Goal: Communication & Community: Answer question/provide support

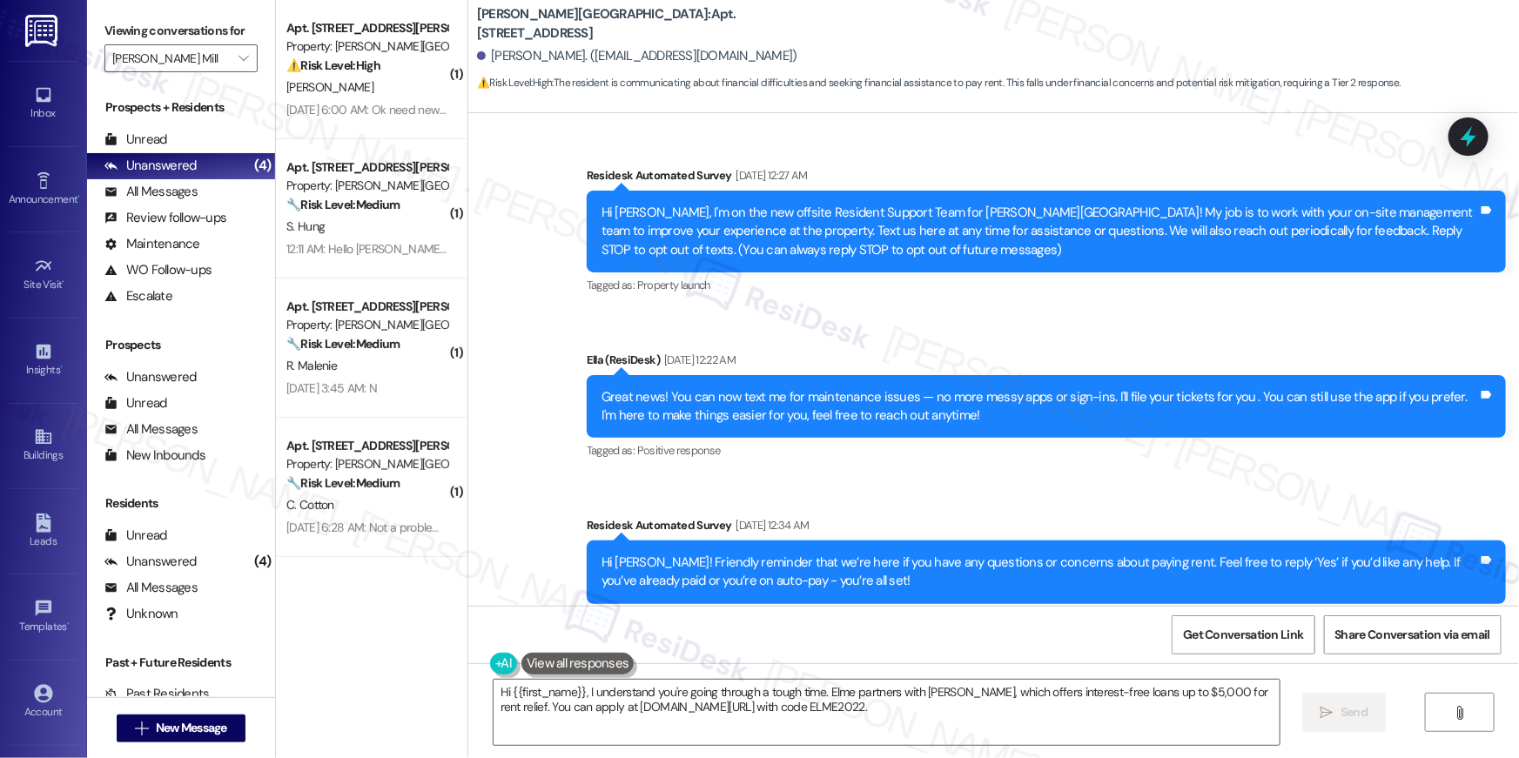
scroll to position [17287, 0]
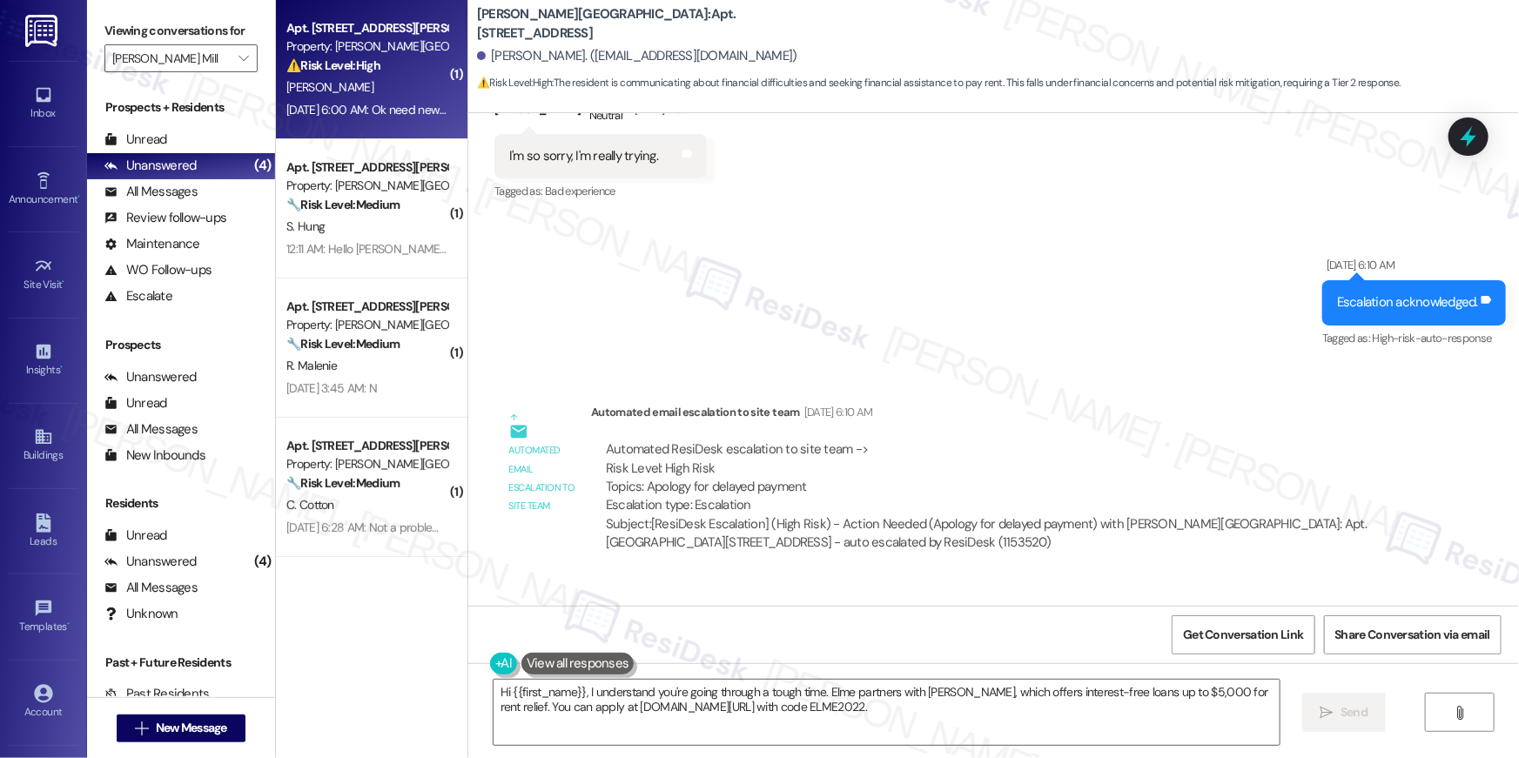
click at [315, 22] on div "Apt. 170E, 180 Watkins Station Circle" at bounding box center [366, 28] width 161 height 18
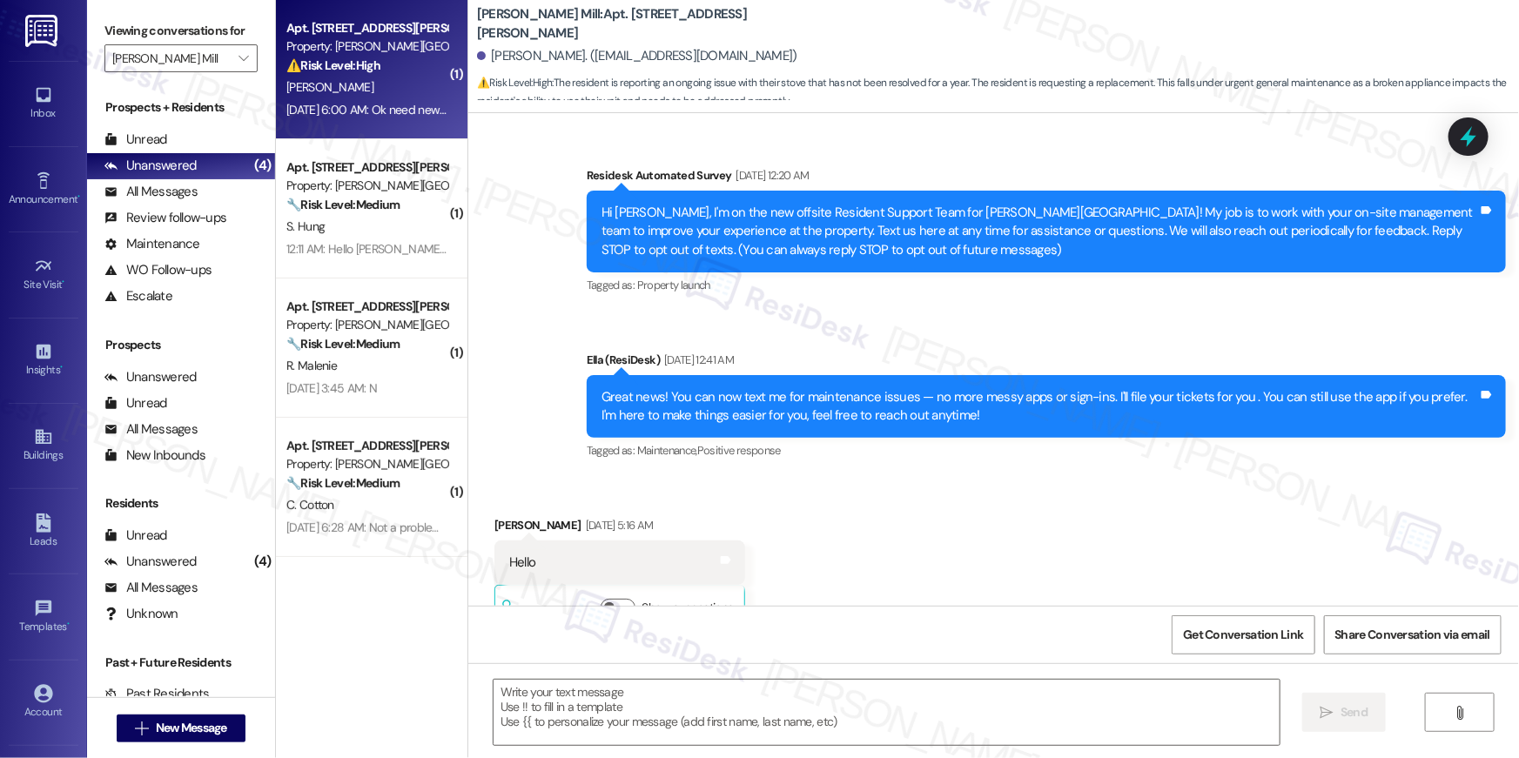
scroll to position [20249, 0]
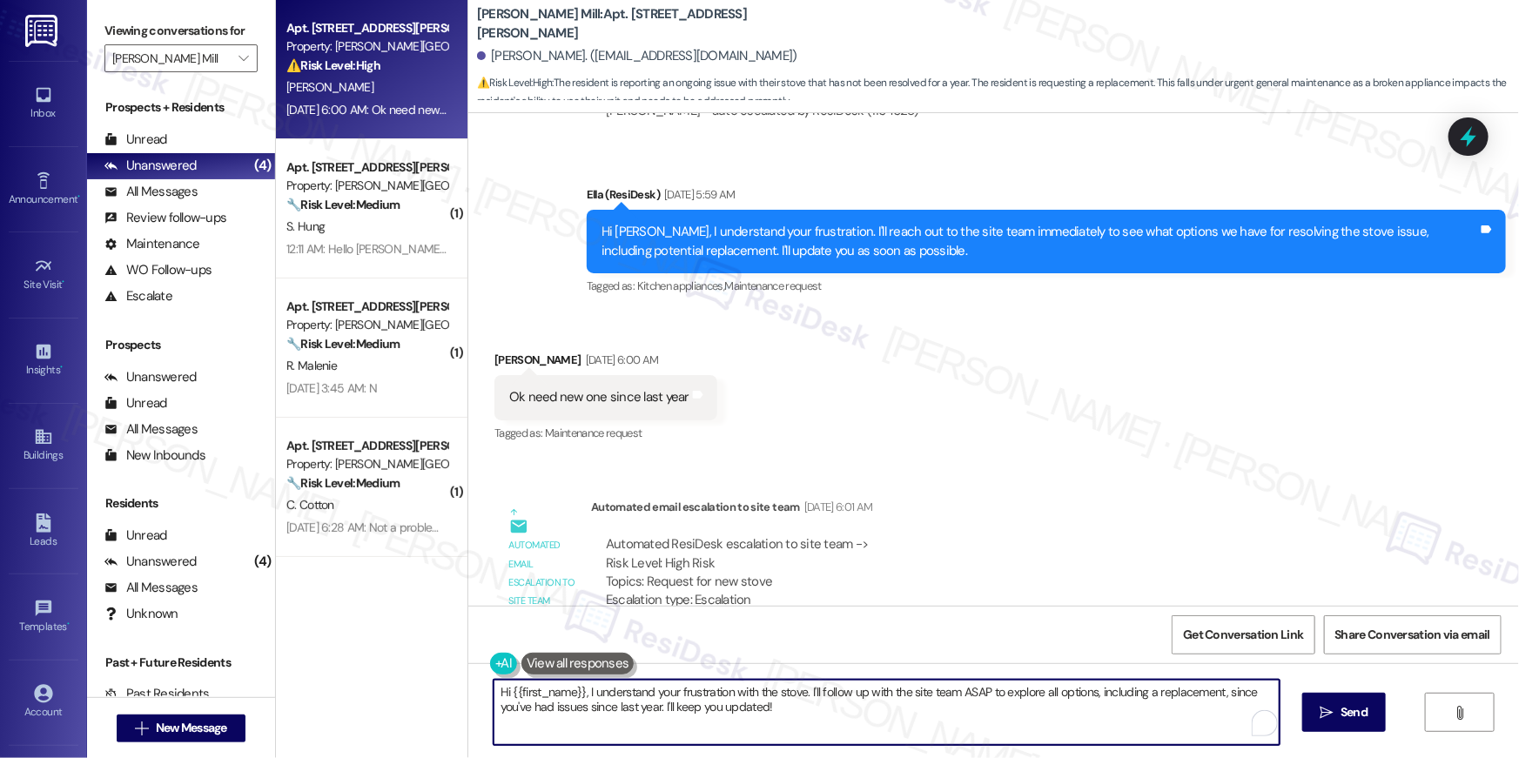
click at [810, 736] on textarea "Hi {{first_name}}, I understand your frustration with the stove. I'll follow up…" at bounding box center [887, 712] width 786 height 65
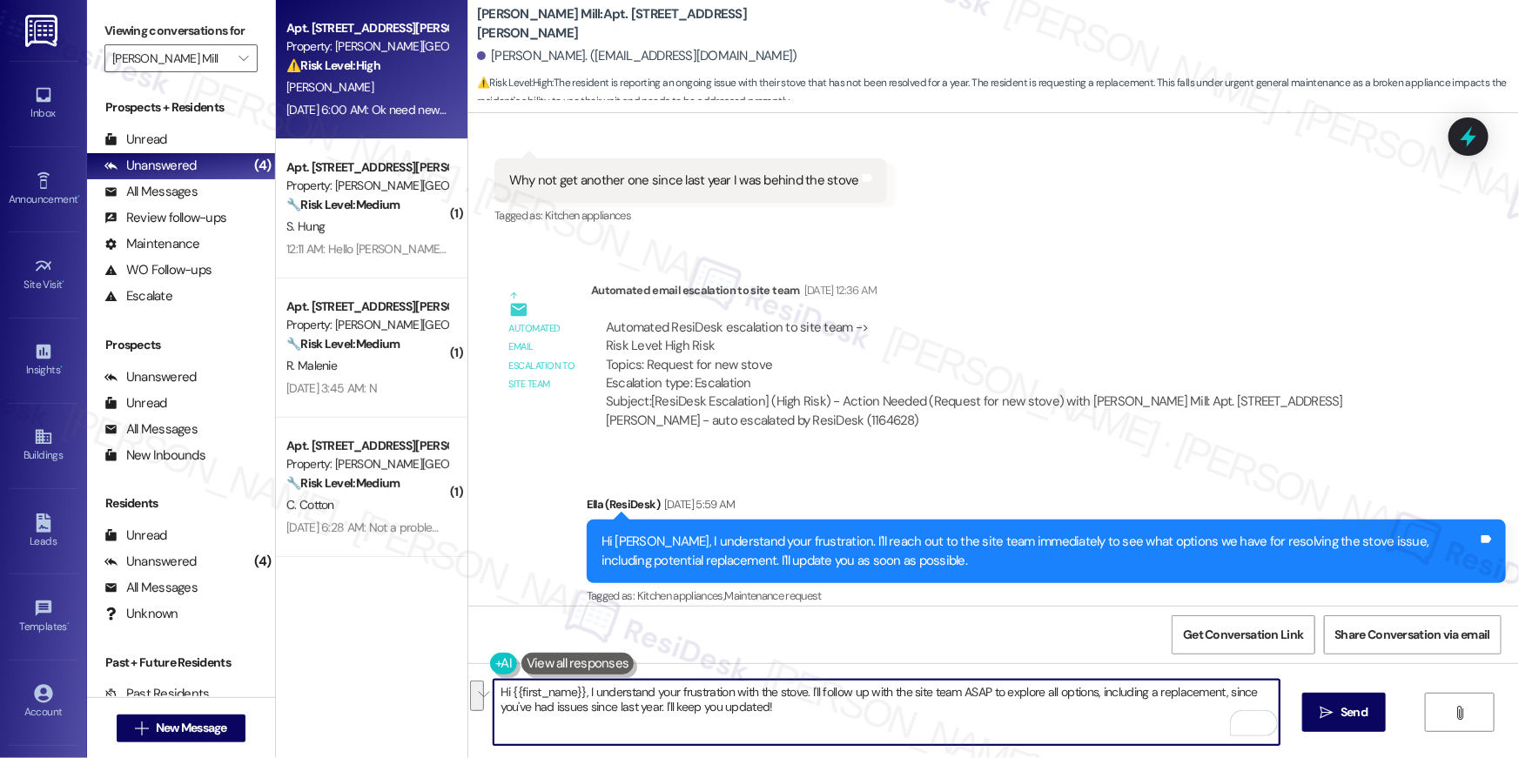
scroll to position [19786, 0]
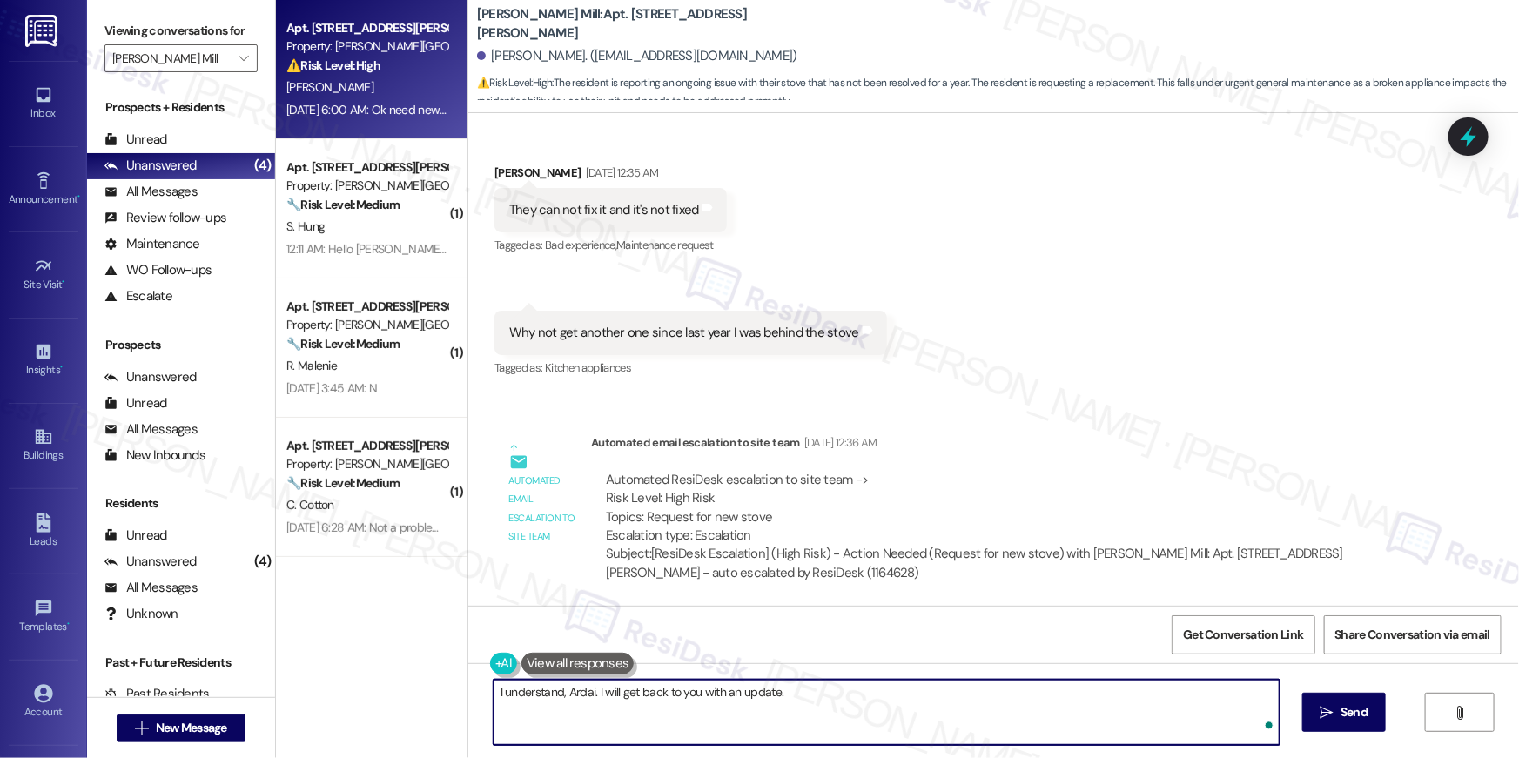
type textarea "I understand, Ardai. I will get back to you with an update."
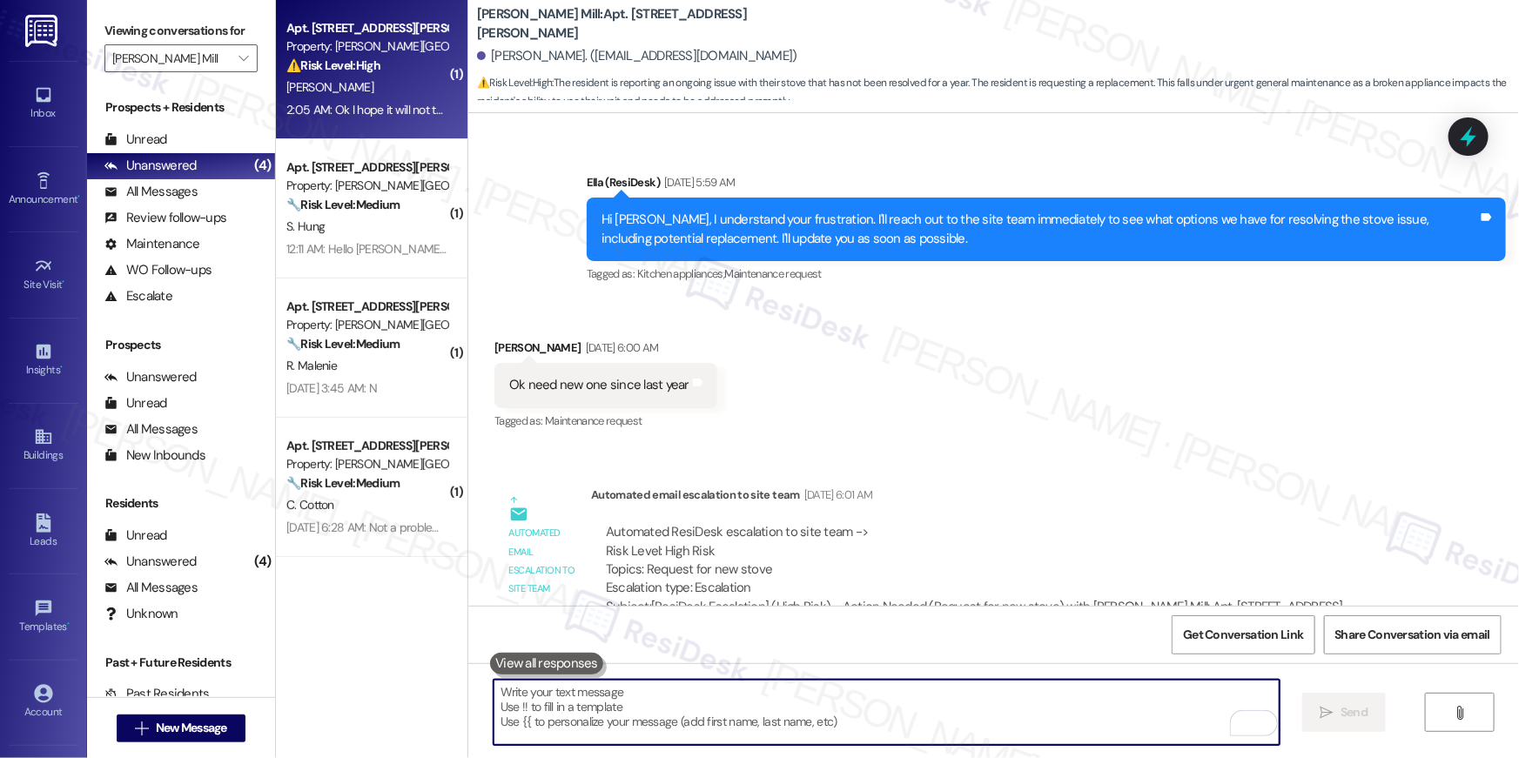
scroll to position [20492, 0]
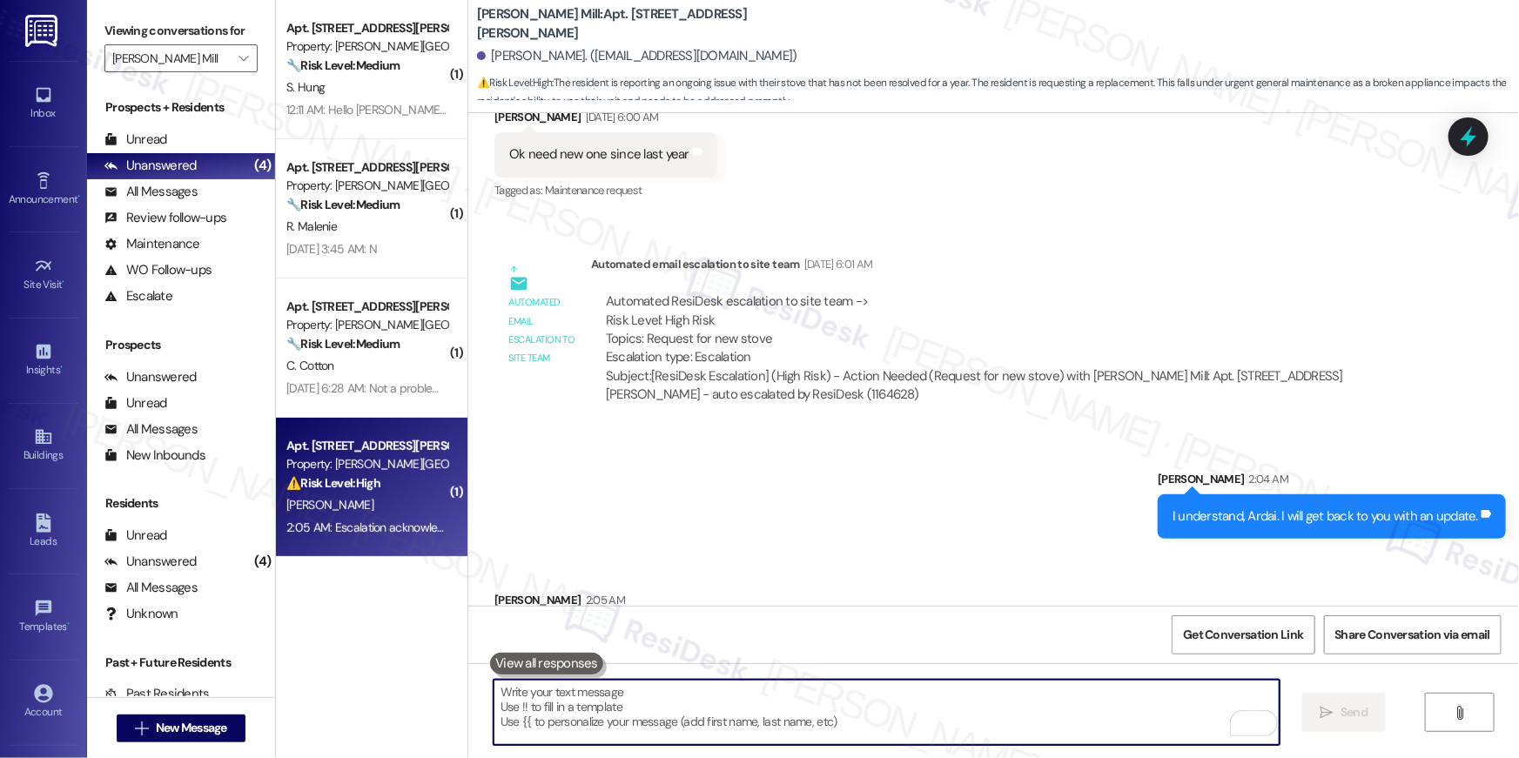
click at [934, 714] on textarea "To enrich screen reader interactions, please activate Accessibility in Grammarl…" at bounding box center [887, 712] width 786 height 65
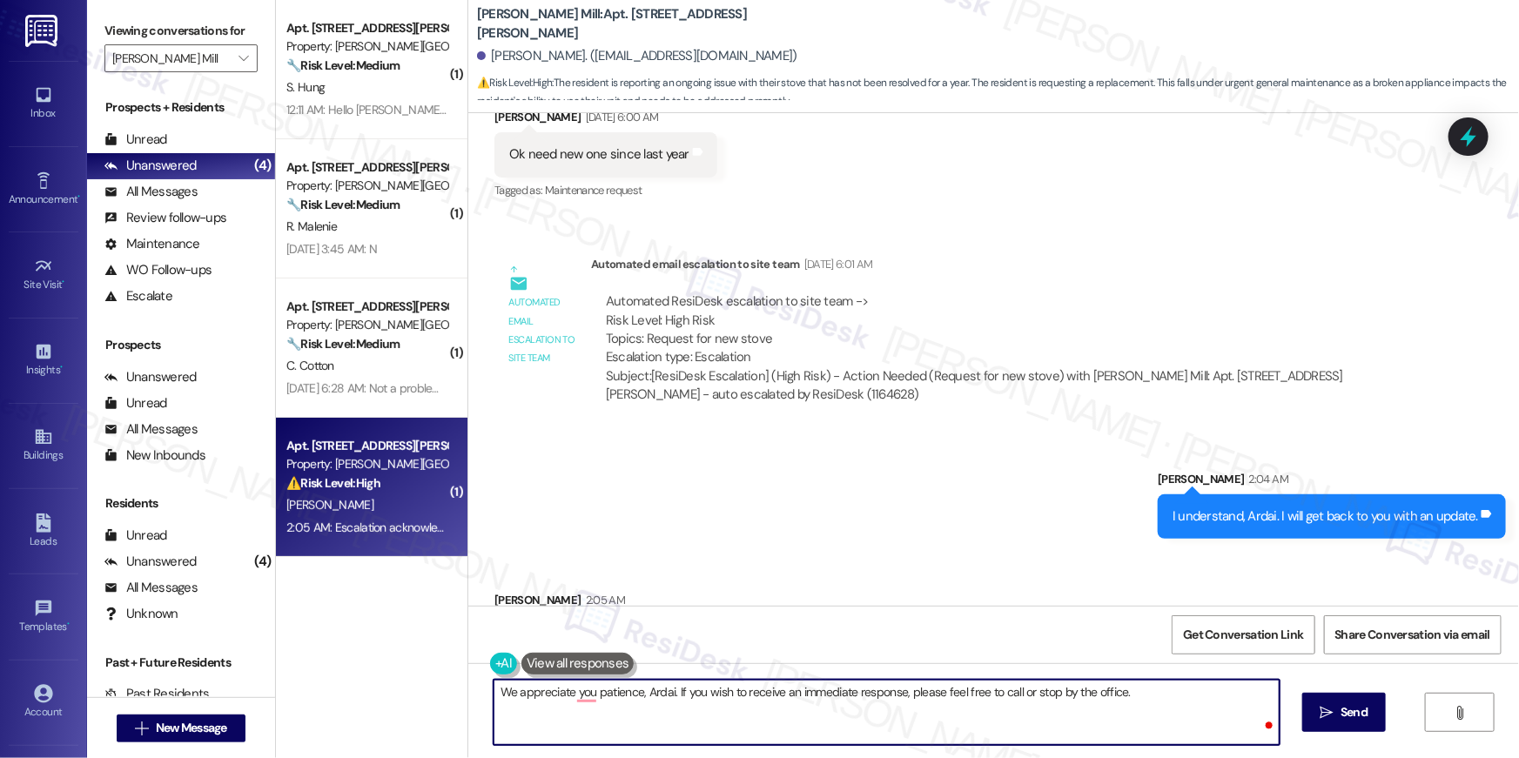
type textarea "We appreciate you patience, Ardai. If you wish to receive an immediate response…"
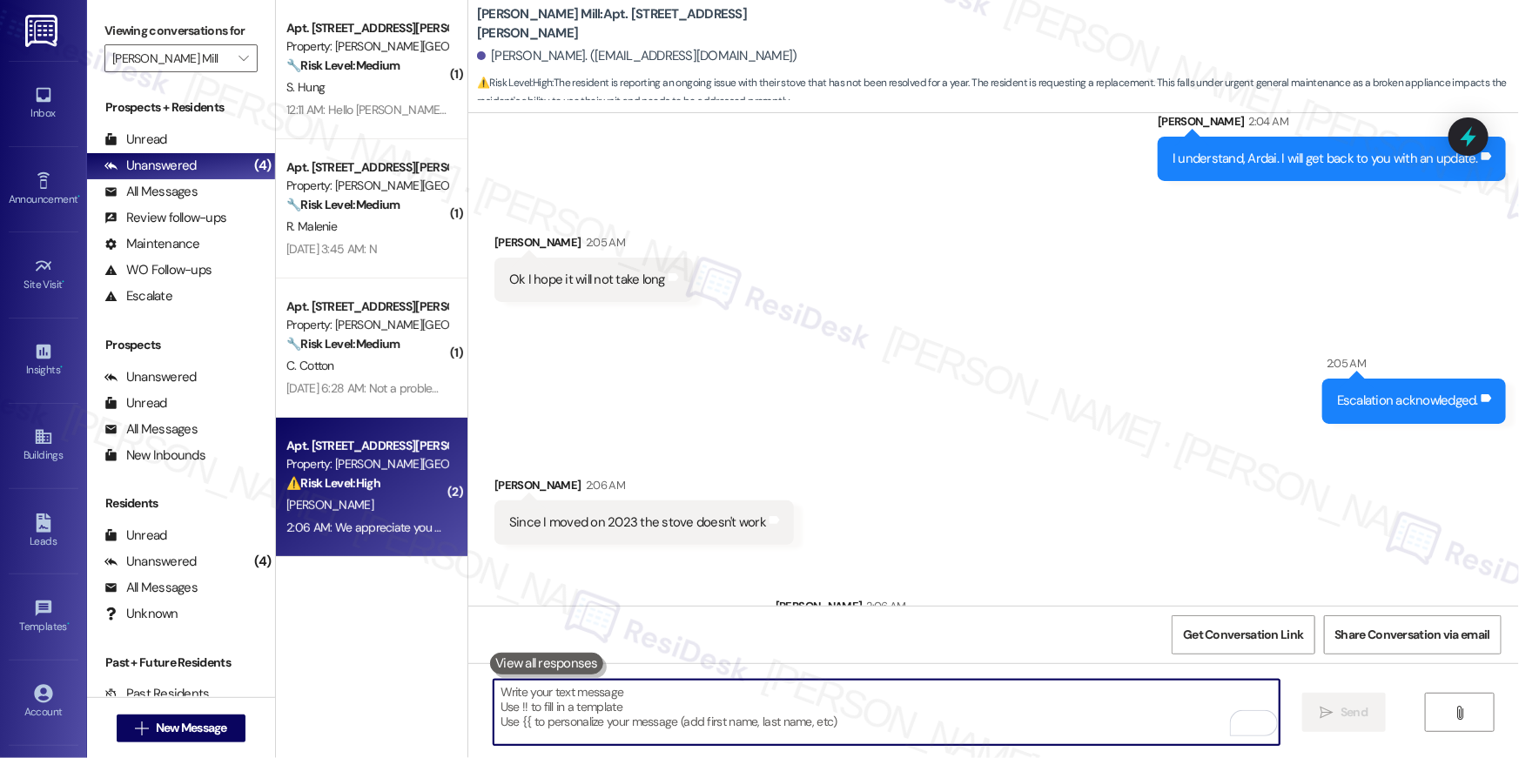
scroll to position [20856, 0]
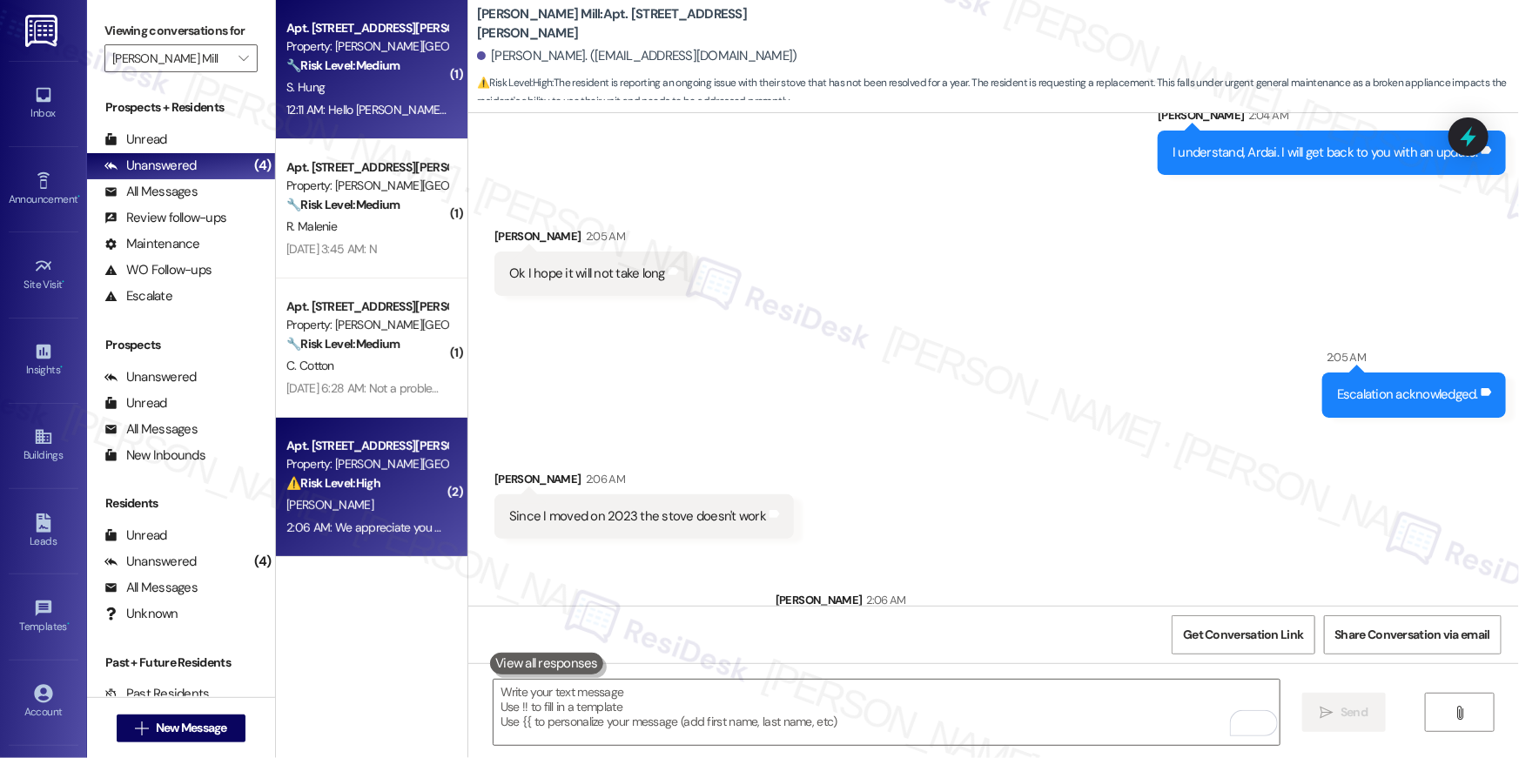
click at [347, 108] on div "12:11 AM: Hello Ella, Thank you for the update. I will review the Conservice bi…" at bounding box center [884, 110] width 1197 height 16
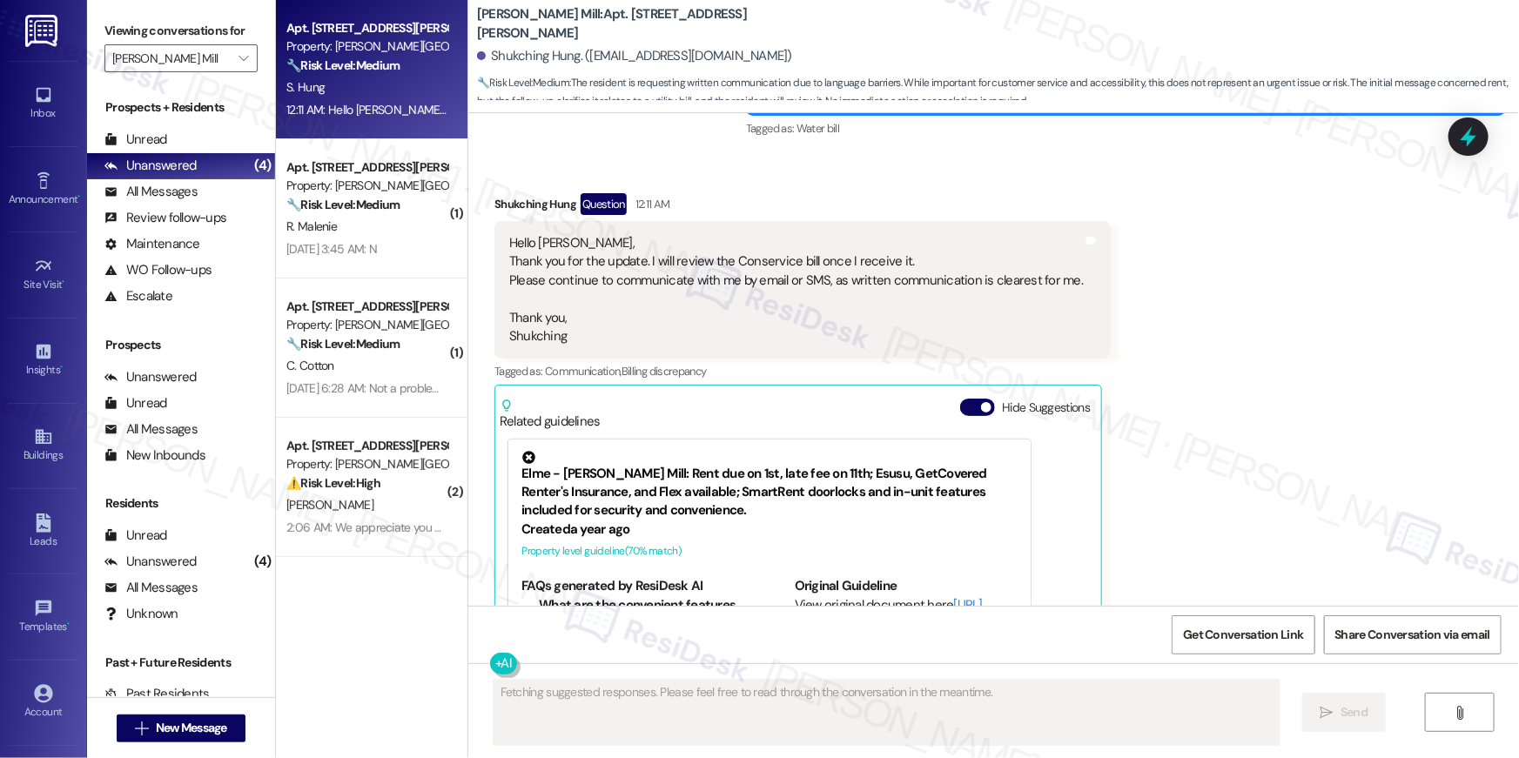
scroll to position [1299, 0]
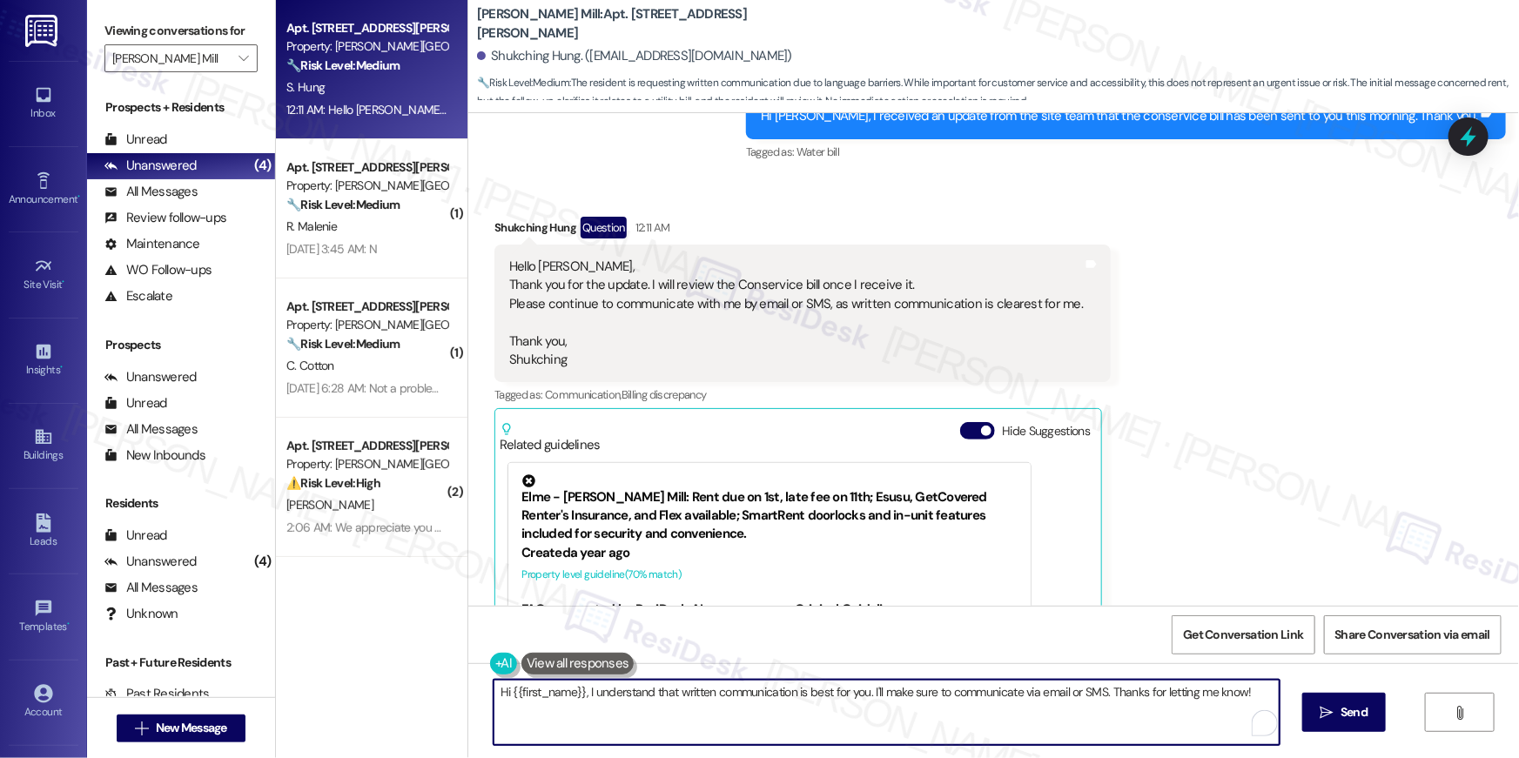
click at [821, 719] on textarea "Hi {{first_name}}, I understand that written communication is best for you. I'l…" at bounding box center [887, 712] width 786 height 65
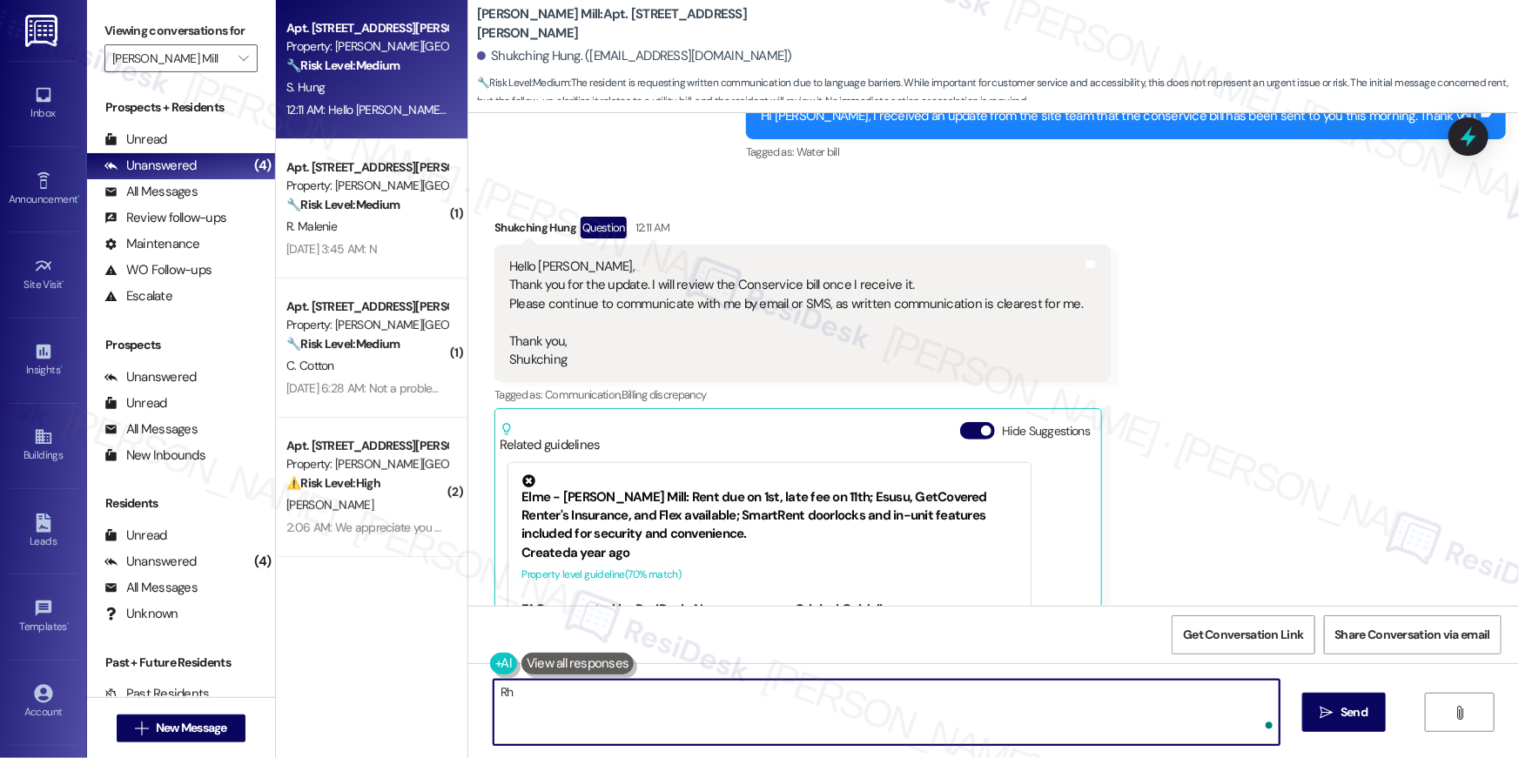
type textarea "R"
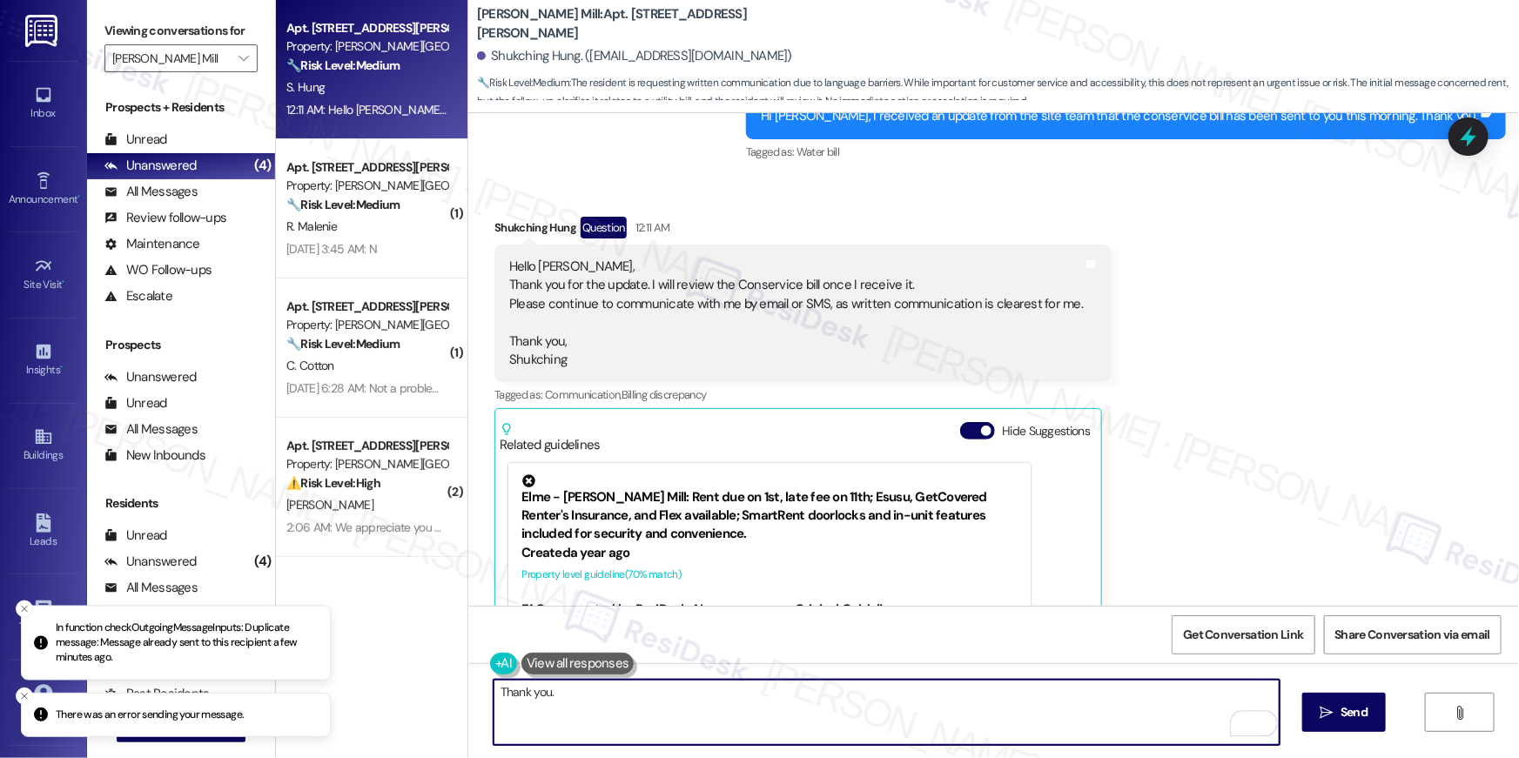
click at [737, 697] on textarea "Thank you." at bounding box center [887, 712] width 786 height 65
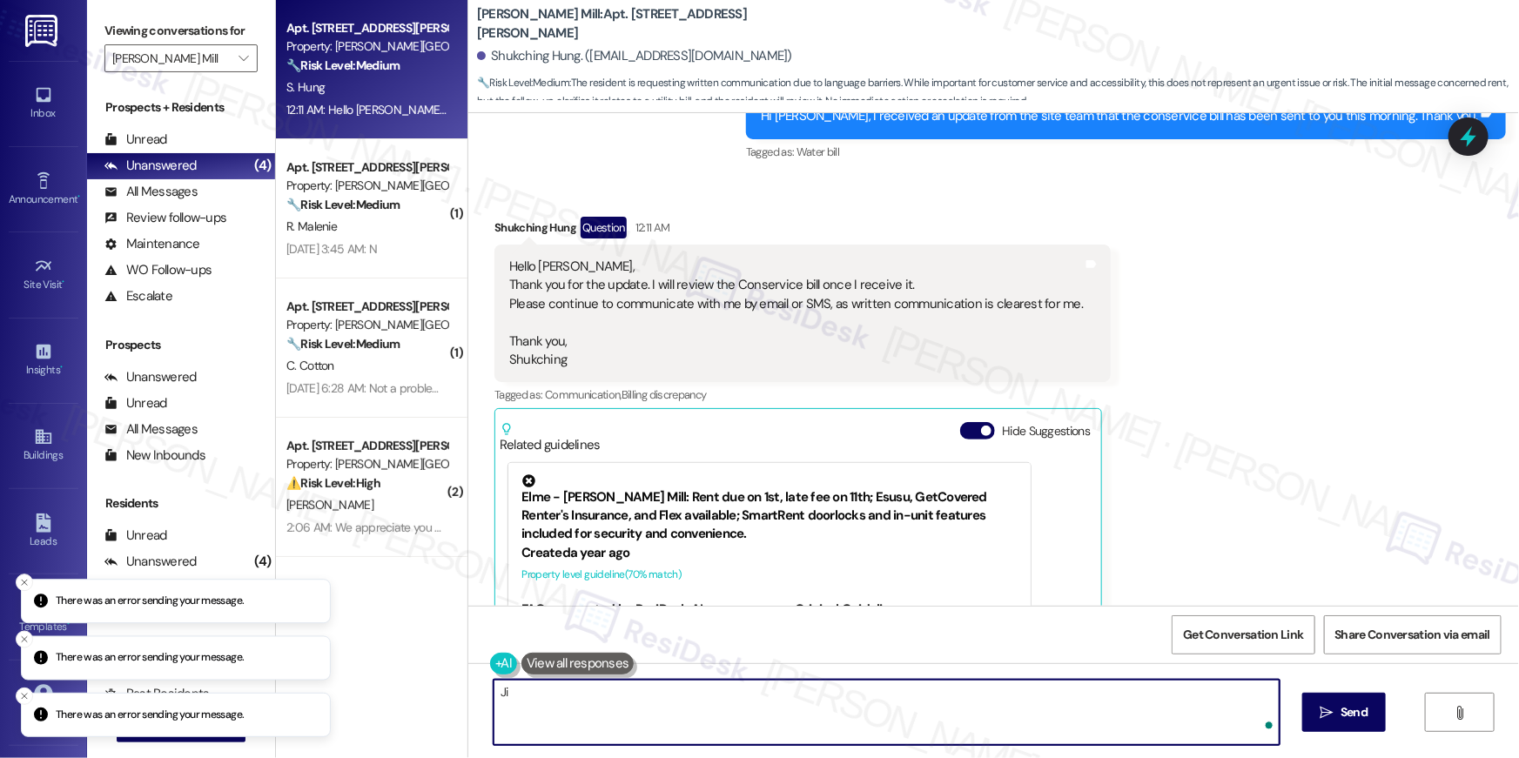
type textarea "J"
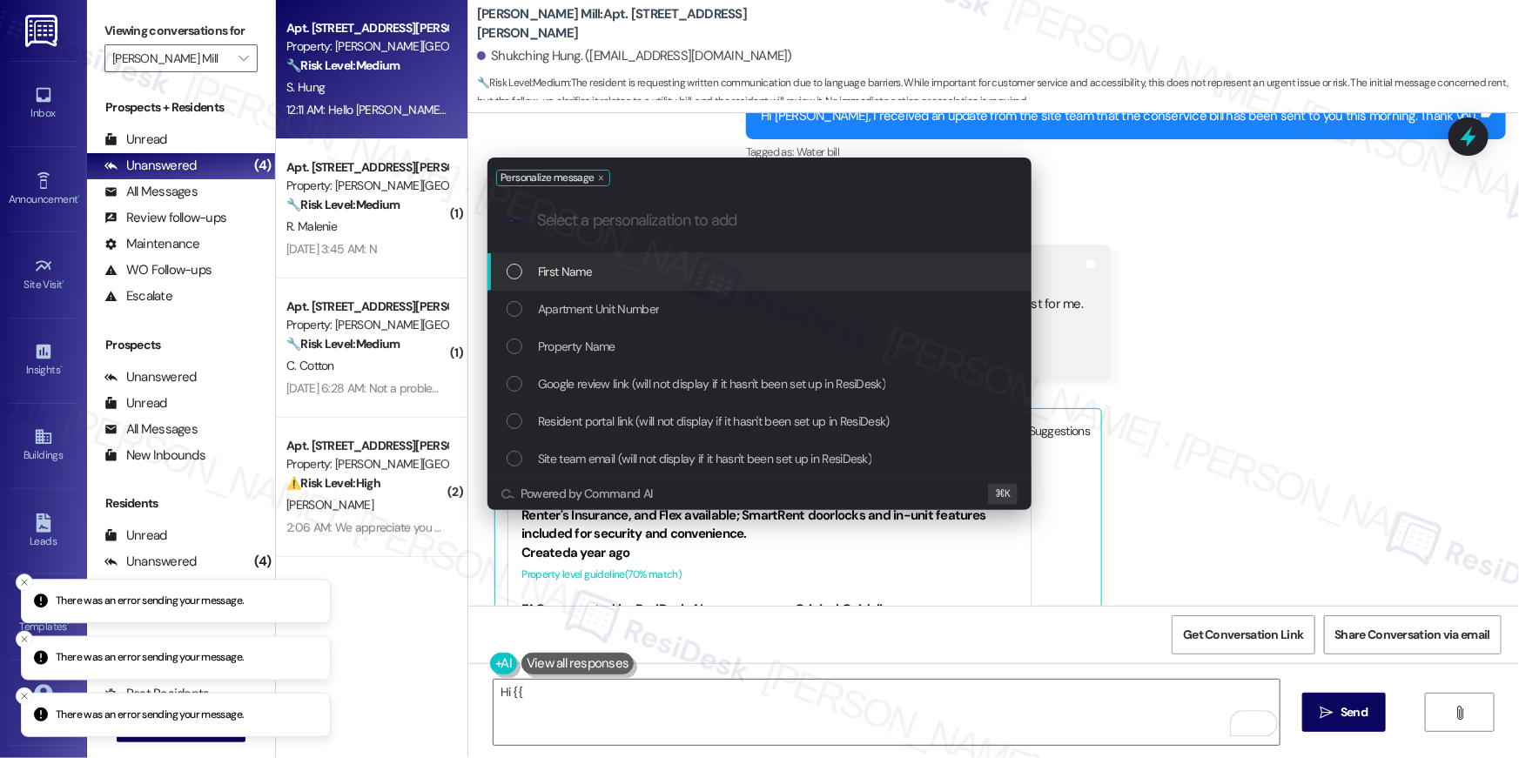
click at [647, 257] on div "First Name" at bounding box center [760, 271] width 544 height 37
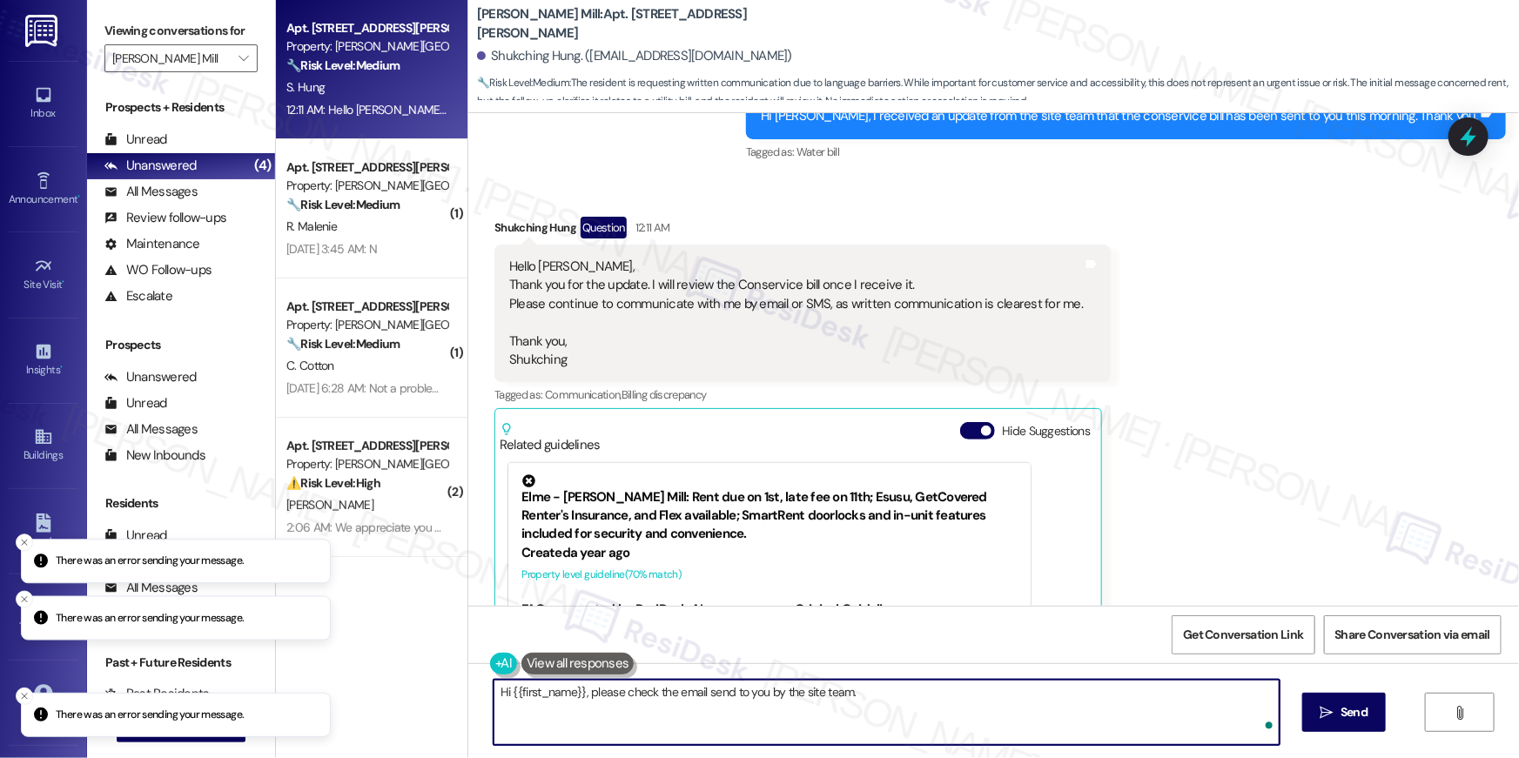
type textarea "Hi {{first_name}}, please check the email send to you by the site team."
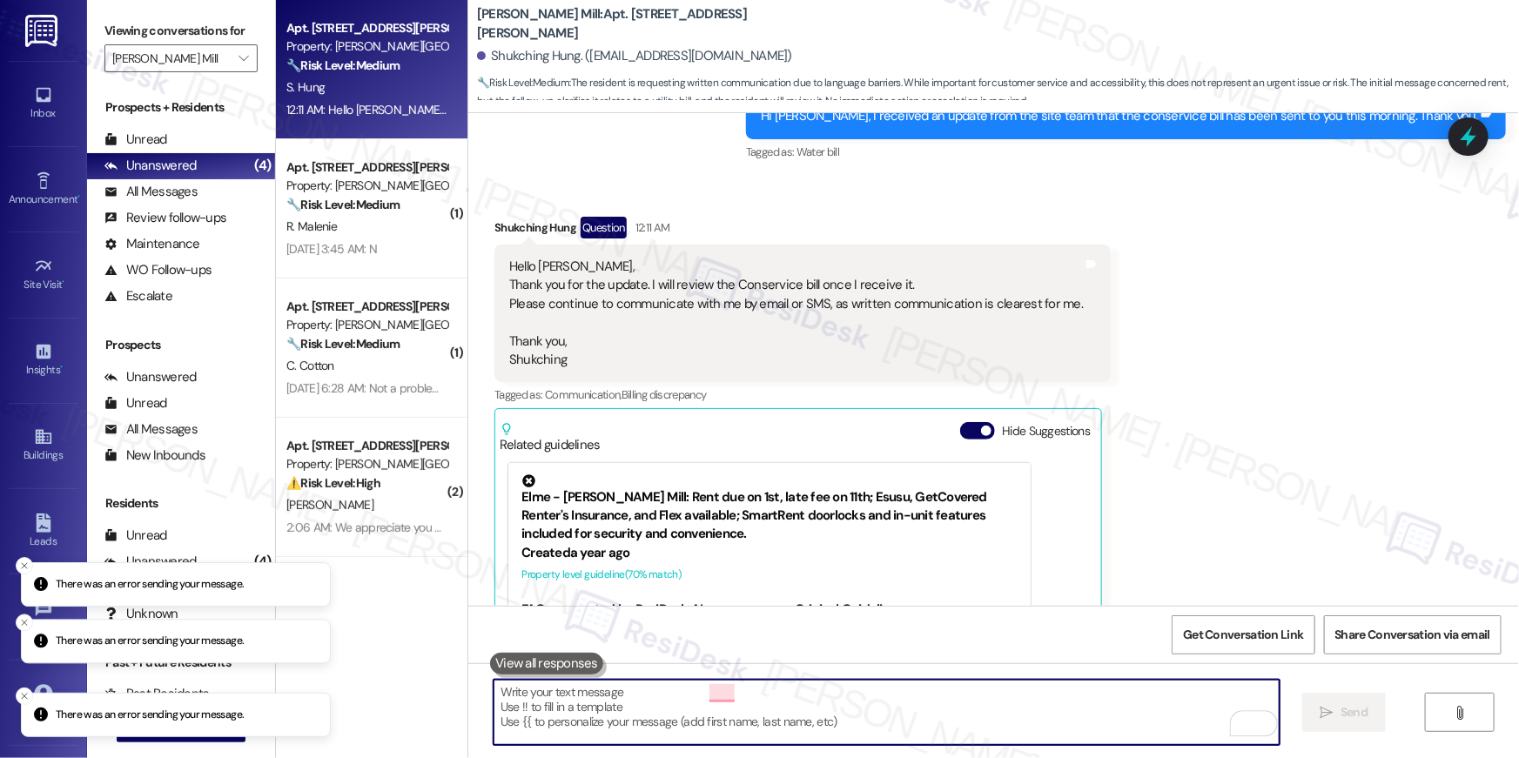
scroll to position [1469, 0]
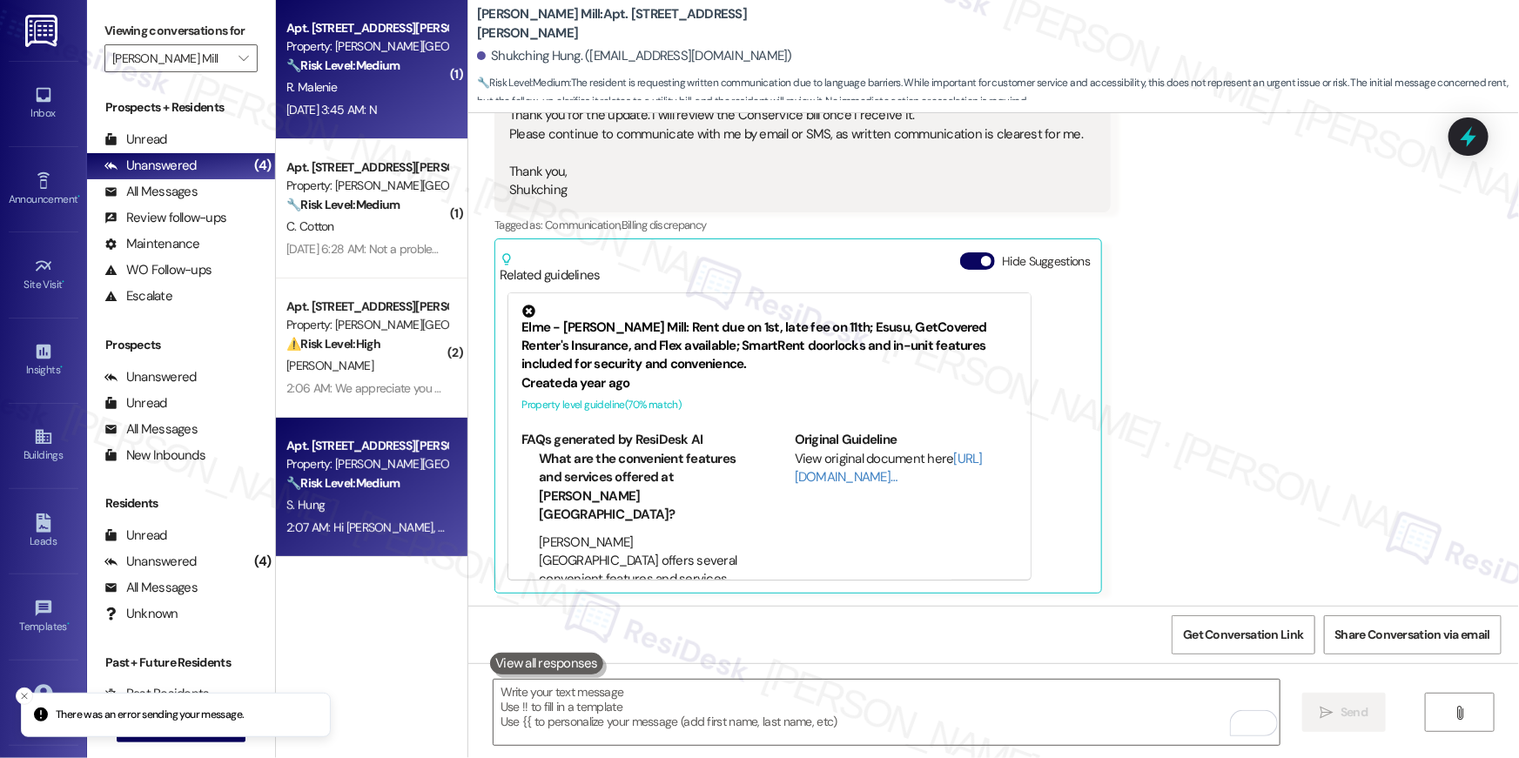
click at [311, 113] on div "Aug 10, 2025 at 3:45 AM: N Aug 10, 2025 at 3:45 AM: N" at bounding box center [331, 110] width 91 height 16
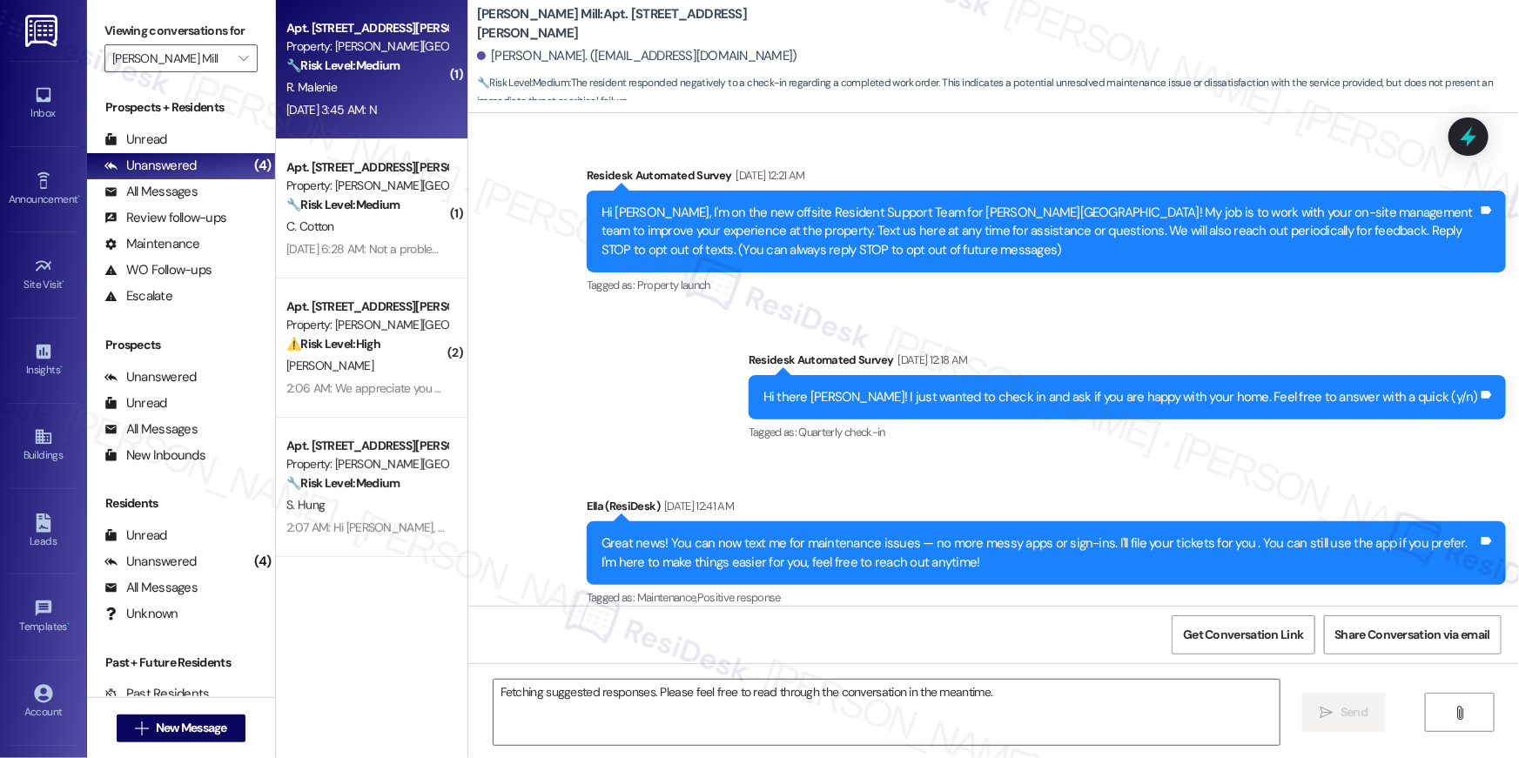
scroll to position [6685, 0]
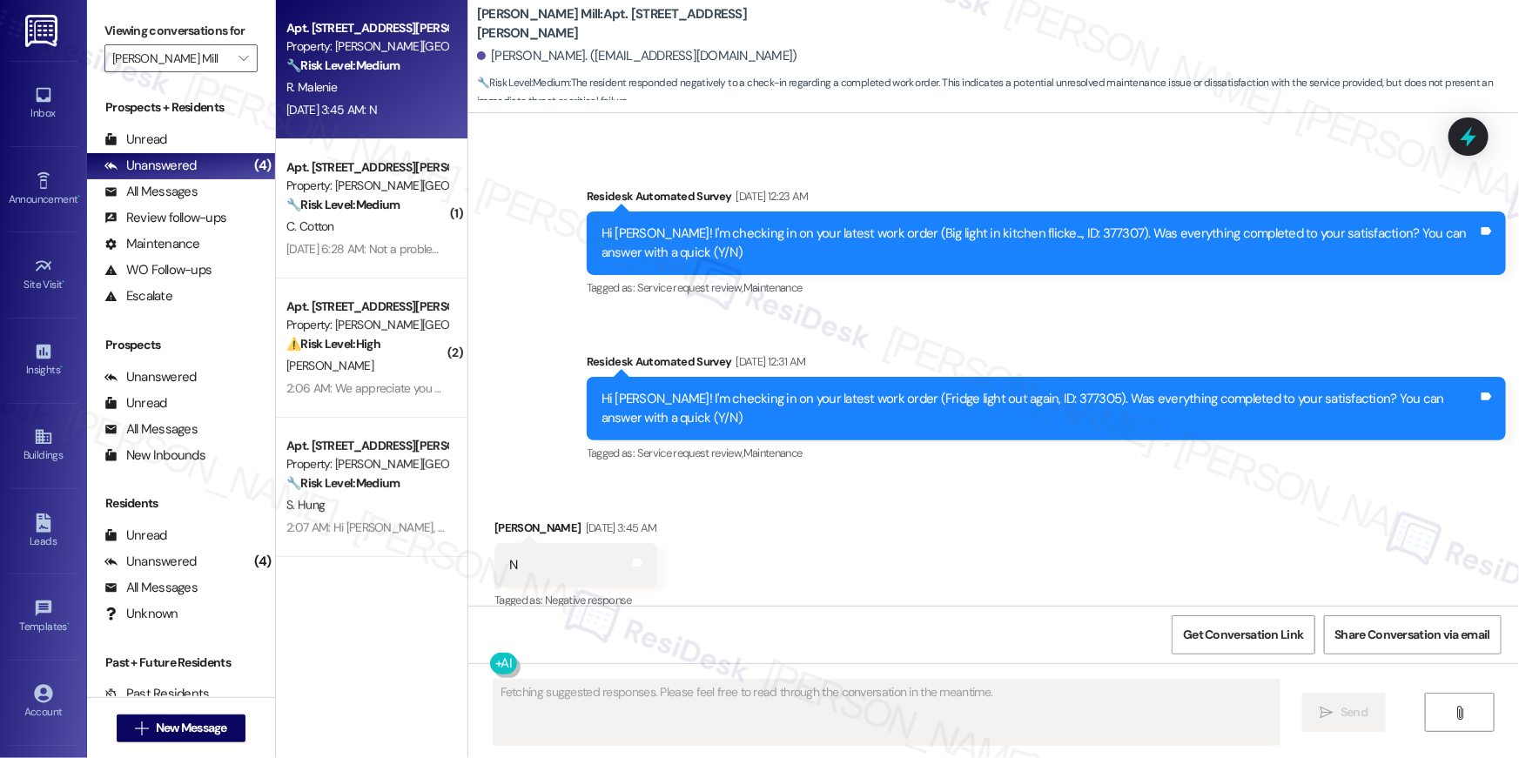
click at [1028, 390] on div "Hi Renuka! I'm checking in on your latest work order (Fridge light out again, I…" at bounding box center [1040, 408] width 877 height 37
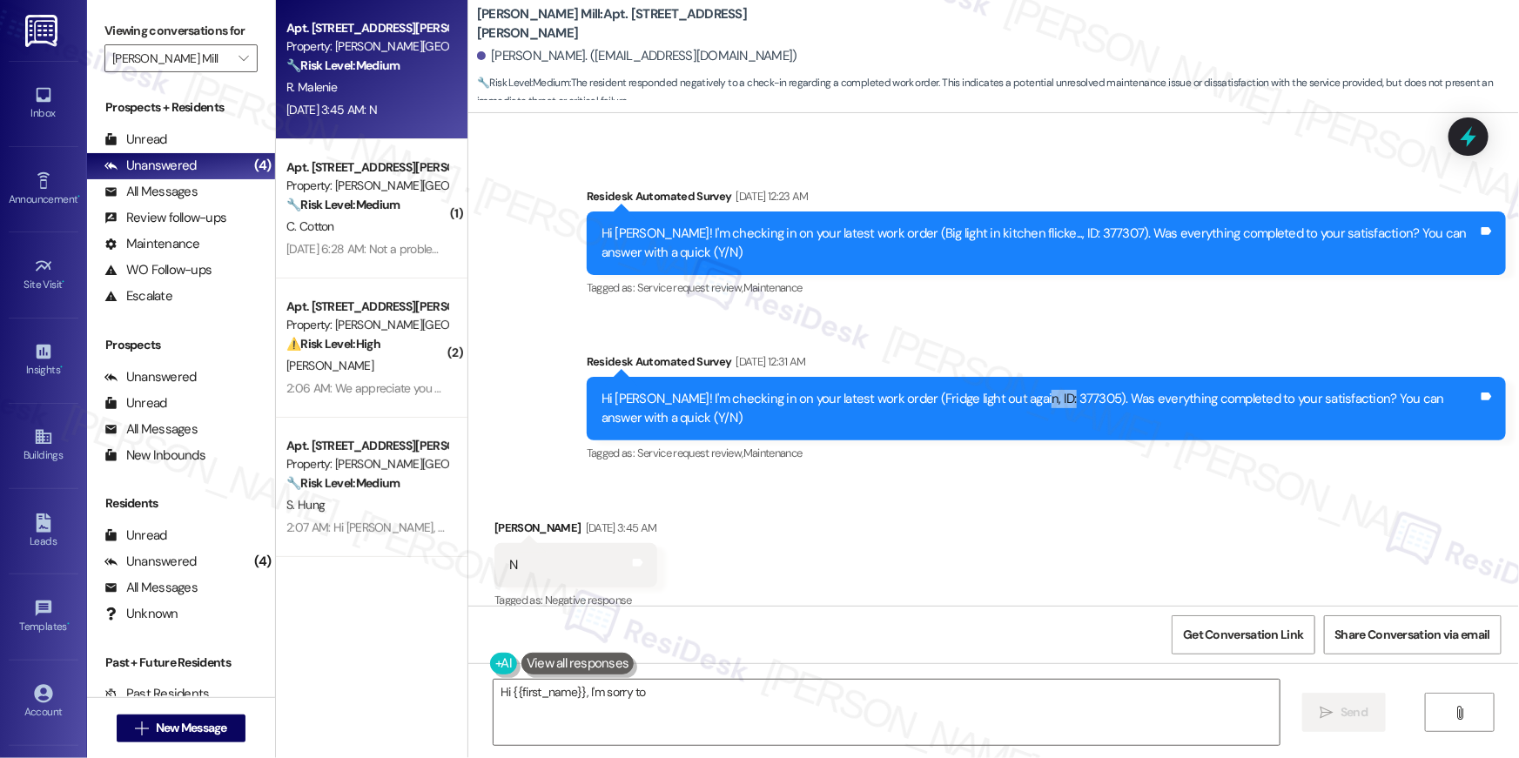
click at [1028, 390] on div "Hi Renuka! I'm checking in on your latest work order (Fridge light out again, I…" at bounding box center [1040, 408] width 877 height 37
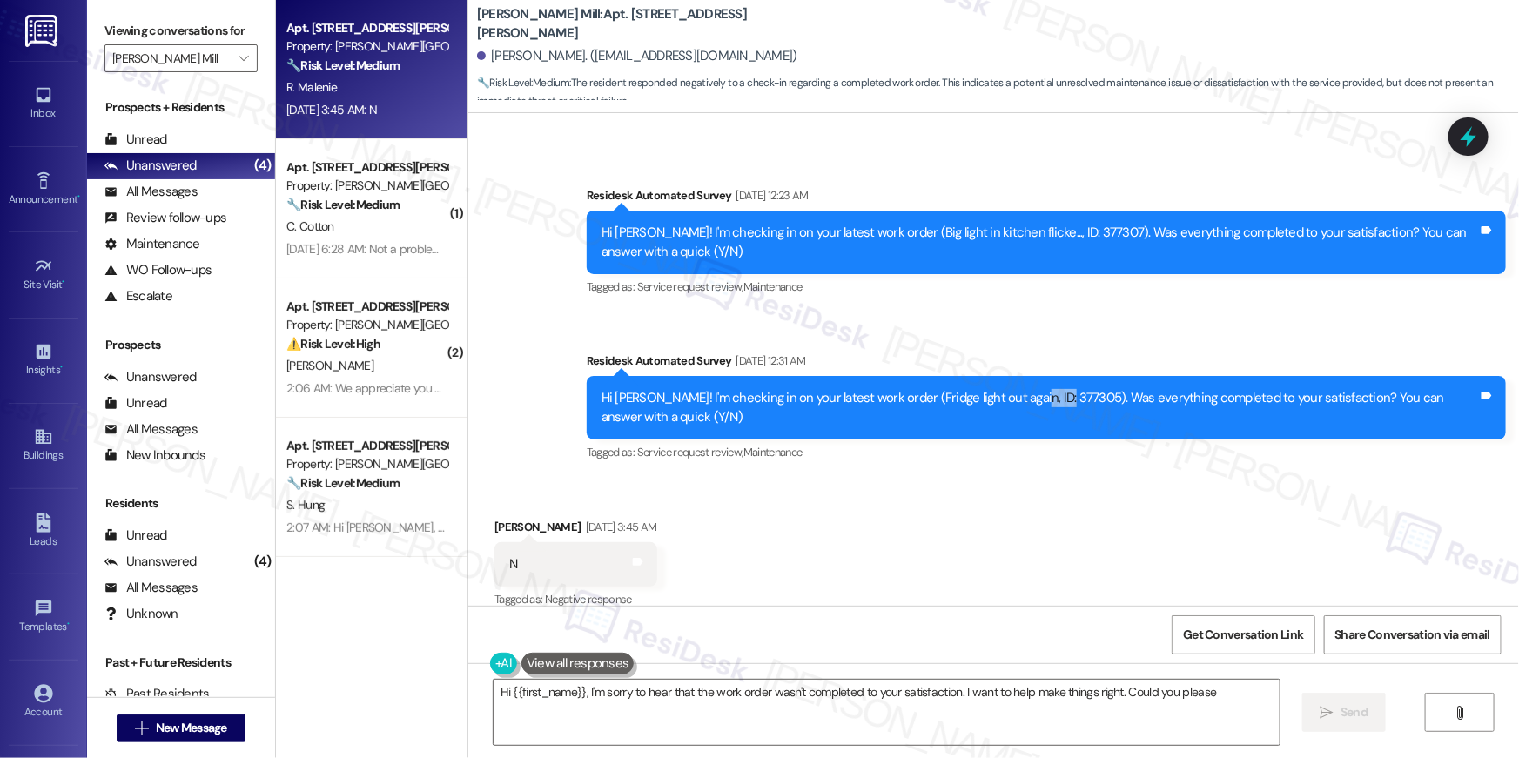
copy div "377305"
click at [743, 710] on textarea "Hi {{first_name}}, I'm sorry to hear that the work order wasn't completed to yo…" at bounding box center [887, 712] width 786 height 65
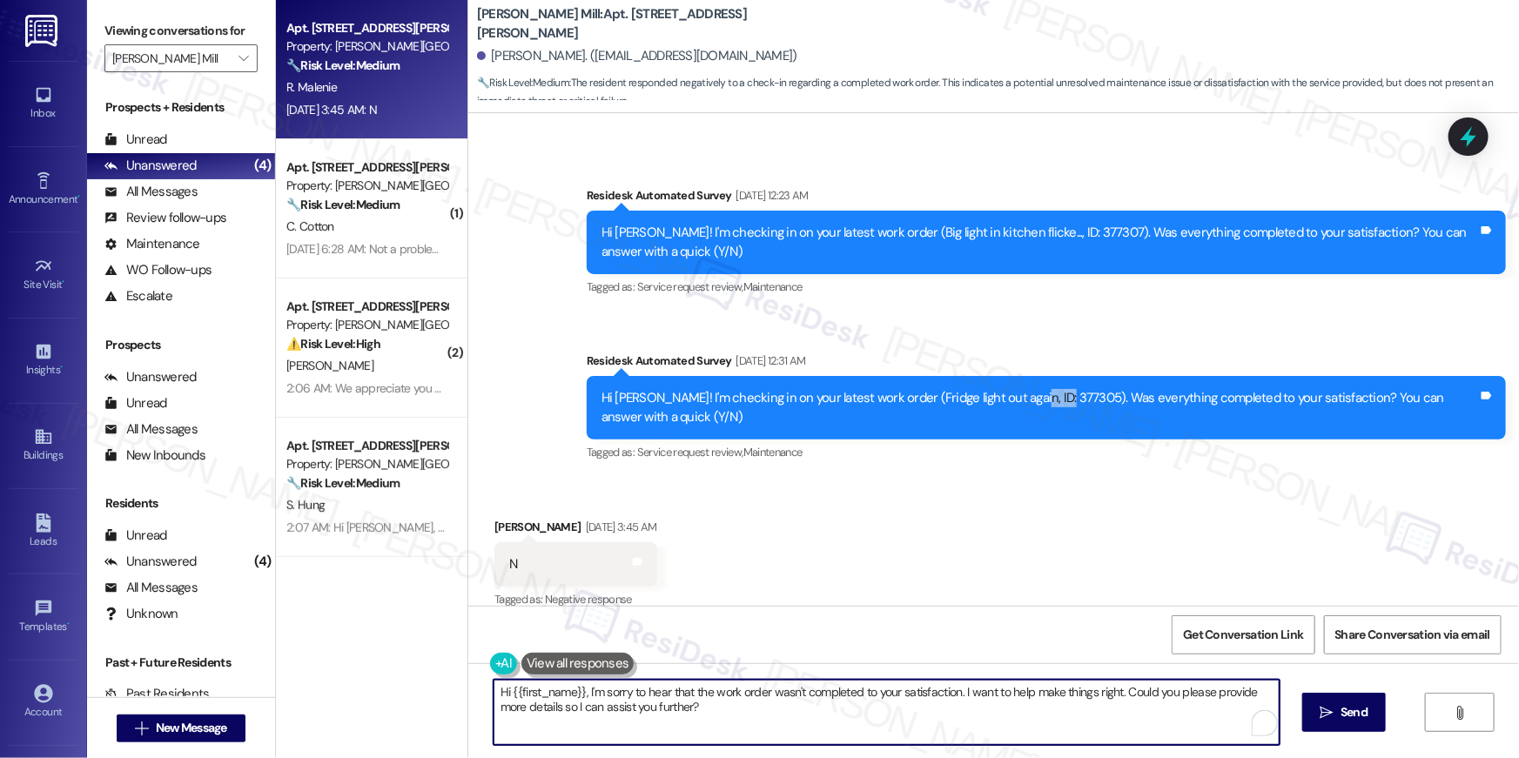
click at [801, 725] on textarea "Hi {{first_name}}, I'm sorry to hear that the work order wasn't completed to yo…" at bounding box center [887, 712] width 786 height 65
drag, startPoint x: 900, startPoint y: 723, endPoint x: 964, endPoint y: 707, distance: 65.5
click at [901, 721] on textarea "Hi {{first_name}}, I'm sorry to hear that the work order wasn't completed to yo…" at bounding box center [887, 712] width 786 height 65
drag, startPoint x: 953, startPoint y: 685, endPoint x: 970, endPoint y: 718, distance: 37.0
click at [970, 718] on textarea "Hi {{first_name}}, I'm sorry to hear that the work order wasn't completed to yo…" at bounding box center [887, 712] width 786 height 65
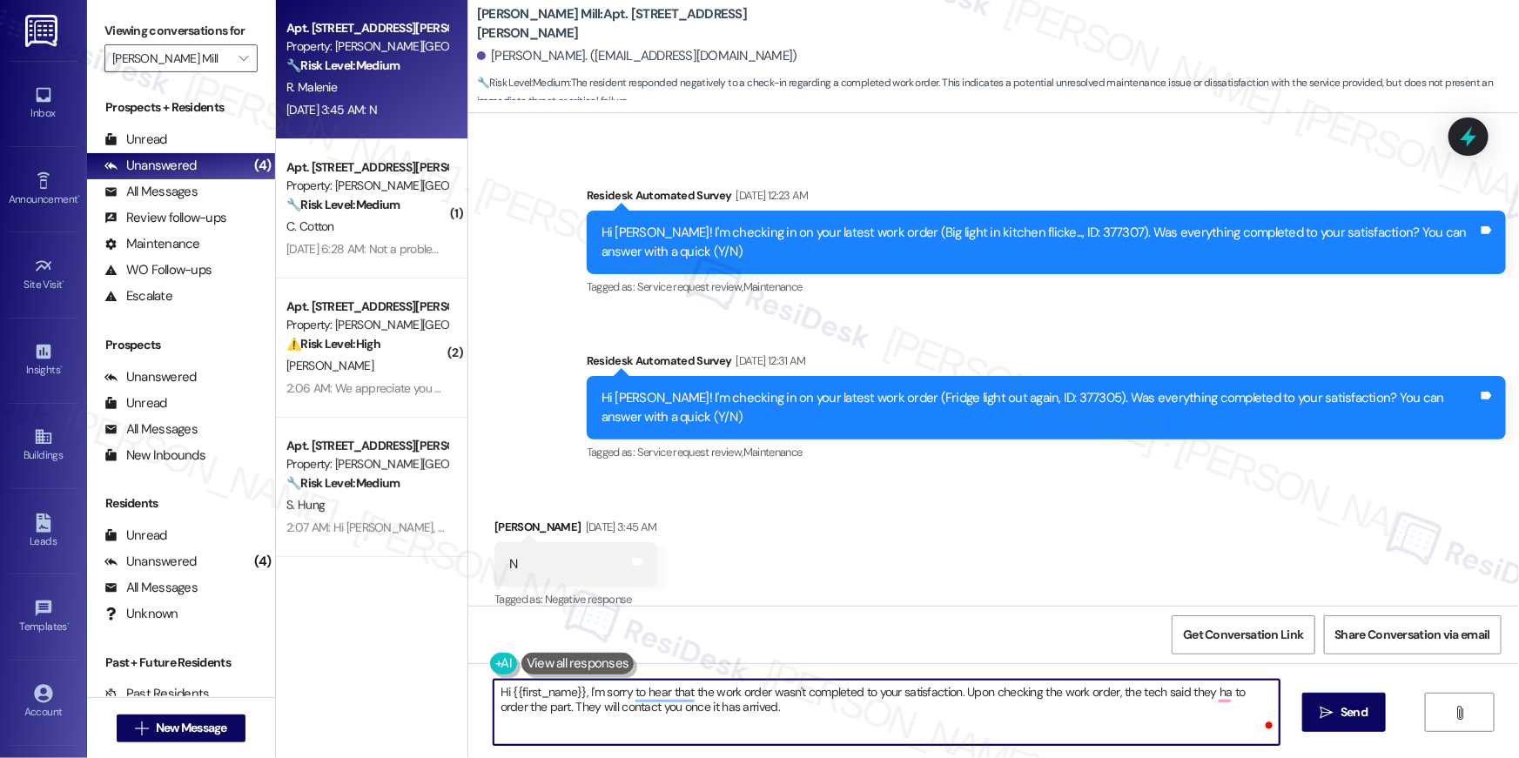
type textarea "Hi {{first_name}}, I'm sorry to hear that the work order wasn't completed to yo…"
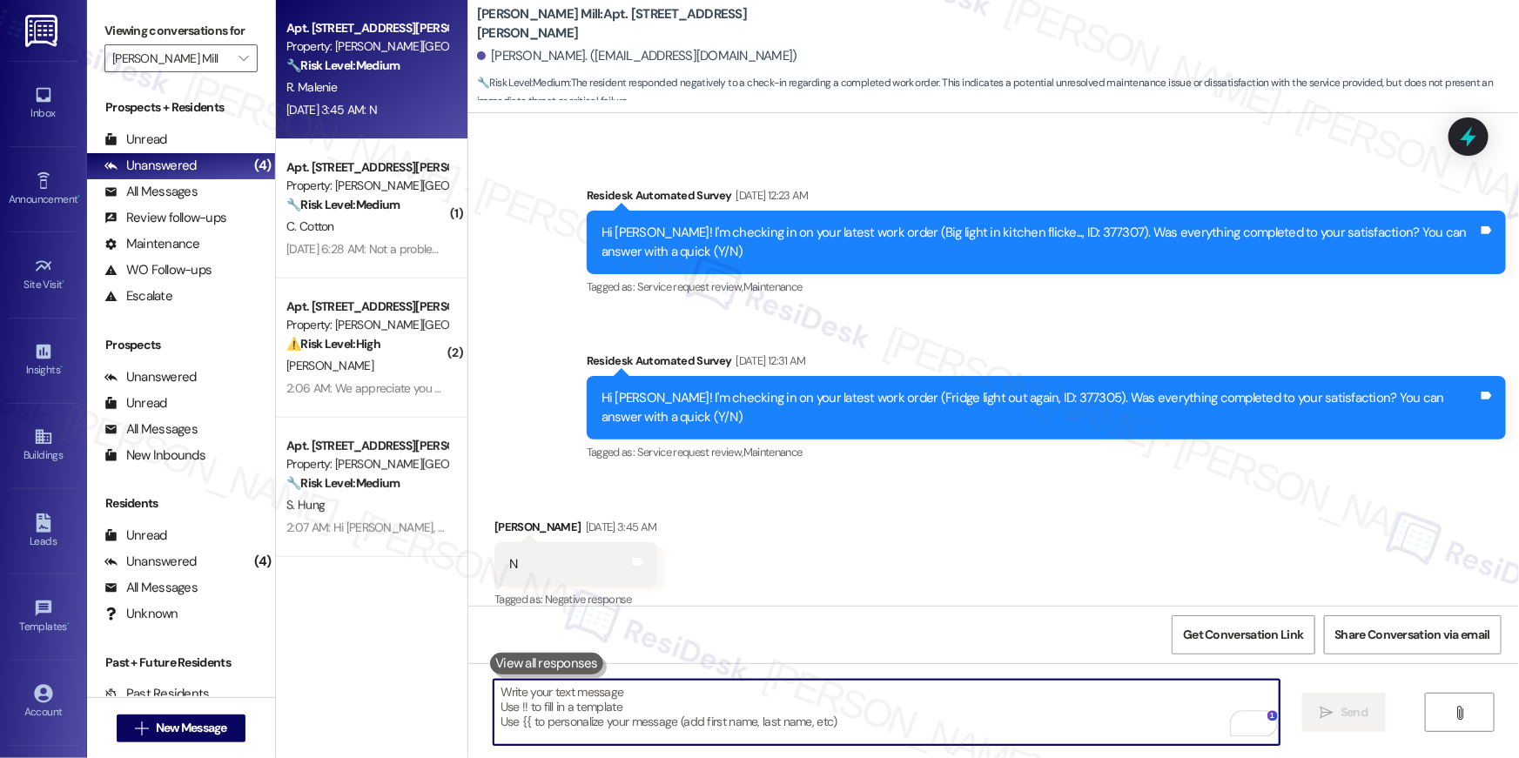
scroll to position [6685, 0]
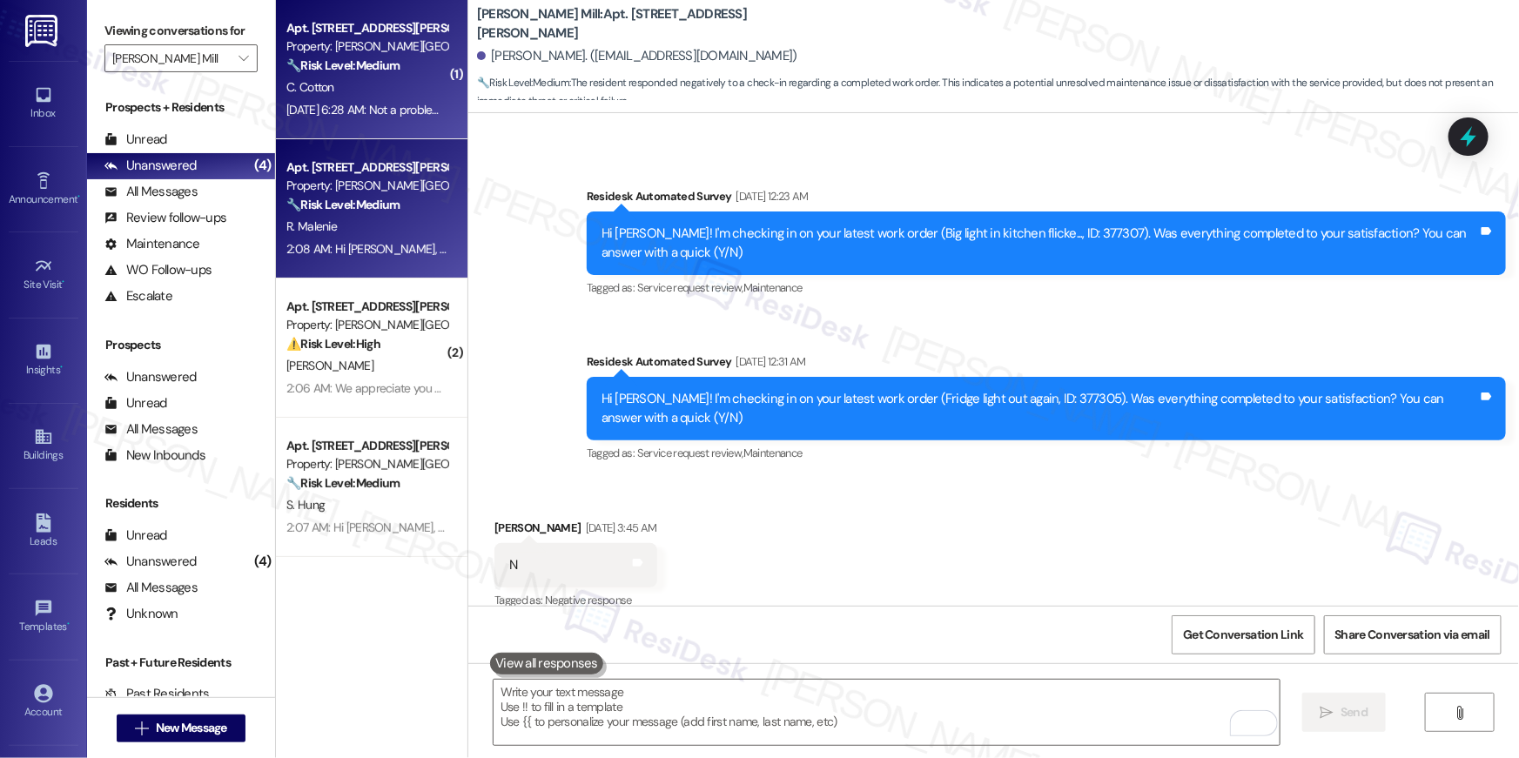
click at [398, 113] on div "Aug 09, 2025 at 6:28 AM: Not a problem. Thank you for understanding. 🙂 Aug 09, …" at bounding box center [448, 110] width 325 height 16
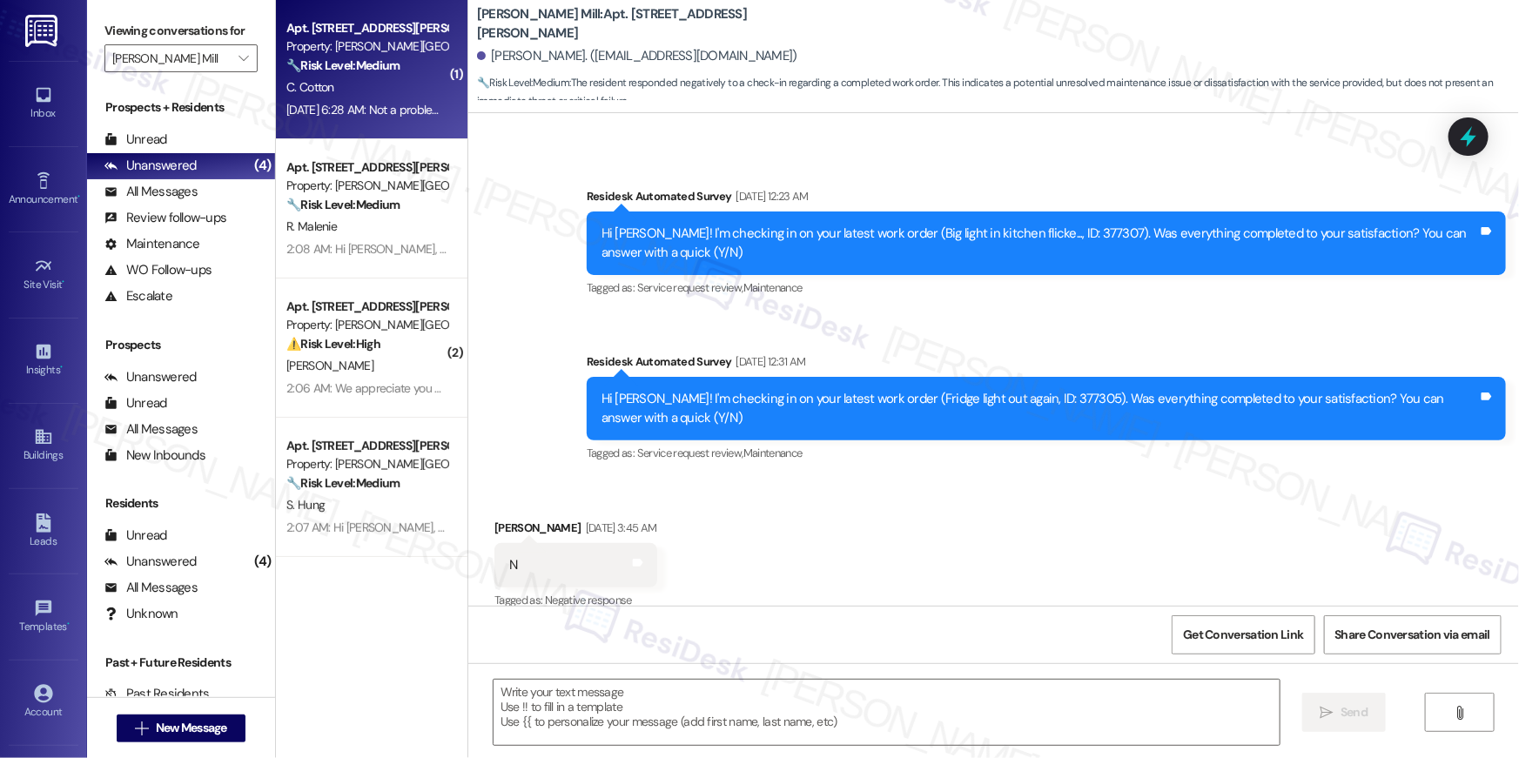
type textarea "Fetching suggested responses. Please feel free to read through the conversation…"
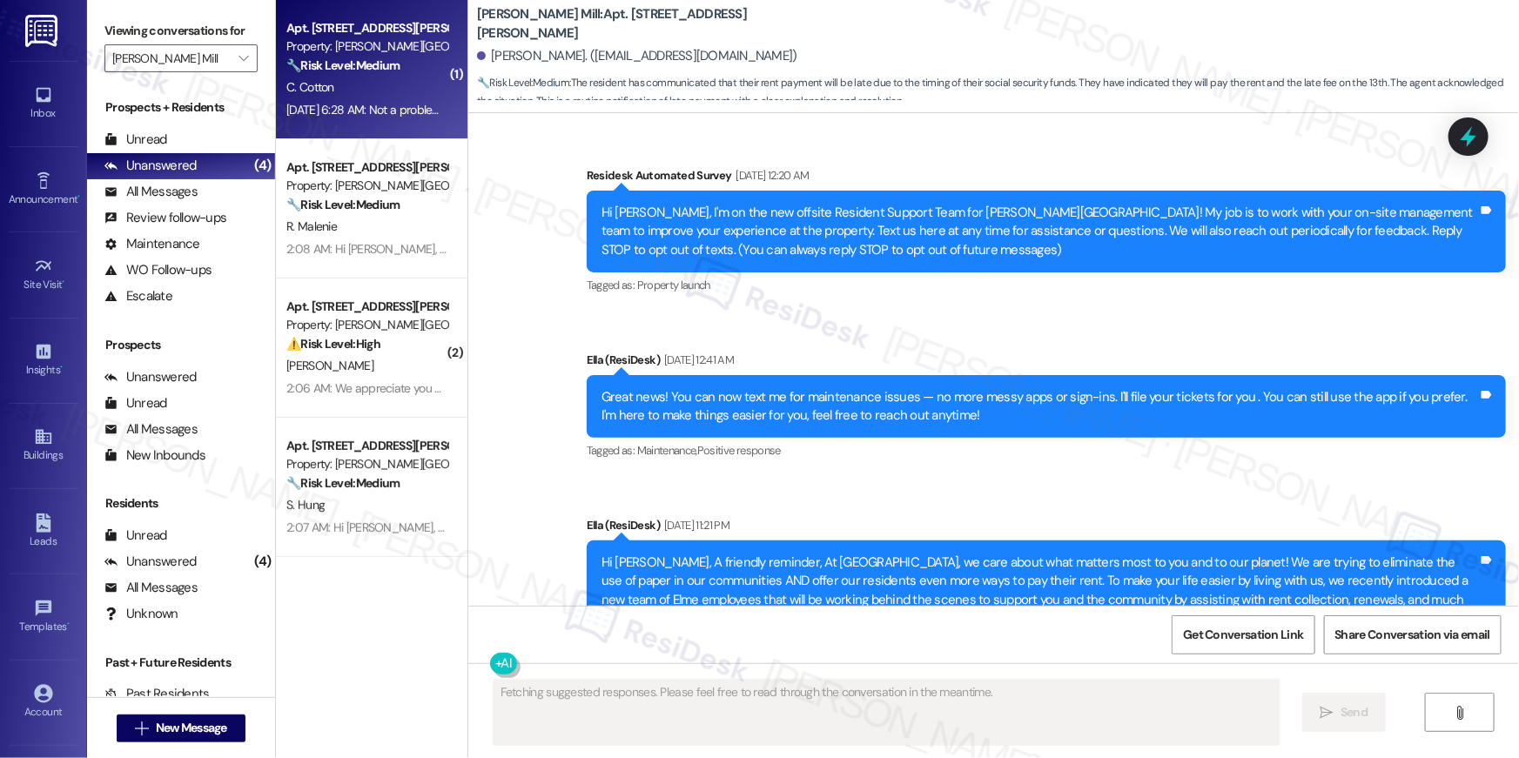
scroll to position [30715, 0]
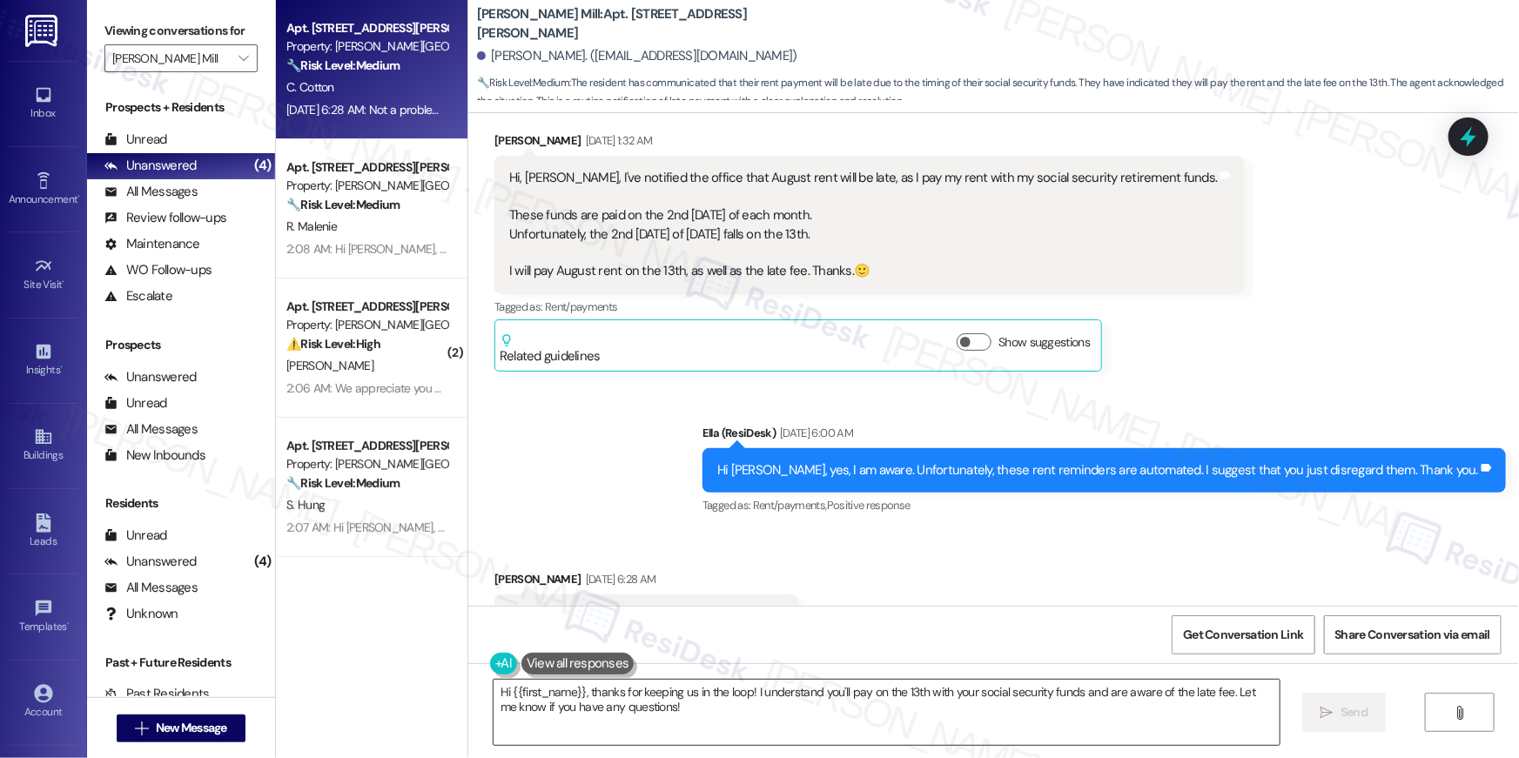
click at [860, 729] on textarea "Hi {{first_name}}, thanks for keeping us in the loop! I understand you'll pay o…" at bounding box center [887, 712] width 786 height 65
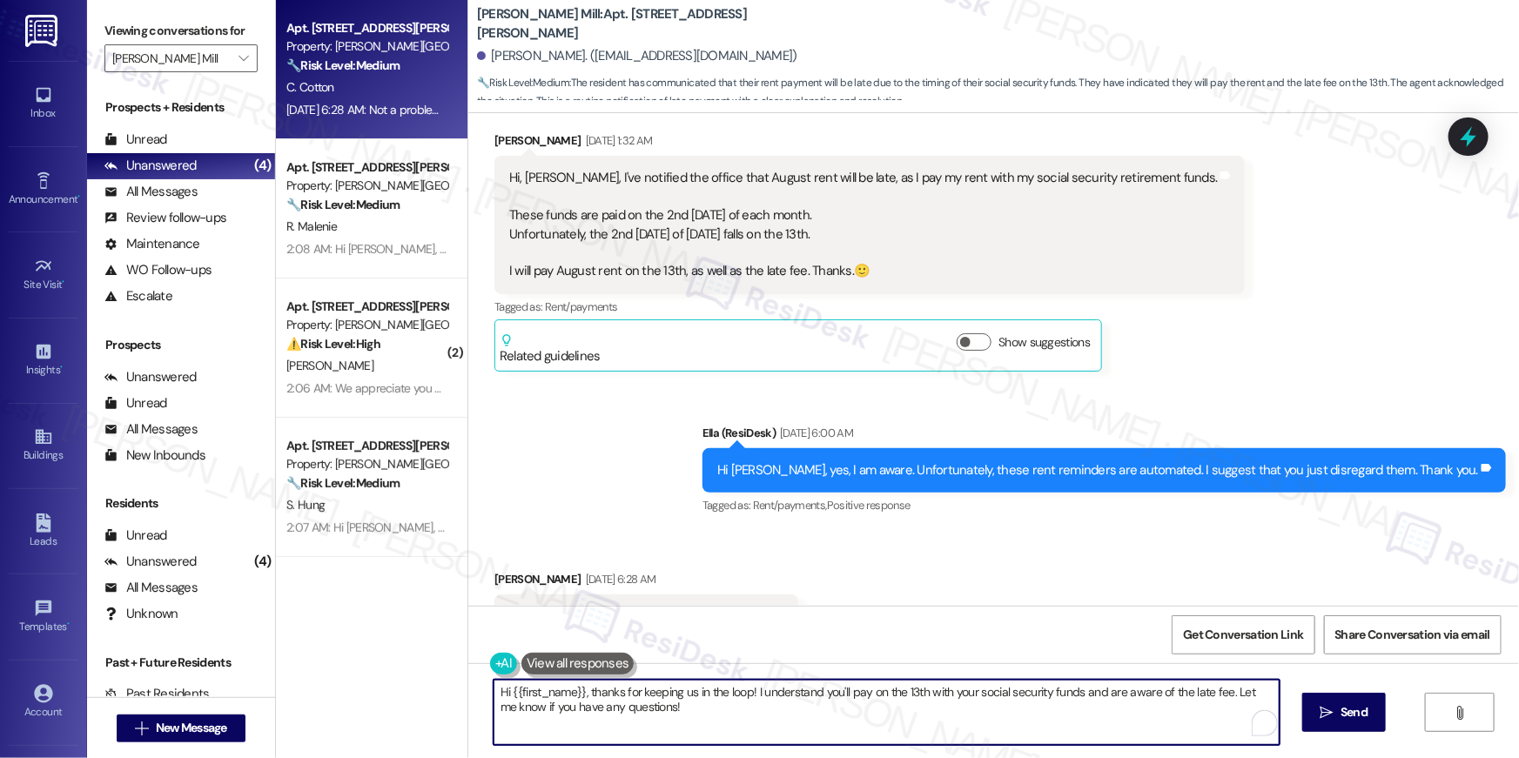
click at [860, 728] on textarea "Hi {{first_name}}, thanks for keeping us in the loop! I understand you'll pay o…" at bounding box center [887, 712] width 786 height 65
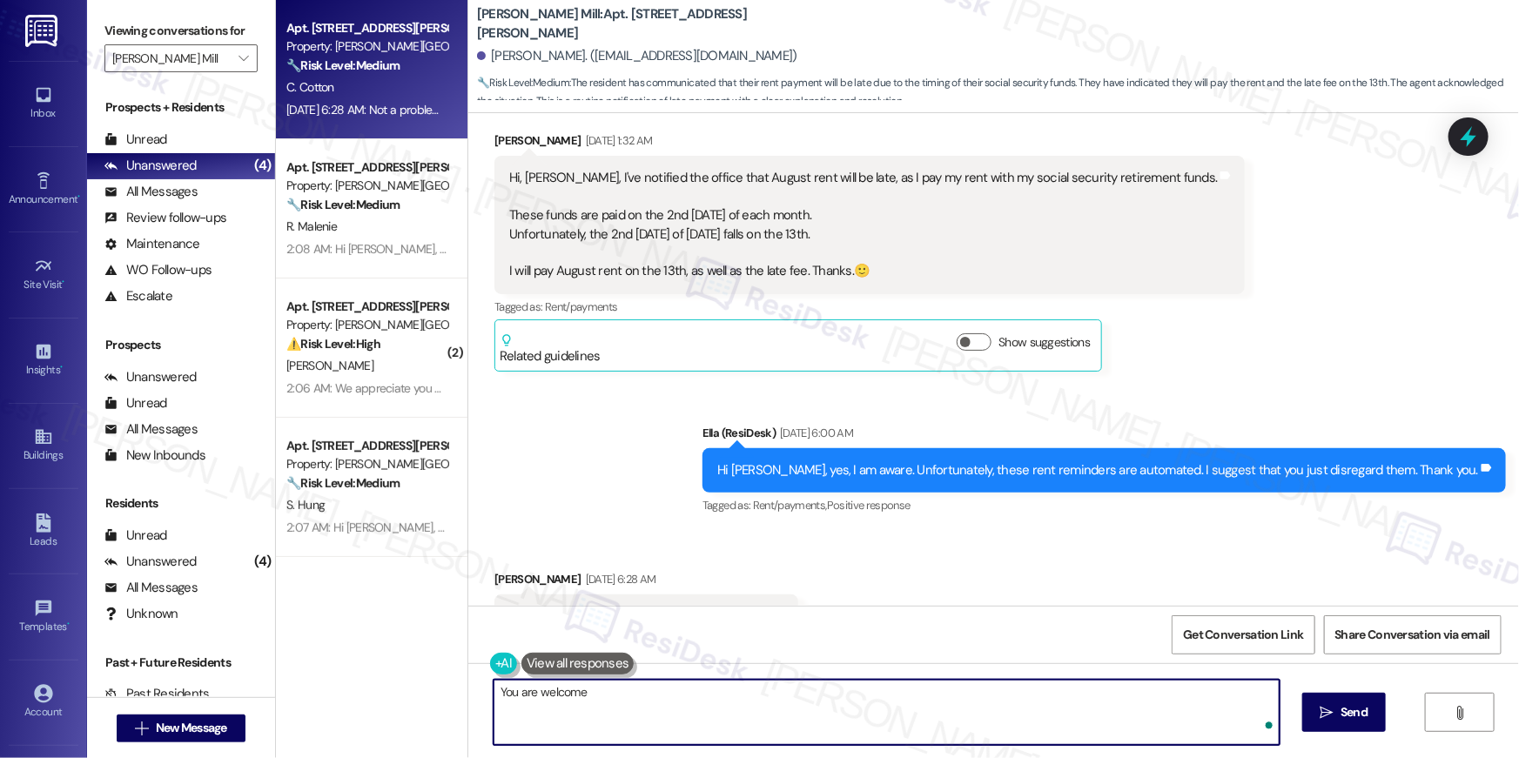
type textarea "You are welcome!"
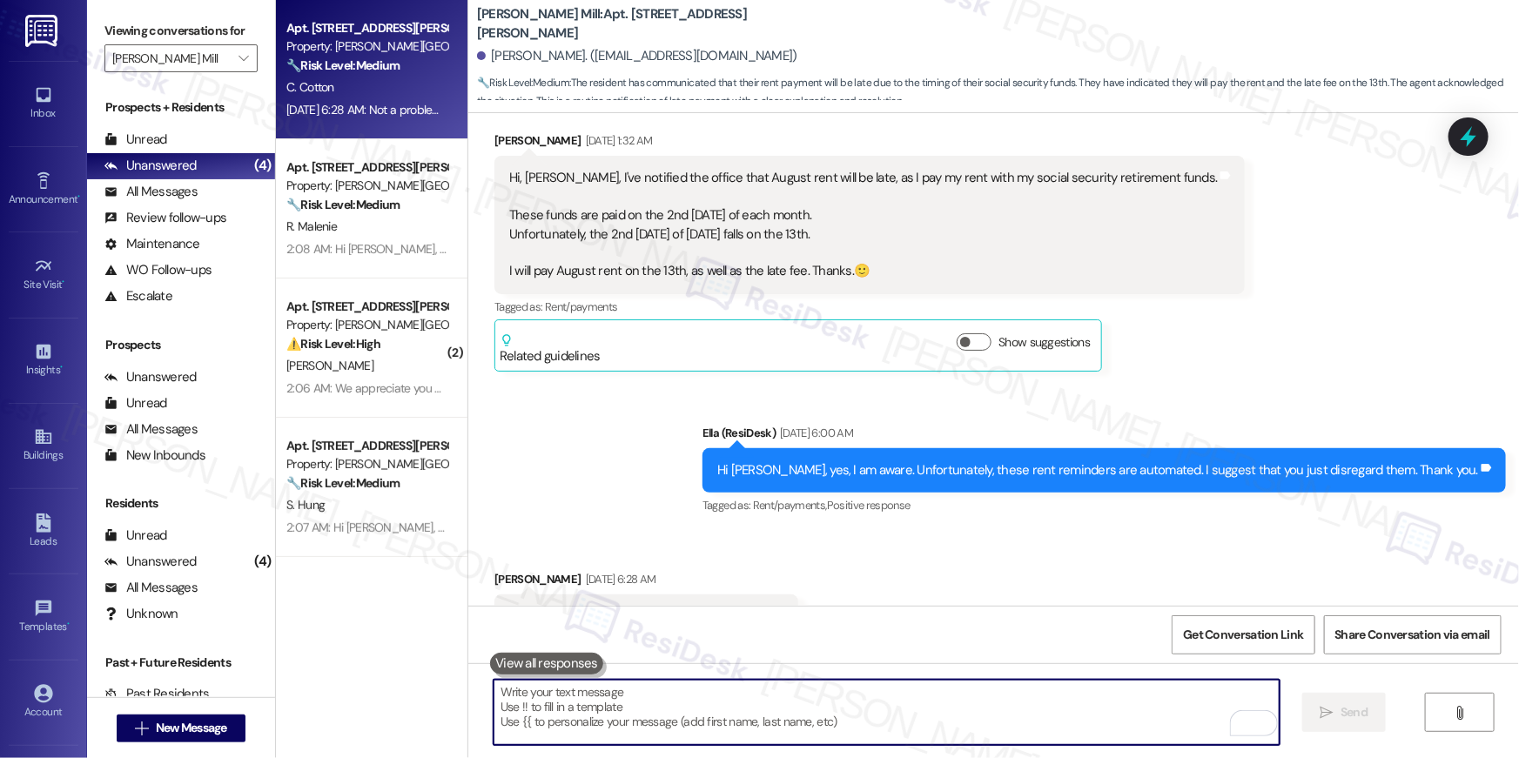
scroll to position [30699, 0]
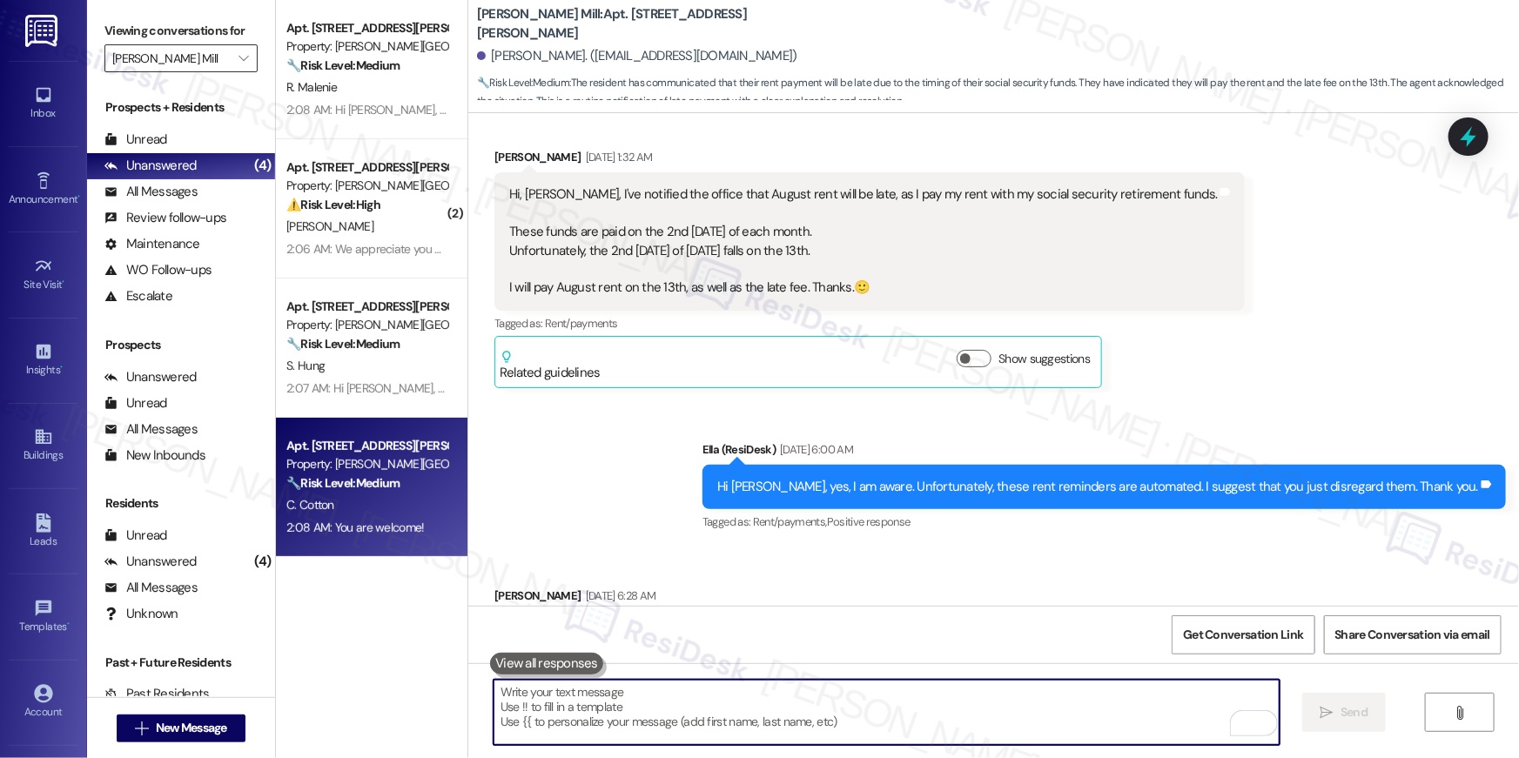
click at [171, 62] on input "[PERSON_NAME] Mill" at bounding box center [171, 58] width 118 height 28
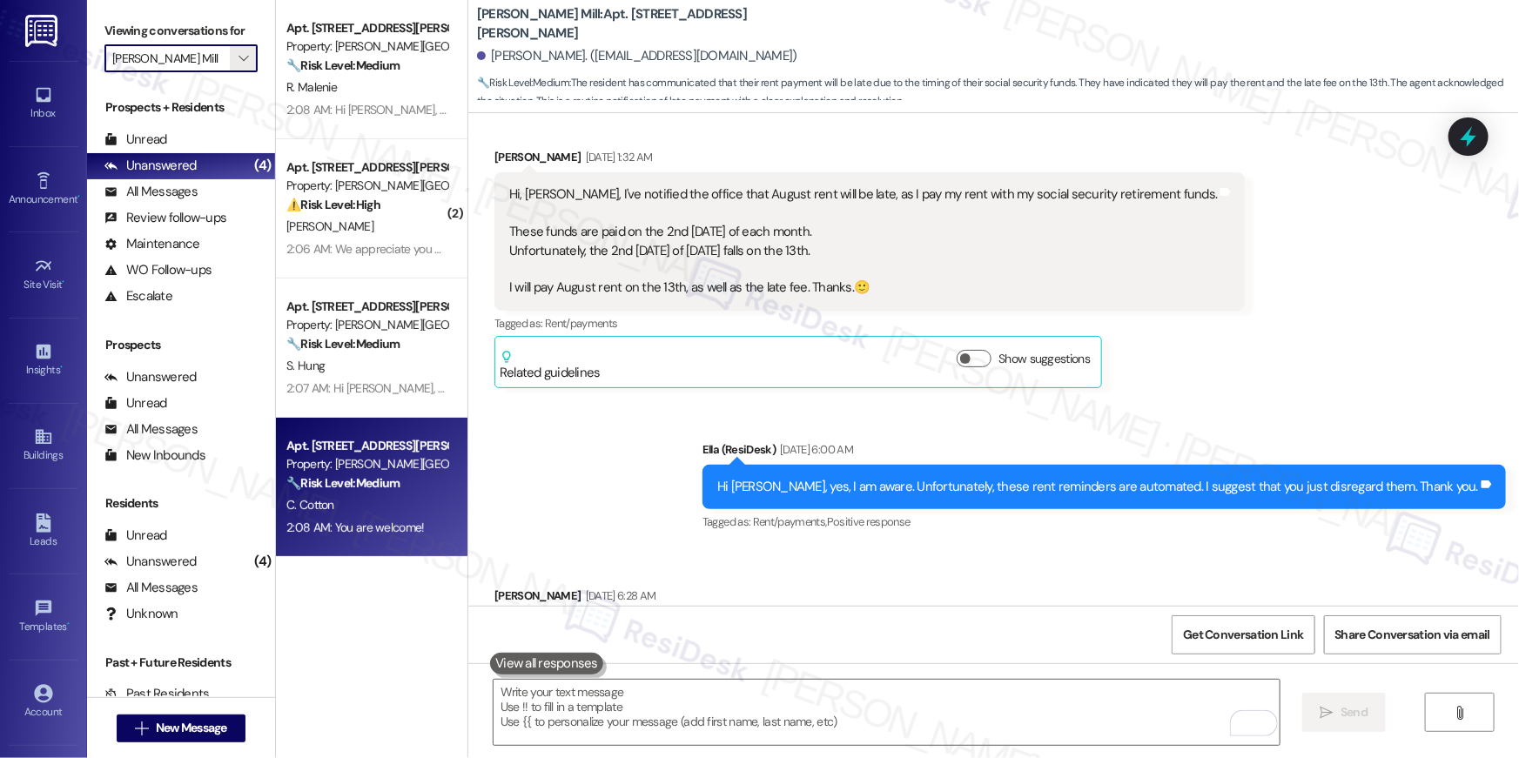
scroll to position [165, 0]
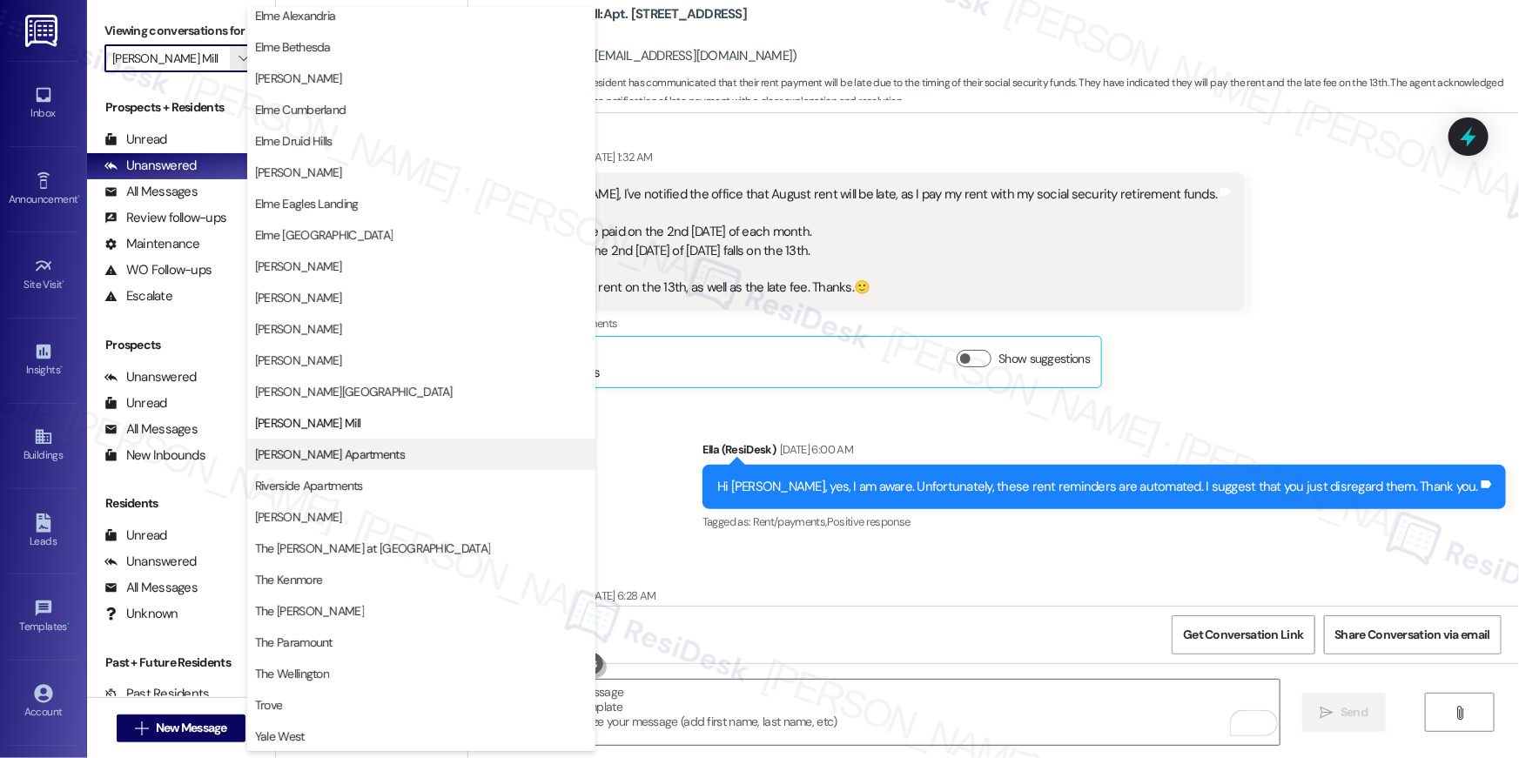
click at [360, 456] on span "[PERSON_NAME] Apartments" at bounding box center [330, 454] width 150 height 17
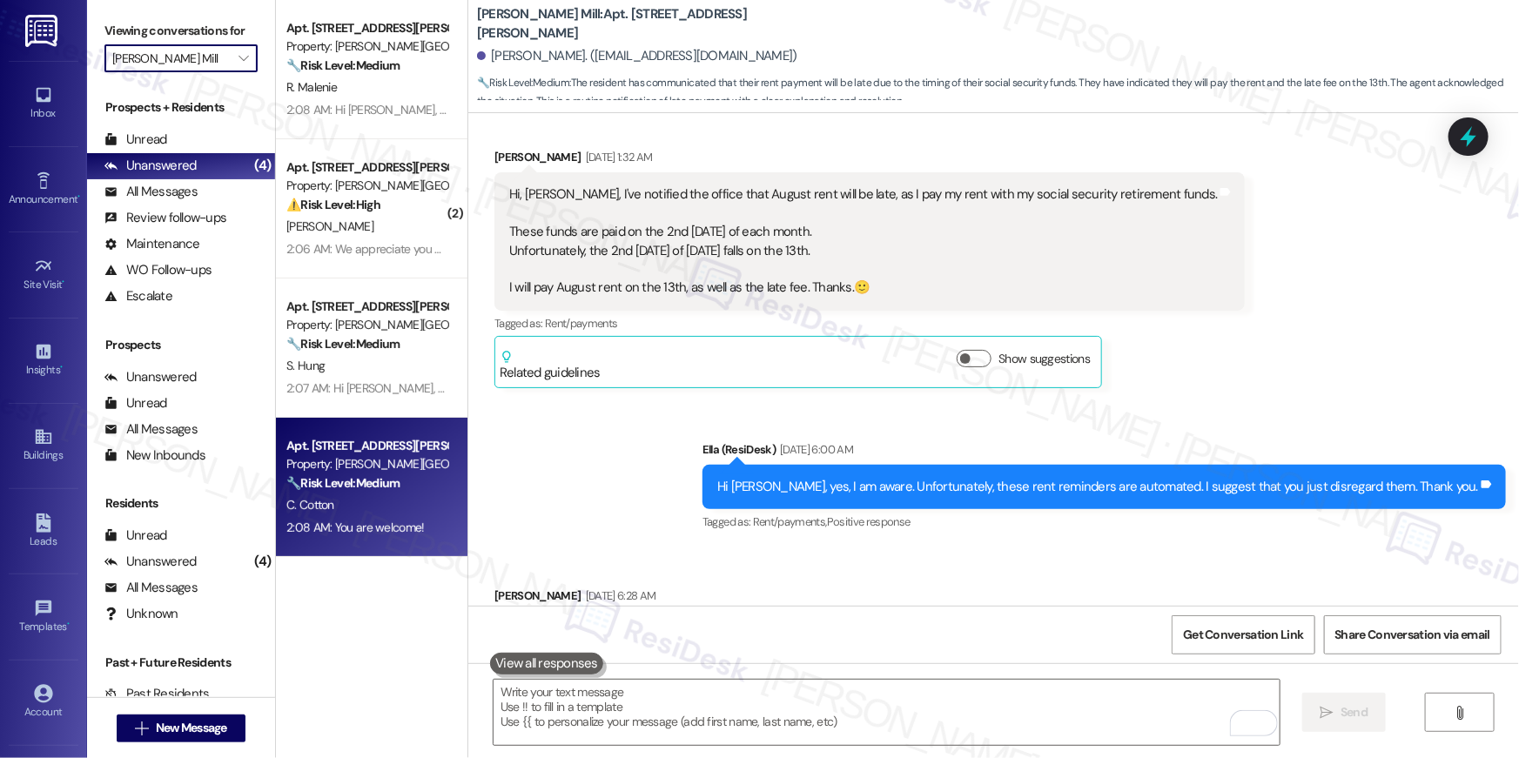
type input "[PERSON_NAME] Apartments"
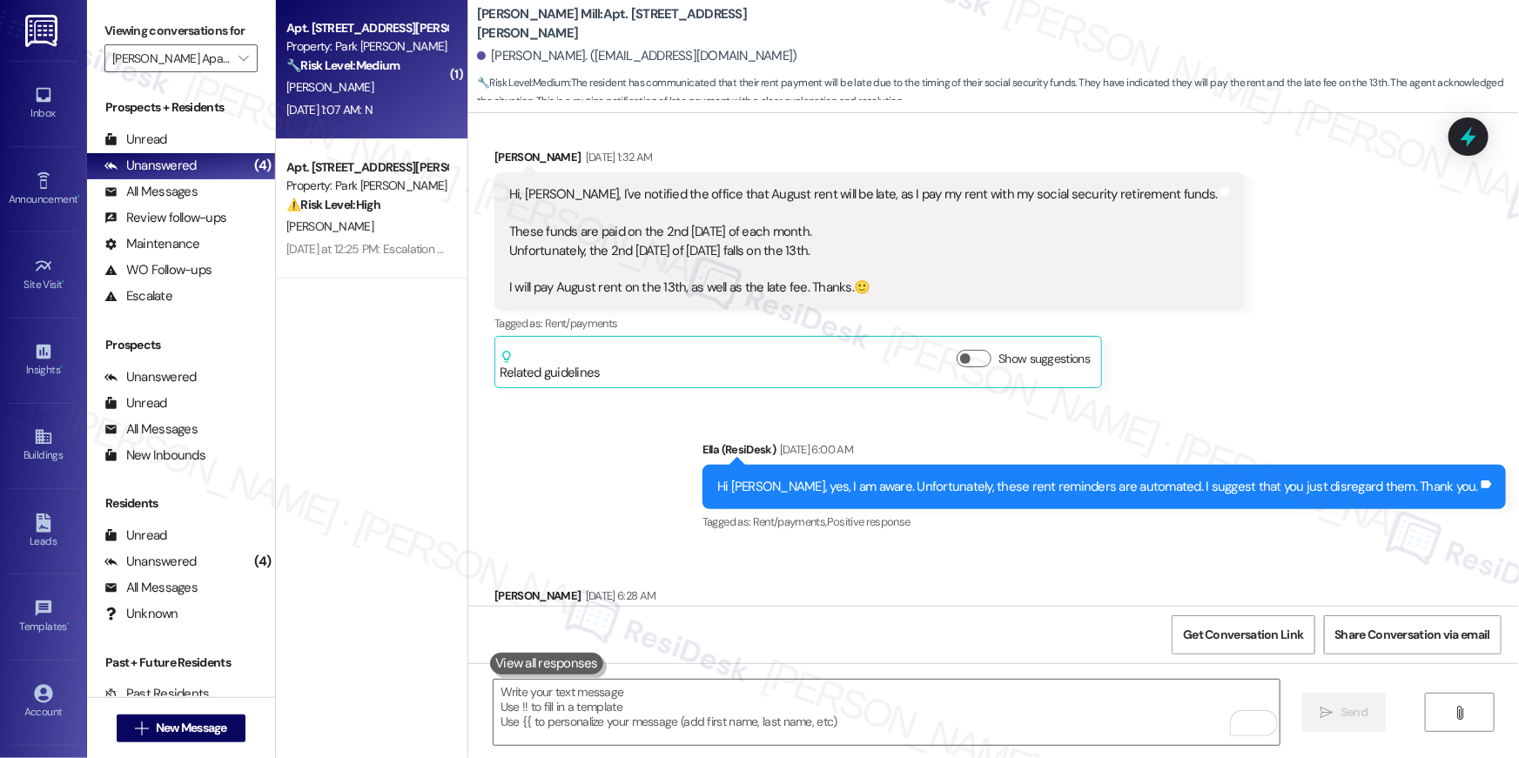
click at [427, 135] on div "Apt. 604, 2000 North Adams Street Property: Park Adams Apartments 🔧 Risk Level:…" at bounding box center [372, 69] width 192 height 139
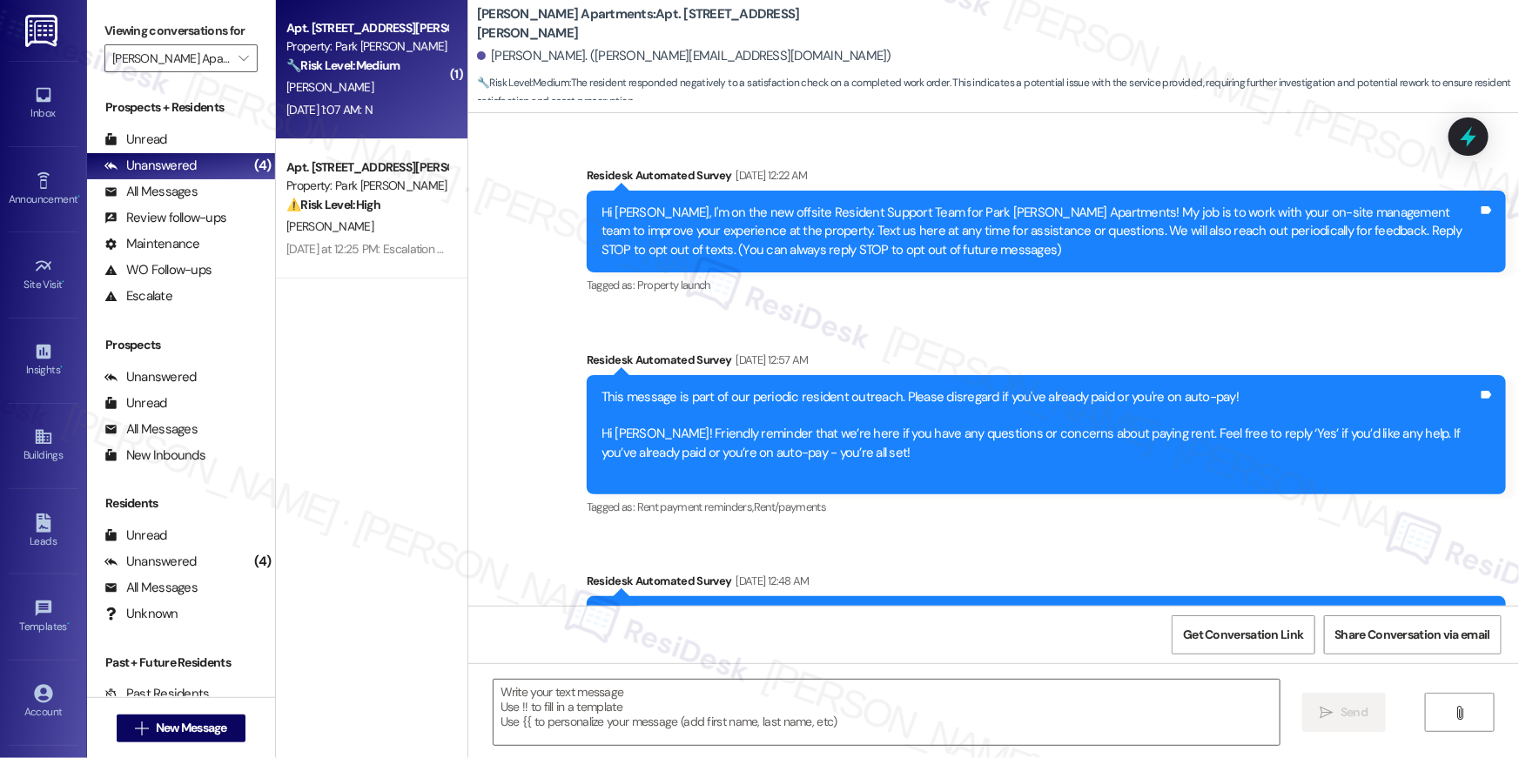
scroll to position [6068, 0]
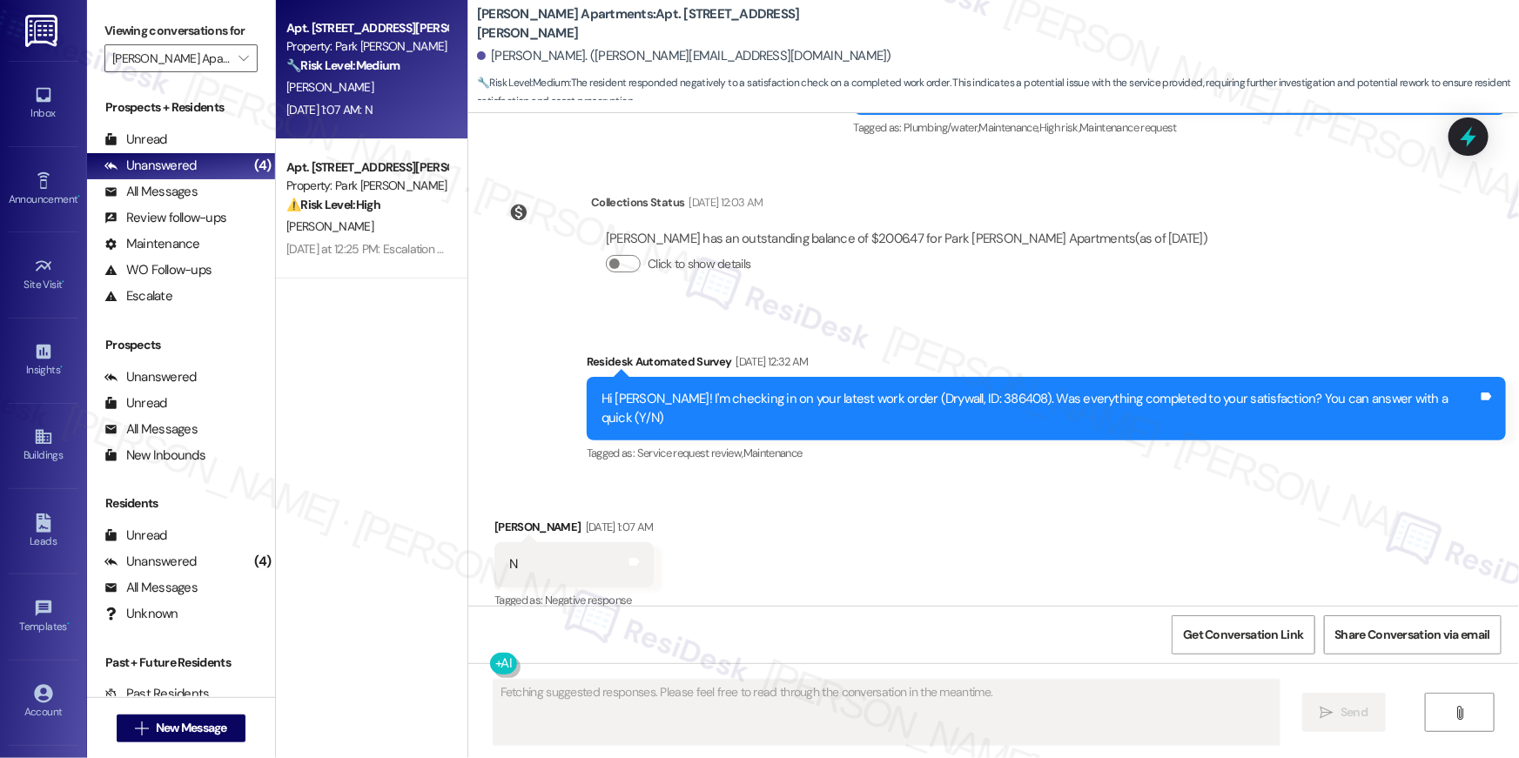
click at [1004, 398] on div "Hi Anna! I'm checking in on your latest work order (Drywall, ID: 386408). Was e…" at bounding box center [1040, 408] width 877 height 37
copy div "386408"
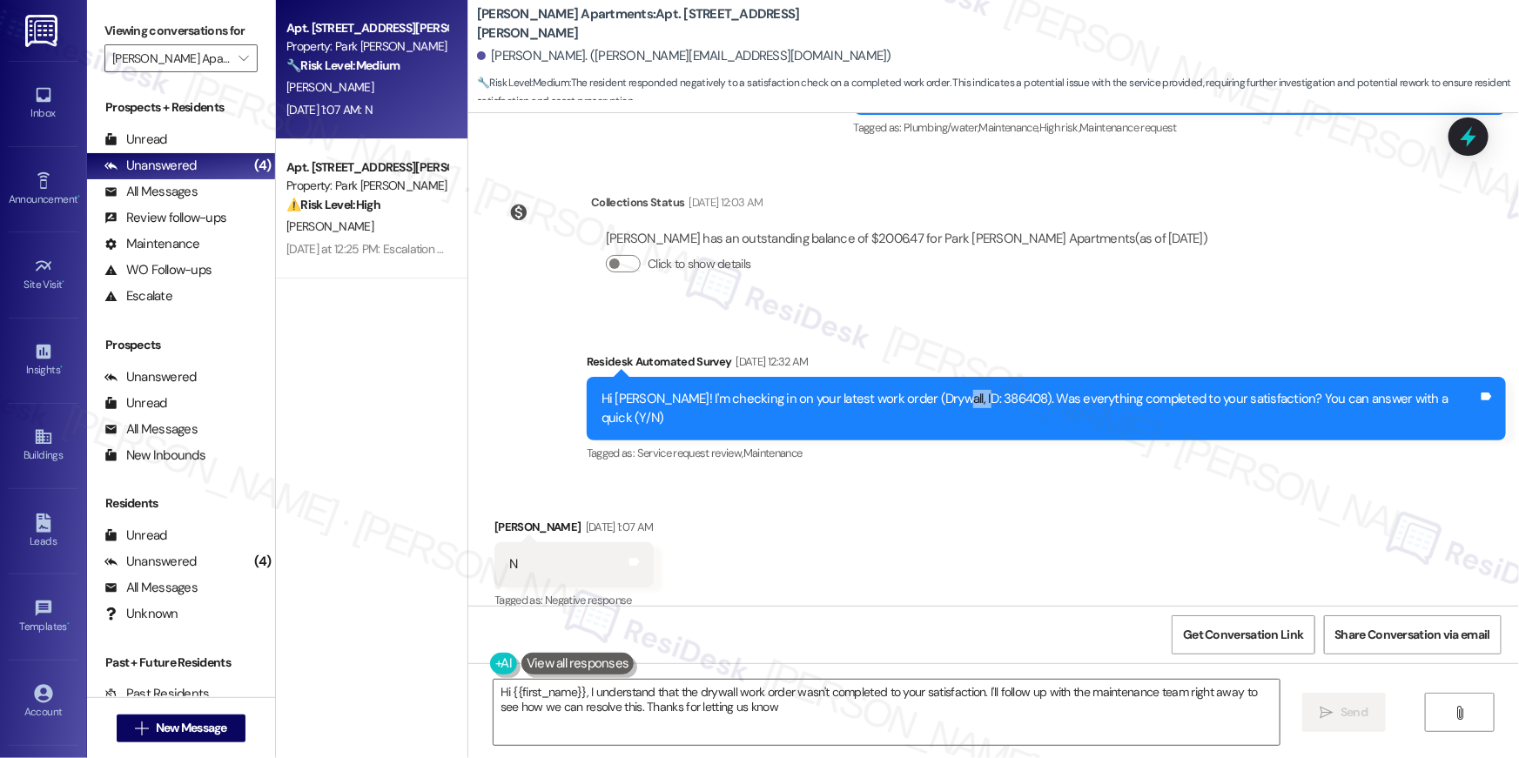
type textarea "Hi {{first_name}}, I understand that the drywall work order wasn't completed to…"
click at [991, 730] on textarea "Hi {{first_name}}, I understand that the drywall work order wasn't completed to…" at bounding box center [887, 712] width 786 height 65
click at [1128, 718] on textarea "Hi {{first_name}}, I understand that the drywall work order wasn't completed to…" at bounding box center [887, 712] width 786 height 65
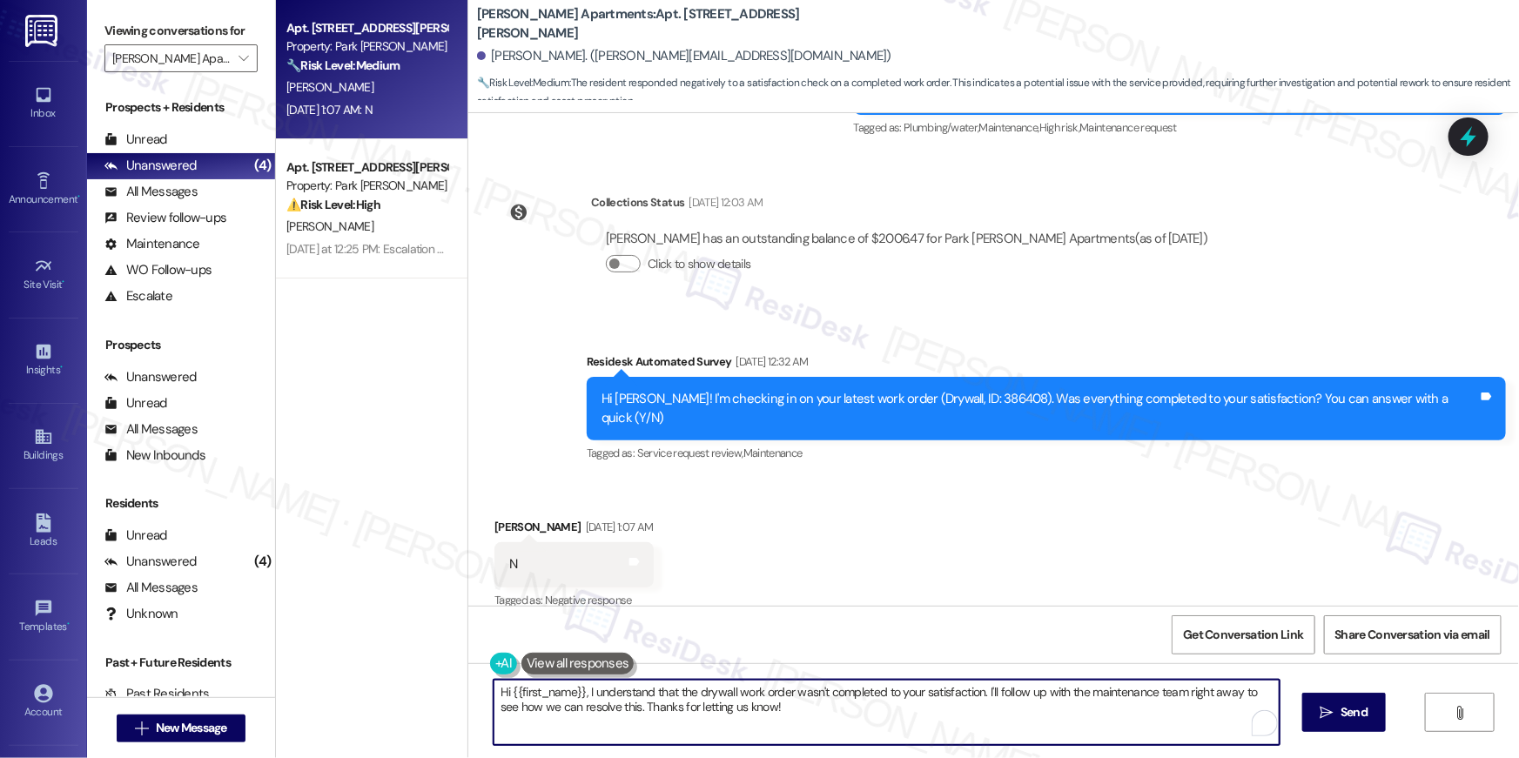
drag, startPoint x: 1058, startPoint y: 721, endPoint x: 1100, endPoint y: 721, distance: 42.7
click at [1059, 721] on textarea "Hi {{first_name}}, I understand that the drywall work order wasn't completed to…" at bounding box center [887, 712] width 786 height 65
click at [1325, 716] on icon "" at bounding box center [1327, 713] width 13 height 14
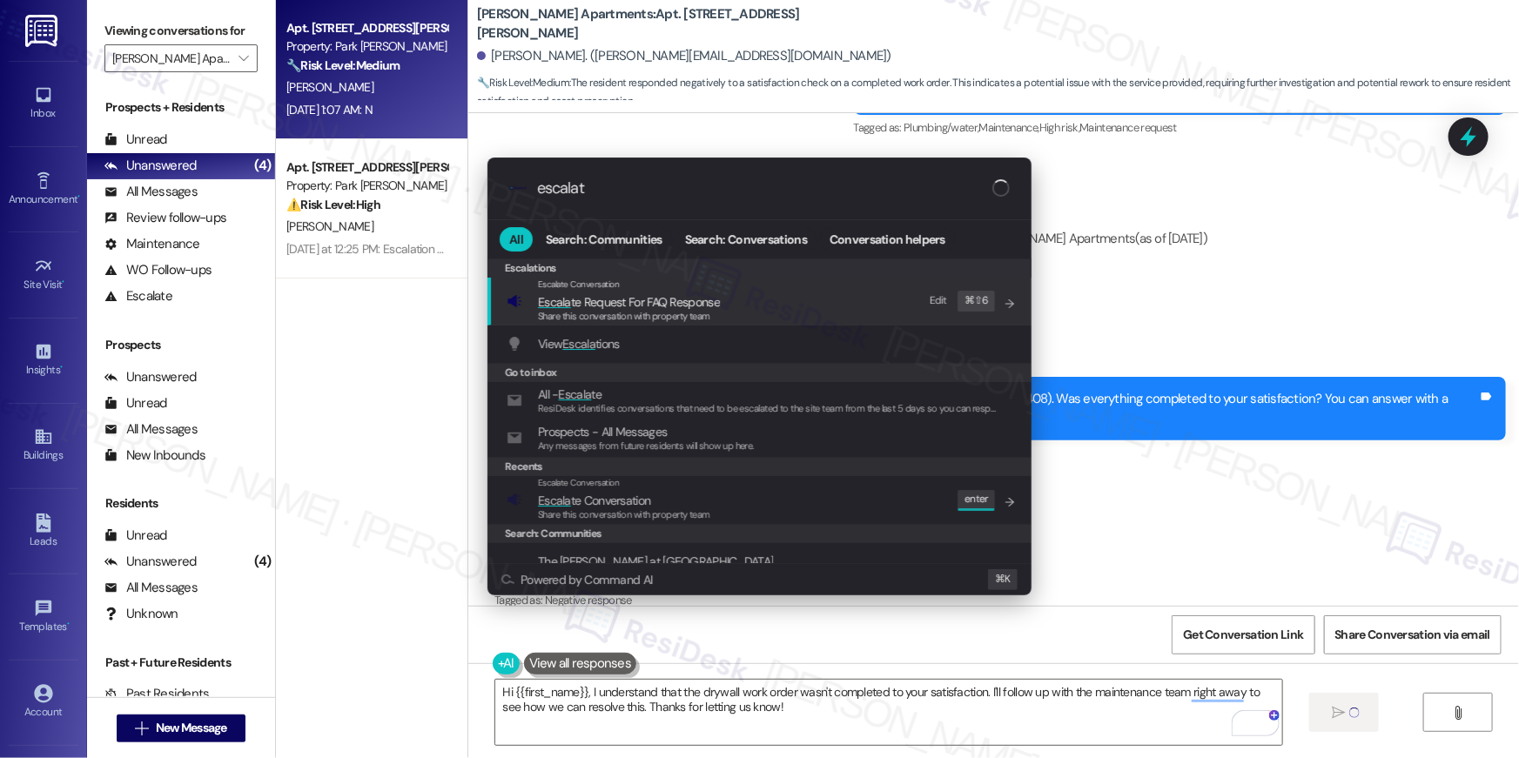
type input "escalate"
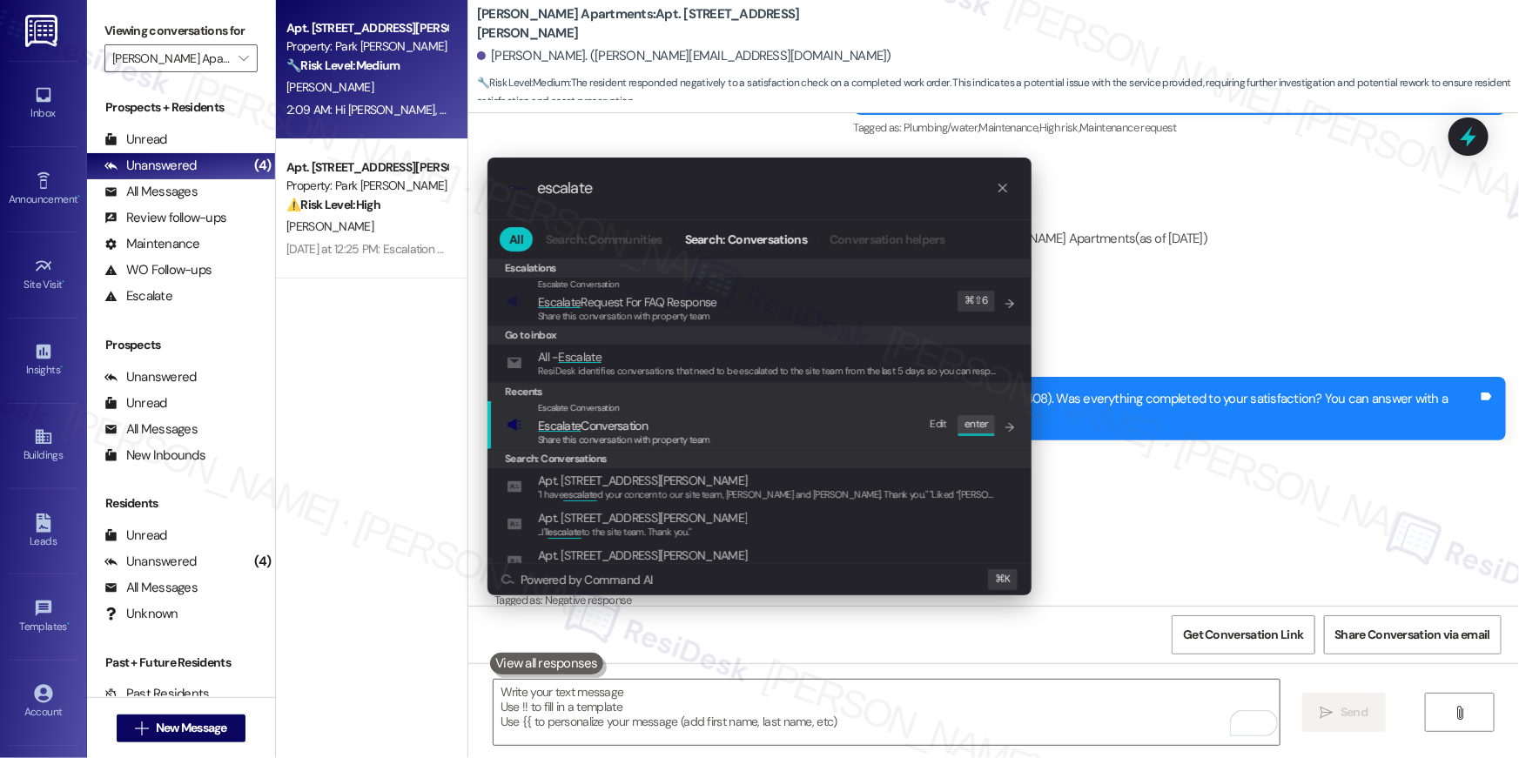
type input "escalate"
click at [667, 434] on span "Share this conversation with property team" at bounding box center [624, 440] width 172 height 12
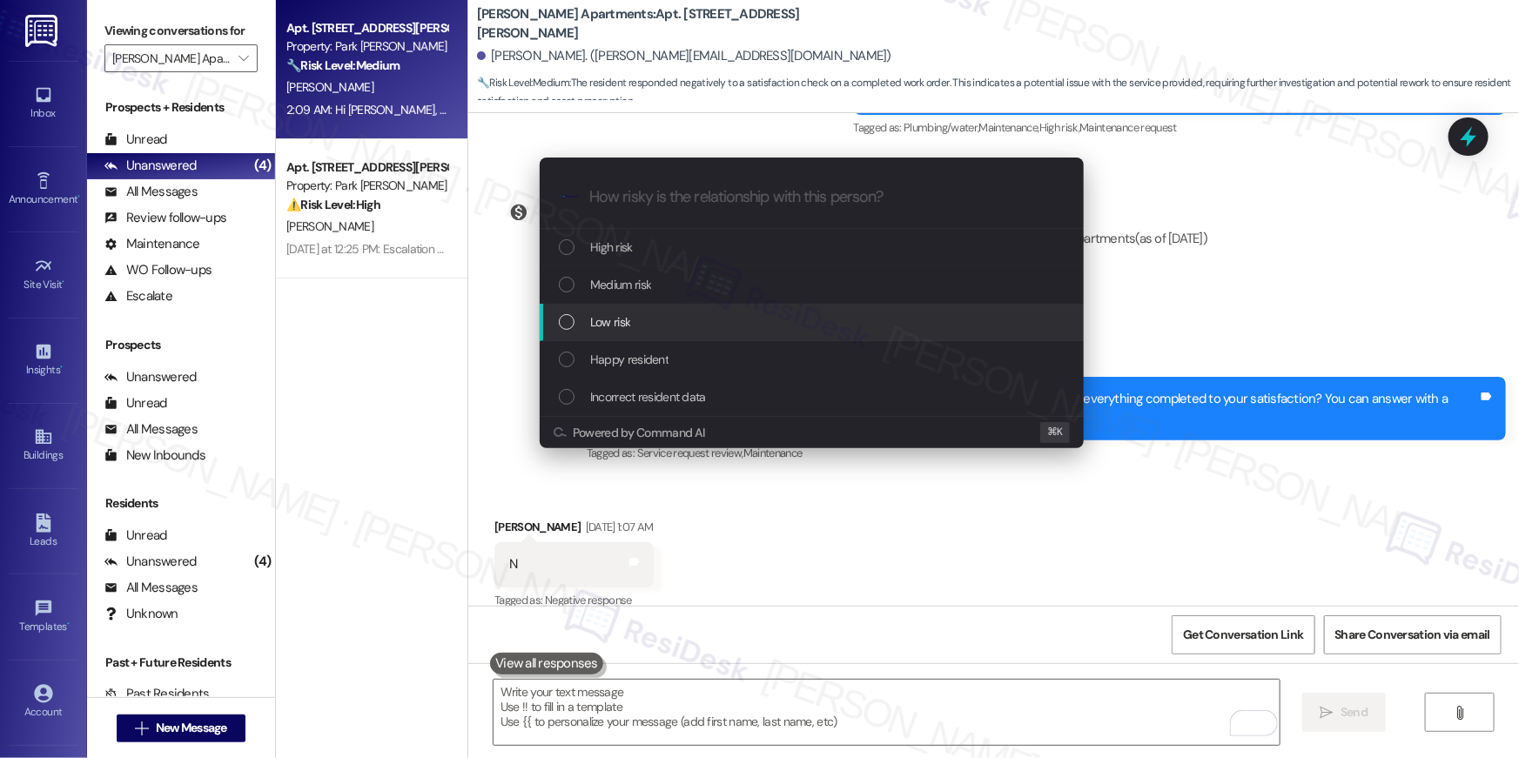
click at [649, 322] on div "Low risk" at bounding box center [813, 322] width 509 height 19
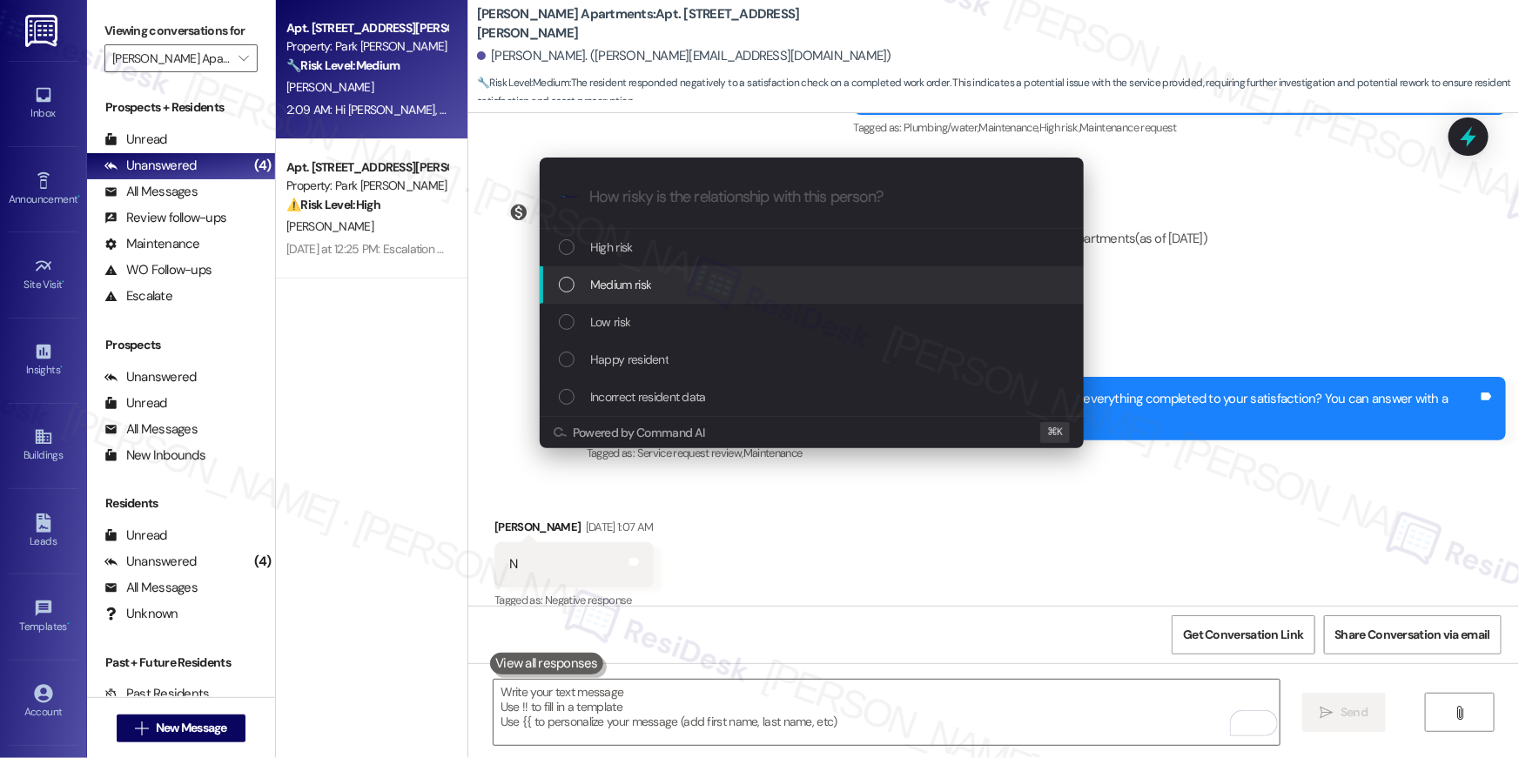
click at [612, 279] on span "Medium risk" at bounding box center [620, 284] width 61 height 19
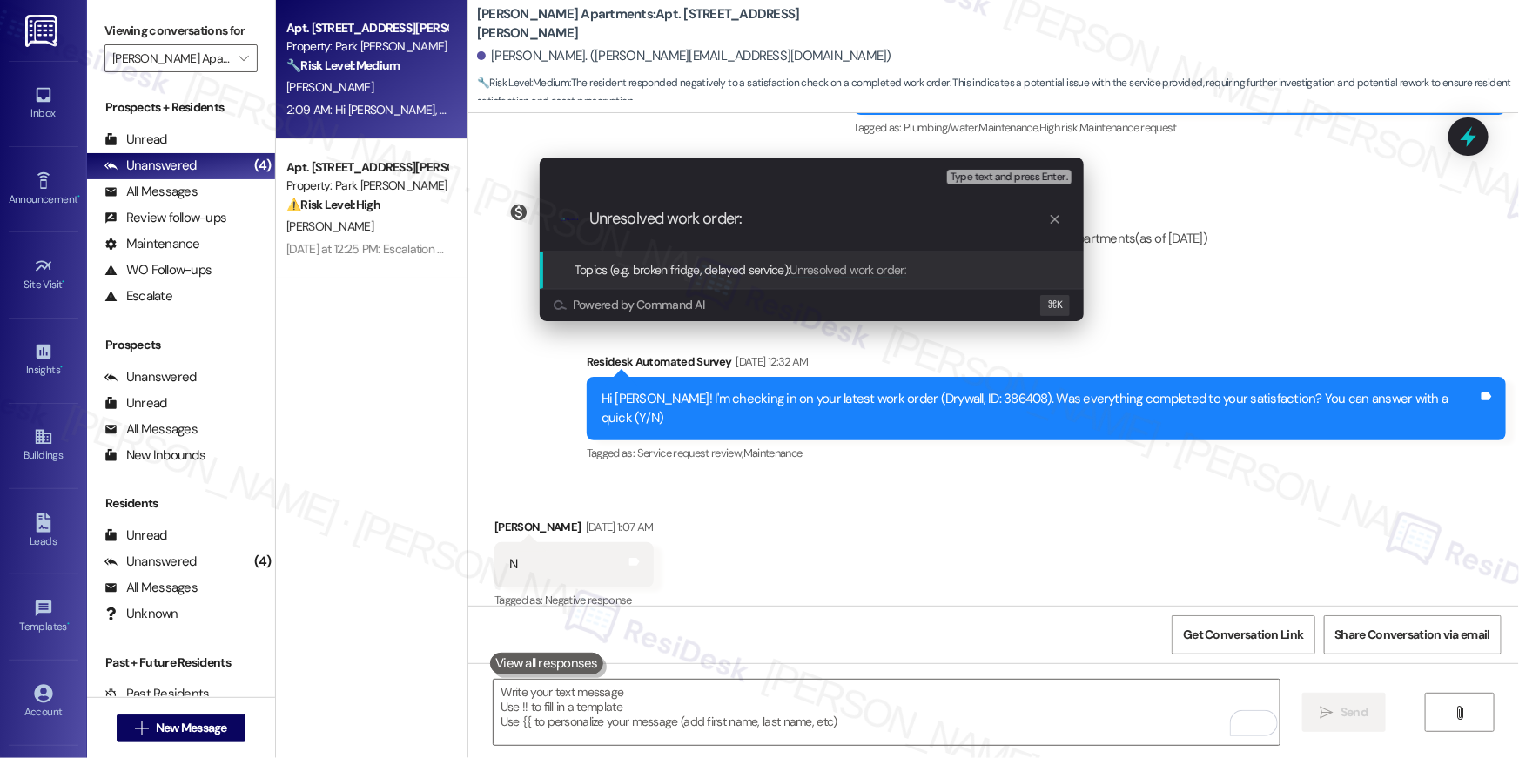
paste input "Work Order # 386408"
type input "Unresolved work order: Work Order # 386408"
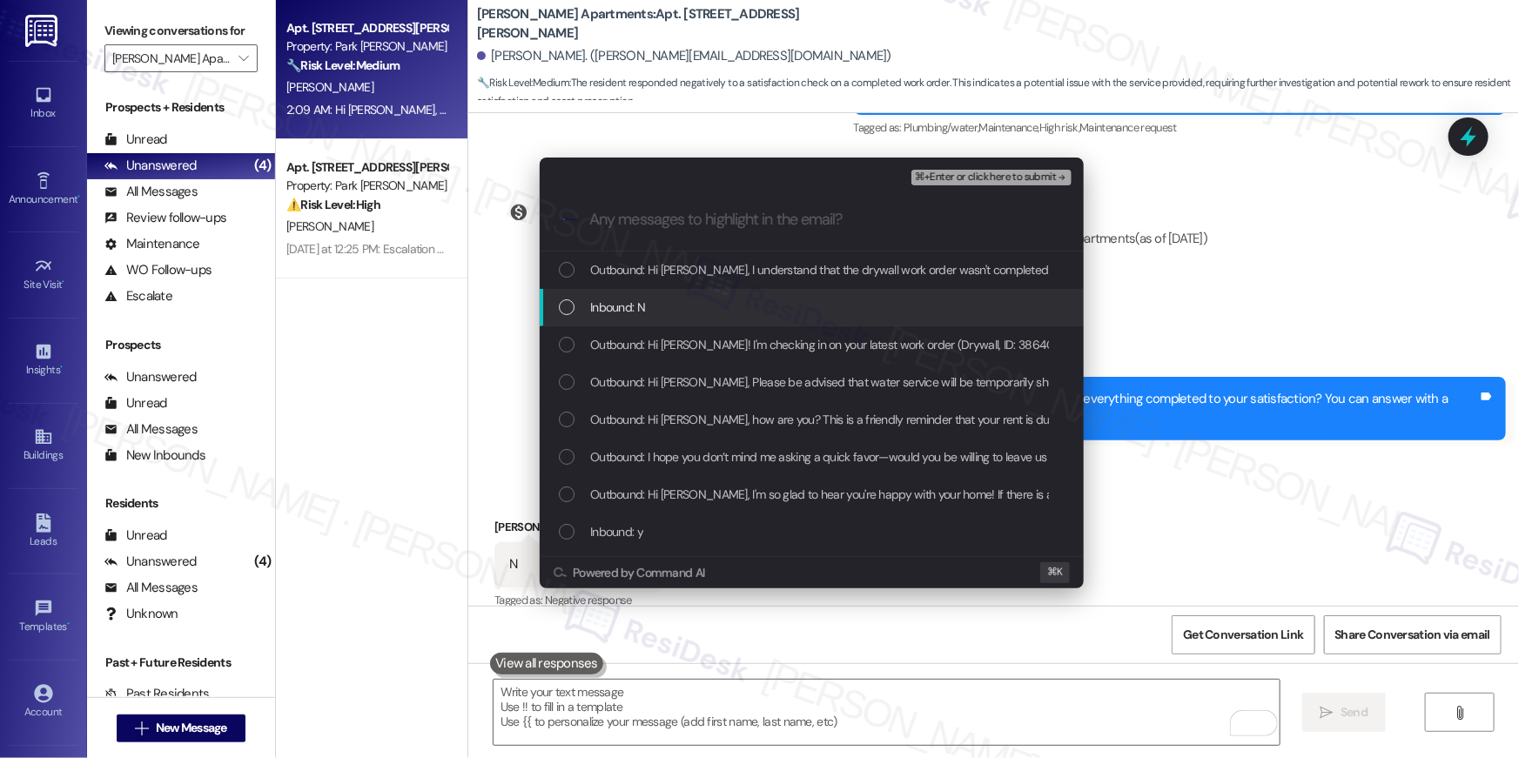
click at [635, 274] on span "Outbound: Hi Anna, I understand that the drywall work order wasn't completed to…" at bounding box center [1146, 269] width 1113 height 19
click at [621, 318] on div "Inbound: N" at bounding box center [812, 307] width 544 height 37
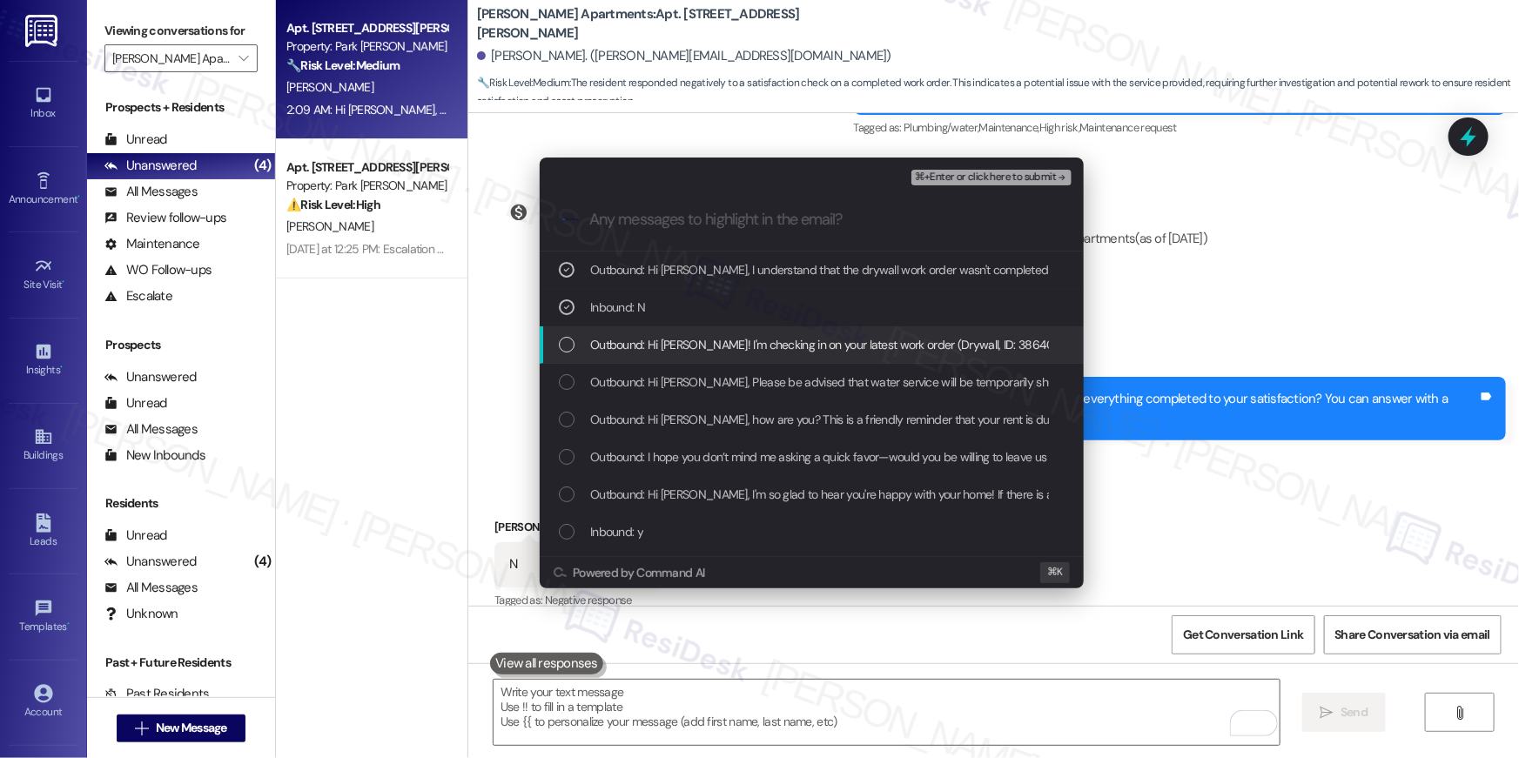
click at [625, 348] on span "Outbound: Hi Anna! I'm checking in on your latest work order (Drywall, ID: 3864…" at bounding box center [1038, 344] width 896 height 19
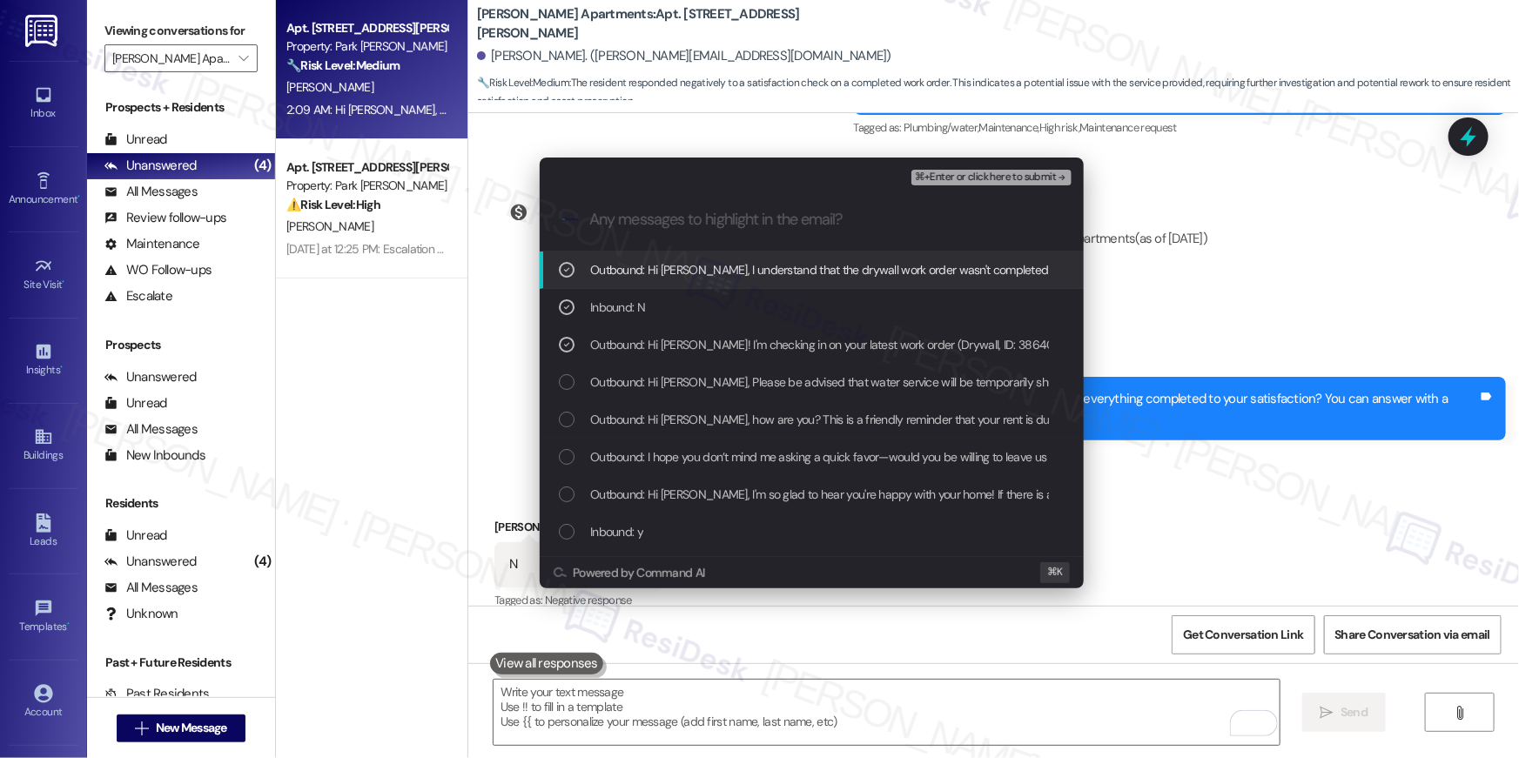
click at [981, 184] on button "⌘+Enter or click here to submit" at bounding box center [991, 178] width 160 height 16
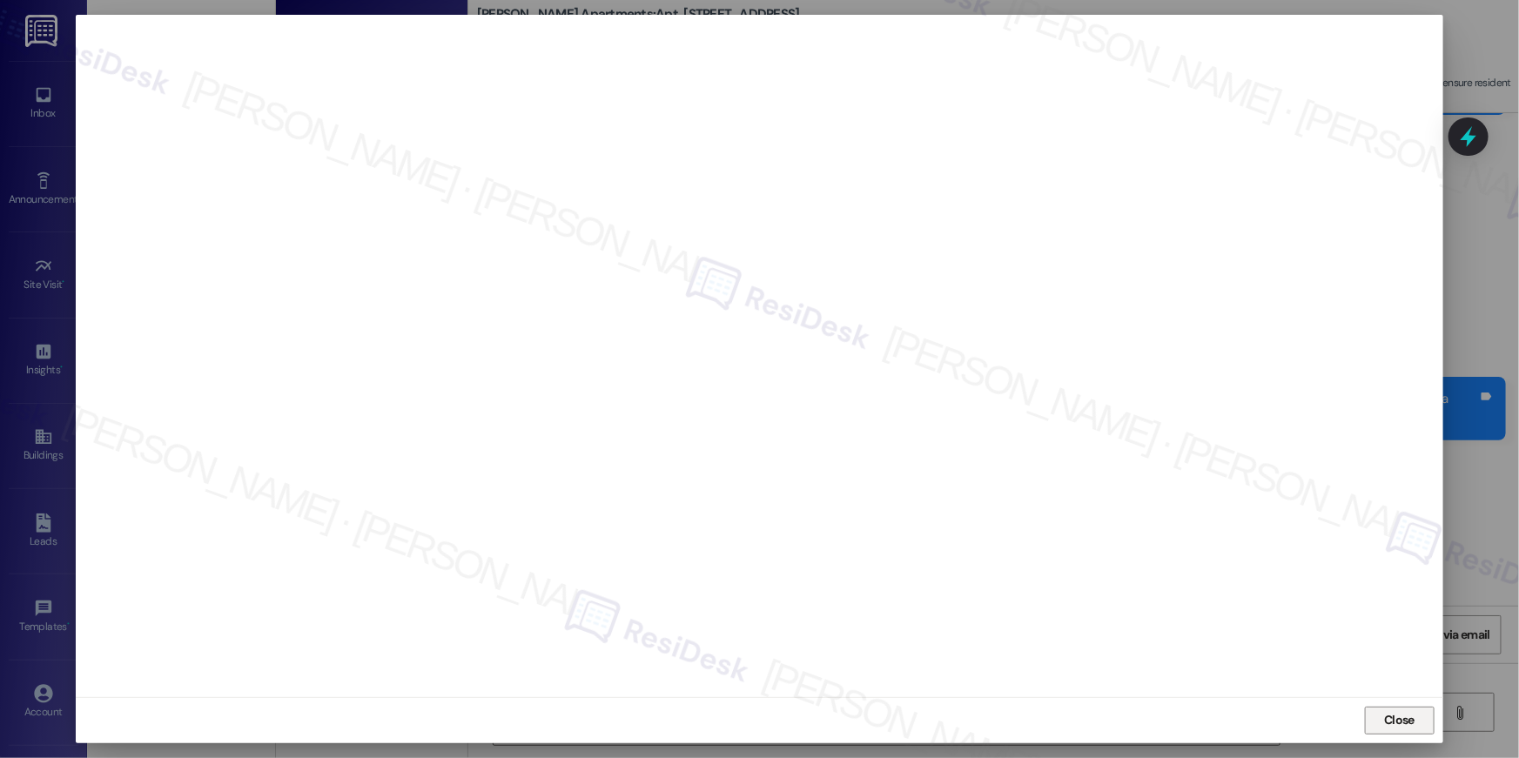
click at [1412, 716] on span "Close" at bounding box center [1399, 720] width 30 height 18
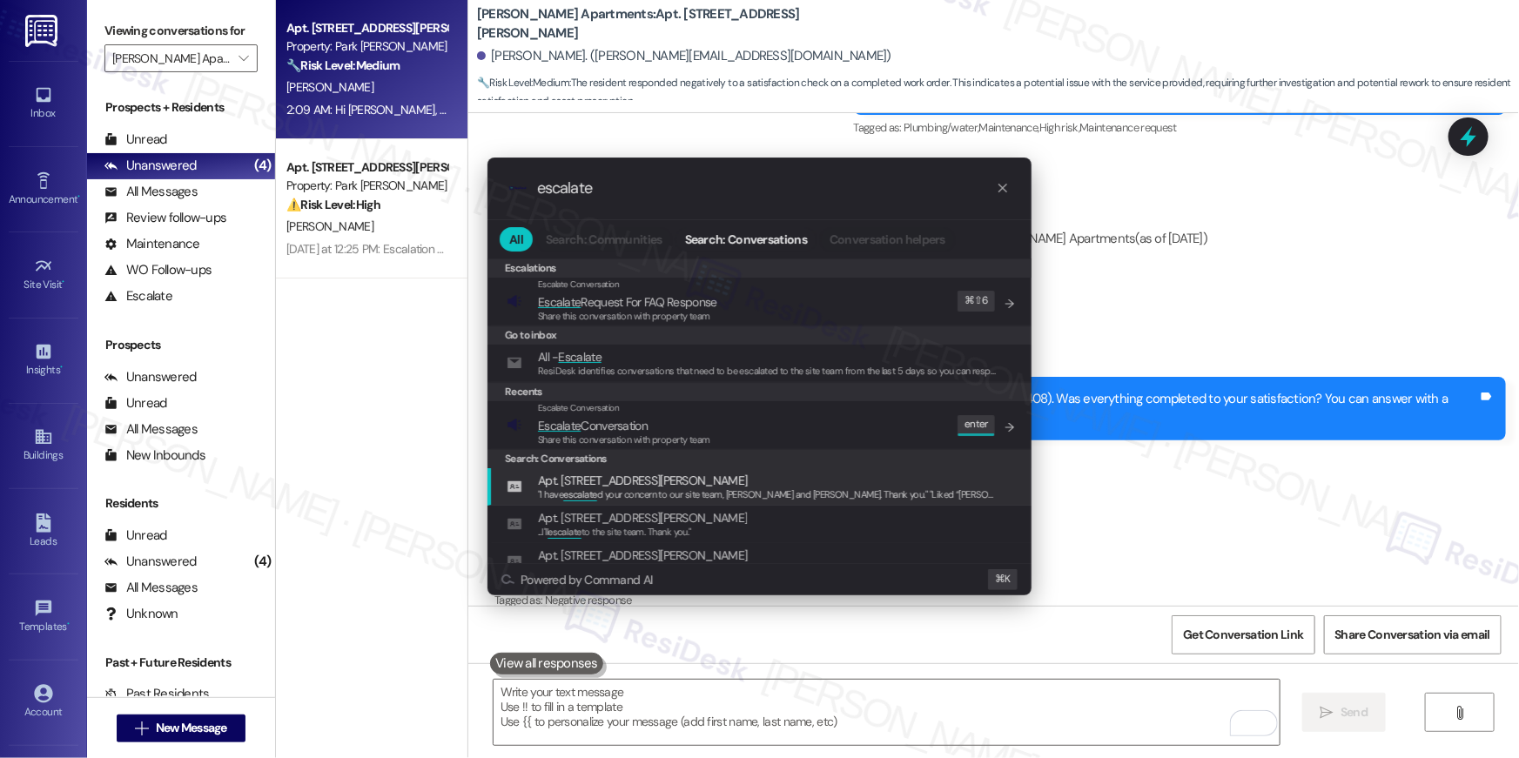
type input "escalate"
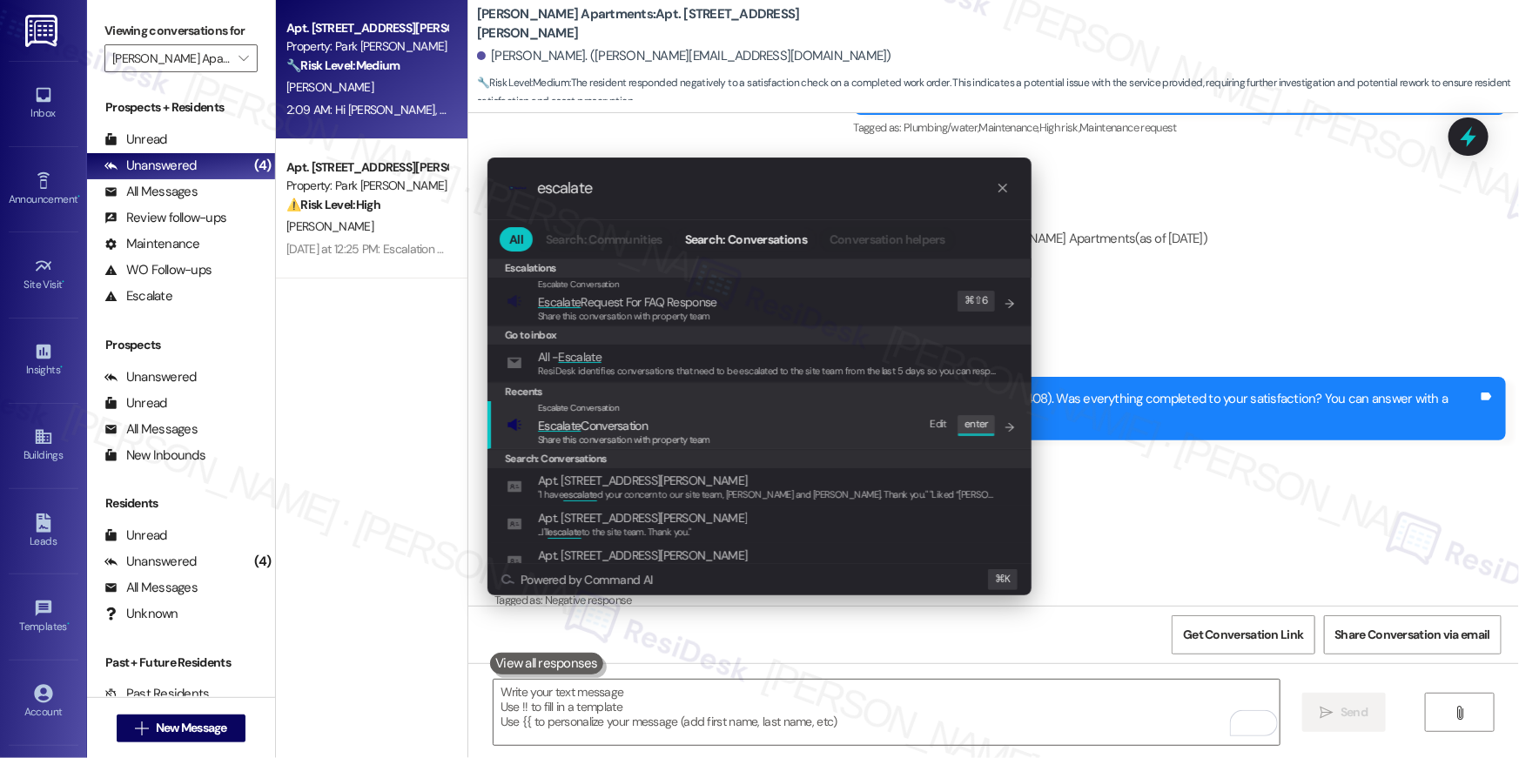
drag, startPoint x: 837, startPoint y: 428, endPoint x: 841, endPoint y: 441, distance: 13.8
click at [837, 428] on div "Escalate Conversation Escalate Conversation Share this conversation with proper…" at bounding box center [761, 424] width 509 height 47
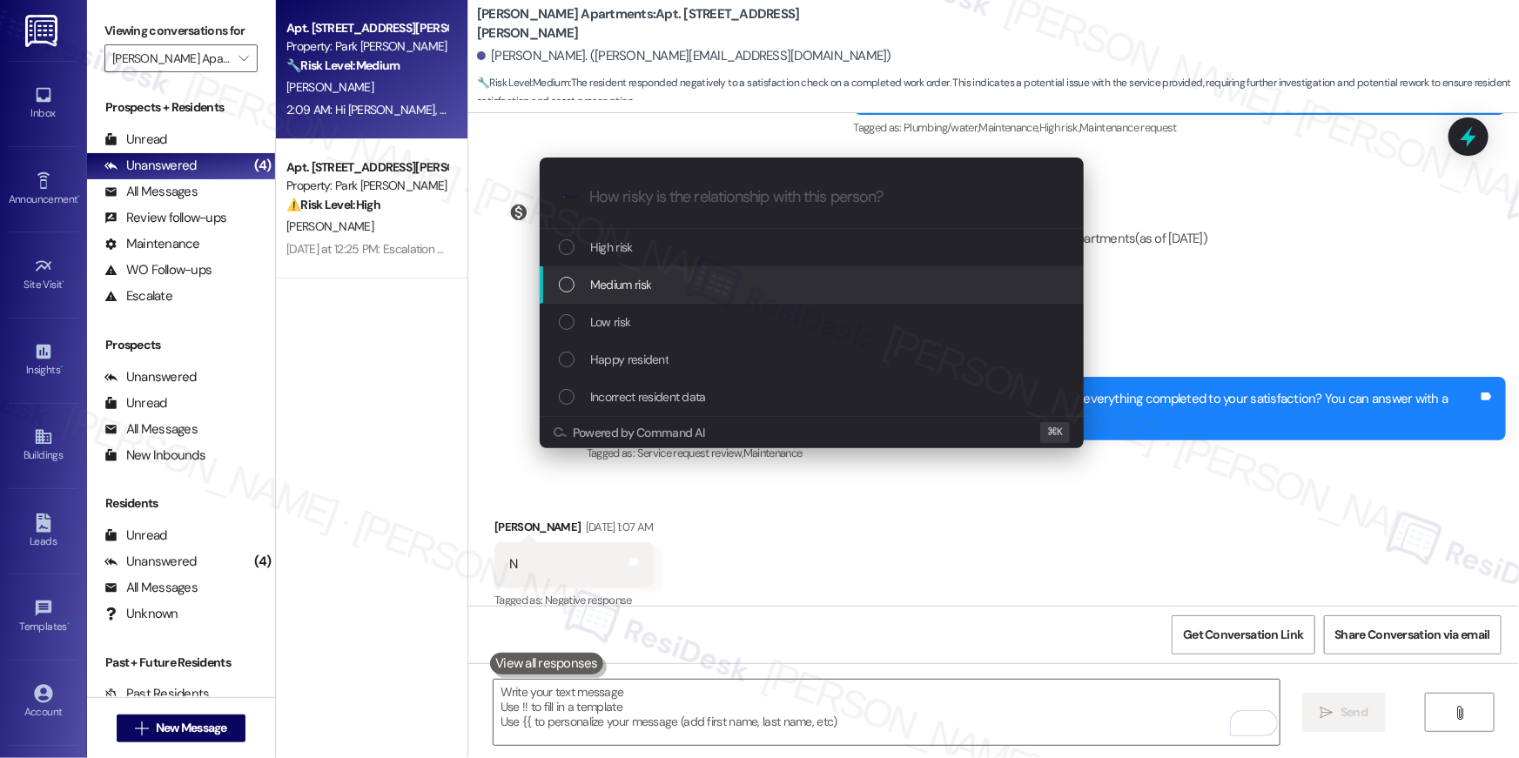
click at [736, 279] on div "Medium risk" at bounding box center [813, 284] width 509 height 19
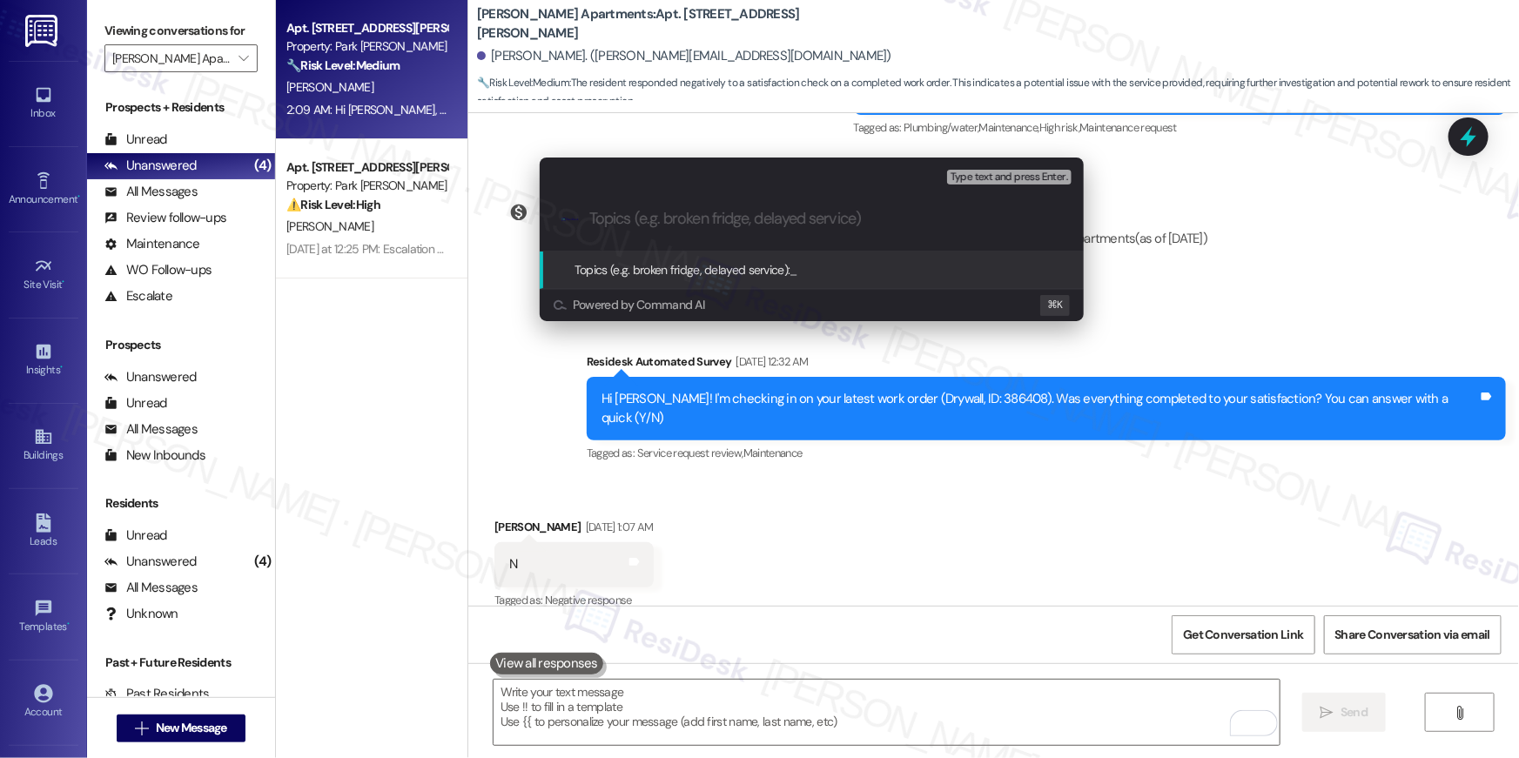
paste input "Unresolved work order: Work Order # 386408"
type input "Unresolved work order: Work Order # 386408"
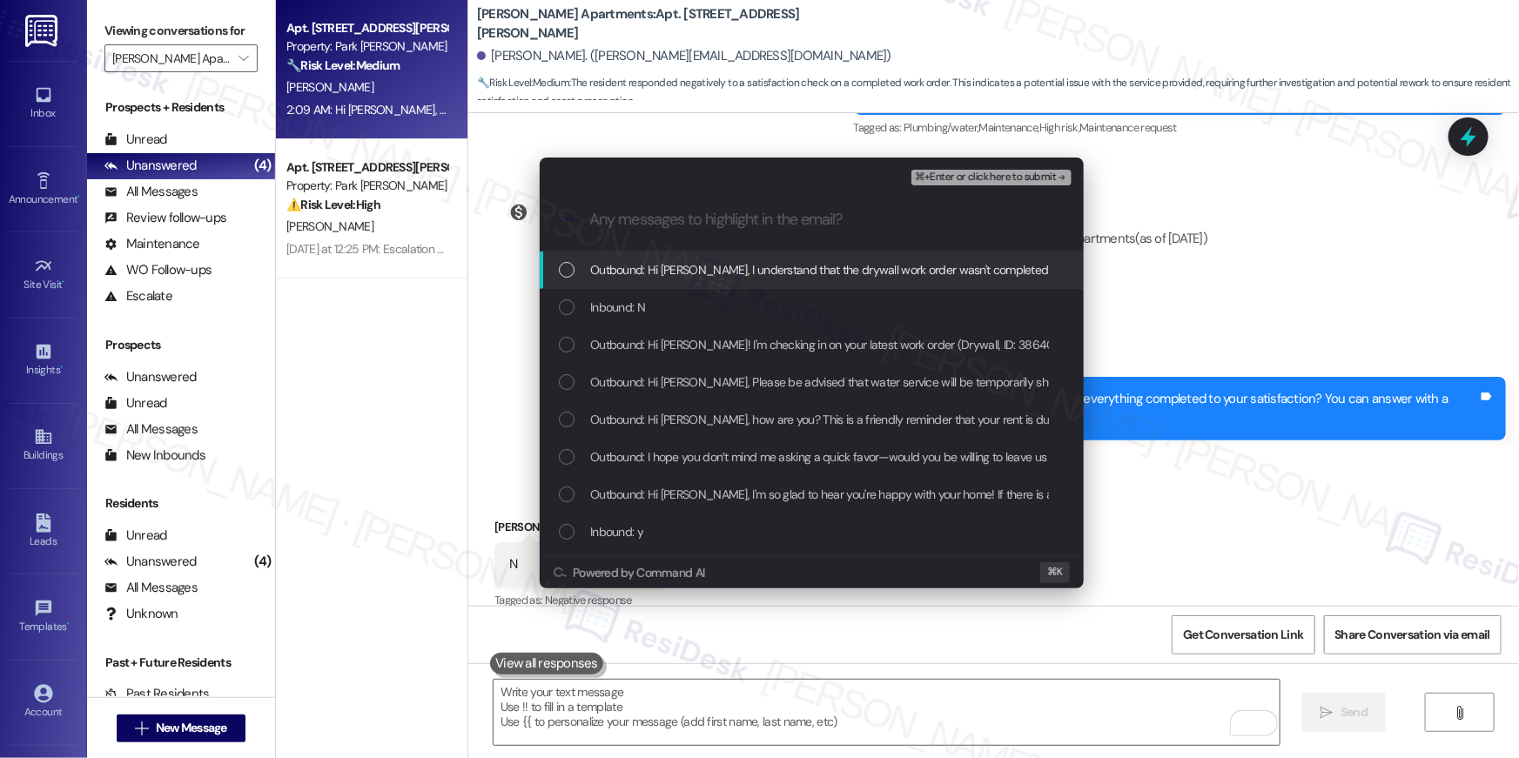
click at [739, 284] on div "Outbound: Hi Anna, I understand that the drywall work order wasn't completed to…" at bounding box center [812, 270] width 544 height 37
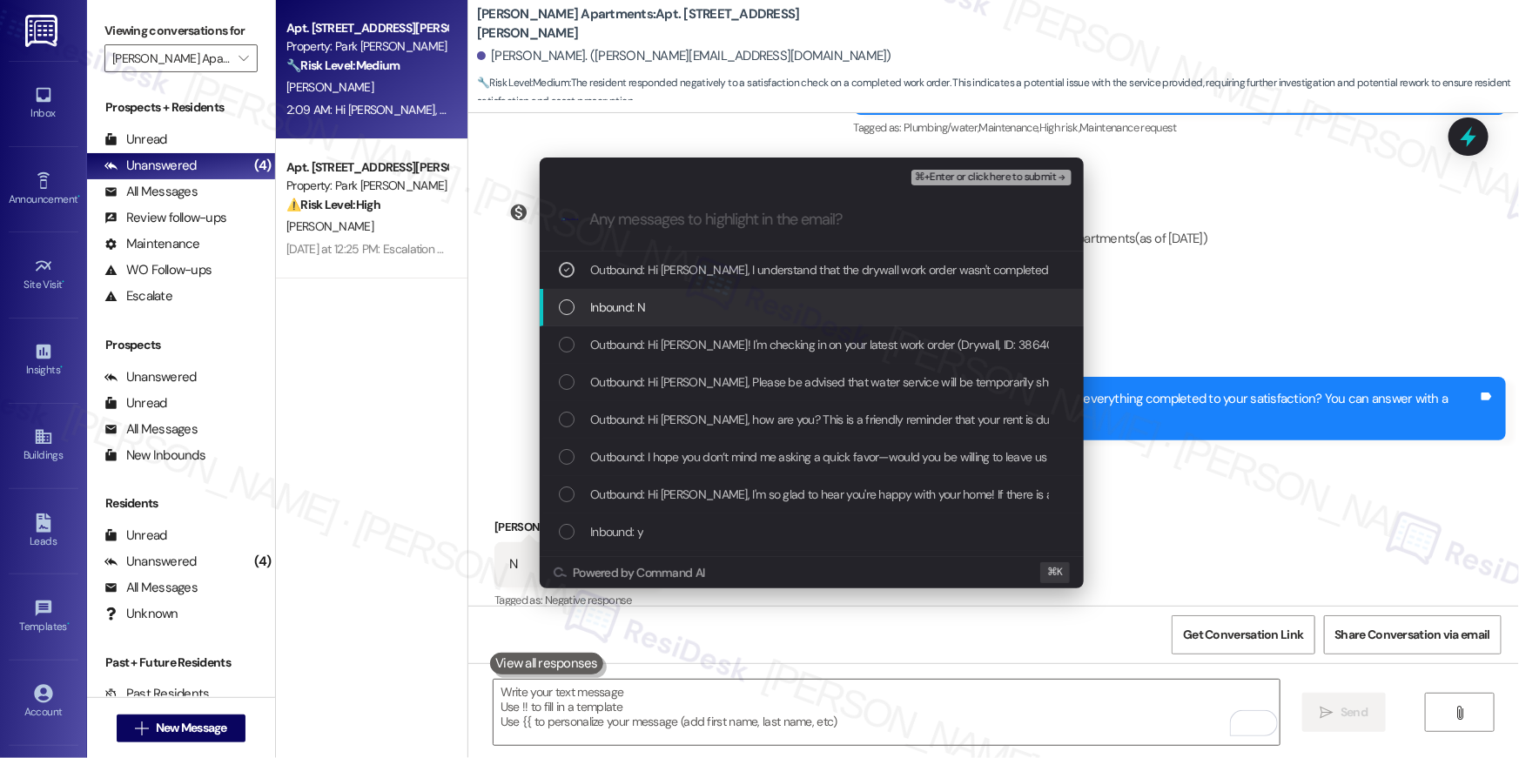
click at [730, 299] on div "Inbound: N" at bounding box center [813, 307] width 509 height 19
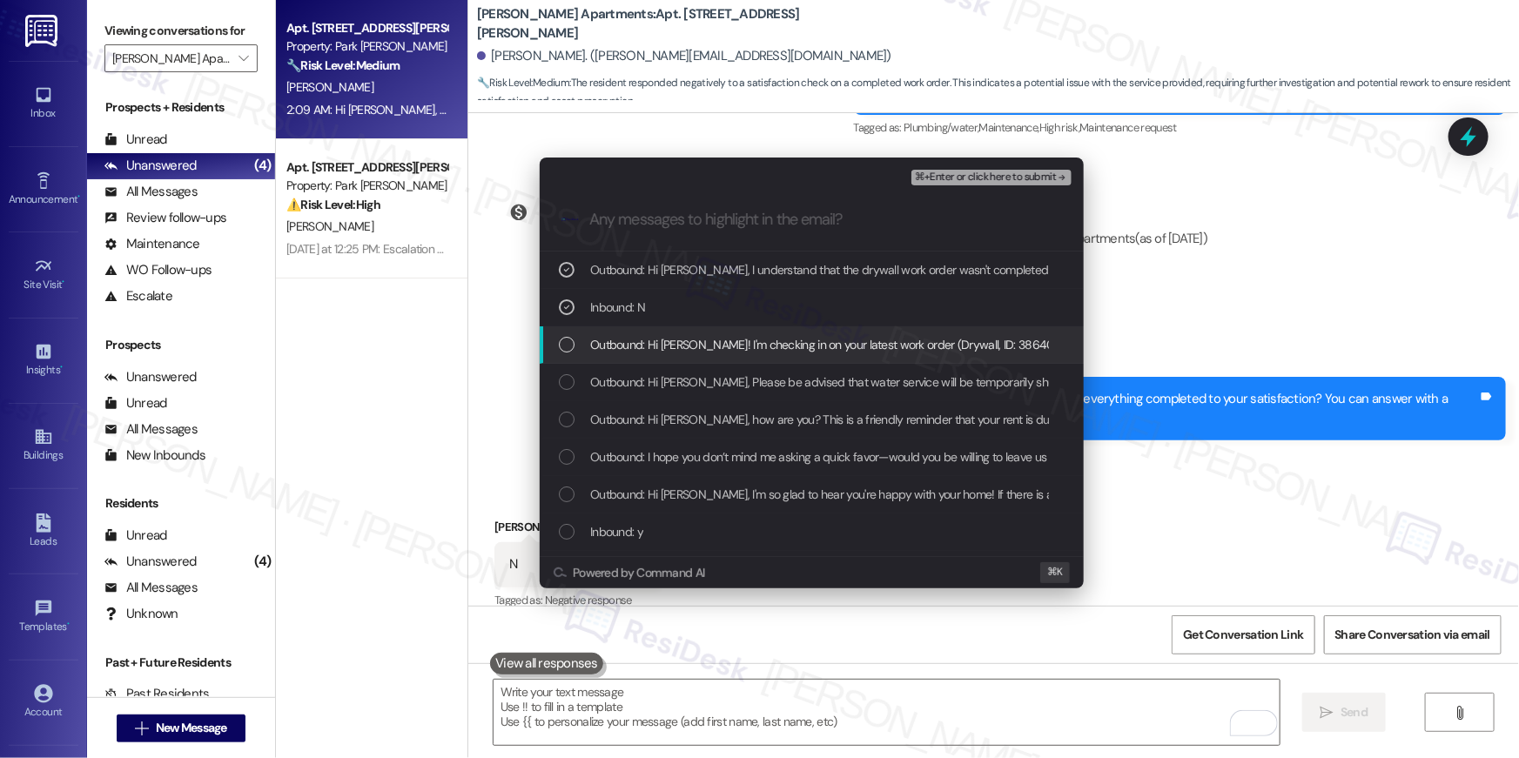
drag, startPoint x: 726, startPoint y: 334, endPoint x: 755, endPoint y: 324, distance: 30.6
click at [726, 335] on span "Outbound: Hi Anna! I'm checking in on your latest work order (Drywall, ID: 3864…" at bounding box center [1038, 344] width 896 height 19
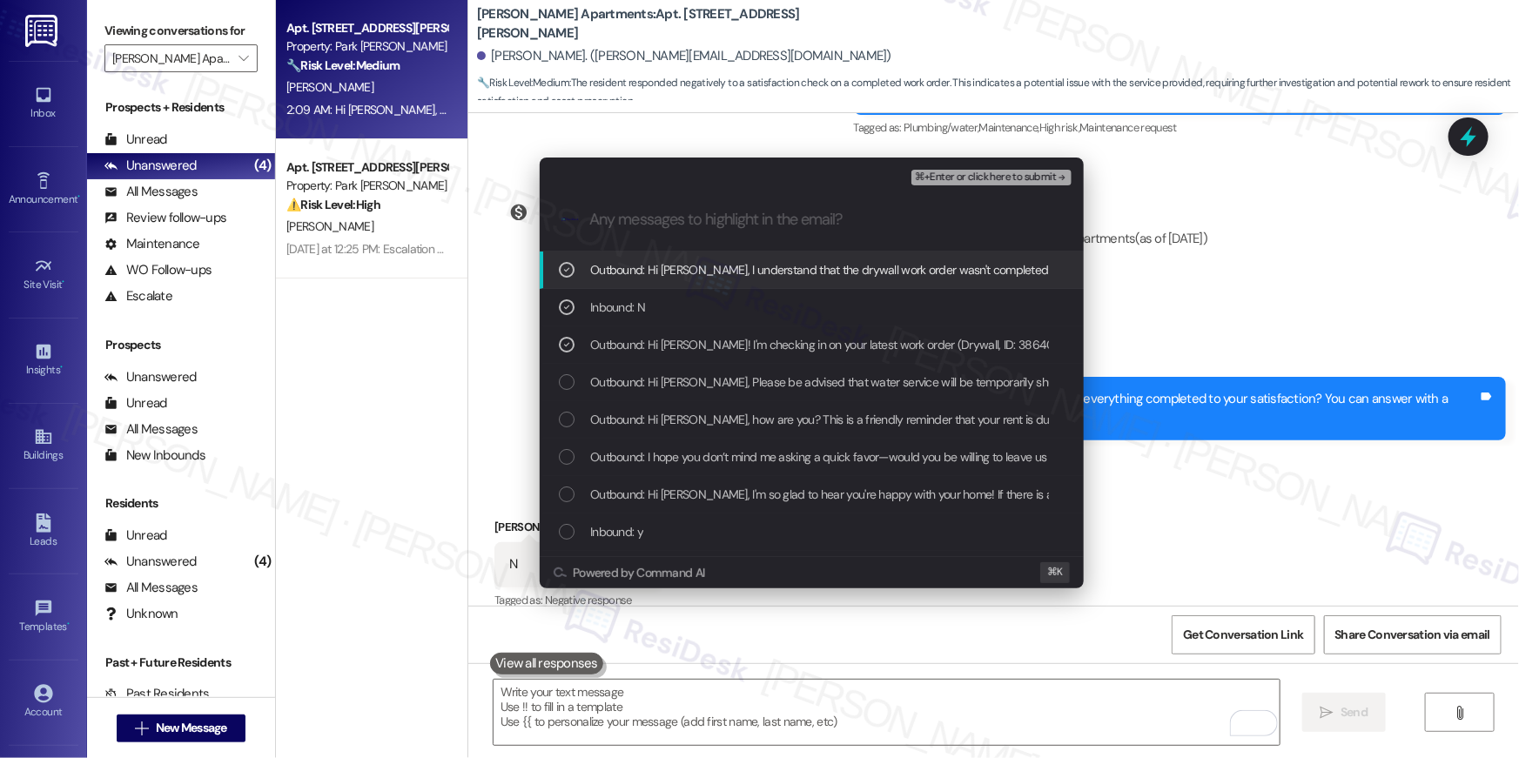
drag, startPoint x: 1012, startPoint y: 165, endPoint x: 1008, endPoint y: 176, distance: 12.1
click at [1012, 166] on div "Escalate Conversation Medium risk Unresolved work order: Work Order # 386408 Ou…" at bounding box center [812, 173] width 544 height 31
click at [1007, 178] on span "⌘+Enter or click here to submit" at bounding box center [985, 177] width 141 height 12
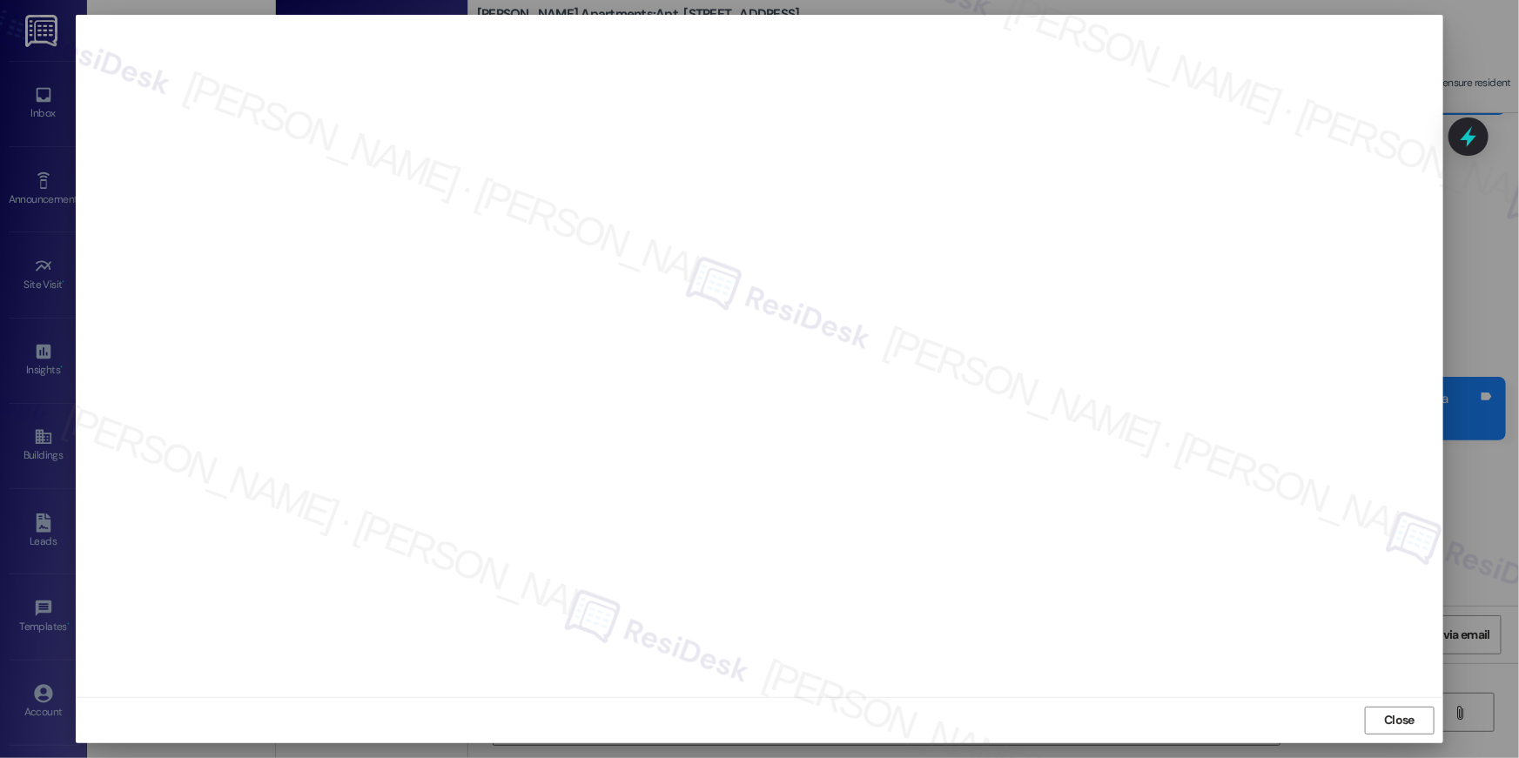
click at [1137, 693] on div at bounding box center [760, 356] width 1368 height 683
click at [1413, 730] on span "Close" at bounding box center [1399, 720] width 30 height 18
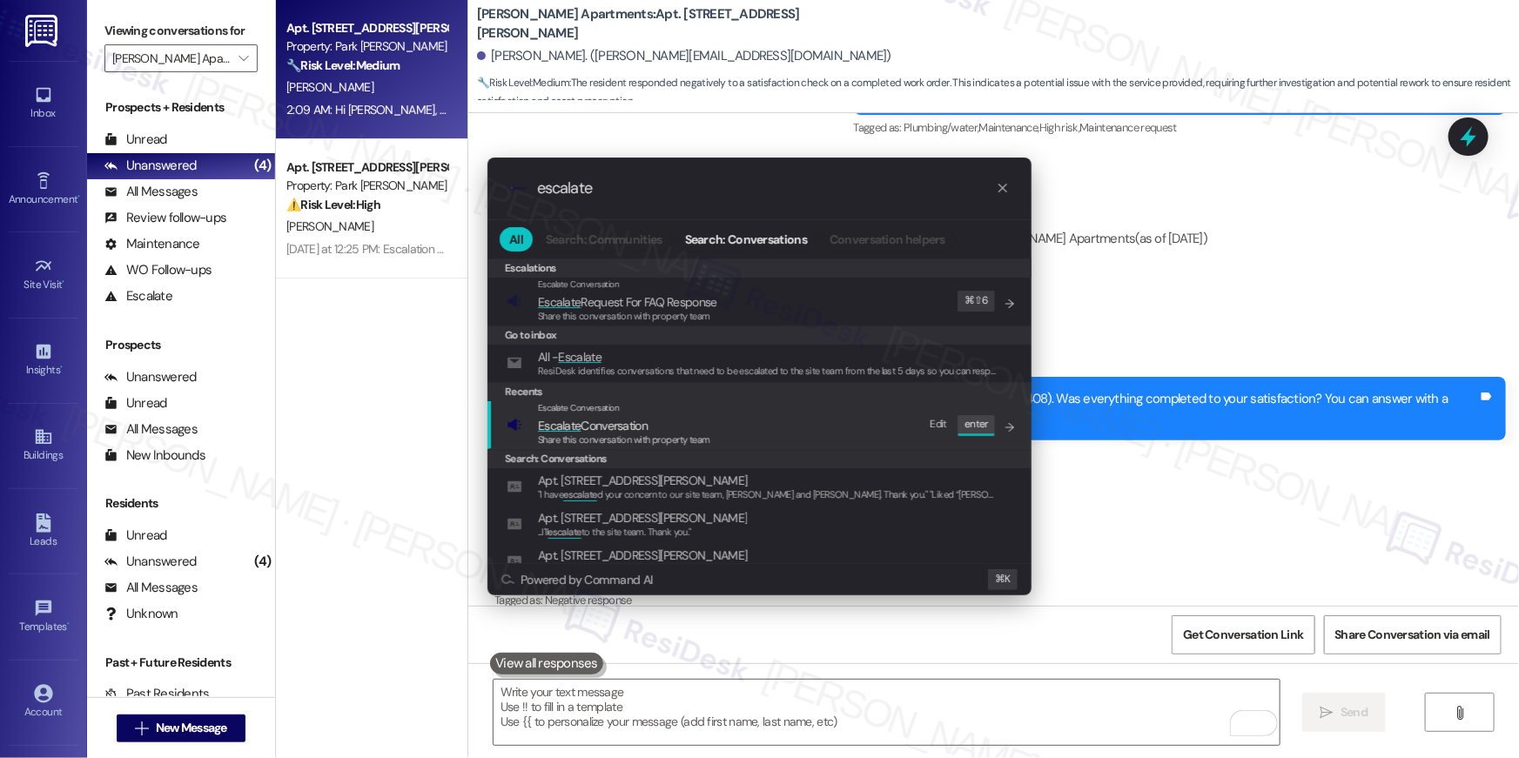
type input "escalate"
click at [813, 440] on div "Escalate Conversation Escalate Conversation Share this conversation with proper…" at bounding box center [761, 424] width 509 height 47
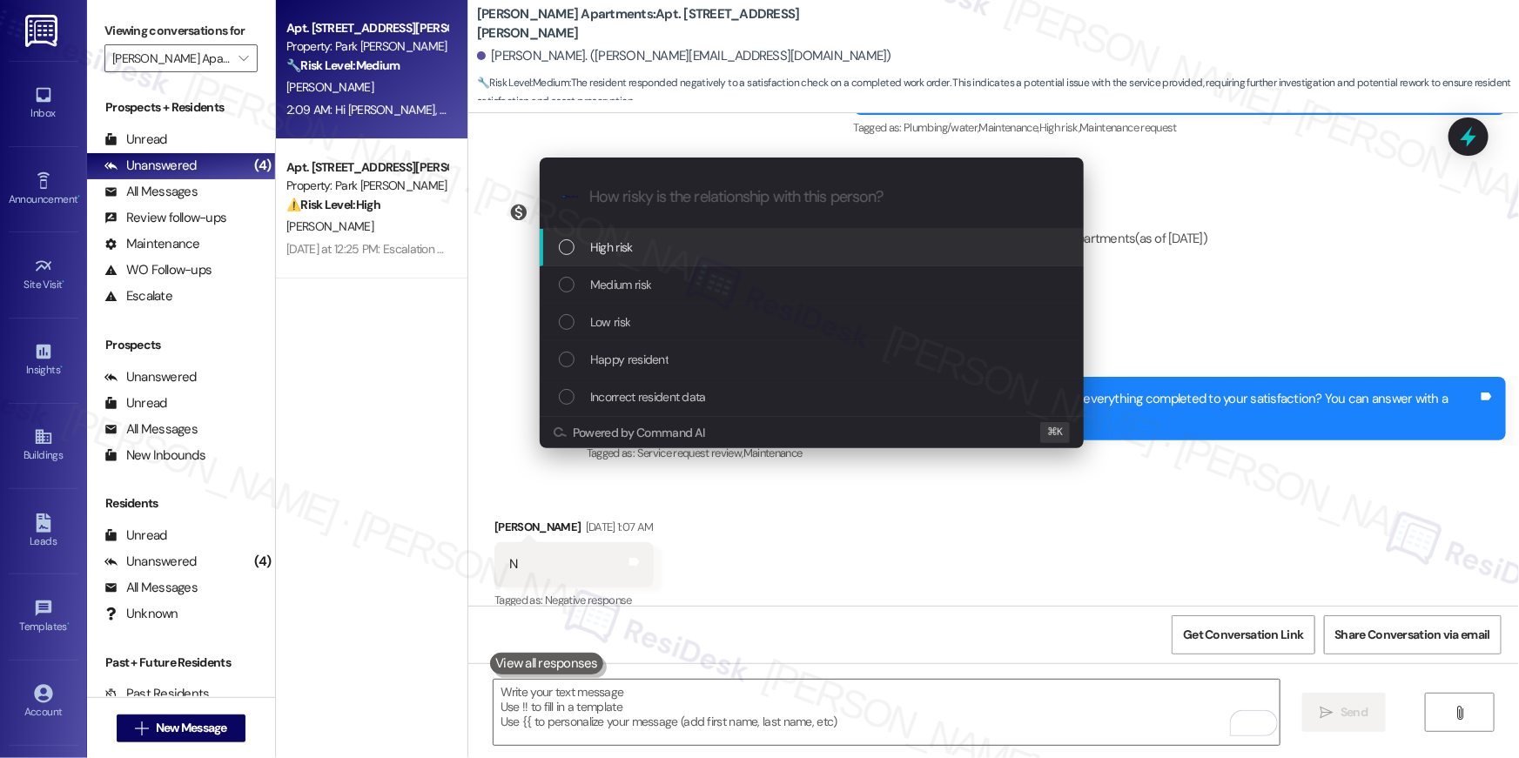
click at [686, 266] on div "High risk Medium risk Low risk Happy resident Incorrect resident data" at bounding box center [812, 322] width 544 height 187
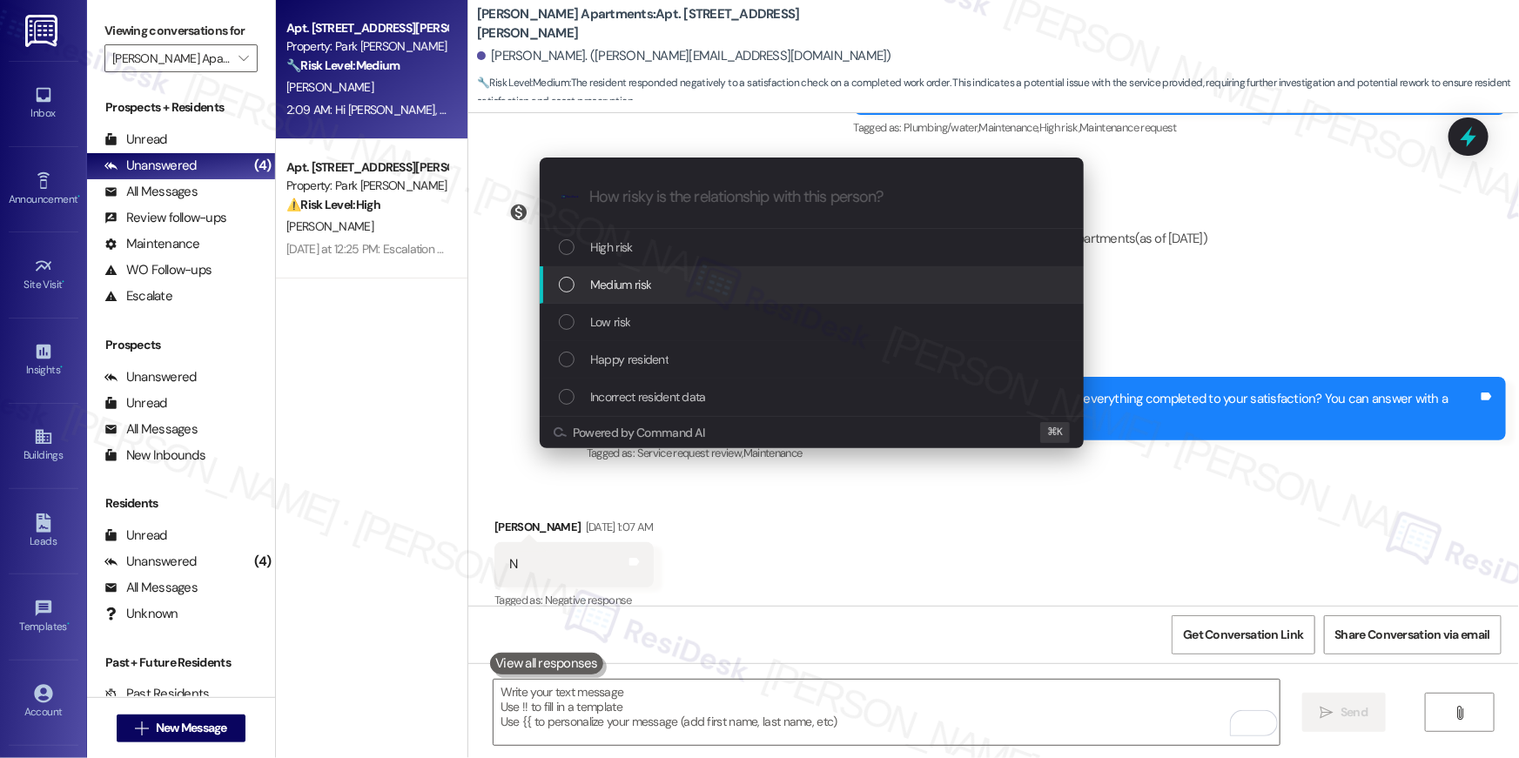
click at [685, 280] on div "Medium risk" at bounding box center [813, 284] width 509 height 19
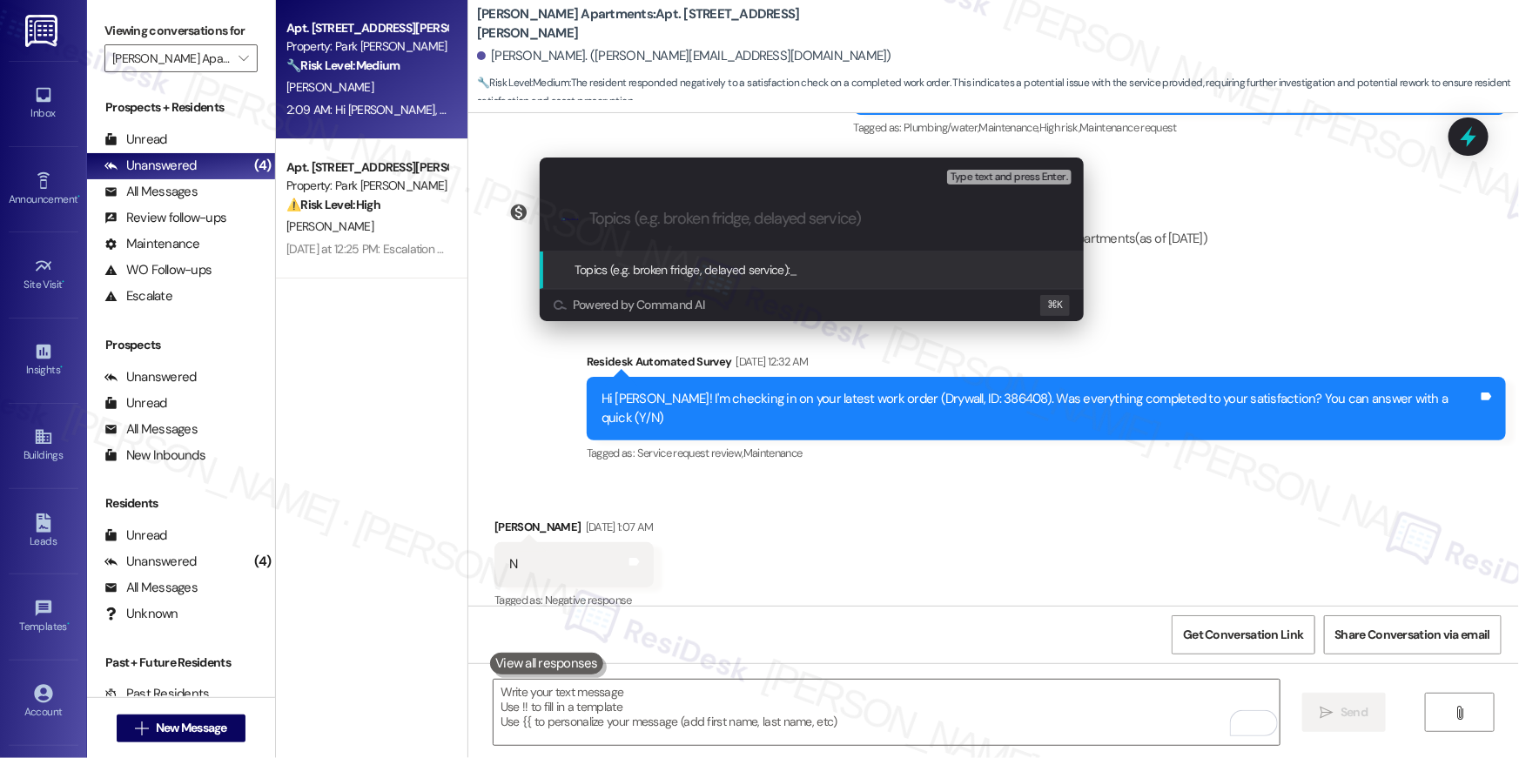
paste input "Unresolved work order: Work Order # 386408"
type input "Unresolved work order: Work Order # 386408"
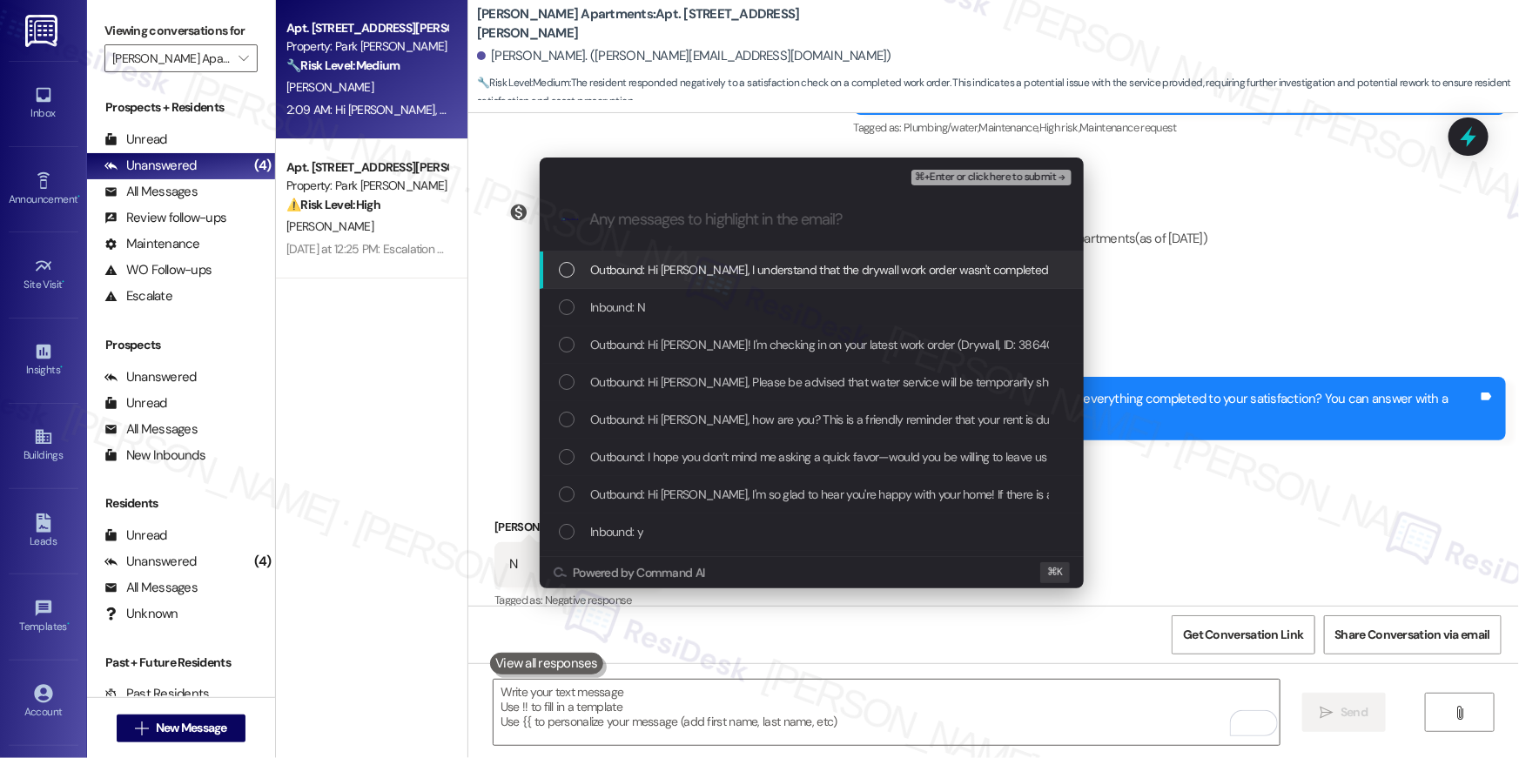
click at [687, 284] on div "Outbound: Hi Anna, I understand that the drywall work order wasn't completed to…" at bounding box center [812, 270] width 544 height 37
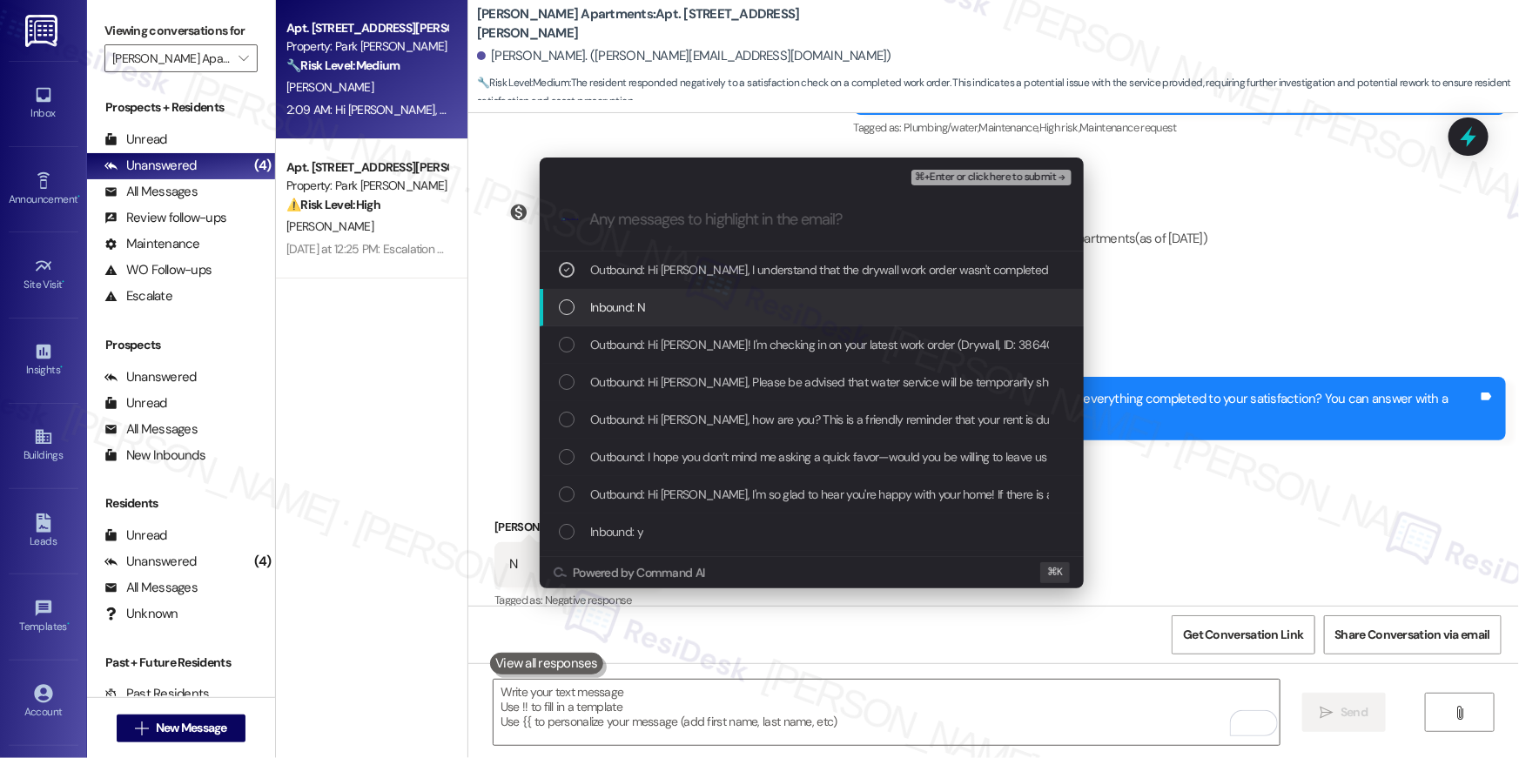
drag, startPoint x: 671, startPoint y: 314, endPoint x: 678, endPoint y: 347, distance: 33.8
click at [671, 316] on div "Inbound: N" at bounding box center [813, 307] width 509 height 19
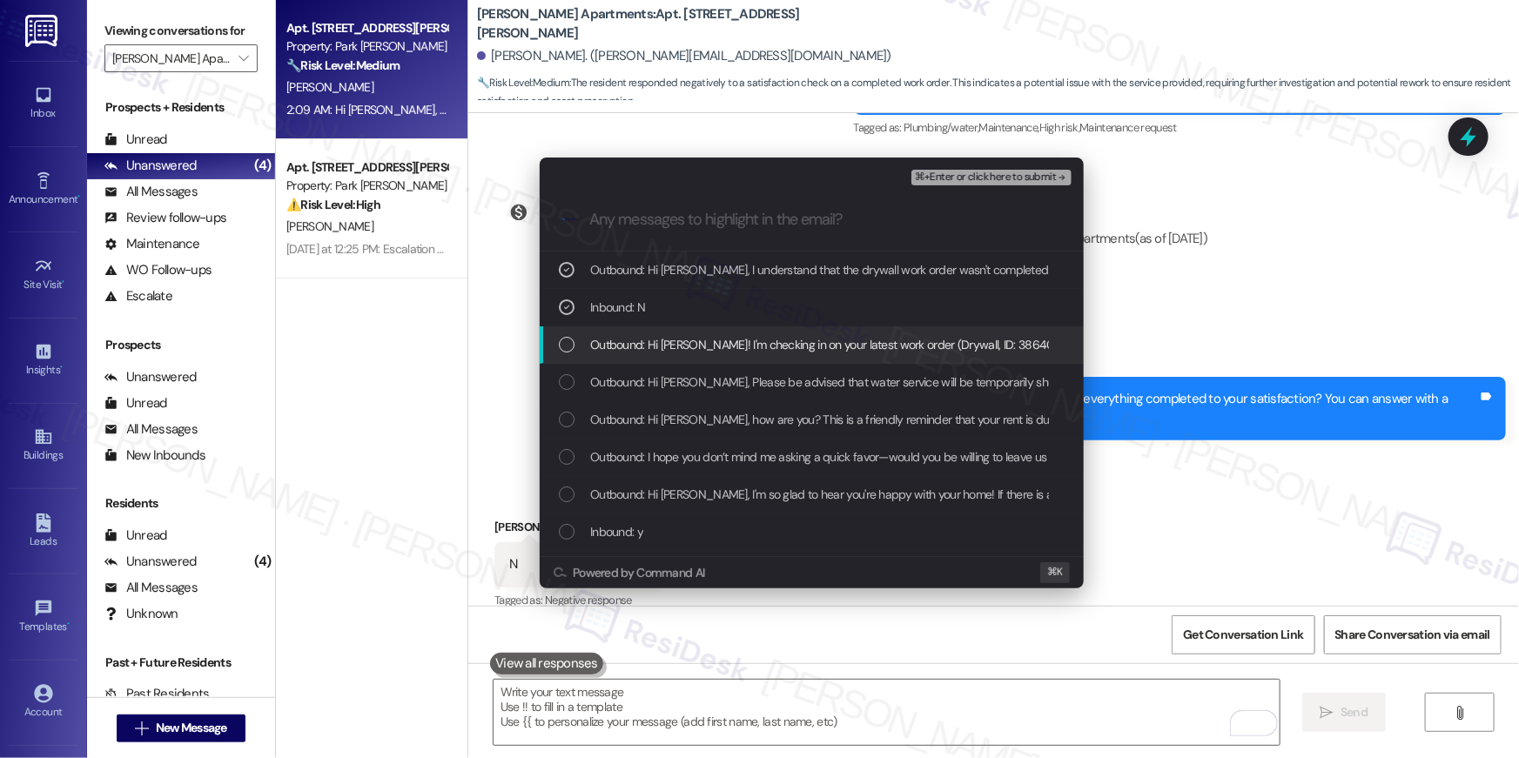
drag, startPoint x: 678, startPoint y: 348, endPoint x: 740, endPoint y: 331, distance: 64.2
click at [678, 348] on span "Outbound: Hi Anna! I'm checking in on your latest work order (Drywall, ID: 3864…" at bounding box center [1038, 344] width 896 height 19
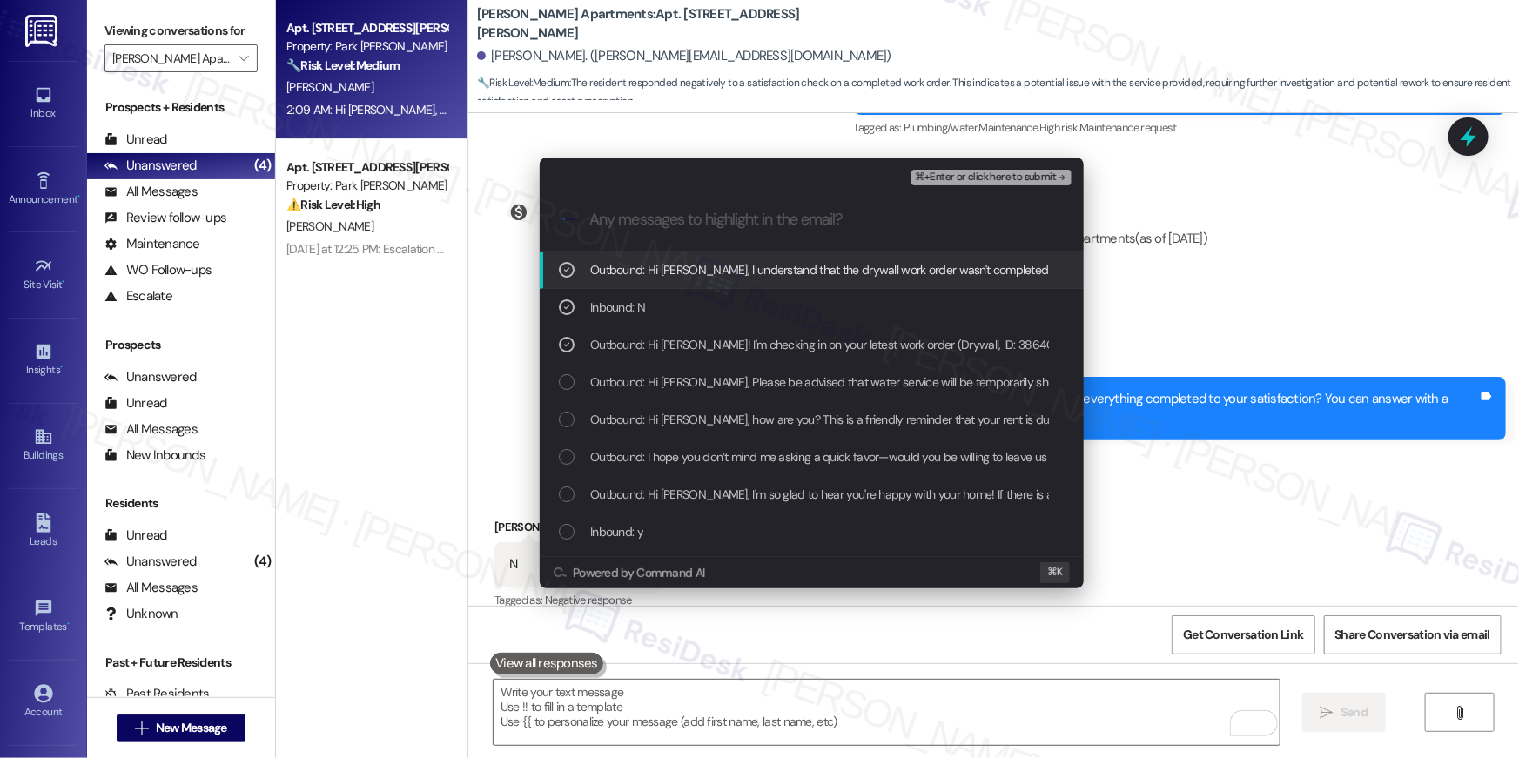
click at [959, 180] on span "⌘+Enter or click here to submit" at bounding box center [985, 177] width 141 height 12
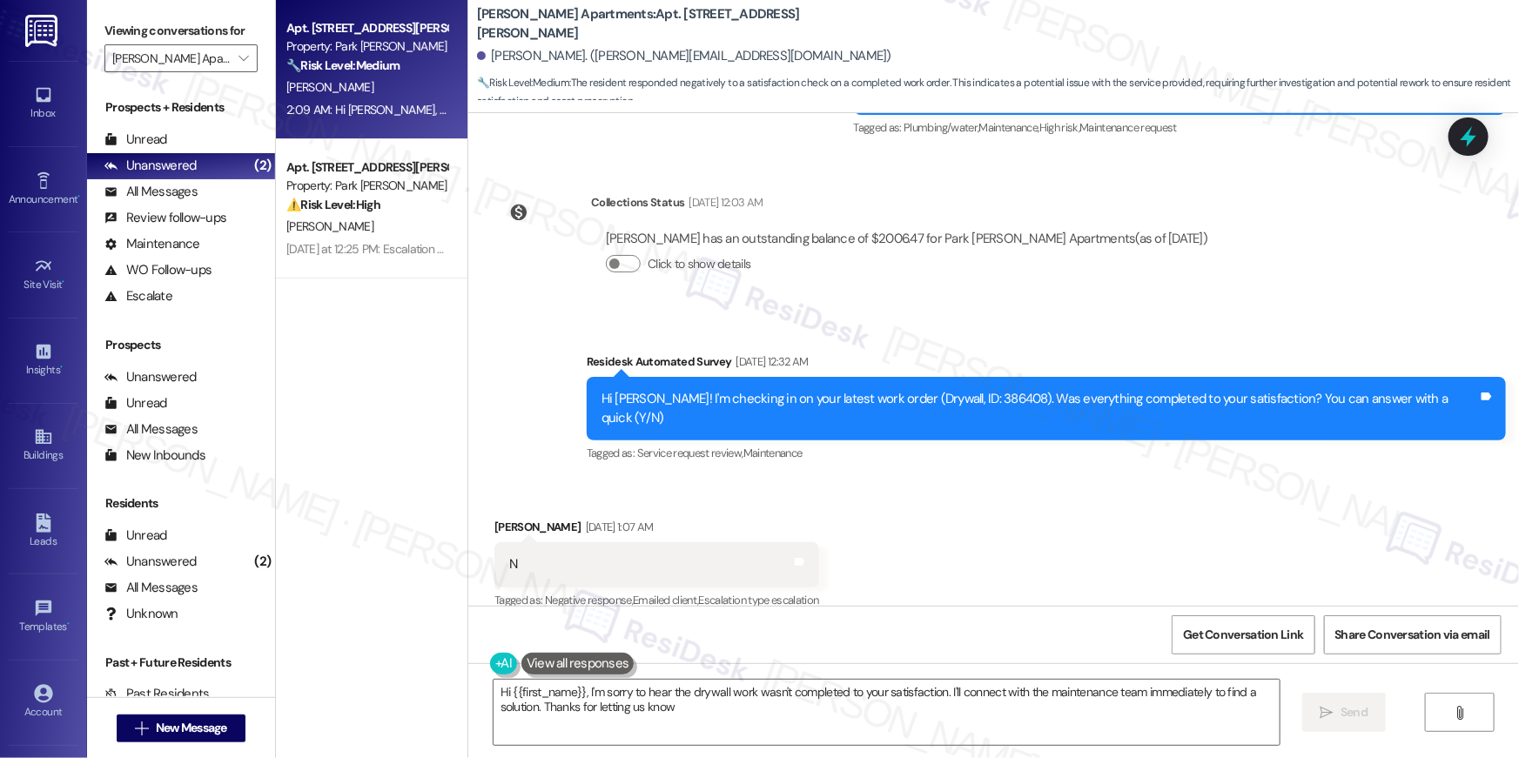
type textarea "Hi {{first_name}}, I'm sorry to hear the drywall work wasn't completed to your …"
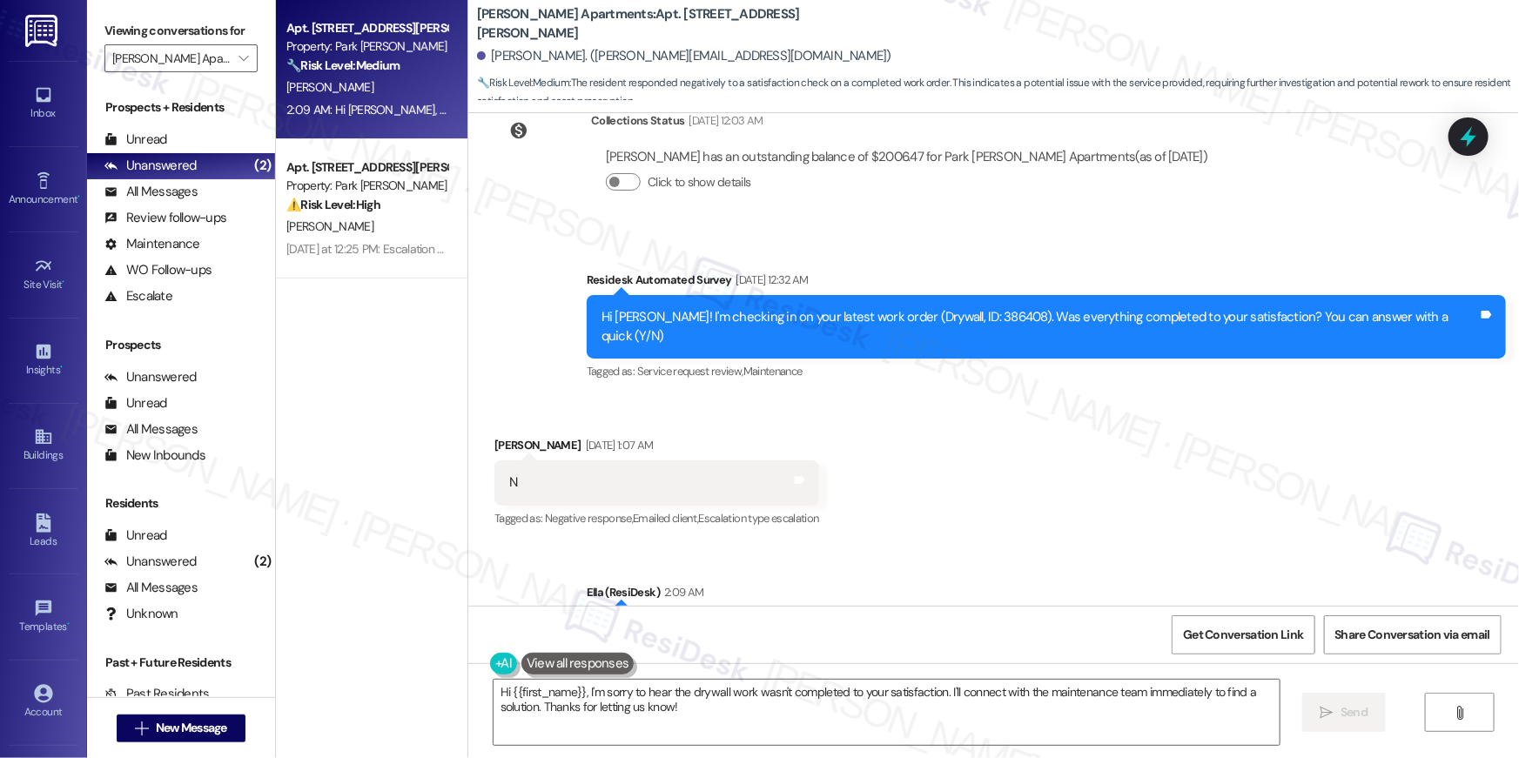
scroll to position [6233, 0]
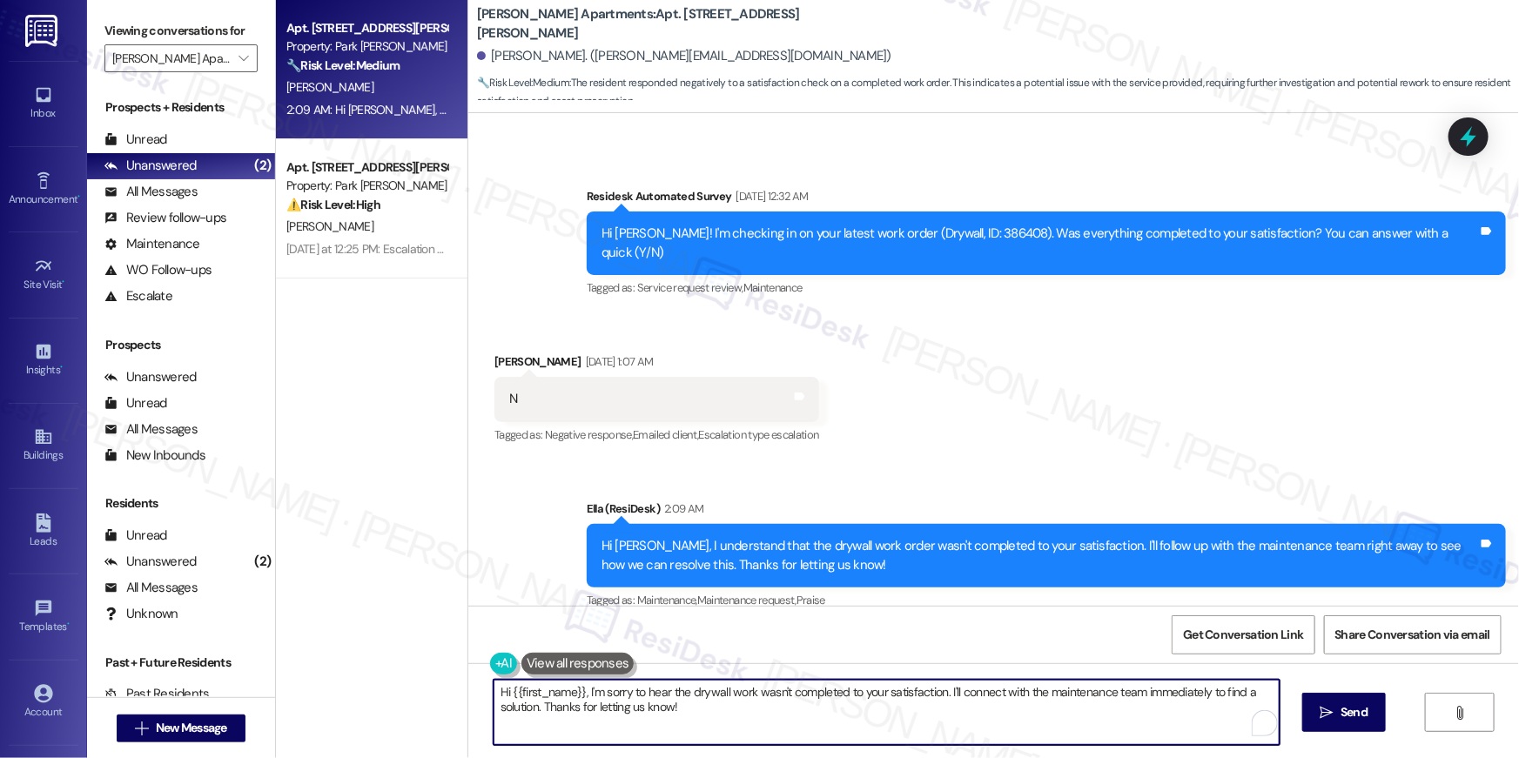
click at [888, 736] on textarea "Hi {{first_name}}, I'm sorry to hear the drywall work wasn't completed to your …" at bounding box center [887, 712] width 786 height 65
click at [893, 723] on textarea "Hi {{first_name}}, I'm sorry to hear the drywall work wasn't completed to your …" at bounding box center [887, 712] width 786 height 65
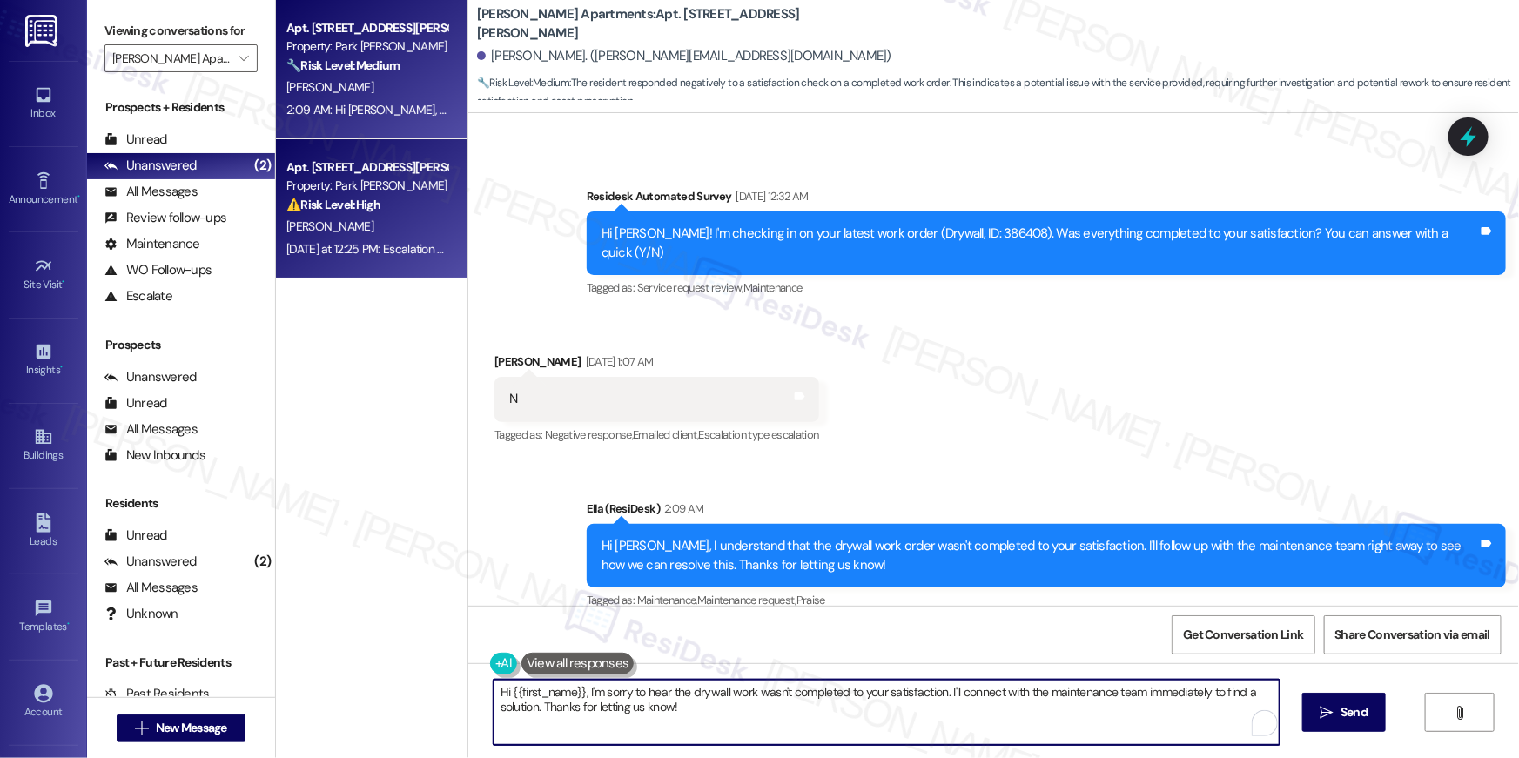
click at [344, 224] on div "E. Mccarthy" at bounding box center [367, 227] width 165 height 22
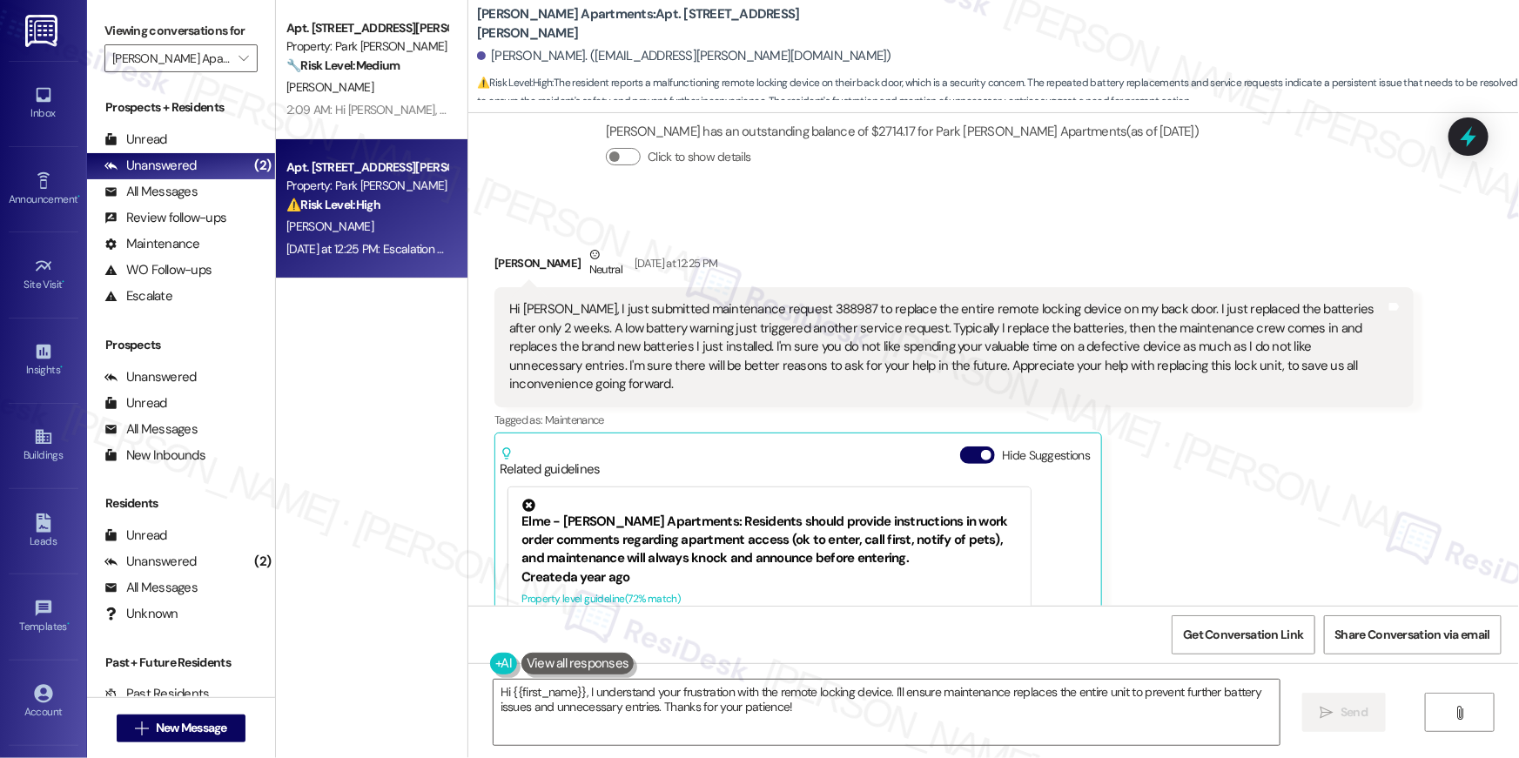
scroll to position [13519, 0]
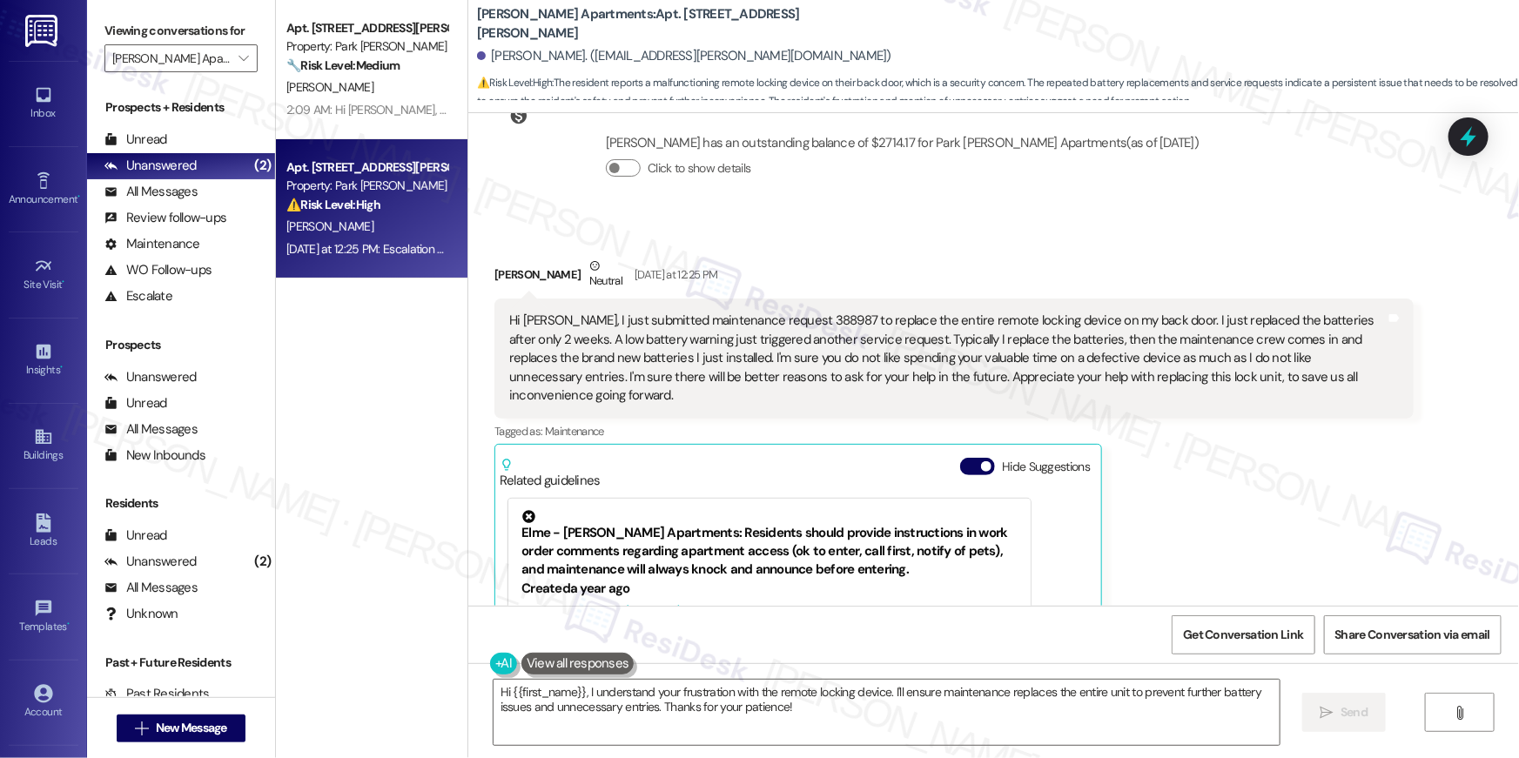
click at [752, 312] on div "Hi Ella, I just submitted maintenance request 388987 to replace the entire remo…" at bounding box center [947, 358] width 877 height 93
click at [804, 706] on textarea "Hi {{first_name}}, I understand your frustration with the remote locking device…" at bounding box center [887, 712] width 786 height 65
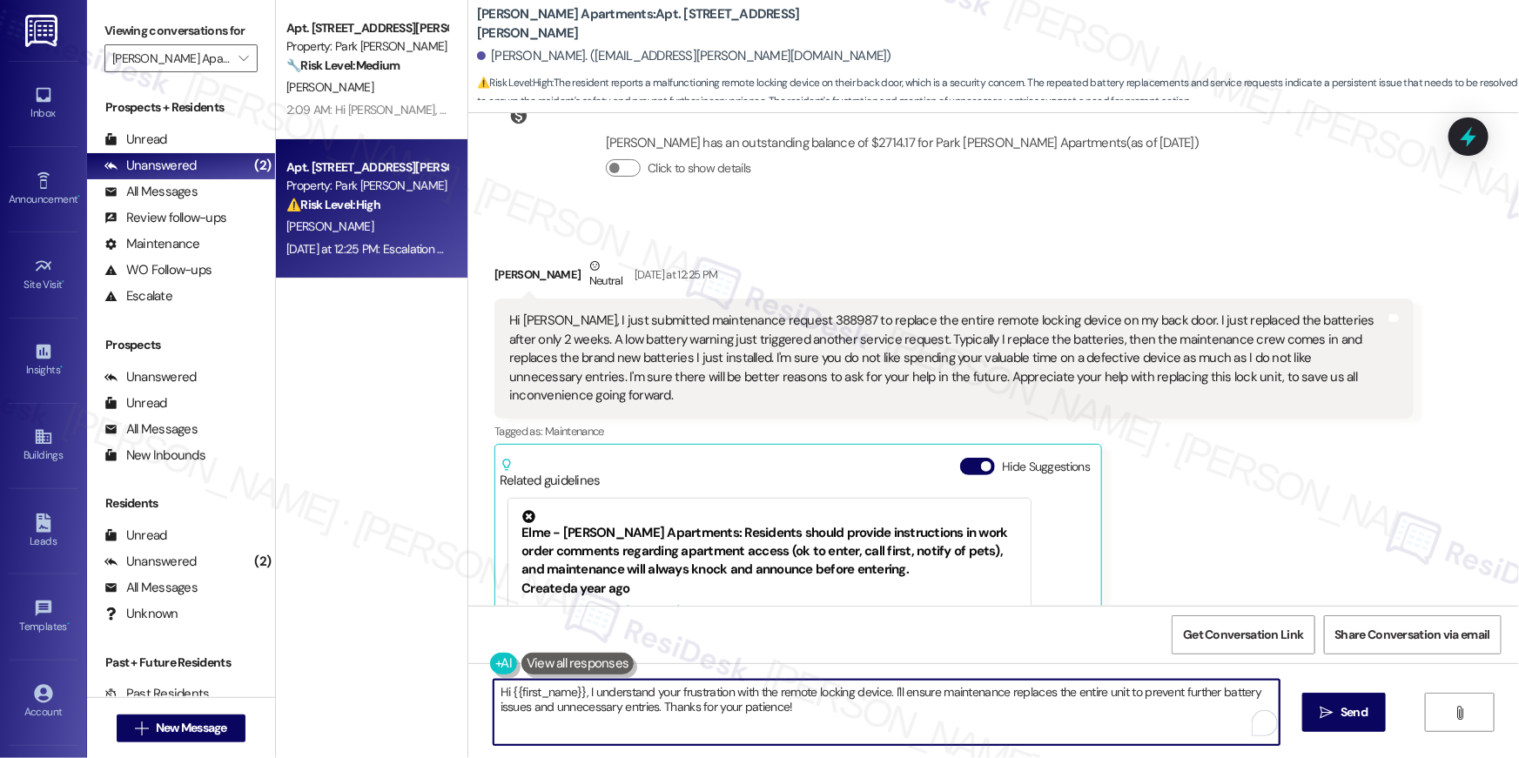
drag, startPoint x: 598, startPoint y: 689, endPoint x: 580, endPoint y: 691, distance: 18.5
click at [580, 691] on textarea "Hi {{first_name}}, I understand your frustration with the remote locking device…" at bounding box center [887, 712] width 786 height 65
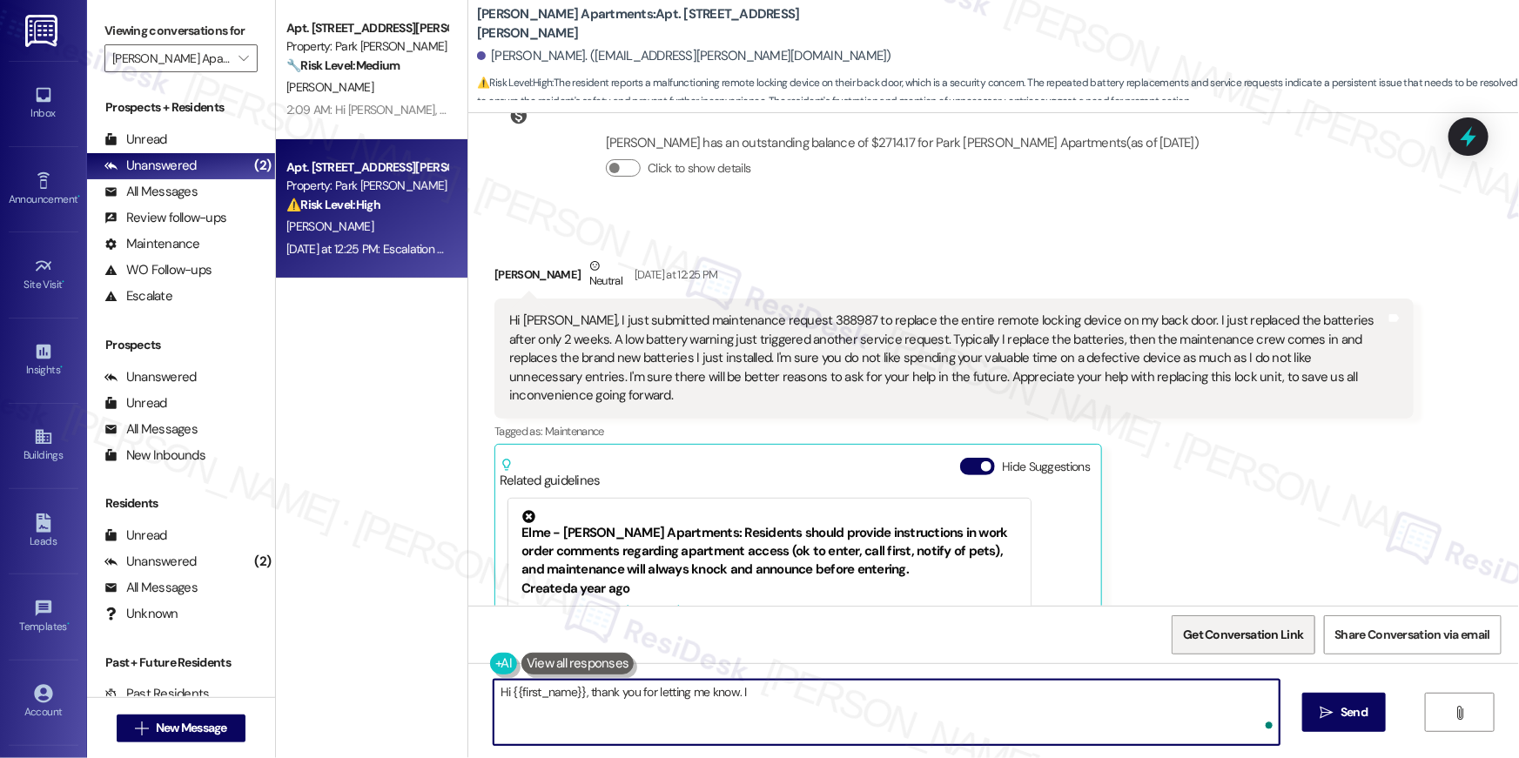
type textarea "Hi {{first_name}}, thank you for letting me know. I w"
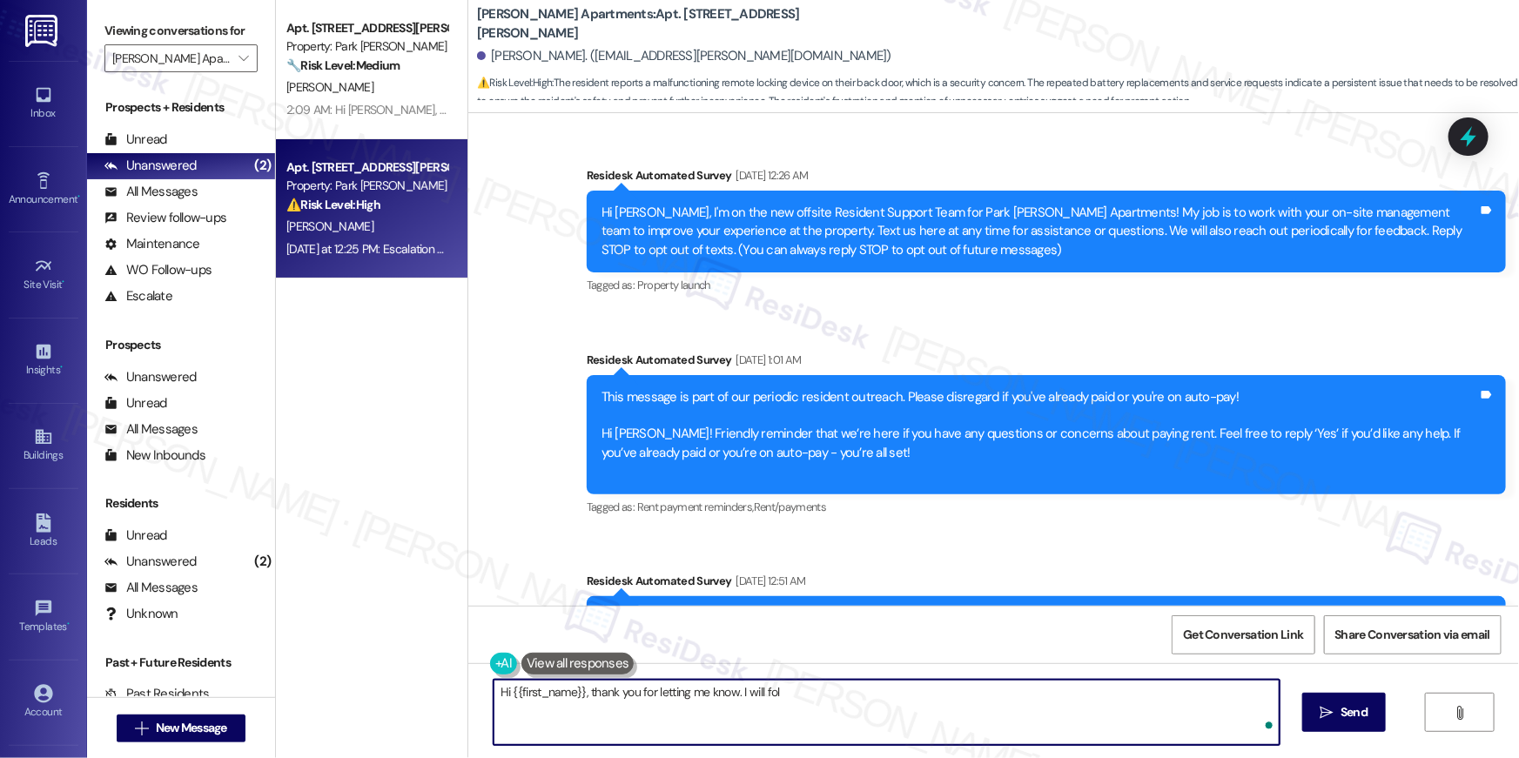
scroll to position [13519, 0]
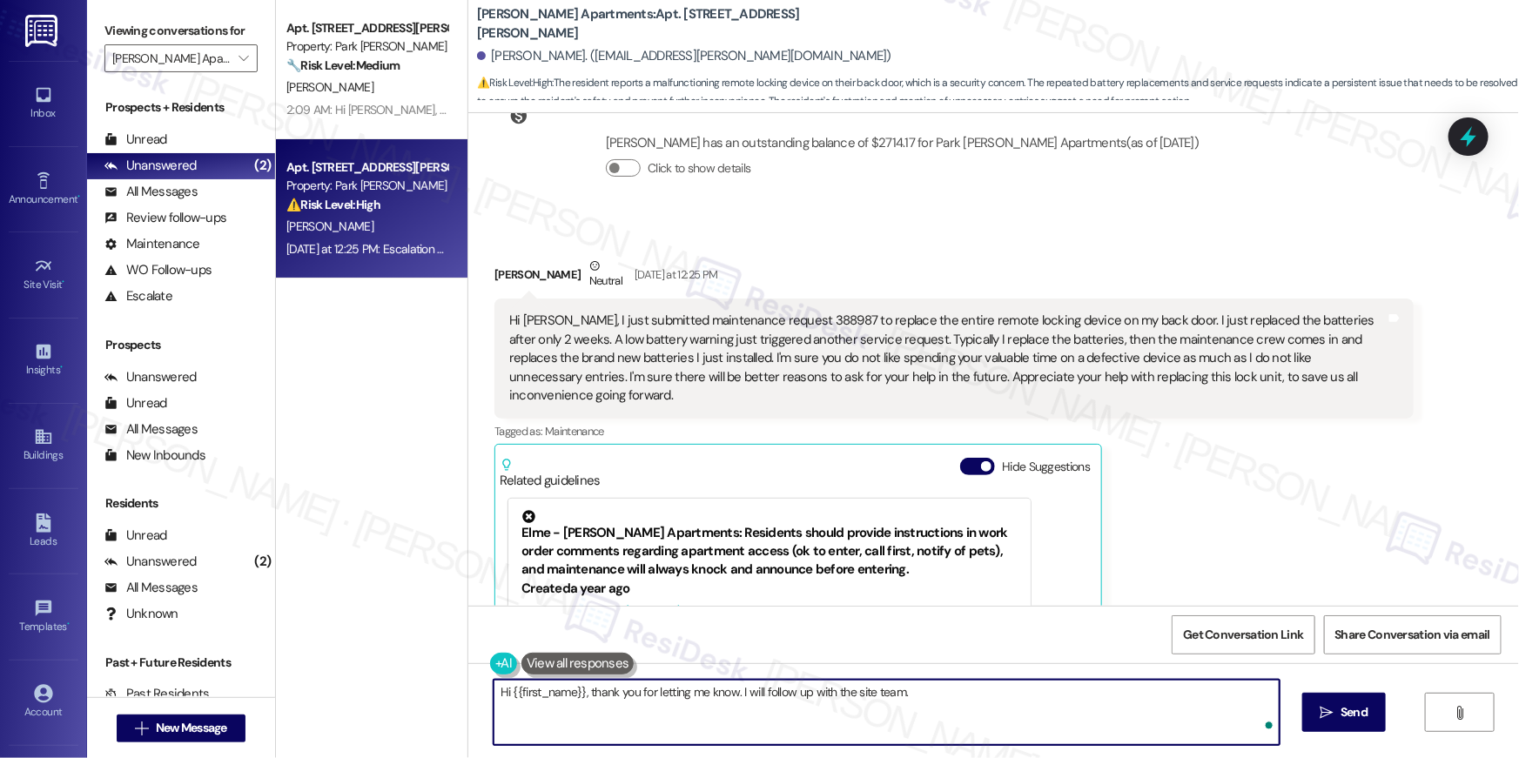
type textarea "Hi {{first_name}}, thank you for letting me know. I will follow up with the sit…"
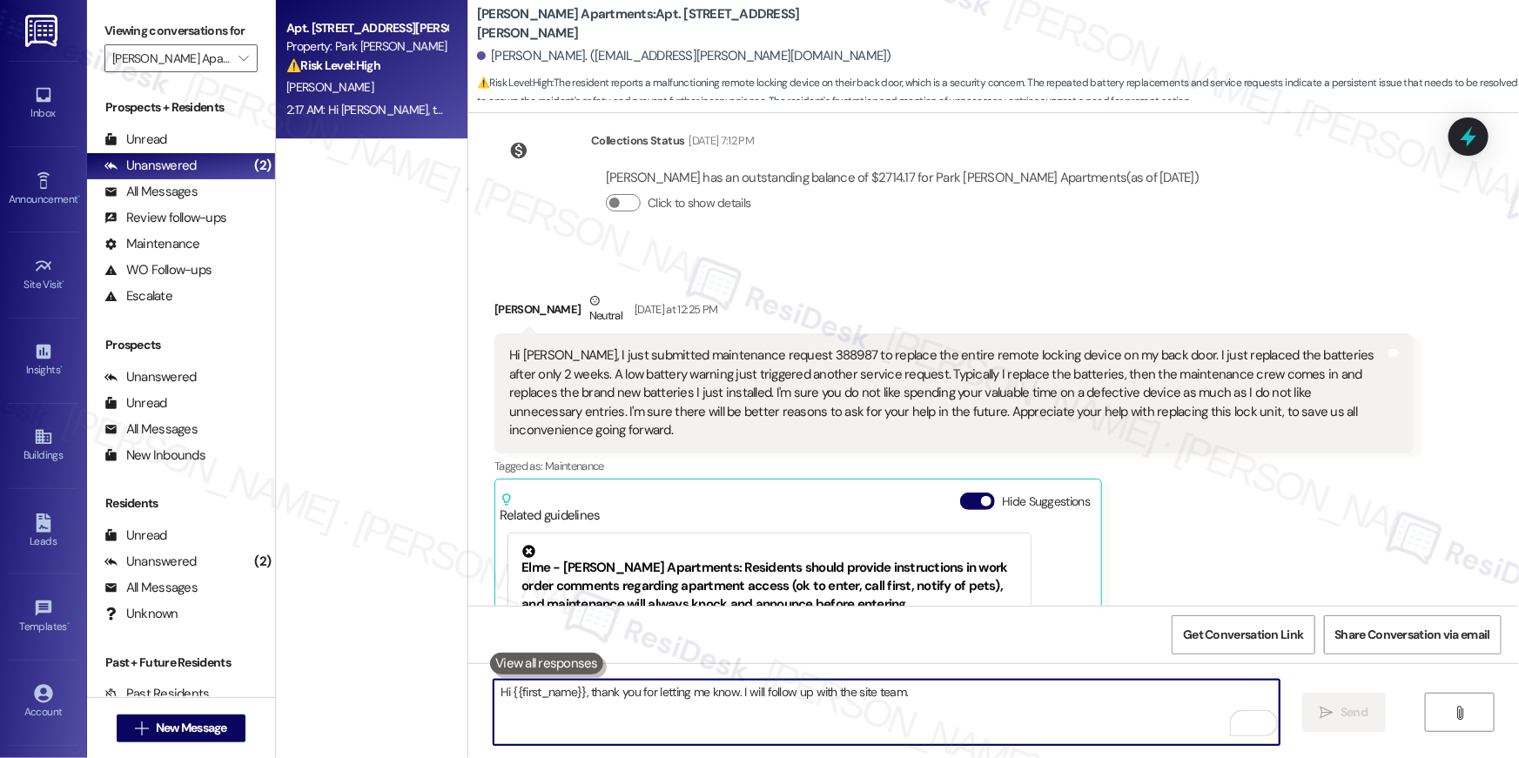
scroll to position [13460, 0]
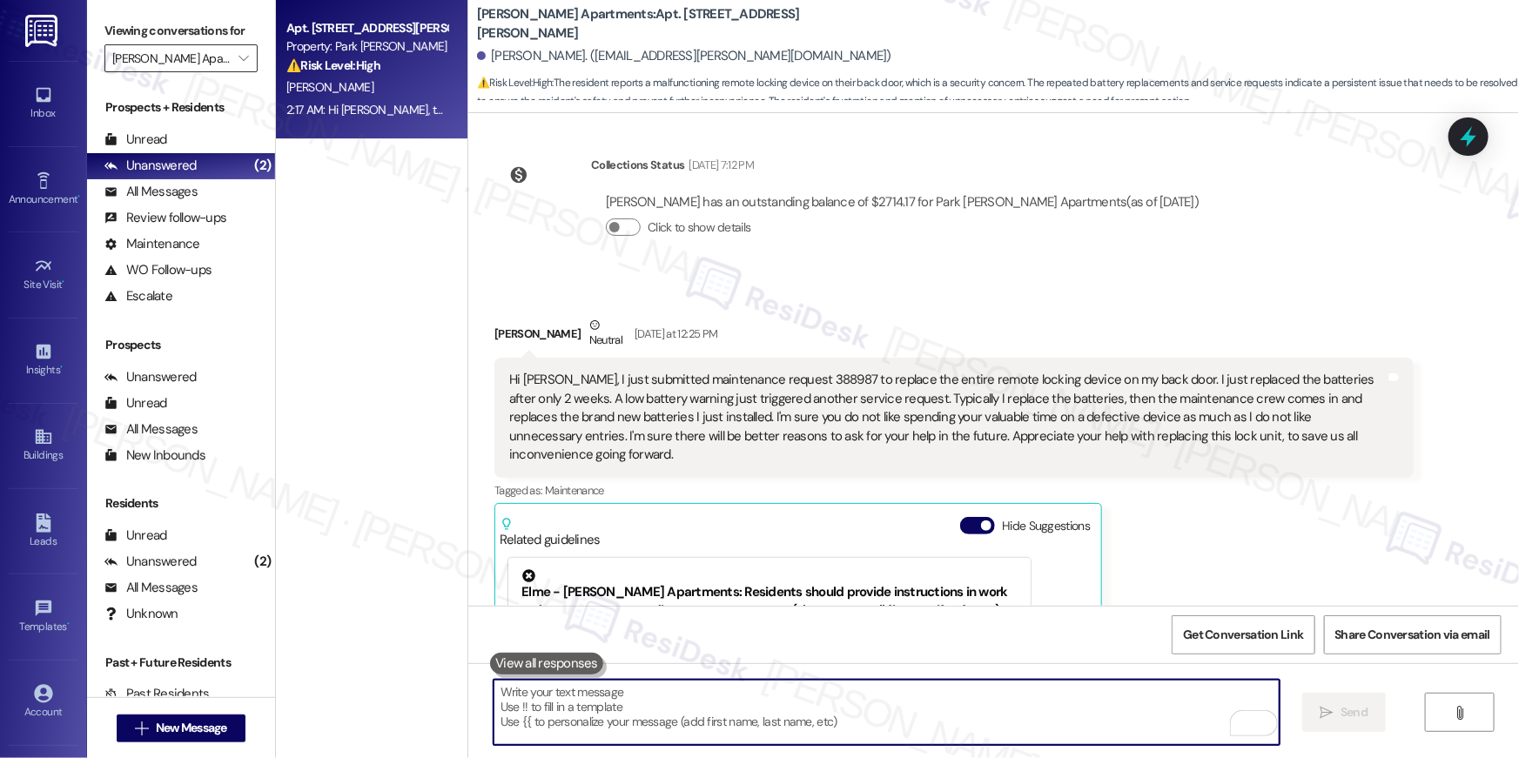
click at [217, 64] on input "[PERSON_NAME] Apartments" at bounding box center [171, 58] width 118 height 28
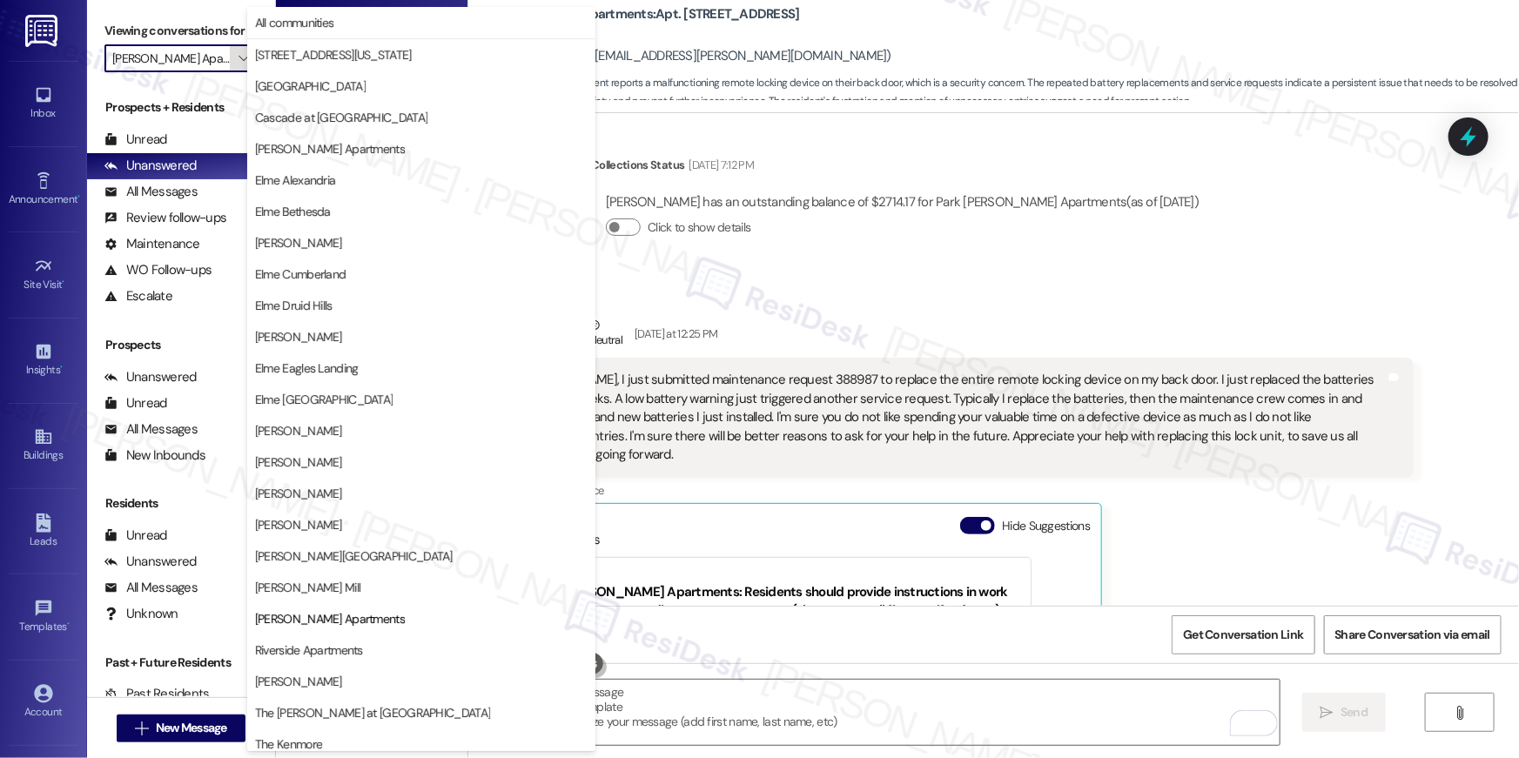
scroll to position [0, 17]
click at [239, 62] on icon "" at bounding box center [244, 58] width 10 height 14
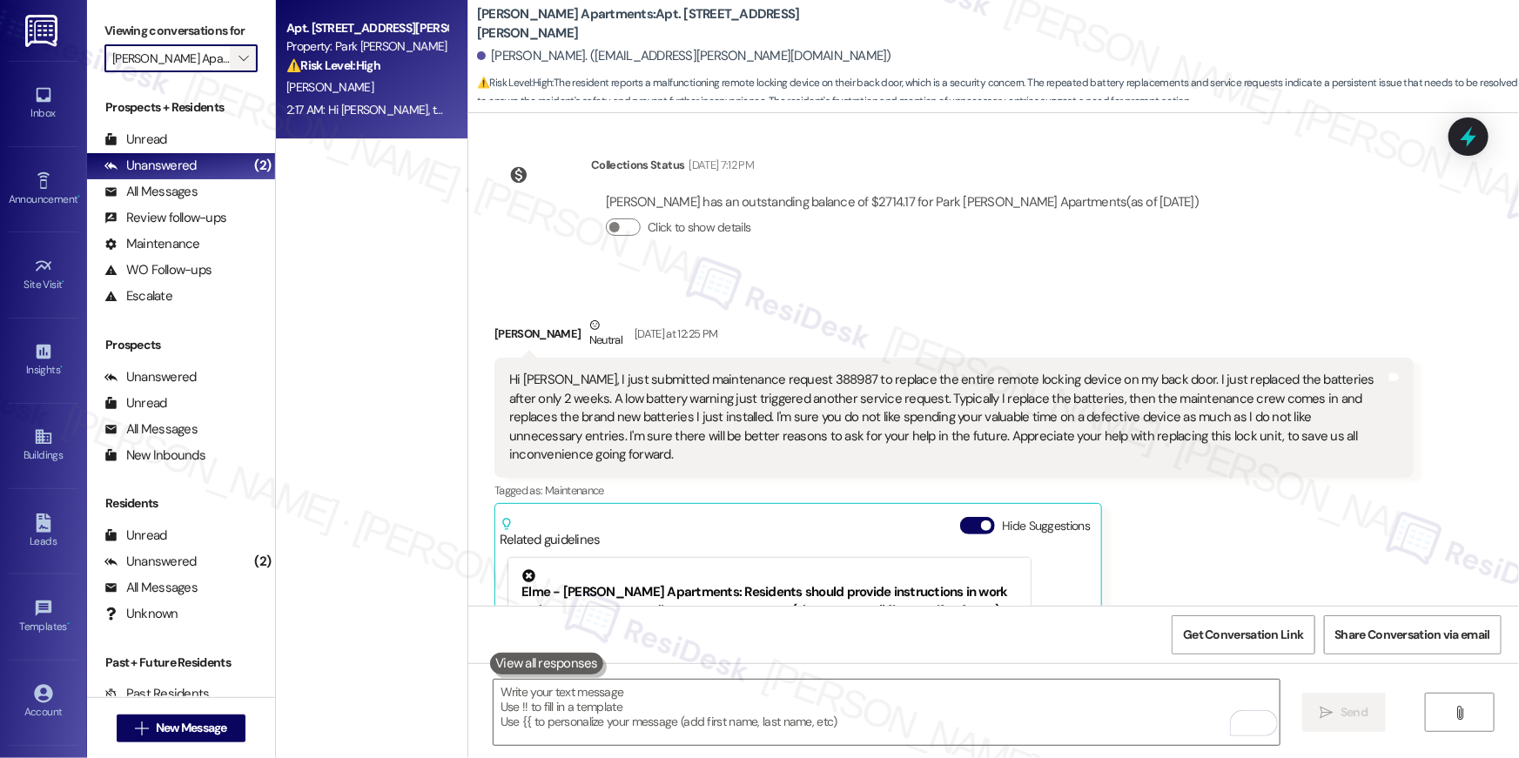
click at [239, 62] on icon "" at bounding box center [244, 58] width 10 height 14
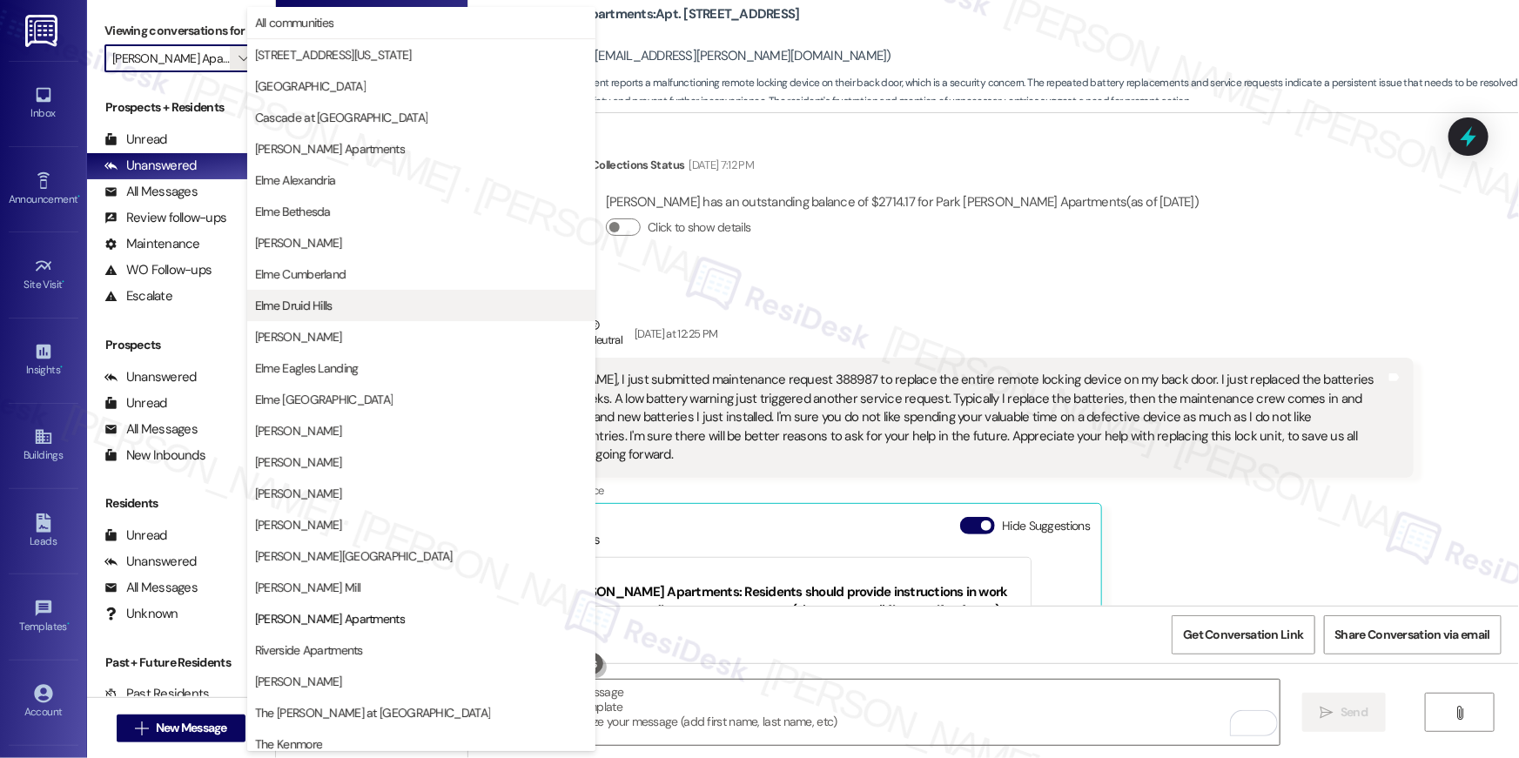
scroll to position [165, 0]
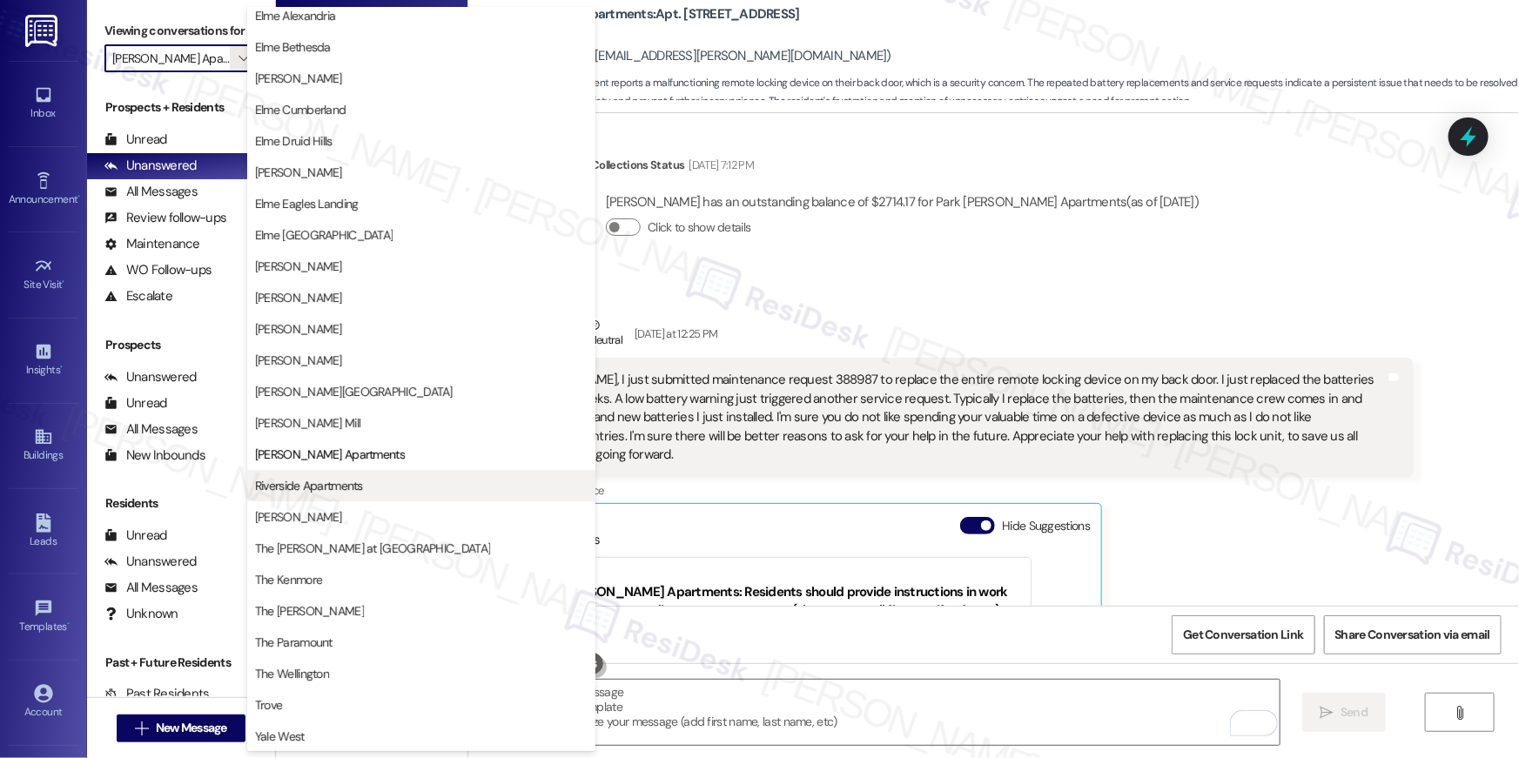
click at [376, 491] on span "Riverside Apartments" at bounding box center [421, 485] width 333 height 17
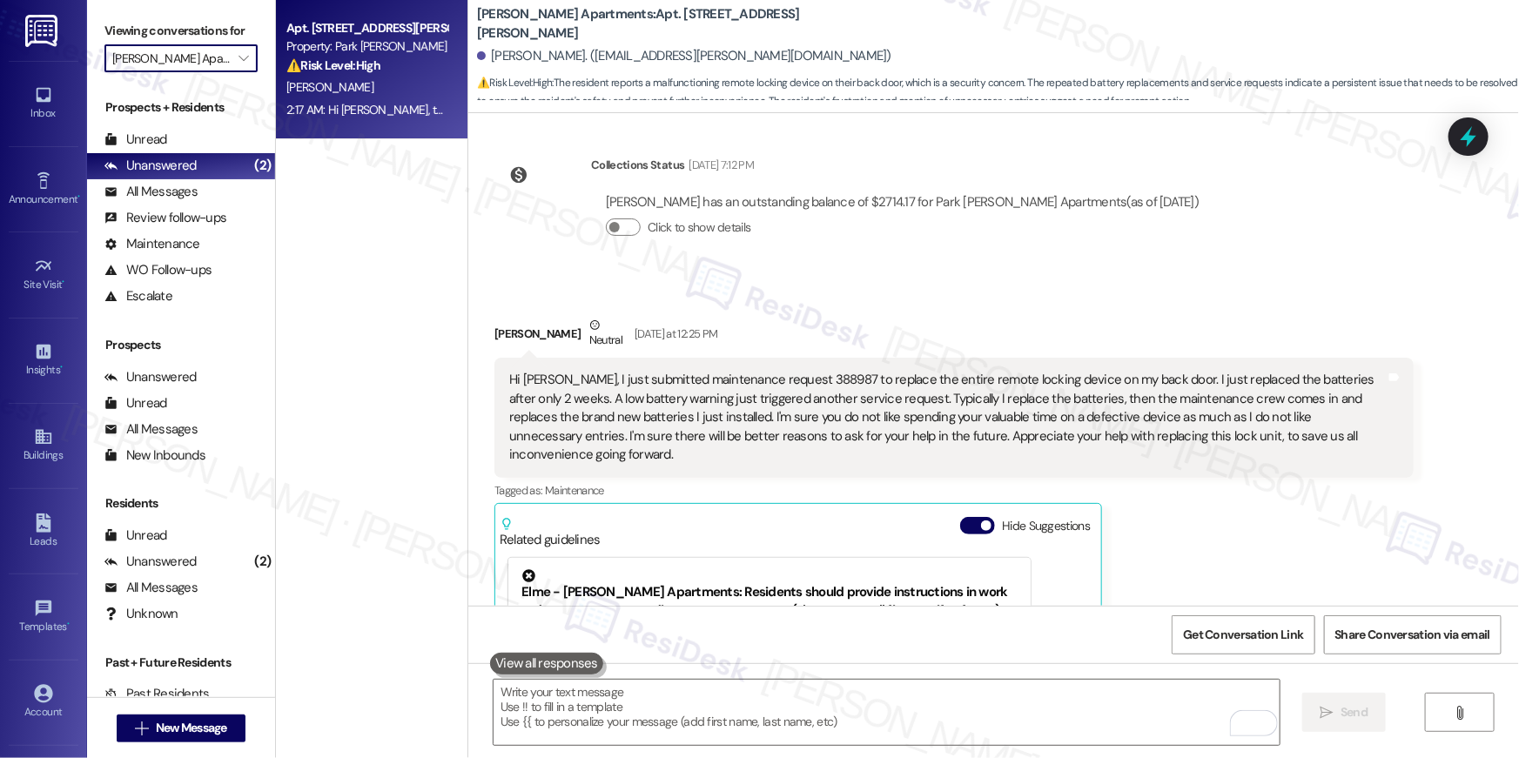
type input "Riverside Apartments"
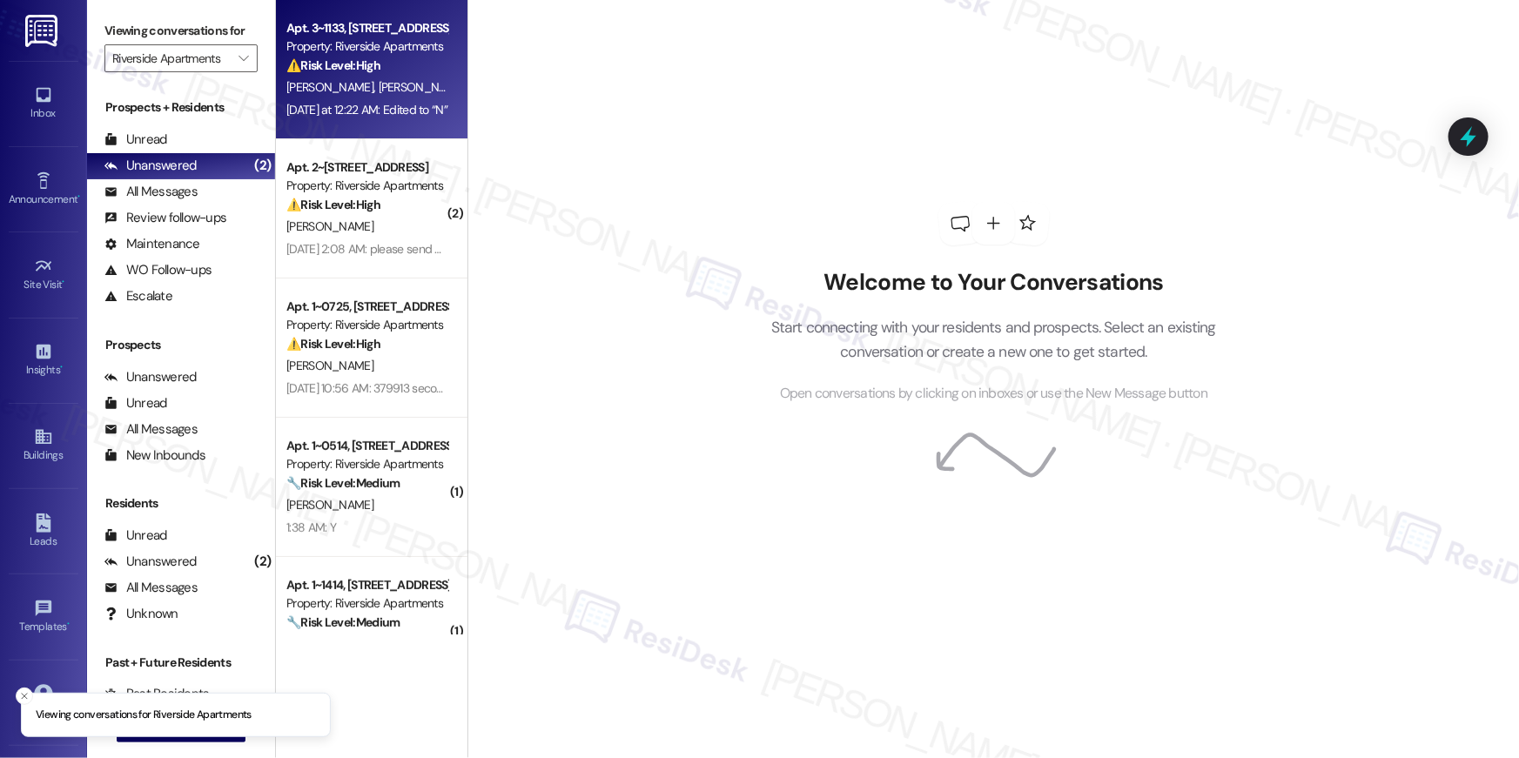
click at [358, 130] on div "Apt. 3~1133, 5860 Cameron Run Terrace Property: Riverside Apartments ⚠️ Risk Le…" at bounding box center [372, 69] width 192 height 139
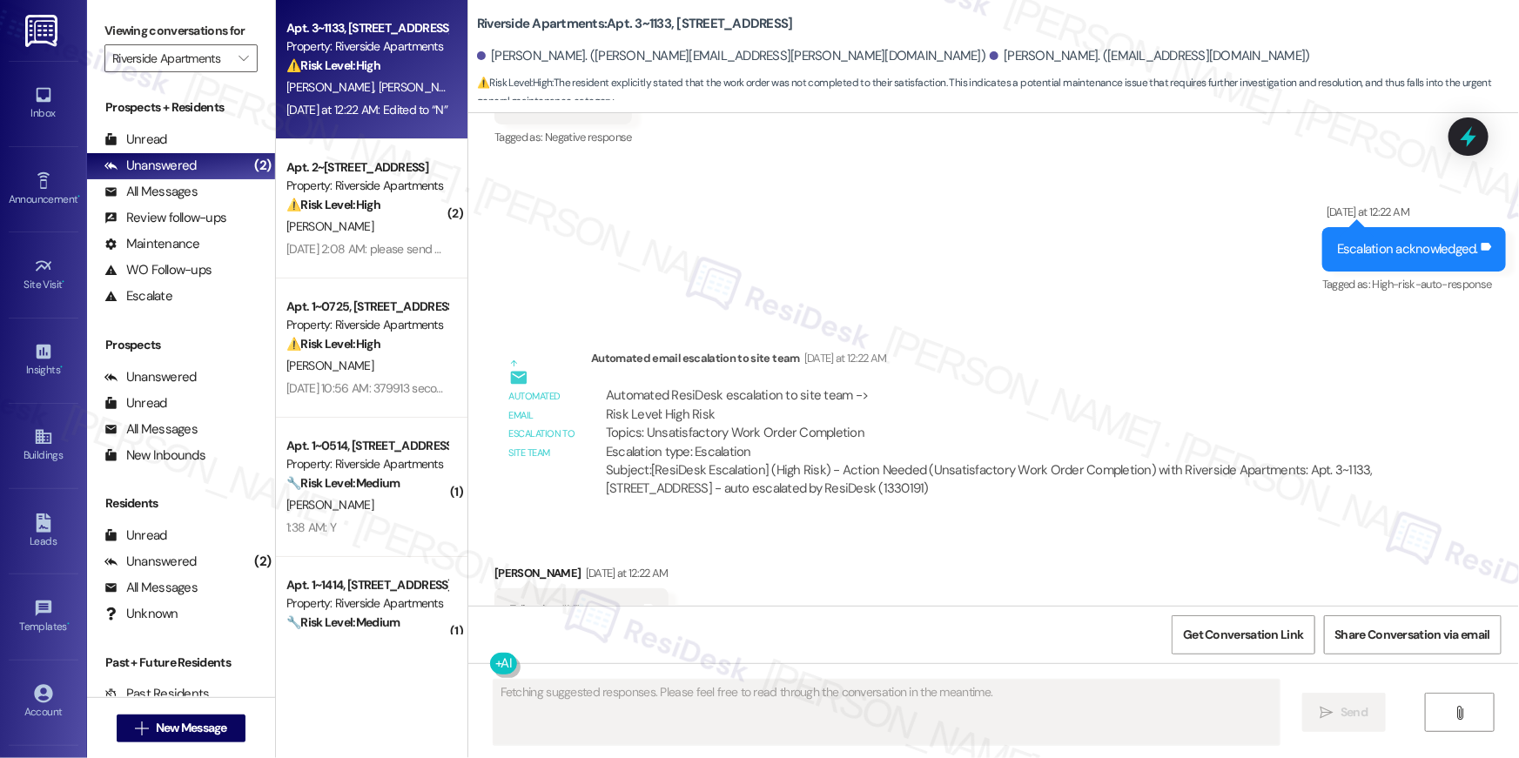
scroll to position [2549, 0]
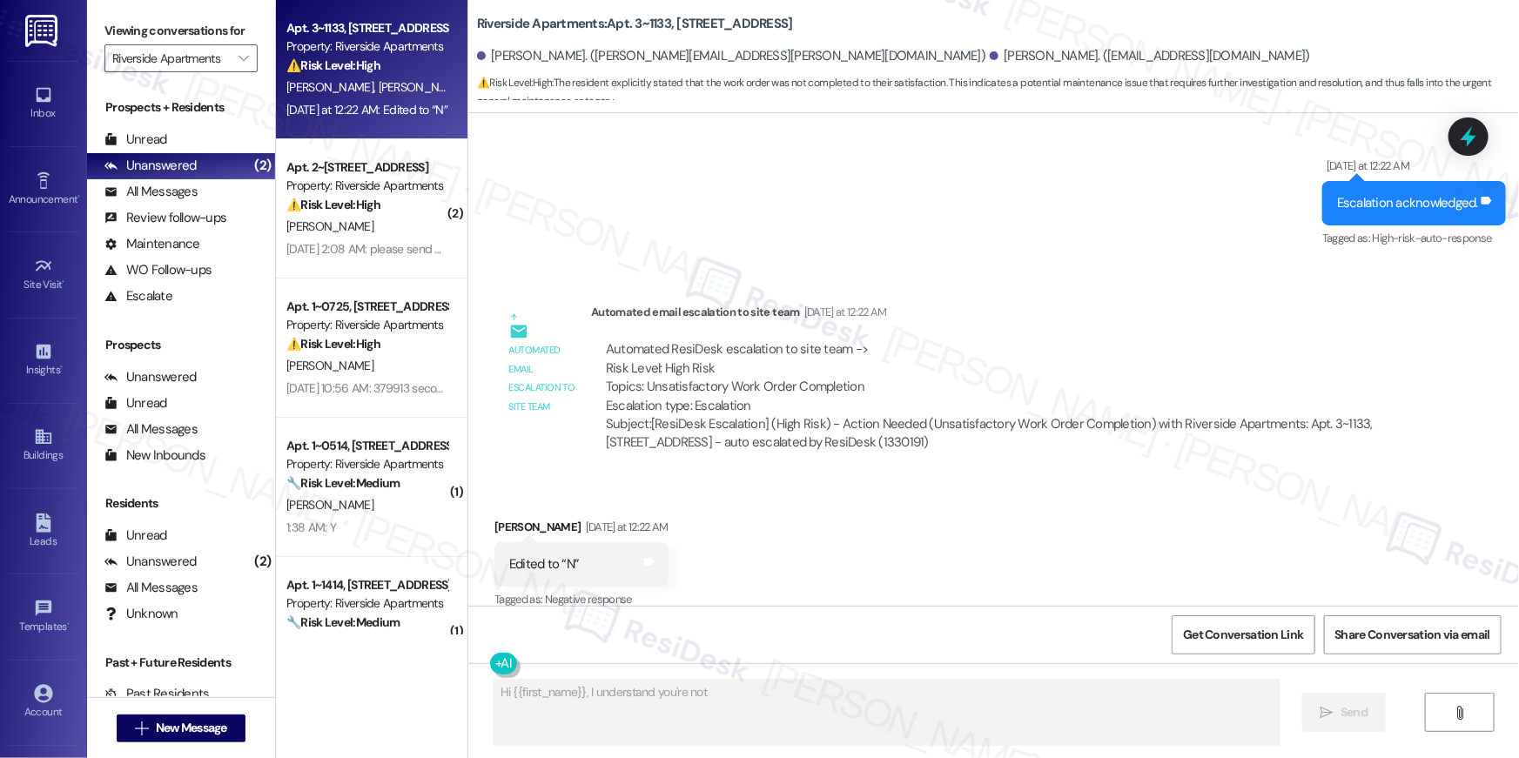
click at [938, 542] on div "Received via SMS Jacob Linkletter Yesterday at 12:22 AM Edited to “N” Tags and …" at bounding box center [993, 552] width 1051 height 147
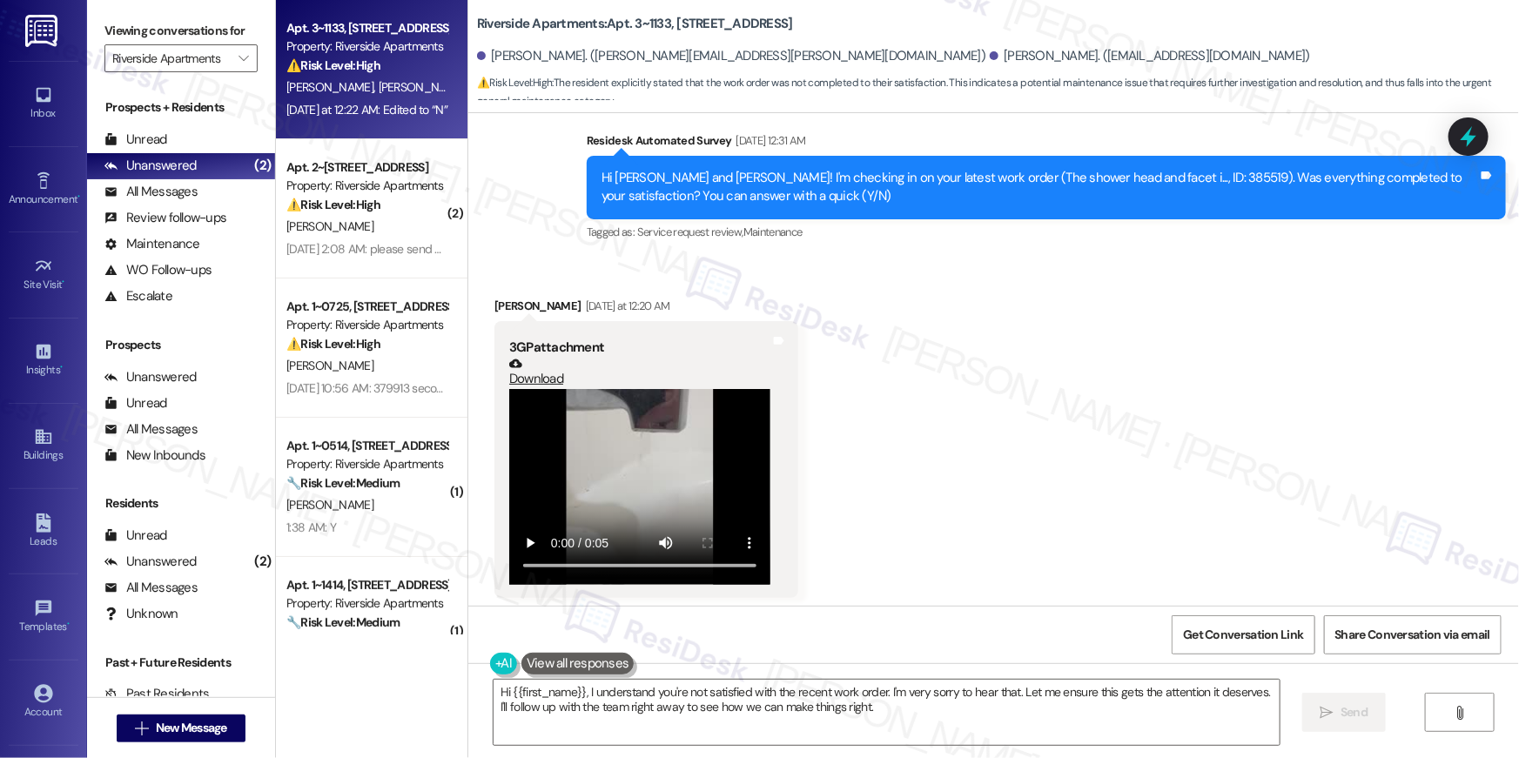
scroll to position [1932, 0]
click at [641, 433] on video at bounding box center [639, 488] width 261 height 196
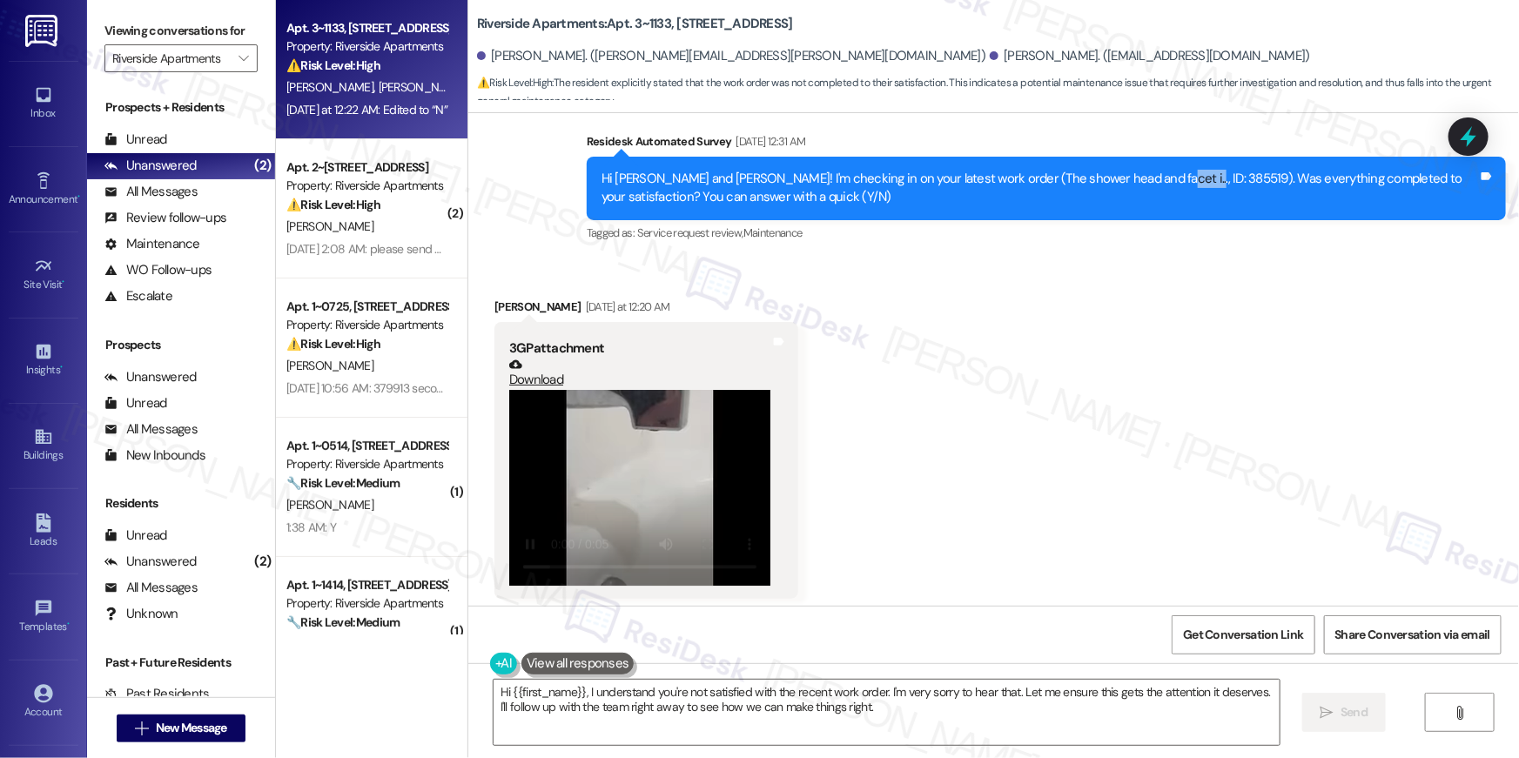
drag, startPoint x: 1153, startPoint y: 164, endPoint x: 1114, endPoint y: 161, distance: 39.3
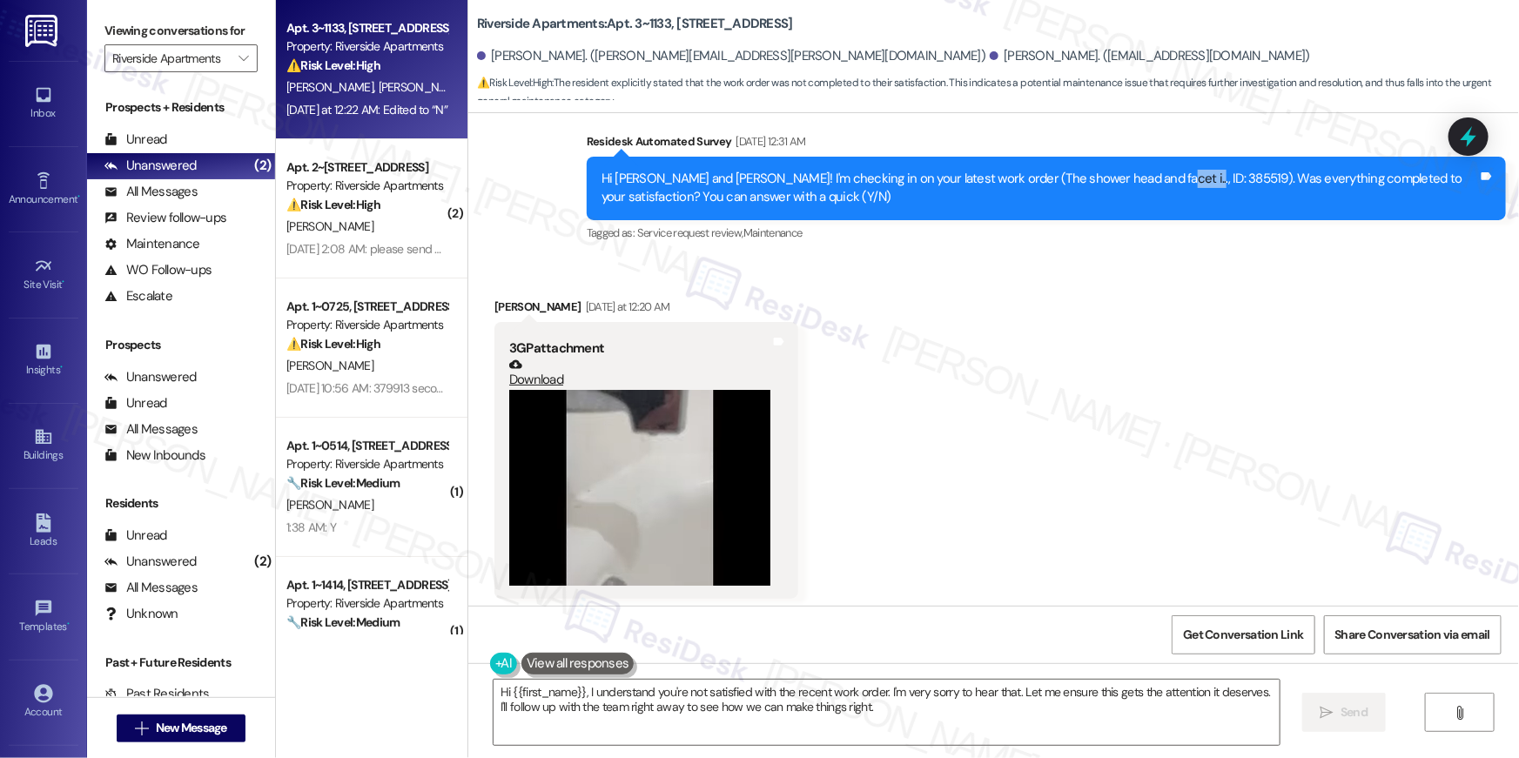
click at [1114, 170] on div "Hi Mallory and Jacob! I'm checking in on your latest work order (The shower hea…" at bounding box center [1040, 188] width 877 height 37
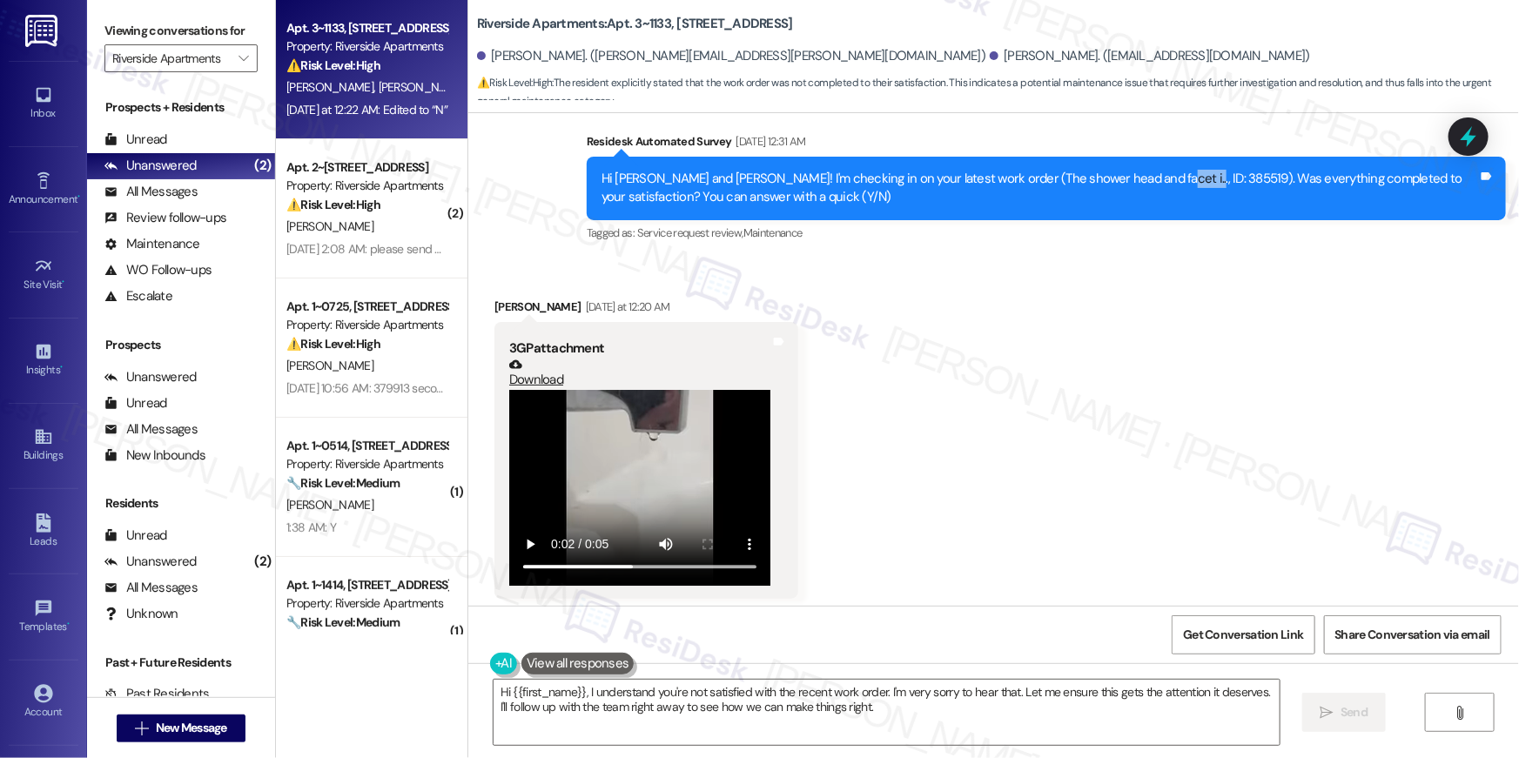
copy div "385519)"
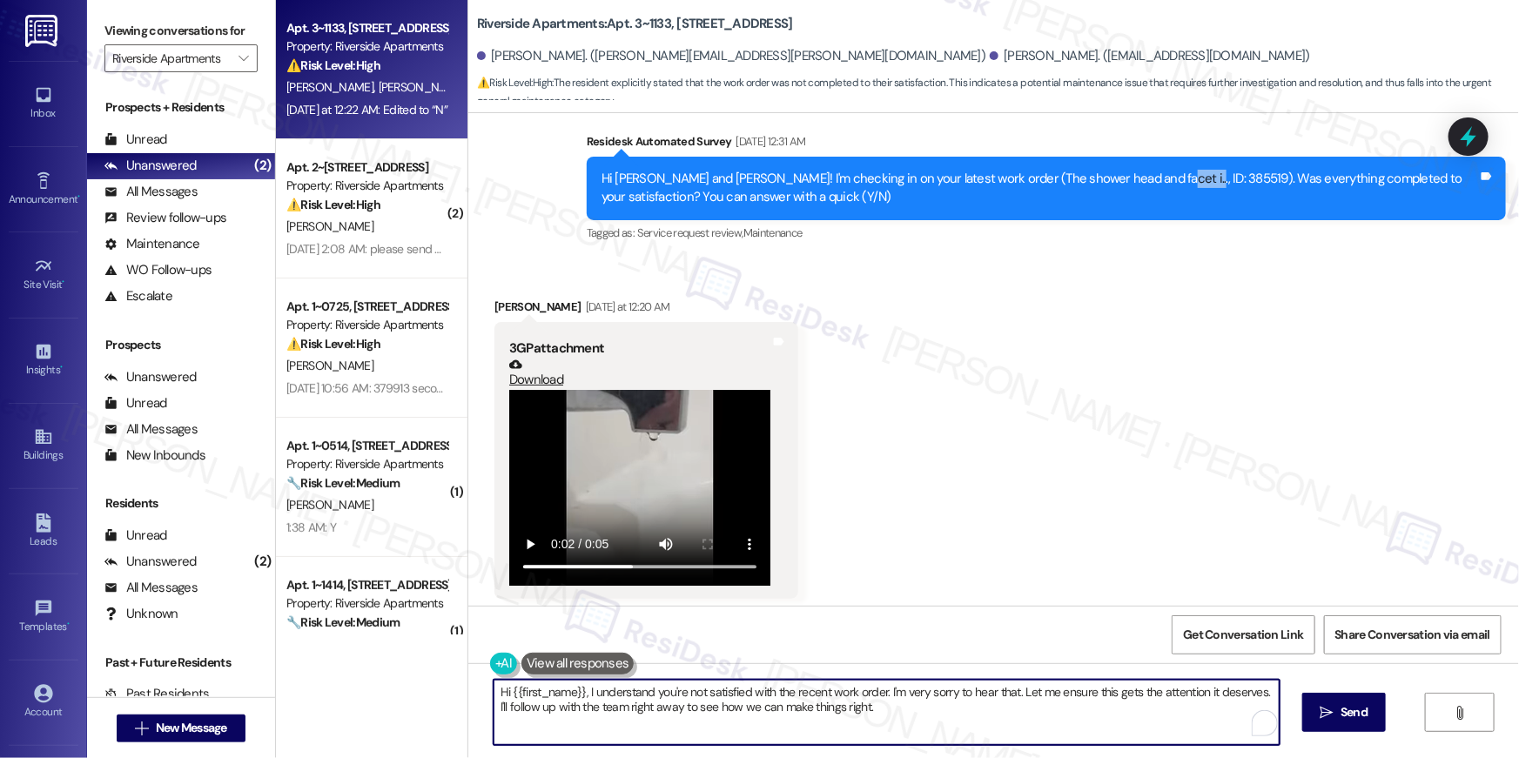
click at [953, 709] on textarea "Hi {{first_name}}, I understand you're not satisfied with the recent work order…" at bounding box center [887, 712] width 786 height 65
click at [995, 714] on textarea "Hi {{first_name}}, I understand you're not satisfied with the recent work order…" at bounding box center [887, 712] width 786 height 65
click at [1032, 702] on textarea "Hi {{first_name}}, I understand you're not satisfied with the recent work order…" at bounding box center [887, 712] width 786 height 65
drag, startPoint x: 1050, startPoint y: 695, endPoint x: 1063, endPoint y: 724, distance: 32.4
click at [1063, 724] on textarea "Hi {{first_name}}, I understand you're not satisfied with the recent work order…" at bounding box center [887, 712] width 786 height 65
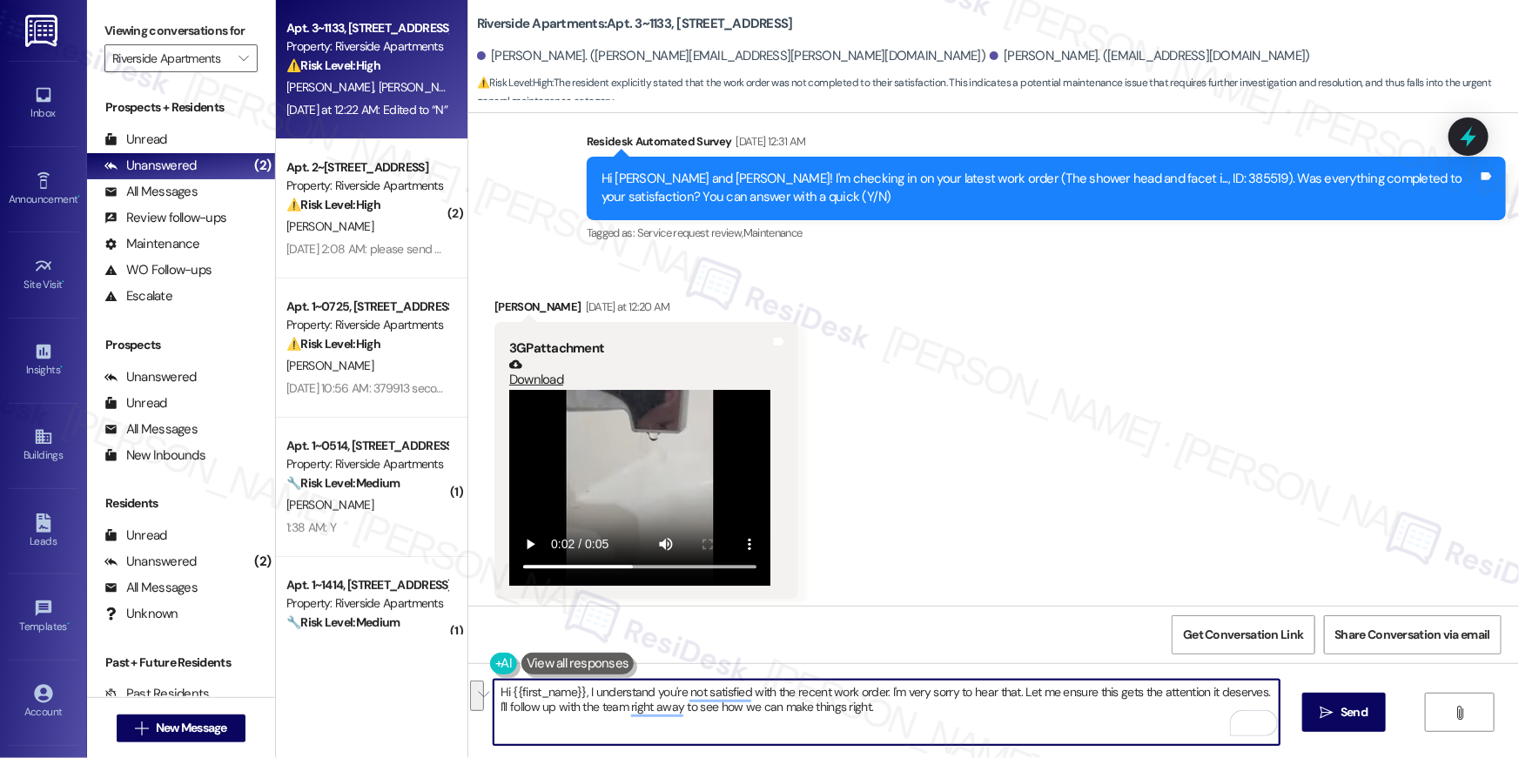
click at [1106, 714] on textarea "Hi {{first_name}}, I understand you're not satisfied with the recent work order…" at bounding box center [887, 712] width 786 height 65
click at [1052, 694] on textarea "Hi {{first_name}}, I understand you're not satisfied with the recent work order…" at bounding box center [887, 712] width 786 height 65
click at [501, 707] on textarea "Hi {{first_name}}, I understand you're not satisfied with the recent work order…" at bounding box center [887, 712] width 786 height 65
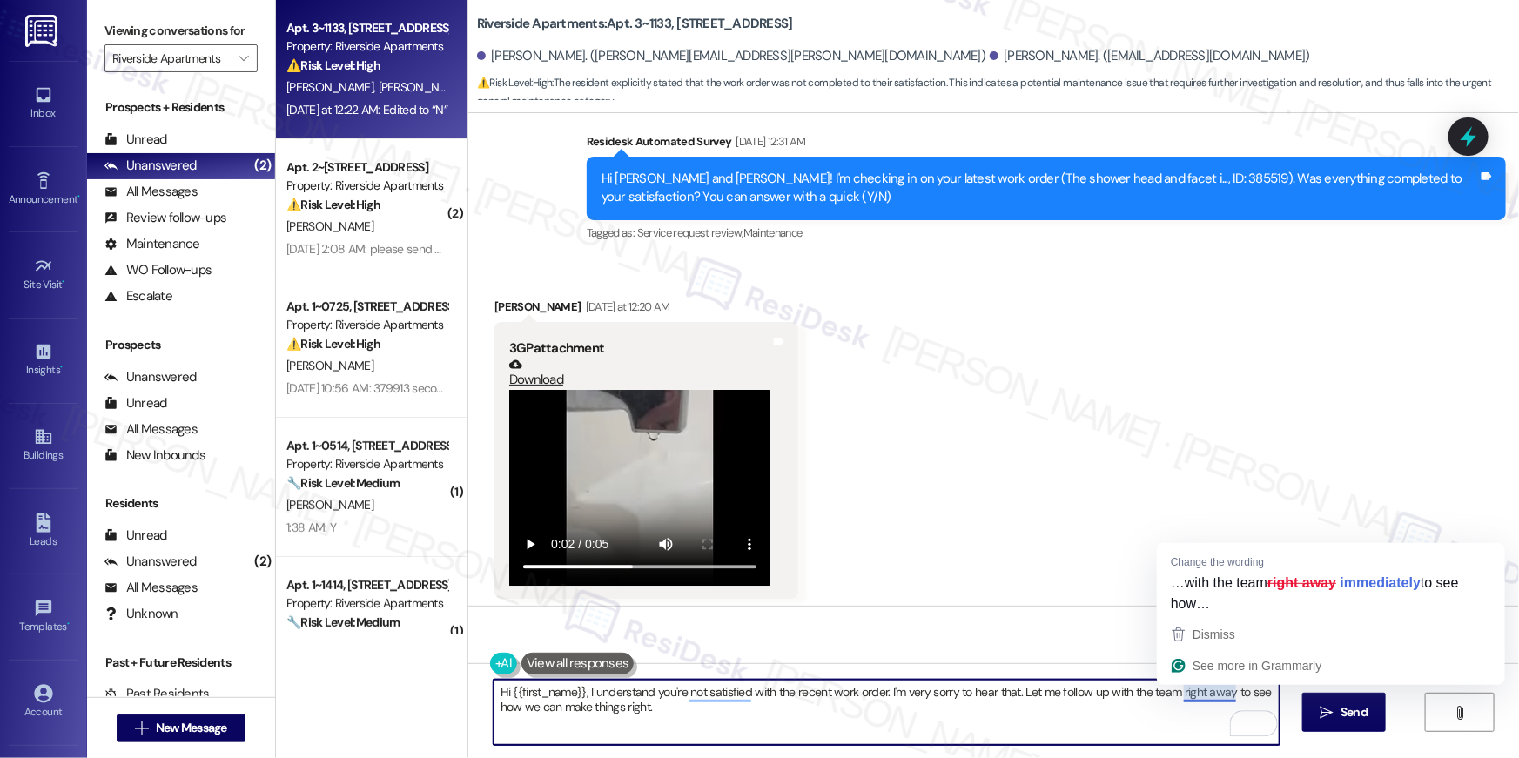
click at [1173, 696] on textarea "Hi {{first_name}}, I understand you're not satisfied with the recent work order…" at bounding box center [887, 712] width 786 height 65
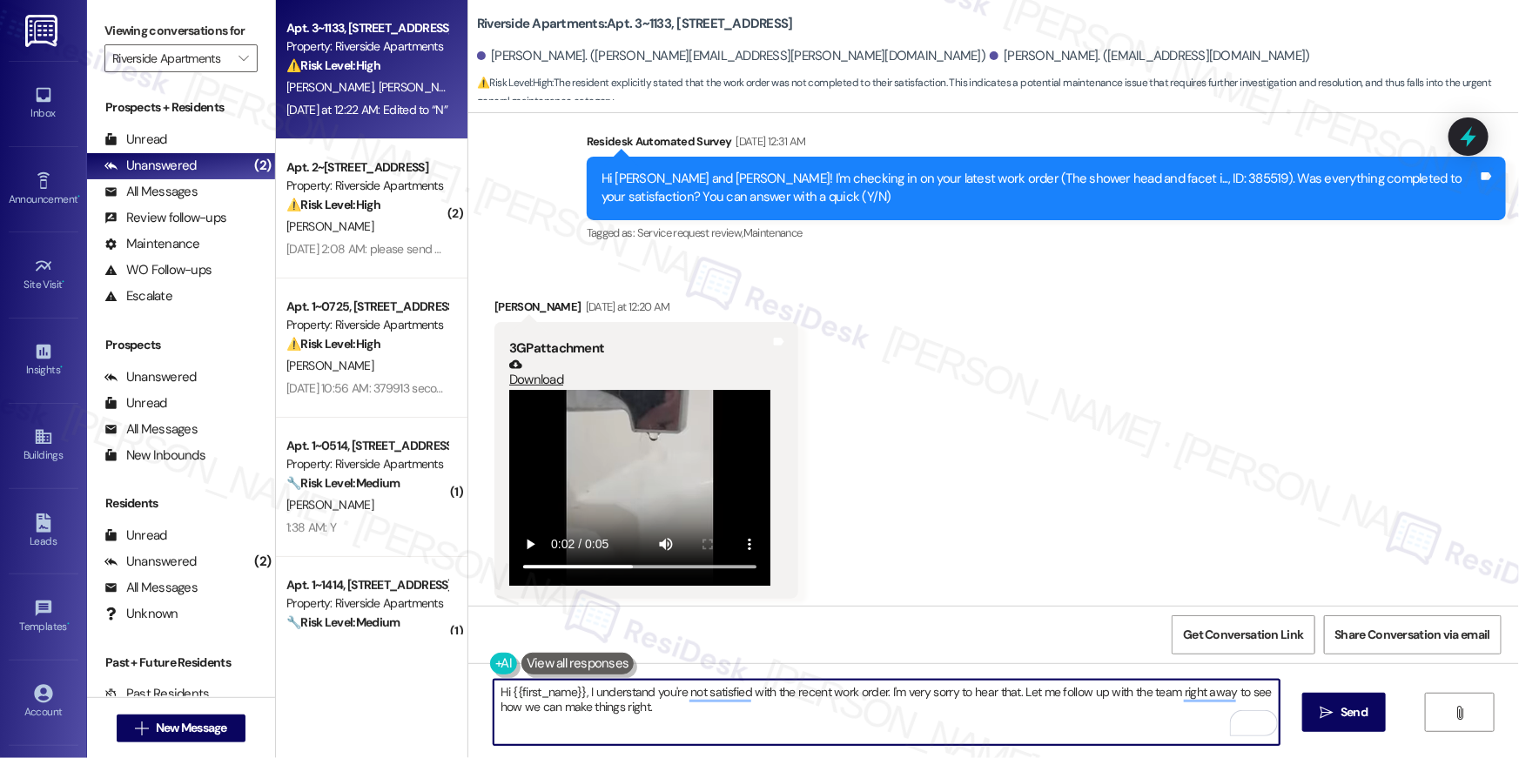
click at [660, 713] on textarea "Hi {{first_name}}, I understand you're not satisfied with the recent work order…" at bounding box center [887, 712] width 786 height 65
type textarea "Hi {{first_name}}, I understand you're not satisfied with the recent work order…"
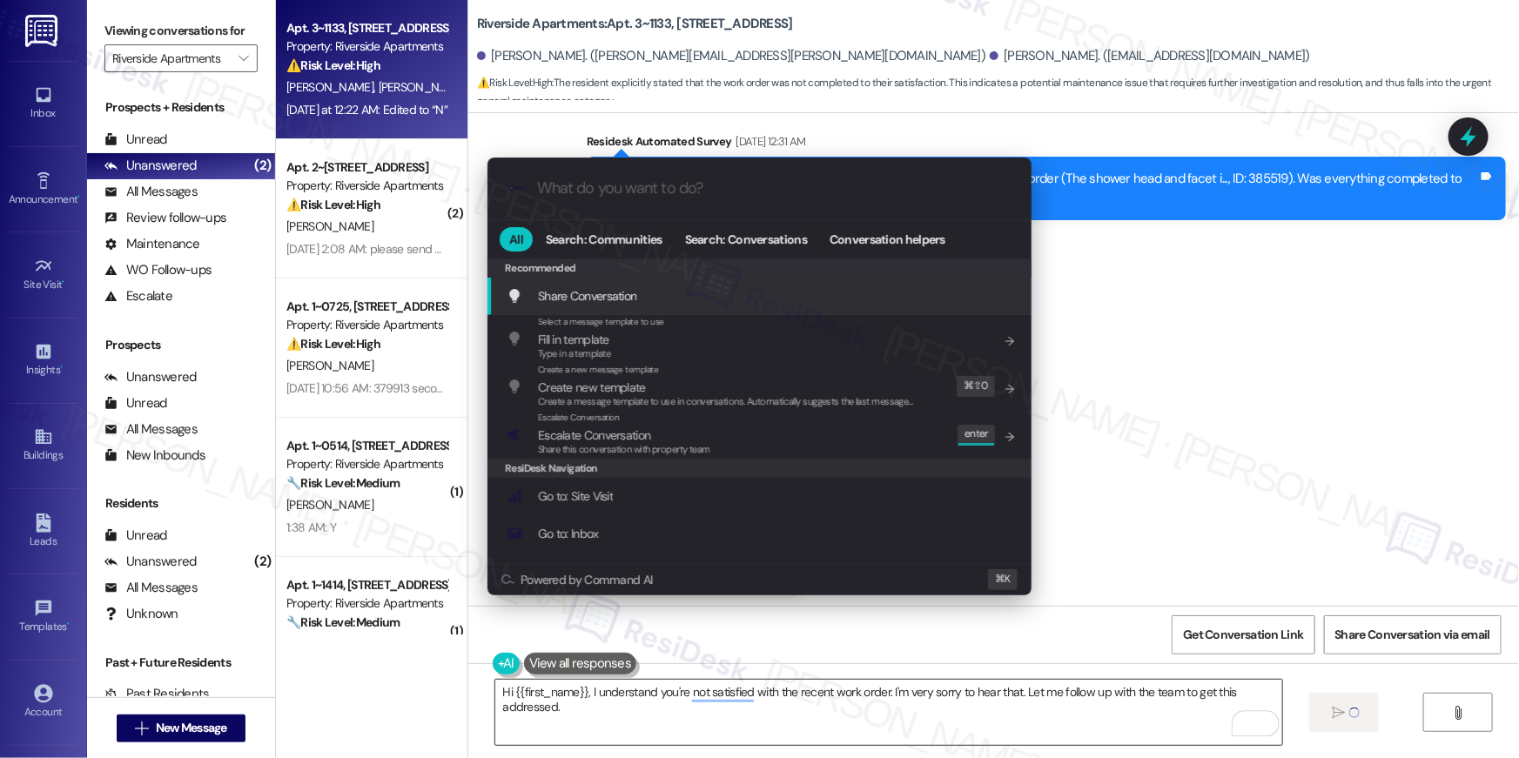
type input "e"
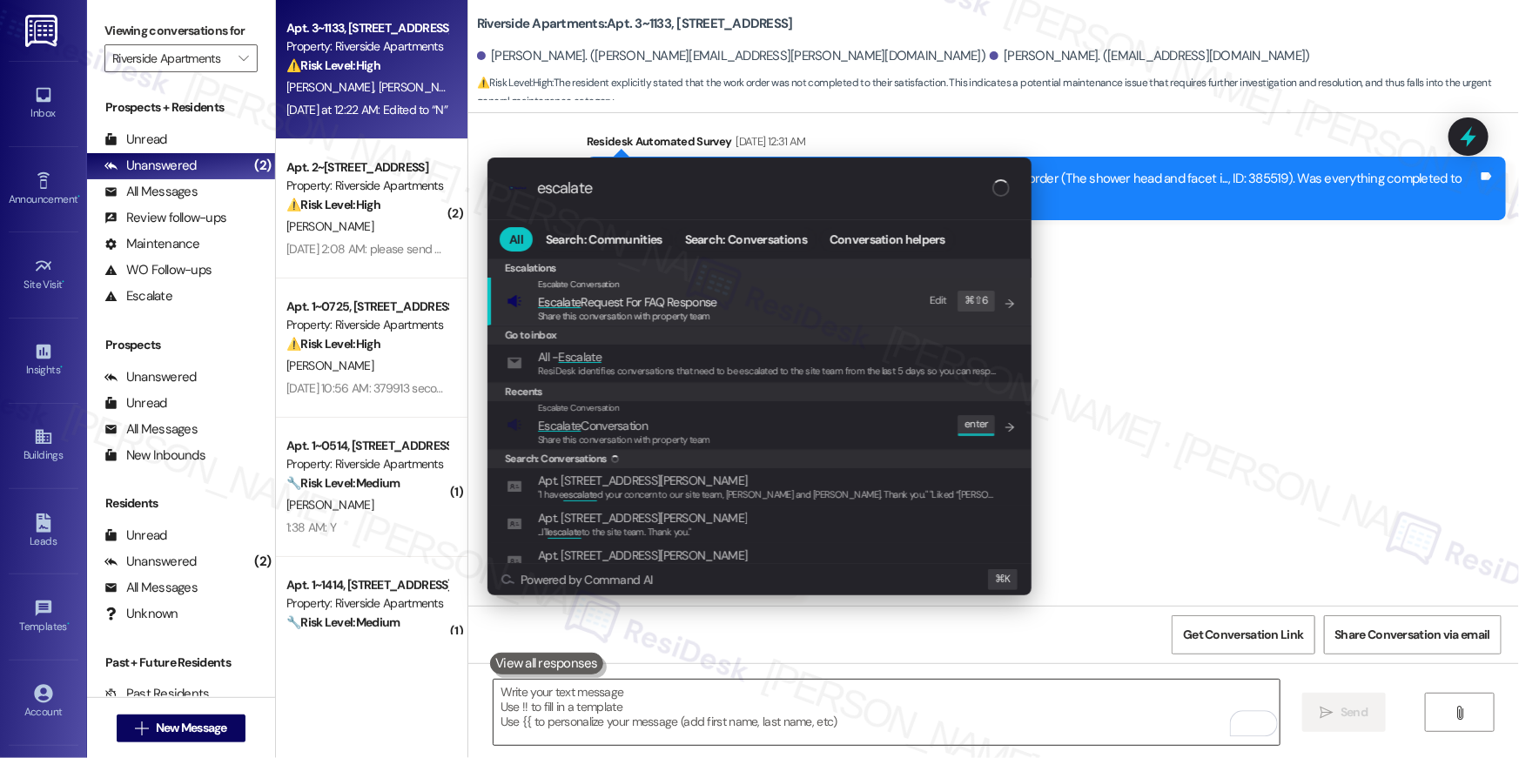
scroll to position [2549, 0]
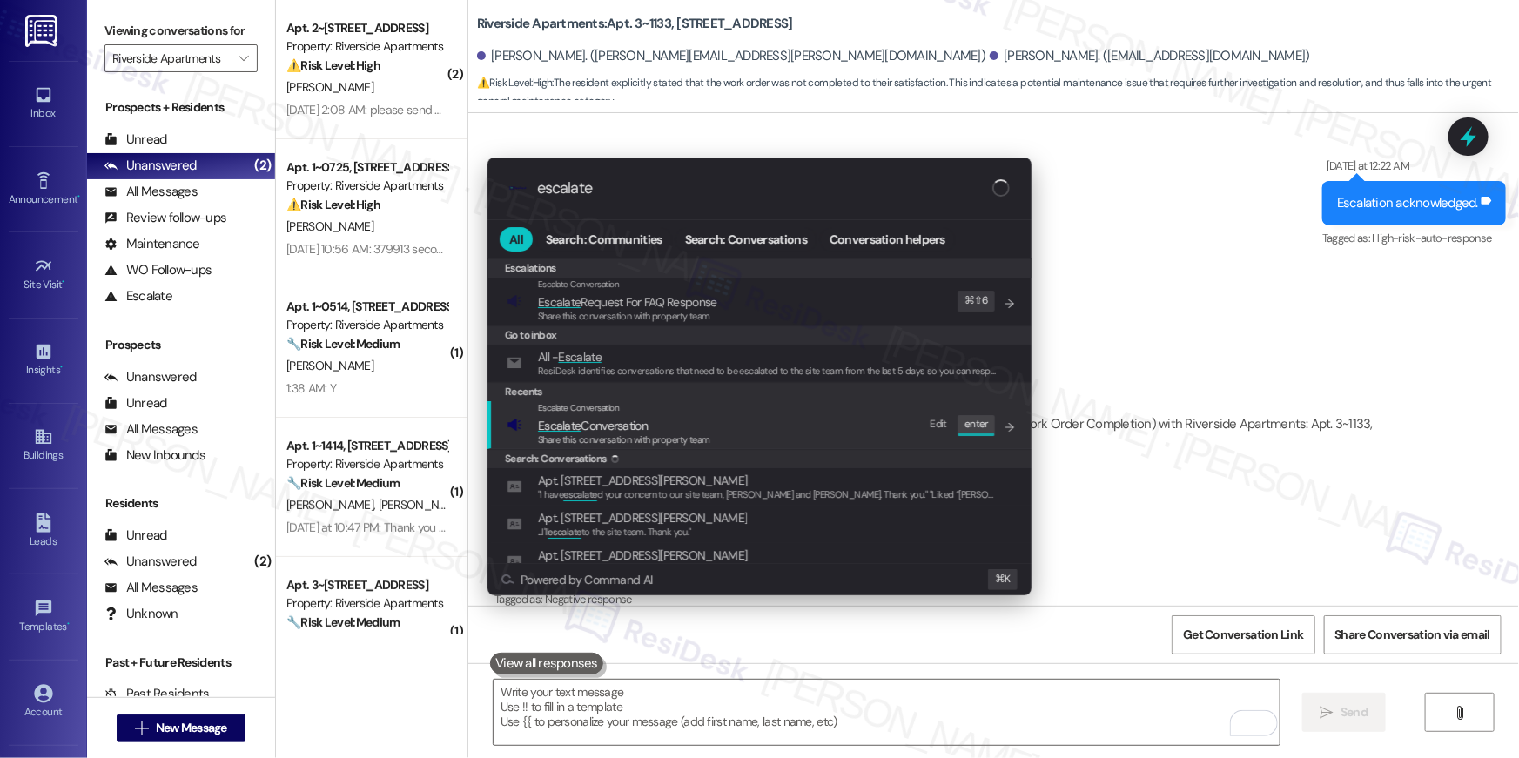
type input "escalate"
click at [609, 422] on span "Escalate Conversation" at bounding box center [593, 426] width 110 height 16
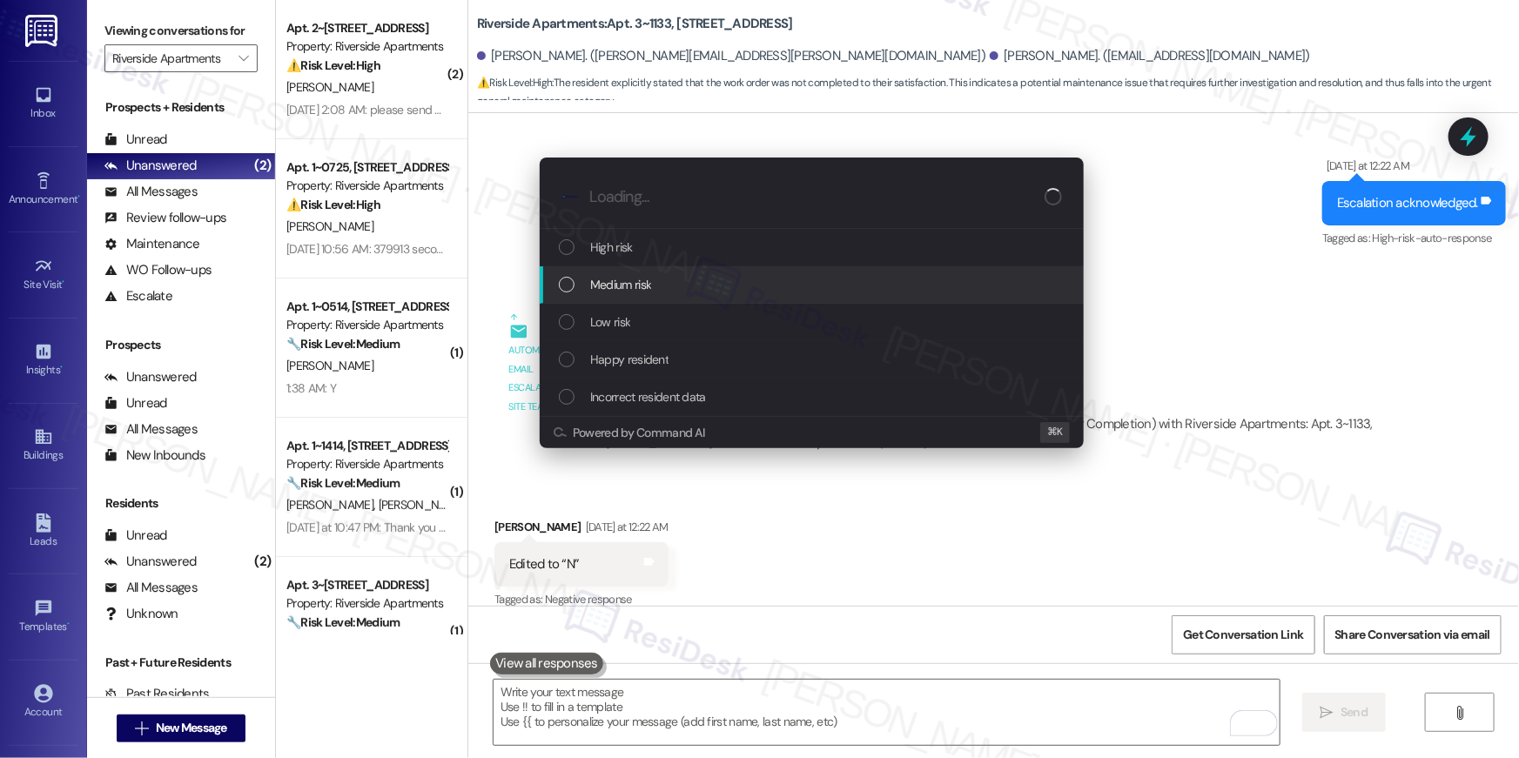
click at [656, 280] on div "Medium risk" at bounding box center [813, 284] width 509 height 19
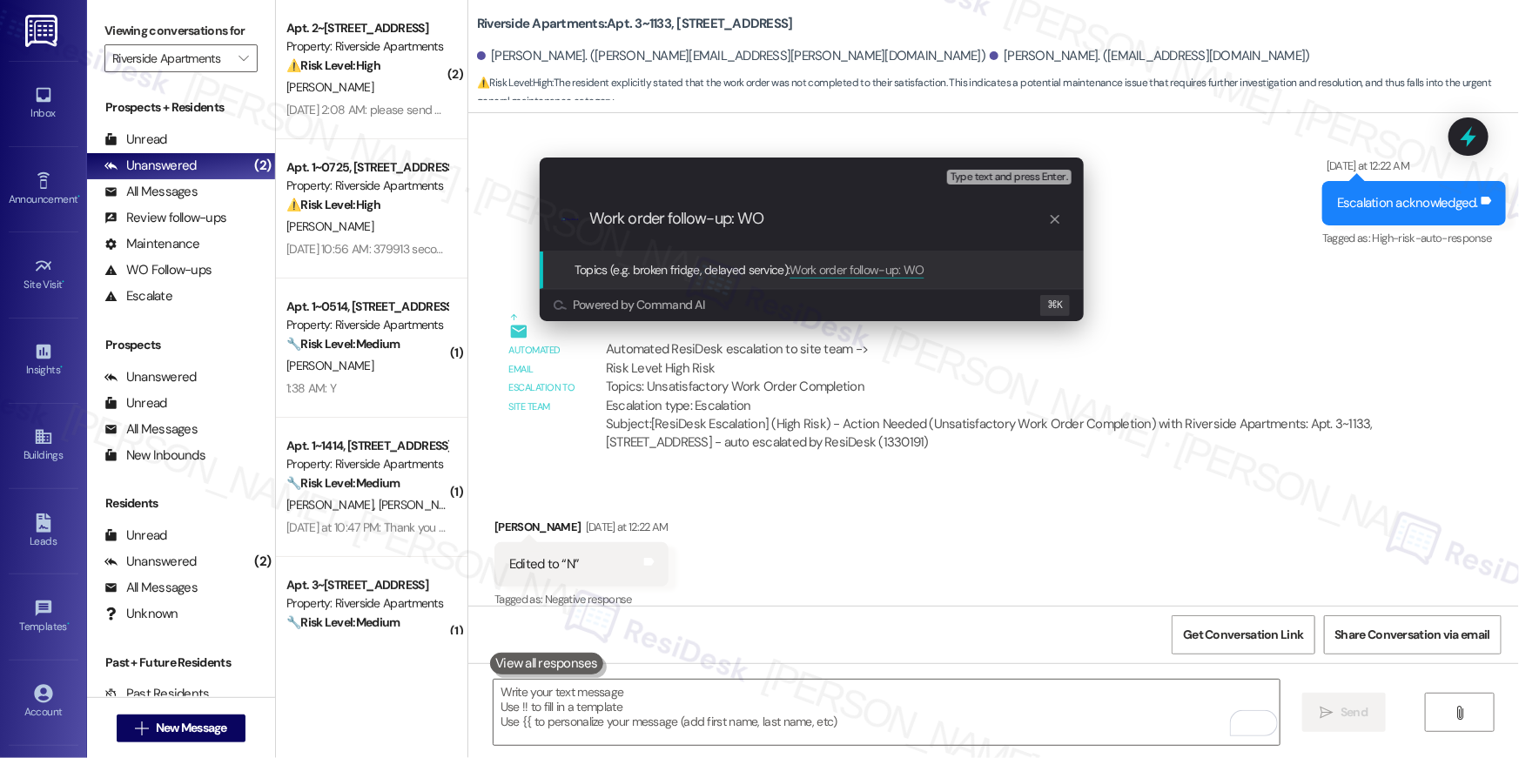
paste input "385519)"
type input "Work order follow-up: WO 385519)"
paste input "Work order follow-up: WO 385519)"
type input "Work order follow-up: WO 385519"
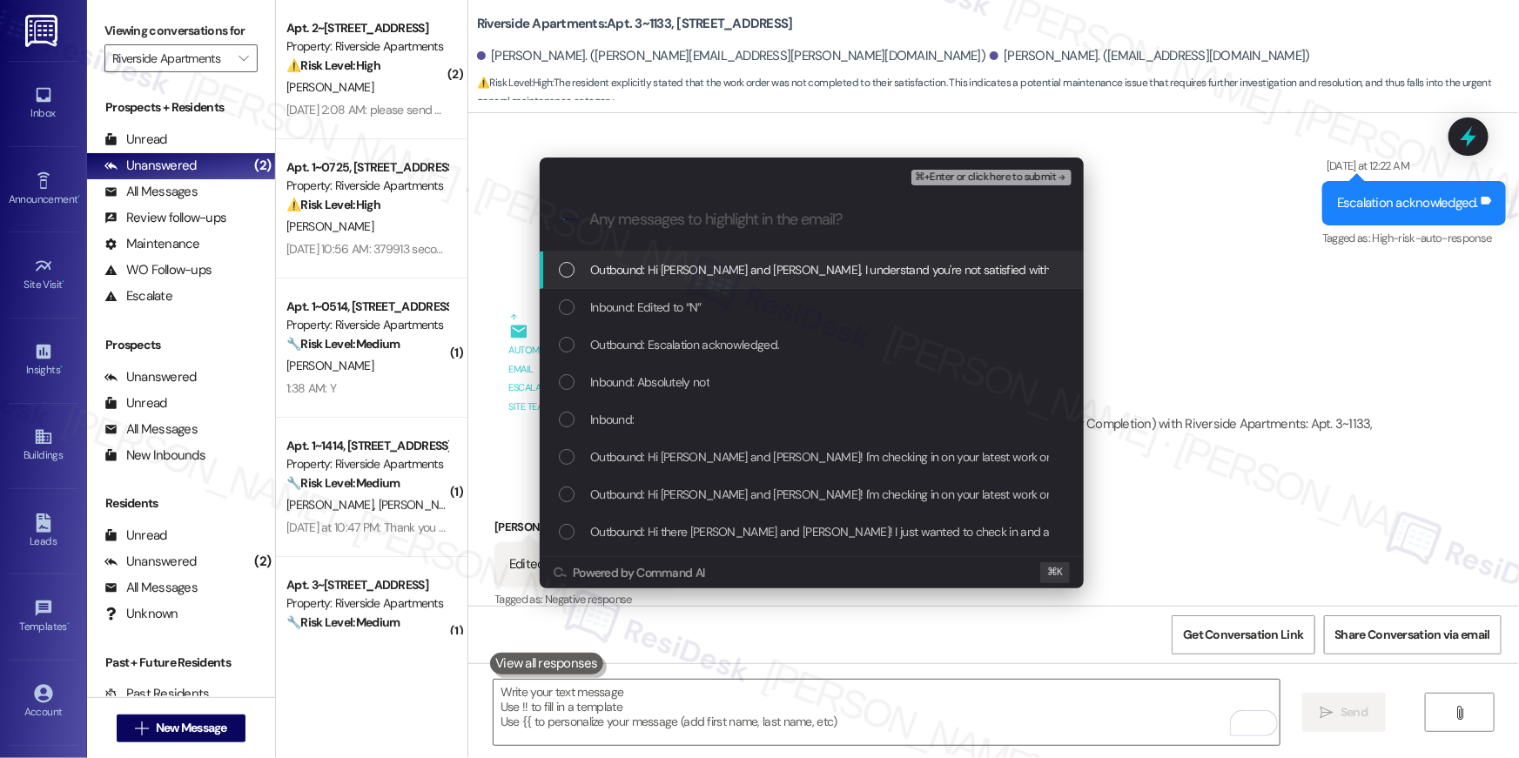
click at [851, 279] on div "Outbound: Hi Mallory and Jacob, I understand you're not satisfied with the rece…" at bounding box center [812, 270] width 544 height 37
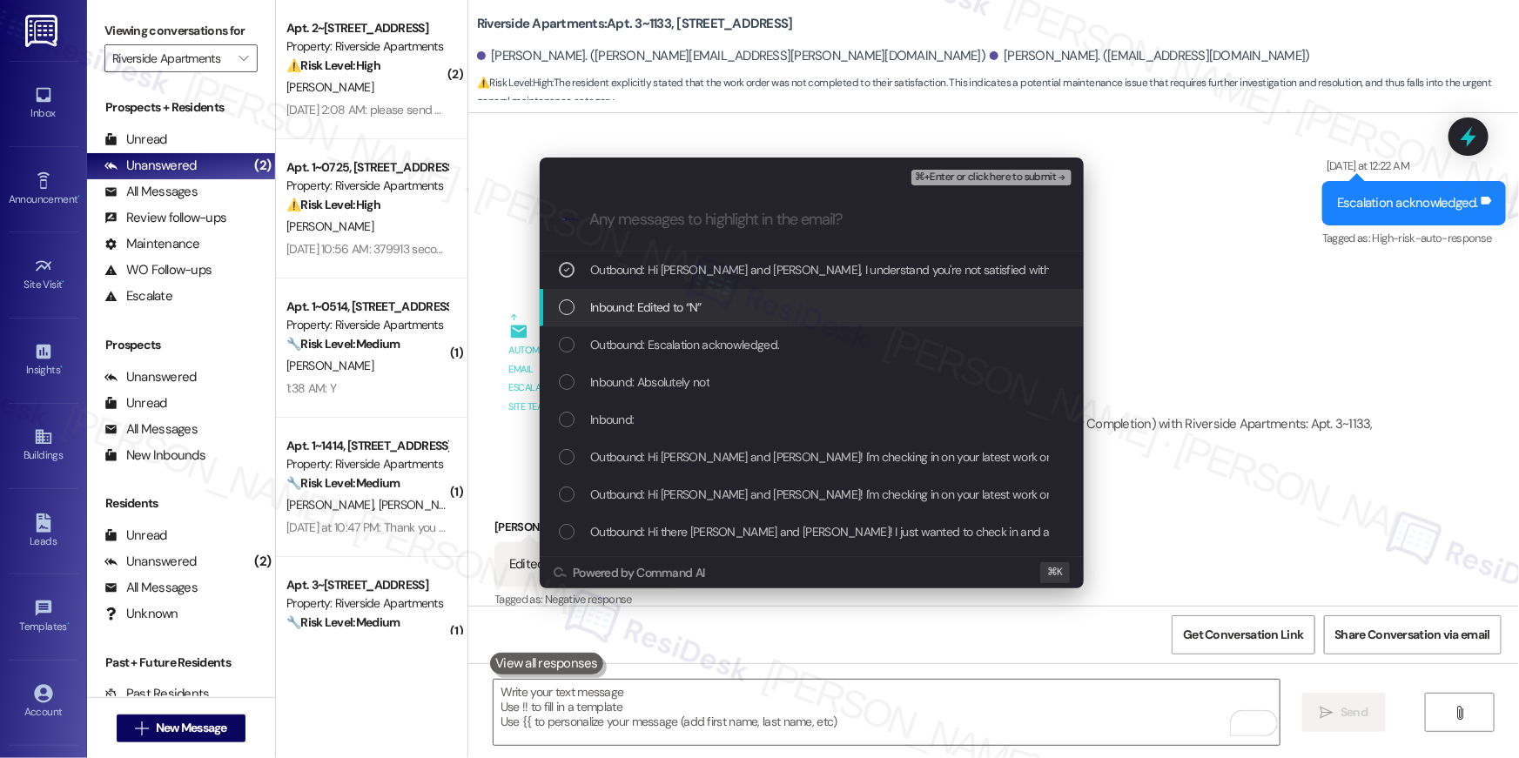
drag, startPoint x: 832, startPoint y: 302, endPoint x: 825, endPoint y: 314, distance: 14.0
click at [831, 304] on div "Inbound: Edited to “N”" at bounding box center [813, 307] width 509 height 19
drag, startPoint x: 818, startPoint y: 326, endPoint x: 814, endPoint y: 337, distance: 12.1
click at [818, 326] on div "Outbound: Escalation acknowledged." at bounding box center [812, 344] width 544 height 37
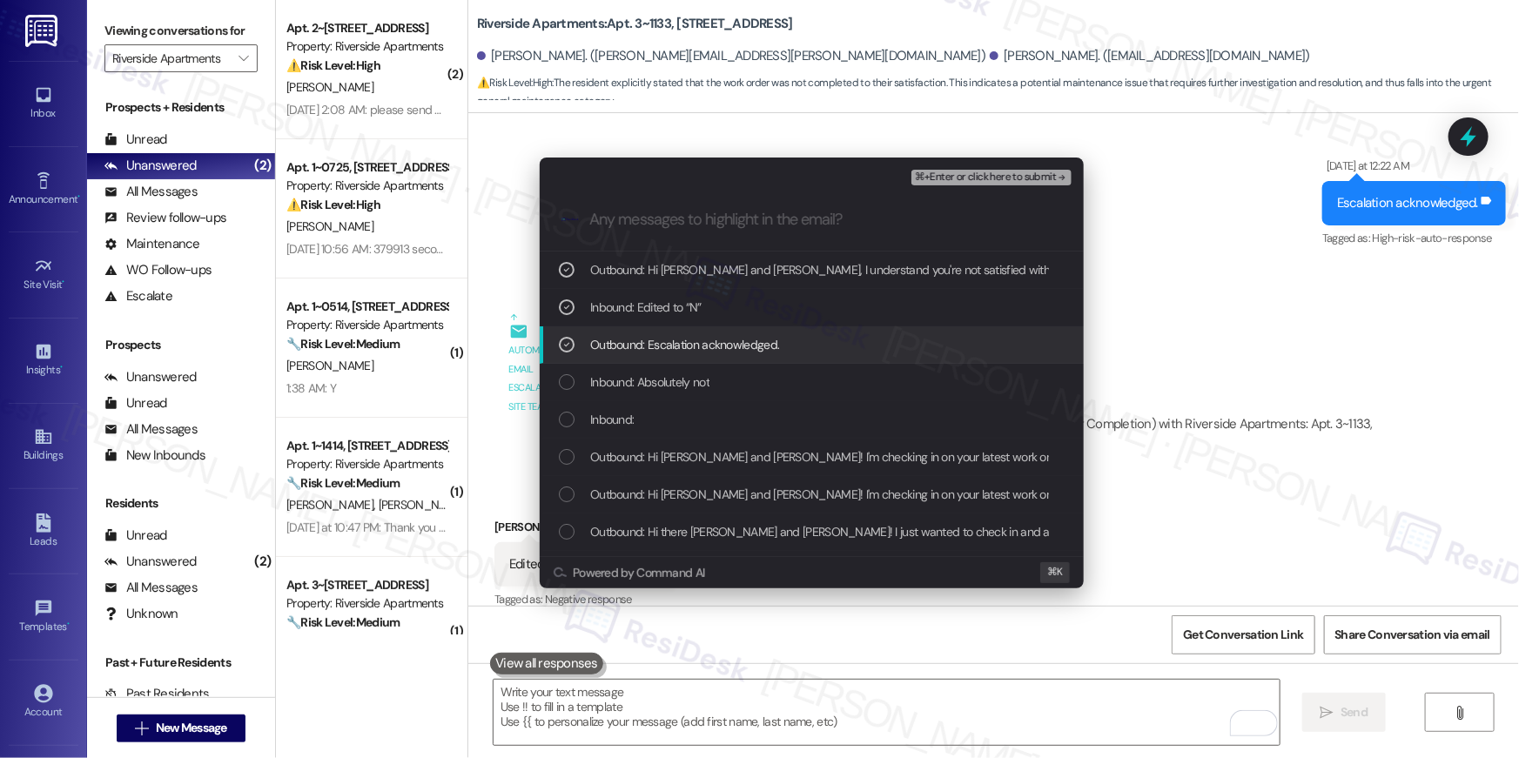
click at [807, 351] on div "Outbound: Escalation acknowledged." at bounding box center [813, 344] width 509 height 19
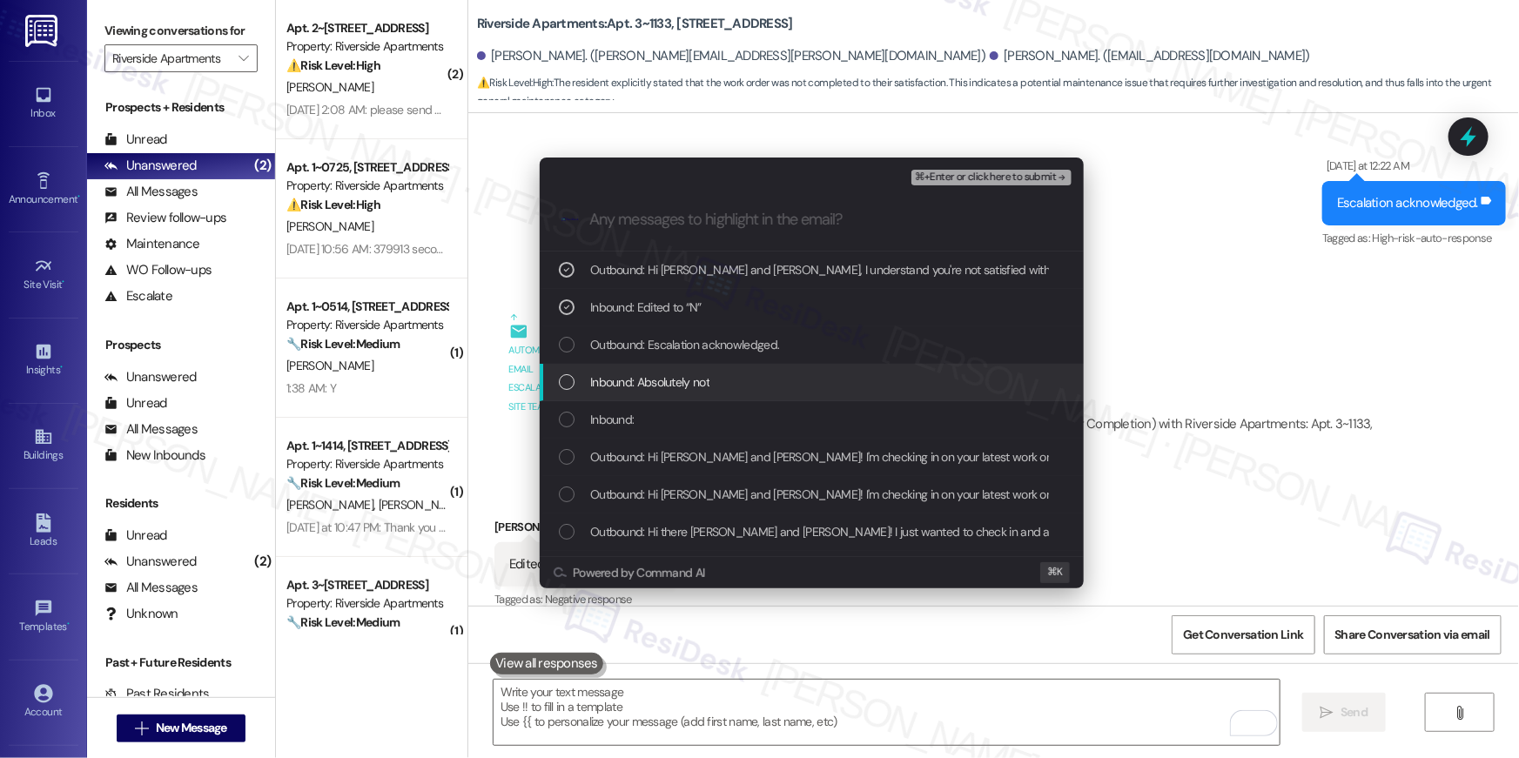
drag, startPoint x: 798, startPoint y: 391, endPoint x: 798, endPoint y: 427, distance: 35.7
click at [798, 391] on div "Inbound: Absolutely not" at bounding box center [813, 382] width 509 height 19
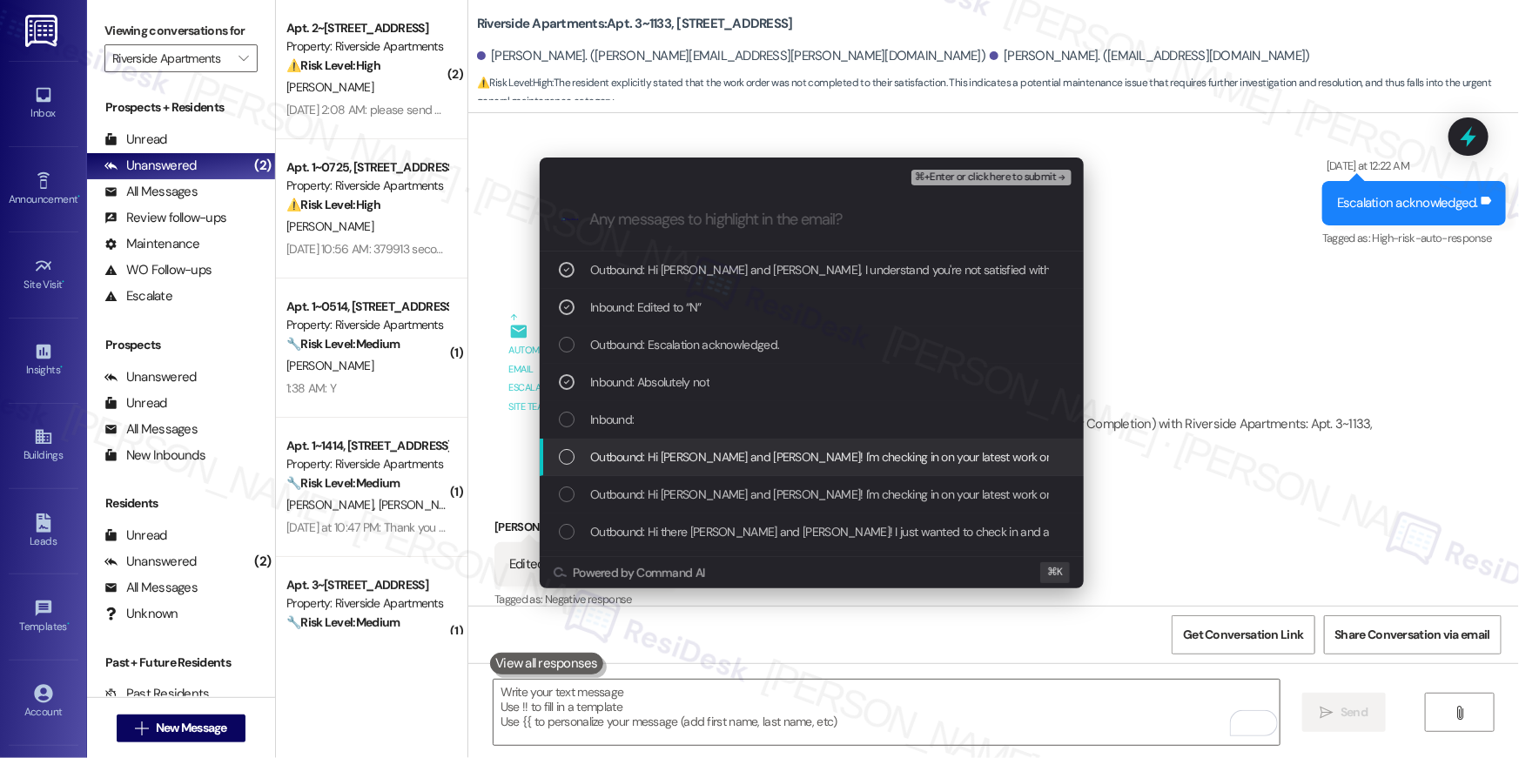
click at [798, 443] on div "Outbound: Hi Mallory and Jacob! I'm checking in on your latest work order (The …" at bounding box center [812, 457] width 544 height 37
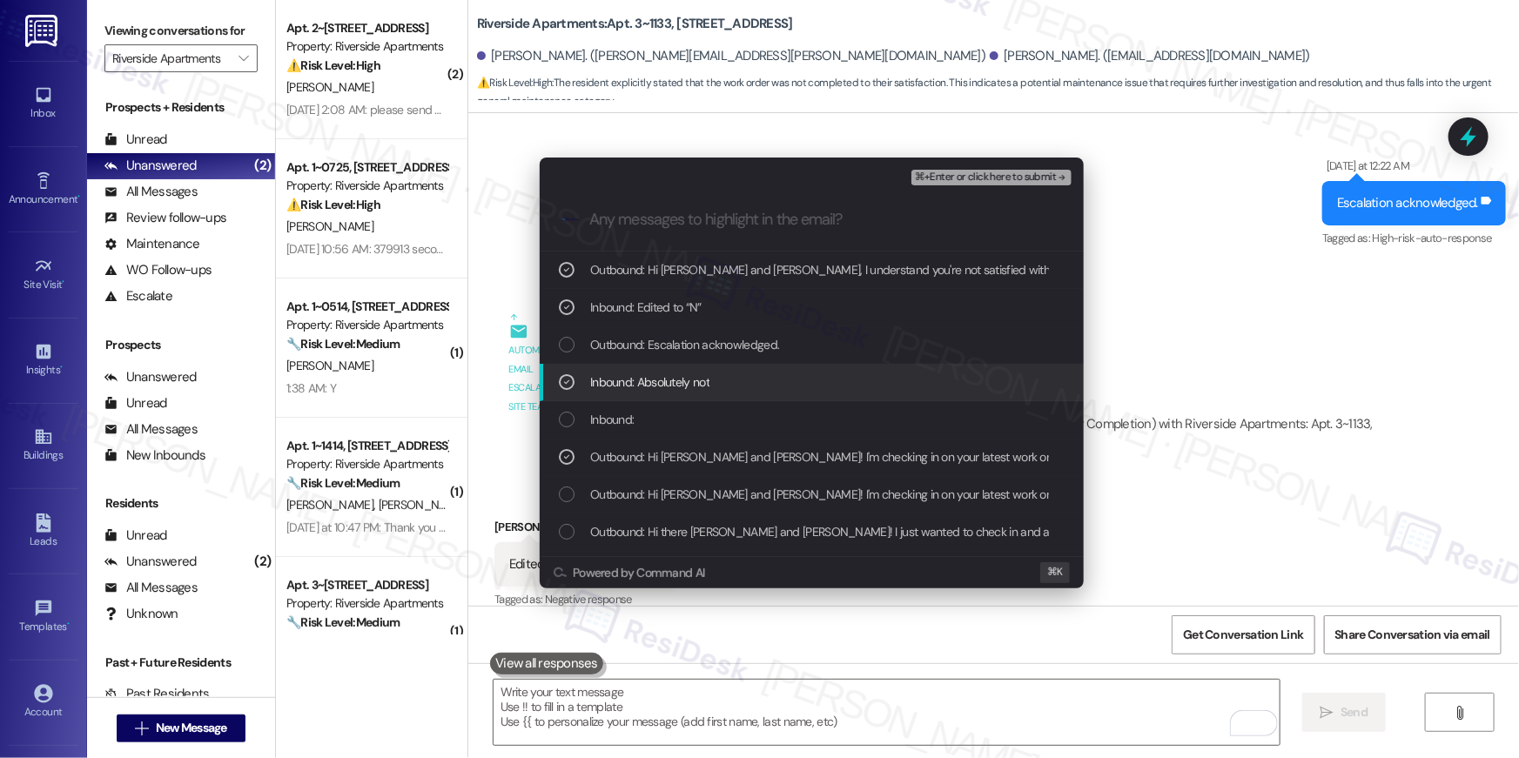
click at [792, 364] on div "Inbound: Absolutely not" at bounding box center [812, 382] width 544 height 37
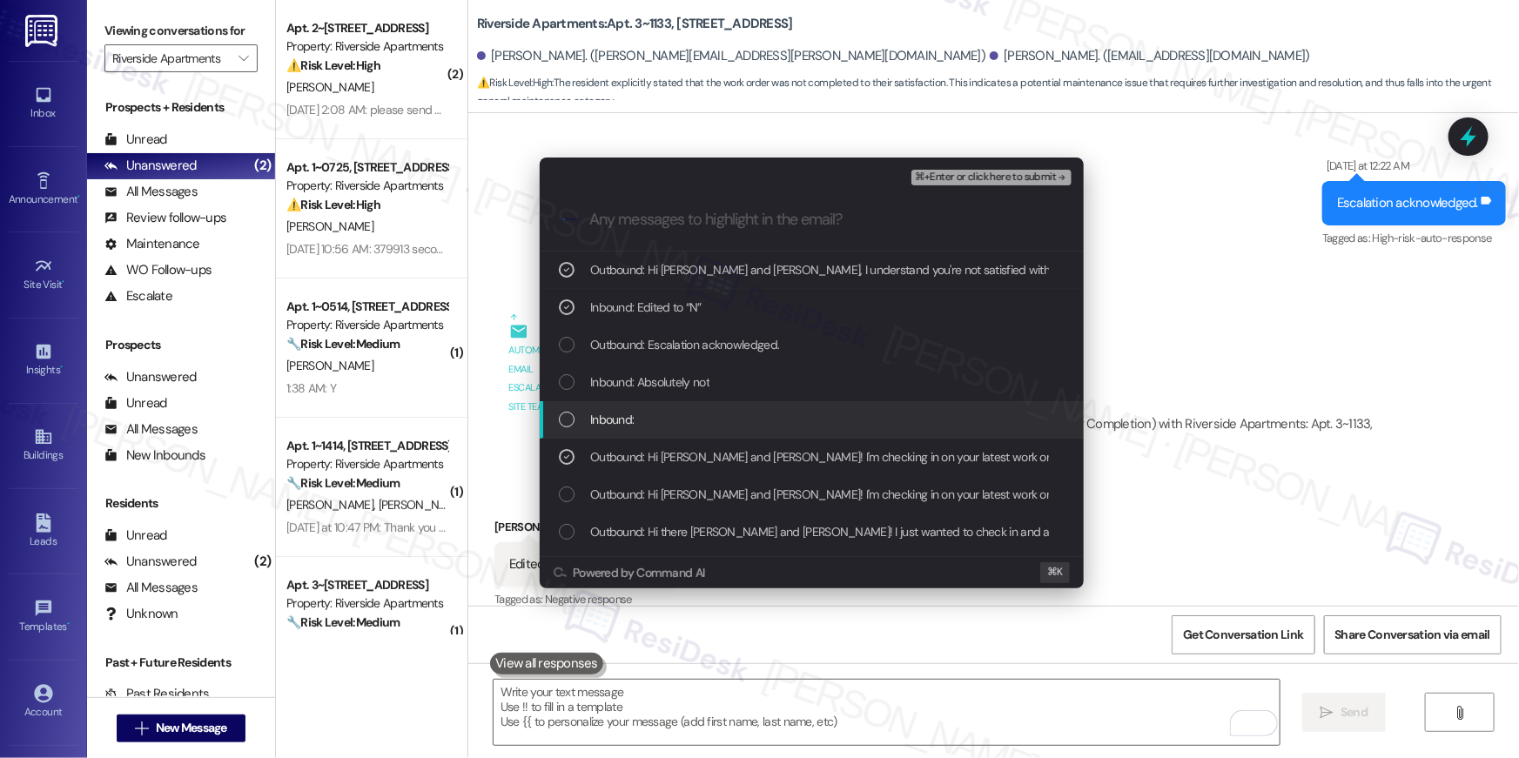
click at [771, 407] on div "Inbound:" at bounding box center [812, 419] width 544 height 37
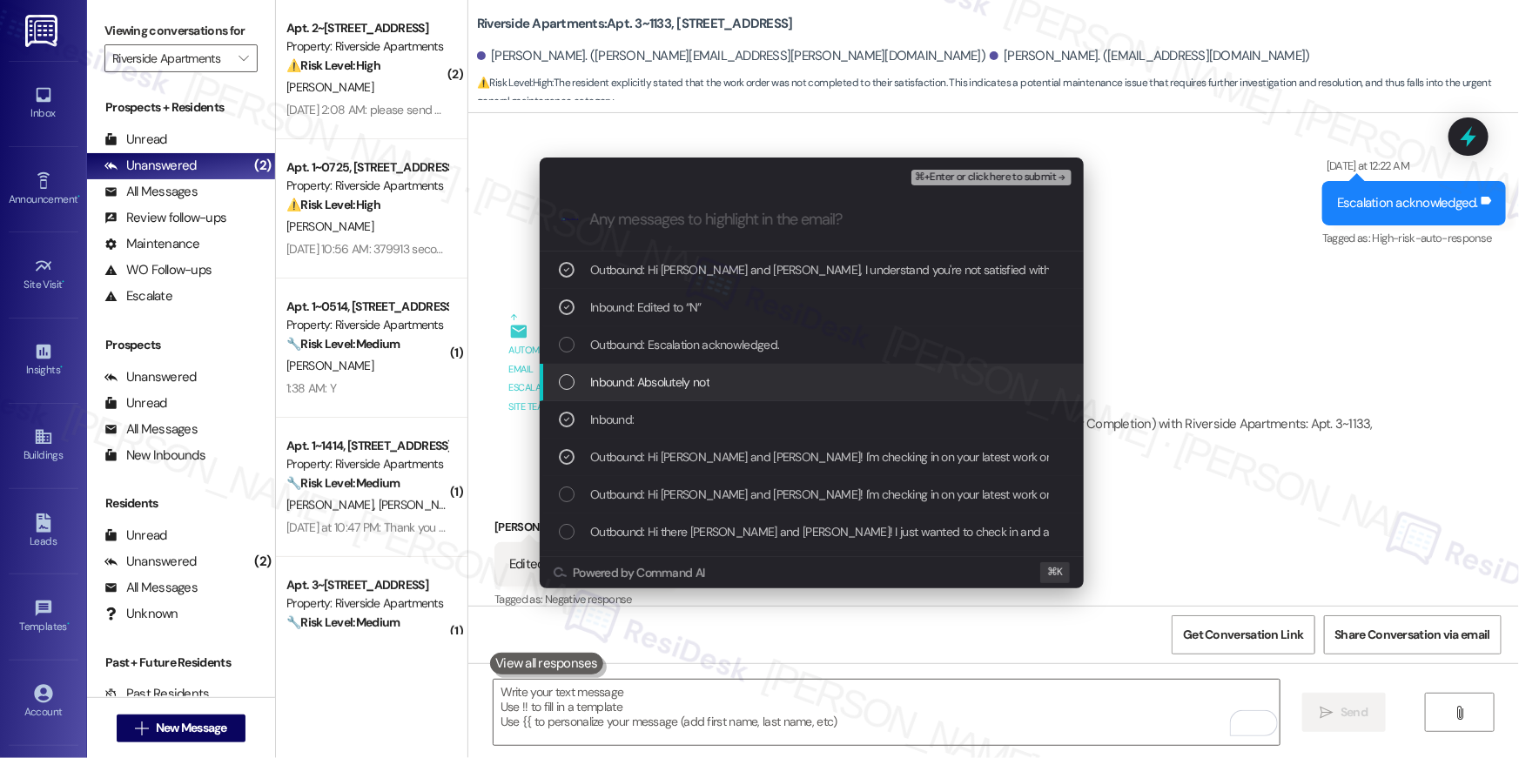
click at [774, 379] on div "Inbound: Absolutely not" at bounding box center [813, 382] width 509 height 19
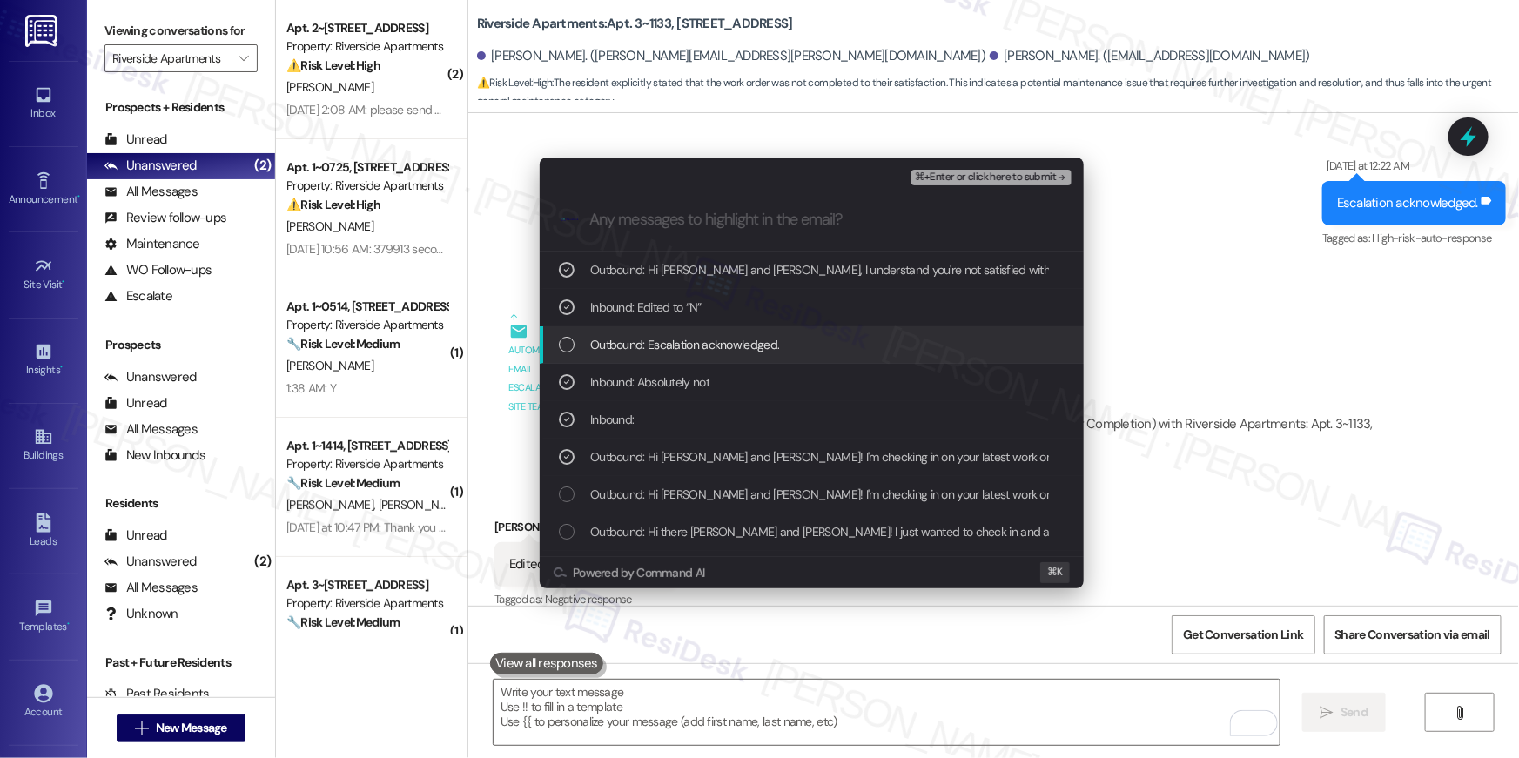
click at [773, 357] on div "Outbound: Escalation acknowledged." at bounding box center [812, 344] width 544 height 37
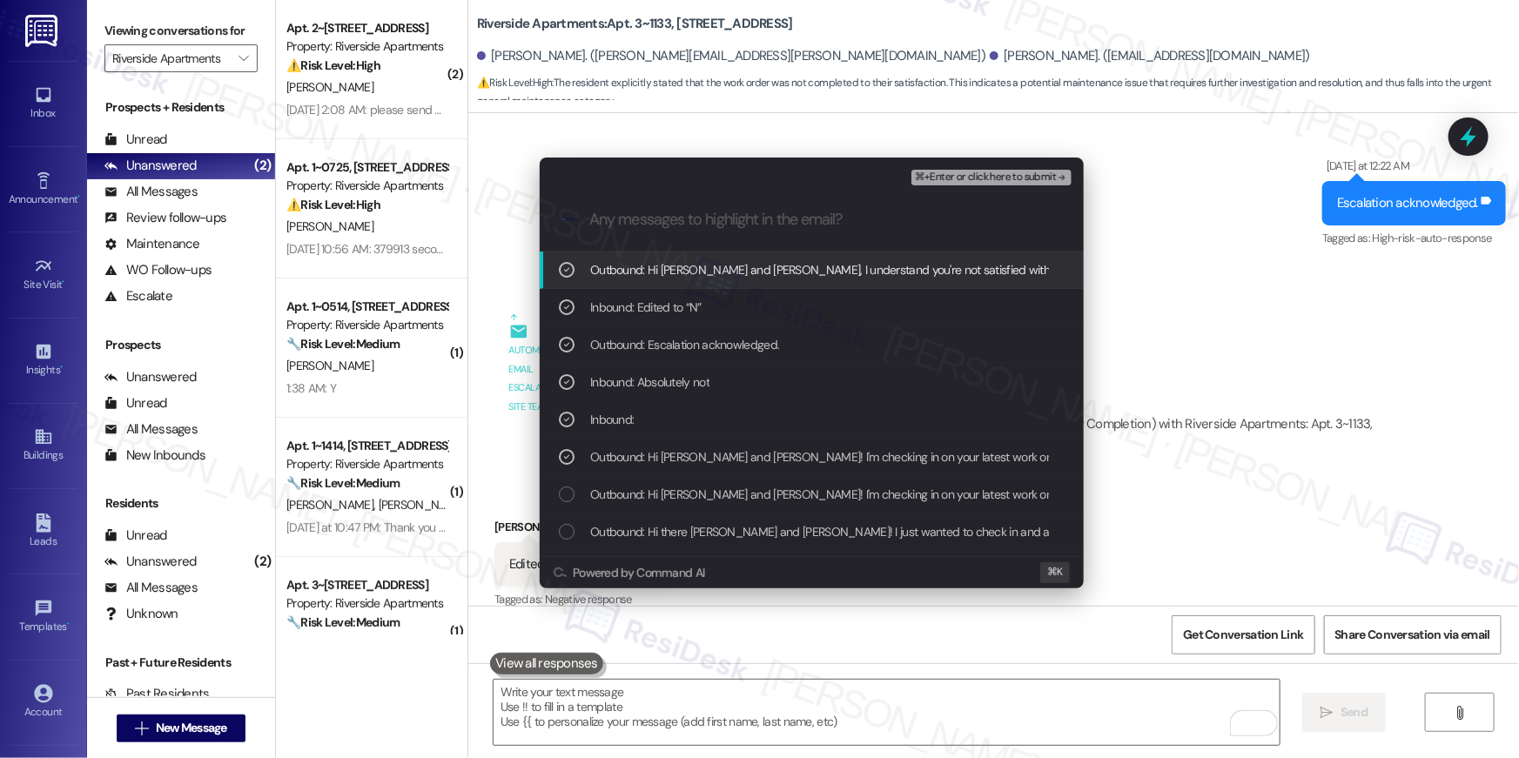
click at [987, 186] on div "⌘+Enter or click here to submit" at bounding box center [993, 177] width 164 height 23
click at [987, 178] on span "⌘+Enter or click here to submit" at bounding box center [985, 177] width 141 height 12
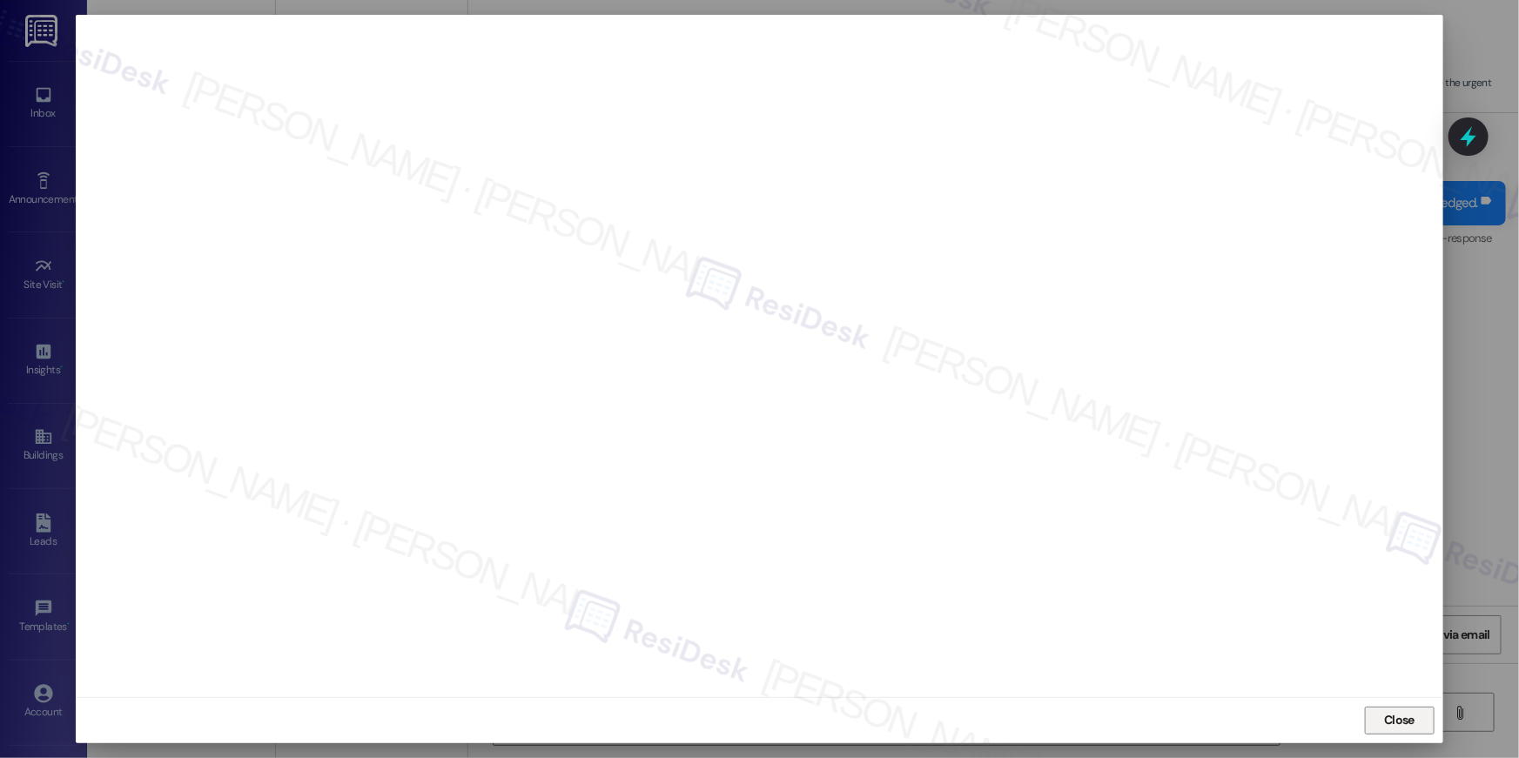
click at [1405, 731] on span "Close" at bounding box center [1399, 721] width 37 height 26
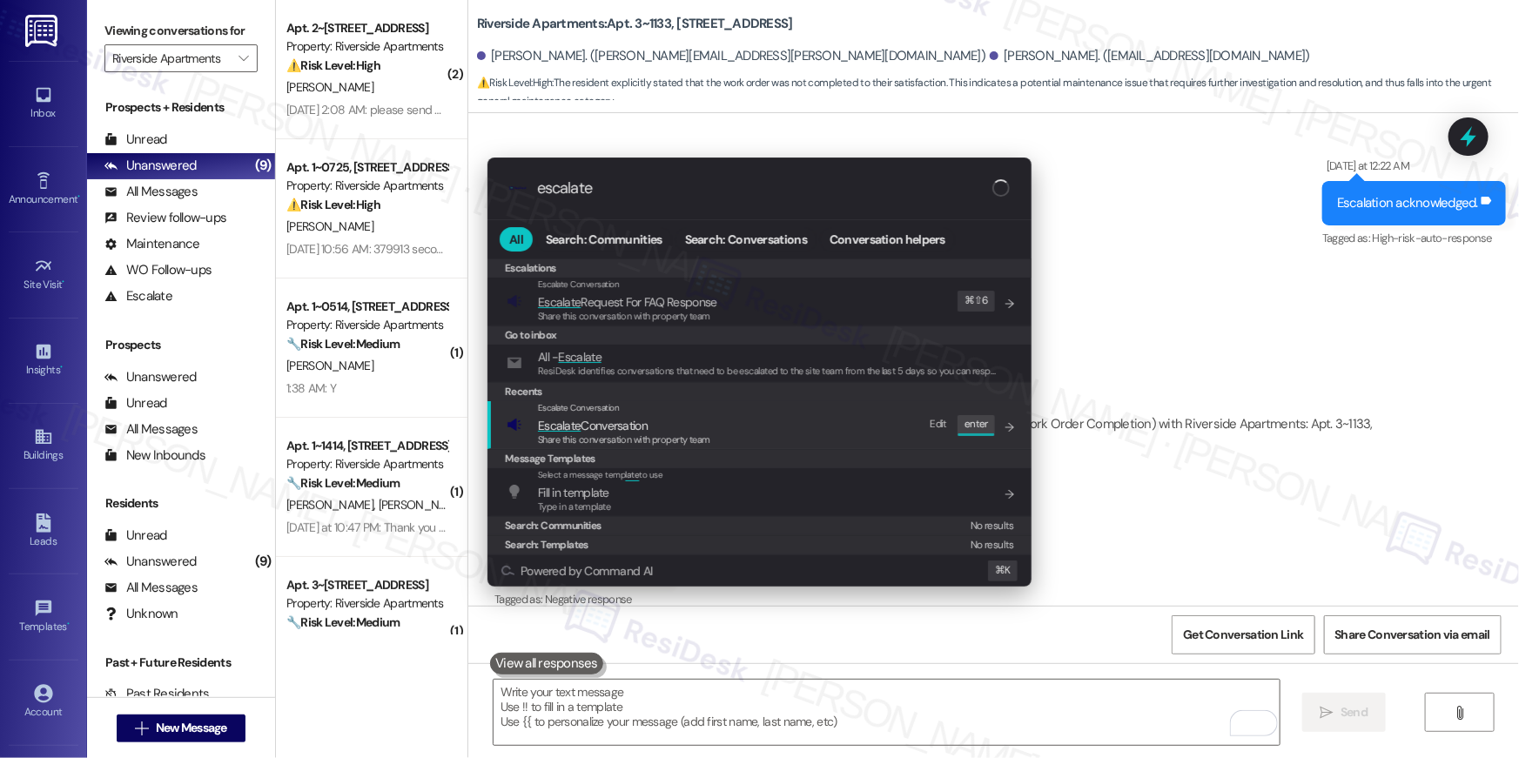
type input "escalate"
click at [665, 418] on span "Escalate Conversation" at bounding box center [624, 425] width 172 height 19
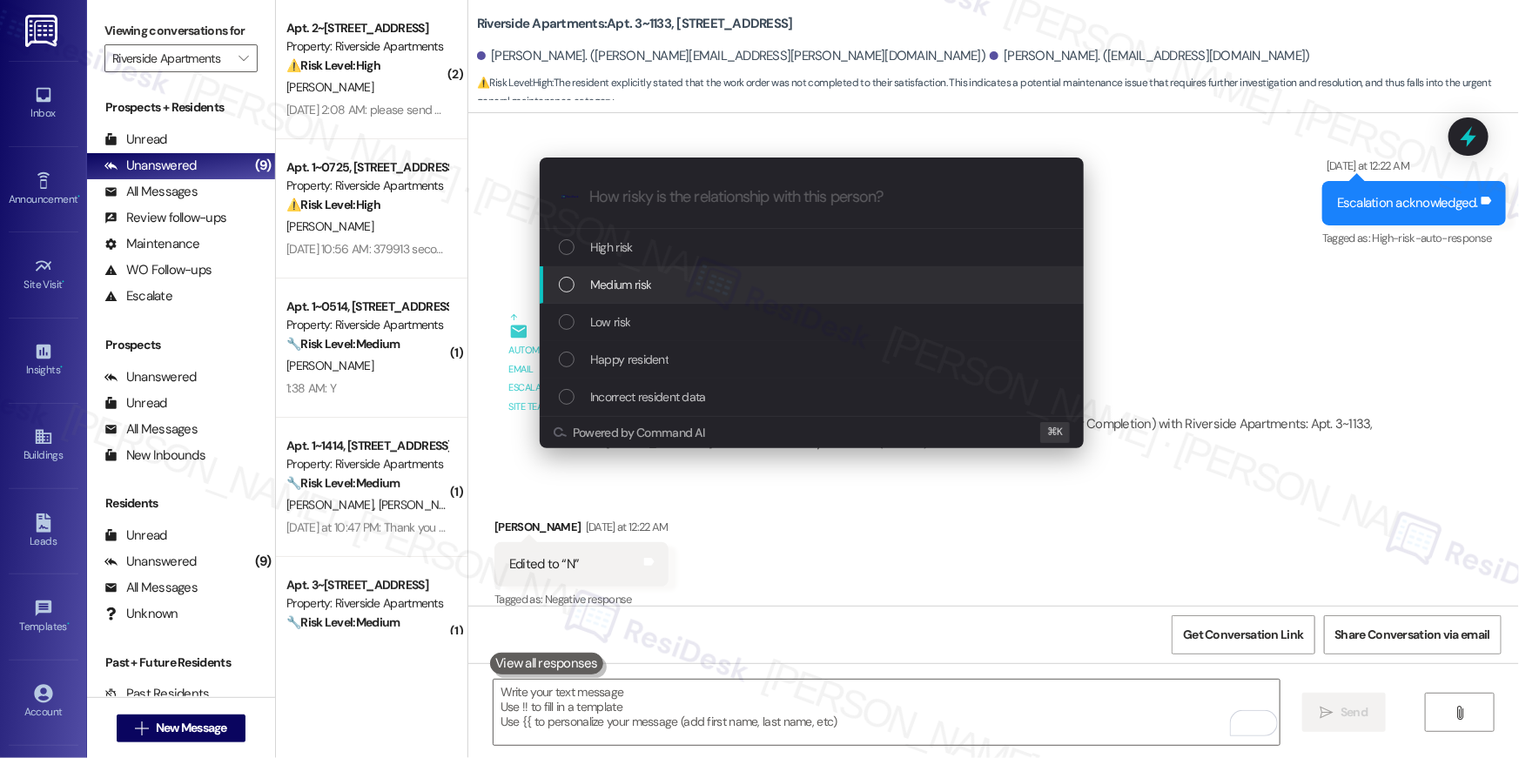
click at [615, 300] on div "Medium risk" at bounding box center [812, 284] width 544 height 37
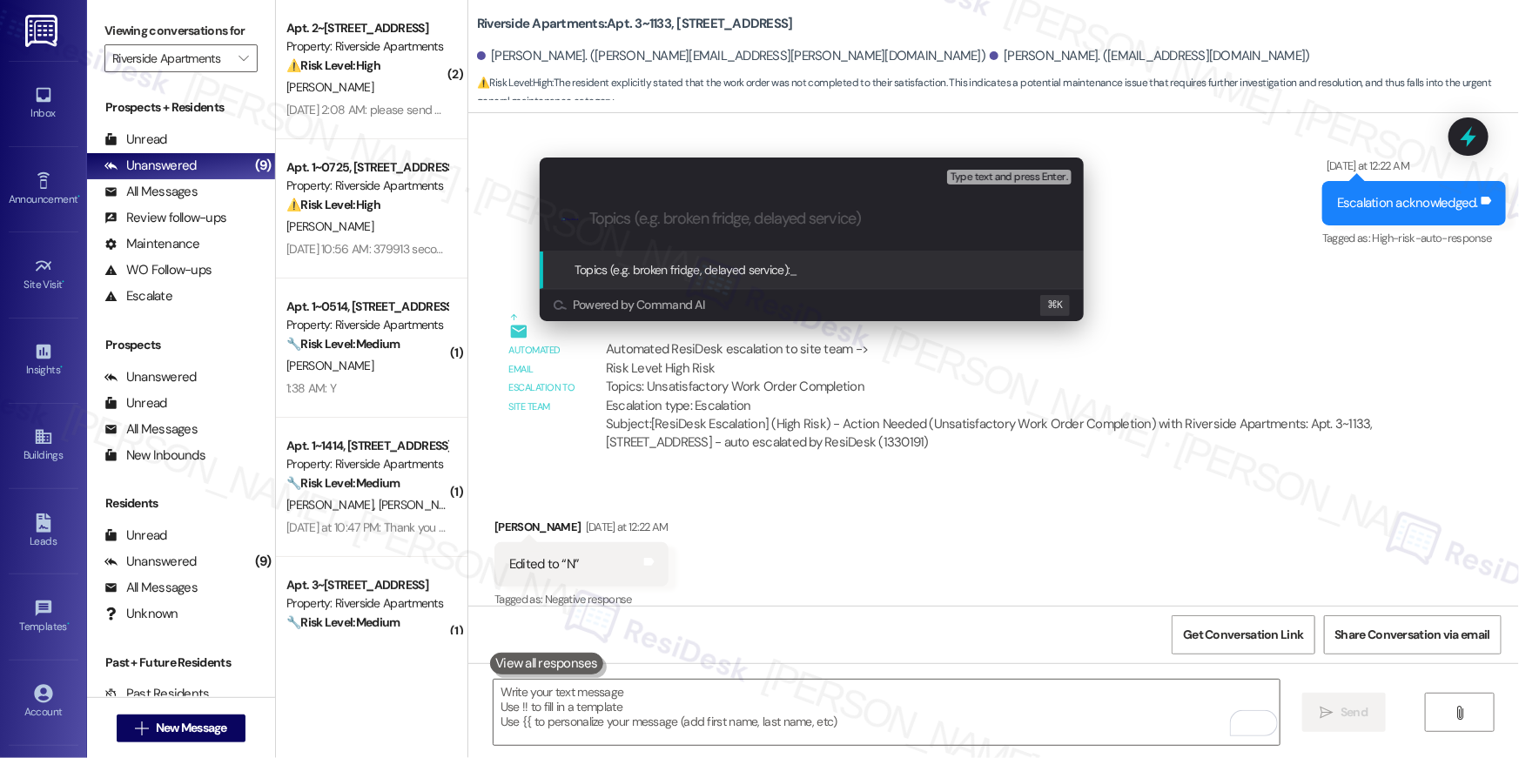
paste input "Work order follow-up: WO 385519"
type input "Work order follow-up: WO 385519"
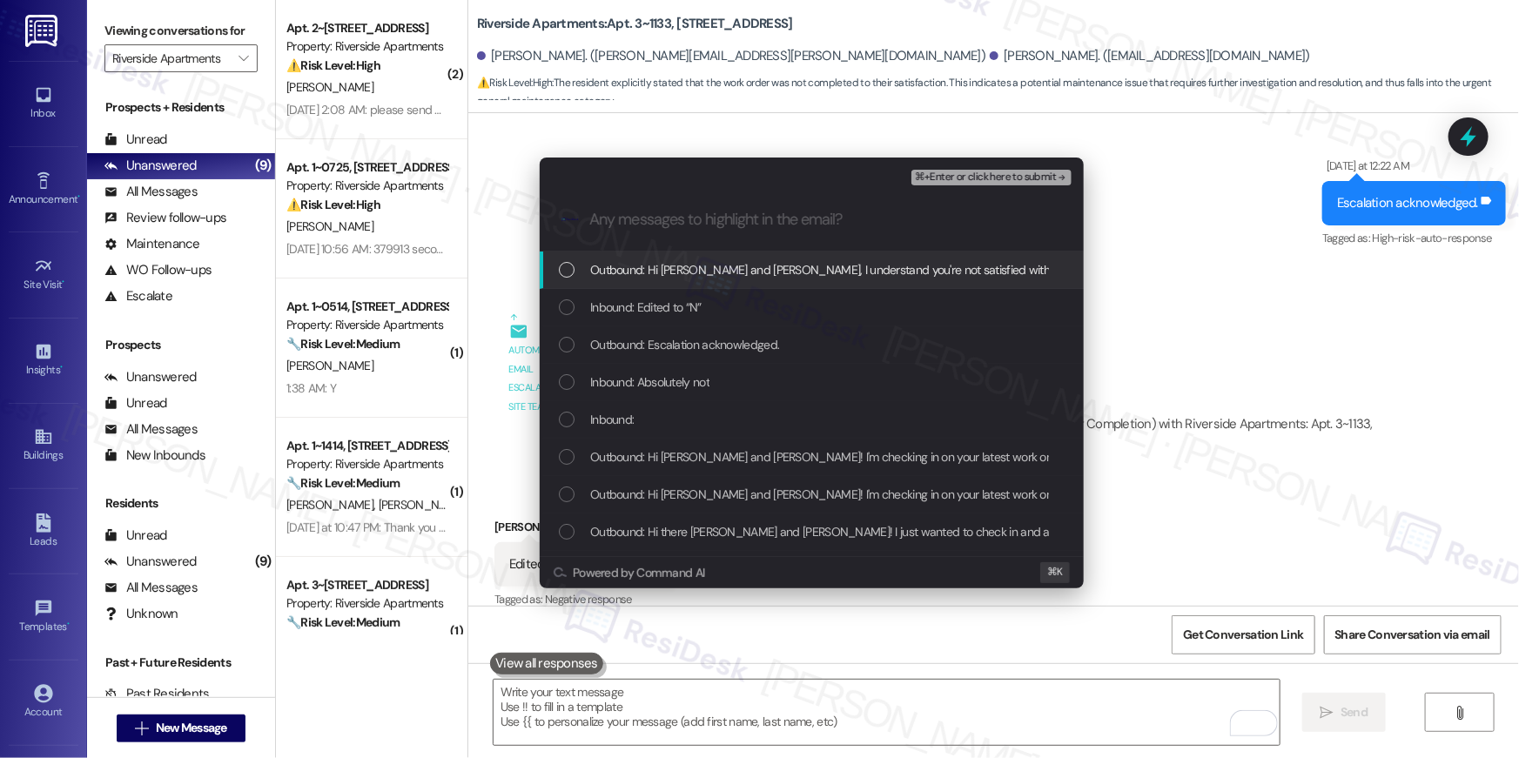
click at [689, 281] on div "Outbound: Hi Mallory and Jacob, I understand you're not satisfied with the rece…" at bounding box center [812, 270] width 544 height 37
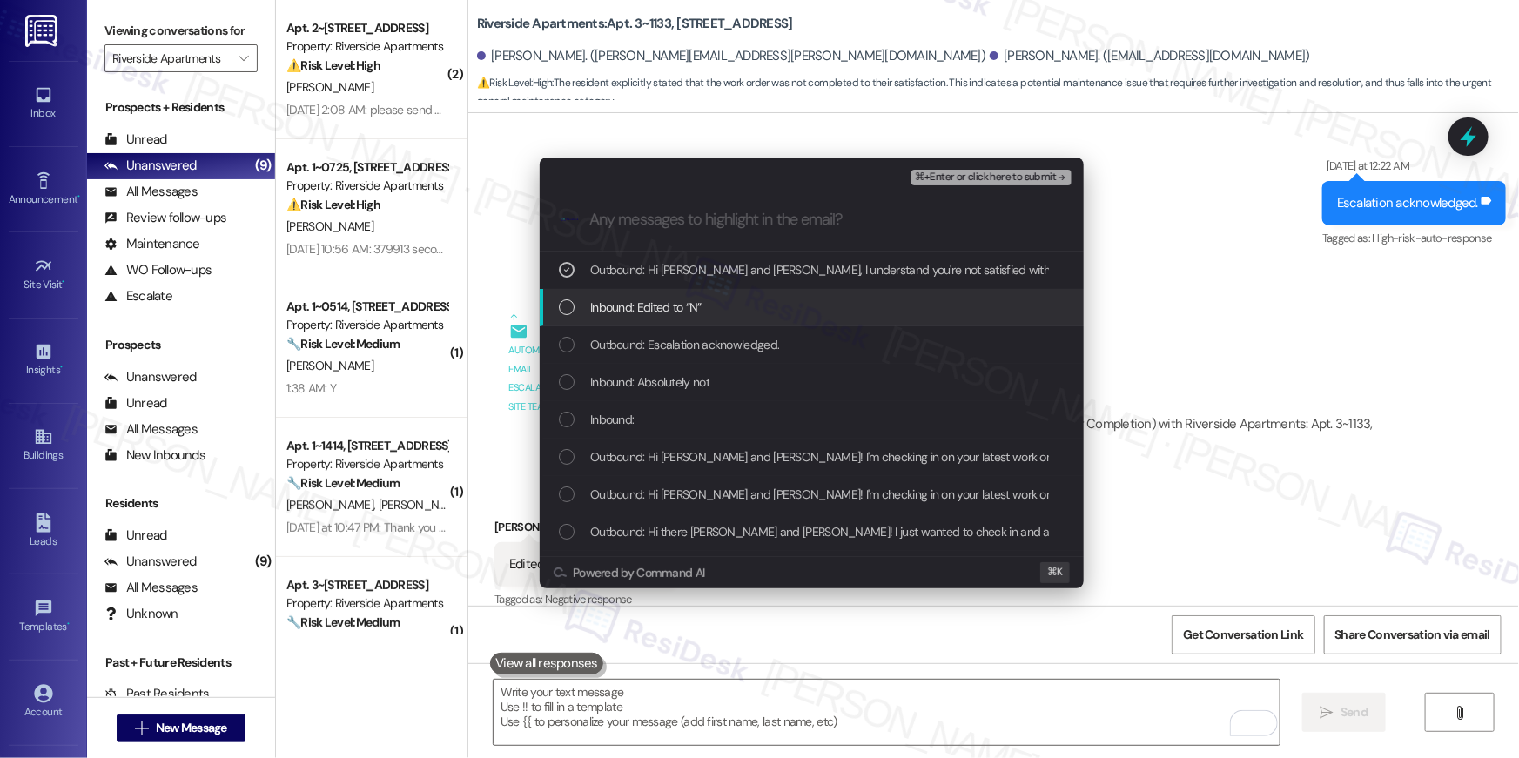
drag, startPoint x: 687, startPoint y: 305, endPoint x: 676, endPoint y: 347, distance: 44.1
click at [687, 306] on span "Inbound: Edited to “N”" at bounding box center [645, 307] width 111 height 19
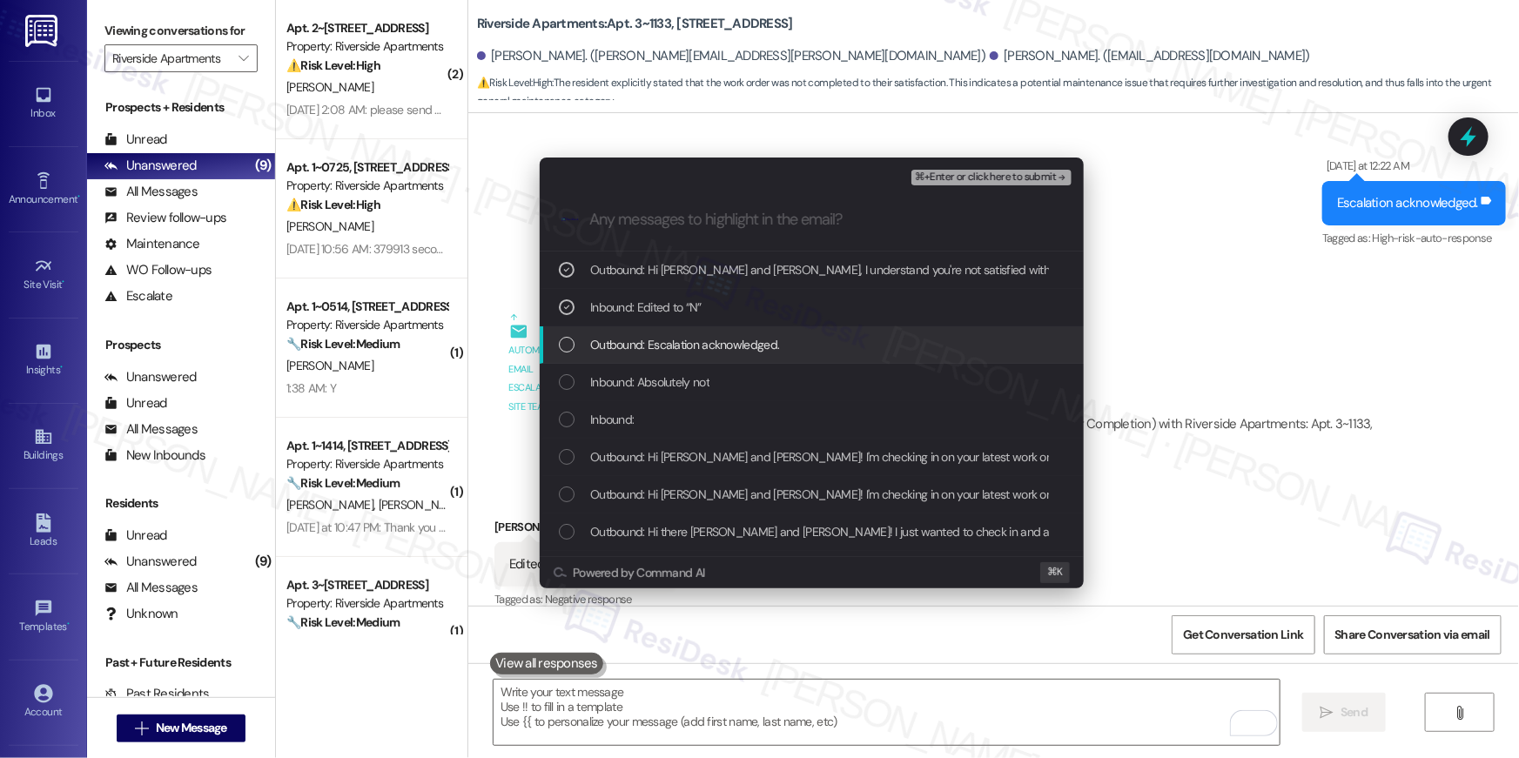
click at [676, 347] on span "Outbound: Escalation acknowledged." at bounding box center [684, 344] width 189 height 19
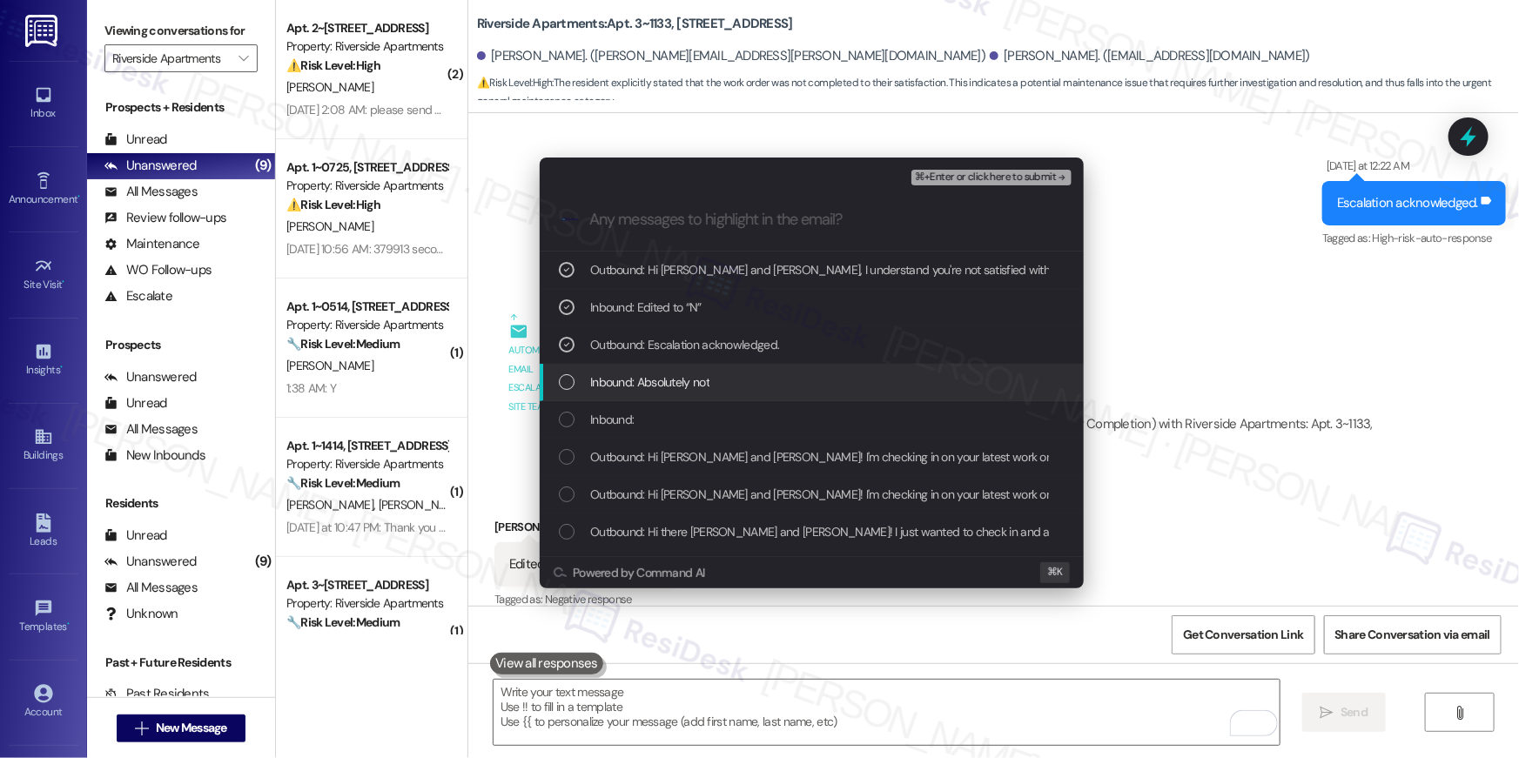
click at [651, 388] on span "Inbound: Absolutely not" at bounding box center [649, 382] width 119 height 19
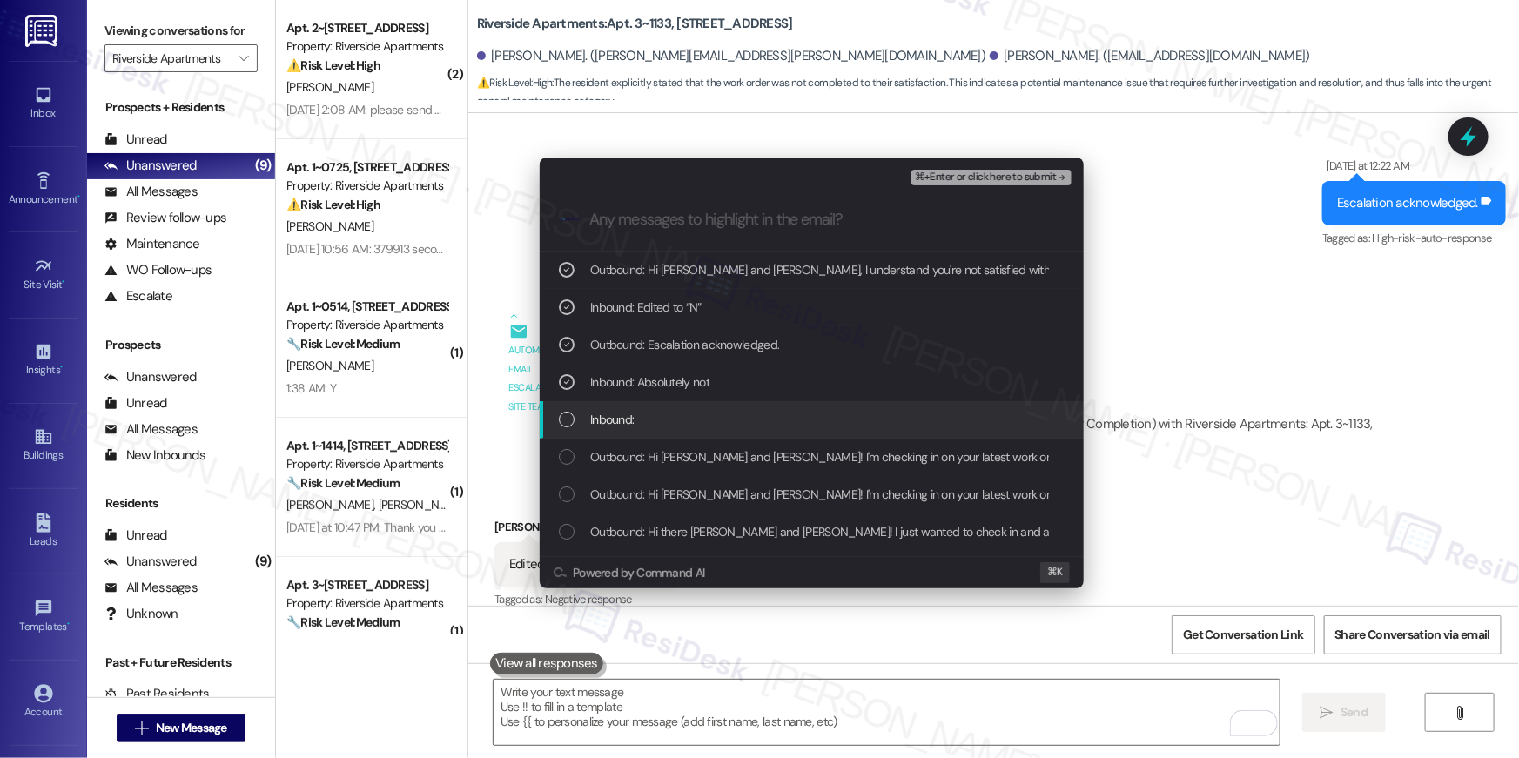
drag, startPoint x: 642, startPoint y: 417, endPoint x: 654, endPoint y: 445, distance: 30.1
click at [642, 417] on div "Inbound:" at bounding box center [813, 419] width 509 height 19
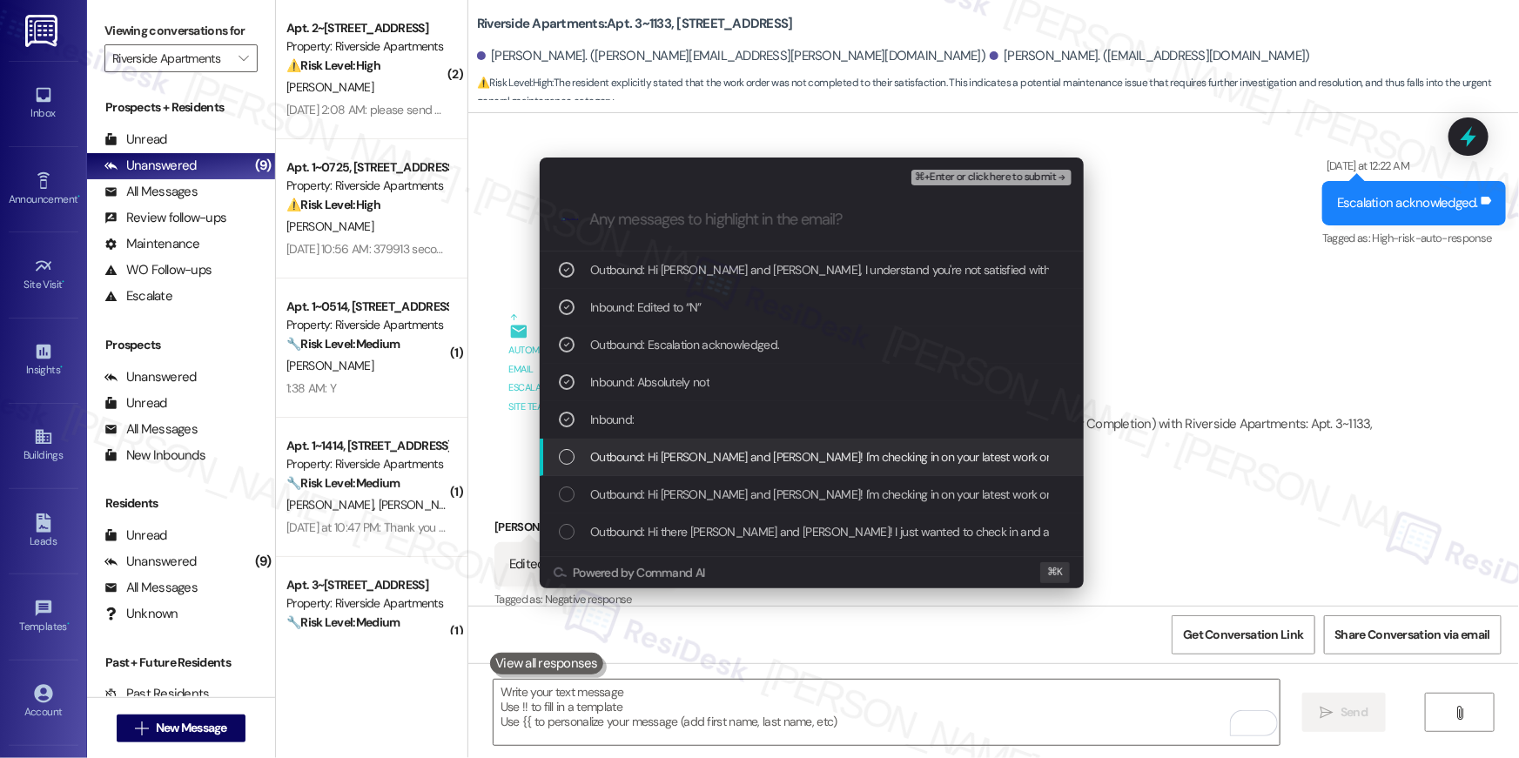
drag, startPoint x: 654, startPoint y: 446, endPoint x: 663, endPoint y: 451, distance: 10.9
click at [654, 446] on div "Outbound: Hi Mallory and Jacob! I'm checking in on your latest work order (The …" at bounding box center [812, 457] width 544 height 37
click at [824, 453] on span "Outbound: Hi Mallory and Jacob! I'm checking in on your latest work order (The …" at bounding box center [1149, 456] width 1118 height 19
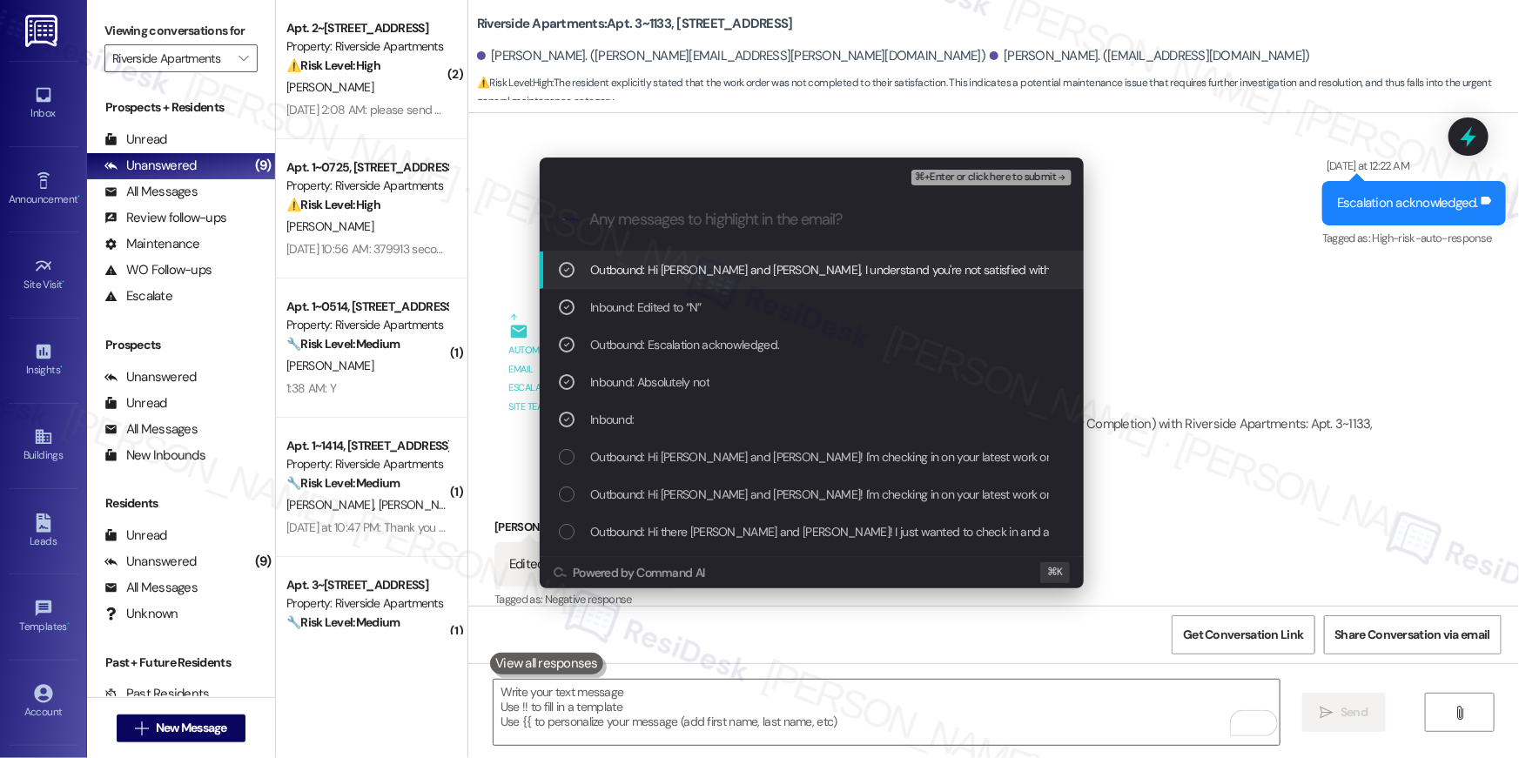
click at [987, 182] on span "⌘+Enter or click here to submit" at bounding box center [985, 177] width 141 height 12
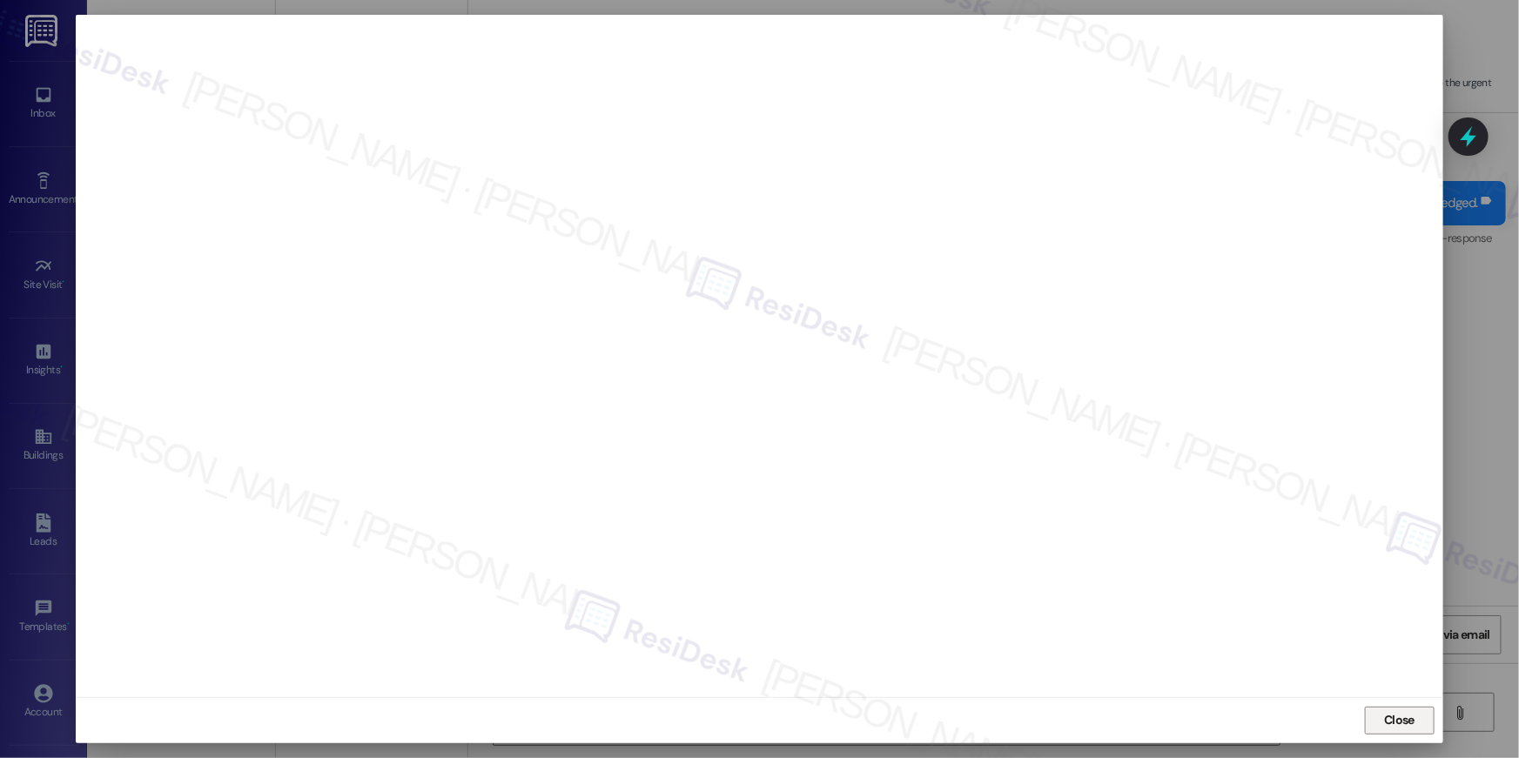
click at [1395, 716] on span "Close" at bounding box center [1399, 720] width 30 height 18
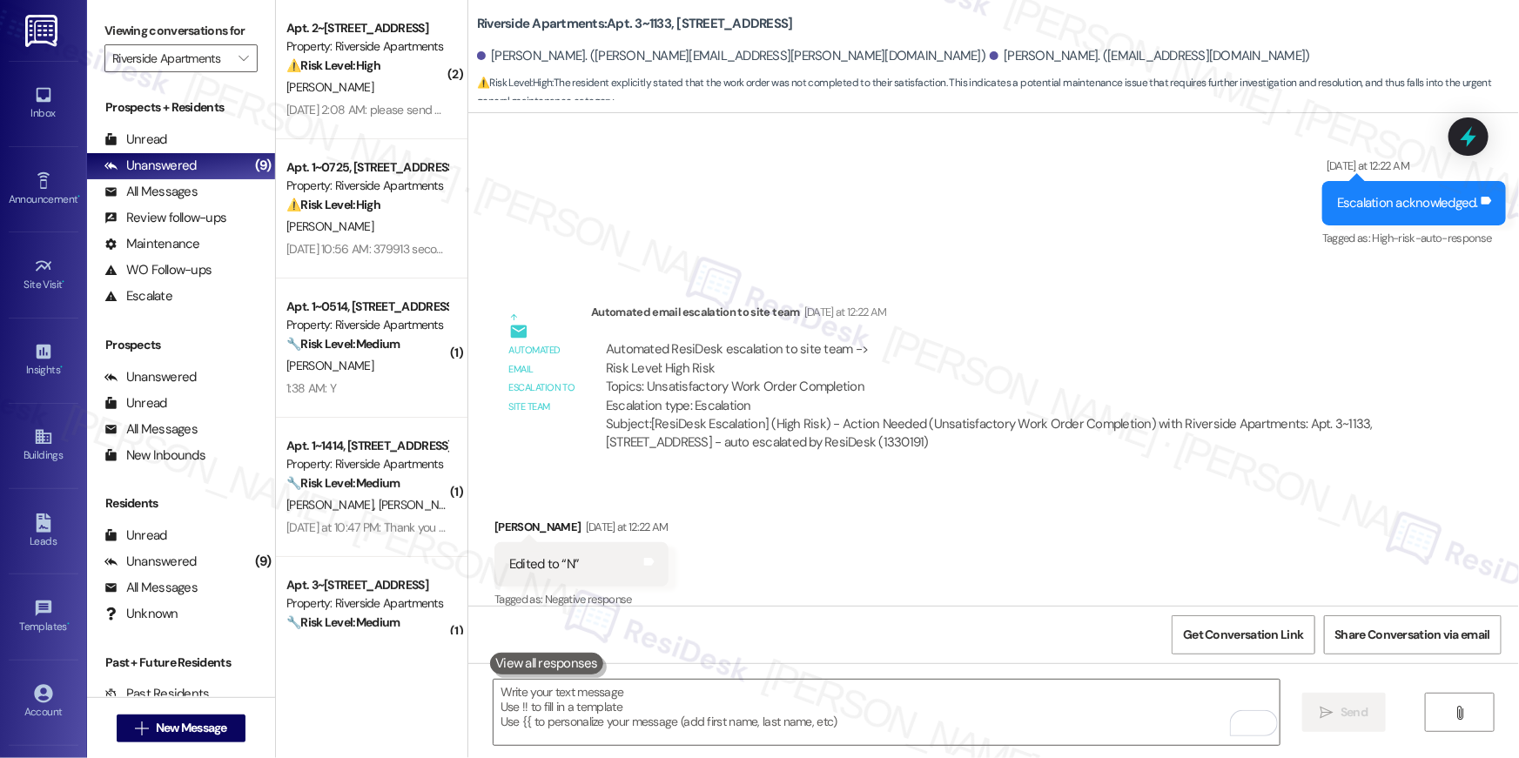
click at [1394, 717] on div " Send " at bounding box center [993, 728] width 1051 height 131
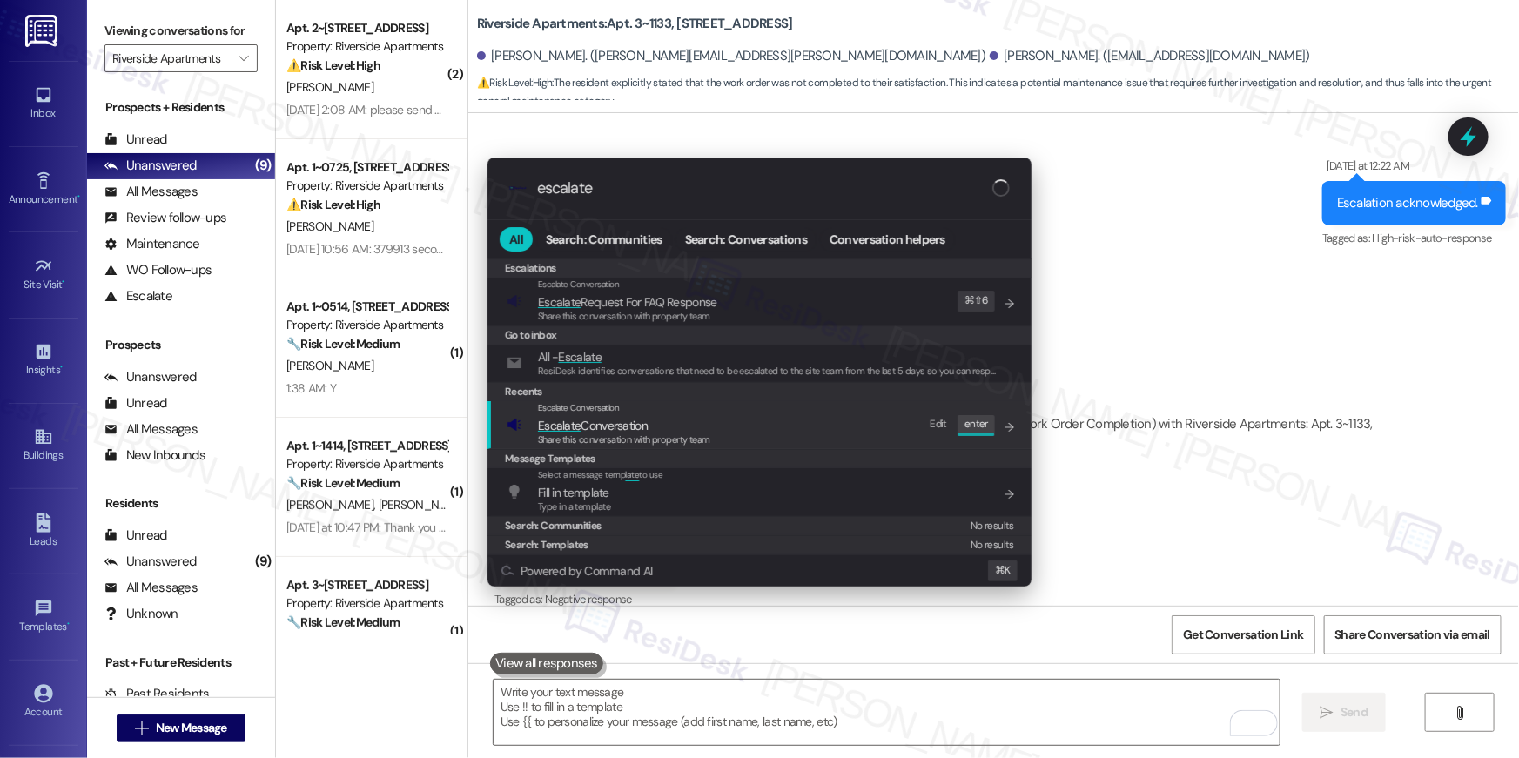
type input "escalate"
click at [739, 423] on div "Escalate Conversation Escalate Conversation Share this conversation with proper…" at bounding box center [761, 424] width 509 height 47
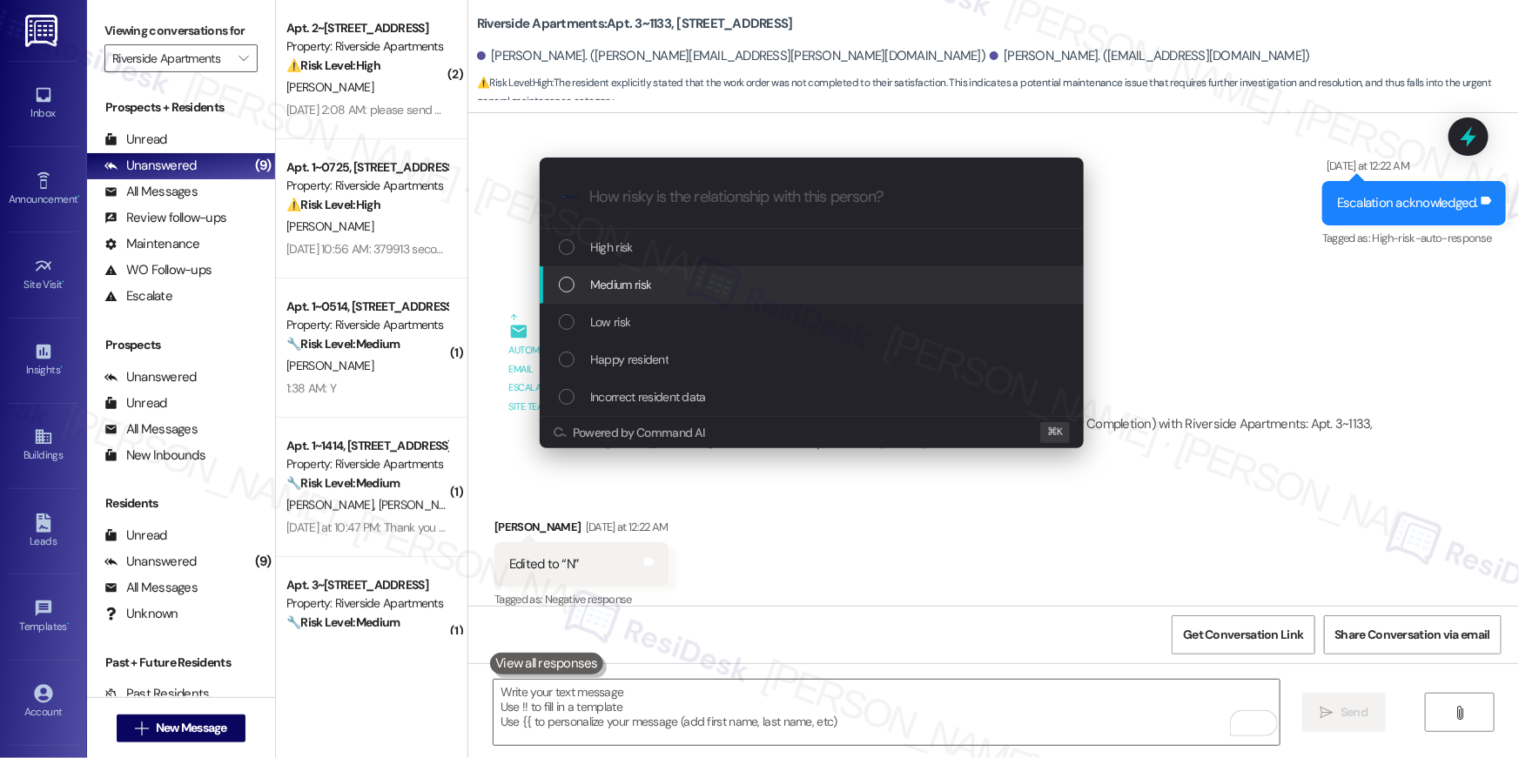
click at [634, 291] on span "Medium risk" at bounding box center [620, 284] width 61 height 19
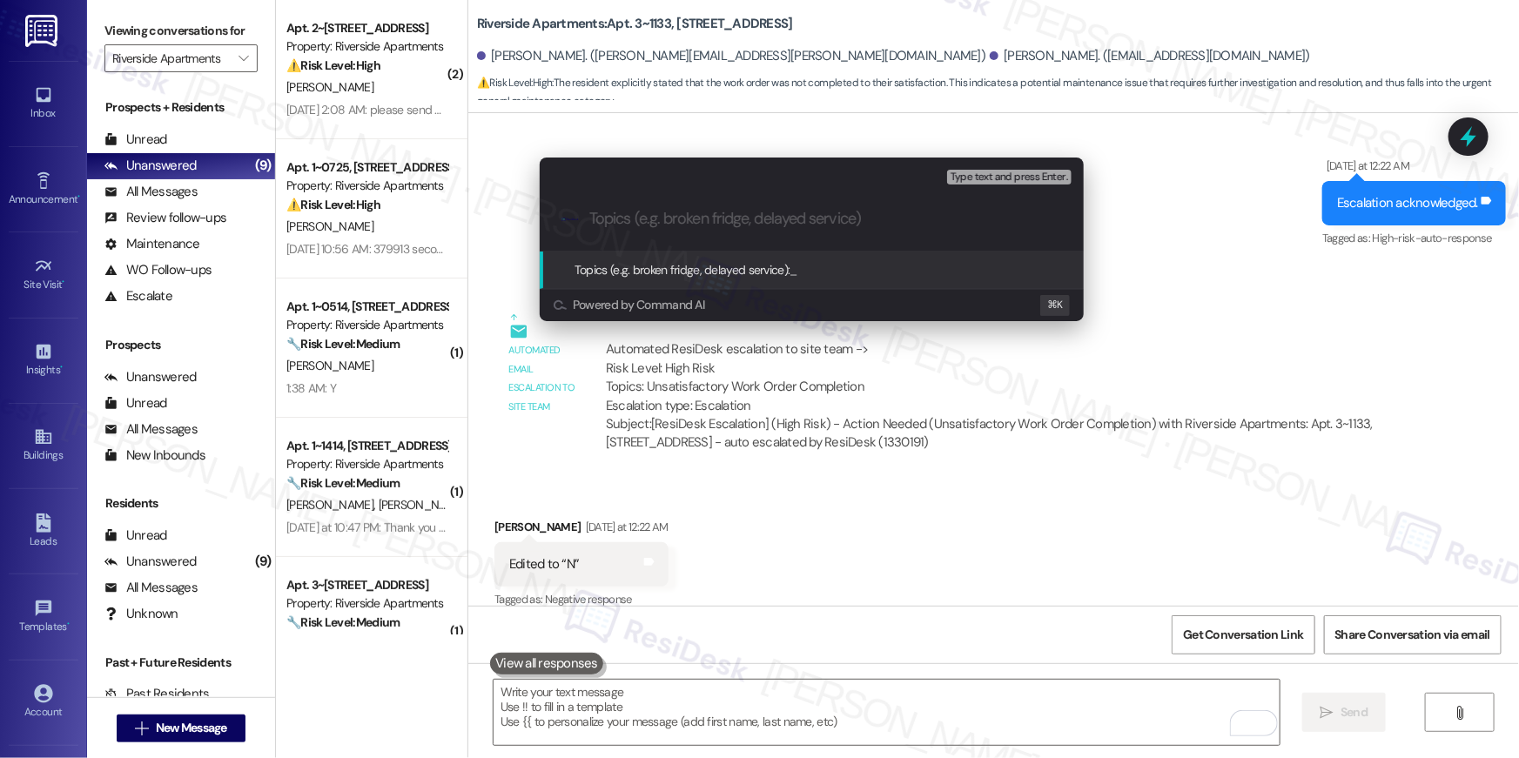
paste input "Work order follow-up: WO 385519"
type input "Work order follow-up: WO 385519"
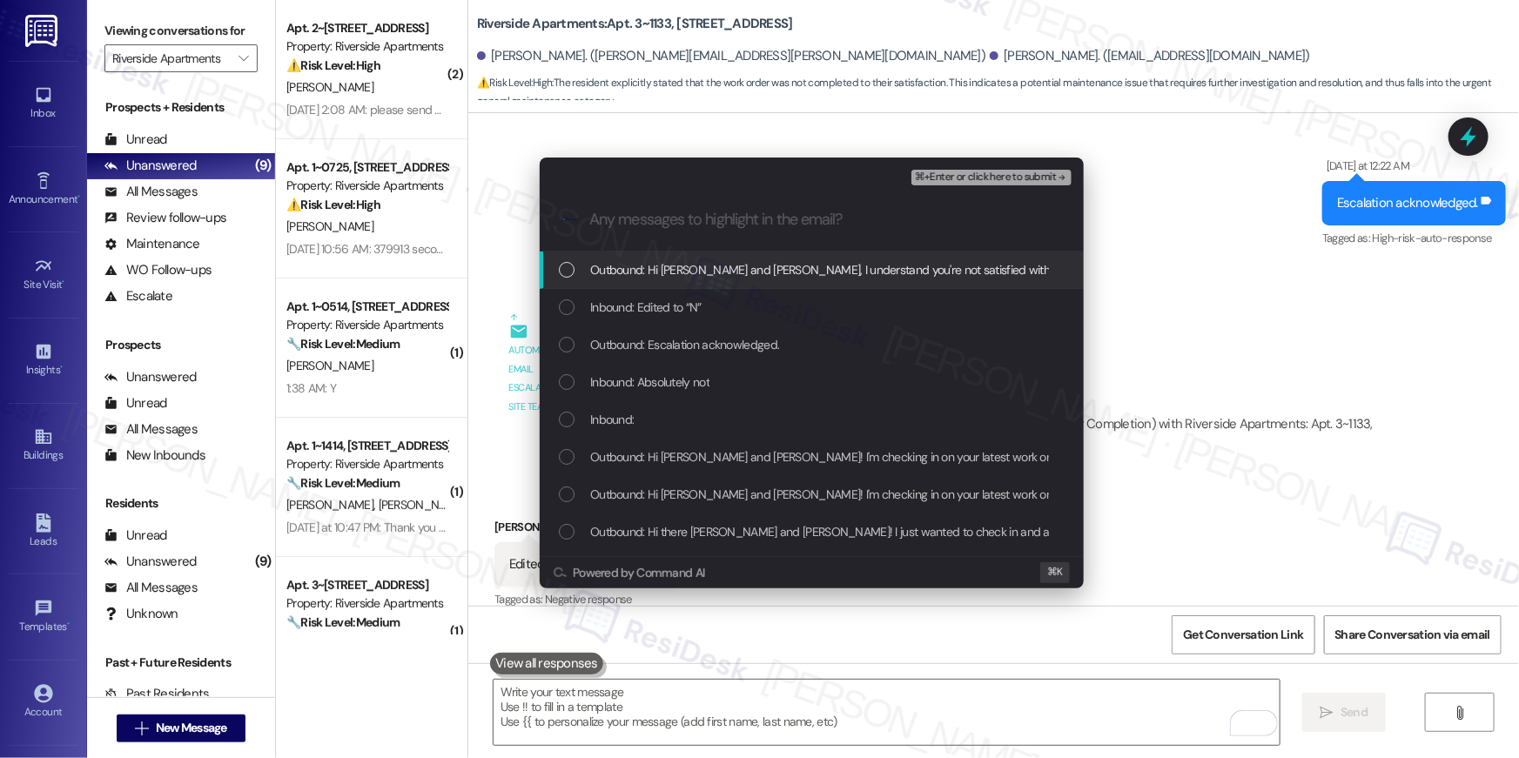
drag, startPoint x: 674, startPoint y: 271, endPoint x: 673, endPoint y: 299, distance: 28.7
click at [674, 271] on span "Outbound: Hi Mallory and Jacob, I understand you're not satisfied with the rece…" at bounding box center [1079, 269] width 978 height 19
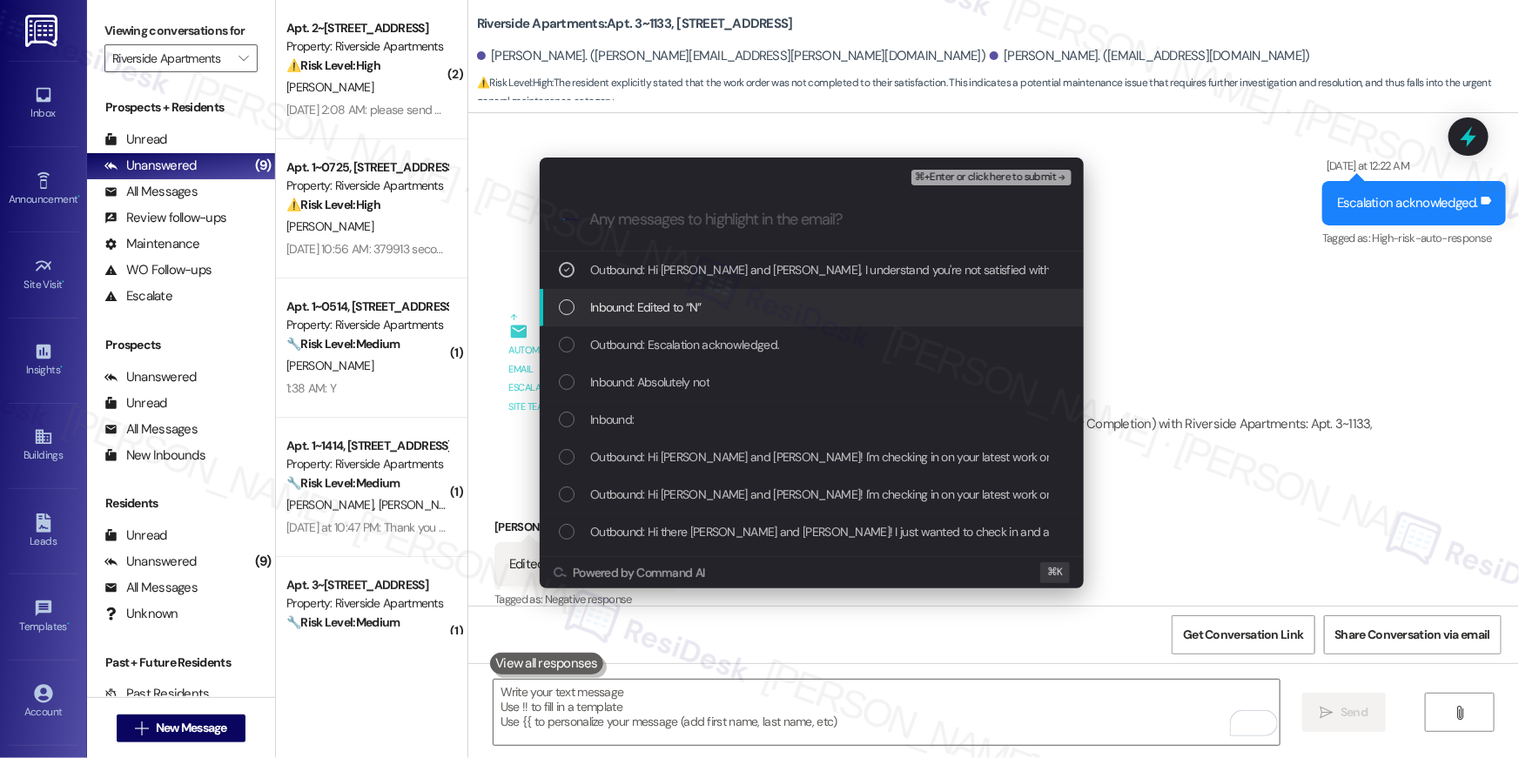
click at [673, 302] on span "Inbound: Edited to “N”" at bounding box center [645, 307] width 111 height 19
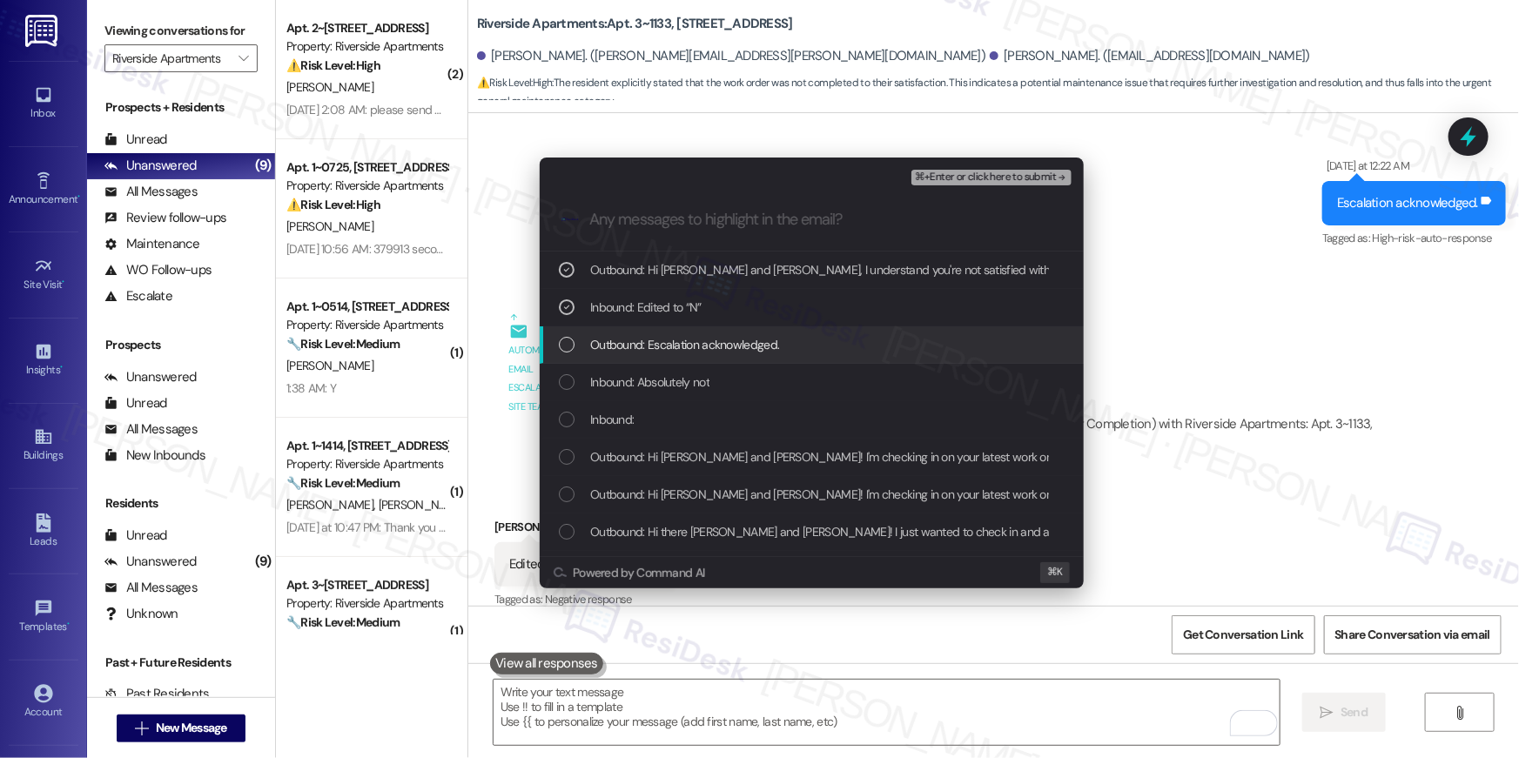
drag, startPoint x: 675, startPoint y: 342, endPoint x: 681, endPoint y: 376, distance: 34.5
click at [675, 345] on span "Outbound: Escalation acknowledged." at bounding box center [684, 344] width 189 height 19
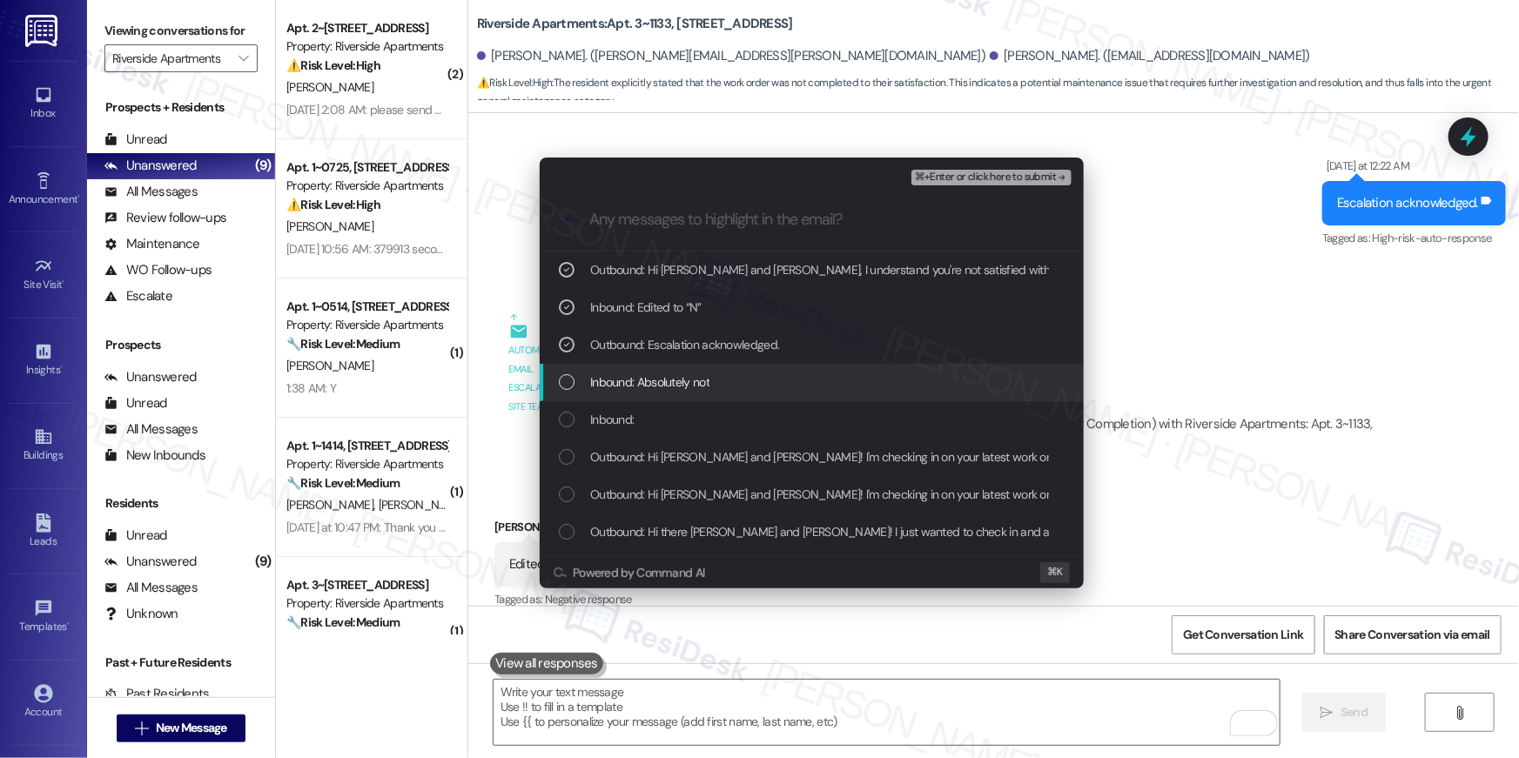
click at [681, 377] on span "Inbound: Absolutely not" at bounding box center [649, 382] width 119 height 19
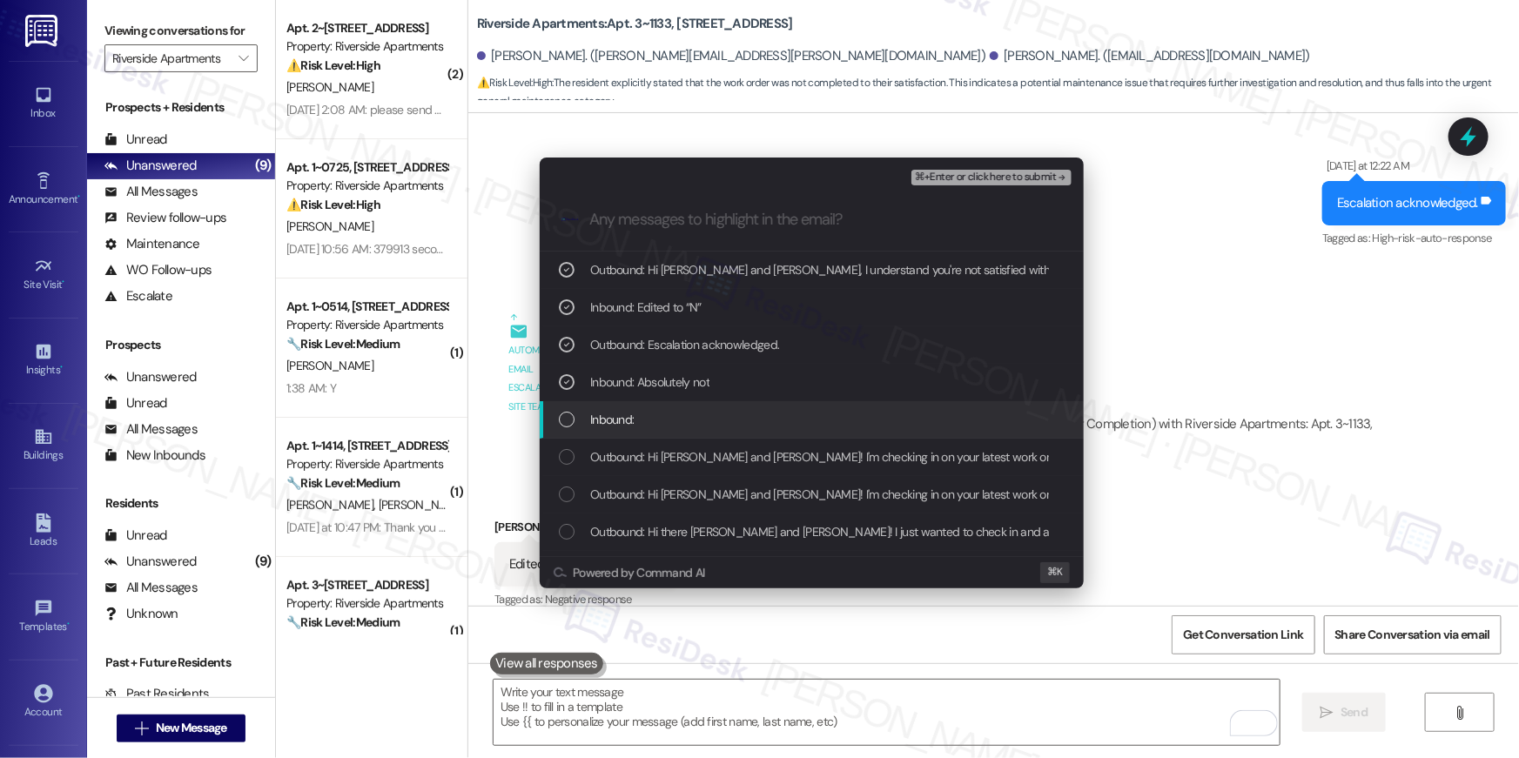
click at [697, 402] on div "Inbound:" at bounding box center [812, 419] width 544 height 37
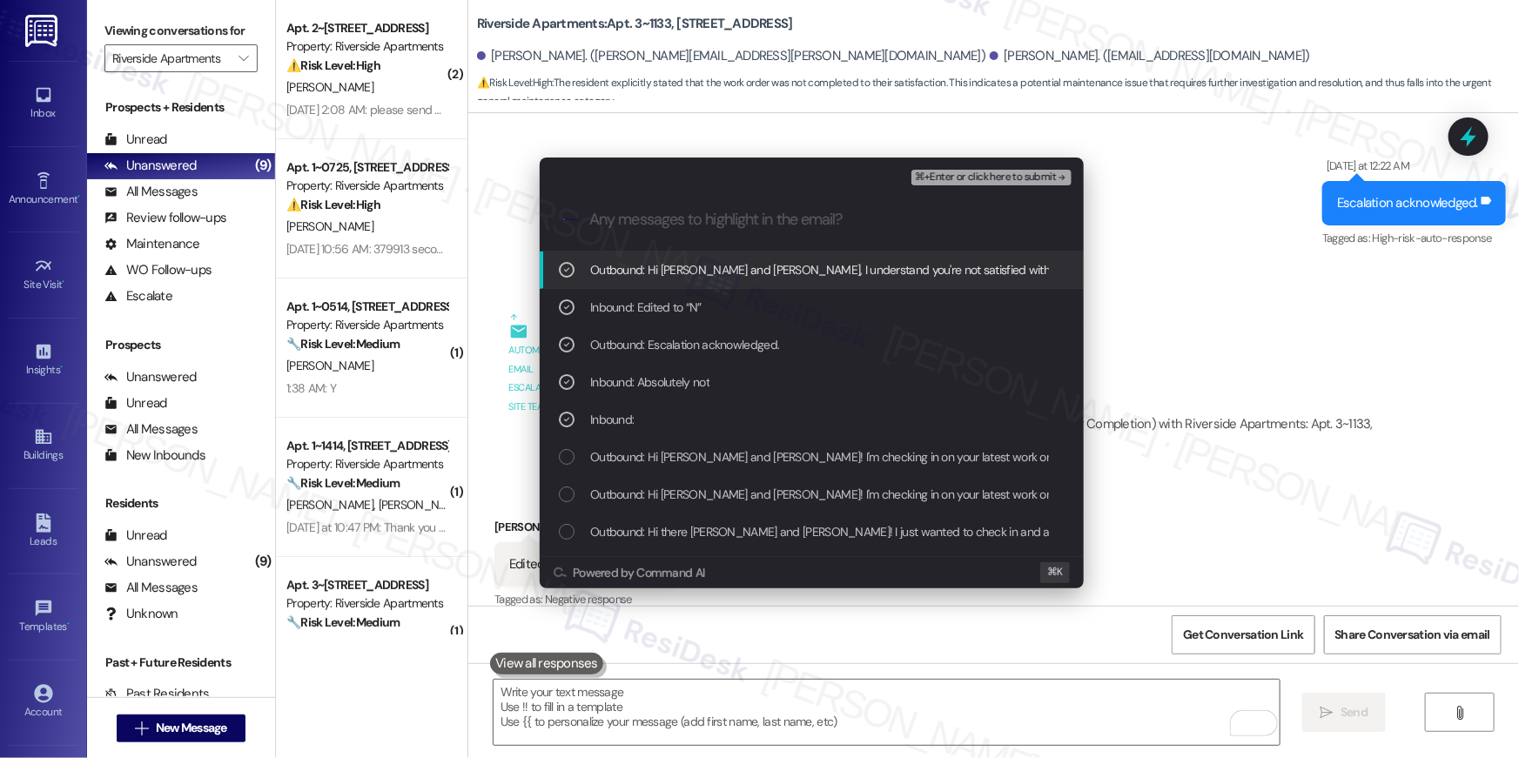
click at [986, 189] on div ".cls-1{fill:#0a055f;}.cls-2{fill:#0cc4c4;} resideskLogoBlueOrange" at bounding box center [812, 220] width 544 height 62
click at [983, 183] on span "⌘+Enter or click here to submit" at bounding box center [985, 177] width 141 height 12
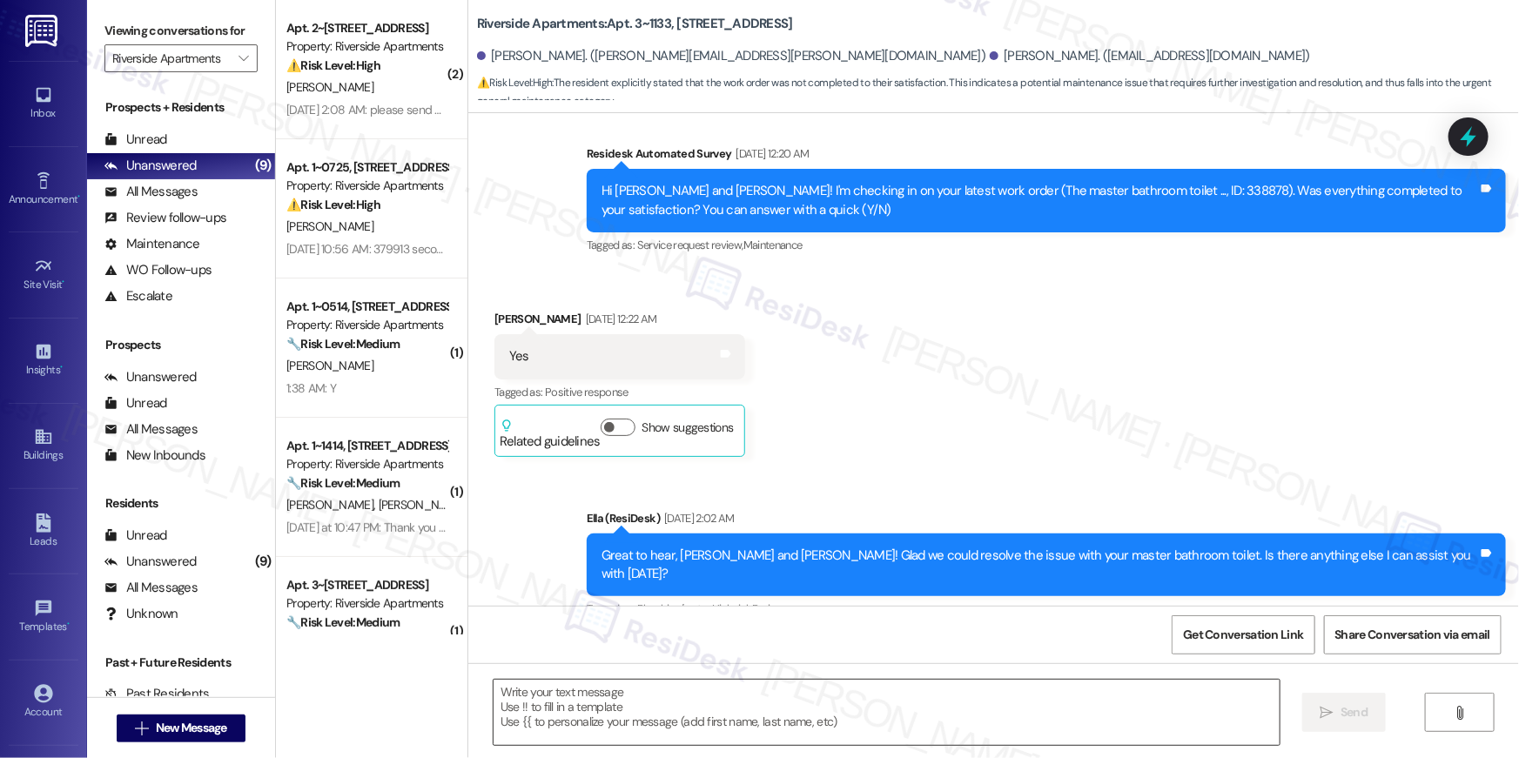
type textarea "Fetching suggested responses. Please feel free to read through the conversation…"
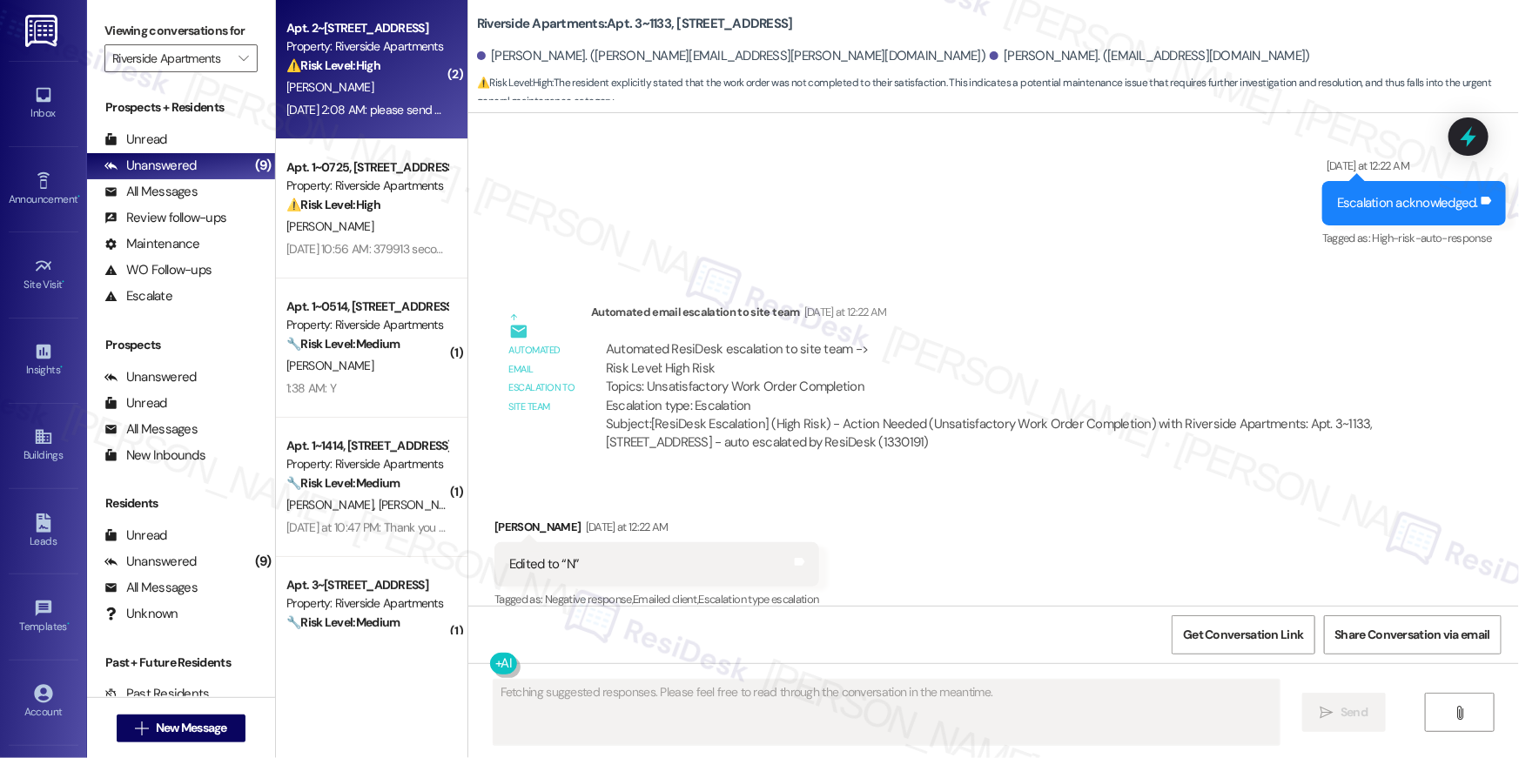
drag, startPoint x: 476, startPoint y: 30, endPoint x: 353, endPoint y: 83, distance: 134.2
click at [353, 83] on div "E. Valcour" at bounding box center [367, 88] width 165 height 22
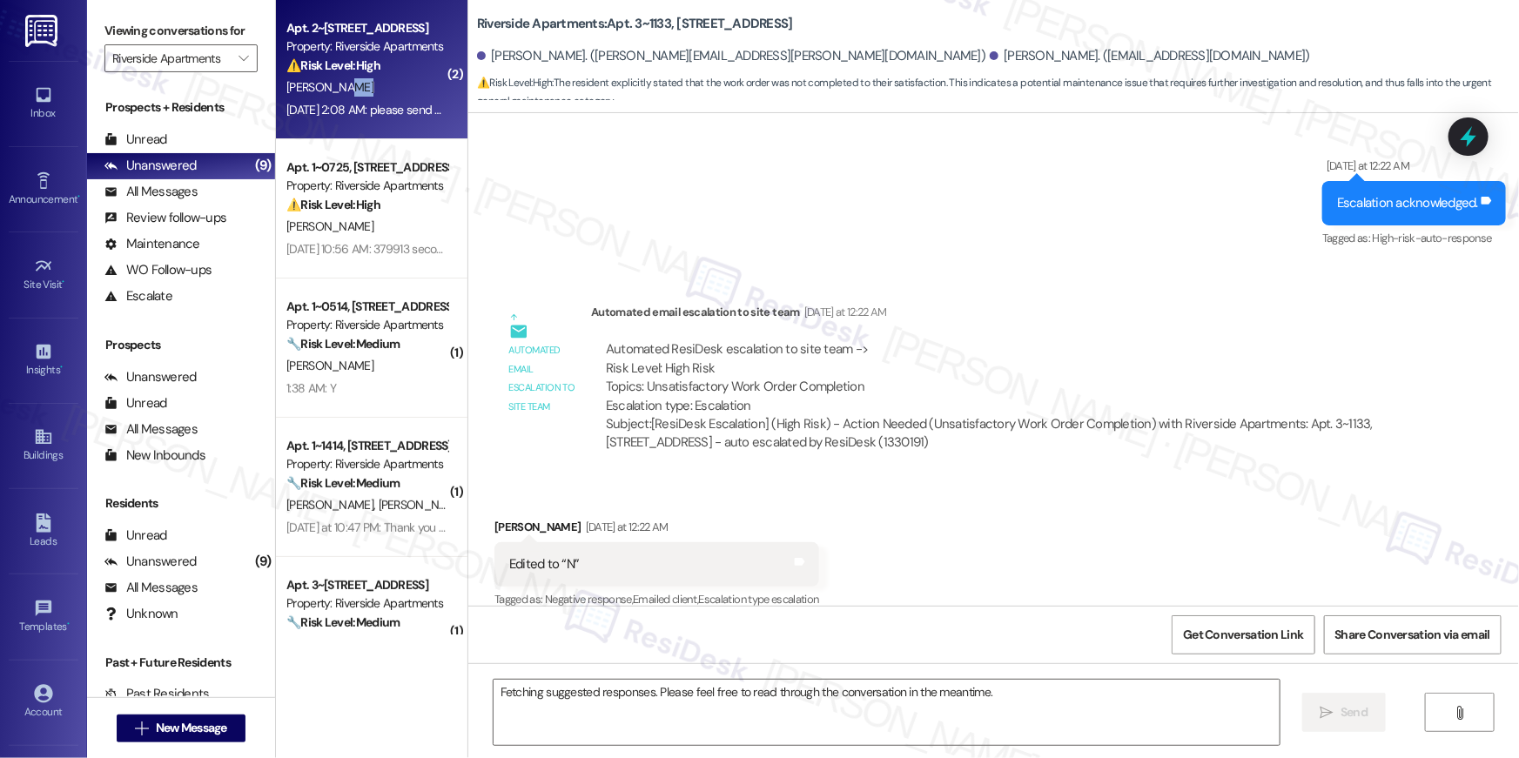
click at [353, 82] on div "E. Valcour" at bounding box center [367, 88] width 165 height 22
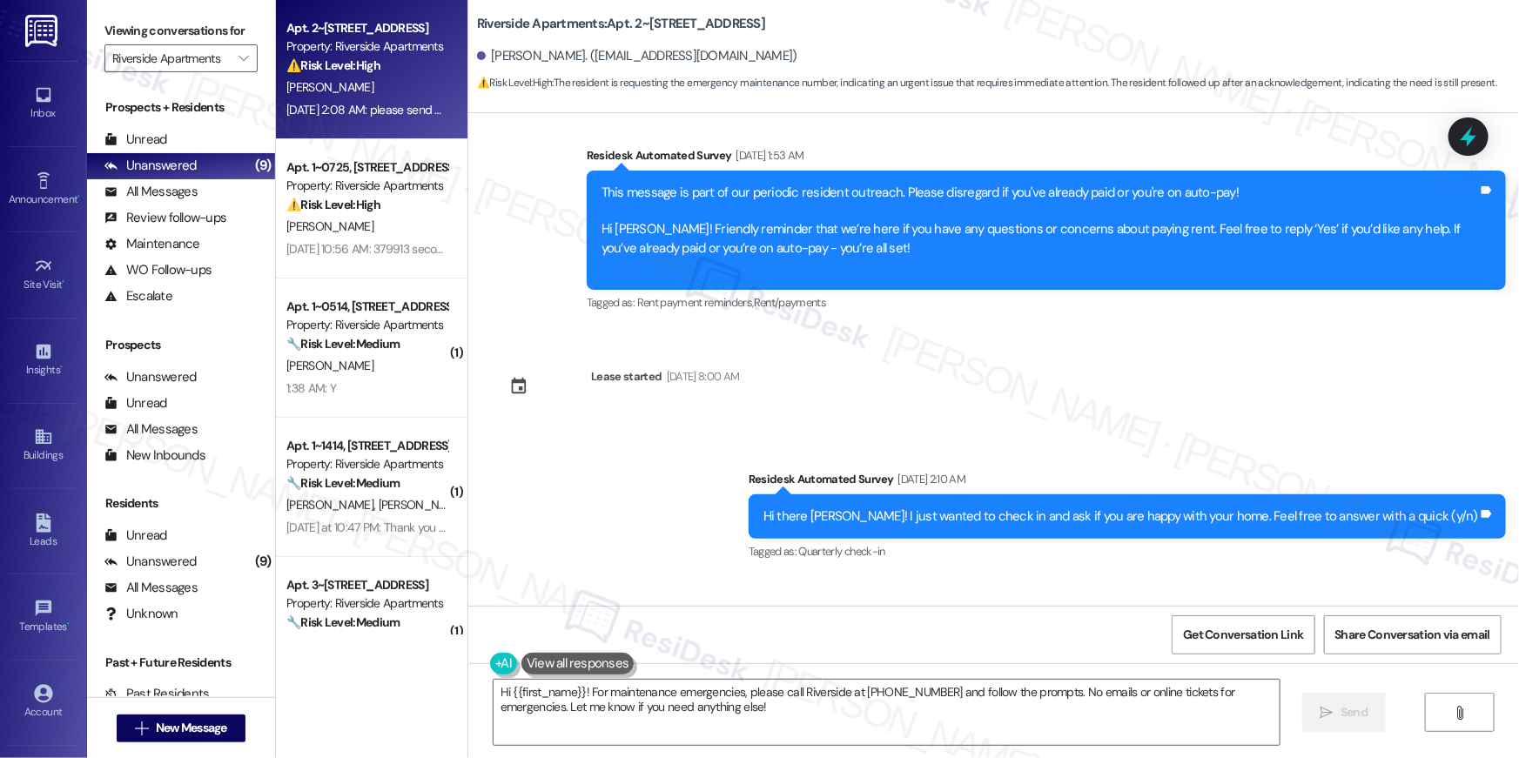
scroll to position [10765, 0]
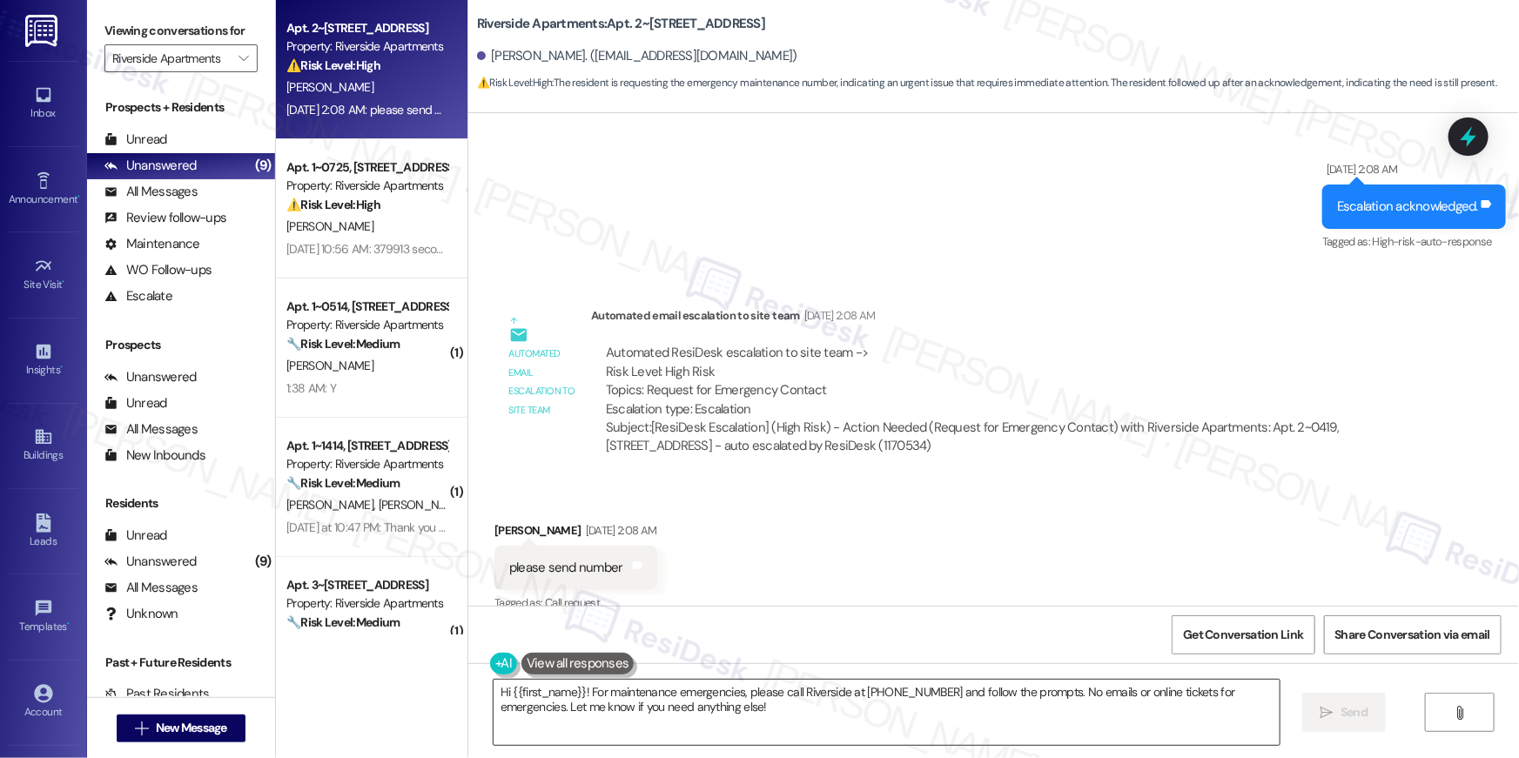
click at [833, 709] on textarea "Hi {{first_name}}! For maintenance emergencies, please call Riverside at 703.96…" at bounding box center [887, 712] width 786 height 65
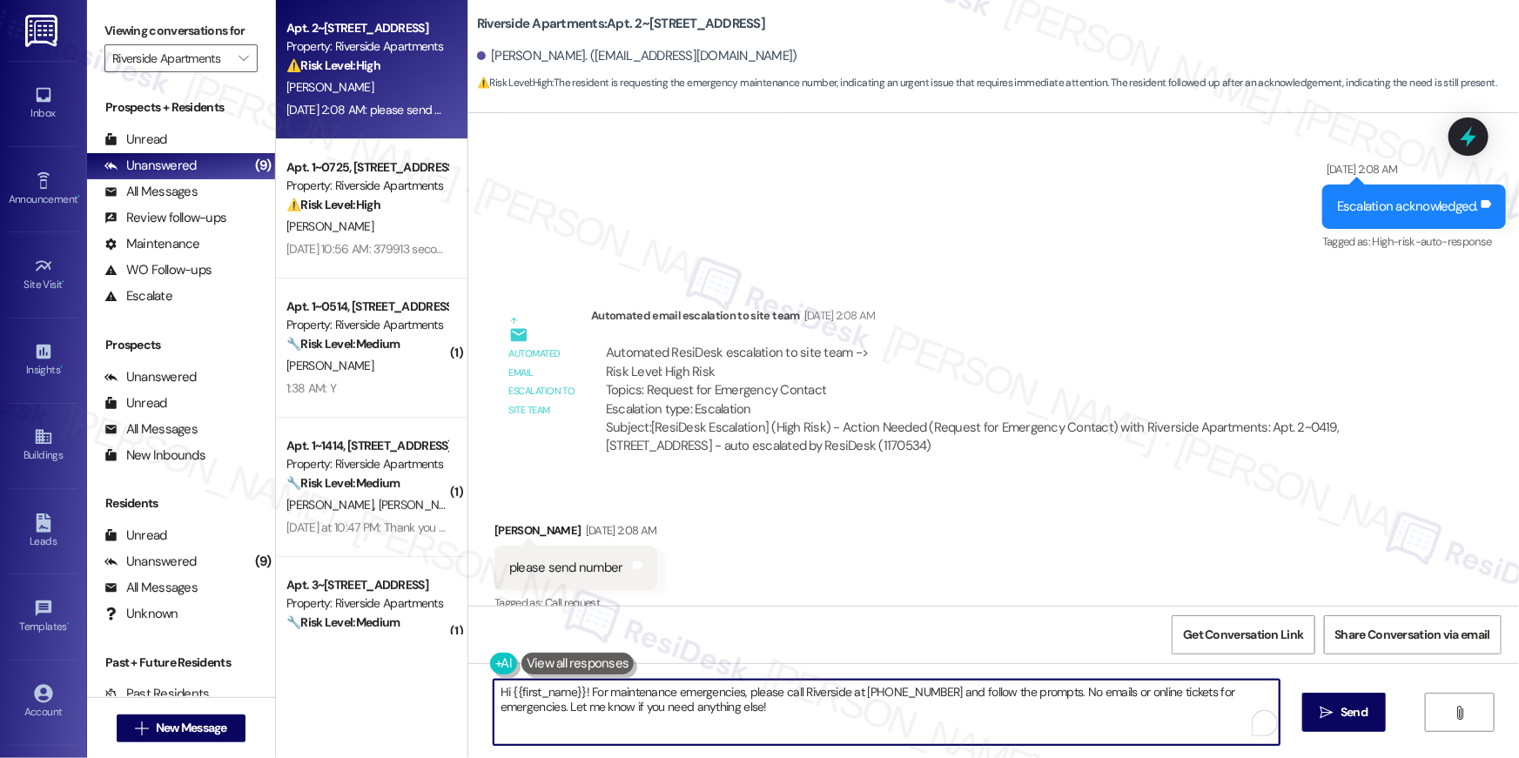
click at [795, 703] on textarea "Hi {{first_name}}! For maintenance emergencies, please call Riverside at 703.96…" at bounding box center [887, 712] width 786 height 65
click at [837, 702] on textarea "Hi {{first_name}}! For maintenance emergencies, please call Riverside at 703.96…" at bounding box center [887, 712] width 786 height 65
click at [901, 706] on textarea "Hi {{first_name}}! For maintenance emergencies, please call Riverside at 703.96…" at bounding box center [887, 712] width 786 height 65
click at [1054, 692] on textarea "Hi {{first_name}}! For maintenance emergencies, please call Riverside at 703.96…" at bounding box center [887, 712] width 786 height 65
click at [1057, 703] on textarea "Hi {{first_name}}! For maintenance emergencies, please call Riverside at 703.96…" at bounding box center [887, 712] width 786 height 65
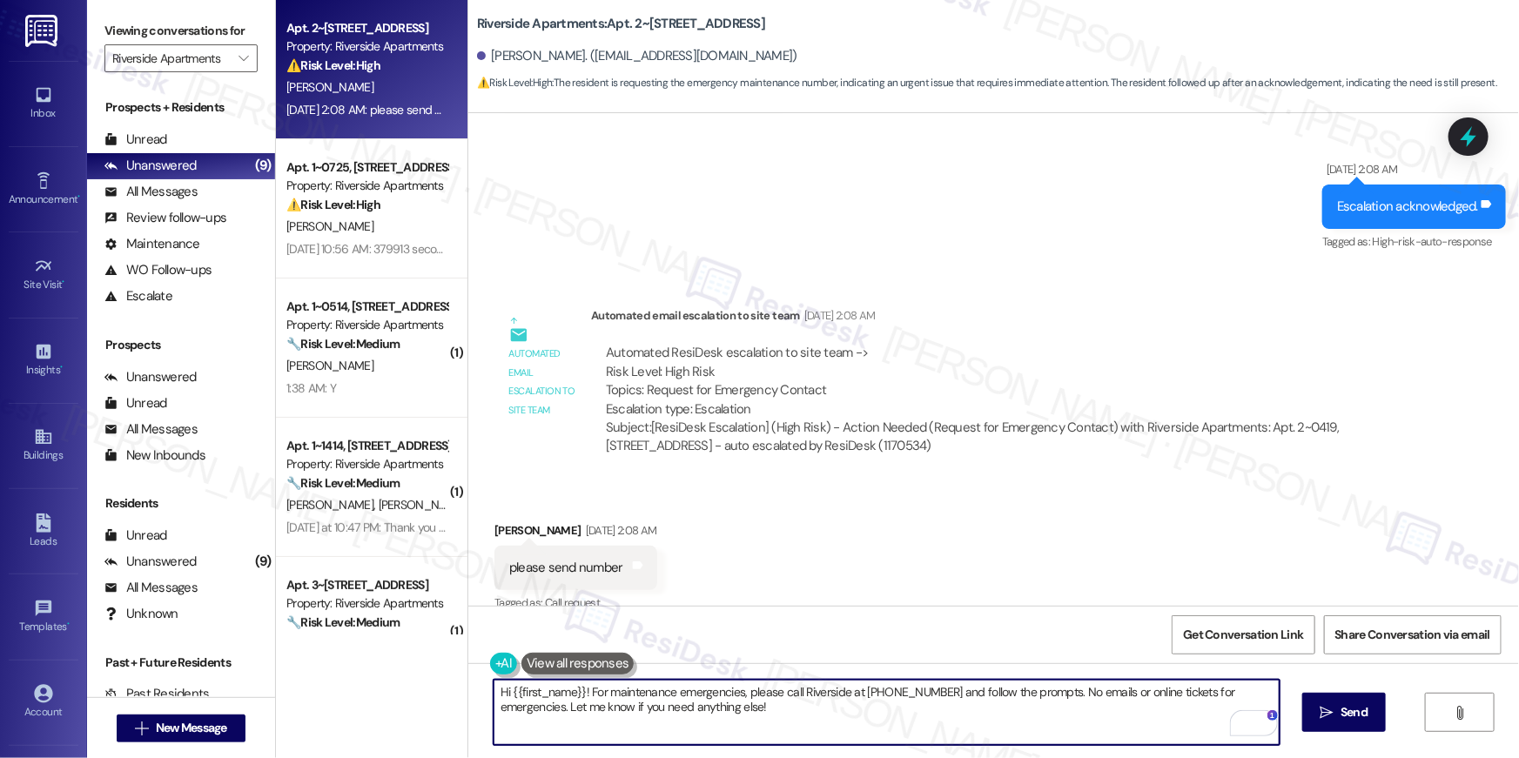
click at [1059, 698] on textarea "Hi {{first_name}}! For maintenance emergencies, please call Riverside at 703.96…" at bounding box center [887, 712] width 786 height 65
click at [559, 708] on textarea "Hi {{first_name}}! For maintenance emergencies, please call Riverside at 703.96…" at bounding box center [887, 712] width 786 height 65
type textarea "Hi {{first_name}}! For maintenance emergencies, please call Riverside at 703.96…"
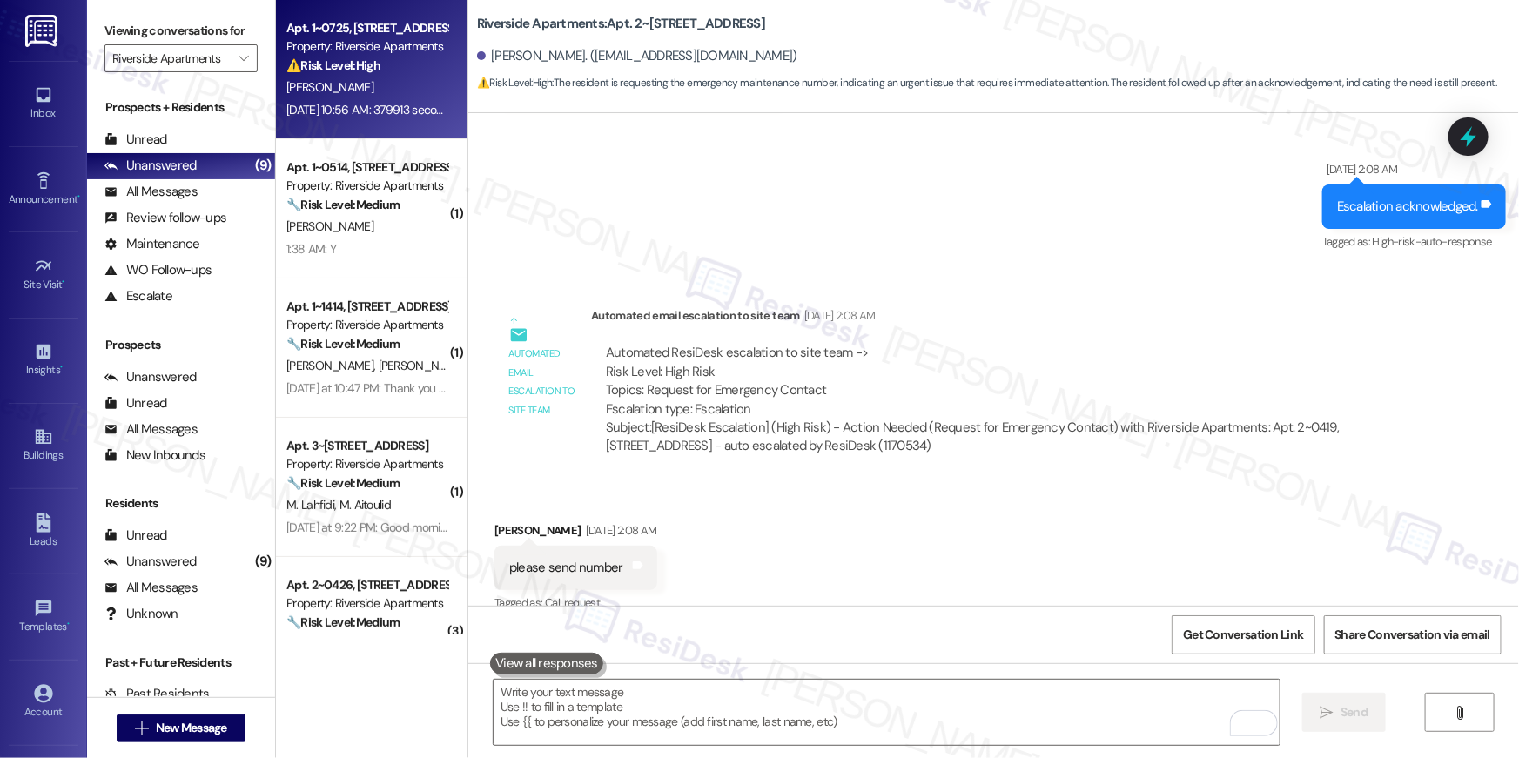
click at [336, 102] on div "Aug 08, 2025 at 10:56 AM: 379913 second one I put in for closet an they closed …" at bounding box center [563, 110] width 554 height 16
type textarea "Fetching suggested responses. Please feel free to read through the conversation…"
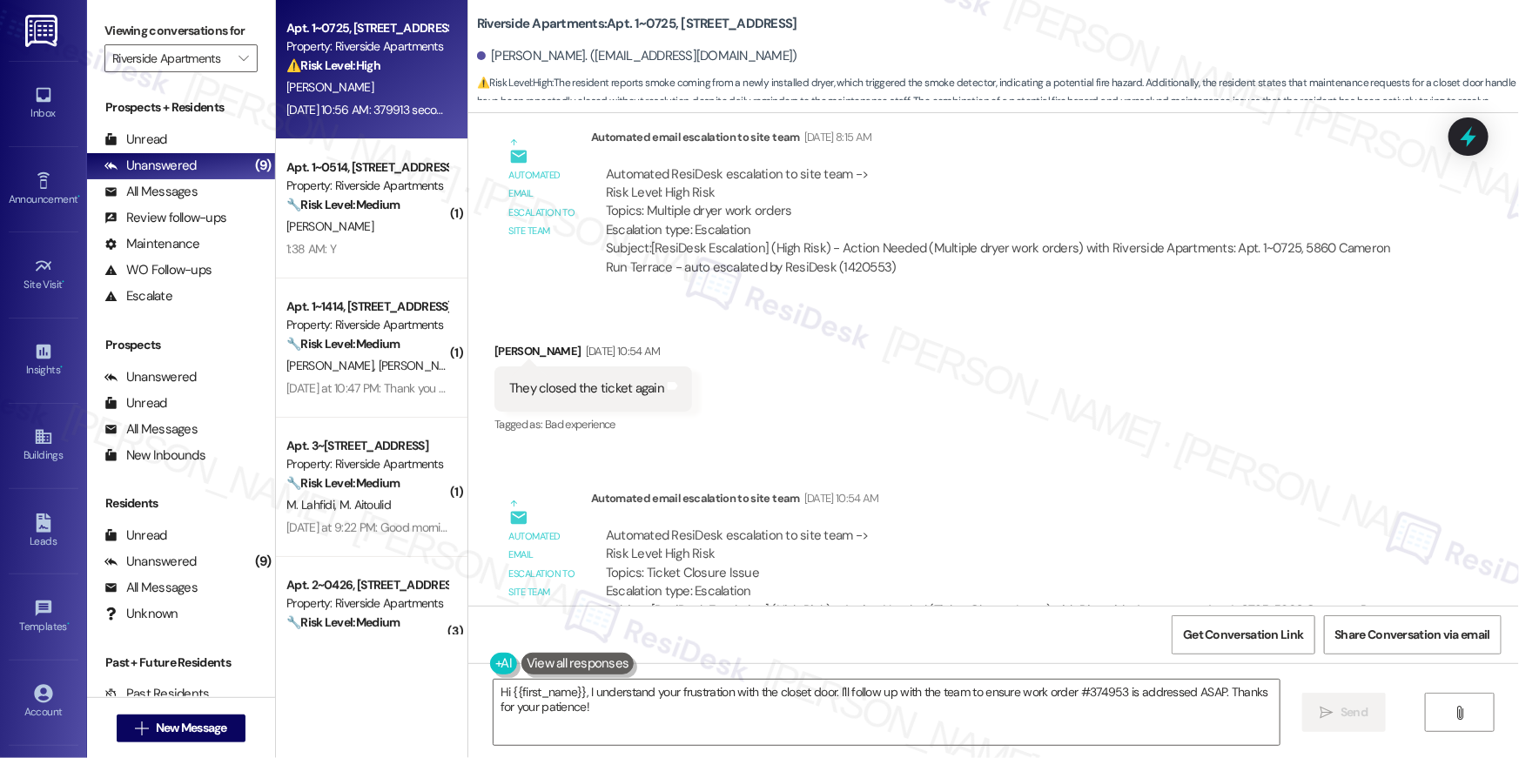
scroll to position [4297, 0]
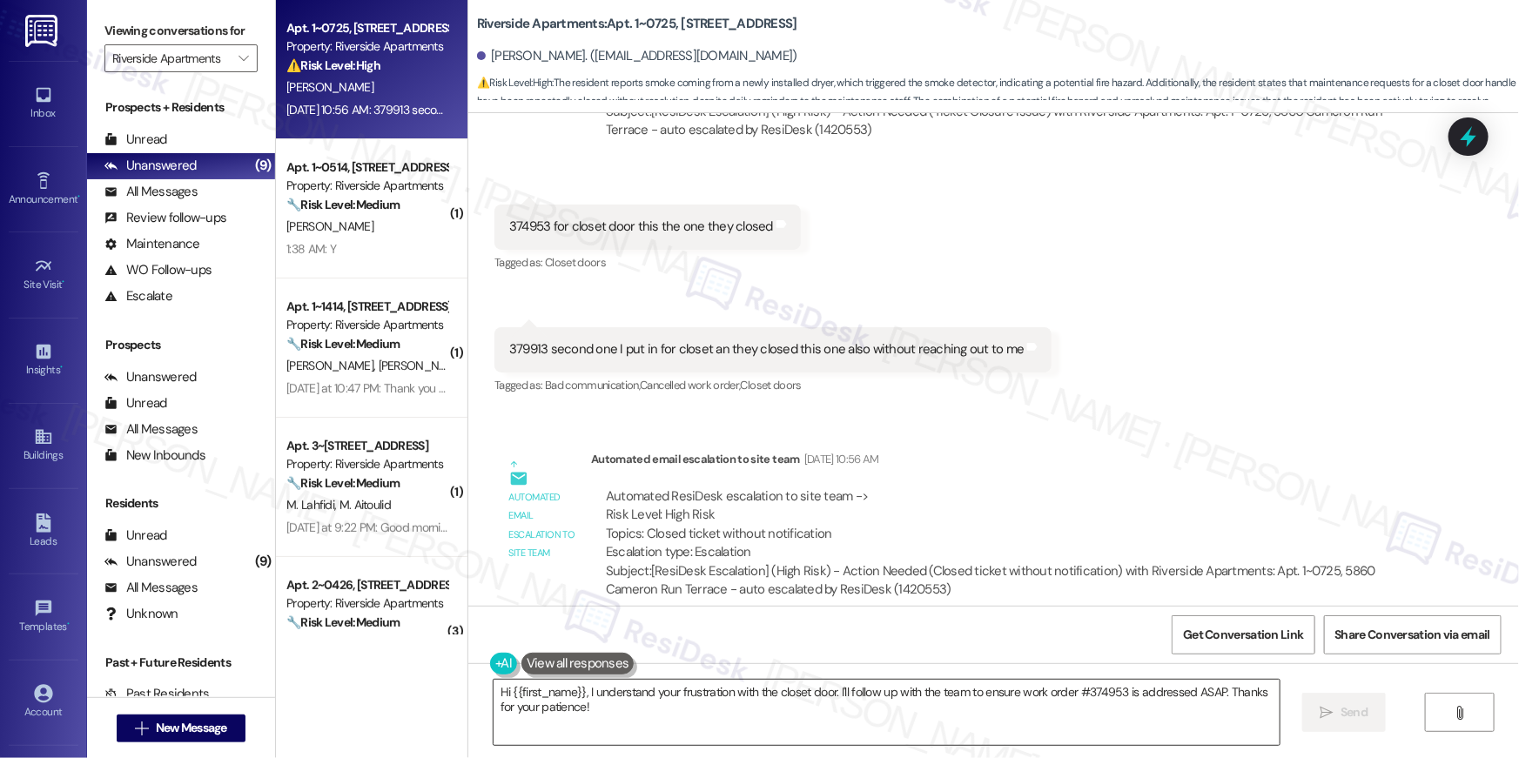
click at [832, 694] on textarea "Hi {{first_name}}, I understand your frustration with the closet door. I'll fol…" at bounding box center [887, 712] width 786 height 65
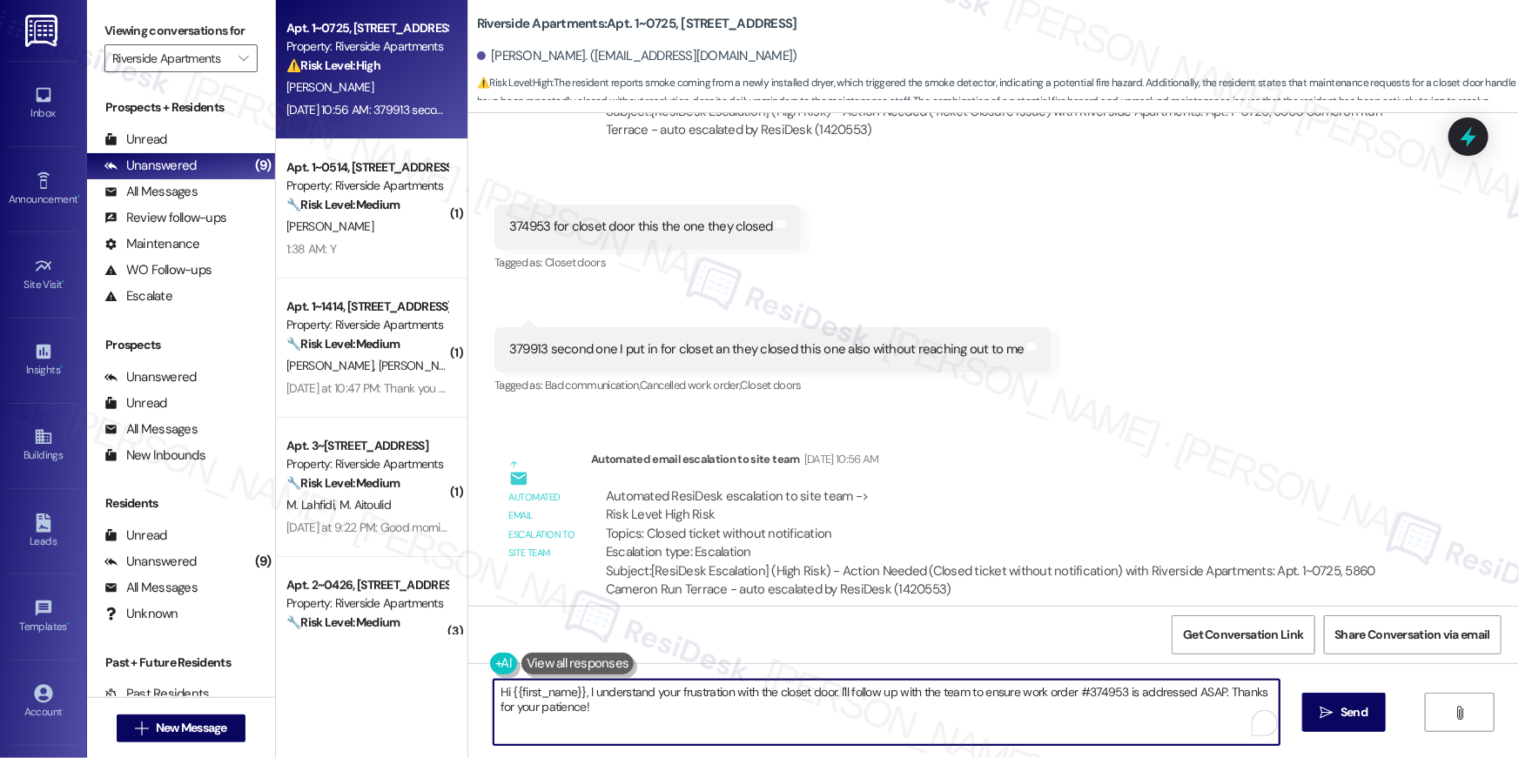
click at [826, 721] on textarea "Hi {{first_name}}, I understand your frustration with the closet door. I'll fol…" at bounding box center [887, 712] width 786 height 65
click at [832, 718] on textarea "Hi {{first_name}}, I understand your frustration with the closet door. I'll fol…" at bounding box center [887, 712] width 786 height 65
drag, startPoint x: 796, startPoint y: 726, endPoint x: 778, endPoint y: 724, distance: 17.5
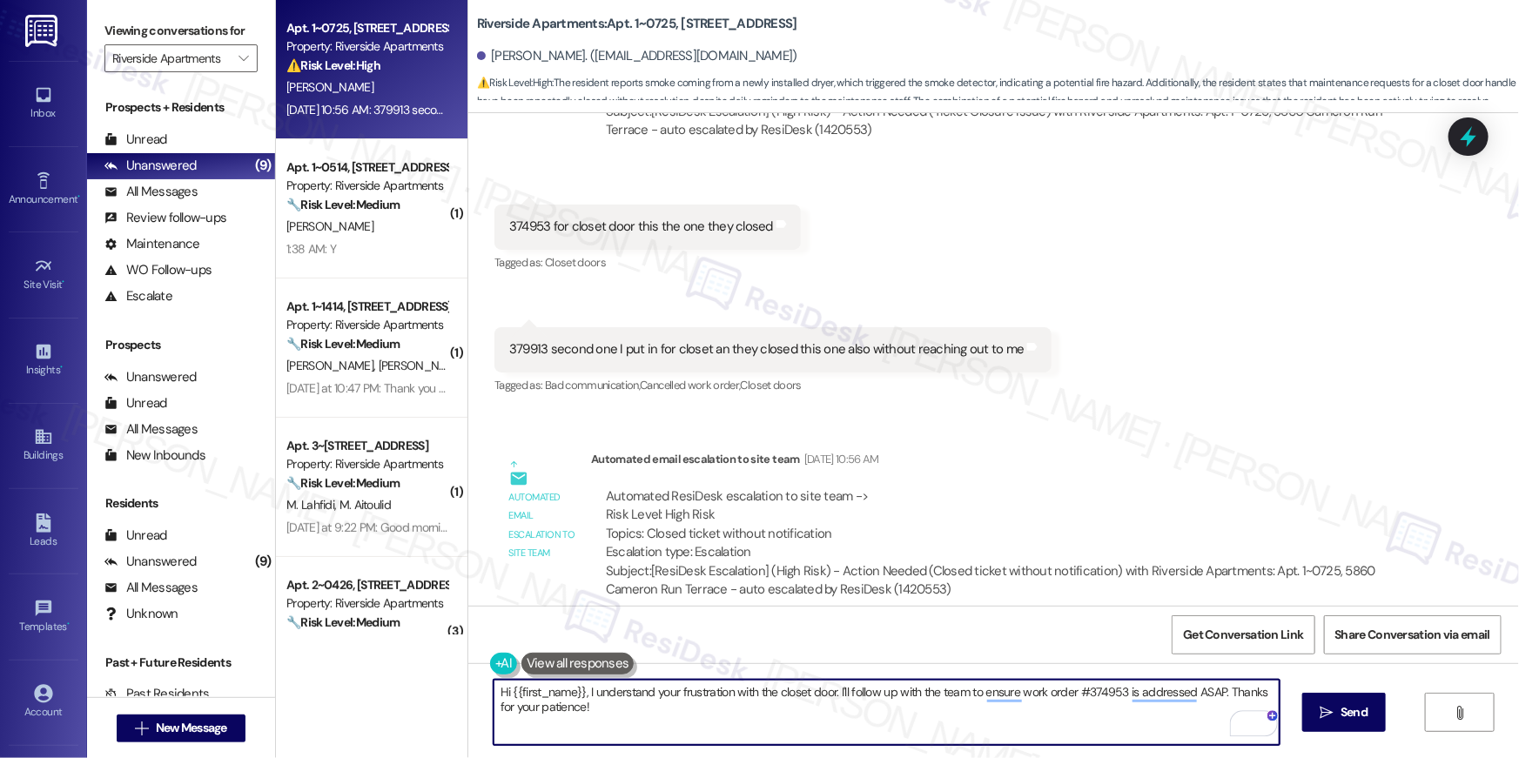
click at [795, 726] on textarea "Hi {{first_name}}, I understand your frustration with the closet door. I'll fol…" at bounding box center [887, 712] width 786 height 65
drag, startPoint x: 588, startPoint y: 693, endPoint x: 619, endPoint y: 750, distance: 64.7
click at [618, 750] on div "Hi {{first_name}}, I understand your frustration with the closet door. I'll fol…" at bounding box center [993, 728] width 1051 height 131
type textarea "Hi {{first_name}}, thank you for sending this over. May I know which maintenanc…"
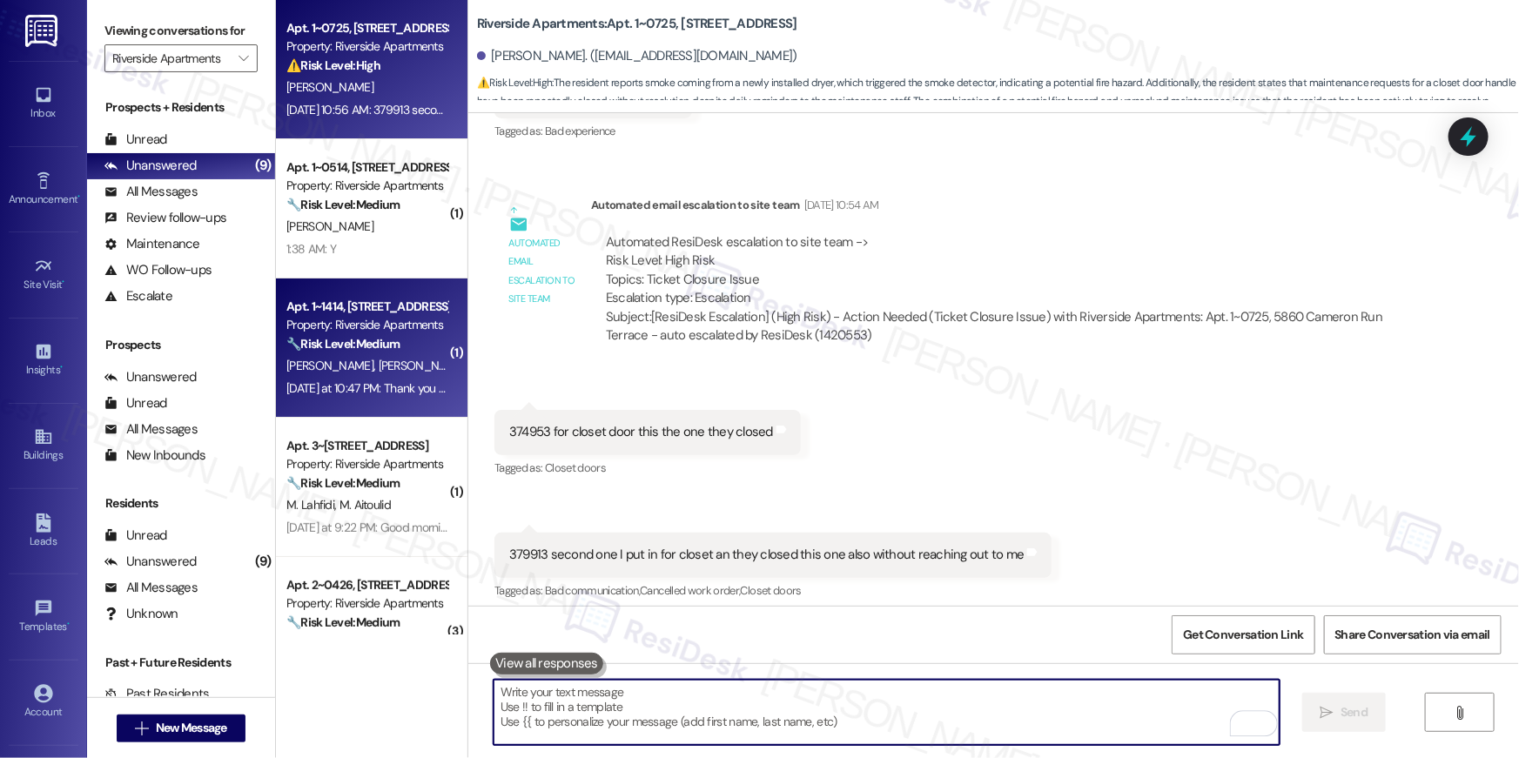
scroll to position [4083, 0]
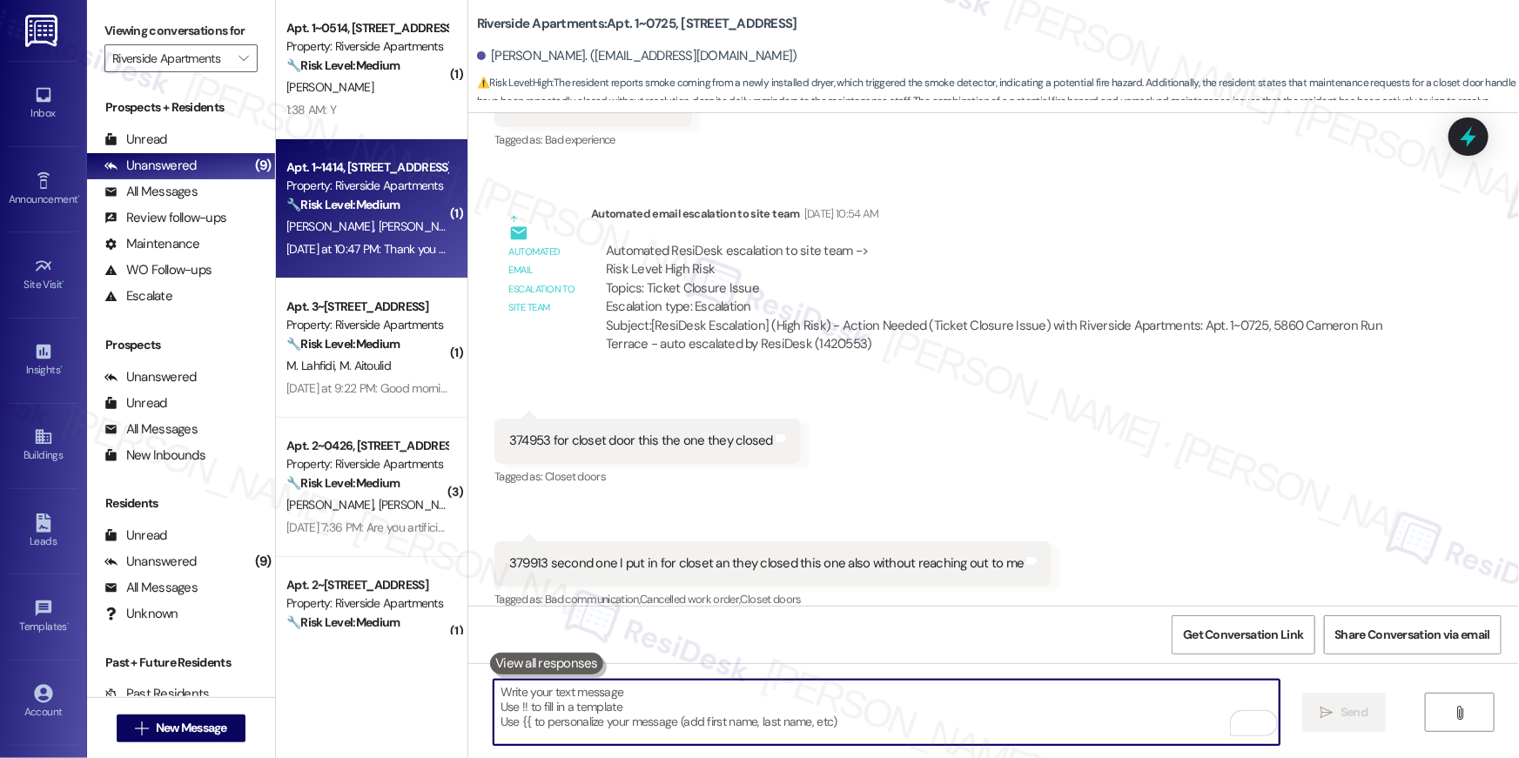
click at [394, 208] on div "🔧 Risk Level: Medium The resident is reporting that one of the elevators in bui…" at bounding box center [366, 205] width 161 height 18
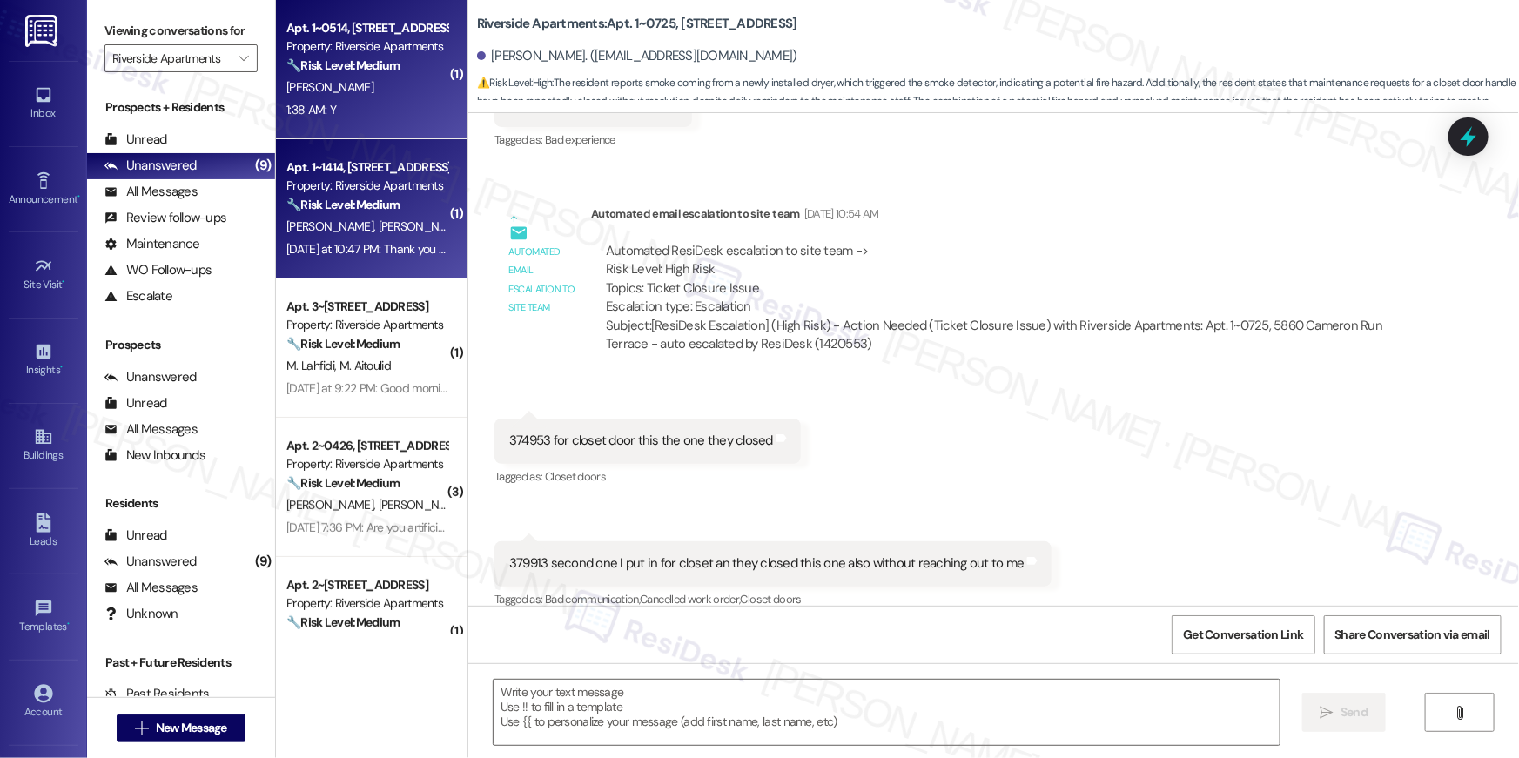
click at [359, 111] on div "1:38 AM: Y 1:38 AM: Y" at bounding box center [367, 110] width 165 height 22
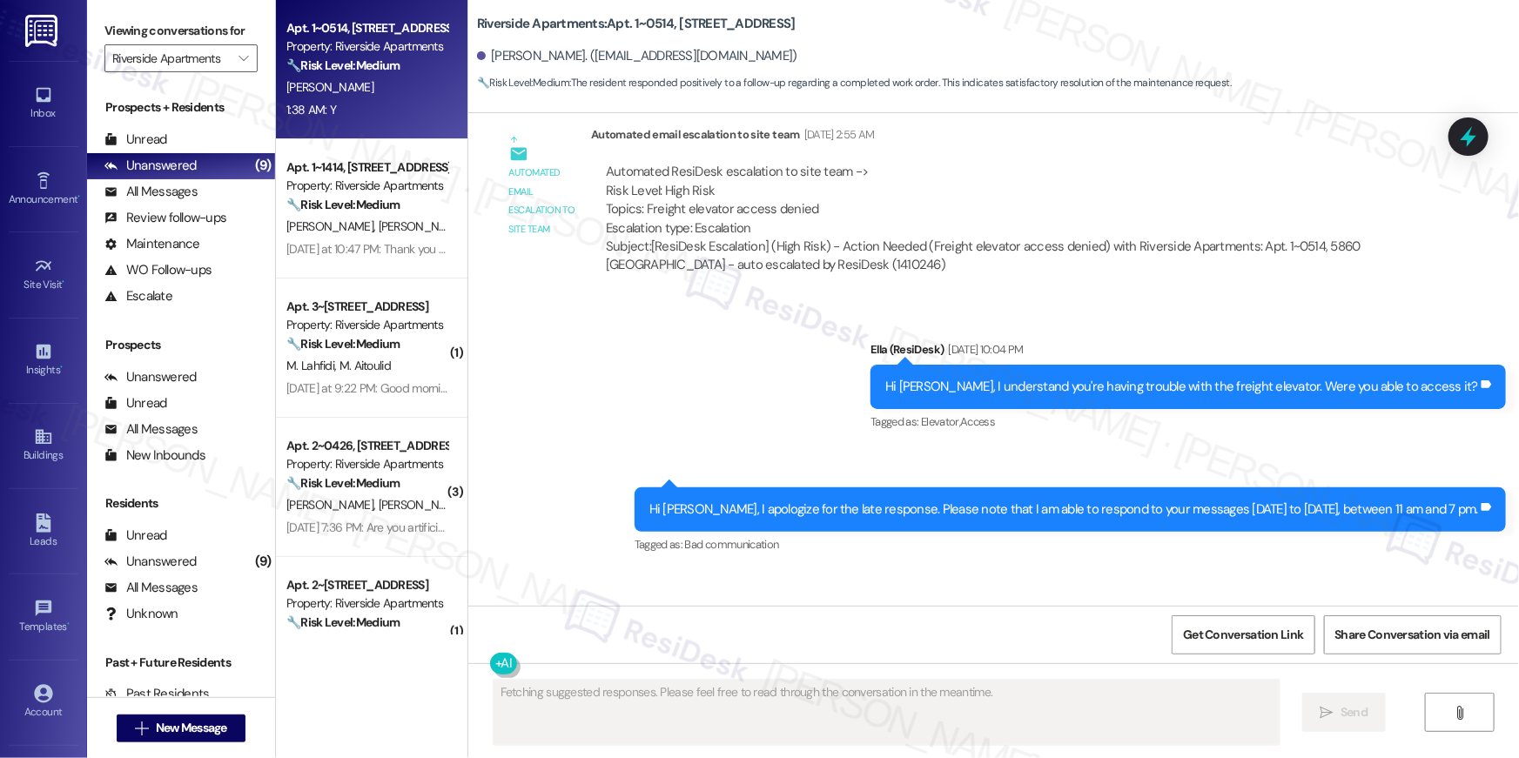
scroll to position [3086, 0]
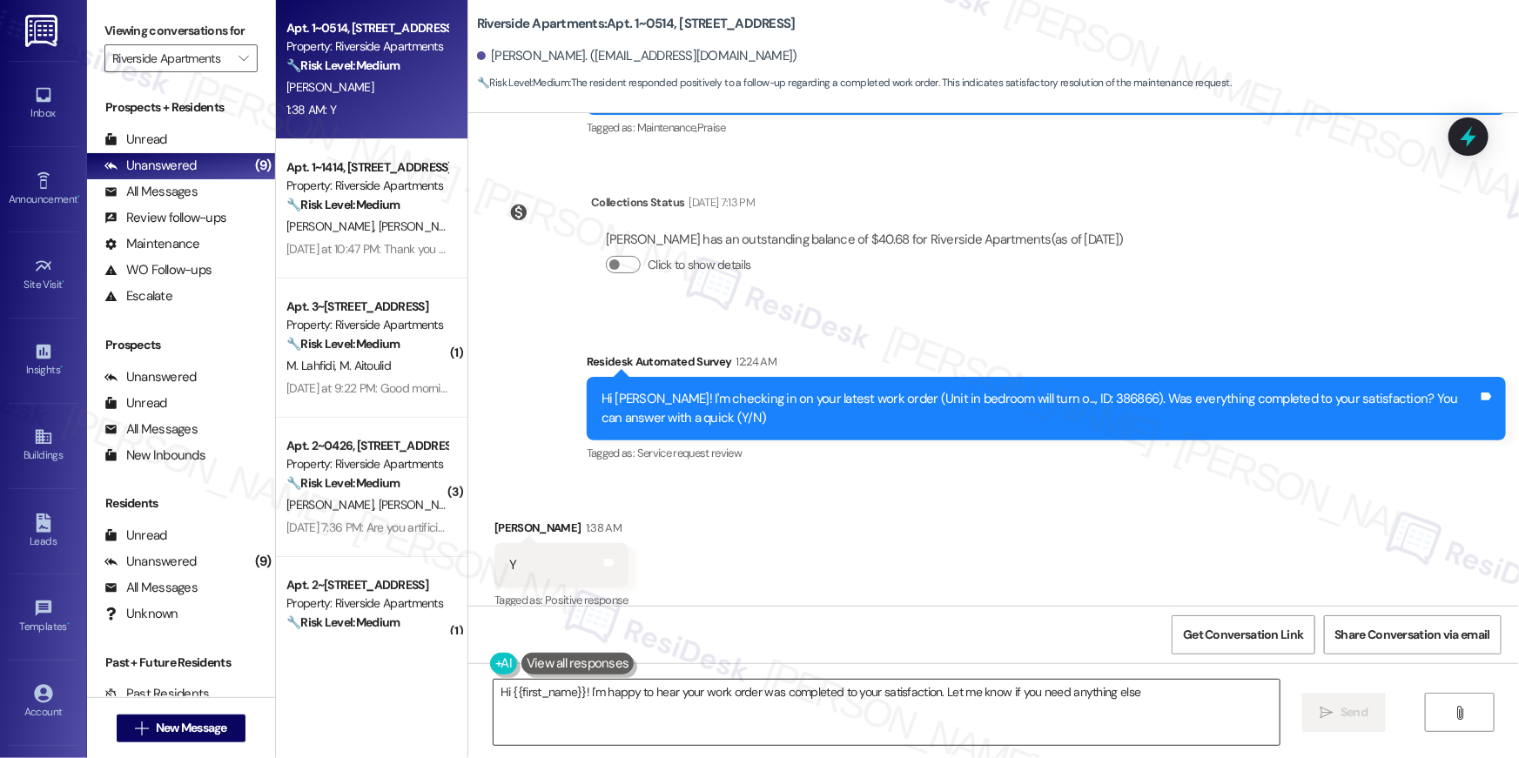
type textarea "Hi {{first_name}}! I'm happy to hear your work order was completed to your sati…"
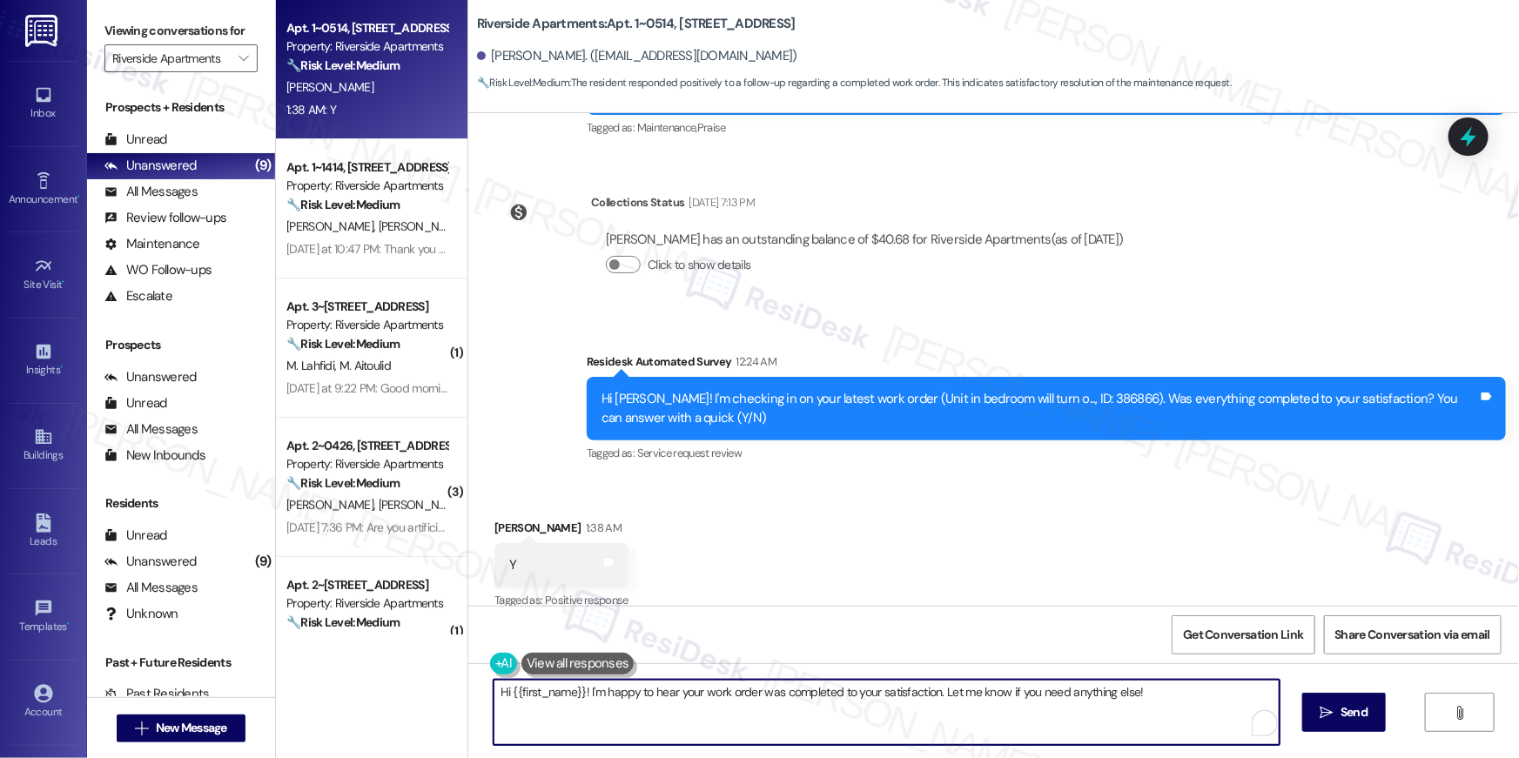
drag, startPoint x: 826, startPoint y: 700, endPoint x: 884, endPoint y: 729, distance: 64.2
click at [826, 700] on textarea "Hi {{first_name}}! I'm happy to hear your work order was completed to your sati…" at bounding box center [887, 712] width 786 height 65
click at [1334, 719] on span " Send" at bounding box center [1344, 712] width 55 height 18
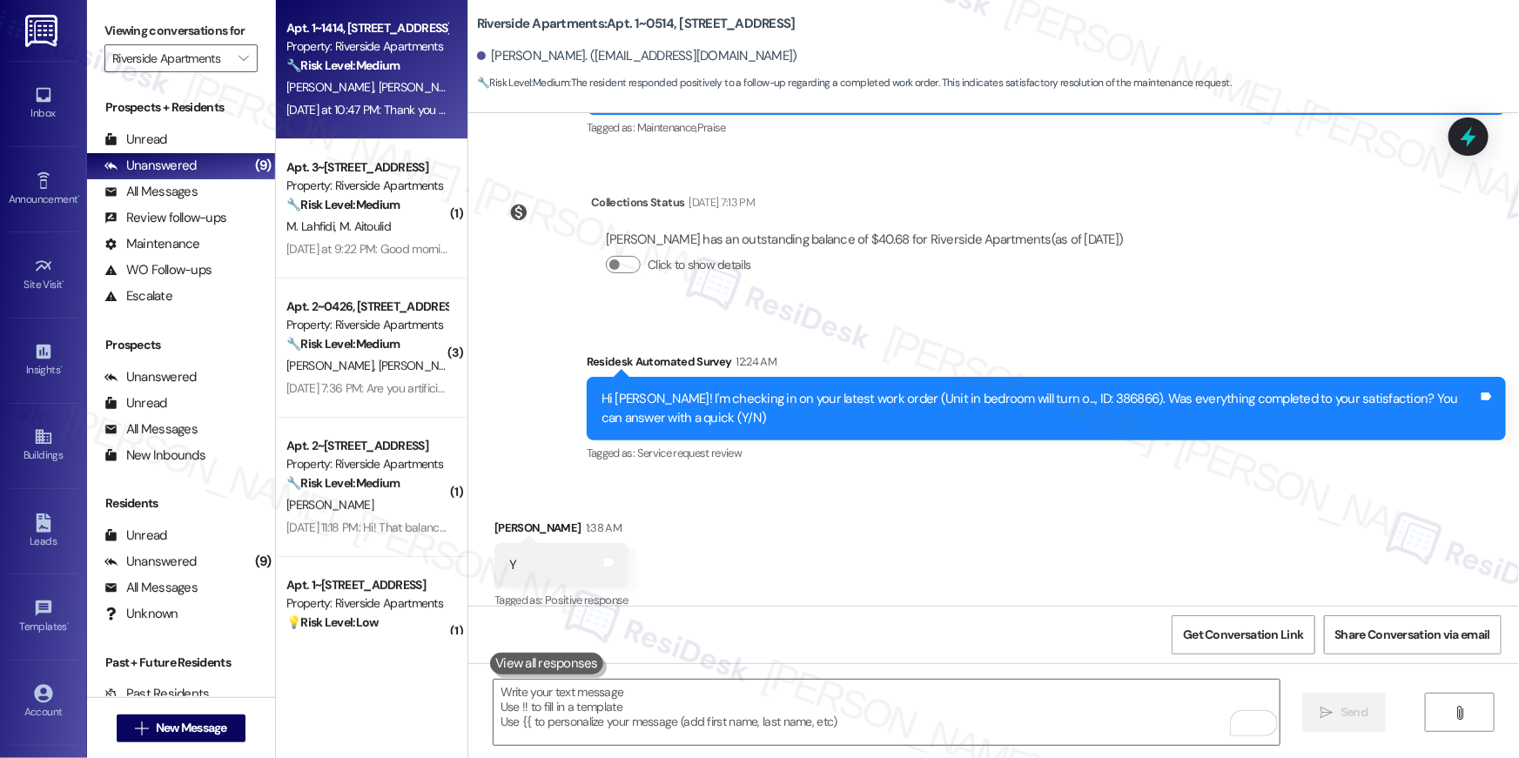
click at [394, 105] on div "Yesterday at 10:47 PM: Thank you they have the service elevator working so it's…" at bounding box center [533, 110] width 494 height 16
type textarea "Fetching suggested responses. Please feel free to read through the conversation…"
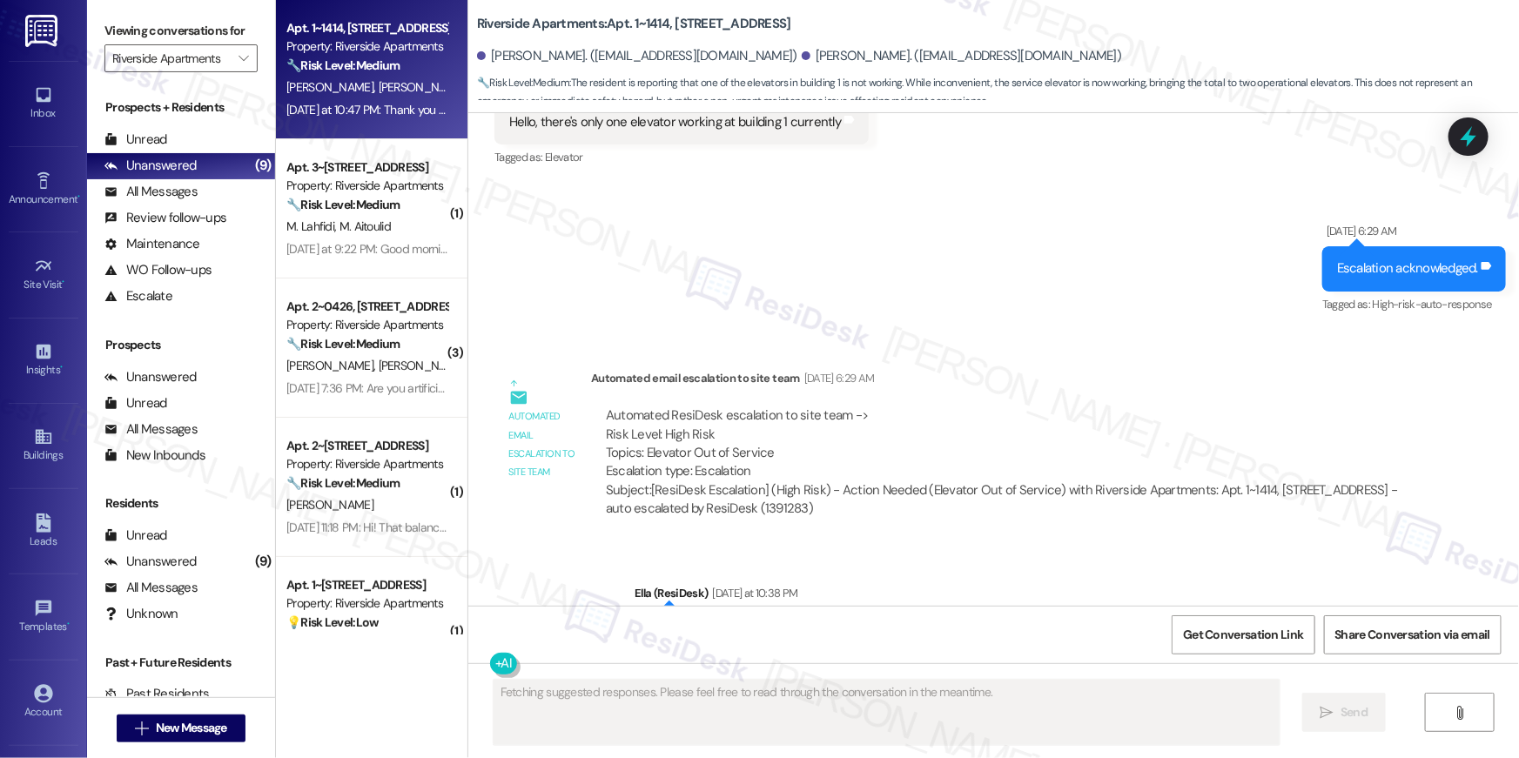
scroll to position [4927, 0]
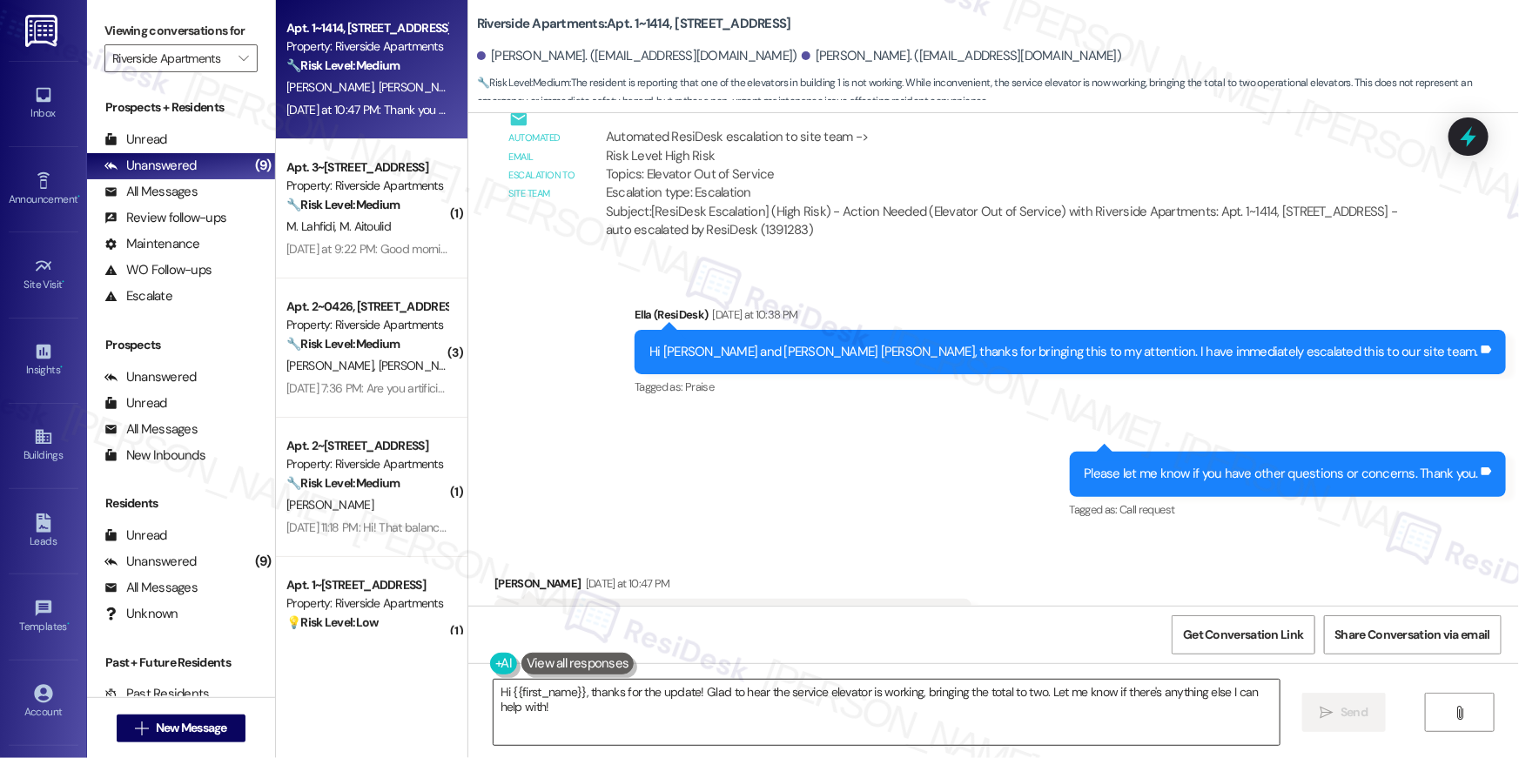
click at [742, 722] on textarea "Hi {{first_name}}, thanks for the update! Glad to hear the service elevator is …" at bounding box center [887, 712] width 786 height 65
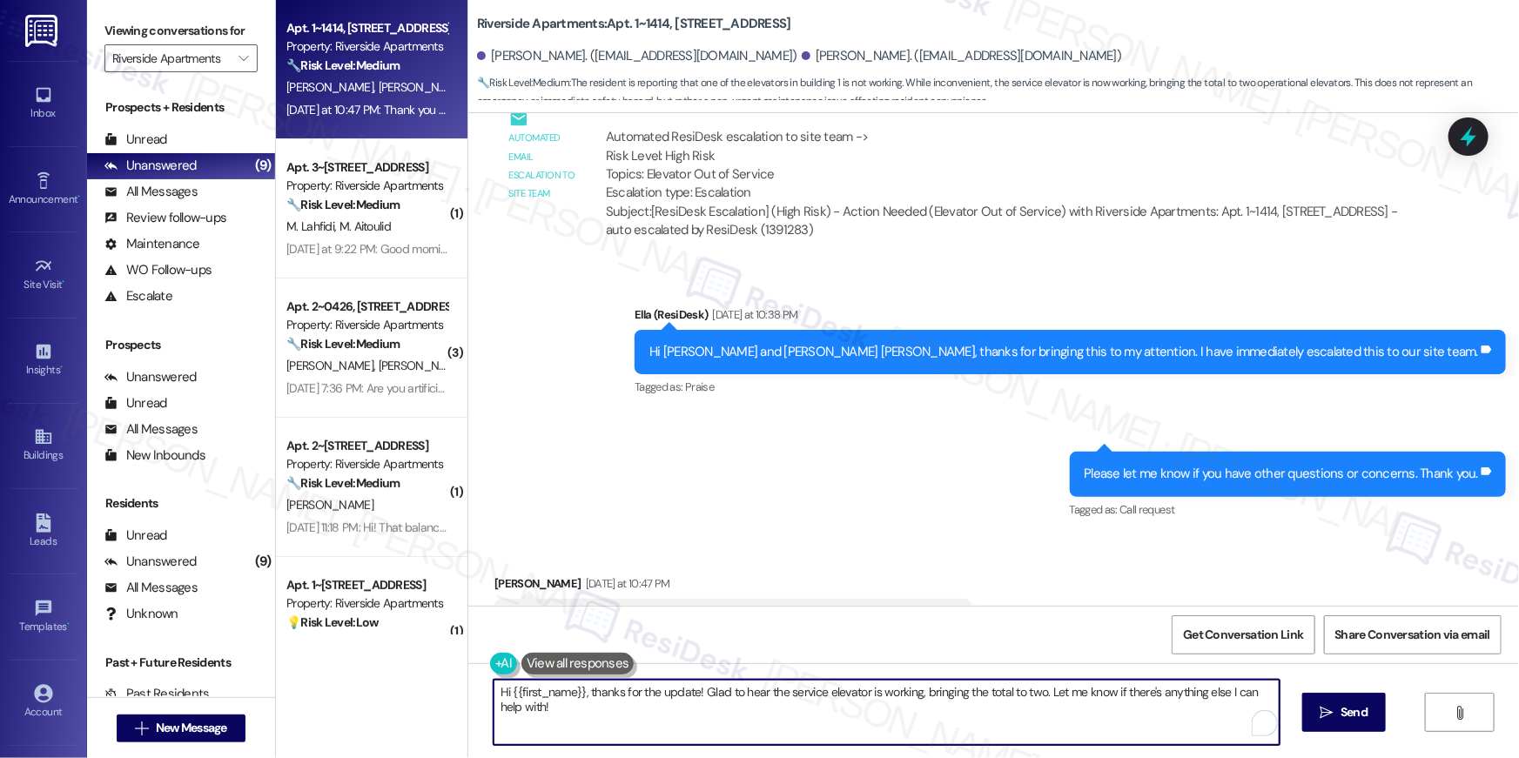
click at [742, 722] on textarea "Hi {{first_name}}, thanks for the update! Glad to hear the service elevator is …" at bounding box center [887, 712] width 786 height 65
click at [717, 700] on textarea "Hi {{first_name}}, thanks for the update! Glad to hear the service elevator is …" at bounding box center [887, 712] width 786 height 65
click at [877, 716] on textarea "Hi {{first_name}}, thanks for the update! Glad to hear the service elevator is …" at bounding box center [887, 712] width 786 height 65
drag, startPoint x: 917, startPoint y: 693, endPoint x: 1034, endPoint y: 692, distance: 117.5
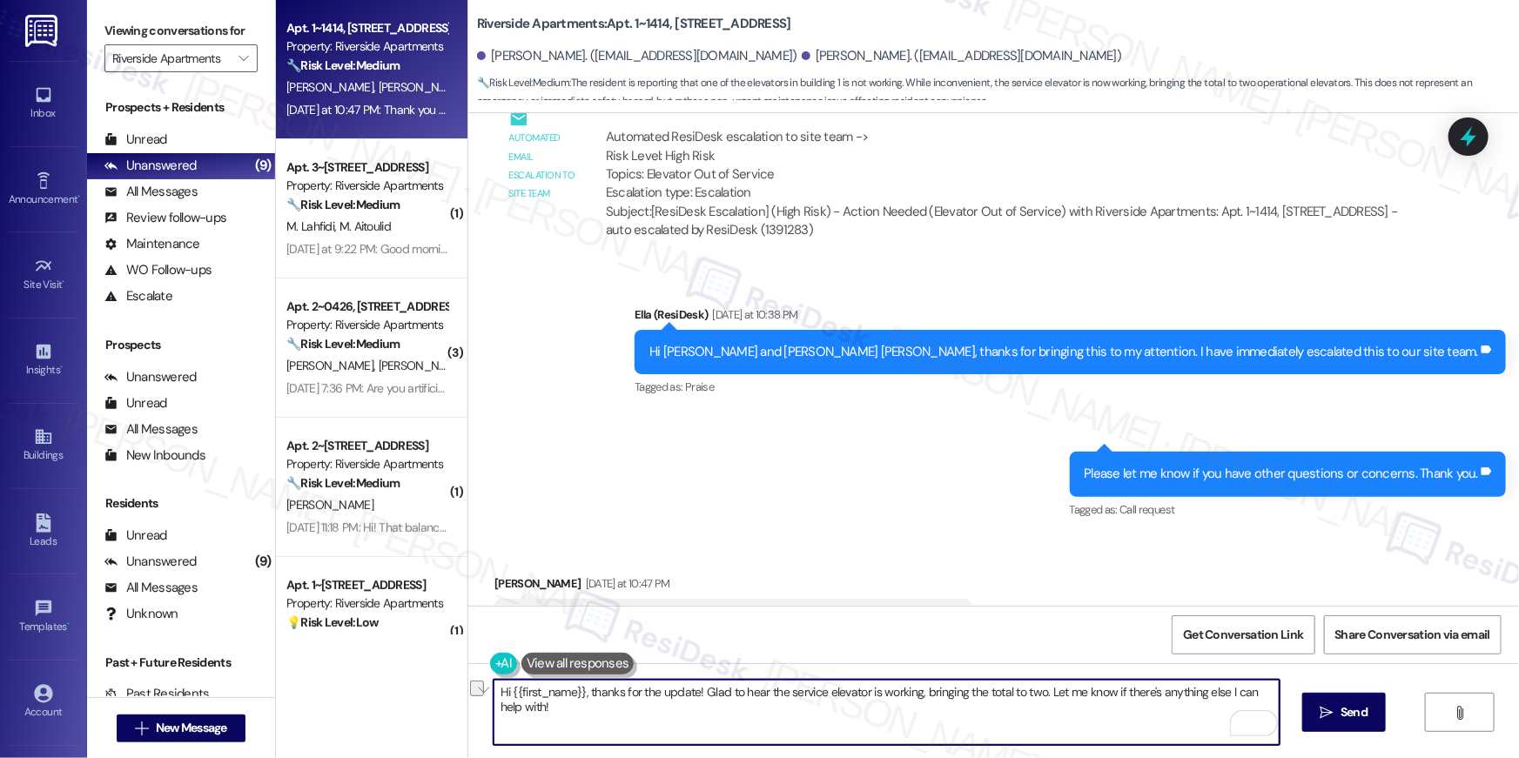
click at [1034, 692] on textarea "Hi {{first_name}}, thanks for the update! Glad to hear the service elevator is …" at bounding box center [887, 712] width 786 height 65
type textarea "Hi {{first_name}}, thanks for the update! Glad to hear the service elevator is …"
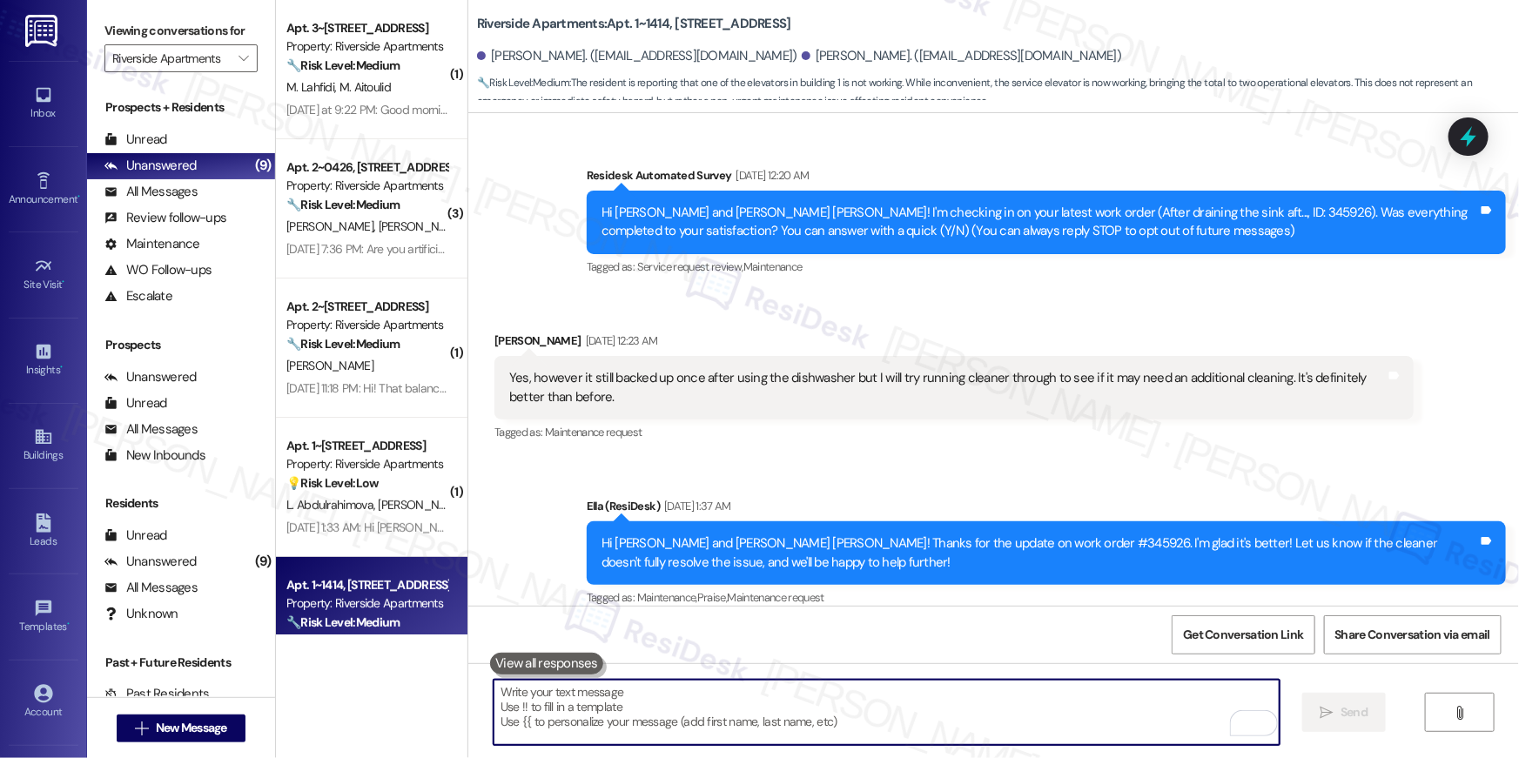
scroll to position [4927, 0]
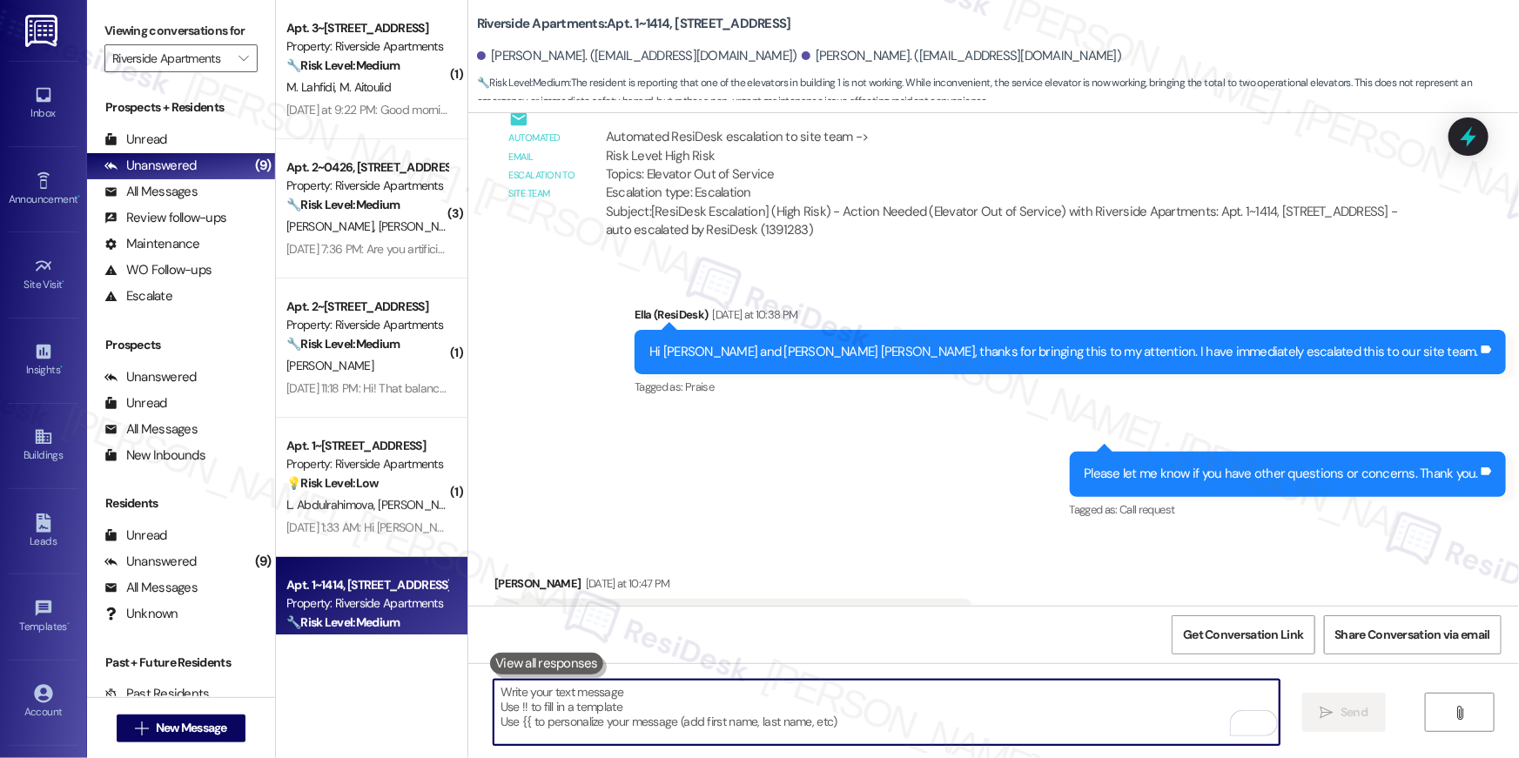
drag, startPoint x: 629, startPoint y: 360, endPoint x: 642, endPoint y: 360, distance: 13.1
click at [630, 360] on div "Sent via SMS Ella (ResiDesk) Yesterday at 10:38 PM Hi Chad and Joanna Karla, th…" at bounding box center [993, 401] width 1051 height 270
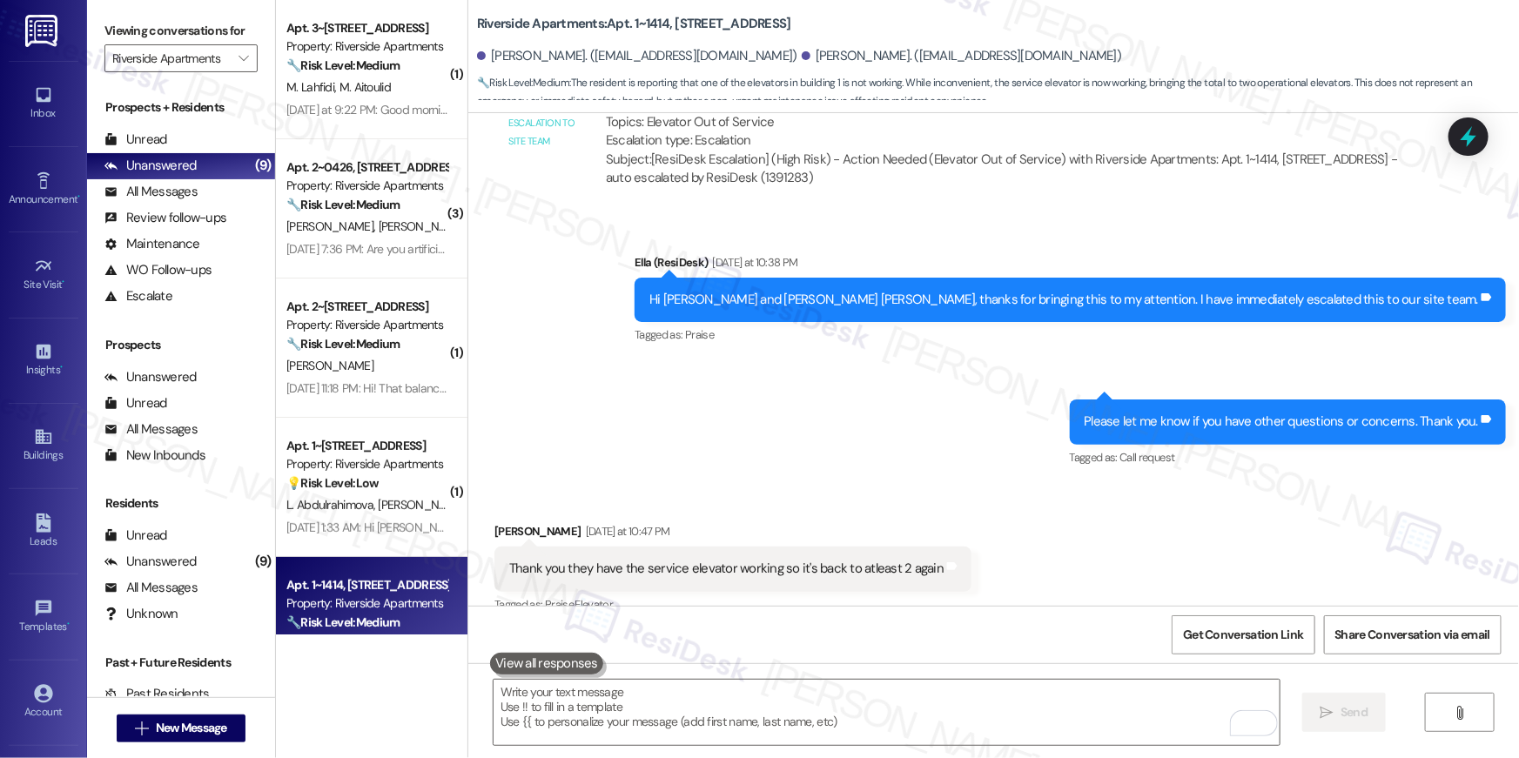
scroll to position [5049, 0]
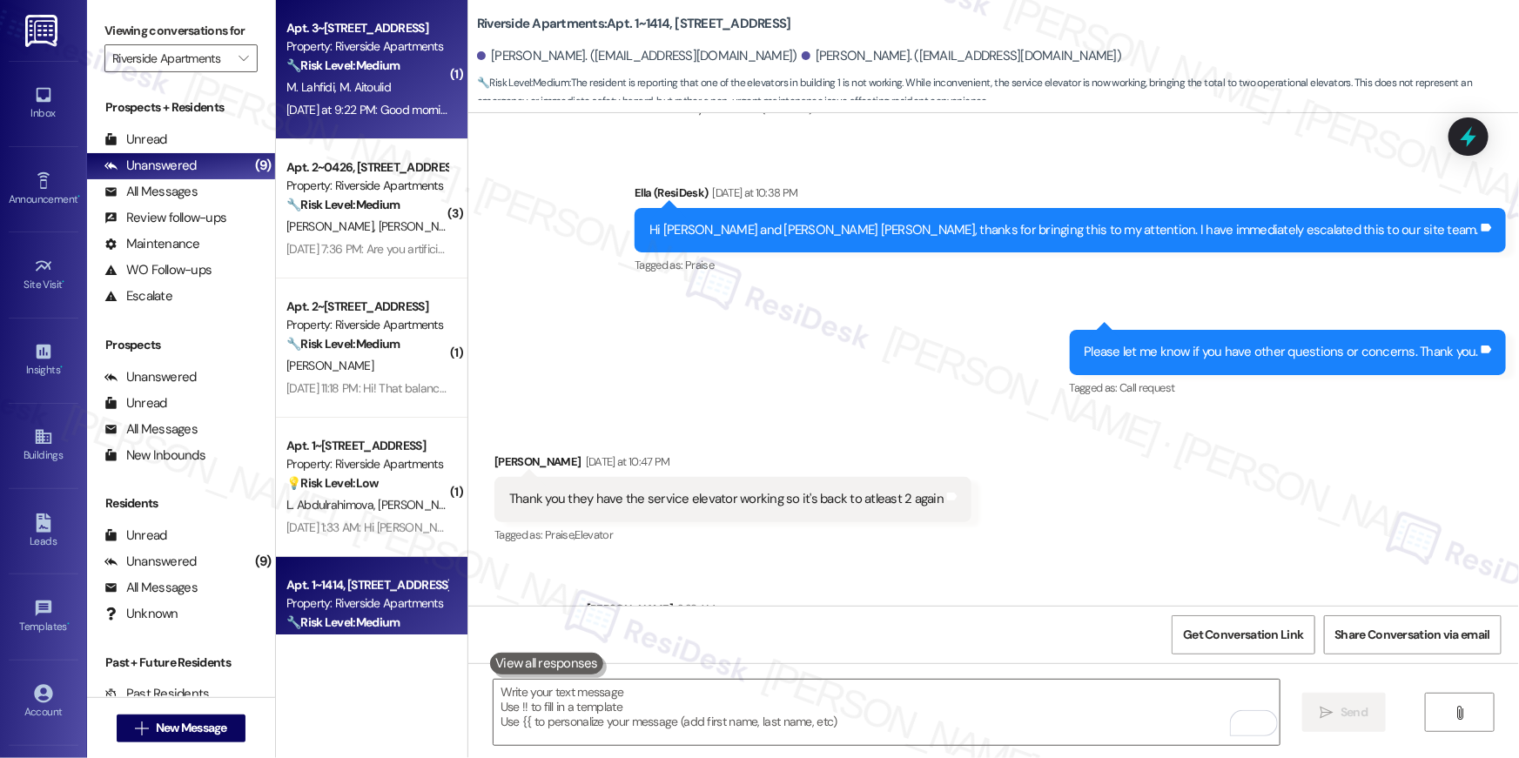
click at [365, 104] on div "Yesterday at 9:22 PM: Good morning Ella , first of all i would like to apprecia…" at bounding box center [1367, 110] width 2162 height 16
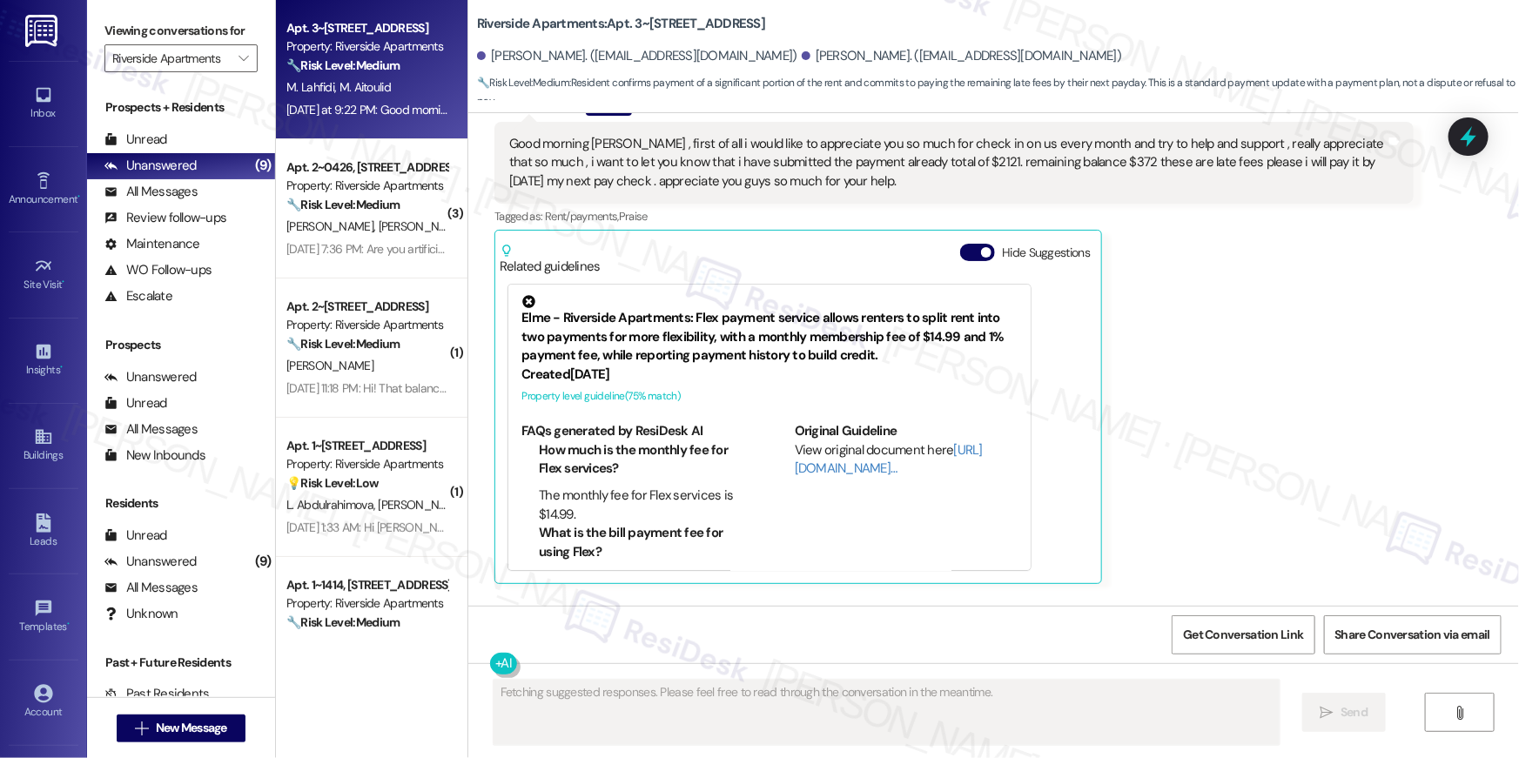
scroll to position [9419, 0]
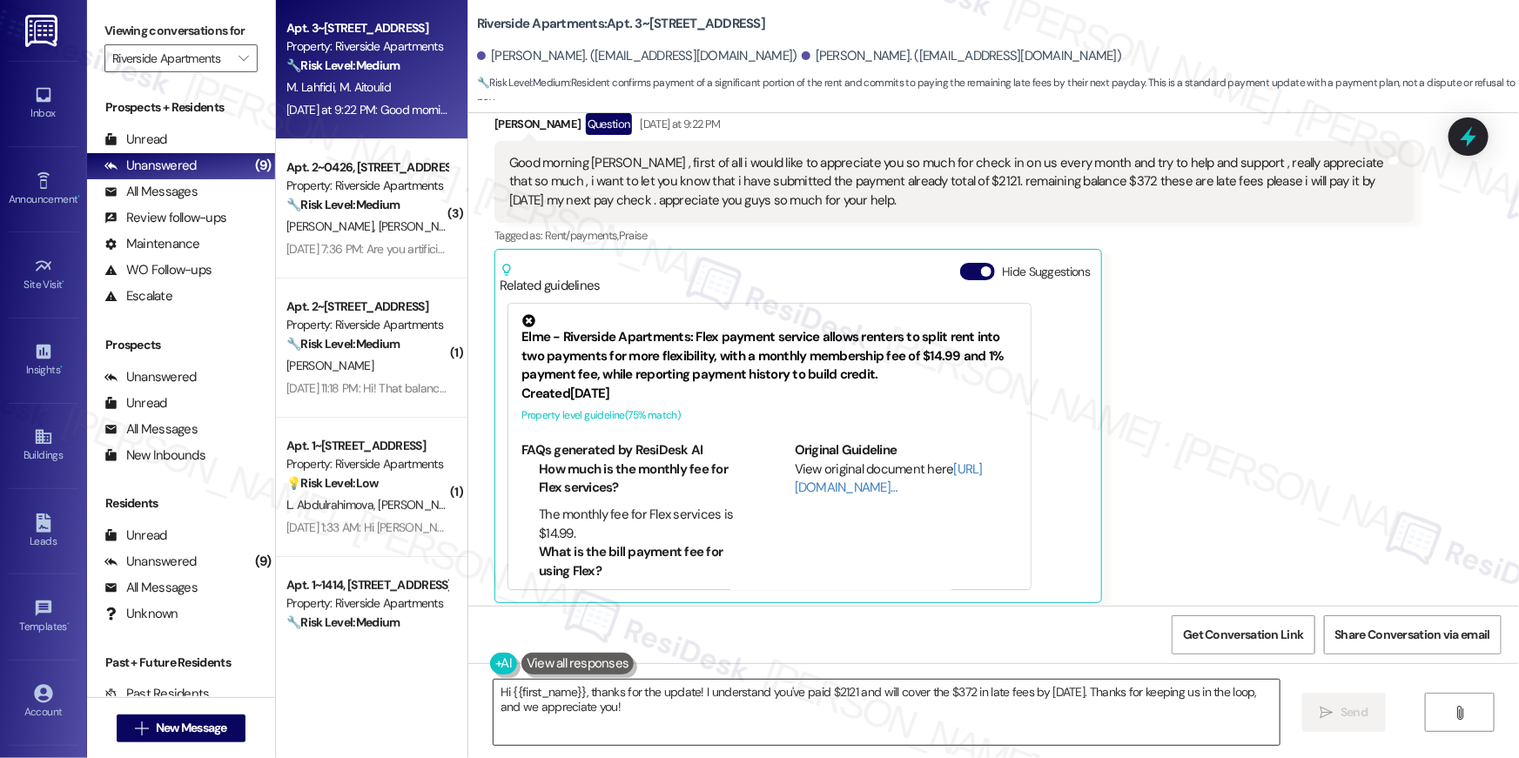
click at [714, 728] on textarea "Hi {{first_name}}, thanks for the update! I understand you've paid $2121 and wi…" at bounding box center [887, 712] width 786 height 65
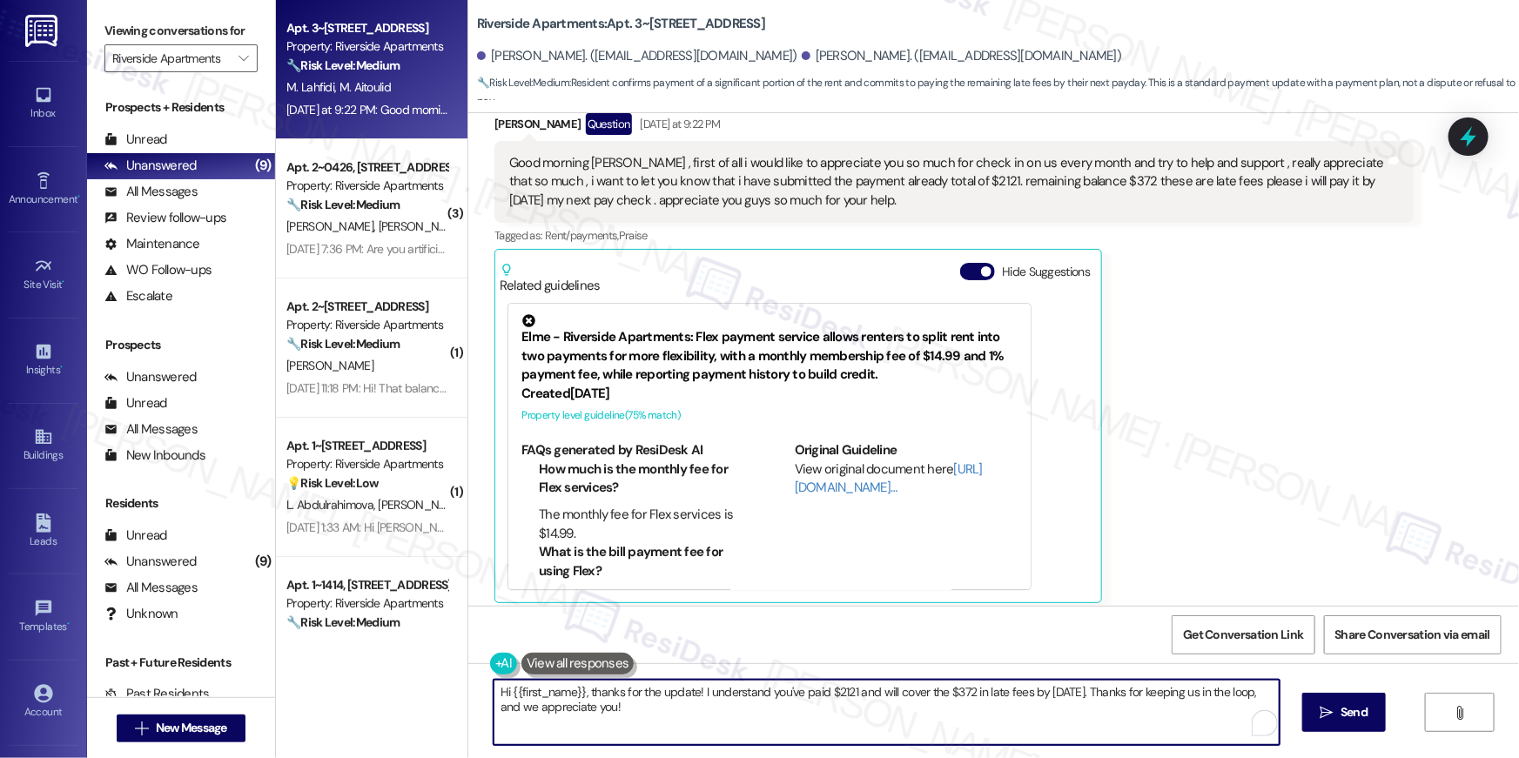
click at [716, 724] on textarea "Hi {{first_name}}, thanks for the update! I understand you've paid $2121 and wi…" at bounding box center [887, 712] width 786 height 65
click at [736, 718] on textarea "Hi {{first_name}}, thanks for the update! I understand you've paid $2121 and wi…" at bounding box center [887, 712] width 786 height 65
click at [692, 691] on textarea "Hi {{first_name}}, thanks for the update! I understand you've paid $2121 and wi…" at bounding box center [887, 712] width 786 height 65
click at [693, 713] on textarea "Hi {{first_name}}, thanks for the update! I understand you've paid $2121 and wi…" at bounding box center [887, 712] width 786 height 65
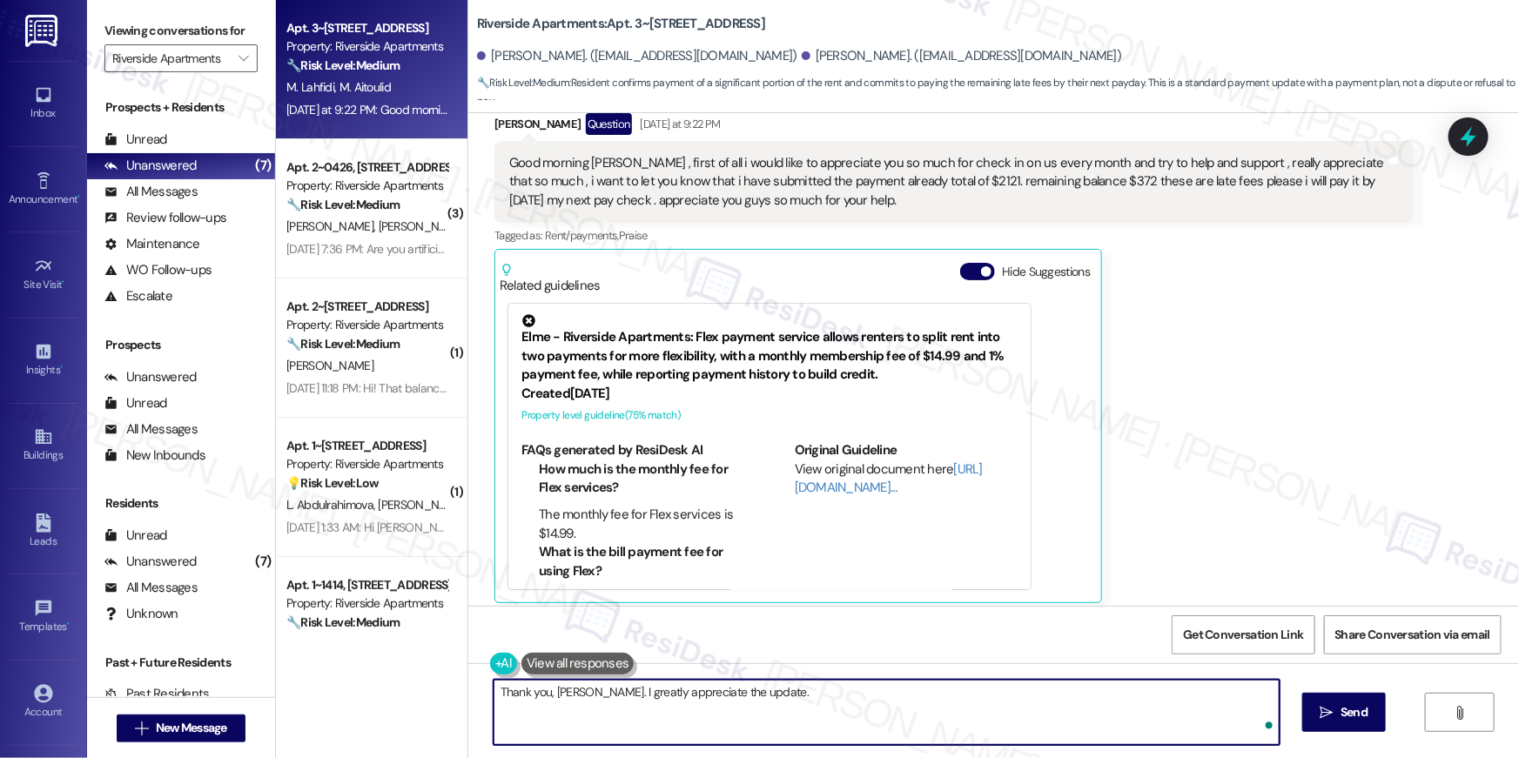
type textarea "Thank you, Mohamed. I greatly appreciate the update."
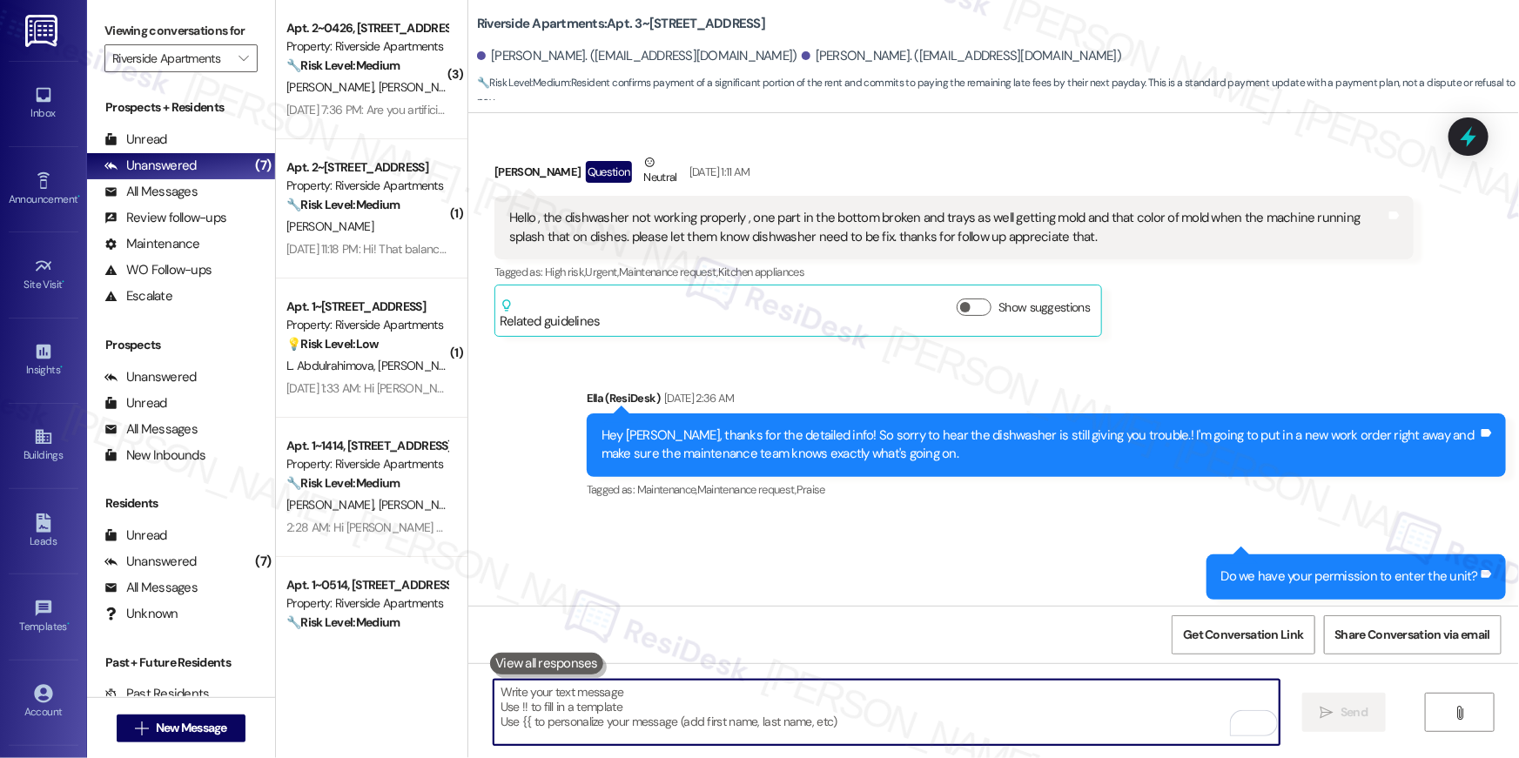
scroll to position [4892, 0]
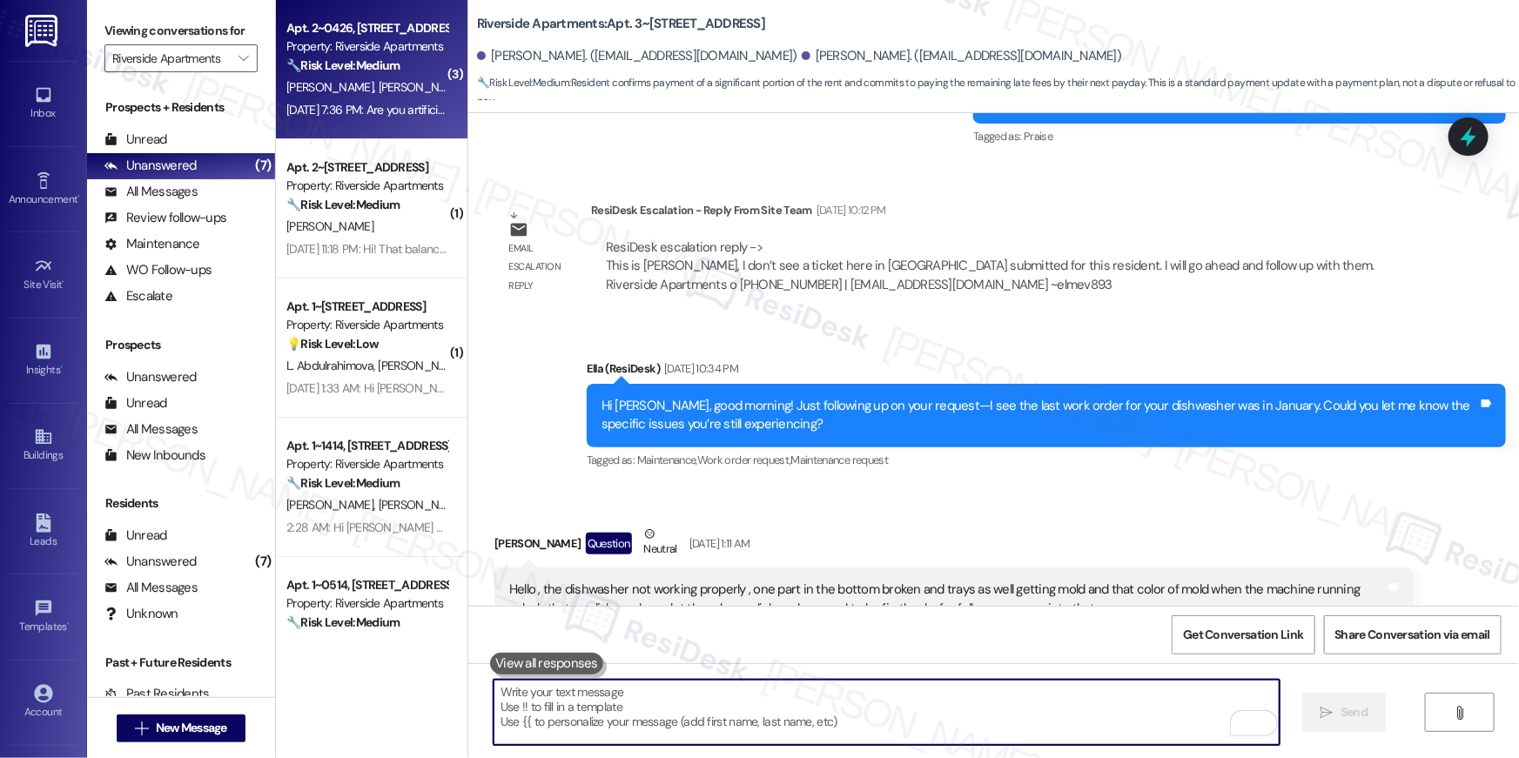
click at [355, 119] on div "Aug 10, 2025 at 7:36 PM: Are you artificial intelligence?? Aug 10, 2025 at 7:36…" at bounding box center [367, 110] width 165 height 22
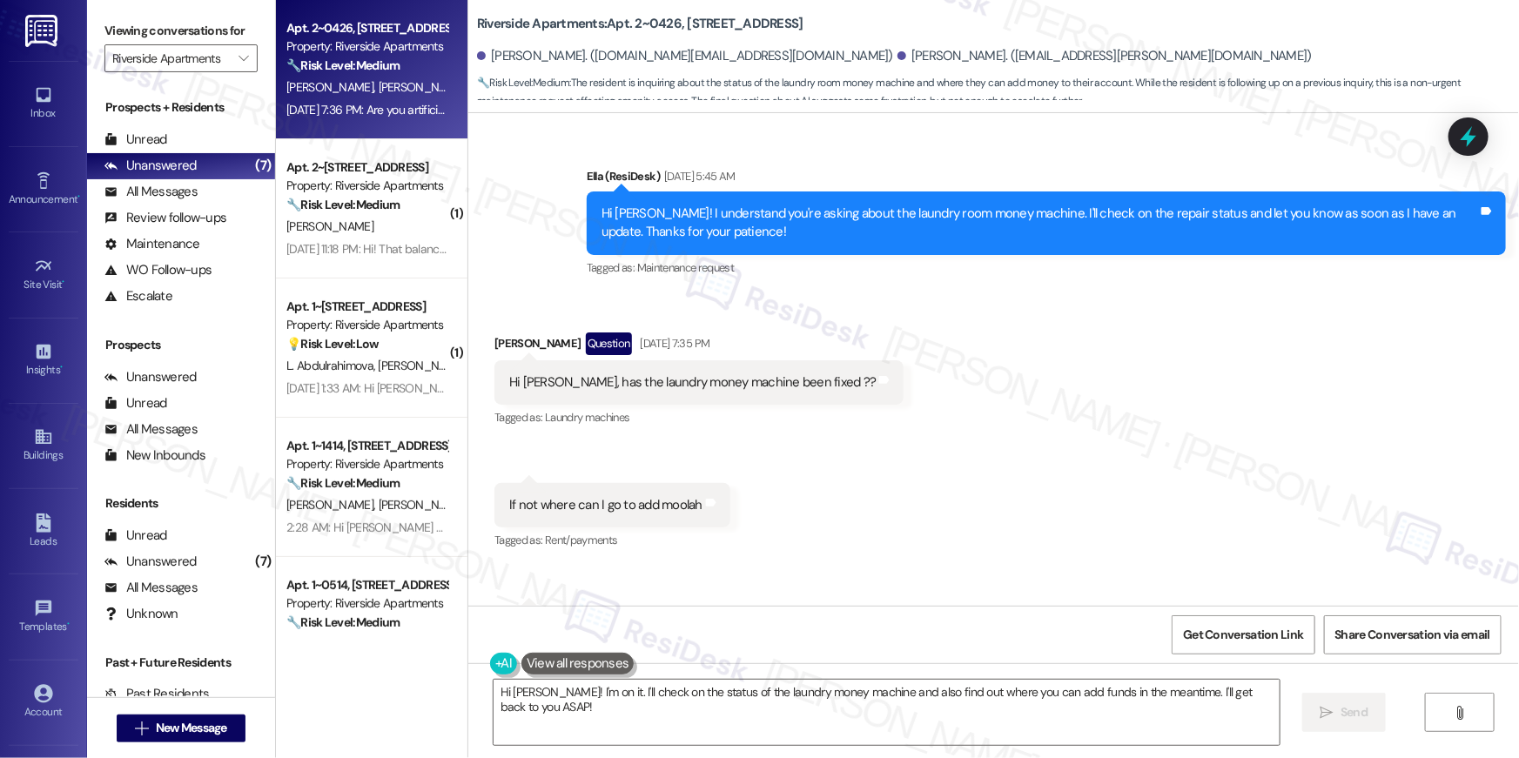
scroll to position [4571, 0]
click at [918, 471] on div "Received via SMS Richard Cascio Question Aug 10, 2025 at 7:35 PM Hi Ella, has t…" at bounding box center [993, 478] width 1051 height 370
click at [756, 723] on textarea "Hi Richard! I'm on it. I'll check on the status of the laundry money machine an…" at bounding box center [887, 712] width 786 height 65
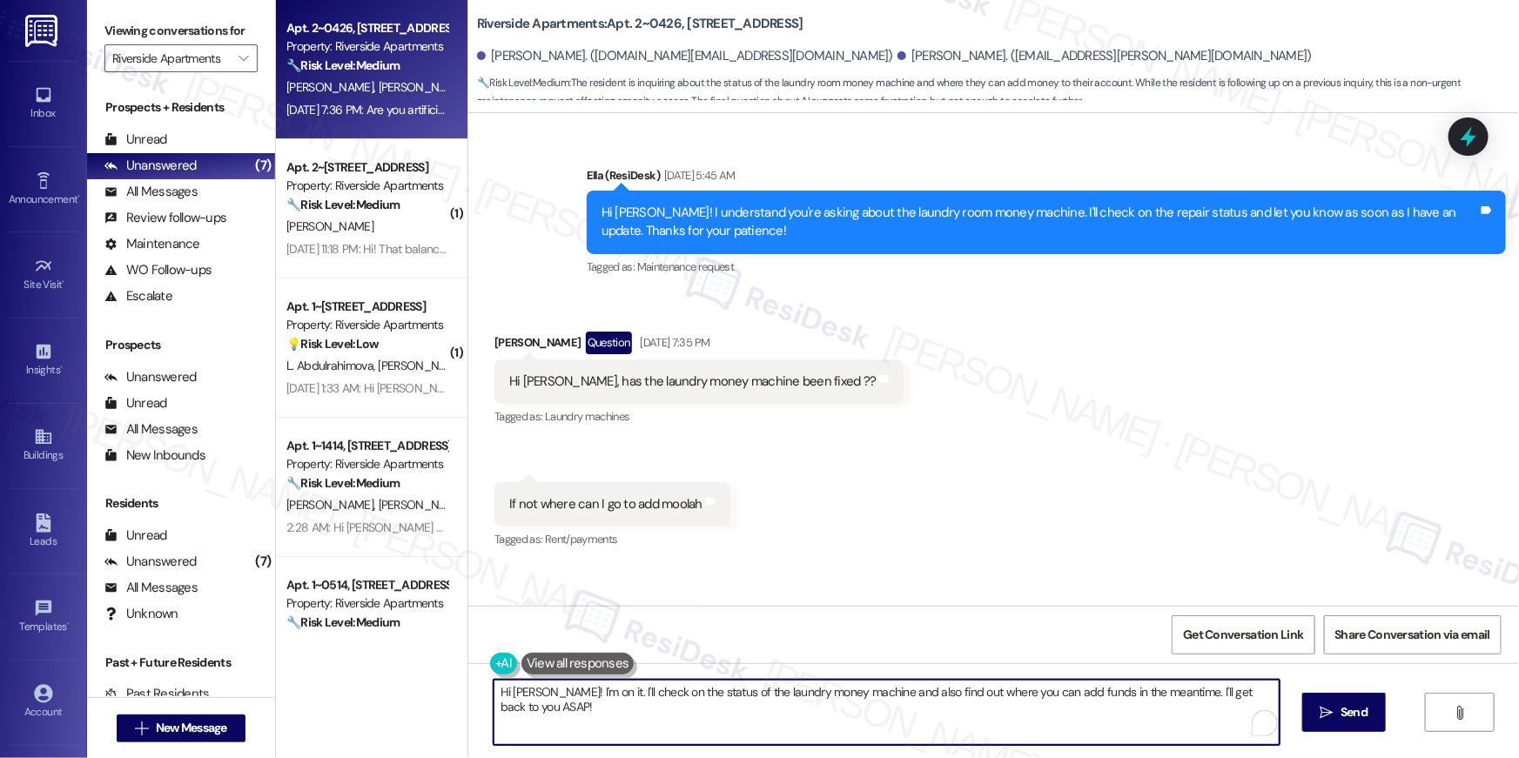
click at [568, 730] on textarea "Hi Richard! I'm on it. I'll check on the status of the laundry money machine an…" at bounding box center [887, 712] width 786 height 65
type textarea "Hi Richard! I have not received an update from the site team, yet."
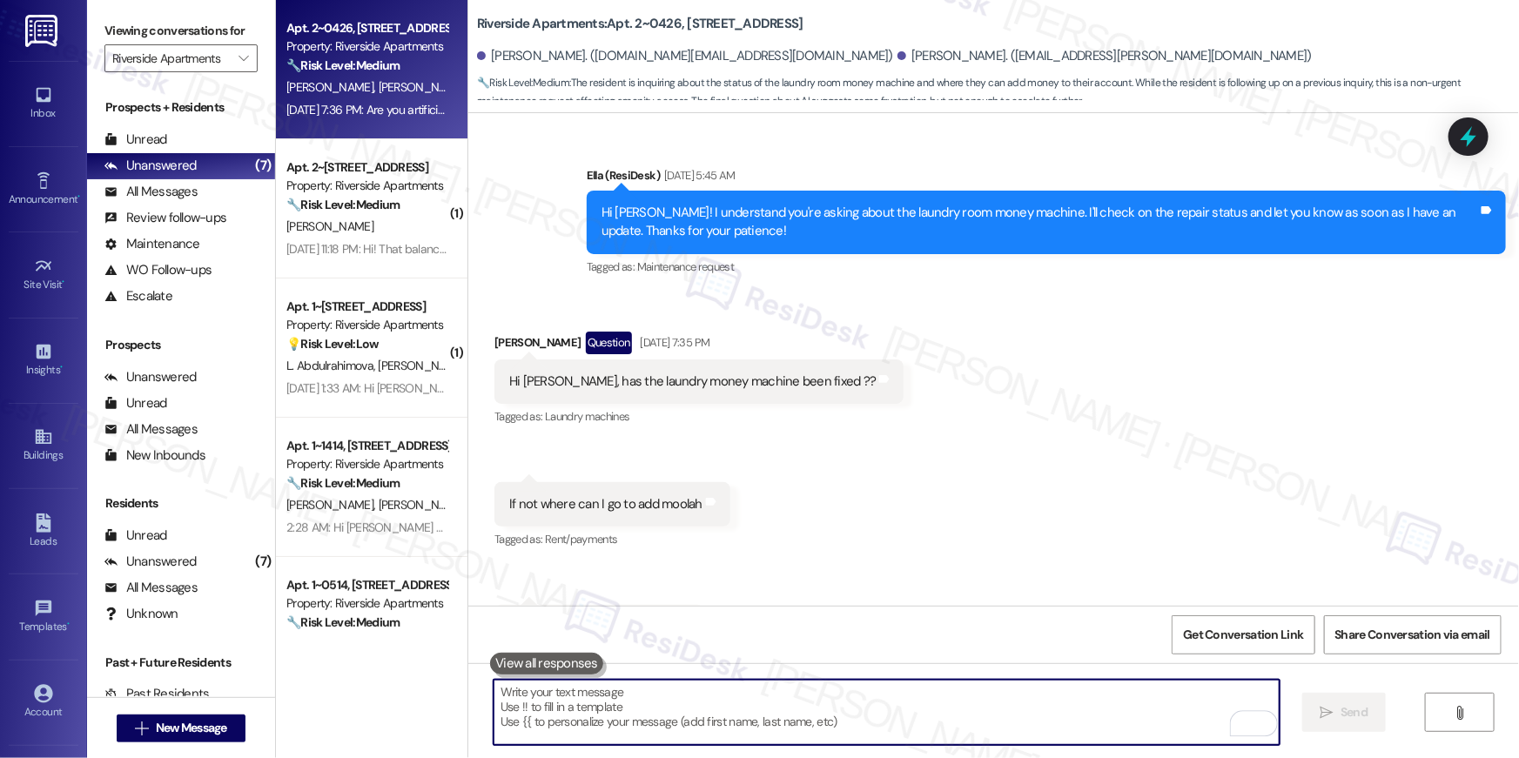
scroll to position [4570, 0]
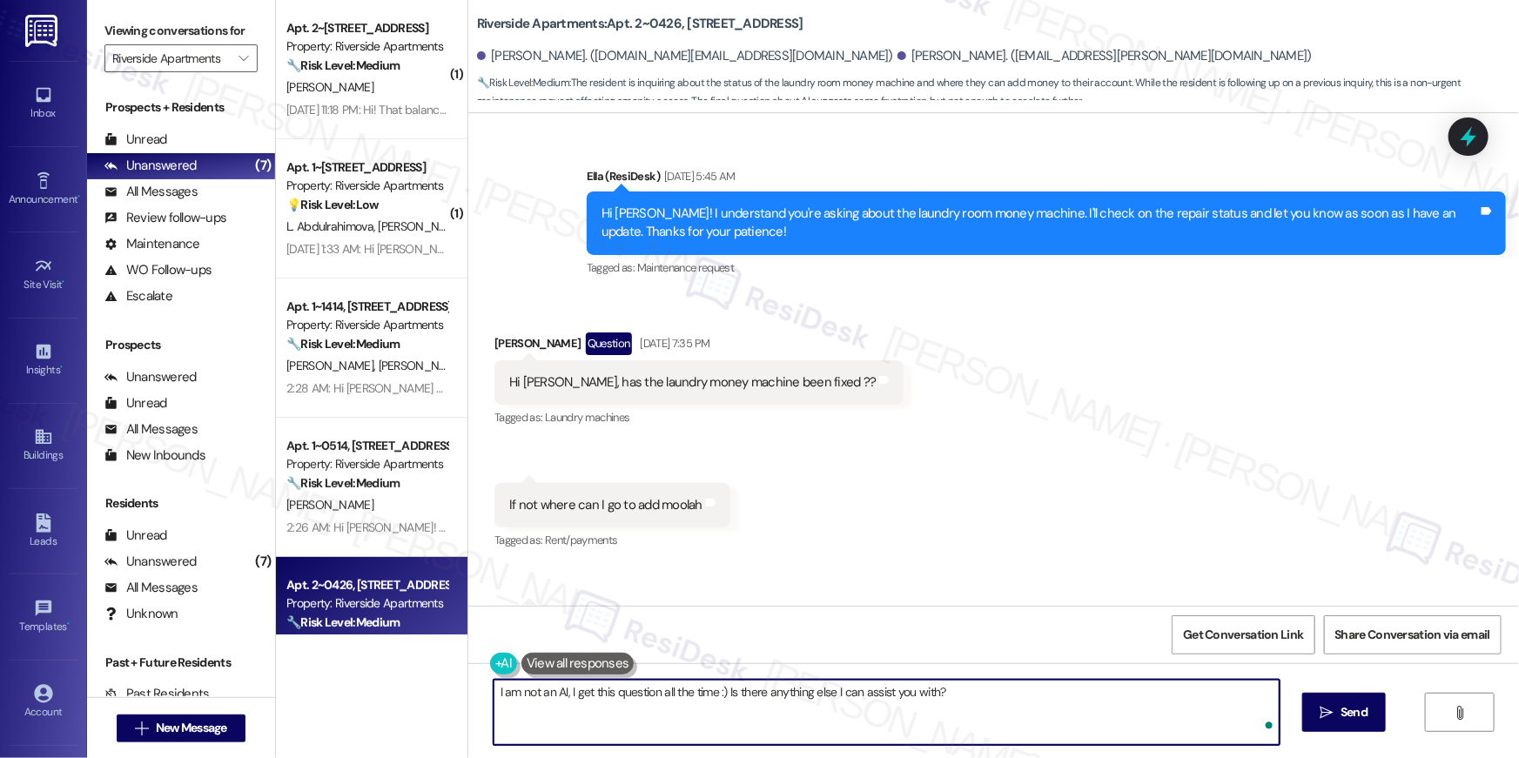
type textarea "I am not an AI, I get this question all the time :) Is there anything else I ca…"
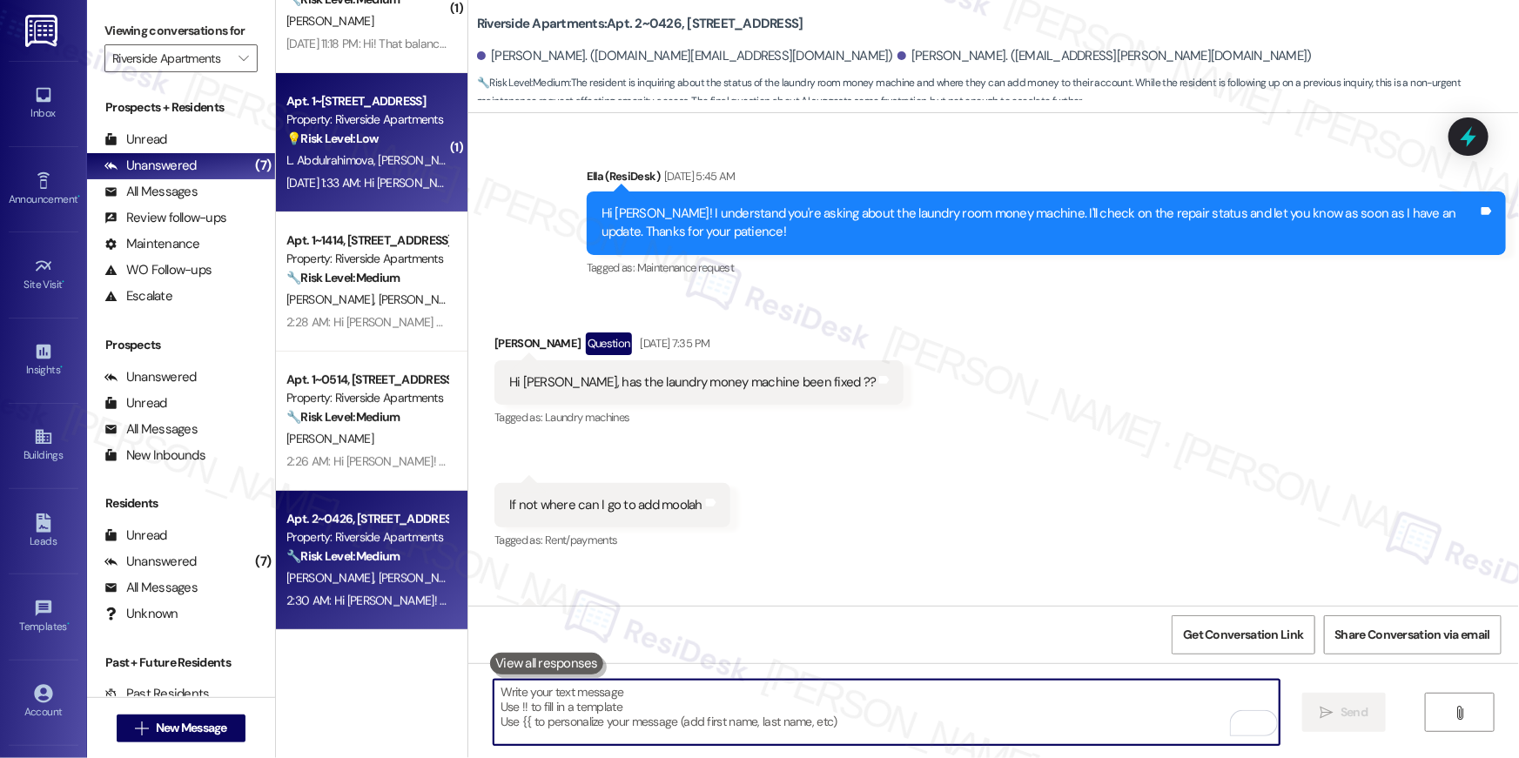
scroll to position [0, 0]
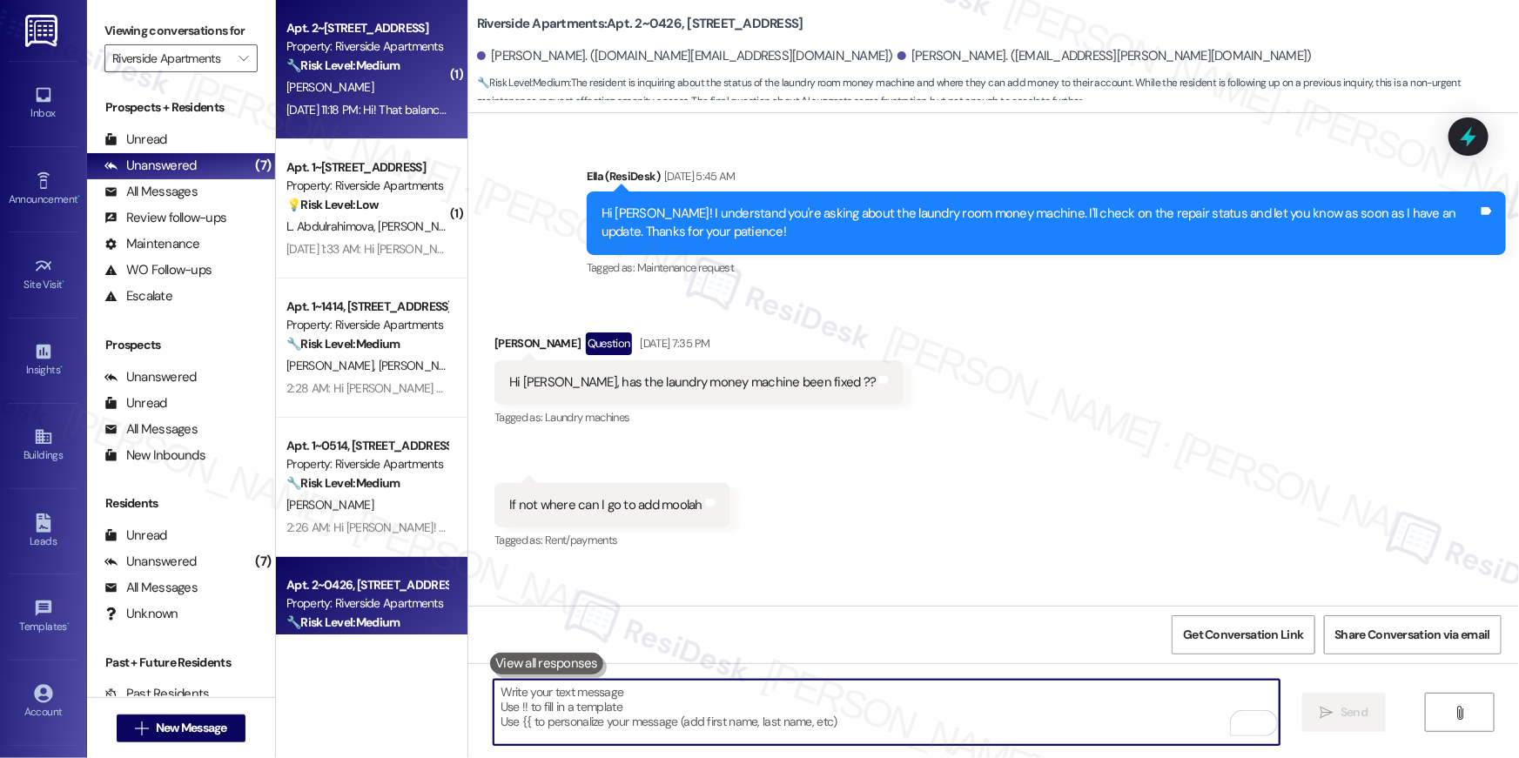
click at [336, 102] on div "Aug 09, 2025 at 11:18 PM: Hi! That balance will be paid by August 22nd. I had a…" at bounding box center [546, 110] width 521 height 16
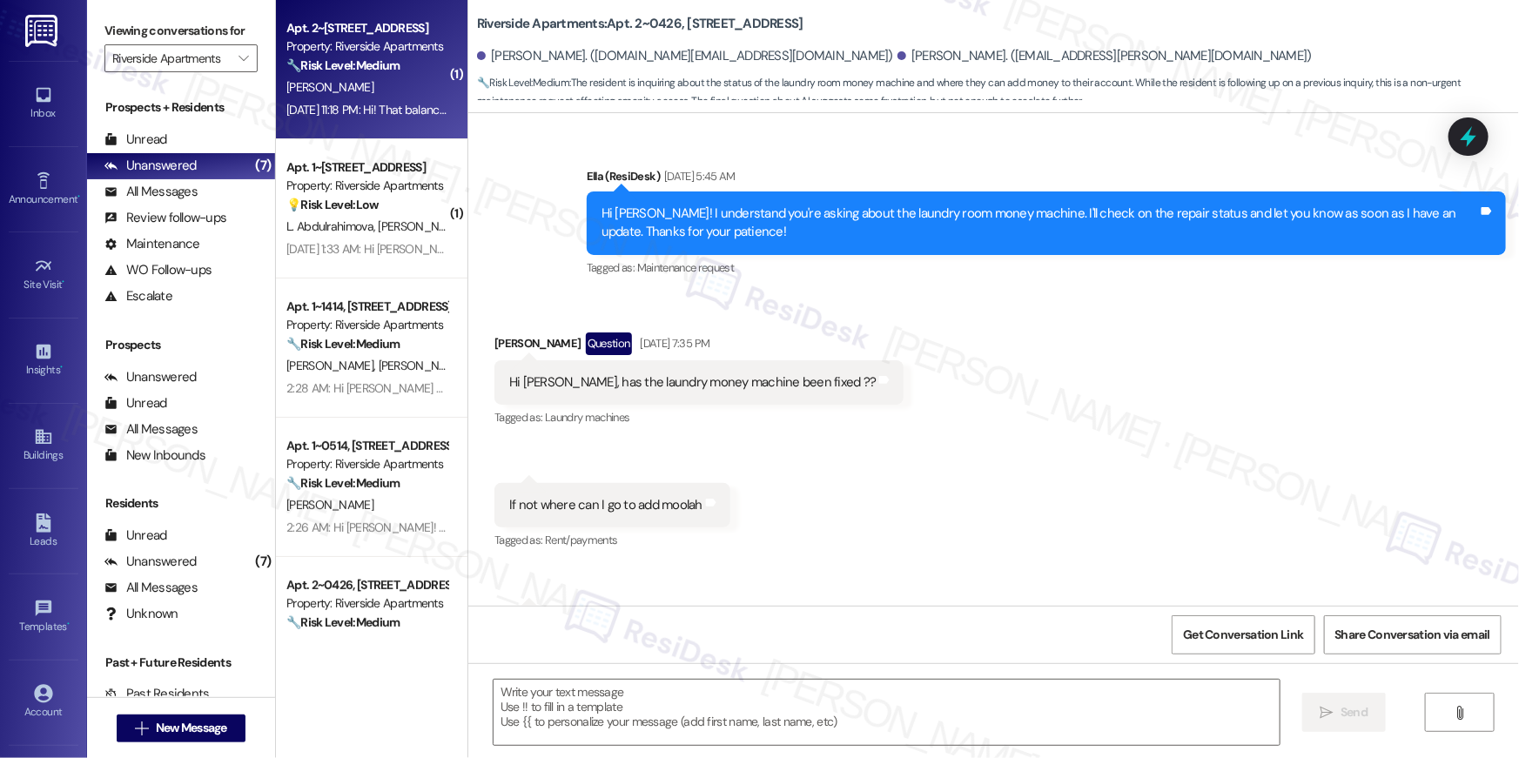
type textarea "Fetching suggested responses. Please feel free to read through the conversation…"
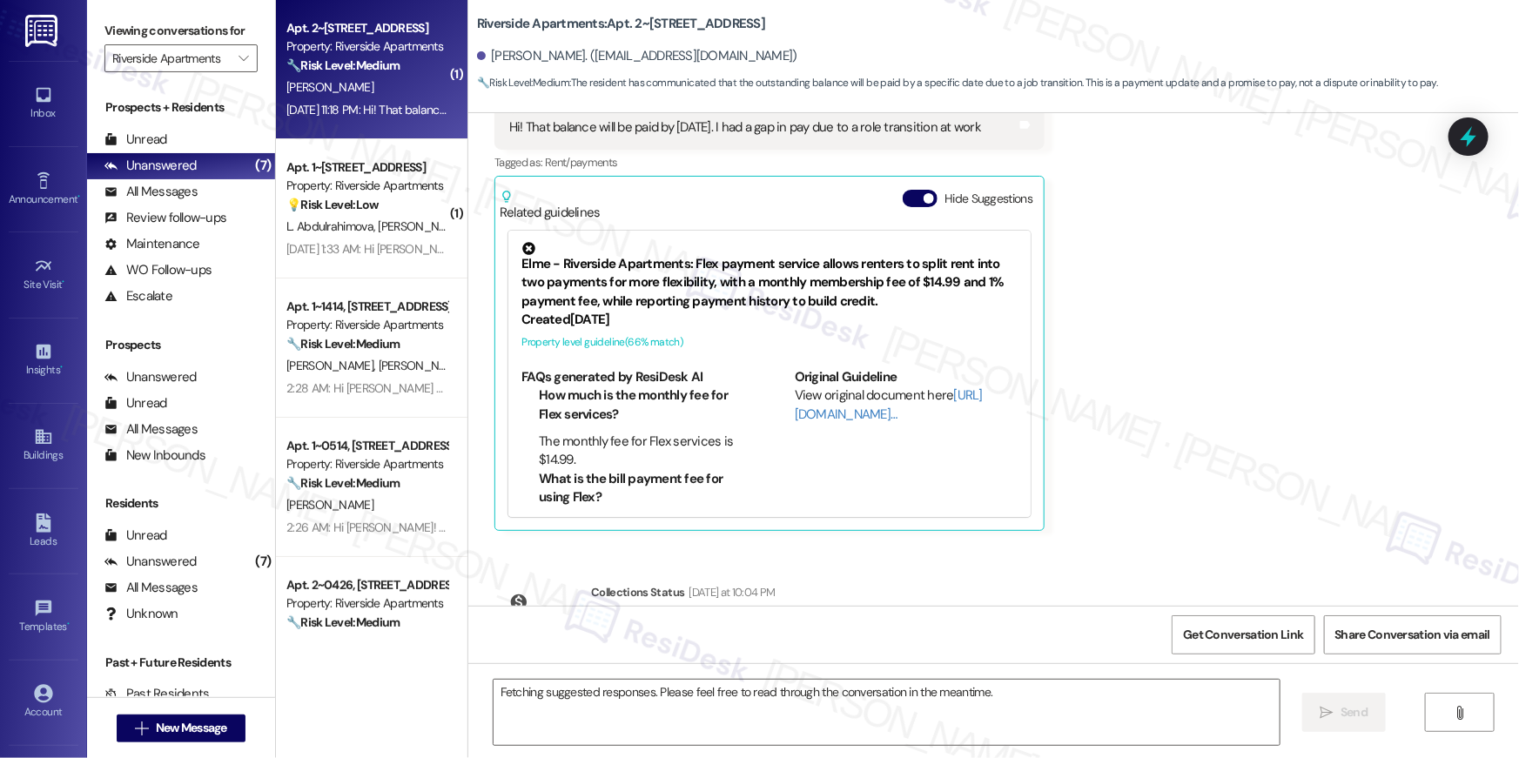
scroll to position [6242, 0]
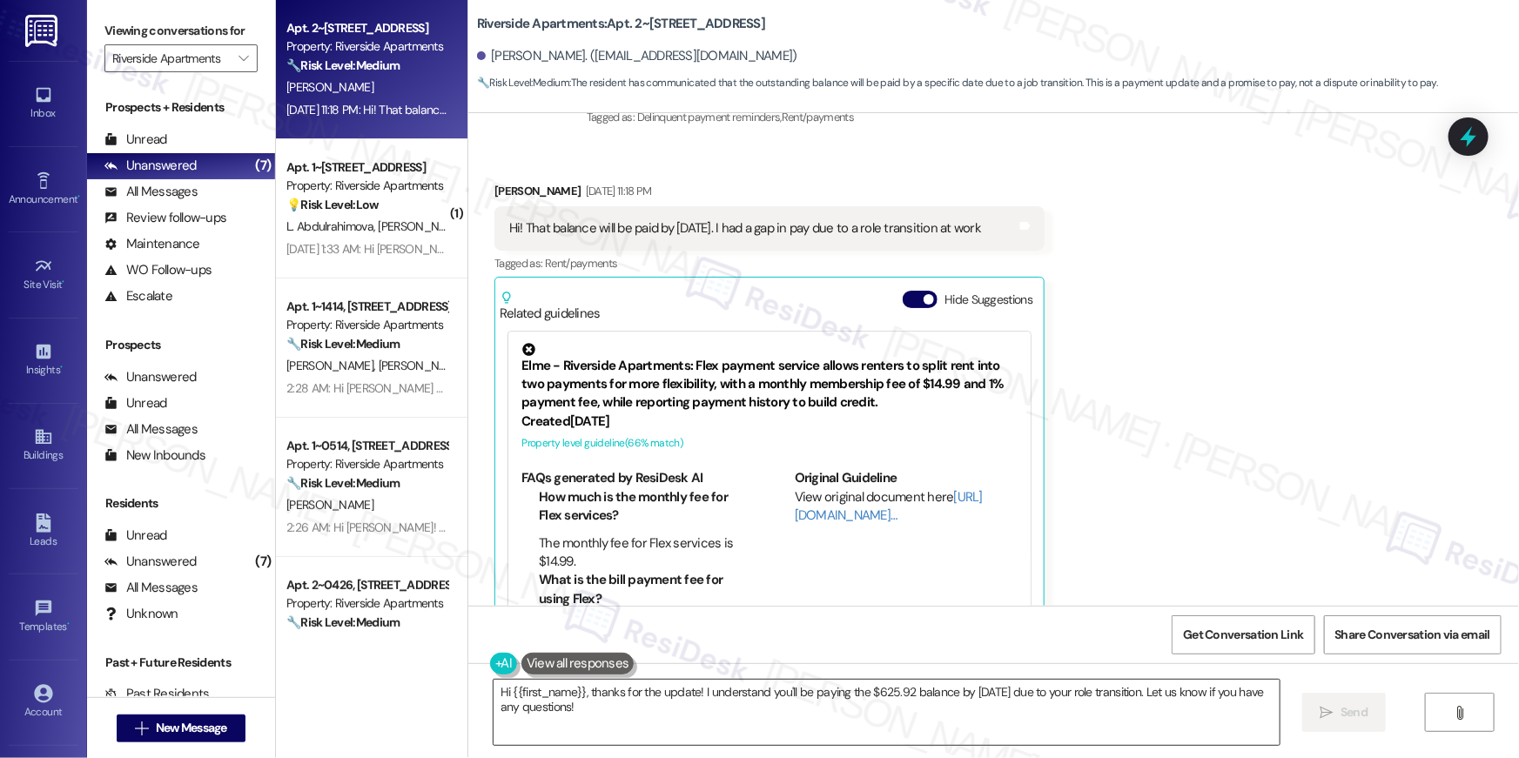
click at [786, 707] on textarea "Hi {{first_name}}, thanks for the update! I understand you'll be paying the $62…" at bounding box center [887, 712] width 786 height 65
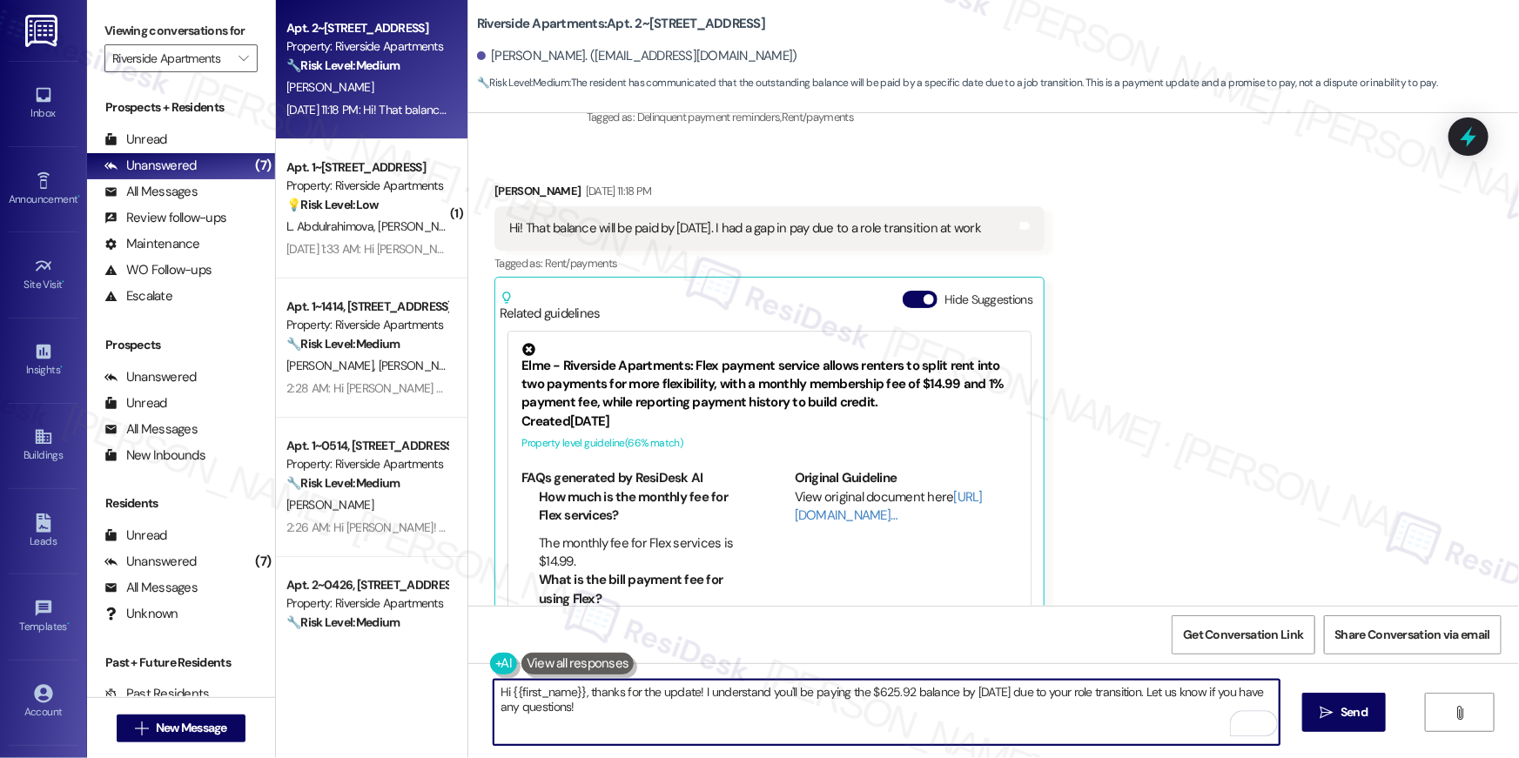
drag, startPoint x: 693, startPoint y: 695, endPoint x: 730, endPoint y: 750, distance: 66.6
click at [730, 750] on div "Hi {{first_name}}, thanks for the update! I understand you'll be paying the $62…" at bounding box center [993, 728] width 1051 height 131
click at [1160, 694] on textarea "Hi {{first_name}}, thanks for the update! I understand you'll be paying the $62…" at bounding box center [887, 712] width 786 height 65
drag, startPoint x: 702, startPoint y: 693, endPoint x: 709, endPoint y: 685, distance: 11.1
click at [702, 692] on textarea "Hi {{first_name}}, thanks for the update! I understand you'll be paying the $62…" at bounding box center [887, 712] width 786 height 65
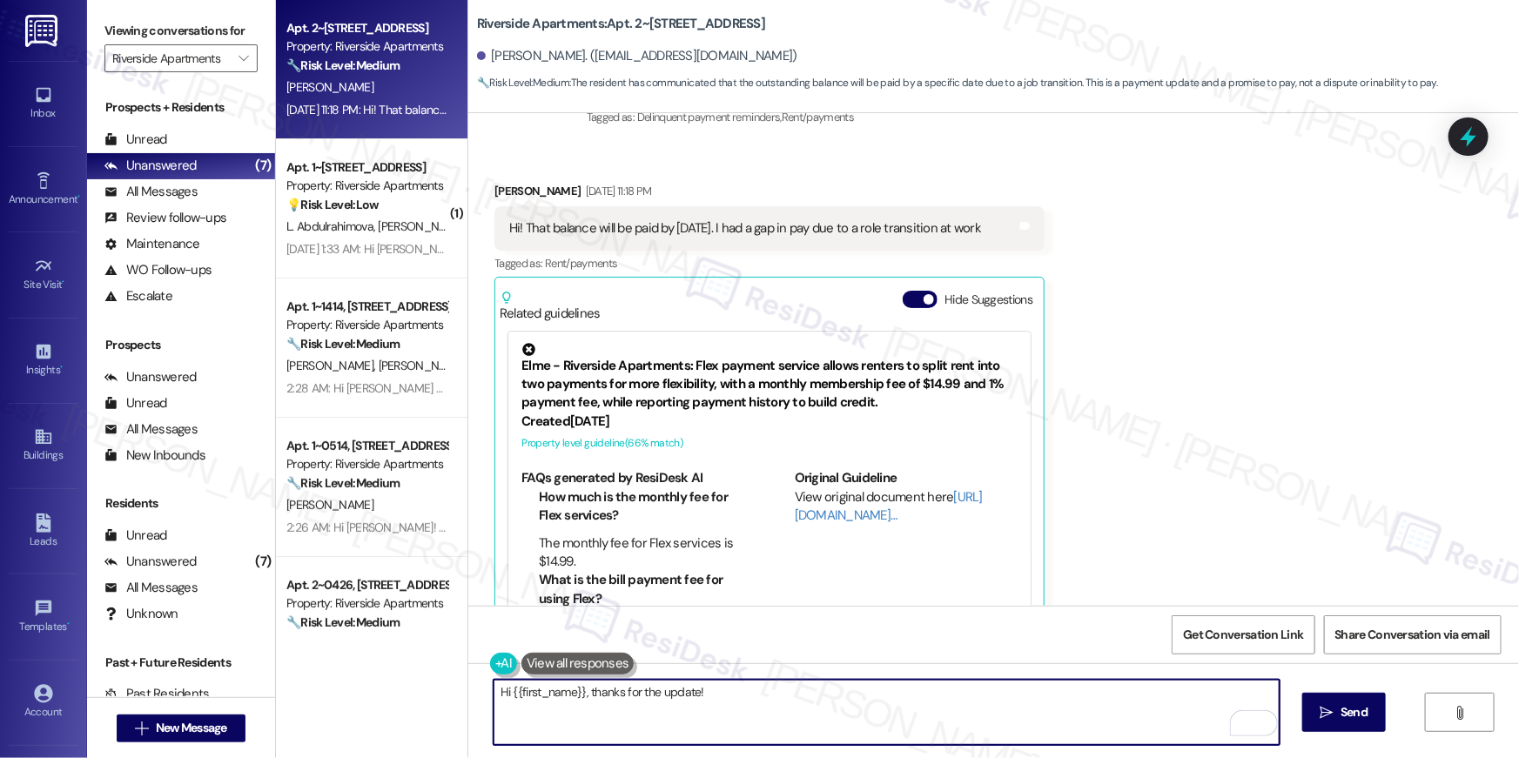
click at [1050, 702] on textarea "Hi {{first_name}}, thanks for the update!" at bounding box center [887, 712] width 786 height 65
paste textarea "In the meantime, if there's anything else I can assist you with, let me know."
type textarea "Hi {{first_name}}, thanks for the update! In the meantime, if there's anything …"
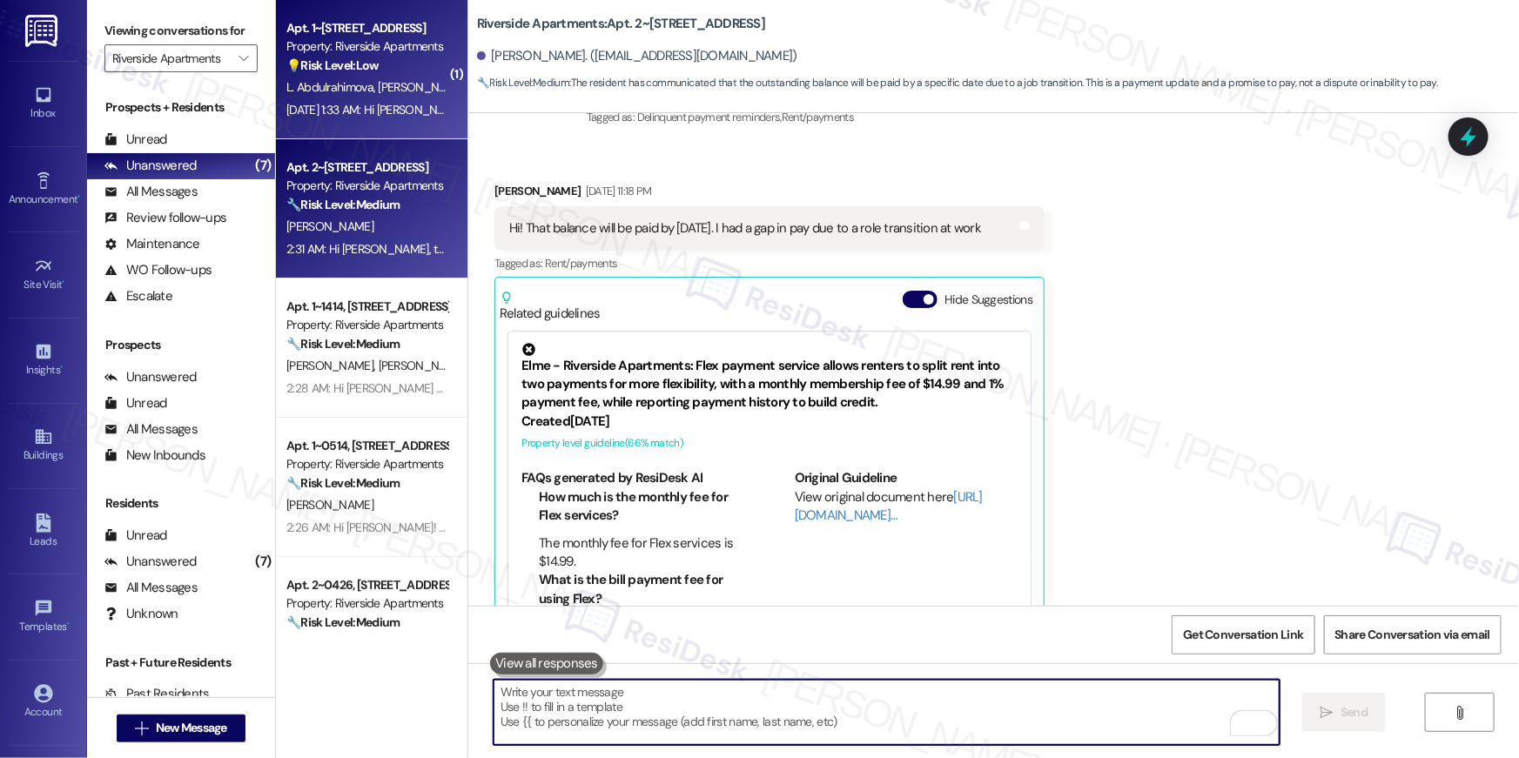
click at [353, 102] on div "Aug 10, 2025 at 1:33 AM: Hi Ella. Was wondering how much the reserved parking s…" at bounding box center [592, 110] width 613 height 16
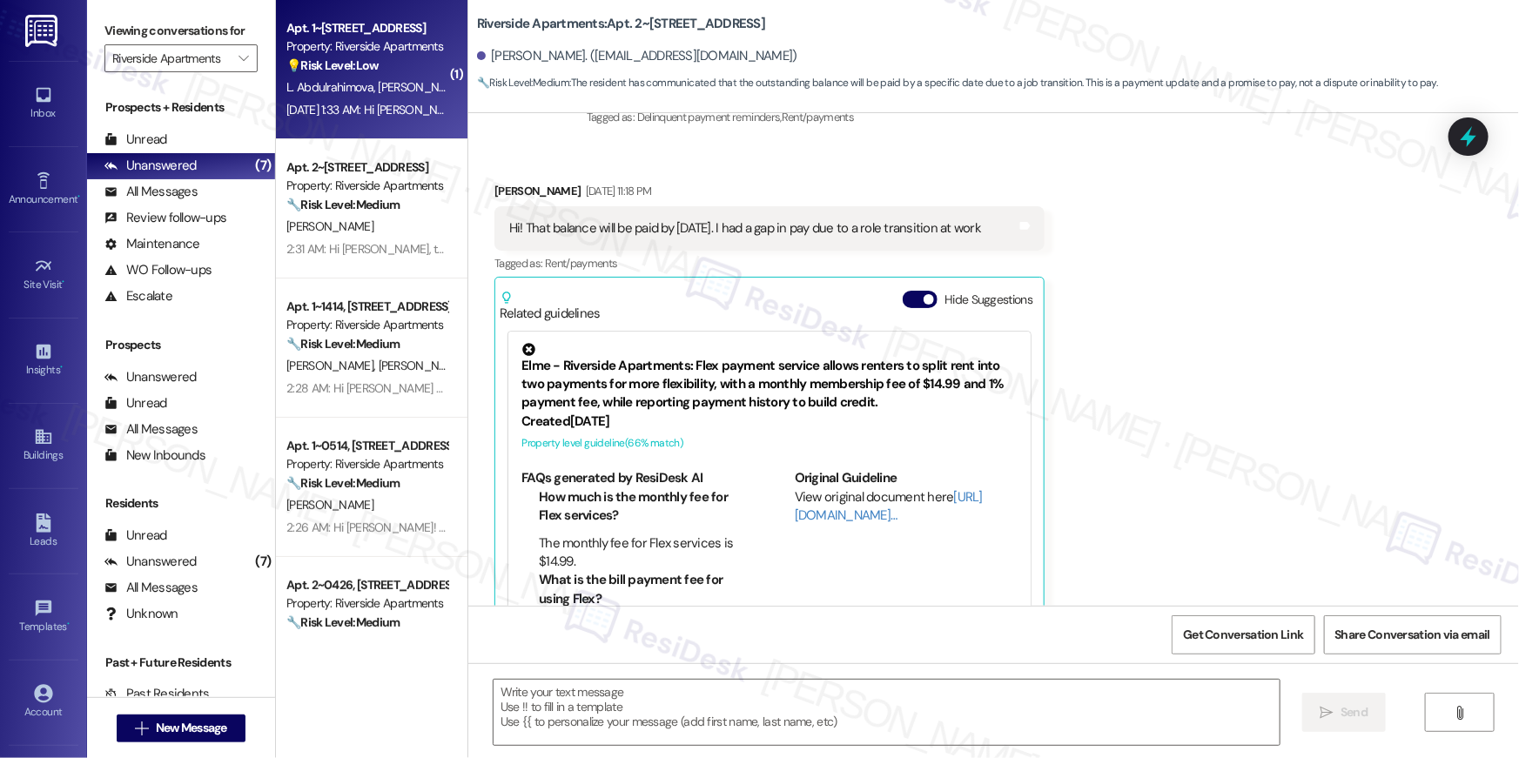
type textarea "Fetching suggested responses. Please feel free to read through the conversation…"
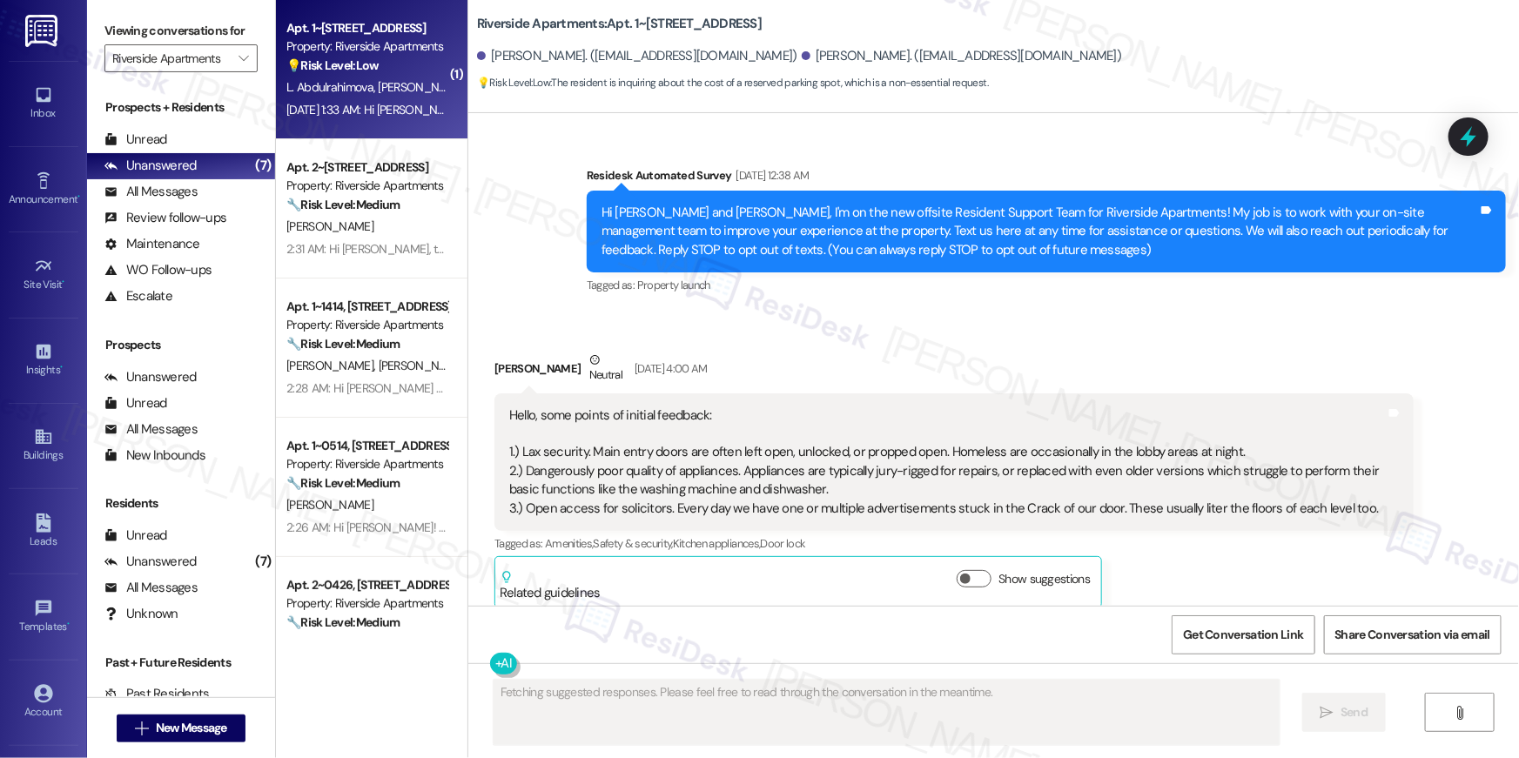
scroll to position [14426, 0]
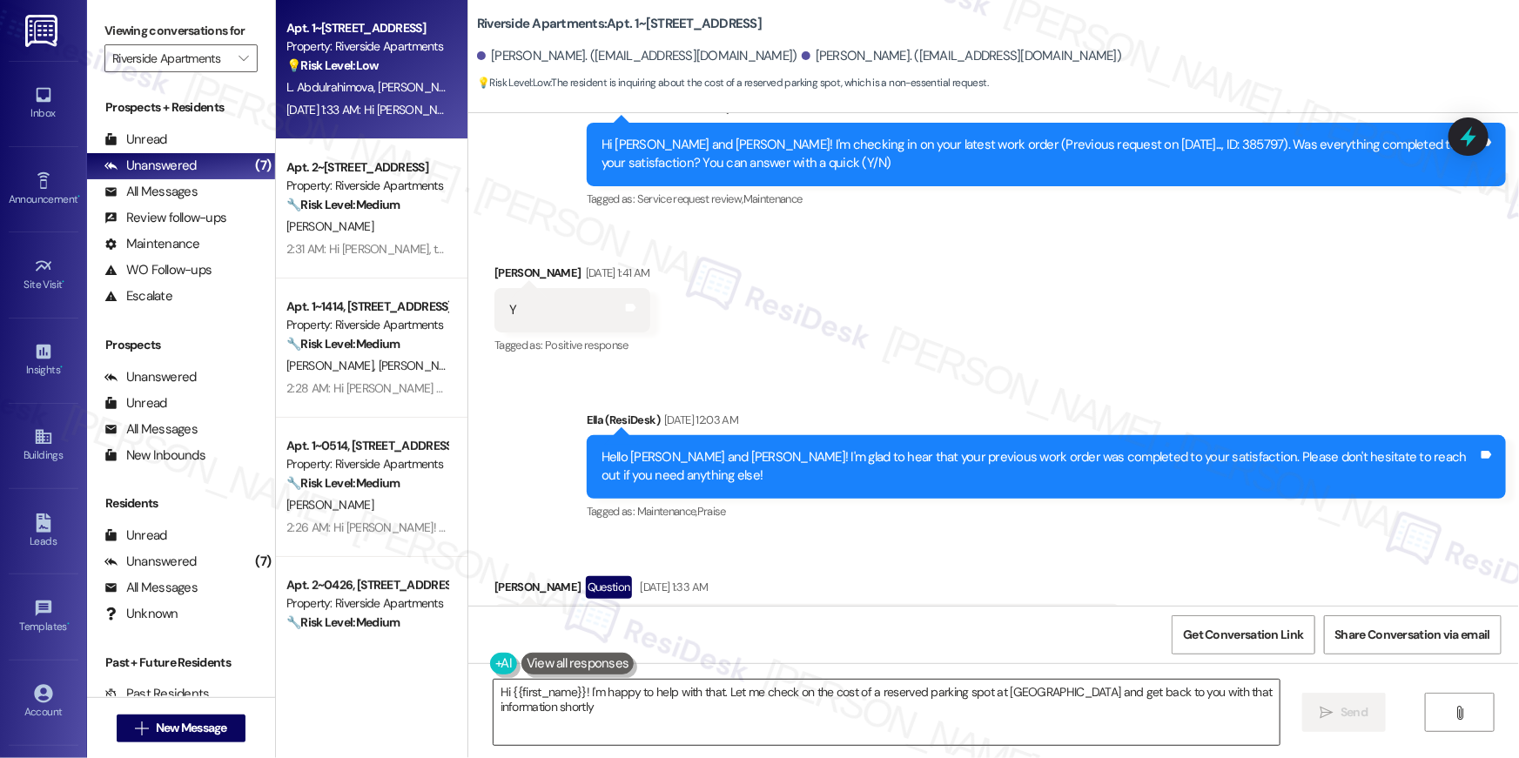
type textarea "Hi {{first_name}}! I'm happy to help with that. Let me check on the cost of a r…"
click at [992, 724] on textarea "Hi {{first_name}}! I'm happy to help with that. Let me check on the cost of a r…" at bounding box center [887, 712] width 786 height 65
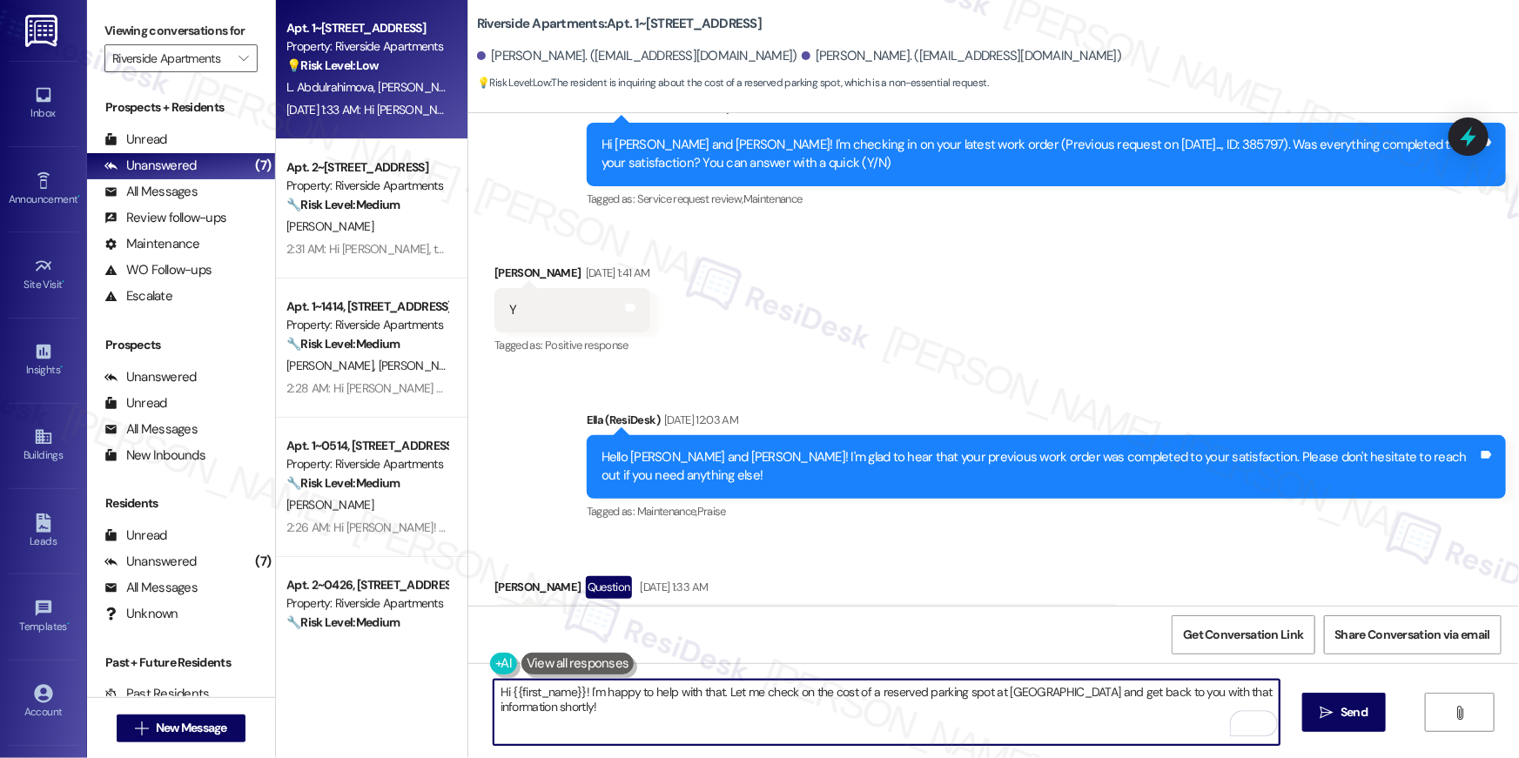
click at [693, 698] on textarea "Hi {{first_name}}! I'm happy to help with that. Let me check on the cost of a r…" at bounding box center [887, 712] width 786 height 65
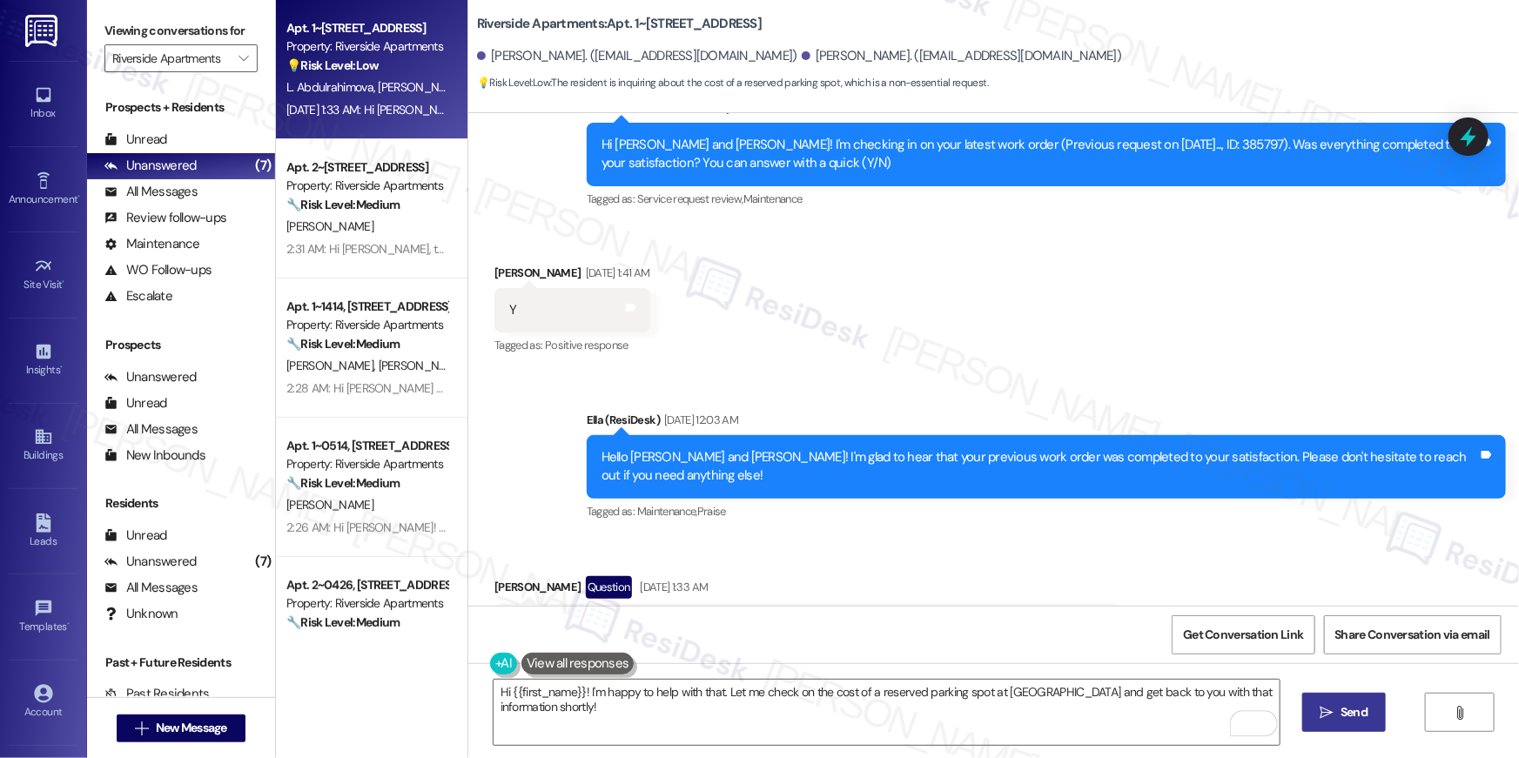
click at [1328, 725] on button " Send" at bounding box center [1344, 712] width 84 height 39
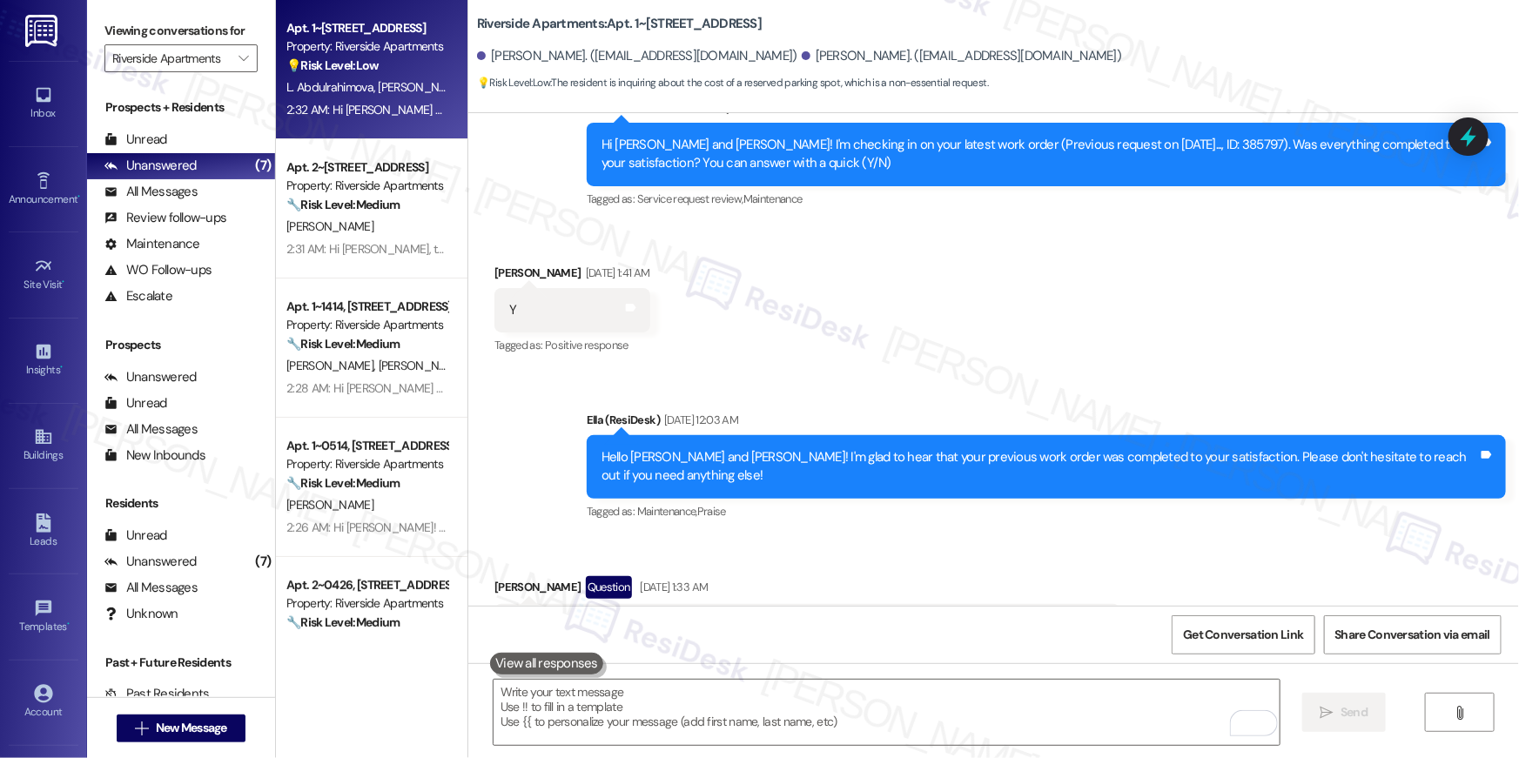
drag, startPoint x: 1096, startPoint y: 489, endPoint x: 1106, endPoint y: 524, distance: 36.1
click at [1097, 537] on div "Received via SMS Layla Abdulrahimova Question Aug 10, 2025 at 1:33 AM Hi Ella. …" at bounding box center [993, 612] width 1051 height 151
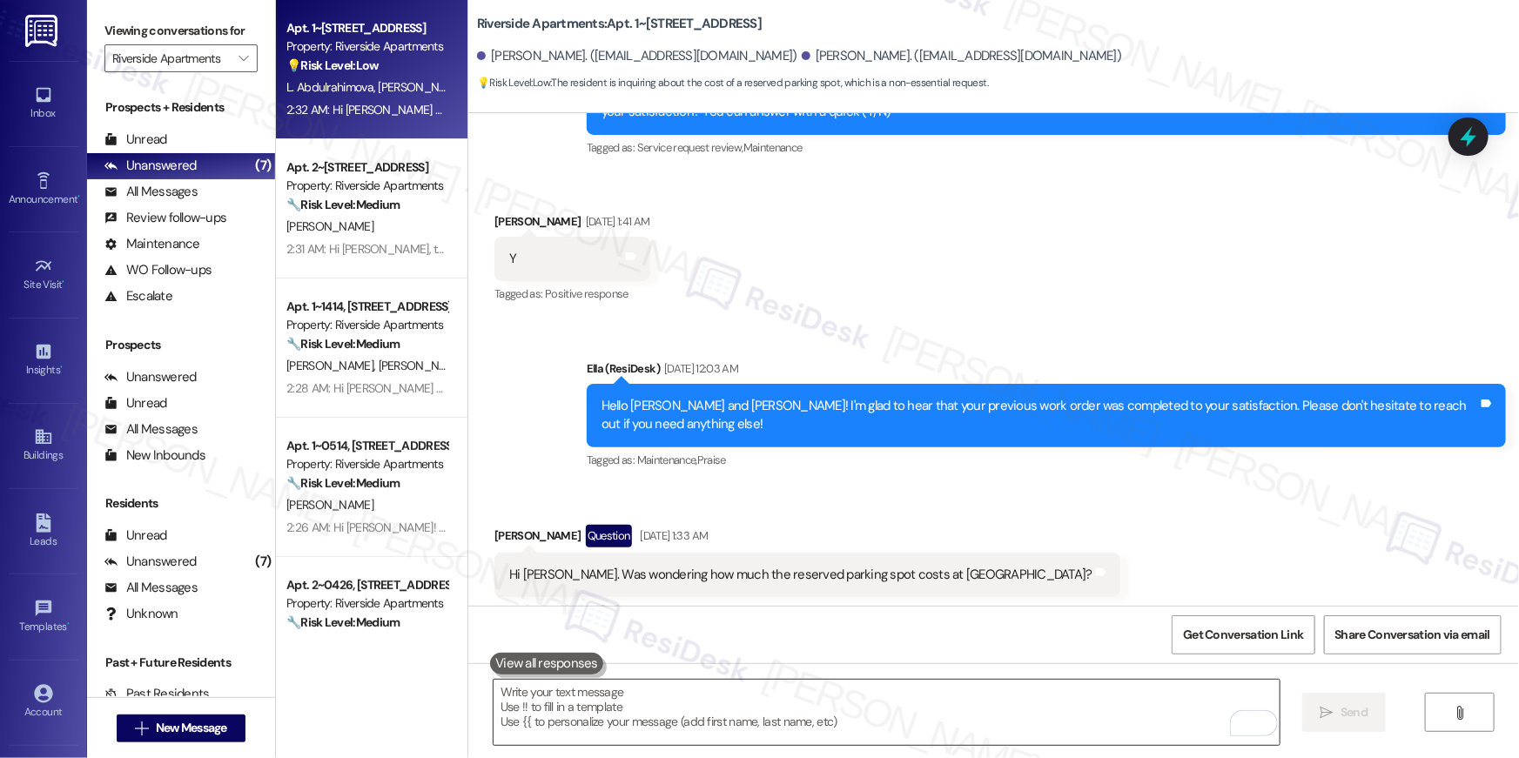
scroll to position [14548, 0]
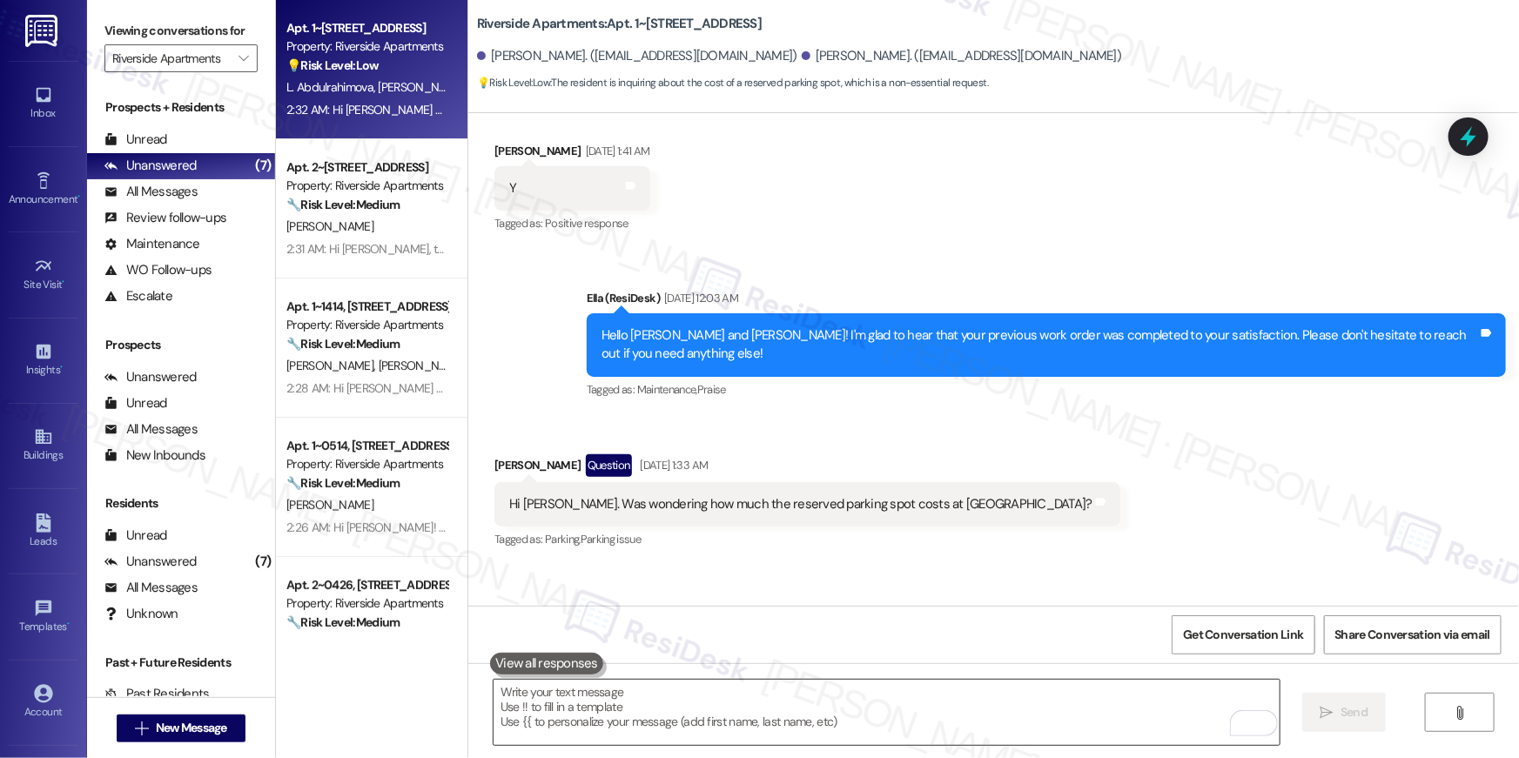
drag, startPoint x: 931, startPoint y: 709, endPoint x: 929, endPoint y: 698, distance: 10.6
click at [931, 705] on textarea "To enrich screen reader interactions, please activate Accessibility in Grammarl…" at bounding box center [887, 712] width 786 height 65
click at [930, 698] on textarea "To enrich screen reader interactions, please activate Accessibility in Grammarl…" at bounding box center [887, 712] width 786 height 65
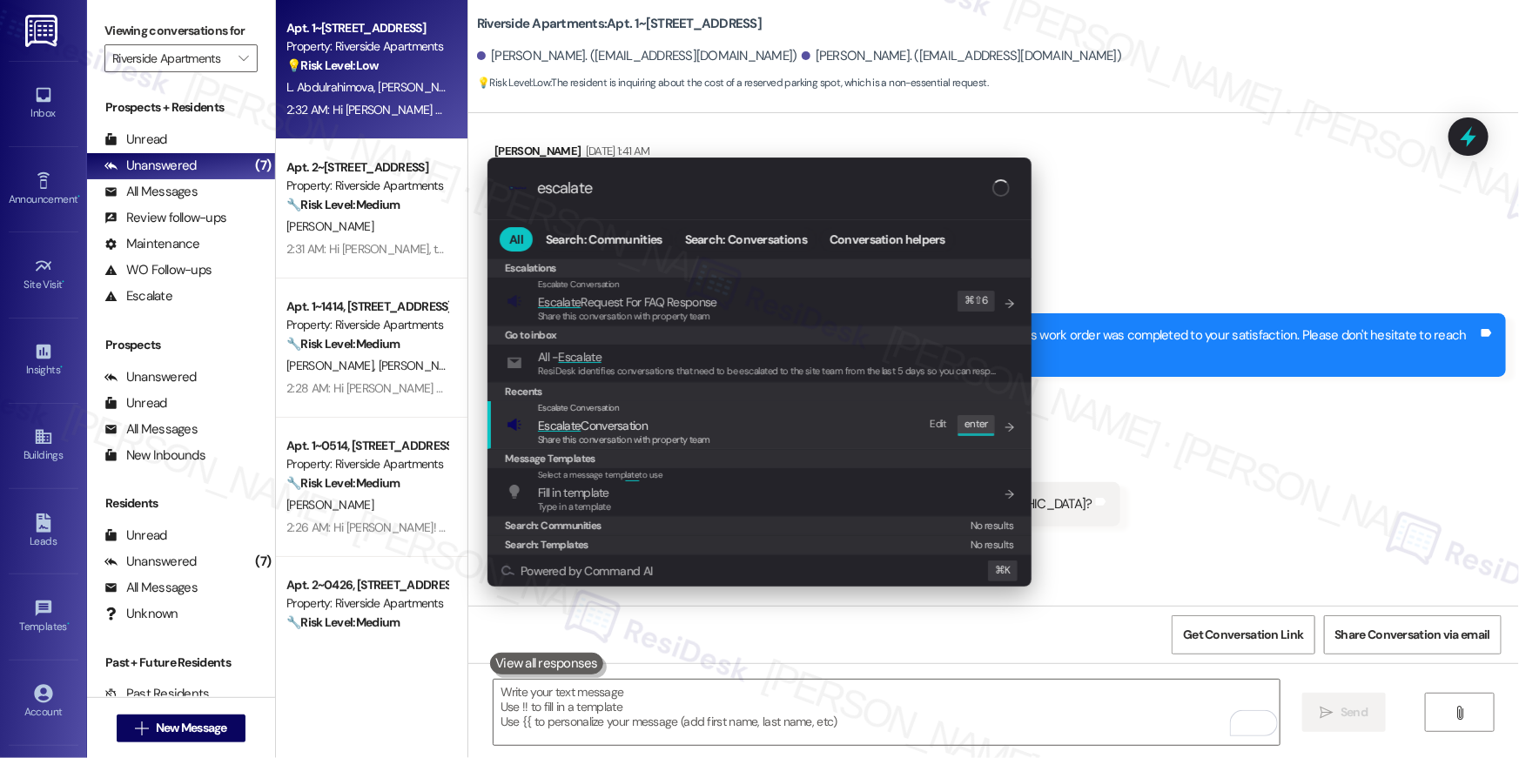
type input "escalate"
click at [640, 414] on div "Escalate Conversation Escalate Conversation Share this conversation with proper…" at bounding box center [624, 424] width 172 height 47
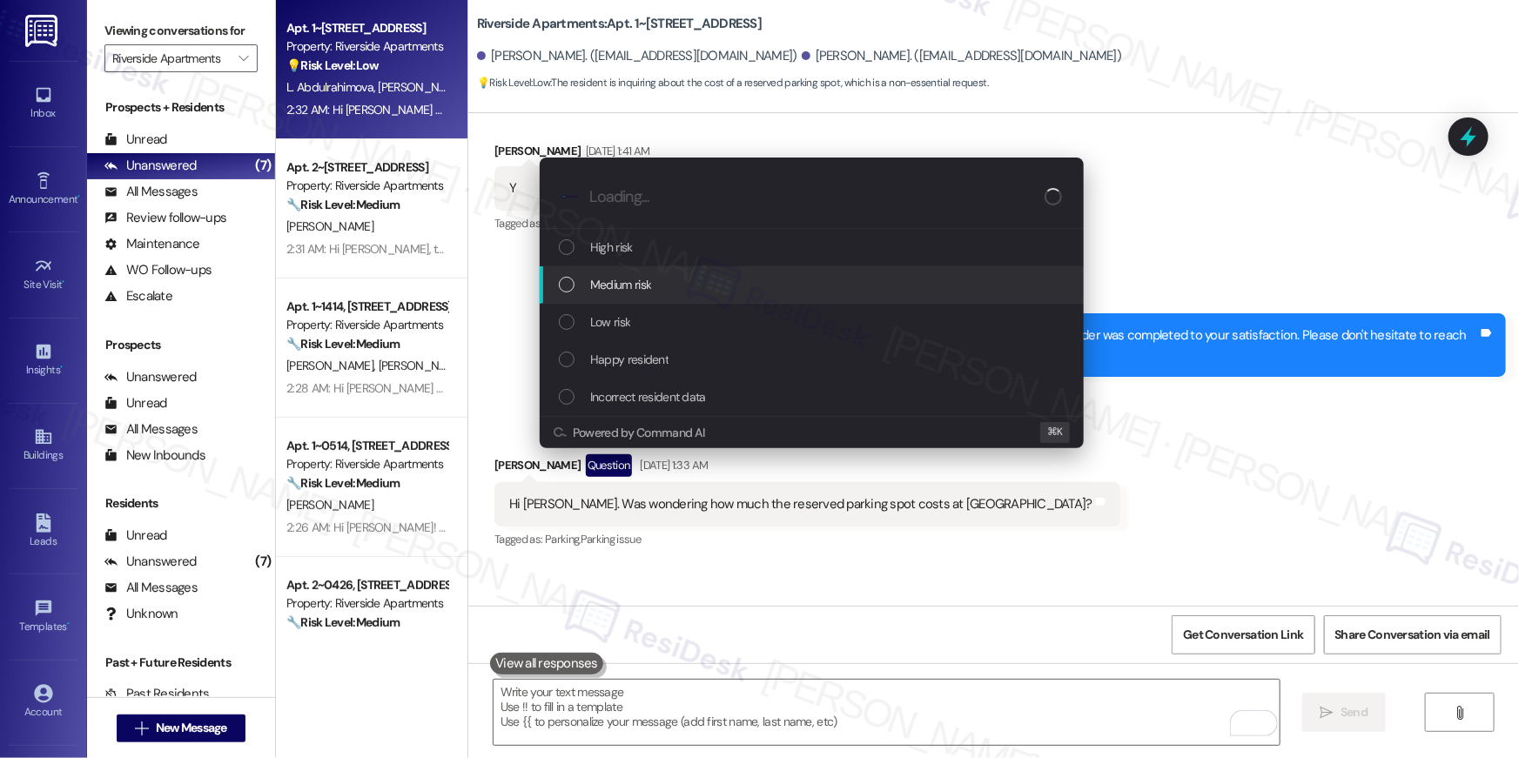
drag, startPoint x: 636, startPoint y: 328, endPoint x: 645, endPoint y: 285, distance: 44.4
click at [645, 285] on div "High risk Medium risk Low risk Happy resident Incorrect resident data" at bounding box center [812, 322] width 544 height 187
click at [641, 290] on span "Medium risk" at bounding box center [620, 284] width 61 height 19
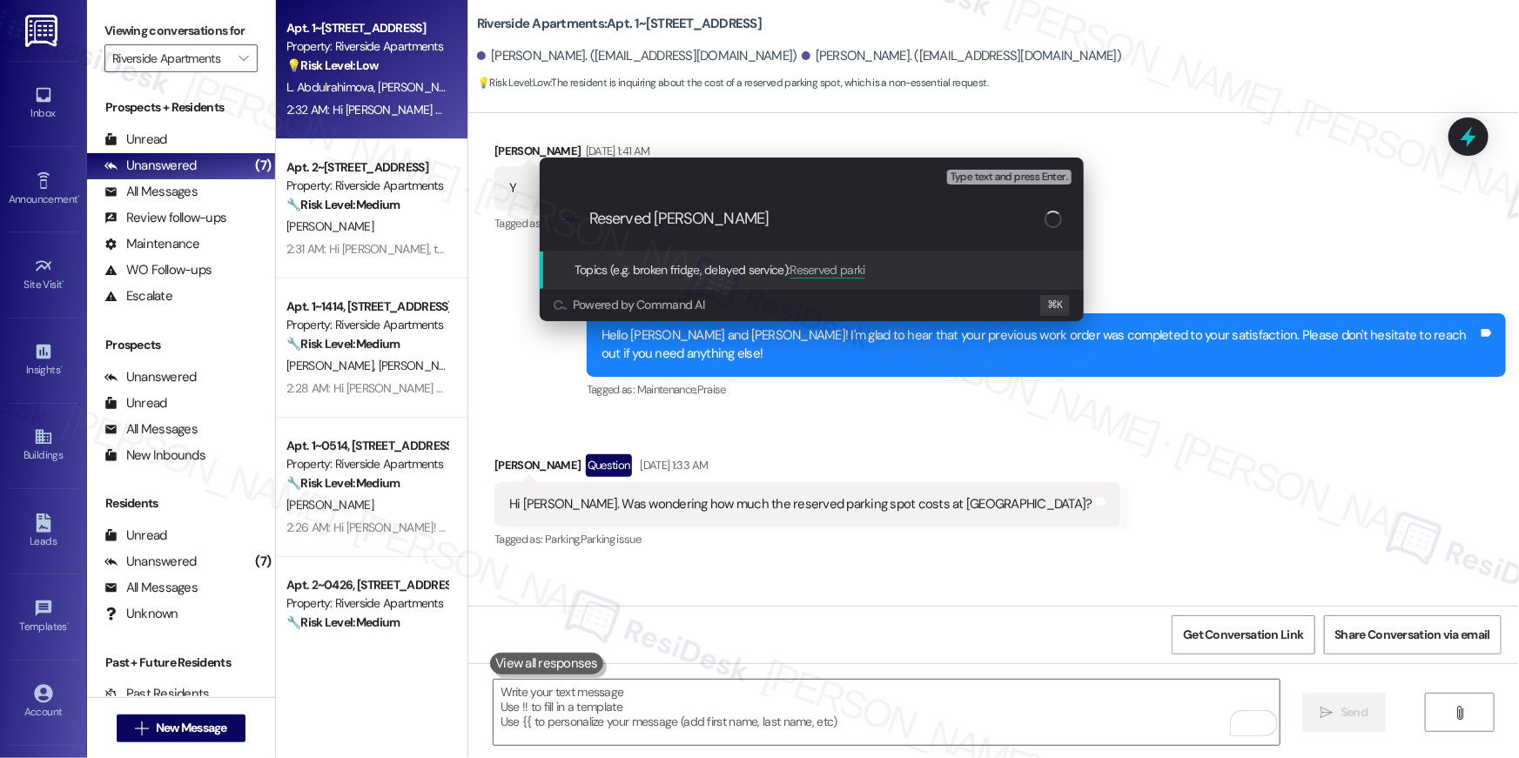
type input "Reserved parking"
paste input "Reserved parking"
type input "Reserved parking inquiry"
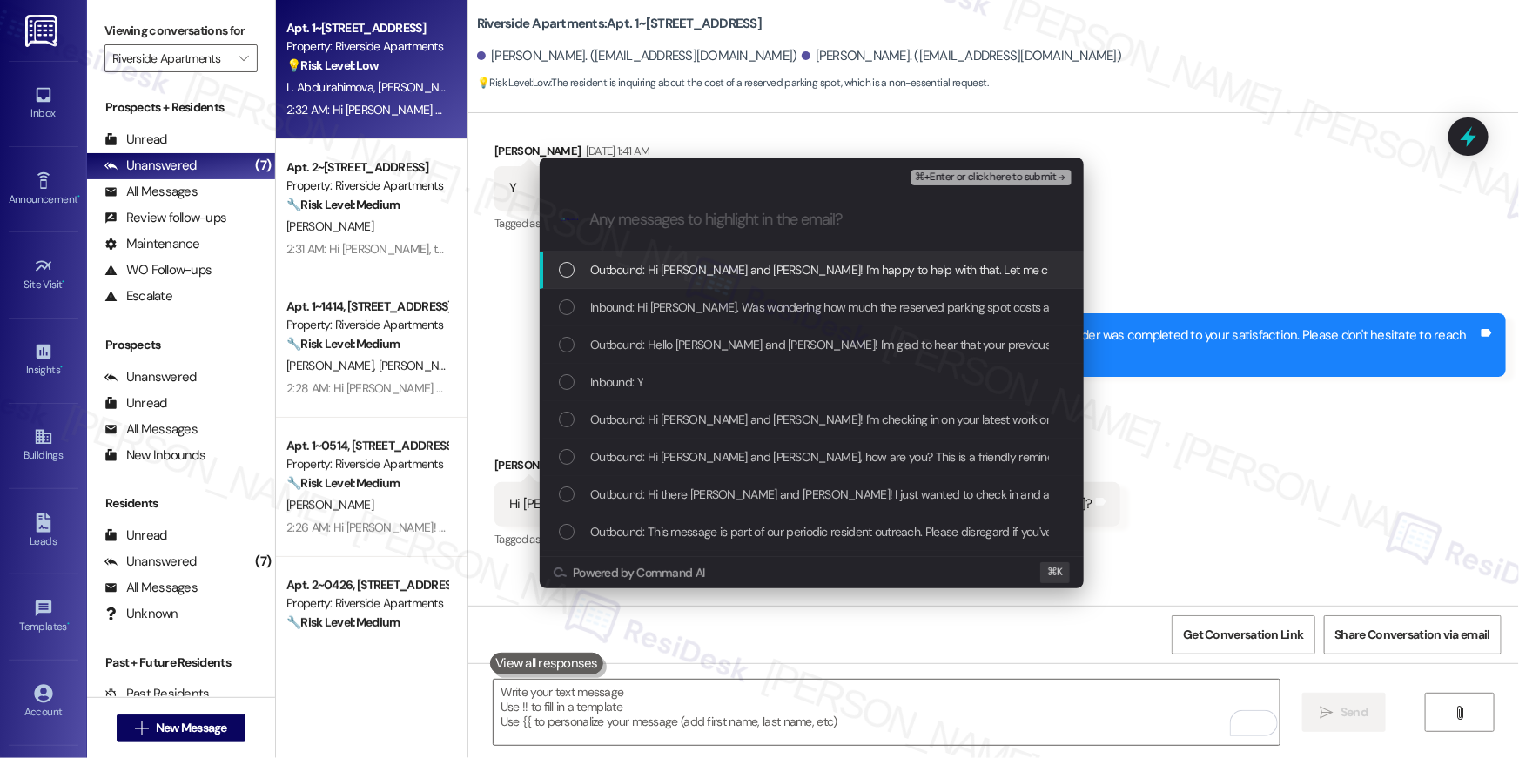
click at [729, 279] on span "Outbound: Hi James and Layla! I'm happy to help with that. Let me check on the …" at bounding box center [1117, 269] width 1055 height 19
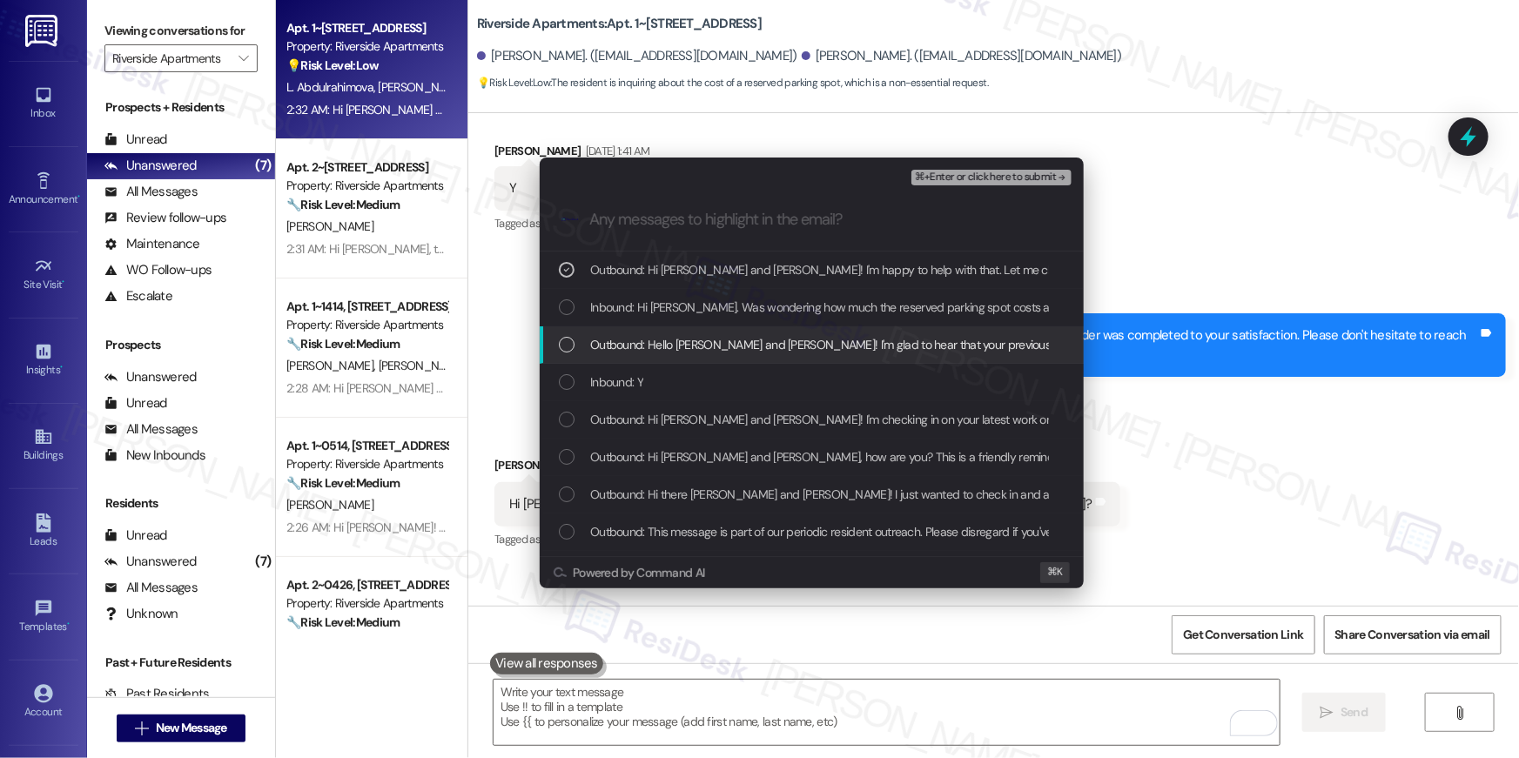
click at [723, 331] on div "Outbound: Hello James and Layla! I'm glad to hear that your previous work order…" at bounding box center [812, 344] width 544 height 37
click at [728, 348] on span "Outbound: Hello James and Layla! I'm glad to hear that your previous work order…" at bounding box center [1091, 344] width 1003 height 19
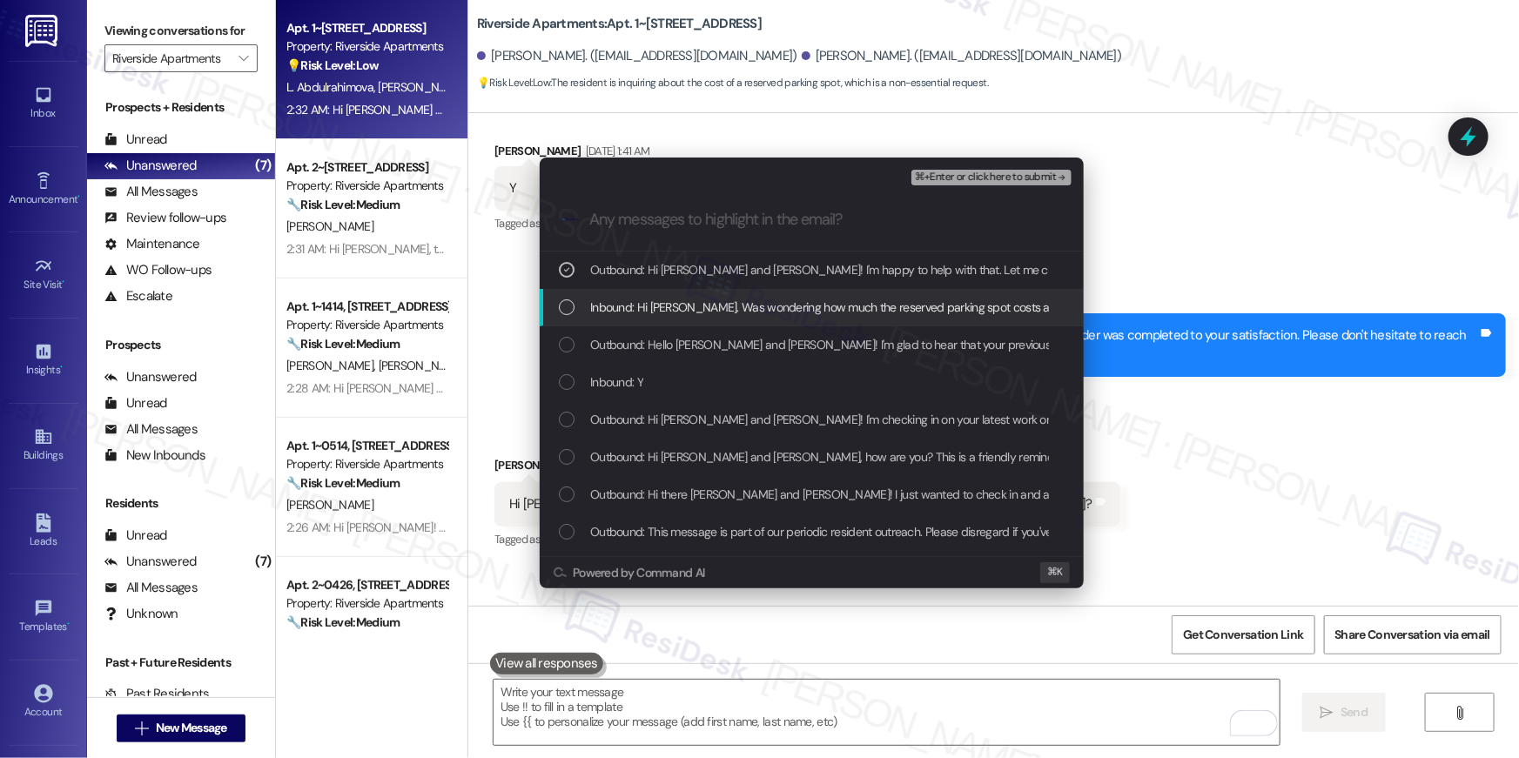
click at [735, 298] on span "Inbound: Hi Ella. Was wondering how much the reserved parking spot costs at Riv…" at bounding box center [881, 307] width 582 height 19
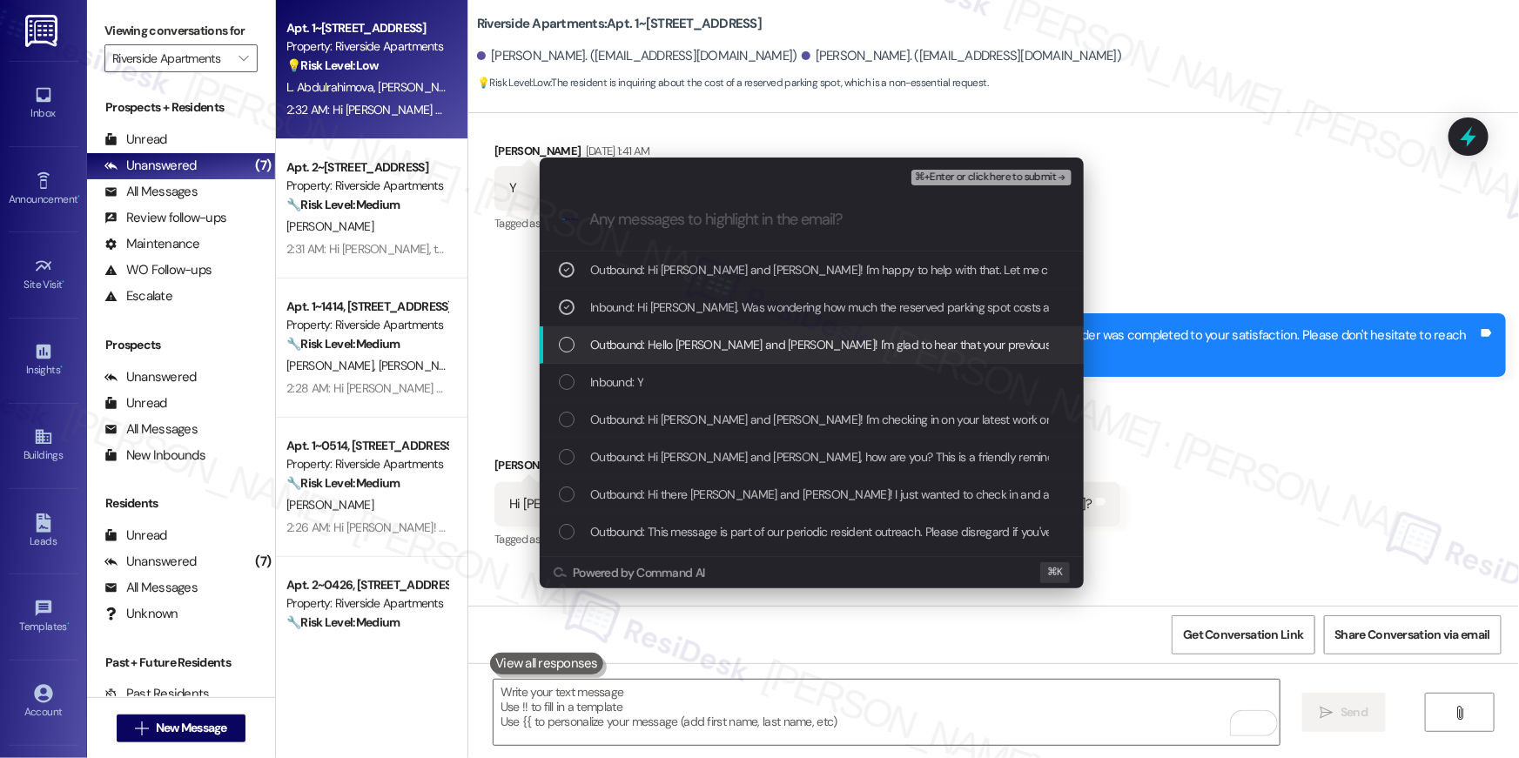
click at [726, 343] on span "Outbound: Hello James and Layla! I'm glad to hear that your previous work order…" at bounding box center [1091, 344] width 1003 height 19
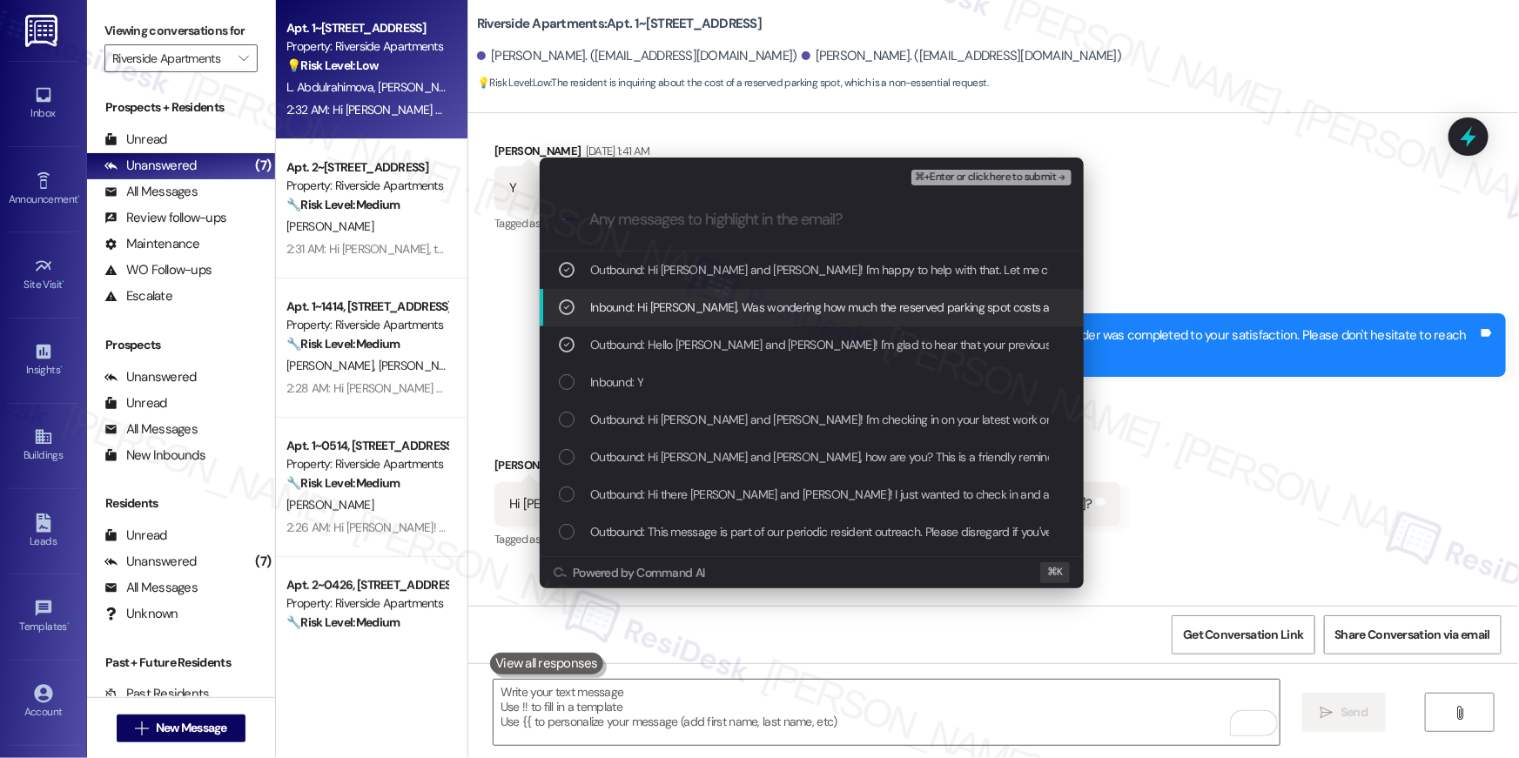
click at [983, 183] on span "⌘+Enter or click here to submit" at bounding box center [985, 177] width 141 height 12
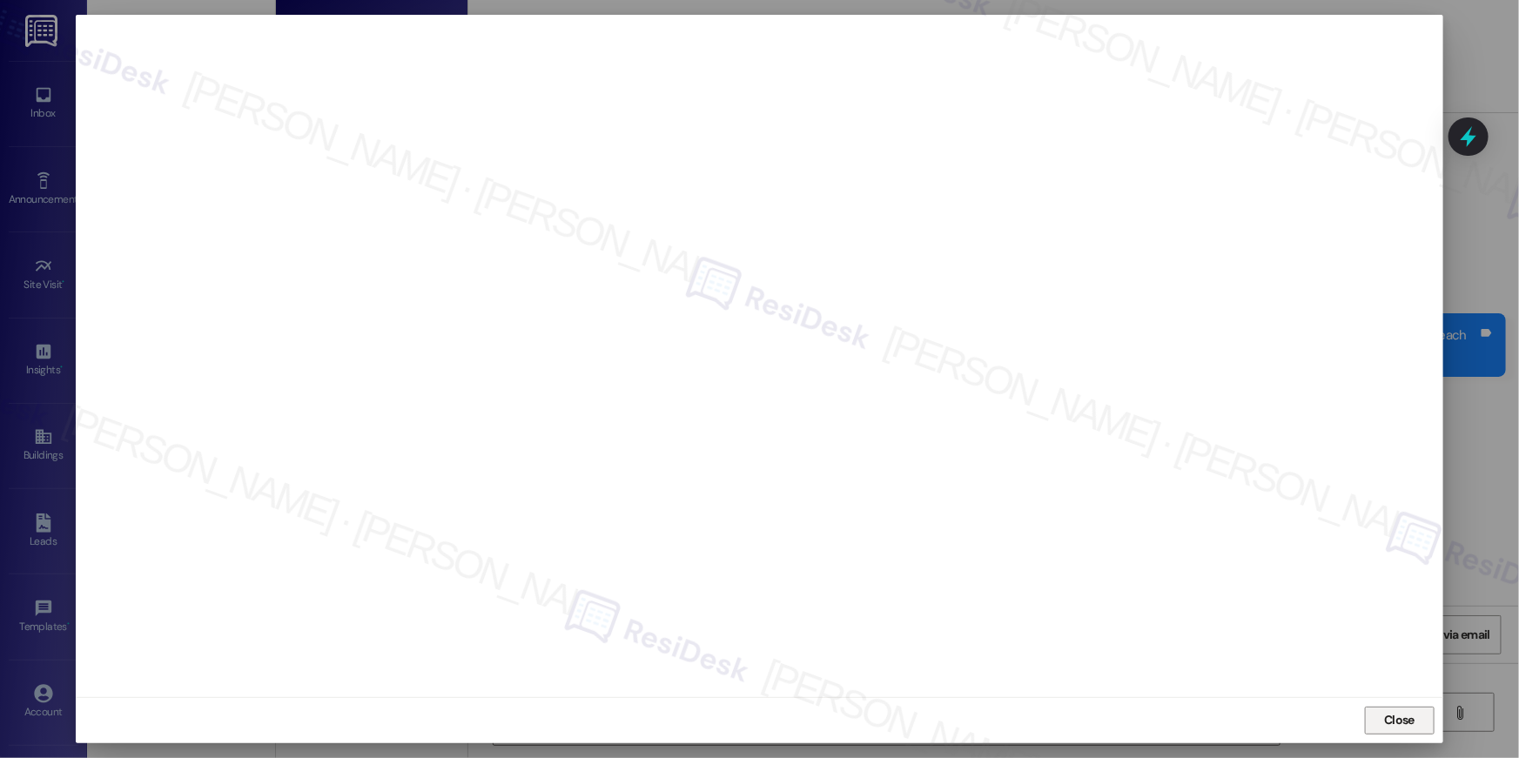
click at [1401, 711] on span "Close" at bounding box center [1399, 720] width 30 height 18
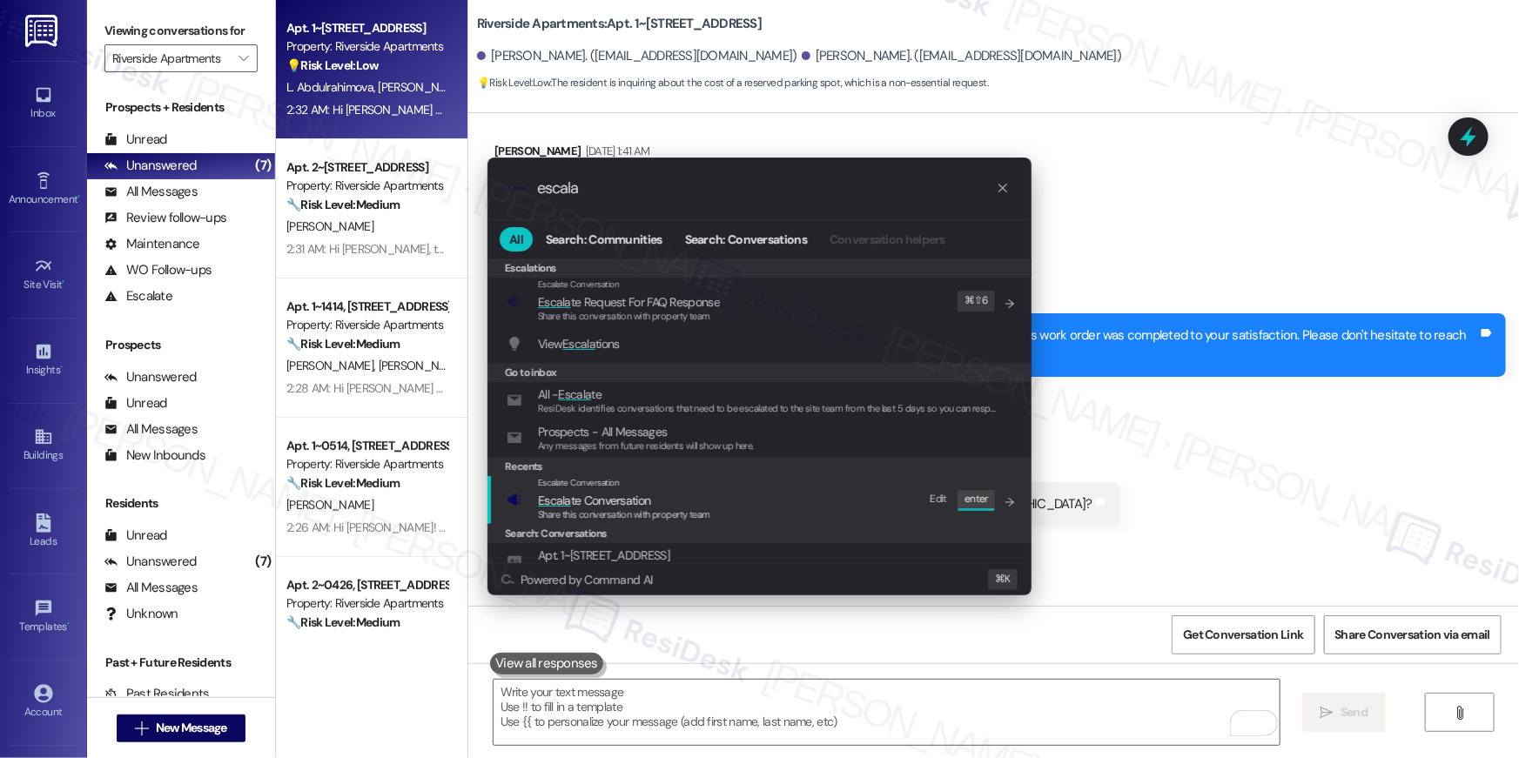
type input "escala"
click at [798, 507] on div "Escalate Conversation Escala te Conversation Share this conversation with prope…" at bounding box center [761, 499] width 509 height 47
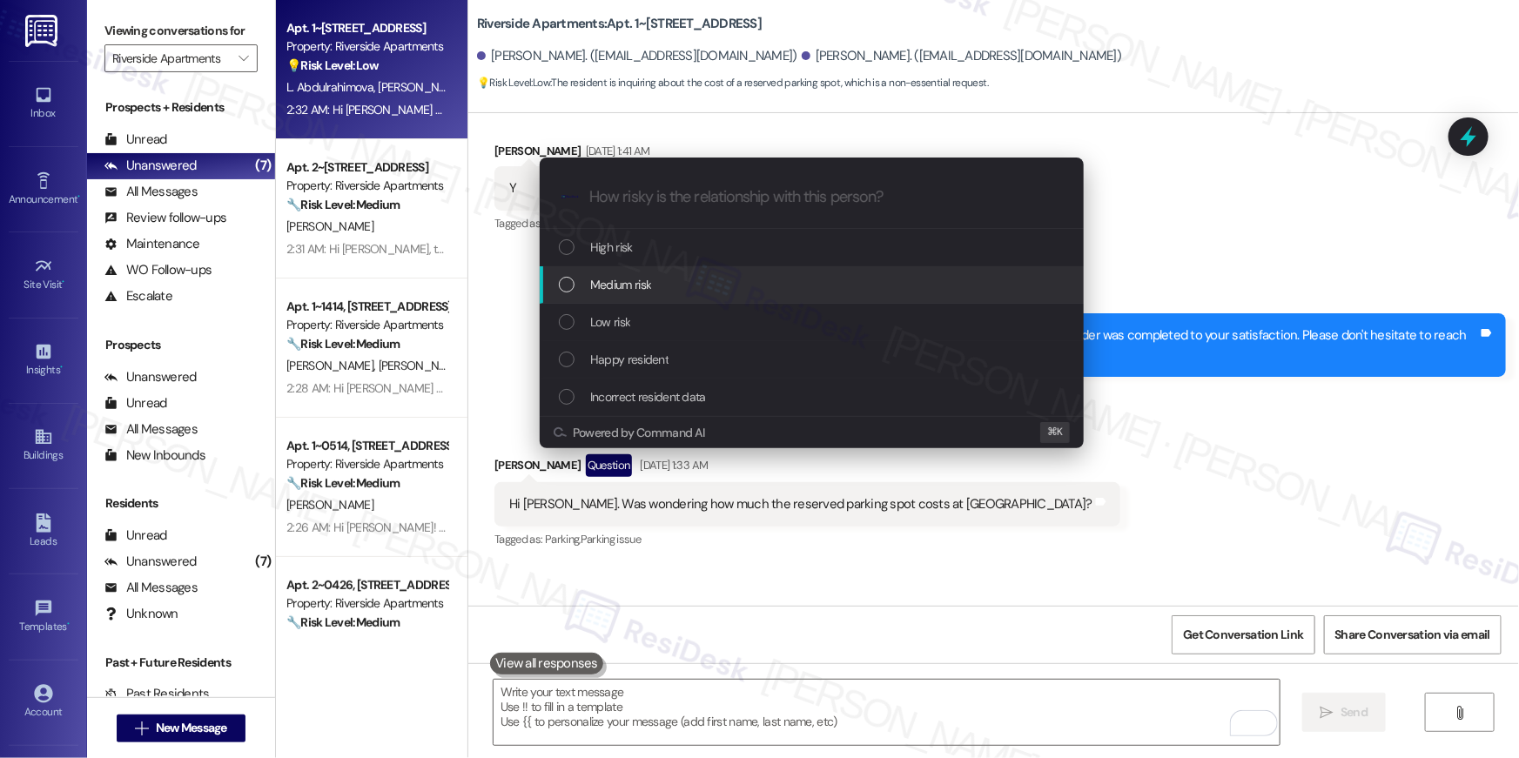
click at [701, 298] on div "Medium risk" at bounding box center [812, 284] width 544 height 37
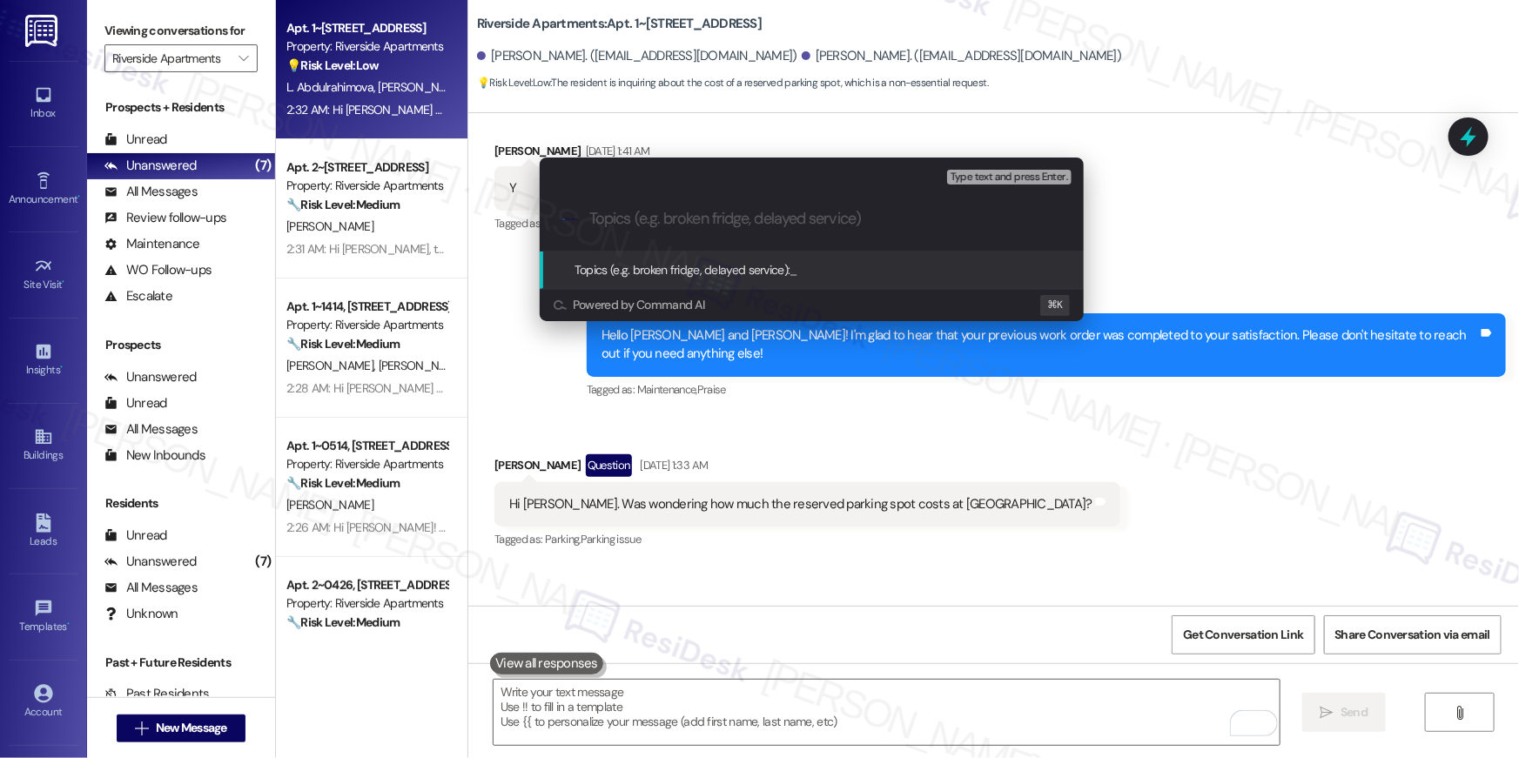
paste input "Reserved parking inquiry"
type input "Reserved parking inquiry"
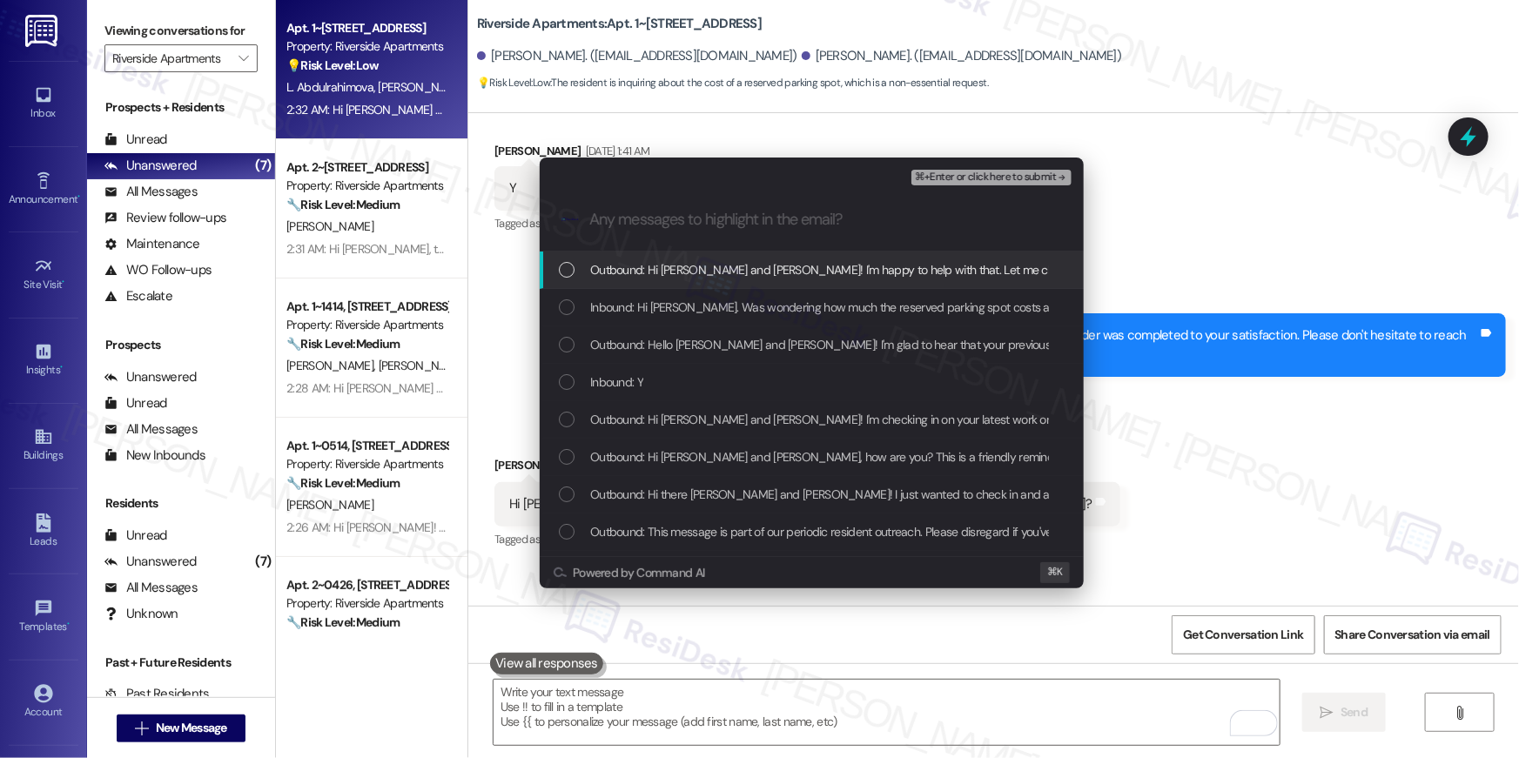
drag, startPoint x: 745, startPoint y: 277, endPoint x: 745, endPoint y: 309, distance: 32.2
click at [746, 279] on span "Outbound: Hi James and Layla! I'm happy to help with that. Let me check on the …" at bounding box center [1117, 269] width 1055 height 19
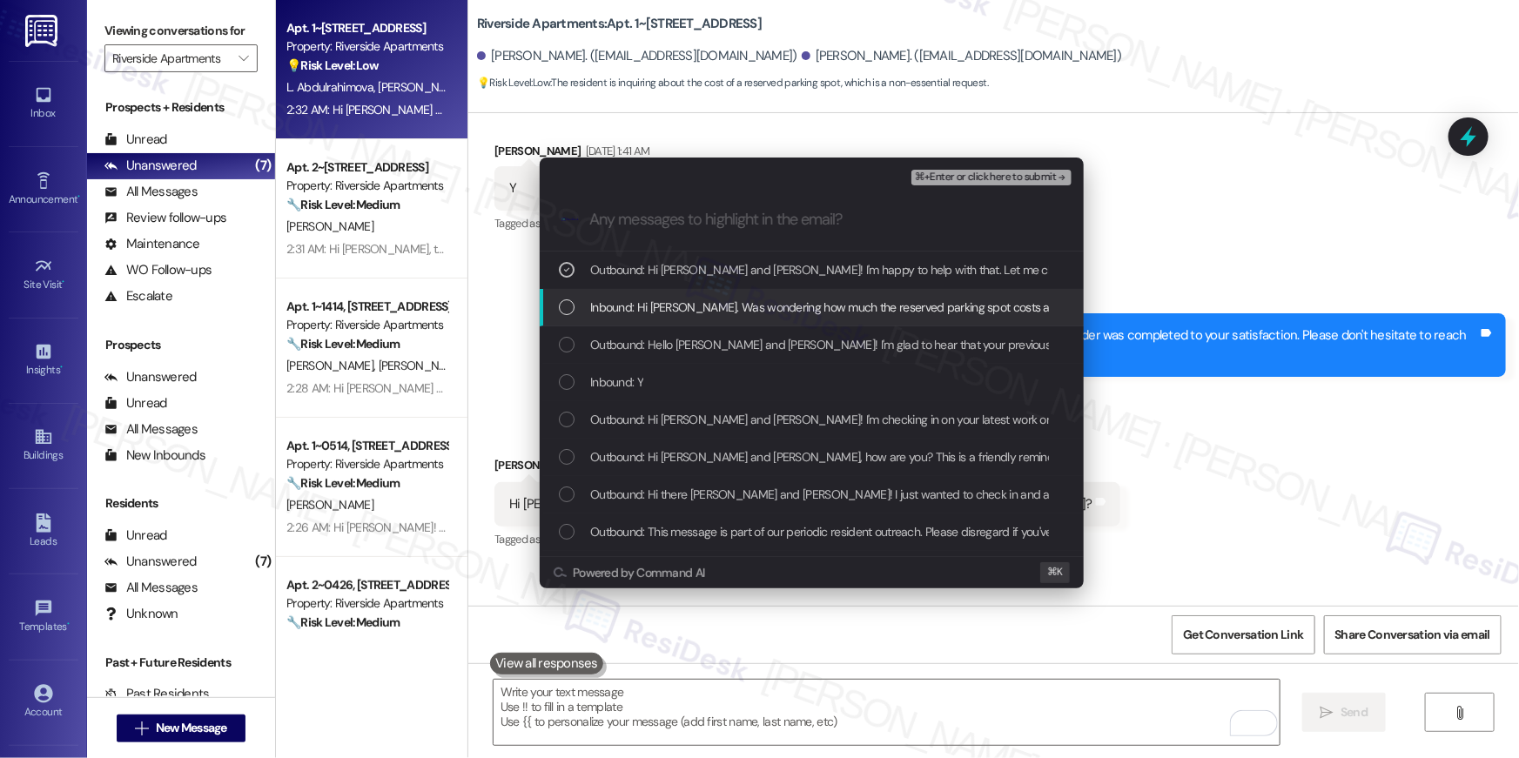
drag, startPoint x: 745, startPoint y: 309, endPoint x: 738, endPoint y: 325, distance: 17.1
click at [744, 312] on span "Inbound: Hi Ella. Was wondering how much the reserved parking spot costs at Riv…" at bounding box center [881, 307] width 582 height 19
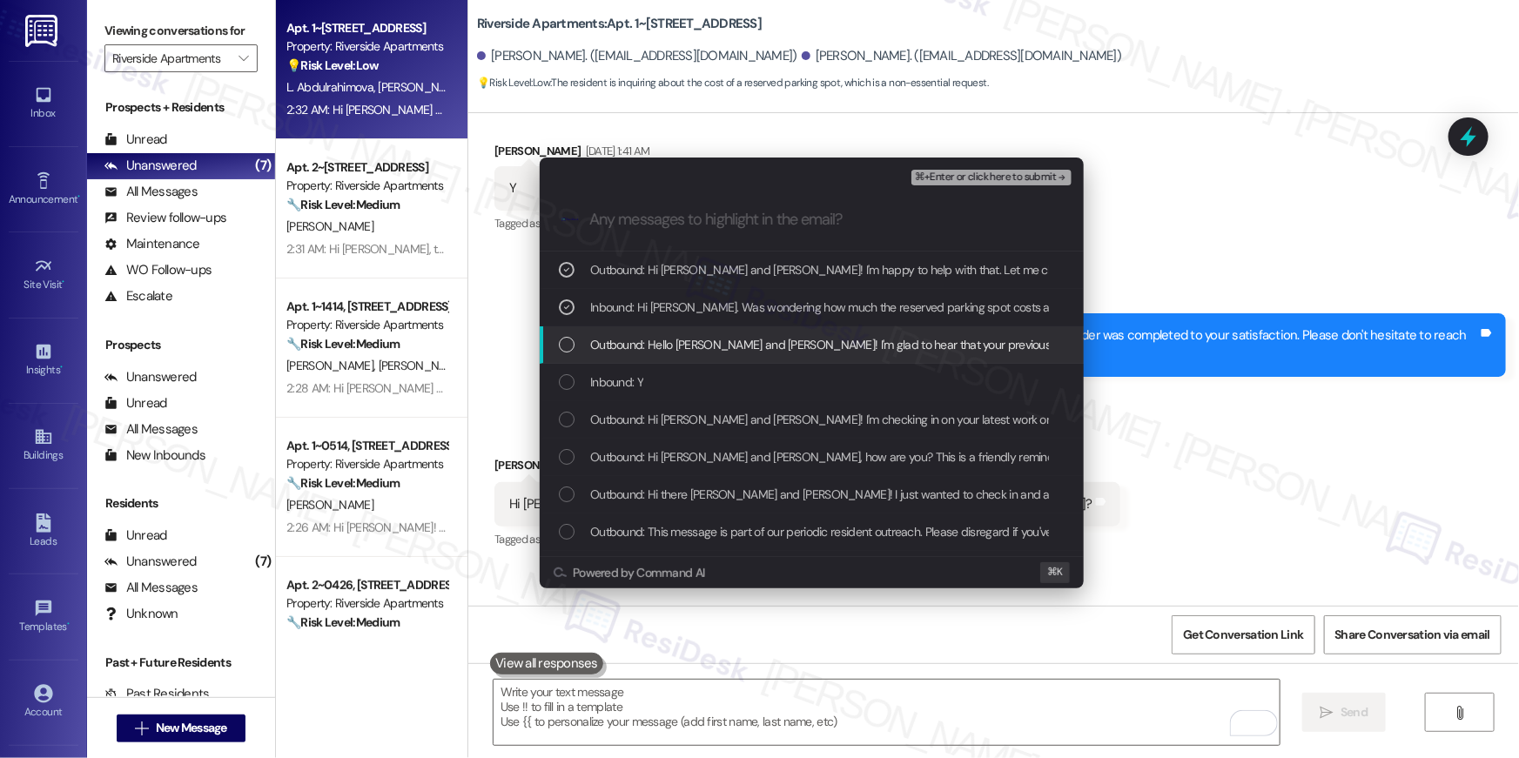
click at [732, 337] on span "Outbound: Hello James and Layla! I'm glad to hear that your previous work order…" at bounding box center [1091, 344] width 1003 height 19
drag, startPoint x: 868, startPoint y: 348, endPoint x: 908, endPoint y: 291, distance: 70.0
click at [868, 347] on span "Outbound: Hello James and Layla! I'm glad to hear that your previous work order…" at bounding box center [1091, 344] width 1003 height 19
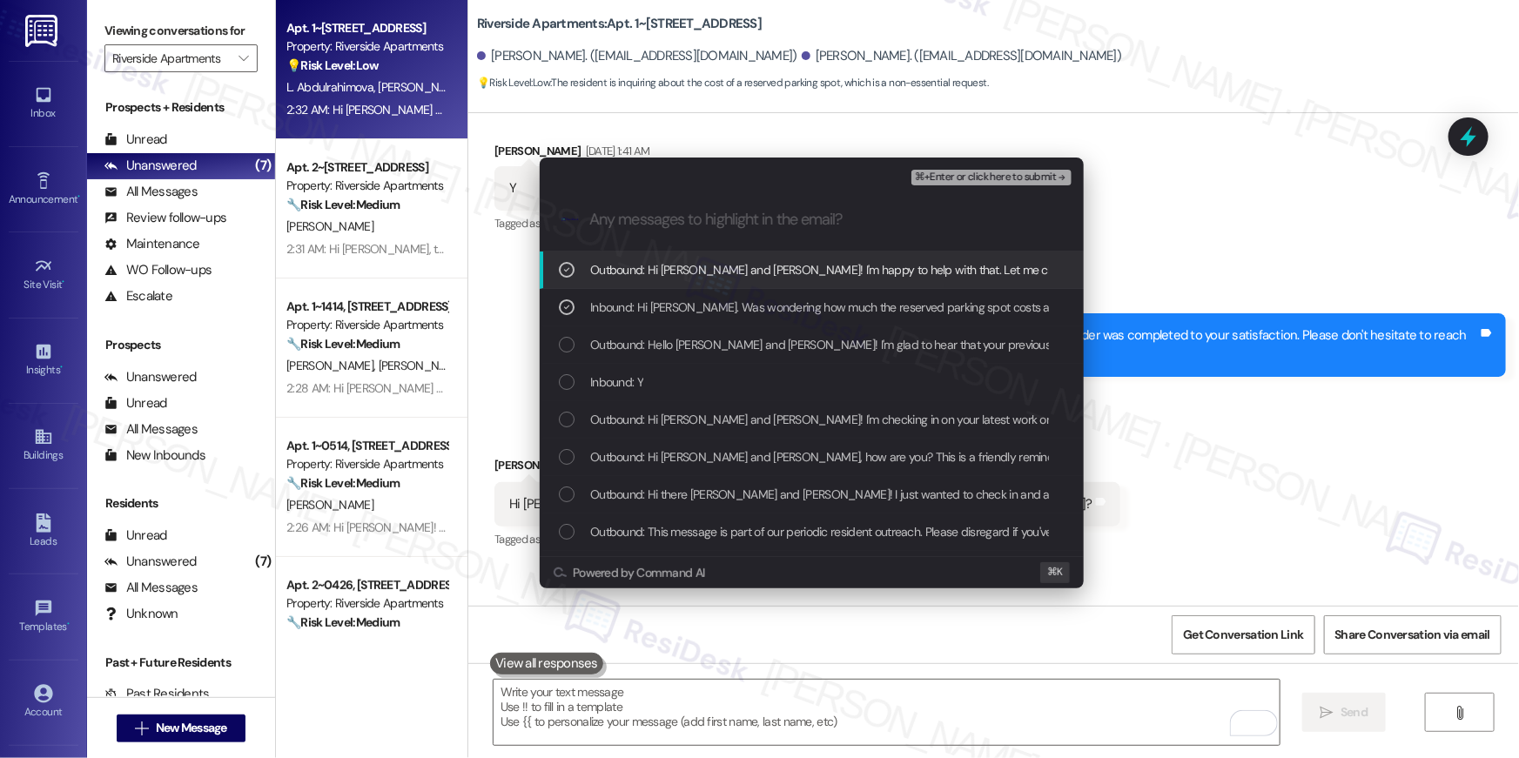
click at [986, 178] on span "⌘+Enter or click here to submit" at bounding box center [985, 177] width 141 height 12
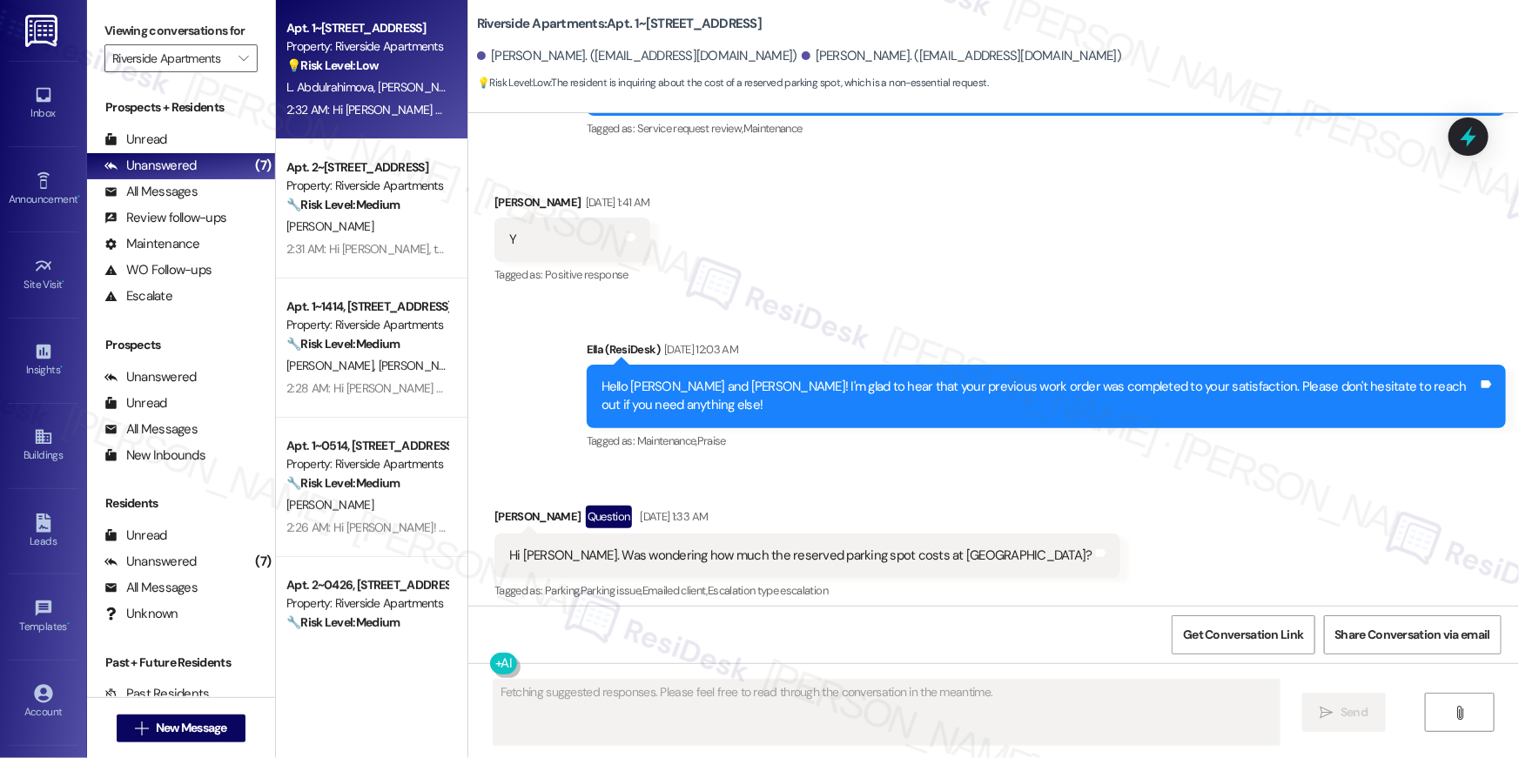
scroll to position [14426, 0]
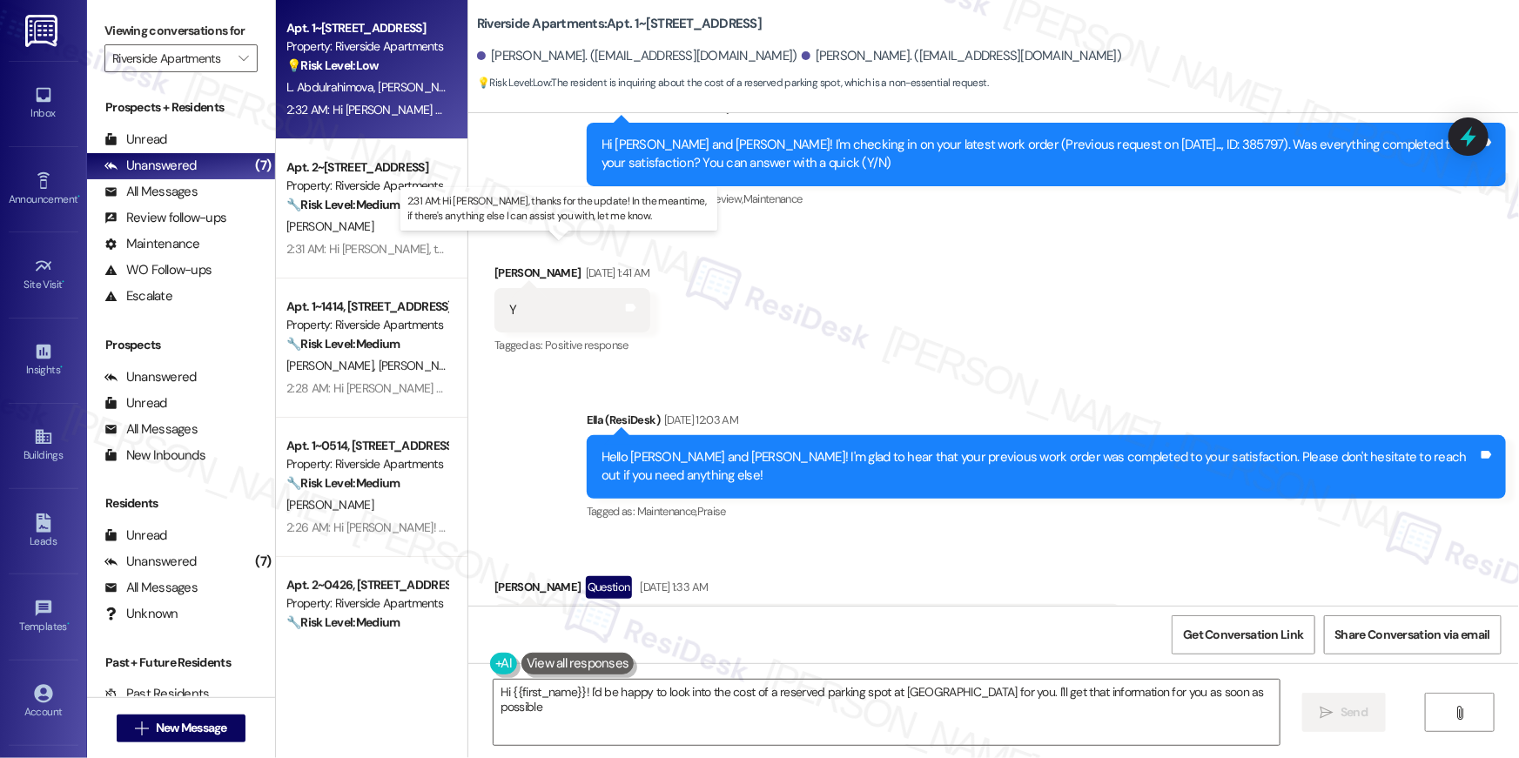
type textarea "Hi {{first_name}}! I'd be happy to look into the cost of a reserved parking spo…"
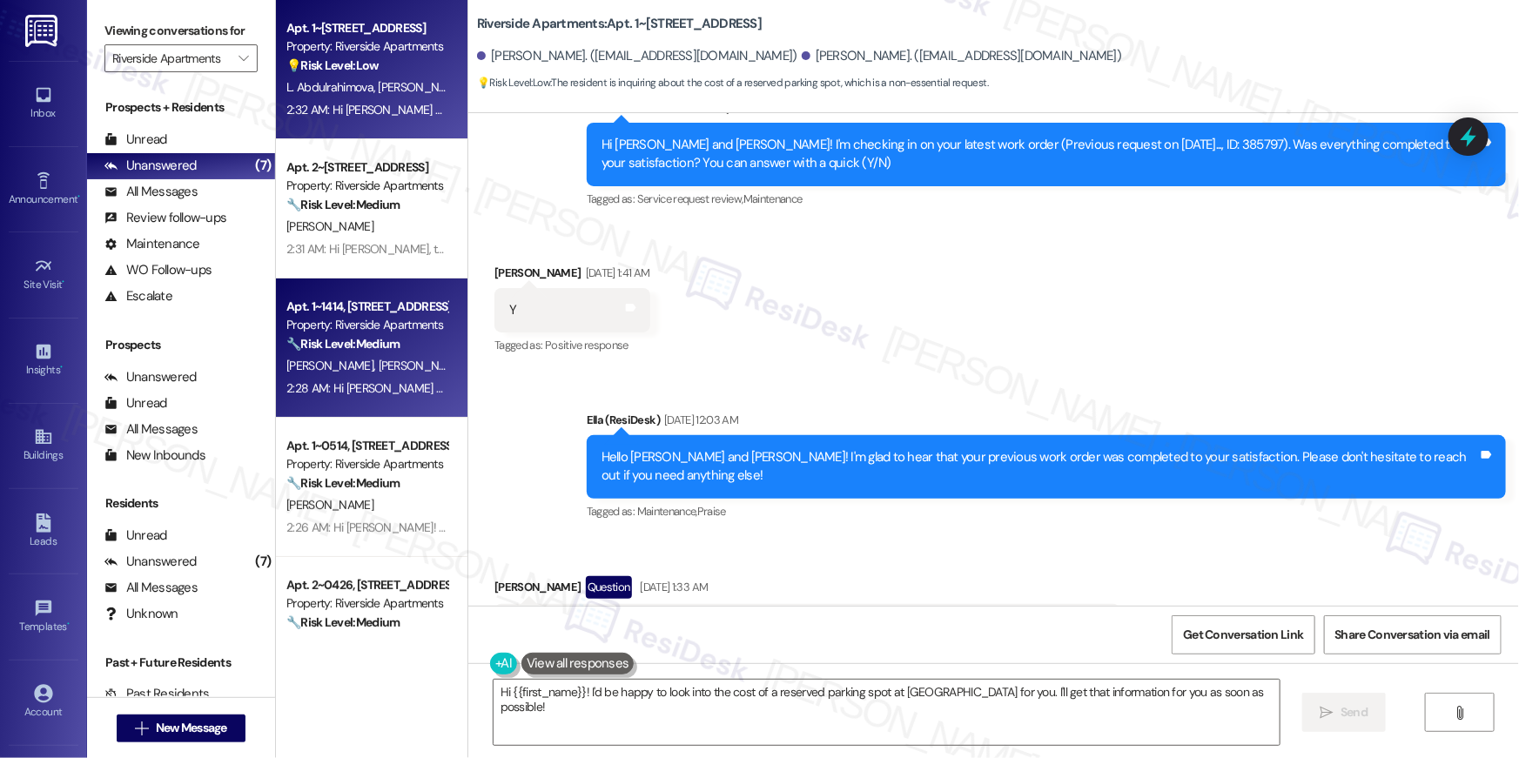
click at [375, 380] on div "2:28 AM: Hi Chad and Joanna Karla, thanks for the update! Glad to hear the serv…" at bounding box center [760, 388] width 948 height 16
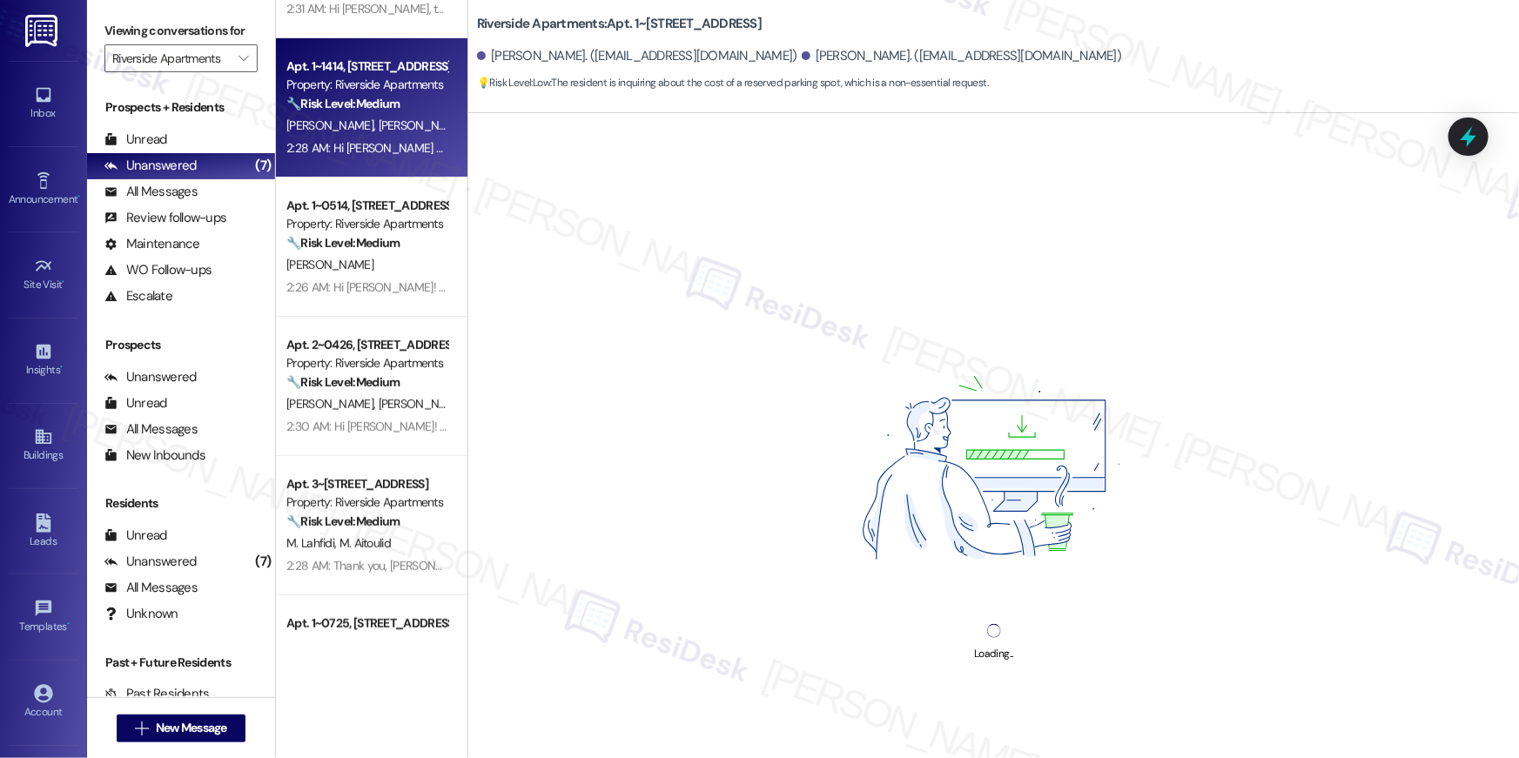
scroll to position [340, 0]
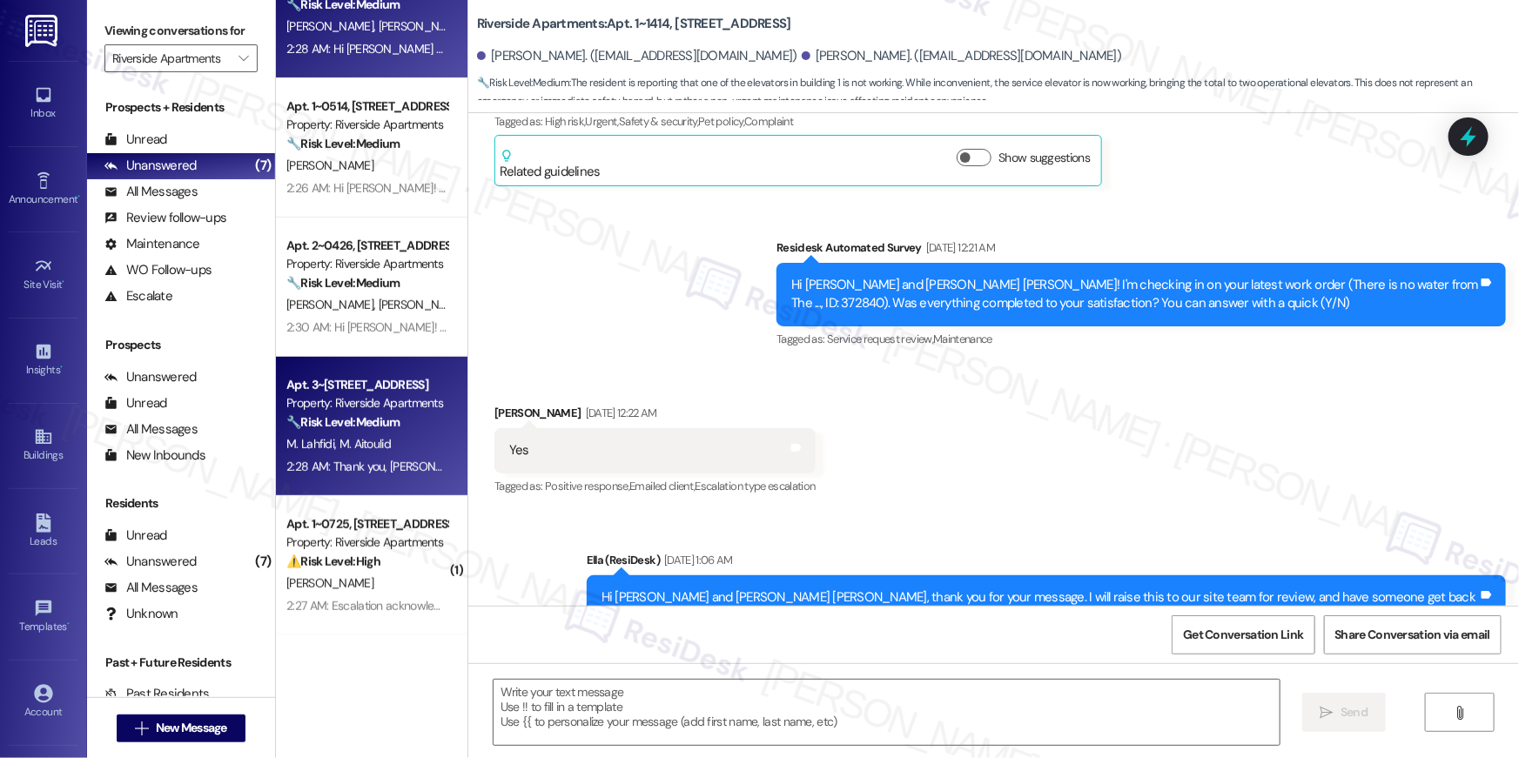
type textarea "Fetching suggested responses. Please feel free to read through the conversation…"
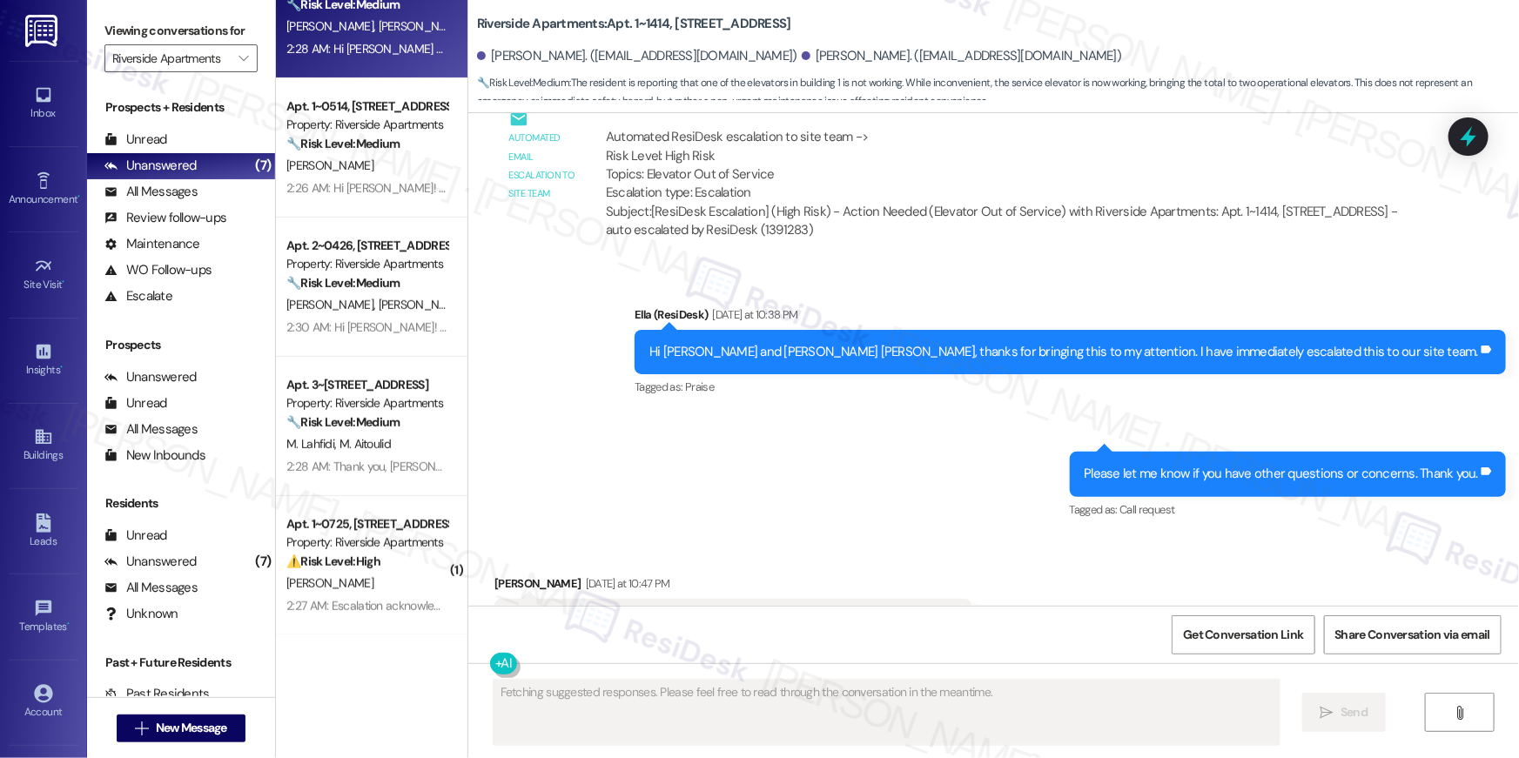
scroll to position [0, 0]
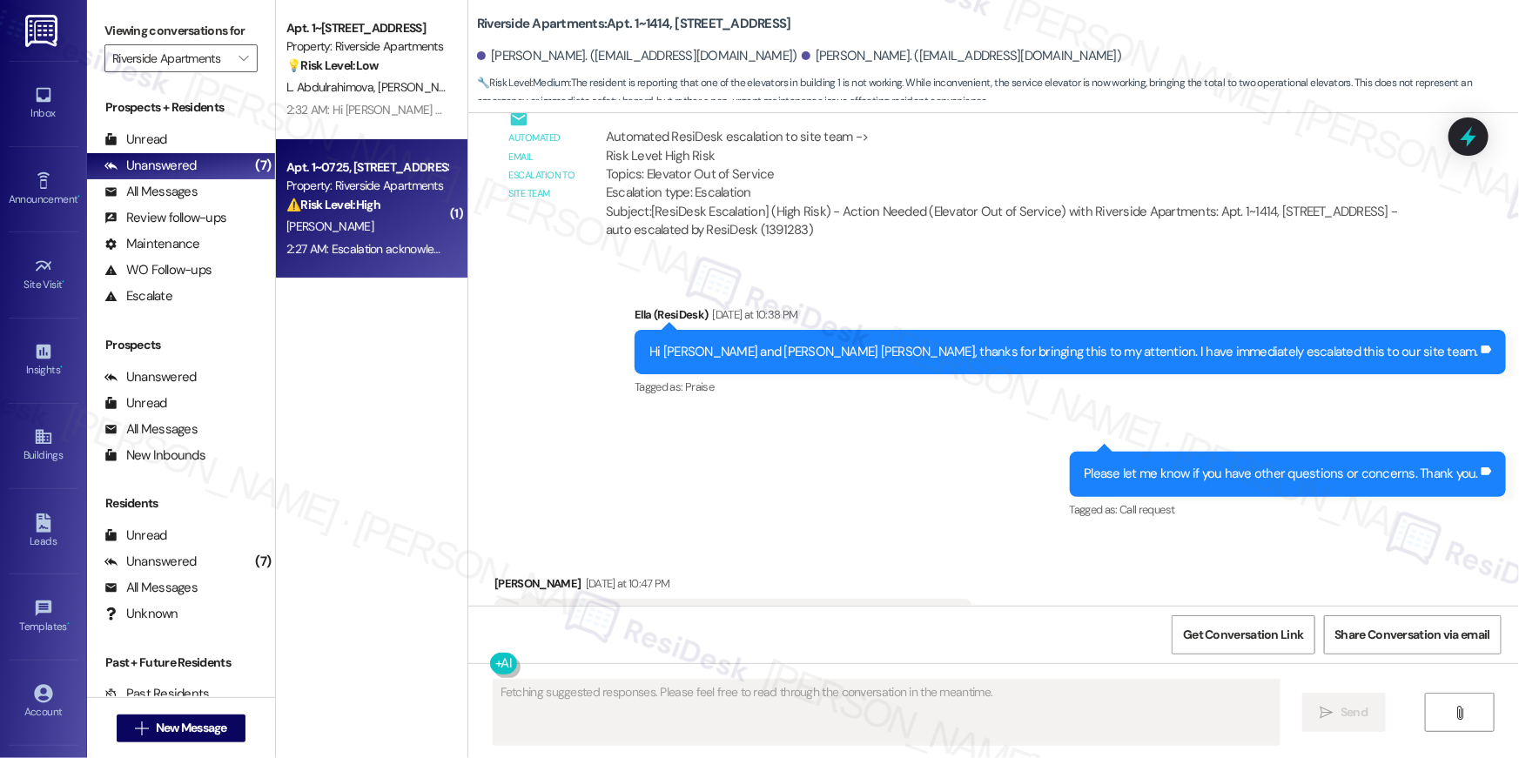
click at [364, 224] on div "N. Johnson" at bounding box center [367, 227] width 165 height 22
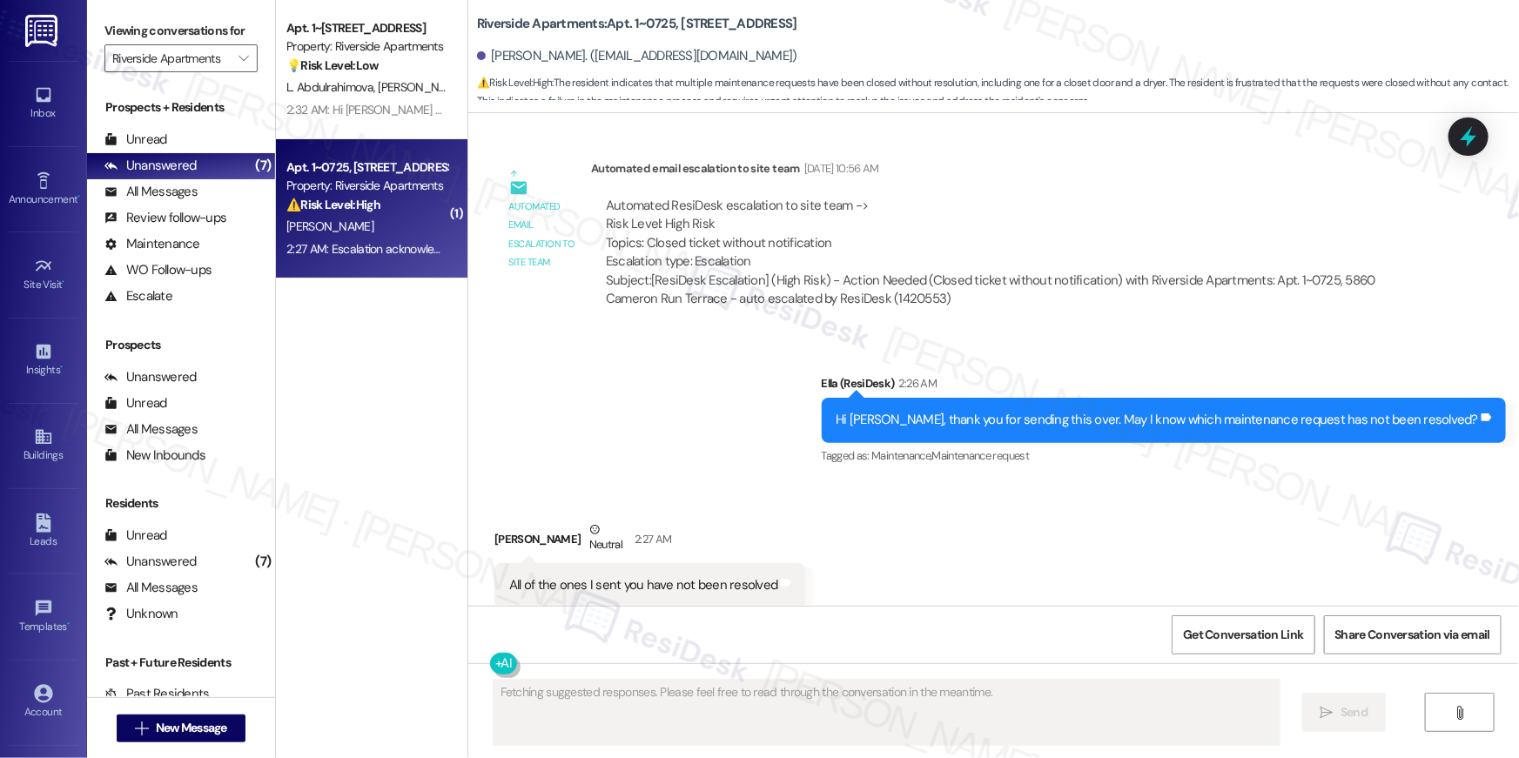
scroll to position [4609, 0]
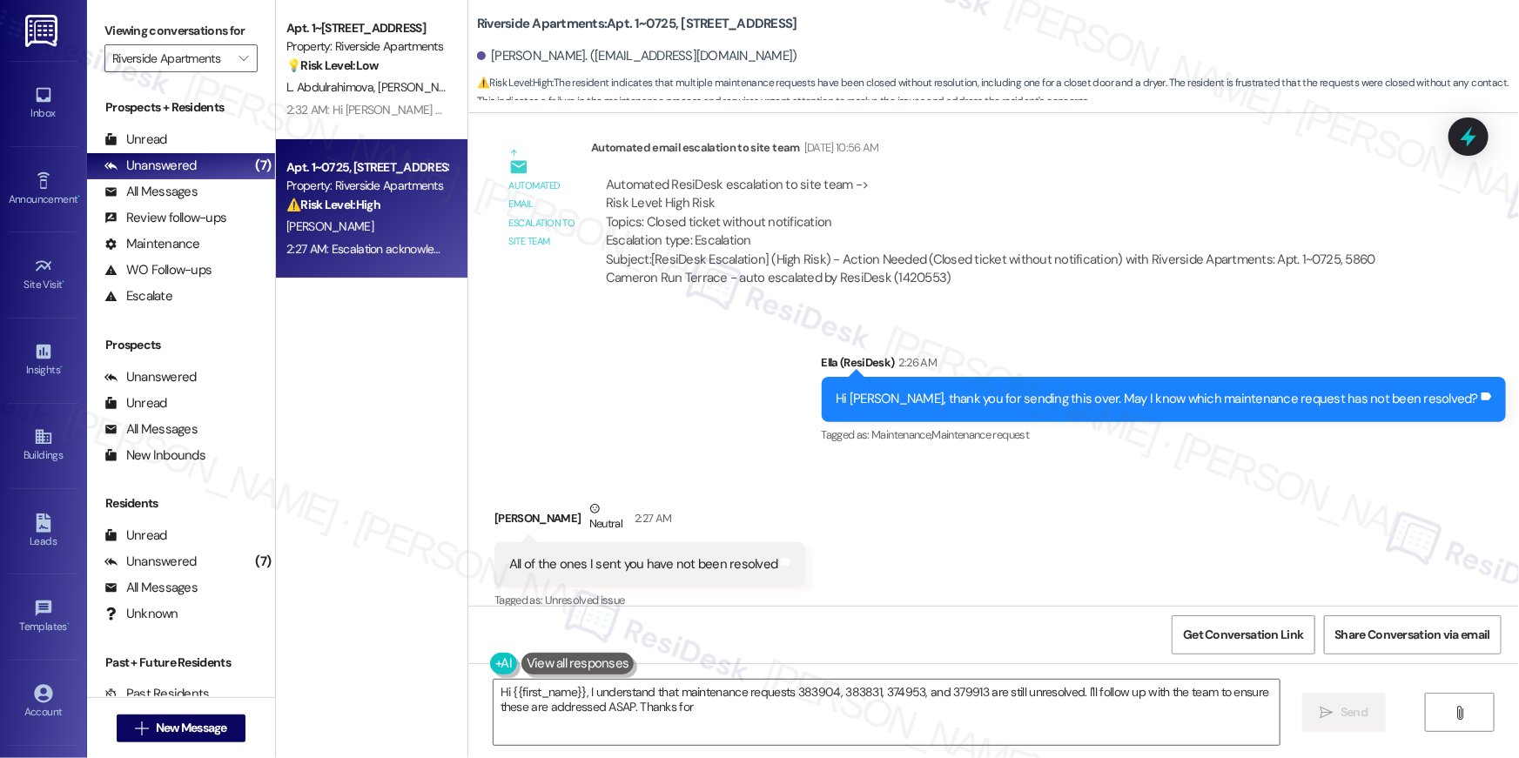
click at [249, 57] on div "Viewing conversations for Riverside Apartments " at bounding box center [181, 45] width 188 height 90
type textarea "Hi {{first_name}}, I understand that maintenance requests 383904, 383831, 37495…"
click at [239, 58] on icon "" at bounding box center [244, 58] width 10 height 14
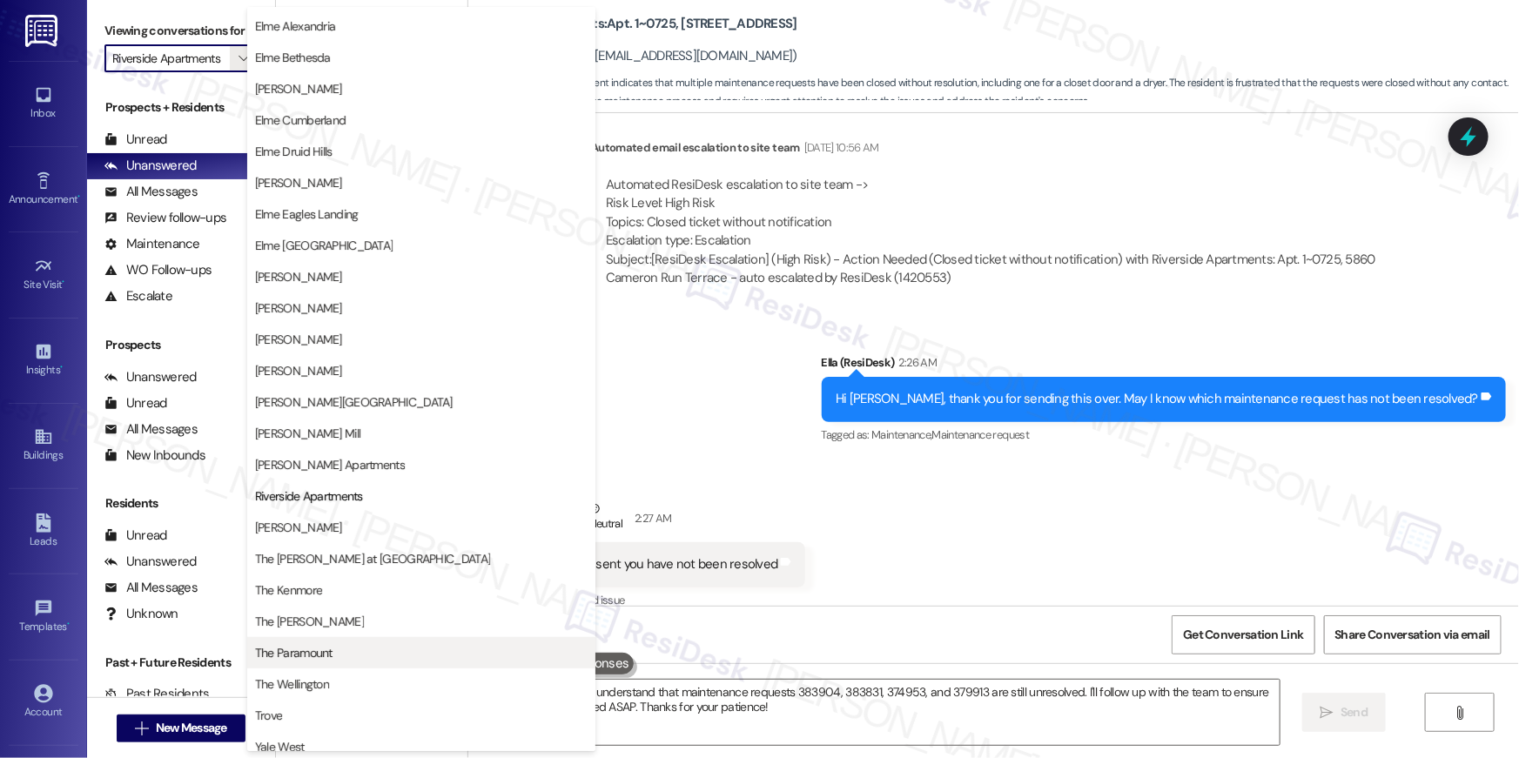
scroll to position [165, 0]
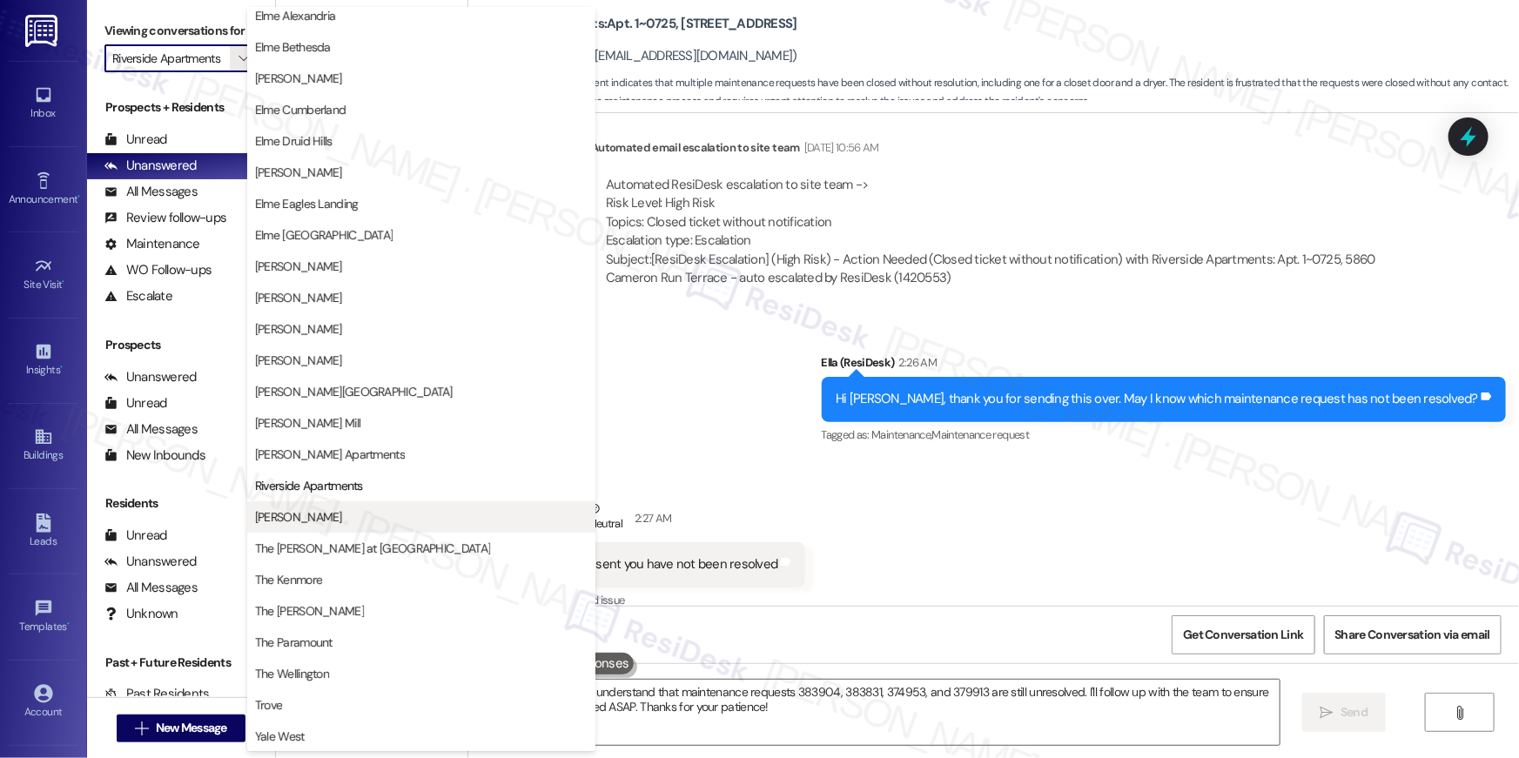
click at [355, 518] on span "[PERSON_NAME]" at bounding box center [421, 516] width 333 height 17
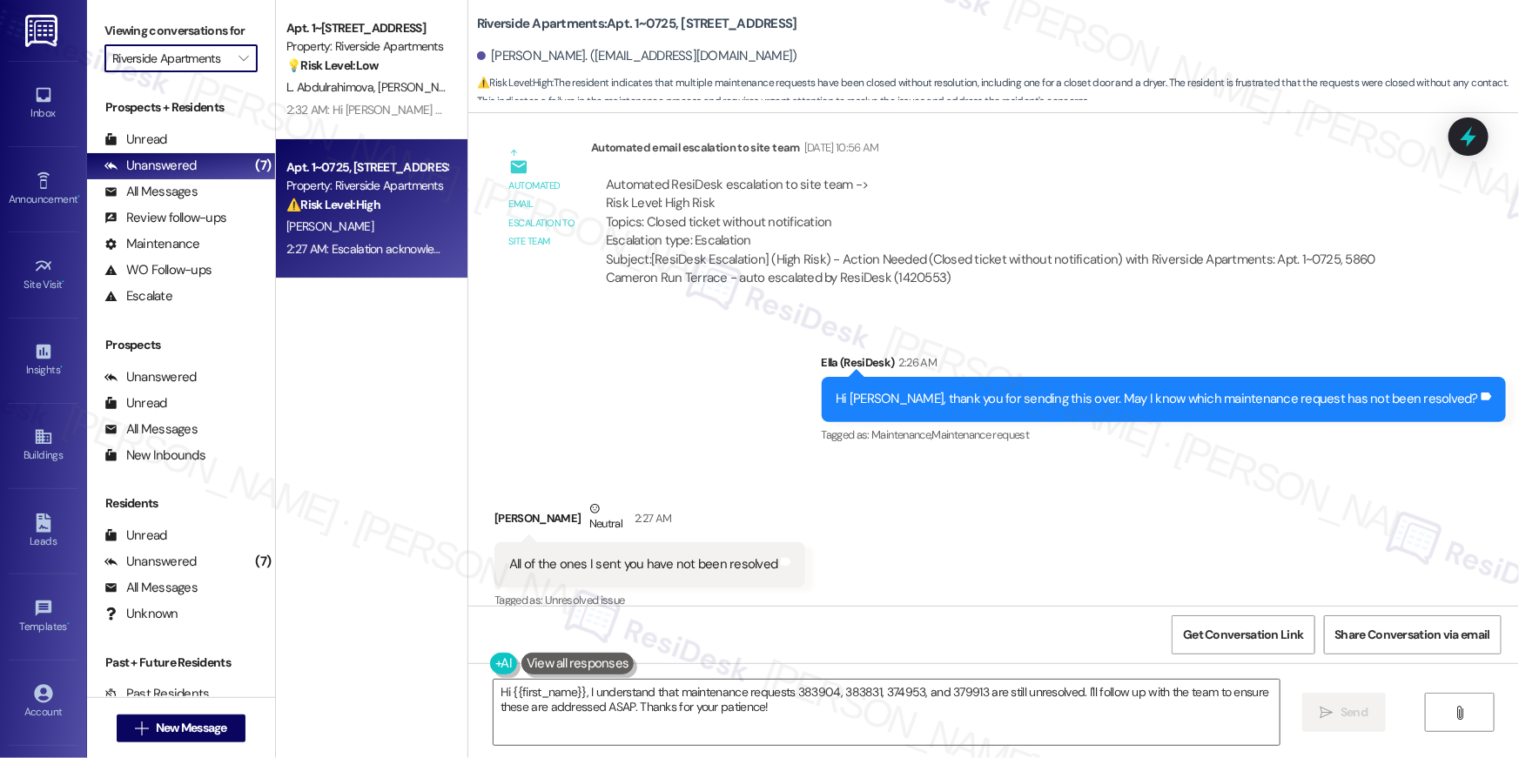
type input "[PERSON_NAME]"
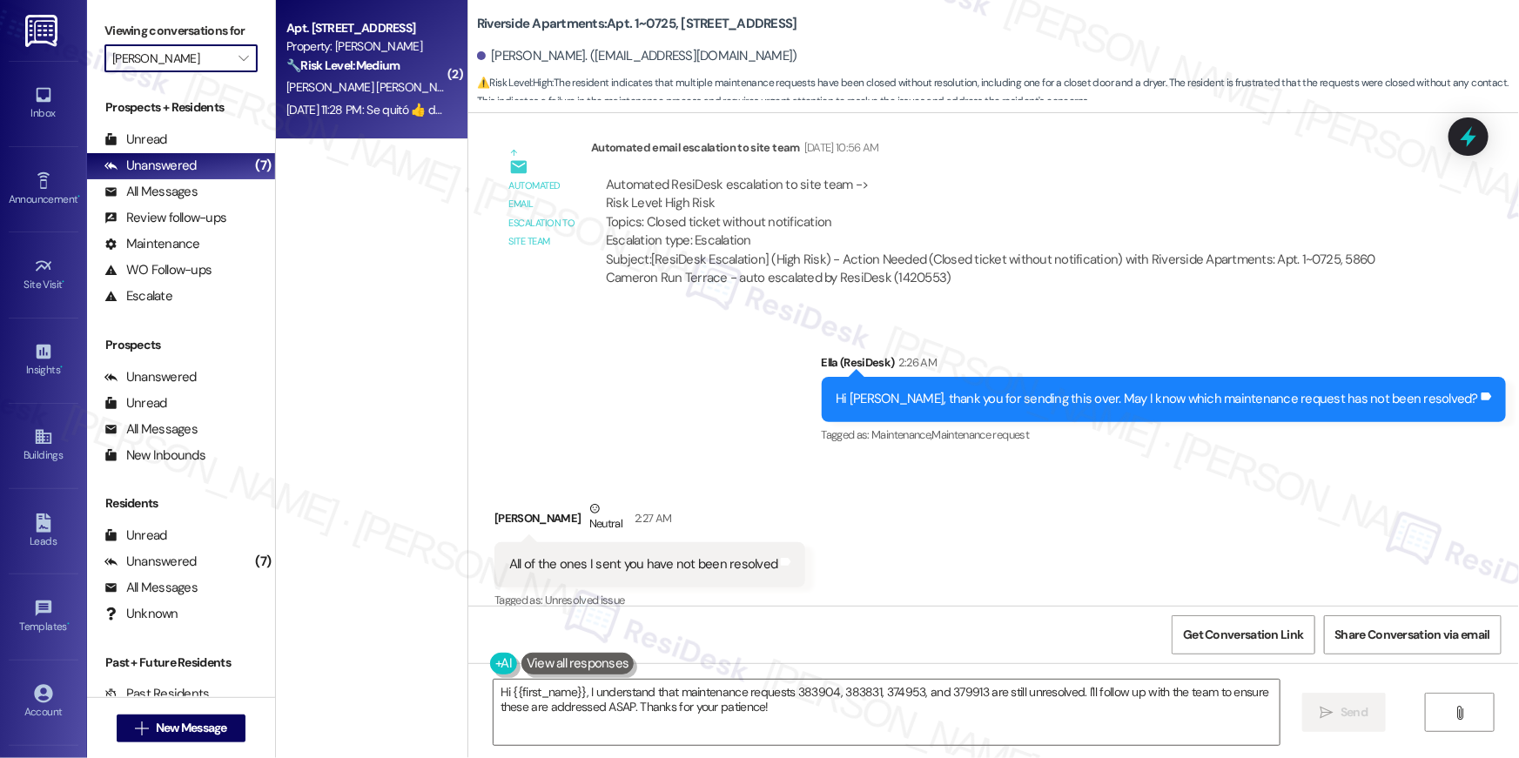
click at [393, 71] on strong "🔧 Risk Level: Medium" at bounding box center [342, 65] width 113 height 16
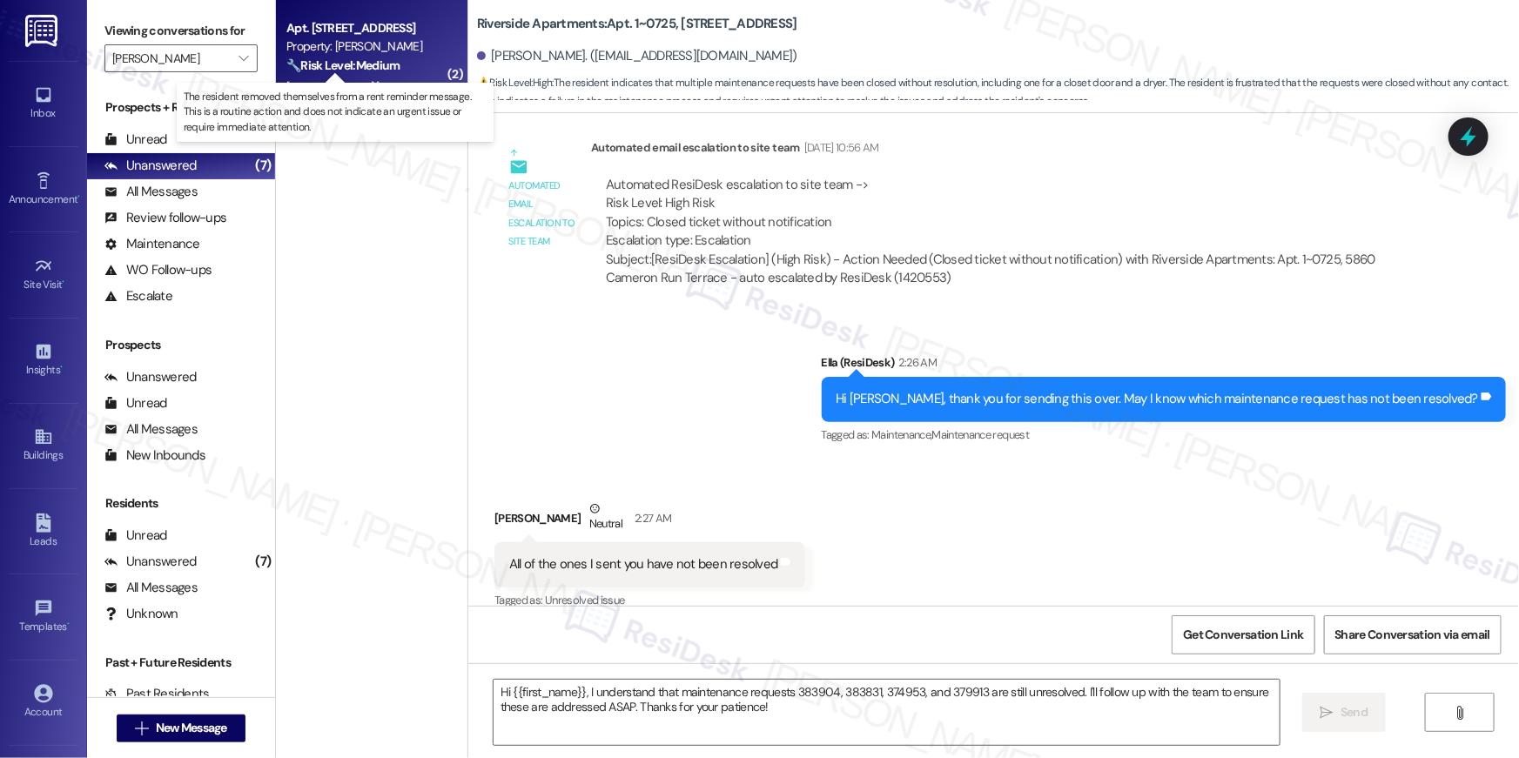
type textarea "Fetching suggested responses. Please feel free to read through the conversation…"
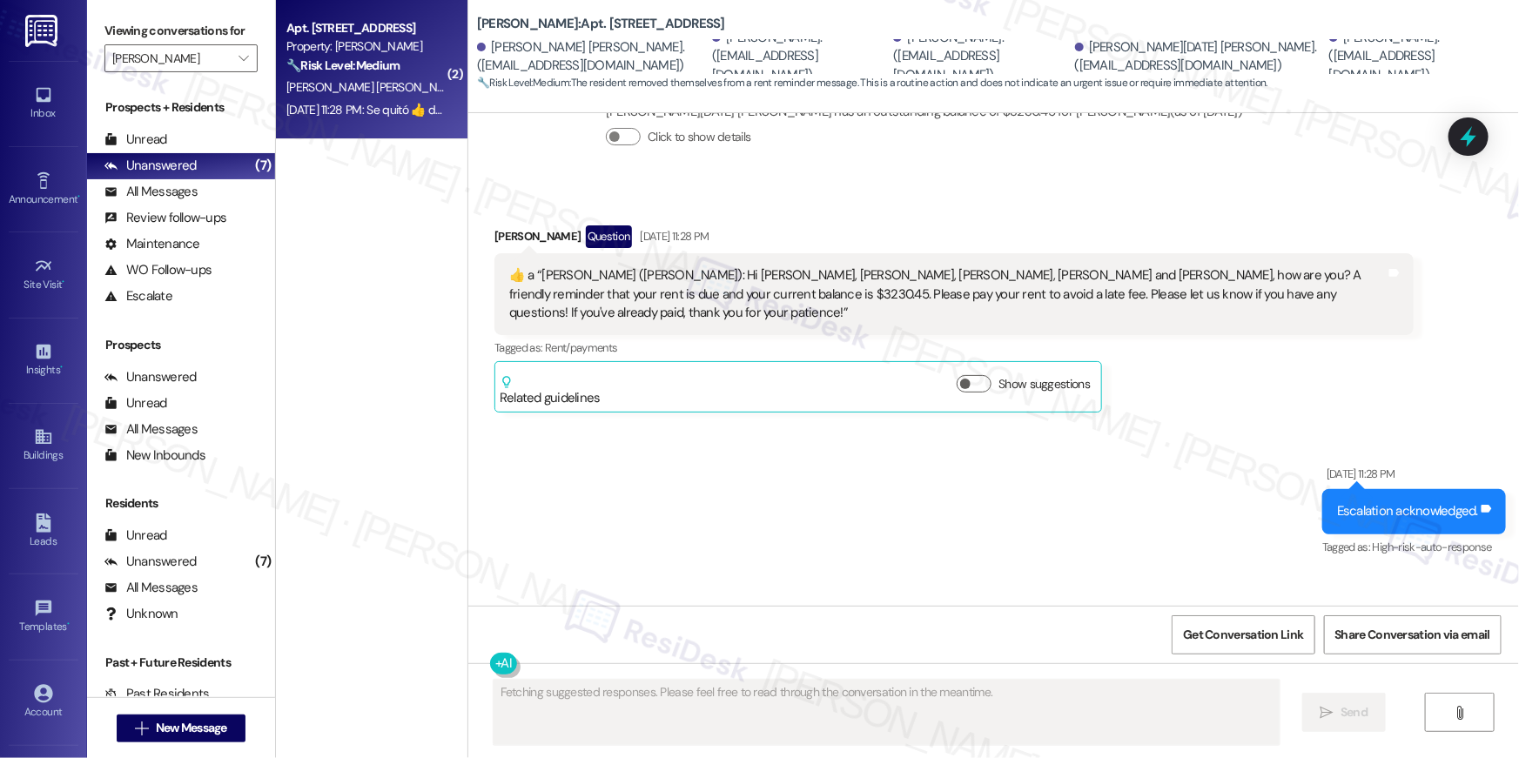
scroll to position [2673, 0]
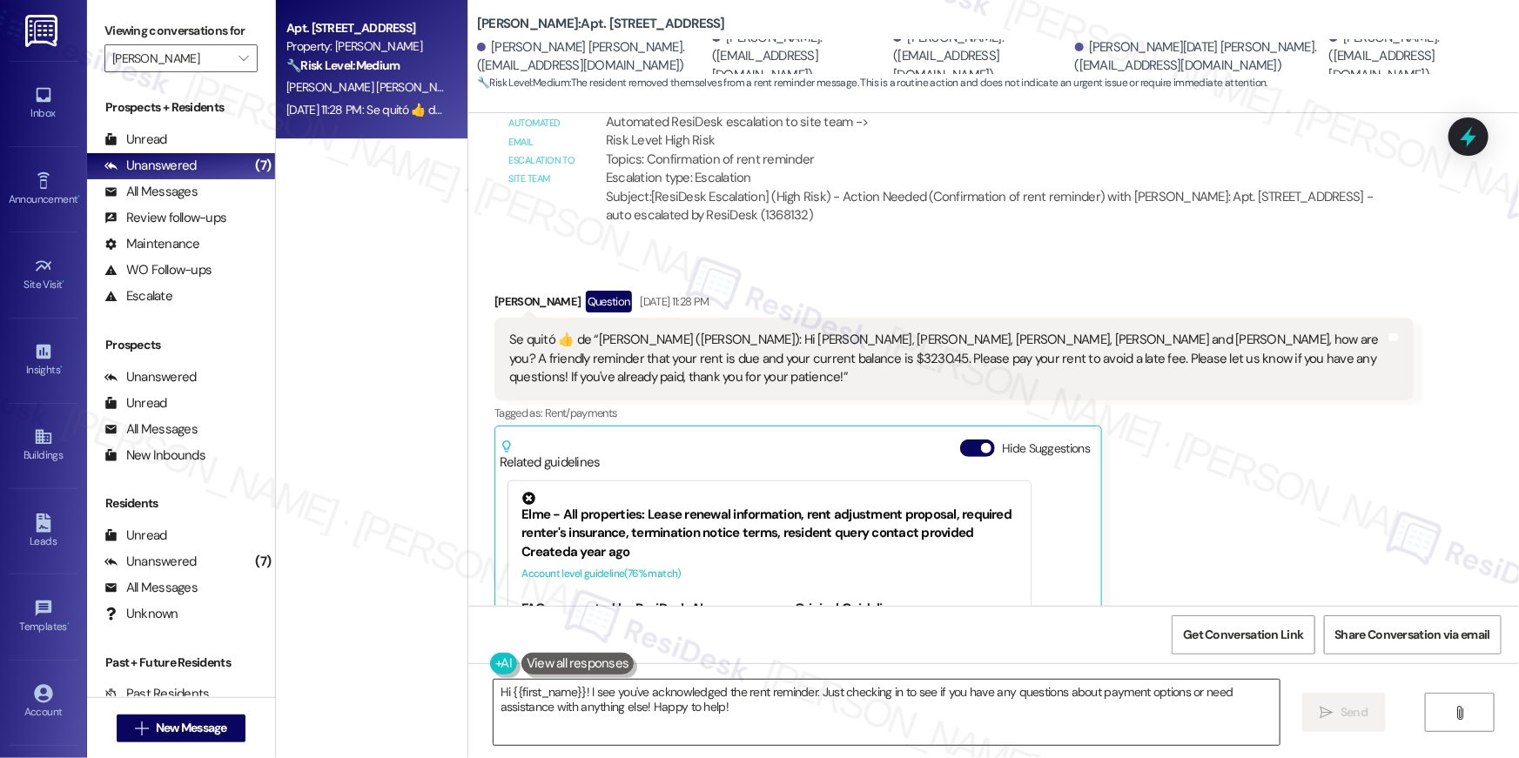
click at [746, 709] on textarea "Hi {{first_name}}! I see you've acknowledged the rent reminder. Just checking i…" at bounding box center [887, 712] width 786 height 65
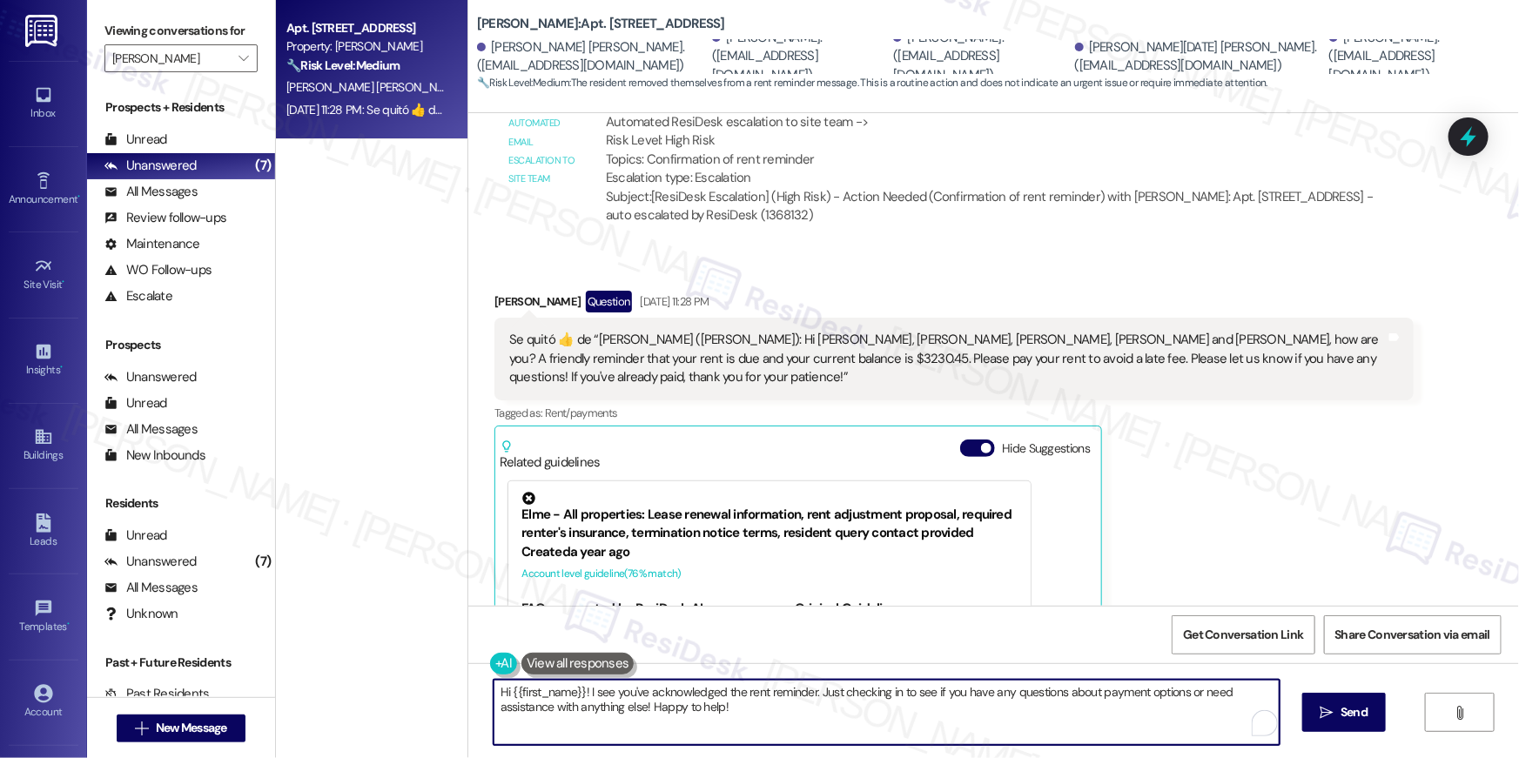
click at [746, 709] on textarea "Hi {{first_name}}! I see you've acknowledged the rent reminder. Just checking i…" at bounding box center [887, 712] width 786 height 65
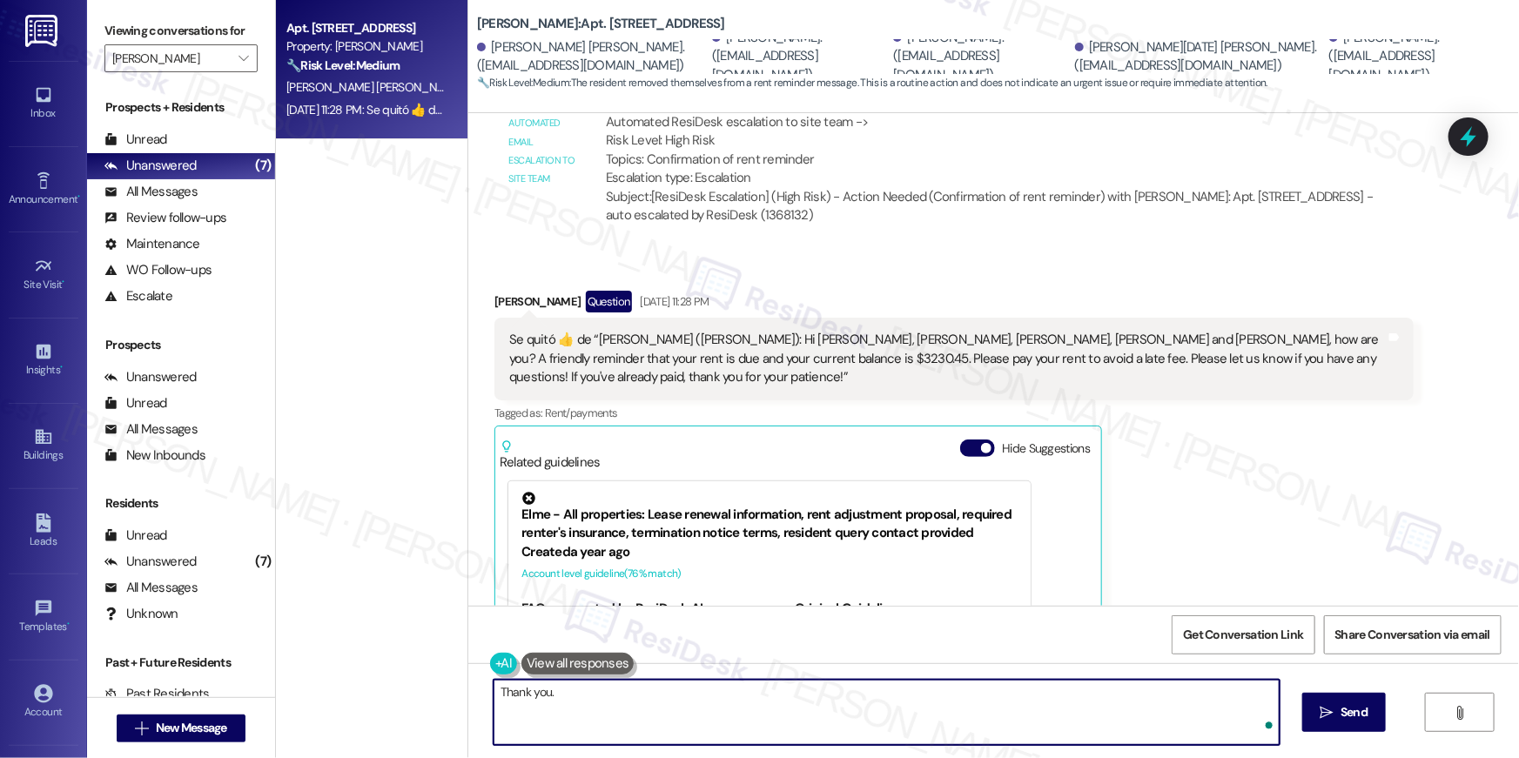
type textarea "Thank you."
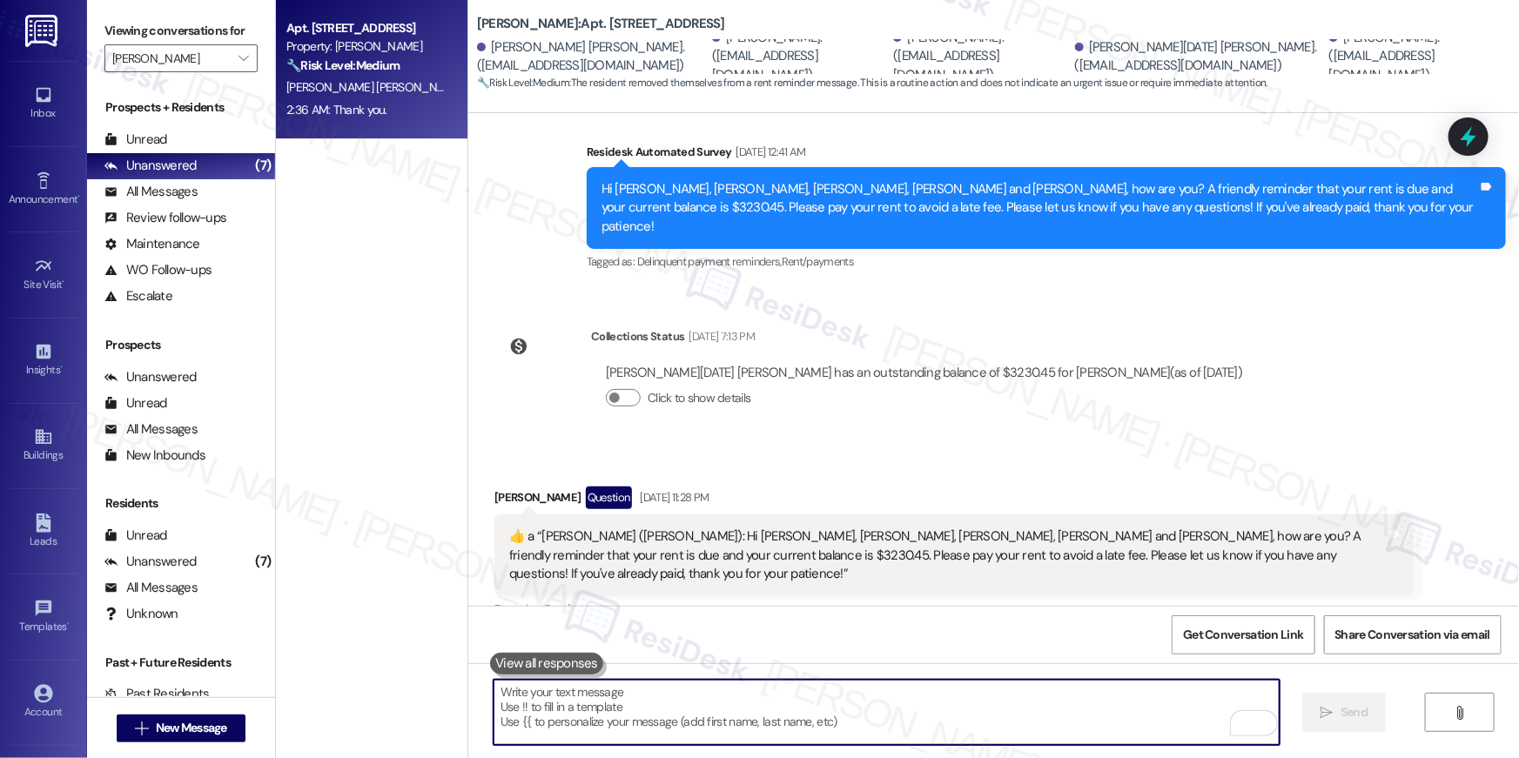
scroll to position [1703, 0]
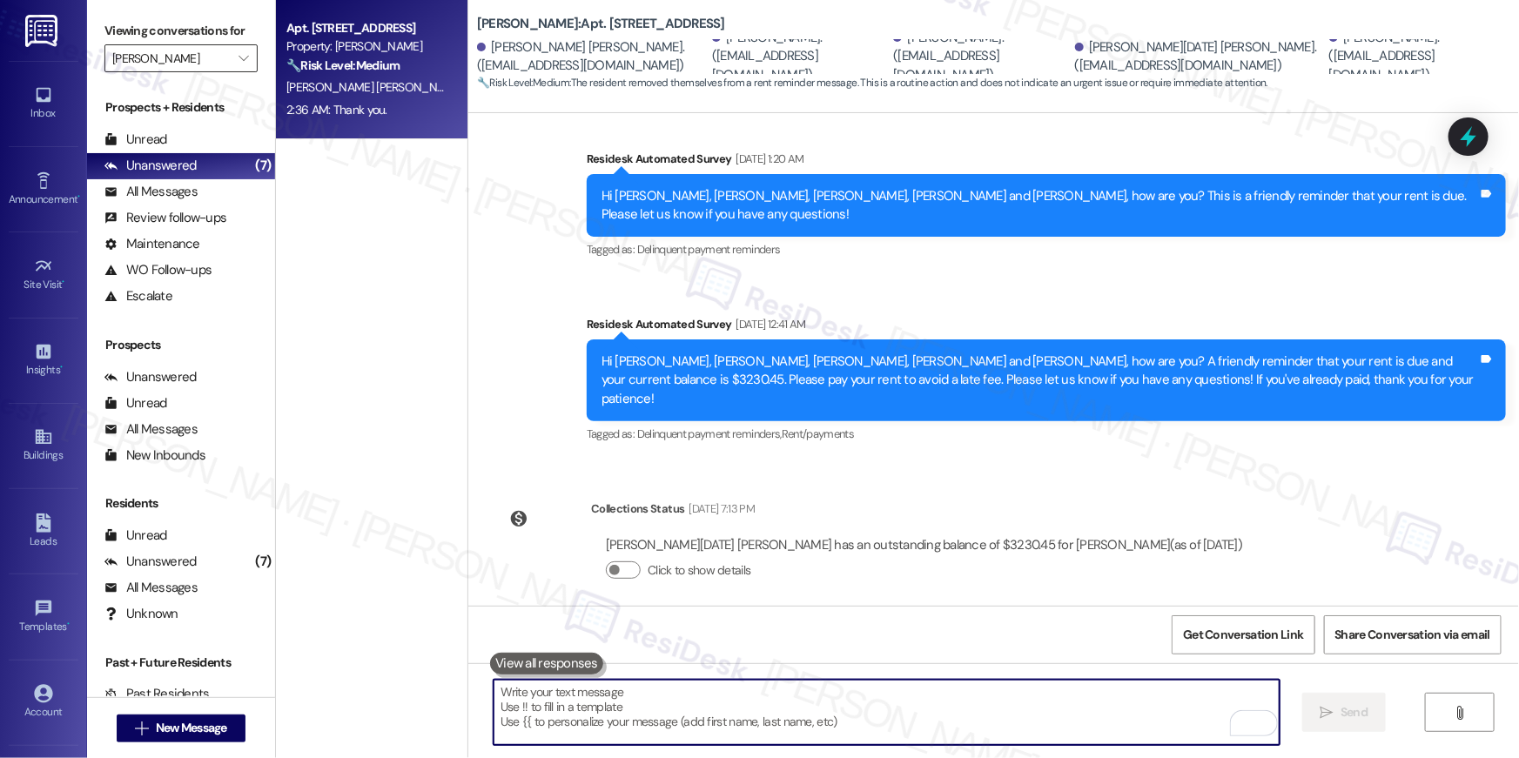
click at [212, 63] on input "[PERSON_NAME]" at bounding box center [171, 58] width 118 height 28
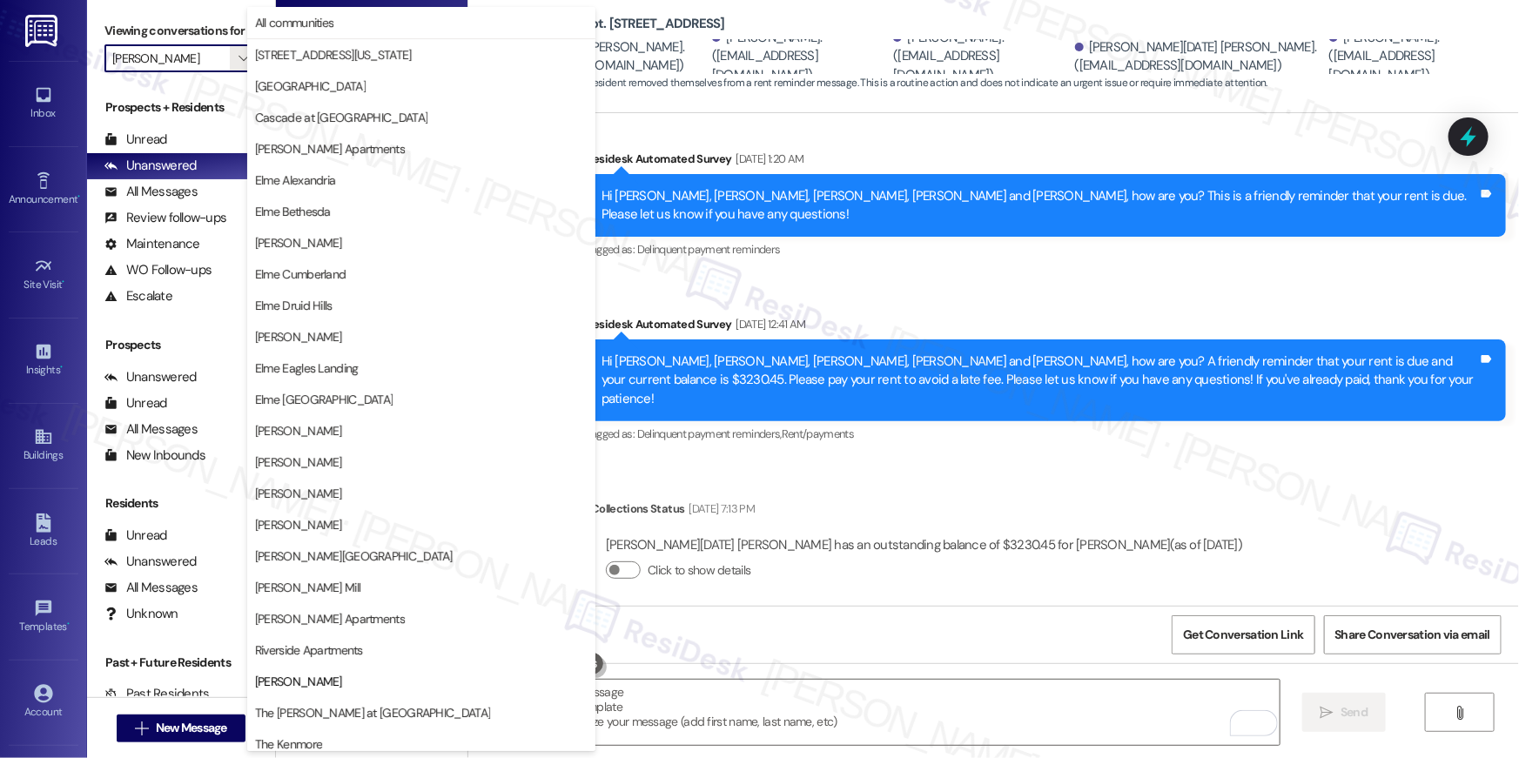
scroll to position [165, 0]
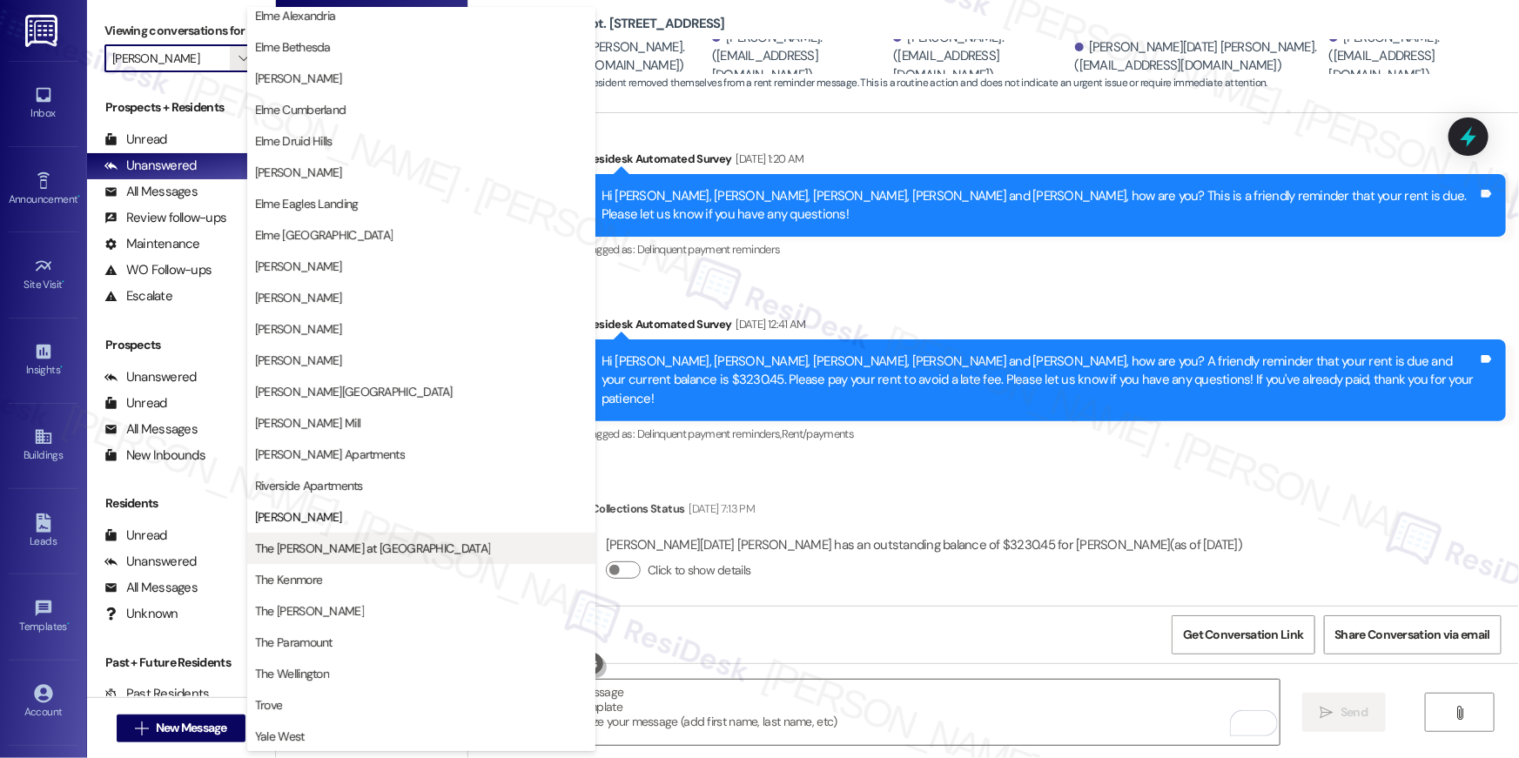
click at [318, 542] on span "The [PERSON_NAME] at [GEOGRAPHIC_DATA]" at bounding box center [372, 548] width 235 height 17
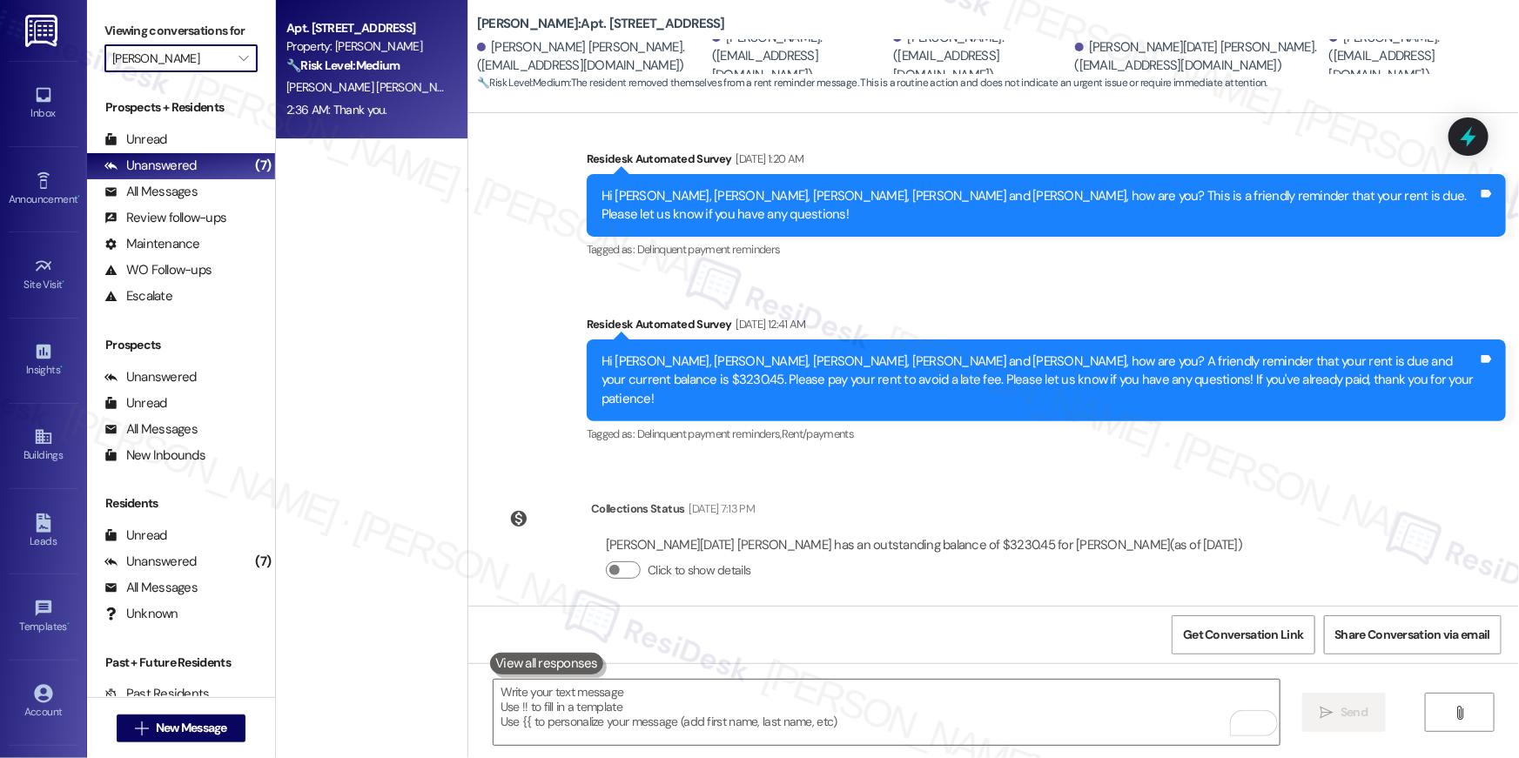
type input "The [PERSON_NAME] at [GEOGRAPHIC_DATA]"
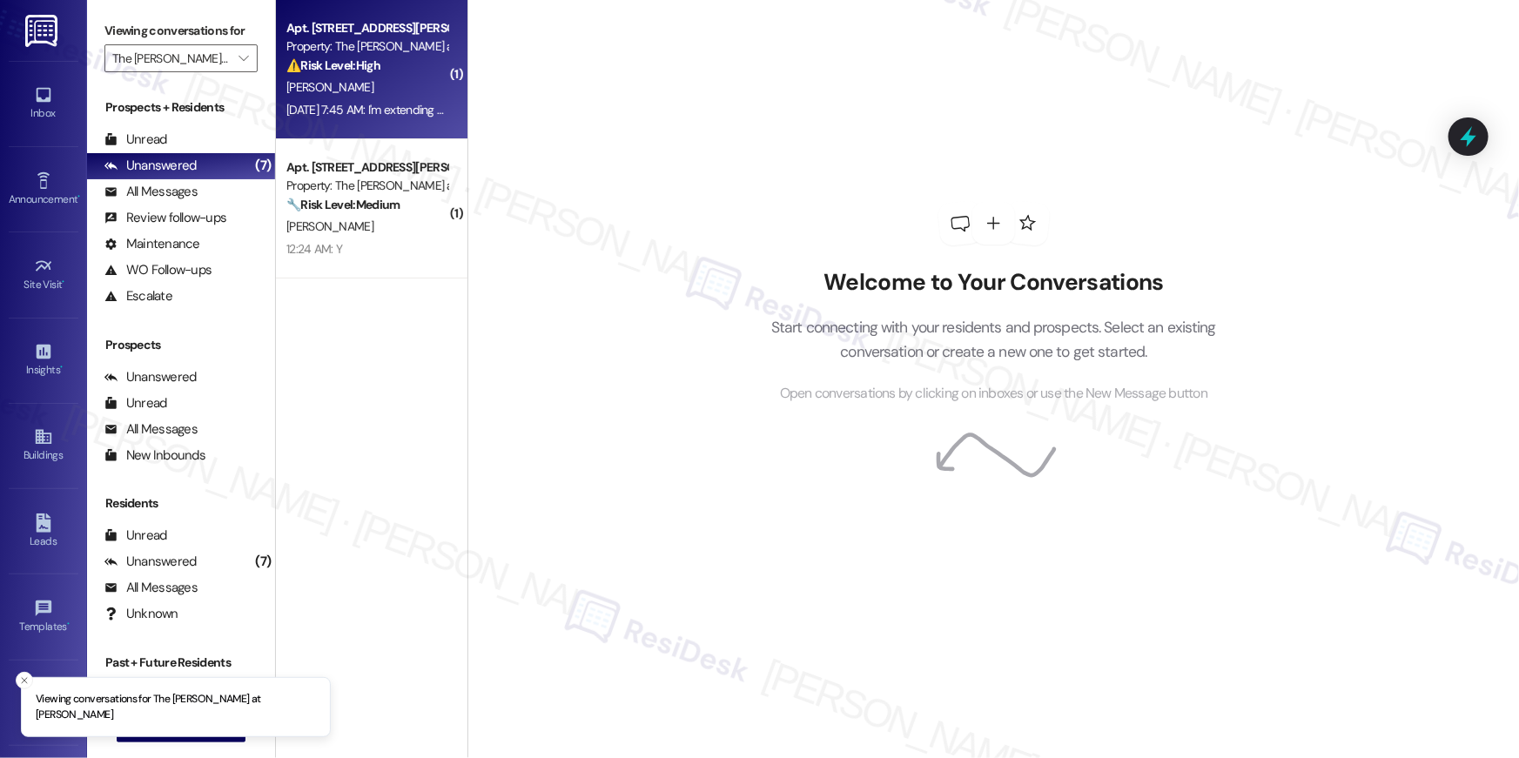
click at [327, 91] on span "A. Maharaj" at bounding box center [329, 87] width 87 height 16
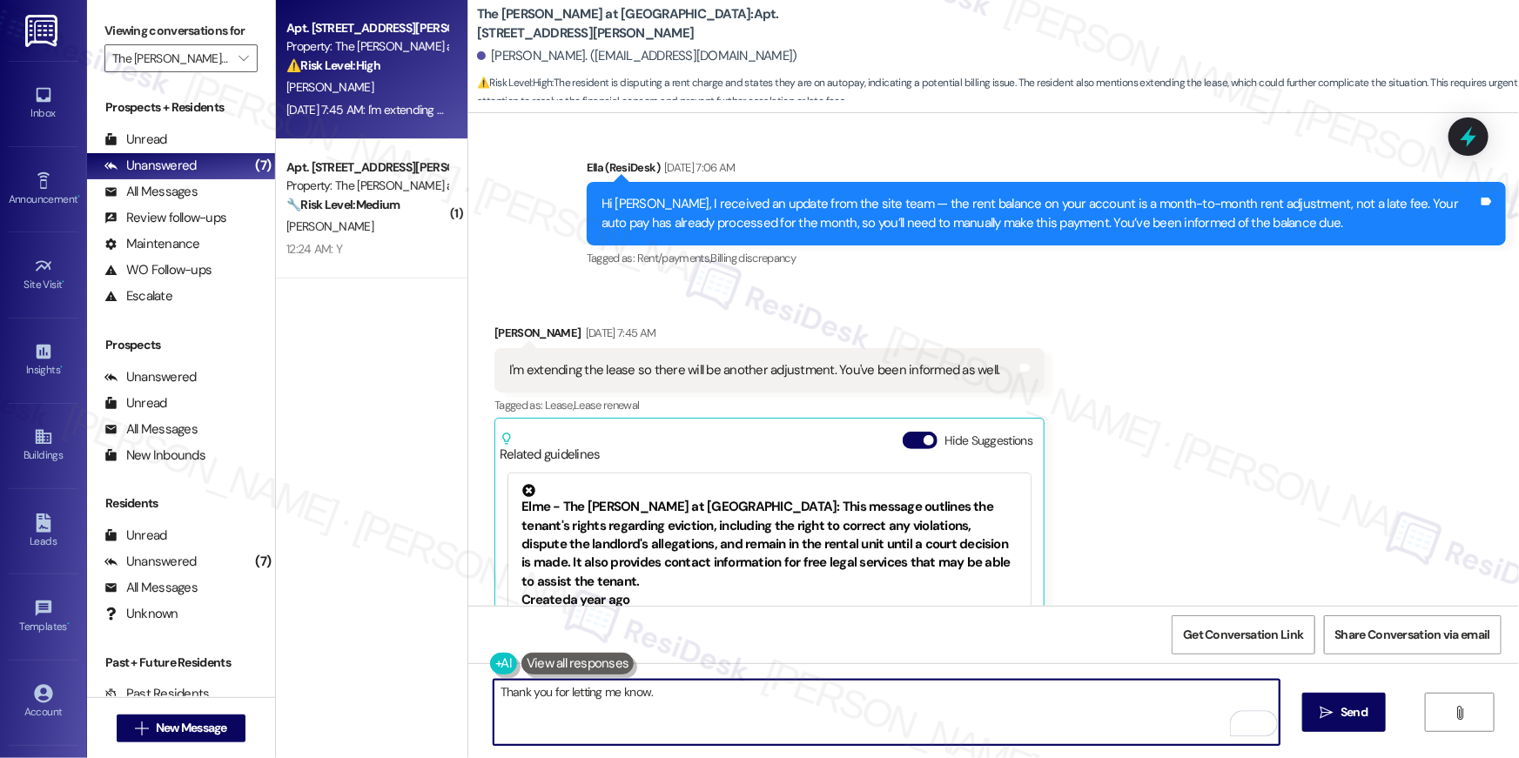
scroll to position [13308, 0]
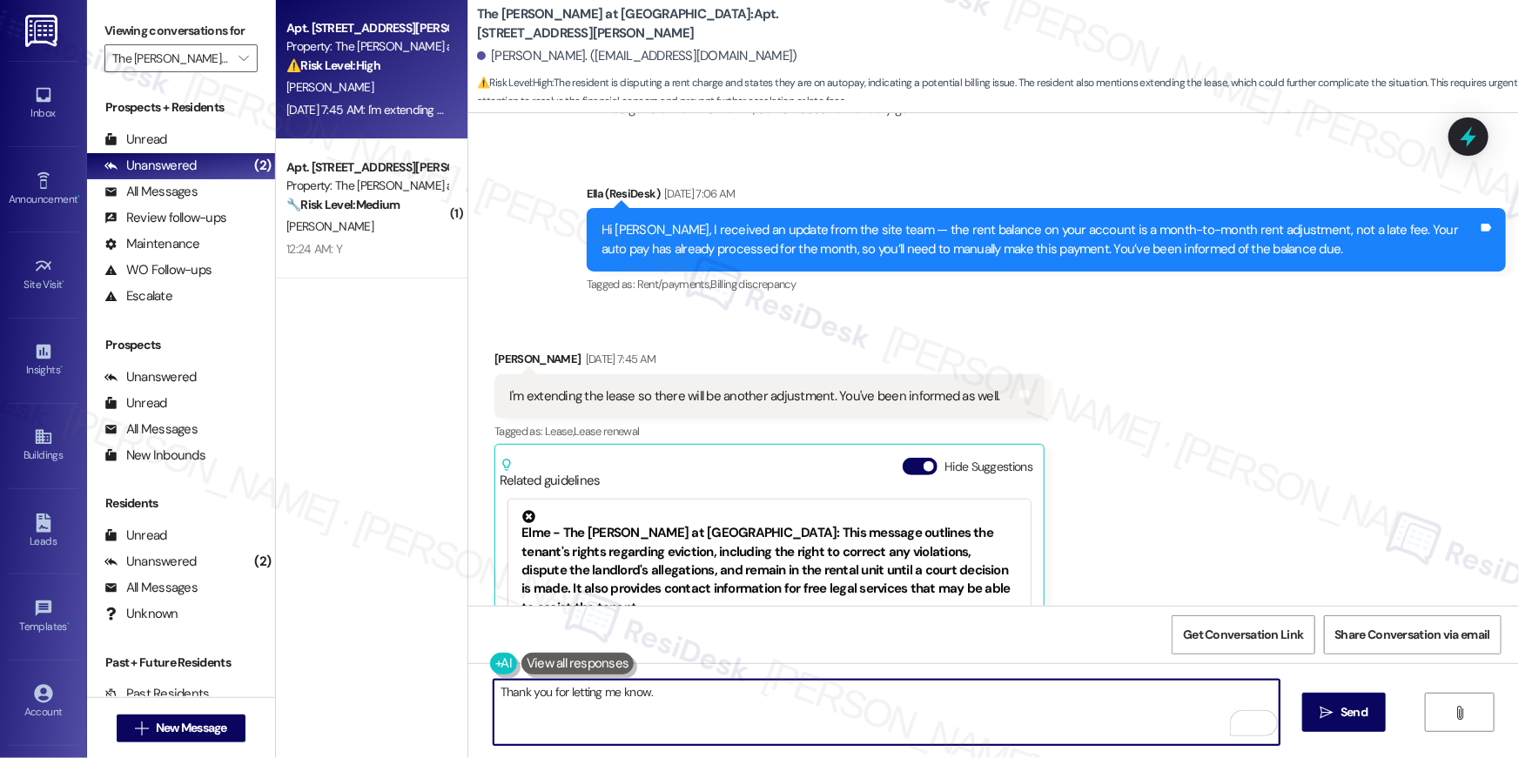
click at [857, 689] on textarea "Thank you for letting me know." at bounding box center [887, 712] width 786 height 65
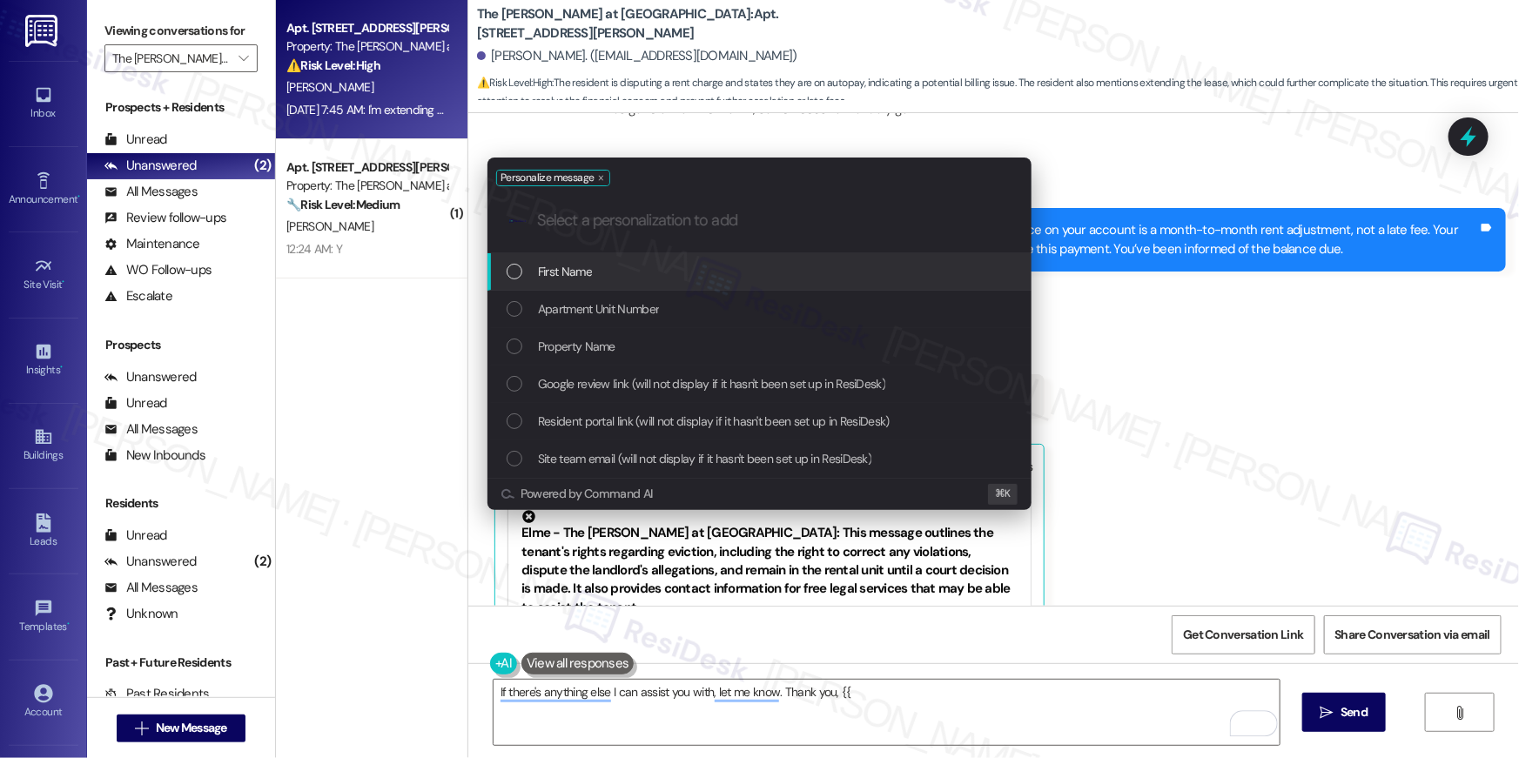
click at [760, 269] on div "First Name" at bounding box center [761, 271] width 509 height 19
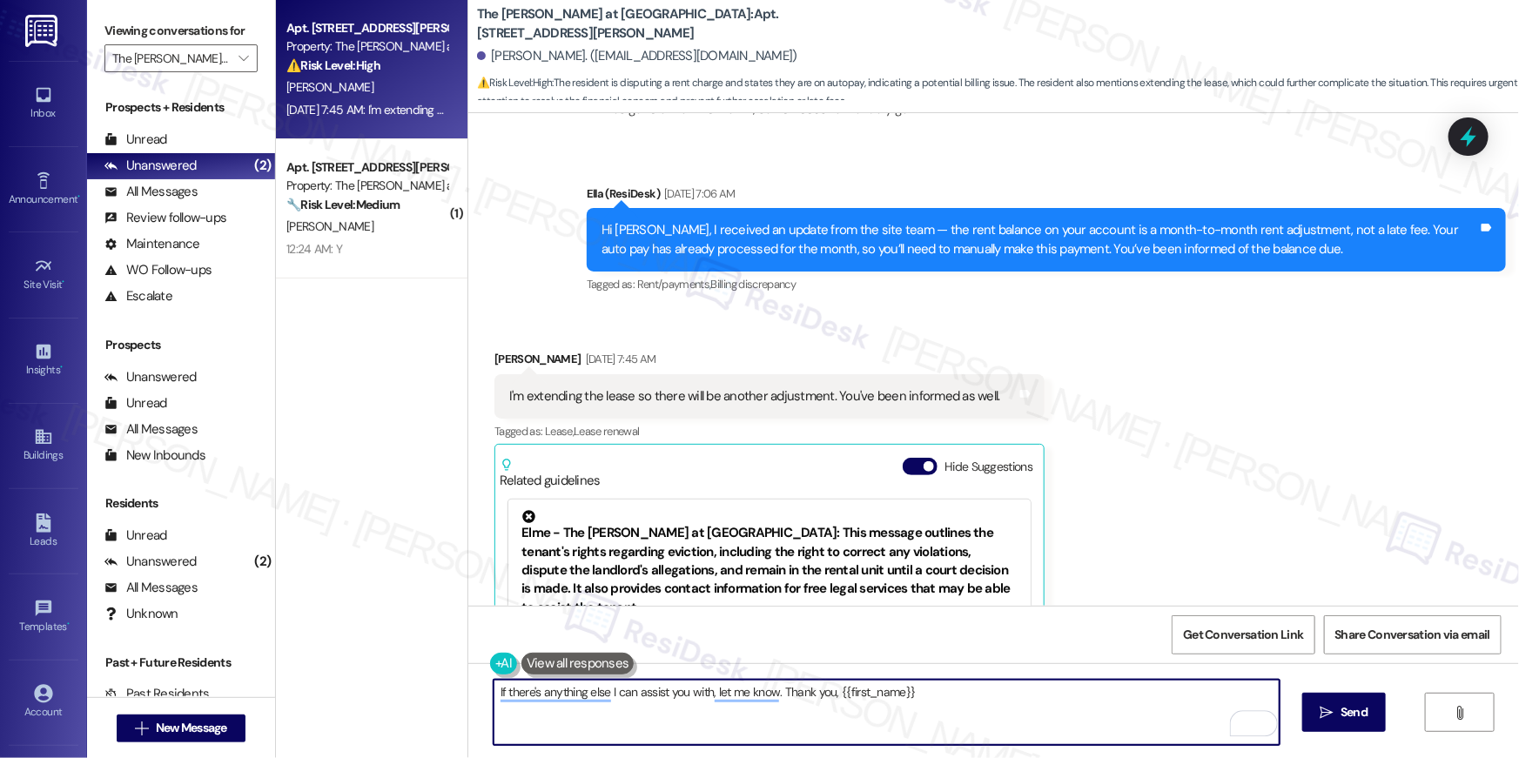
type textarea "If there's anything else I can assist you with, let me know. Thank you, {{first…"
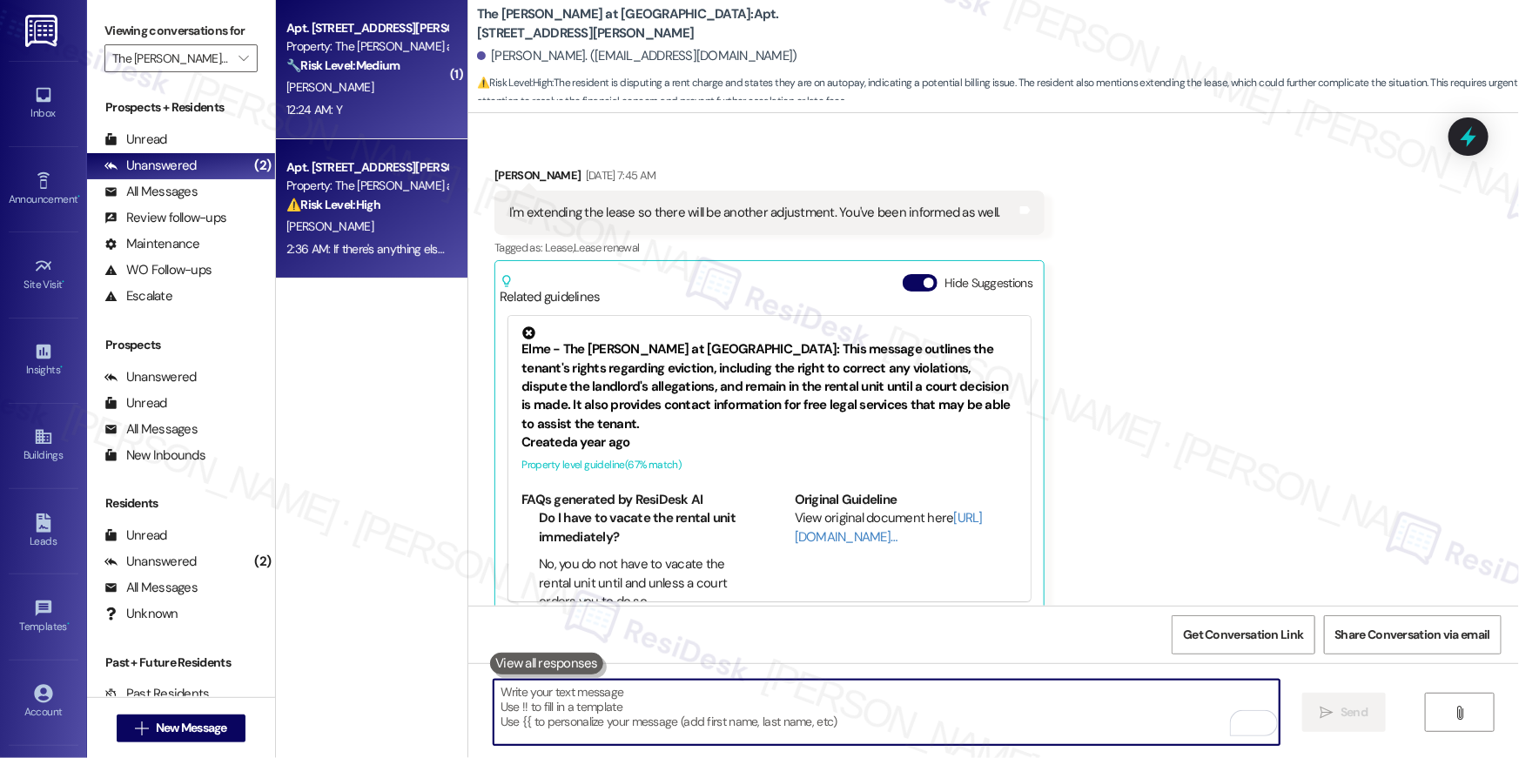
click at [390, 120] on div "12:24 AM: Y 12:24 AM: Y" at bounding box center [367, 110] width 165 height 22
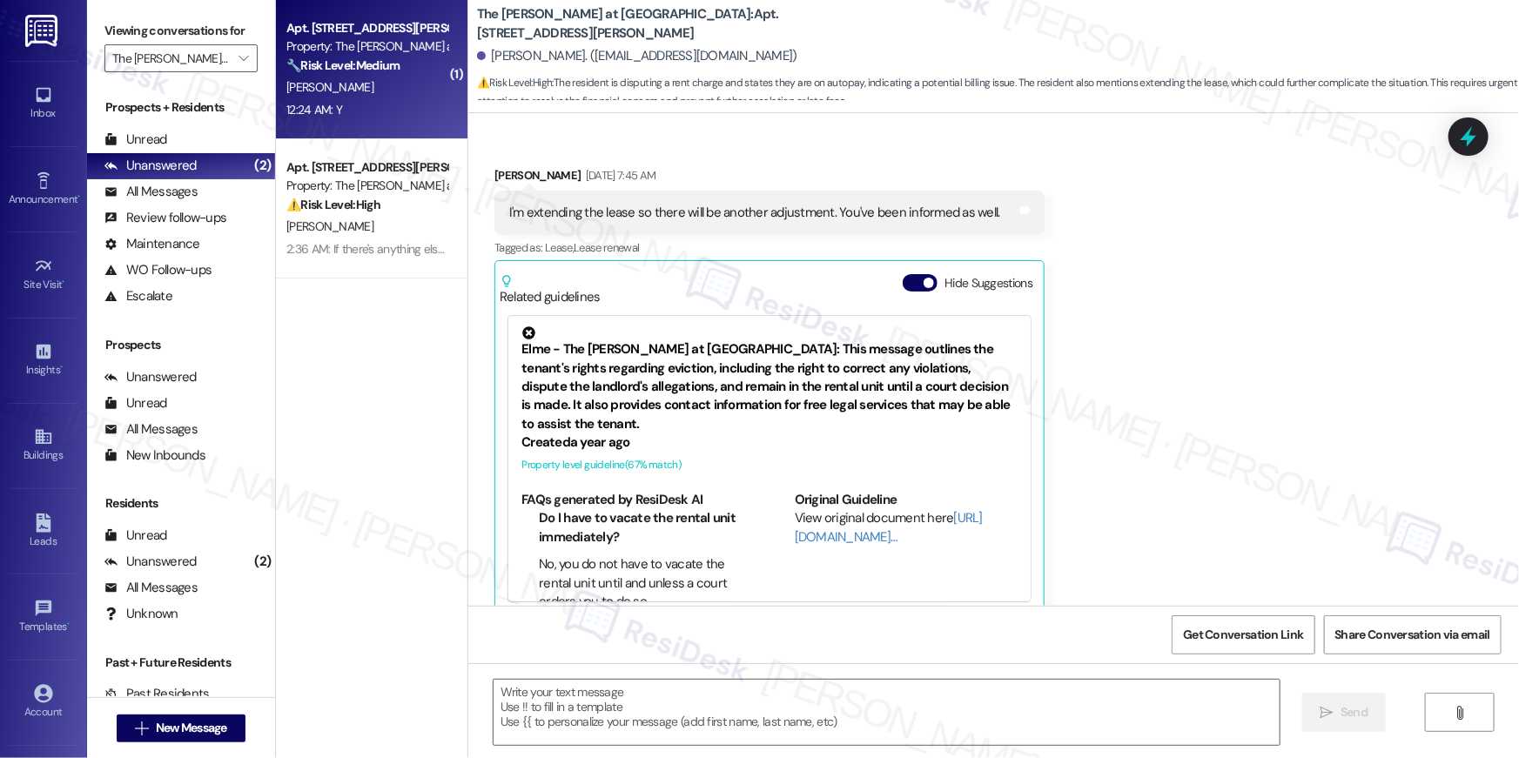
type textarea "Fetching suggested responses. Please feel free to read through the conversation…"
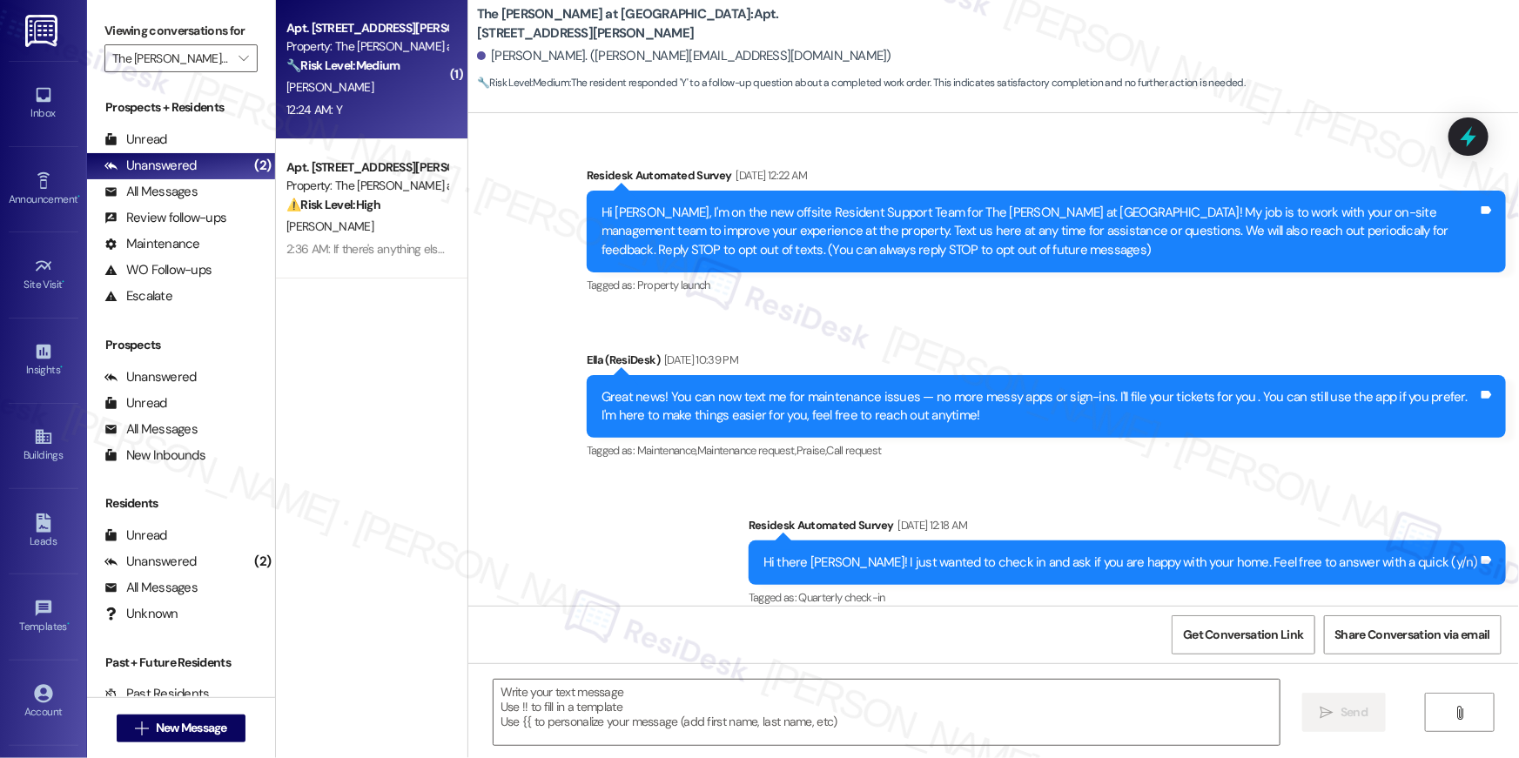
scroll to position [9535, 0]
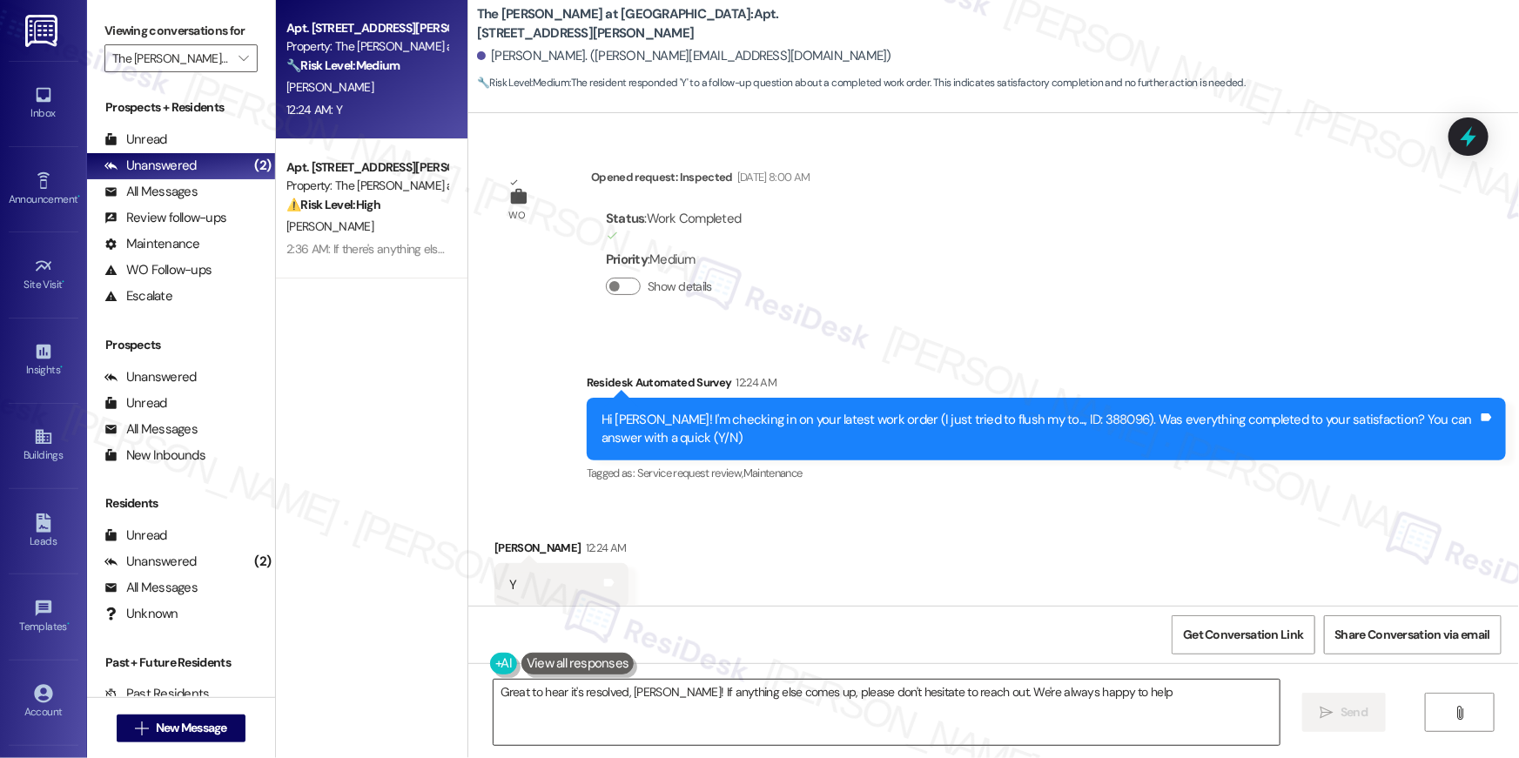
type textarea "Great to hear it's resolved, [PERSON_NAME]! If anything else comes up, please d…"
click at [900, 725] on textarea "Great to hear it's resolved, [PERSON_NAME]! If anything else comes up, please d…" at bounding box center [887, 712] width 786 height 65
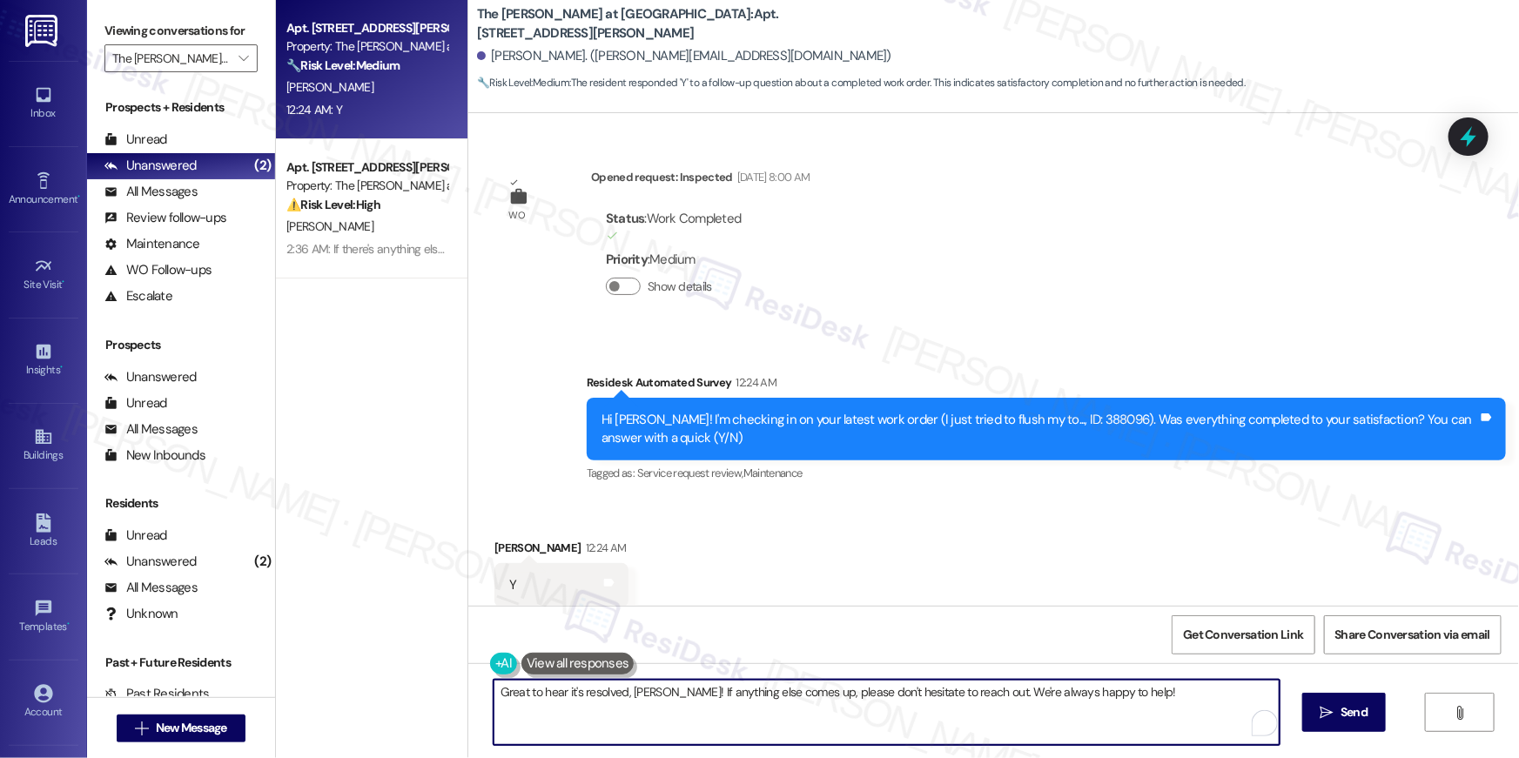
click at [1158, 704] on textarea "Great to hear it's resolved, [PERSON_NAME]! If anything else comes up, please d…" at bounding box center [887, 712] width 786 height 65
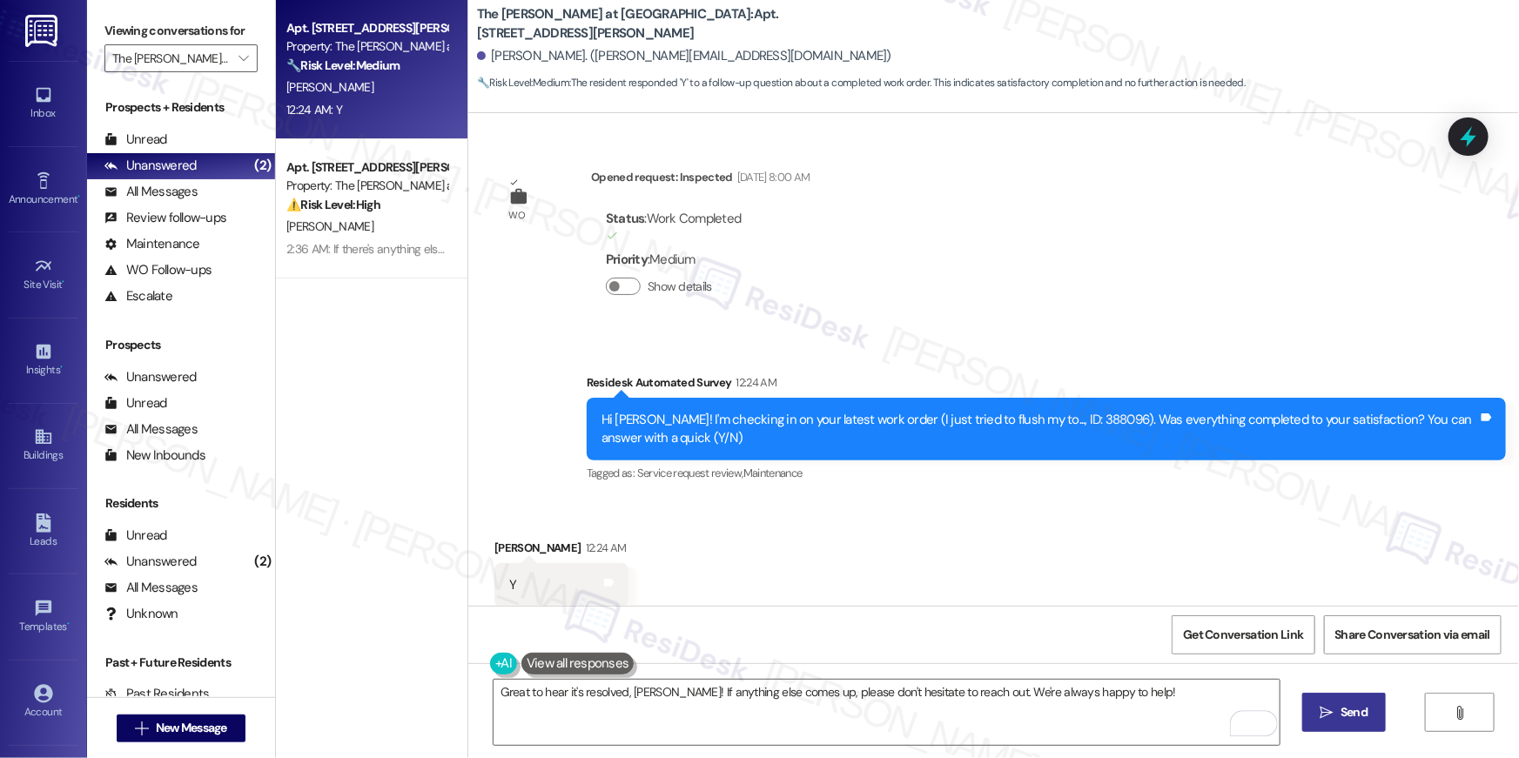
click at [1364, 725] on button " Send" at bounding box center [1344, 712] width 84 height 39
click at [235, 59] on span "" at bounding box center [243, 58] width 17 height 28
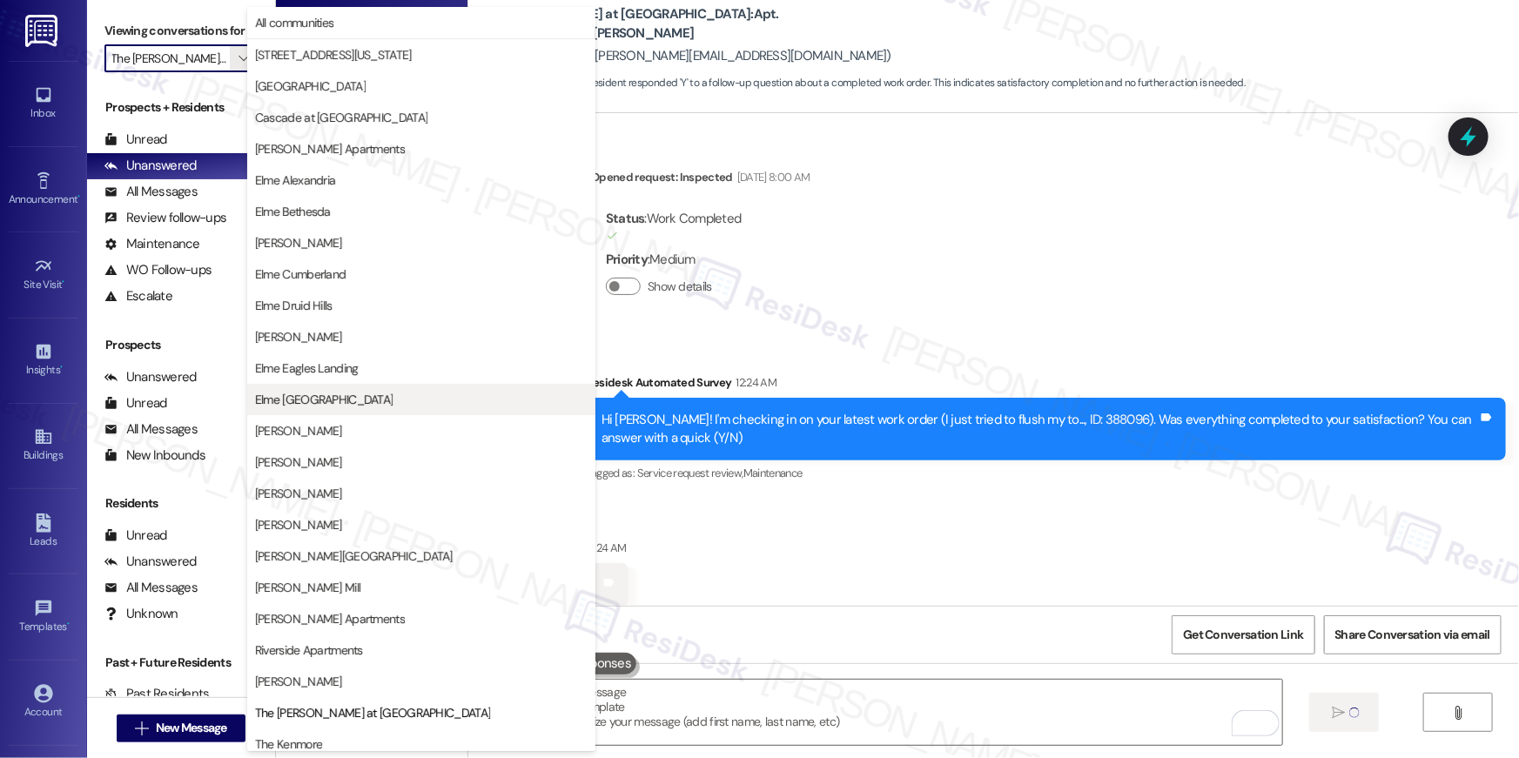
scroll to position [165, 0]
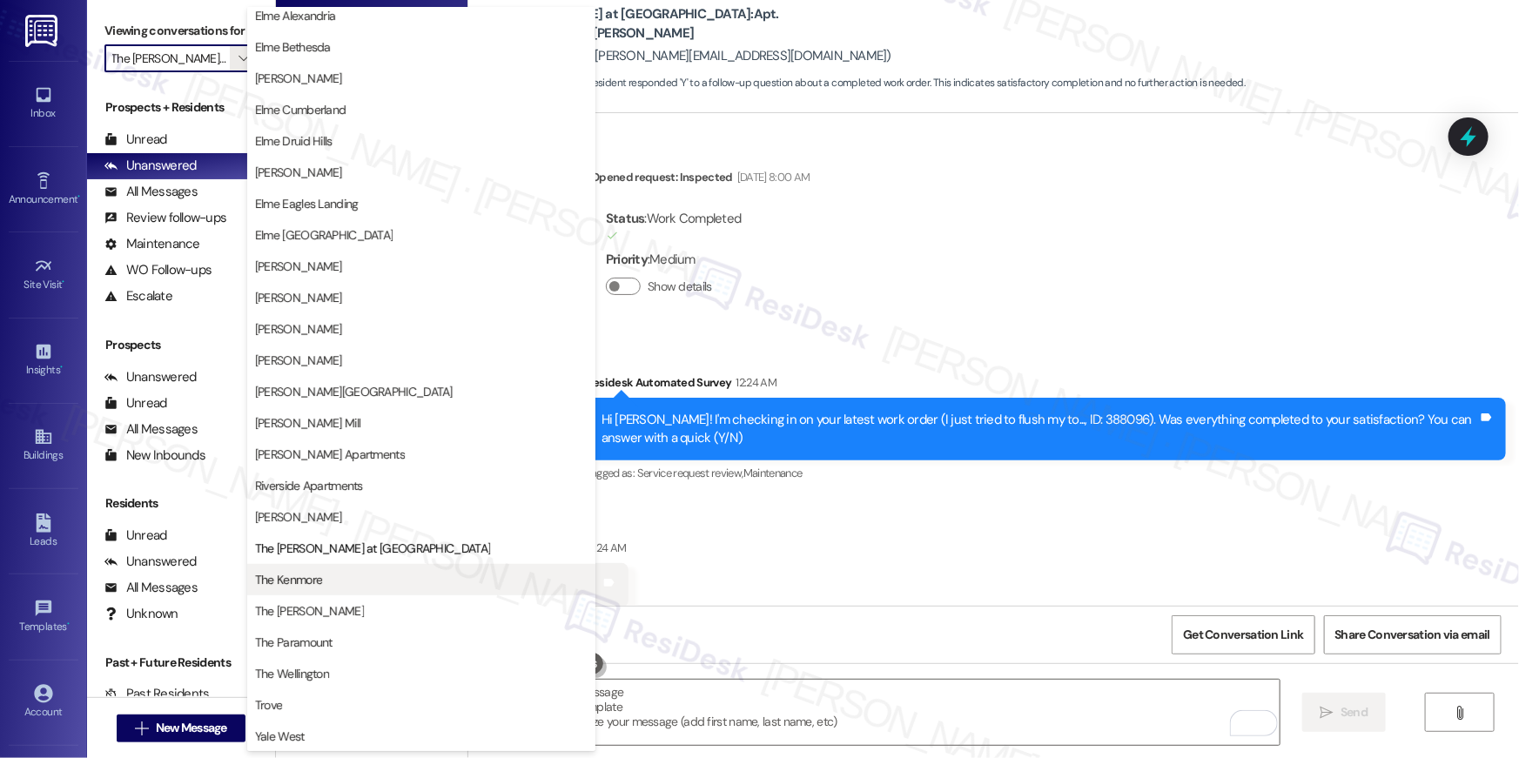
click at [388, 581] on span "The Kenmore" at bounding box center [421, 579] width 333 height 17
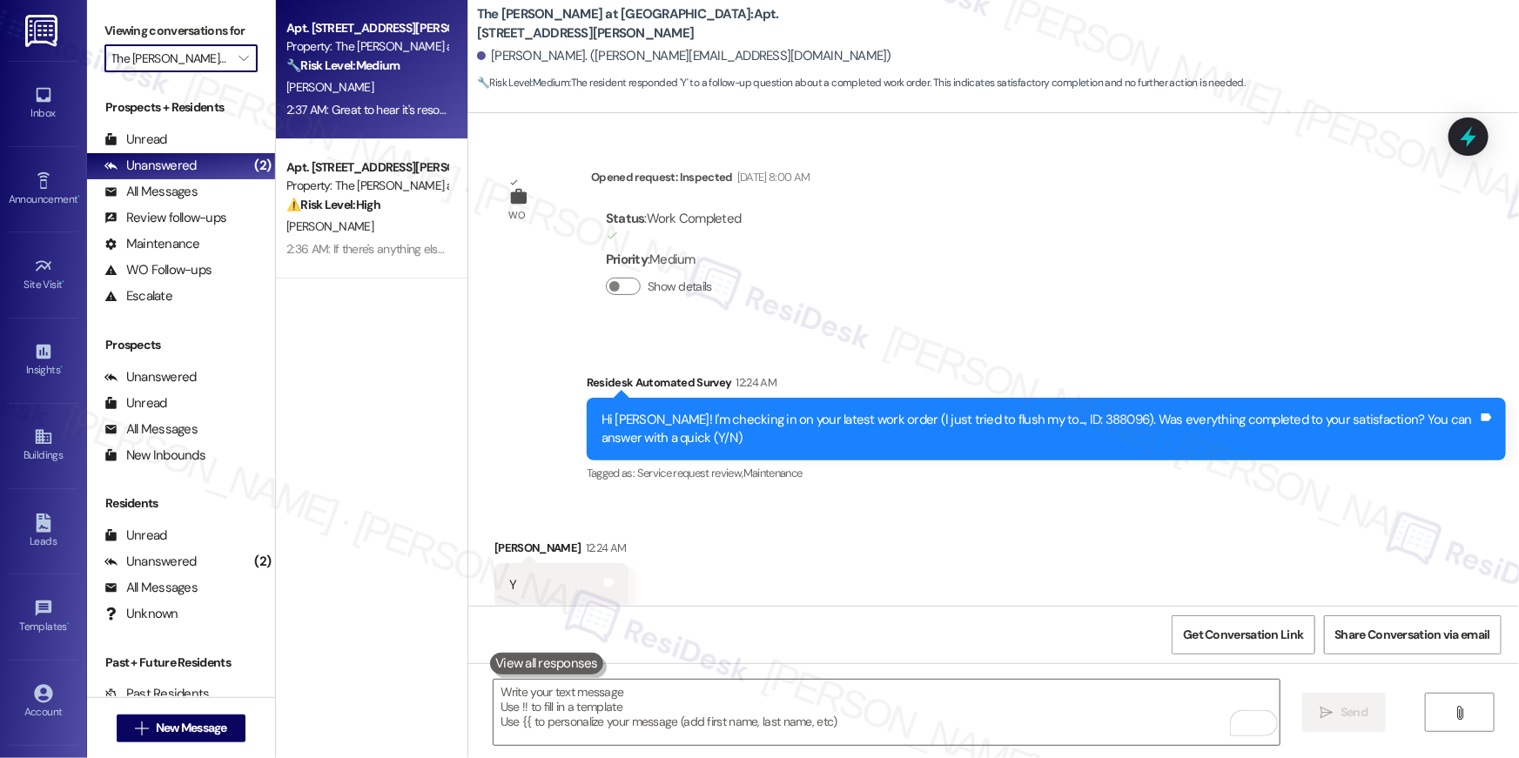
type input "The Kenmore"
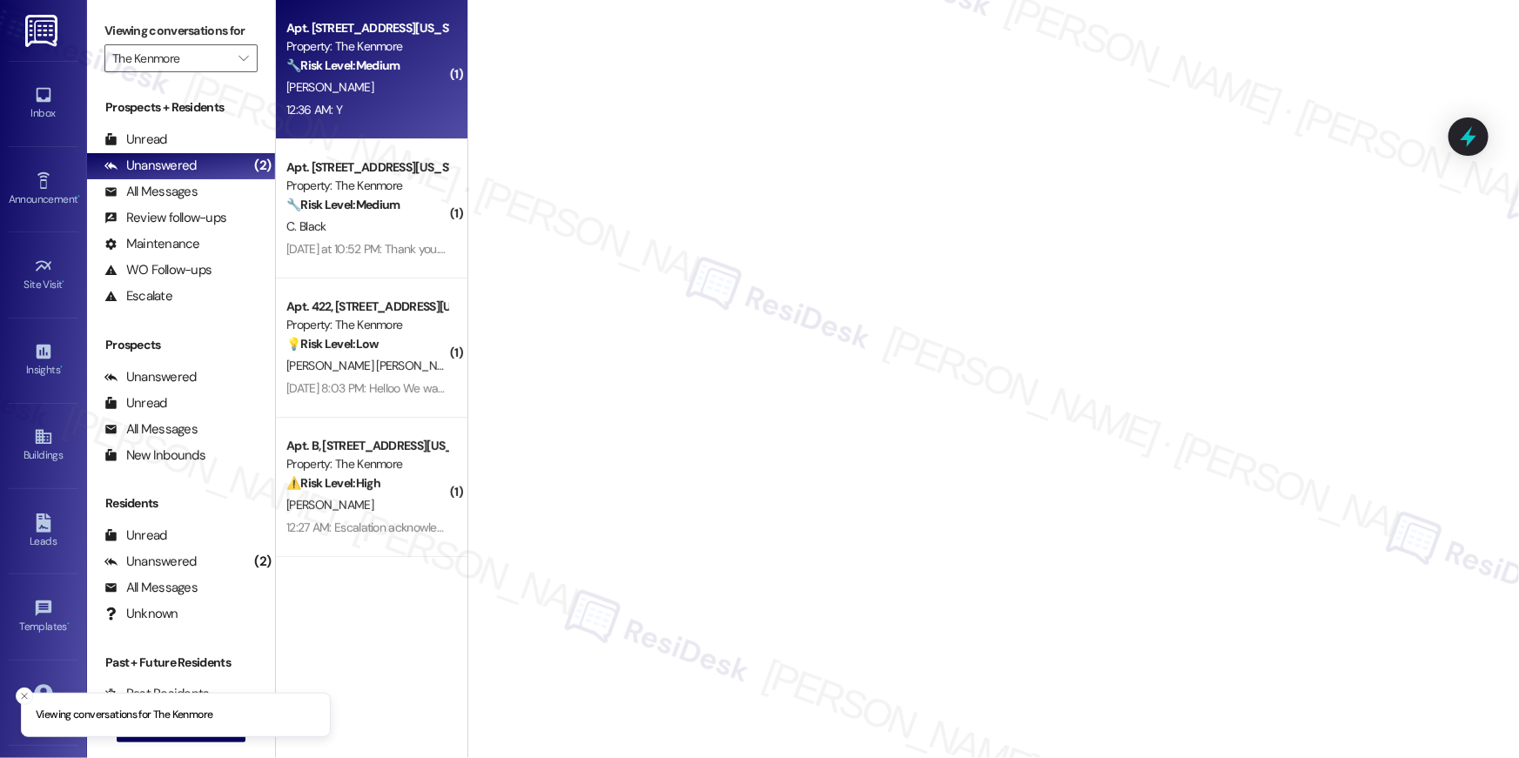
click at [362, 72] on strong "🔧 Risk Level: Medium" at bounding box center [342, 65] width 113 height 16
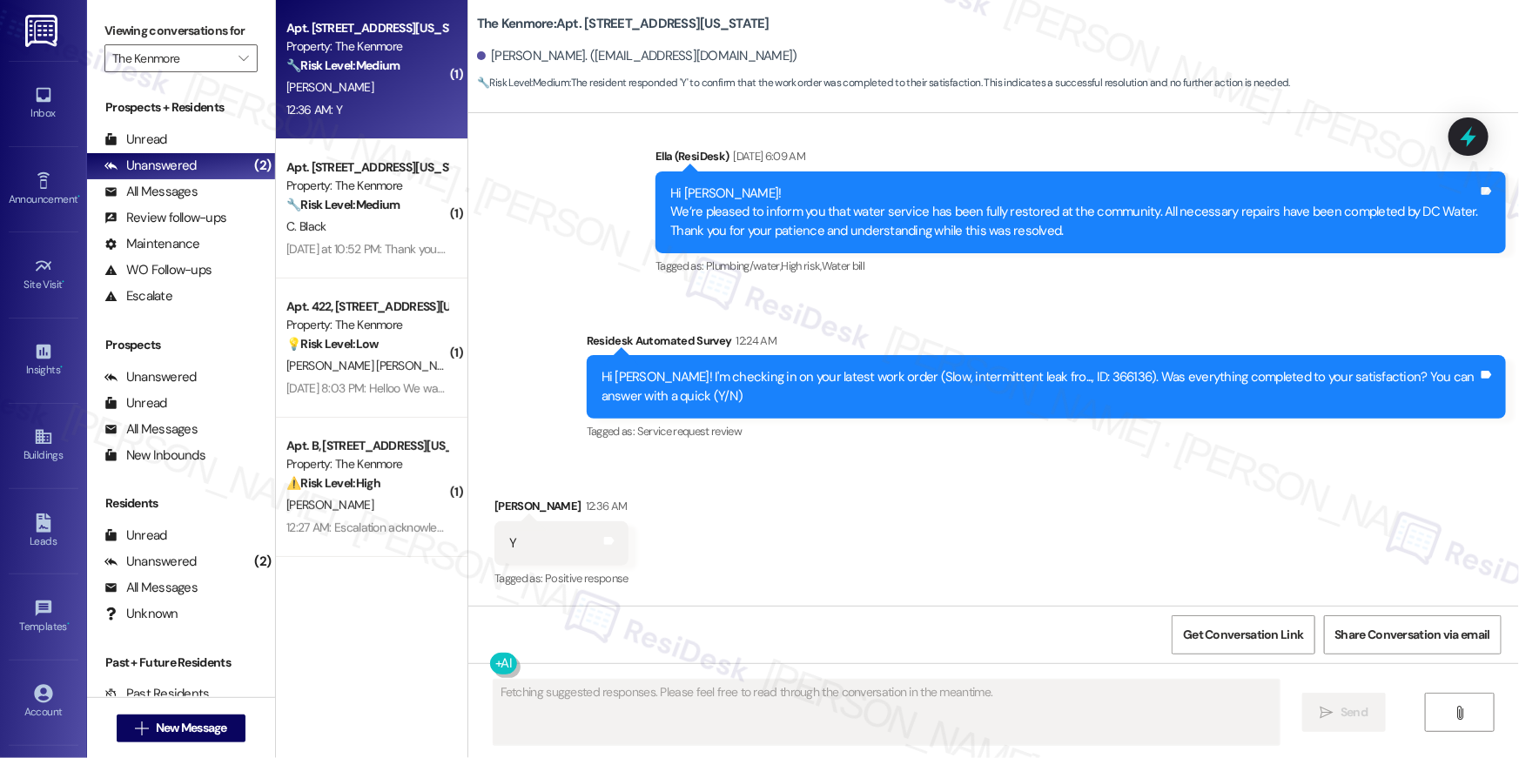
scroll to position [3120, 0]
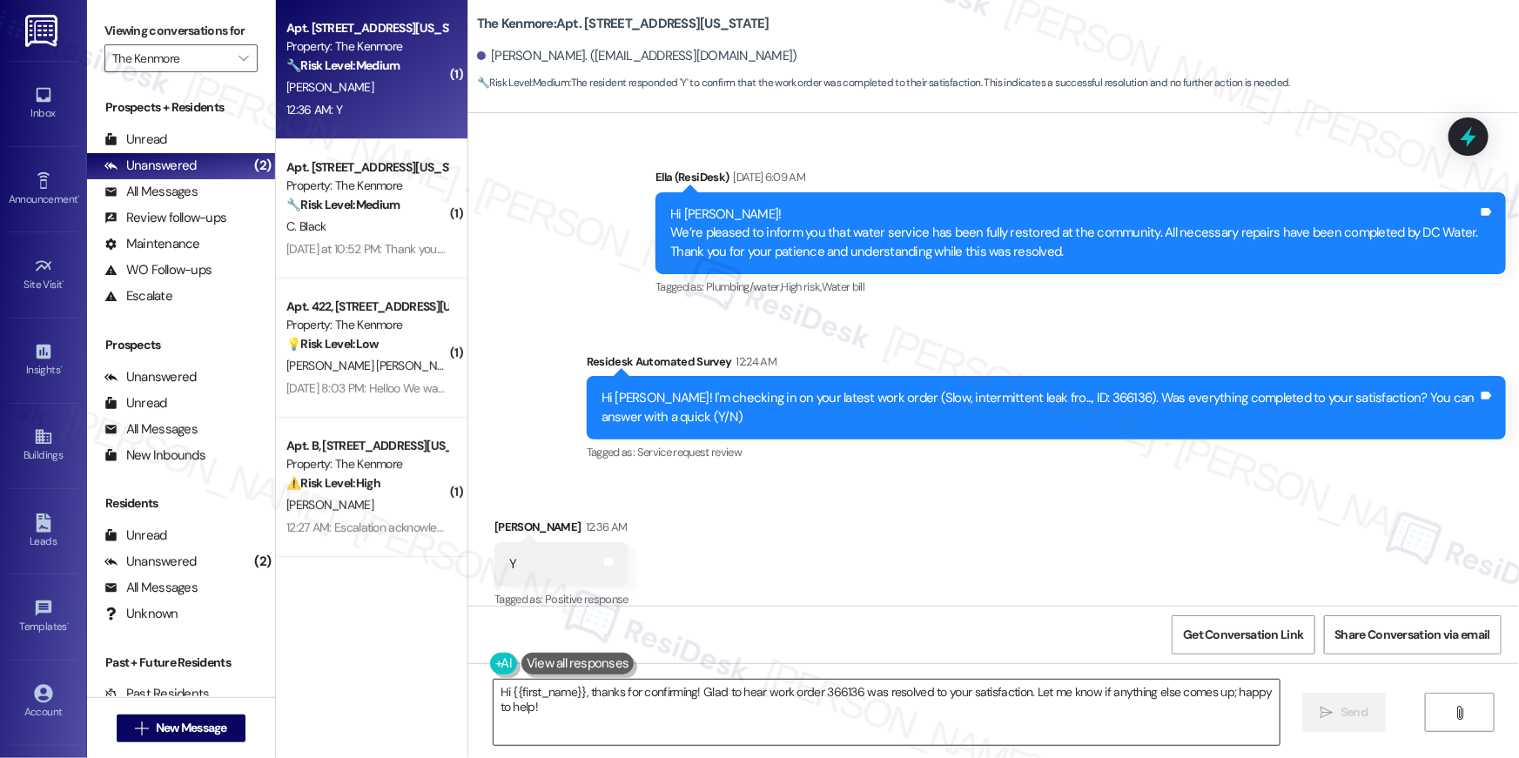
click at [753, 702] on textarea "Hi {{first_name}}, thanks for confirming! Glad to hear work order 366136 was re…" at bounding box center [887, 712] width 786 height 65
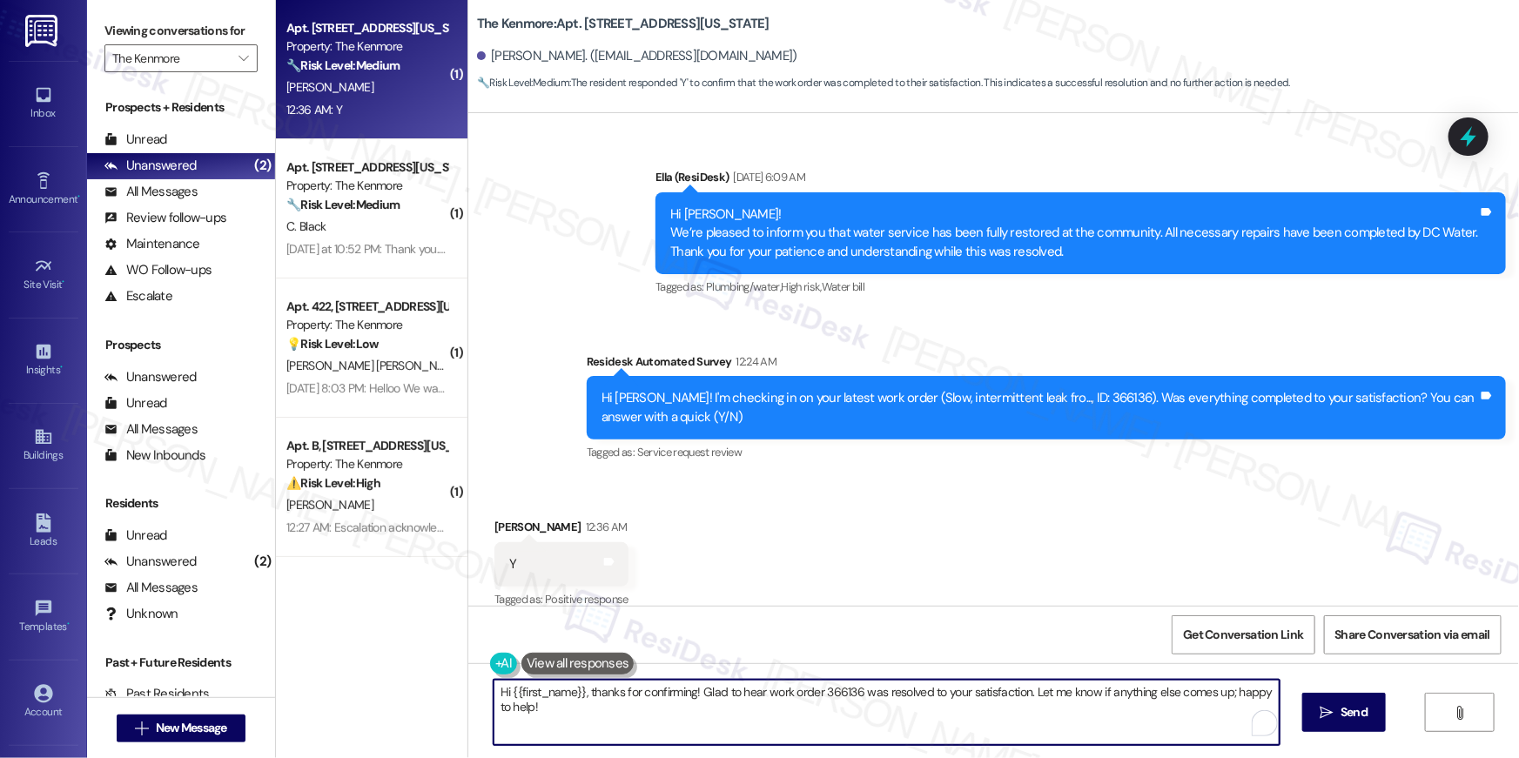
click at [760, 689] on textarea "Hi {{first_name}}, thanks for confirming! Glad to hear work order 366136 was re…" at bounding box center [887, 712] width 786 height 65
click at [829, 723] on textarea "Hi {{first_name}}, thanks for confirming! Glad to hear that work order 366136 w…" at bounding box center [887, 712] width 786 height 65
click at [777, 690] on textarea "Hi {{first_name}}, thanks for confirming! Glad to hear that work order 366136 w…" at bounding box center [887, 712] width 786 height 65
click at [909, 695] on textarea "Hi {{first_name}}, thanks for confirming! Glad to hear that the work order 3661…" at bounding box center [887, 712] width 786 height 65
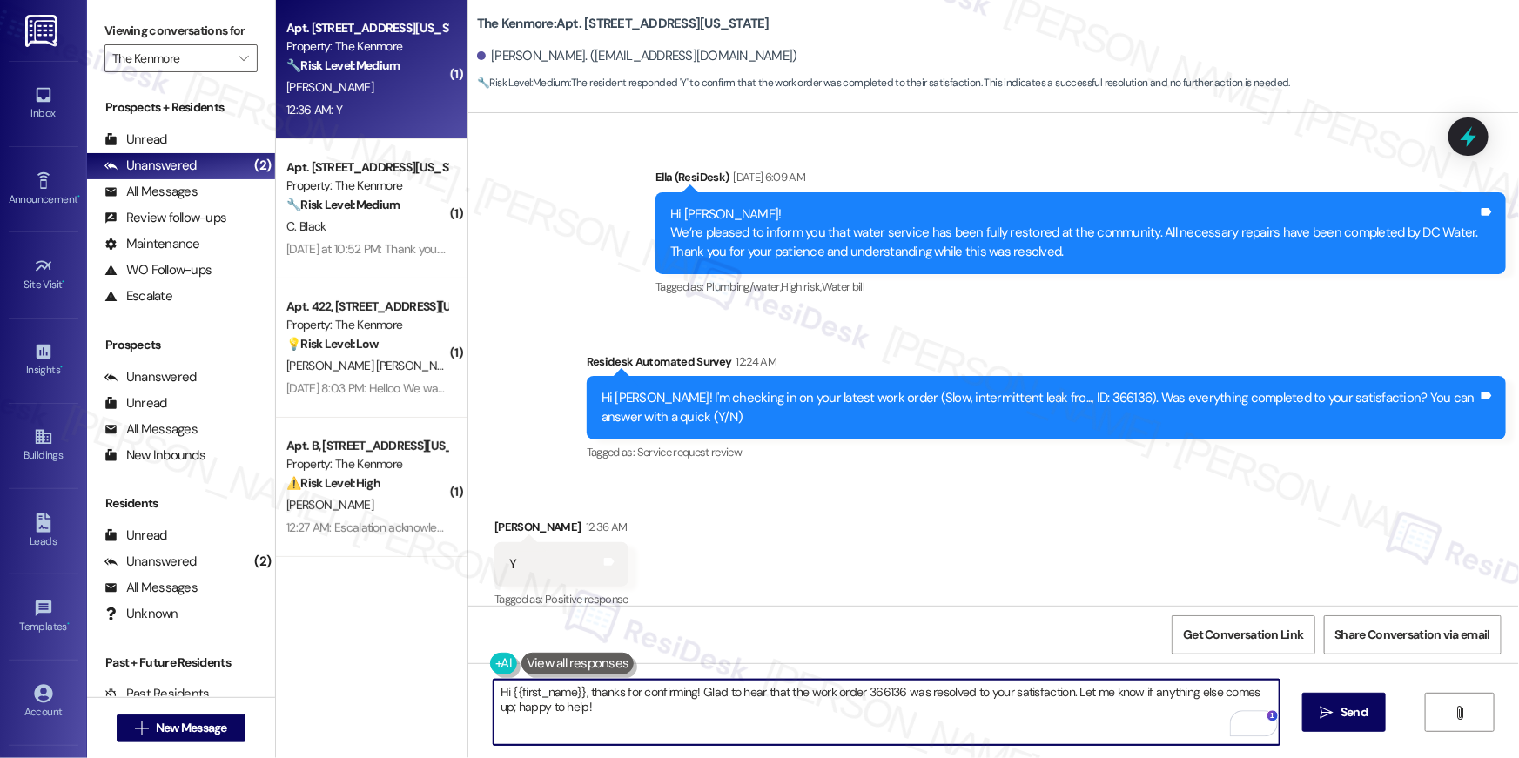
click at [879, 690] on textarea "Hi {{first_name}}, thanks for confirming! Glad to hear that the work order 3661…" at bounding box center [887, 712] width 786 height 65
click at [878, 690] on textarea "Hi {{first_name}}, thanks for confirming! Glad to hear that the work order 3661…" at bounding box center [887, 712] width 786 height 65
click at [883, 688] on textarea "Hi {{first_name}}, thanks for confirming! Glad to hear that the work order 3661…" at bounding box center [887, 712] width 786 height 65
type textarea "Hi {{first_name}}, thanks for confirming! Glad to hear that the work order was …"
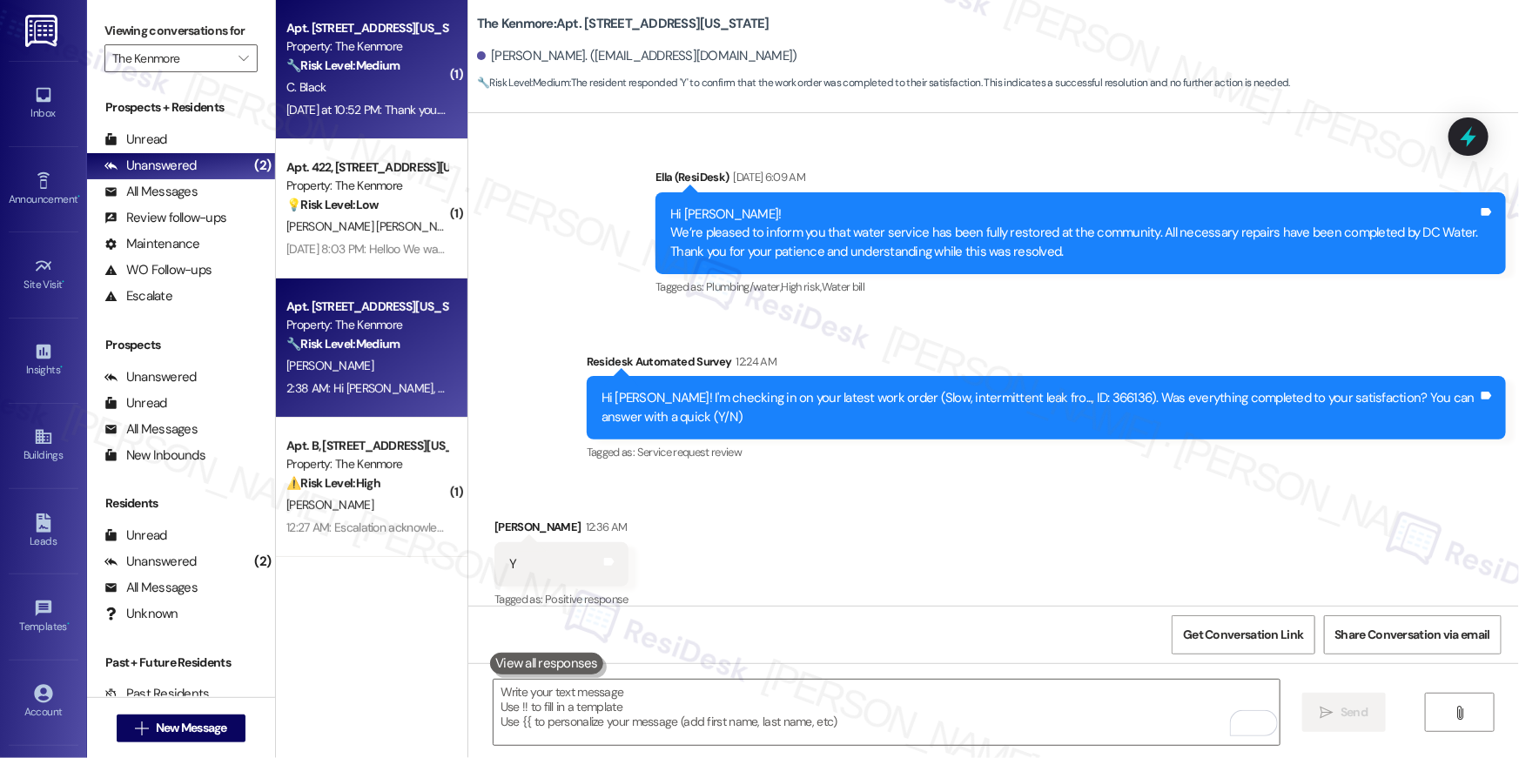
click at [400, 77] on div "C. Black" at bounding box center [367, 88] width 165 height 22
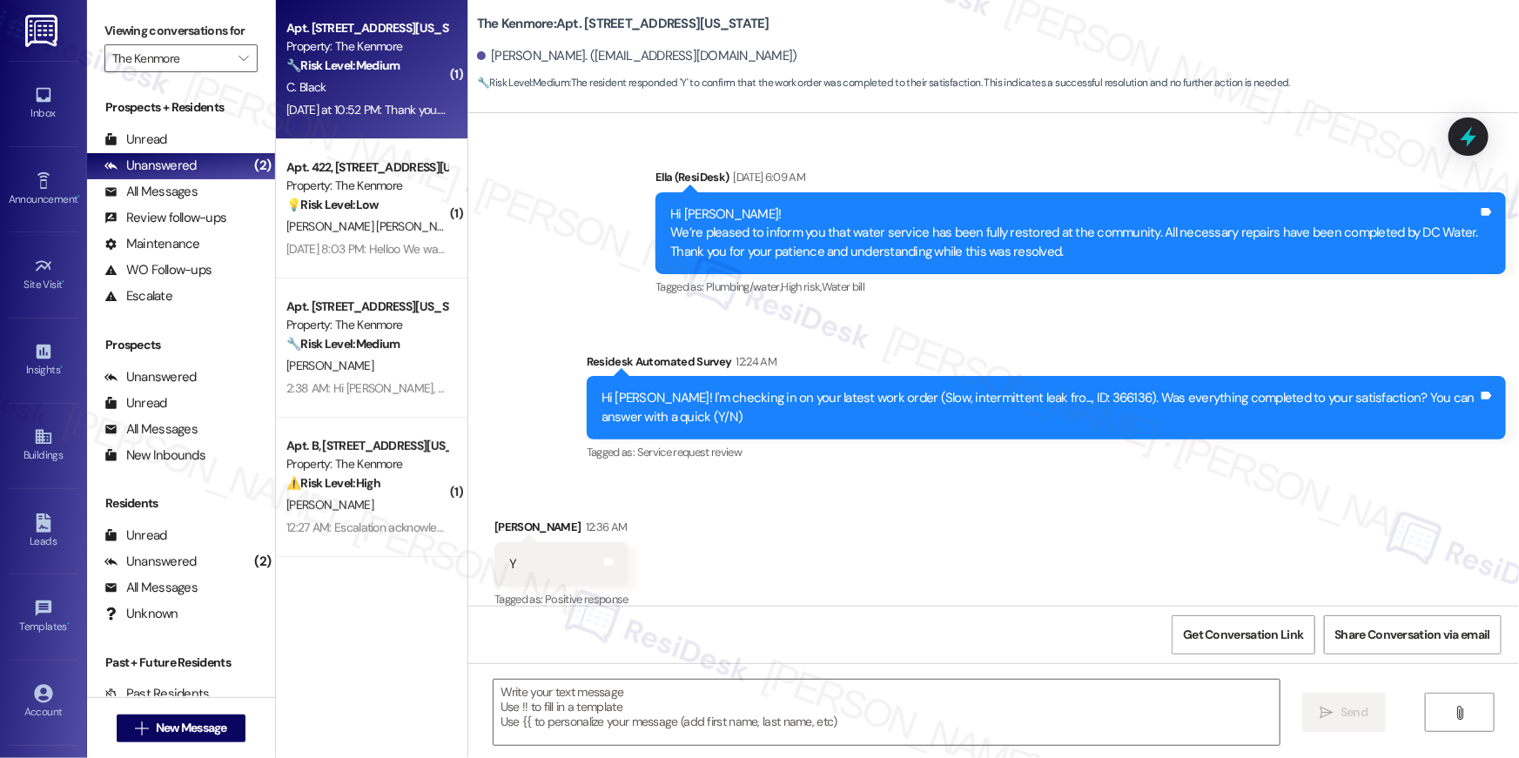
type textarea "Fetching suggested responses. Please feel free to read through the conversation…"
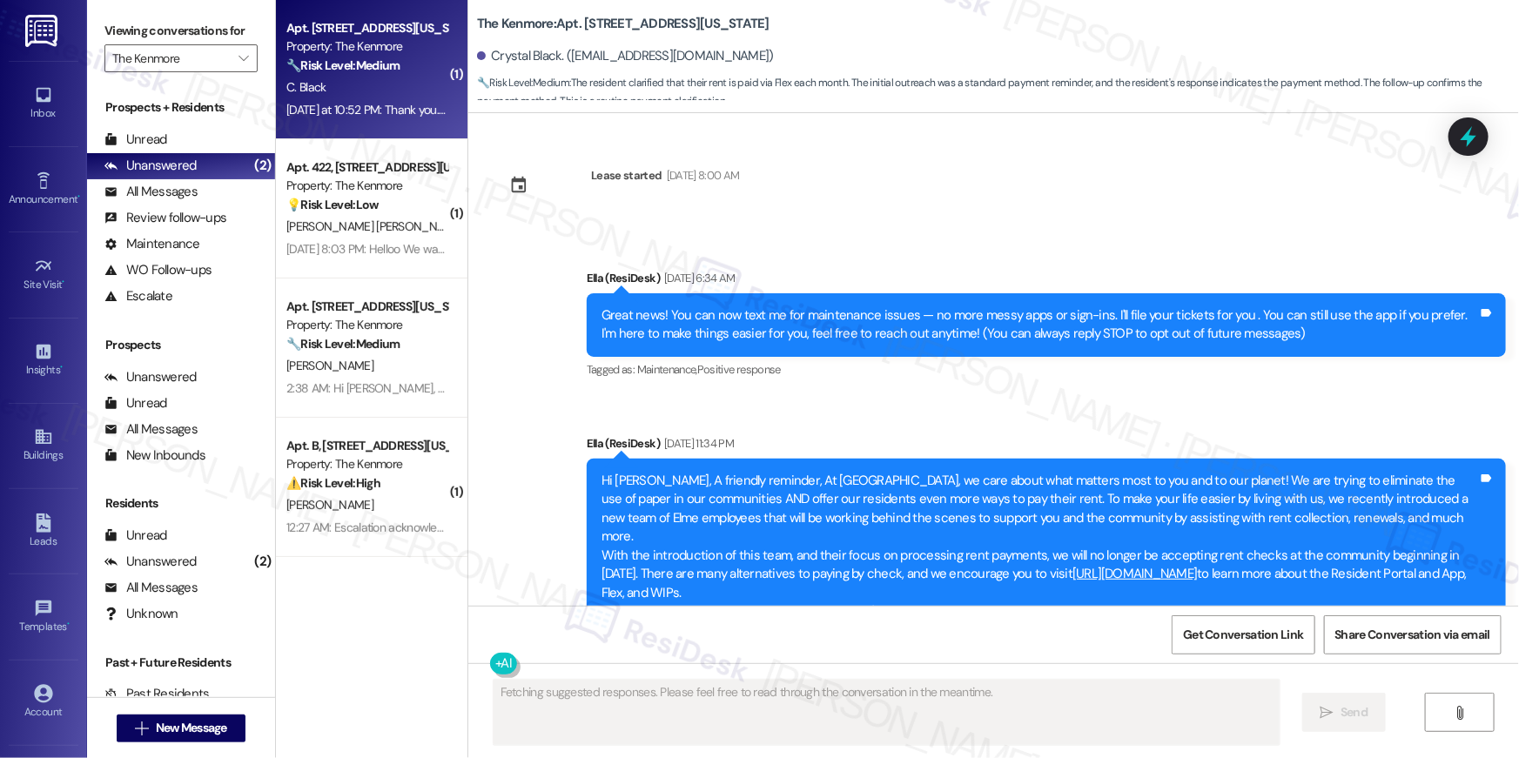
scroll to position [15920, 0]
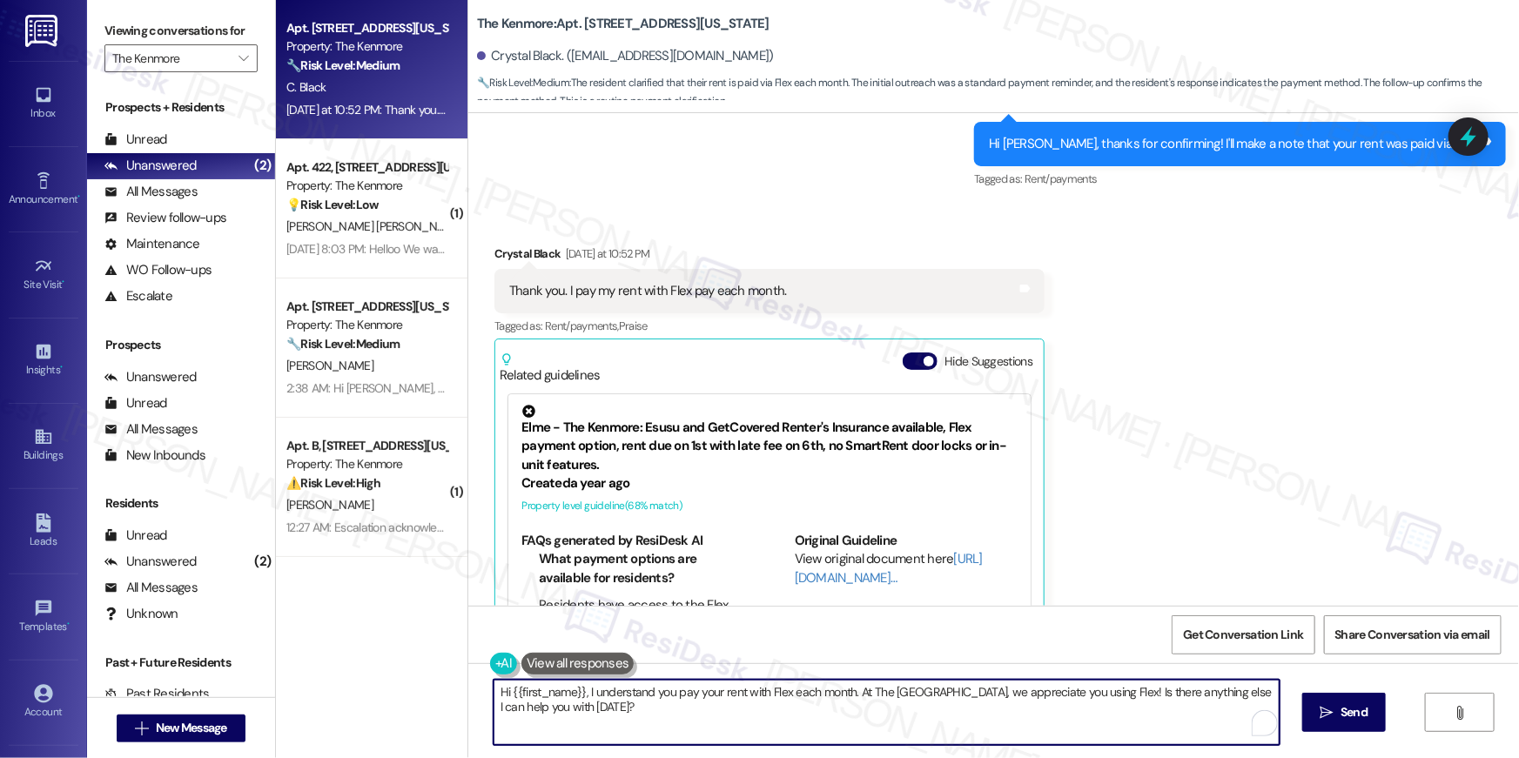
drag, startPoint x: 744, startPoint y: 694, endPoint x: 669, endPoint y: 696, distance: 75.8
click at [744, 694] on textarea "Hi {{first_name}}, I understand you pay your rent with Flex each month. At The …" at bounding box center [887, 712] width 786 height 65
drag, startPoint x: 582, startPoint y: 691, endPoint x: 602, endPoint y: 742, distance: 54.3
click at [602, 742] on textarea "Hi {{first_name}}, I understand you pay your rent with Flex each month. At The …" at bounding box center [887, 712] width 786 height 65
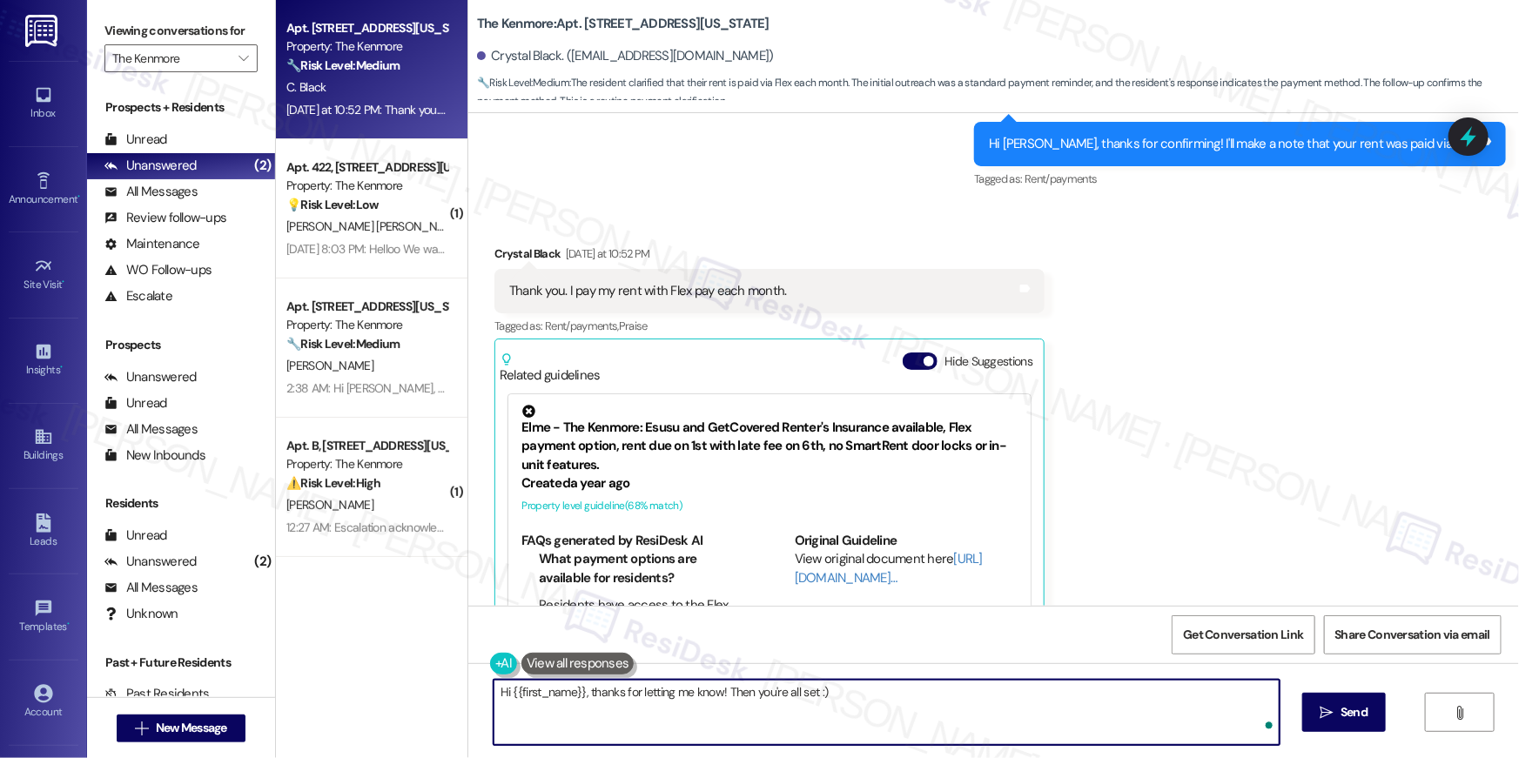
type textarea "Hi {{first_name}}, thanks for letting me know! Then you're all set :)"
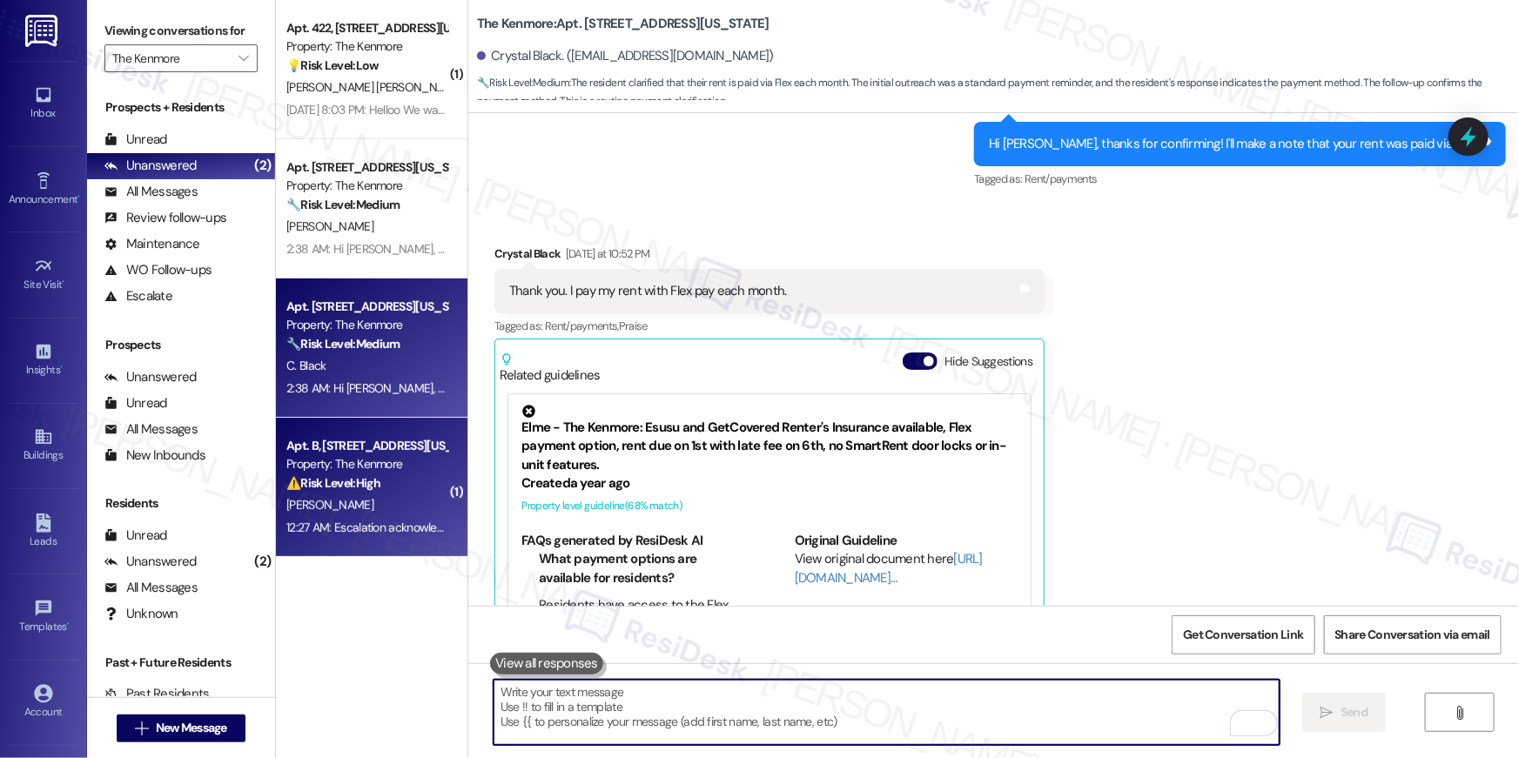
click at [369, 476] on strong "⚠️ Risk Level: High" at bounding box center [333, 483] width 94 height 16
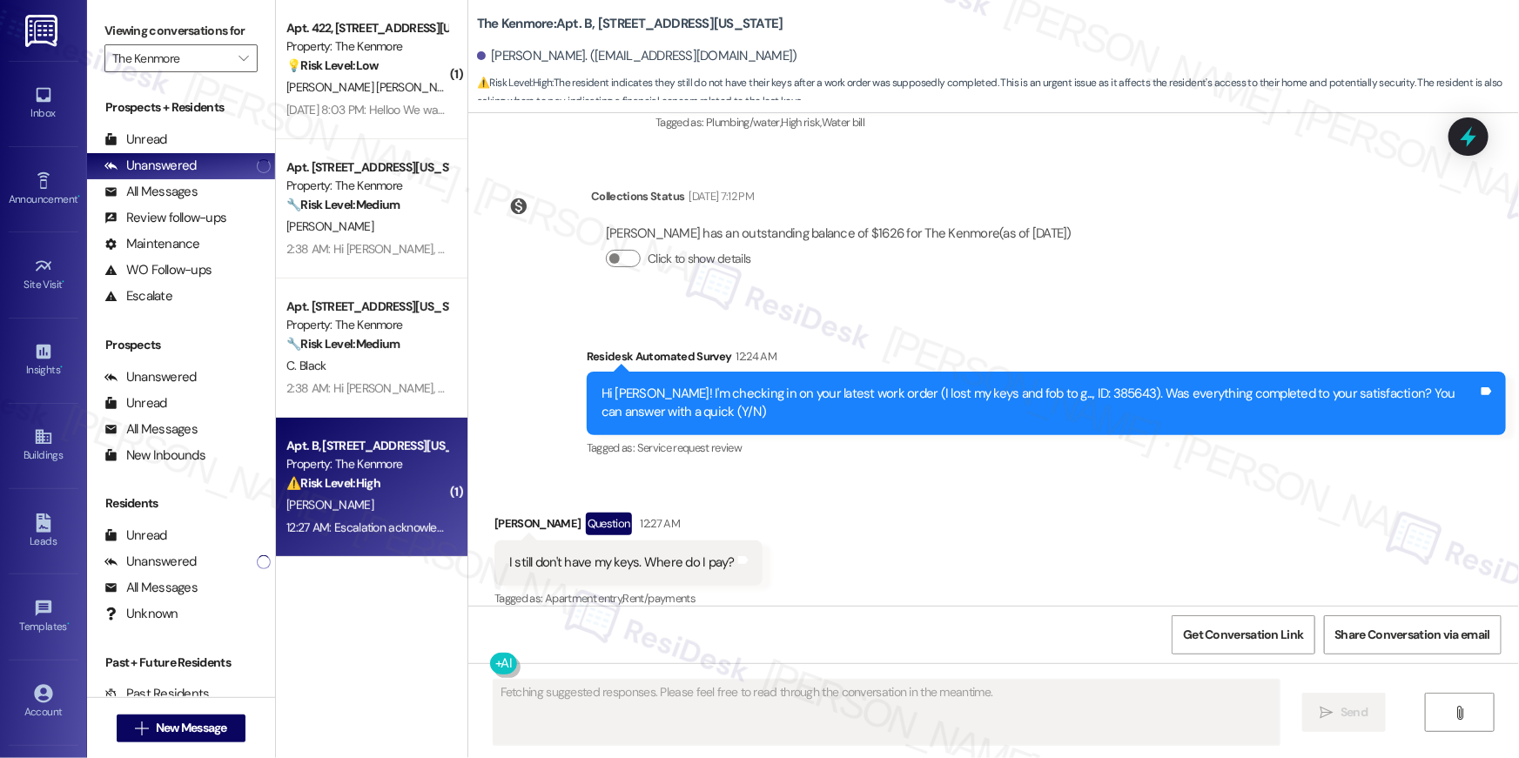
scroll to position [6661, 0]
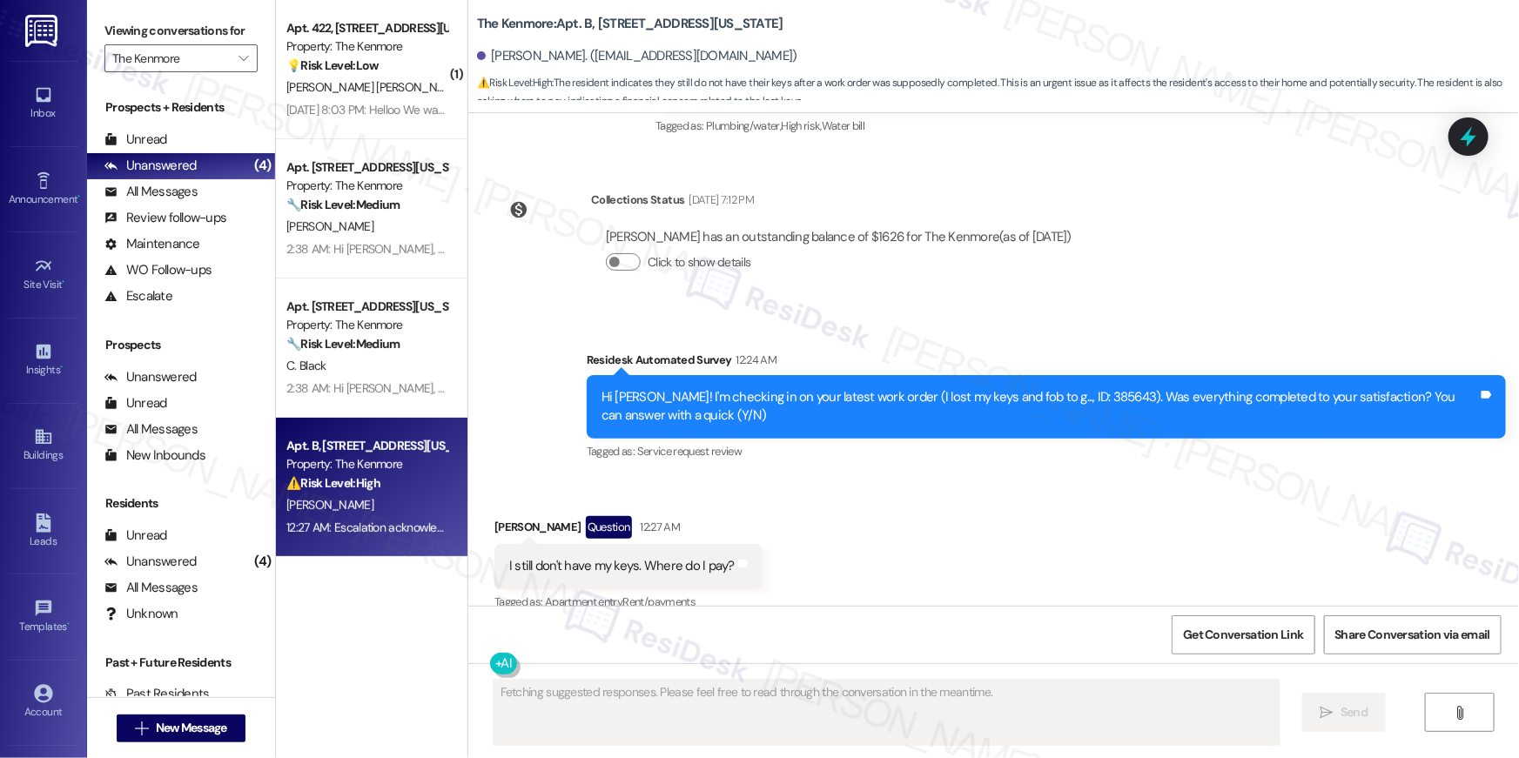
click at [1069, 388] on div "Hi [PERSON_NAME]! I'm checking in on your latest work order (I lost my keys and…" at bounding box center [1040, 406] width 877 height 37
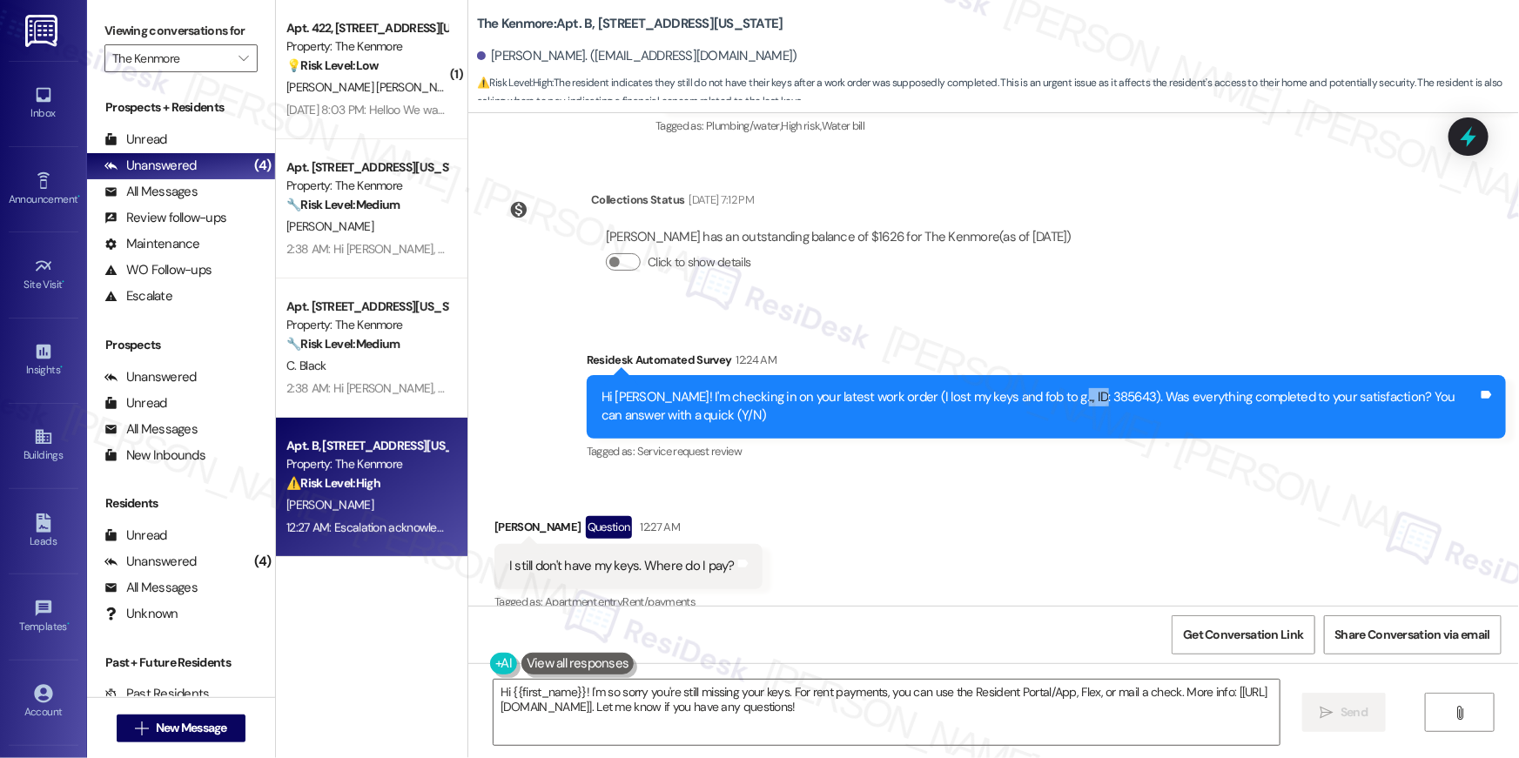
copy div "385643"
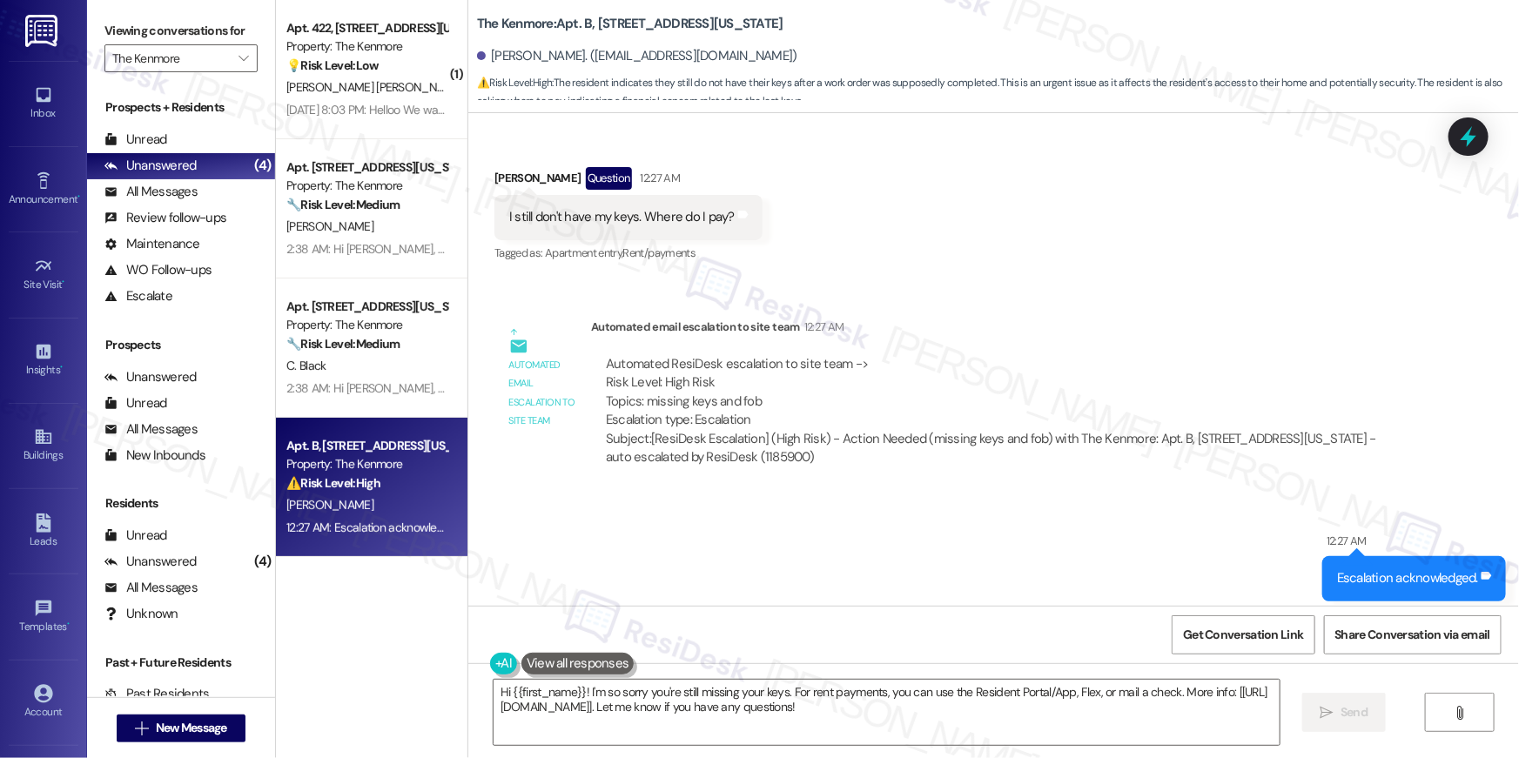
scroll to position [7024, 0]
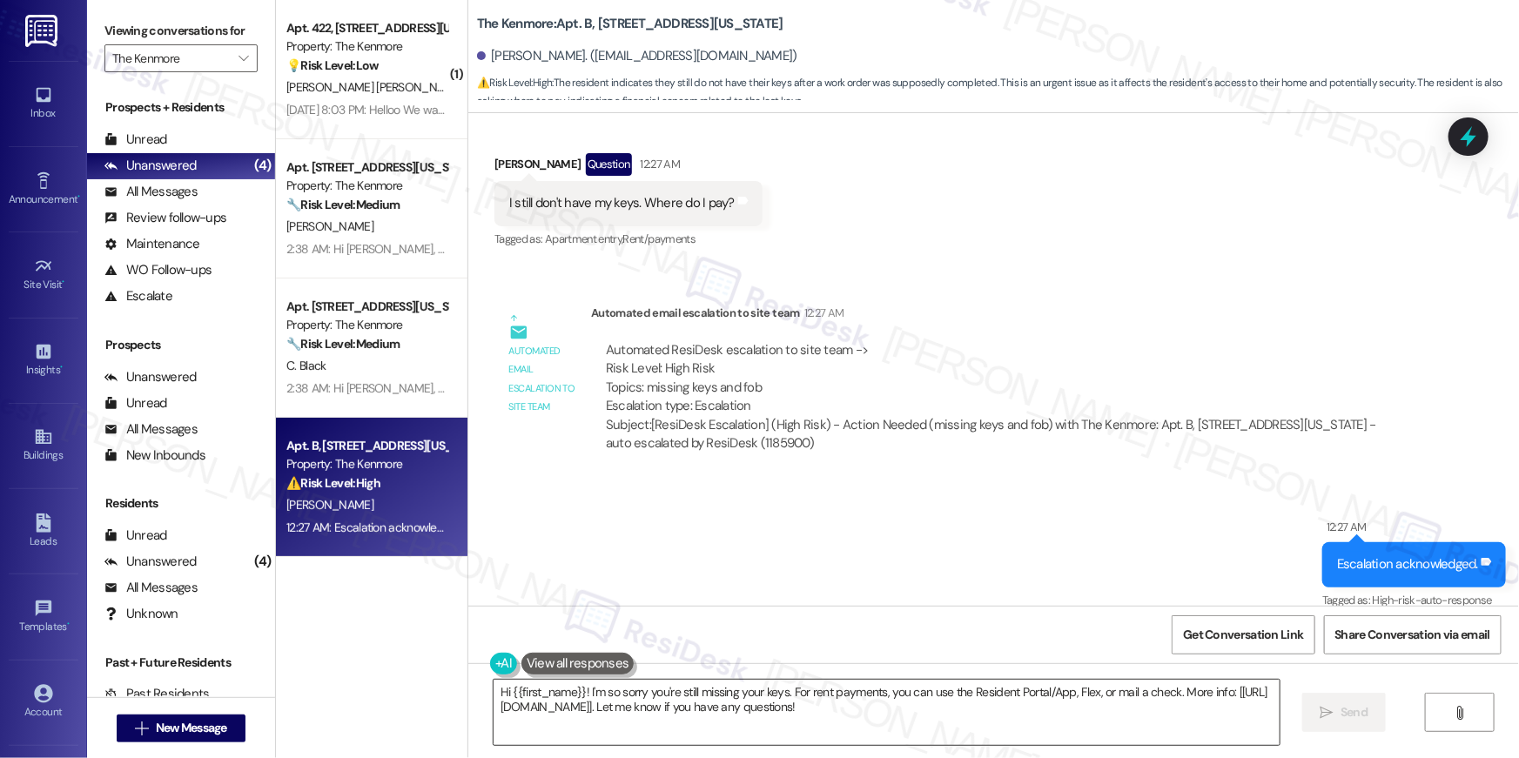
click at [769, 723] on textarea "Hi {{first_name}}! I'm so sorry you're still missing your keys. For rent paymen…" at bounding box center [887, 712] width 786 height 65
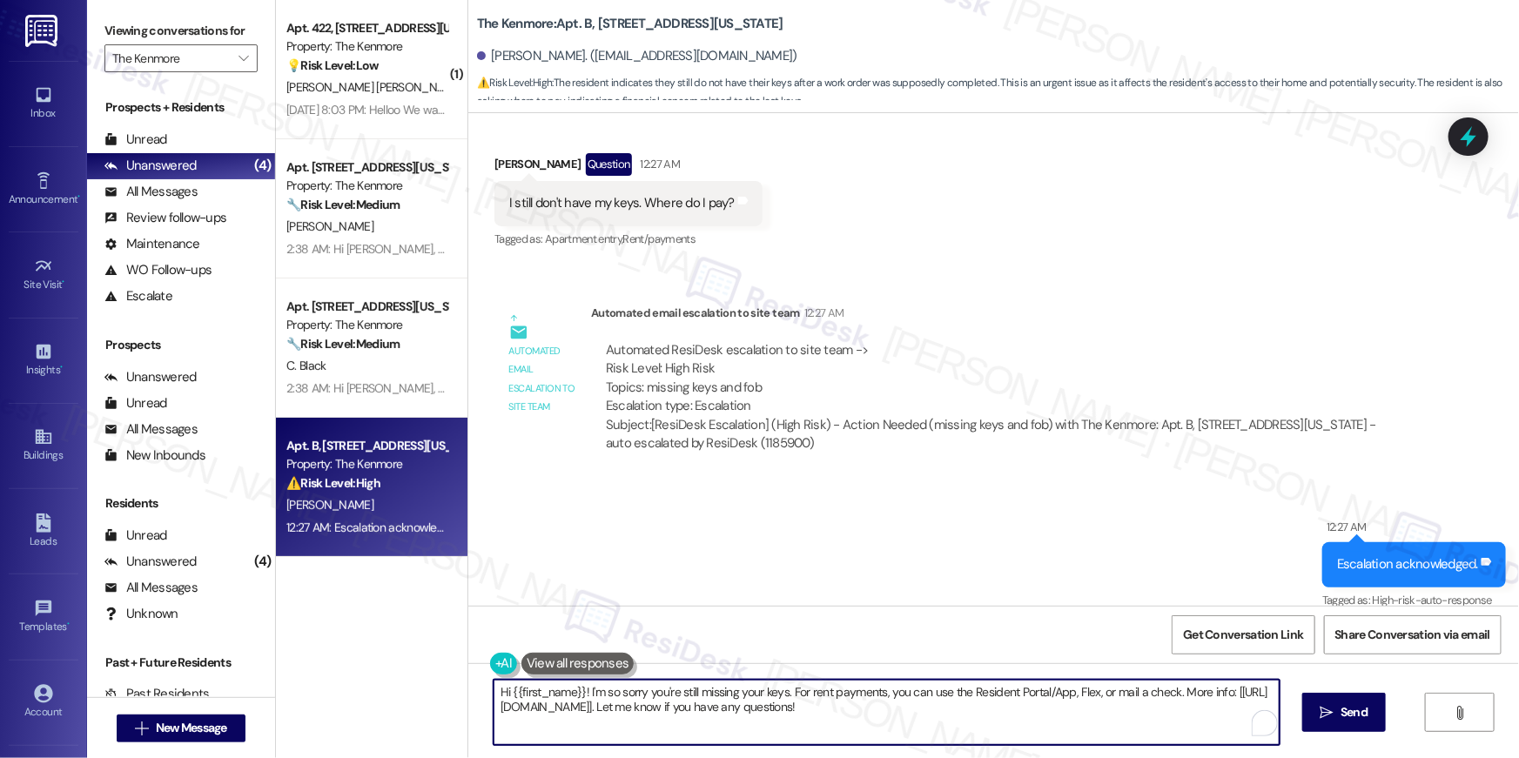
click at [903, 728] on textarea "Hi {{first_name}}! I'm so sorry you're still missing your keys. For rent paymen…" at bounding box center [887, 712] width 786 height 65
drag, startPoint x: 985, startPoint y: 716, endPoint x: 752, endPoint y: 699, distance: 234.0
click at [772, 699] on textarea "Hi {{first_name}}! I'm so sorry you're still missing your keys. For rent paymen…" at bounding box center [887, 712] width 786 height 65
click at [688, 691] on textarea "Hi {{first_name}}! I'm so sorry you're still missing your keys. For rent paymen…" at bounding box center [887, 712] width 786 height 65
drag, startPoint x: 575, startPoint y: 687, endPoint x: 660, endPoint y: 757, distance: 110.0
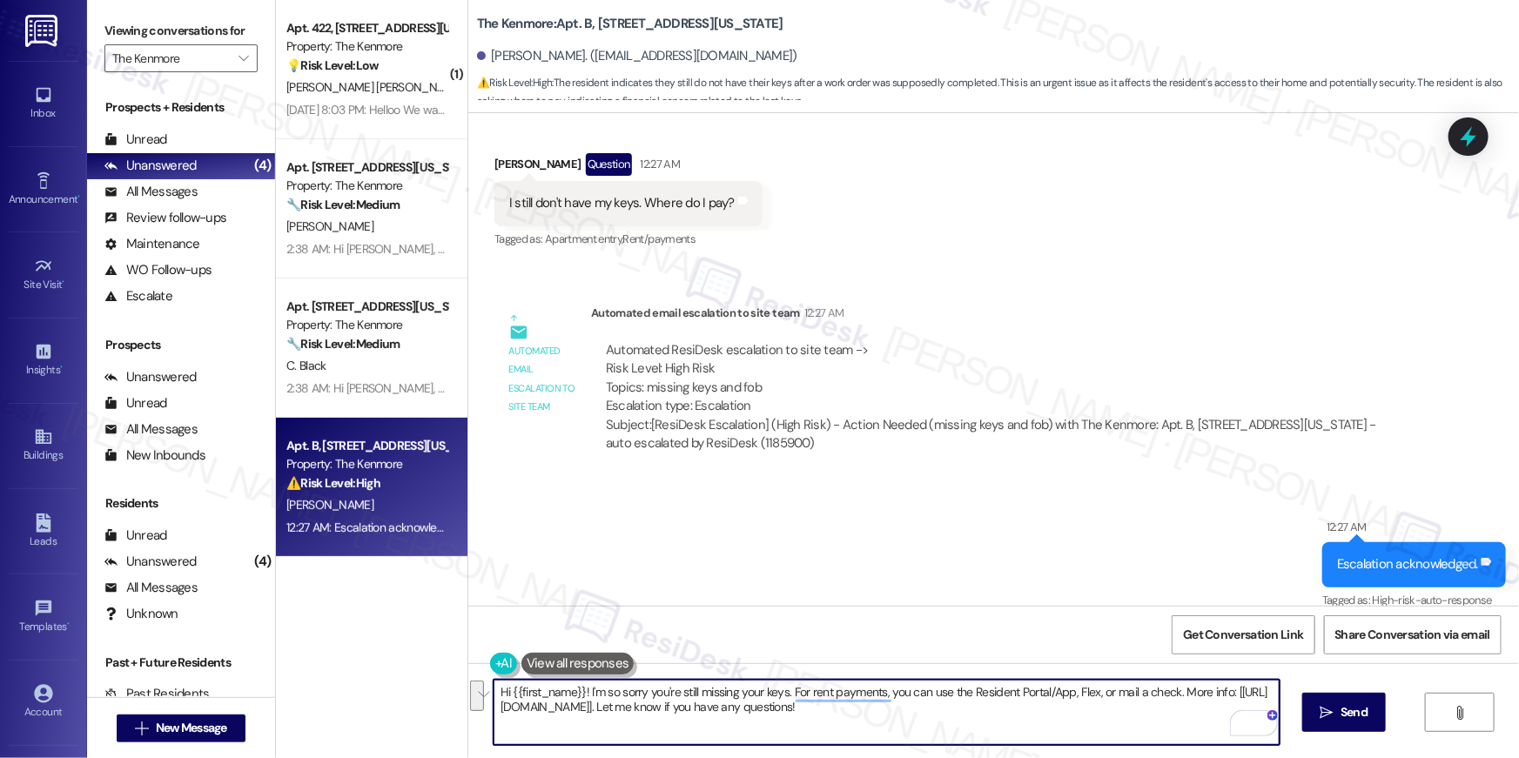
click at [660, 757] on div "Hi {{first_name}}! I'm so sorry you're still missing your keys. For rent paymen…" at bounding box center [993, 728] width 1051 height 131
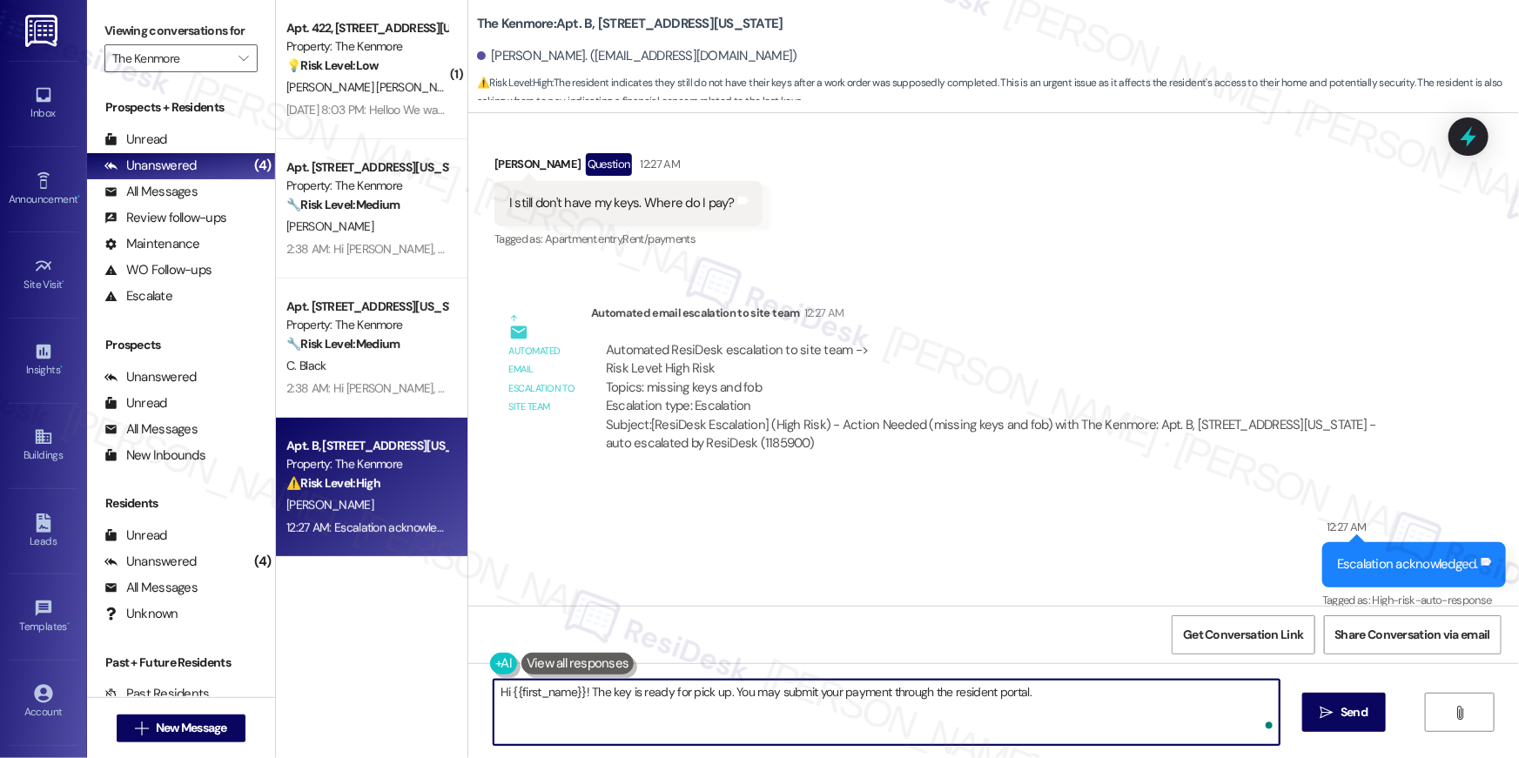
type textarea "Hi {{first_name}}! The key is ready for pick up. You may submit your payment th…"
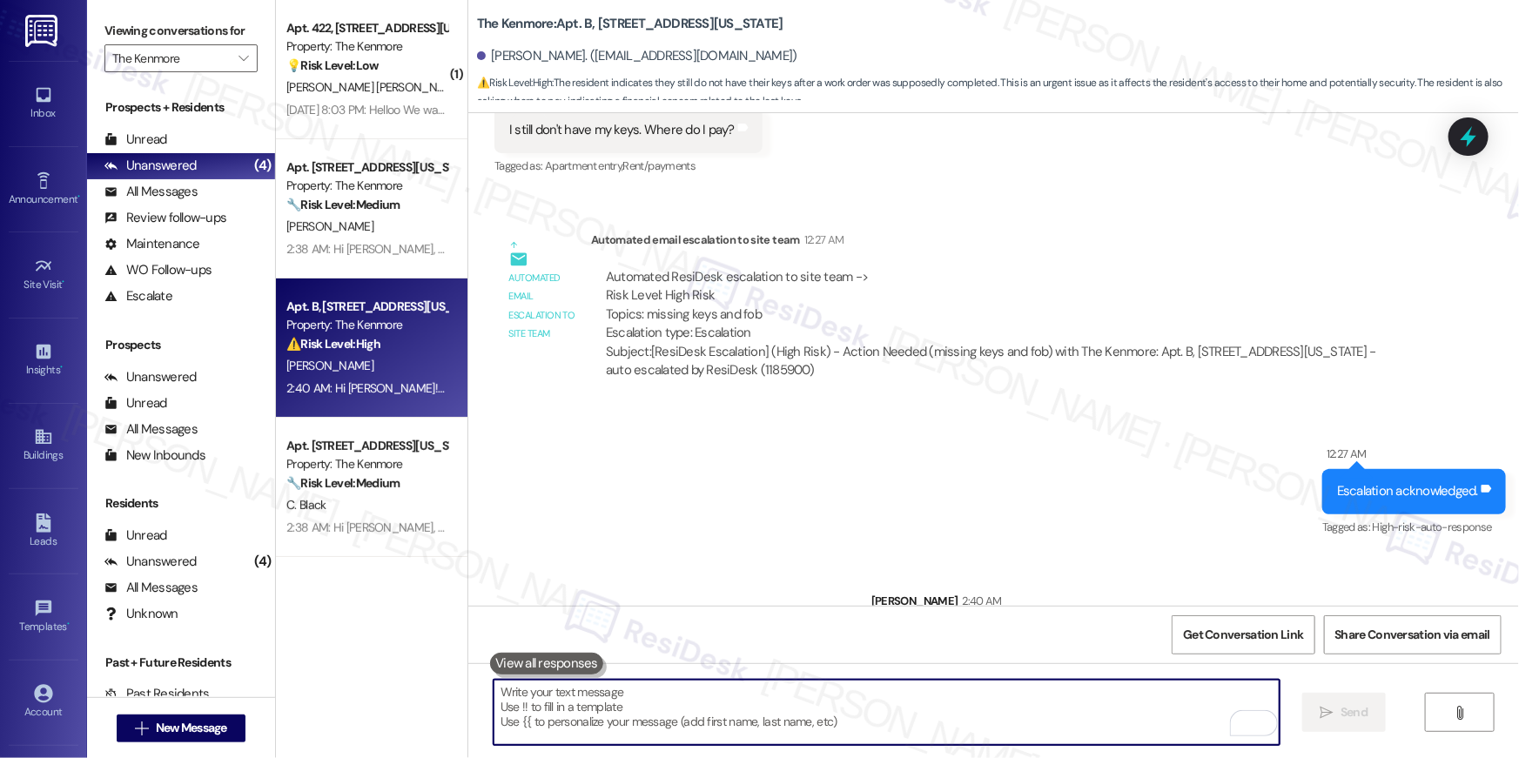
scroll to position [7145, 0]
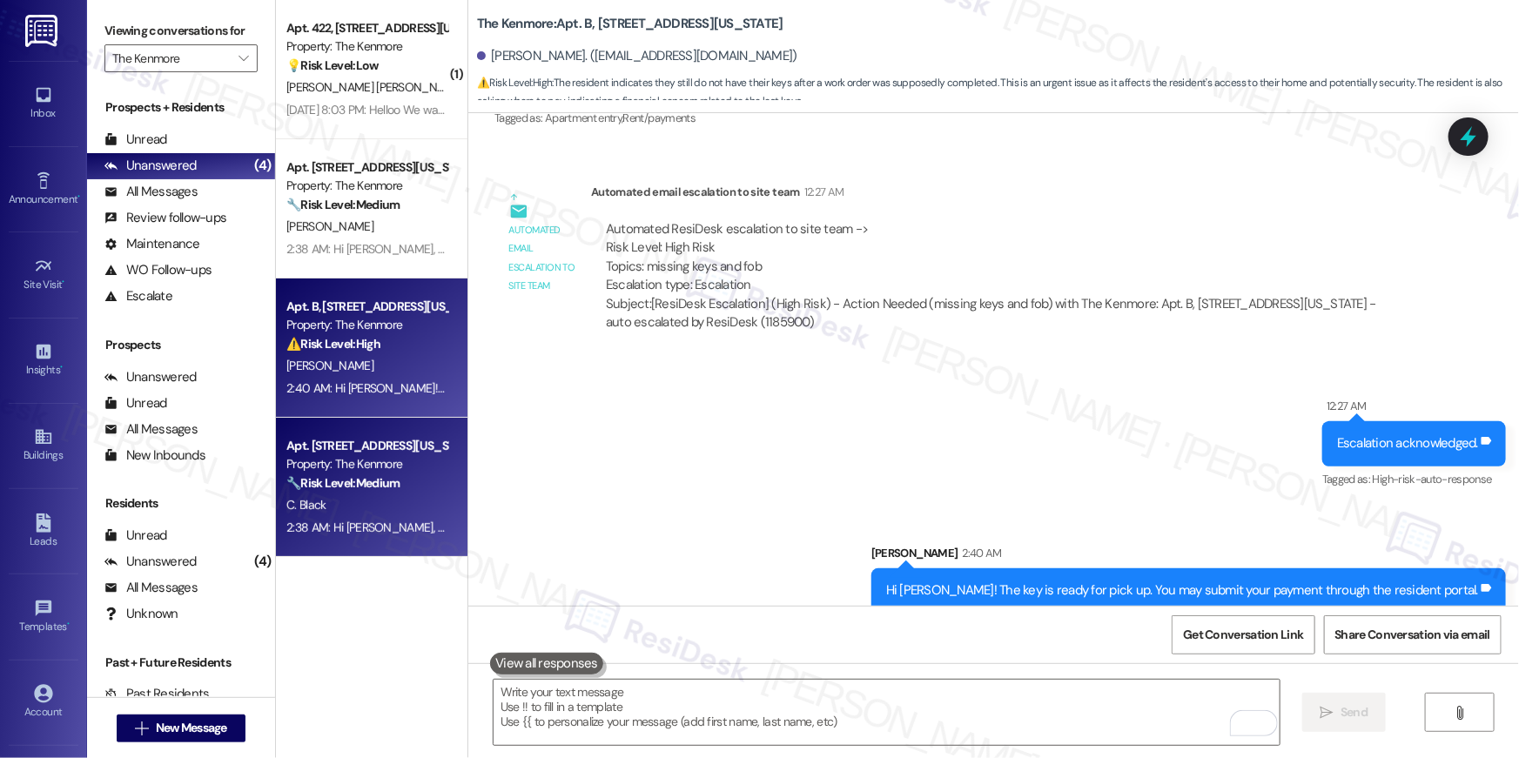
click at [382, 538] on div "2:38 AM: Hi [PERSON_NAME], thanks for letting me know! Then you're all set :) 2…" at bounding box center [367, 528] width 165 height 22
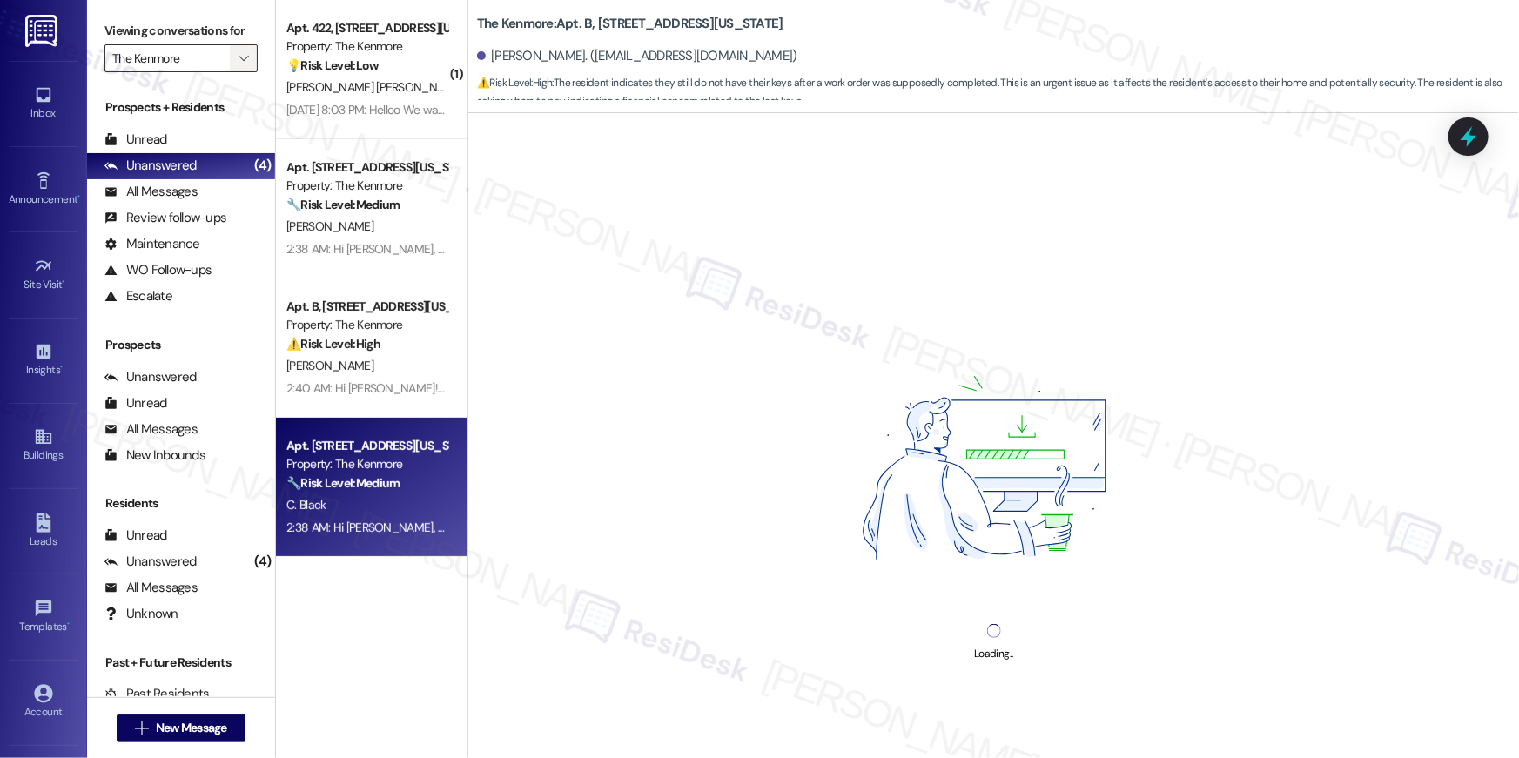
click at [235, 67] on span "" at bounding box center [243, 58] width 17 height 28
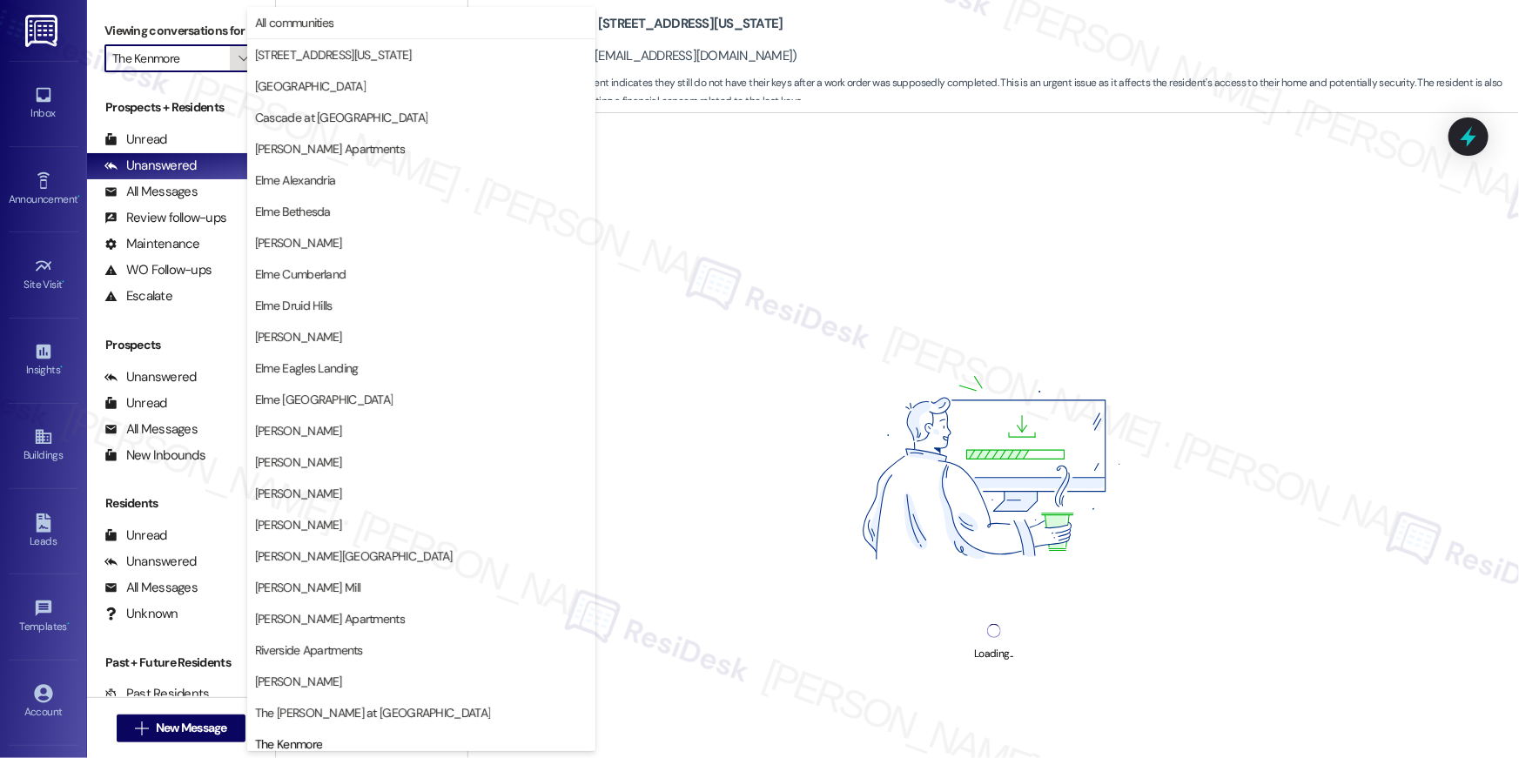
scroll to position [165, 0]
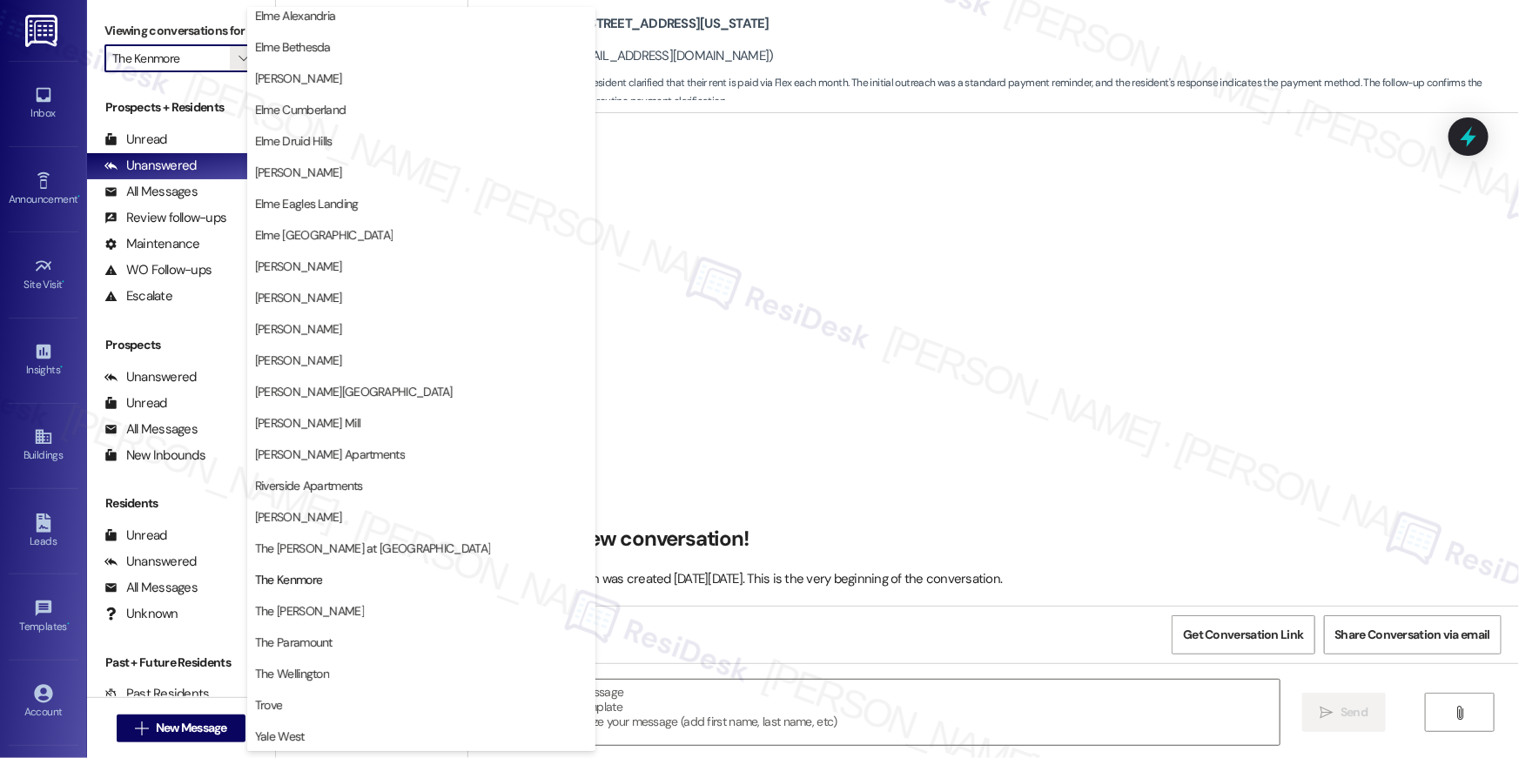
click at [320, 609] on span "The [PERSON_NAME]" at bounding box center [421, 610] width 333 height 17
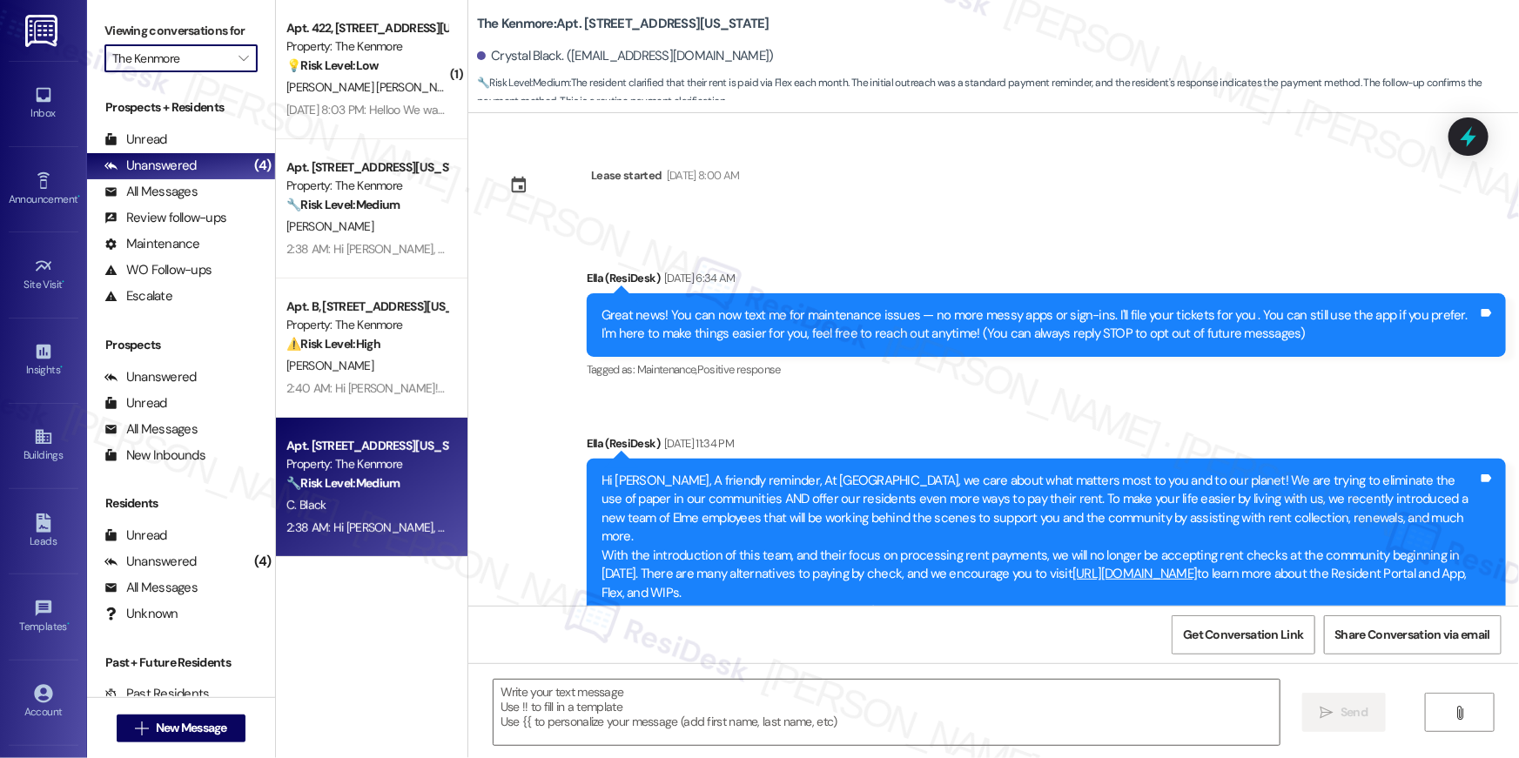
click at [312, 608] on div "( 1 ) Apt. [STREET_ADDRESS][US_STATE] Property: The Kenmore 💡 Risk Level: Low T…" at bounding box center [372, 317] width 192 height 635
type input "The [PERSON_NAME]"
type textarea "Fetching suggested responses. Please feel free to read through the conversation…"
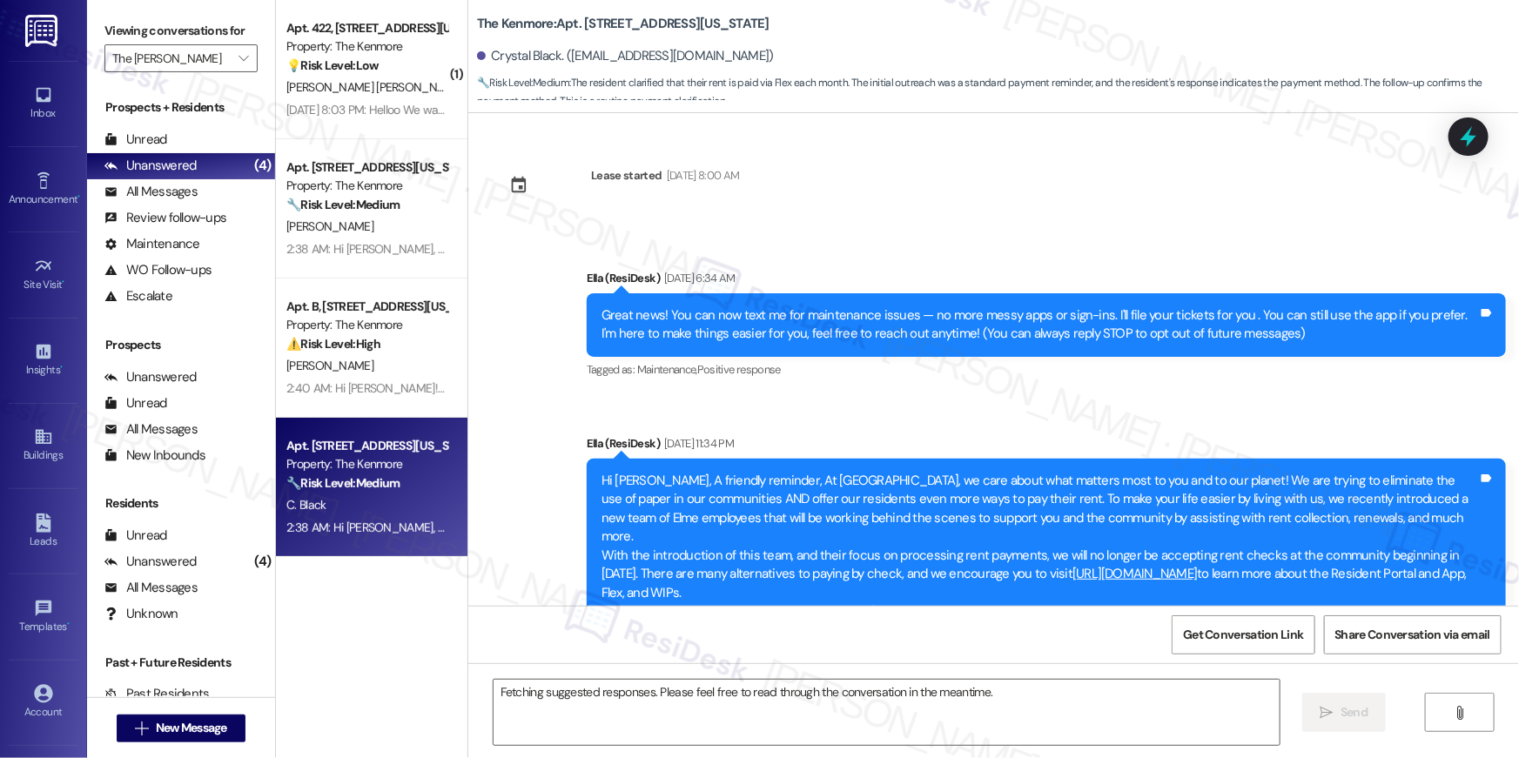
scroll to position [16067, 0]
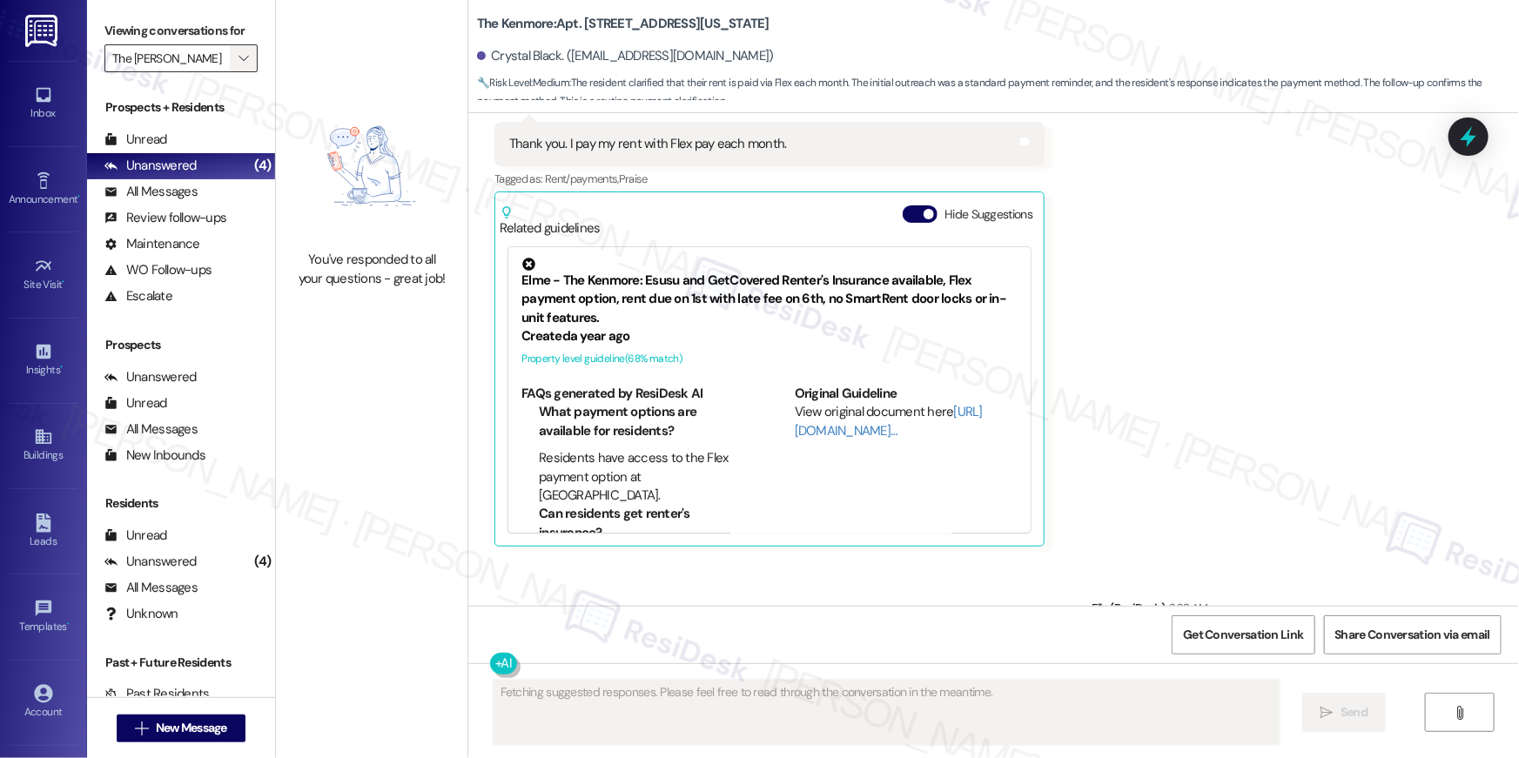
click at [235, 62] on span "" at bounding box center [243, 58] width 17 height 28
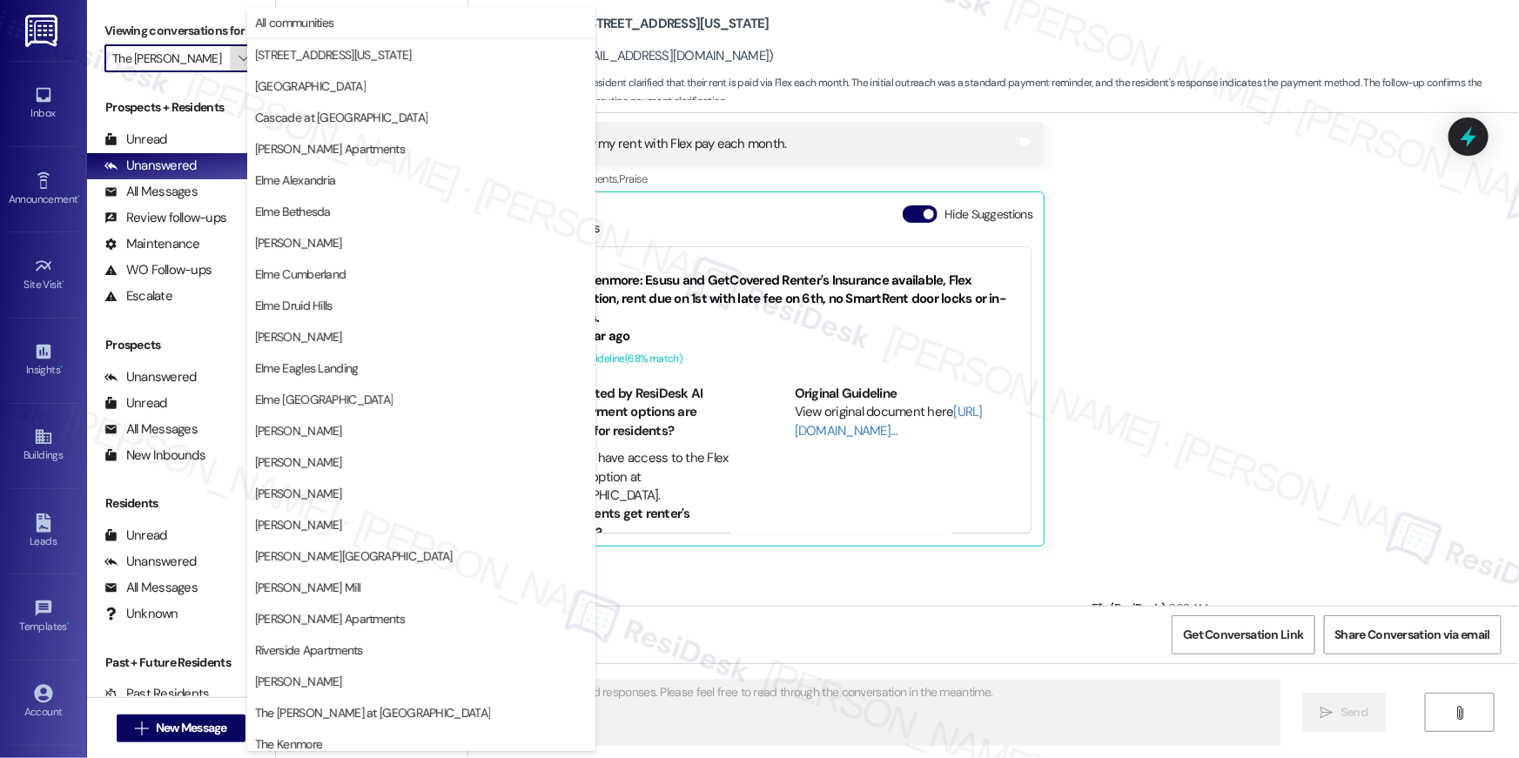
scroll to position [165, 0]
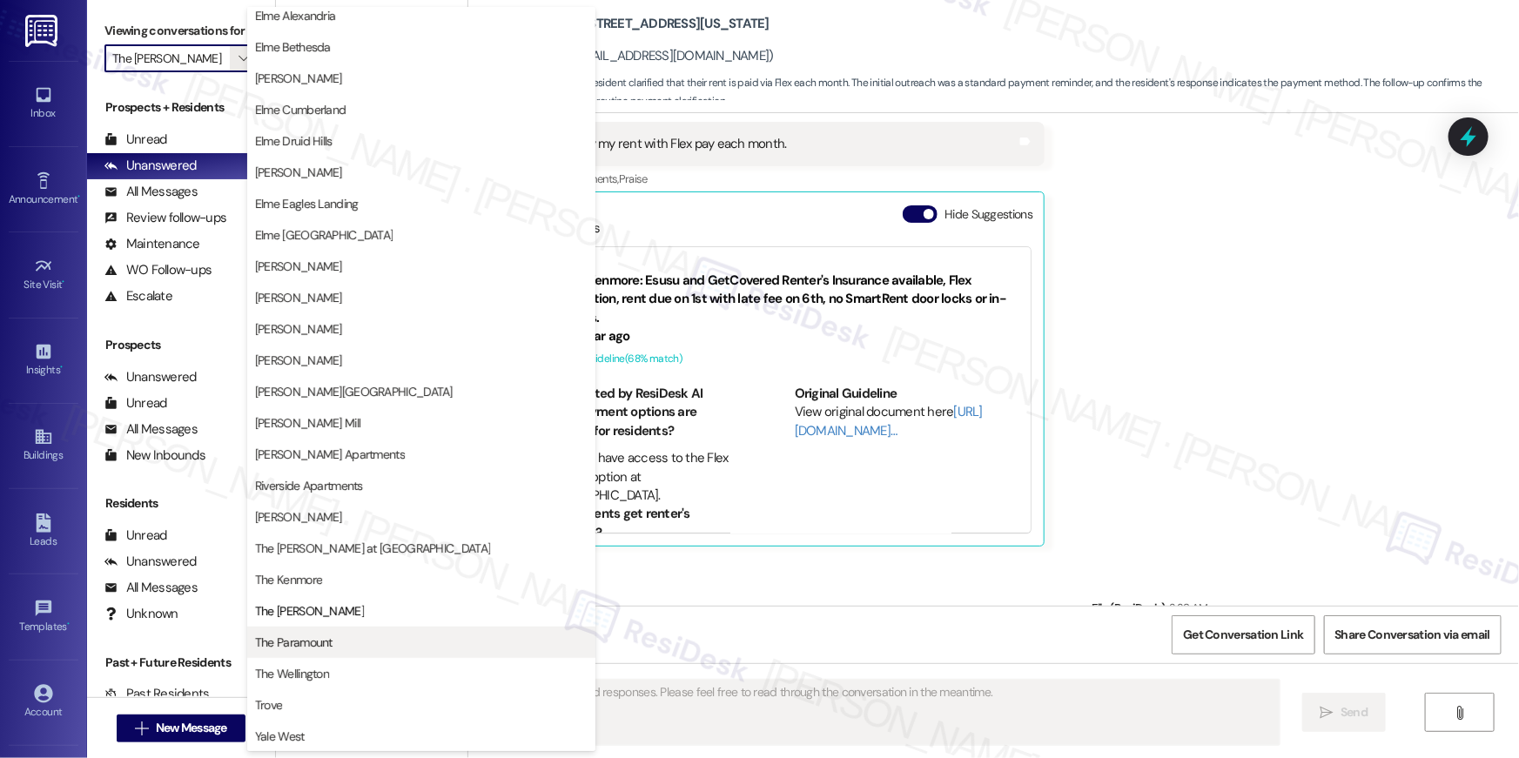
click at [289, 641] on span "The Paramount" at bounding box center [293, 642] width 77 height 17
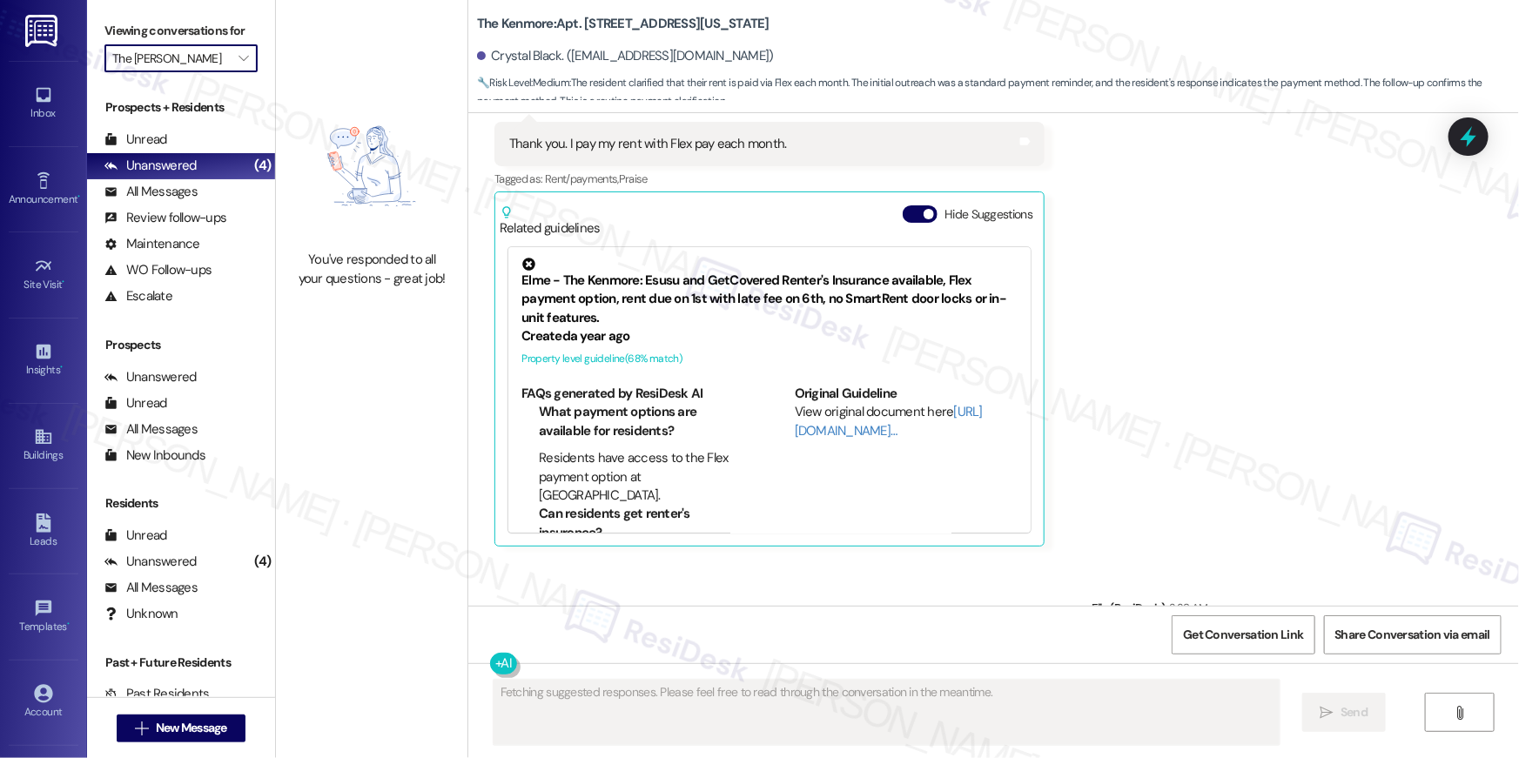
type input "The Paramount"
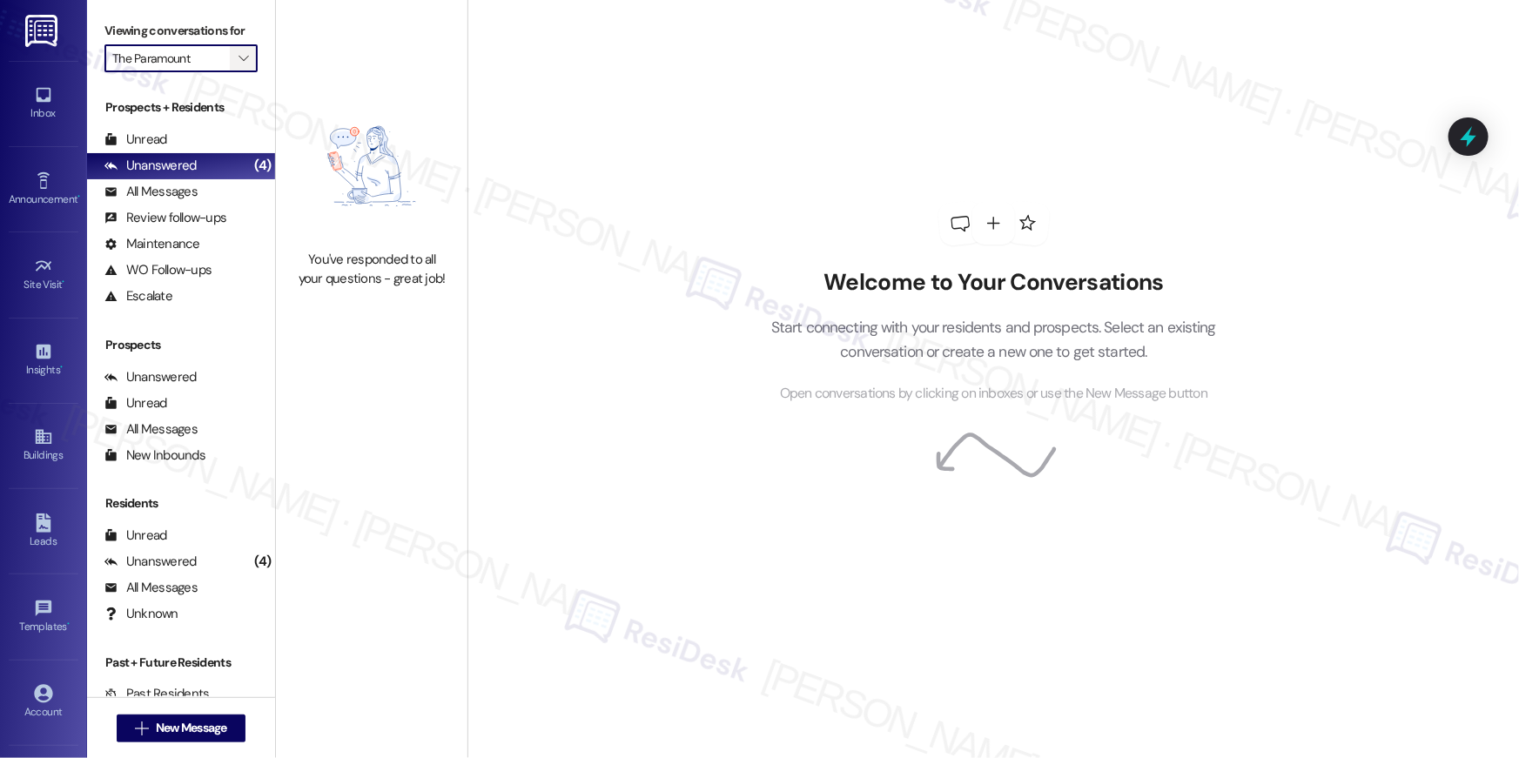
click at [239, 59] on icon "" at bounding box center [244, 58] width 10 height 14
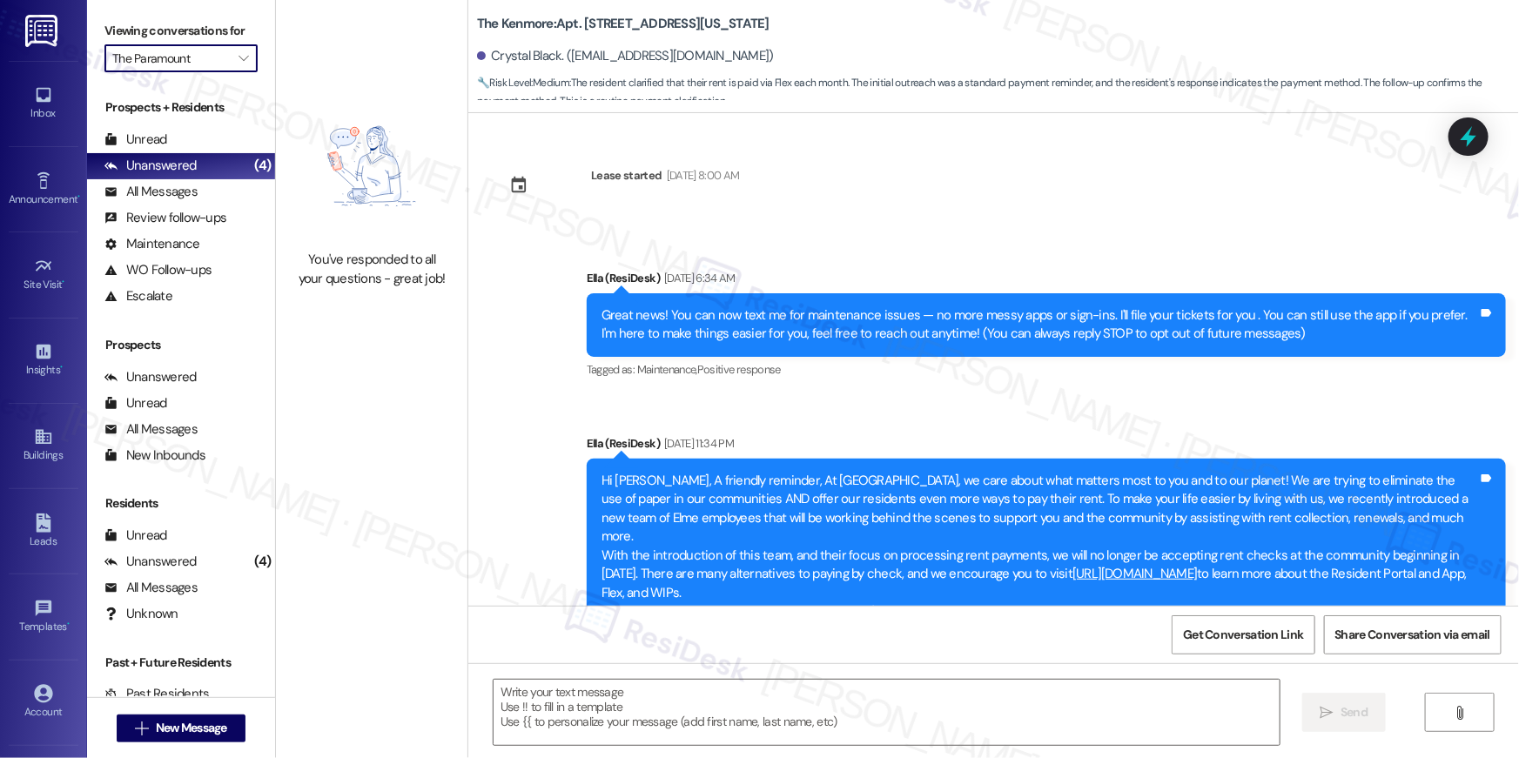
type textarea "Fetching suggested responses. Please feel free to read through the conversation…"
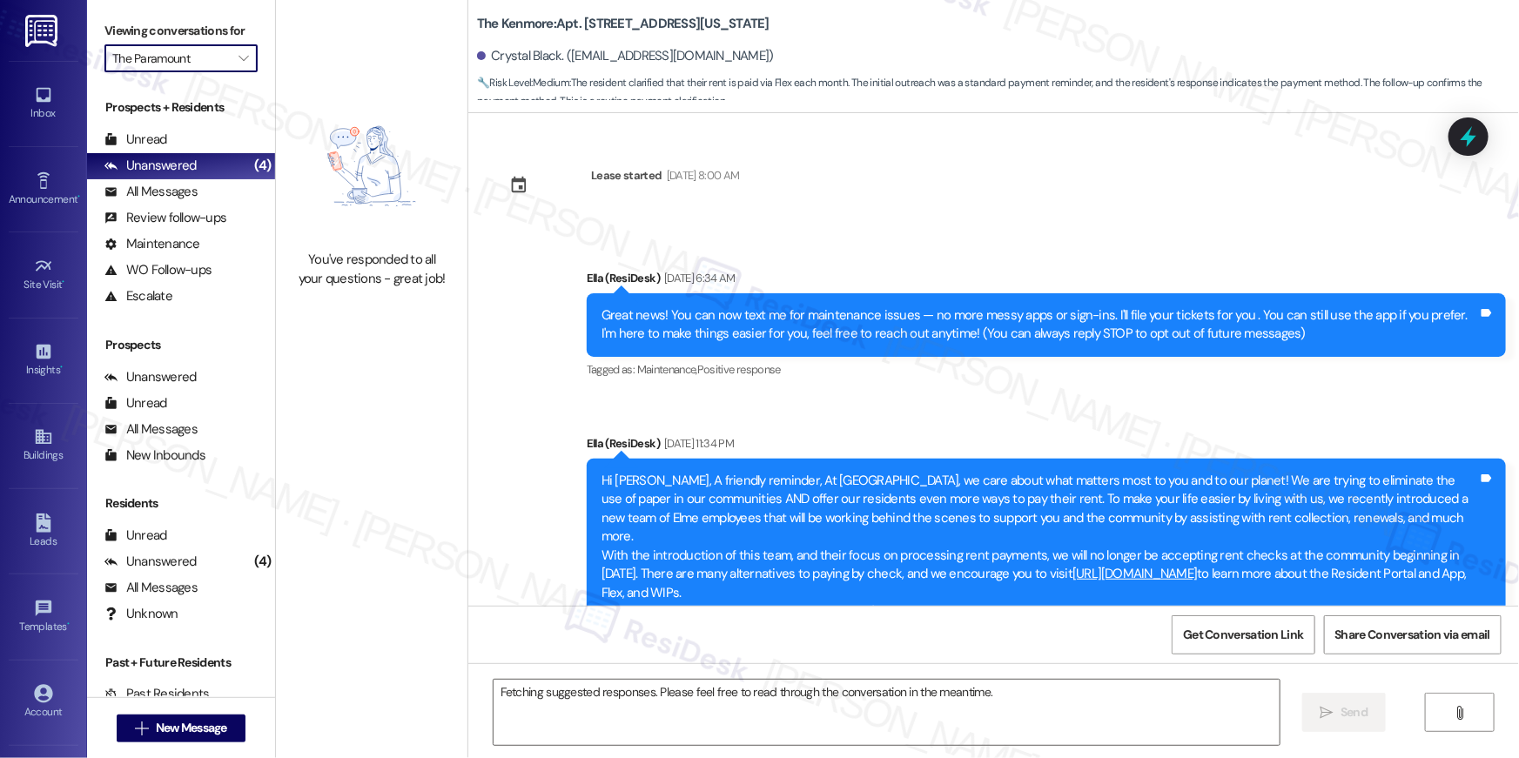
scroll to position [15920, 0]
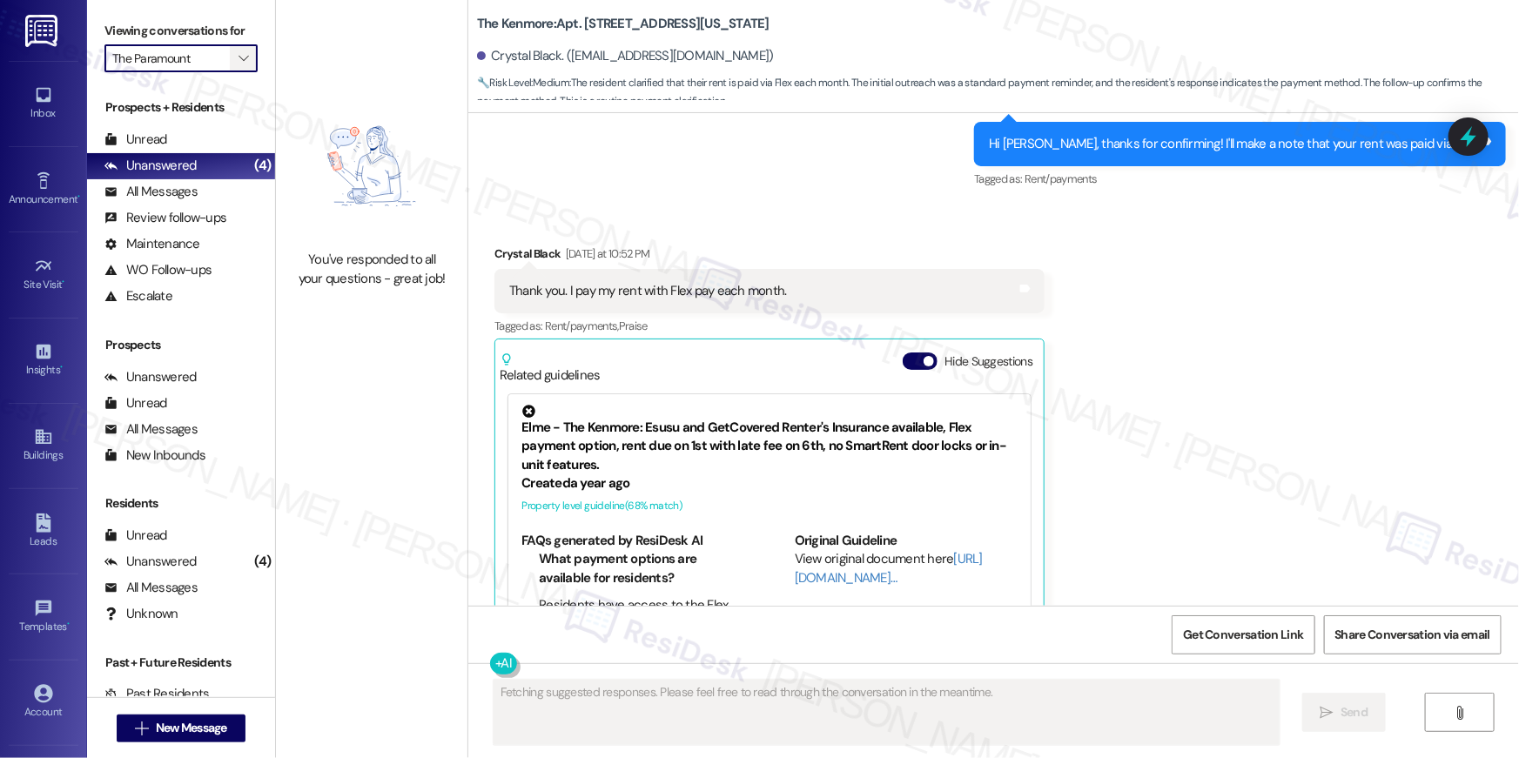
click at [241, 64] on button "" at bounding box center [244, 58] width 28 height 28
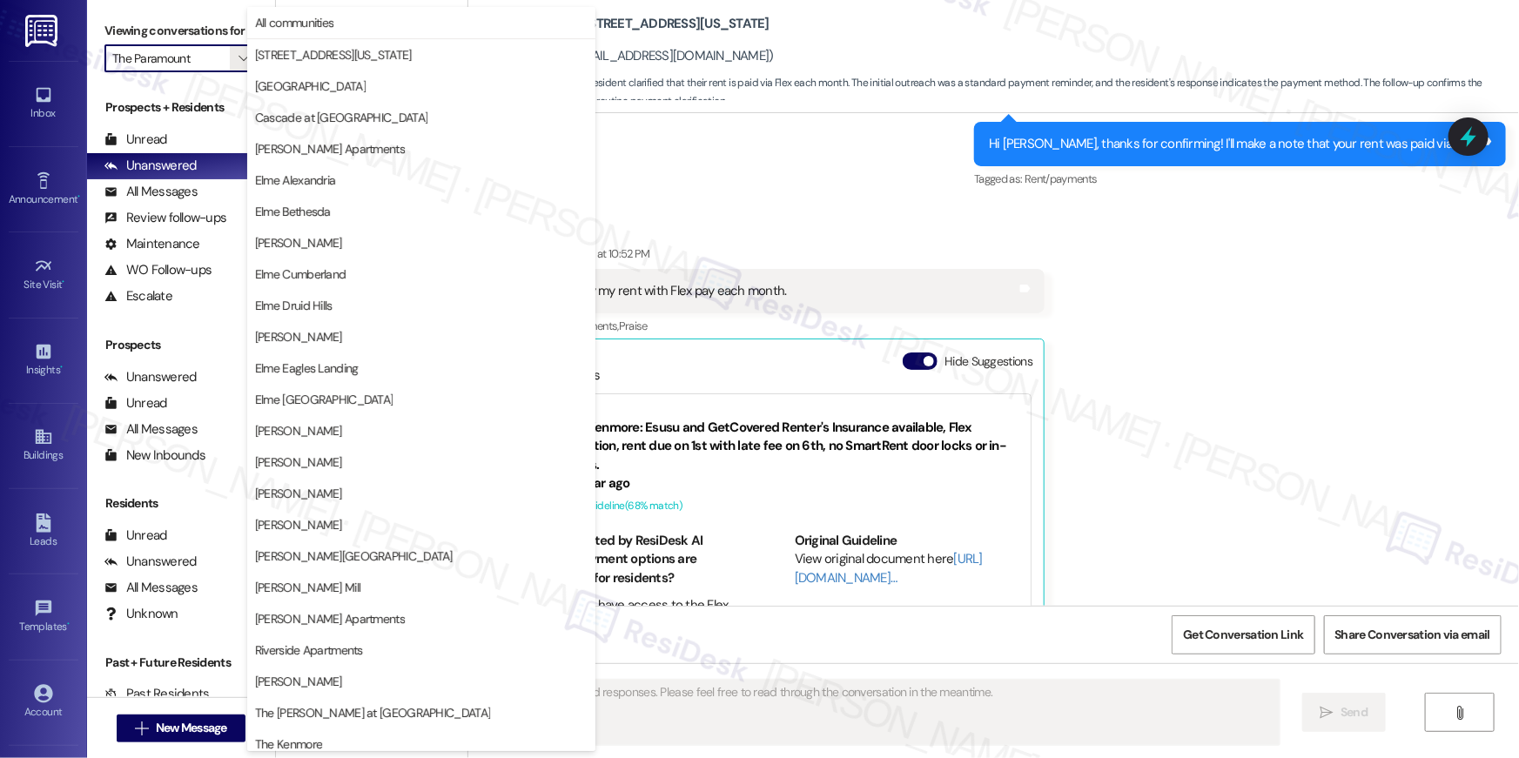
scroll to position [165, 0]
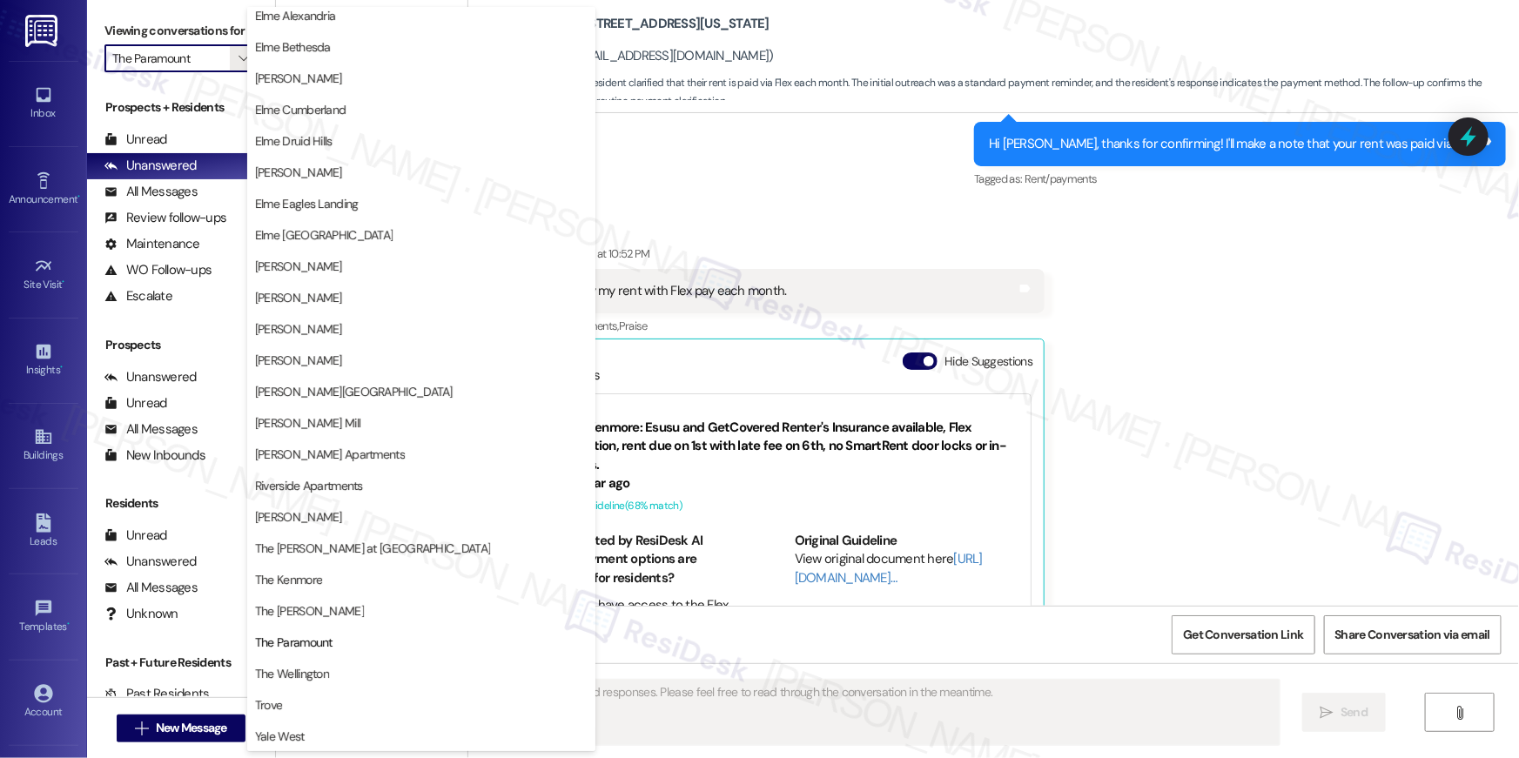
click at [369, 665] on span "The Wellington" at bounding box center [421, 673] width 333 height 17
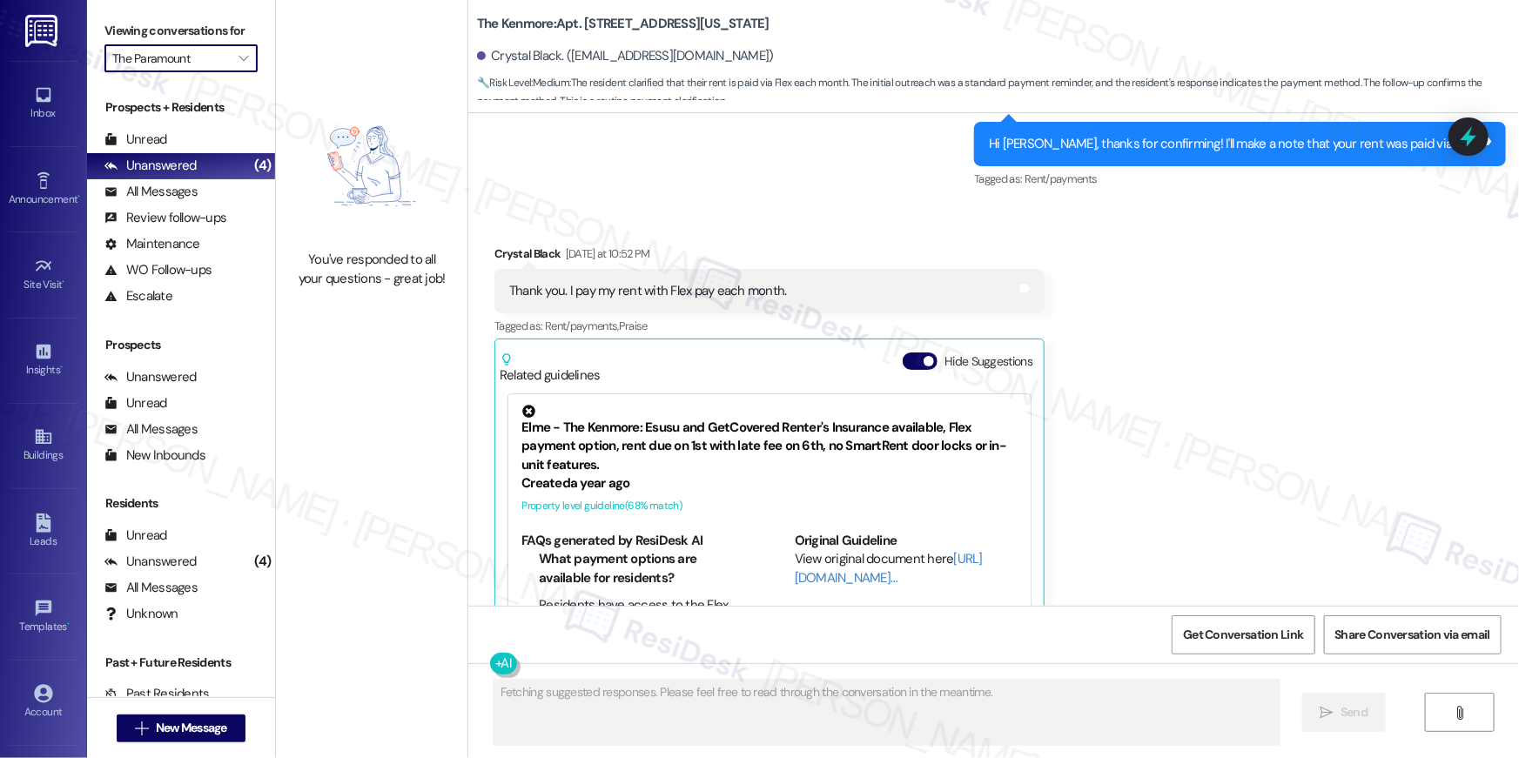
type input "The Wellington"
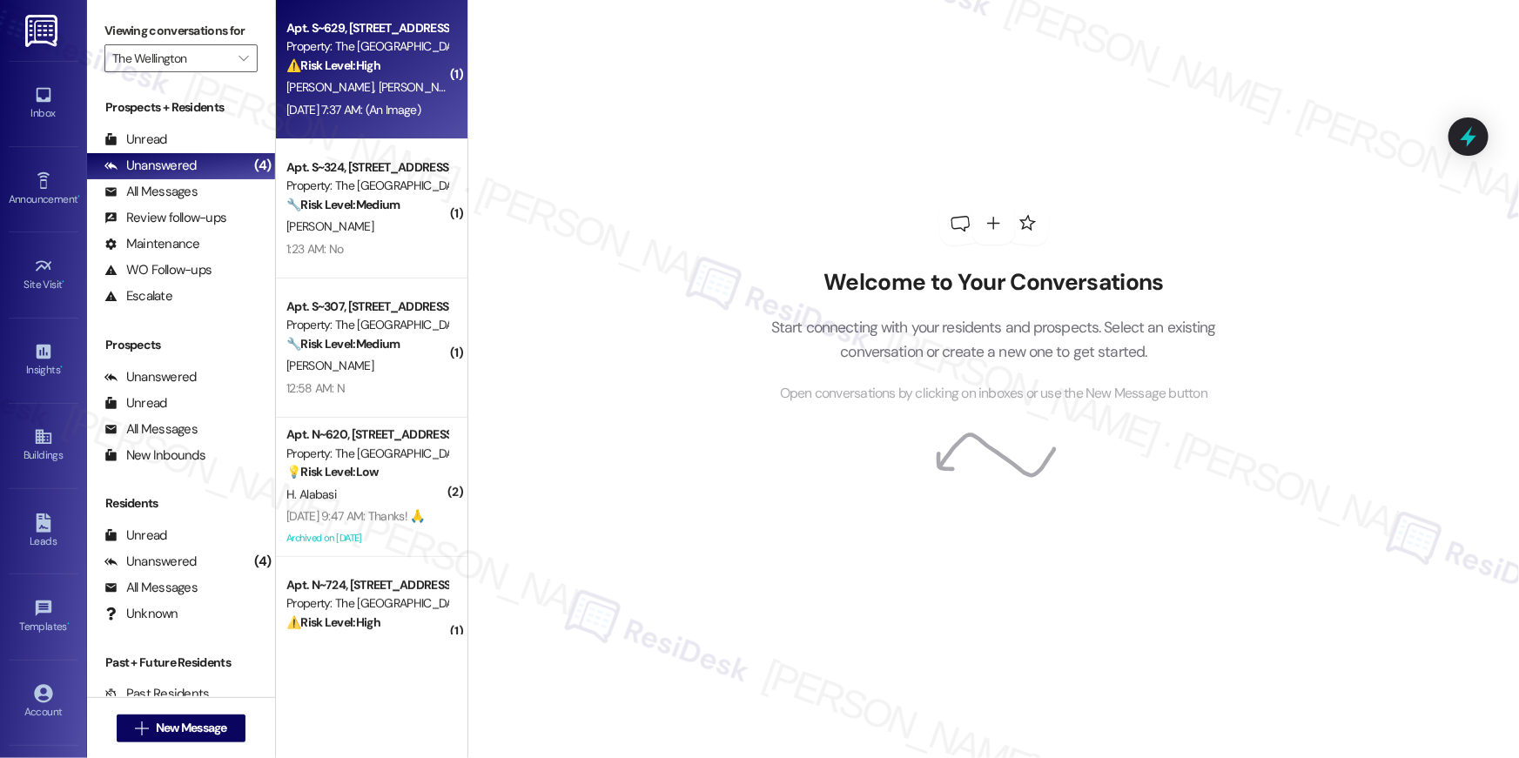
click at [390, 84] on div "[PERSON_NAME] [PERSON_NAME]" at bounding box center [367, 88] width 165 height 22
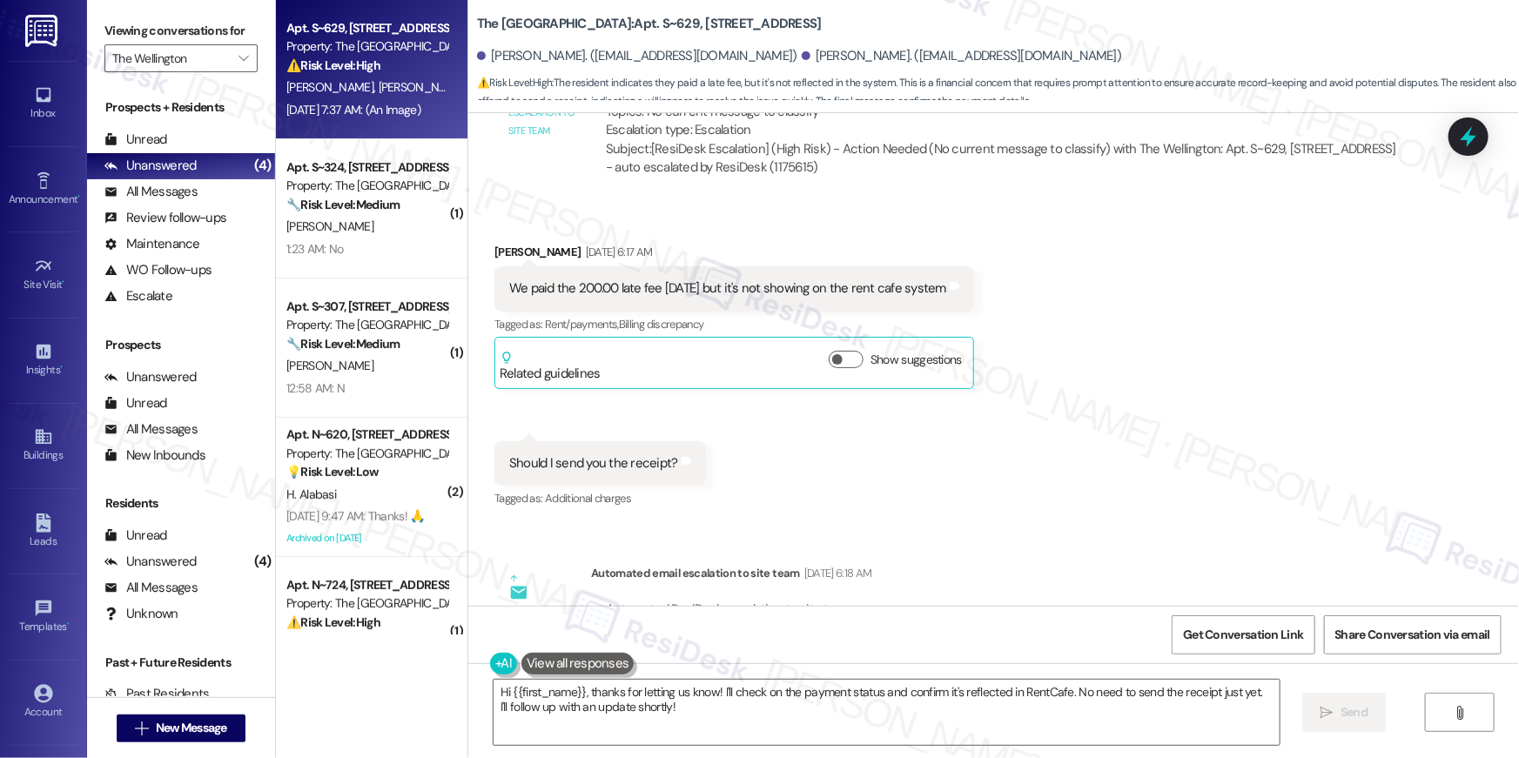
scroll to position [37171, 0]
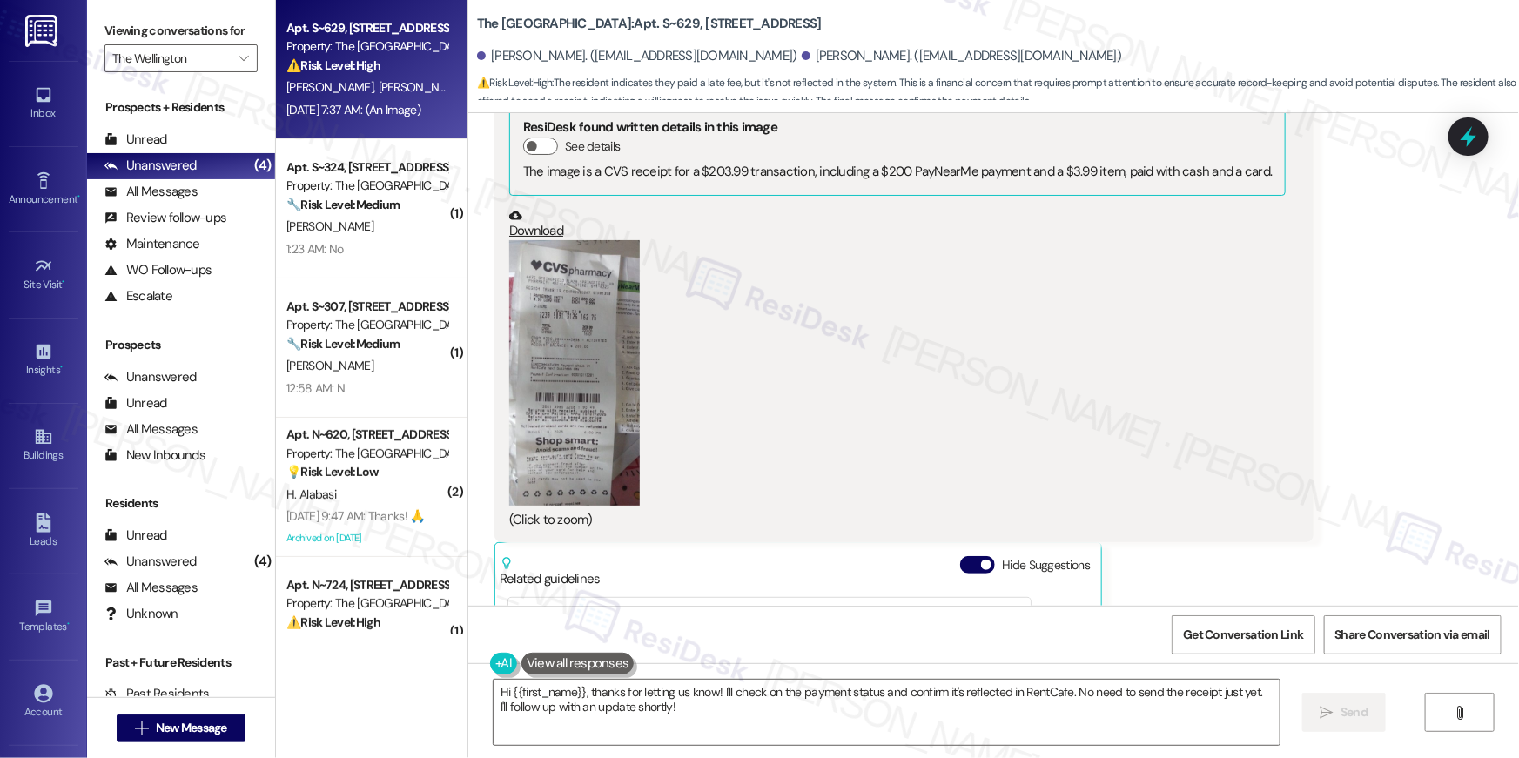
click at [602, 278] on button "Zoom image" at bounding box center [574, 373] width 131 height 266
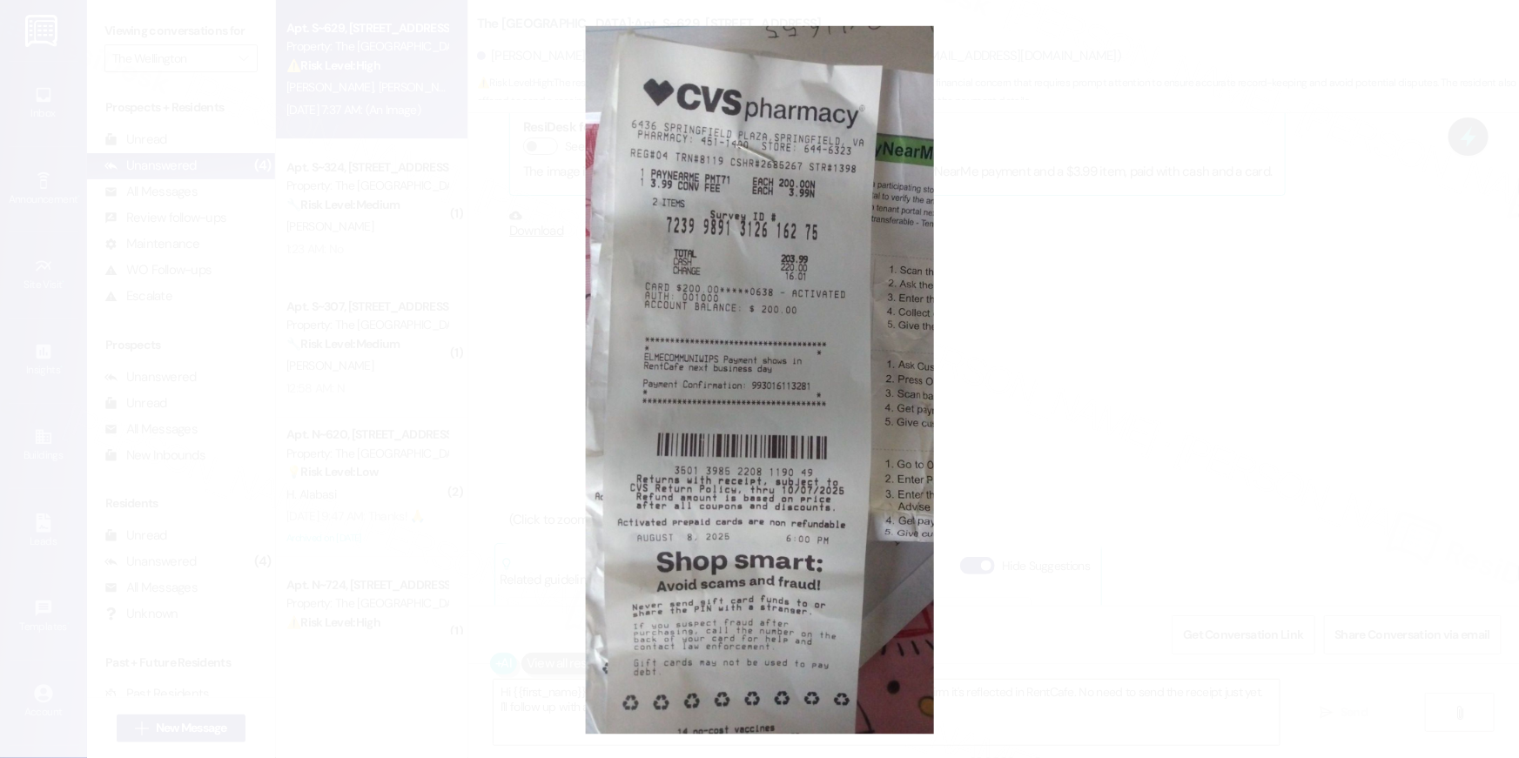
click at [1013, 333] on button "Unzoom image" at bounding box center [759, 379] width 1519 height 758
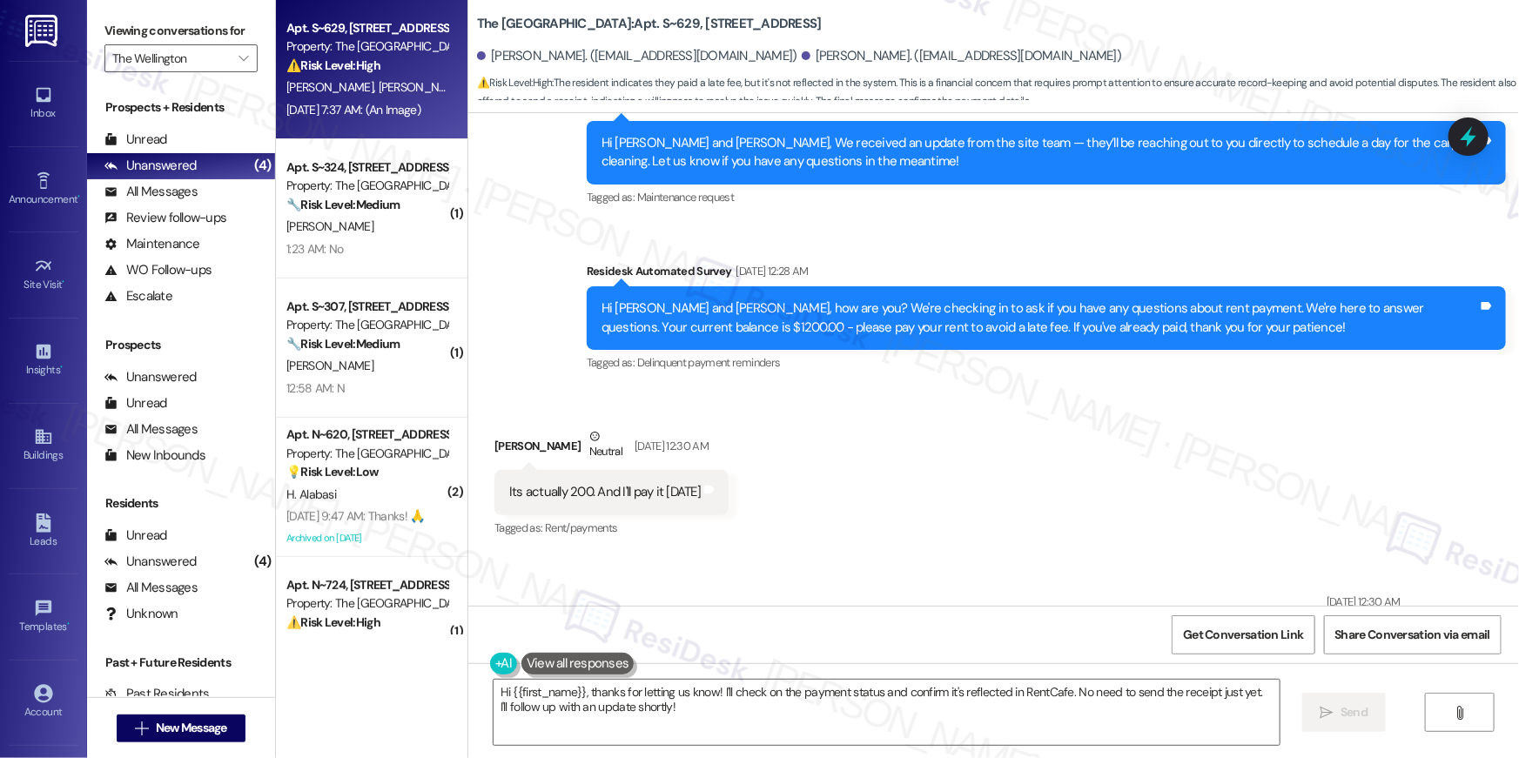
scroll to position [34691, 0]
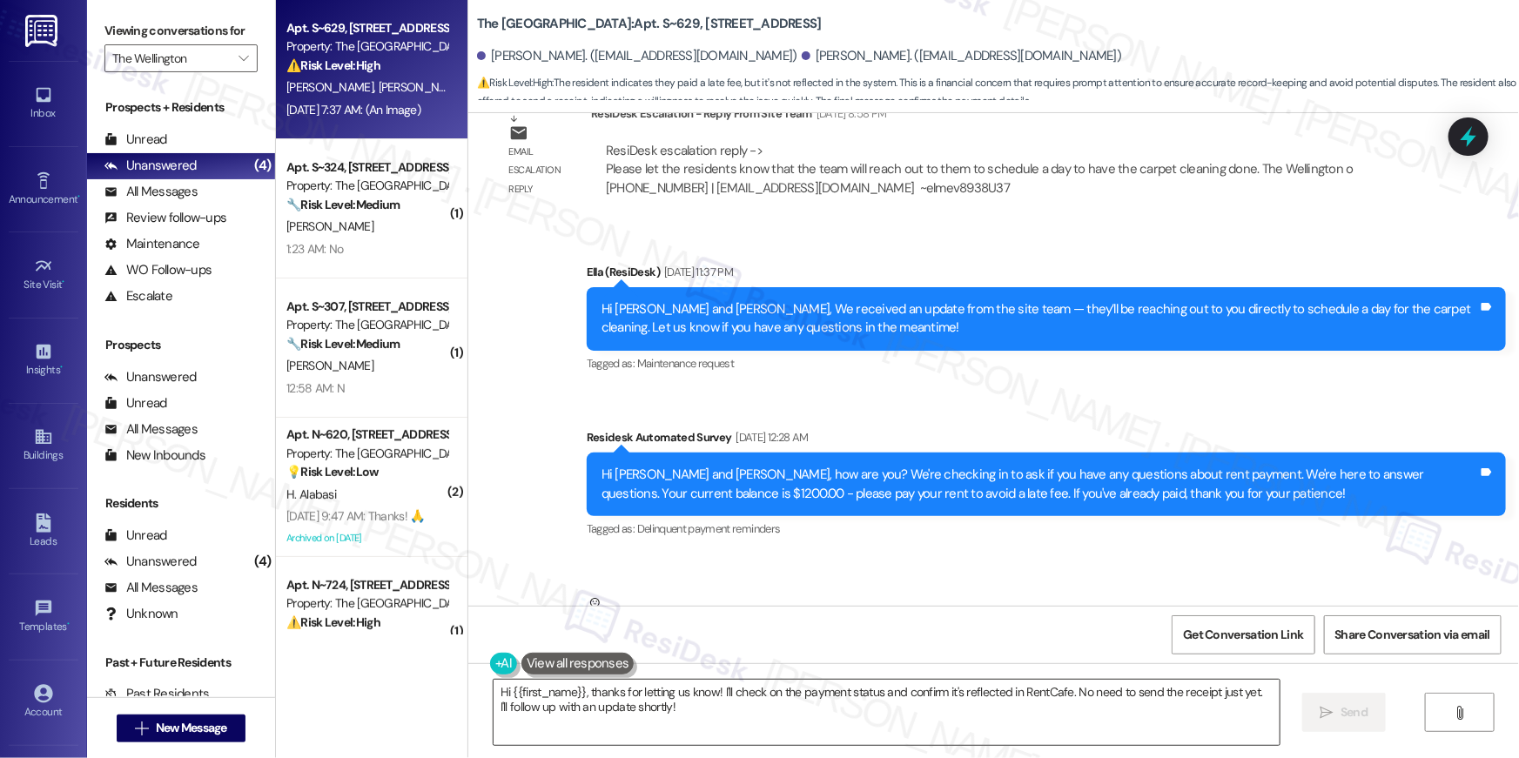
click at [757, 703] on textarea "Hi {{first_name}}, thanks for letting us know! I'll check on the payment status…" at bounding box center [887, 712] width 786 height 65
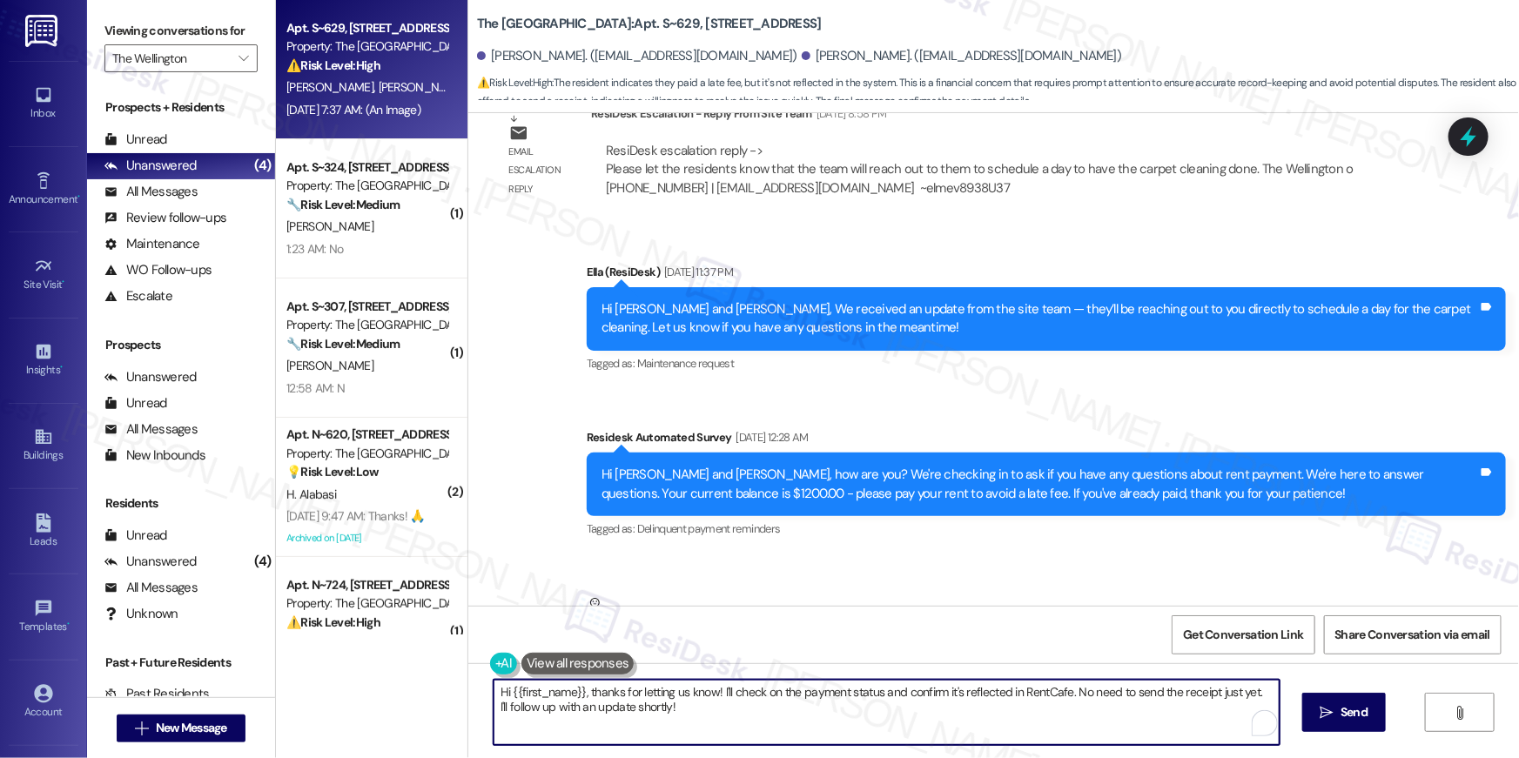
drag, startPoint x: 795, startPoint y: 715, endPoint x: 810, endPoint y: 710, distance: 15.4
click at [796, 715] on textarea "Hi {{first_name}}, thanks for letting us know! I'll check on the payment status…" at bounding box center [887, 712] width 786 height 65
click at [808, 702] on textarea "Hi {{first_name}}, thanks for letting us know! I'll check on the payment status…" at bounding box center [887, 712] width 786 height 65
drag, startPoint x: 711, startPoint y: 693, endPoint x: 810, endPoint y: 723, distance: 102.7
click at [810, 723] on textarea "Hi {{first_name}}, thanks for letting us know! I'll check on the payment status…" at bounding box center [887, 712] width 786 height 65
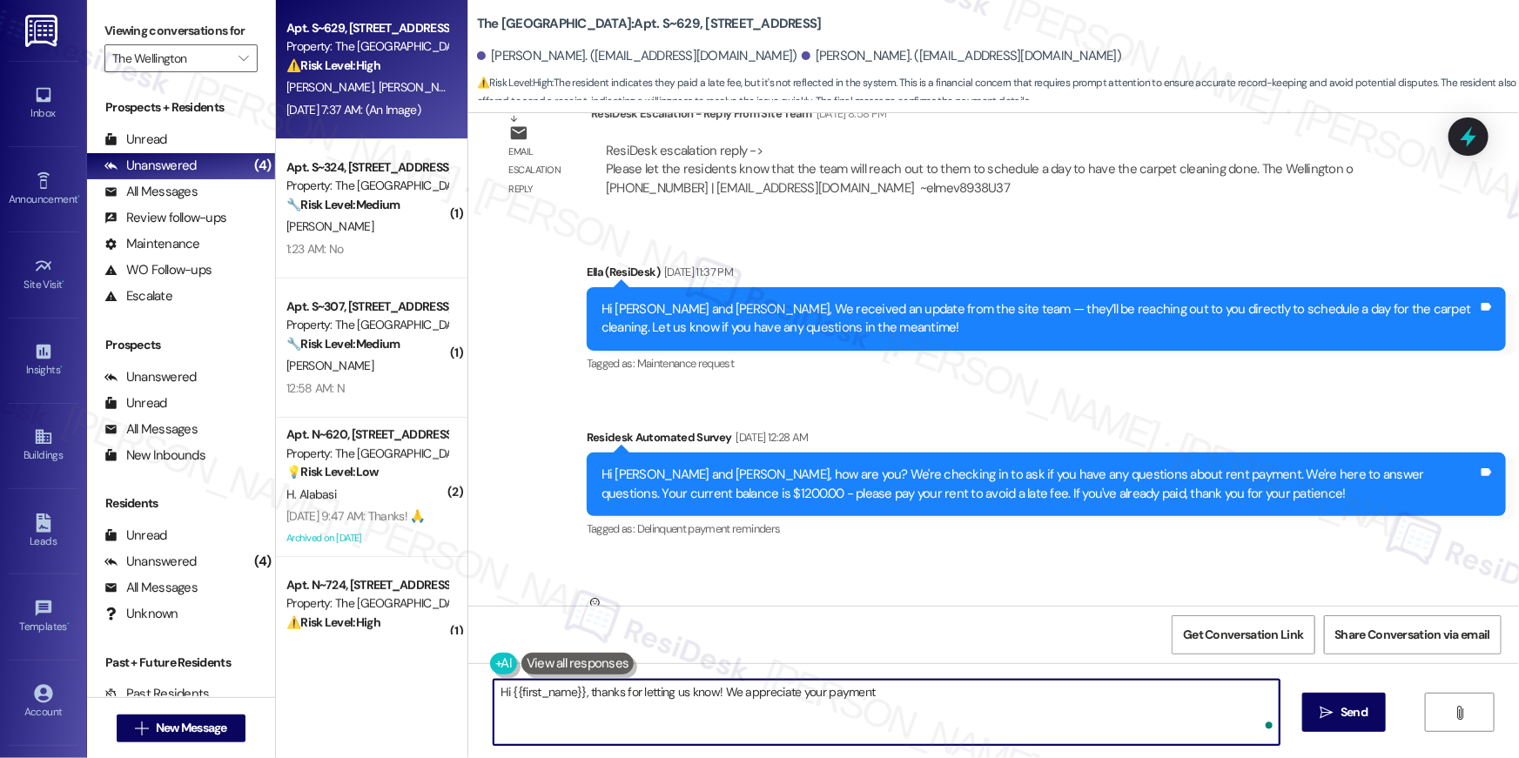
type textarea "Hi {{first_name}}, thanks for letting us know! We appreciate your payment!"
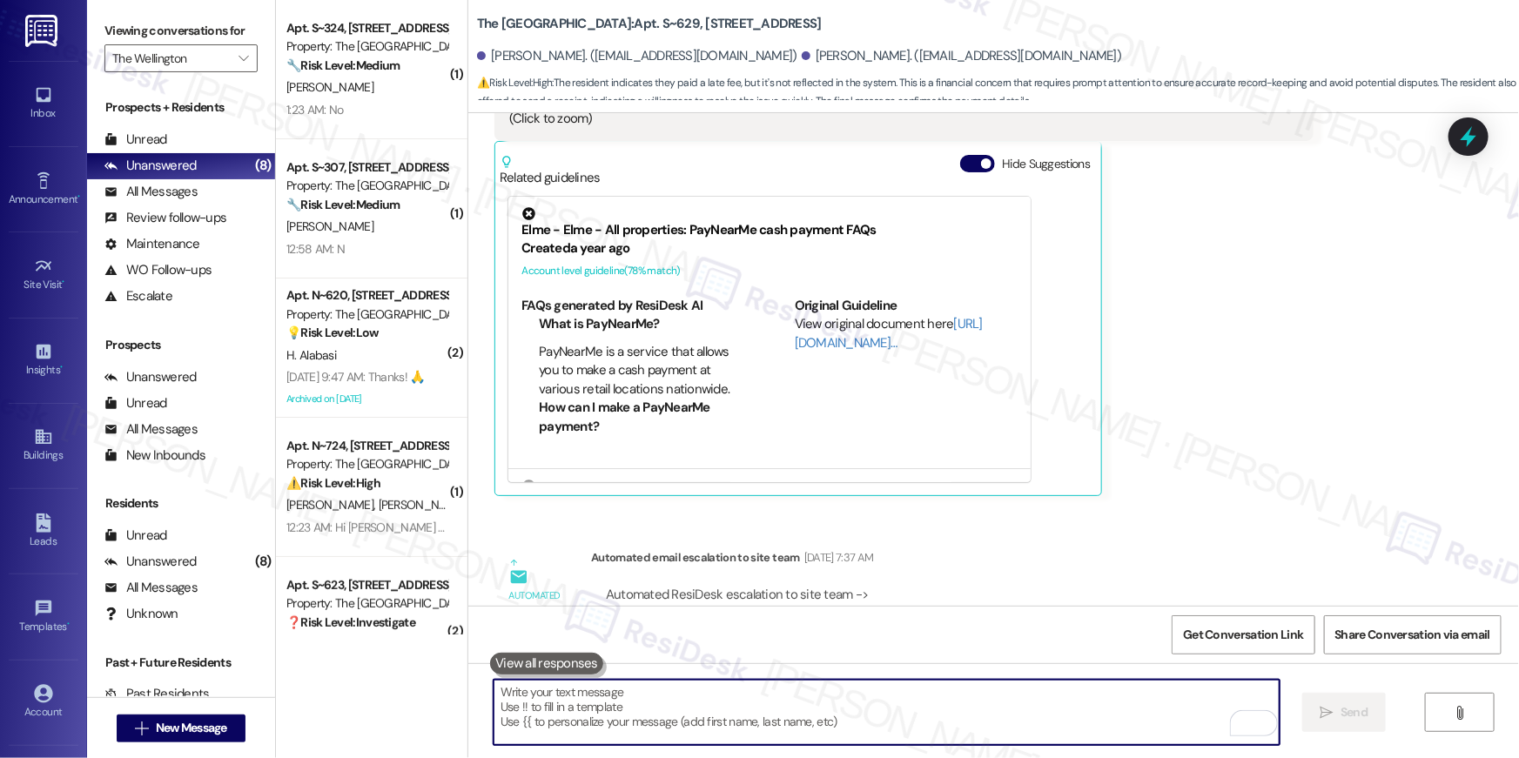
scroll to position [37683, 0]
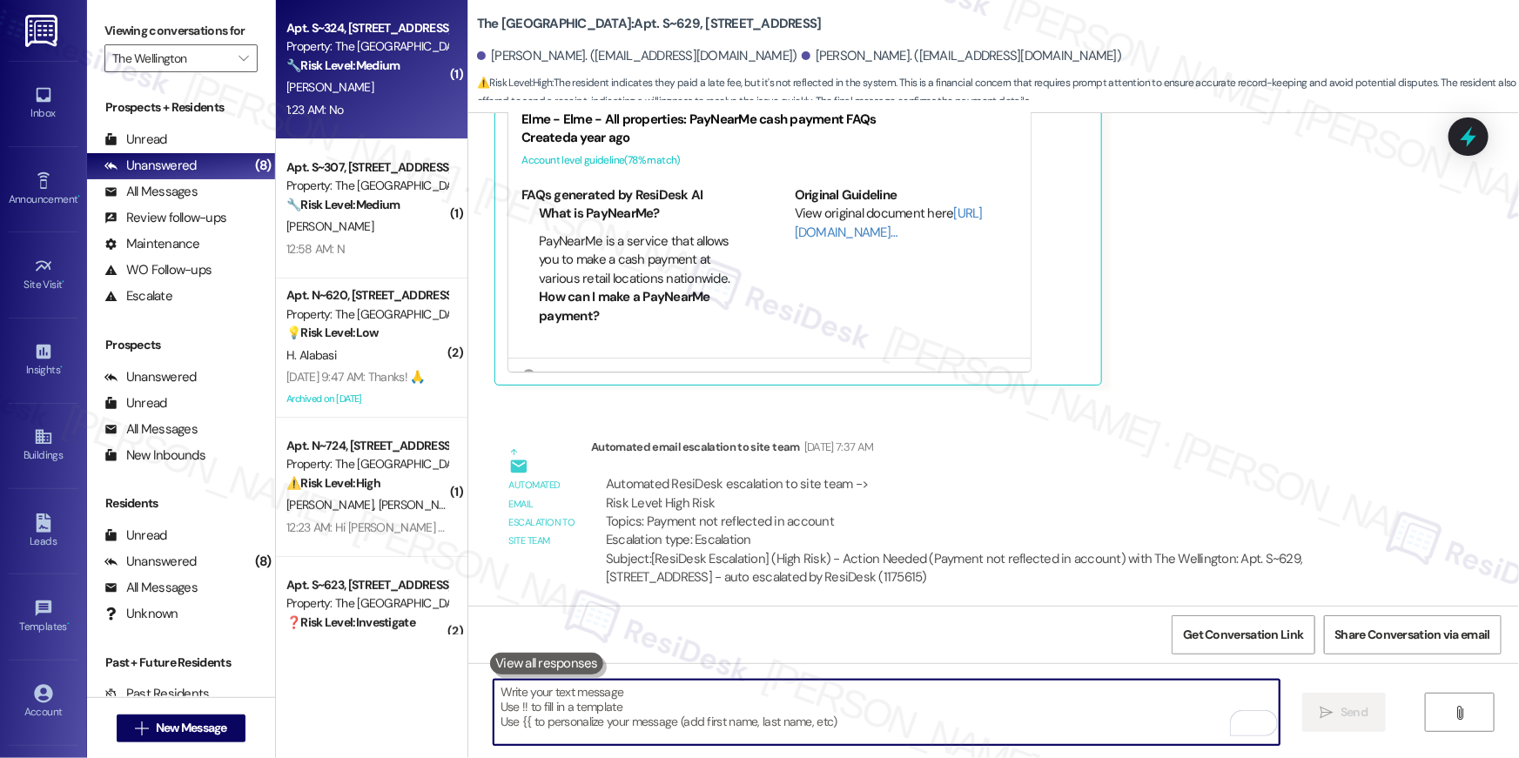
click at [404, 93] on div "[PERSON_NAME]" at bounding box center [367, 88] width 165 height 22
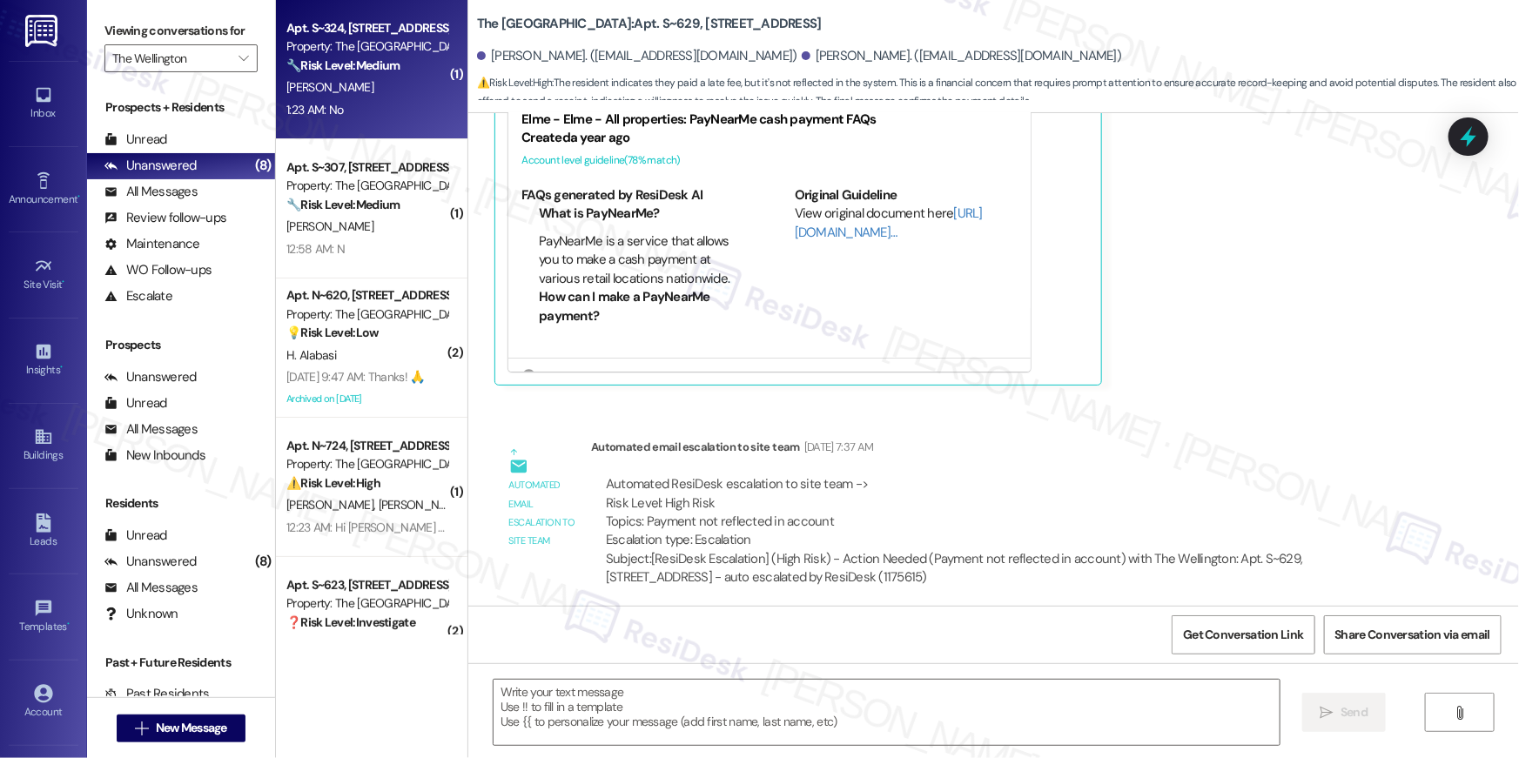
click at [404, 93] on div "[PERSON_NAME]" at bounding box center [367, 88] width 165 height 22
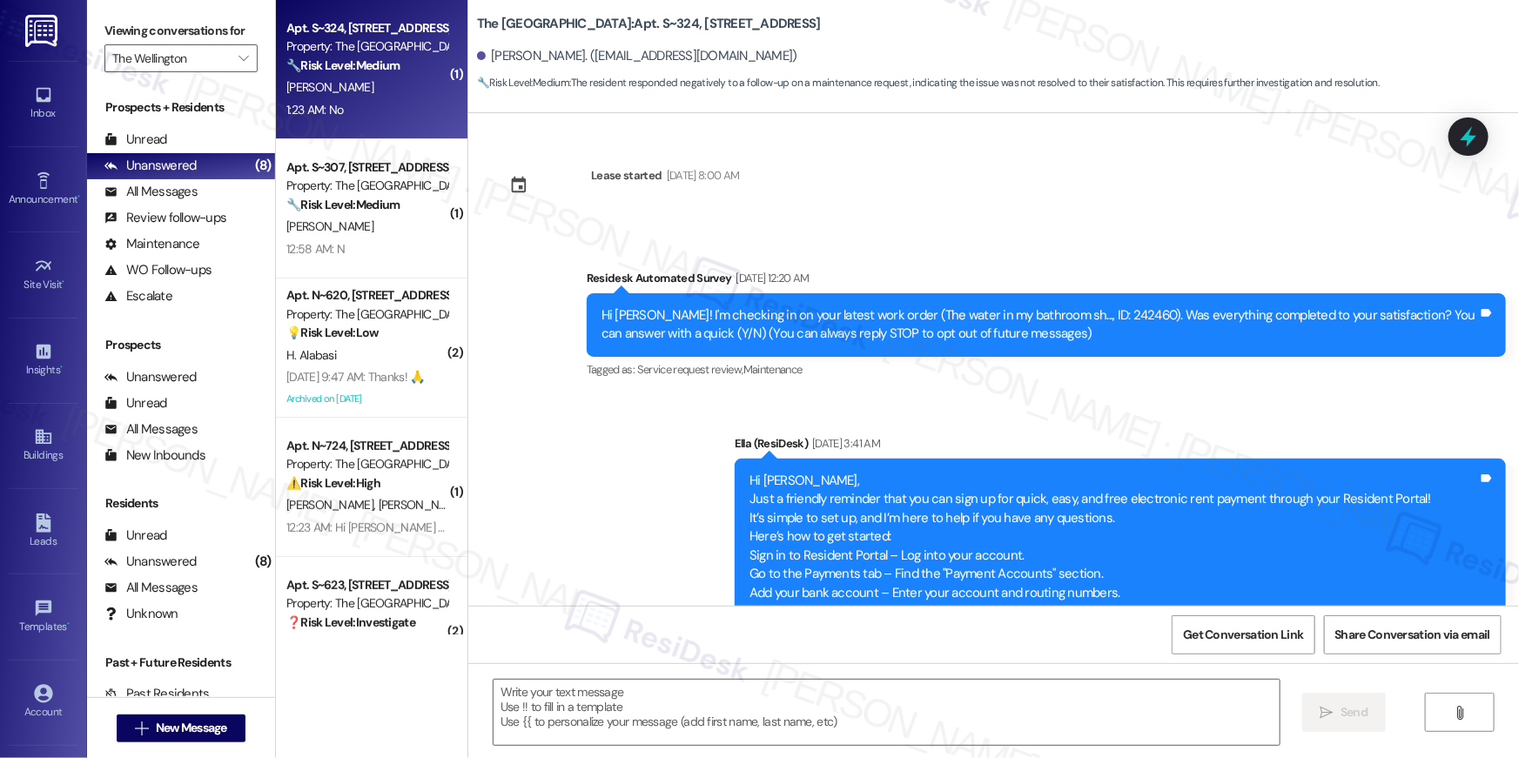
scroll to position [4131, 0]
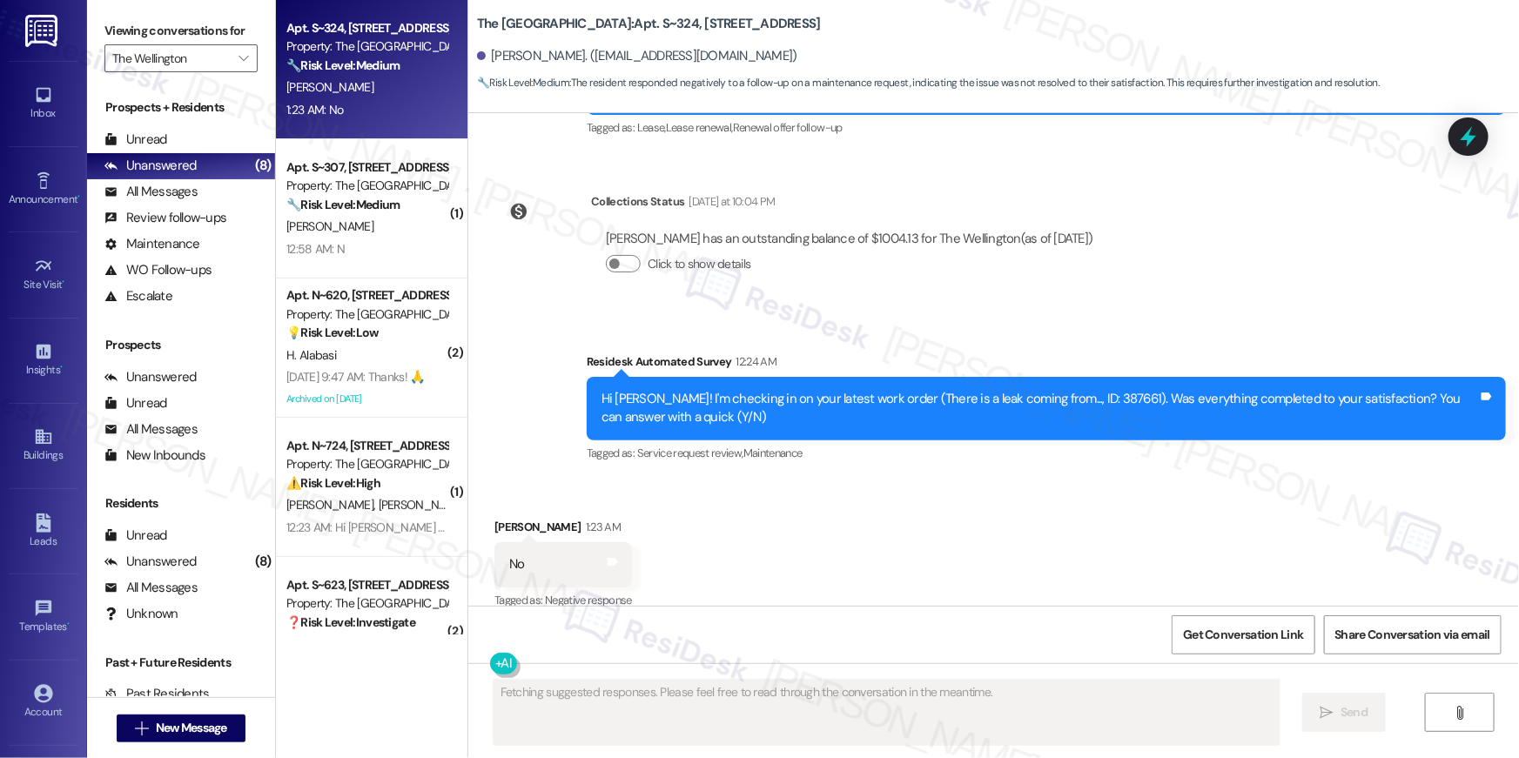
click at [1096, 390] on div "Hi [PERSON_NAME]! I'm checking in on your latest work order (There is a leak co…" at bounding box center [1040, 408] width 877 height 37
copy div "387661"
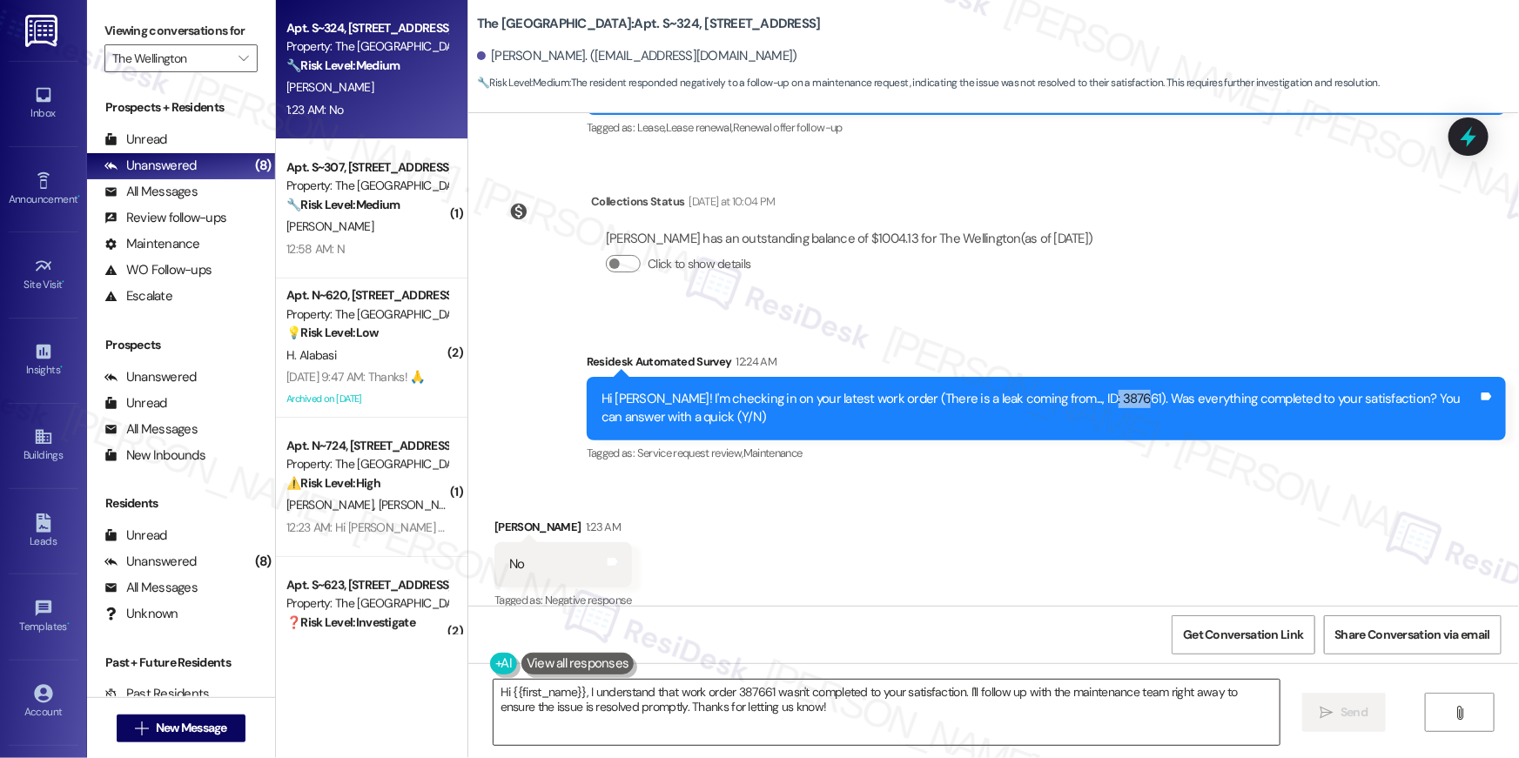
click at [810, 703] on textarea "Hi {{first_name}}, I understand that work order 387661 wasn't completed to your…" at bounding box center [887, 712] width 786 height 65
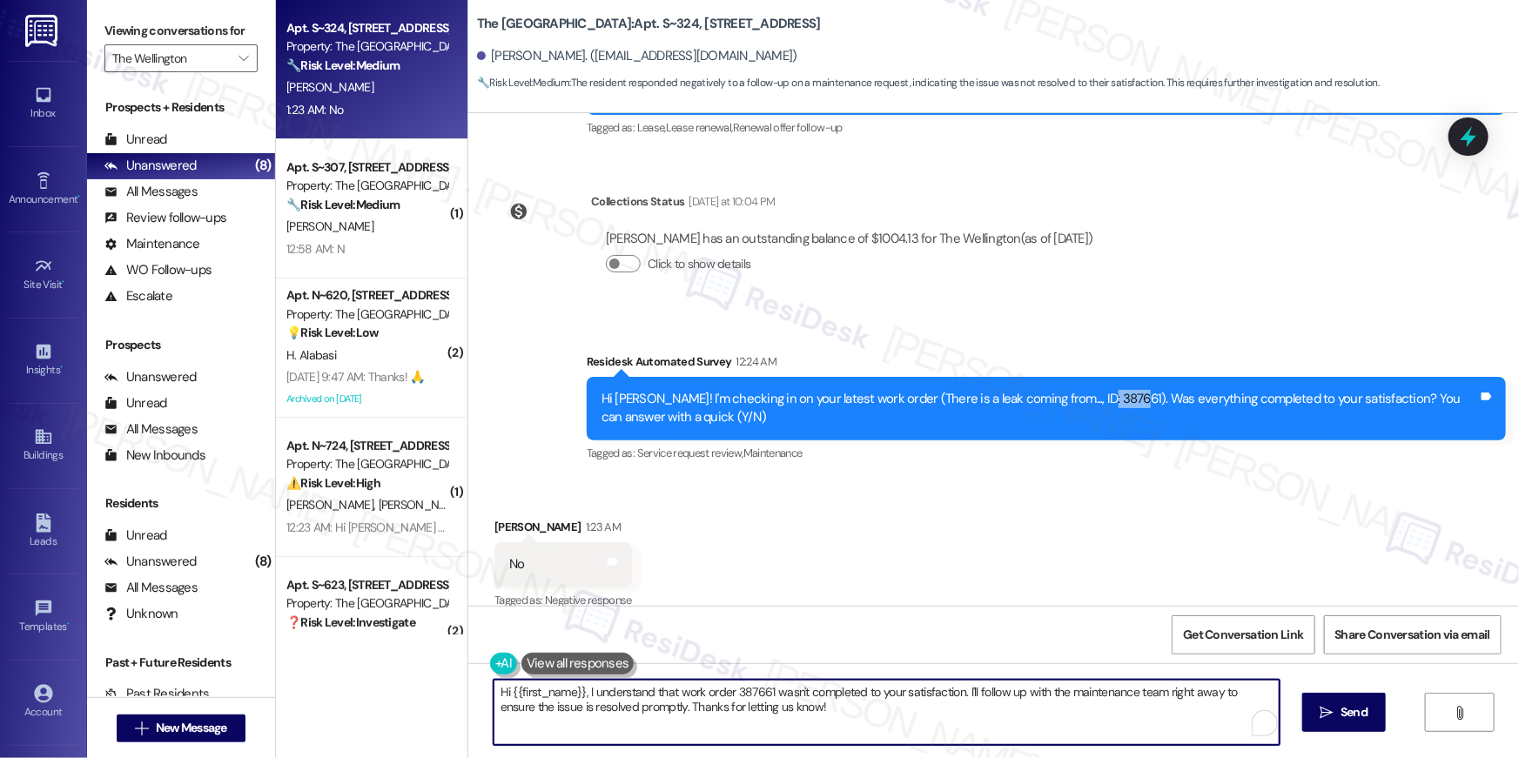
click at [739, 689] on textarea "Hi {{first_name}}, I understand that work order 387661 wasn't completed to your…" at bounding box center [887, 712] width 786 height 65
click at [669, 694] on textarea "Hi {{first_name}}, I understand that work order wasn't completed to your satisf…" at bounding box center [887, 712] width 786 height 65
click at [891, 728] on textarea "Hi {{first_name}}, I understand that the work order wasn't completed to your sa…" at bounding box center [887, 712] width 786 height 65
click at [944, 716] on textarea "Hi {{first_name}}, I understand that the work order wasn't completed to your sa…" at bounding box center [887, 712] width 786 height 65
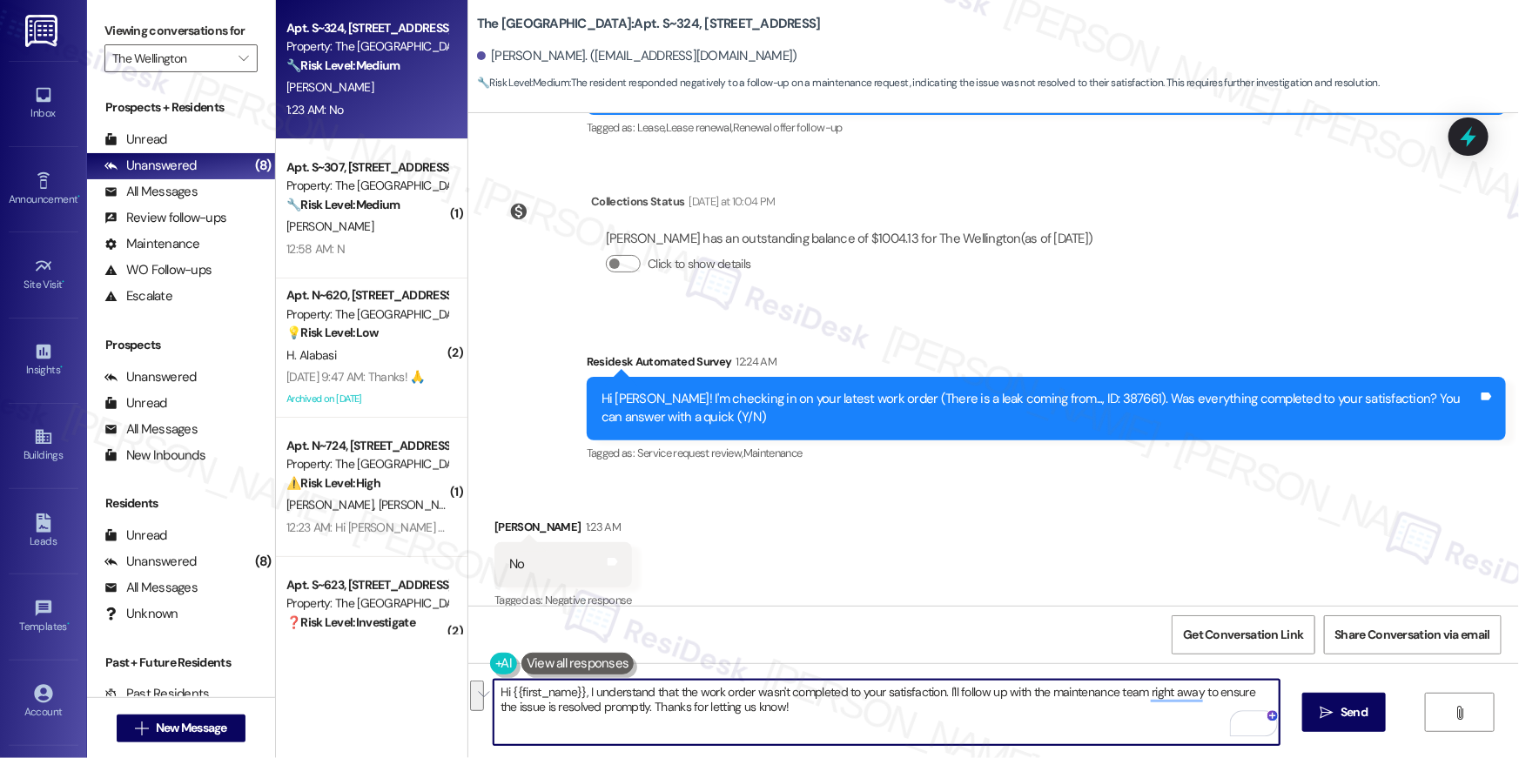
drag, startPoint x: 938, startPoint y: 692, endPoint x: 949, endPoint y: 743, distance: 52.6
click at [949, 743] on textarea "Hi {{first_name}}, I understand that the work order wasn't completed to your sa…" at bounding box center [887, 712] width 786 height 65
type textarea "Hi {{first_name}}, I understand that the work order wasn't completed to your sa…"
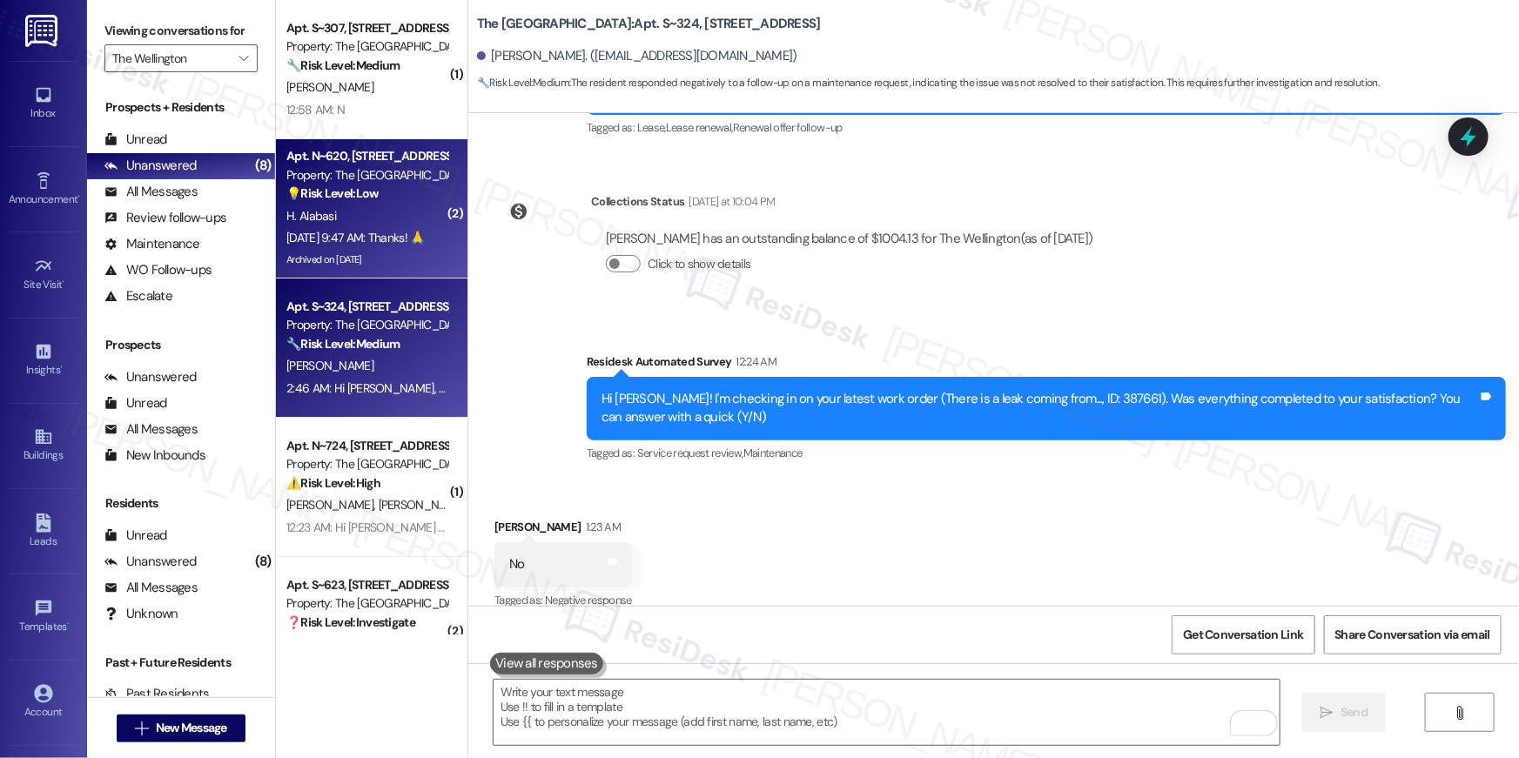
click at [359, 177] on div "Property: The [GEOGRAPHIC_DATA]" at bounding box center [366, 175] width 161 height 18
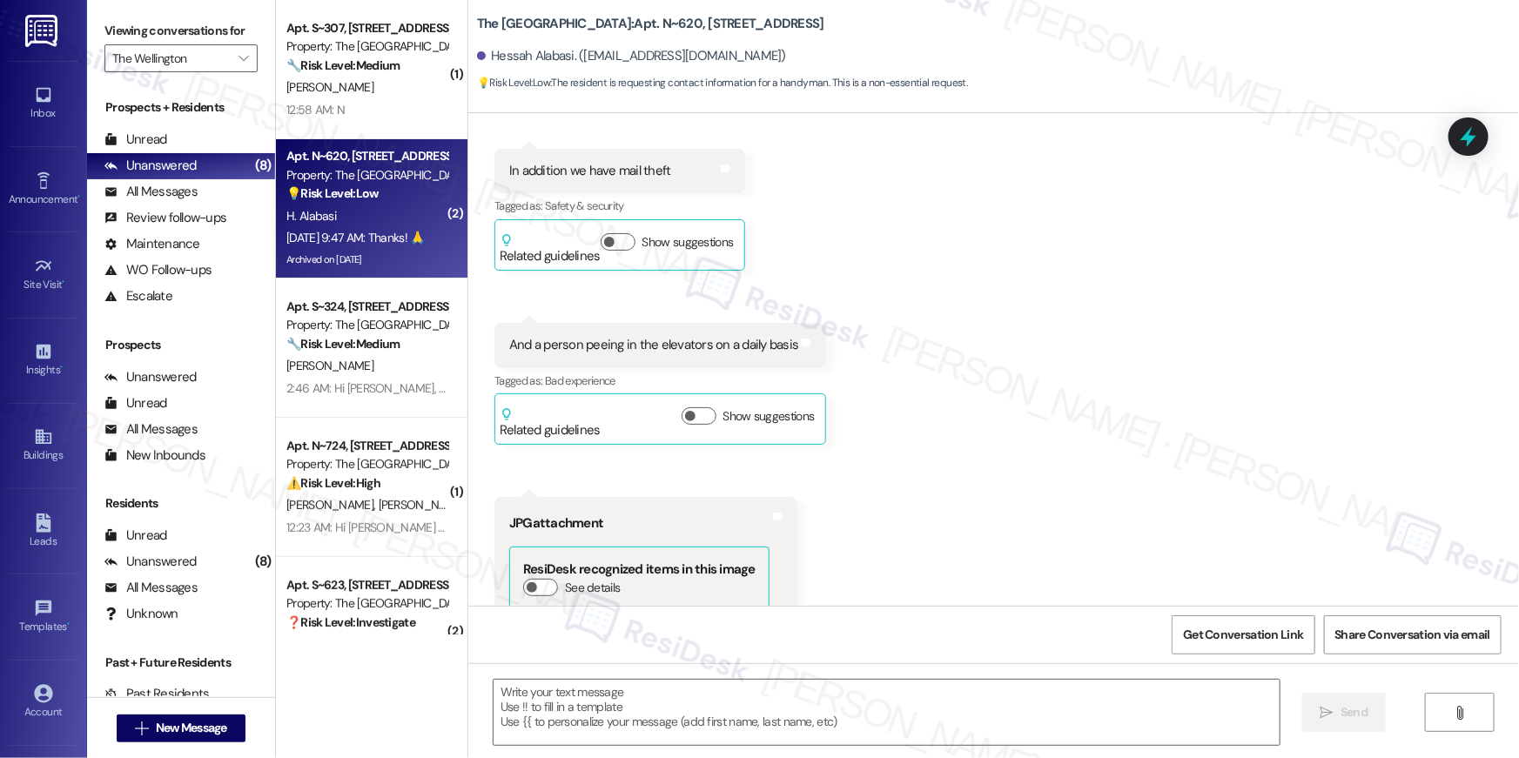
type textarea "Fetching suggested responses. Please feel free to read through the conversation…"
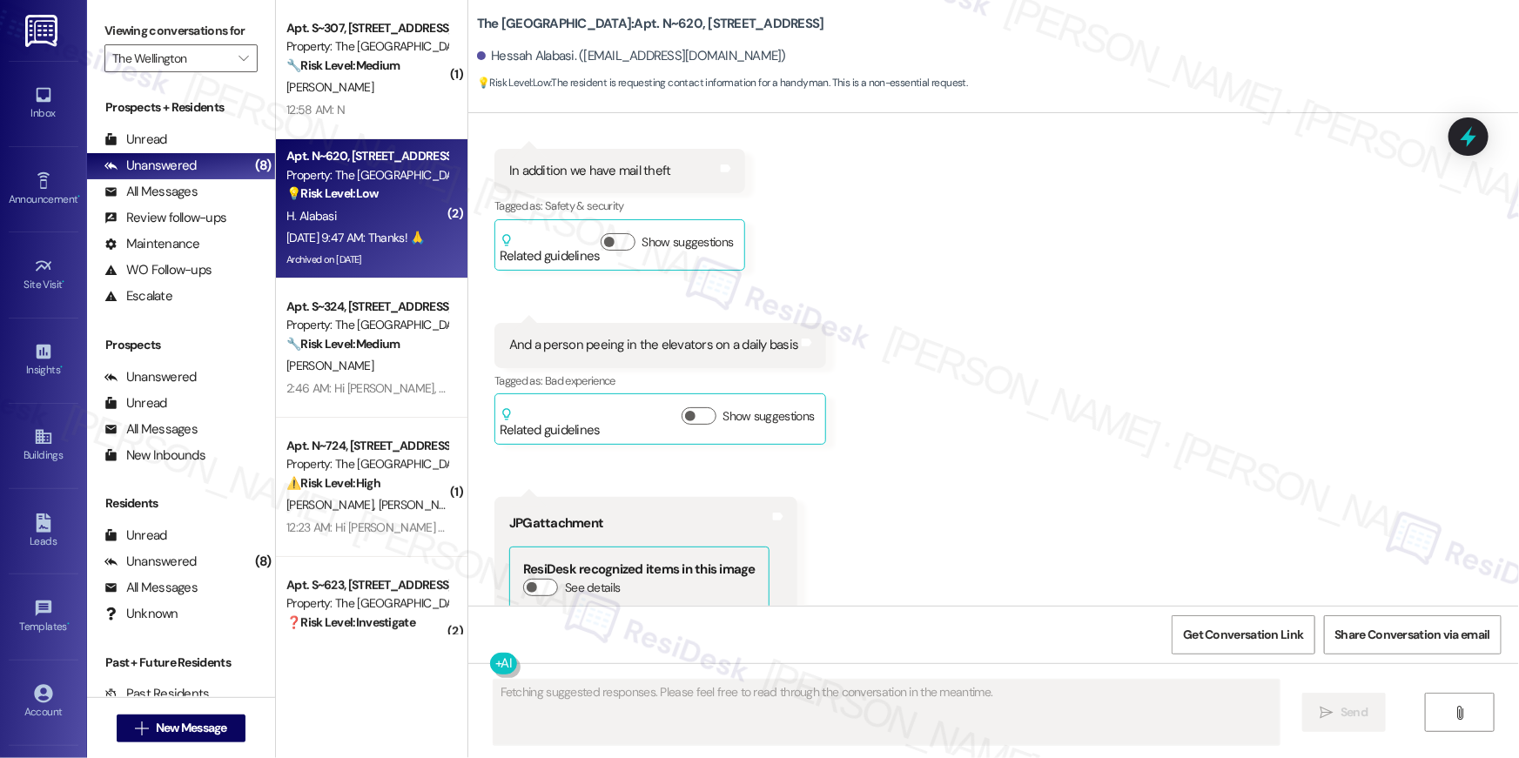
scroll to position [5248, 0]
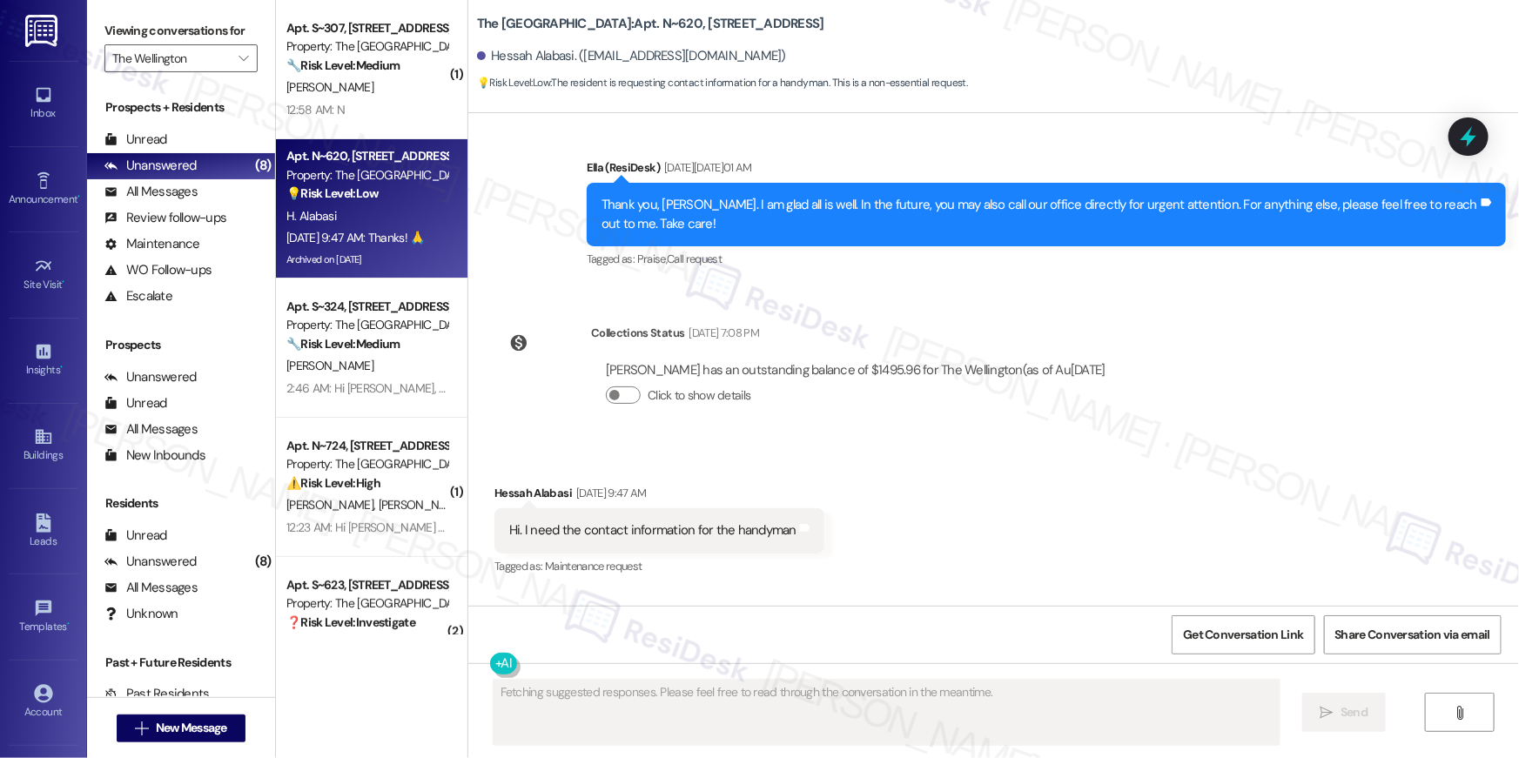
scroll to position [4998, 0]
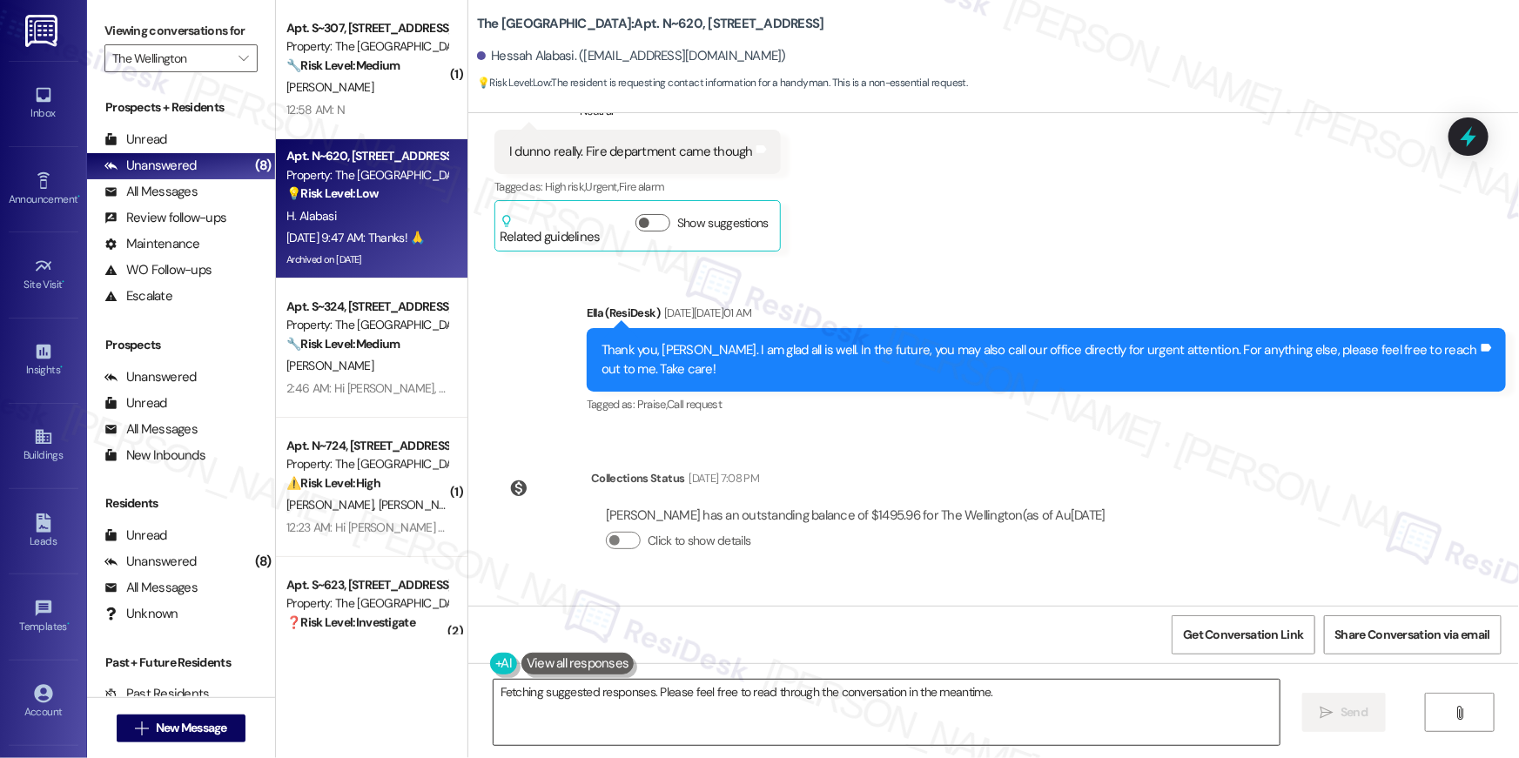
click at [844, 729] on textarea "Hey {{first_name}}, I am unable to provide handyman contact information. Is the…" at bounding box center [887, 712] width 786 height 65
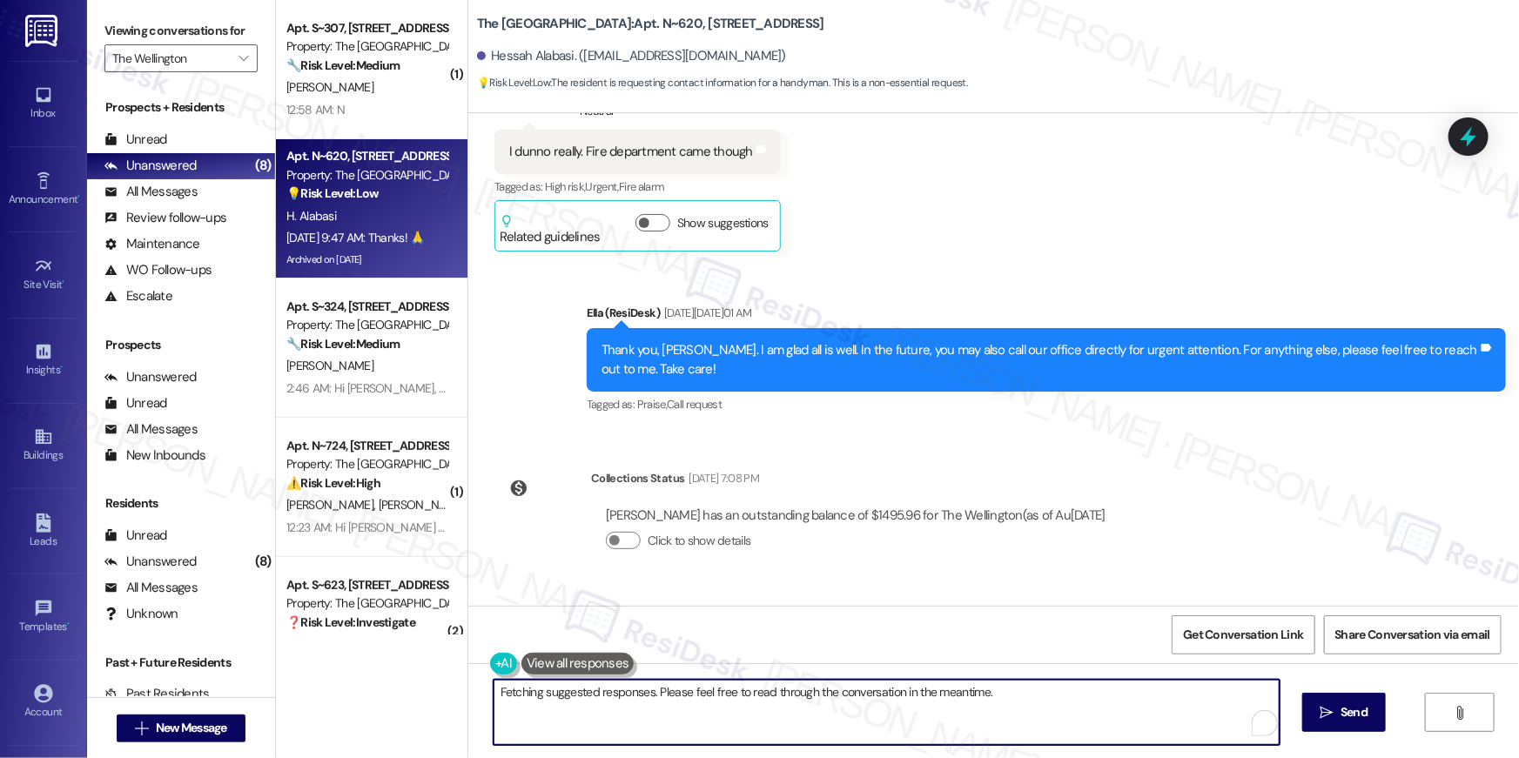
drag, startPoint x: 769, startPoint y: 711, endPoint x: 818, endPoint y: 696, distance: 52.0
click at [769, 710] on textarea "Hey {{first_name}}, I am unable to provide handyman contact information. Is the…" at bounding box center [887, 712] width 786 height 65
drag, startPoint x: 879, startPoint y: 688, endPoint x: 887, endPoint y: 695, distance: 10.5
click at [879, 688] on textarea "Hey {{first_name}}, I am unable to provide handyman contact information. Is the…" at bounding box center [887, 712] width 786 height 65
drag, startPoint x: 1140, startPoint y: 693, endPoint x: 1325, endPoint y: 710, distance: 186.2
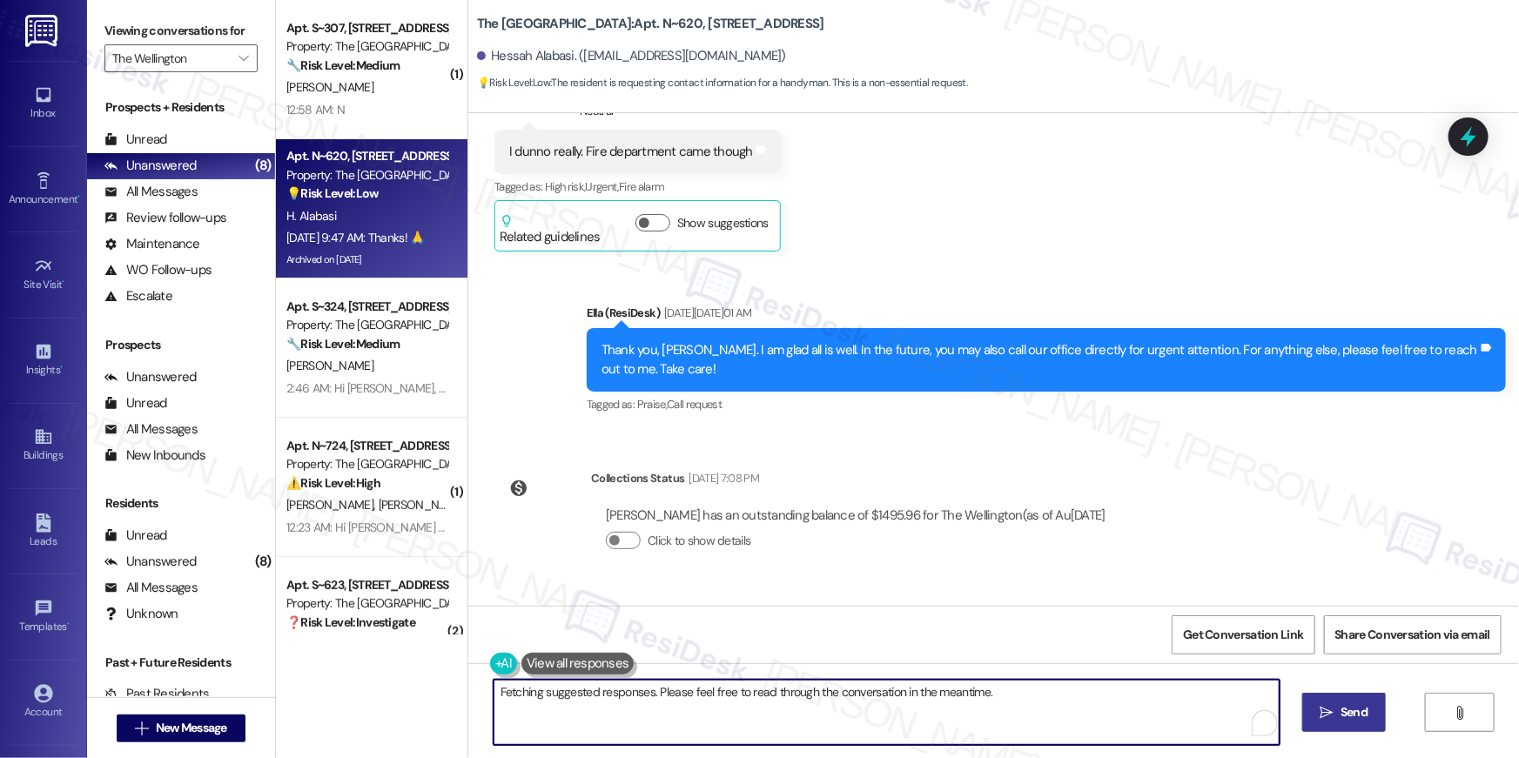
click at [1140, 693] on textarea "Hey {{first_name}}, I am unable to provide handyman contact information. Is the…" at bounding box center [887, 712] width 786 height 65
click at [1332, 709] on icon "" at bounding box center [1327, 713] width 13 height 14
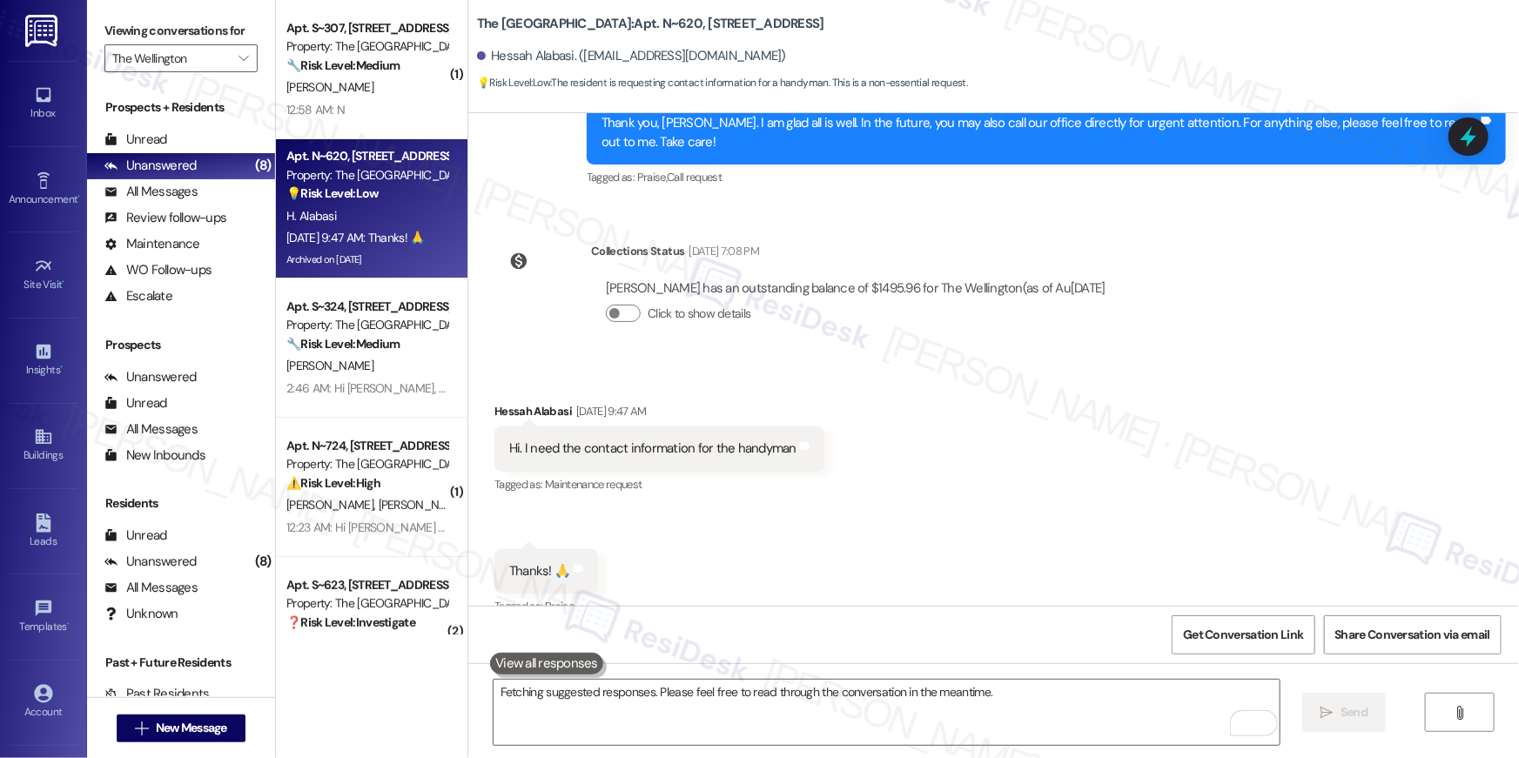
scroll to position [5248, 0]
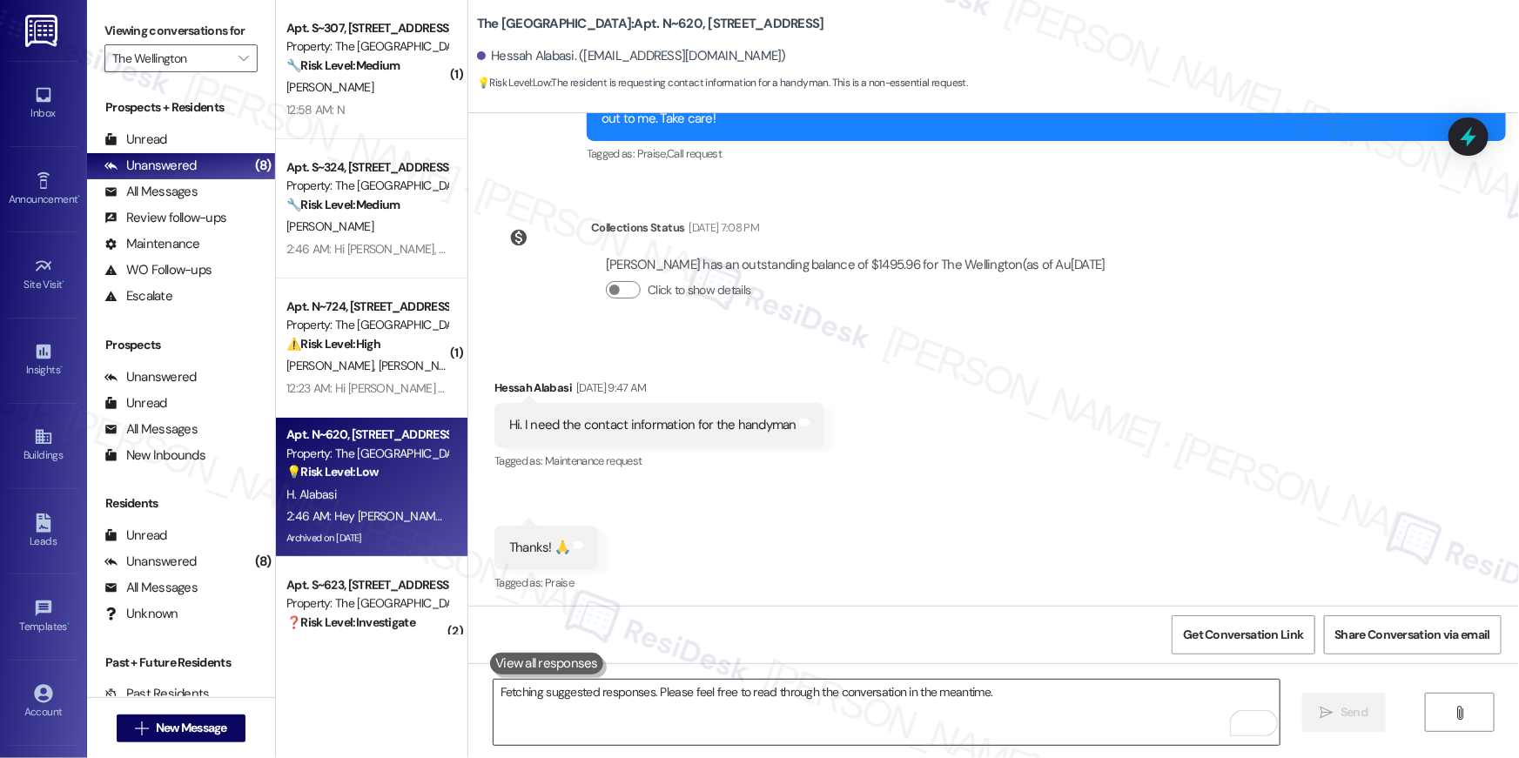
click at [914, 703] on textarea "Fetching suggested responses. Please feel free to read through the conversation…" at bounding box center [887, 712] width 786 height 65
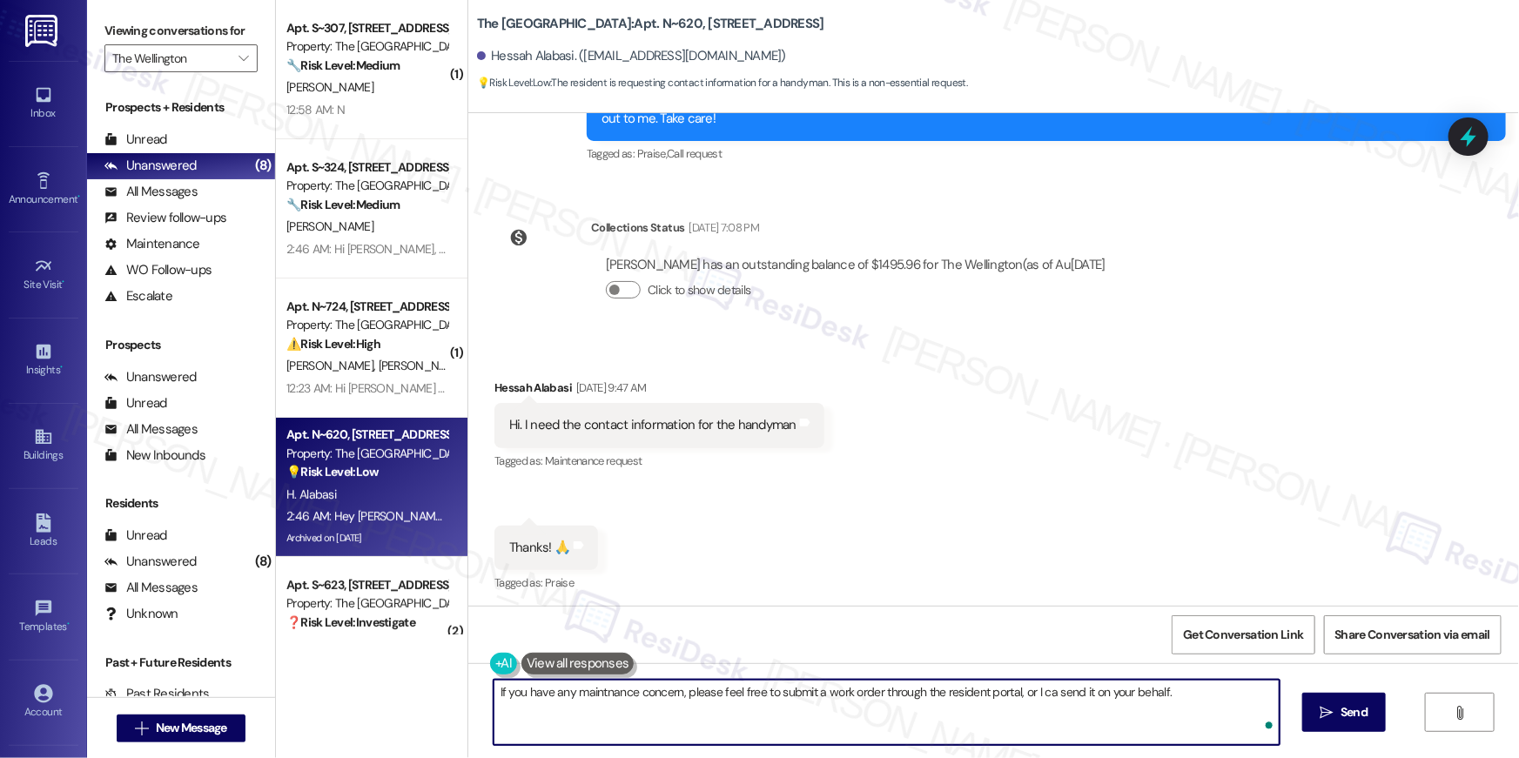
type textarea "If you have any maintnance concern, please feel free to submit a work order thr…"
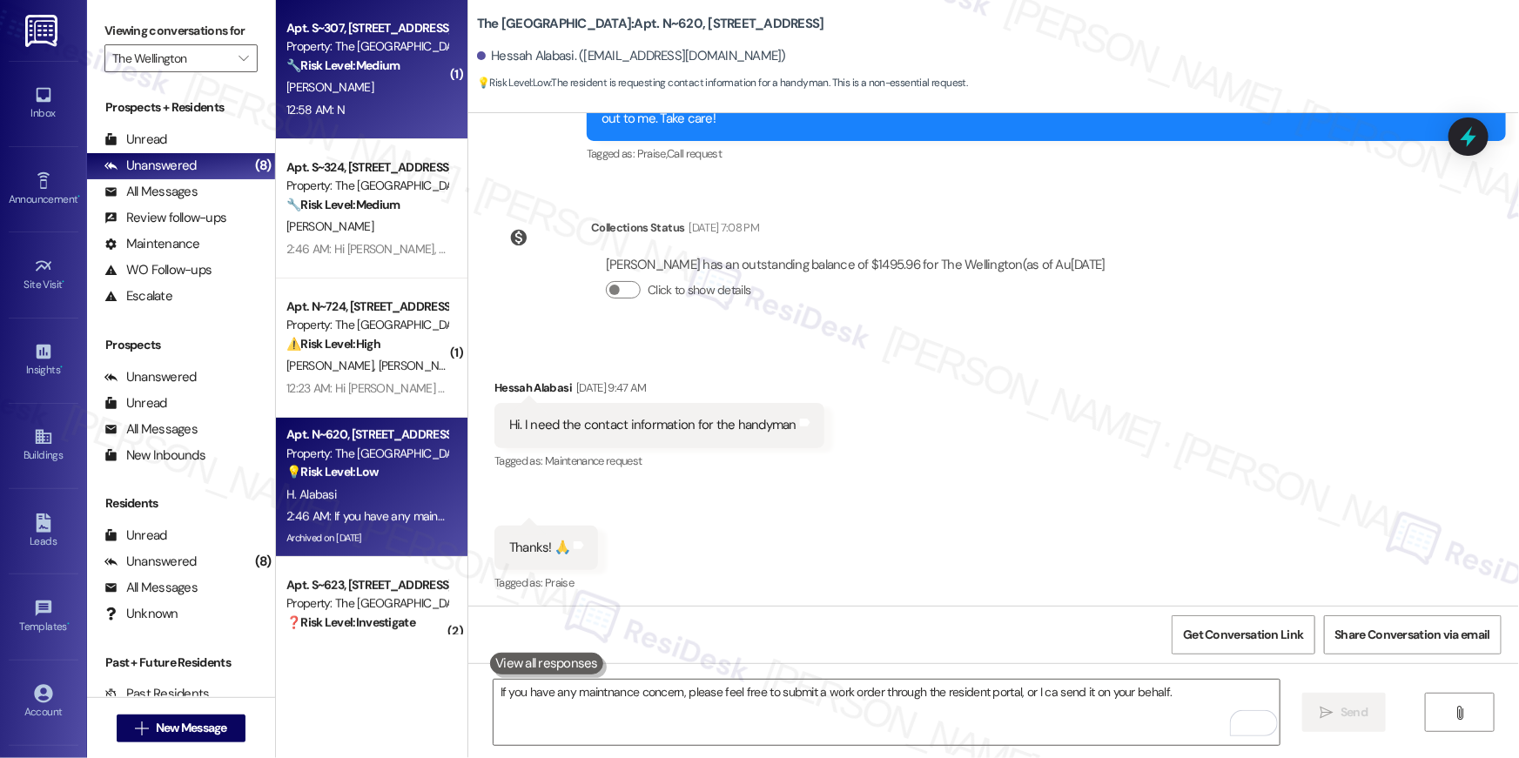
click at [352, 101] on div "12:58 AM: N 12:58 AM: N" at bounding box center [367, 110] width 165 height 22
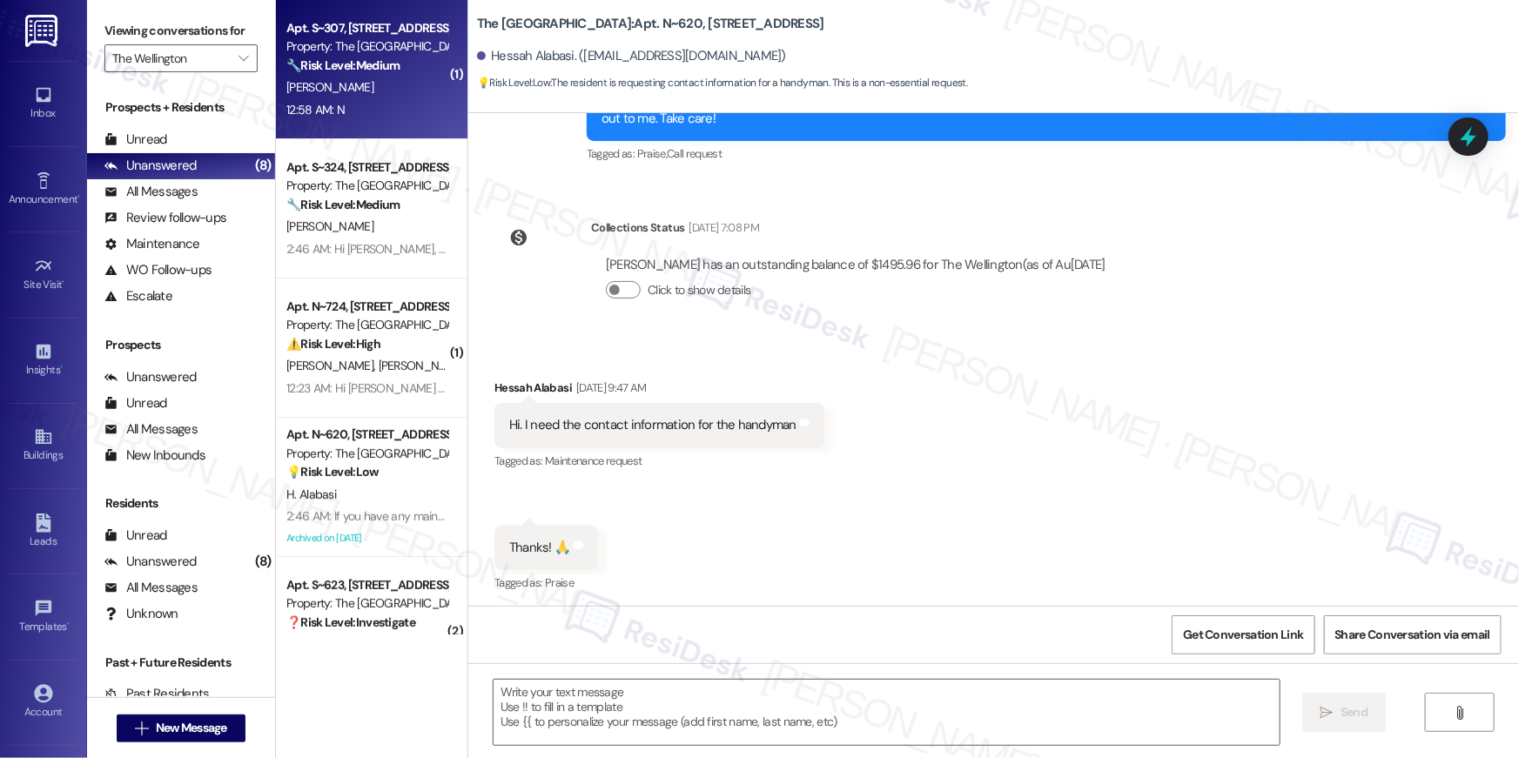
type textarea "Fetching suggested responses. Please feel free to read through the conversation…"
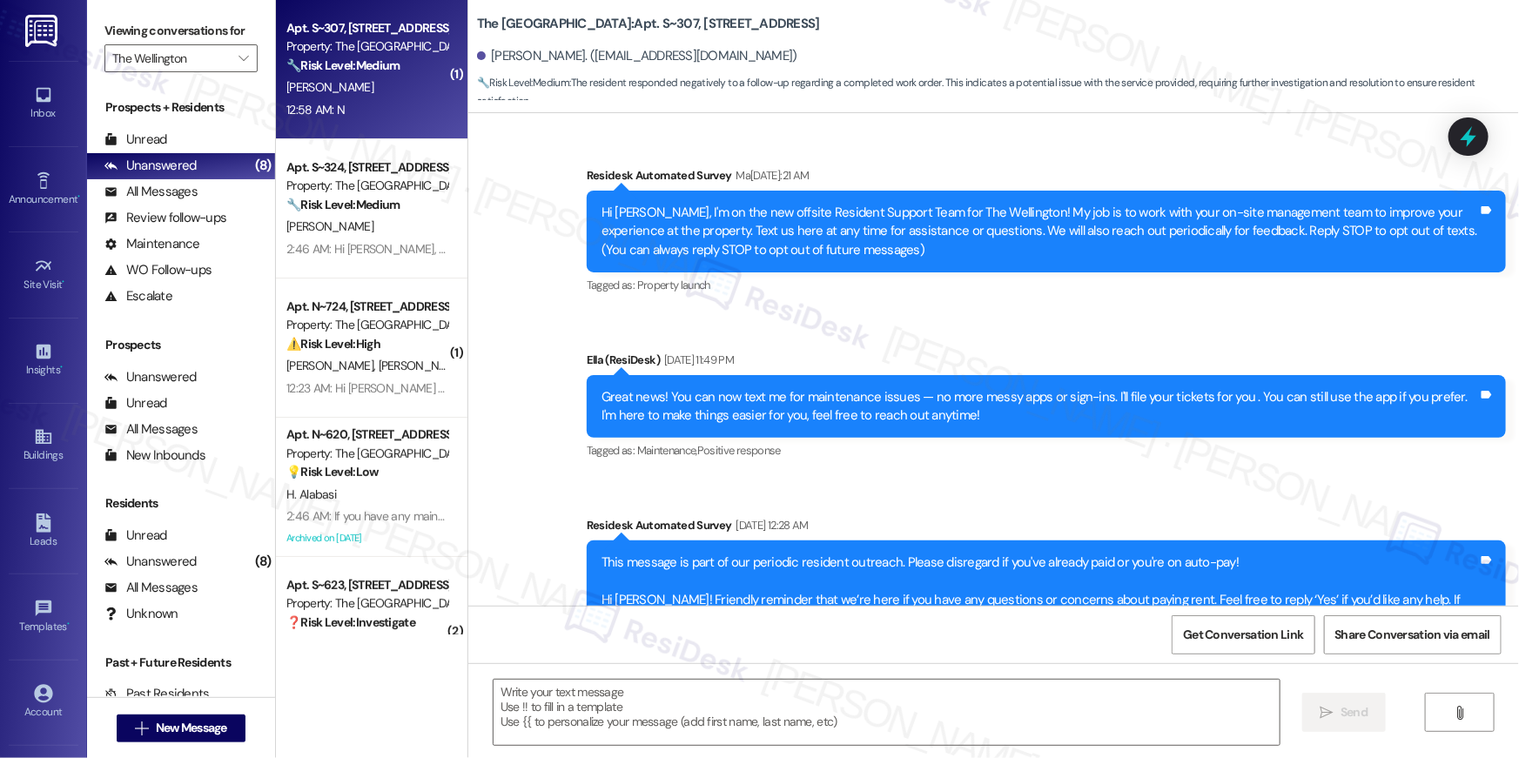
scroll to position [5309, 0]
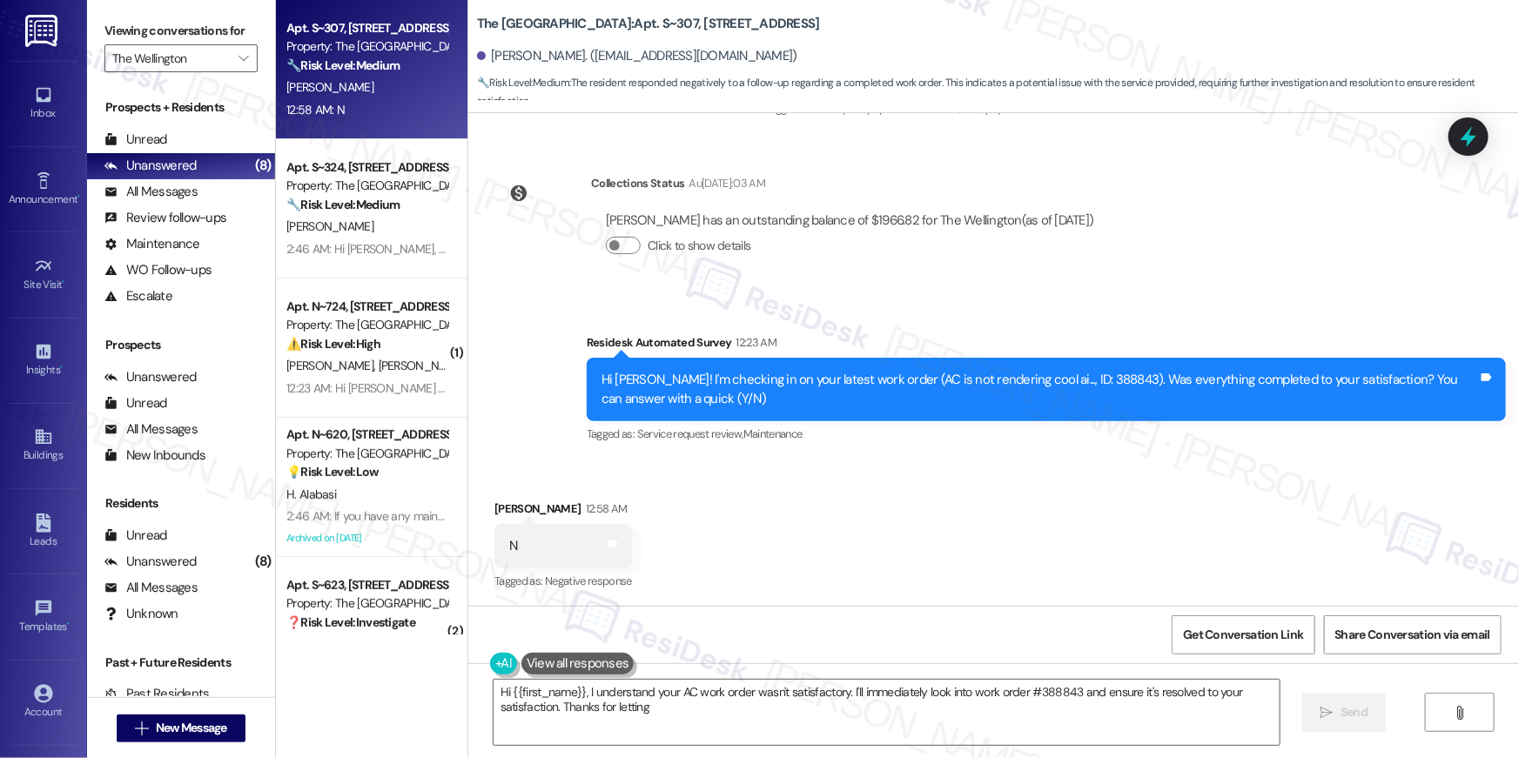
click at [1059, 374] on div "Hi [PERSON_NAME]! I'm checking in on your latest work order (AC is not renderin…" at bounding box center [1040, 389] width 877 height 37
copy div "388843"
click at [845, 703] on textarea "Hi {{first_name}}, I understand your AC work order wasn't satisfactory. I'll im…" at bounding box center [887, 712] width 786 height 65
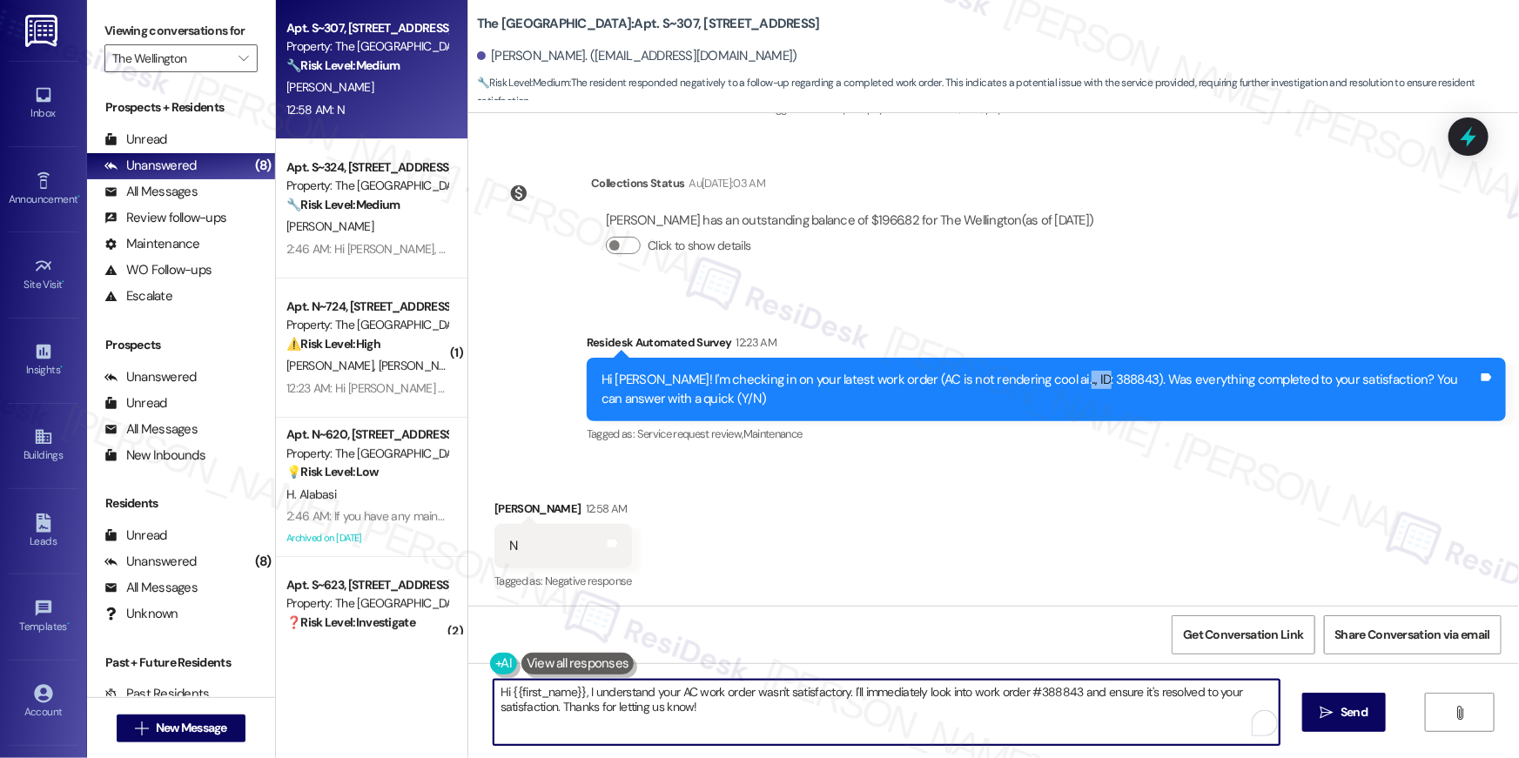
click at [837, 704] on textarea "Hi {{first_name}}, I understand your AC work order wasn't satisfactory. I'll im…" at bounding box center [887, 712] width 786 height 65
drag, startPoint x: 844, startPoint y: 695, endPoint x: 862, endPoint y: 744, distance: 52.9
click at [862, 745] on div "Hi {{first_name}}, I understand your AC work order wasn't satisfactory. I'll im…" at bounding box center [887, 712] width 788 height 67
type textarea "Hi {{first_name}}, I understand your AC work order wasn't satisfactory. May I k…"
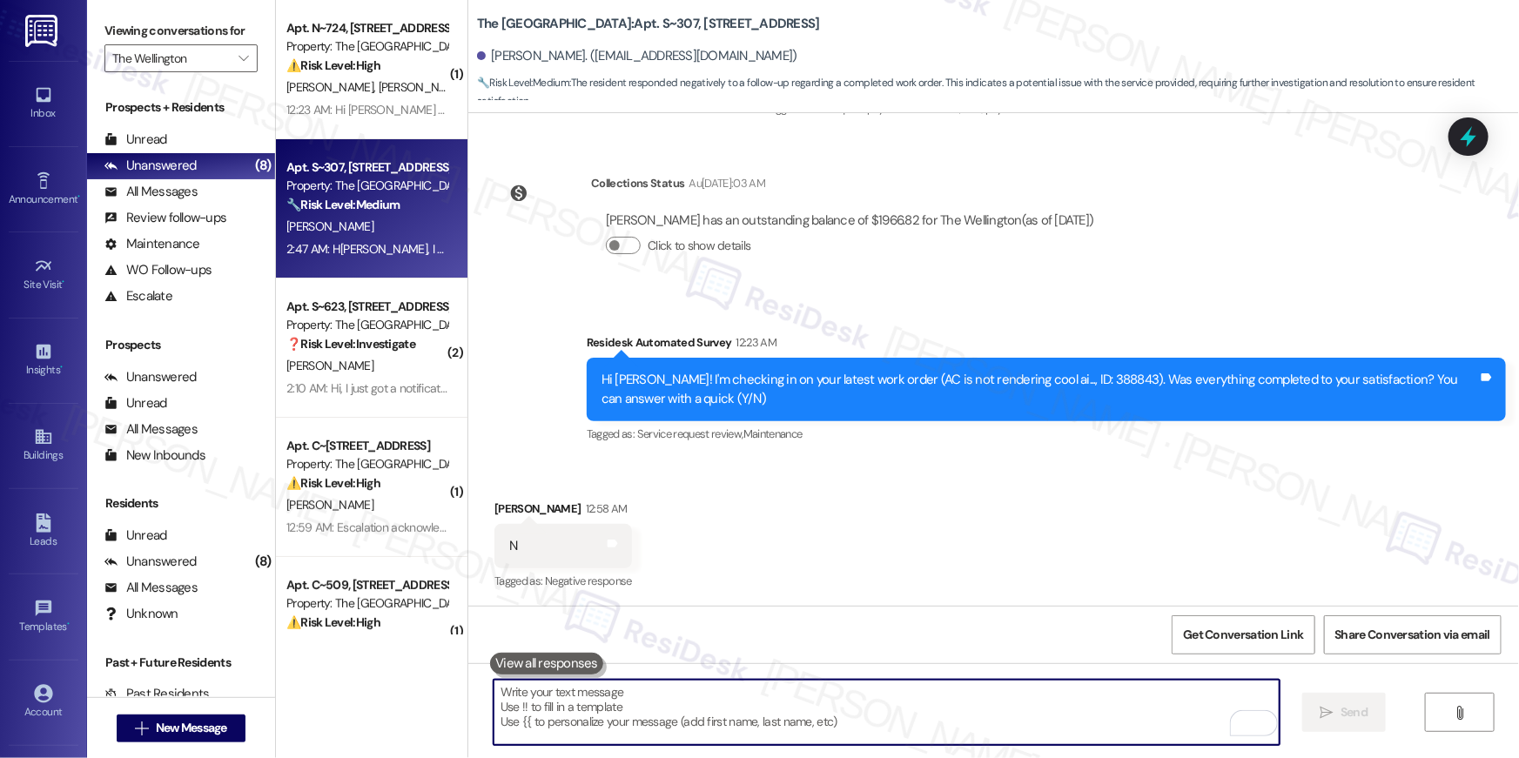
scroll to position [5430, 0]
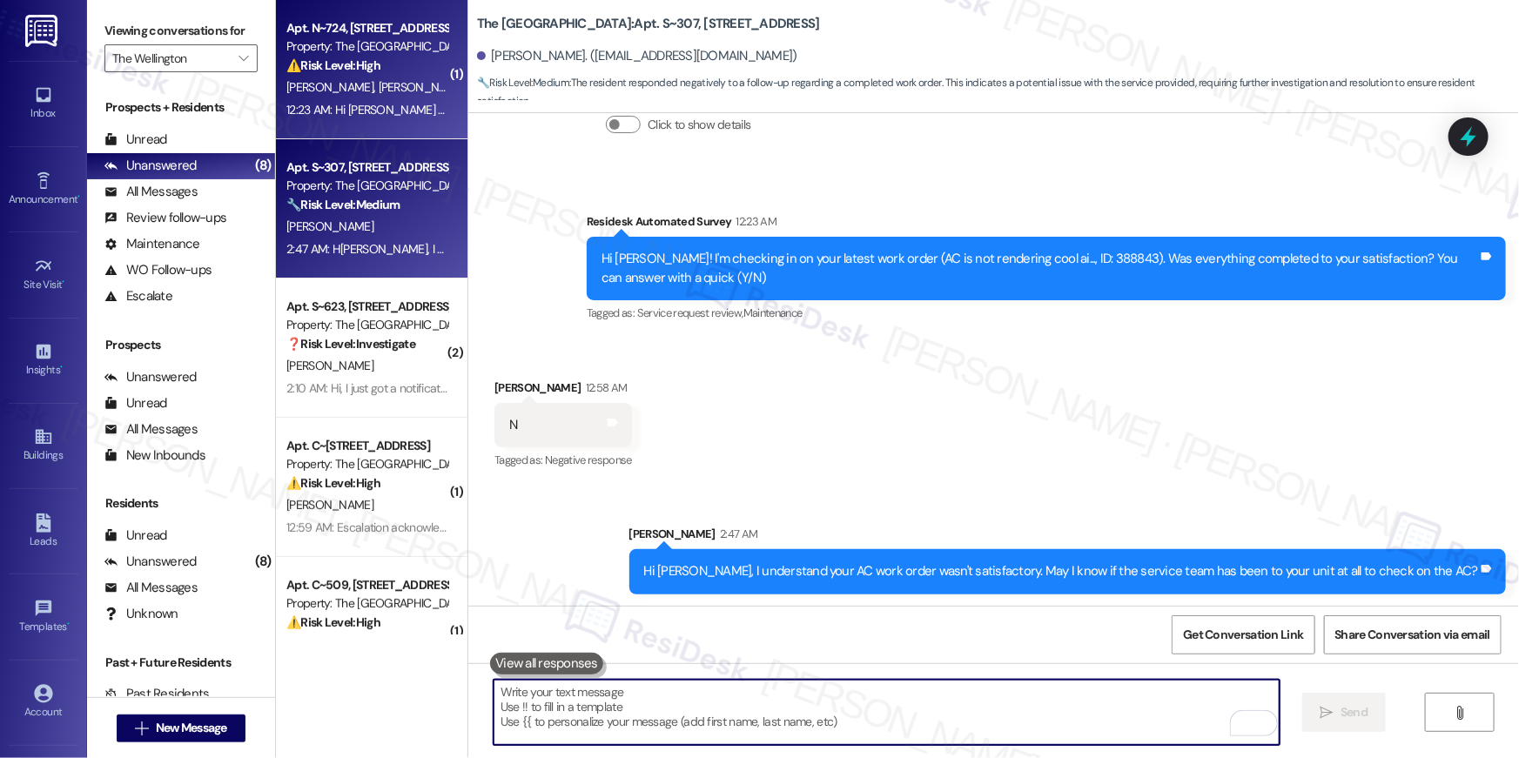
click at [379, 91] on span "[PERSON_NAME] [PERSON_NAME]" at bounding box center [467, 87] width 177 height 16
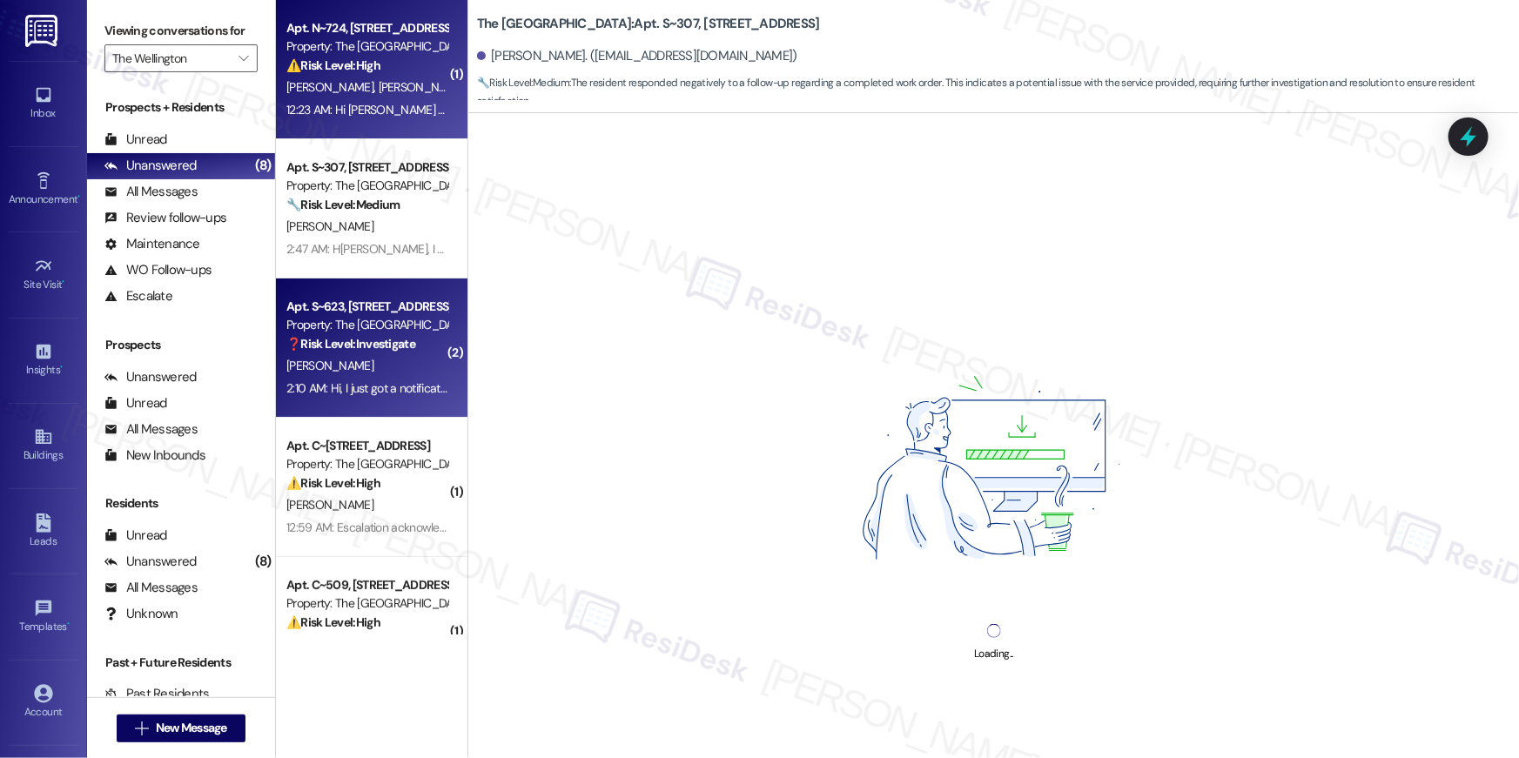
click at [373, 336] on strong "❓ Risk Level: Investigate" at bounding box center [350, 344] width 129 height 16
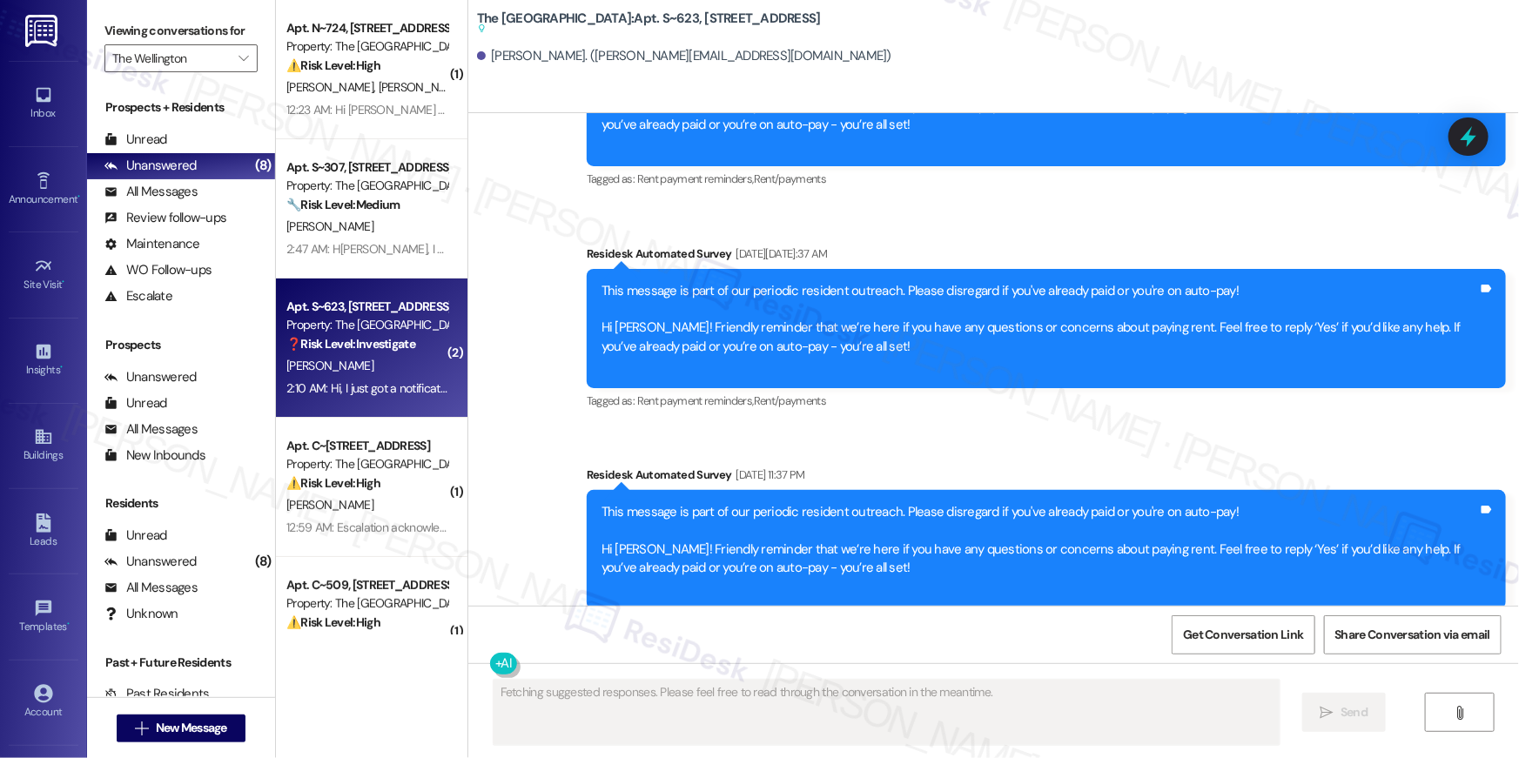
scroll to position [18336, 0]
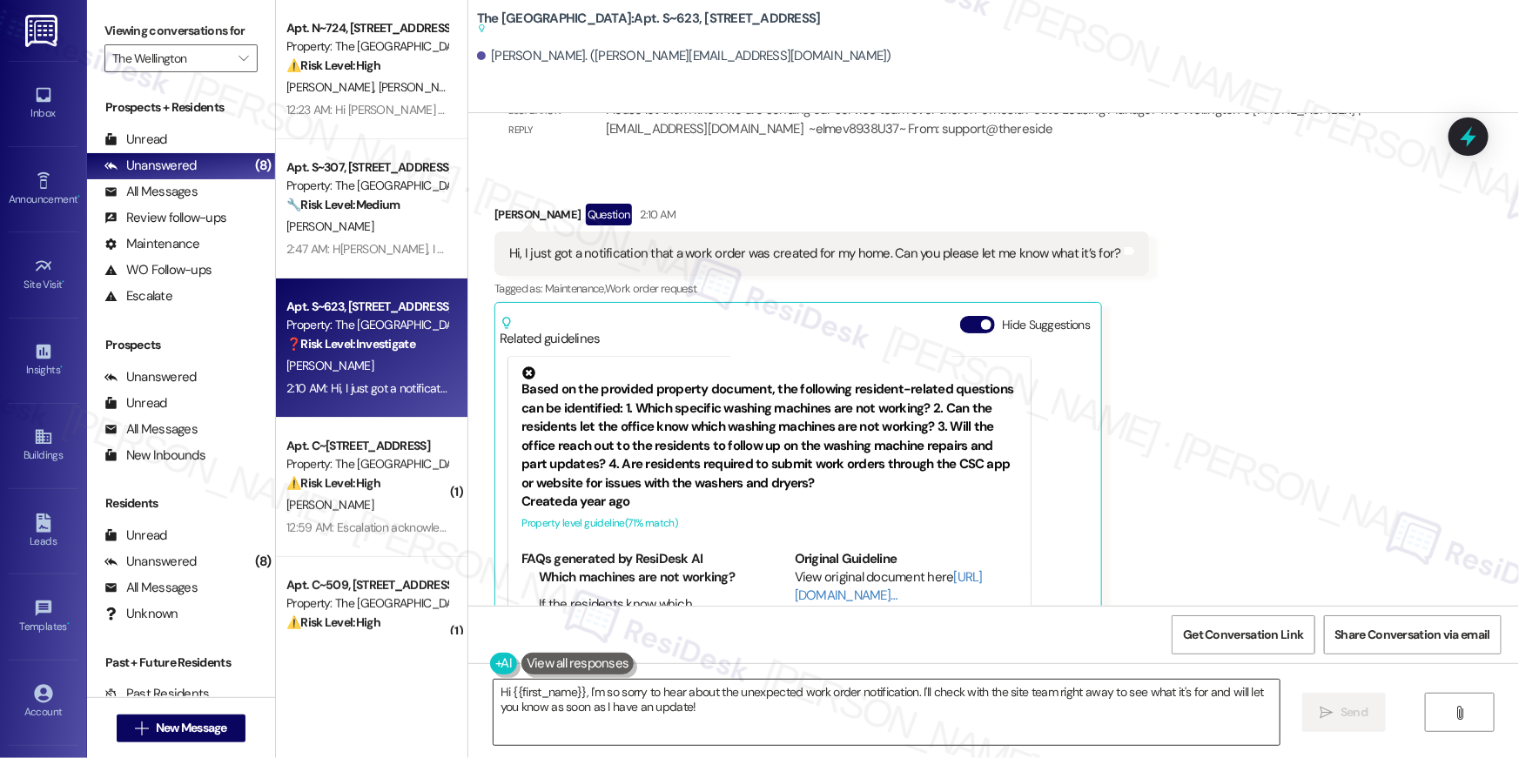
click at [827, 711] on textarea "Hi {{first_name}}, I'm so sorry to hear about the unexpected work order notific…" at bounding box center [887, 712] width 786 height 65
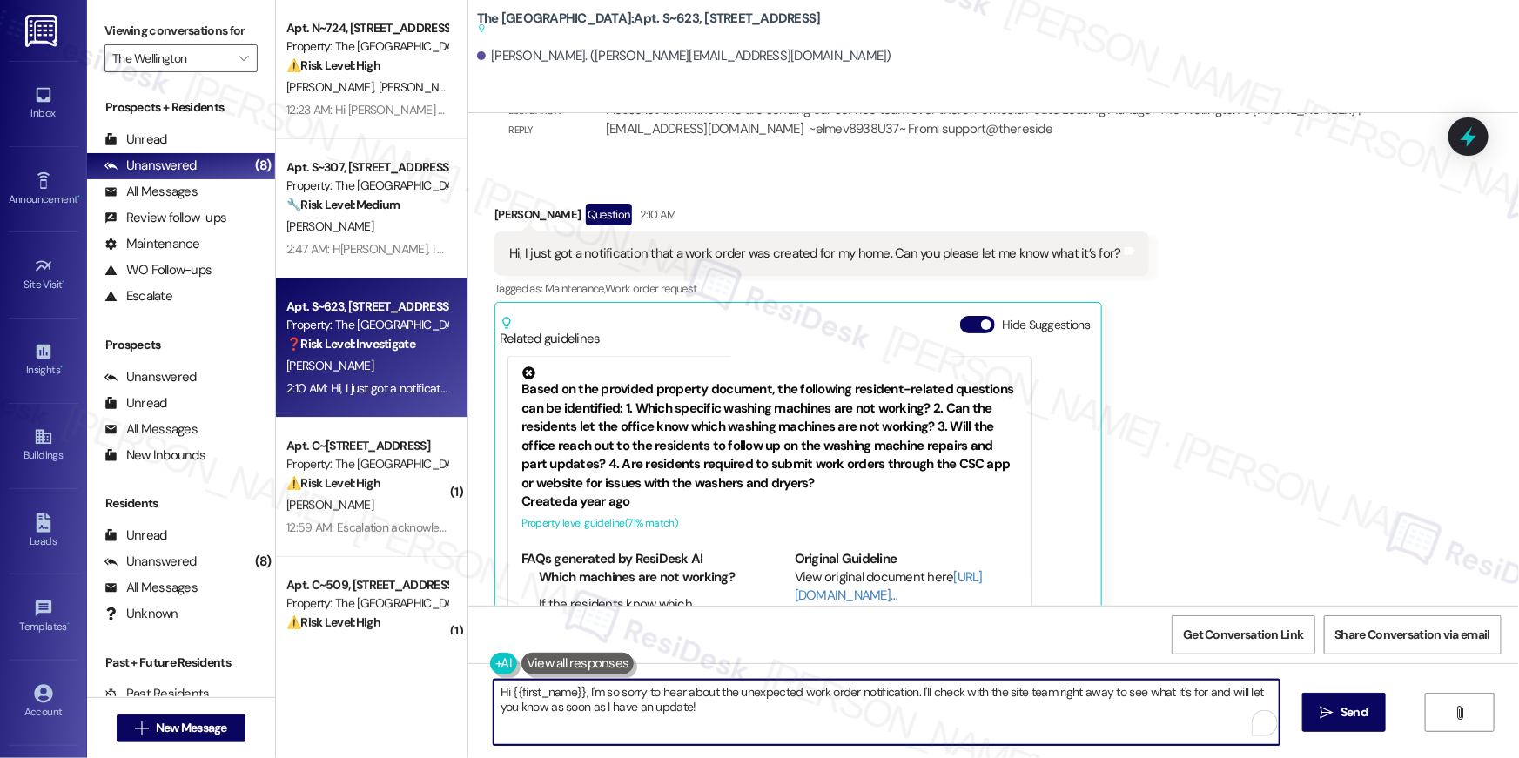
drag, startPoint x: 960, startPoint y: 713, endPoint x: 919, endPoint y: 694, distance: 45.2
click at [913, 692] on textarea "Hi {{first_name}}, I'm so sorry to hear about the unexpected work order notific…" at bounding box center [887, 712] width 786 height 65
type textarea "Hi {{first_name}}, I'm so sorry to hear about the unexpected work order notific…"
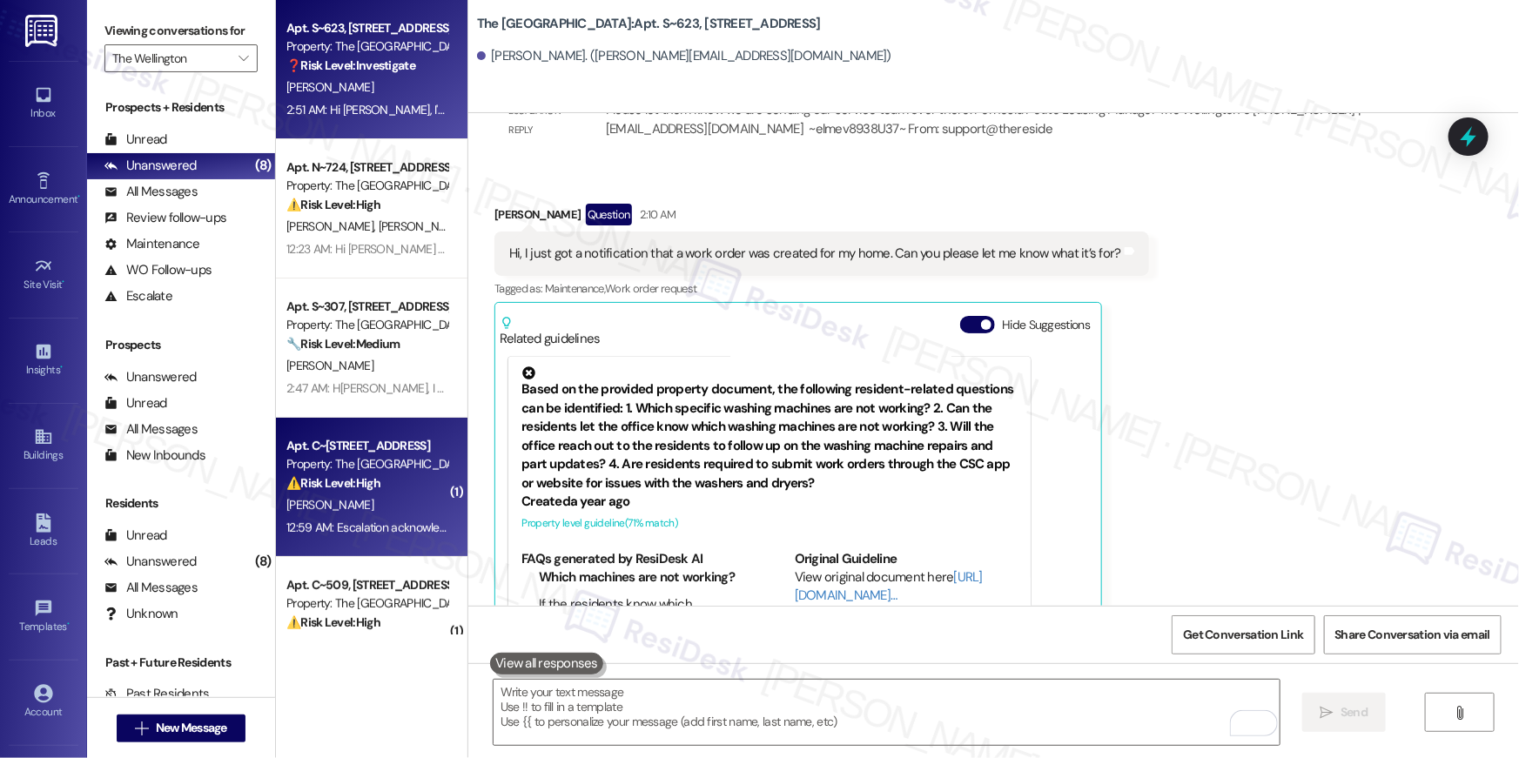
click at [387, 461] on div "Property: The [GEOGRAPHIC_DATA]" at bounding box center [366, 464] width 161 height 18
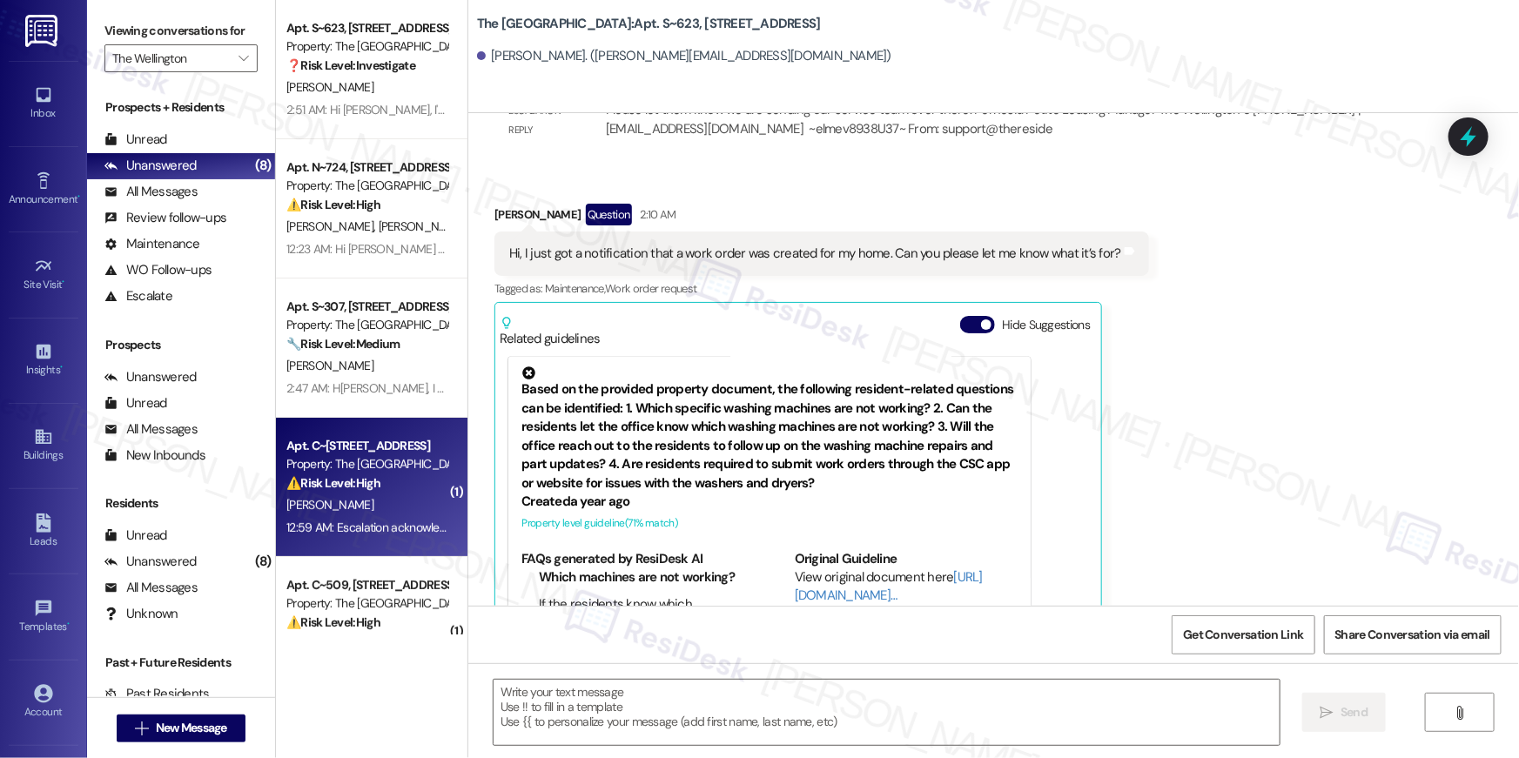
type textarea "Fetching suggested responses. Please feel free to read through the conversation…"
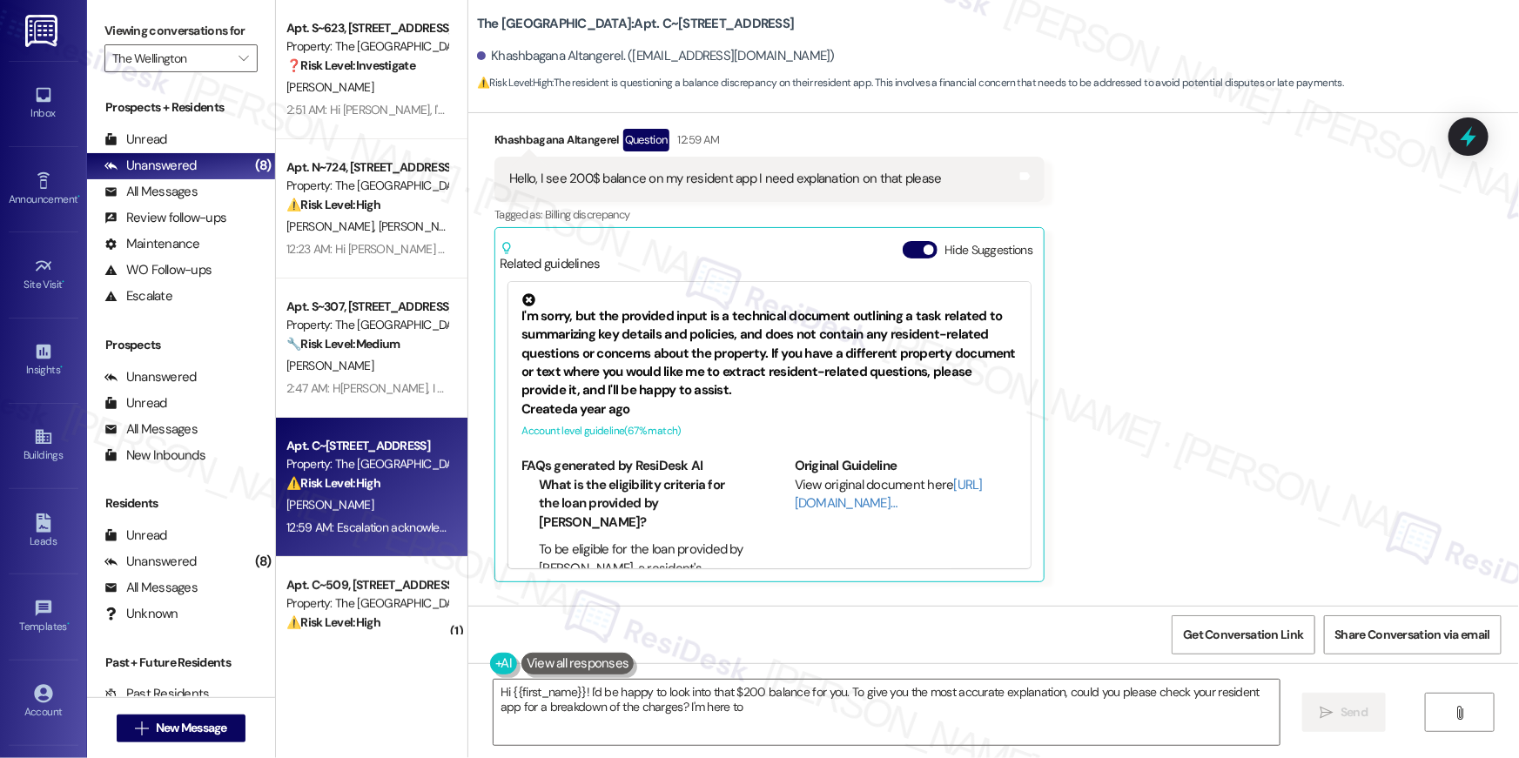
scroll to position [13371, 0]
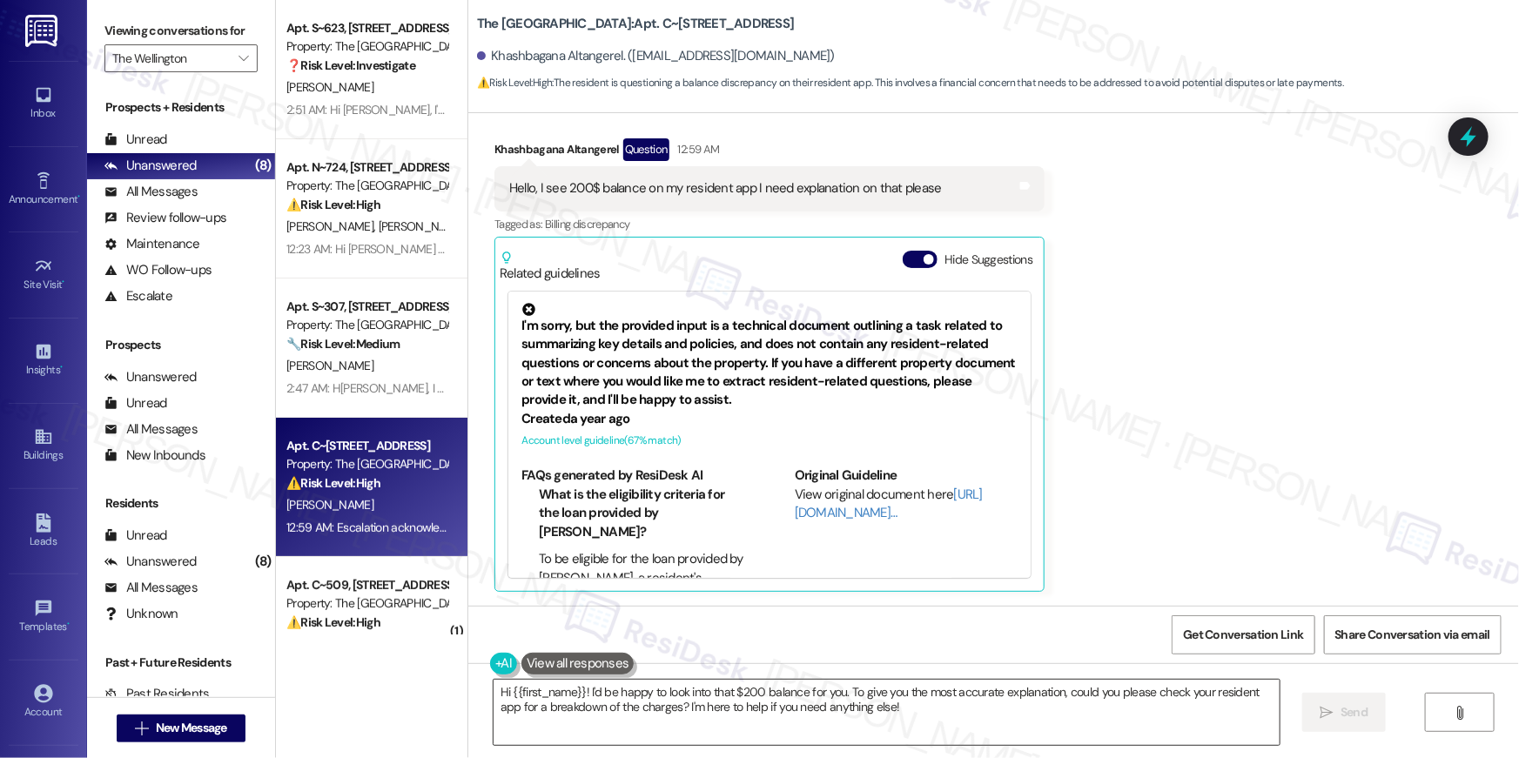
click at [1046, 719] on textarea "Hi {{first_name}}! I'd be happy to look into that $200 balance for you. To give…" at bounding box center [887, 712] width 786 height 65
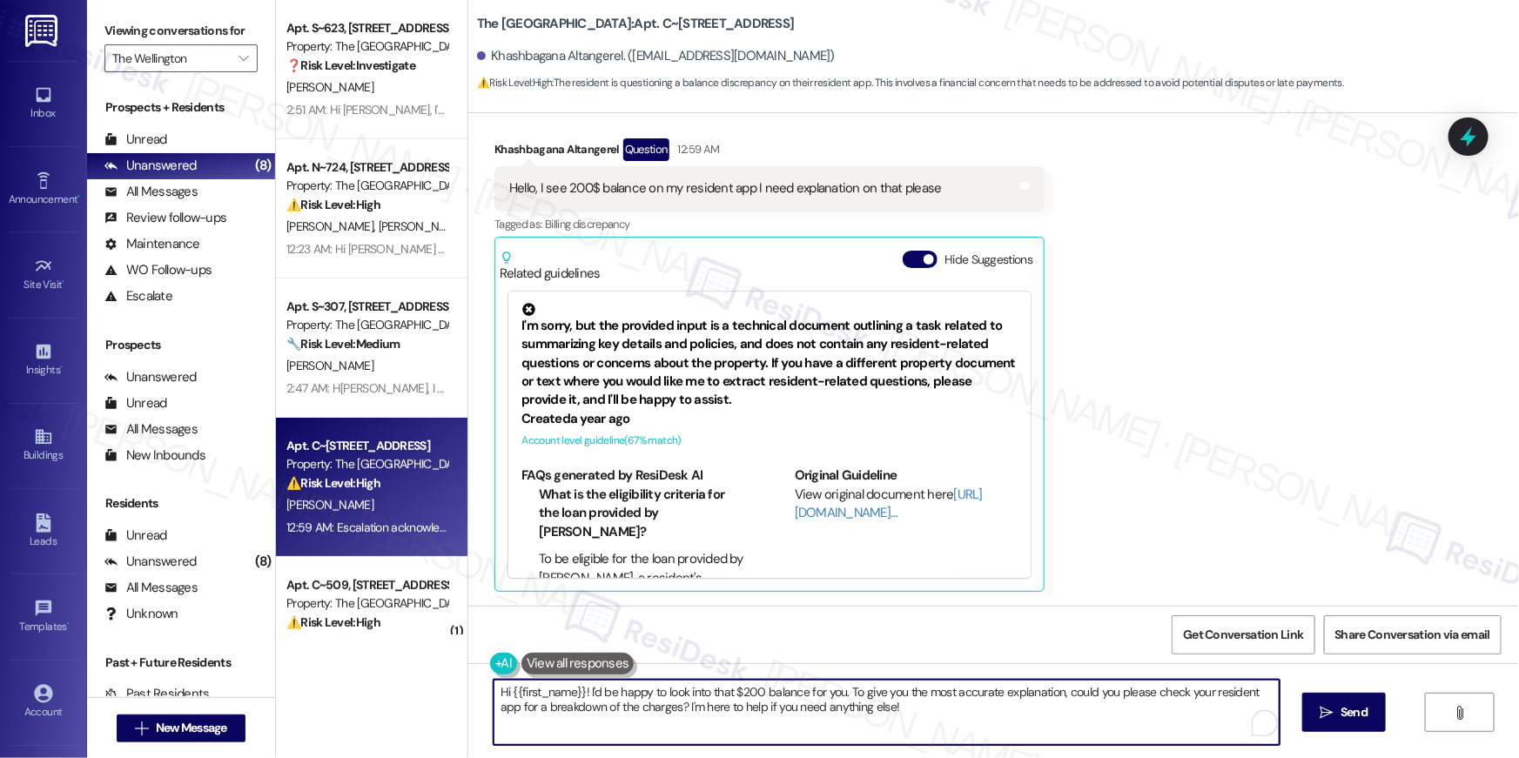
click at [1046, 719] on textarea "Hi {{first_name}}! I'd be happy to look into that $200 balance for you. To give…" at bounding box center [887, 712] width 786 height 65
paste textarea "’d be happy to look into this for you. You should be able to see a breakdown of…"
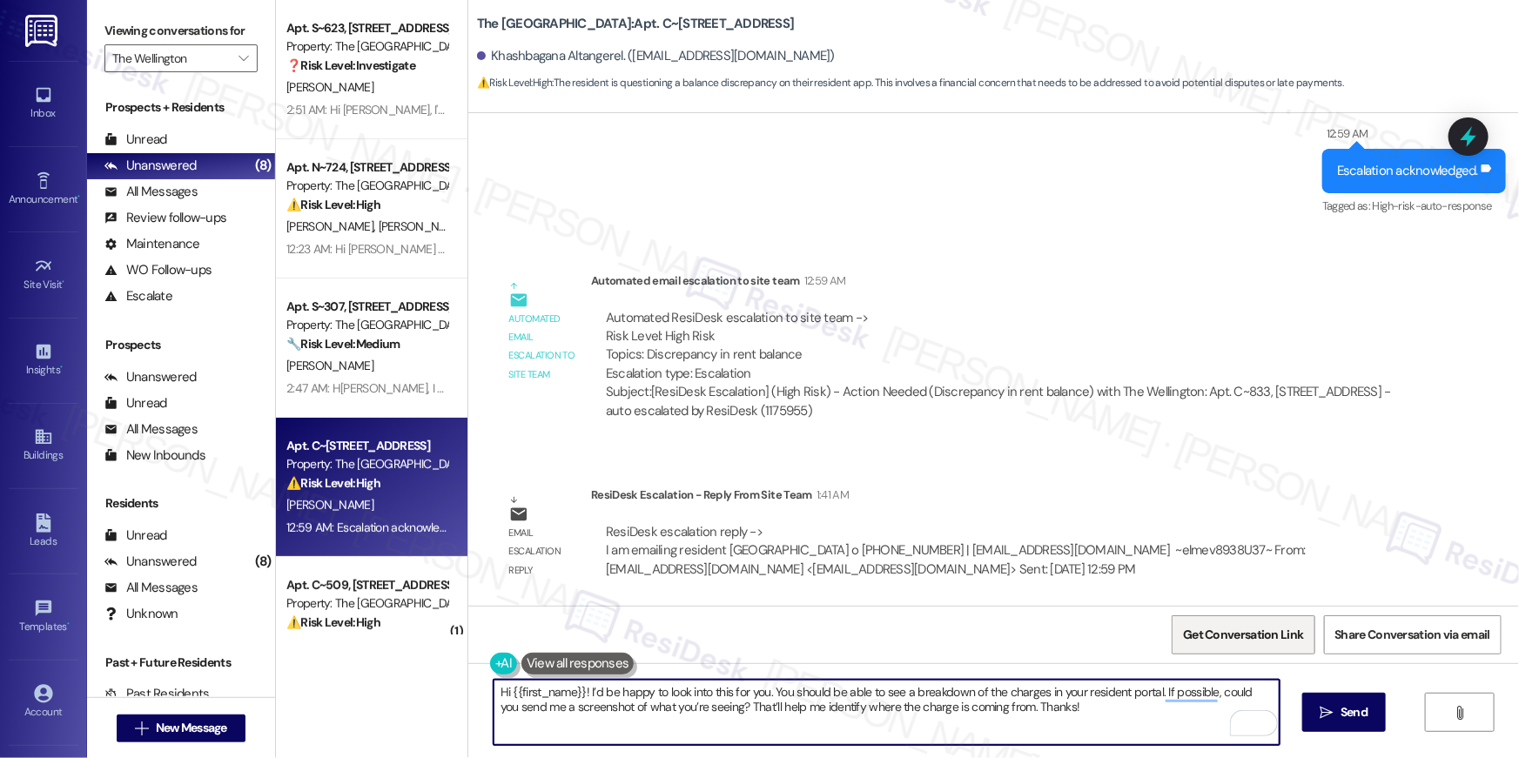
scroll to position [13923, 0]
click at [777, 697] on textarea "Hi {{first_name}}! I’d be happy to look into this for you. You should be able t…" at bounding box center [887, 712] width 786 height 65
click at [723, 695] on textarea "Hi {{first_name}}! I’d be happy to look into this for you. You should be able t…" at bounding box center [887, 712] width 786 height 65
drag, startPoint x: 578, startPoint y: 695, endPoint x: 595, endPoint y: 725, distance: 35.1
click at [595, 725] on textarea "Hi {{first_name}}! I’d be happy to look into this for you. You should be able t…" at bounding box center [887, 712] width 786 height 65
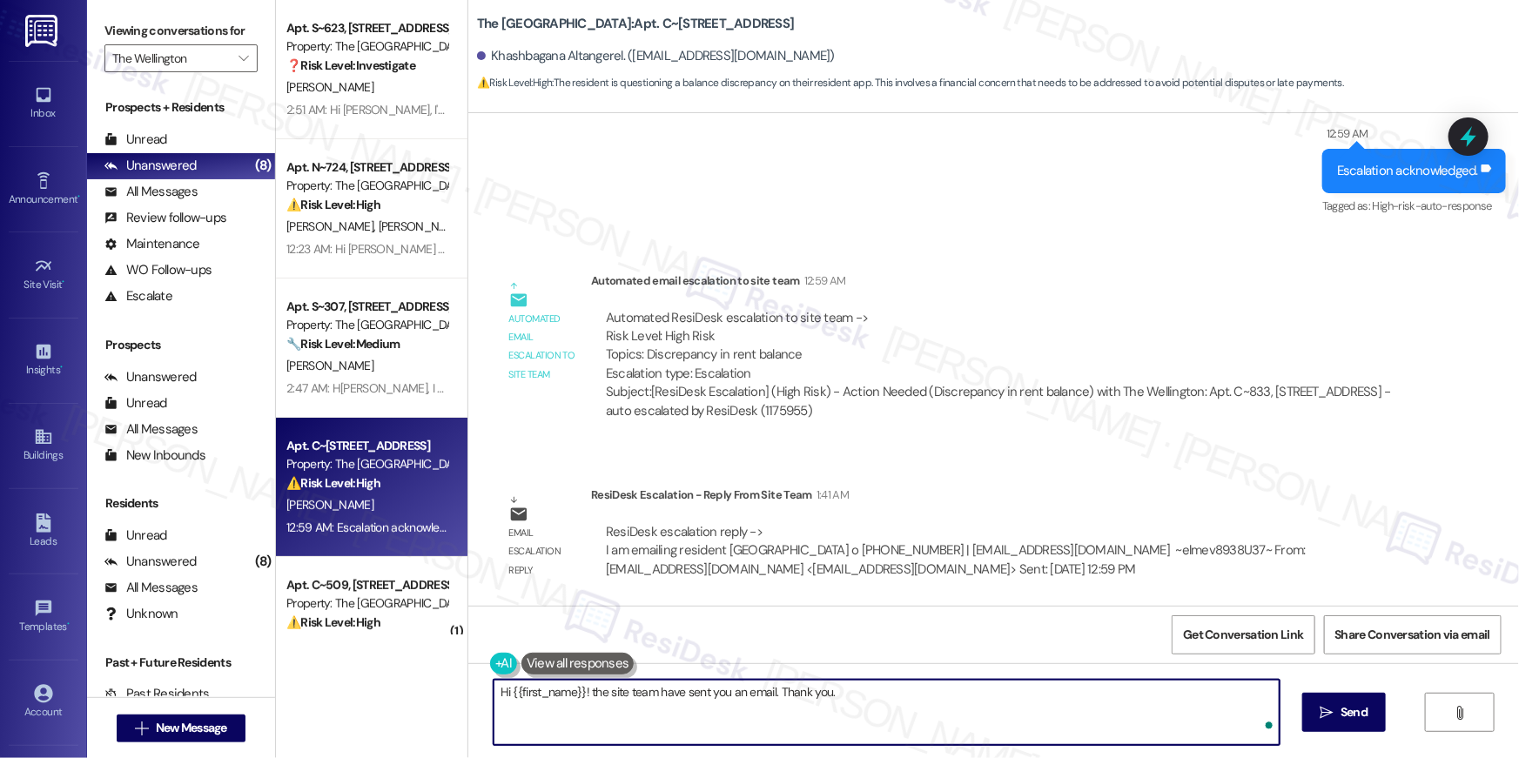
type textarea "Hi {{first_name}}! the site team have sent you an email. Thank you."
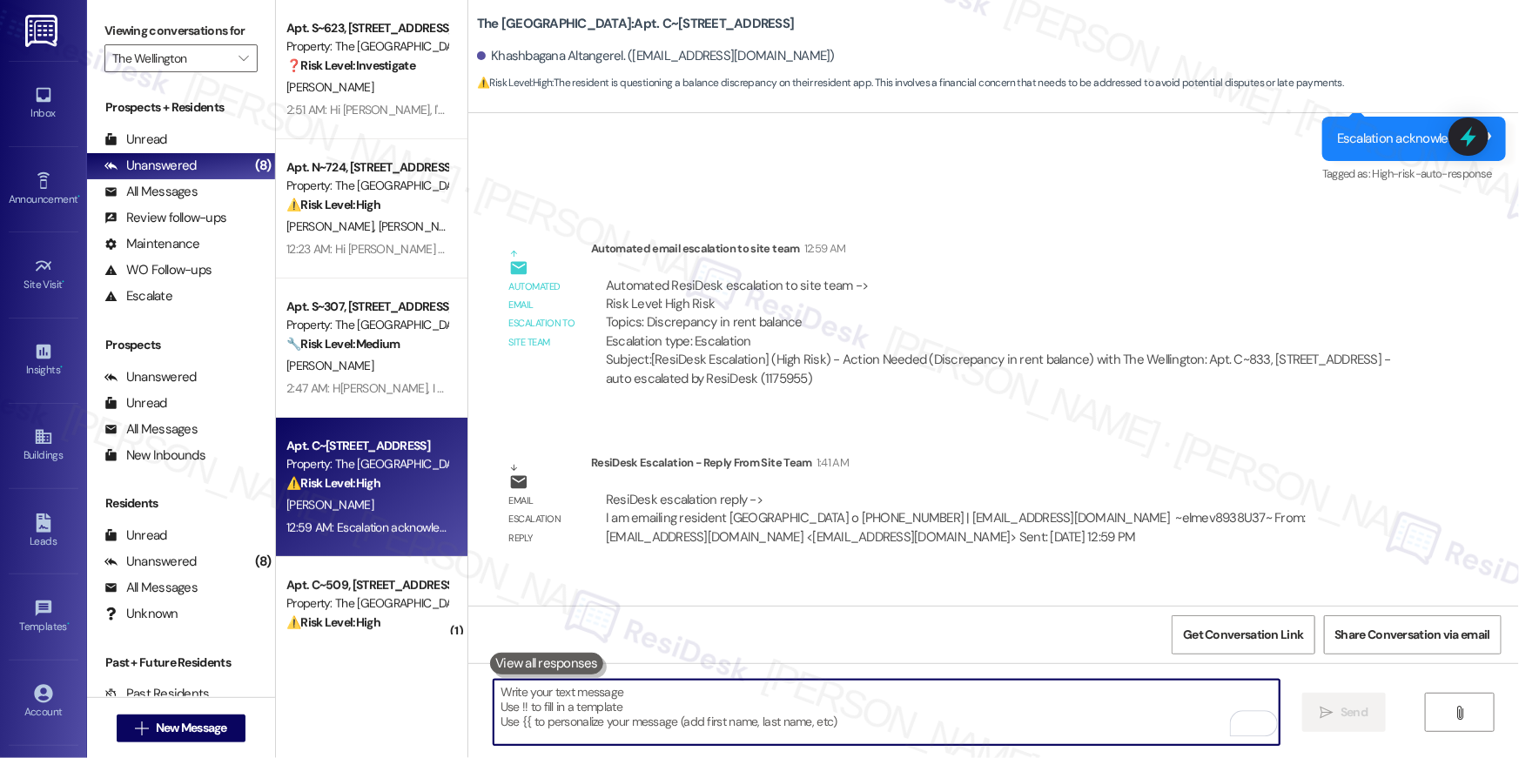
scroll to position [13402, 0]
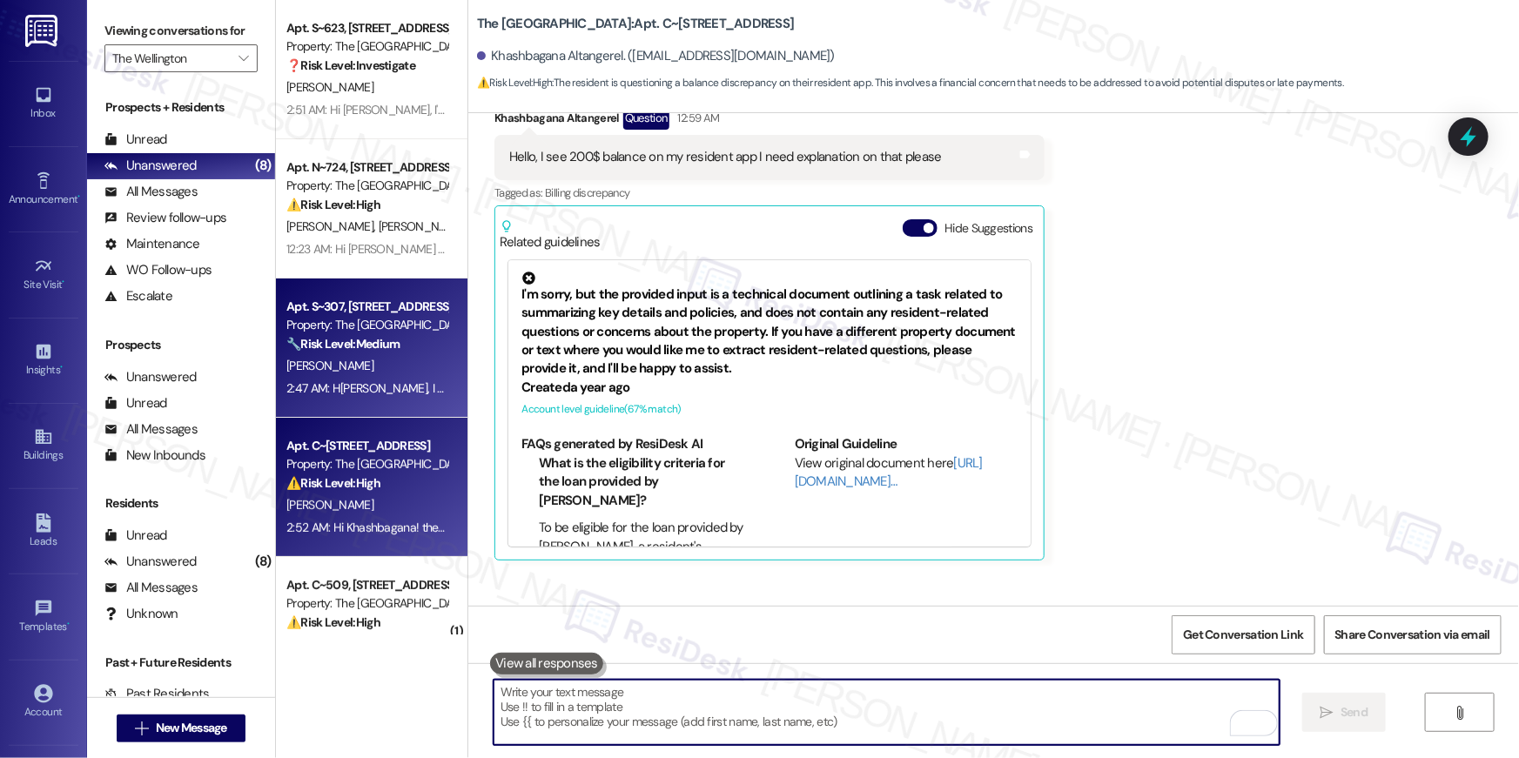
click at [400, 356] on div "[PERSON_NAME]" at bounding box center [367, 366] width 165 height 22
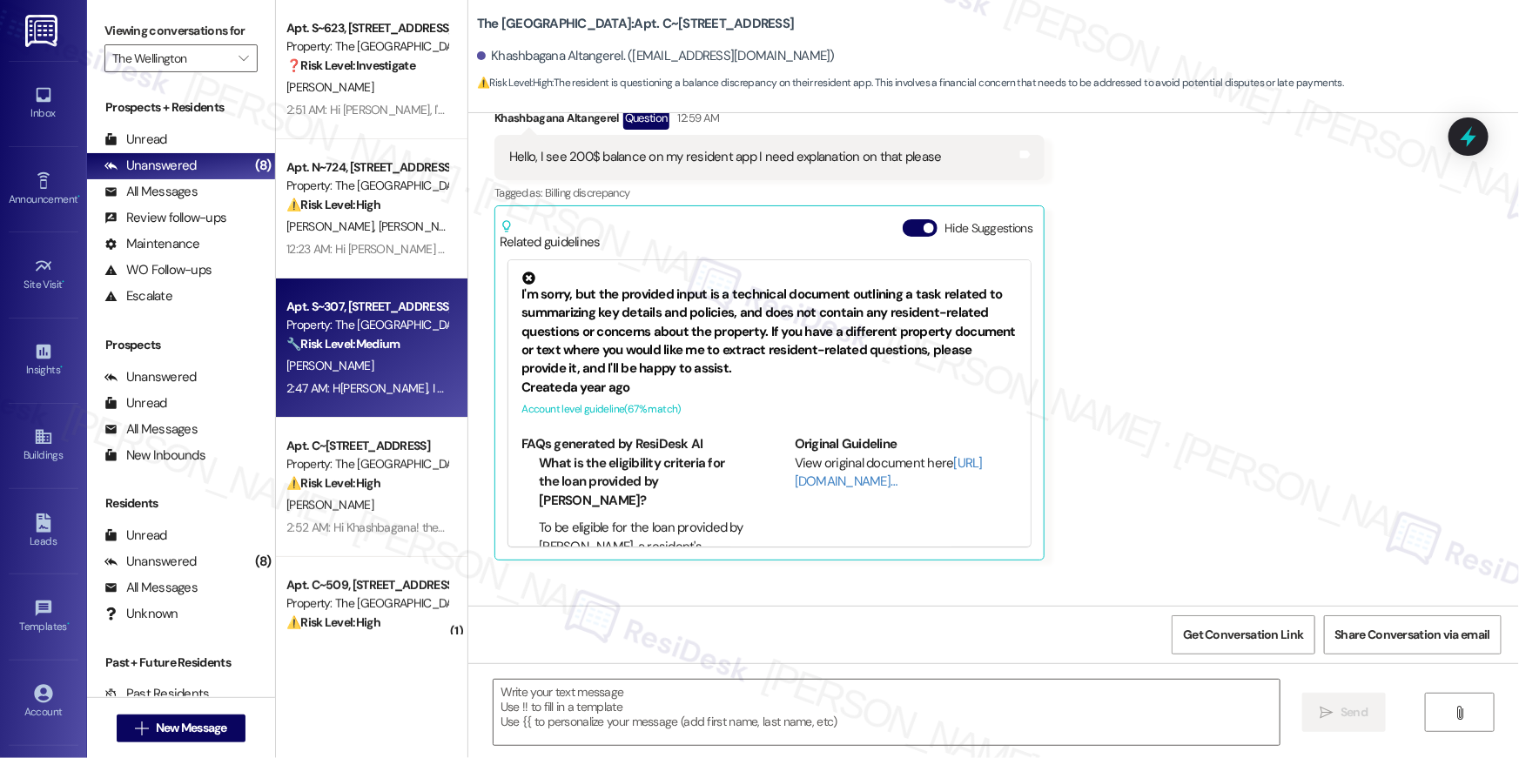
type textarea "Fetching suggested responses. Please feel free to read through the conversation…"
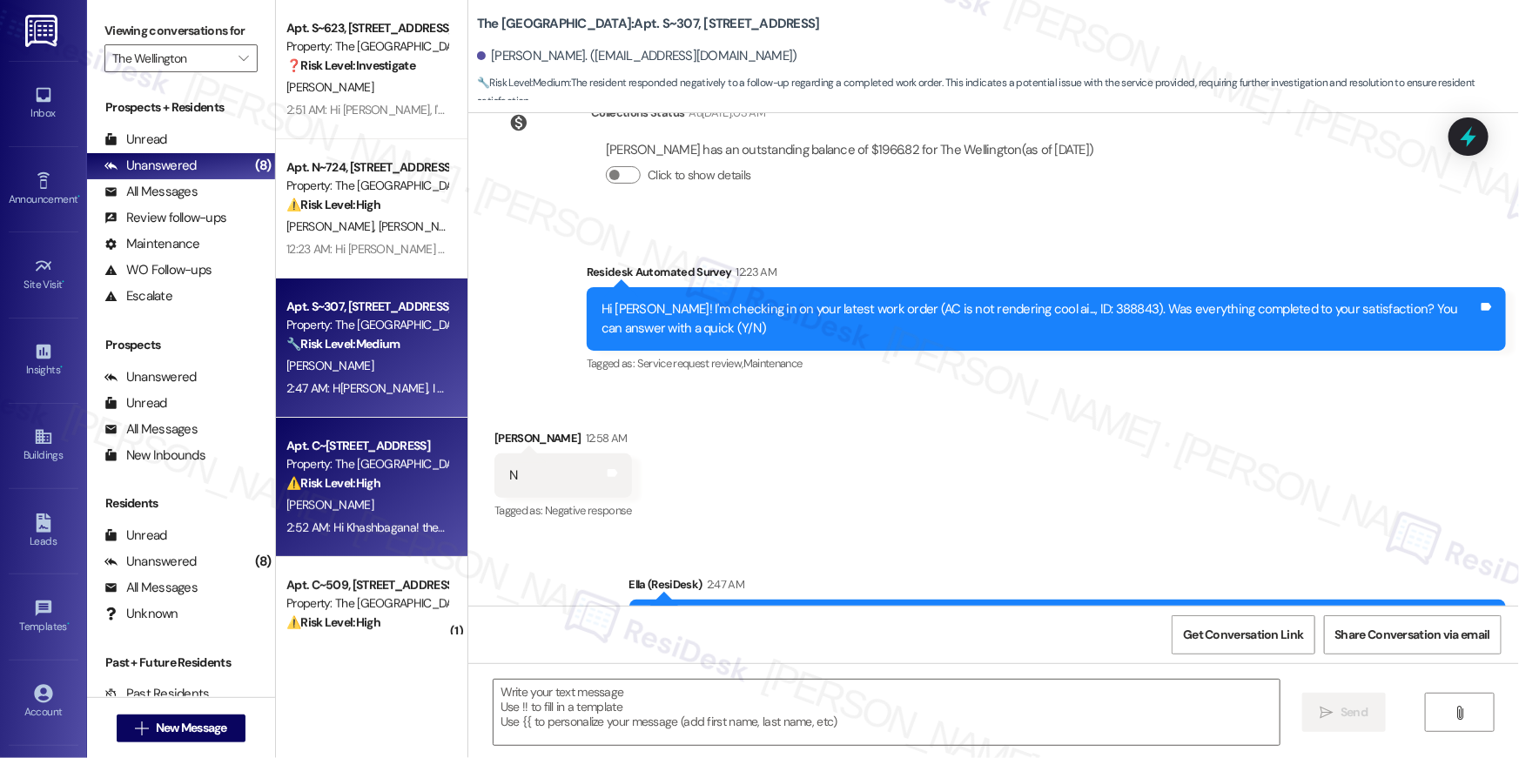
type textarea "Fetching suggested responses. Please feel free to read through the conversation…"
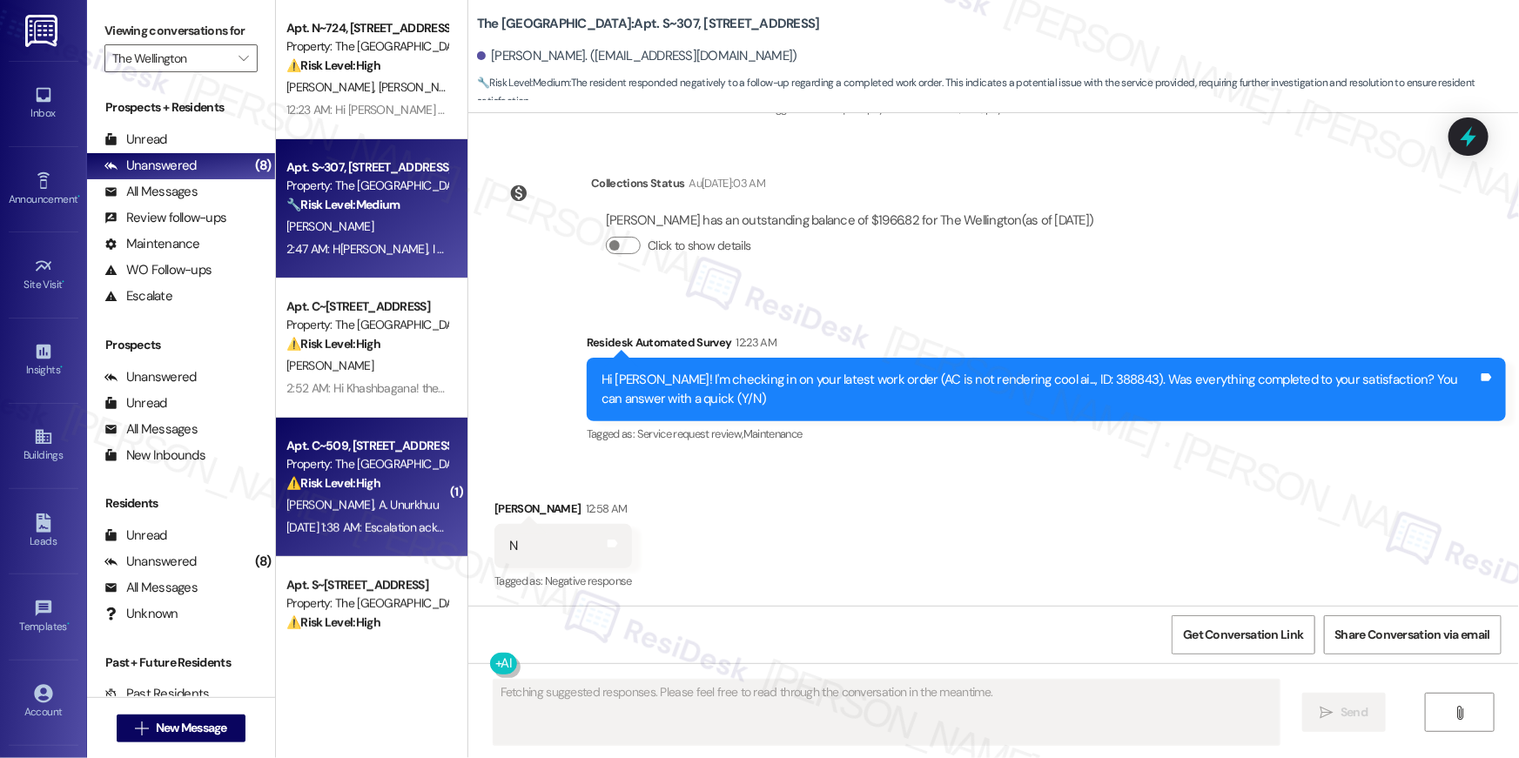
scroll to position [200, 0]
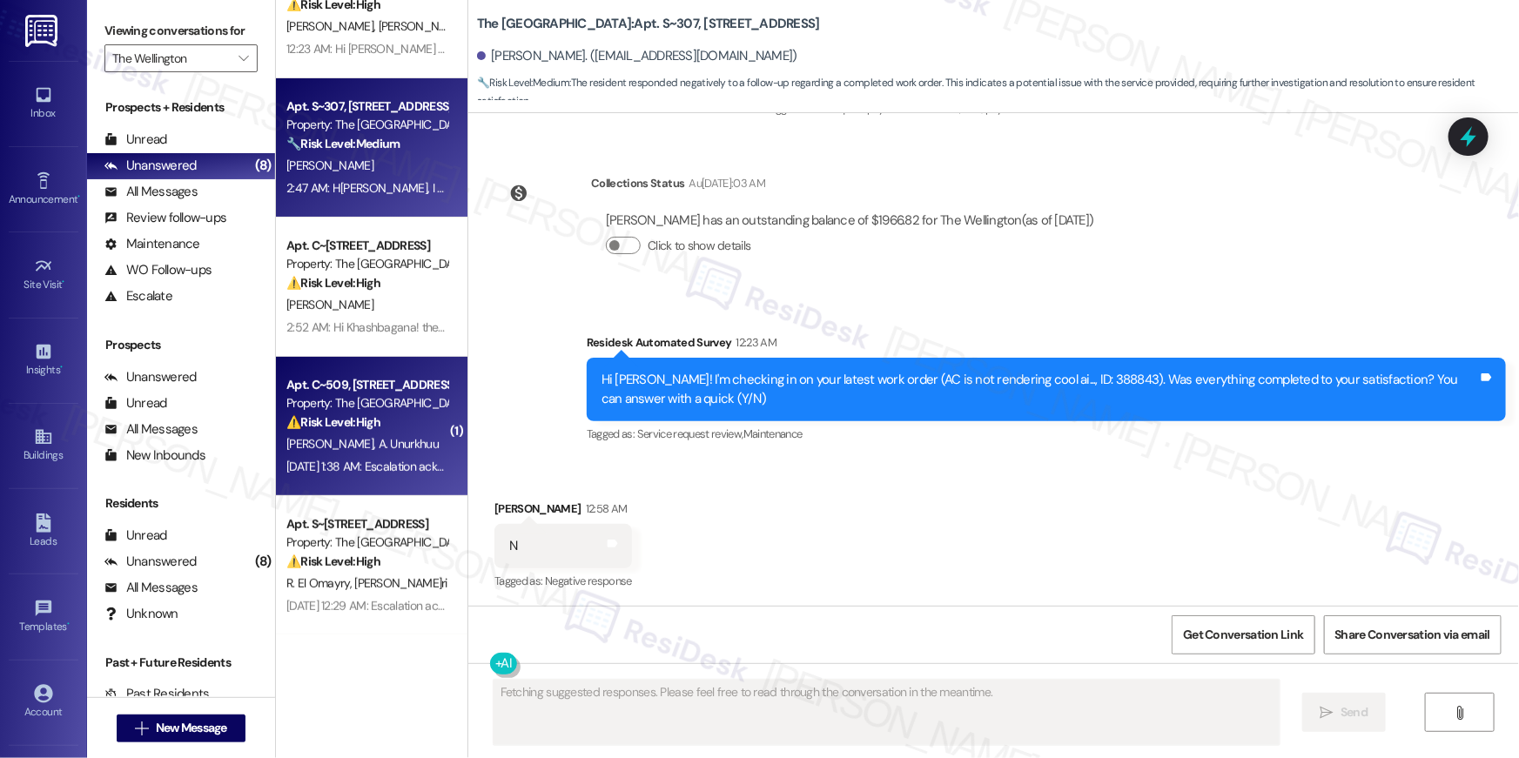
click at [416, 478] on div "Apt. C~509, 1850 Columbia Pike Property: The Wellington ⚠️ Risk Level: High The…" at bounding box center [372, 426] width 192 height 139
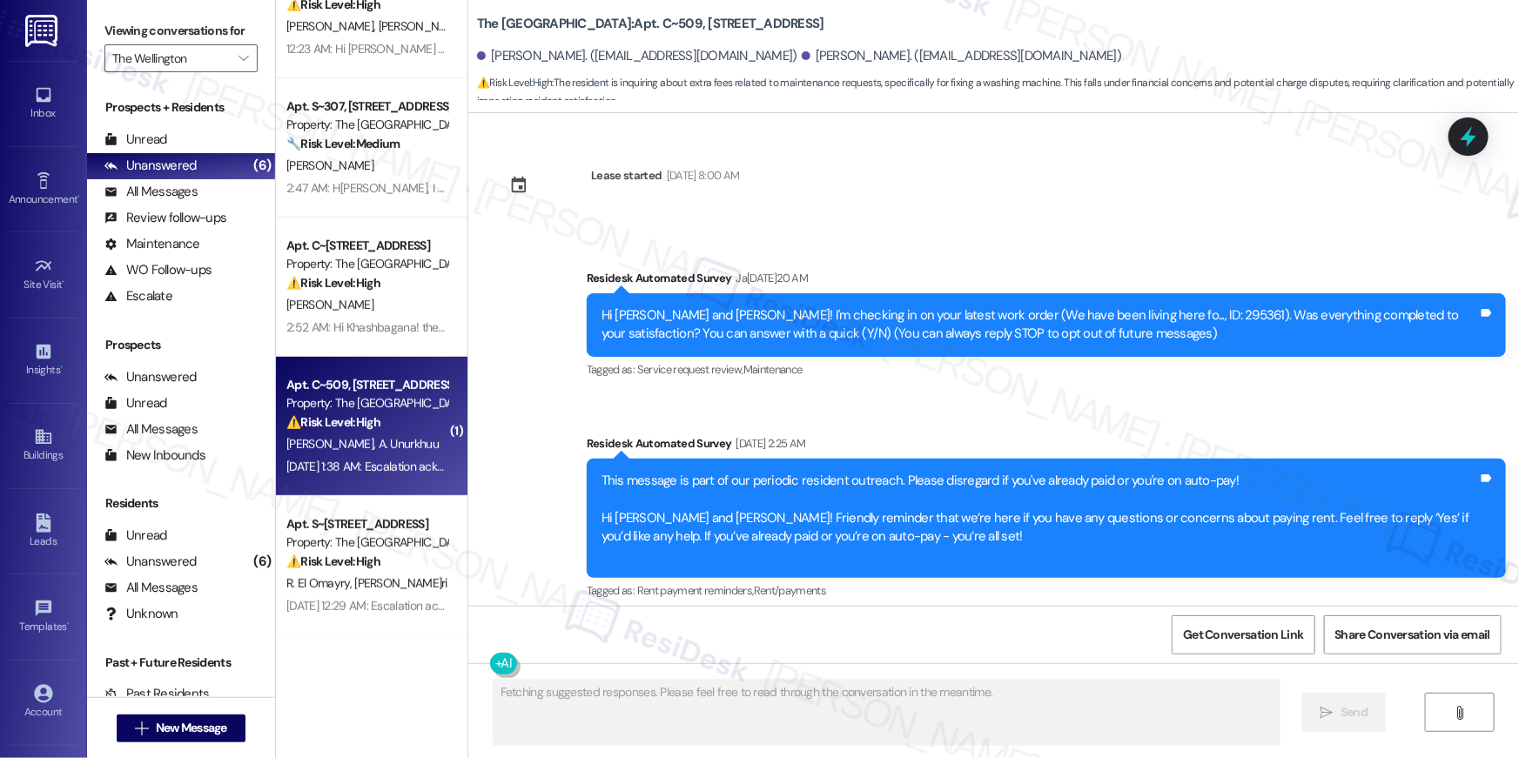
scroll to position [12658, 0]
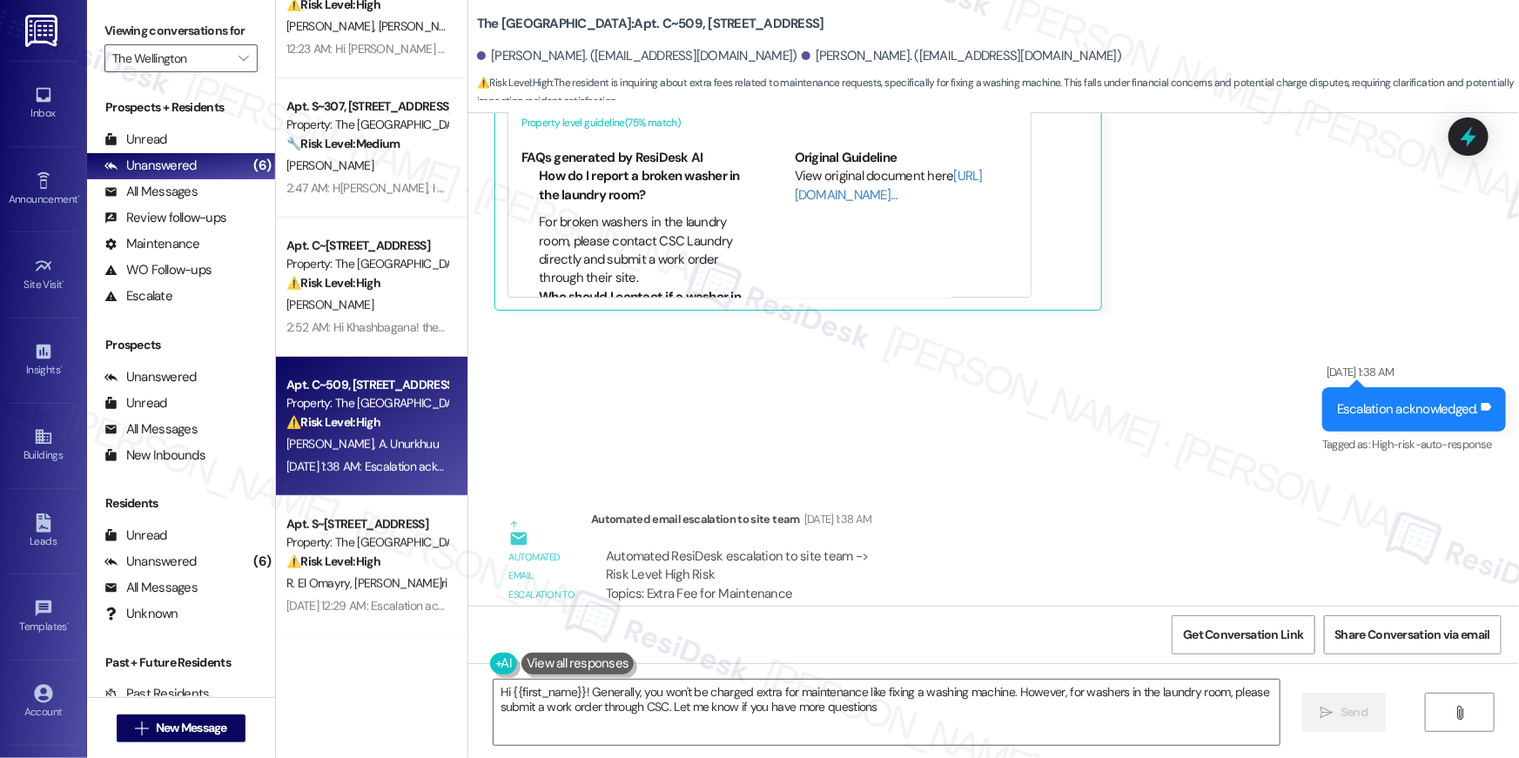
type textarea "Hi {{first_name}}! Generally, you won't be charged extra for maintenance like f…"
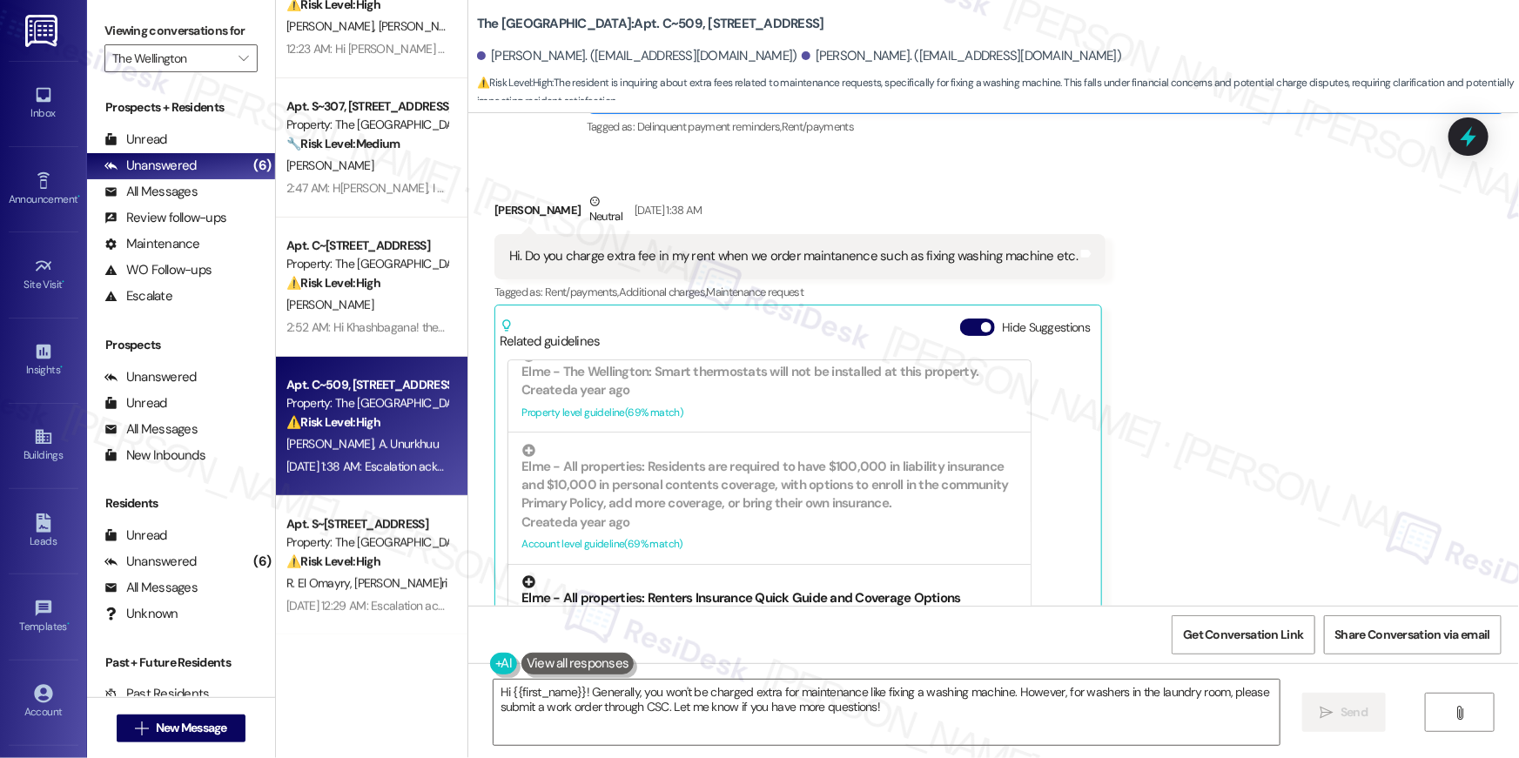
scroll to position [2936, 0]
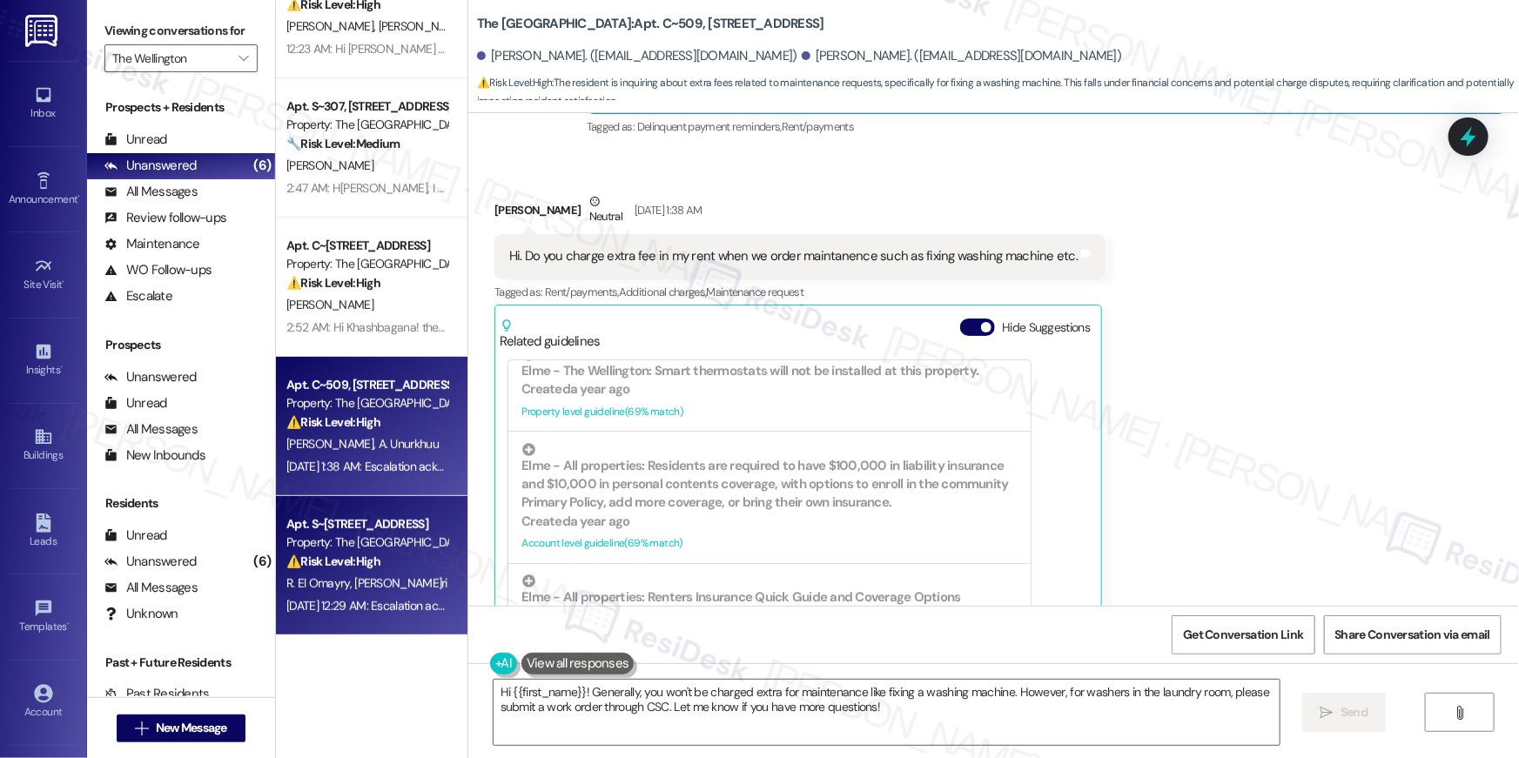
click at [380, 528] on div "Apt. S~519, 1850 Columbia Pike" at bounding box center [366, 524] width 161 height 18
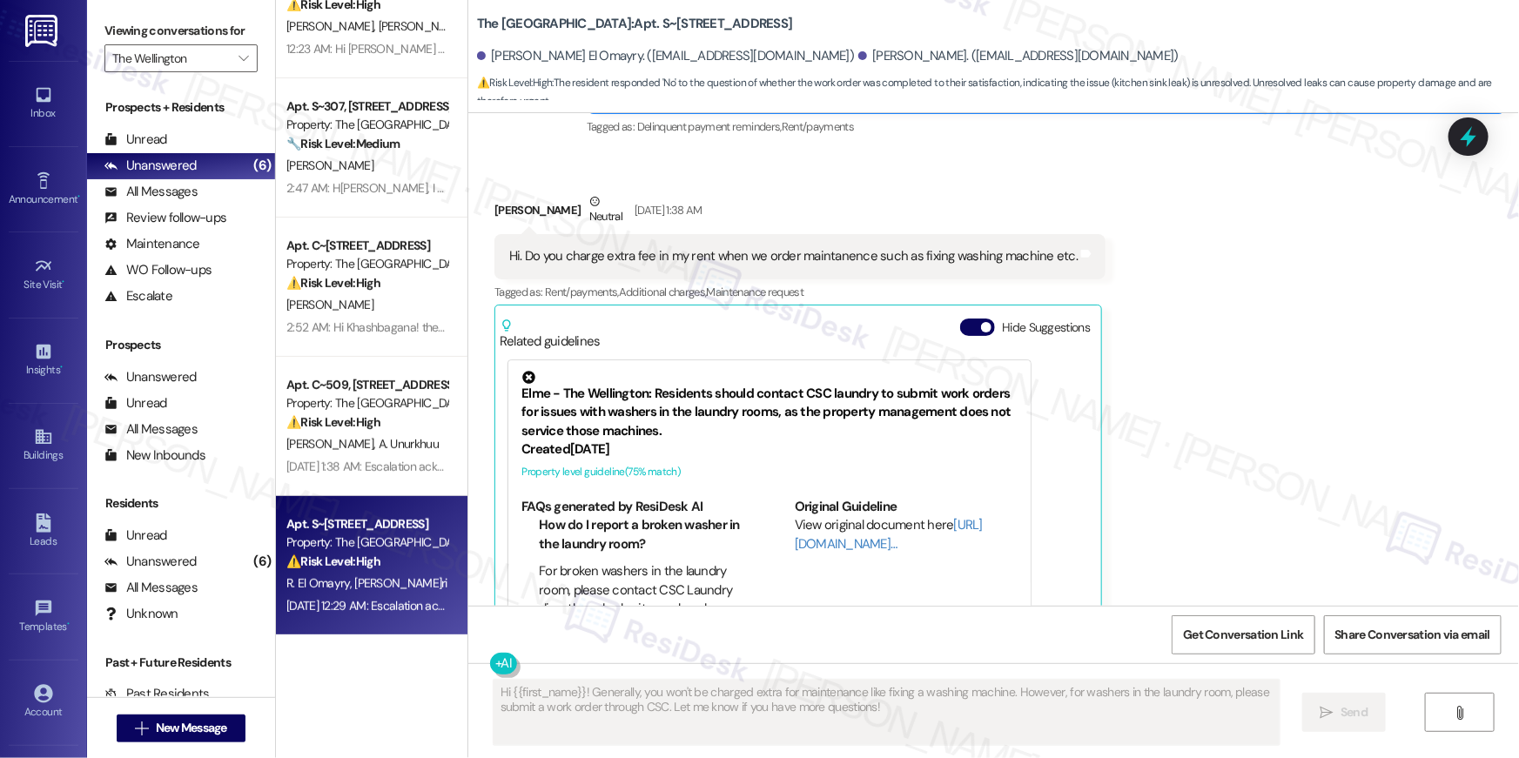
type textarea "Fetching suggested responses. Please feel free to read through the conversation…"
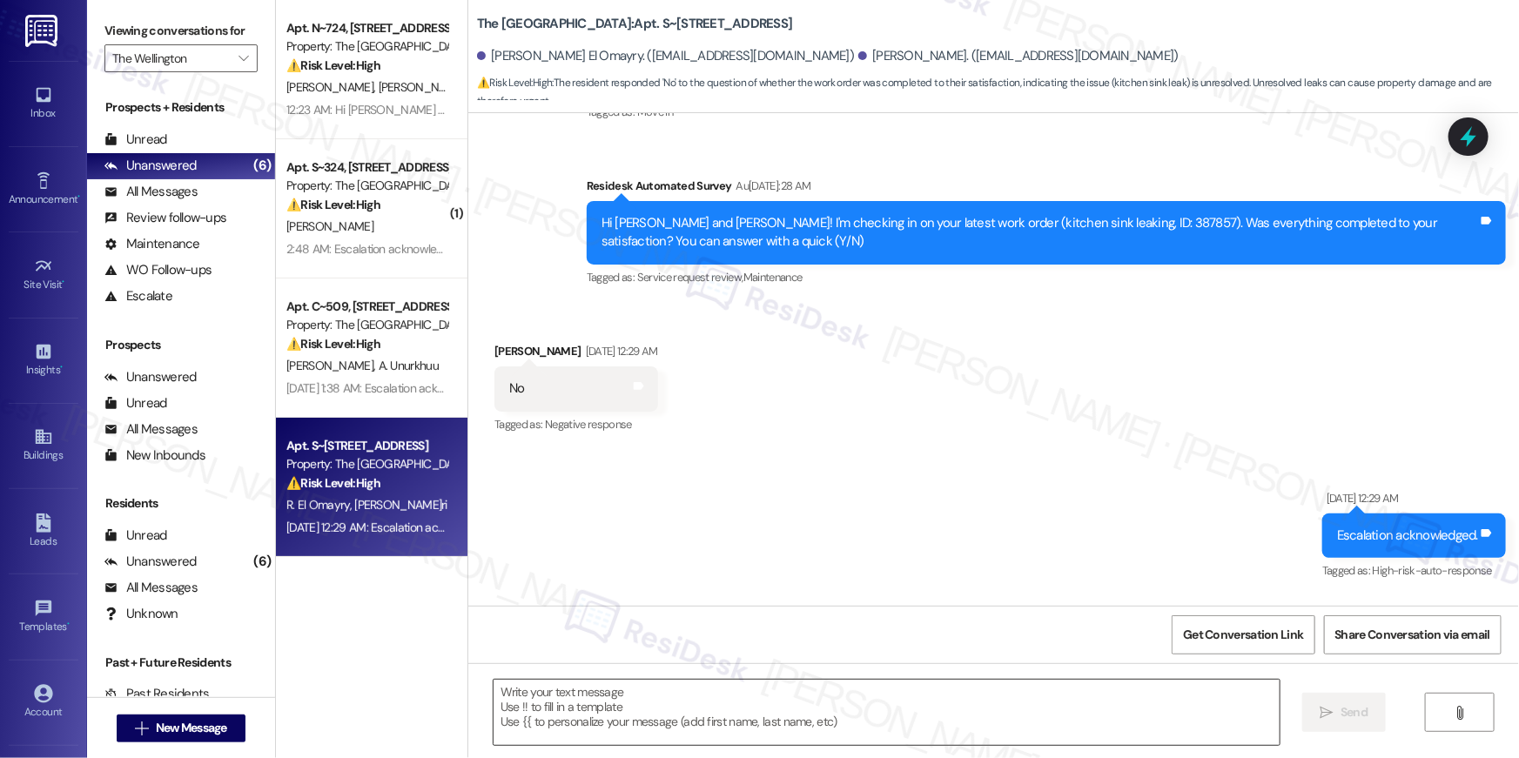
scroll to position [118, 0]
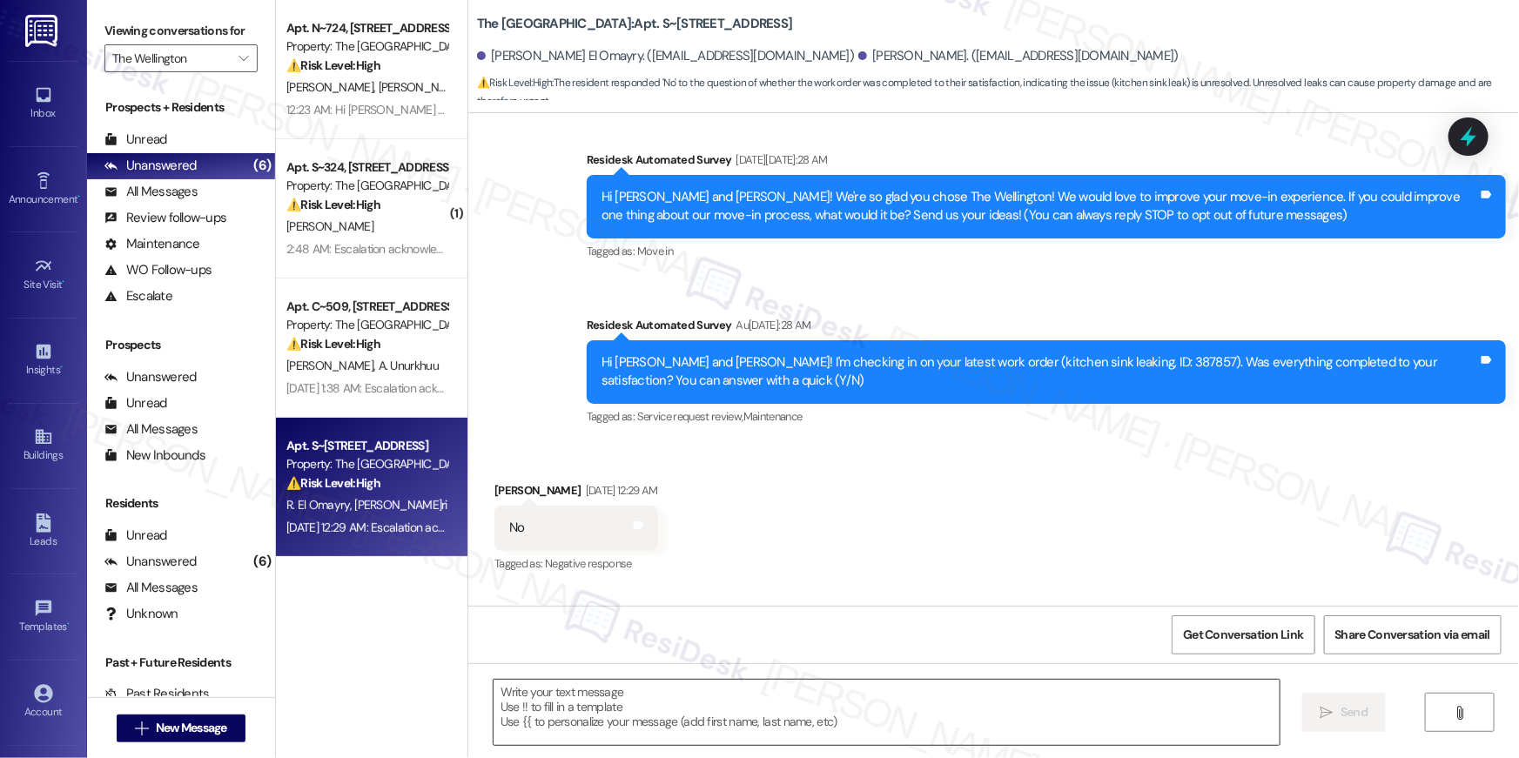
click at [822, 715] on textarea at bounding box center [887, 712] width 786 height 65
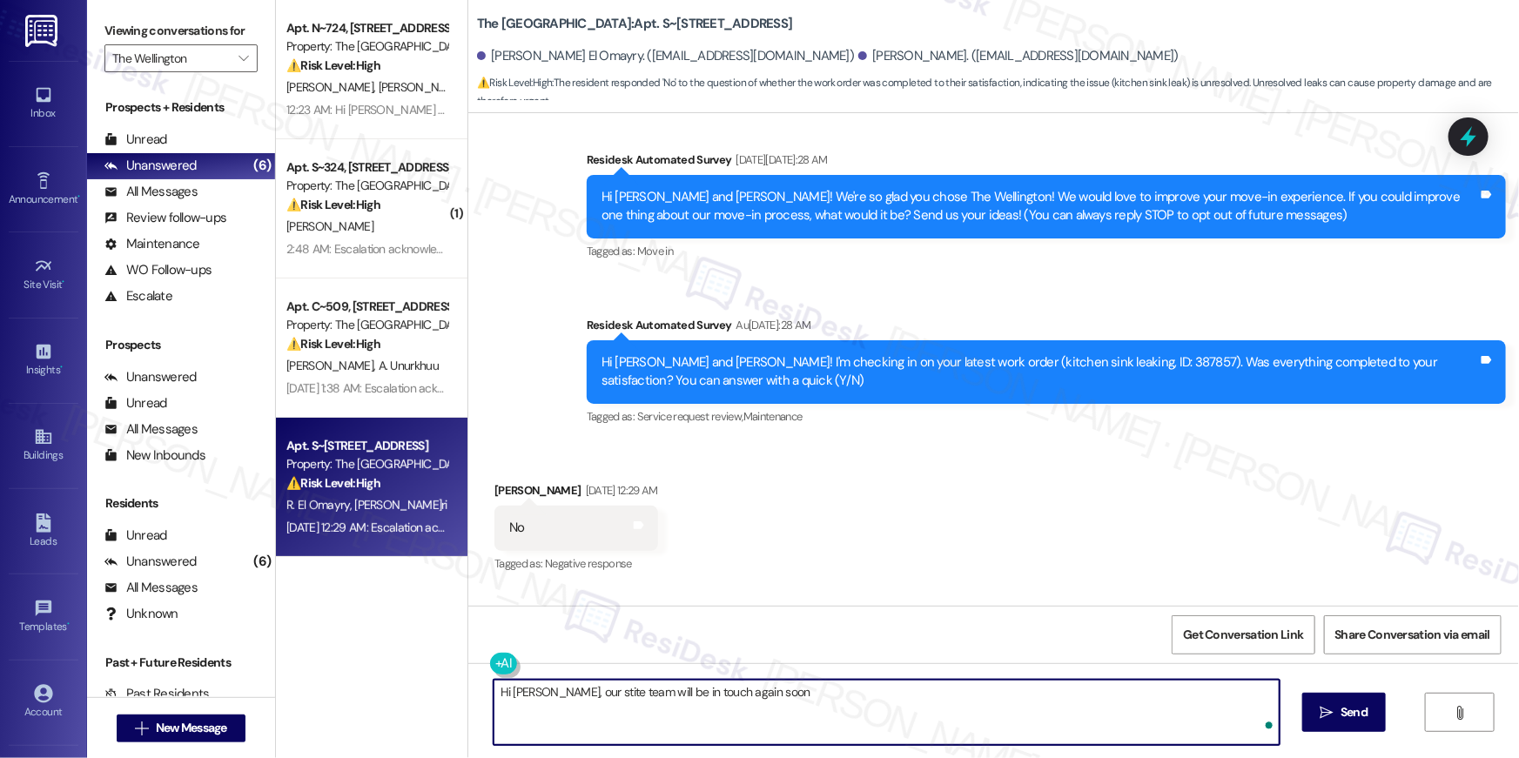
type textarea "Hi Rachida, our stite team will be in touch again soon!"
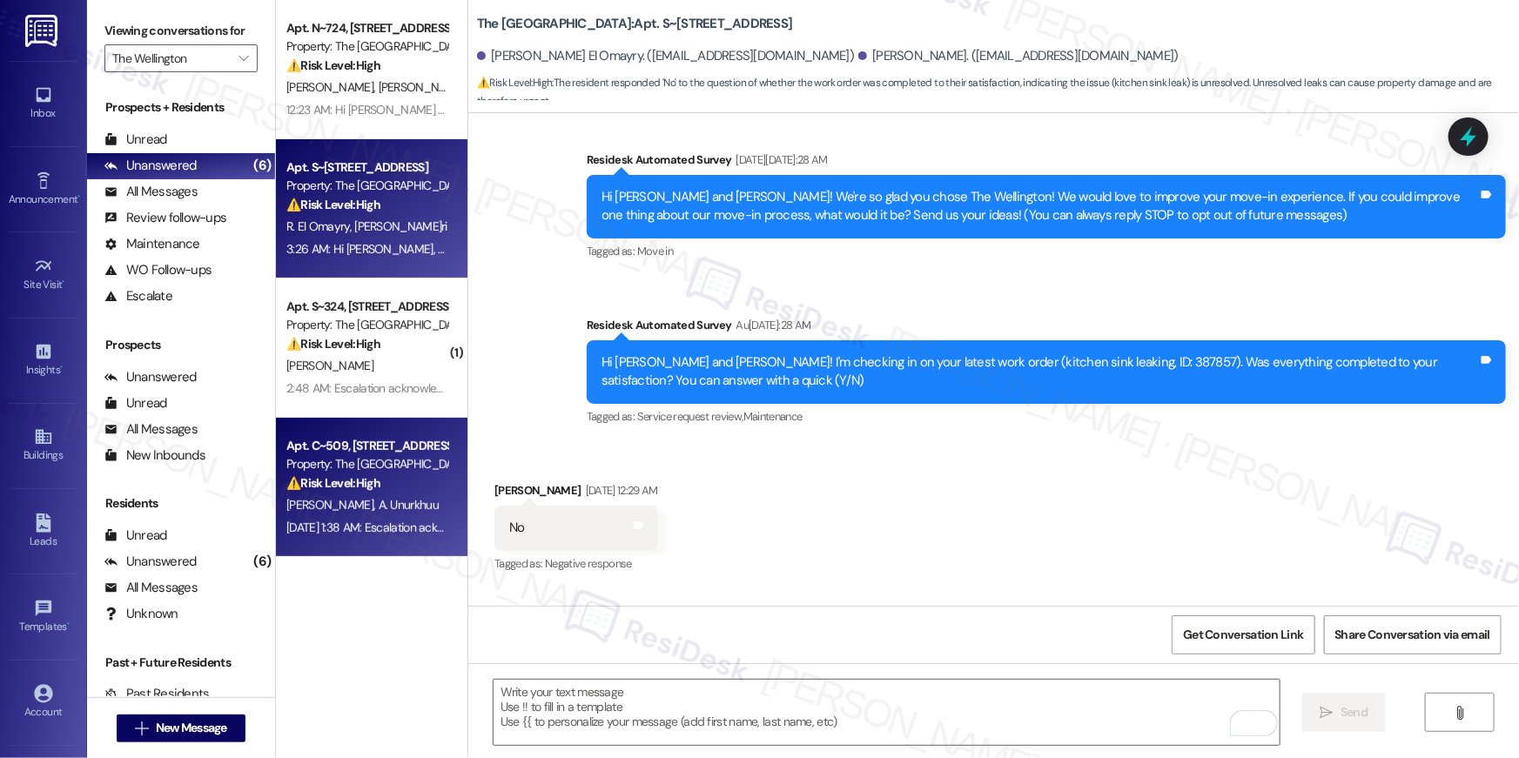
click at [383, 464] on div "Property: The [GEOGRAPHIC_DATA]" at bounding box center [366, 464] width 161 height 18
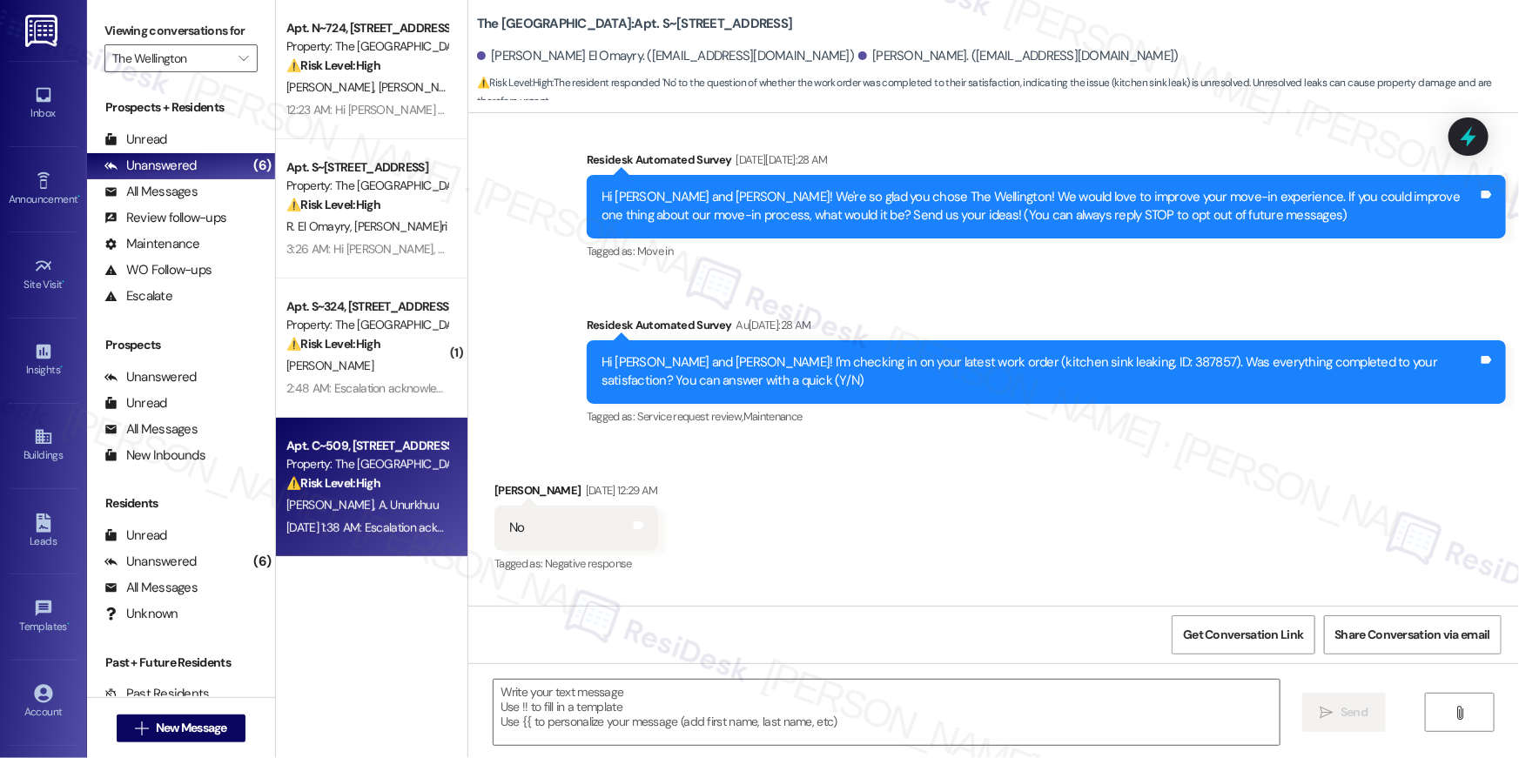
type textarea "Fetching suggested responses. Please feel free to read through the conversation…"
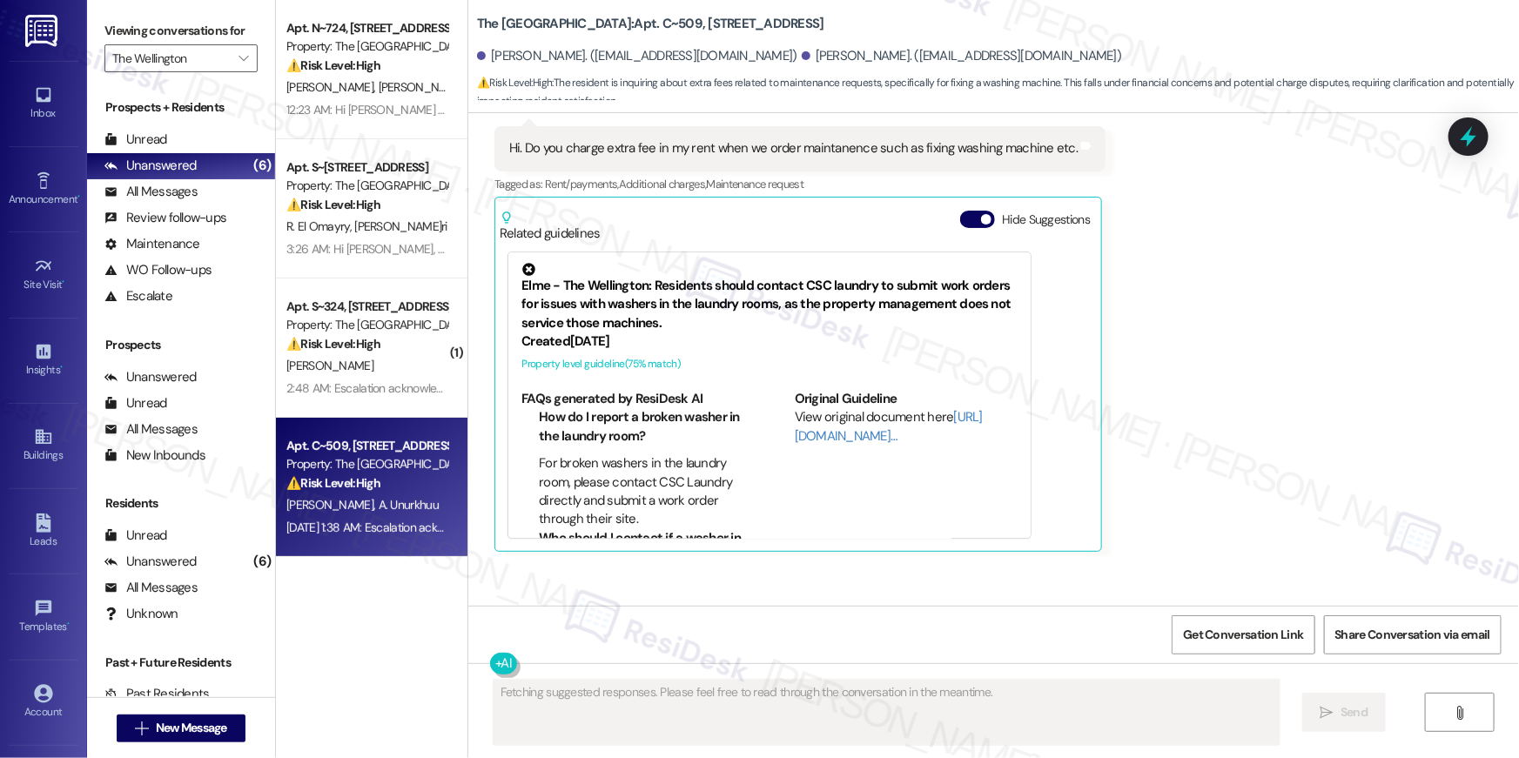
scroll to position [12107, 0]
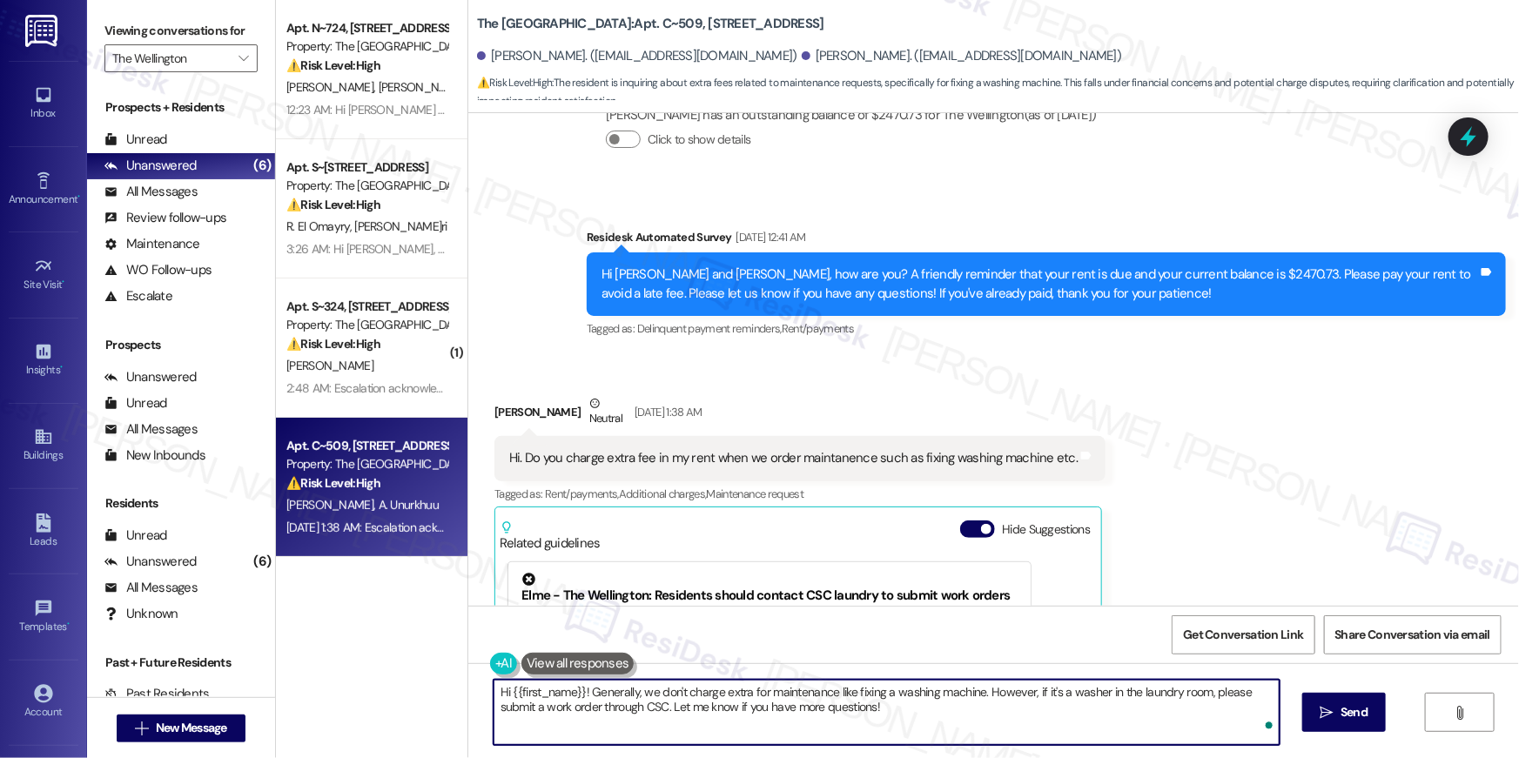
click at [717, 756] on div "Hi {{first_name}}! Generally, we don't charge extra for maintenance like fixing…" at bounding box center [993, 728] width 1051 height 131
drag, startPoint x: 680, startPoint y: 709, endPoint x: 622, endPoint y: 703, distance: 58.6
click at [680, 709] on textarea "Hi {{first_name}}! Generally, we don't charge extra for maintenance like fixing…" at bounding box center [887, 712] width 786 height 65
drag, startPoint x: 583, startPoint y: 692, endPoint x: 740, endPoint y: 722, distance: 159.5
click at [740, 722] on textarea "Hi {{first_name}}! Generally, we don't charge extra for maintenance like fixing…" at bounding box center [887, 712] width 786 height 65
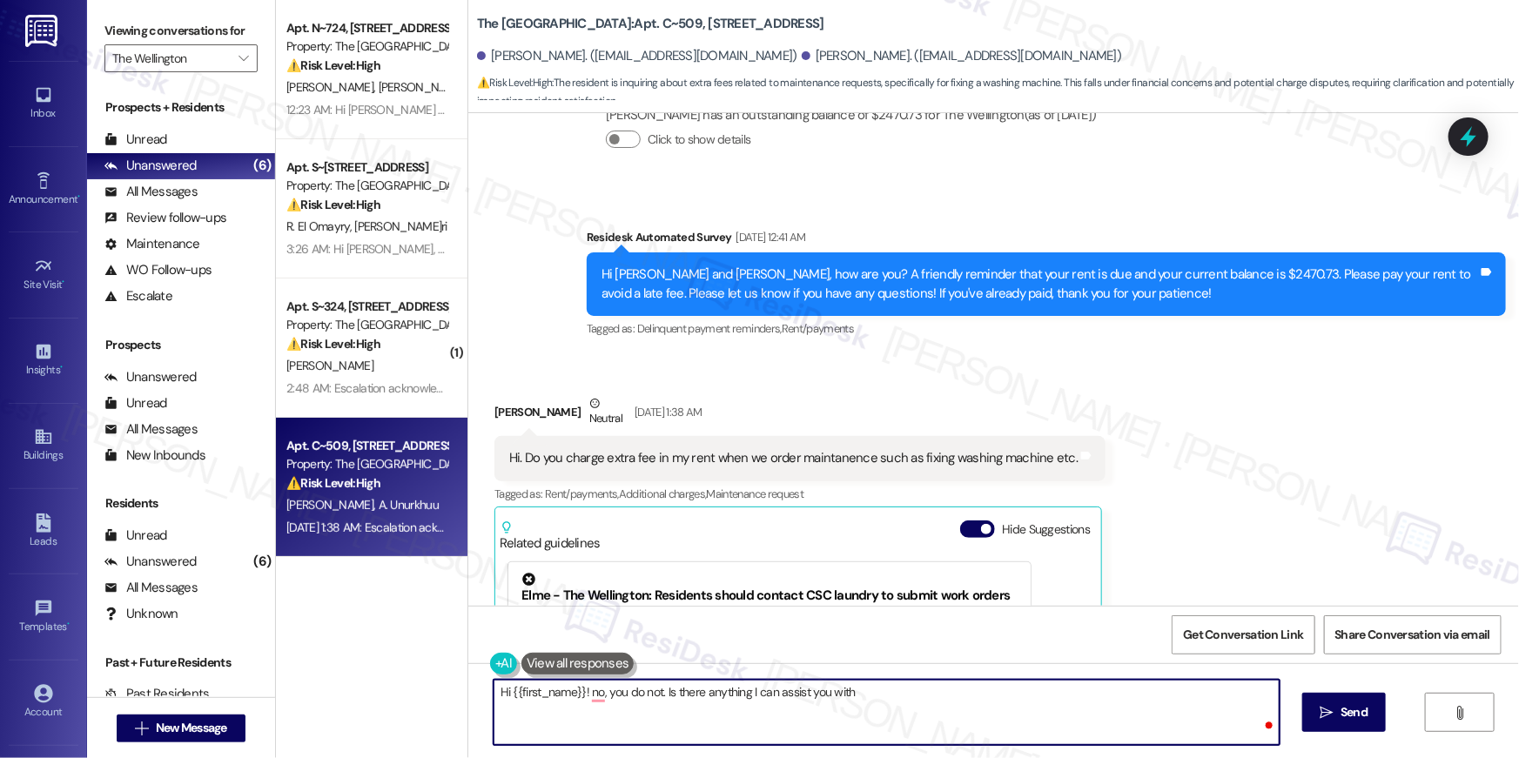
type textarea "Hi {{first_name}}! no, you do not. Is there anything I can assist you with?"
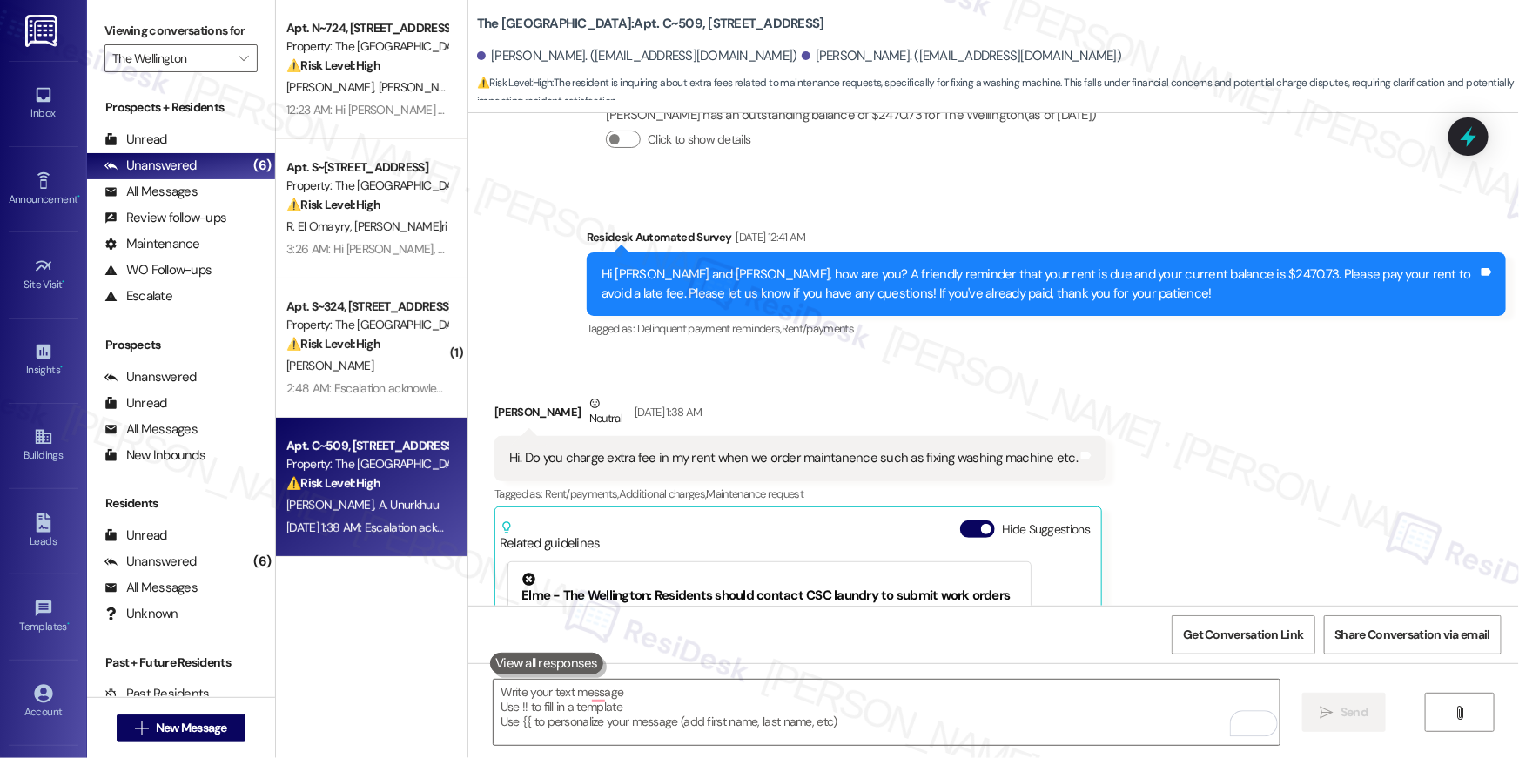
click at [431, 338] on div "⚠️ Risk Level: High The resident indicates that while the leak appears to be fi…" at bounding box center [366, 344] width 161 height 18
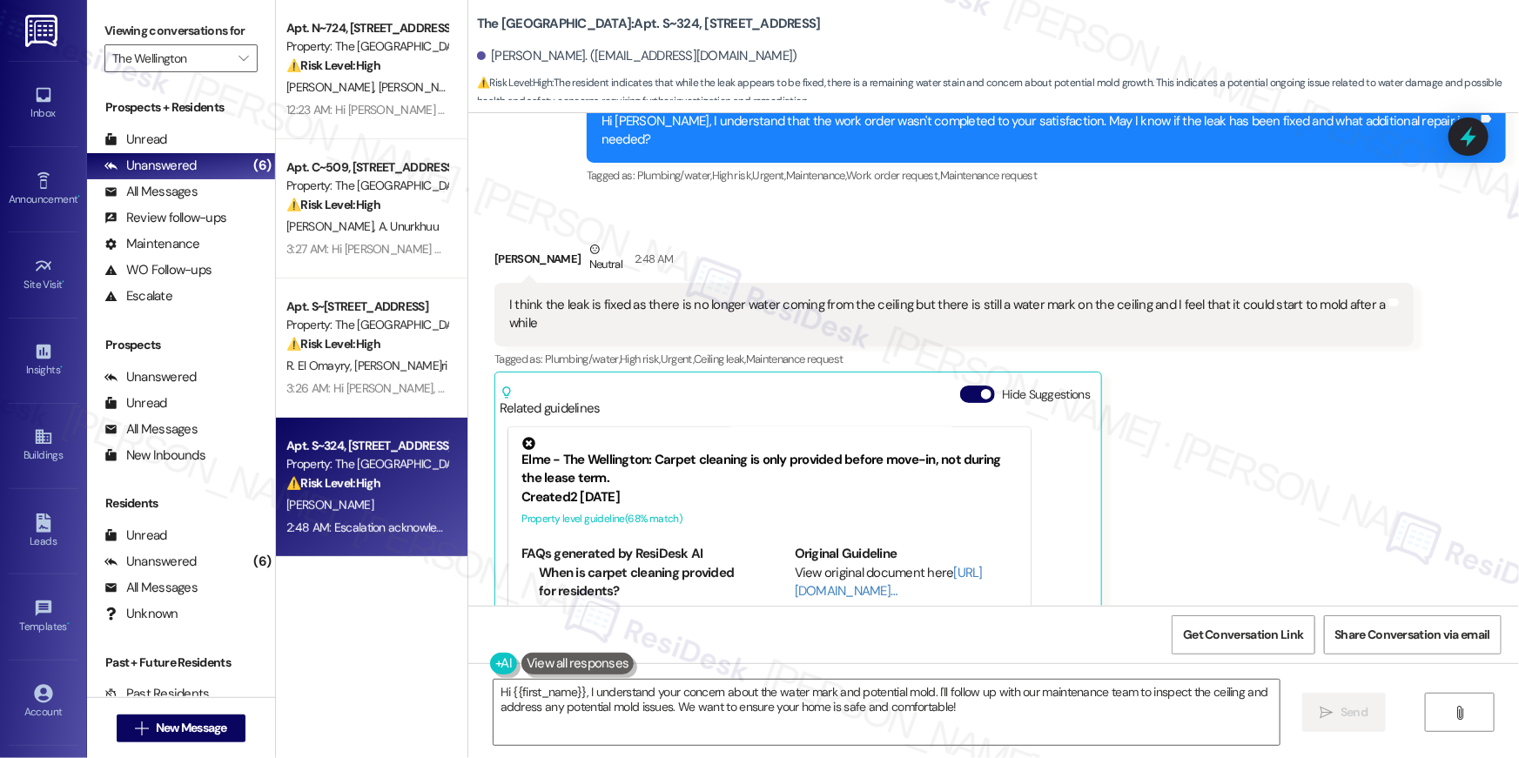
scroll to position [4570, 0]
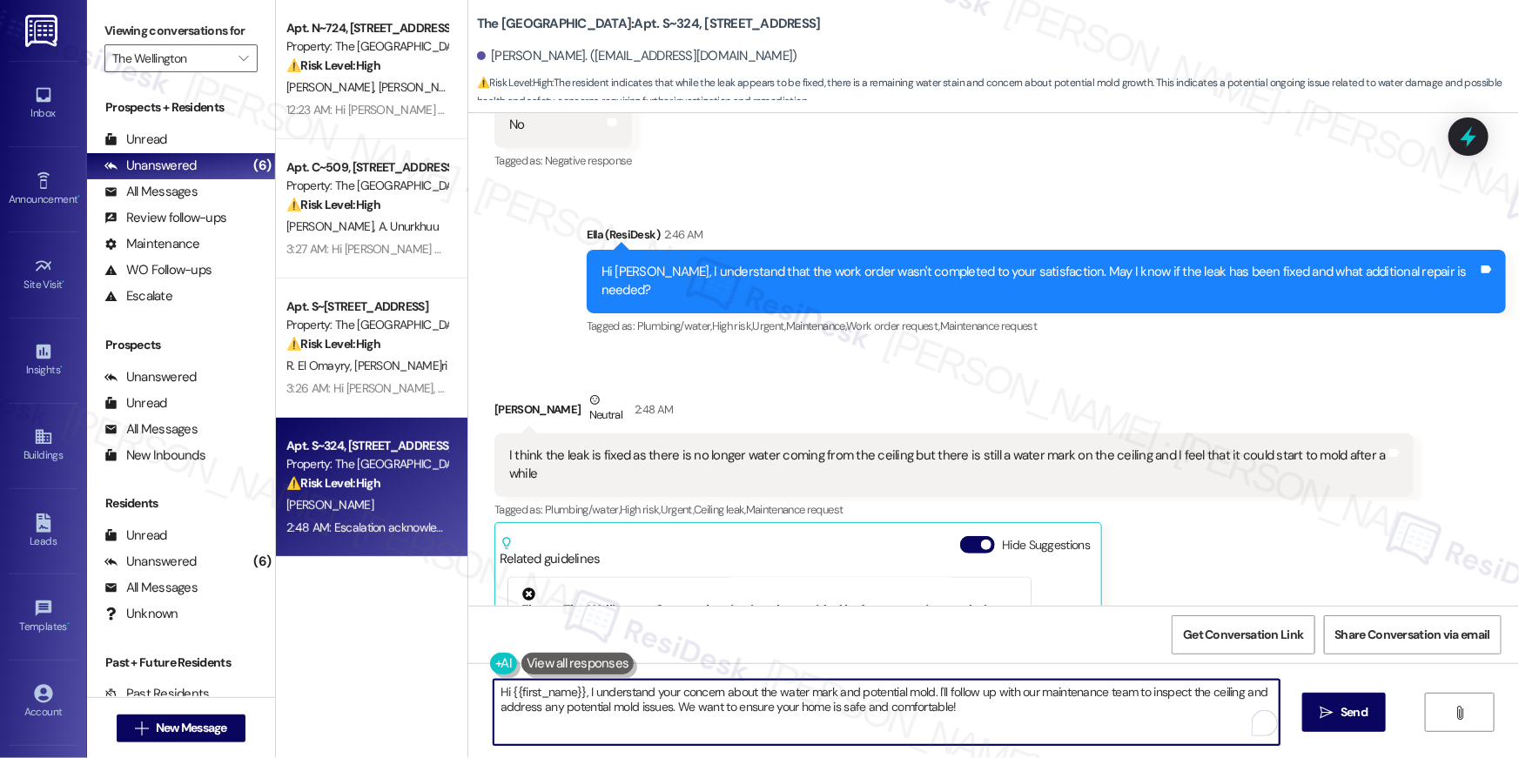
drag, startPoint x: 701, startPoint y: 730, endPoint x: 684, endPoint y: 733, distance: 16.9
click at [701, 730] on textarea "Hi {{first_name}}, I understand your concern about the water mark and potential…" at bounding box center [887, 712] width 786 height 65
click at [629, 703] on textarea "Hi {{first_name}}, I understand your concern about the water mark and potential…" at bounding box center [887, 712] width 786 height 65
drag, startPoint x: 596, startPoint y: 715, endPoint x: 615, endPoint y: 739, distance: 31.0
click at [615, 739] on textarea "Hi {{first_name}}, I understand your concern about the water mark and potential…" at bounding box center [887, 712] width 786 height 65
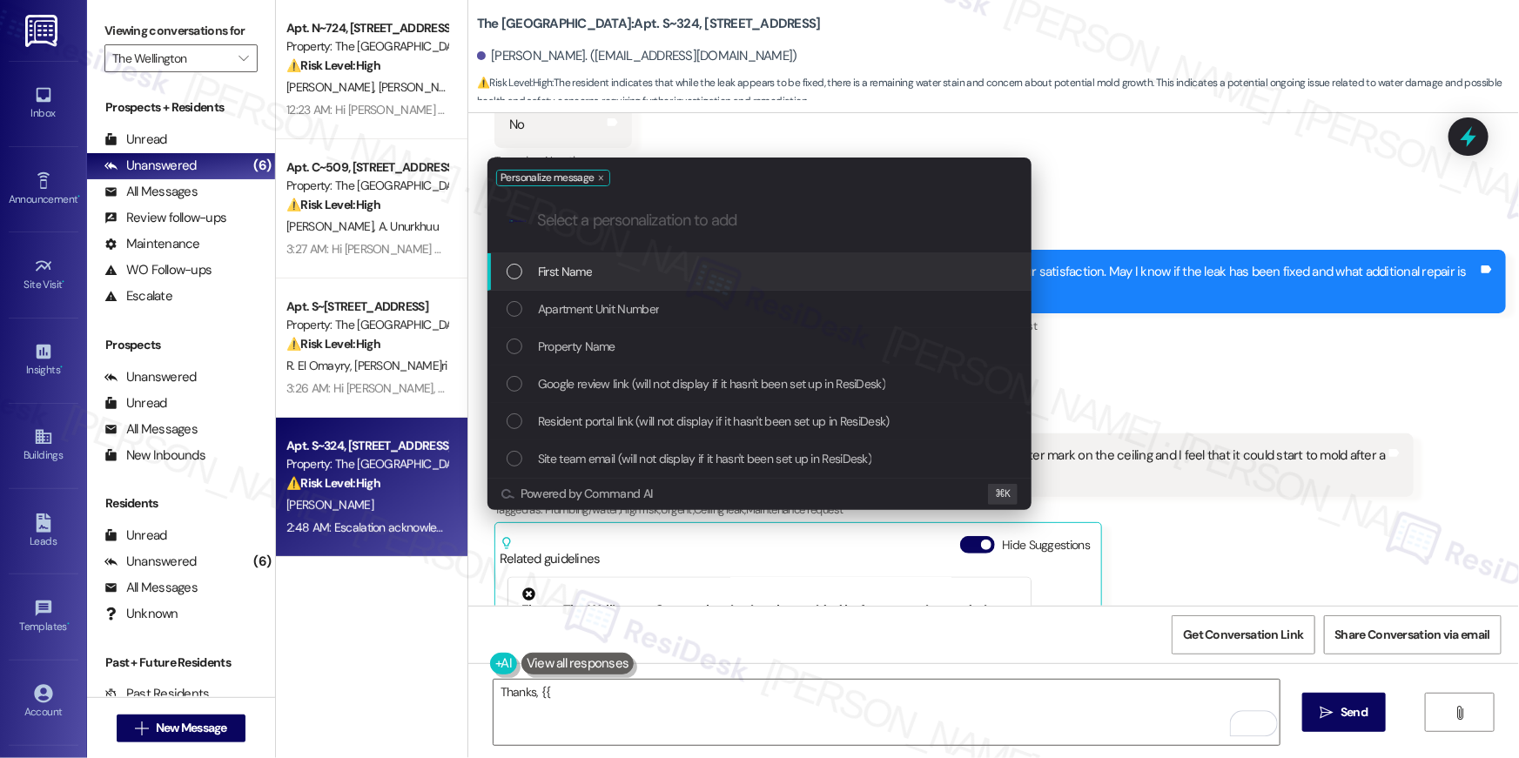
click at [622, 275] on div "First Name" at bounding box center [761, 271] width 509 height 19
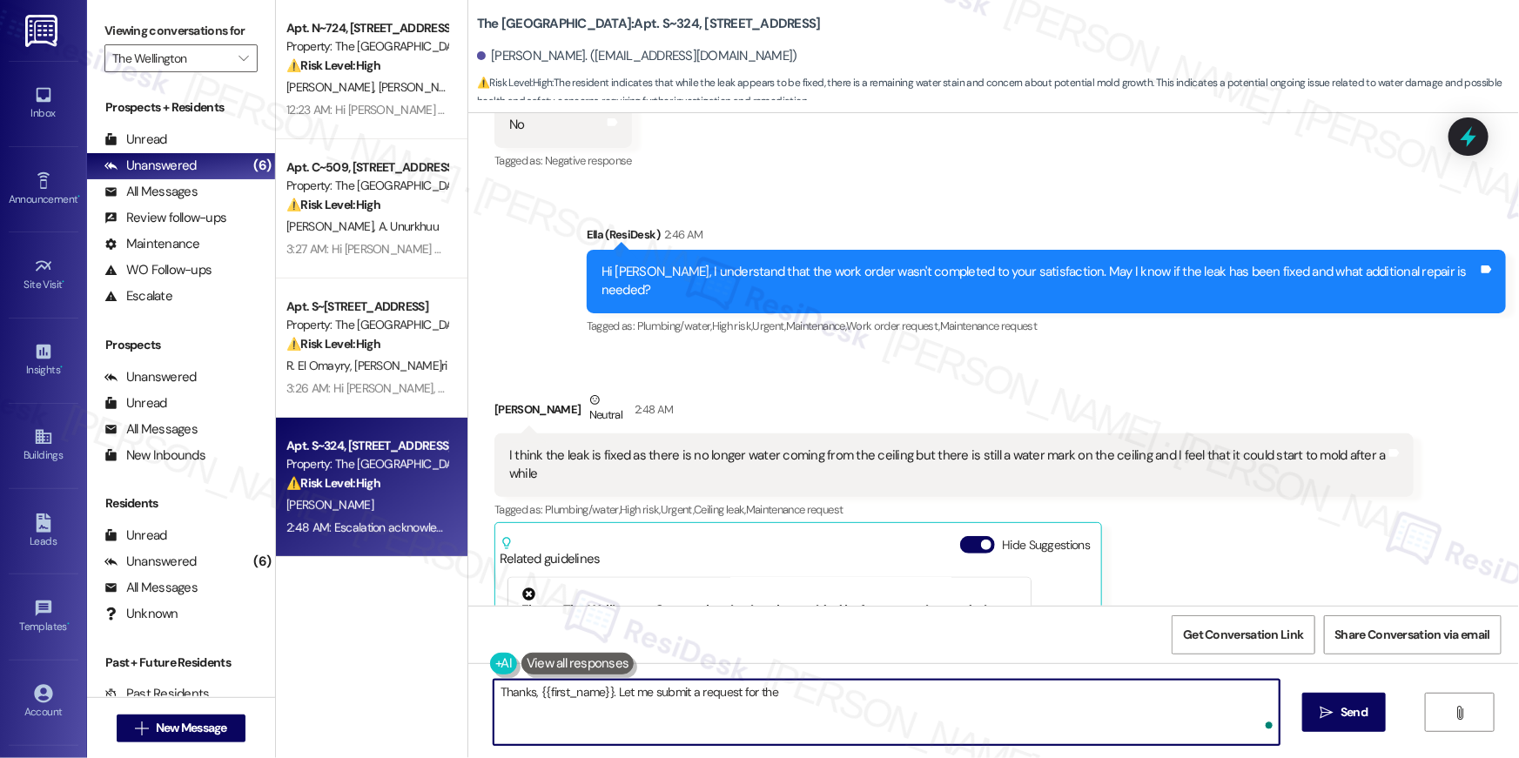
type textarea "Thanks, {{first_name}}. Let me submit a request for the"
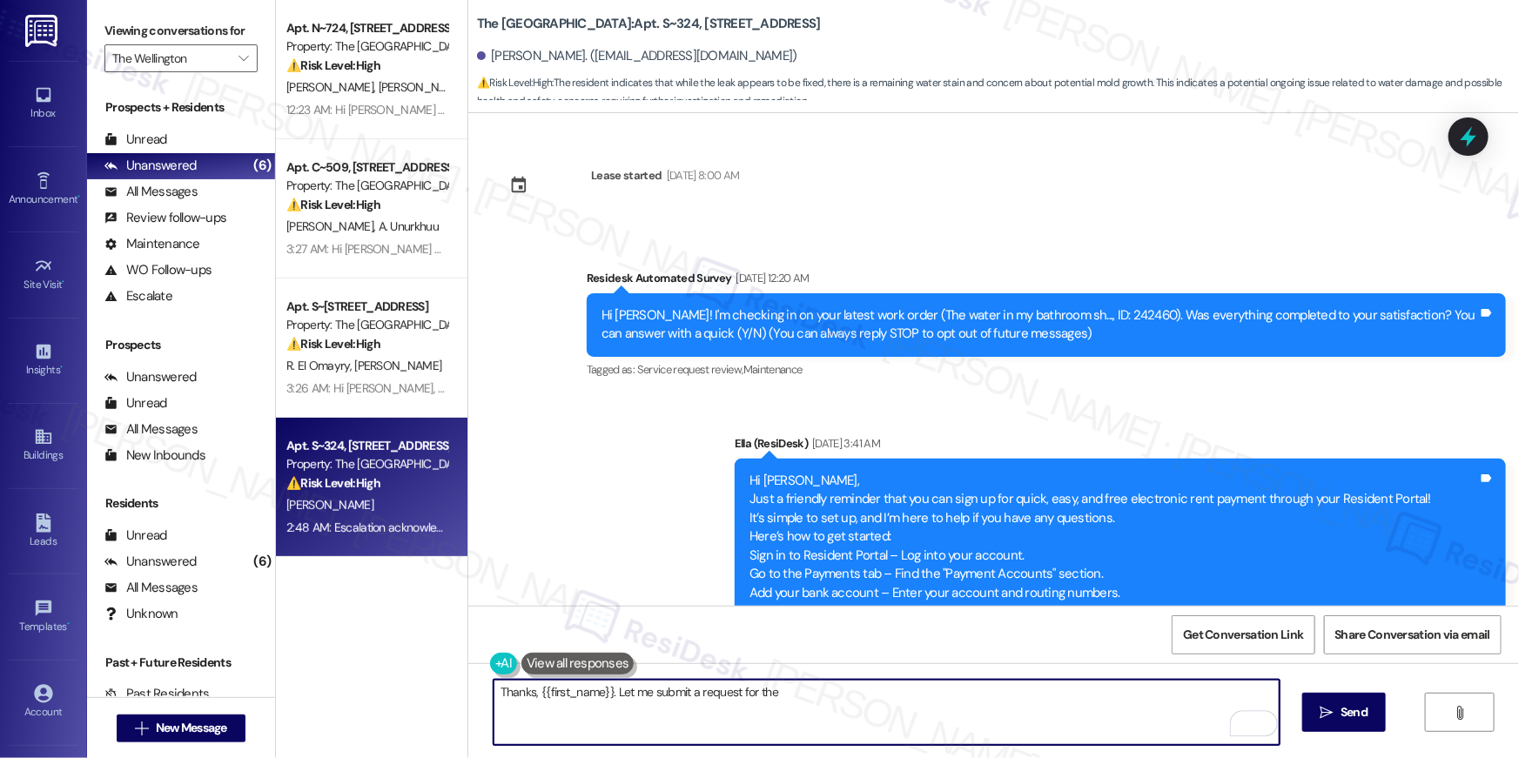
scroll to position [4570, 0]
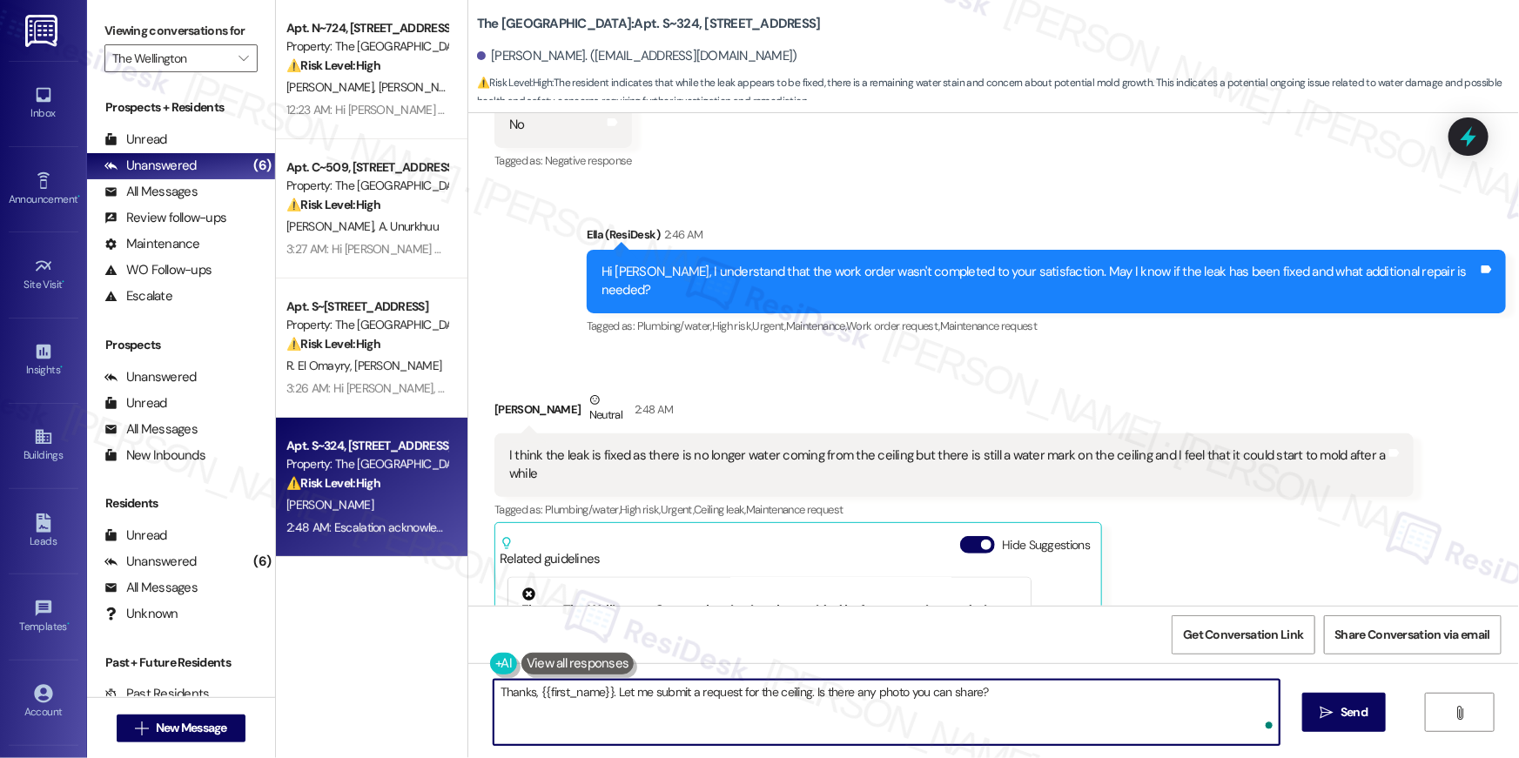
type textarea "Thanks, {{first_name}}. Let me submit a request for the ceiling. Is there any p…"
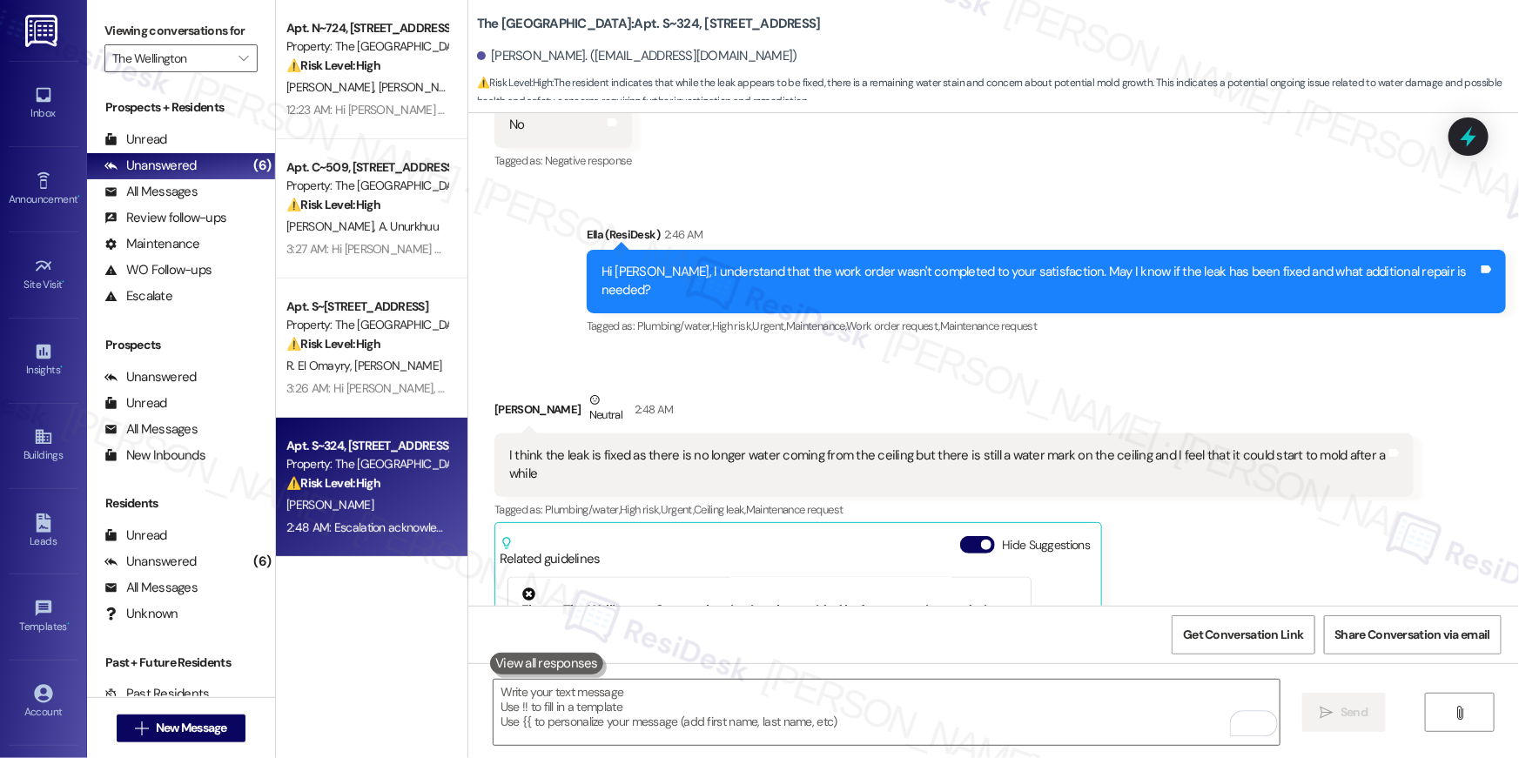
scroll to position [4816, 0]
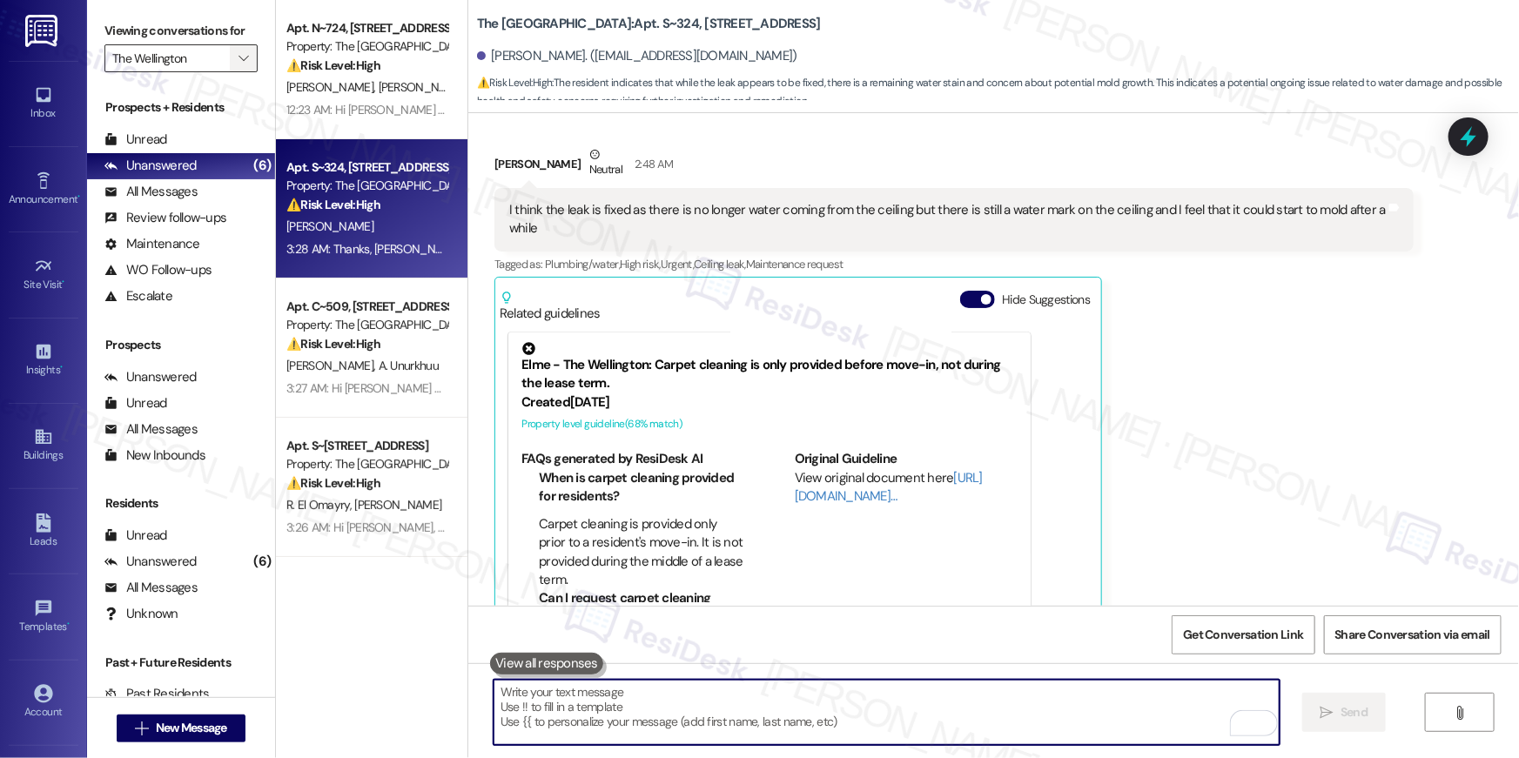
drag, startPoint x: 238, startPoint y: 77, endPoint x: 237, endPoint y: 67, distance: 10.5
click at [238, 77] on div "Viewing conversations for The Wellington " at bounding box center [181, 45] width 188 height 90
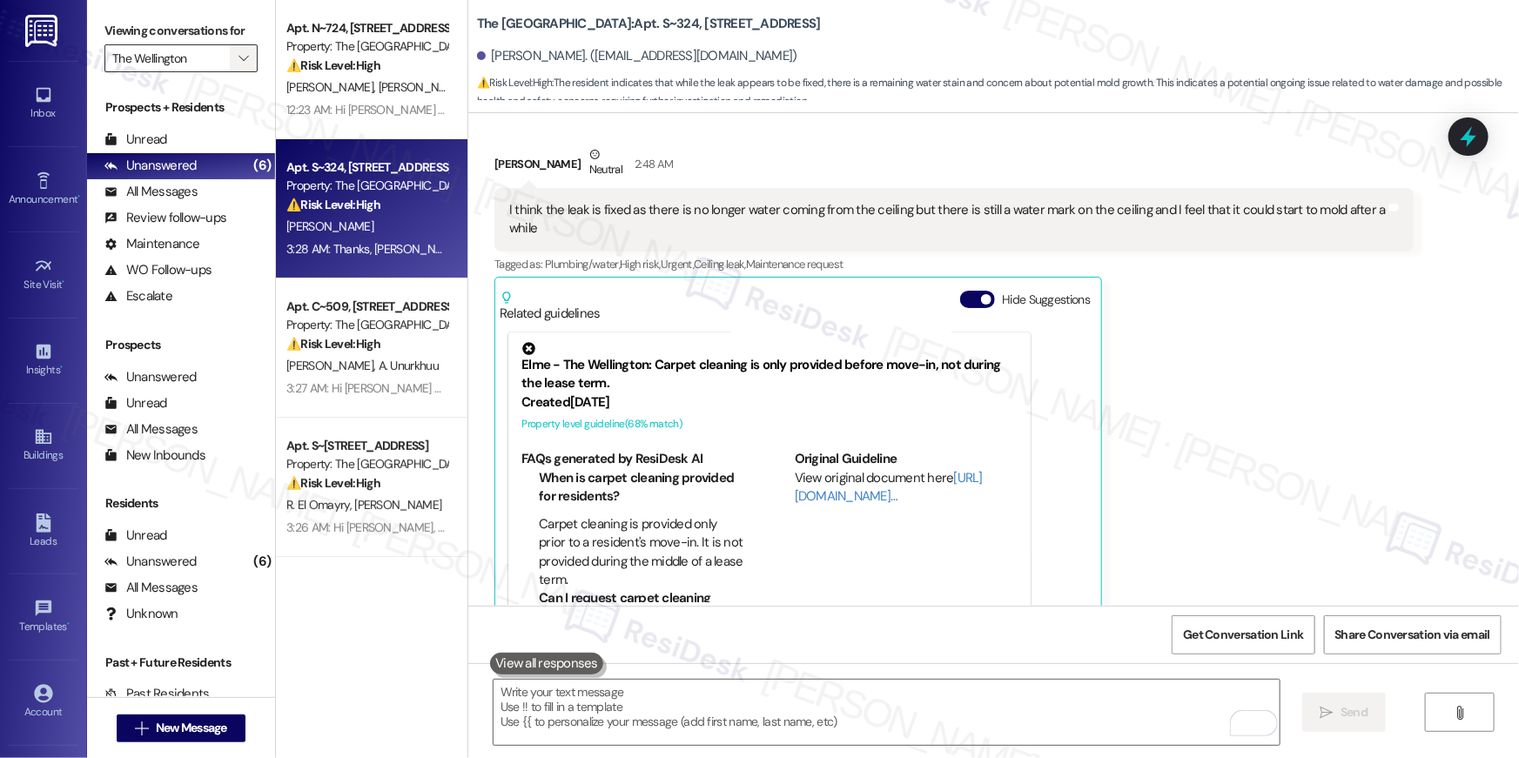
click at [239, 64] on icon "" at bounding box center [244, 58] width 10 height 14
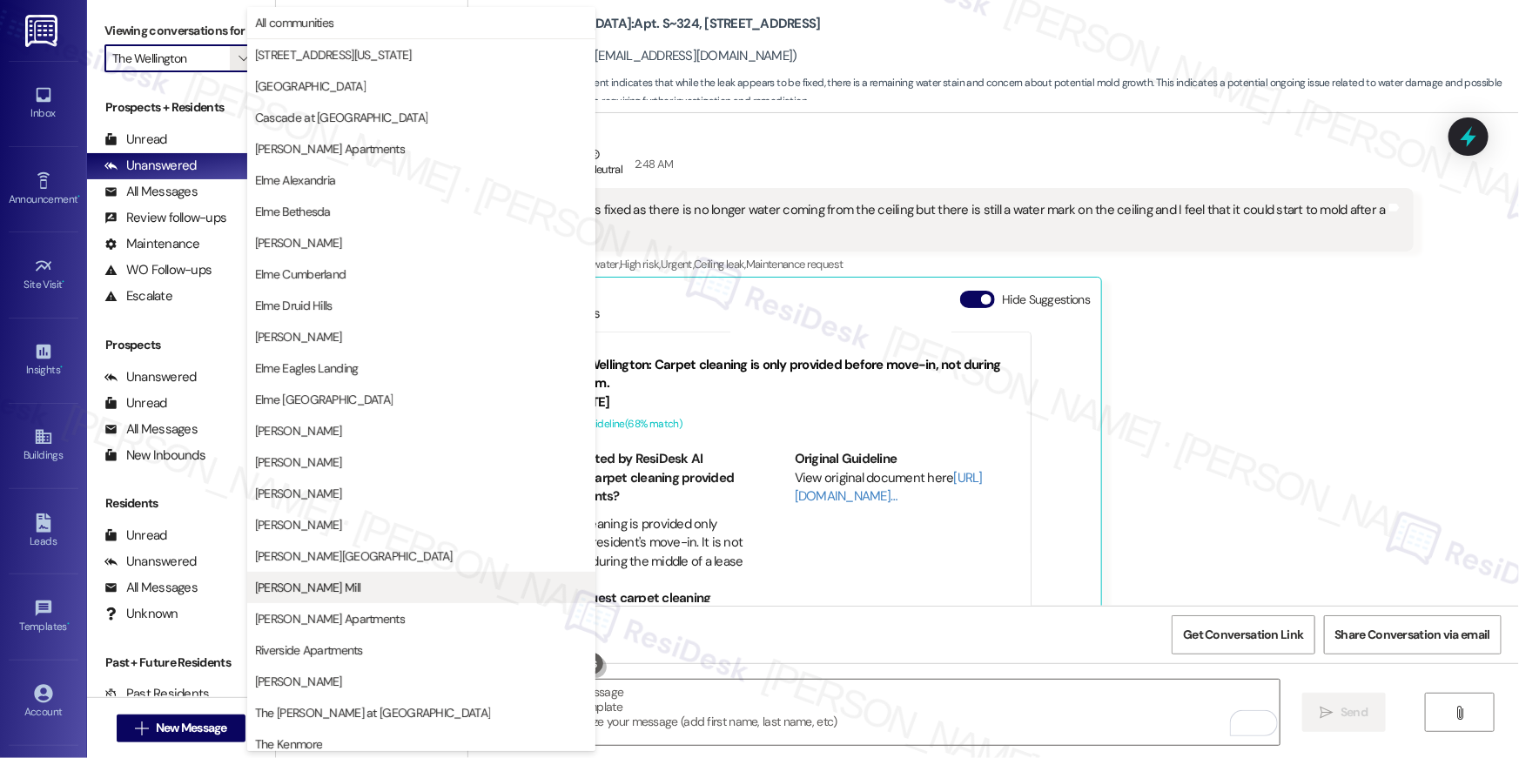
scroll to position [165, 0]
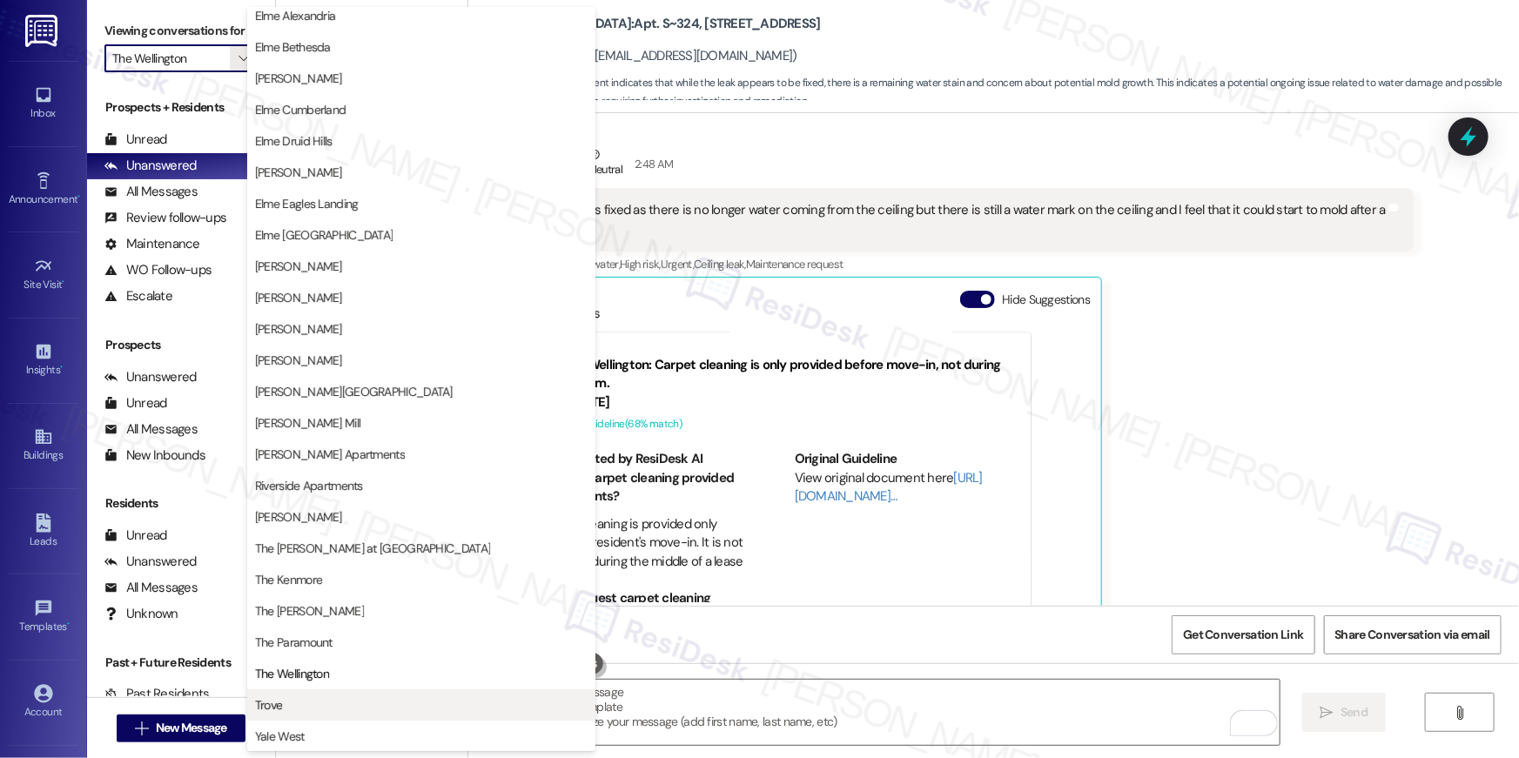
click at [373, 696] on span "Trove" at bounding box center [421, 704] width 333 height 17
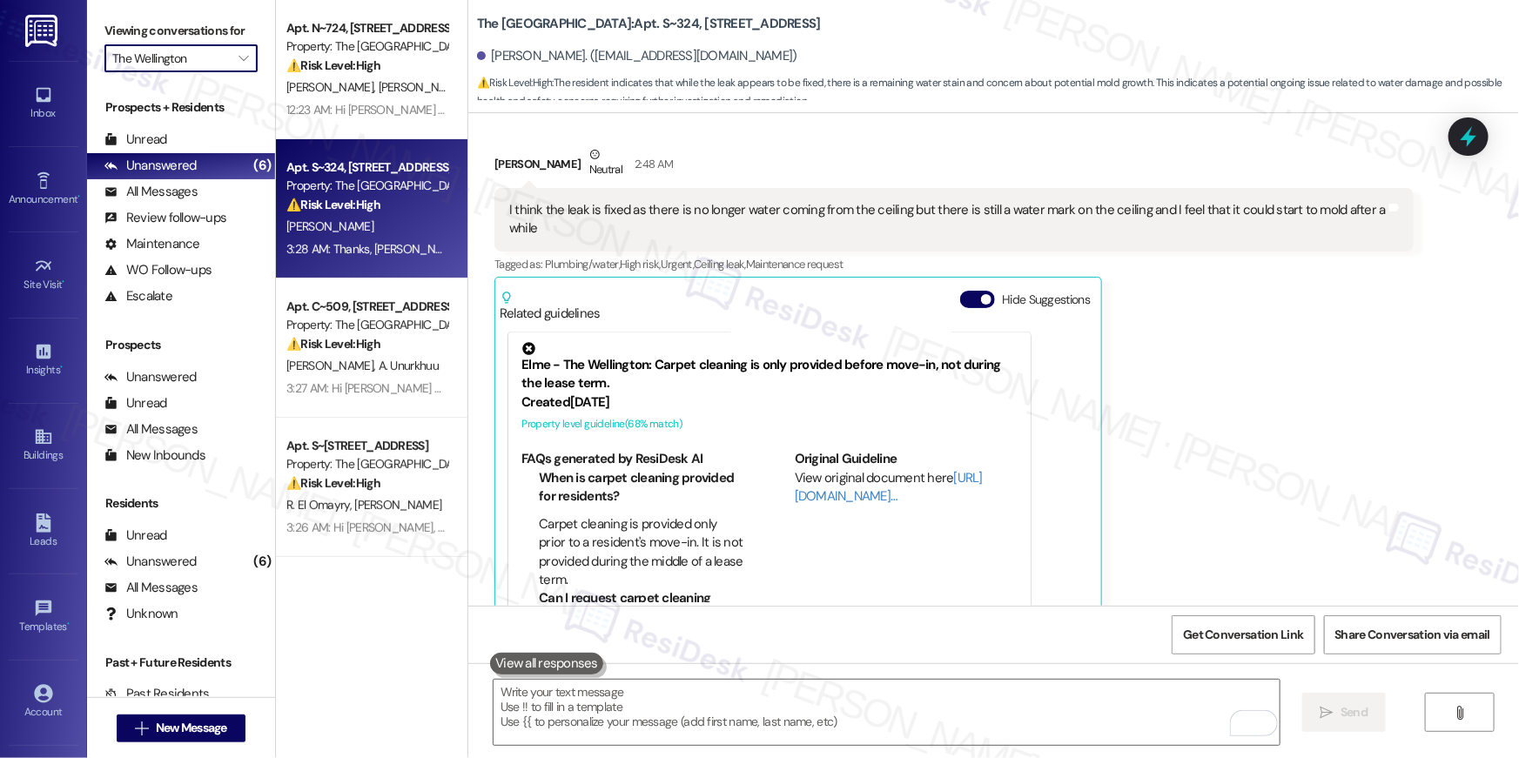
type input "Trove"
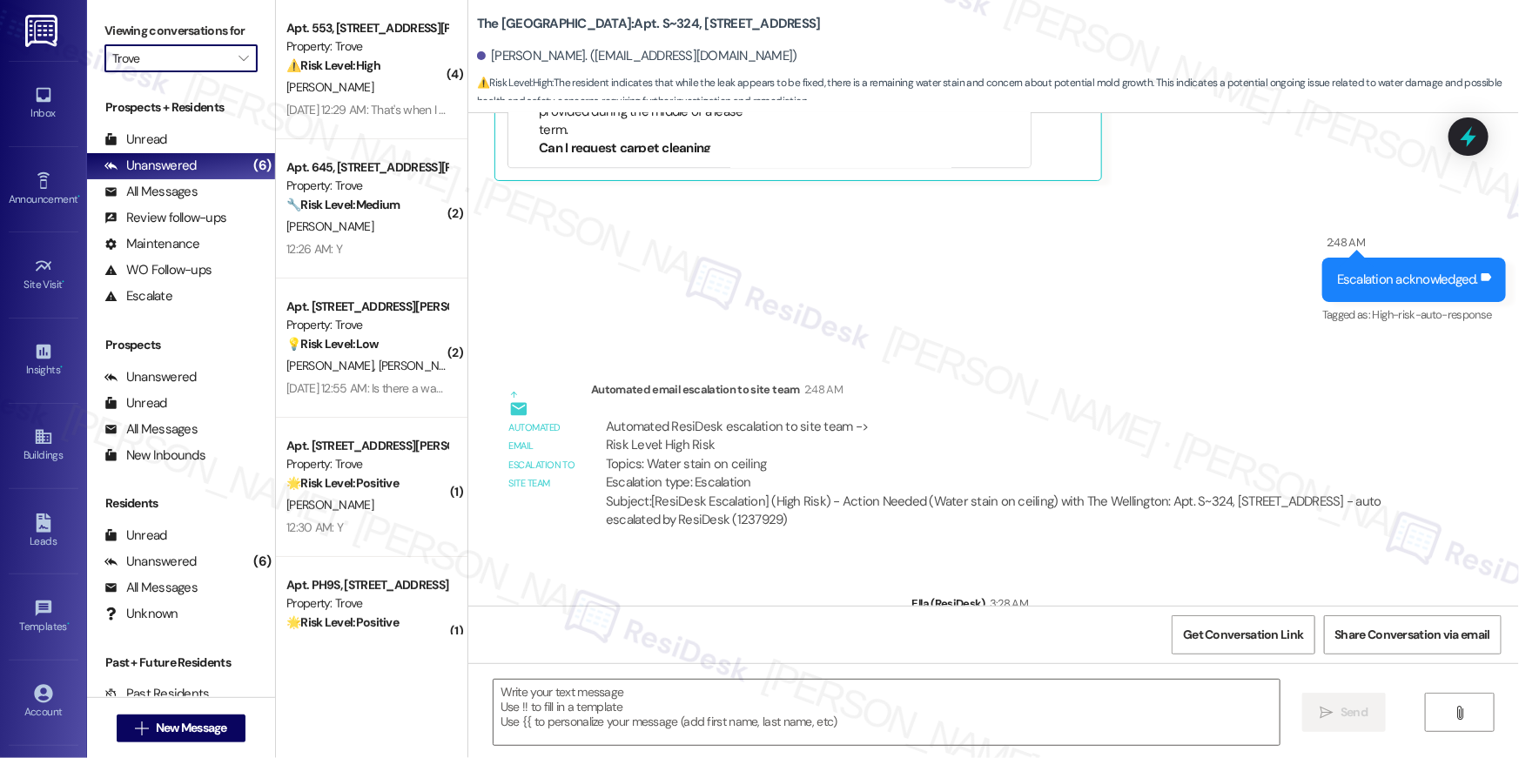
type textarea "Fetching suggested responses. Please feel free to read through the conversation…"
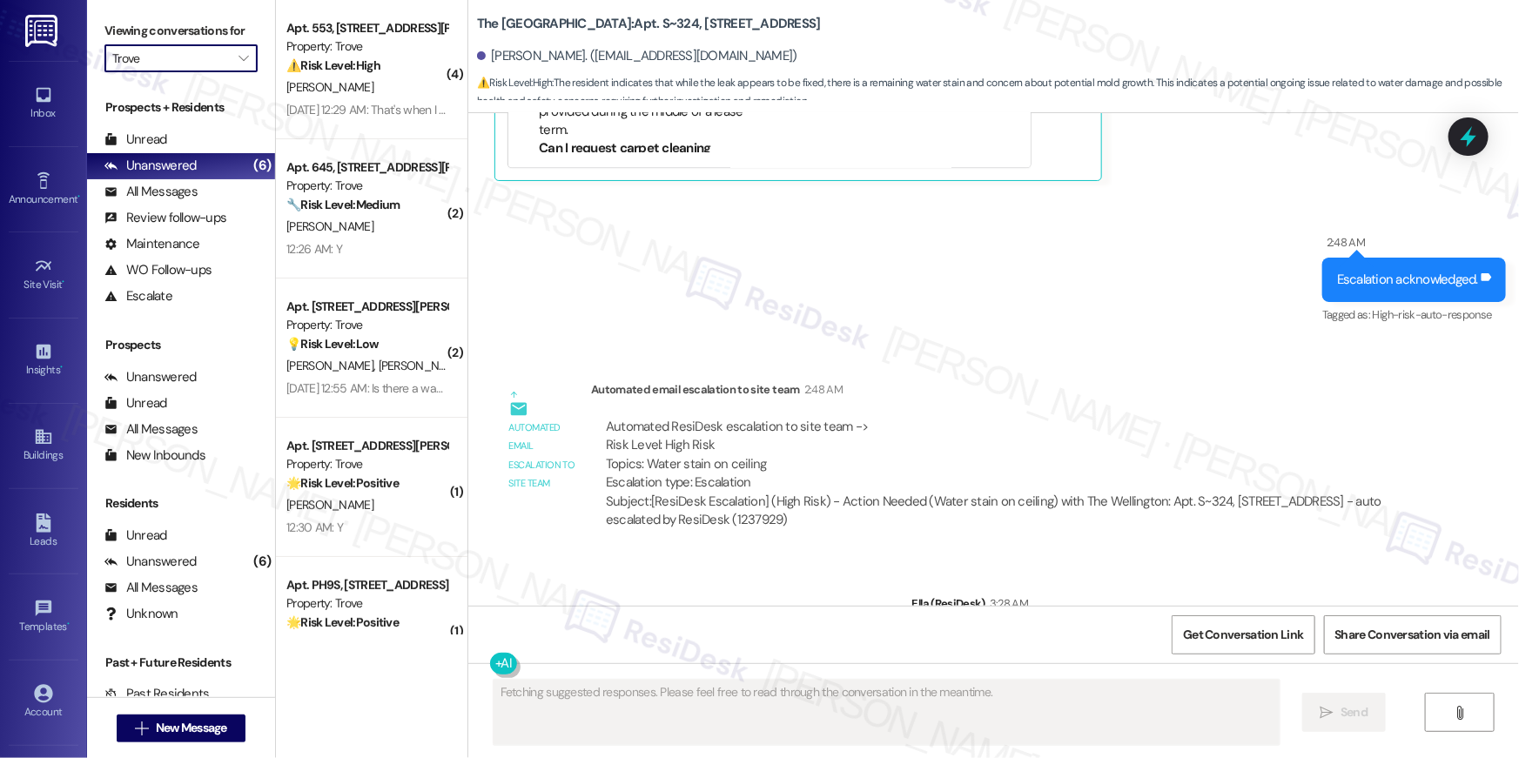
scroll to position [4816, 0]
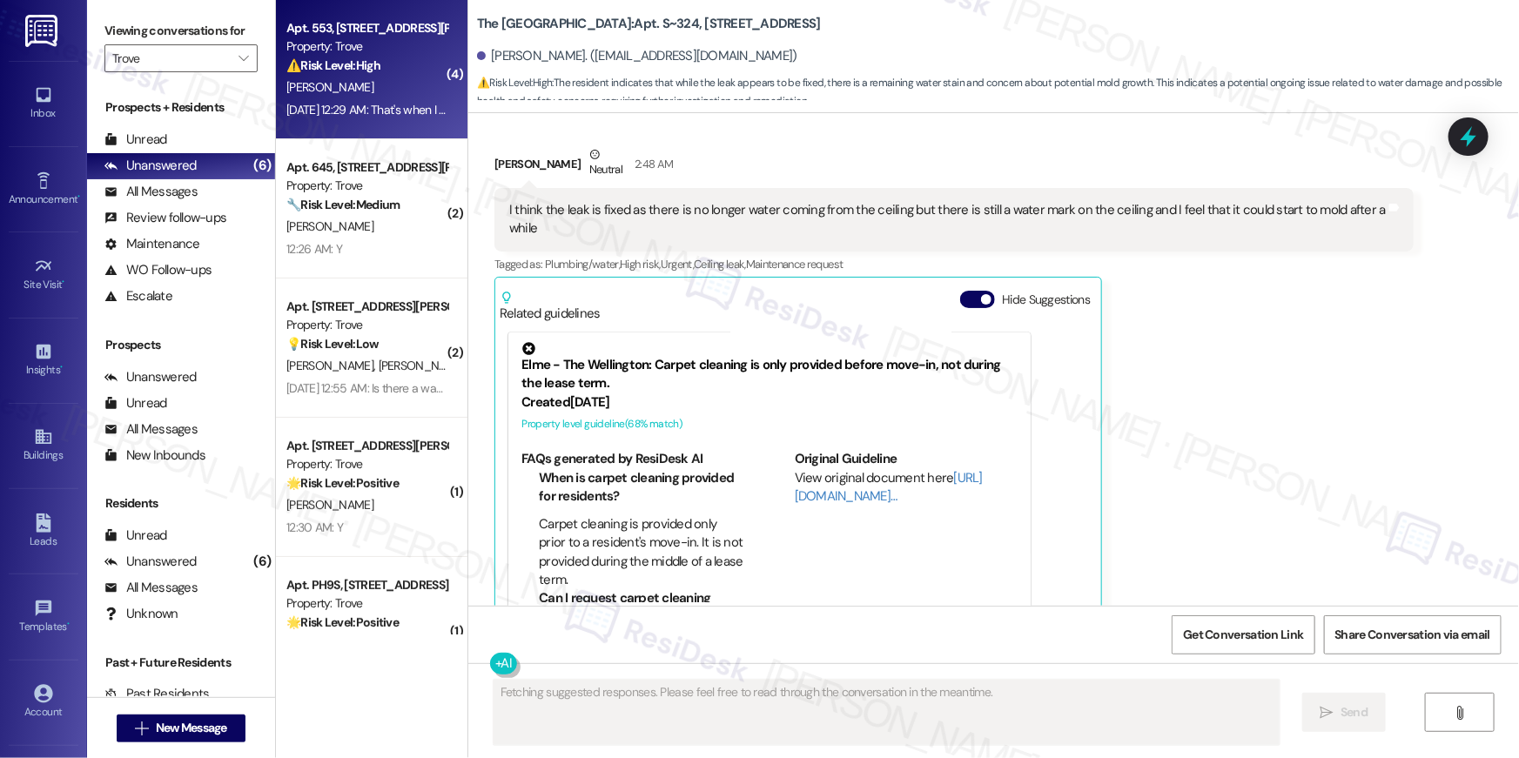
click at [412, 99] on div "Aug 09, 2025 at 12:29 AM: That's when I get my paycheck for my new job Aug 09, …" at bounding box center [367, 110] width 165 height 22
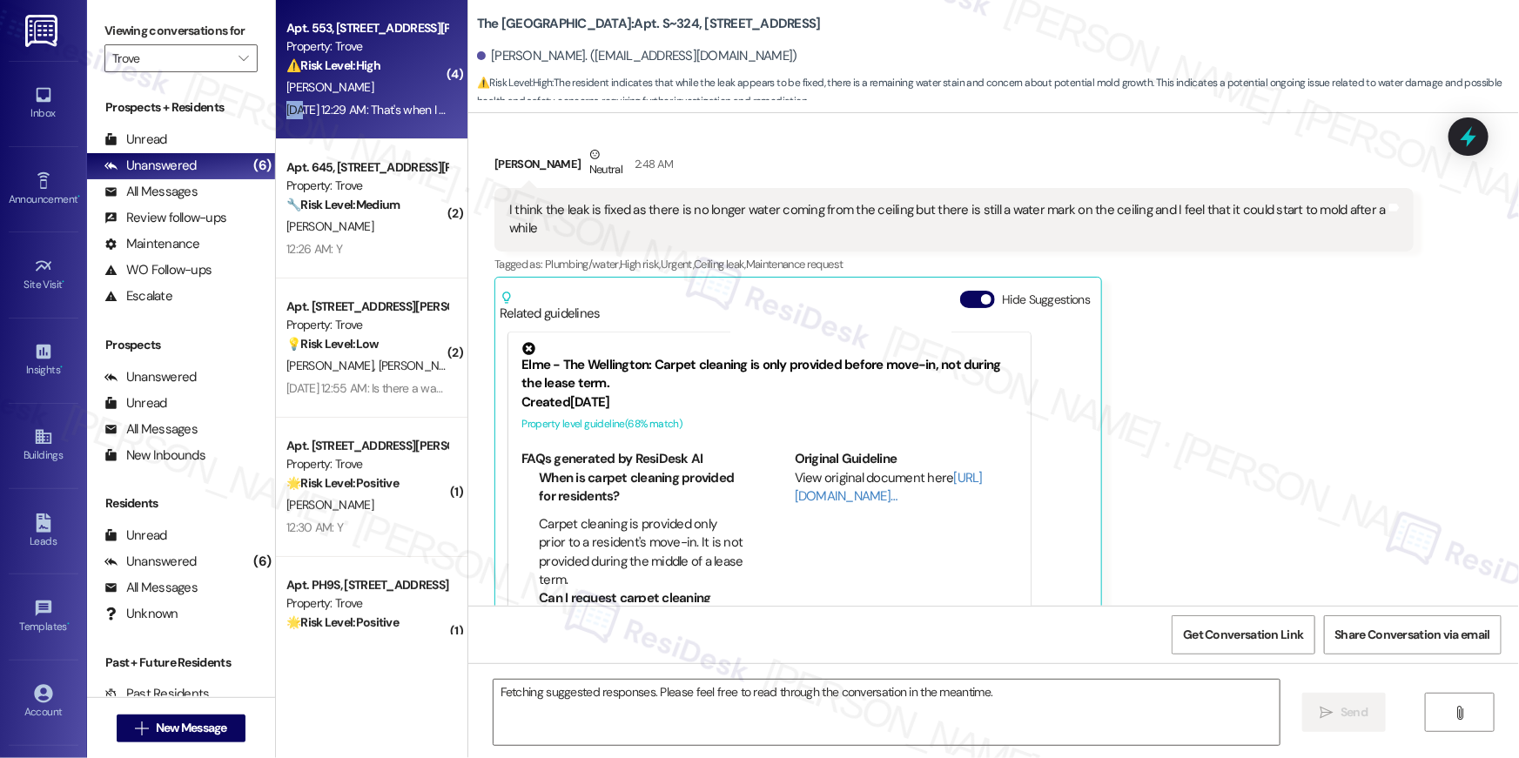
click at [412, 99] on div "Aug 09, 2025 at 12:29 AM: That's when I get my paycheck for my new job Aug 09, …" at bounding box center [367, 110] width 165 height 22
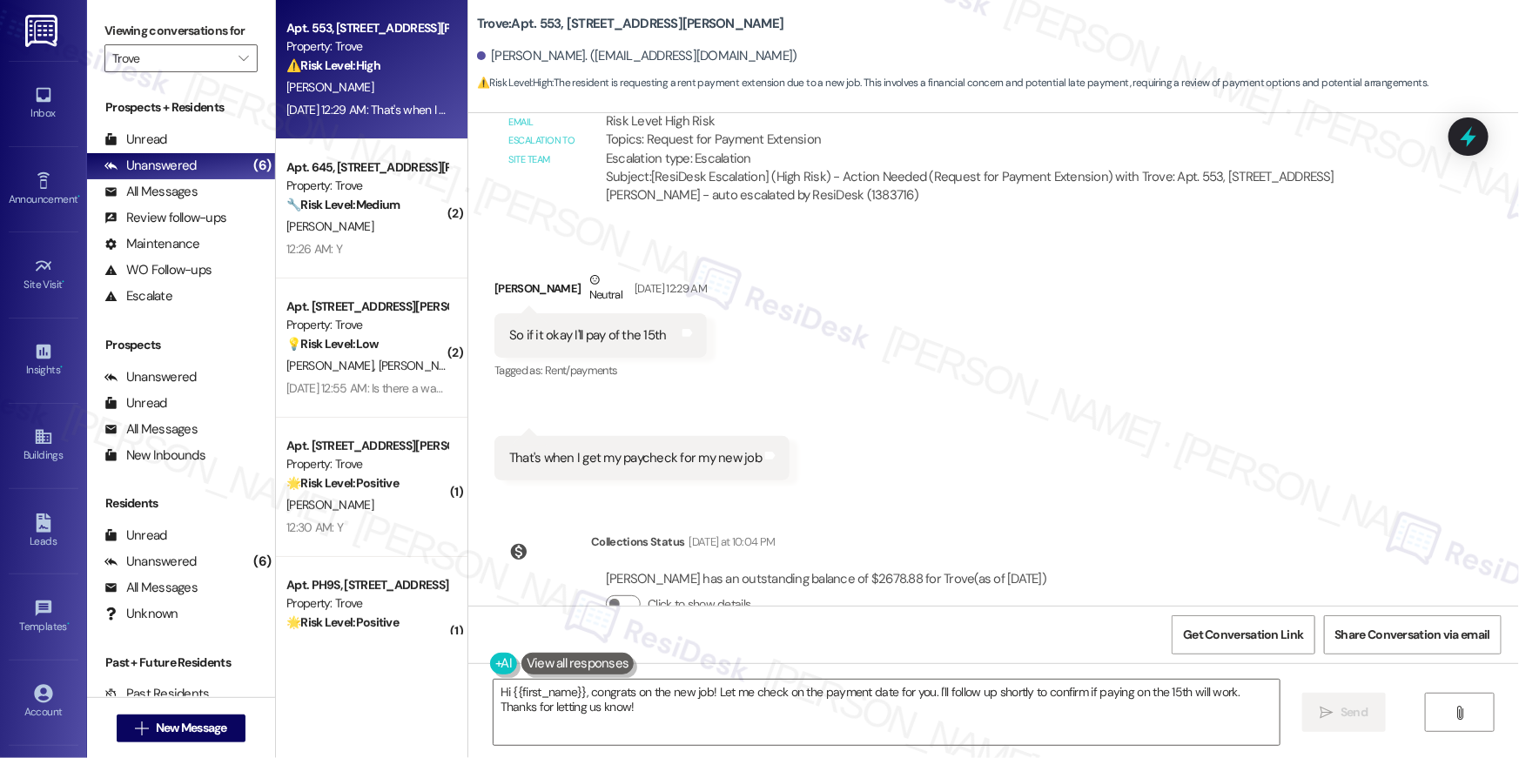
scroll to position [1671, 0]
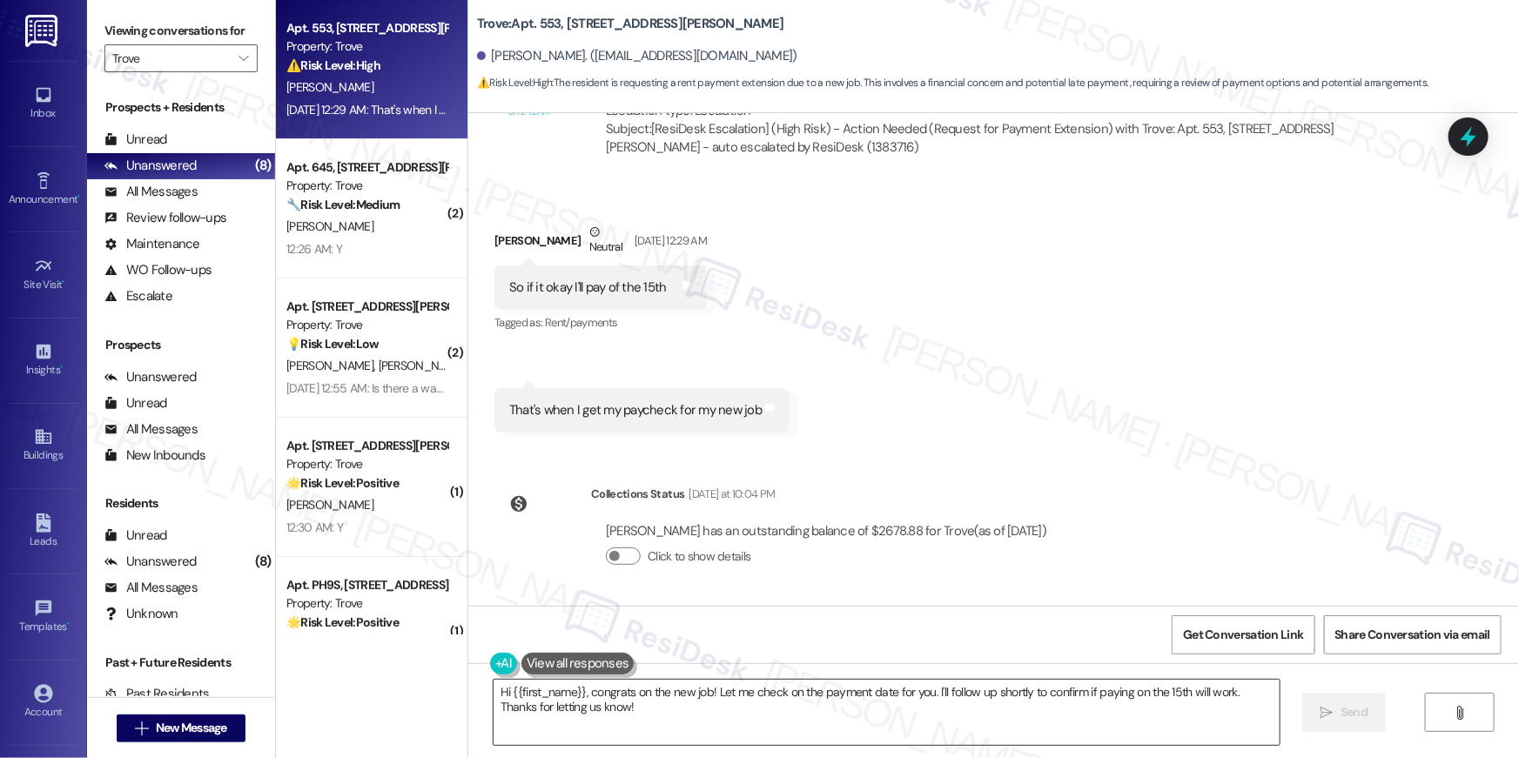
click at [1076, 704] on textarea "Hi {{first_name}}, congrats on the new job! Let me check on the payment date fo…" at bounding box center [887, 712] width 786 height 65
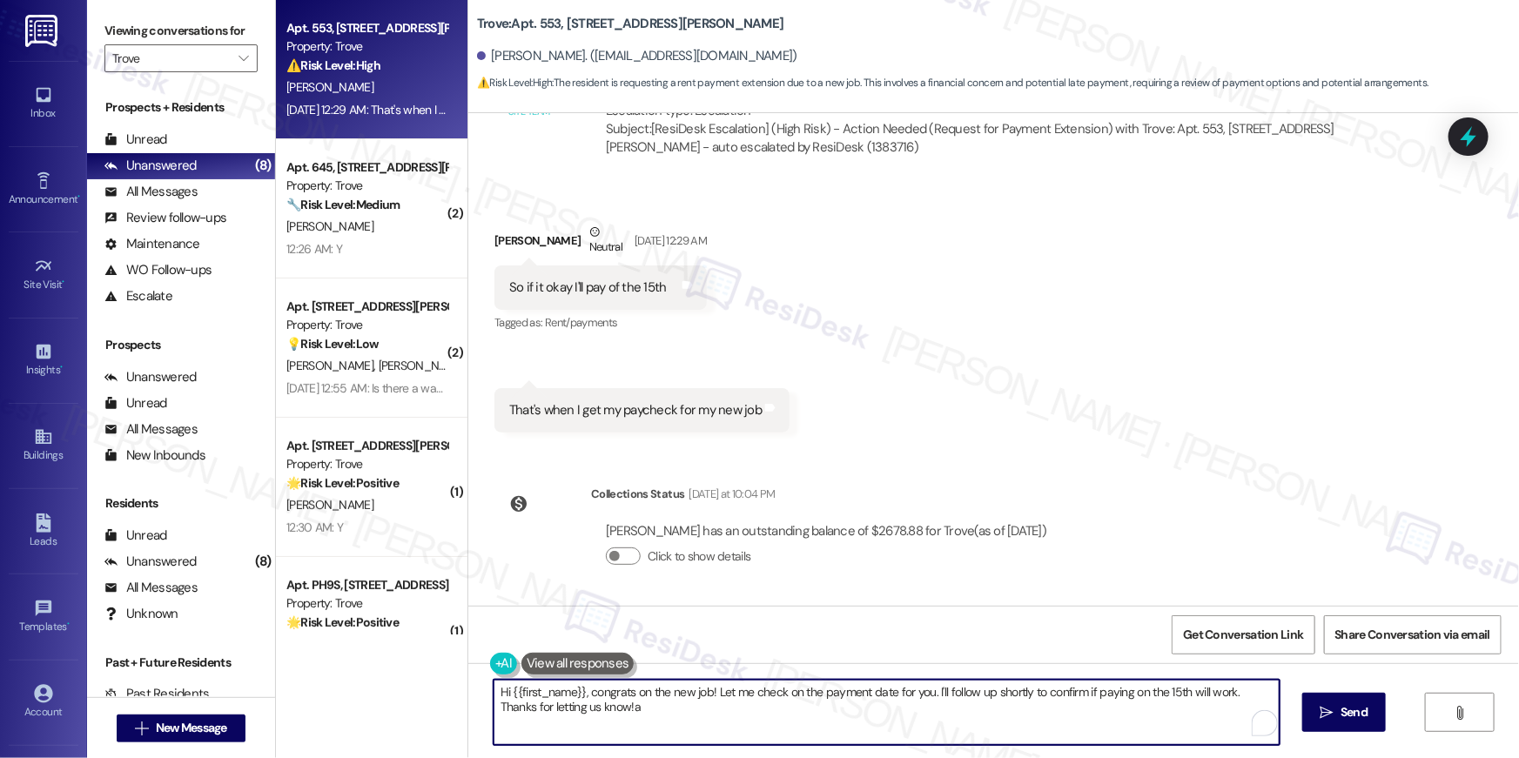
paste textarea "Hi {{first_name}}, you’re welcome to make your payment whenever you’re able. Pl…"
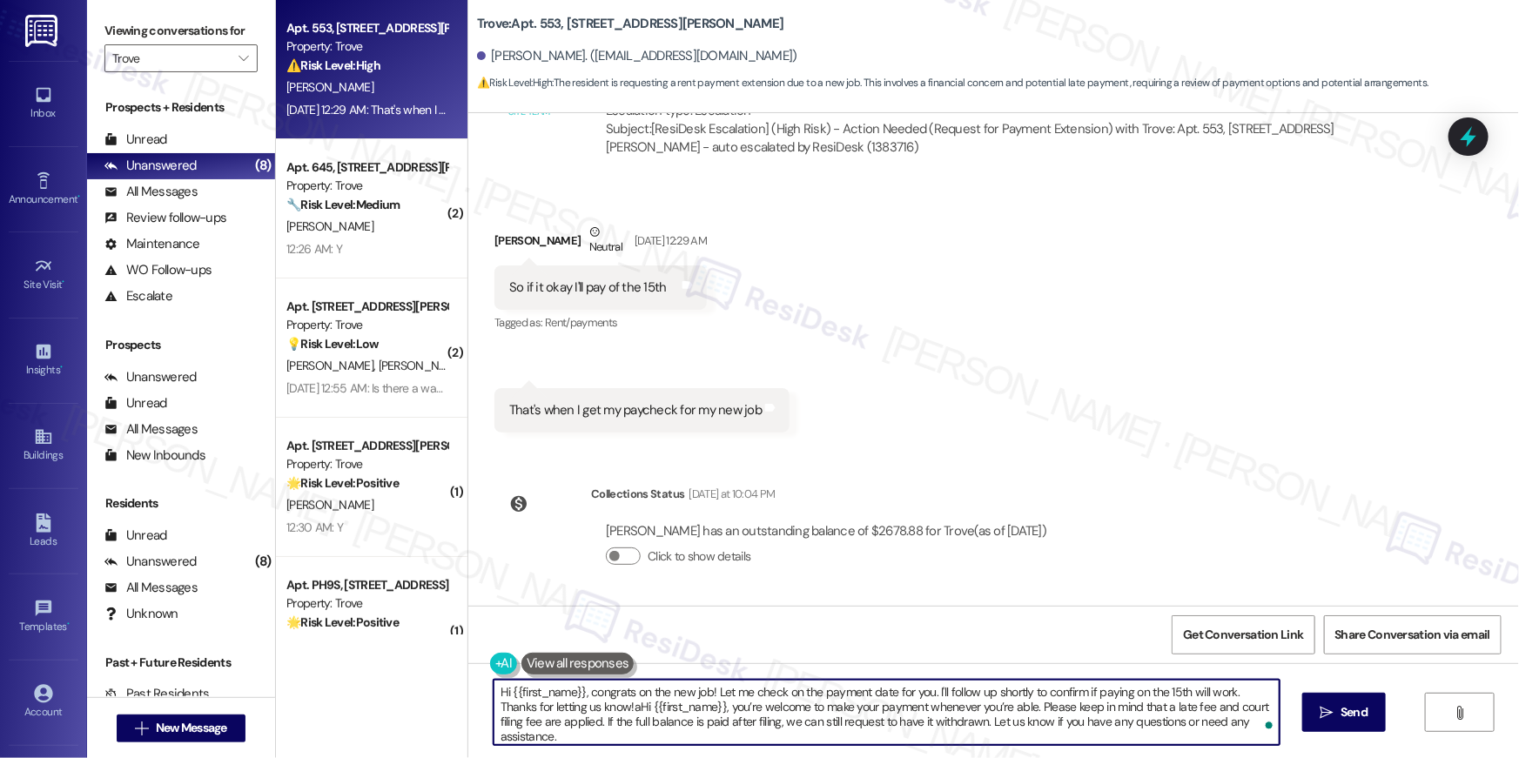
click at [1027, 699] on textarea "Hi {{first_name}}, congrats on the new job! Let me check on the payment date fo…" at bounding box center [887, 712] width 786 height 65
paste textarea "To enrich screen reader interactions, please activate Accessibility in Grammarl…"
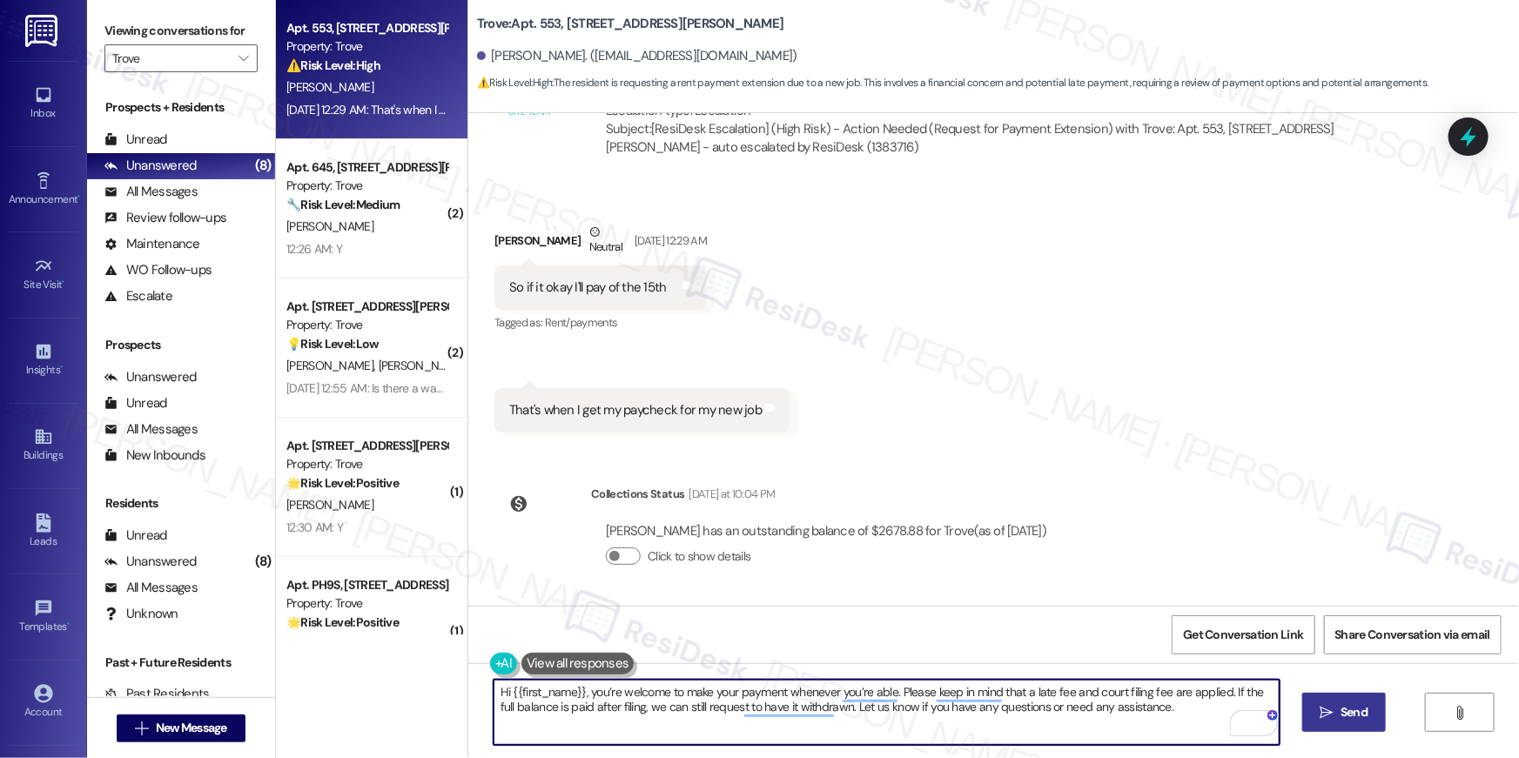
type textarea "Hi {{first_name}}, you’re welcome to make your payment whenever you’re able. Pl…"
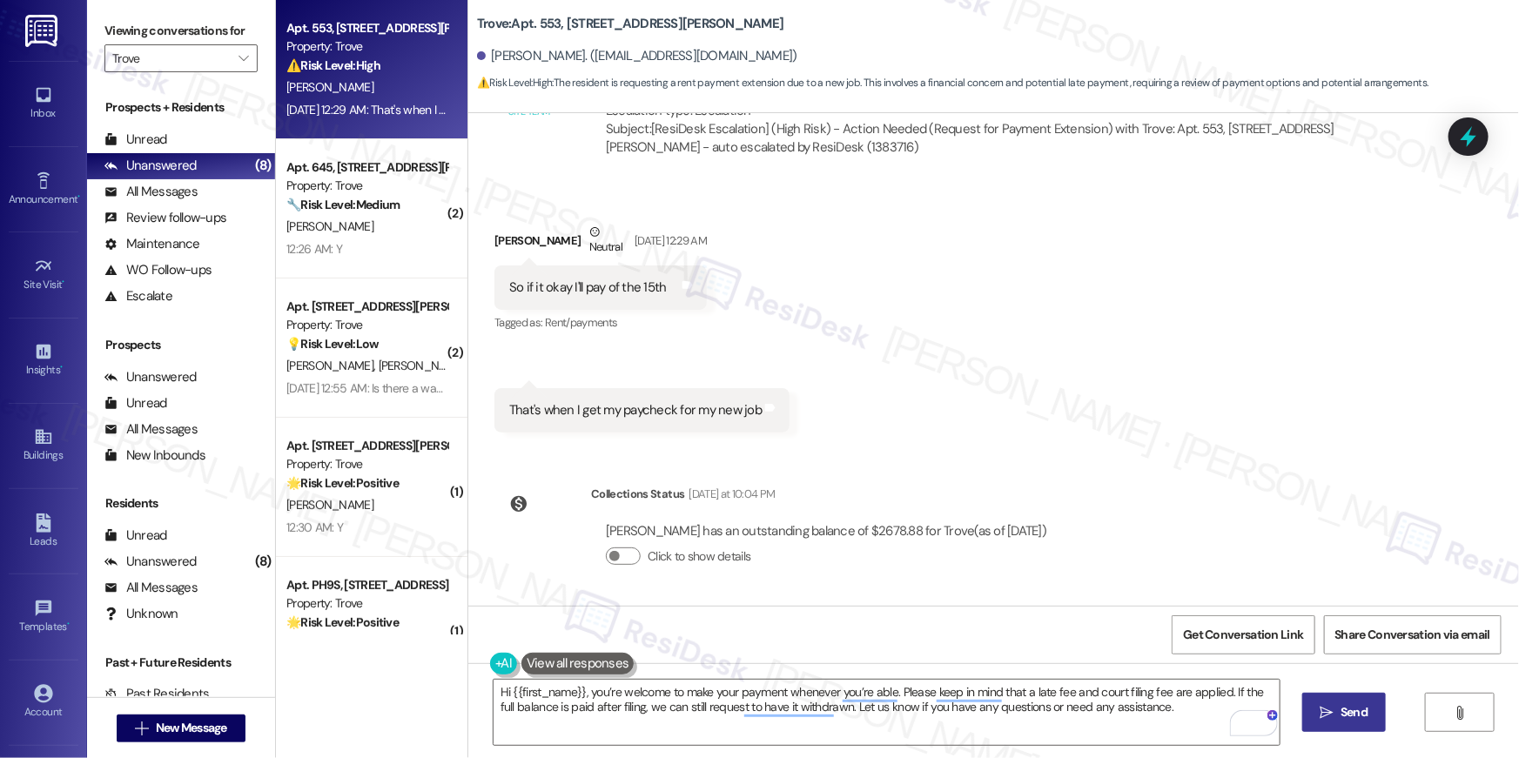
click at [1318, 698] on button " Send" at bounding box center [1344, 712] width 84 height 39
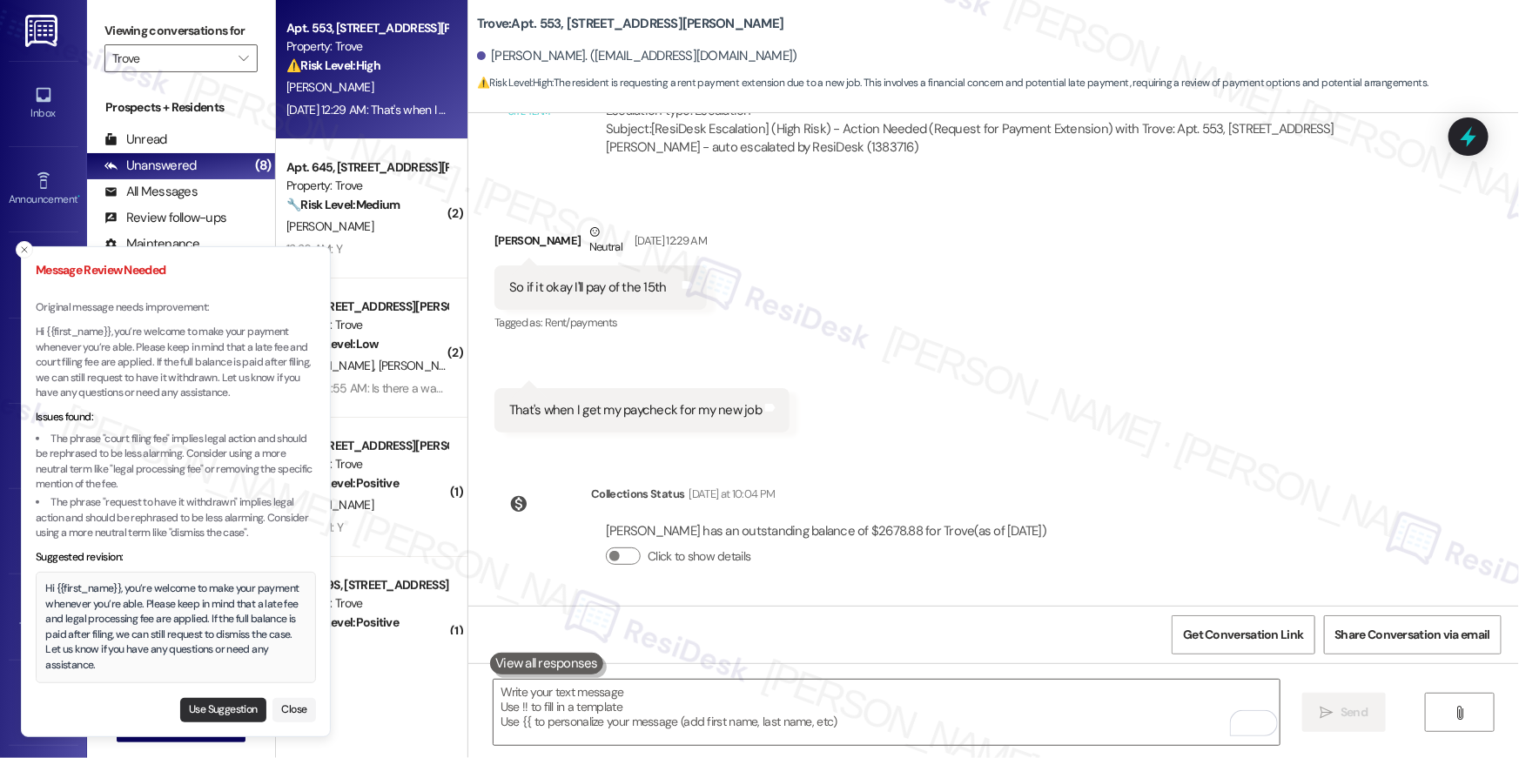
click at [245, 708] on button "Use Suggestion" at bounding box center [223, 710] width 86 height 24
type textarea "Hi {{first_name}}, you’re welcome to make your payment whenever you’re able. Pl…"
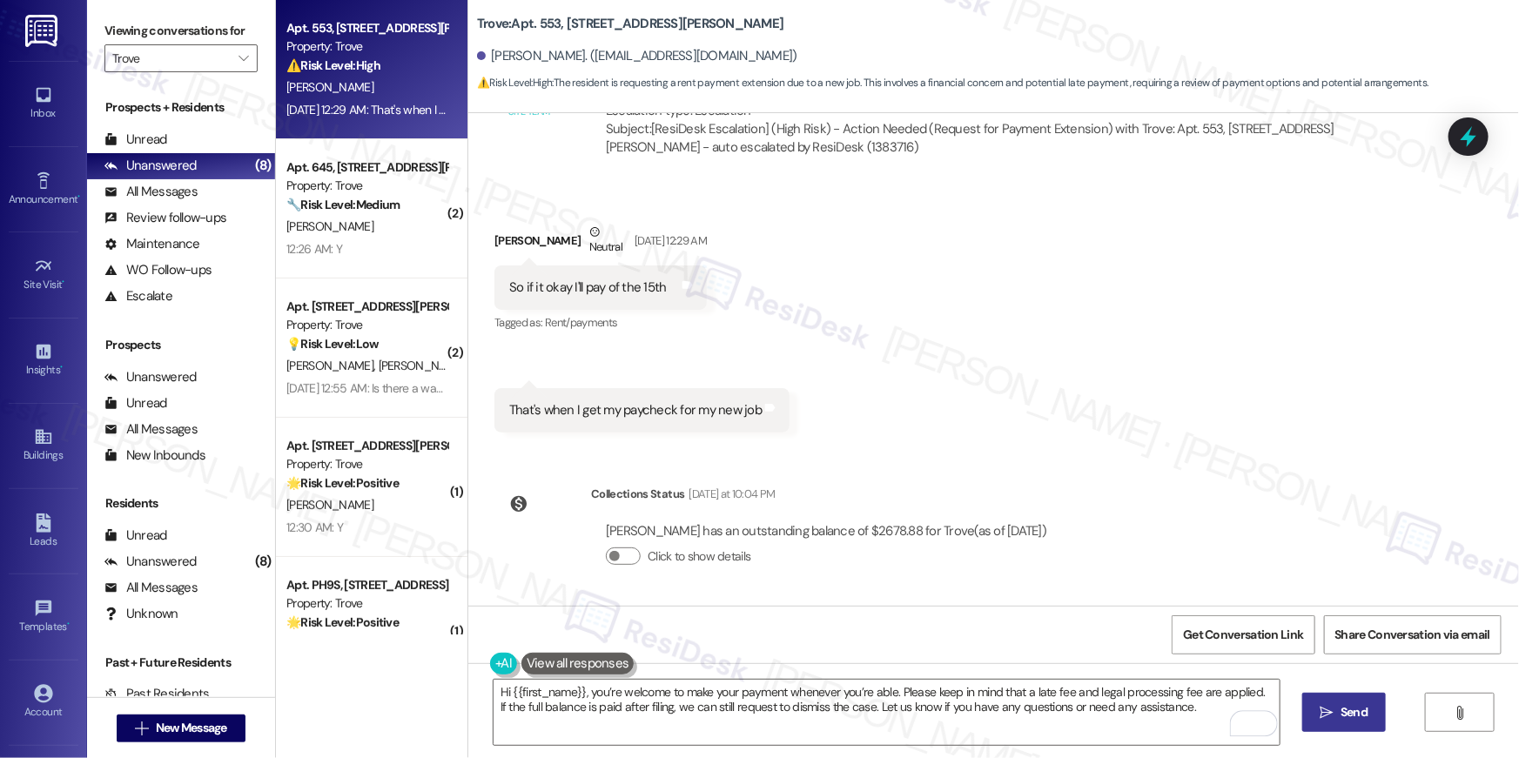
click at [1308, 713] on button " Send" at bounding box center [1344, 712] width 84 height 39
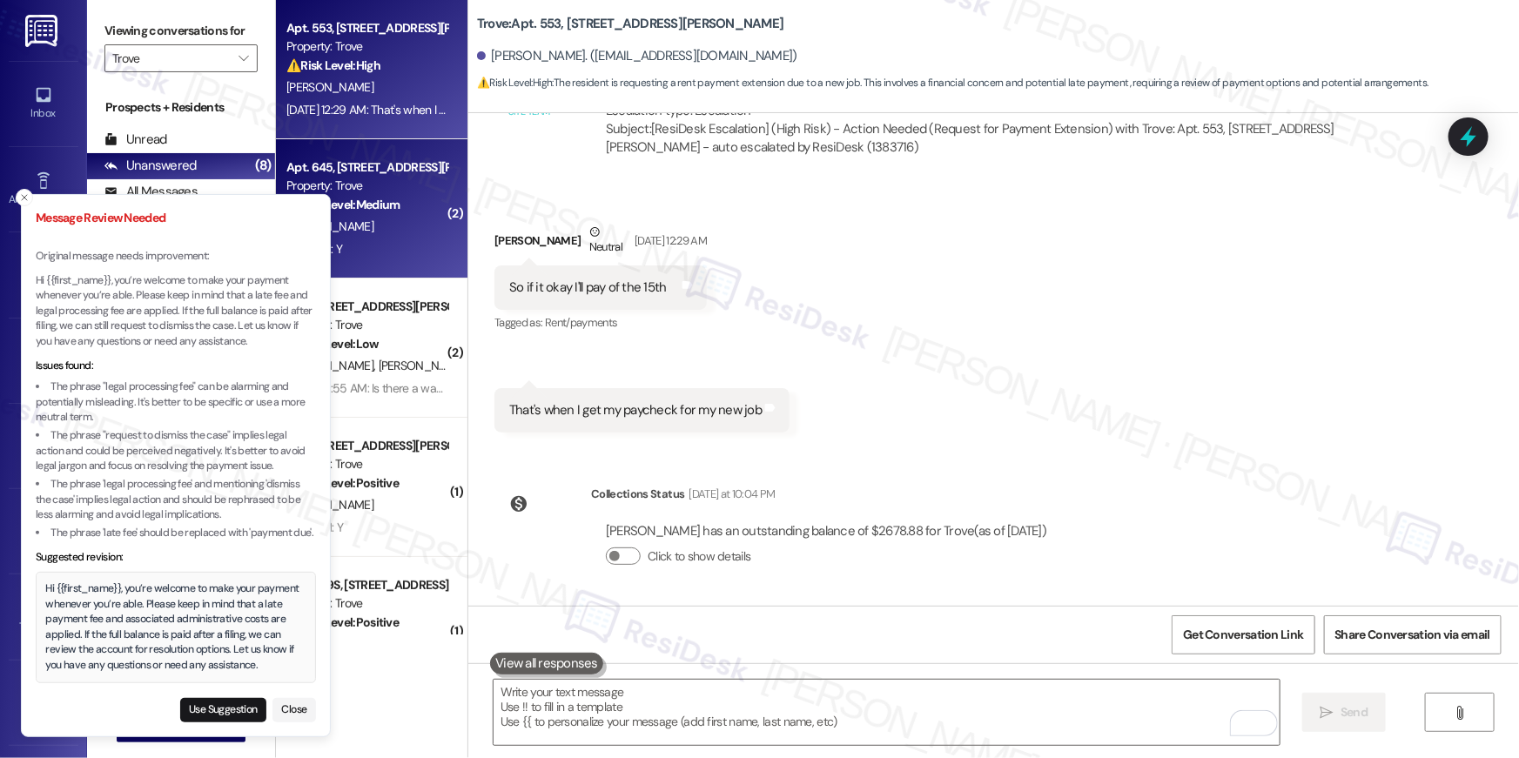
click at [373, 239] on div "12:26 AM: Y 12:26 AM: Y" at bounding box center [367, 250] width 165 height 22
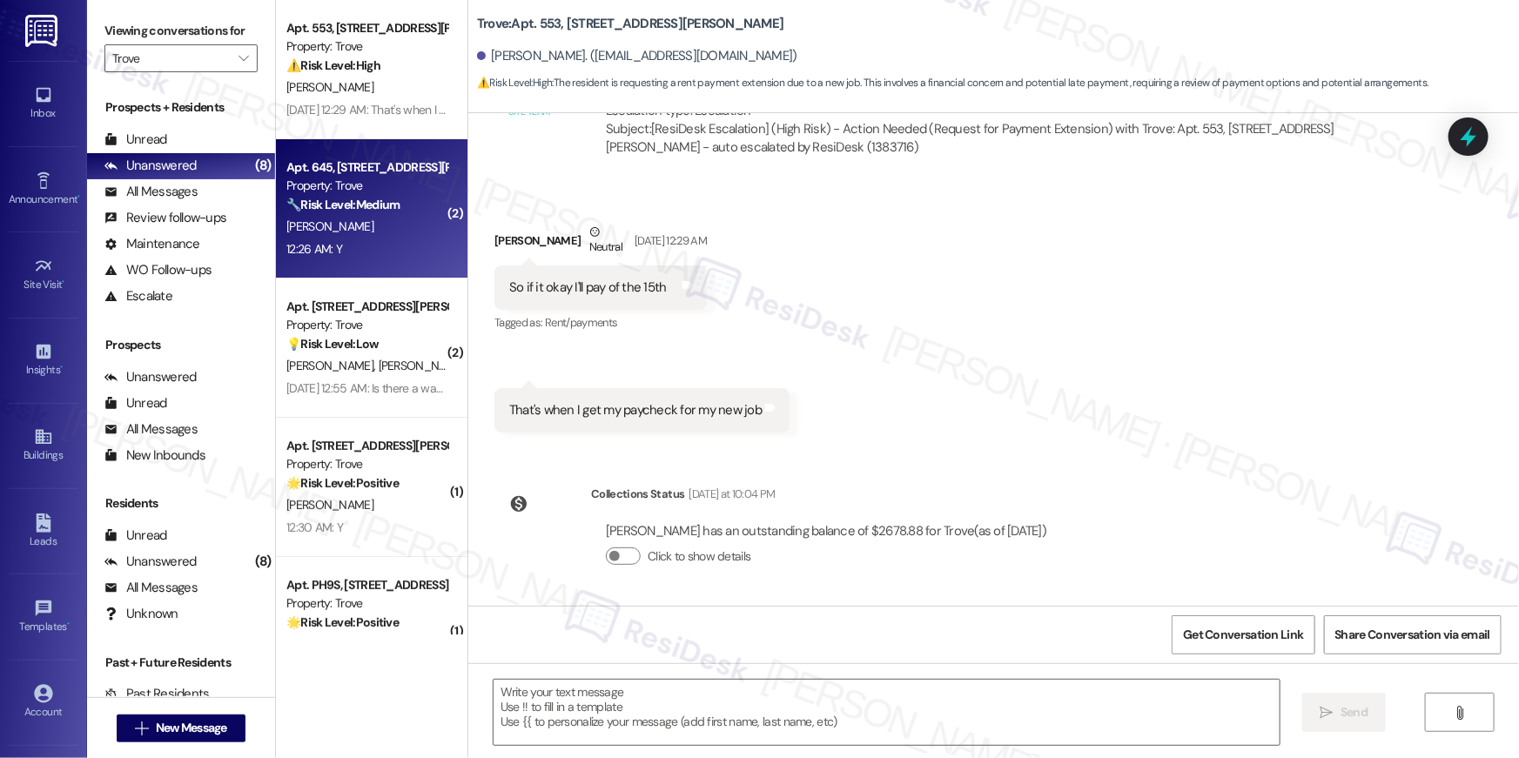
type textarea "Fetching suggested responses. Please feel free to read through the conversation…"
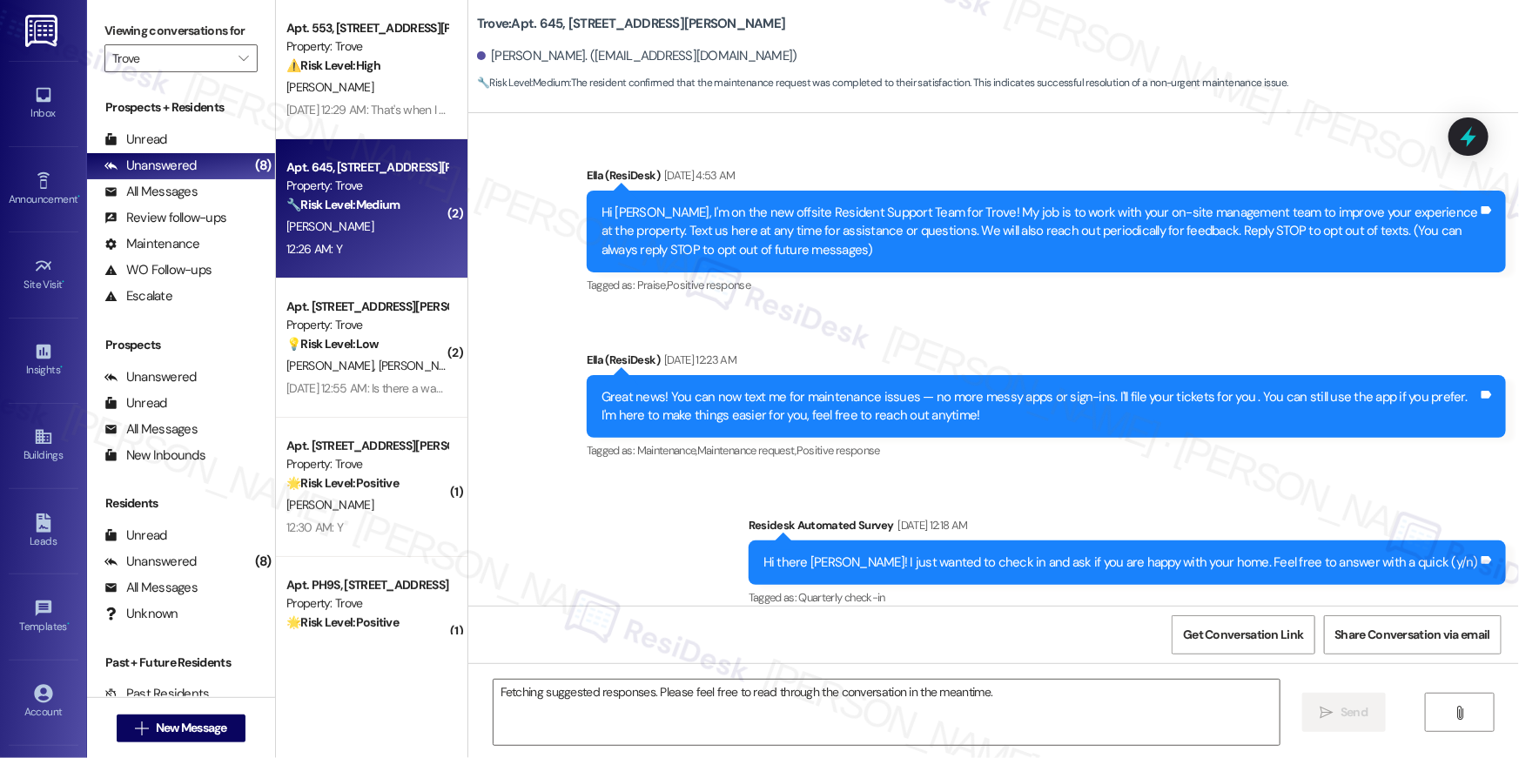
scroll to position [12580, 0]
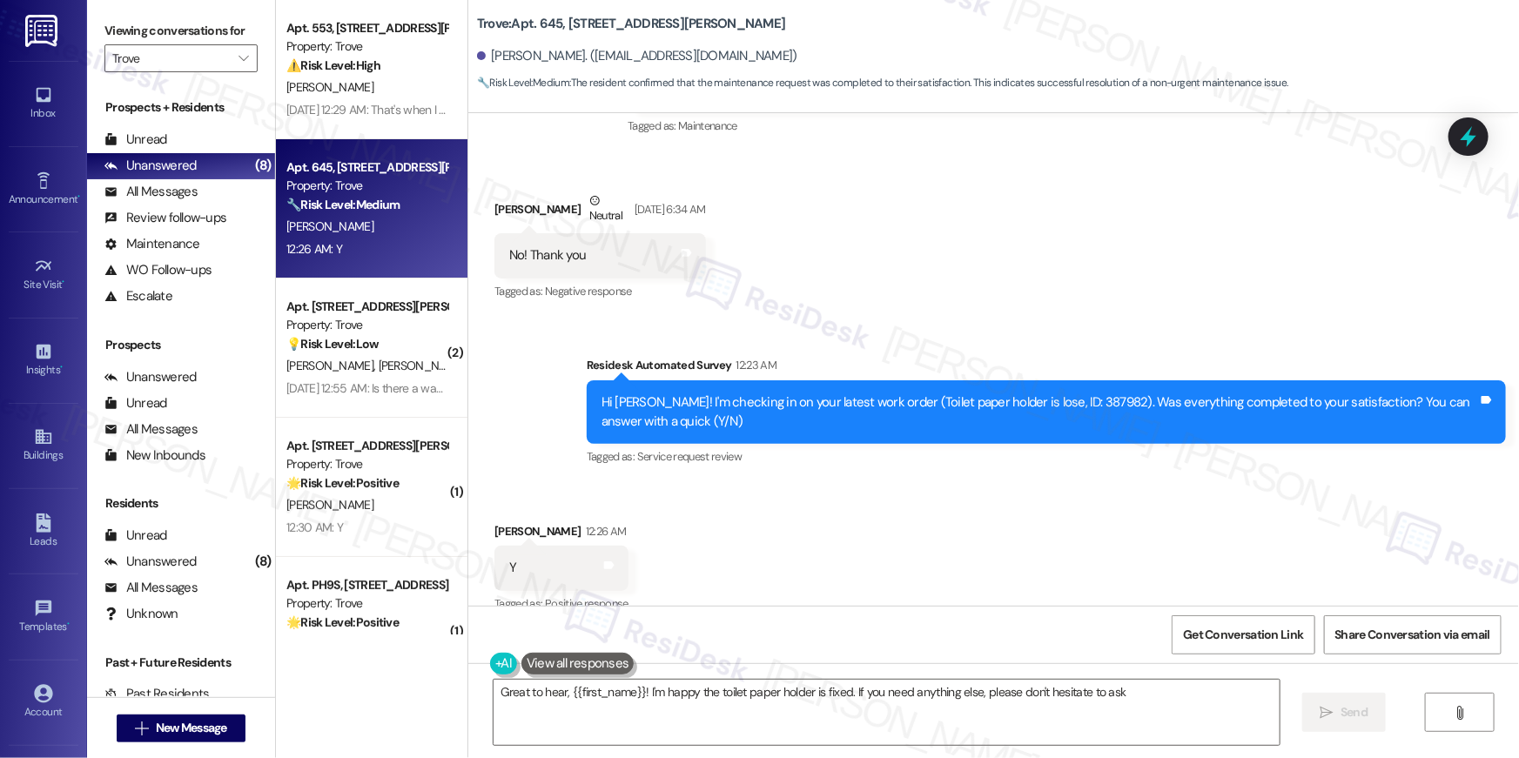
type textarea "Great to hear, {{first_name}}! I'm happy the toilet paper holder is fixed. If y…"
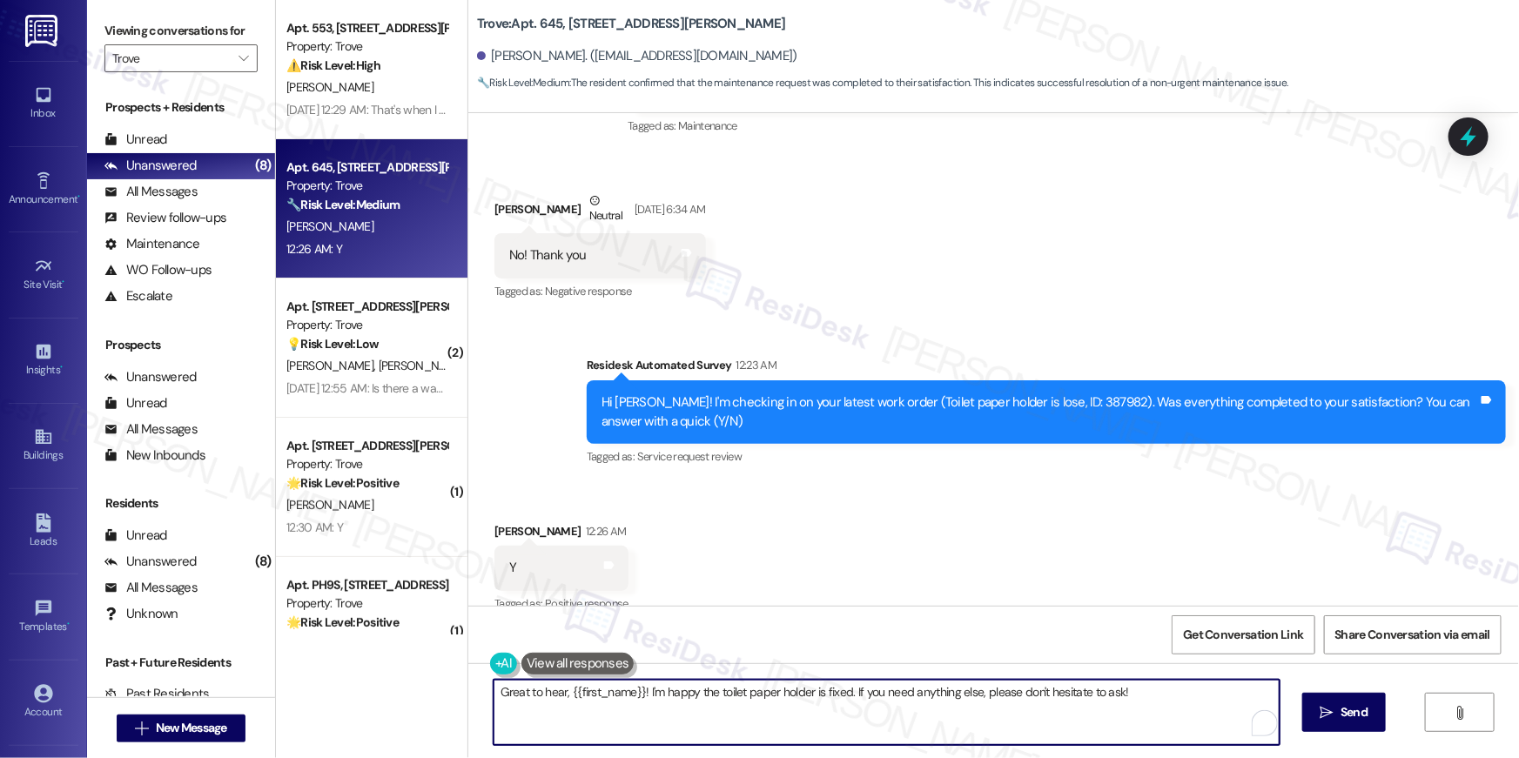
click at [897, 724] on textarea "Great to hear, {{first_name}}! I'm happy the toilet paper holder is fixed. If y…" at bounding box center [887, 712] width 786 height 65
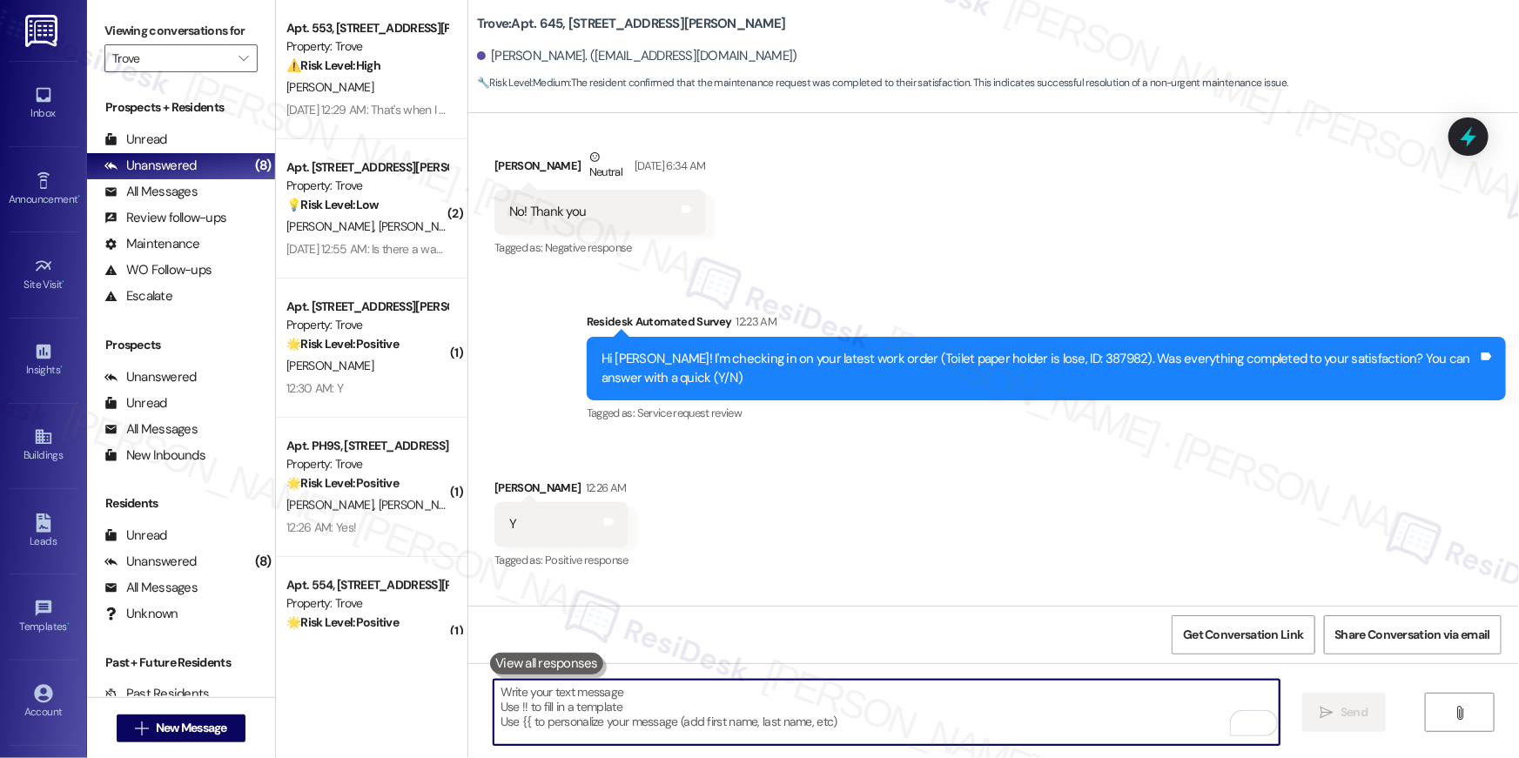
scroll to position [12701, 0]
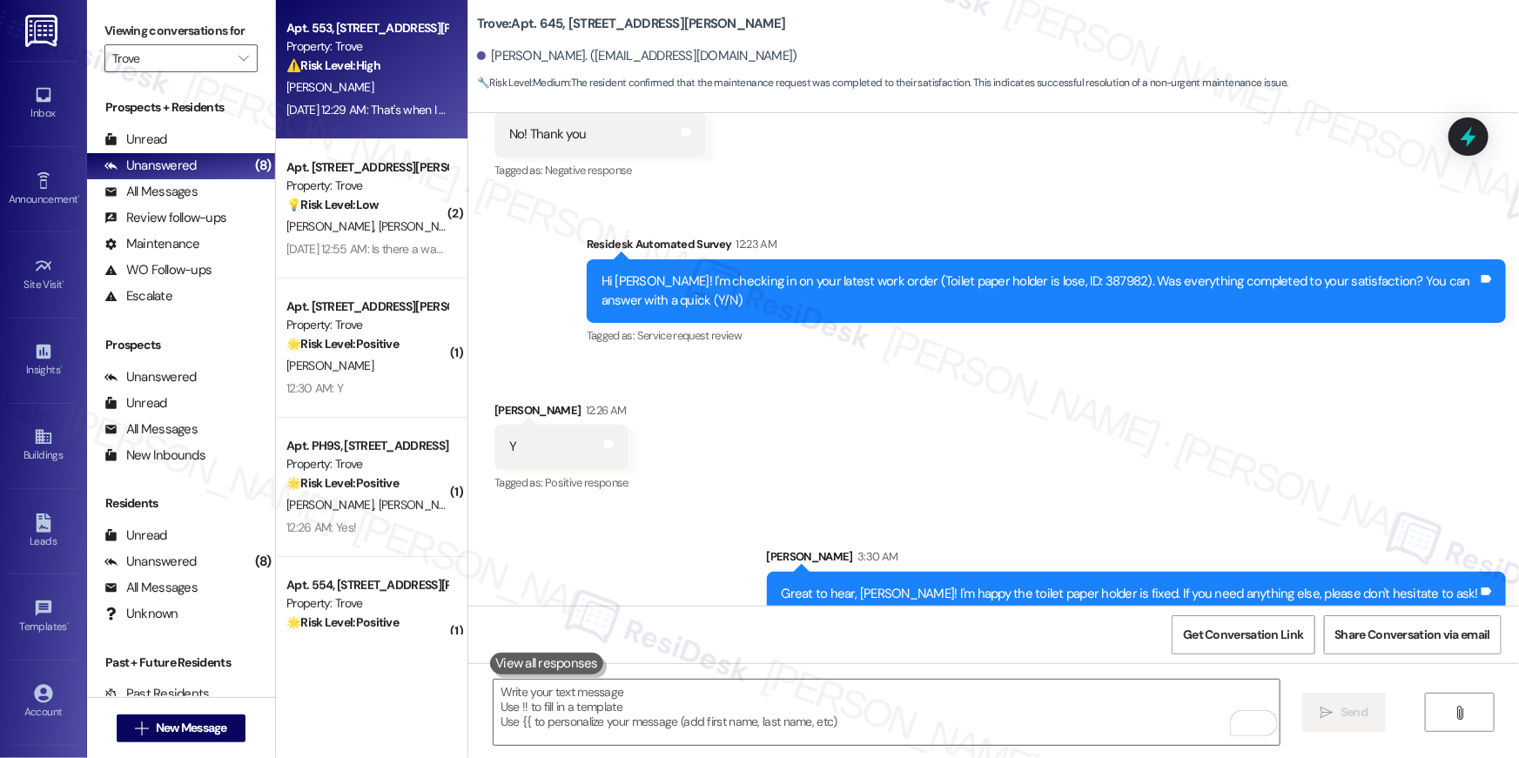
click at [420, 123] on div "Apt. 553, 1201 S. Ross Street Property: Trove ⚠️ Risk Level: High The resident …" at bounding box center [372, 69] width 192 height 139
click at [417, 118] on div "Aug 09, 2025 at 12:29 AM: That's when I get my paycheck for my new job Aug 09, …" at bounding box center [367, 110] width 165 height 22
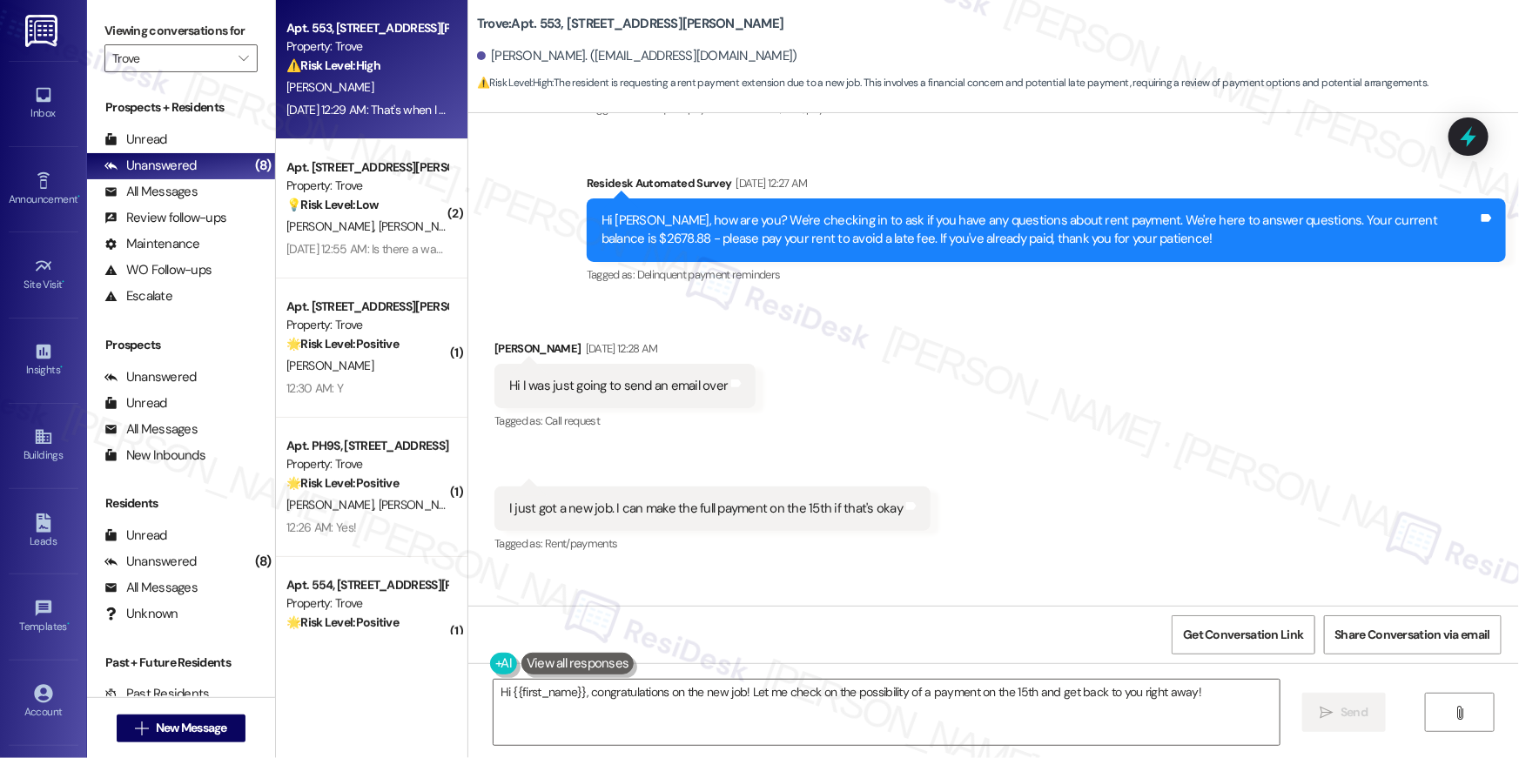
scroll to position [803, 0]
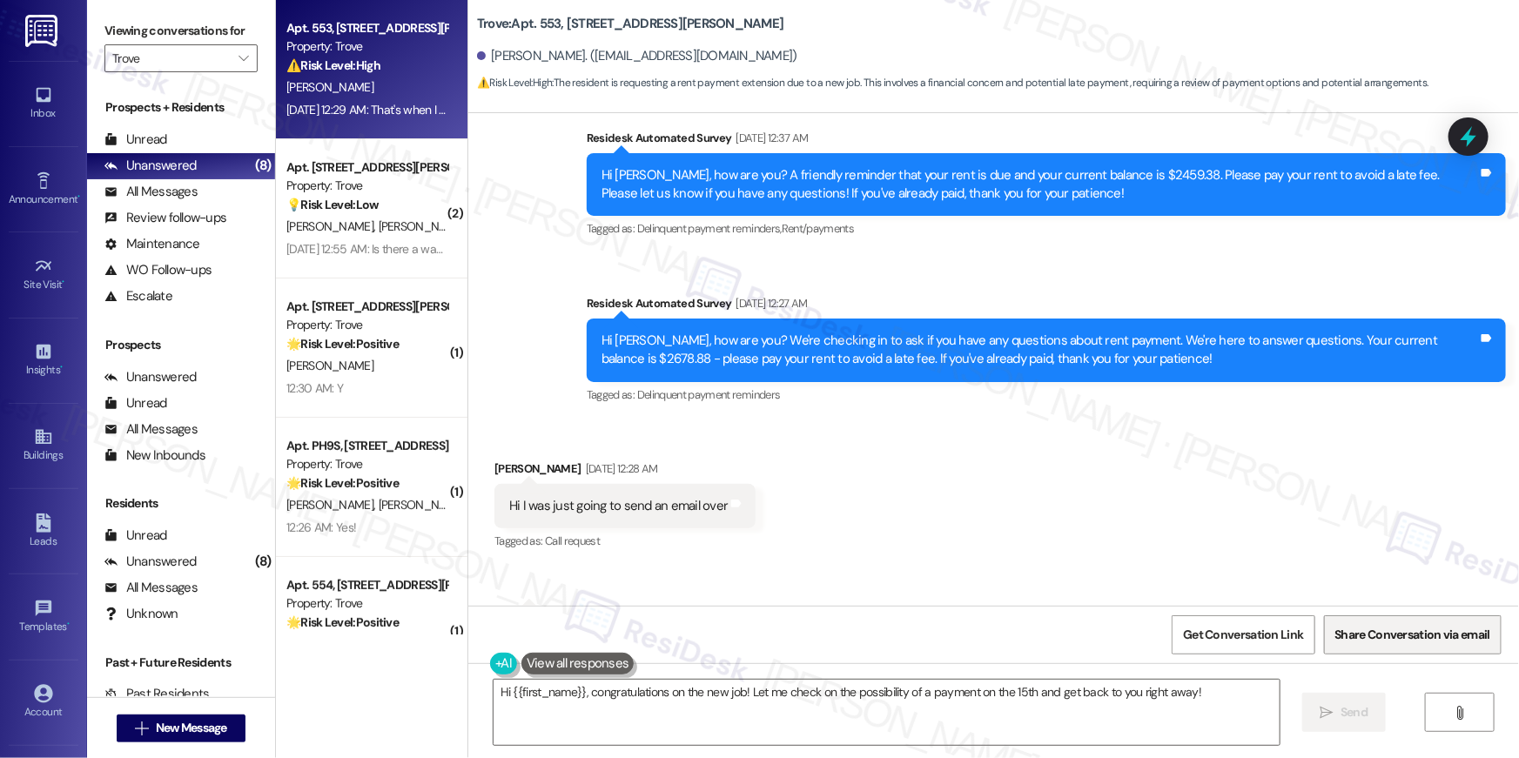
drag, startPoint x: 918, startPoint y: 706, endPoint x: 1436, endPoint y: 652, distance: 520.8
click at [918, 707] on textarea "Hi {{first_name}}, congratulations on the new job! Let me check on the possibil…" at bounding box center [887, 712] width 786 height 65
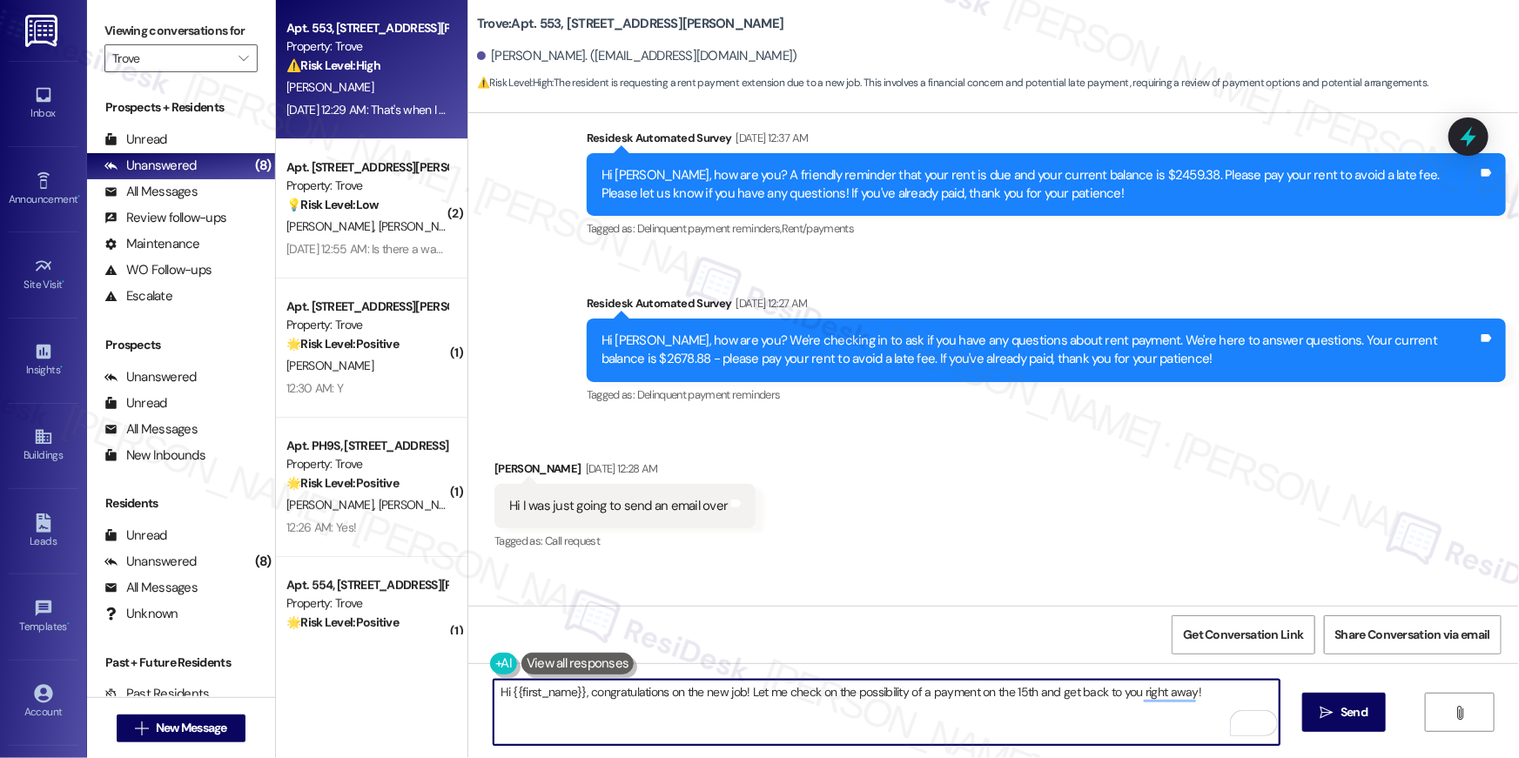
click at [1094, 722] on textarea "Hi {{first_name}}, congratulations on the new job! Let me check on the possibil…" at bounding box center [887, 712] width 786 height 65
paste textarea "you’re welcome to make your payment whenever you’re able. Please keep in mind t…"
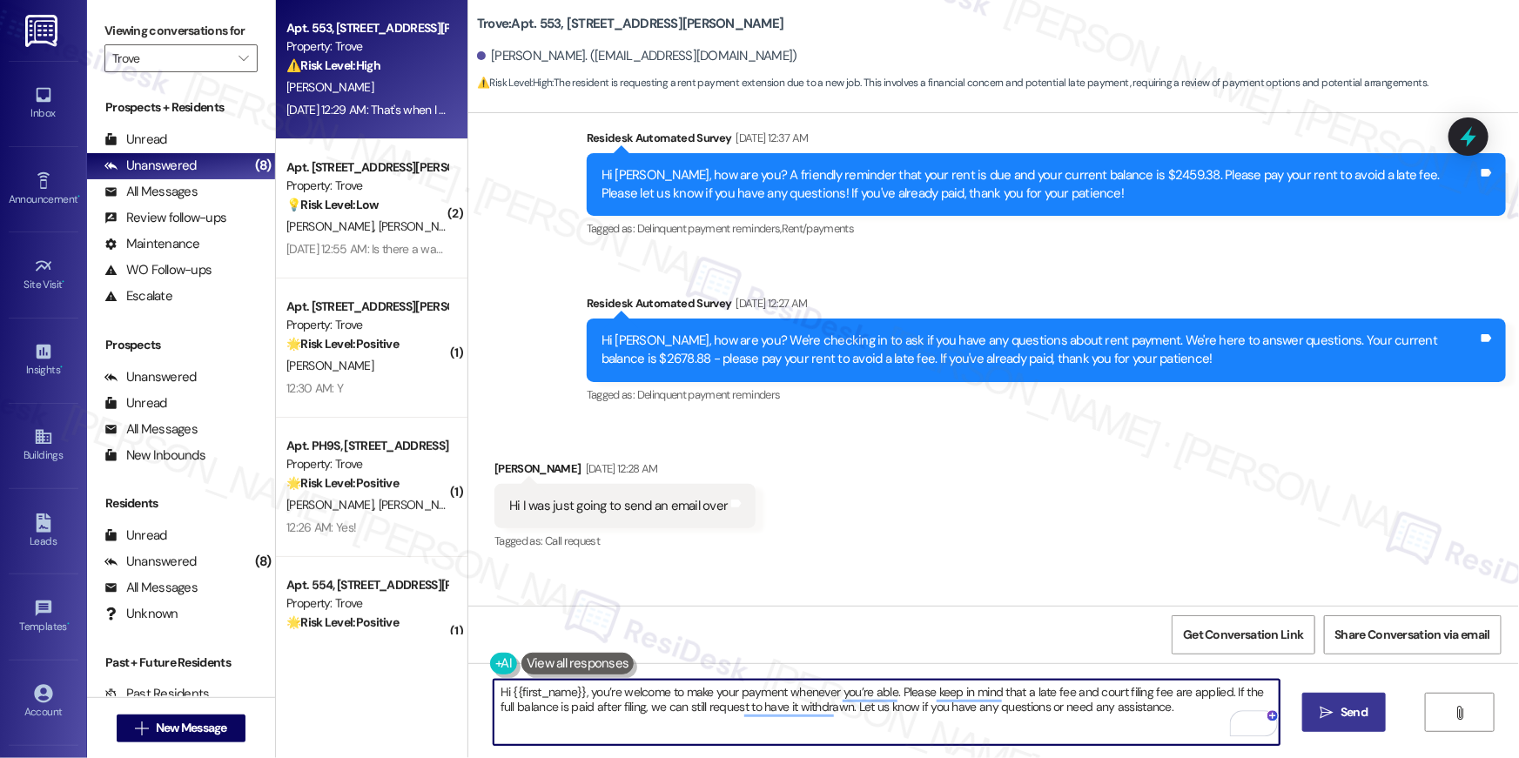
type textarea "Hi {{first_name}}, you’re welcome to make your payment whenever you’re able. Pl…"
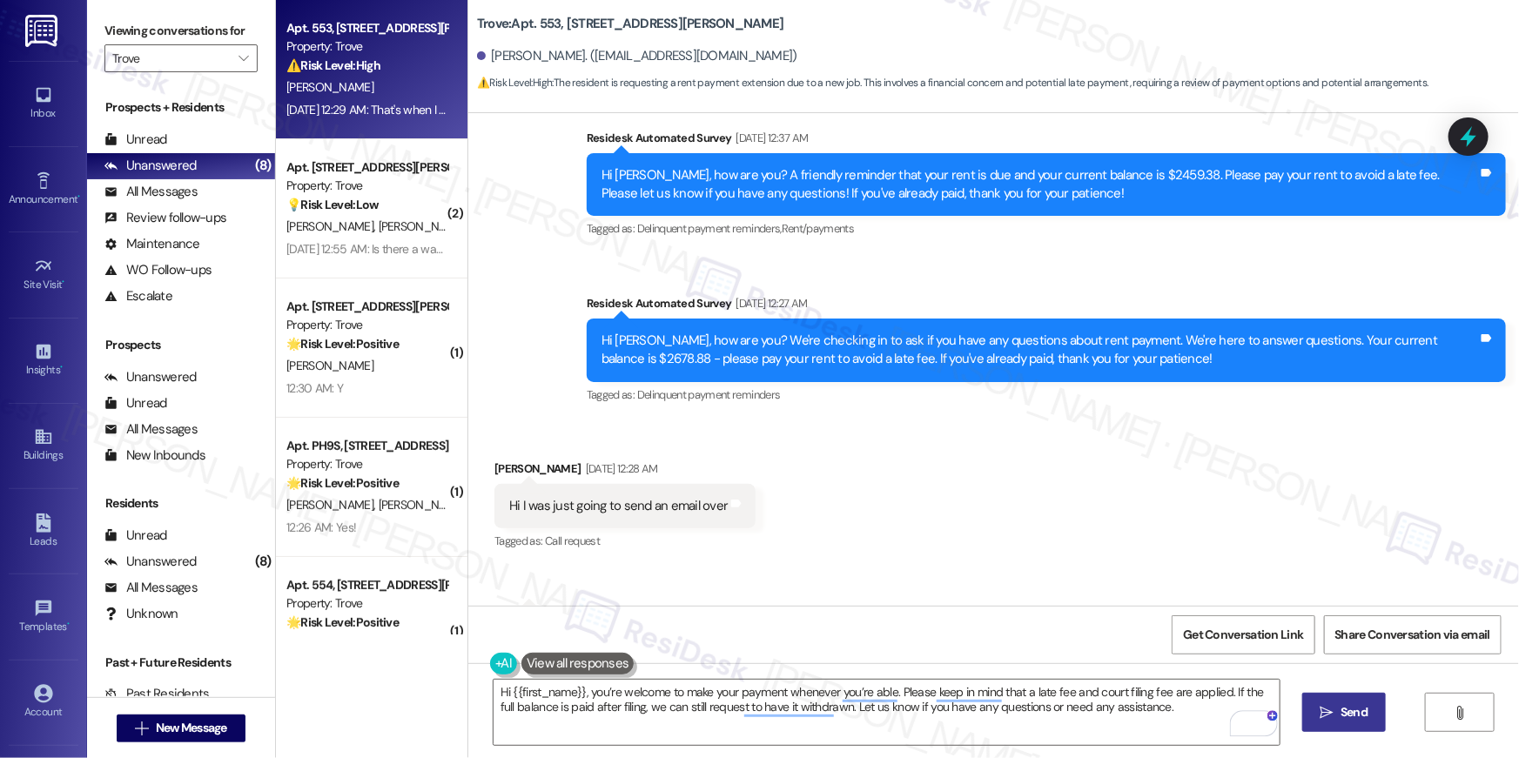
click at [1347, 711] on span "Send" at bounding box center [1354, 712] width 27 height 18
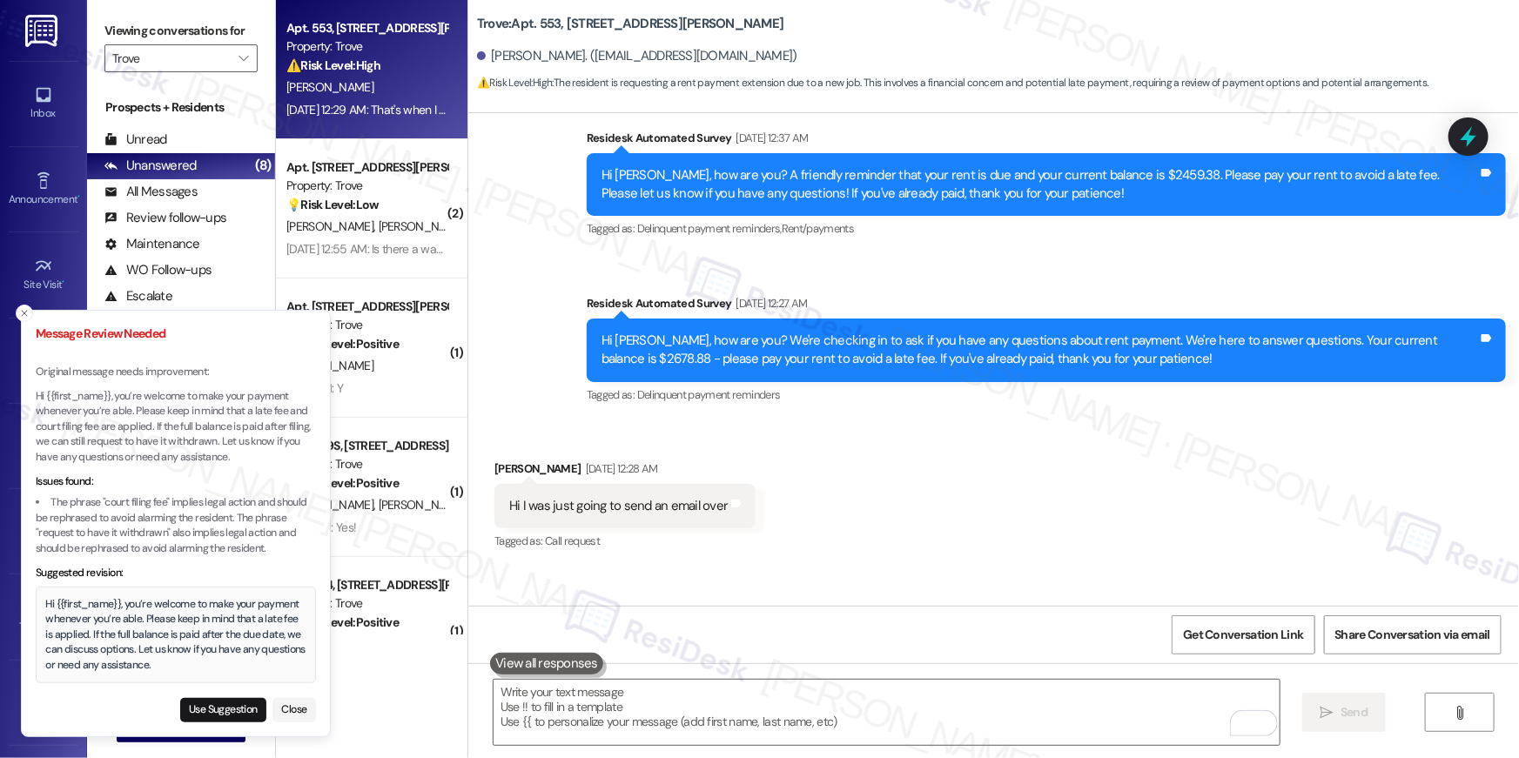
click at [245, 689] on div "Message Review Needed Original message needs improvement: Hi {{first_name}}, yo…" at bounding box center [176, 524] width 280 height 398
click at [249, 689] on div "Message Review Needed Original message needs improvement: Hi {{first_name}}, yo…" at bounding box center [176, 524] width 280 height 398
click at [252, 701] on button "Use Suggestion" at bounding box center [223, 710] width 86 height 24
type textarea "Hi {{first_name}}, you’re welcome to make your payment whenever you’re able. Pl…"
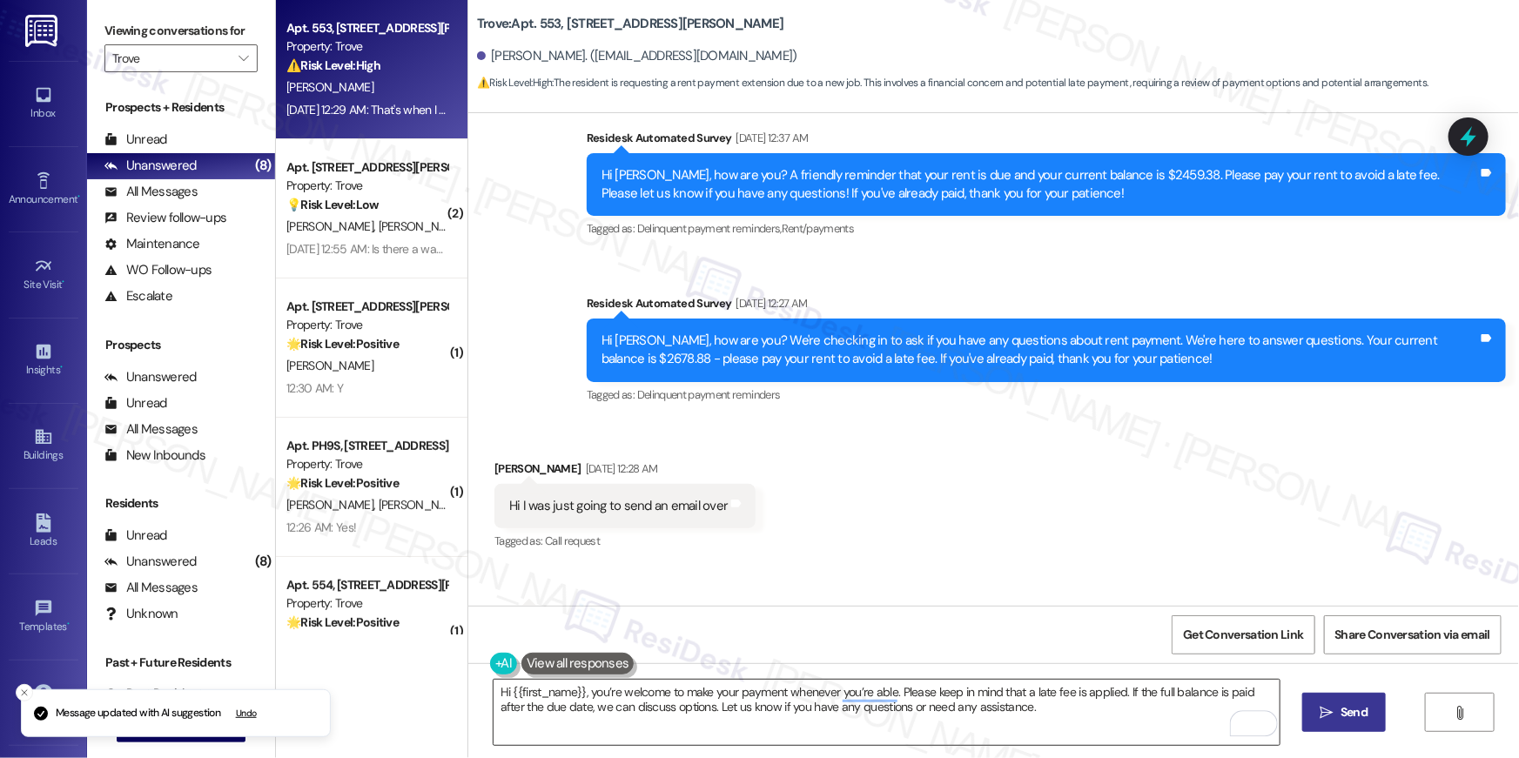
click at [1151, 716] on textarea "Hi {{first_name}}, you’re welcome to make your payment whenever you’re able. Pl…" at bounding box center [887, 712] width 786 height 65
click at [1306, 722] on button " Send" at bounding box center [1344, 712] width 84 height 39
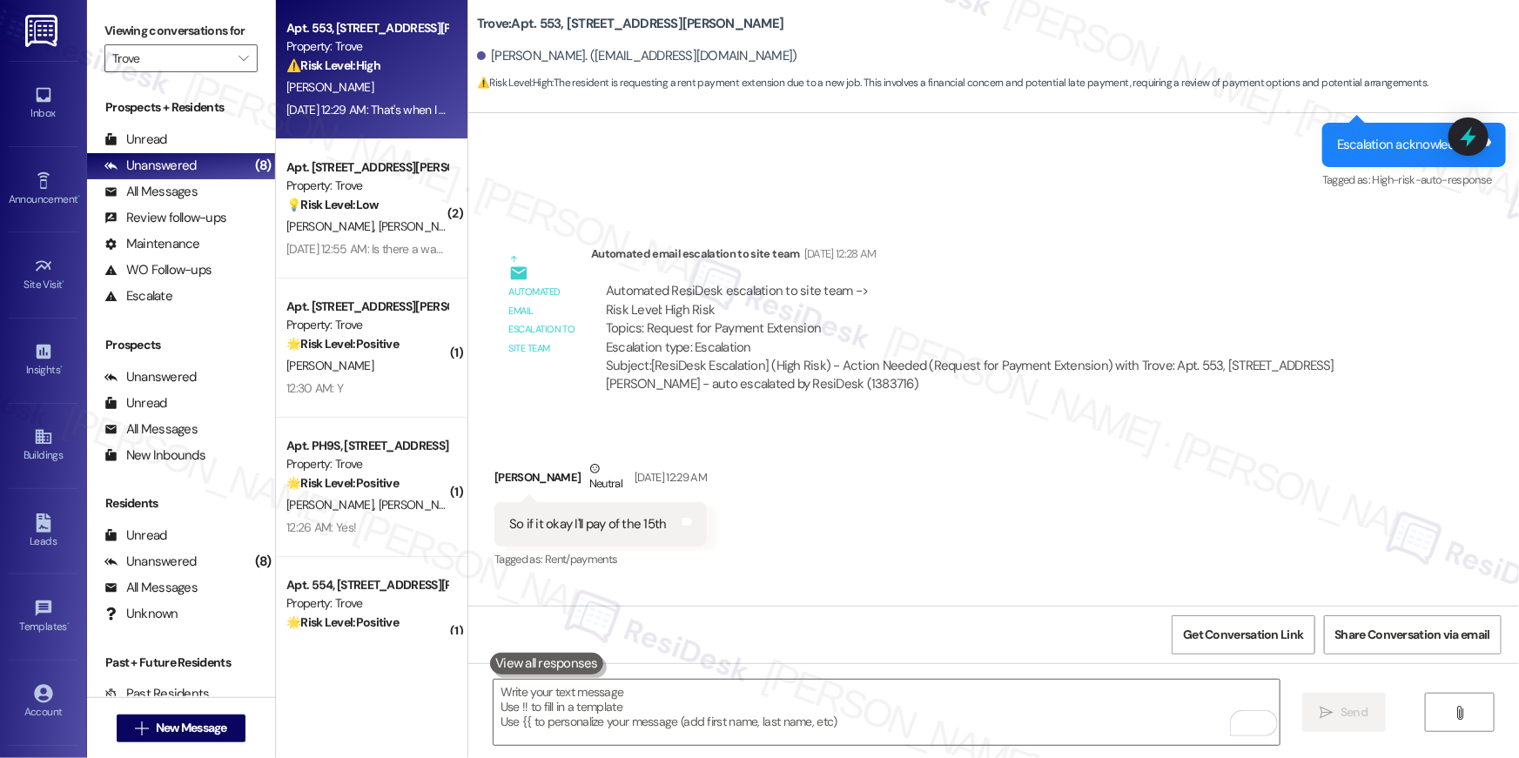
scroll to position [1510, 0]
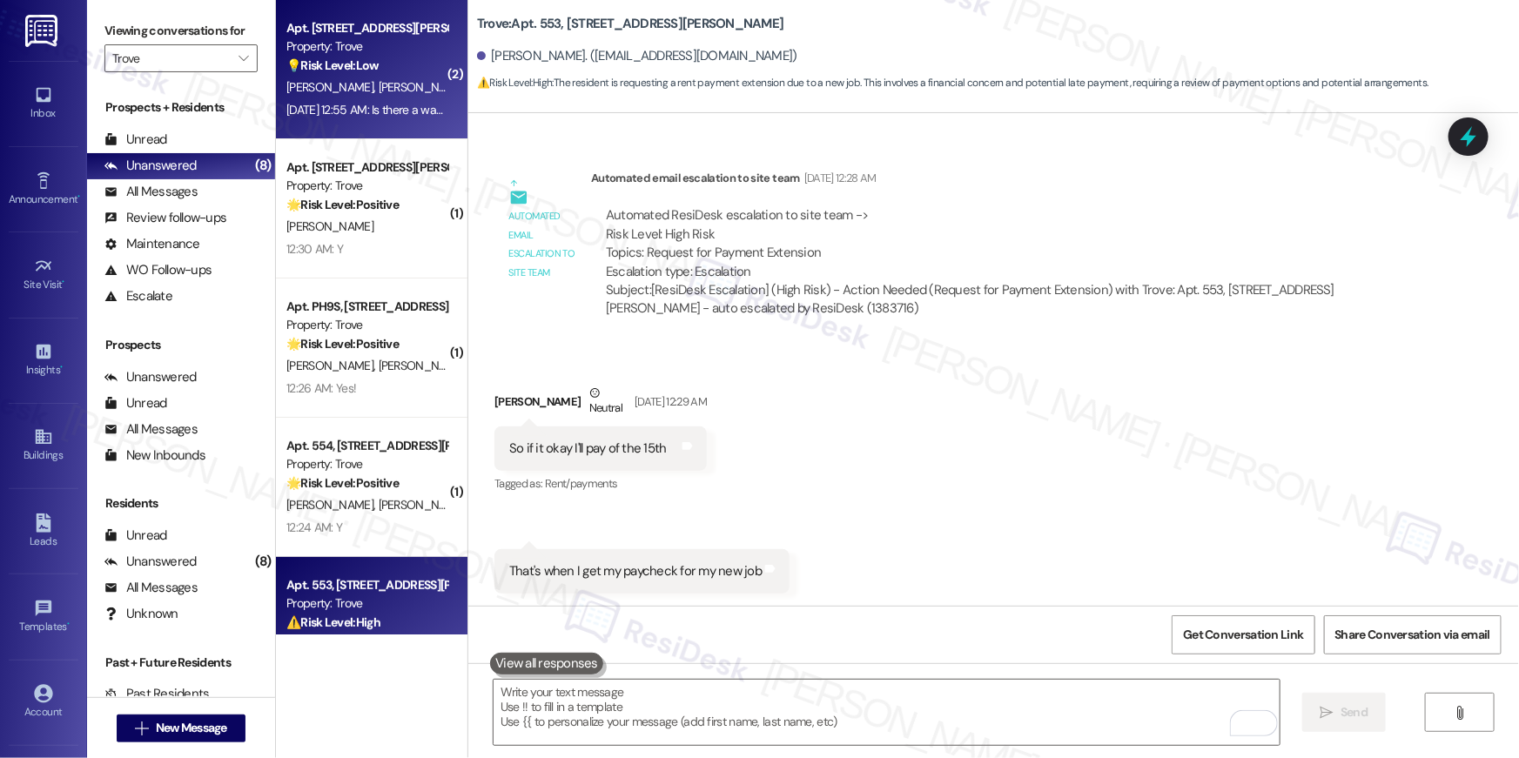
click at [343, 70] on strong "💡 Risk Level: Low" at bounding box center [332, 65] width 92 height 16
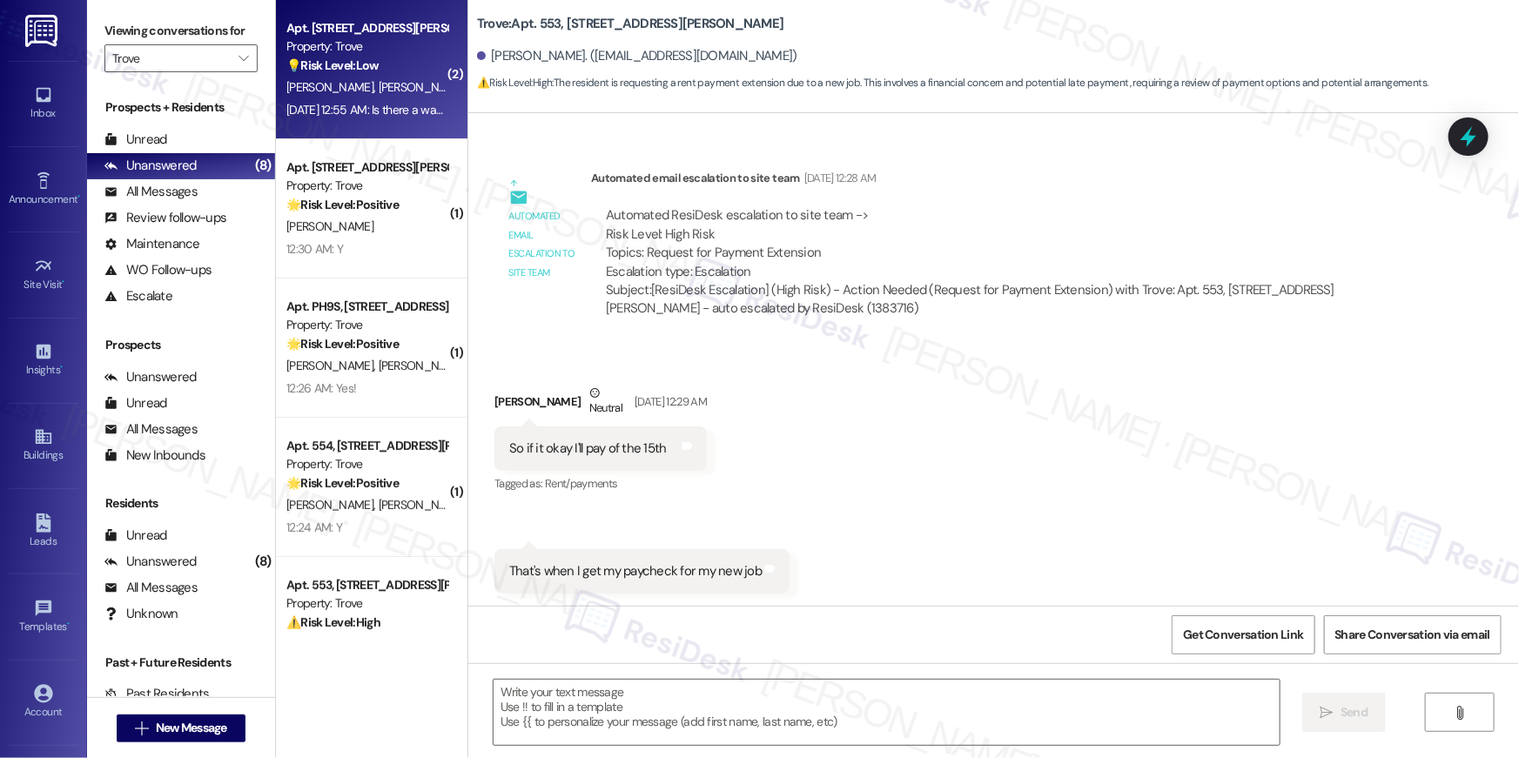
type textarea "Fetching suggested responses. Please feel free to read through the conversation…"
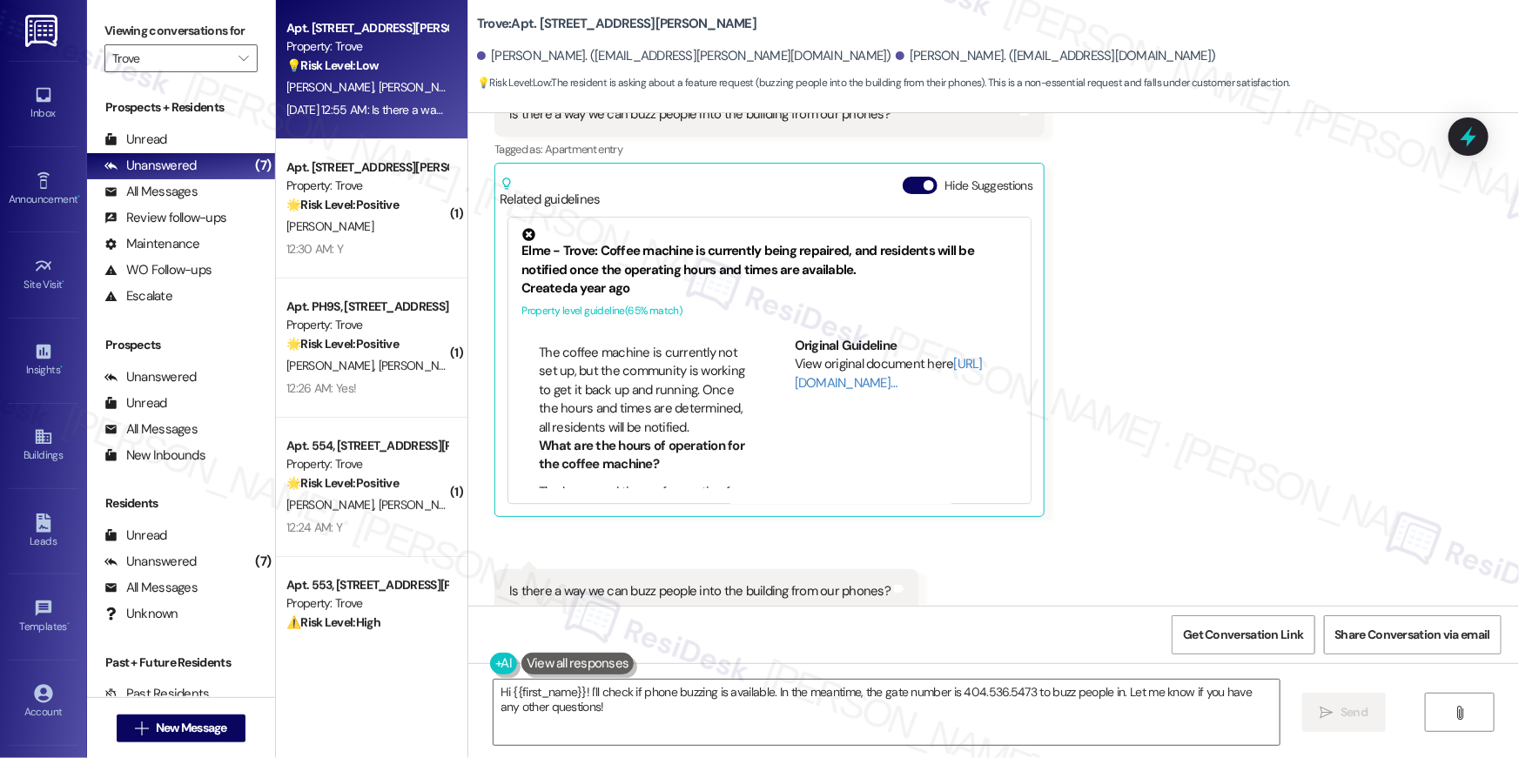
scroll to position [172, 0]
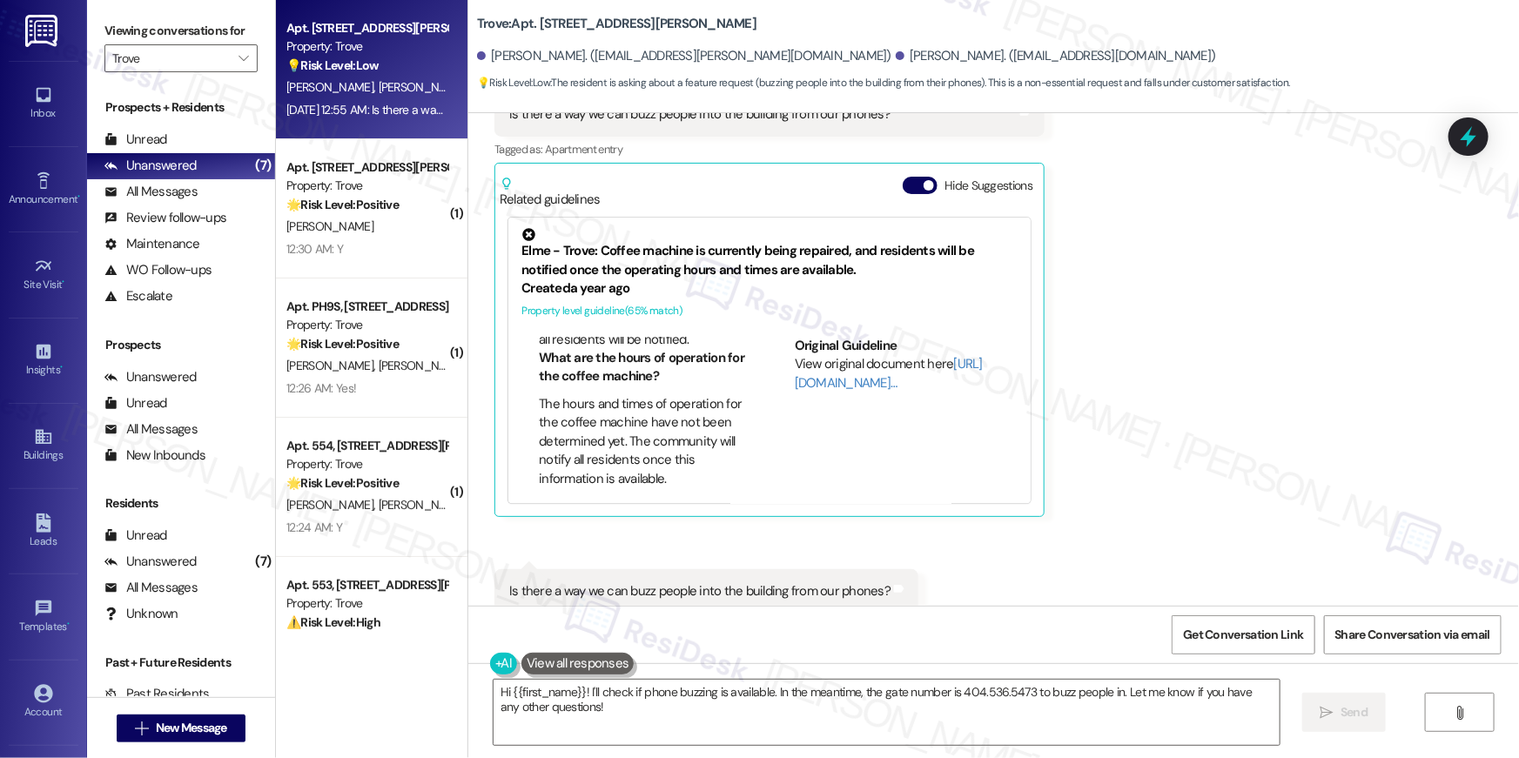
click at [1073, 467] on div "Received via SMS Alison Ohara Question Aug 09, 2025 at 12:55 AM Is there a way …" at bounding box center [993, 365] width 1051 height 680
click at [776, 654] on button "Show suggestions" at bounding box center [790, 662] width 35 height 17
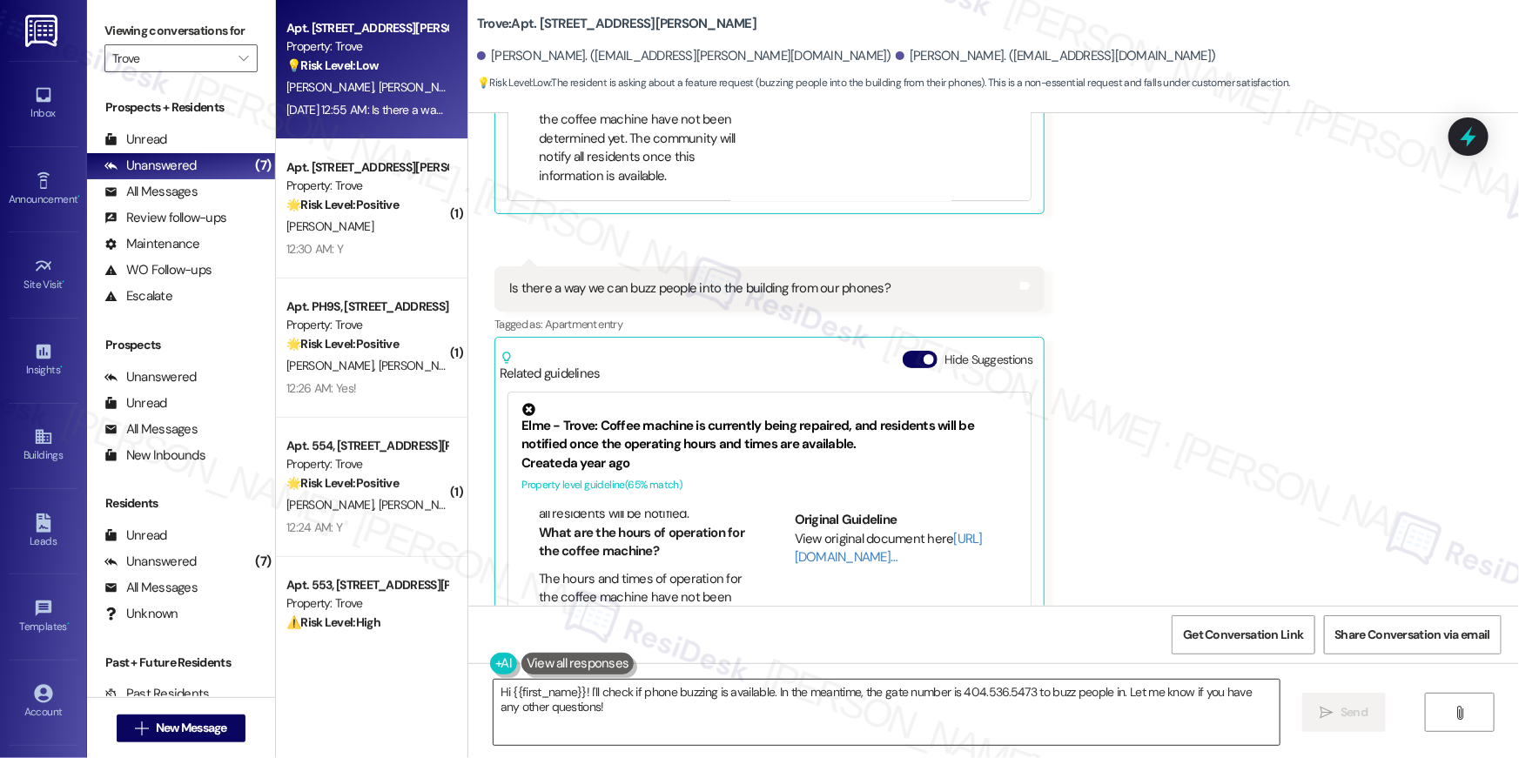
click at [748, 698] on textarea "Hi {{first_name}}! I'll check if phone buzzing is available. In the meantime, t…" at bounding box center [887, 712] width 786 height 65
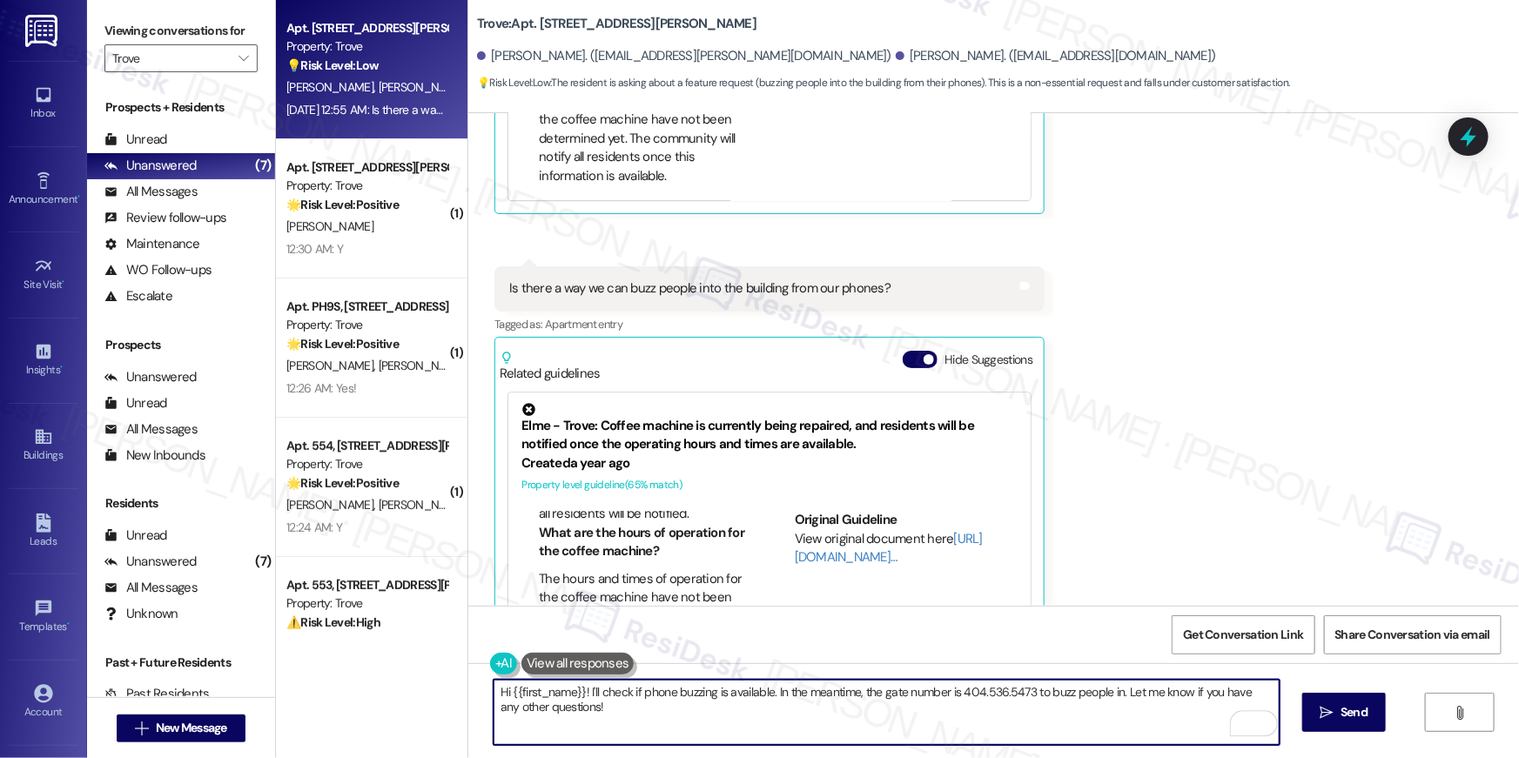
click at [1012, 699] on textarea "Hi {{first_name}}! I'll check if phone buzzing is available. In the meantime, t…" at bounding box center [887, 712] width 786 height 65
click at [1029, 710] on textarea "Hi {{first_name}}! I'll check if phone buzzing is available. In the meantime, t…" at bounding box center [887, 712] width 786 height 65
drag, startPoint x: 770, startPoint y: 689, endPoint x: 1113, endPoint y: 696, distance: 343.1
click at [1113, 696] on textarea "Hi {{first_name}}! I'll check if phone buzzing is available. In the meantime, t…" at bounding box center [887, 712] width 786 height 65
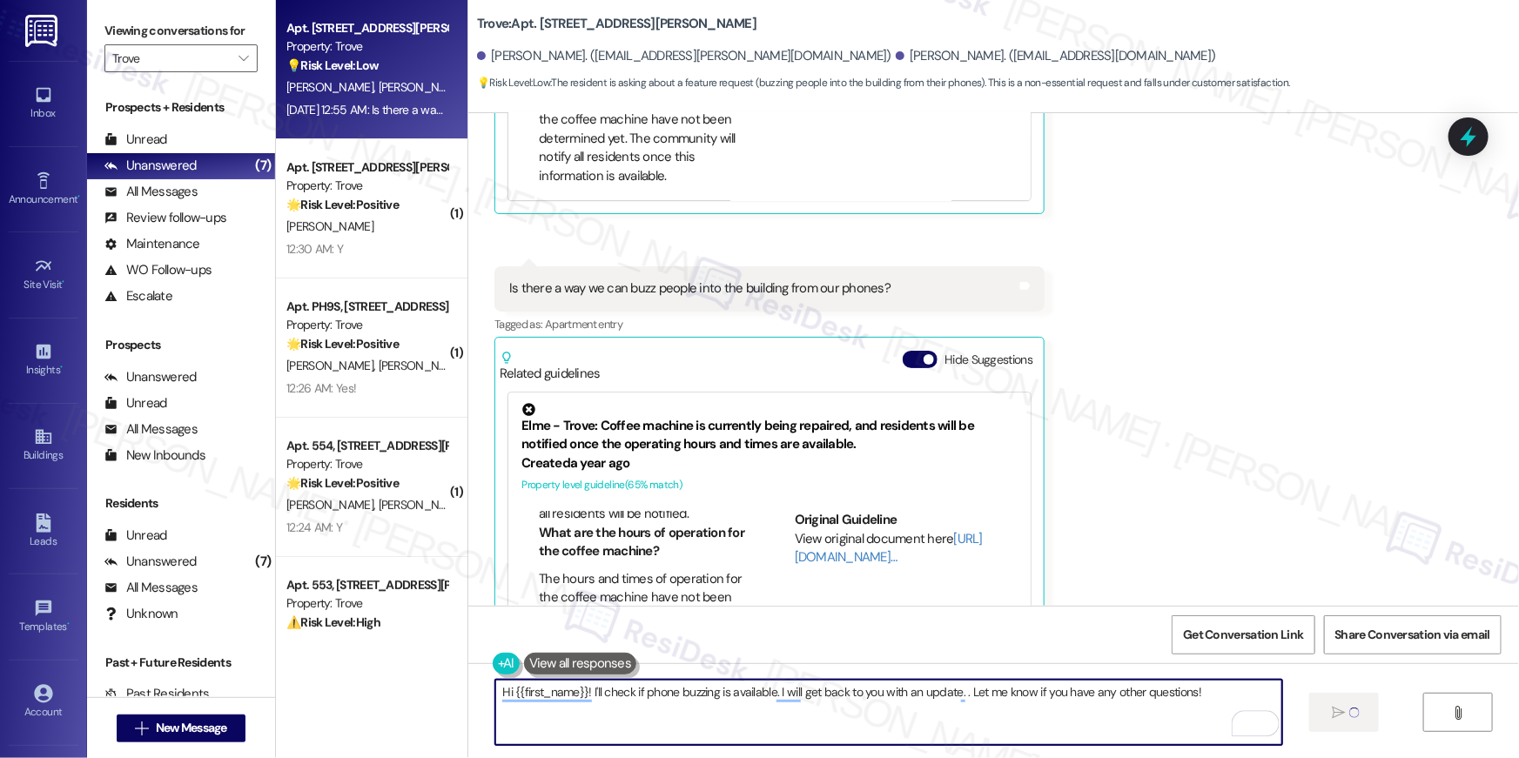
type textarea "Hi {{first_name}}! I'll check if phone buzzing is available. I will get back to…"
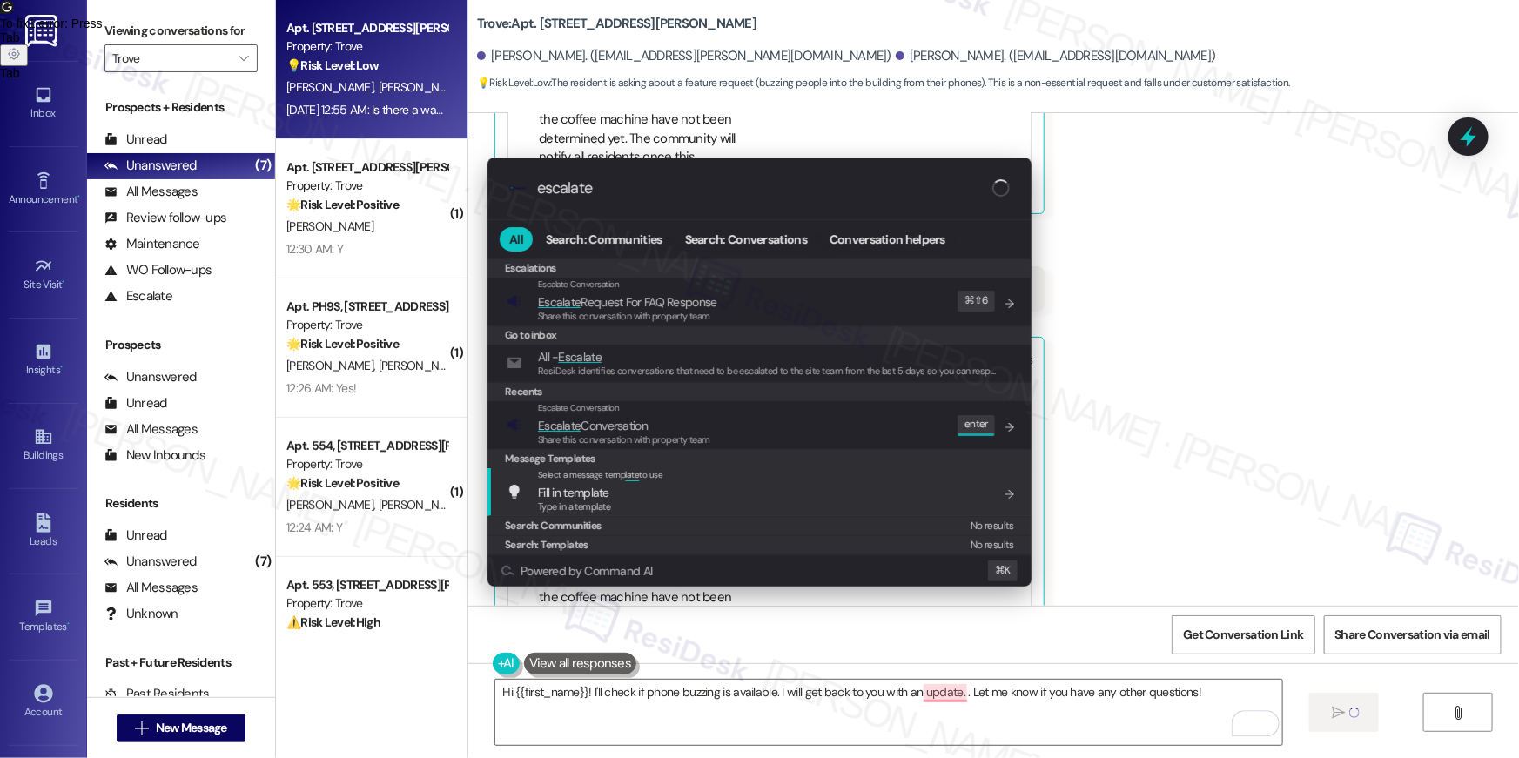
type input "escalate"
click at [806, 438] on div "Escalate Conversation Escalate Conversation Share this conversation with proper…" at bounding box center [761, 424] width 509 height 47
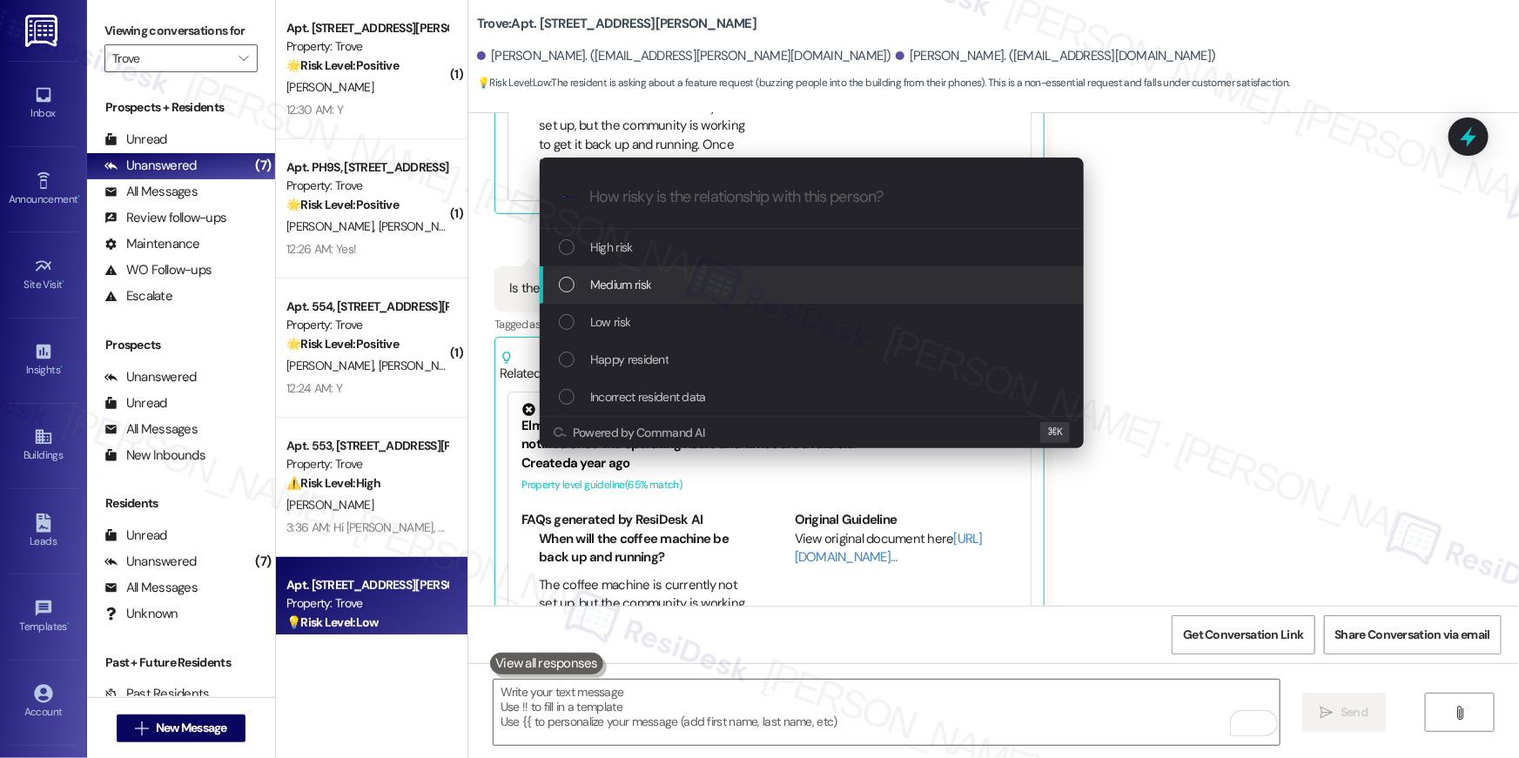
click at [718, 293] on div "Medium risk" at bounding box center [813, 284] width 509 height 19
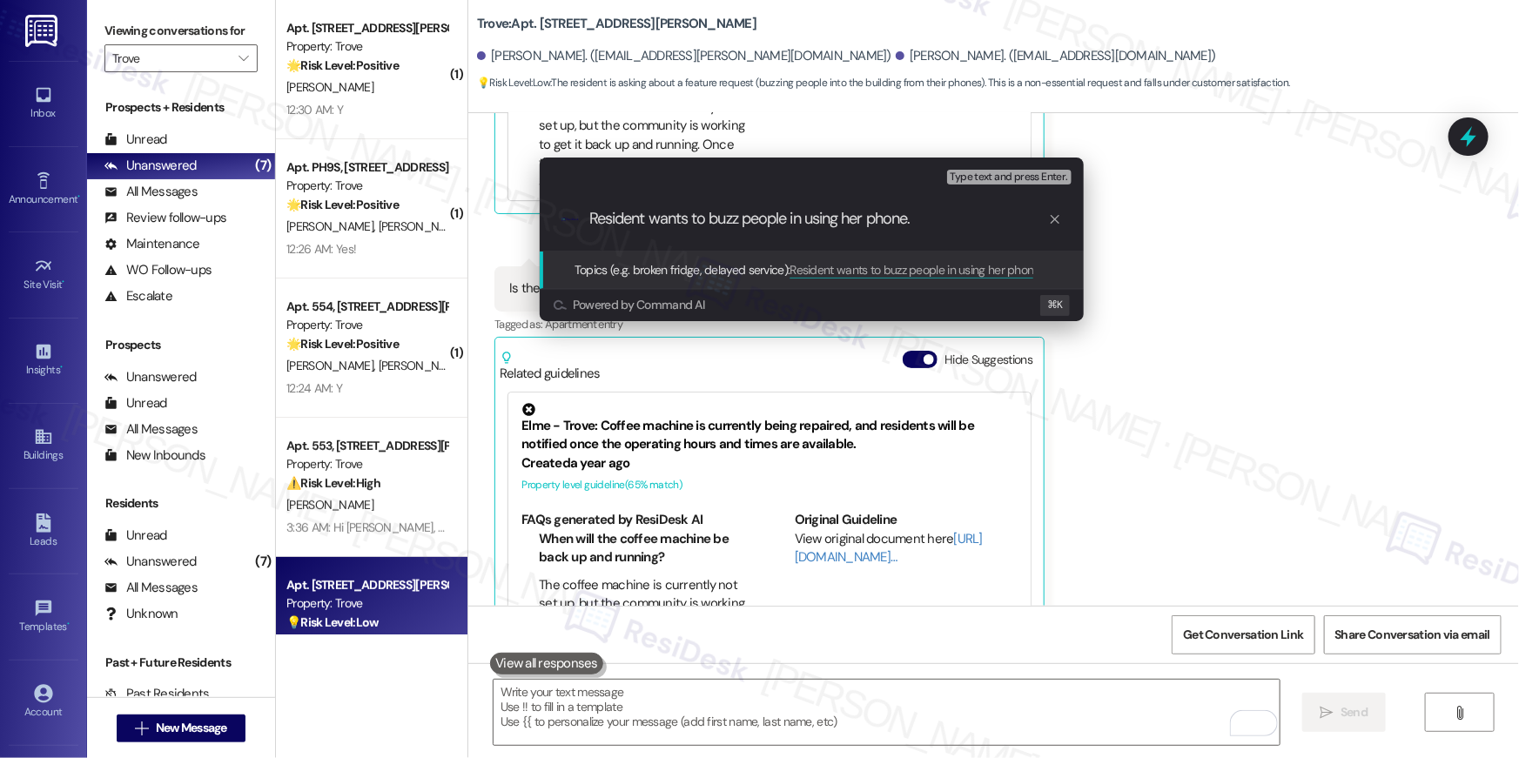
type input "Resident wants to buzz people in using her phone."
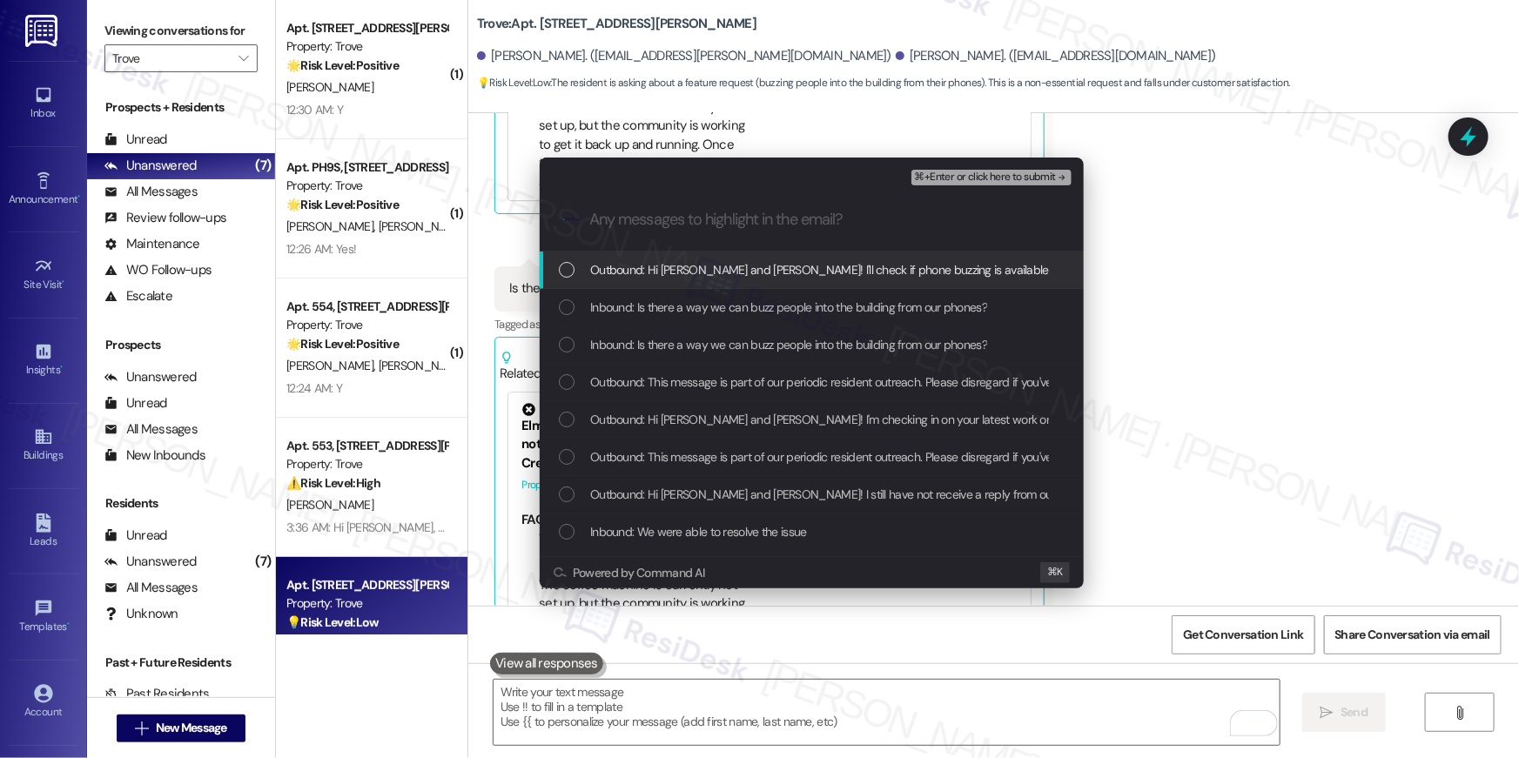
click at [766, 275] on span "Outbound: Hi Alison and John! I'll check if phone buzzing is available. I will …" at bounding box center [1031, 269] width 883 height 19
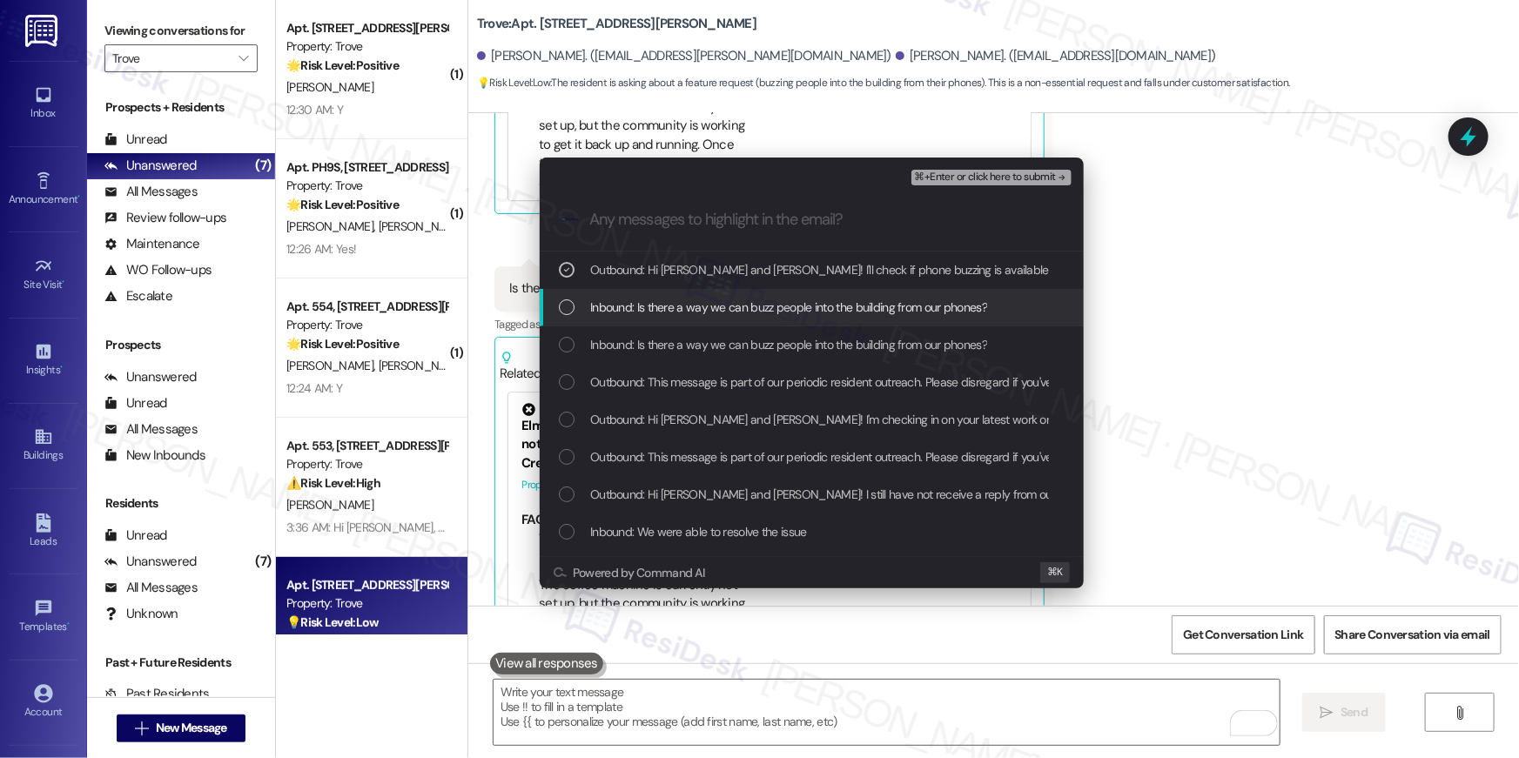
click at [754, 307] on span "Inbound: Is there a way we can buzz people into the building from our phones?" at bounding box center [788, 307] width 397 height 19
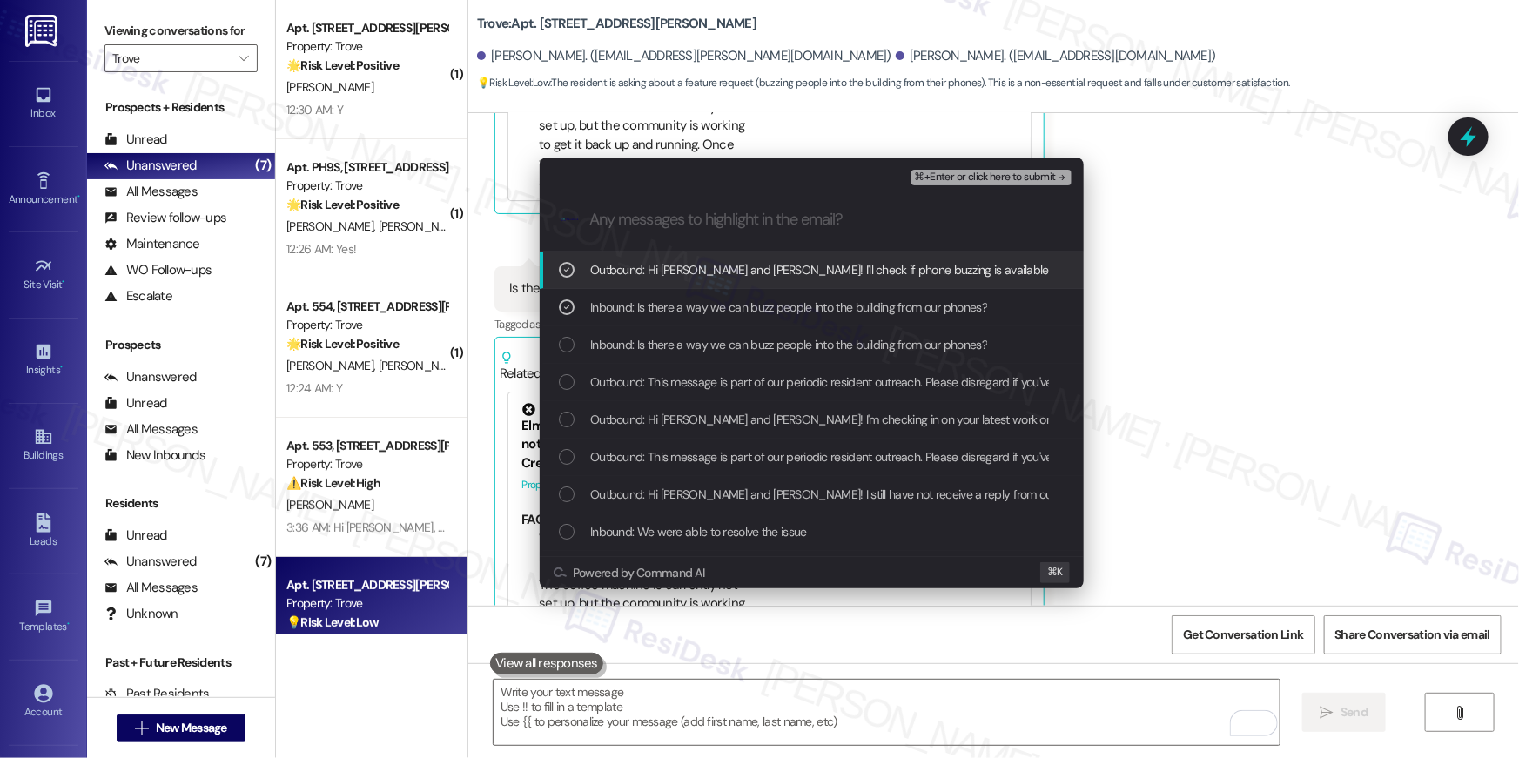
click at [1006, 174] on span "⌘+Enter or click here to submit" at bounding box center [985, 177] width 141 height 12
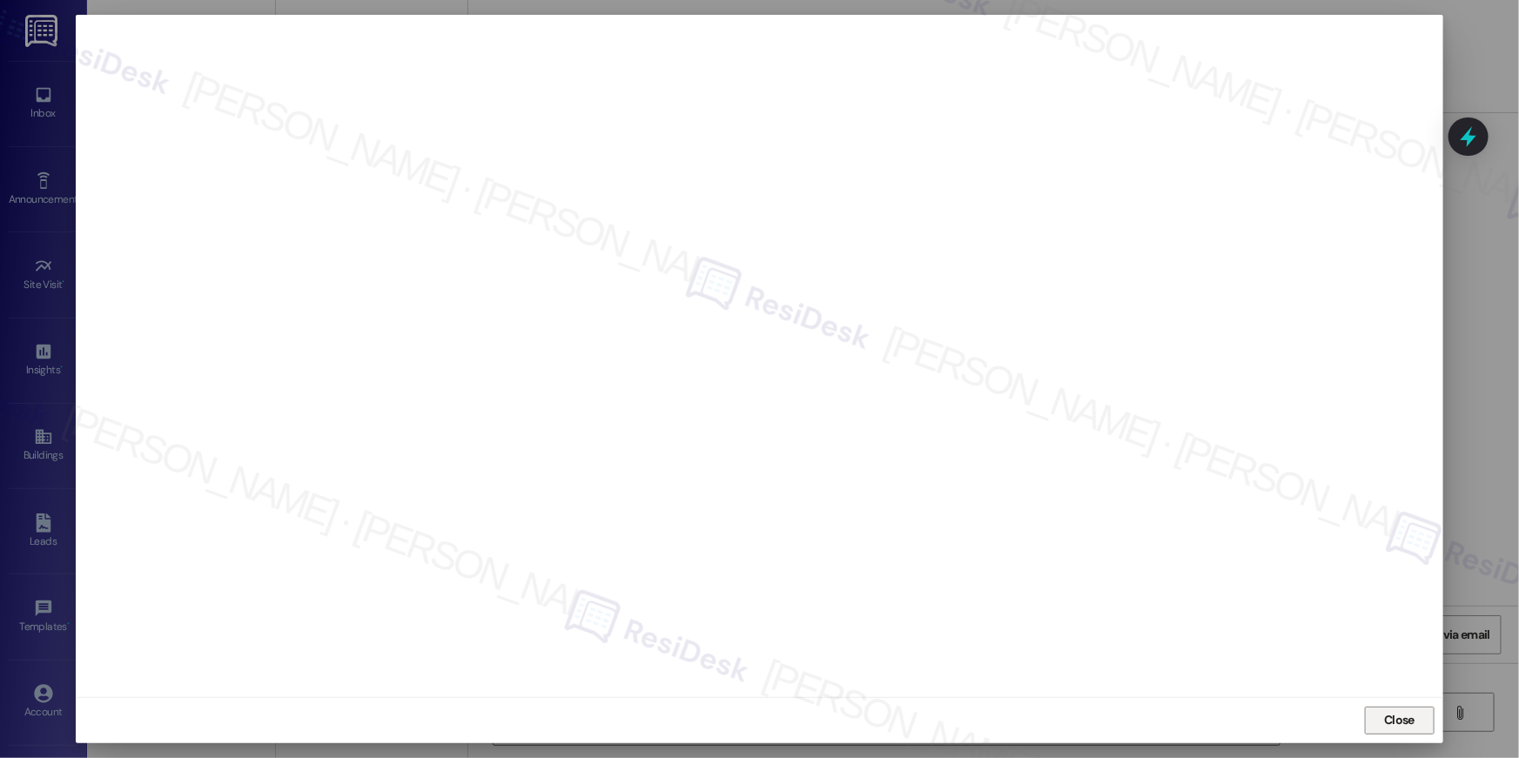
click at [1415, 716] on span "Close" at bounding box center [1399, 720] width 37 height 18
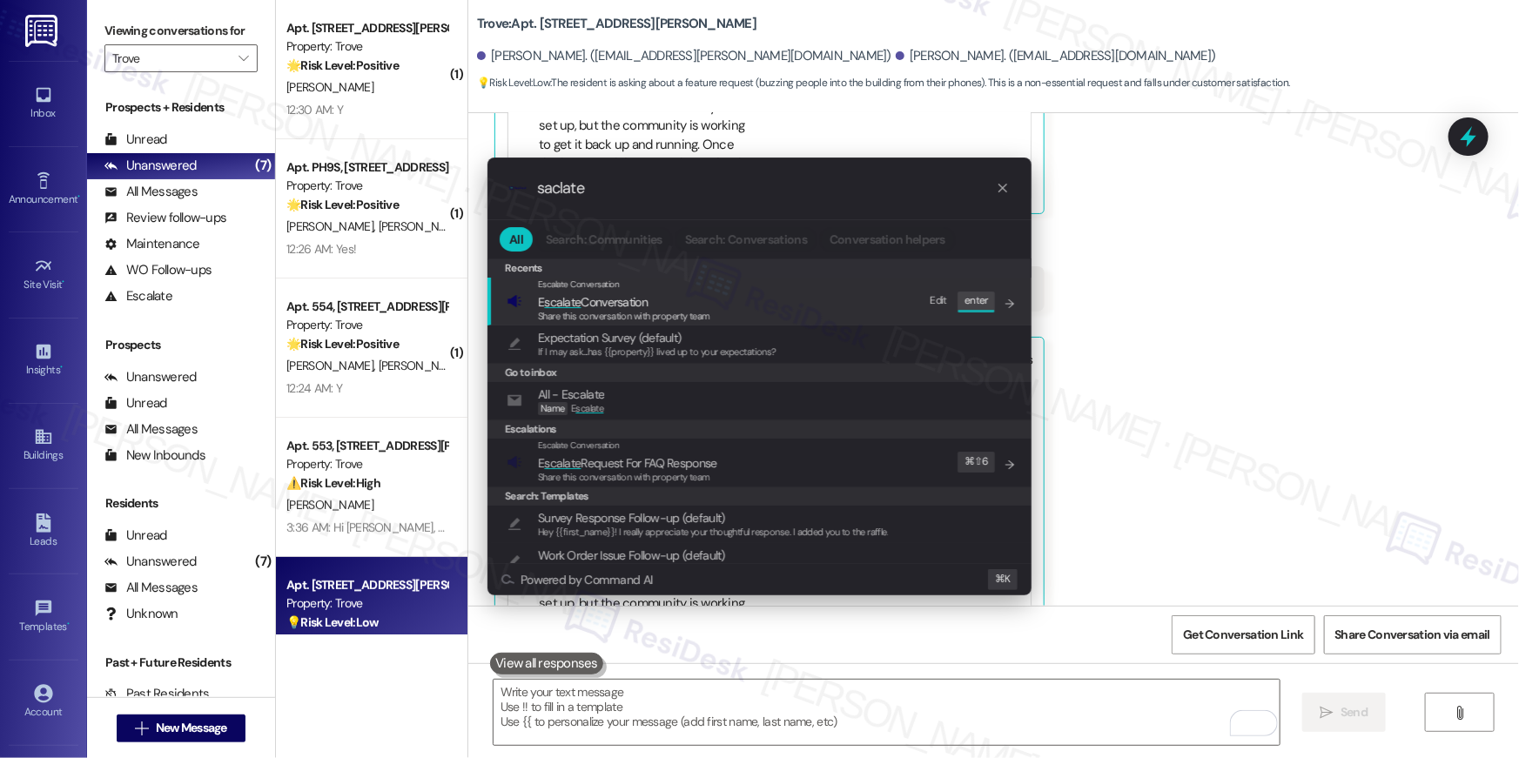
type input "saclate"
click at [655, 304] on span "E scalate Conversation" at bounding box center [624, 302] width 172 height 19
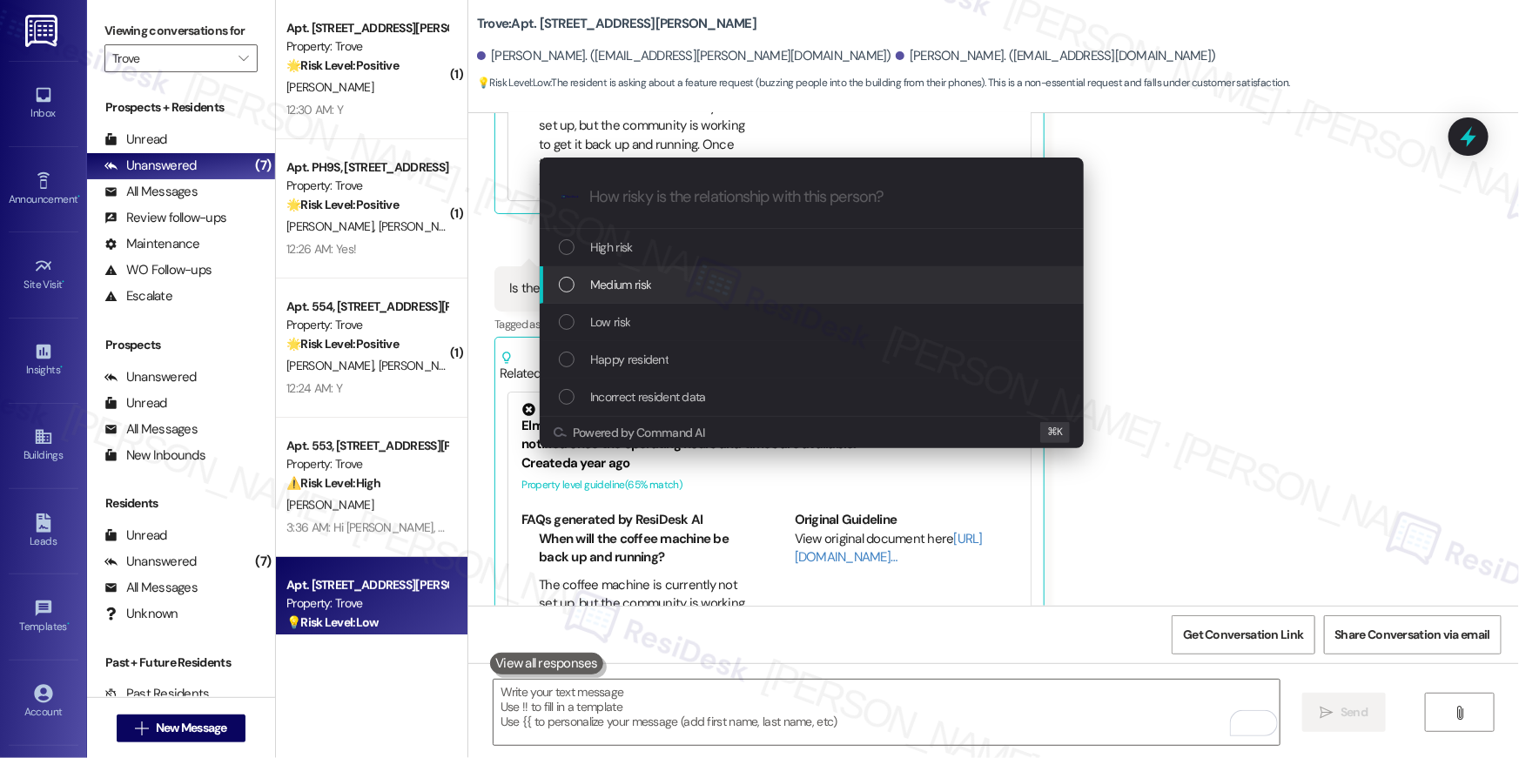
click at [622, 285] on span "Medium risk" at bounding box center [620, 284] width 61 height 19
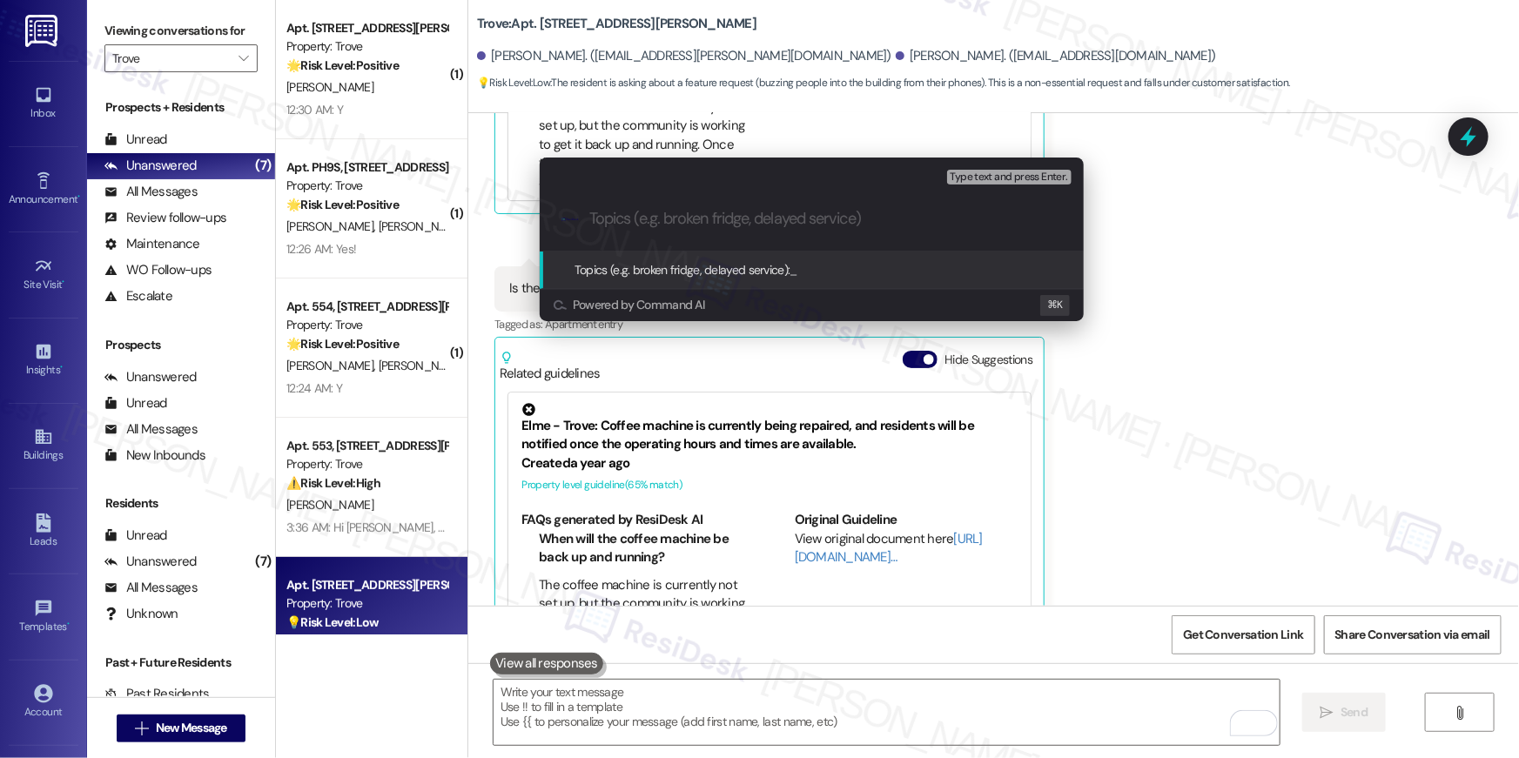
paste input "Resident wants to buzz people in using her phone."
type input "Resident wants to buzz people in using her phone."
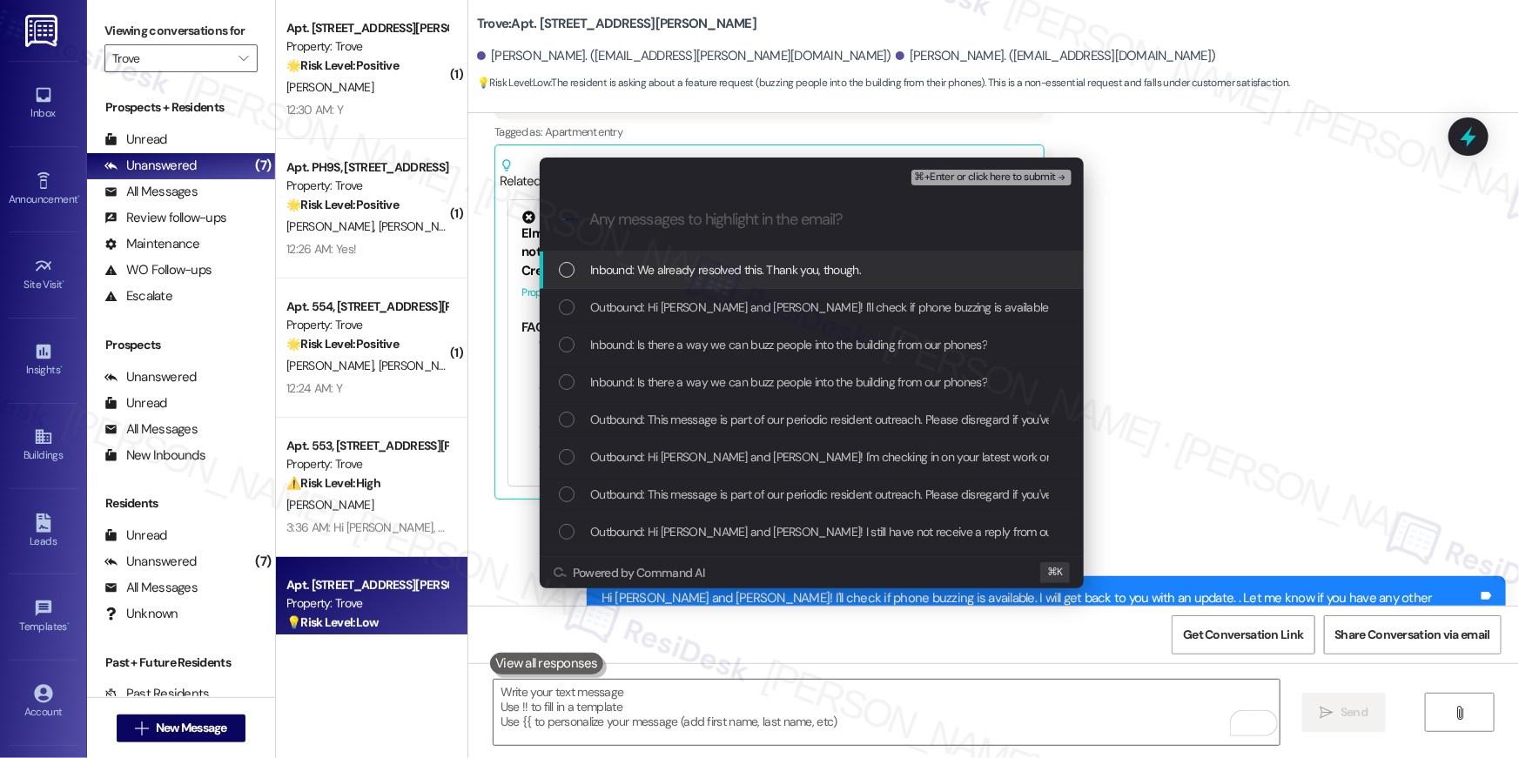
scroll to position [12692, 0]
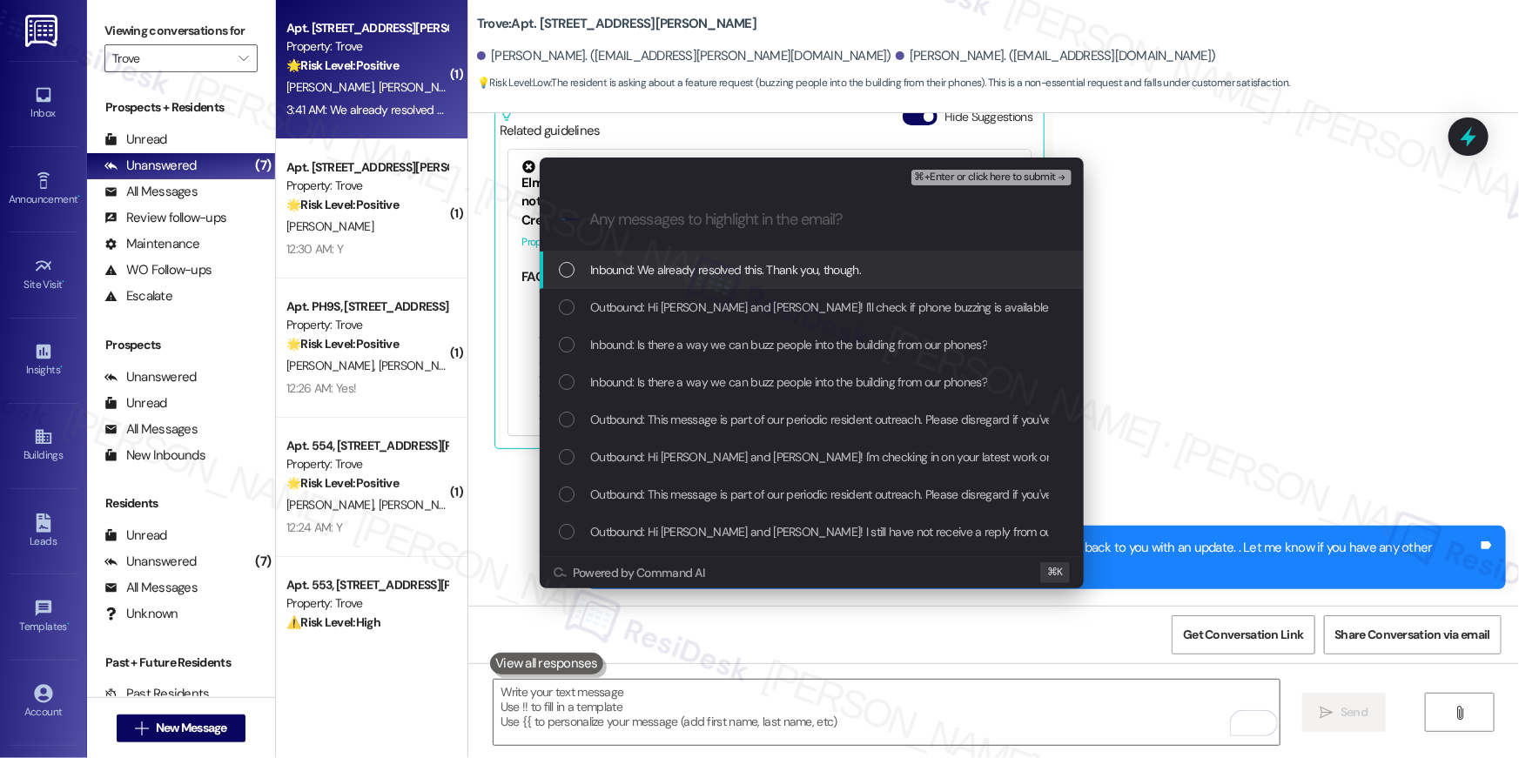
drag, startPoint x: 641, startPoint y: 278, endPoint x: 646, endPoint y: 306, distance: 28.3
click at [641, 278] on span "Inbound: We already resolved this. Thank you, though." at bounding box center [725, 269] width 271 height 19
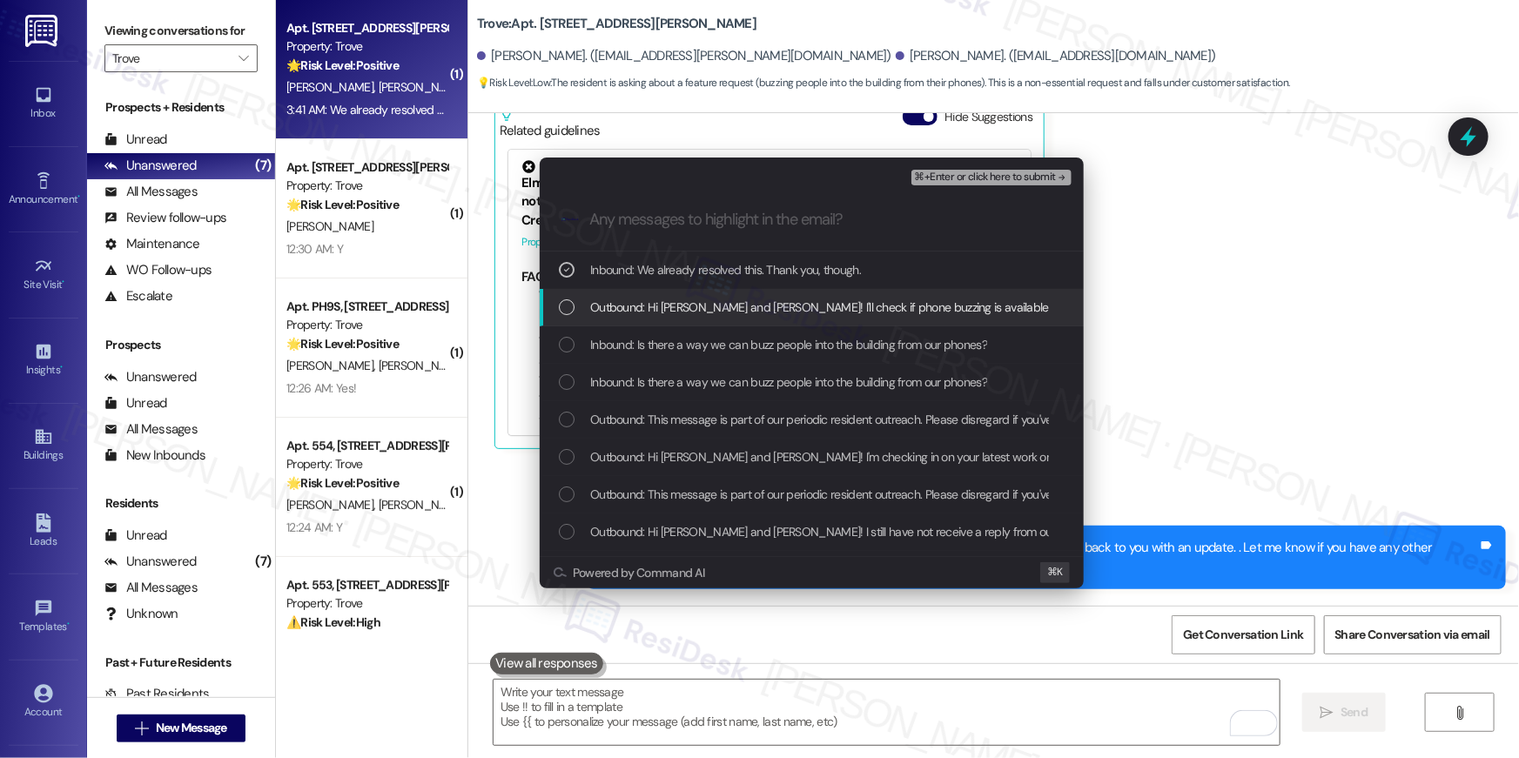
drag, startPoint x: 646, startPoint y: 306, endPoint x: 652, endPoint y: 336, distance: 31.1
click at [645, 306] on span "Outbound: Hi Alison and John! I'll check if phone buzzing is available. I will …" at bounding box center [1031, 307] width 883 height 19
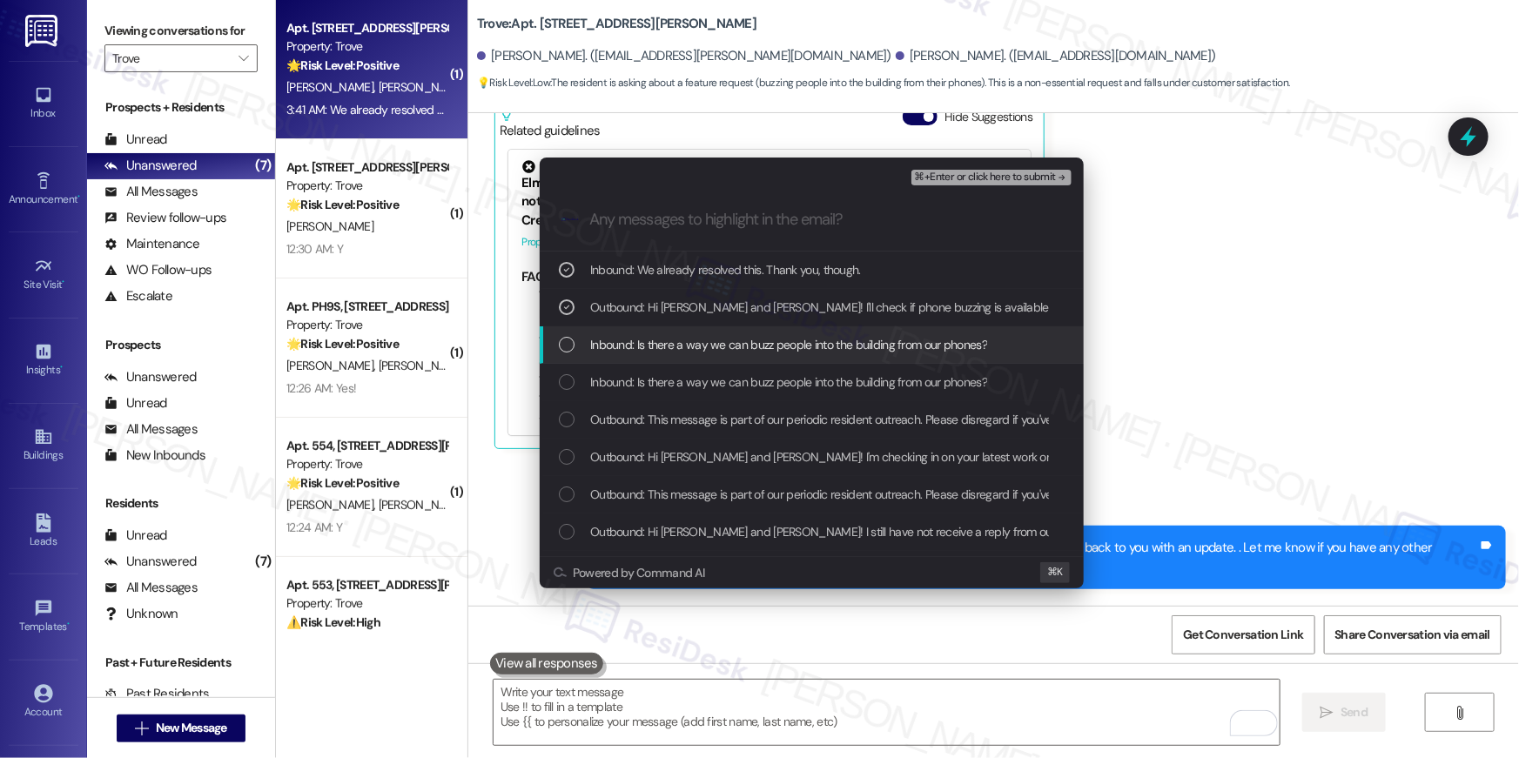
click at [652, 339] on span "Inbound: Is there a way we can buzz people into the building from our phones?" at bounding box center [788, 344] width 397 height 19
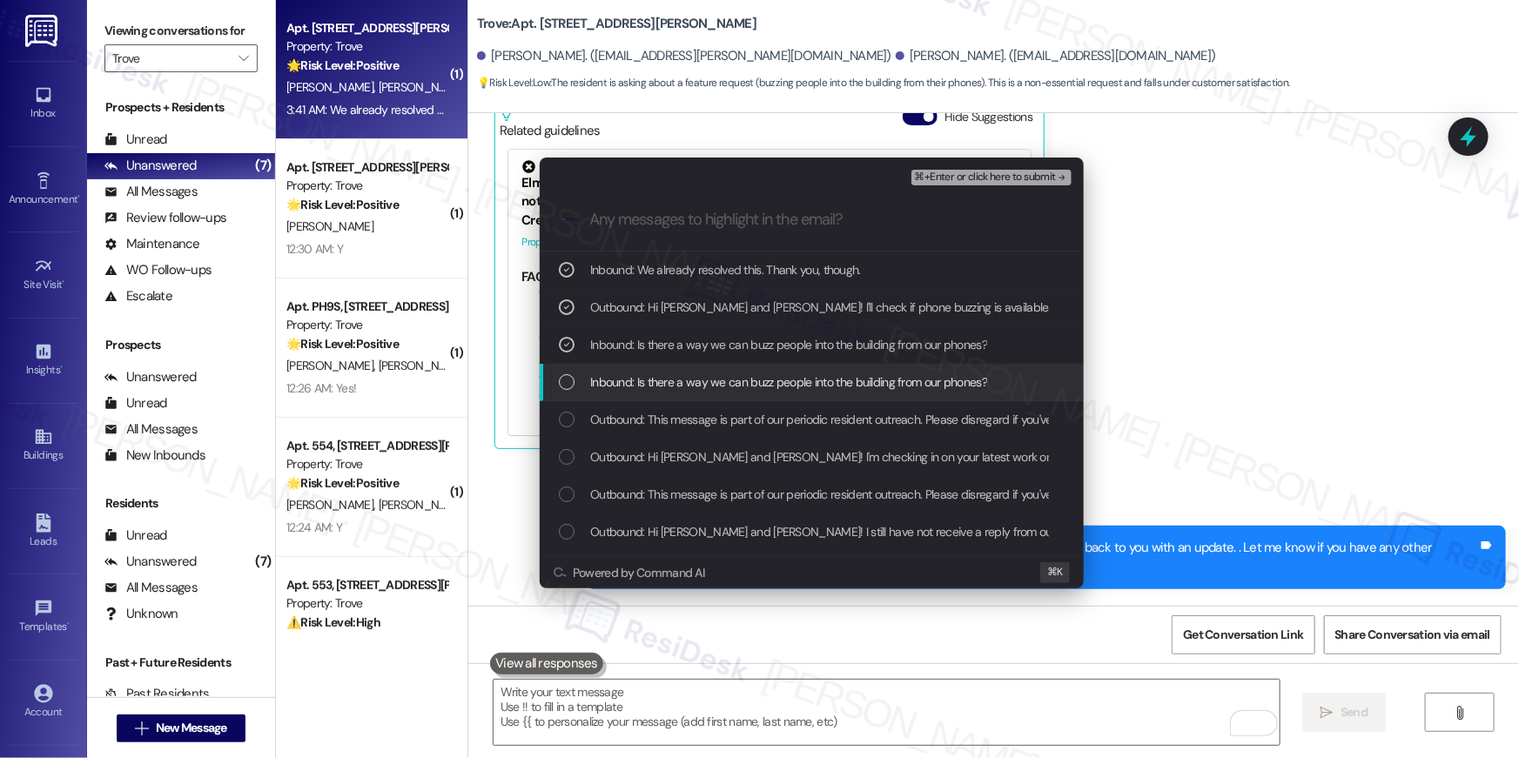
click at [659, 375] on span "Inbound: Is there a way we can buzz people into the building from our phones?" at bounding box center [788, 382] width 397 height 19
drag, startPoint x: 810, startPoint y: 386, endPoint x: 820, endPoint y: 375, distance: 14.8
click at [809, 385] on span "Inbound: Is there a way we can buzz people into the building from our phones?" at bounding box center [788, 382] width 397 height 19
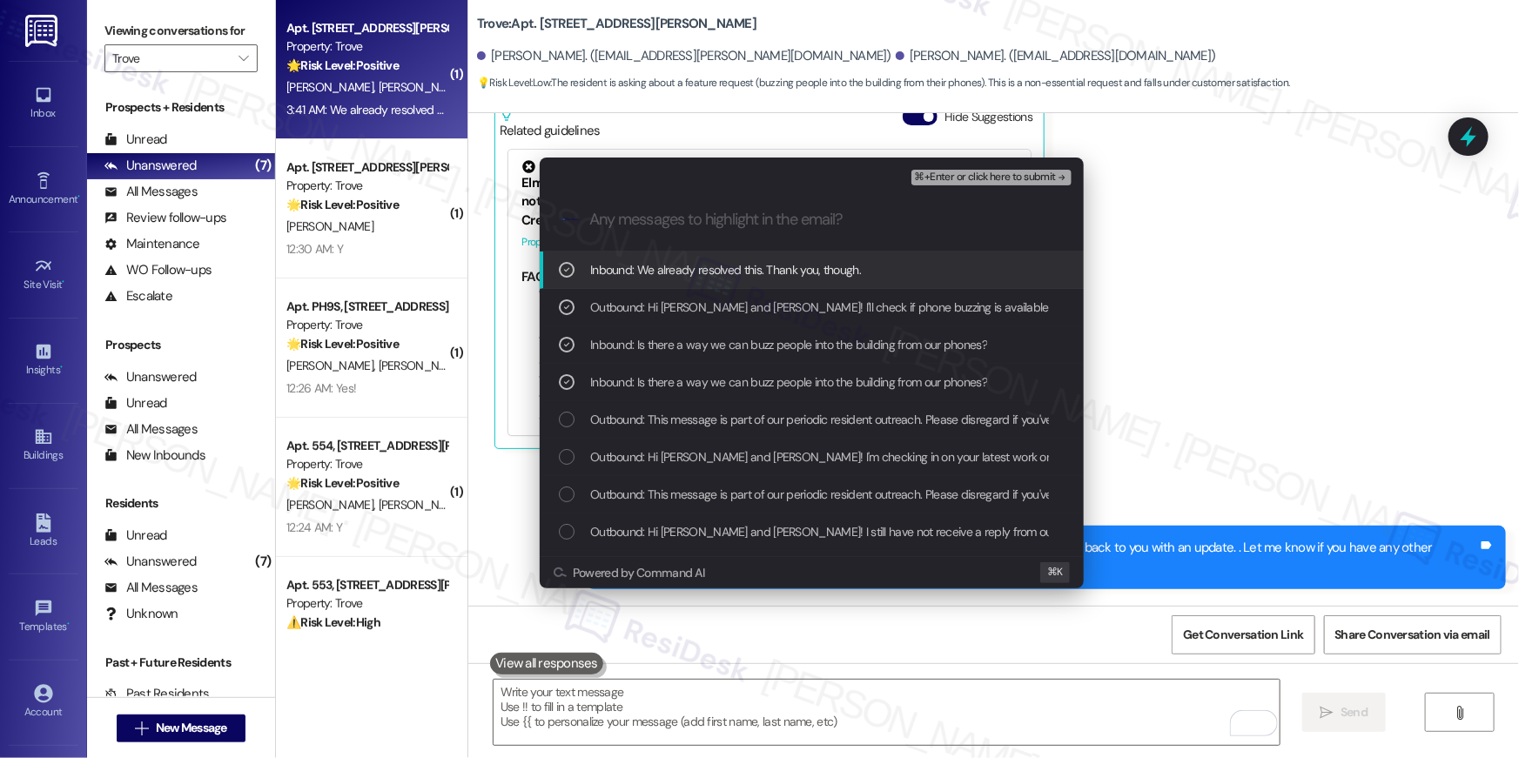
click at [977, 187] on div "⌘+Enter or click here to submit" at bounding box center [993, 177] width 164 height 23
click at [999, 178] on span "⌘+Enter or click here to submit" at bounding box center [985, 177] width 141 height 12
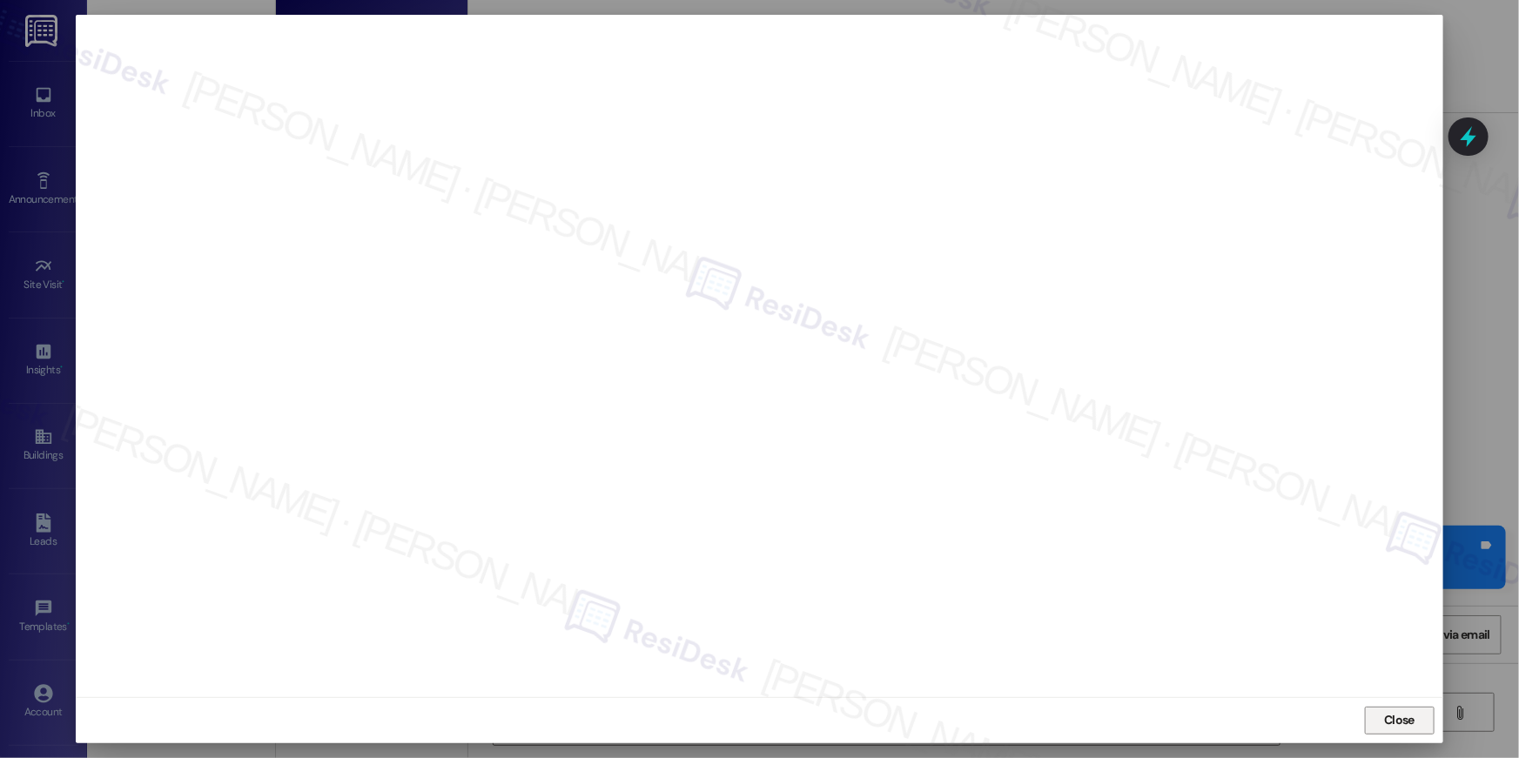
click at [1398, 719] on span "Close" at bounding box center [1399, 720] width 30 height 18
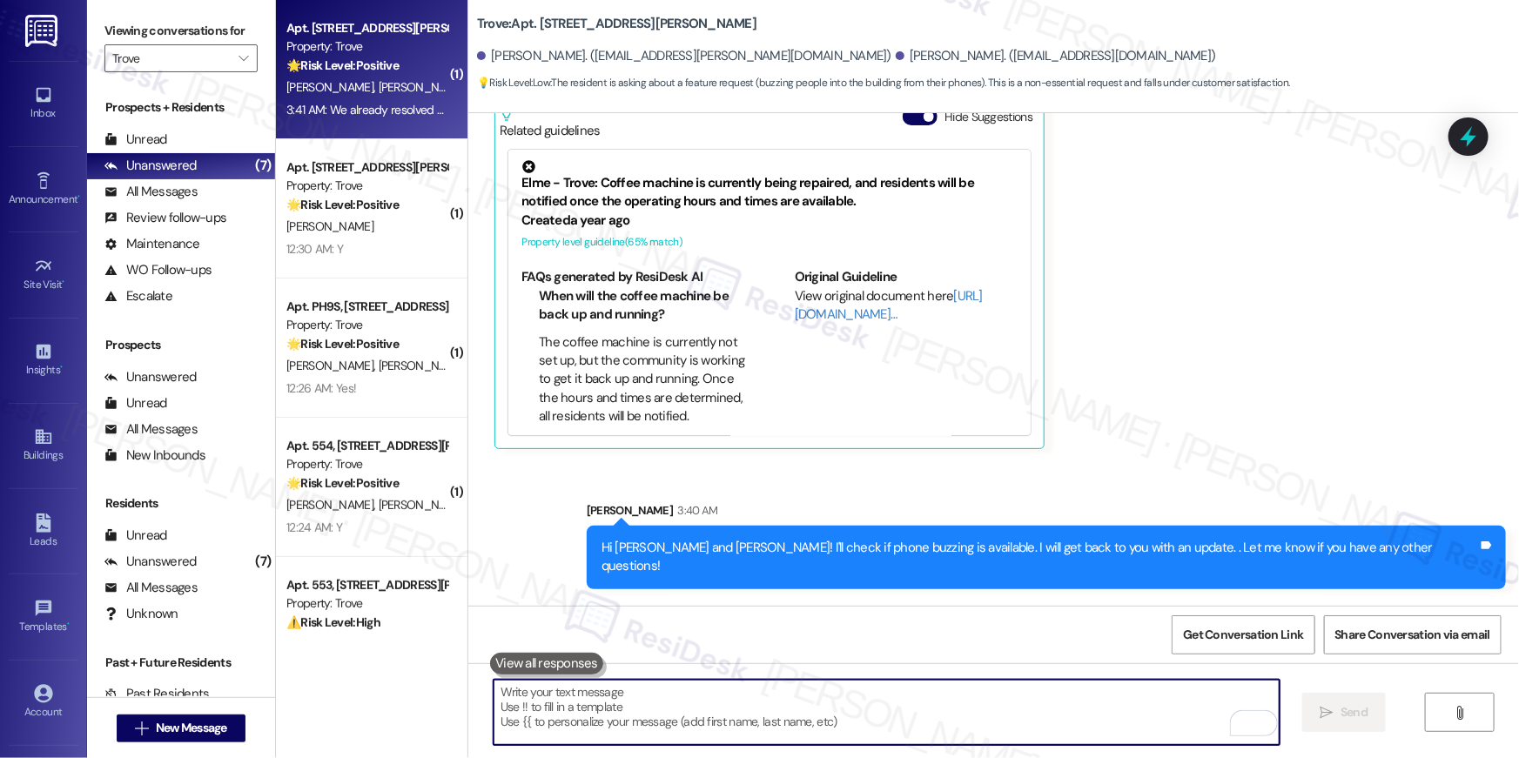
click at [1066, 676] on div " Send " at bounding box center [993, 728] width 1051 height 131
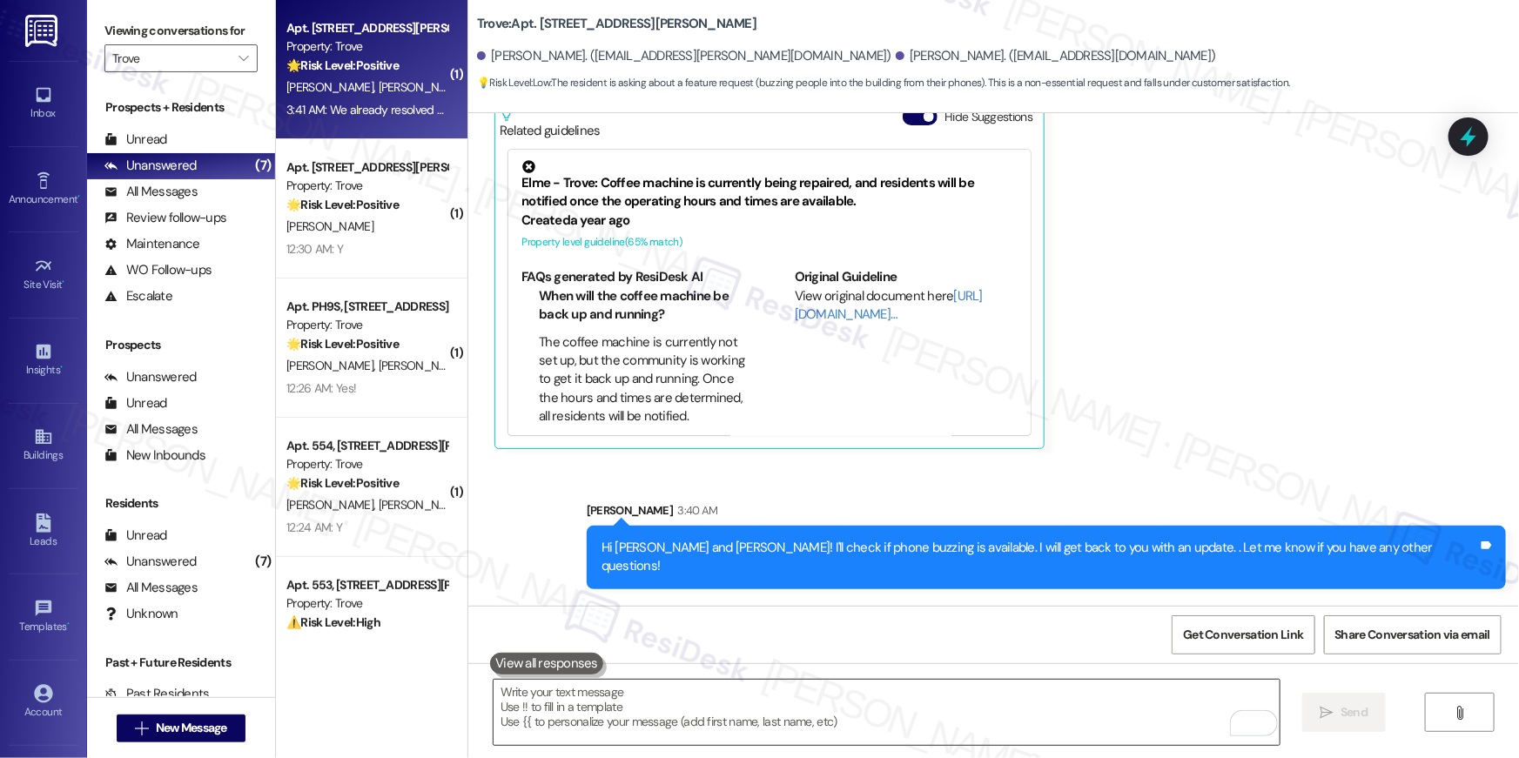
click at [1081, 706] on textarea "To enrich screen reader interactions, please activate Accessibility in Grammarl…" at bounding box center [887, 712] width 786 height 65
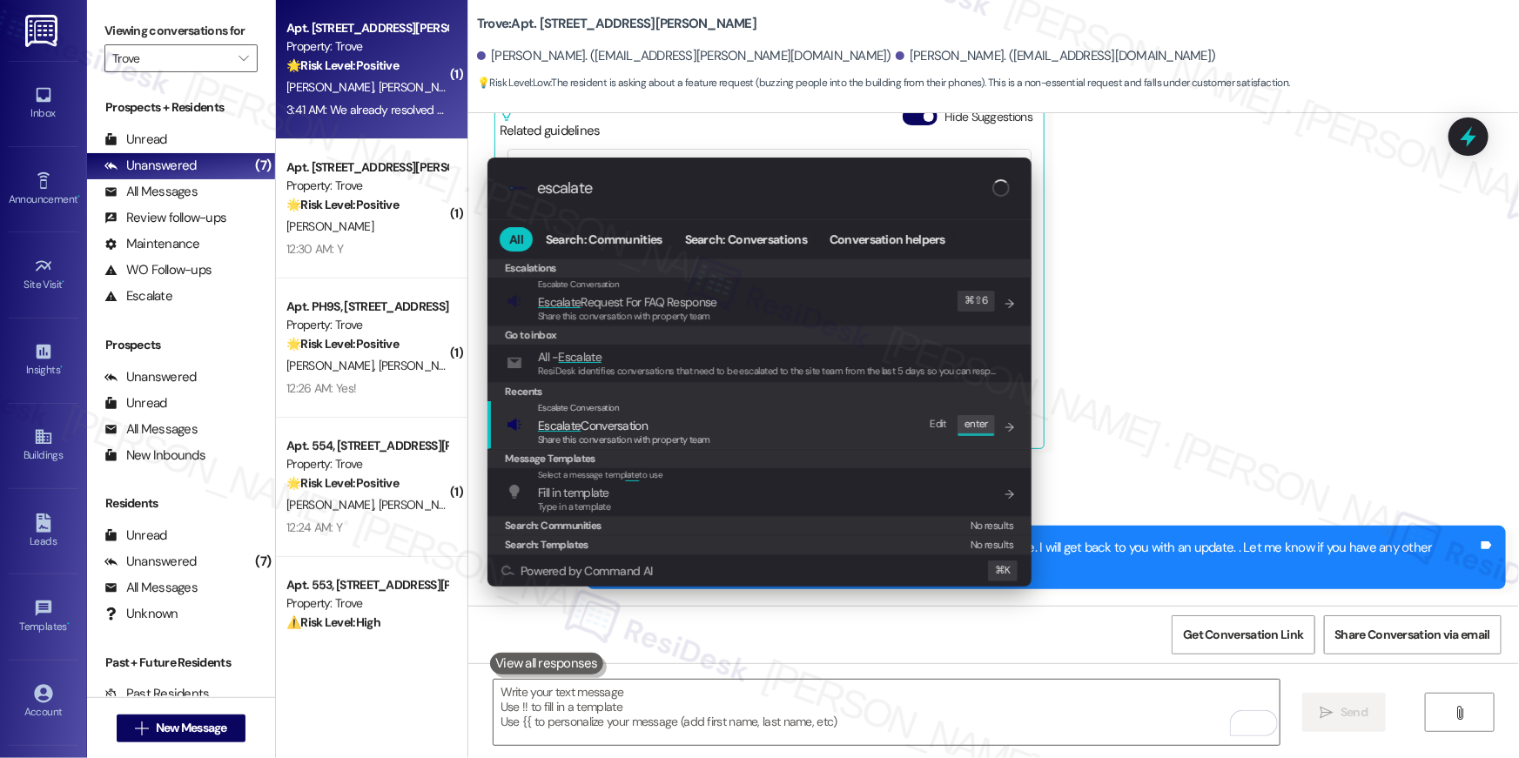
type input "escalate"
click at [803, 415] on div "Escalate Conversation Escalate Conversation Share this conversation with proper…" at bounding box center [761, 424] width 509 height 47
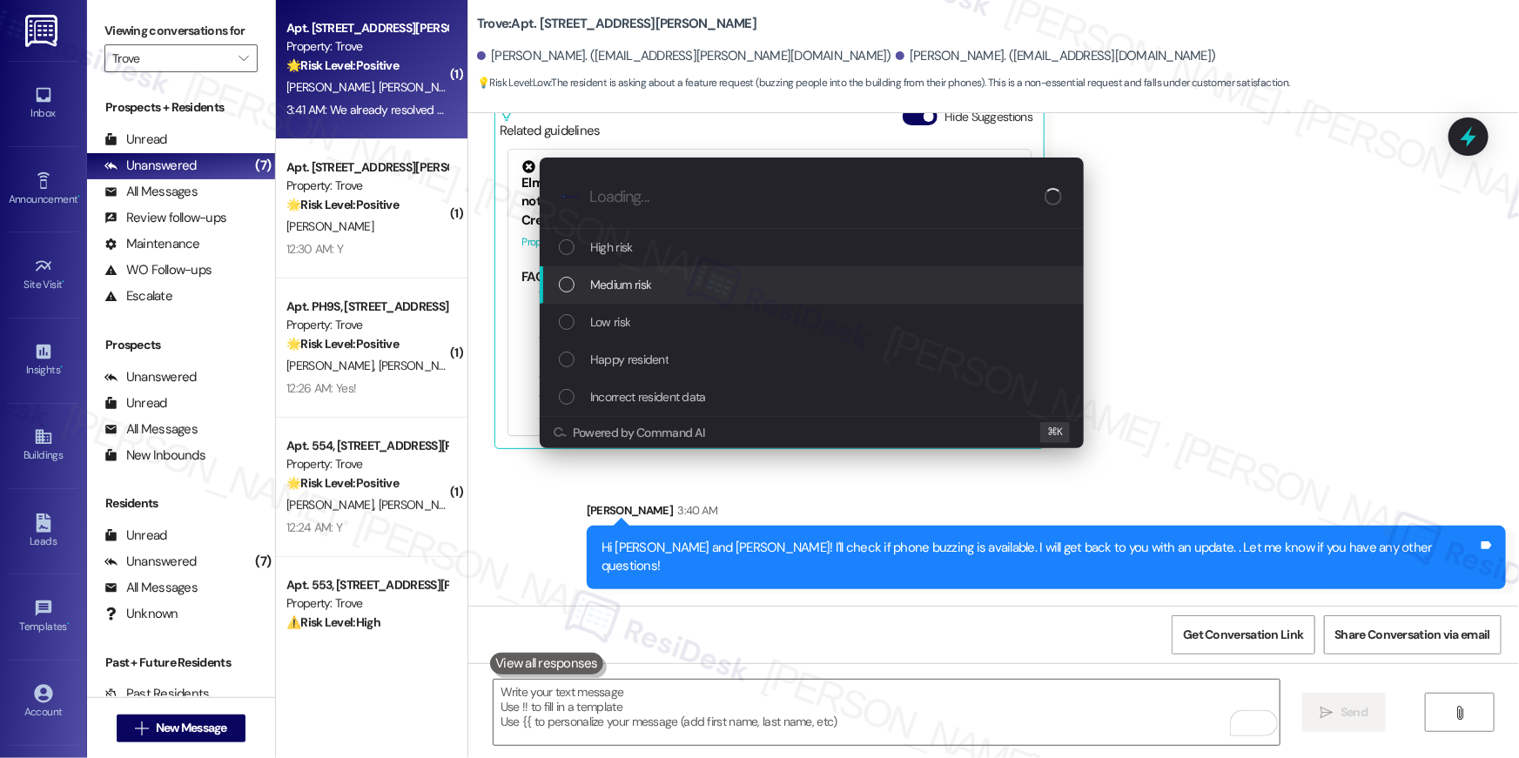
click at [682, 296] on div "Medium risk" at bounding box center [812, 284] width 544 height 37
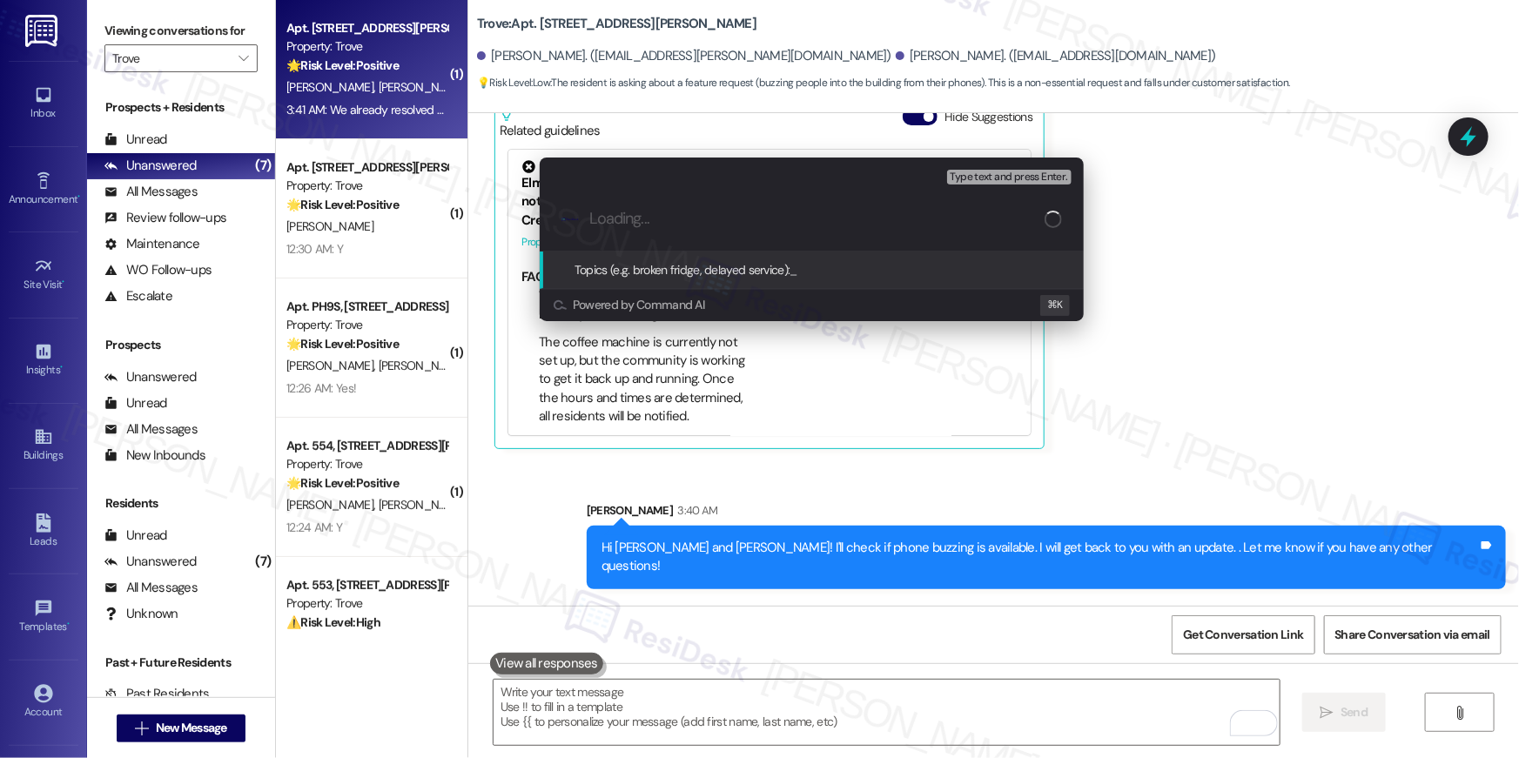
paste input "Resident wants to buzz people in using her phone."
type input "Resident wants to buzz people in using her phone."
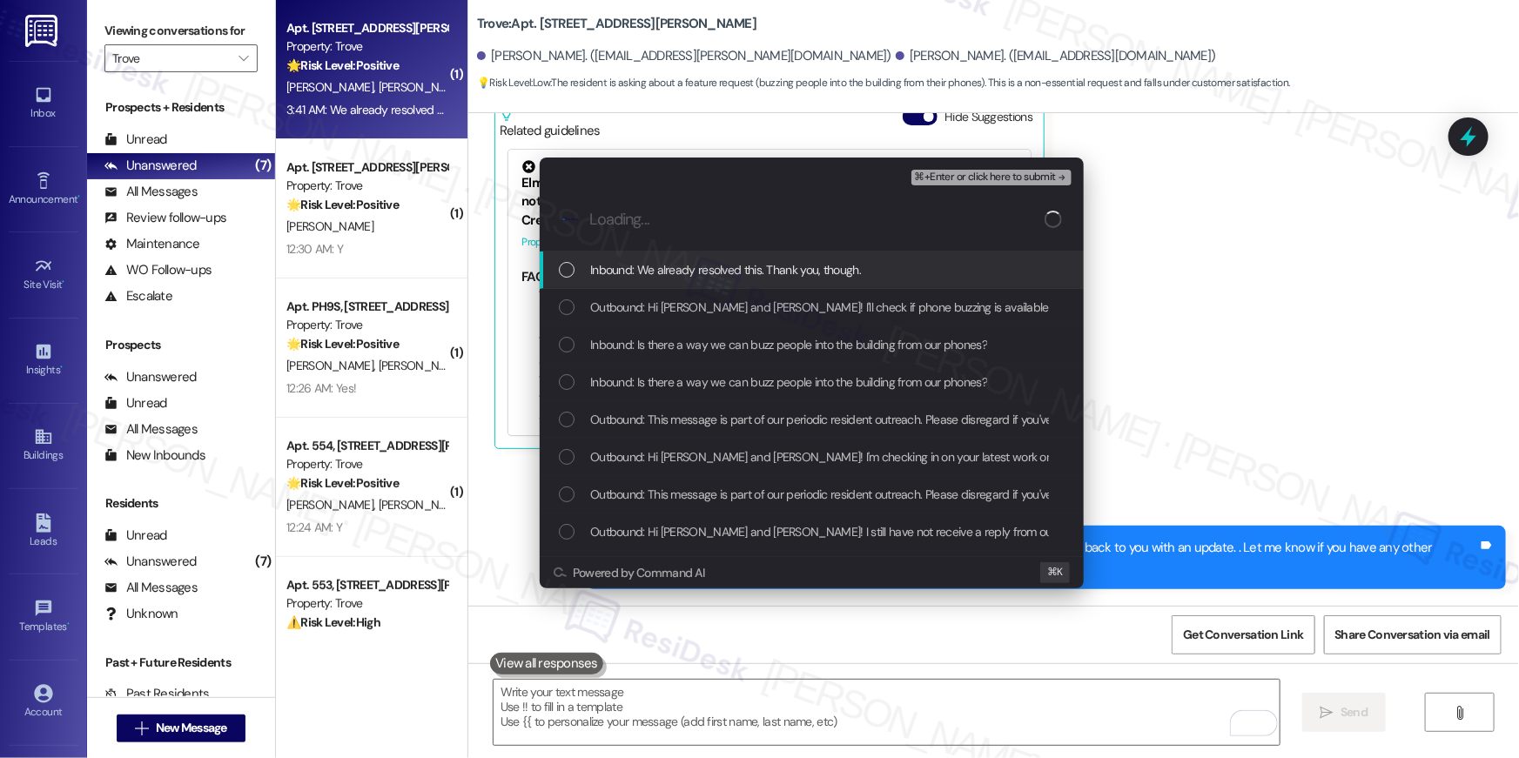
click at [725, 266] on span "Inbound: We already resolved this. Thank you, though." at bounding box center [725, 269] width 271 height 19
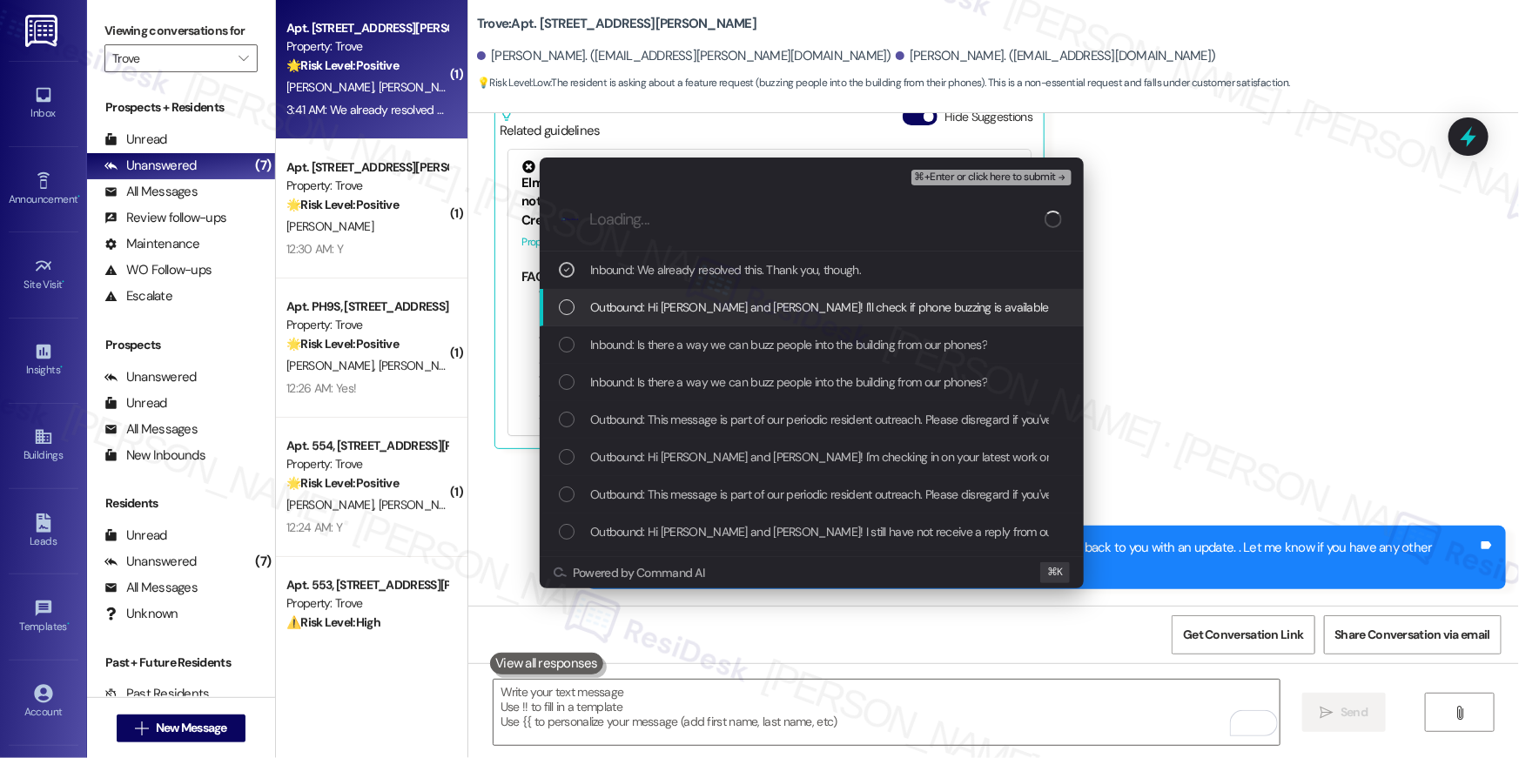
click at [726, 313] on span "Outbound: Hi Alison and John! I'll check if phone buzzing is available. I will …" at bounding box center [1031, 307] width 883 height 19
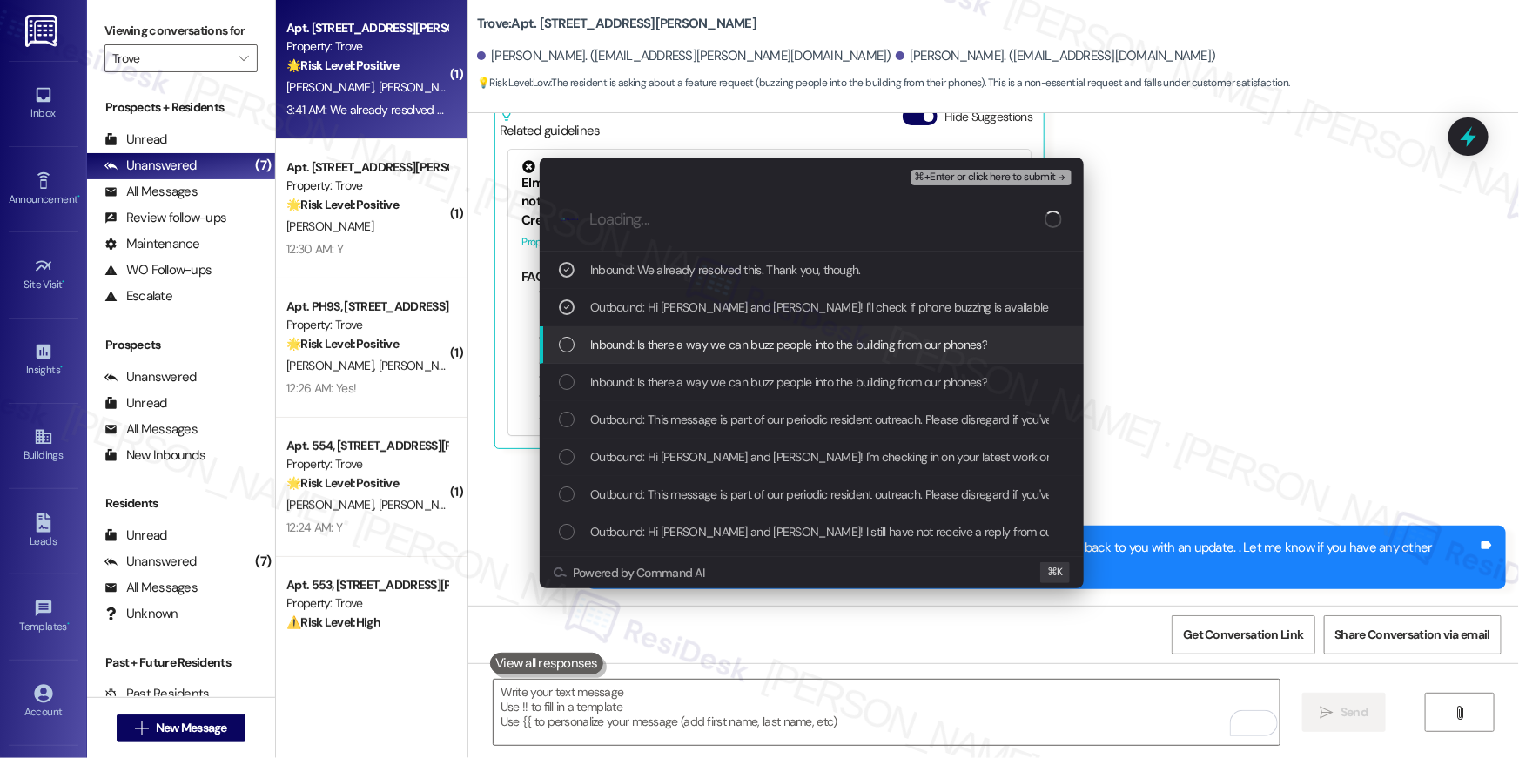
drag, startPoint x: 725, startPoint y: 354, endPoint x: 731, endPoint y: 391, distance: 37.1
click at [724, 354] on div "Inbound: Is there a way we can buzz people into the building from our phones?" at bounding box center [812, 344] width 544 height 37
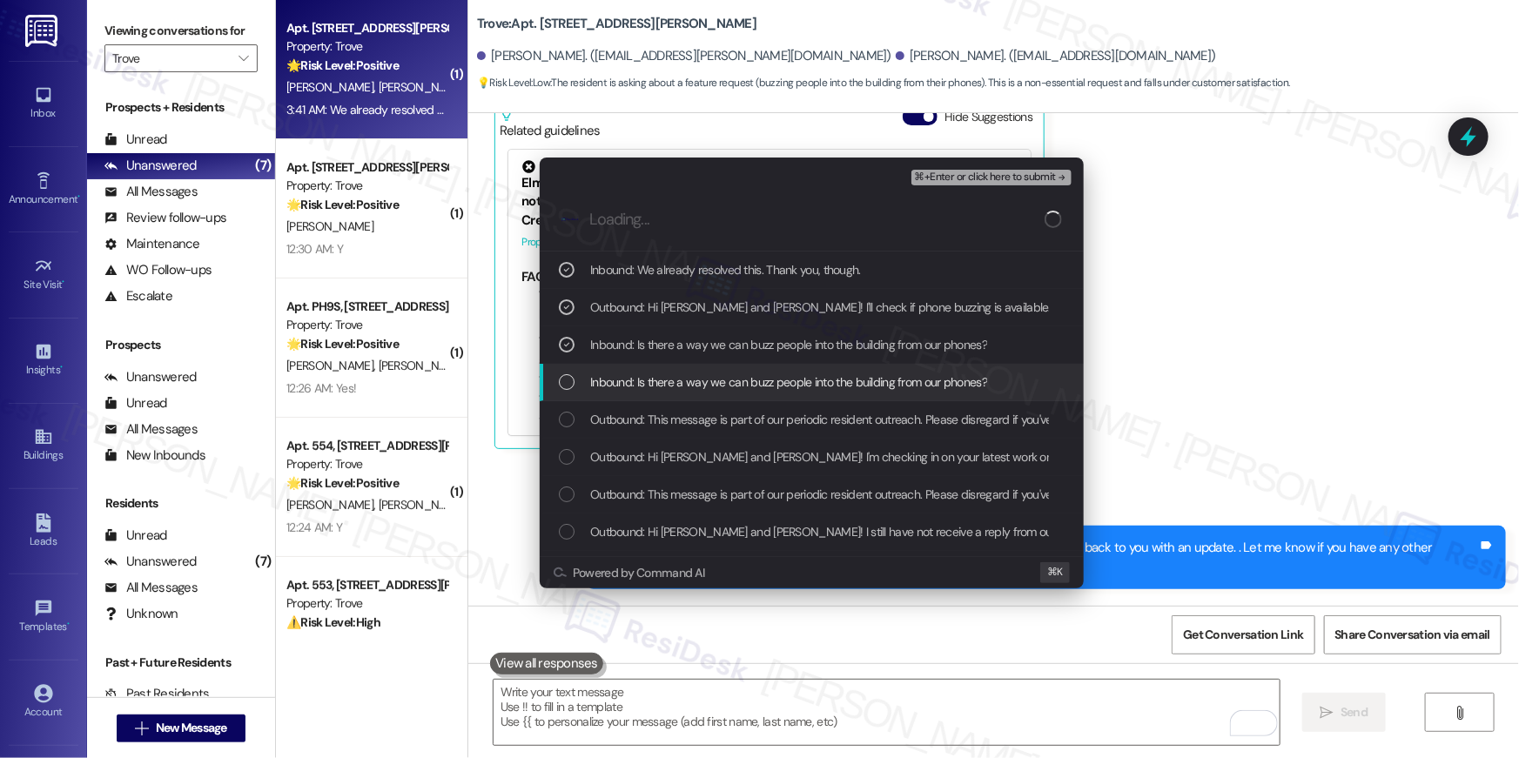
click at [730, 395] on div "Inbound: Is there a way we can buzz people into the building from our phones?" at bounding box center [812, 382] width 544 height 37
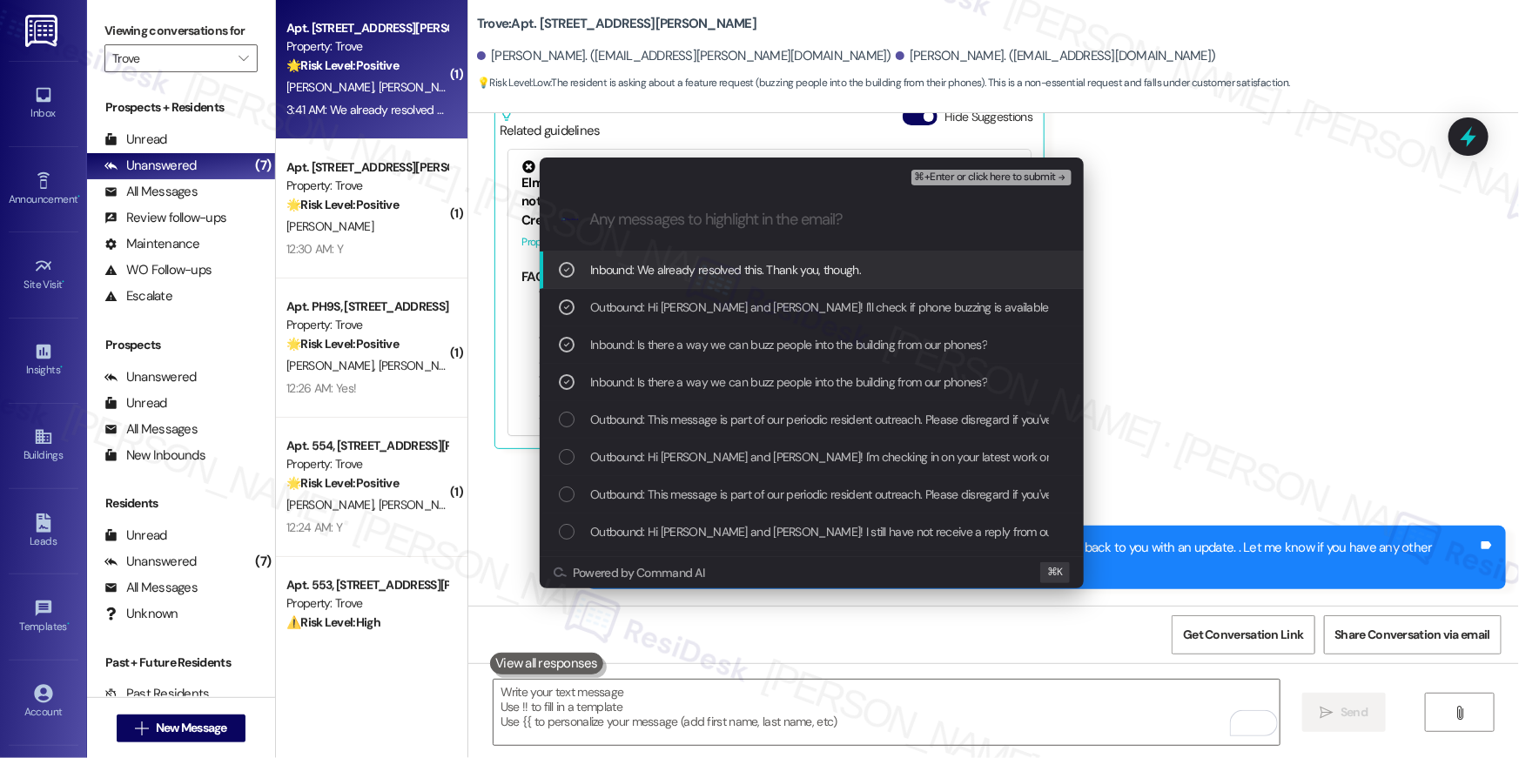
click at [1009, 174] on span "⌘+Enter or click here to submit" at bounding box center [985, 177] width 141 height 12
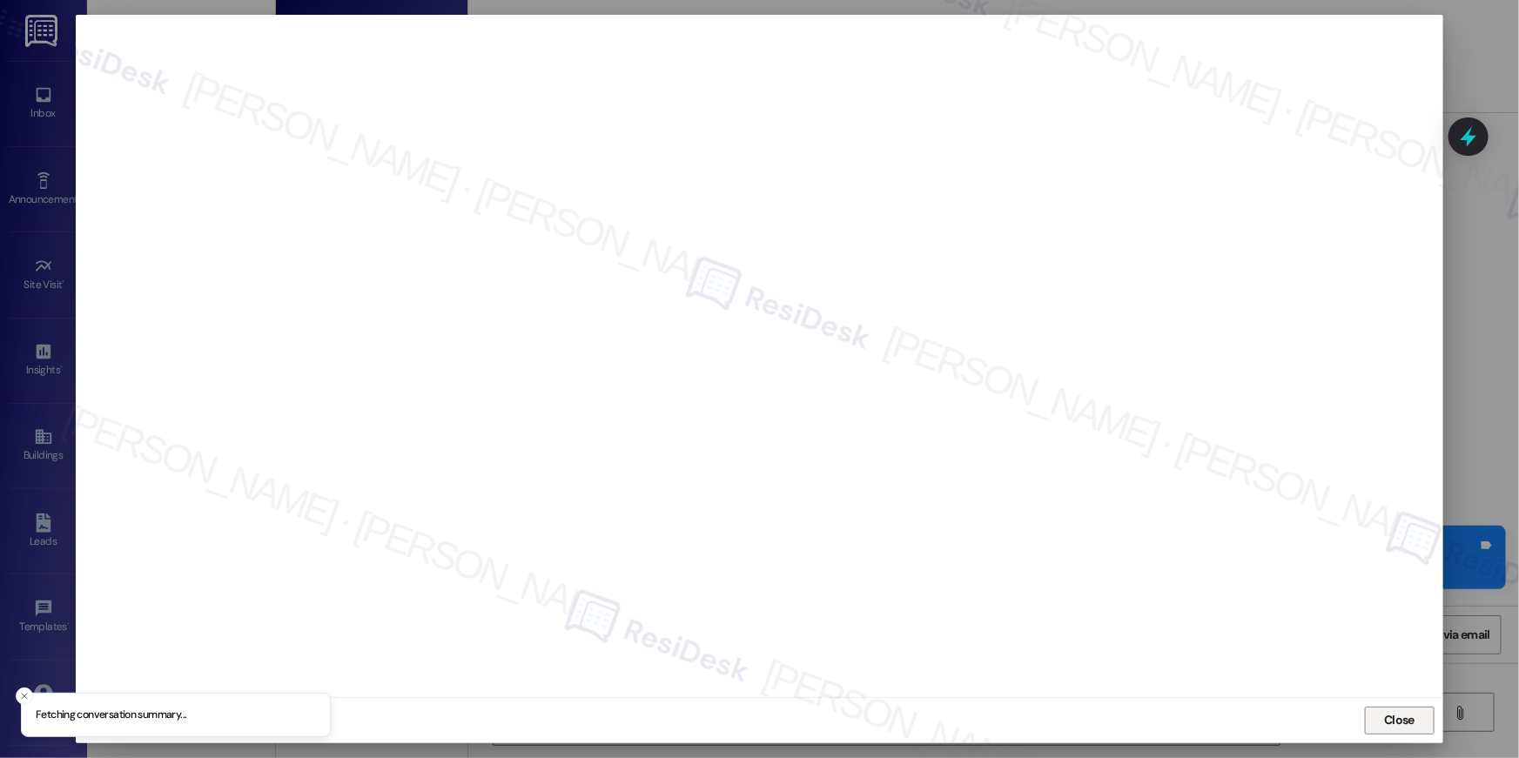
click at [1409, 723] on span "Close" at bounding box center [1399, 720] width 30 height 18
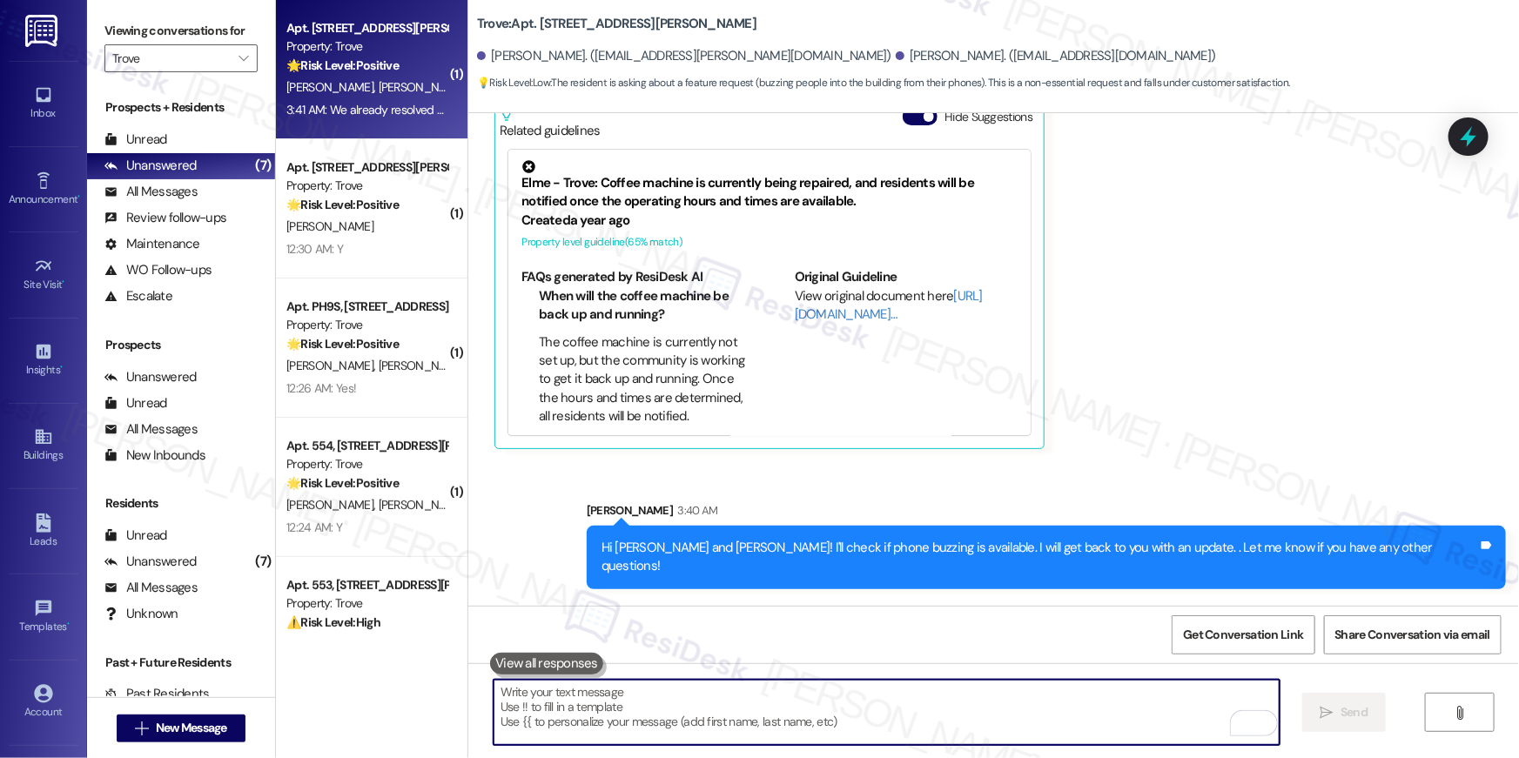
click at [1024, 709] on textarea "To enrich screen reader interactions, please activate Accessibility in Grammarl…" at bounding box center [887, 712] width 786 height 65
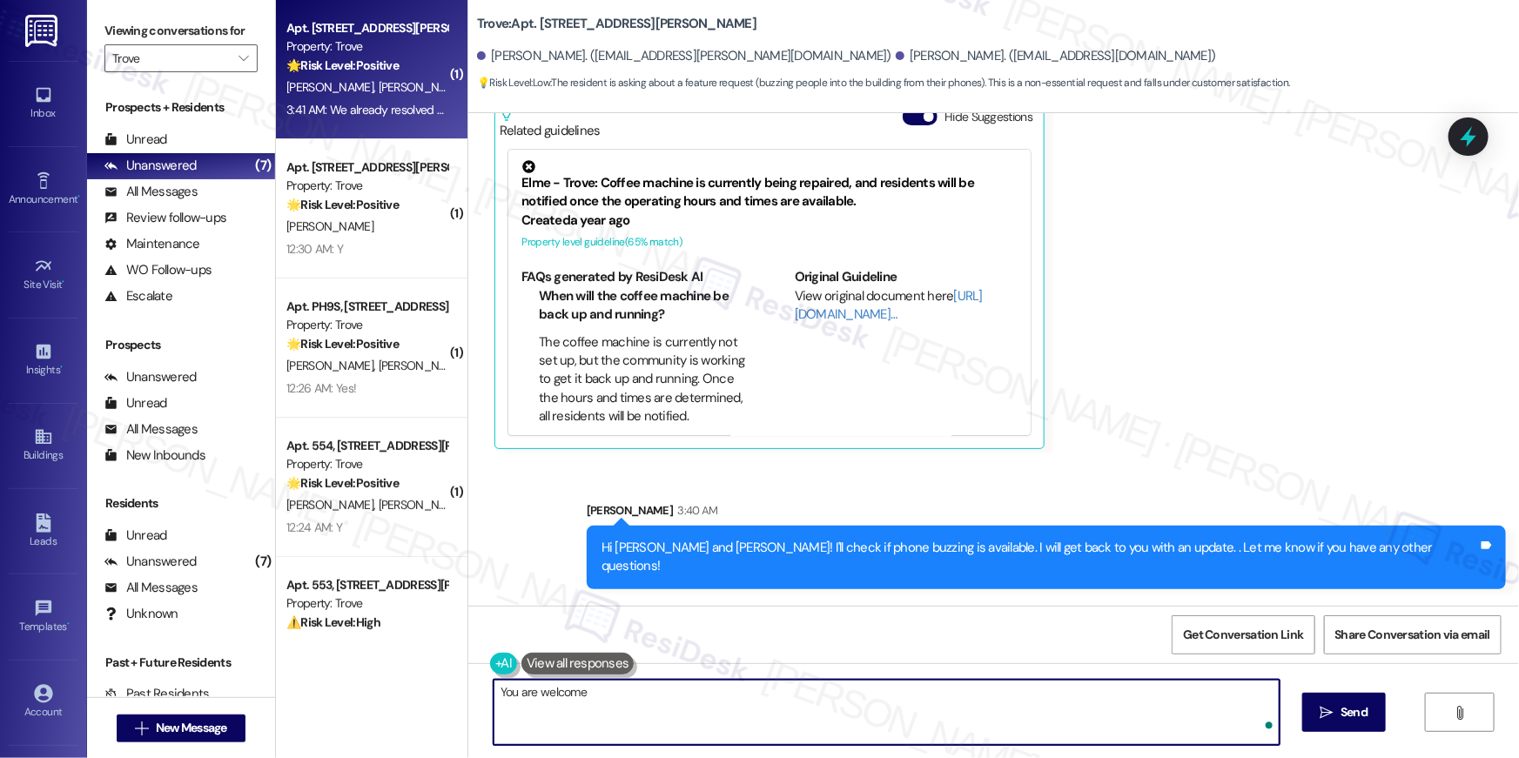
type textarea "You are welcome!"
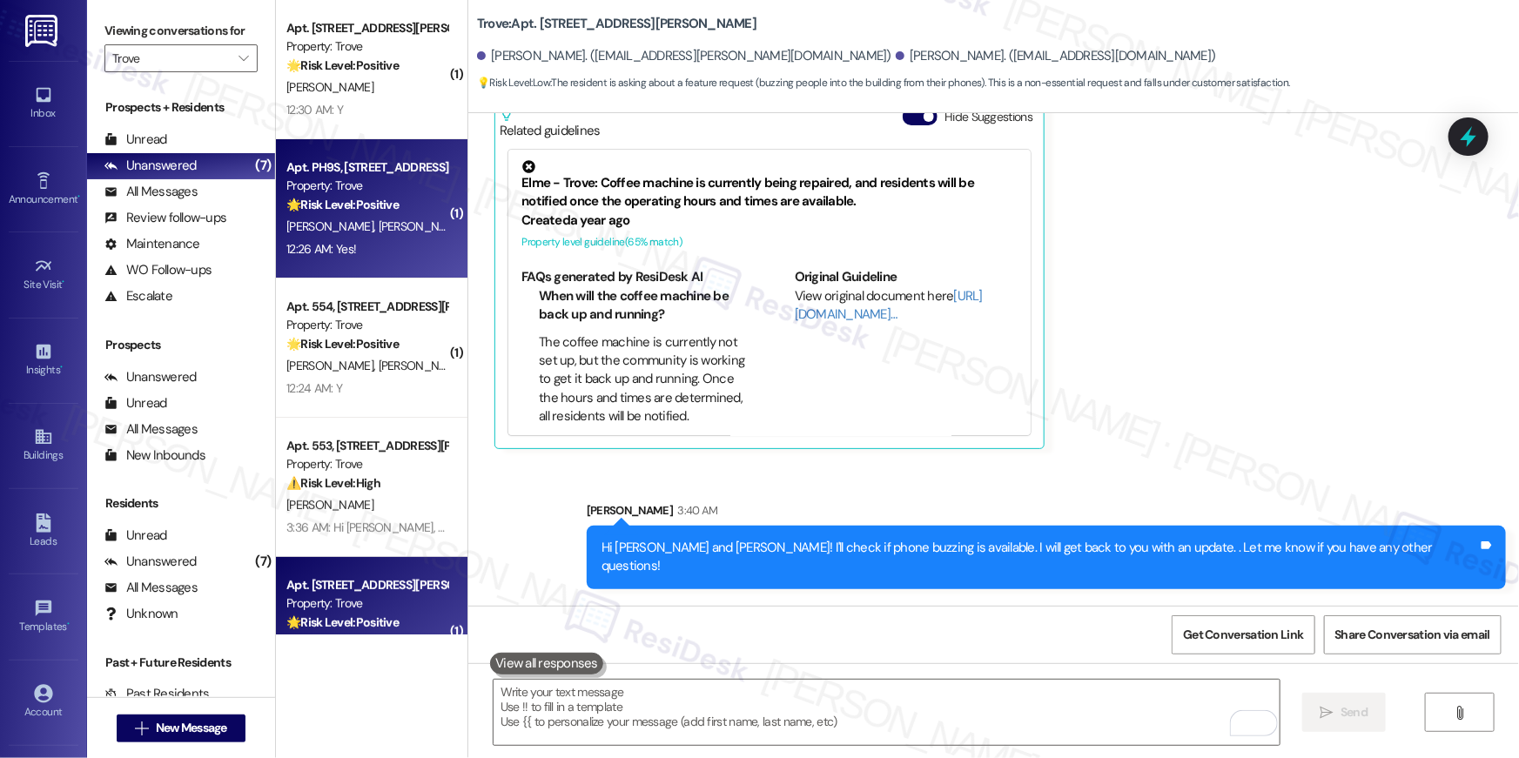
click at [379, 219] on span "C. Regan" at bounding box center [425, 227] width 92 height 16
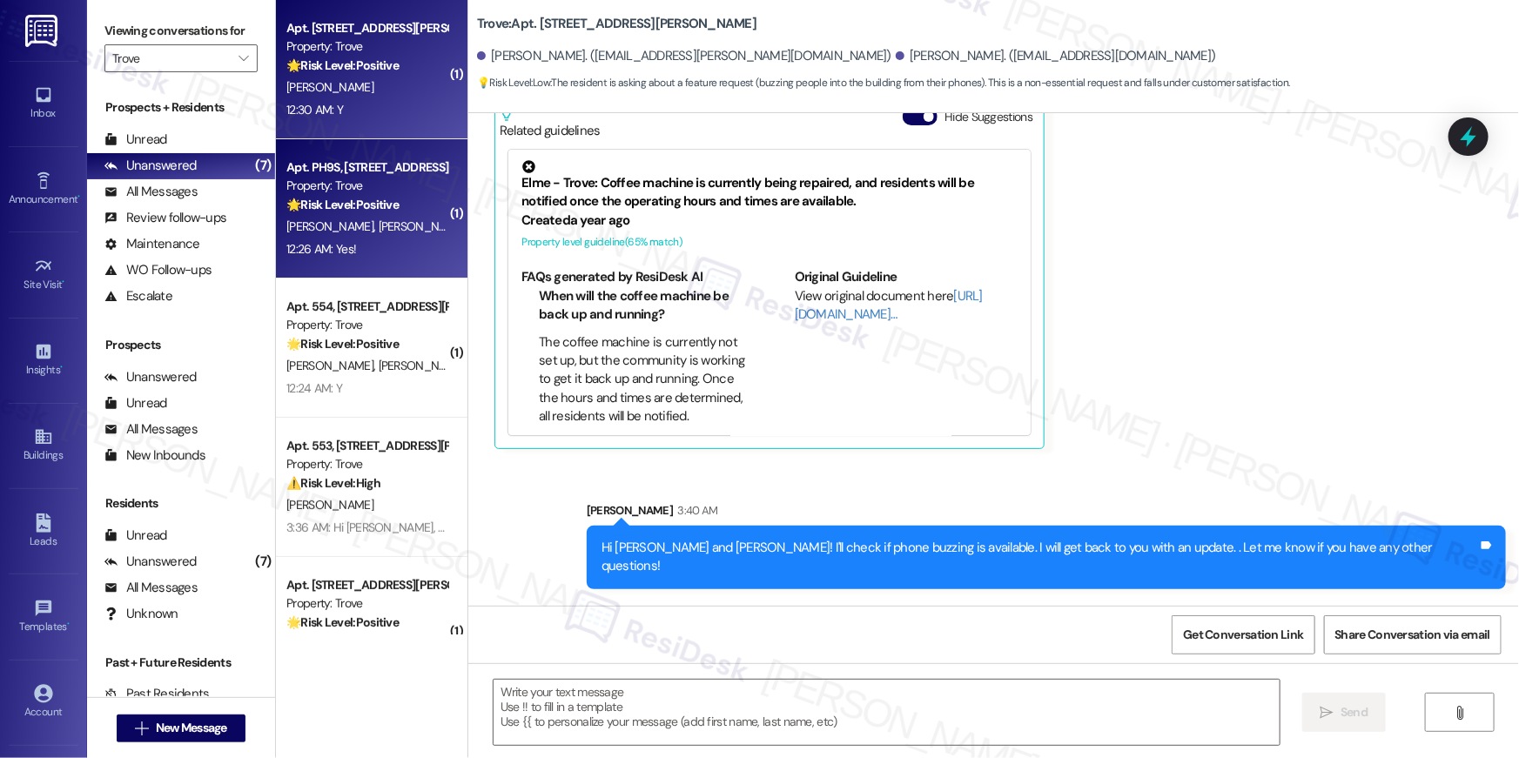
click at [340, 99] on div "12:30 AM: Y 12:30 AM: Y" at bounding box center [367, 110] width 165 height 22
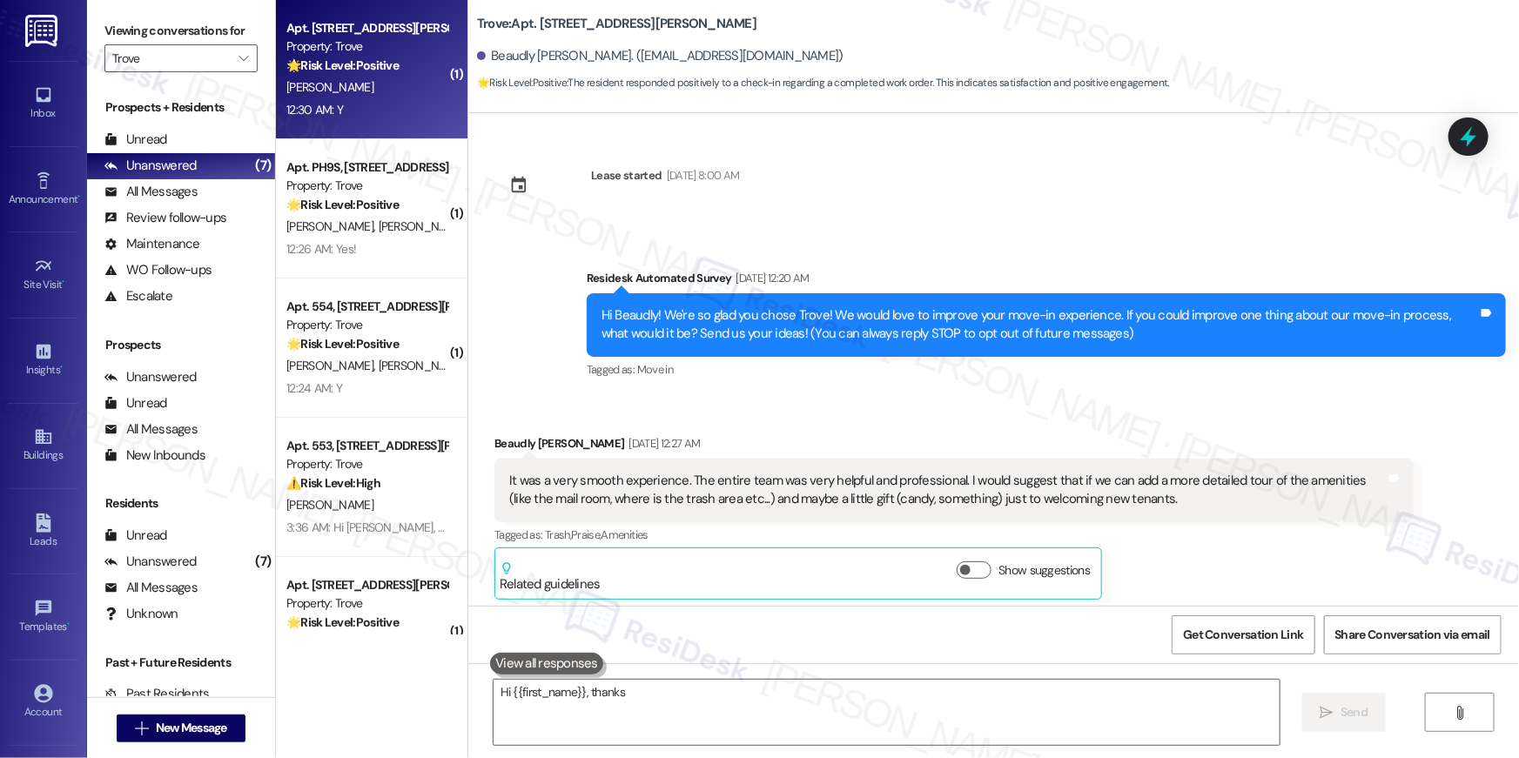
scroll to position [951, 0]
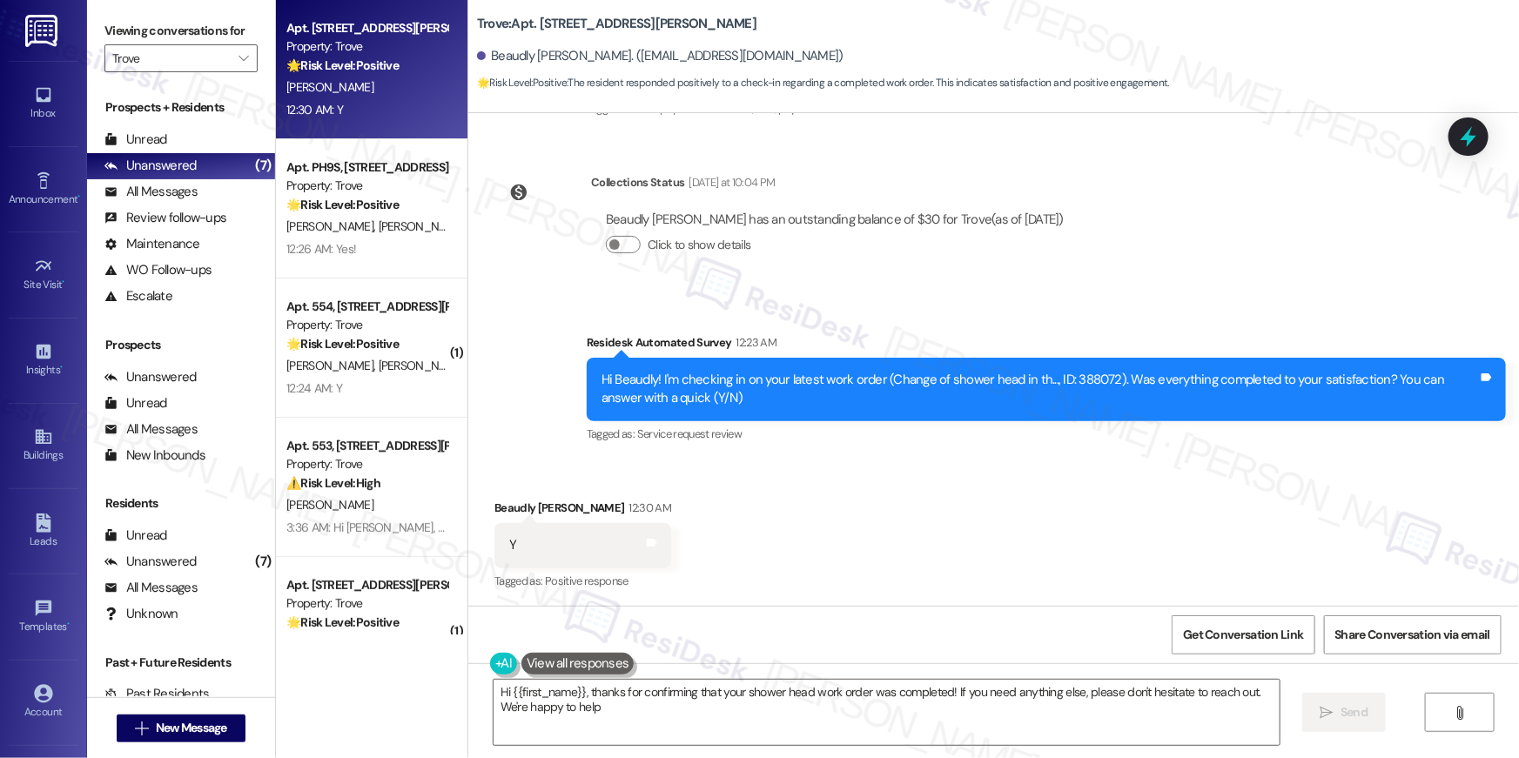
type textarea "Hi {{first_name}}, thanks for confirming that your shower head work order was c…"
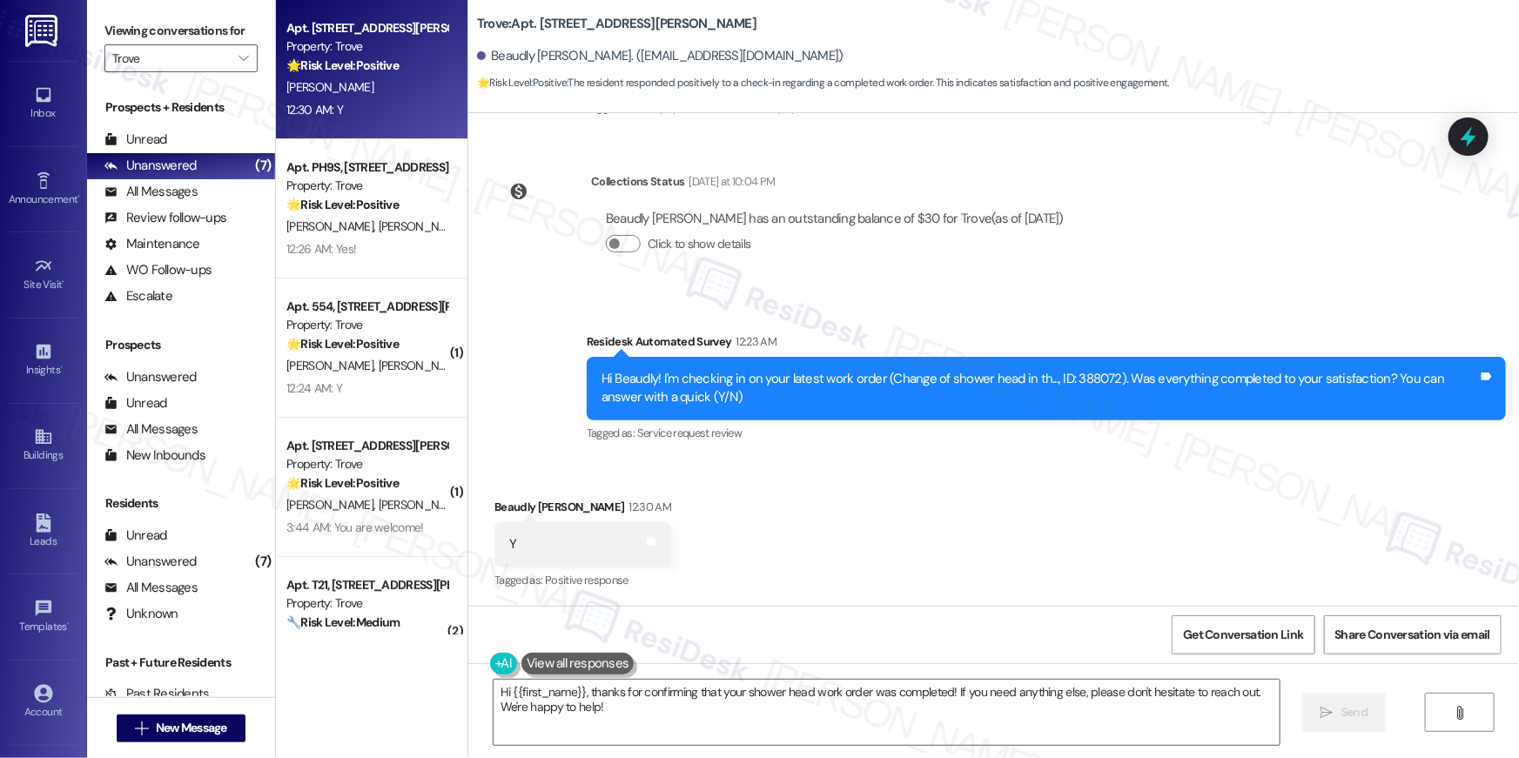
click at [966, 733] on textarea "Hi {{first_name}}, thanks for confirming that your shower head work order was c…" at bounding box center [887, 712] width 786 height 65
click at [1409, 756] on div "Hi {{first_name}}, thanks for confirming that your shower head work order was c…" at bounding box center [993, 728] width 1051 height 131
click at [1343, 704] on span "Send" at bounding box center [1354, 712] width 27 height 18
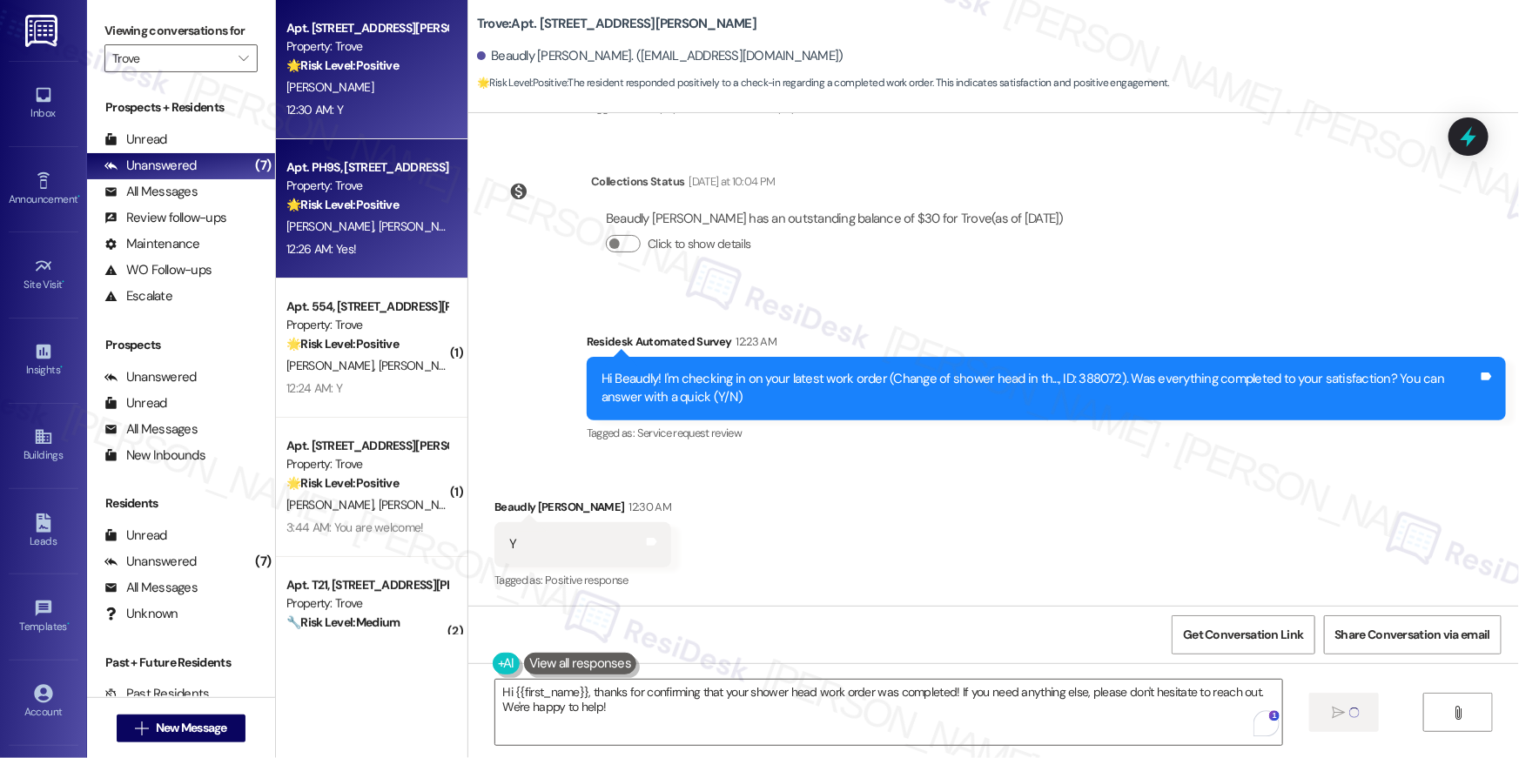
click at [470, 228] on span "K. Regan" at bounding box center [513, 227] width 87 height 16
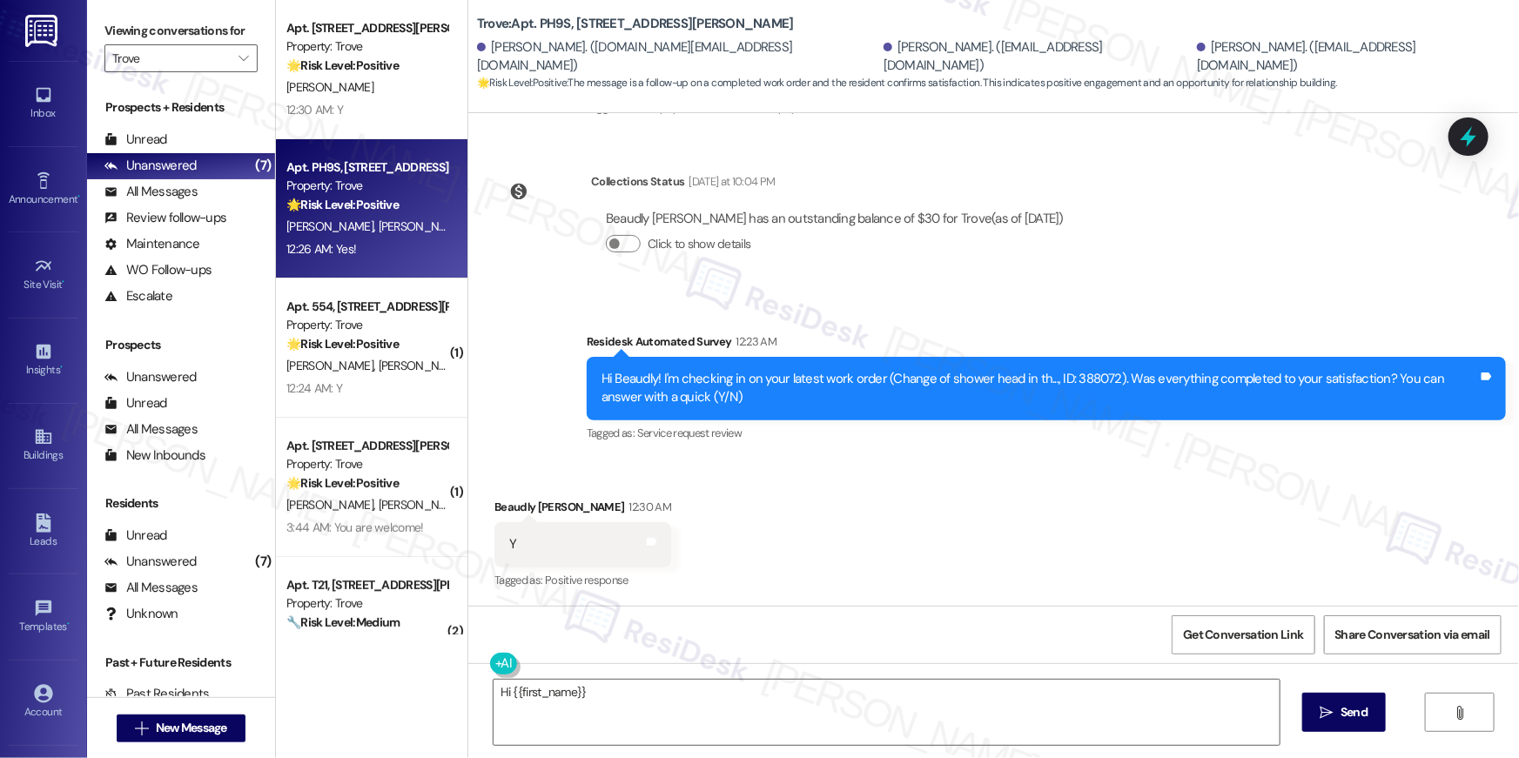
click at [903, 693] on textarea "Hi {{first_name}}" at bounding box center [887, 712] width 786 height 65
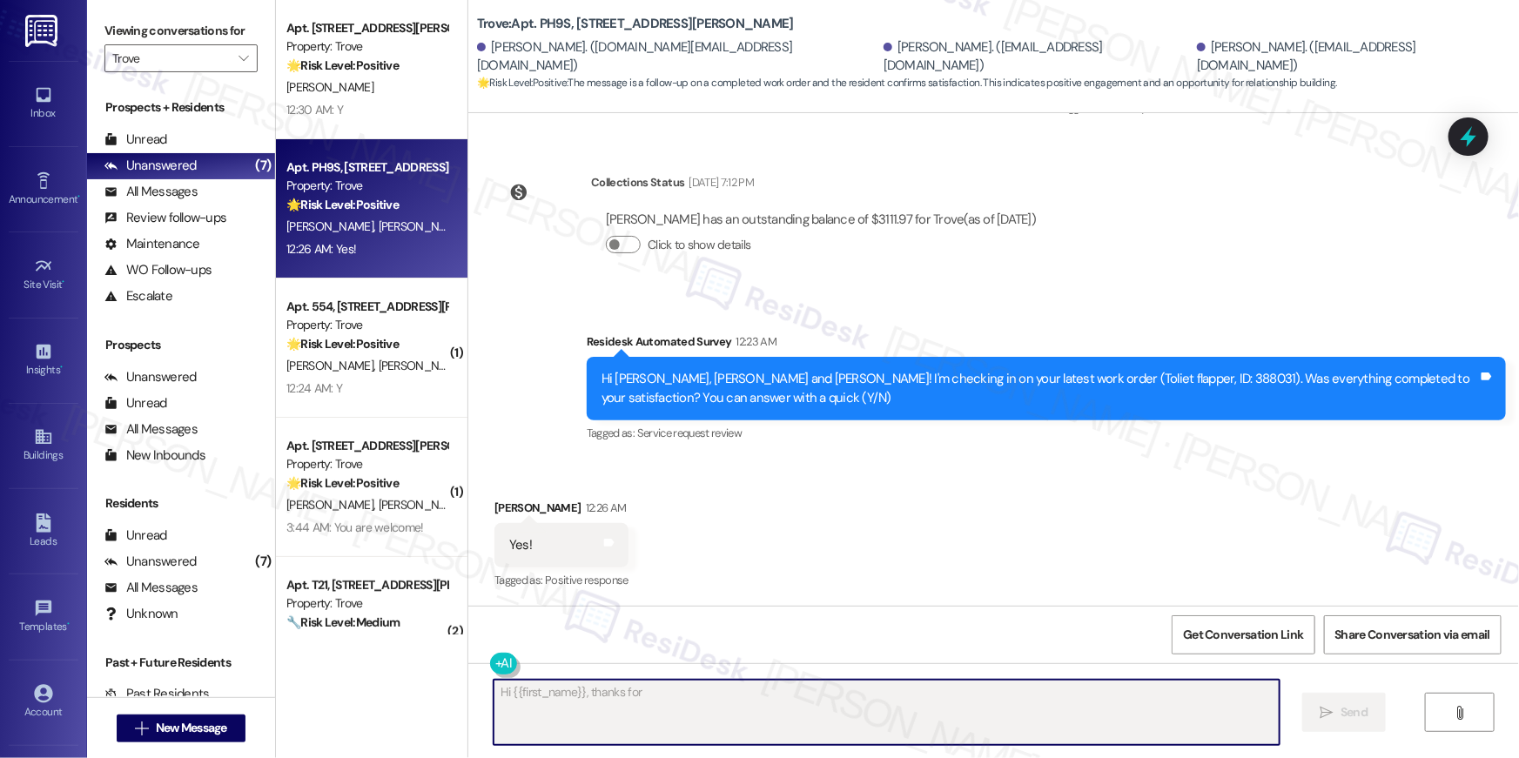
scroll to position [2525, 0]
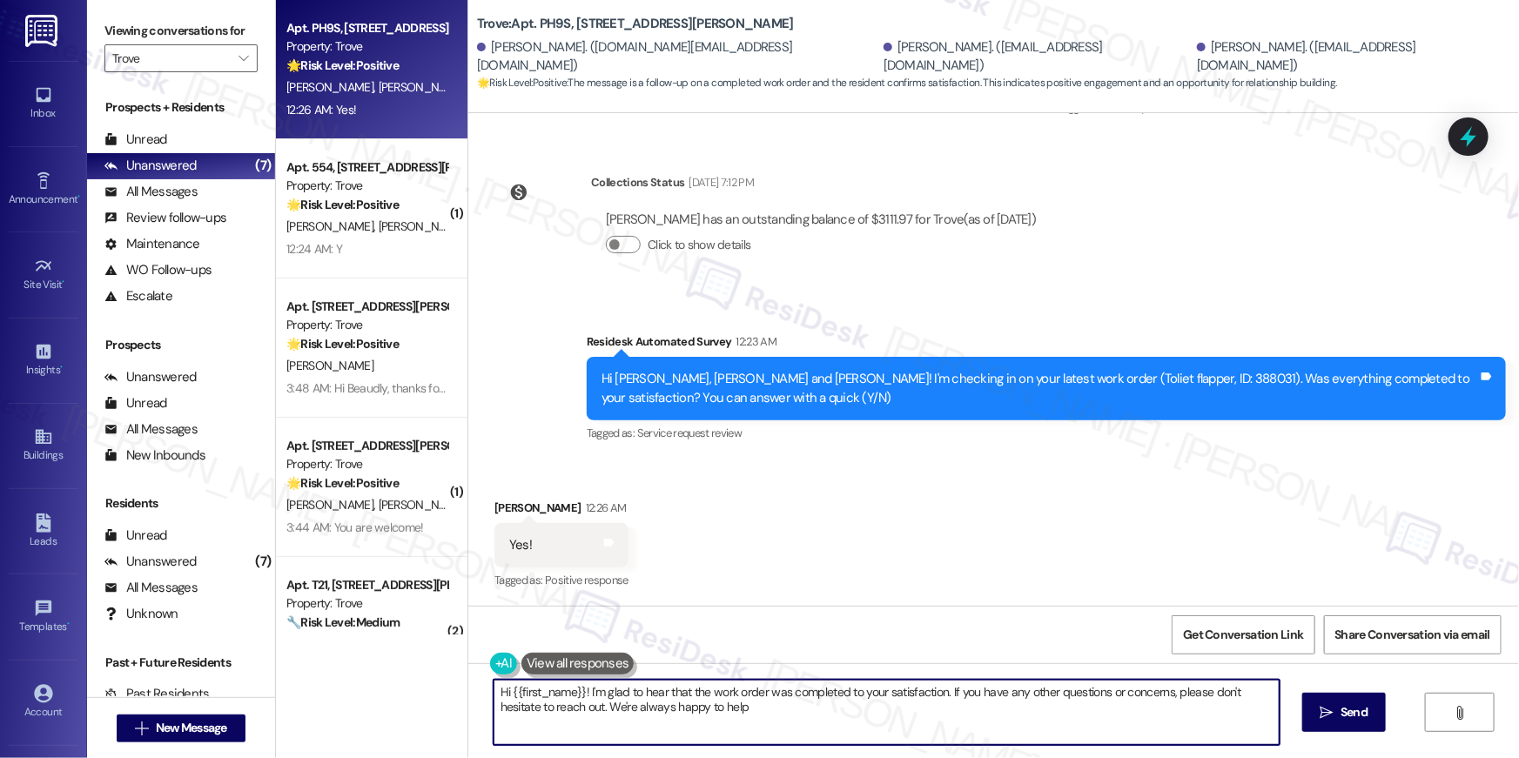
type textarea "Hi {{first_name}}! I'm glad to hear that the work order was completed to your s…"
click at [878, 727] on textarea "Hi {{first_name}}! I'm glad to hear that the work order was completed to your s…" at bounding box center [887, 712] width 786 height 65
click at [1345, 728] on button " Send" at bounding box center [1344, 712] width 84 height 39
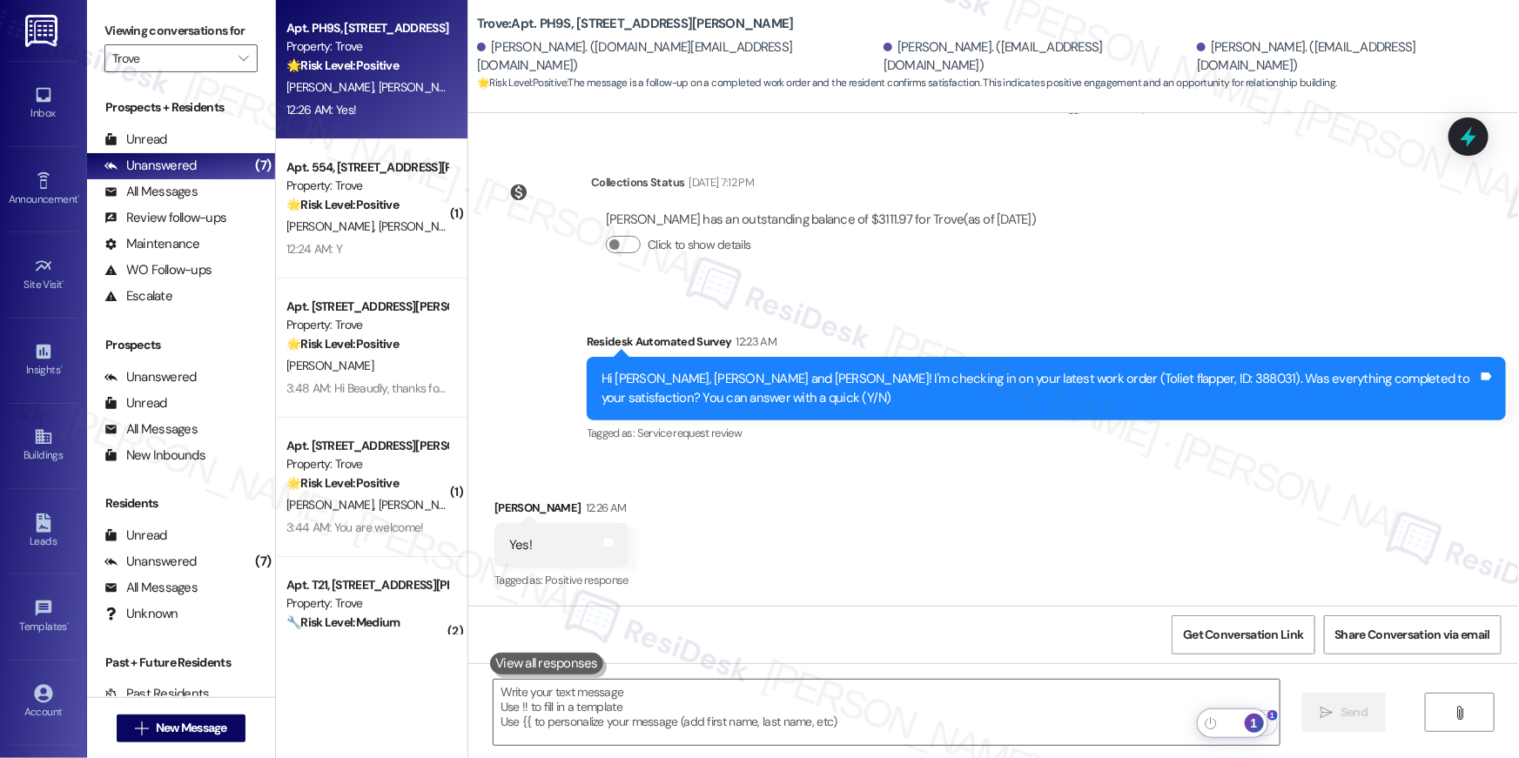
scroll to position [2524, 0]
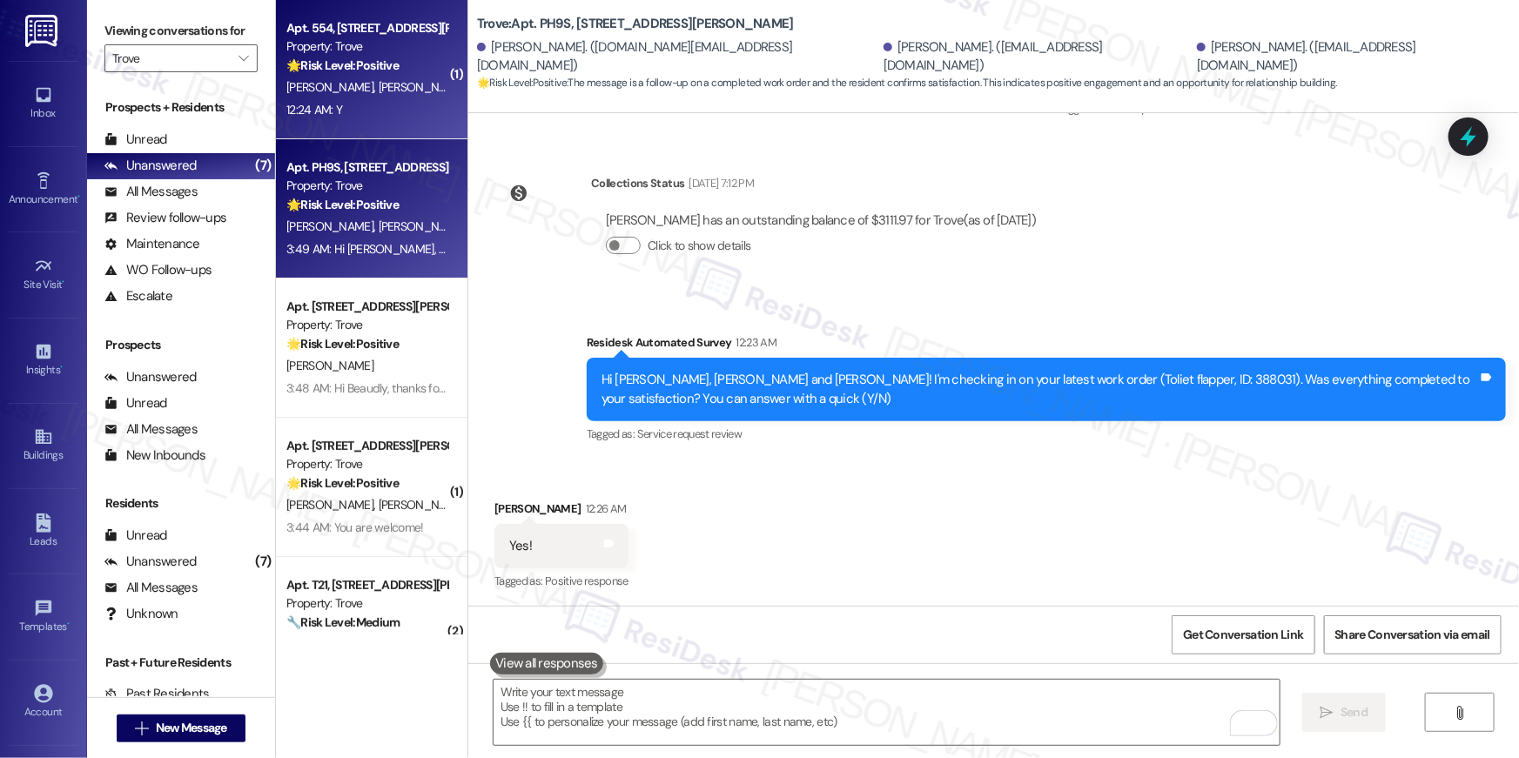
click at [373, 108] on div "12:24 AM: Y 12:24 AM: Y" at bounding box center [367, 110] width 165 height 22
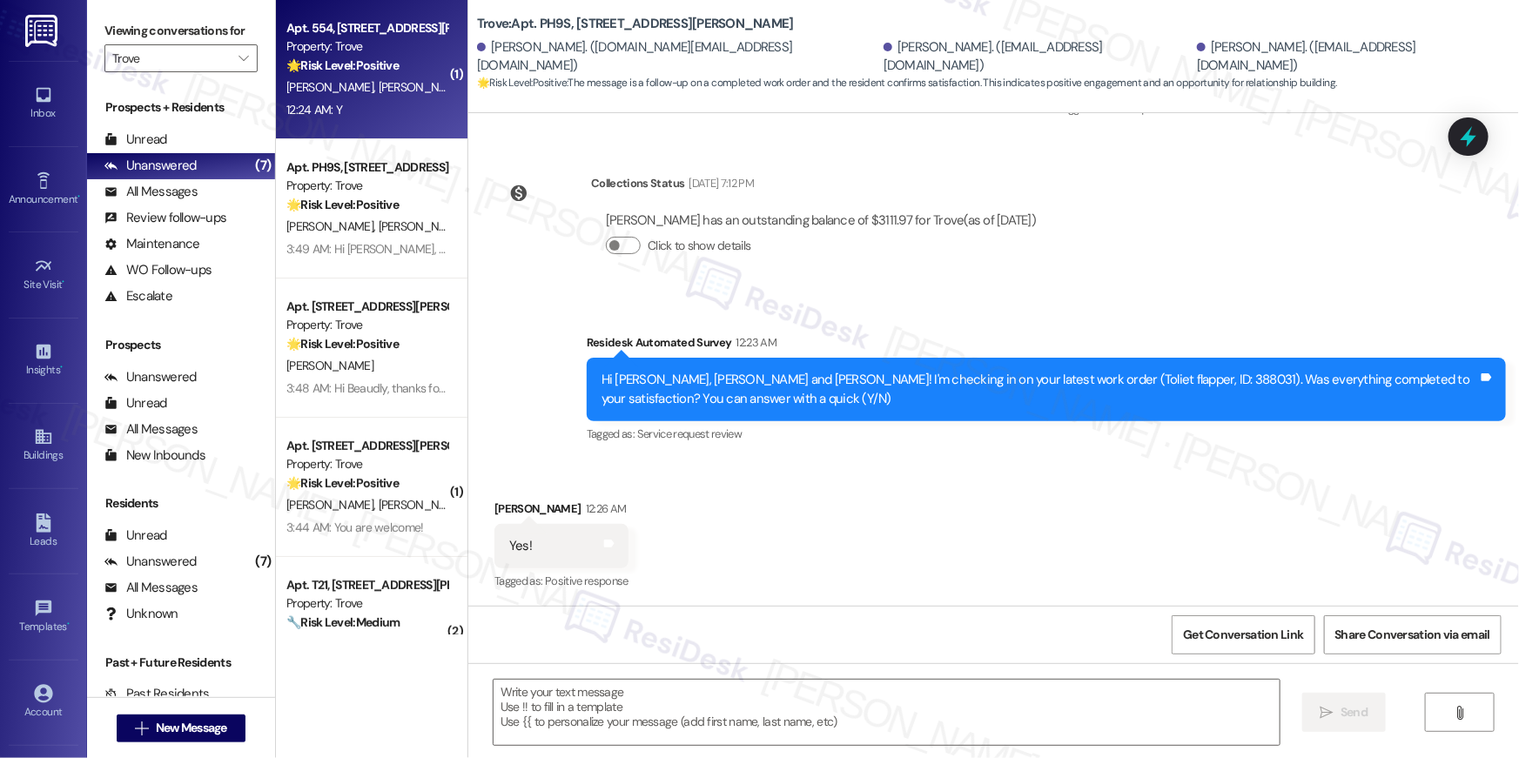
type textarea "Fetching suggested responses. Please feel free to read through the conversation…"
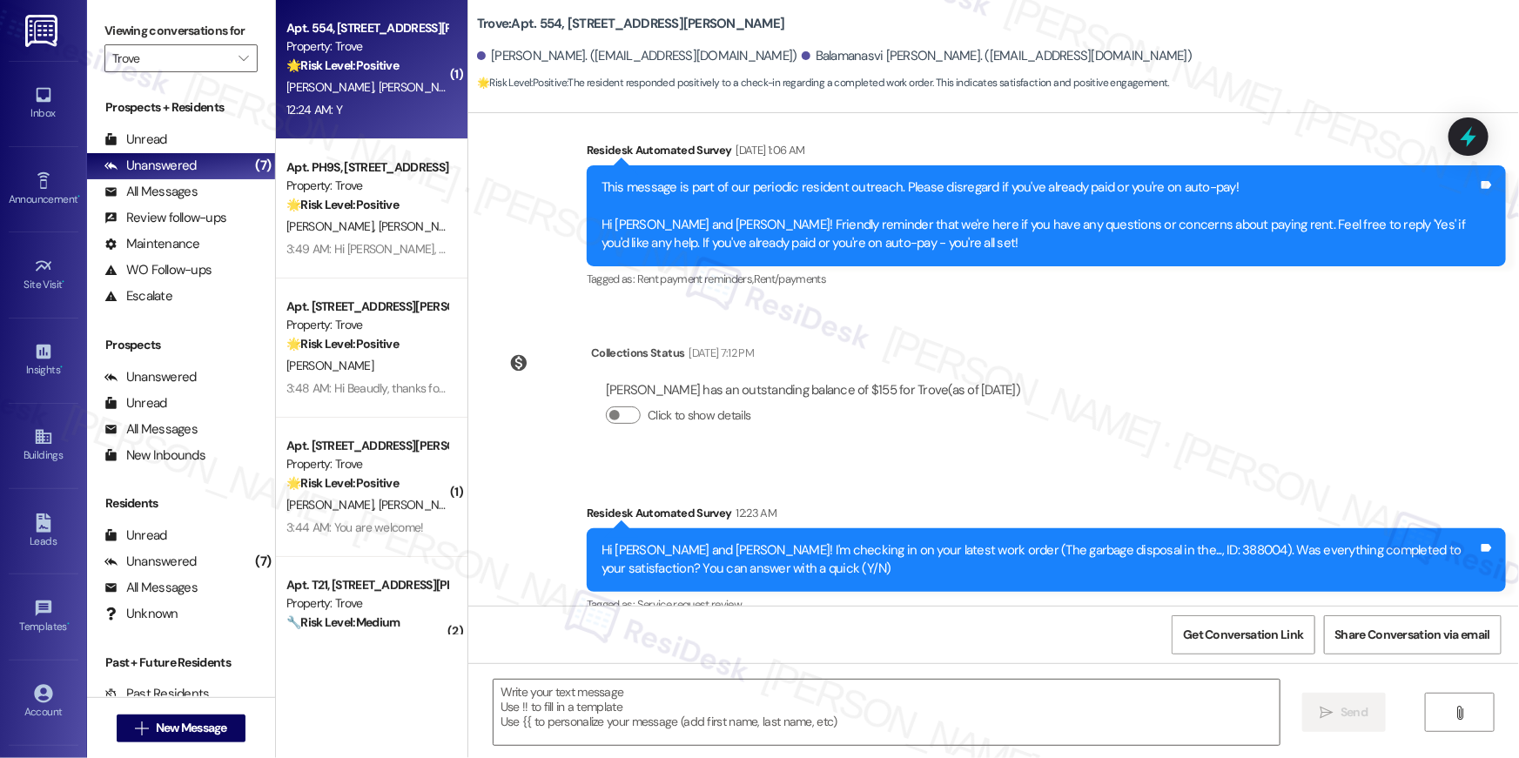
scroll to position [464, 0]
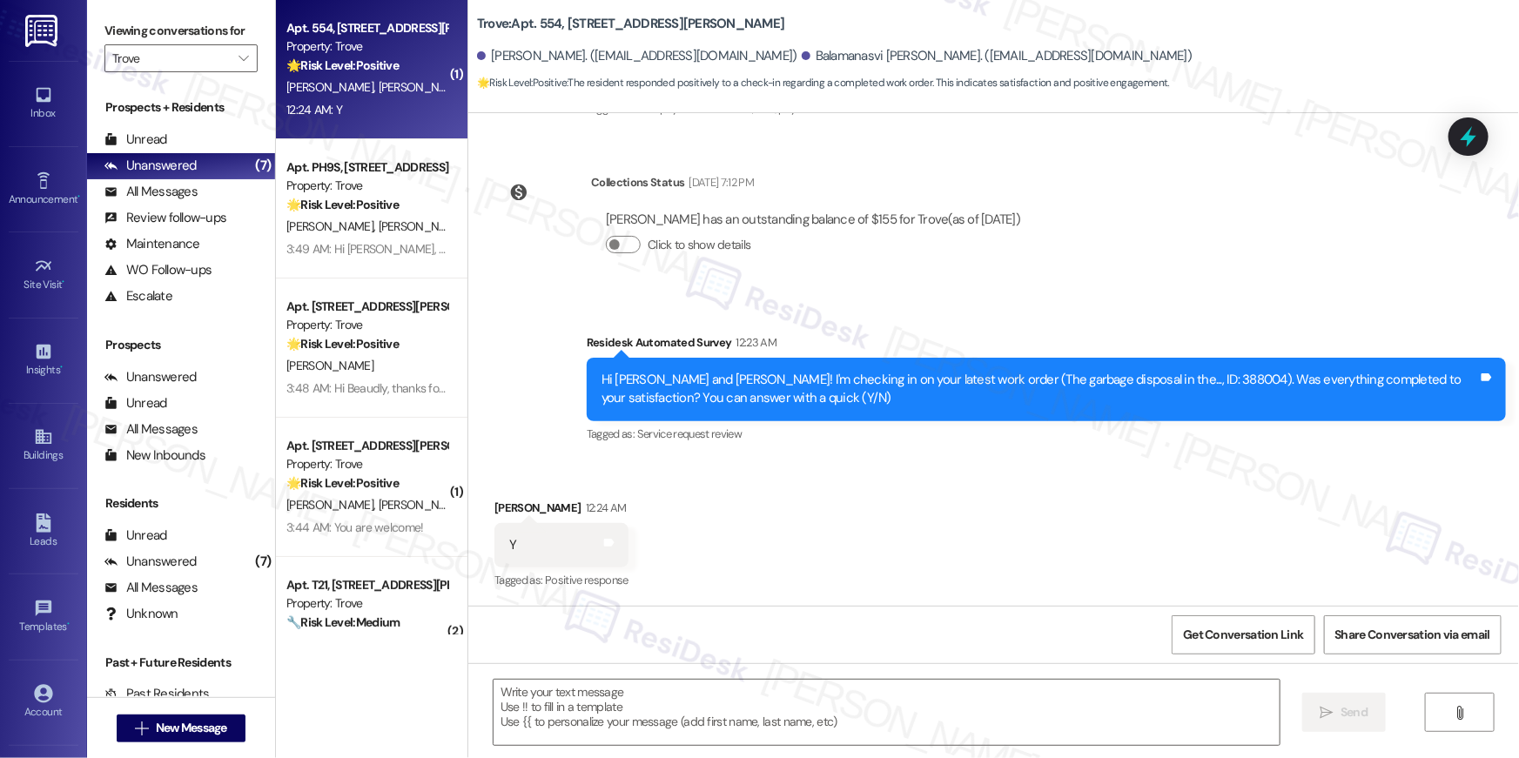
type textarea "Fetching suggested responses. Please feel free to read through the conversation…"
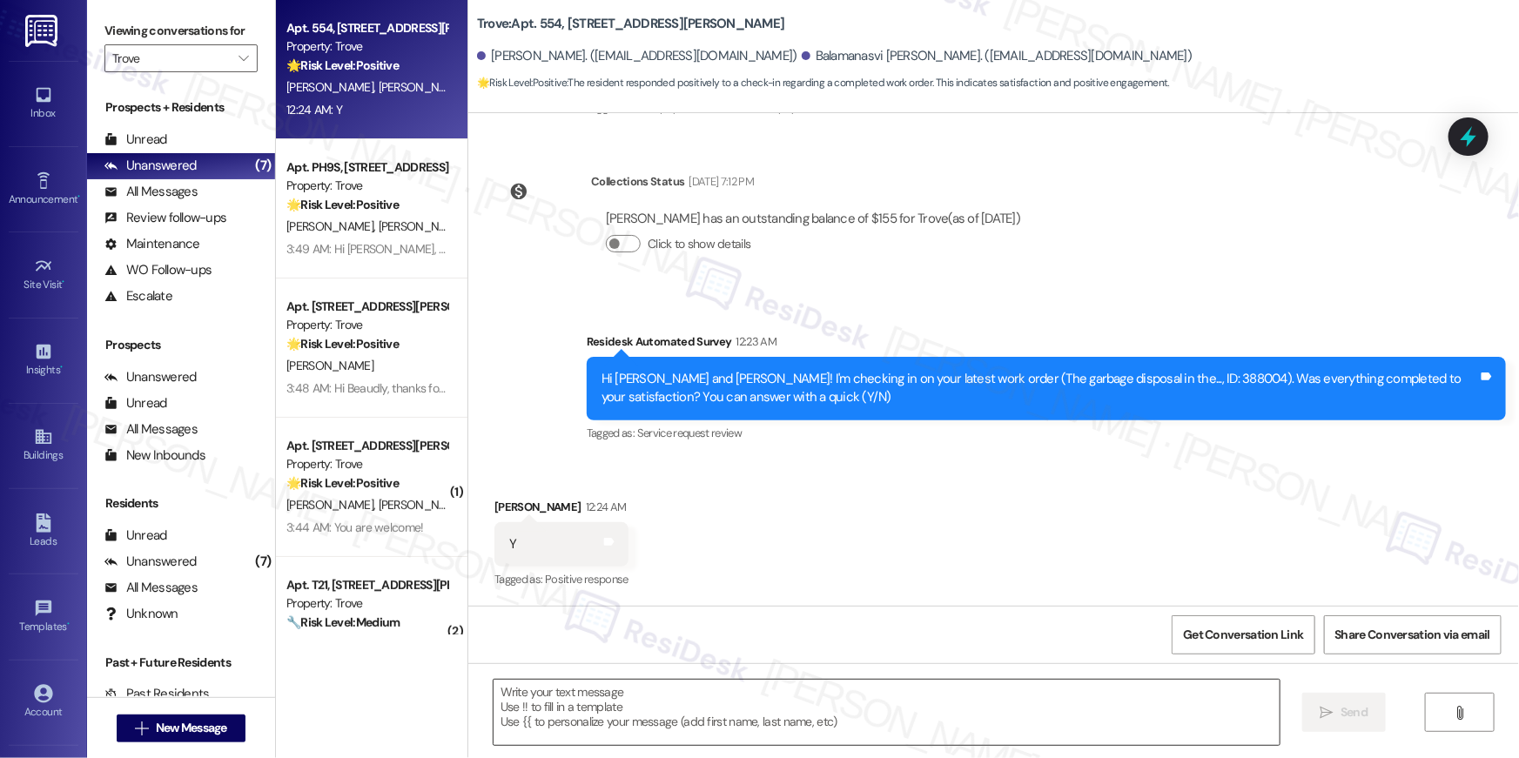
click at [931, 716] on textarea at bounding box center [887, 712] width 786 height 65
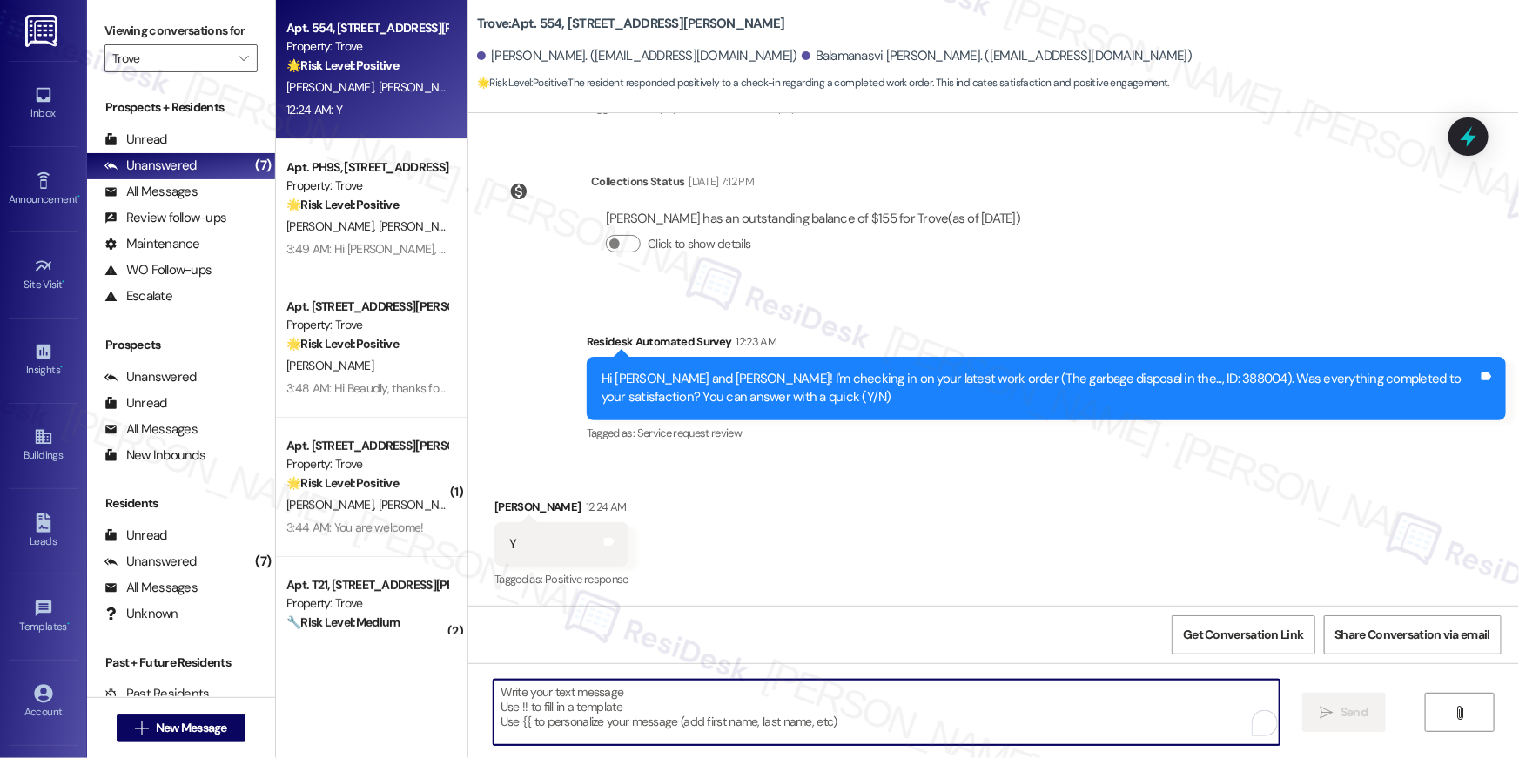
paste textarea "Hi {{first_name}}, I’m glad to hear your work order was successfully completed!…"
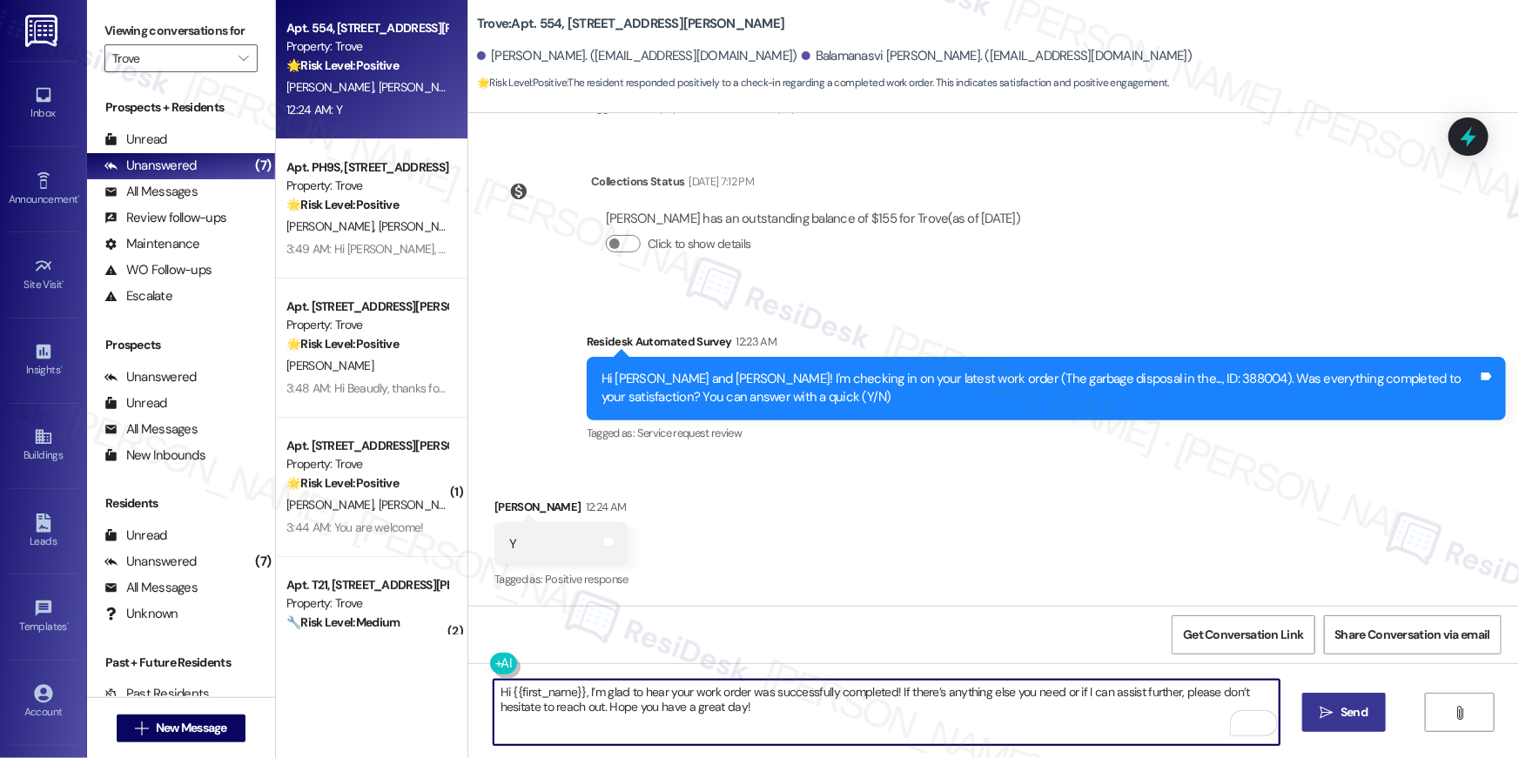
type textarea "Hi {{first_name}}, I’m glad to hear your work order was successfully completed!…"
click at [1356, 718] on span "Send" at bounding box center [1354, 712] width 27 height 18
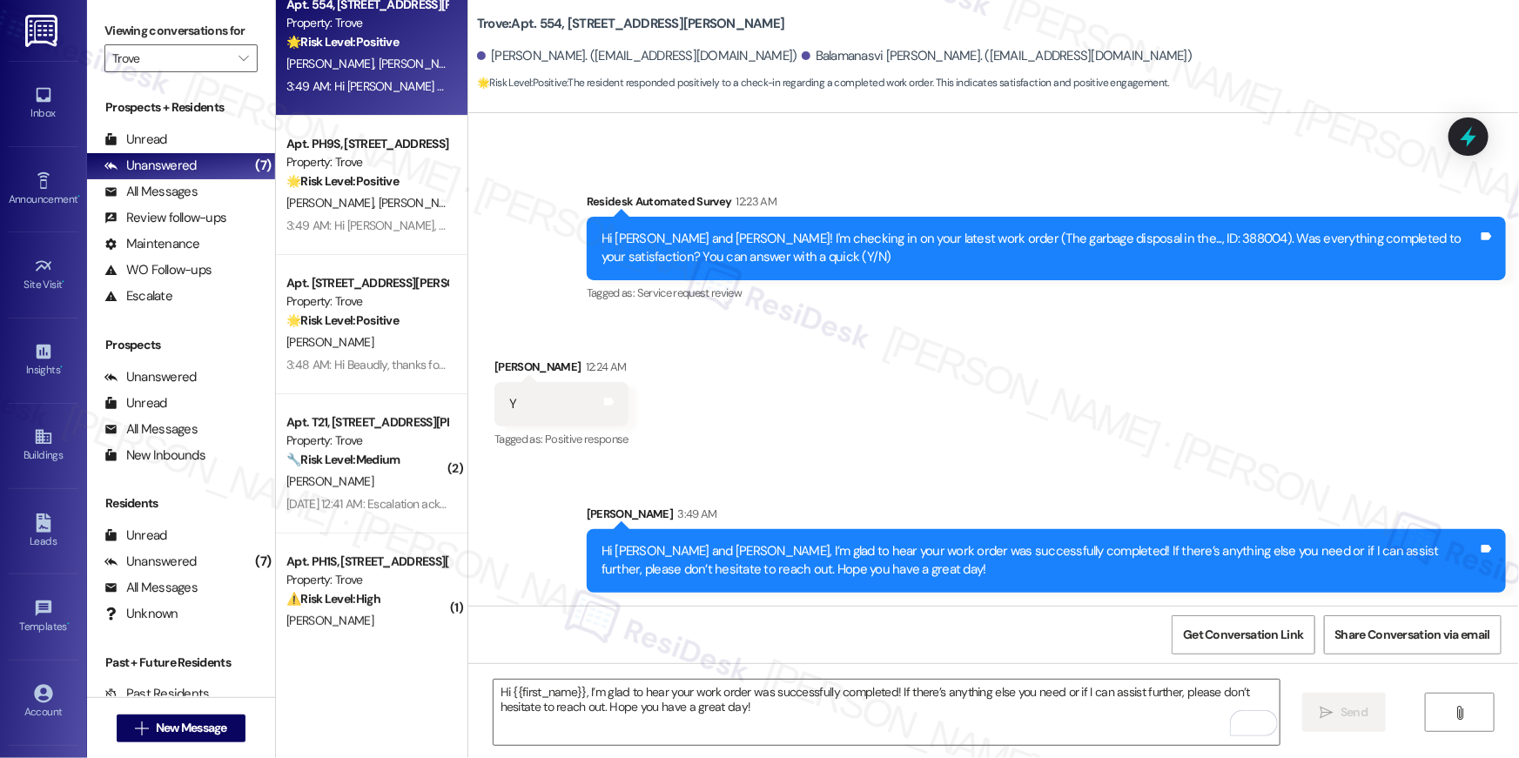
scroll to position [61, 0]
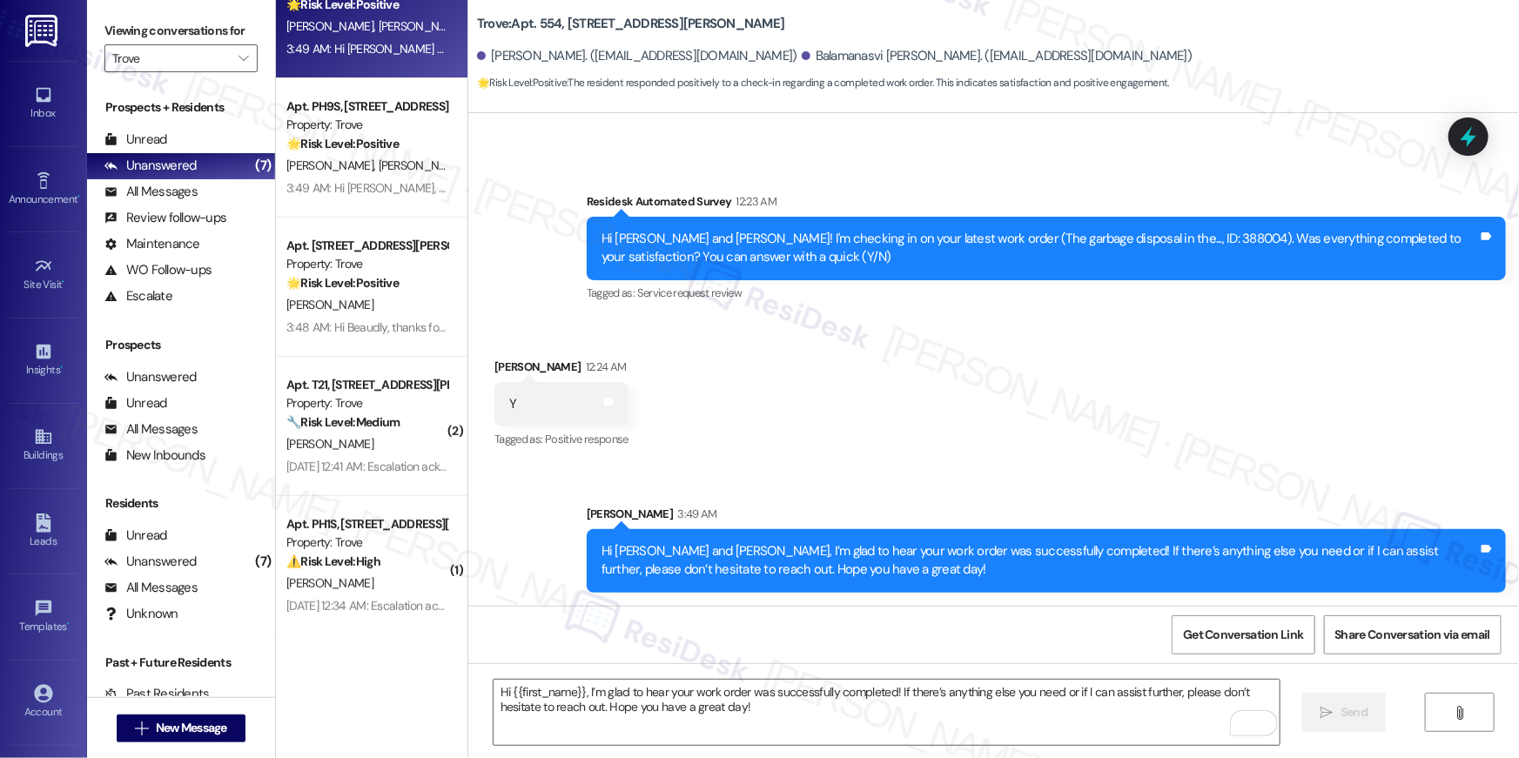
click at [376, 426] on strong "🔧 Risk Level: Medium" at bounding box center [342, 422] width 113 height 16
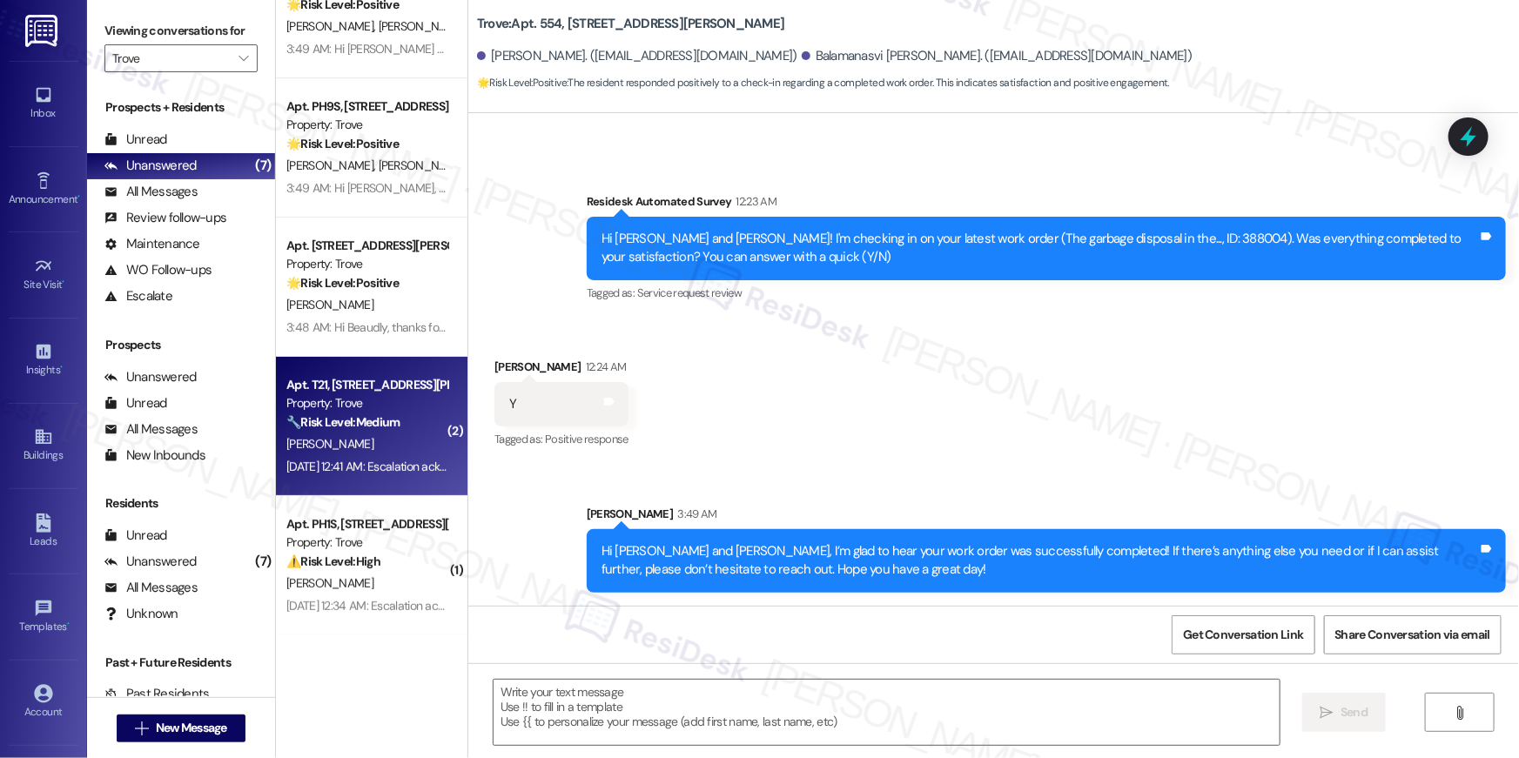
type textarea "Fetching suggested responses. Please feel free to read through the conversation…"
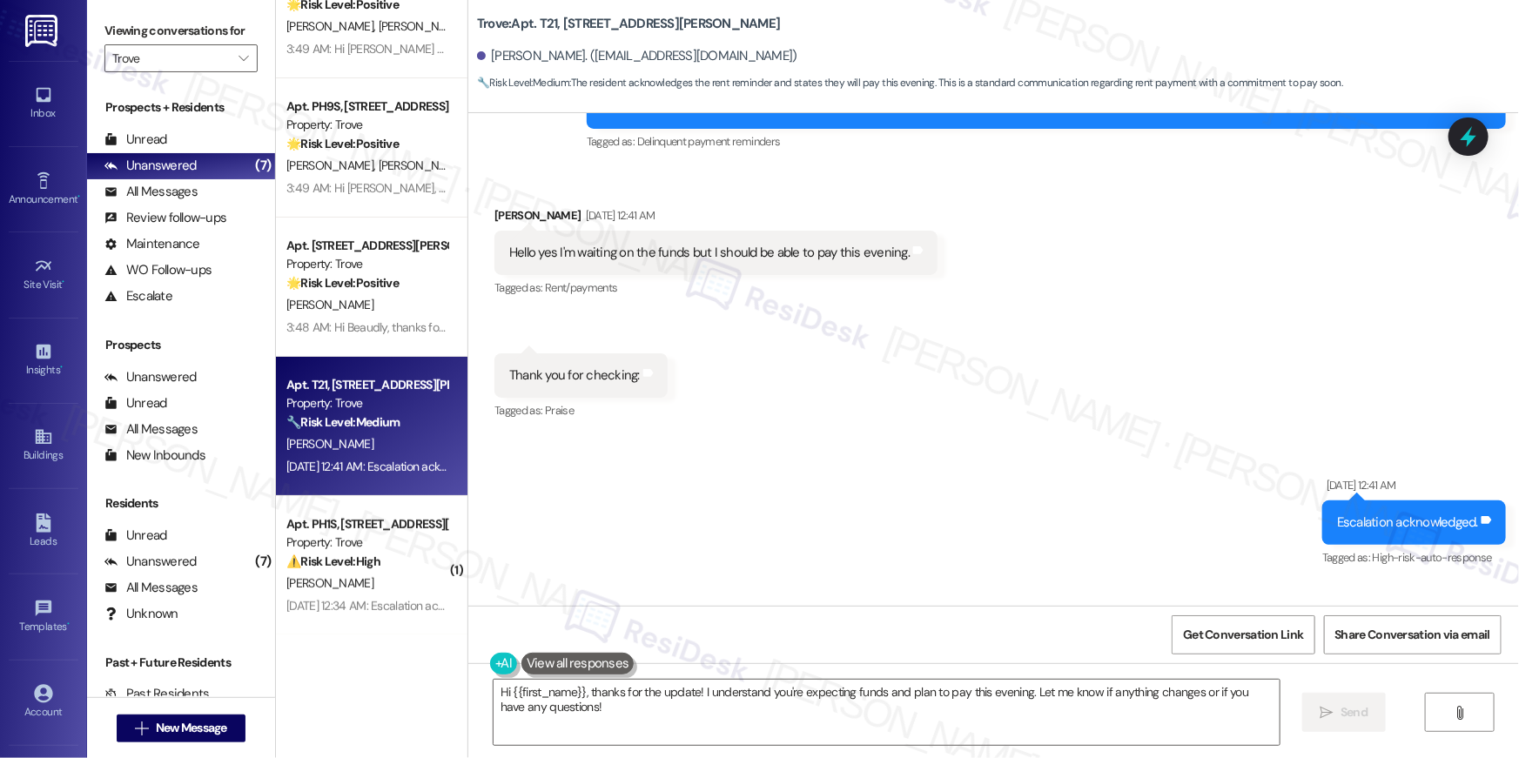
scroll to position [10017, 0]
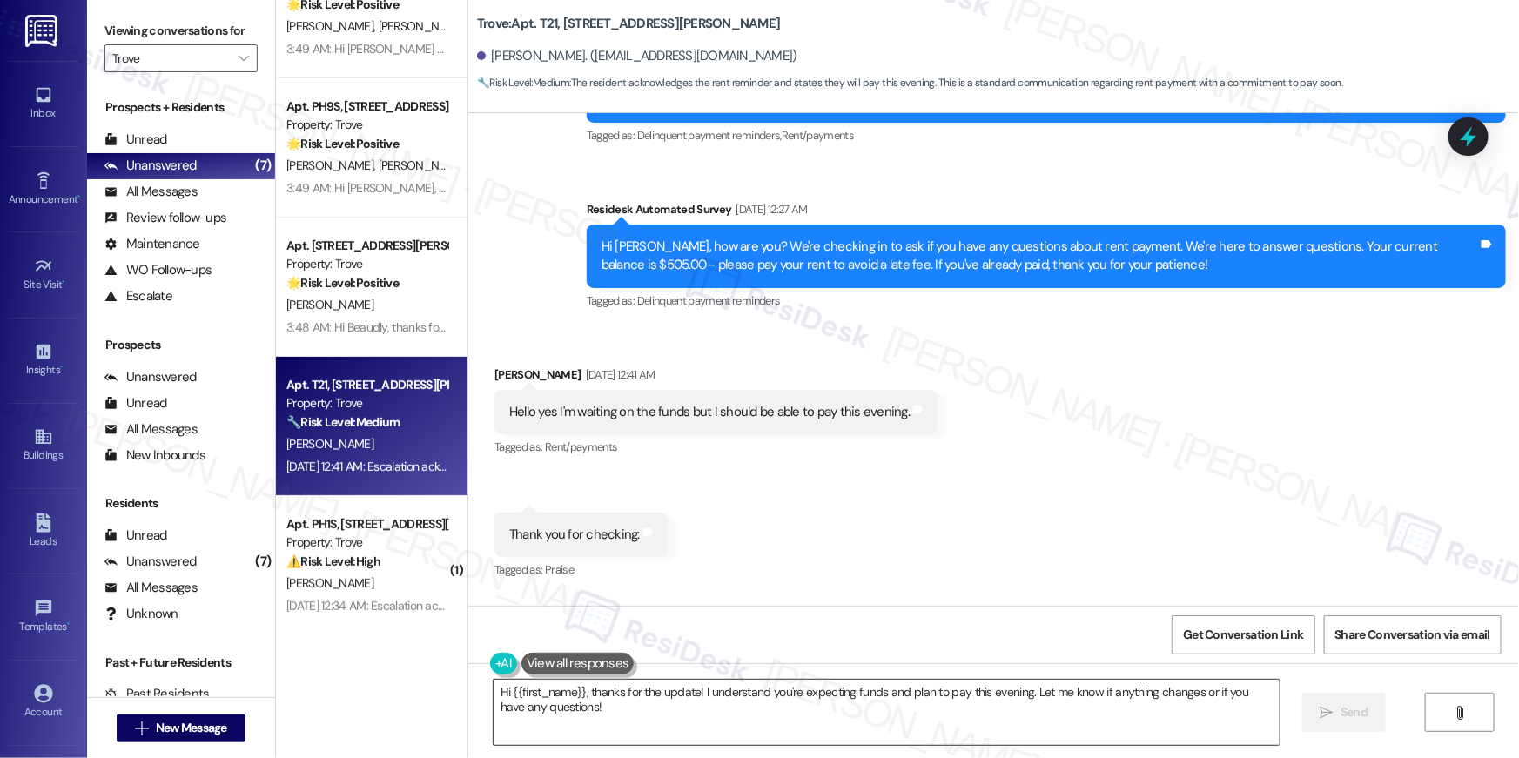
click at [681, 722] on textarea "Hi {{first_name}}, thanks for the update! I understand you're expecting funds a…" at bounding box center [887, 712] width 786 height 65
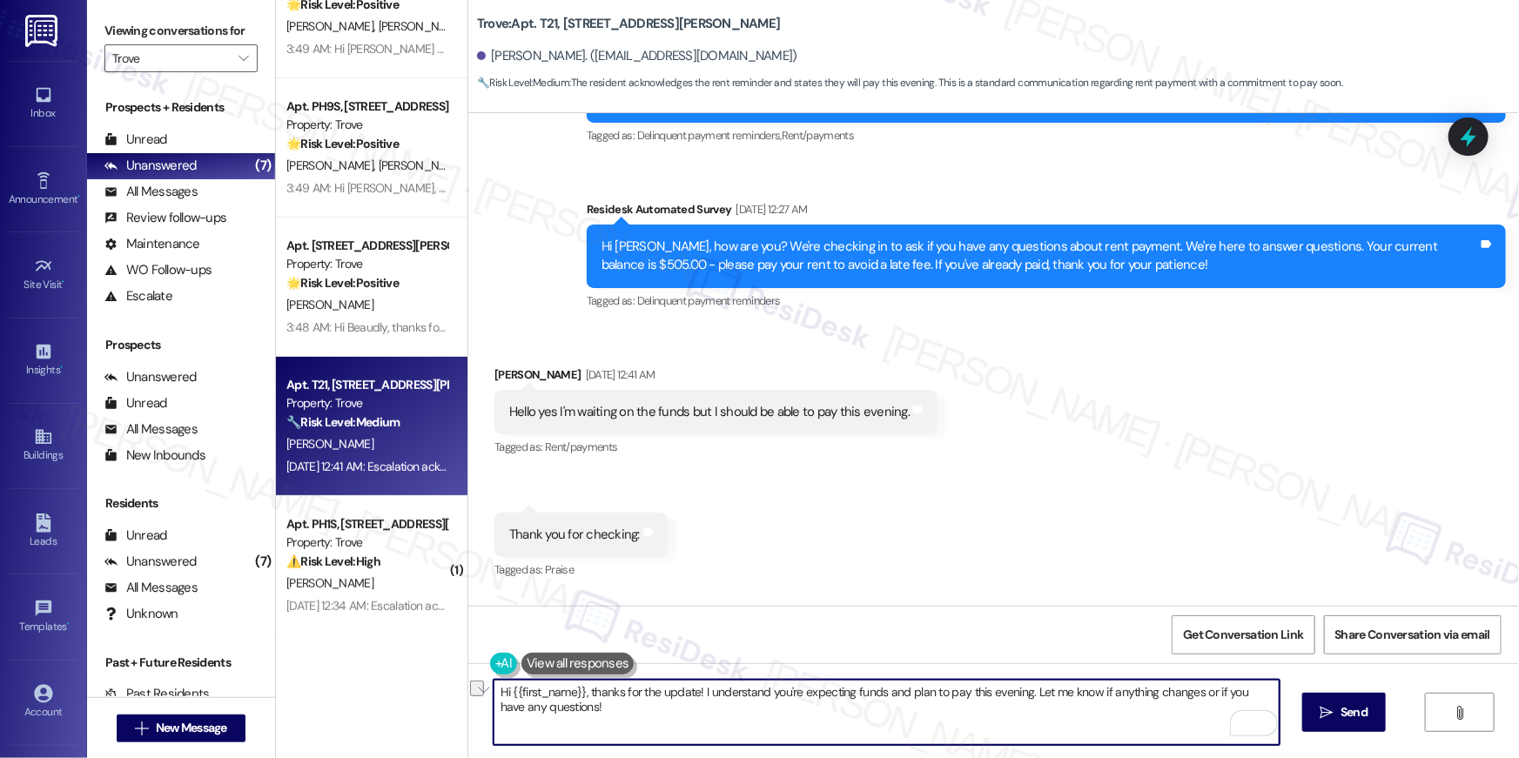
drag, startPoint x: 698, startPoint y: 696, endPoint x: 1017, endPoint y: 695, distance: 318.6
click at [1017, 695] on textarea "Hi {{first_name}}, thanks for the update! I understand you're expecting funds a…" at bounding box center [887, 712] width 786 height 65
type textarea "Hi {{first_name}}, thanks for the update! I Let me know if anything changes or …"
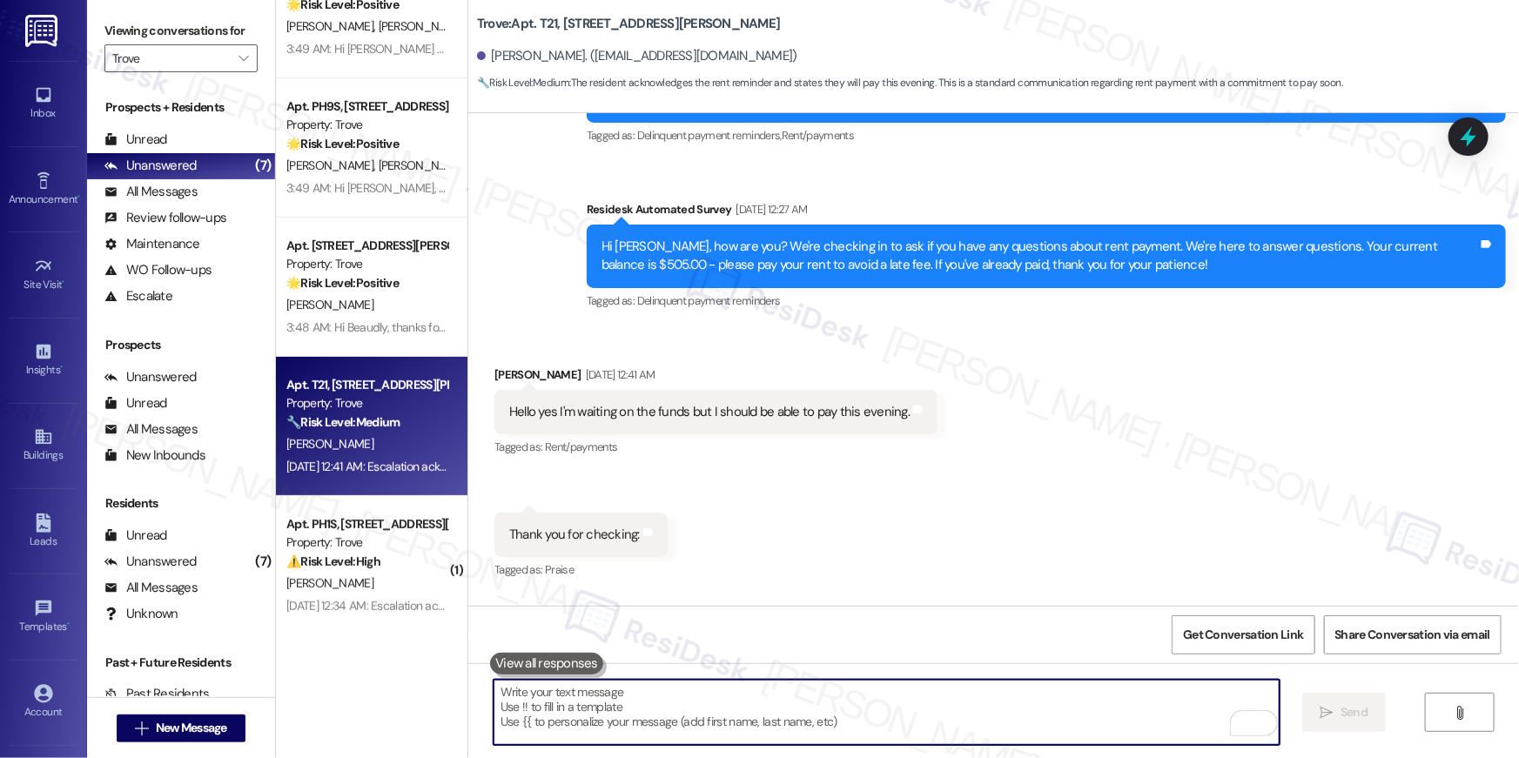
scroll to position [10002, 0]
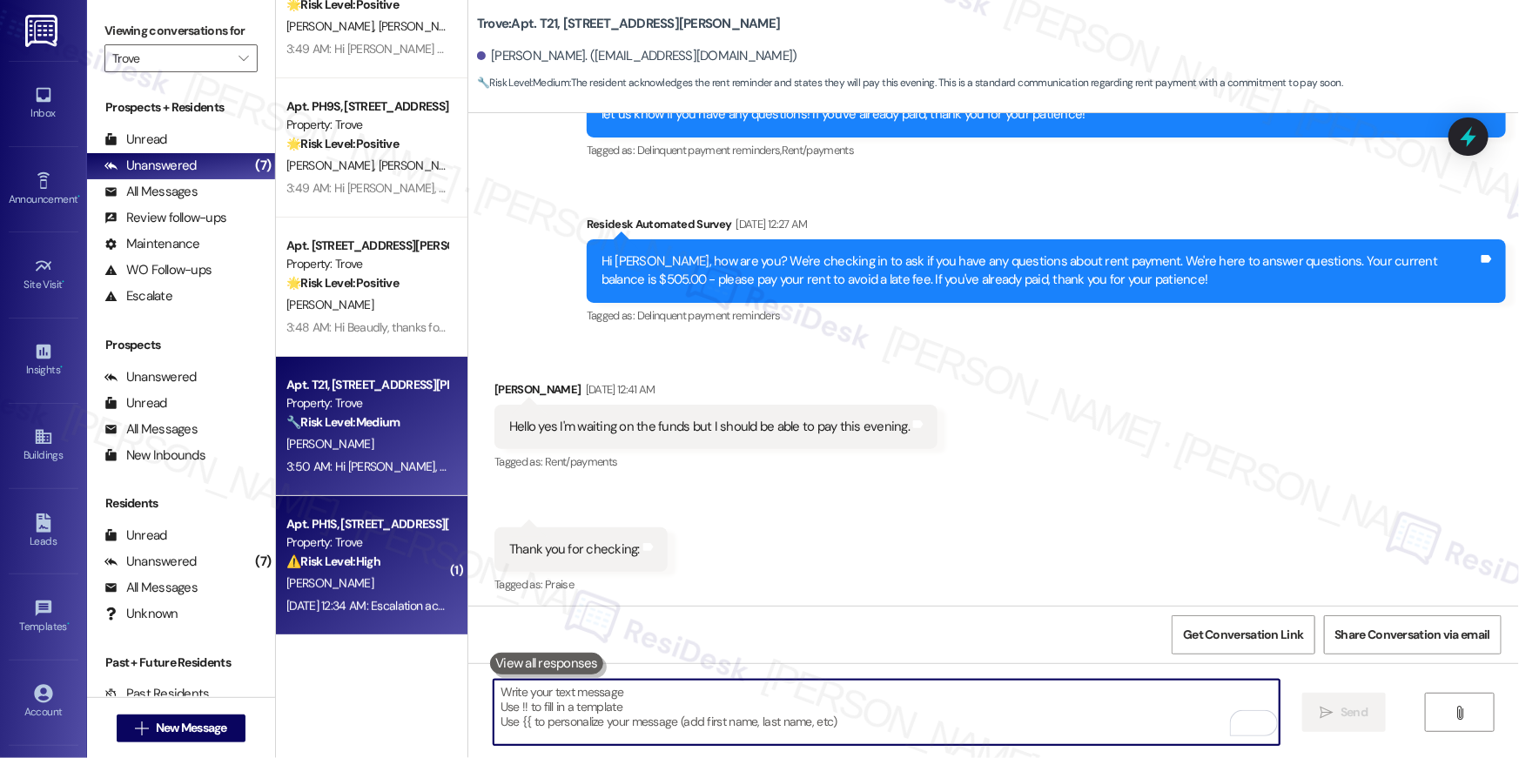
click at [358, 529] on div "Apt. PH1S, 1201 S. Ross Street" at bounding box center [366, 524] width 161 height 18
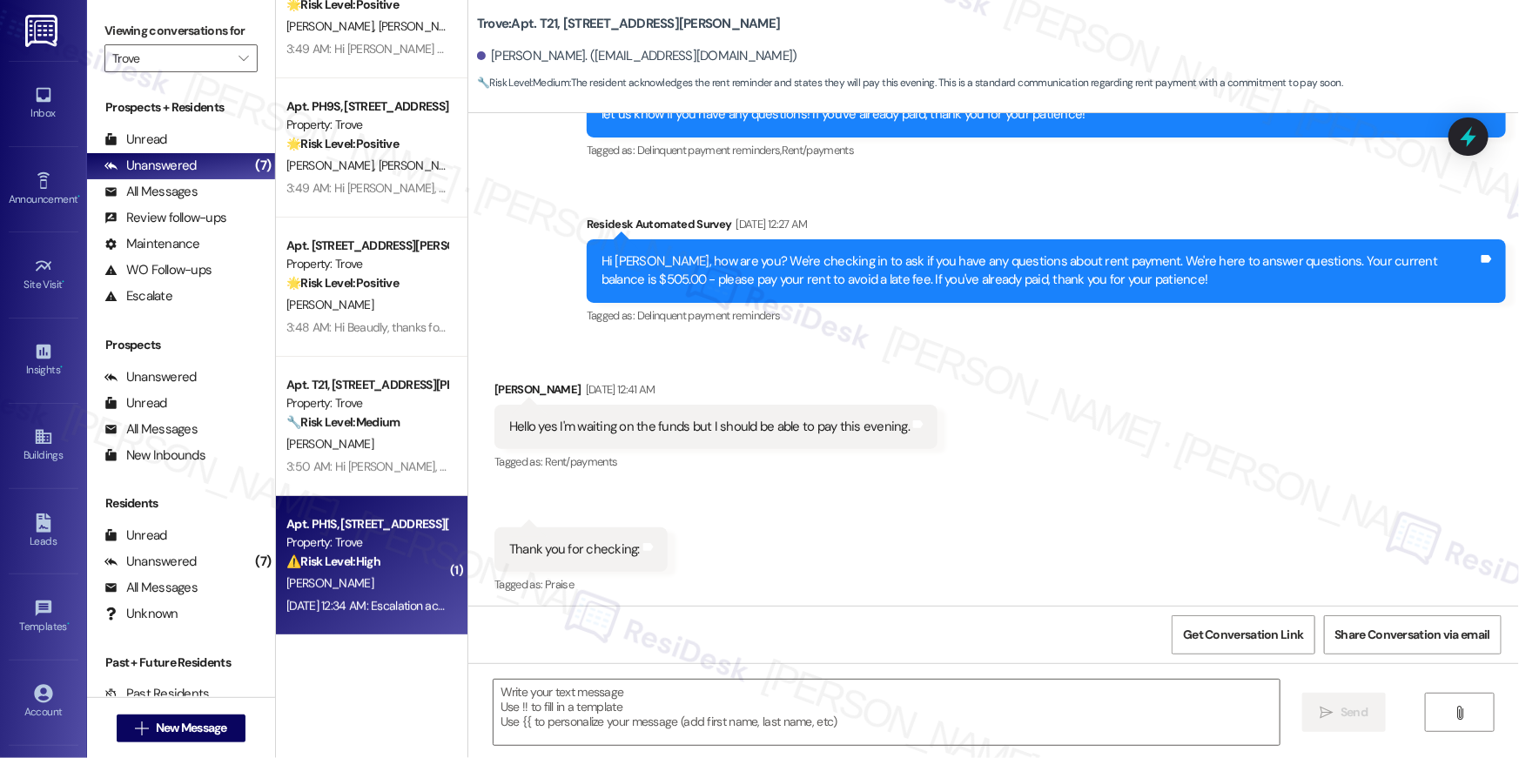
type textarea "Fetching suggested responses. Please feel free to read through the conversation…"
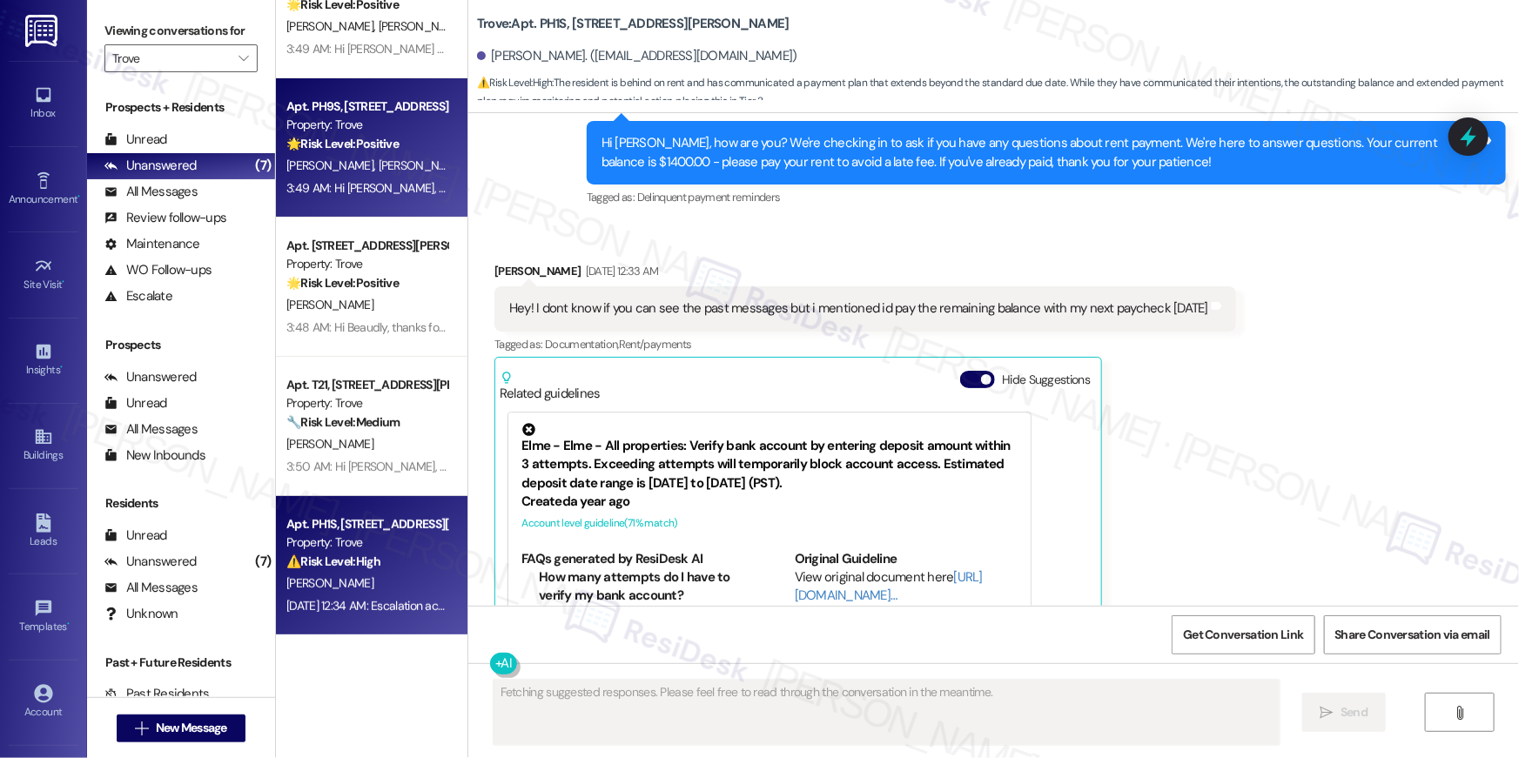
scroll to position [4186, 0]
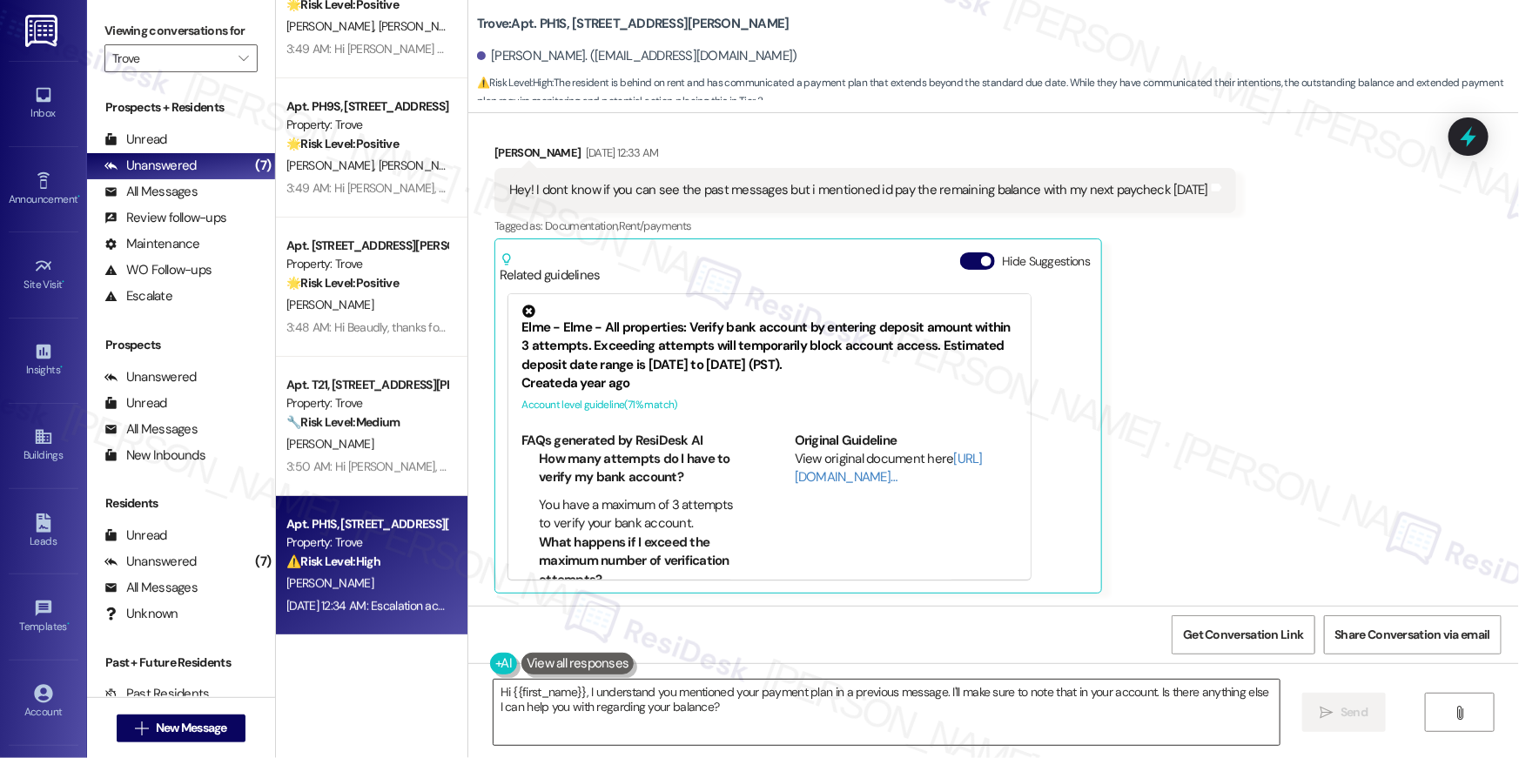
click at [737, 711] on textarea "Hi {{first_name}}, I understand you mentioned your payment plan in a previous m…" at bounding box center [887, 712] width 786 height 65
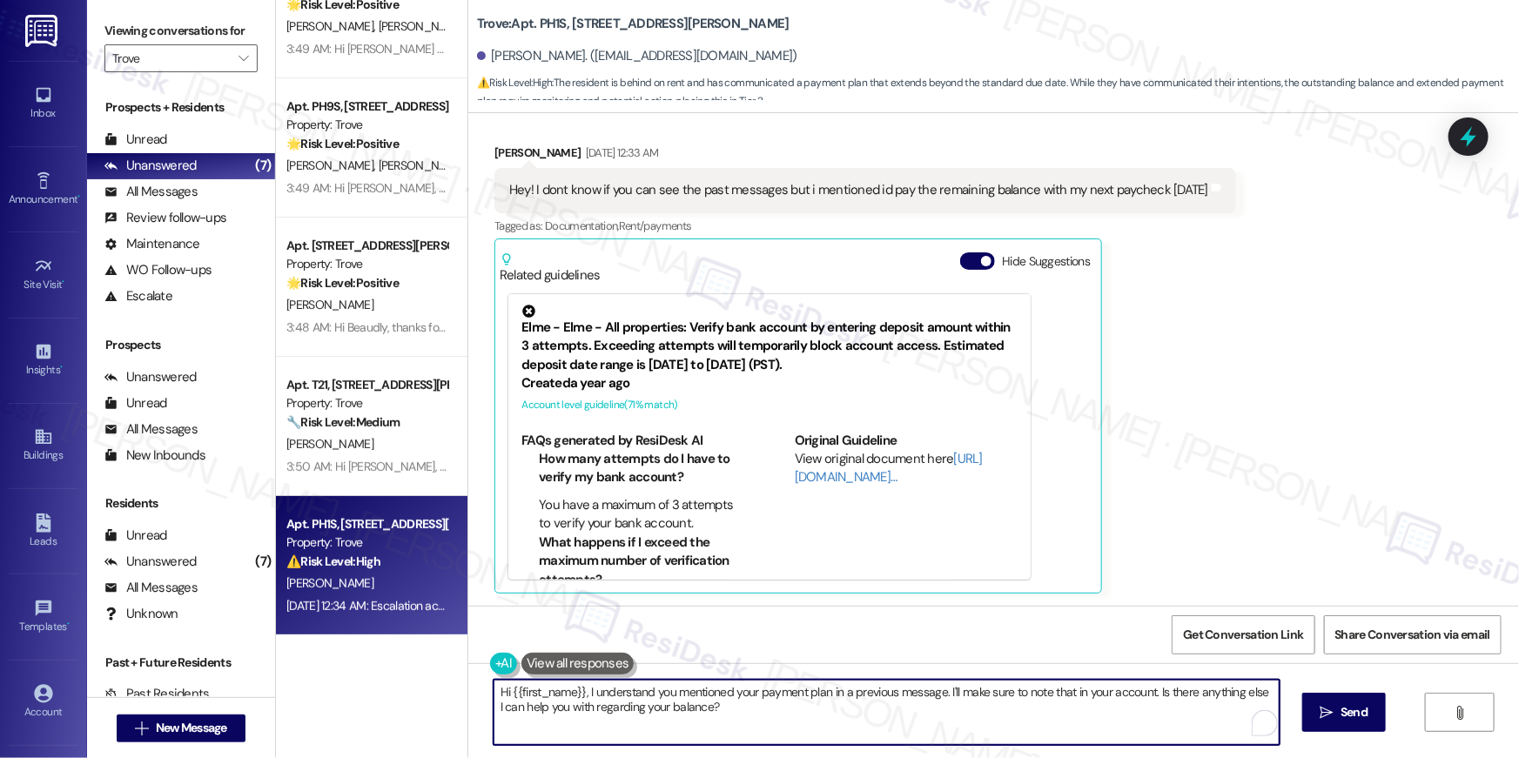
click at [777, 709] on textarea "Hi {{first_name}}, I understand you mentioned your payment plan in a previous m…" at bounding box center [887, 712] width 786 height 65
drag, startPoint x: 588, startPoint y: 689, endPoint x: 696, endPoint y: 743, distance: 120.3
click at [696, 743] on textarea "Hi {{first_name}}, I understand you mentioned your payment plan in a previous m…" at bounding box center [887, 712] width 786 height 65
type textarea "Hi {{first_name}}, thanks for letting me know. You will continue to receive the…"
drag, startPoint x: 721, startPoint y: 726, endPoint x: 770, endPoint y: 757, distance: 58.0
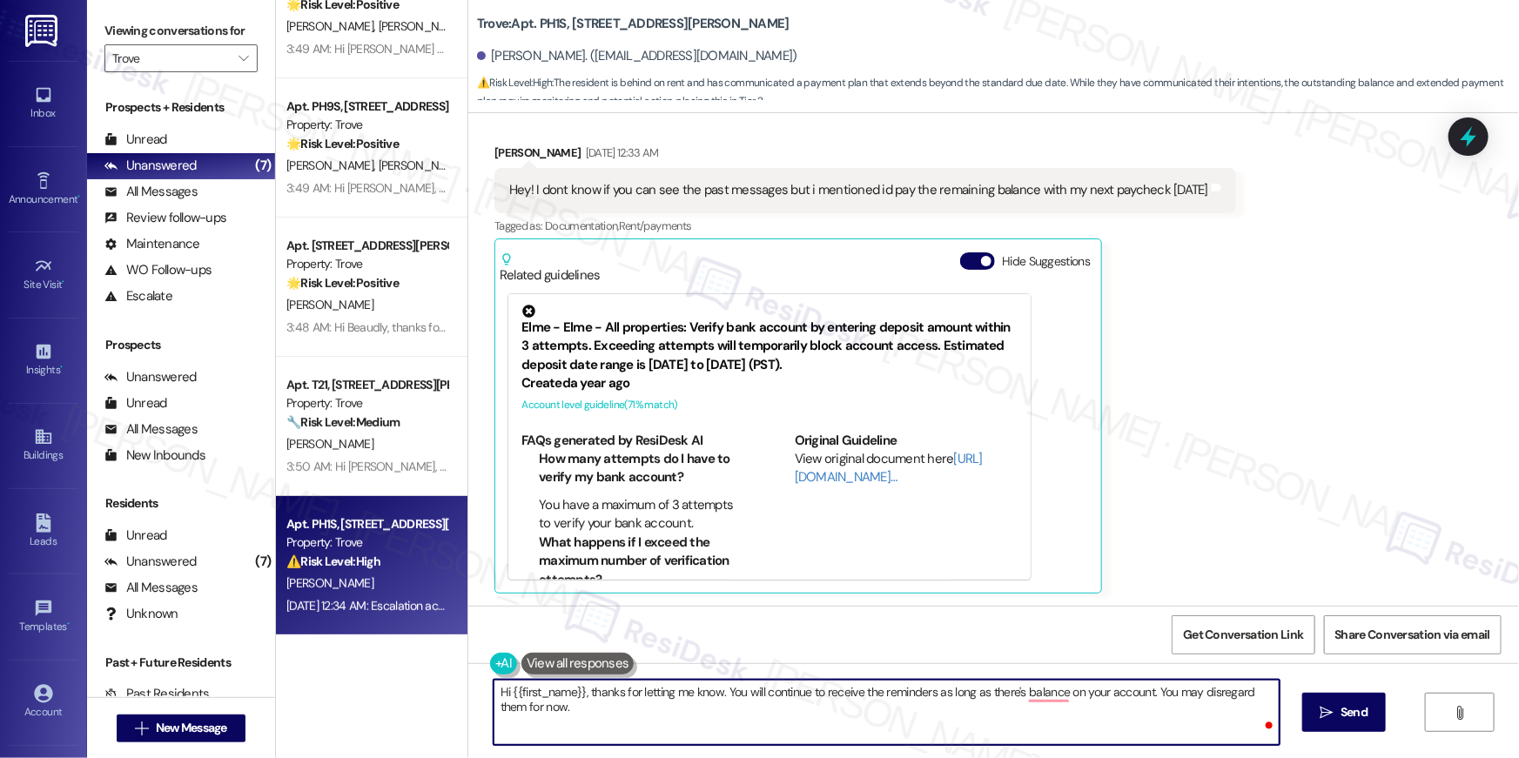
click at [738, 733] on textarea "Hi {{first_name}}, thanks for letting me know. You will continue to receive the…" at bounding box center [887, 712] width 786 height 65
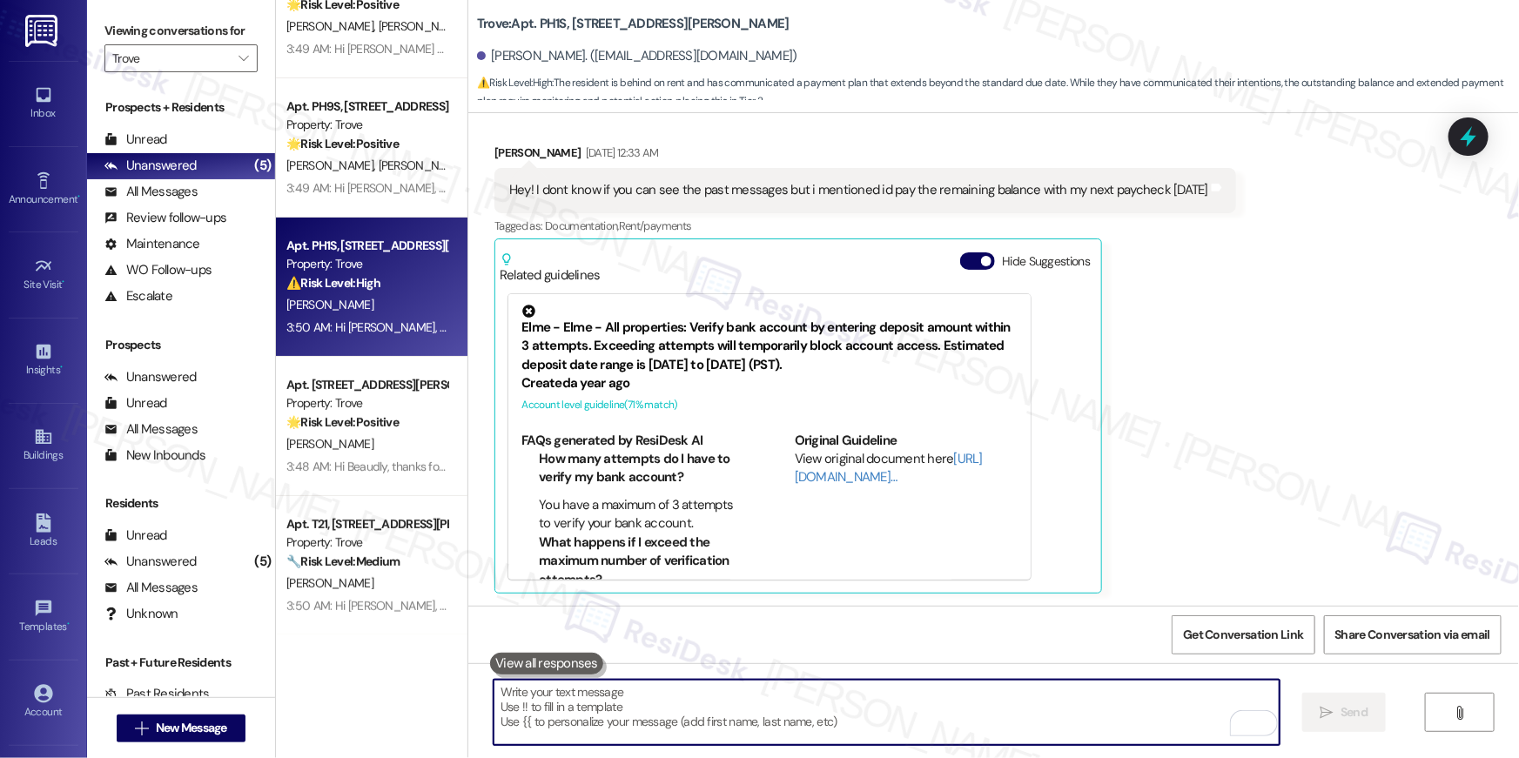
click at [1032, 705] on textarea "To enrich screen reader interactions, please activate Accessibility in Grammarl…" at bounding box center [887, 712] width 786 height 65
click at [1032, 704] on textarea "To enrich screen reader interactions, please activate Accessibility in Grammarl…" at bounding box center [887, 712] width 786 height 65
paste textarea "In the meantime, if there's anything else I can assist you with, let me know."
type textarea "In the meantime, if there's anything else I can assist you with, let me know."
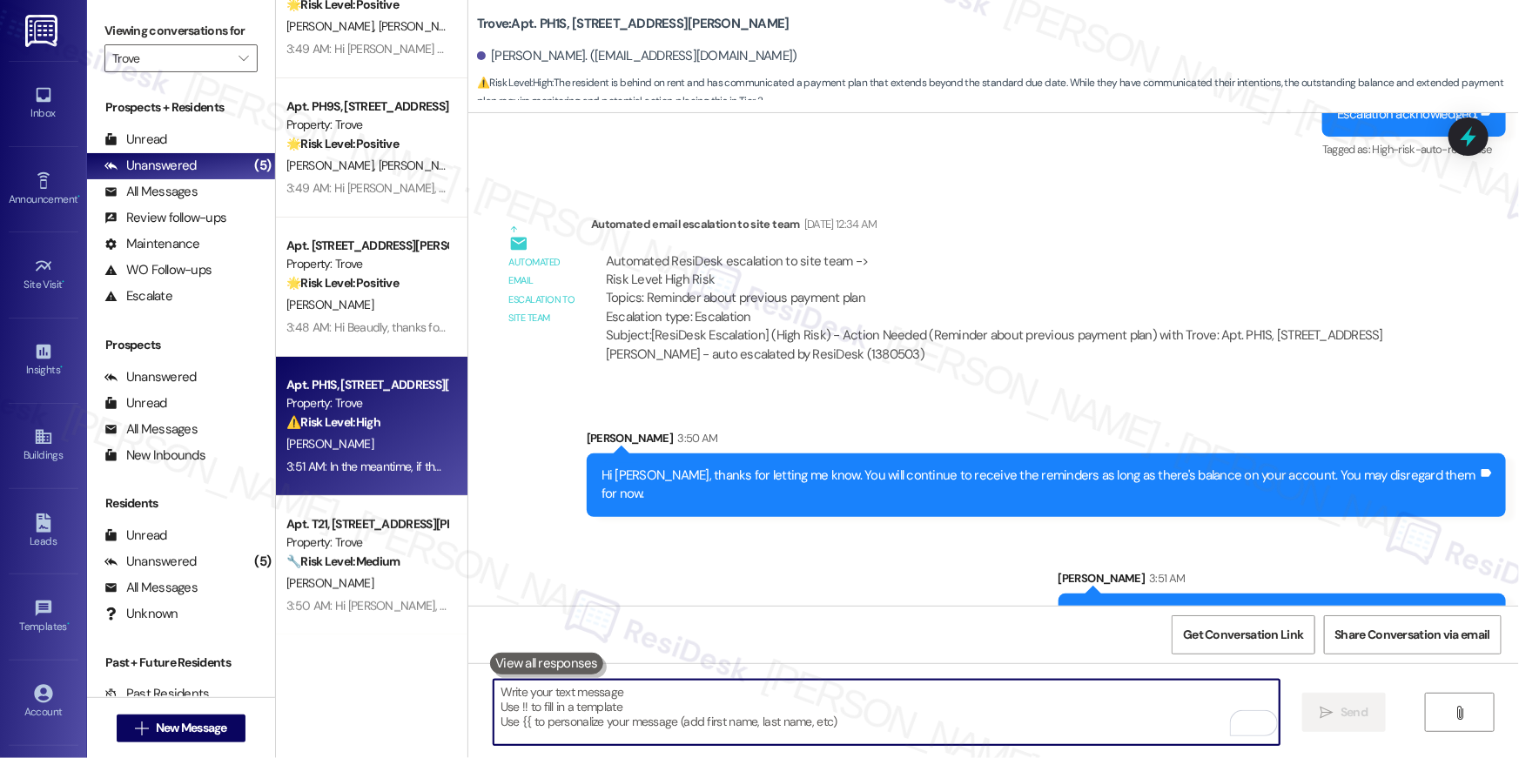
scroll to position [4789, 0]
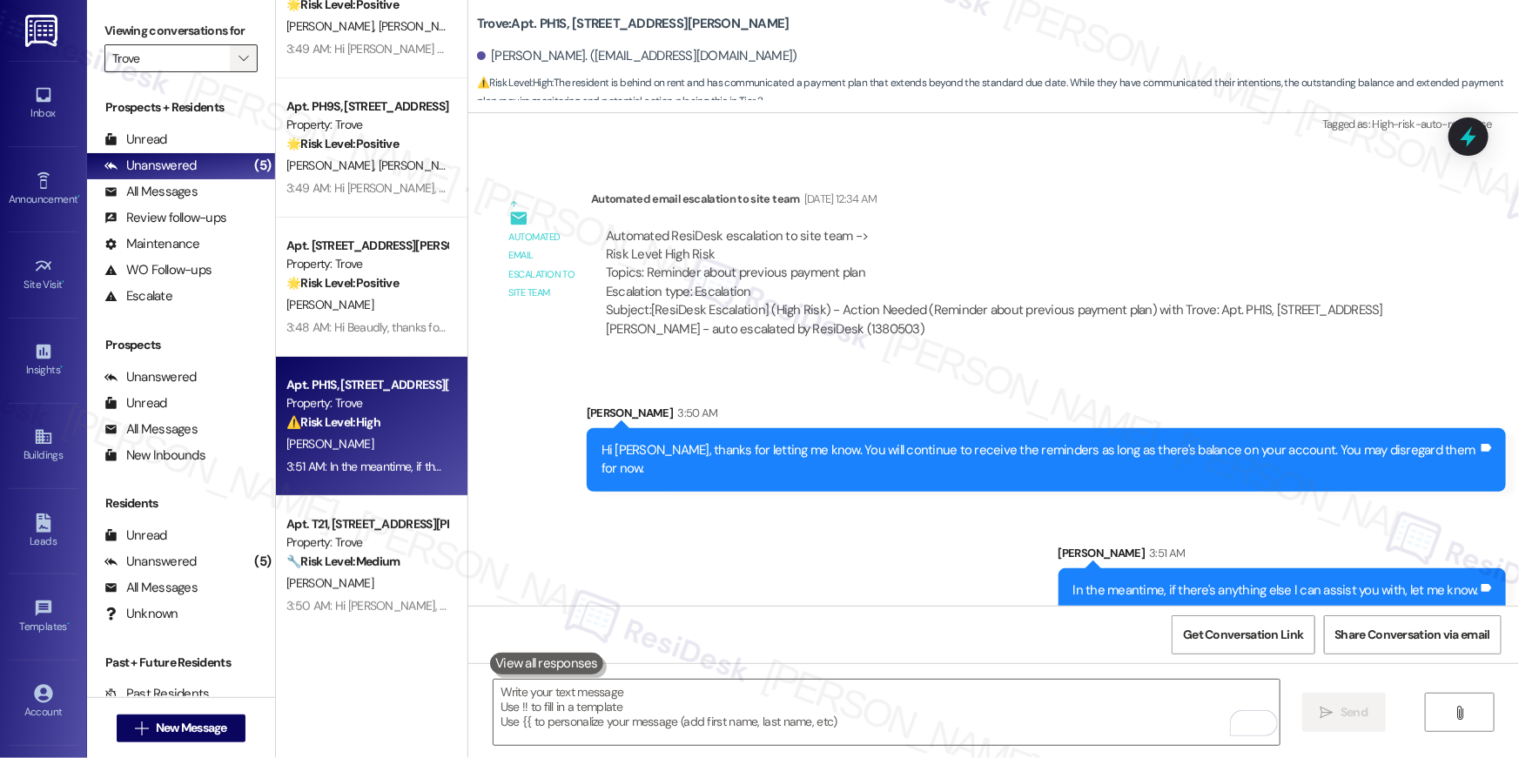
click at [235, 66] on span "" at bounding box center [243, 58] width 17 height 28
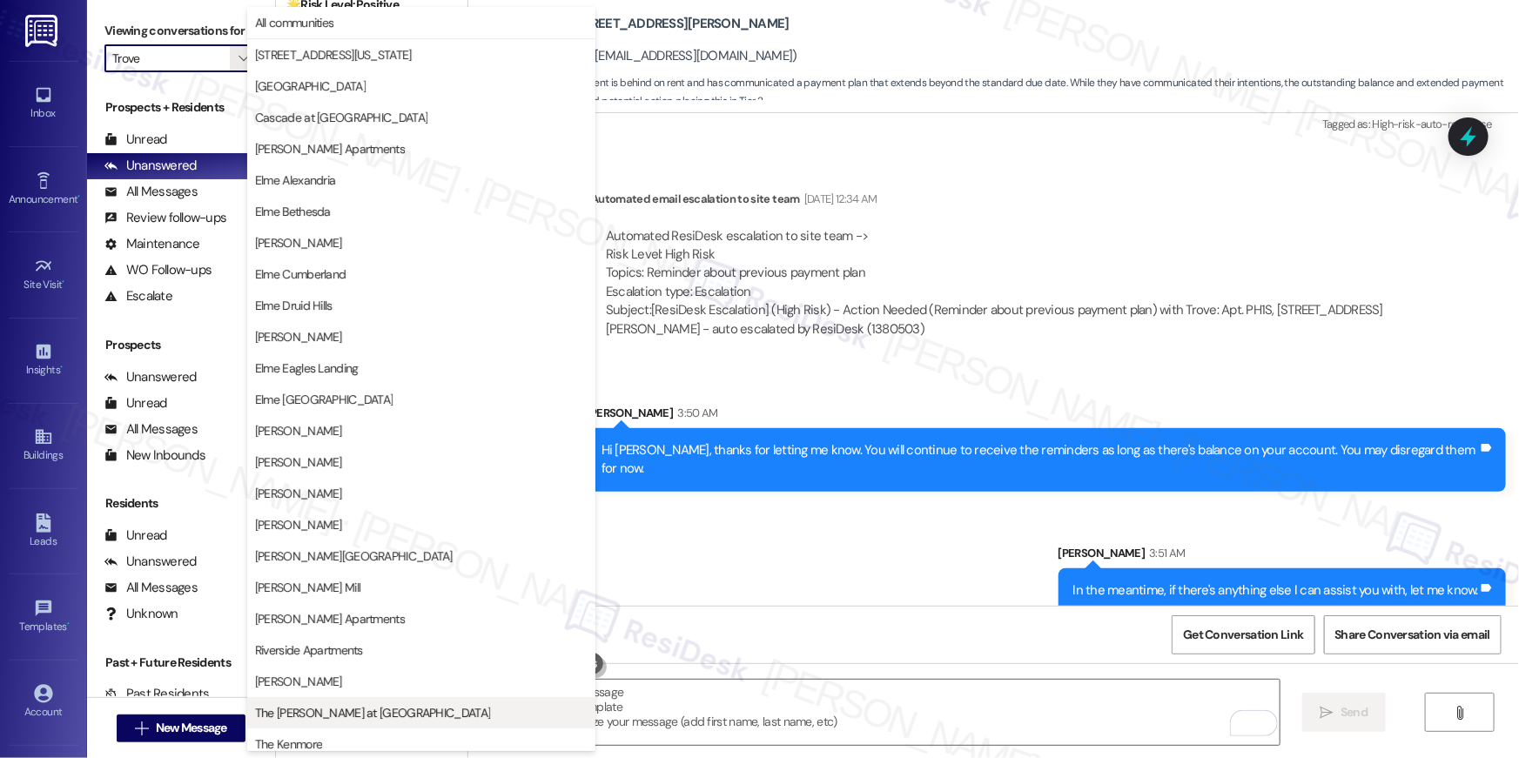
scroll to position [165, 0]
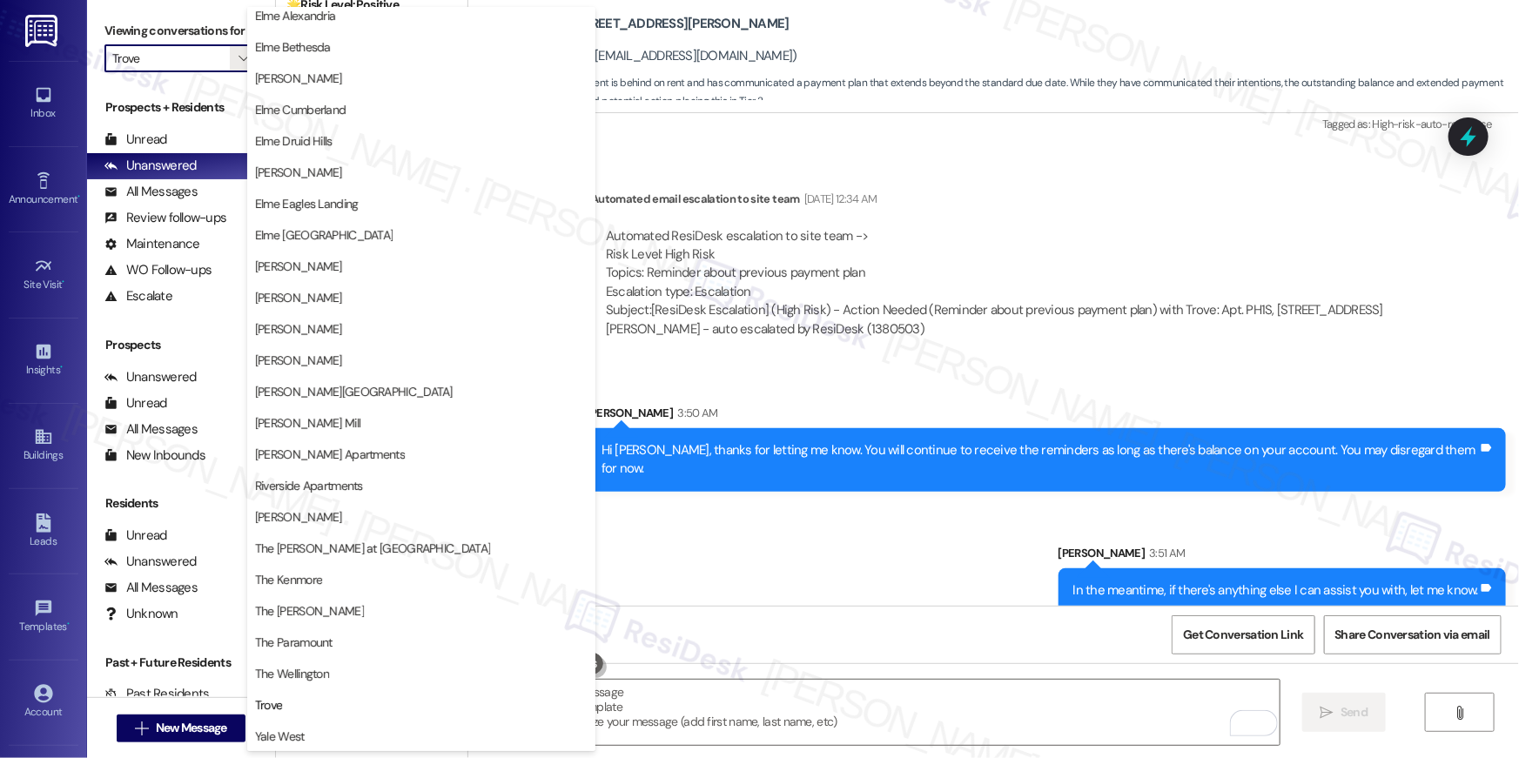
click at [430, 726] on button "Yale West" at bounding box center [421, 736] width 348 height 31
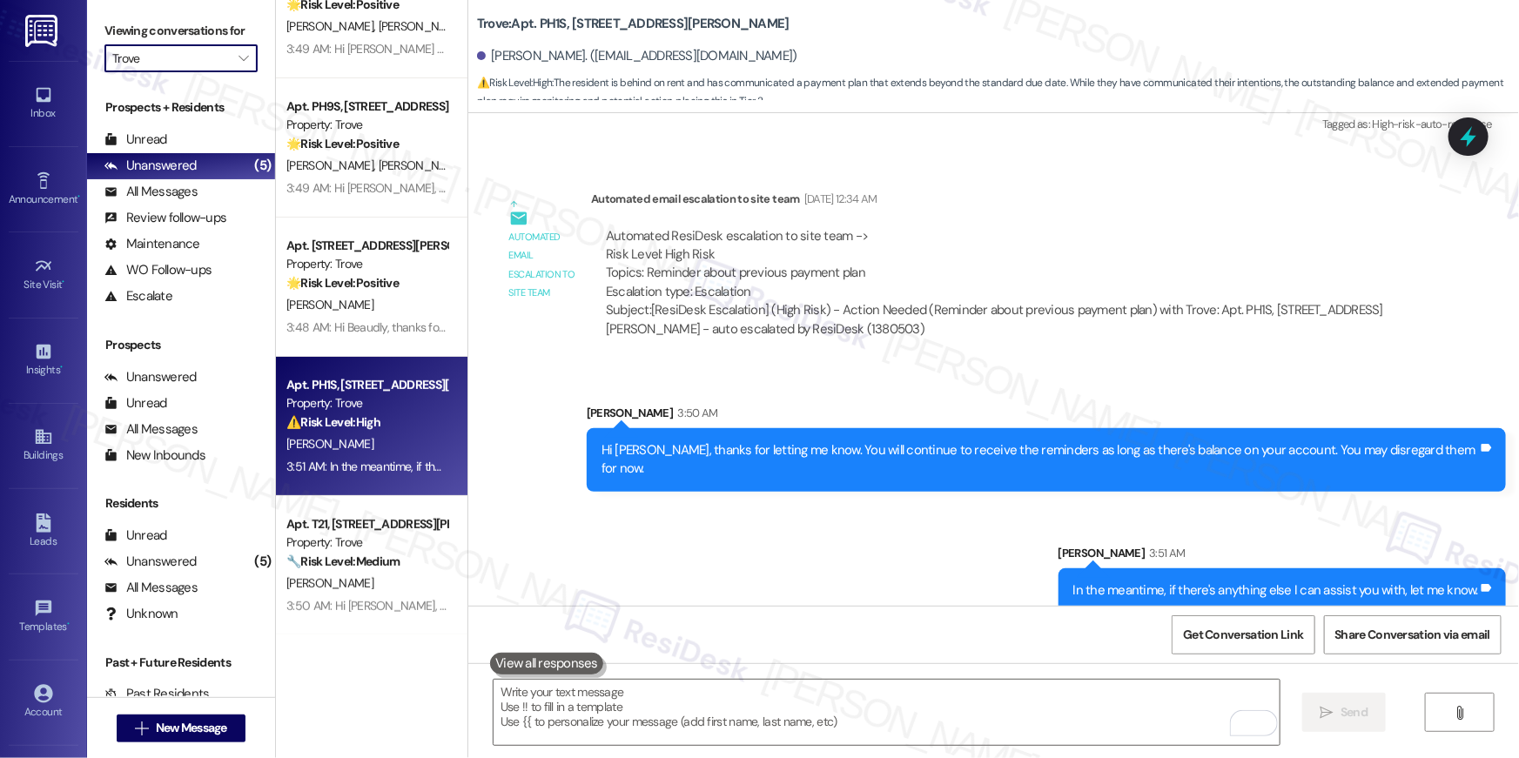
type input "Yale West"
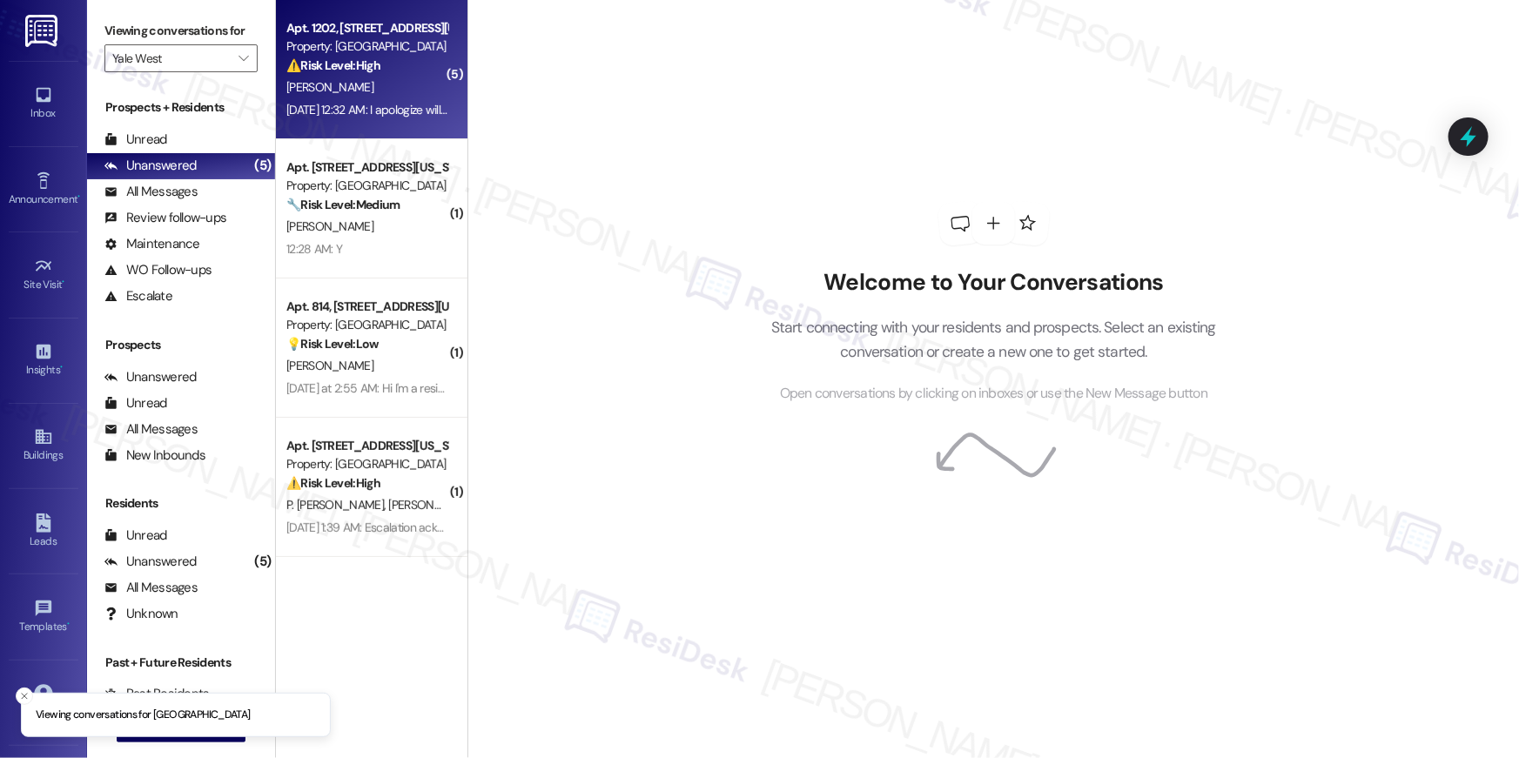
click at [354, 110] on div "Aug 09, 2025 at 12:32 AM: I apologize will also make sure this doesn't happen a…" at bounding box center [556, 110] width 541 height 16
click at [457, 181] on div "( 5 ) Apt. 1202, 443 New York Ave., NW Property: Yale West ⚠️ Risk Level: High …" at bounding box center [897, 379] width 1243 height 758
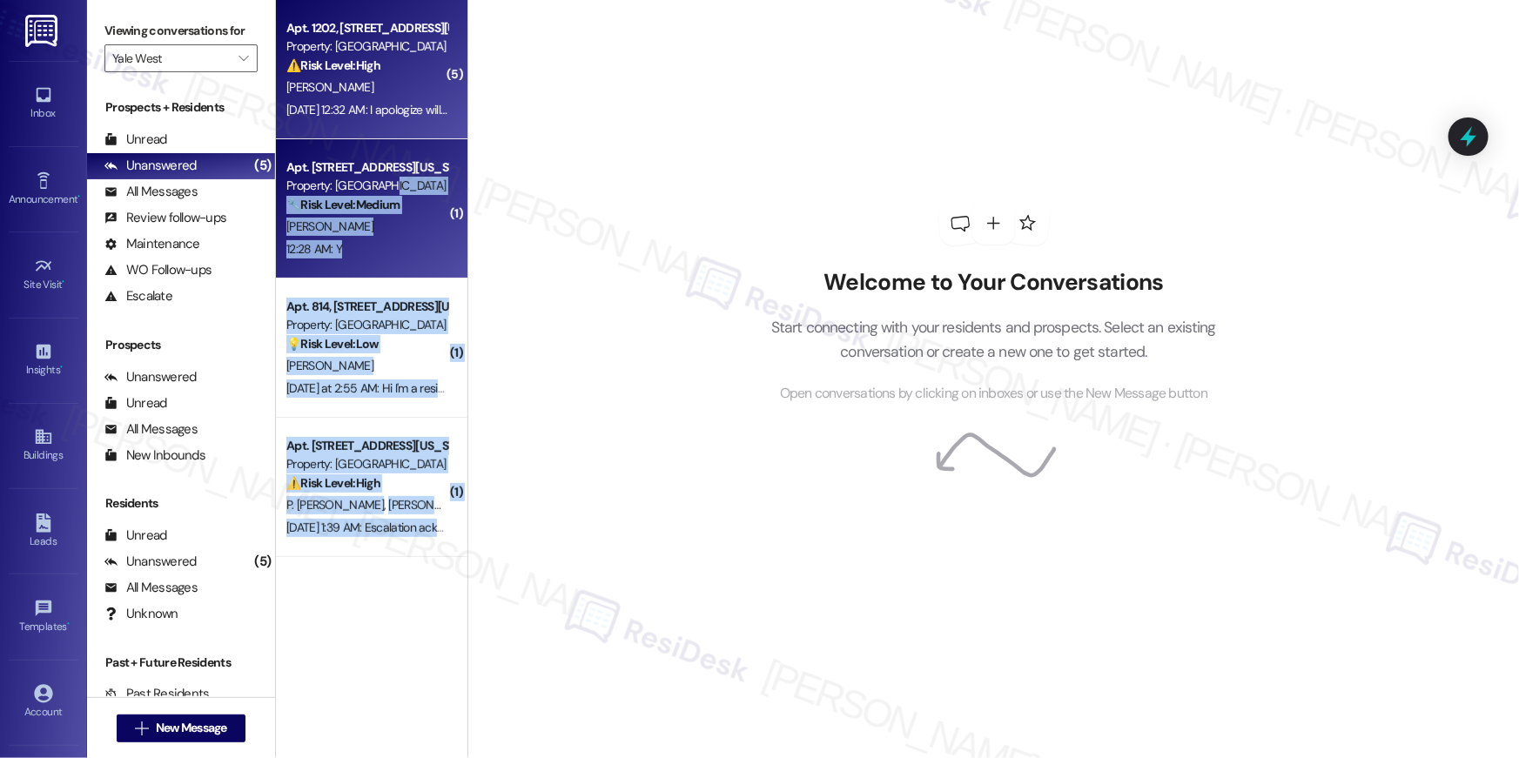
click at [448, 188] on div "Apt. 813, 443 New York Ave., NW Property: Yale West 🔧 Risk Level: Medium The re…" at bounding box center [372, 208] width 192 height 139
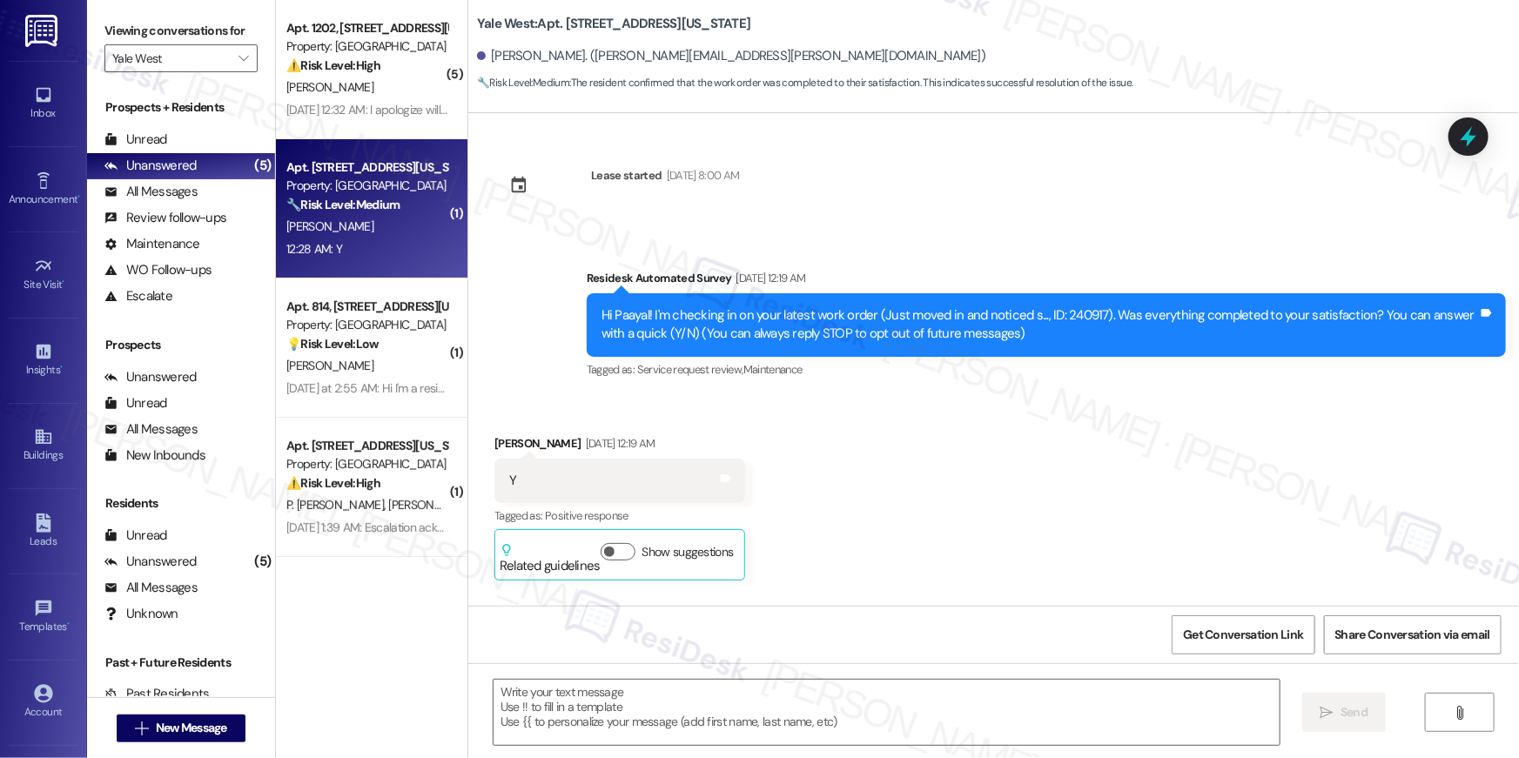
type textarea "Fetching suggested responses. Please feel free to read through the conversation…"
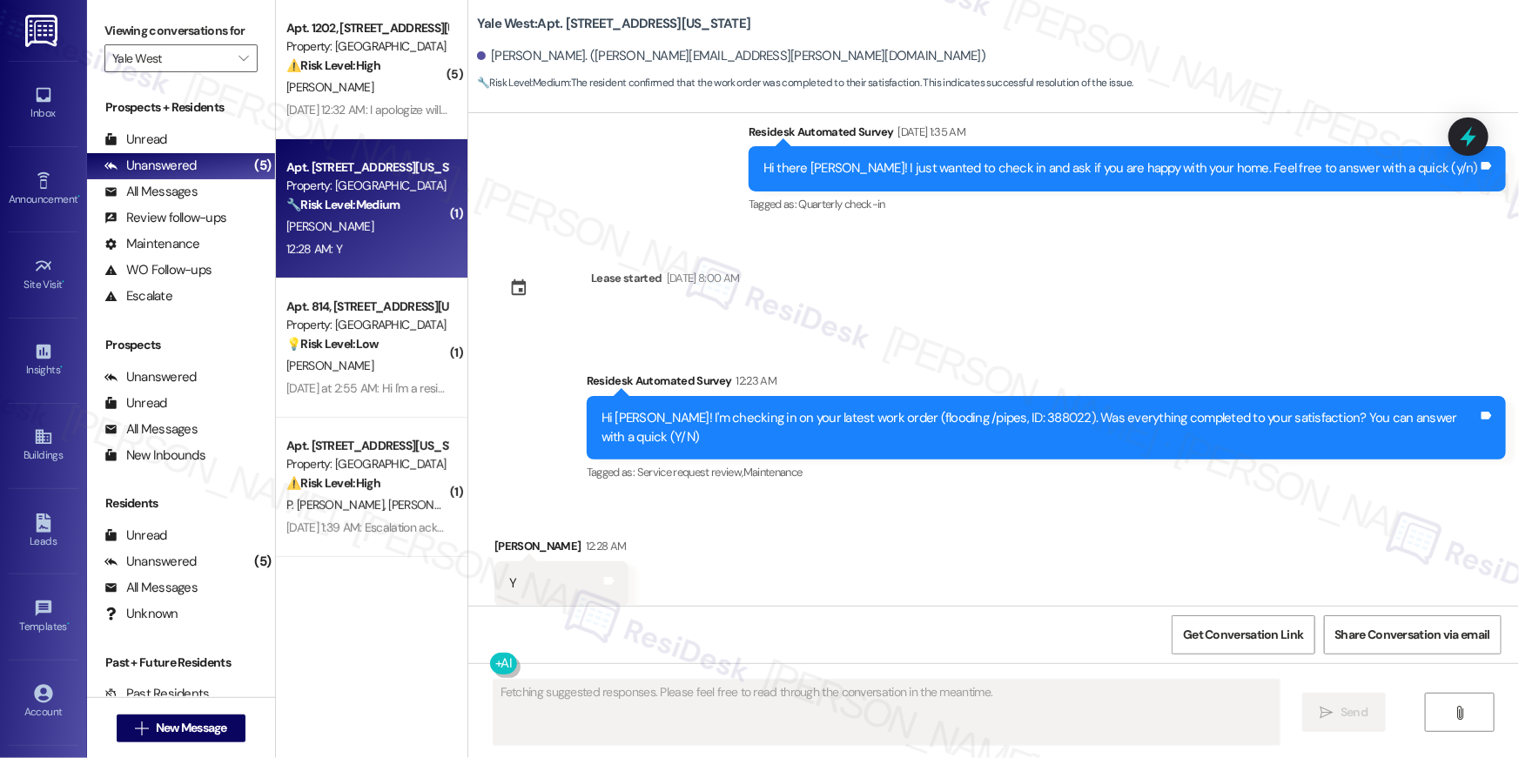
scroll to position [4963, 0]
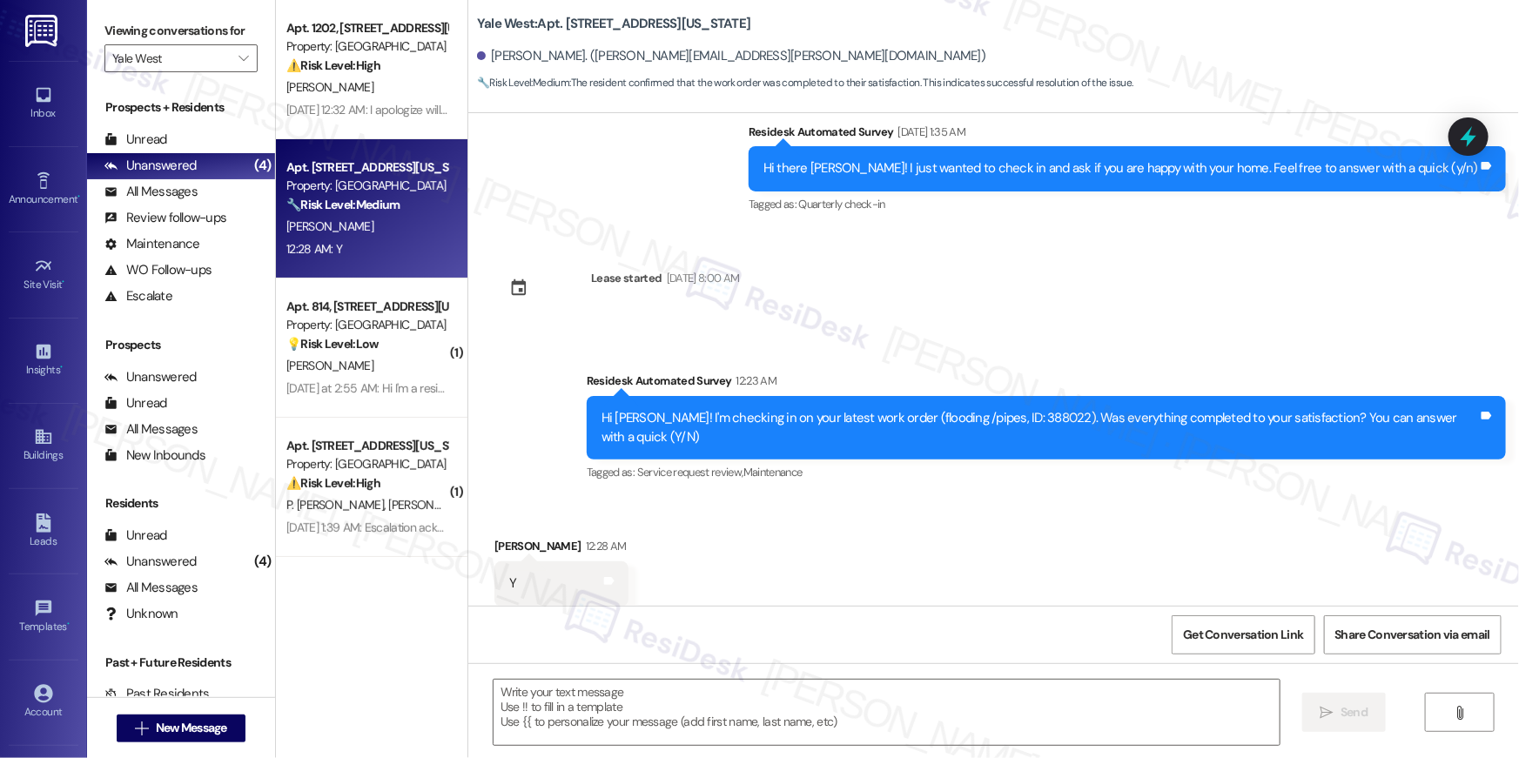
click at [1079, 557] on div "Received via SMS Caitlin Kawa 12:28 AM Y Tags and notes Tagged as: Positive res…" at bounding box center [993, 571] width 1051 height 147
click at [1002, 697] on textarea at bounding box center [887, 712] width 786 height 65
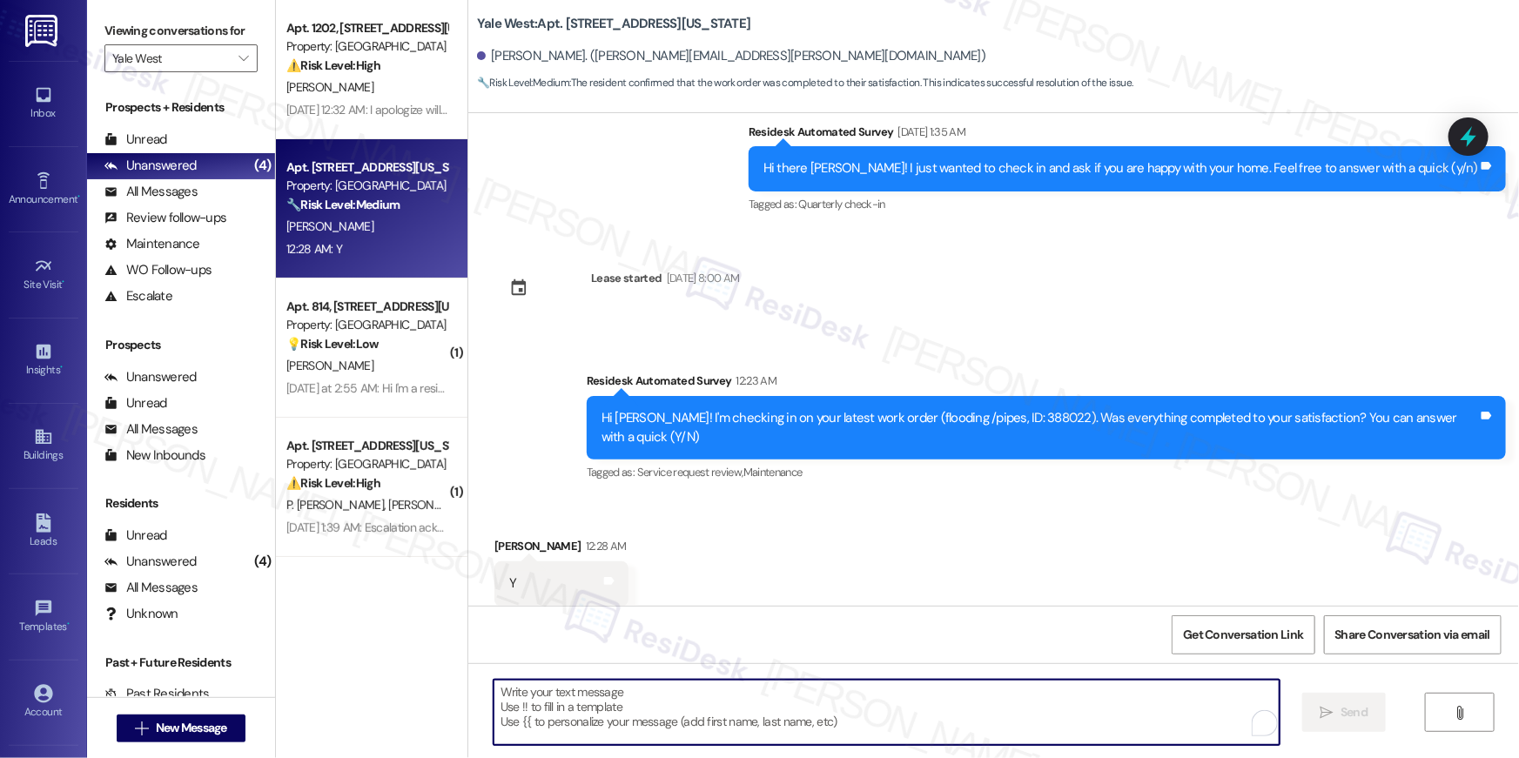
click at [1002, 699] on textarea "To enrich screen reader interactions, please activate Accessibility in Grammarl…" at bounding box center [887, 712] width 786 height 65
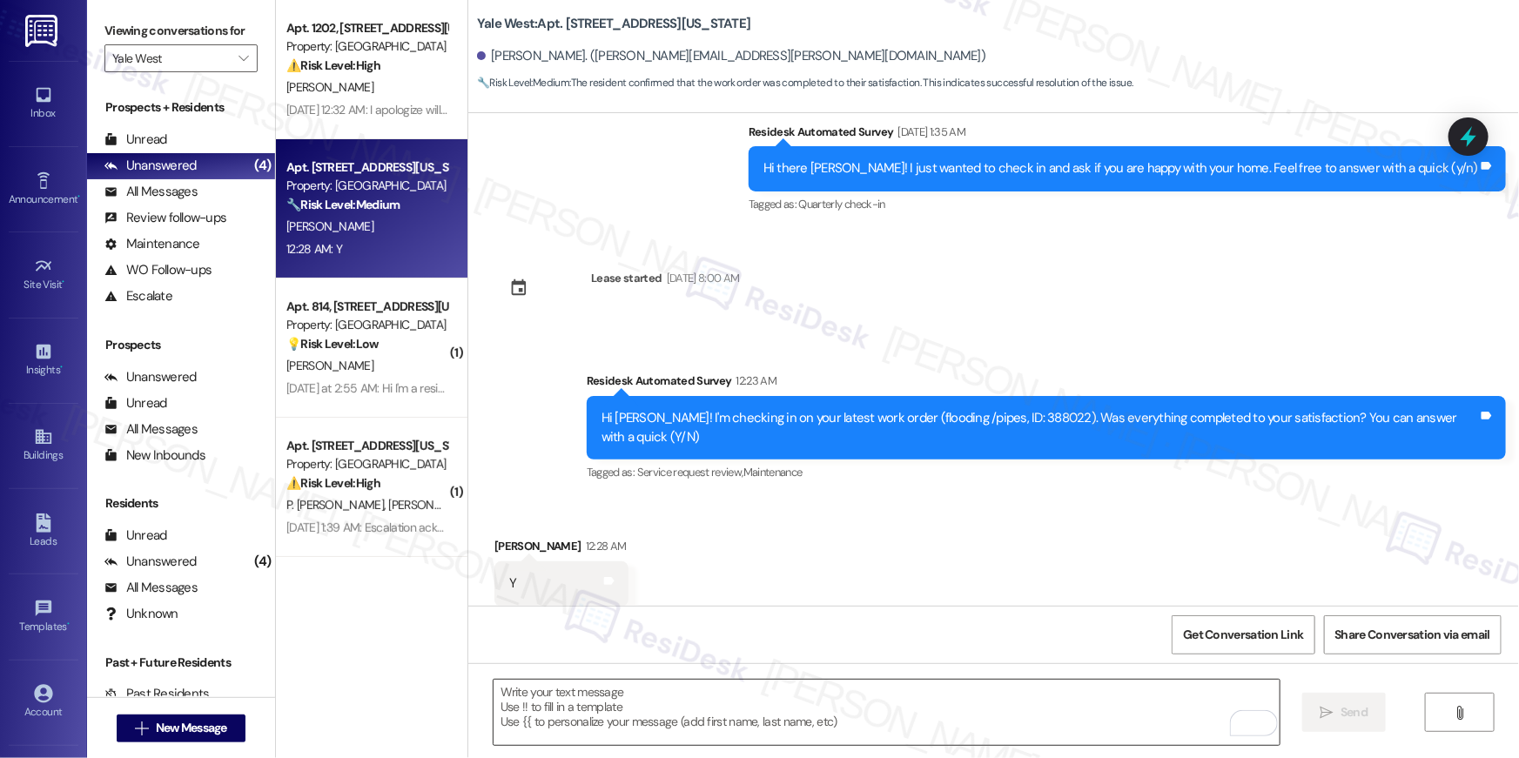
click at [1141, 705] on textarea "To enrich screen reader interactions, please activate Accessibility in Grammarl…" at bounding box center [887, 712] width 786 height 65
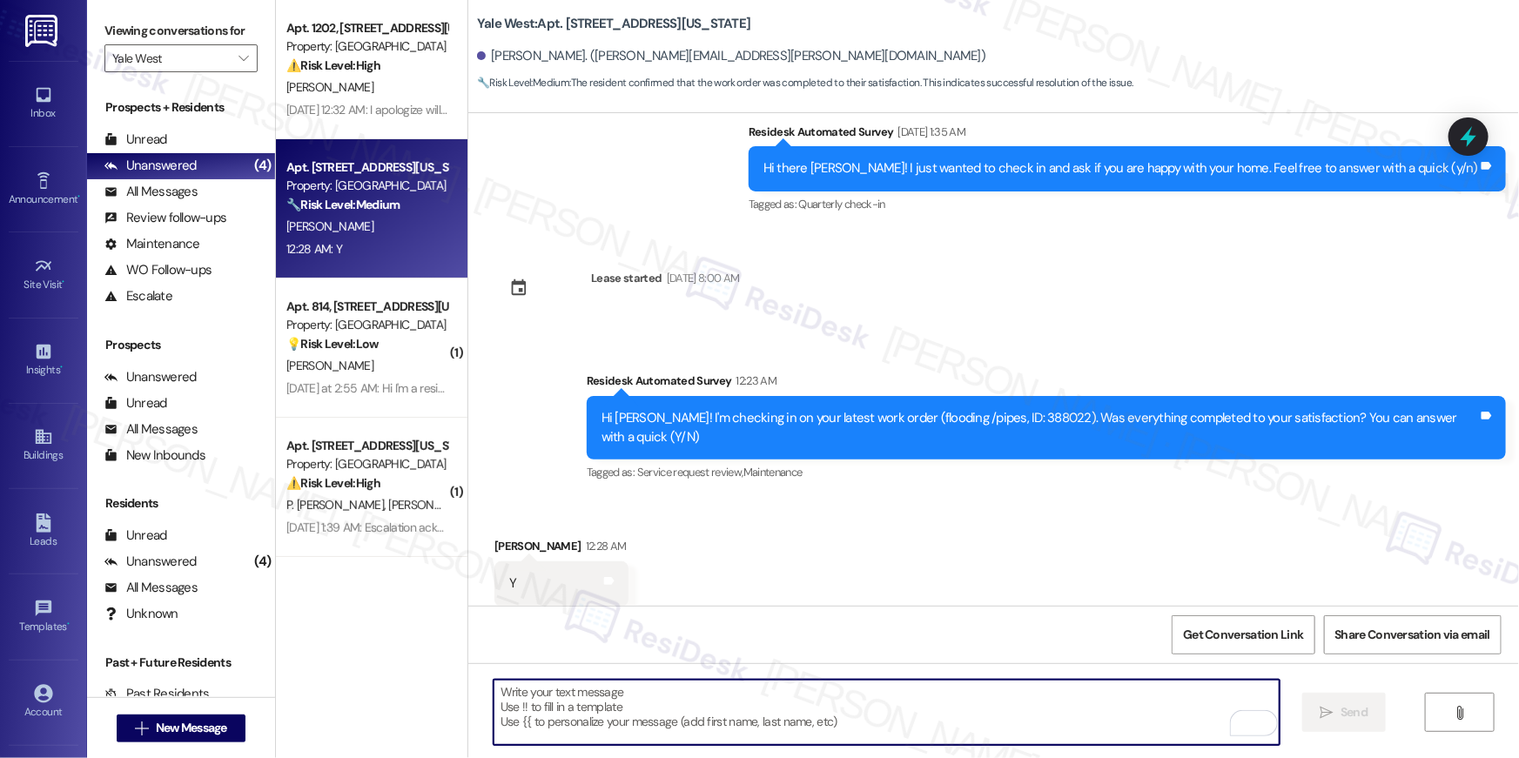
click at [1141, 705] on textarea "To enrich screen reader interactions, please activate Accessibility in Grammarl…" at bounding box center [887, 712] width 786 height 65
click at [1141, 706] on textarea "To enrich screen reader interactions, please activate Accessibility in Grammarl…" at bounding box center [887, 712] width 786 height 65
click at [1140, 708] on textarea "To enrich screen reader interactions, please activate Accessibility in Grammarl…" at bounding box center [887, 712] width 786 height 65
paste textarea "Hi {{first_name}}, I’m glad to hear your work order was successfully completed!…"
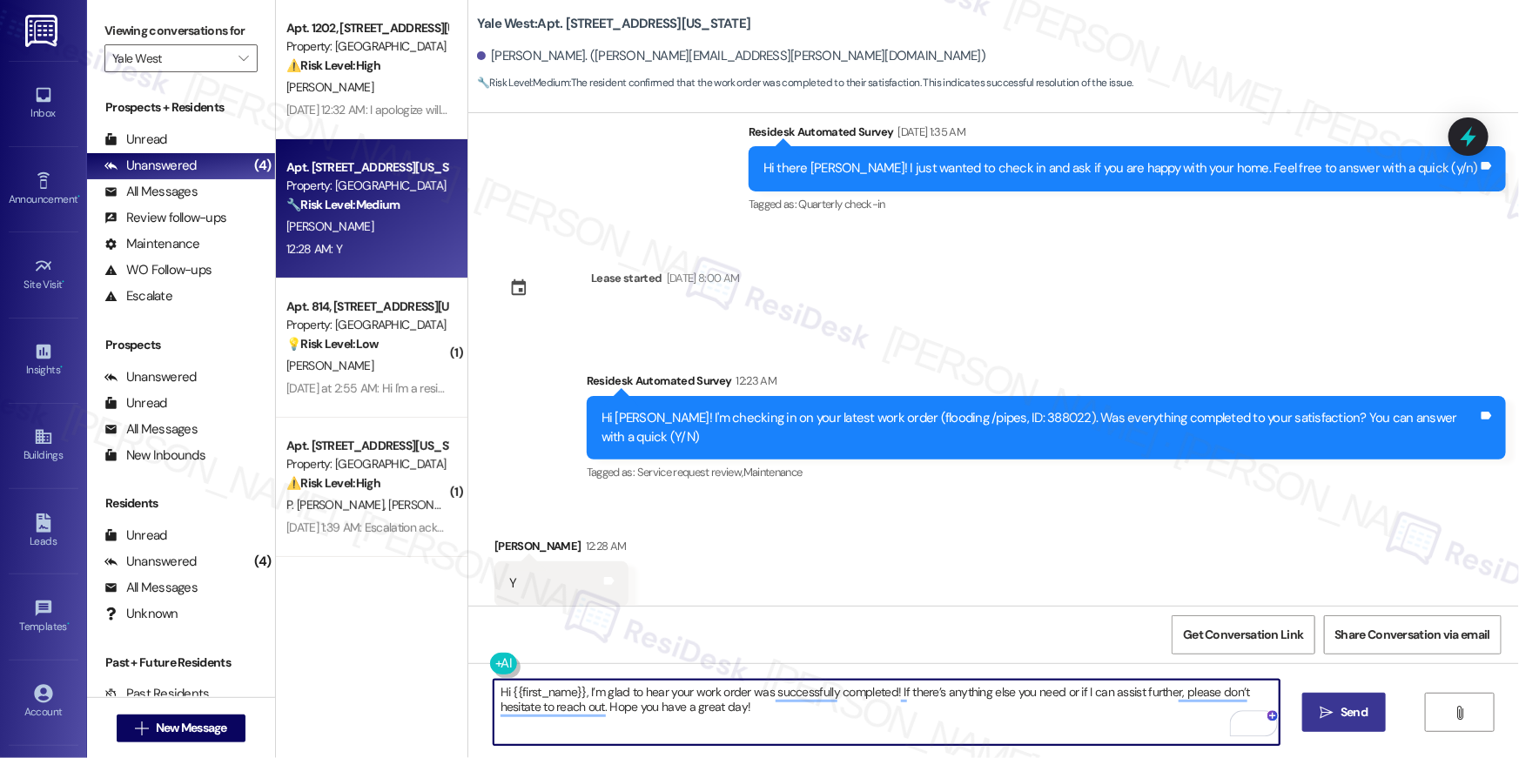
type textarea "Hi {{first_name}}, I’m glad to hear your work order was successfully completed!…"
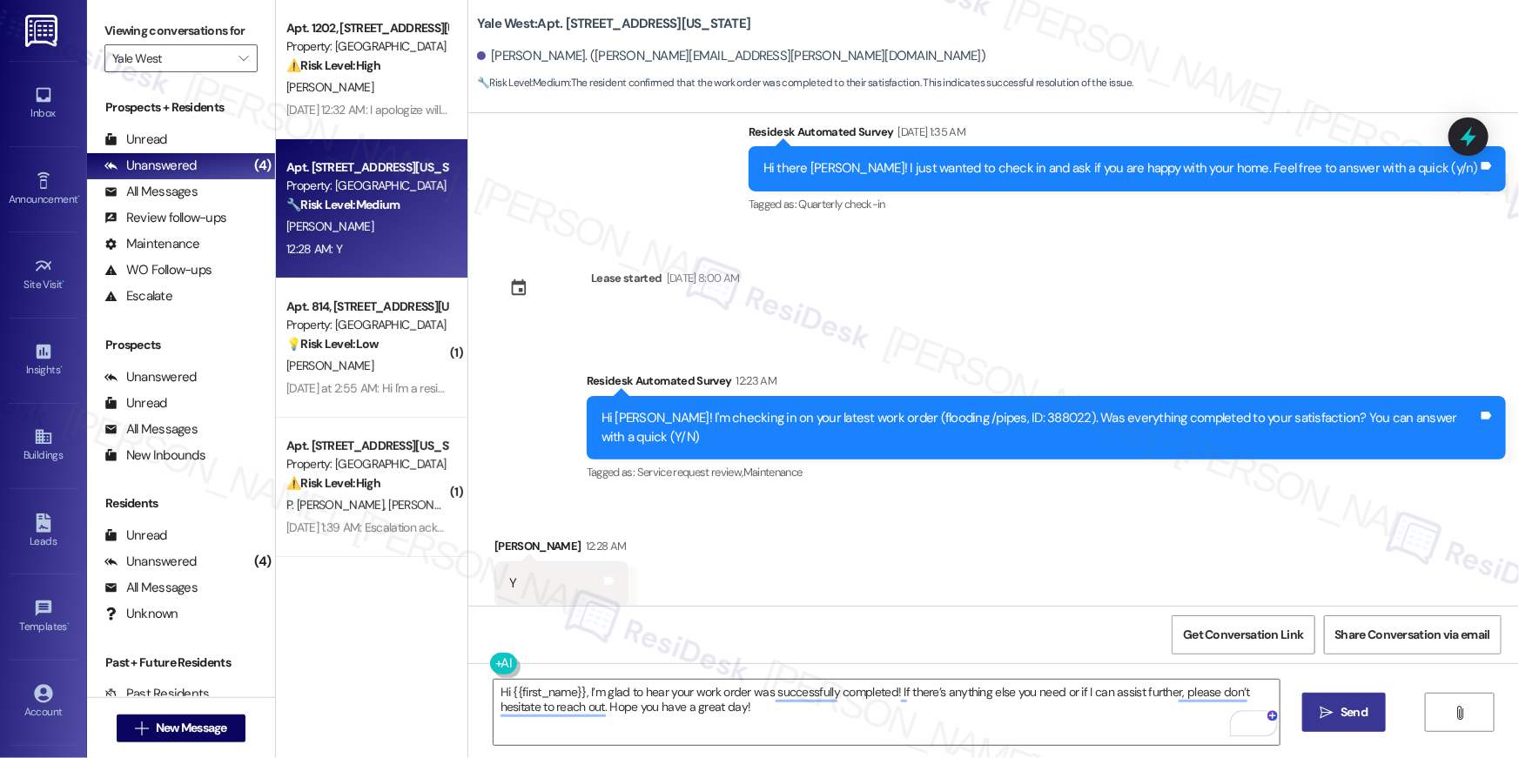
click at [1352, 719] on span "Send" at bounding box center [1354, 712] width 27 height 18
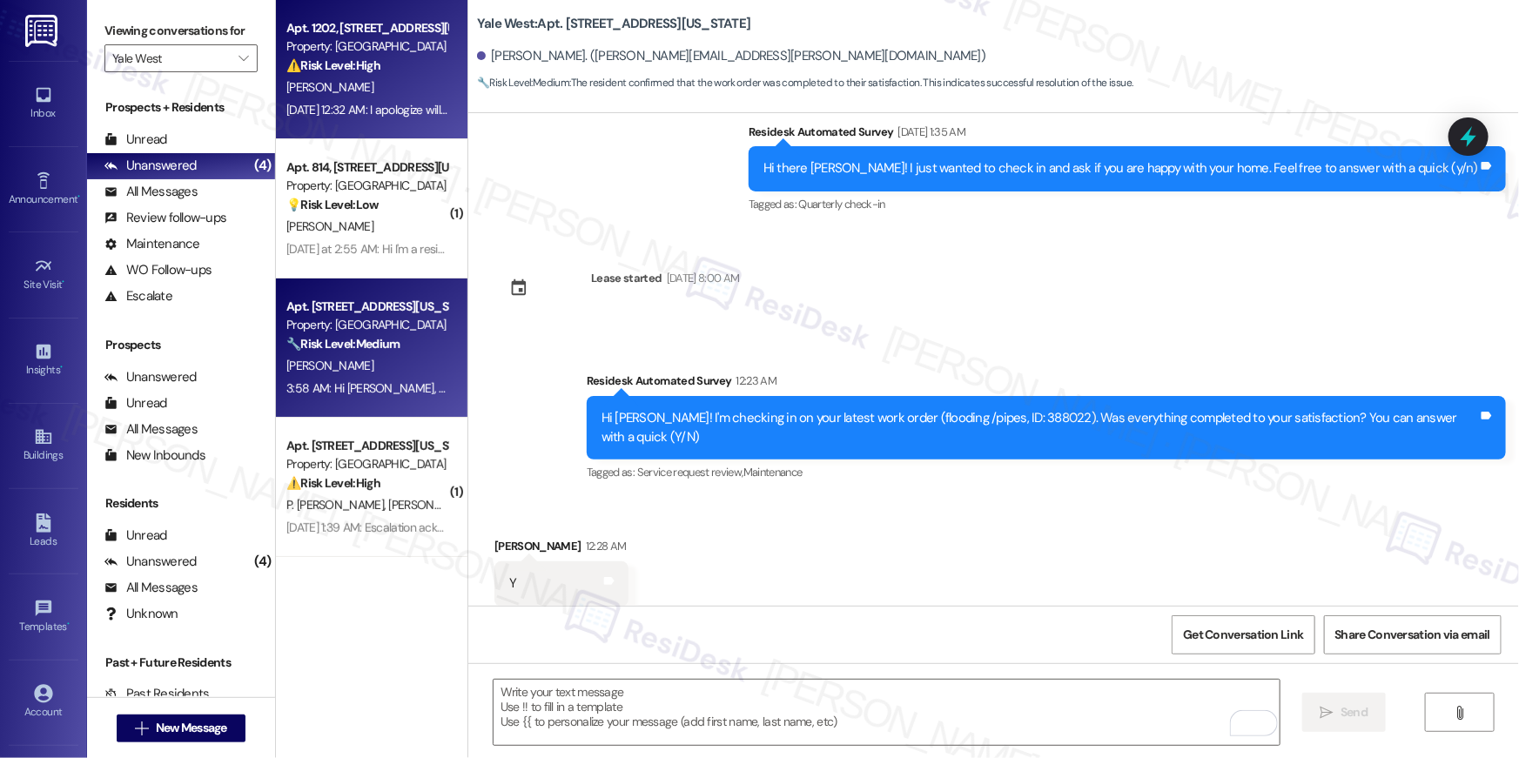
click at [404, 71] on div "⚠️ Risk Level: High The resident is disputing a rent charge and requesting a wa…" at bounding box center [366, 66] width 161 height 18
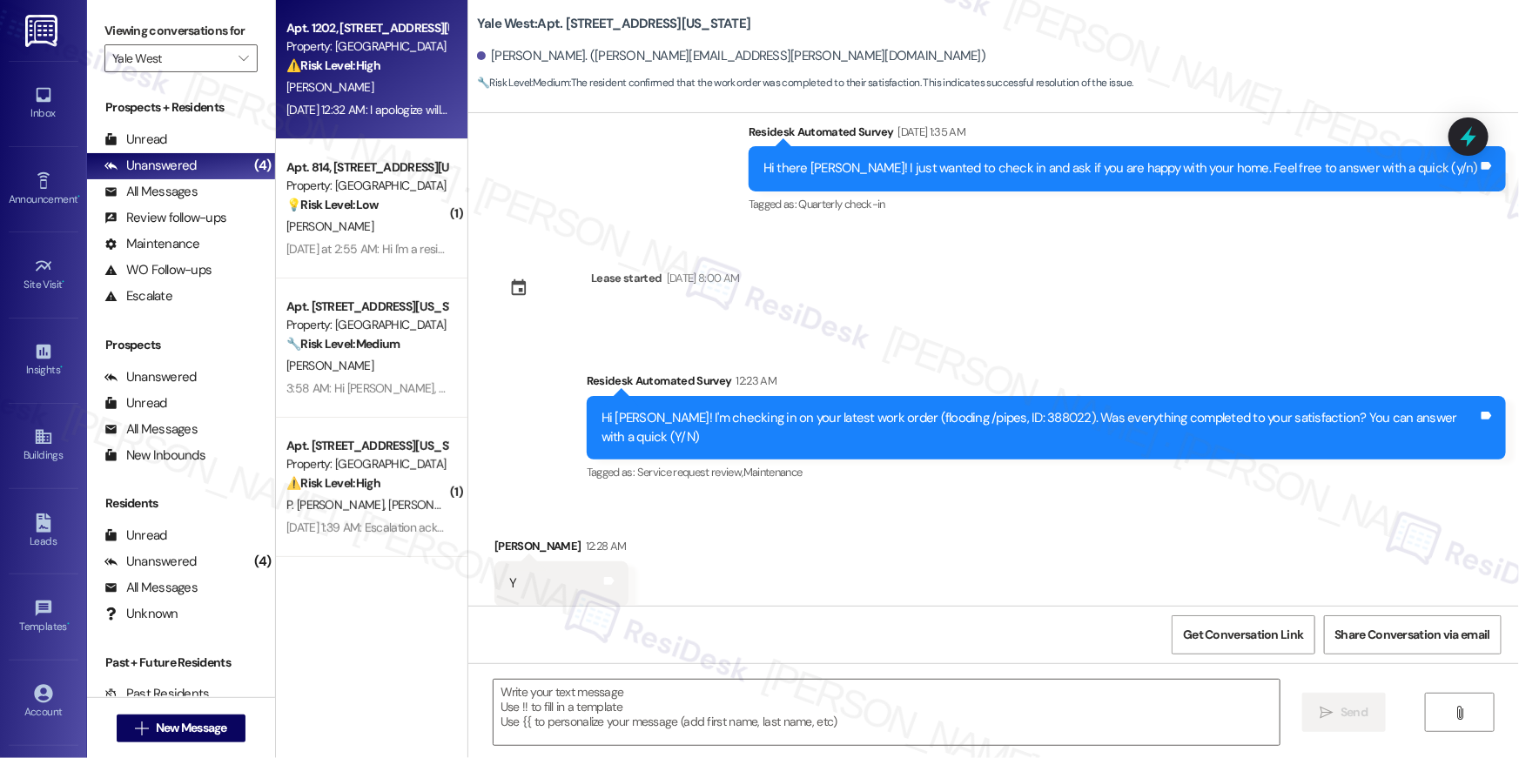
type textarea "Fetching suggested responses. Please feel free to read through the conversation…"
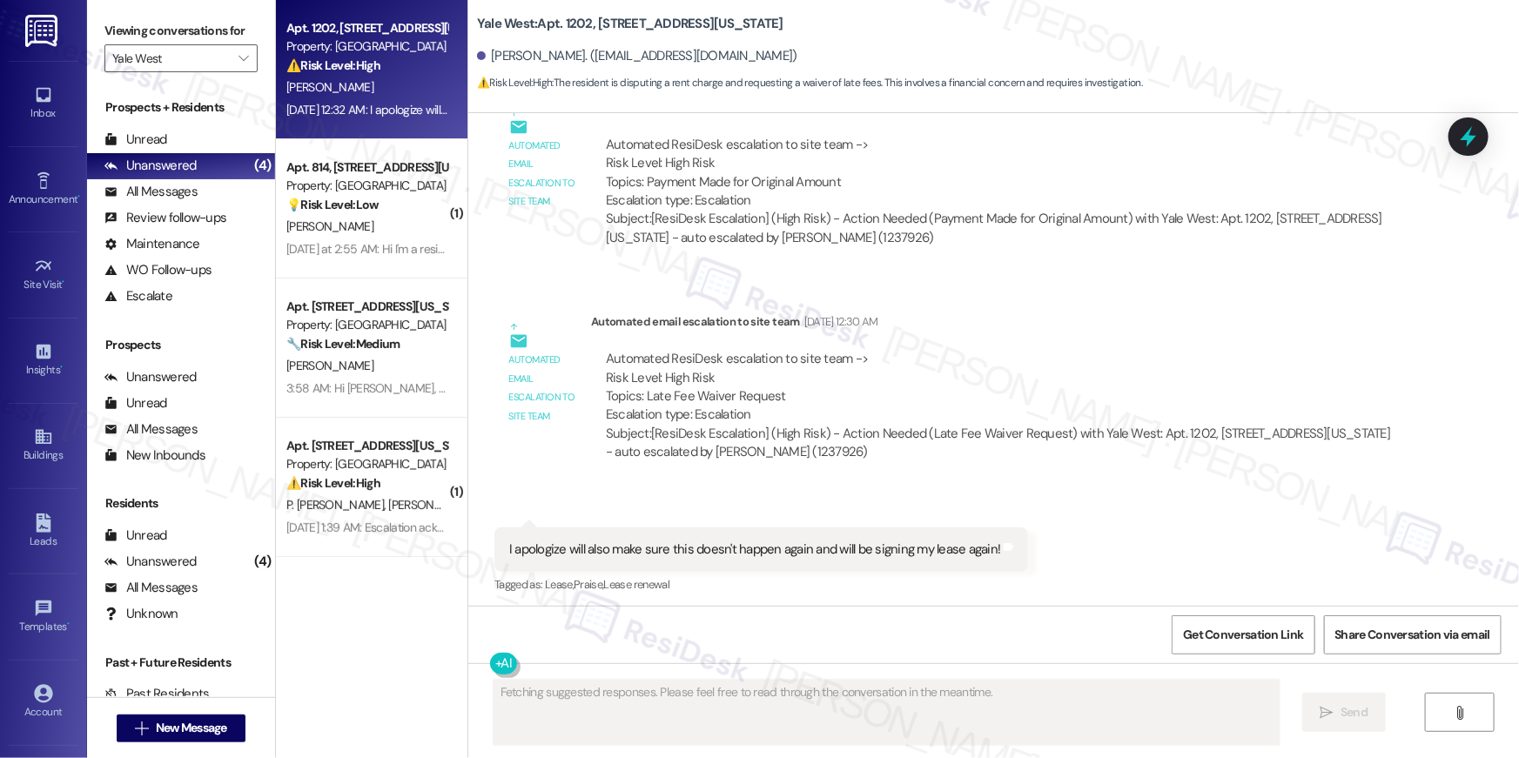
scroll to position [8049, 0]
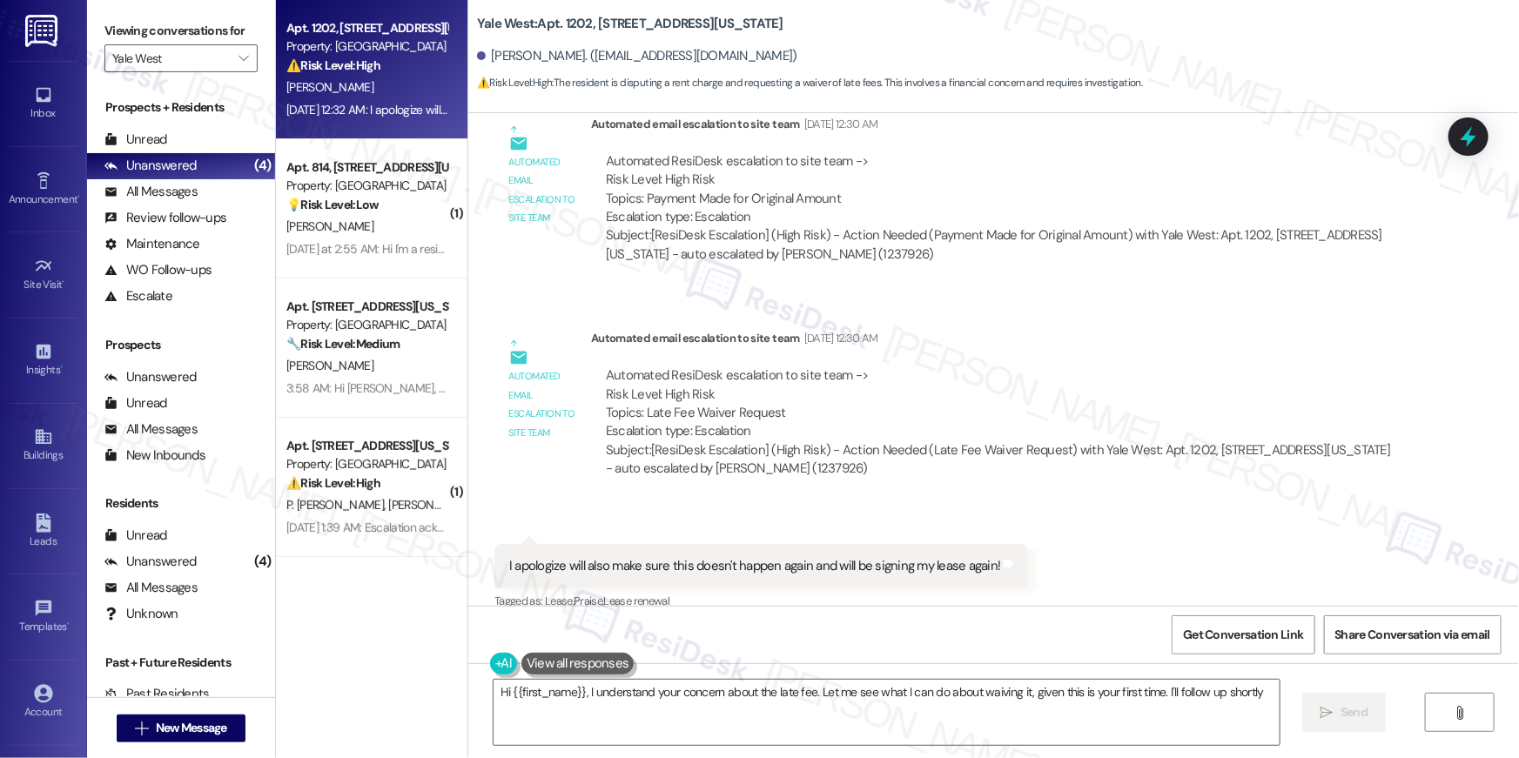
type textarea "Hi {{first_name}}, I understand your concern about the late fee. Let me see wha…"
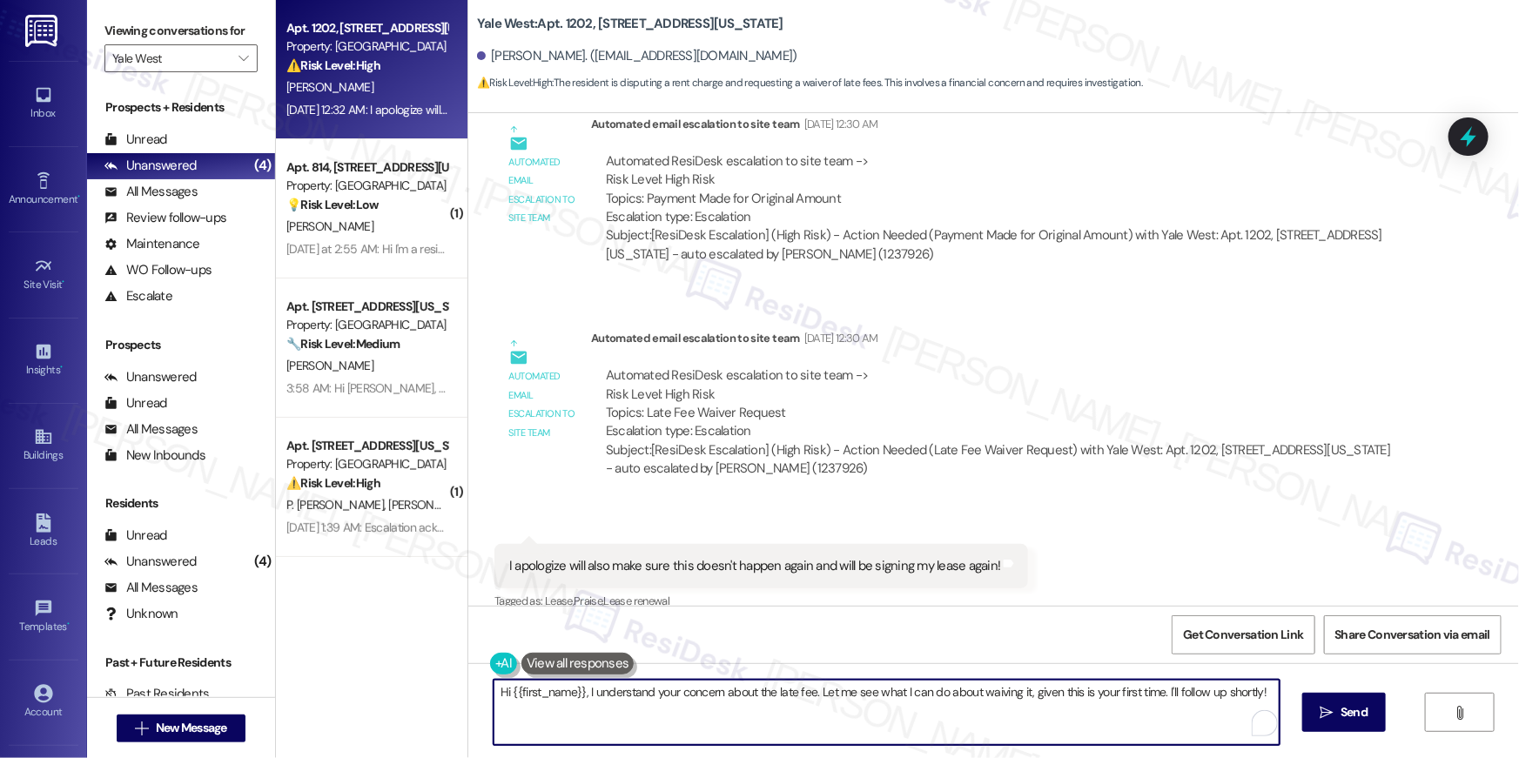
click at [741, 725] on textarea "Hi {{first_name}}, I understand your concern about the late fee. Let me see wha…" at bounding box center [887, 712] width 786 height 65
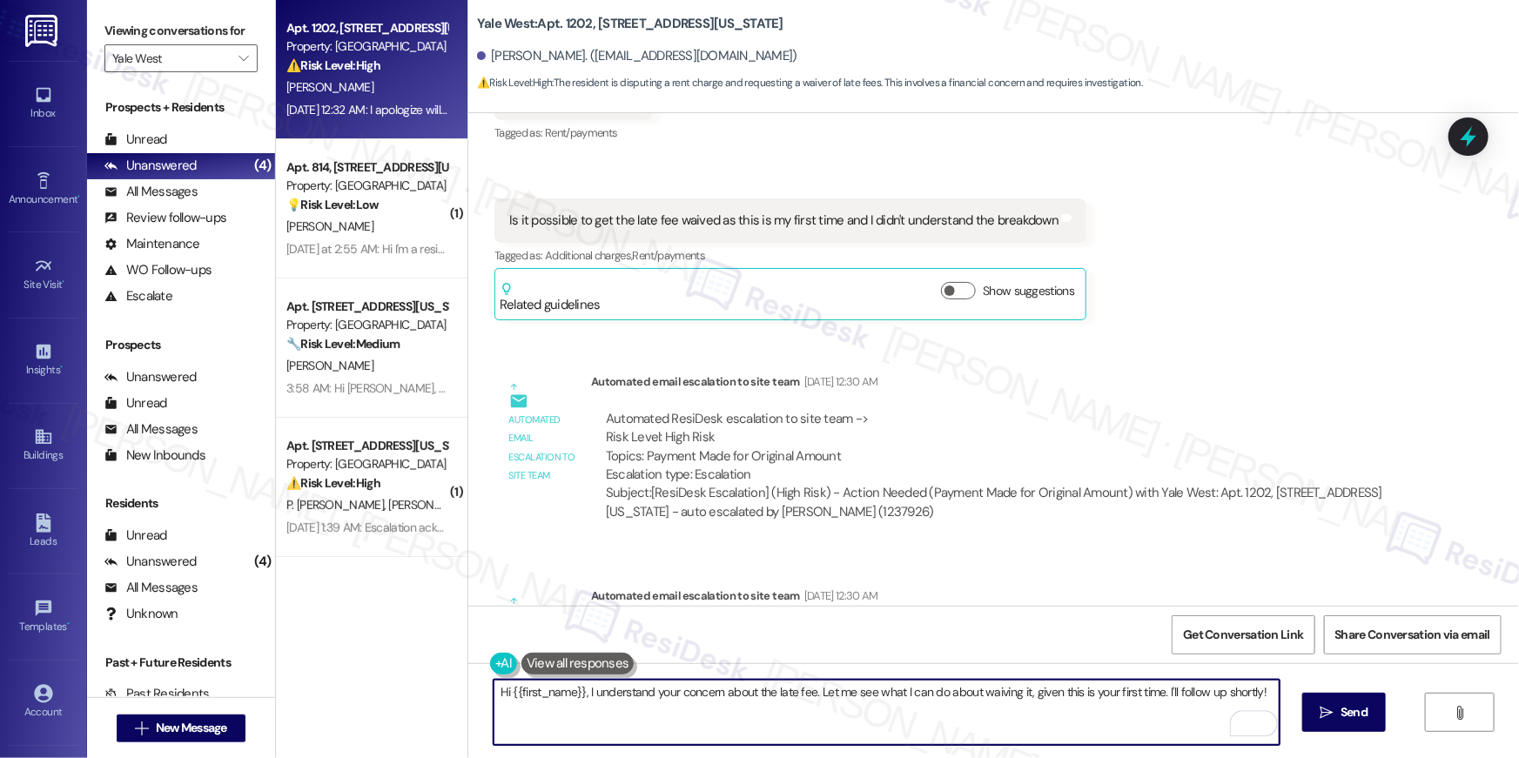
scroll to position [7757, 0]
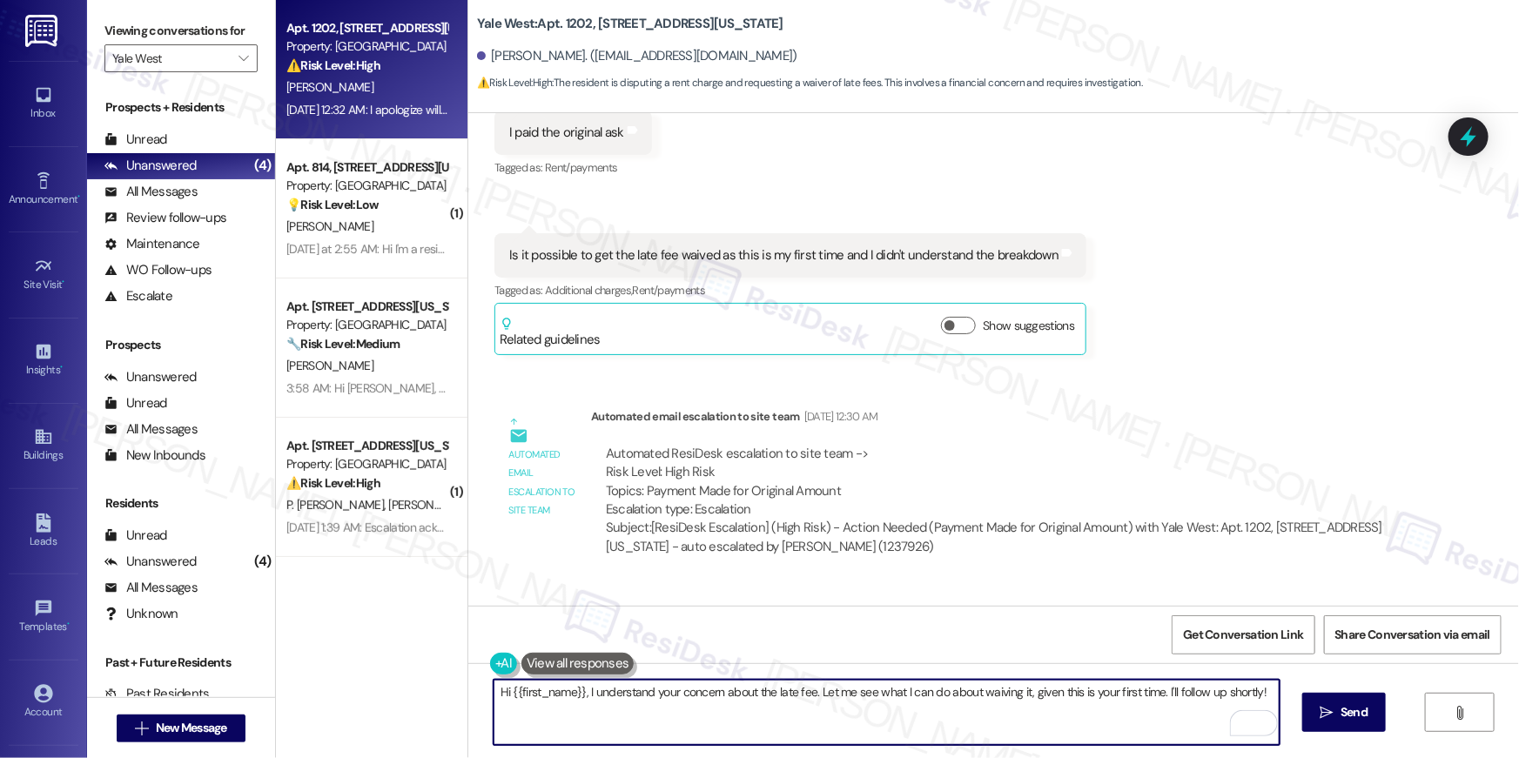
click at [674, 711] on textarea "Hi {{first_name}}, I understand your concern about the late fee. Let me see wha…" at bounding box center [887, 712] width 786 height 65
click at [777, 710] on textarea "Hi {{first_name}}, I understand your concern about the late fee. Let me see wha…" at bounding box center [887, 712] width 786 height 65
click at [1317, 714] on span " Send" at bounding box center [1344, 712] width 55 height 18
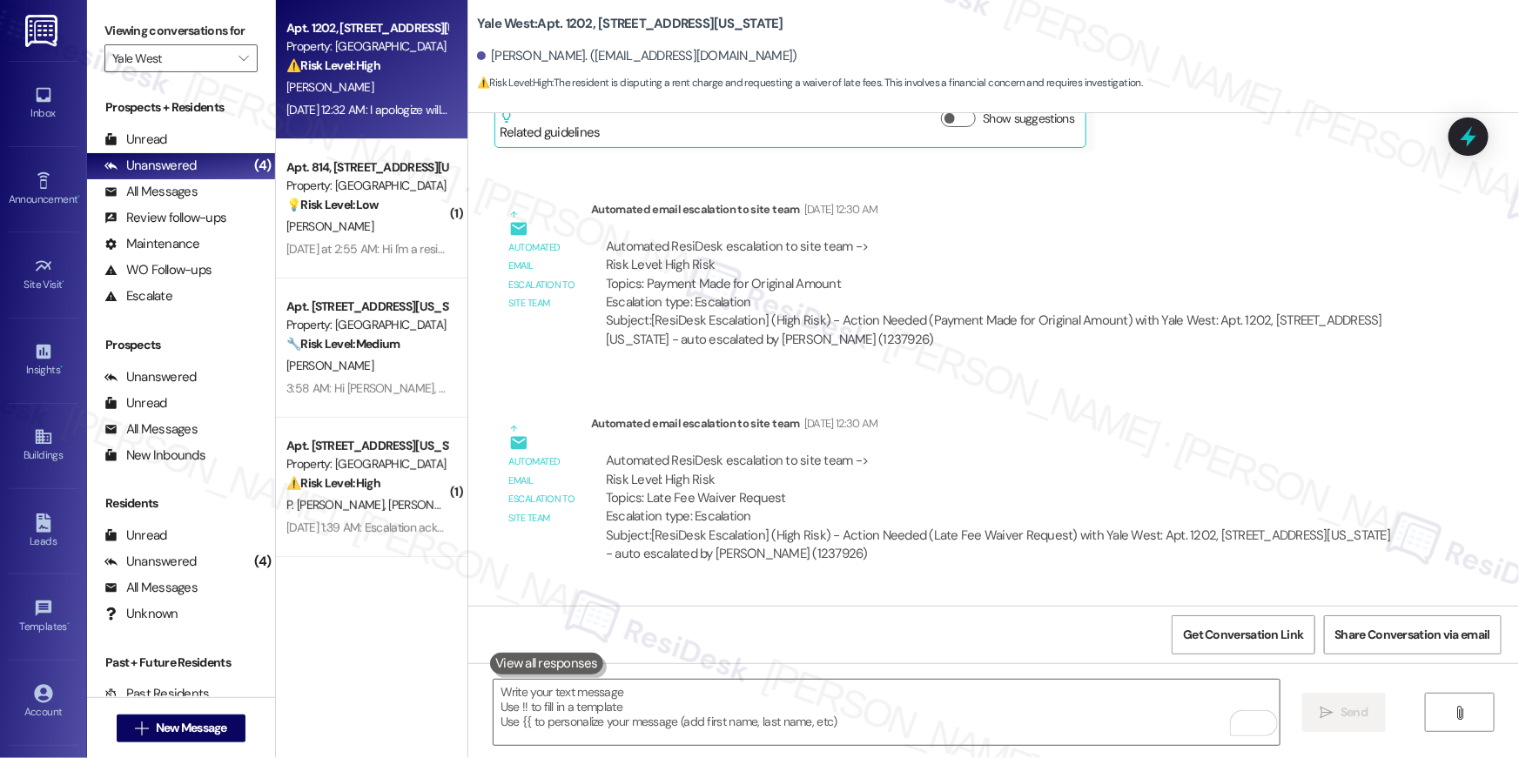
scroll to position [8049, 0]
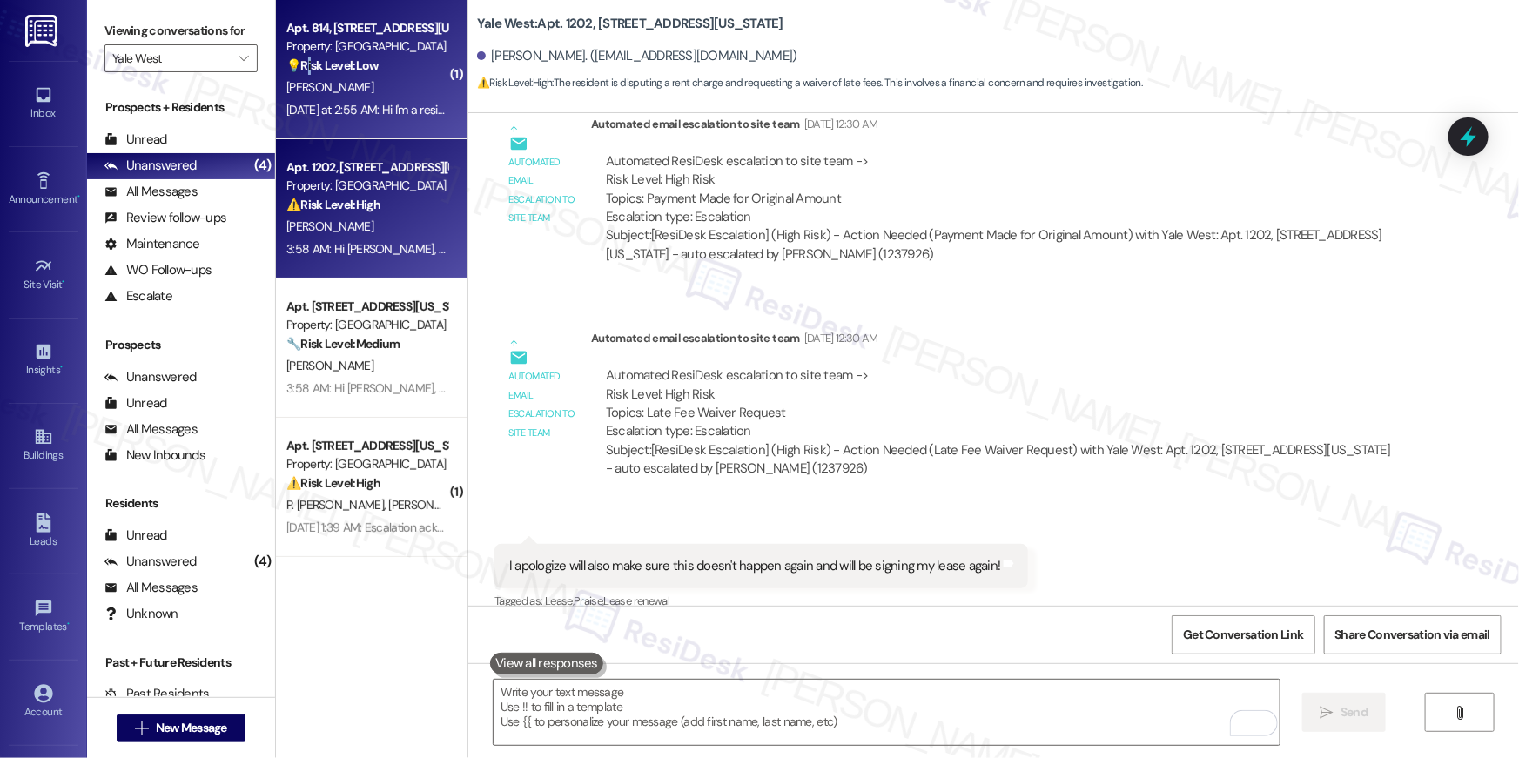
click at [294, 60] on strong "💡 Risk Level: Low" at bounding box center [332, 65] width 92 height 16
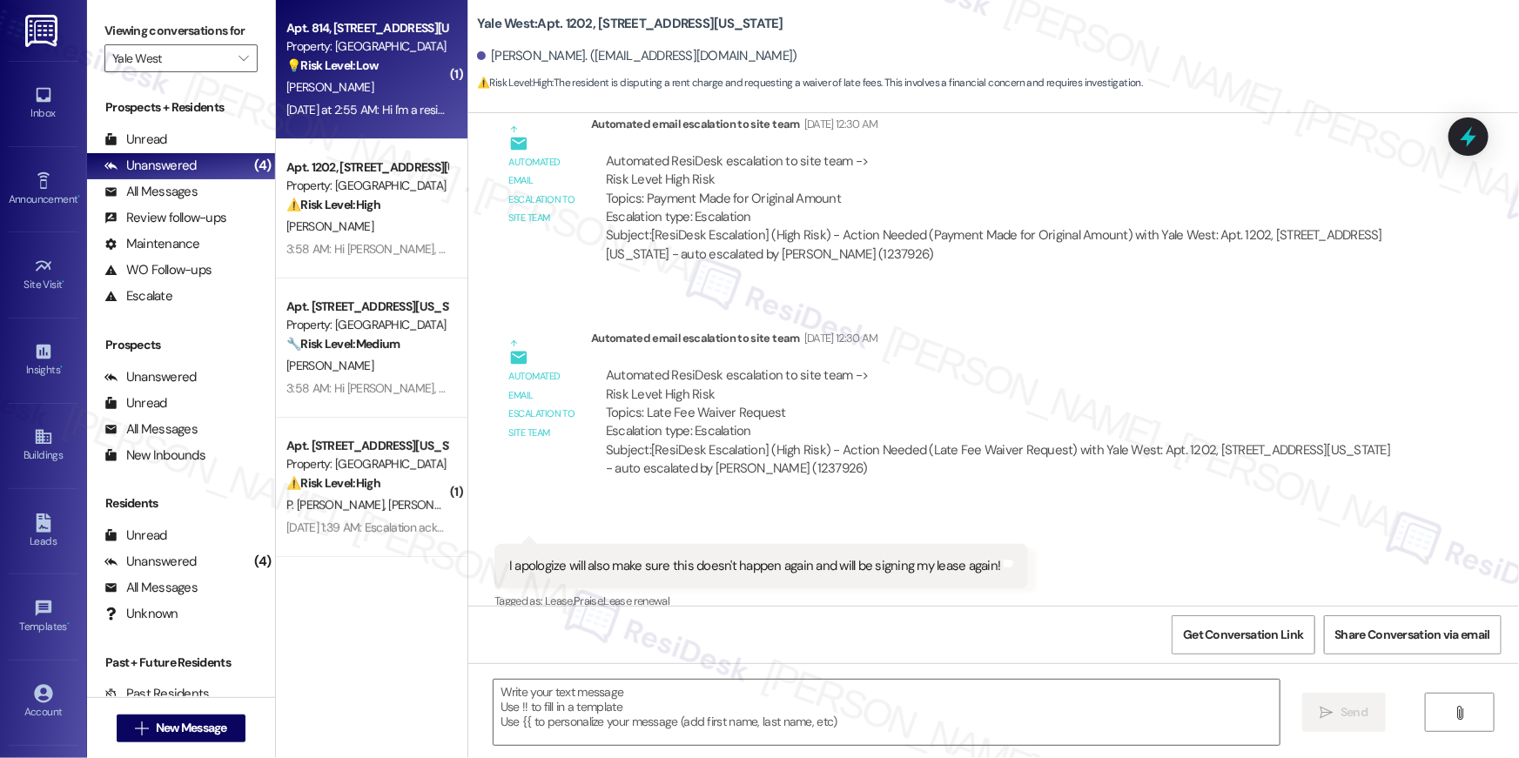
type textarea "Fetching suggested responses. Please feel free to read through the conversation…"
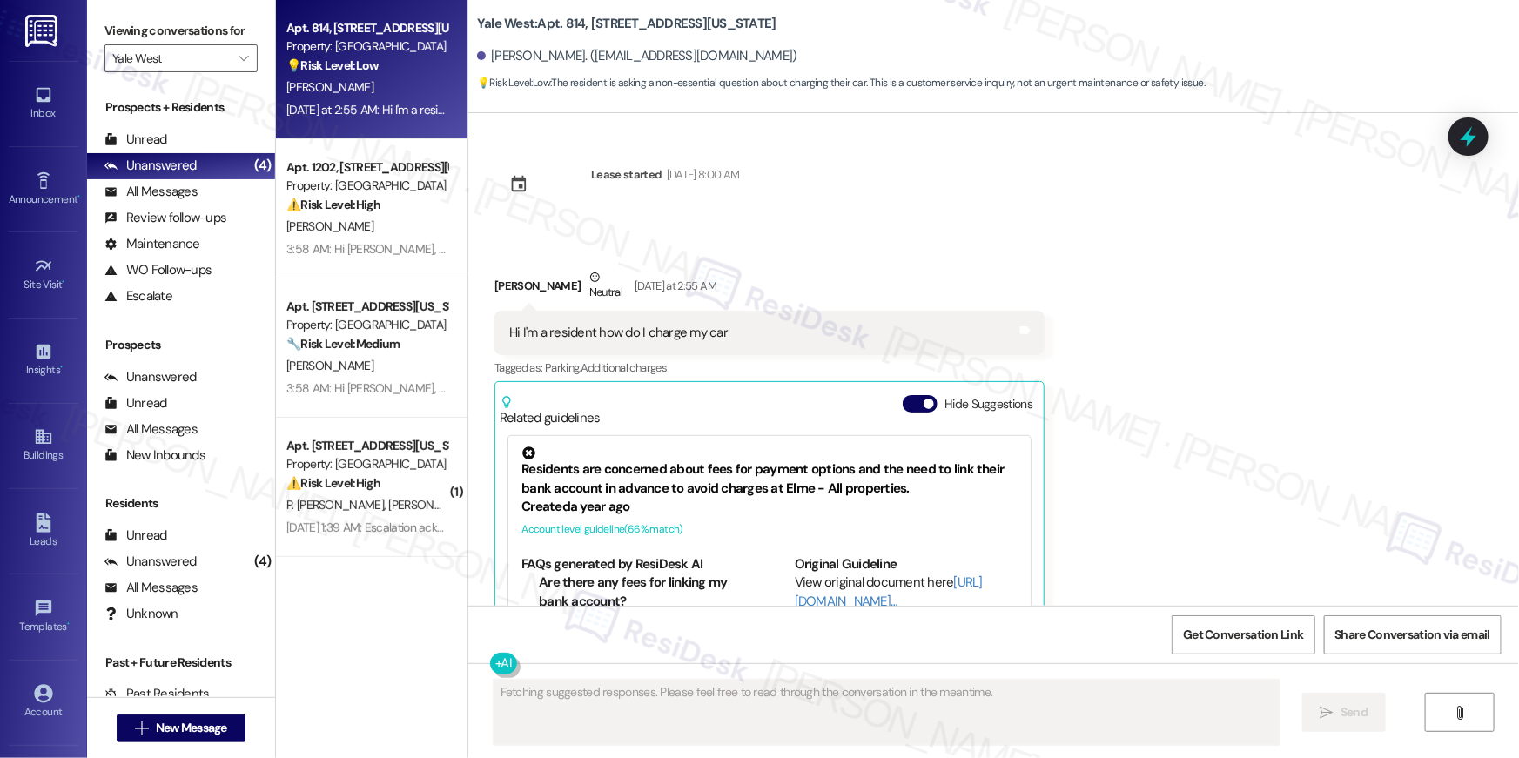
scroll to position [0, 0]
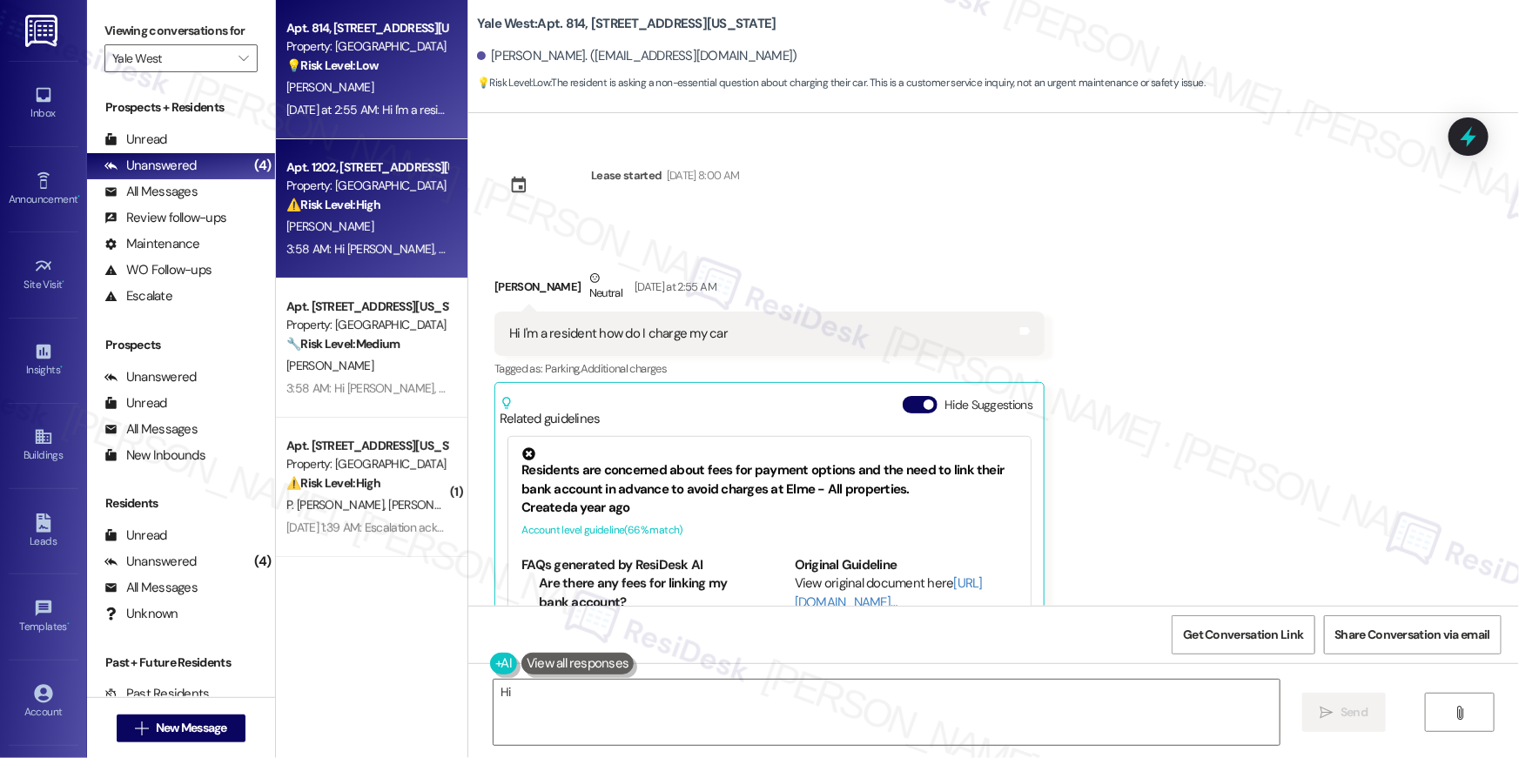
type textarea "Hi {{first_name}}"
click at [286, 232] on span "[PERSON_NAME]" at bounding box center [329, 227] width 87 height 16
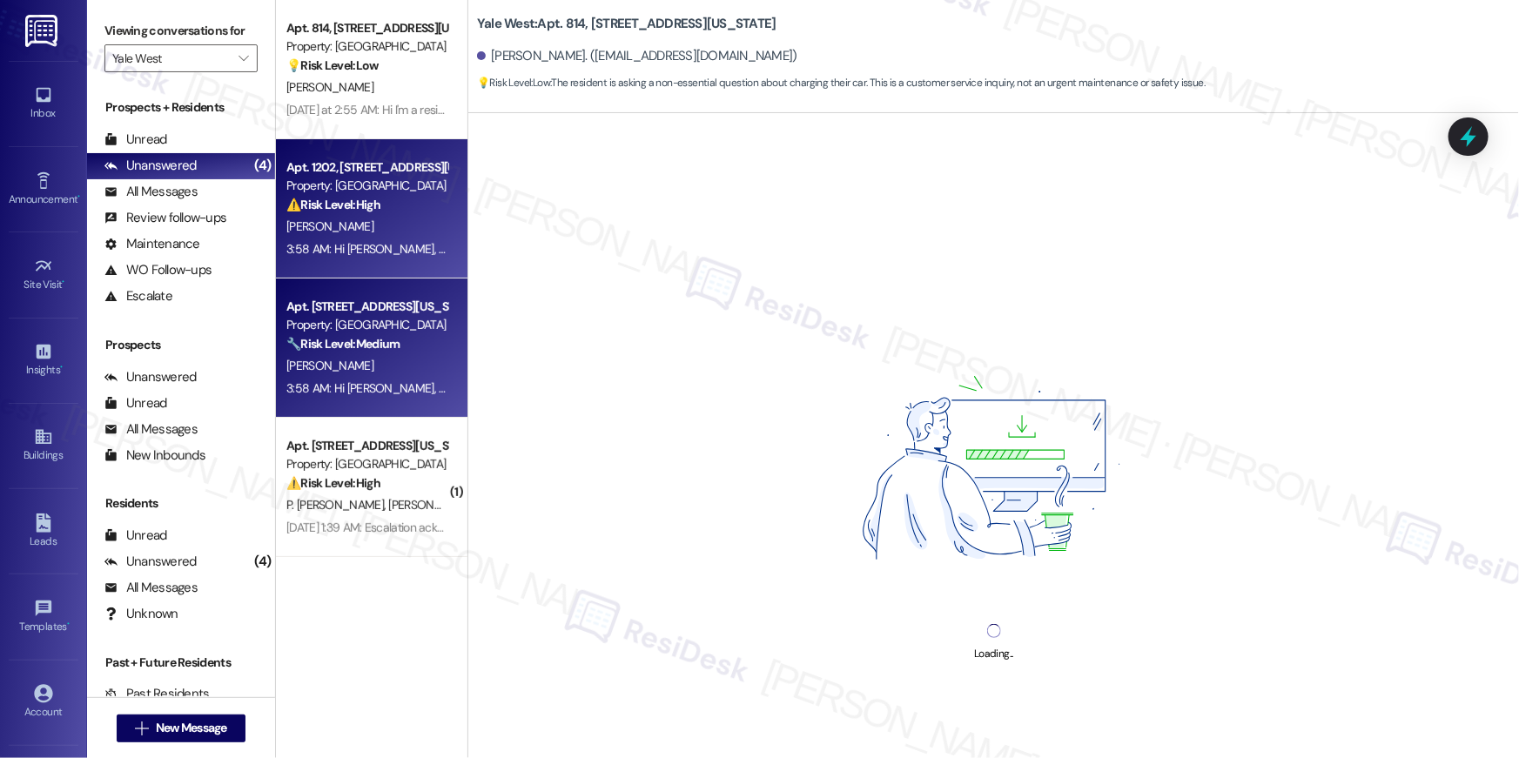
click at [300, 312] on div "Apt. [STREET_ADDRESS][US_STATE]" at bounding box center [366, 307] width 161 height 18
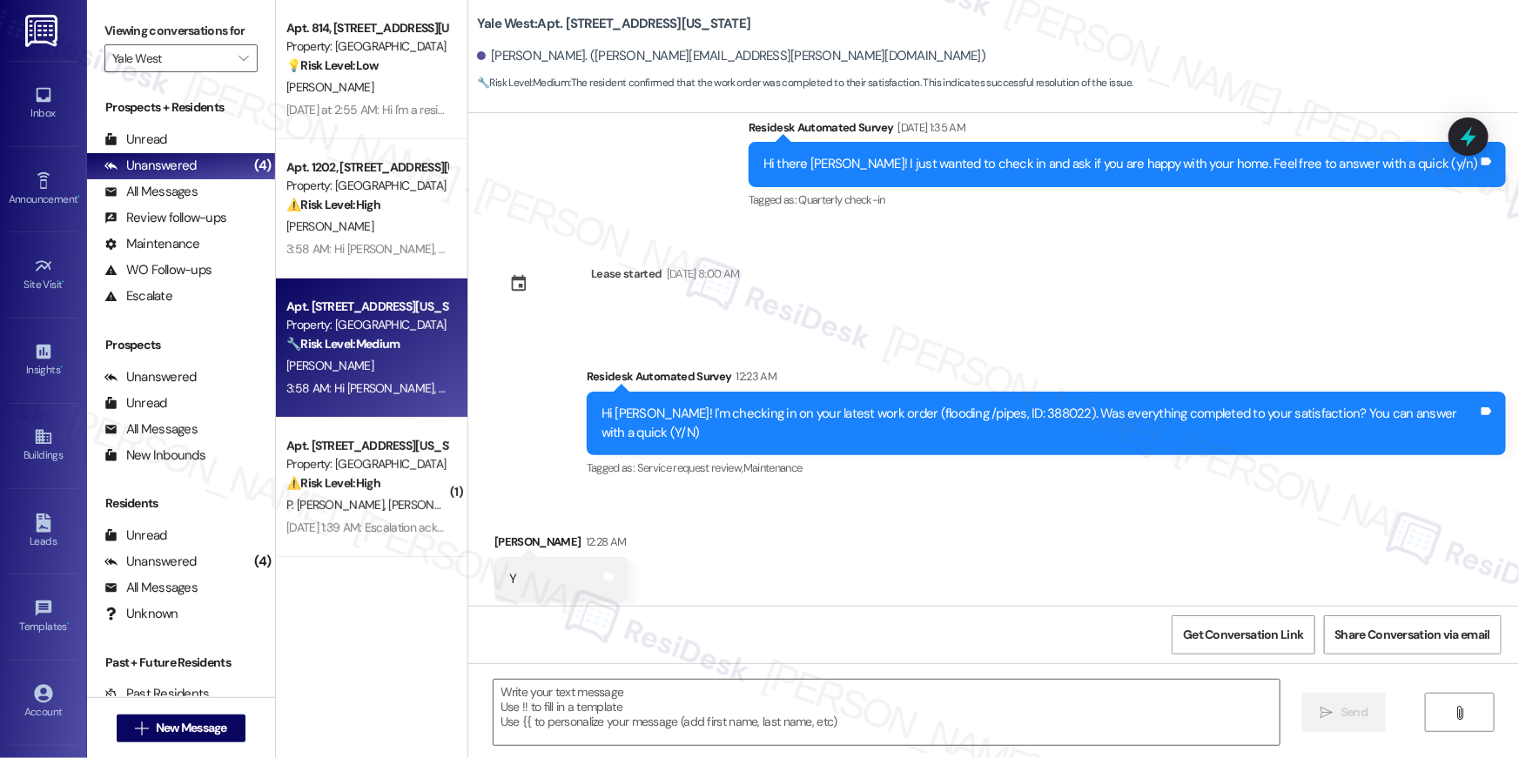
type textarea "Fetching suggested responses. Please feel free to read through the conversation…"
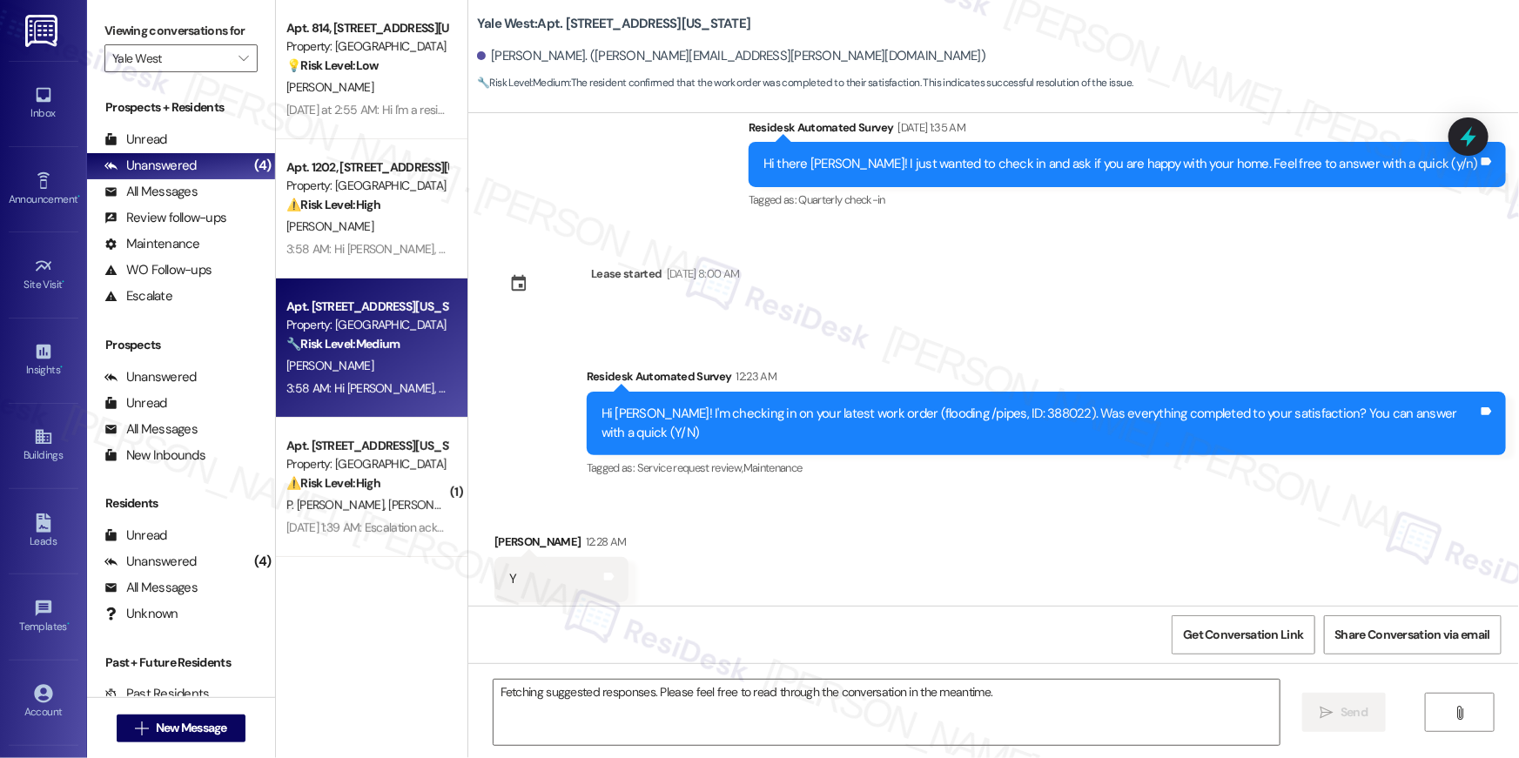
scroll to position [4963, 0]
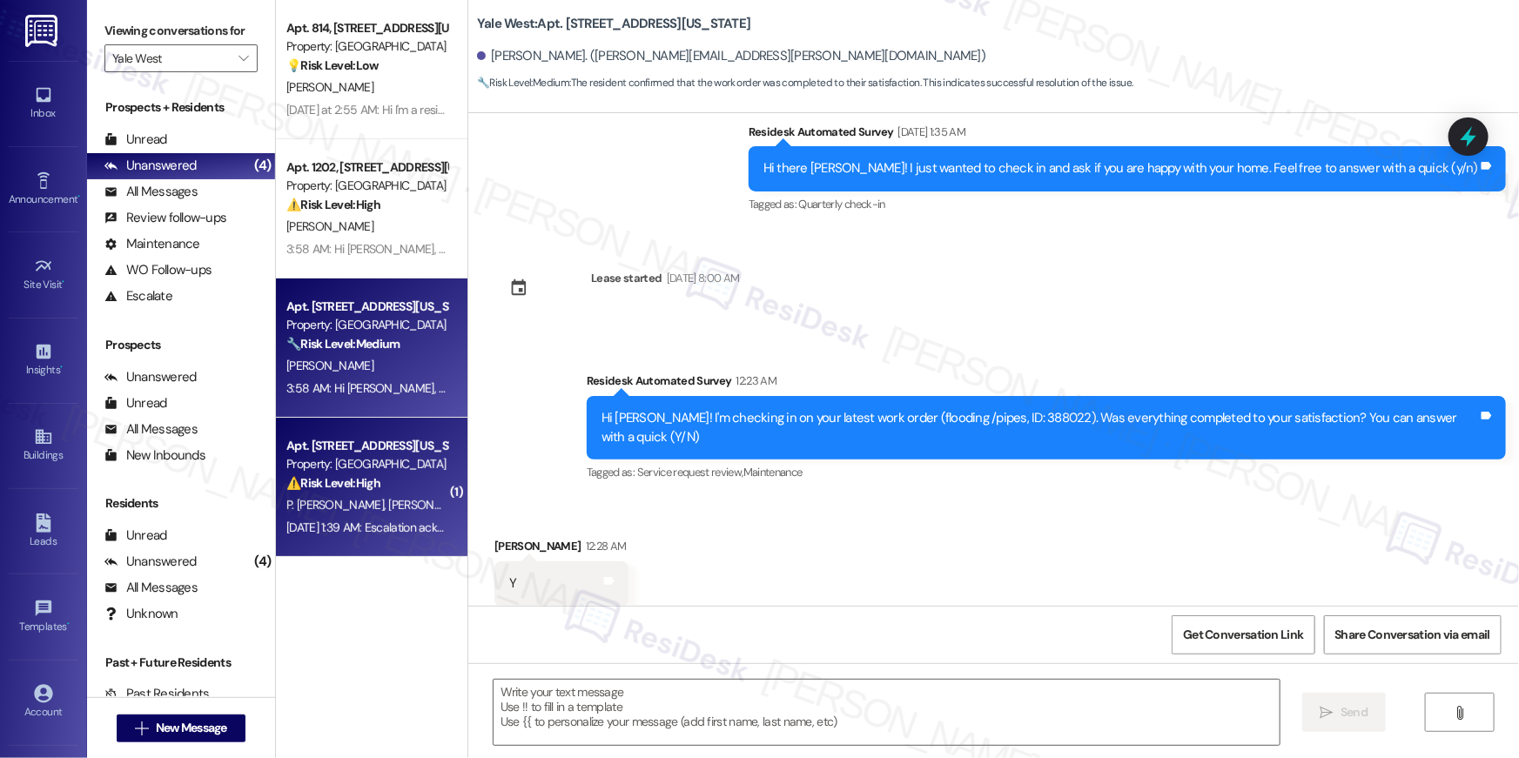
click at [358, 481] on strong "⚠️ Risk Level: High" at bounding box center [333, 483] width 94 height 16
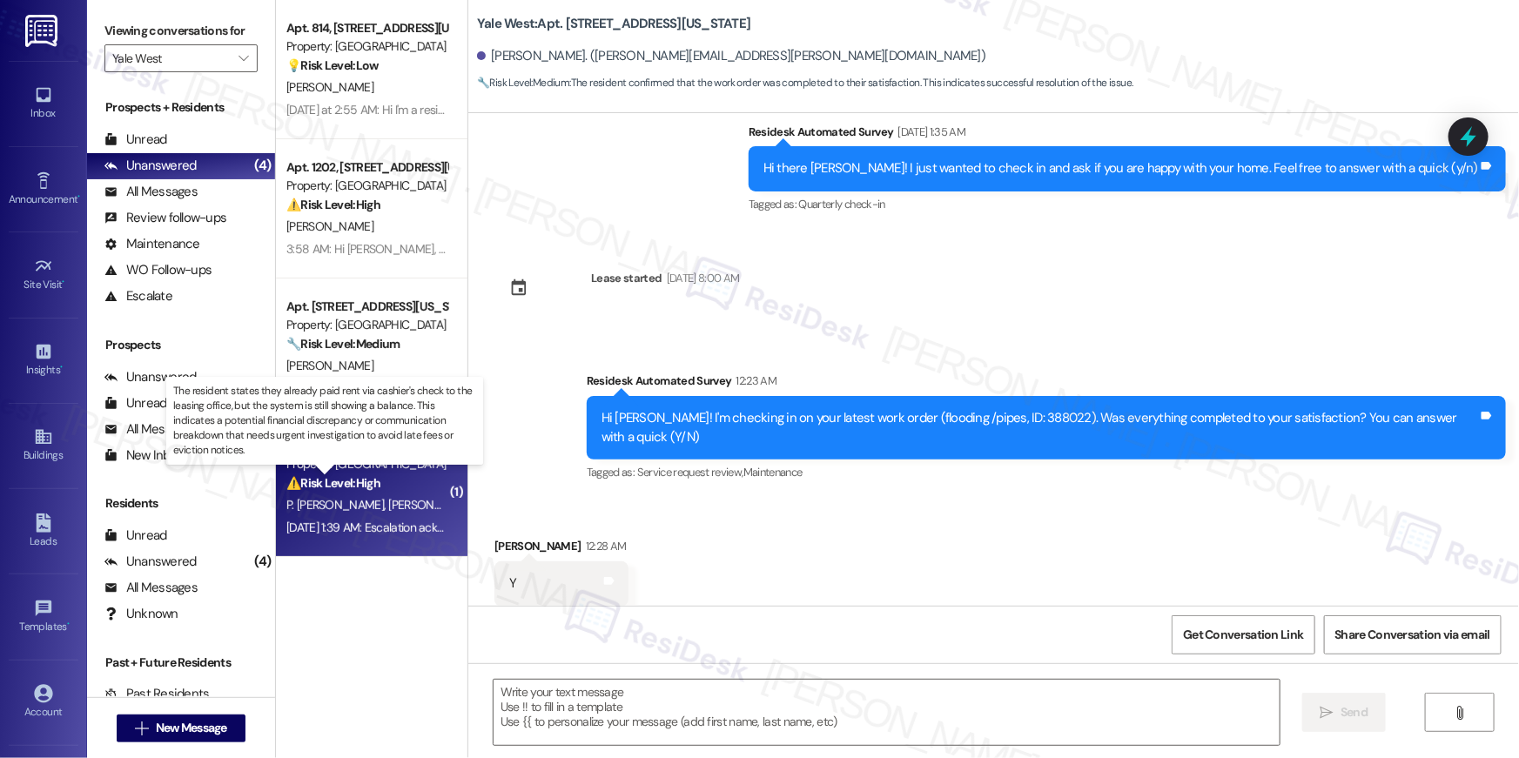
type textarea "Fetching suggested responses. Please feel free to read through the conversation…"
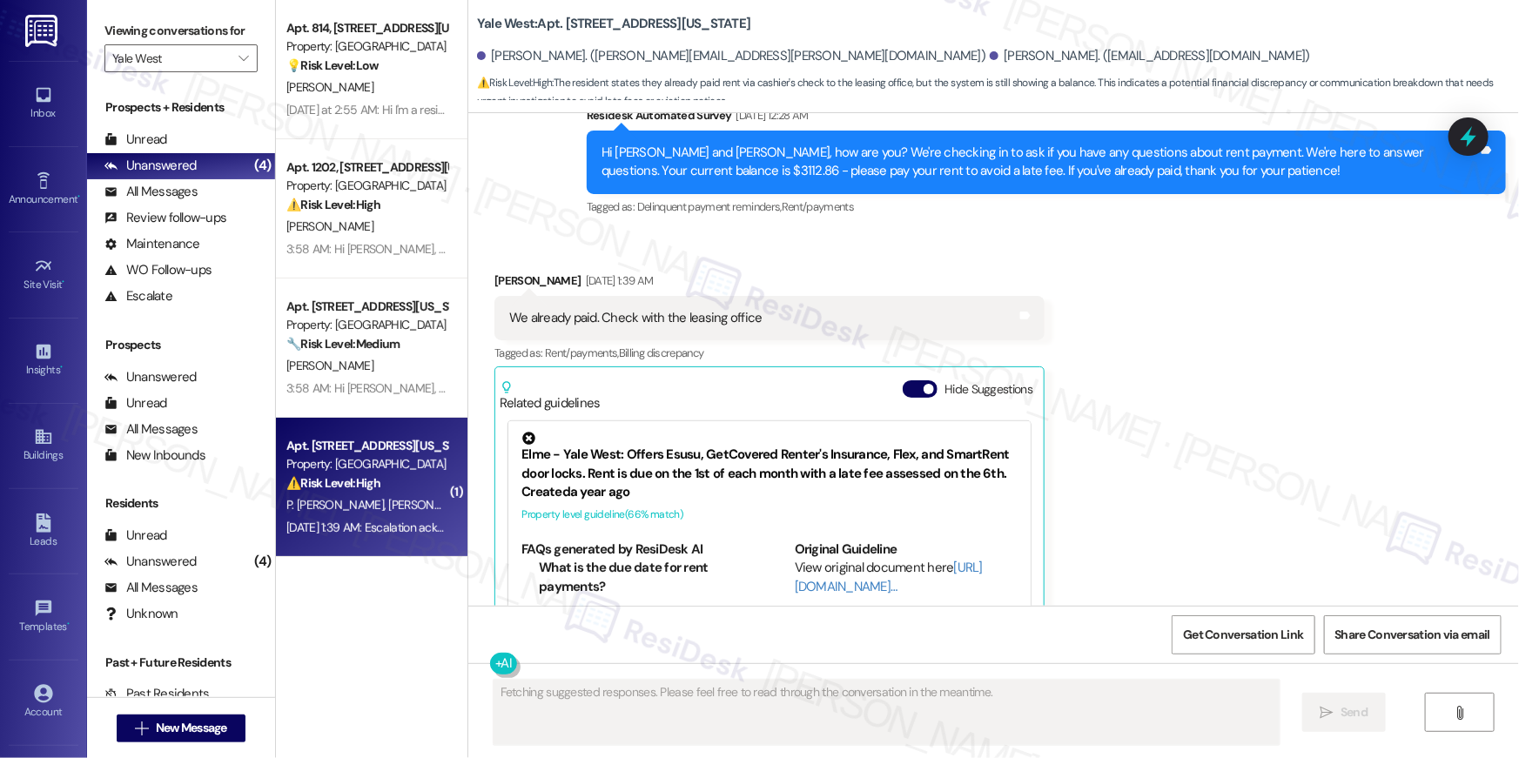
scroll to position [1463, 0]
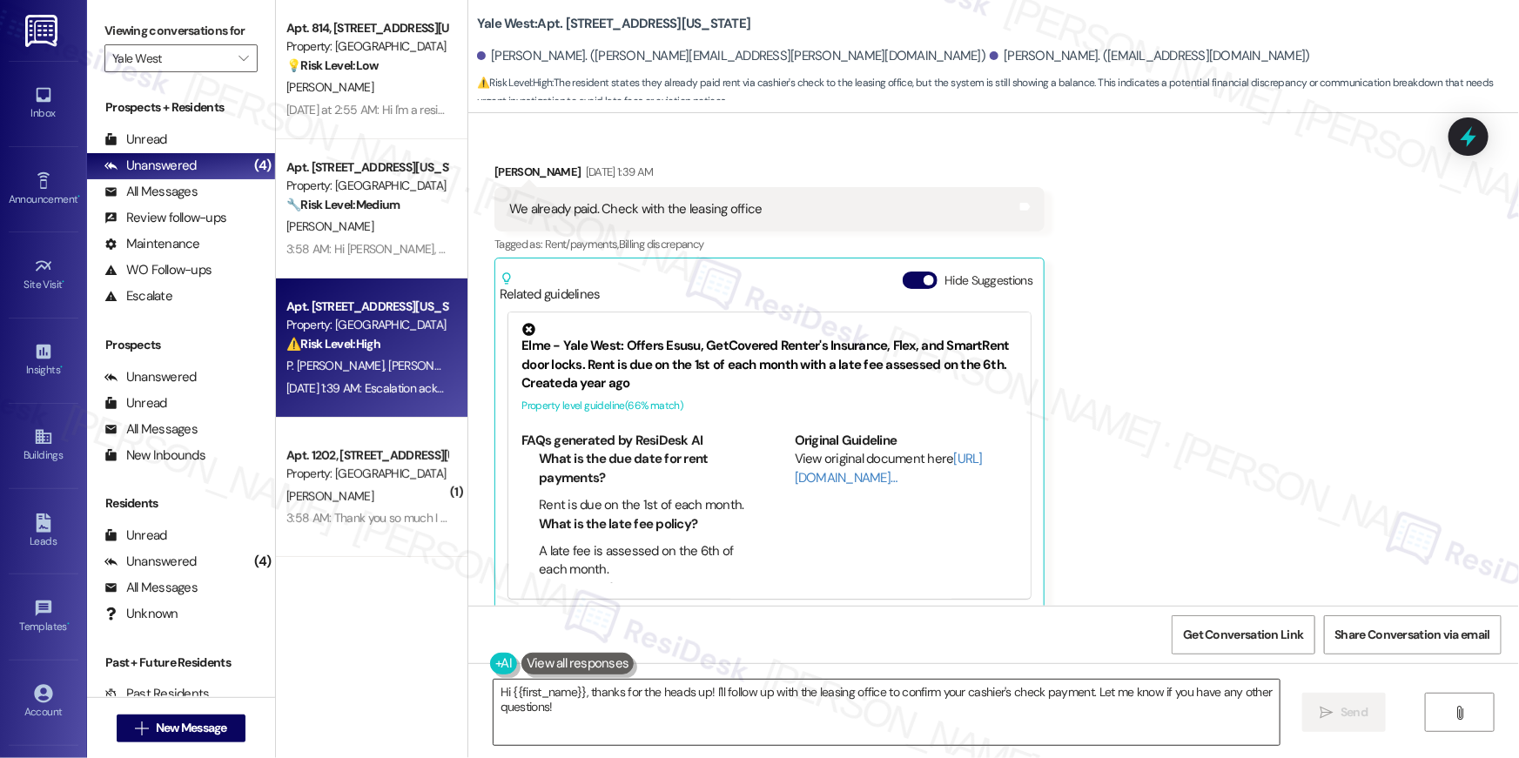
click at [883, 709] on textarea "Hi {{first_name}}, thanks for the heads up! I'll follow up with the leasing off…" at bounding box center [887, 712] width 786 height 65
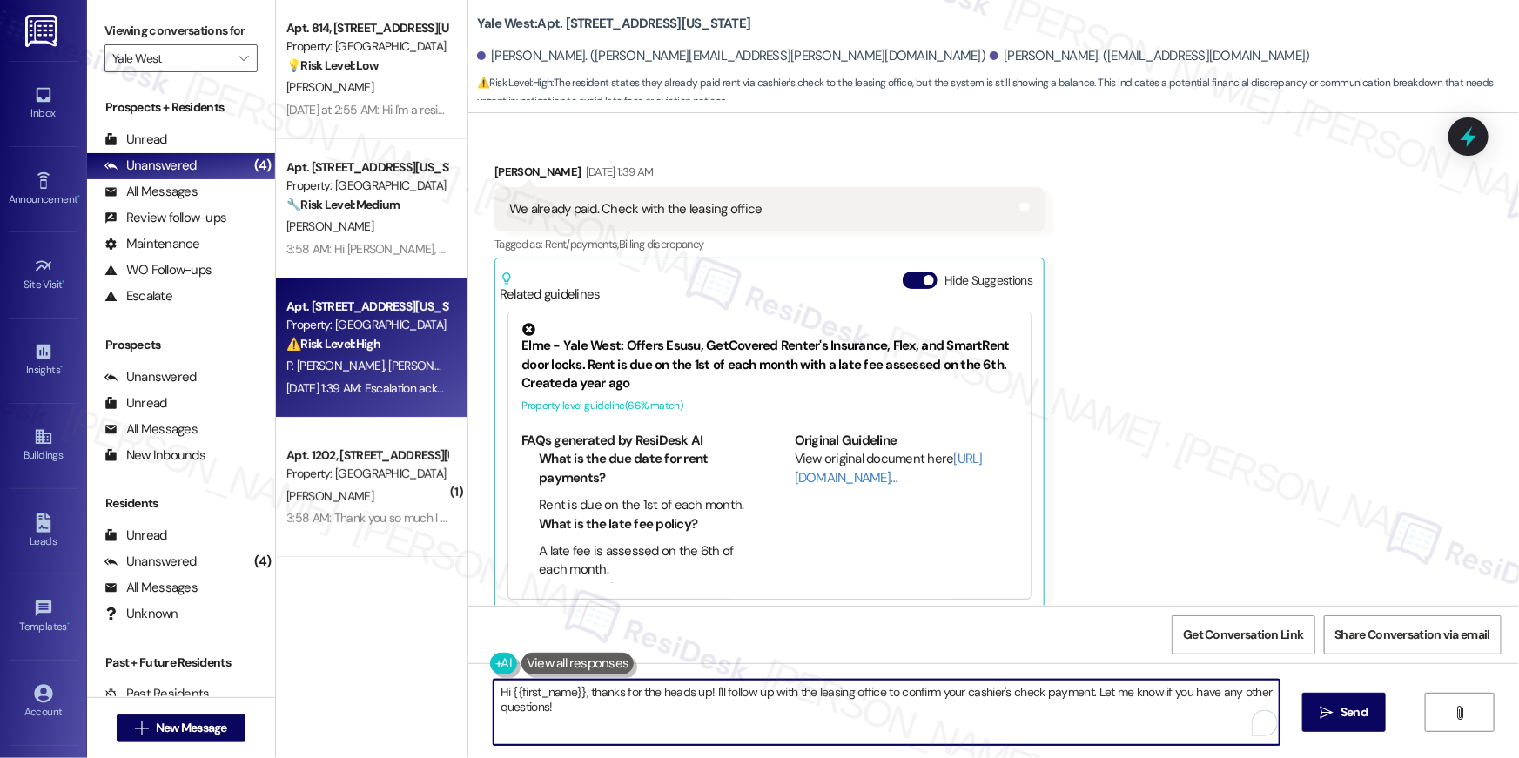
click at [883, 709] on textarea "Hi {{first_name}}, thanks for the heads up! I'll follow up with the leasing off…" at bounding box center [887, 712] width 786 height 65
paste textarea "Thank you, {{first_name}}, for your payment! If you paid by money order / cashi…"
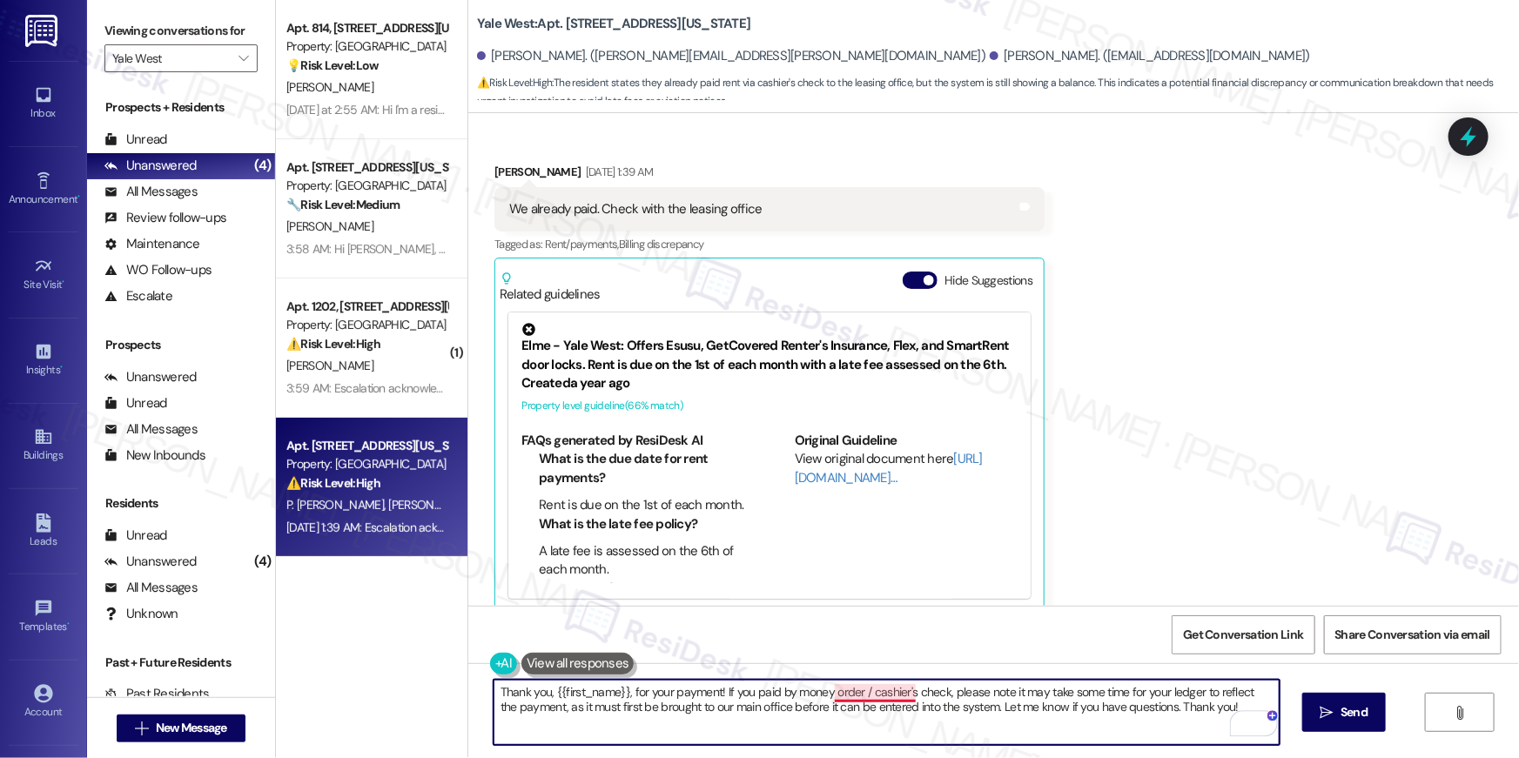
click at [857, 695] on textarea "Thank you, {{first_name}}, for your payment! If you paid by money order / cashi…" at bounding box center [887, 712] width 786 height 65
click at [786, 693] on textarea "Thank you, {{first_name}}, for your payment! If you paid by money order / cashi…" at bounding box center [887, 712] width 786 height 65
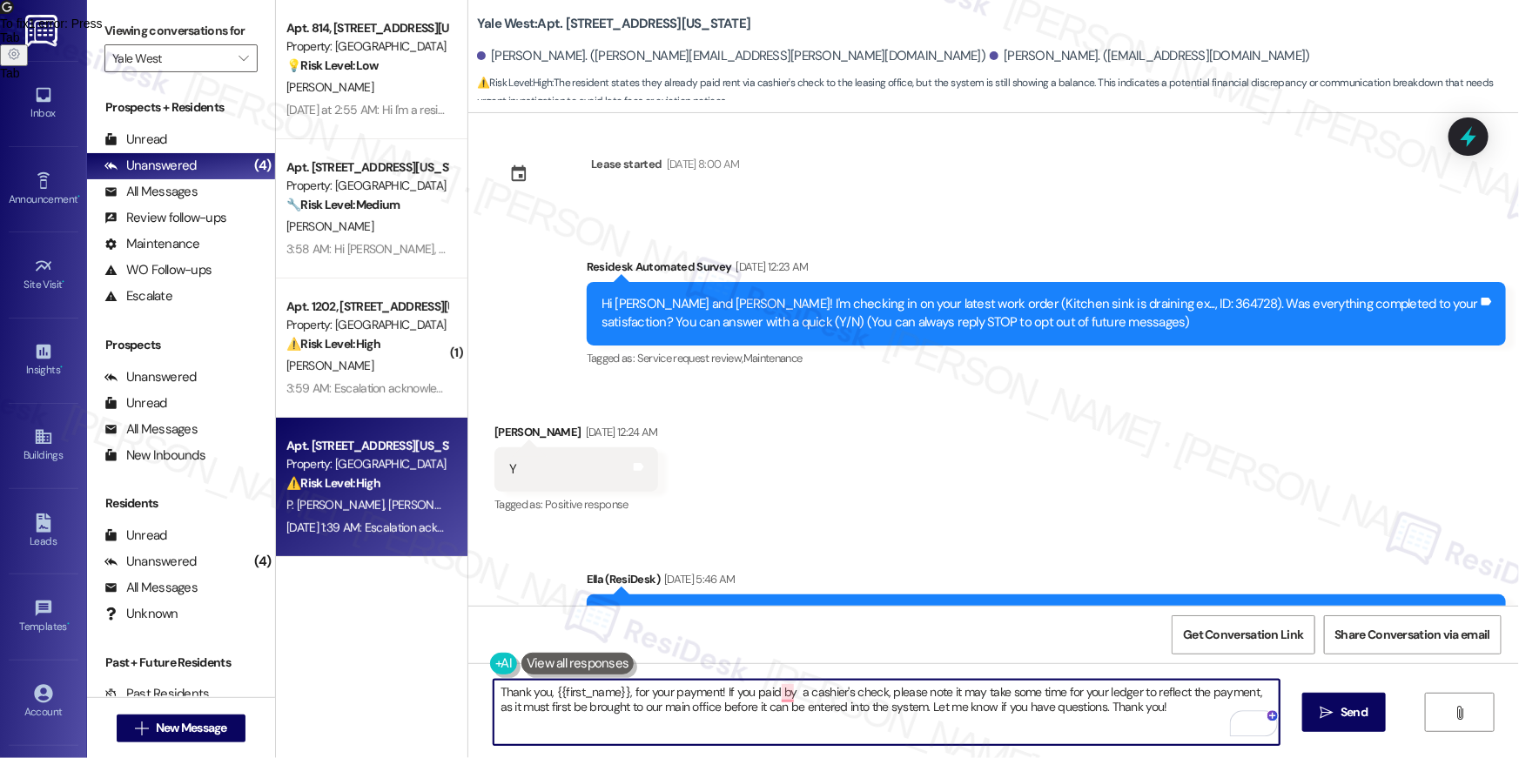
scroll to position [0, 0]
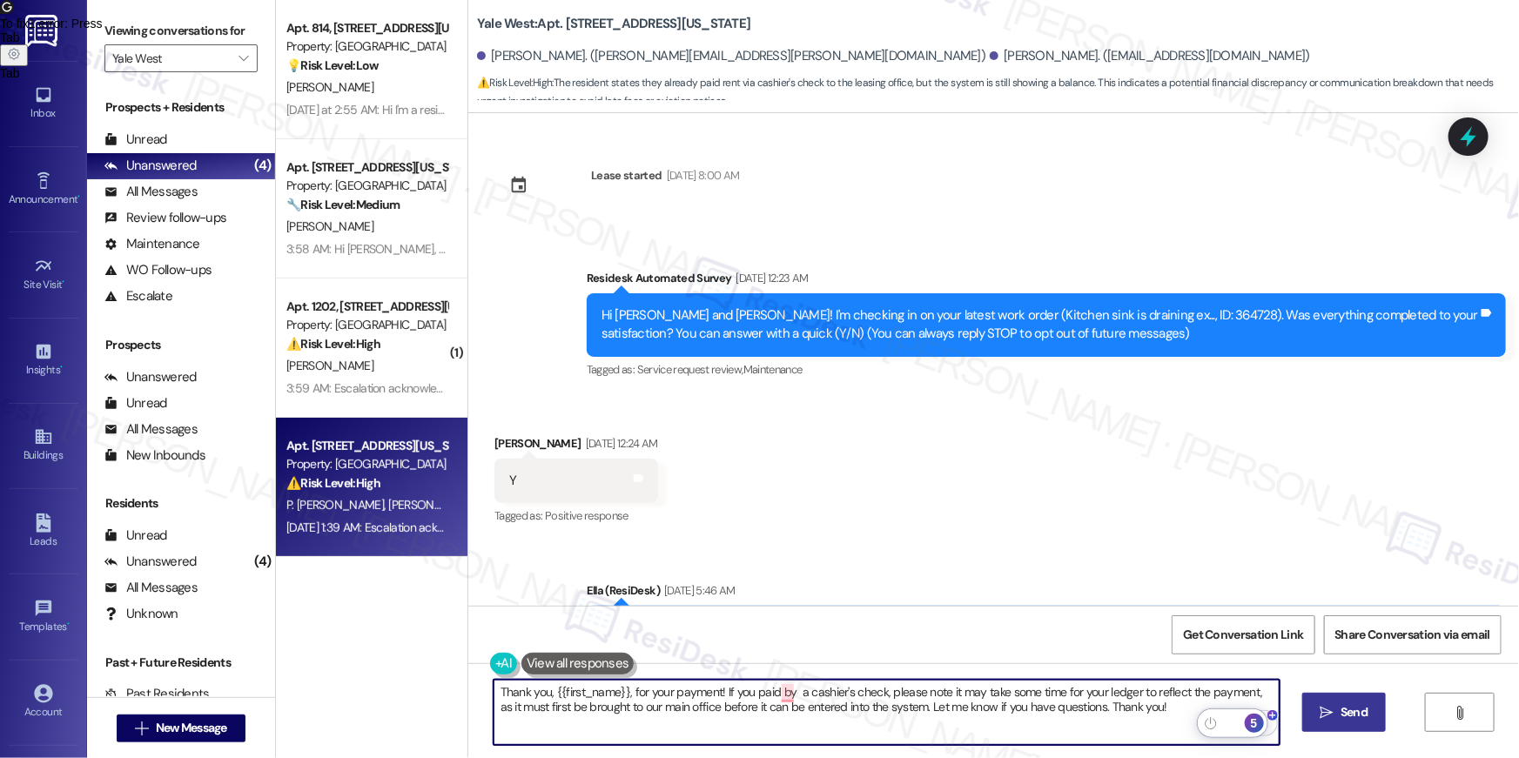
type textarea "Thank you, {{first_name}}, for your payment! If you paid by a cashier's check, …"
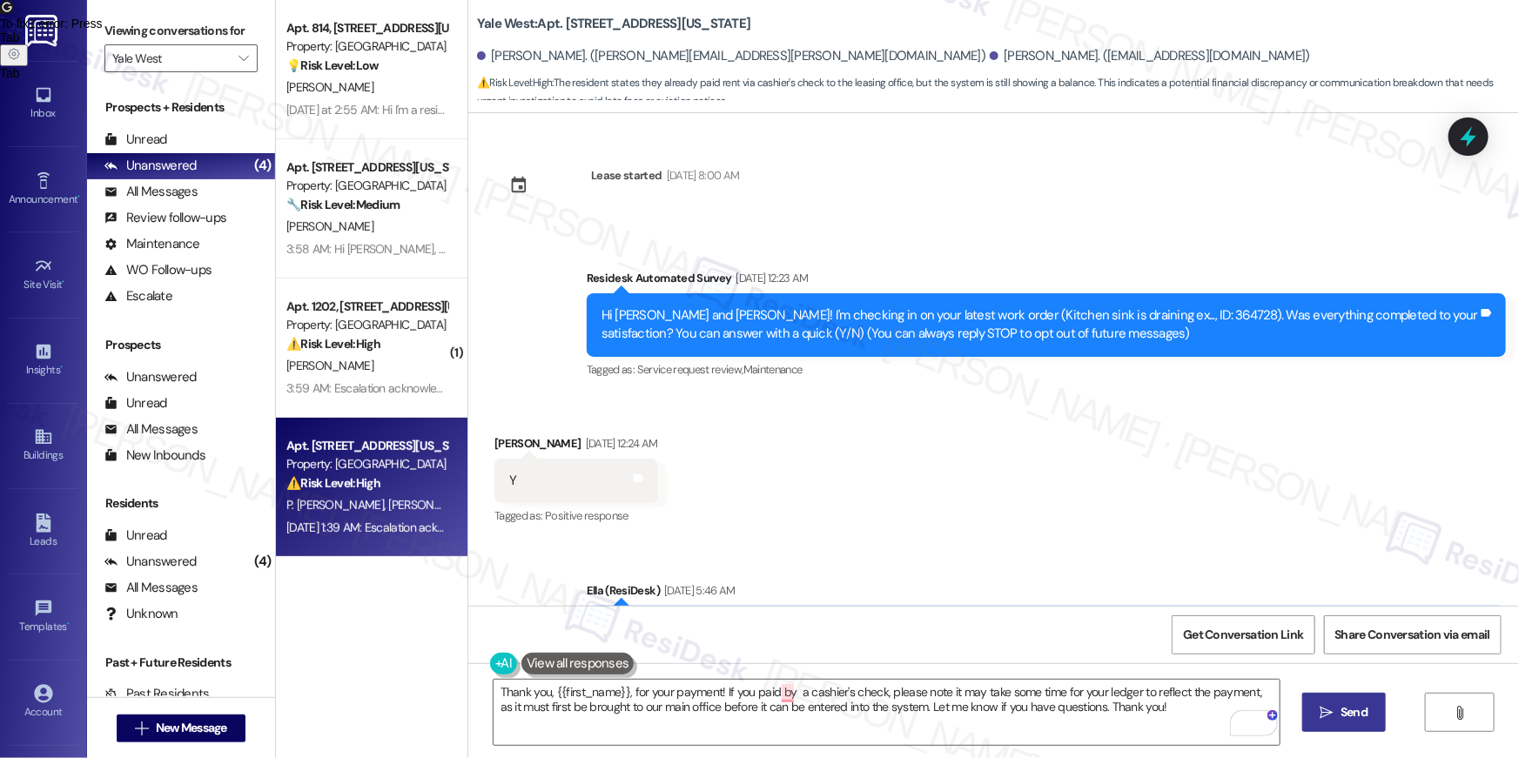
click at [1337, 719] on span "Send" at bounding box center [1354, 712] width 34 height 18
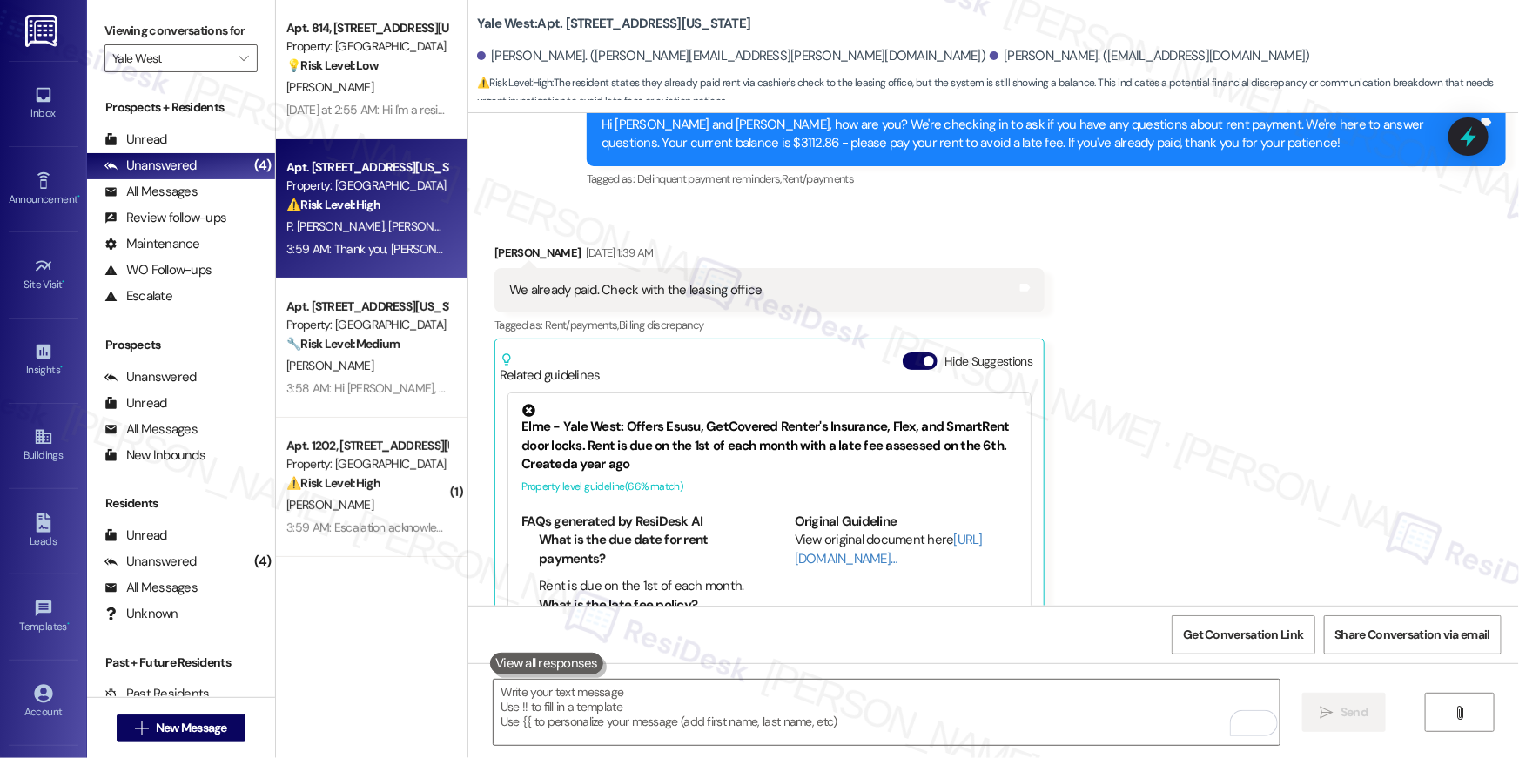
scroll to position [1463, 0]
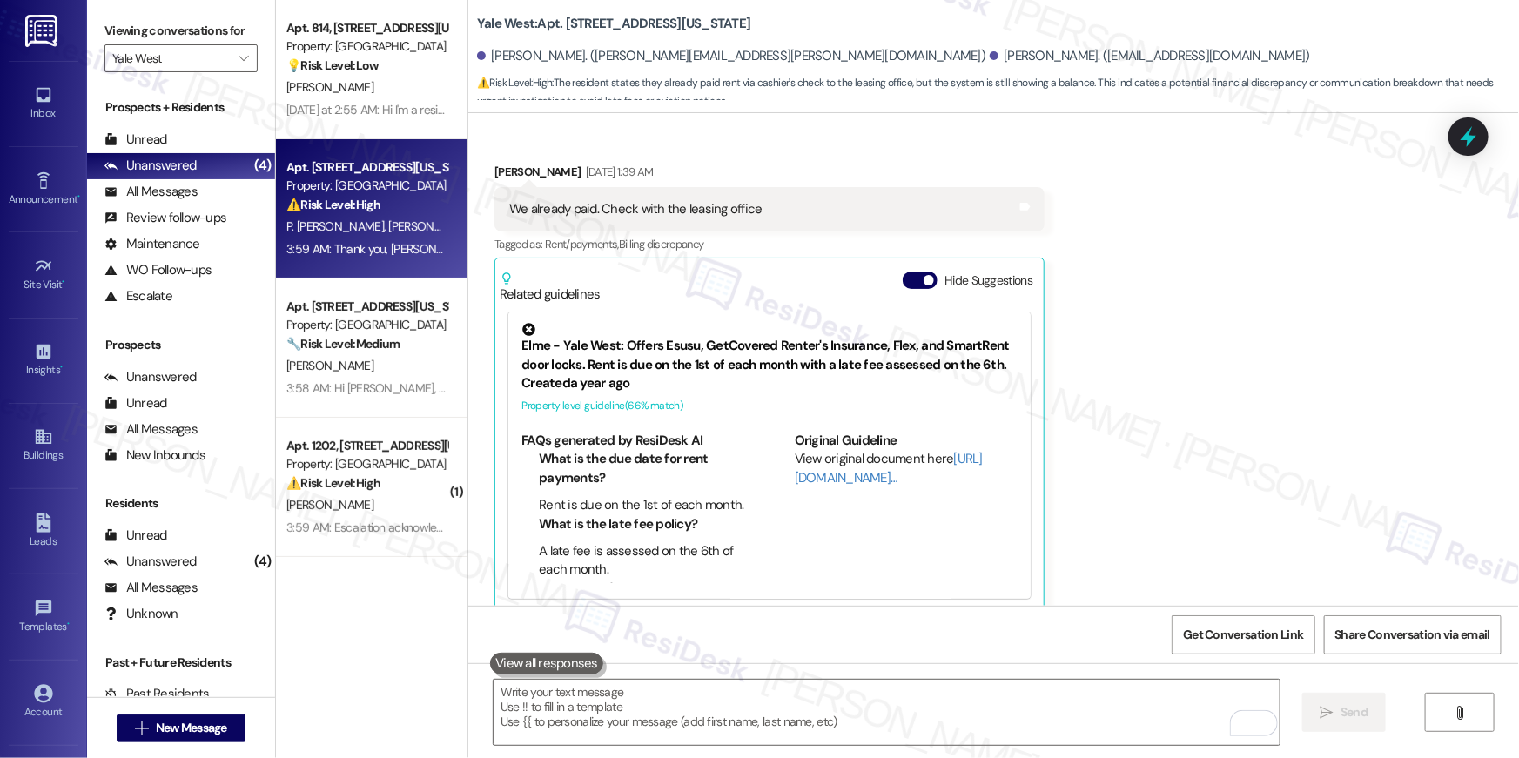
scroll to position [1966, 0]
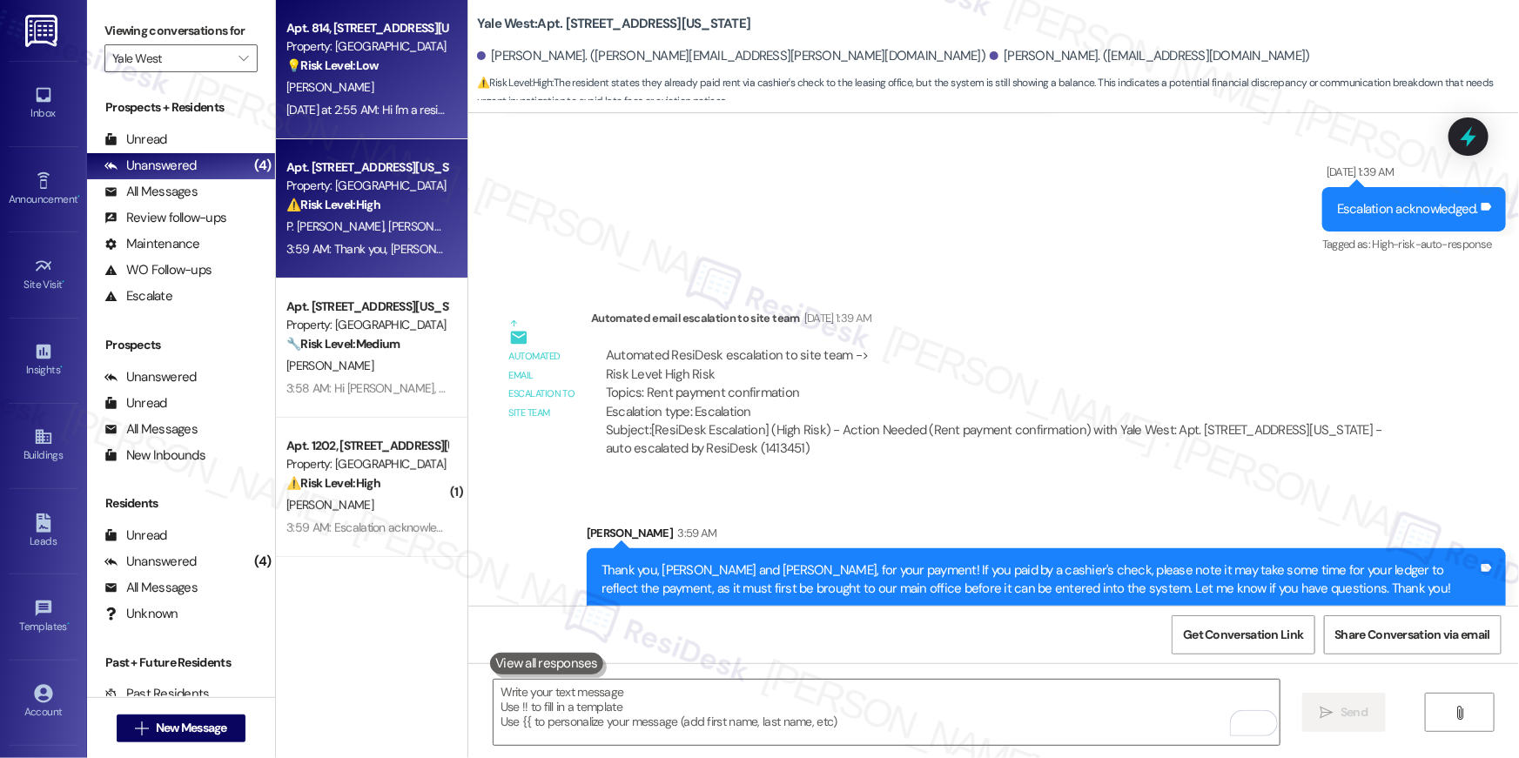
click at [391, 87] on div "[PERSON_NAME]" at bounding box center [367, 88] width 165 height 22
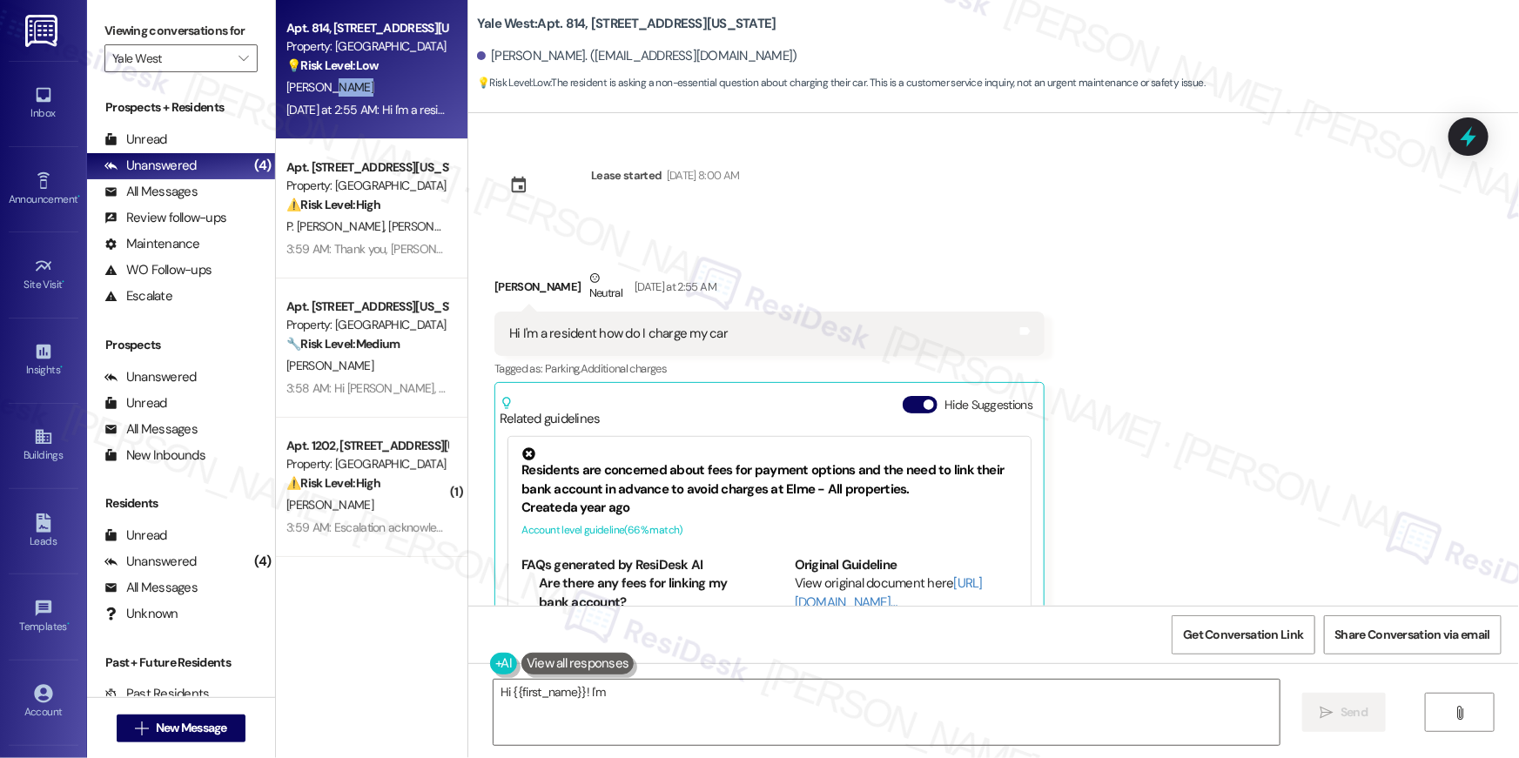
scroll to position [144, 0]
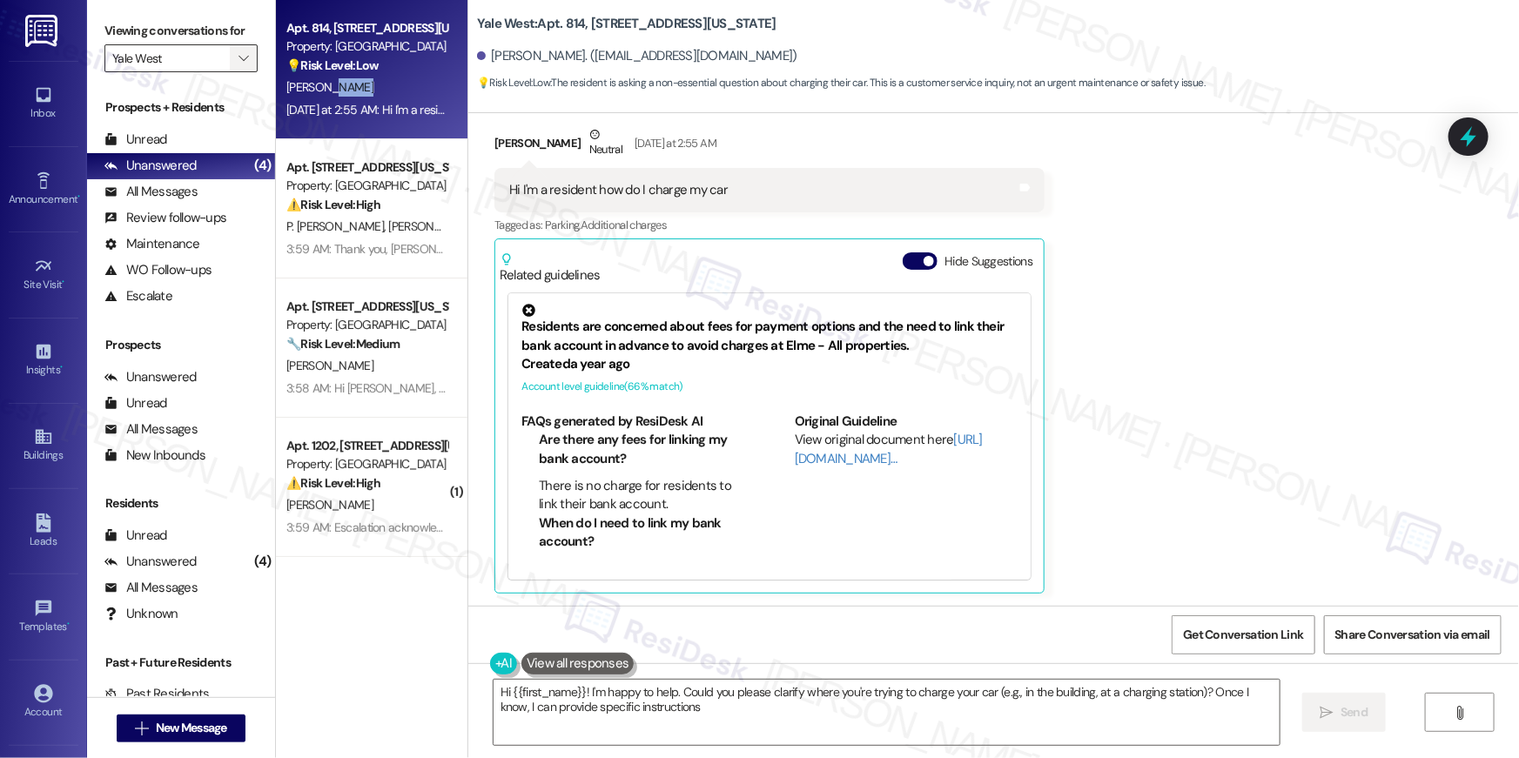
type textarea "Hi {{first_name}}! I'm happy to help. Could you please clarify where you're try…"
click at [242, 65] on button "" at bounding box center [244, 58] width 28 height 28
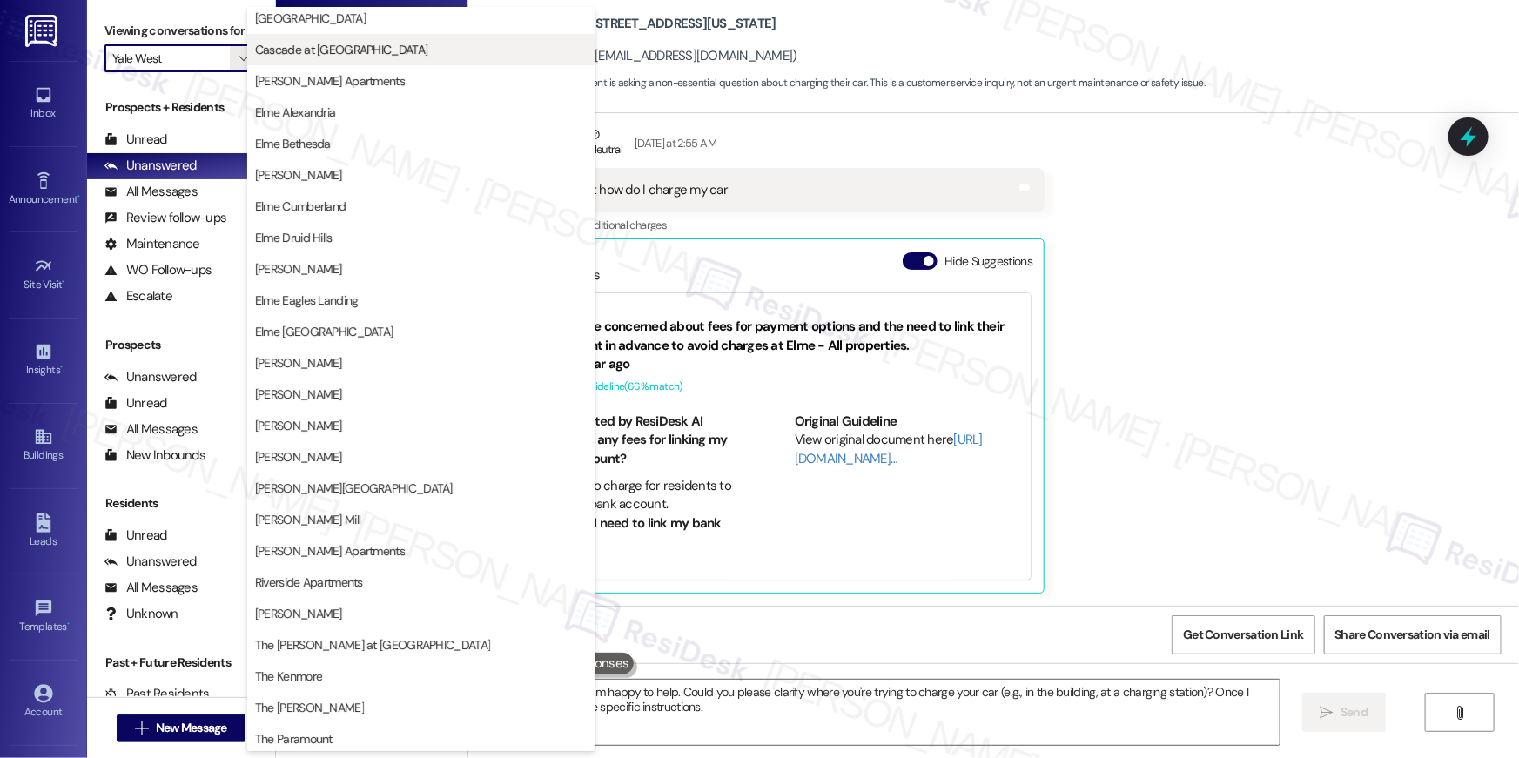
scroll to position [0, 0]
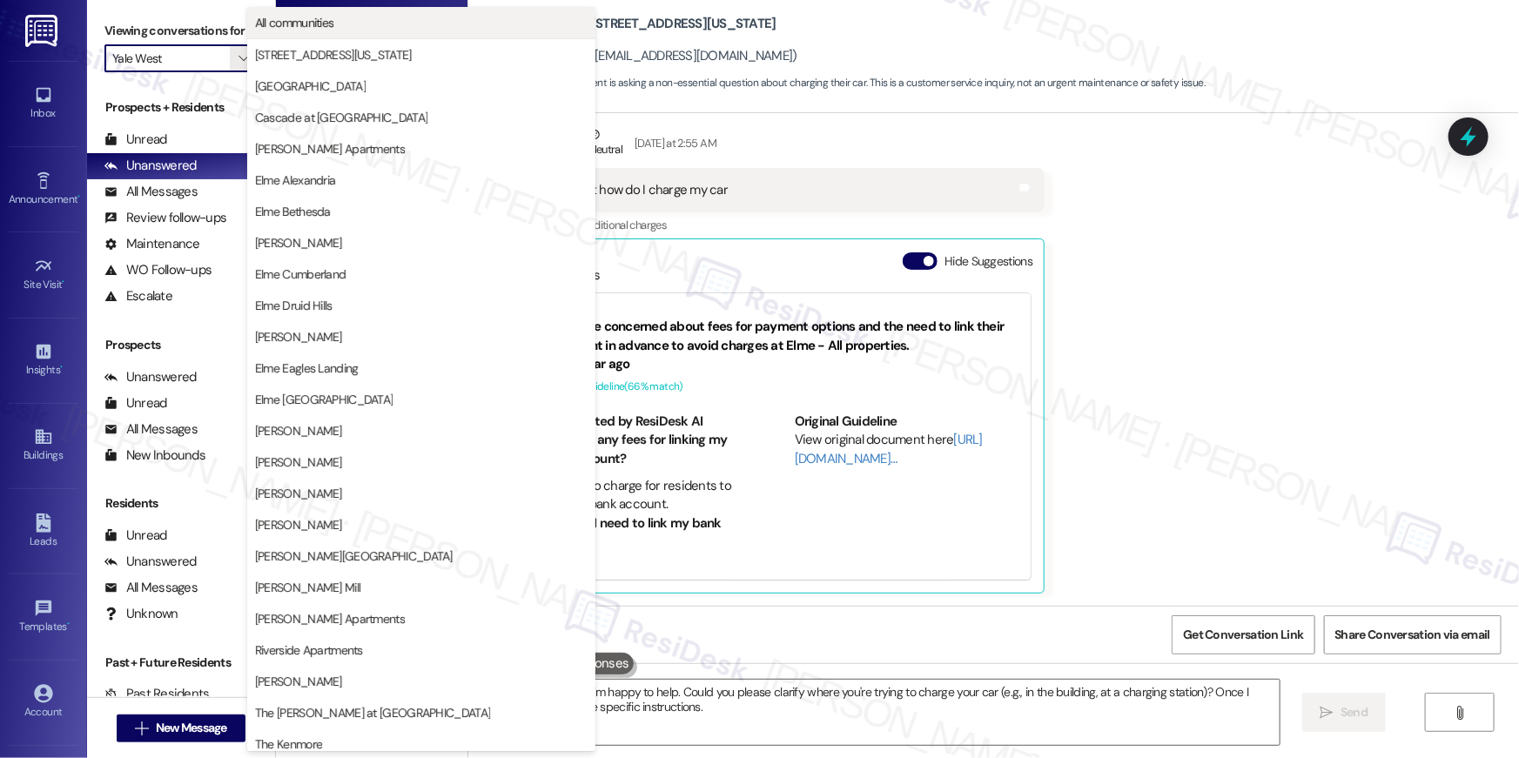
click at [385, 31] on button "All communities" at bounding box center [421, 22] width 348 height 31
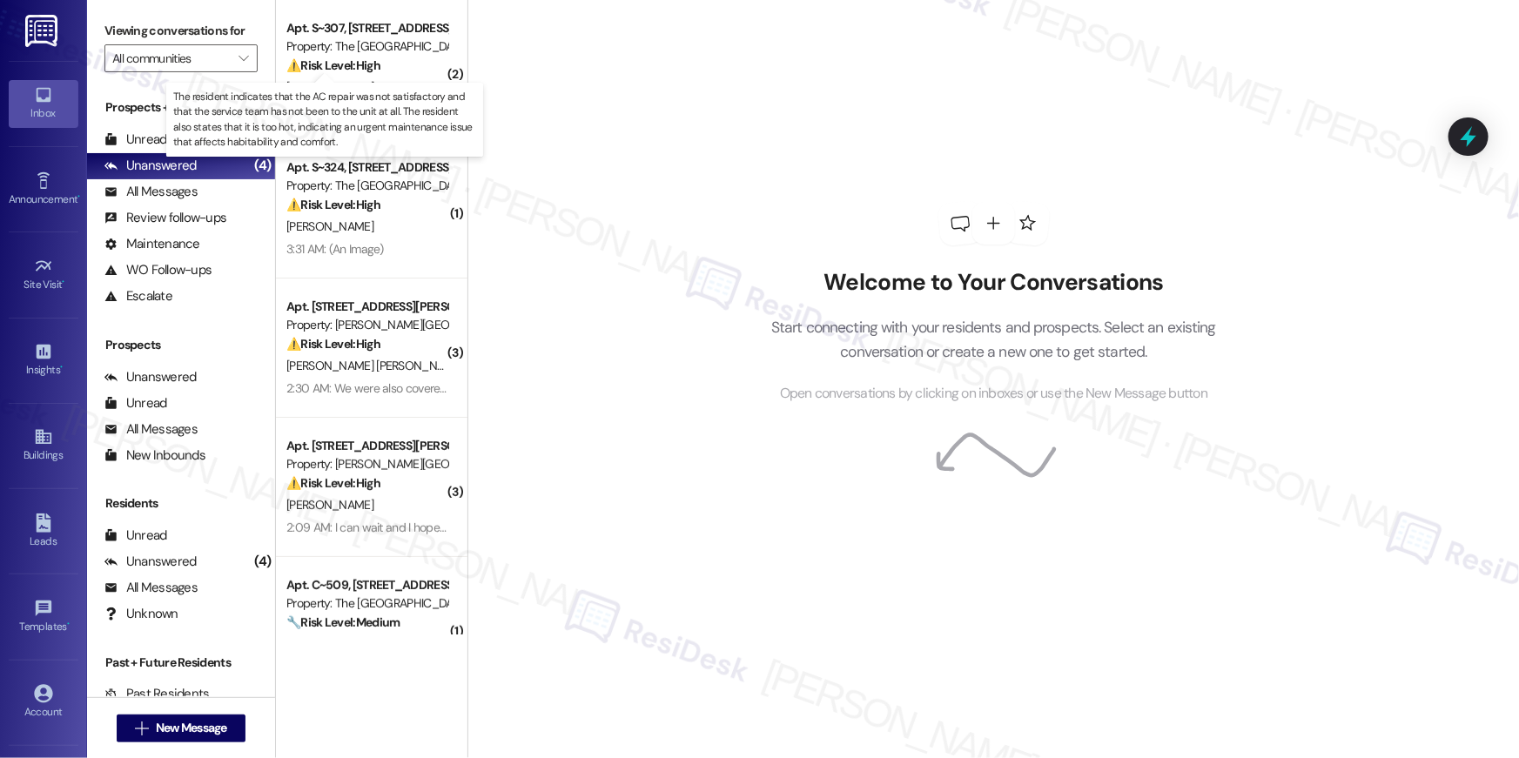
click at [348, 71] on strong "⚠️ Risk Level: High" at bounding box center [333, 65] width 94 height 16
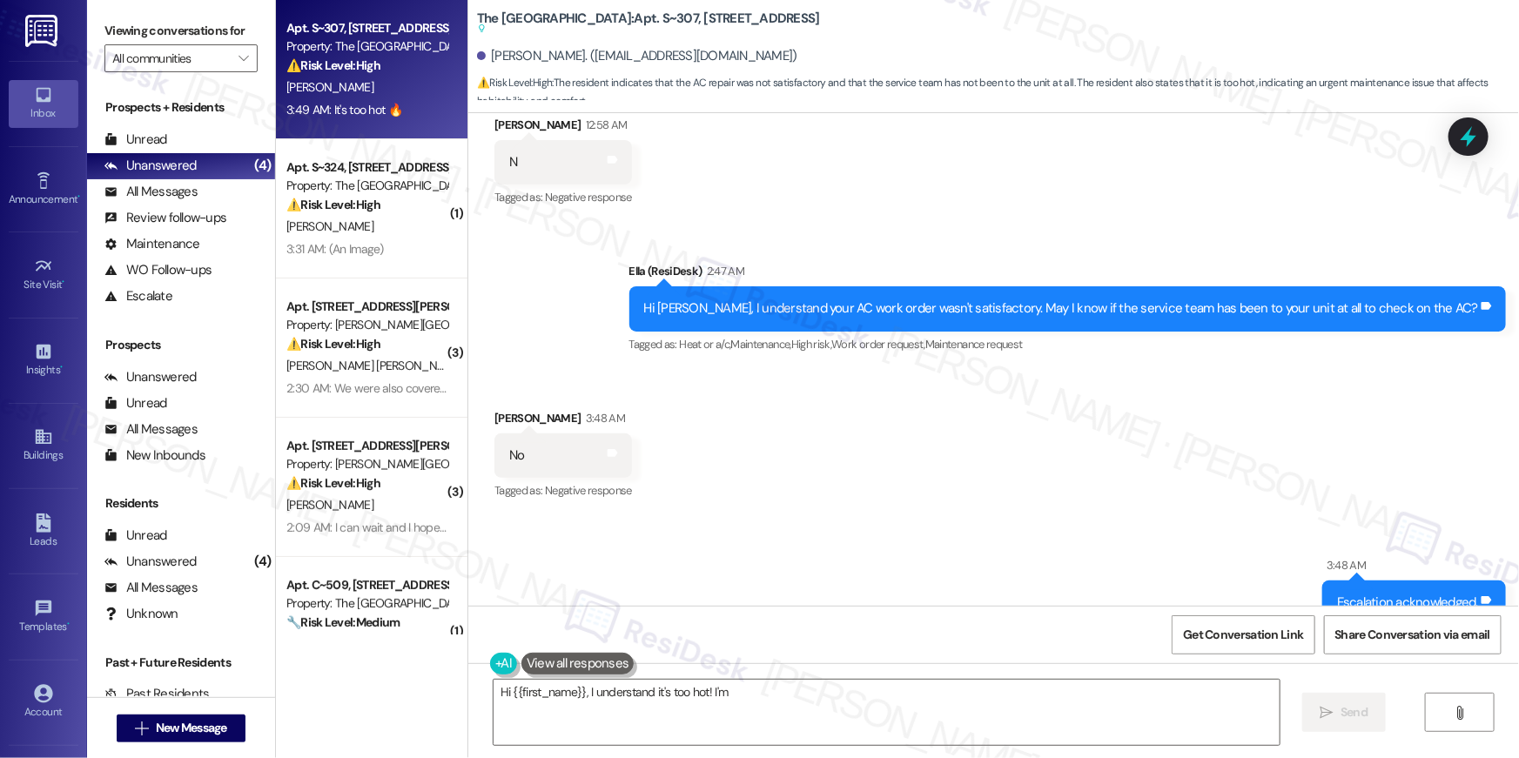
scroll to position [5671, 0]
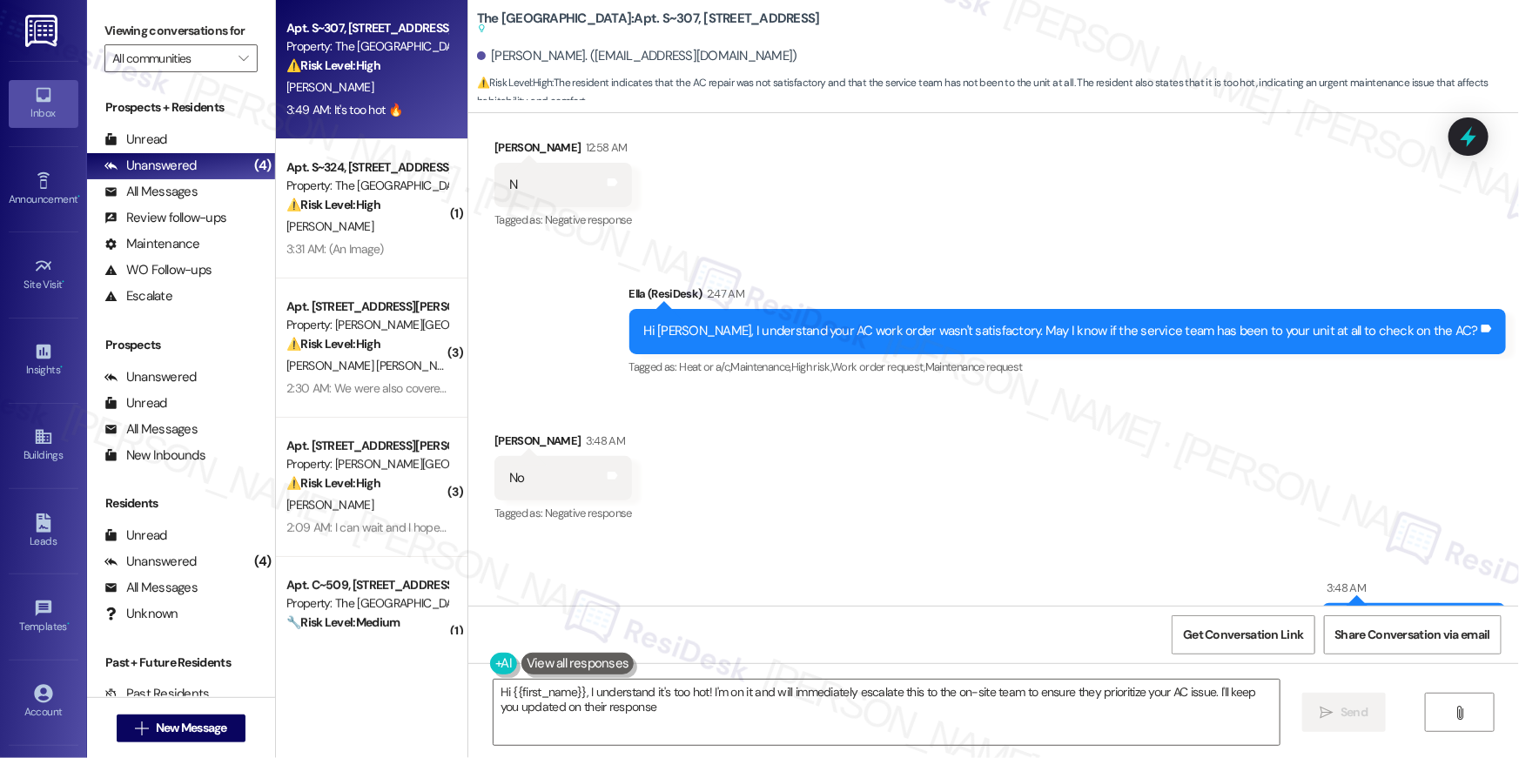
type textarea "Hi {{first_name}}, I understand it's too hot! I'm on it and will immediately es…"
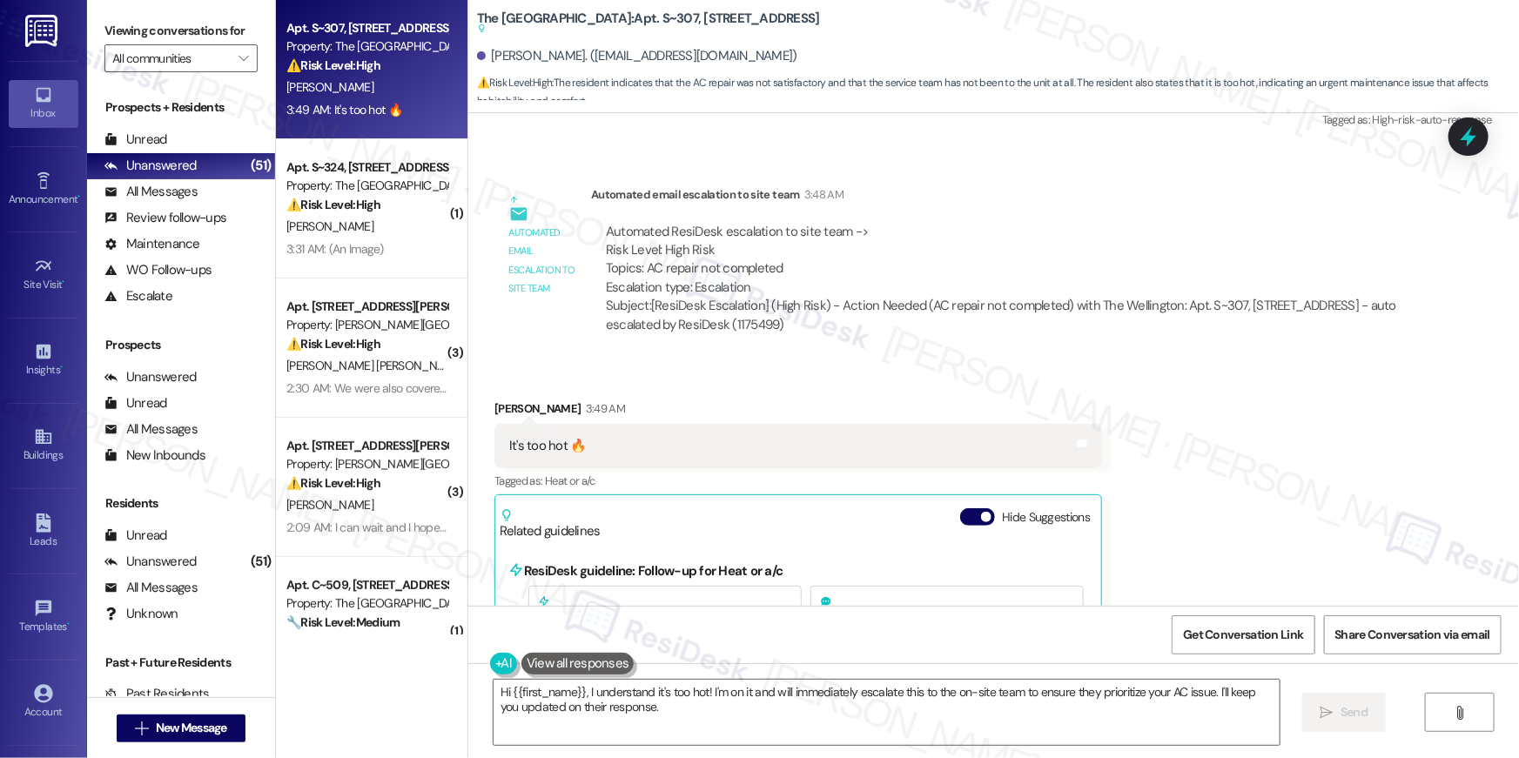
scroll to position [6022, 0]
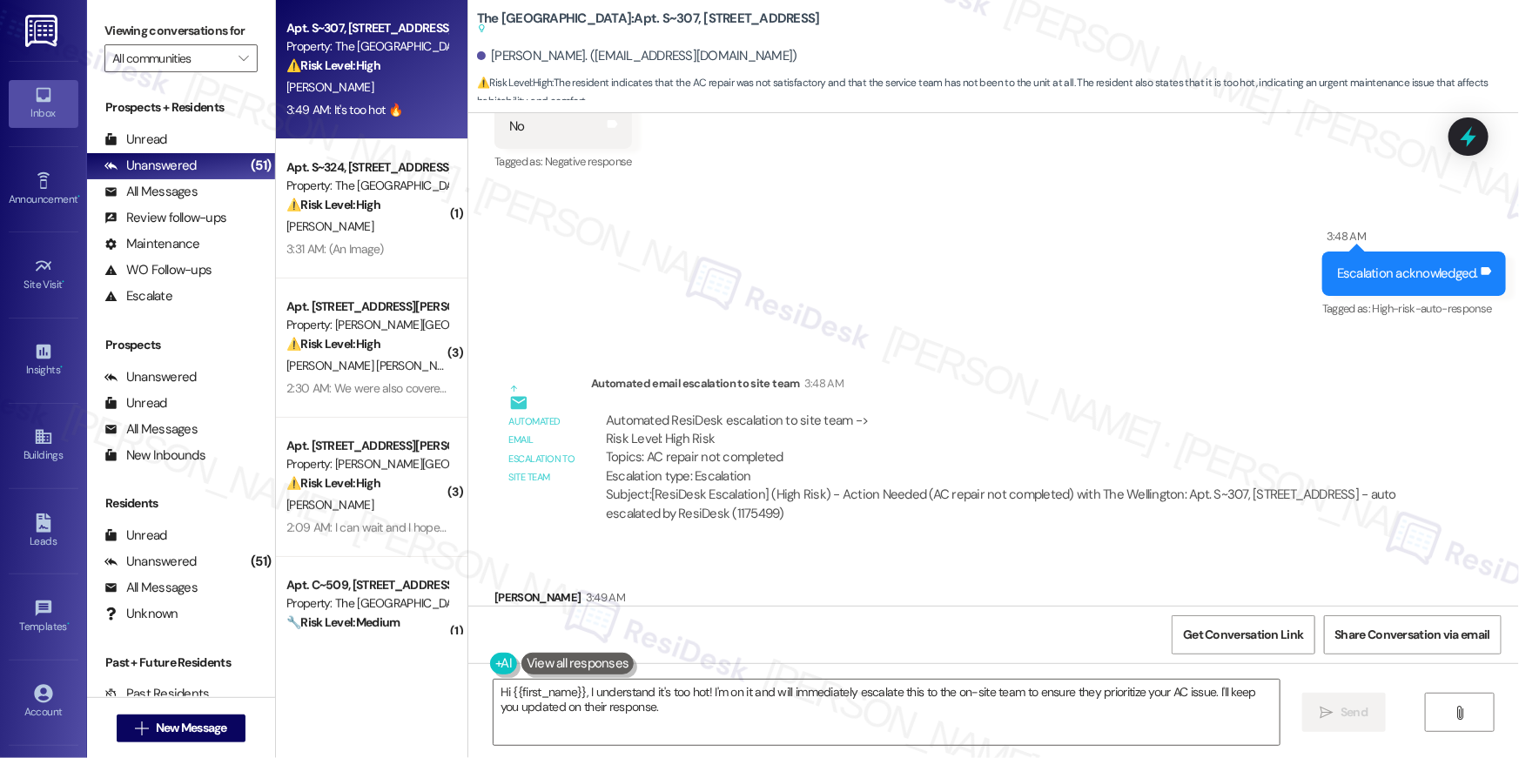
drag, startPoint x: 844, startPoint y: 260, endPoint x: 860, endPoint y: 223, distance: 40.9
click at [851, 233] on div "Sent via SMS 3:48 AM Escalation acknowledged. Tags and notes Tagged as: High-ri…" at bounding box center [993, 261] width 1051 height 147
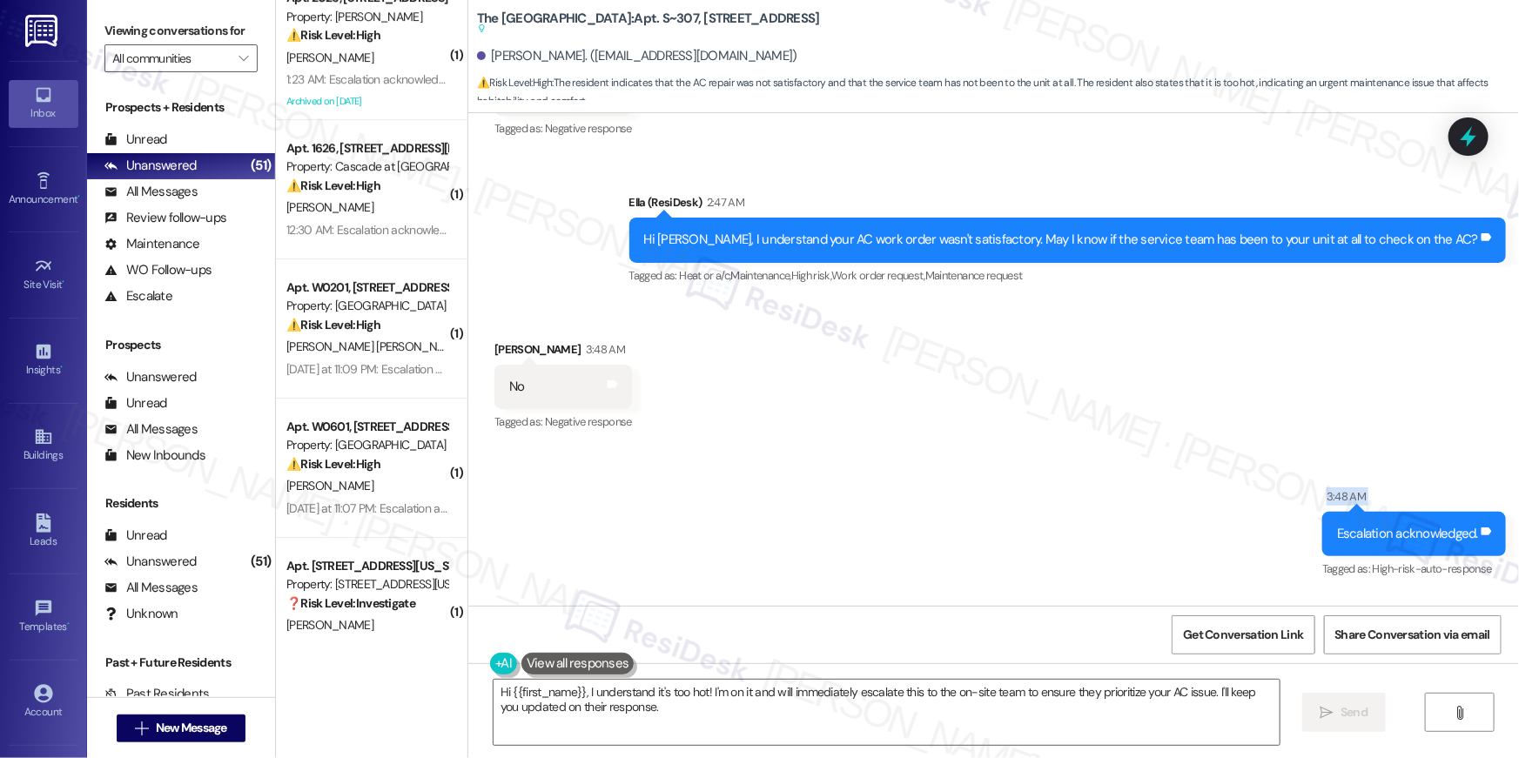
scroll to position [6329, 0]
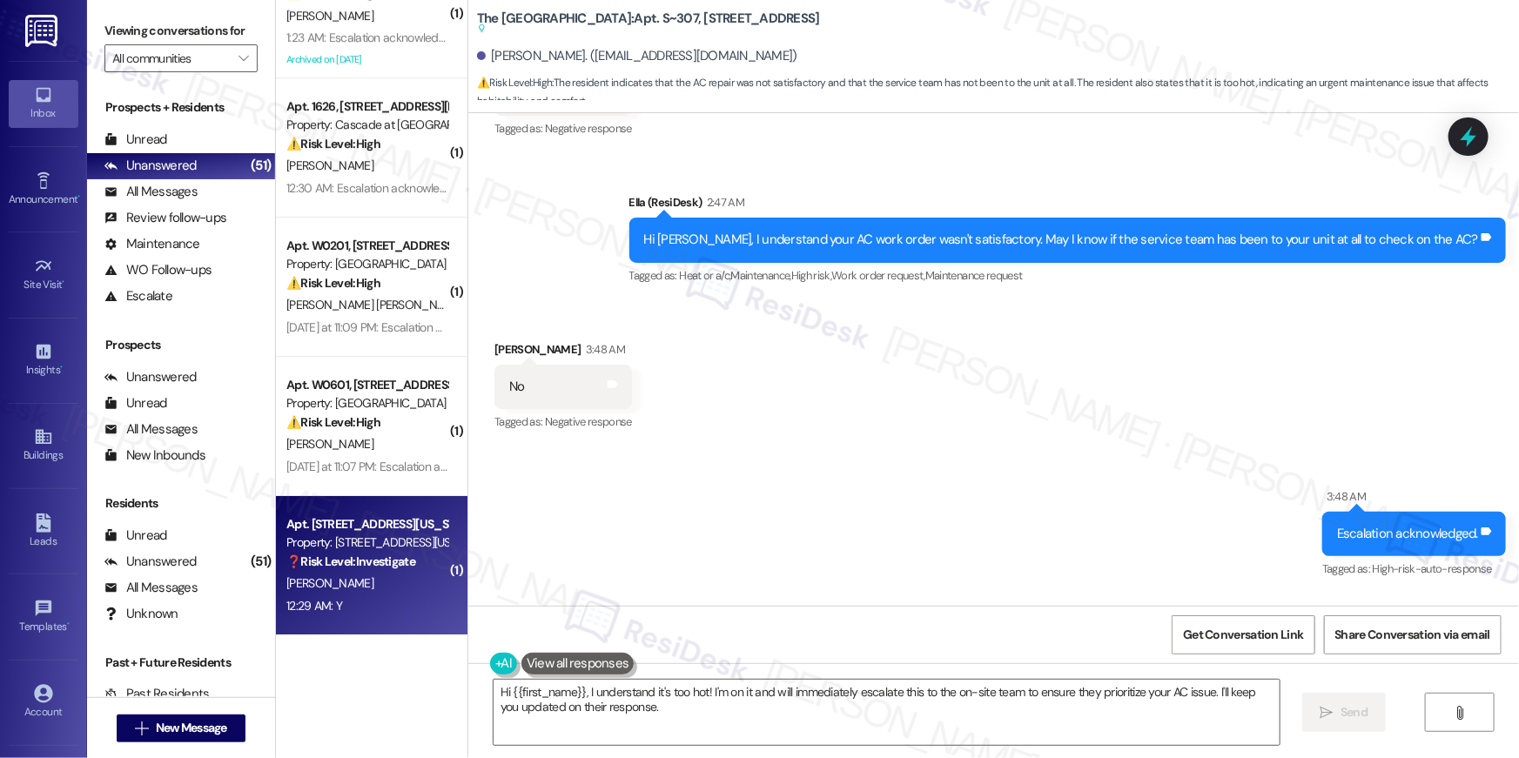
click at [333, 508] on div "Apt. [STREET_ADDRESS][US_STATE] Property: [STREET_ADDRESS][US_STATE] ❓ Risk Lev…" at bounding box center [372, 565] width 192 height 139
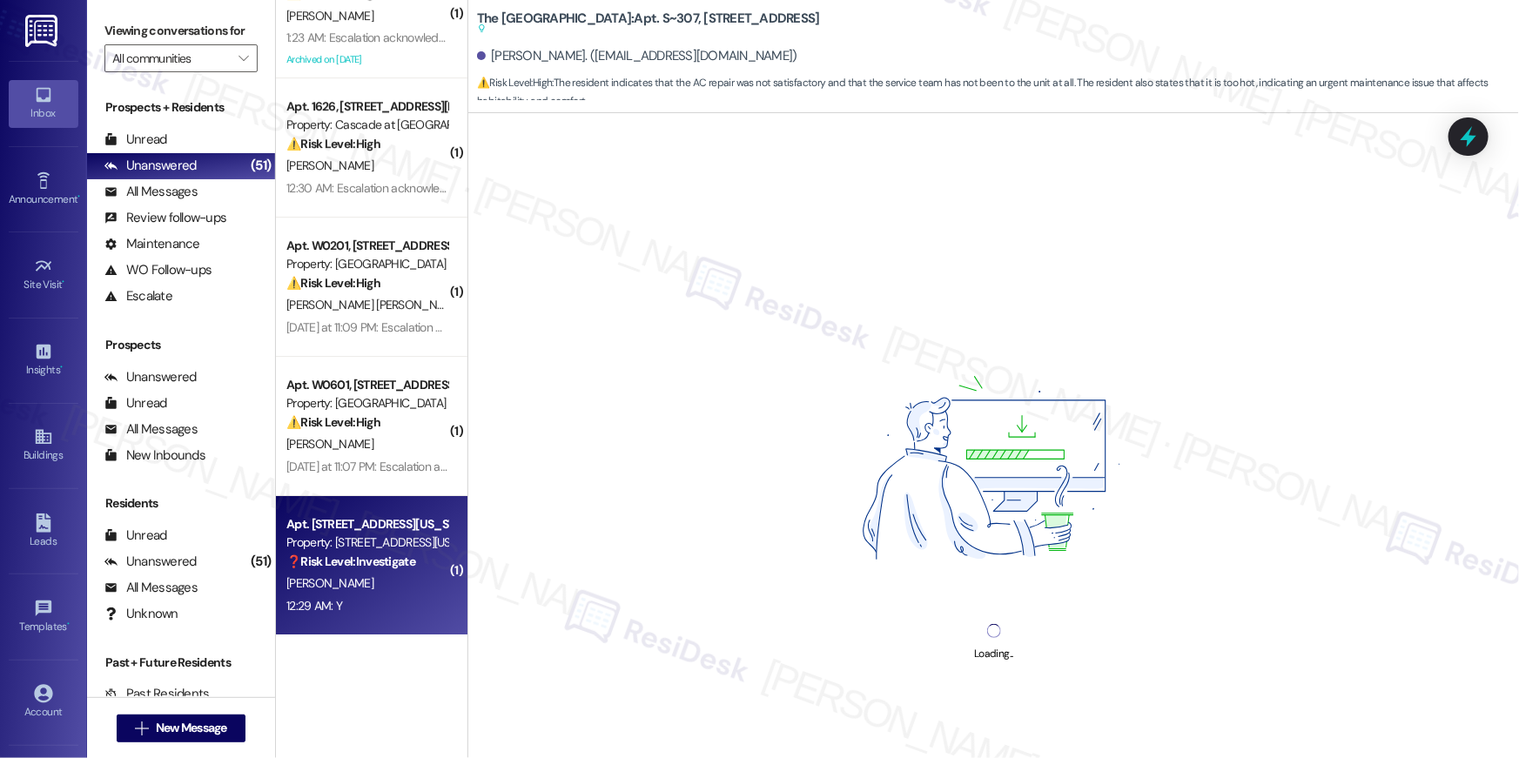
click at [346, 543] on div "Property: [STREET_ADDRESS][US_STATE]" at bounding box center [366, 543] width 161 height 18
click at [400, 585] on div "[PERSON_NAME]" at bounding box center [367, 584] width 165 height 22
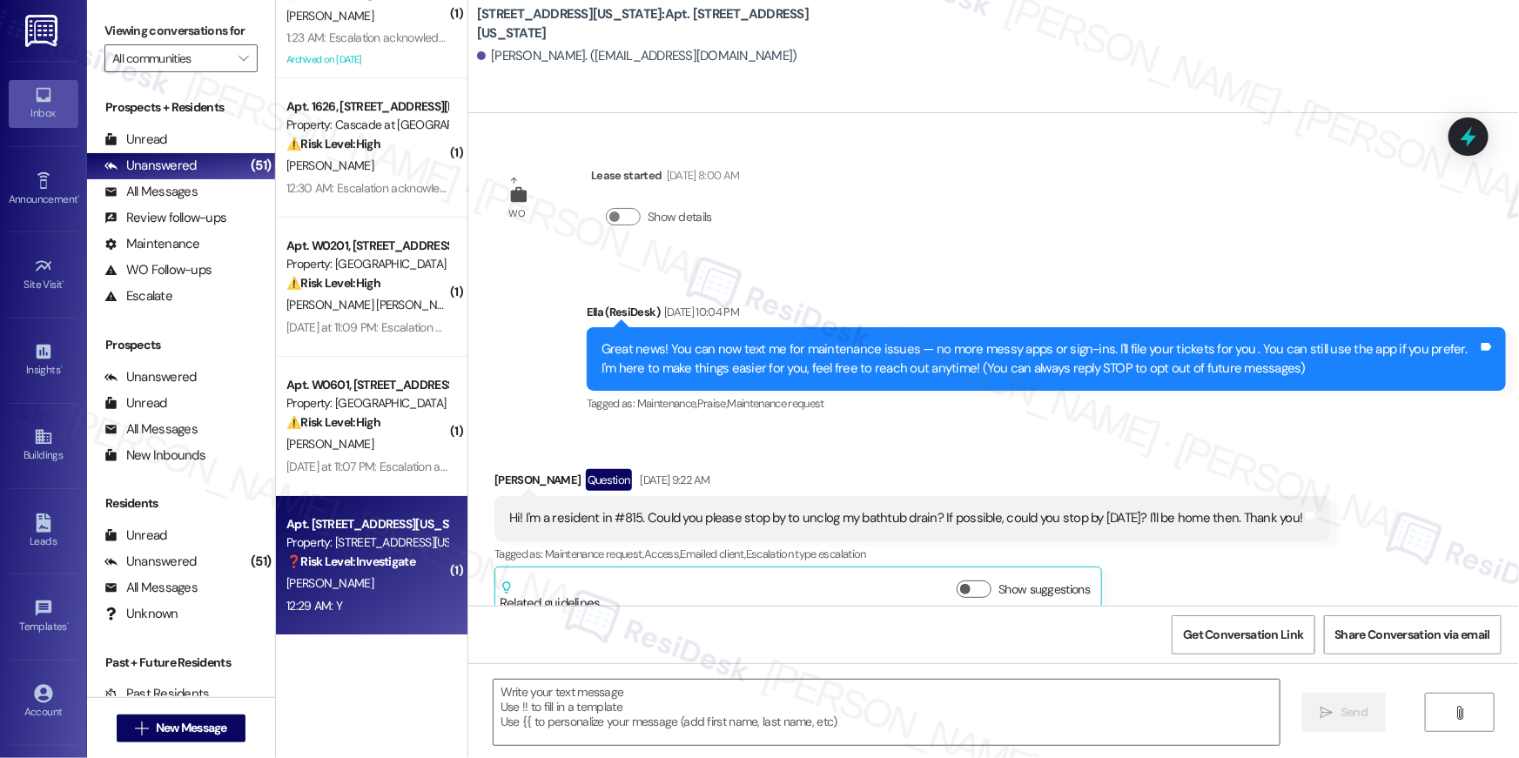
scroll to position [11942, 0]
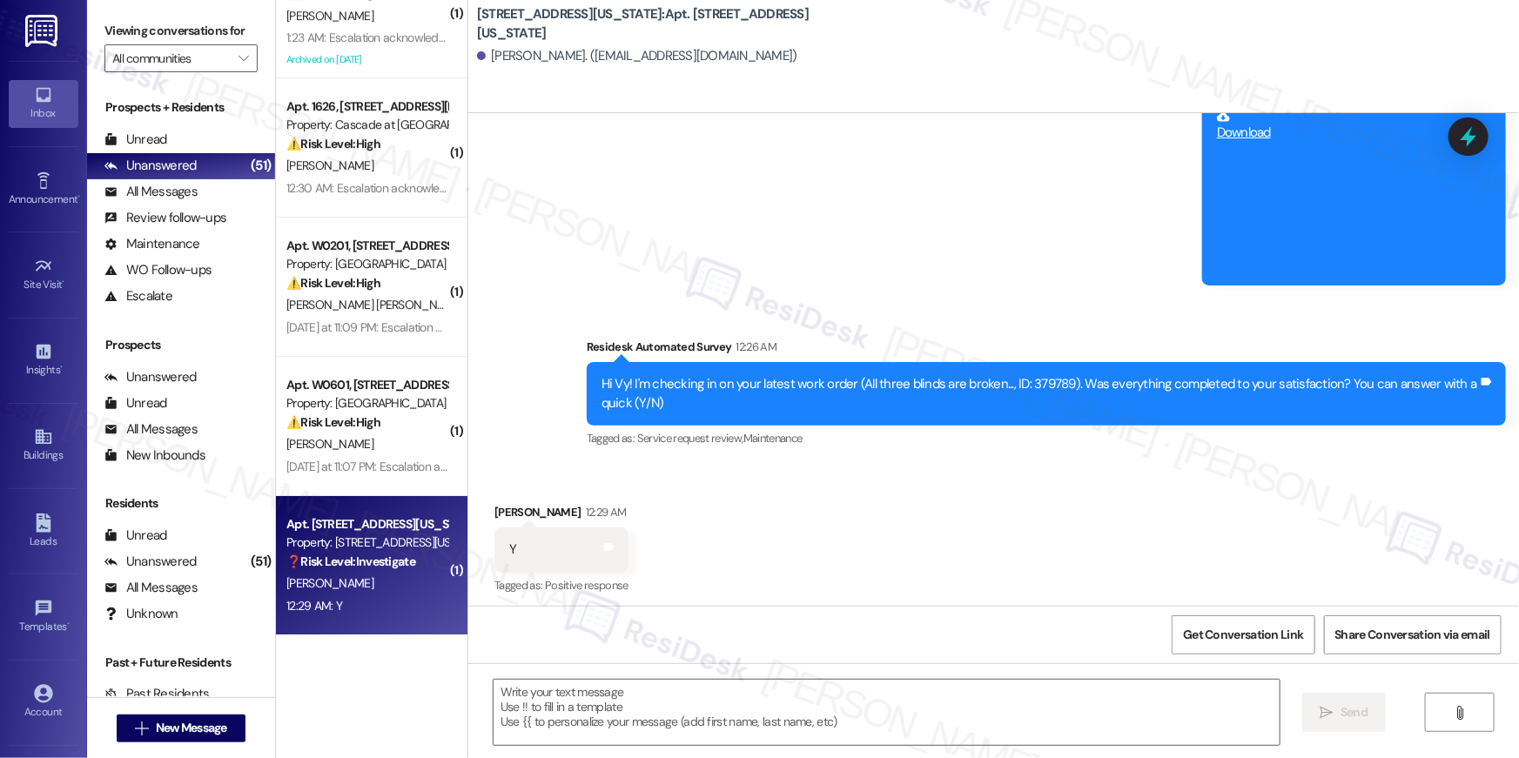
type textarea "Fetching suggested responses. Please feel free to read through the conversation…"
click at [825, 707] on textarea at bounding box center [887, 712] width 786 height 65
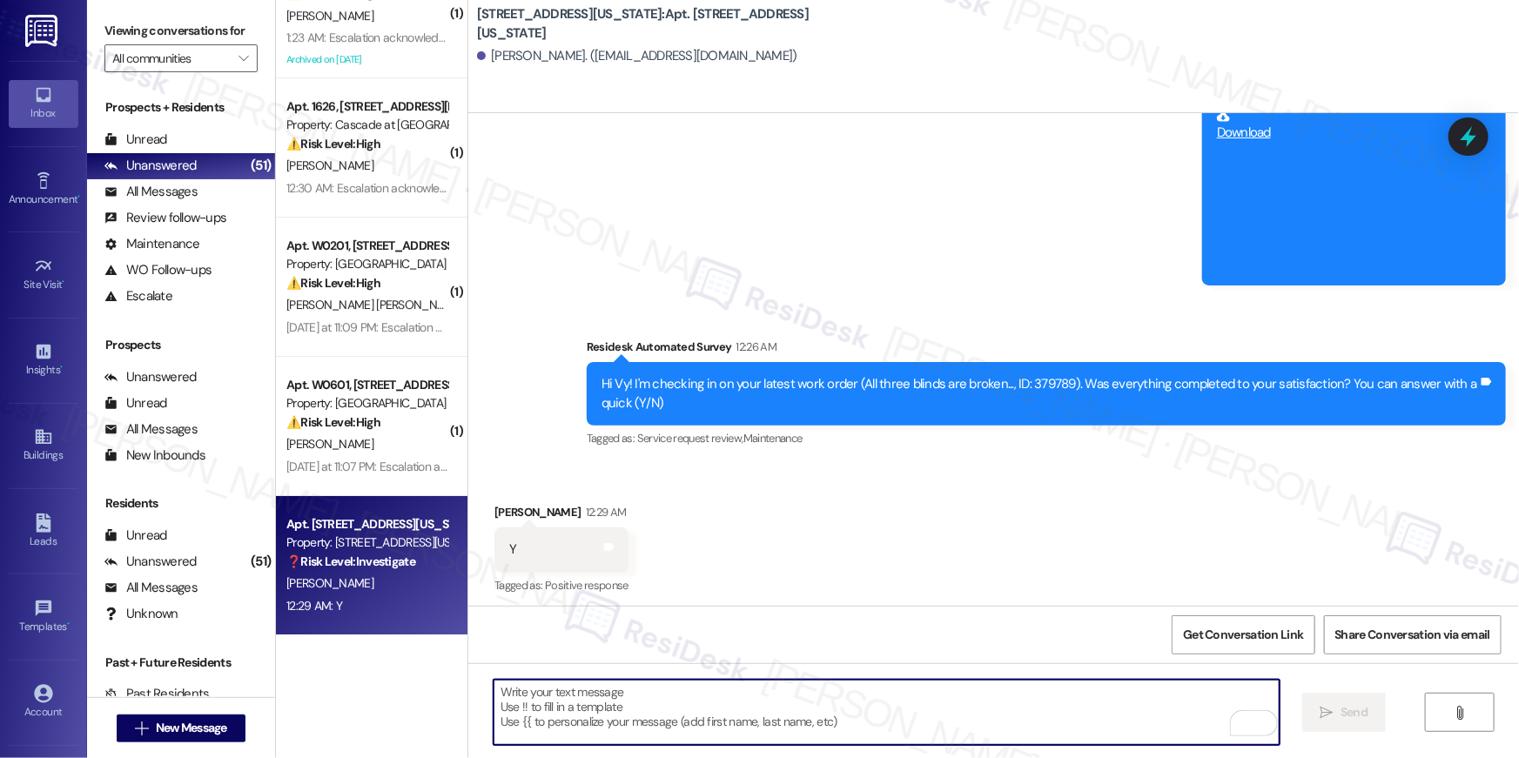
click at [1066, 710] on textarea "To enrich screen reader interactions, please activate Accessibility in Grammarl…" at bounding box center [887, 712] width 786 height 65
click at [1063, 708] on textarea "To enrich screen reader interactions, please activate Accessibility in Grammarl…" at bounding box center [887, 712] width 786 height 65
paste textarea "Hi {{first_name}}, I’m happy to hear your work order has been completed! If you…"
type textarea "Hi {{first_name}}, I’m happy to hear your work order has been completed! If you…"
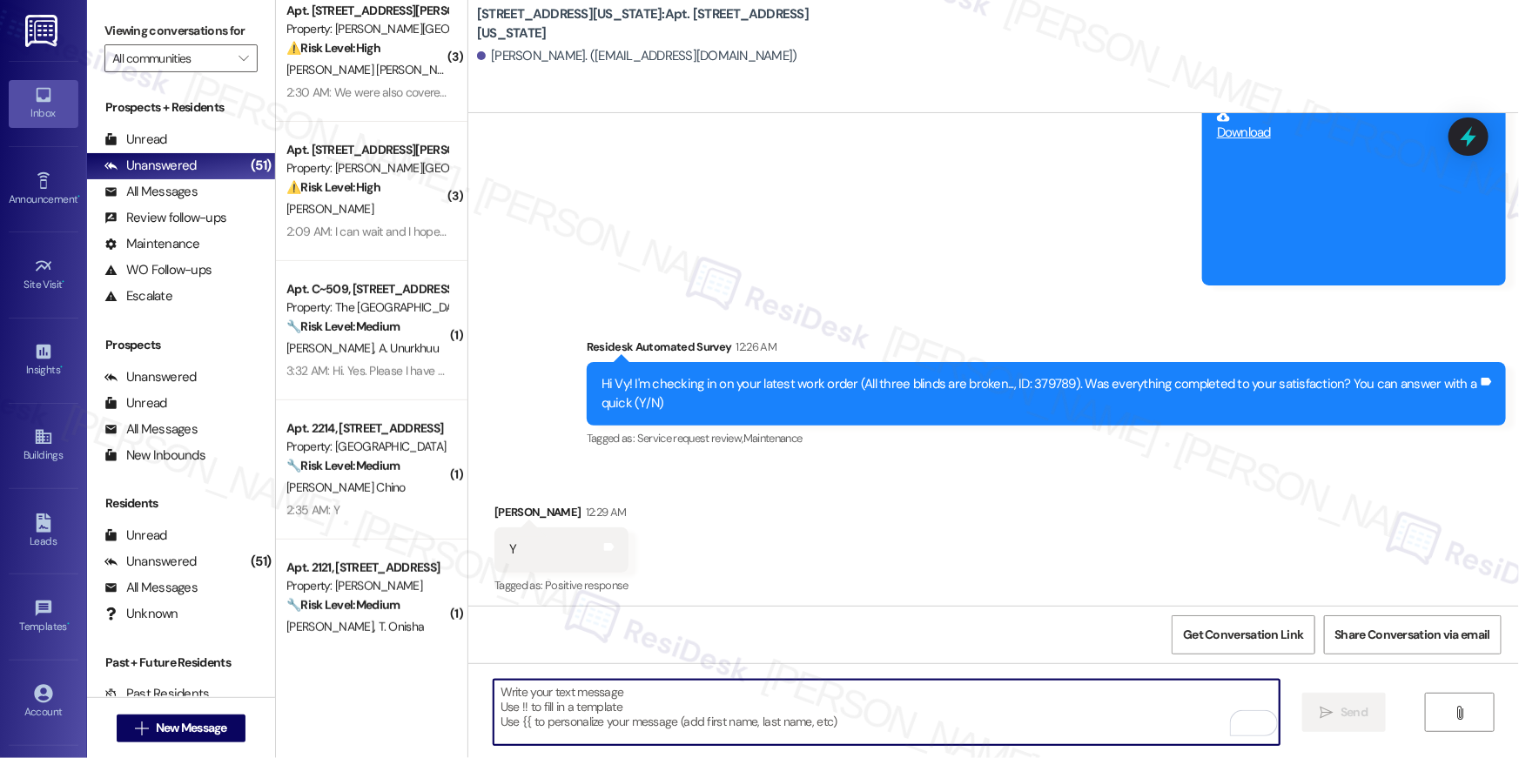
scroll to position [428, 0]
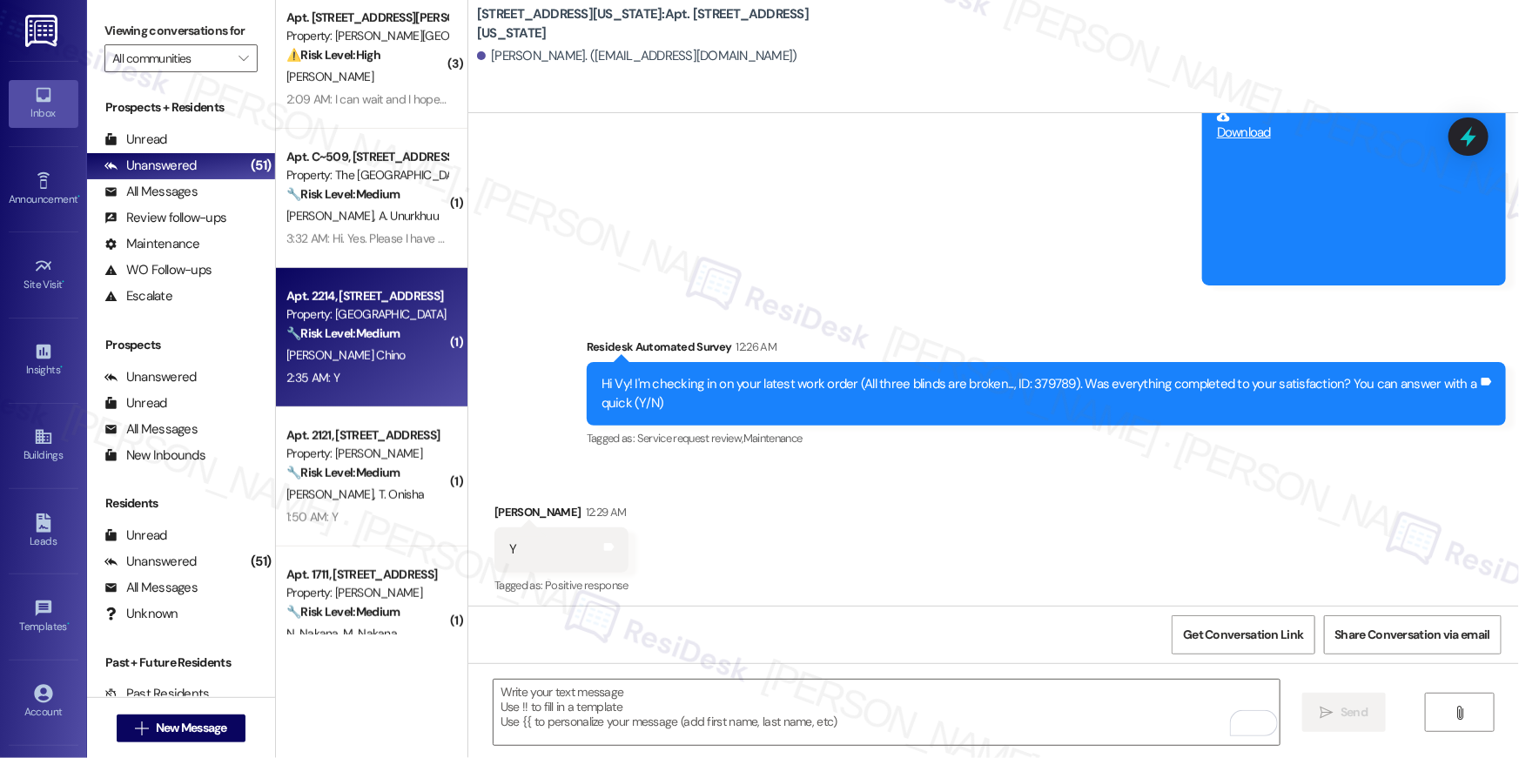
click at [369, 373] on div "2:35 AM: Y 2:35 AM: Y" at bounding box center [367, 378] width 165 height 22
type textarea "Fetching suggested responses. Please feel free to read through the conversation…"
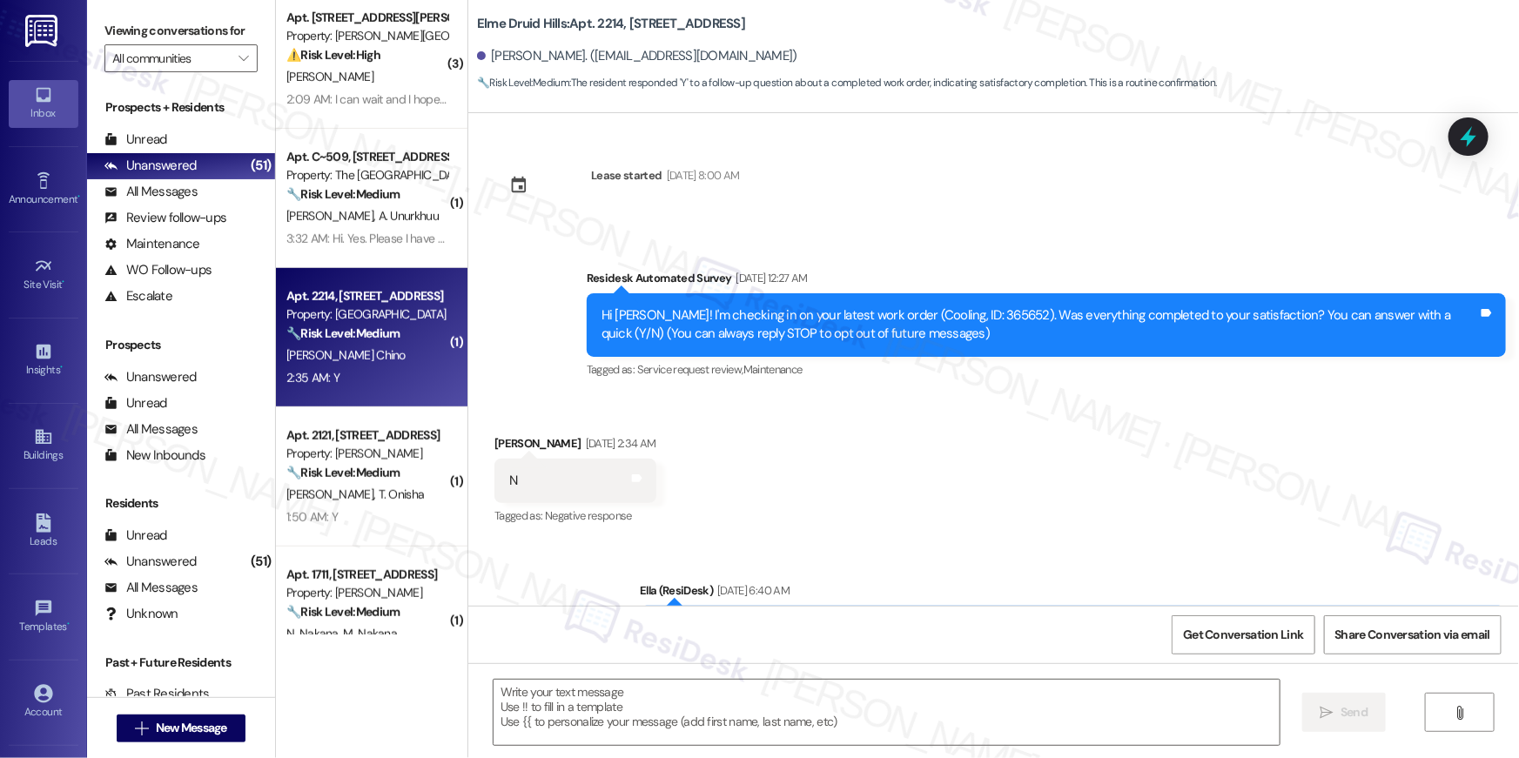
scroll to position [6076, 0]
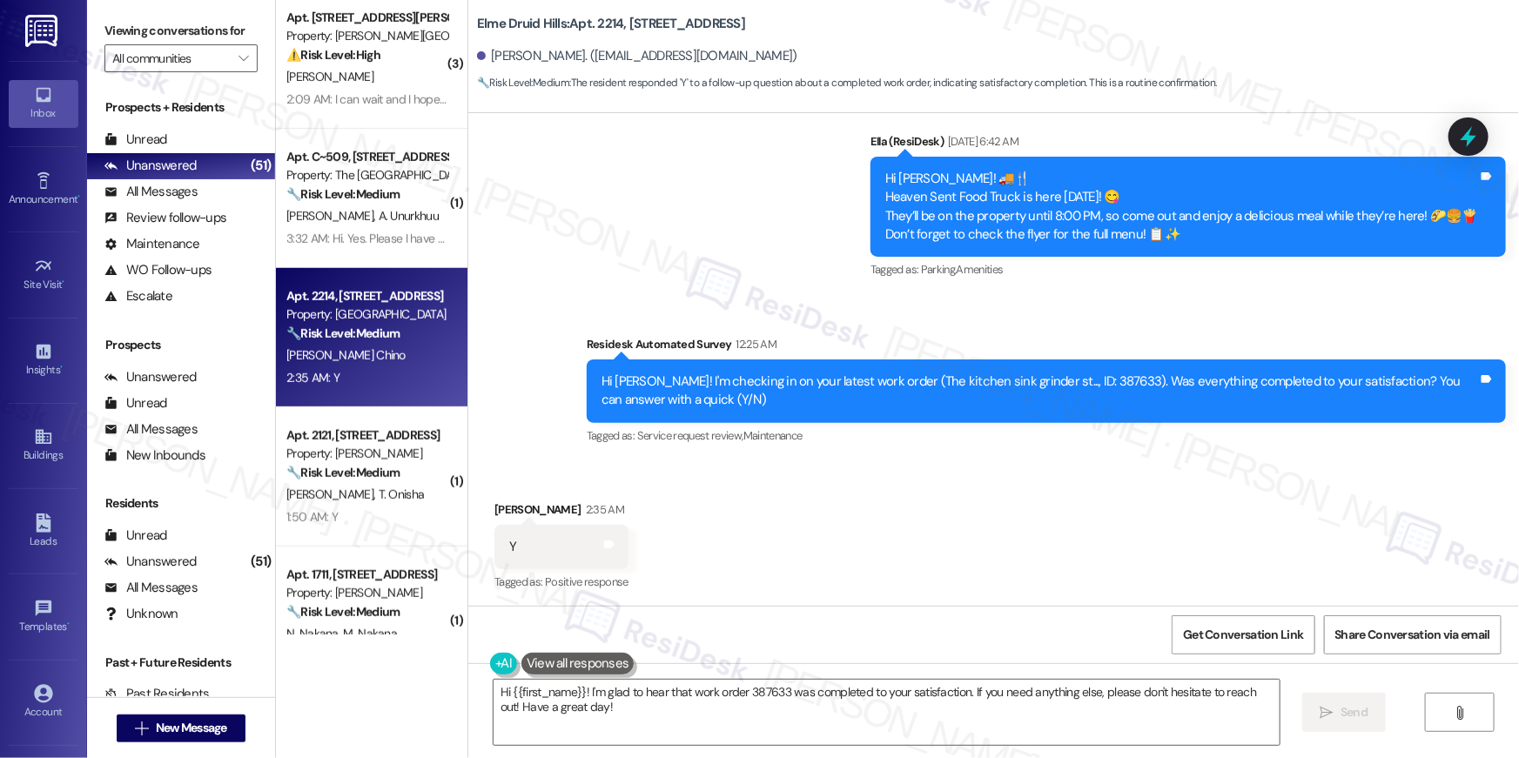
click at [894, 537] on div "Received via SMS [PERSON_NAME] 2:35 AM Y Tags and notes Tagged as: Positive res…" at bounding box center [993, 534] width 1051 height 147
click at [808, 502] on div "Received via SMS [PERSON_NAME] 2:35 AM Y Tags and notes Tagged as: Positive res…" at bounding box center [993, 534] width 1051 height 147
click at [728, 730] on textarea "Hi {{first_name}}! I'm glad to hear that work order 387633 was completed to you…" at bounding box center [887, 712] width 786 height 65
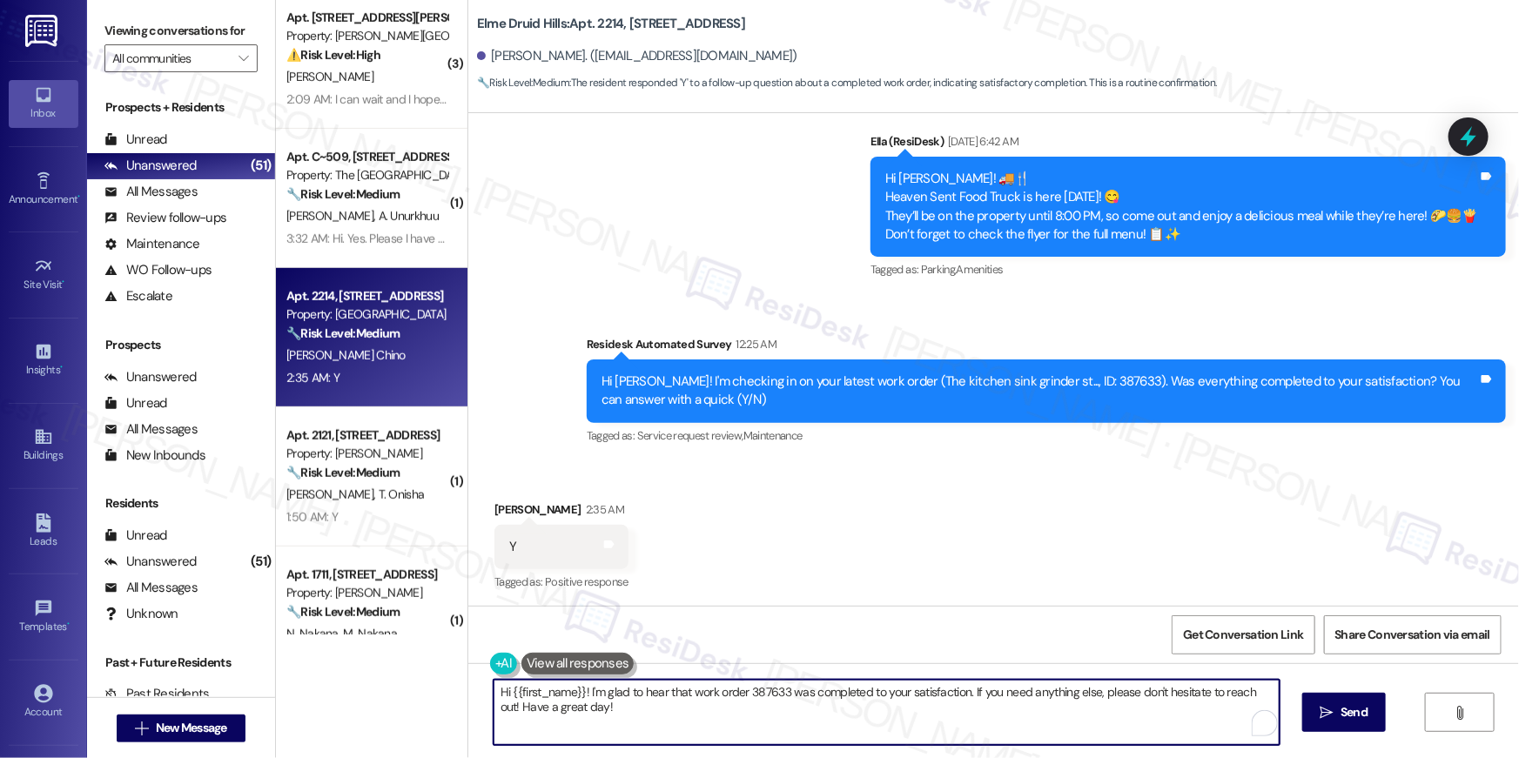
click at [728, 730] on textarea "Hi {{first_name}}! I'm glad to hear that work order 387633 was completed to you…" at bounding box center [887, 712] width 786 height 65
paste textarea ", I’m happy to hear your work order has been completed! If you need anything el…"
type textarea "Hi {{first_name}}, I’m happy to hear your work order has been completed! If you…"
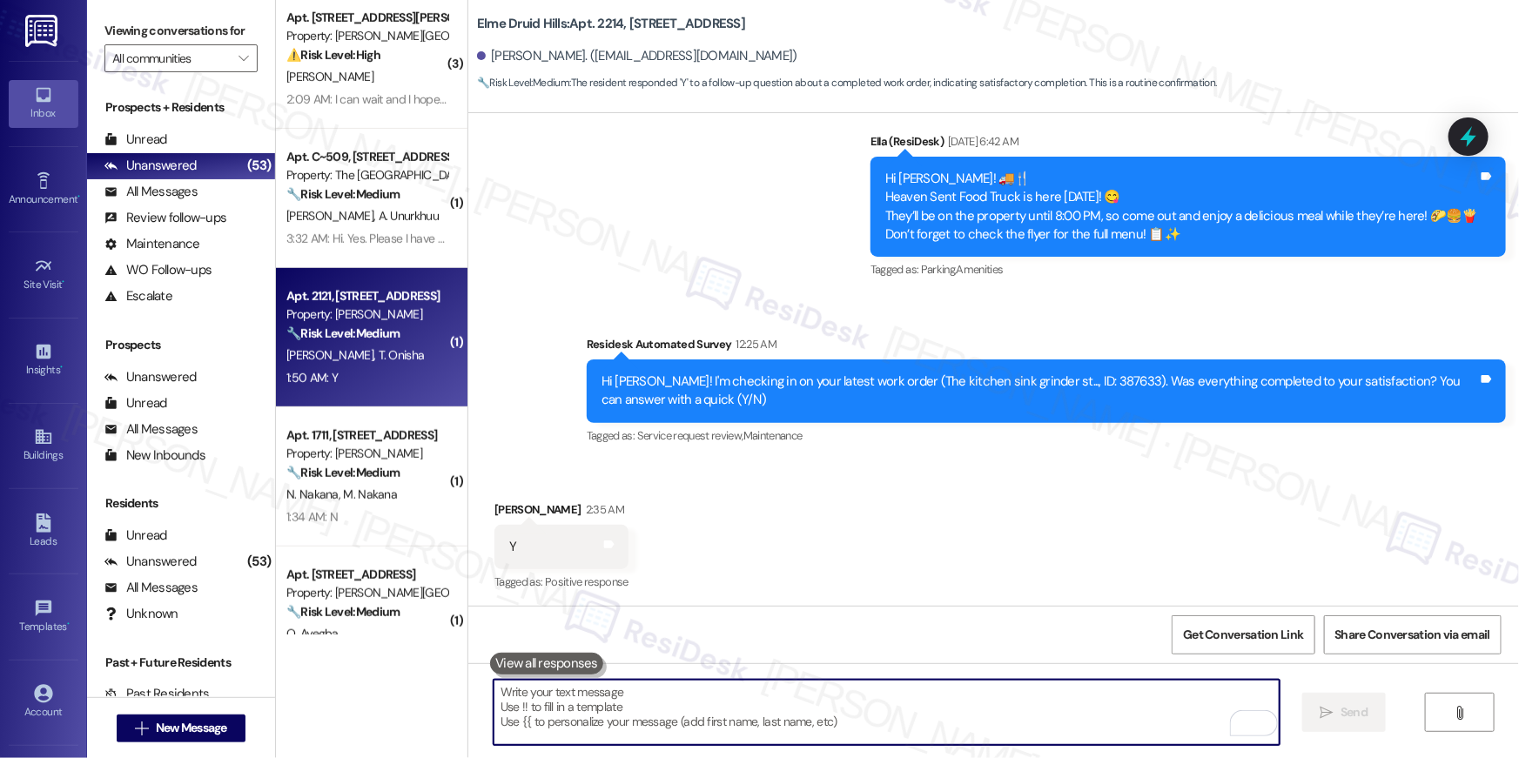
click at [374, 377] on div "1:50 AM: Y 1:50 AM: Y" at bounding box center [367, 378] width 165 height 22
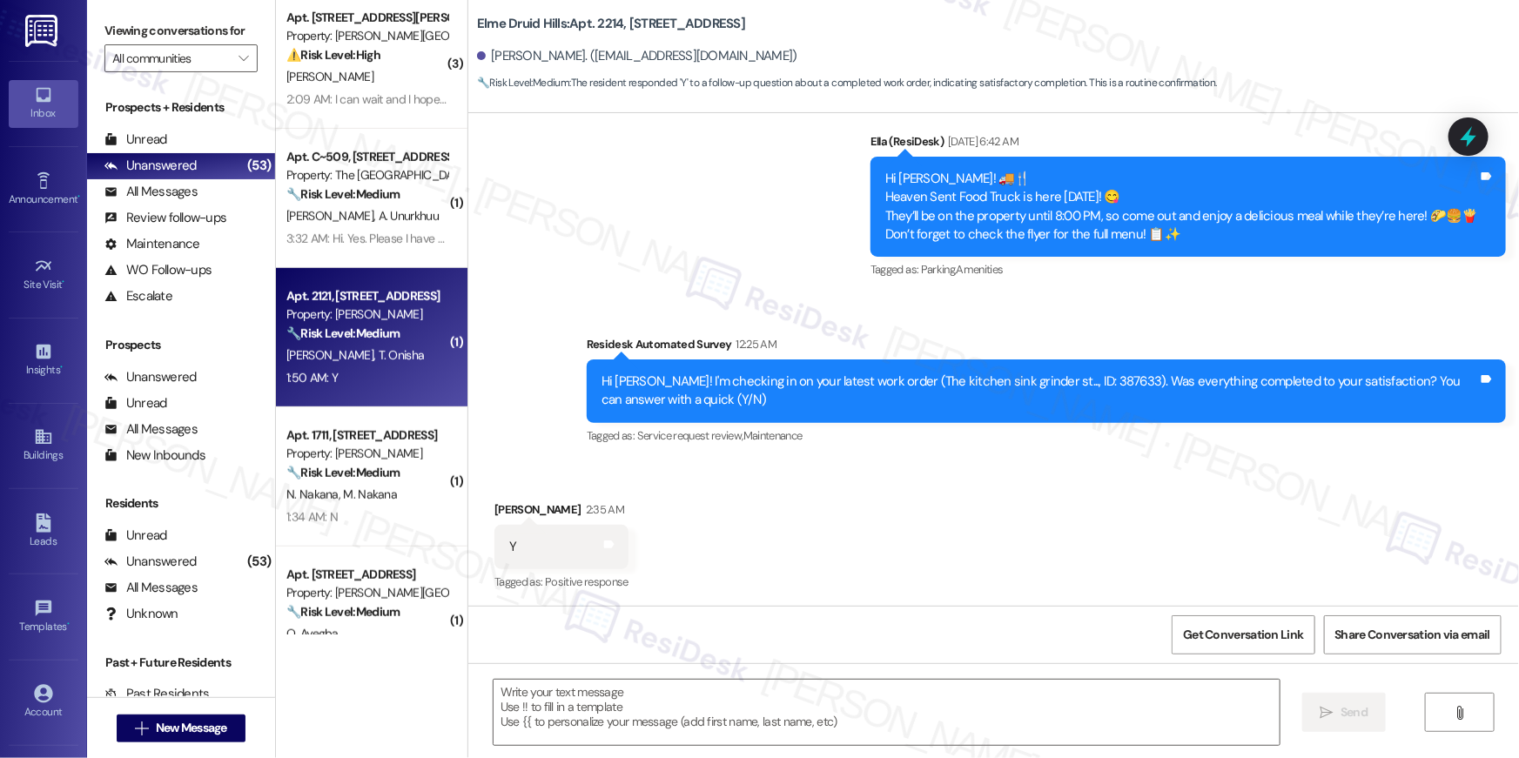
type textarea "Fetching suggested responses. Please feel free to read through the conversation…"
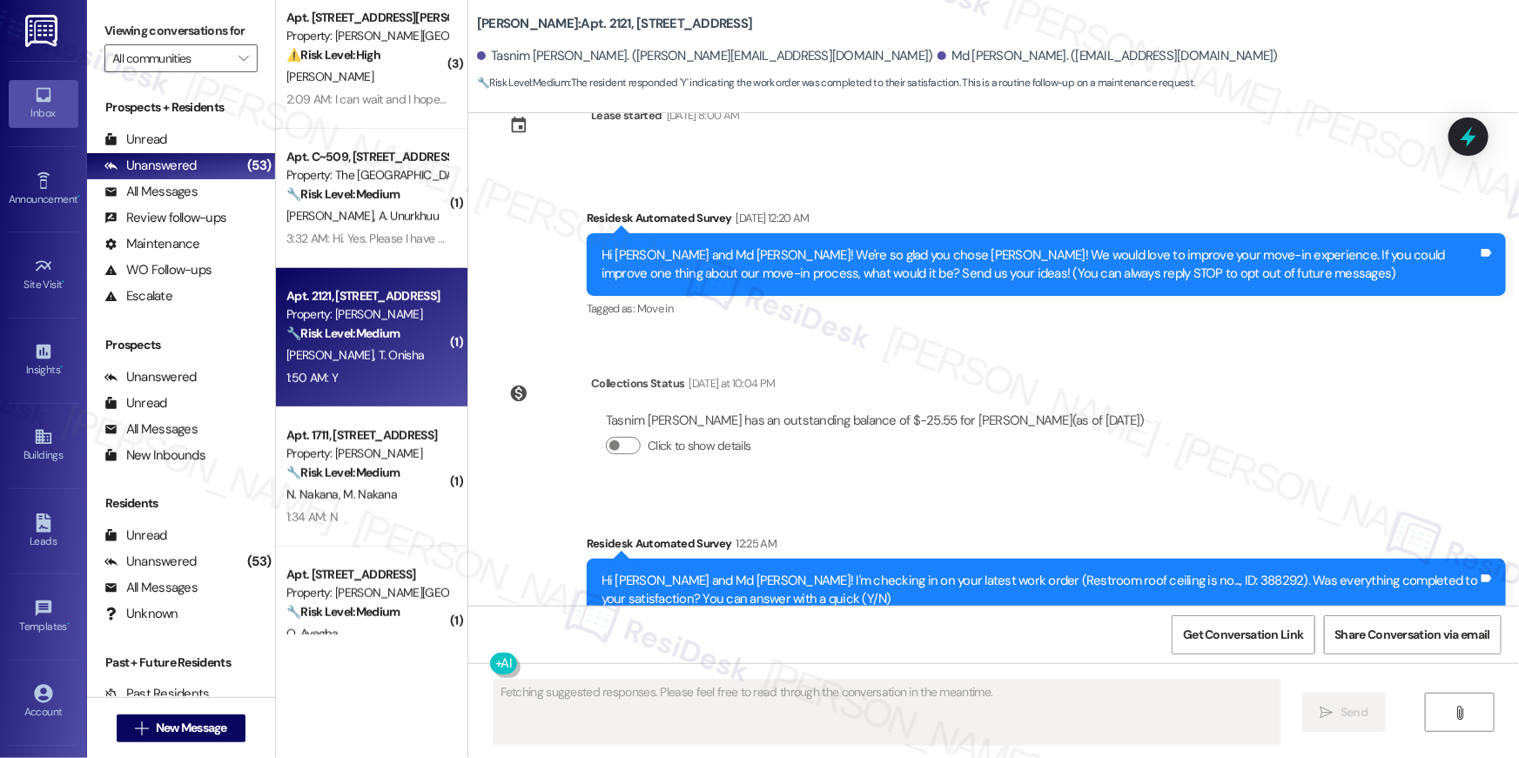
scroll to position [427, 0]
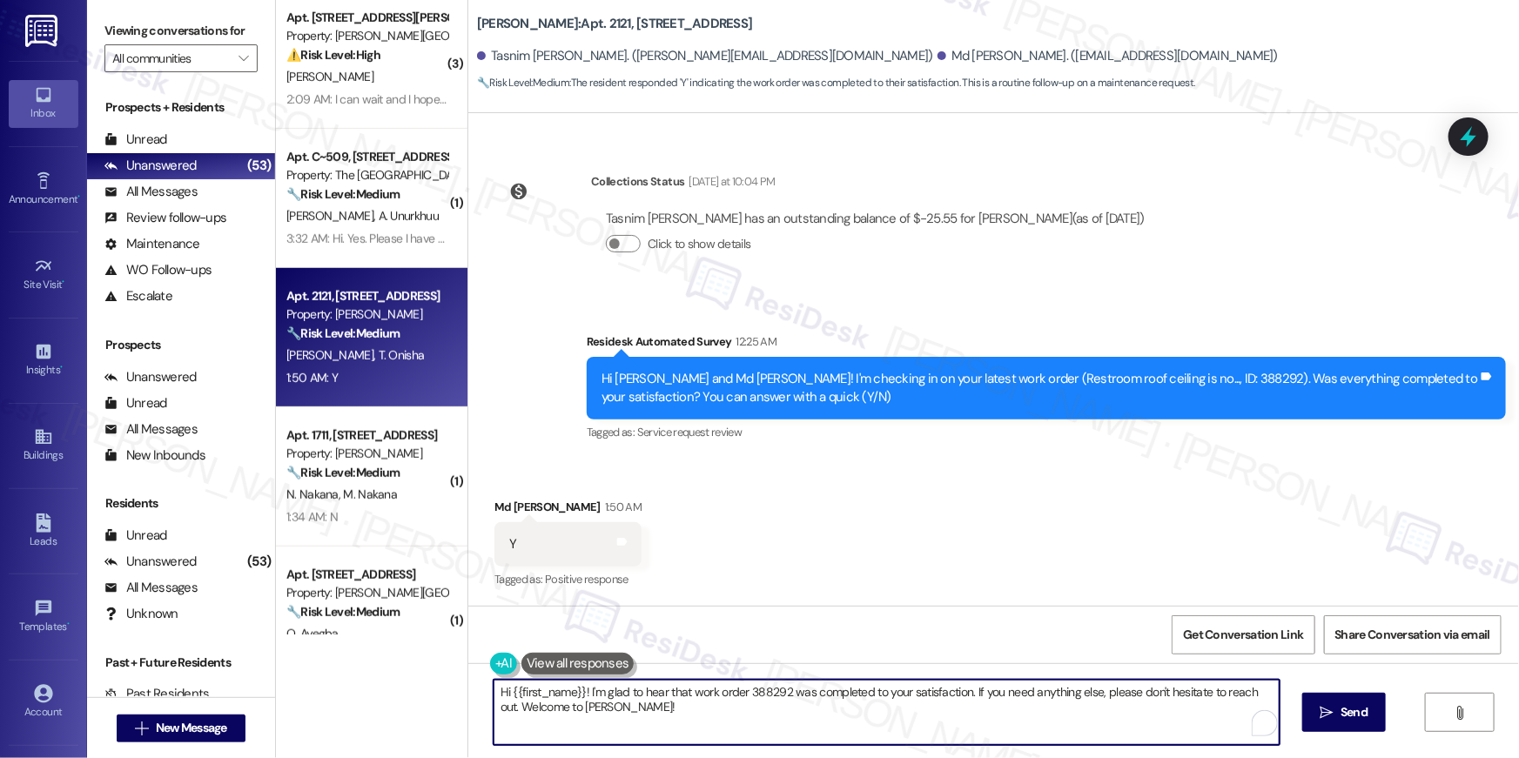
click at [924, 705] on textarea "Hi {{first_name}}! I'm glad to hear that work order 388292 was completed to you…" at bounding box center [887, 712] width 786 height 65
paste textarea ", I’m happy to hear your work order has been completed! If you need anything el…"
type textarea "Hi {{first_name}}, I’m happy to hear your work order has been completed! If you…"
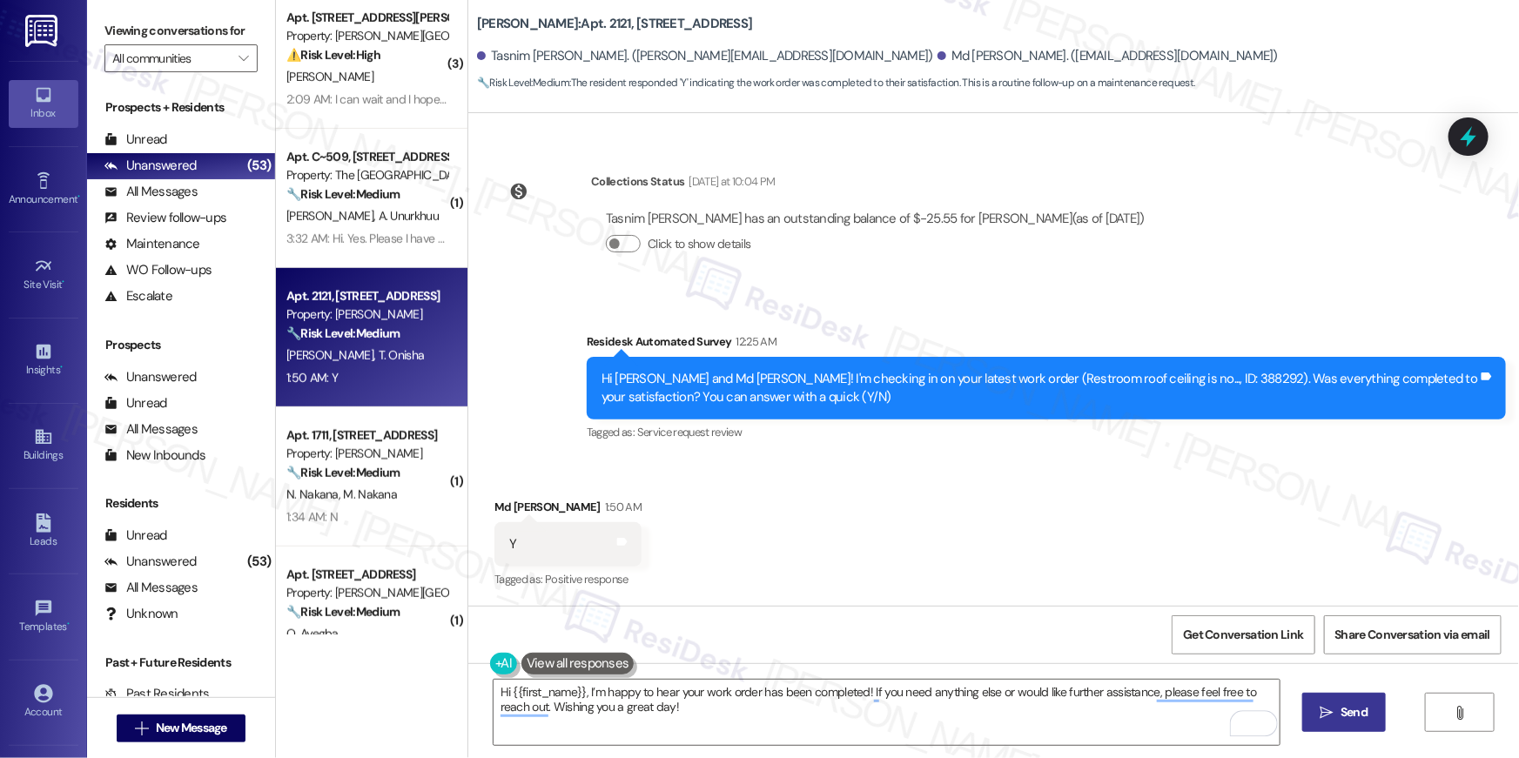
click at [1342, 711] on span "Send" at bounding box center [1354, 712] width 27 height 18
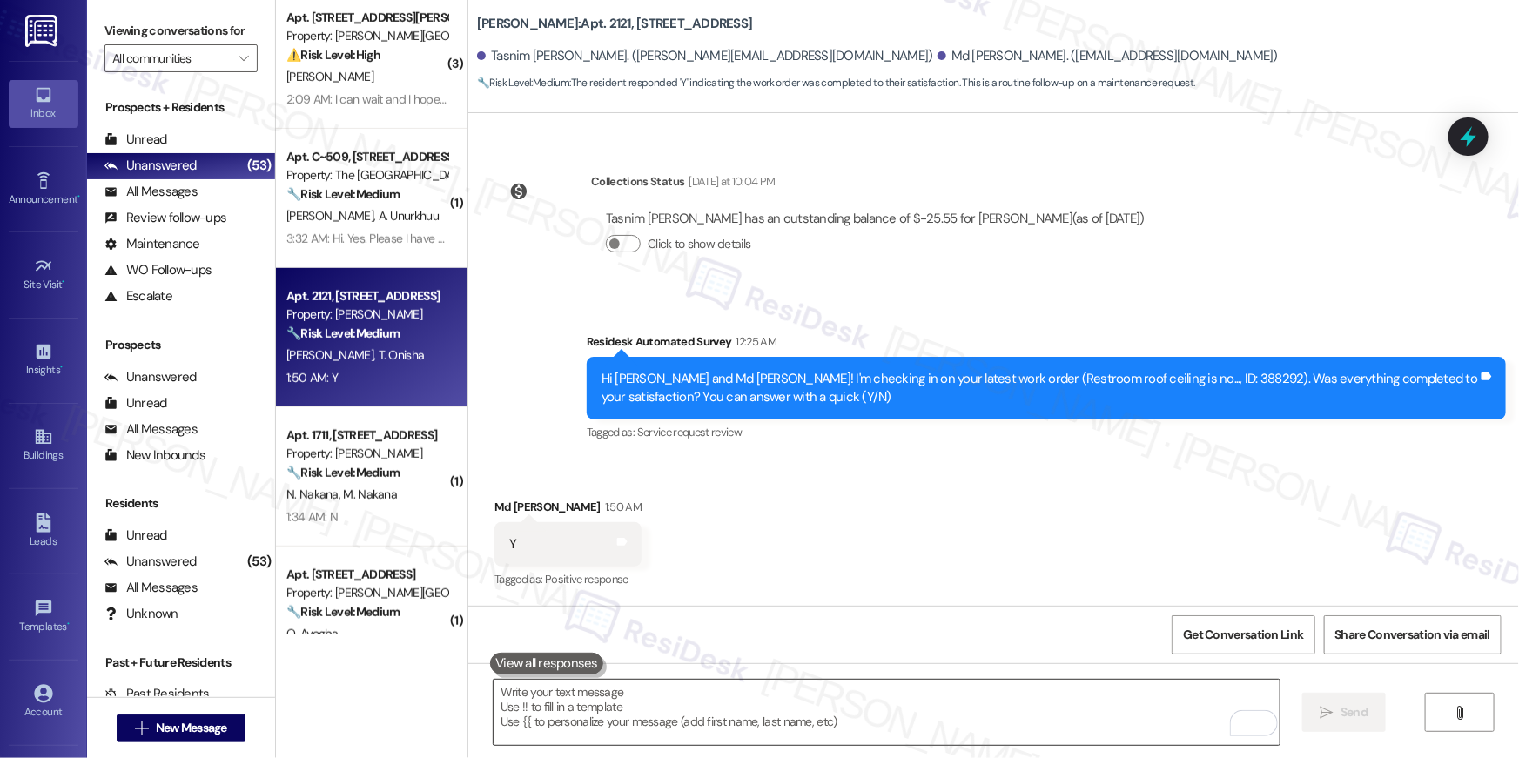
click at [901, 734] on textarea "To enrich screen reader interactions, please activate Accessibility in Grammarl…" at bounding box center [887, 712] width 786 height 65
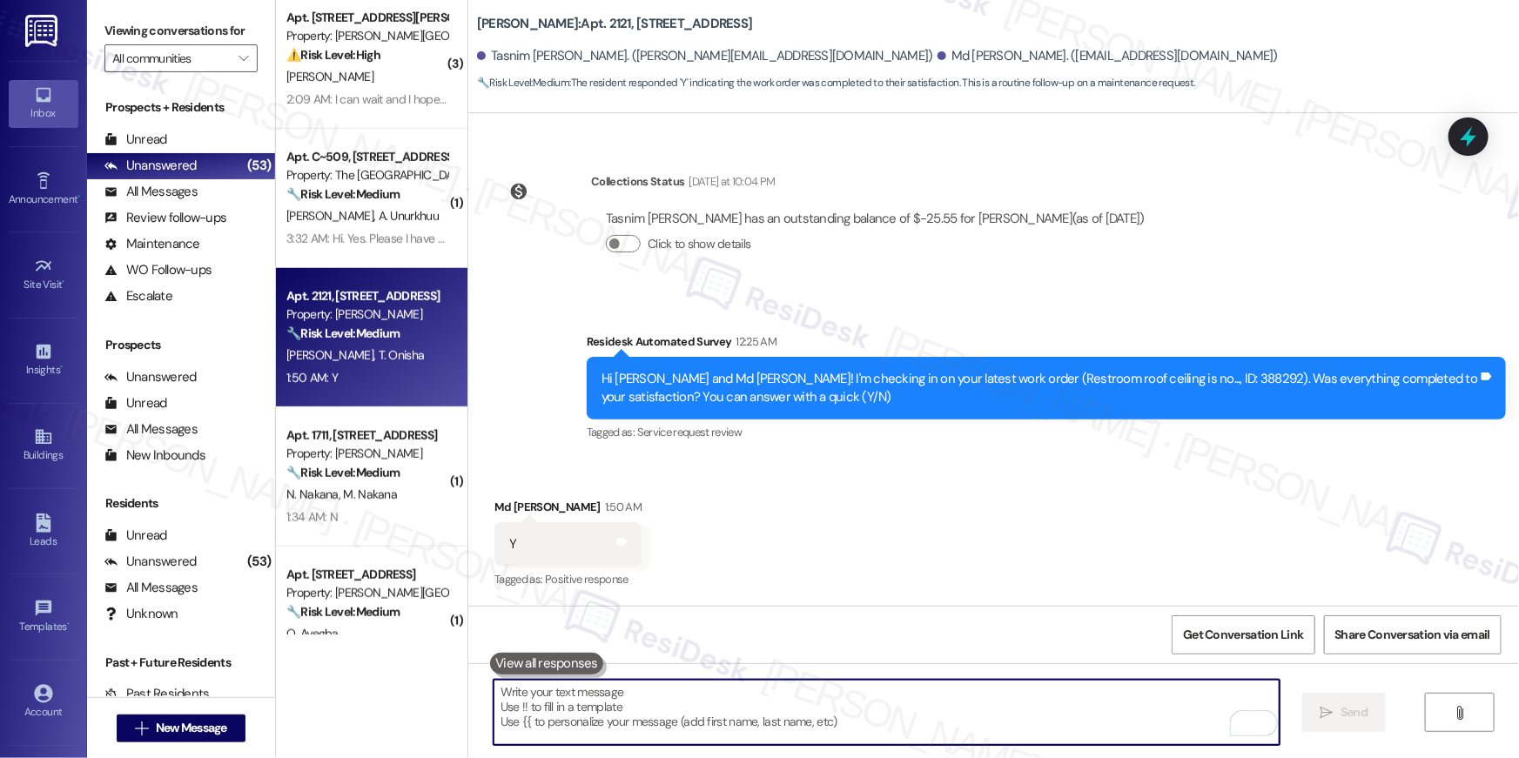
click at [901, 734] on textarea "To enrich screen reader interactions, please activate Accessibility in Grammarl…" at bounding box center [887, 712] width 786 height 65
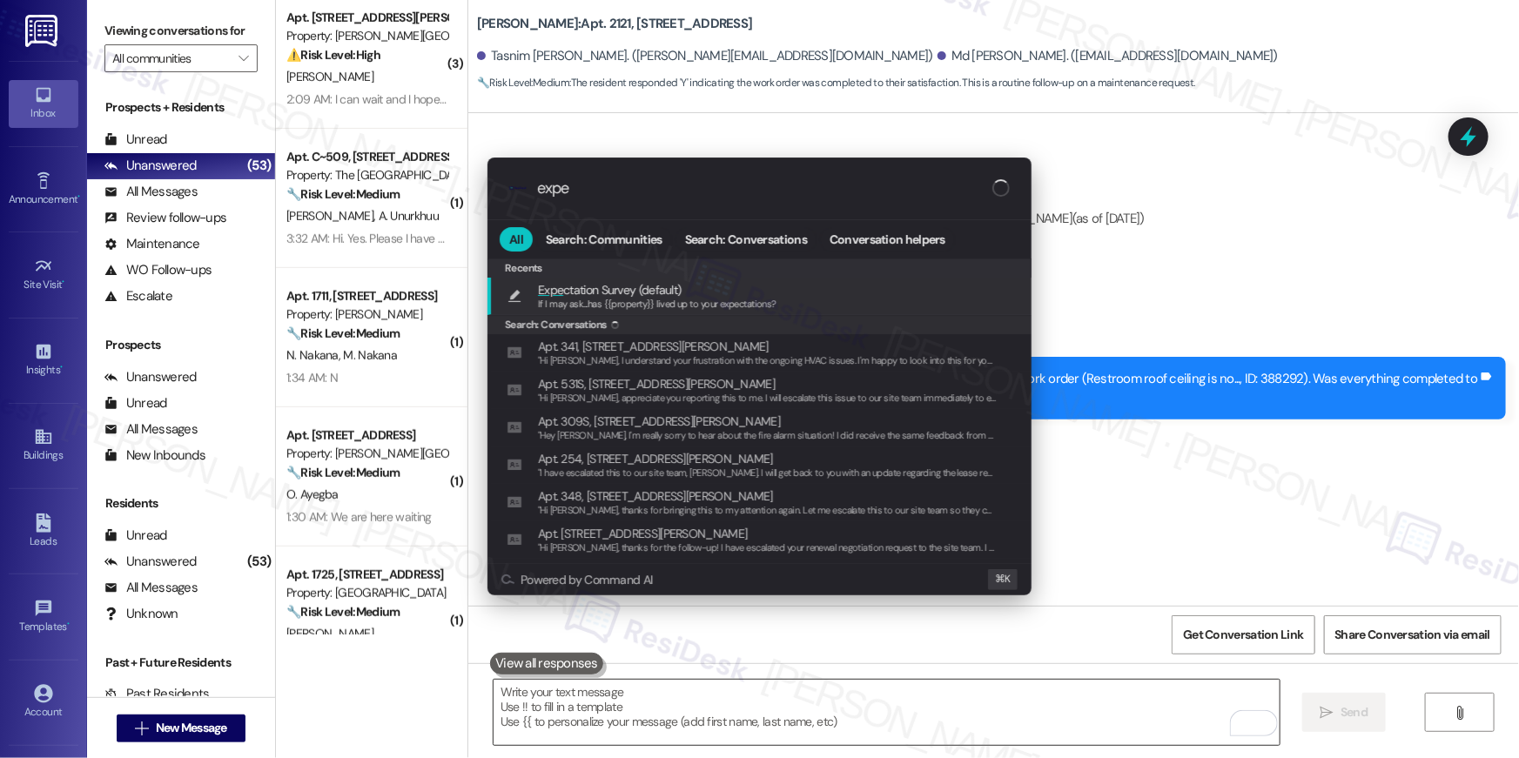
type input "expec"
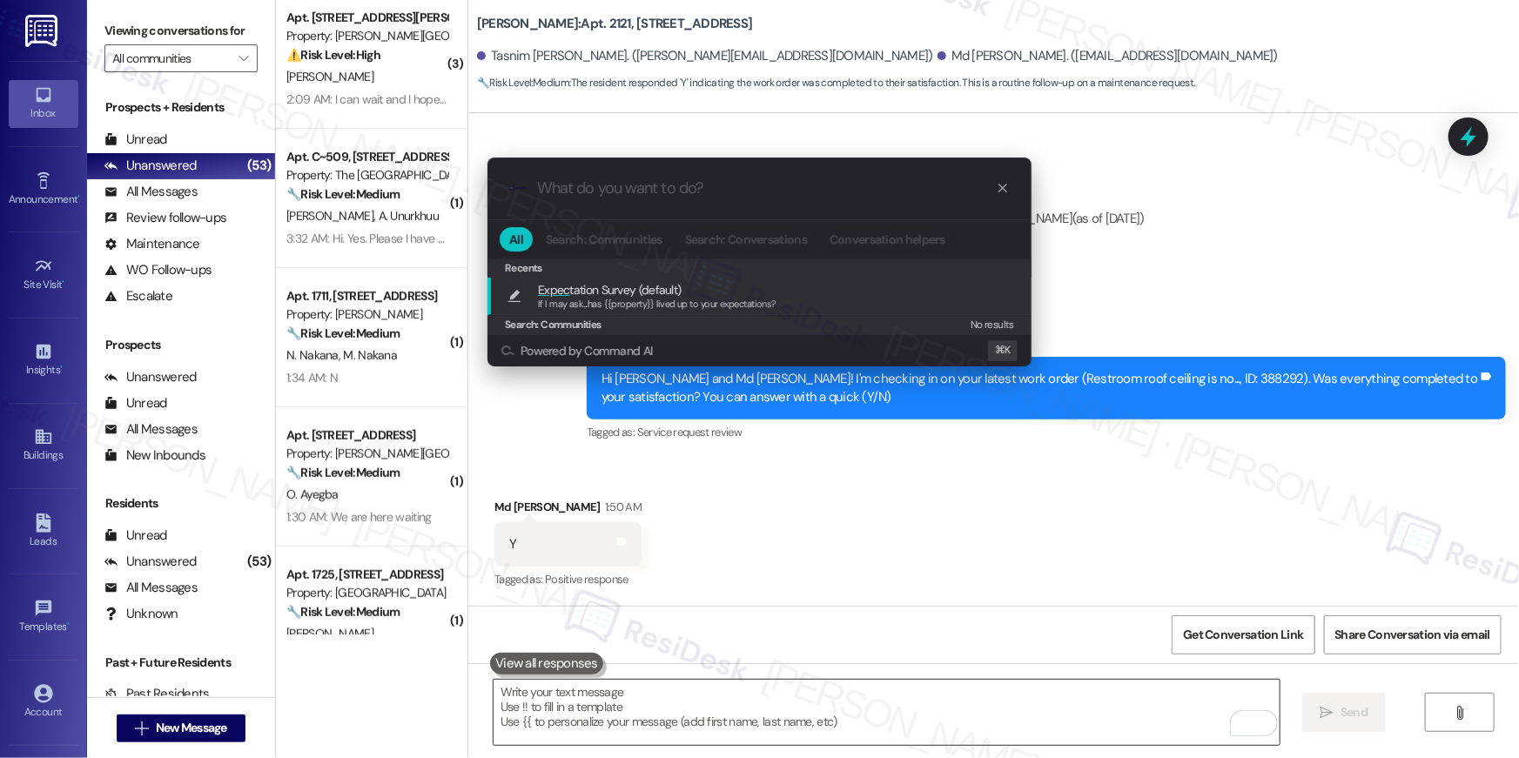
type textarea "If I may ask...has {{property}} lived up to your expectations?"
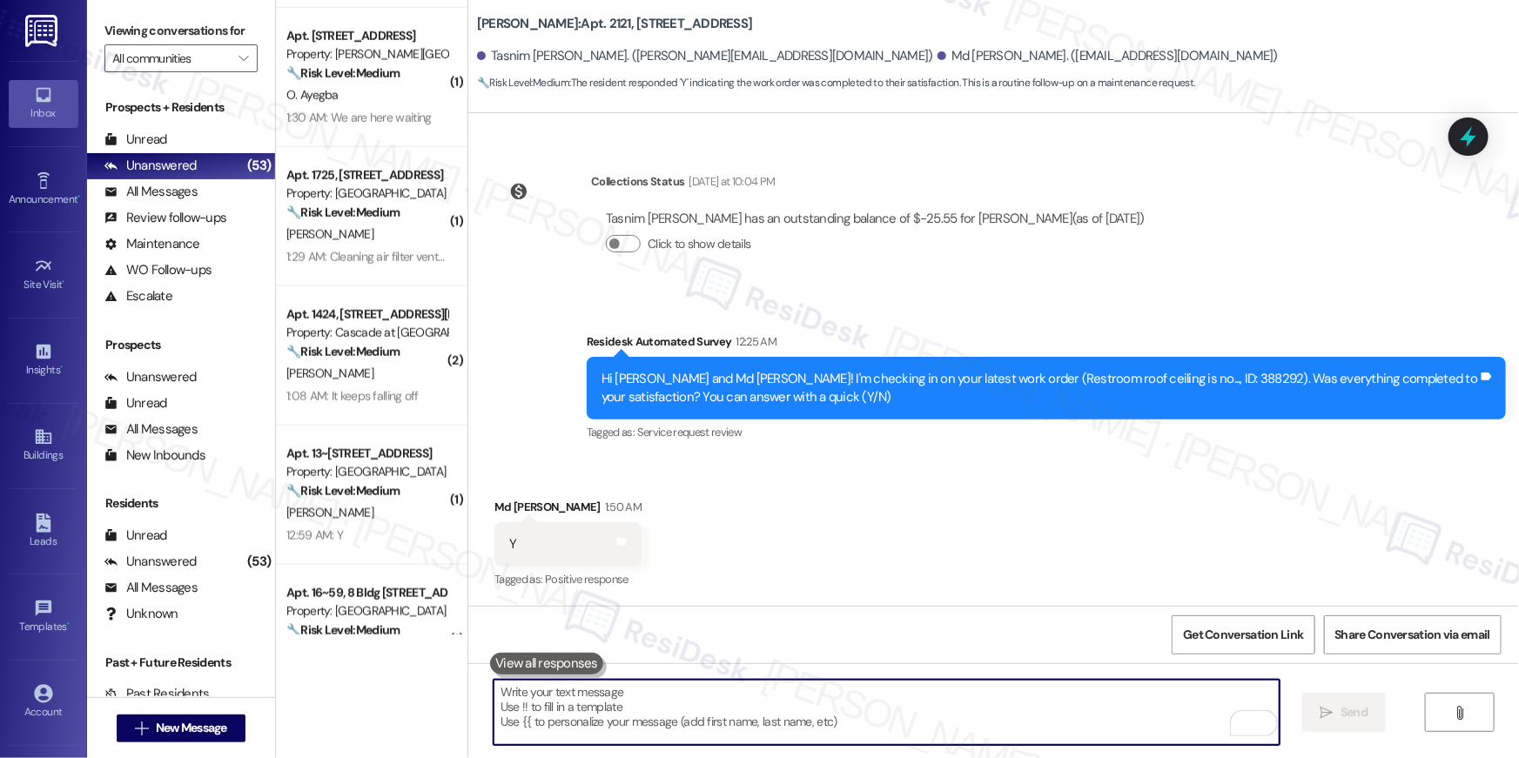
scroll to position [842, 0]
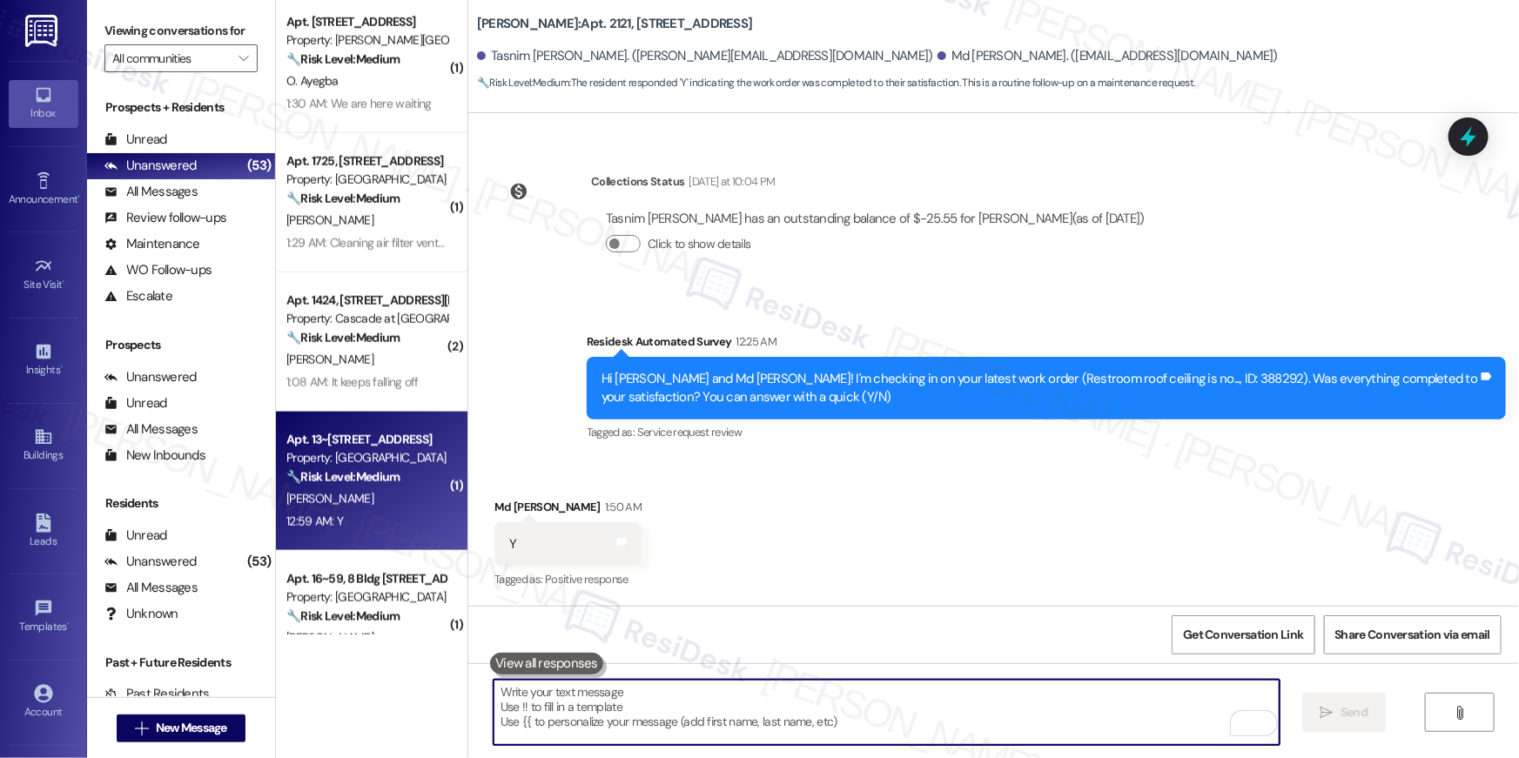
click at [375, 470] on strong "🔧 Risk Level: Medium" at bounding box center [342, 477] width 113 height 16
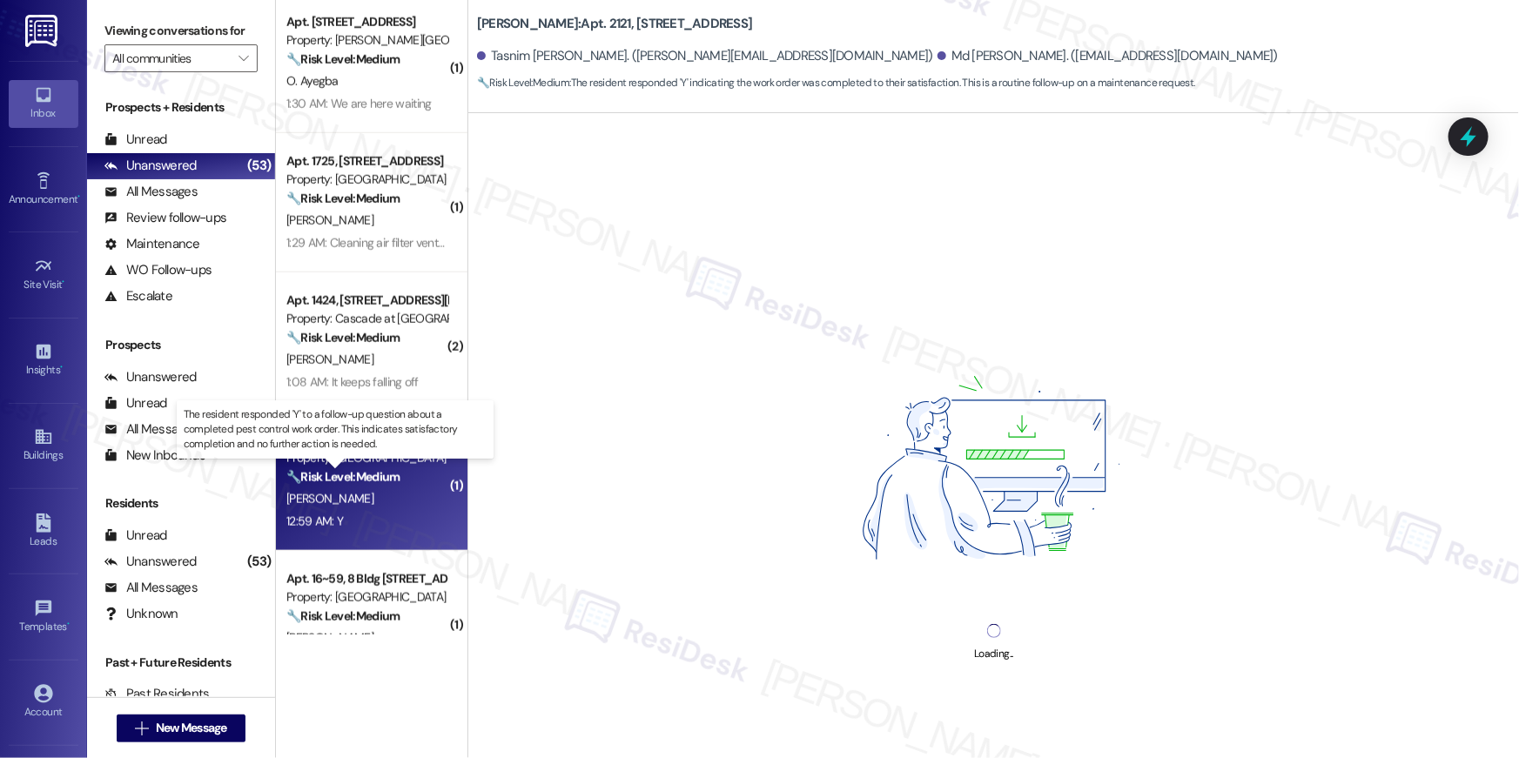
click at [375, 470] on strong "🔧 Risk Level: Medium" at bounding box center [342, 477] width 113 height 16
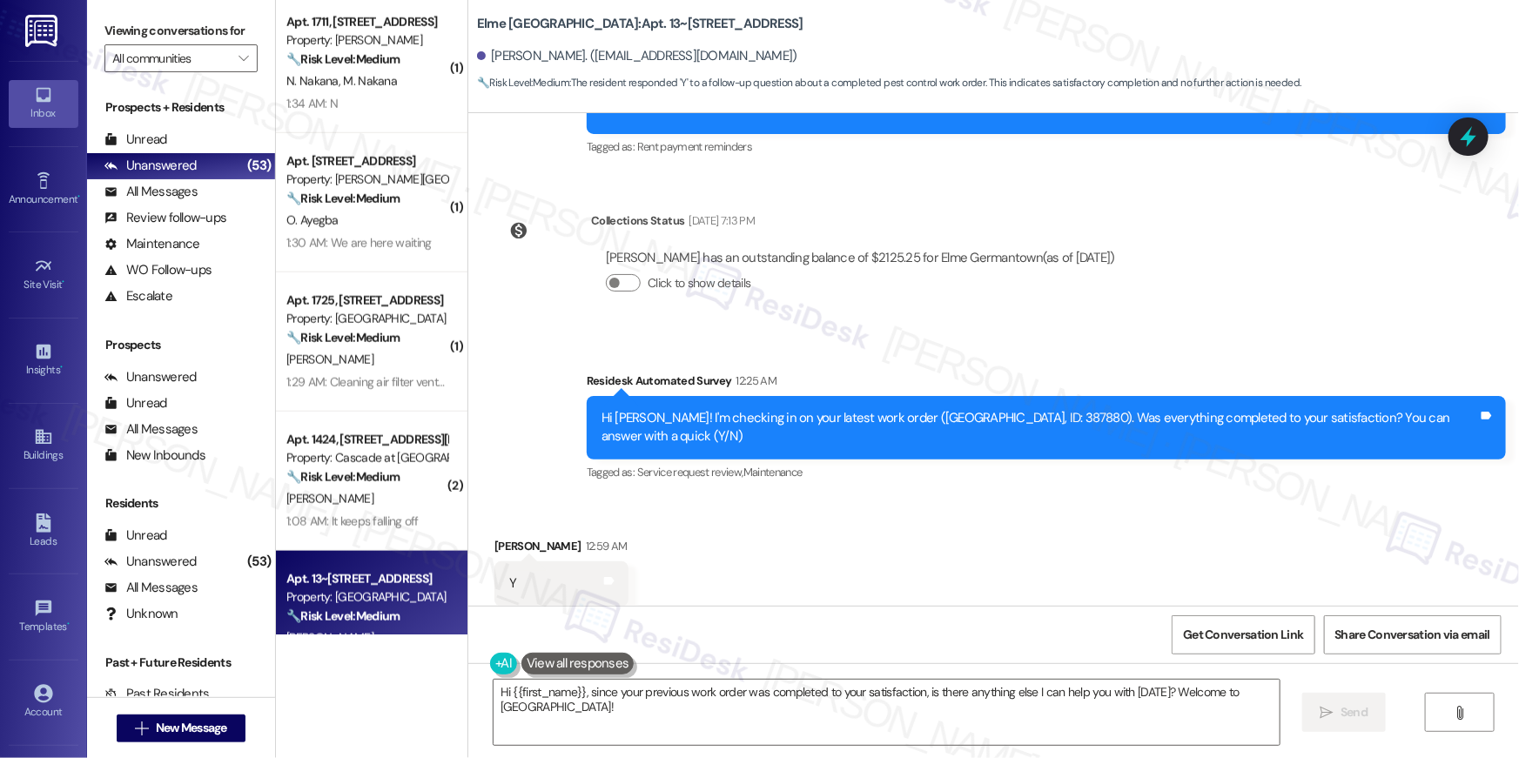
scroll to position [5336, 0]
drag, startPoint x: 841, startPoint y: 683, endPoint x: 1468, endPoint y: 501, distance: 652.9
click at [841, 683] on textarea "Hi {{first_name}}, since your previous work order was completed to your satisfa…" at bounding box center [887, 712] width 786 height 65
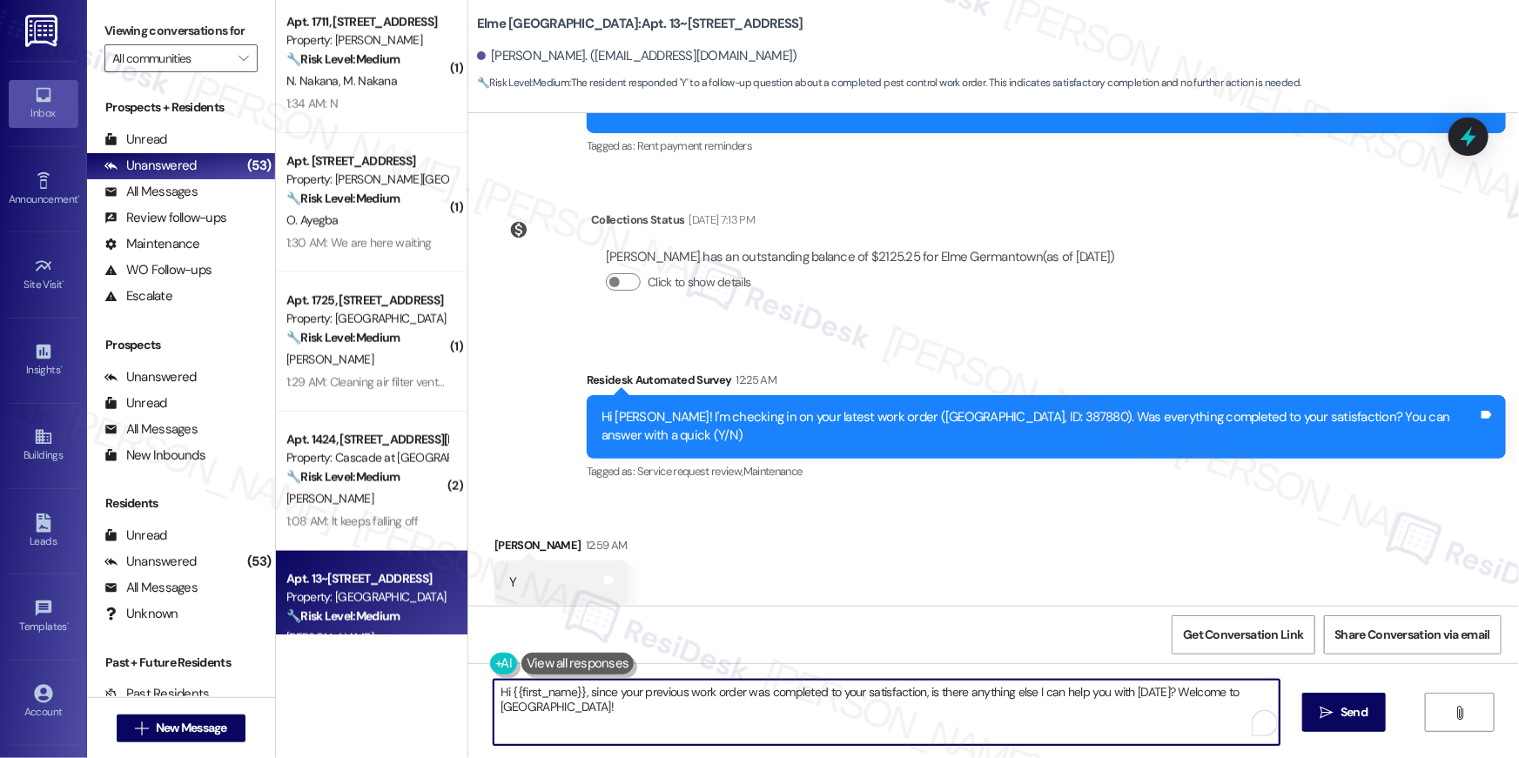
click at [947, 704] on textarea "Hi {{first_name}}, since your previous work order was completed to your satisfa…" at bounding box center [887, 712] width 786 height 65
click at [907, 731] on textarea "Hi {{first_name}}, since your previous work order was completed to your satisfa…" at bounding box center [887, 712] width 786 height 65
paste textarea "I’m happy to hear your work order has been completed! If you need anything else…"
type textarea "Hi {{first_name}}, I’m happy to hear your work order has been completed! If you…"
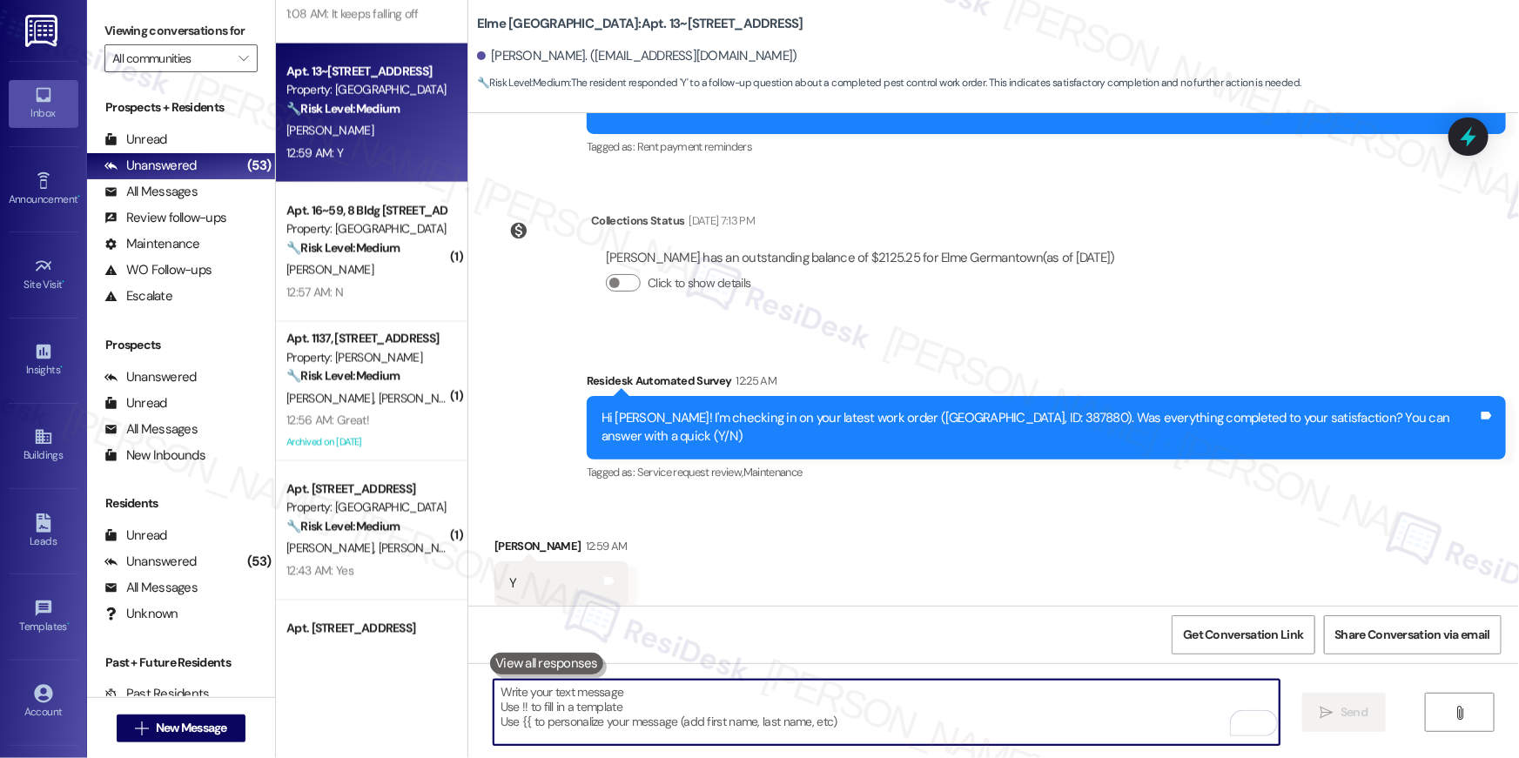
scroll to position [1350, 0]
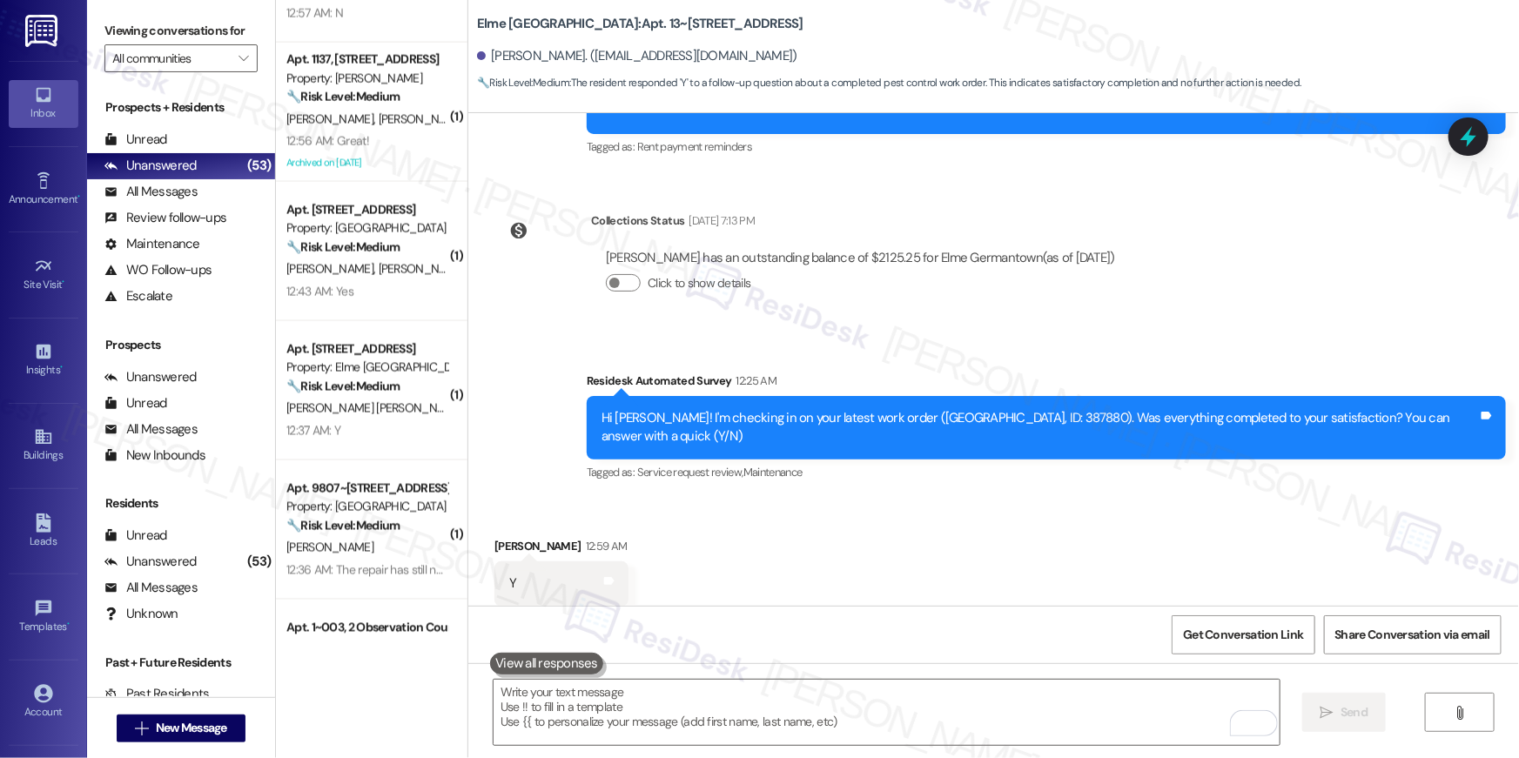
click at [353, 407] on div "[PERSON_NAME] [PERSON_NAME]" at bounding box center [367, 409] width 165 height 22
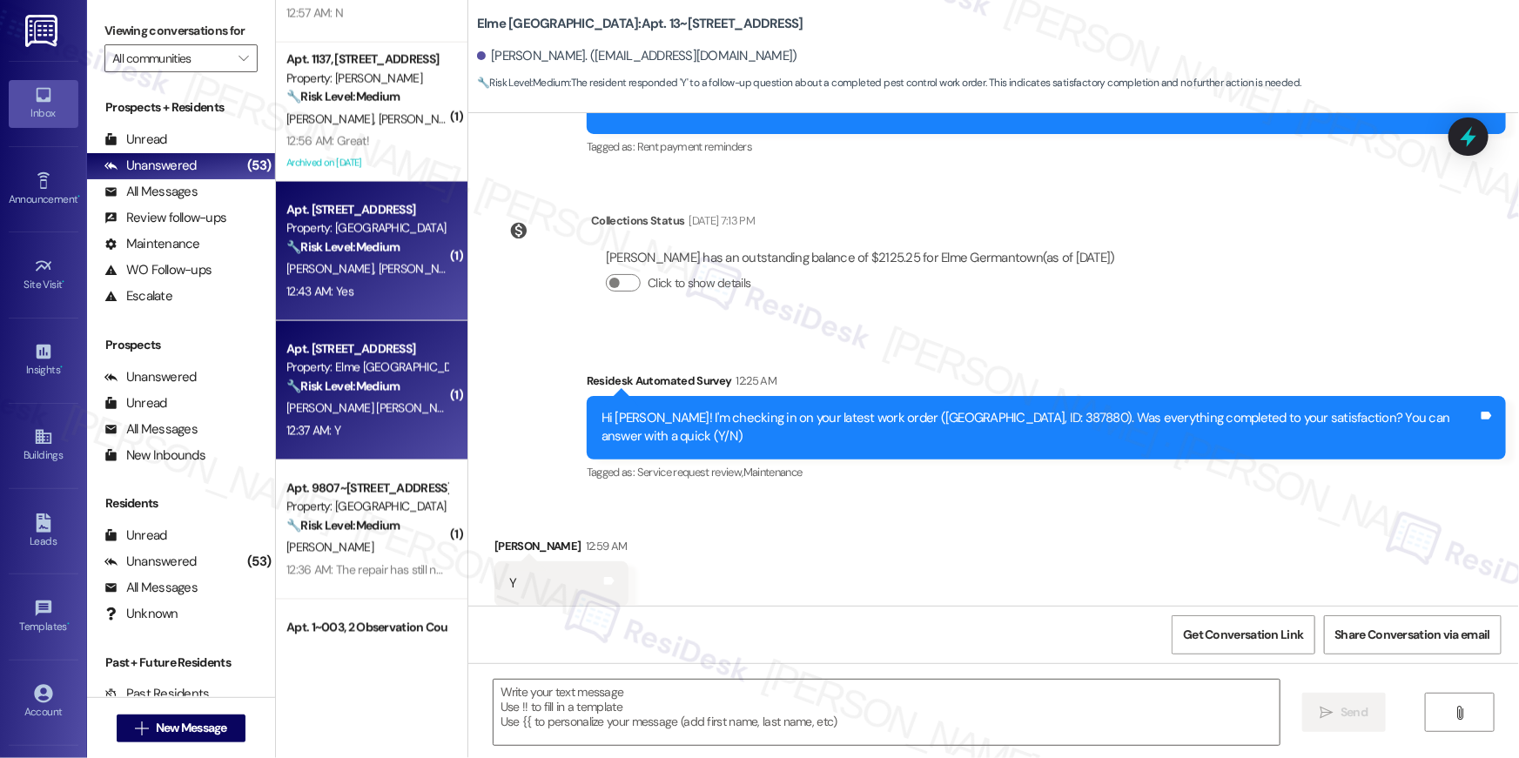
type textarea "Fetching suggested responses. Please feel free to read through the conversation…"
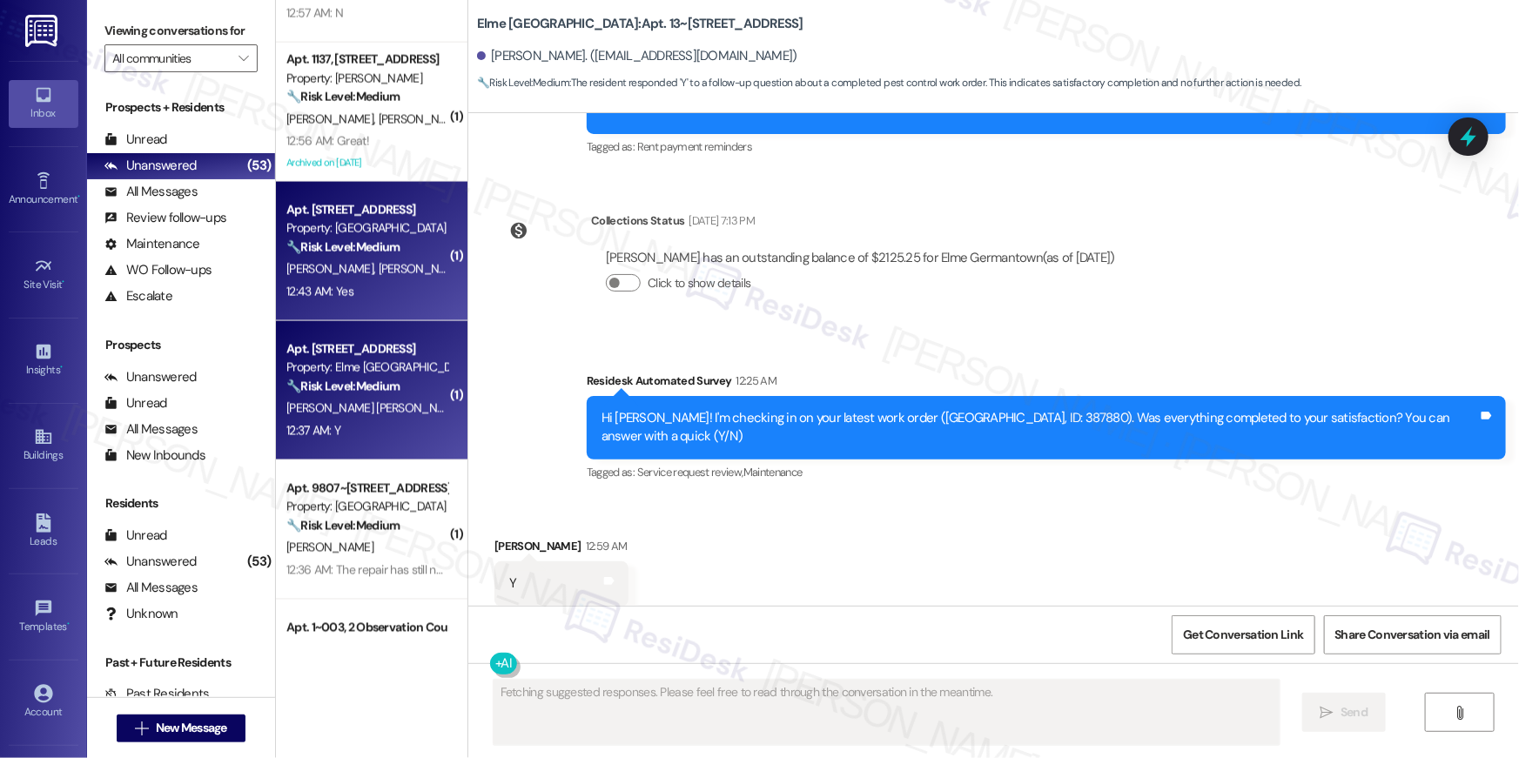
click at [357, 234] on div "Property: [GEOGRAPHIC_DATA]" at bounding box center [366, 228] width 161 height 18
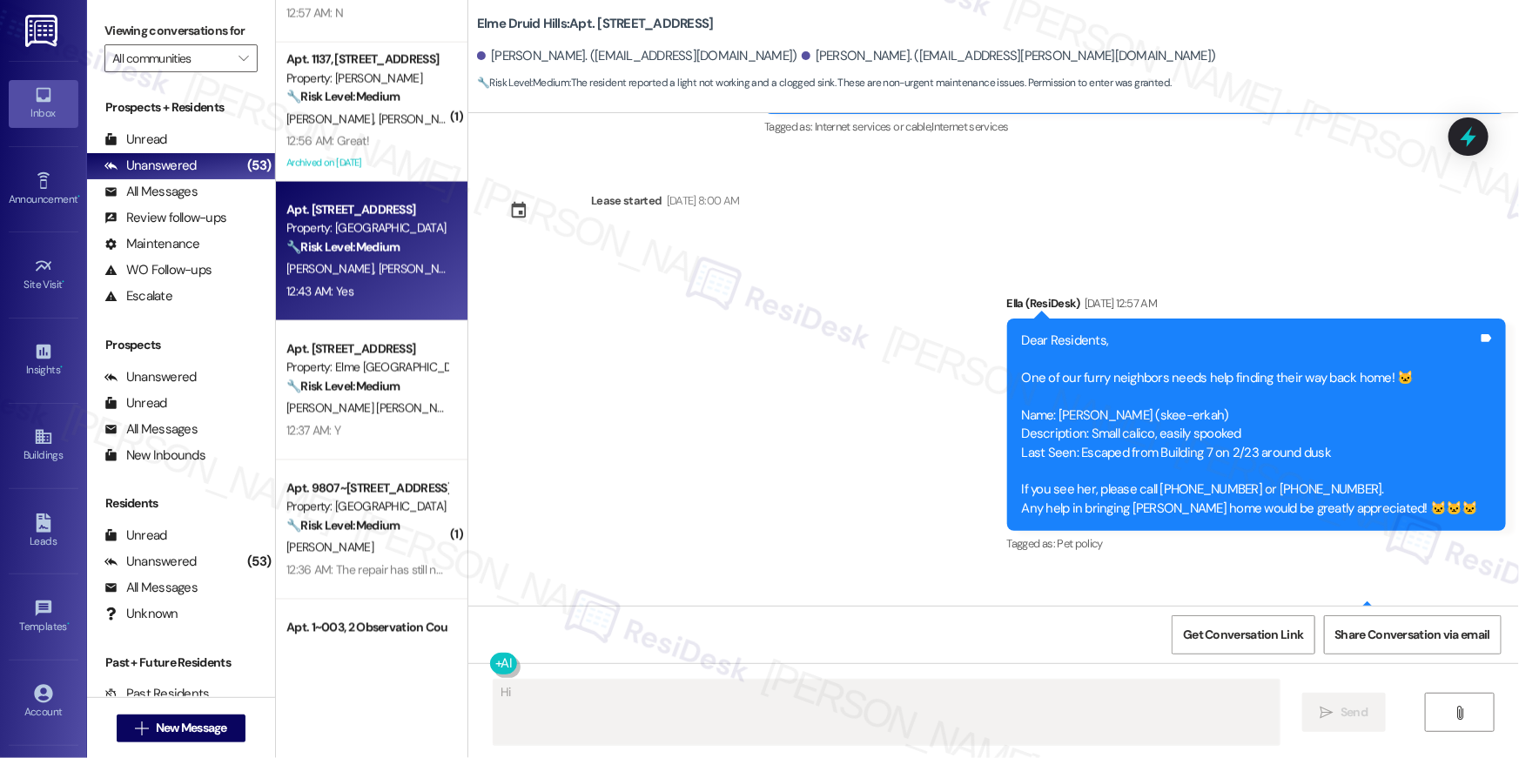
scroll to position [40299, 0]
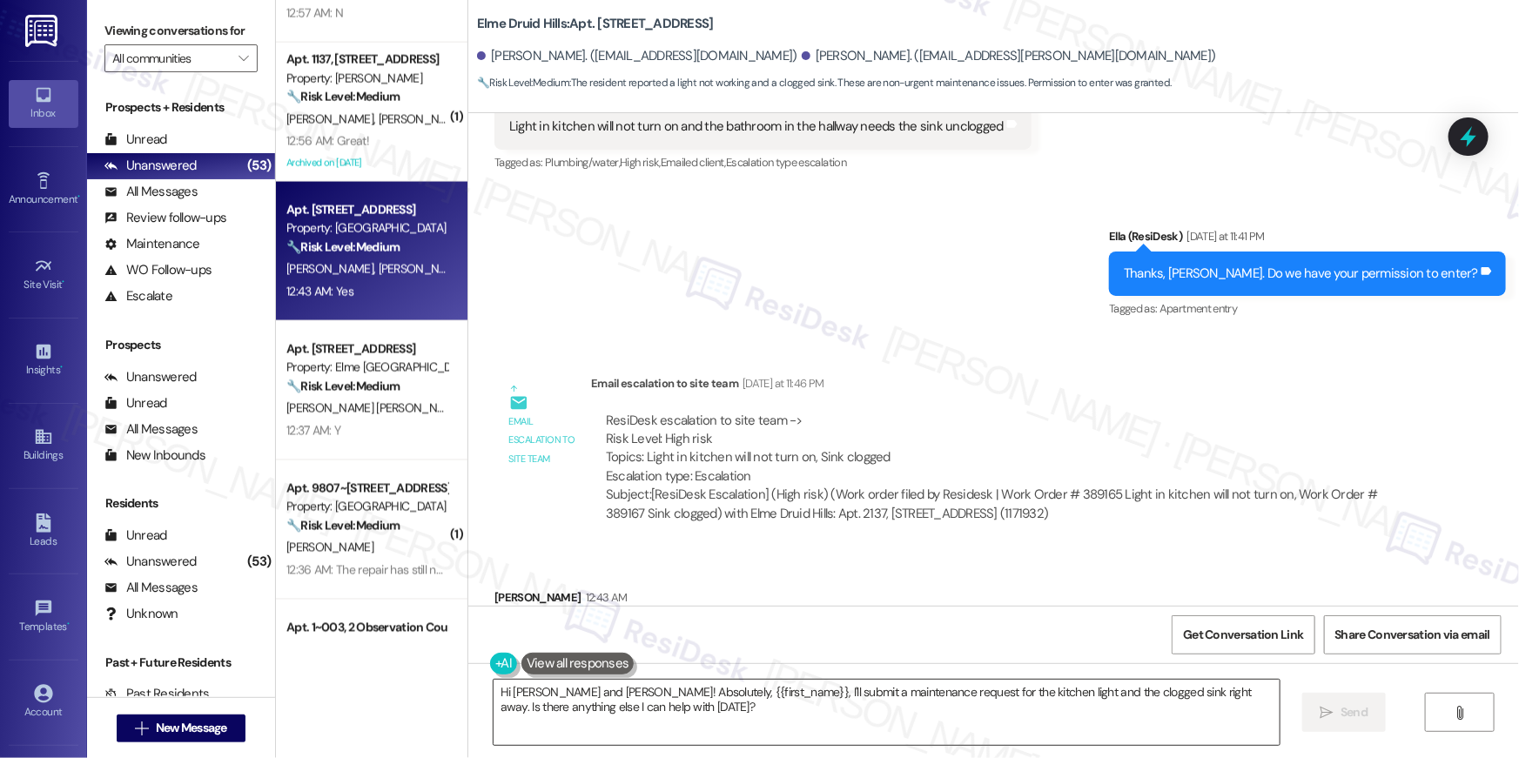
click at [989, 708] on textarea "Hi Courtney and Hunter! Absolutely, {{first_name}}, I'll submit a maintenance r…" at bounding box center [887, 712] width 786 height 65
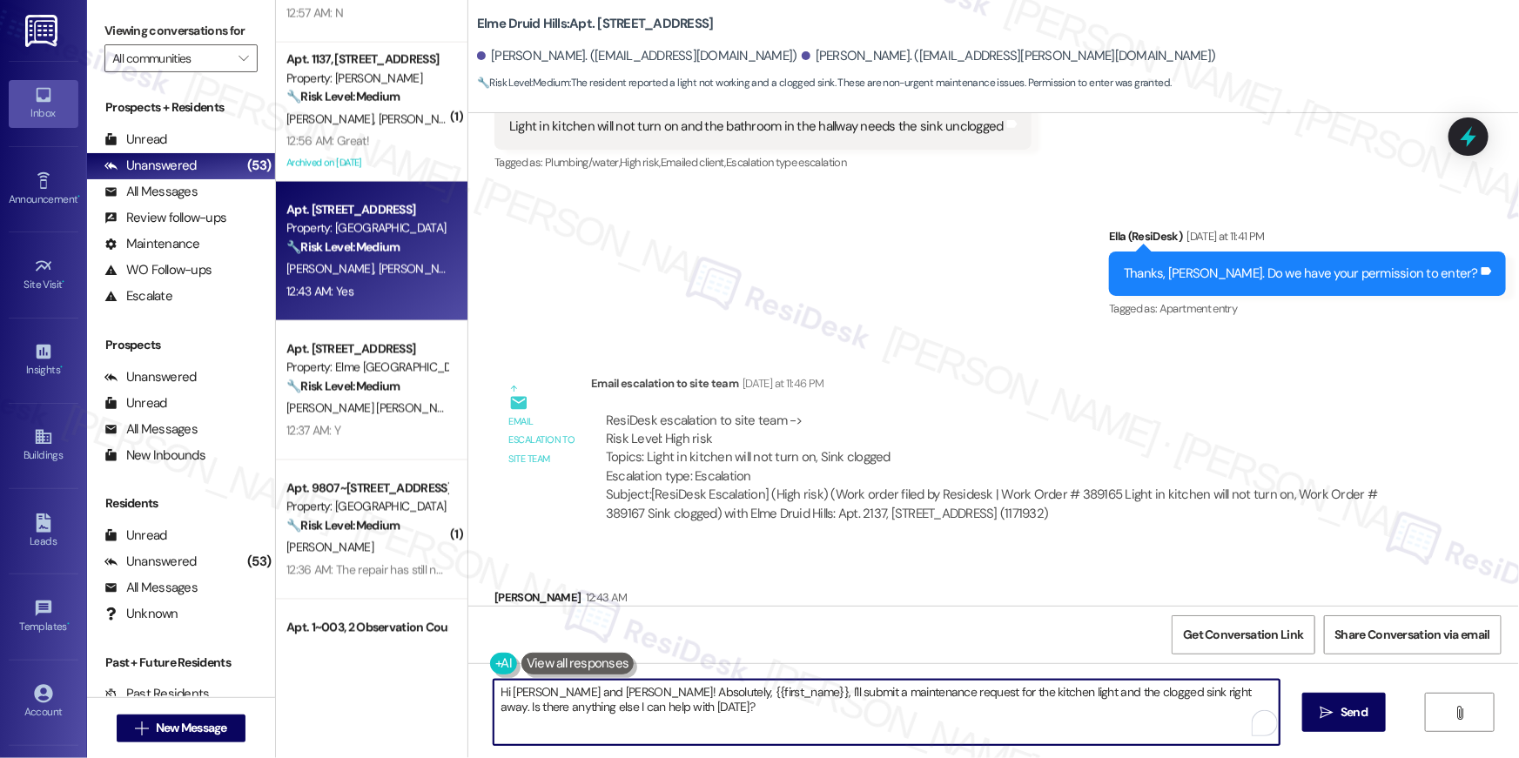
click at [989, 708] on textarea "Hi Courtney and Hunter! Absolutely, {{first_name}}, I'll submit a maintenance r…" at bounding box center [887, 712] width 786 height 65
paste textarea "{{first_name}}, I’m happy to hear your work order has been completed! If you ne…"
type textarea "Hi {{first_name}}, I’m happy to hear your work order has been completed! If you…"
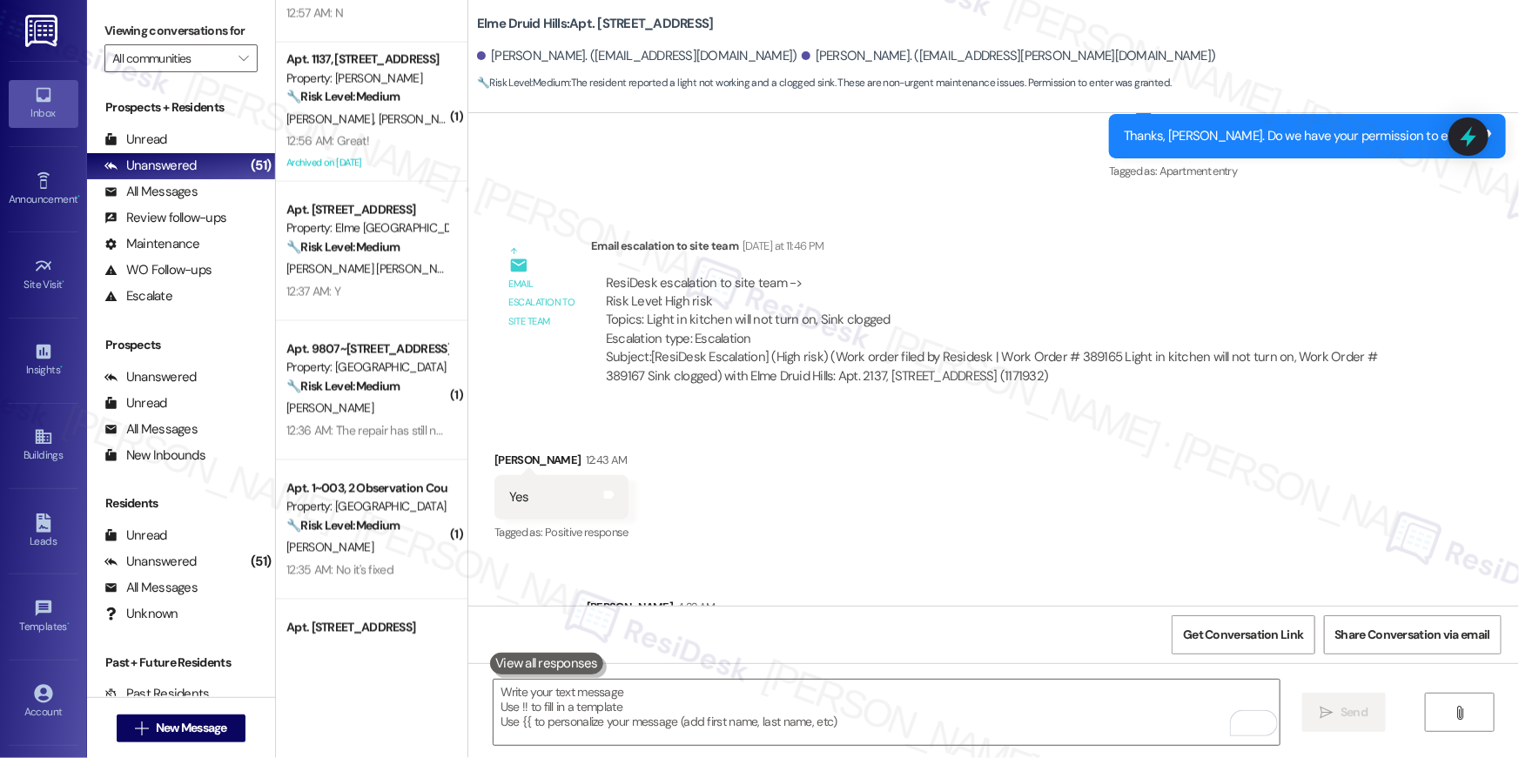
scroll to position [40439, 0]
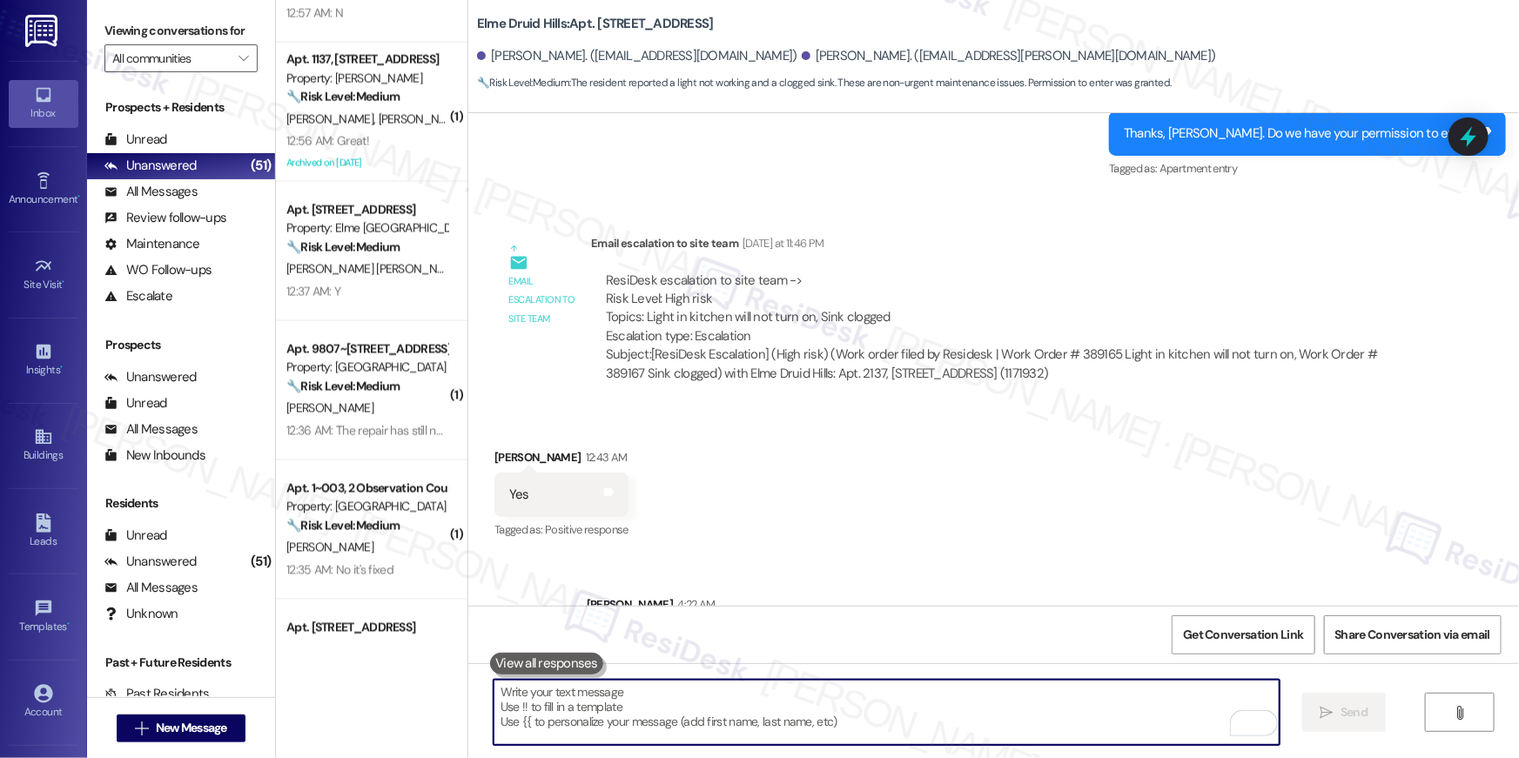
click at [295, 252] on strong "🔧 Risk Level: Medium" at bounding box center [342, 247] width 113 height 16
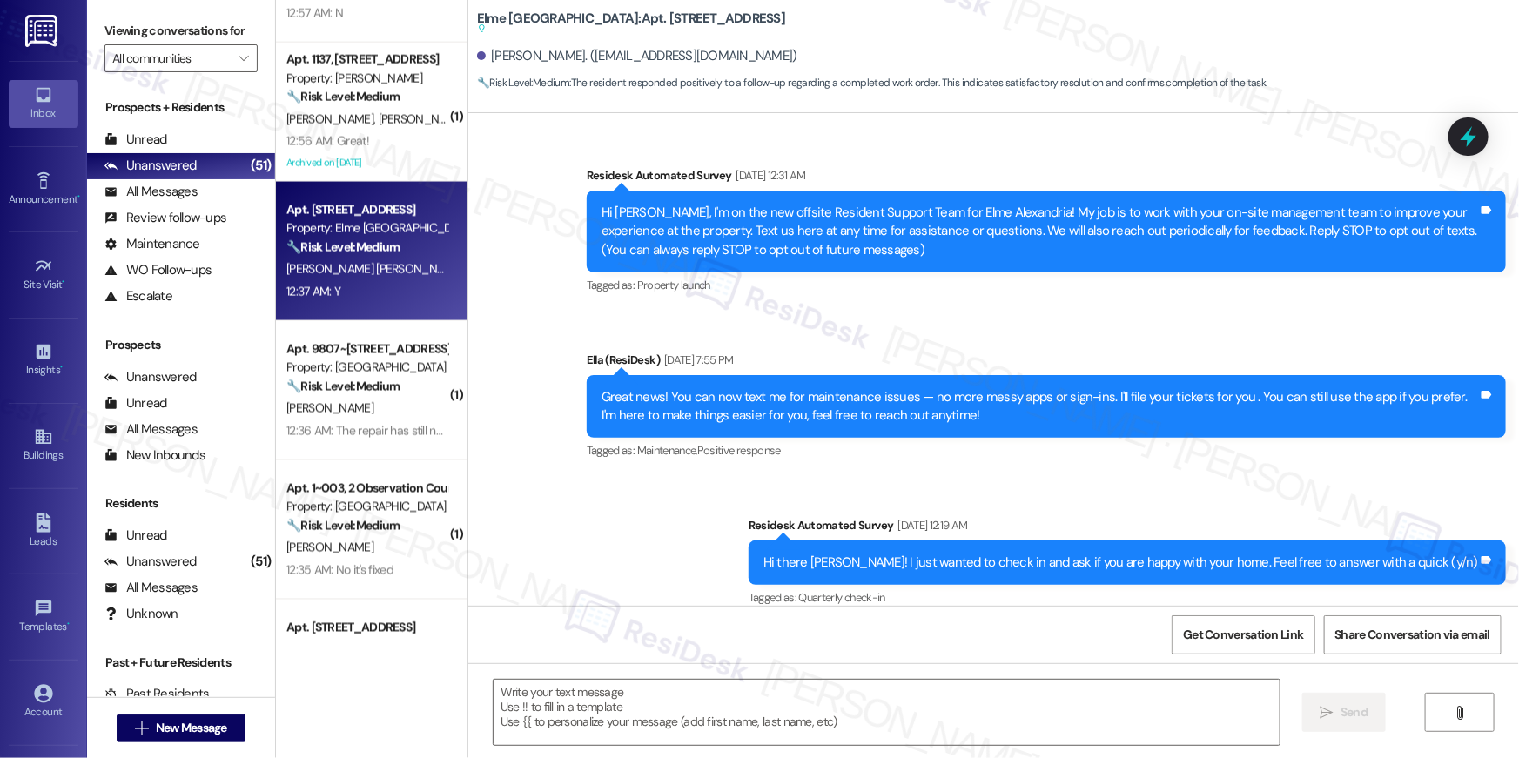
scroll to position [17089, 0]
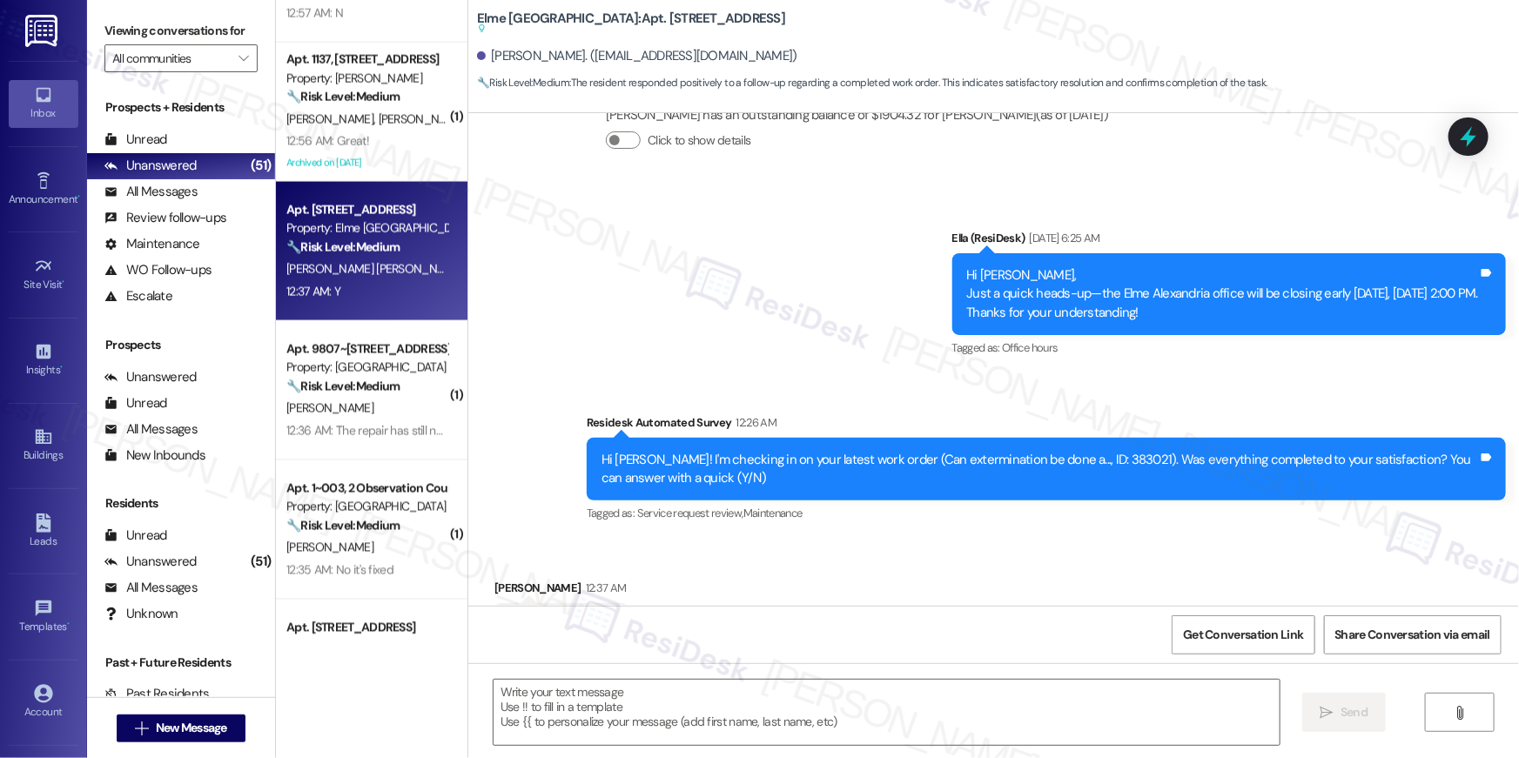
type textarea "Fetching suggested responses. Please feel free to read through the conversation…"
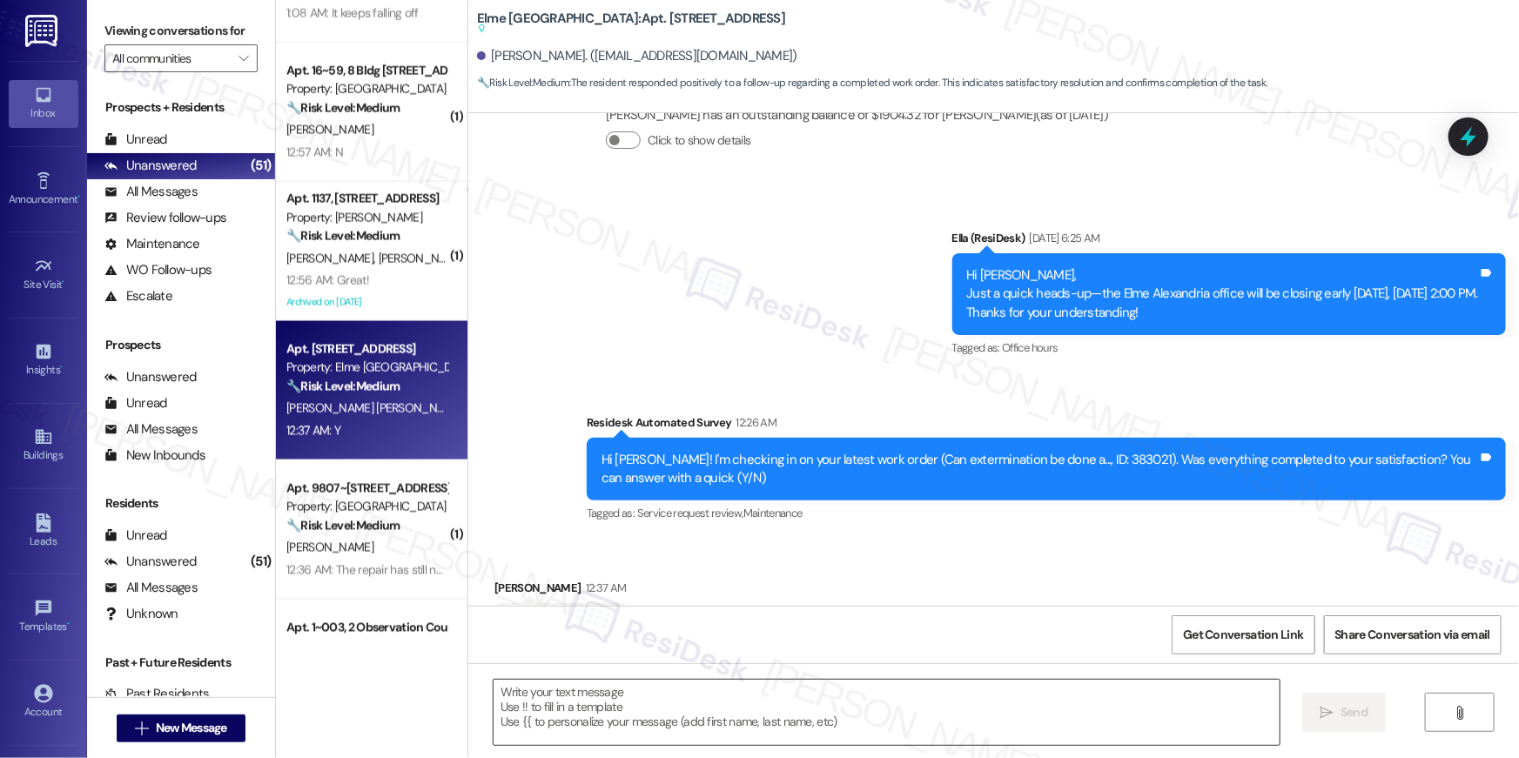
click at [1003, 709] on textarea at bounding box center [887, 712] width 786 height 65
click at [1006, 708] on textarea at bounding box center [887, 712] width 786 height 65
click at [1006, 707] on textarea at bounding box center [887, 712] width 786 height 65
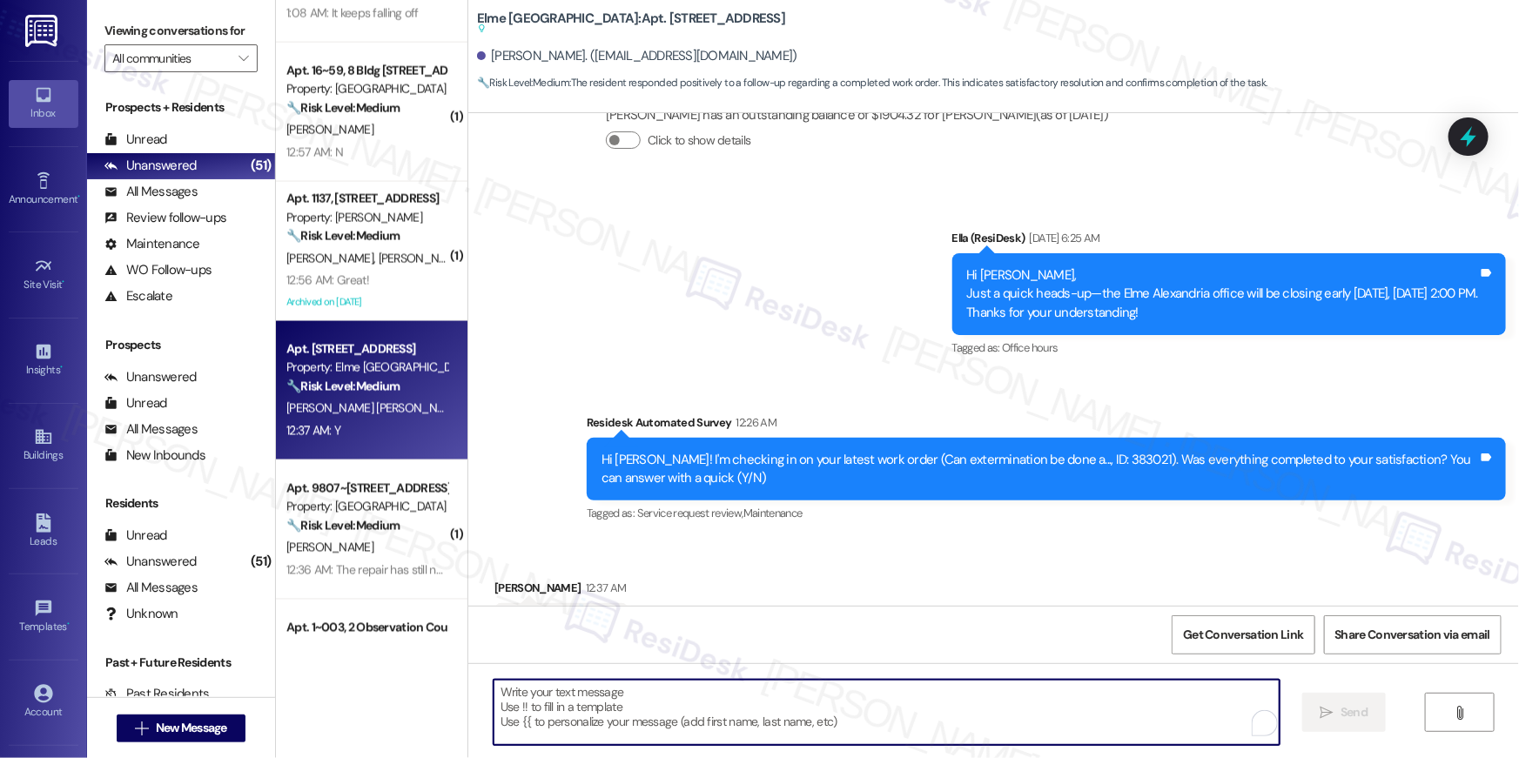
paste textarea "Task Notes Call insurance companies regarding the properties in Missouri to req…"
click at [1055, 686] on textarea "To enrich screen reader interactions, please activate Accessibility in Grammarl…" at bounding box center [887, 712] width 786 height 65
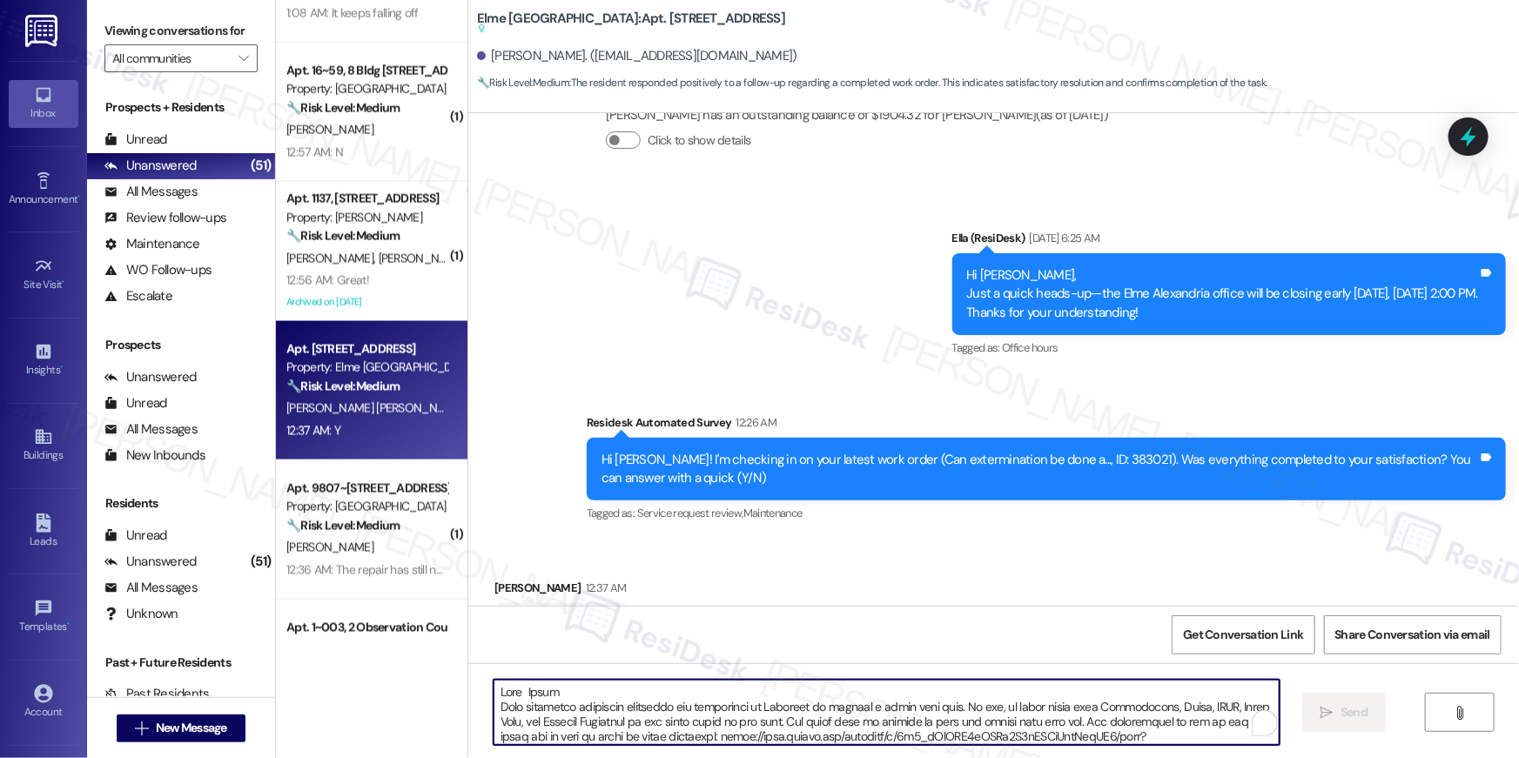
click at [783, 689] on textarea "To enrich screen reader interactions, please activate Accessibility in Grammarl…" at bounding box center [887, 712] width 786 height 65
paste textarea "Task Notes Call insurance companies regarding the properties in Missouri to req…"
click at [783, 689] on textarea "To enrich screen reader interactions, please activate Accessibility in Grammarl…" at bounding box center [887, 712] width 786 height 65
type textarea "Task Notes Call insurance companies regarding the properties in Missouri to req…"
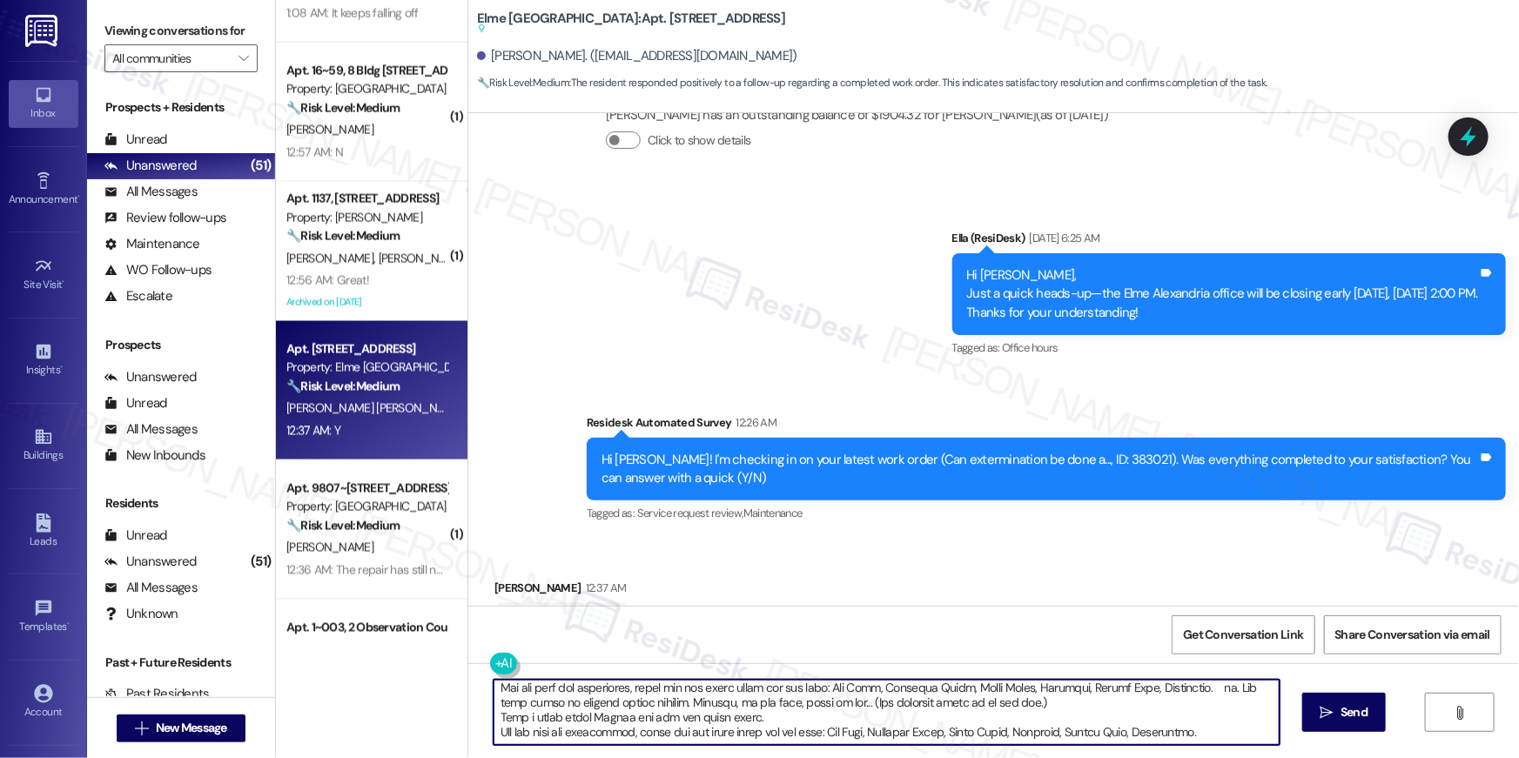
scroll to position [226, 0]
click at [787, 706] on textarea "To enrich screen reader interactions, please activate Accessibility in Grammarl…" at bounding box center [887, 712] width 786 height 65
click at [788, 706] on textarea "To enrich screen reader interactions, please activate Accessibility in Grammarl…" at bounding box center [887, 712] width 786 height 65
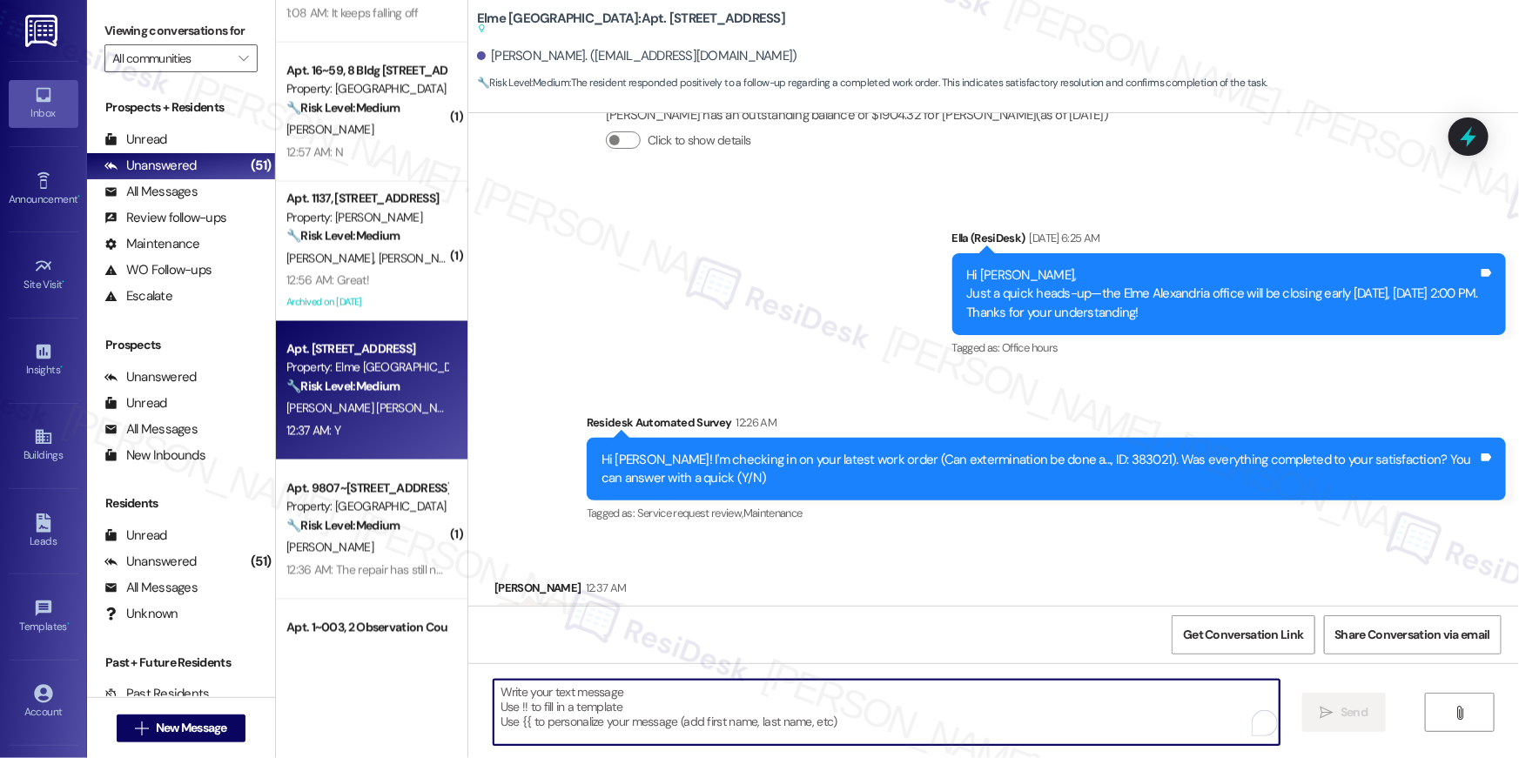
scroll to position [0, 0]
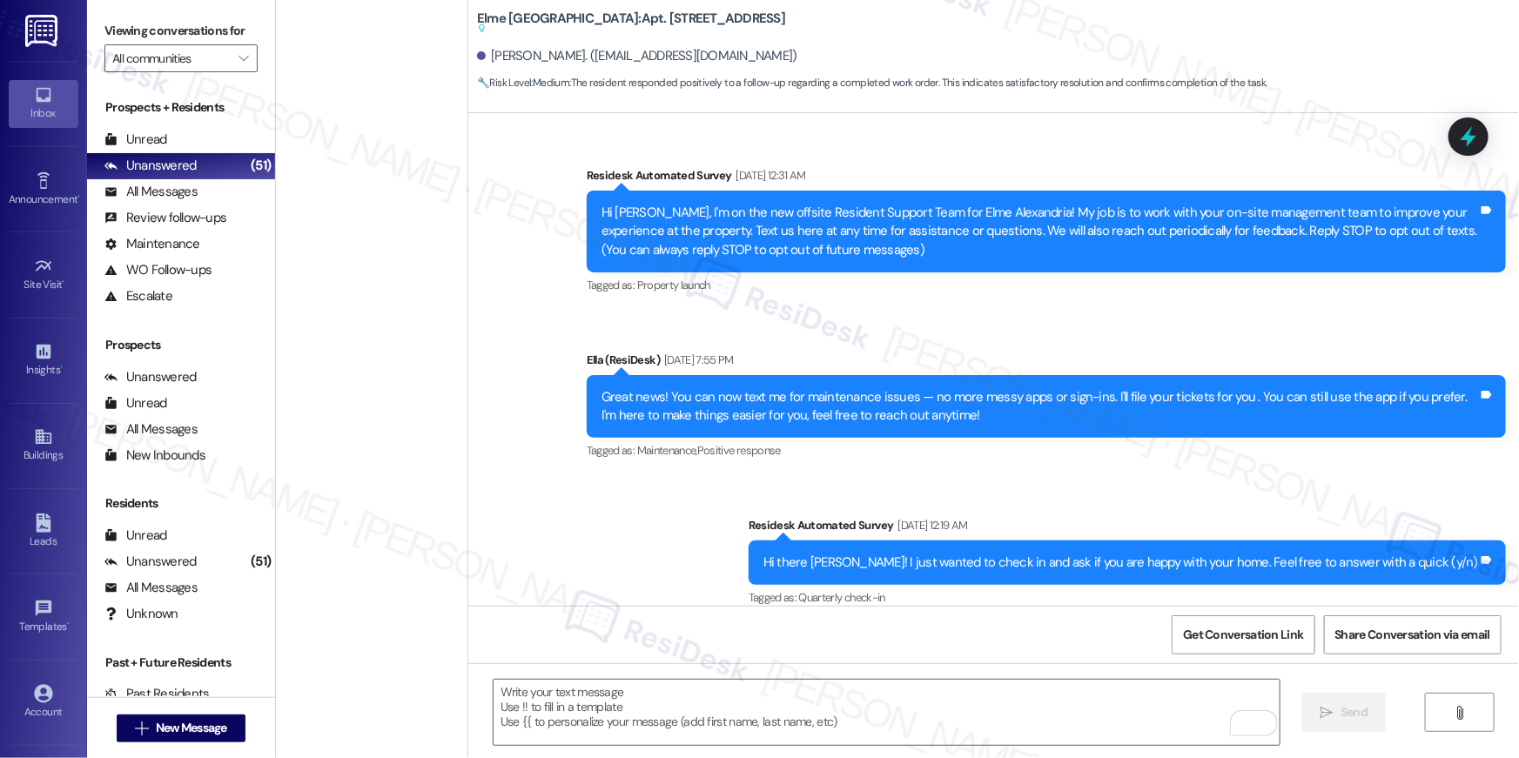
scroll to position [17089, 0]
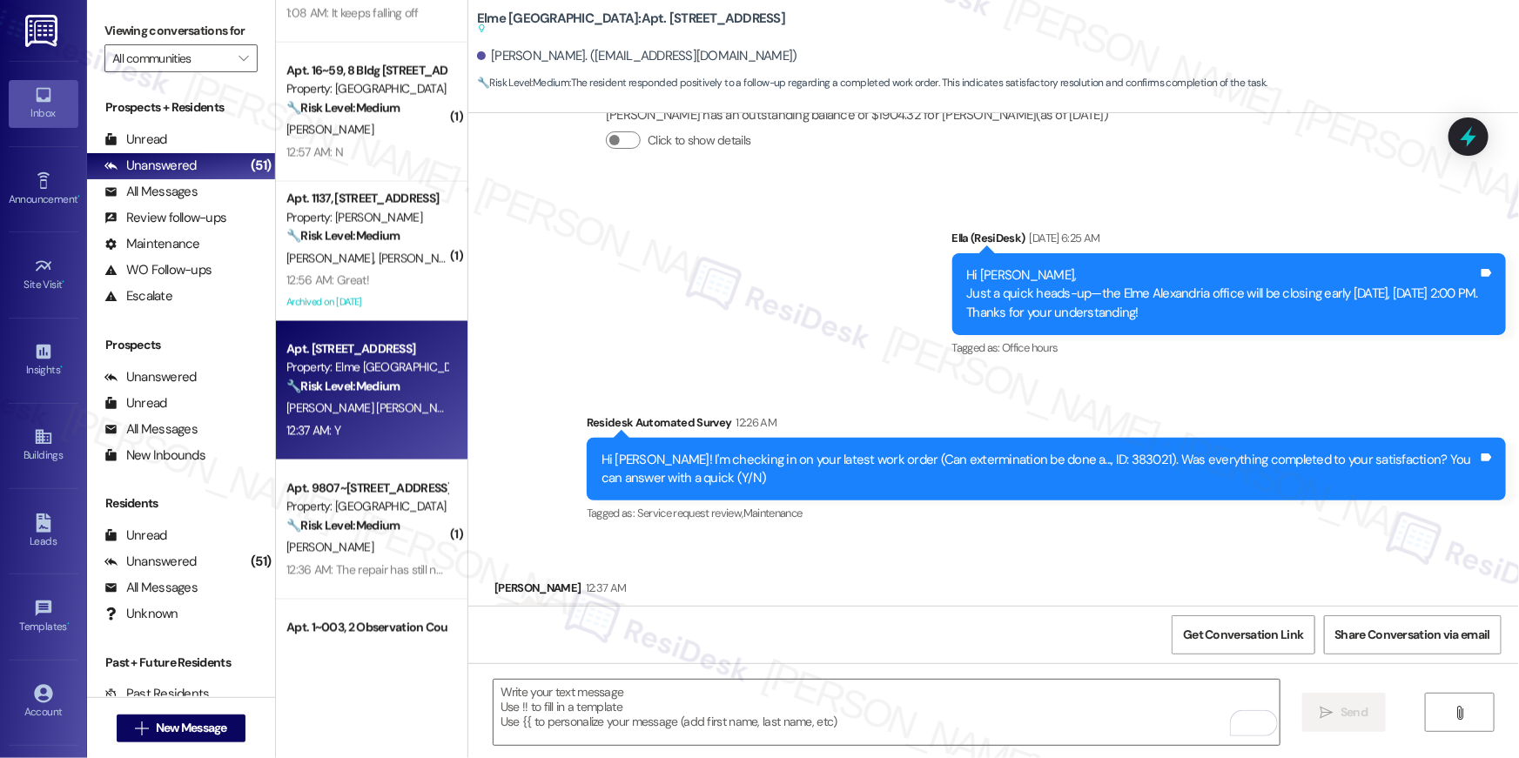
click at [1066, 714] on textarea "To enrich screen reader interactions, please activate Accessibility in Grammarl…" at bounding box center [887, 712] width 786 height 65
paste textarea "Hi {{first_name}}, I’m happy to hear your work order has been completed! If you…"
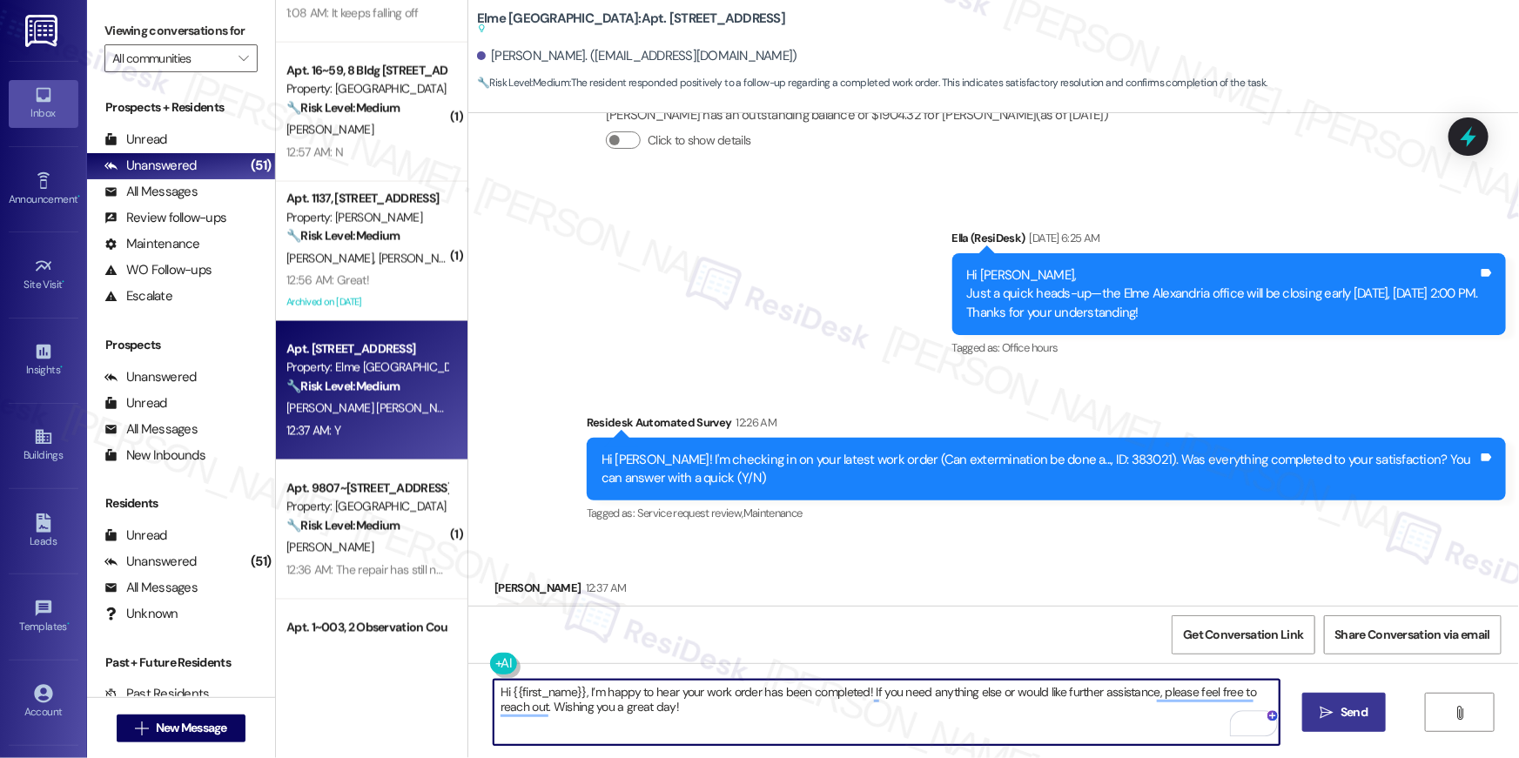
type textarea "Hi {{first_name}}, I’m happy to hear your work order has been completed! If you…"
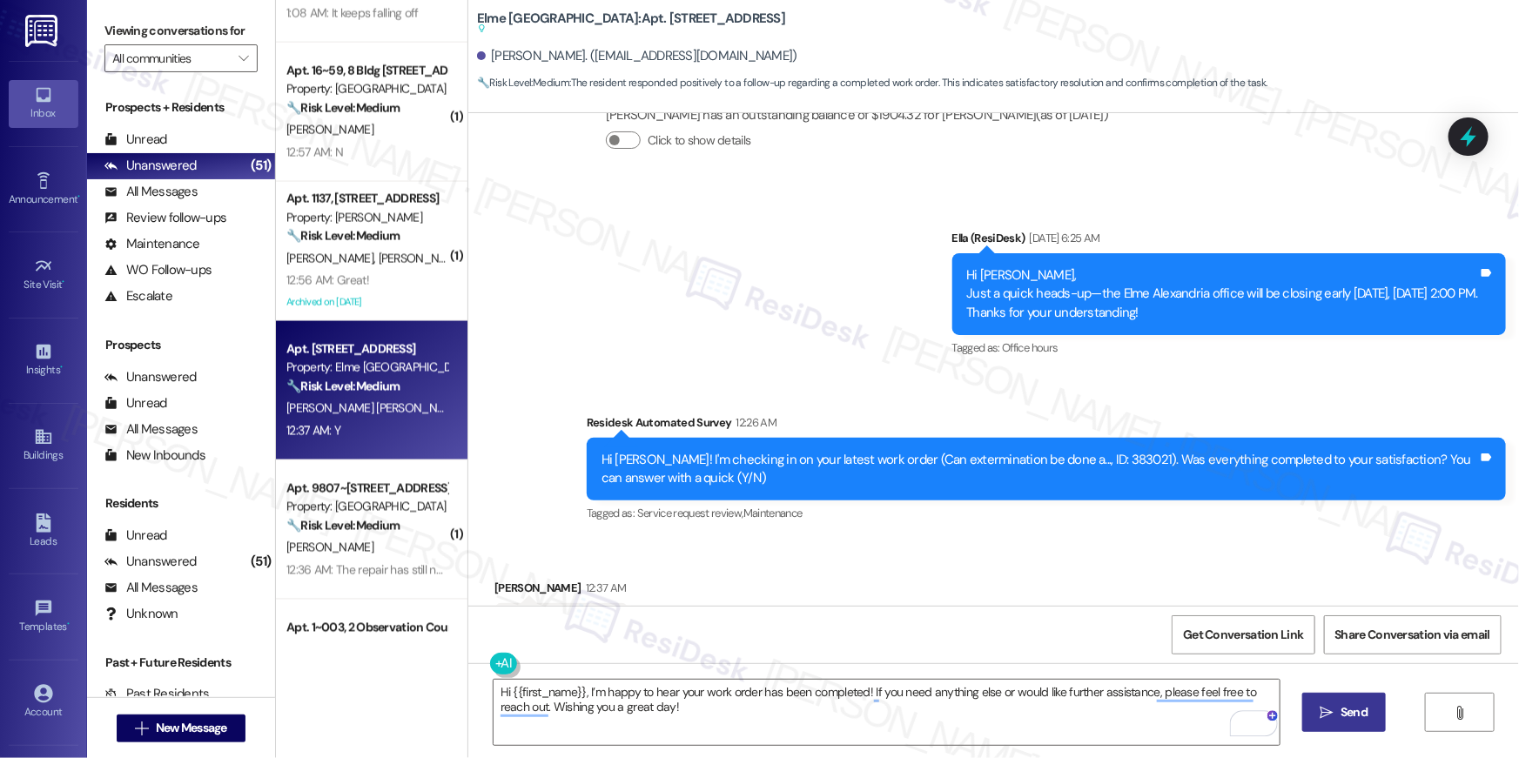
click at [1363, 718] on span "Send" at bounding box center [1354, 712] width 27 height 18
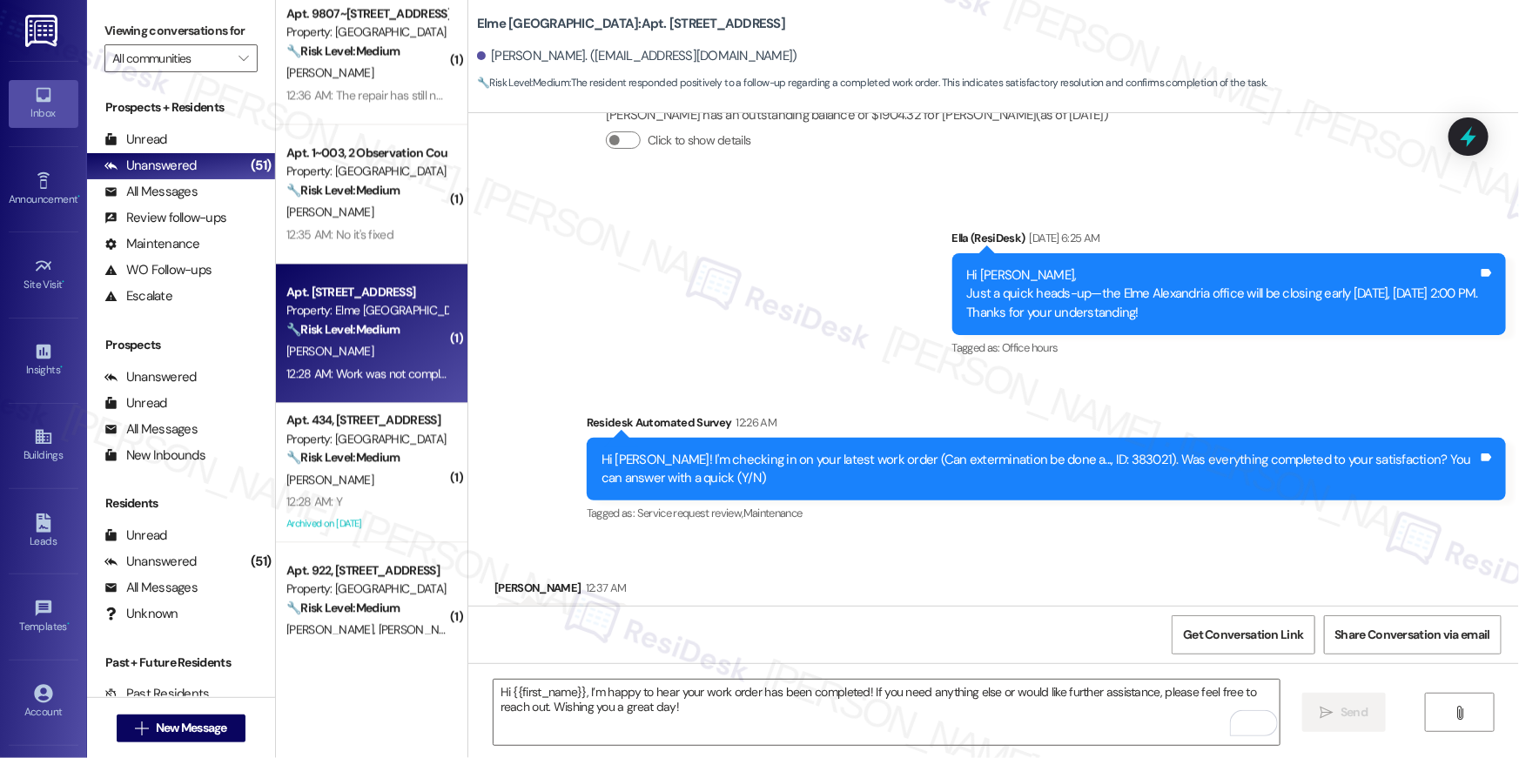
scroll to position [1826, 0]
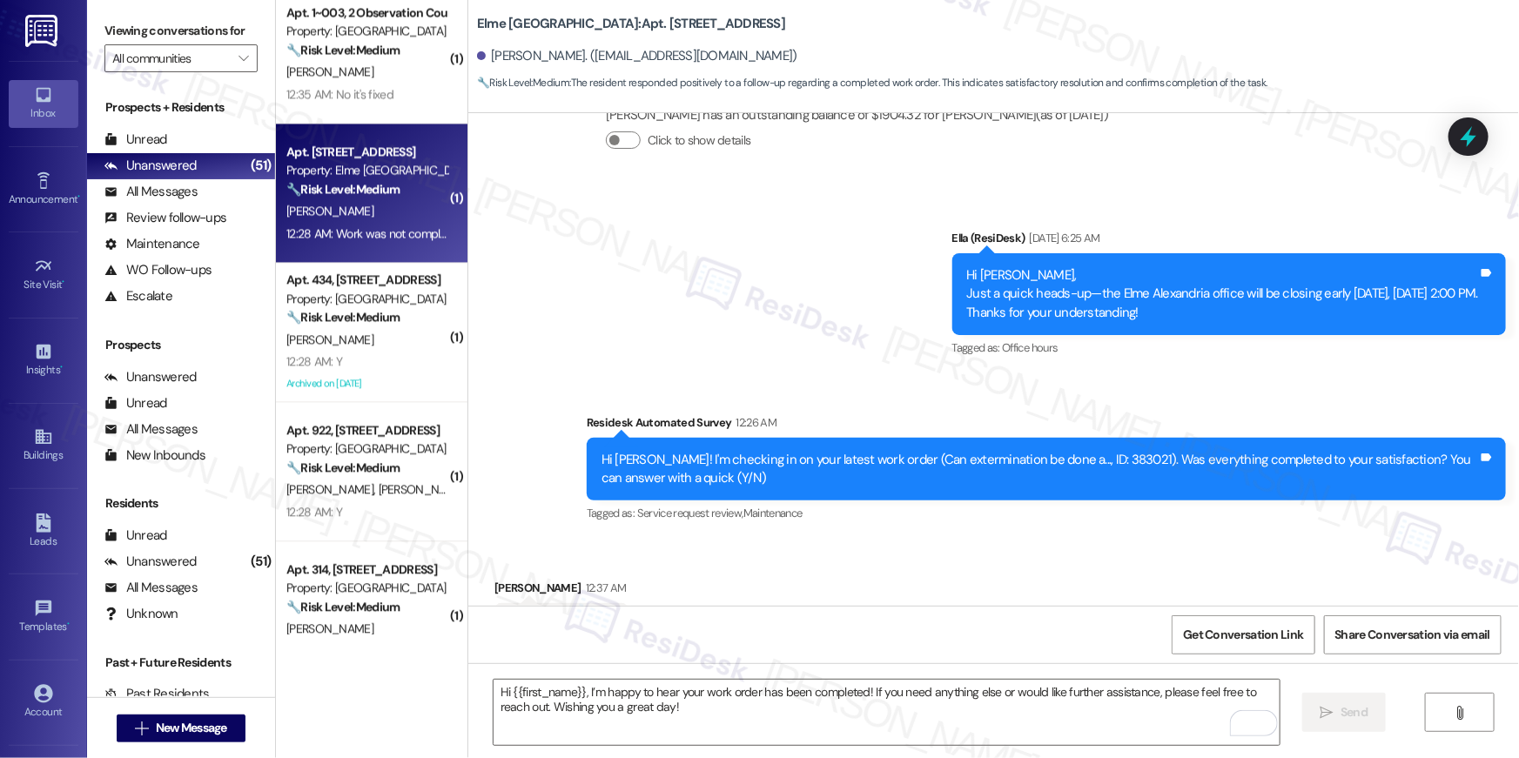
click at [377, 226] on div "12:28 AM: Work was not completed 12:28 AM: Work was not completed" at bounding box center [375, 233] width 178 height 16
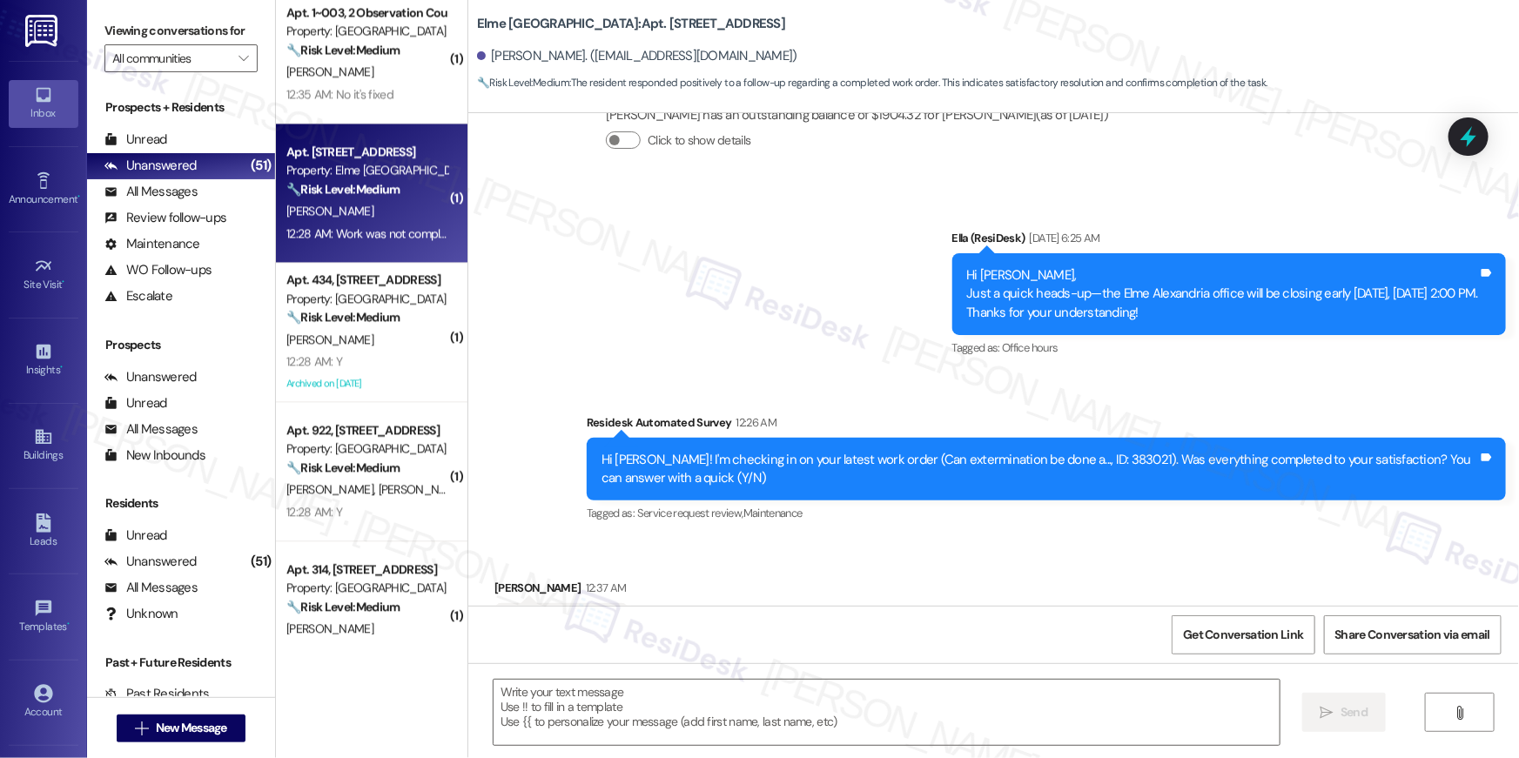
type textarea "Fetching suggested responses. Please feel free to read through the conversation…"
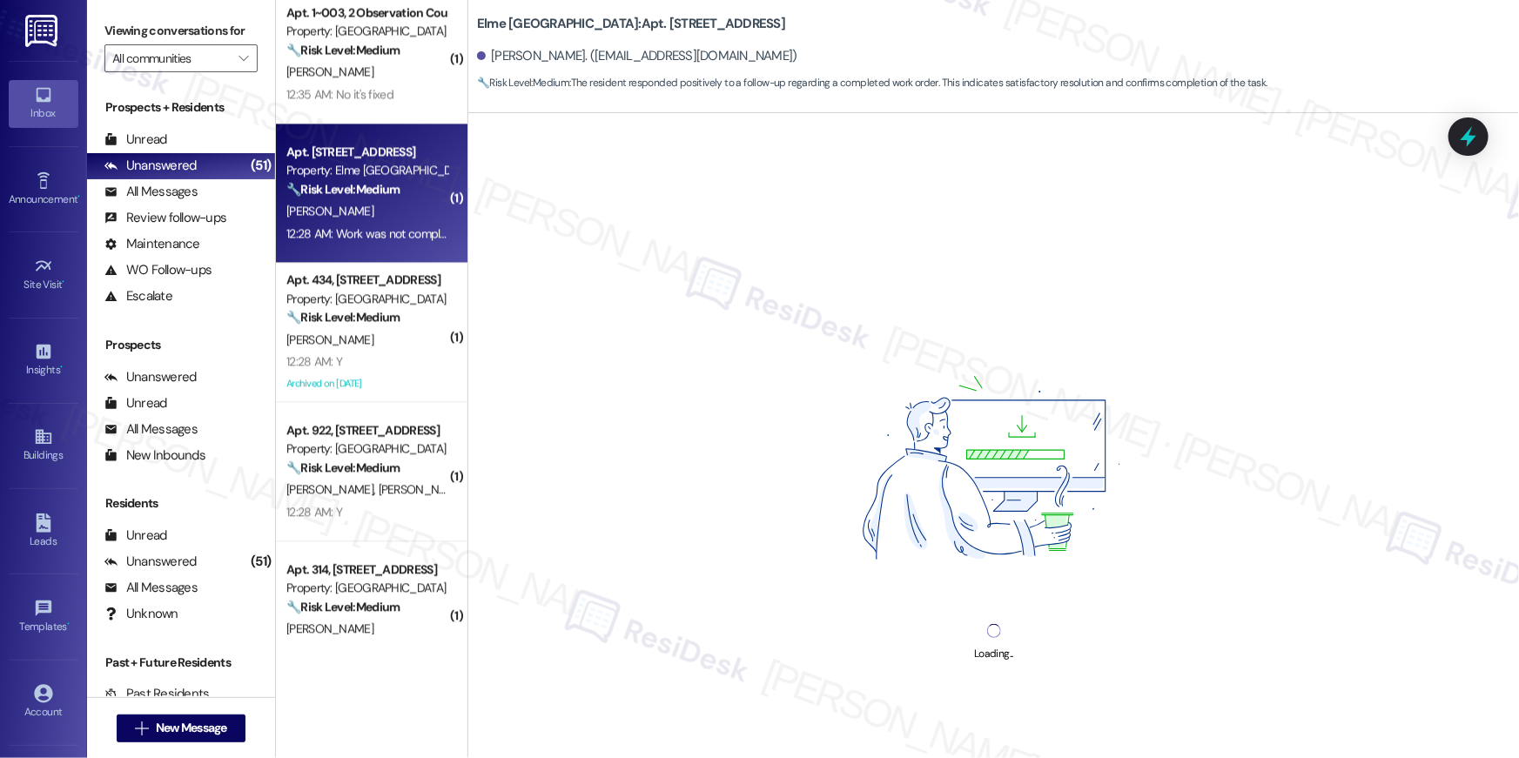
click at [375, 125] on div "Apt. 5115, [STREET_ADDRESS] Property: [GEOGRAPHIC_DATA] 🔧 Risk Level: Medium Th…" at bounding box center [372, 193] width 192 height 139
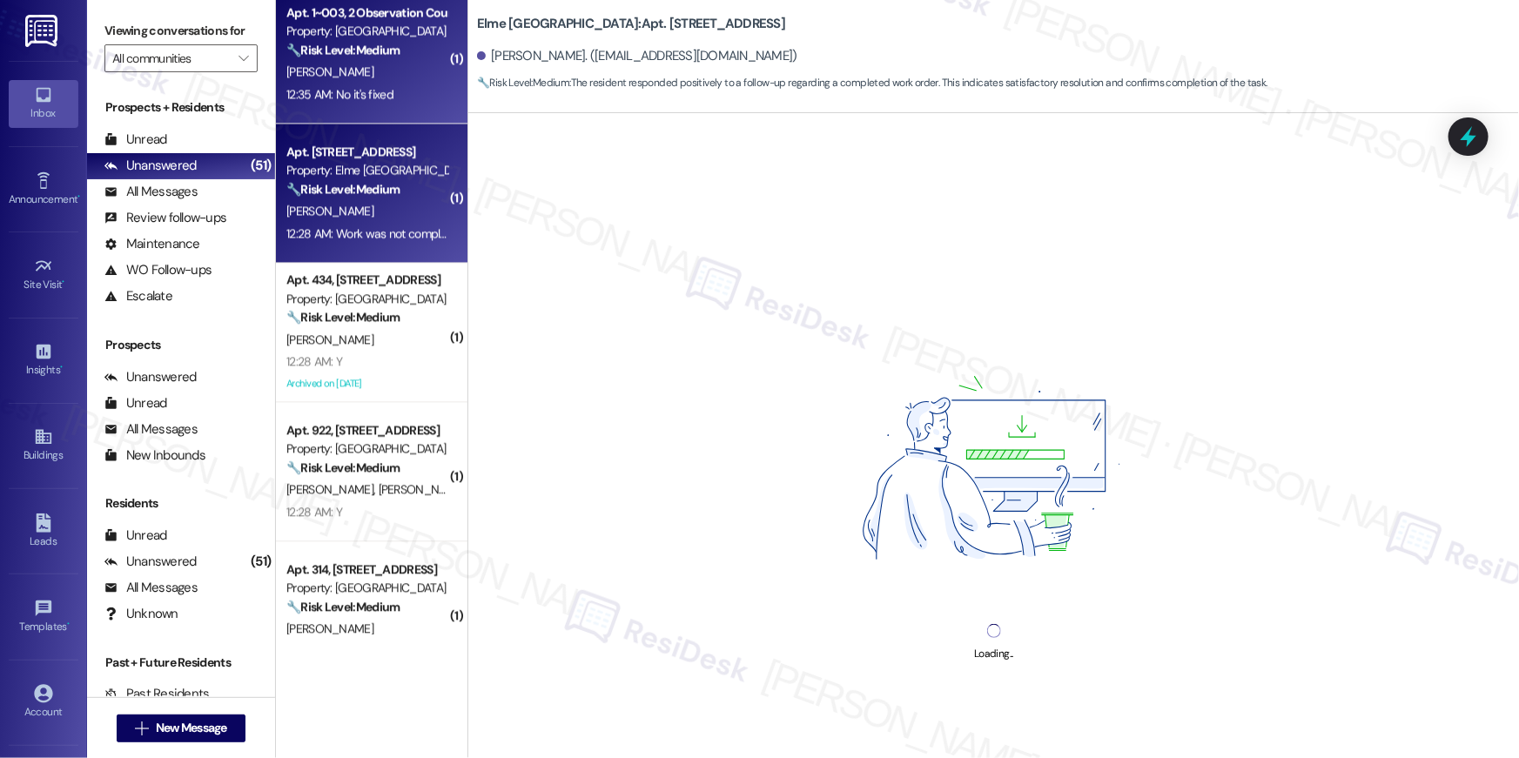
click at [373, 88] on div "12:35 AM: No it's fixed 12:35 AM: No it's fixed" at bounding box center [339, 94] width 107 height 16
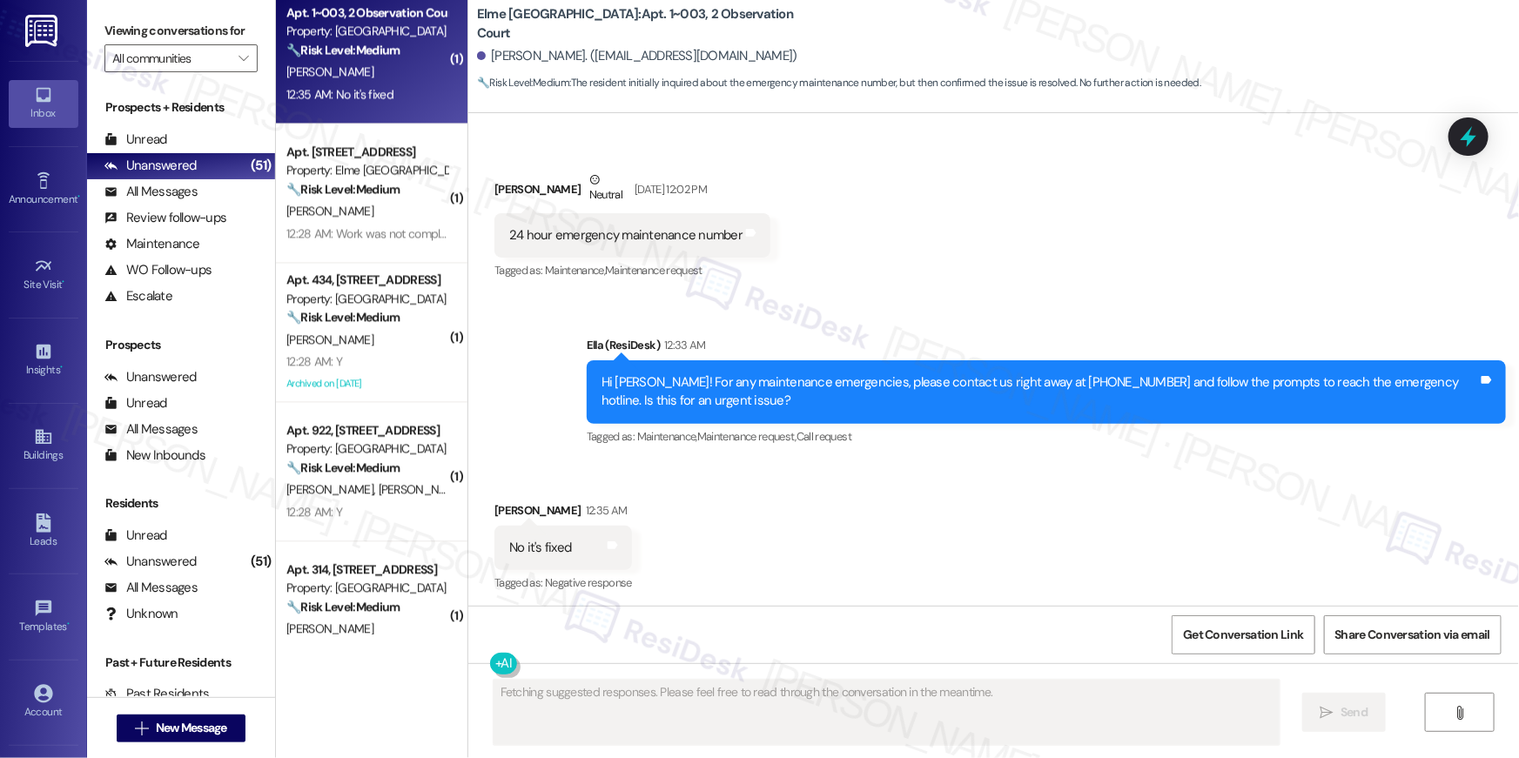
scroll to position [1859, 0]
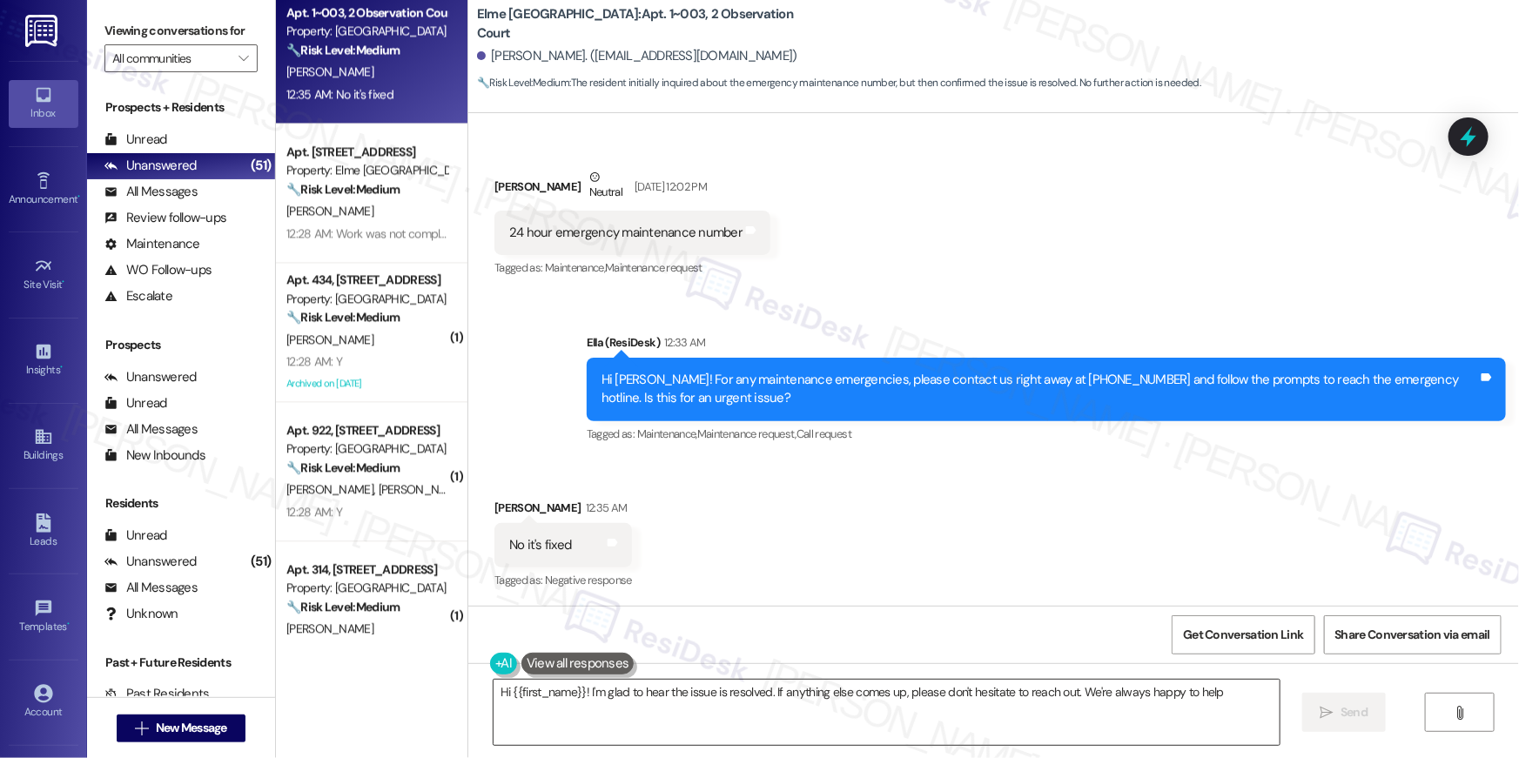
type textarea "Hi {{first_name}}! I'm glad to hear the issue is resolved. If anything else com…"
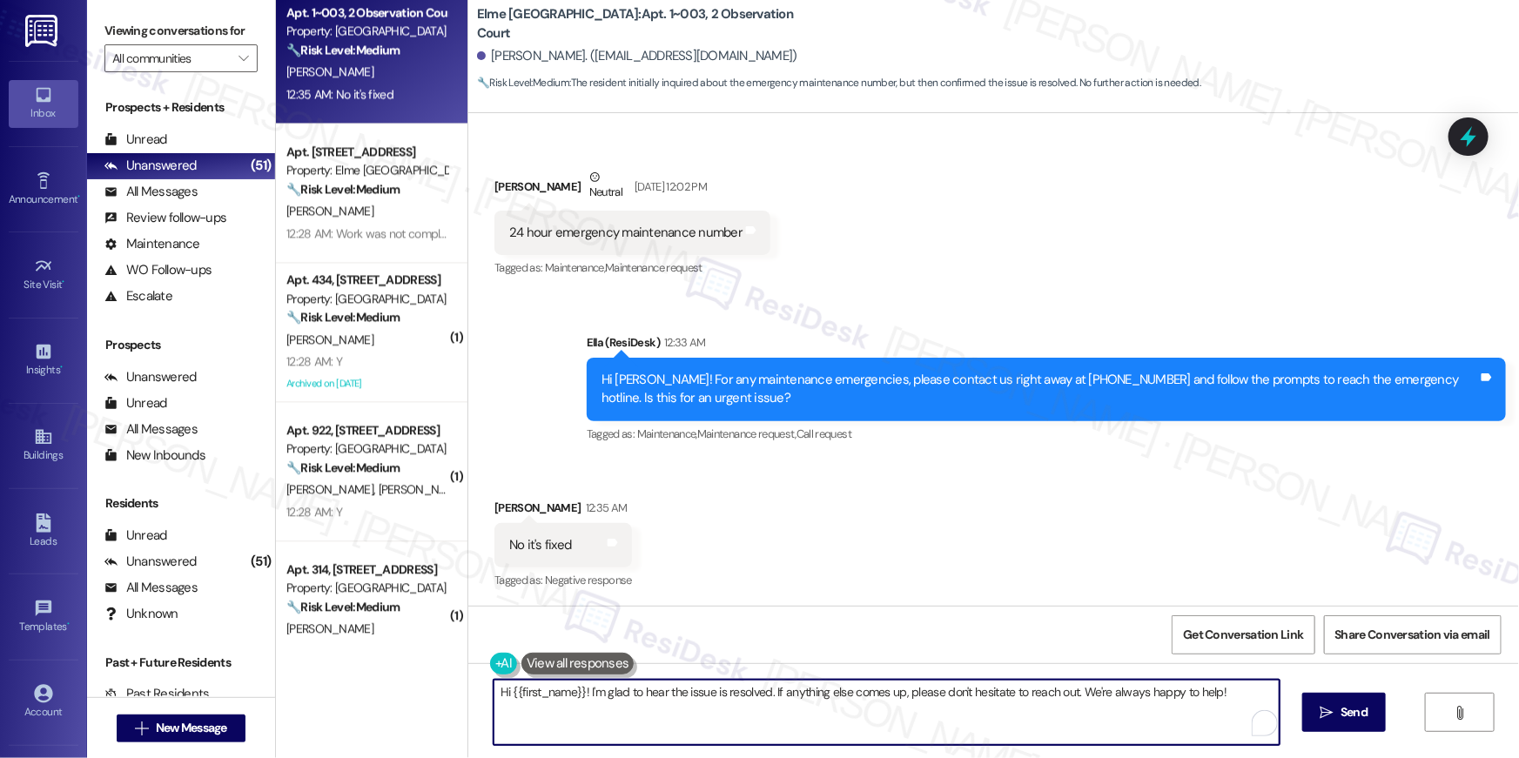
click at [853, 717] on textarea "Hi {{first_name}}! I'm glad to hear the issue is resolved. If anything else com…" at bounding box center [887, 712] width 786 height 65
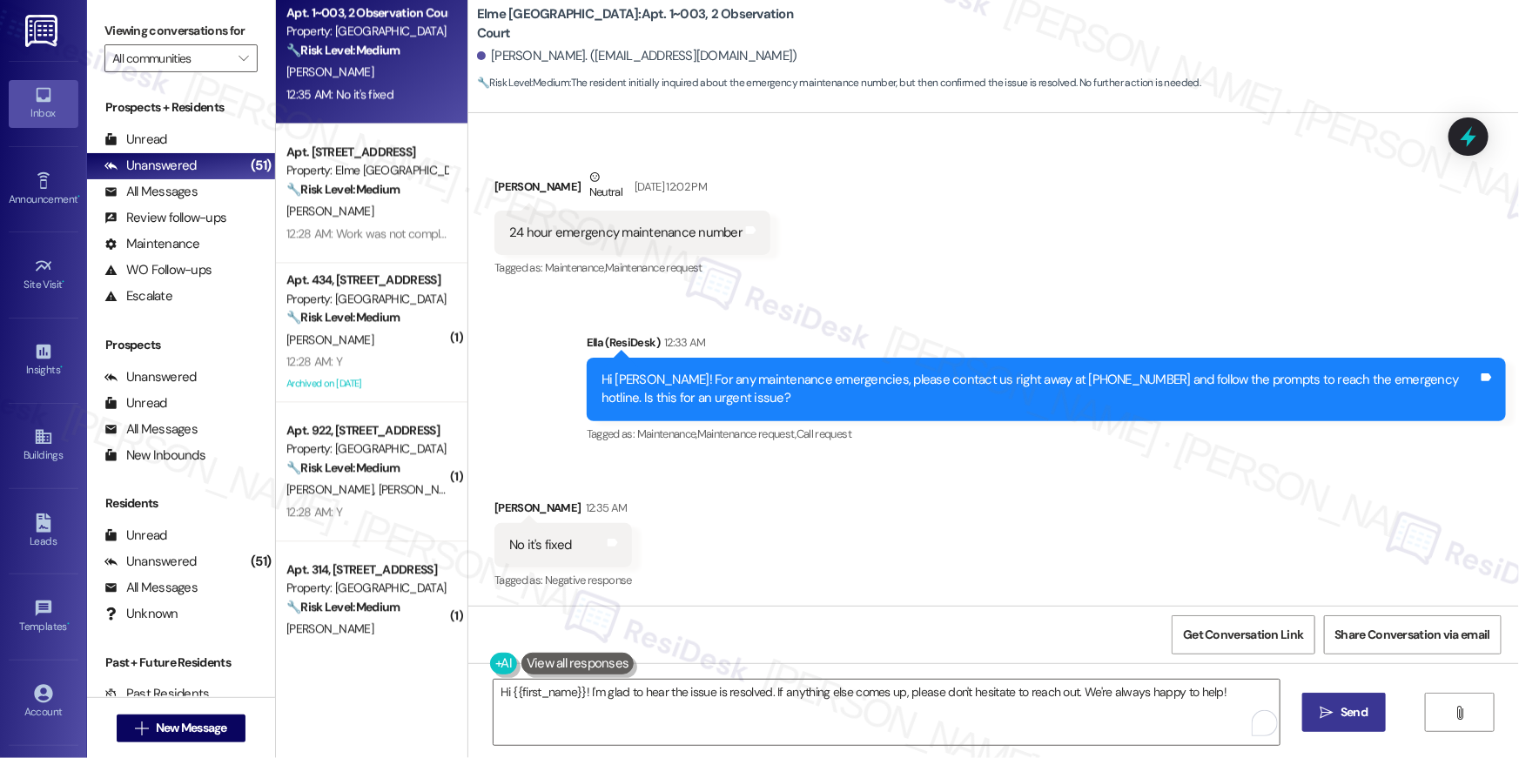
click at [1342, 730] on button " Send" at bounding box center [1344, 712] width 84 height 39
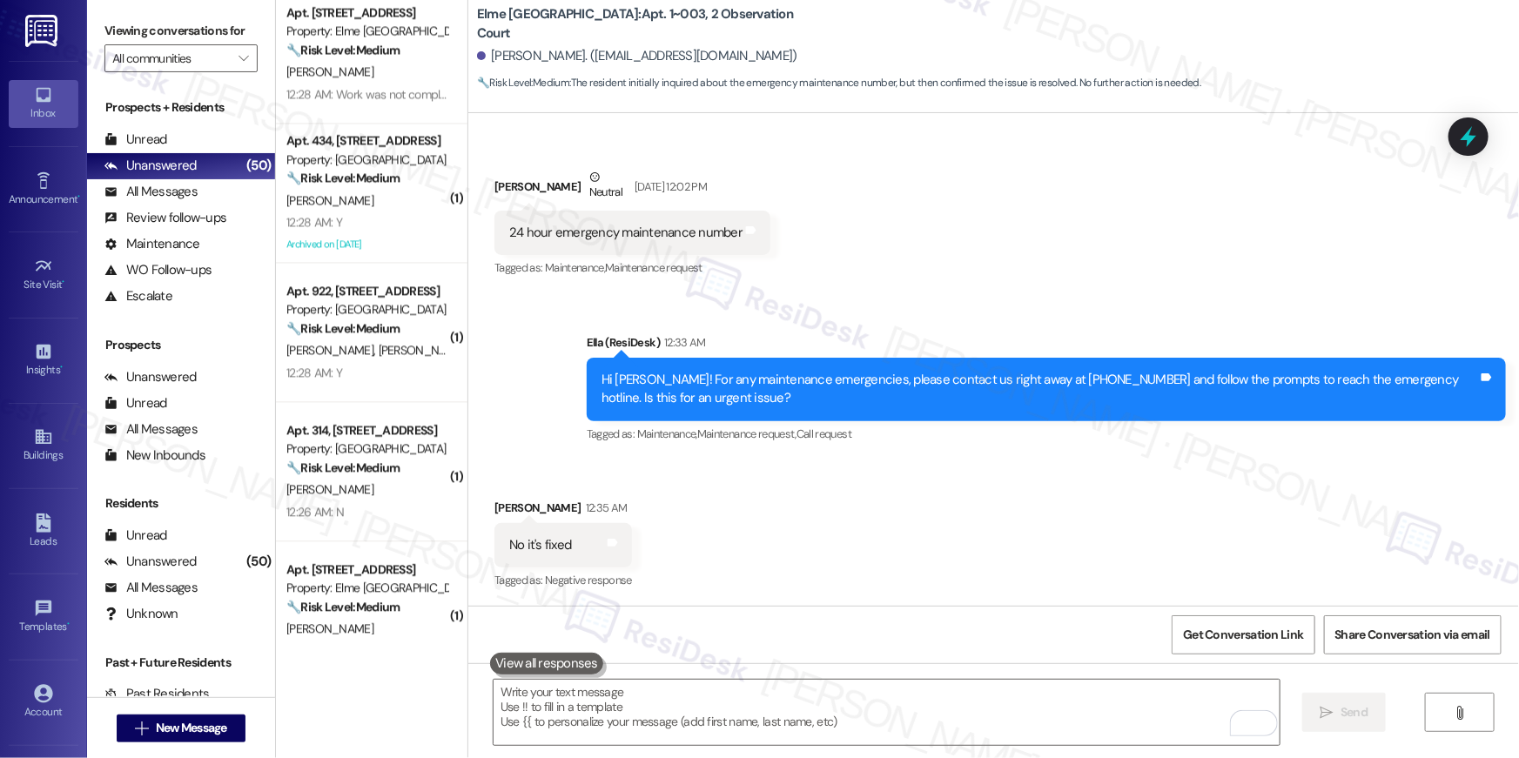
click at [819, 543] on div "Received via SMS [PERSON_NAME] 12:35 AM No it's fixed Tags and notes Tagged as:…" at bounding box center [993, 533] width 1051 height 147
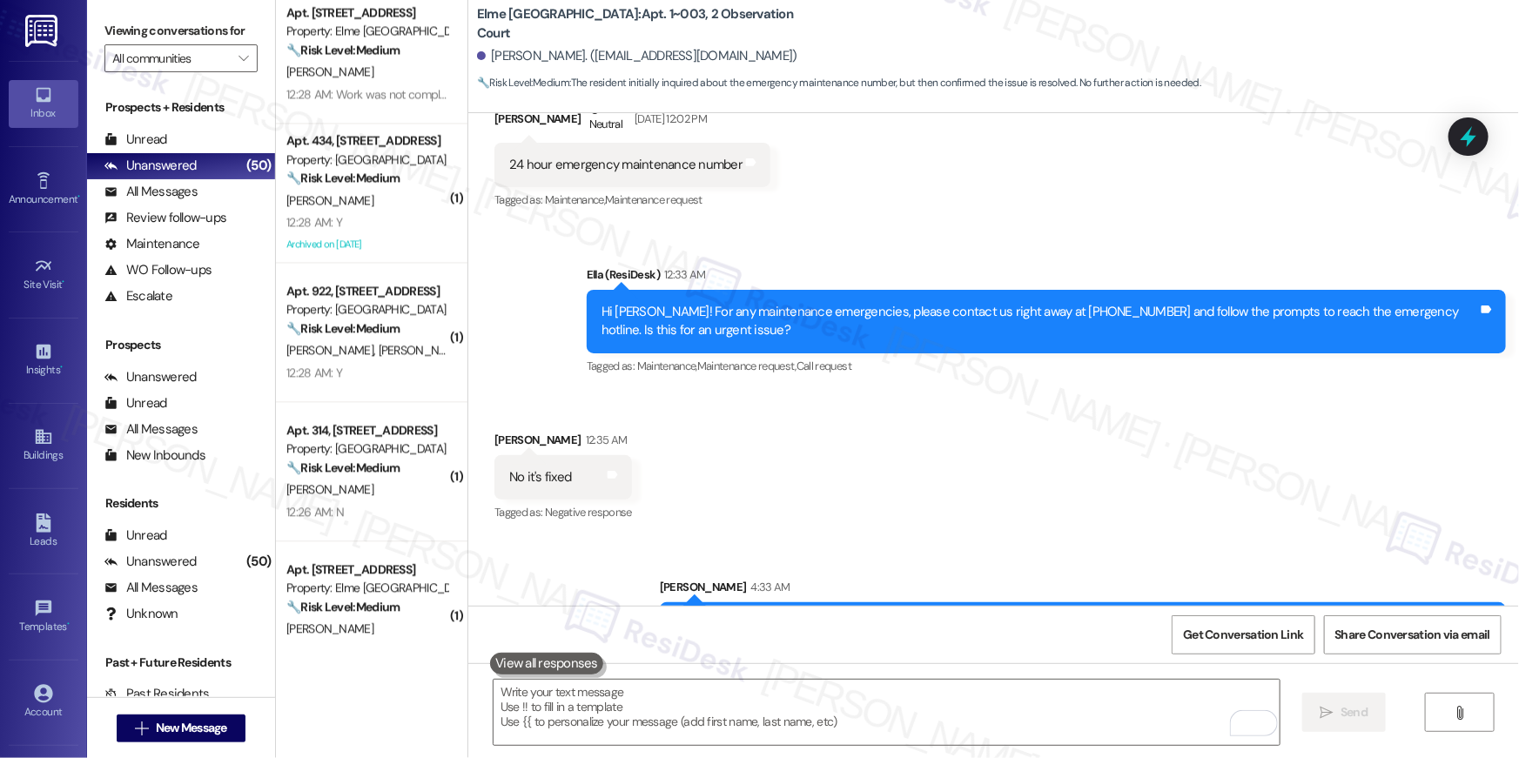
scroll to position [1980, 0]
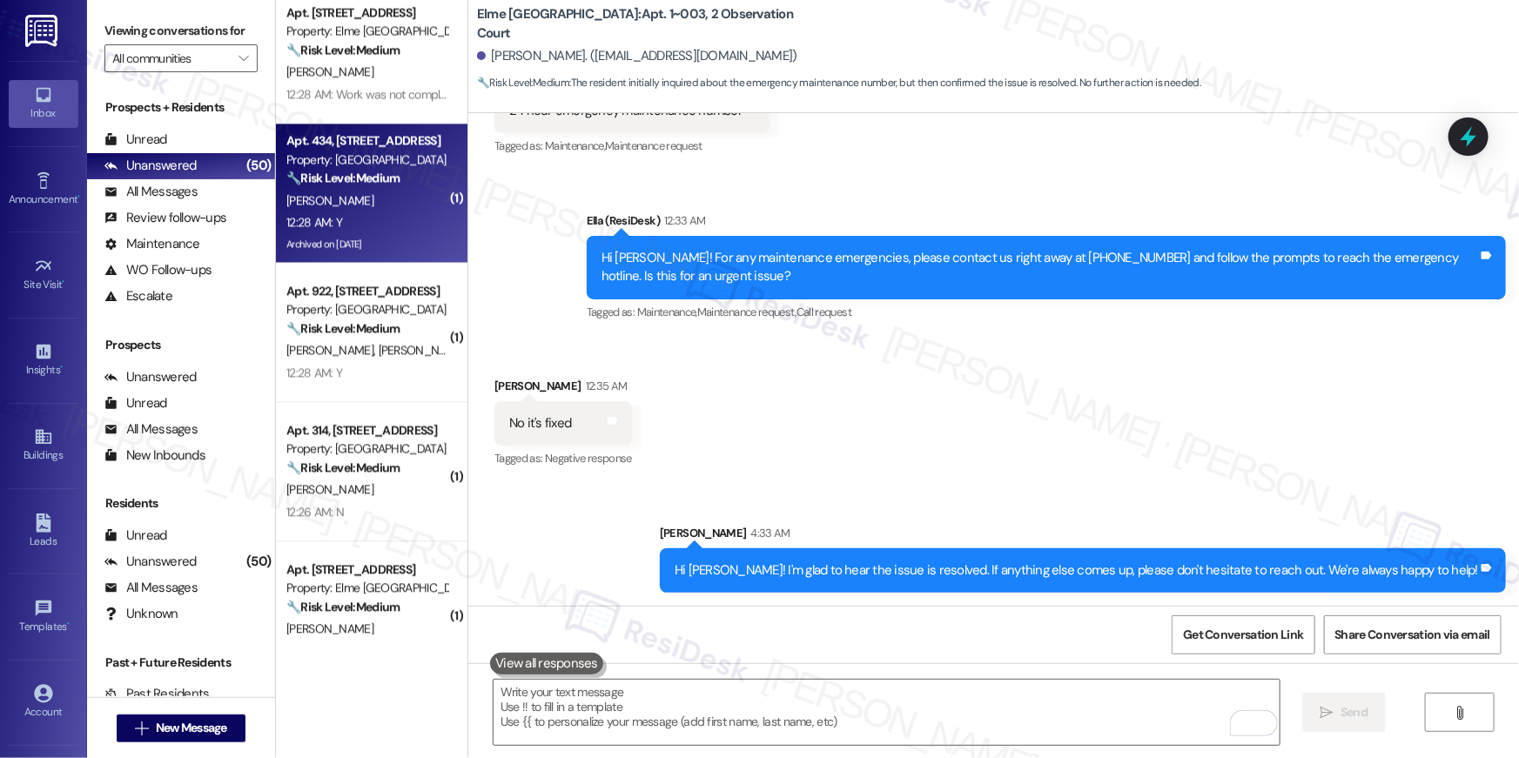
click at [363, 198] on div "[PERSON_NAME]" at bounding box center [367, 201] width 165 height 22
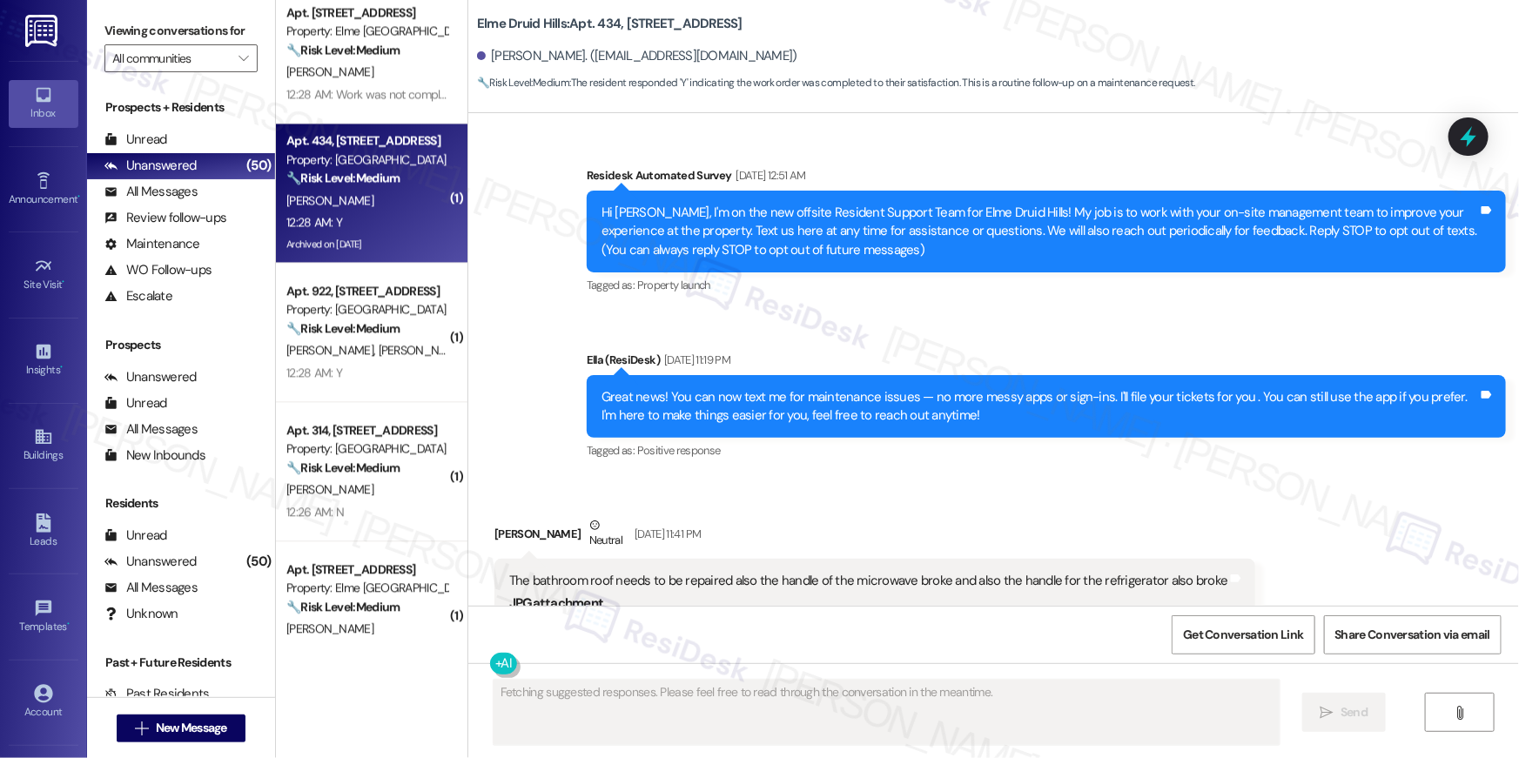
scroll to position [44132, 0]
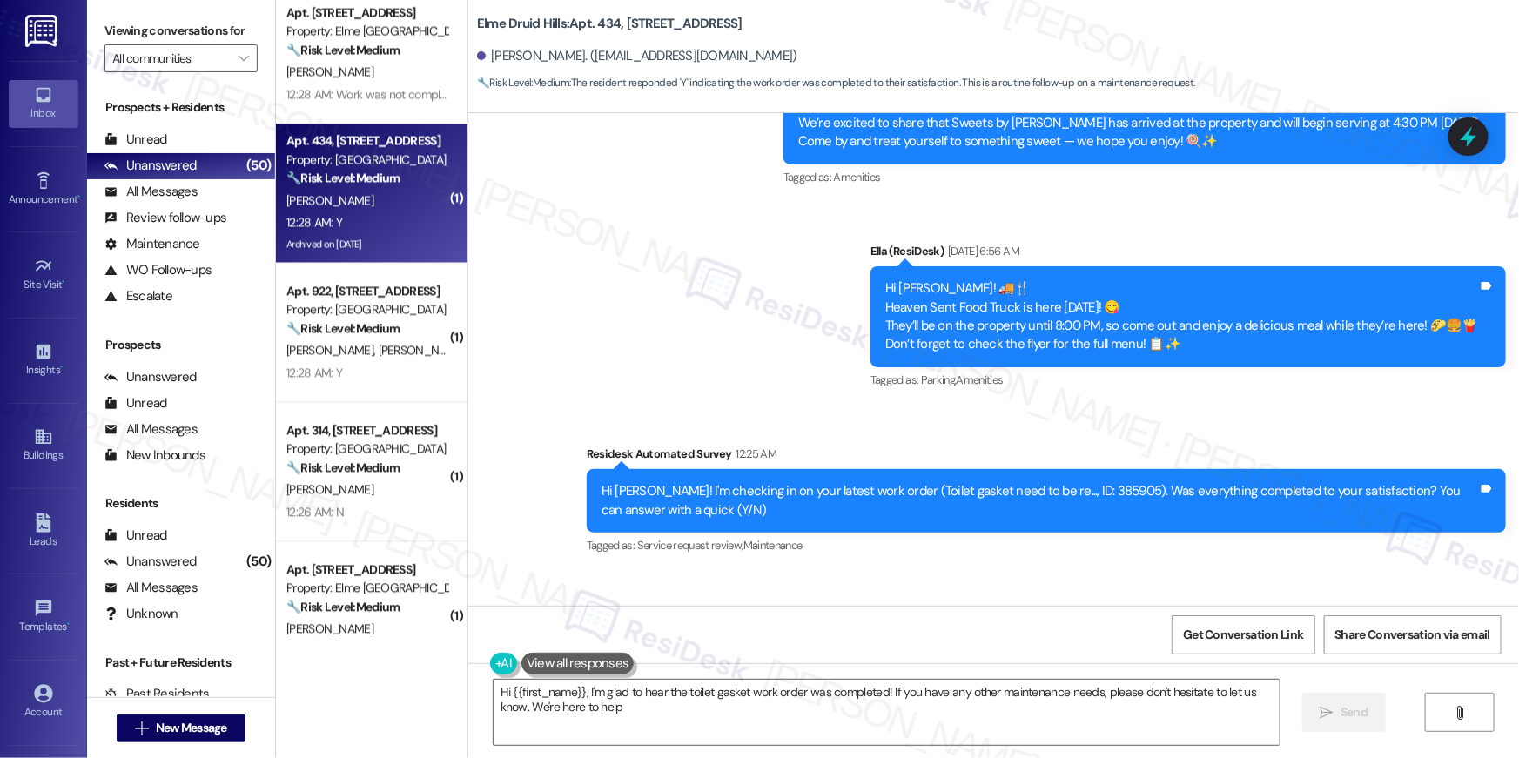
type textarea "Hi {{first_name}}, I'm glad to hear the toilet gasket work order was completed!…"
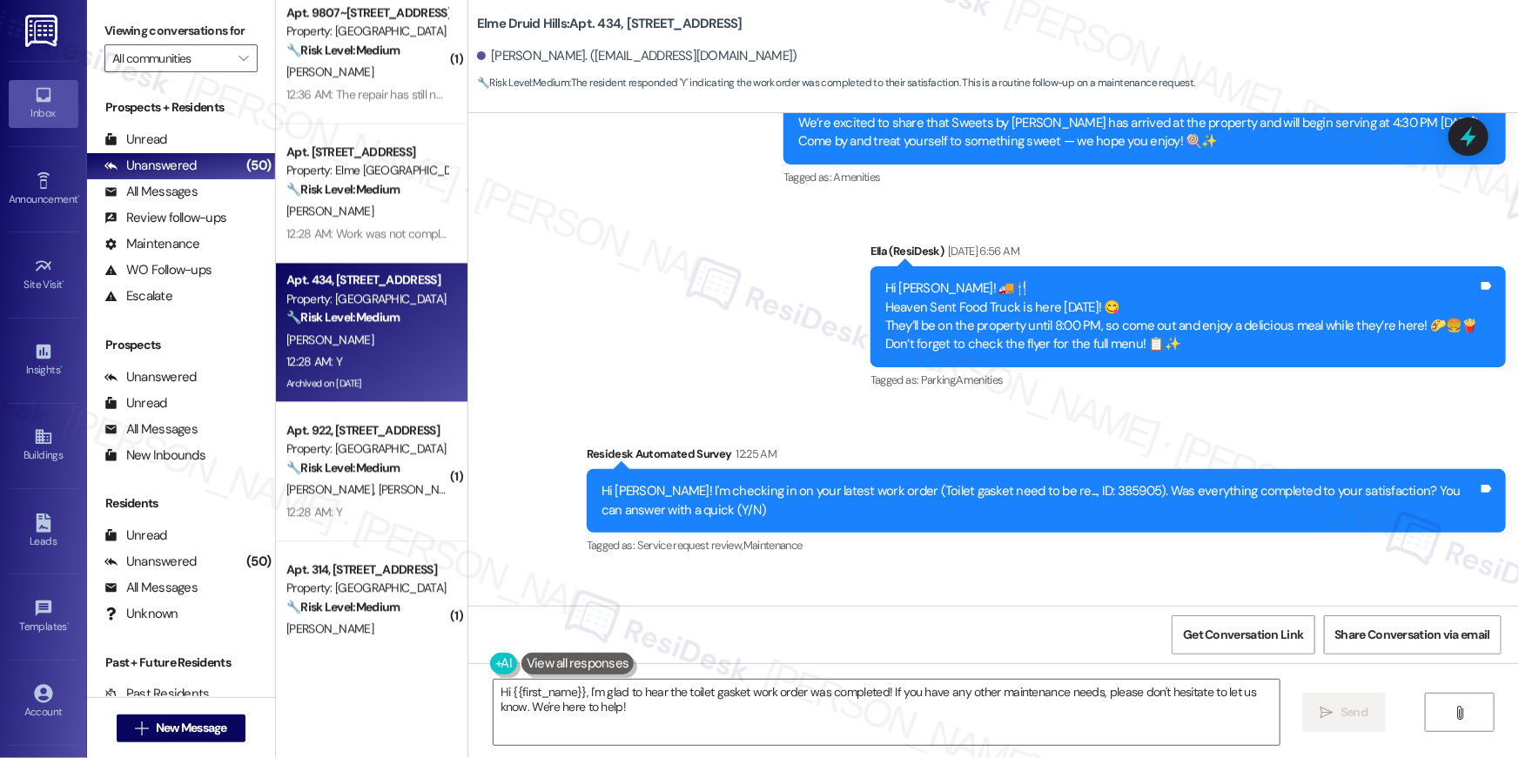
drag, startPoint x: 1120, startPoint y: 493, endPoint x: 1131, endPoint y: 494, distance: 10.5
click at [1123, 571] on div "Received via SMS Juan Montealegre 12:28 AM Y Tags and notes Tagged as: Positive…" at bounding box center [993, 644] width 1051 height 147
click at [1110, 750] on div "Hi {{first_name}}, I'm glad to hear the toilet gasket work order was completed!…" at bounding box center [993, 728] width 1051 height 131
click at [1112, 742] on textarea "Hi {{first_name}}, I'm glad to hear the toilet gasket work order was completed!…" at bounding box center [887, 712] width 786 height 65
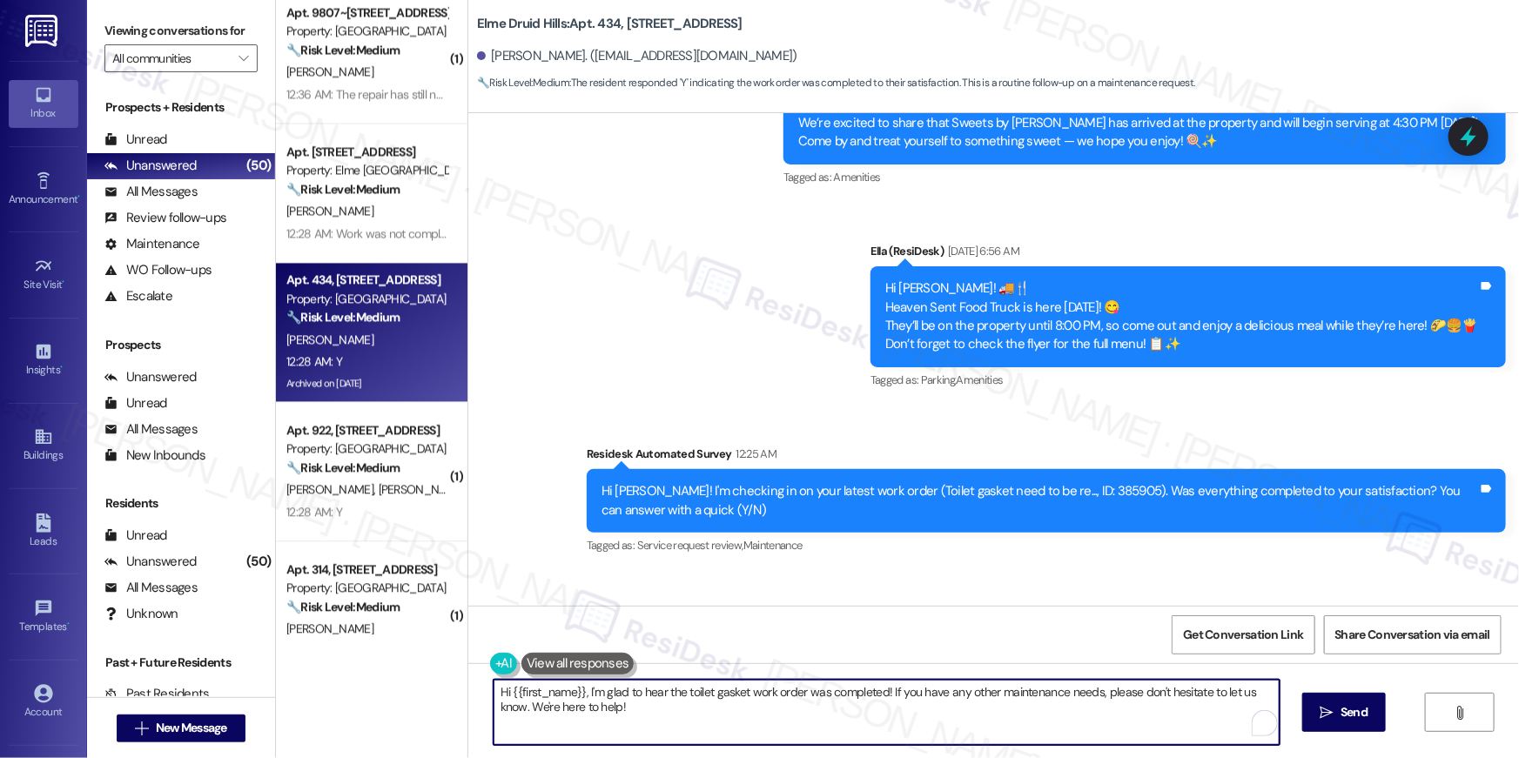
click at [1112, 742] on textarea "Hi {{first_name}}, I'm glad to hear the toilet gasket work order was completed!…" at bounding box center [887, 712] width 786 height 65
click at [906, 571] on div "Received via SMS Juan Montealegre 12:28 AM Y Tags and notes Tagged as: Positive…" at bounding box center [993, 644] width 1051 height 147
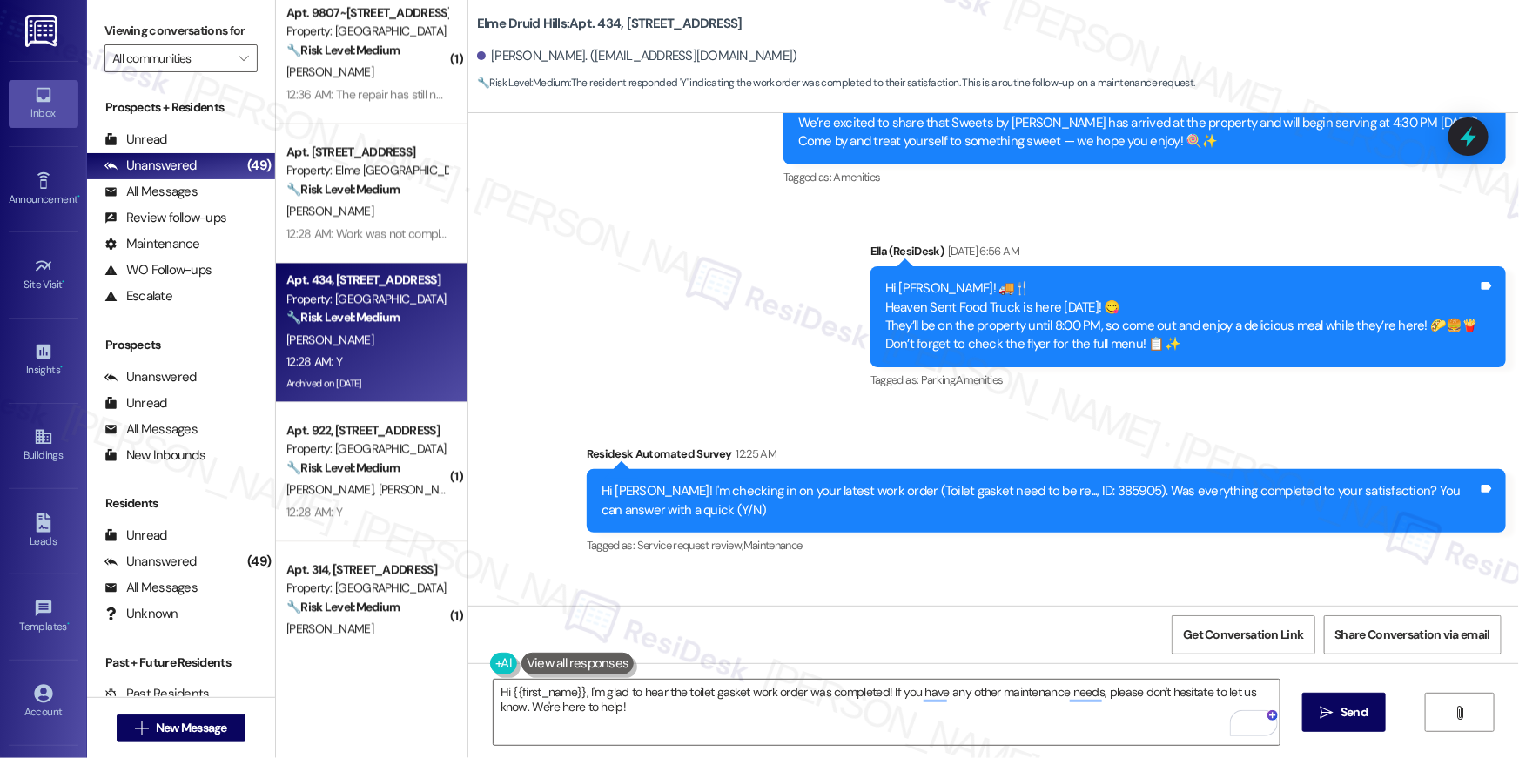
click at [741, 571] on div "Received via SMS Juan Montealegre 12:28 AM Y Tags and notes Tagged as: Positive…" at bounding box center [993, 644] width 1051 height 147
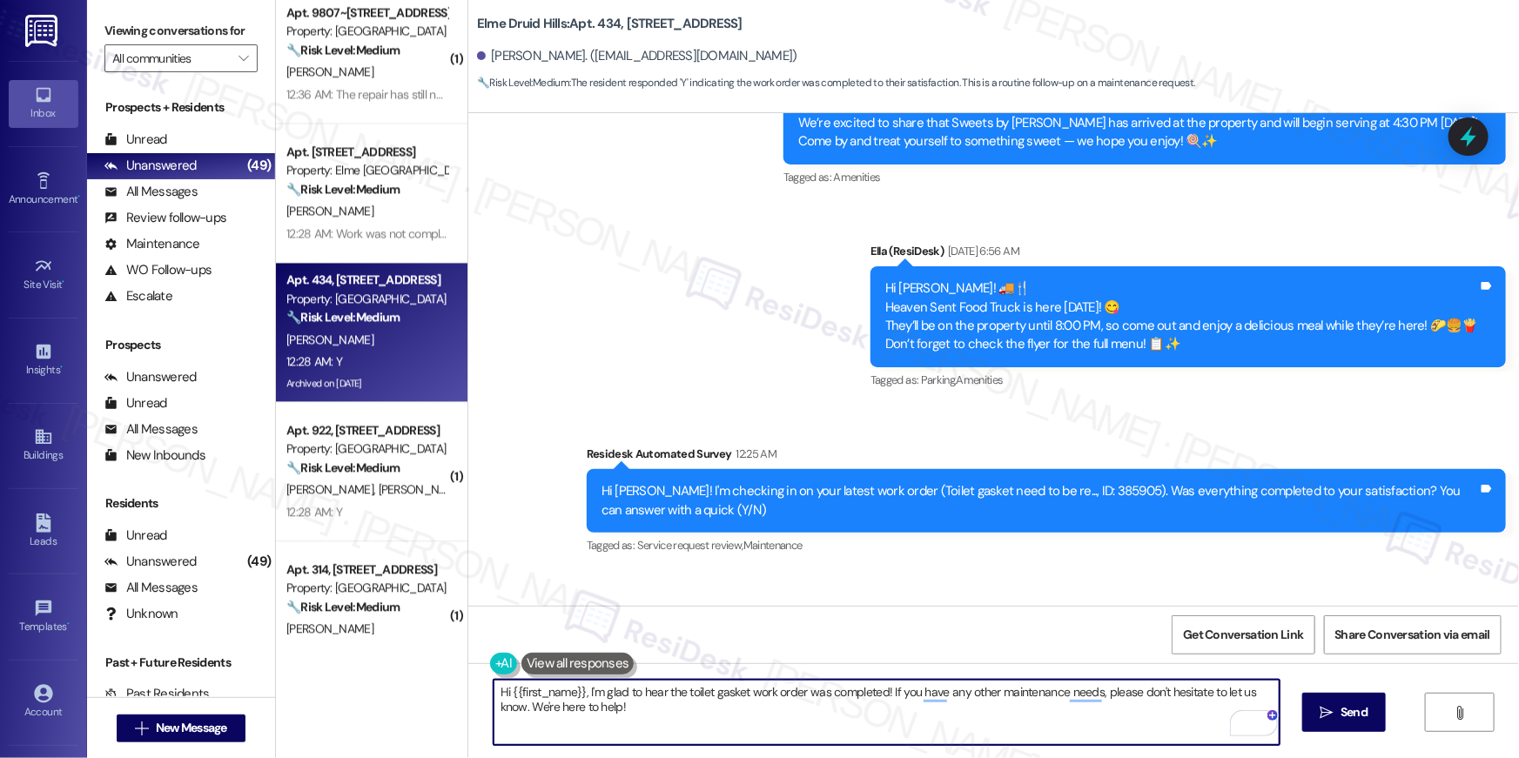
click at [1036, 723] on textarea "Hi {{first_name}}, I'm glad to hear the toilet gasket work order was completed!…" at bounding box center [887, 712] width 786 height 65
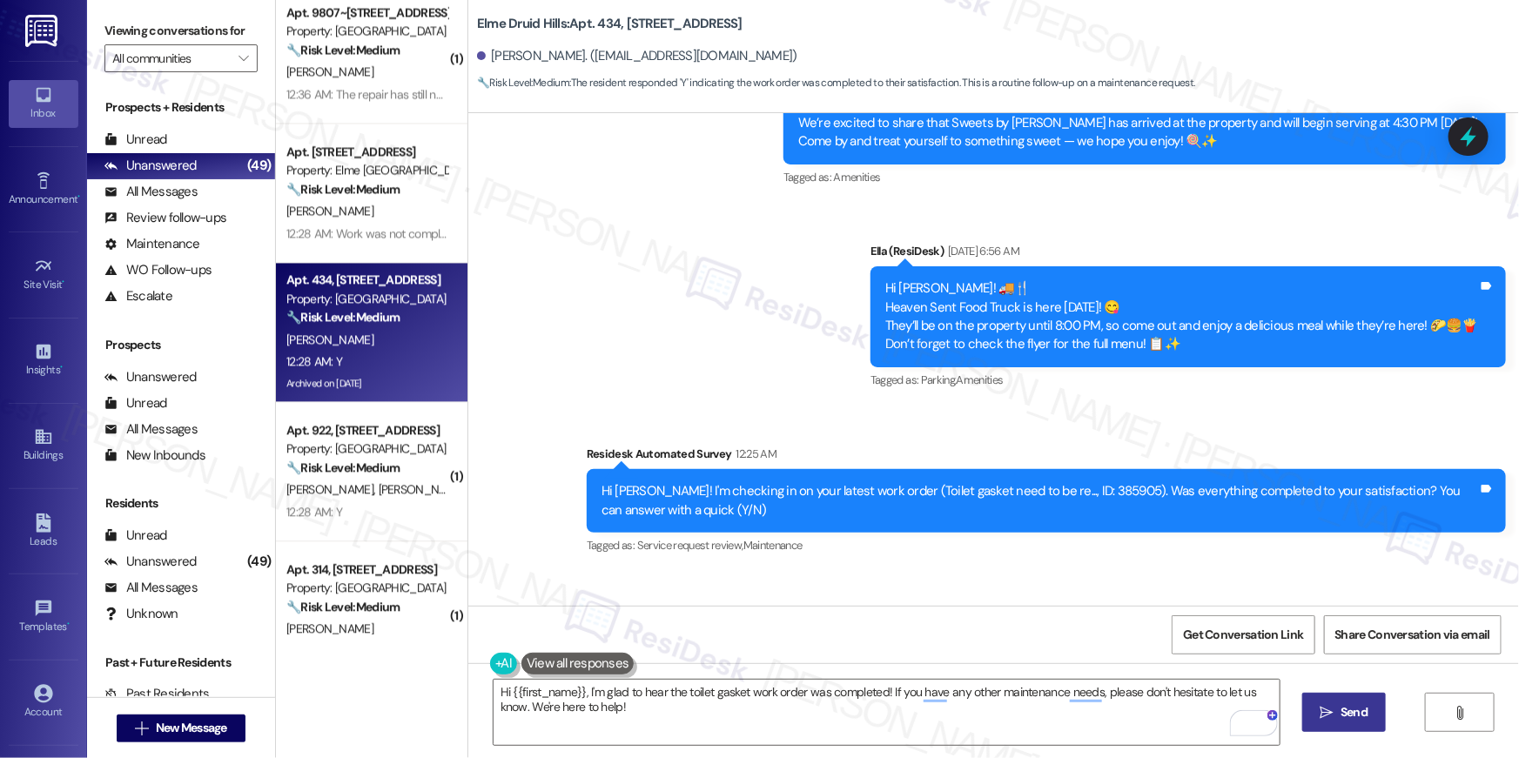
click at [1349, 709] on span "Send" at bounding box center [1354, 712] width 27 height 18
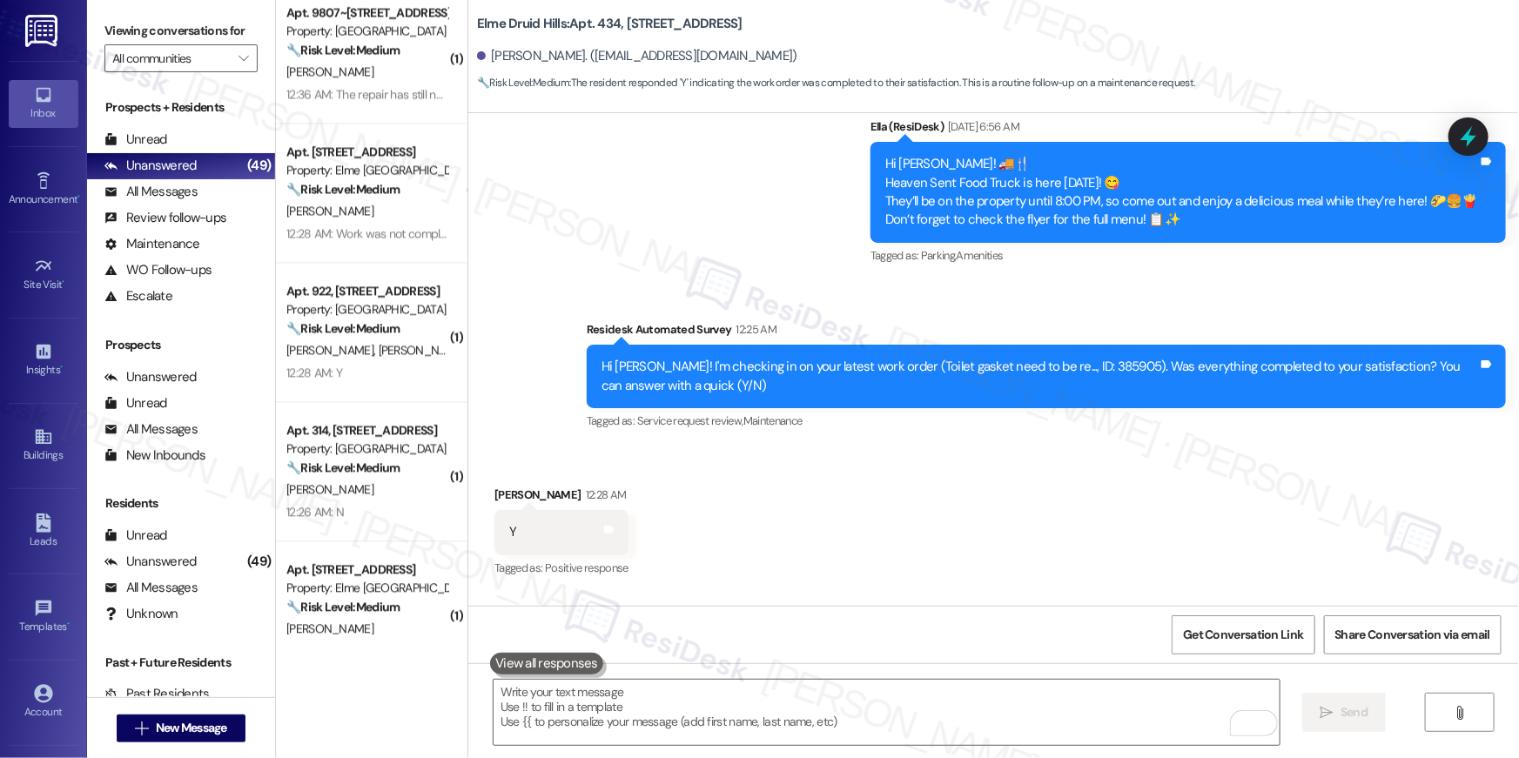
scroll to position [44271, 0]
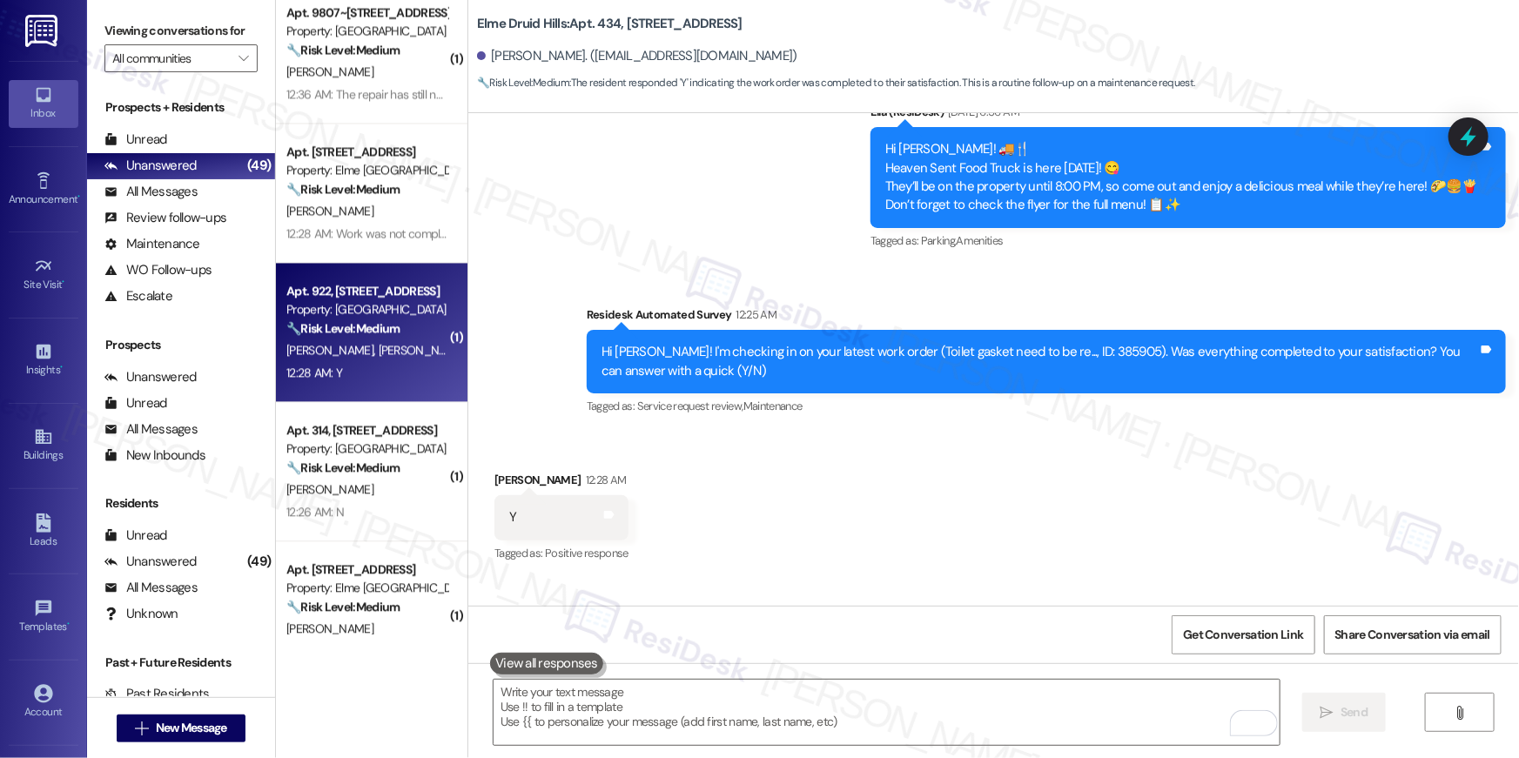
click at [377, 371] on div "12:28 AM: Y 12:28 AM: Y" at bounding box center [367, 373] width 165 height 22
type textarea "Fetching suggested responses. Please feel free to read through the conversation…"
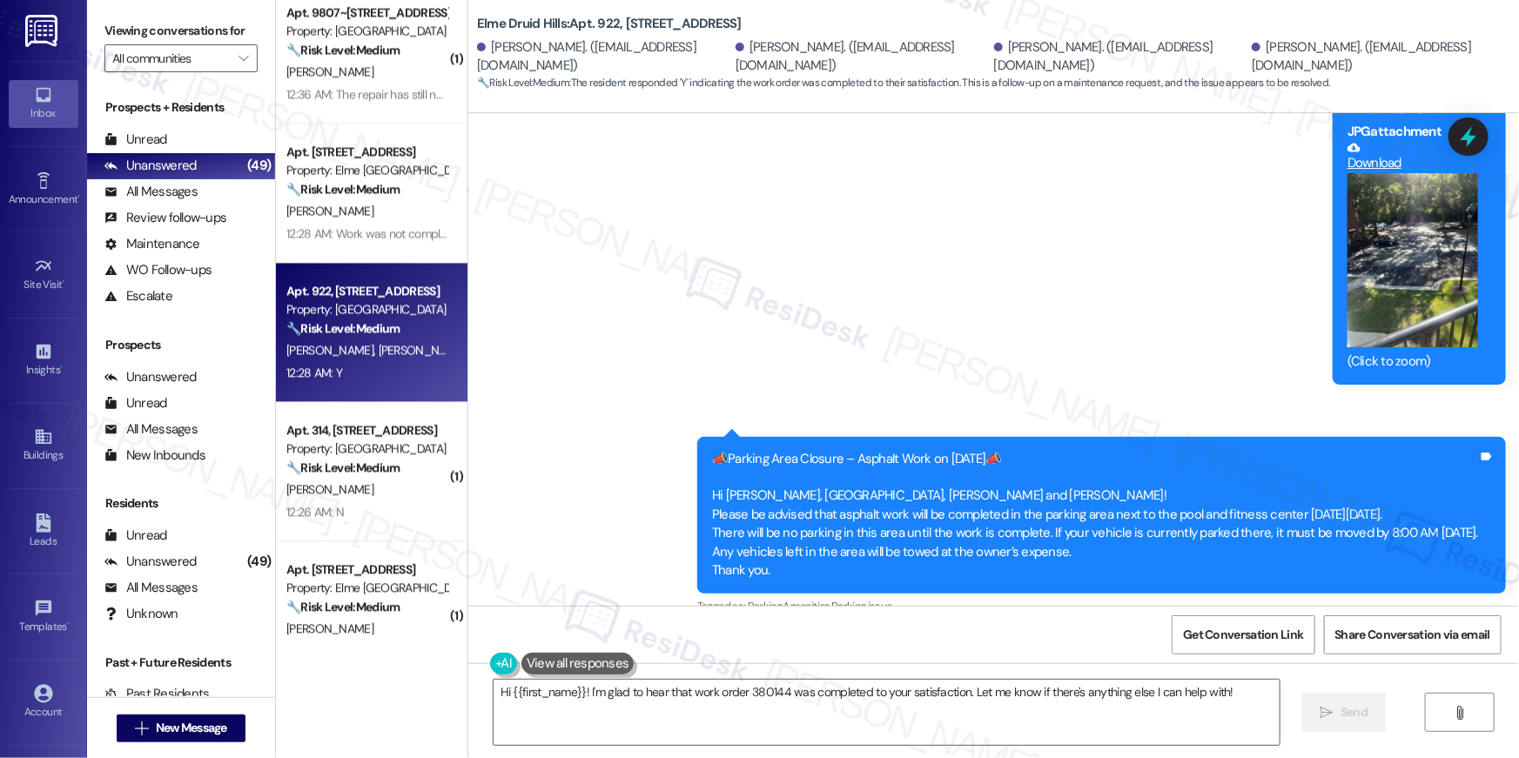
scroll to position [0, 0]
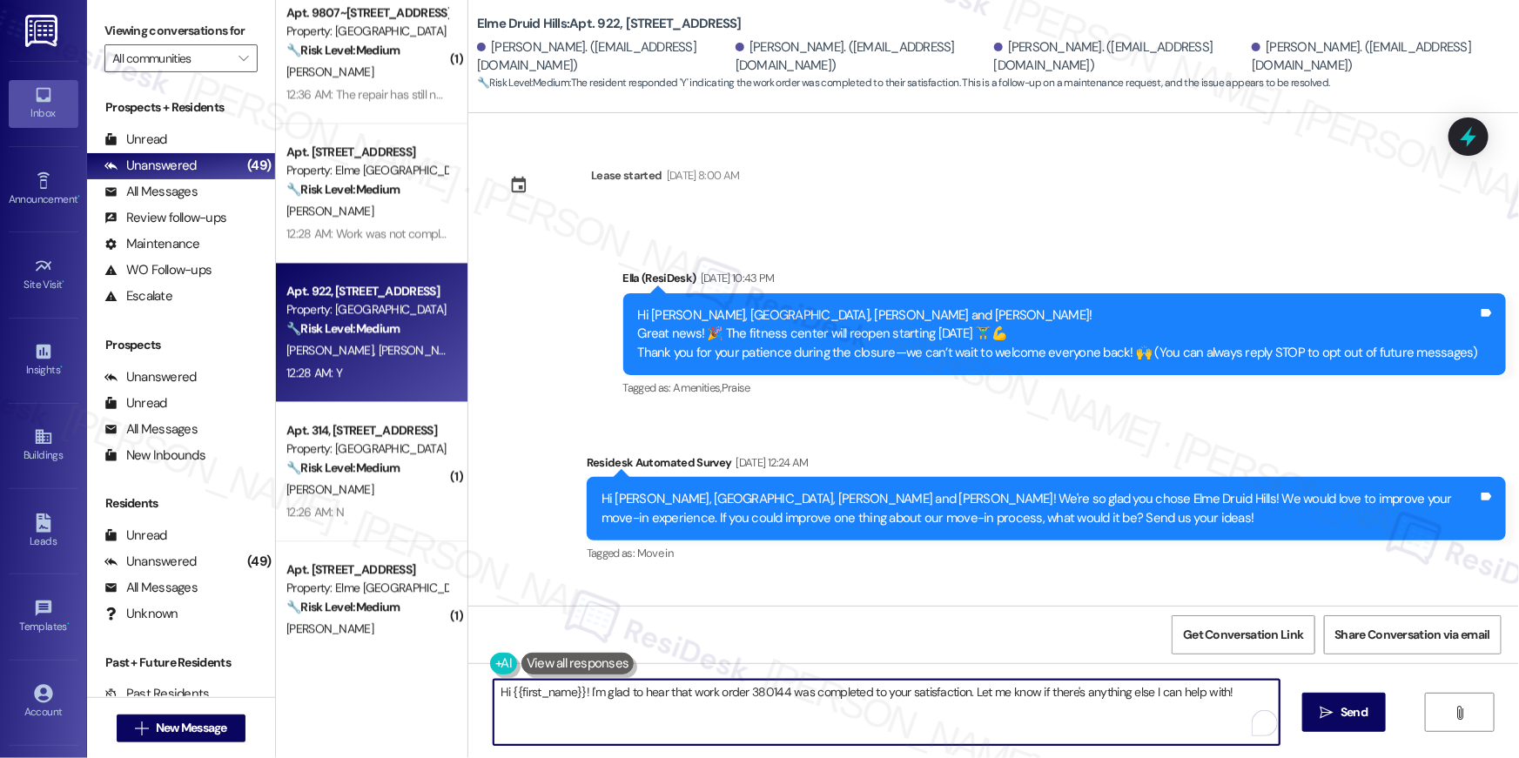
click at [682, 703] on textarea "Hi {{first_name}}! I'm glad to hear that work order 380144 was completed to you…" at bounding box center [887, 712] width 786 height 65
paste textarea ", I’m happy to hear your work order has been completed! If you need anything el…"
type textarea "Hi {{first_name}}, I’m happy to hear your work order has been completed! If you…"
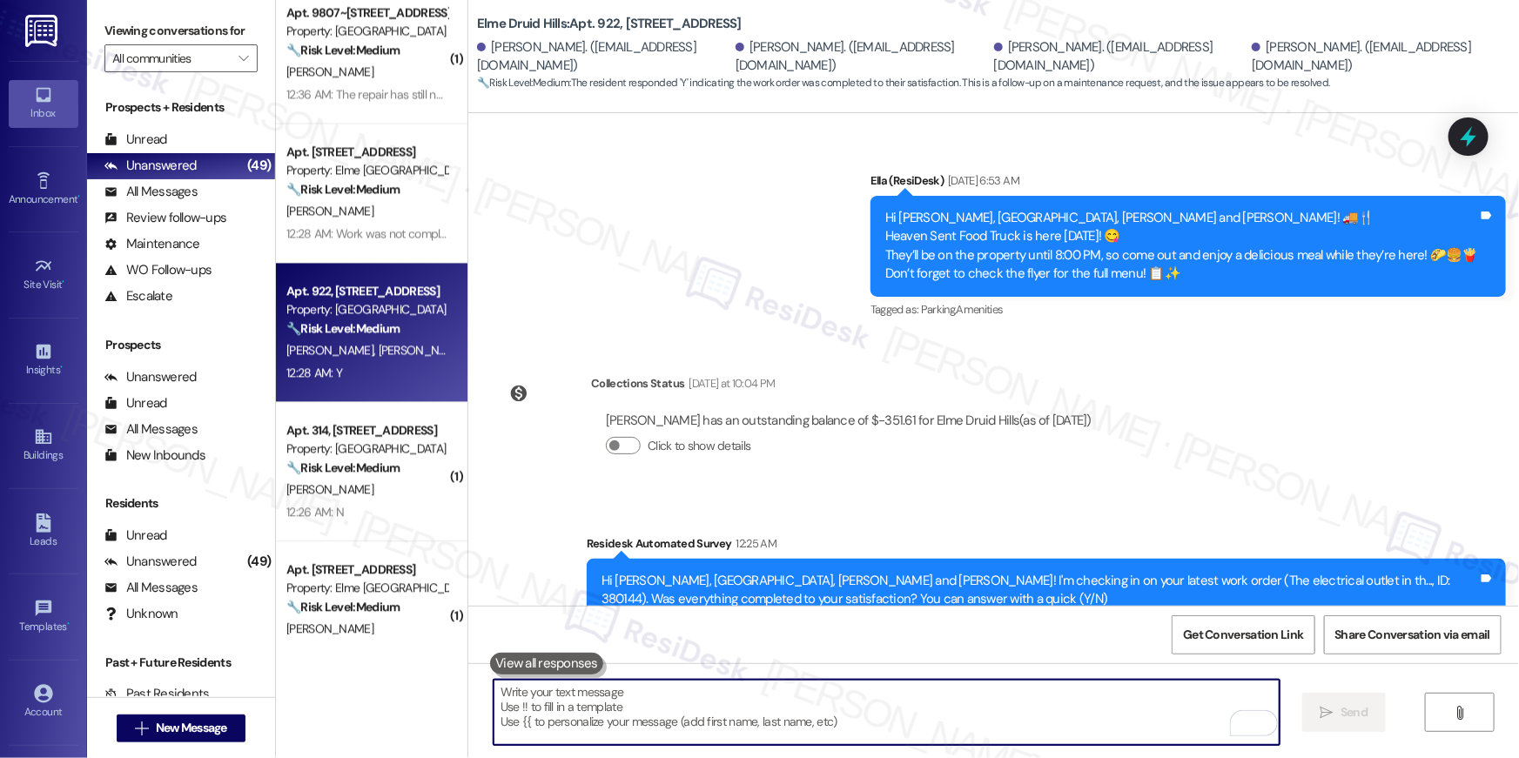
scroll to position [1699, 0]
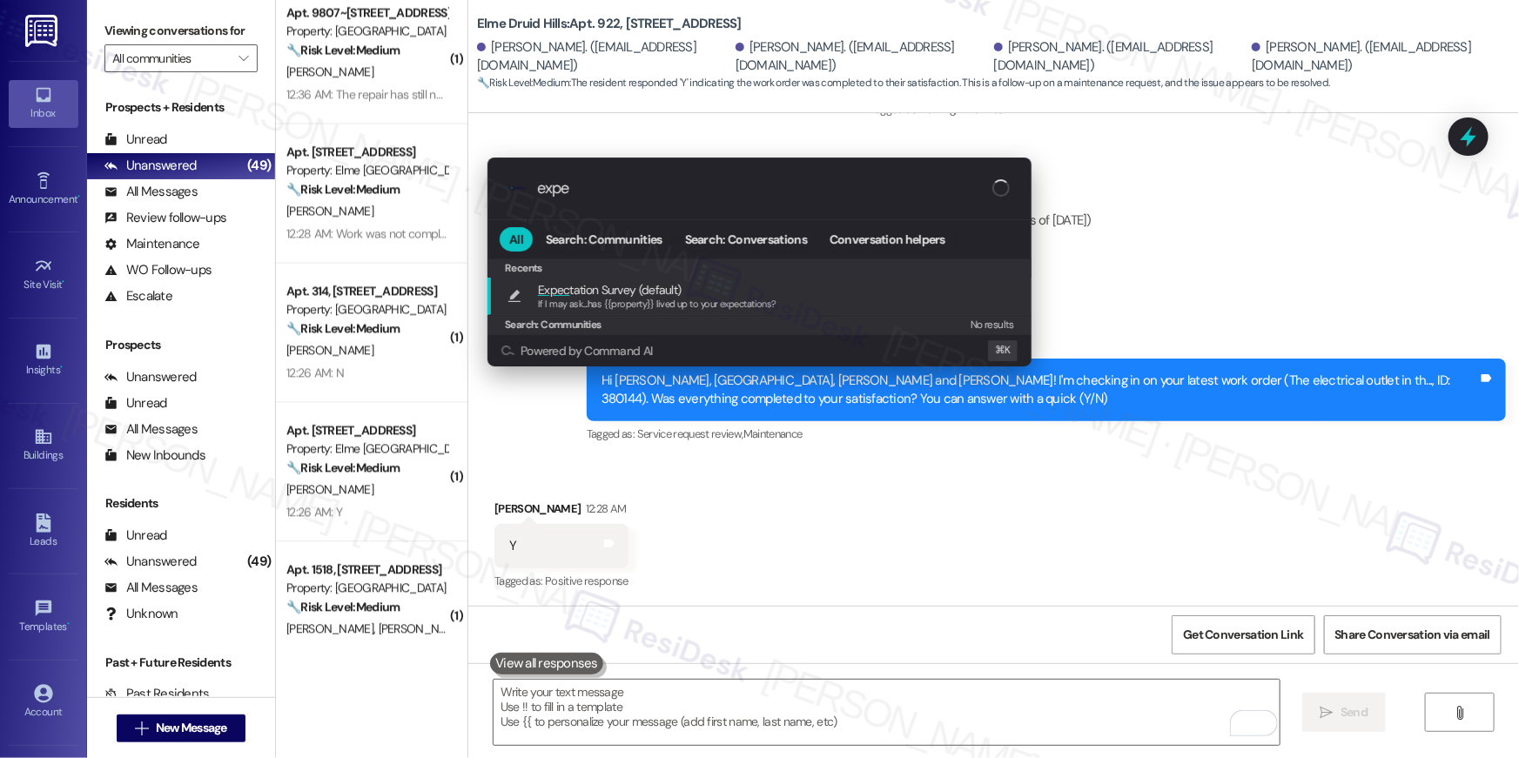
type input "expec"
type textarea "If I may ask...has {{property}} lived up to your expectations?"
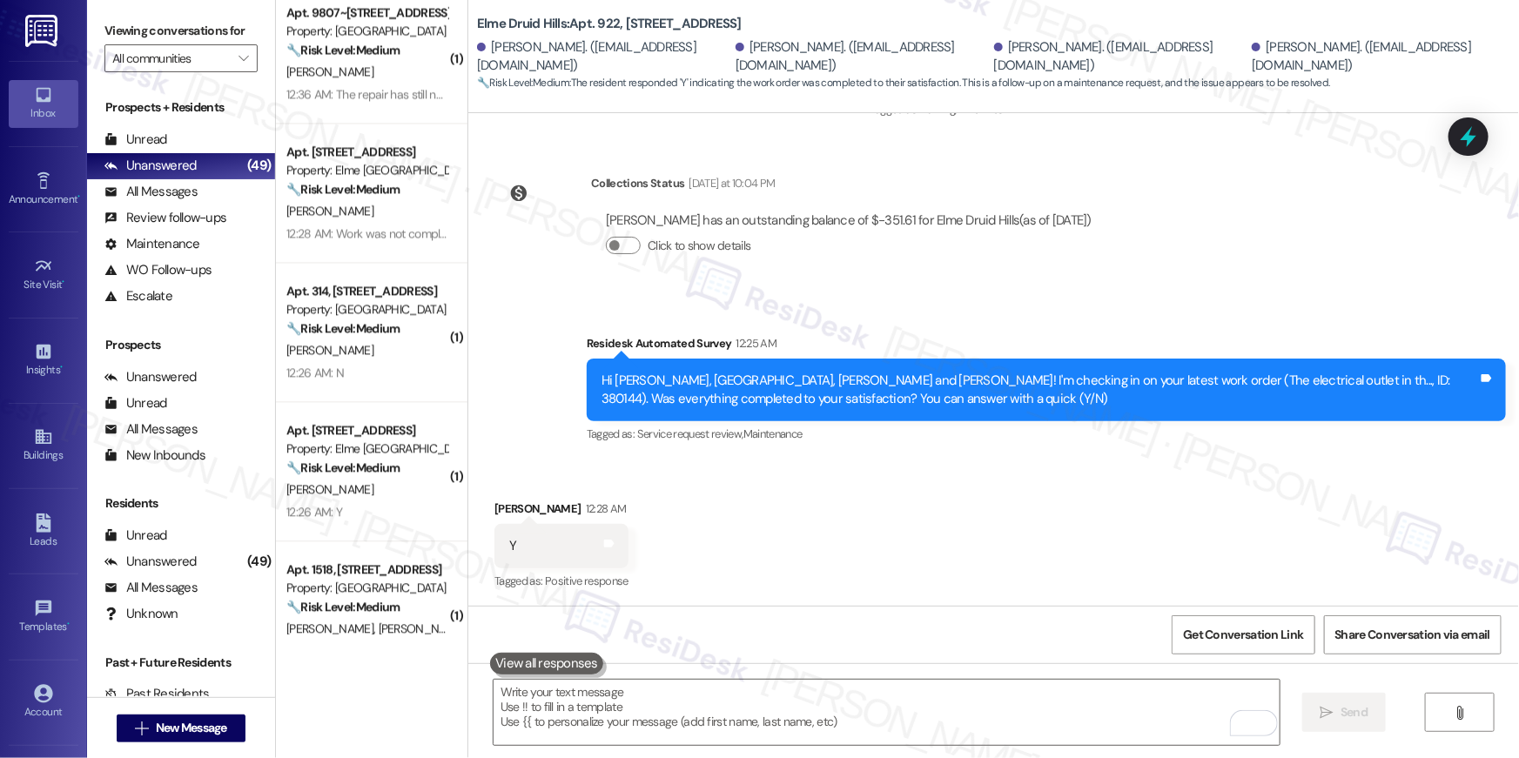
click at [407, 473] on div "🔧 Risk Level: Medium The resident responded positively to a follow-up regarding…" at bounding box center [366, 468] width 161 height 18
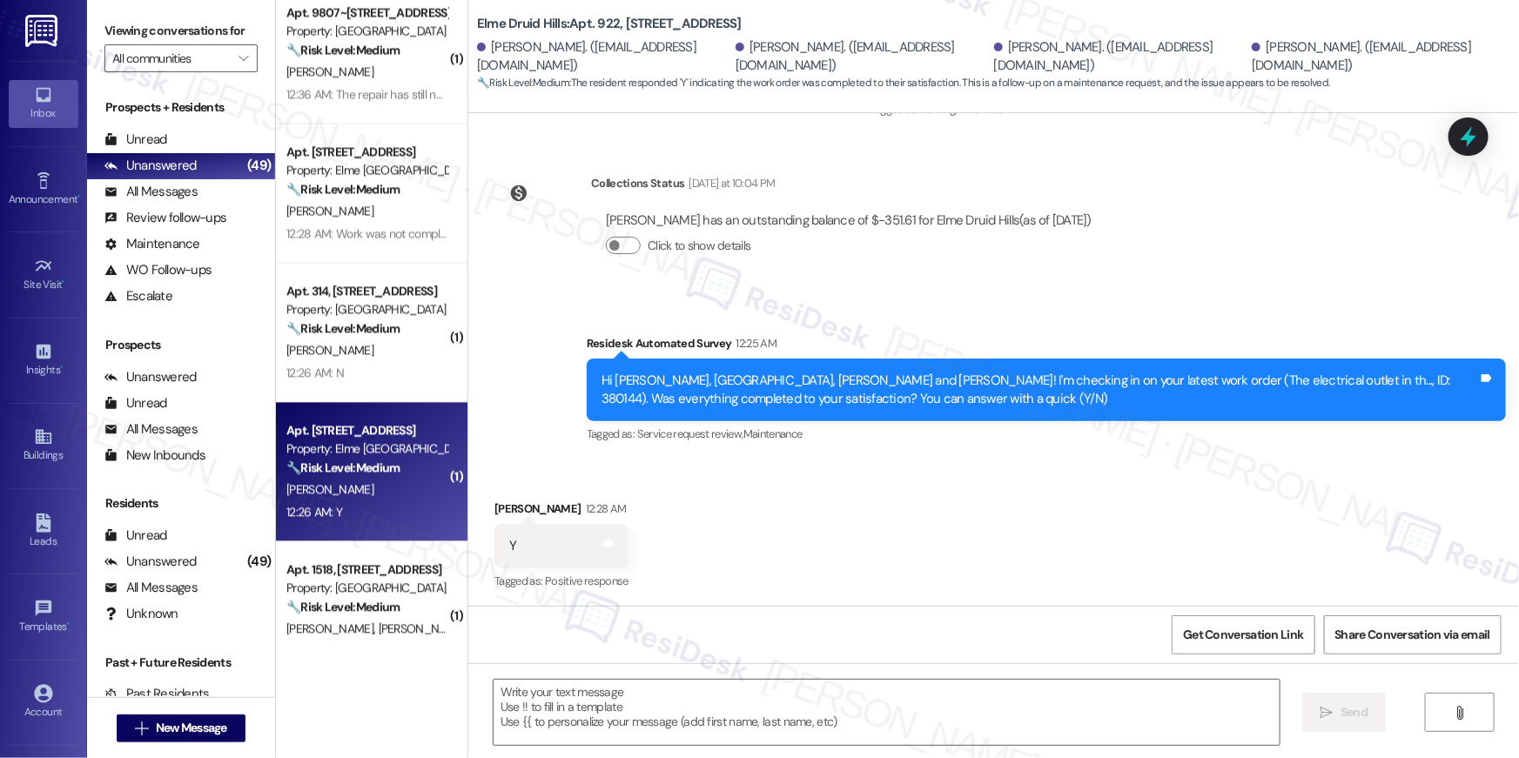
type textarea "Fetching suggested responses. Please feel free to read through the conversation…"
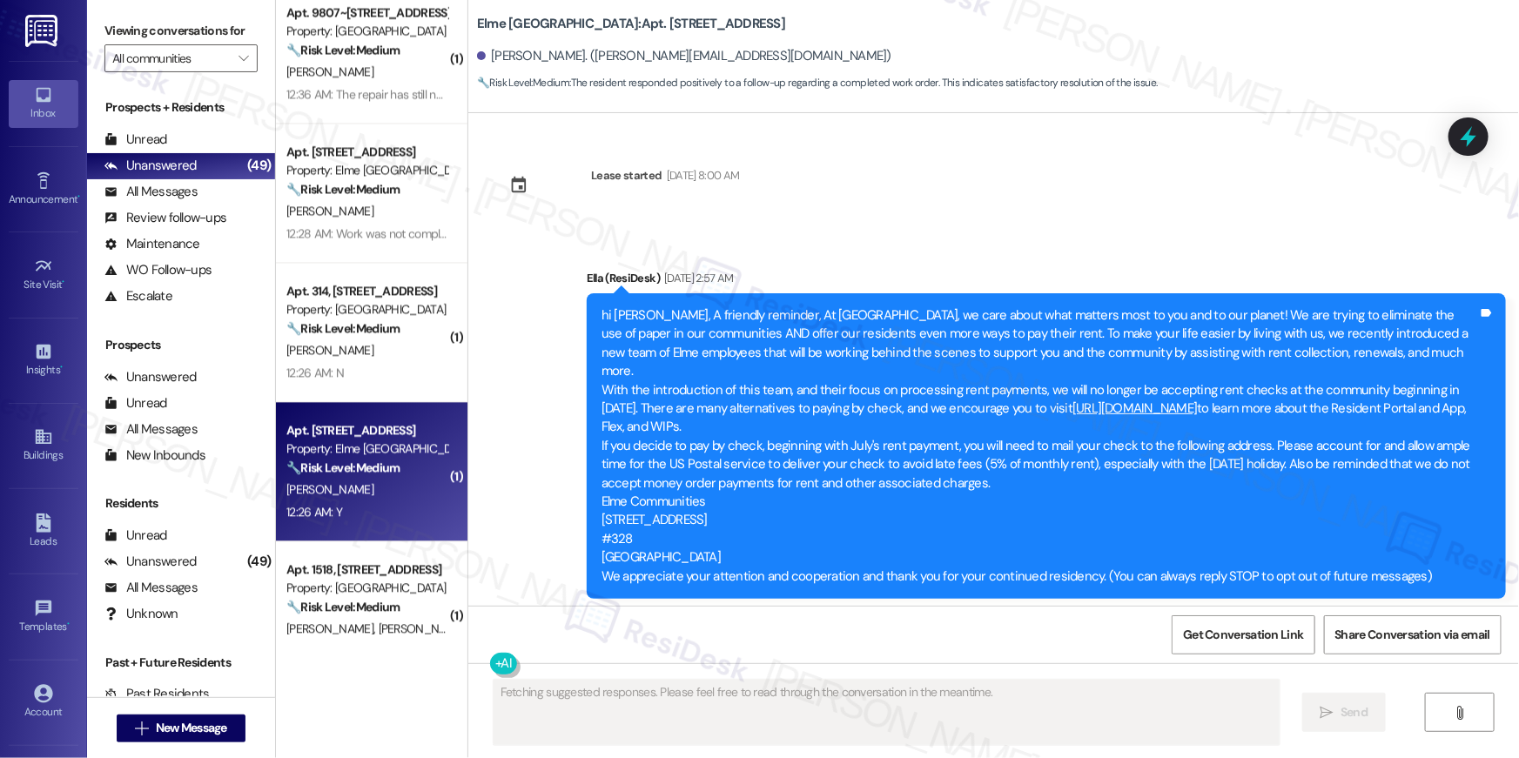
scroll to position [17749, 0]
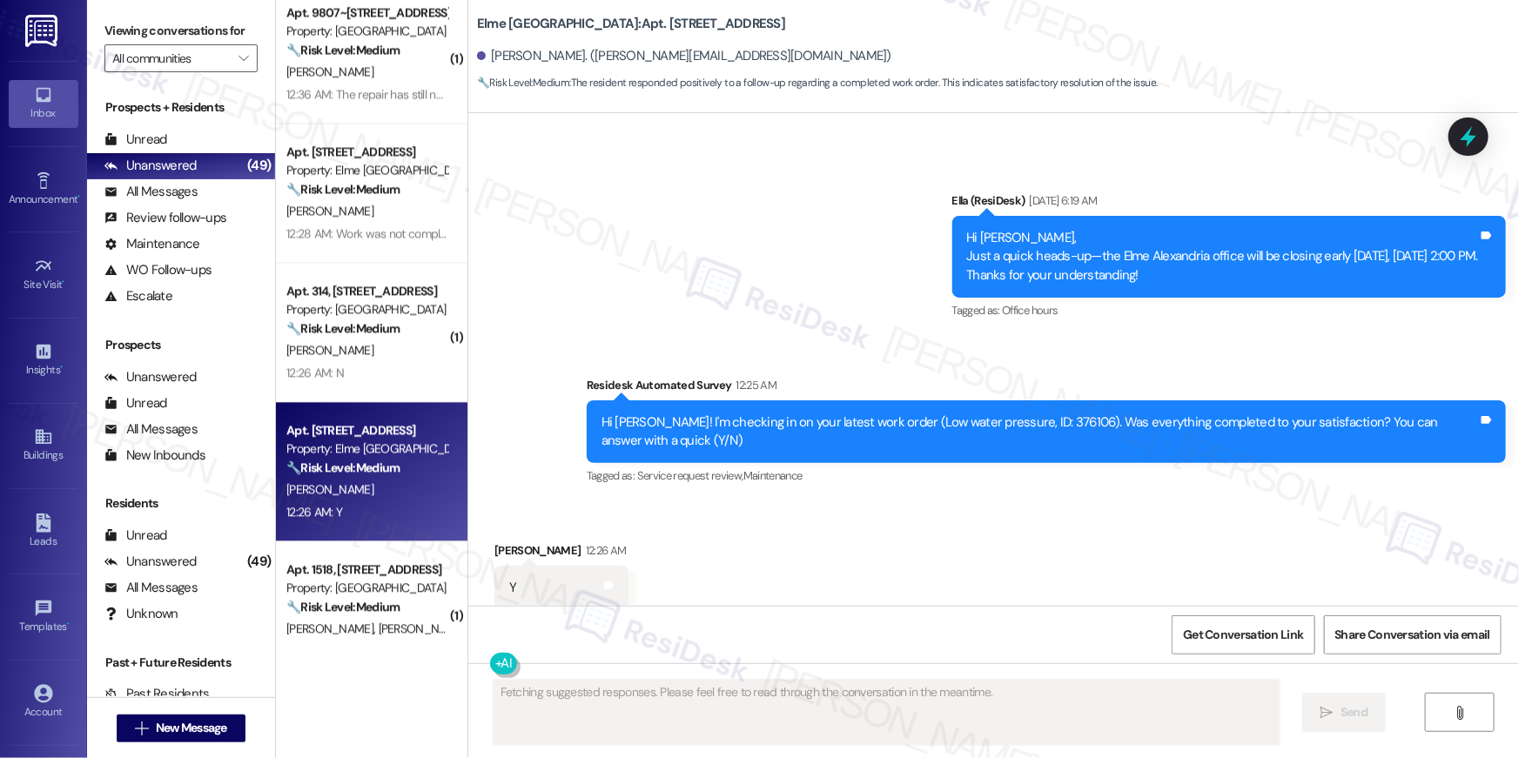
click at [979, 577] on div "Received via SMS Edwin Acosta 12:26 AM Y Tags and notes Tagged as: Positive res…" at bounding box center [993, 575] width 1051 height 147
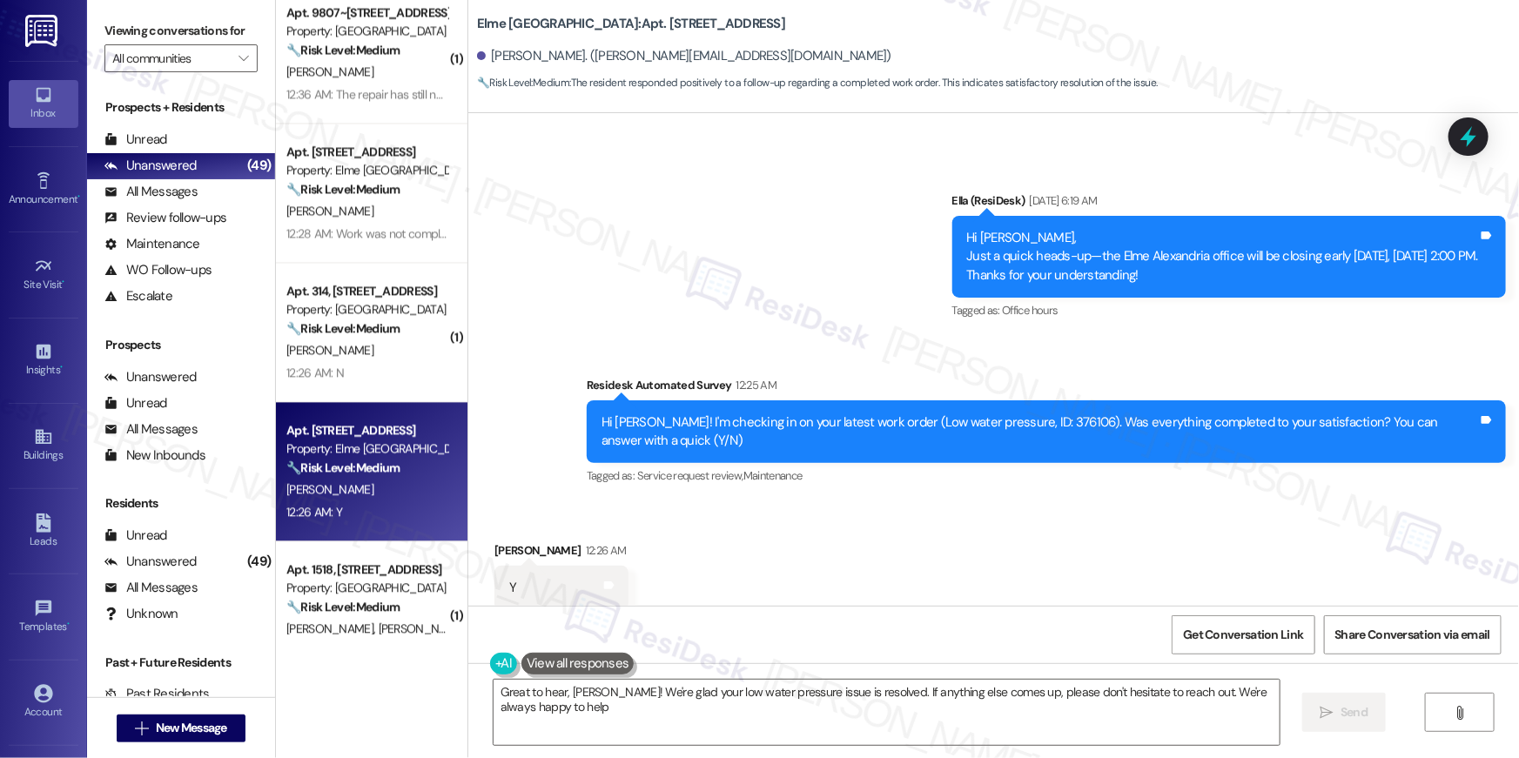
type textarea "Great to hear, Edwin! We're glad your low water pressure issue is resolved. If …"
click at [1120, 718] on textarea "Great to hear, Edwin! We're glad your low water pressure issue is resolved. If …" at bounding box center [887, 712] width 786 height 65
click at [1344, 718] on span "Send" at bounding box center [1354, 712] width 27 height 18
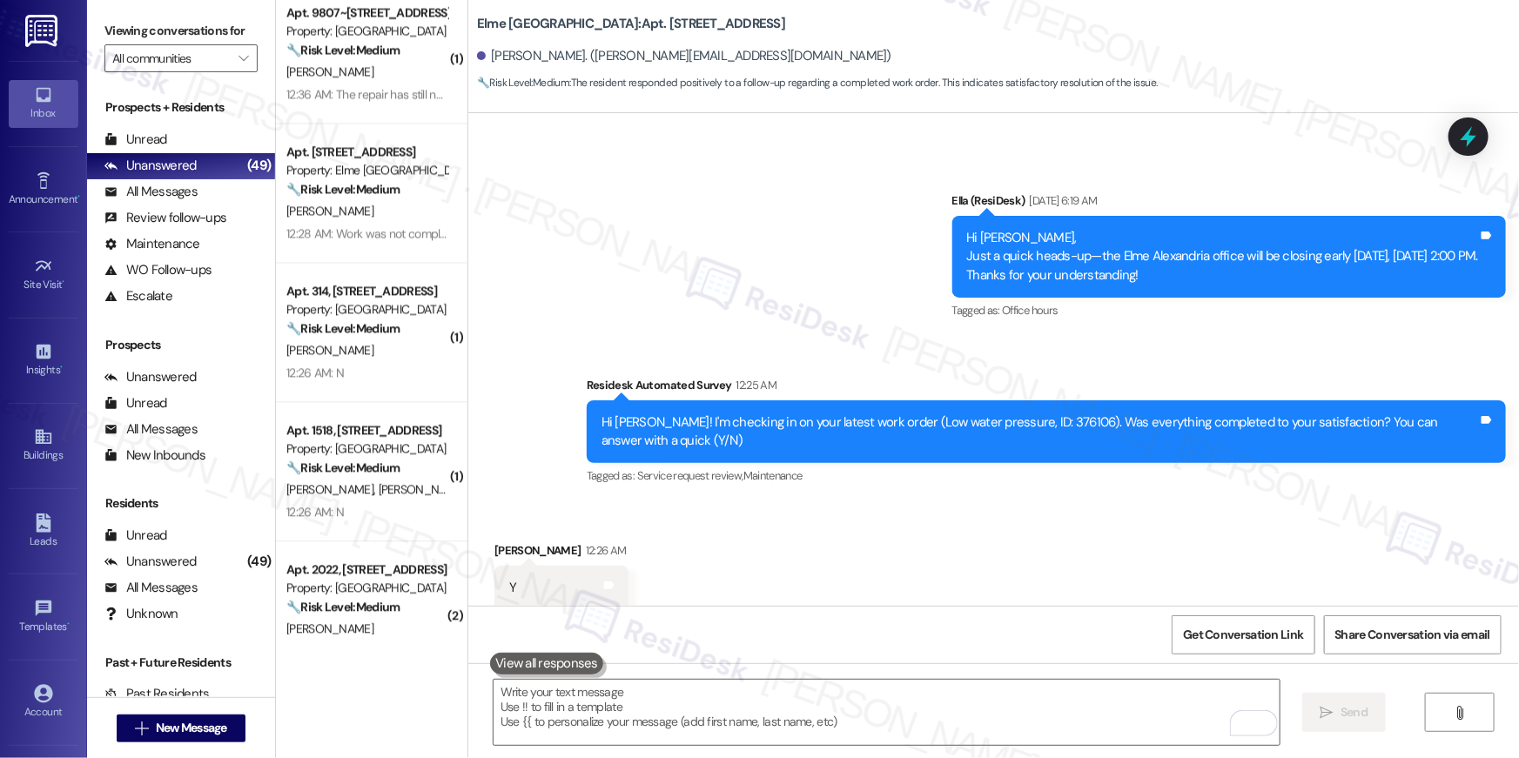
click at [1107, 525] on div "Received via SMS Edwin Acosta 12:26 AM Y Tags and notes Tagged as: Positive res…" at bounding box center [993, 575] width 1051 height 147
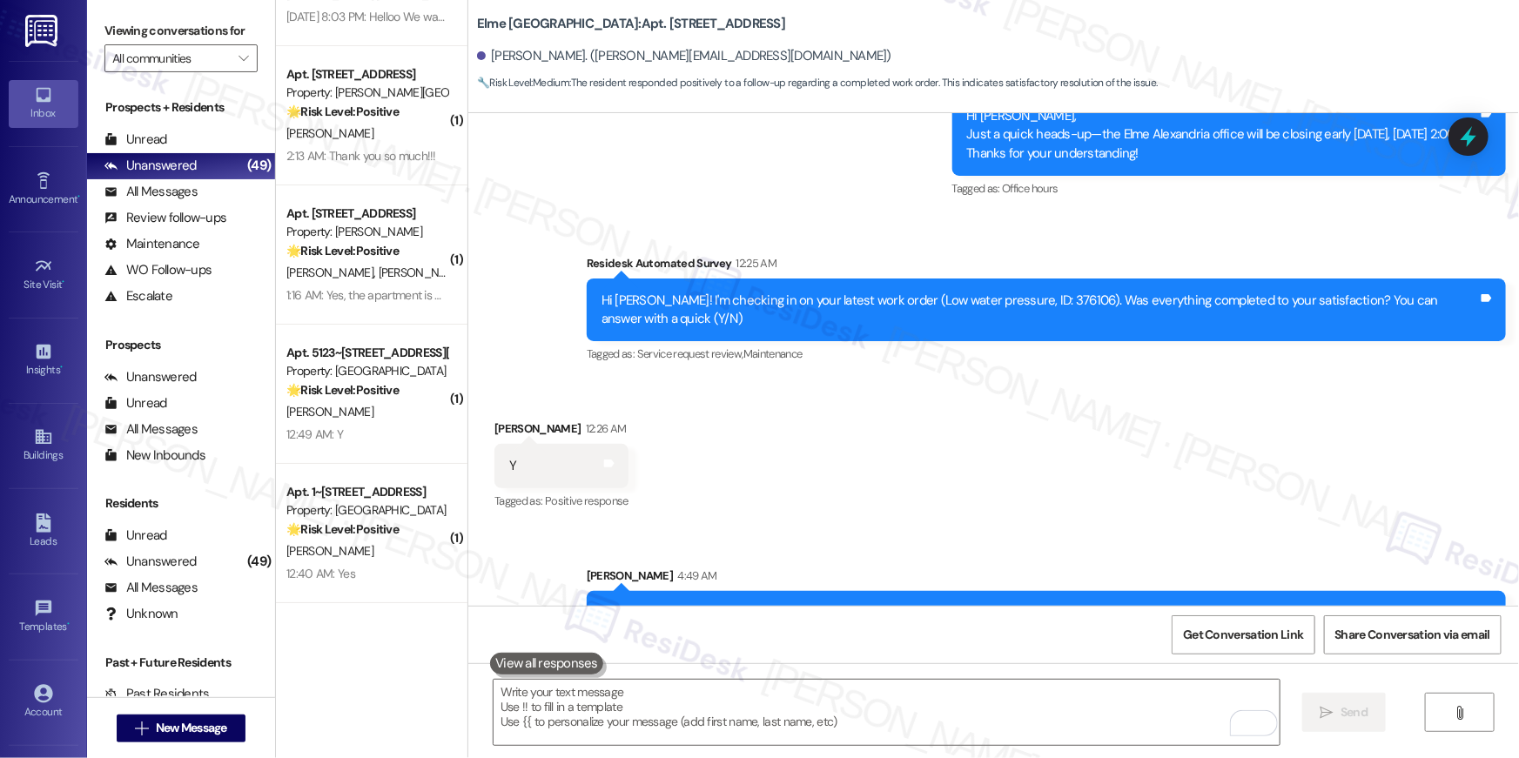
scroll to position [3480, 0]
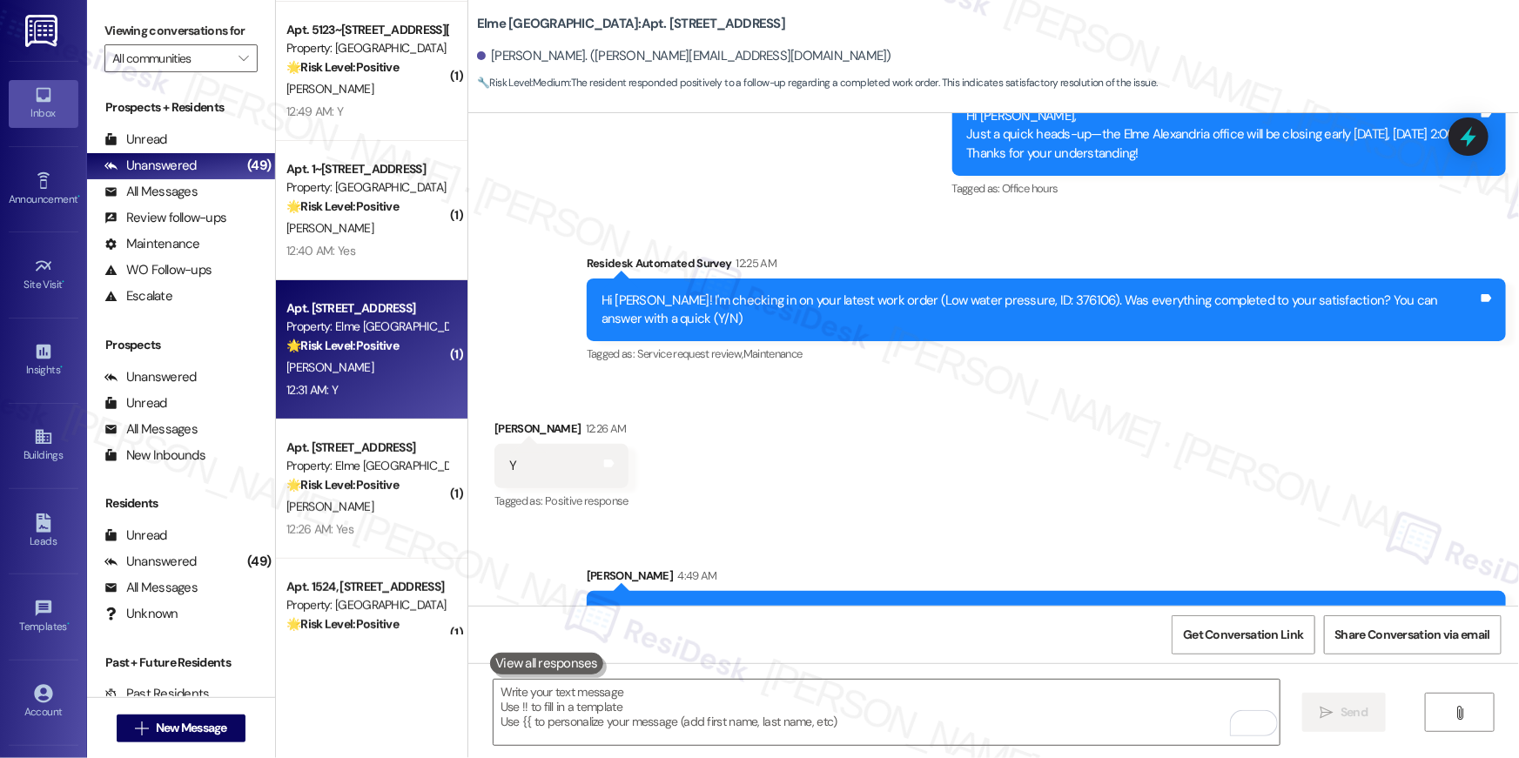
click at [384, 321] on div "Property: Elme [GEOGRAPHIC_DATA]" at bounding box center [366, 327] width 161 height 18
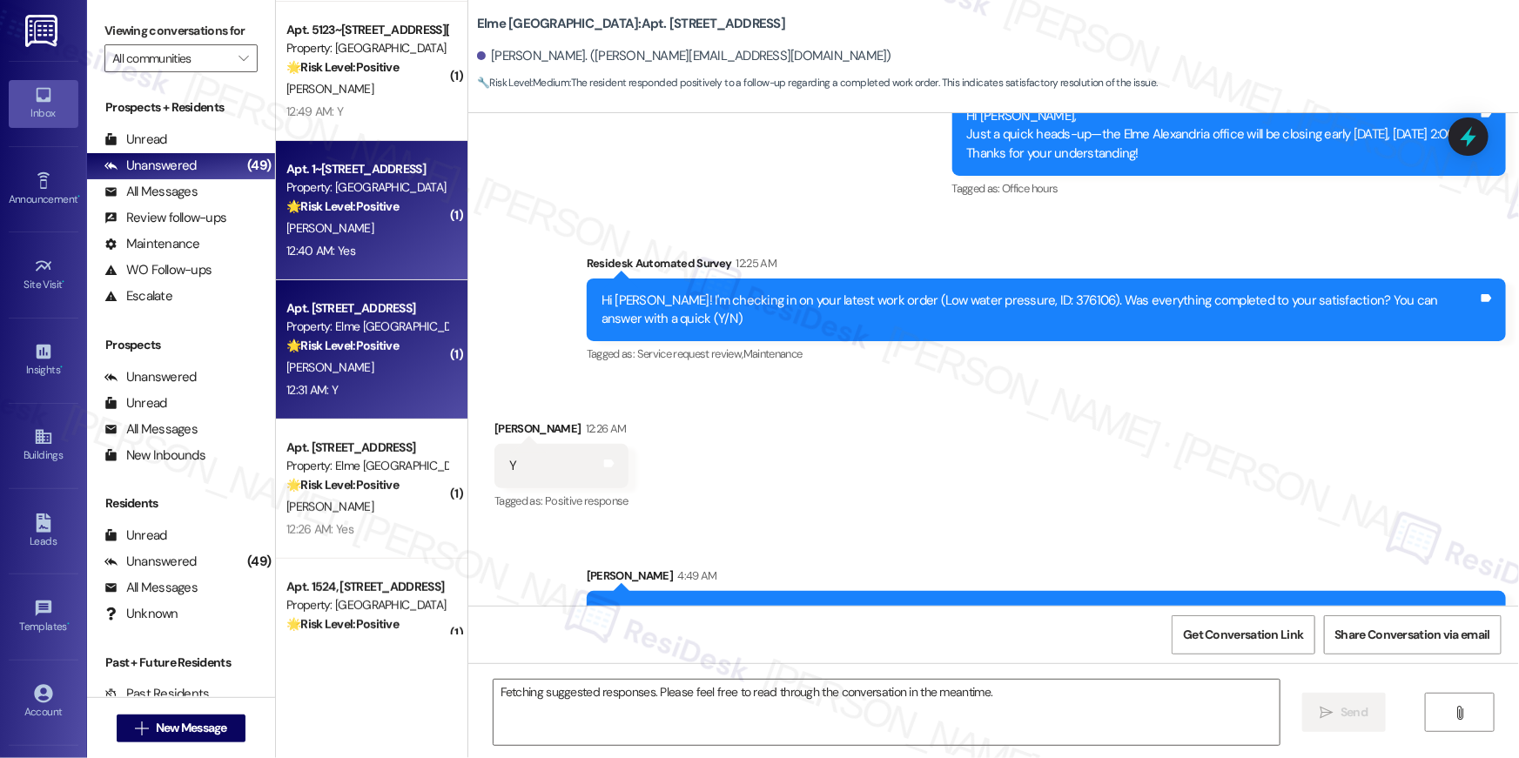
click at [385, 242] on div "12:40 AM: Yes 12:40 AM: Yes" at bounding box center [367, 251] width 165 height 22
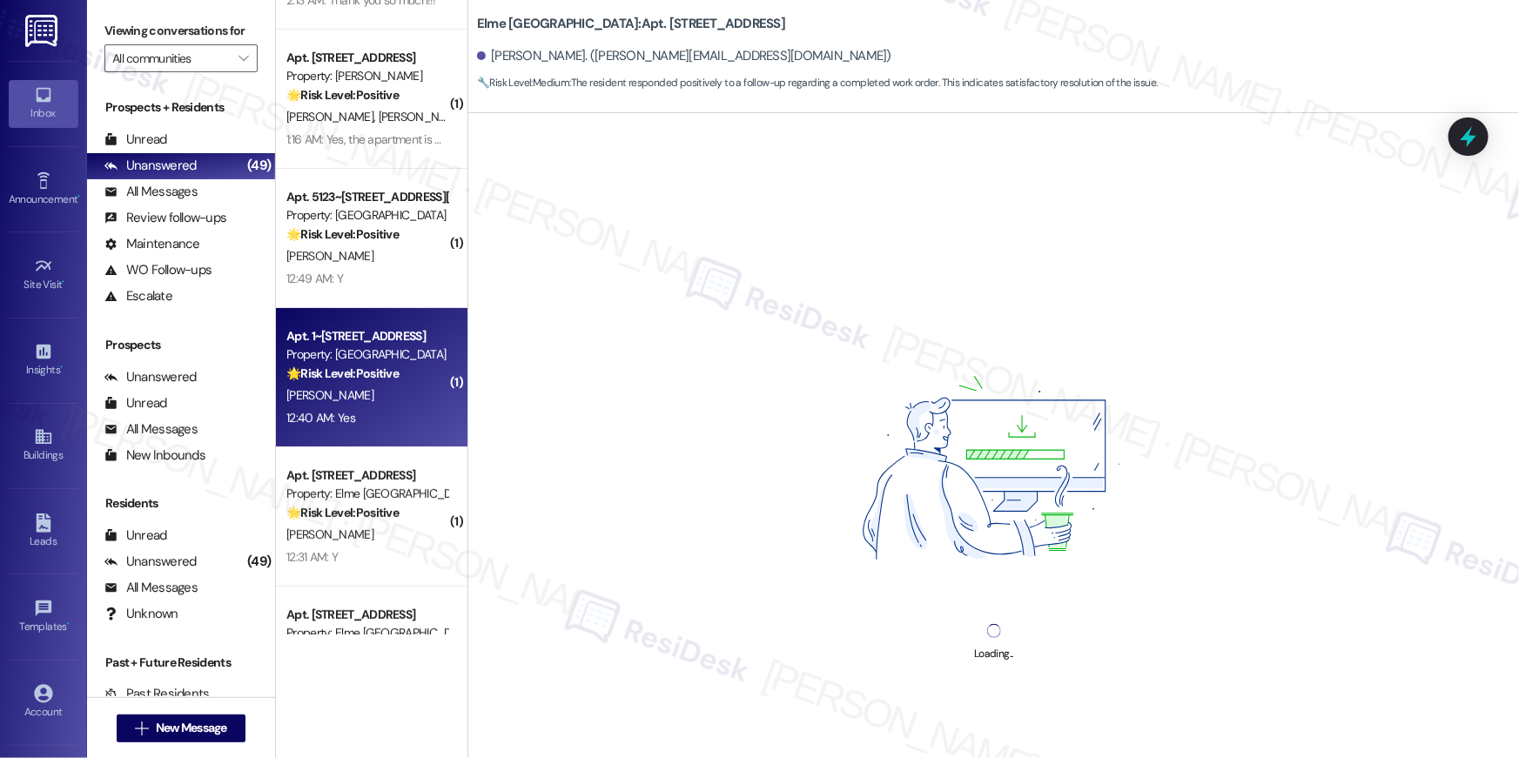
scroll to position [3230, 0]
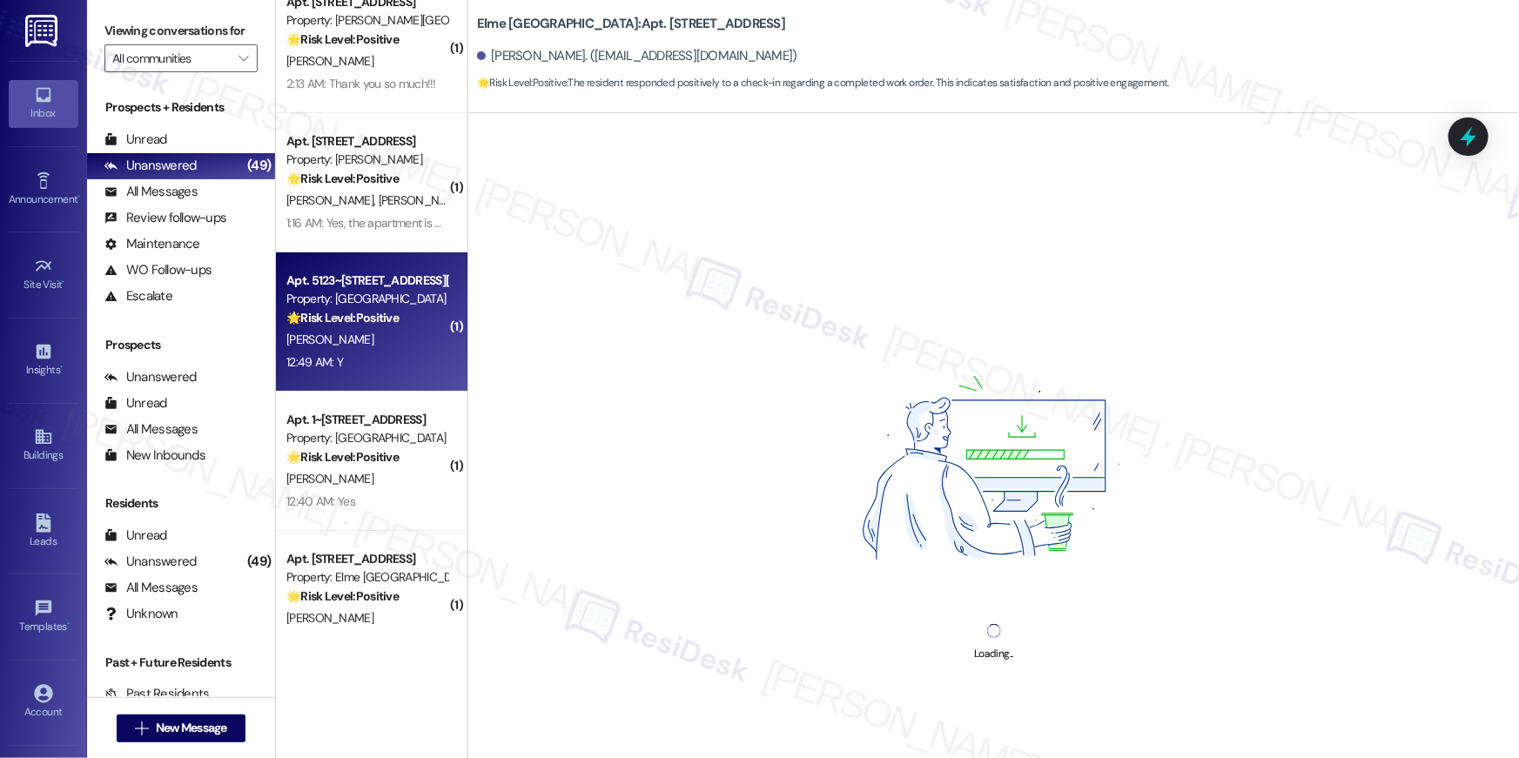
click at [396, 352] on div "12:49 AM: Y 12:49 AM: Y" at bounding box center [367, 363] width 165 height 22
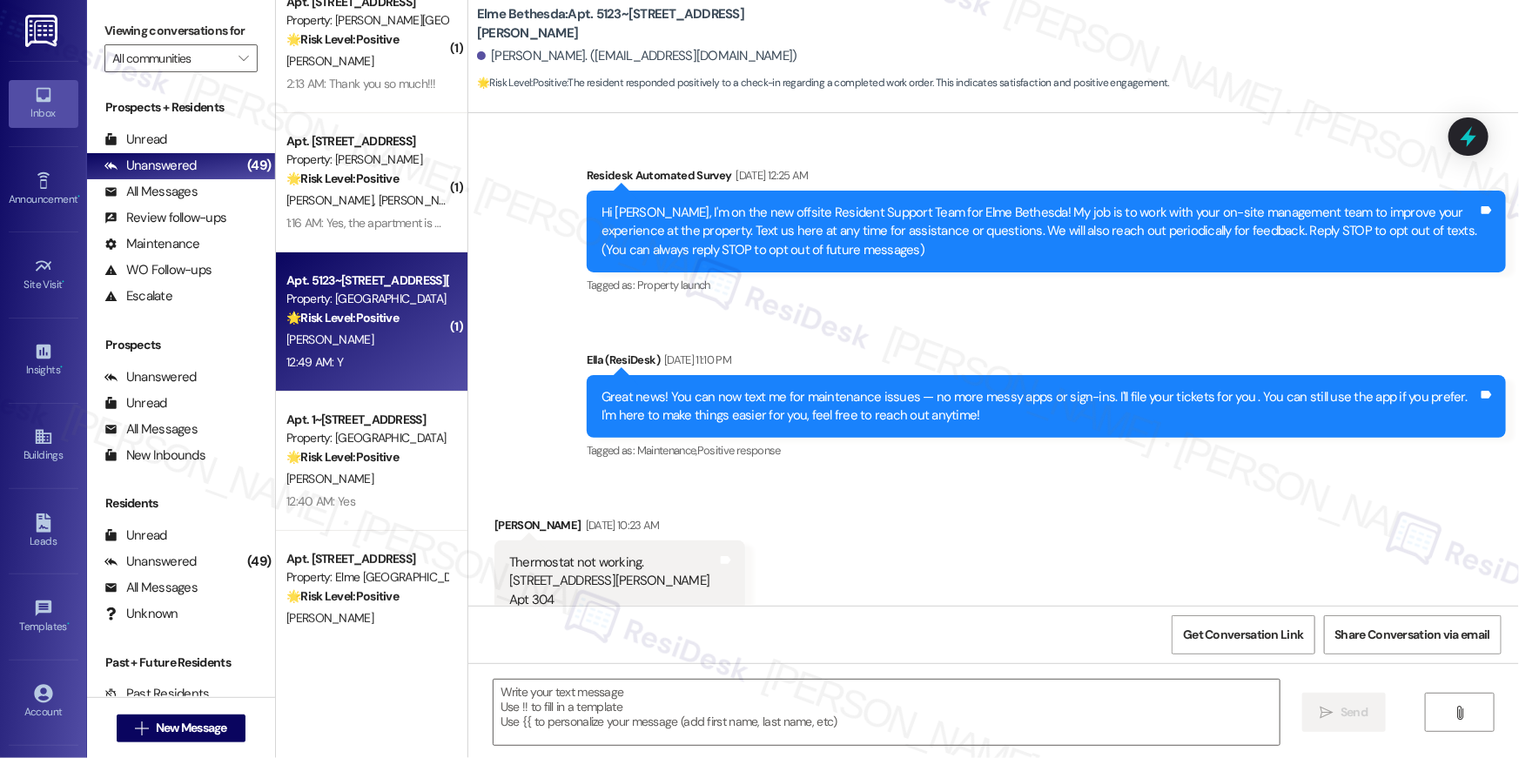
scroll to position [10536, 0]
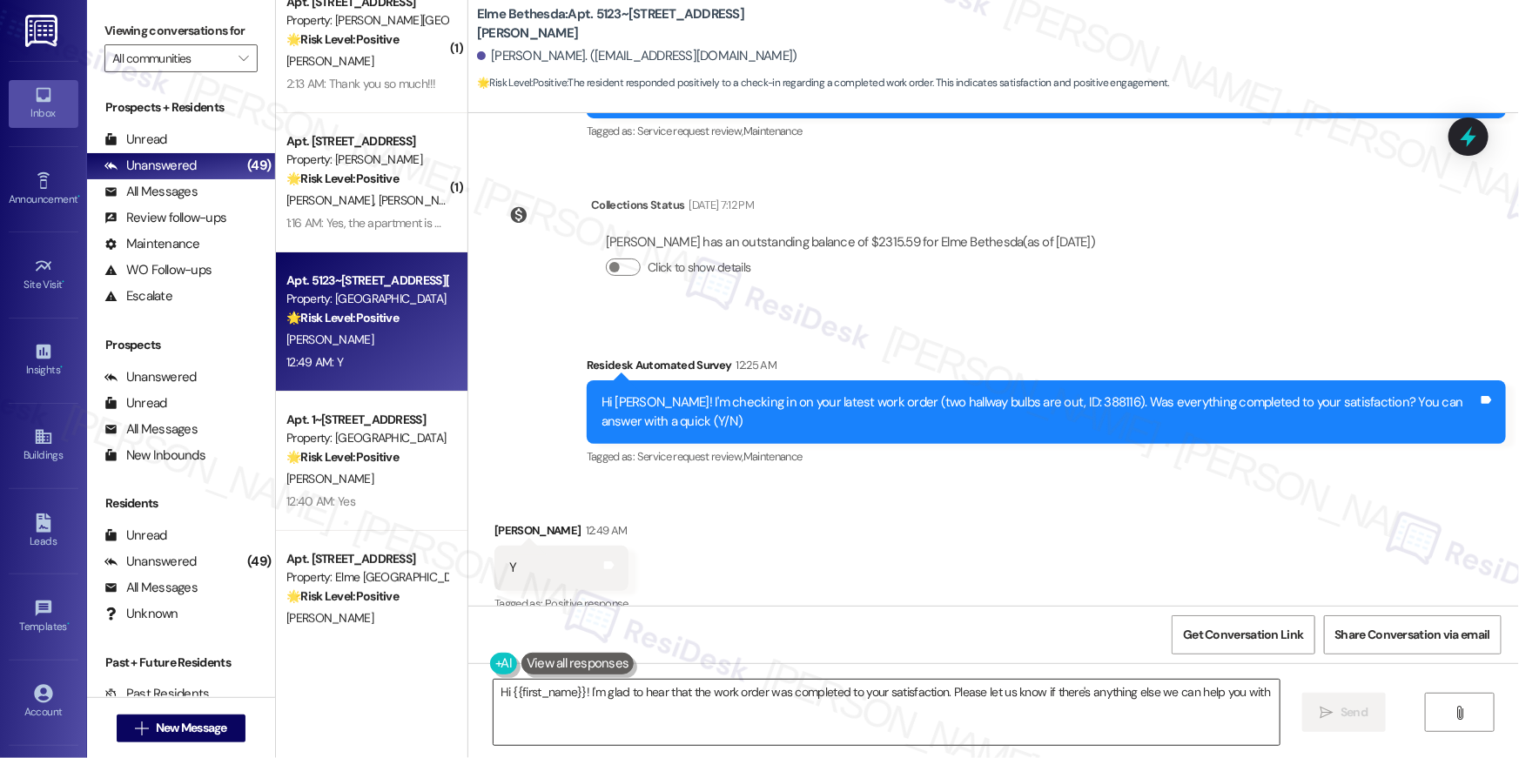
type textarea "Hi {{first_name}}! I'm glad to hear that the work order was completed to your s…"
click at [1005, 713] on textarea "Hi {{first_name}}! I'm glad to hear that the work order was completed to your s…" at bounding box center [887, 712] width 786 height 65
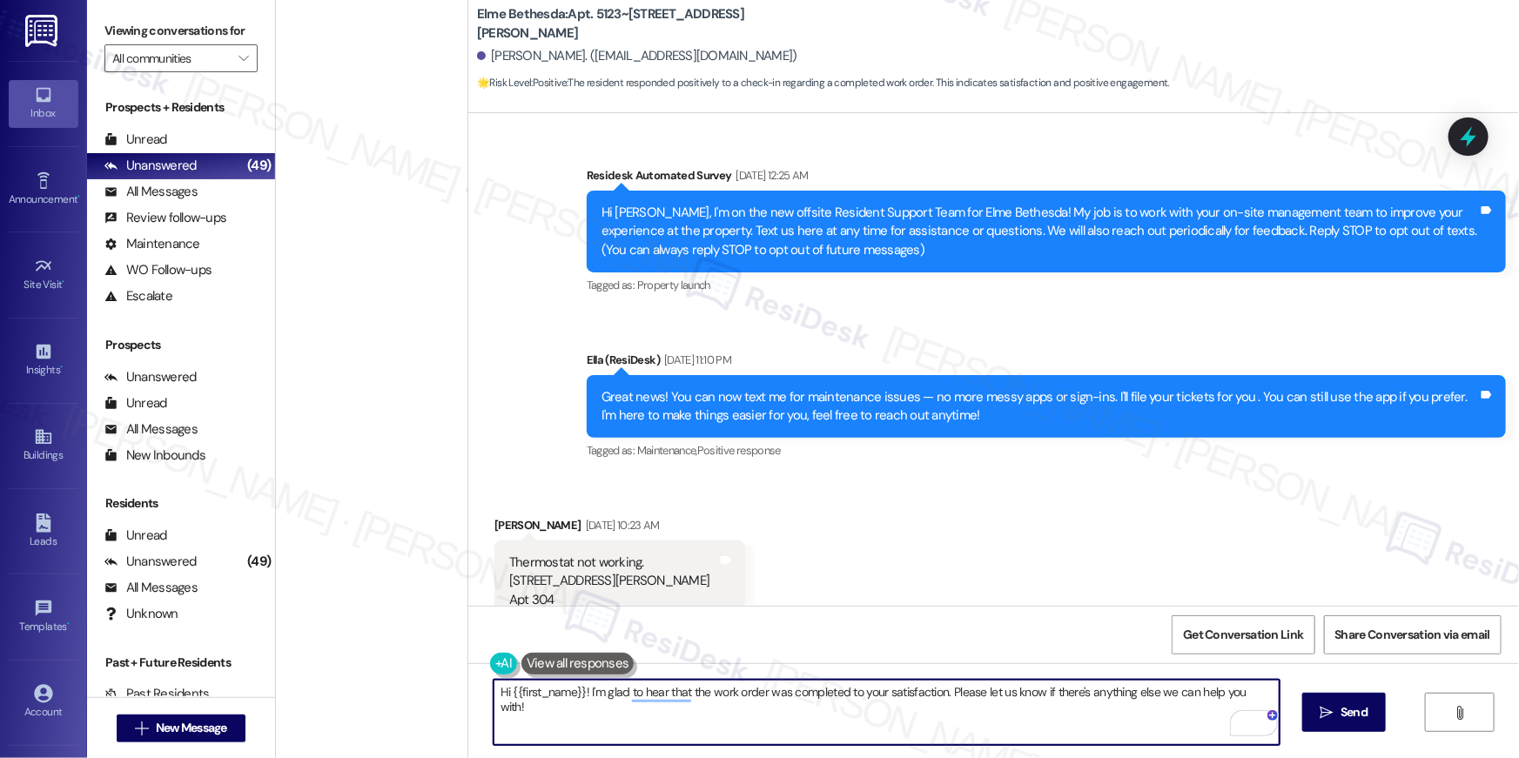
scroll to position [10536, 0]
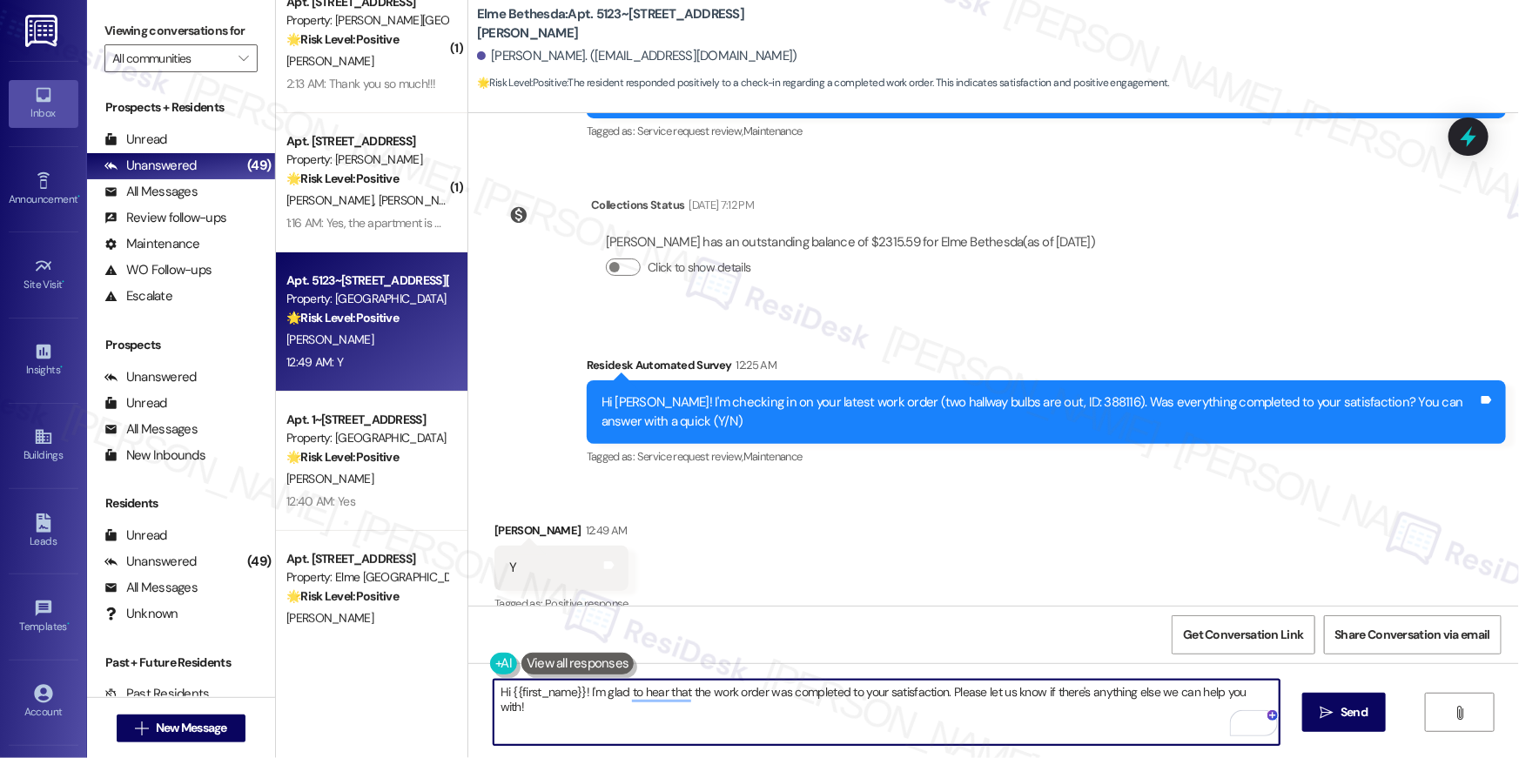
click at [1044, 713] on textarea "Hi {{first_name}}! I'm glad to hear that the work order was completed to your s…" at bounding box center [887, 712] width 786 height 65
click at [1081, 713] on textarea "Hi {{first_name}}! I'm glad to hear that the work order was completed to your s…" at bounding box center [887, 712] width 786 height 65
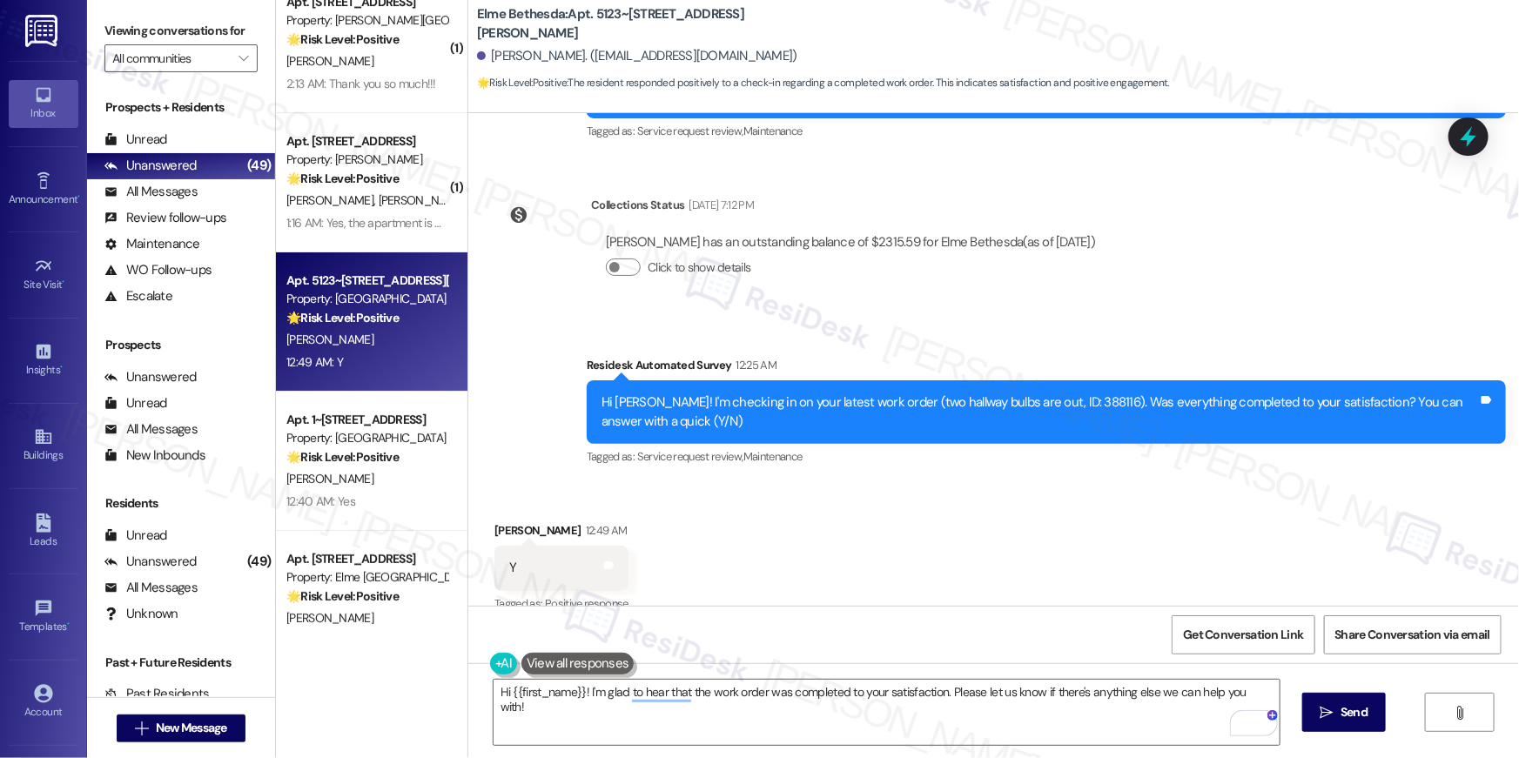
drag, startPoint x: 1342, startPoint y: 721, endPoint x: 1209, endPoint y: 520, distance: 241.2
click at [1342, 721] on span "Send" at bounding box center [1354, 712] width 27 height 18
click at [383, 353] on div "12:40 AM: Yes 12:40 AM: Yes" at bounding box center [367, 363] width 165 height 22
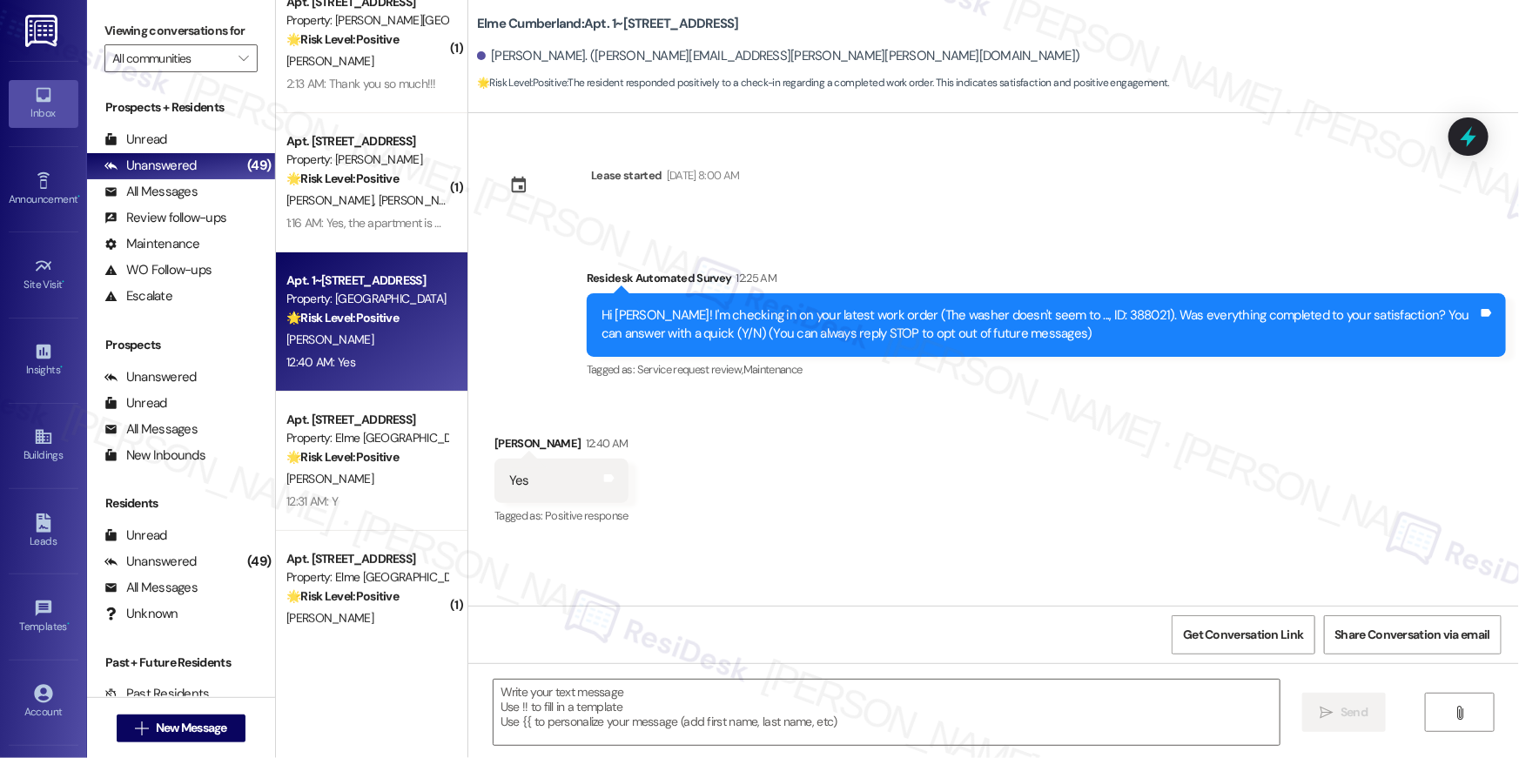
type textarea "Fetching suggested responses. Please feel free to read through the conversation…"
click at [864, 508] on div "Received via SMS [PERSON_NAME] 12:40 AM Yes Tags and notes Tagged as: Positive …" at bounding box center [993, 468] width 1051 height 147
drag, startPoint x: 960, startPoint y: 736, endPoint x: 966, endPoint y: 726, distance: 12.1
click at [961, 736] on textarea at bounding box center [887, 712] width 786 height 65
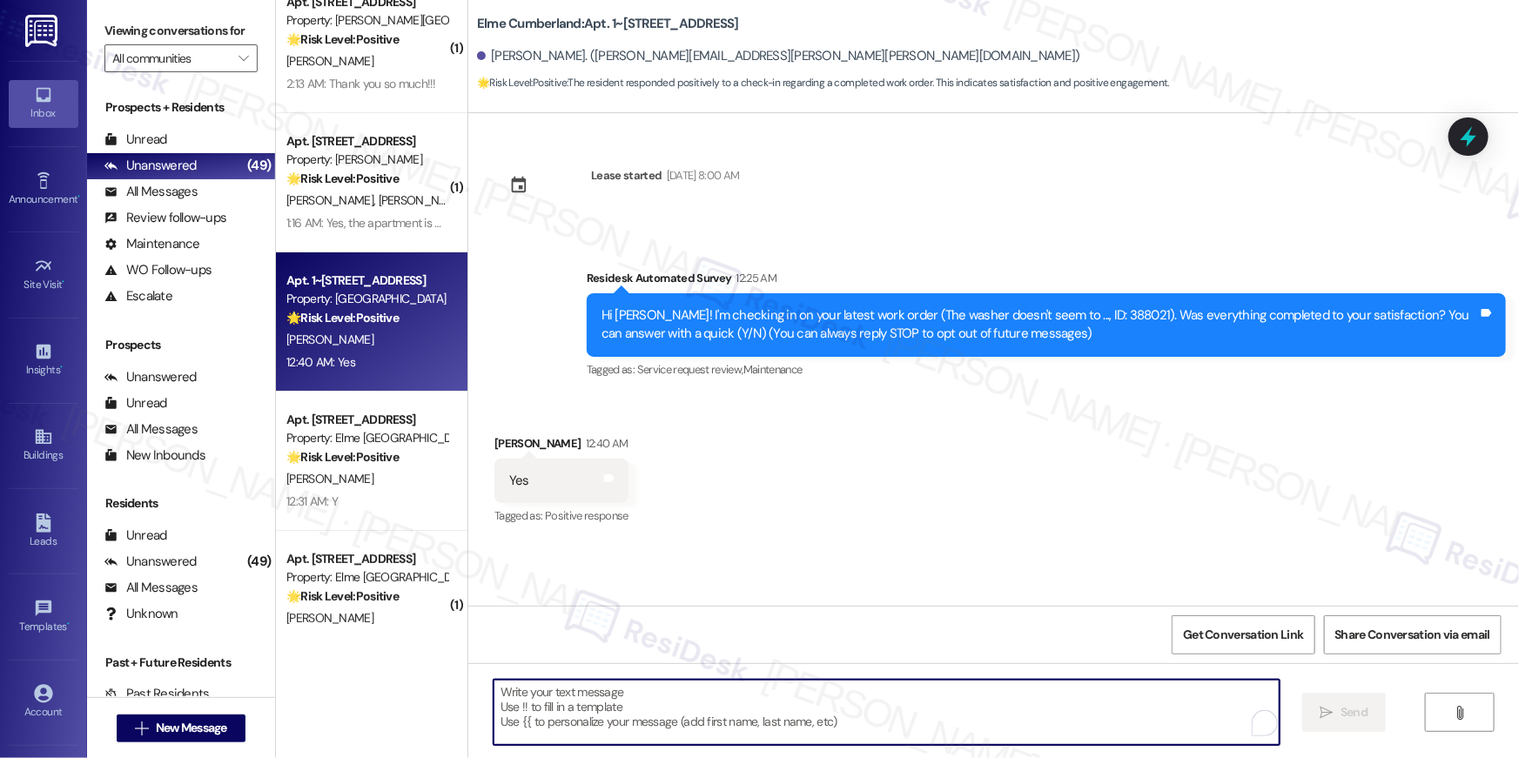
click at [972, 713] on textarea "To enrich screen reader interactions, please activate Accessibility in Grammarl…" at bounding box center [887, 712] width 786 height 65
click at [972, 710] on textarea "To enrich screen reader interactions, please activate Accessibility in Grammarl…" at bounding box center [887, 712] width 786 height 65
paste textarea "Hi {{first_name}}, I’m happy to hear your work order has been completed! If you…"
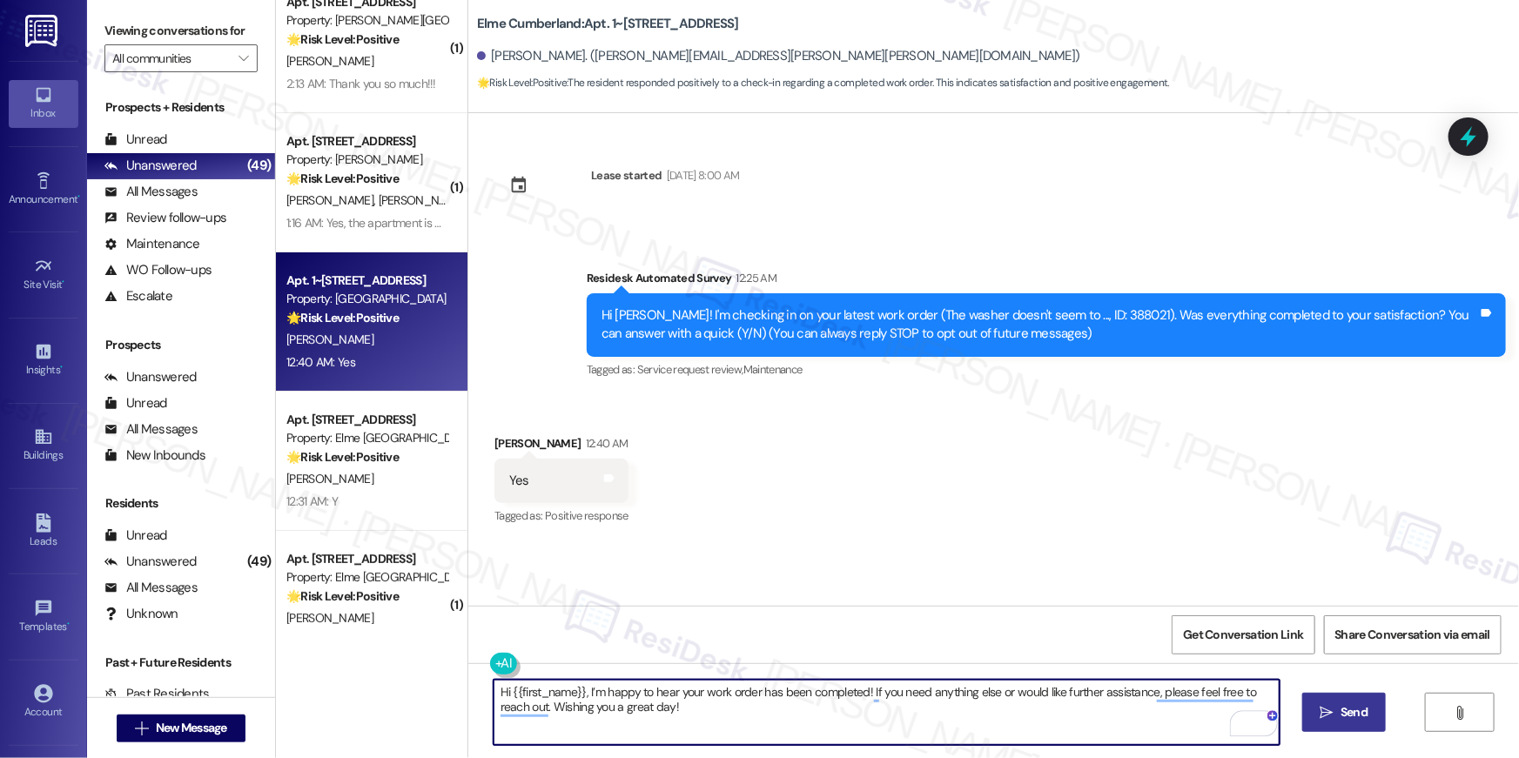
type textarea "Hi {{first_name}}, I’m happy to hear your work order has been completed! If you…"
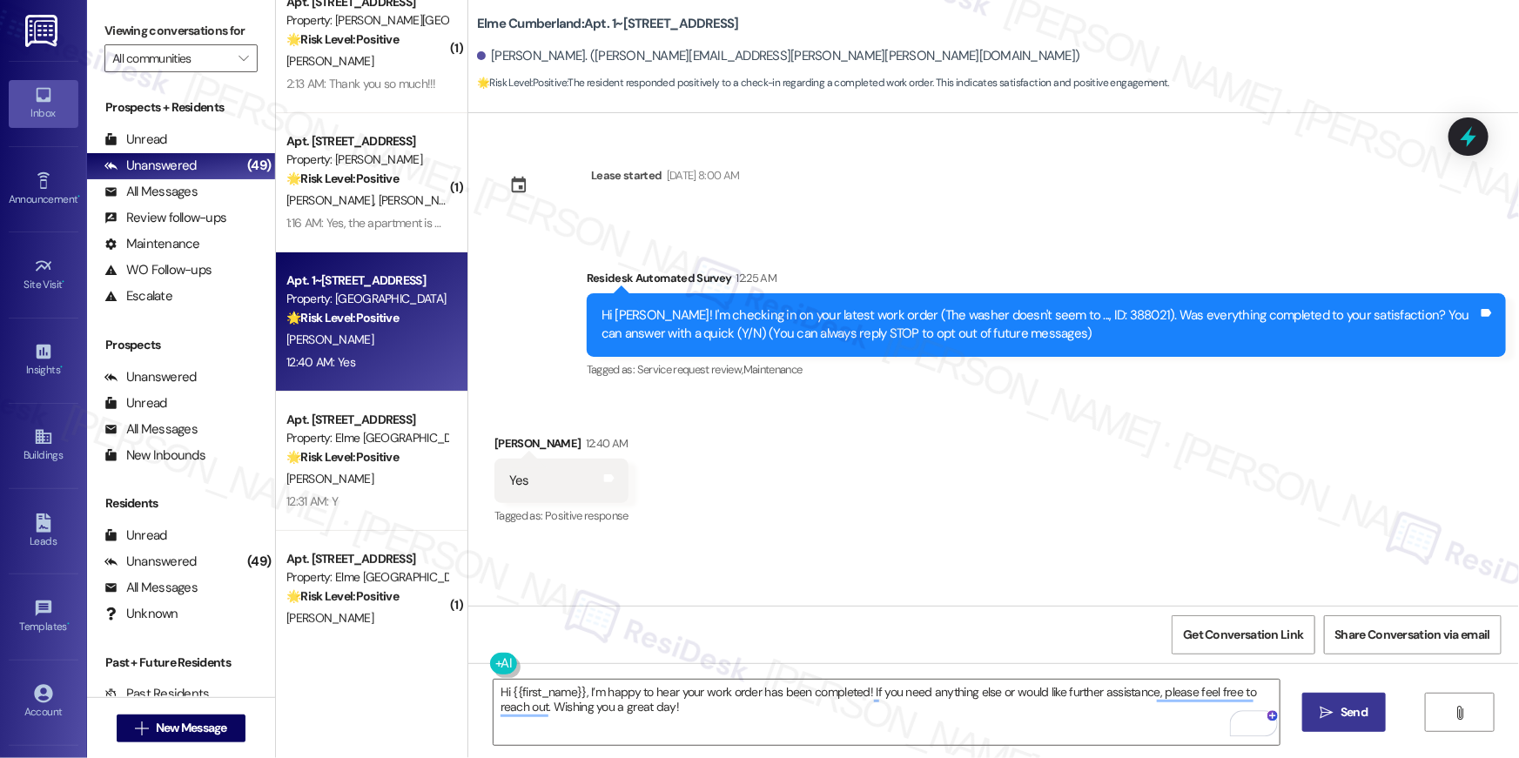
click at [1342, 712] on span "Send" at bounding box center [1354, 712] width 27 height 18
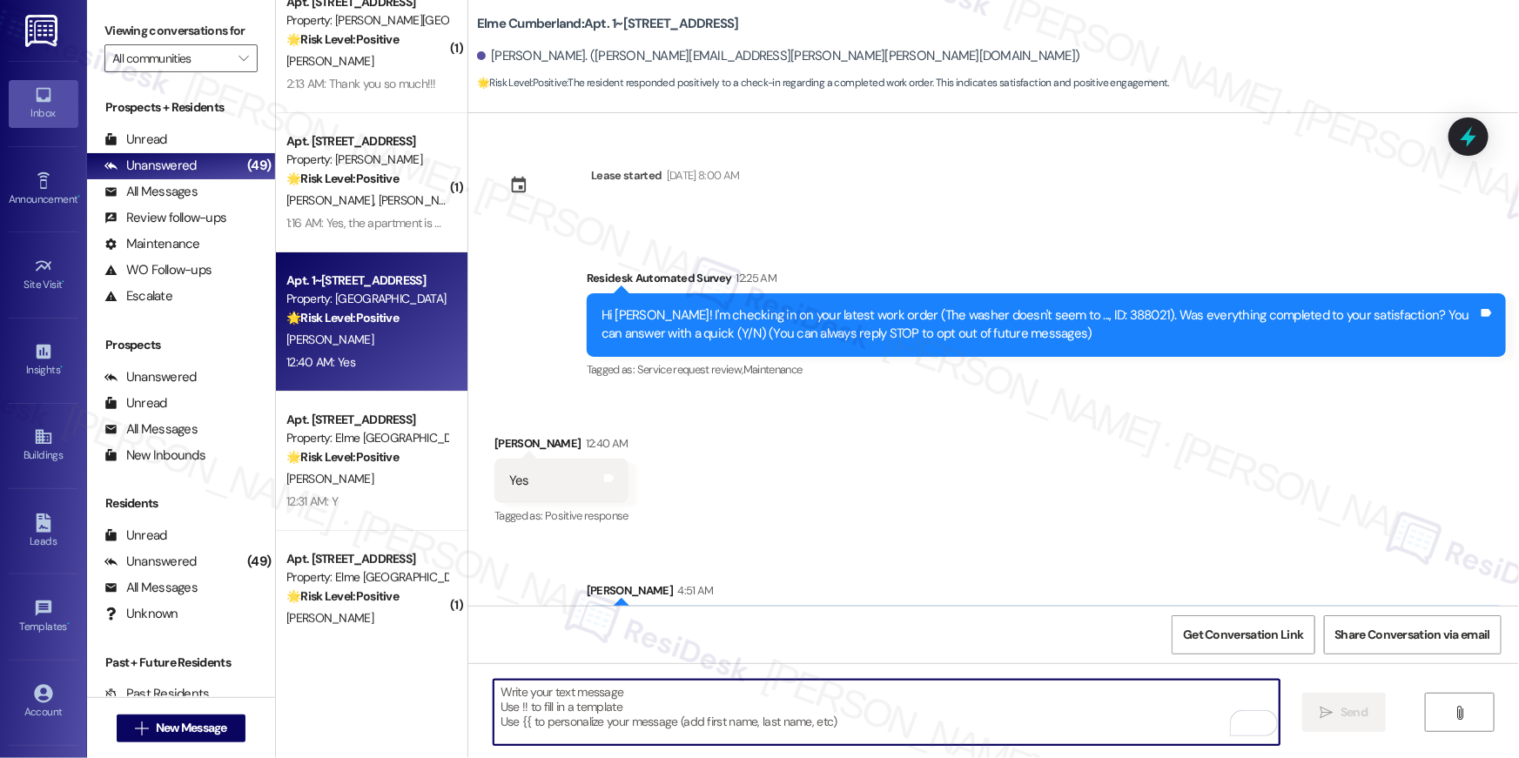
click at [1088, 720] on textarea "To enrich screen reader interactions, please activate Accessibility in Grammarl…" at bounding box center [887, 712] width 786 height 65
drag, startPoint x: 1088, startPoint y: 720, endPoint x: 1147, endPoint y: 675, distance: 74.5
click at [1093, 718] on textarea "To enrich screen reader interactions, please activate Accessibility in Grammarl…" at bounding box center [887, 712] width 786 height 65
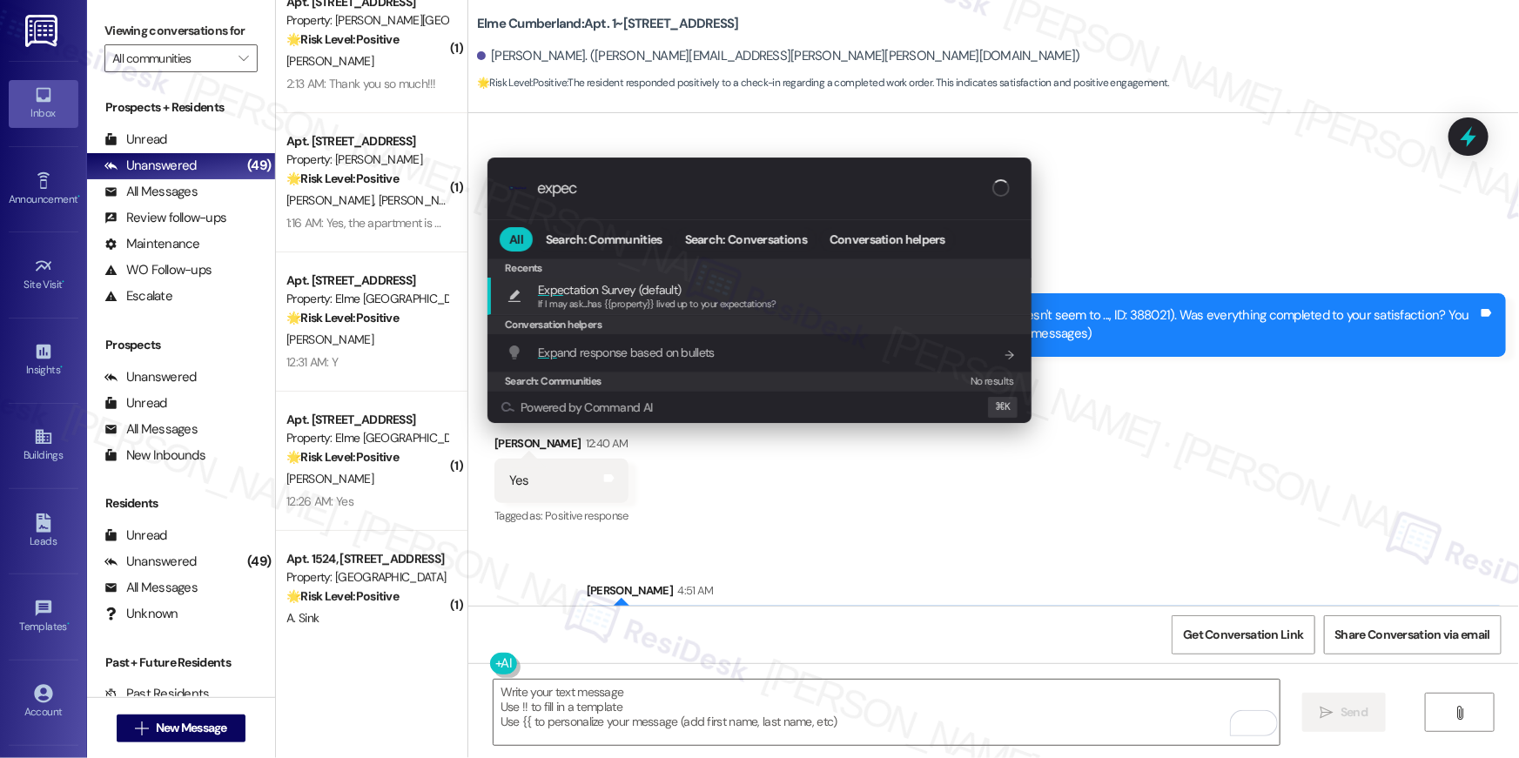
type input "expect"
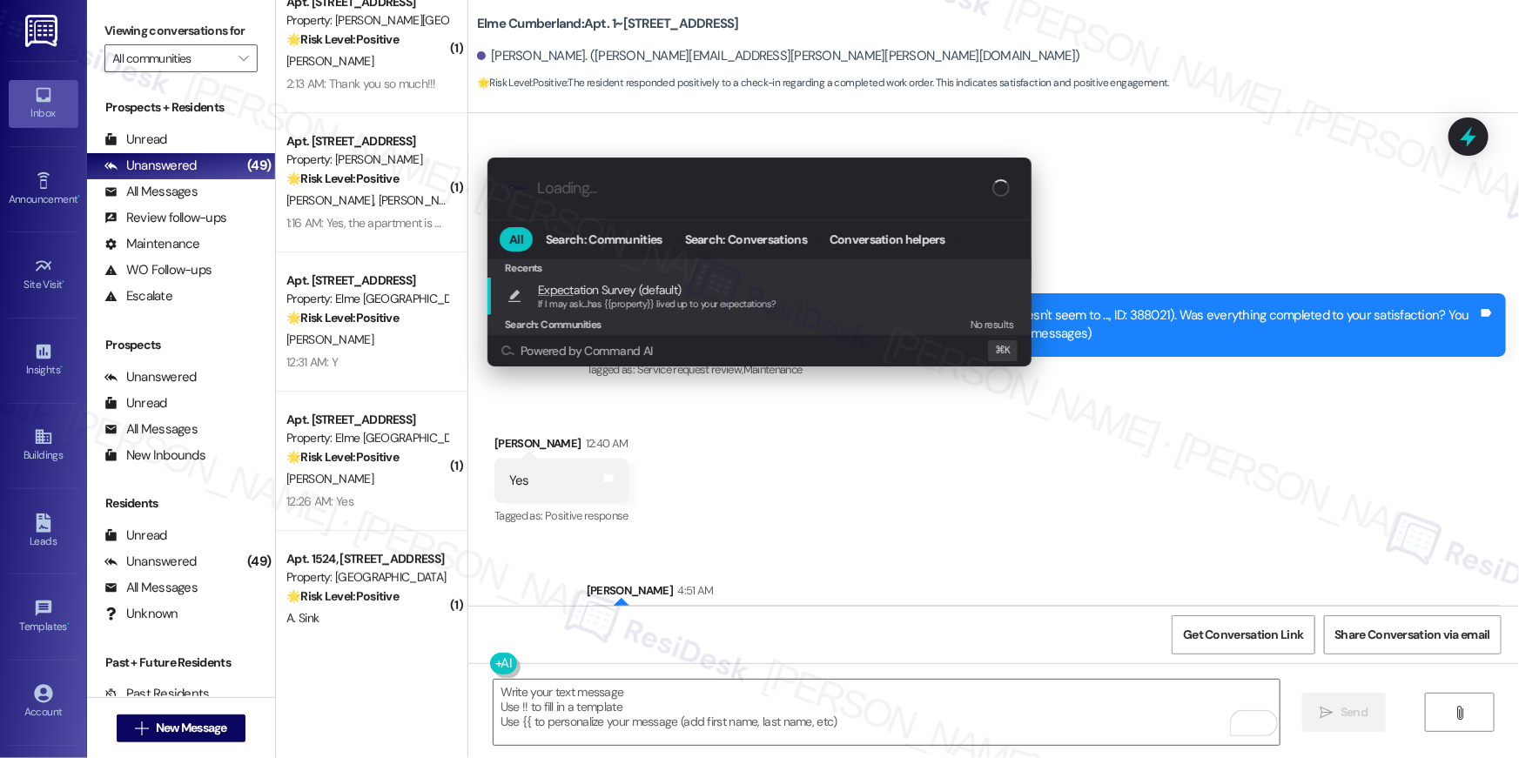
type textarea "If I may ask...has {{property}} lived up to your expectations?"
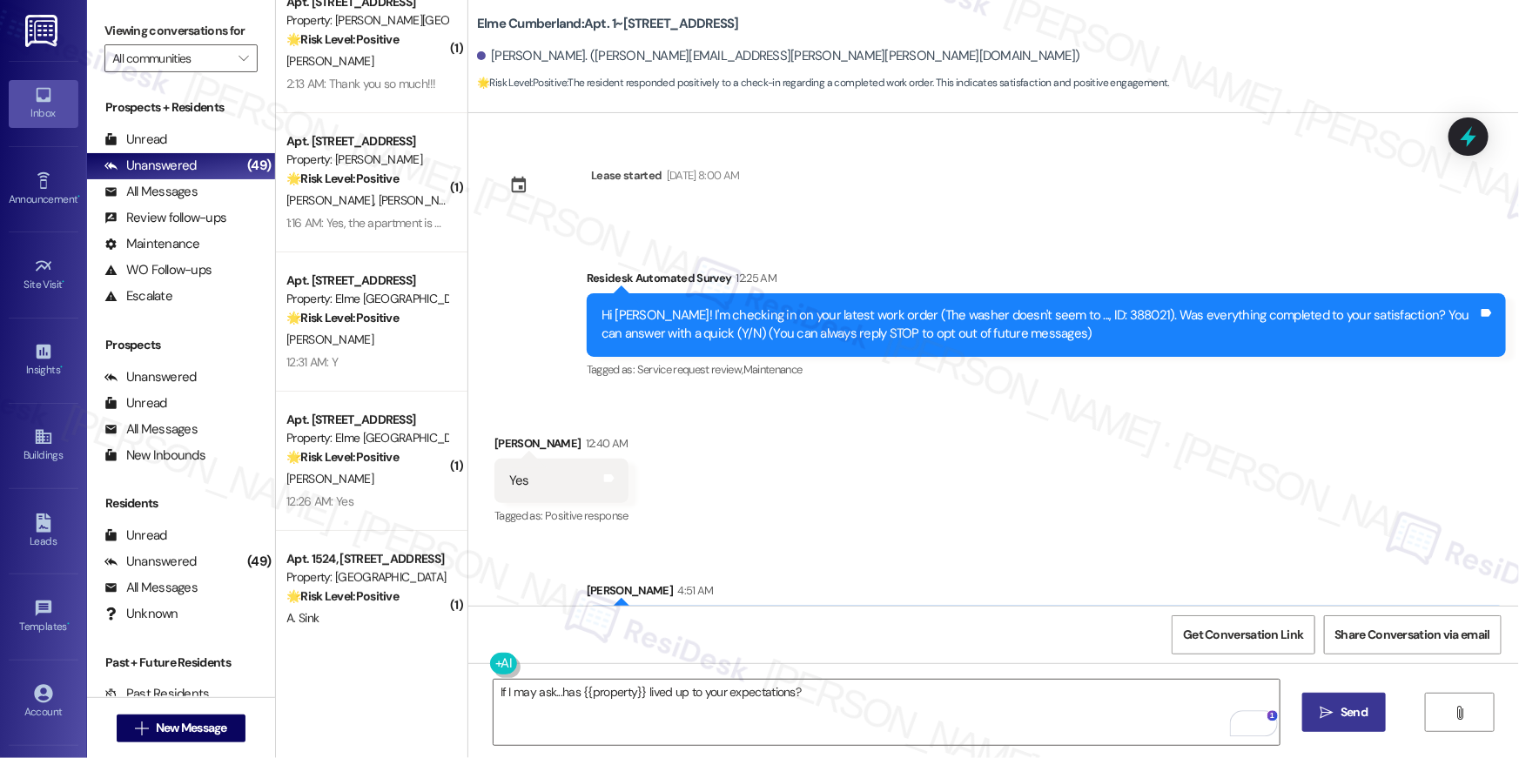
click at [1330, 702] on button " Send" at bounding box center [1344, 712] width 84 height 39
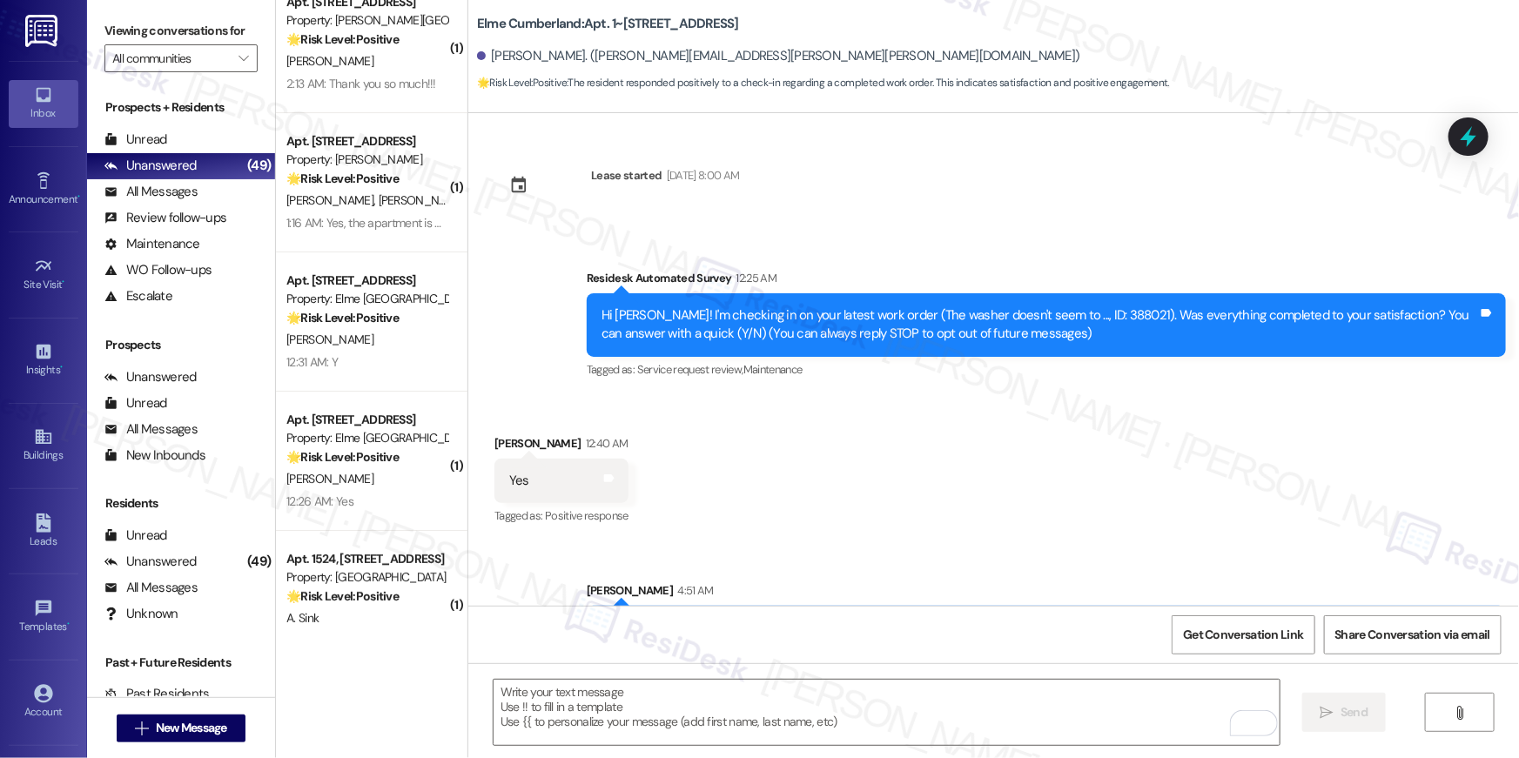
click at [392, 372] on div "12:31 AM: Y 12:31 AM: Y" at bounding box center [367, 363] width 165 height 22
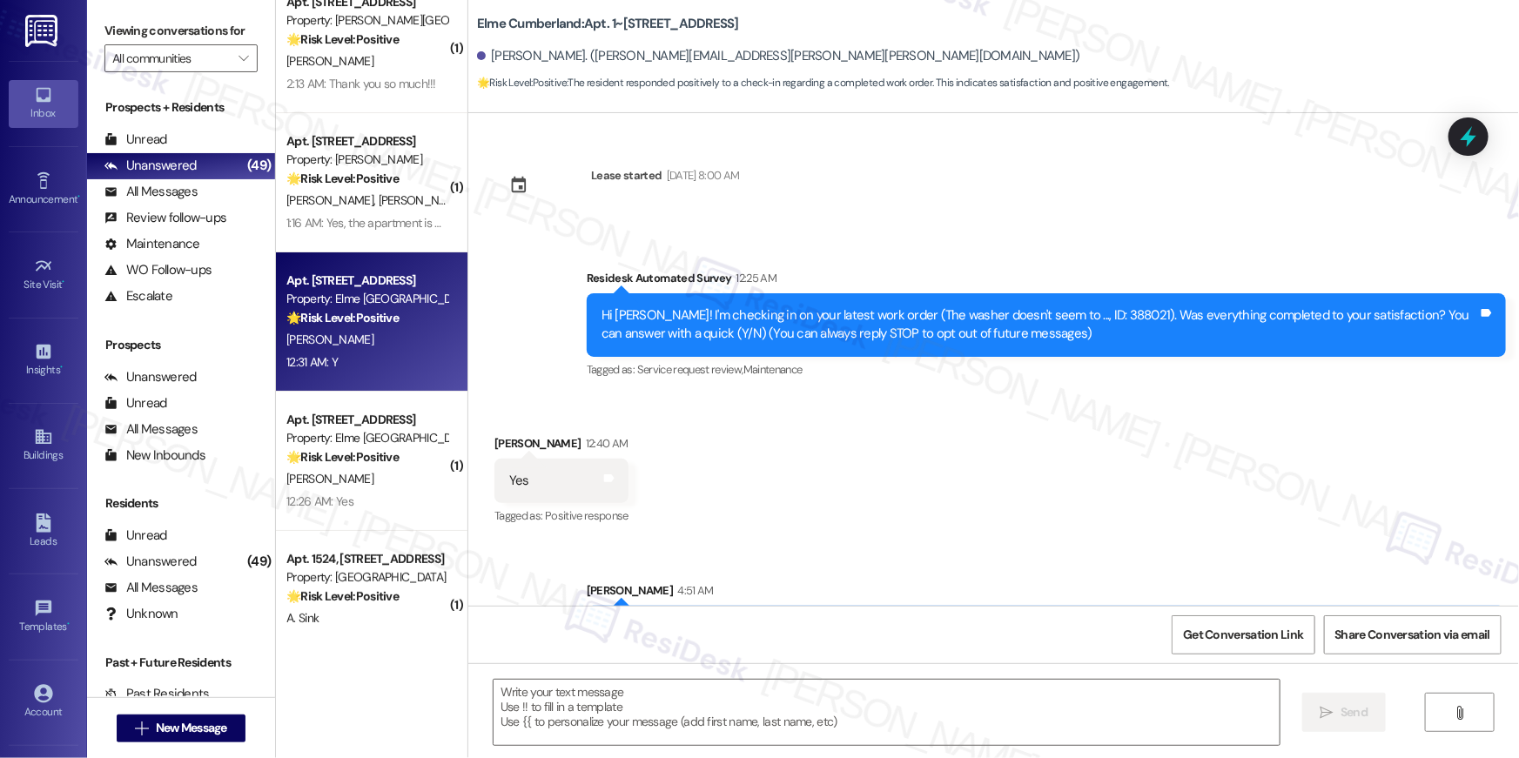
type textarea "Fetching suggested responses. Please feel free to read through the conversation…"
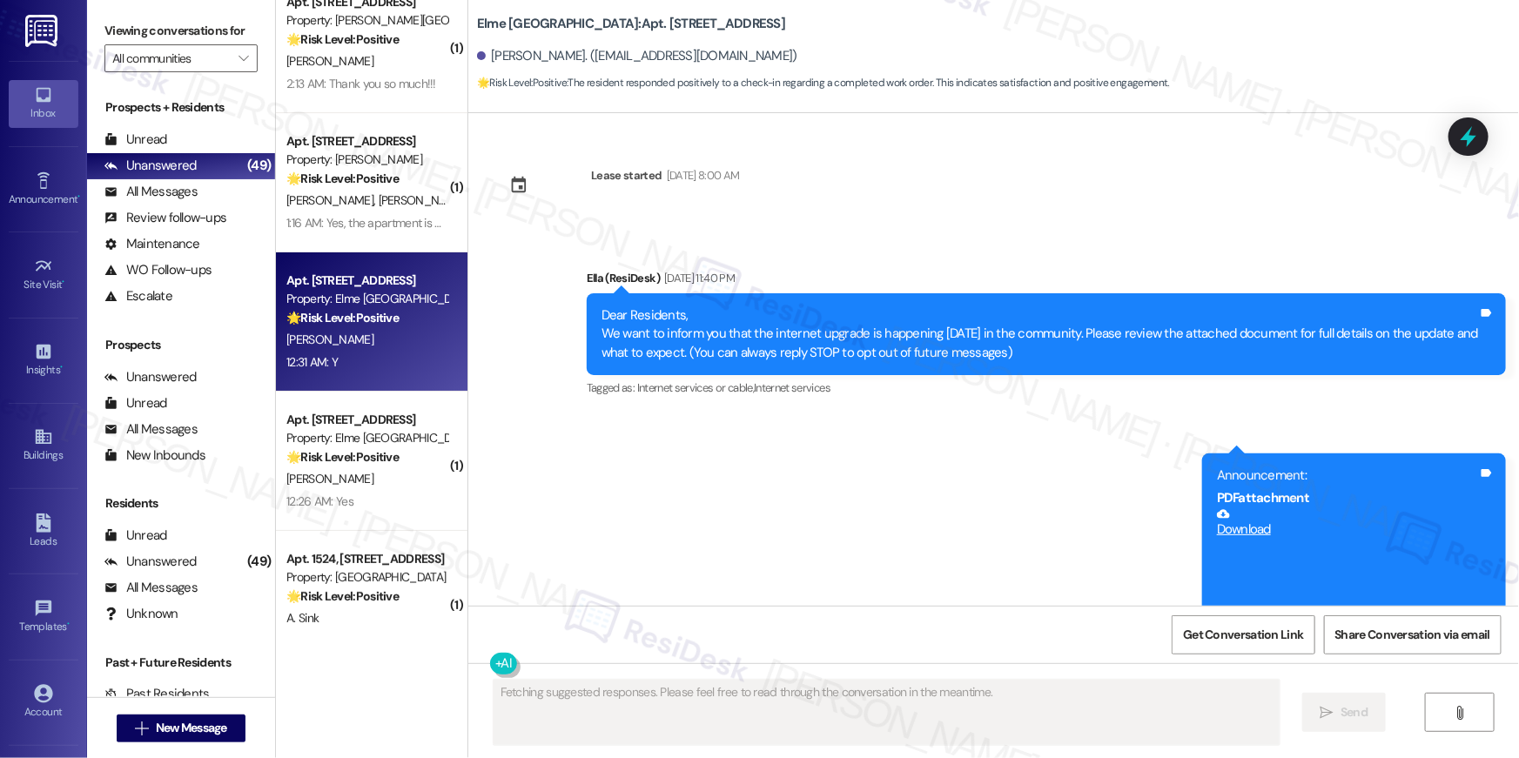
scroll to position [9985, 0]
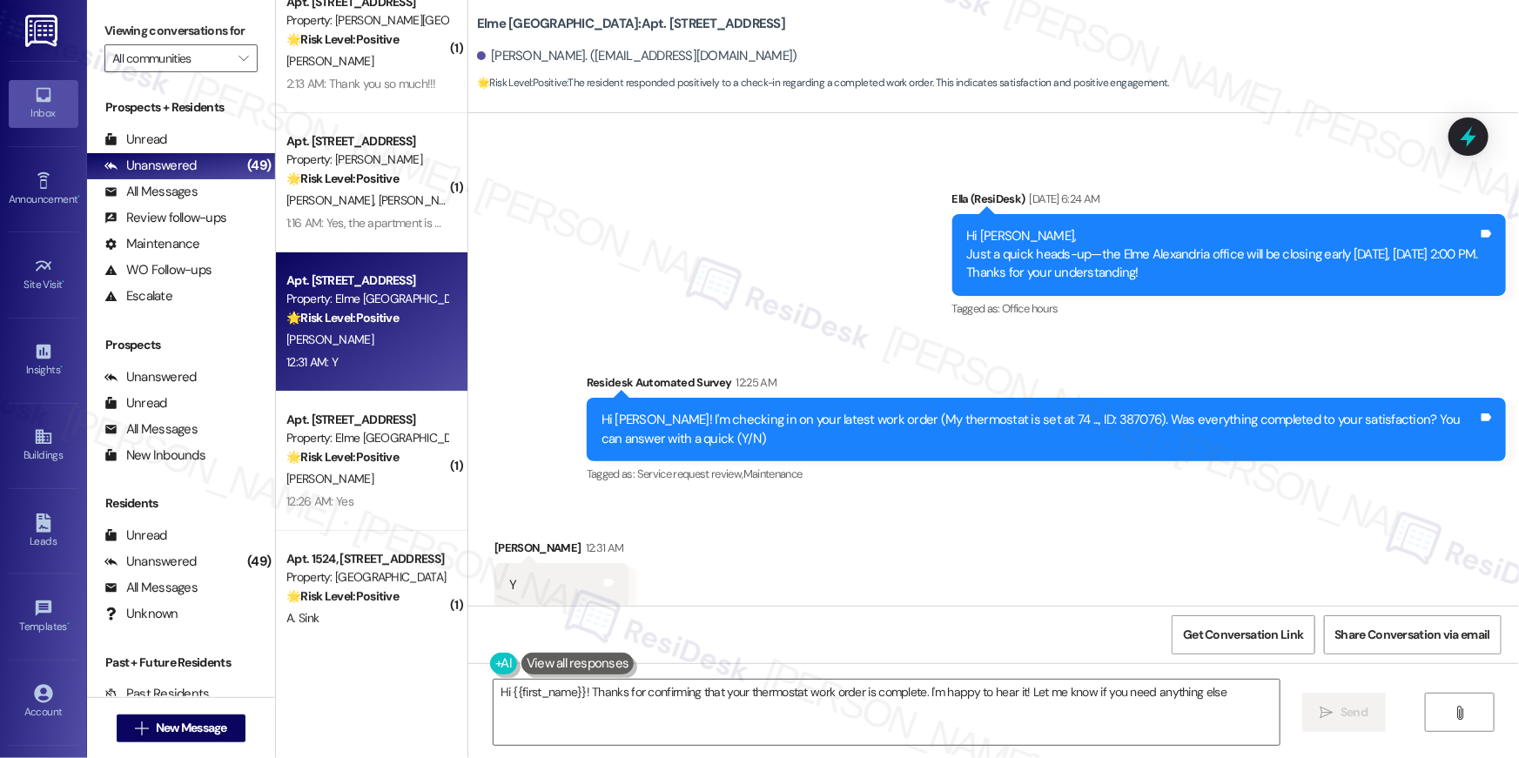
type textarea "Hi {{first_name}}! Thanks for confirming that your thermostat work order is com…"
click at [860, 710] on textarea "Hi {{first_name}}! Thanks for confirming that your thermostat work order is com…" at bounding box center [887, 712] width 786 height 65
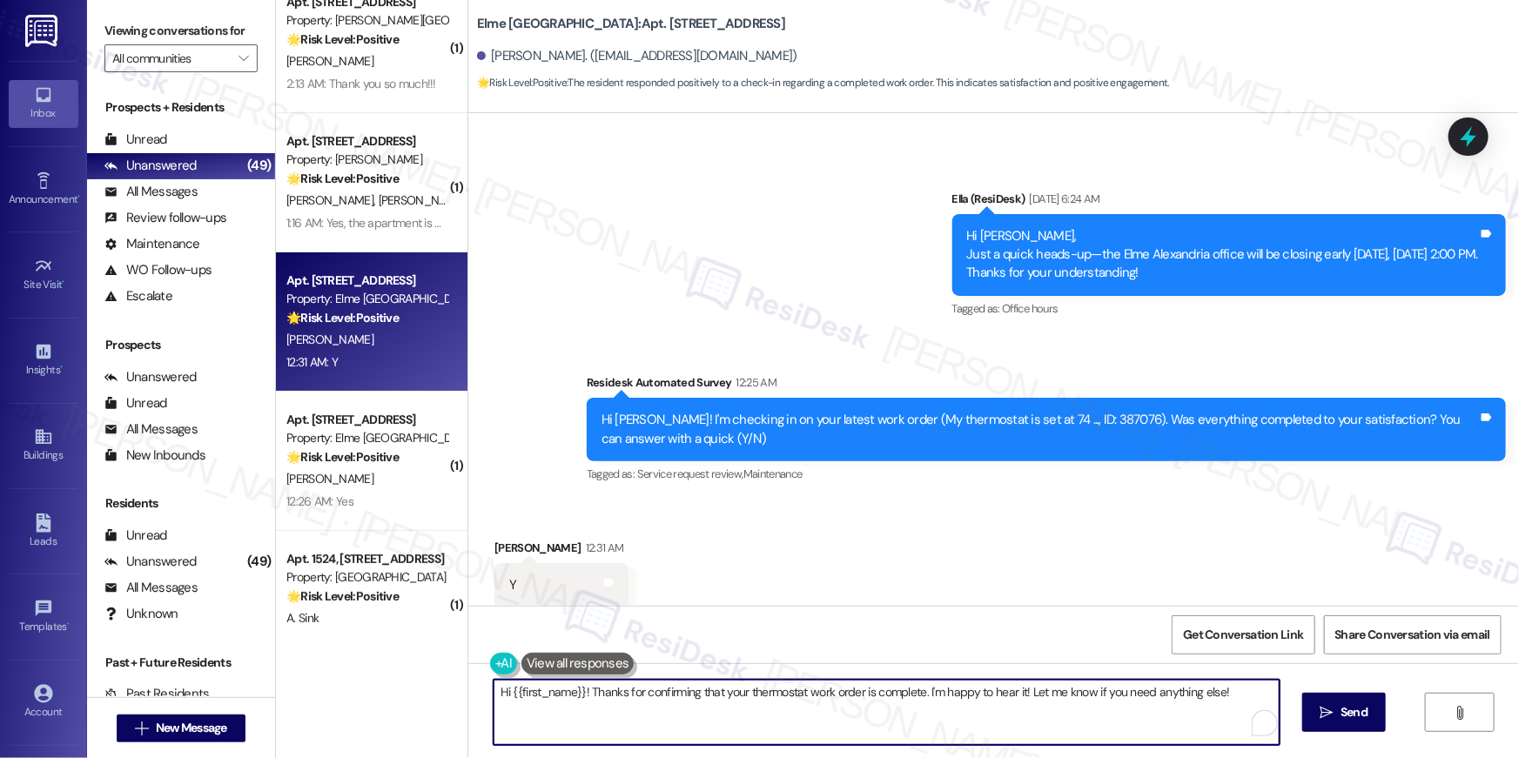
click at [991, 699] on textarea "Hi {{first_name}}! Thanks for confirming that your thermostat work order is com…" at bounding box center [887, 712] width 786 height 65
drag, startPoint x: 1106, startPoint y: 703, endPoint x: 1234, endPoint y: 713, distance: 129.3
click at [1107, 703] on textarea "Hi {{first_name}}! Thanks for confirming that your thermostat work order is com…" at bounding box center [887, 712] width 786 height 65
click at [1337, 719] on span "Send" at bounding box center [1354, 712] width 34 height 18
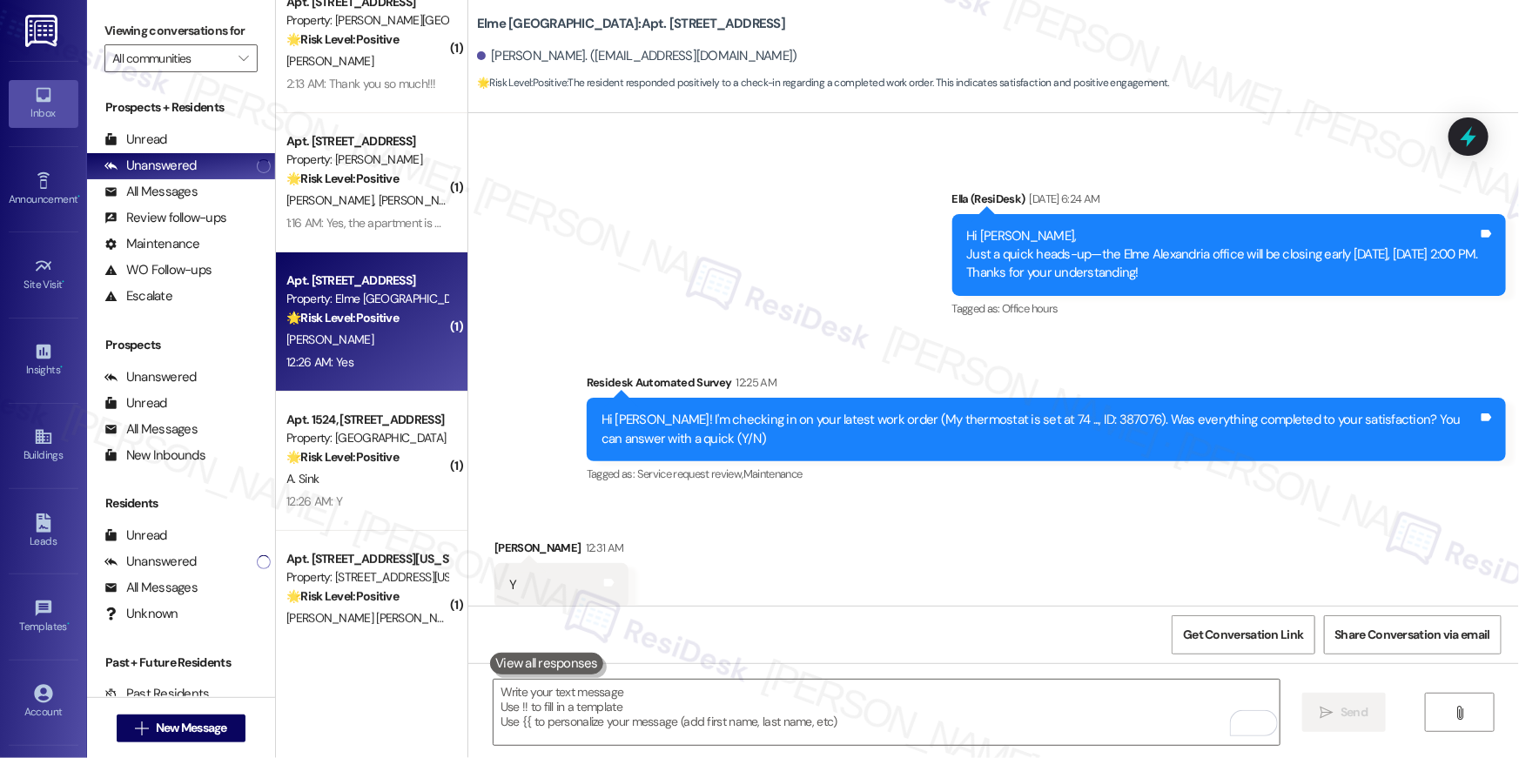
click at [368, 384] on div "Apt. 3417, 205 Century Place Property: Elme Alexandria 🌟 Risk Level: Positive T…" at bounding box center [372, 321] width 192 height 139
type textarea "Fetching suggested responses. Please feel free to read through the conversation…"
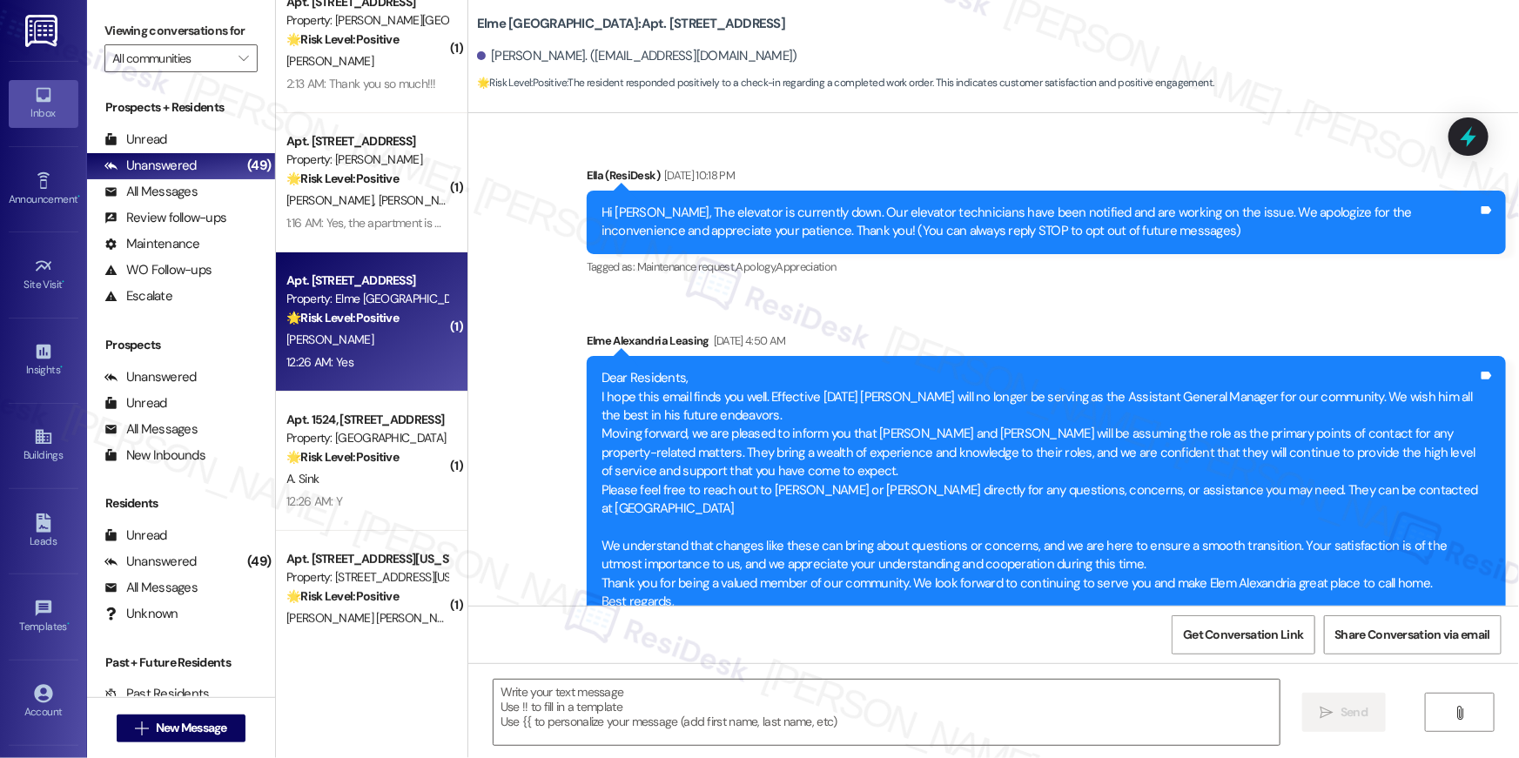
scroll to position [15463, 0]
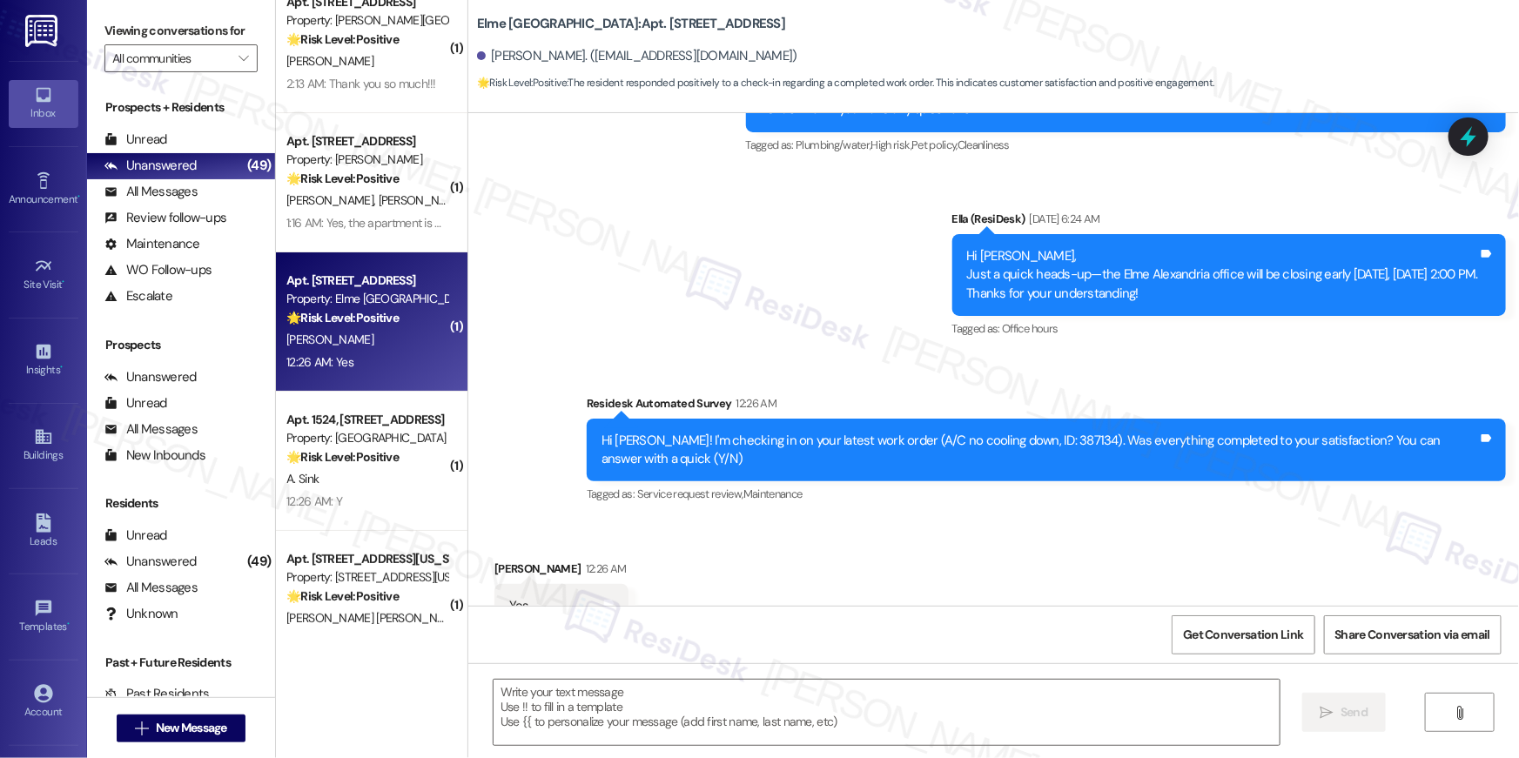
type textarea "Fetching suggested responses. Please feel free to read through the conversation…"
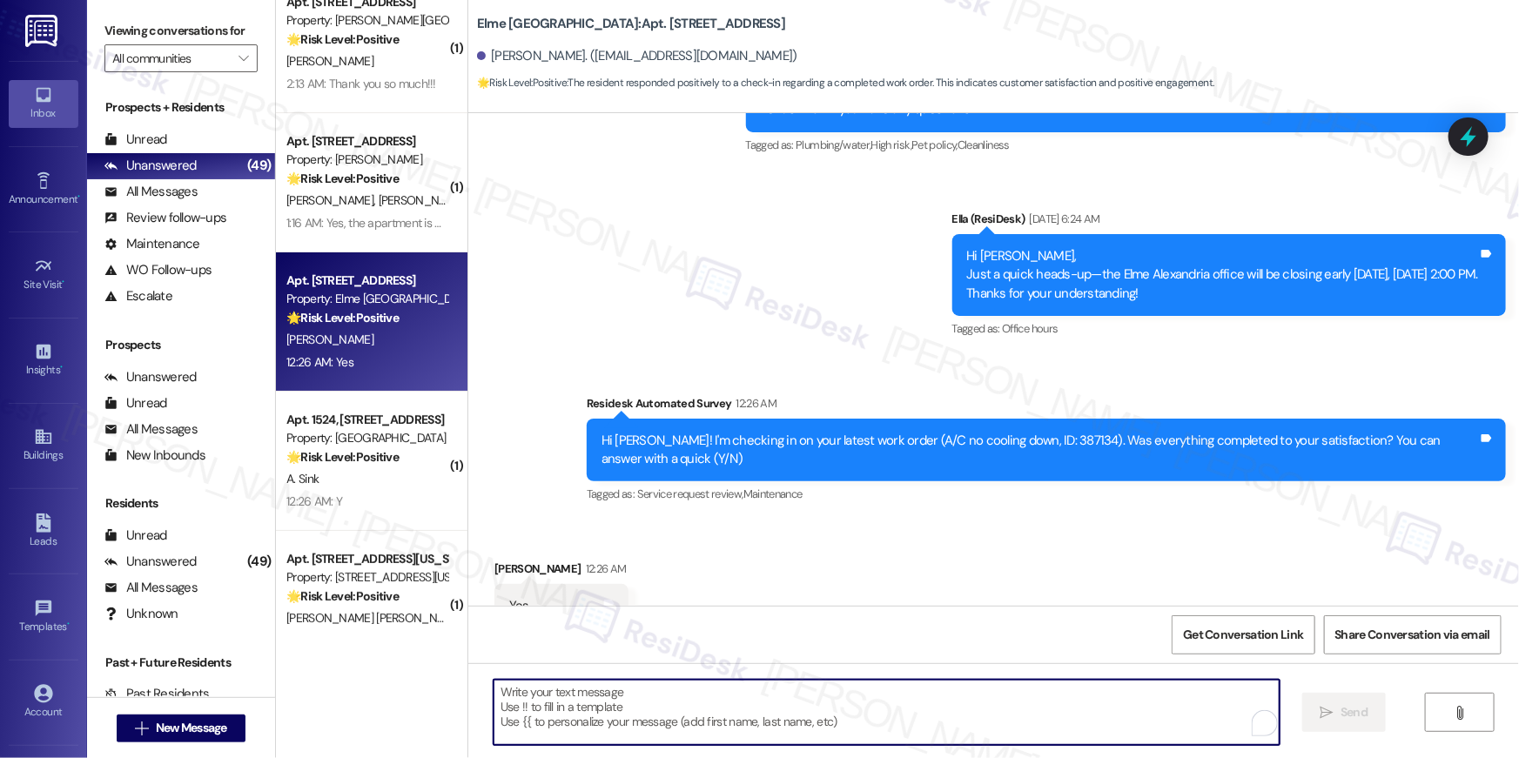
click at [868, 697] on textarea "To enrich screen reader interactions, please activate Accessibility in Grammarl…" at bounding box center [887, 712] width 786 height 65
paste textarea "Hi {{first_name}}, I’m happy to hear your work order has been completed! If you…"
type textarea "Hi {{first_name}}, I’m happy to hear your work order has been completed! If you…"
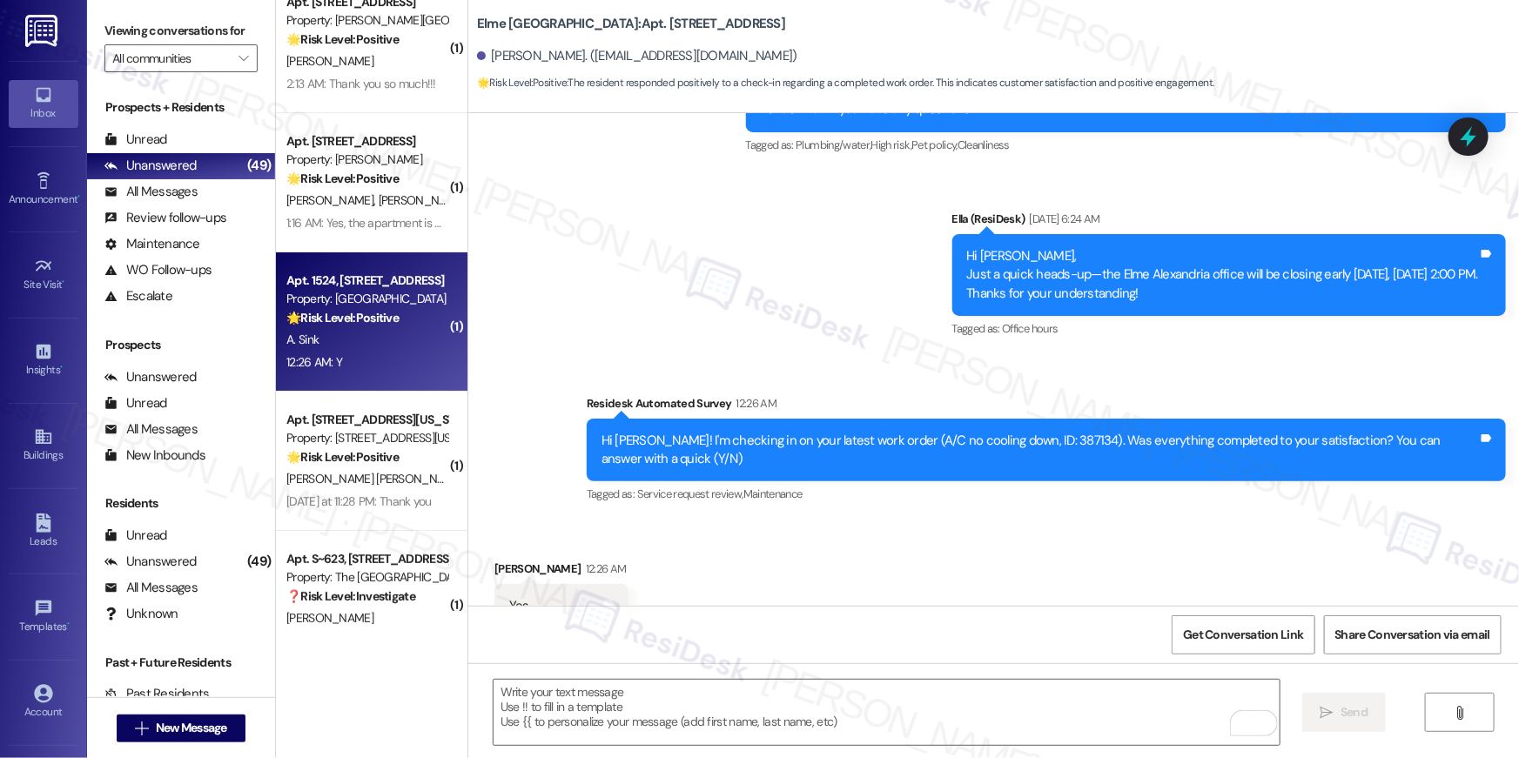
click at [371, 346] on div "A. Sink" at bounding box center [367, 340] width 165 height 22
type textarea "Fetching suggested responses. Please feel free to read through the conversation…"
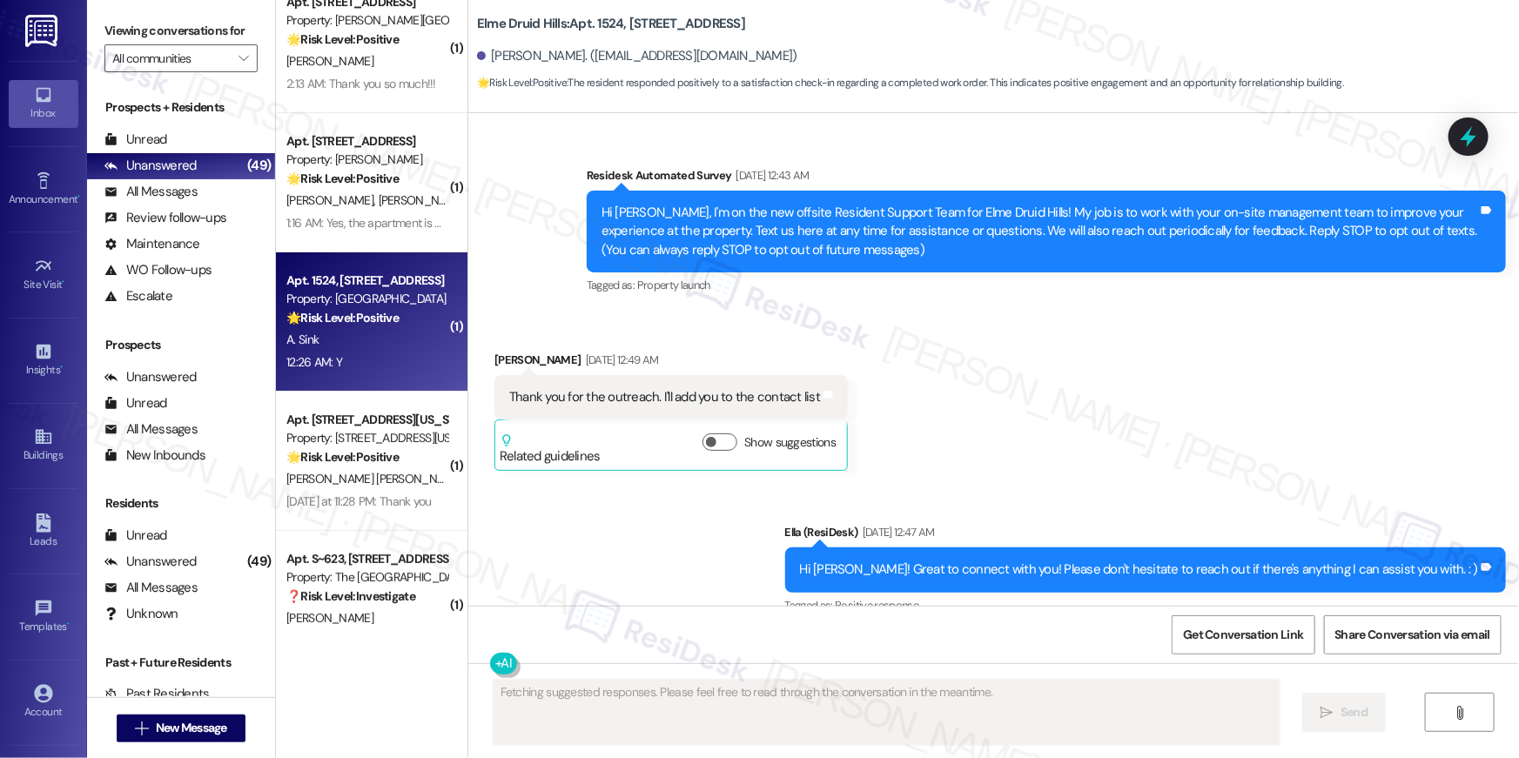
type textarea "Fetching suggested responses. Please feel free to read through the conversation…"
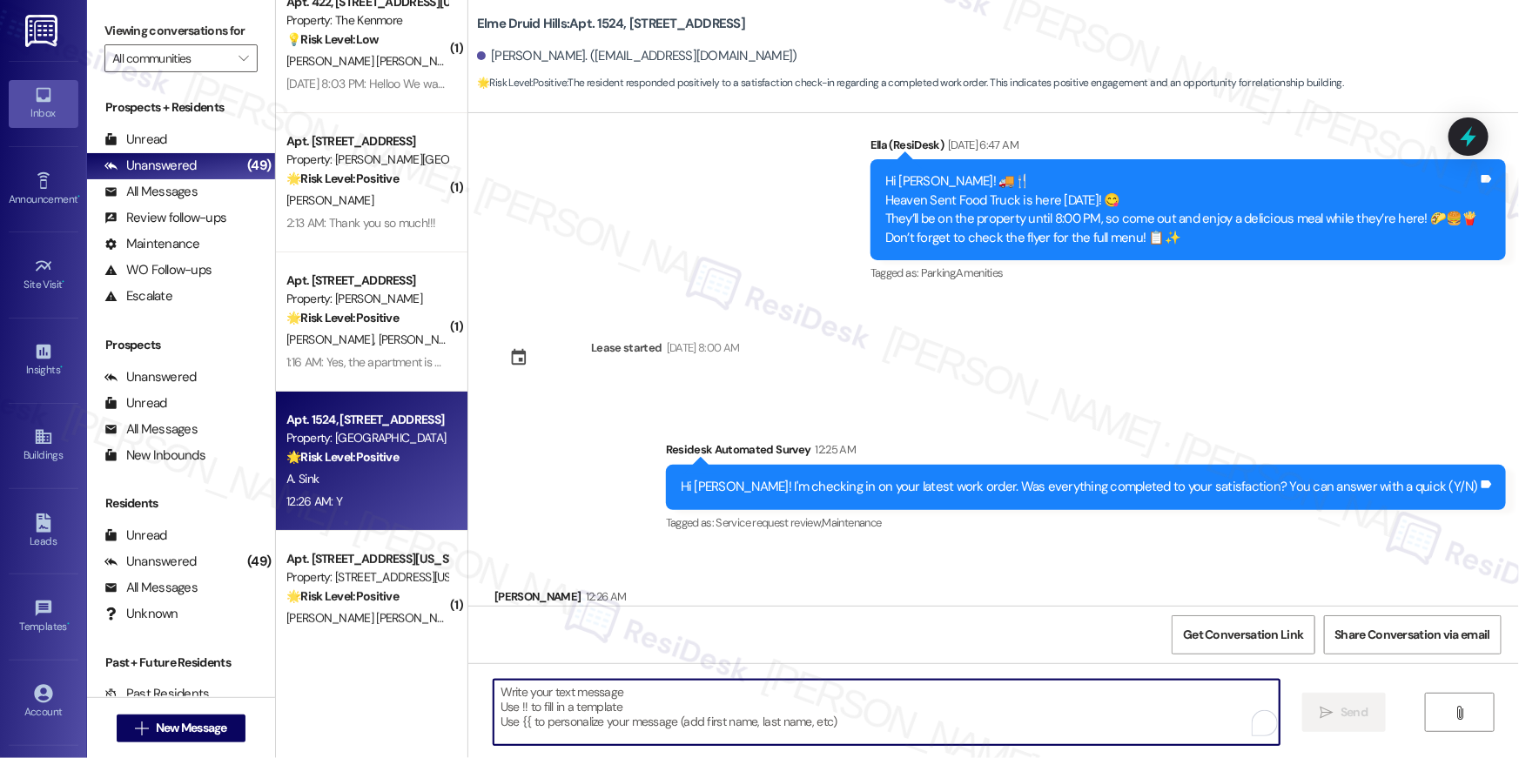
click at [1061, 710] on textarea "To enrich screen reader interactions, please activate Accessibility in Grammarl…" at bounding box center [887, 712] width 786 height 65
paste textarea "Hi {{first_name}}, I’m happy to hear your work order has been completed! If you…"
type textarea "Hi {{first_name}}, I’m happy to hear your work order has been completed! If you…"
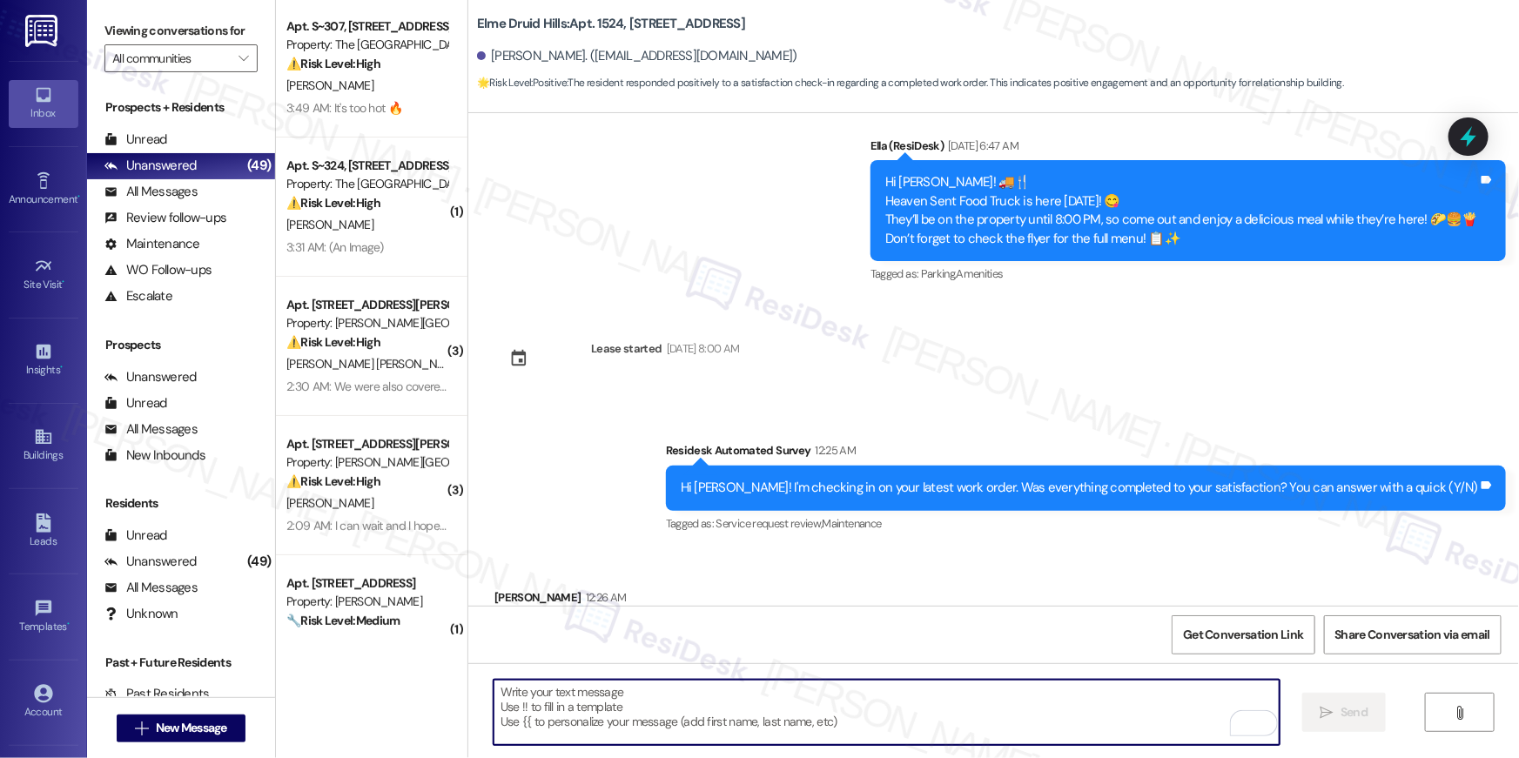
scroll to position [0, 0]
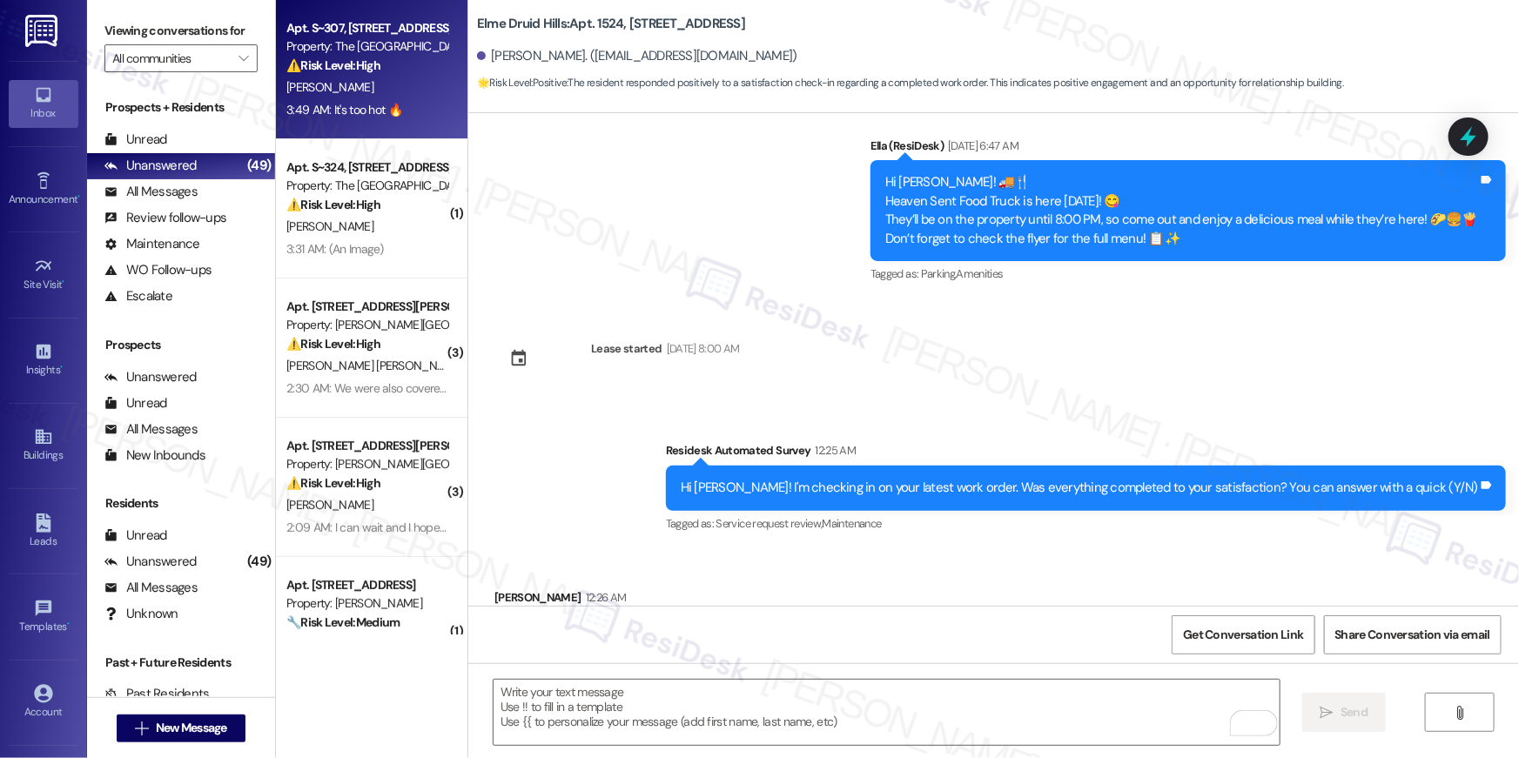
click at [374, 57] on div "⚠️ Risk Level: High The resident indicates that the AC repair was not satisfact…" at bounding box center [366, 66] width 161 height 18
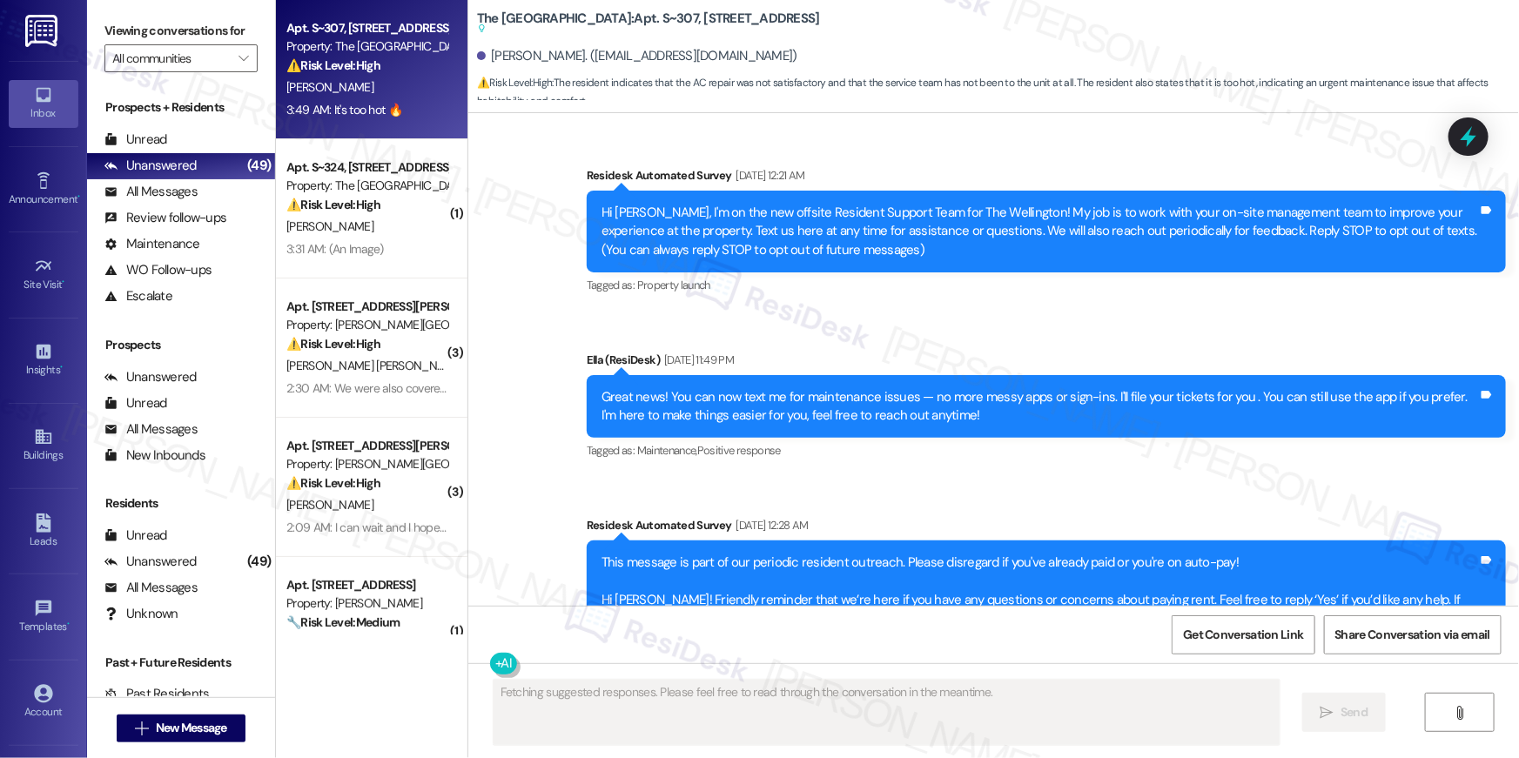
scroll to position [6385, 0]
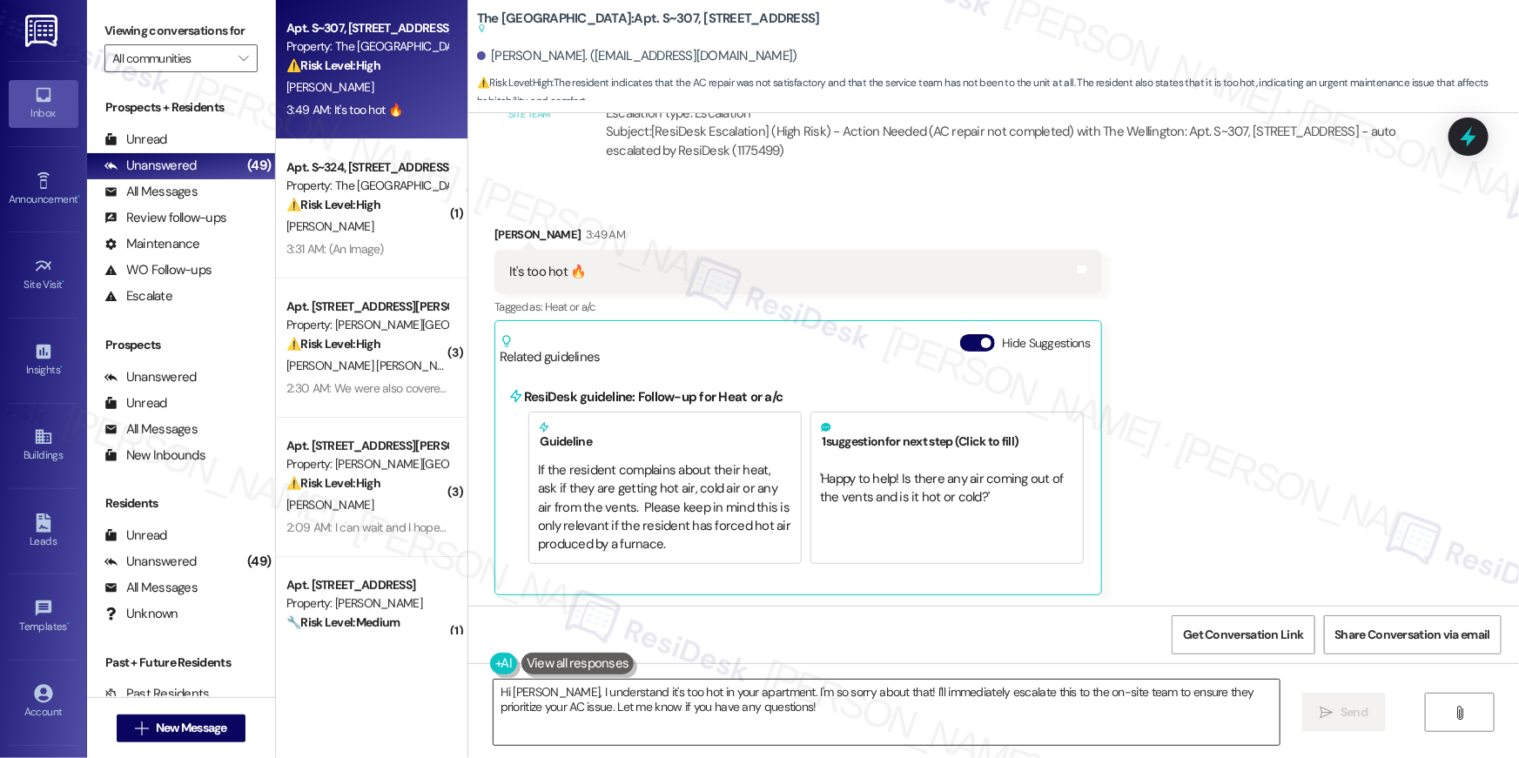
click at [750, 700] on textarea "Hi Ruchi, I understand it's too hot in your apartment. I'm so sorry about that!…" at bounding box center [887, 712] width 786 height 65
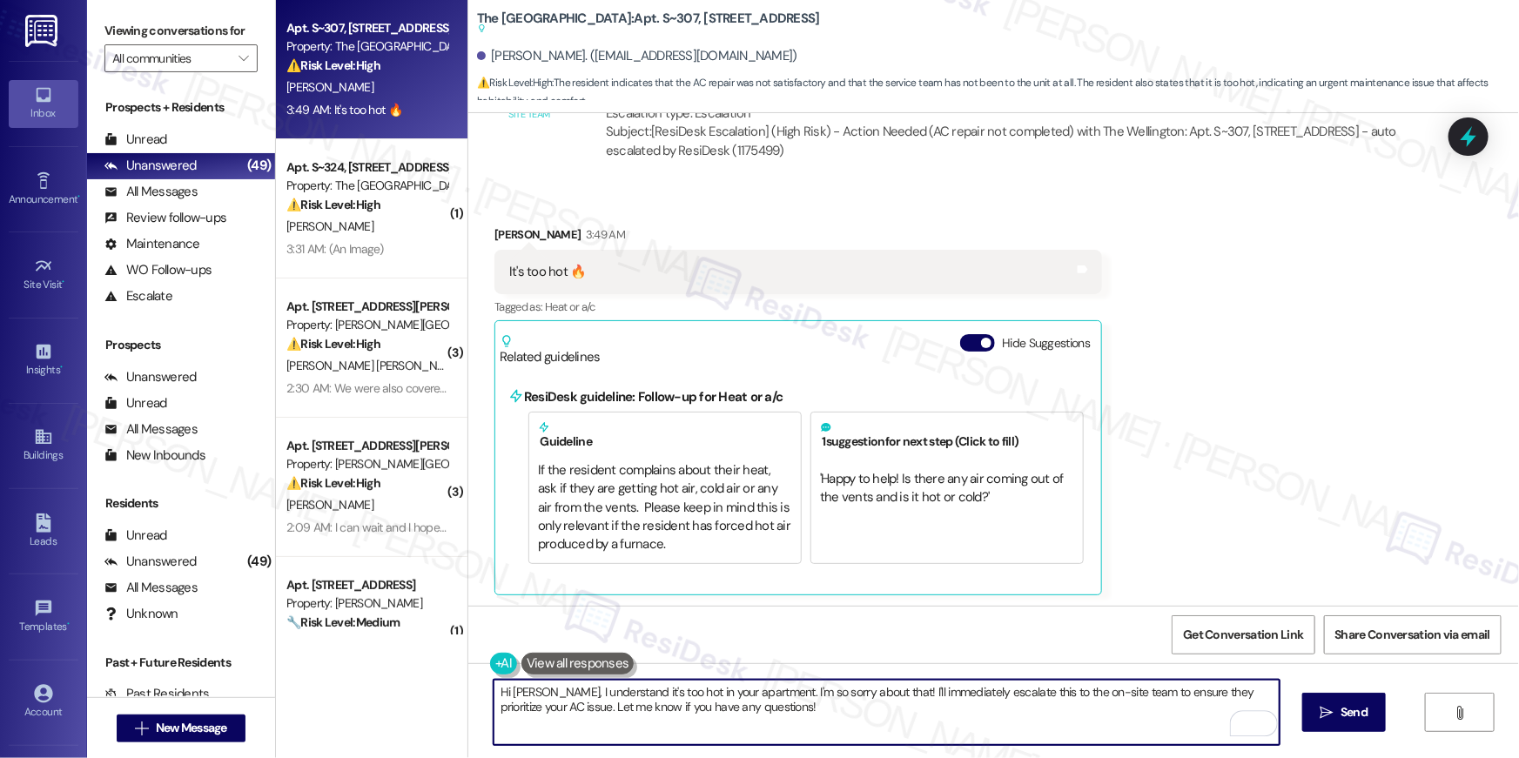
click at [781, 704] on textarea "Hi Ruchi, I understand it's too hot in your apartment. I'm so sorry about that!…" at bounding box center [887, 712] width 786 height 65
drag, startPoint x: 783, startPoint y: 699, endPoint x: 846, endPoint y: 697, distance: 63.6
click at [783, 699] on textarea "Hi Ruchi, I understand it's too hot in your apartment. I'm so sorry about that!…" at bounding box center [887, 712] width 786 height 65
click at [948, 702] on textarea "Hi Ruchi, I understand it's too hot in your apartment. I'm so sorry about that!…" at bounding box center [887, 712] width 786 height 65
drag, startPoint x: 1111, startPoint y: 693, endPoint x: 531, endPoint y: 706, distance: 579.9
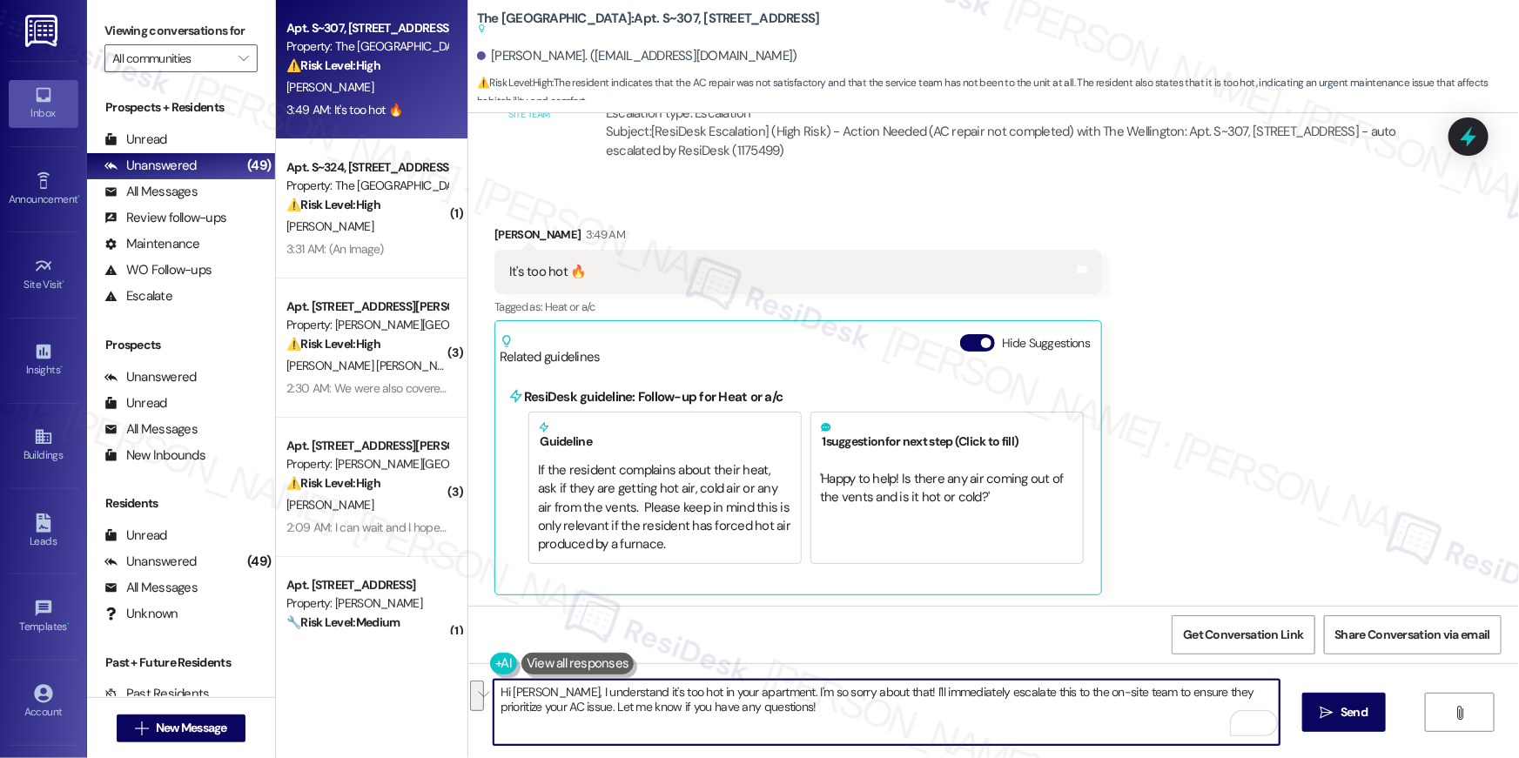
click at [531, 706] on textarea "Hi Ruchi, I understand it's too hot in your apartment. I'm so sorry about that!…" at bounding box center [887, 712] width 786 height 65
type textarea "Hi Ruchi, I understand it's too hot in your apartment. I'm so sorry about that!…"
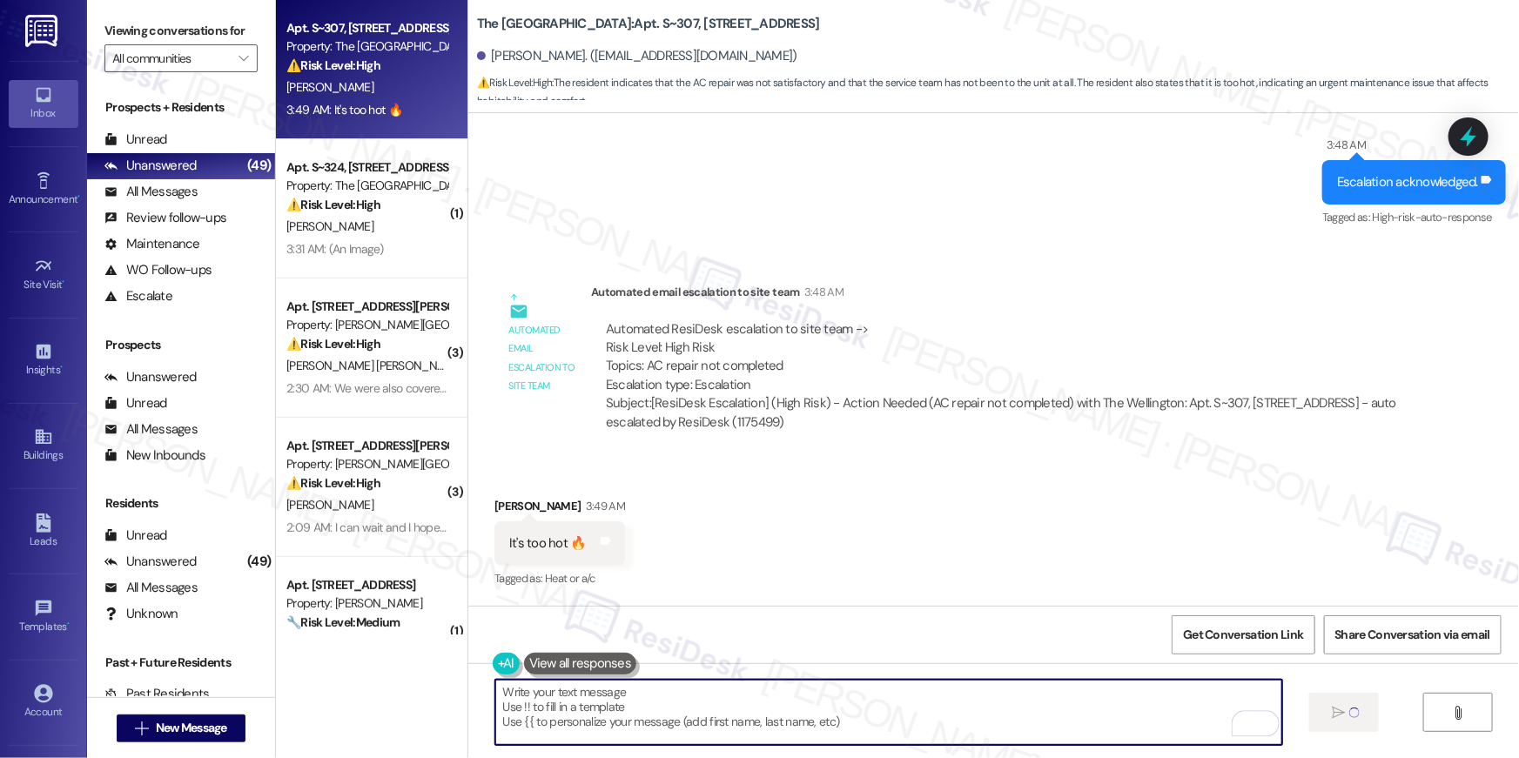
scroll to position [6250, 0]
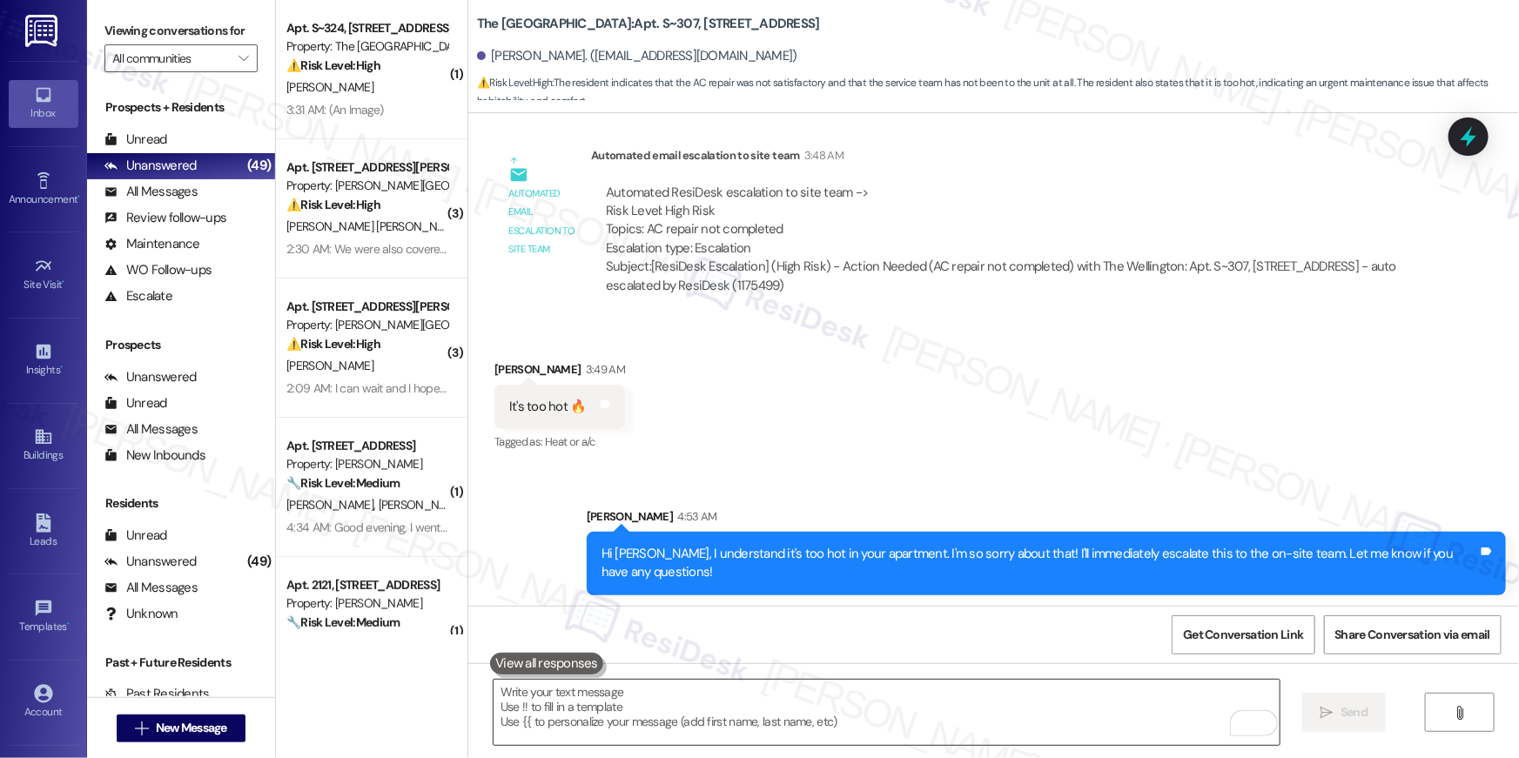
click at [997, 695] on textarea "To enrich screen reader interactions, please activate Accessibility in Grammarl…" at bounding box center [887, 712] width 786 height 65
click at [998, 696] on textarea "To enrich screen reader interactions, please activate Accessibility in Grammarl…" at bounding box center [887, 712] width 786 height 65
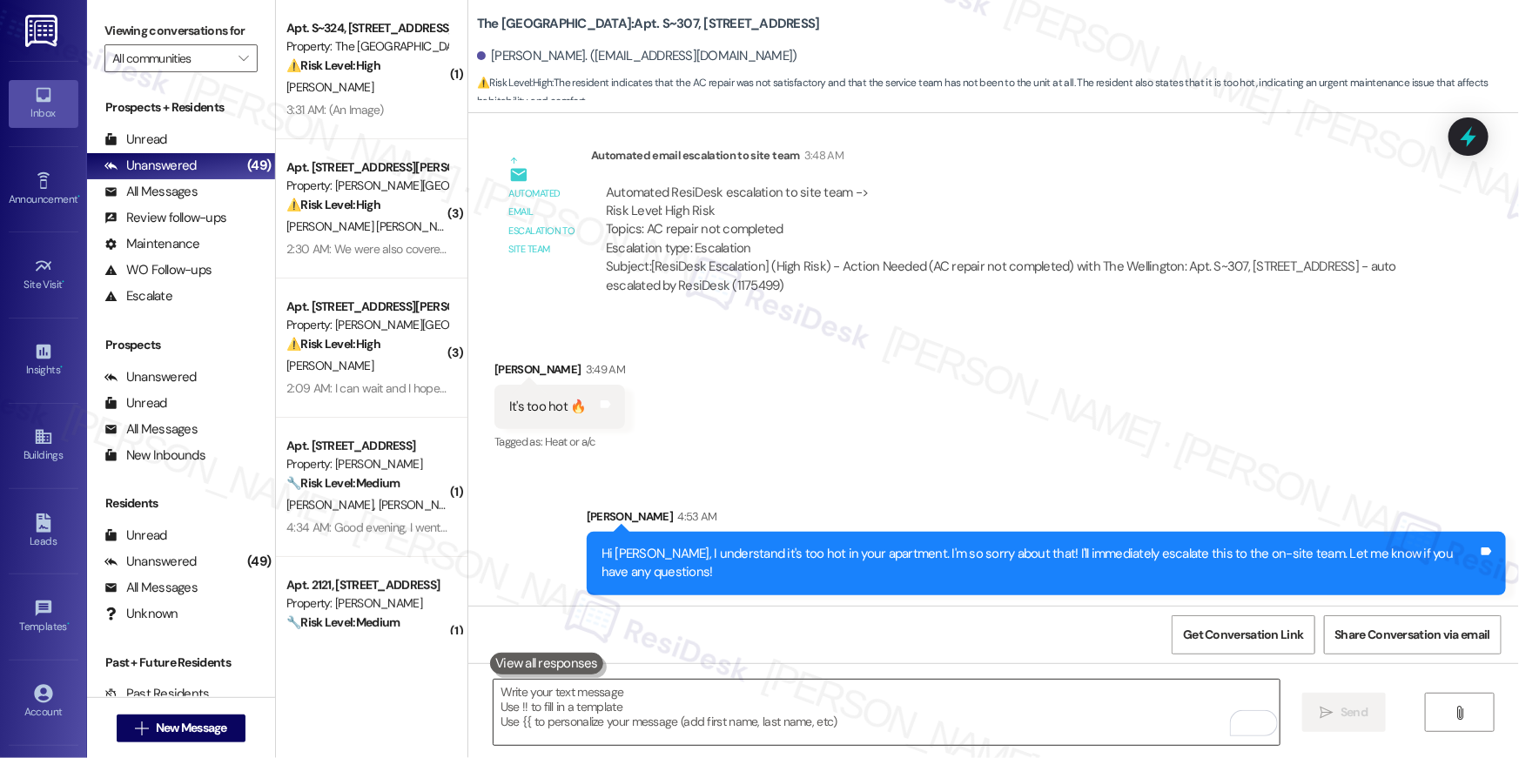
click at [998, 696] on textarea "To enrich screen reader interactions, please activate Accessibility in Grammarl…" at bounding box center [887, 712] width 786 height 65
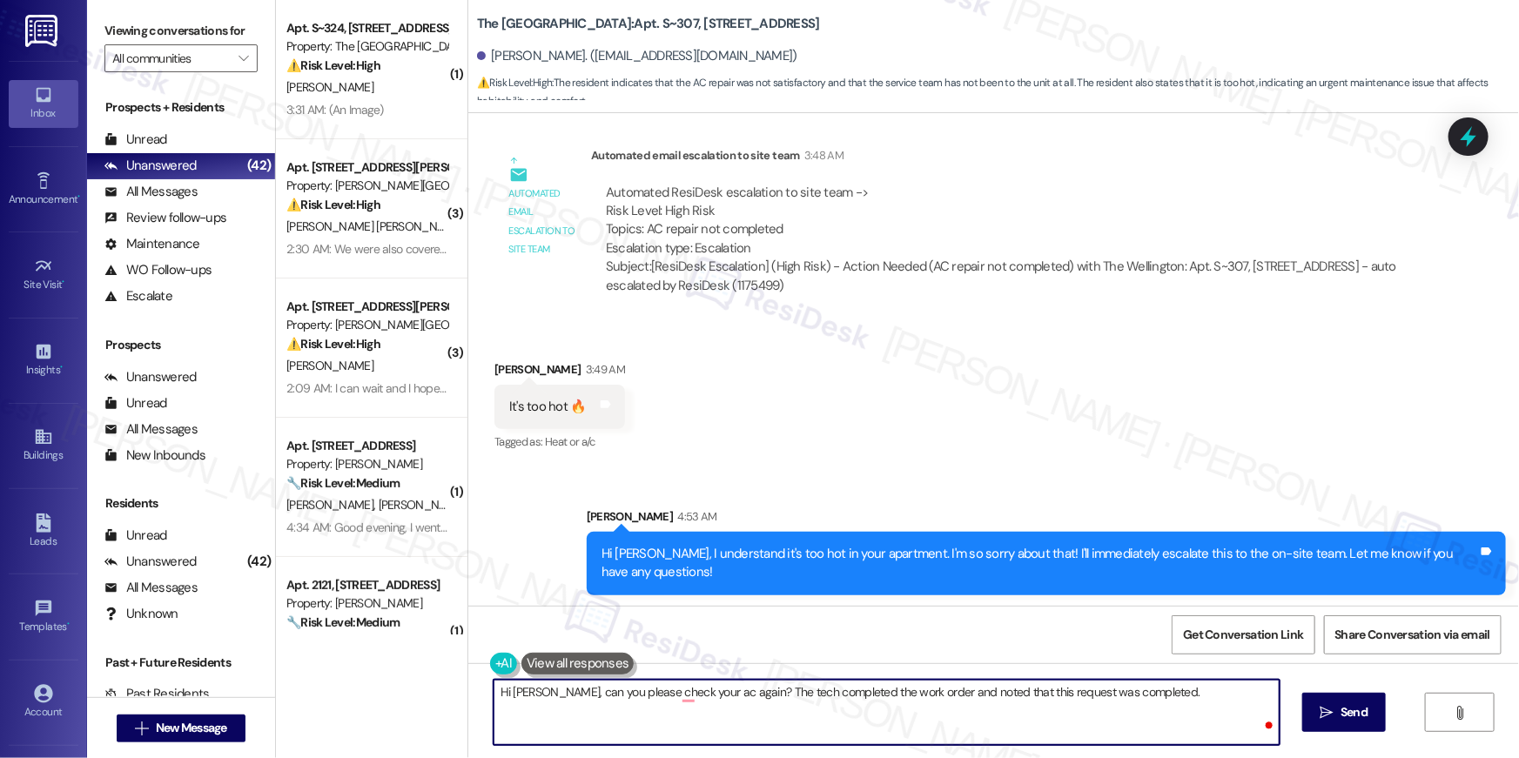
type textarea "Hi Ruchi, can you please check your ac again? The tech completed the work order…"
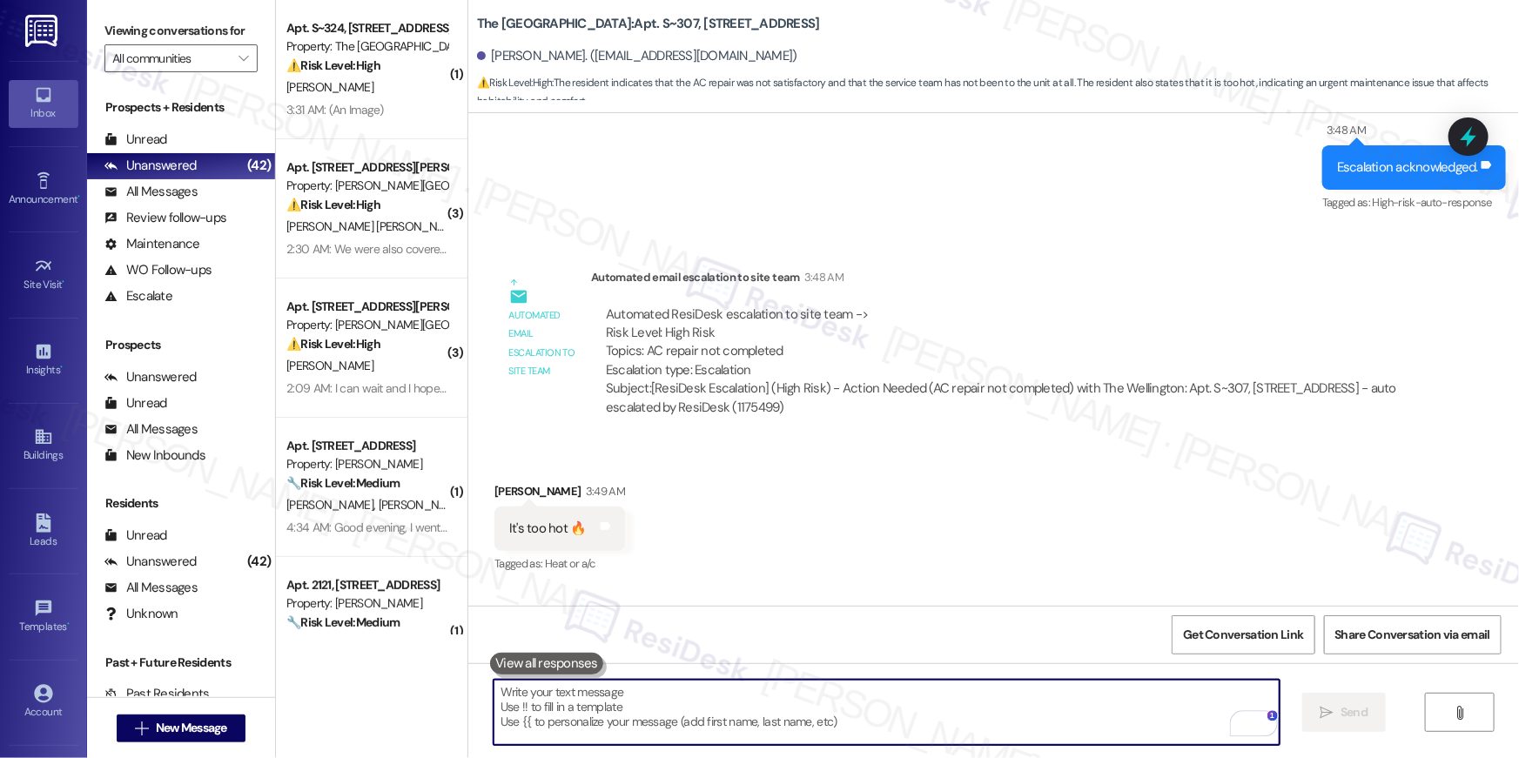
scroll to position [6111, 0]
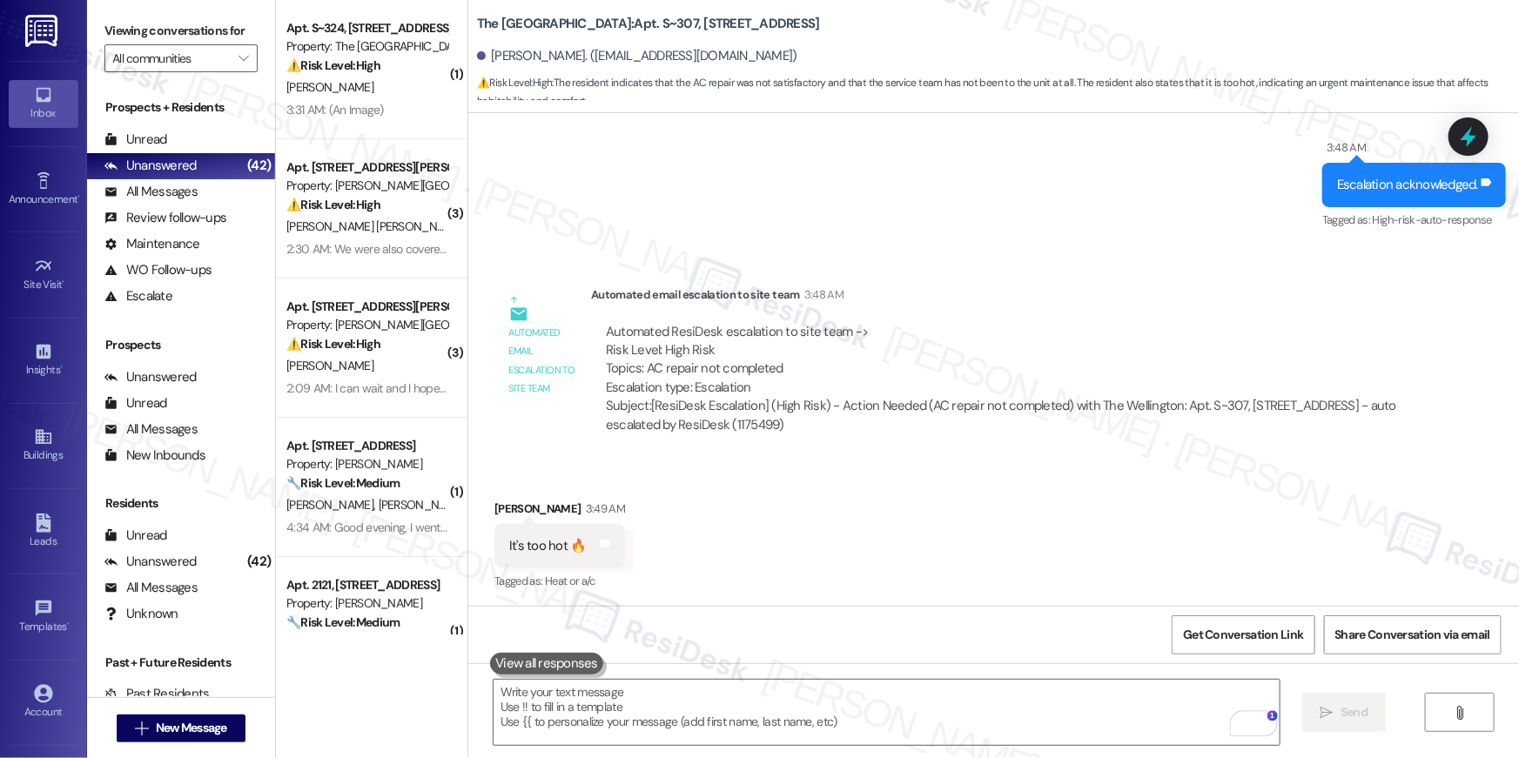
click at [400, 110] on div "3:31 AM: (An Image) 3:31 AM: (An Image)" at bounding box center [367, 110] width 165 height 22
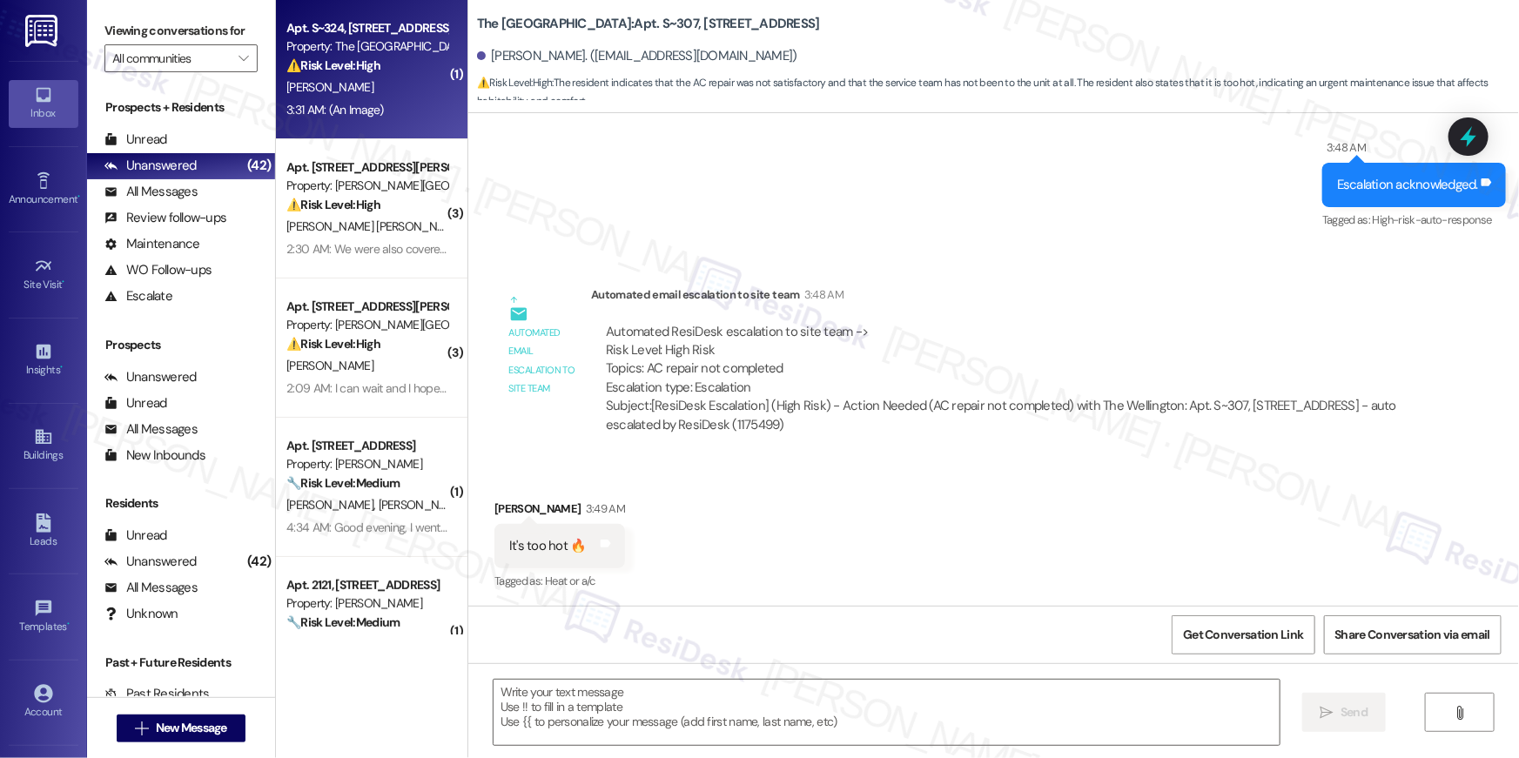
click at [400, 110] on div "3:31 AM: (An Image) 3:31 AM: (An Image)" at bounding box center [367, 110] width 165 height 22
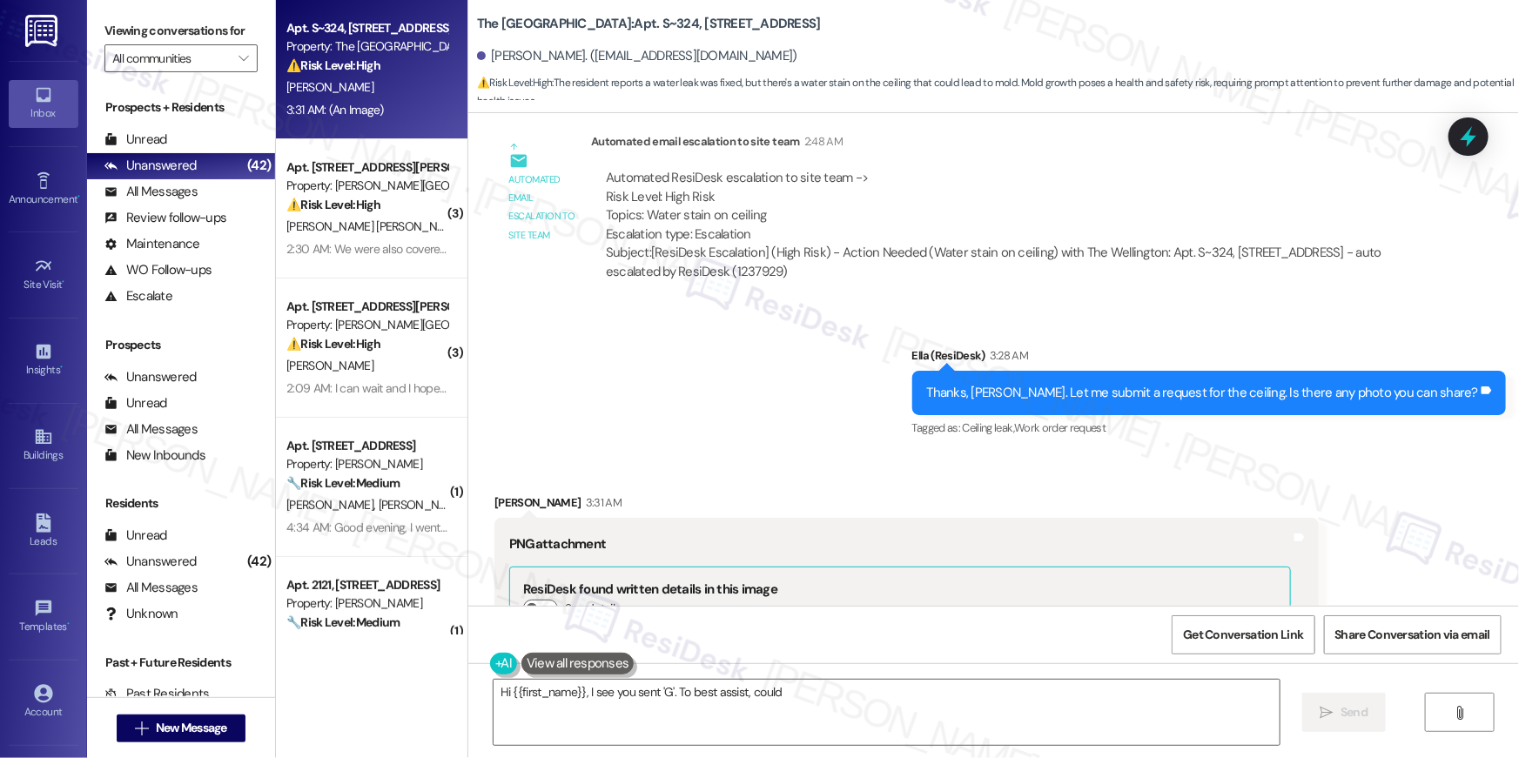
scroll to position [5192, 0]
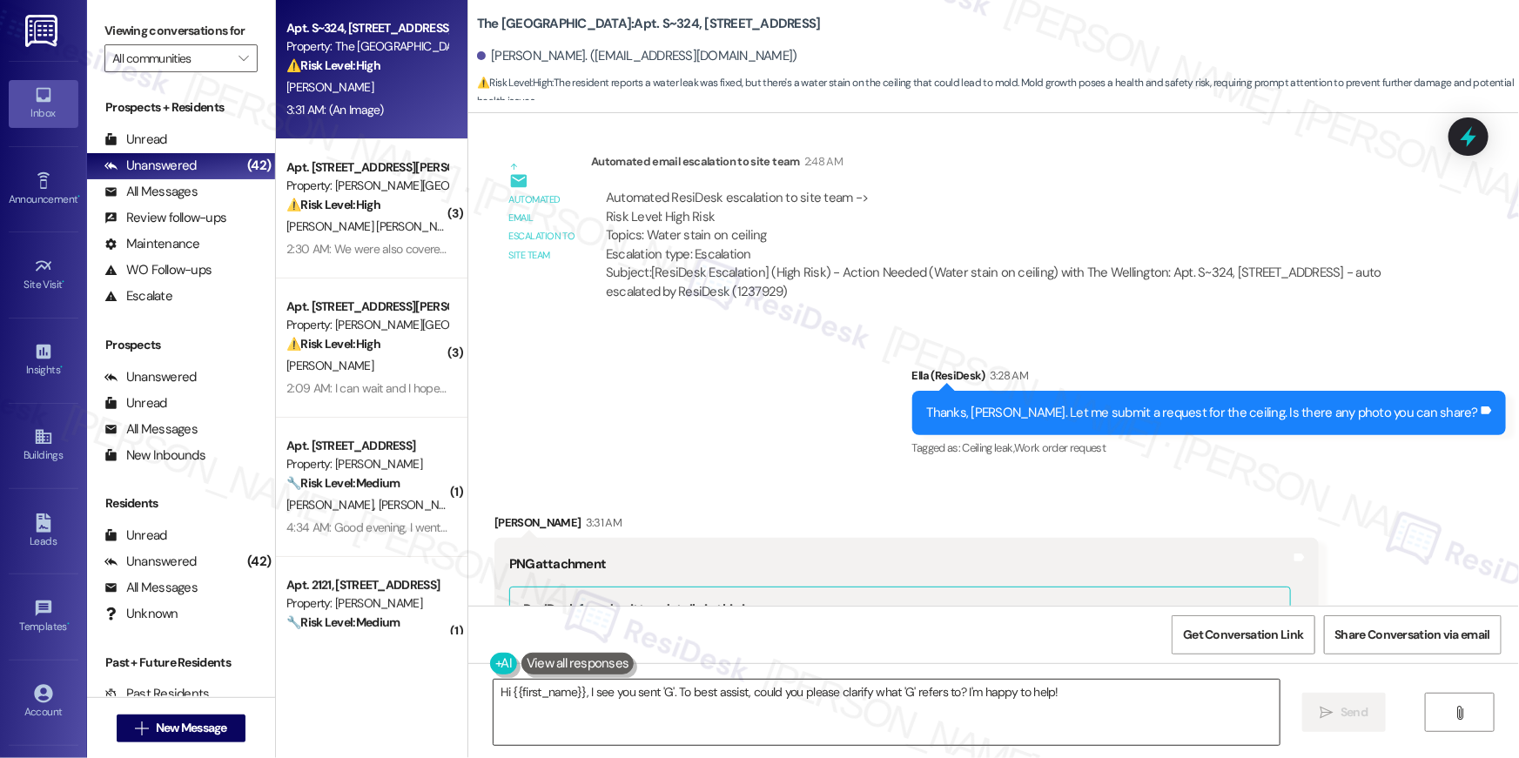
click at [716, 701] on textarea "Hi {{first_name}}, I see you sent 'G'. To best assist, could you please clarify…" at bounding box center [887, 712] width 786 height 65
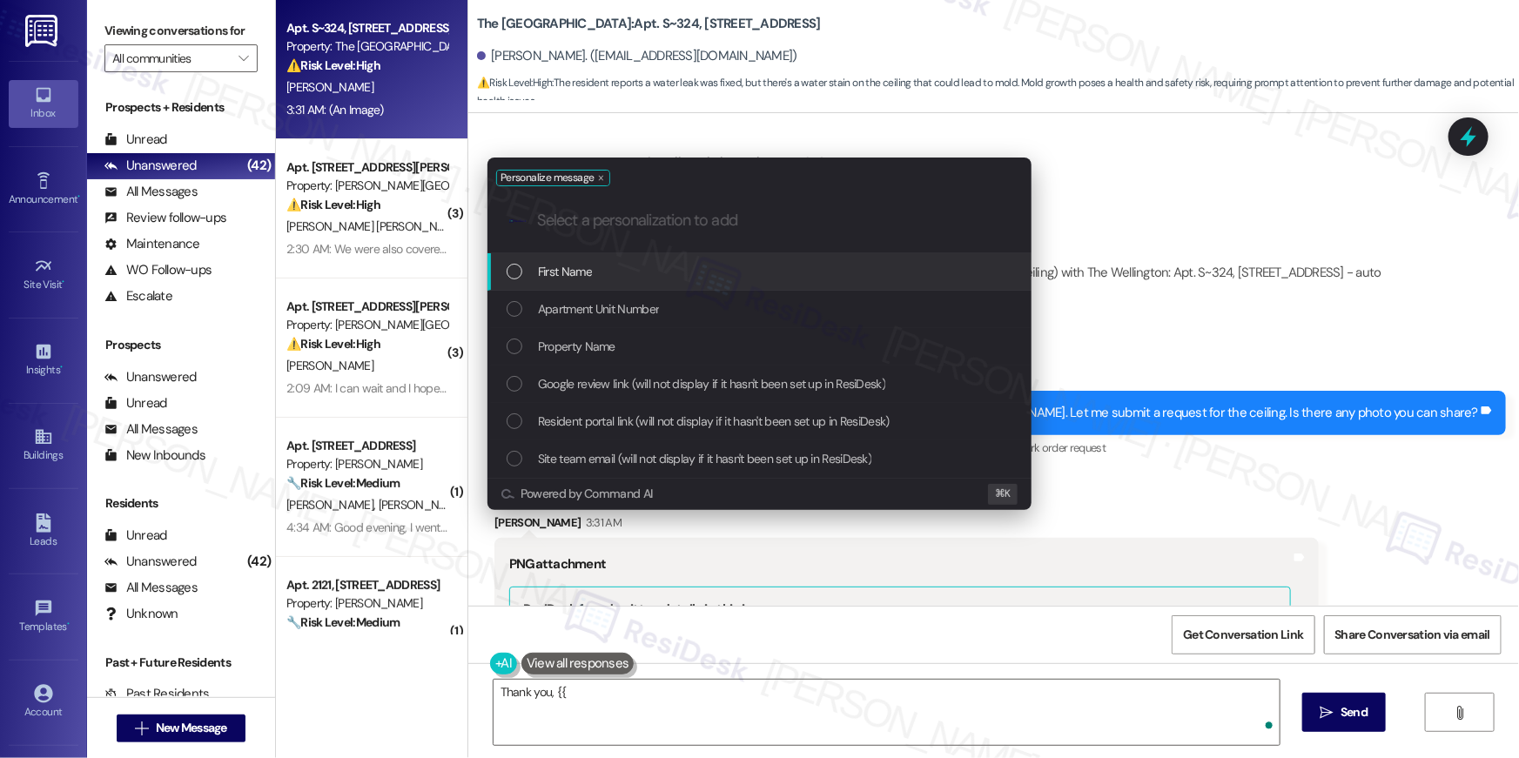
click at [805, 271] on div "First Name" at bounding box center [761, 271] width 509 height 19
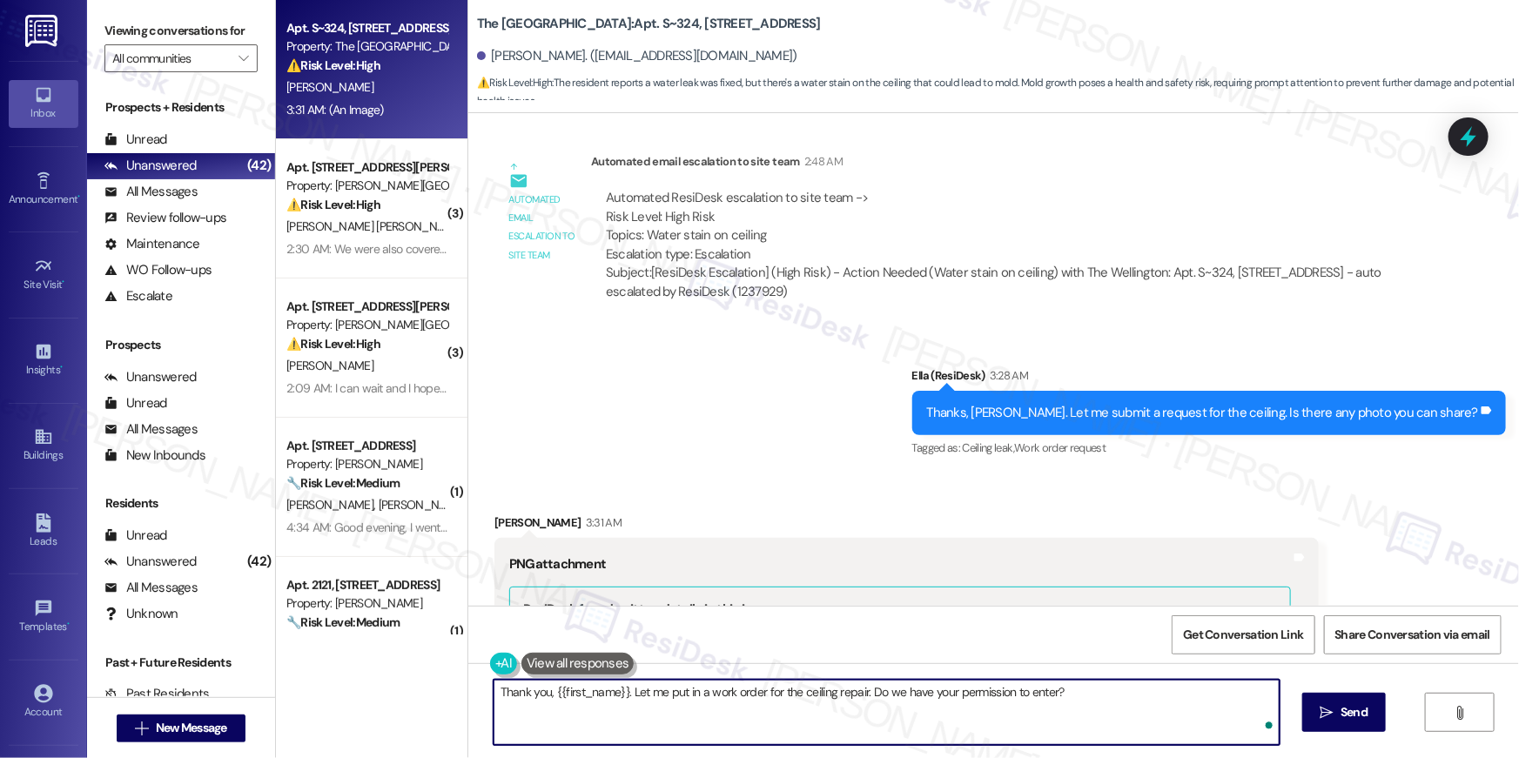
type textarea "Thank you, {{first_name}}. Let me put in a work order for the ceiling repair. D…"
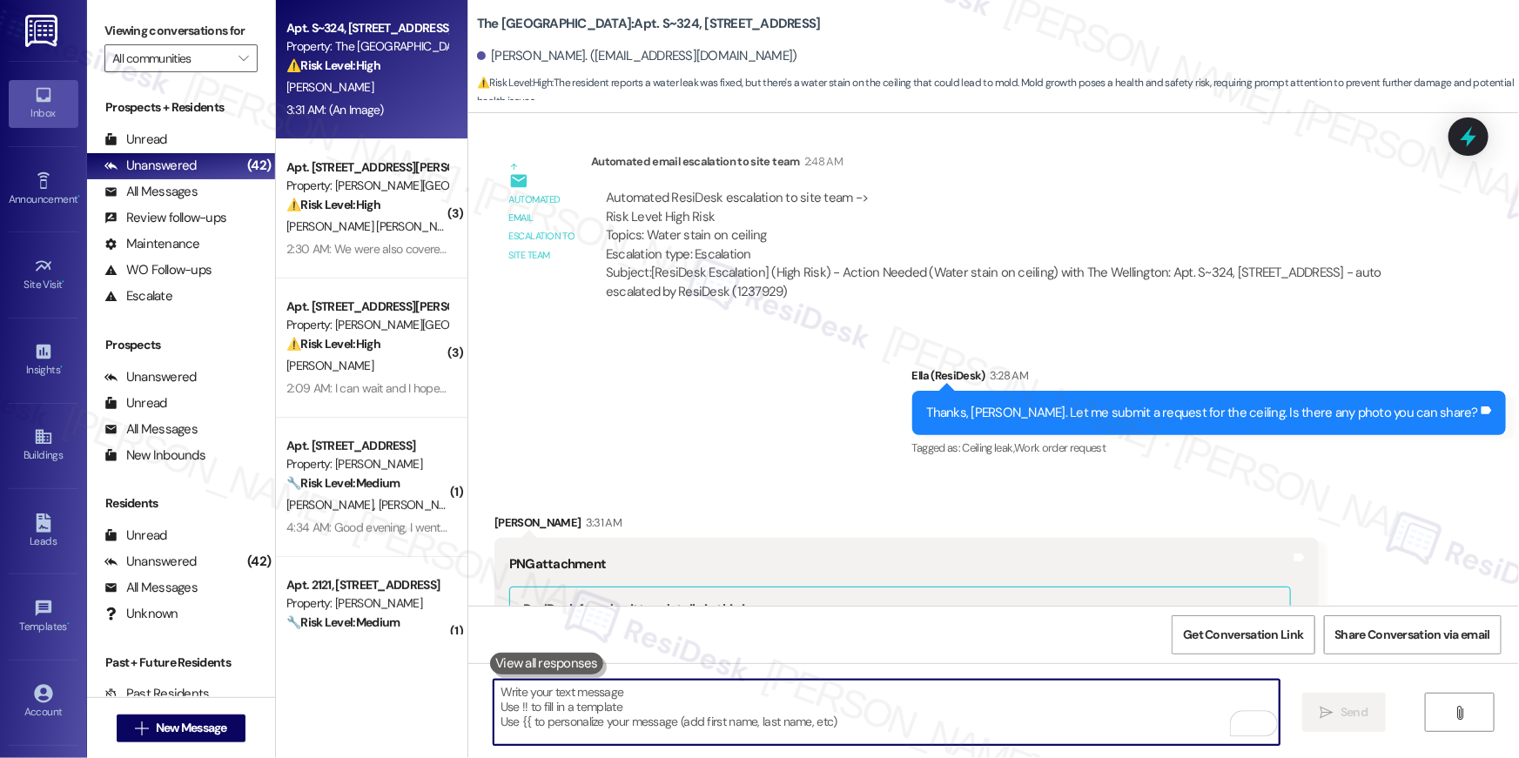
scroll to position [5958, 0]
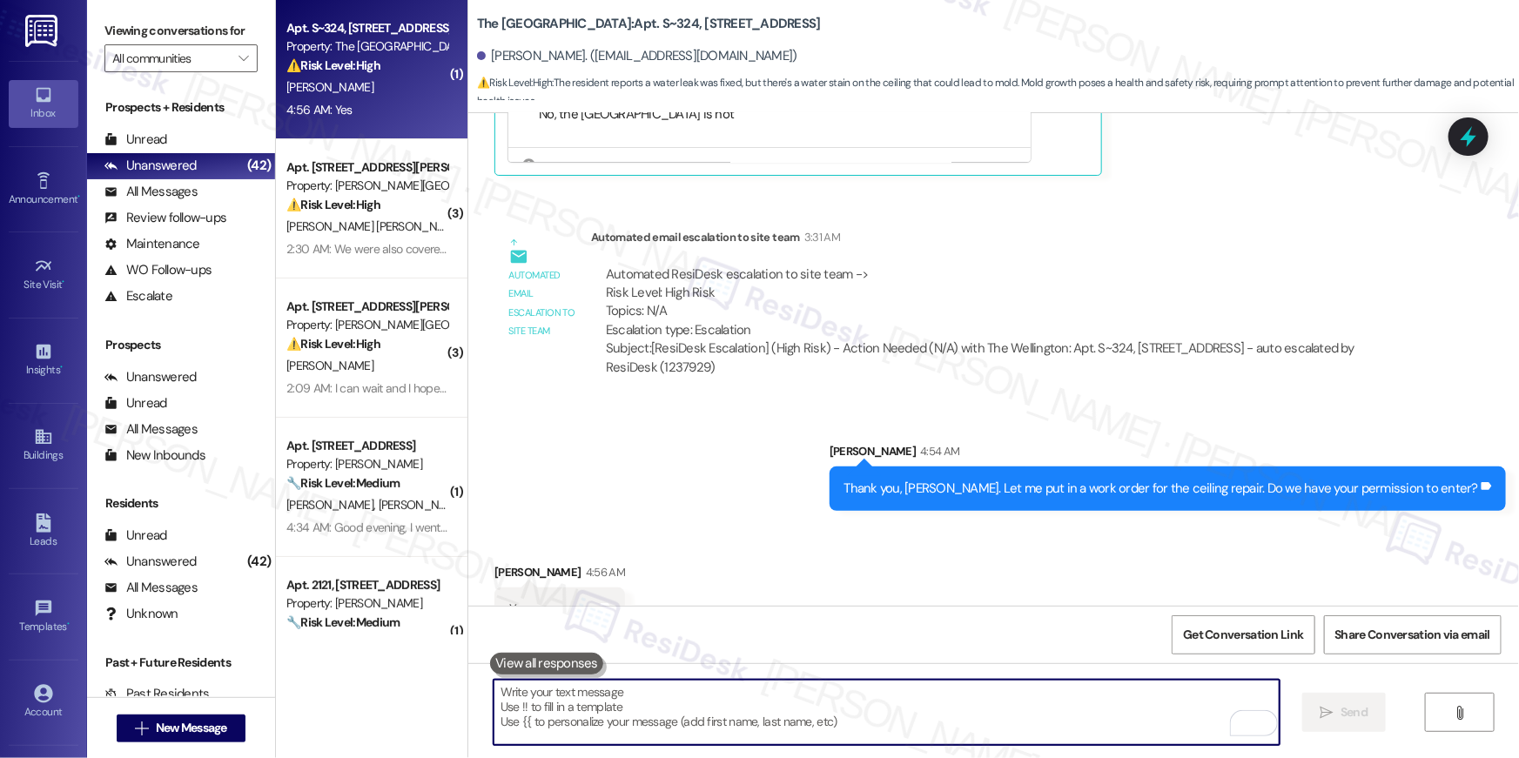
scroll to position [6416, 0]
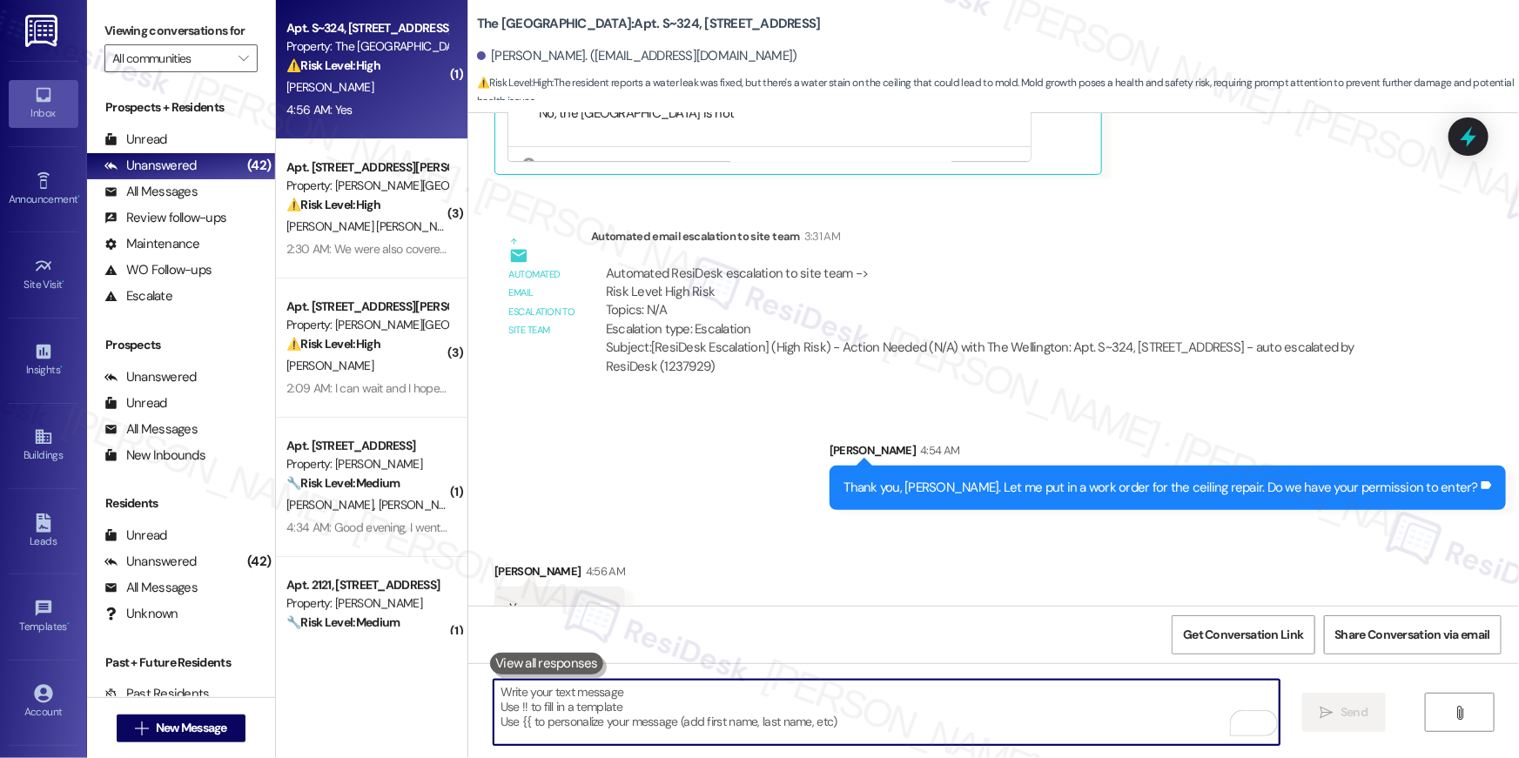
drag, startPoint x: 797, startPoint y: 591, endPoint x: 848, endPoint y: 579, distance: 51.9
click at [798, 590] on div "Received via SMS [PERSON_NAME] 4:56 AM Yes Tags and notes" at bounding box center [993, 583] width 1051 height 121
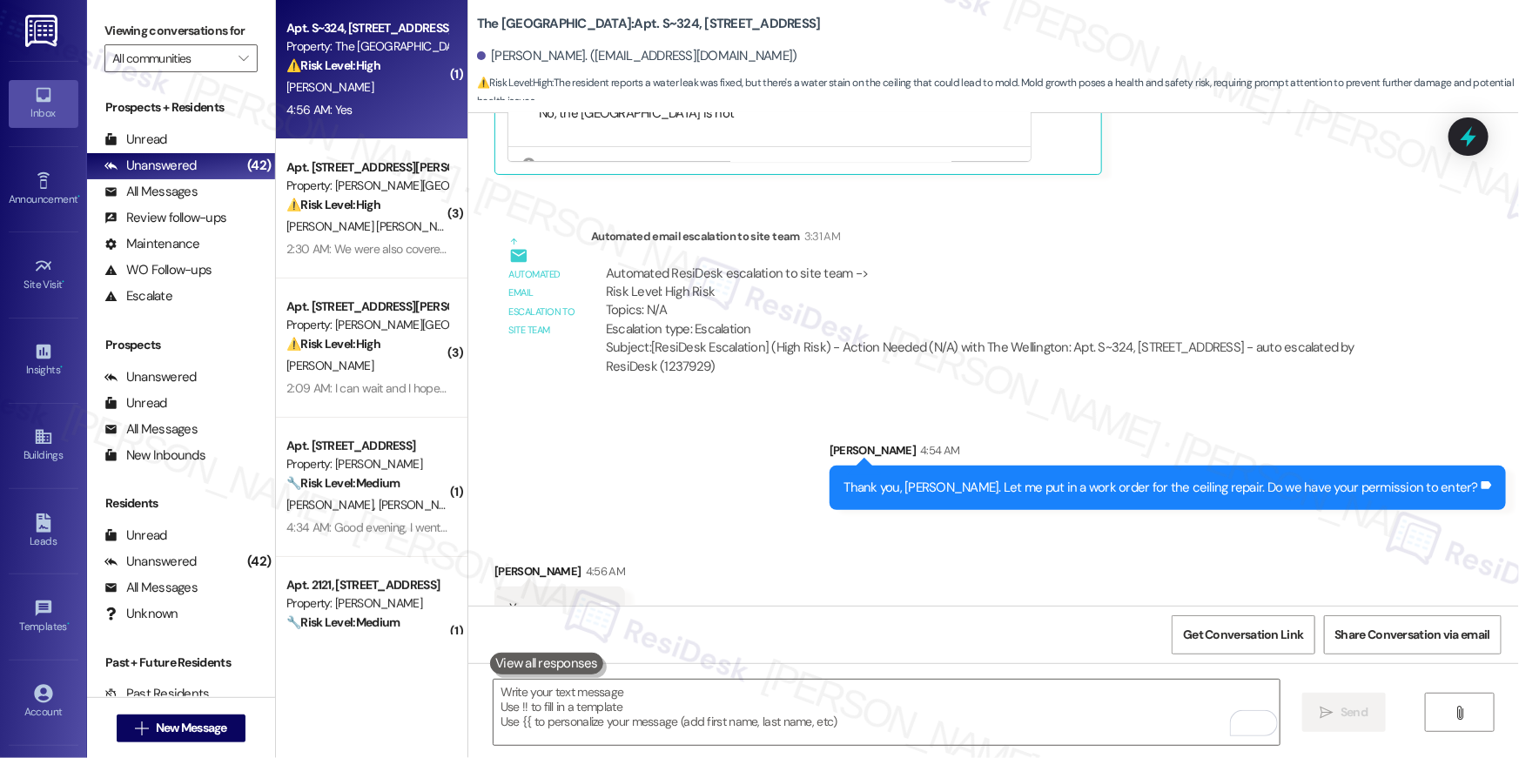
click at [713, 523] on div "Received via SMS [PERSON_NAME] 4:56 AM Yes Tags and notes" at bounding box center [993, 583] width 1051 height 121
click at [714, 523] on div "Received via SMS [PERSON_NAME] 4:56 AM Yes Tags and notes" at bounding box center [993, 583] width 1051 height 121
click at [715, 523] on div "Received via SMS [PERSON_NAME] 4:56 AM Yes Tags and notes" at bounding box center [993, 583] width 1051 height 121
click at [813, 527] on div "Received via SMS [PERSON_NAME] 4:56 AM Yes Tags and notes" at bounding box center [993, 583] width 1051 height 121
click at [1044, 722] on textarea "To enrich screen reader interactions, please activate Accessibility in Grammarl…" at bounding box center [887, 712] width 786 height 65
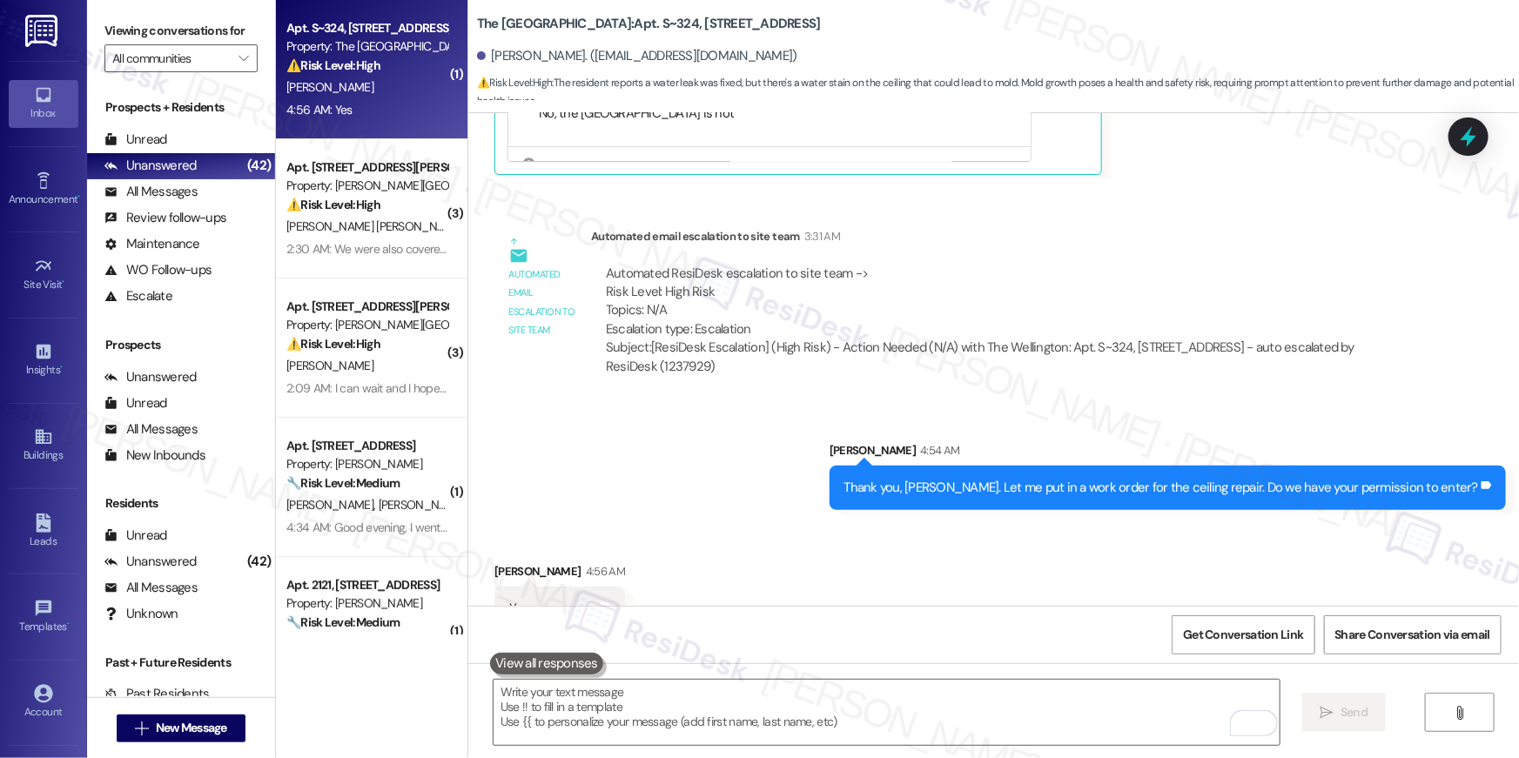
click at [1044, 722] on textarea "To enrich screen reader interactions, please activate Accessibility in Grammarl…" at bounding box center [887, 712] width 786 height 65
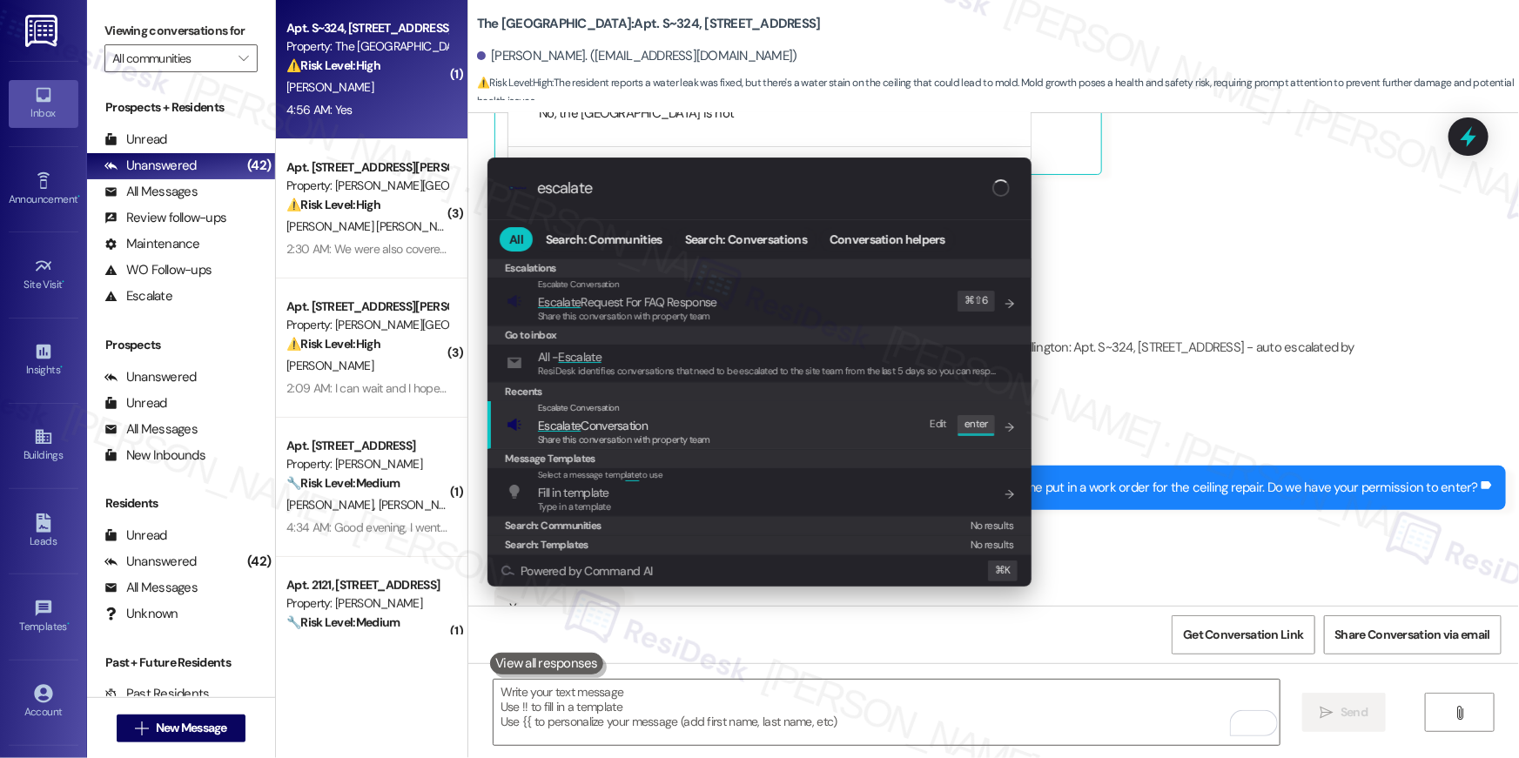
type input "escalate"
click at [674, 426] on span "Escalate Conversation" at bounding box center [624, 425] width 172 height 19
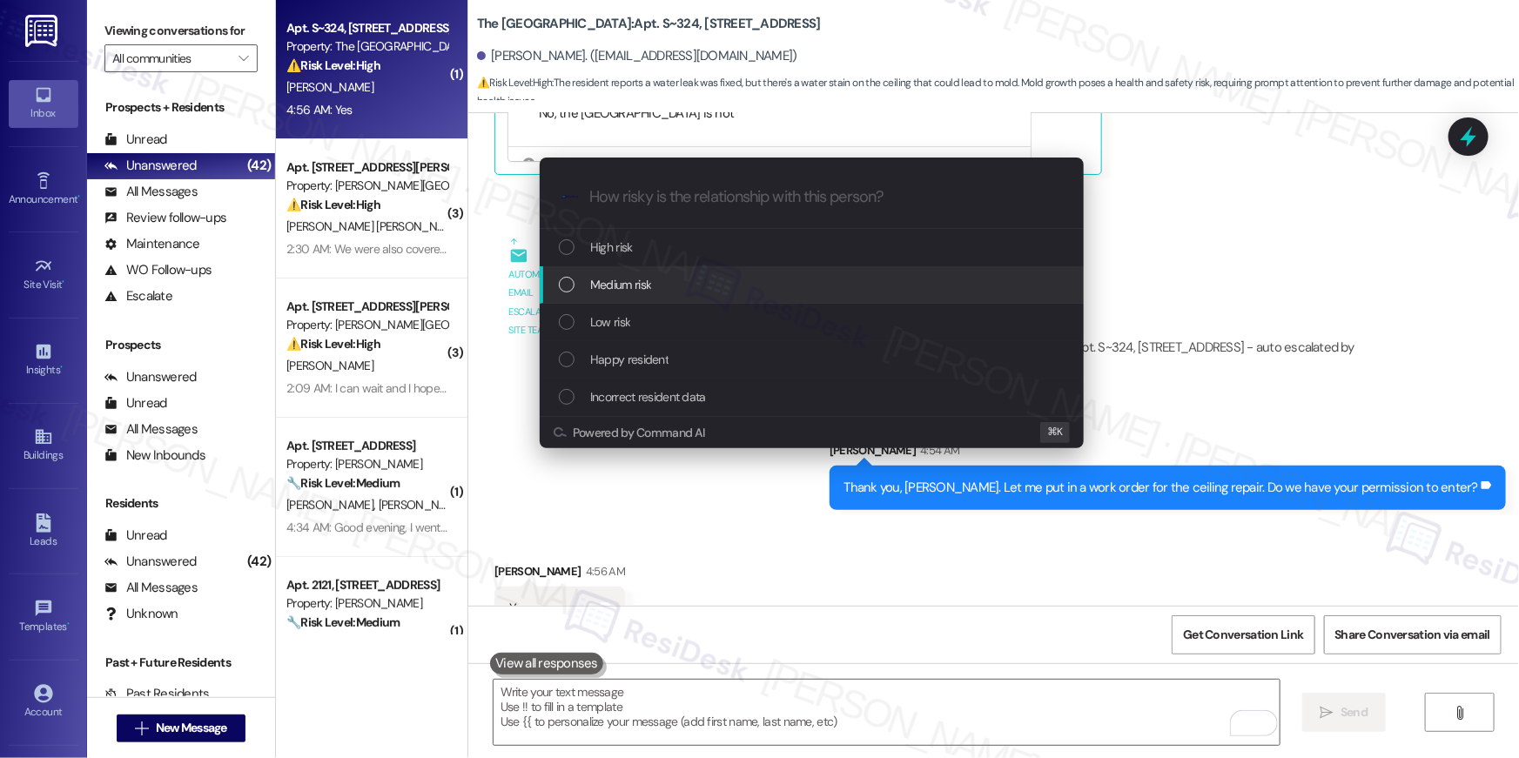
click at [606, 275] on span "Medium risk" at bounding box center [620, 284] width 61 height 19
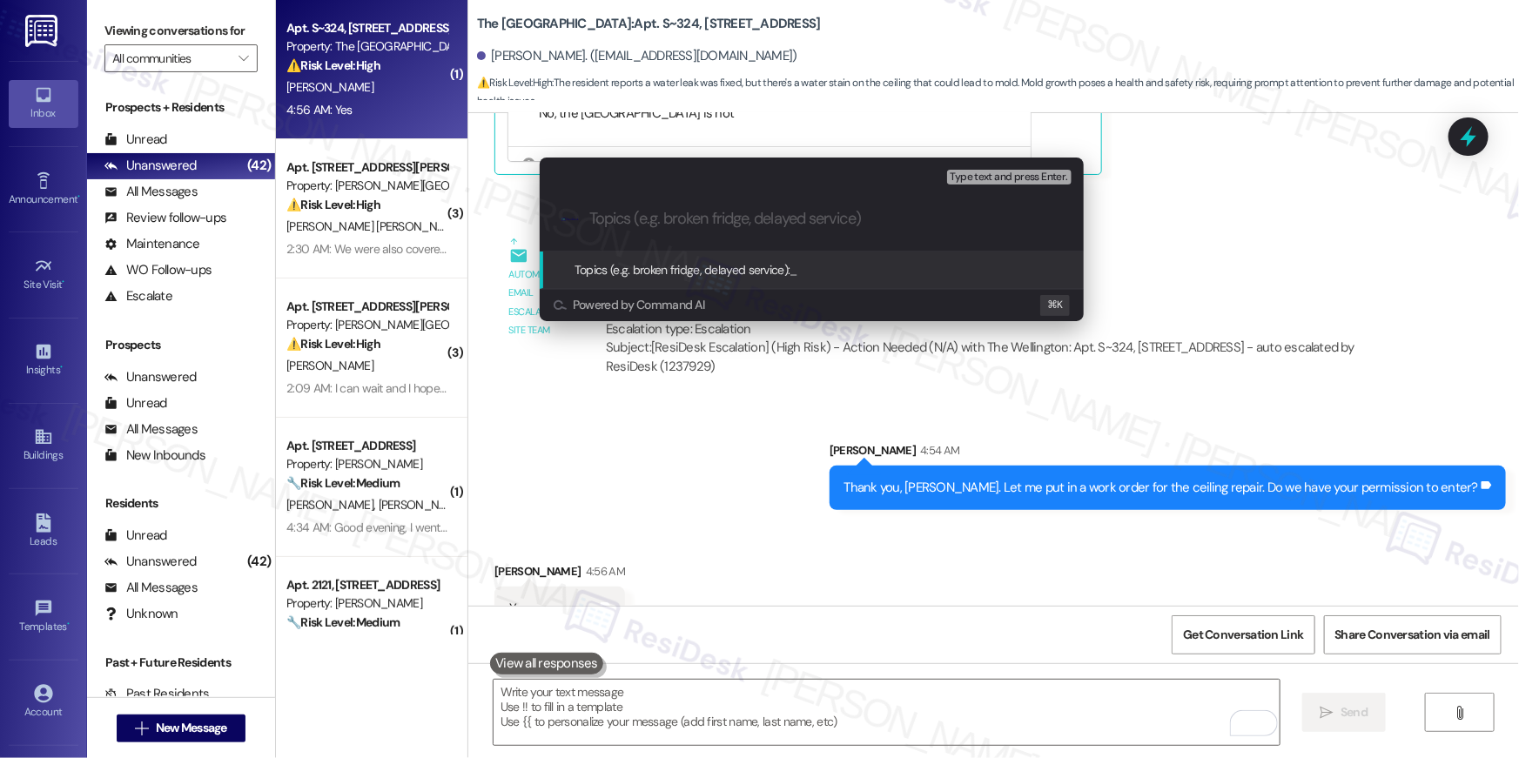
click at [766, 228] on div ".cls-1{fill:#0a055f;}.cls-2{fill:#0cc4c4;} resideskLogoBlueOrange" at bounding box center [812, 219] width 544 height 62
click at [766, 225] on input "Topics (e.g. broken fridge, delayed service)" at bounding box center [825, 219] width 473 height 18
paste input "Work Order # 389395 Ceiling repair"
type input "Work Order # 389395 Ceiling repair"
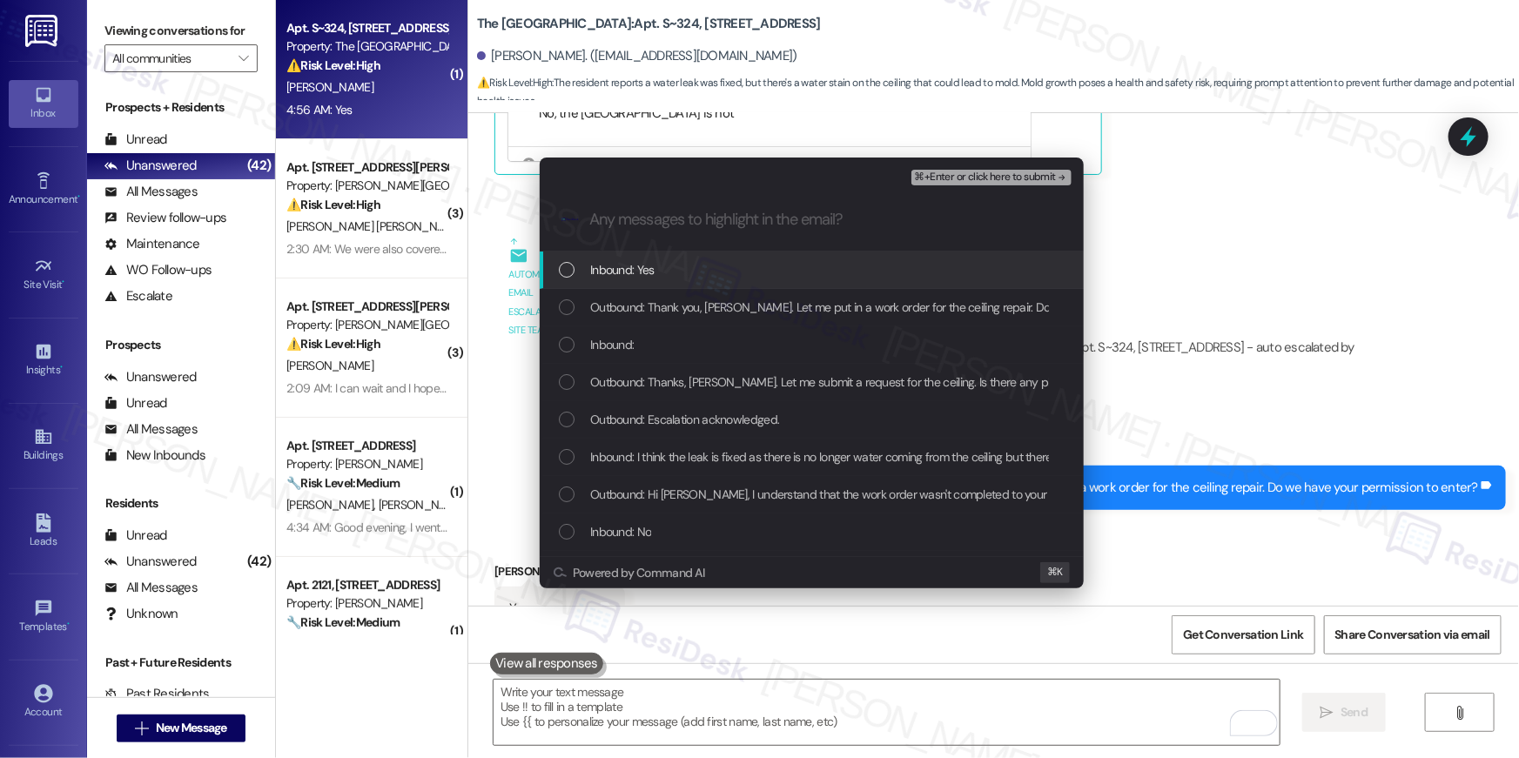
click at [602, 279] on div "Inbound: Yes" at bounding box center [812, 270] width 544 height 37
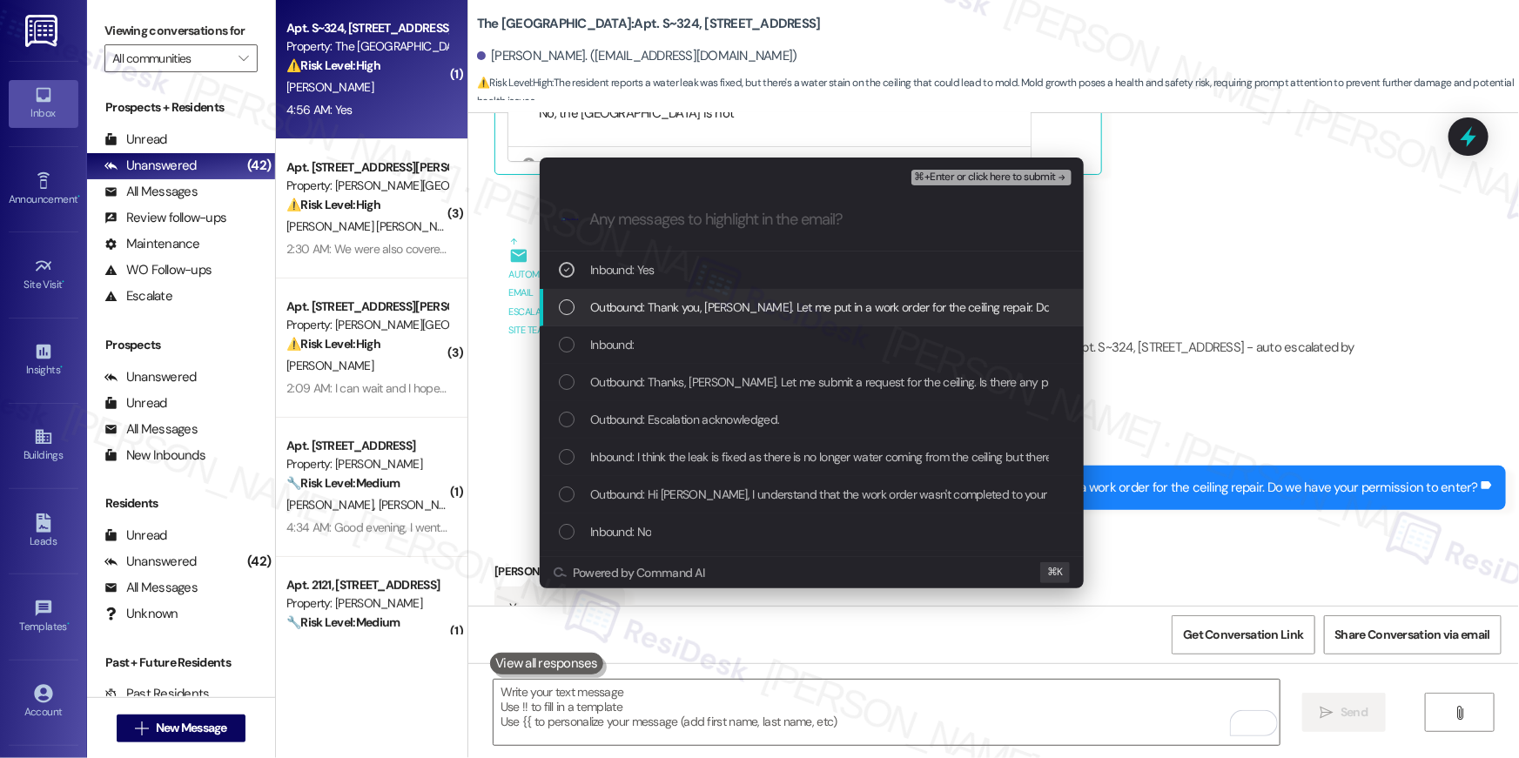
click at [629, 307] on span "Outbound: Thank you, [PERSON_NAME]. Let me put in a work order for the ceiling …" at bounding box center [908, 307] width 636 height 19
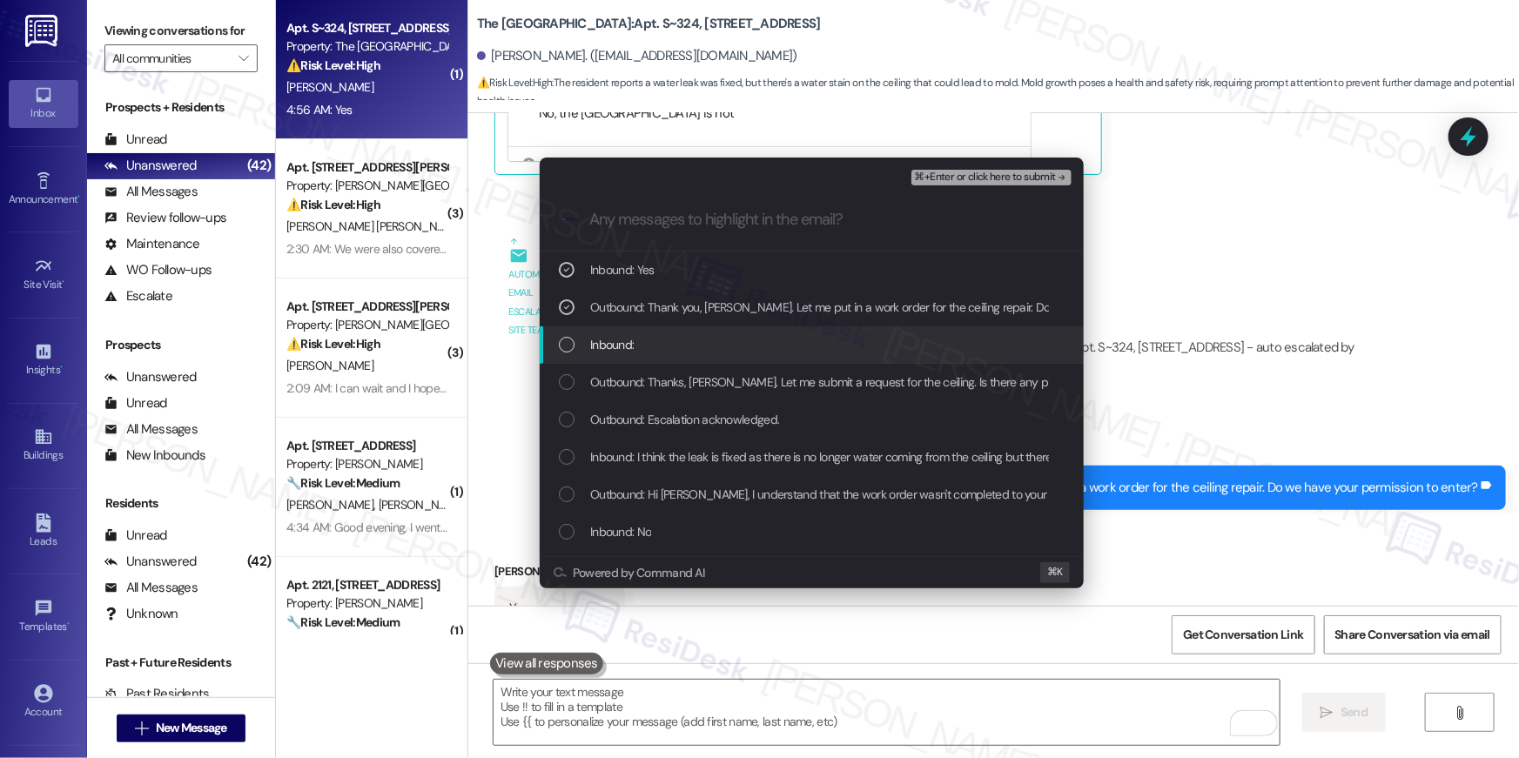
drag, startPoint x: 626, startPoint y: 326, endPoint x: 631, endPoint y: 339, distance: 14.1
click at [625, 328] on div "Inbound:" at bounding box center [812, 344] width 544 height 37
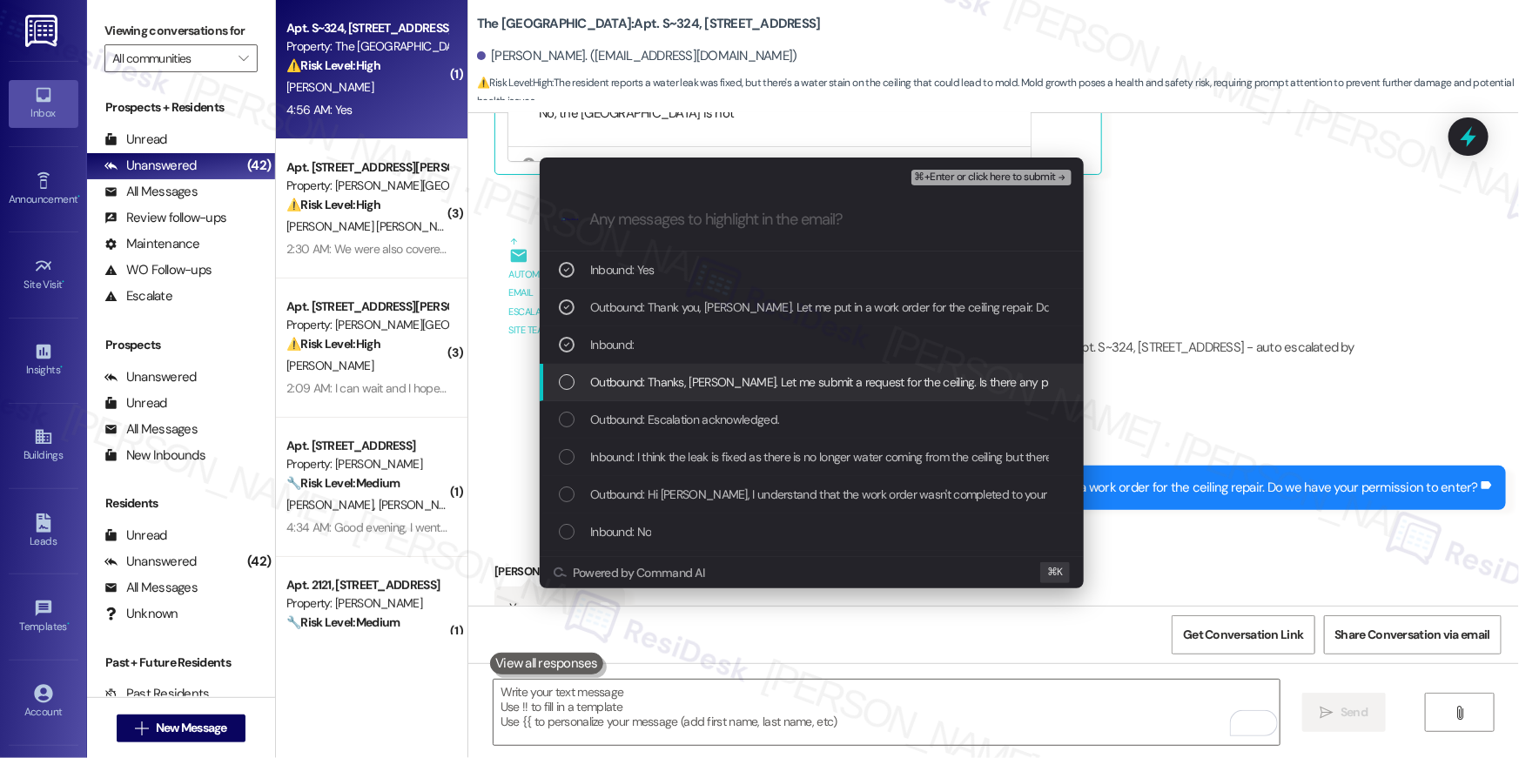
click at [654, 378] on span "Outbound: Thanks, [PERSON_NAME]. Let me submit a request for the ceiling. Is th…" at bounding box center [870, 382] width 561 height 19
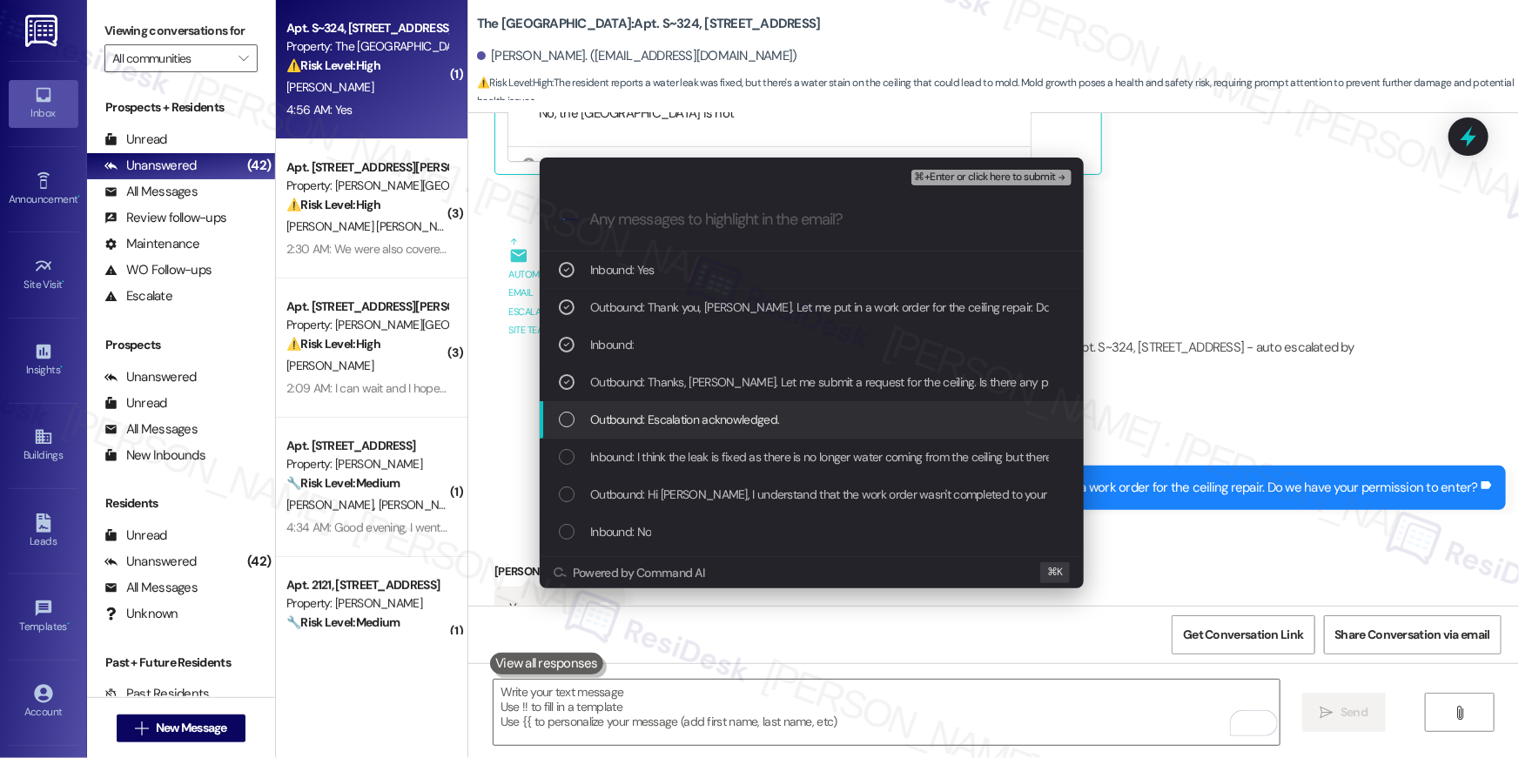
drag, startPoint x: 663, startPoint y: 414, endPoint x: 661, endPoint y: 427, distance: 14.2
click at [662, 420] on span "Outbound: Escalation acknowledged." at bounding box center [684, 419] width 189 height 19
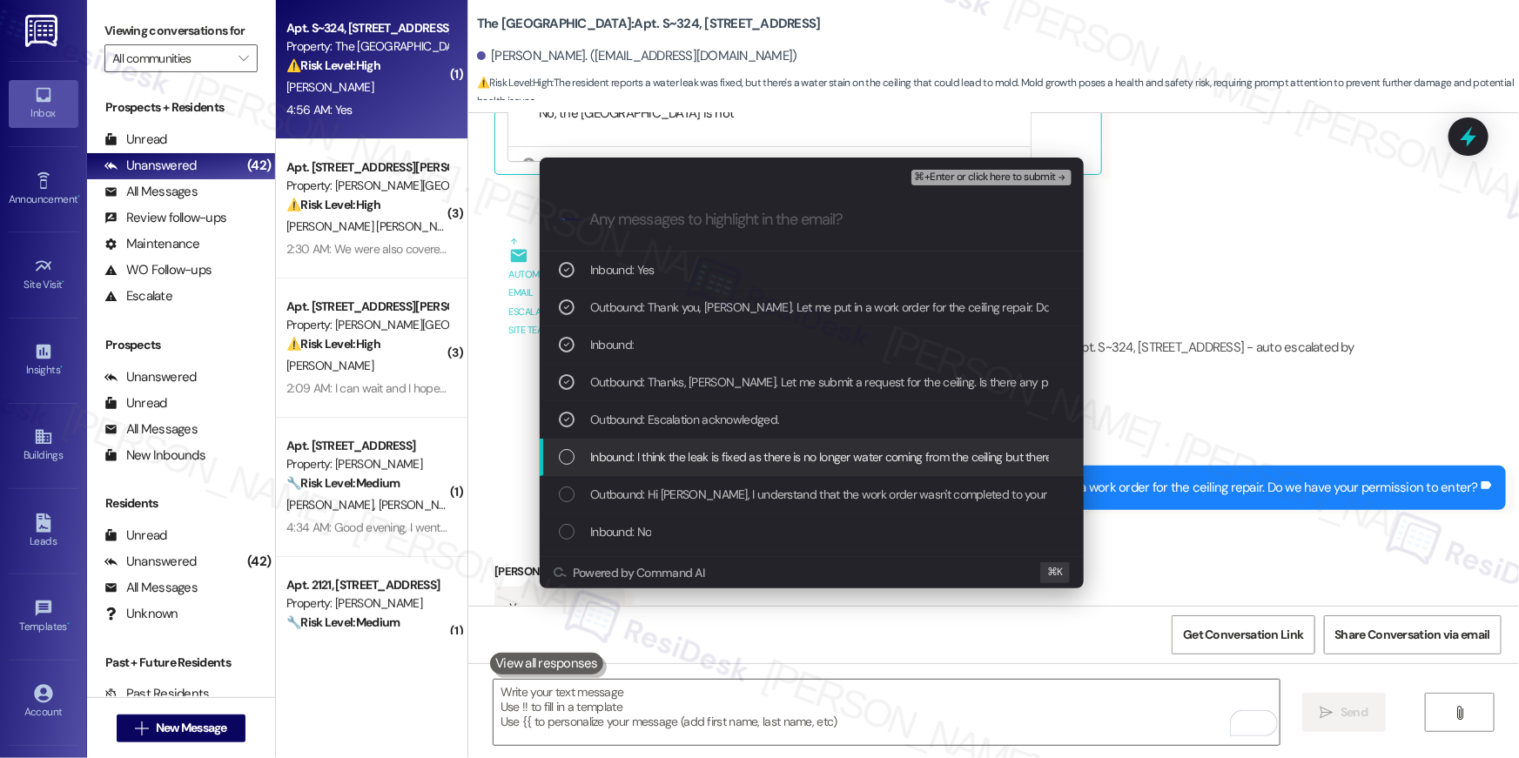
click at [658, 440] on div "Inbound: I think the leak is fixed as there is no longer water coming from the …" at bounding box center [812, 457] width 544 height 37
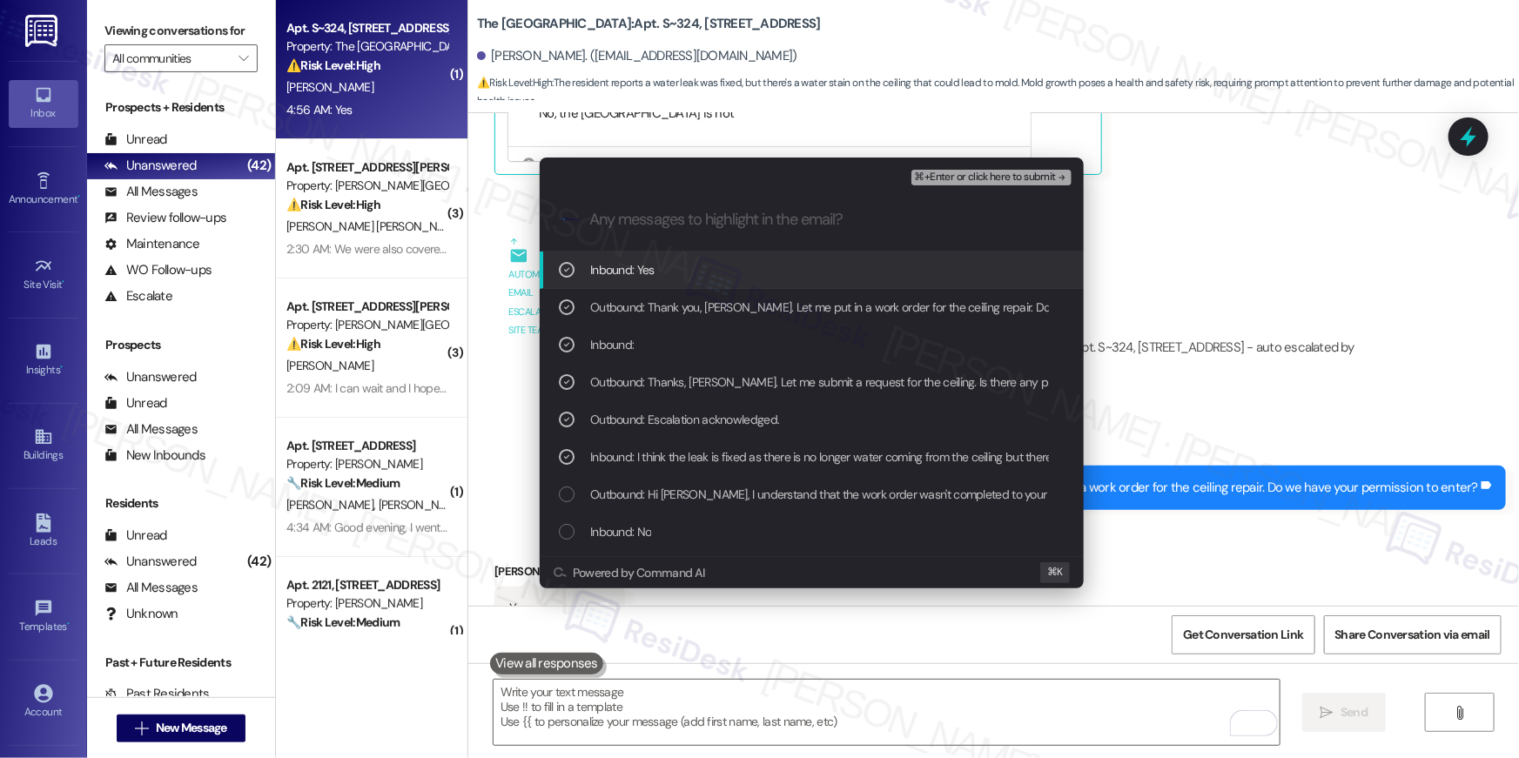
click at [963, 178] on span "⌘+Enter or click here to submit" at bounding box center [985, 177] width 141 height 12
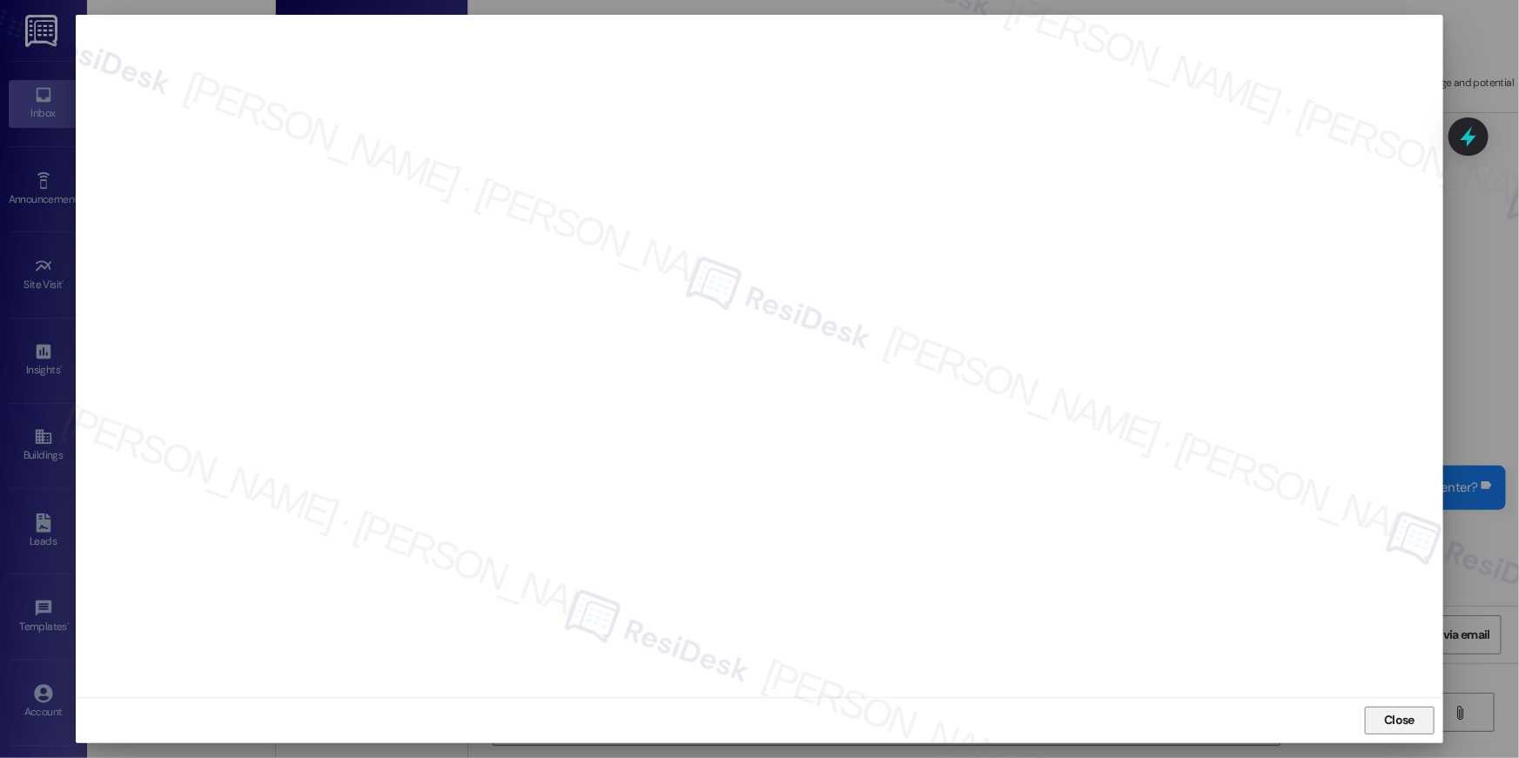
click at [1372, 718] on button "Close" at bounding box center [1400, 721] width 70 height 28
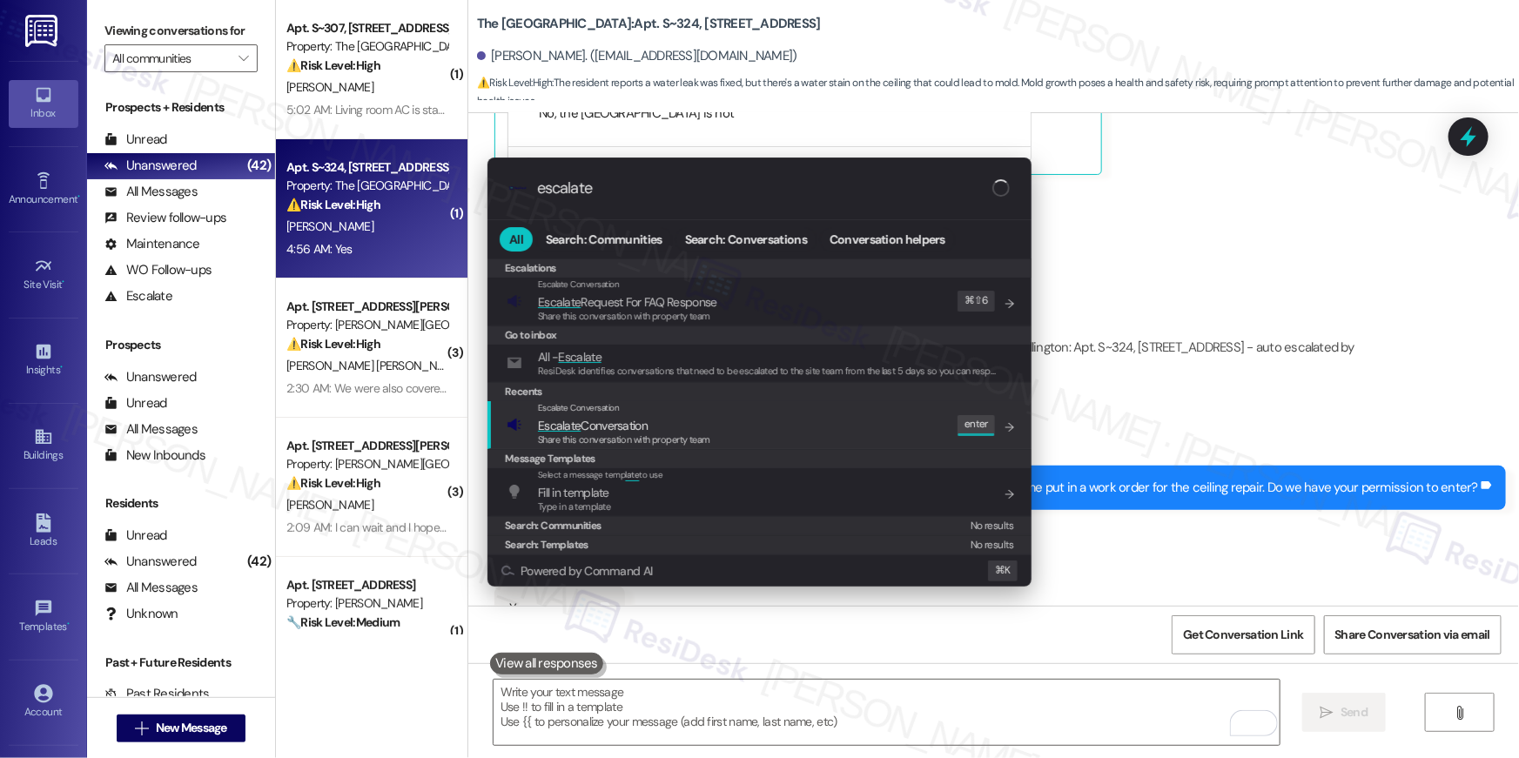
type input "escalate"
click at [867, 420] on div "Escalate Conversation Escalate Conversation Share this conversation with proper…" at bounding box center [761, 424] width 509 height 47
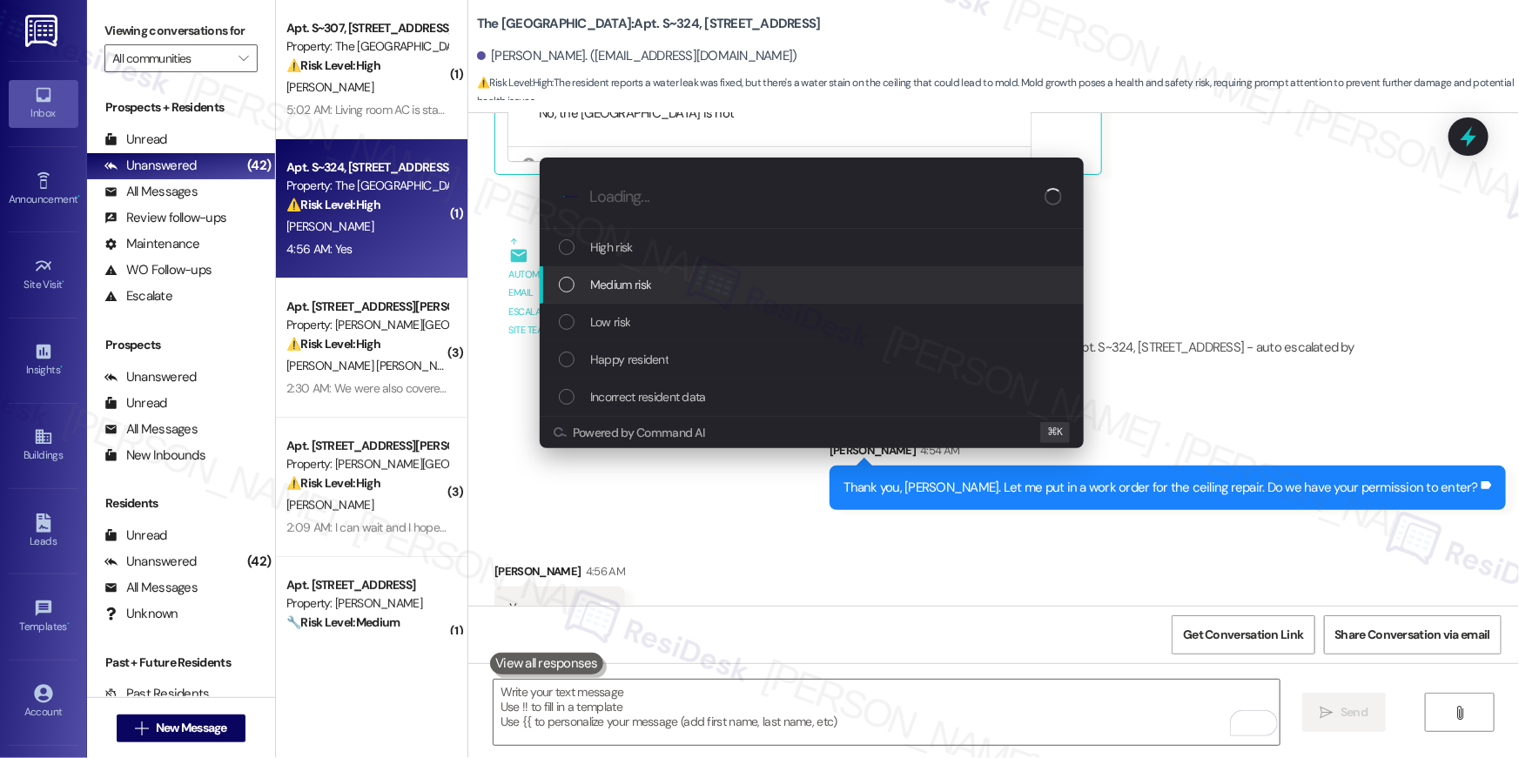
click at [669, 281] on div "Medium risk" at bounding box center [813, 284] width 509 height 19
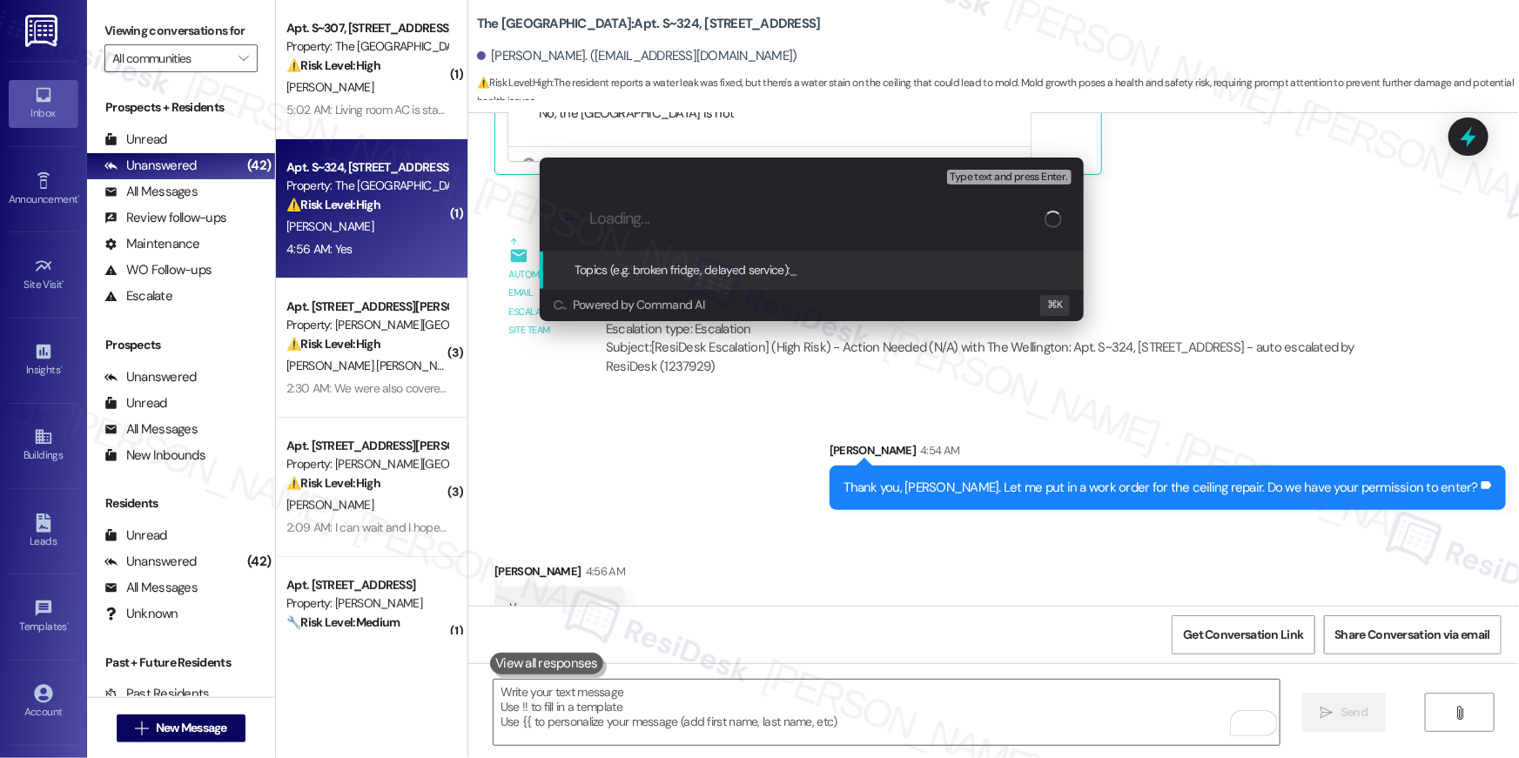
paste input "Work Order # 389395 Ceiling repair"
type input "Work Order # 389395 Ceiling repair"
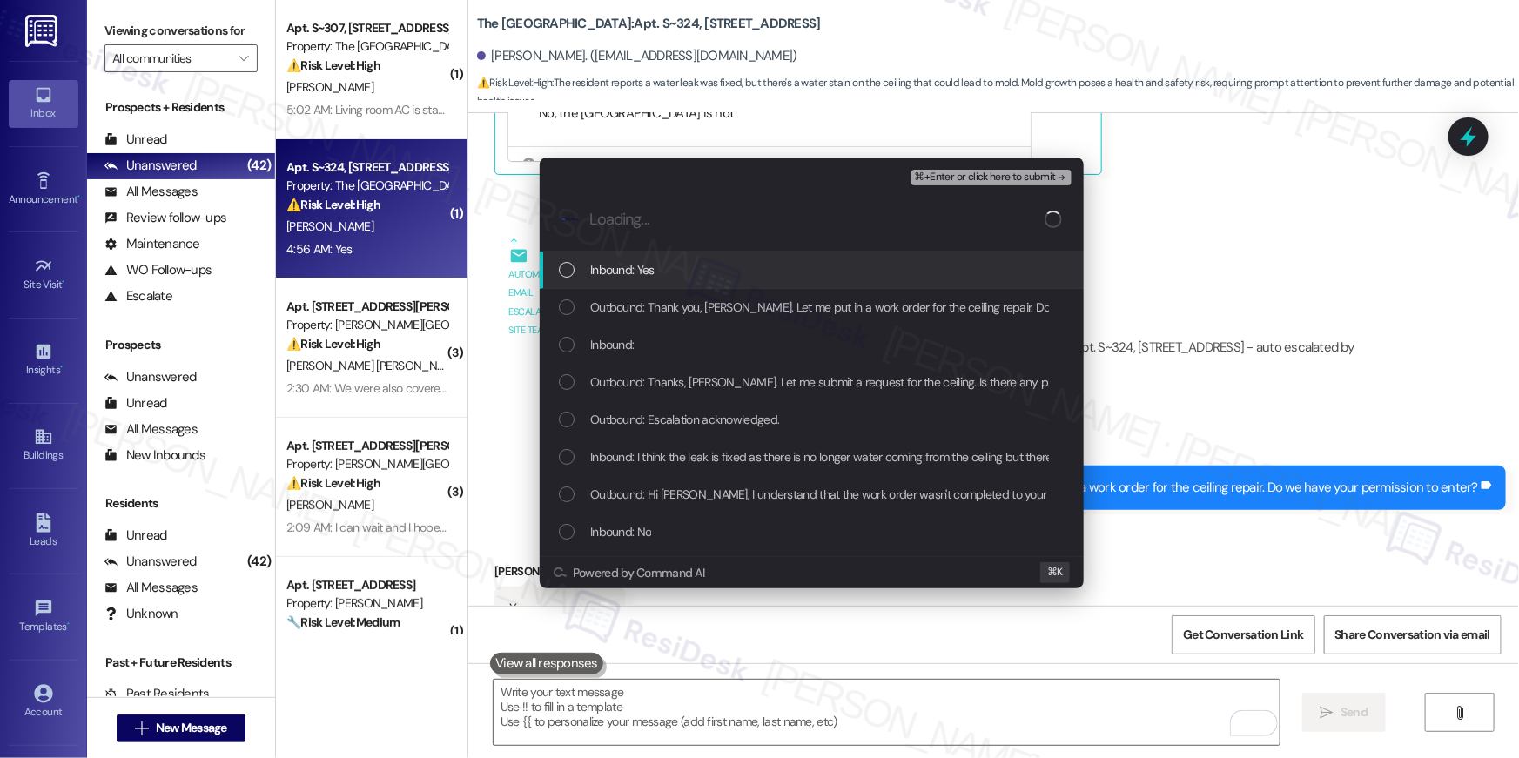
click at [667, 278] on div "Inbound: Yes" at bounding box center [813, 269] width 509 height 19
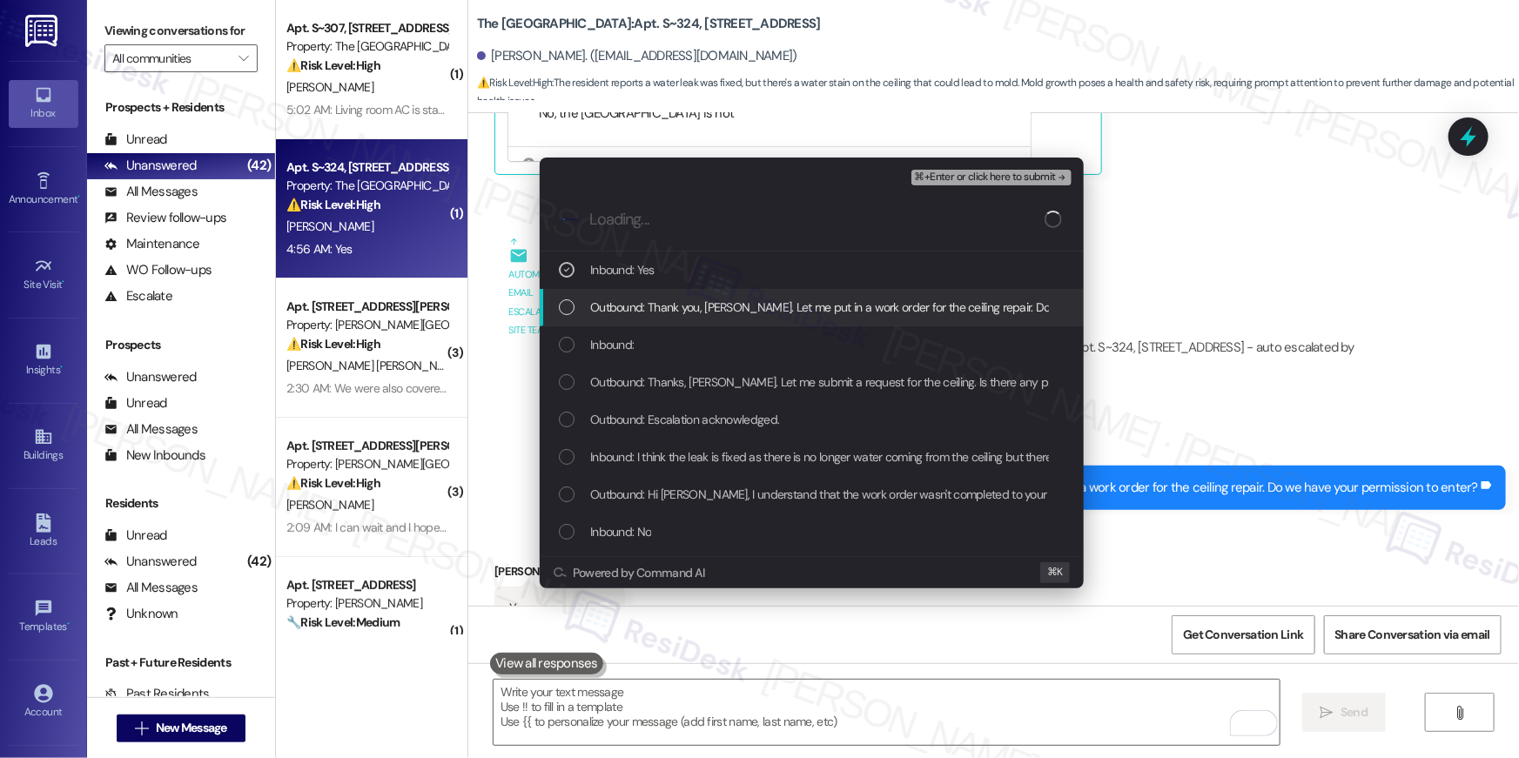
drag, startPoint x: 663, startPoint y: 303, endPoint x: 635, endPoint y: 334, distance: 42.5
click at [663, 303] on span "Outbound: Thank you, Christopher. Let me put in a work order for the ceiling re…" at bounding box center [908, 307] width 636 height 19
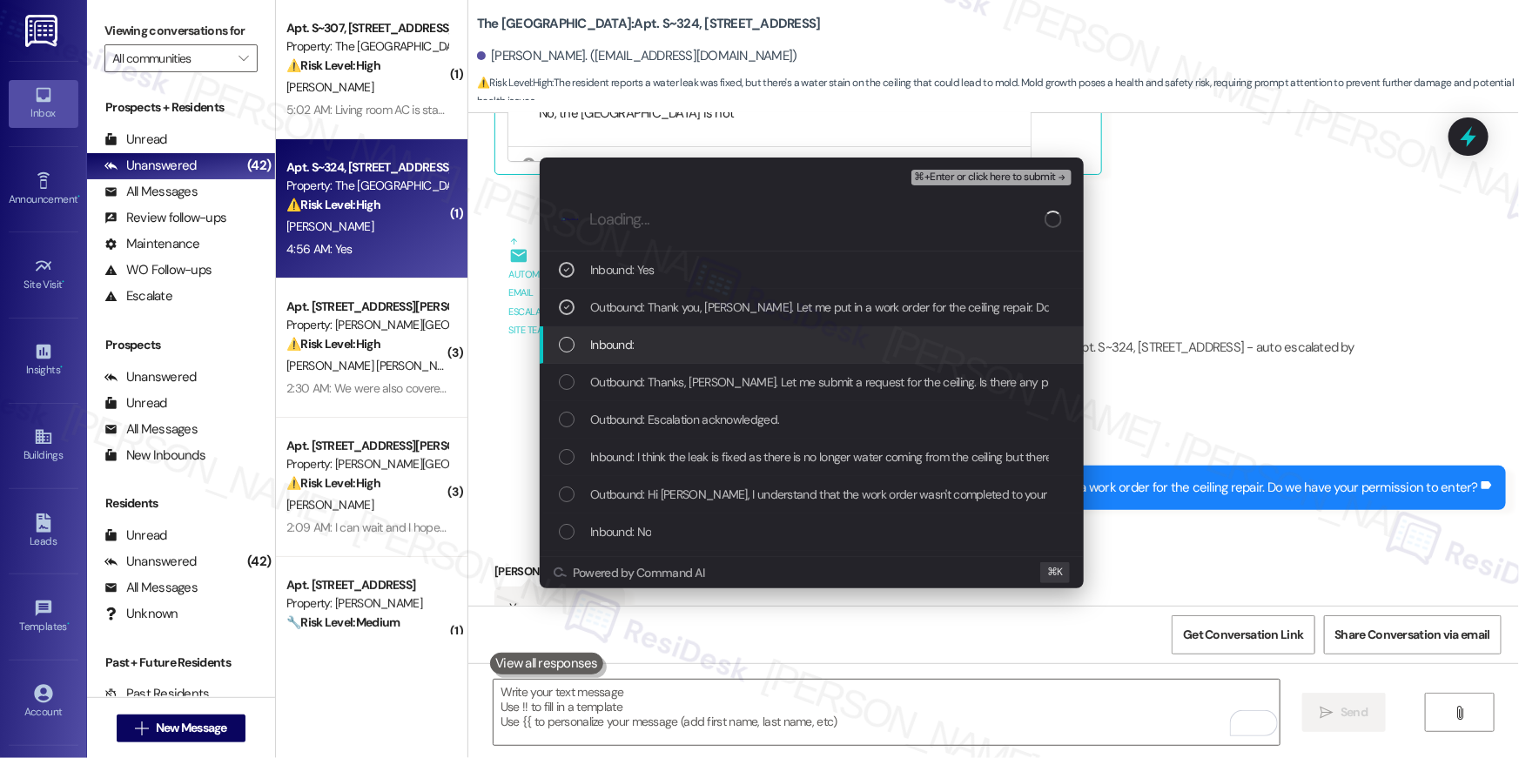
click at [634, 335] on div "Inbound:" at bounding box center [813, 344] width 509 height 19
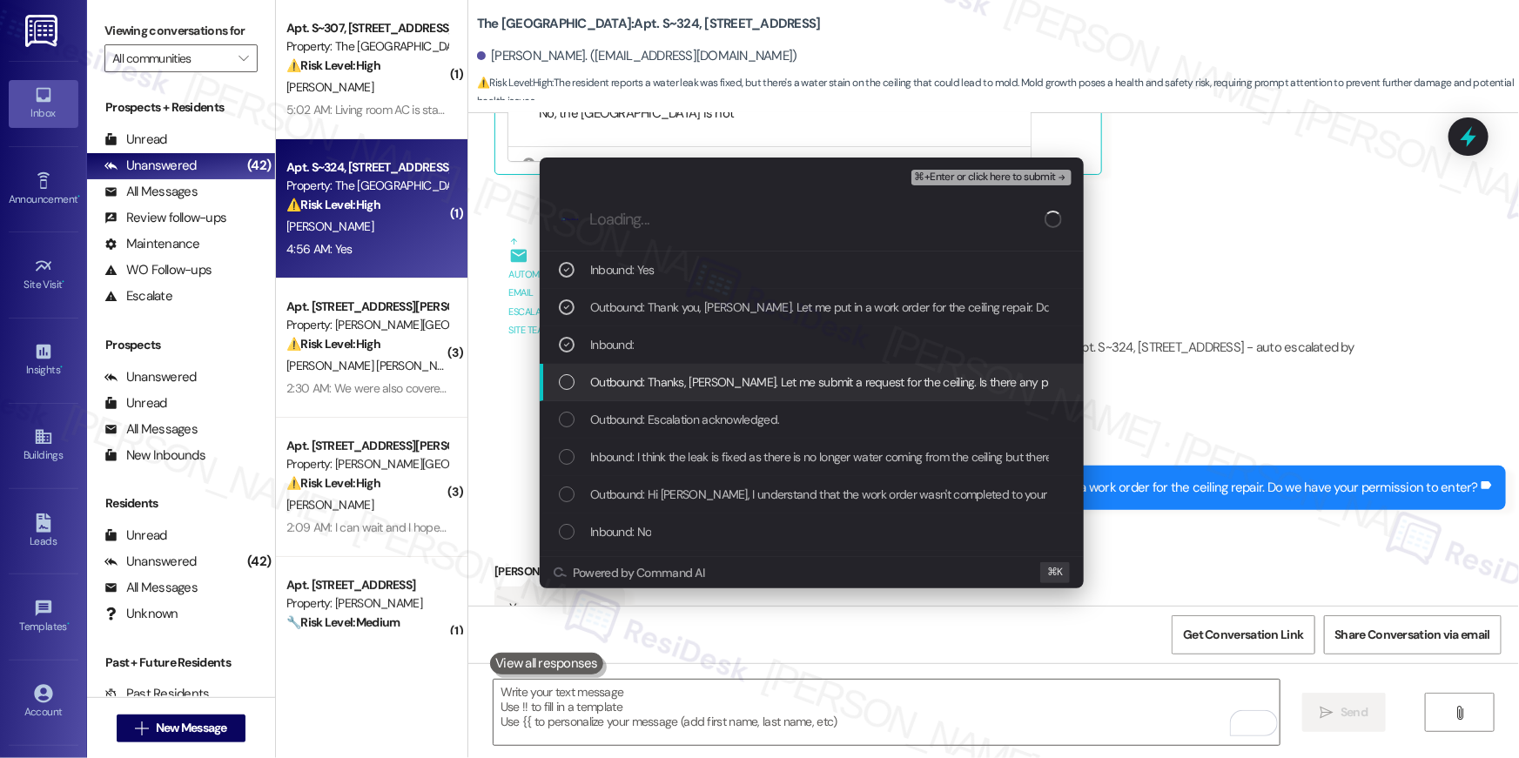
drag, startPoint x: 635, startPoint y: 373, endPoint x: 646, endPoint y: 386, distance: 16.1
click at [638, 374] on span "Outbound: Thanks, Christopher. Let me submit a request for the ceiling. Is ther…" at bounding box center [870, 382] width 561 height 19
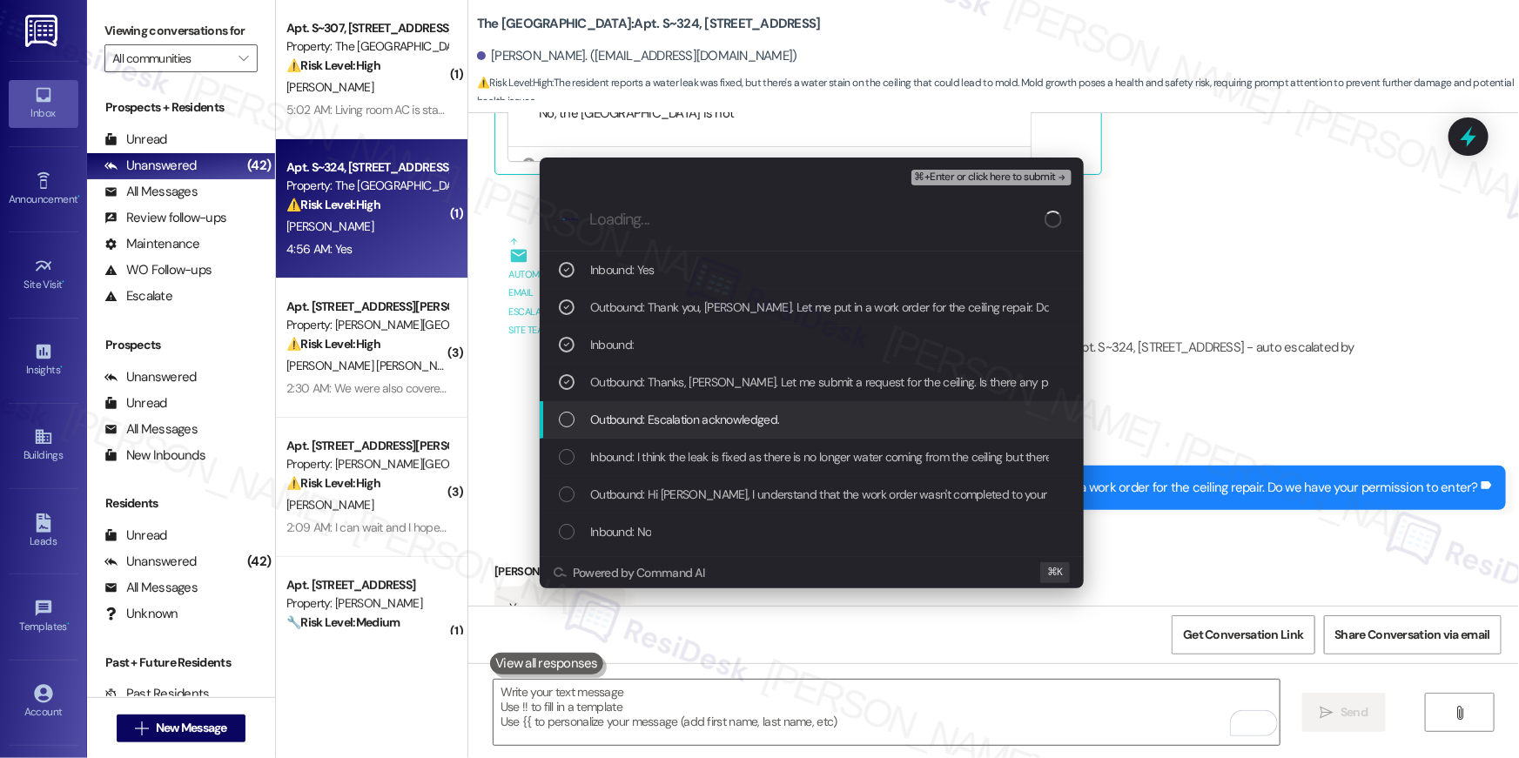
drag, startPoint x: 654, startPoint y: 423, endPoint x: 658, endPoint y: 437, distance: 14.6
click at [655, 424] on span "Outbound: Escalation acknowledged." at bounding box center [684, 419] width 189 height 19
click at [665, 450] on span "Inbound: I think the leak is fixed as there is no longer water coming from the …" at bounding box center [1026, 456] width 873 height 19
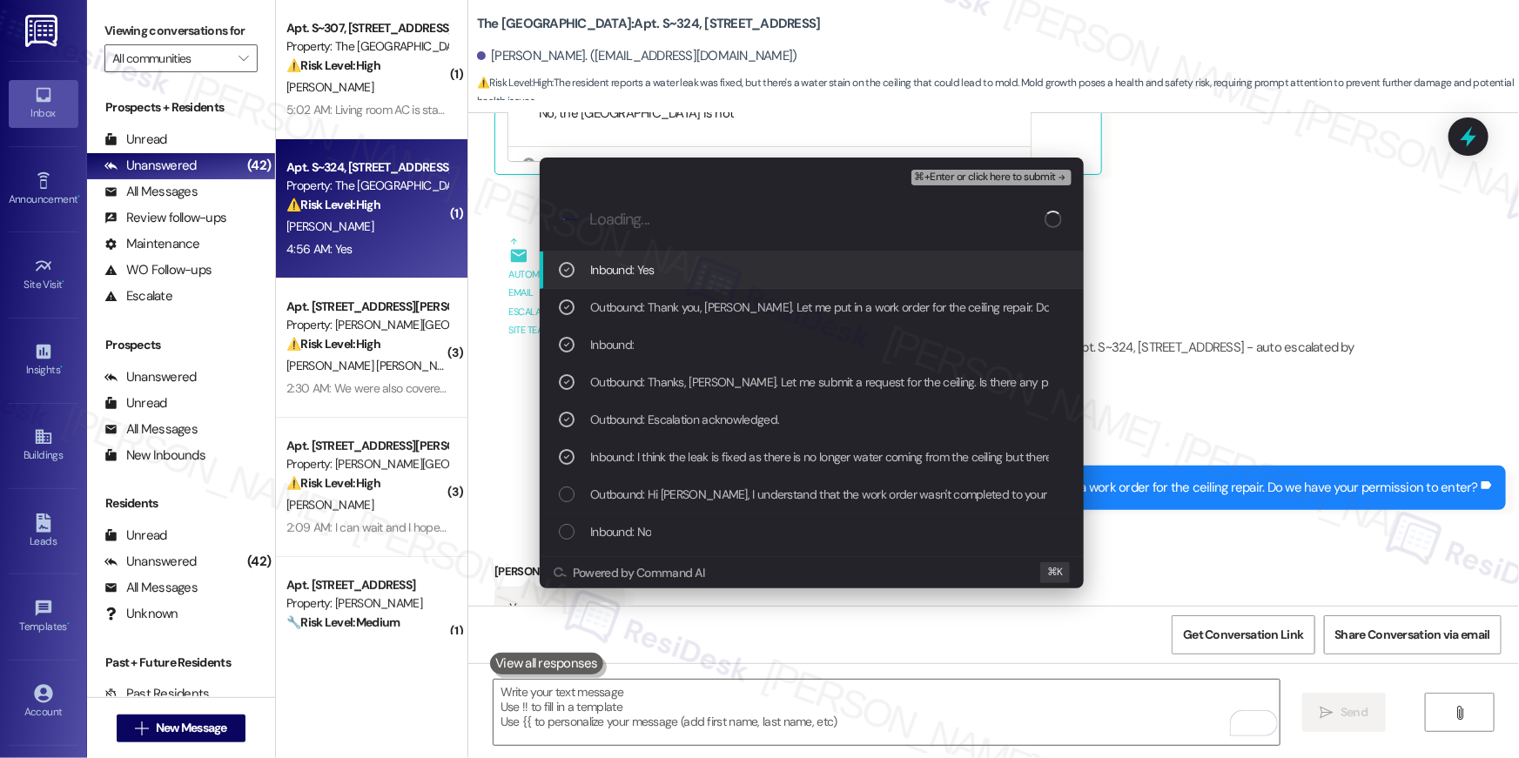
click at [950, 184] on button "⌘+Enter or click here to submit" at bounding box center [991, 178] width 160 height 16
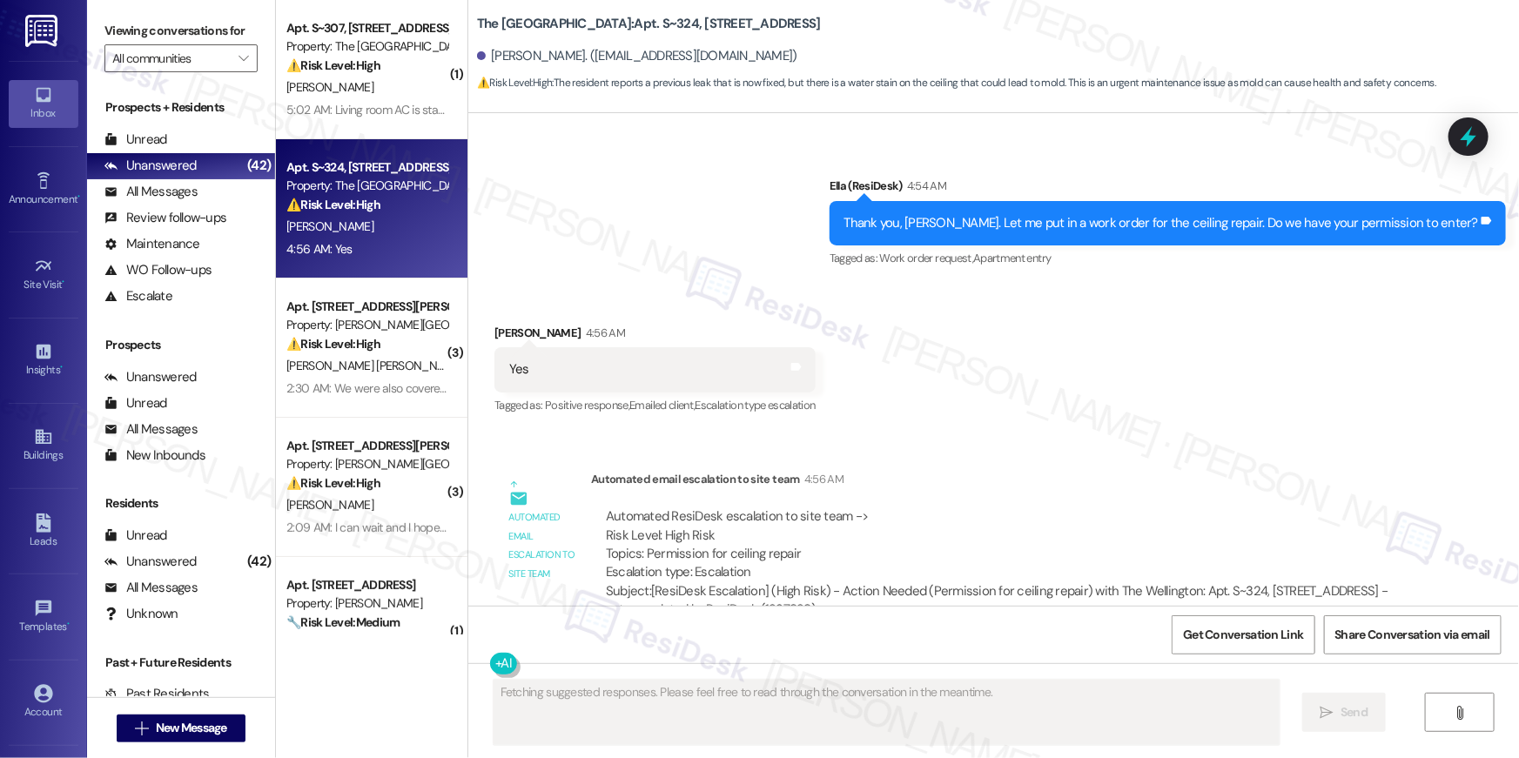
scroll to position [6163, 0]
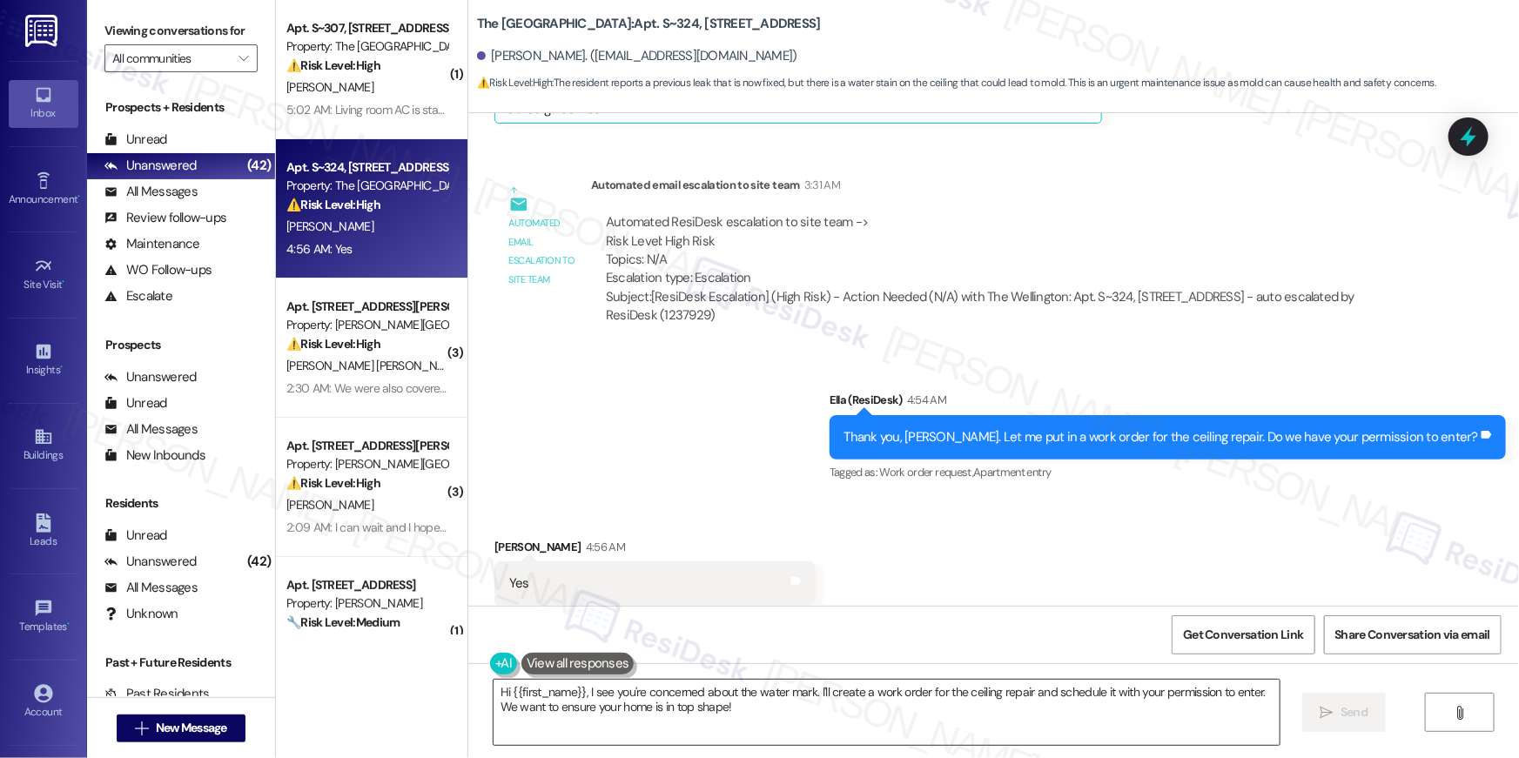
click at [1139, 702] on textarea "Hi {{first_name}}, I see you're concerned about the water mark. I'll create a w…" at bounding box center [887, 712] width 786 height 65
click at [1138, 701] on textarea "Hi {{first_name}}, I see you're concerned about the water mark. I'll create a w…" at bounding box center [887, 712] width 786 height 65
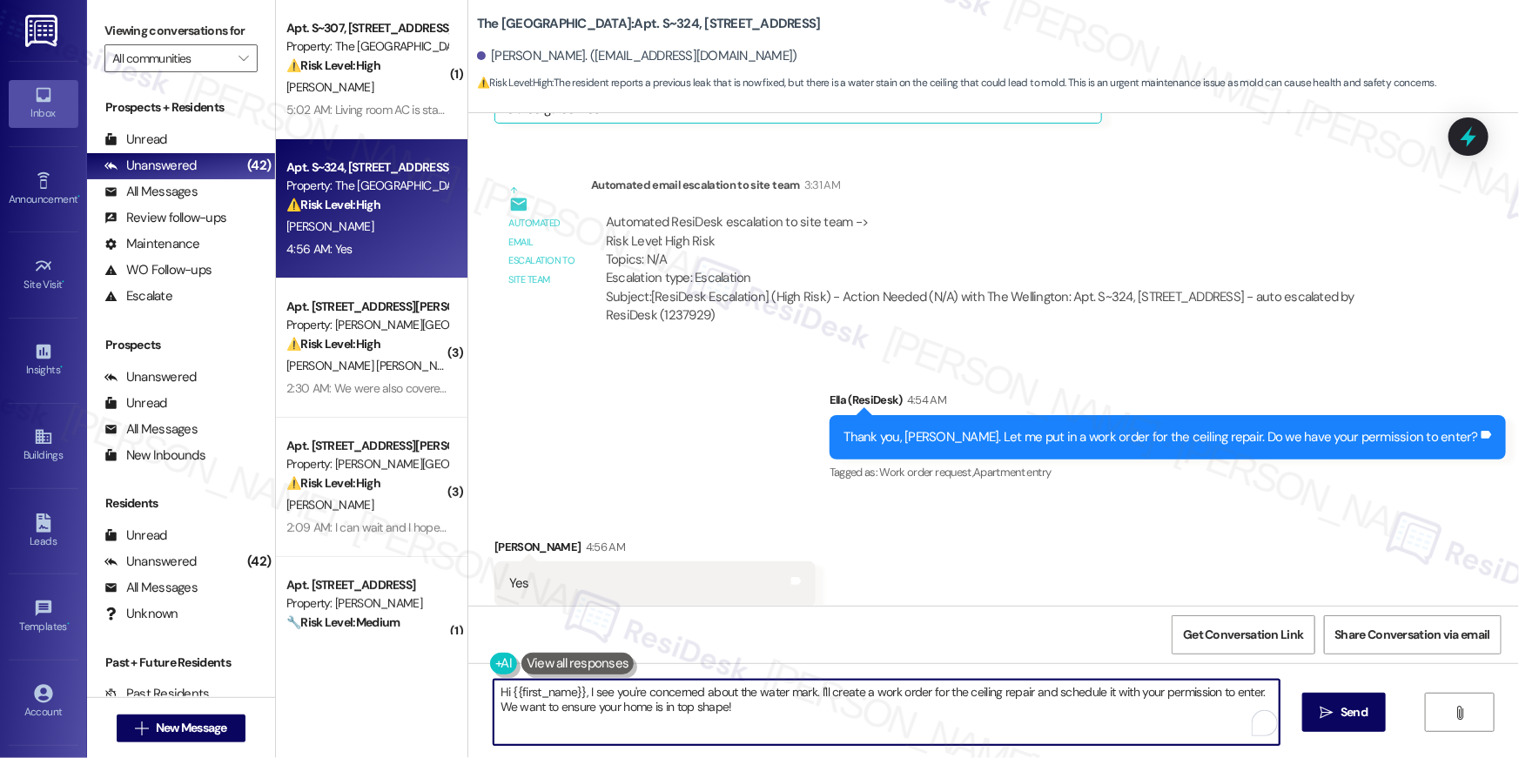
click at [1138, 701] on textarea "Hi {{first_name}}, I see you're concerned about the water mark. I'll create a w…" at bounding box center [887, 712] width 786 height 65
paste textarea "Thank you, {{first_name}}! I’ve submitted your request, and our maintenance tea…"
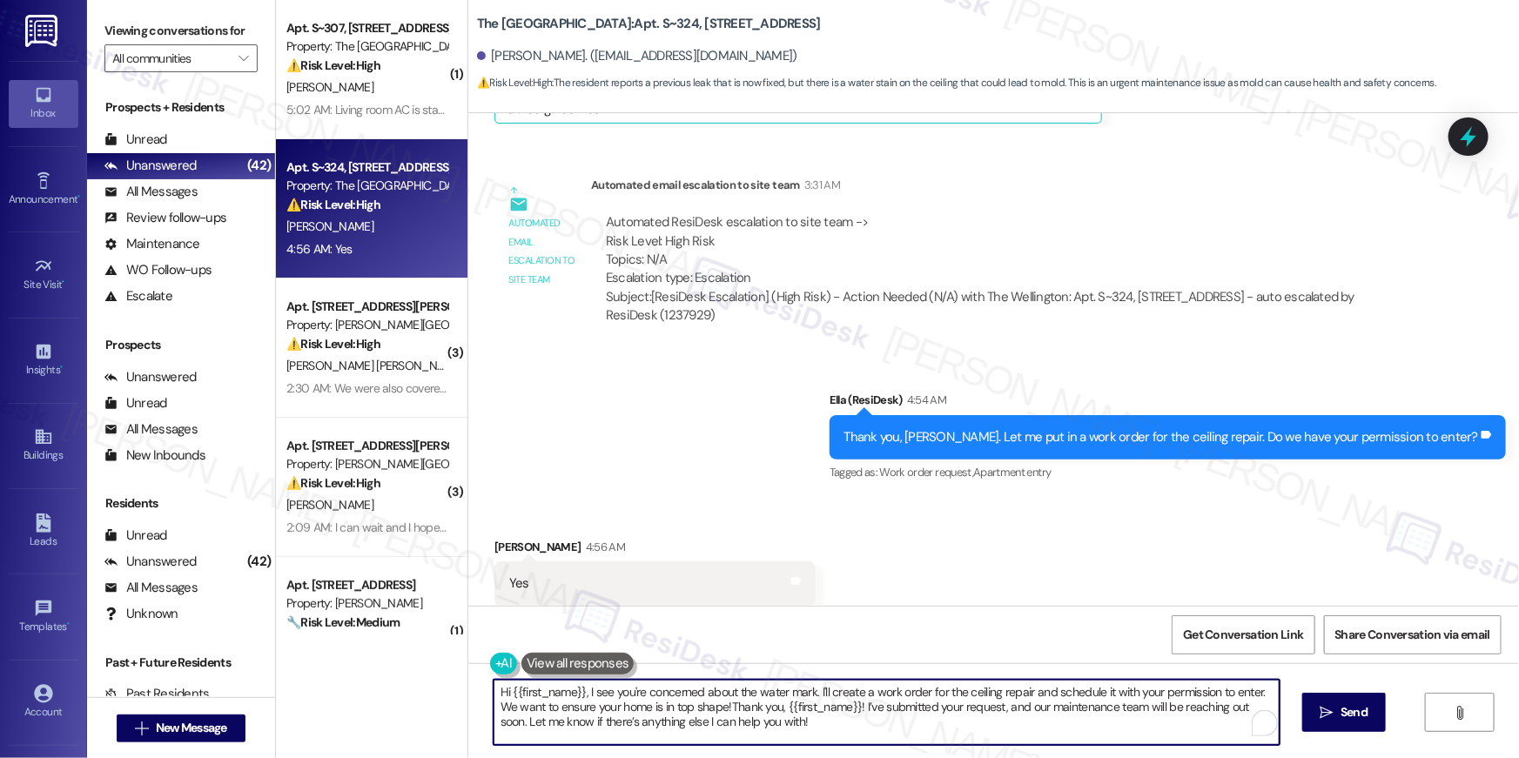
paste textarea "To enrich screen reader interactions, please activate Accessibility in Grammarl…"
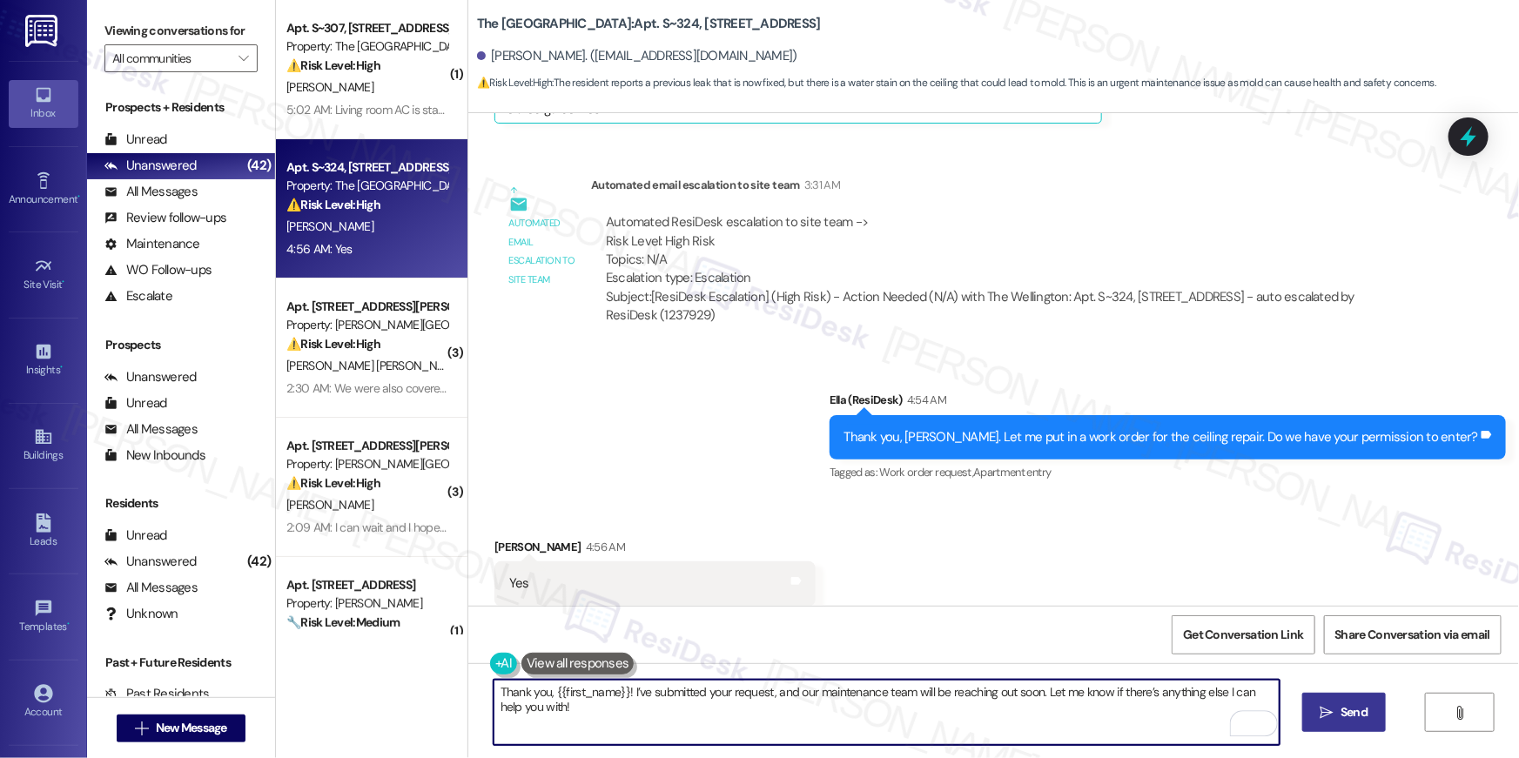
type textarea "Thank you, {{first_name}}! I’ve submitted your request, and our maintenance tea…"
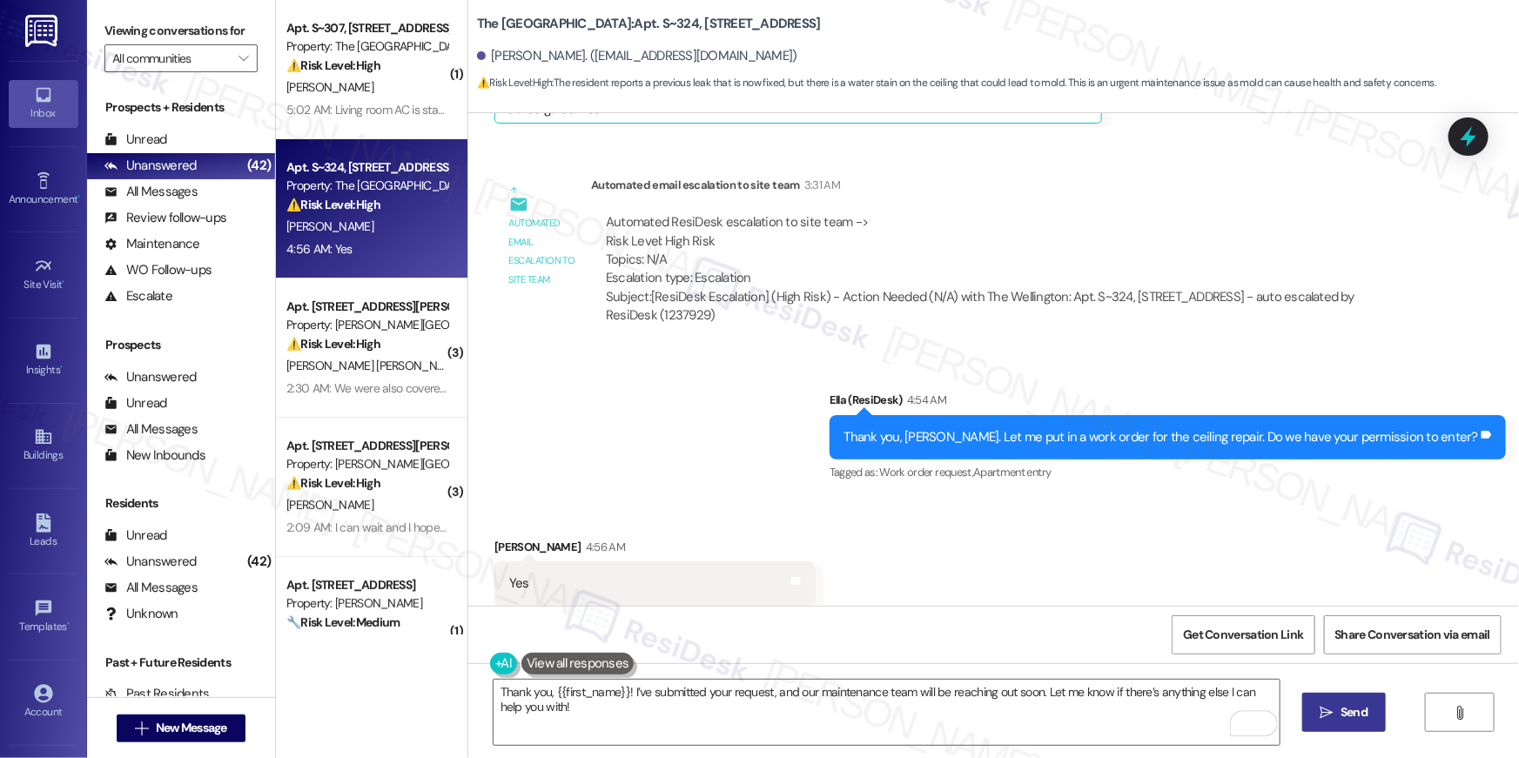
click at [1342, 706] on span "Send" at bounding box center [1354, 712] width 27 height 18
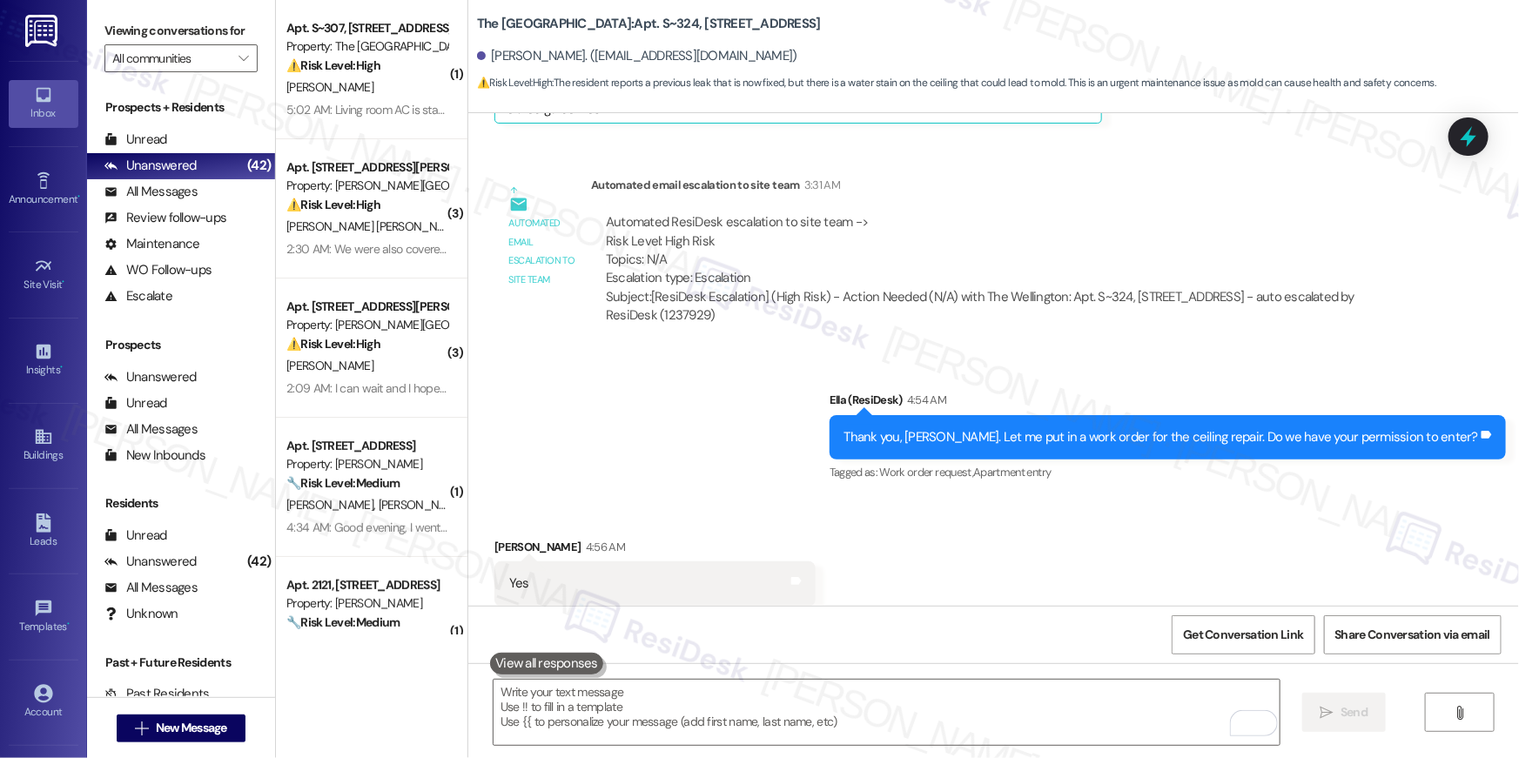
click at [719, 418] on div "Sent via SMS Ella (ResiDesk) 4:54 AM Thank you, Christopher. Let me put in a wo…" at bounding box center [993, 425] width 1051 height 147
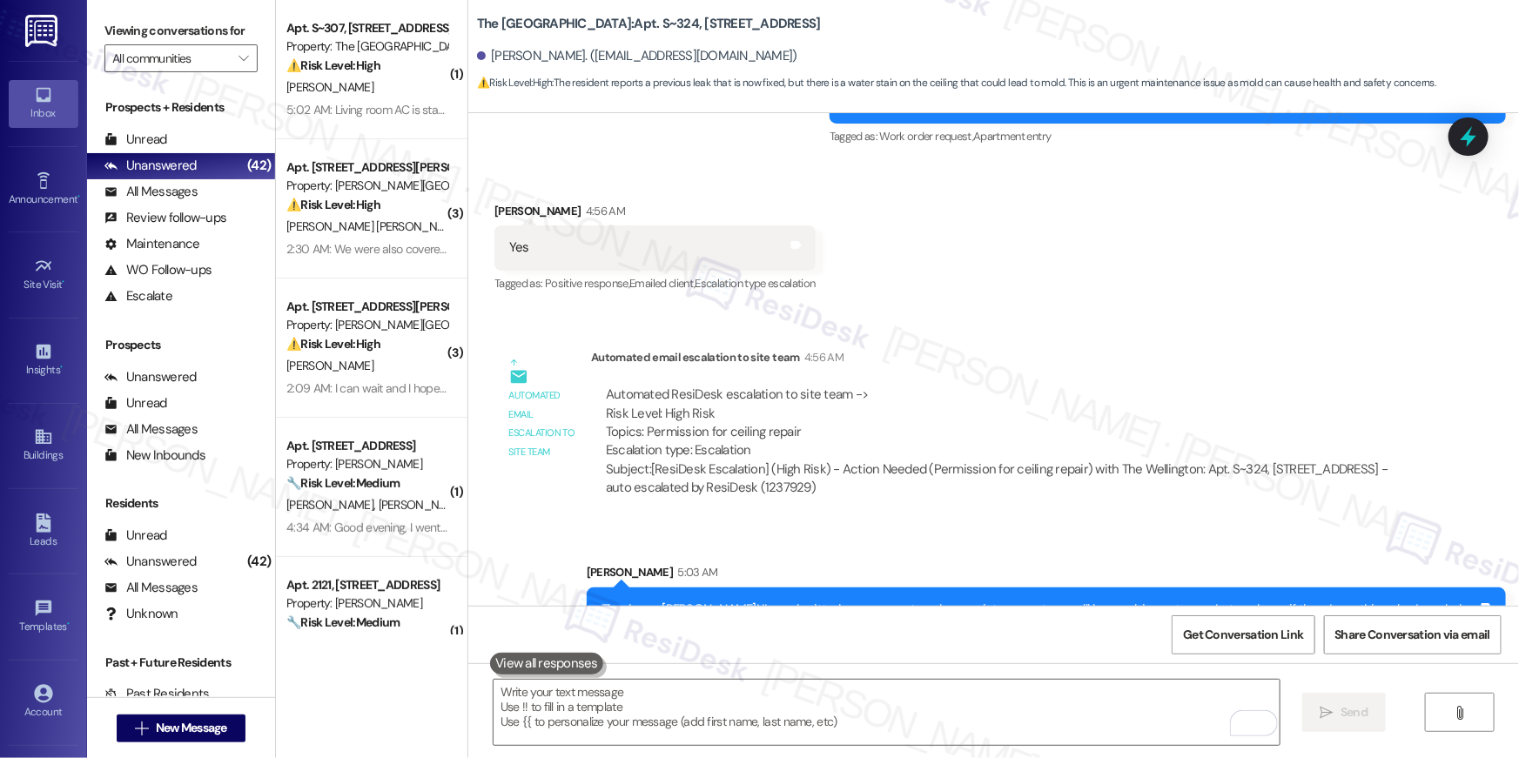
click at [929, 524] on div "Sent via SMS Sarah 5:03 AM Thank you, Christopher! I’ve submitted your request,…" at bounding box center [993, 594] width 1051 height 140
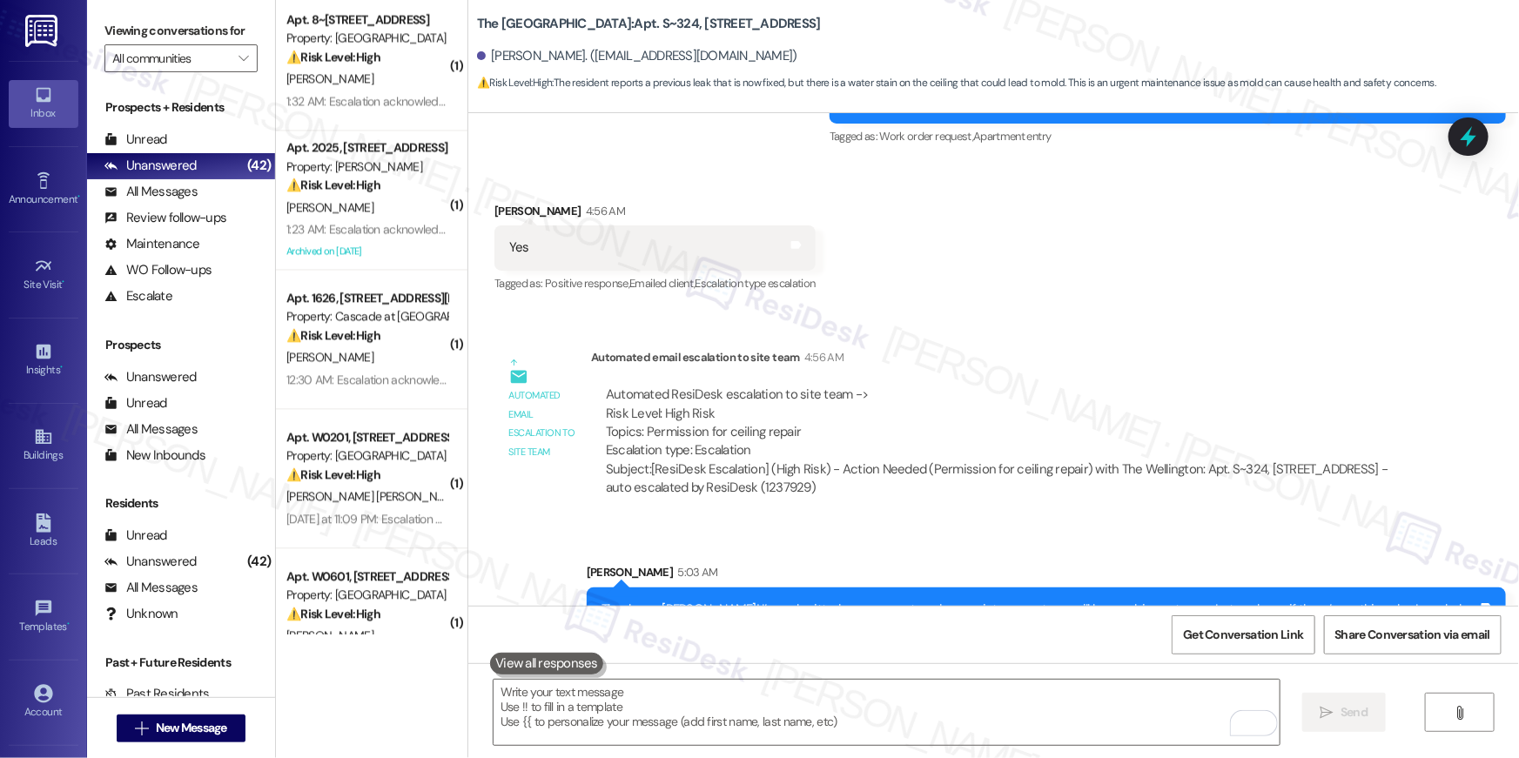
scroll to position [5354, 0]
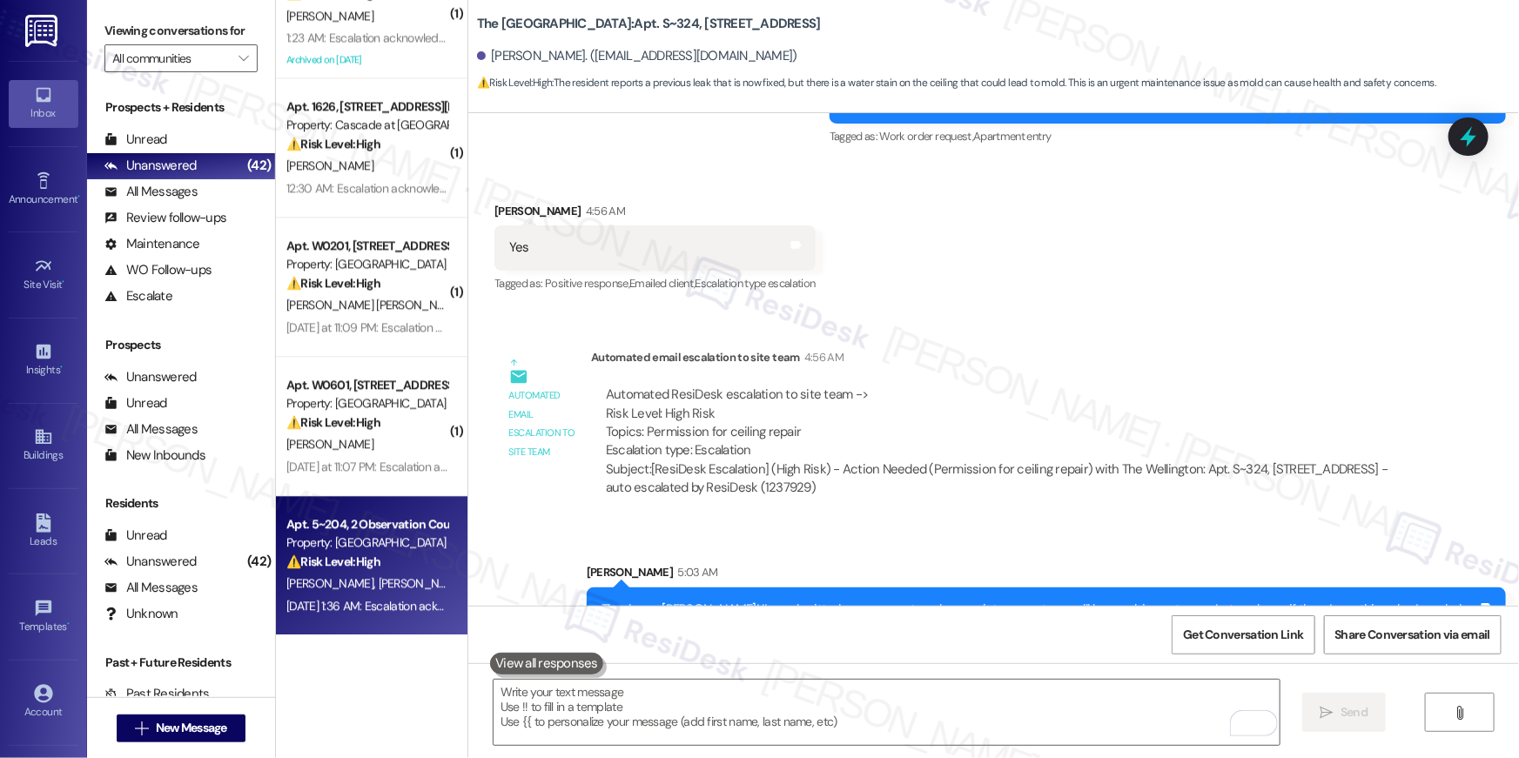
click at [408, 537] on div "Property: Elme Germantown" at bounding box center [366, 543] width 161 height 18
click at [410, 538] on div "Property: Elme Germantown" at bounding box center [366, 543] width 161 height 18
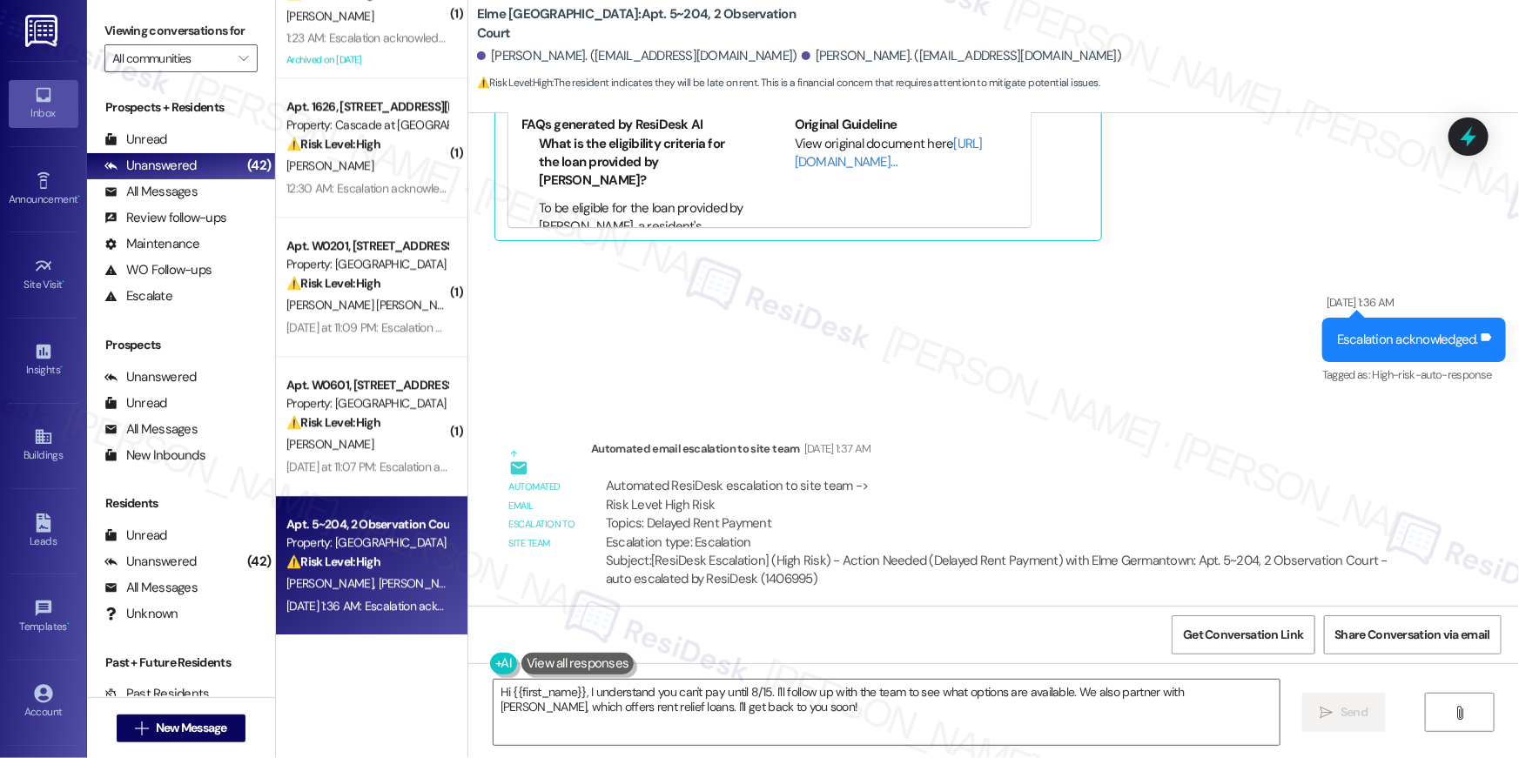
scroll to position [984, 0]
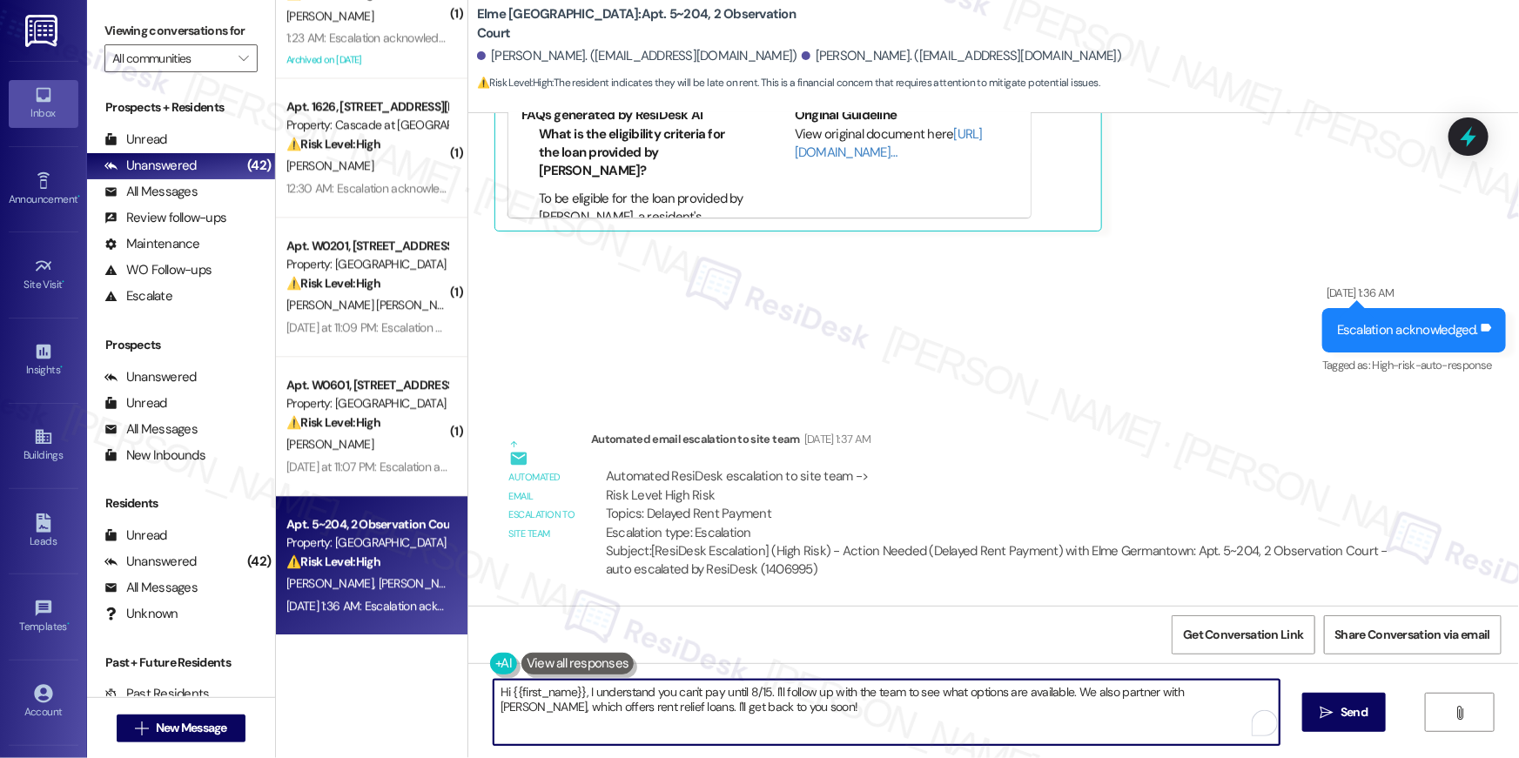
click at [711, 711] on textarea "Hi {{first_name}}, I understand you can't pay until 8/15. I'll follow up with t…" at bounding box center [887, 712] width 786 height 65
click at [749, 711] on textarea "Hi {{first_name}}, I understand you can't pay until 8/15. I'll follow up with t…" at bounding box center [887, 712] width 786 height 65
click at [770, 706] on textarea "Hi {{first_name}}, I understand you can't pay until 8/15. I'll follow up with t…" at bounding box center [887, 712] width 786 height 65
click at [770, 702] on textarea "Hi {{first_name}}, I understand you can't pay until 8/15. I'll follow up with t…" at bounding box center [887, 712] width 786 height 65
drag, startPoint x: 766, startPoint y: 696, endPoint x: 773, endPoint y: 732, distance: 36.4
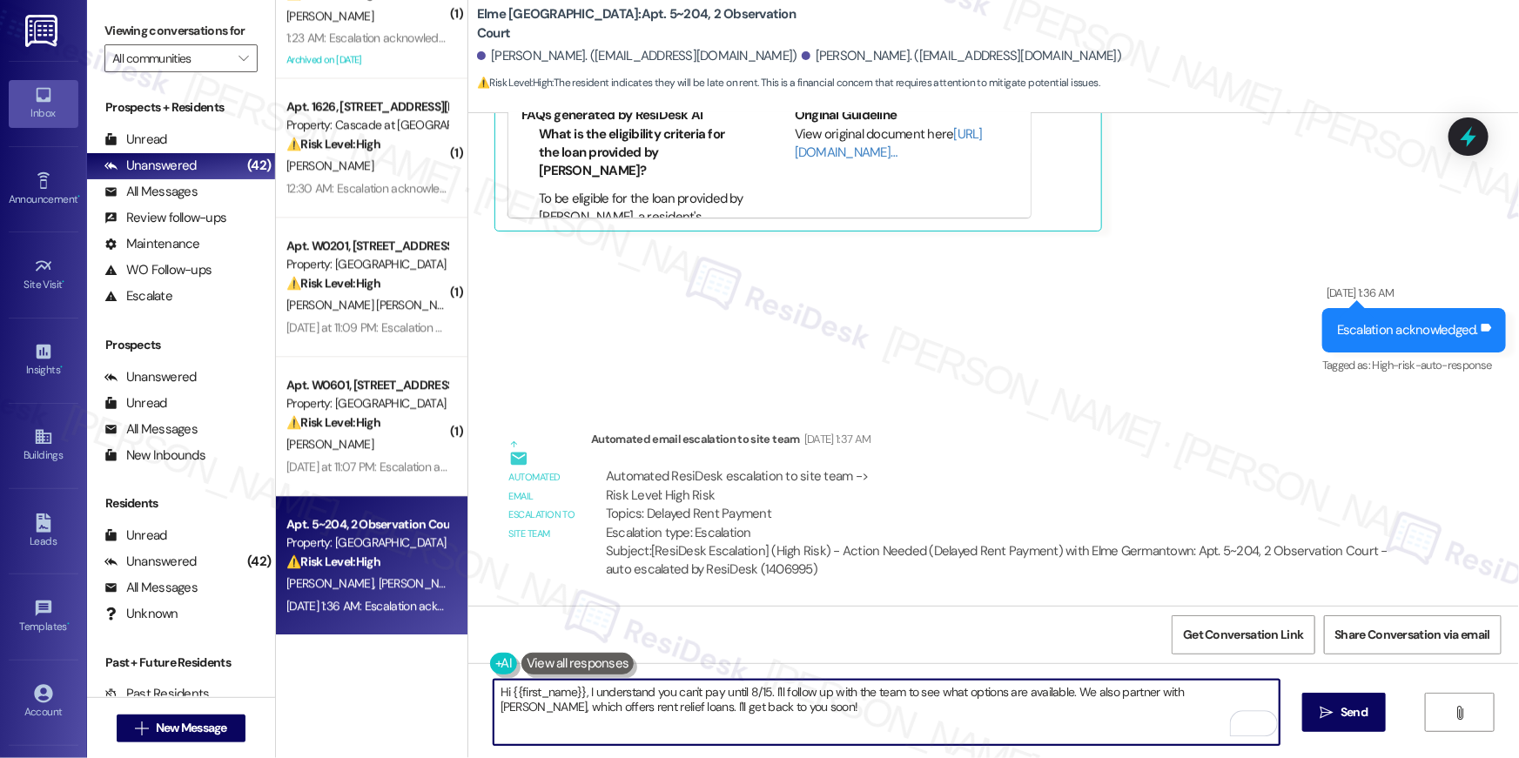
click at [773, 732] on textarea "Hi {{first_name}}, I understand you can't pay until 8/15. I'll follow up with t…" at bounding box center [887, 712] width 786 height 65
click at [763, 692] on textarea "Hi {{first_name}}, I understand you can't pay until 8/15. I'll follow up with t…" at bounding box center [887, 712] width 786 height 65
click at [732, 698] on textarea "Hi {{first_name}}, I understand you can't pay until 8/15. I'll follow up with t…" at bounding box center [887, 712] width 786 height 65
click at [748, 703] on textarea "Hi {{first_name}}, I understand you can't pay until 8/15. I'll follow up with t…" at bounding box center [887, 712] width 786 height 65
paste textarea "you’re welcome to make your payment whenever you’re able. Please keep in mind t…"
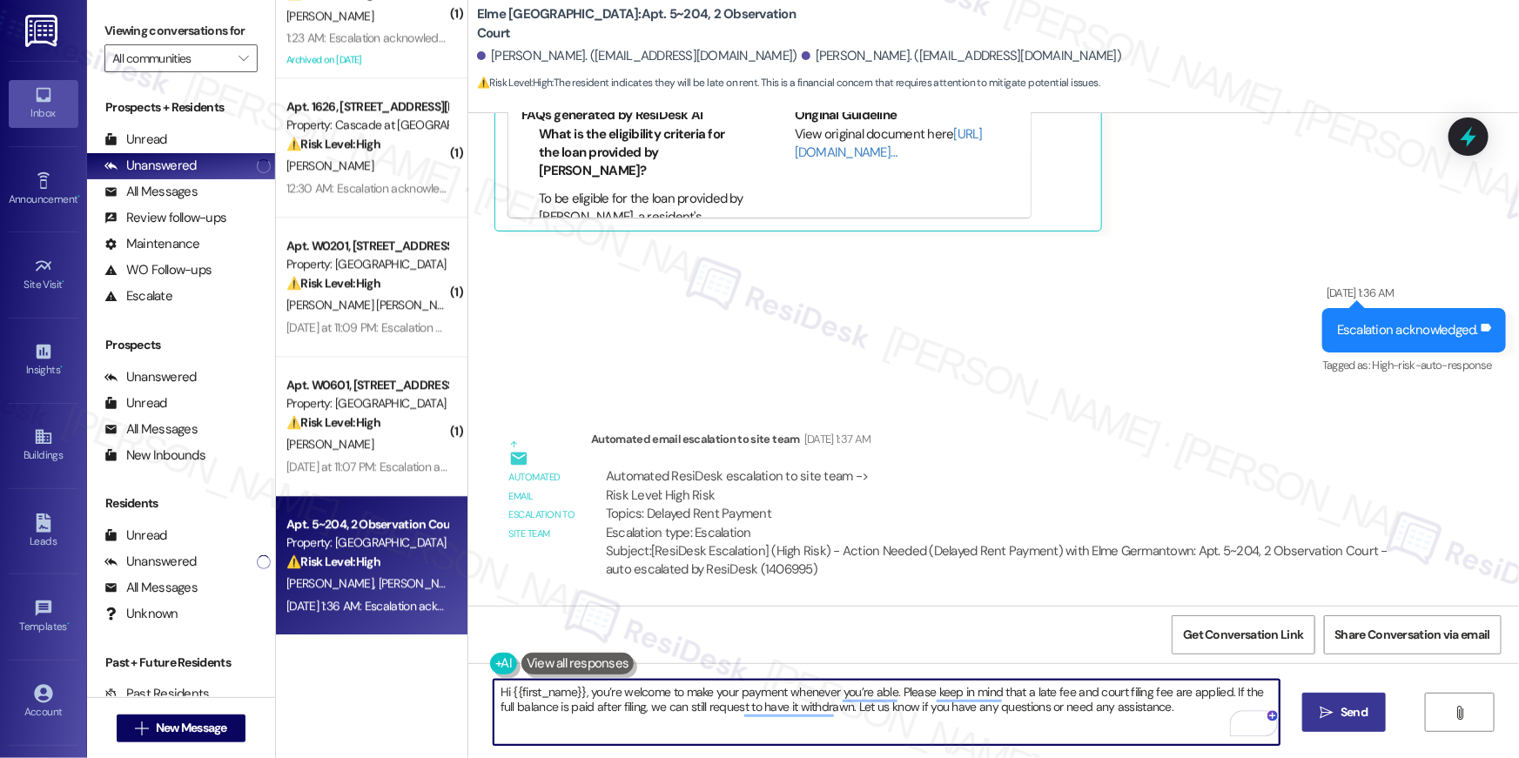
type textarea "Hi {{first_name}}, you’re welcome to make your payment whenever you’re able. Pl…"
drag, startPoint x: 1325, startPoint y: 714, endPoint x: 1316, endPoint y: 712, distance: 8.9
click at [1325, 714] on icon "" at bounding box center [1327, 713] width 13 height 14
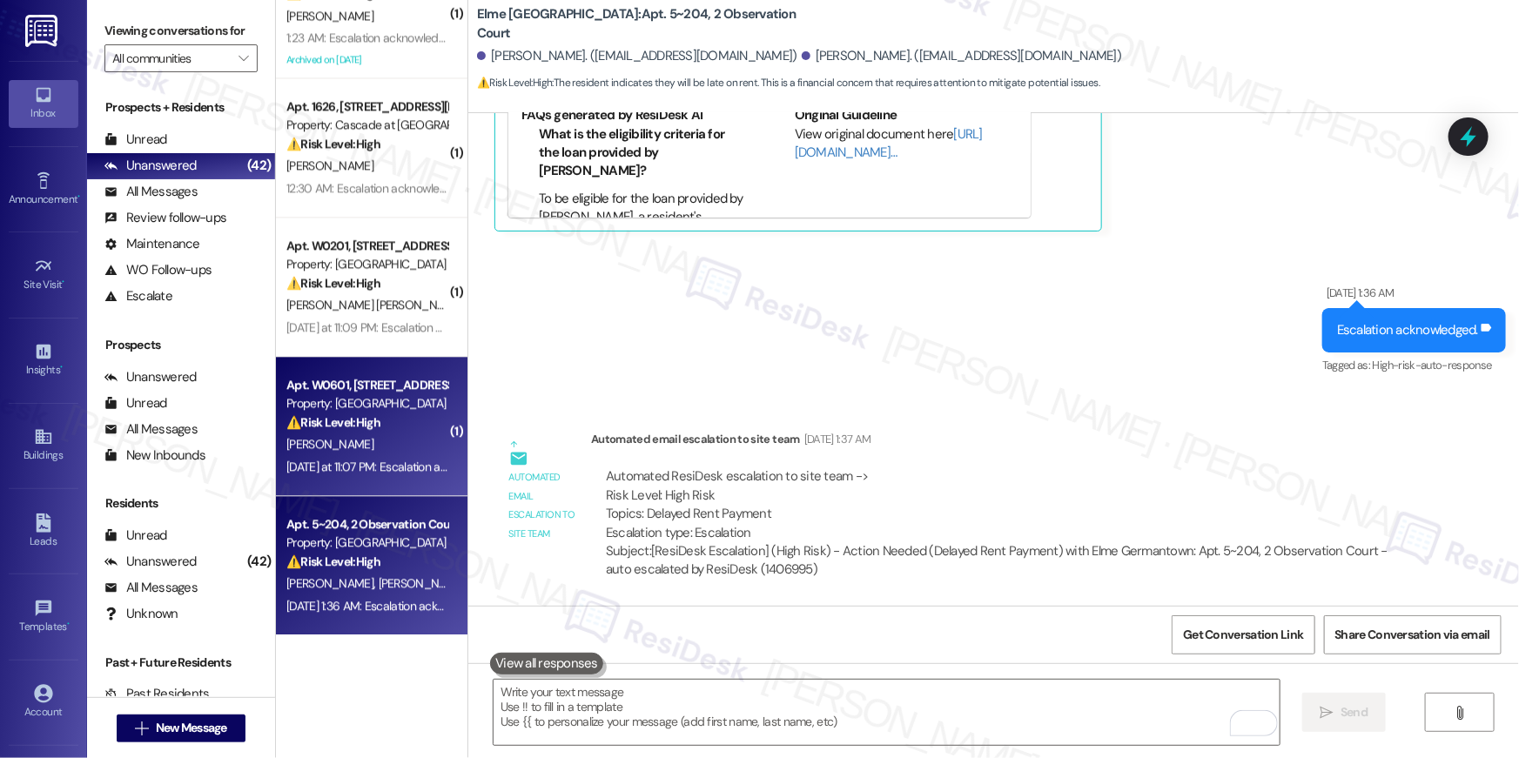
click at [379, 469] on div "Yesterday at 11:07 PM: Escalation acknowledged. Yesterday at 11:07 PM: Escalati…" at bounding box center [398, 467] width 225 height 16
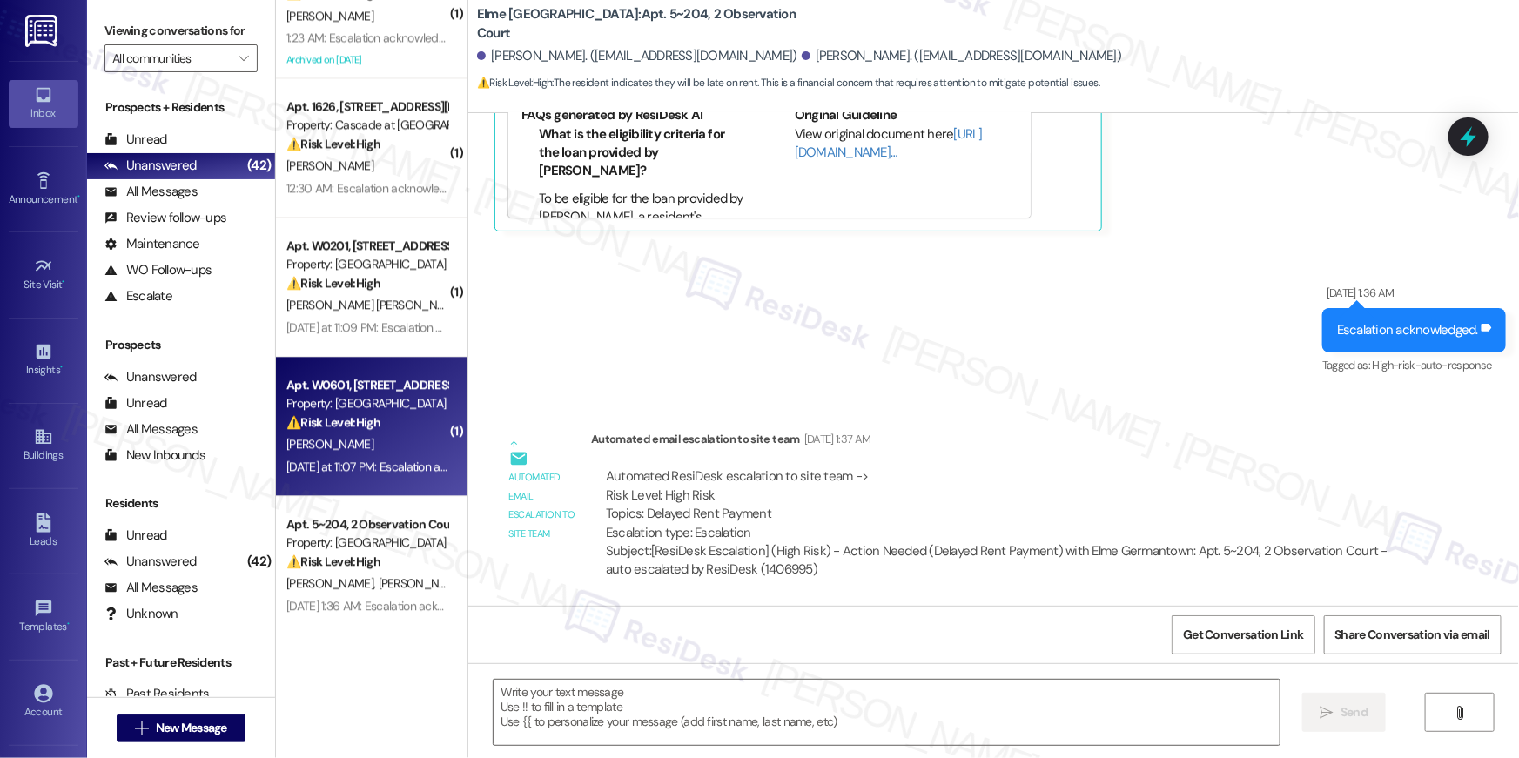
type textarea "Fetching suggested responses. Please feel free to read through the conversation…"
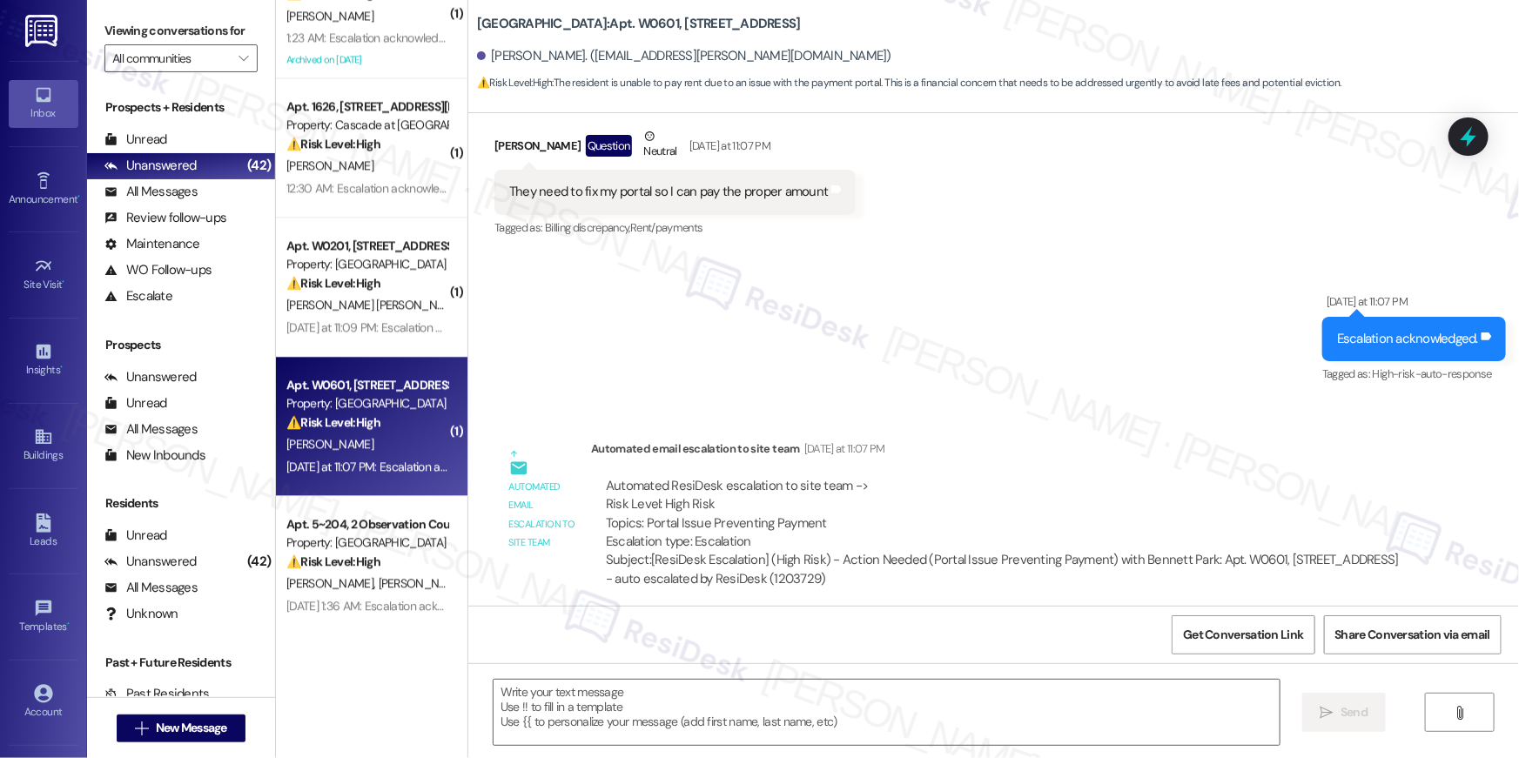
type textarea "Fetching suggested responses. Please feel free to read through the conversation…"
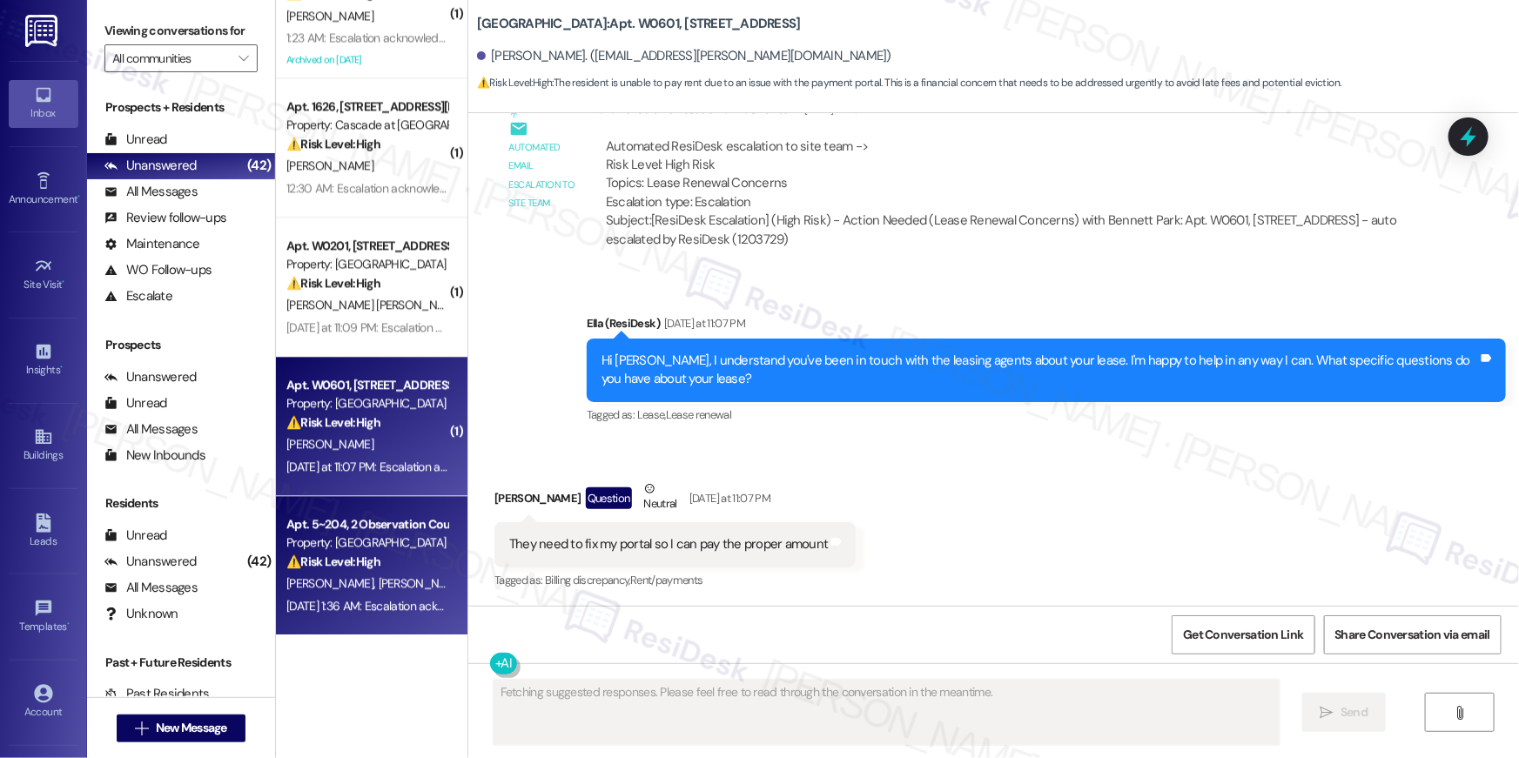
scroll to position [7111, 0]
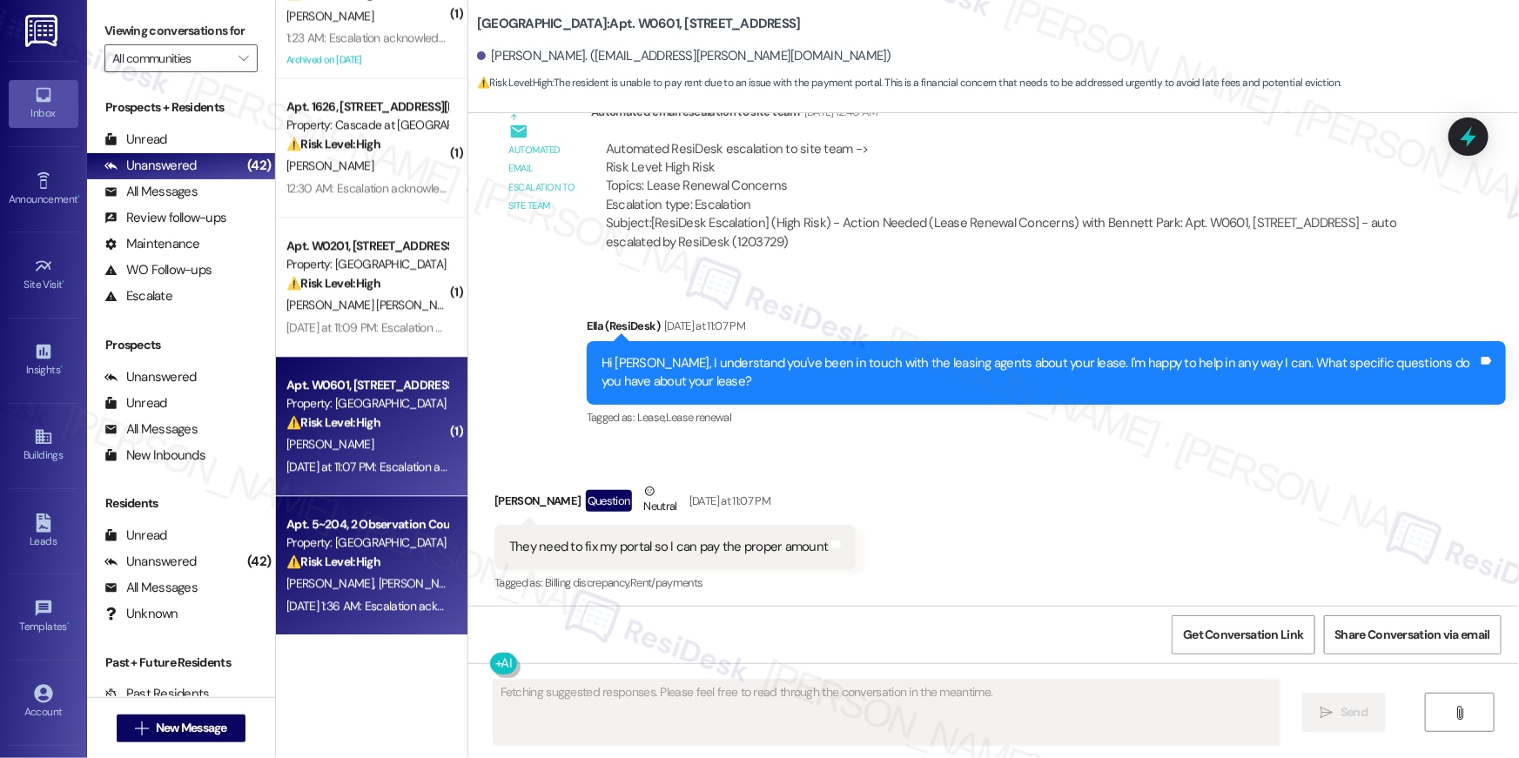
click at [384, 537] on div "Property: [GEOGRAPHIC_DATA]" at bounding box center [366, 543] width 161 height 18
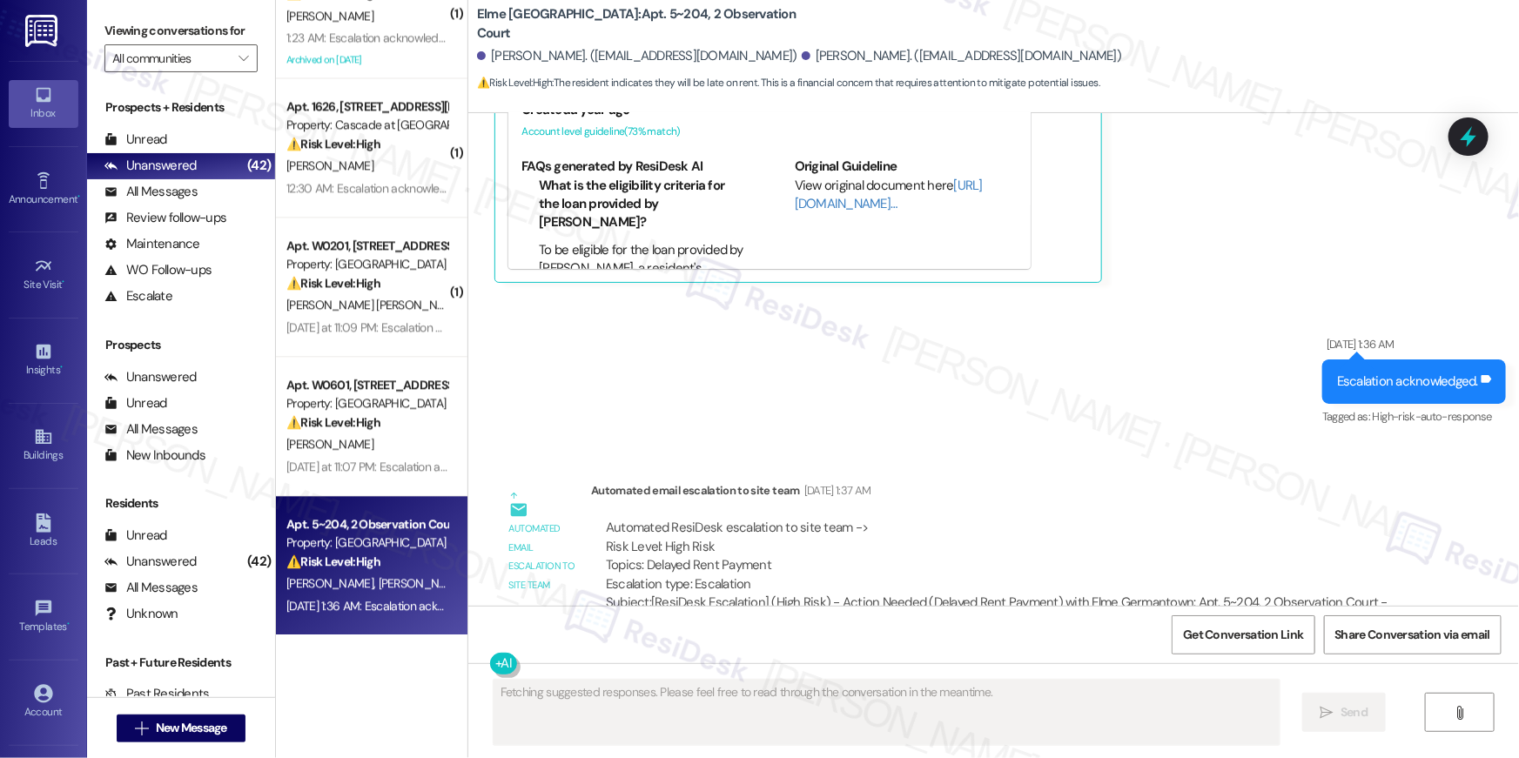
scroll to position [984, 0]
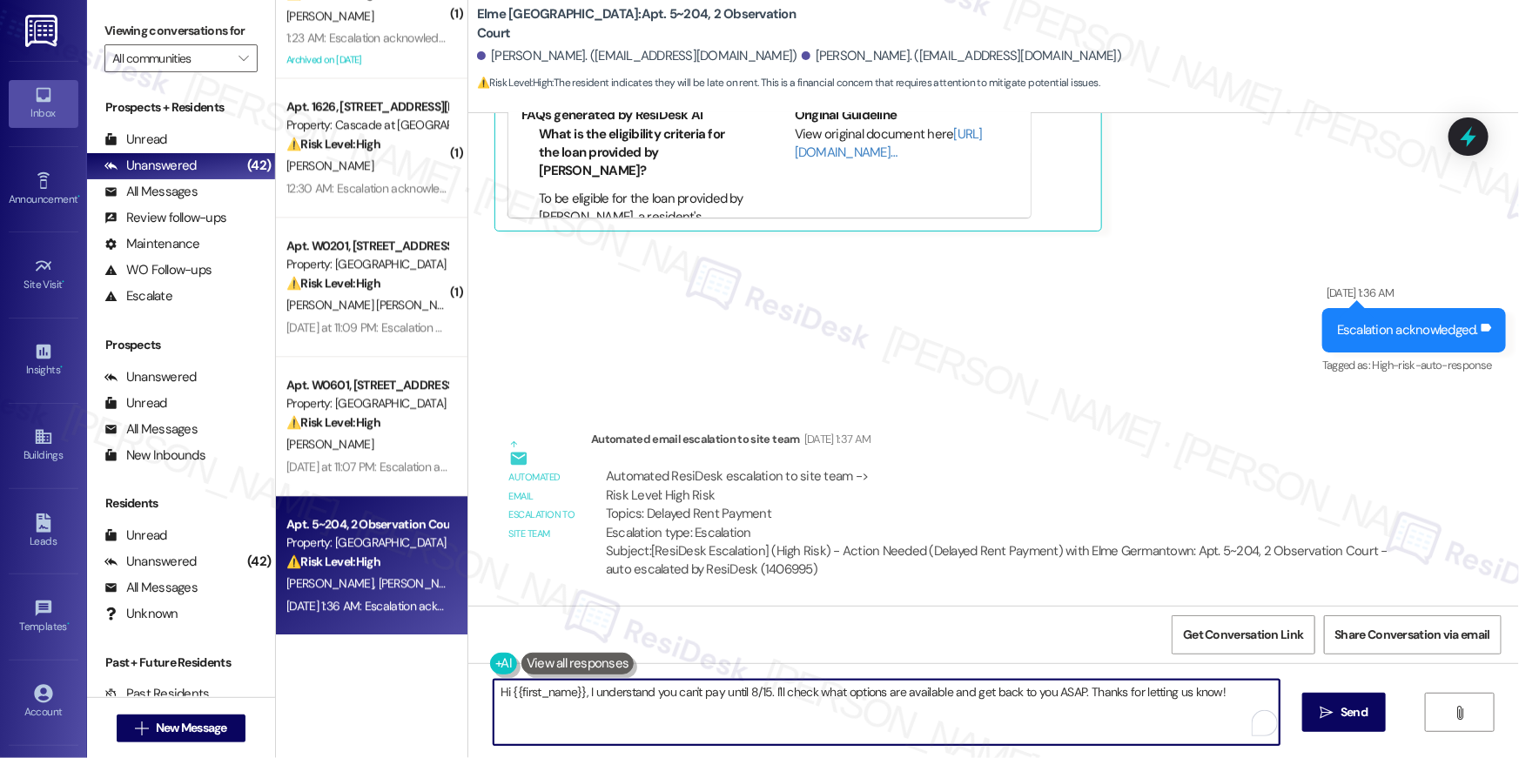
click at [709, 716] on textarea "Hi {{first_name}}, I understand you can't pay until 8/15. I'll check what optio…" at bounding box center [887, 712] width 786 height 65
paste textarea "you’re welcome to make your payment whenever you’re able. Please keep in mind t…"
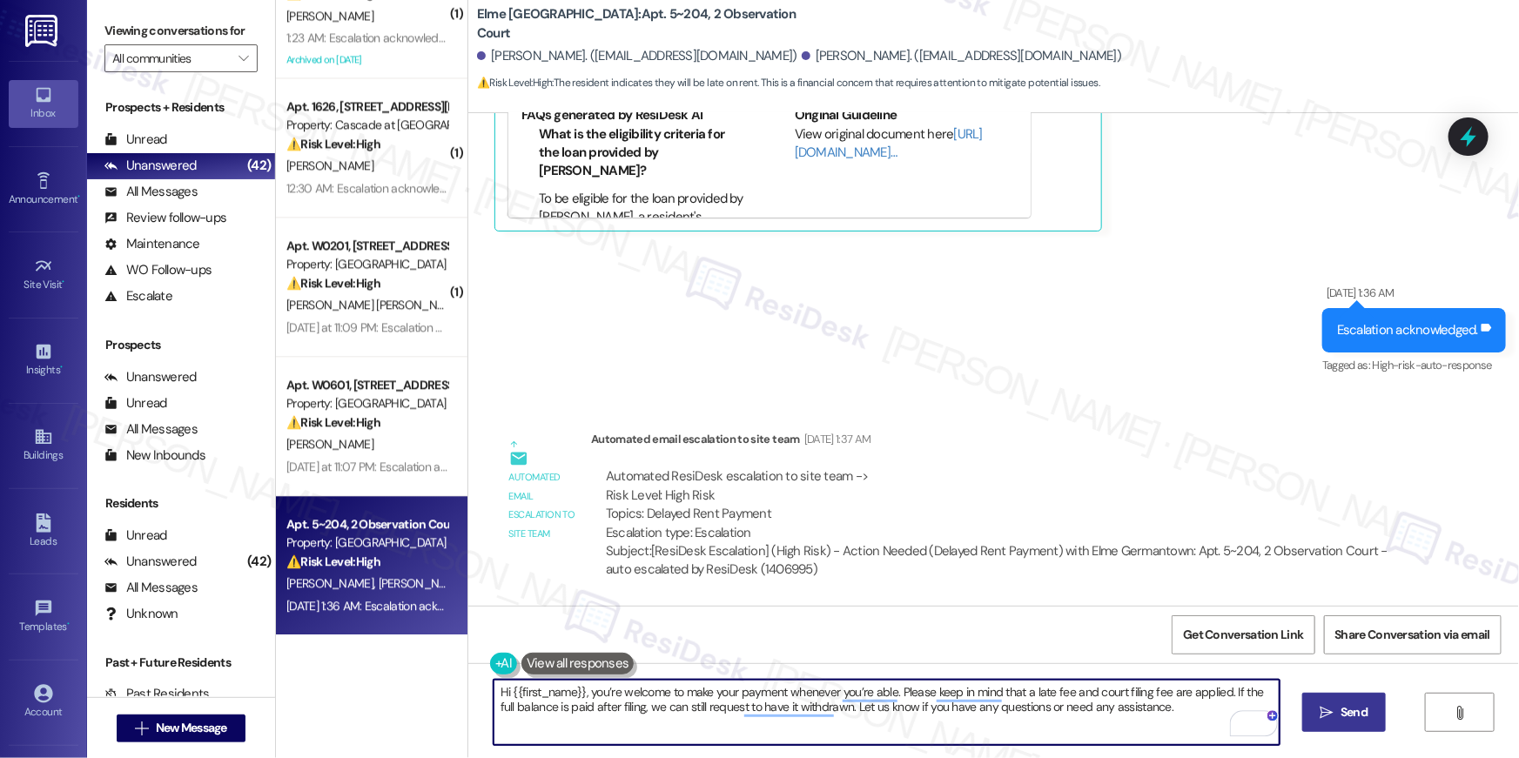
type textarea "Hi {{first_name}}, you’re welcome to make your payment whenever you’re able. Pl…"
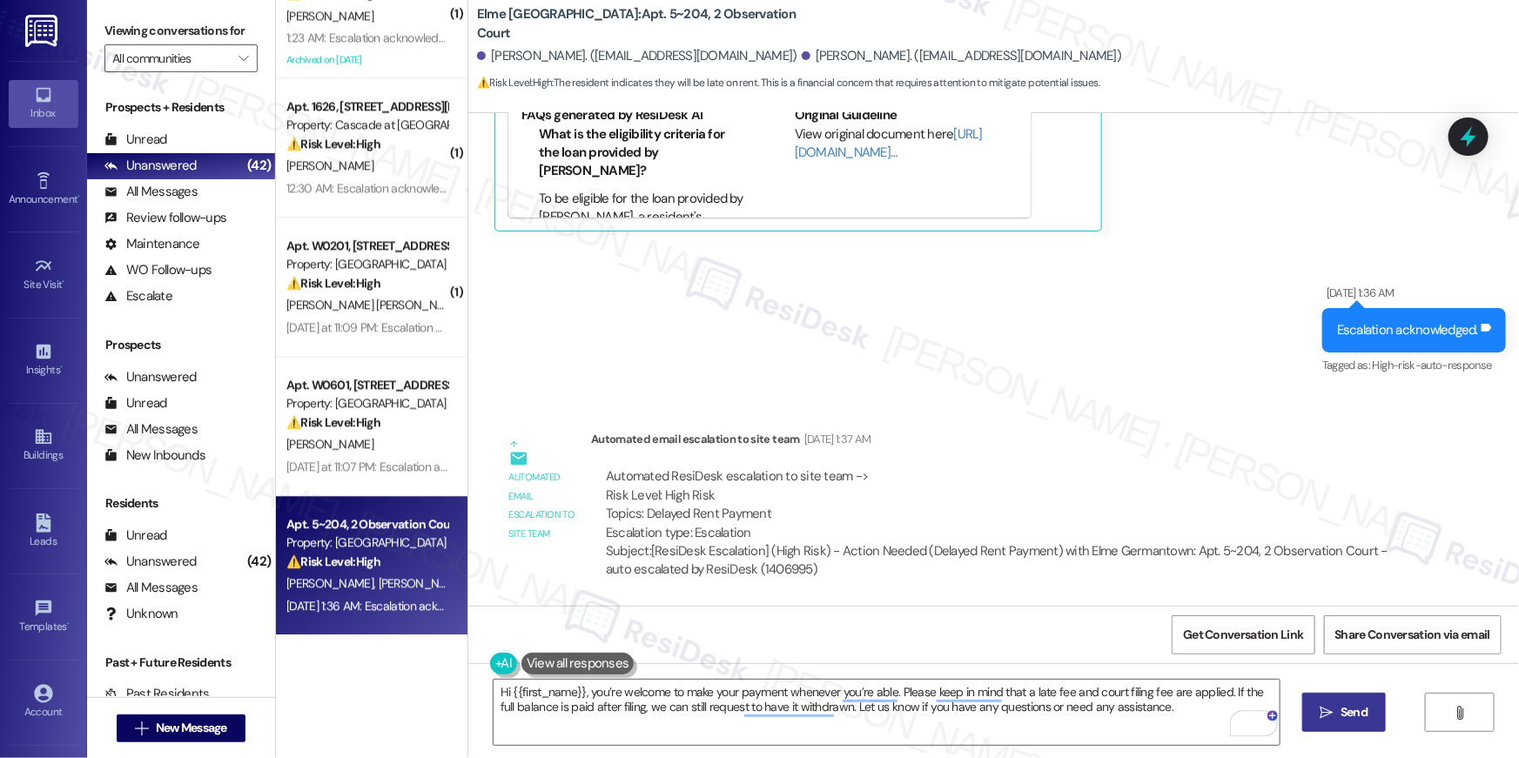
click at [1337, 715] on span "Send" at bounding box center [1354, 712] width 34 height 18
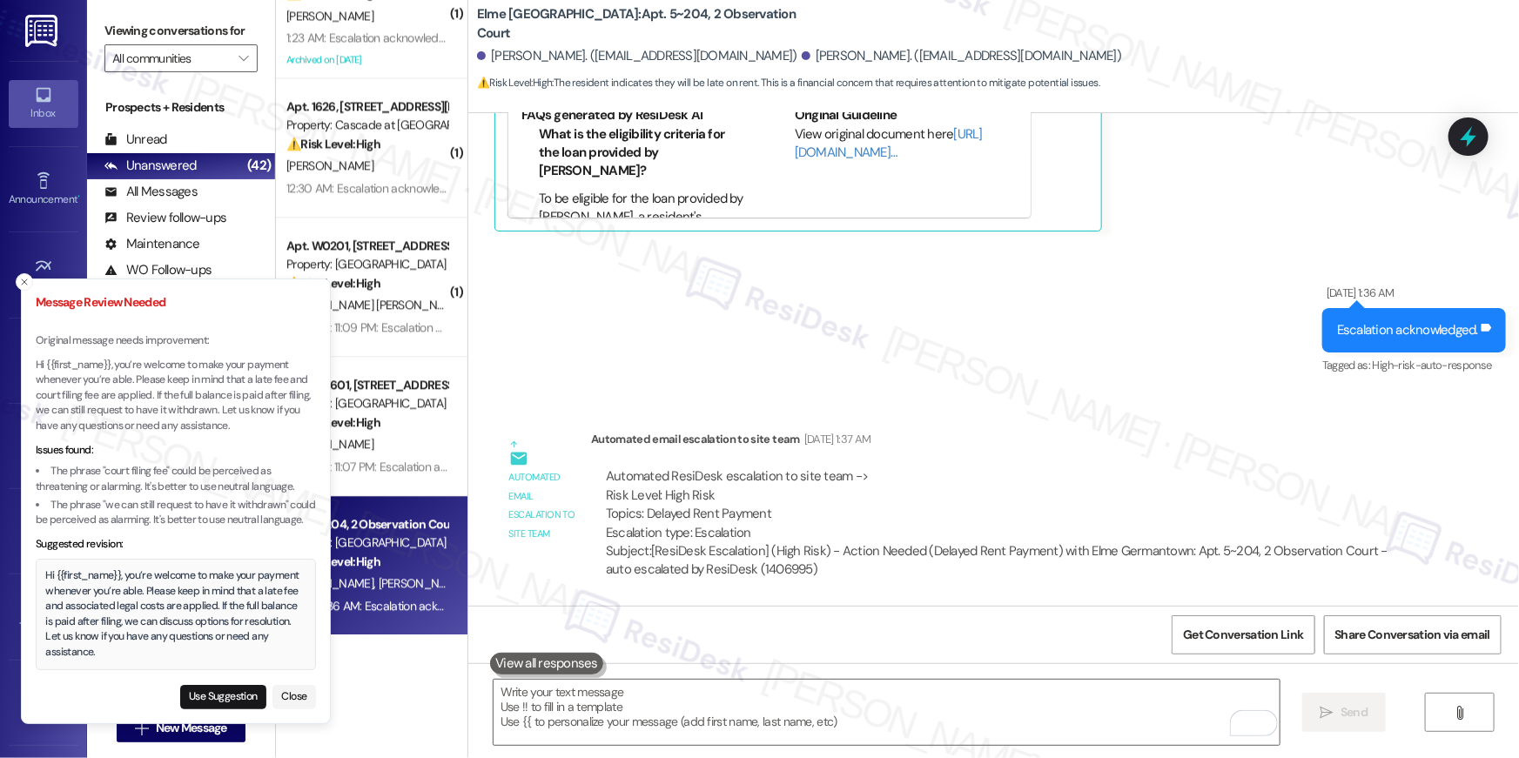
drag, startPoint x: 110, startPoint y: 661, endPoint x: 55, endPoint y: 595, distance: 85.3
click at [56, 596] on div "Hi {{first_name}}, you’re welcome to make your payment whenever you’re able. Pl…" at bounding box center [176, 614] width 280 height 111
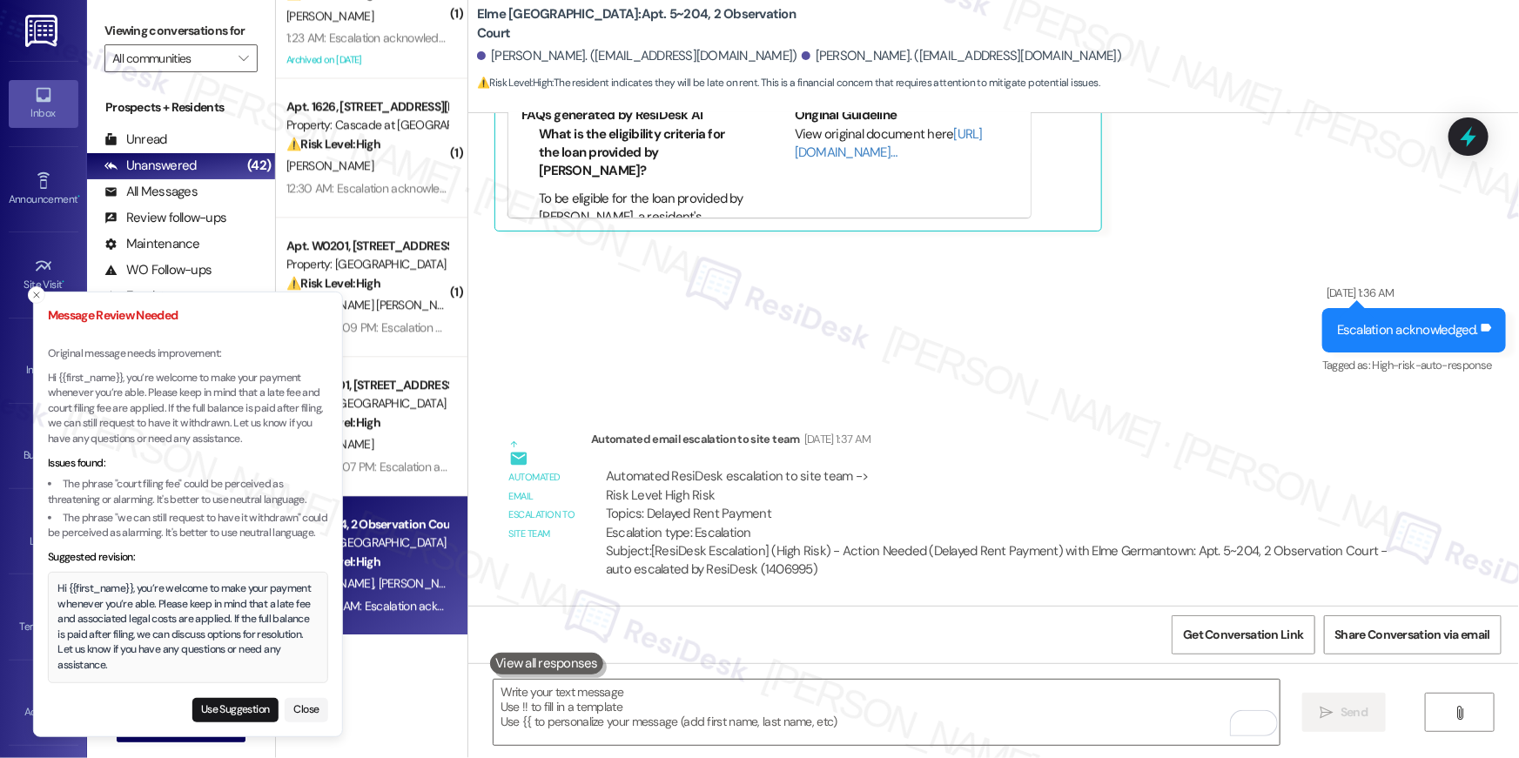
drag, startPoint x: 44, startPoint y: 582, endPoint x: 102, endPoint y: 625, distance: 72.8
click at [104, 627] on div "Hi {{first_name}}, you’re welcome to make your payment whenever you’re able. Pl…" at bounding box center [188, 627] width 280 height 111
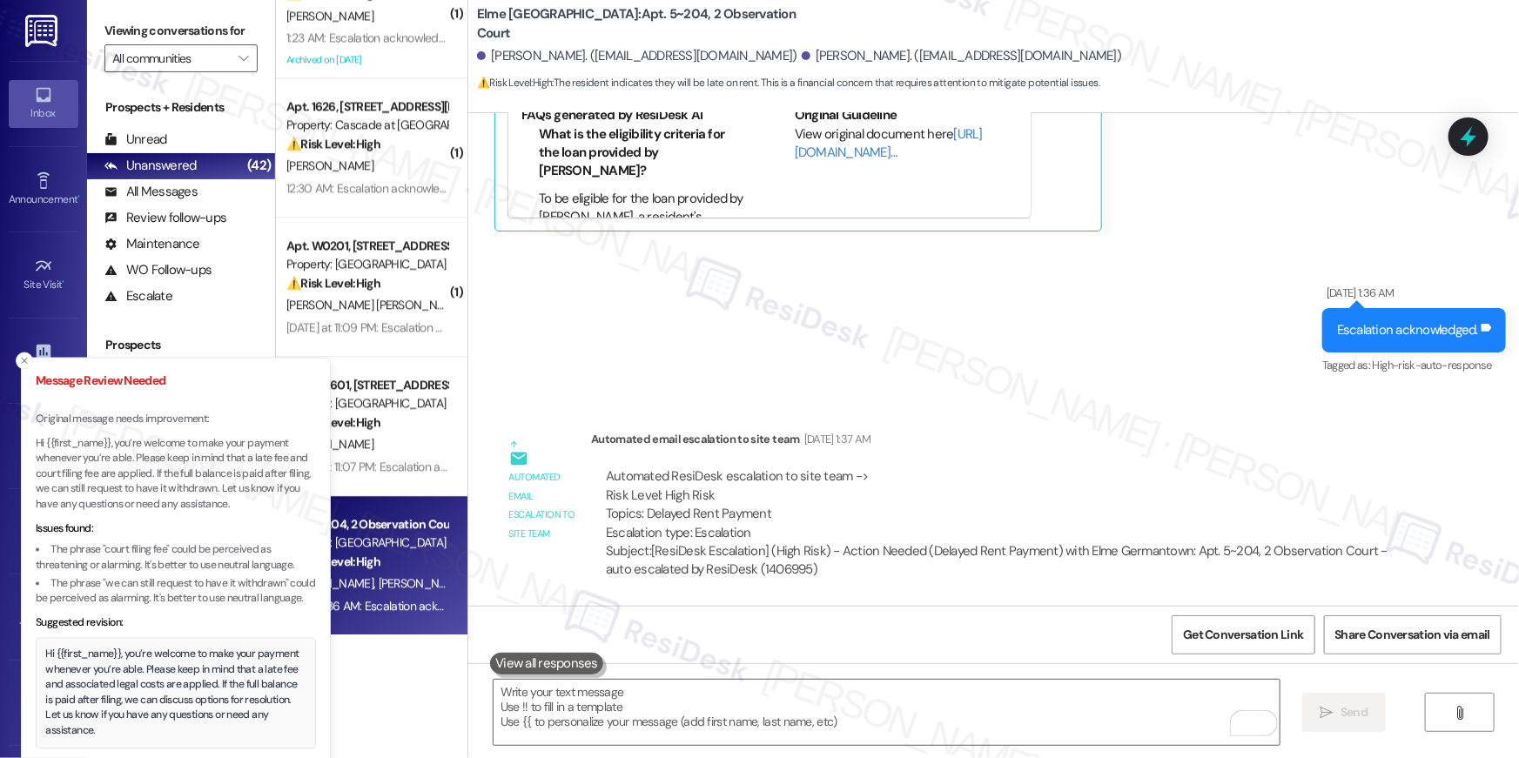
drag, startPoint x: 46, startPoint y: 588, endPoint x: 111, endPoint y: 606, distance: 67.0
click at [111, 648] on div "Hi {{first_name}}, you’re welcome to make your payment whenever you’re able. Pl…" at bounding box center [176, 693] width 260 height 91
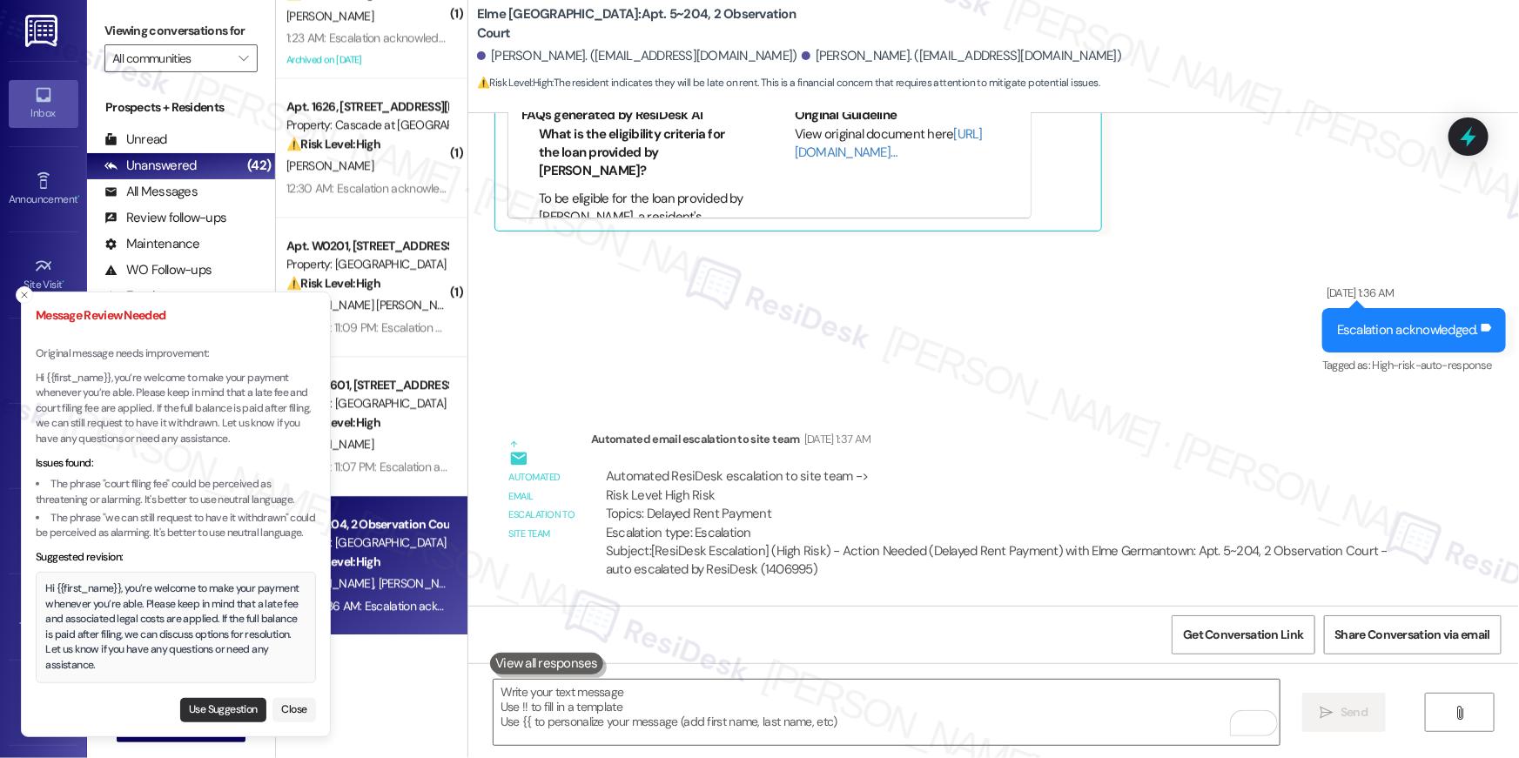
click at [229, 712] on button "Use Suggestion" at bounding box center [223, 710] width 86 height 24
type textarea "Hi {{first_name}}, you’re welcome to make your payment whenever you’re able. Pl…"
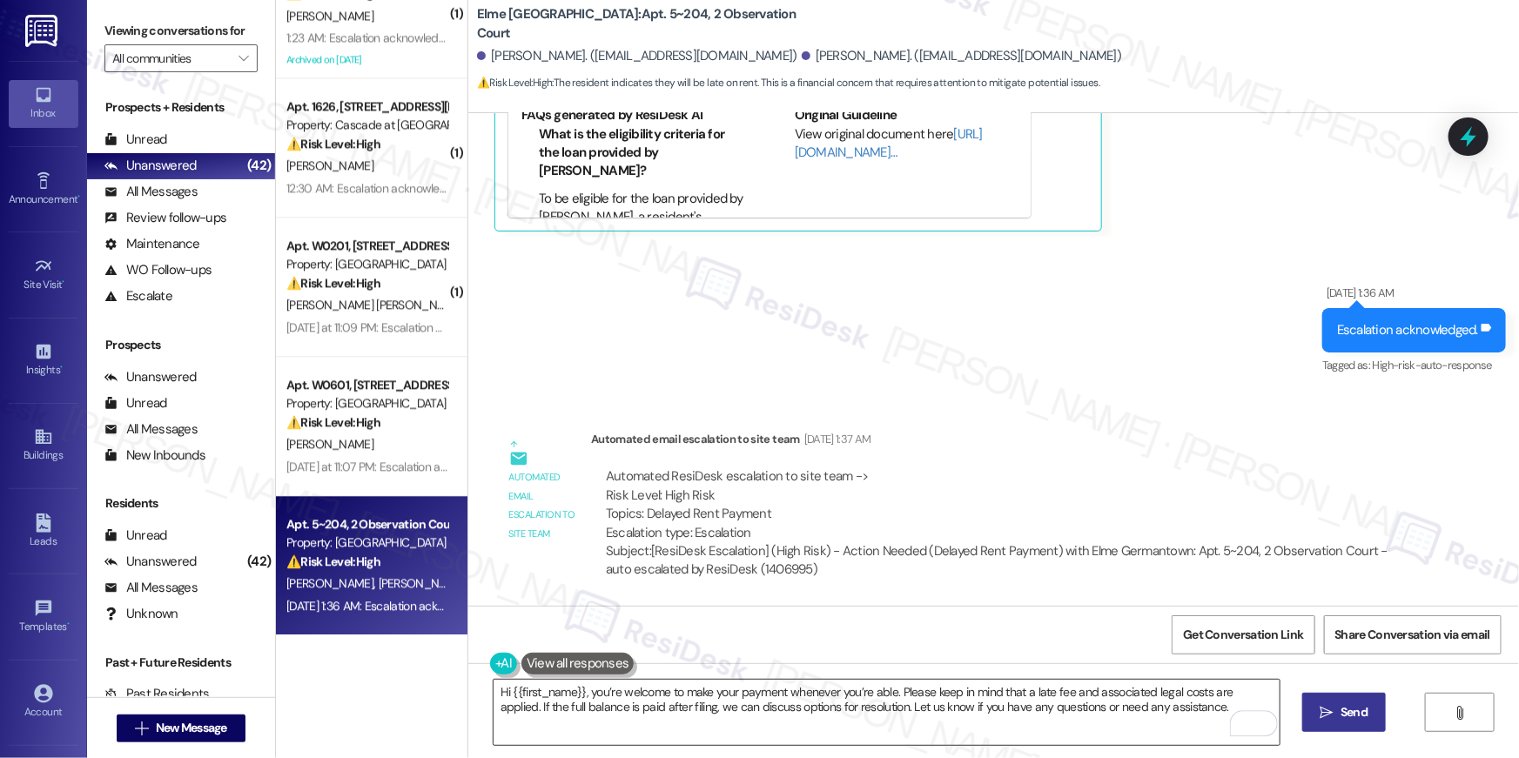
click at [716, 726] on textarea "Hi {{first_name}}, you’re welcome to make your payment whenever you’re able. Pl…" at bounding box center [887, 712] width 786 height 65
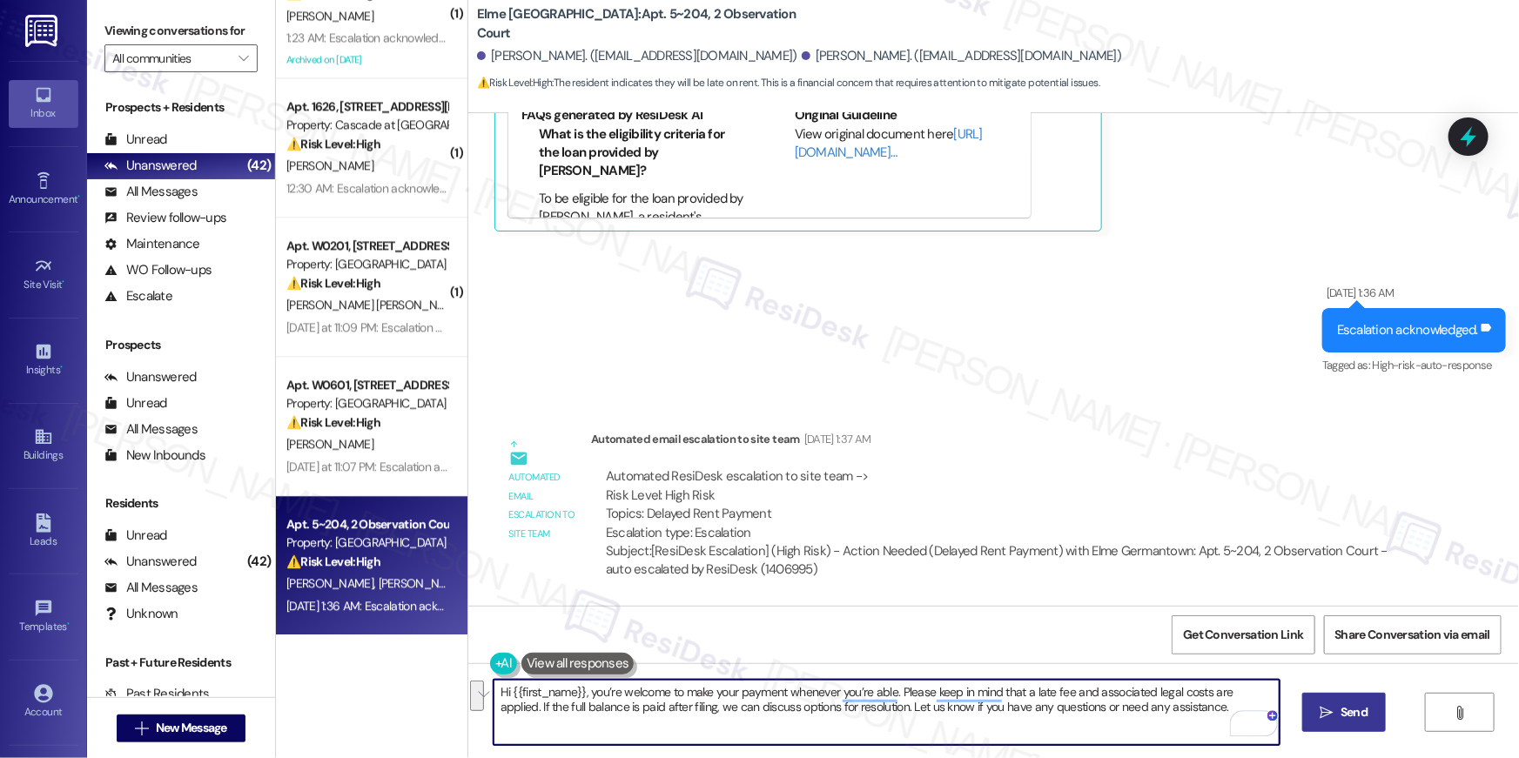
drag, startPoint x: 810, startPoint y: 717, endPoint x: 823, endPoint y: 711, distance: 14.4
click at [811, 716] on textarea "Hi {{first_name}}, you’re welcome to make your payment whenever you’re able. Pl…" at bounding box center [887, 712] width 786 height 65
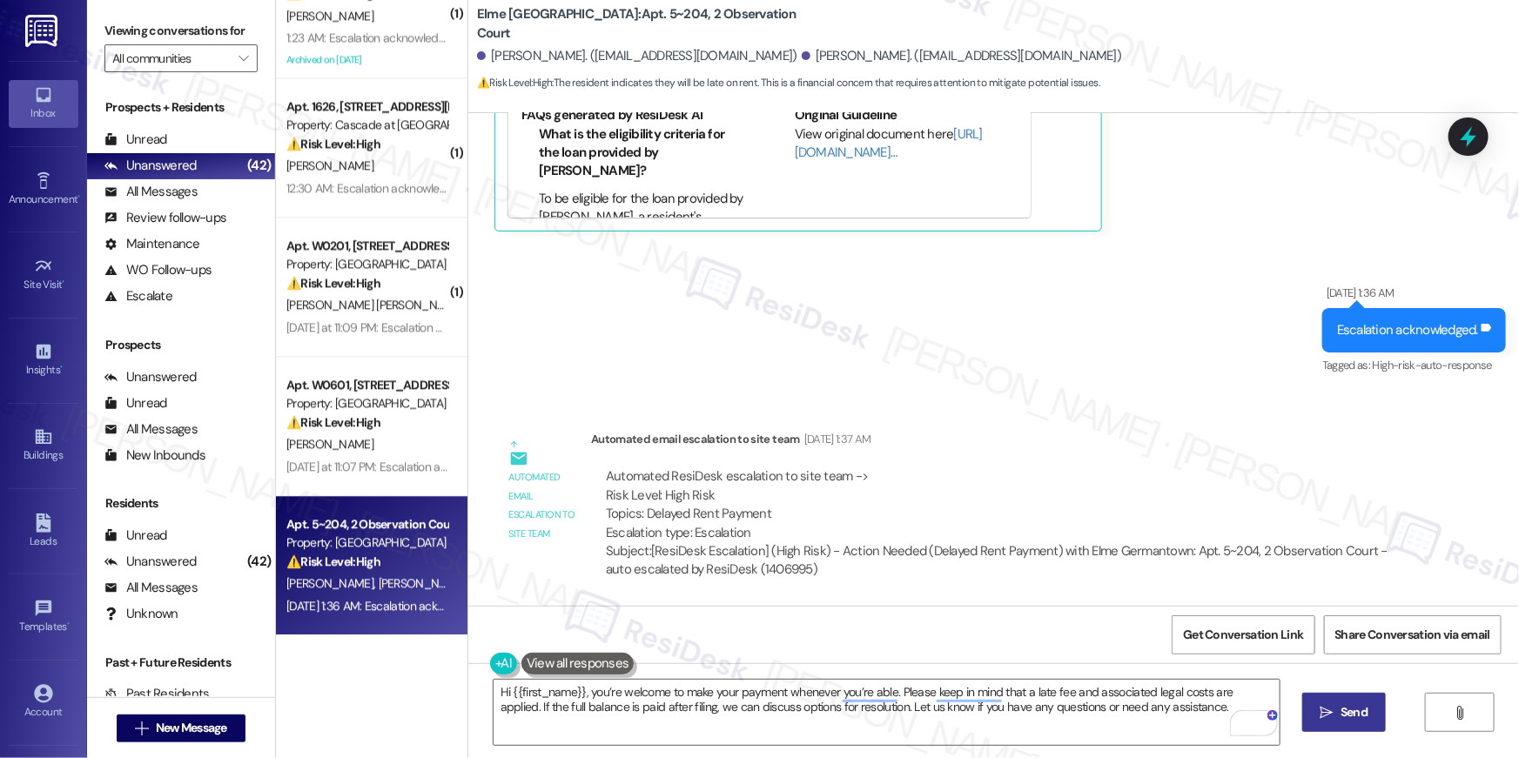
click at [1294, 718] on div "Hi {{first_name}}, you’re welcome to make your payment whenever you’re able. Pl…" at bounding box center [993, 728] width 1051 height 131
drag, startPoint x: 1304, startPoint y: 718, endPoint x: 1312, endPoint y: 726, distance: 11.1
click at [1308, 718] on button " Send" at bounding box center [1344, 712] width 84 height 39
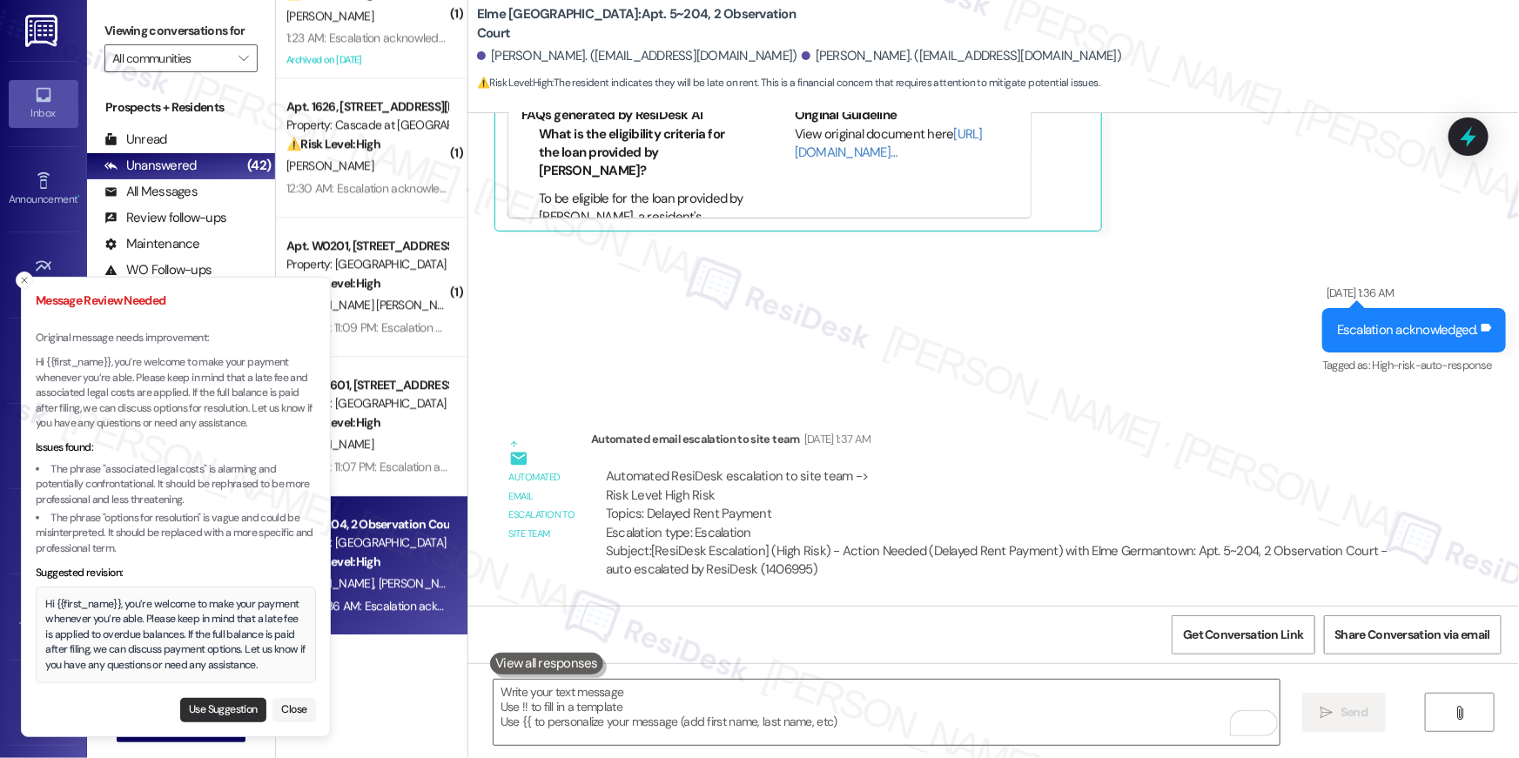
click at [210, 709] on button "Use Suggestion" at bounding box center [223, 710] width 86 height 24
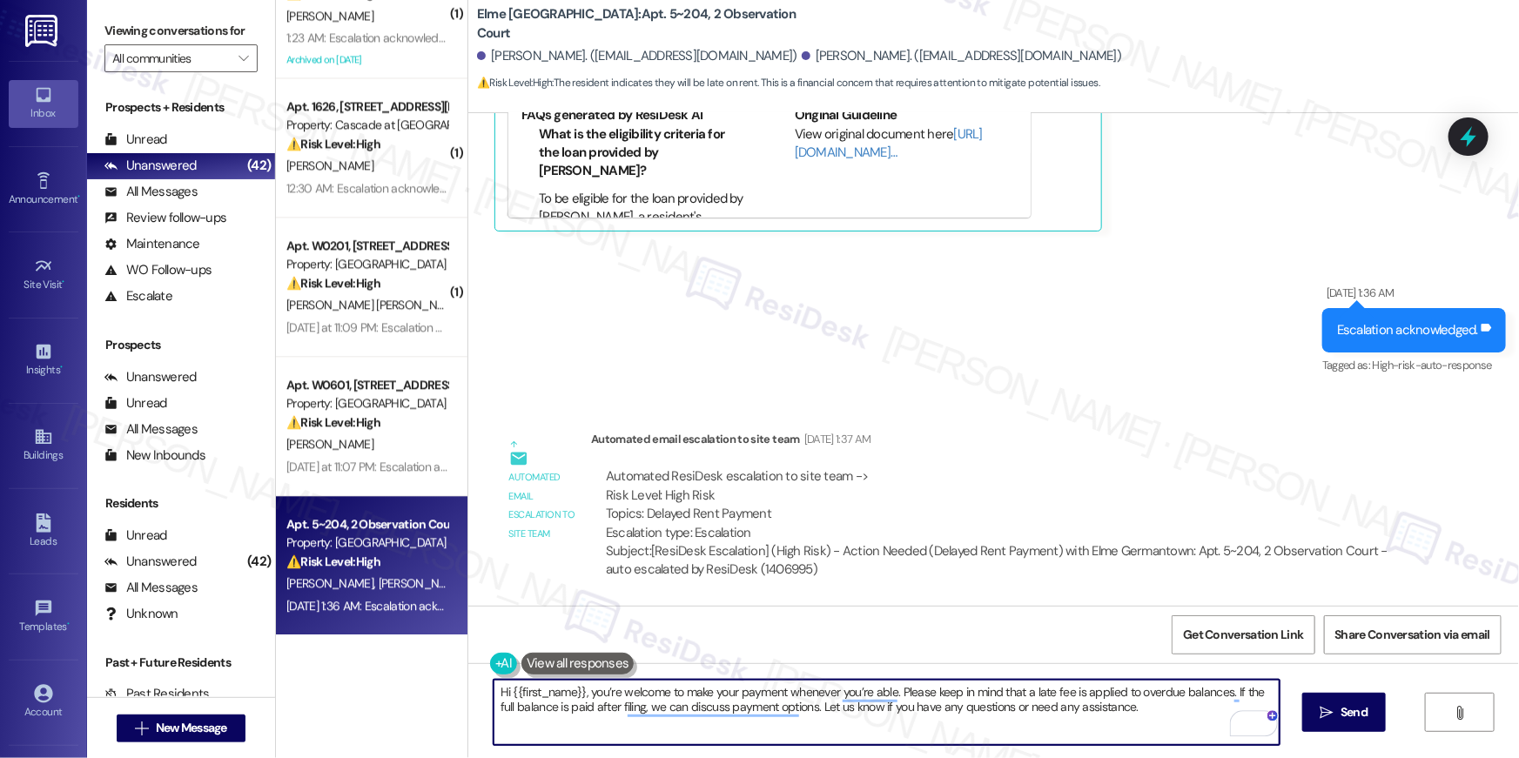
click at [753, 717] on textarea "Hi {{first_name}}, you’re welcome to make your payment whenever you’re able. Pl…" at bounding box center [887, 712] width 786 height 65
click at [1007, 722] on textarea "Hi {{first_name}}, you’re welcome to make your payment whenever you’re able. Pl…" at bounding box center [887, 712] width 786 height 65
click at [1133, 709] on textarea "Hi {{first_name}}, you’re welcome to make your payment whenever you’re able. Pl…" at bounding box center [887, 712] width 786 height 65
click at [1106, 706] on textarea "Hi {{first_name}}, you’re welcome to make your payment whenever you’re able. Pl…" at bounding box center [887, 712] width 786 height 65
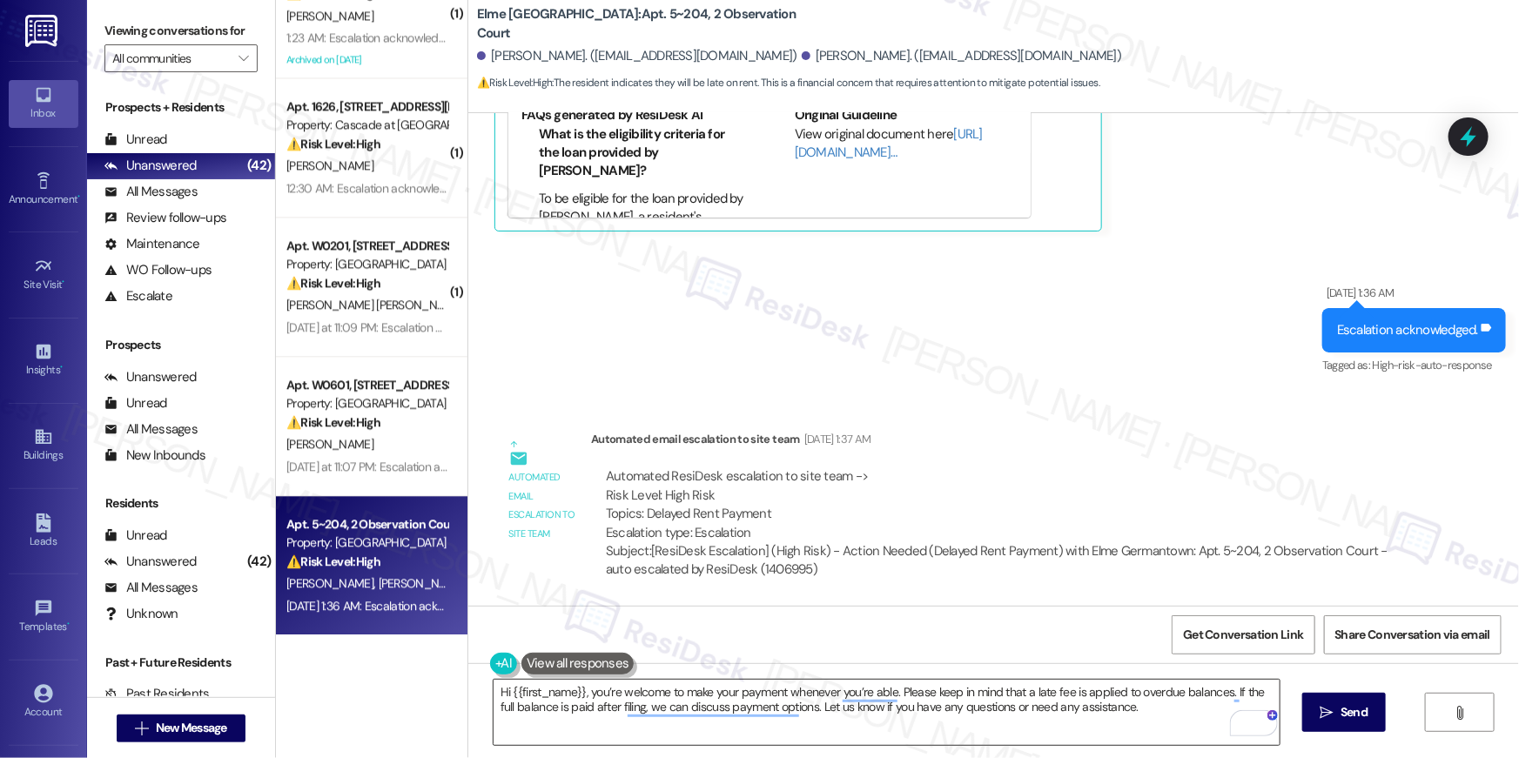
click at [1020, 705] on textarea "Hi {{first_name}}, you’re welcome to make your payment whenever you’re able. Pl…" at bounding box center [887, 712] width 786 height 65
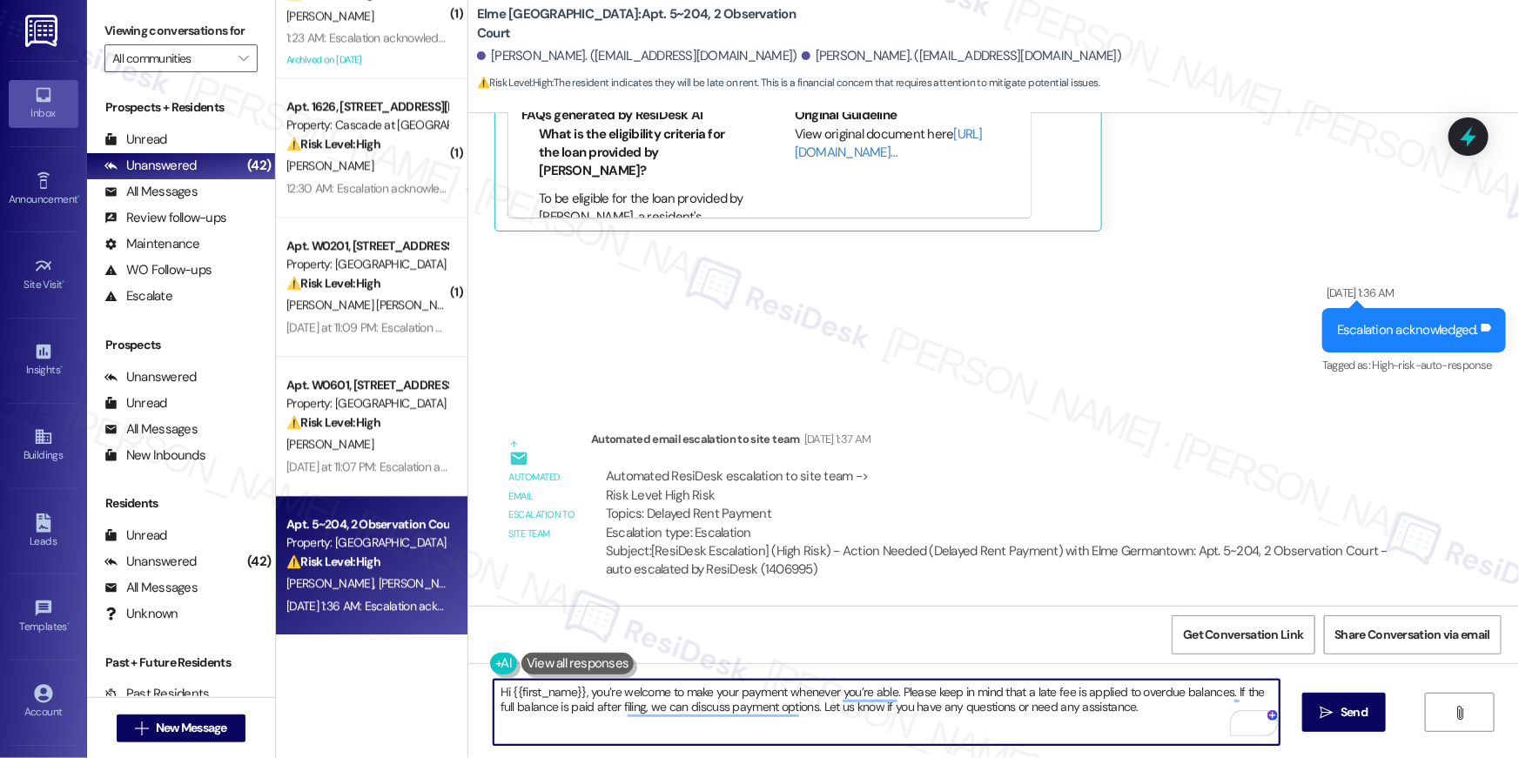
click at [1021, 705] on textarea "Hi {{first_name}}, you’re welcome to make your payment whenever you’re able. Pl…" at bounding box center [887, 712] width 786 height 65
paste textarea "and filing fee are applied. If the full balance is paid after filing, we can st…"
type textarea "Hi {{first_name}}, you’re welcome to make your payment whenever you’re able. Pl…"
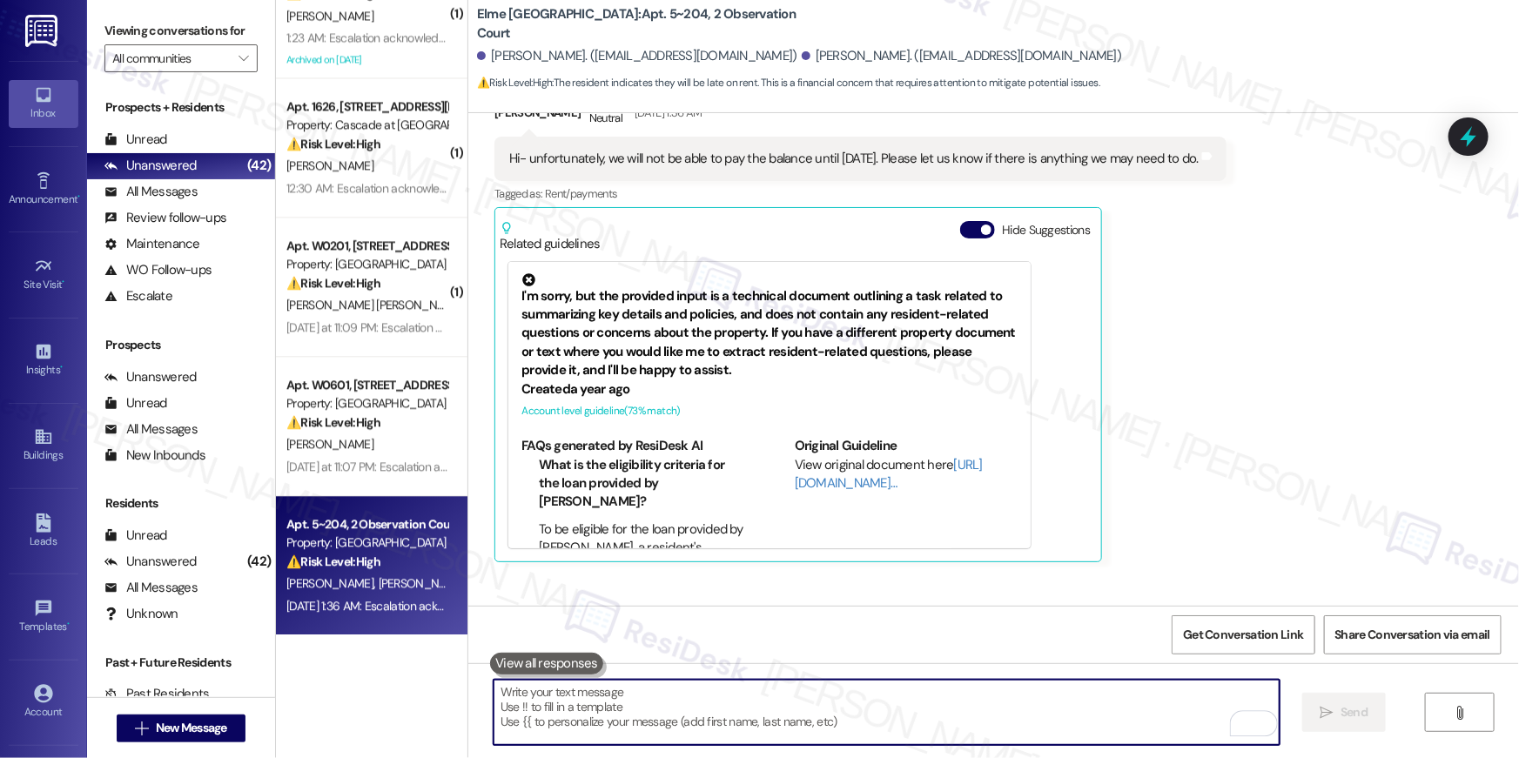
scroll to position [622, 0]
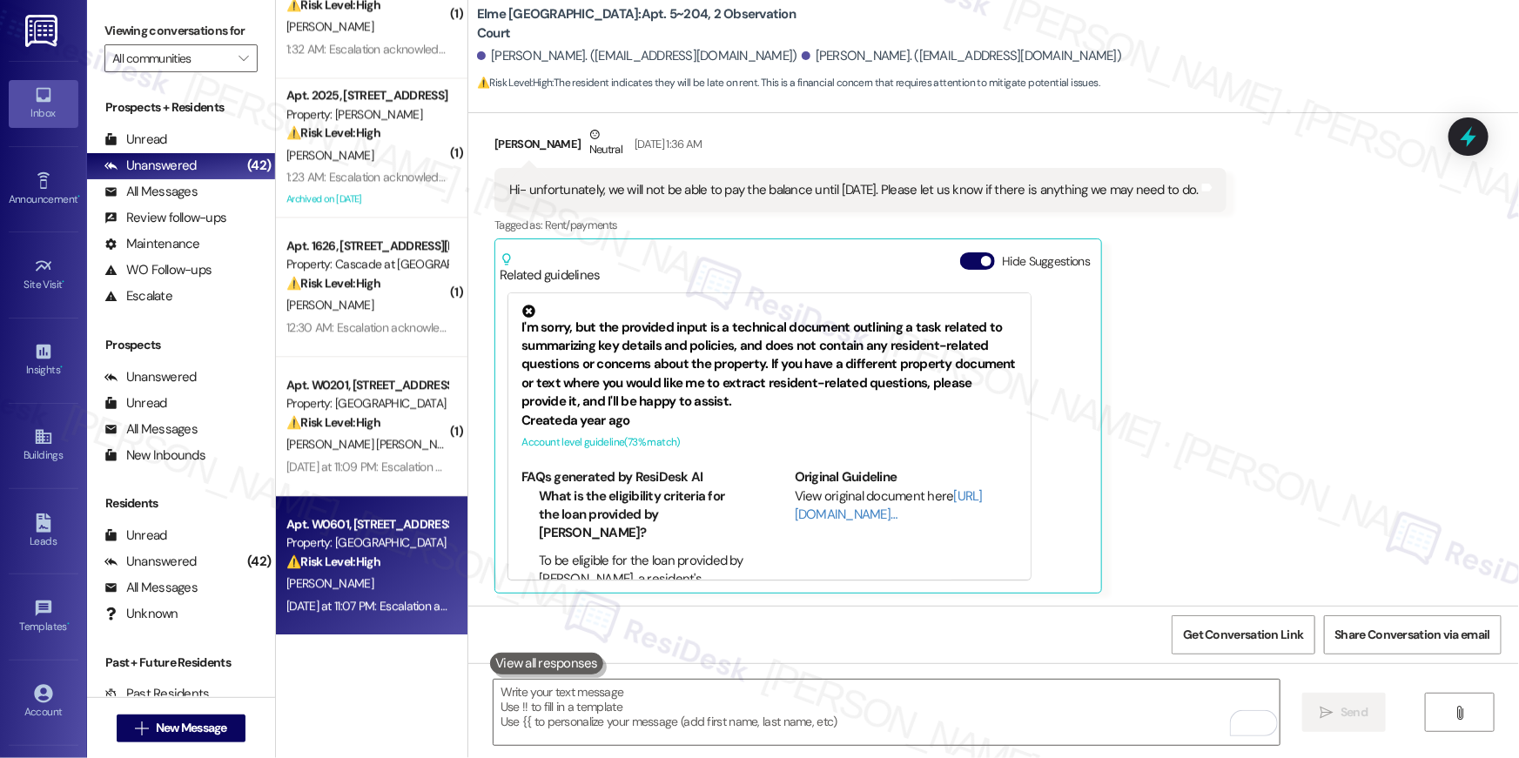
click at [380, 559] on div "⚠️ Risk Level: High The resident is unable to pay rent due to an issue with the…" at bounding box center [366, 562] width 161 height 18
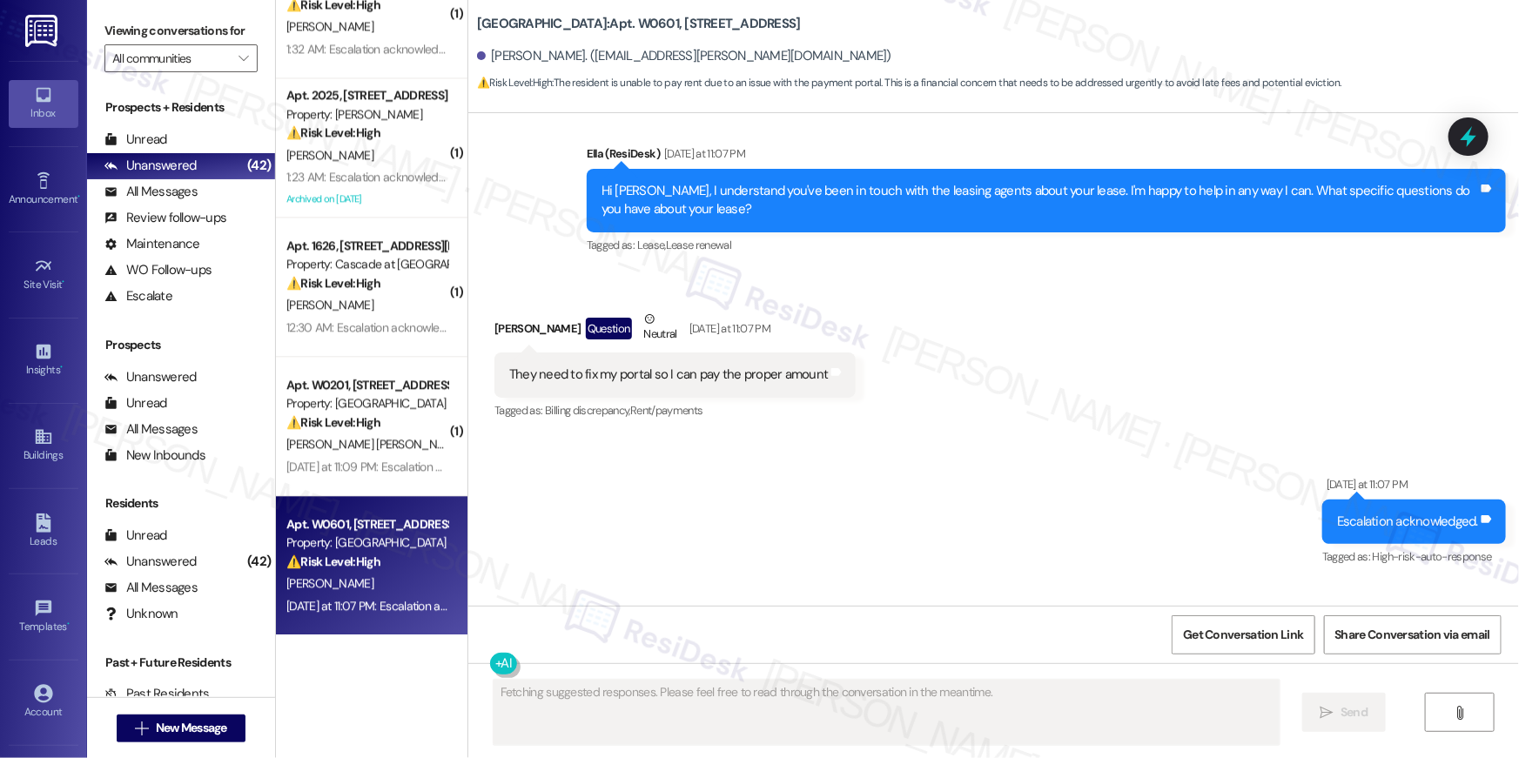
scroll to position [7111, 0]
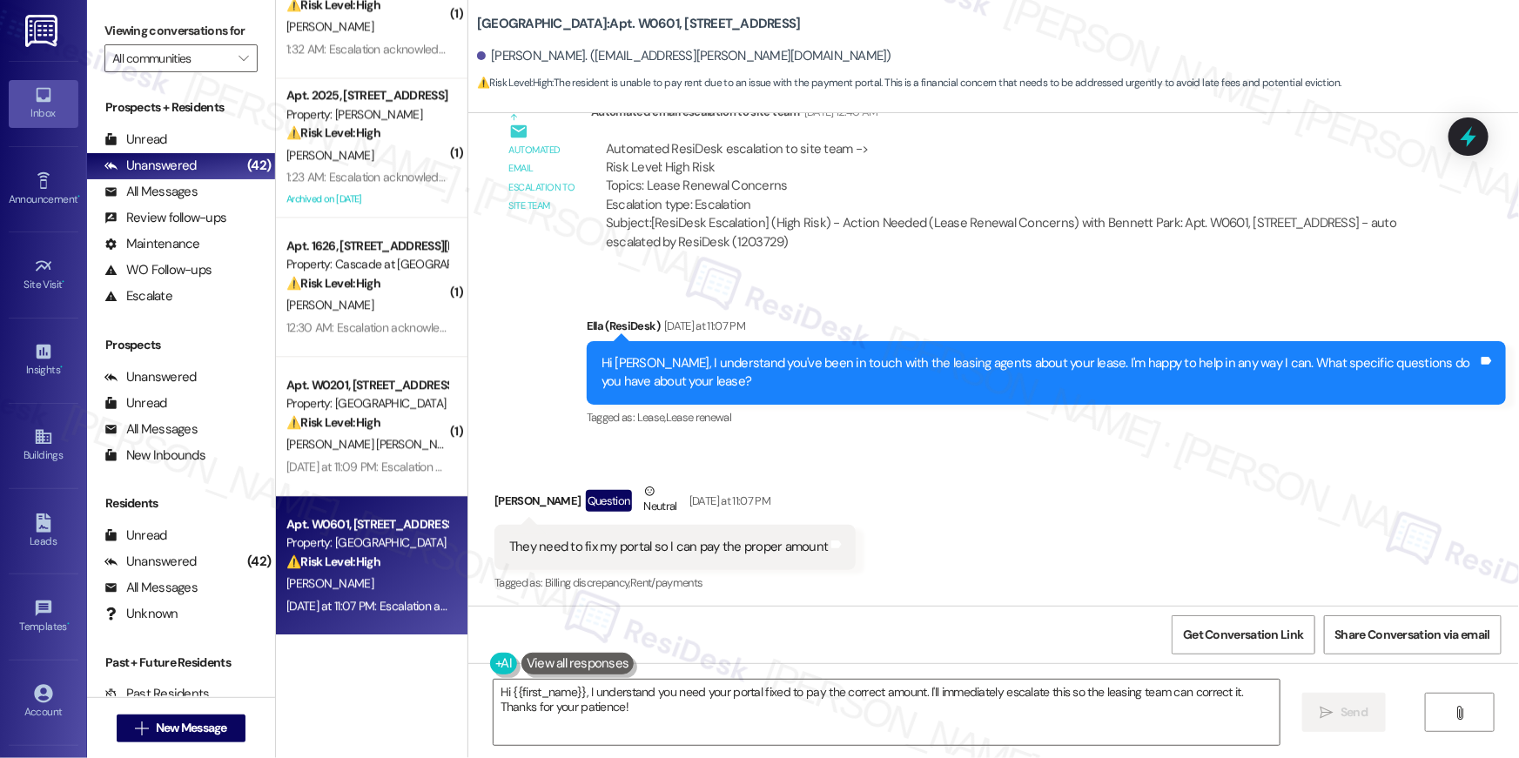
click at [1022, 505] on div "Received via SMS Jacey Rubin Question Neutral Yesterday at 11:07 PM They need t…" at bounding box center [993, 525] width 1051 height 165
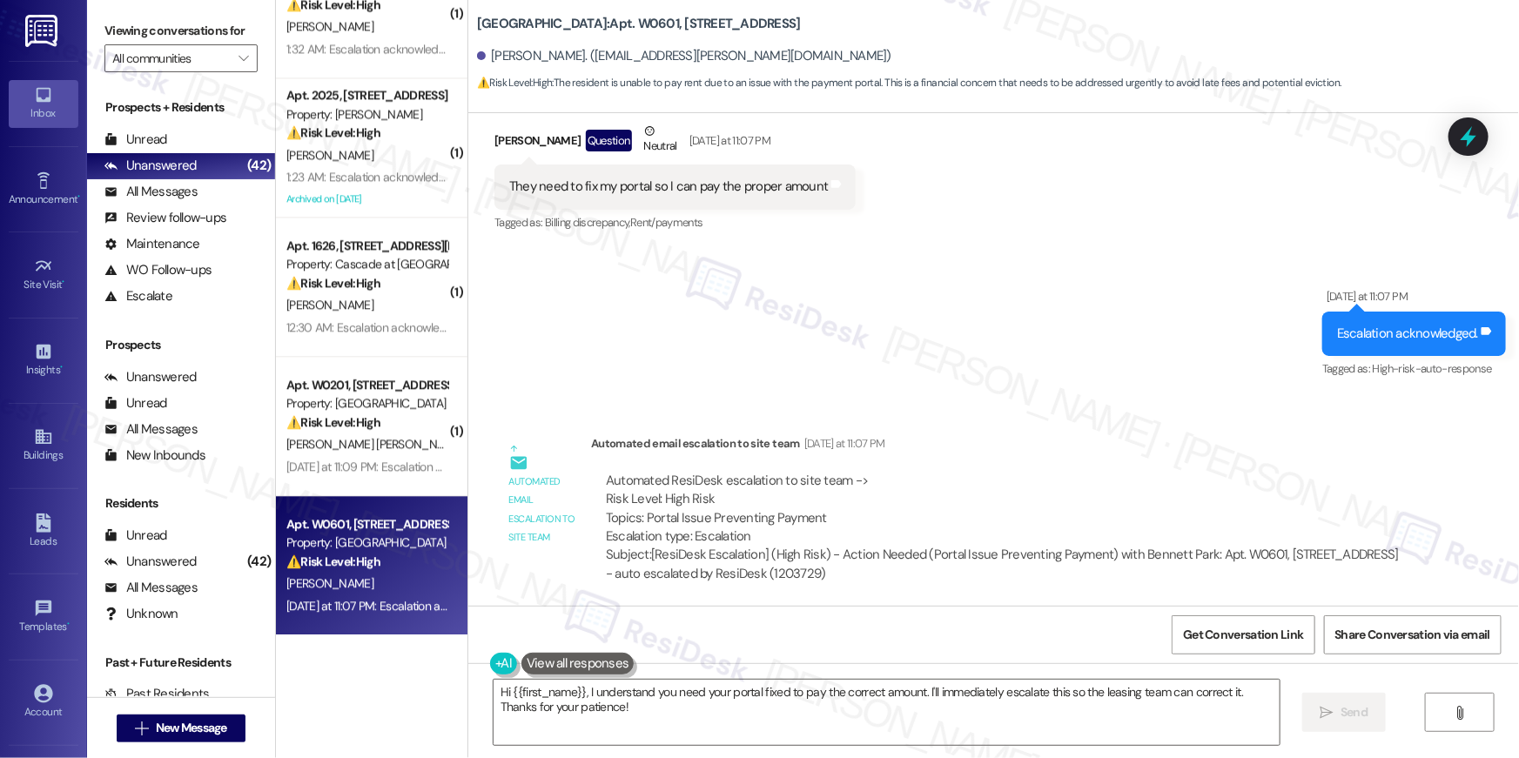
scroll to position [7472, 0]
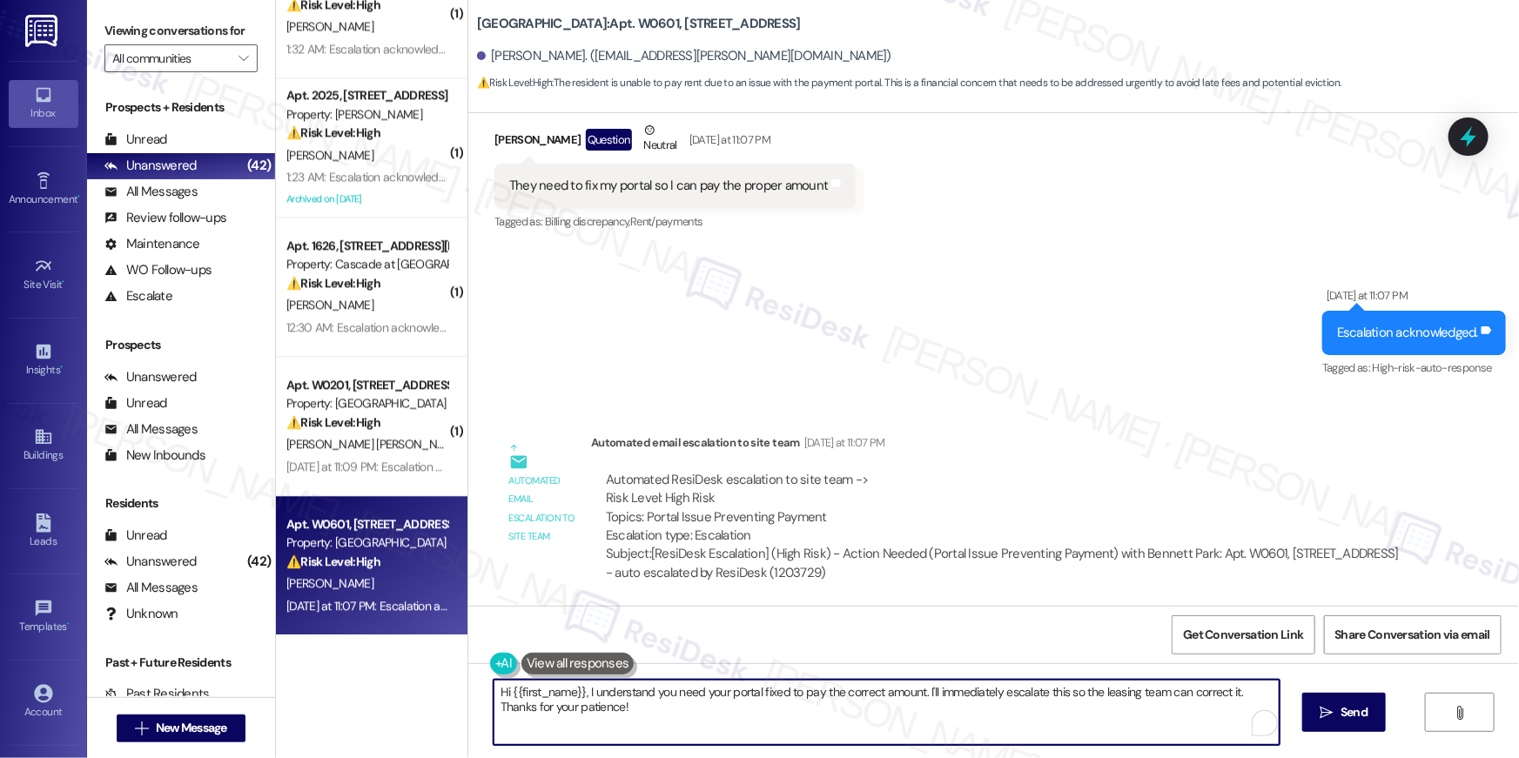
click at [652, 705] on textarea "Hi {{first_name}}, I understand you need your portal fixed to pay the correct a…" at bounding box center [887, 712] width 786 height 65
drag, startPoint x: 636, startPoint y: 712, endPoint x: 613, endPoint y: 694, distance: 29.8
click at [573, 694] on textarea "Hi {{first_name}}, I understand you need your portal fixed to pay the correct a…" at bounding box center [887, 712] width 786 height 65
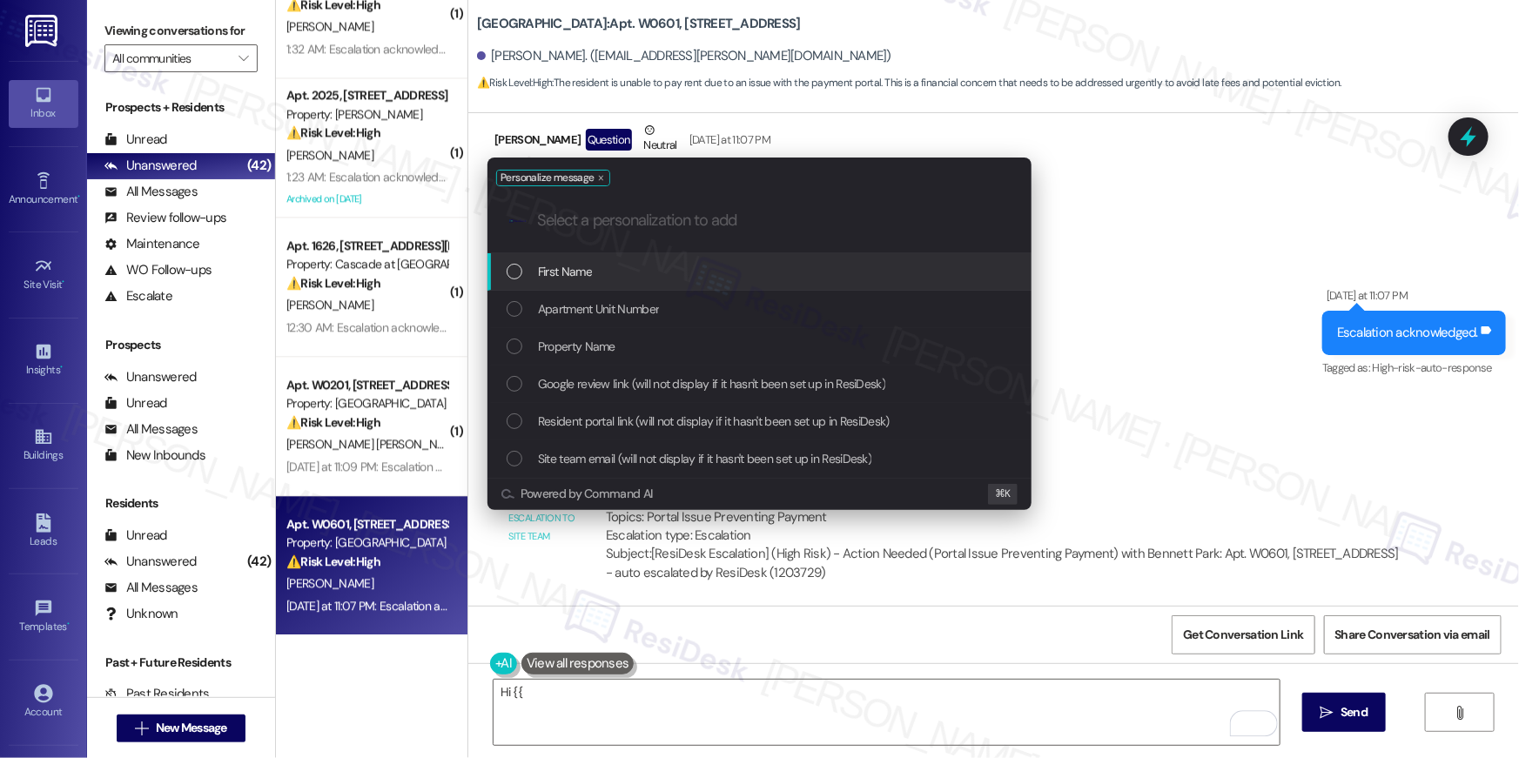
click at [683, 271] on div "First Name" at bounding box center [761, 271] width 509 height 19
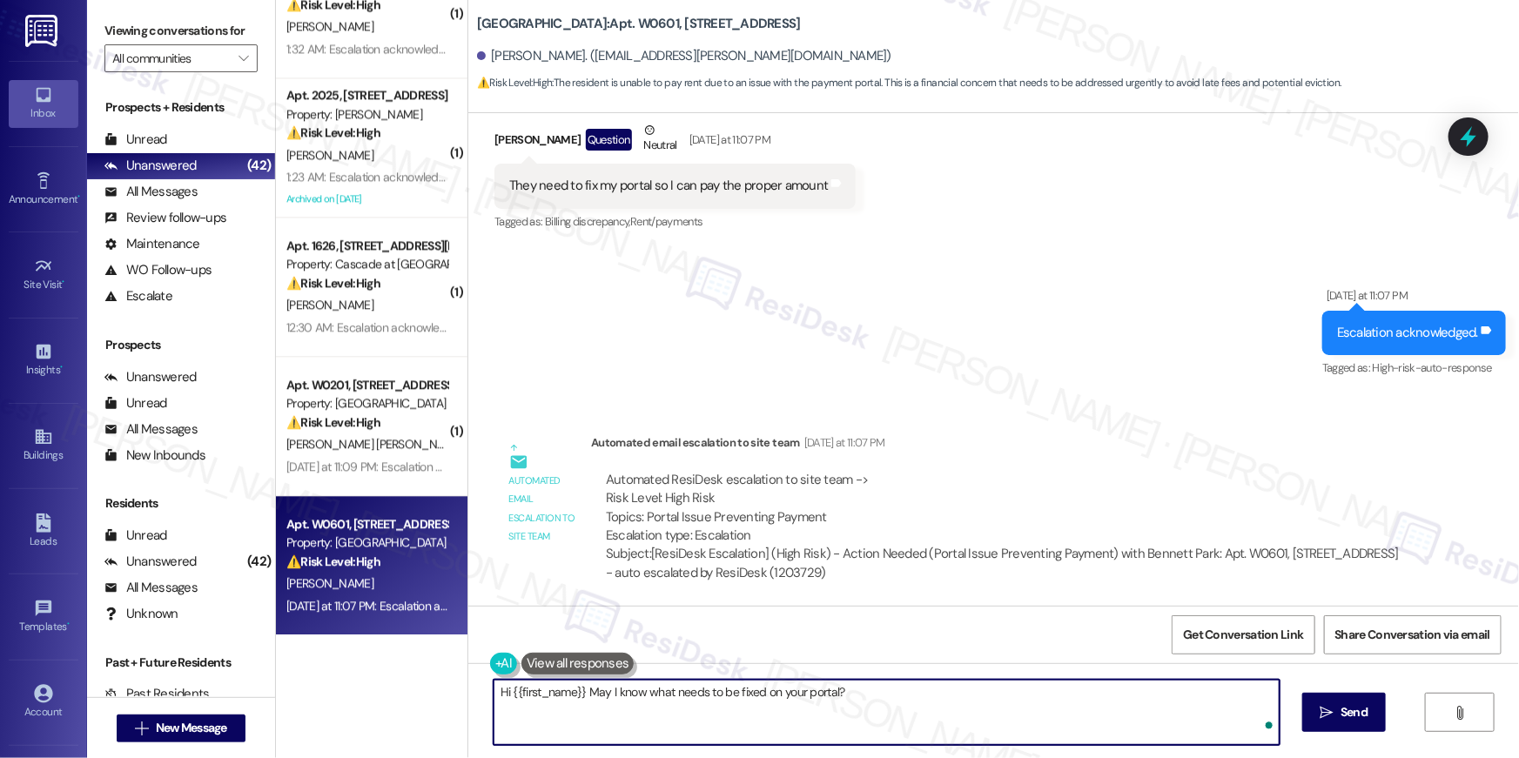
type textarea "Hi {{first_name}} May I know what needs to be fixed on your portal?"
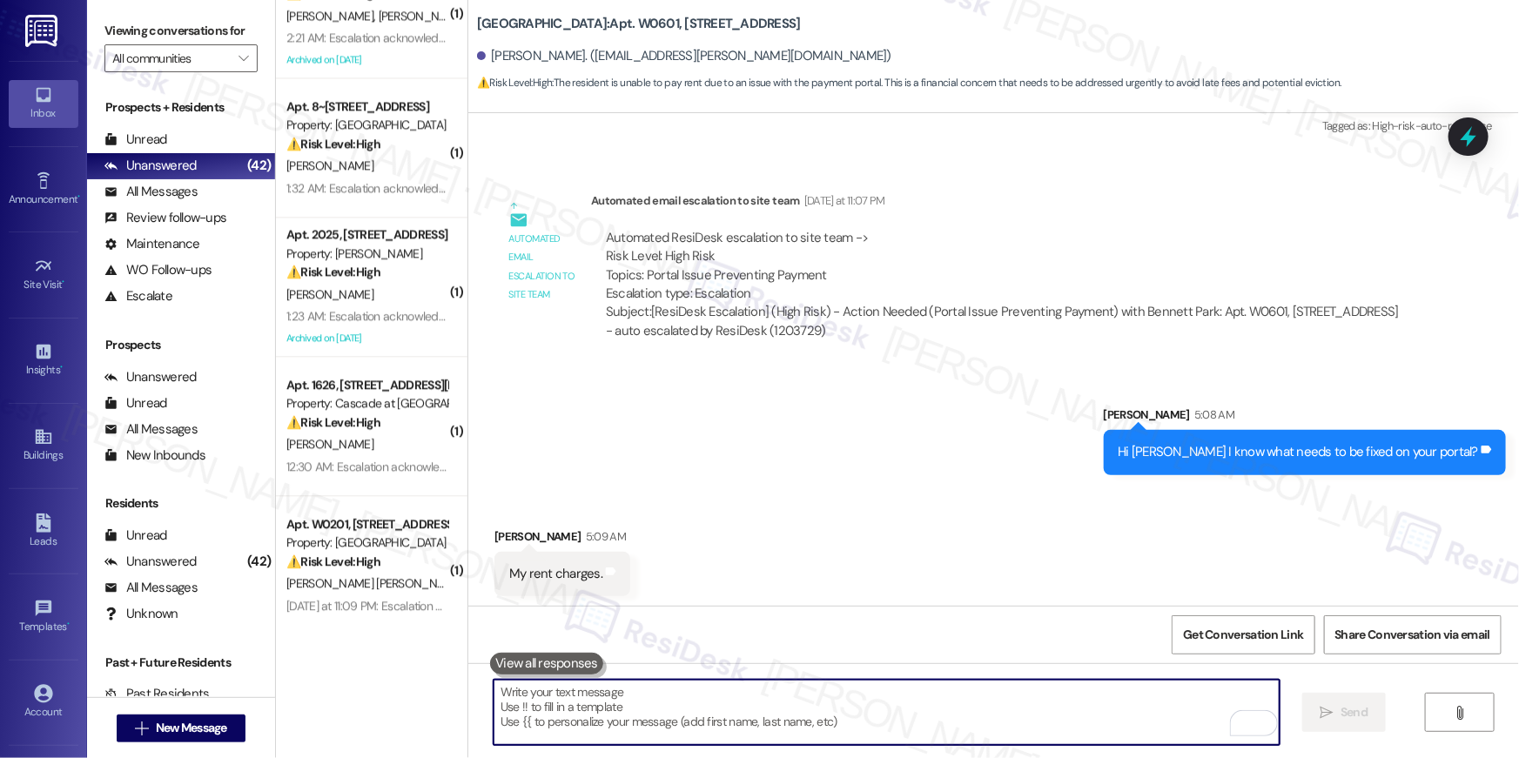
scroll to position [7715, 0]
click at [852, 701] on textarea "To enrich screen reader interactions, please activate Accessibility in Grammarl…" at bounding box center [887, 712] width 786 height 65
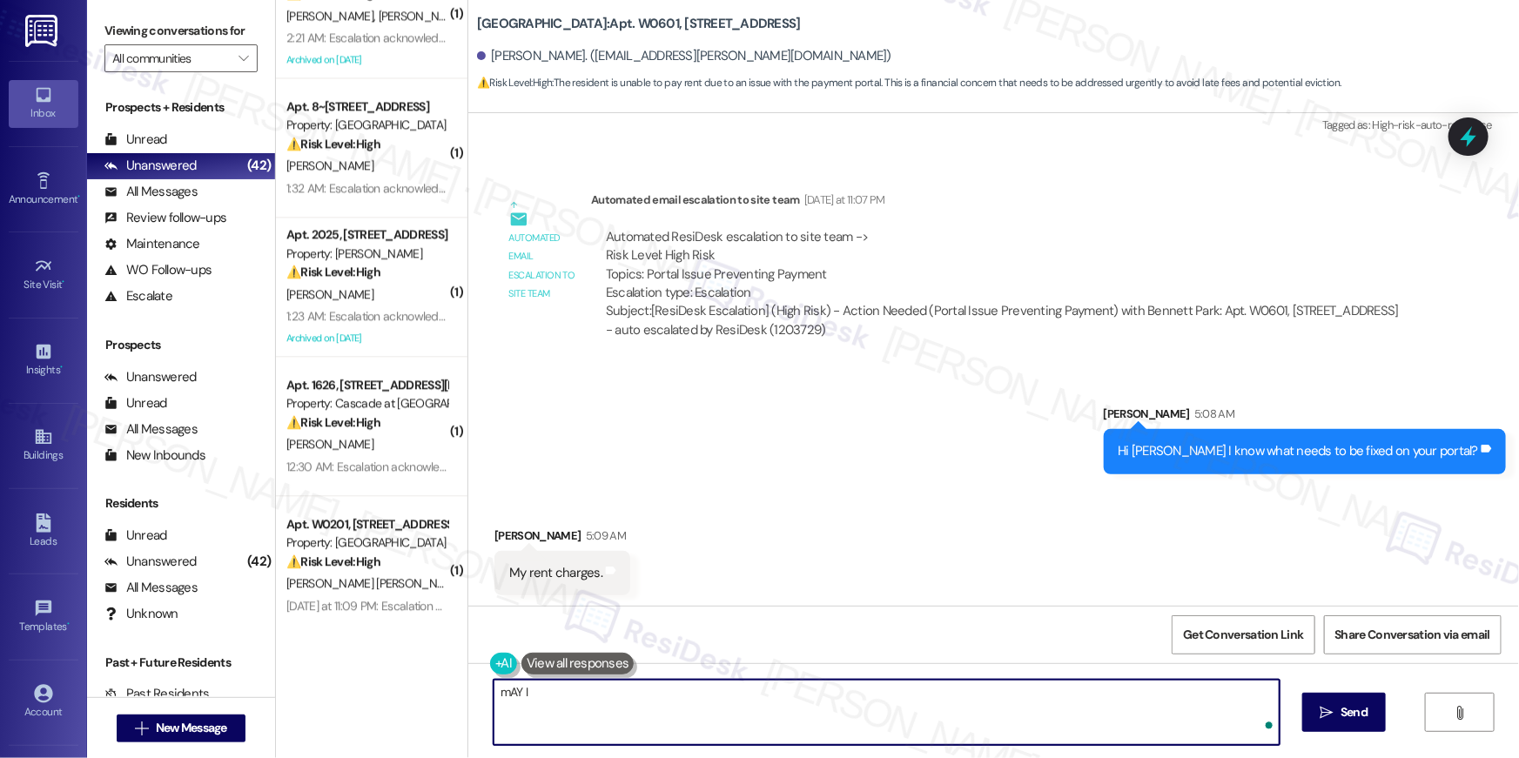
type textarea "mAY I"
type textarea "Have you already reached out to the site office about what needs to be correcte…"
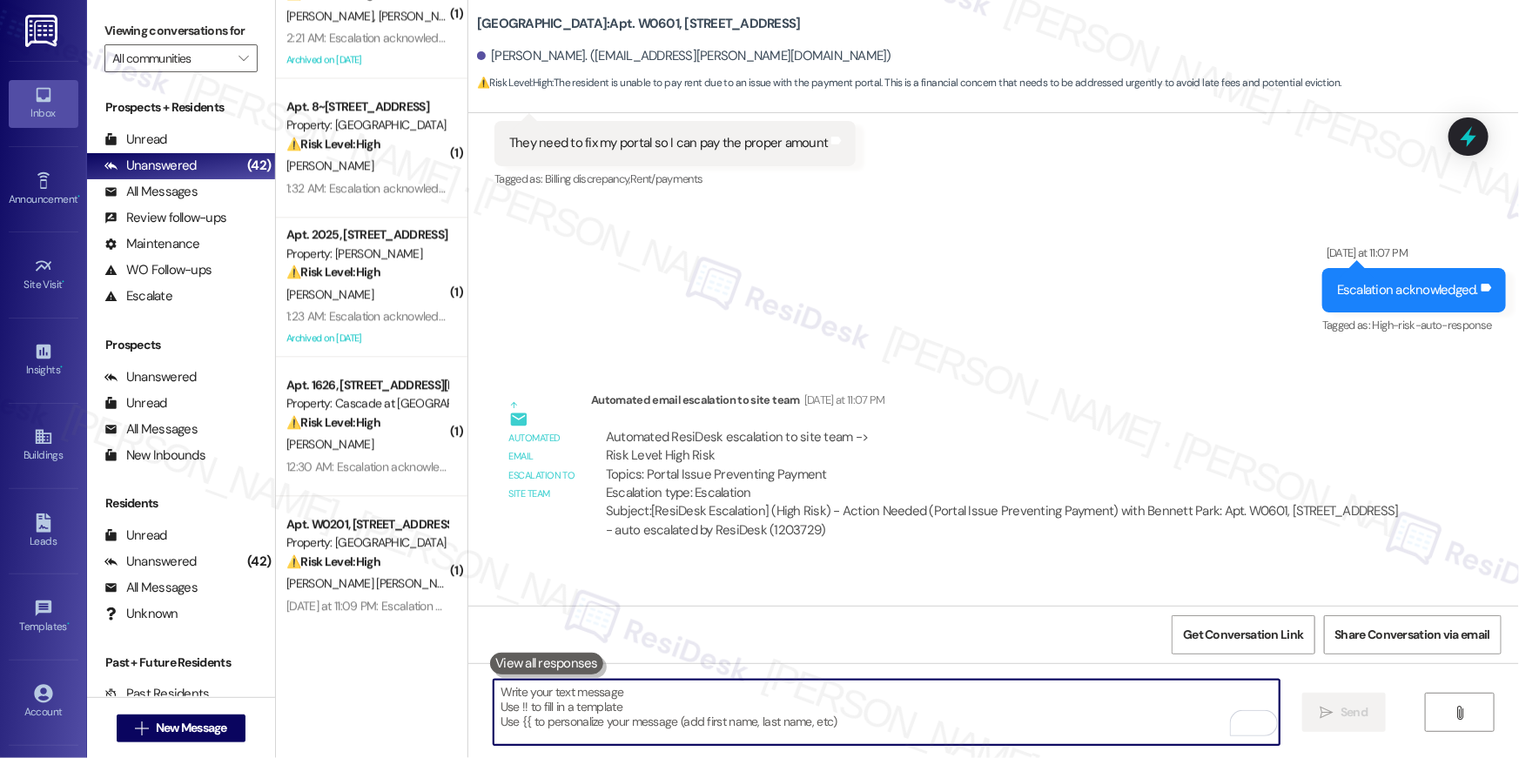
scroll to position [7836, 0]
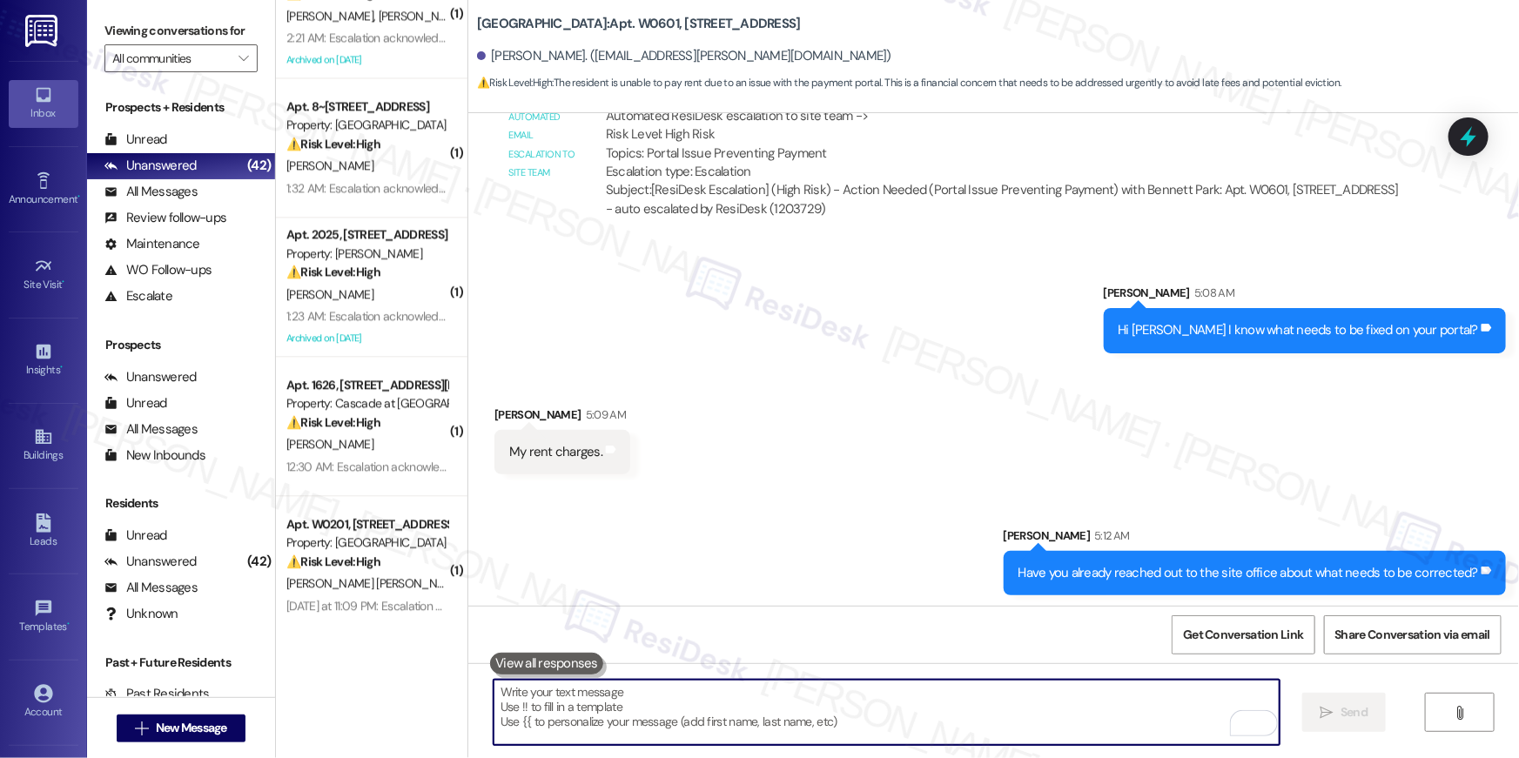
click at [1091, 711] on textarea "To enrich screen reader interactions, please activate Accessibility in Grammarl…" at bounding box center [887, 712] width 786 height 65
drag, startPoint x: 1091, startPoint y: 711, endPoint x: 1109, endPoint y: 700, distance: 21.5
click at [1100, 708] on textarea "To enrich screen reader interactions, please activate Accessibility in Grammarl…" at bounding box center [887, 712] width 786 height 65
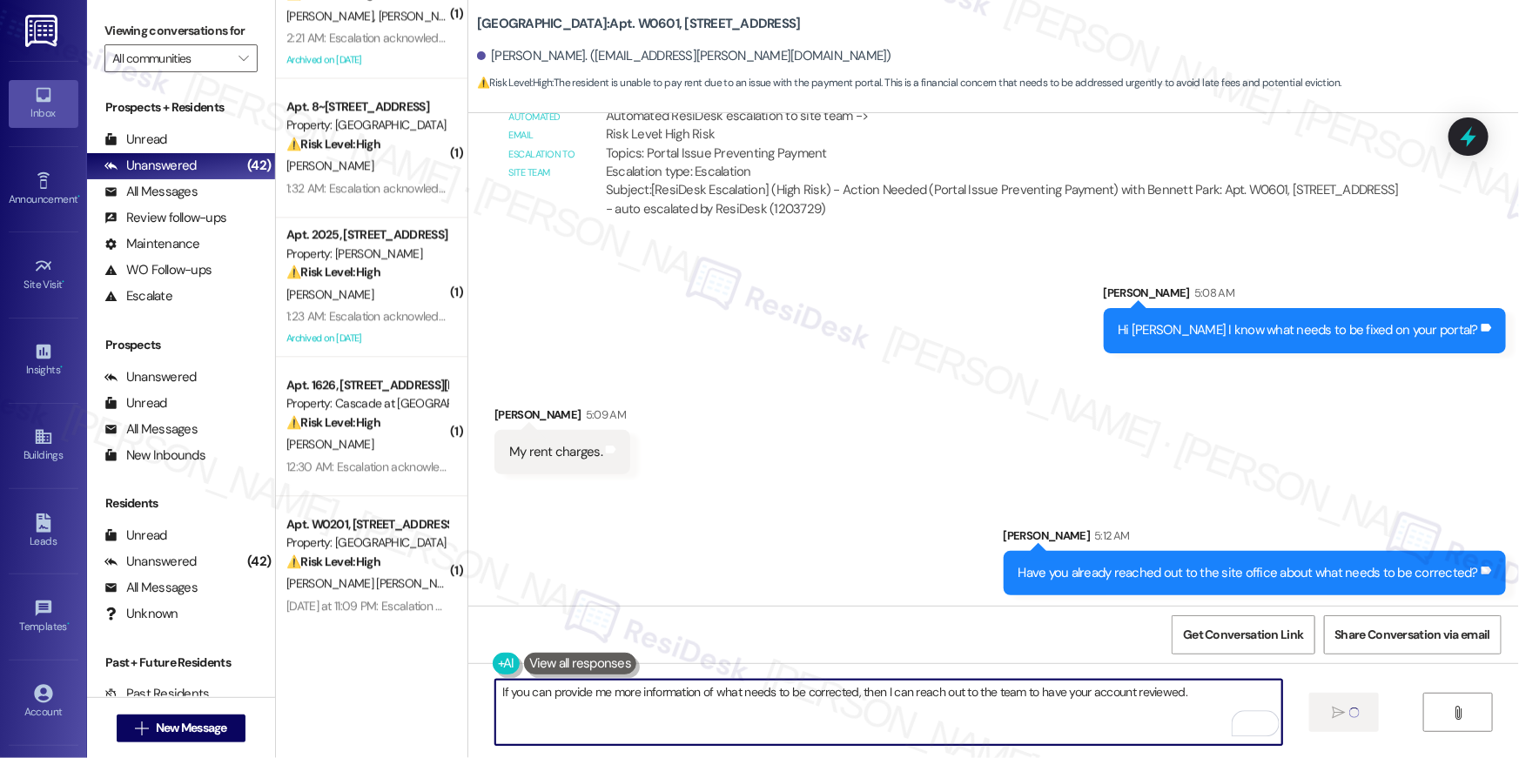
type textarea "If you can provide me more information of what needs to be corrected, then I ca…"
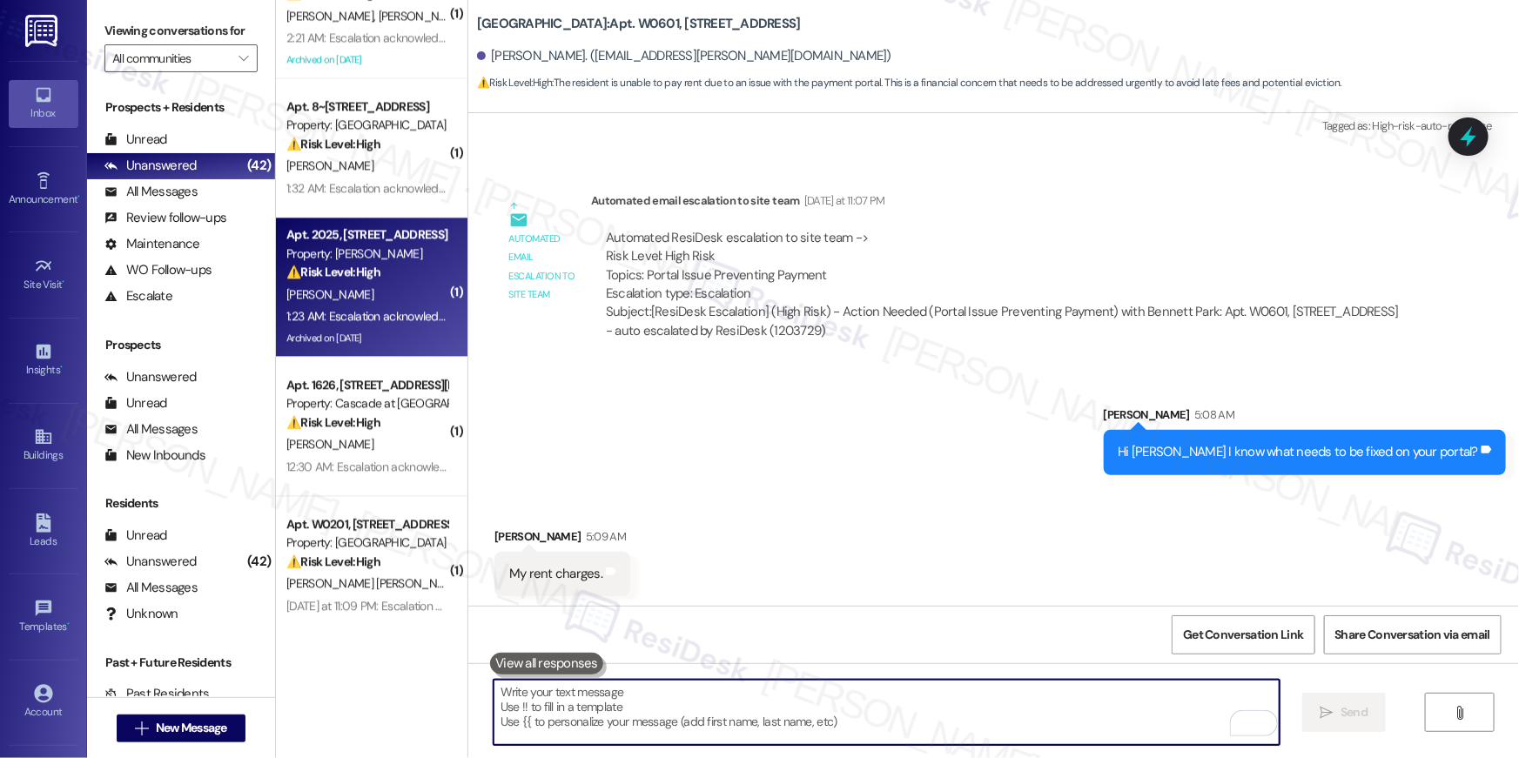
scroll to position [7957, 0]
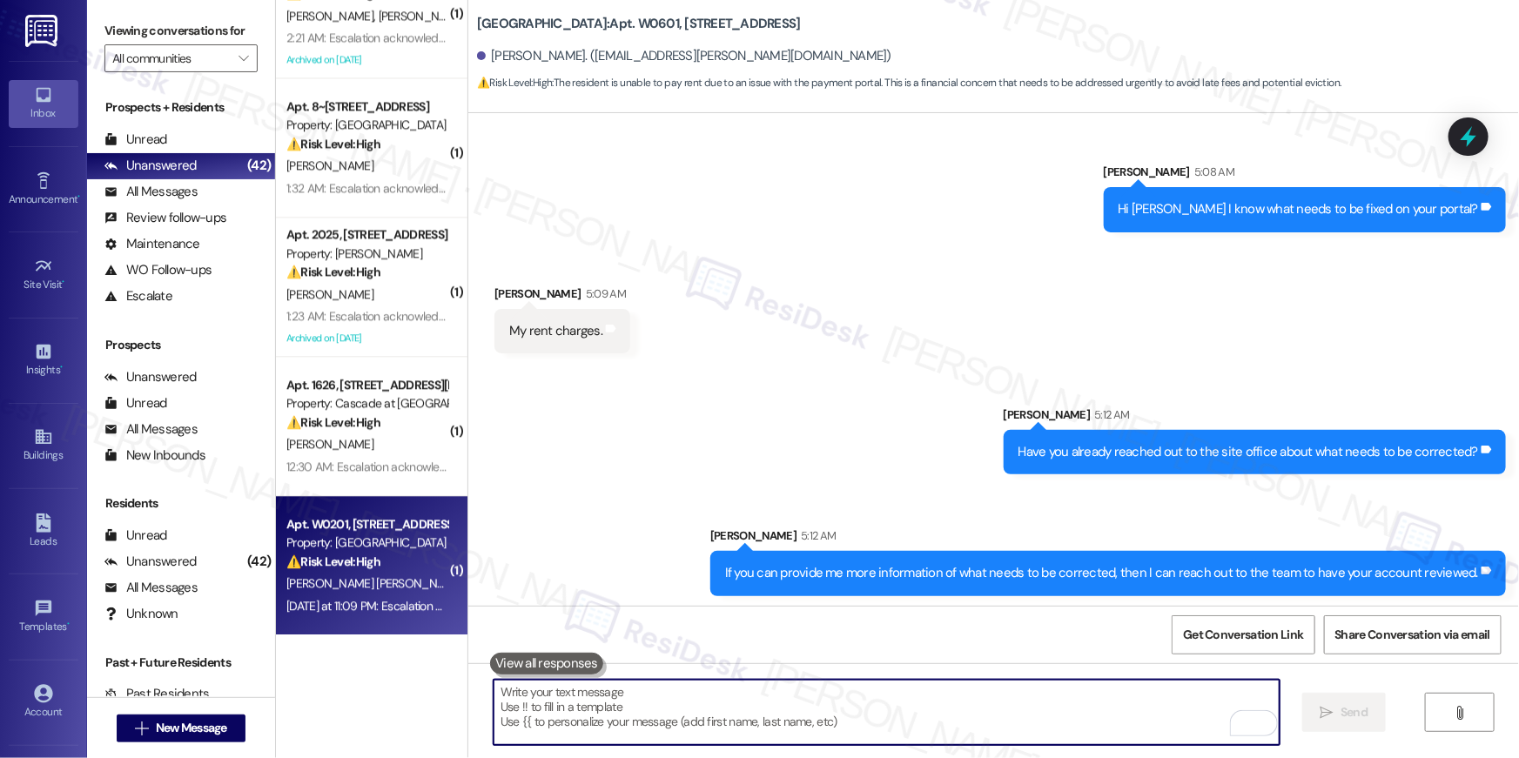
click at [384, 612] on div "Yesterday at 11:09 PM: Escalation acknowledged. Yesterday at 11:09 PM: Escalati…" at bounding box center [399, 606] width 226 height 16
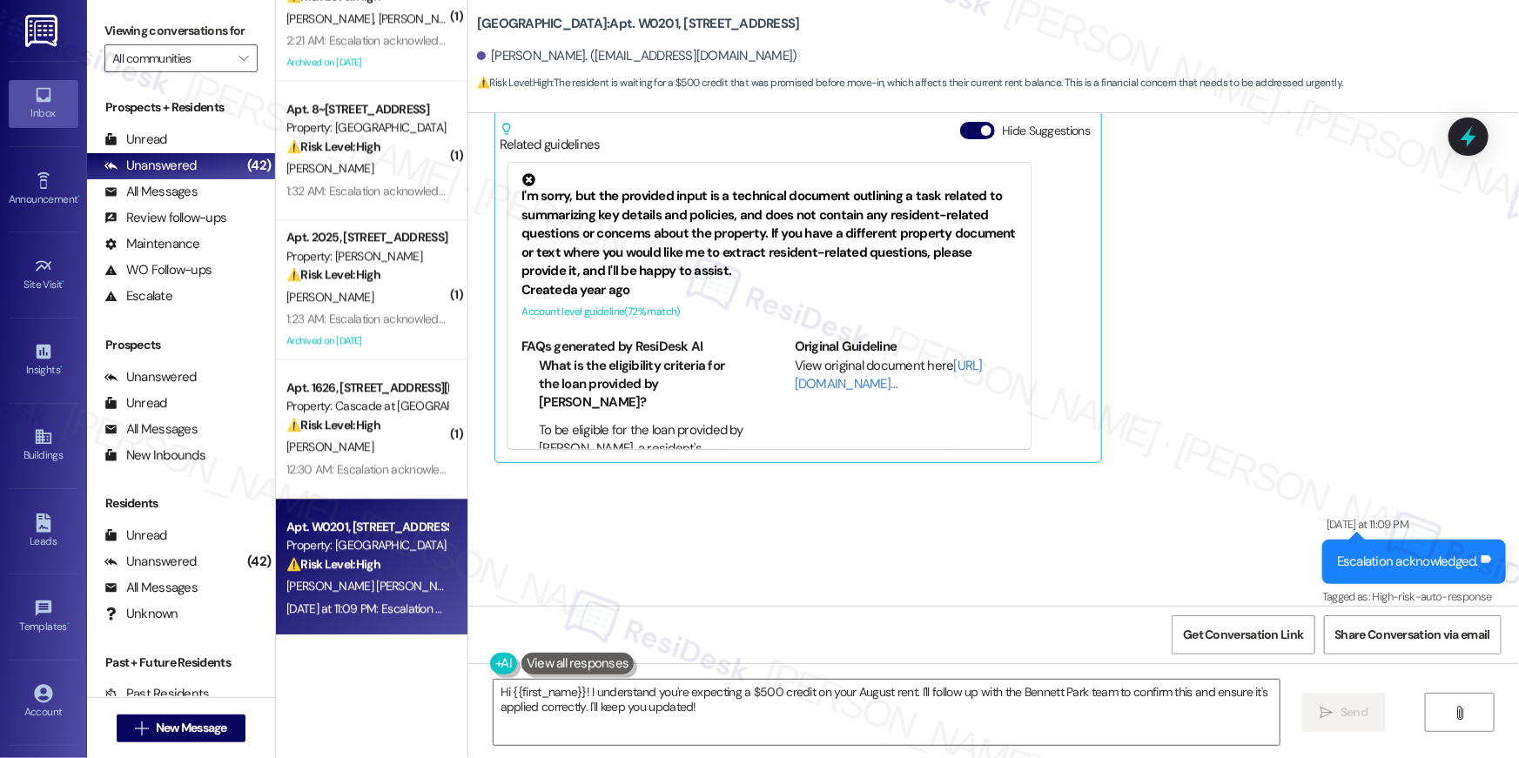
scroll to position [1789, 0]
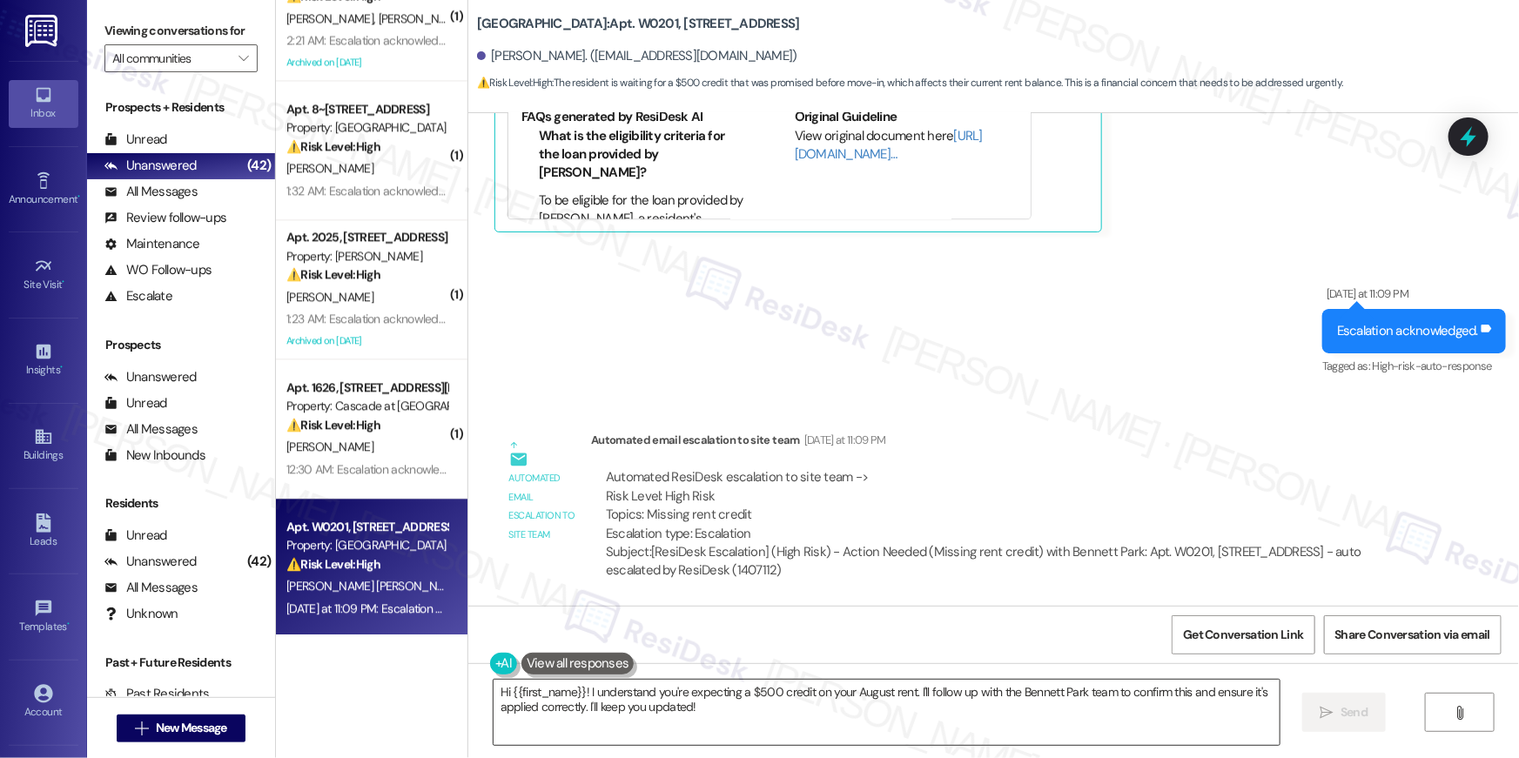
click at [705, 712] on textarea "Hi {{first_name}}! I understand you're expecting a $500 credit on your August r…" at bounding box center [887, 712] width 786 height 65
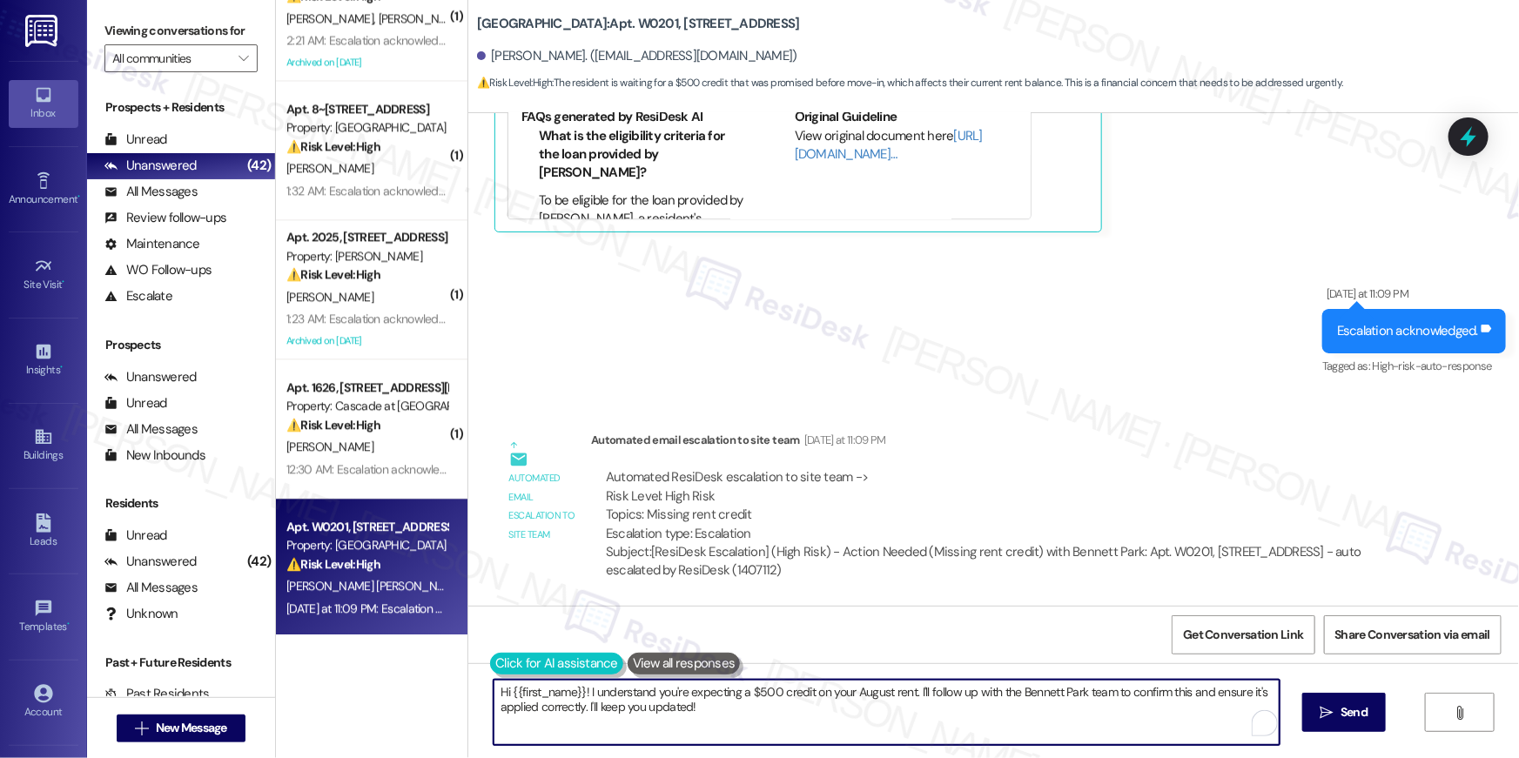
click at [488, 679] on div "Hi {{first_name}}! I understand you're expecting a $500 credit on your August r…" at bounding box center [878, 712] width 788 height 67
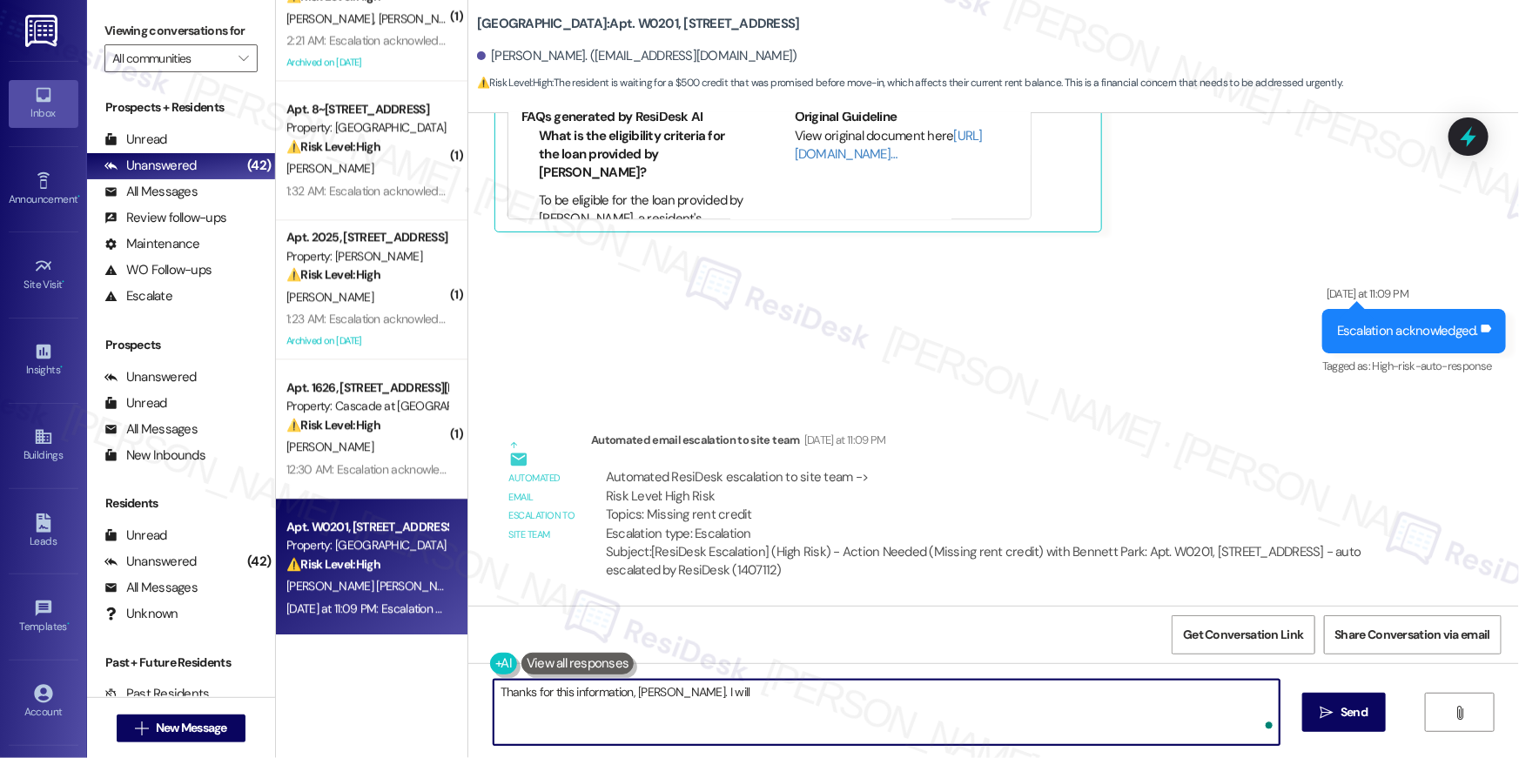
type textarea "Thanks for this information, Jaslin. I will"
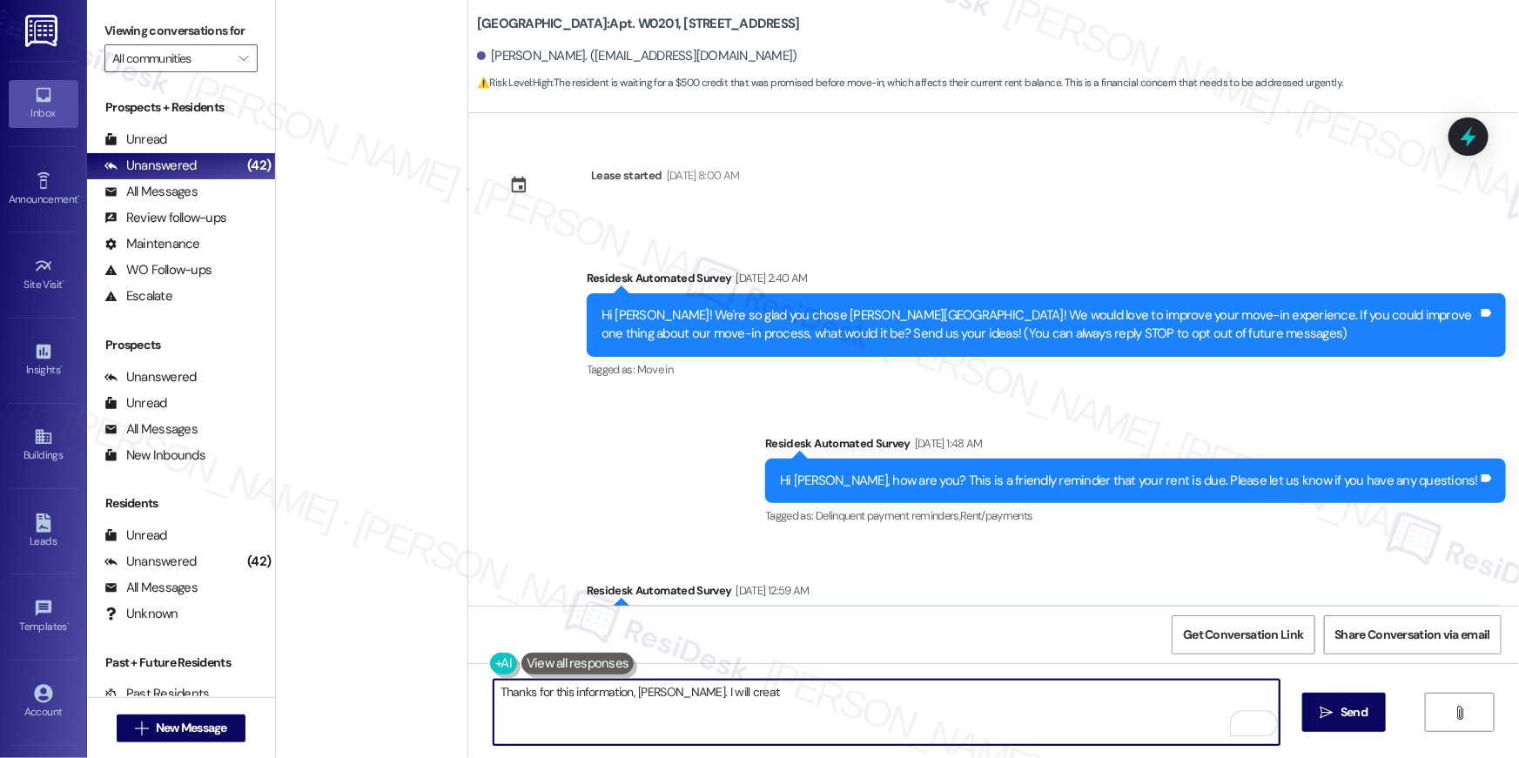
scroll to position [1789, 0]
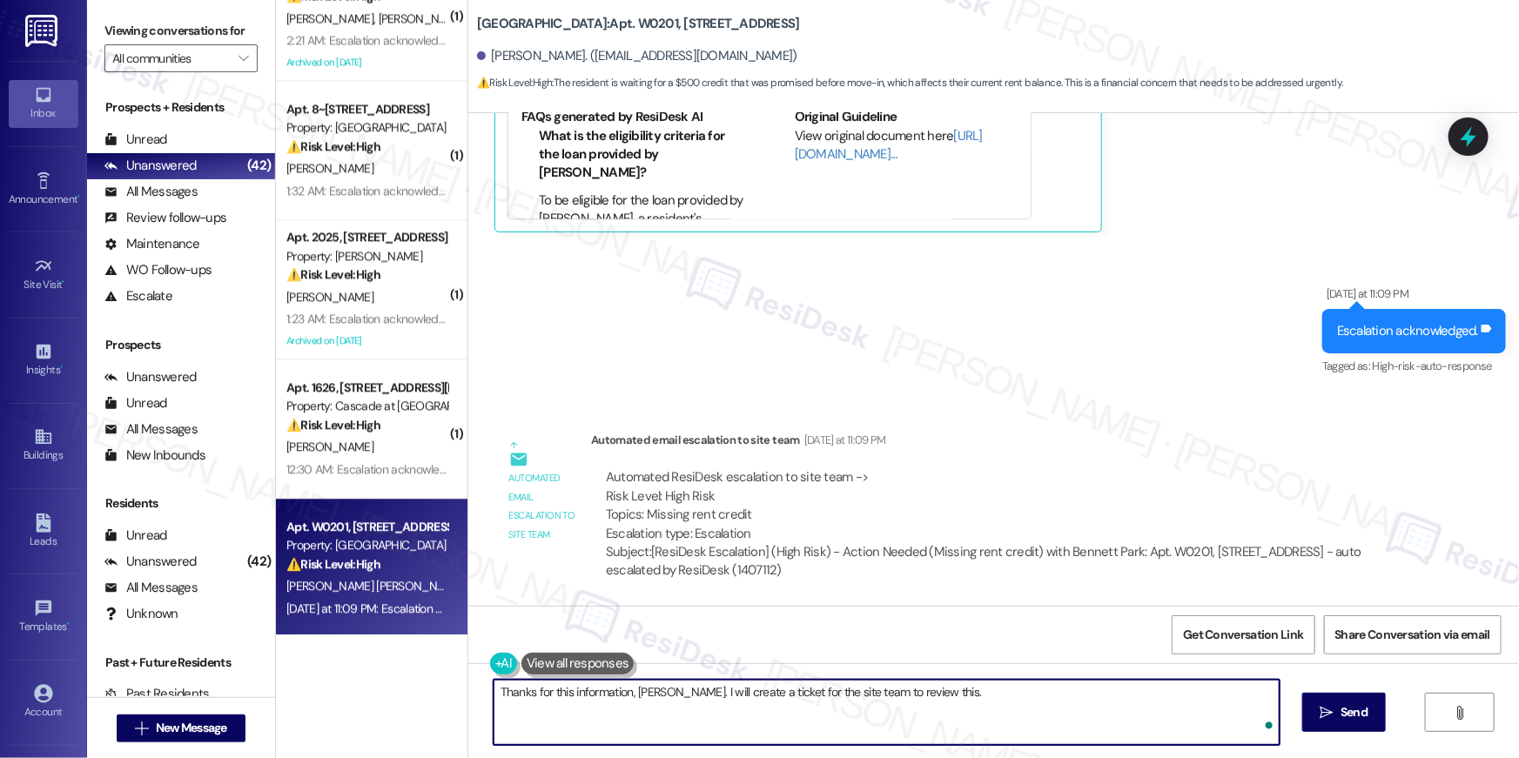
type textarea "Thanks for this information, Jaslin. I will create a ticket for the site team t…"
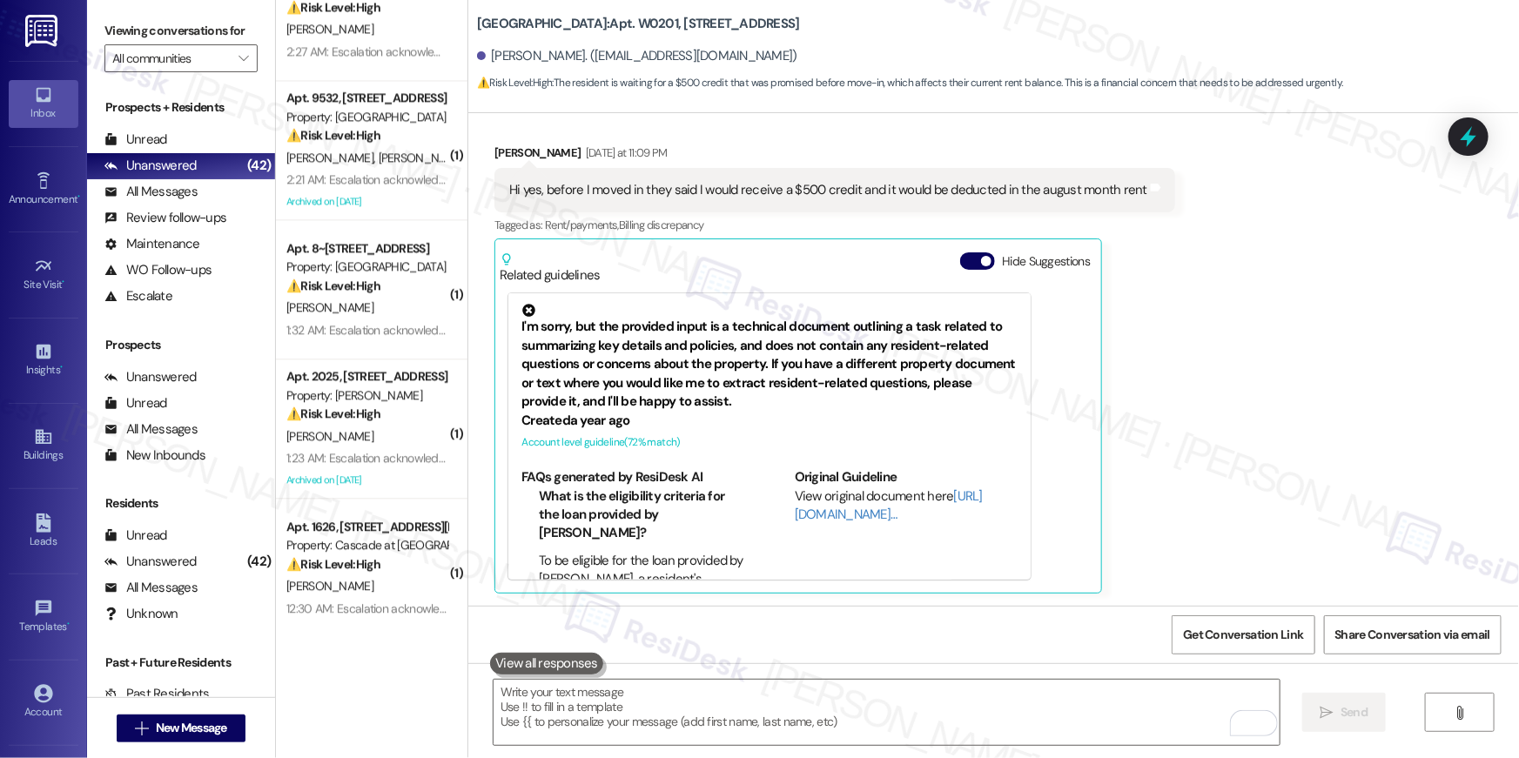
drag, startPoint x: 1182, startPoint y: 370, endPoint x: 1200, endPoint y: 368, distance: 18.4
click at [1183, 370] on div "Received via SMS Jaslin Madrigal Castro Yesterday at 11:09 PM Hi yes, before I …" at bounding box center [993, 355] width 1051 height 502
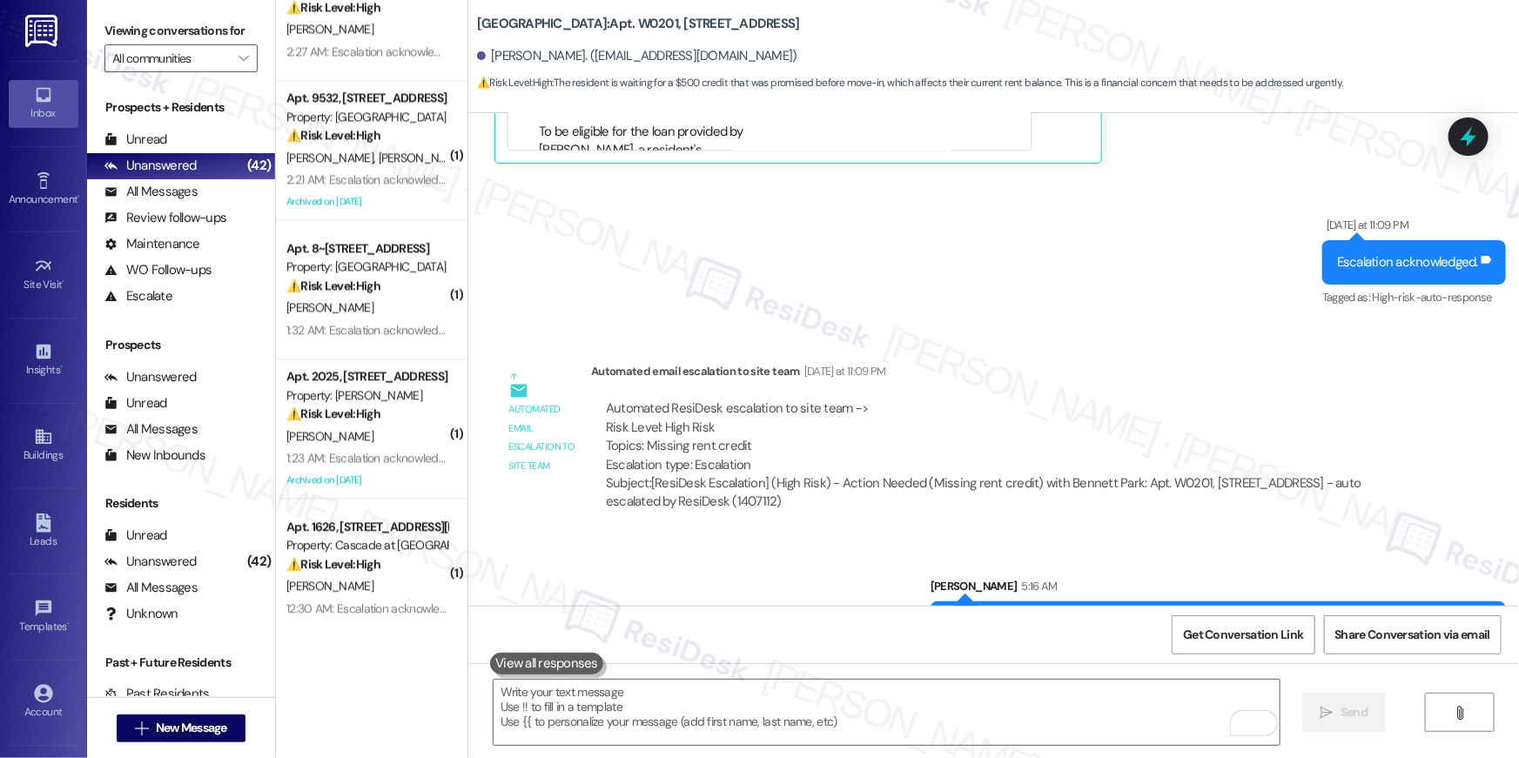
scroll to position [1911, 0]
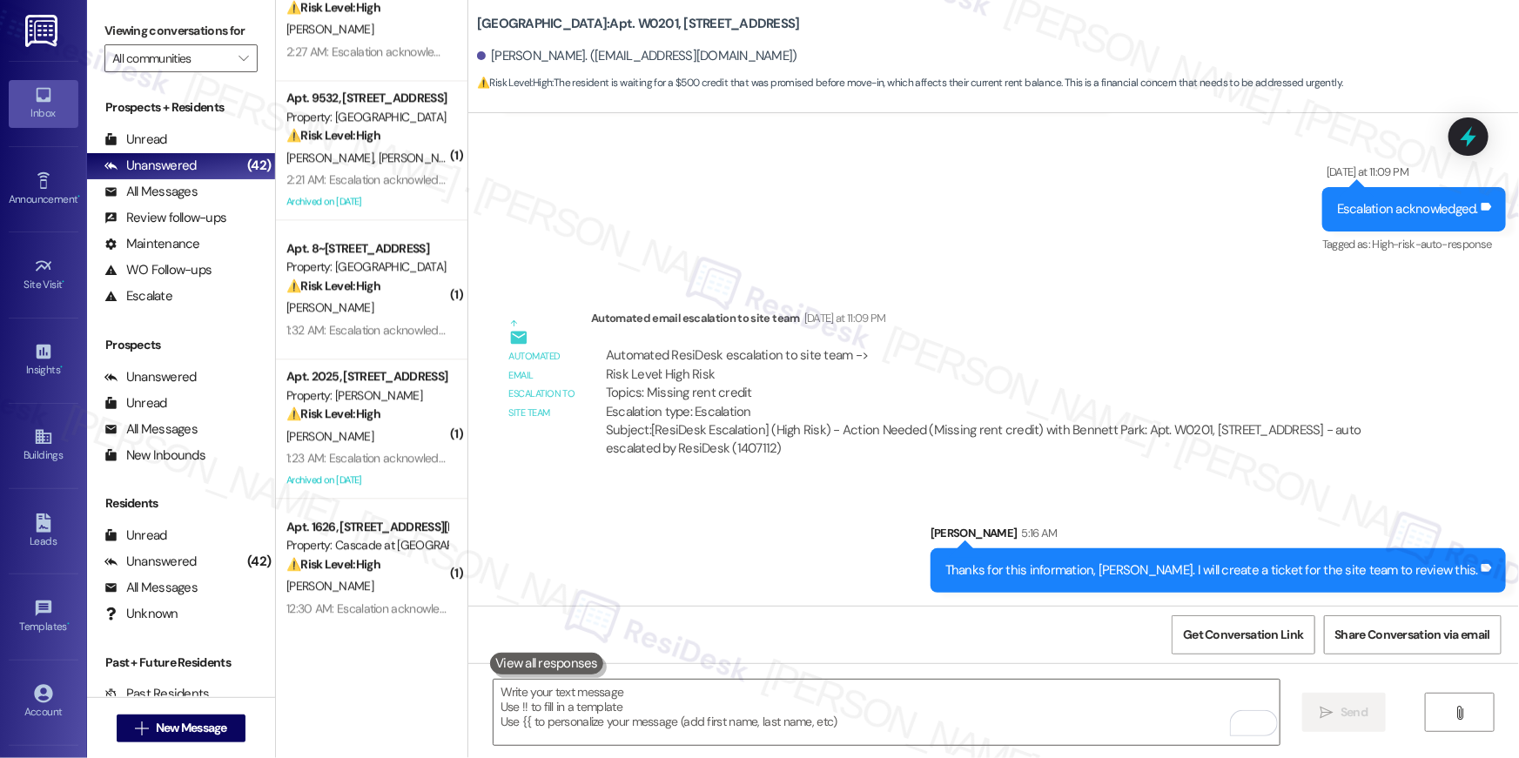
click at [1060, 651] on div "Get Conversation Link Share Conversation via email" at bounding box center [993, 634] width 1051 height 57
click at [1052, 708] on textarea "To enrich screen reader interactions, please activate Accessibility in Grammarl…" at bounding box center [887, 712] width 786 height 65
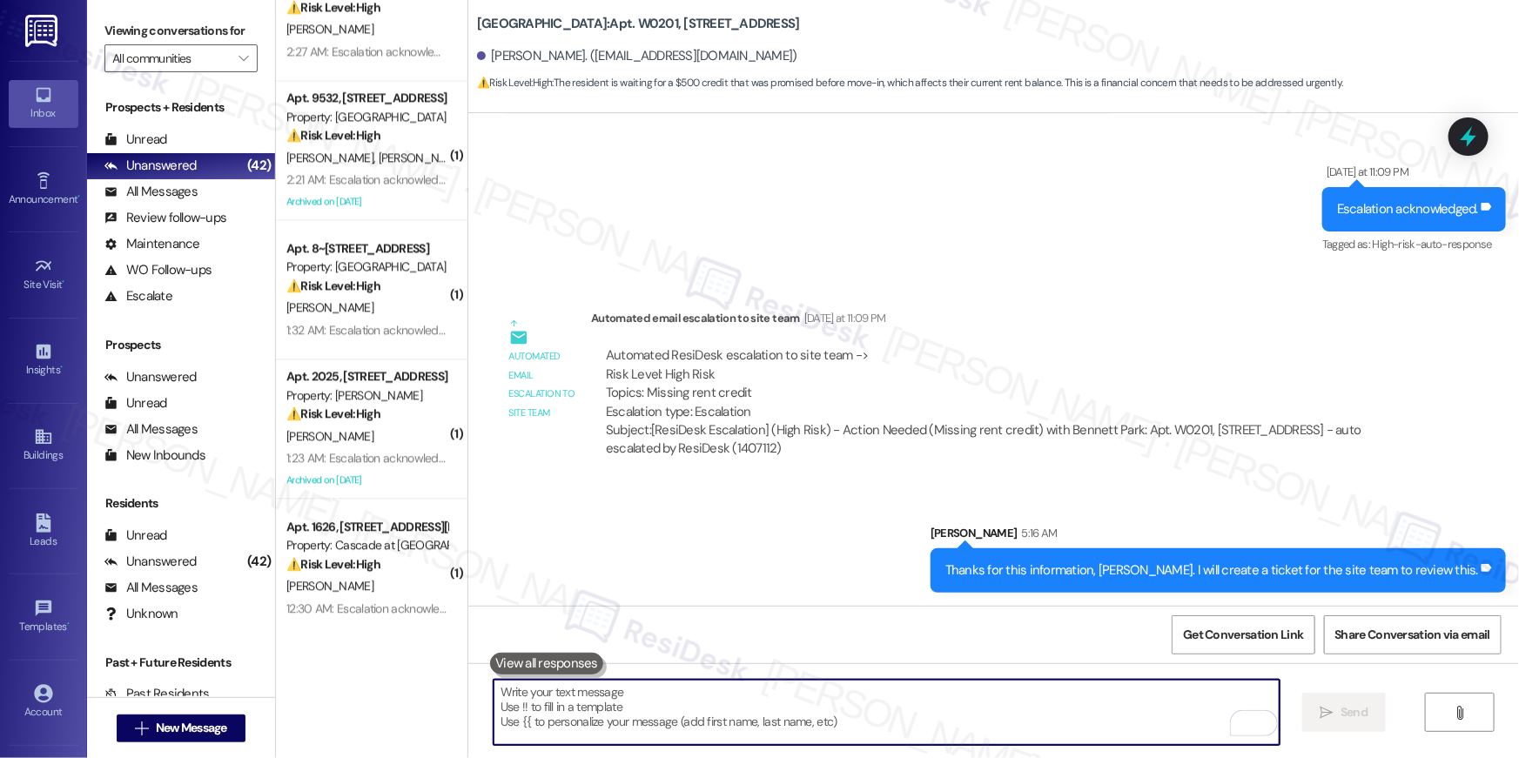
click at [1076, 692] on textarea "To enrich screen reader interactions, please activate Accessibility in Grammarl…" at bounding box center [887, 712] width 786 height 65
click at [1070, 690] on textarea "To enrich screen reader interactions, please activate Accessibility in Grammarl…" at bounding box center [887, 712] width 786 height 65
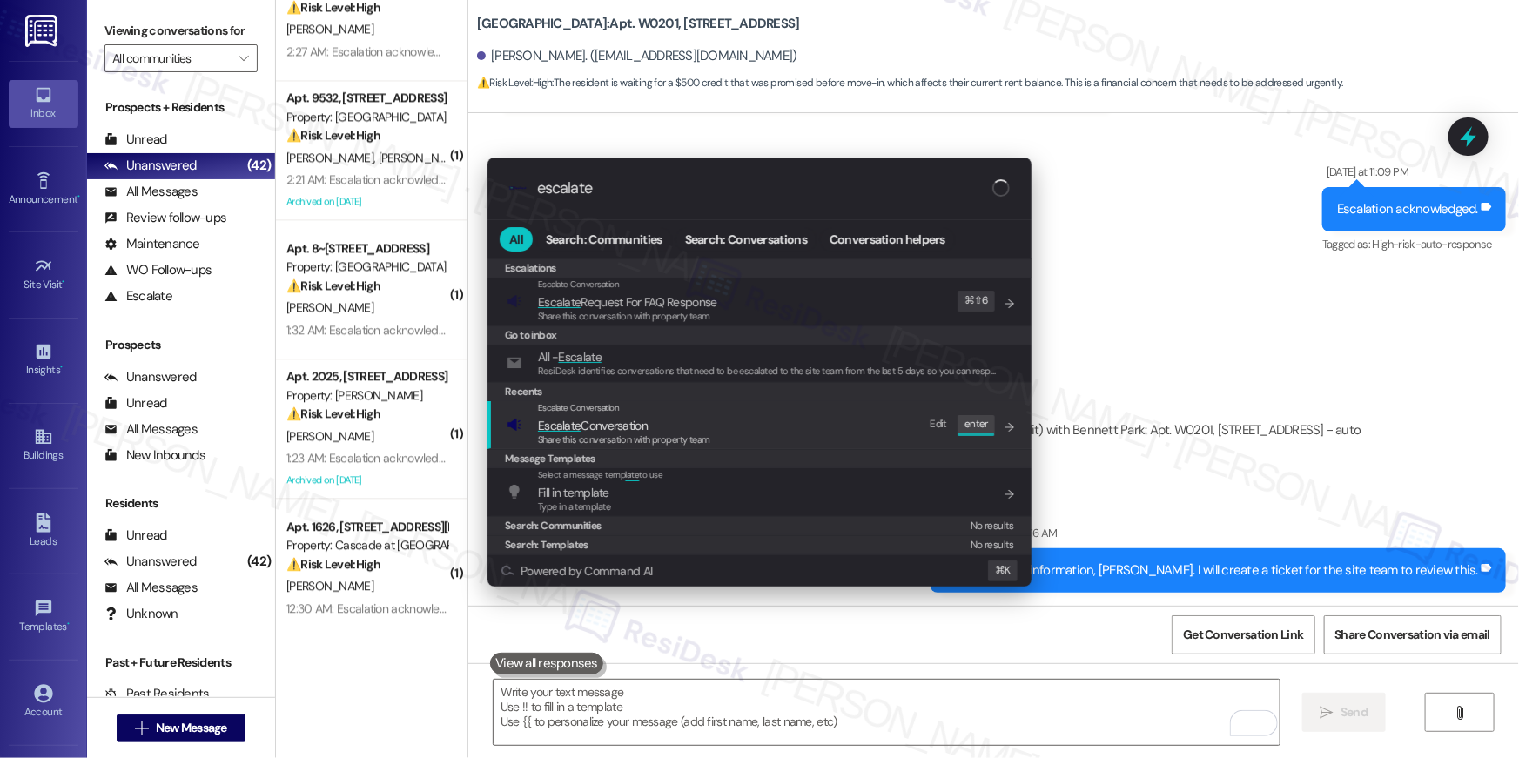
type input "escalate"
click at [648, 425] on span "Escalate Conversation" at bounding box center [593, 426] width 110 height 16
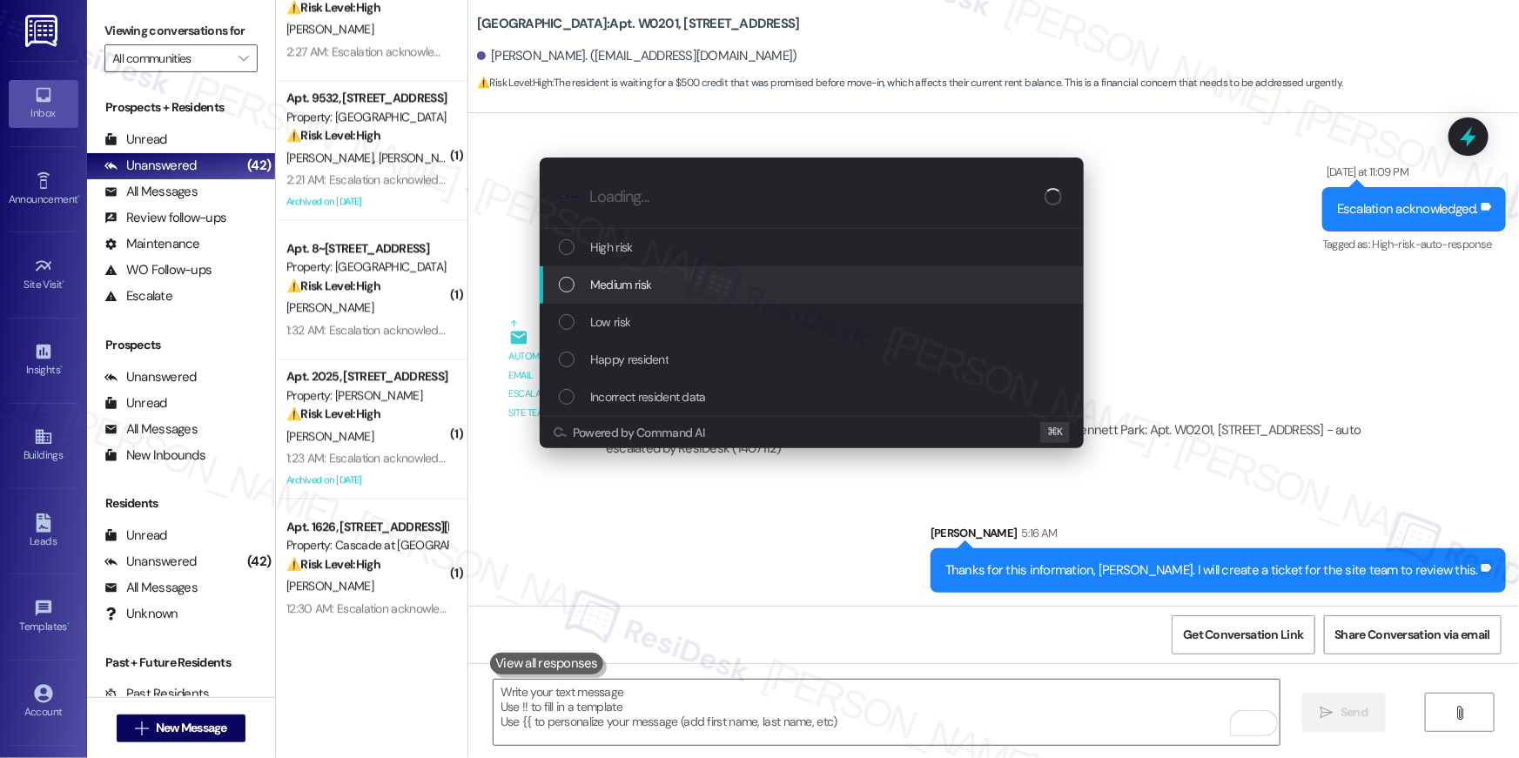
click at [639, 285] on span "Medium risk" at bounding box center [620, 284] width 61 height 19
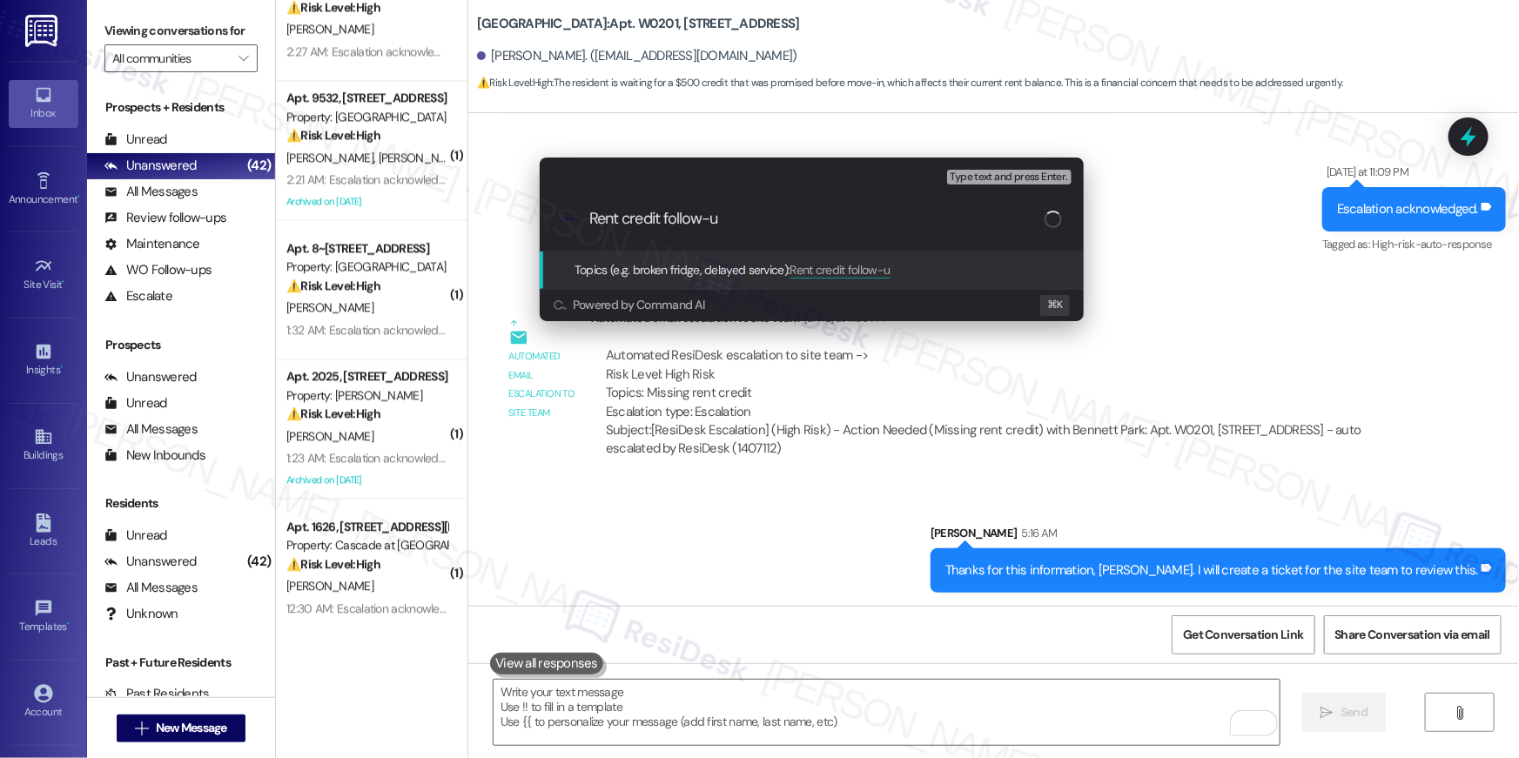
type input "Rent credit follow-up"
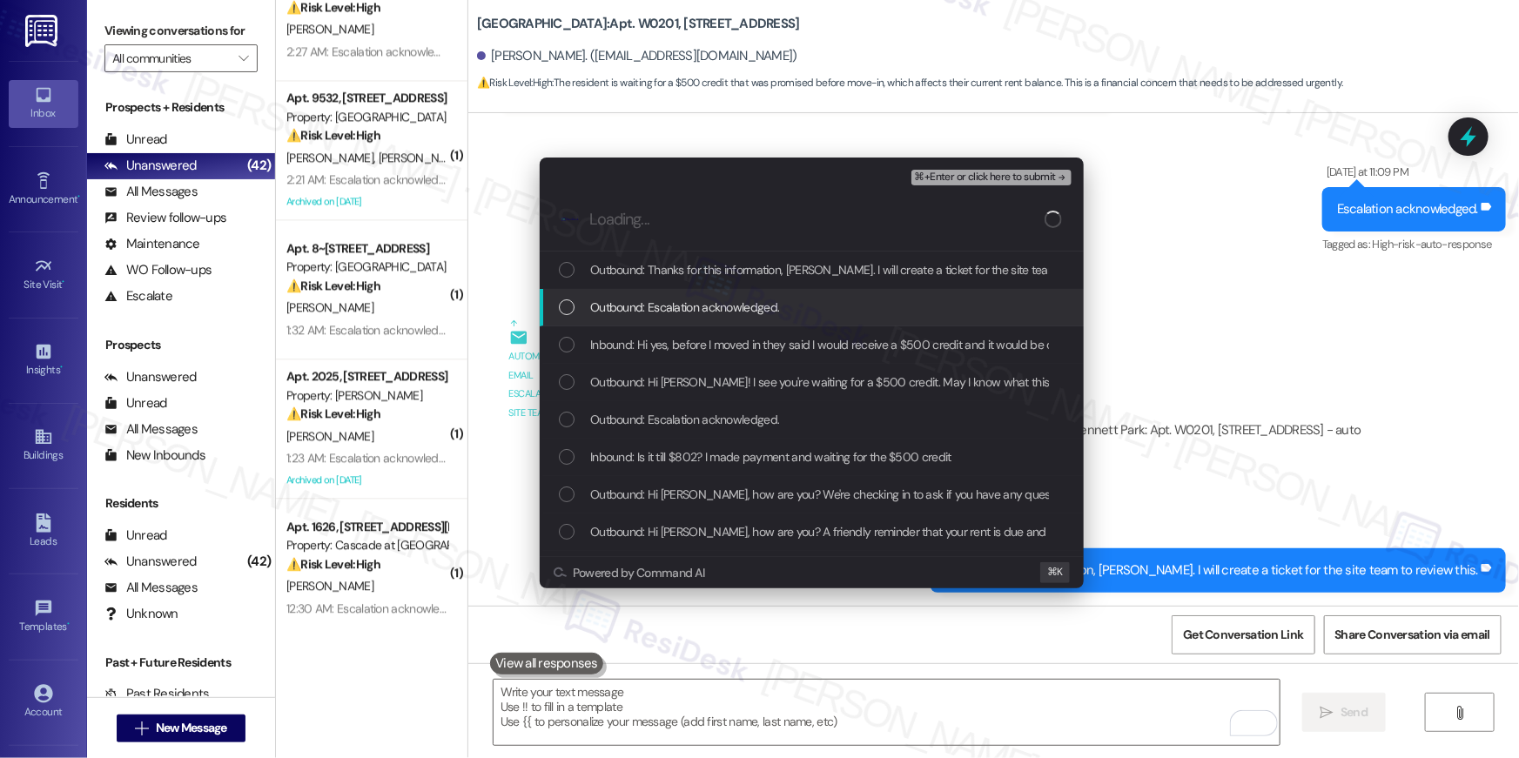
drag, startPoint x: 687, startPoint y: 284, endPoint x: 683, endPoint y: 301, distance: 17.9
click at [683, 291] on div "Outbound: Thanks for this information, Jaslin. I will create a ticket for the s…" at bounding box center [812, 439] width 544 height 374
click at [679, 319] on div "Outbound: Escalation acknowledged." at bounding box center [812, 307] width 544 height 37
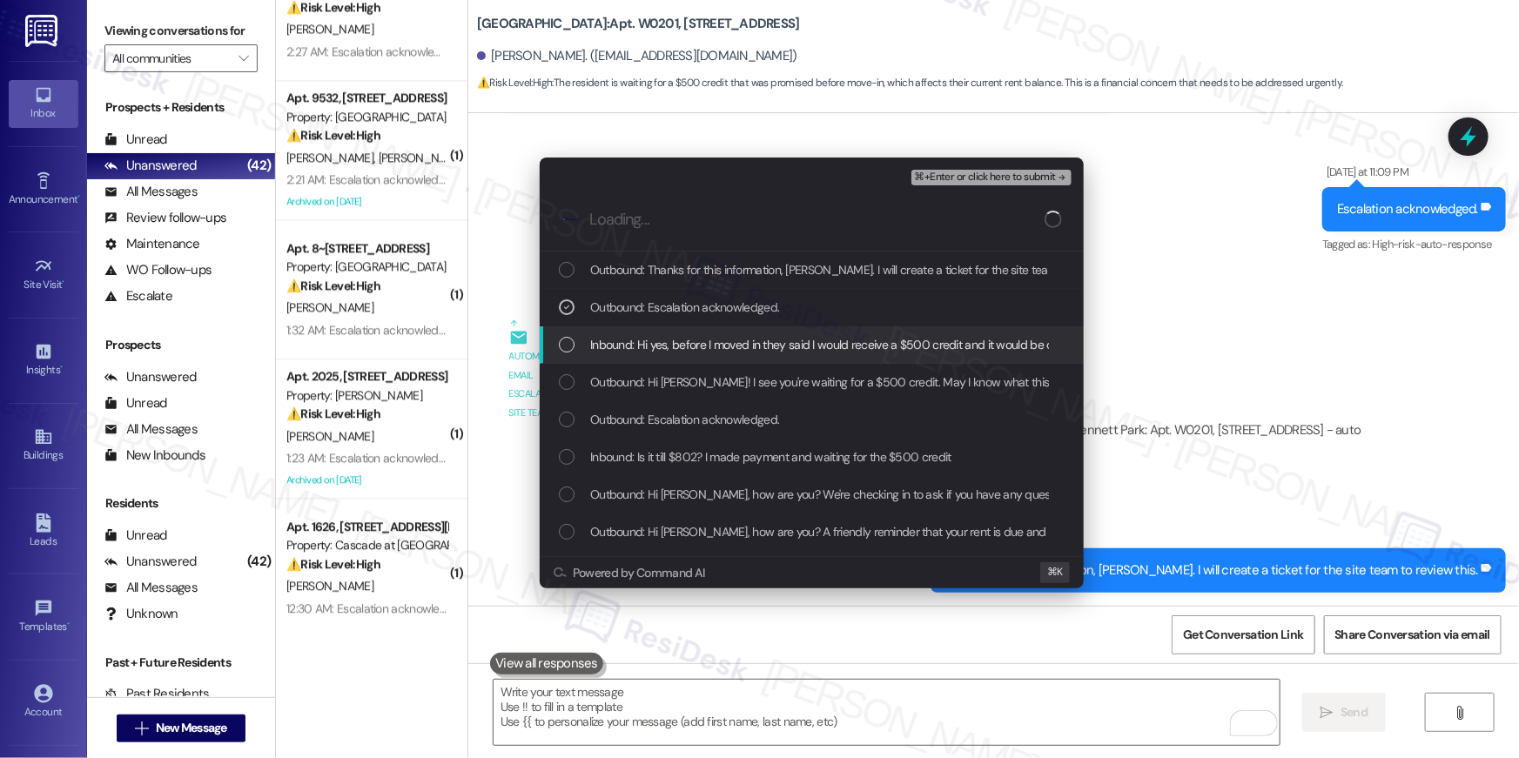
drag, startPoint x: 688, startPoint y: 350, endPoint x: 692, endPoint y: 387, distance: 37.7
click at [688, 351] on span "Inbound: Hi yes, before I moved in they said I would receive a $500 credit and …" at bounding box center [907, 344] width 634 height 19
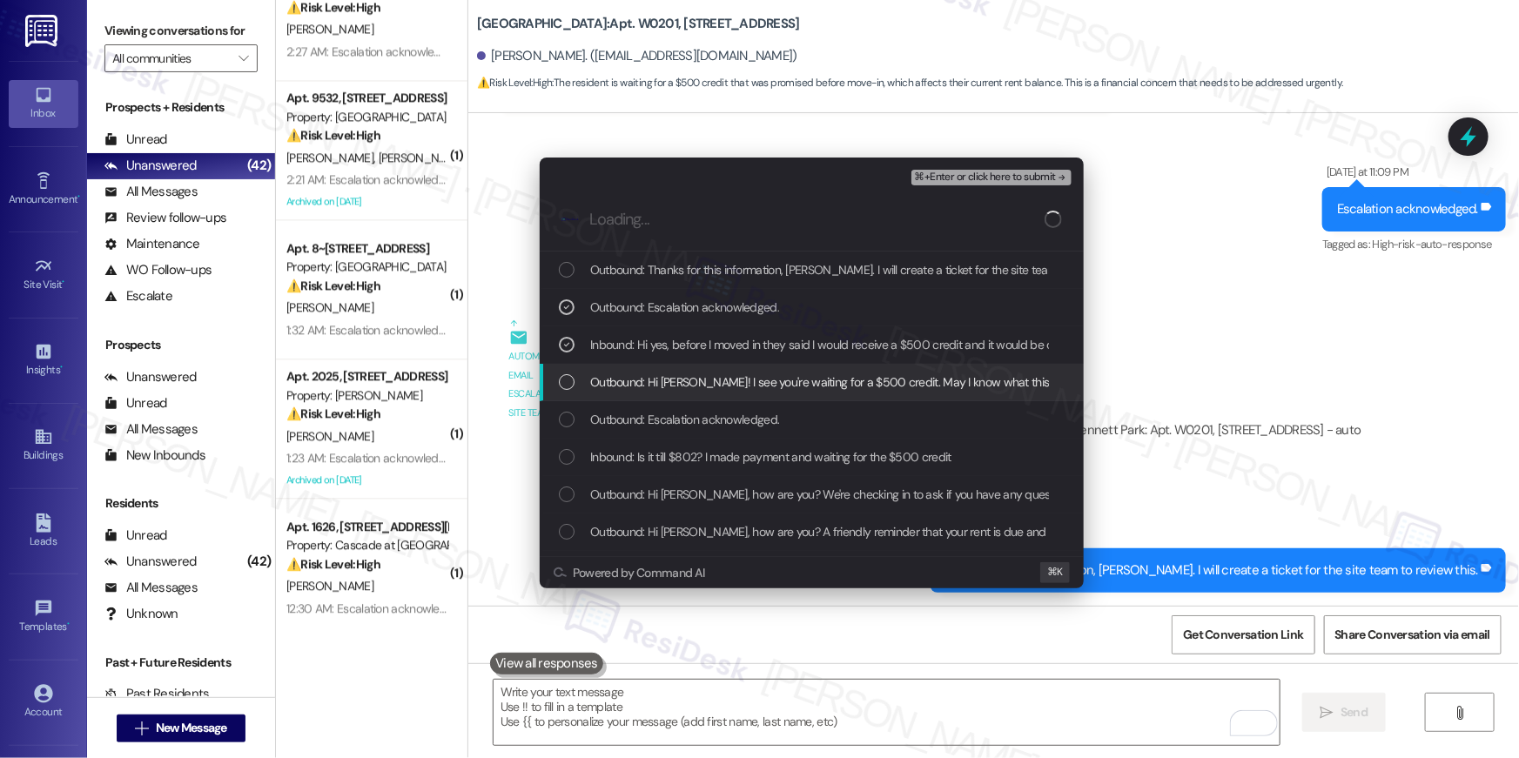
drag, startPoint x: 692, startPoint y: 388, endPoint x: 691, endPoint y: 431, distance: 42.7
click at [693, 390] on span "Outbound: Hi Jaslin! I see you're waiting for a $500 credit. May I know what th…" at bounding box center [940, 382] width 700 height 19
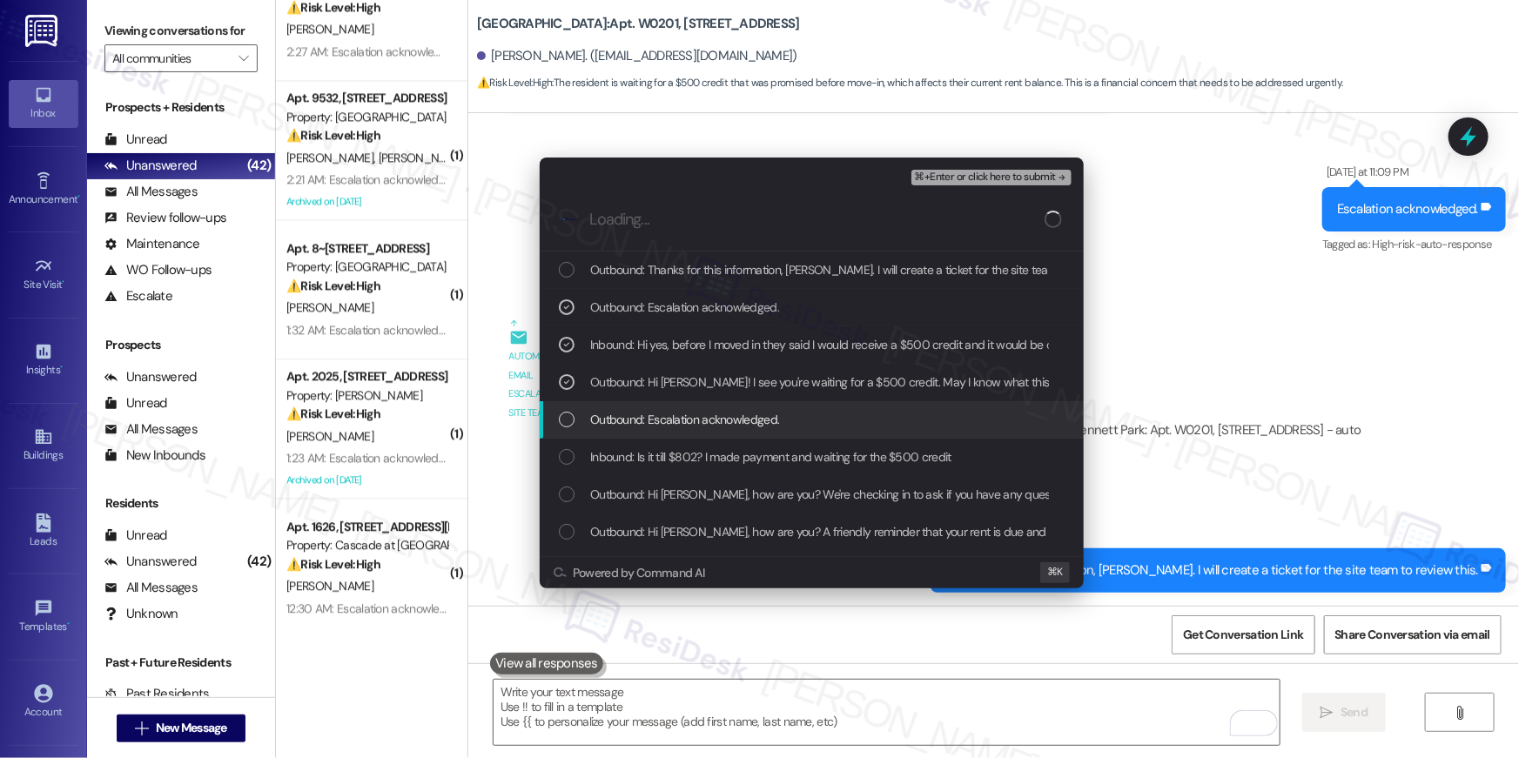
drag, startPoint x: 691, startPoint y: 431, endPoint x: 692, endPoint y: 454, distance: 23.5
click at [691, 431] on div "Outbound: Escalation acknowledged." at bounding box center [812, 419] width 544 height 37
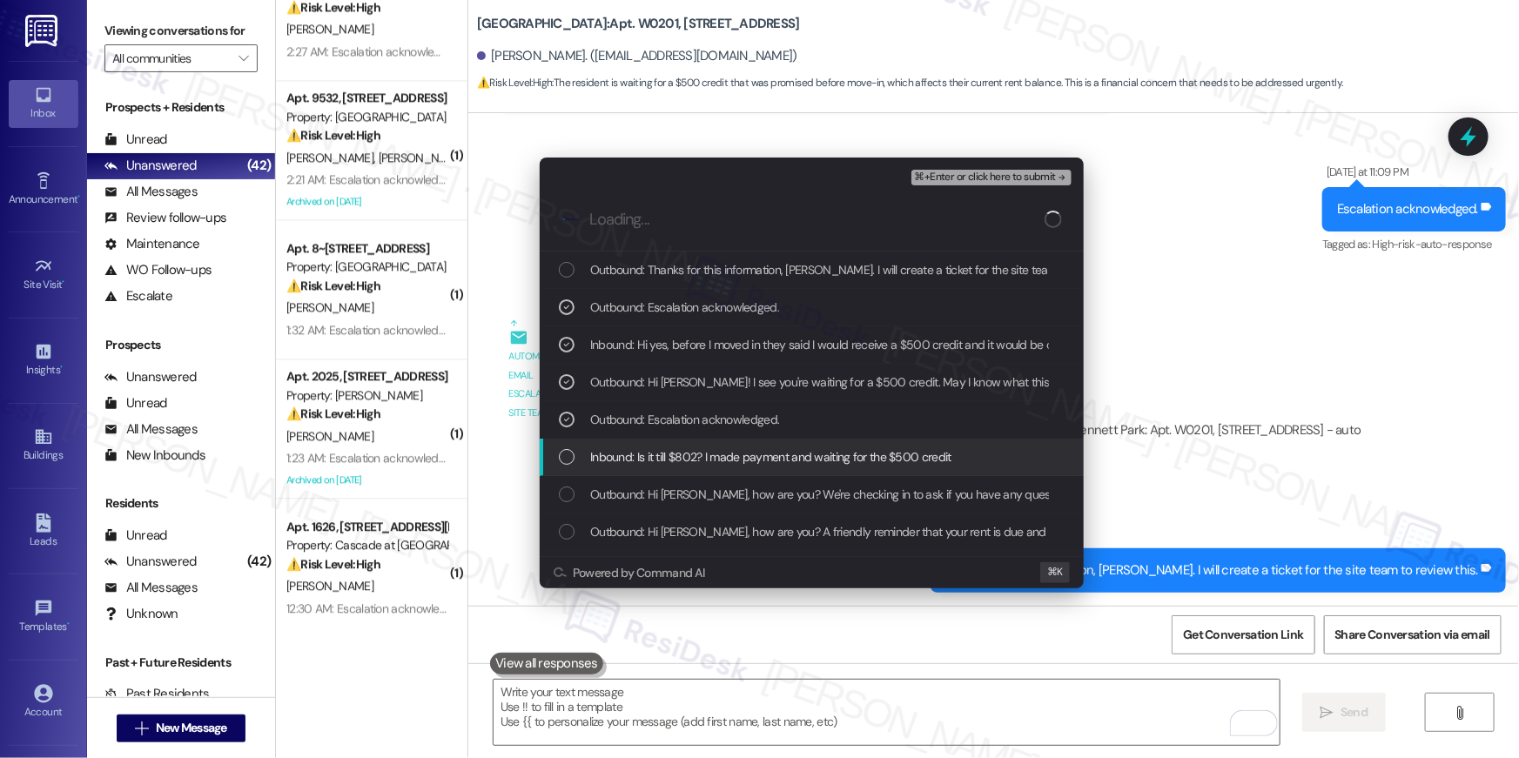
drag, startPoint x: 692, startPoint y: 455, endPoint x: 705, endPoint y: 451, distance: 13.8
click at [693, 454] on span "Inbound: Is it till $802? I made payment and waiting for the $500 credit" at bounding box center [770, 456] width 361 height 19
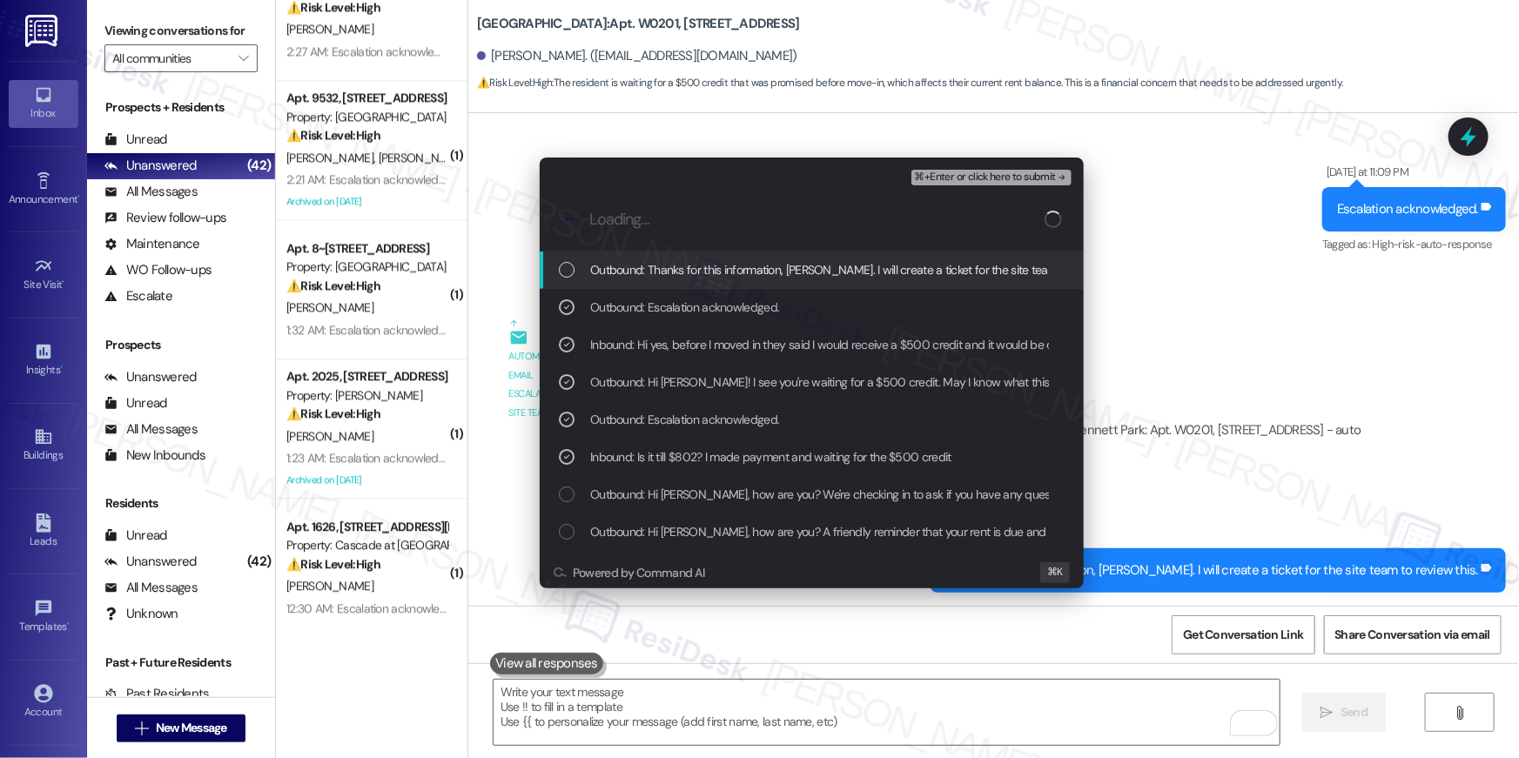
click at [965, 179] on span "⌘+Enter or click here to submit" at bounding box center [985, 177] width 141 height 12
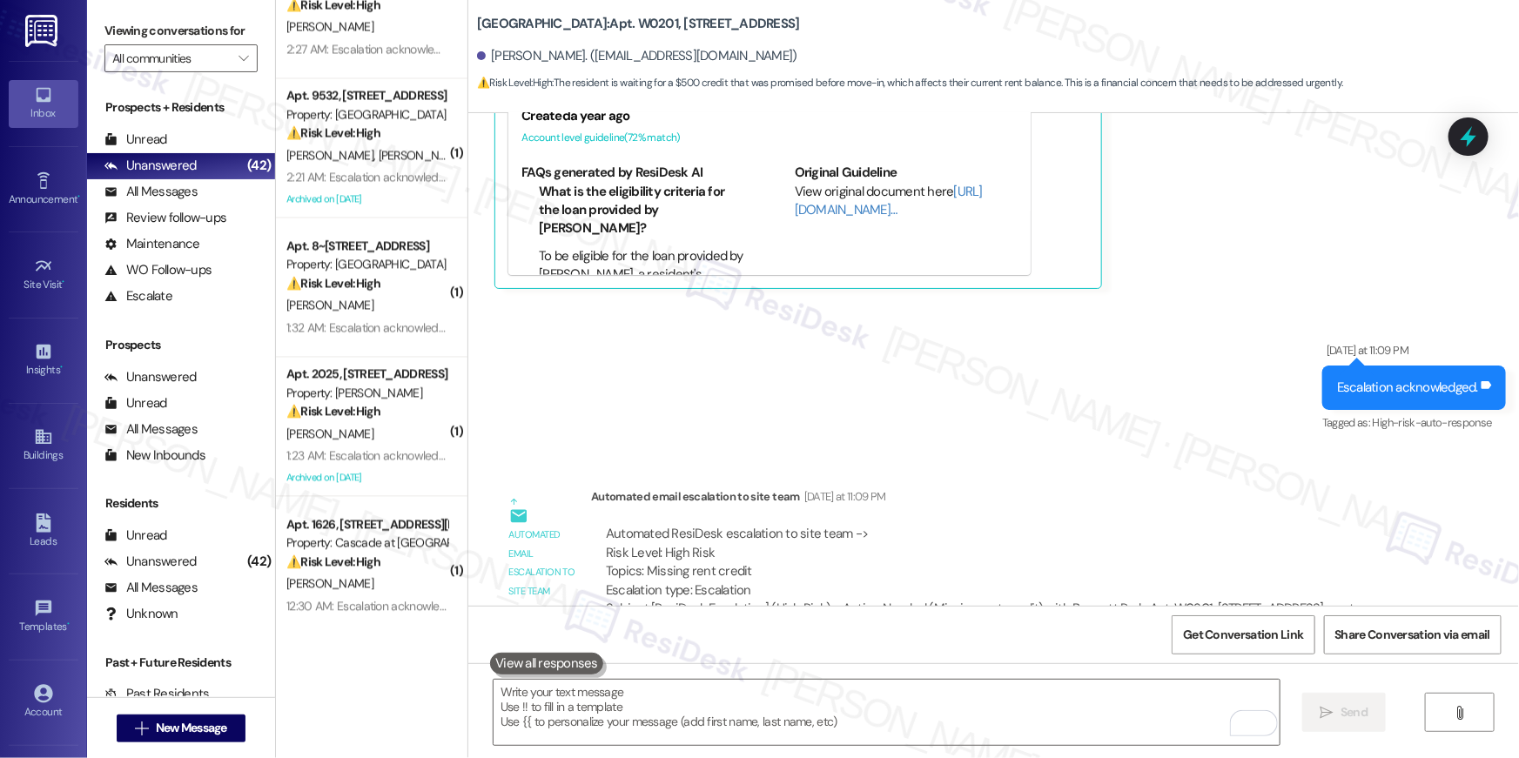
scroll to position [1936, 0]
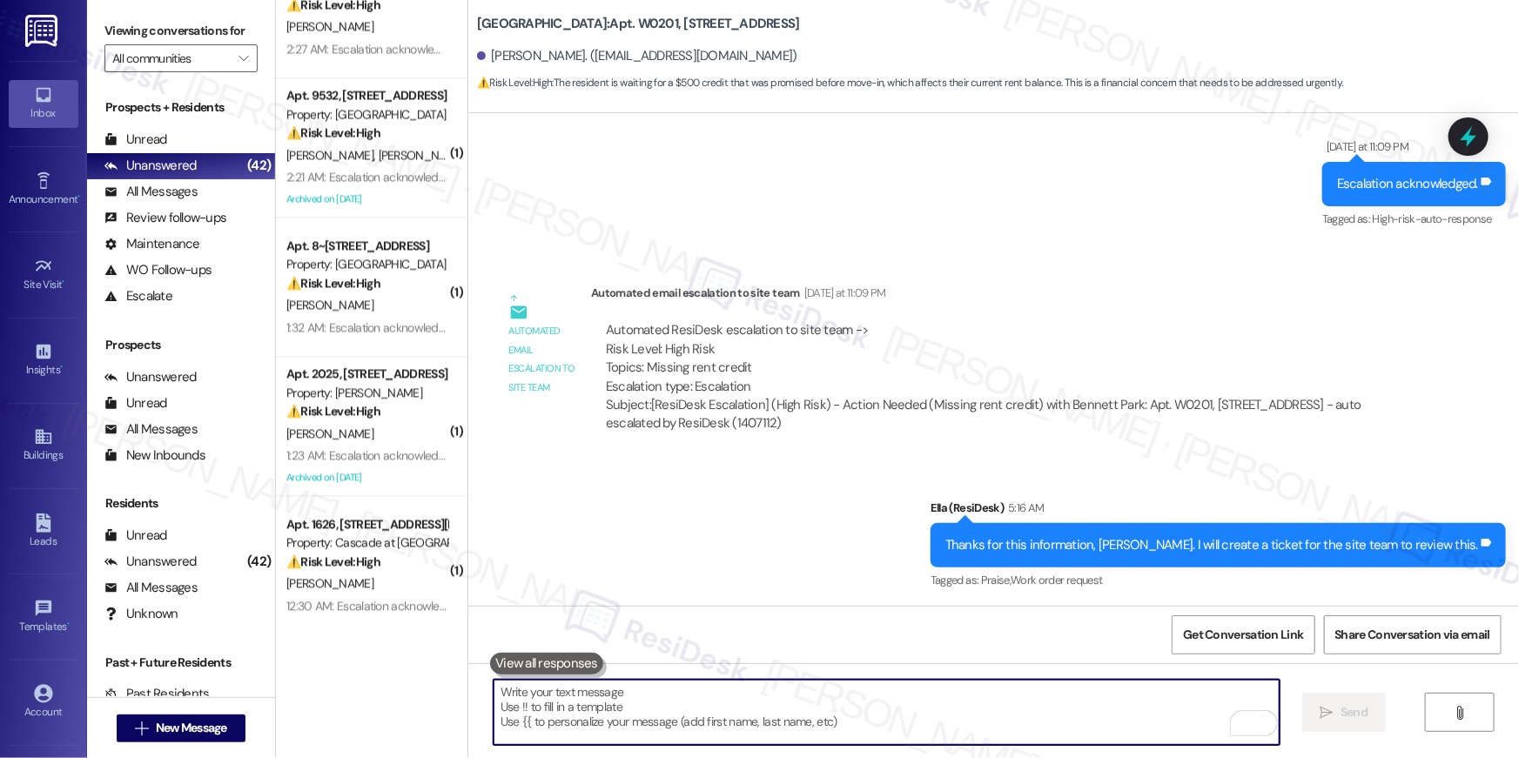
click at [1095, 703] on textarea "To enrich screen reader interactions, please activate Accessibility in Grammarl…" at bounding box center [887, 712] width 786 height 65
click at [1096, 702] on textarea "To enrich screen reader interactions, please activate Accessibility in Grammarl…" at bounding box center [887, 712] width 786 height 65
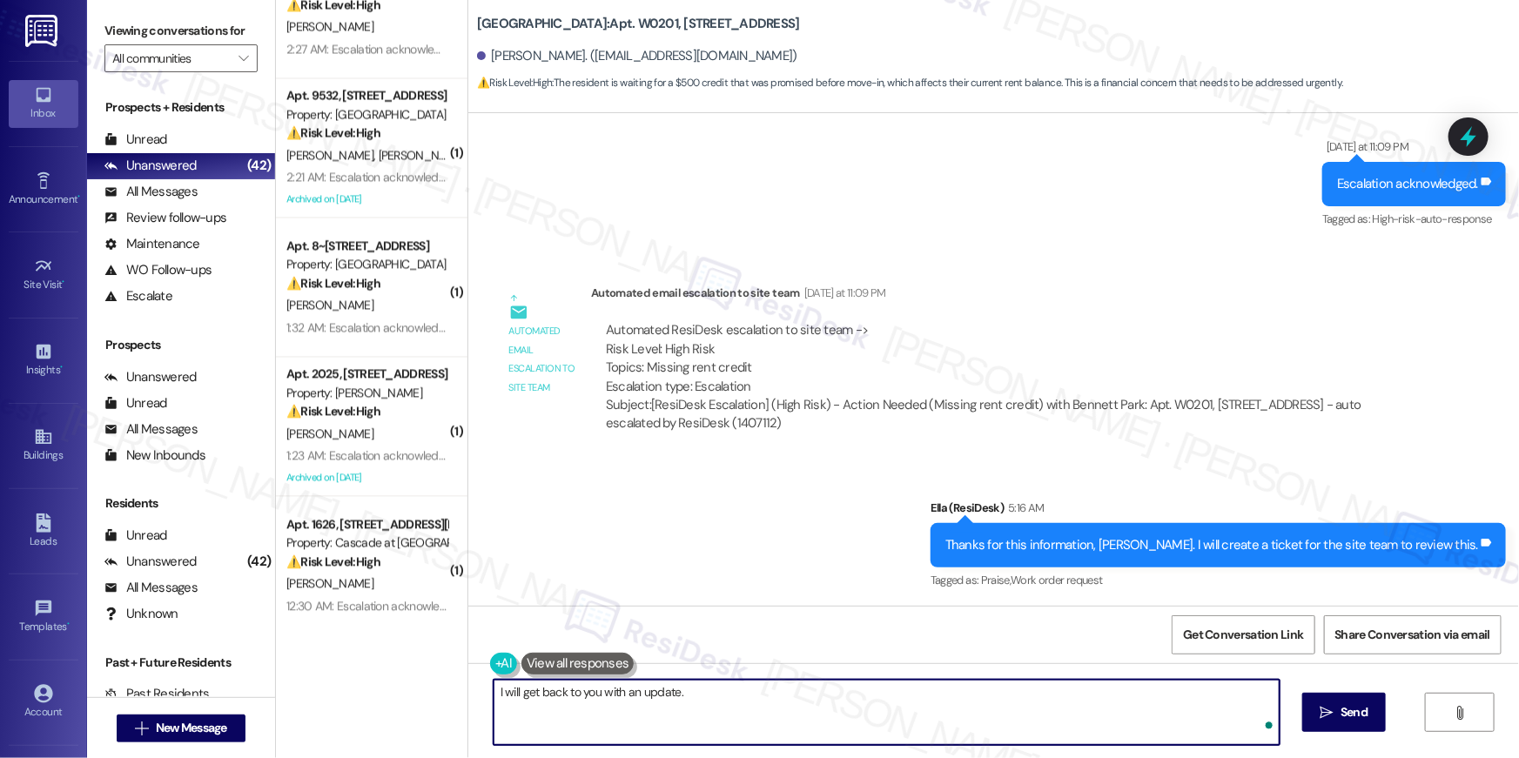
type textarea "I will get back to you with an update."
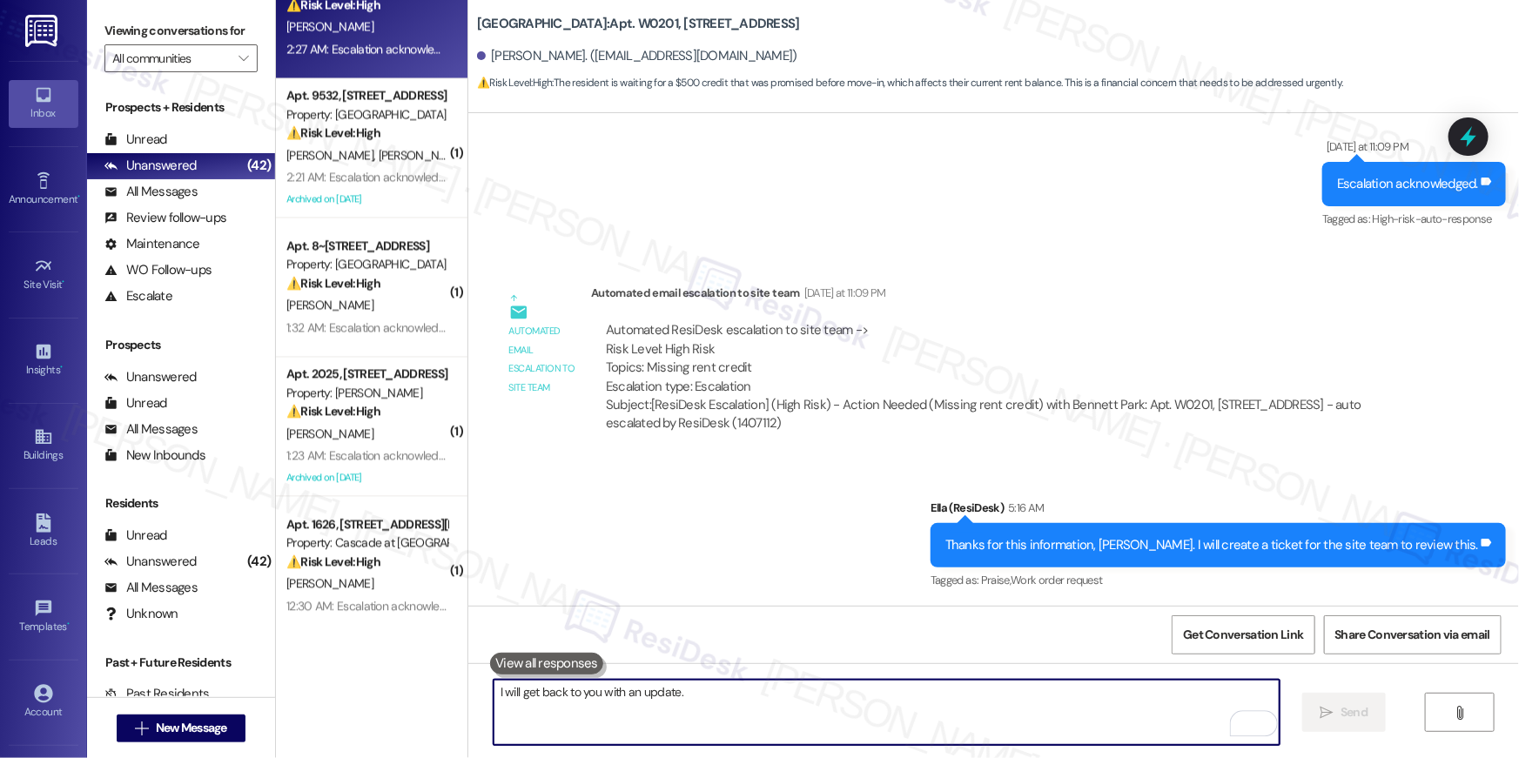
scroll to position [1428, 0]
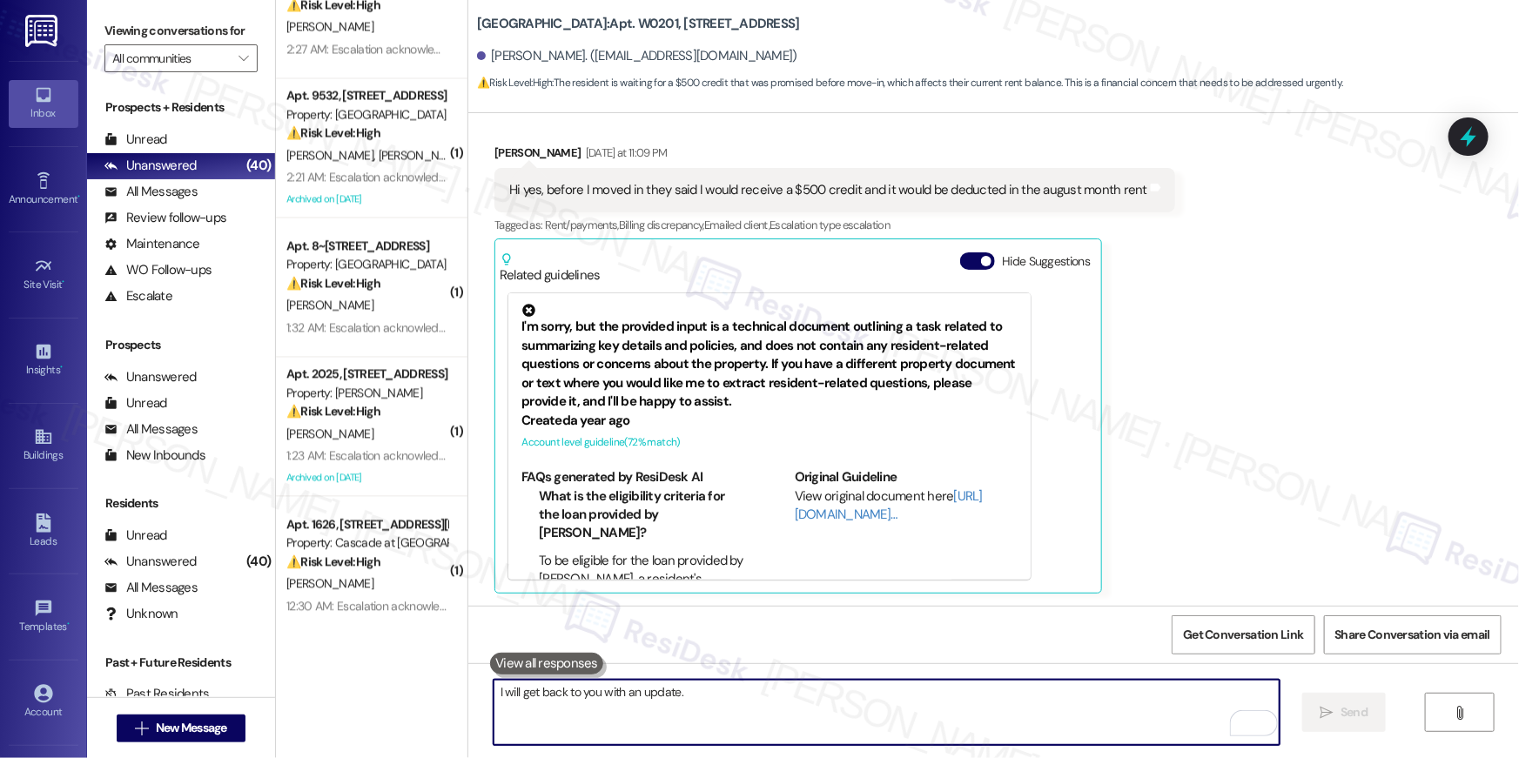
drag, startPoint x: 1177, startPoint y: 299, endPoint x: 1207, endPoint y: 306, distance: 30.6
click at [1189, 302] on div "Received via SMS Jaslin Madrigal Castro Yesterday at 11:09 PM Hi yes, before I …" at bounding box center [993, 355] width 1051 height 502
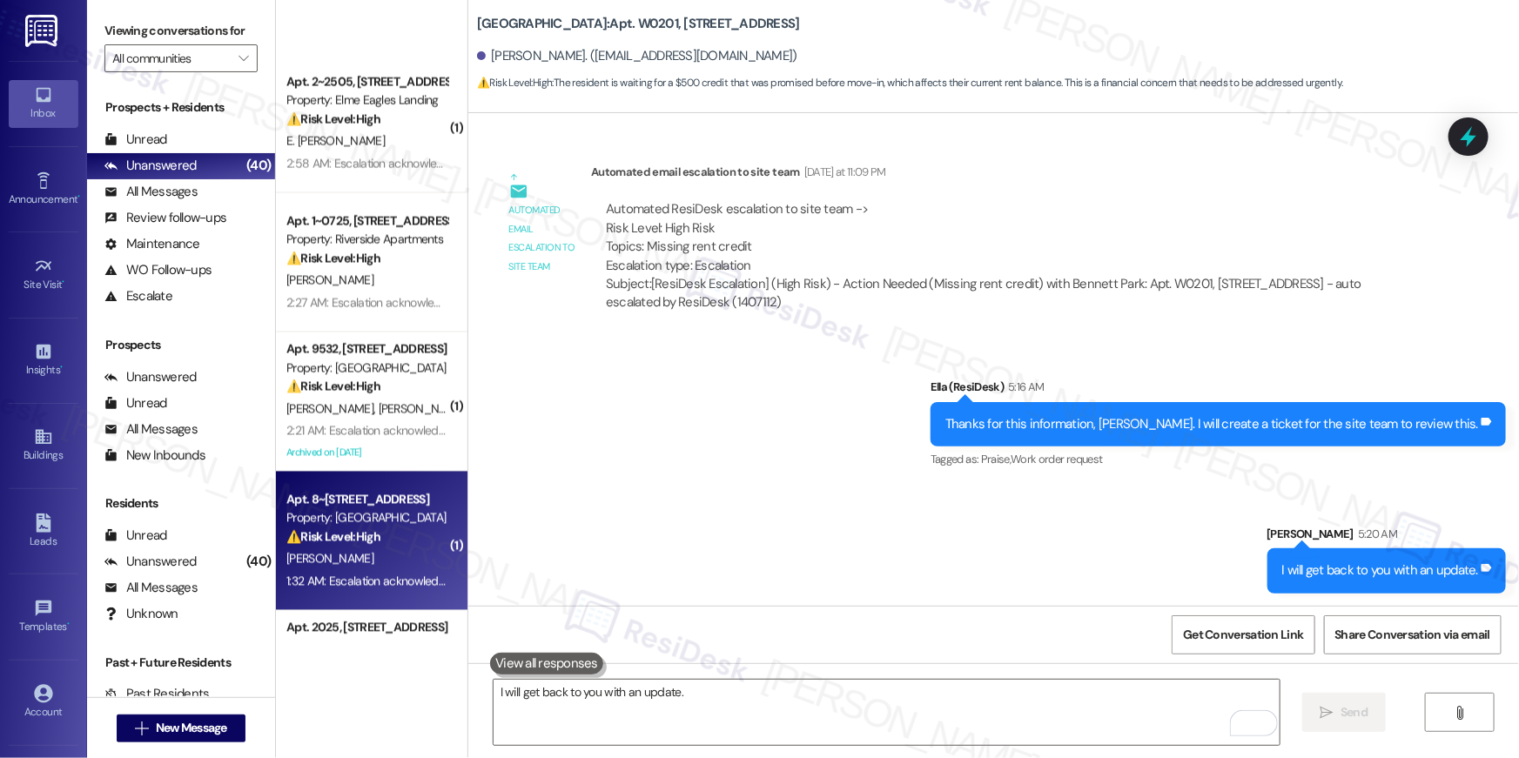
scroll to position [5075, 0]
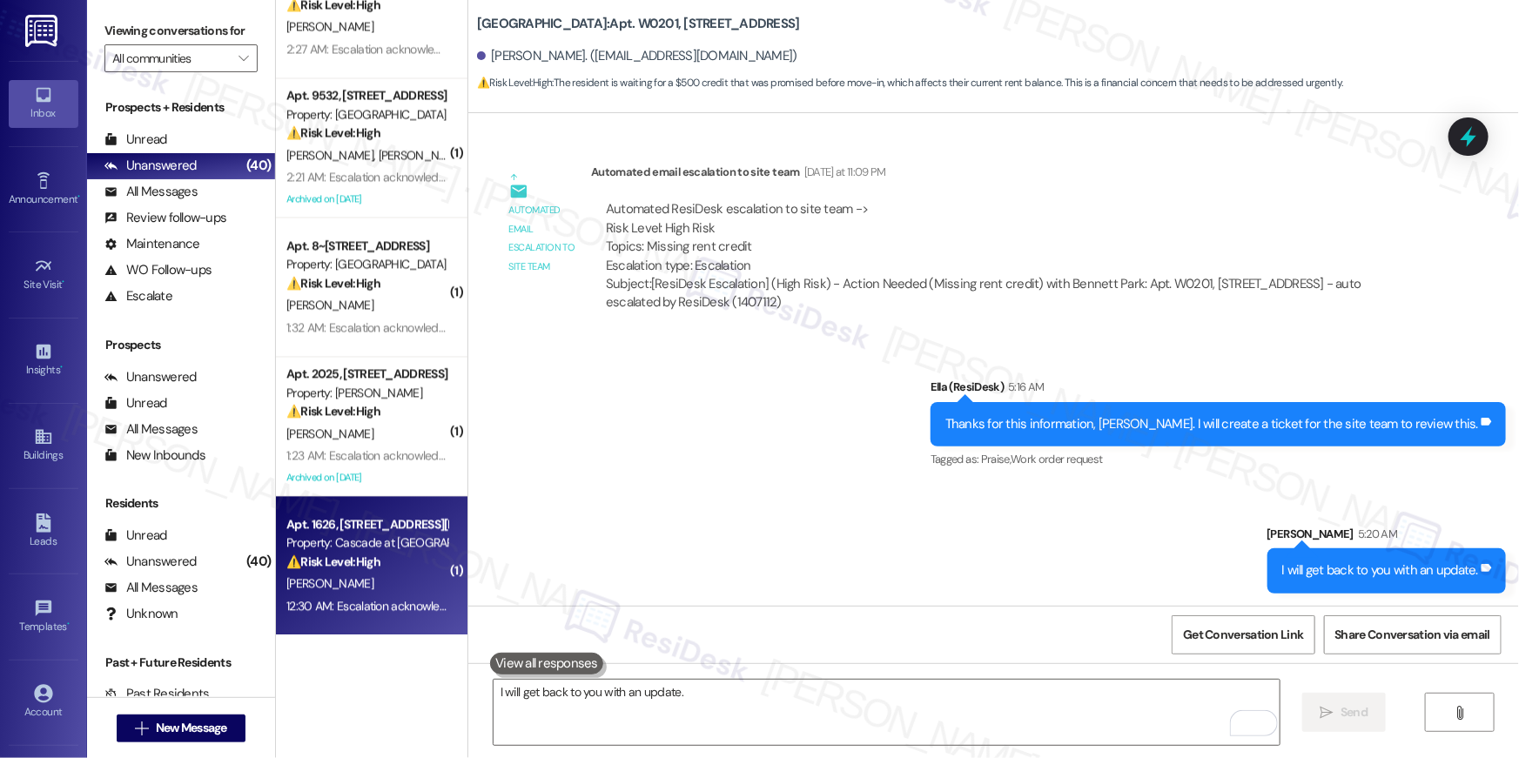
click at [383, 595] on div "12:30 AM: Escalation acknowledged. 12:30 AM: Escalation acknowledged." at bounding box center [367, 606] width 165 height 22
click at [386, 595] on div "12:30 AM: Escalation acknowledged. 12:30 AM: Escalation acknowledged." at bounding box center [367, 606] width 165 height 22
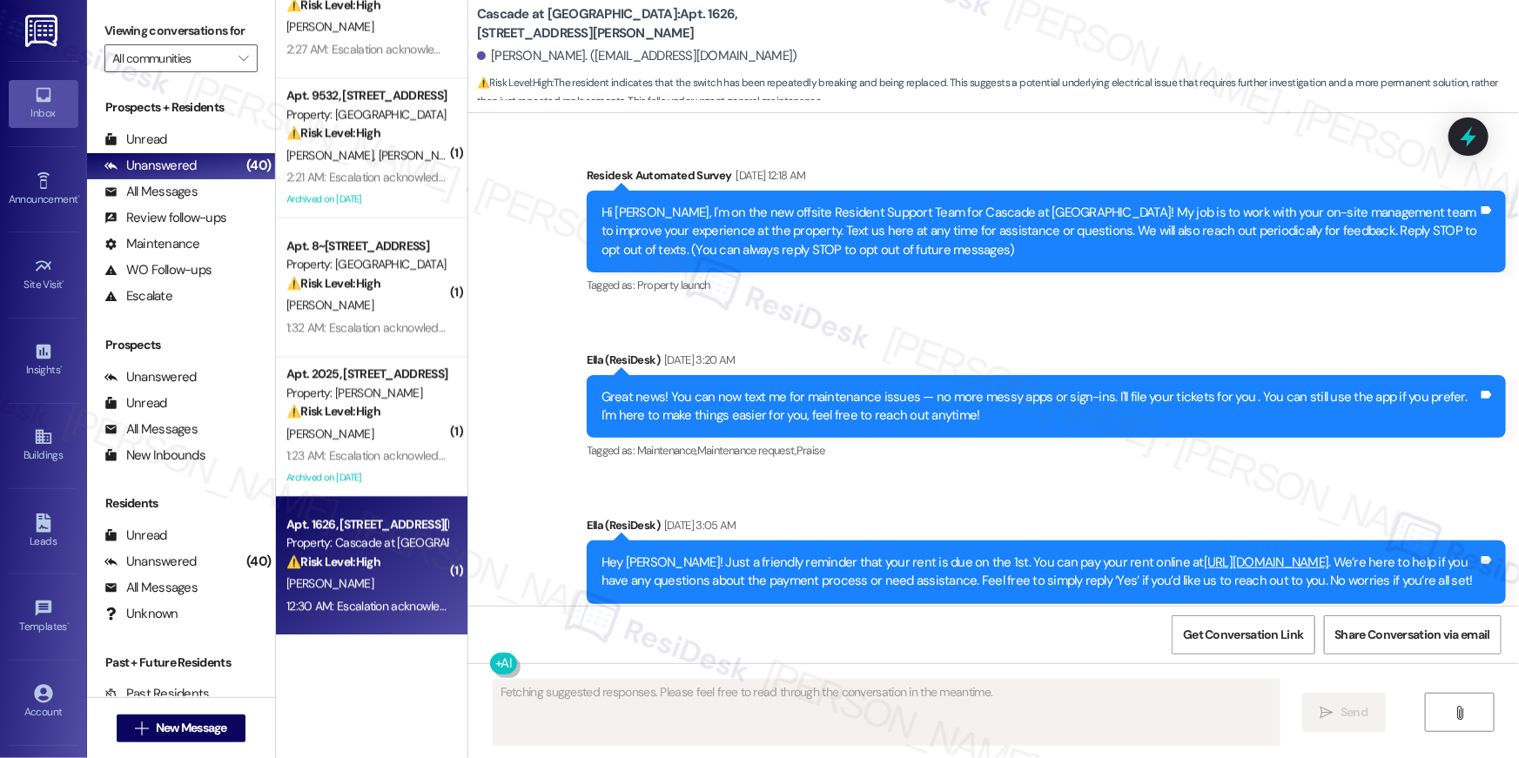
scroll to position [8201, 0]
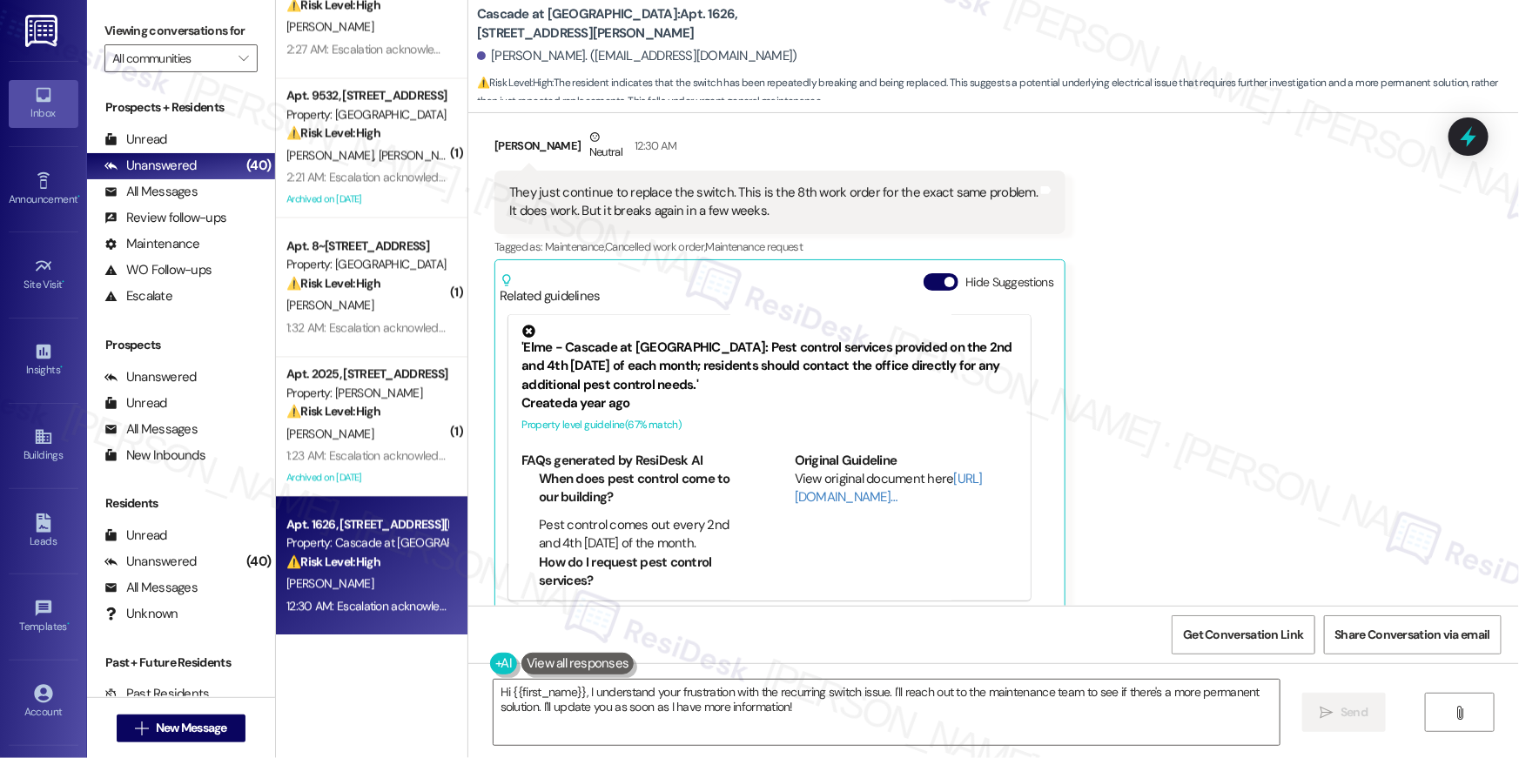
click at [1190, 305] on div "Received via SMS Esther Whittemore Neutral 12:30 AM They just continue to repla…" at bounding box center [993, 358] width 1051 height 539
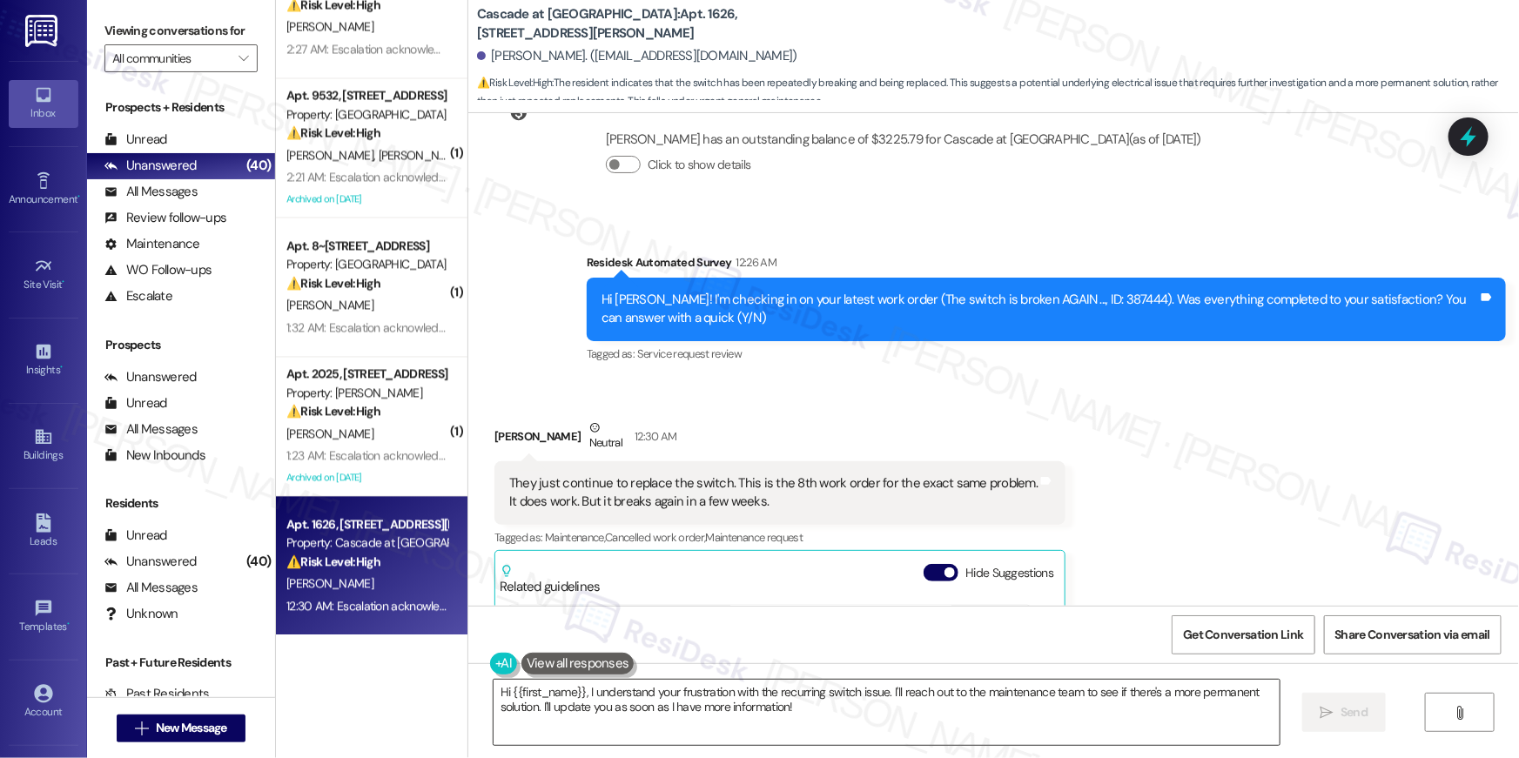
click at [713, 694] on textarea "Hi {{first_name}}, I understand your frustration with the recurring switch issu…" at bounding box center [887, 712] width 786 height 65
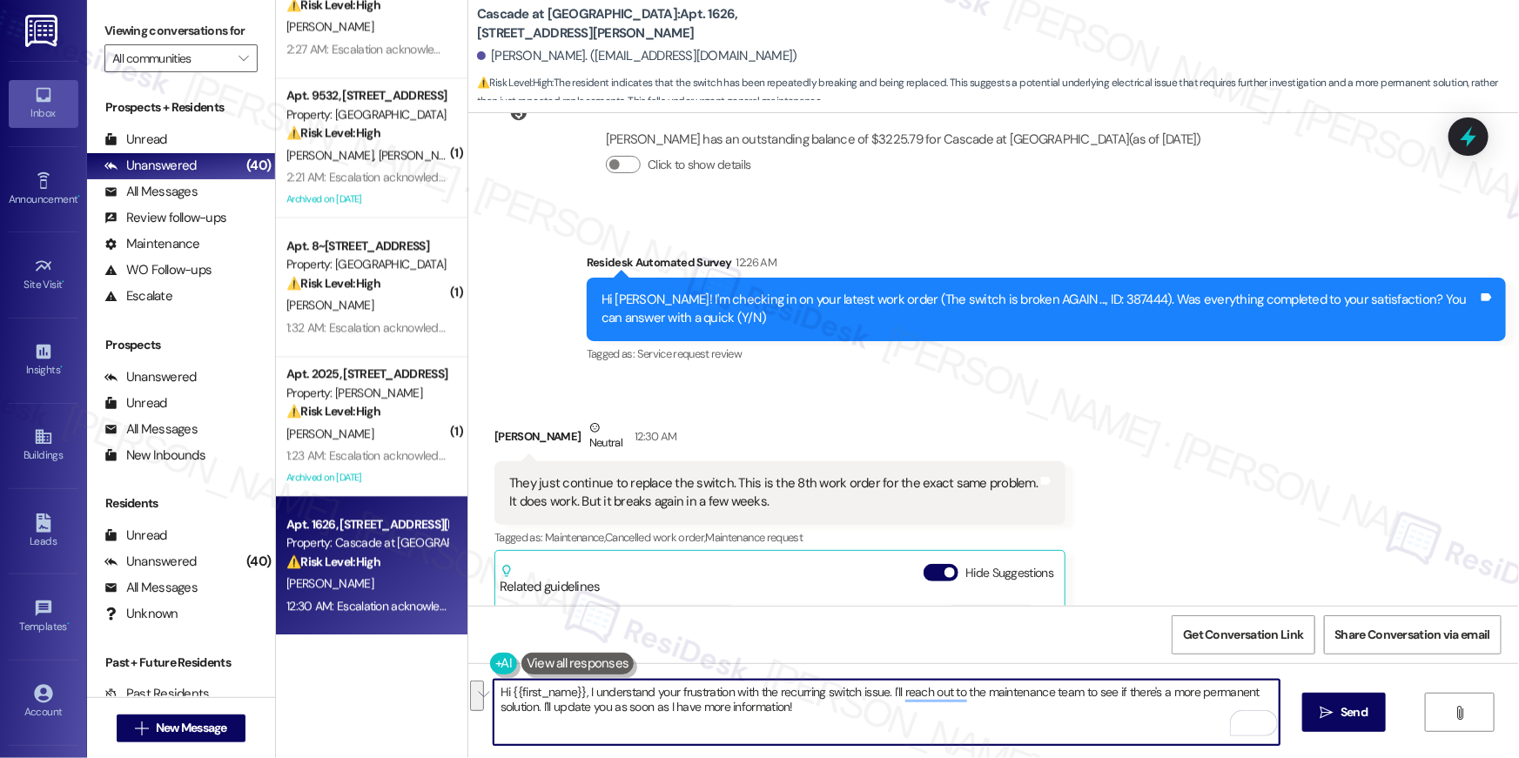
drag, startPoint x: 659, startPoint y: 696, endPoint x: 884, endPoint y: 695, distance: 225.5
click at [884, 695] on textarea "Hi {{first_name}}, I understand your frustration with the recurring switch issu…" at bounding box center [887, 712] width 786 height 65
type textarea "Hi {{first_name}}, I understand your frustration with the recurring switch issu…"
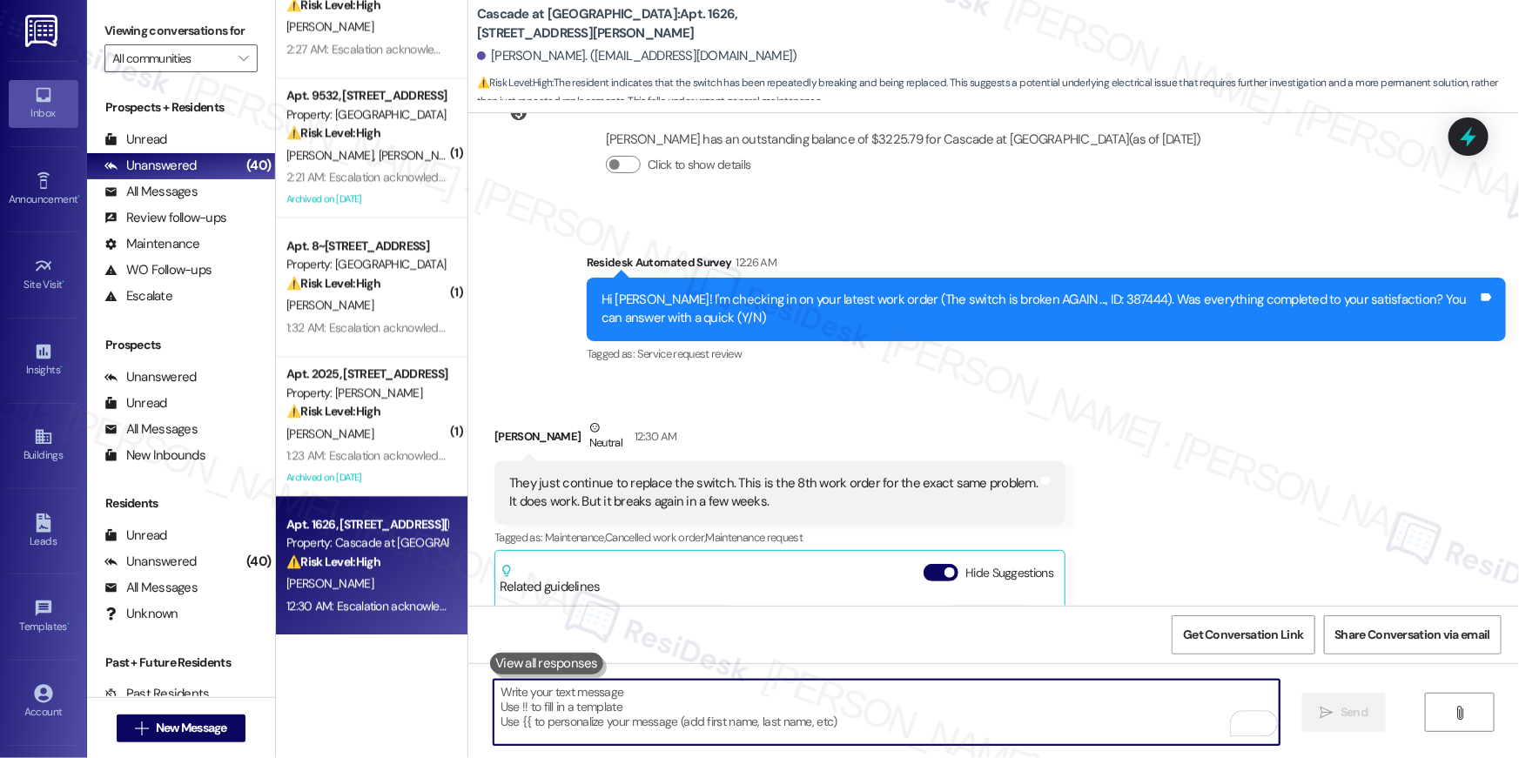
scroll to position [8201, 0]
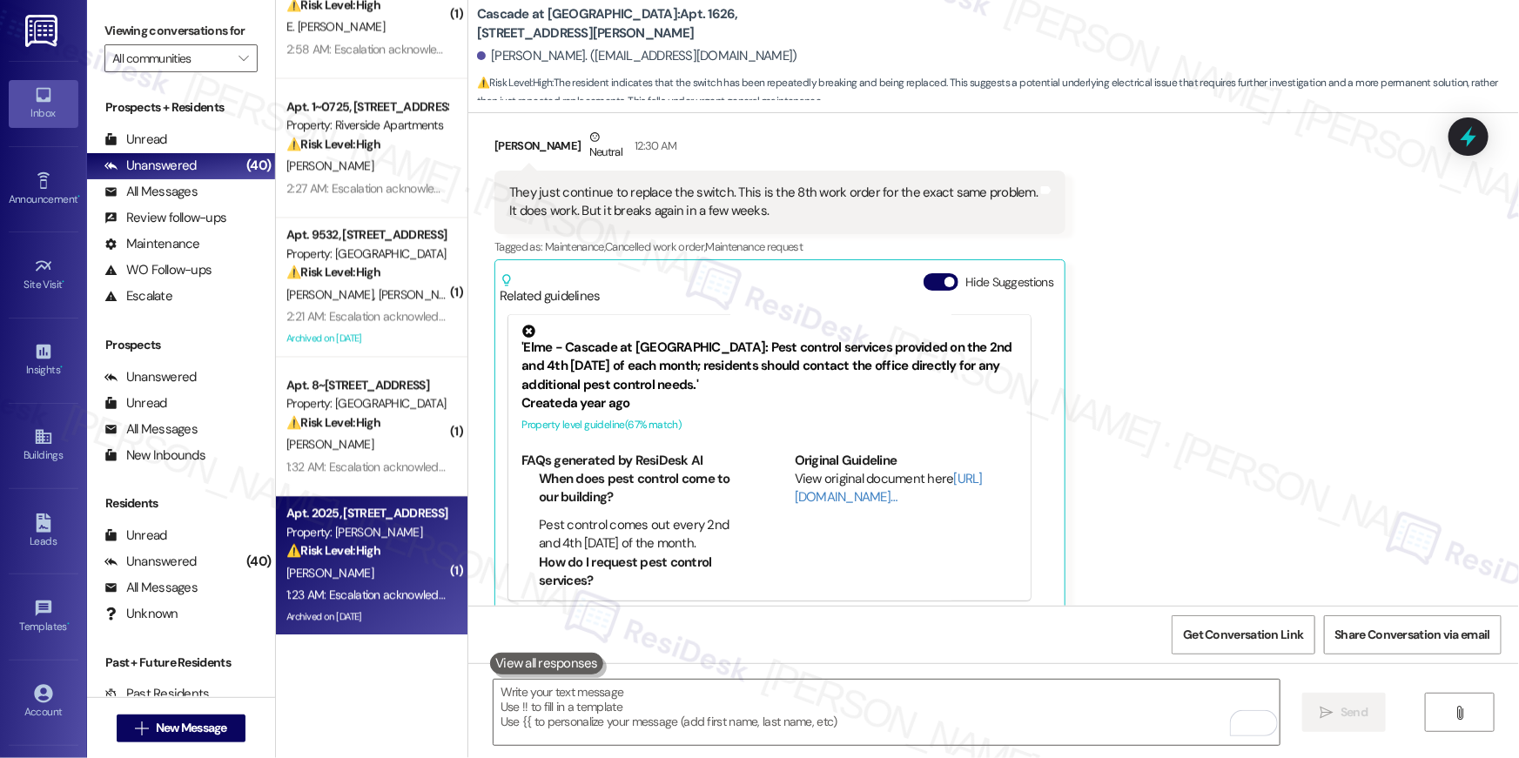
click at [372, 584] on div "1:23 AM: Escalation acknowledged. 1:23 AM: Escalation acknowledged." at bounding box center [367, 595] width 165 height 22
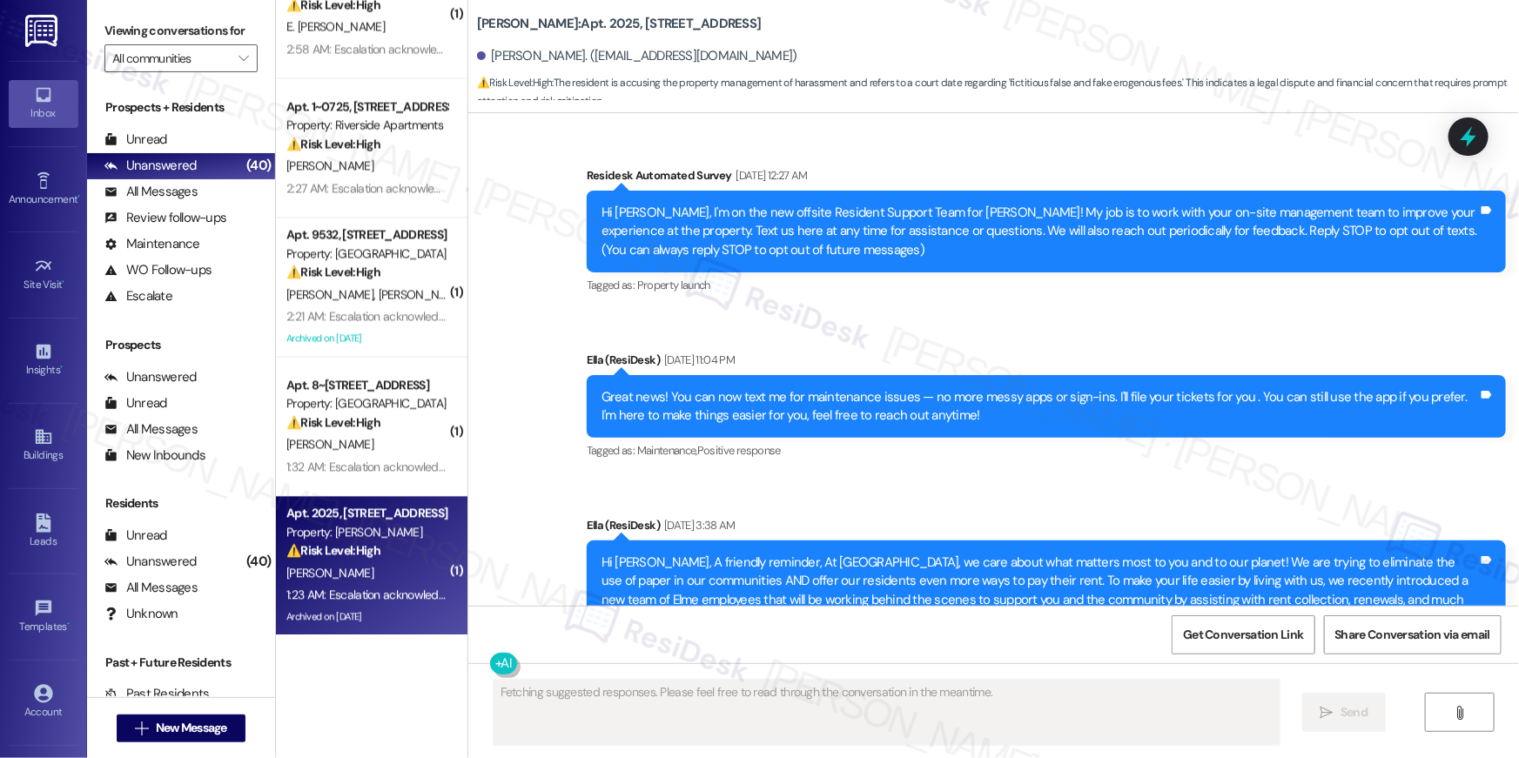
scroll to position [31570, 0]
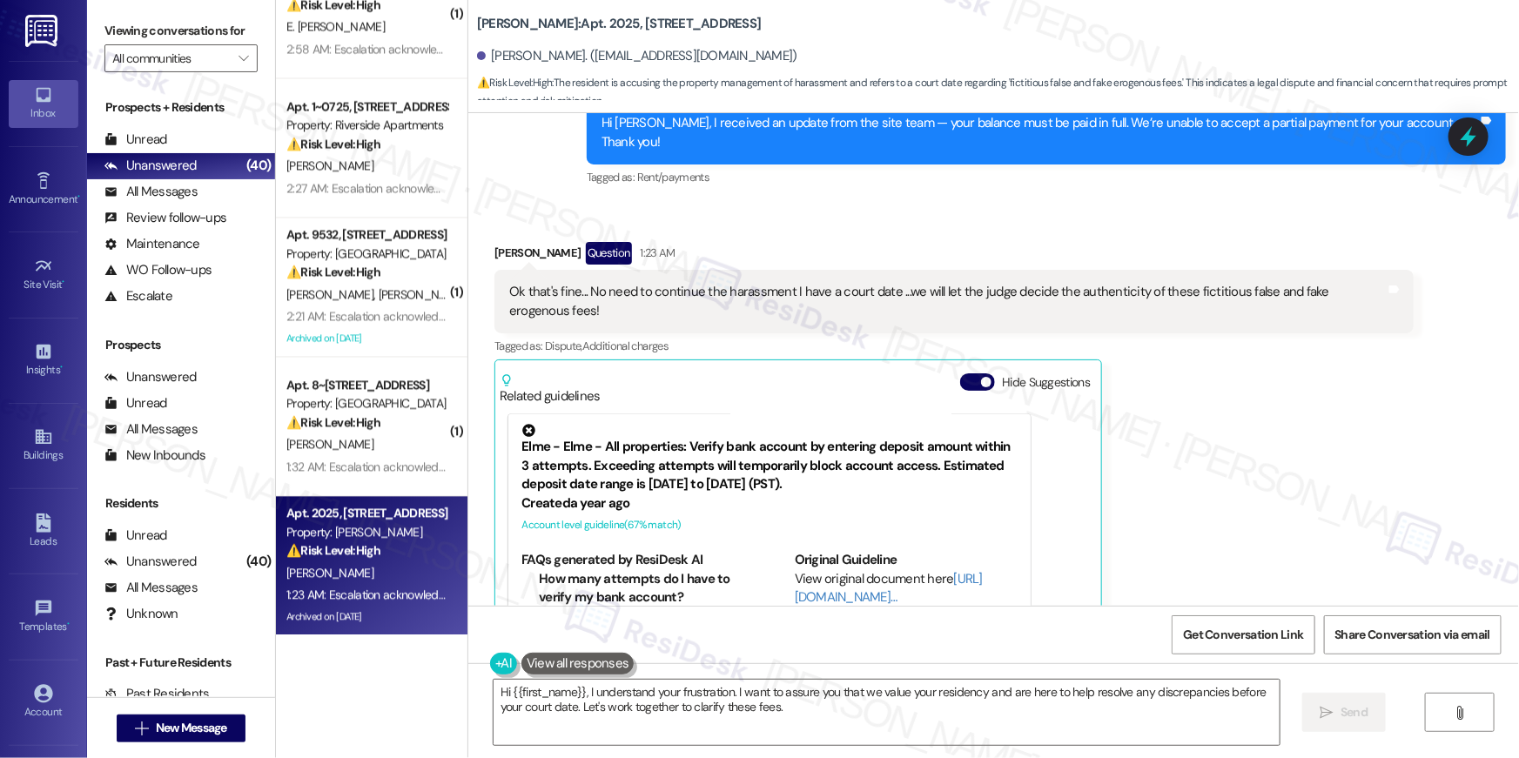
click at [1337, 382] on div "Wendel Marlow Question 1:23 AM Ok that's fine... No need to continue the harass…" at bounding box center [953, 478] width 919 height 472
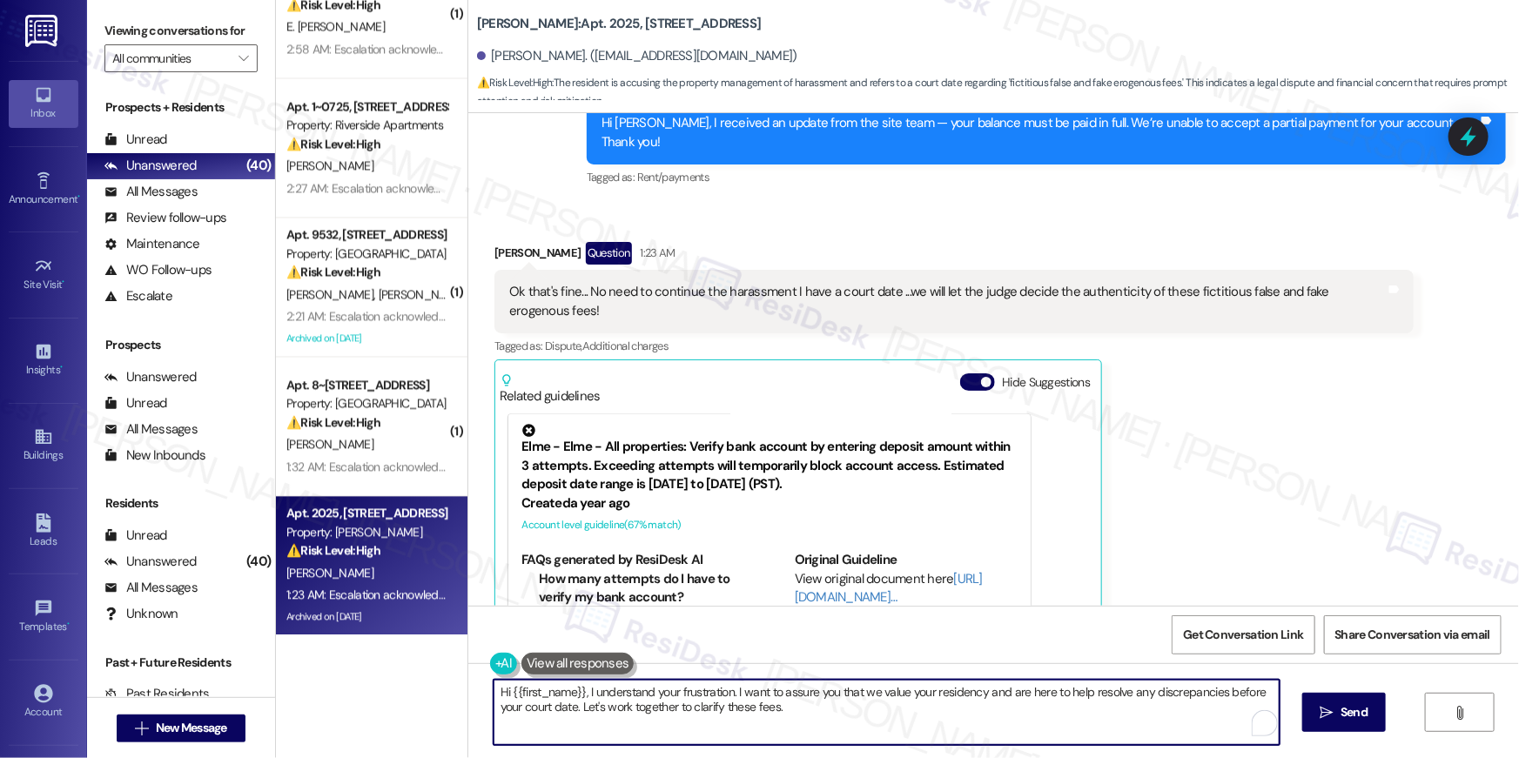
click at [1108, 733] on textarea "Hi {{first_name}}, I understand your frustration. I want to assure you that we …" at bounding box center [887, 712] width 786 height 65
click at [1112, 726] on textarea "Hi {{first_name}}, I understand your frustration. I want to assure you that we …" at bounding box center [887, 712] width 786 height 65
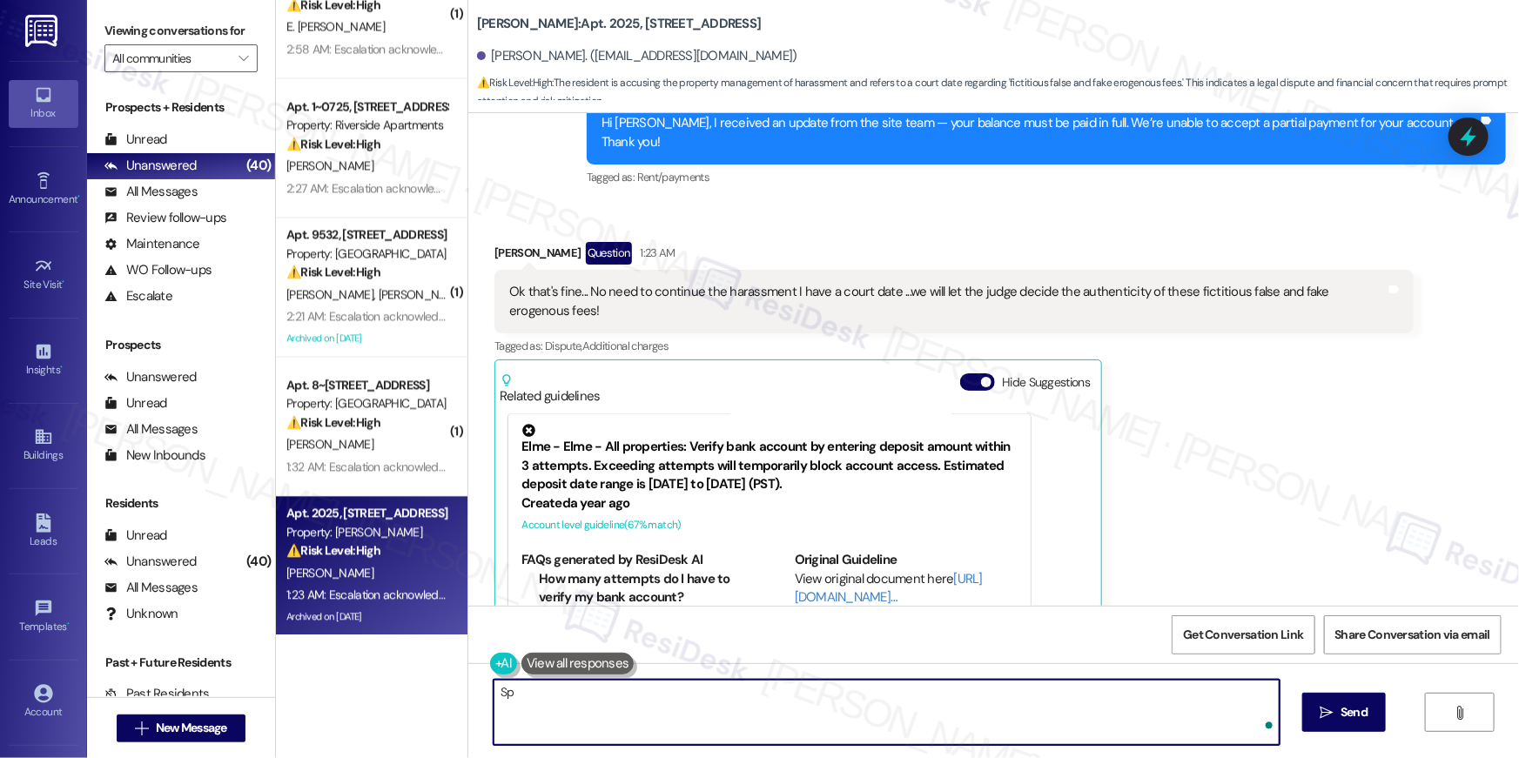
type textarea "S"
type textarea "This is well-noted, Wendel. Thank you."
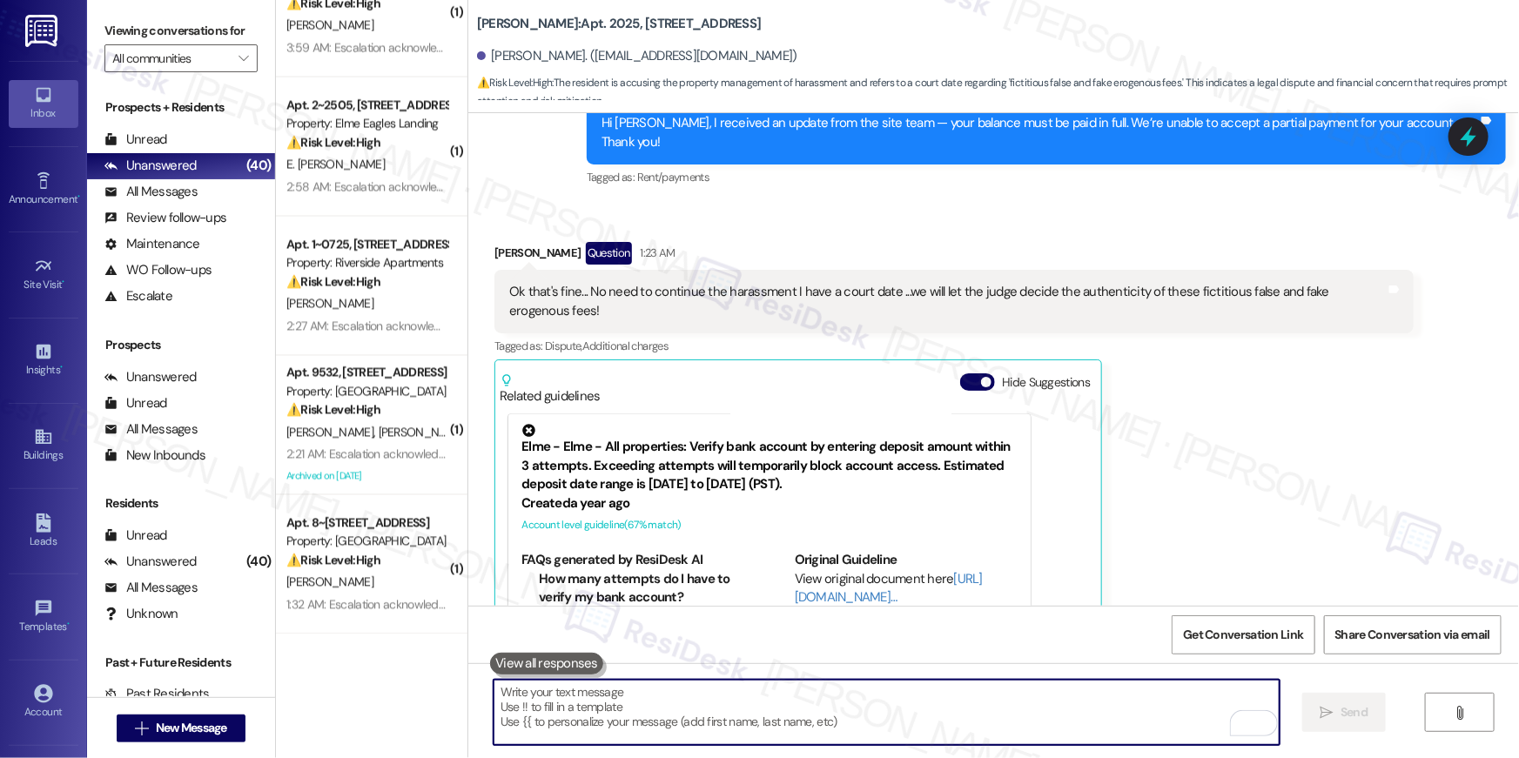
scroll to position [4936, 0]
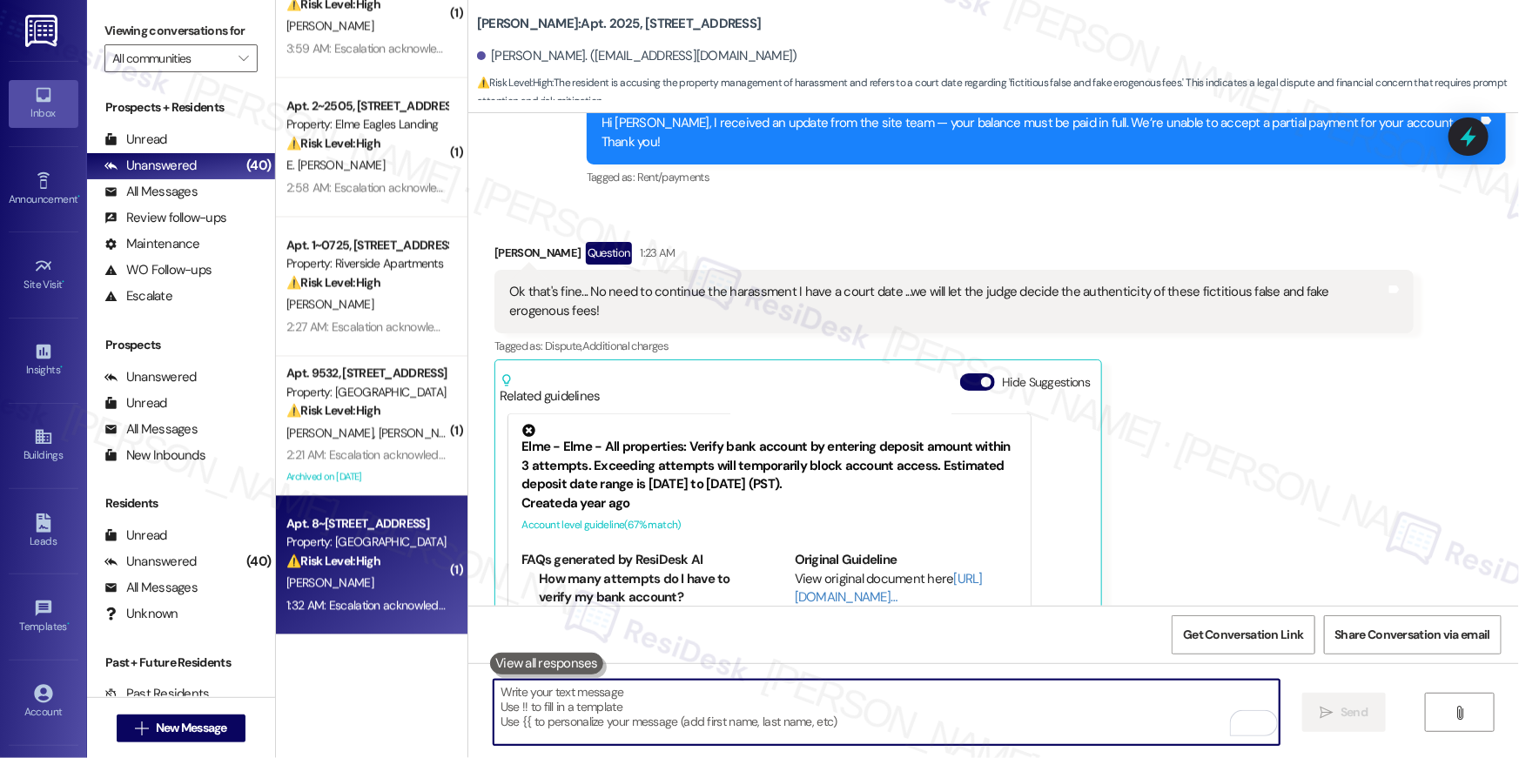
click at [383, 553] on div "⚠️ Risk Level: High The resident indicates that the initial work order was not …" at bounding box center [366, 562] width 161 height 18
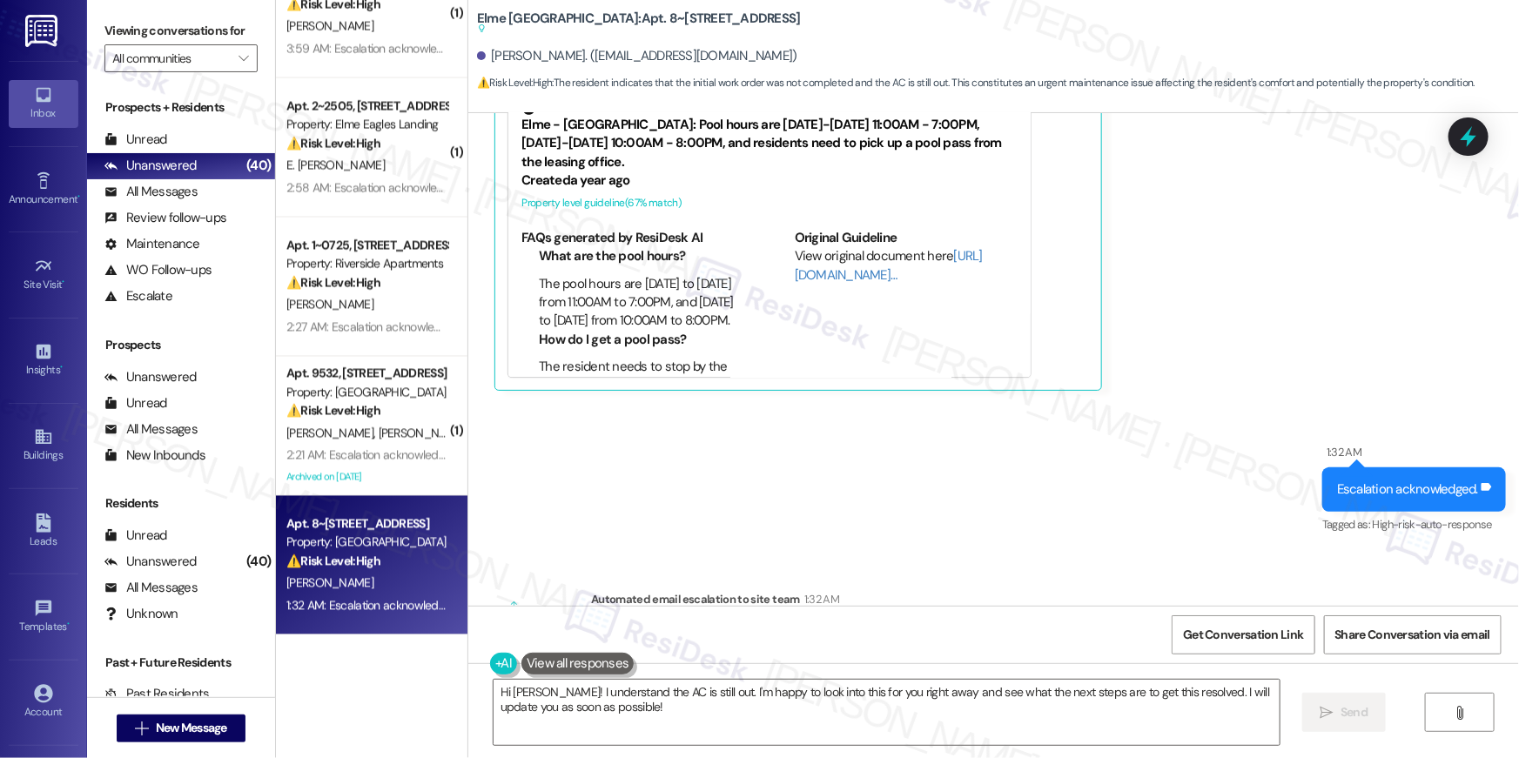
scroll to position [2268, 0]
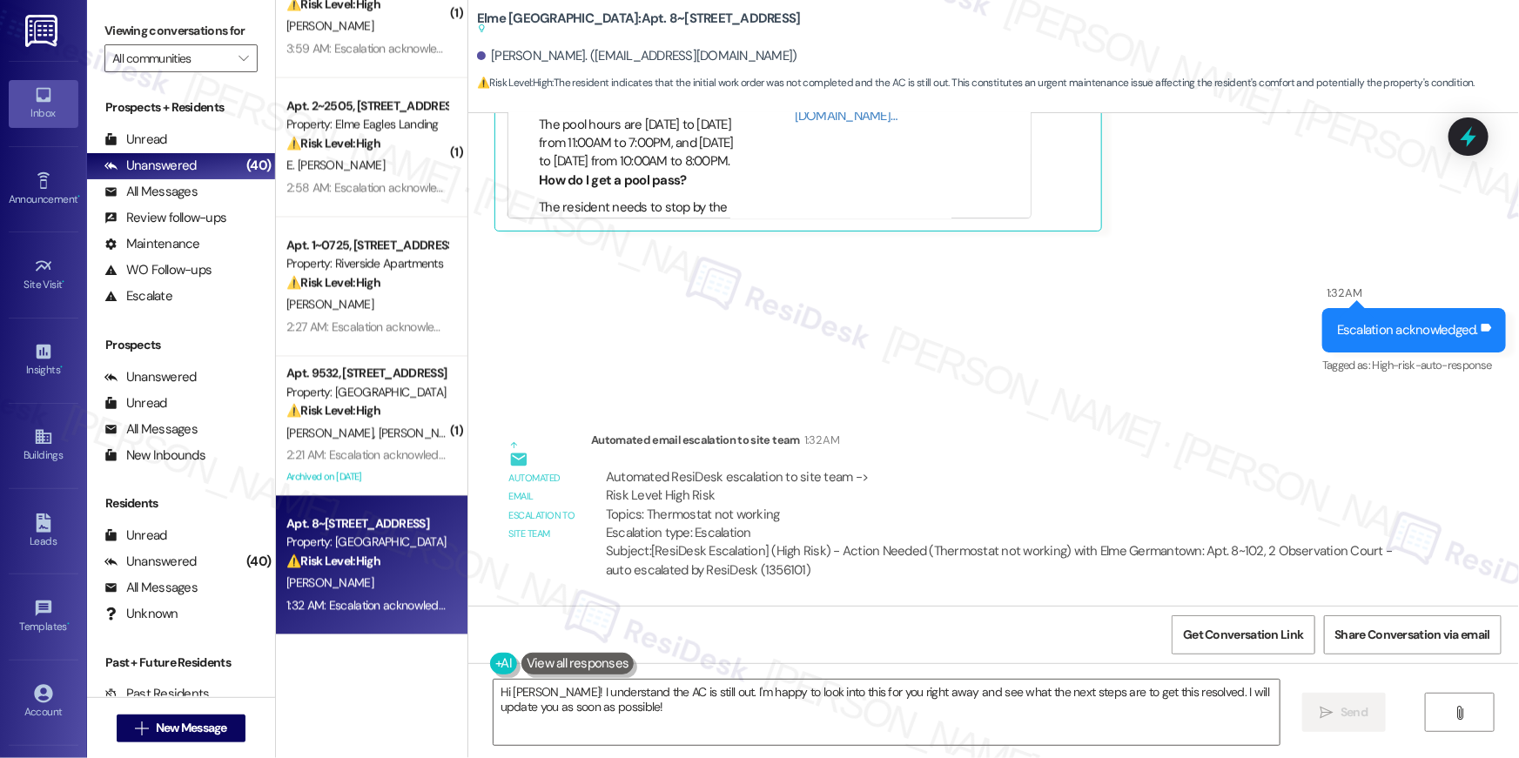
click at [852, 511] on div "Automated ResiDesk escalation to site team -> Risk Level: High Risk Topics: The…" at bounding box center [1002, 505] width 793 height 75
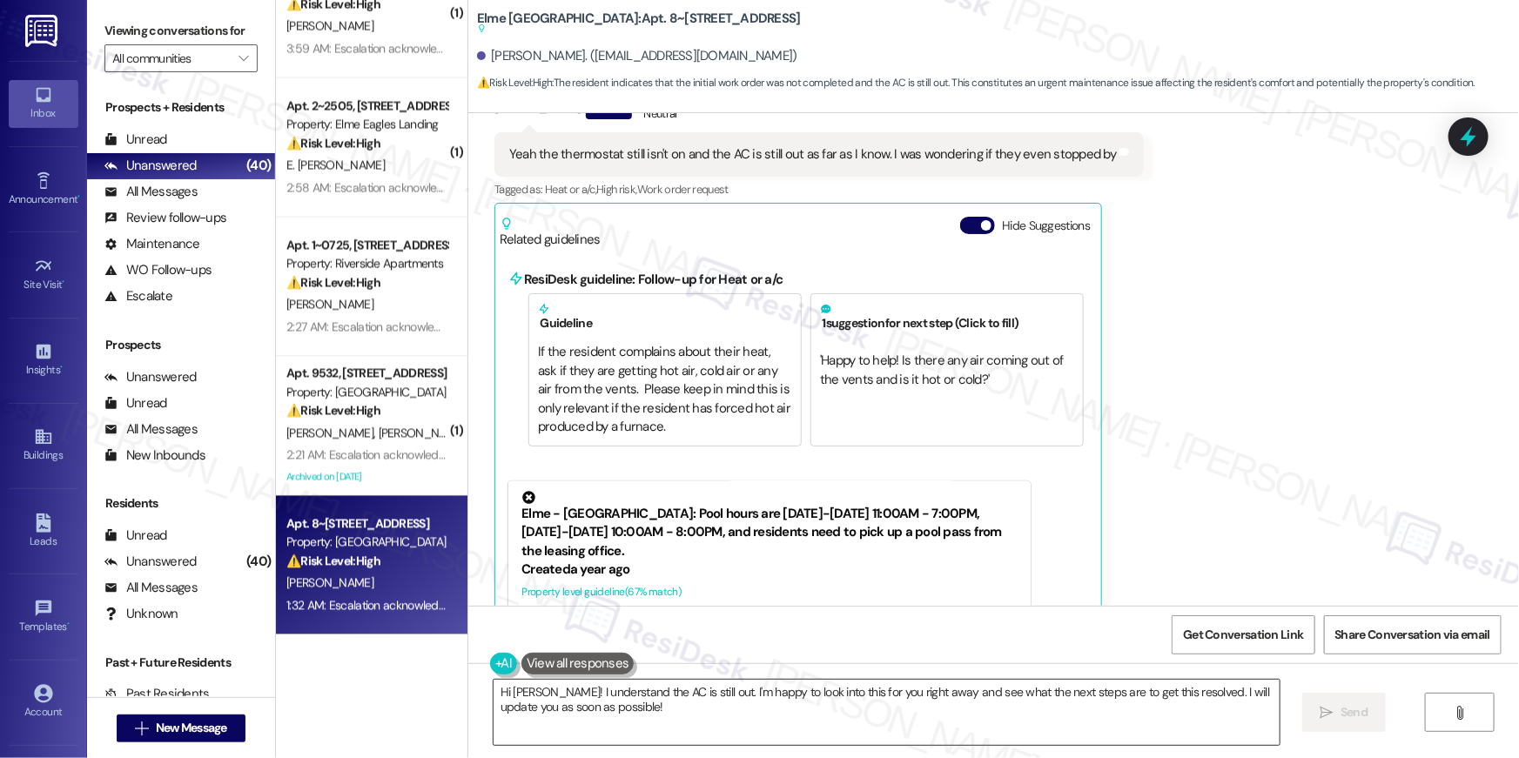
scroll to position [1765, 0]
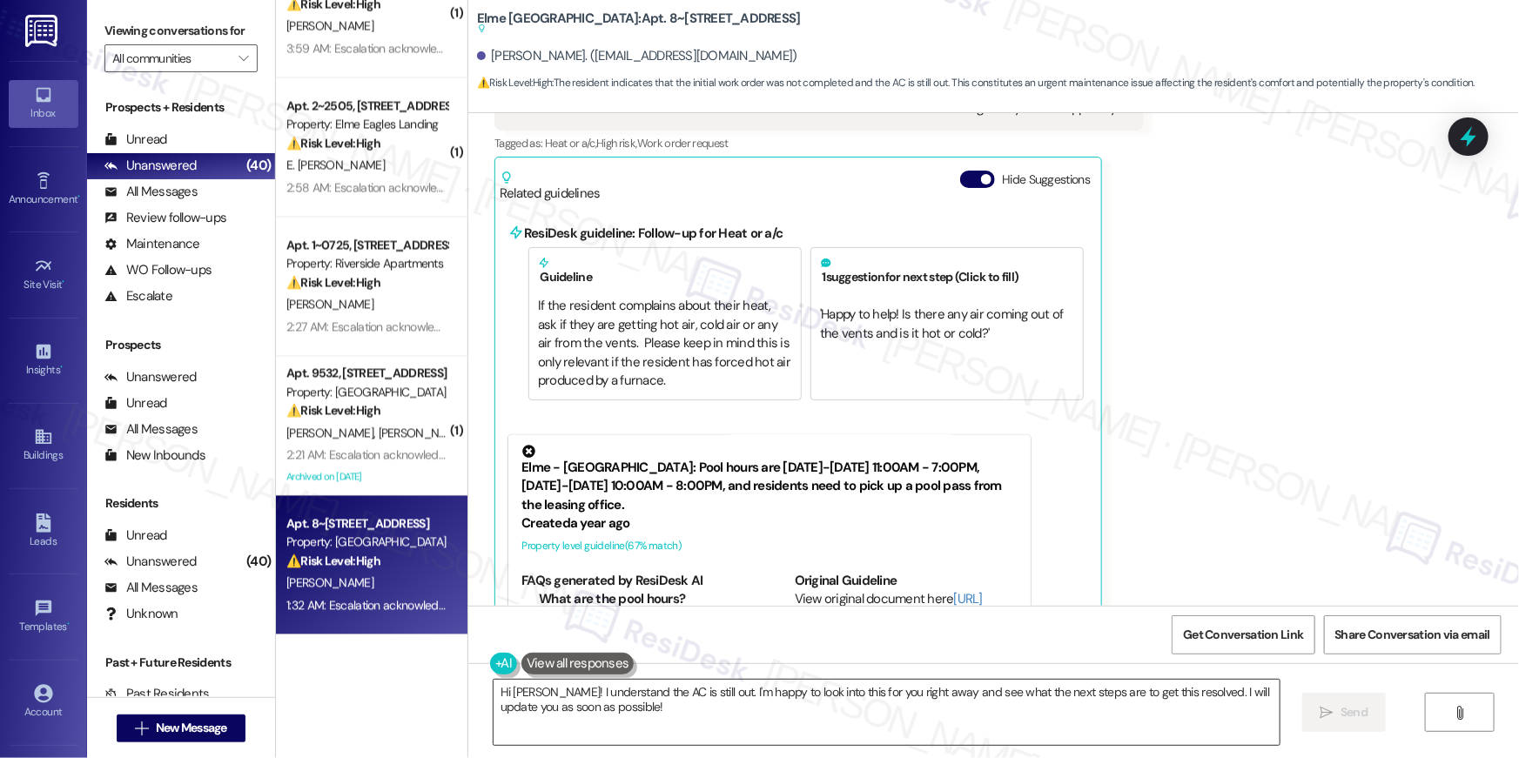
click at [648, 728] on textarea "Hi Matthew! I understand the AC is still out. I'm happy to look into this for y…" at bounding box center [887, 712] width 786 height 65
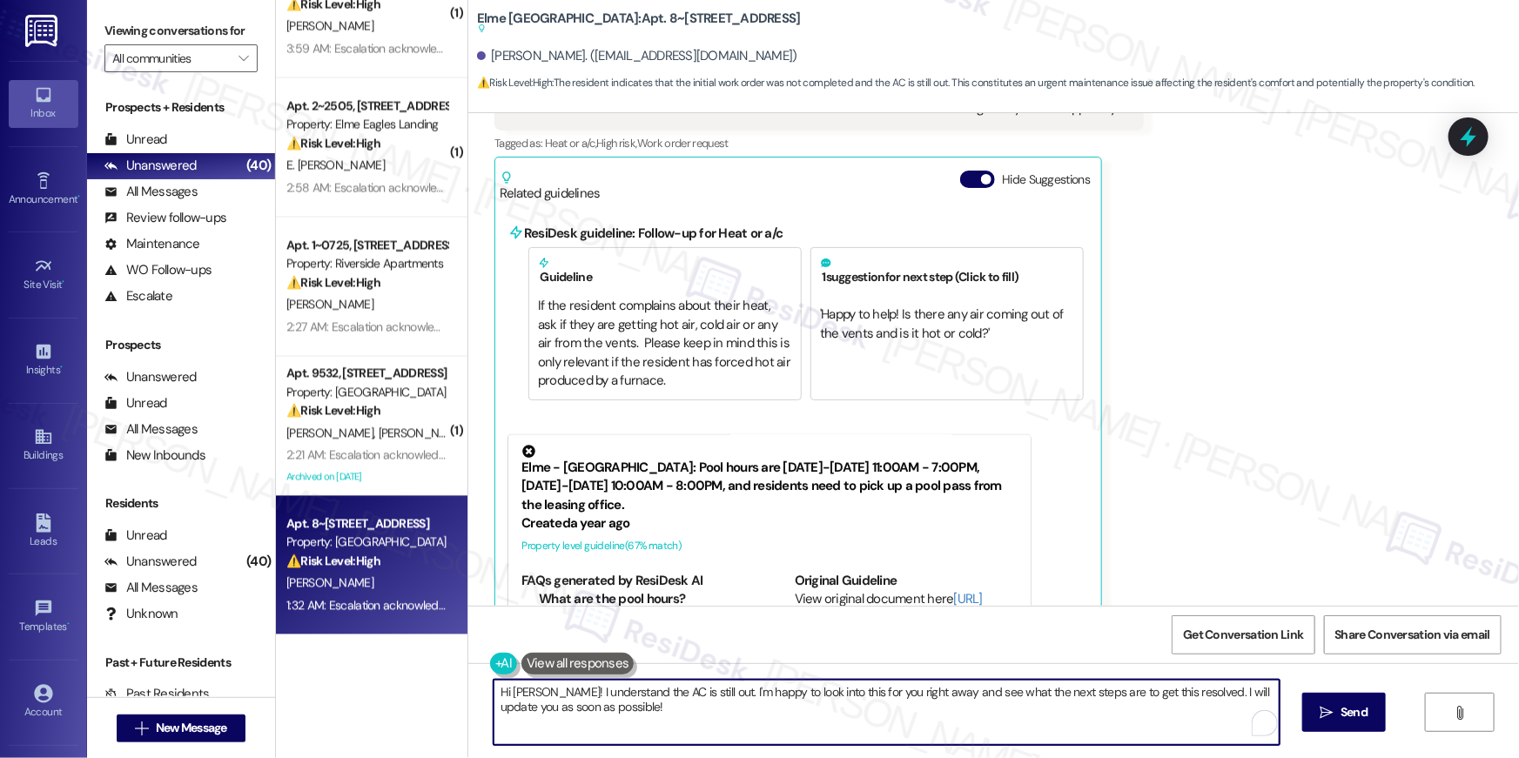
click at [648, 728] on textarea "Hi Matthew! I understand the AC is still out. I'm happy to look into this for y…" at bounding box center [887, 712] width 786 height 65
type textarea "H"
click at [571, 695] on textarea "Thanks for information, Matthew. I've escalated this to our site team. I will g…" at bounding box center [887, 712] width 786 height 65
click at [699, 684] on textarea "Thanks for the information, Matthew. I've escalated this to our site team. I wi…" at bounding box center [887, 712] width 786 height 65
type textarea "Thanks for the information, Matthew. I've escalated this to our site team. I wi…"
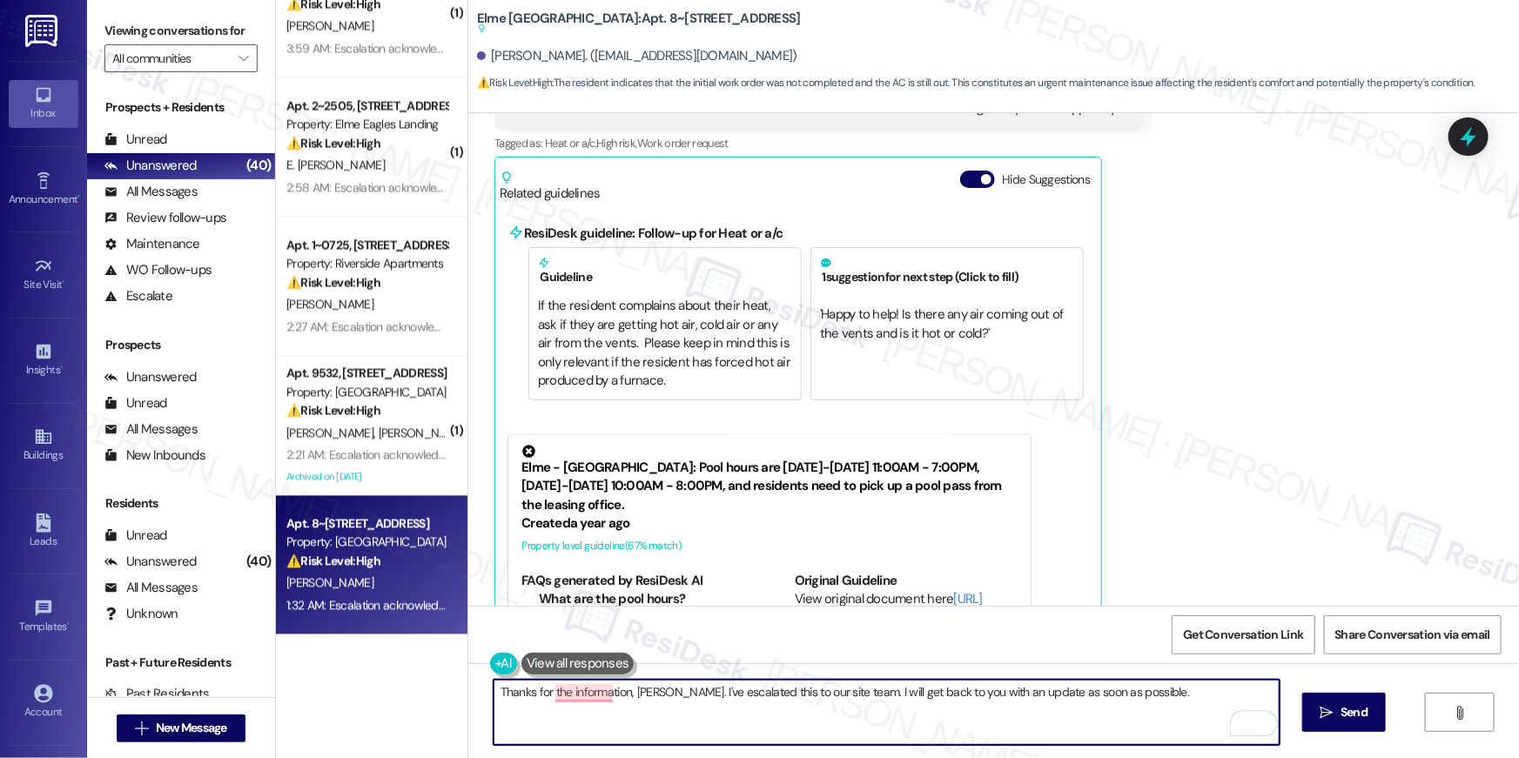
drag, startPoint x: 1336, startPoint y: 715, endPoint x: 1187, endPoint y: 607, distance: 184.6
click at [1337, 714] on span "Send" at bounding box center [1354, 712] width 34 height 18
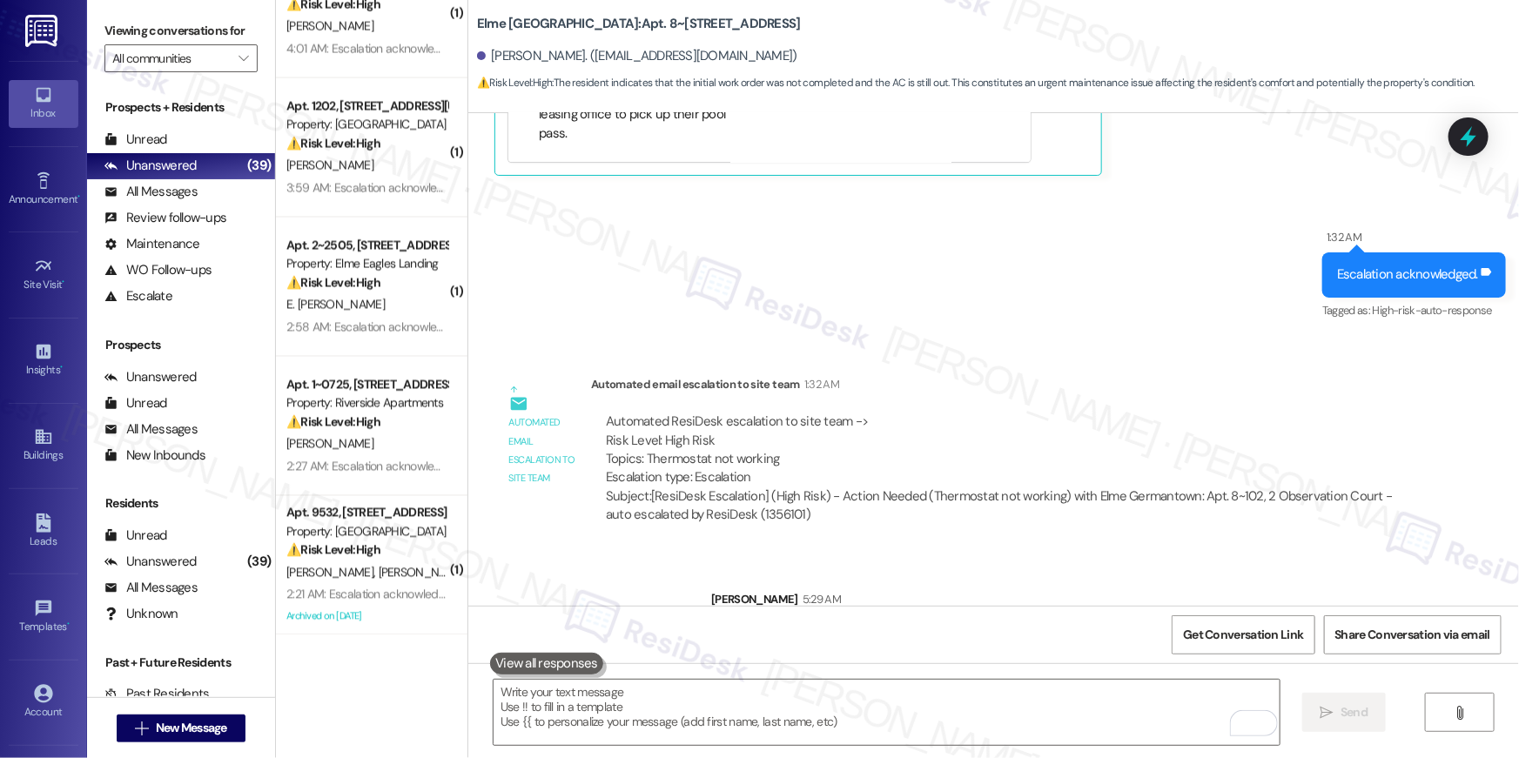
scroll to position [2166, 0]
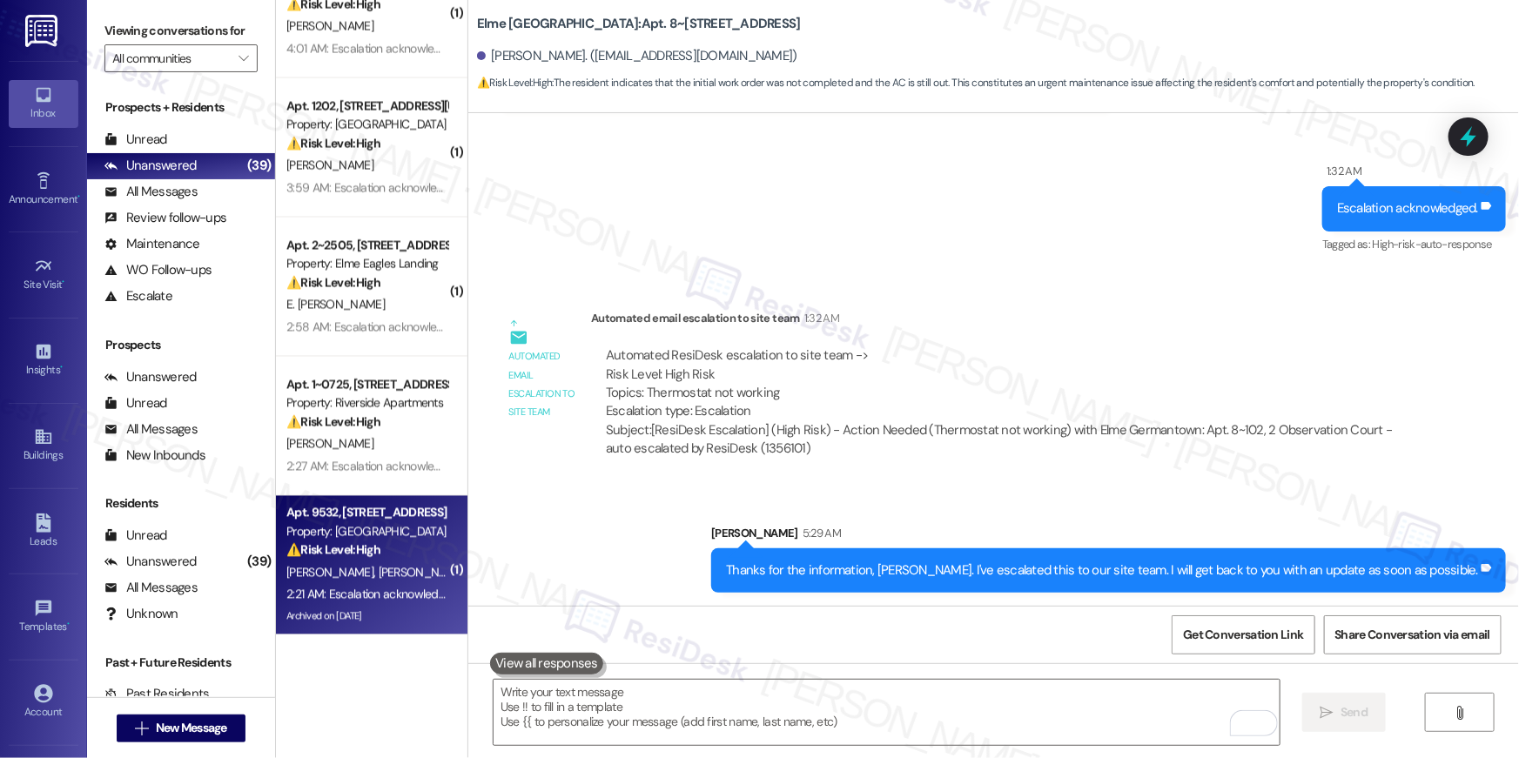
click at [379, 532] on div "Property: [GEOGRAPHIC_DATA]" at bounding box center [366, 532] width 161 height 18
type textarea "Fetching suggested responses. Please feel free to read through the conversation…"
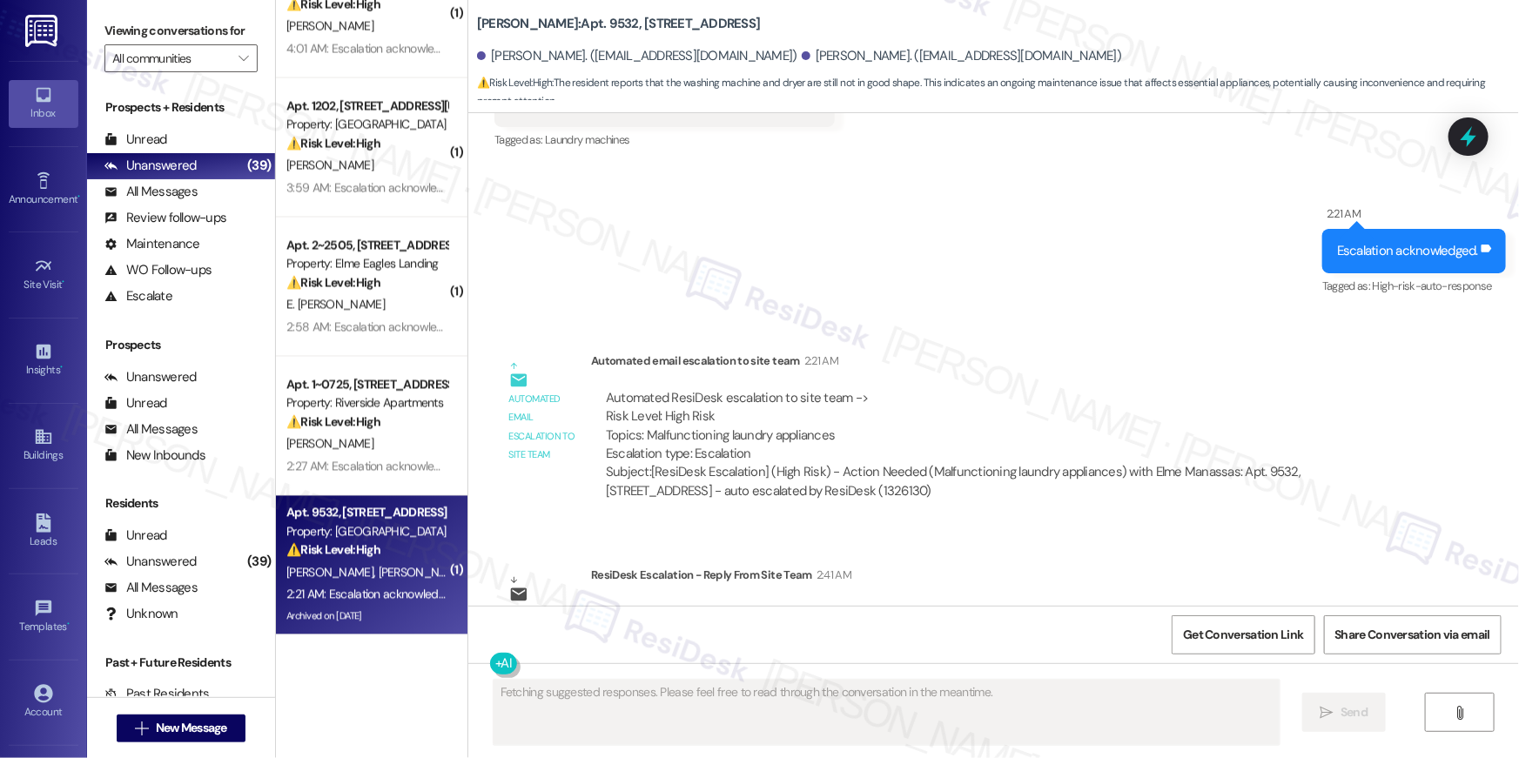
scroll to position [13035, 0]
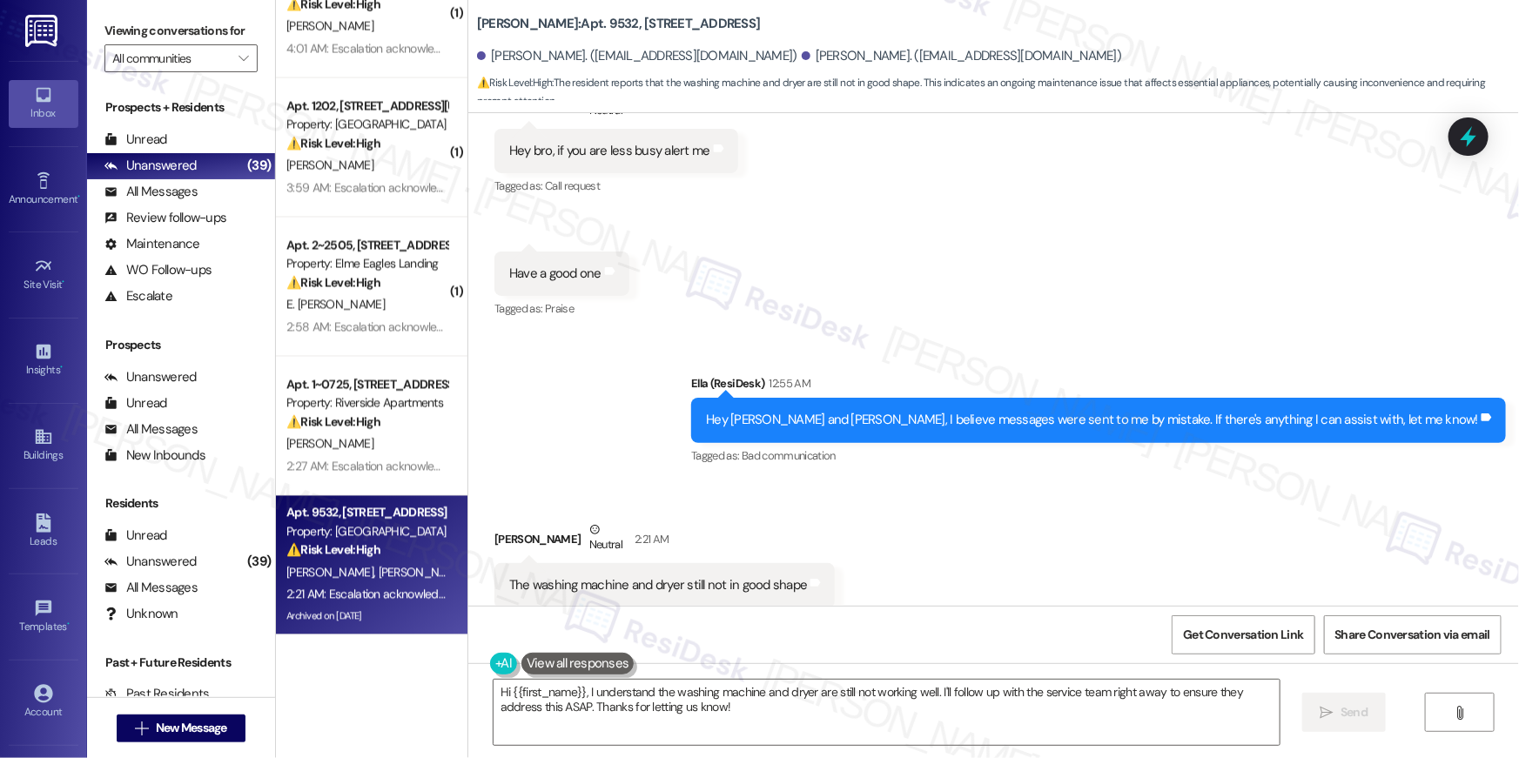
click at [869, 565] on div "Received via SMS Peter Arthur Neutral 2:21 AM The washing machine and dryer sti…" at bounding box center [993, 563] width 1051 height 165
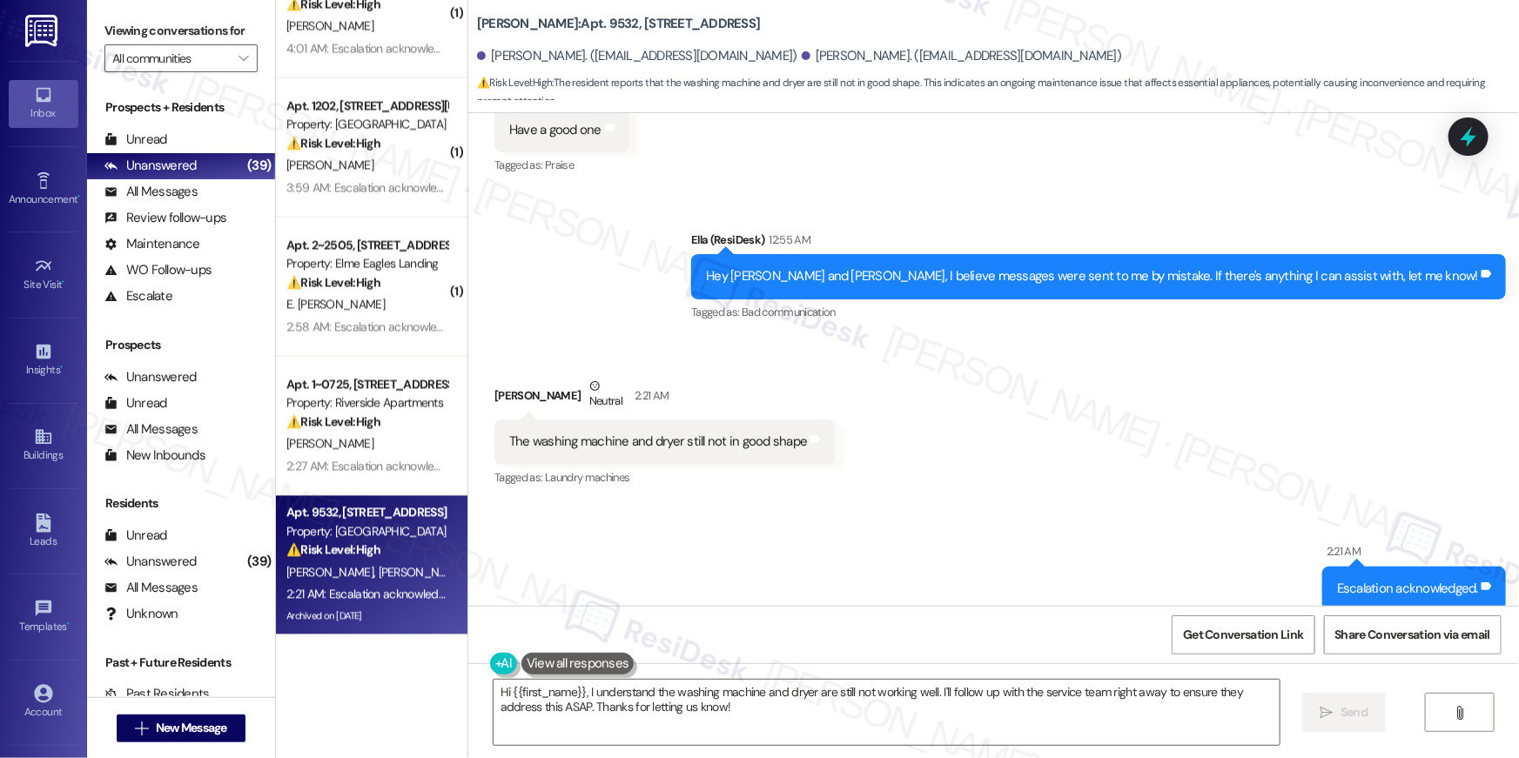
scroll to position [13556, 0]
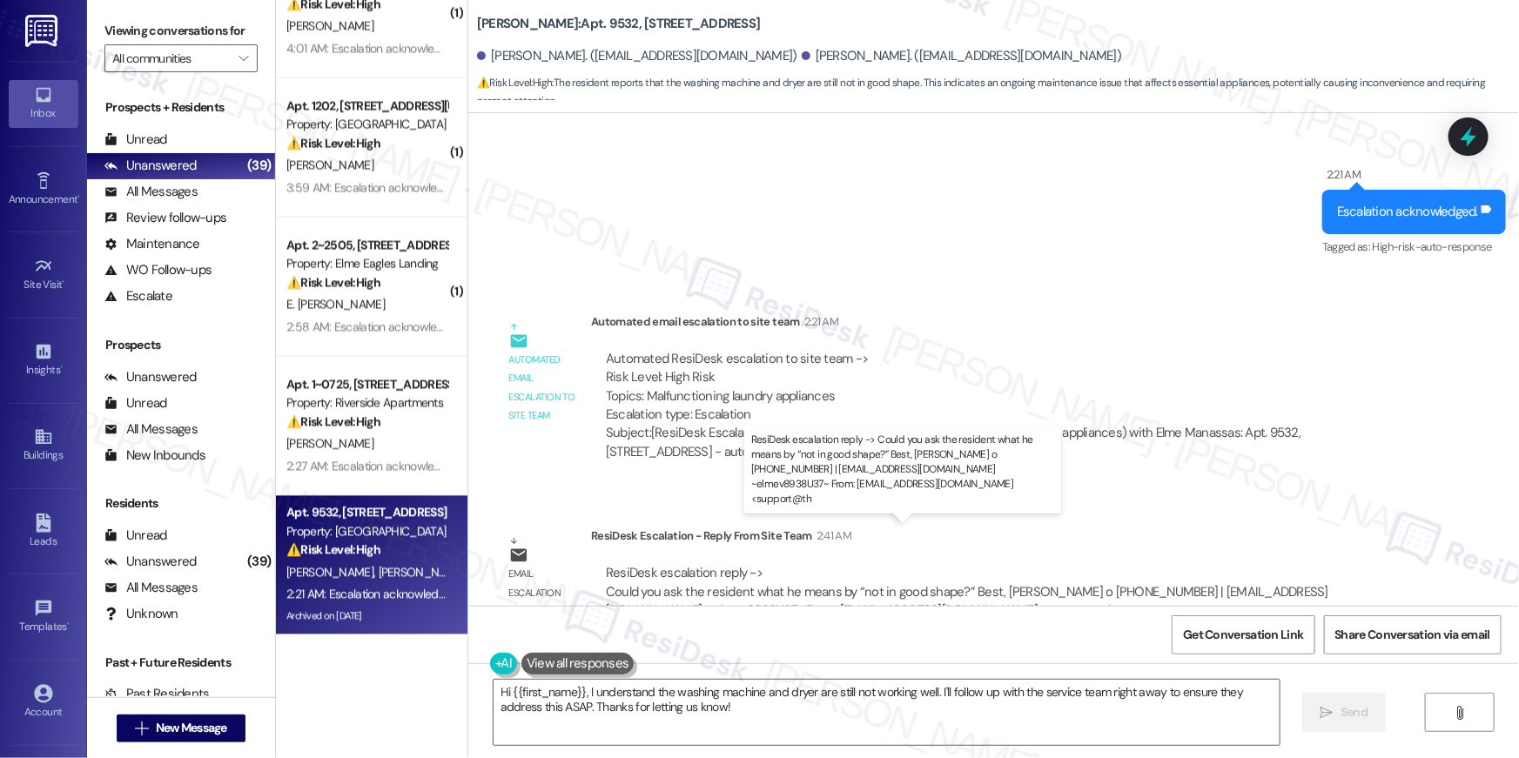
click at [656, 564] on div "ResiDesk escalation reply -> Could you ask the resident what he means by “not i…" at bounding box center [967, 591] width 723 height 55
click at [680, 700] on textarea "Hi {{first_name}}, I understand the washing machine and dryer are still not wor…" at bounding box center [887, 712] width 786 height 65
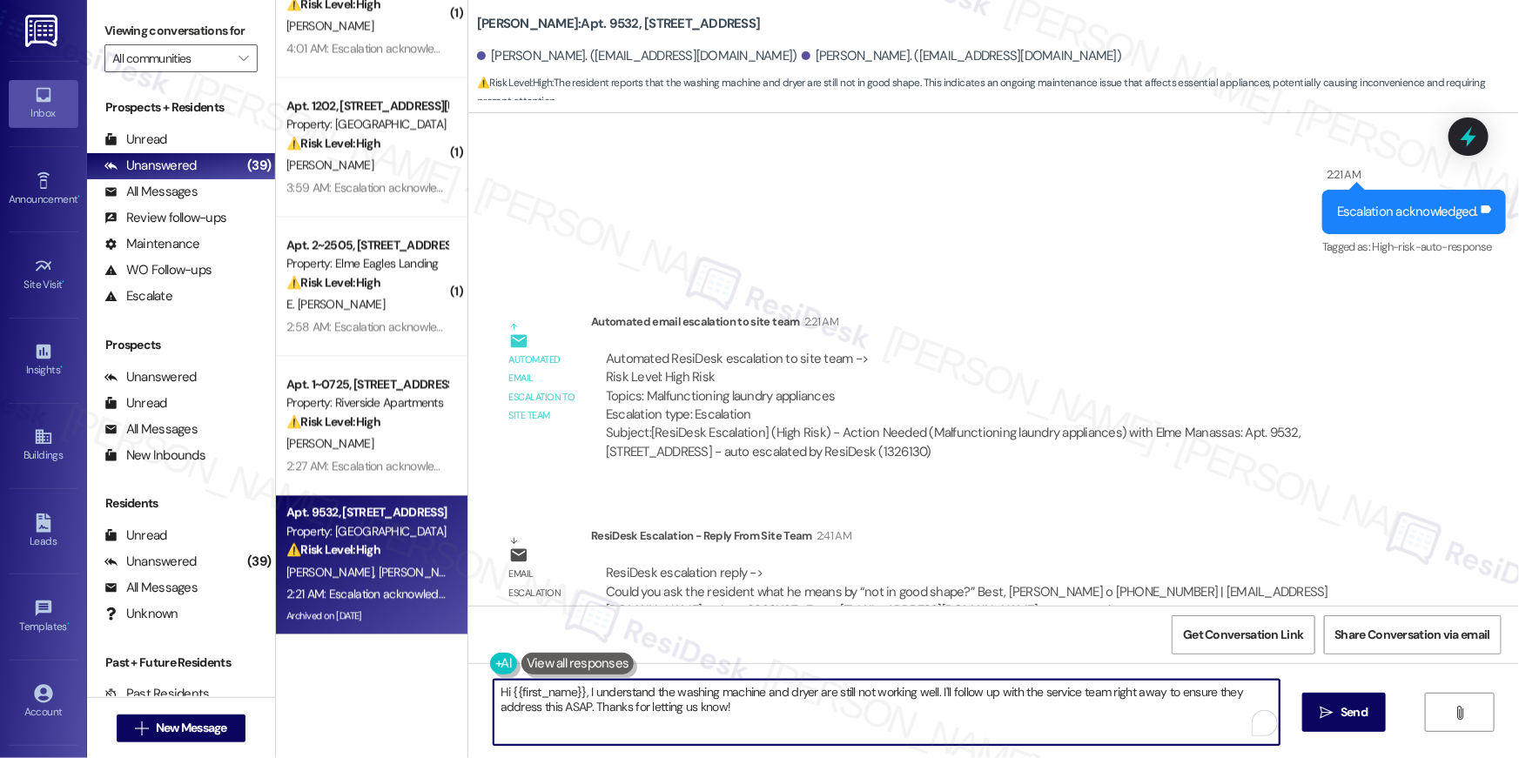
click at [748, 709] on textarea "Hi {{first_name}}, I understand the washing machine and dryer are still not wor…" at bounding box center [887, 712] width 786 height 65
drag, startPoint x: 866, startPoint y: 703, endPoint x: 883, endPoint y: 699, distance: 16.9
click at [866, 702] on textarea "Hi {{first_name}}, I understand the washing machine and dryer are still not wor…" at bounding box center [887, 712] width 786 height 65
click at [938, 700] on textarea "Hi {{first_name}}, I understand the washing machine and dryer are still not wor…" at bounding box center [887, 712] width 786 height 65
drag, startPoint x: 931, startPoint y: 690, endPoint x: 945, endPoint y: 730, distance: 42.4
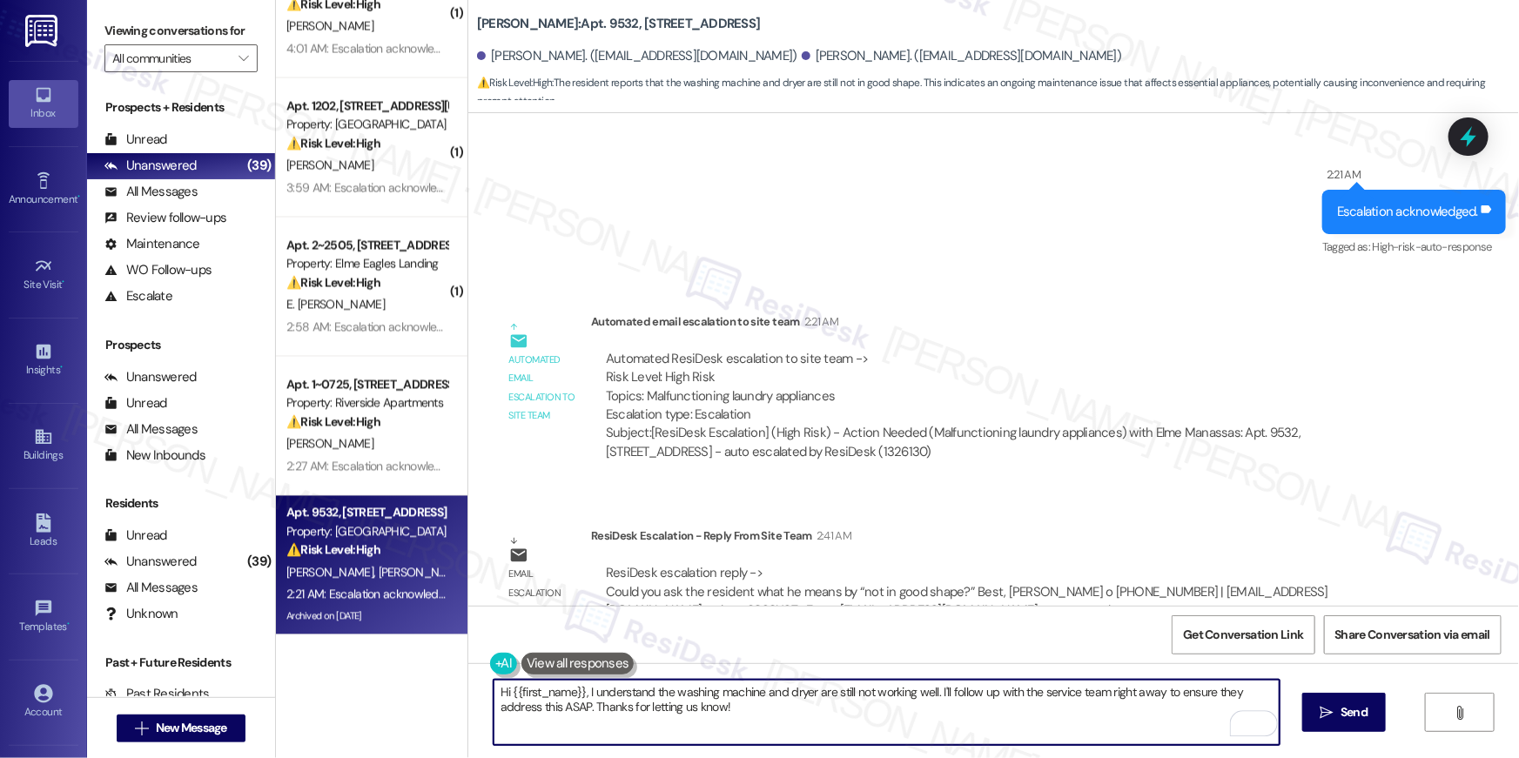
click at [946, 731] on textarea "Hi {{first_name}}, I understand the washing machine and dryer are still not wor…" at bounding box center [887, 712] width 786 height 65
type textarea "Hi {{first_name}}, I understand the washing machine and dryer are still not wor…"
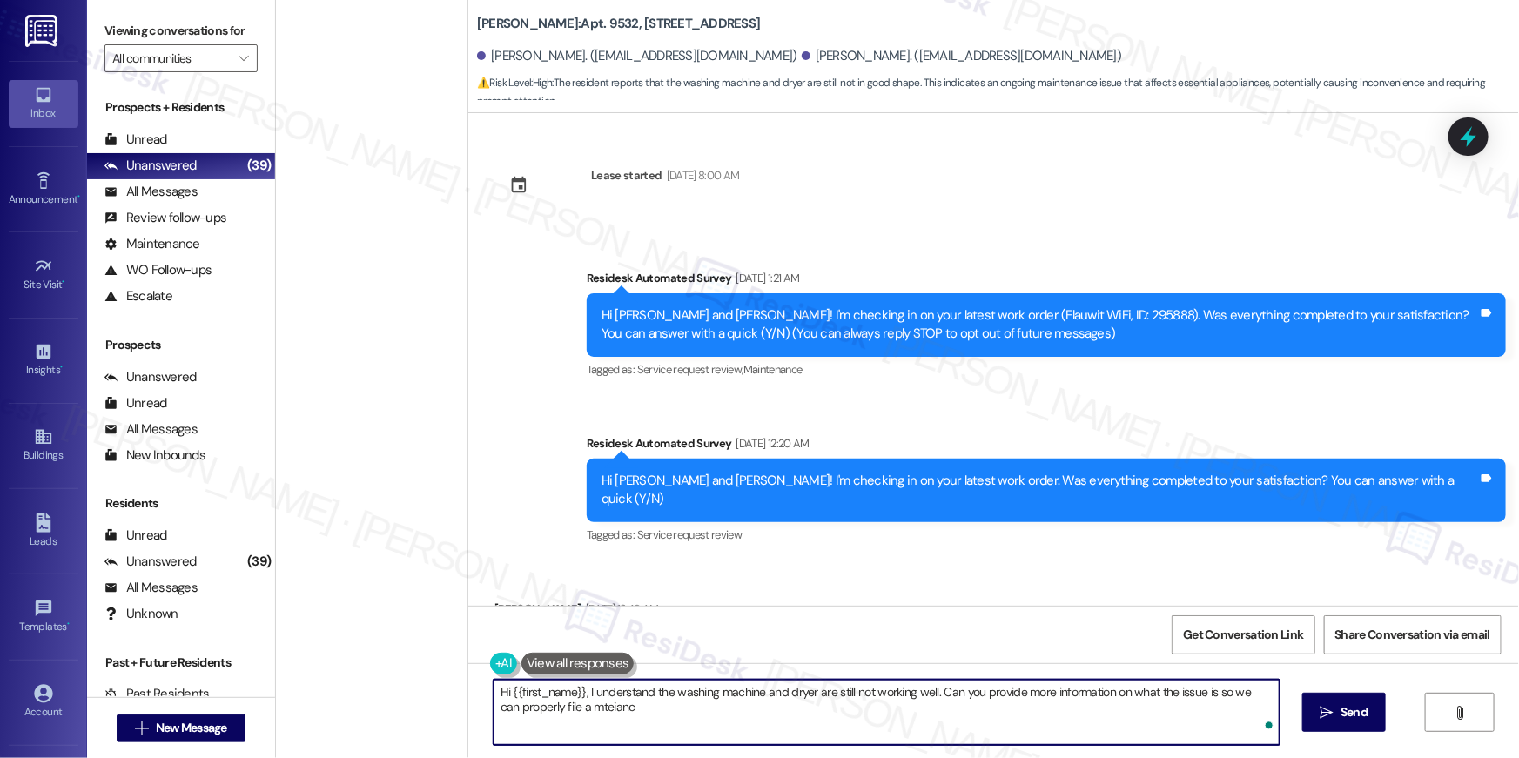
scroll to position [13556, 0]
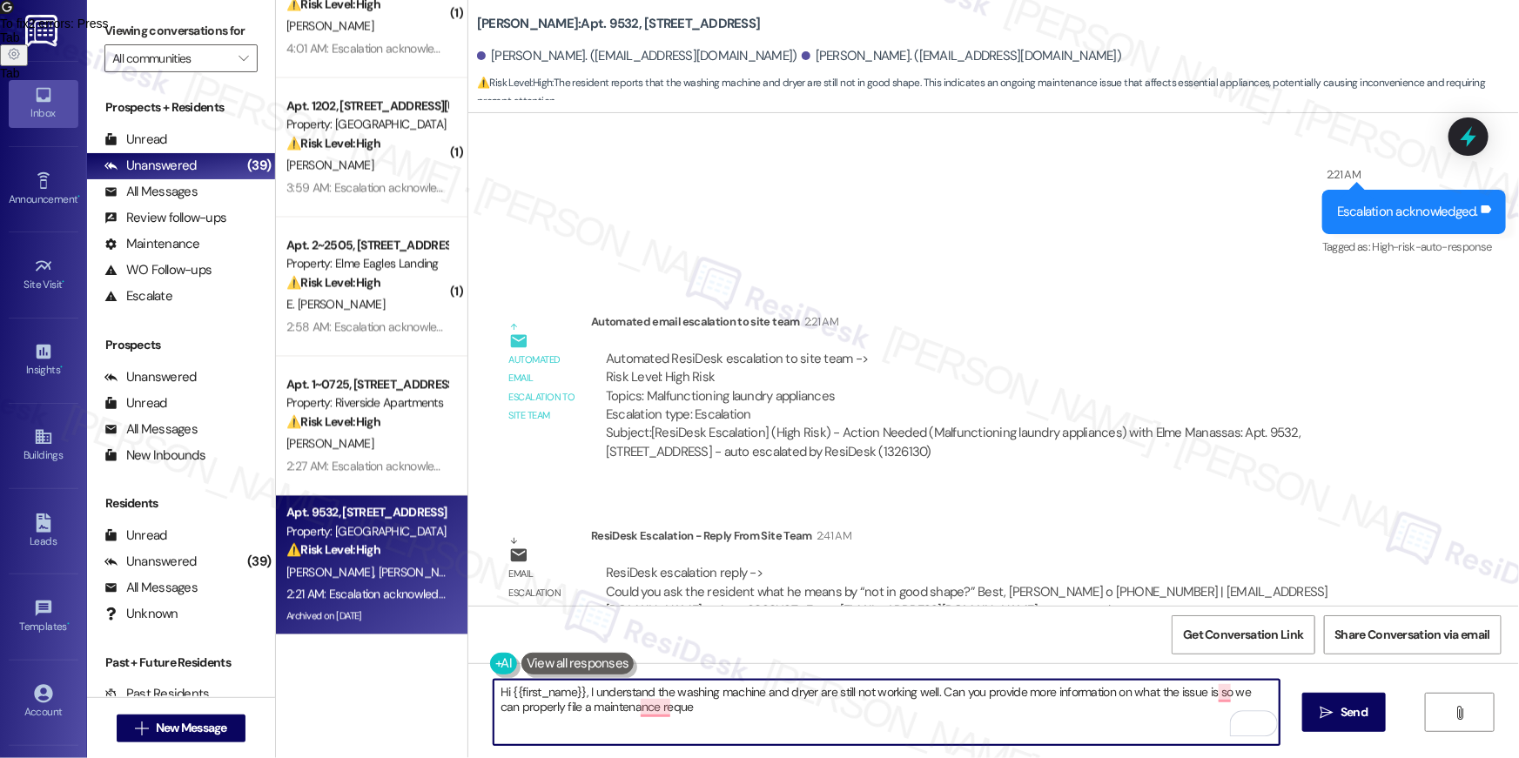
click at [532, 709] on textarea "Hi {{first_name}}, I understand the washing machine and dryer are still not wor…" at bounding box center [887, 712] width 786 height 65
type textarea "Hi {{first_name}}, I understand the washing machine and dryer are still not wor…"
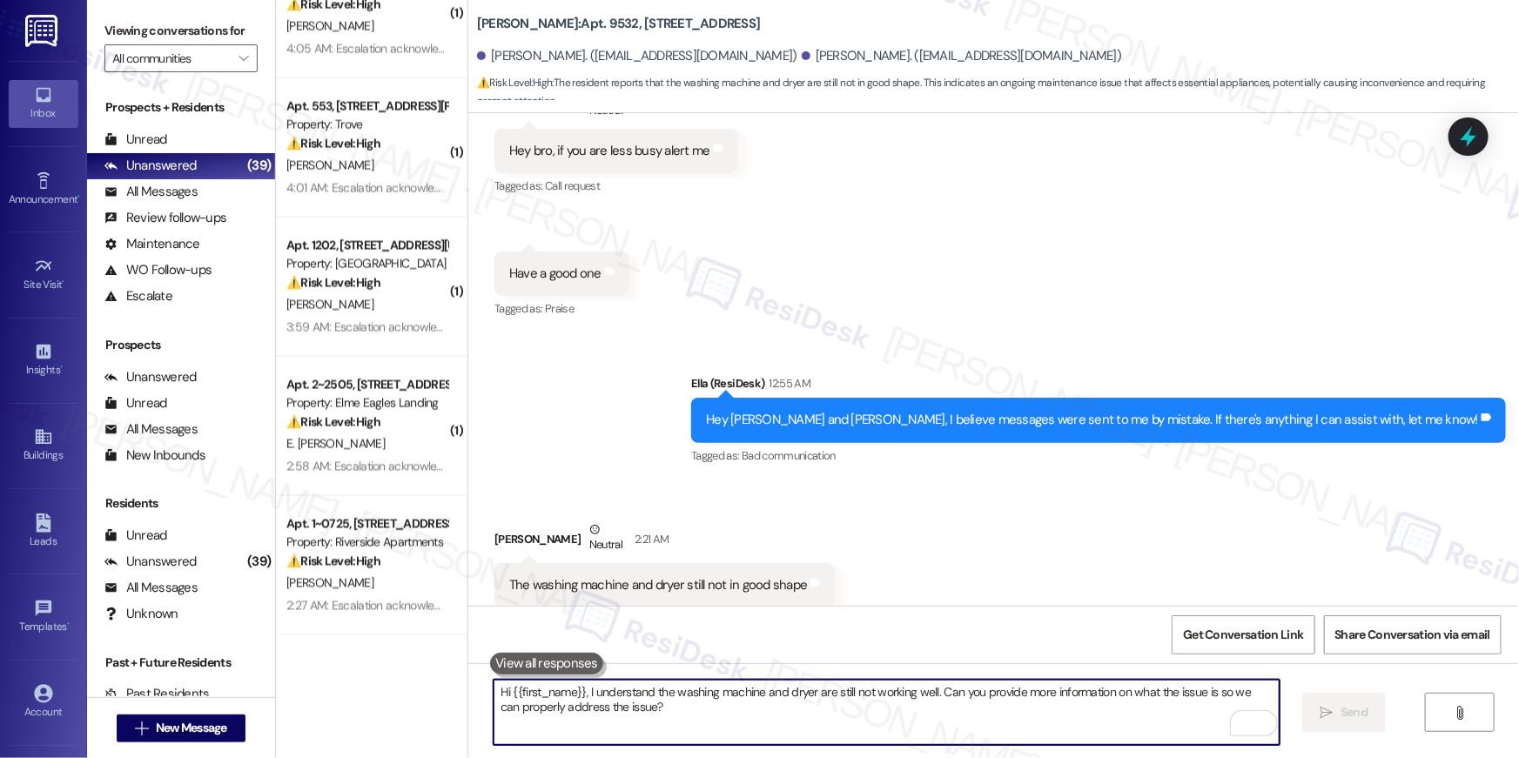
scroll to position [13695, 0]
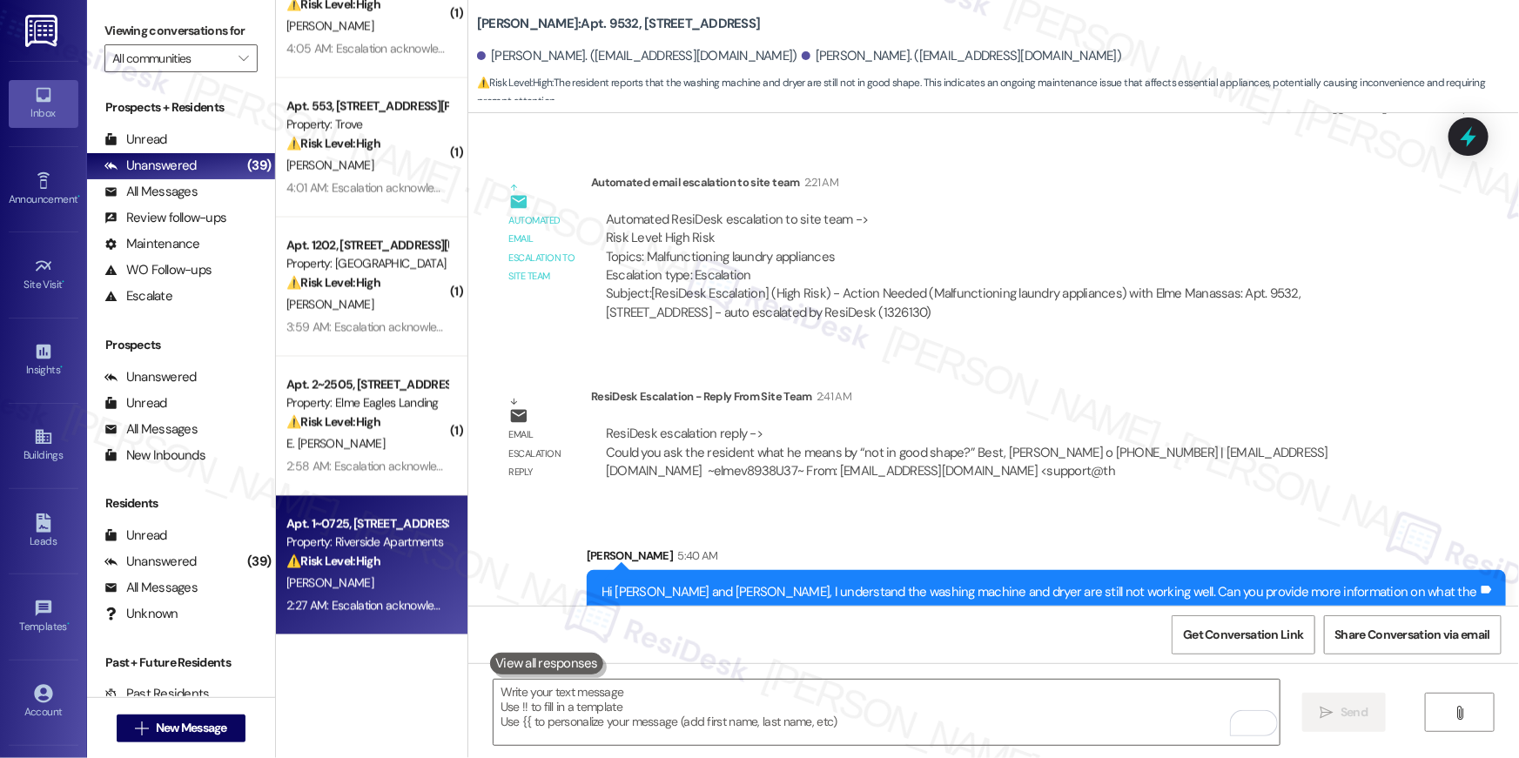
click at [407, 573] on div "[PERSON_NAME]" at bounding box center [367, 584] width 165 height 22
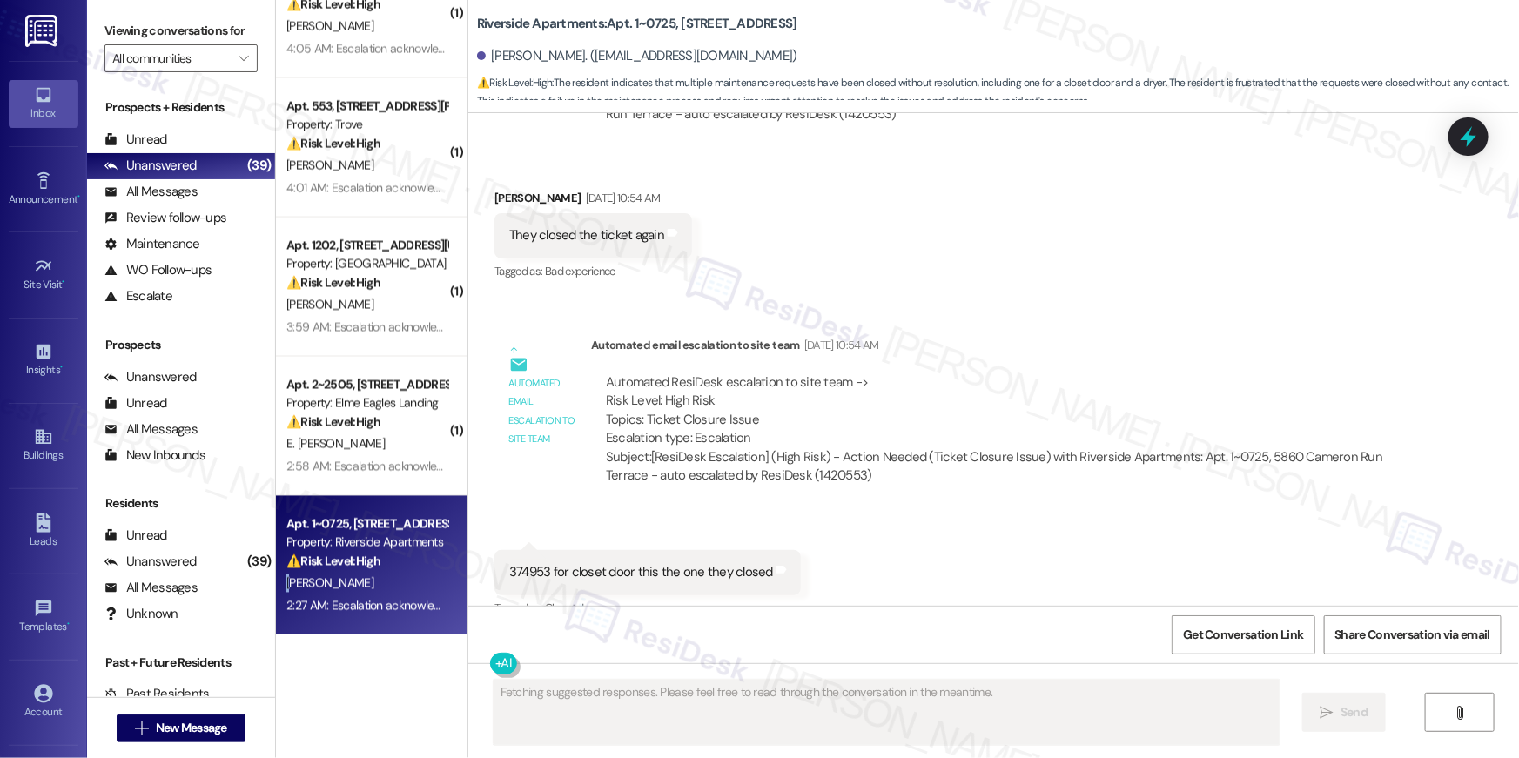
scroll to position [4609, 0]
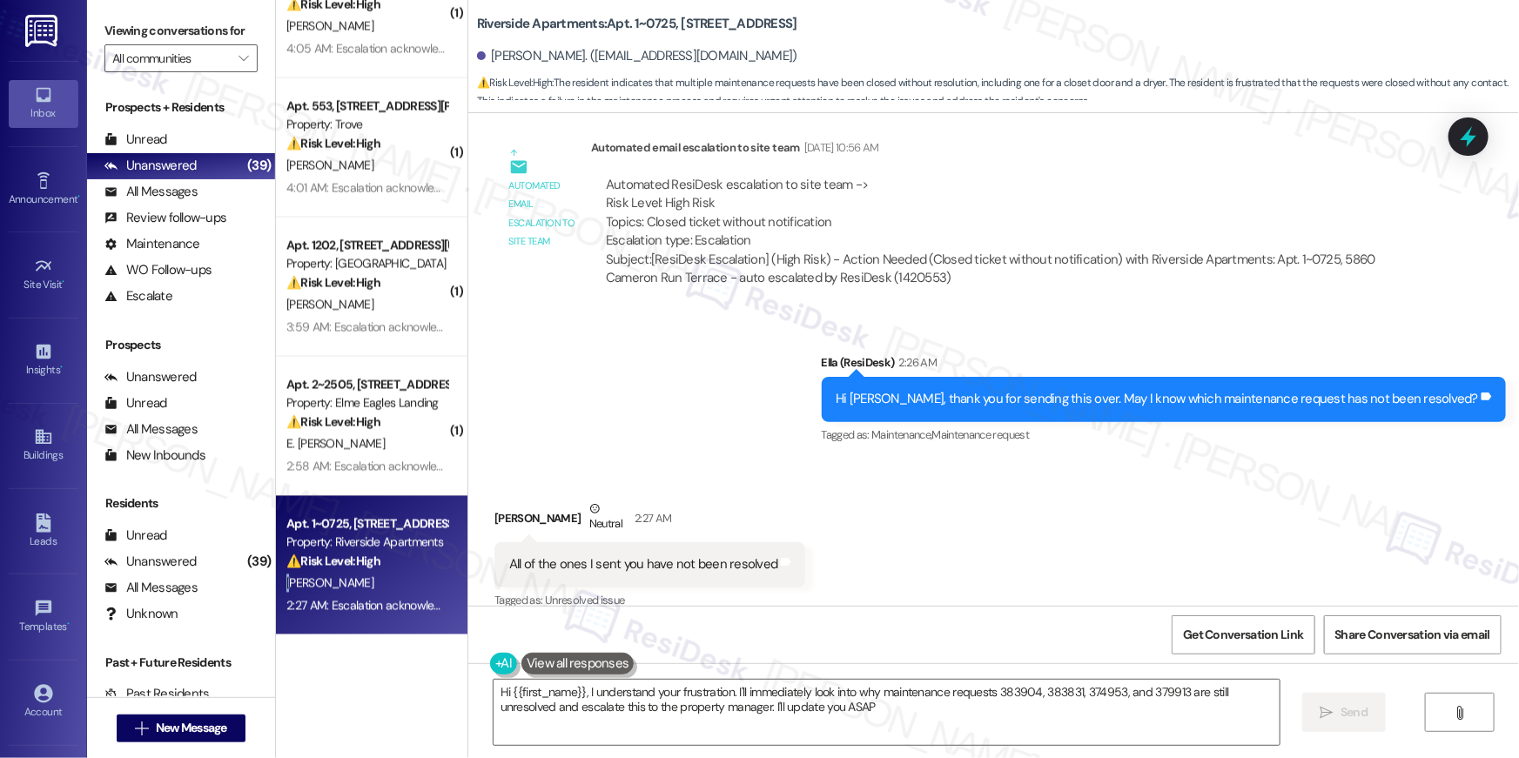
type textarea "Hi {{first_name}}, I understand your frustration. I'll immediately look into wh…"
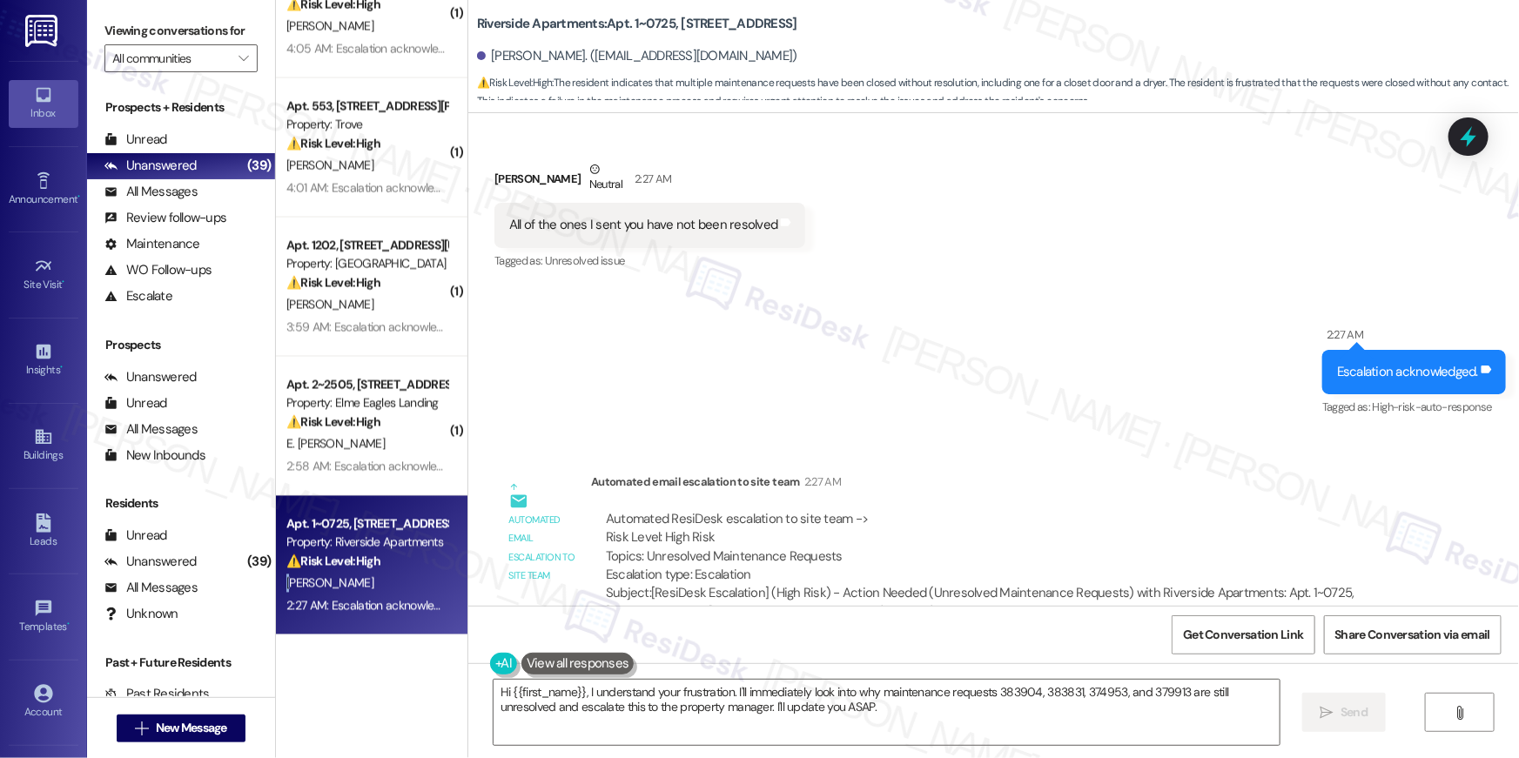
scroll to position [4971, 0]
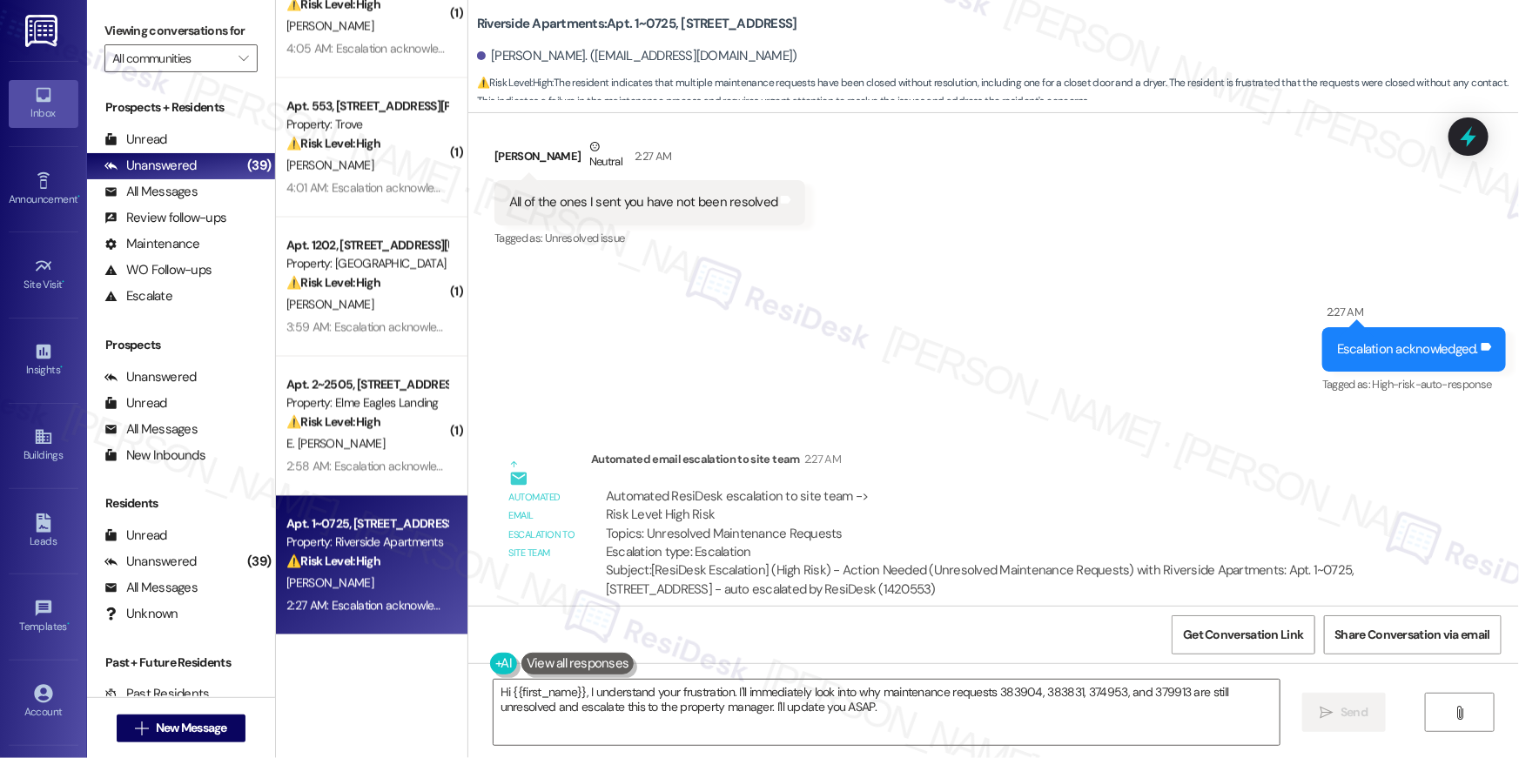
click at [789, 374] on div "Sent via SMS 2:27 AM Escalation acknowledged. Tags and notes Tagged as: High-ri…" at bounding box center [993, 337] width 1051 height 147
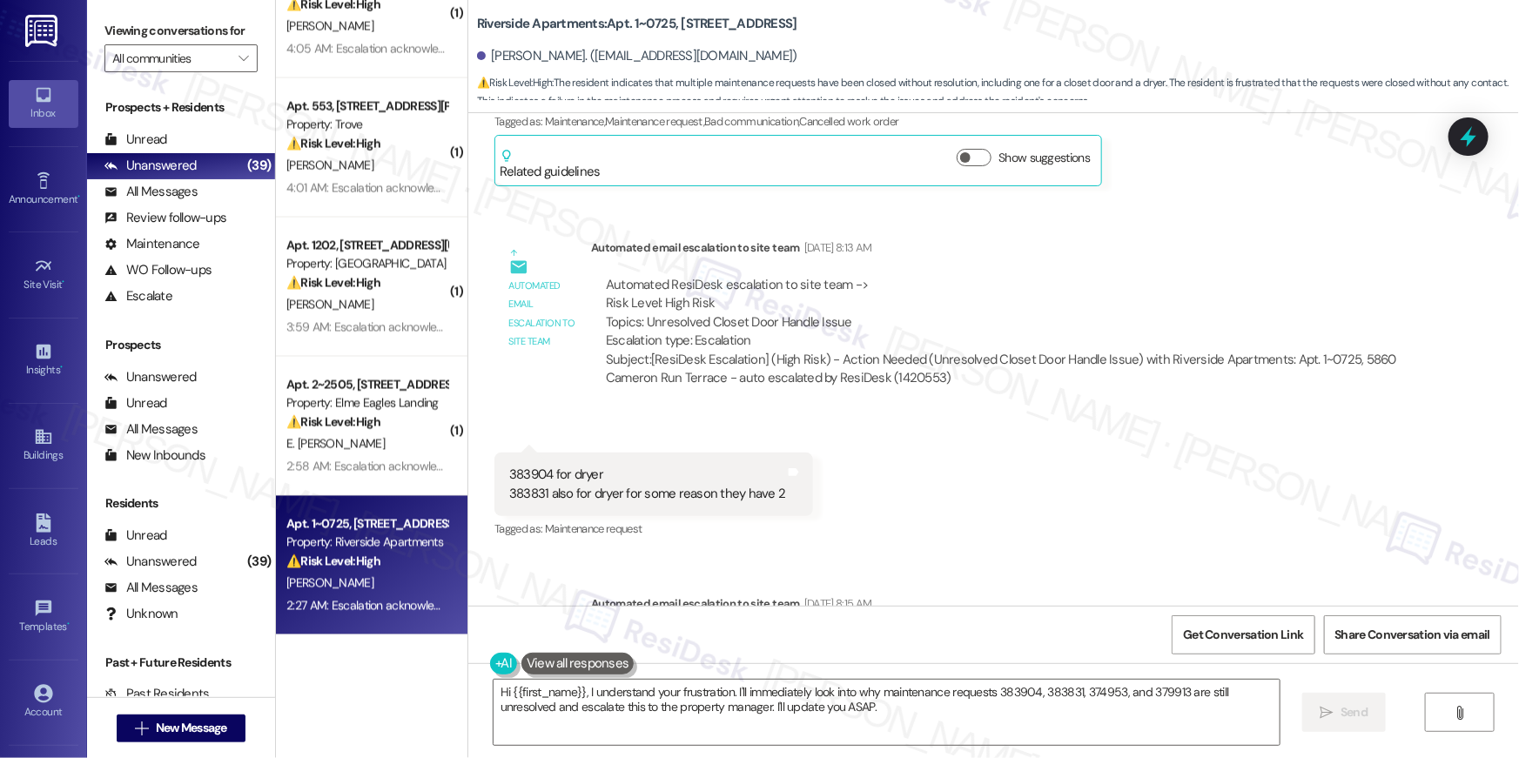
scroll to position [3204, 0]
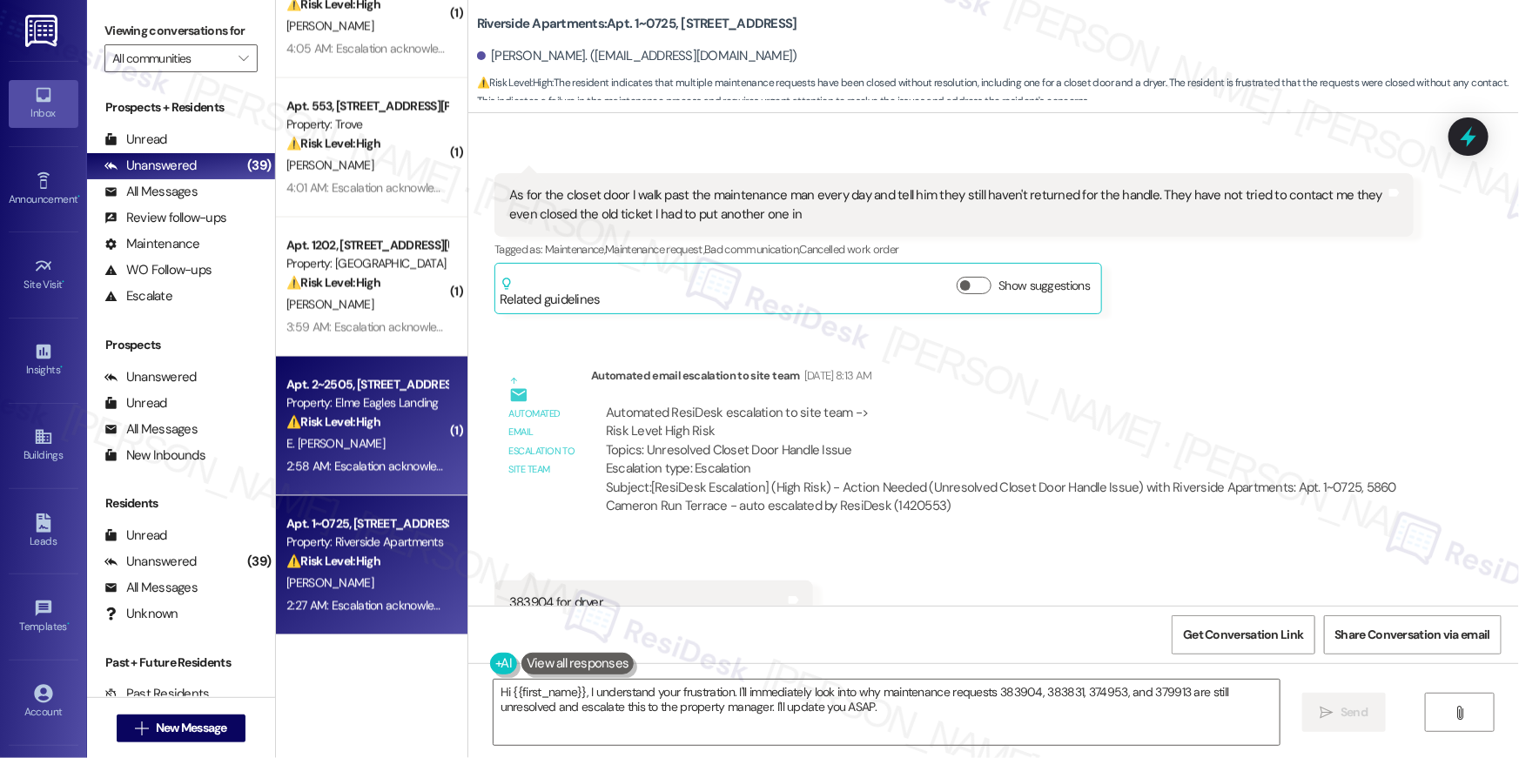
click at [377, 441] on div "E. [PERSON_NAME]" at bounding box center [367, 445] width 165 height 22
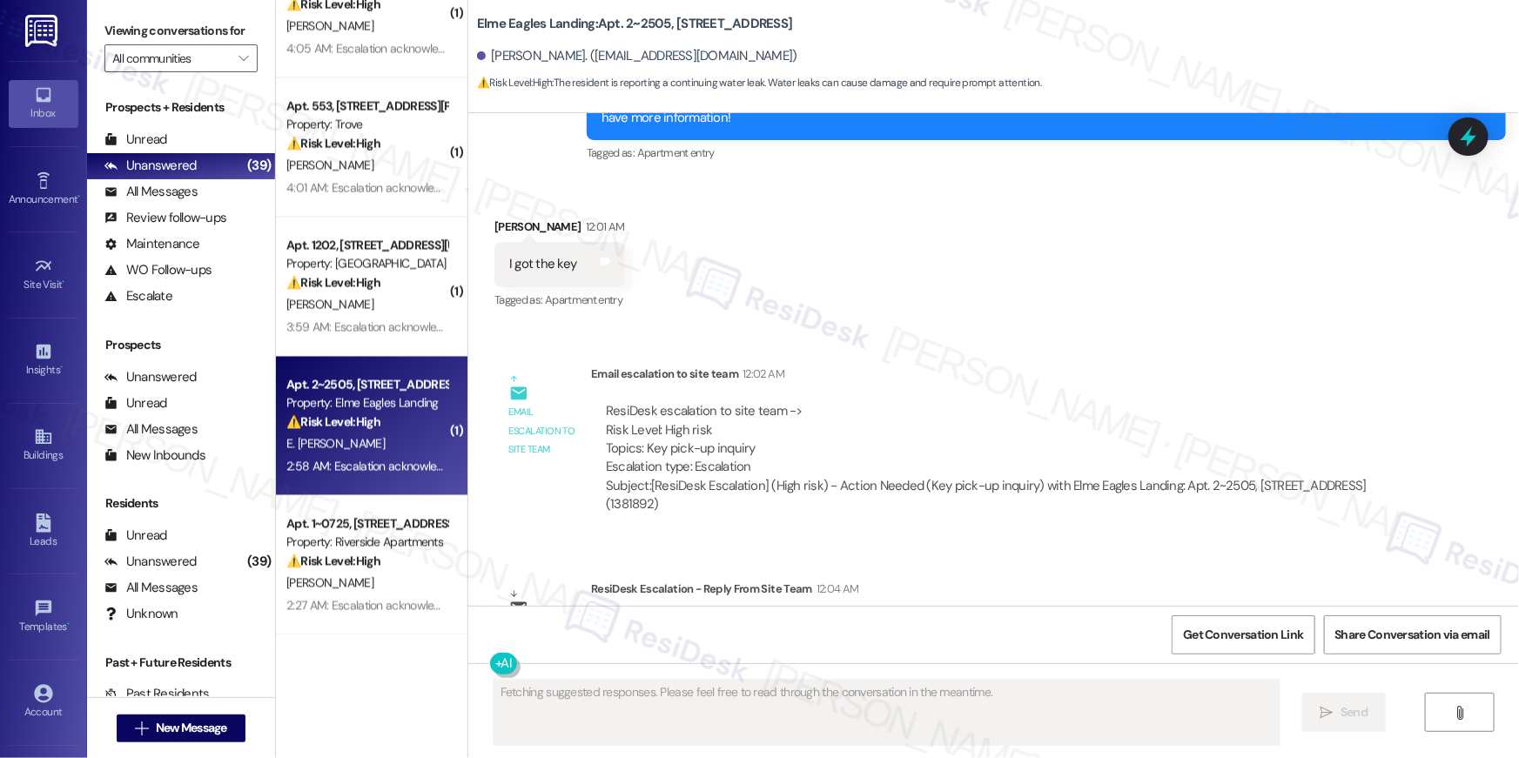
scroll to position [9411, 0]
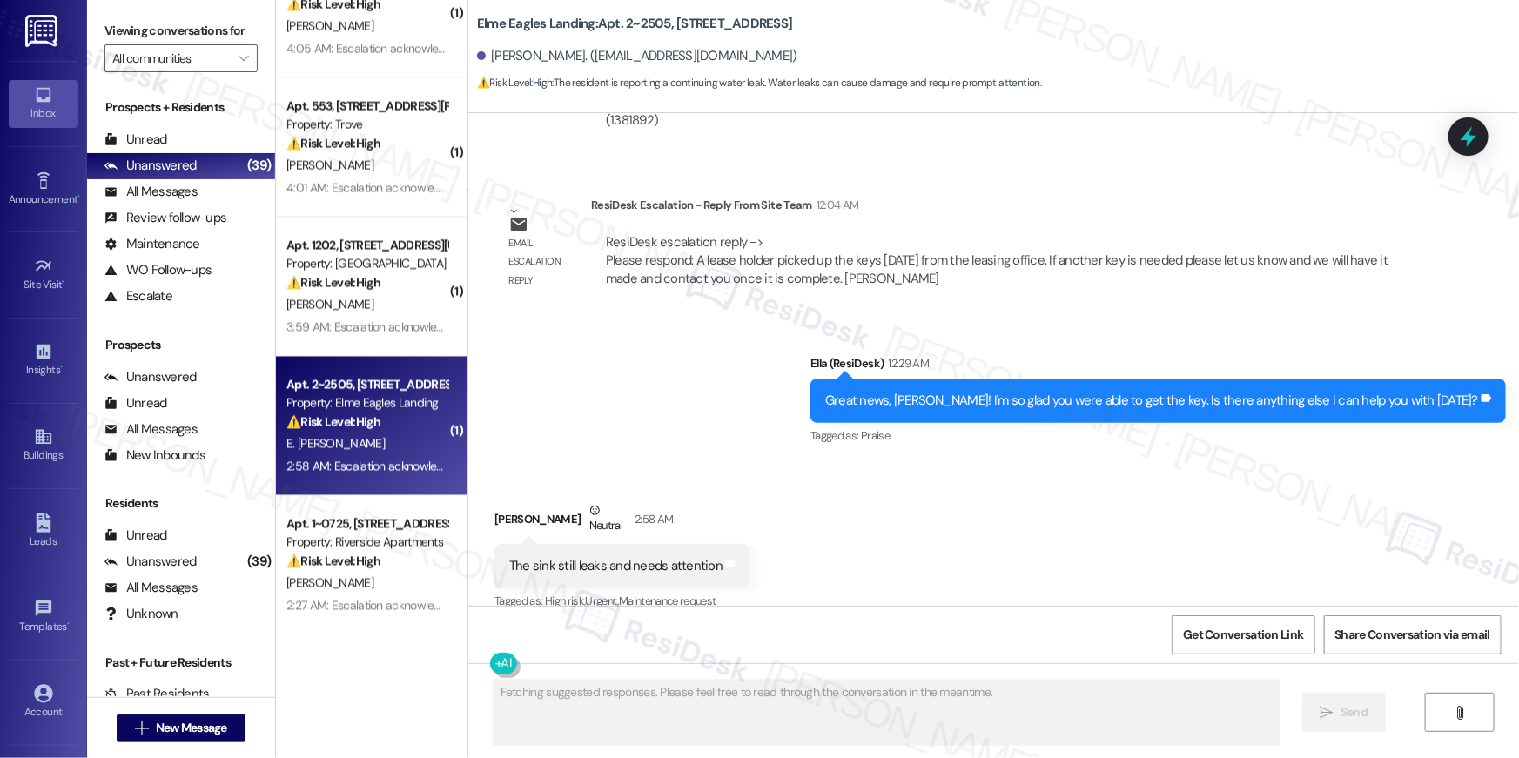
click at [917, 529] on div "Received via SMS [PERSON_NAME] 2:58 AM The sink still leaks and needs attention…" at bounding box center [993, 544] width 1051 height 165
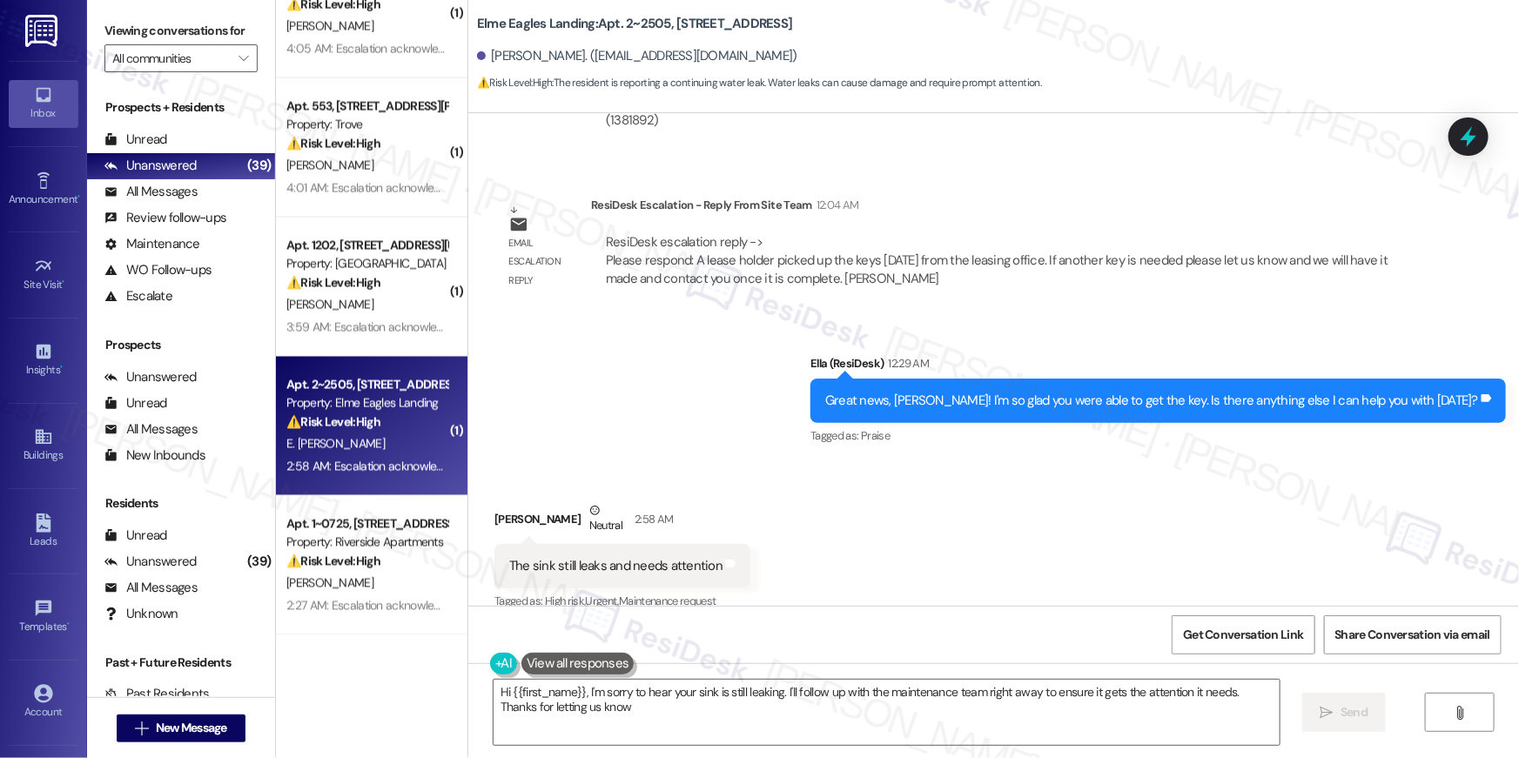
type textarea "Hi {{first_name}}, I'm sorry to hear your sink is still leaking. I'll follow up…"
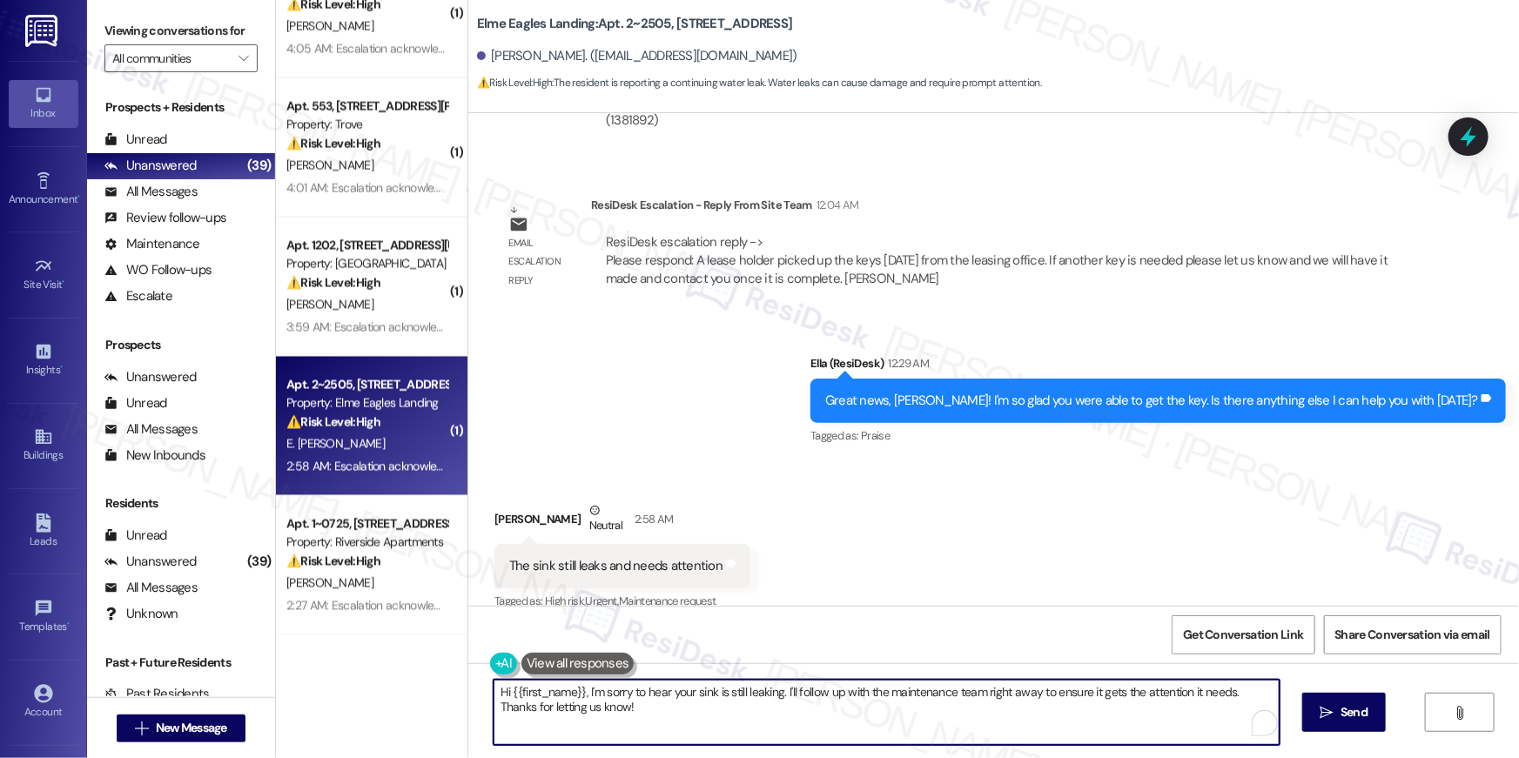
click at [710, 728] on textarea "Hi {{first_name}}, I'm sorry to hear your sink is still leaking. I'll follow up…" at bounding box center [887, 712] width 786 height 65
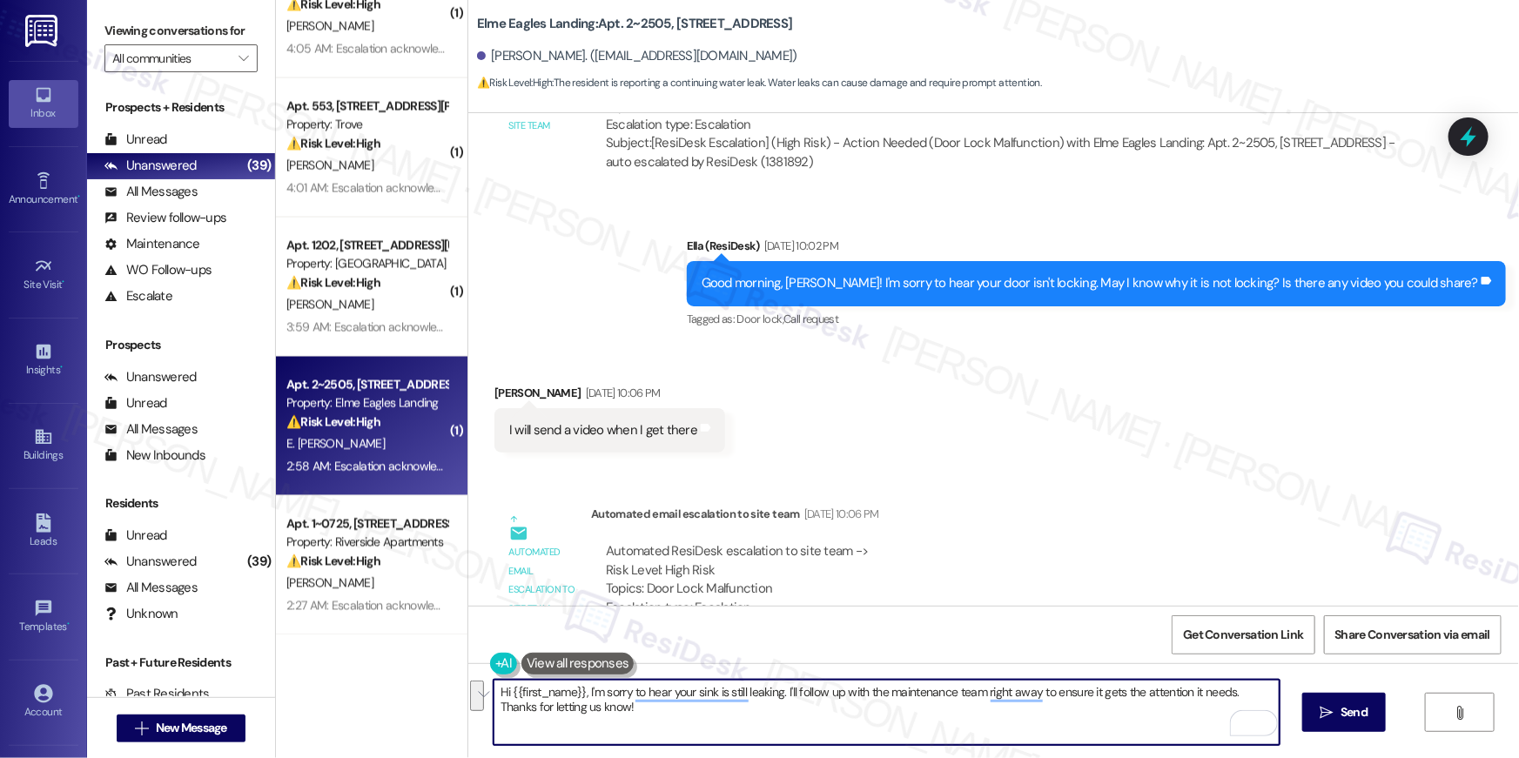
scroll to position [7718, 0]
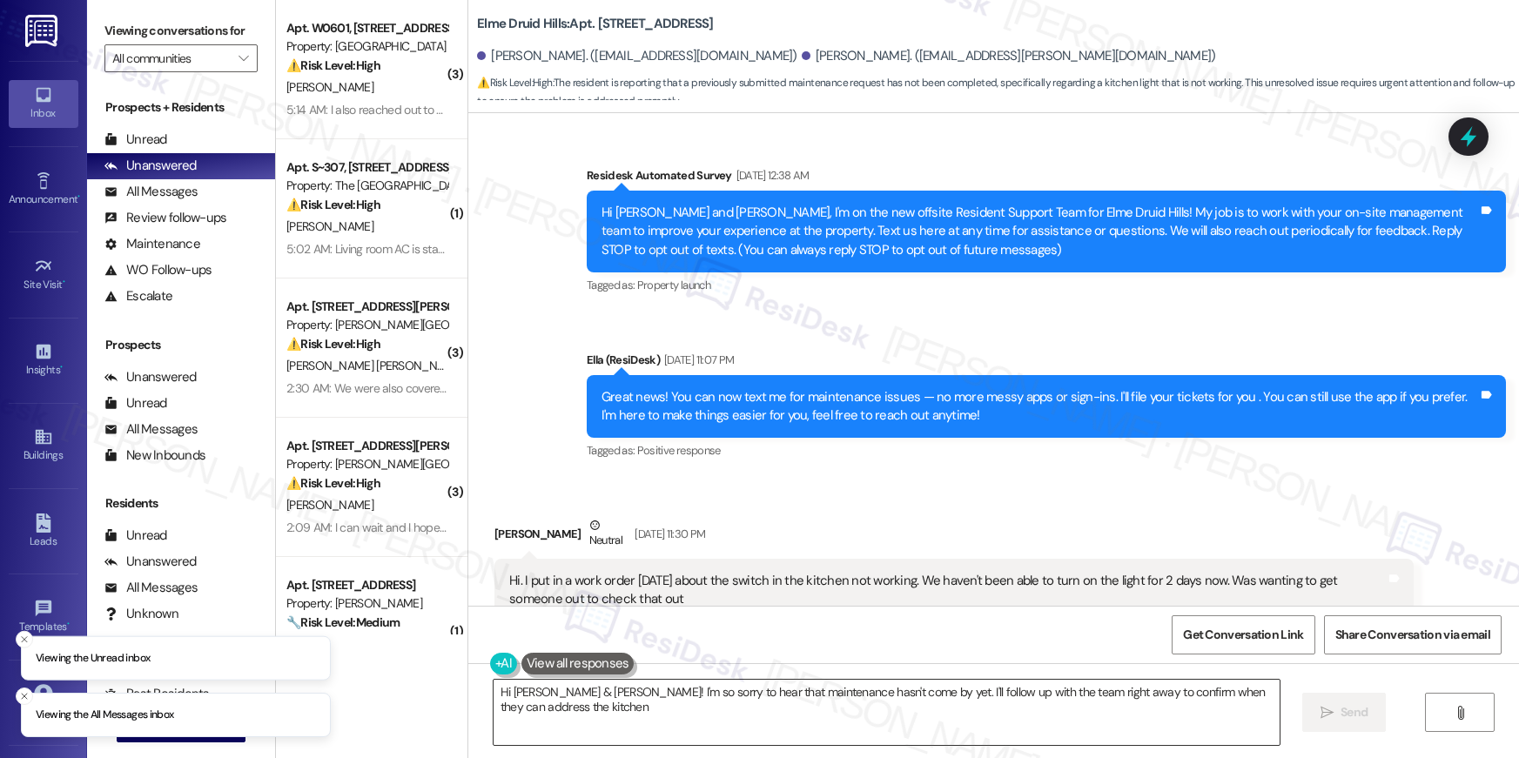
click at [644, 708] on textarea "Hi Courtney & Hunter! I'm so sorry to hear that maintenance hasn't come by yet.…" at bounding box center [887, 712] width 786 height 65
click at [577, 704] on textarea "Hi Courtney & Hunter! I'm so sorry to hear that maintenance hasn't come by yet.…" at bounding box center [887, 712] width 786 height 65
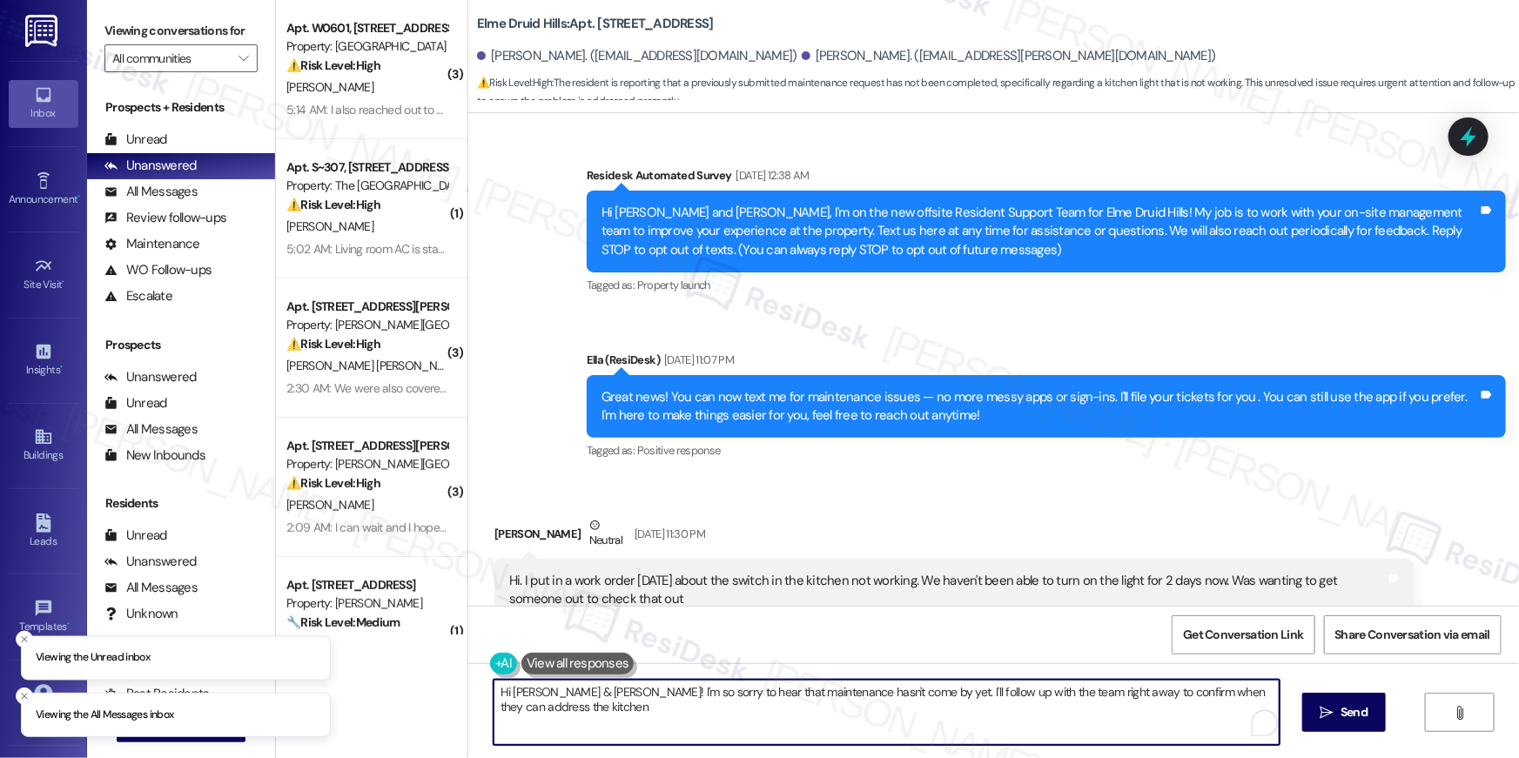
scroll to position [41617, 0]
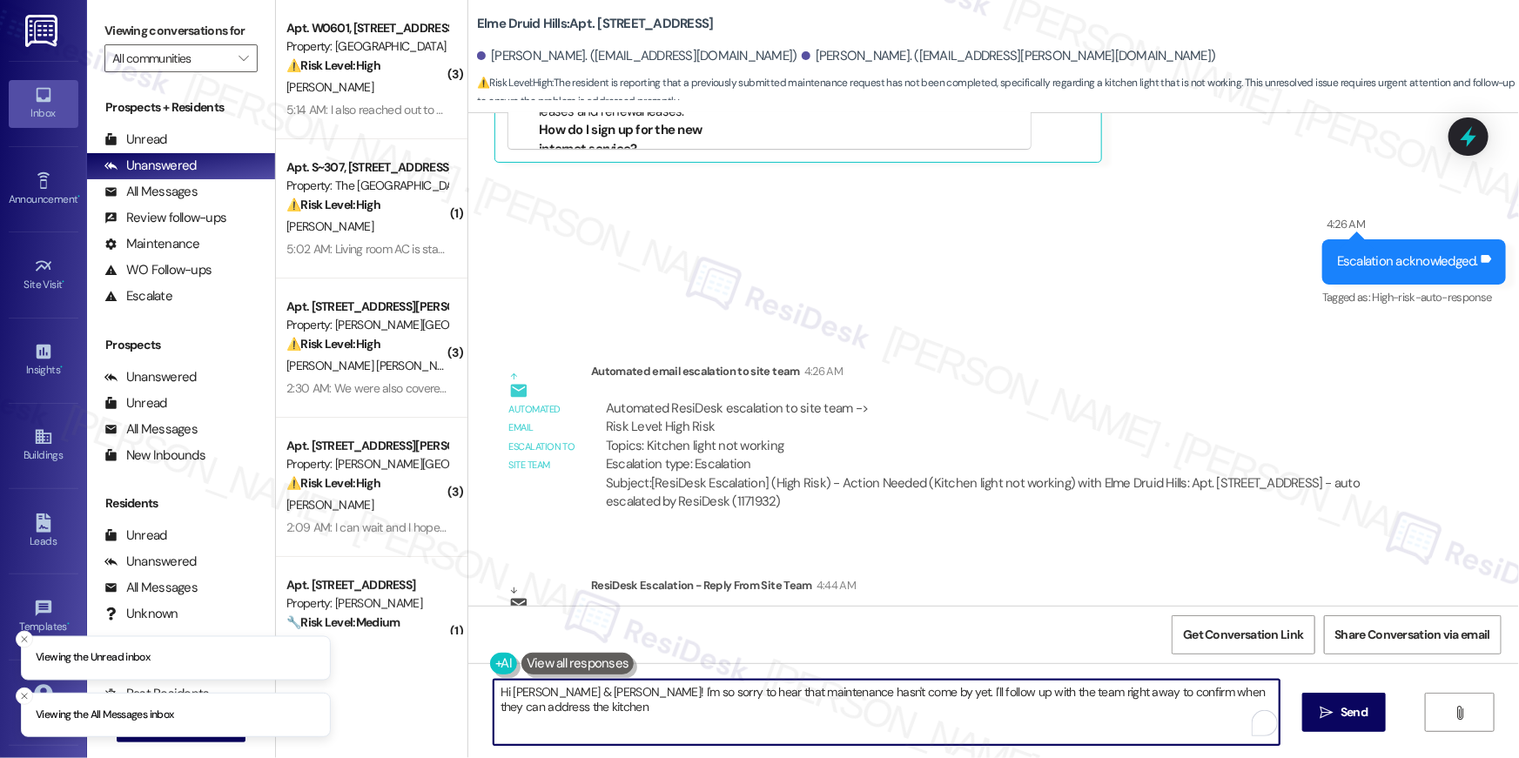
drag, startPoint x: 566, startPoint y: 698, endPoint x: 588, endPoint y: 700, distance: 22.7
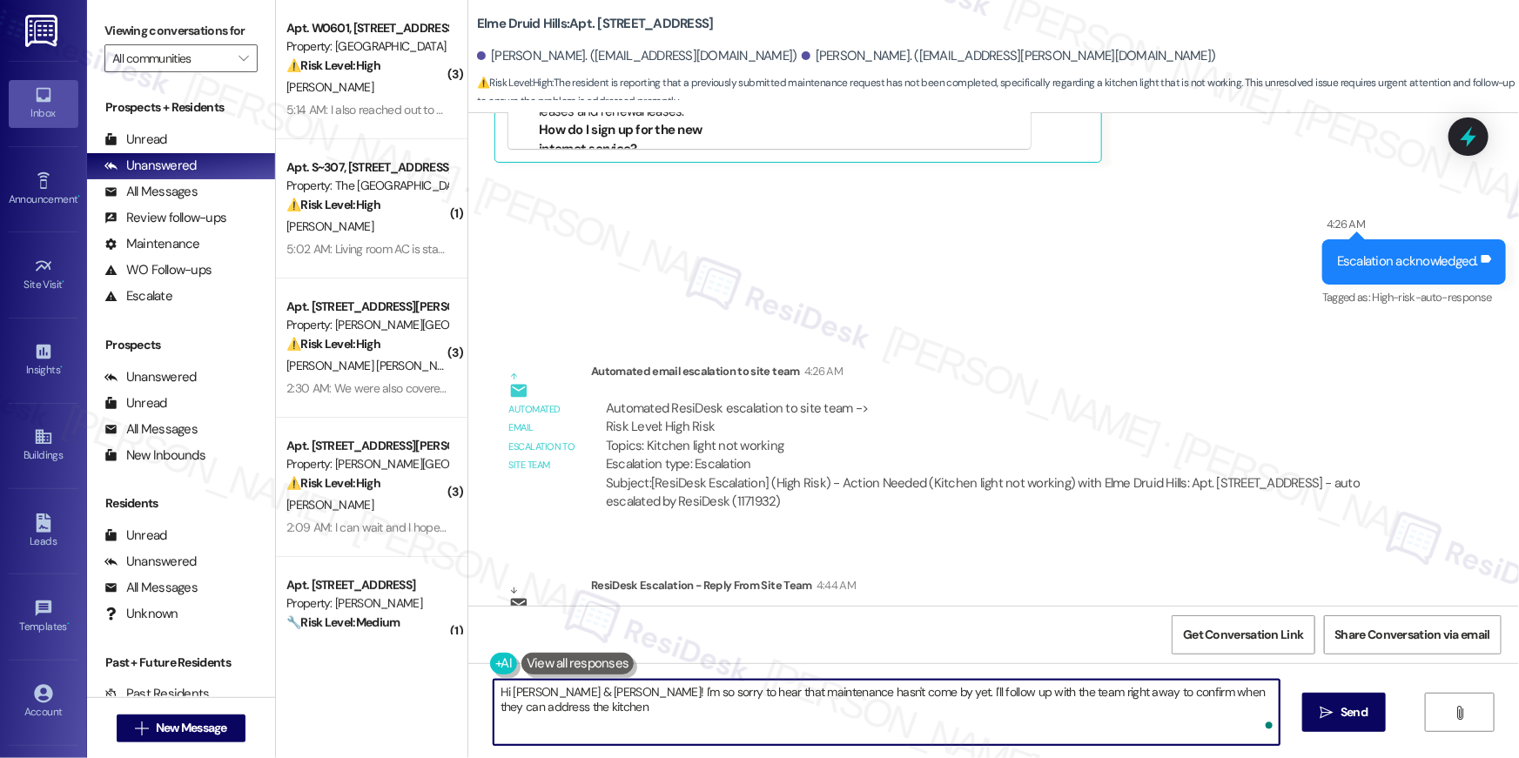
drag, startPoint x: 602, startPoint y: 696, endPoint x: 646, endPoint y: 757, distance: 76.1
click at [645, 757] on div "Hi Courtney & Hunter! I'm so sorry to hear that maintenance hasn't come by yet.…" at bounding box center [993, 728] width 1051 height 131
type textarea "Hi Courtney & Hunter! The service team will be there today. Please let me know …"
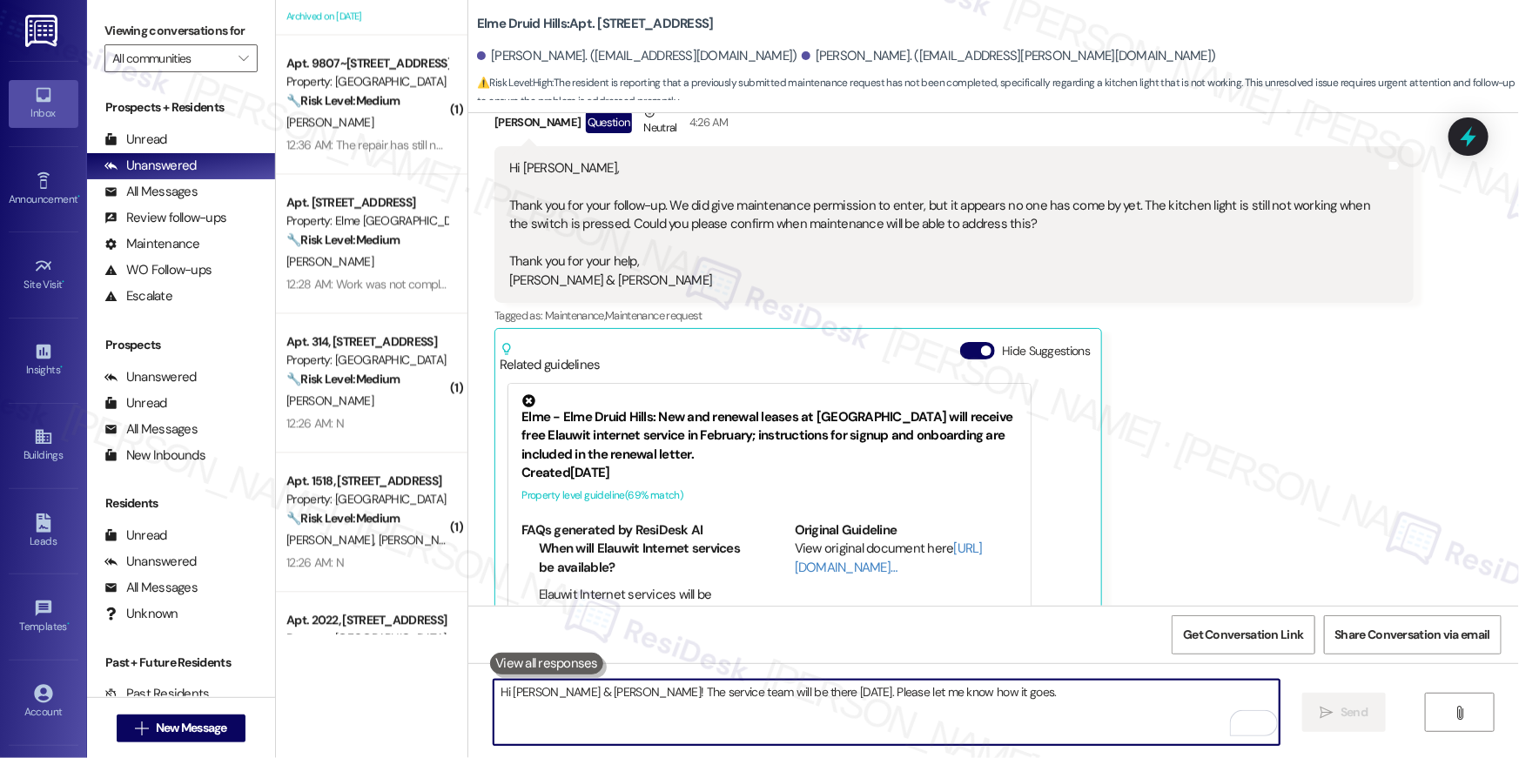
scroll to position [0, 0]
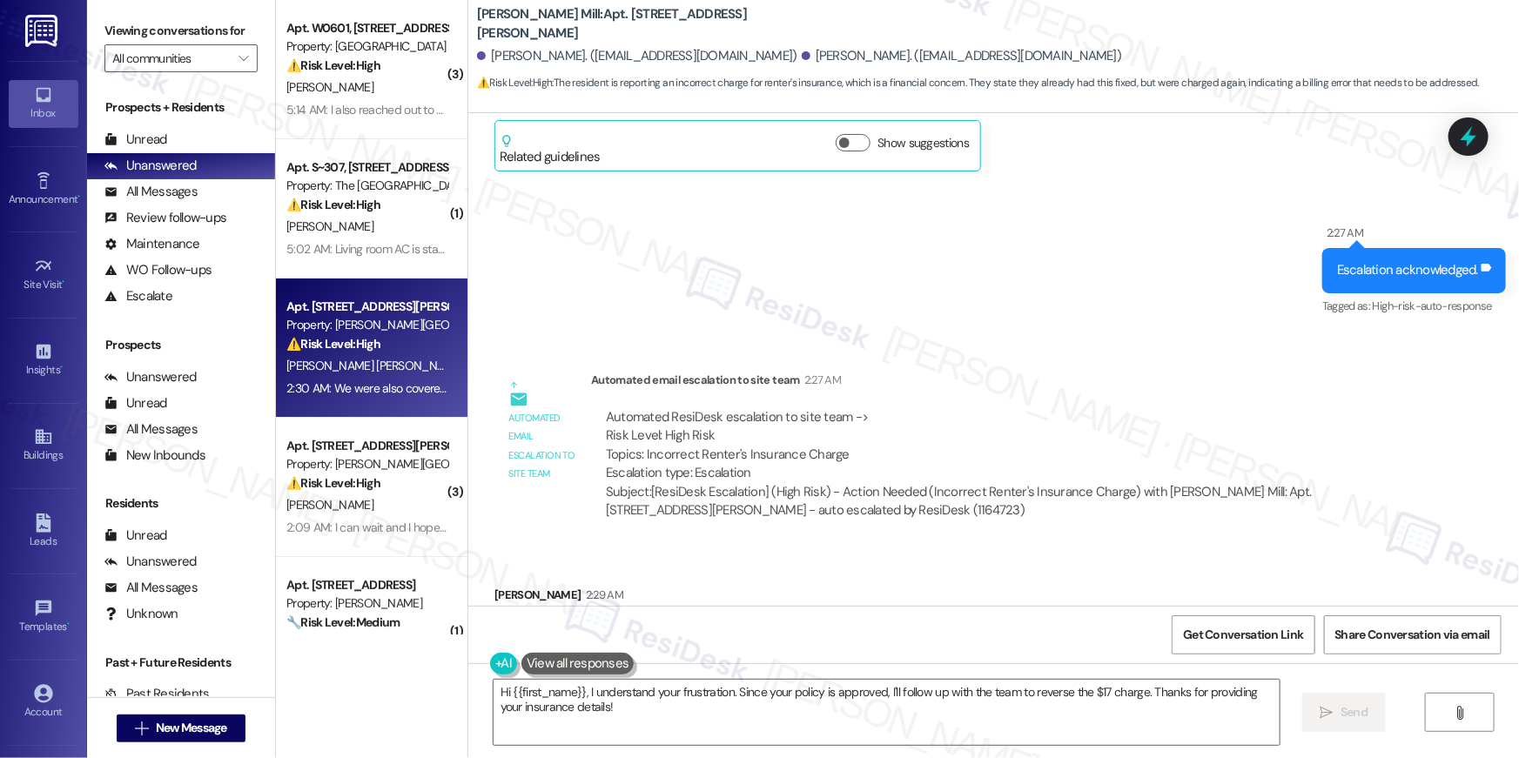
scroll to position [12215, 0]
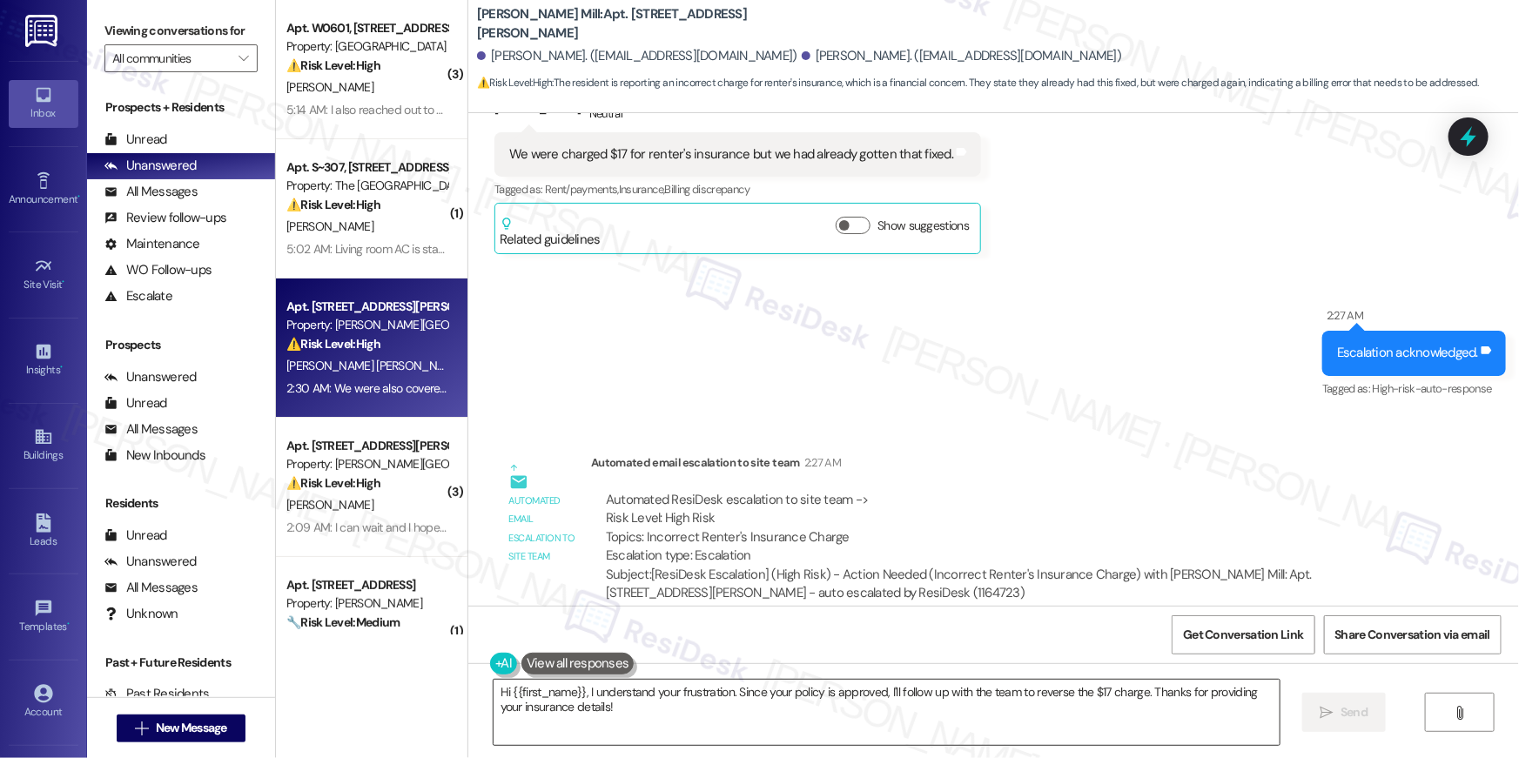
click at [643, 706] on textarea "Hi {{first_name}}, I understand your frustration. Since your policy is approved…" at bounding box center [887, 712] width 786 height 65
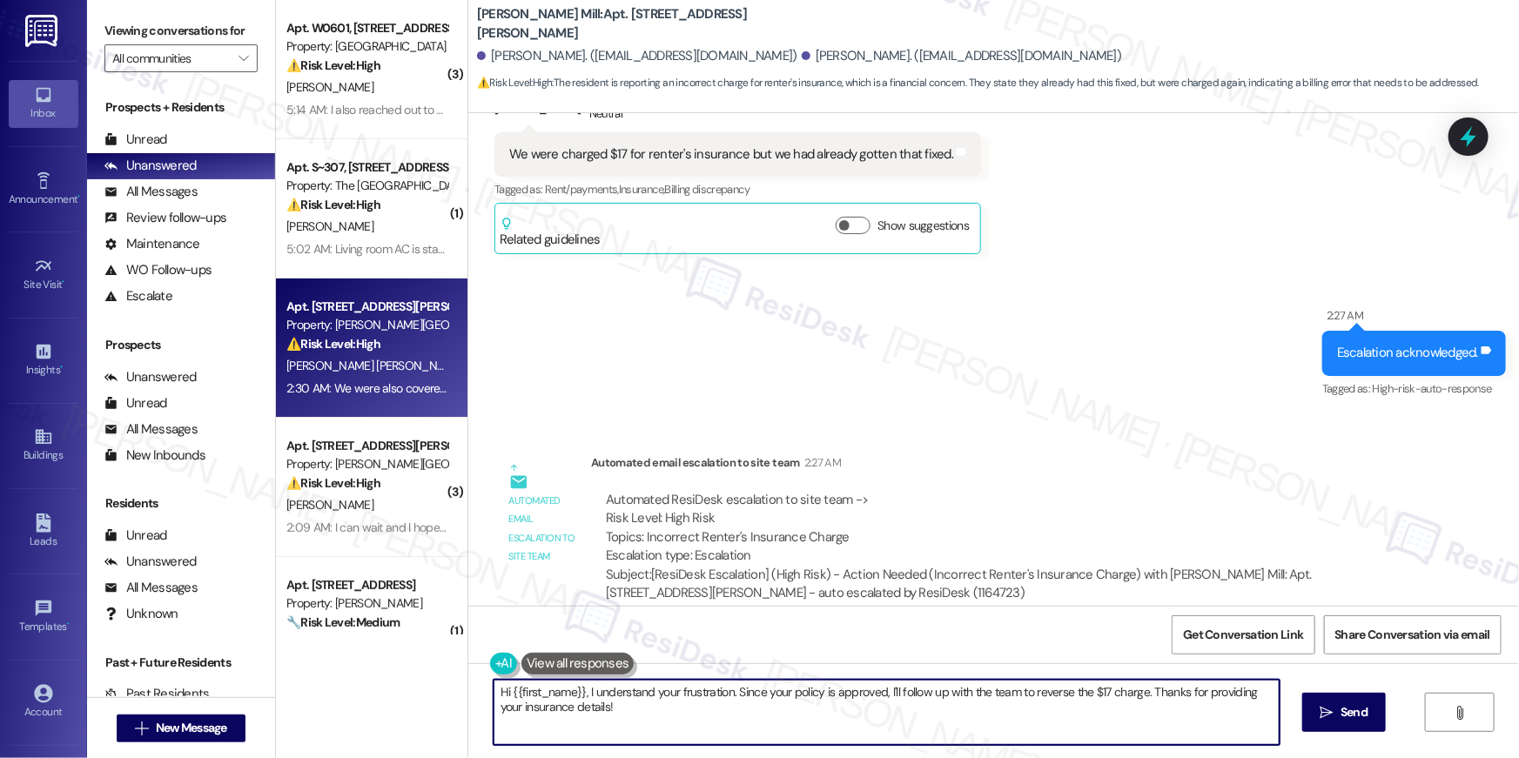
drag, startPoint x: 703, startPoint y: 715, endPoint x: 726, endPoint y: 705, distance: 25.4
click at [703, 714] on textarea "Hi {{first_name}}, I understand your frustration. Since your policy is approved…" at bounding box center [887, 712] width 786 height 65
click at [709, 722] on textarea "Hi {{first_name}}, I understand your frustration. Since your policy is approved…" at bounding box center [887, 712] width 786 height 65
drag, startPoint x: 582, startPoint y: 693, endPoint x: 615, endPoint y: 751, distance: 66.6
click at [615, 751] on div "Hi {{first_name}}, I understand your frustration. Since your policy is approved…" at bounding box center [993, 728] width 1051 height 131
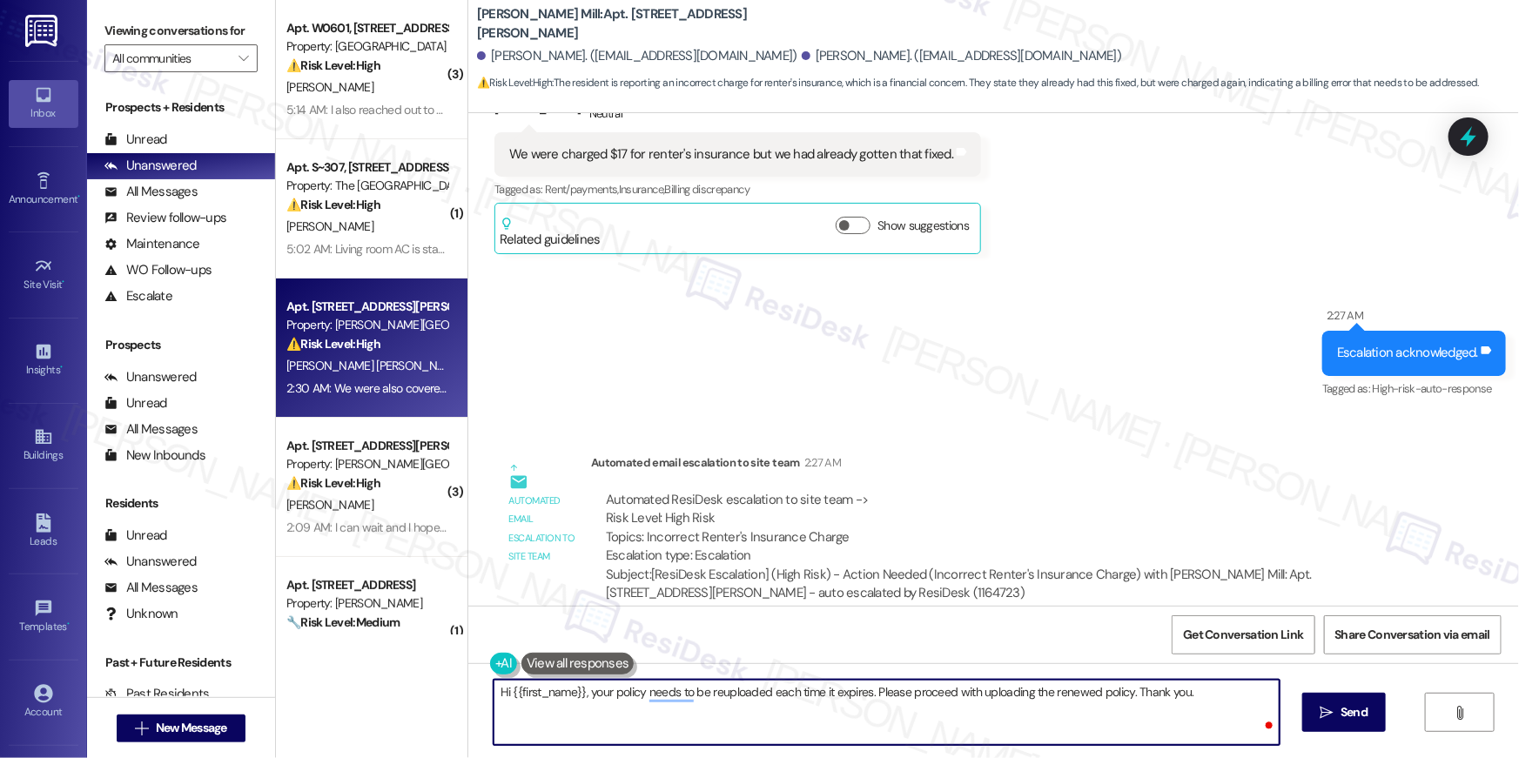
type textarea "Hi {{first_name}}, your policy needs to be reuploaded each time it expires. Ple…"
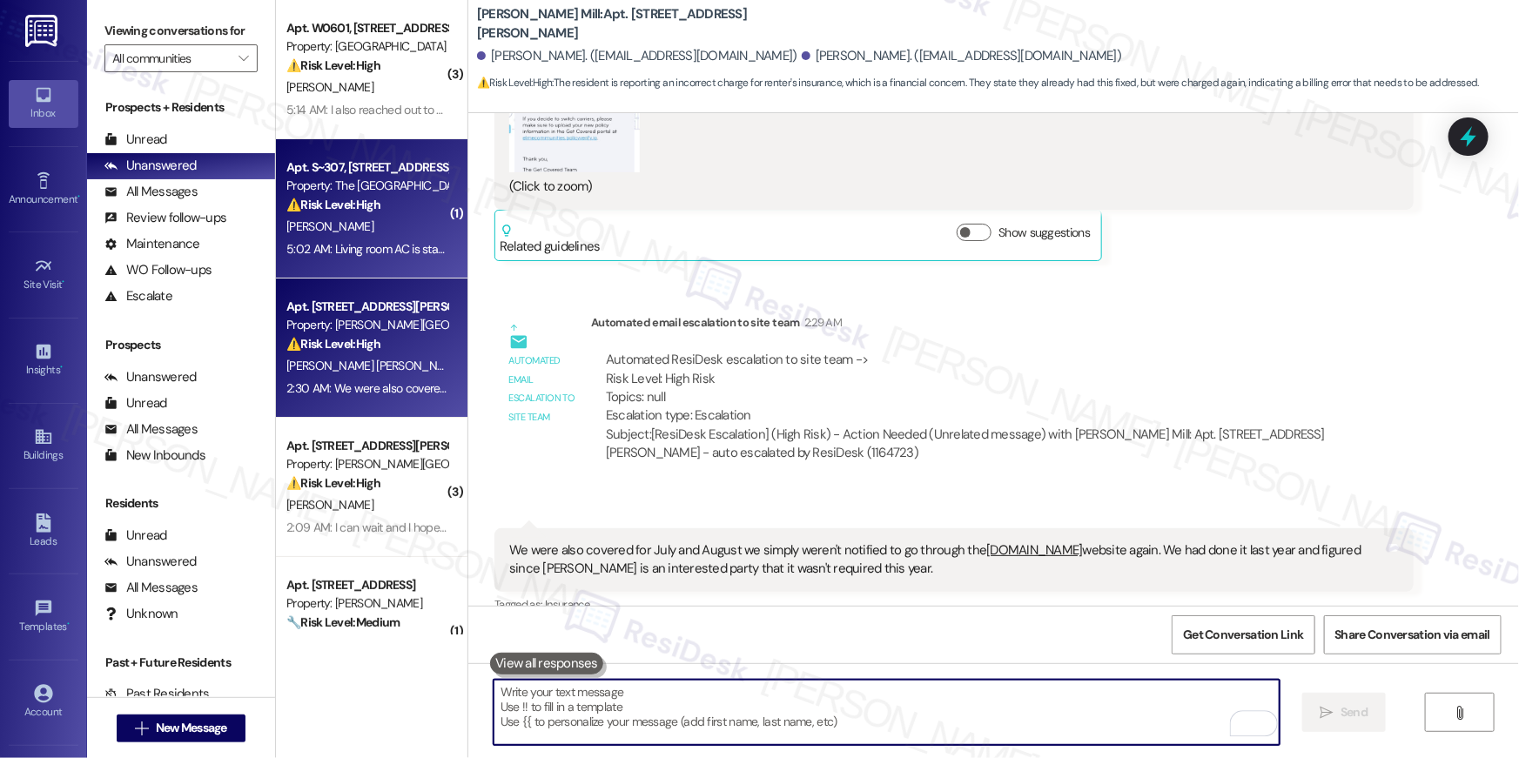
scroll to position [13185, 0]
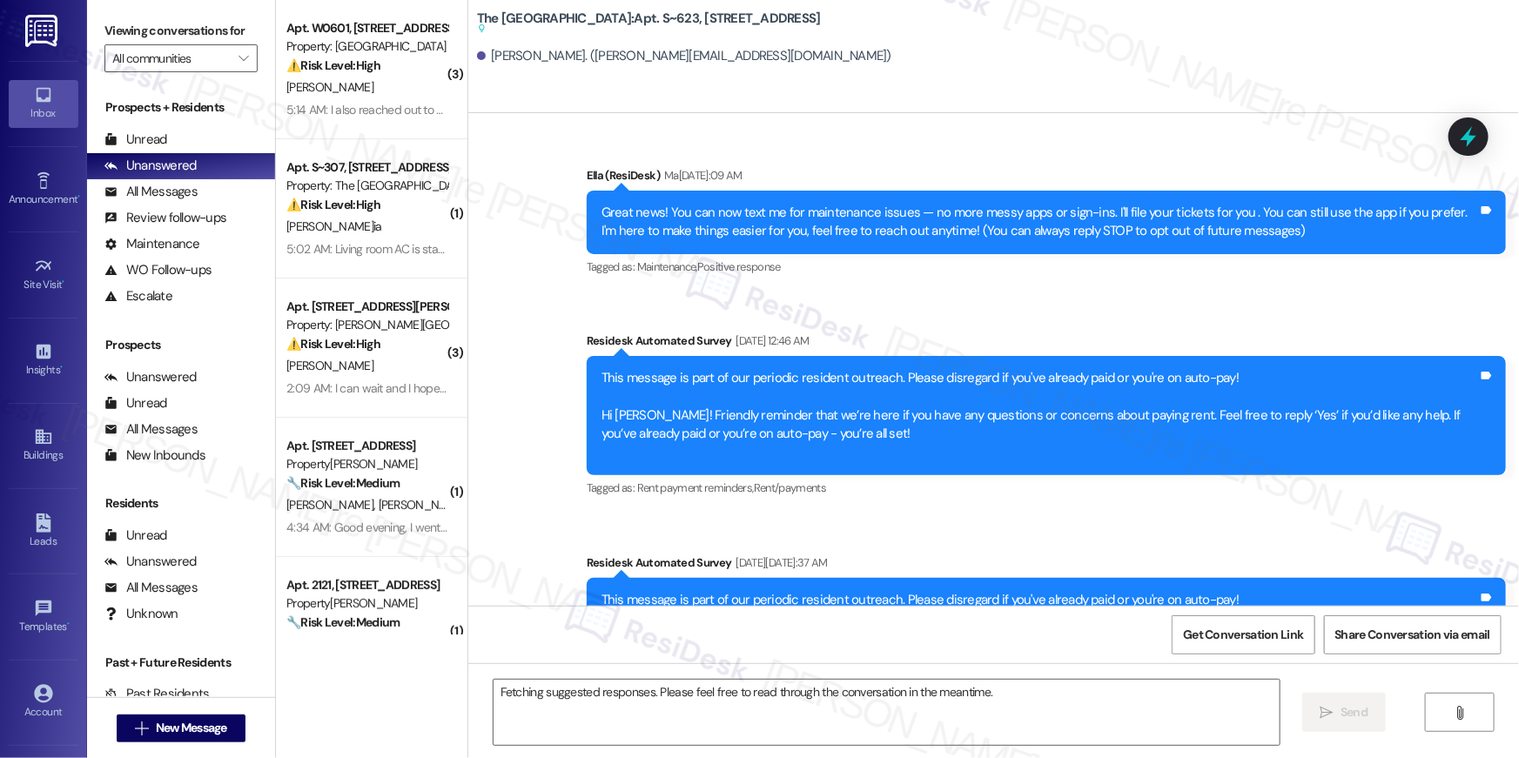
scroll to position [18737, 0]
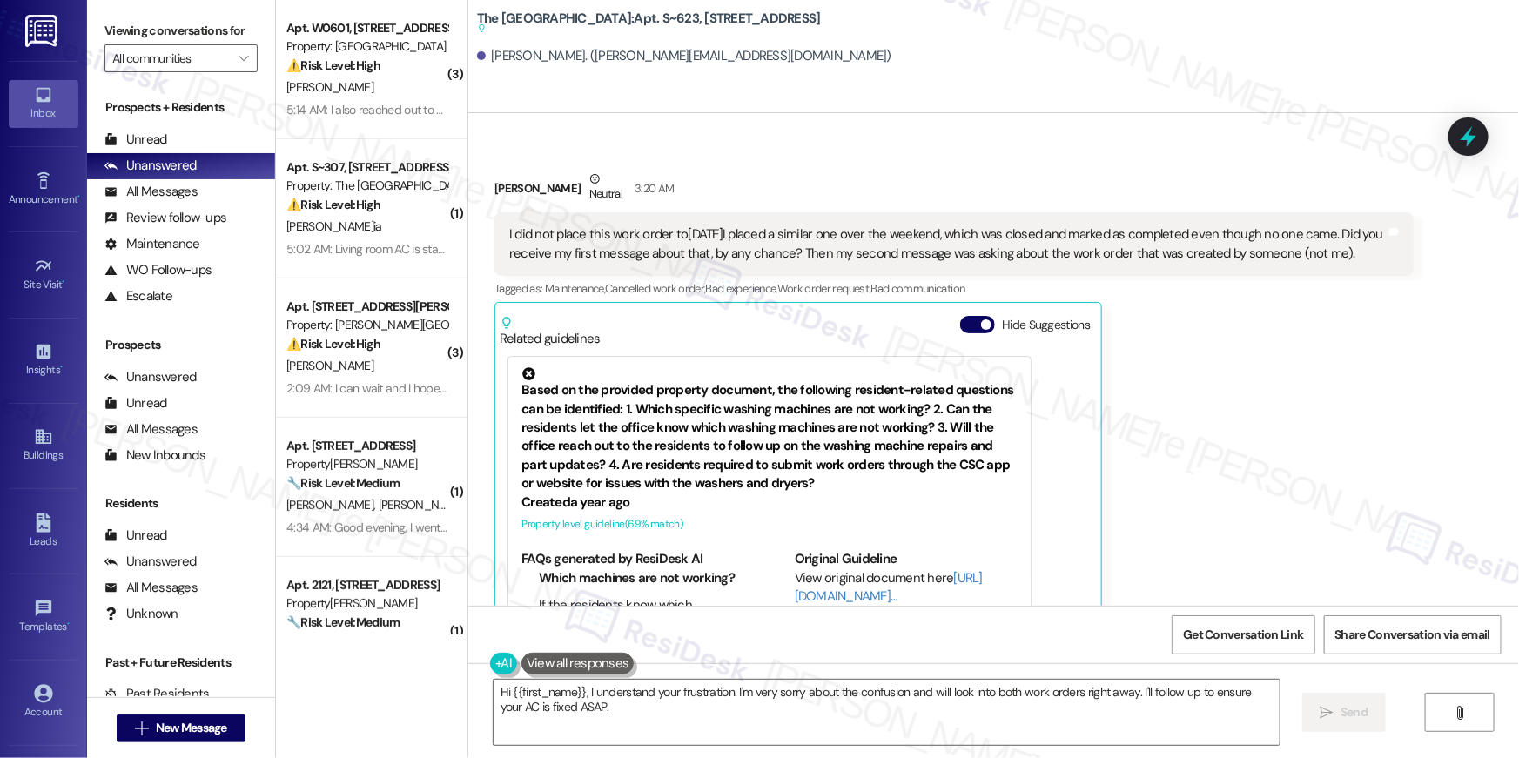
click at [1160, 370] on div "[PERSON_NAME] Neutral 3:20 AM I did not place this work order to[DATE]I placed …" at bounding box center [953, 413] width 919 height 487
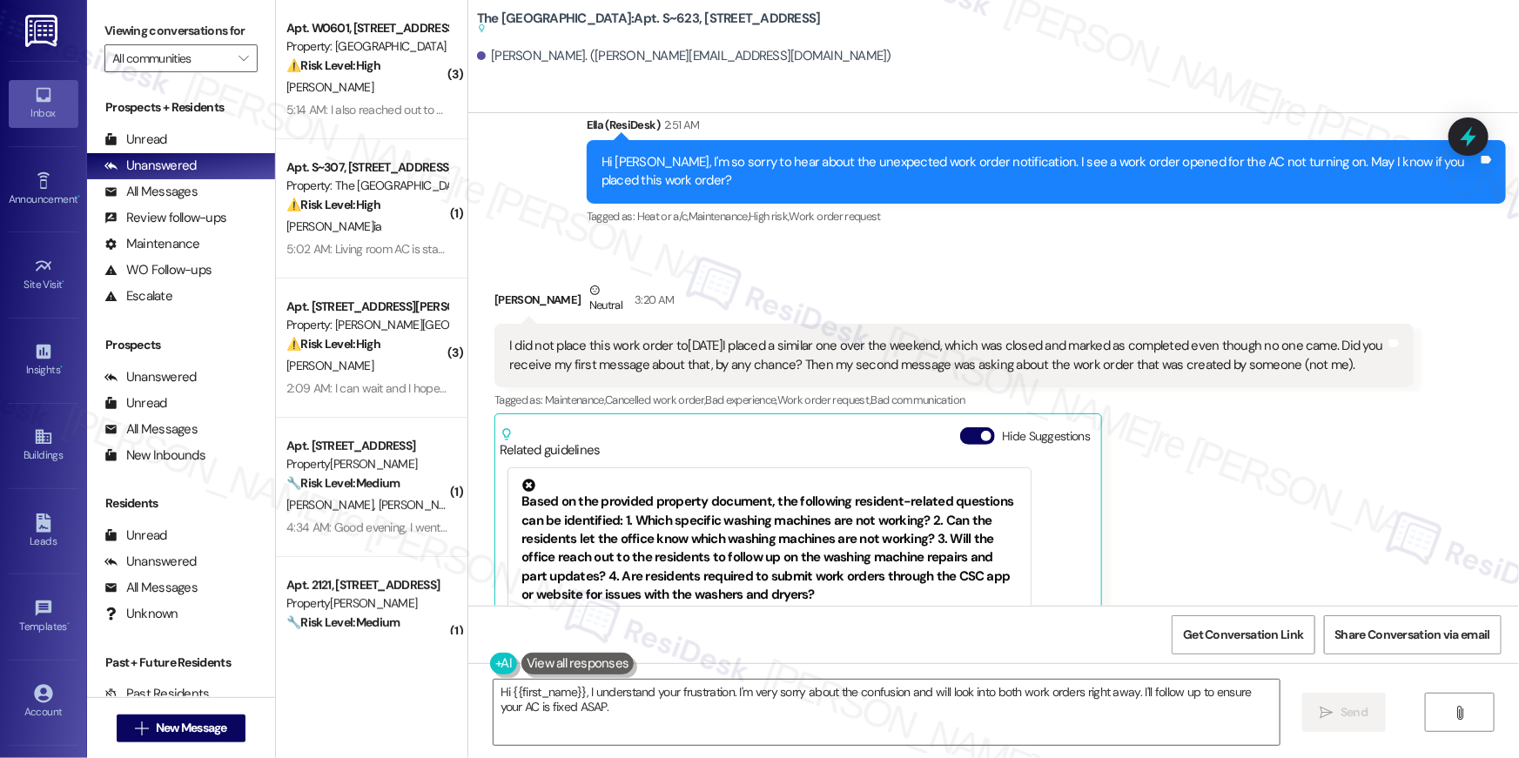
scroll to position [18482, 0]
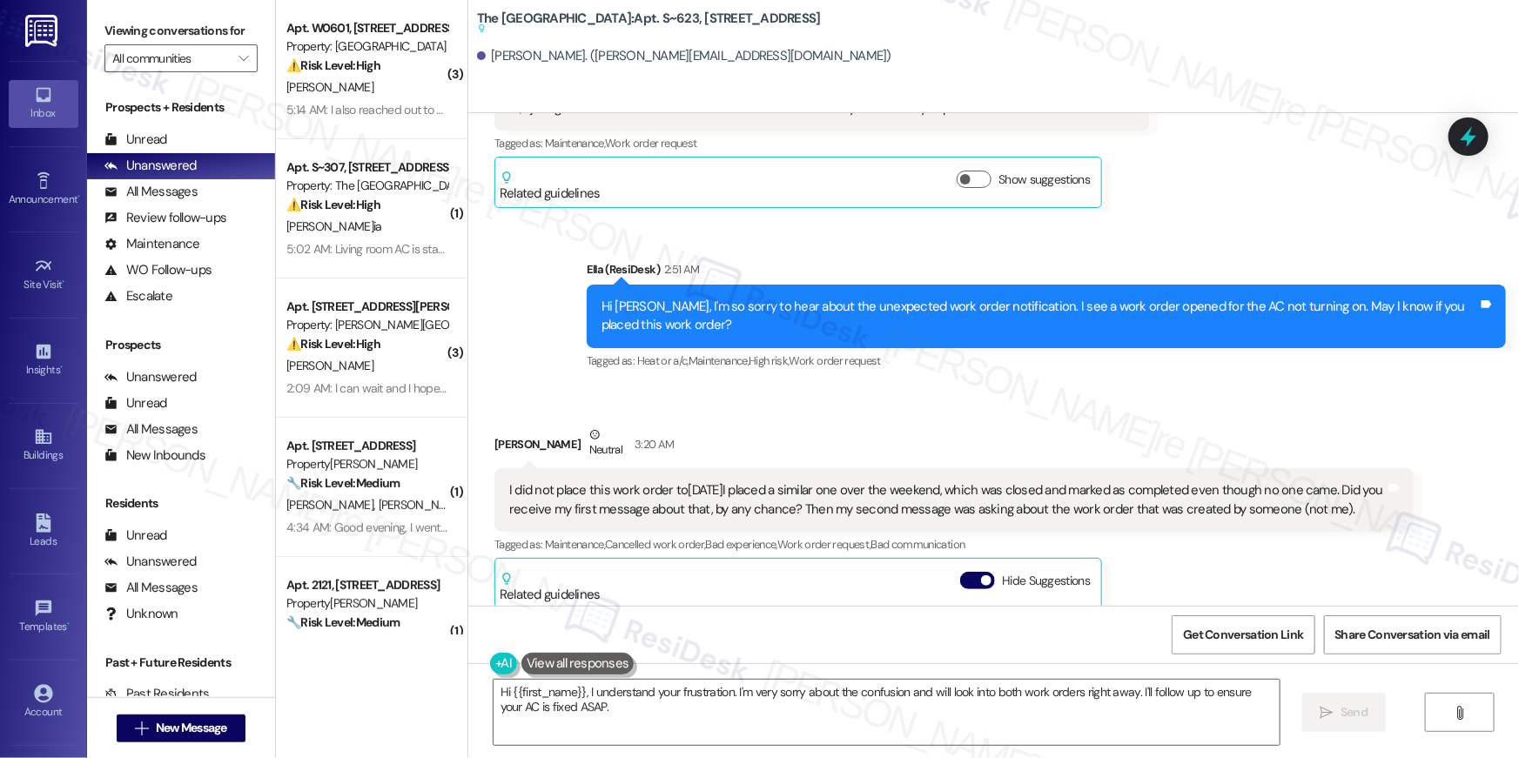
click at [919, 426] on div "[PERSON_NAME] Neutral 3:20 AM" at bounding box center [953, 447] width 919 height 43
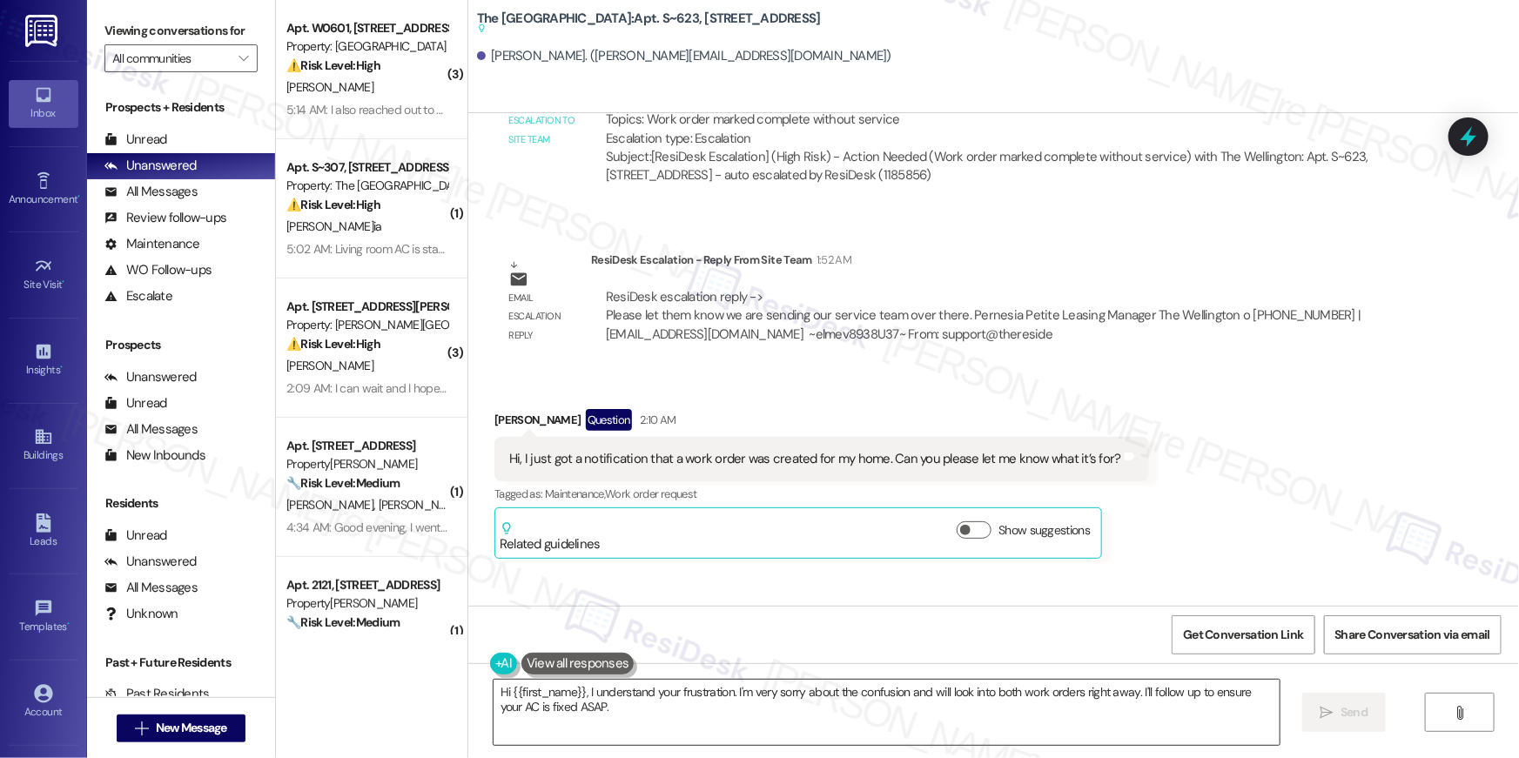
scroll to position [18246, 0]
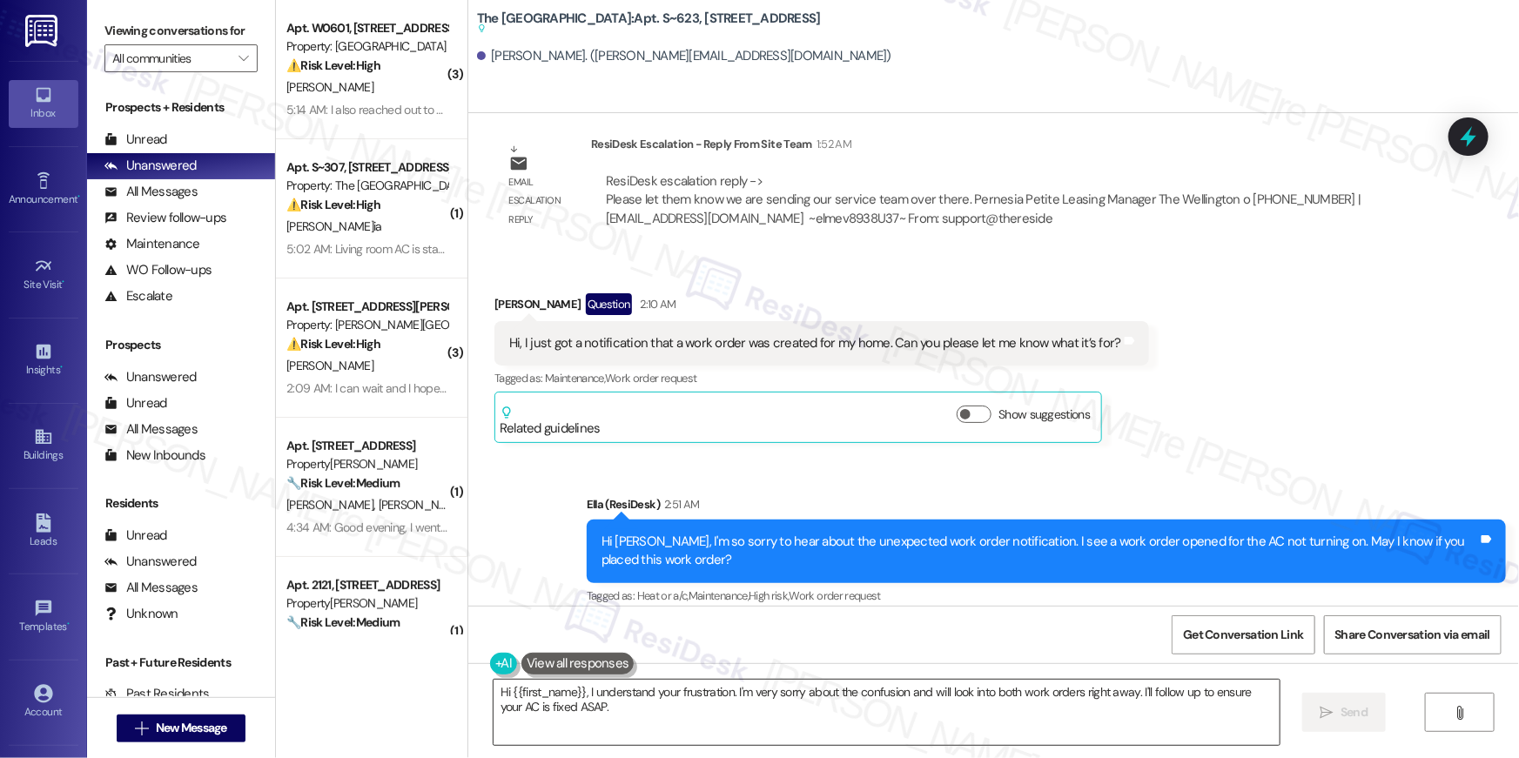
click at [687, 717] on textarea "Hi {{first_name}}, I understand your frustration. I'm very sorry about the conf…" at bounding box center [887, 712] width 786 height 65
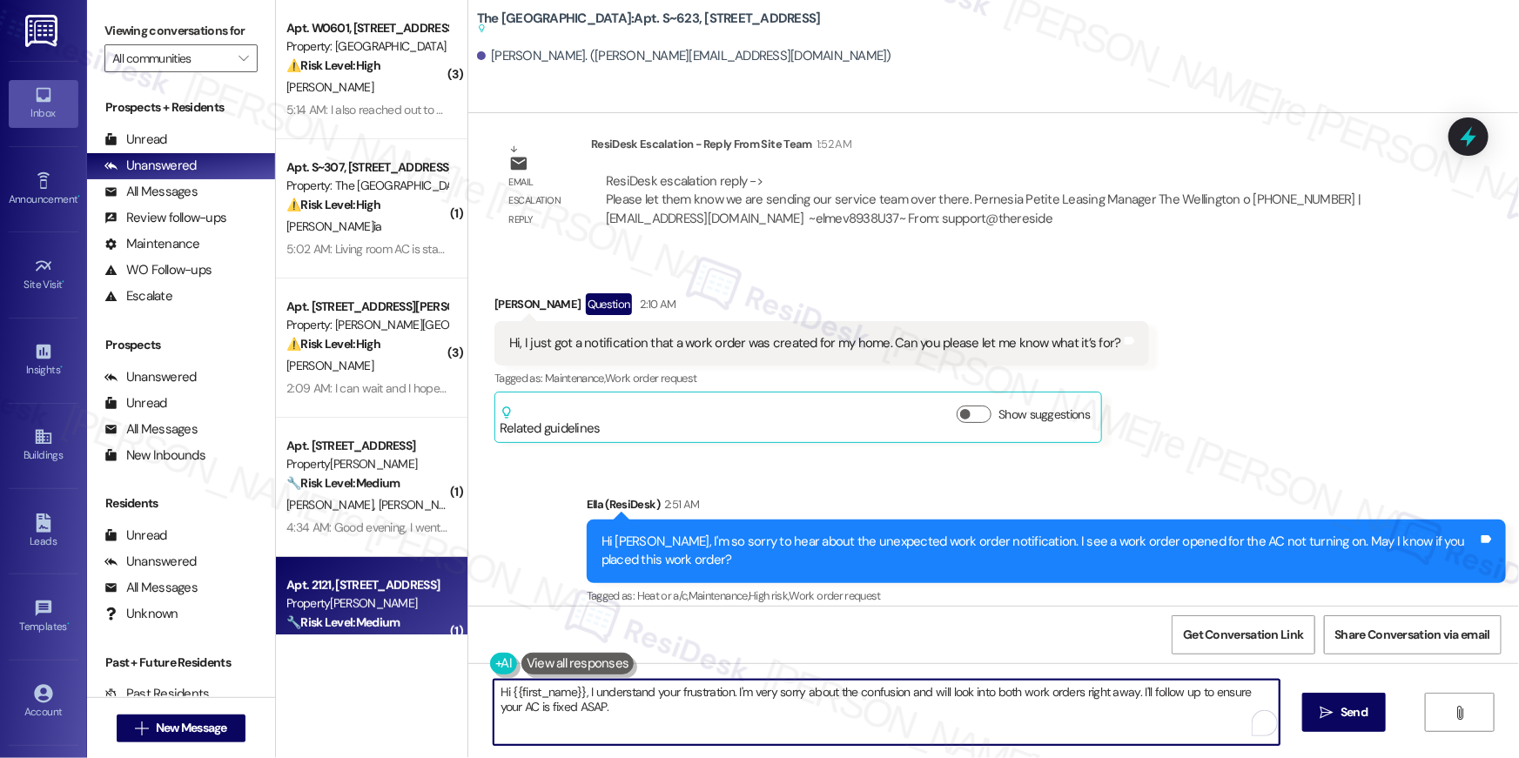
drag, startPoint x: 662, startPoint y: 701, endPoint x: 396, endPoint y: 606, distance: 282.8
click at [396, 606] on div "( 3 ) Apt. W0601, 1601 North Clarendon Boulevard Property: Bennett Park ⚠️ Risk…" at bounding box center [897, 379] width 1243 height 758
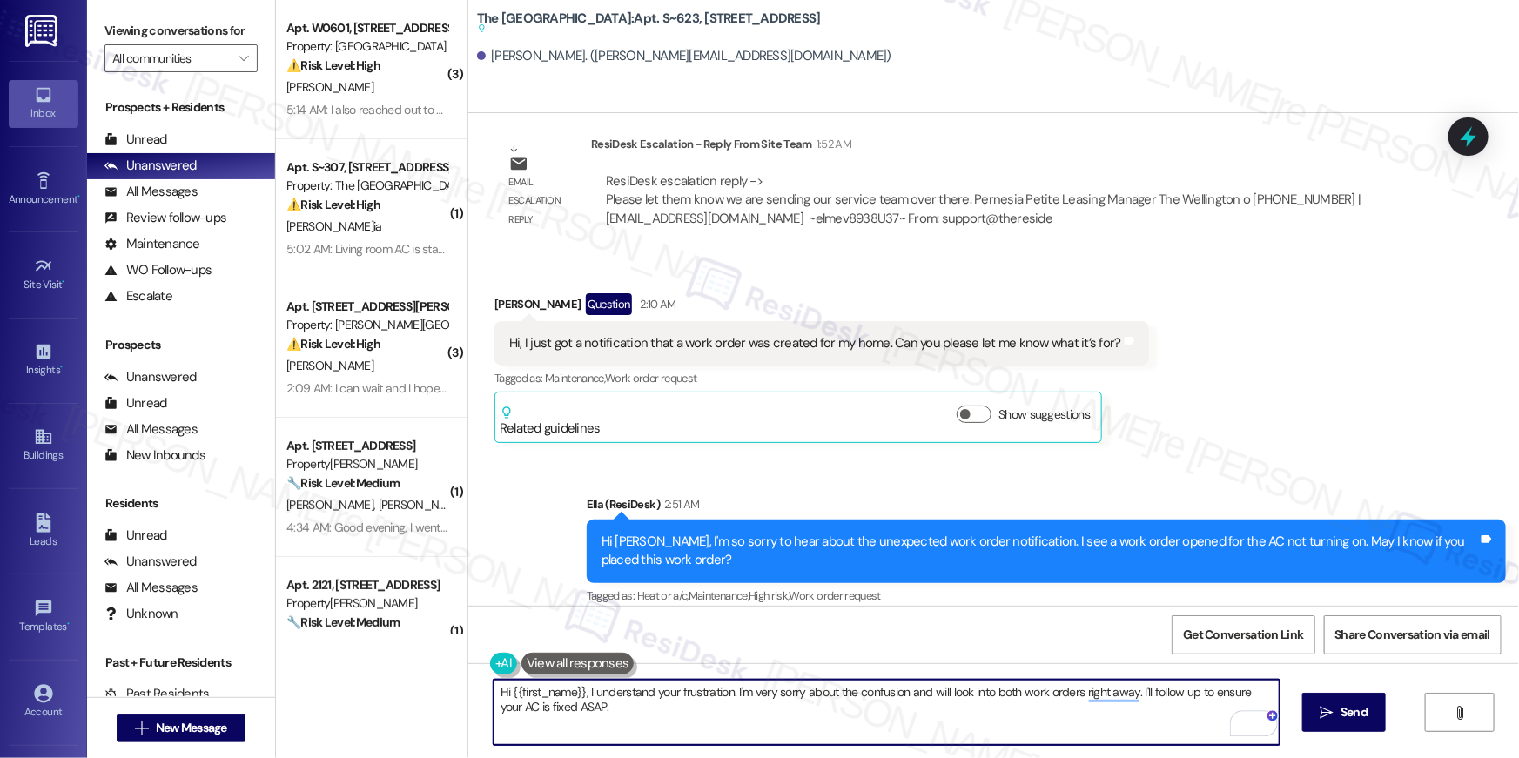
type textarea "T"
type textarea "The work order for the AC was re-opened, Maya. The service team will be over so…"
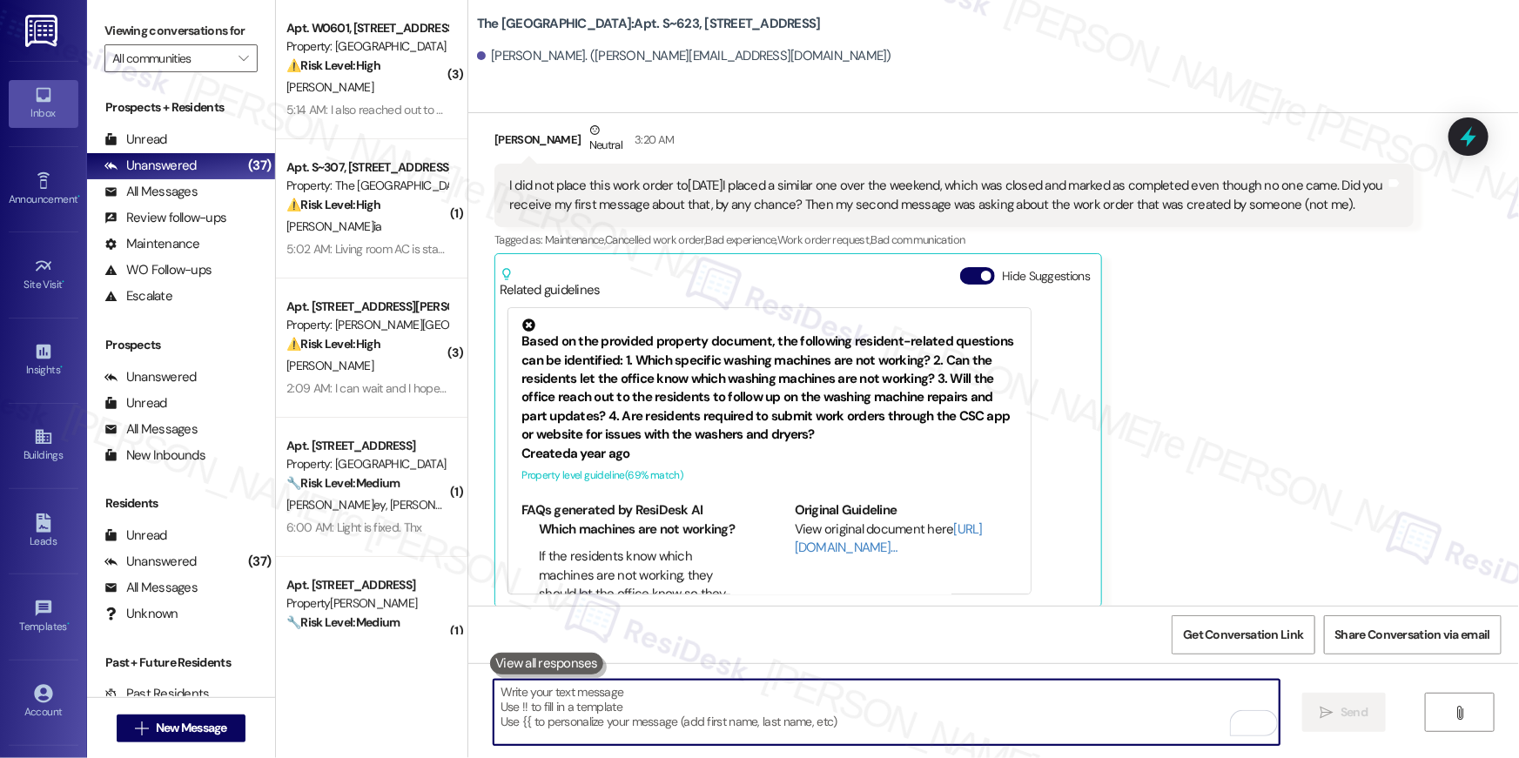
scroll to position [18858, 0]
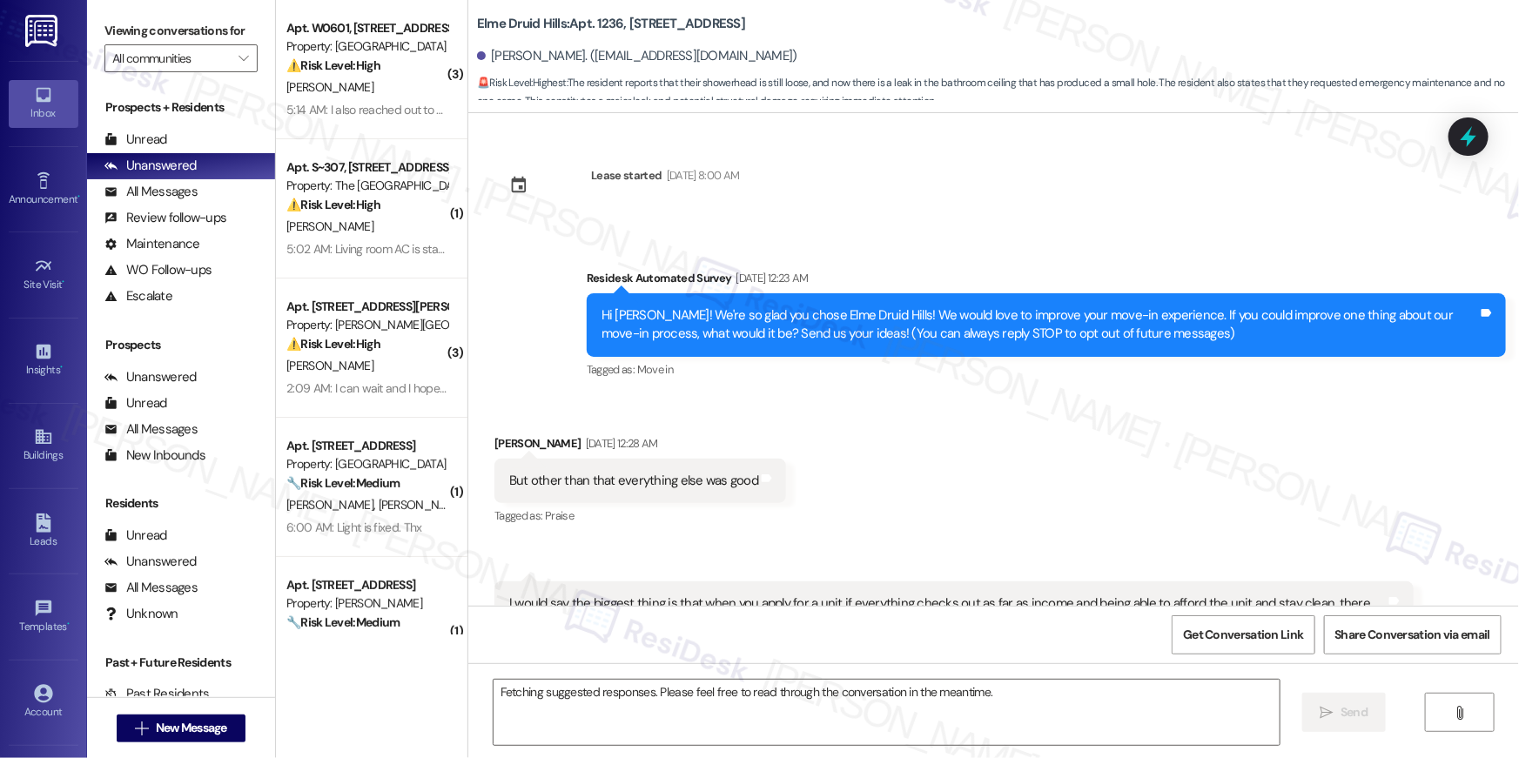
scroll to position [6515, 0]
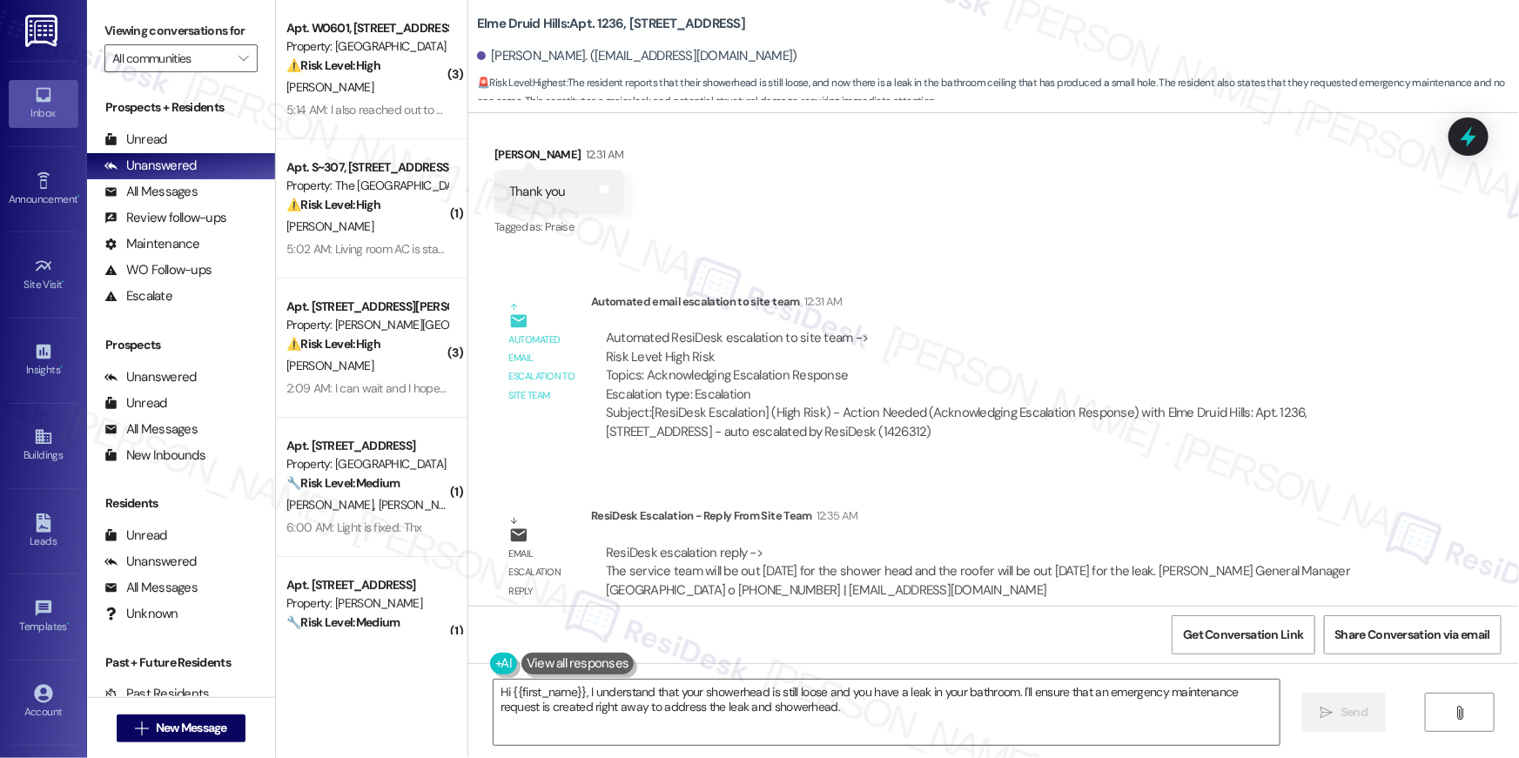
drag, startPoint x: 797, startPoint y: 708, endPoint x: 591, endPoint y: 672, distance: 208.5
click at [797, 708] on textarea "Hi {{first_name}}, I understand that your showerhead is still loose and you hav…" at bounding box center [887, 712] width 786 height 65
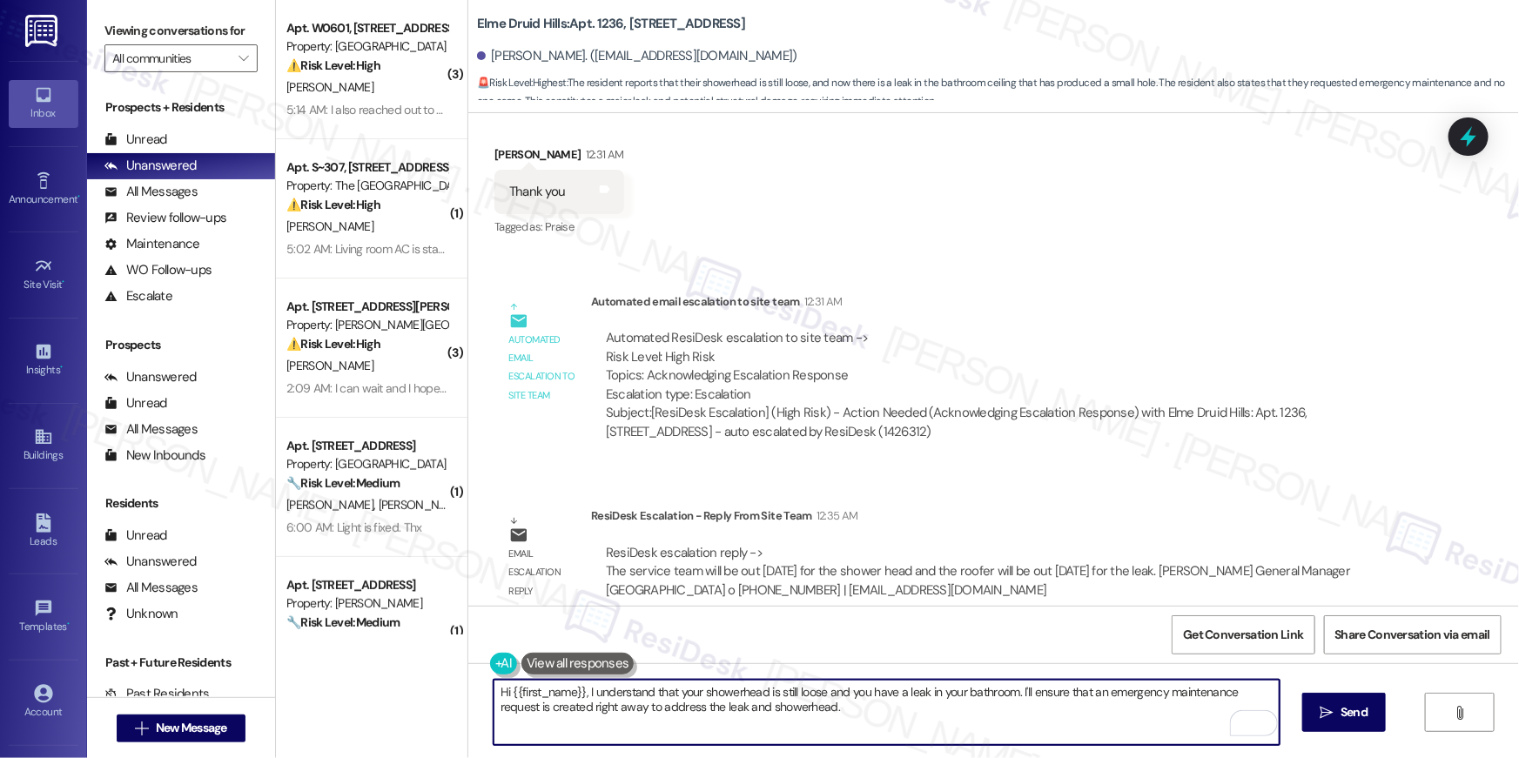
click at [580, 693] on textarea "Hi {{first_name}}, I understand that your showerhead is still loose and you hav…" at bounding box center [887, 712] width 786 height 65
paste textarea "I received an update from the site team — the service team will be out [DATE] t…"
type textarea "Hi {{first_name}}, I received an update from the site team — the service team w…"
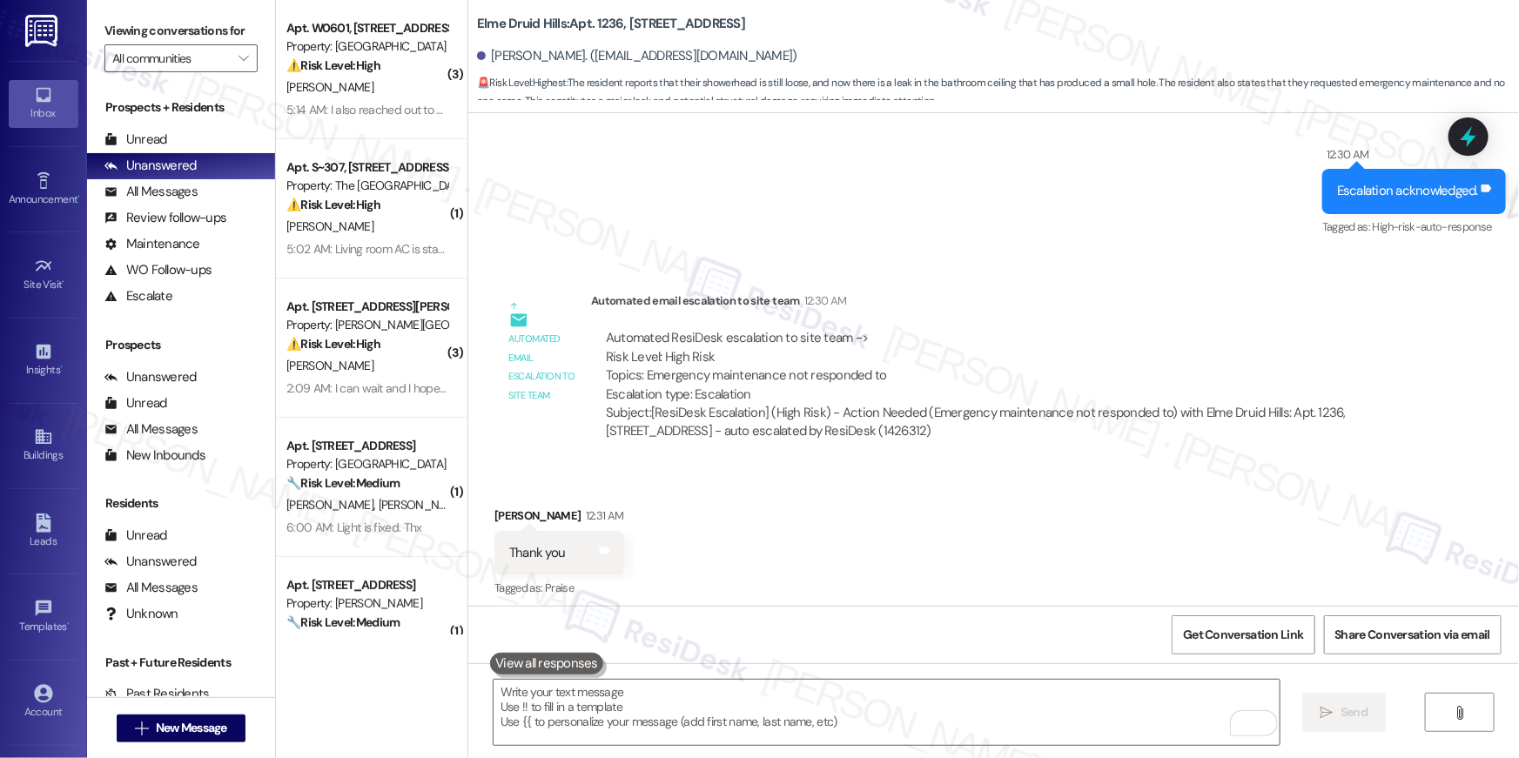
scroll to position [6142, 0]
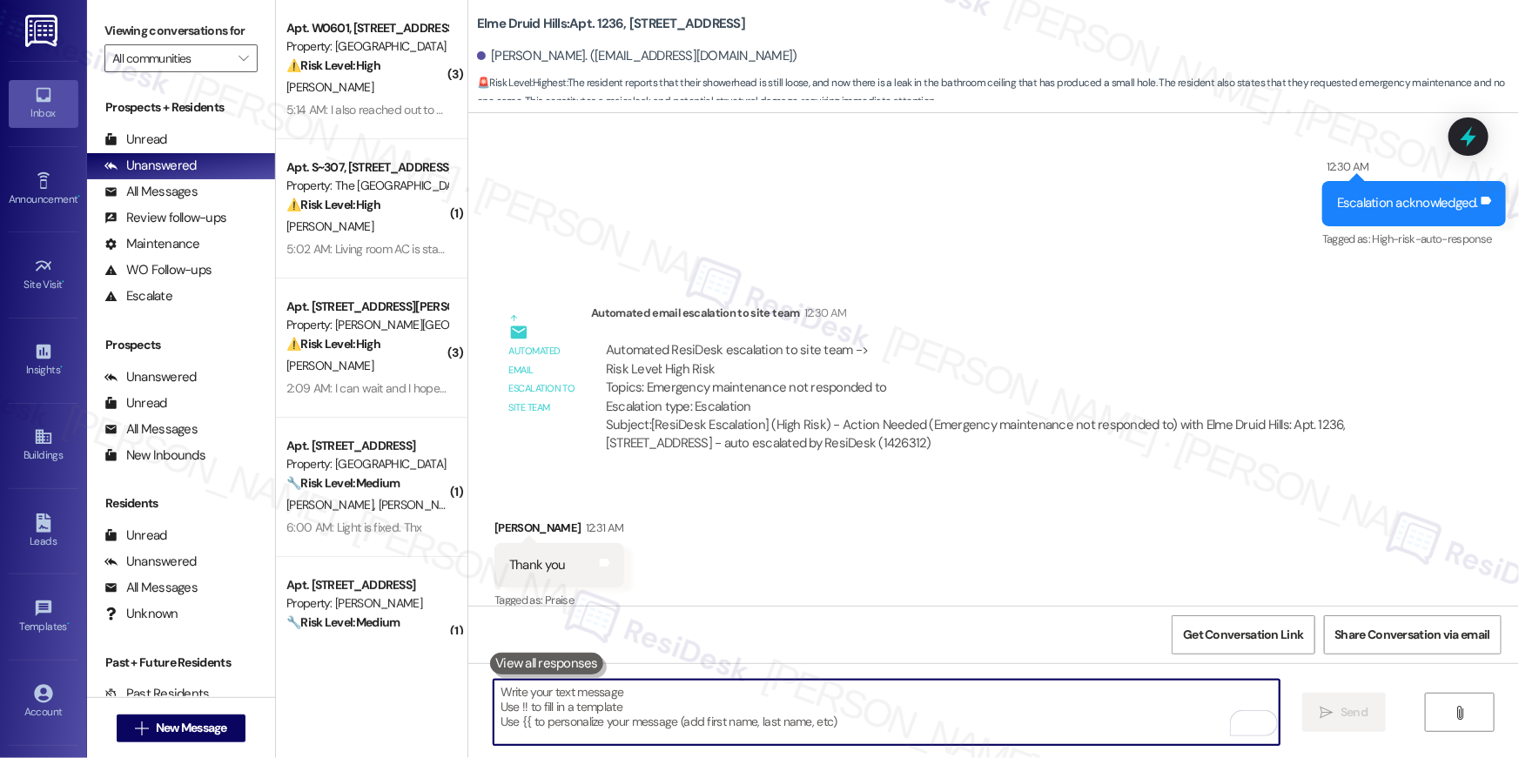
click at [918, 723] on textarea "To enrich screen reader interactions, please activate Accessibility in Grammarl…" at bounding box center [887, 712] width 786 height 65
click at [918, 719] on textarea "To enrich screen reader interactions, please activate Accessibility in Grammarl…" at bounding box center [887, 712] width 786 height 65
paste textarea "In the meantime, if there's anything else I can assist you with, let me know."
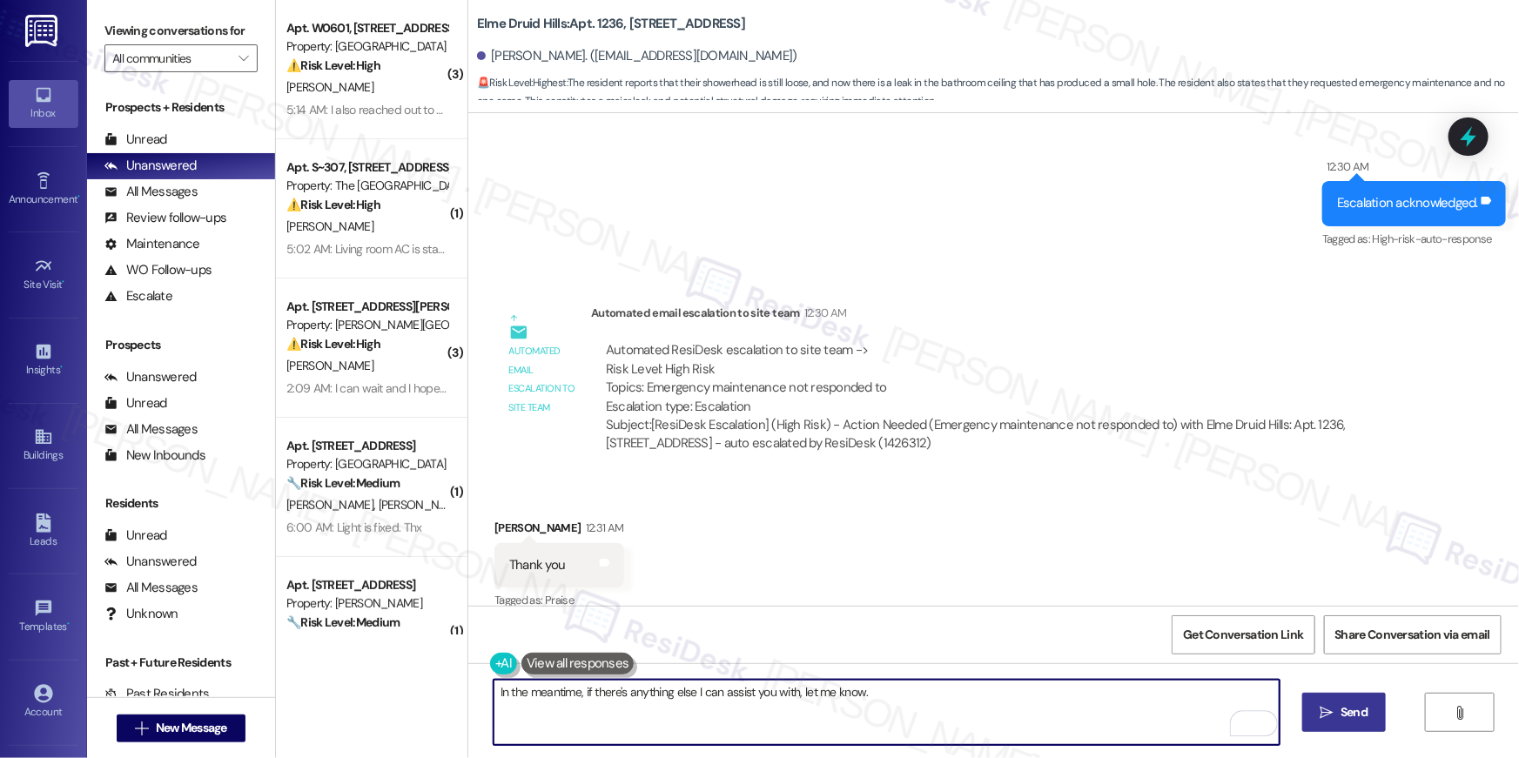
type textarea "In the meantime, if there's anything else I can assist you with, let me know."
click at [1317, 712] on span " Send" at bounding box center [1344, 712] width 55 height 18
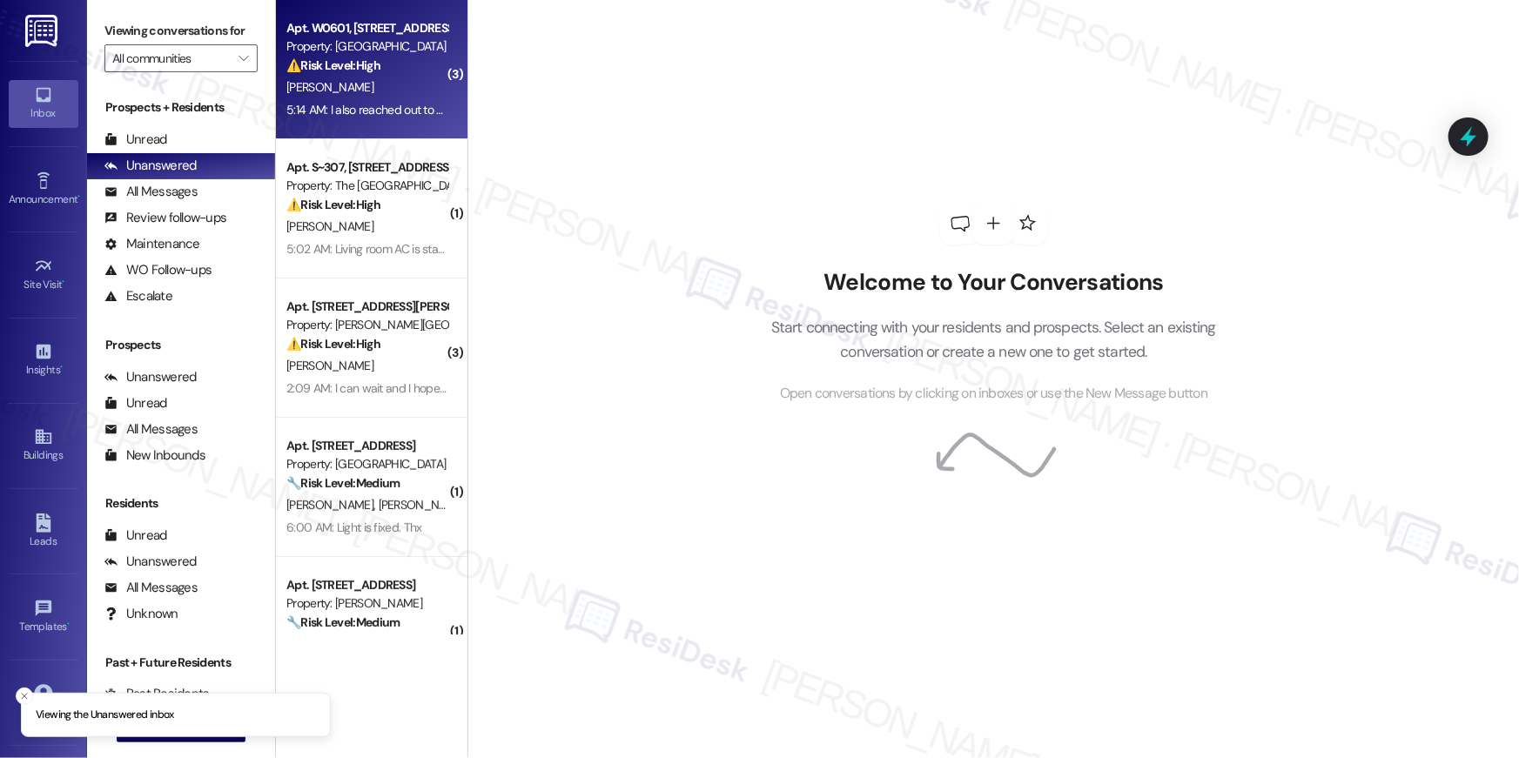
click at [373, 63] on strong "⚠️ Risk Level: High" at bounding box center [333, 65] width 94 height 16
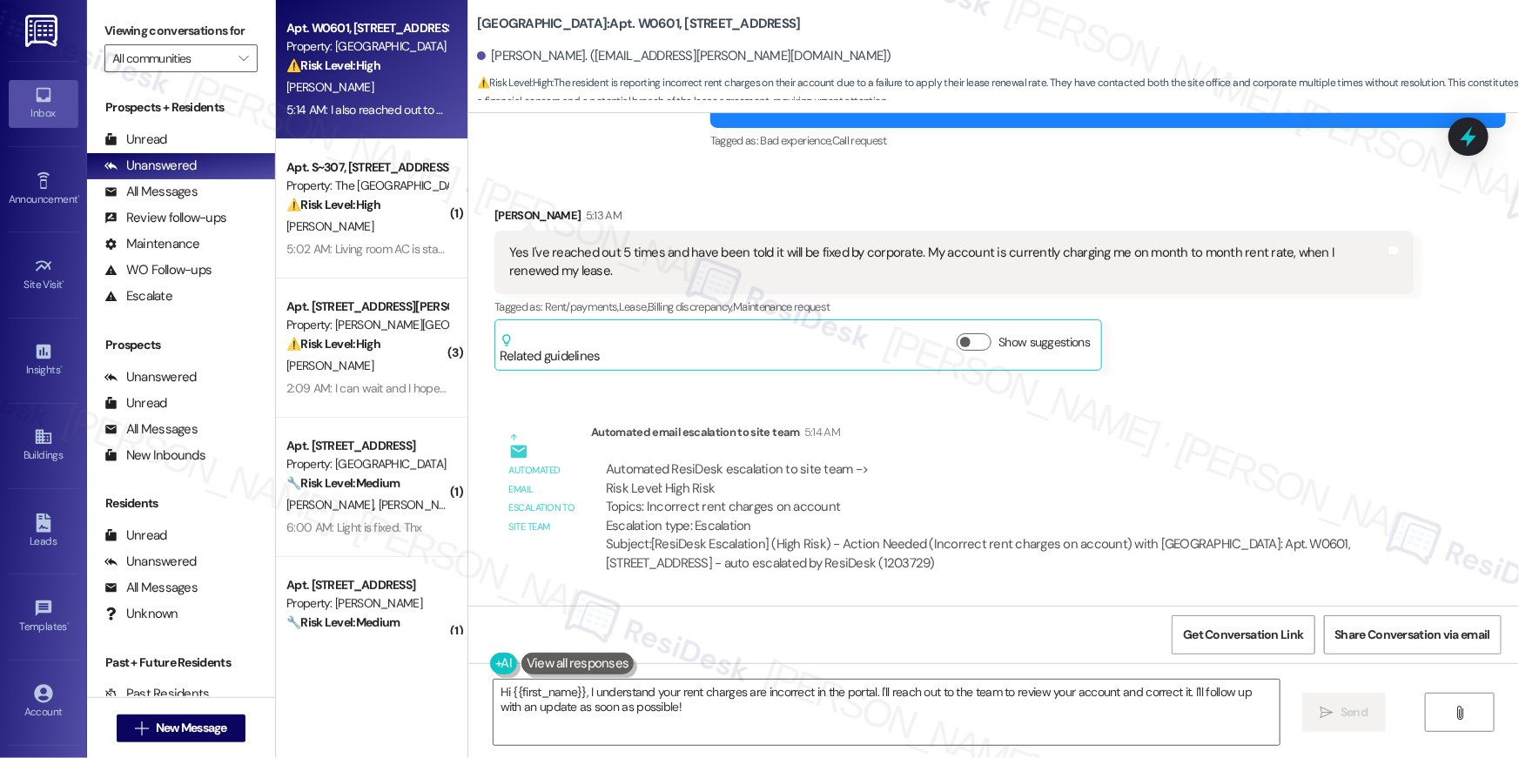
scroll to position [8685, 0]
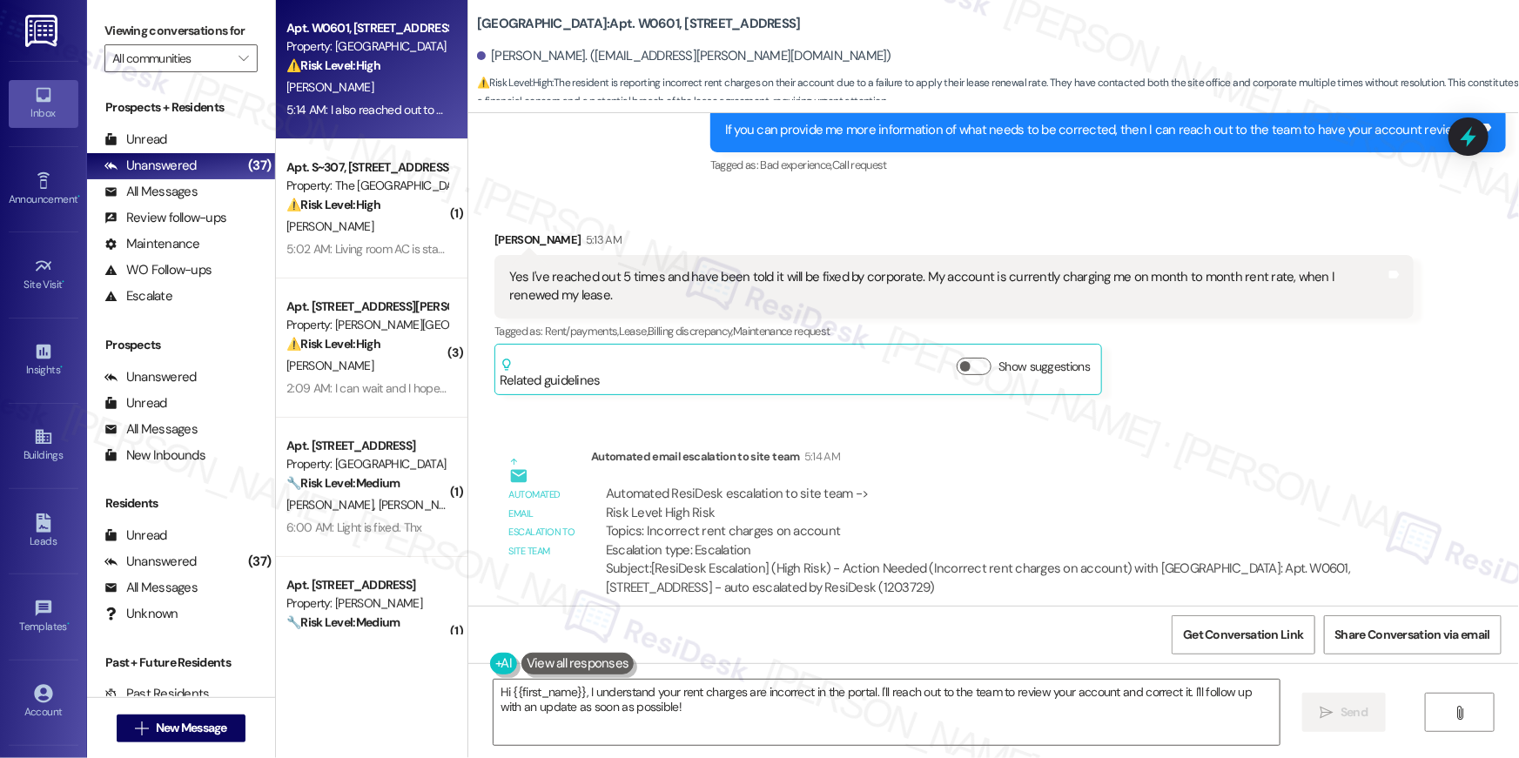
click at [1224, 409] on div "Survey, sent via SMS Residesk Automated Survey [DATE] 12:28 AM This message is …" at bounding box center [993, 359] width 1051 height 493
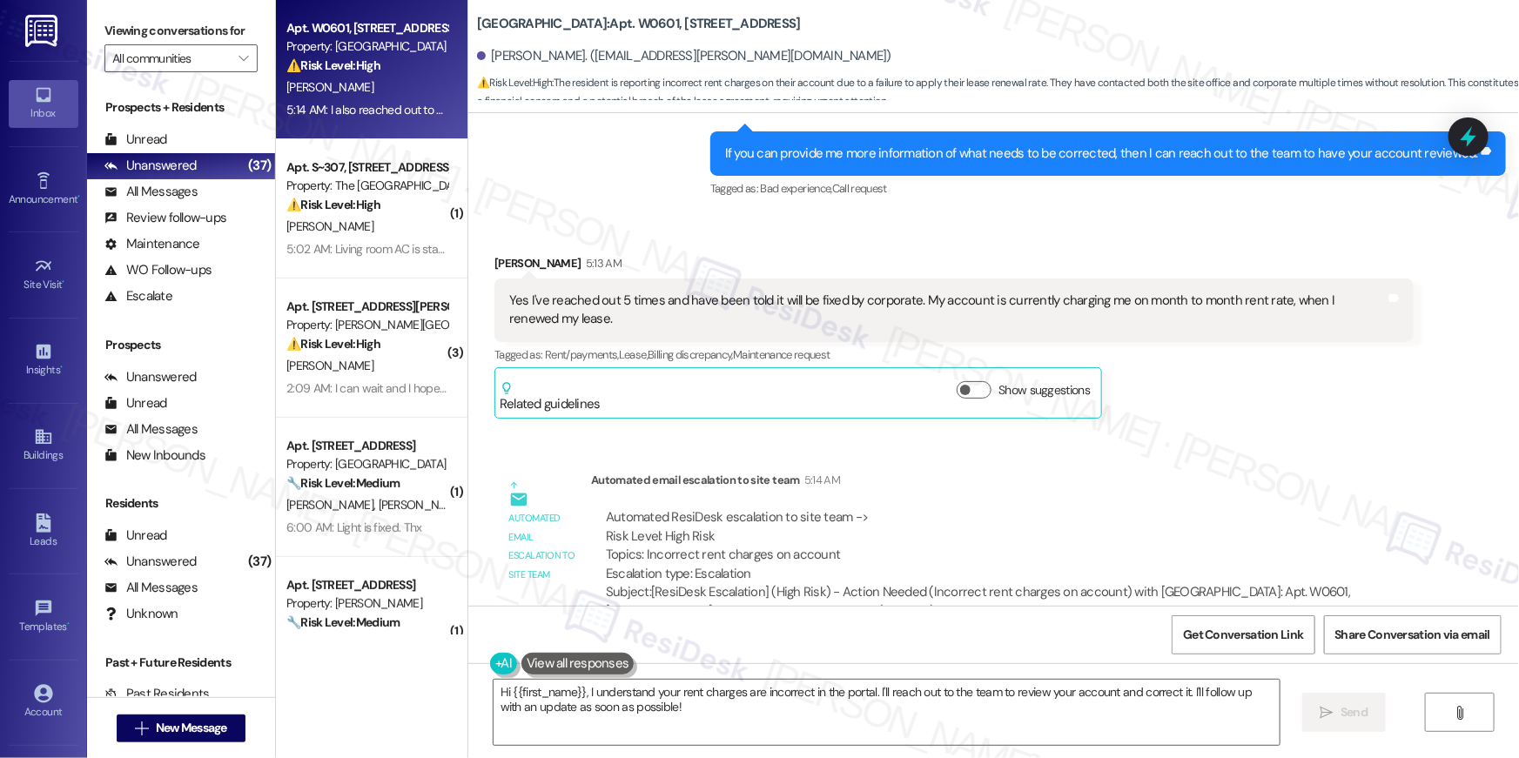
scroll to position [8637, 0]
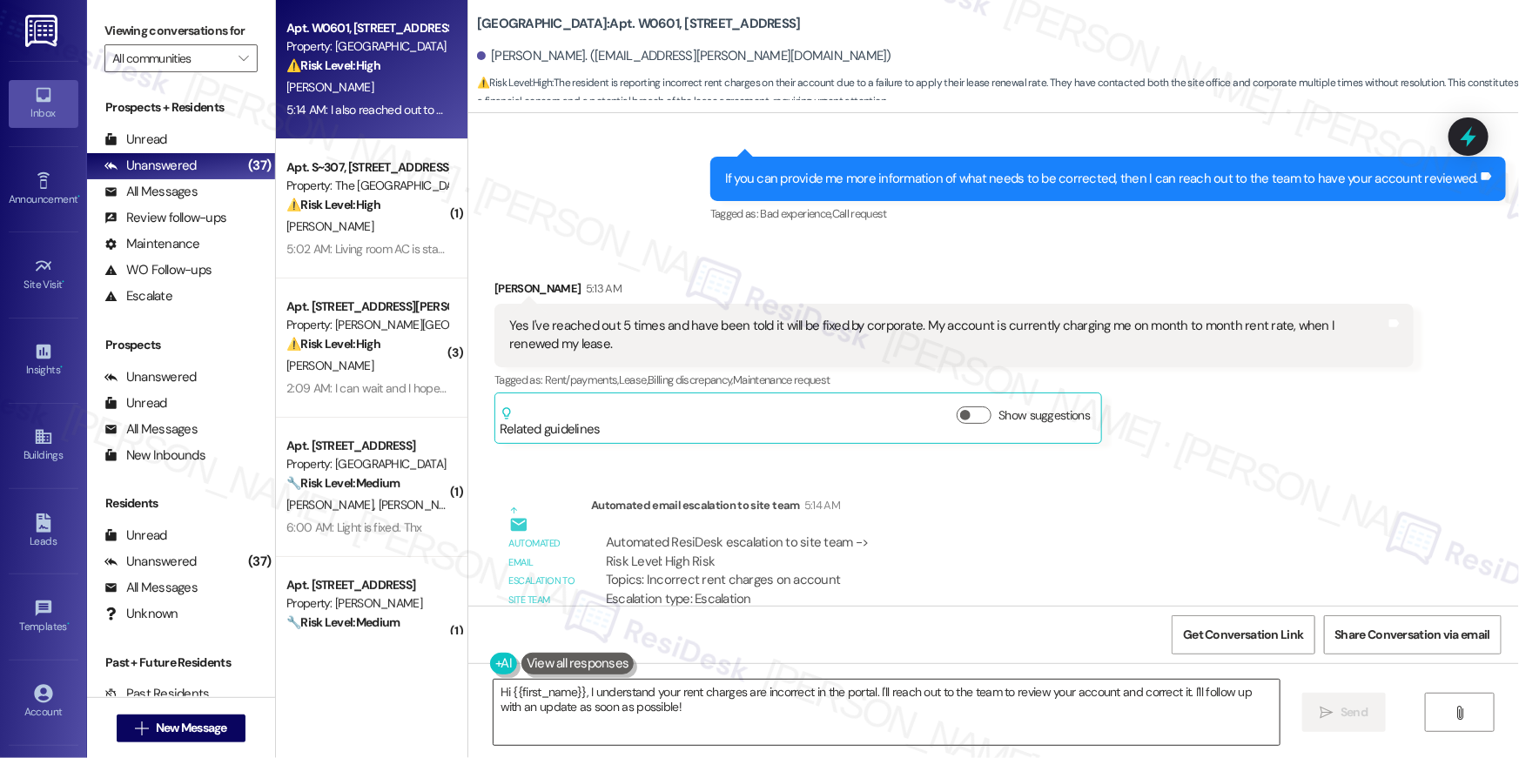
click at [758, 699] on textarea "Hi {{first_name}}, I understand your rent charges are incorrect in the portal. …" at bounding box center [887, 712] width 786 height 65
click at [757, 699] on textarea "Hi {{first_name}}, I understand your rent charges are incorrect in the portal. …" at bounding box center [887, 712] width 786 height 65
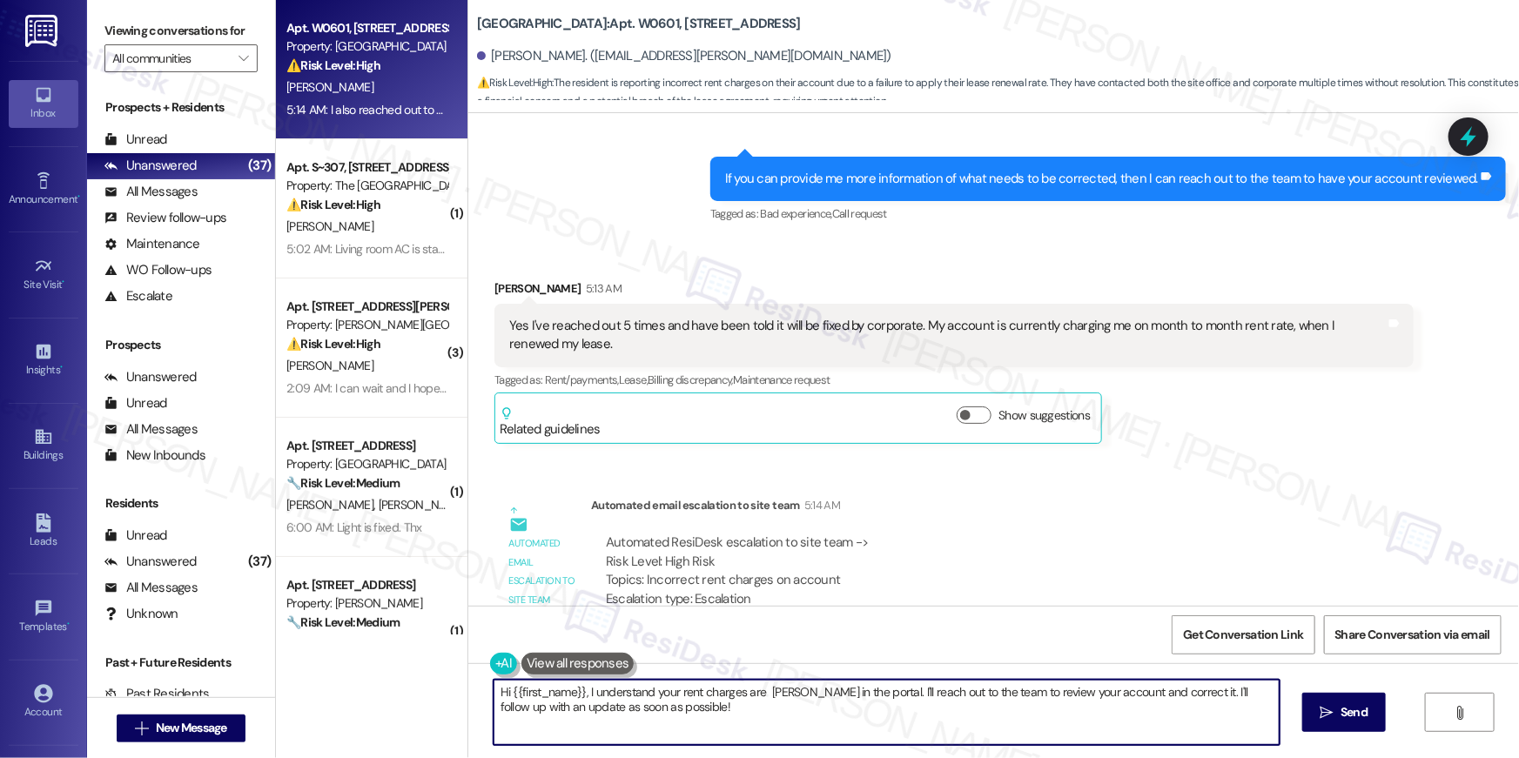
type textarea "Hi {{first_name}}, I understand your rent charges are aThan in the portal. I'll…"
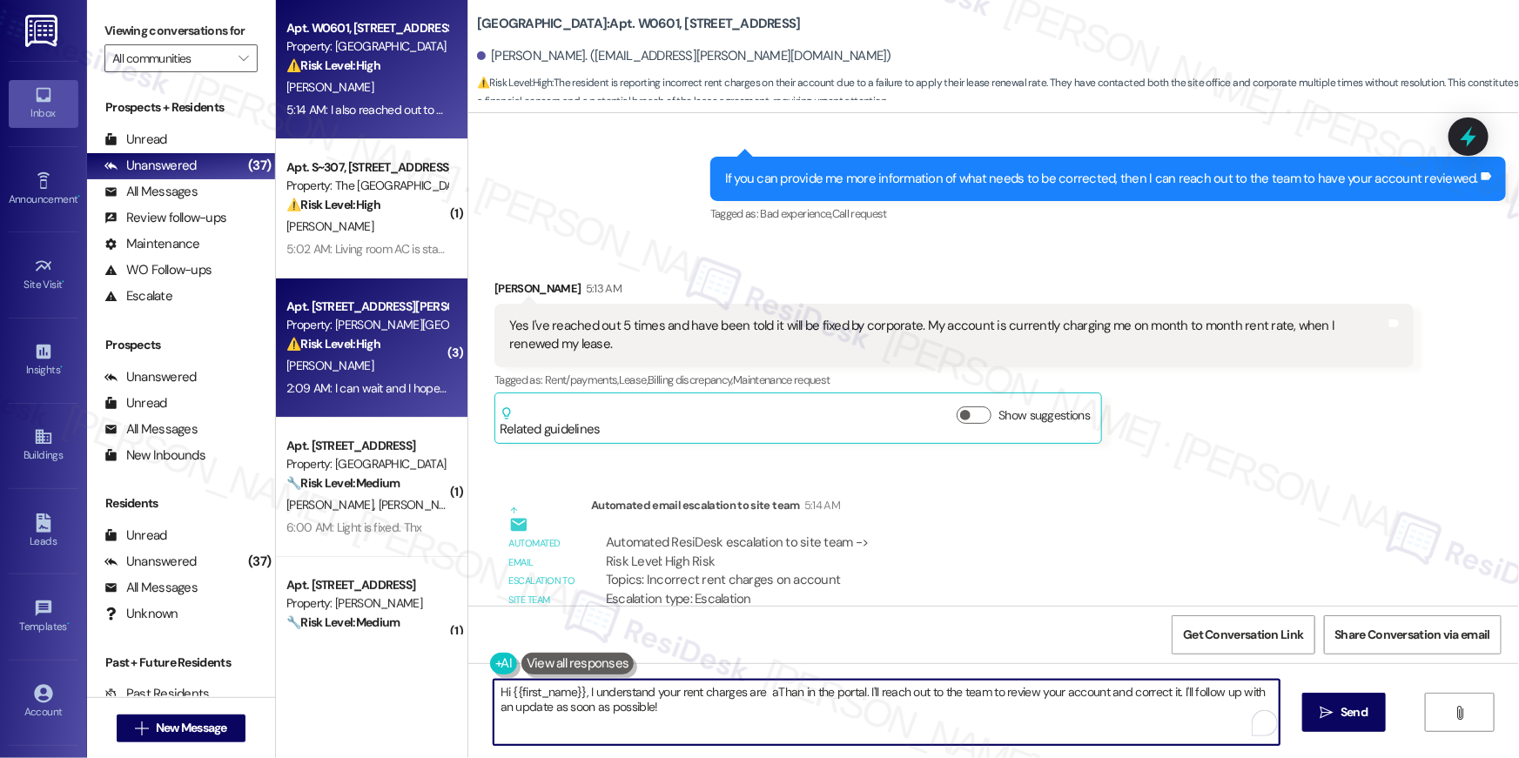
click at [370, 368] on div "[PERSON_NAME]" at bounding box center [367, 366] width 165 height 22
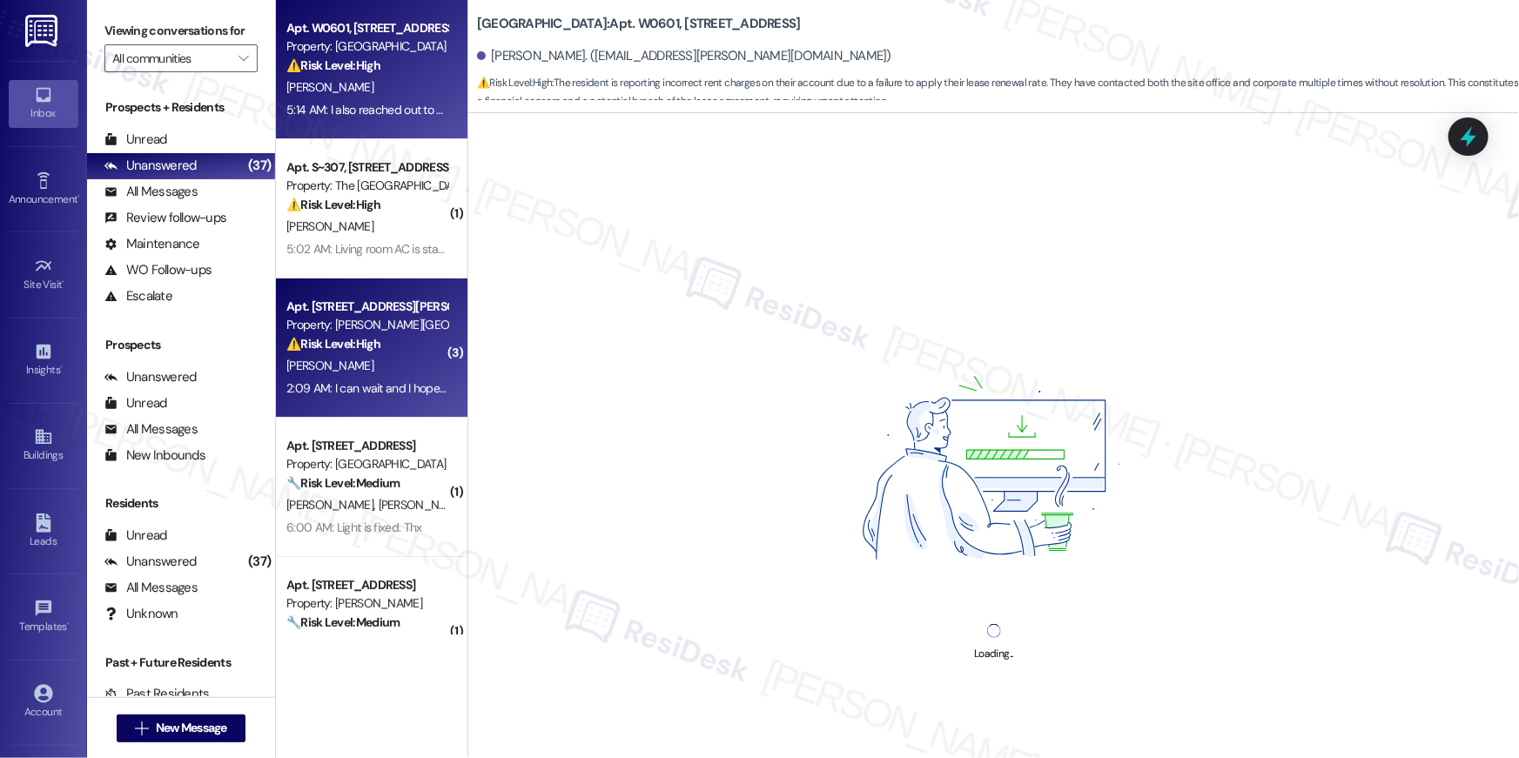
click at [399, 70] on div "⚠️ Risk Level: High The resident is reporting incorrect rent charges on their a…" at bounding box center [366, 66] width 161 height 18
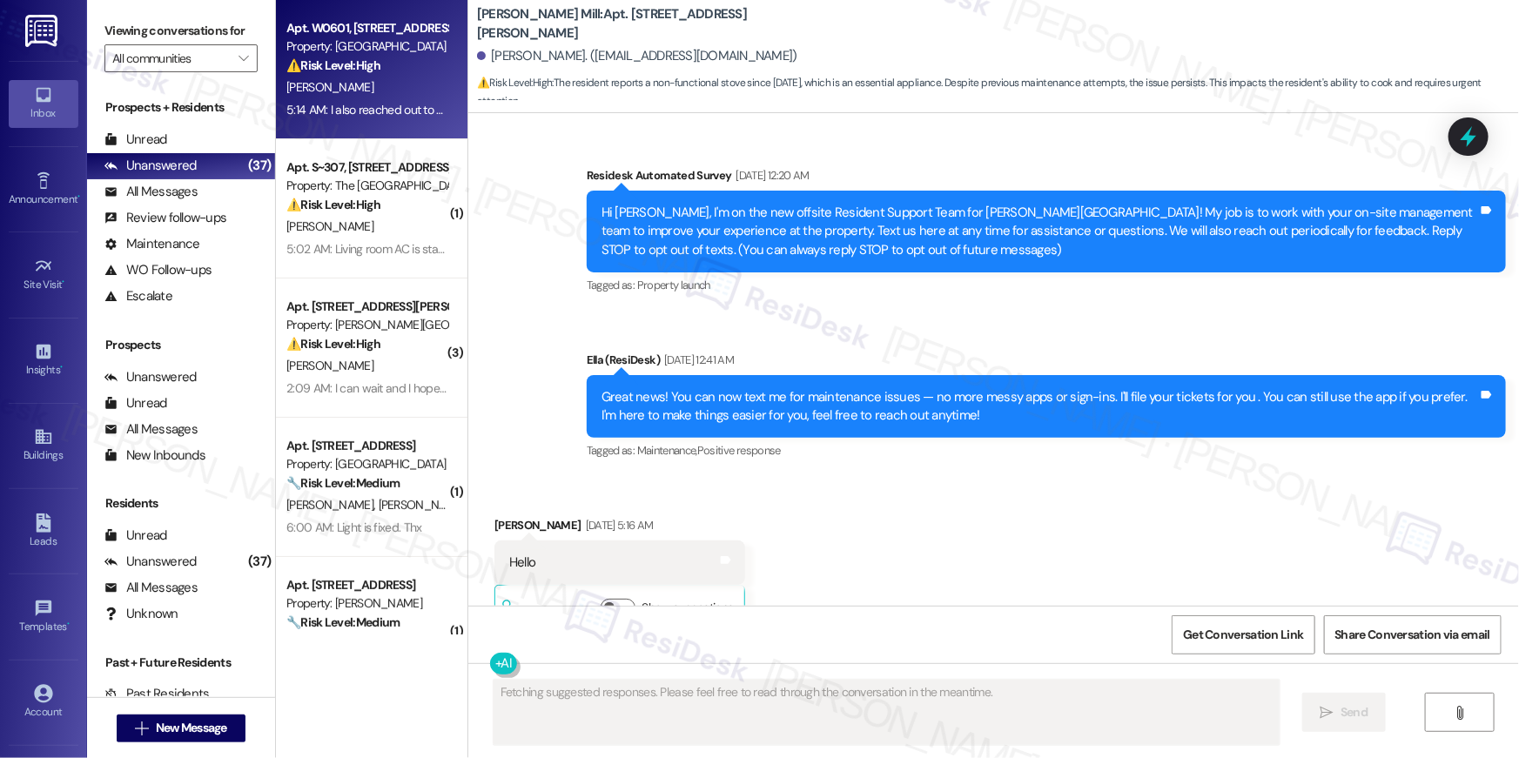
scroll to position [21914, 0]
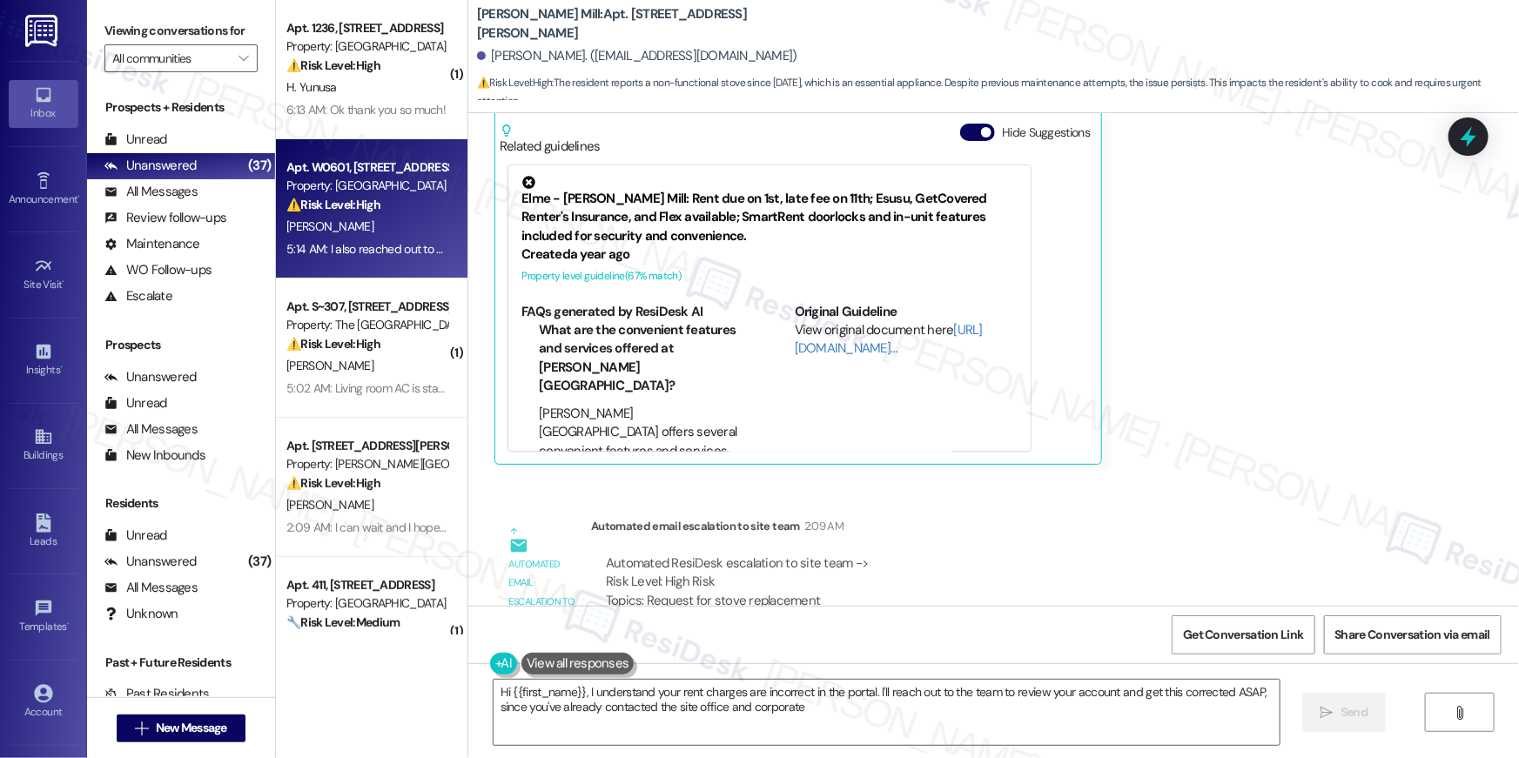
type textarea "Hi {{first_name}}, I understand your rent charges are incorrect in the portal. …"
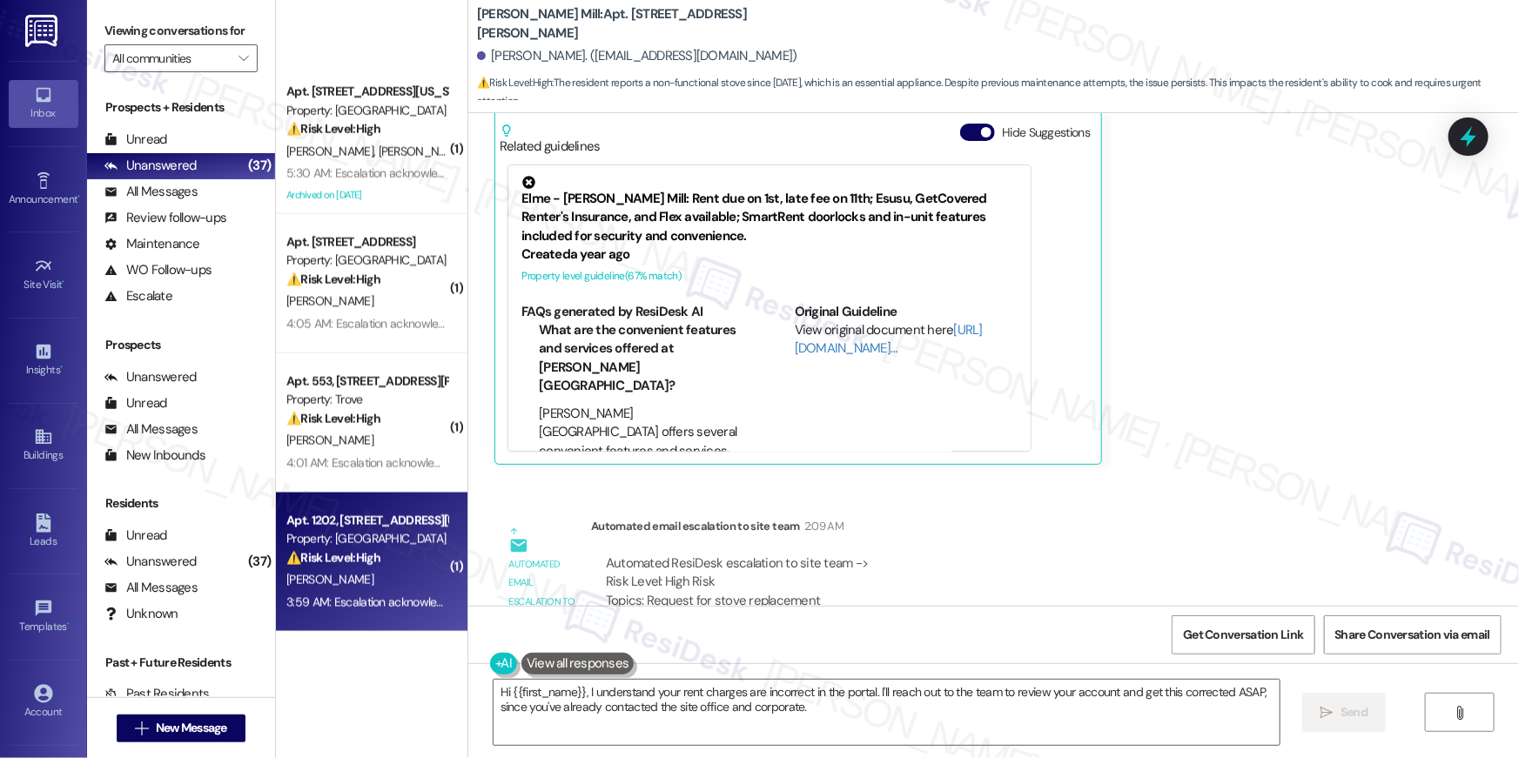
scroll to position [4657, 0]
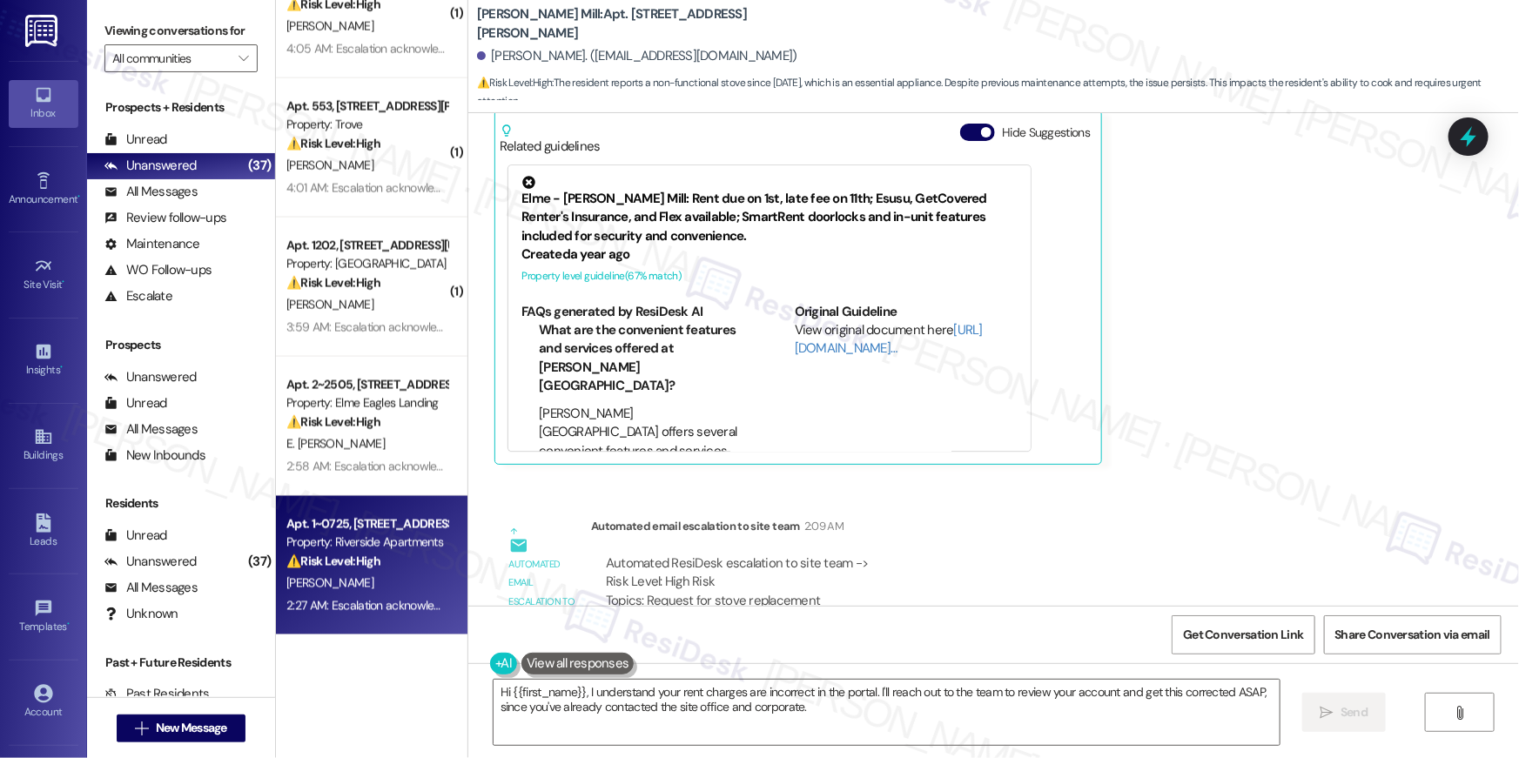
click at [405, 577] on div "[PERSON_NAME]" at bounding box center [367, 584] width 165 height 22
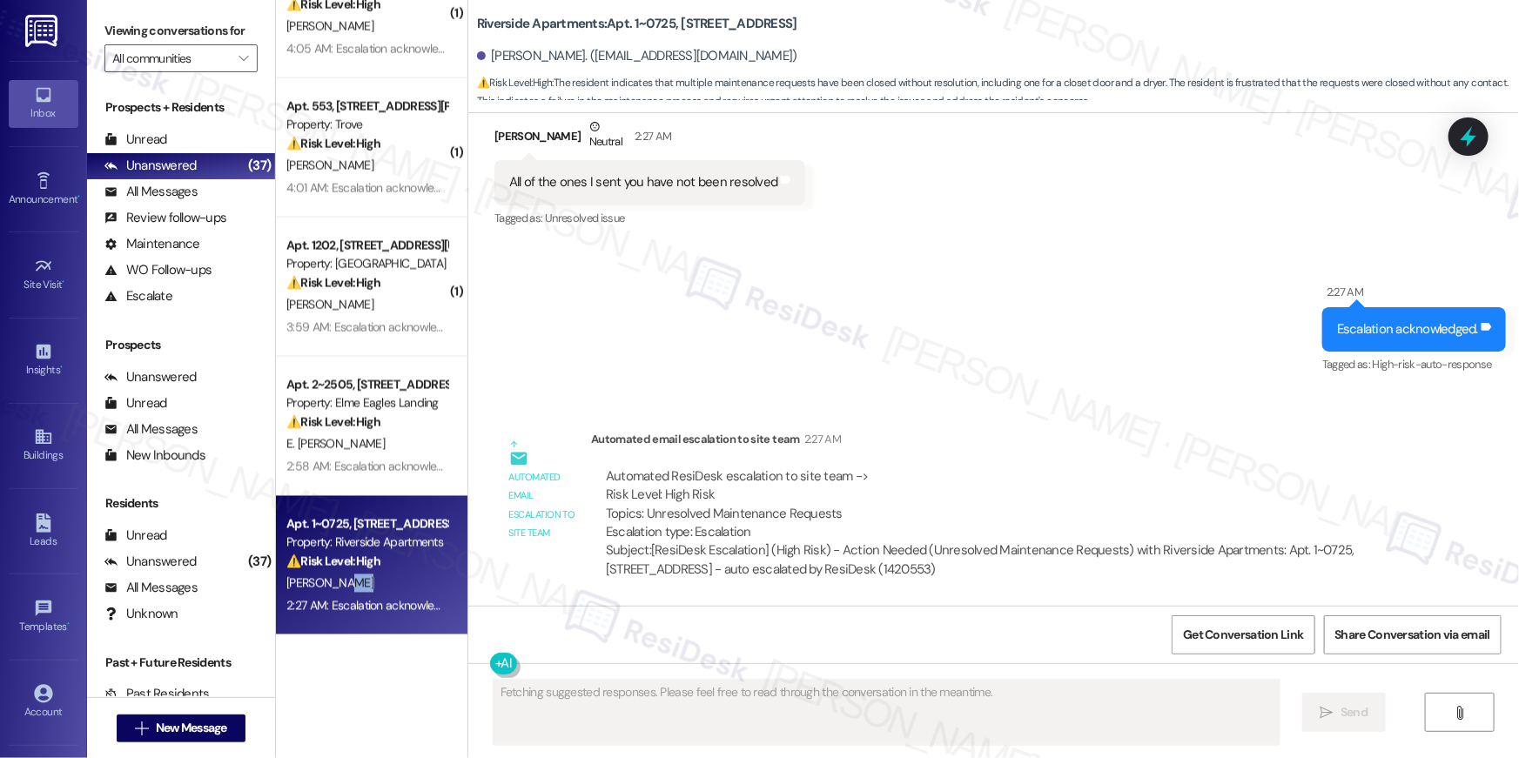
scroll to position [4971, 0]
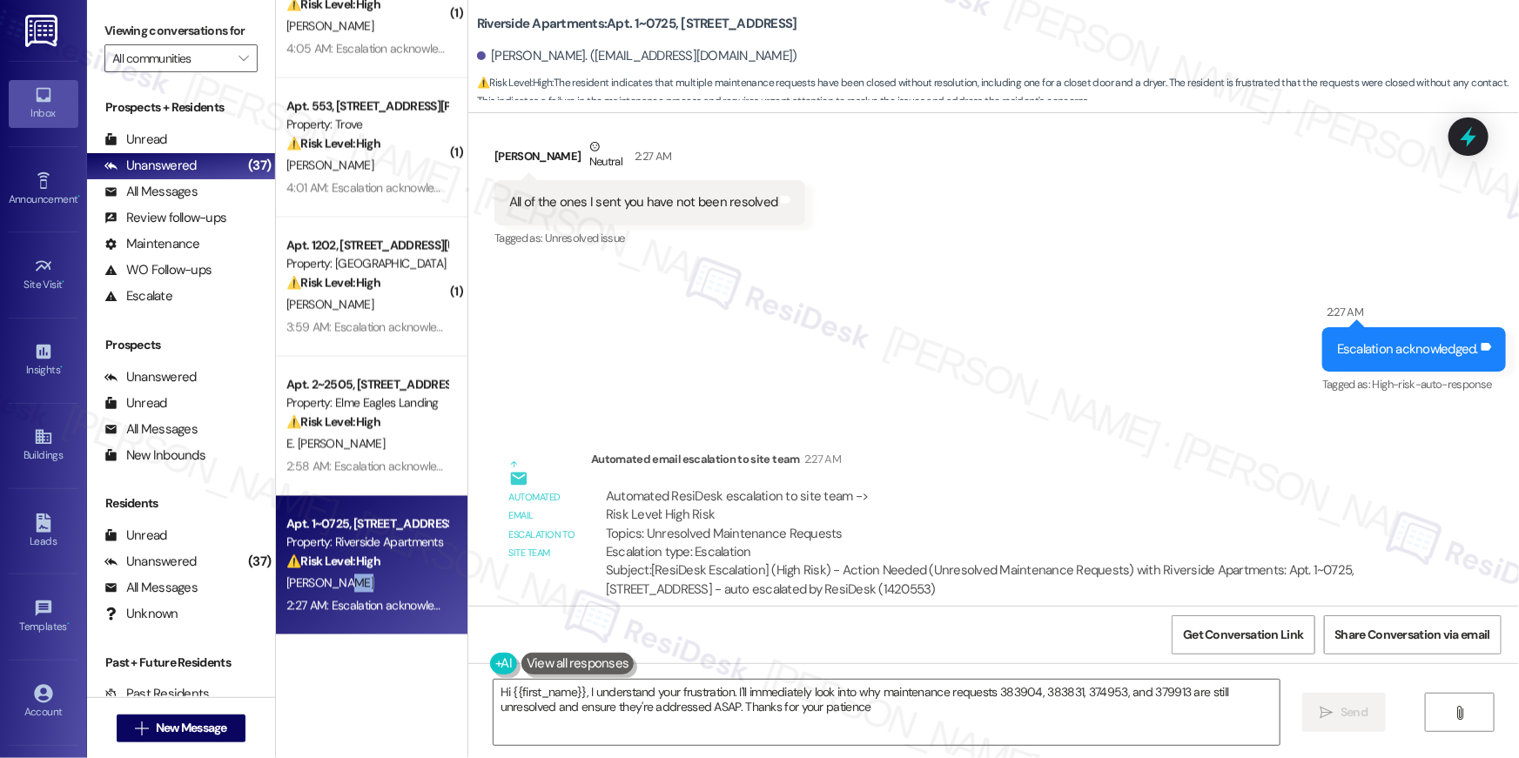
type textarea "Hi {{first_name}}, I understand your frustration. I'll immediately look into wh…"
click at [889, 338] on div "Sent via SMS 2:27 AM Escalation acknowledged. Tags and notes Tagged as: High-ri…" at bounding box center [993, 337] width 1051 height 147
click at [887, 333] on div "Sent via SMS 2:27 AM Escalation acknowledged. Tags and notes Tagged as: High-ri…" at bounding box center [993, 337] width 1051 height 147
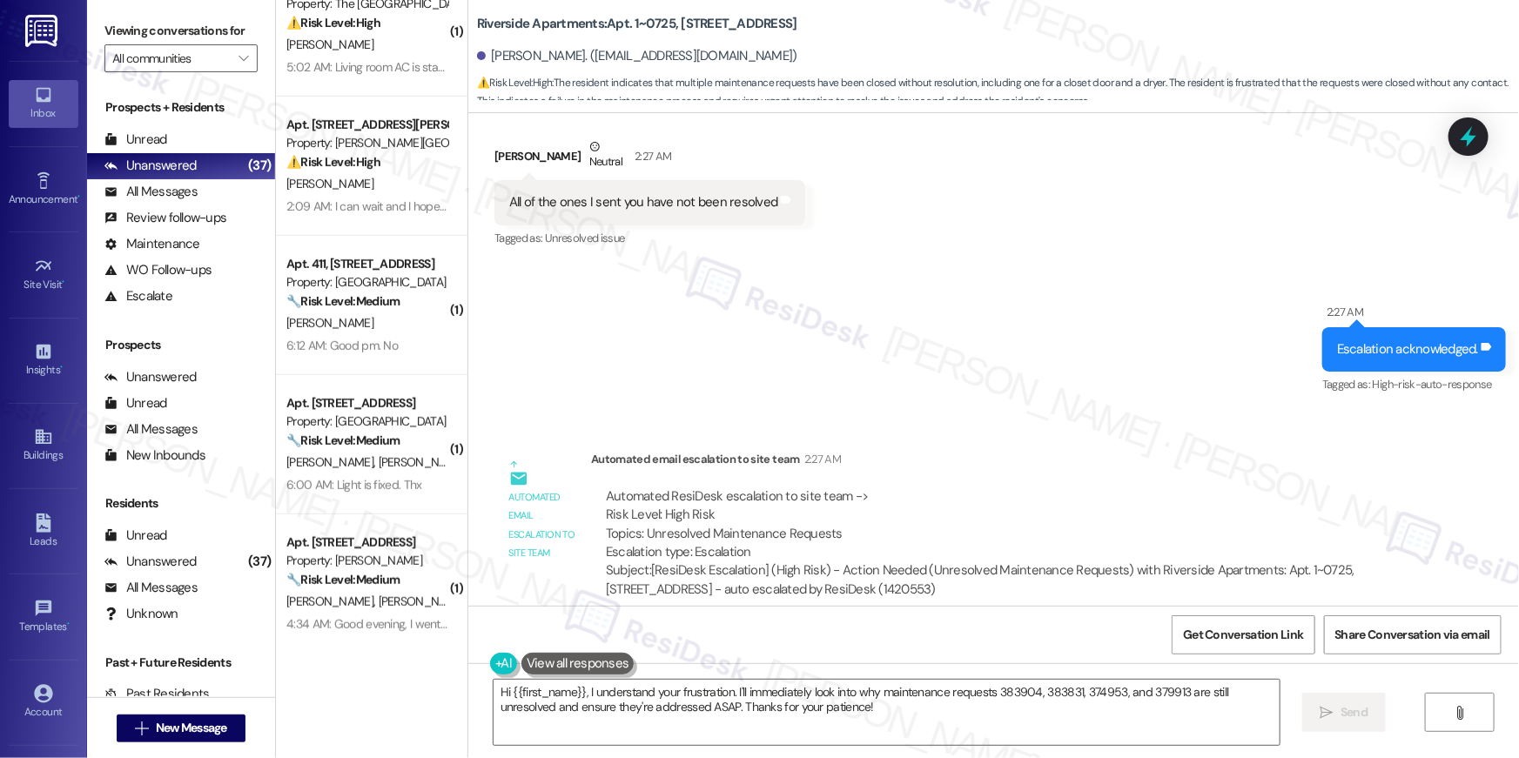
scroll to position [0, 0]
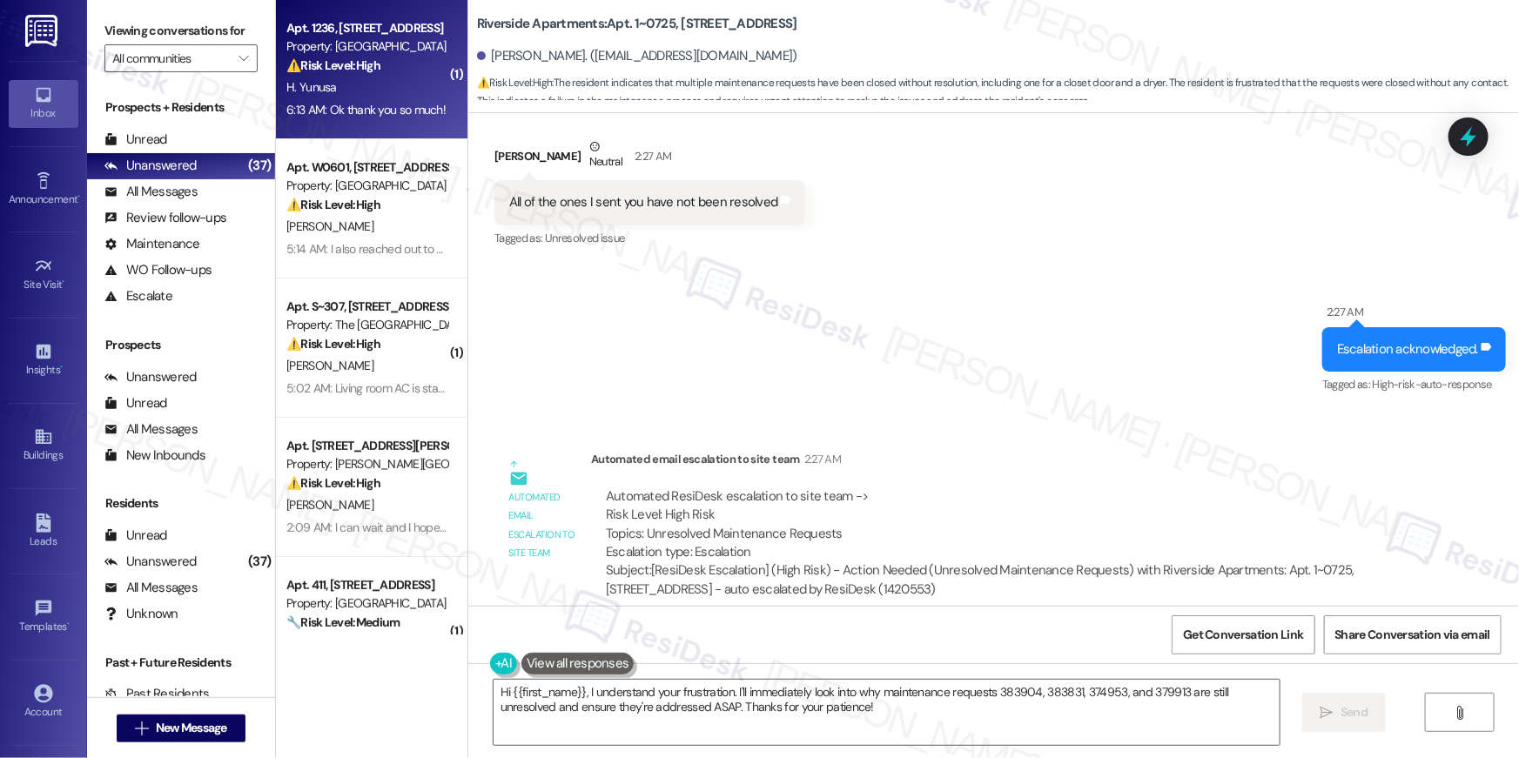
click at [422, 115] on div "6:13 AM: Ok thank you so much! 6:13 AM: Ok thank you so much!" at bounding box center [365, 110] width 159 height 16
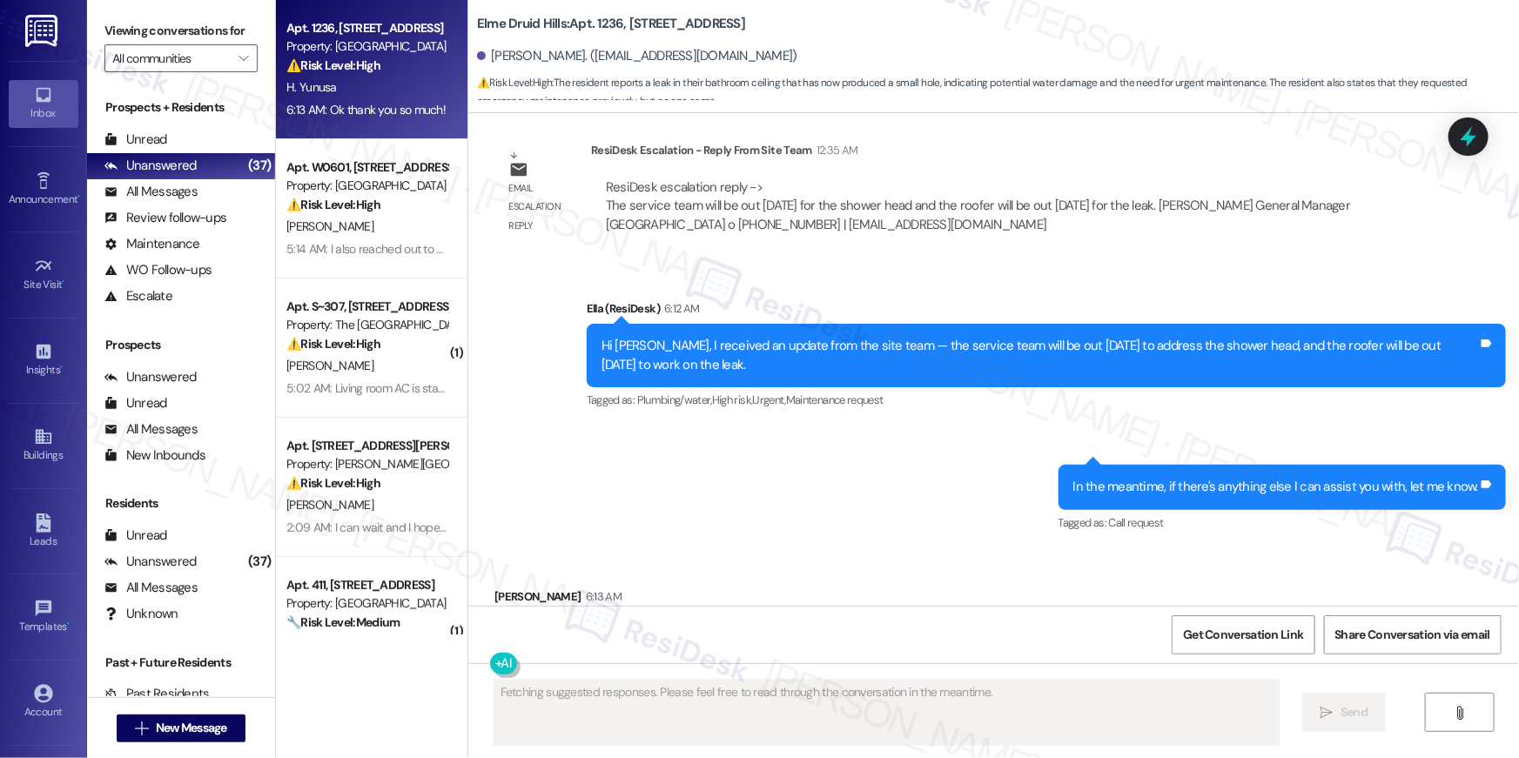
scroll to position [6869, 0]
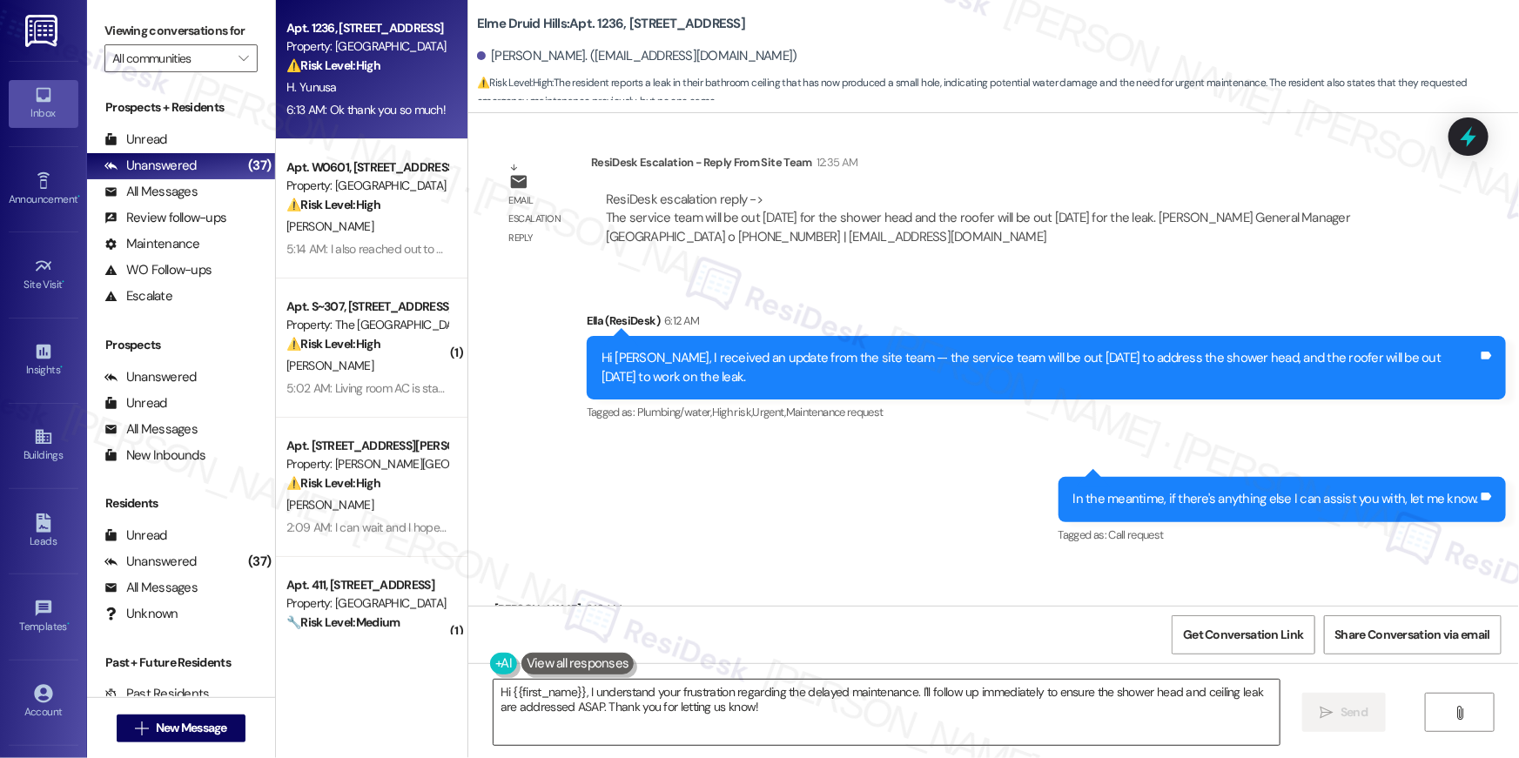
click at [819, 698] on textarea "Hi {{first_name}}, I understand your frustration regarding the delayed maintena…" at bounding box center [887, 712] width 786 height 65
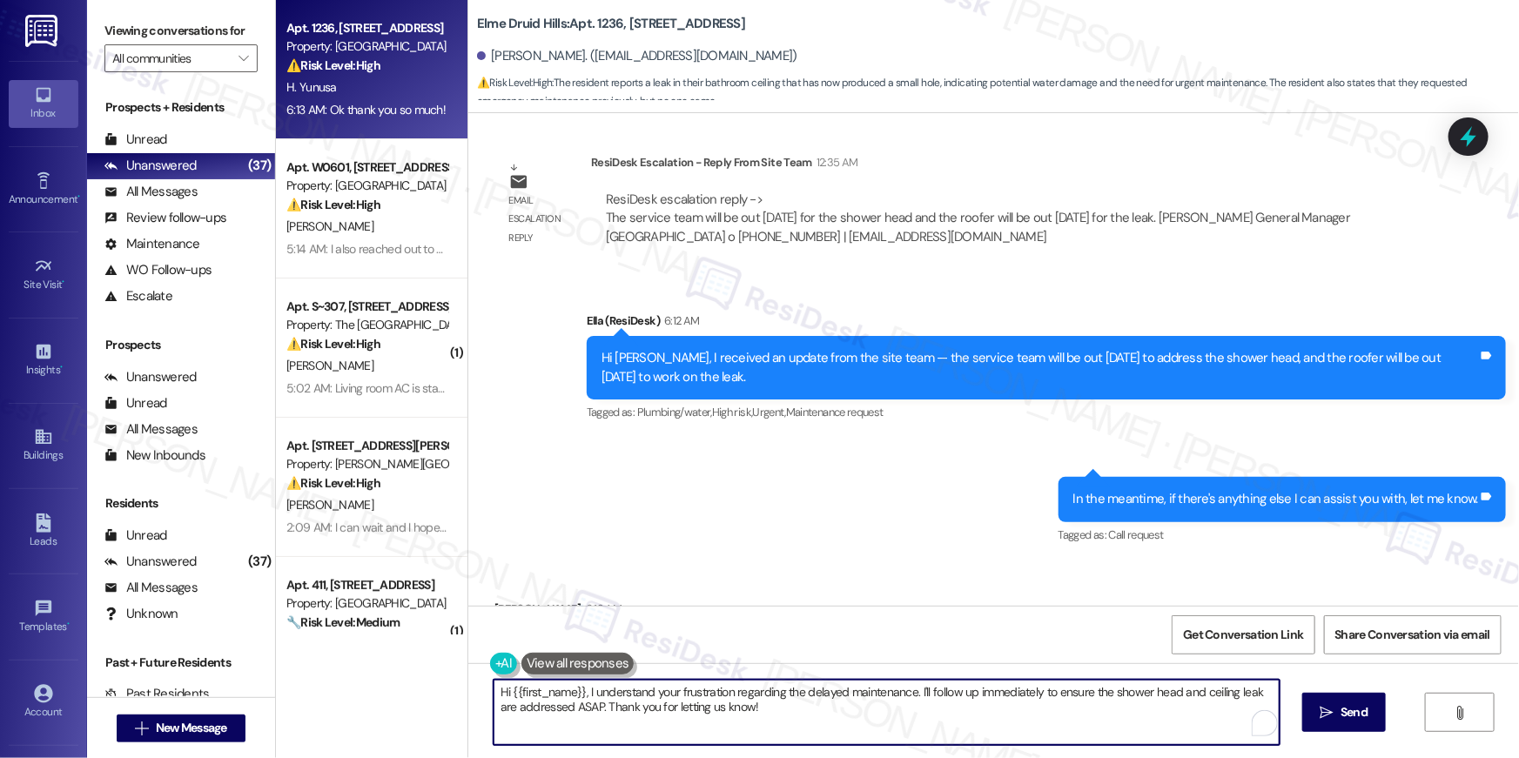
click at [819, 698] on textarea "Hi {{first_name}}, I understand your frustration regarding the delayed maintena…" at bounding box center [887, 712] width 786 height 65
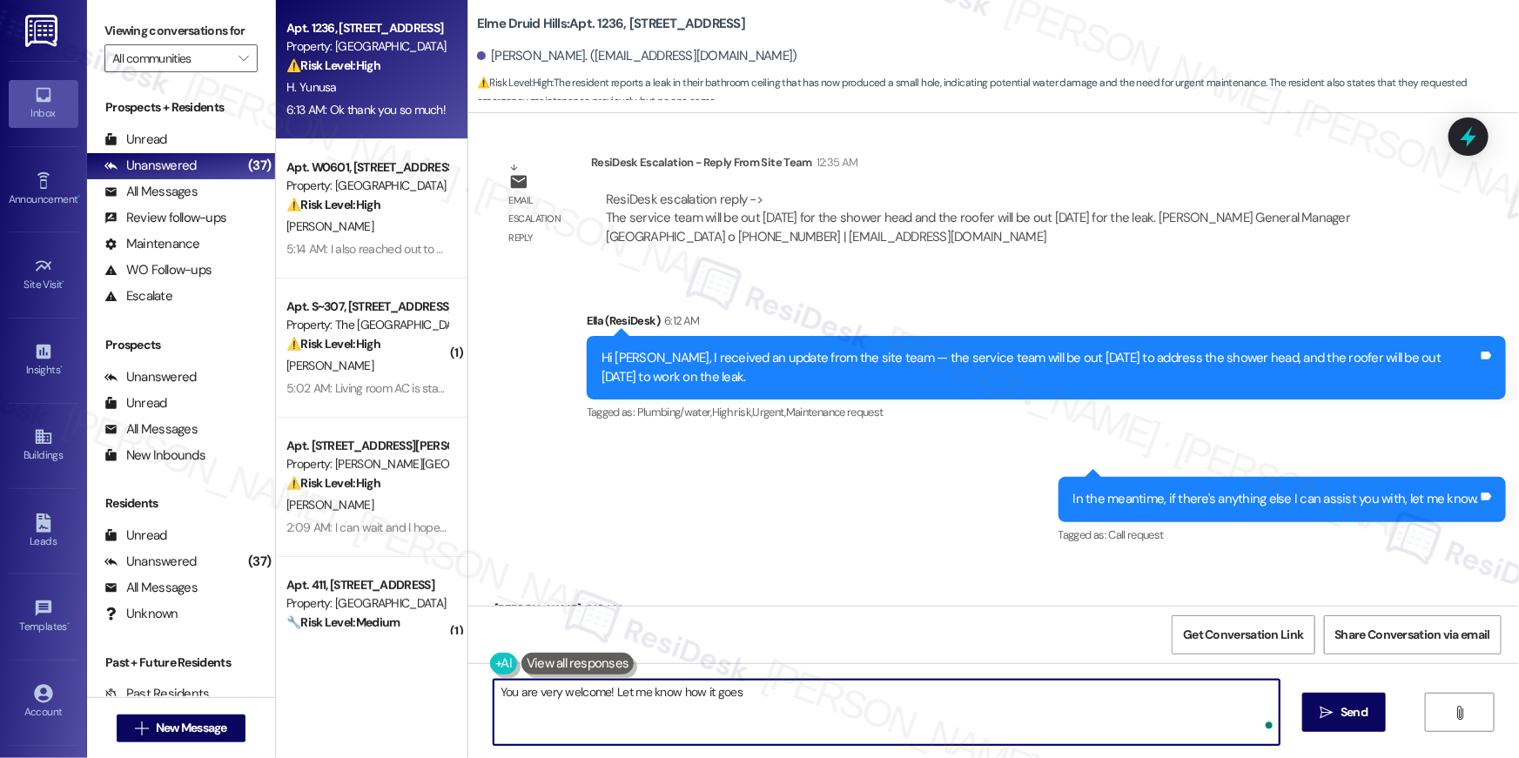
type textarea "You are very welcome! Let me know how it goes!"
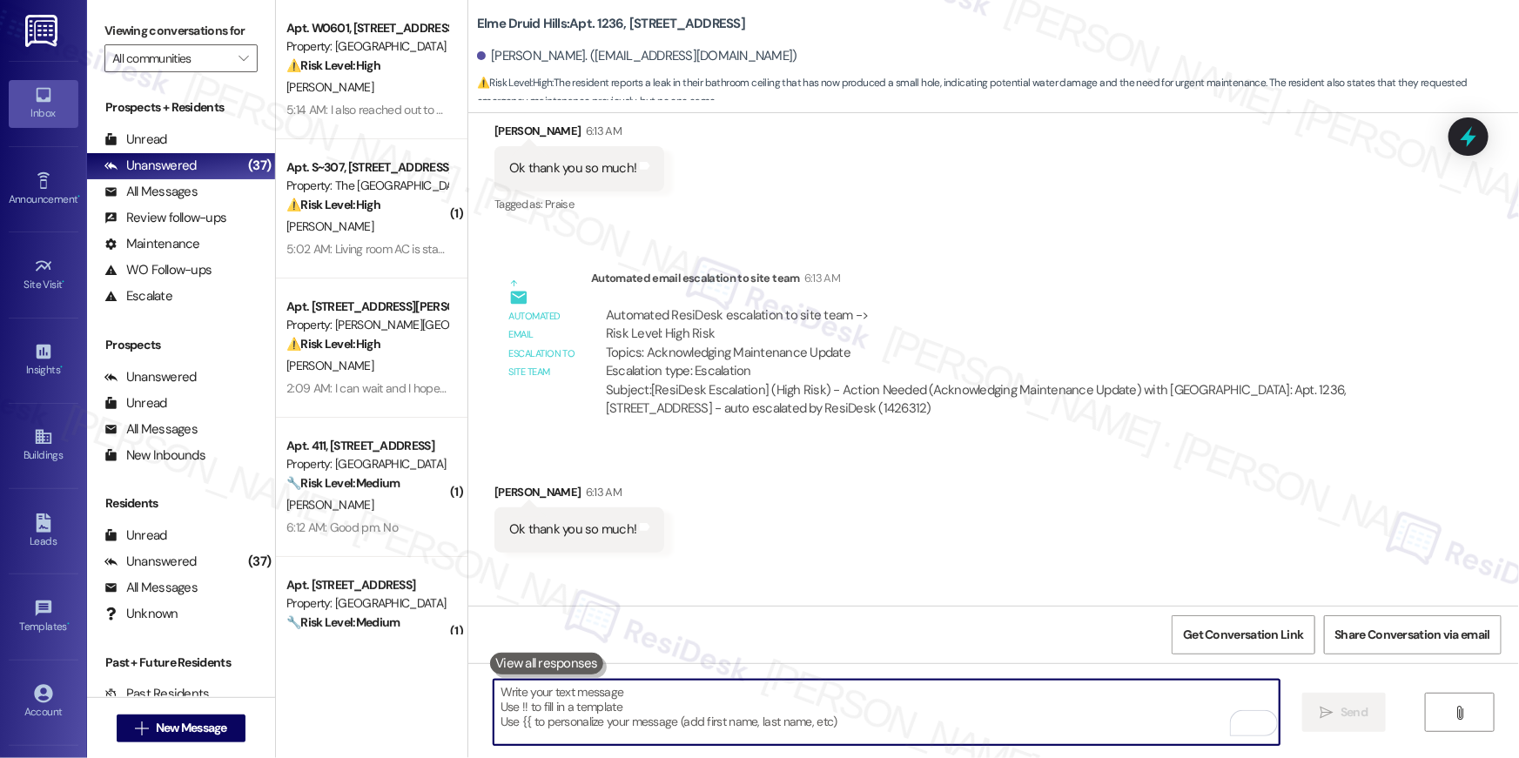
scroll to position [7407, 0]
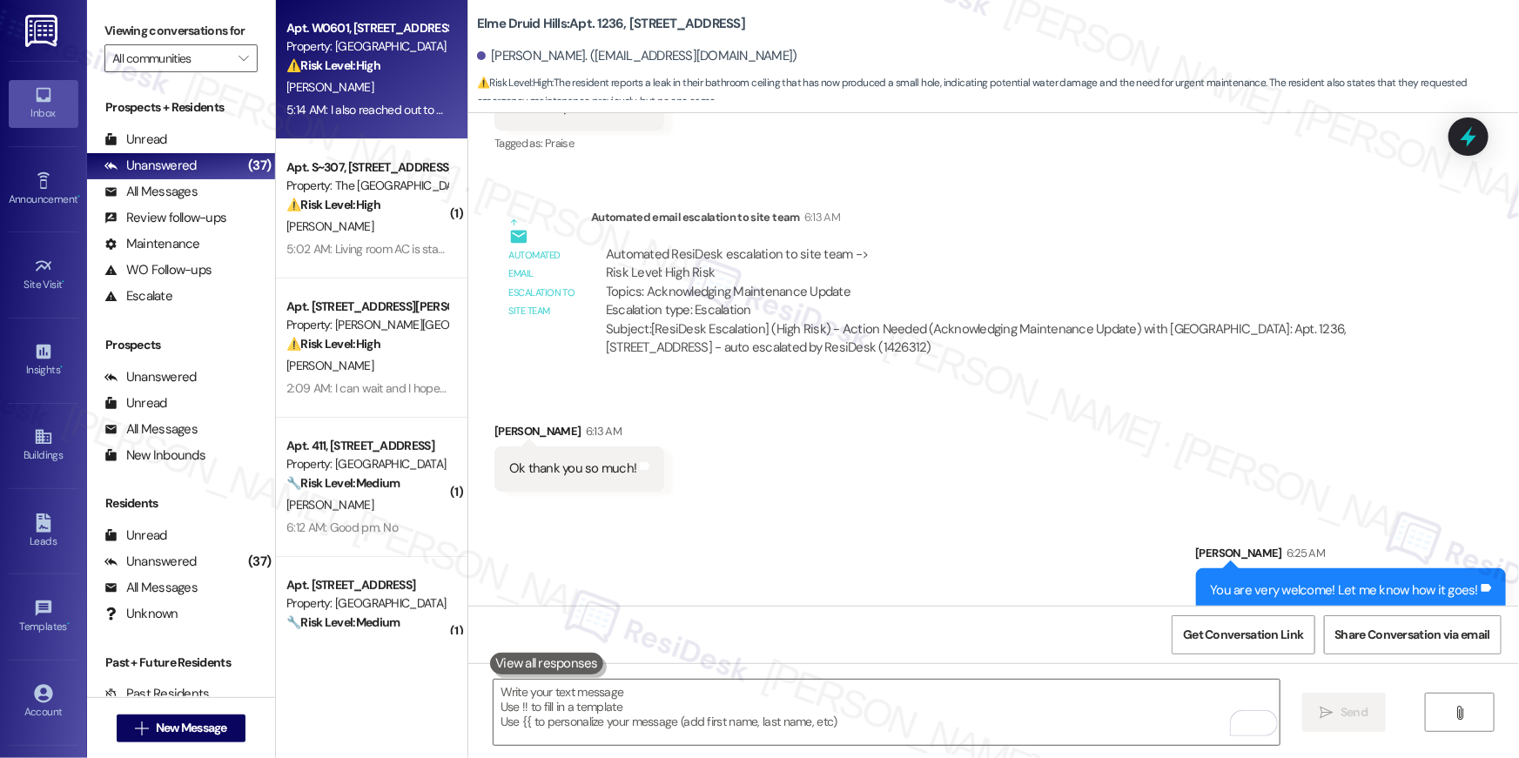
click at [334, 92] on div "J. Rubin" at bounding box center [367, 88] width 165 height 22
type textarea "Fetching suggested responses. Please feel free to read through the conversation…"
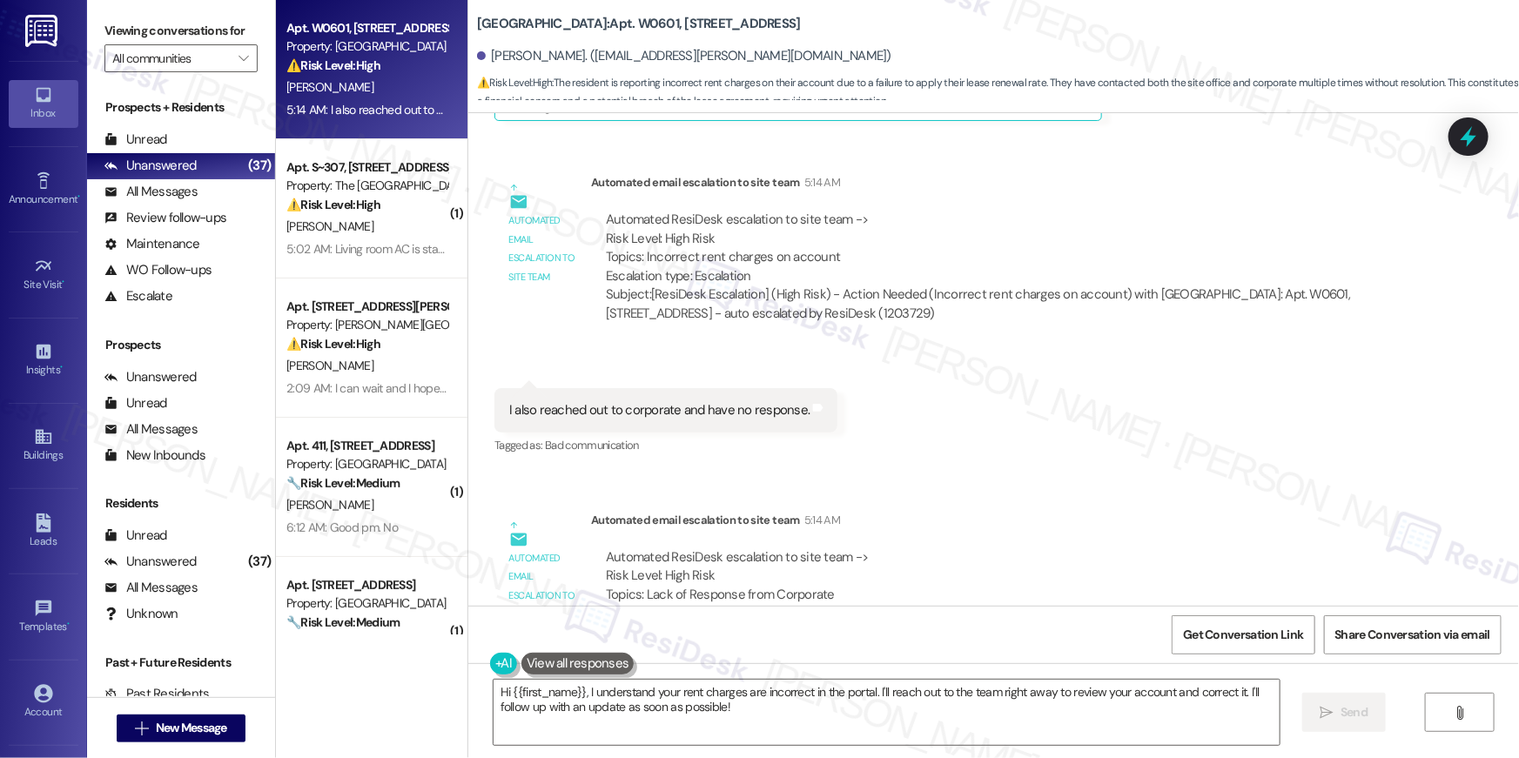
scroll to position [9037, 0]
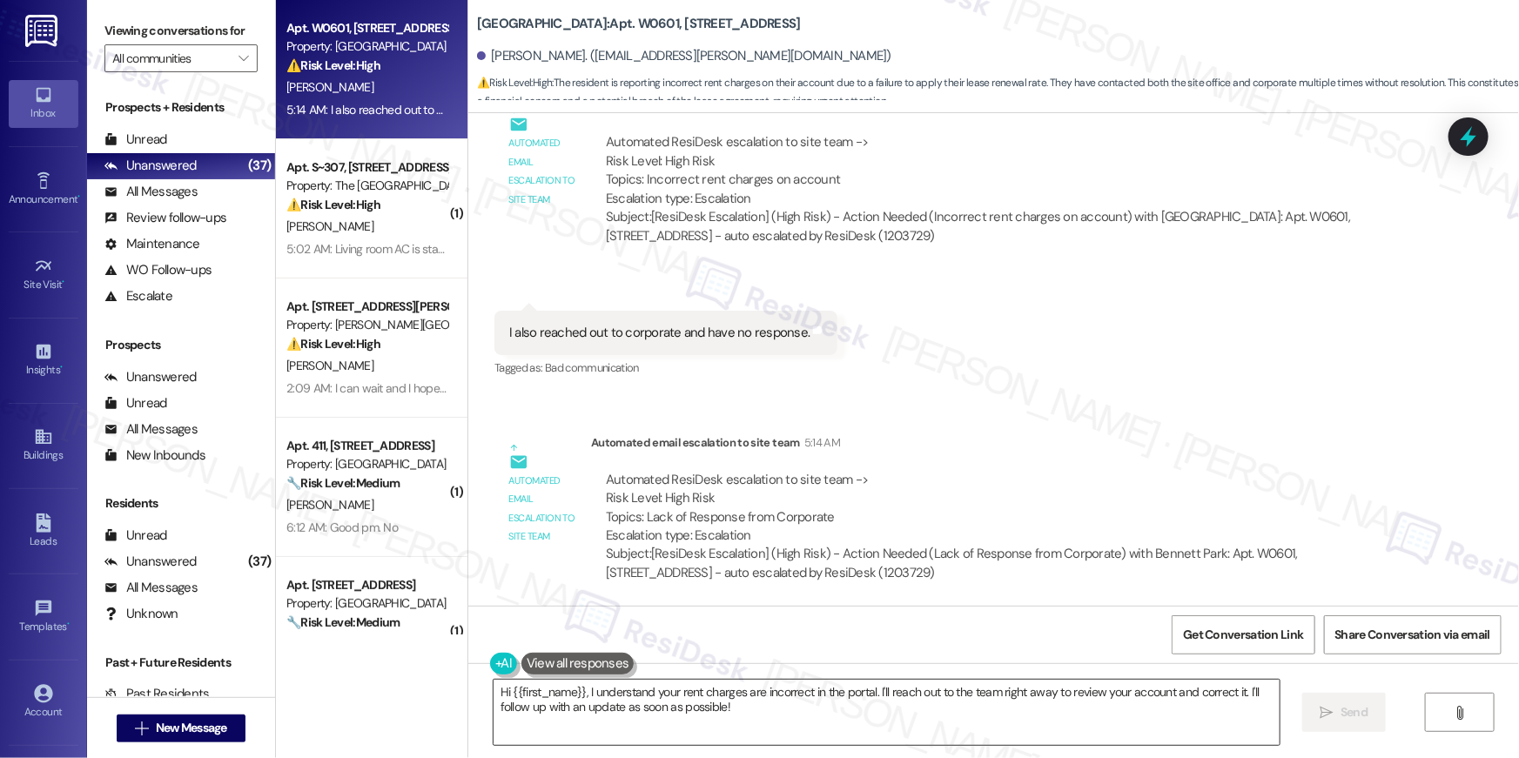
click at [1059, 724] on textarea "Hi {{first_name}}, I understand your rent charges are incorrect in the portal. …" at bounding box center [887, 712] width 786 height 65
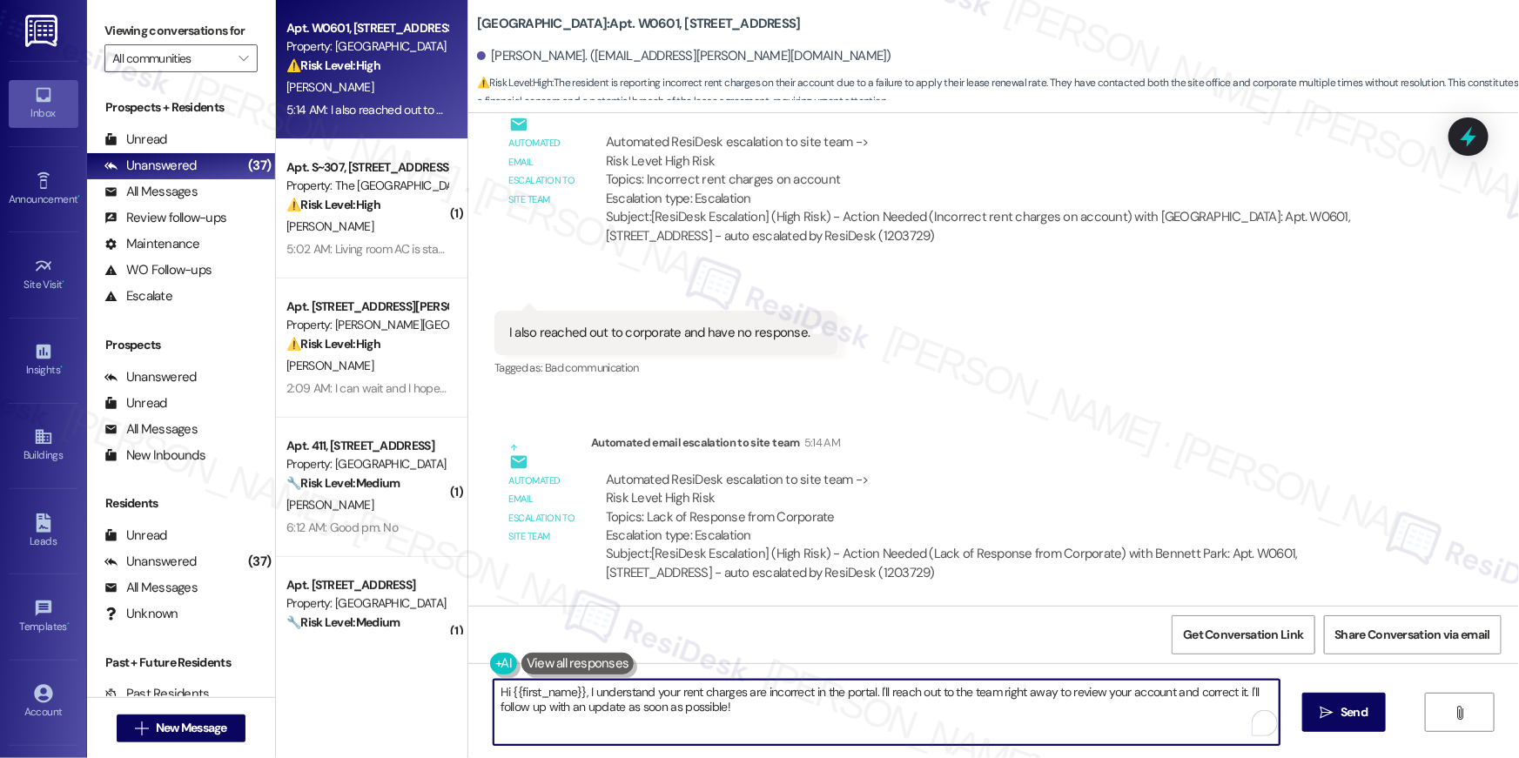
click at [1059, 725] on textarea "Hi {{first_name}}, I understand your rent charges are incorrect in the portal. …" at bounding box center [887, 712] width 786 height 65
click at [1058, 725] on textarea "Hi {{first_name}}, I understand your rent charges are incorrect in the portal. …" at bounding box center [887, 712] width 786 height 65
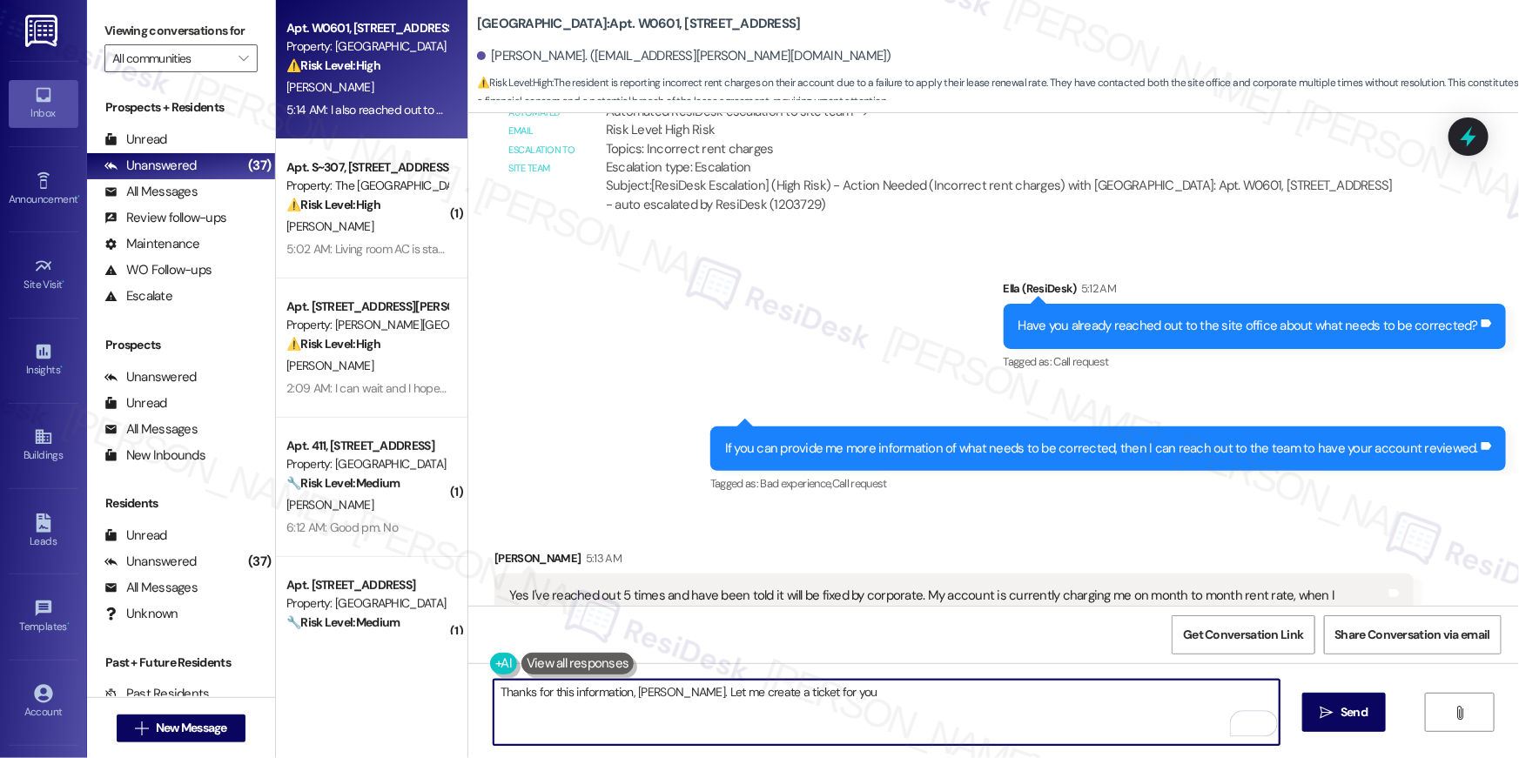
scroll to position [8407, 0]
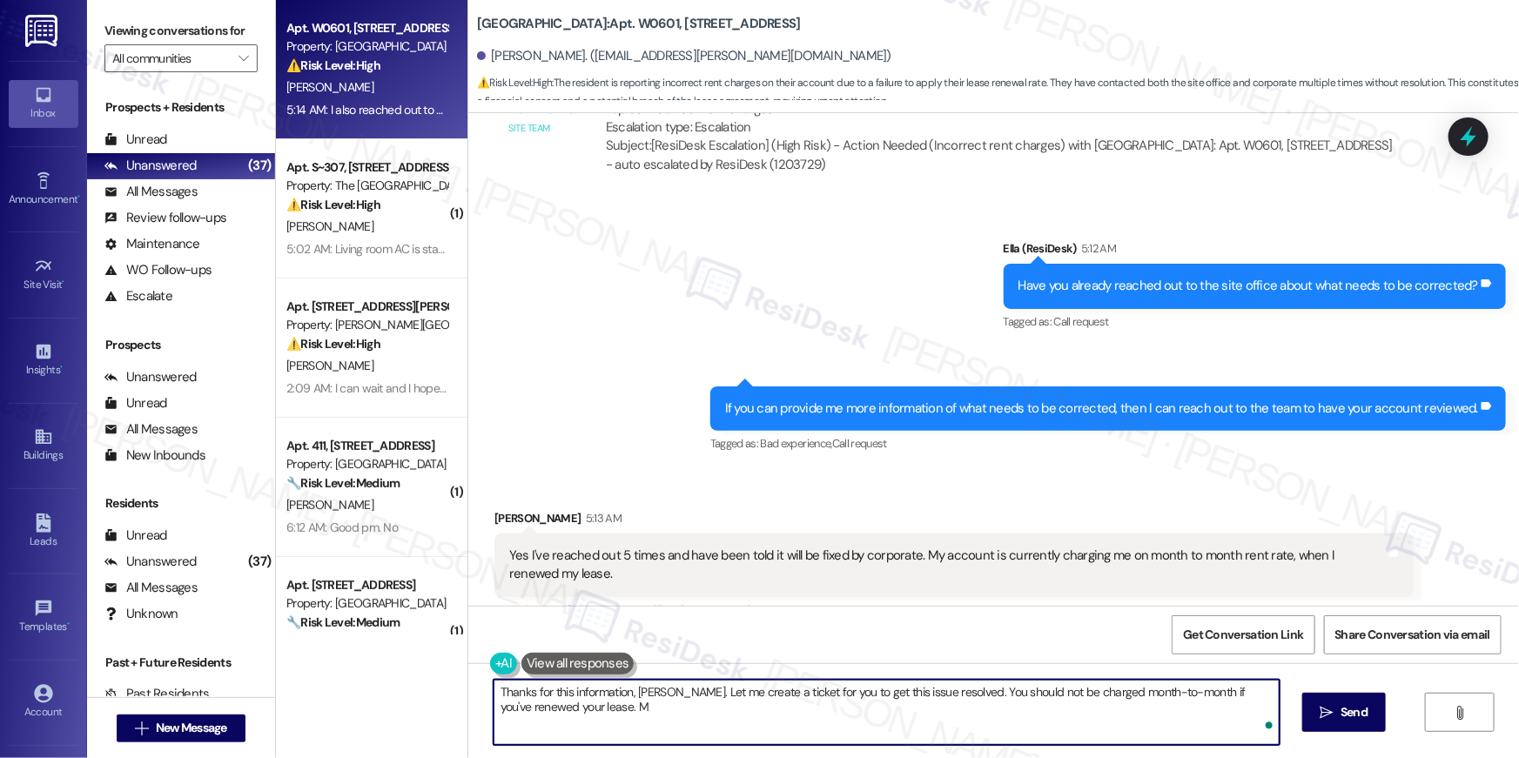
type textarea "Thanks for this information, Jacey. Let me create a ticket for you to get this …"
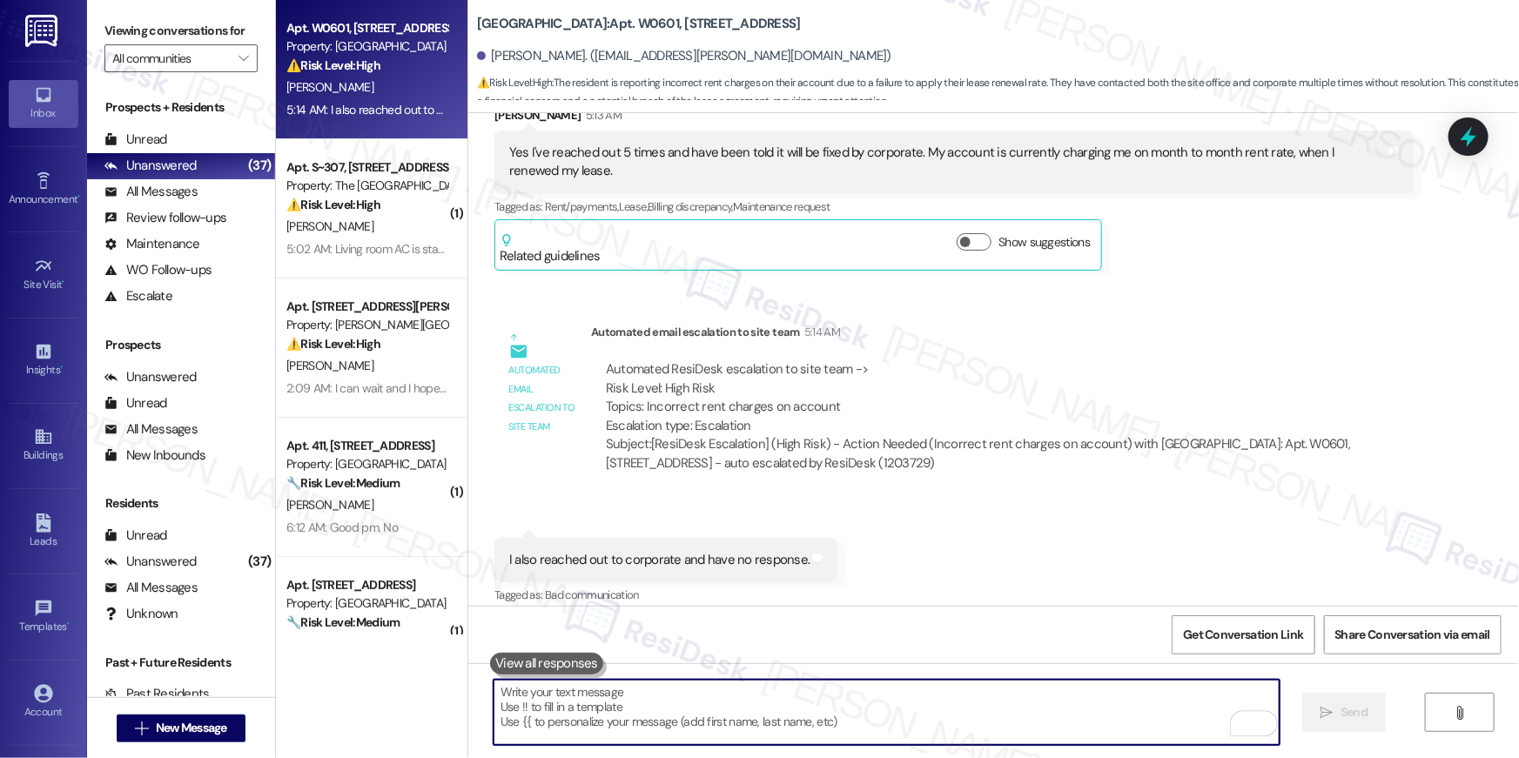
scroll to position [8822, 0]
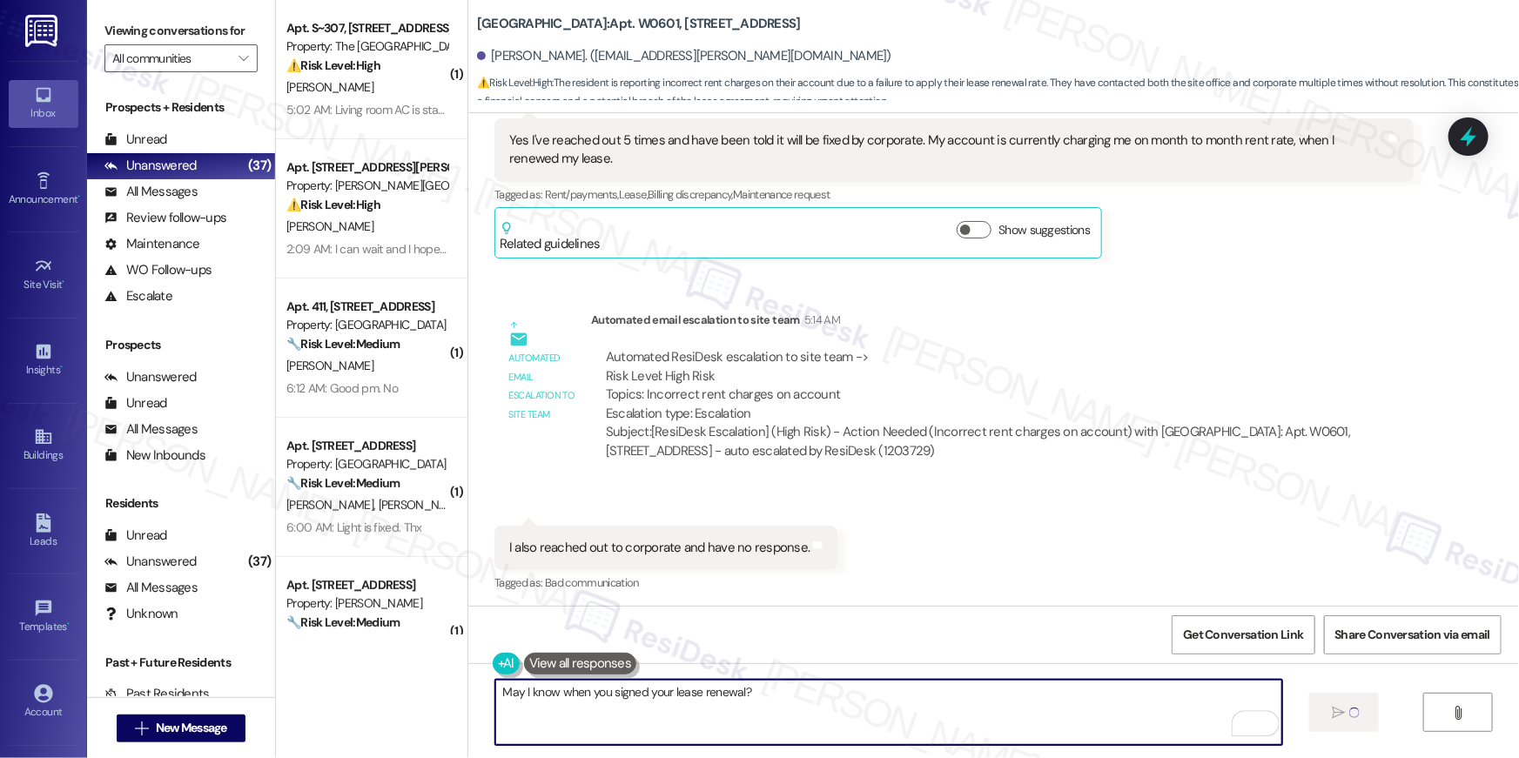
type textarea "May I know when you signed your lease renewal?"
click at [1123, 709] on textarea "To enrich screen reader interactions, please activate Accessibility in Grammarl…" at bounding box center [887, 712] width 786 height 65
drag, startPoint x: 1125, startPoint y: 711, endPoint x: 1126, endPoint y: 730, distance: 19.2
click at [1124, 721] on textarea "To enrich screen reader interactions, please activate Accessibility in Grammarl…" at bounding box center [887, 712] width 786 height 65
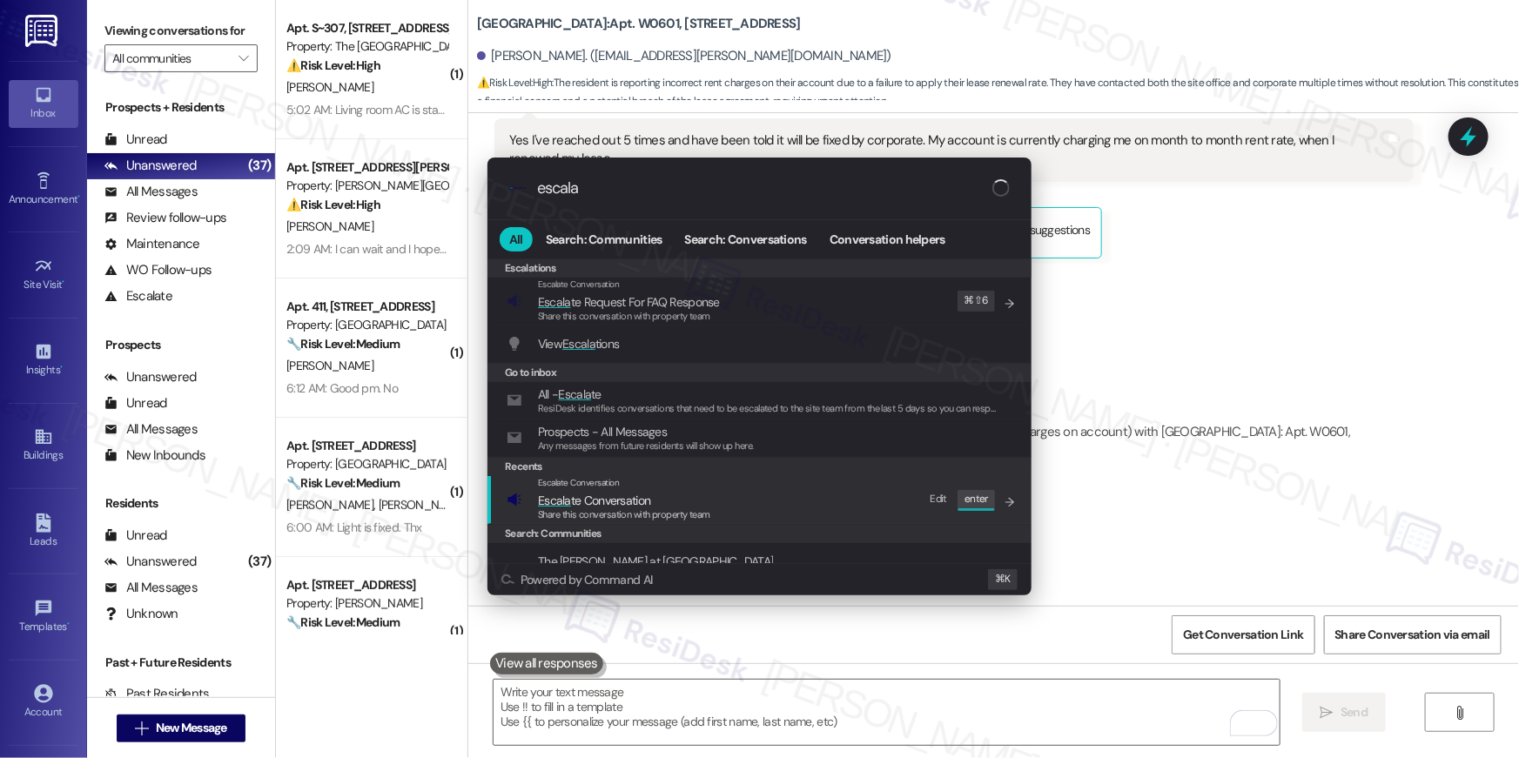
type input "escala"
click at [687, 503] on span "Escala te Conversation" at bounding box center [624, 500] width 172 height 19
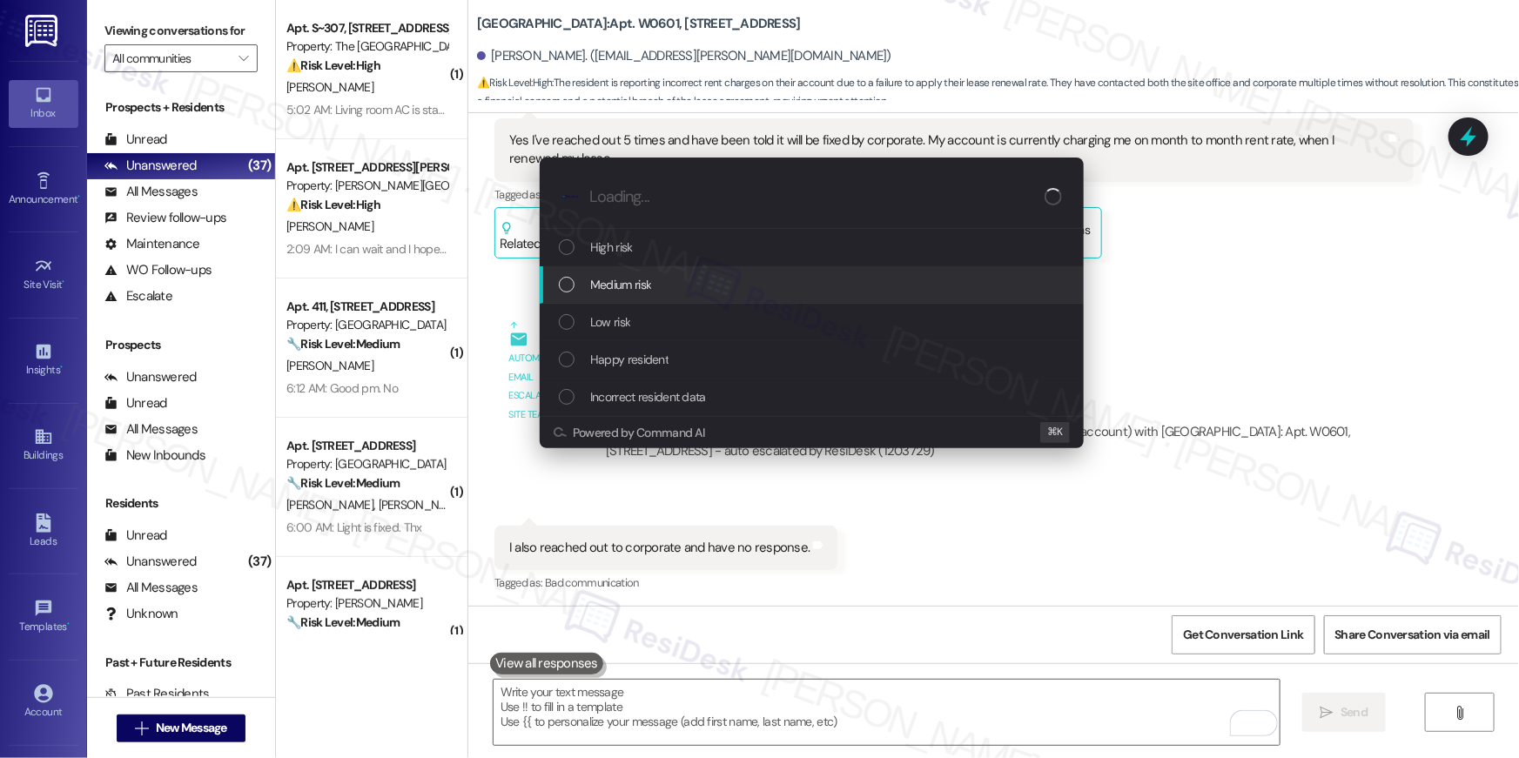
click at [755, 282] on div "Medium risk" at bounding box center [813, 284] width 509 height 19
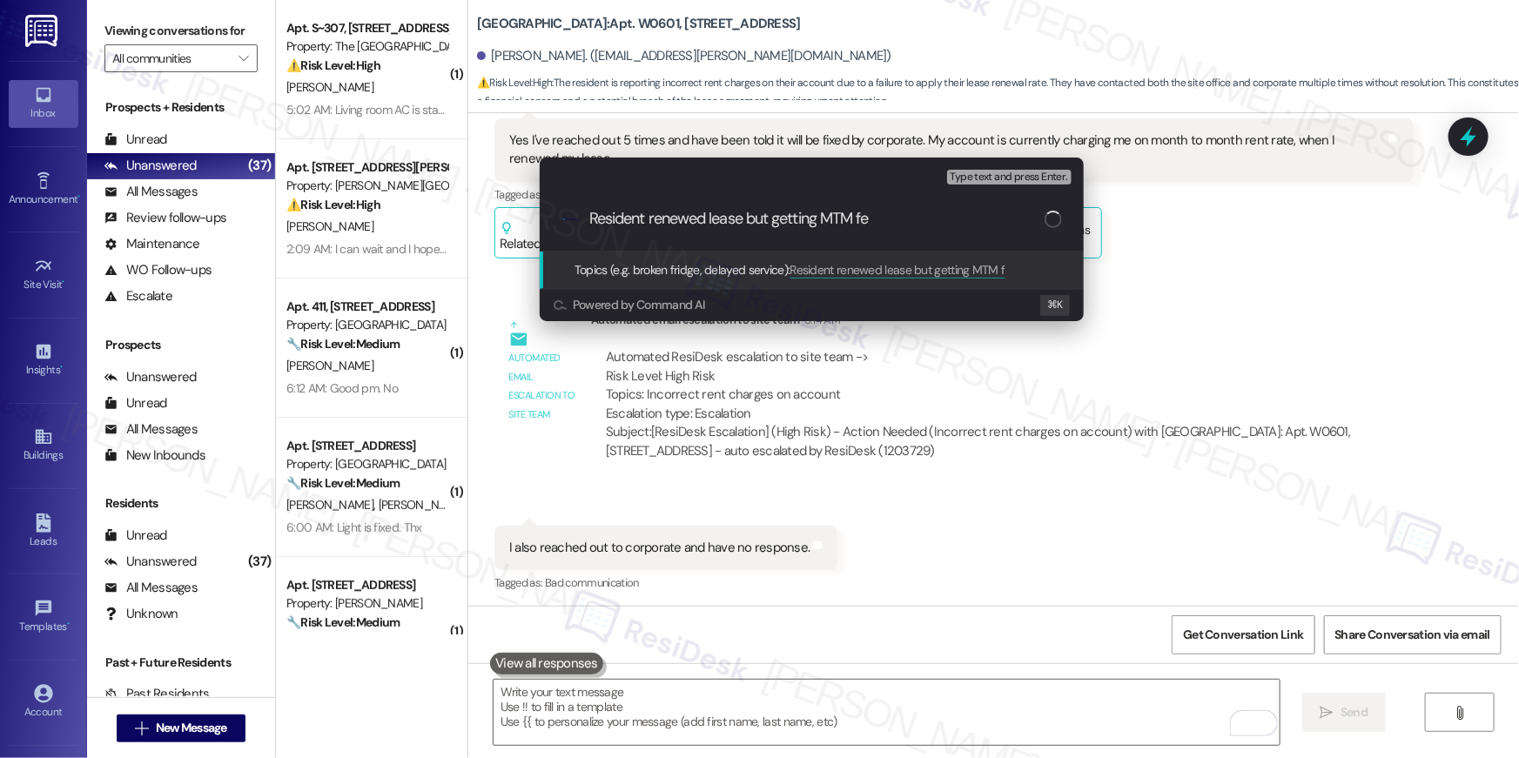
type input "Resident renewed lease but getting MTM fee"
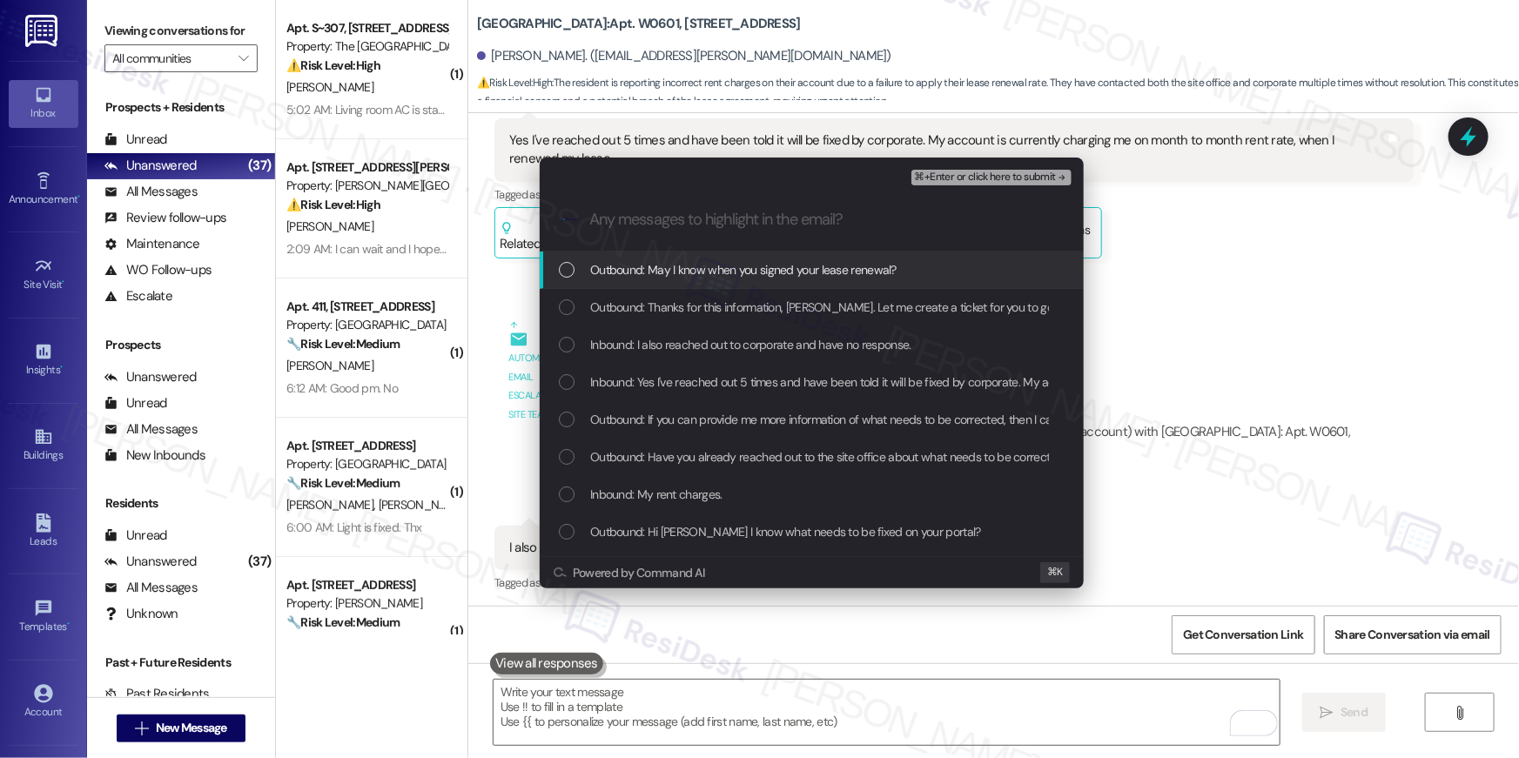
click at [849, 319] on div "Outbound: Thanks for this information, Jacey. Let me create a ticket for you to…" at bounding box center [812, 307] width 544 height 37
drag, startPoint x: 572, startPoint y: 277, endPoint x: 572, endPoint y: 301, distance: 24.4
click at [571, 277] on div "List of options" at bounding box center [567, 270] width 16 height 16
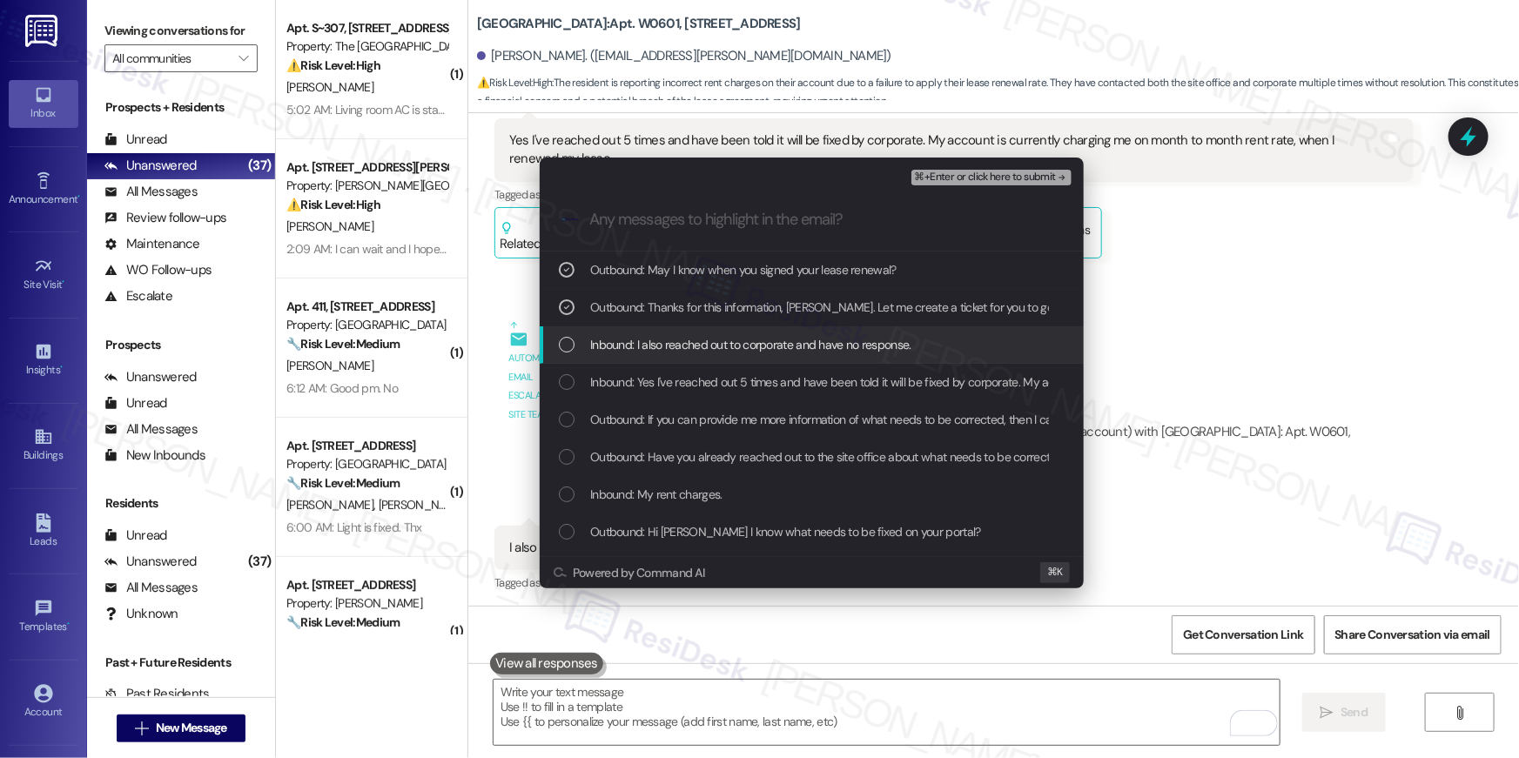
drag, startPoint x: 569, startPoint y: 335, endPoint x: 570, endPoint y: 373, distance: 37.4
click at [568, 339] on div "Inbound: I also reached out to corporate and have no response." at bounding box center [813, 344] width 509 height 19
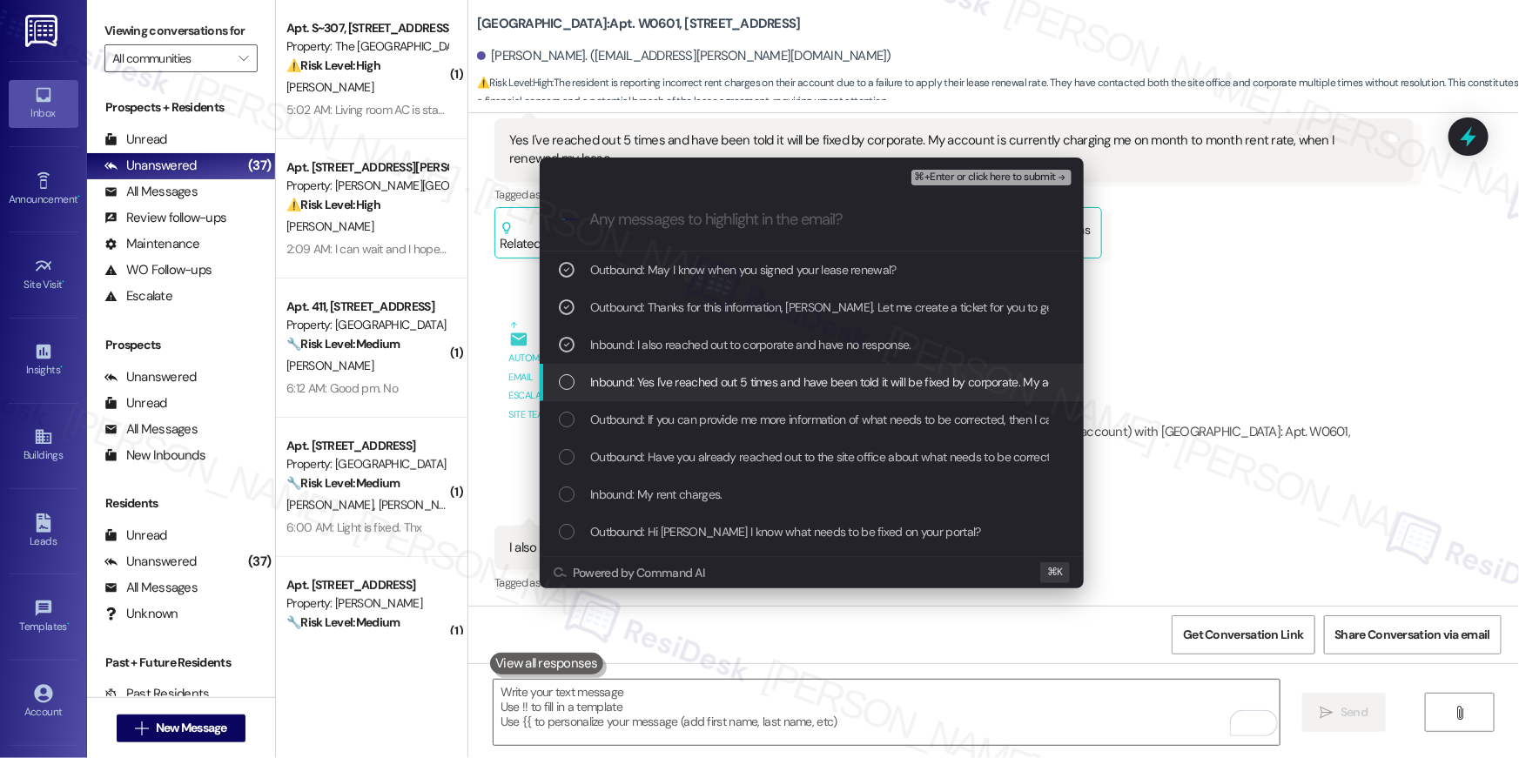
drag, startPoint x: 567, startPoint y: 380, endPoint x: 570, endPoint y: 410, distance: 29.8
click at [567, 380] on div "List of options" at bounding box center [567, 382] width 16 height 16
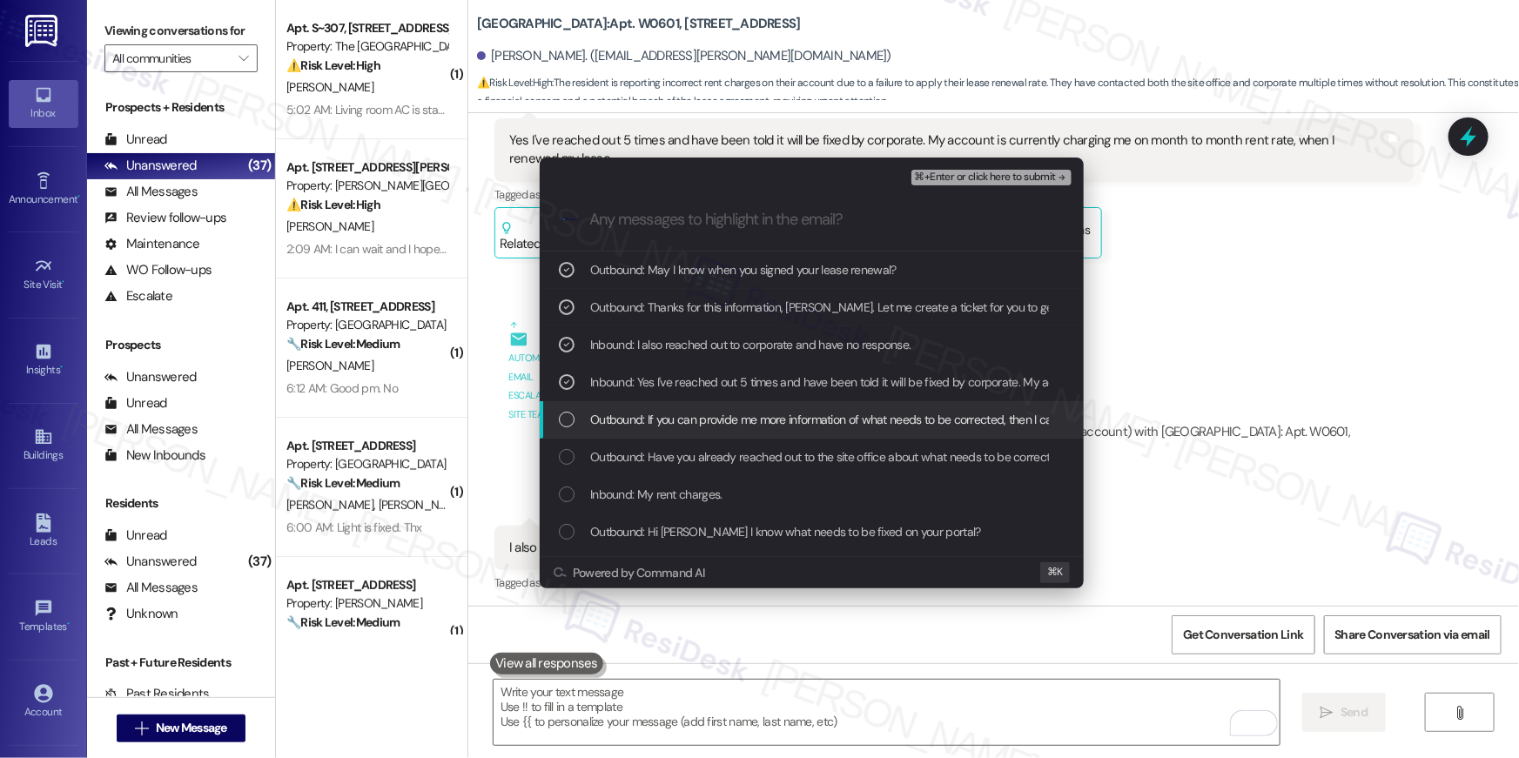
drag, startPoint x: 569, startPoint y: 420, endPoint x: 568, endPoint y: 441, distance: 21.8
click at [569, 420] on div "List of options" at bounding box center [567, 420] width 16 height 16
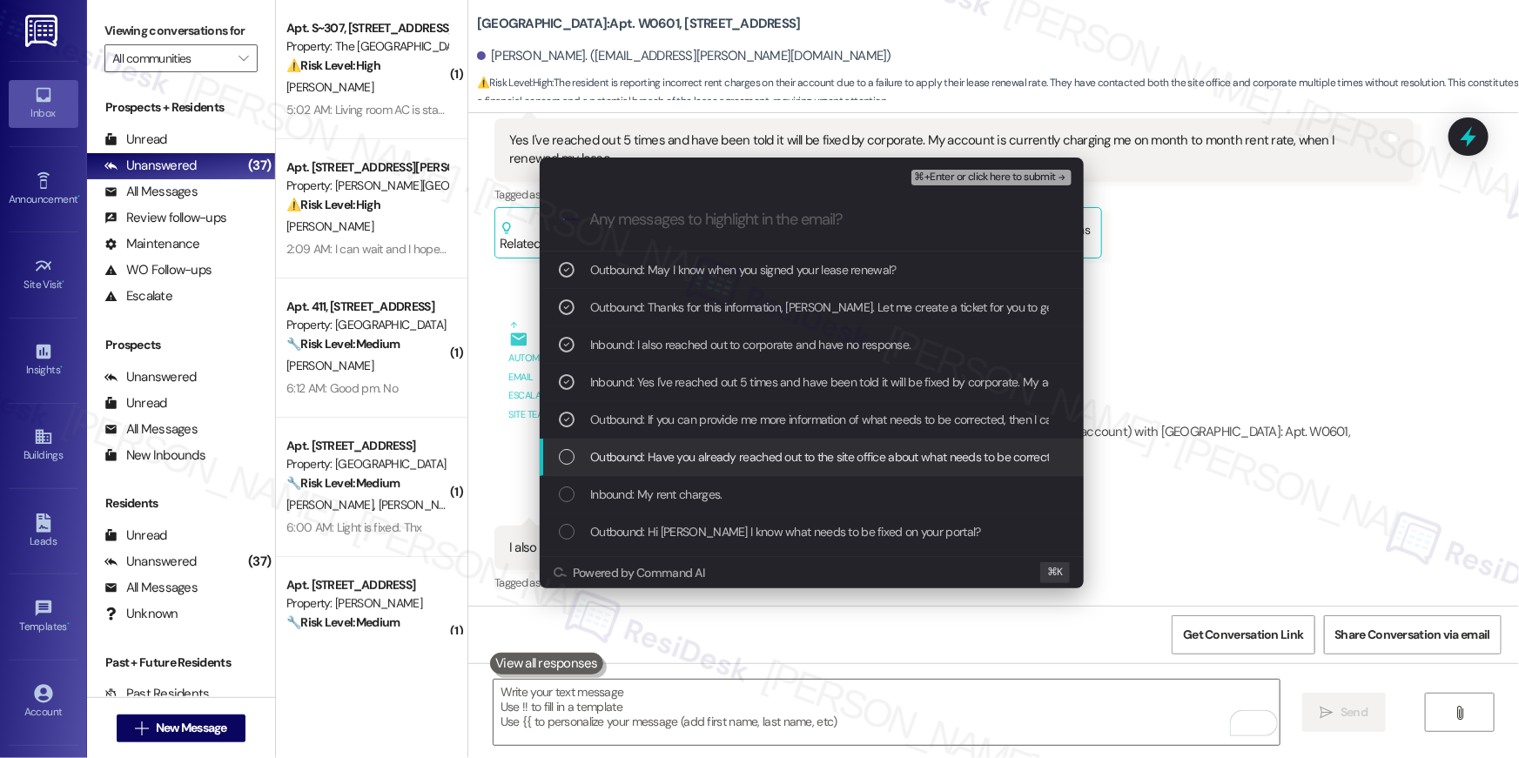
click at [568, 447] on div "Outbound: Have you already reached out to the site office about what needs to b…" at bounding box center [812, 457] width 544 height 37
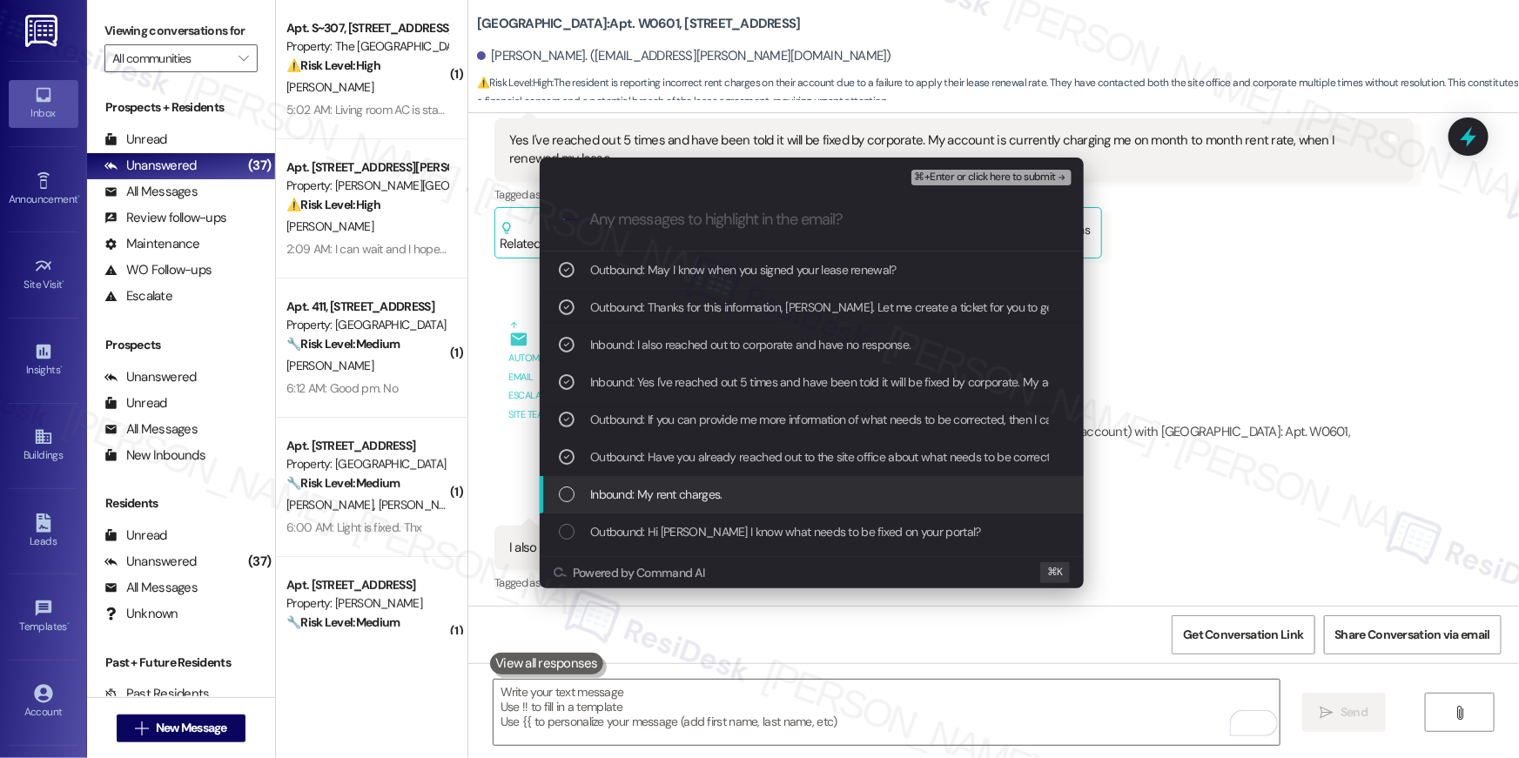
click at [567, 488] on div "List of options" at bounding box center [567, 495] width 16 height 16
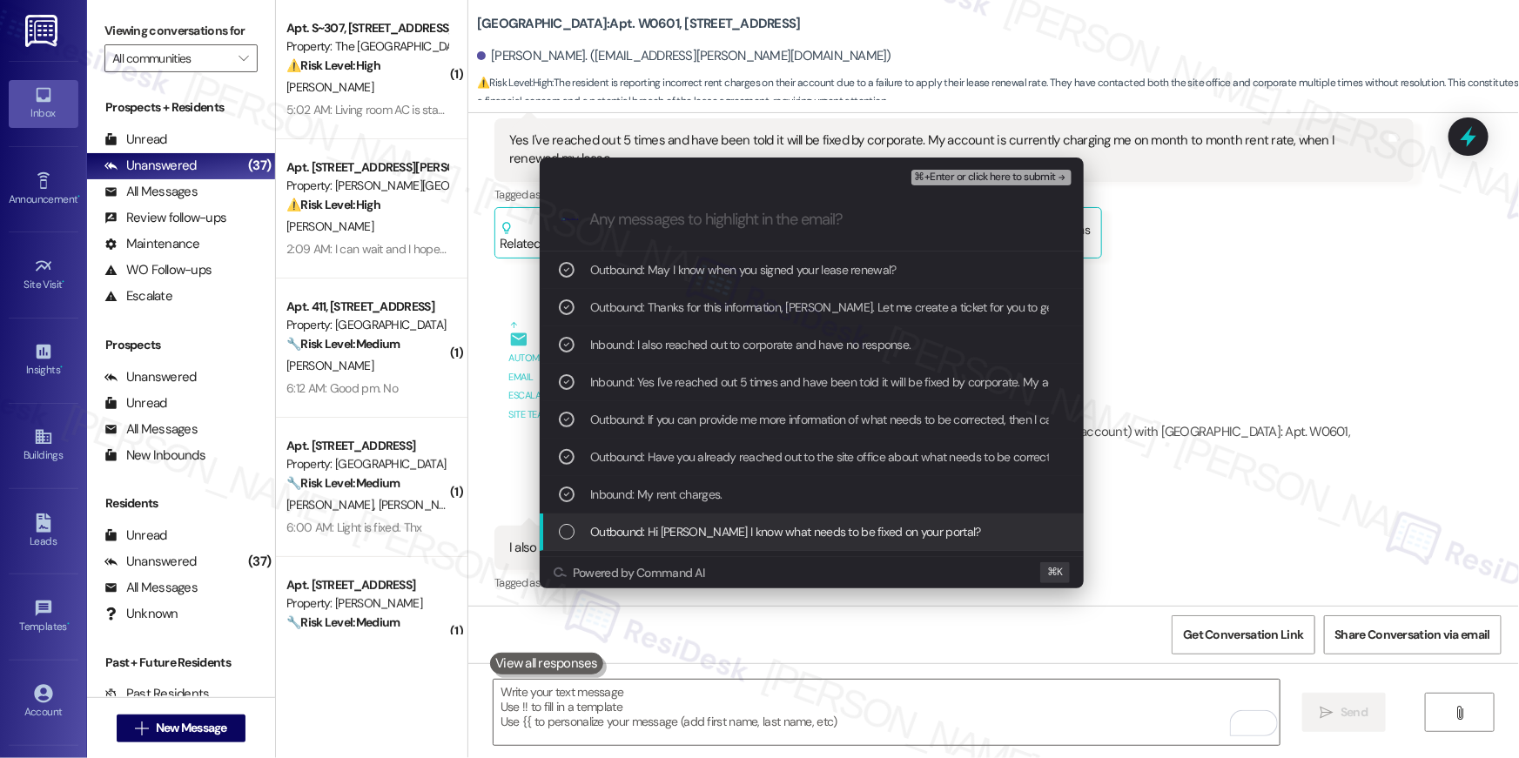
click at [566, 540] on div "Outbound: Hi Jacey May I know what needs to be fixed on your portal?" at bounding box center [813, 531] width 509 height 19
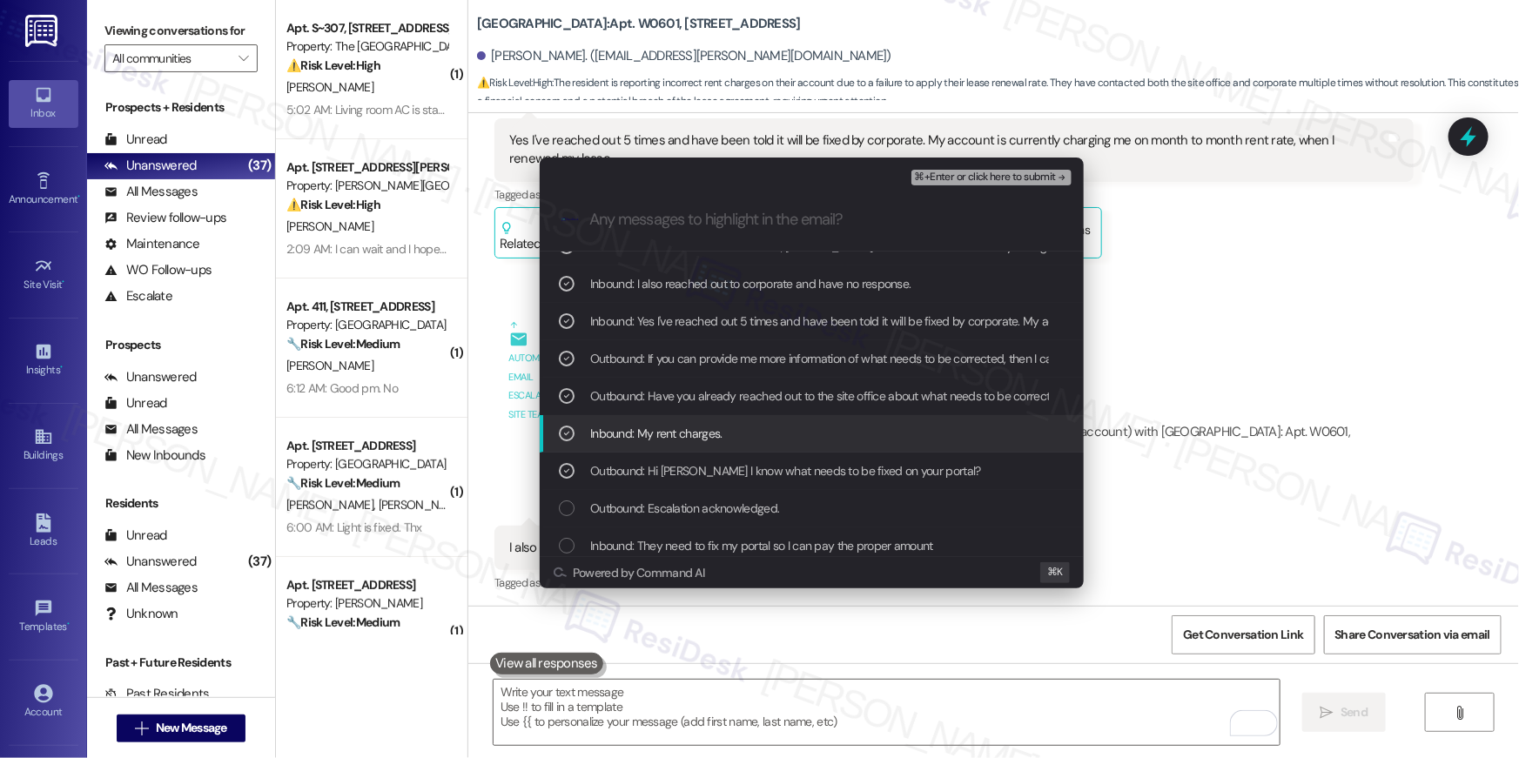
scroll to position [101, 0]
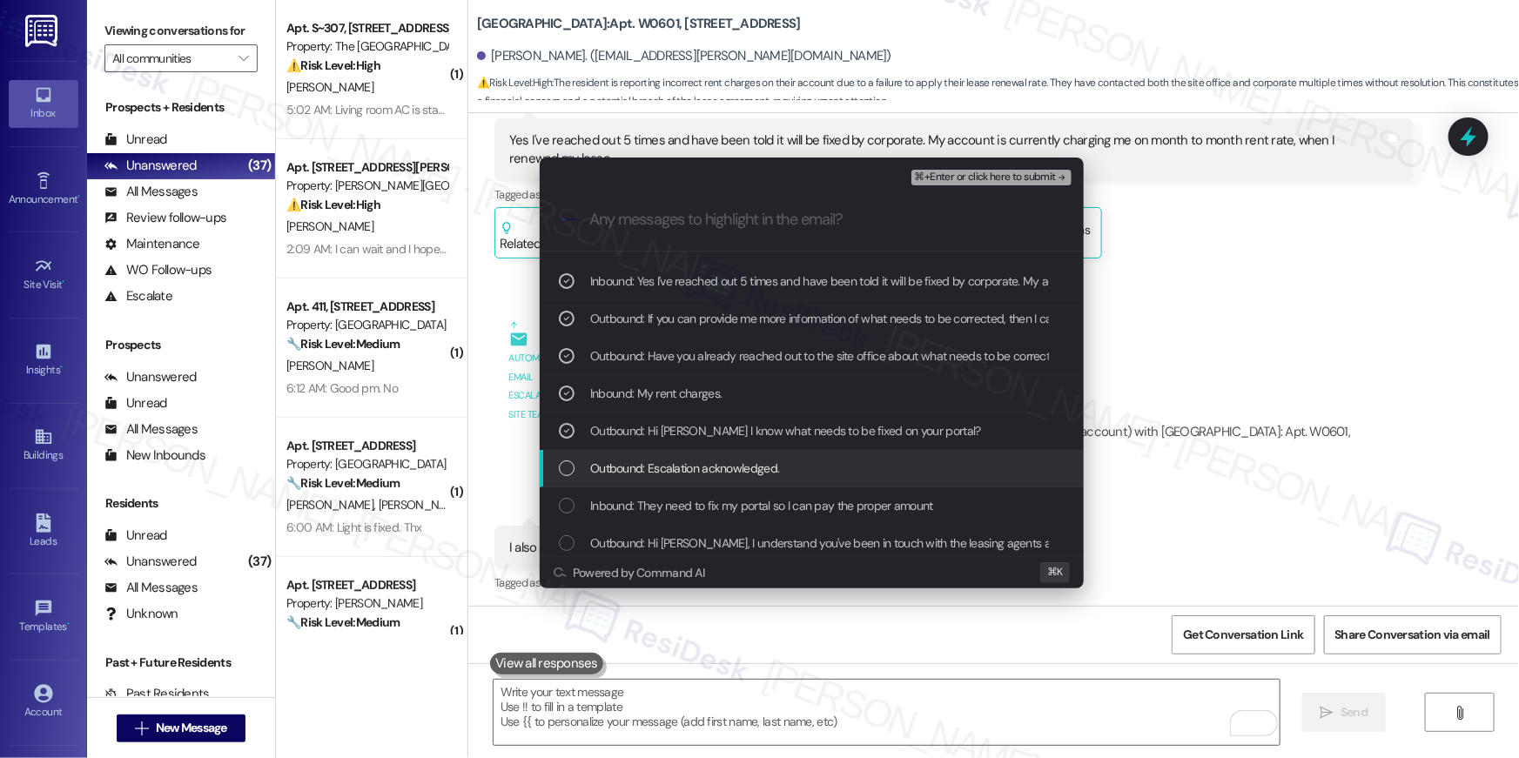
click at [563, 475] on div "Outbound: Escalation acknowledged." at bounding box center [813, 468] width 509 height 19
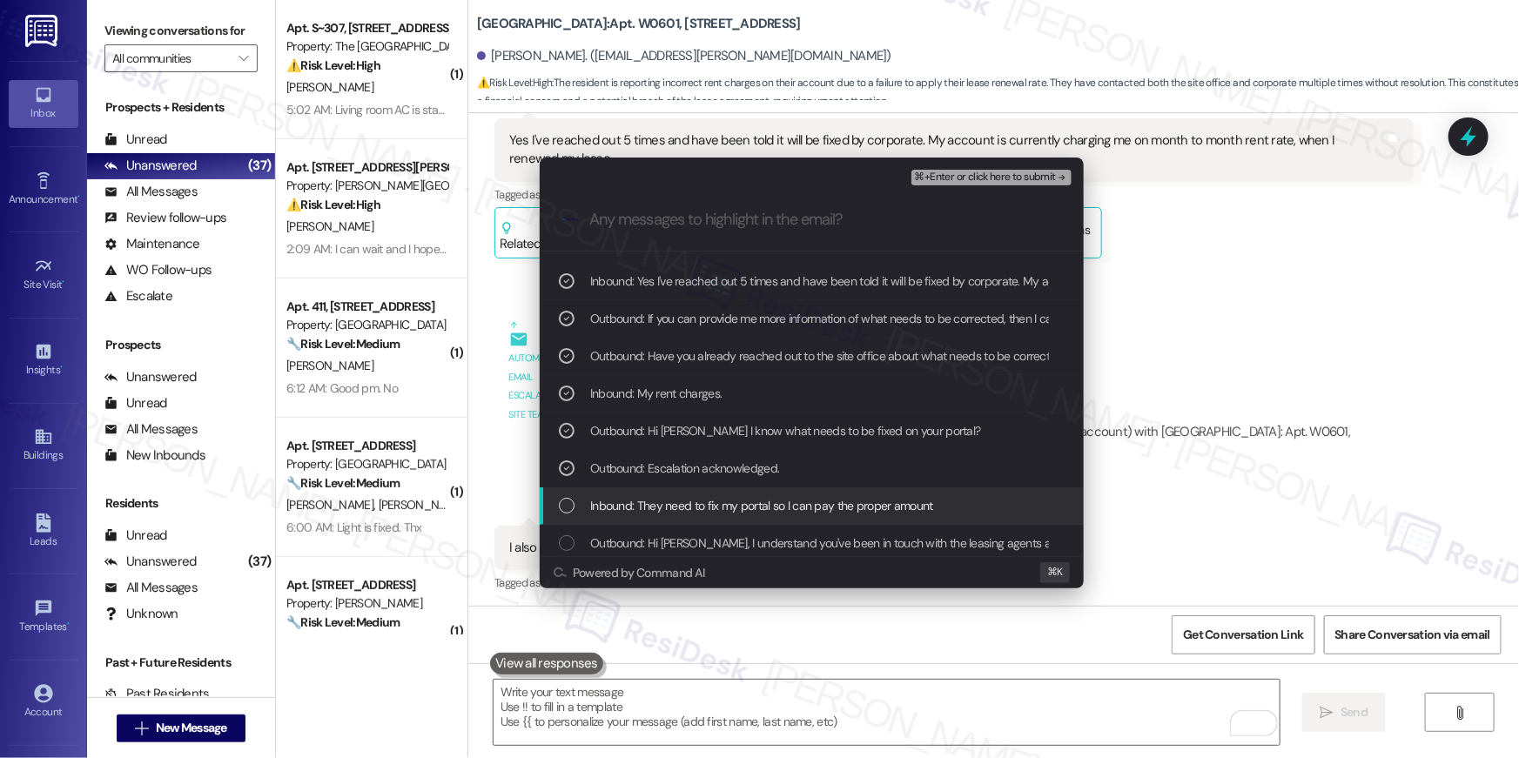
click at [566, 493] on div "Inbound: They need to fix my portal so I can pay the proper amount" at bounding box center [812, 506] width 544 height 37
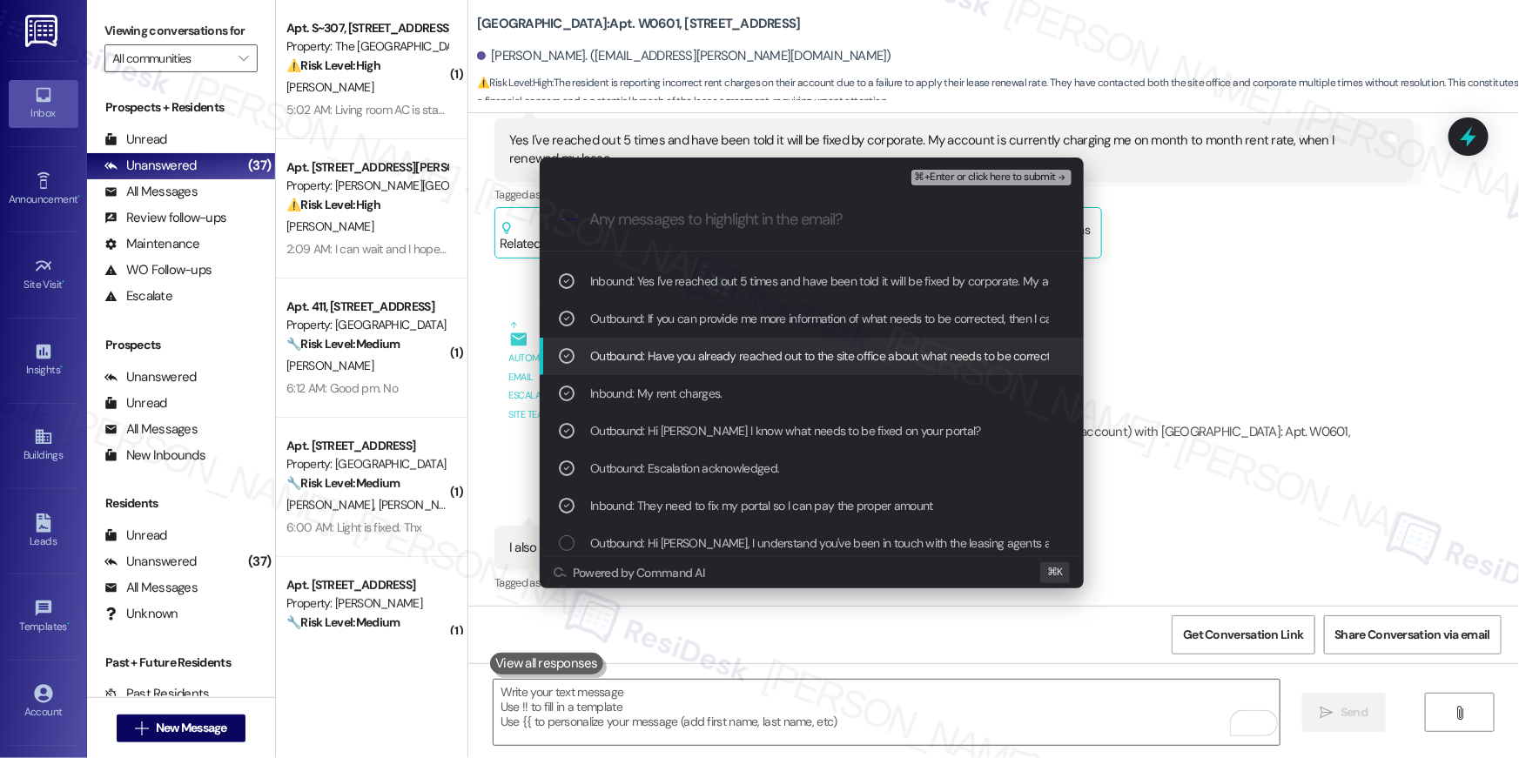
click at [1032, 185] on div "⌘+Enter or click here to submit" at bounding box center [993, 177] width 164 height 23
click at [1032, 181] on span "⌘+Enter or click here to submit" at bounding box center [985, 177] width 141 height 12
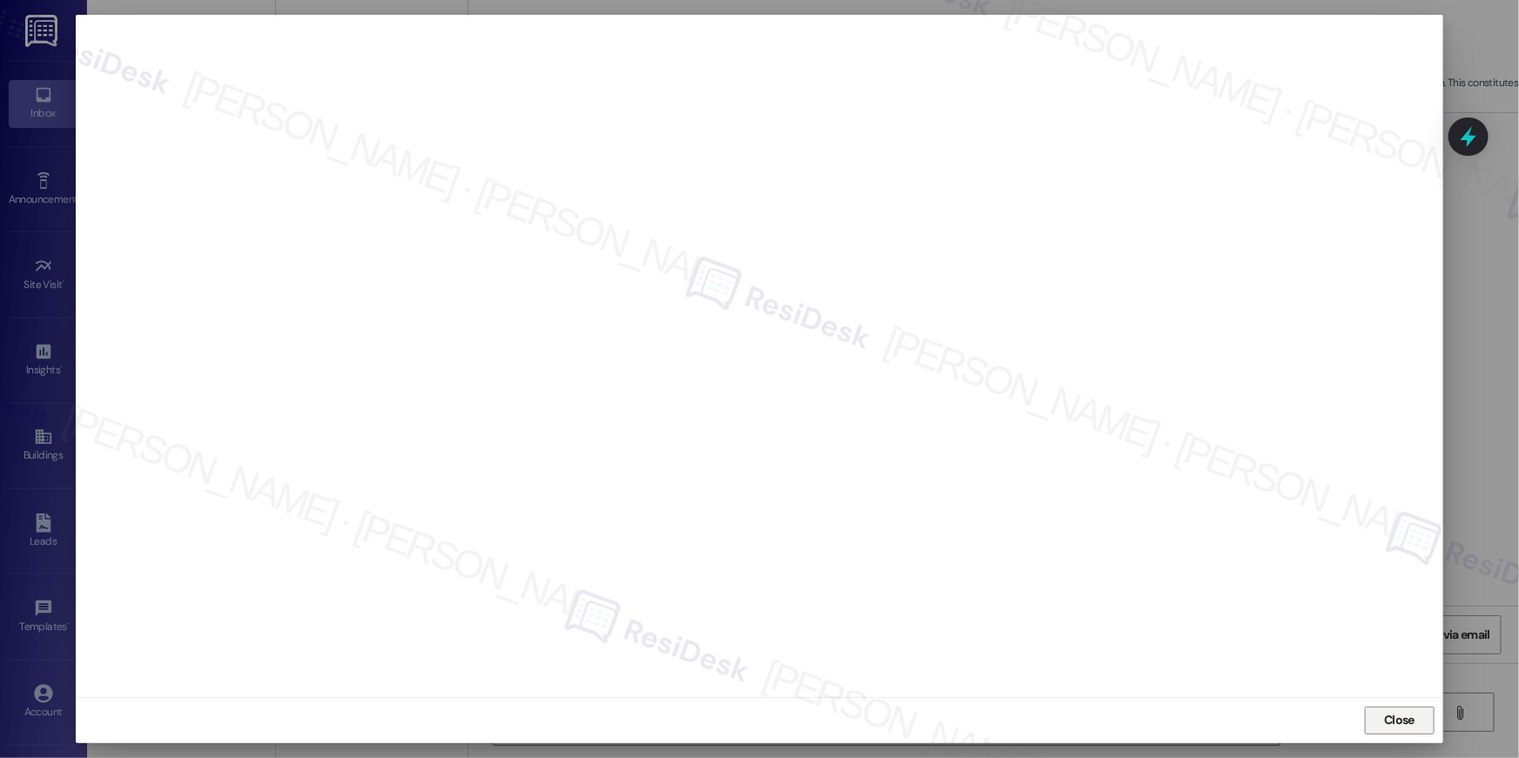
click at [1408, 720] on span "Close" at bounding box center [1399, 720] width 30 height 18
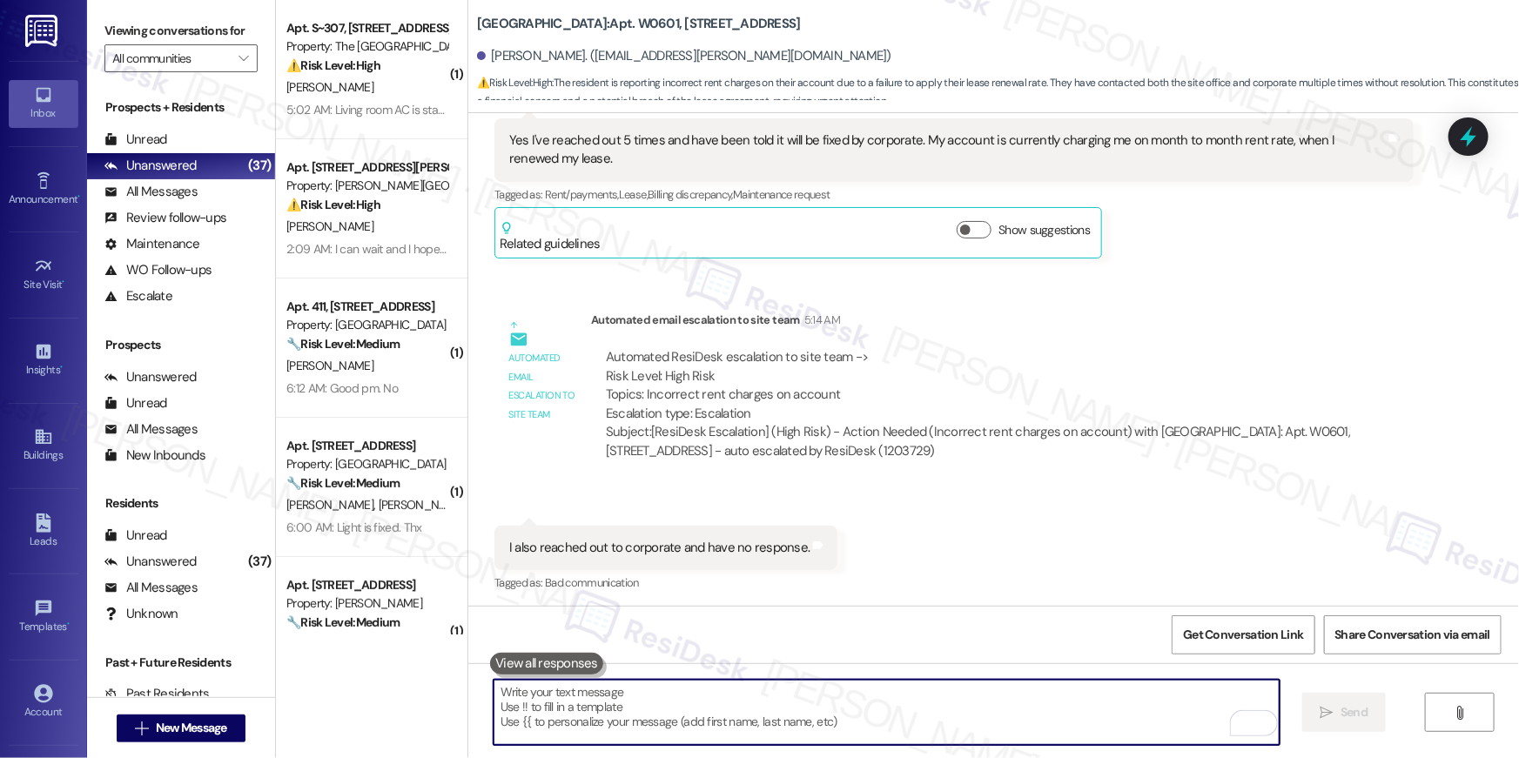
click at [1026, 718] on textarea "To enrich screen reader interactions, please activate Accessibility in Grammarl…" at bounding box center [887, 712] width 786 height 65
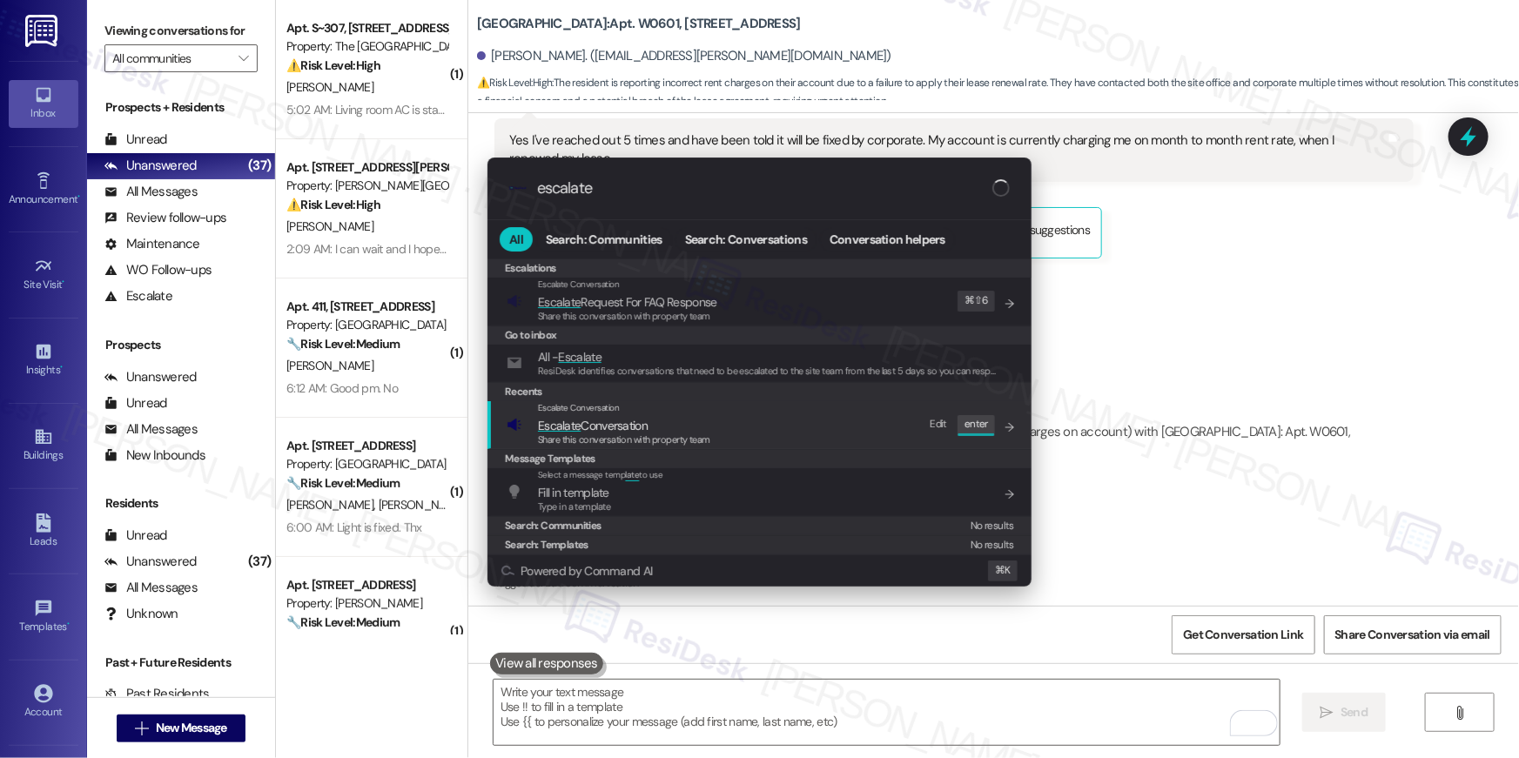
type input "escalate"
click at [713, 424] on div "Escalate Conversation Escalate Conversation Share this conversation with proper…" at bounding box center [761, 424] width 509 height 47
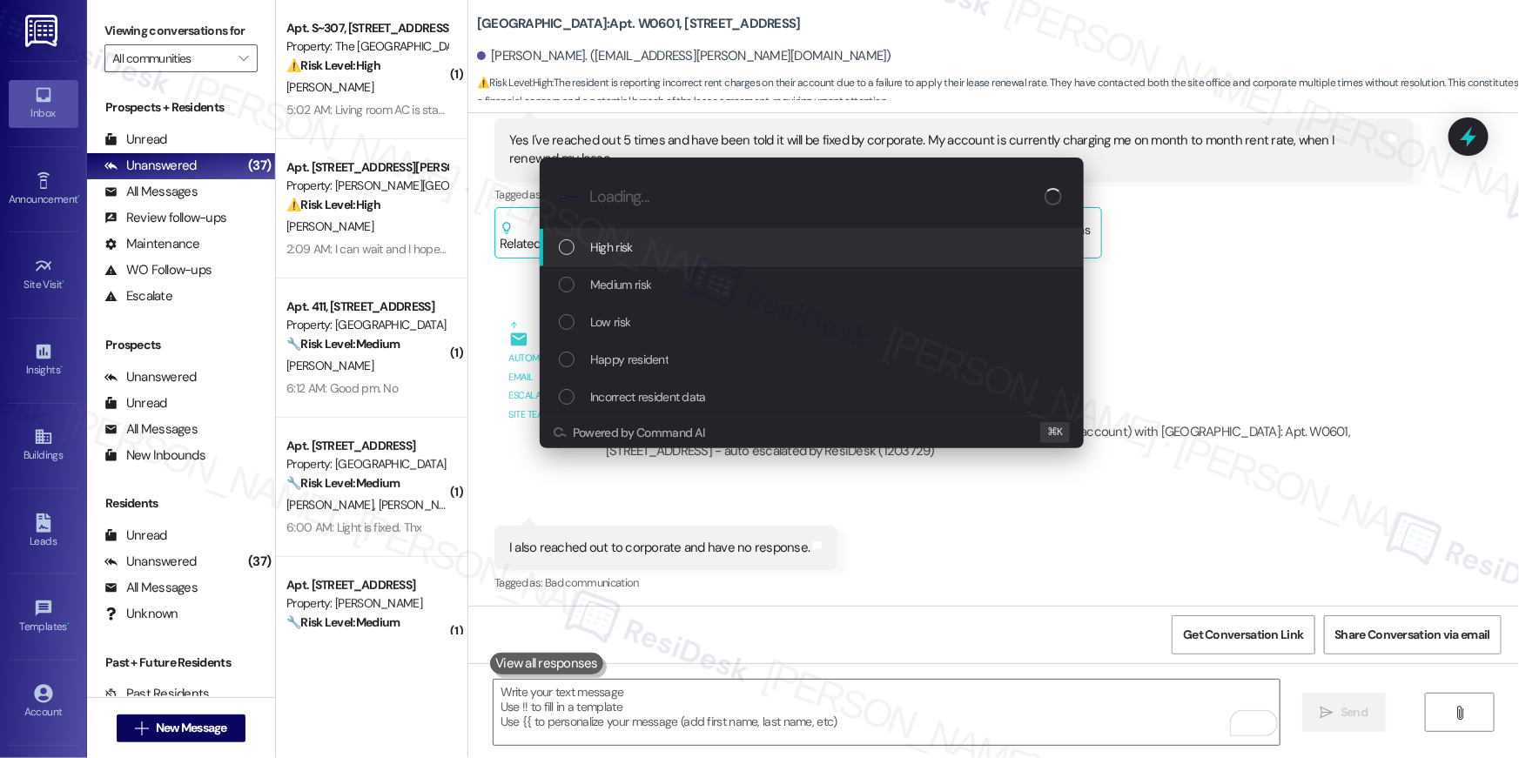
click at [629, 256] on span "High risk" at bounding box center [611, 247] width 43 height 19
paste input "Resident renewed lease but getting MTM fee"
type input "Resident renewed lease but getting MTM fee"
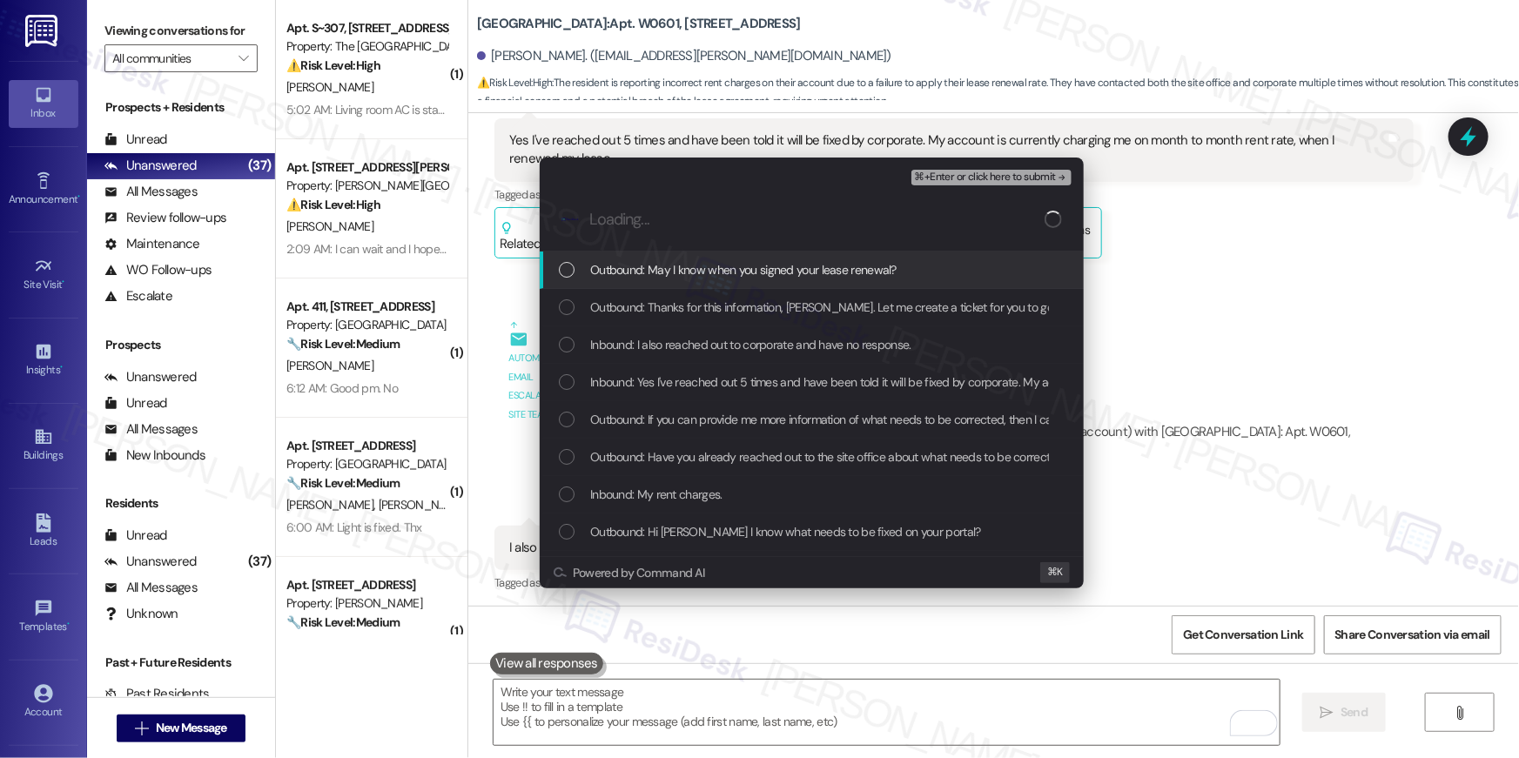
click at [643, 266] on span "Outbound: May I know when you signed your lease renewal?" at bounding box center [743, 269] width 306 height 19
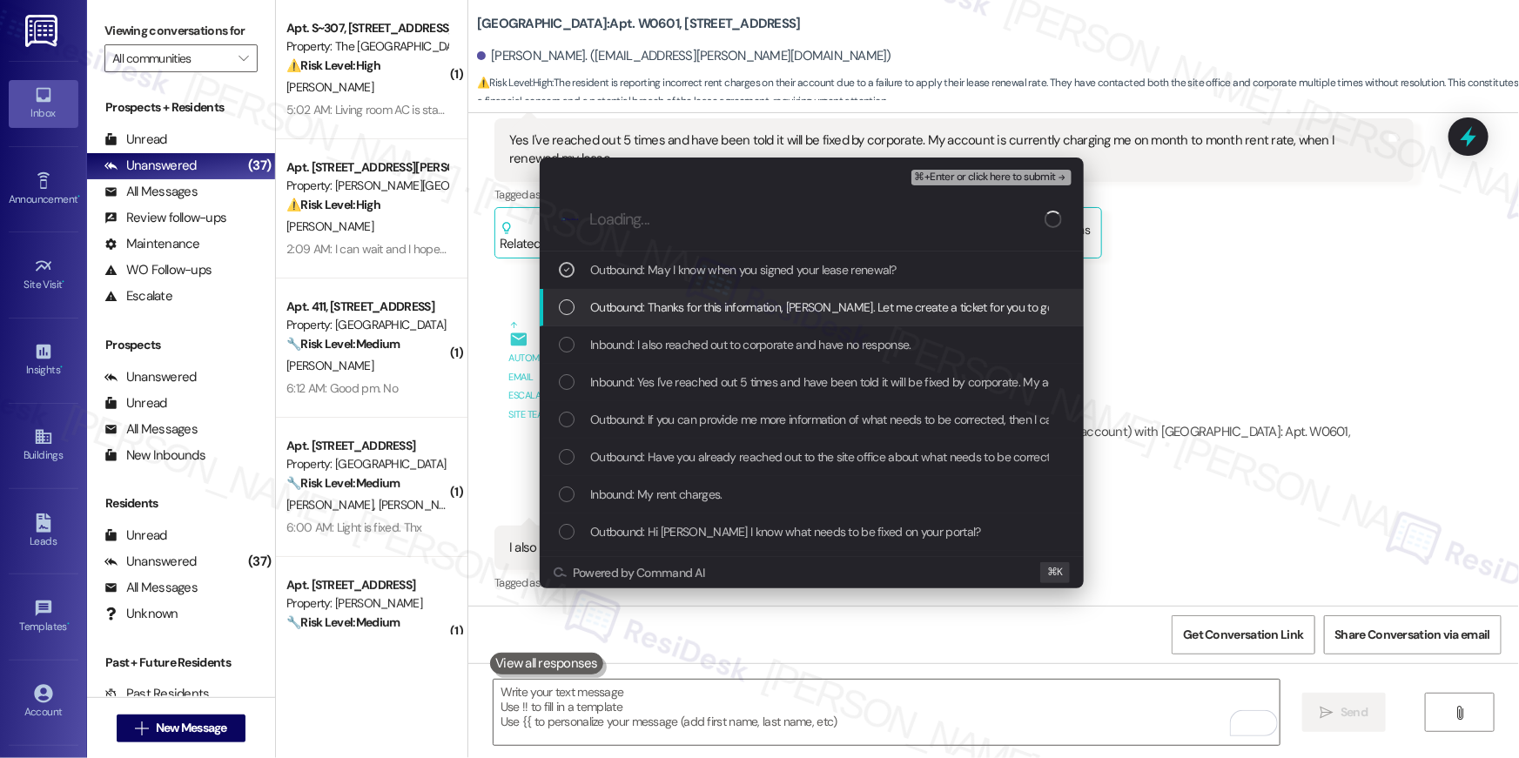
drag, startPoint x: 644, startPoint y: 297, endPoint x: 659, endPoint y: 332, distance: 37.8
click at [645, 298] on span "Outbound: Thanks for this information, Jacey. Let me create a ticket for you to…" at bounding box center [1060, 307] width 941 height 19
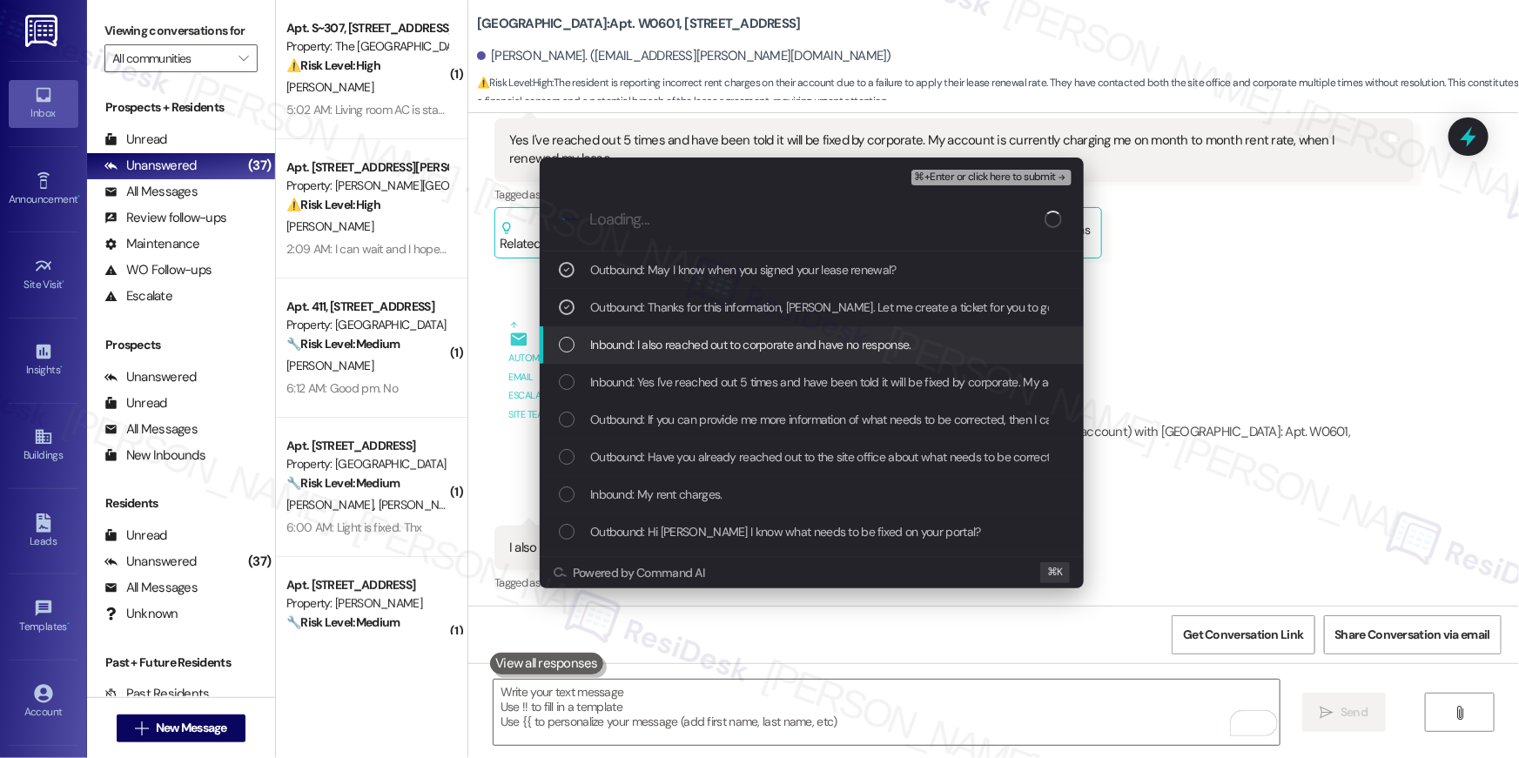
click at [660, 335] on span "Inbound: I also reached out to corporate and have no response." at bounding box center [750, 344] width 321 height 19
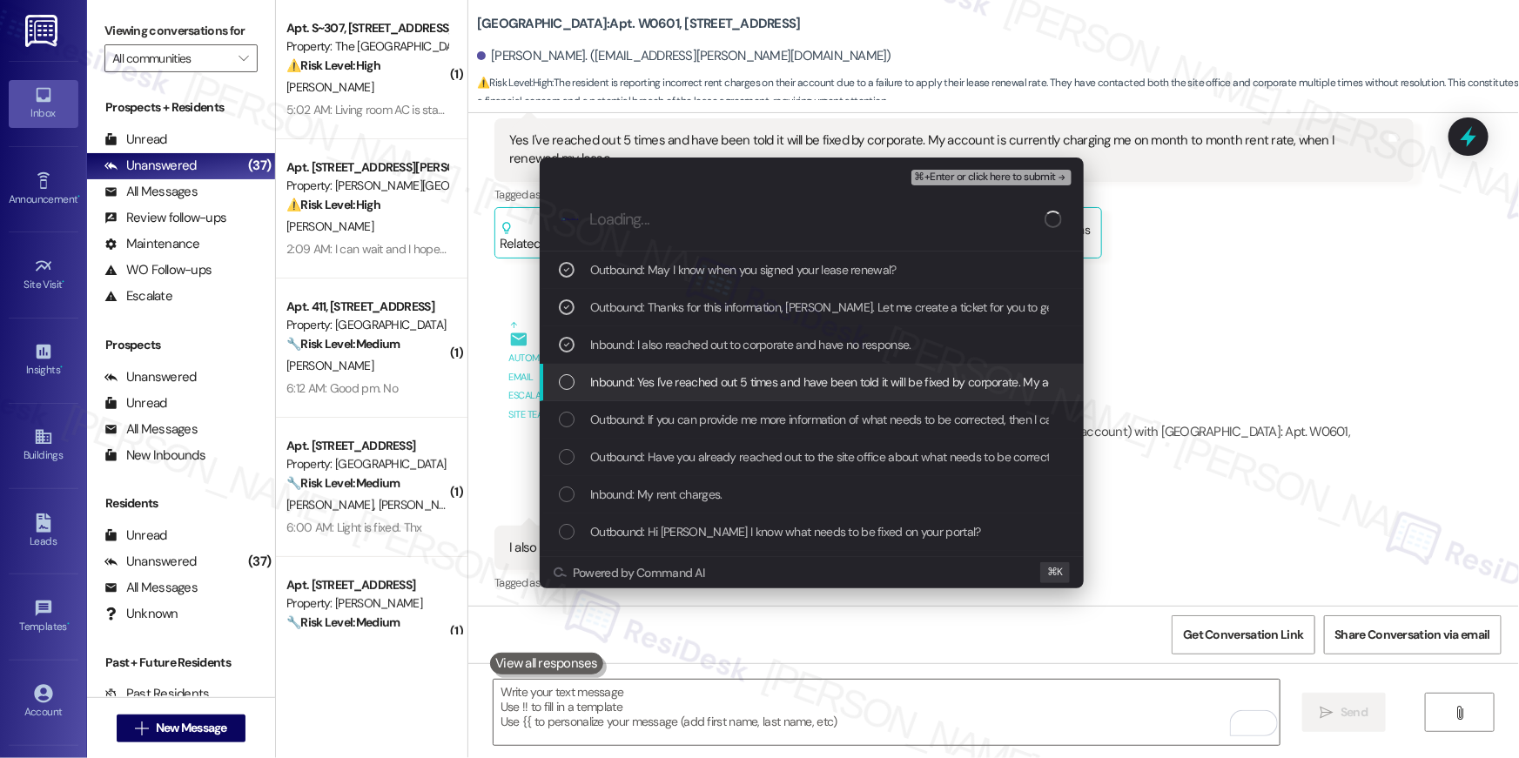
click at [675, 373] on span "Inbound: Yes I've reached out 5 times and have been told it will be fixed by co…" at bounding box center [1040, 382] width 900 height 19
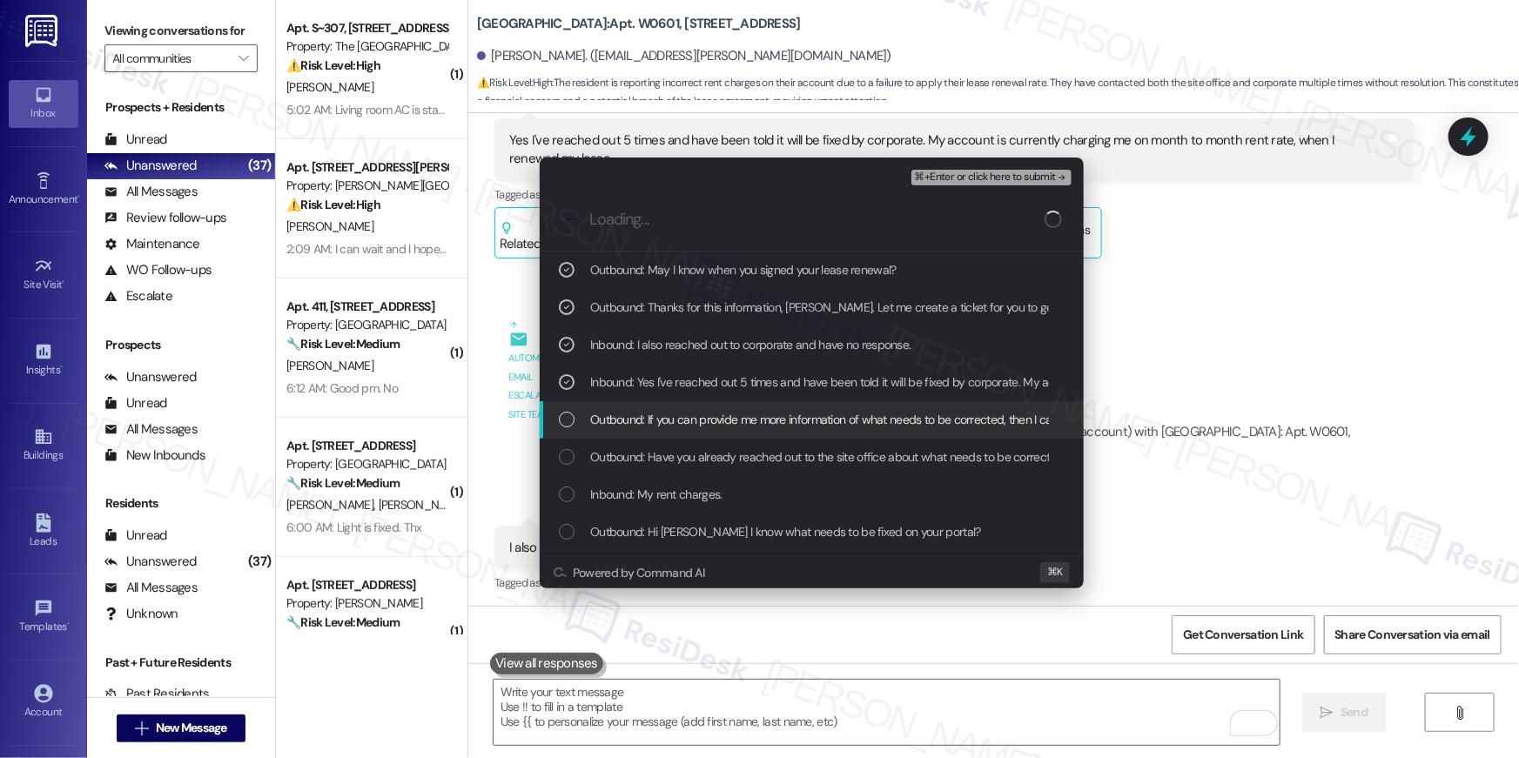
click at [677, 411] on span "Outbound: If you can provide me more information of what needs to be corrected,…" at bounding box center [961, 419] width 743 height 19
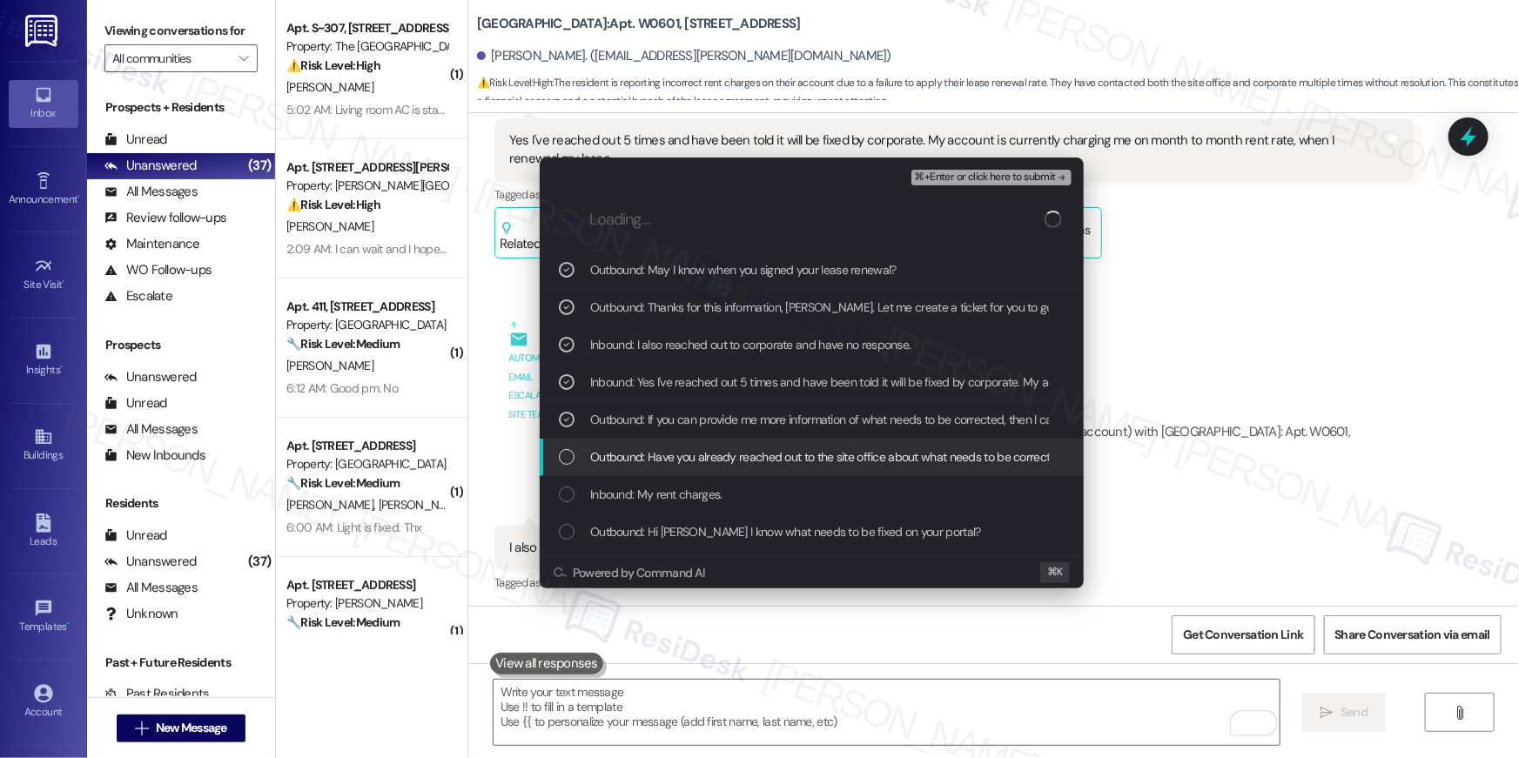
drag, startPoint x: 678, startPoint y: 451, endPoint x: 676, endPoint y: 471, distance: 20.2
click at [677, 451] on span "Outbound: Have you already reached out to the site office about what needs to b…" at bounding box center [829, 456] width 479 height 19
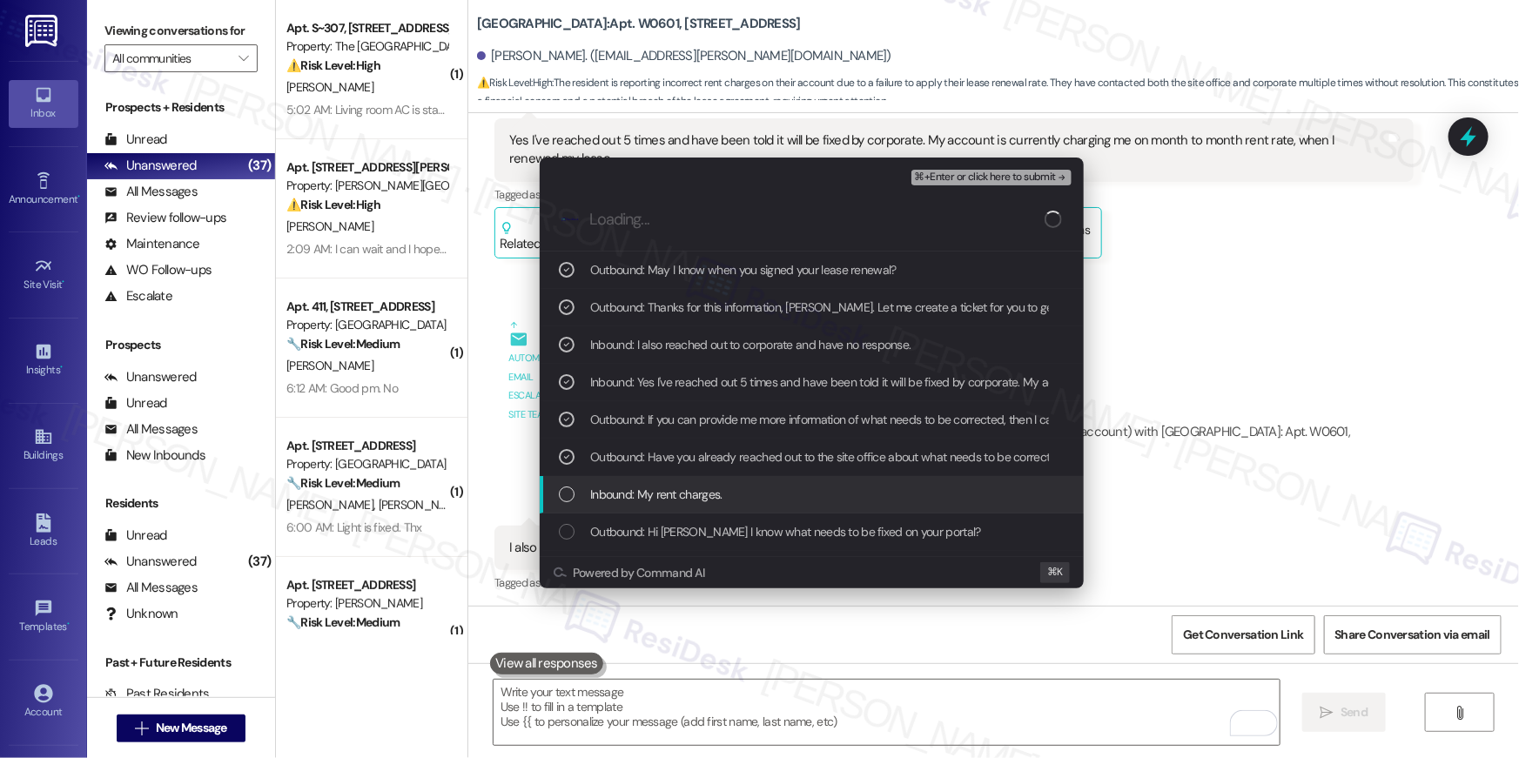
drag, startPoint x: 669, startPoint y: 491, endPoint x: 680, endPoint y: 522, distance: 33.0
click at [671, 496] on span "Inbound: My rent charges." at bounding box center [656, 494] width 132 height 19
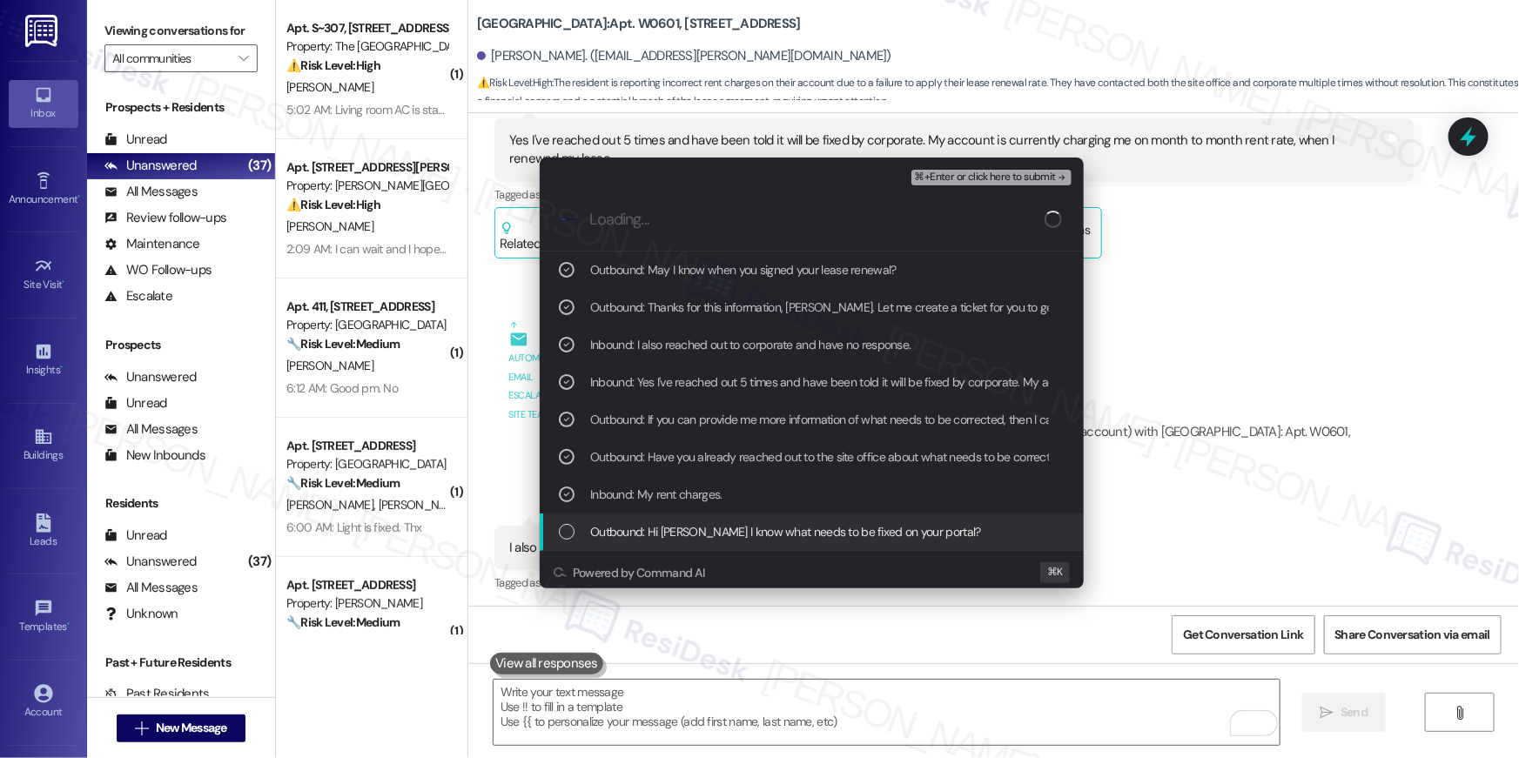
drag, startPoint x: 679, startPoint y: 523, endPoint x: 696, endPoint y: 497, distance: 31.4
click at [680, 524] on span "Outbound: Hi Jacey May I know what needs to be fixed on your portal?" at bounding box center [785, 531] width 391 height 19
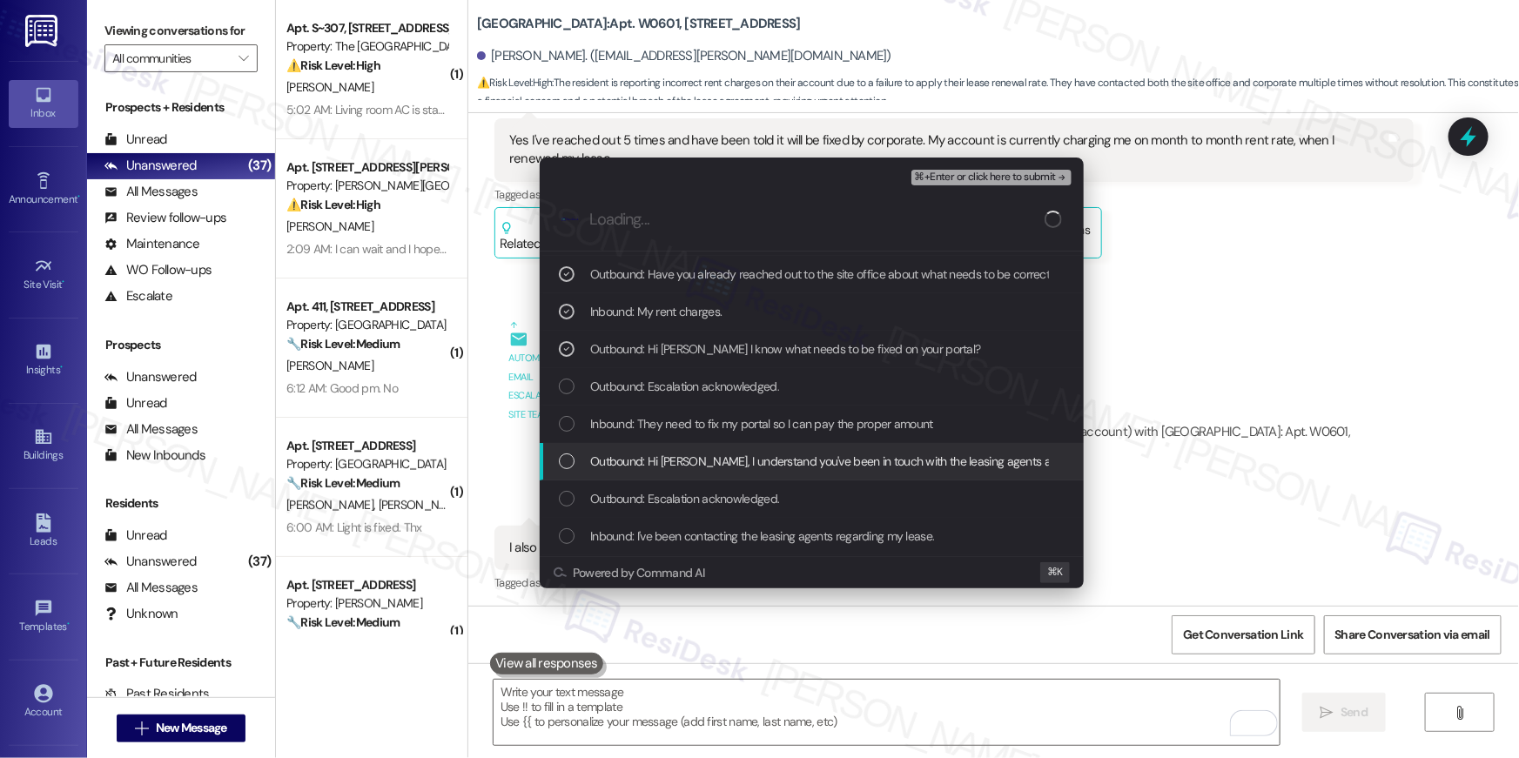
scroll to position [186, 0]
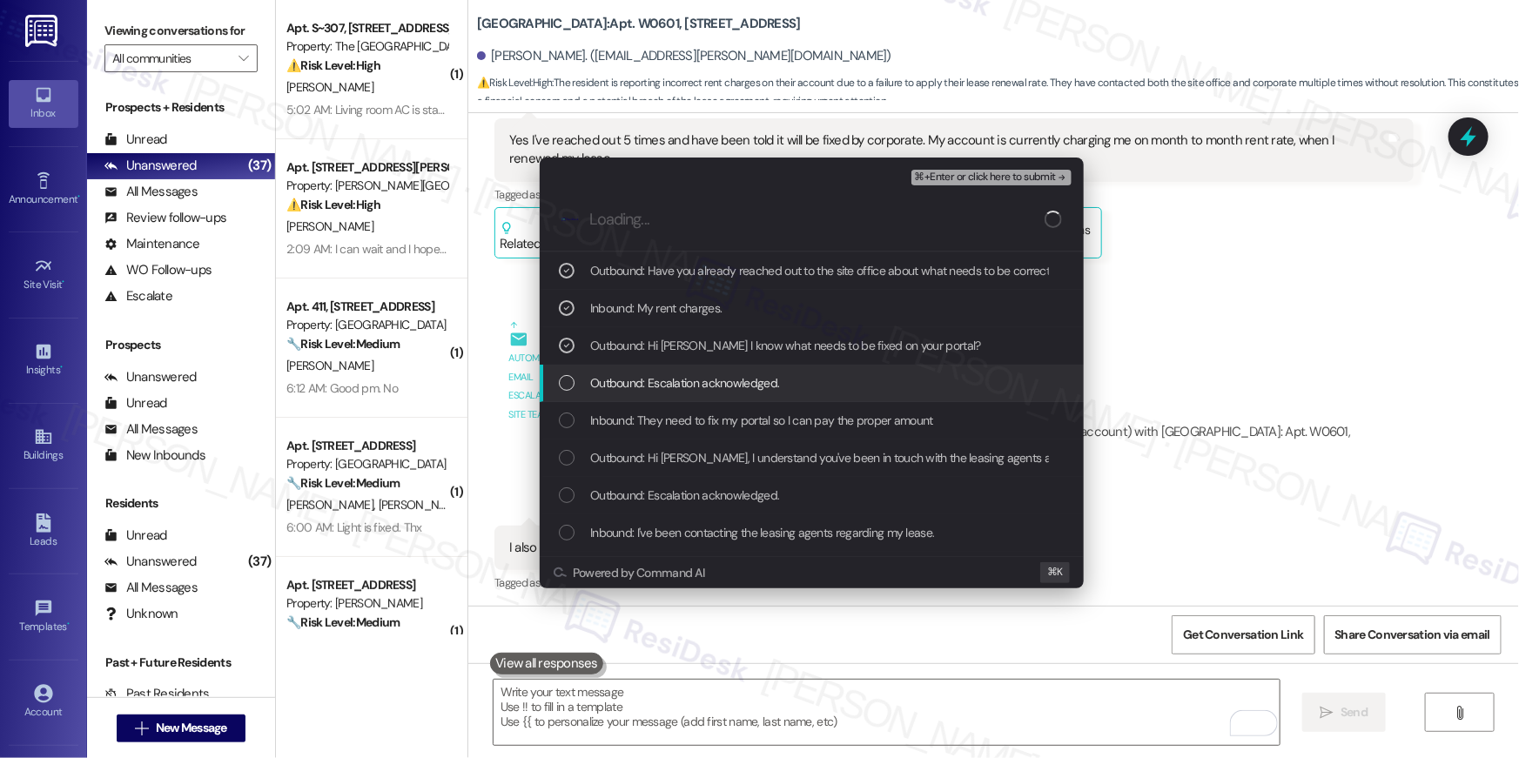
drag, startPoint x: 706, startPoint y: 374, endPoint x: 710, endPoint y: 382, distance: 9.0
click at [706, 374] on span "Outbound: Escalation acknowledged." at bounding box center [684, 382] width 189 height 19
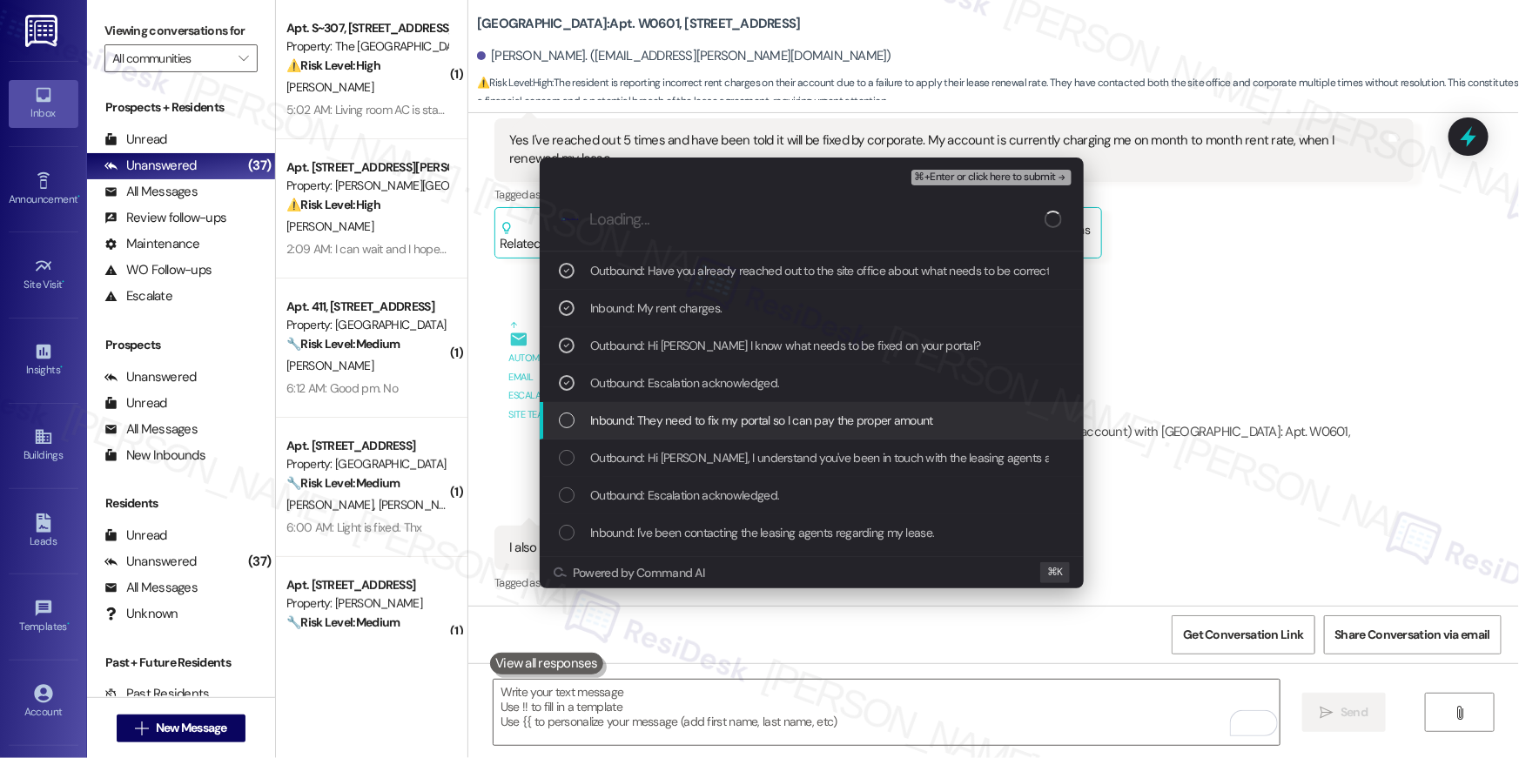
drag, startPoint x: 715, startPoint y: 410, endPoint x: 910, endPoint y: 335, distance: 208.9
click at [715, 411] on span "Inbound: They need to fix my portal so I can pay the proper amount" at bounding box center [761, 420] width 343 height 19
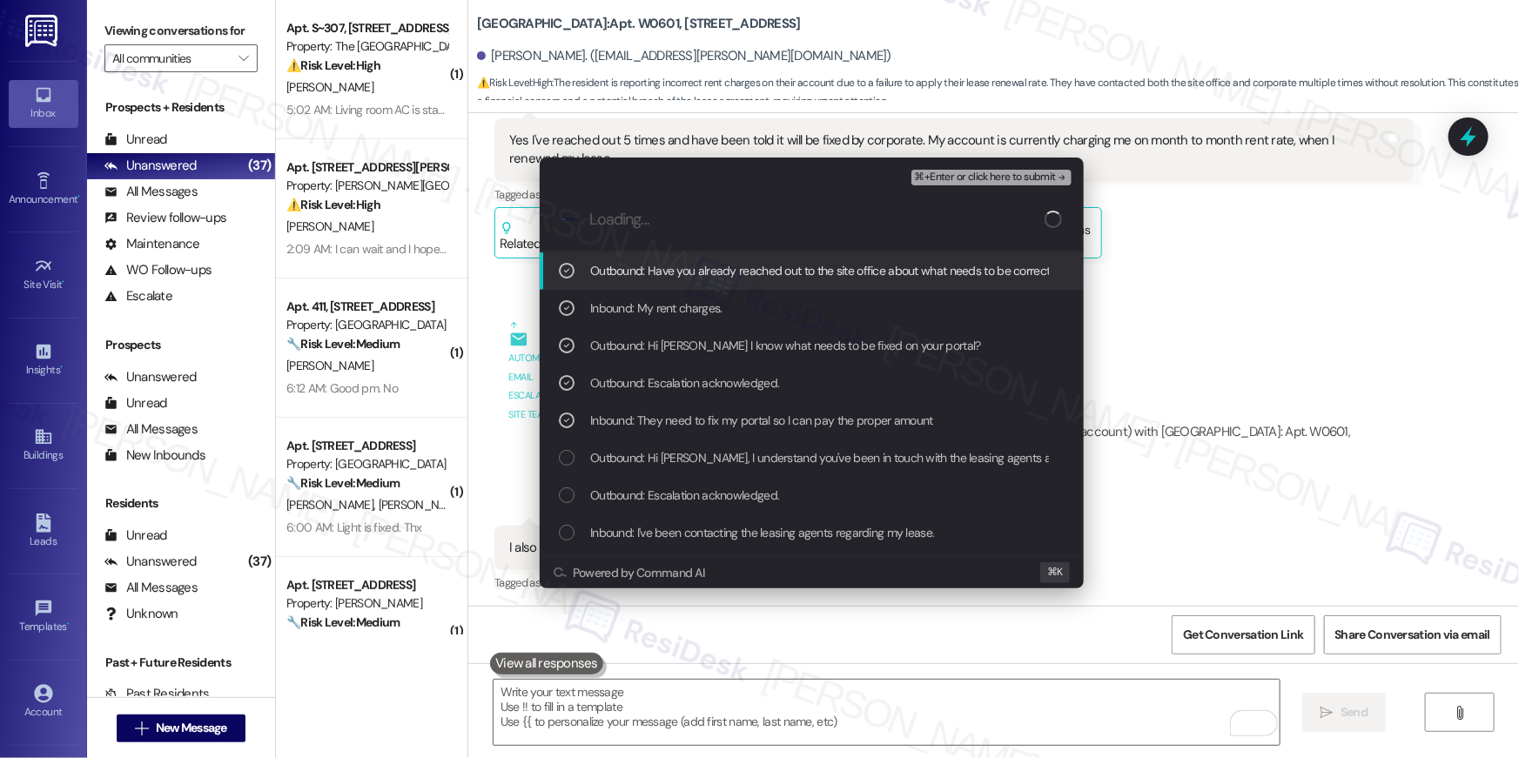
click at [1032, 180] on span "⌘+Enter or click here to submit" at bounding box center [985, 177] width 141 height 12
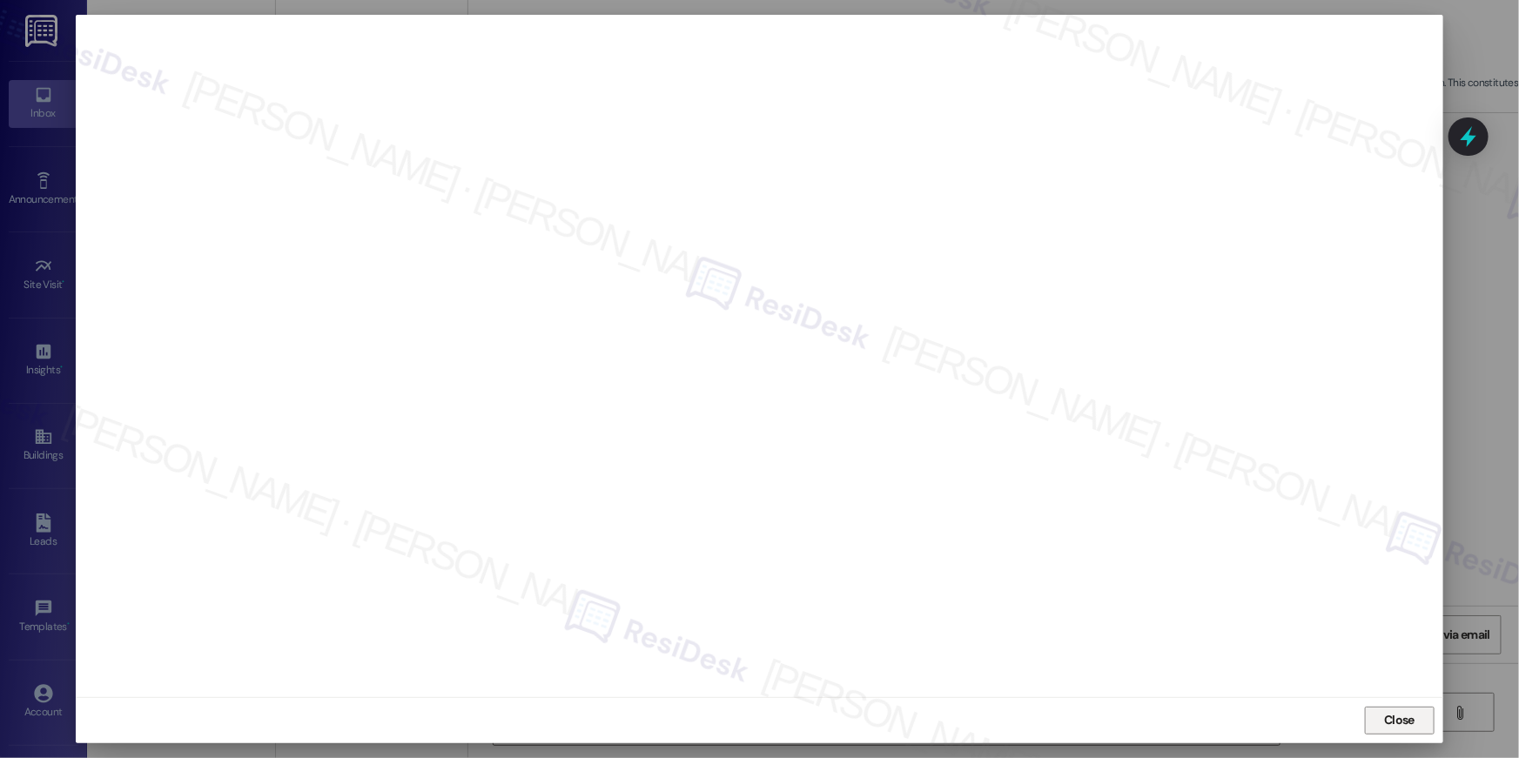
click at [1409, 722] on span "Close" at bounding box center [1399, 720] width 30 height 18
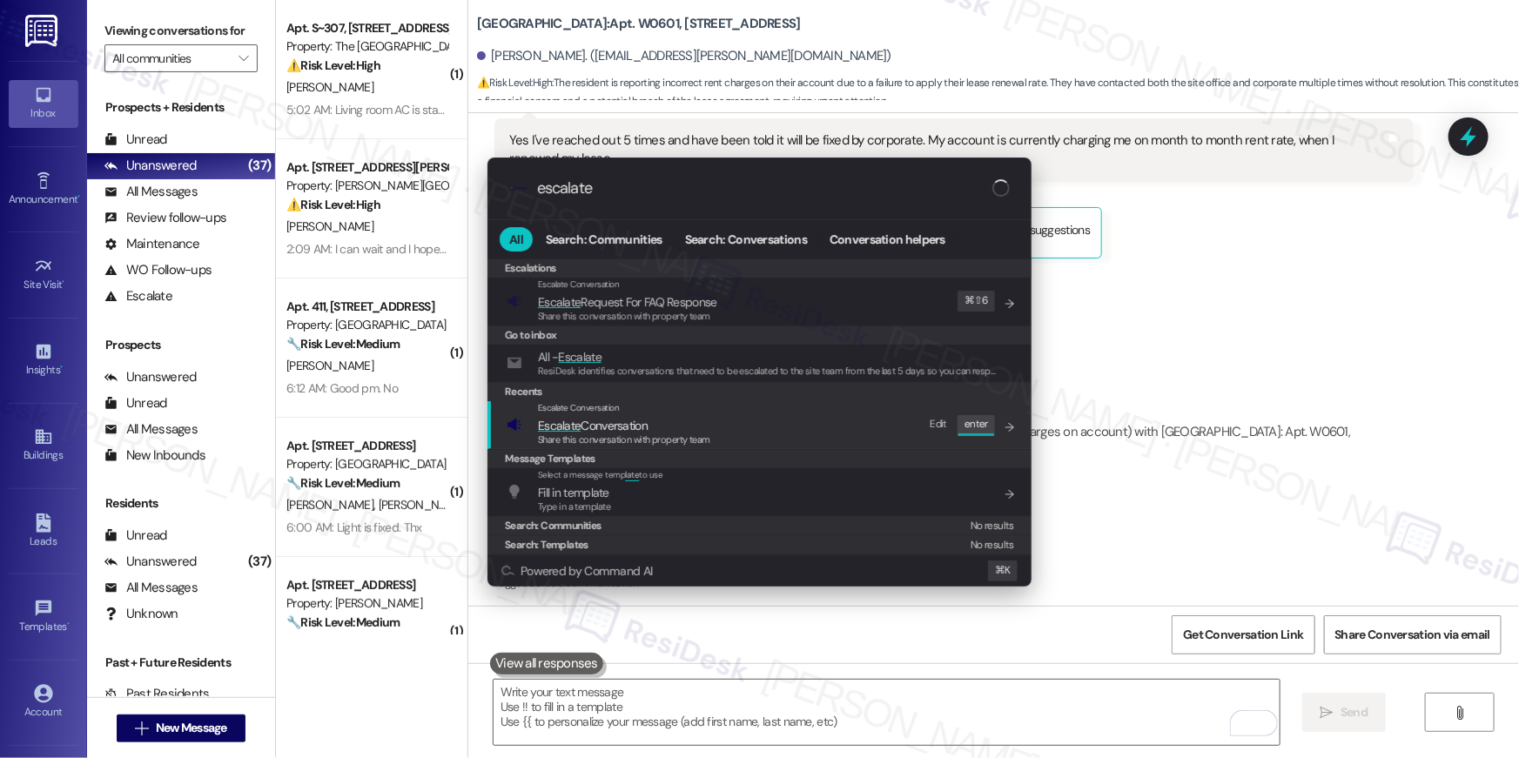
type input "escalate"
click at [782, 434] on div "Escalate Conversation Escalate Conversation Share this conversation with proper…" at bounding box center [761, 424] width 509 height 47
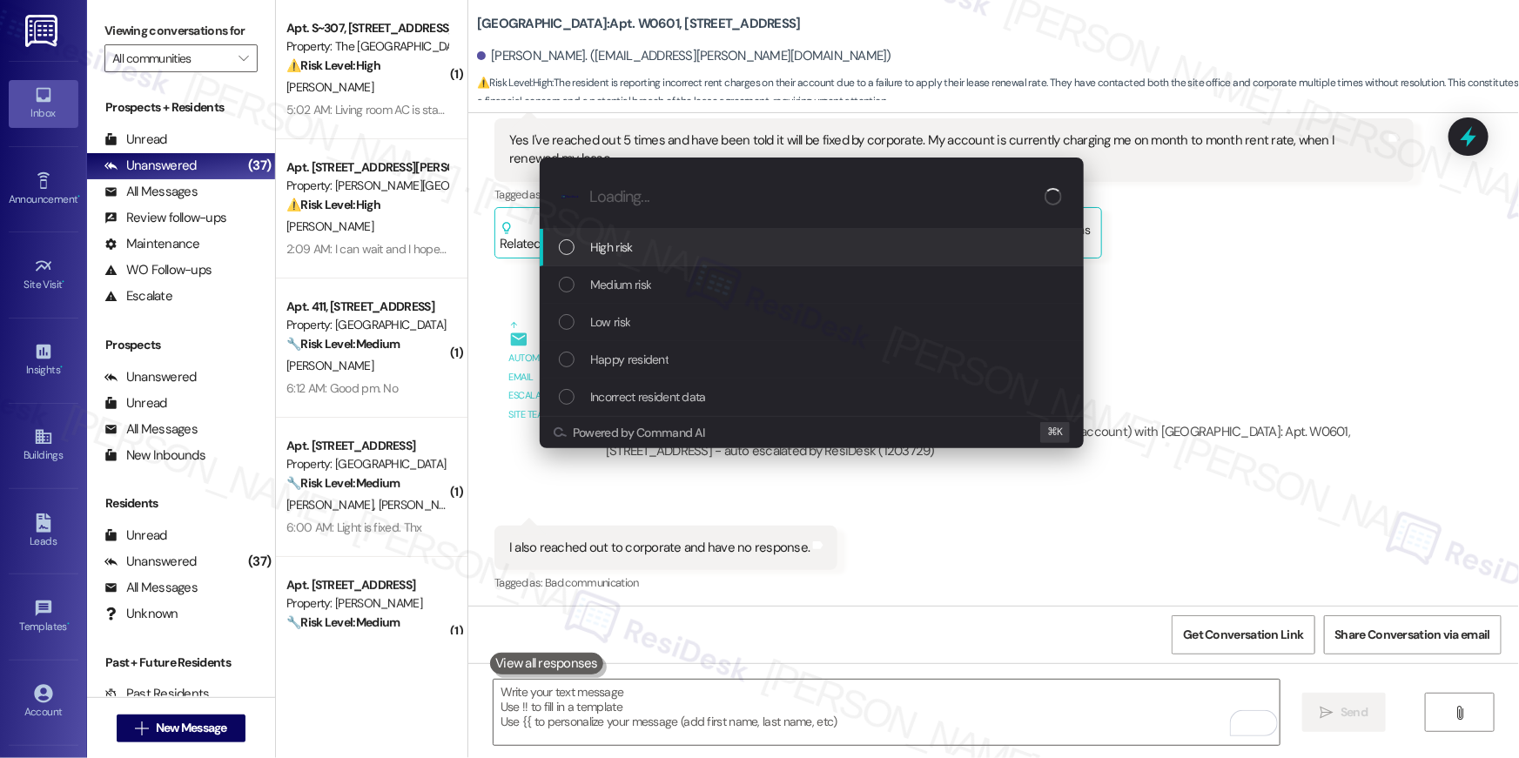
click at [658, 258] on div "High risk" at bounding box center [812, 247] width 544 height 37
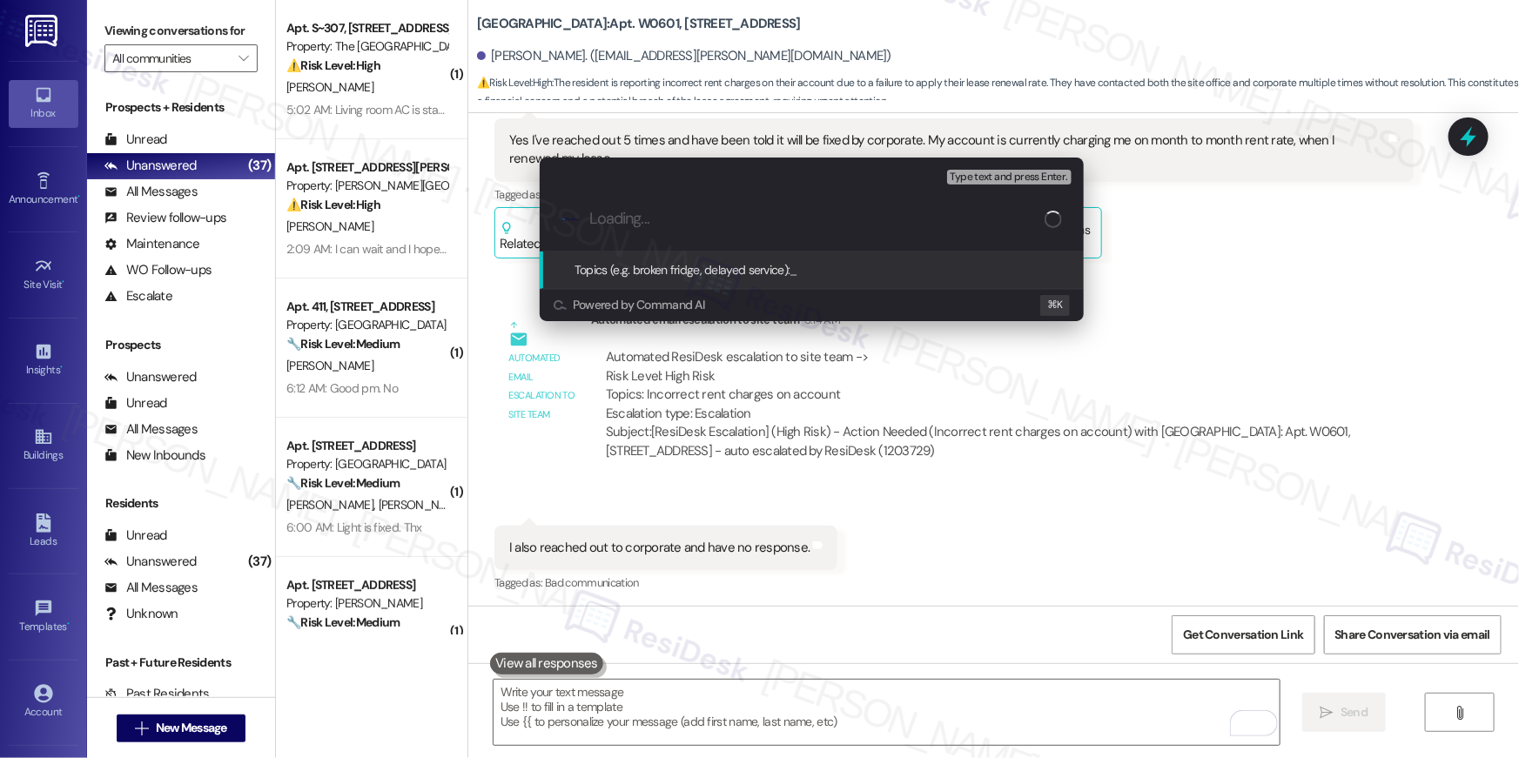
type input "v"
paste input "Resident renewed lease but getting MTM fee"
type input "Resident renewed lease but getting MTM fee"
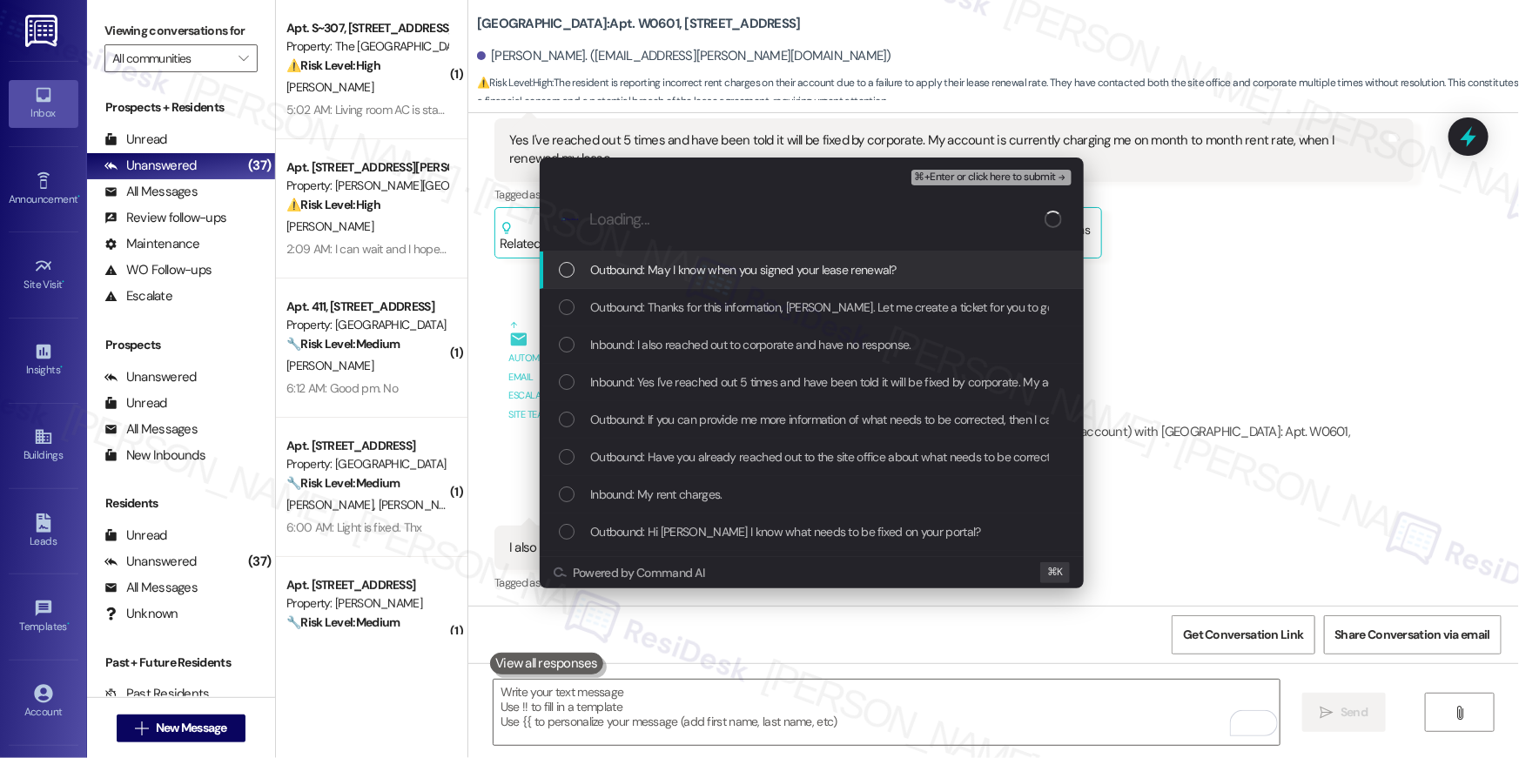
click at [690, 263] on span "Outbound: May I know when you signed your lease renewal?" at bounding box center [743, 269] width 306 height 19
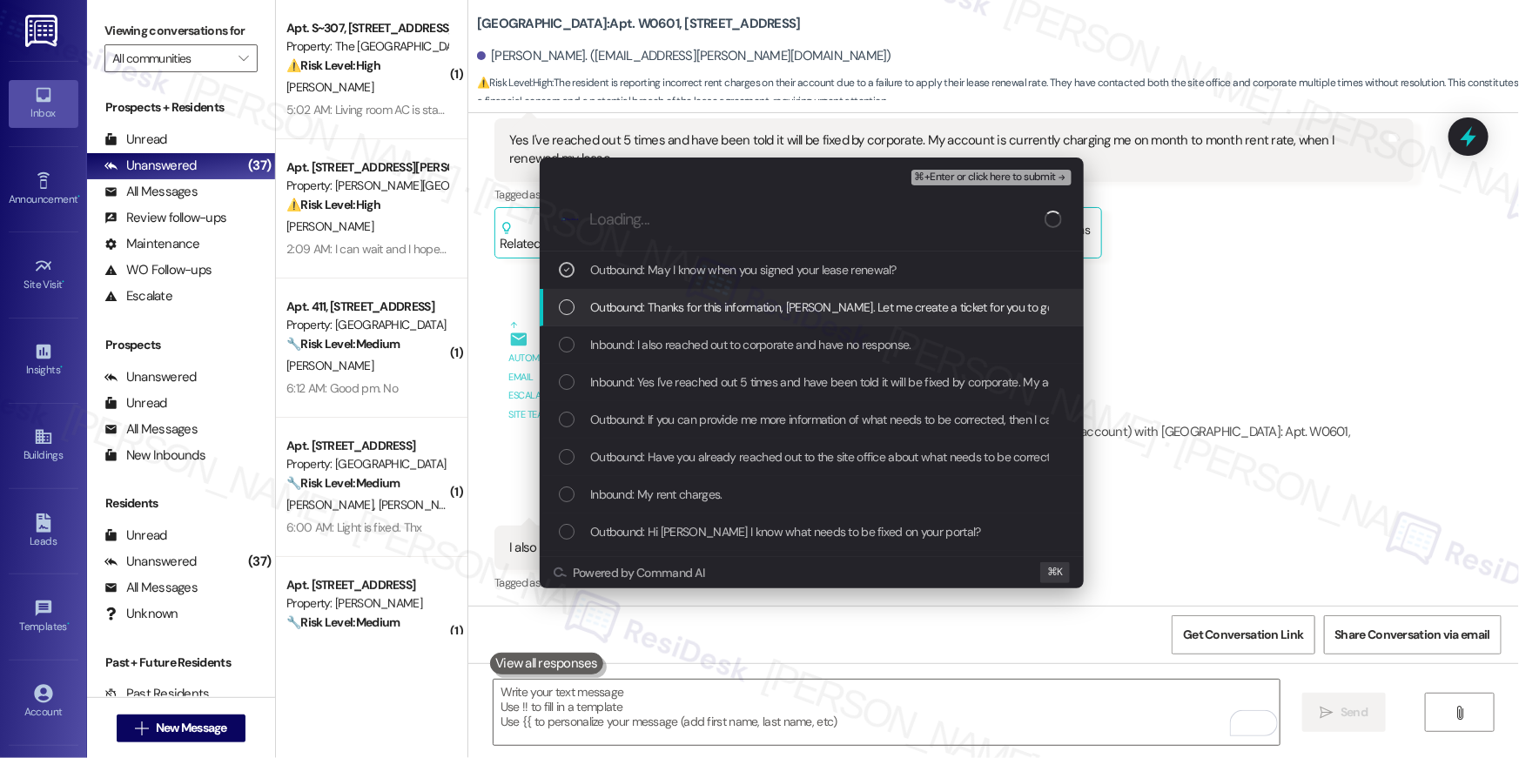
click at [681, 315] on span "Outbound: Thanks for this information, Jacey. Let me create a ticket for you to…" at bounding box center [1060, 307] width 941 height 19
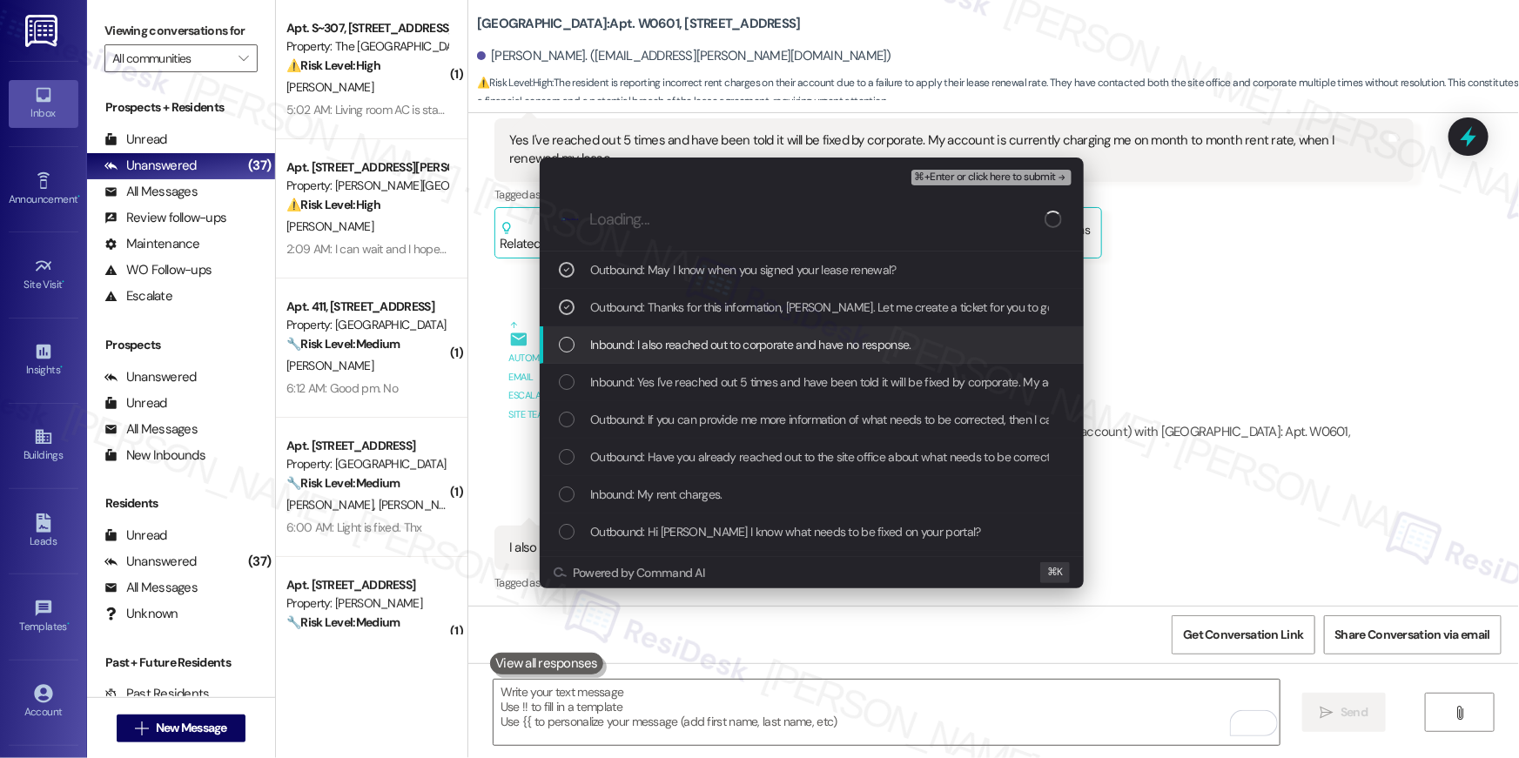
drag, startPoint x: 676, startPoint y: 342, endPoint x: 683, endPoint y: 380, distance: 37.9
click at [676, 342] on span "Inbound: I also reached out to corporate and have no response." at bounding box center [750, 344] width 321 height 19
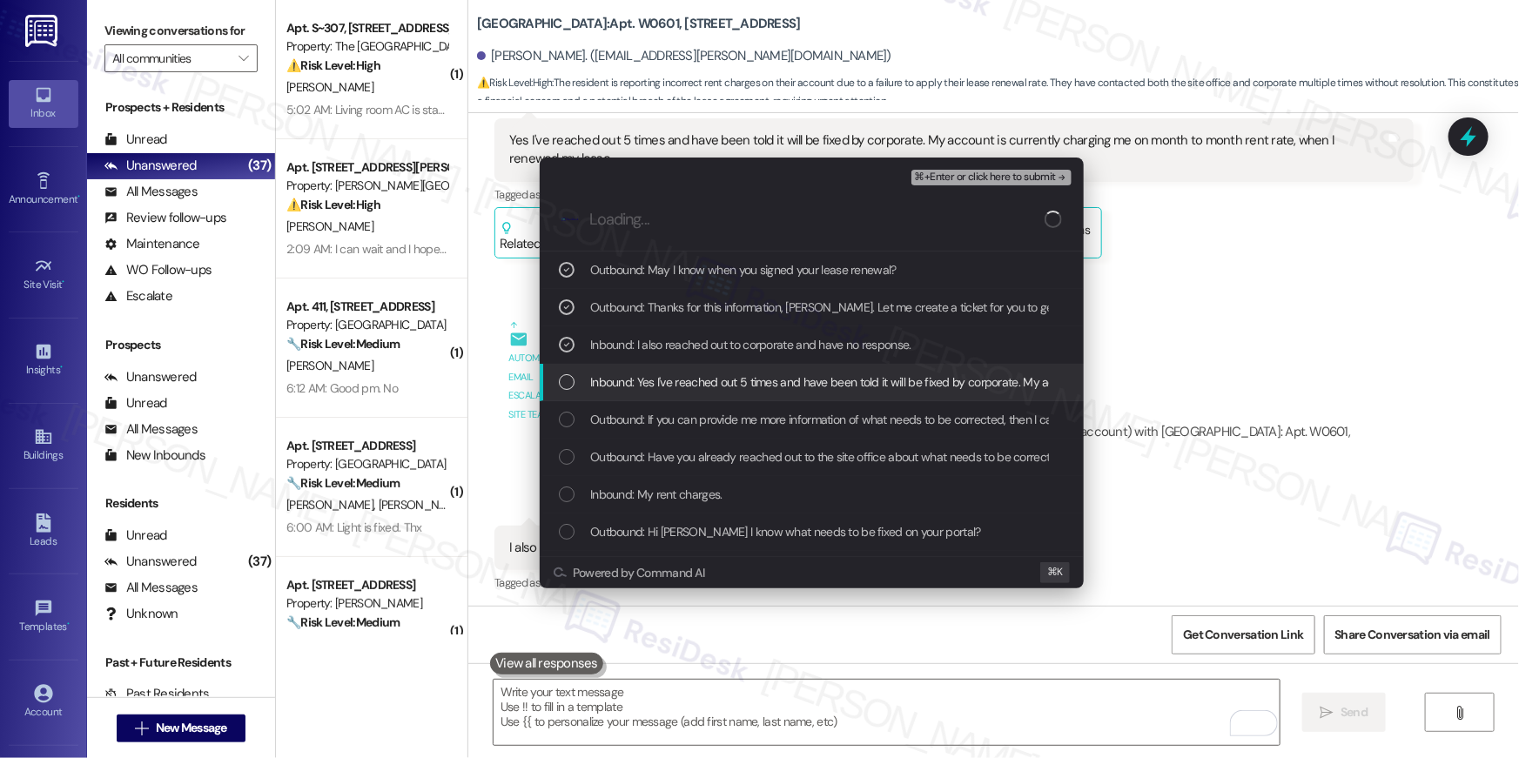
click at [683, 391] on span "Inbound: Yes I've reached out 5 times and have been told it will be fixed by co…" at bounding box center [1040, 382] width 900 height 19
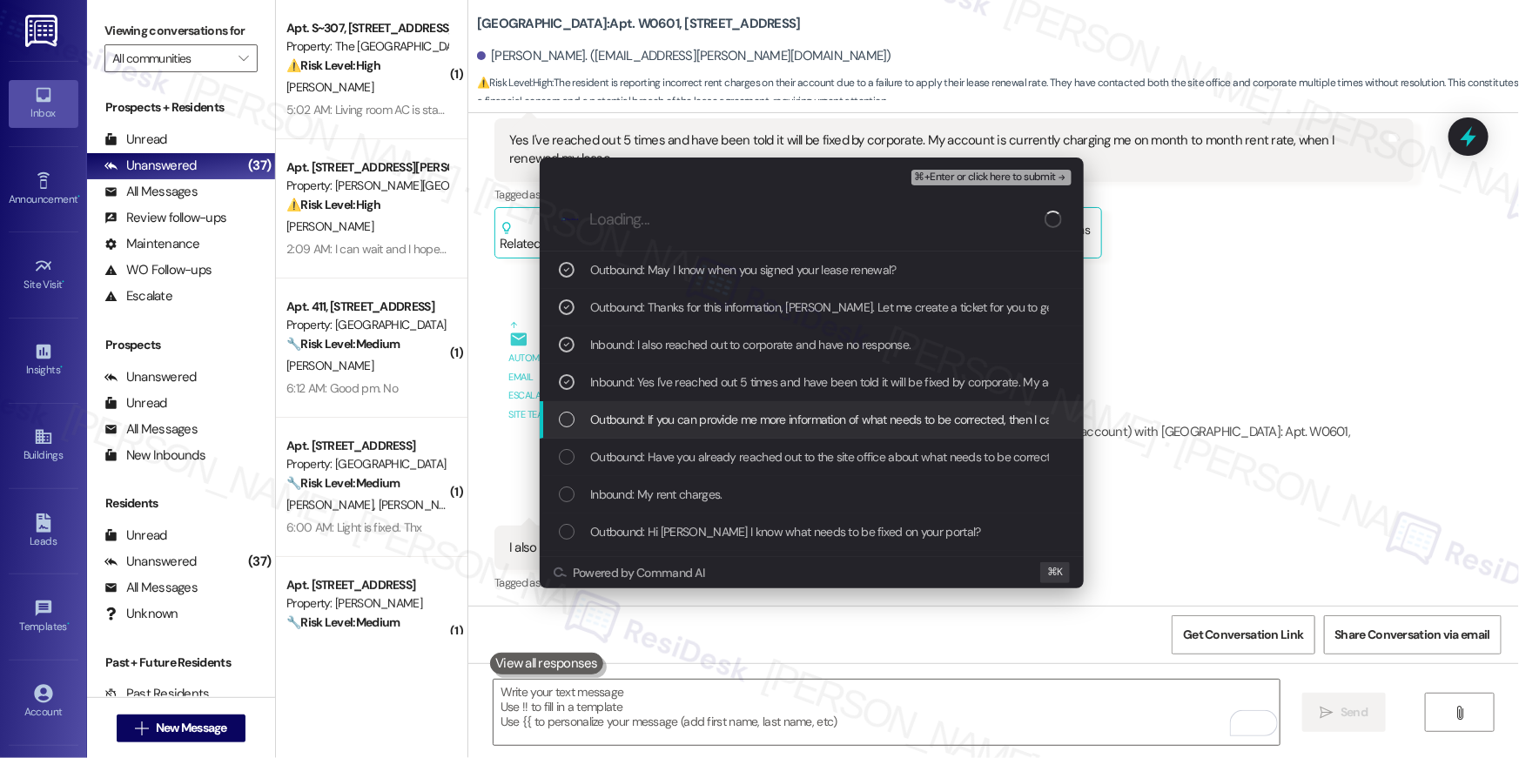
drag, startPoint x: 687, startPoint y: 421, endPoint x: 698, endPoint y: 454, distance: 35.0
click at [687, 422] on span "Outbound: If you can provide me more information of what needs to be corrected,…" at bounding box center [961, 419] width 743 height 19
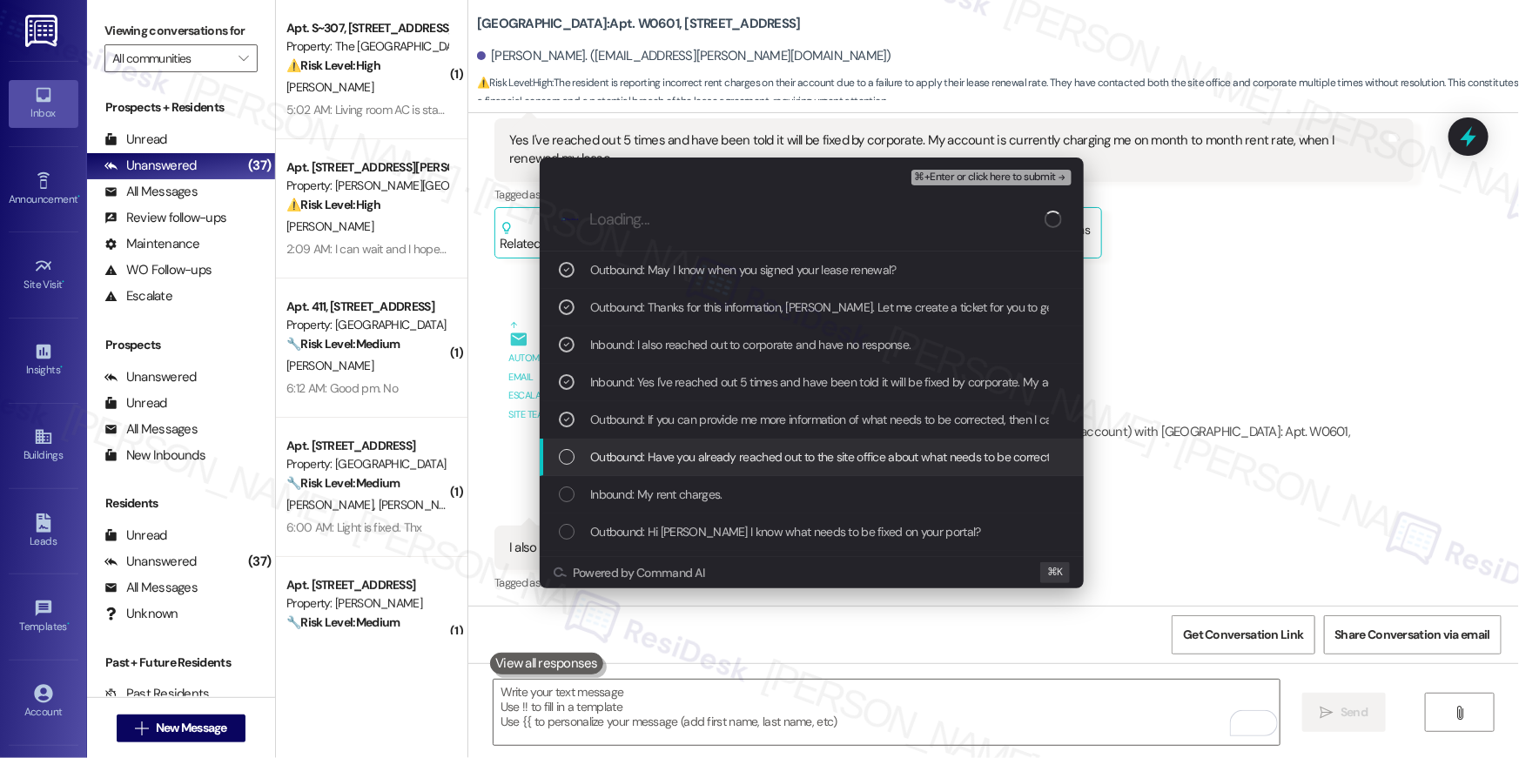
click at [700, 459] on span "Outbound: Have you already reached out to the site office about what needs to b…" at bounding box center [829, 456] width 479 height 19
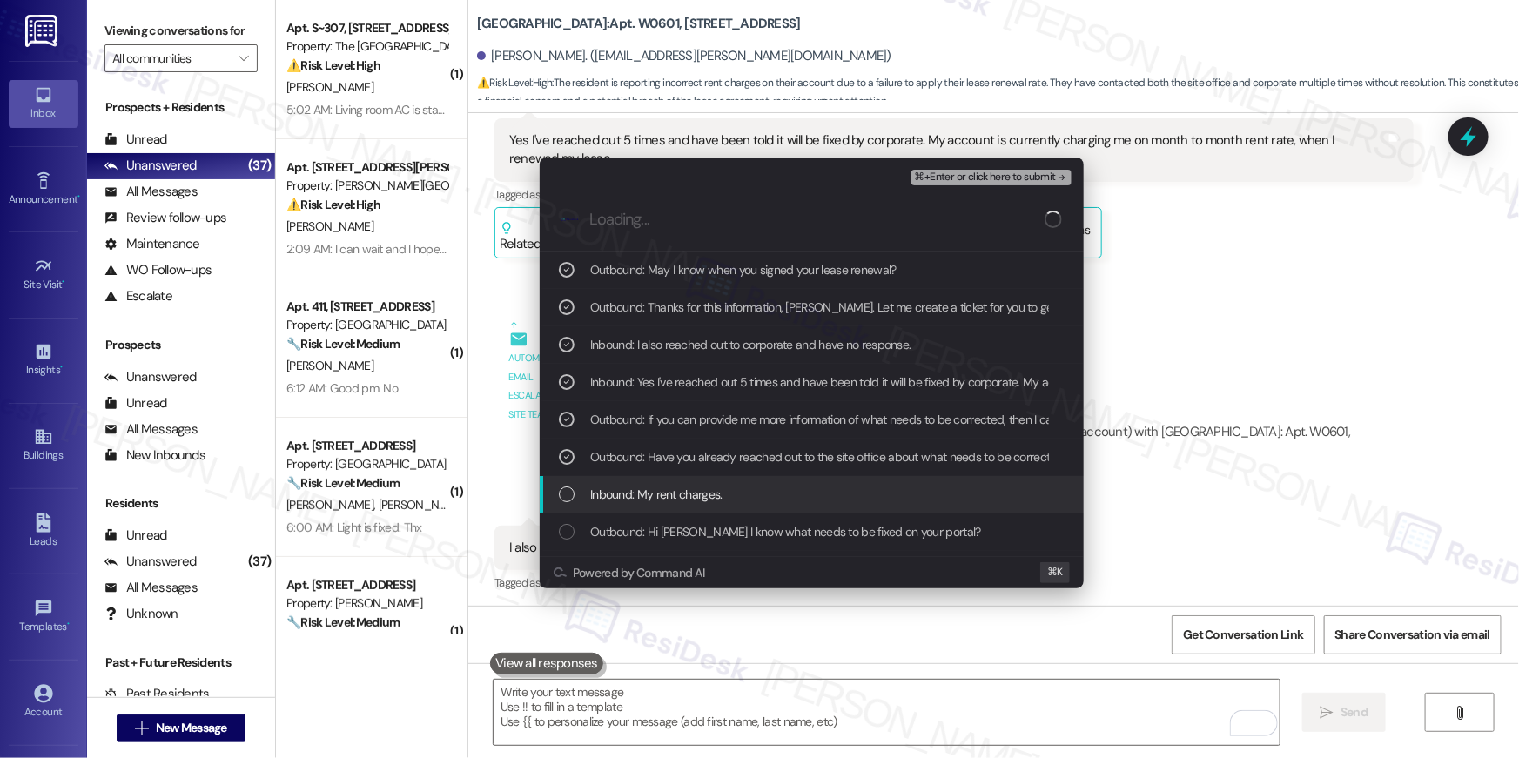
click at [701, 498] on span "Inbound: My rent charges." at bounding box center [656, 494] width 132 height 19
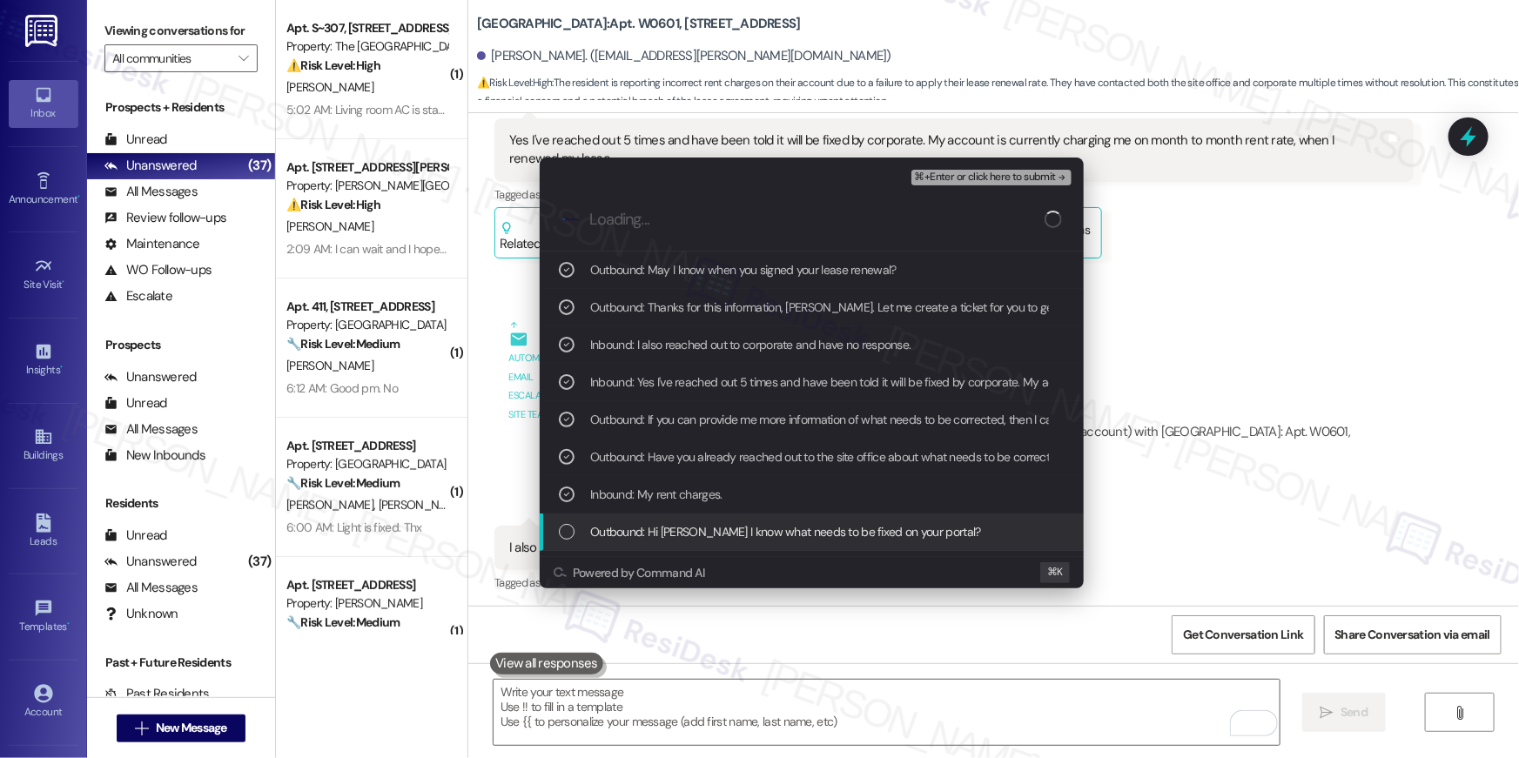
click at [713, 529] on span "Outbound: Hi Jacey May I know what needs to be fixed on your portal?" at bounding box center [785, 531] width 391 height 19
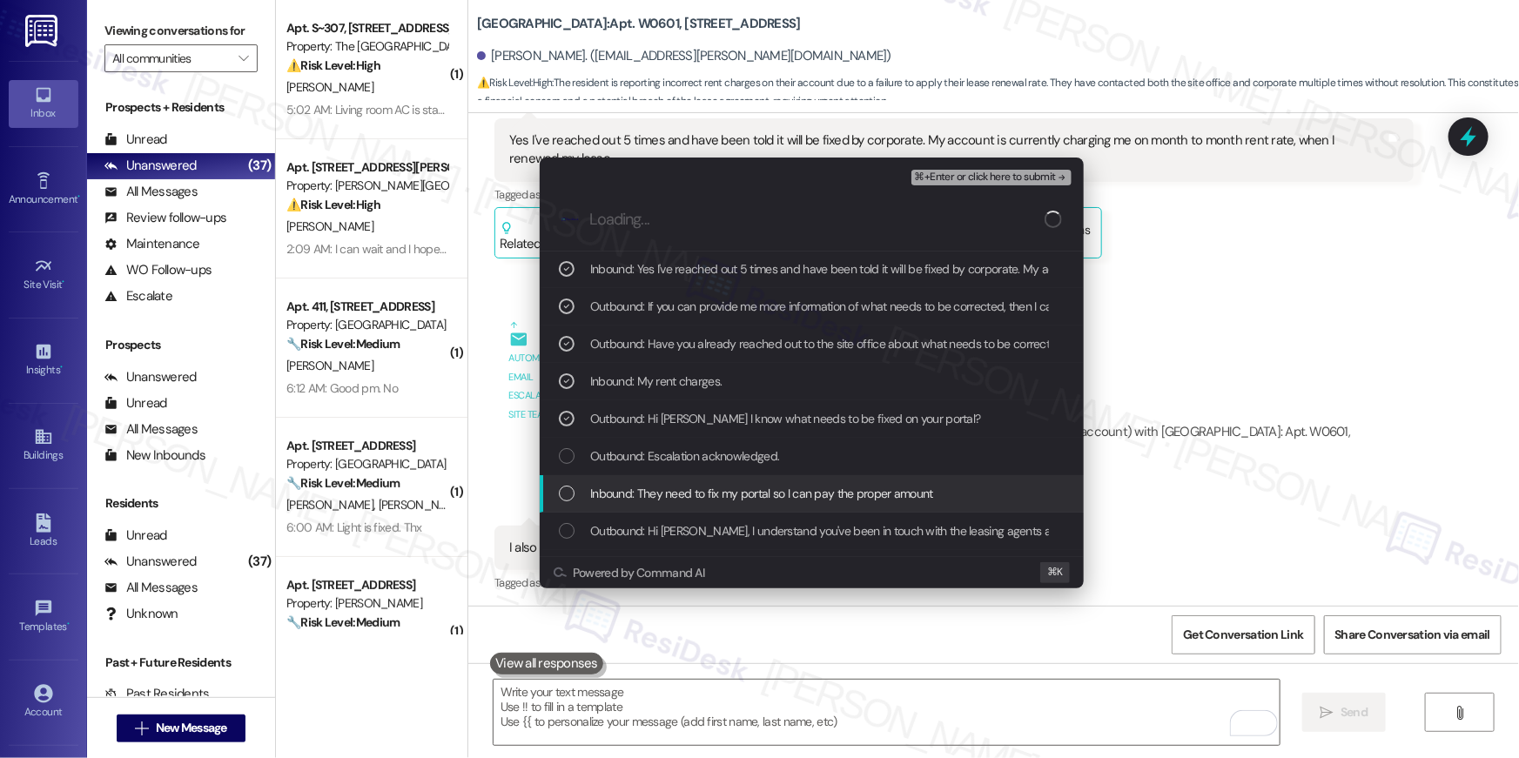
scroll to position [114, 0]
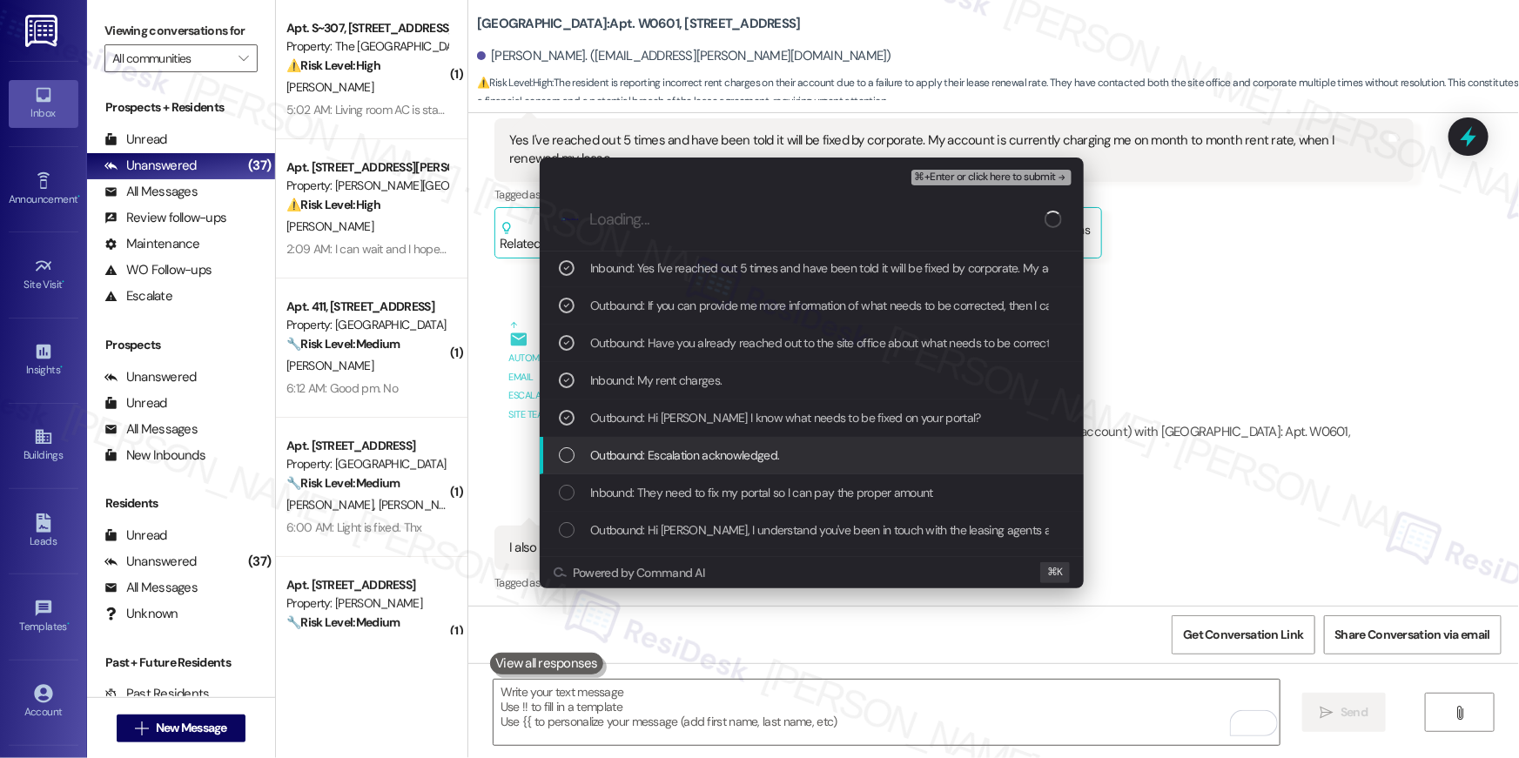
drag, startPoint x: 712, startPoint y: 459, endPoint x: 712, endPoint y: 485, distance: 26.1
click at [712, 460] on span "Outbound: Escalation acknowledged." at bounding box center [684, 455] width 189 height 19
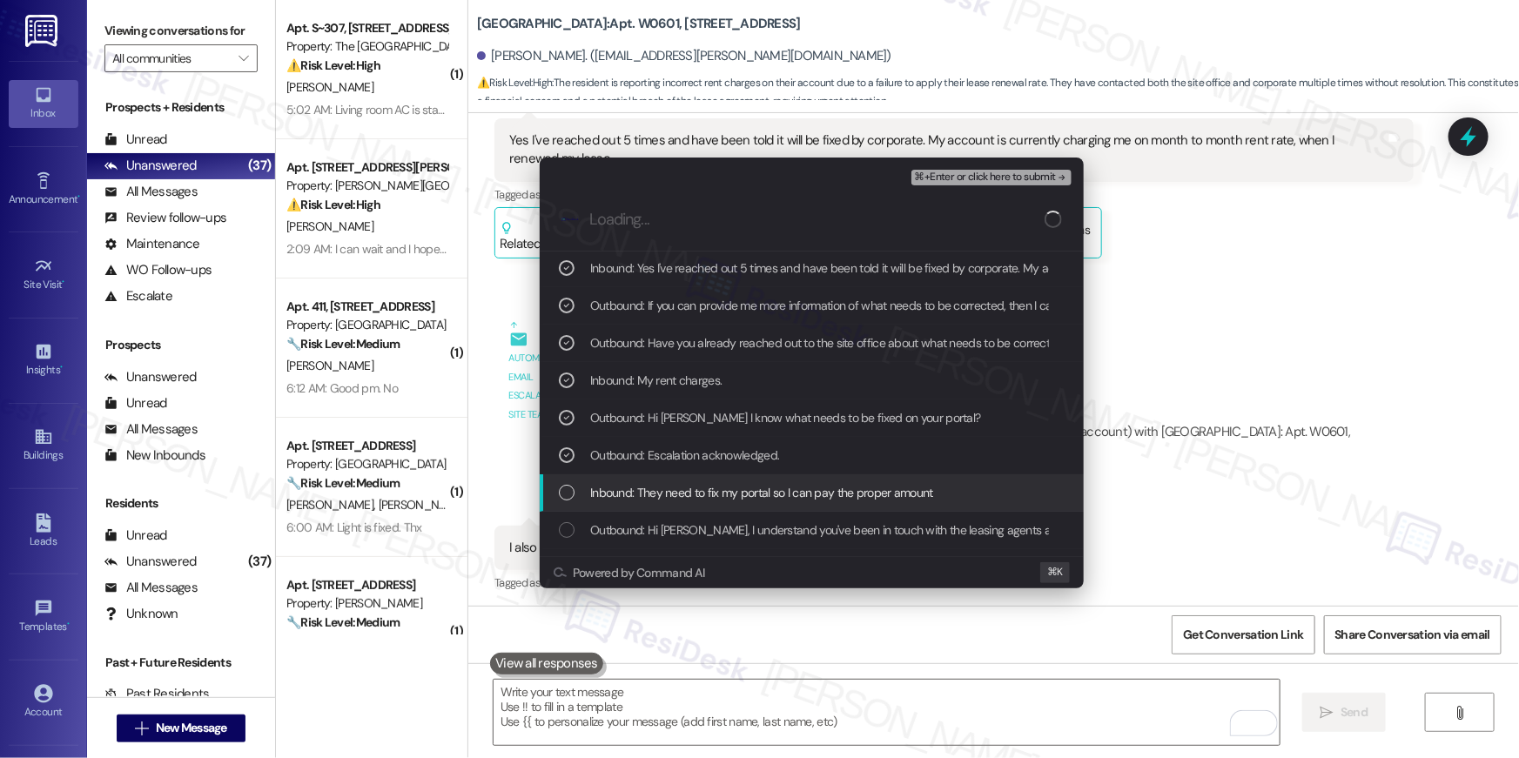
click at [712, 486] on span "Inbound: They need to fix my portal so I can pay the proper amount" at bounding box center [761, 492] width 343 height 19
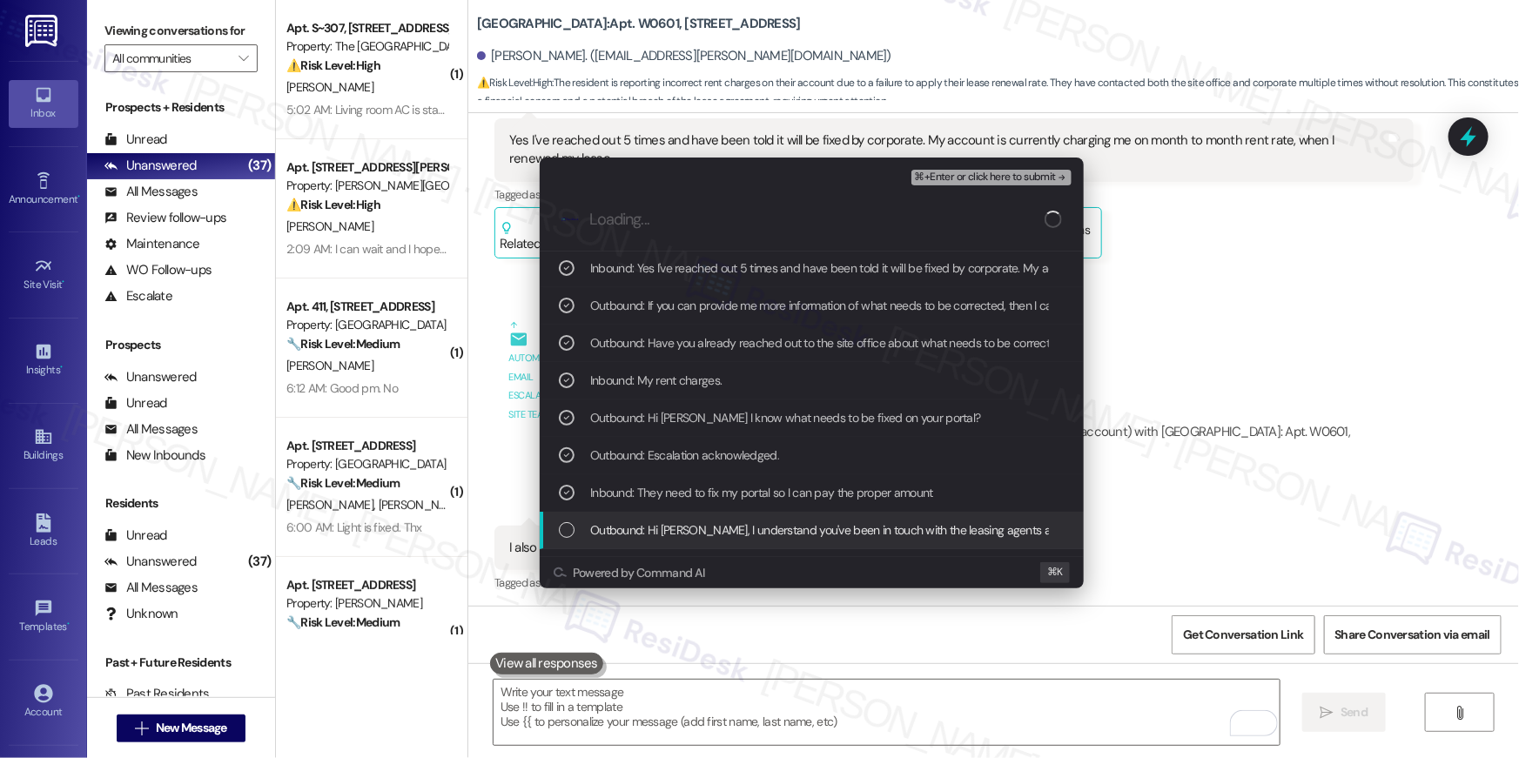
drag, startPoint x: 727, startPoint y: 518, endPoint x: 744, endPoint y: 514, distance: 17.9
click at [730, 518] on div "Outbound: Hi Jacey, I understand you've been in touch with the leasing agents a…" at bounding box center [812, 530] width 544 height 37
click at [745, 525] on span "Outbound: Hi Jacey, I understand you've been in touch with the leasing agents a…" at bounding box center [1089, 530] width 999 height 19
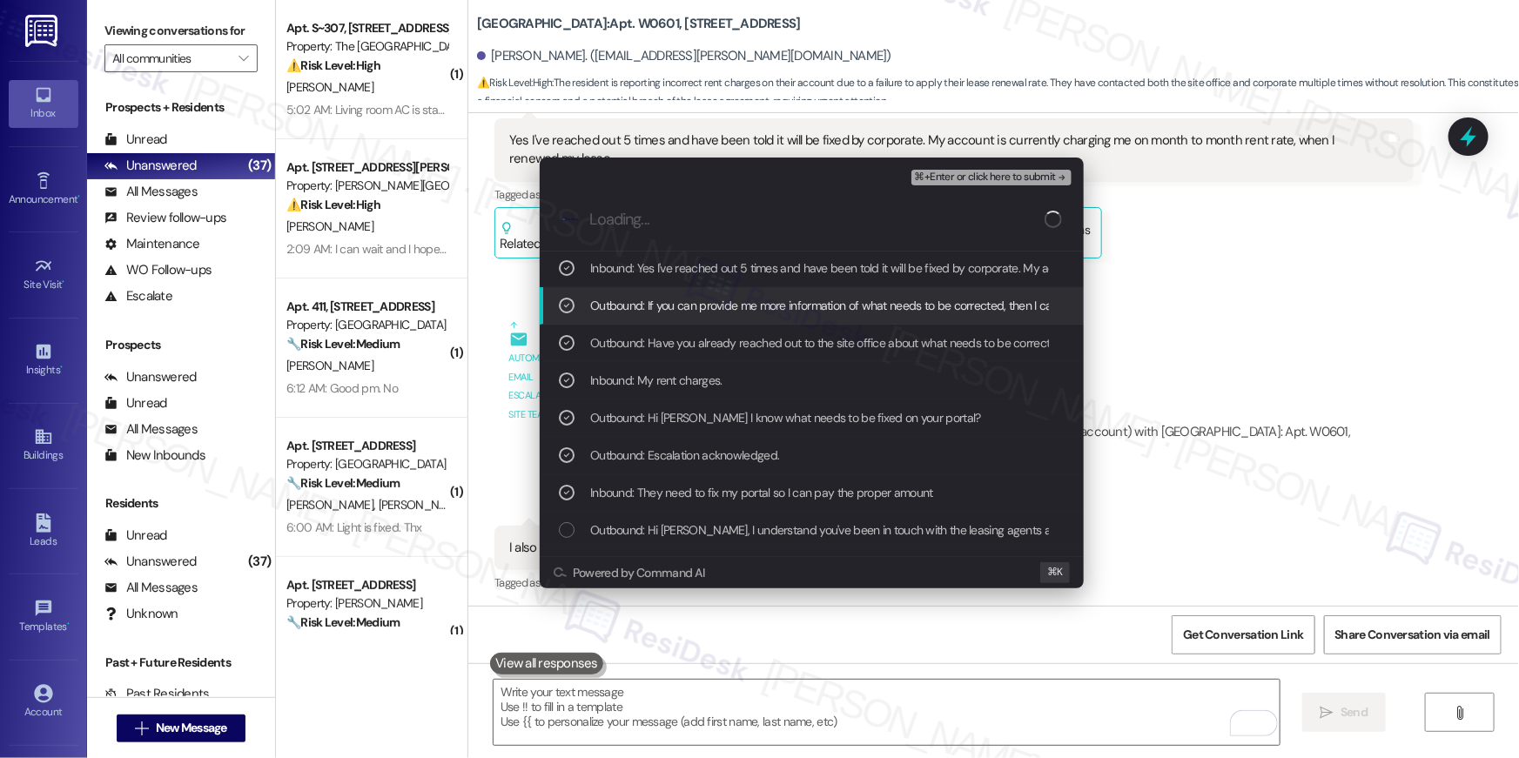
click at [983, 182] on span "⌘+Enter or click here to submit" at bounding box center [985, 177] width 141 height 12
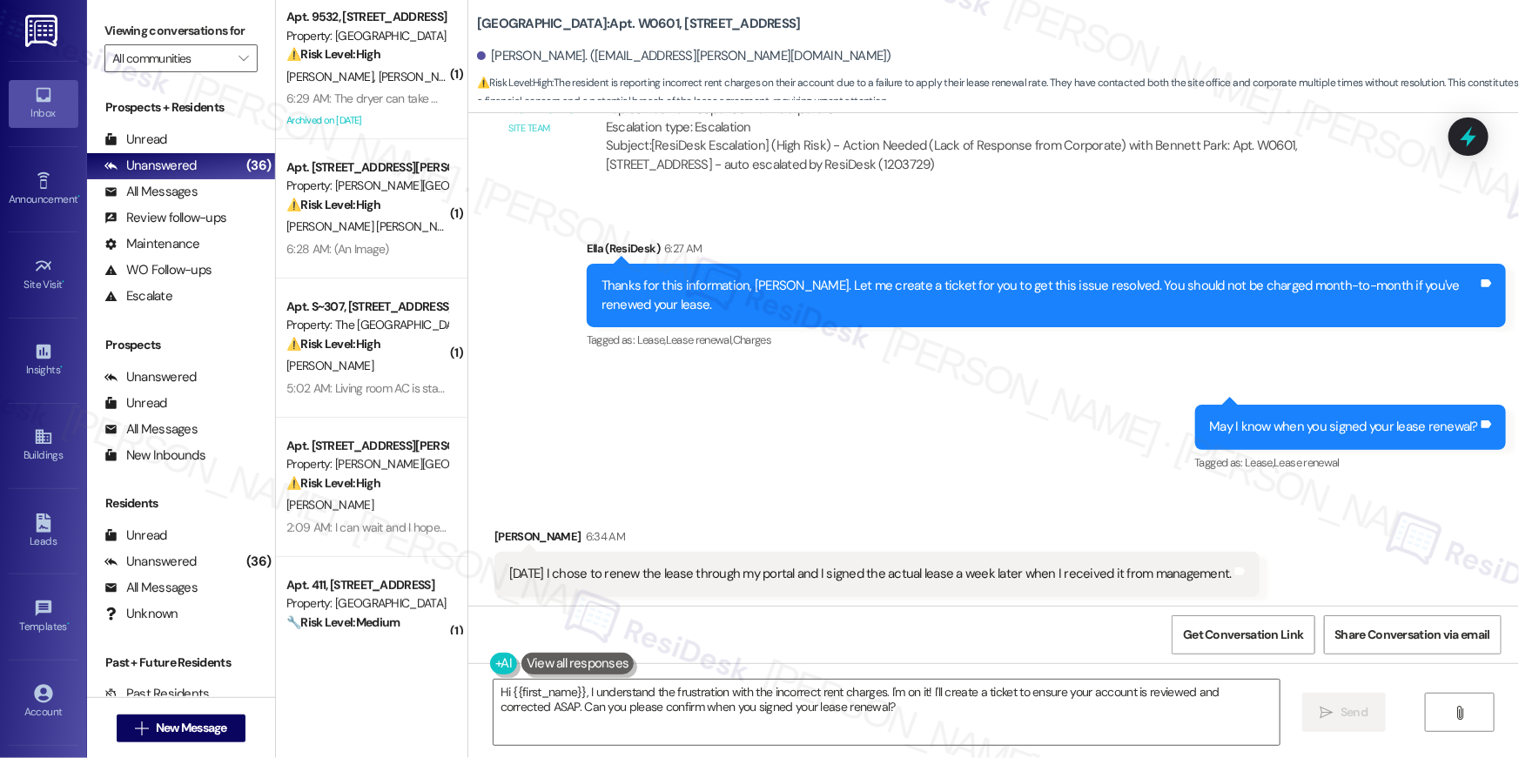
scroll to position [9446, 0]
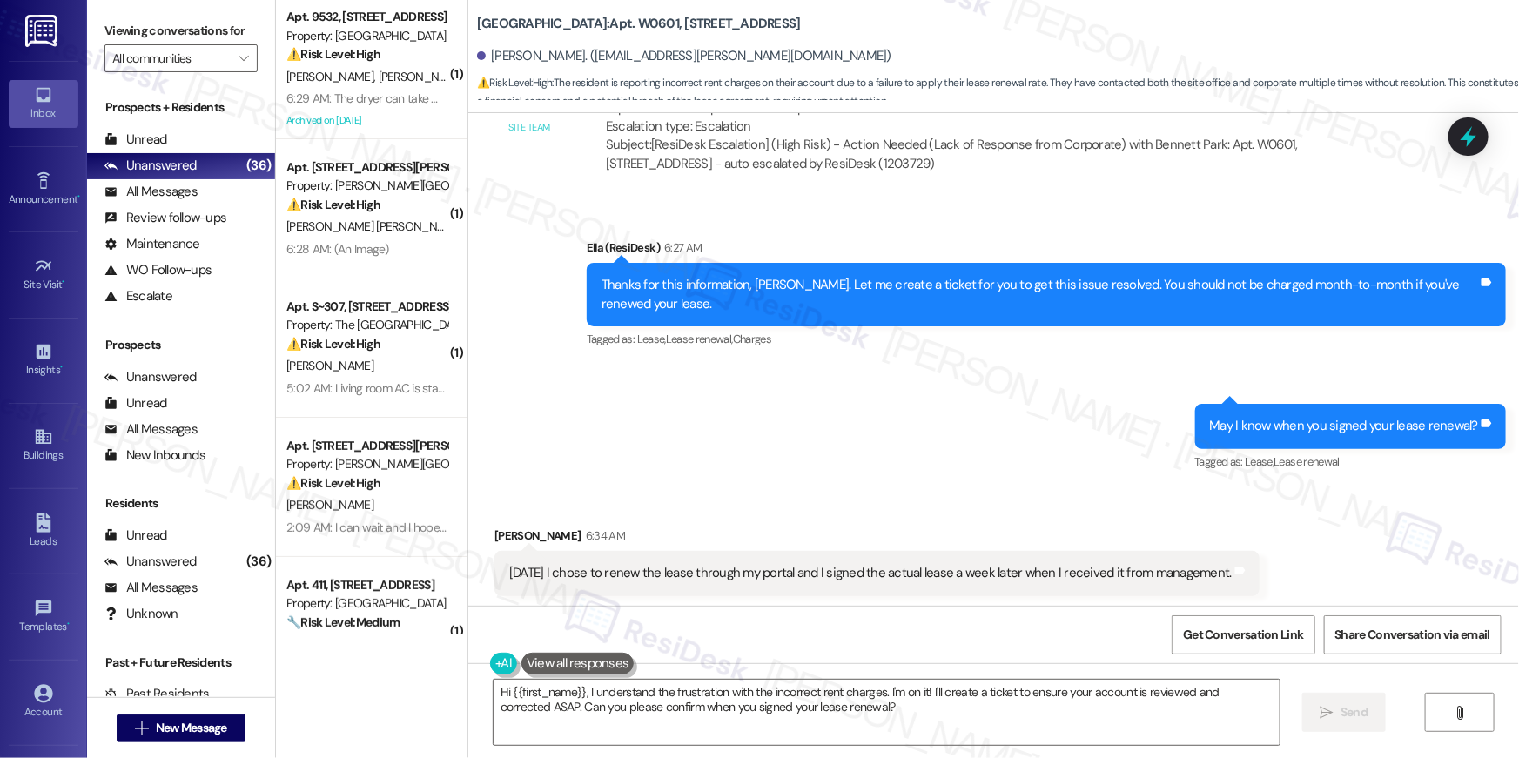
click at [966, 437] on div "Sent via SMS Ella (ResiDesk) 6:27 AM Thanks for this information, Jacey. Let me…" at bounding box center [993, 343] width 1051 height 288
click at [1098, 721] on textarea "Hi {{first_name}}, I understand the frustration with the incorrect rent charges…" at bounding box center [887, 712] width 786 height 65
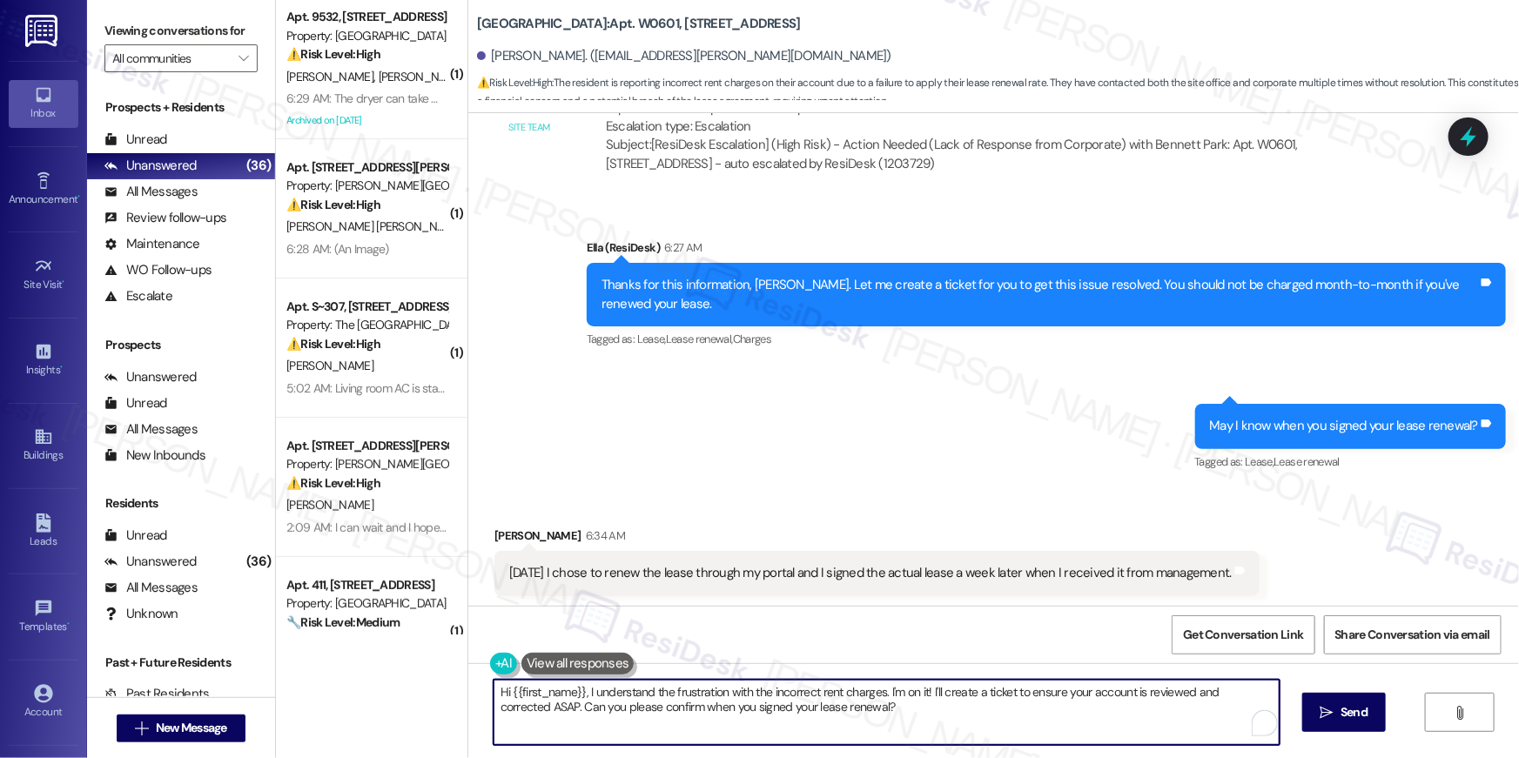
click at [1098, 721] on textarea "Hi {{first_name}}, I understand the frustration with the incorrect rent charges…" at bounding box center [887, 712] width 786 height 65
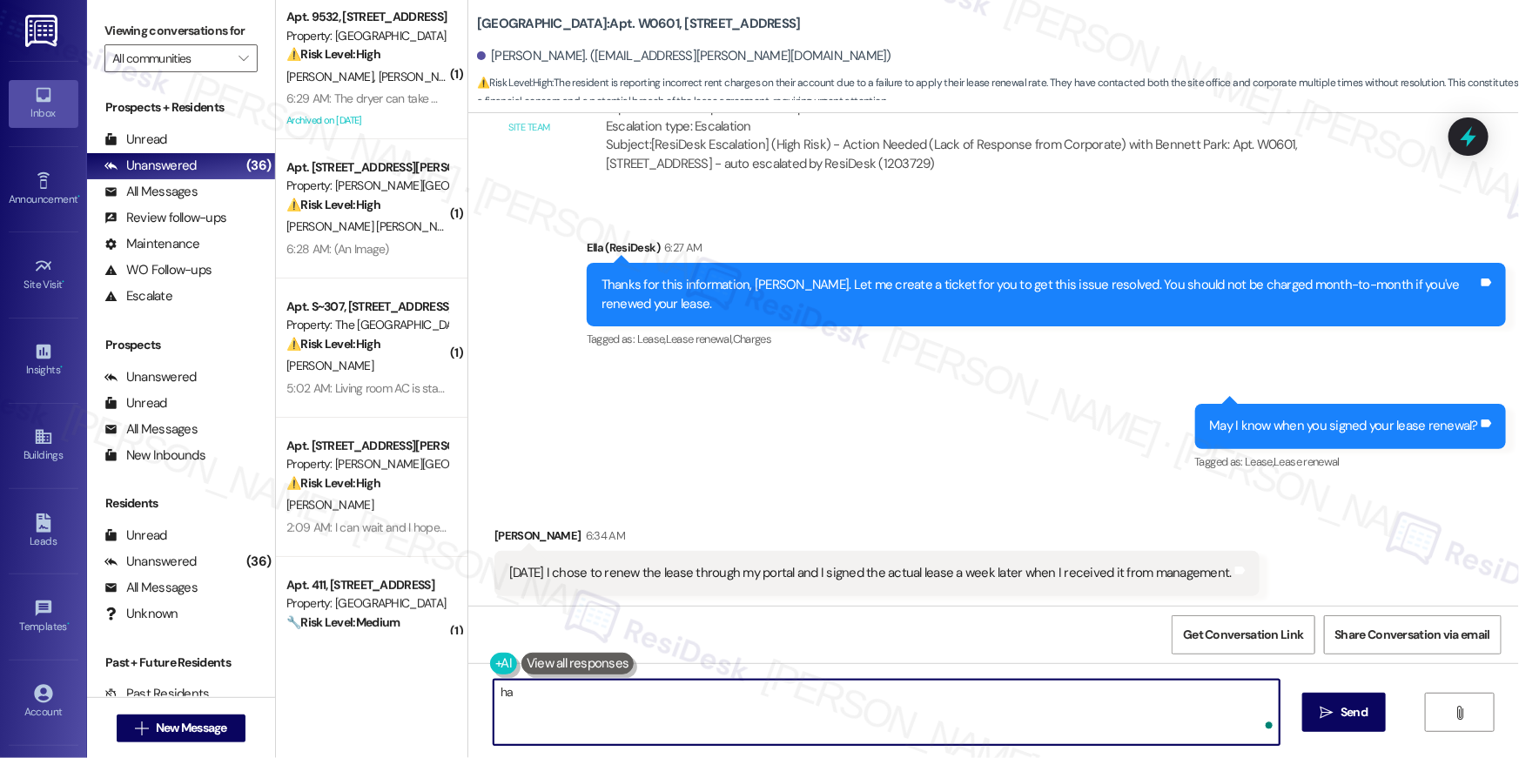
type textarea "h"
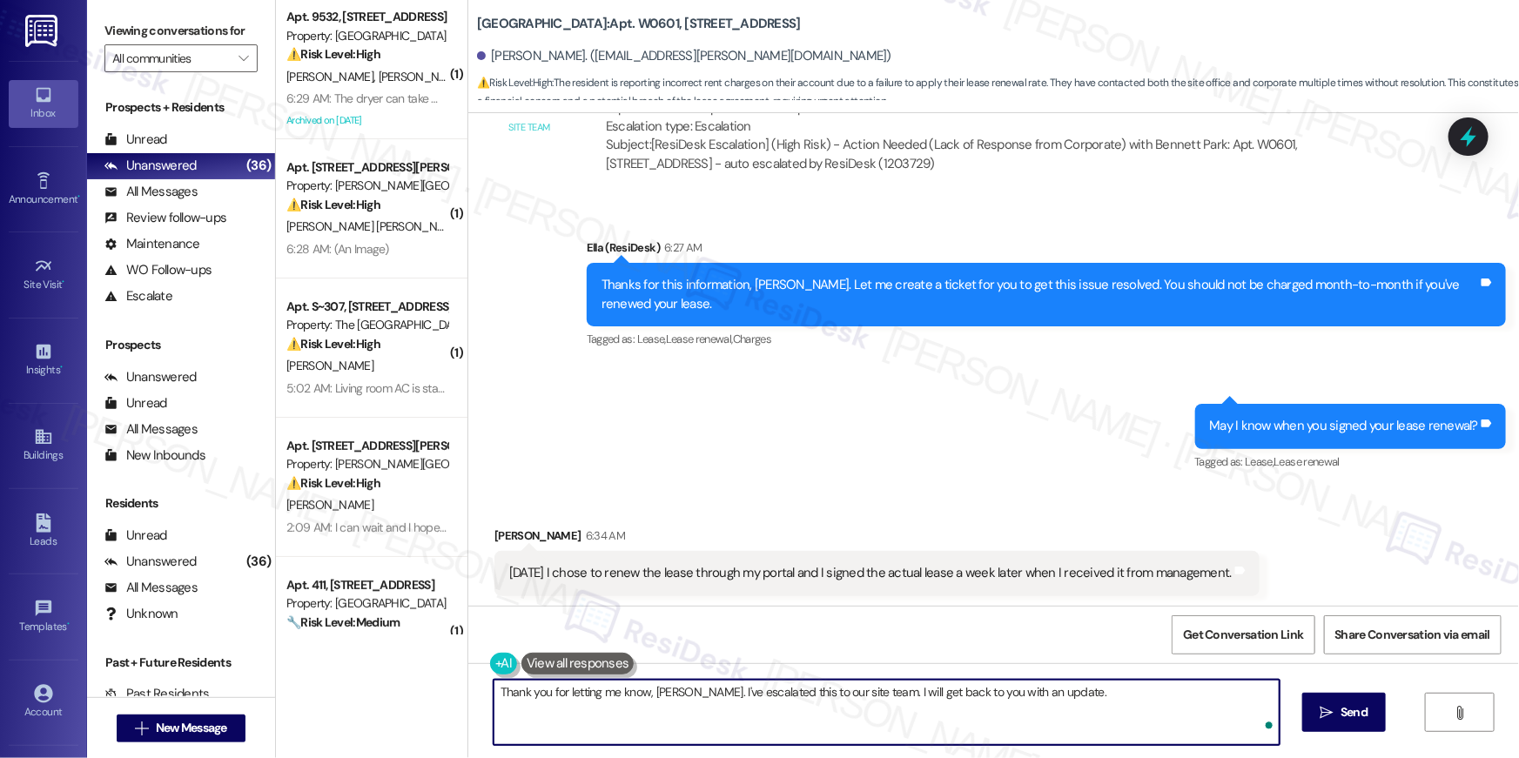
type textarea "Thank you for letting me know, Jacey. I've escalated this to our site team. I w…"
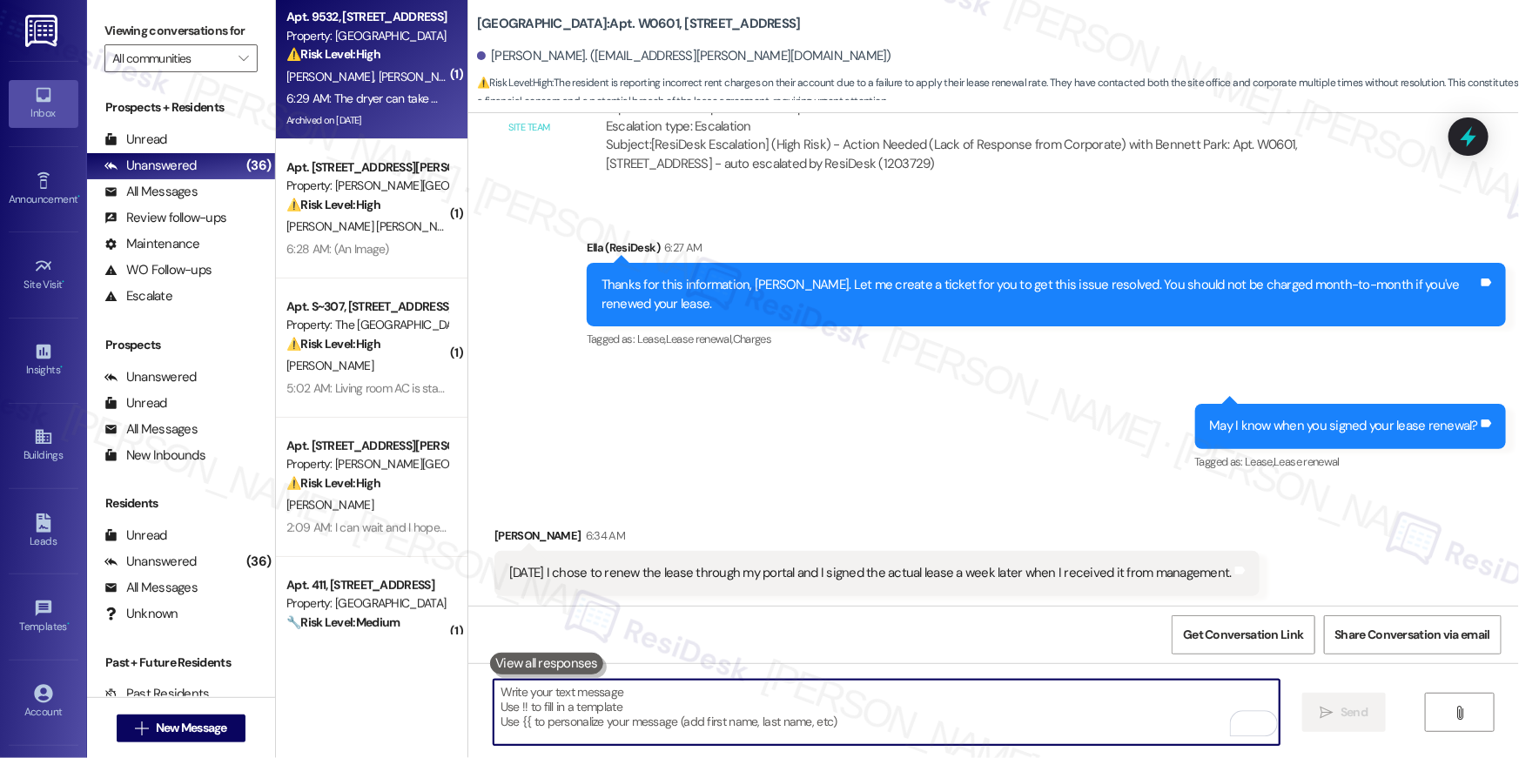
scroll to position [9445, 0]
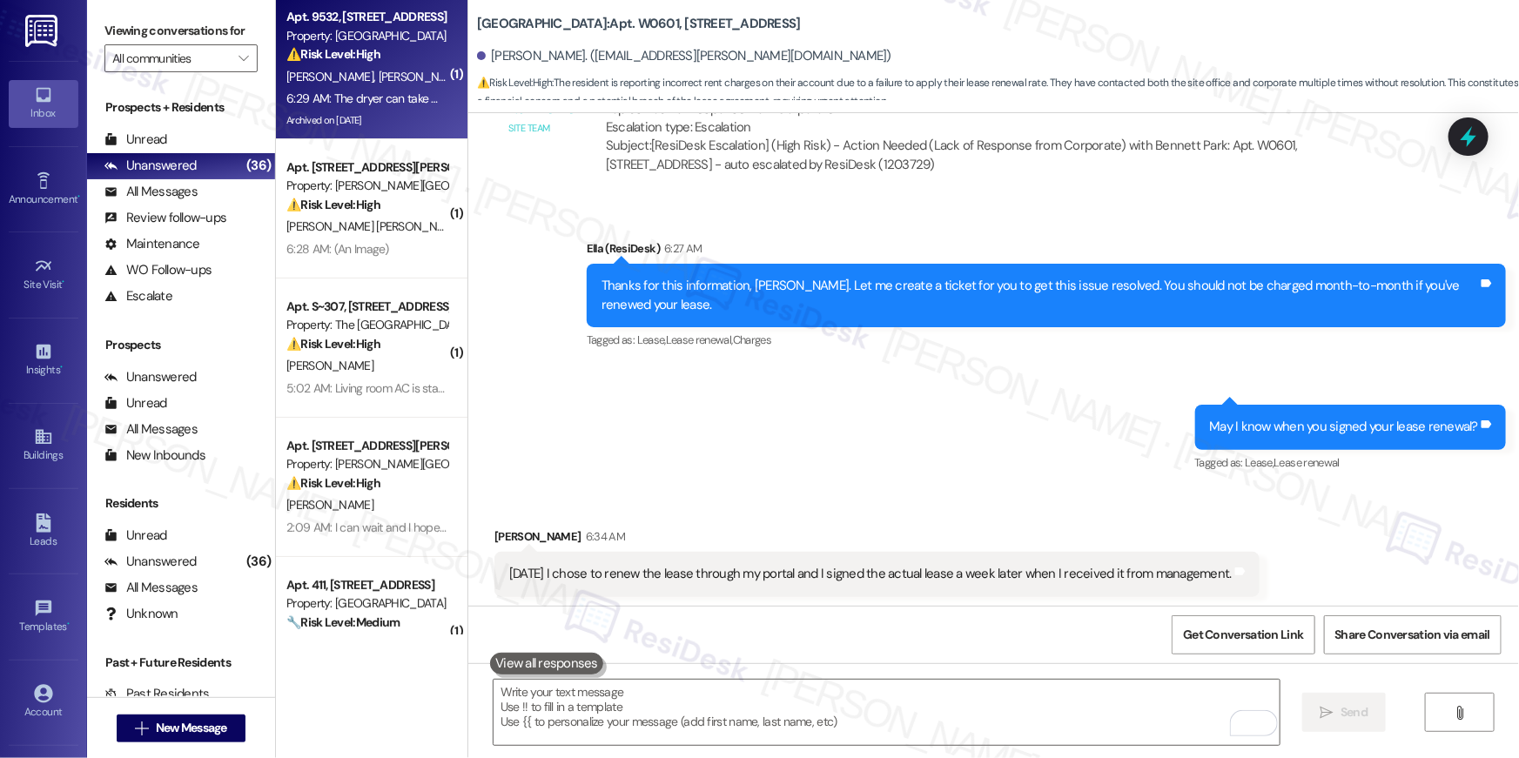
click at [379, 120] on div "Archived on [DATE]" at bounding box center [367, 121] width 165 height 22
type textarea "Fetching suggested responses. Please feel free to read through the conversation…"
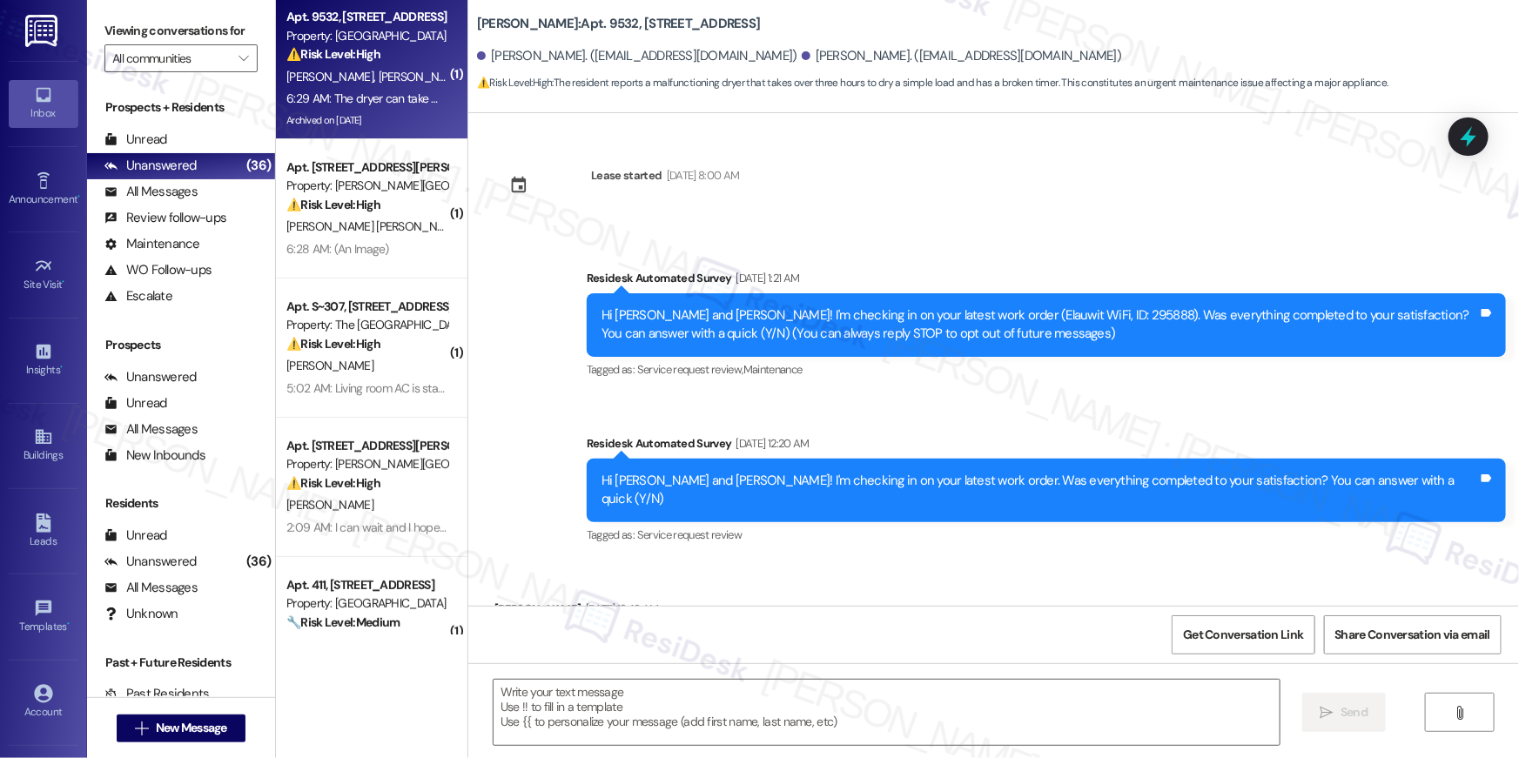
scroll to position [14438, 0]
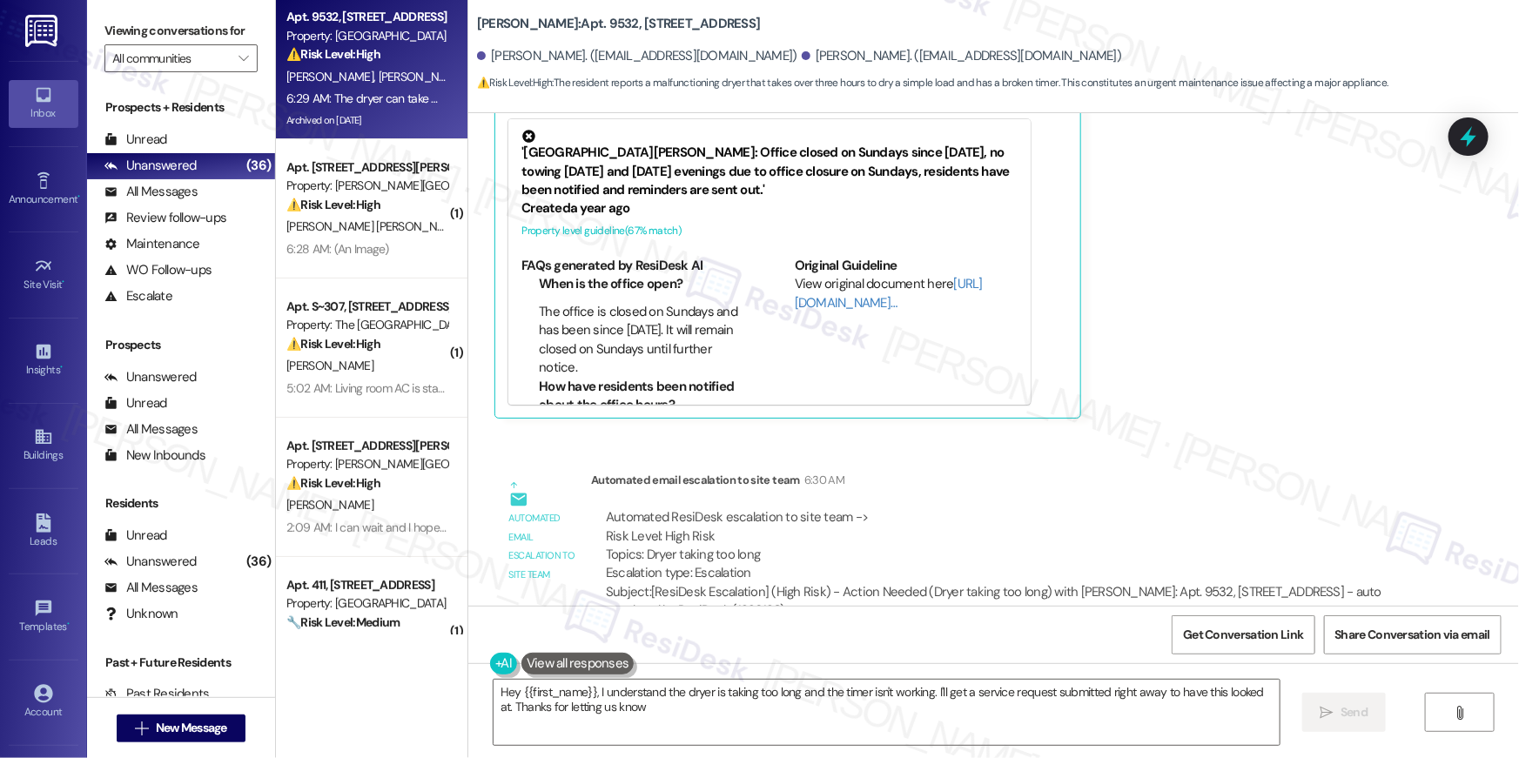
type textarea "Hey {{first_name}}, I understand the dryer is taking too long and the timer isn…"
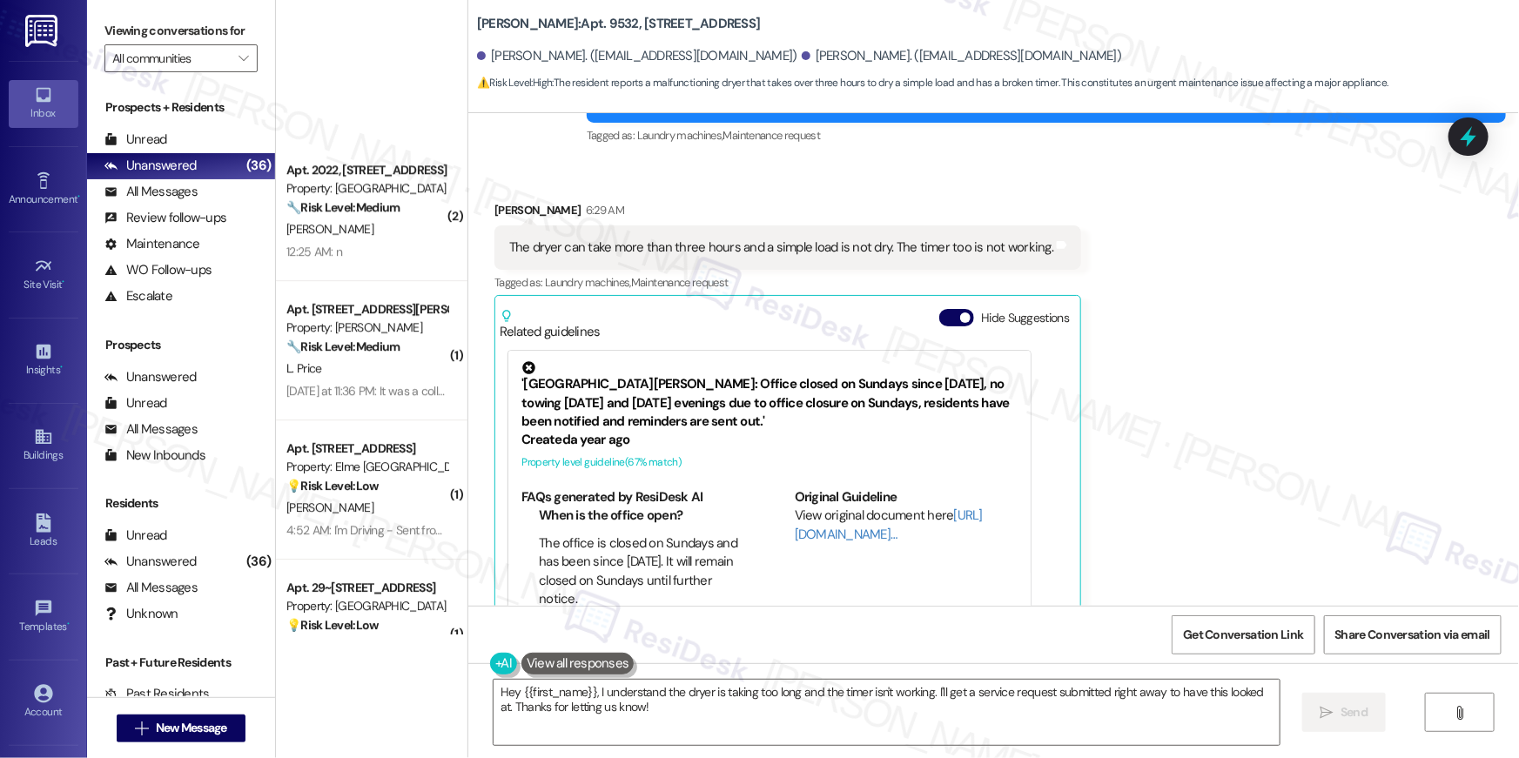
scroll to position [2115, 0]
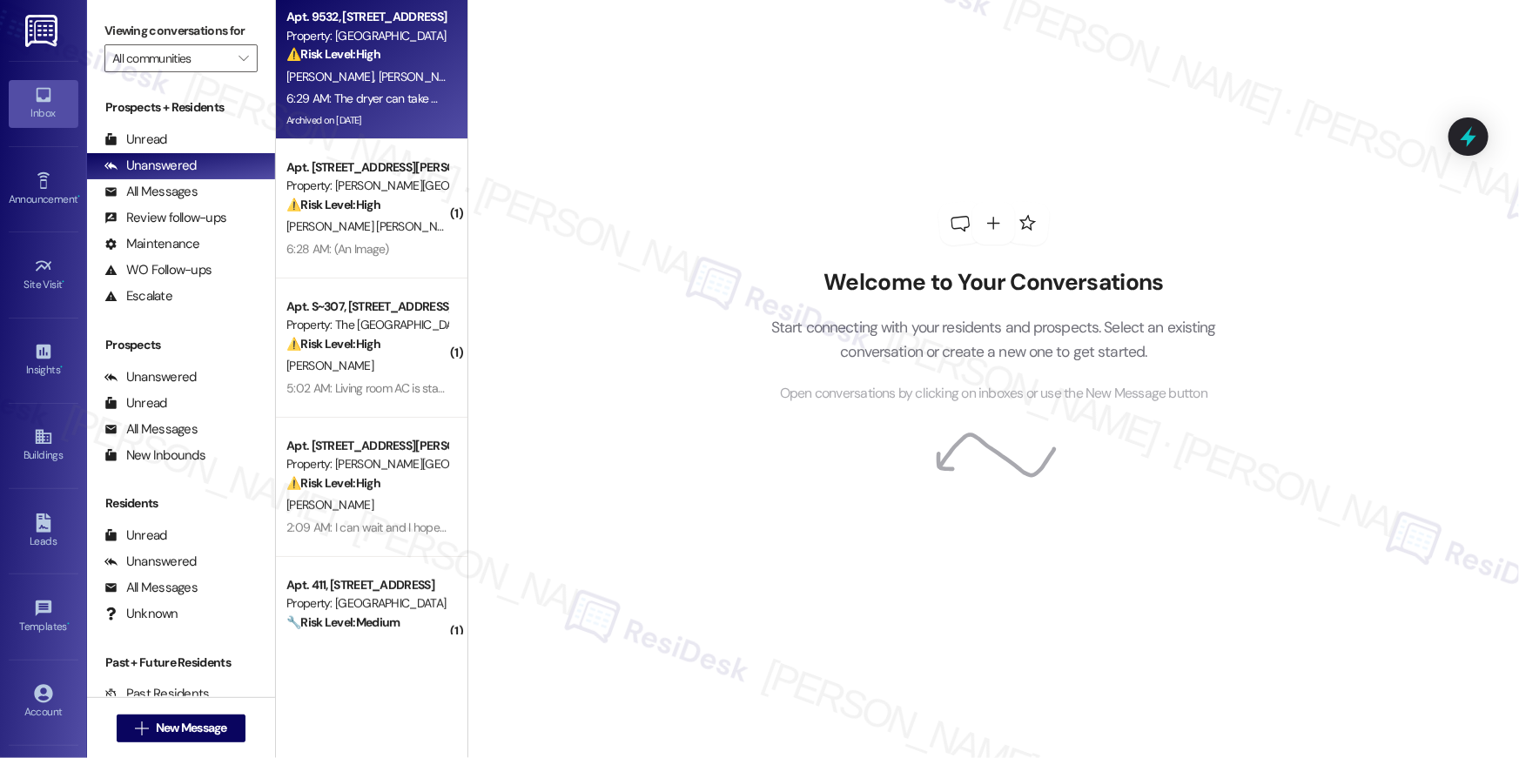
click at [362, 104] on div "6:29 AM: The dryer can take more than three hours and a simple load is not dry.…" at bounding box center [558, 99] width 545 height 16
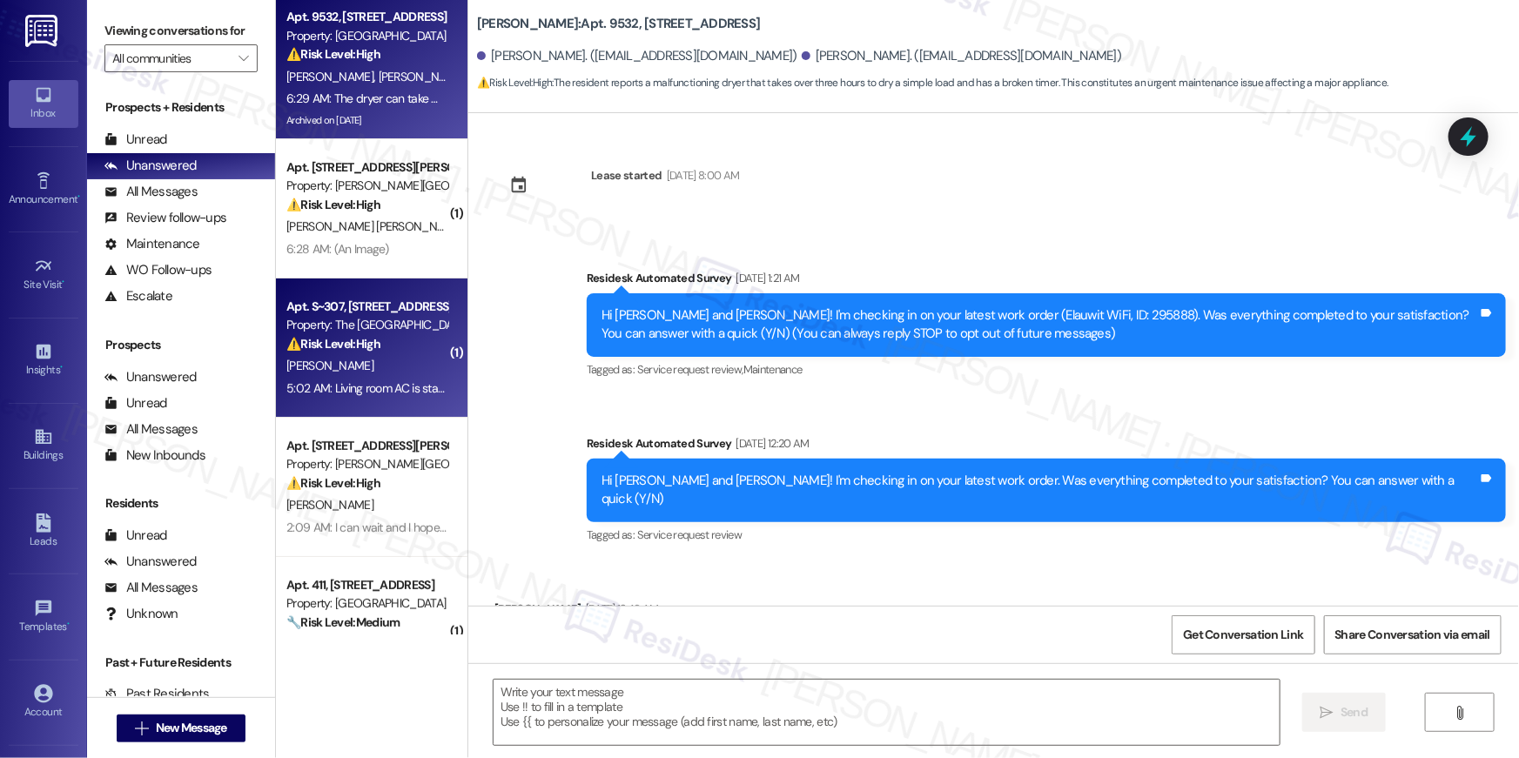
type textarea "Fetching suggested responses. Please feel free to read through the conversation…"
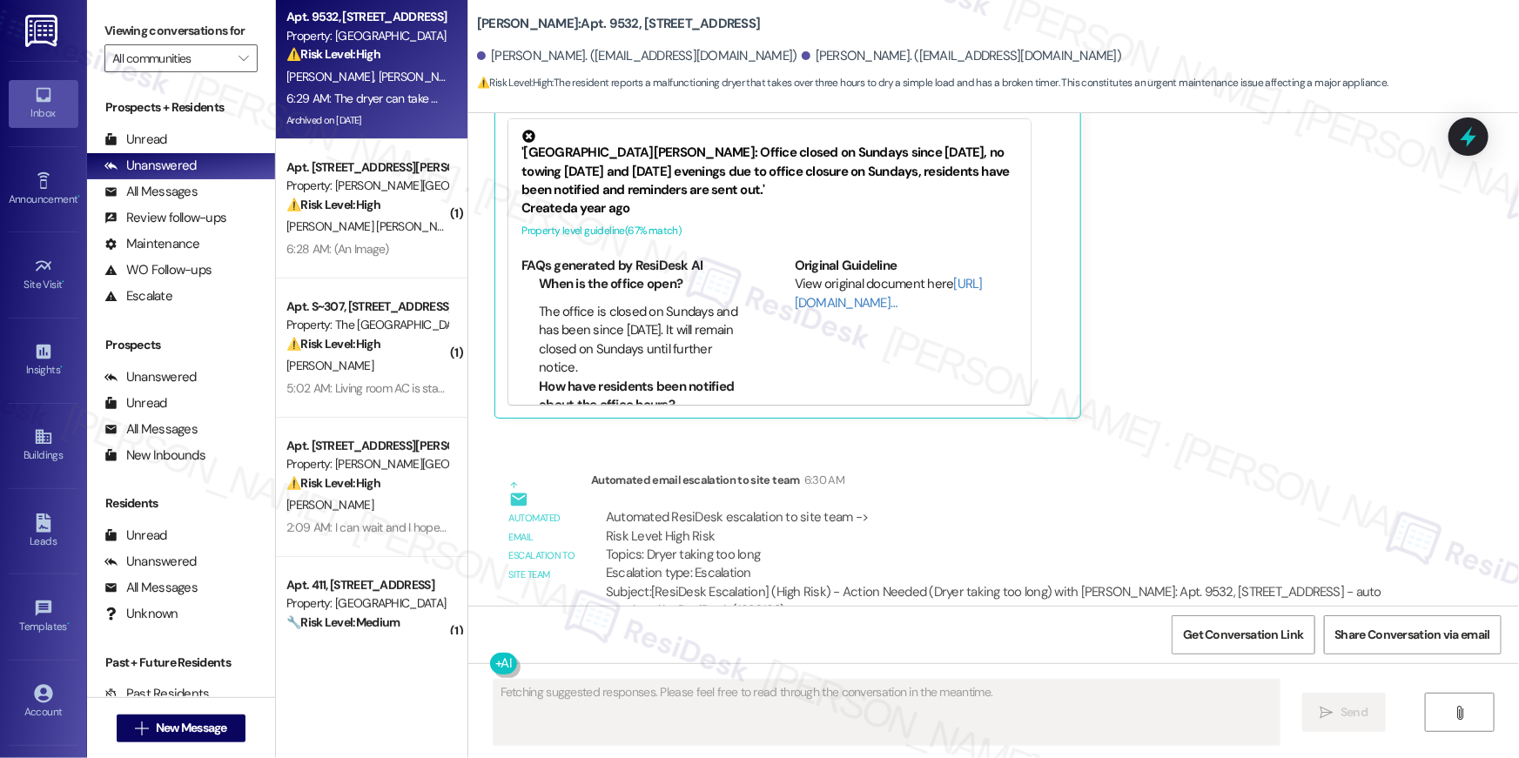
scroll to position [1303, 0]
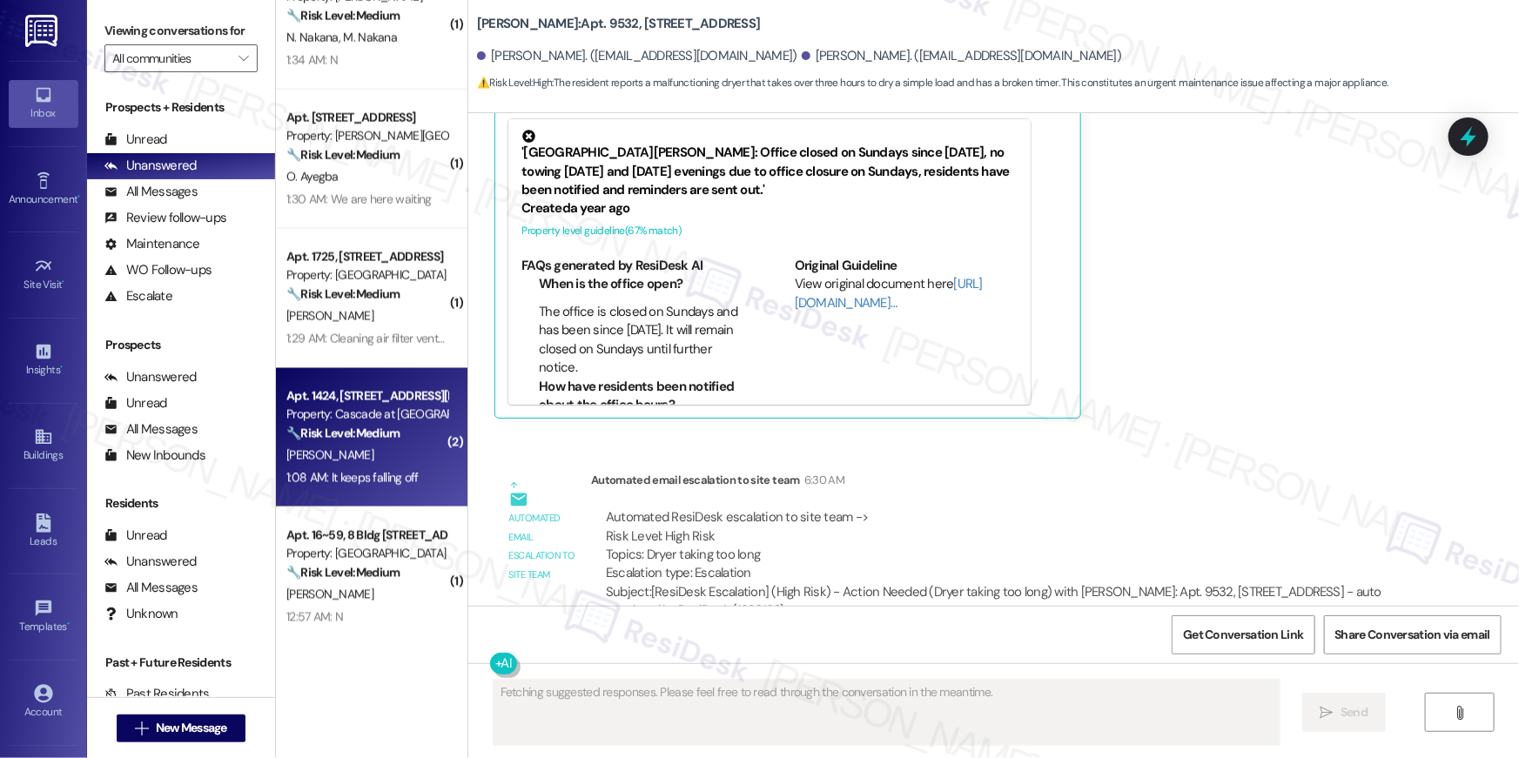
click at [391, 434] on strong "🔧 Risk Level: Medium" at bounding box center [342, 434] width 113 height 16
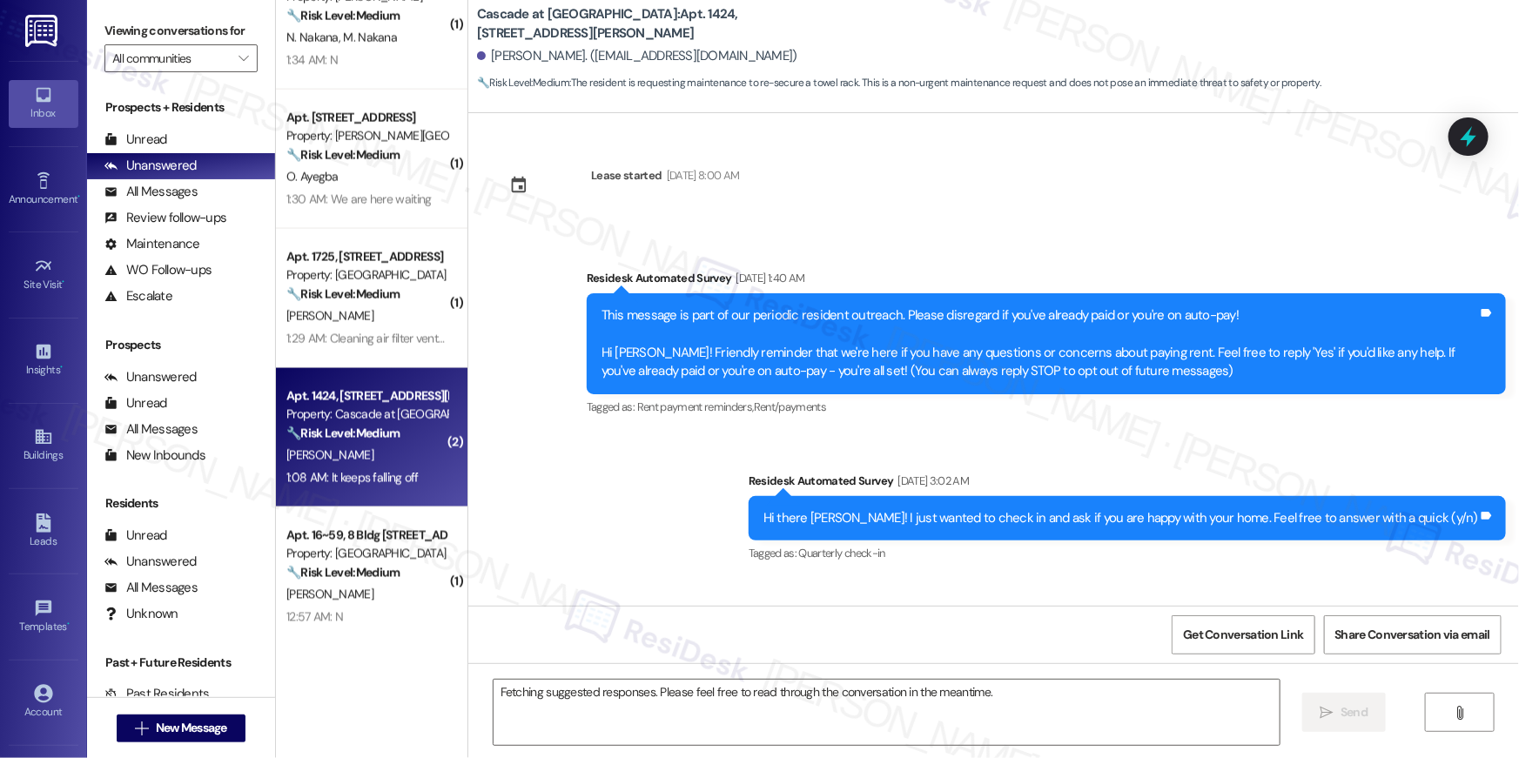
scroll to position [36267, 0]
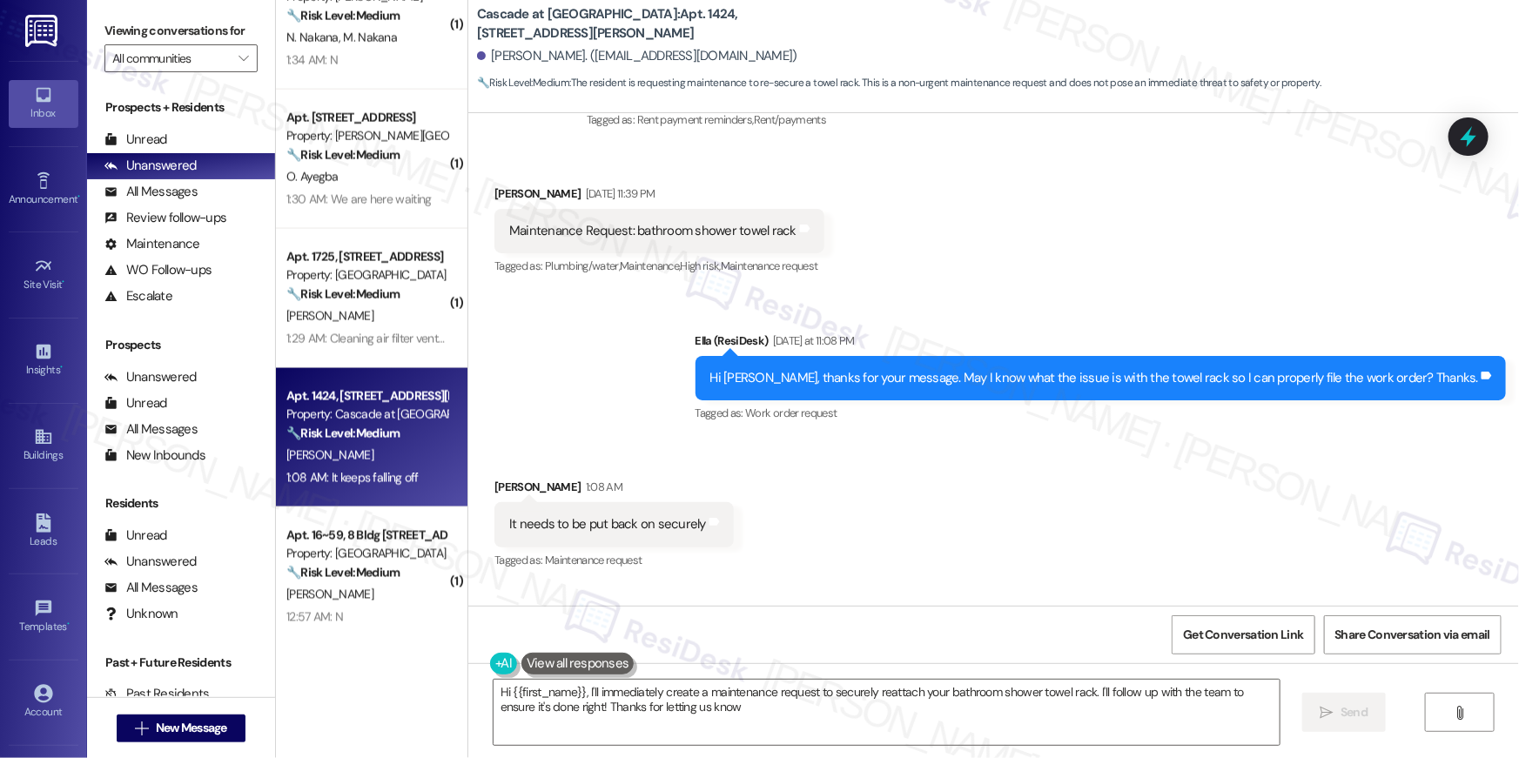
type textarea "Hi {{first_name}}, I'll immediately create a maintenance request to securely re…"
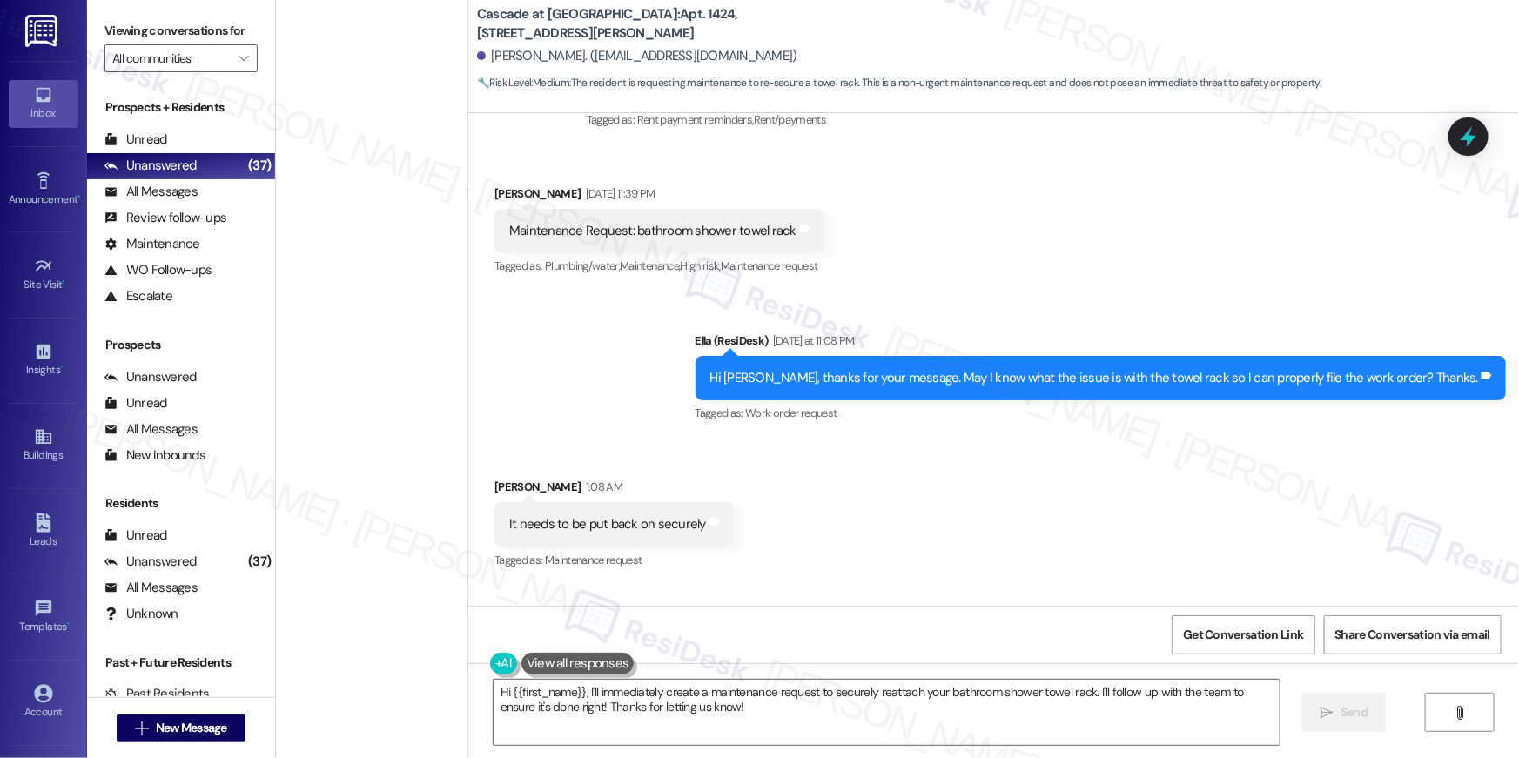
scroll to position [4657, 0]
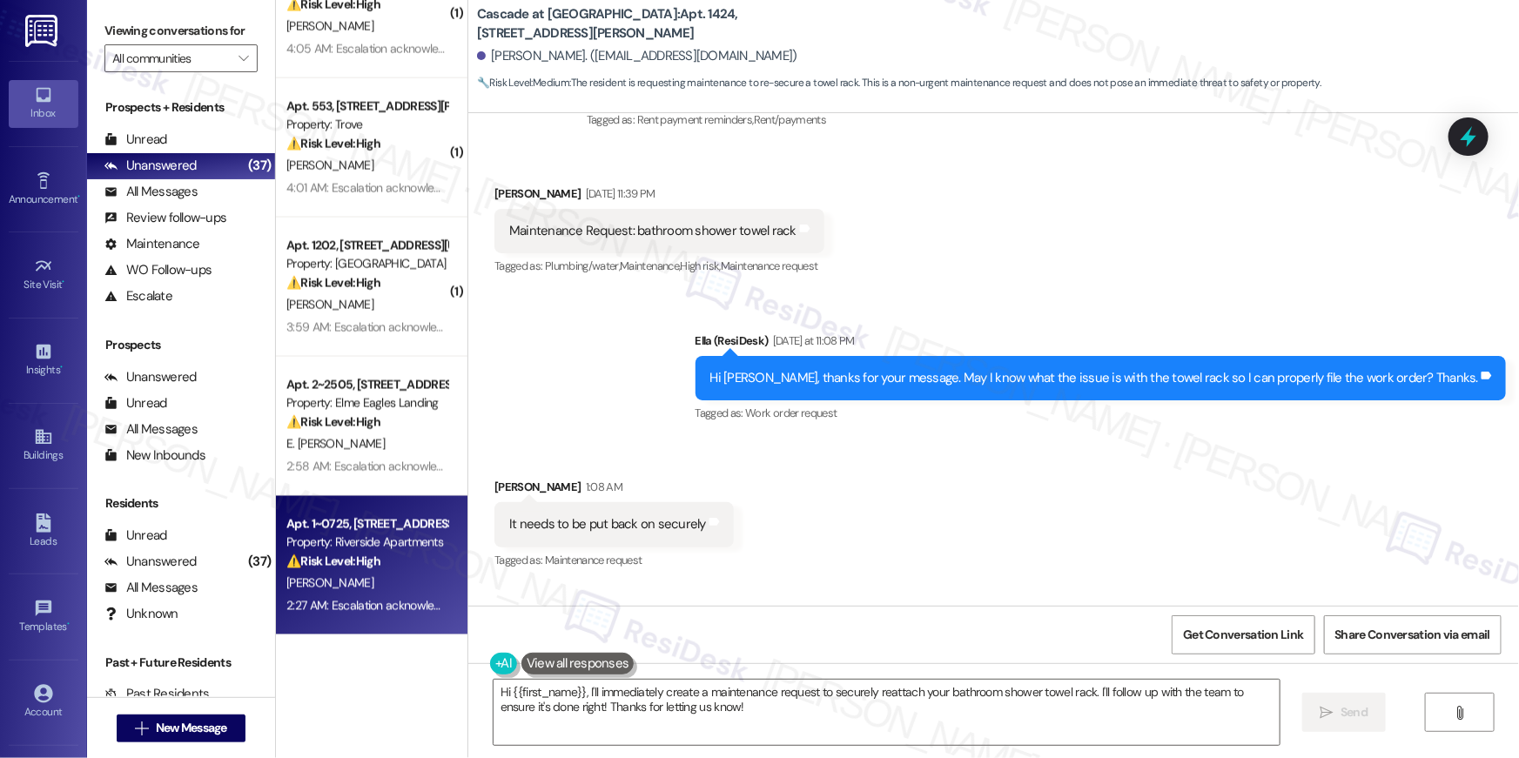
click at [368, 542] on div "Property: Riverside Apartments" at bounding box center [366, 543] width 161 height 18
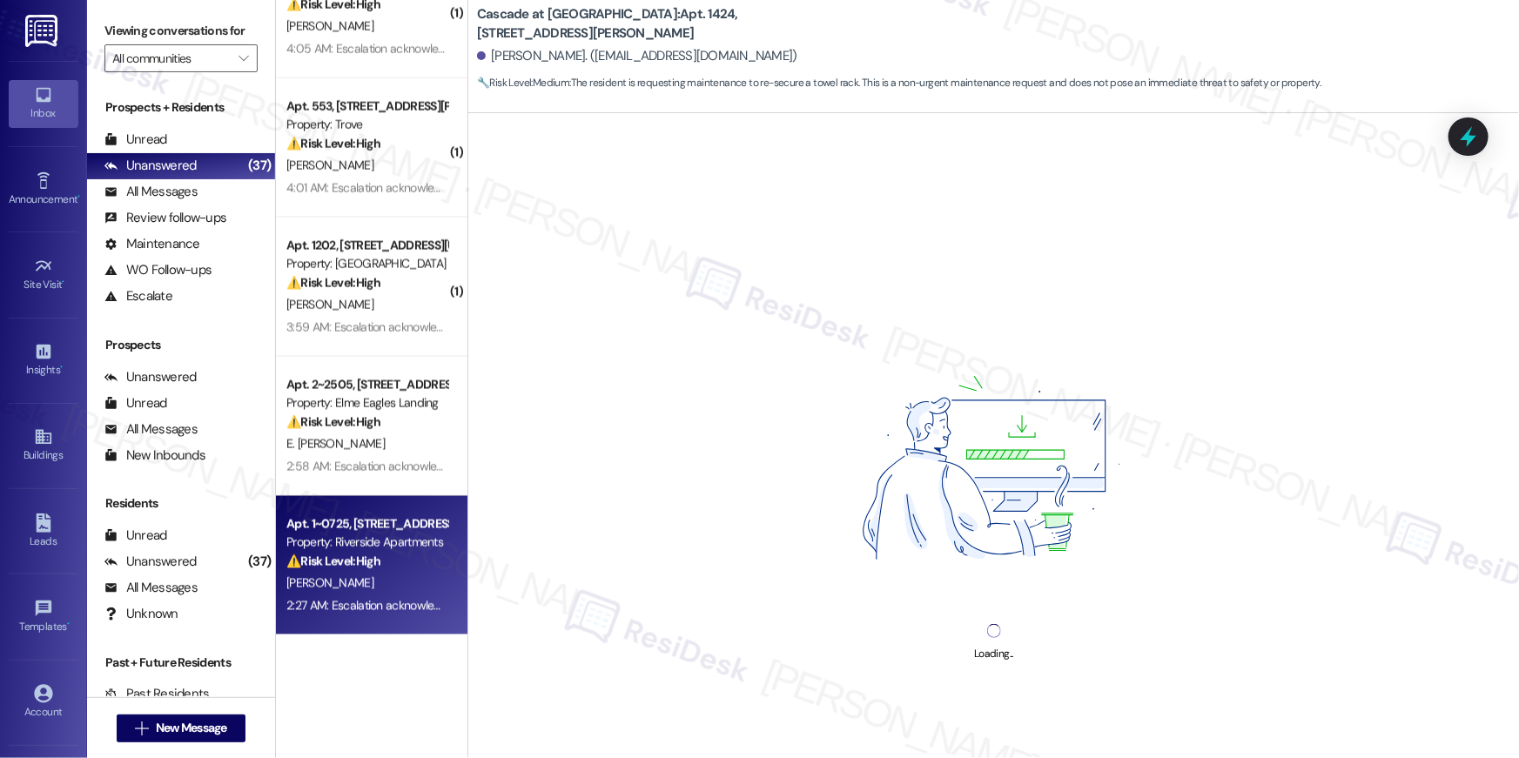
click at [371, 542] on div "Property: Riverside Apartments" at bounding box center [366, 543] width 161 height 18
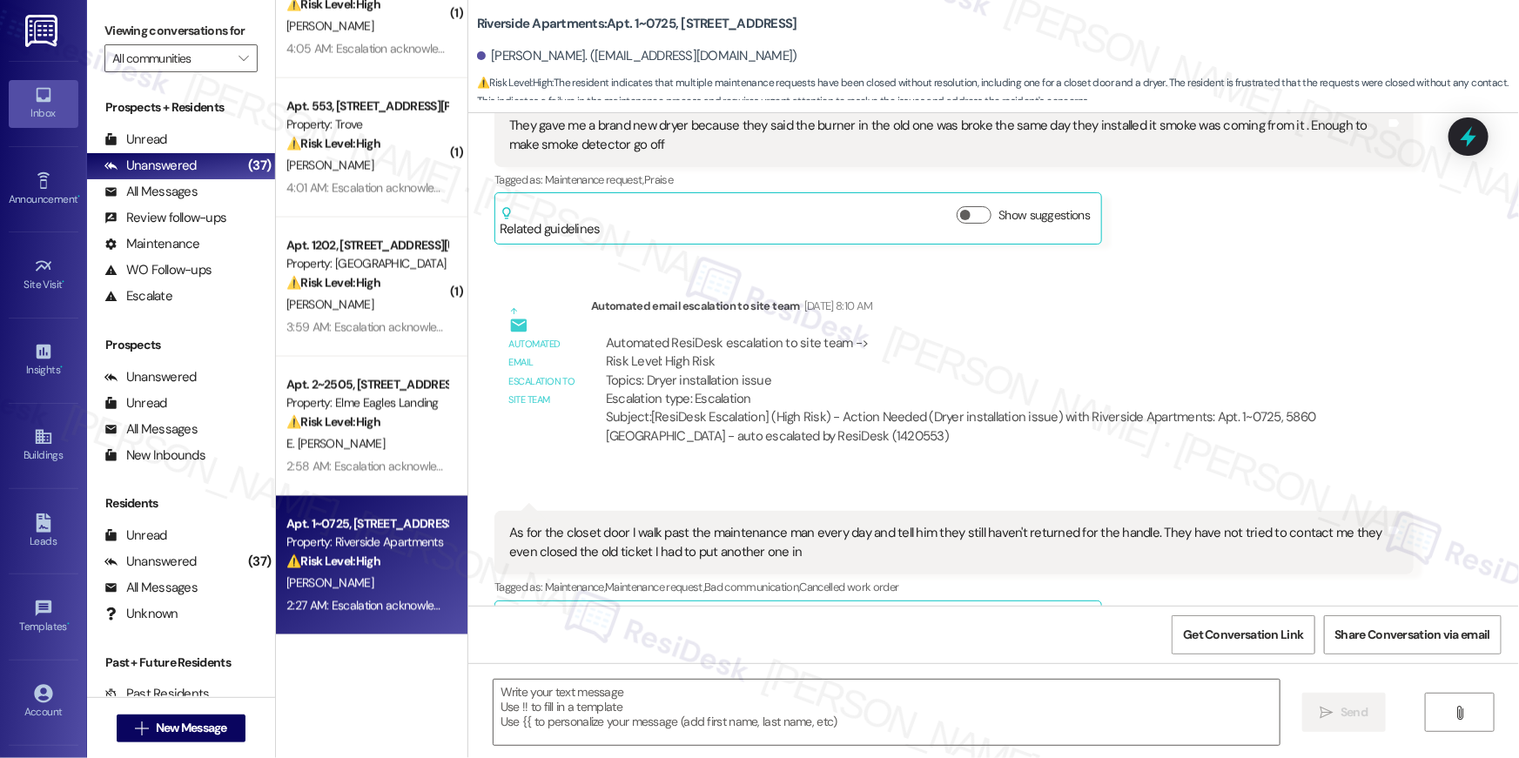
type textarea "Fetching suggested responses. Please feel free to read through the conversation…"
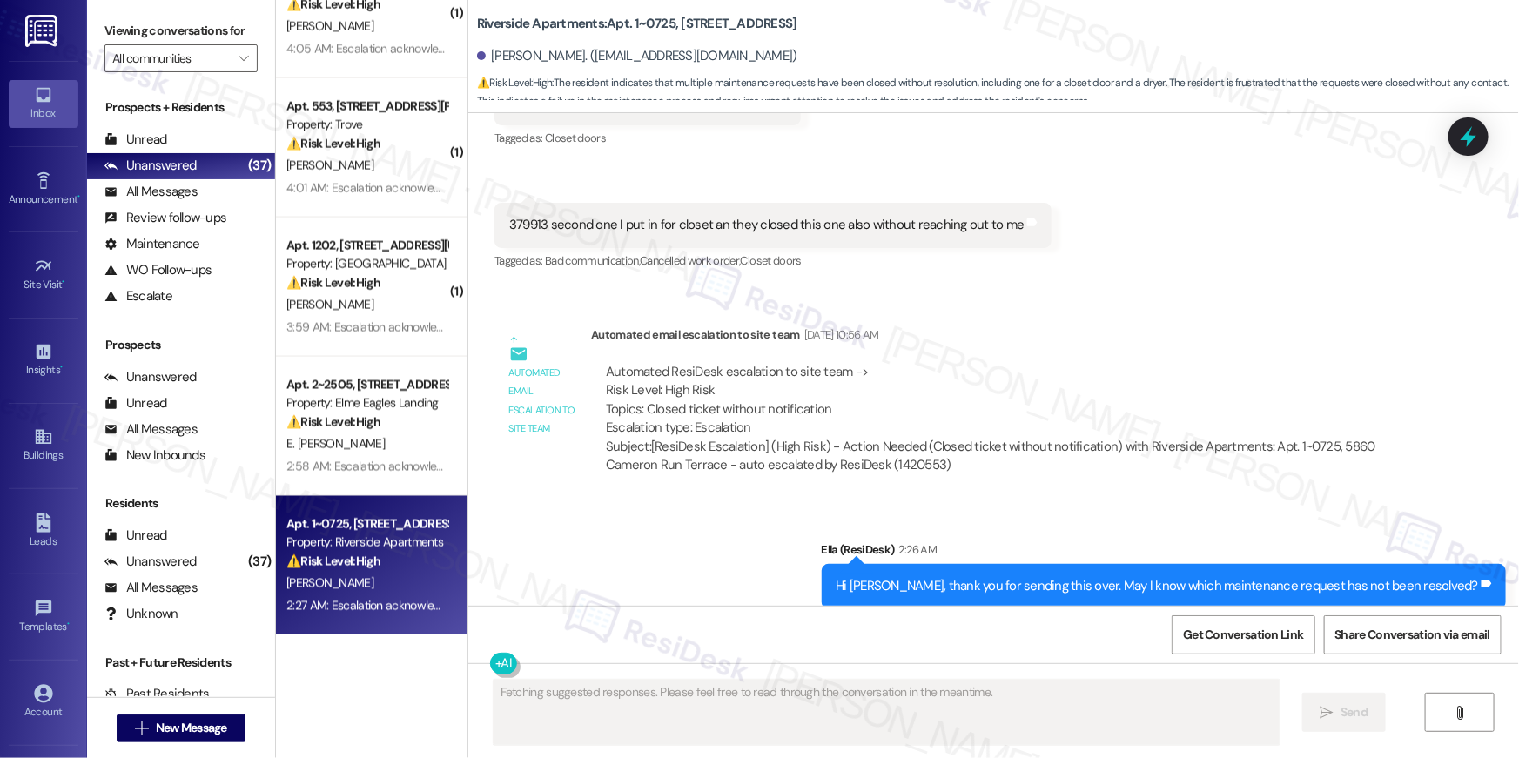
scroll to position [4609, 0]
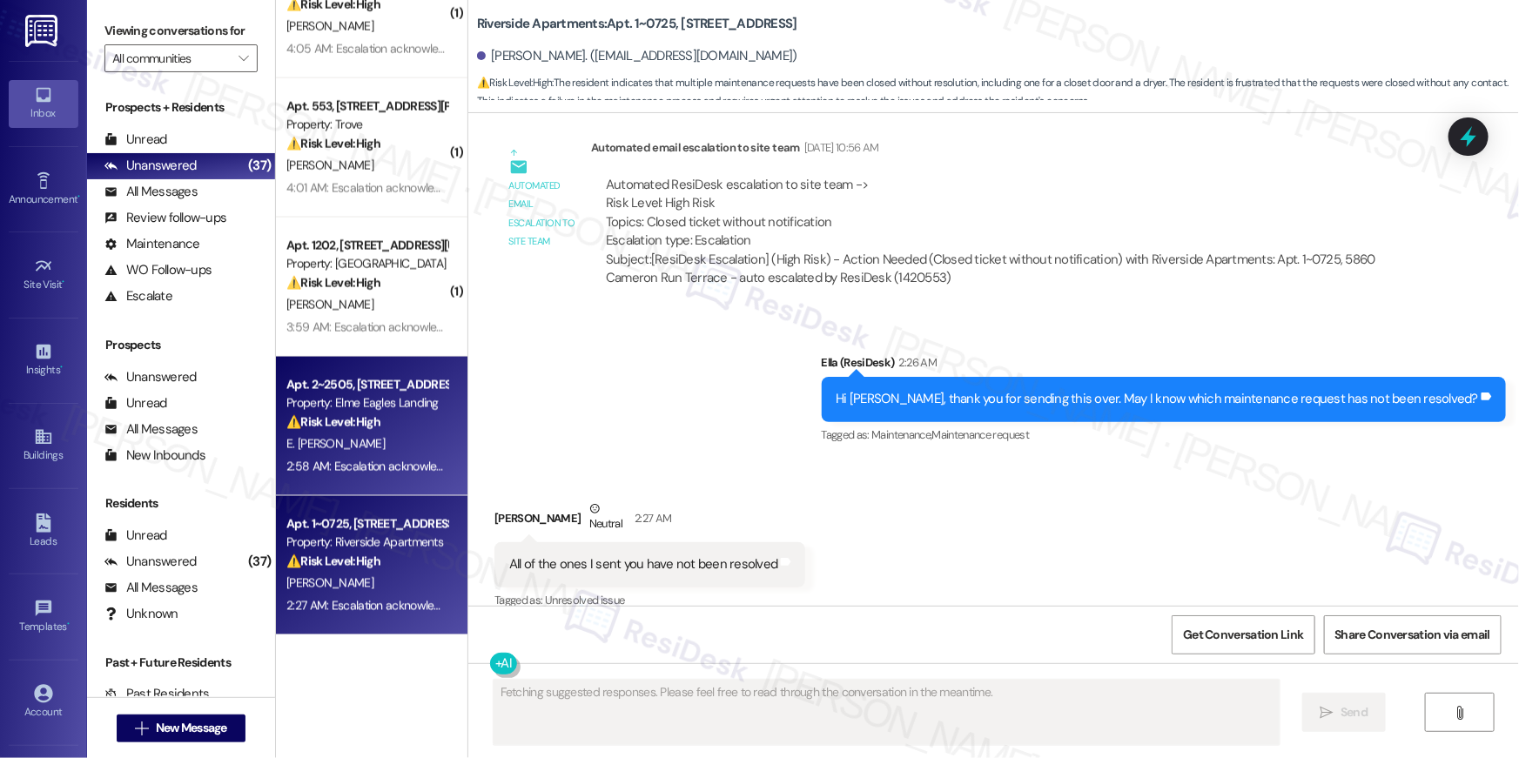
click at [438, 441] on div "Apt. 2~2505, [STREET_ADDRESS] Property: [GEOGRAPHIC_DATA] ⚠️ Risk Level: High T…" at bounding box center [372, 426] width 192 height 139
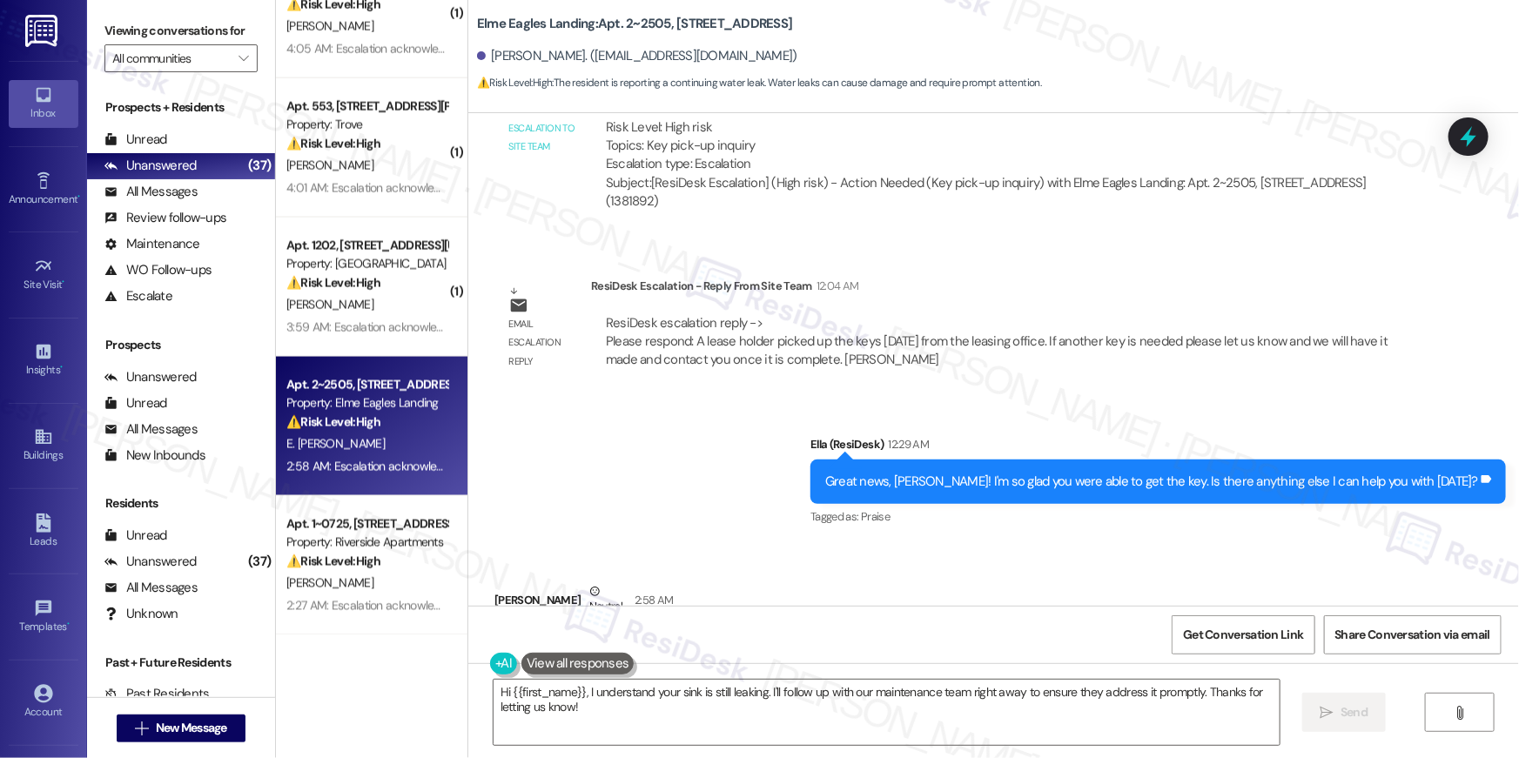
scroll to position [9314, 0]
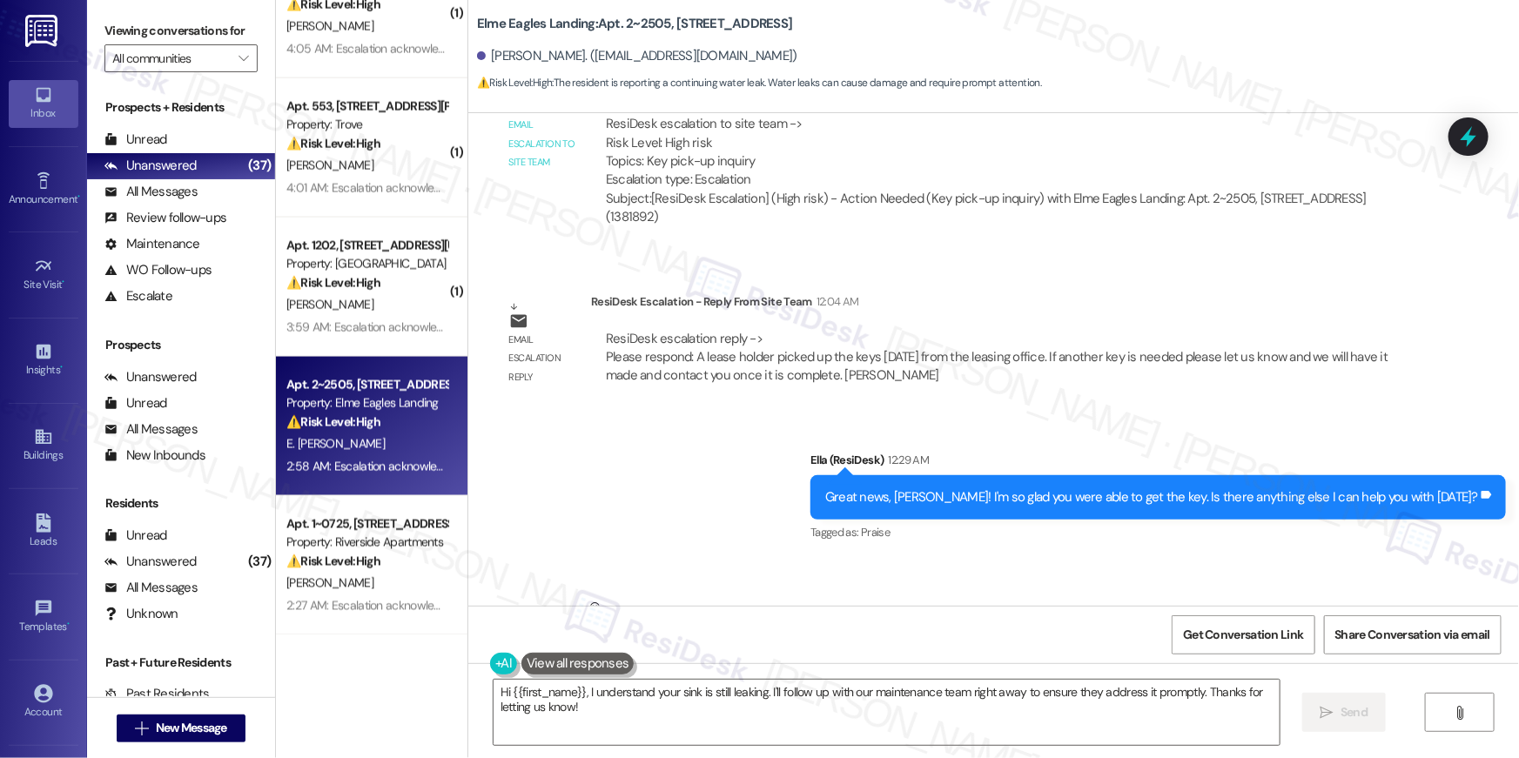
click at [646, 18] on b "Elme Eagles Landing: Apt. 2~2505, [STREET_ADDRESS]" at bounding box center [634, 24] width 315 height 18
click at [634, 16] on b "Elme Eagles Landing: Apt. 2~2505, [STREET_ADDRESS]" at bounding box center [634, 24] width 315 height 18
click at [637, 21] on b "Elme Eagles Landing: Apt. 2~2505, [STREET_ADDRESS]" at bounding box center [634, 24] width 315 height 18
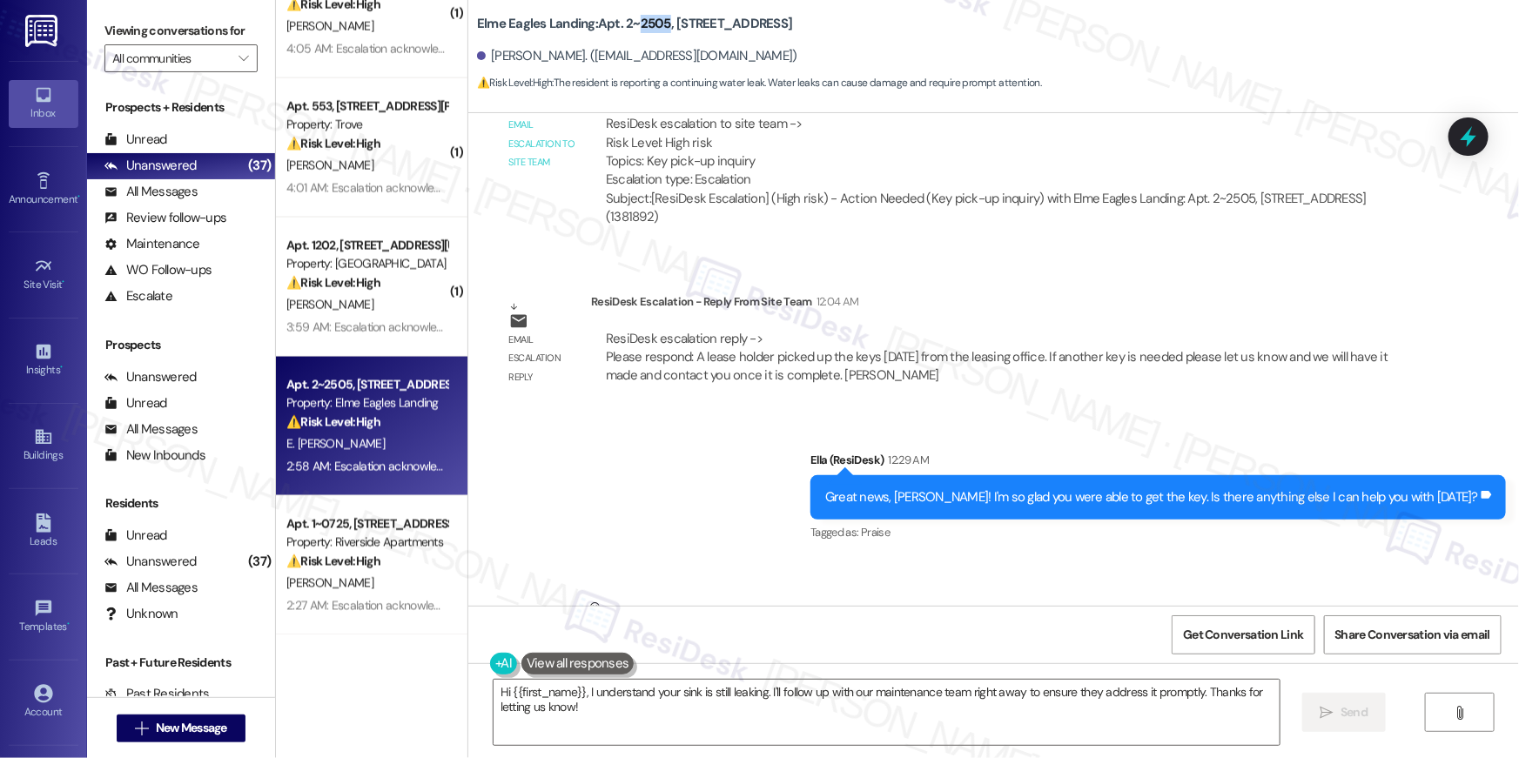
copy b "2505"
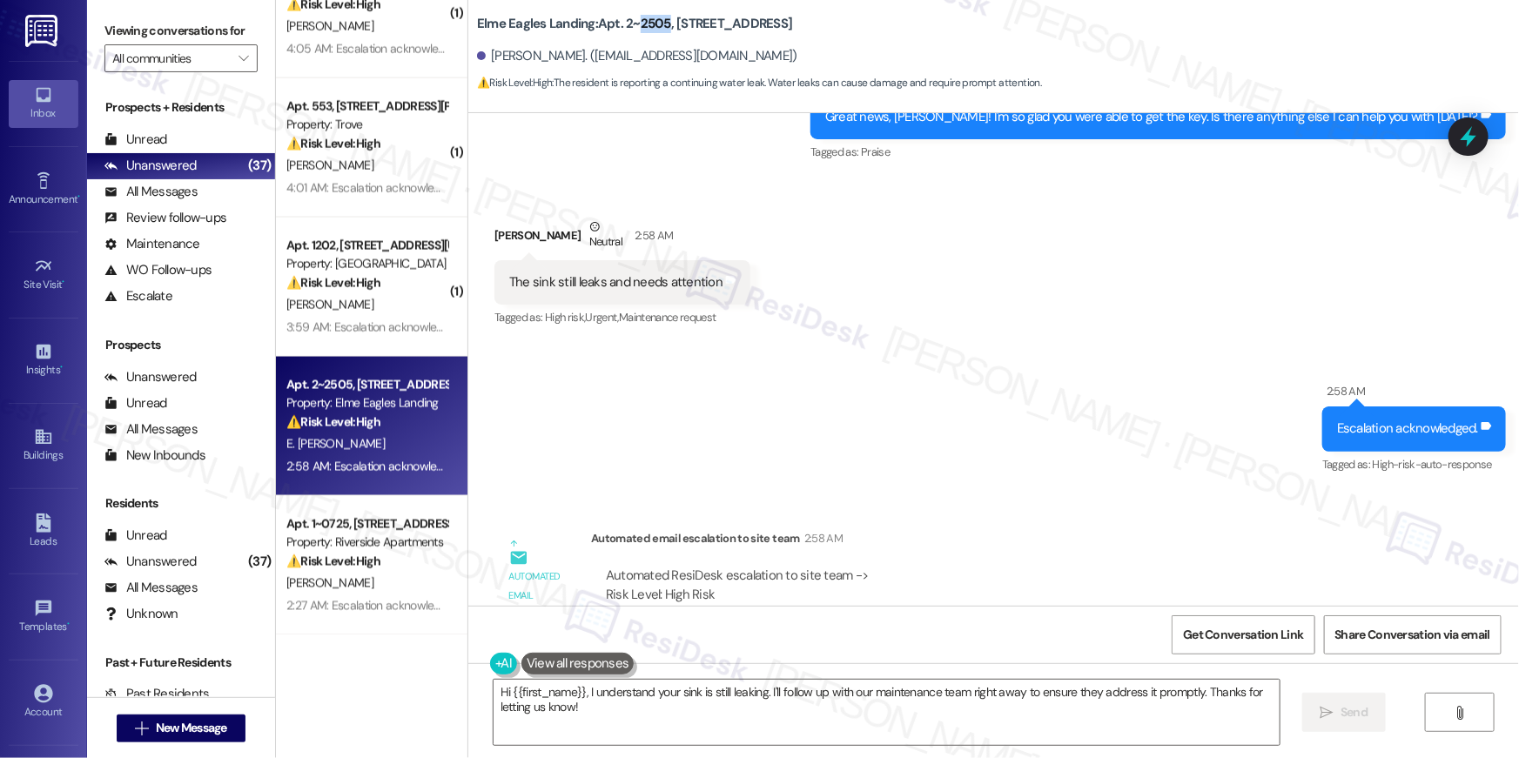
scroll to position [9773, 0]
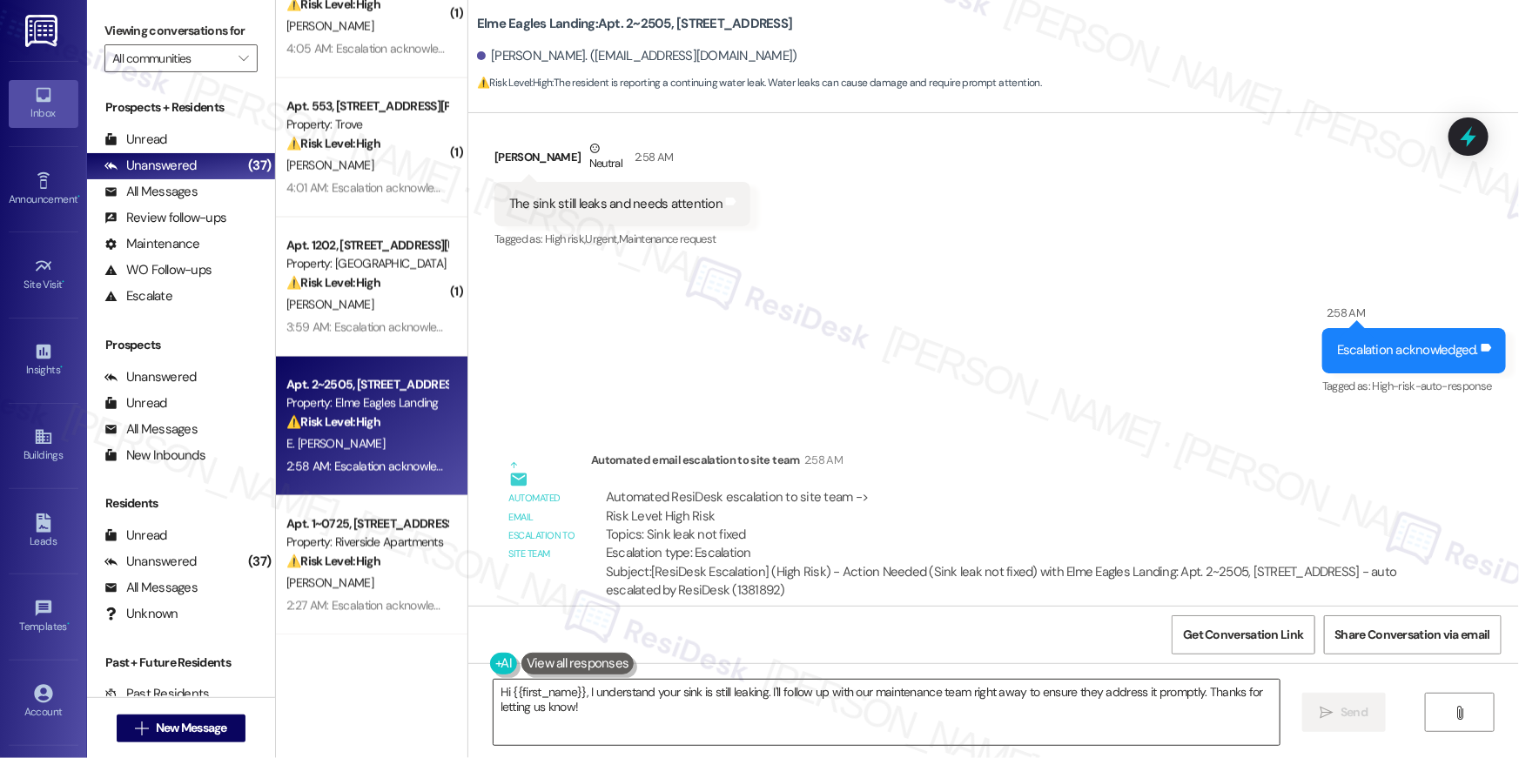
drag, startPoint x: 967, startPoint y: 710, endPoint x: 1033, endPoint y: 703, distance: 66.5
click at [967, 710] on textarea "Hi {{first_name}}, I understand your sink is still leaking. I'll follow up with…" at bounding box center [887, 712] width 786 height 65
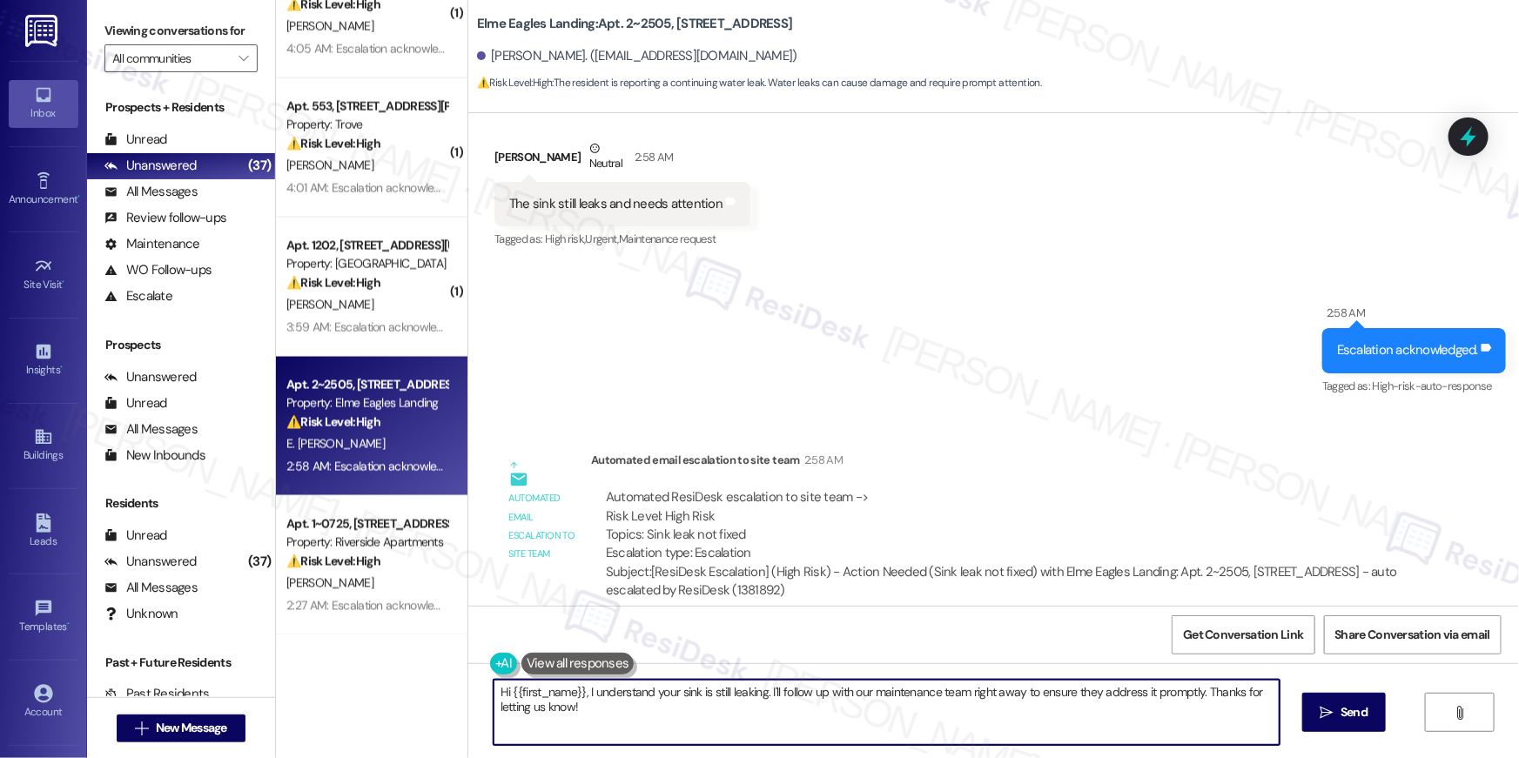
click at [1033, 703] on textarea "Hi {{first_name}}, I understand your sink is still leaking. I'll follow up with…" at bounding box center [887, 712] width 786 height 65
click at [758, 699] on textarea "Hi {{first_name}}, I understand your sink is still leaking. I'll follow up with…" at bounding box center [887, 712] width 786 height 65
click at [810, 717] on textarea "Hi {{first_name}}, I understand your sink is still leaking. I'll follow up with…" at bounding box center [887, 712] width 786 height 65
click at [891, 707] on textarea "Hi {{first_name}}, I understand your sink is still leaking. I'll follow up with…" at bounding box center [887, 712] width 786 height 65
click at [962, 703] on textarea "Hi {{first_name}}, I understand your sink is still leaking. I'll follow up with…" at bounding box center [887, 712] width 786 height 65
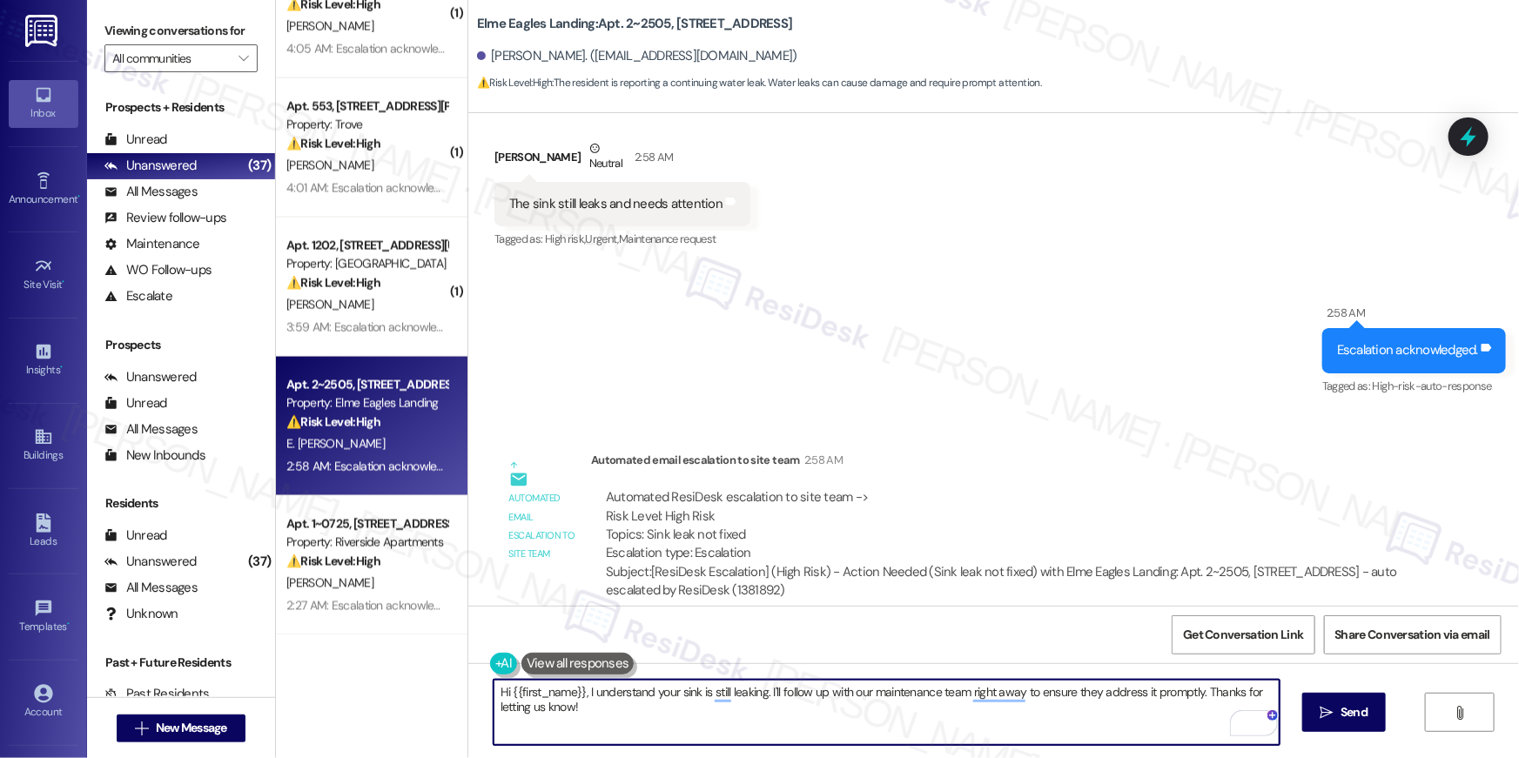
click at [1043, 699] on textarea "Hi {{first_name}}, I understand your sink is still leaking. I'll follow up with…" at bounding box center [887, 712] width 786 height 65
drag, startPoint x: 1196, startPoint y: 694, endPoint x: 1212, endPoint y: 722, distance: 32.0
click at [1211, 721] on textarea "Hi {{first_name}}, I understand your sink is still leaking. I'll follow up with…" at bounding box center [887, 712] width 786 height 65
type textarea "Hi {{first_name}}, I understand your sink is still leaking. I'll follow up with…"
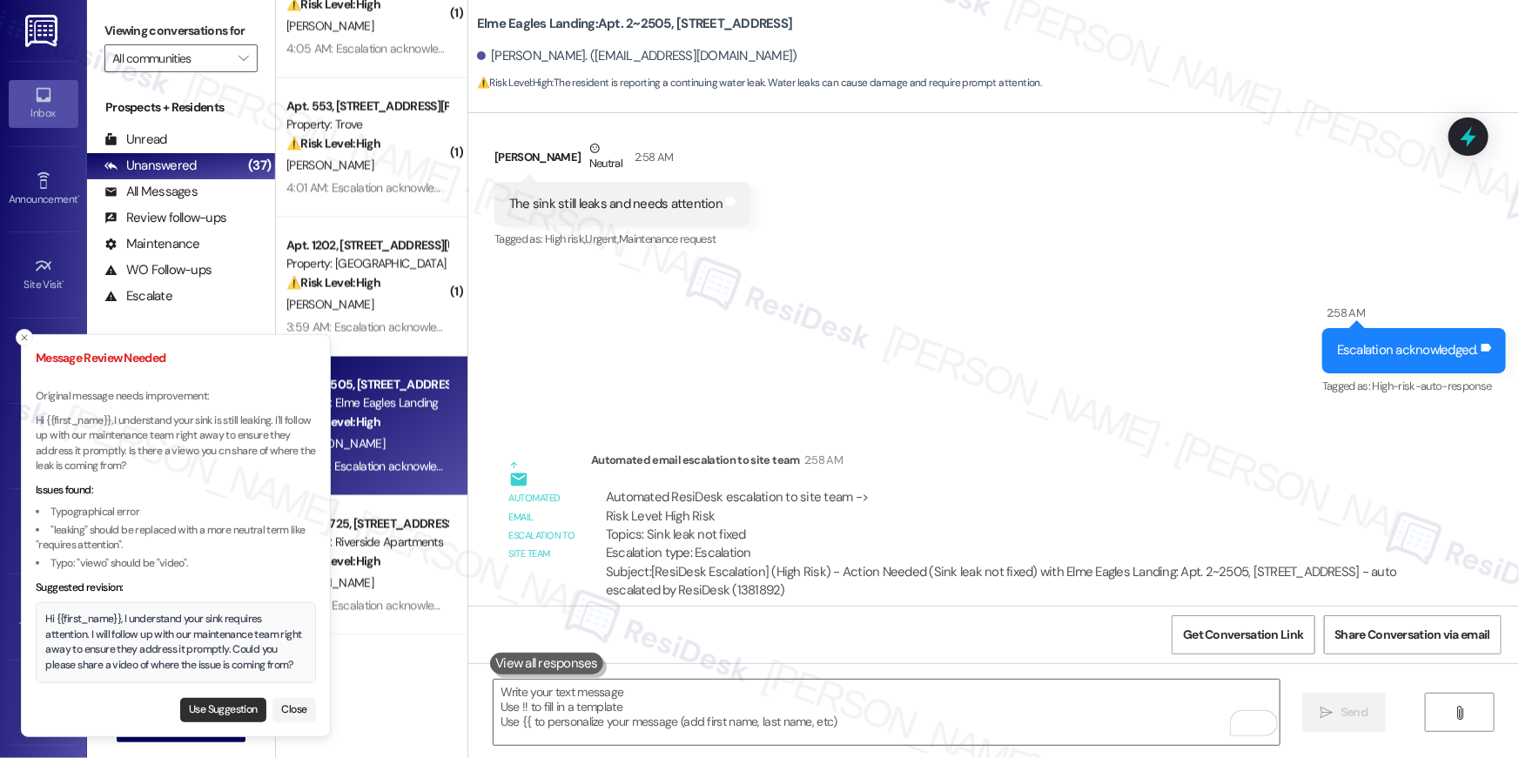
click at [215, 709] on button "Use Suggestion" at bounding box center [223, 710] width 86 height 24
type textarea "Hi {{first_name}}, I understand your sink requires attention. I will follow up …"
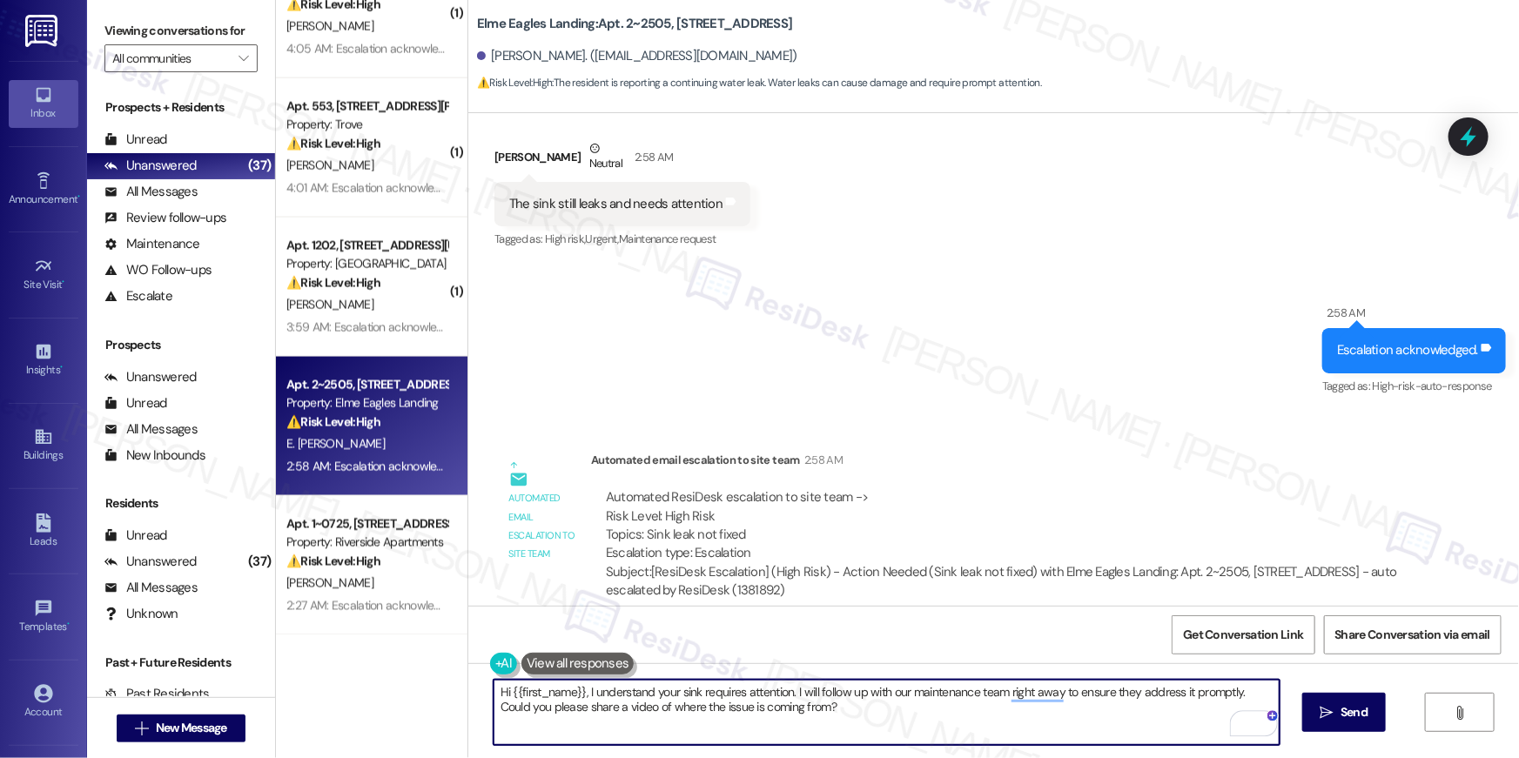
click at [978, 704] on textarea "Hi {{first_name}}, I understand your sink requires attention. I will follow up …" at bounding box center [887, 712] width 786 height 65
click at [1322, 716] on icon "" at bounding box center [1327, 713] width 13 height 14
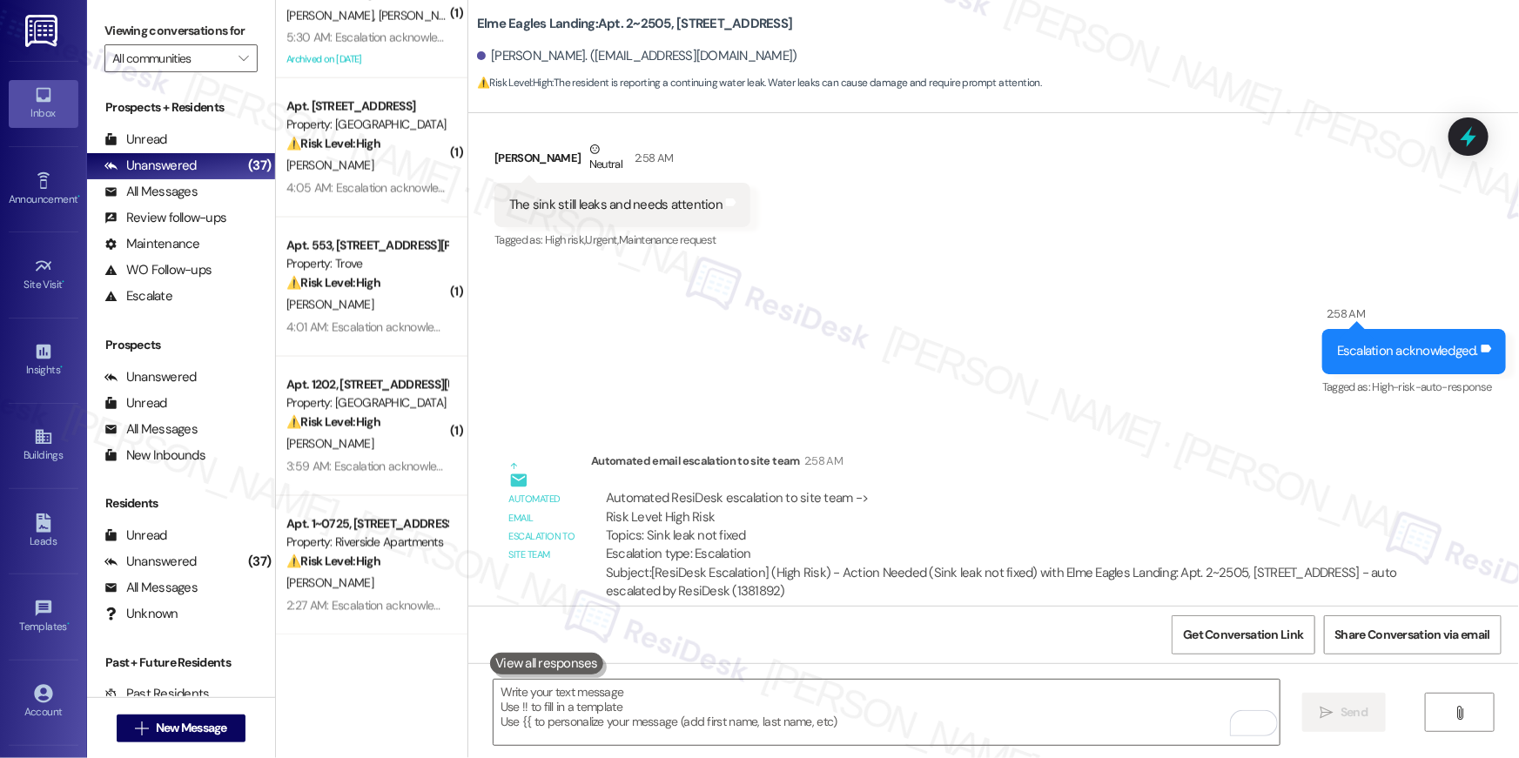
scroll to position [9913, 0]
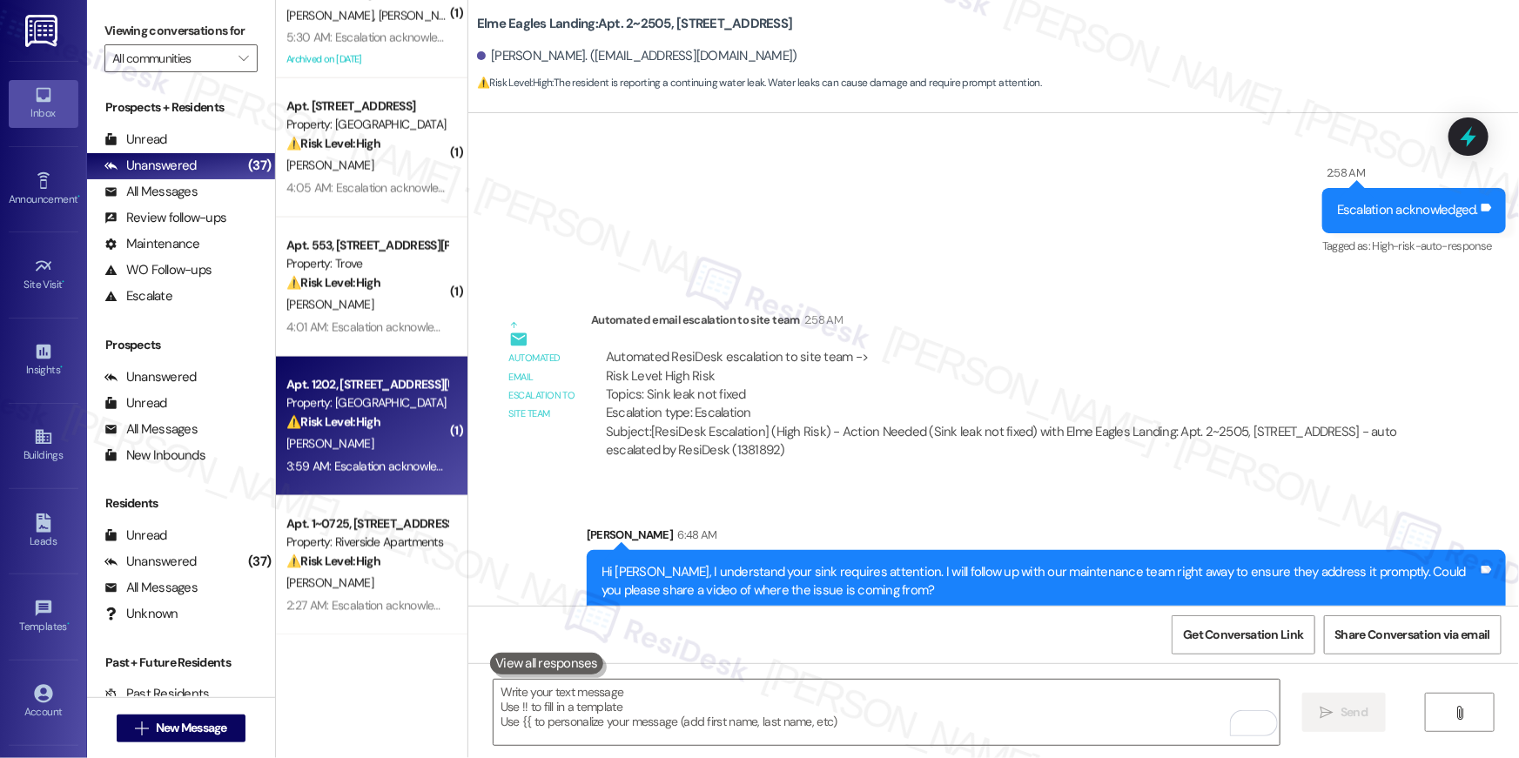
click at [361, 467] on div "3:59 AM: Escalation acknowledged. 3:59 AM: Escalation acknowledged." at bounding box center [375, 467] width 179 height 16
type textarea "Fetching suggested responses. Please feel free to read through the conversation…"
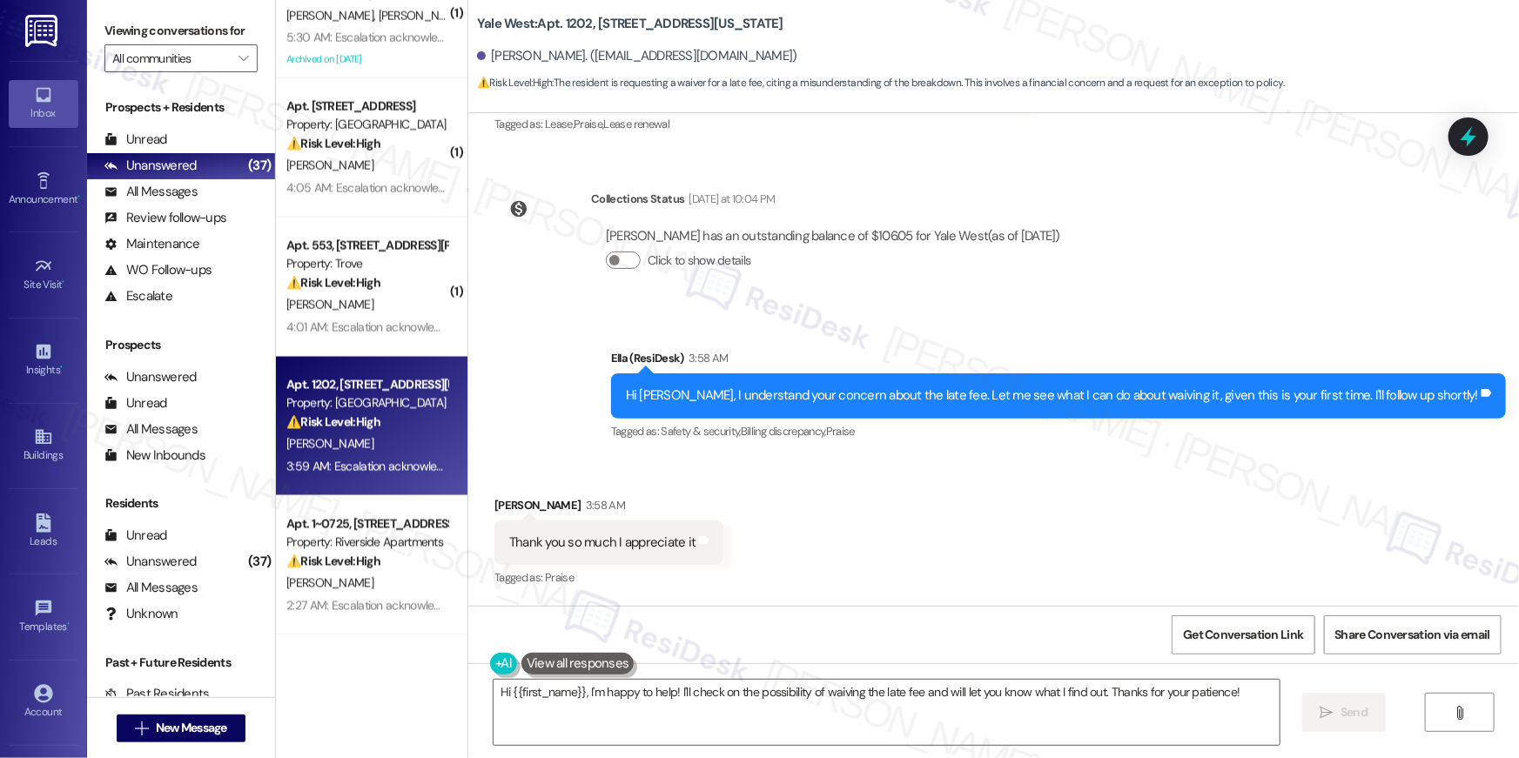
scroll to position [8482, 0]
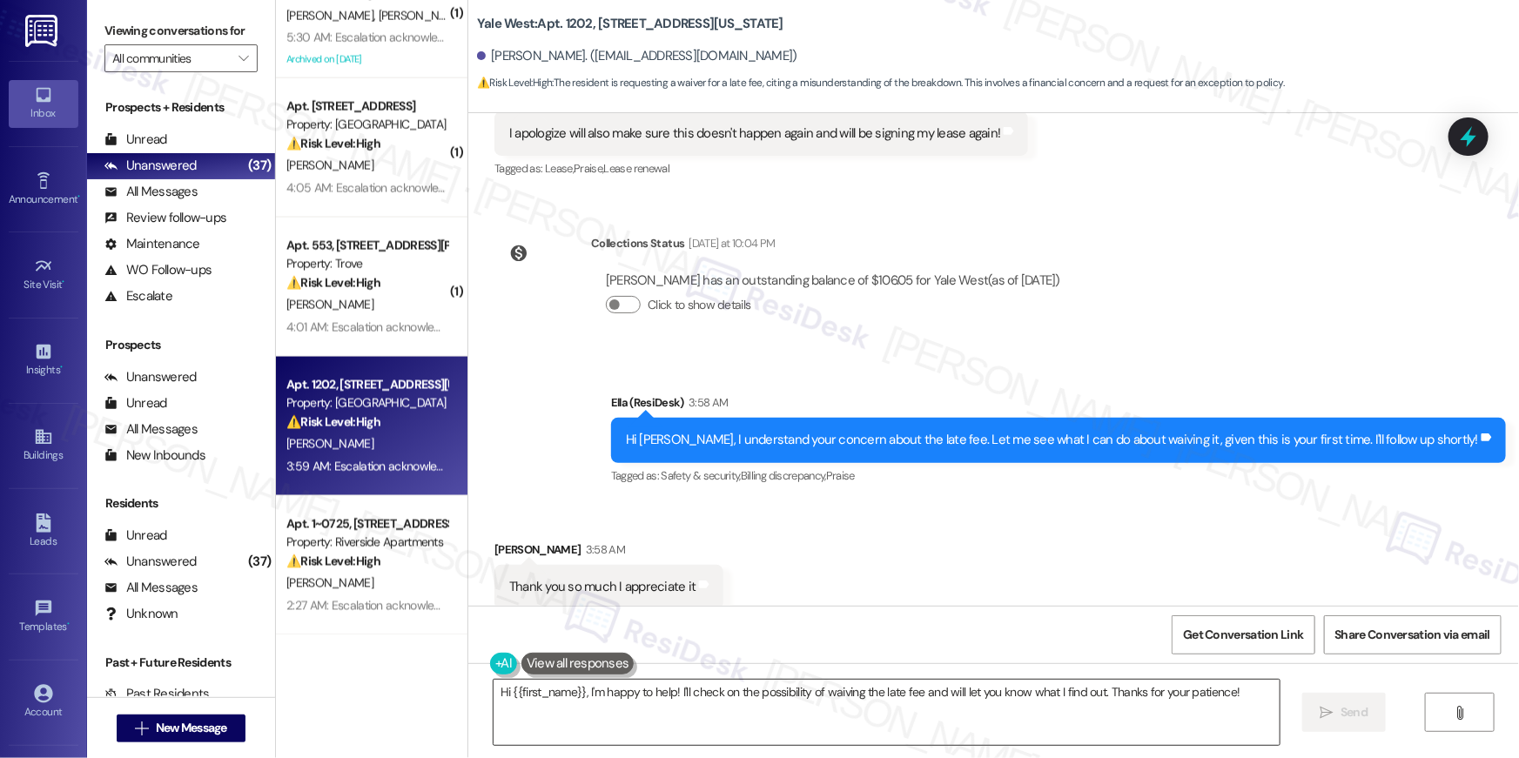
click at [1207, 704] on textarea "Hi {{first_name}}, I'm happy to help! I'll check on the possibility of waiving …" at bounding box center [887, 712] width 786 height 65
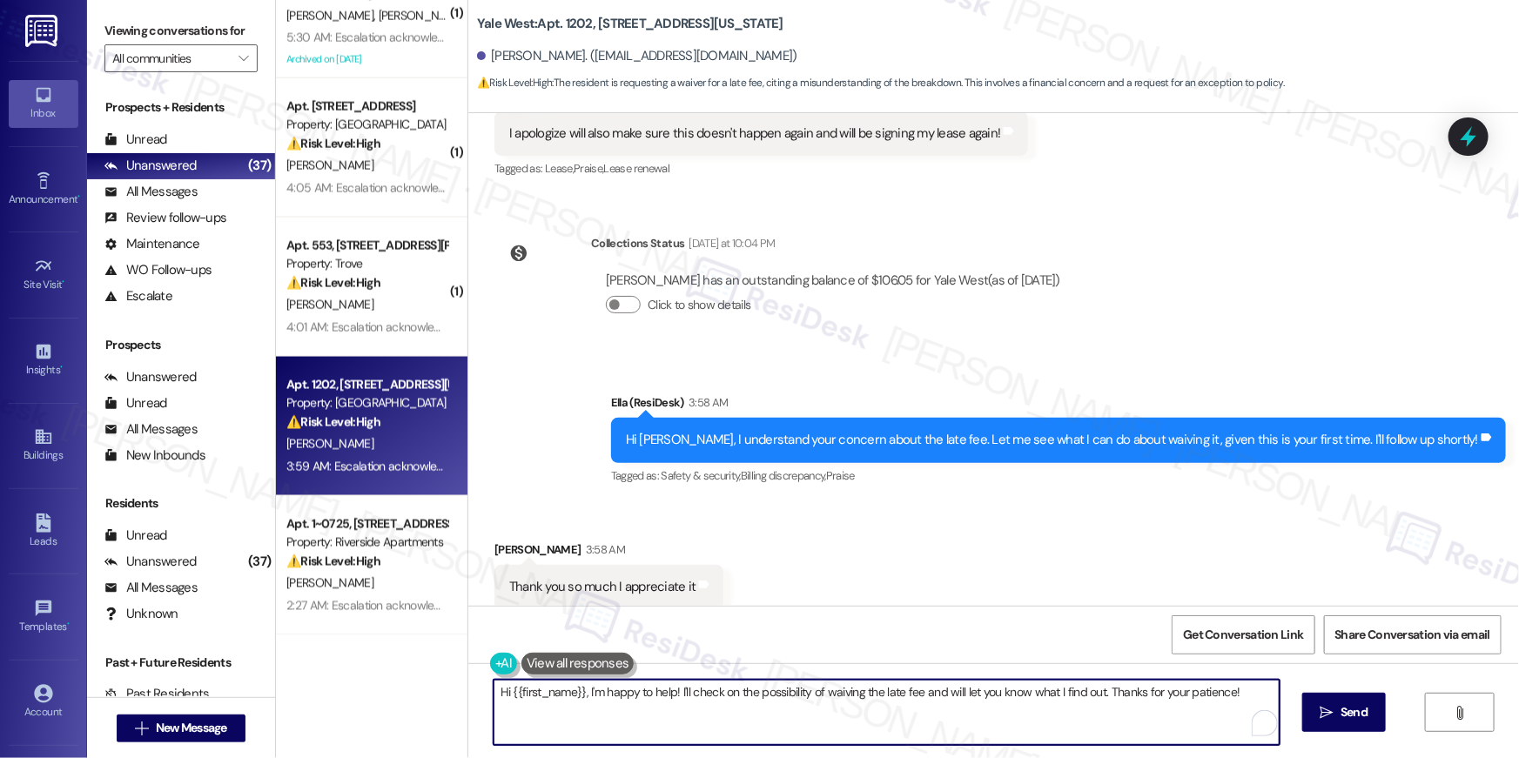
click at [1207, 704] on textarea "Hi {{first_name}}, I'm happy to help! I'll check on the possibility of waiving …" at bounding box center [887, 712] width 786 height 65
click at [1206, 704] on textarea "Hi {{first_name}}, I'm happy to help! I'll check on the possibility of waiving …" at bounding box center [887, 712] width 786 height 65
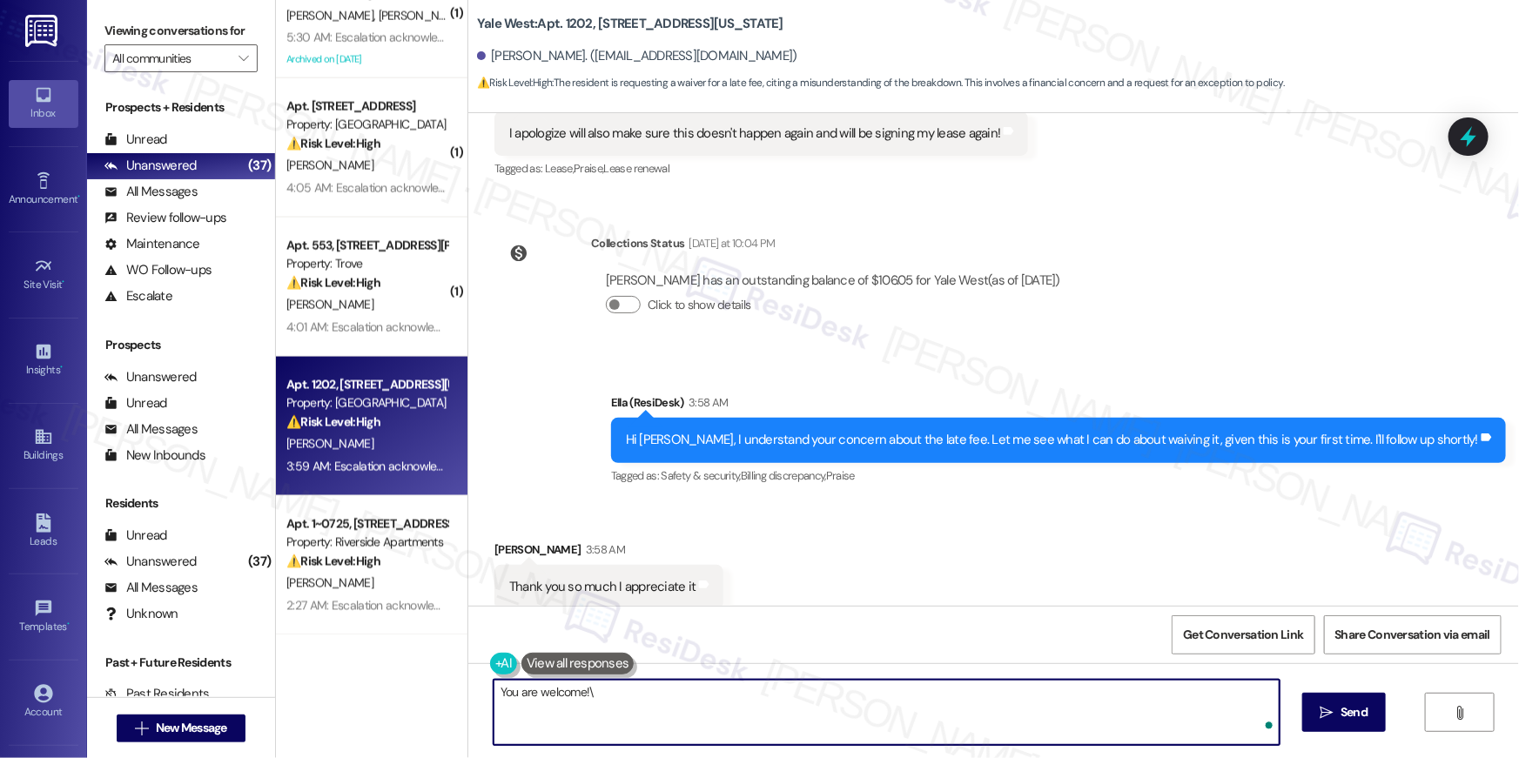
type textarea "You are welcome!"
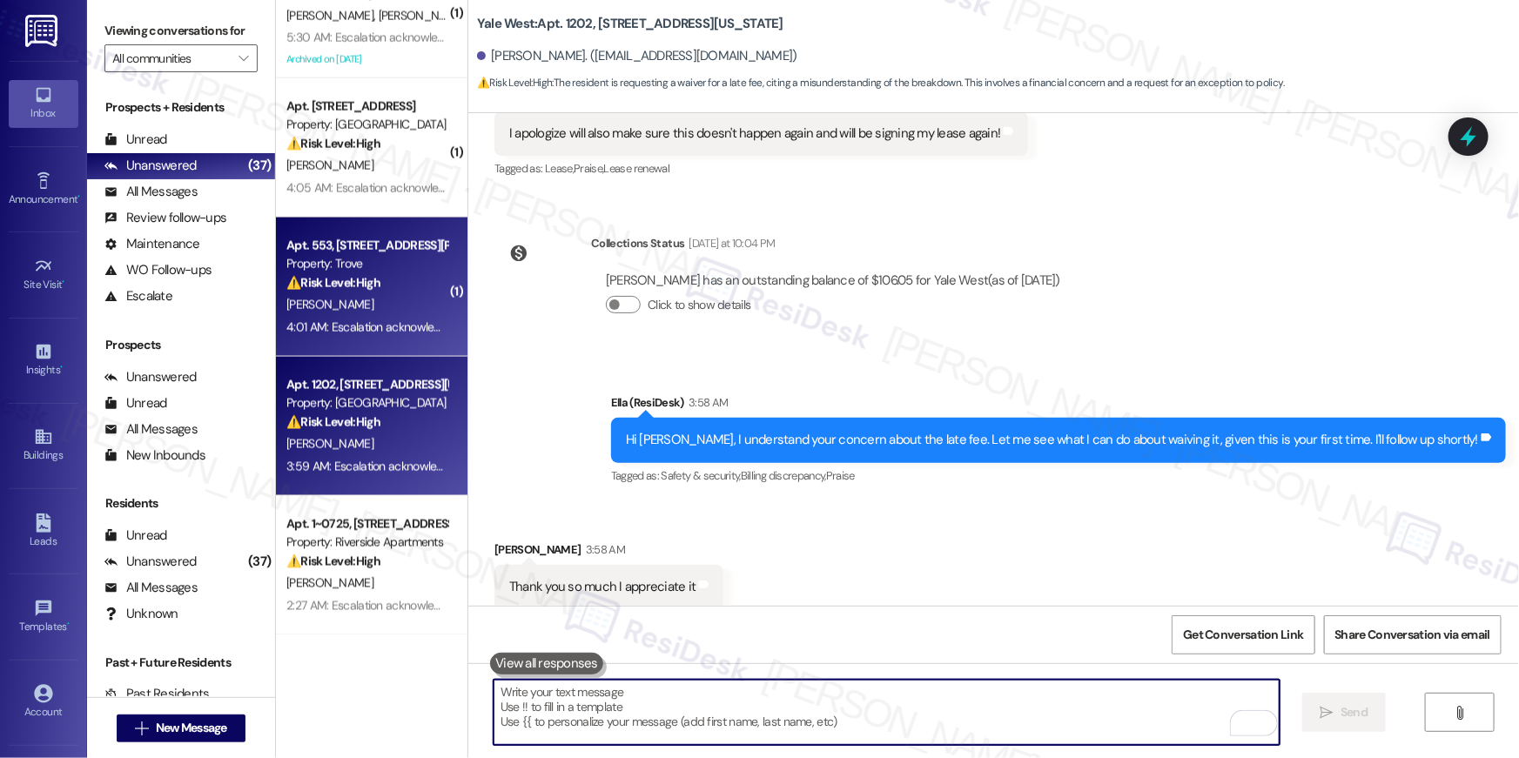
scroll to position [8503, 0]
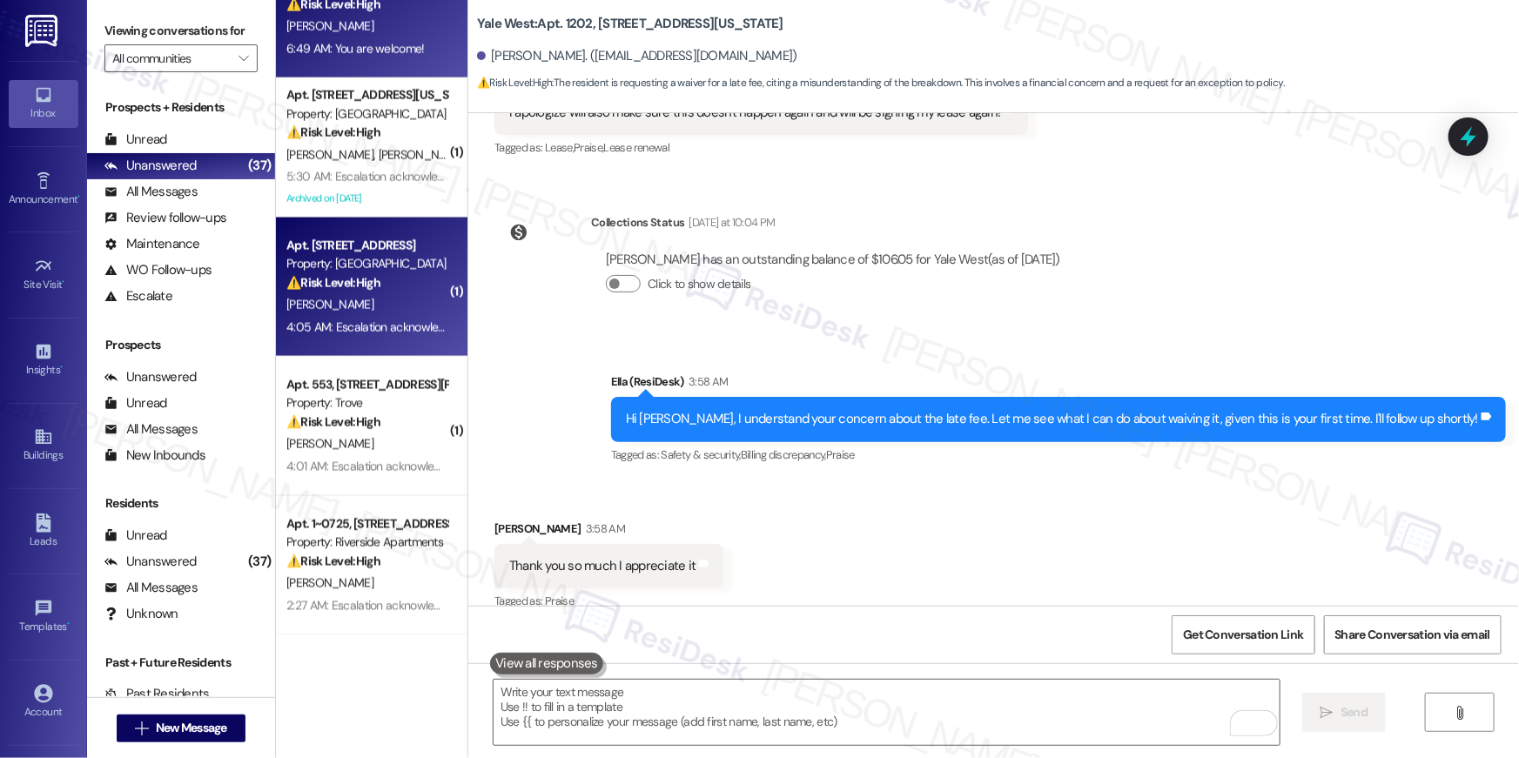
click at [342, 259] on div "Property: [GEOGRAPHIC_DATA]" at bounding box center [366, 264] width 161 height 18
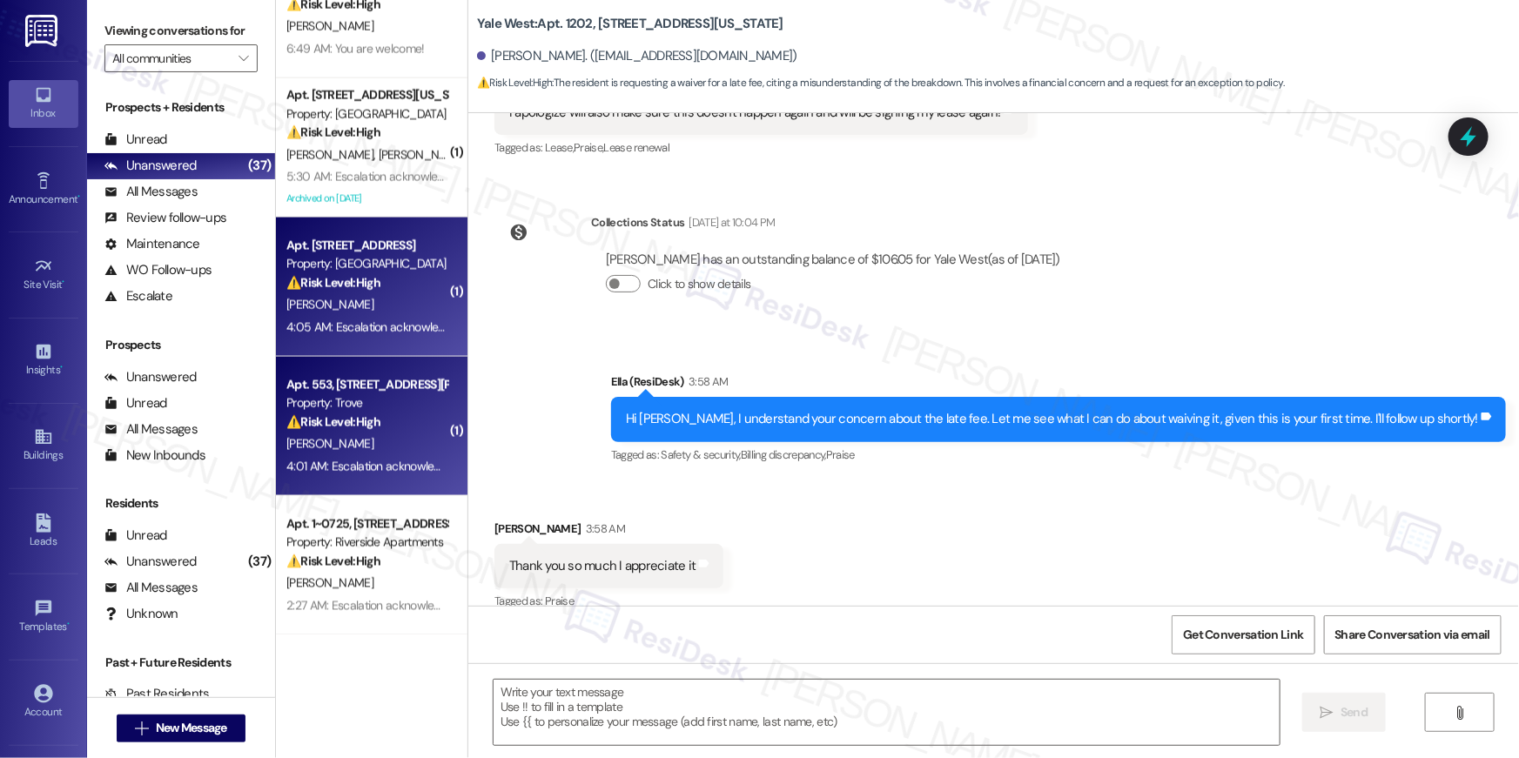
type textarea "Fetching suggested responses. Please feel free to read through the conversation…"
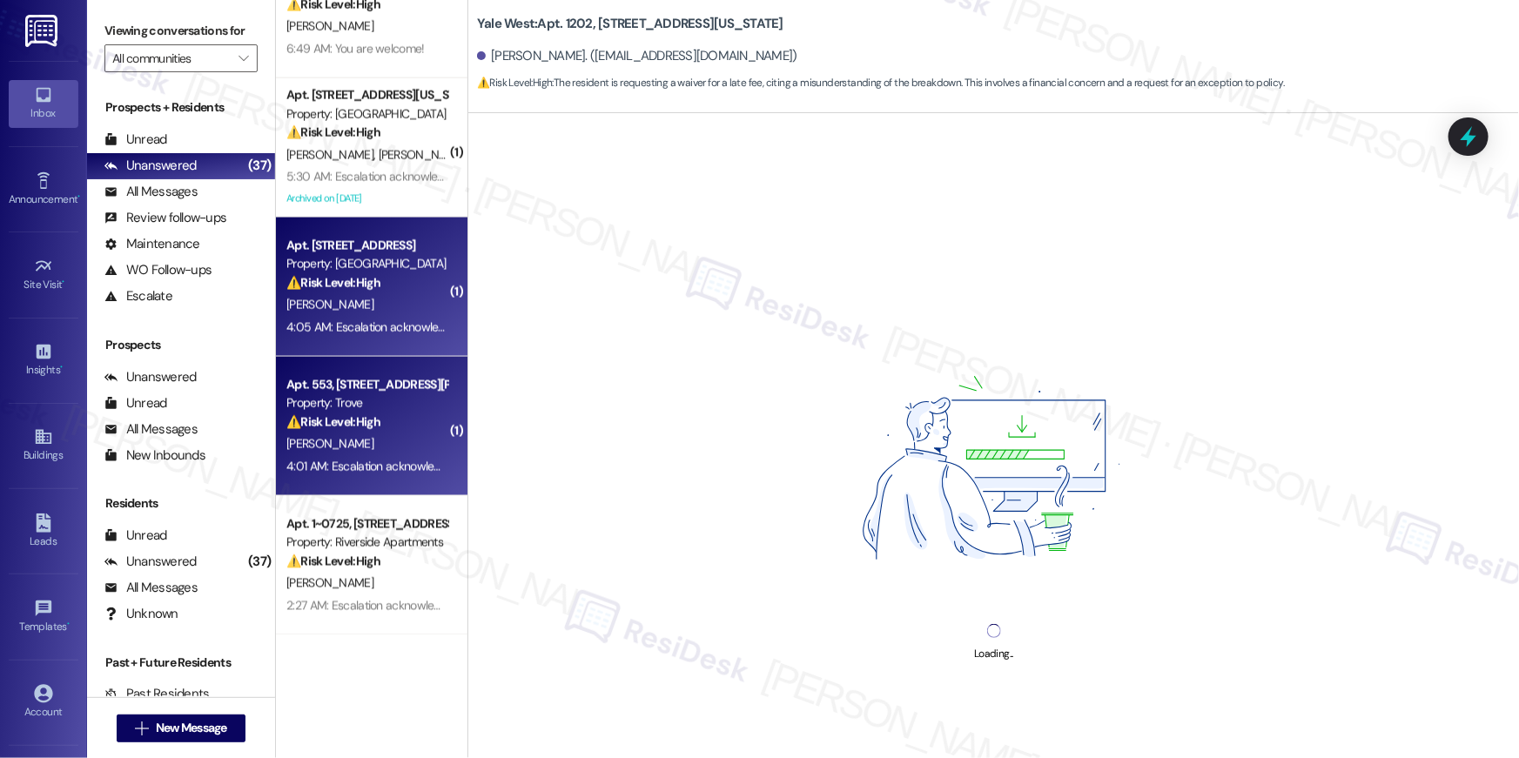
click at [353, 435] on div "K. Epps" at bounding box center [367, 445] width 165 height 22
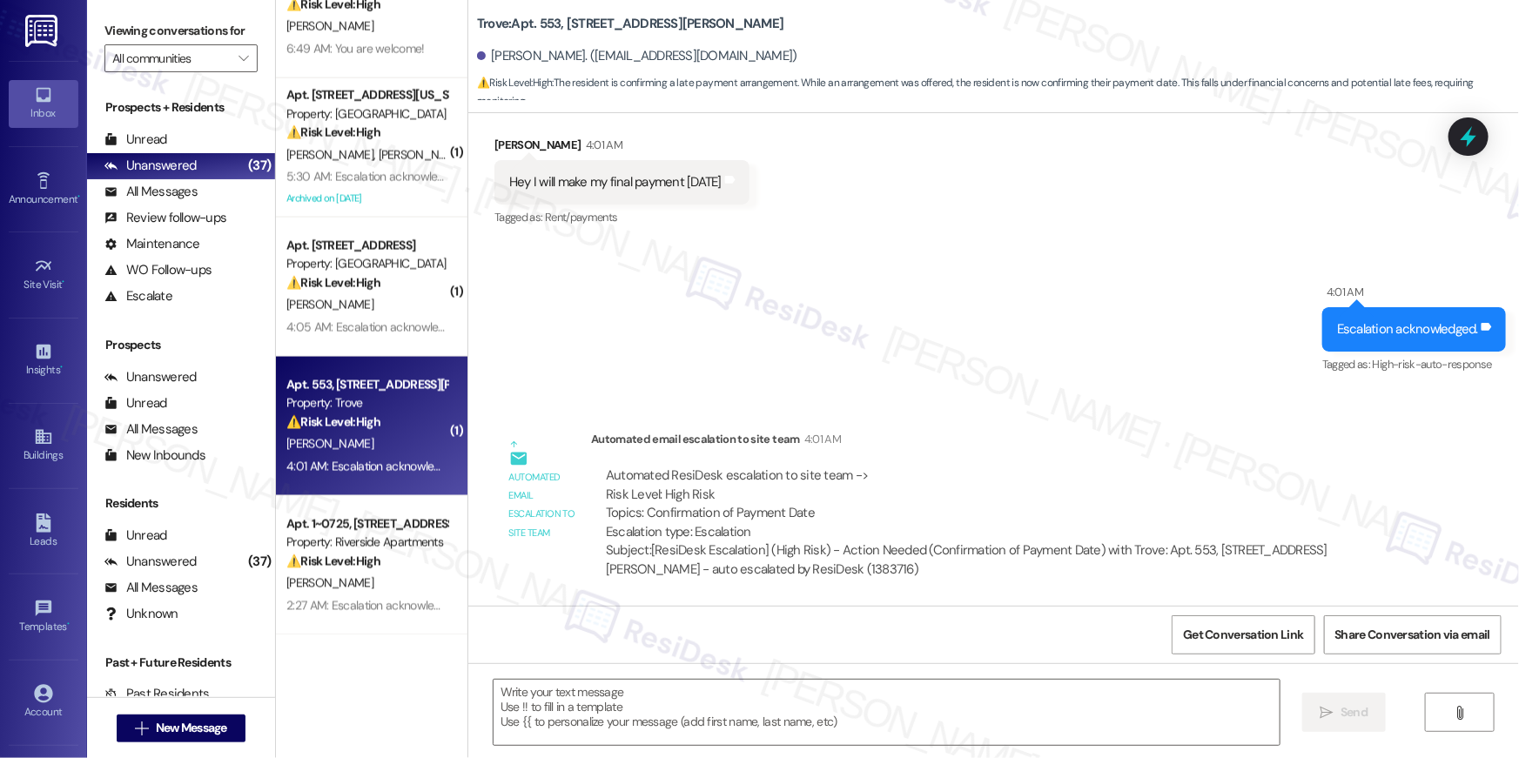
scroll to position [2343, 0]
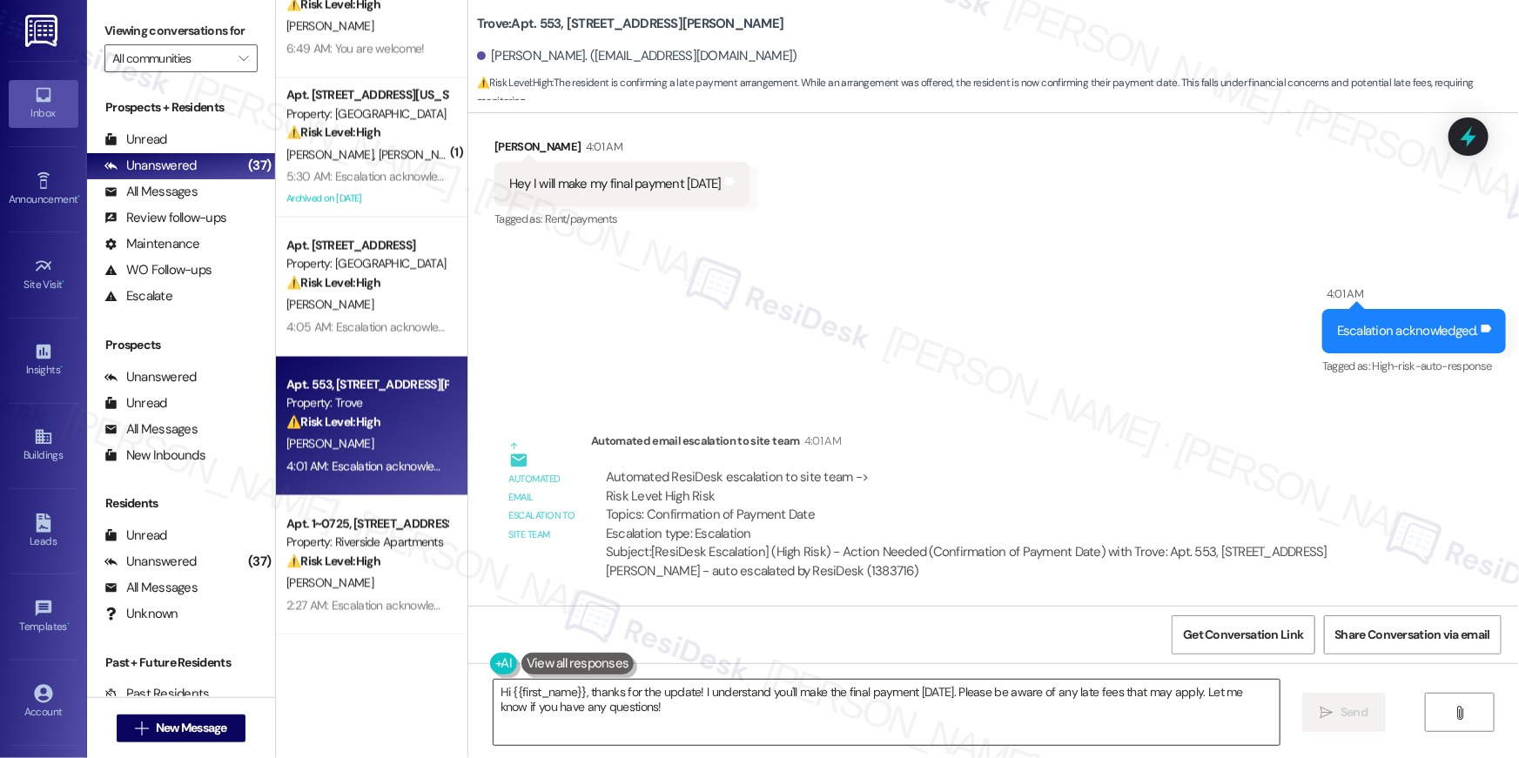
click at [692, 705] on textarea "Hi {{first_name}}, thanks for the update! I understand you'll make the final pa…" at bounding box center [887, 712] width 786 height 65
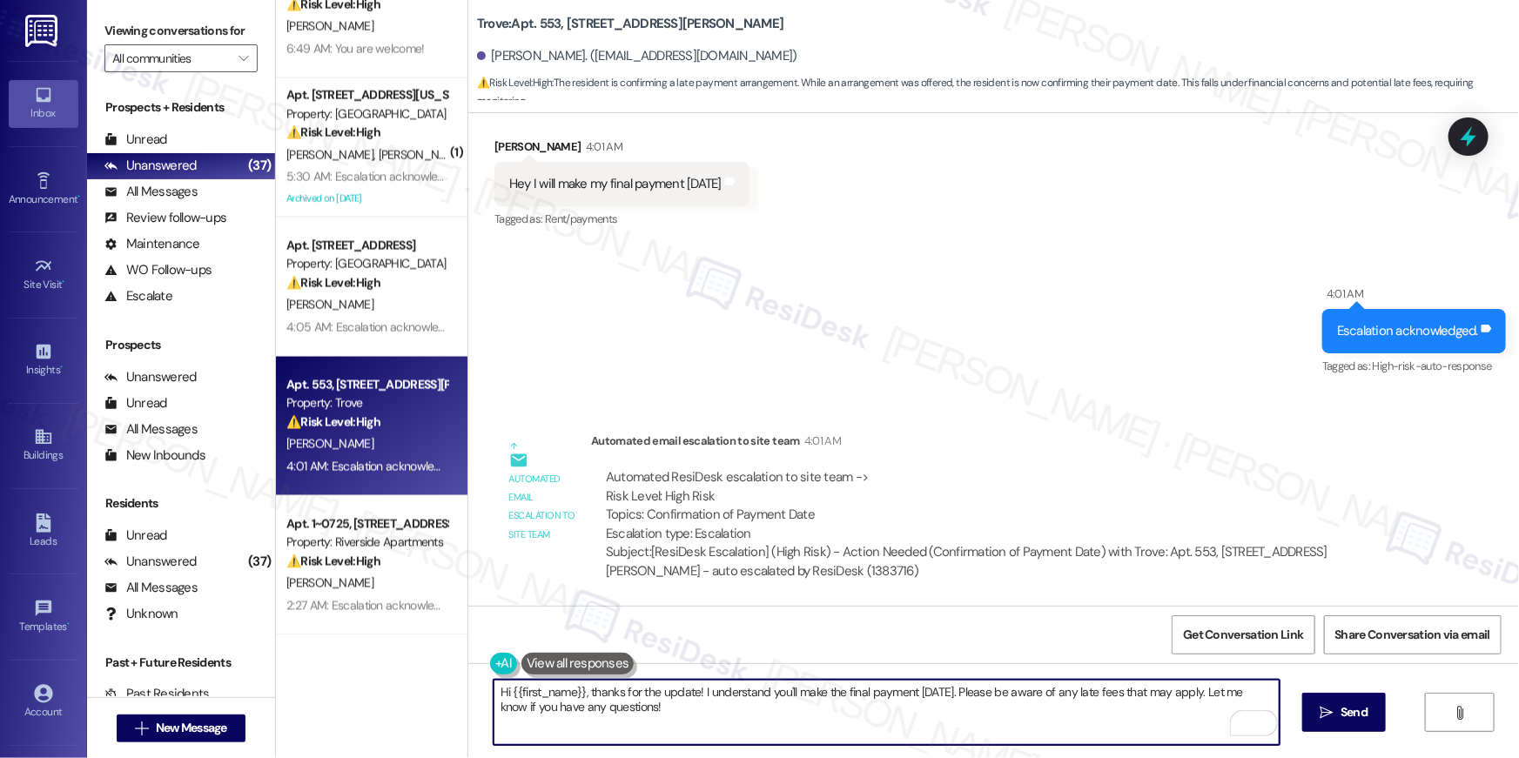
drag, startPoint x: 710, startPoint y: 693, endPoint x: 724, endPoint y: 730, distance: 39.9
click at [724, 730] on textarea "Hi {{first_name}}, thanks for the update! I understand you'll make the final pa…" at bounding box center [887, 712] width 786 height 65
drag, startPoint x: 705, startPoint y: 681, endPoint x: 707, endPoint y: 696, distance: 15.8
click at [705, 681] on textarea "Hi {{first_name}}, thanks for the update! I understand you'll make the final pa…" at bounding box center [887, 712] width 786 height 65
click at [693, 691] on textarea "Hi {{first_name}}, thanks for the update! I understand you'll make the final pa…" at bounding box center [887, 712] width 786 height 65
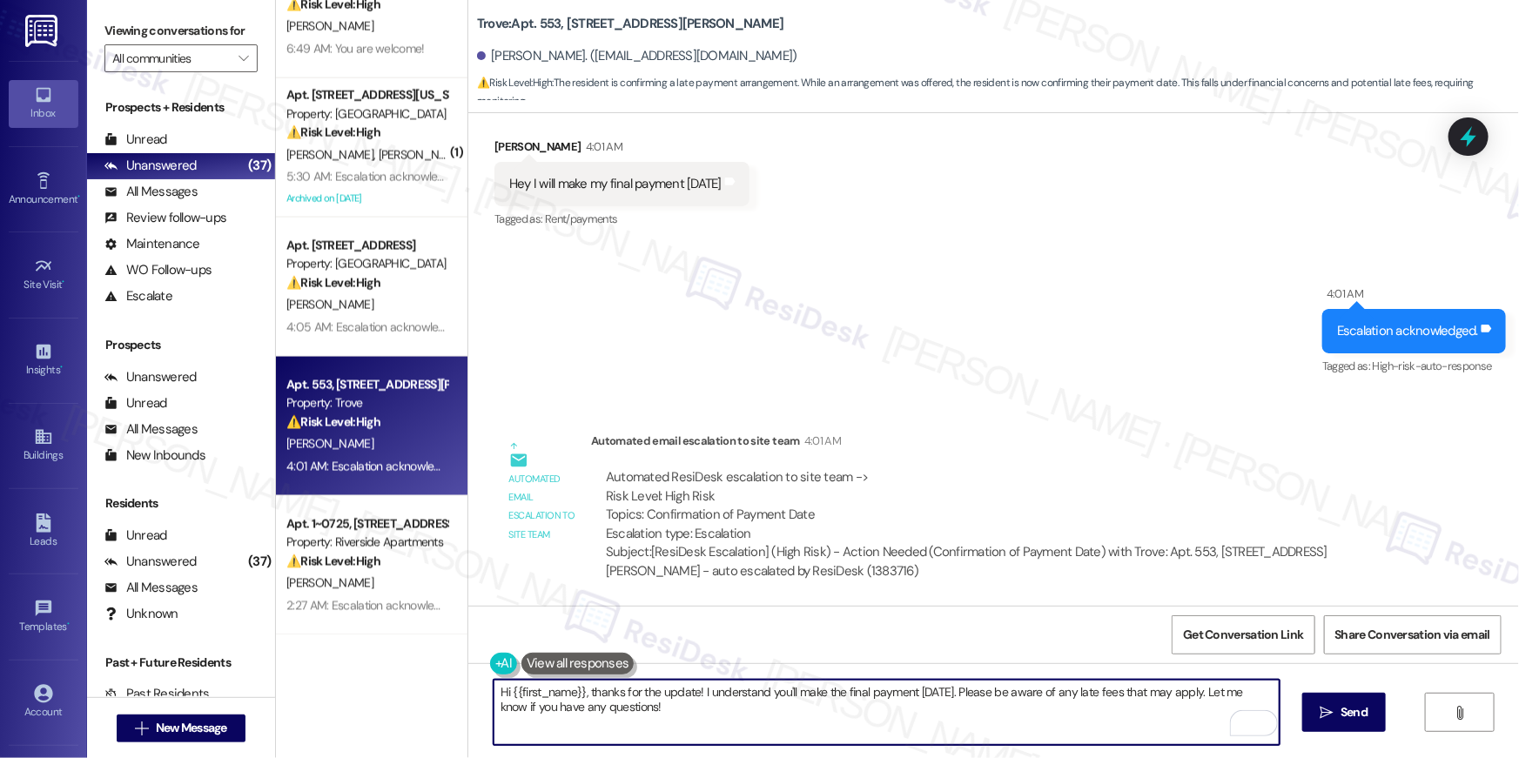
click at [959, 696] on textarea "Hi {{first_name}}, thanks for the update! I understand you'll make the final pa…" at bounding box center [887, 712] width 786 height 65
type textarea "Hi {{first_name}}, thanks for the update! Please be aware of any late fees that…"
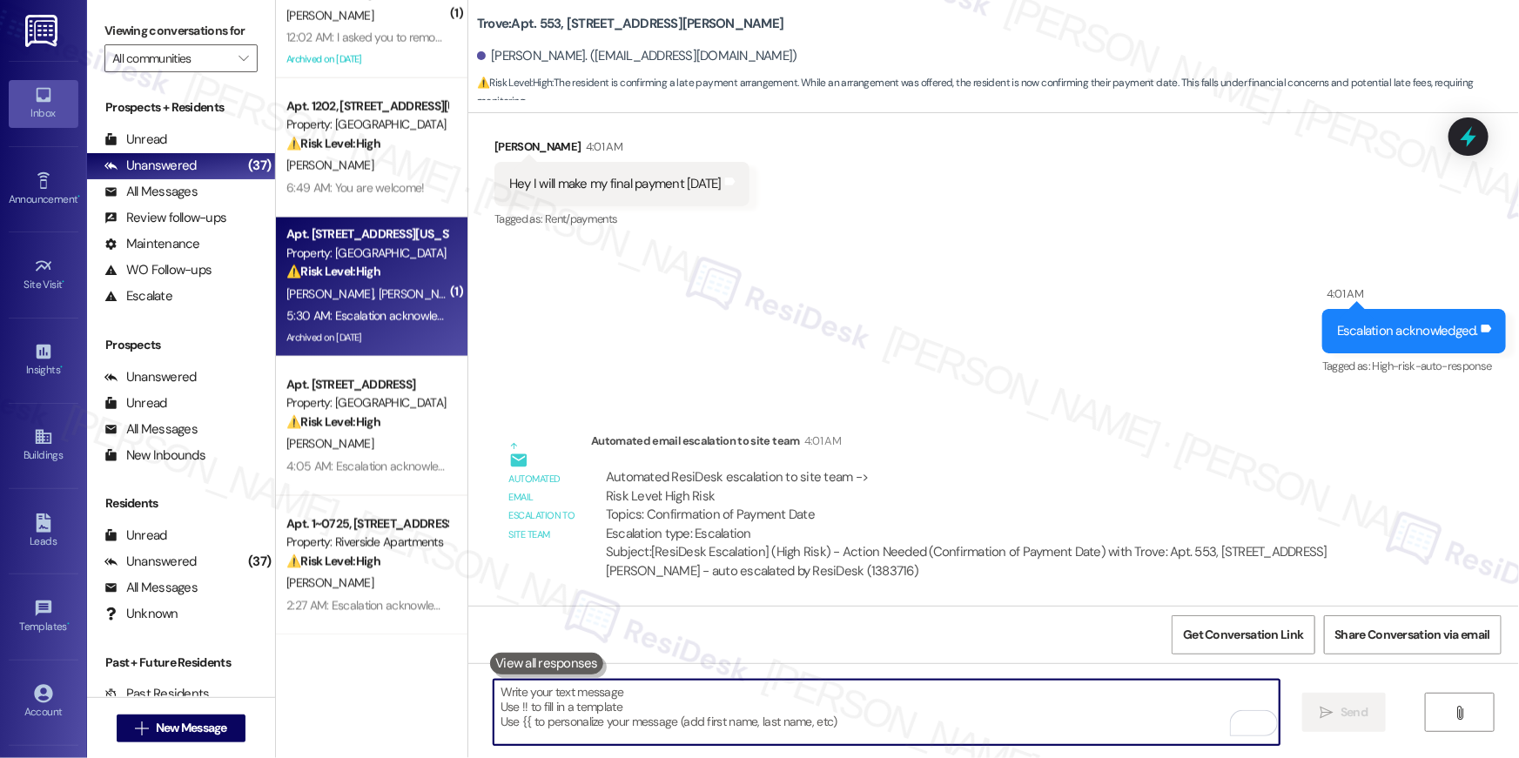
click at [407, 311] on div "5:30 AM: Escalation acknowledged. 5:30 AM: Escalation acknowledged." at bounding box center [376, 316] width 180 height 16
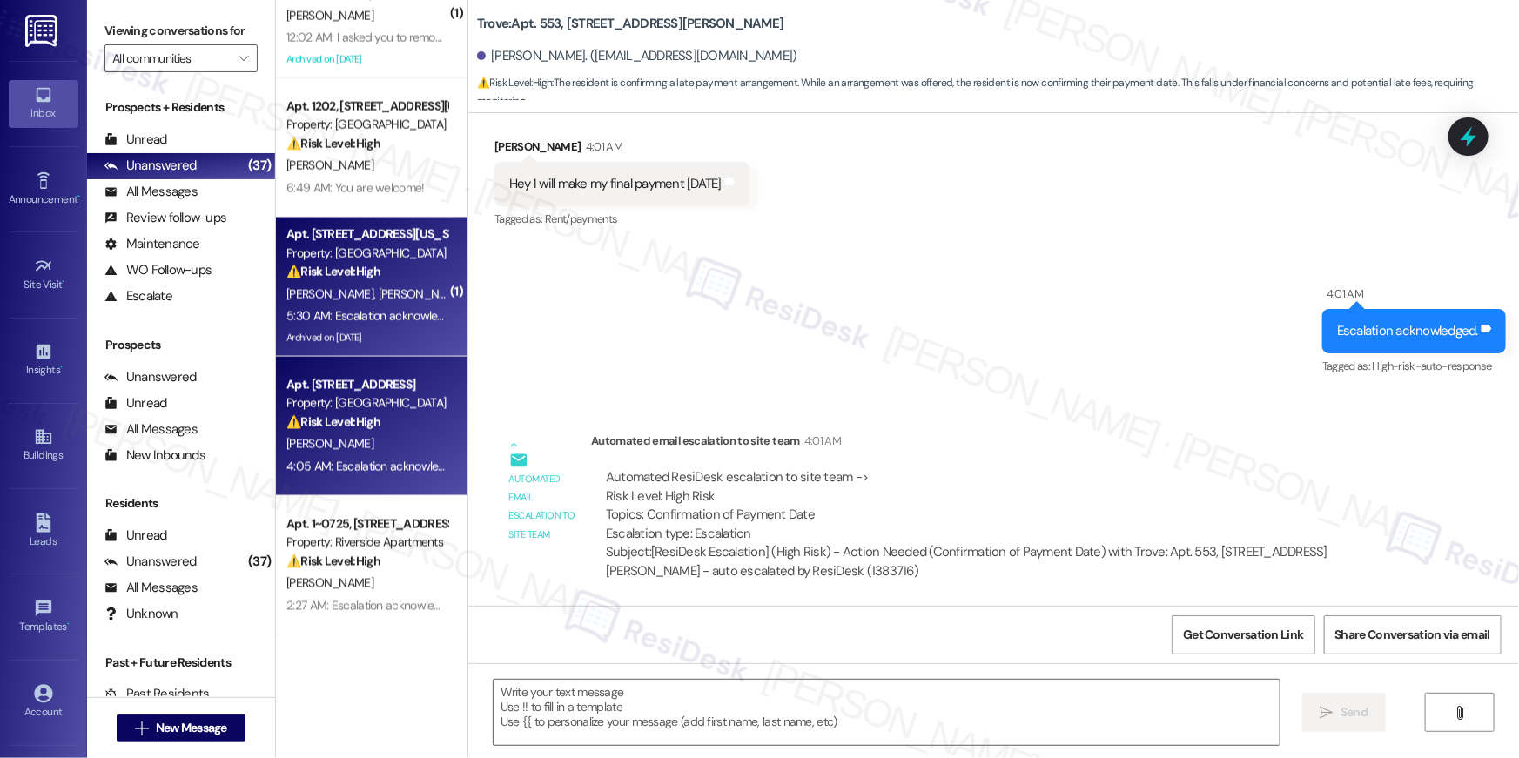
type textarea "Fetching suggested responses. Please feel free to read through the conversation…"
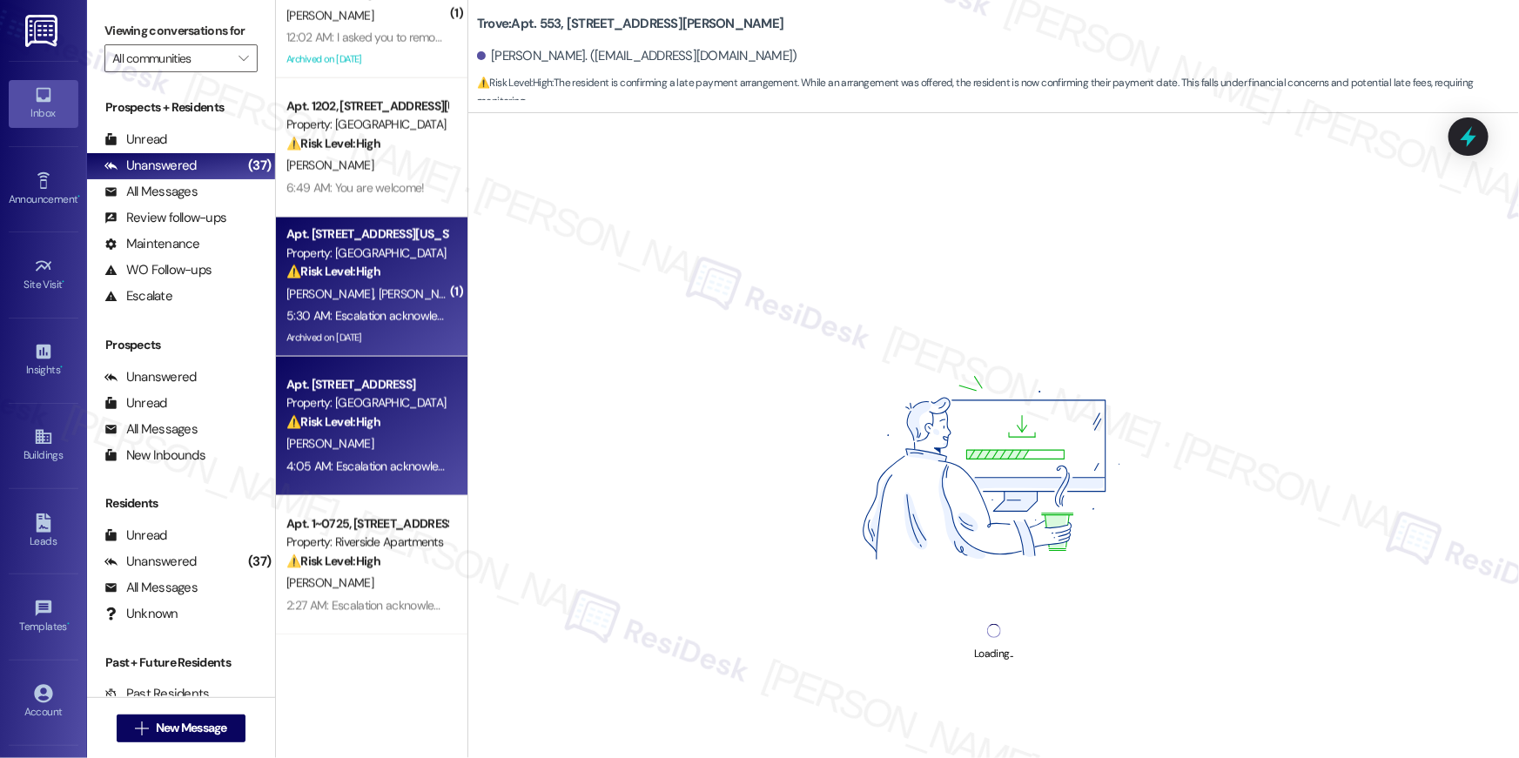
click at [390, 440] on div "O. Dege" at bounding box center [367, 445] width 165 height 22
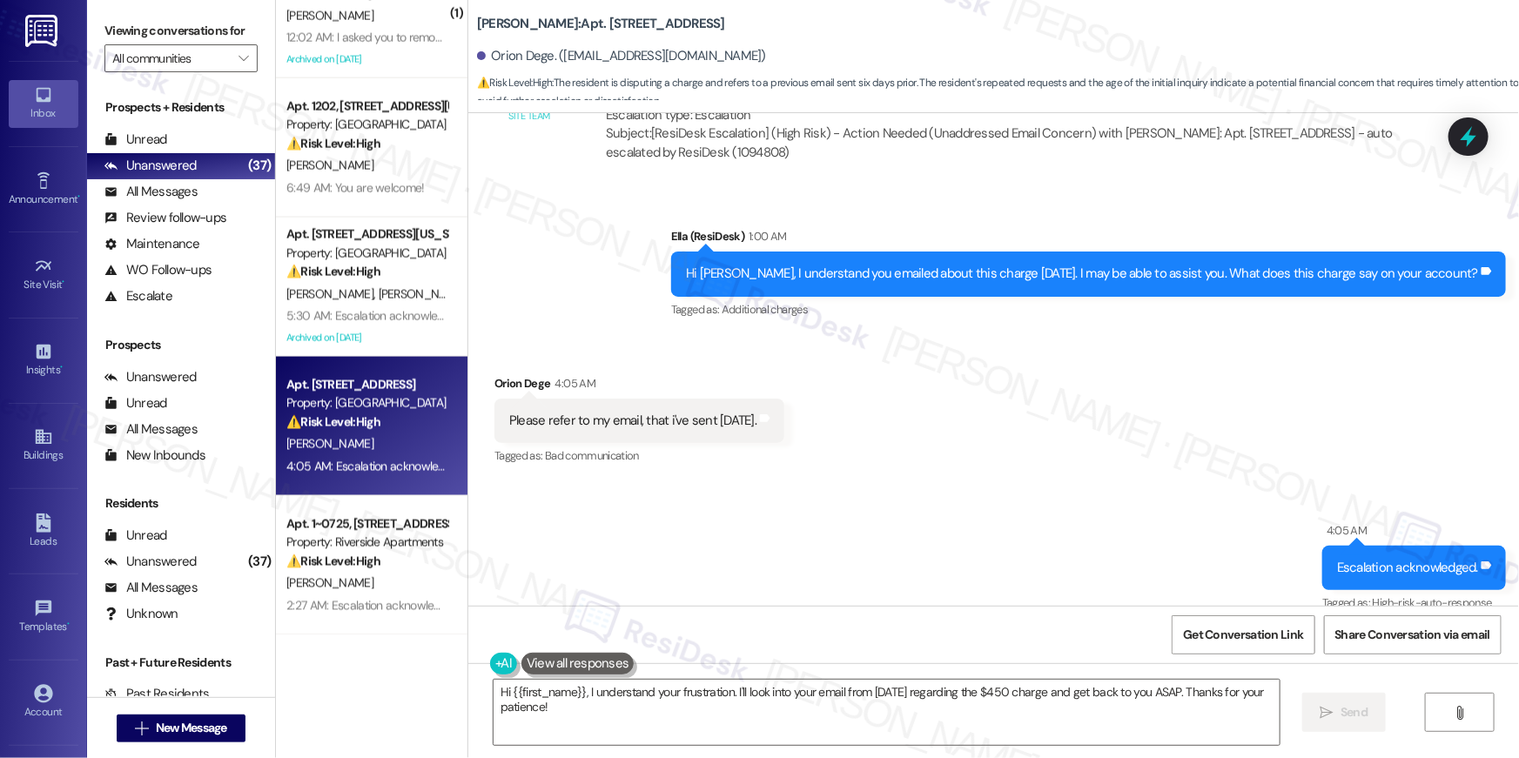
scroll to position [7933, 0]
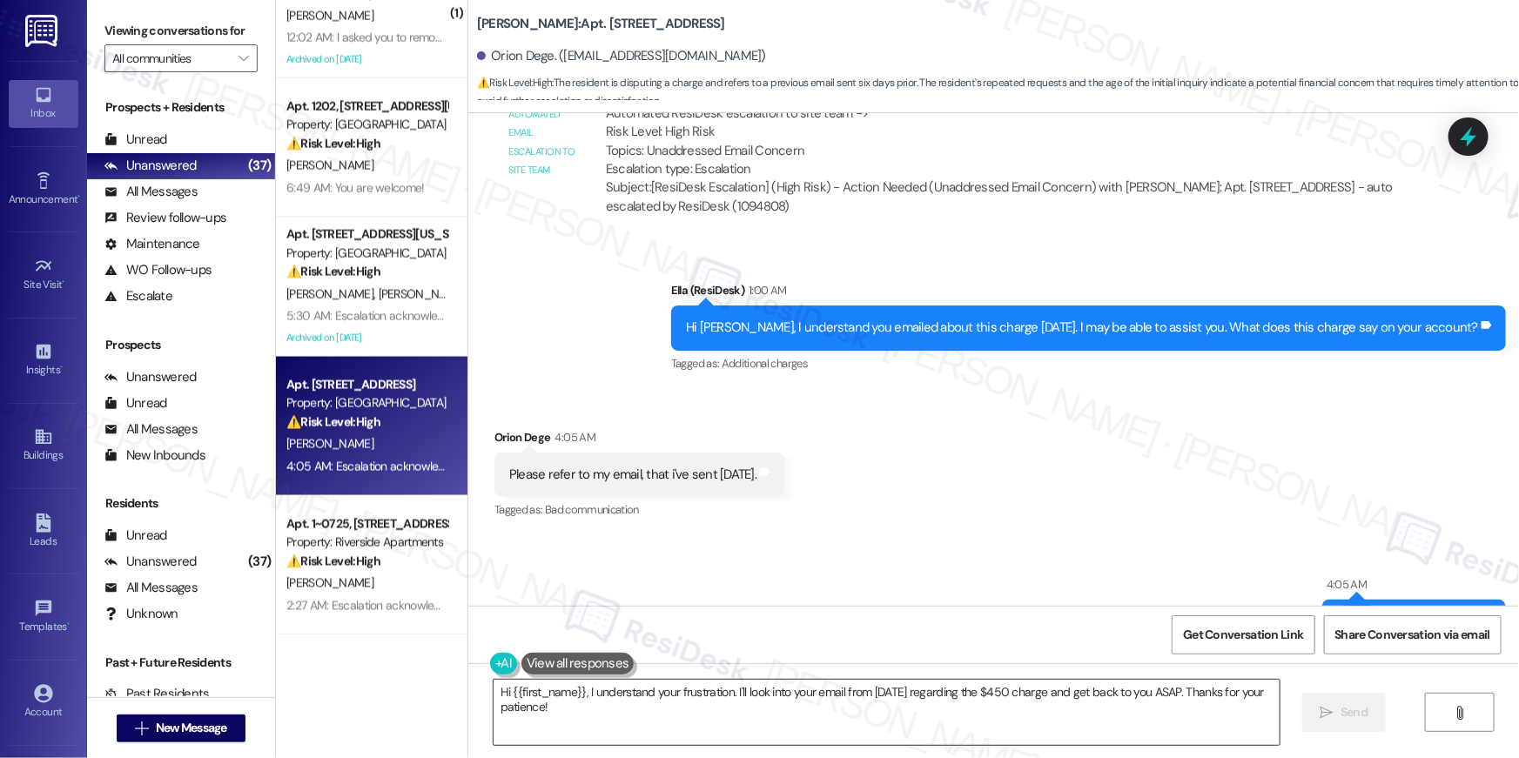
click at [710, 709] on textarea "Hi {{first_name}}, I understand your frustration. I'll look into your email fro…" at bounding box center [887, 712] width 786 height 65
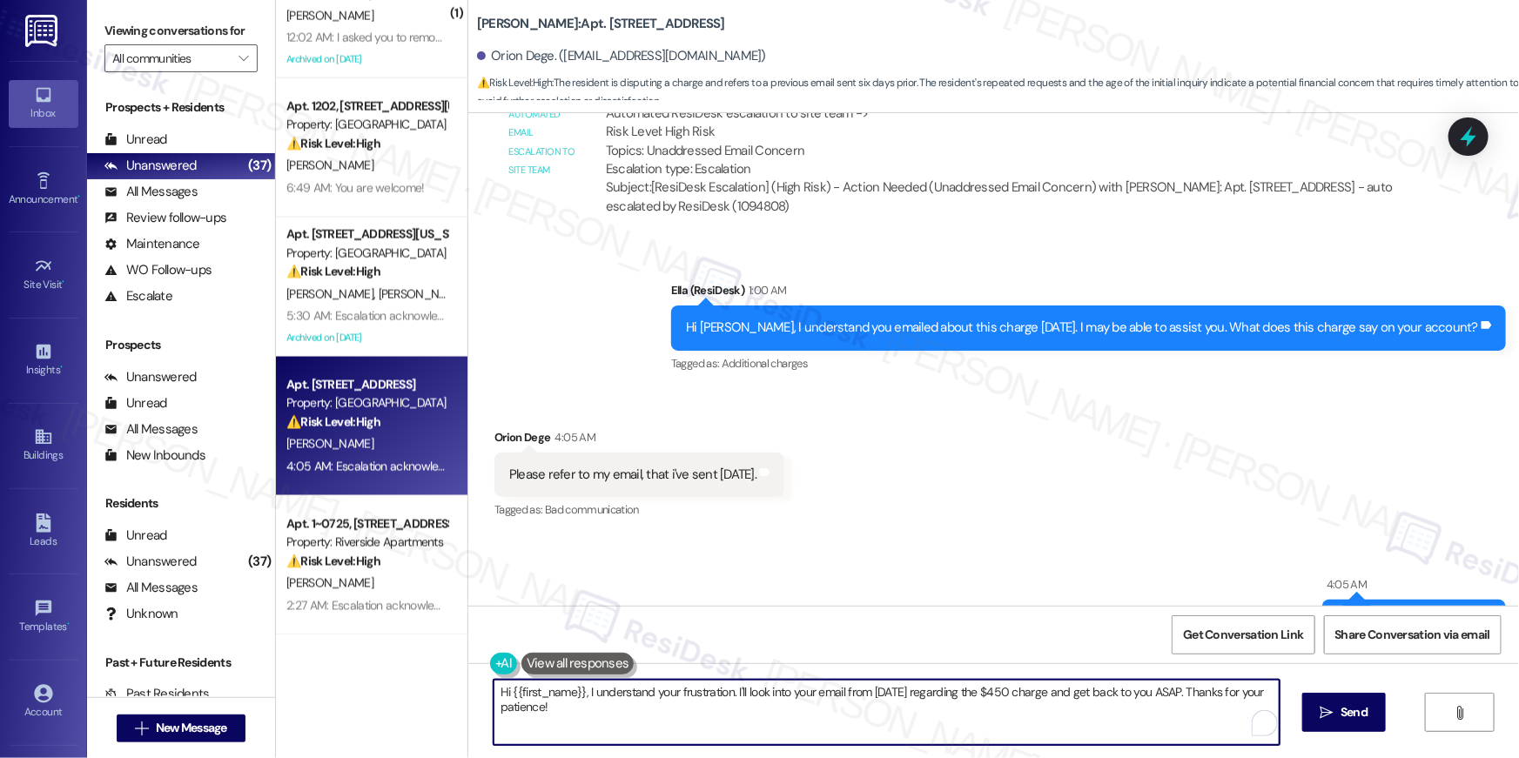
click at [664, 685] on textarea "Hi {{first_name}}, I understand your frustration. I'll look into your email fro…" at bounding box center [887, 712] width 786 height 65
drag, startPoint x: 590, startPoint y: 690, endPoint x: 610, endPoint y: 749, distance: 61.7
click at [610, 749] on div "Hi {{first_name}}, I understand your frustration. I'll look into your email fro…" at bounding box center [993, 728] width 1051 height 131
type textarea "Hi {{first_name}}, I'm sorry but I do not have access to the emails. May I know…"
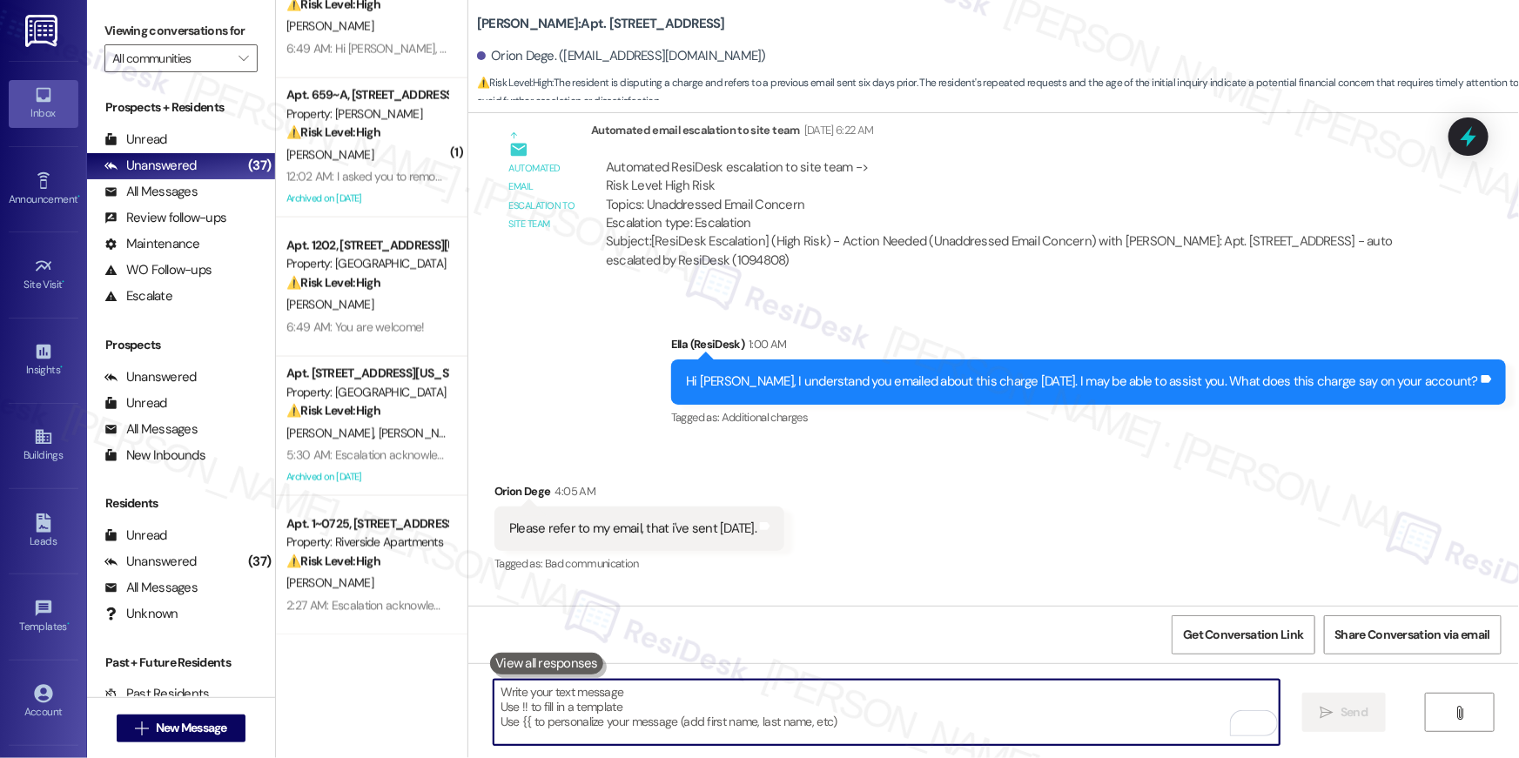
scroll to position [8363, 0]
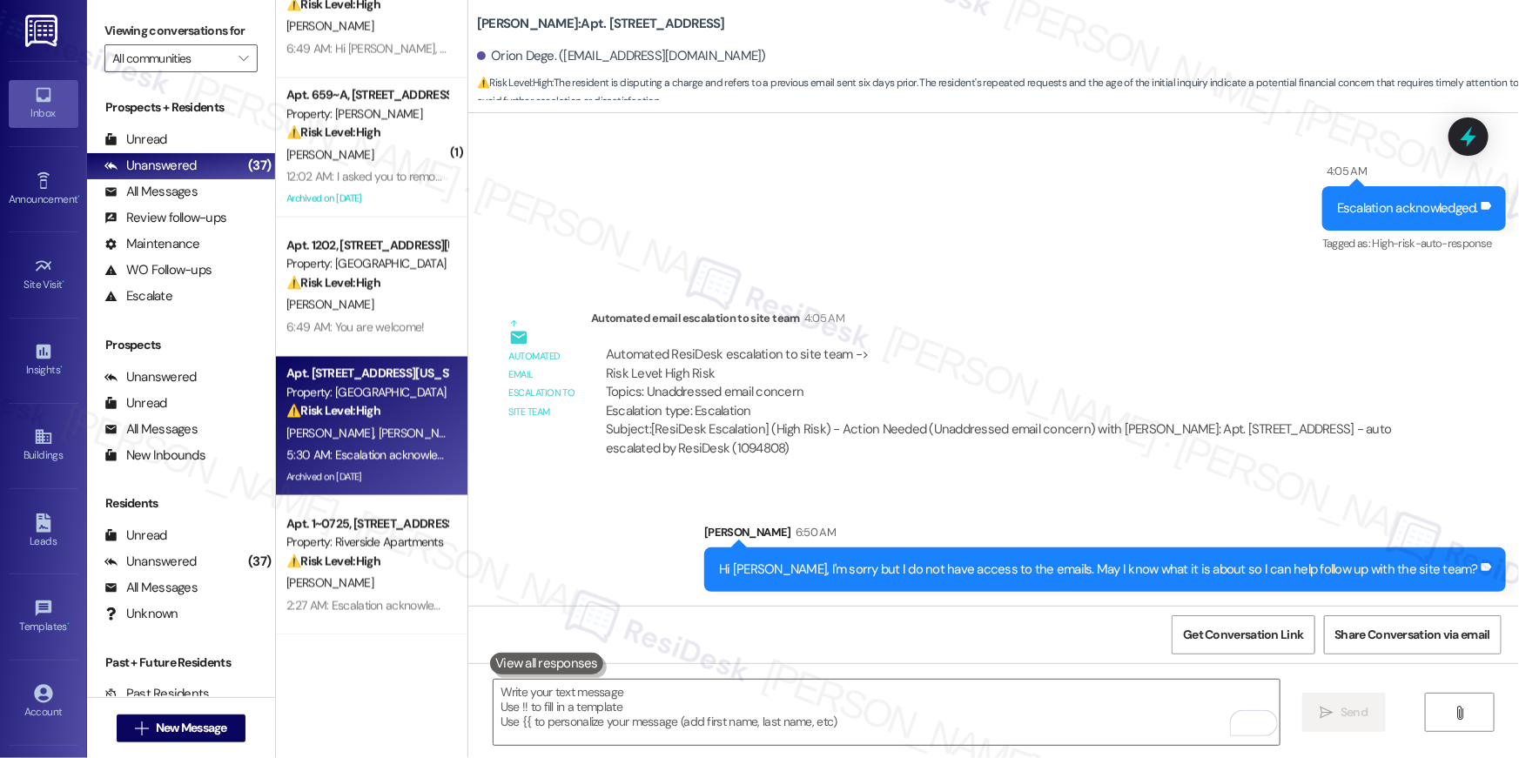
click at [373, 393] on div "Property: Yale West" at bounding box center [366, 393] width 161 height 18
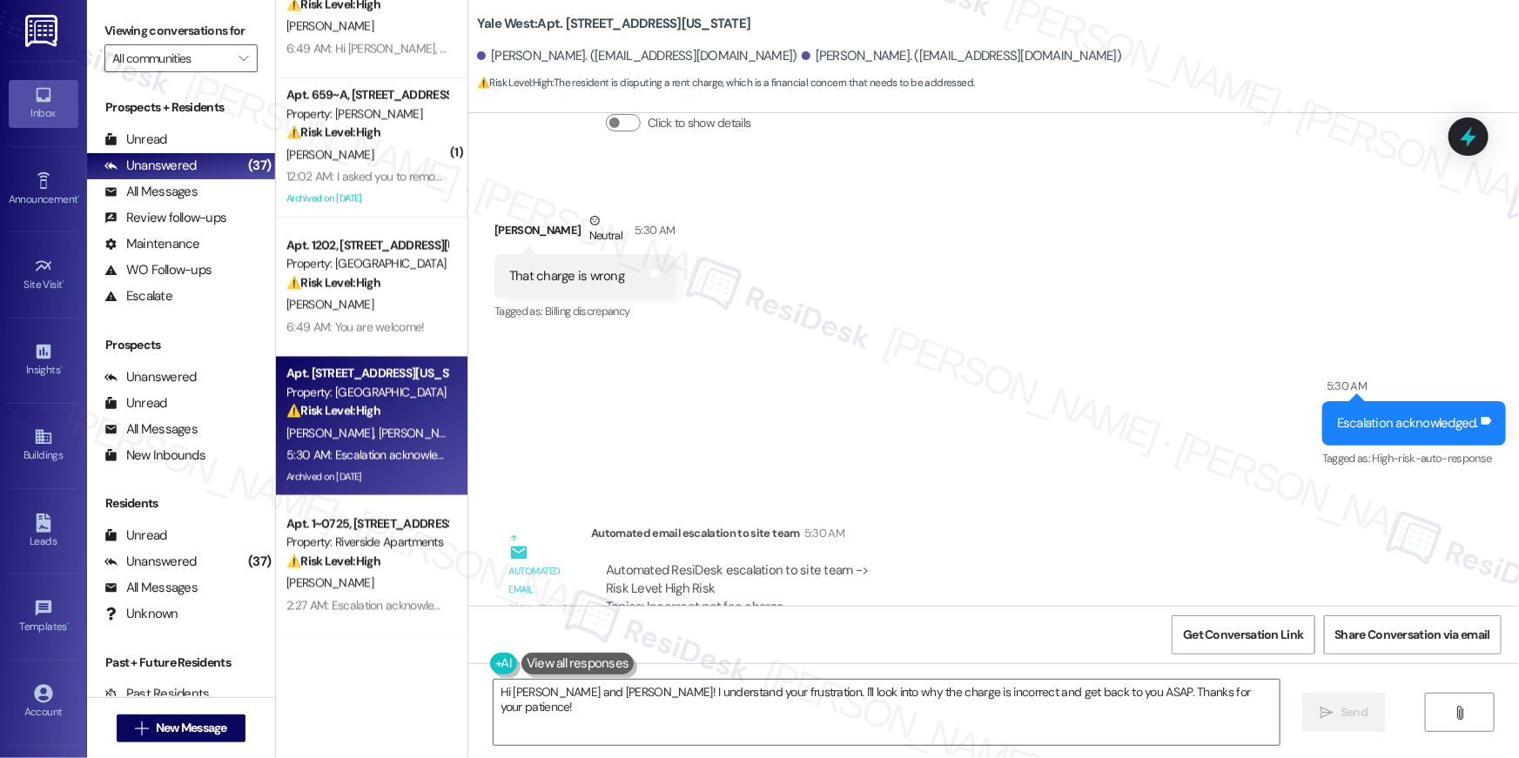
scroll to position [7139, 0]
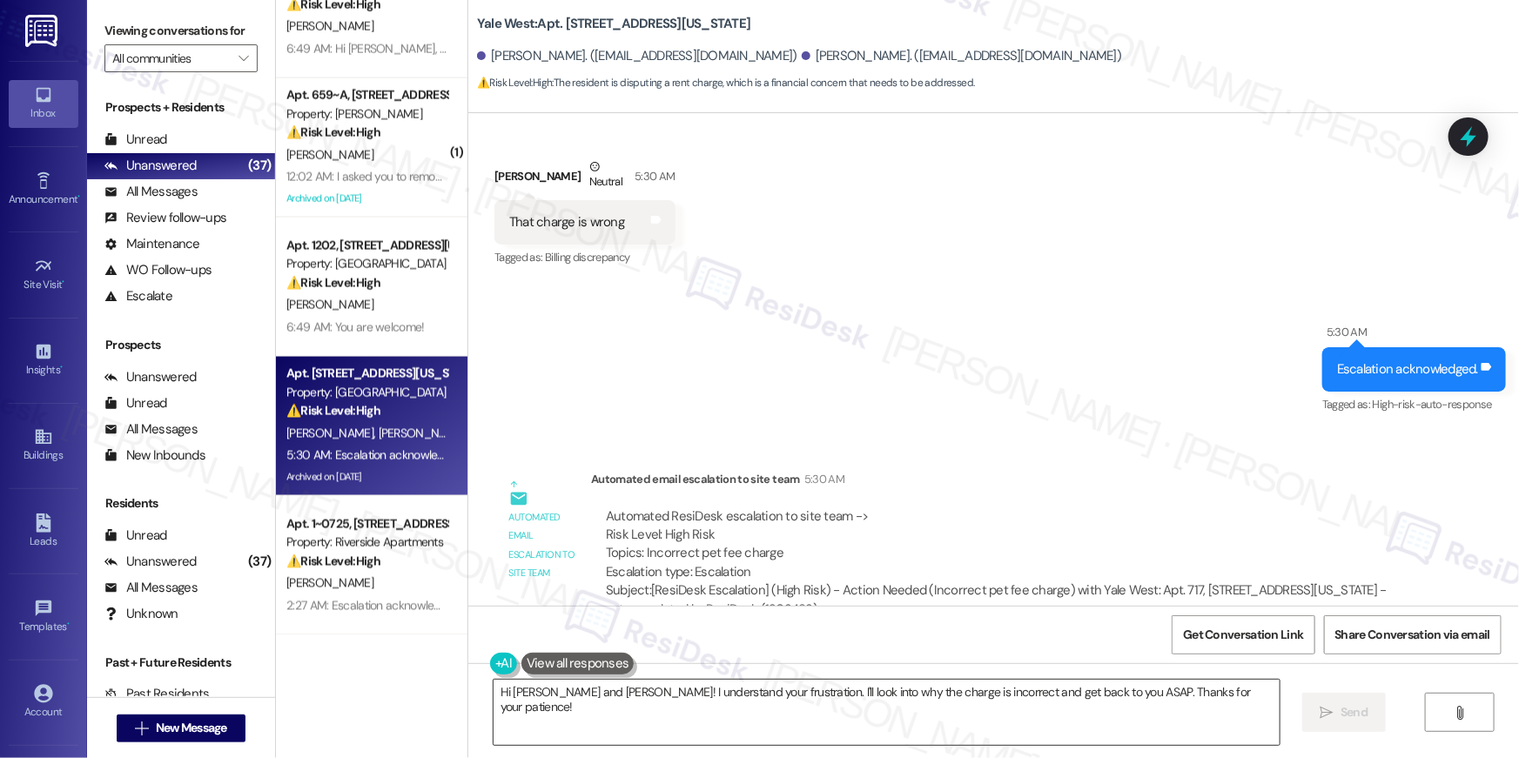
click at [701, 685] on textarea "Hi Christine and Madison! I understand your frustration. I'll look into why the…" at bounding box center [887, 712] width 786 height 65
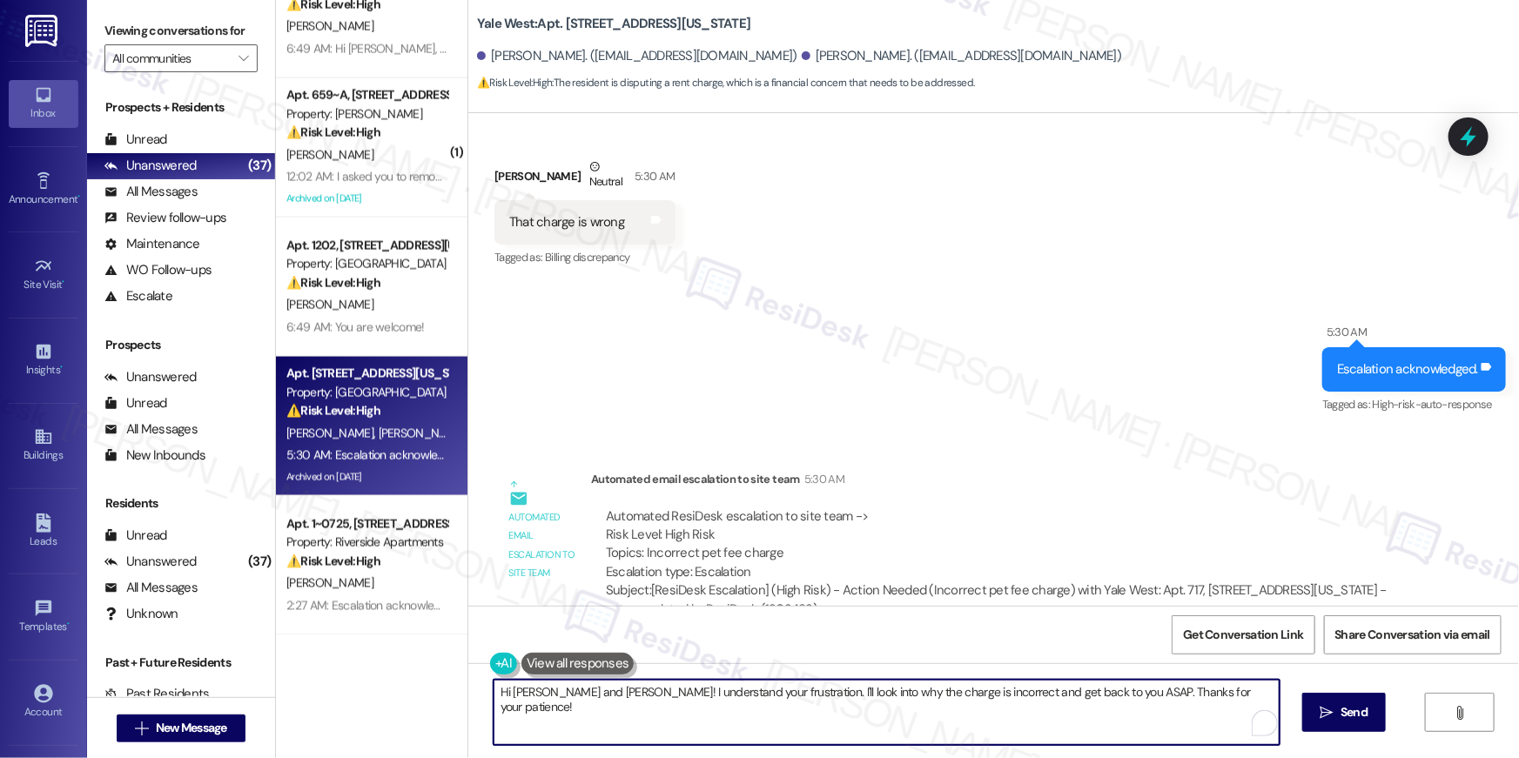
click at [596, 693] on textarea "Hi Christine and Madison! I understand your frustration. I'll look into why the…" at bounding box center [887, 712] width 786 height 65
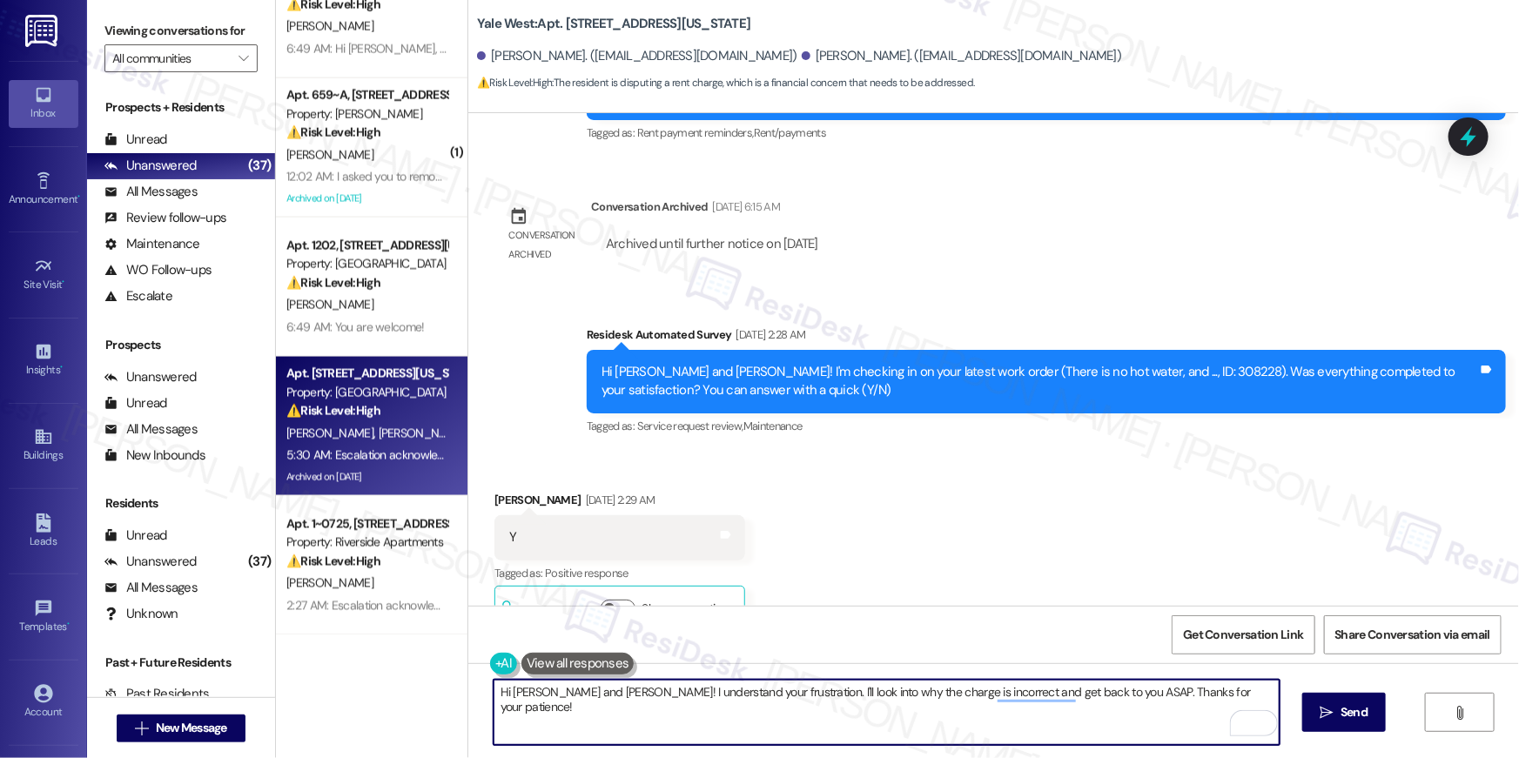
scroll to position [3991, 0]
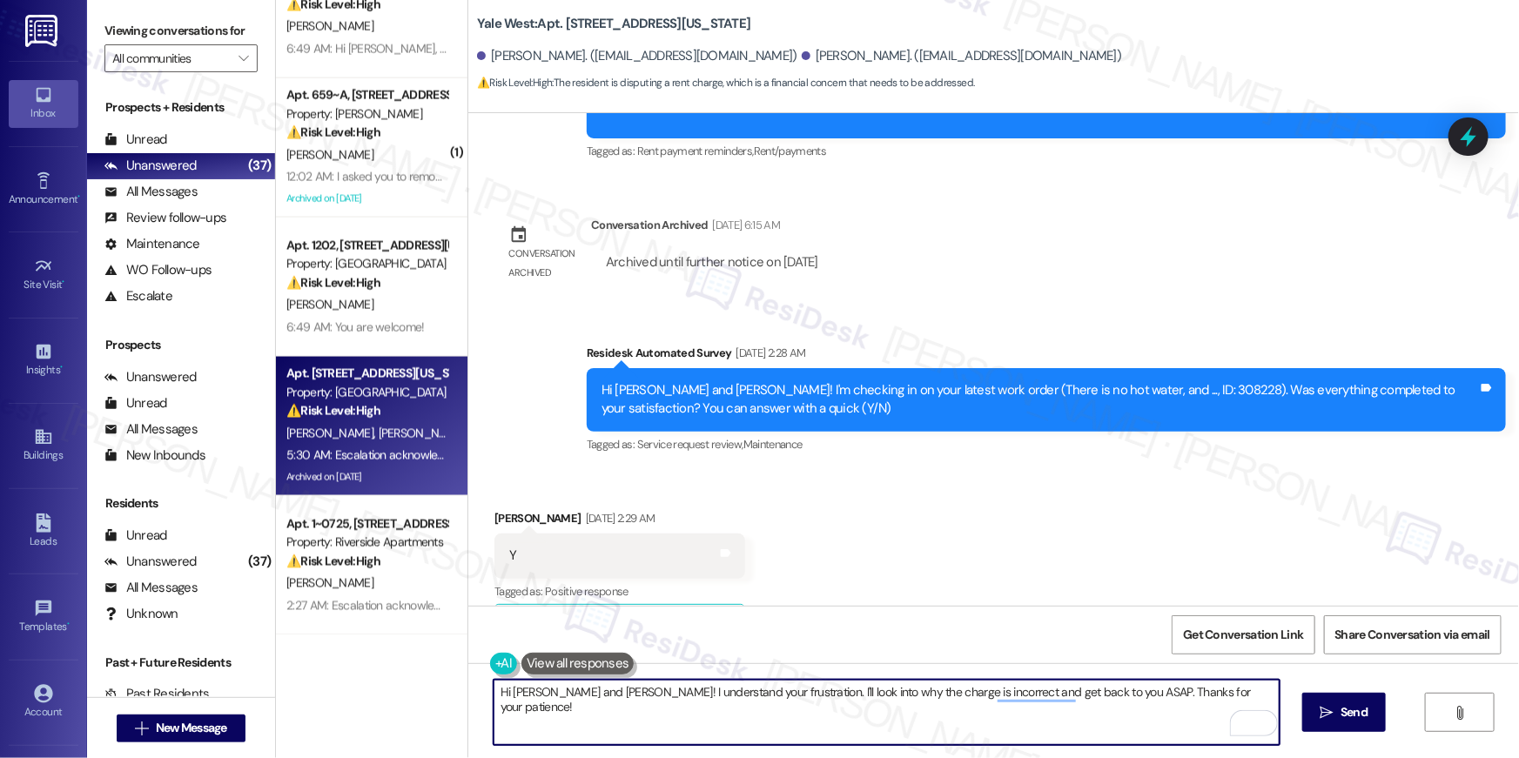
click at [629, 721] on textarea "Hi Christine and Madison! I understand your frustration. I'll look into why the…" at bounding box center [887, 712] width 786 height 65
drag, startPoint x: 555, startPoint y: 694, endPoint x: 772, endPoint y: 744, distance: 223.4
click at [771, 744] on textarea "Hi Christine and Madison! I understand your frustration. I'll look into why the…" at bounding box center [887, 712] width 786 height 65
type textarea "Hi Christine. Can you tell me why the charge is wrong so I can have the site te…"
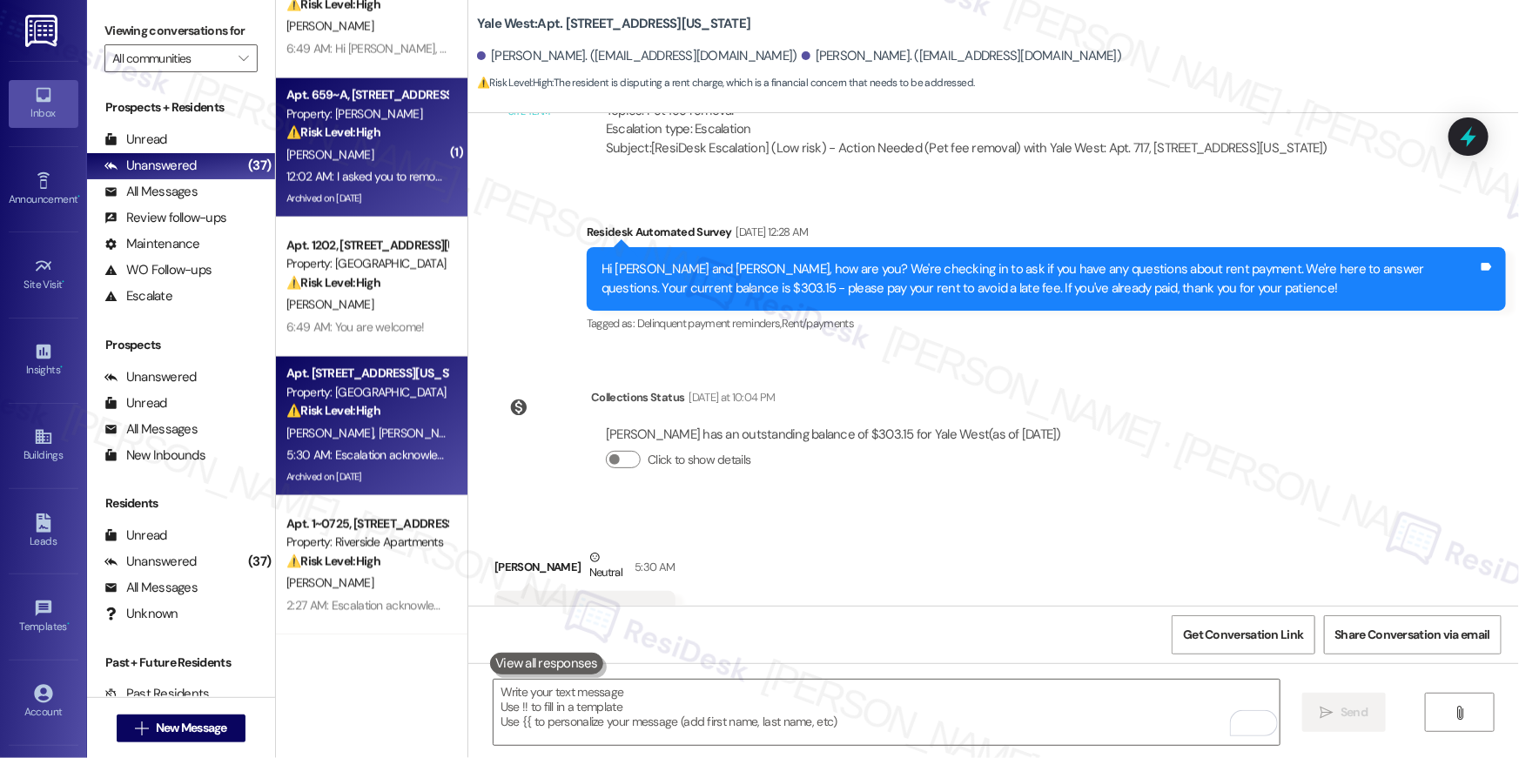
click at [340, 151] on div "I. Abdullayev" at bounding box center [367, 156] width 165 height 22
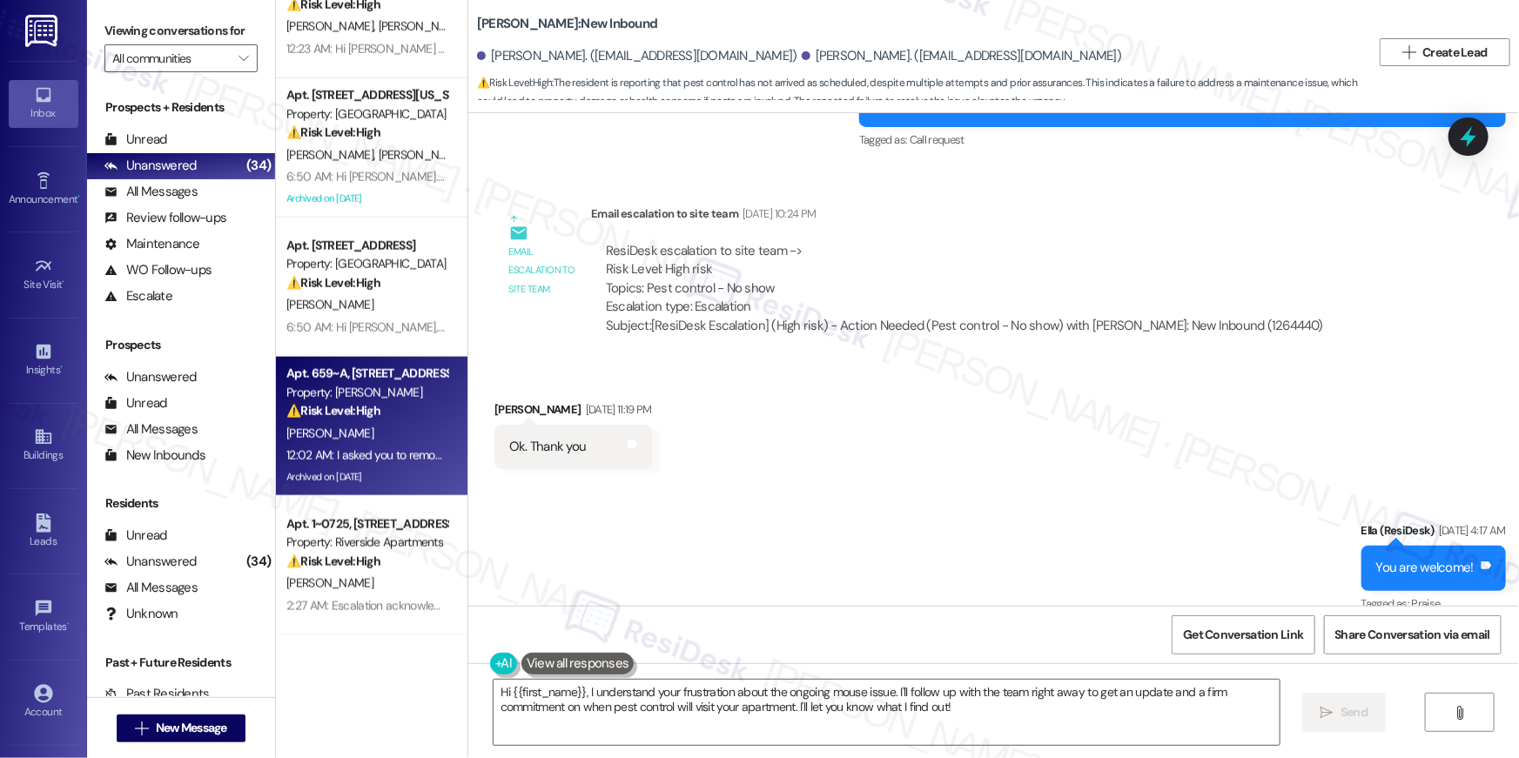
scroll to position [21309, 0]
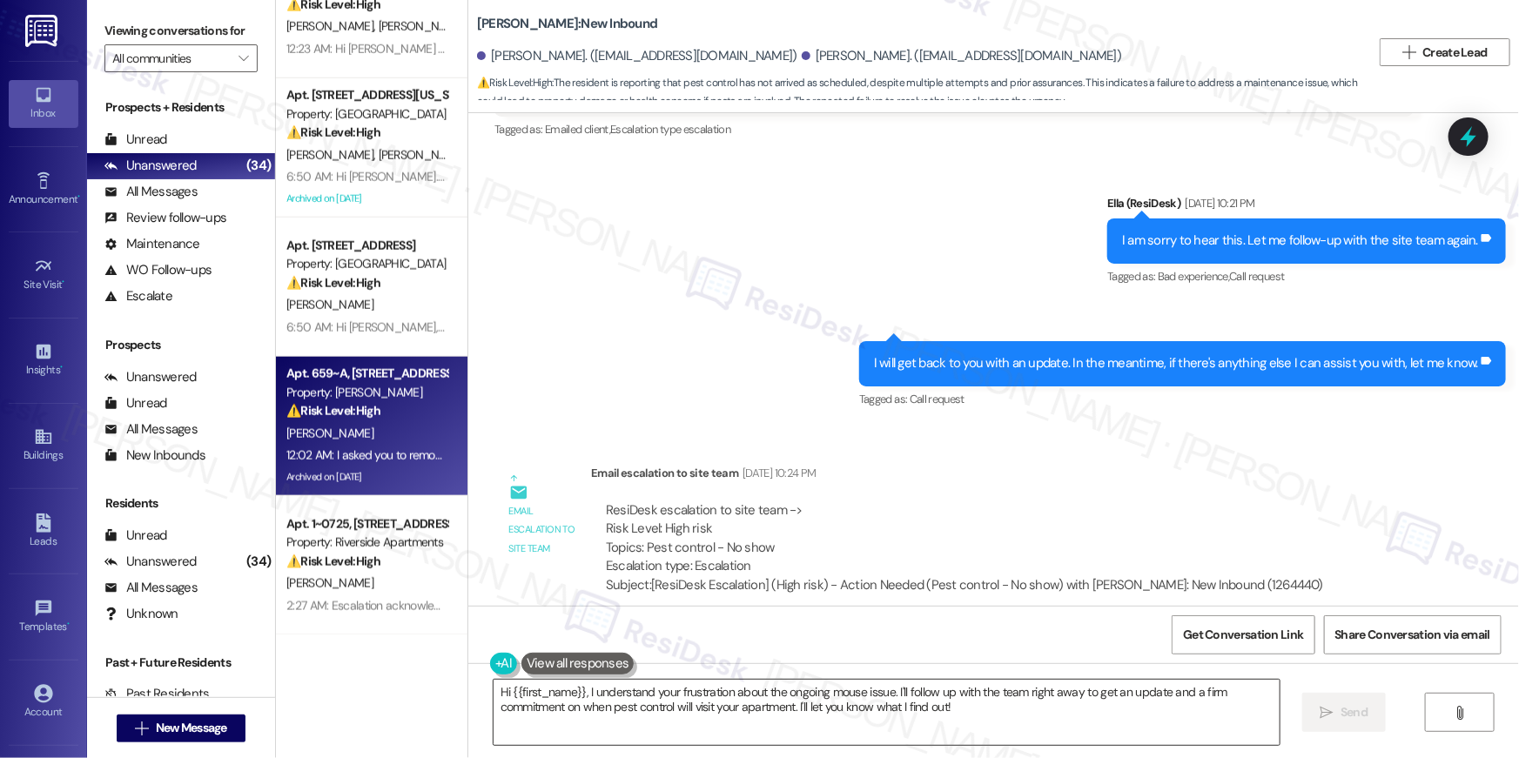
click at [712, 726] on textarea "Hi {{first_name}}, I understand your frustration about the ongoing mouse issue.…" at bounding box center [887, 712] width 786 height 65
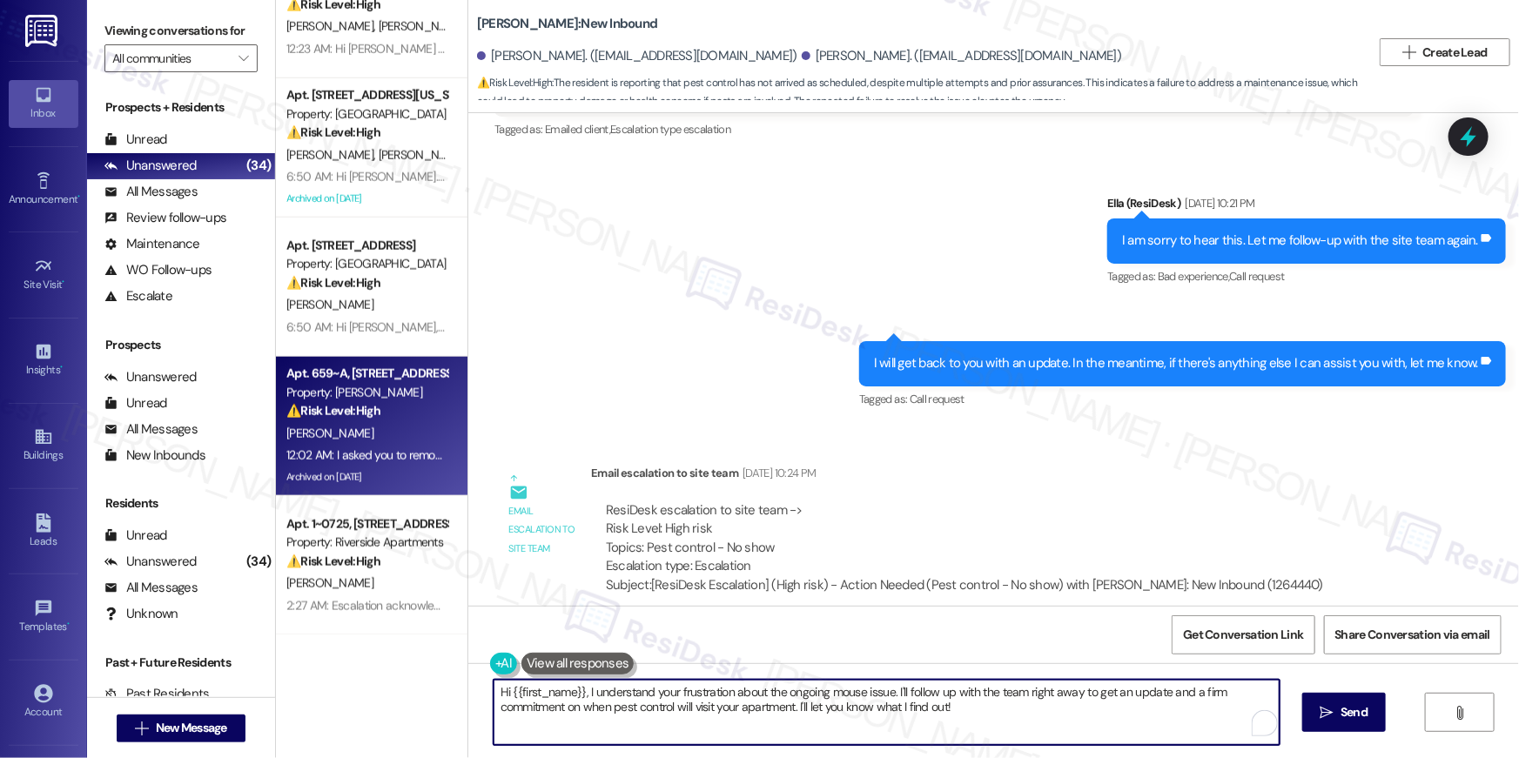
click at [712, 726] on textarea "Hi {{first_name}}, I understand your frustration about the ongoing mouse issue.…" at bounding box center [887, 712] width 786 height 65
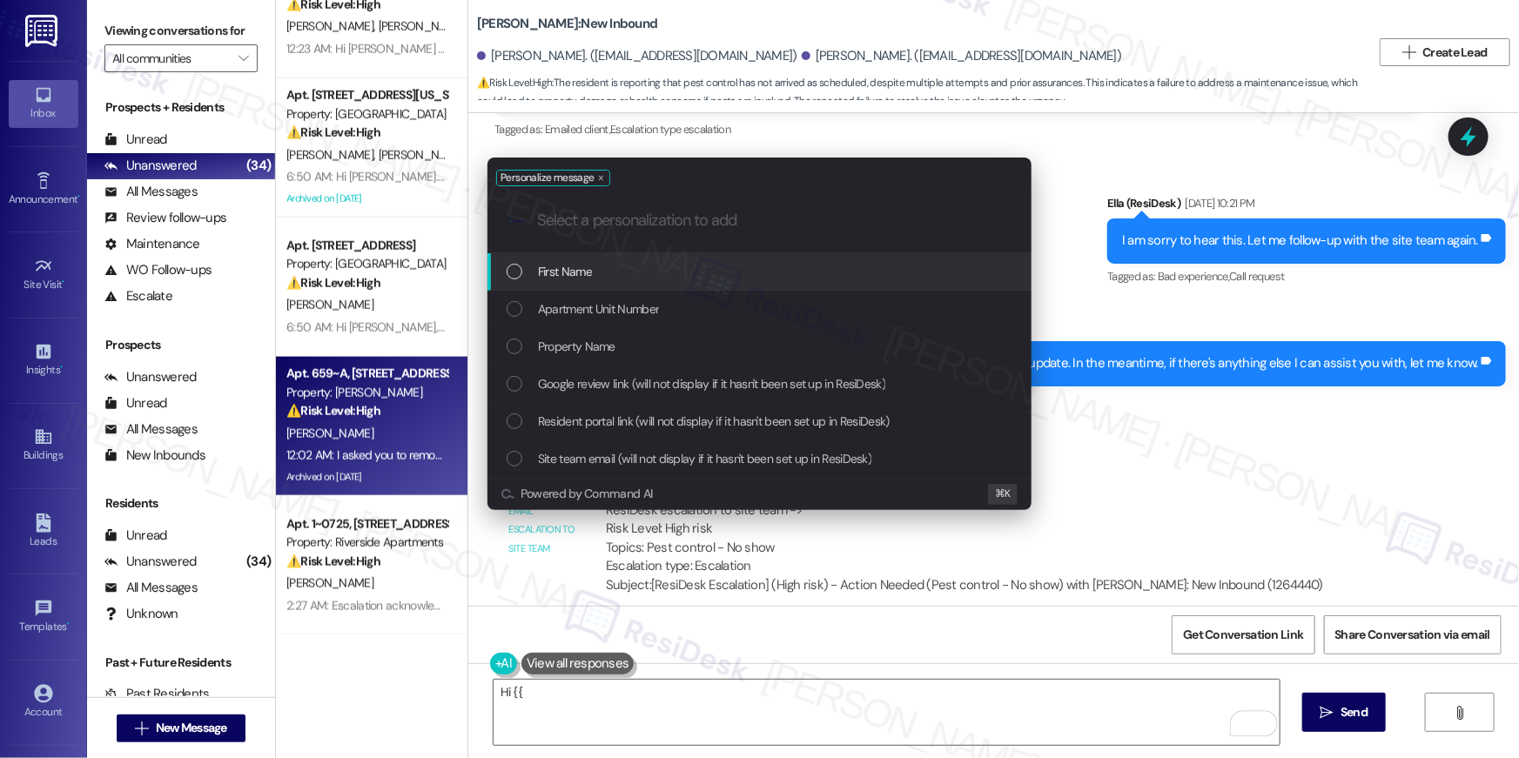
drag, startPoint x: 909, startPoint y: 291, endPoint x: 910, endPoint y: 280, distance: 10.5
click at [910, 280] on div "First Name Apartment Unit Number Property Name Google review link (will not dis…" at bounding box center [760, 365] width 544 height 225
click at [910, 280] on div "First Name" at bounding box center [761, 271] width 509 height 19
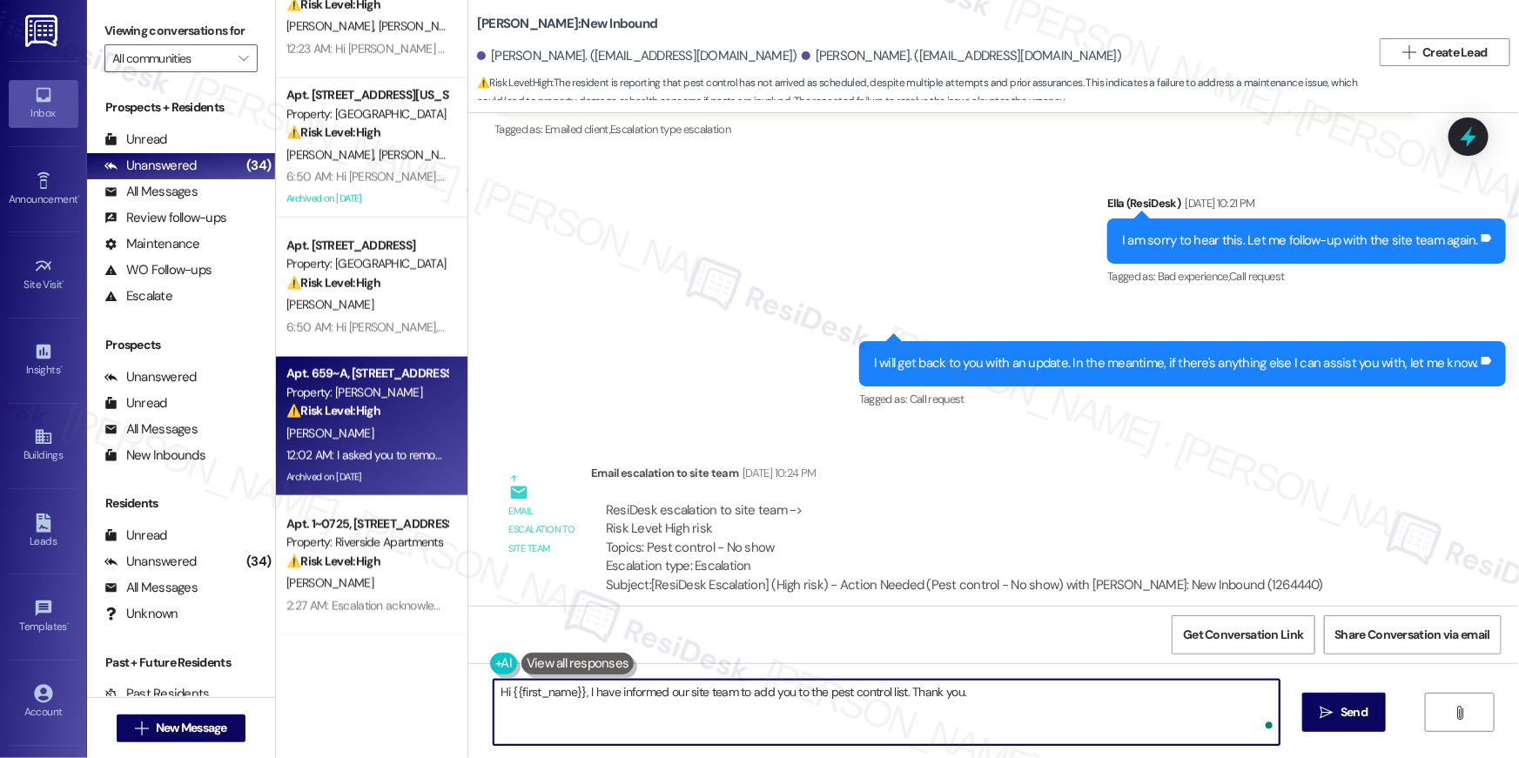
type textarea "Hi {{first_name}}, I have informed our site team to add you to the pest control…"
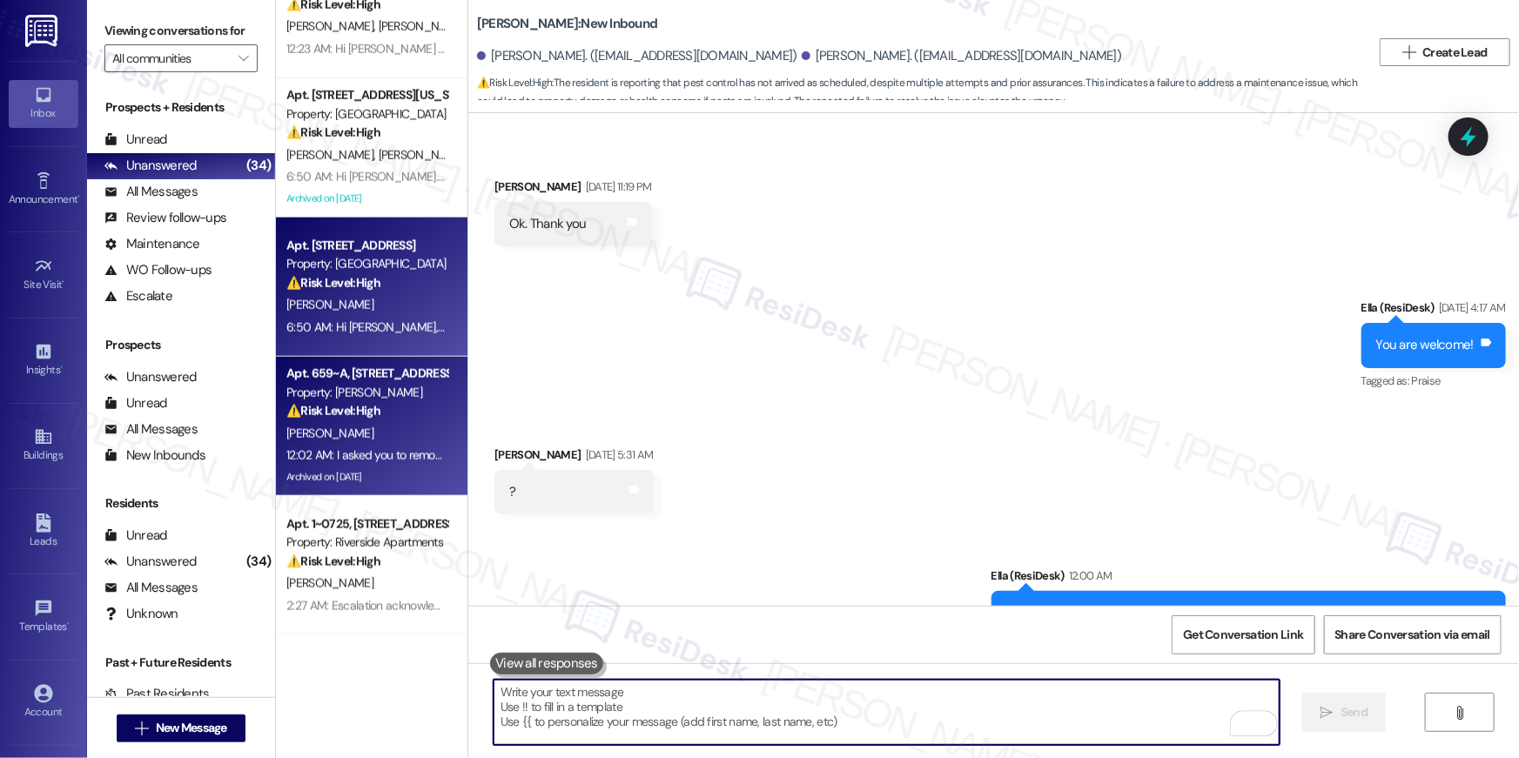
scroll to position [21824, 0]
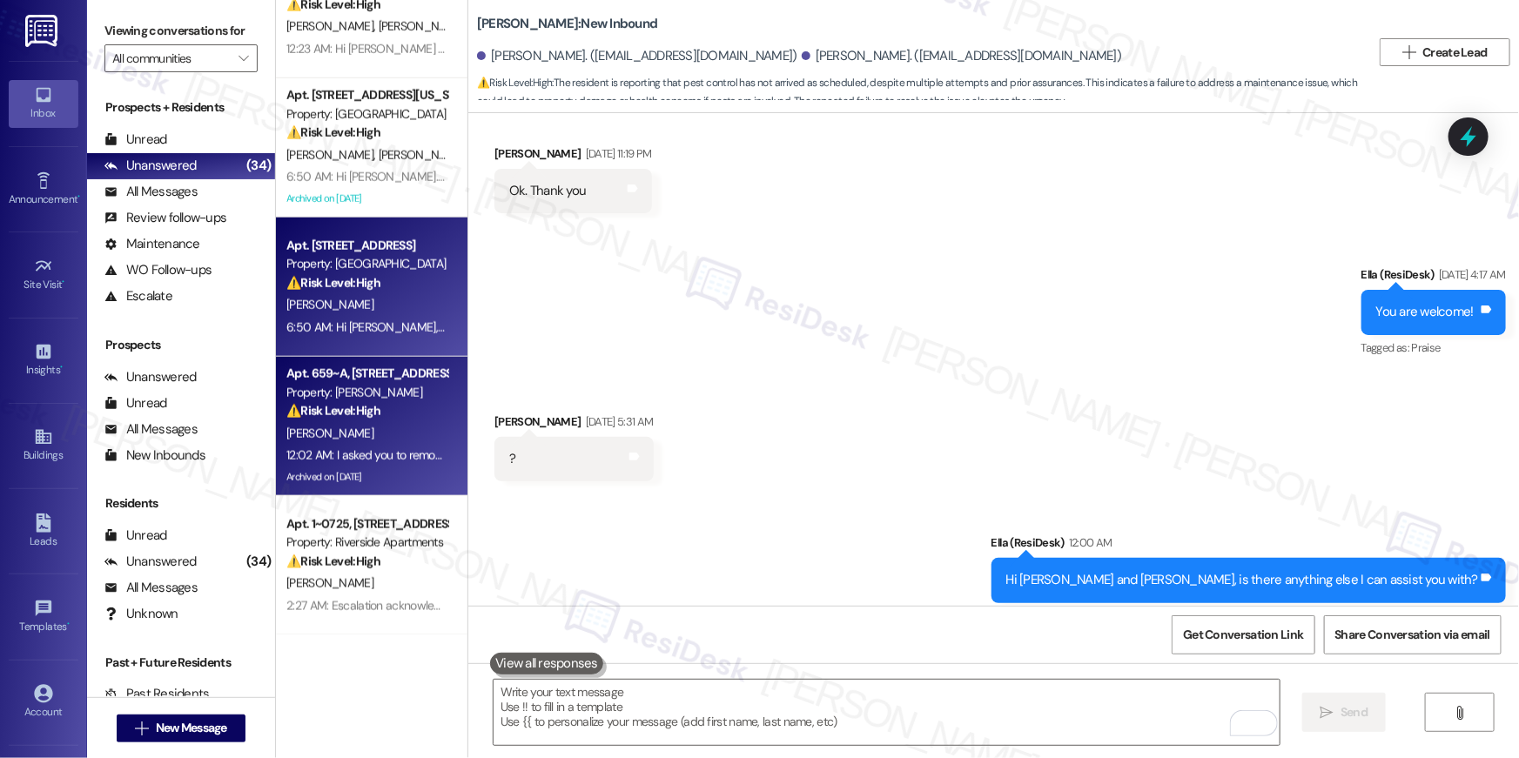
click at [366, 275] on strong "⚠️ Risk Level: High" at bounding box center [333, 283] width 94 height 16
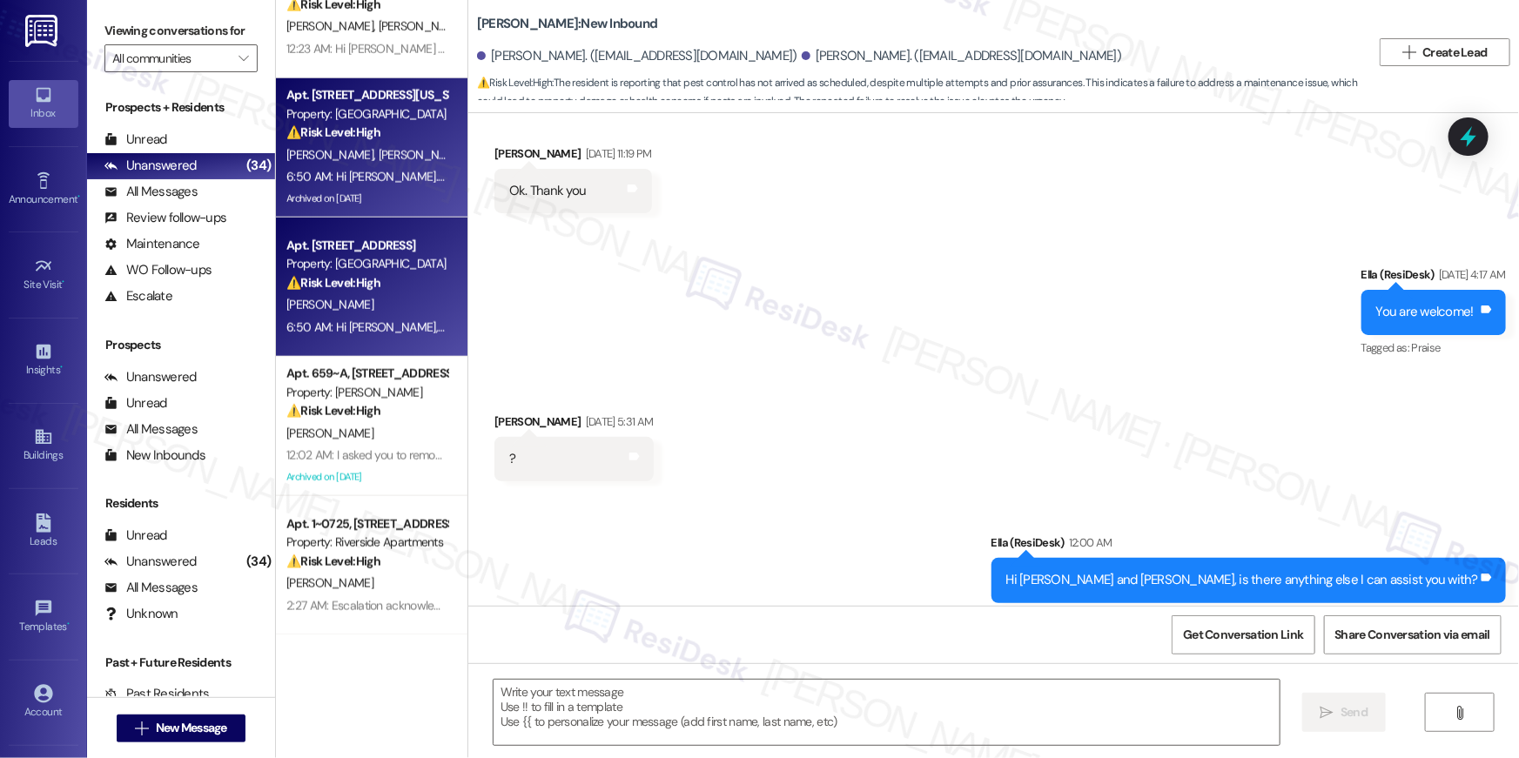
type textarea "Fetching suggested responses. Please feel free to read through the conversation…"
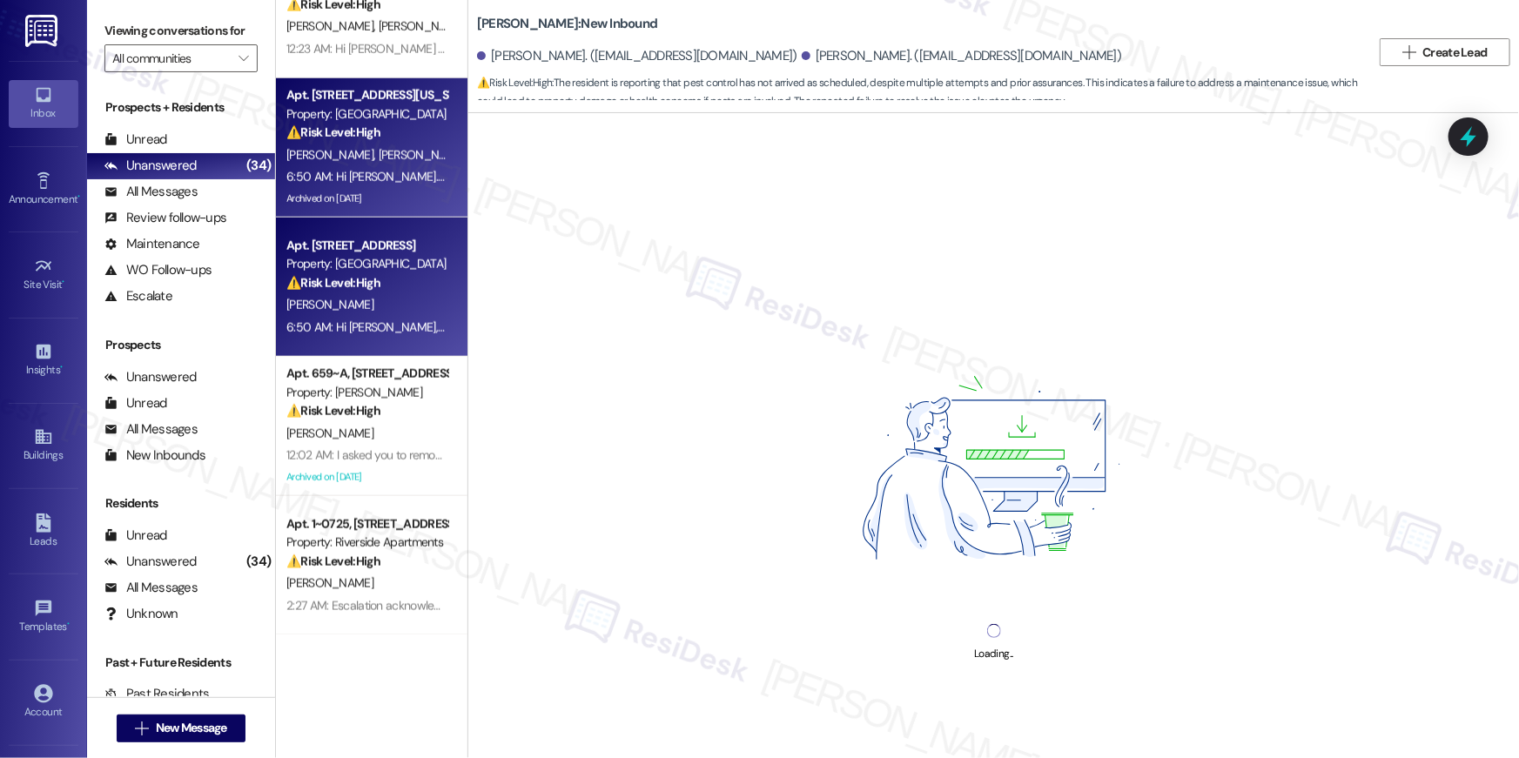
click at [379, 150] on span "C. Mosley" at bounding box center [422, 155] width 87 height 16
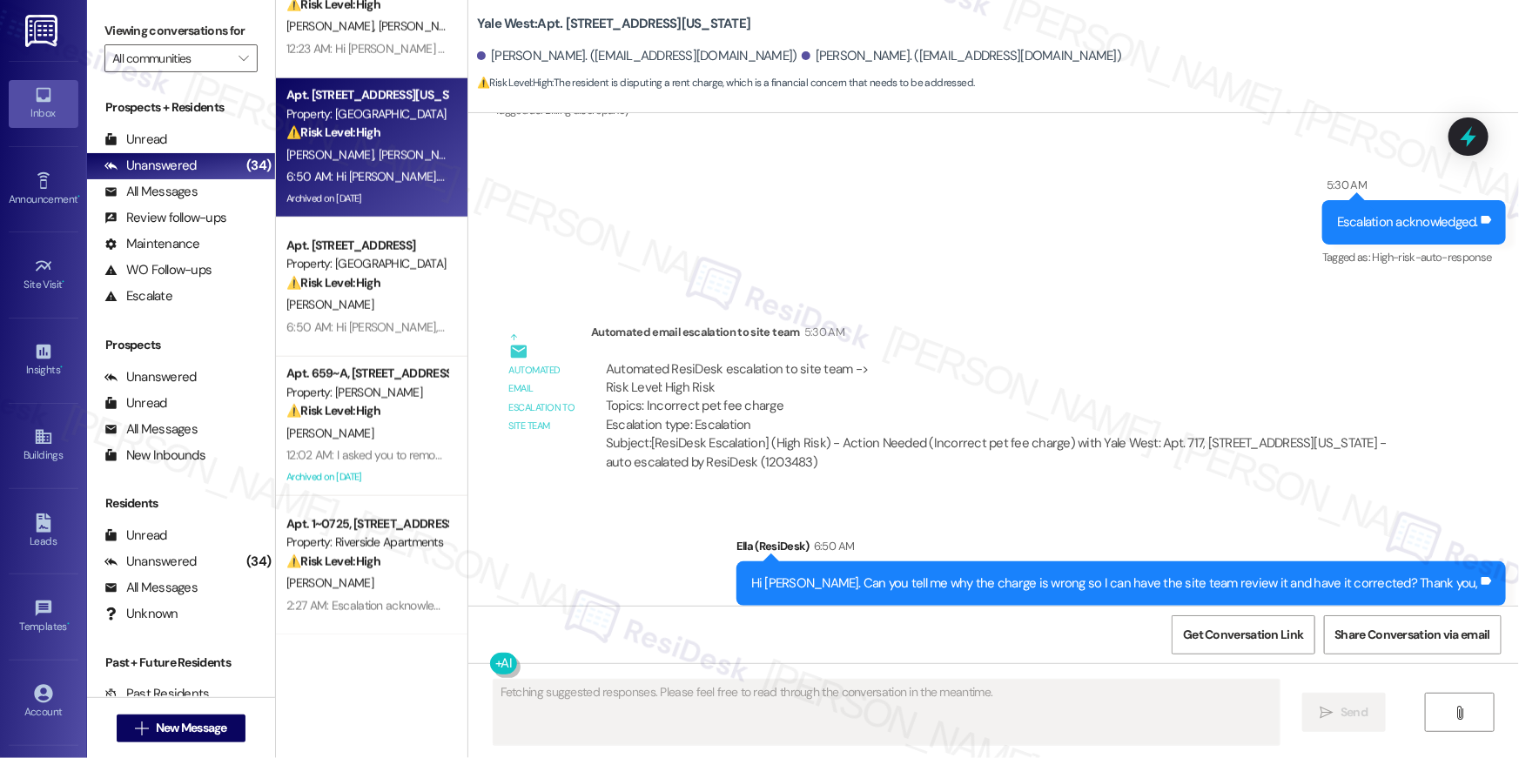
type textarea "Fetching suggested responses. Please feel free to read through the conversation…"
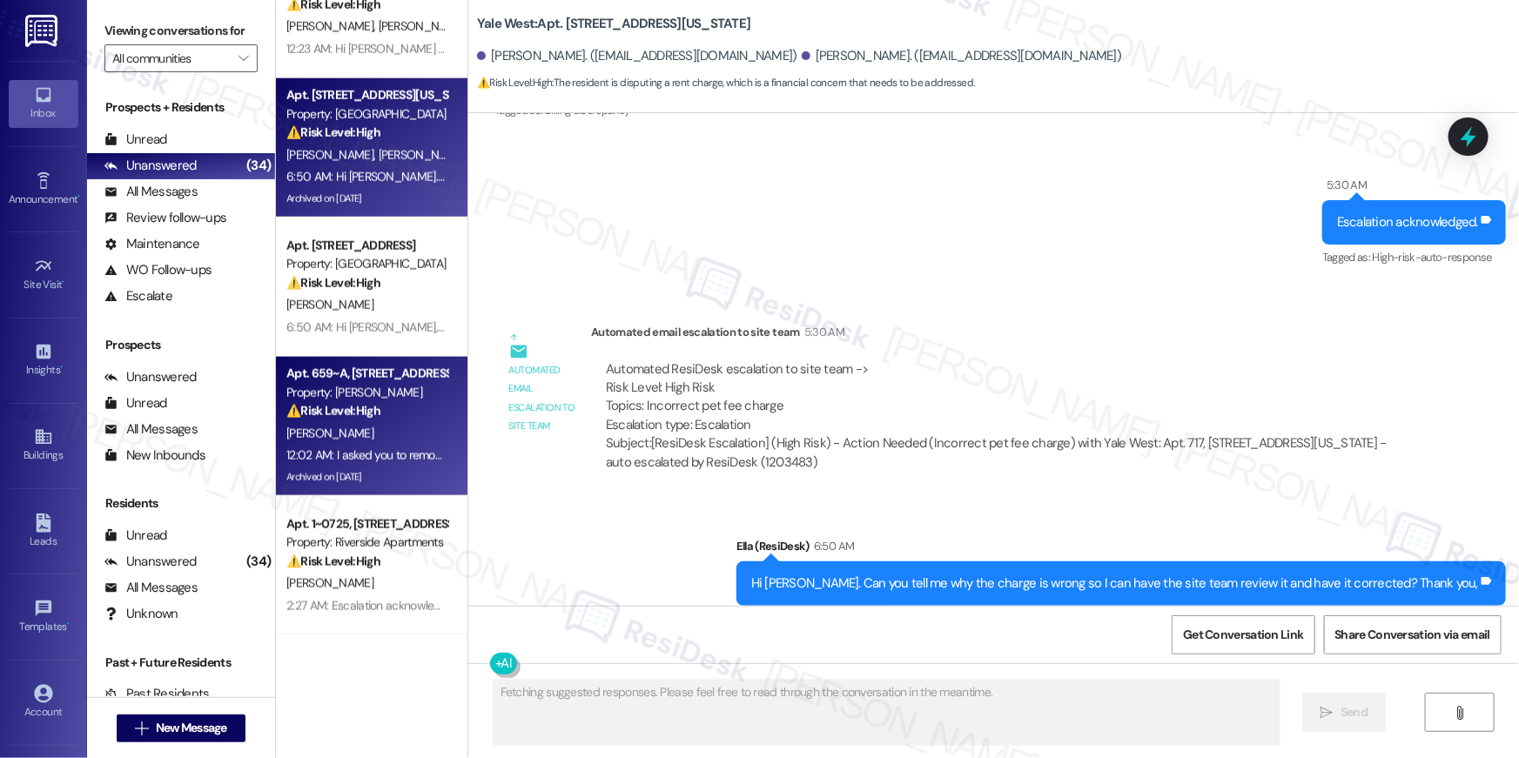
click at [386, 366] on div "Apt. 659~A, 13690 Legacy Circle" at bounding box center [366, 374] width 161 height 18
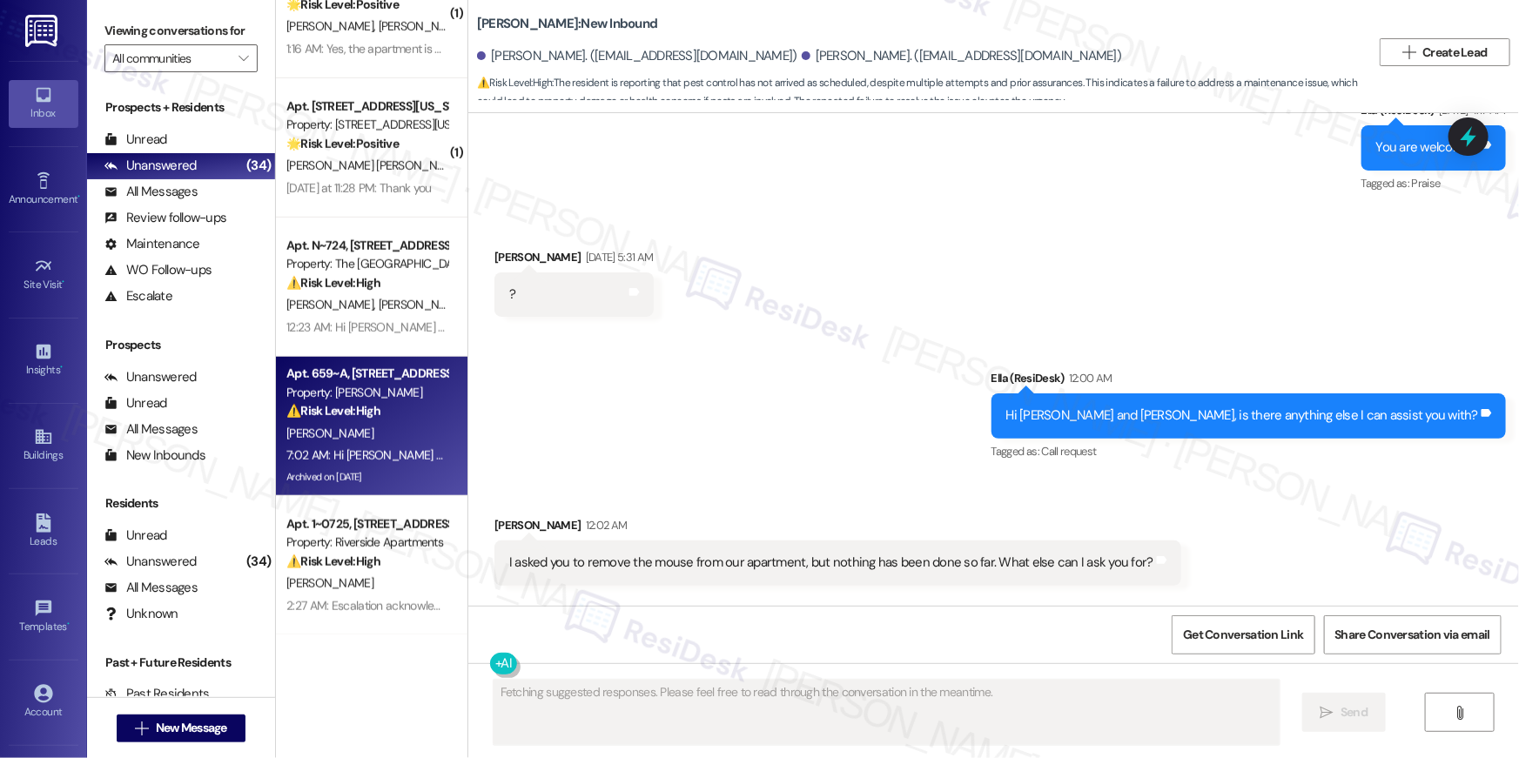
scroll to position [22074, 0]
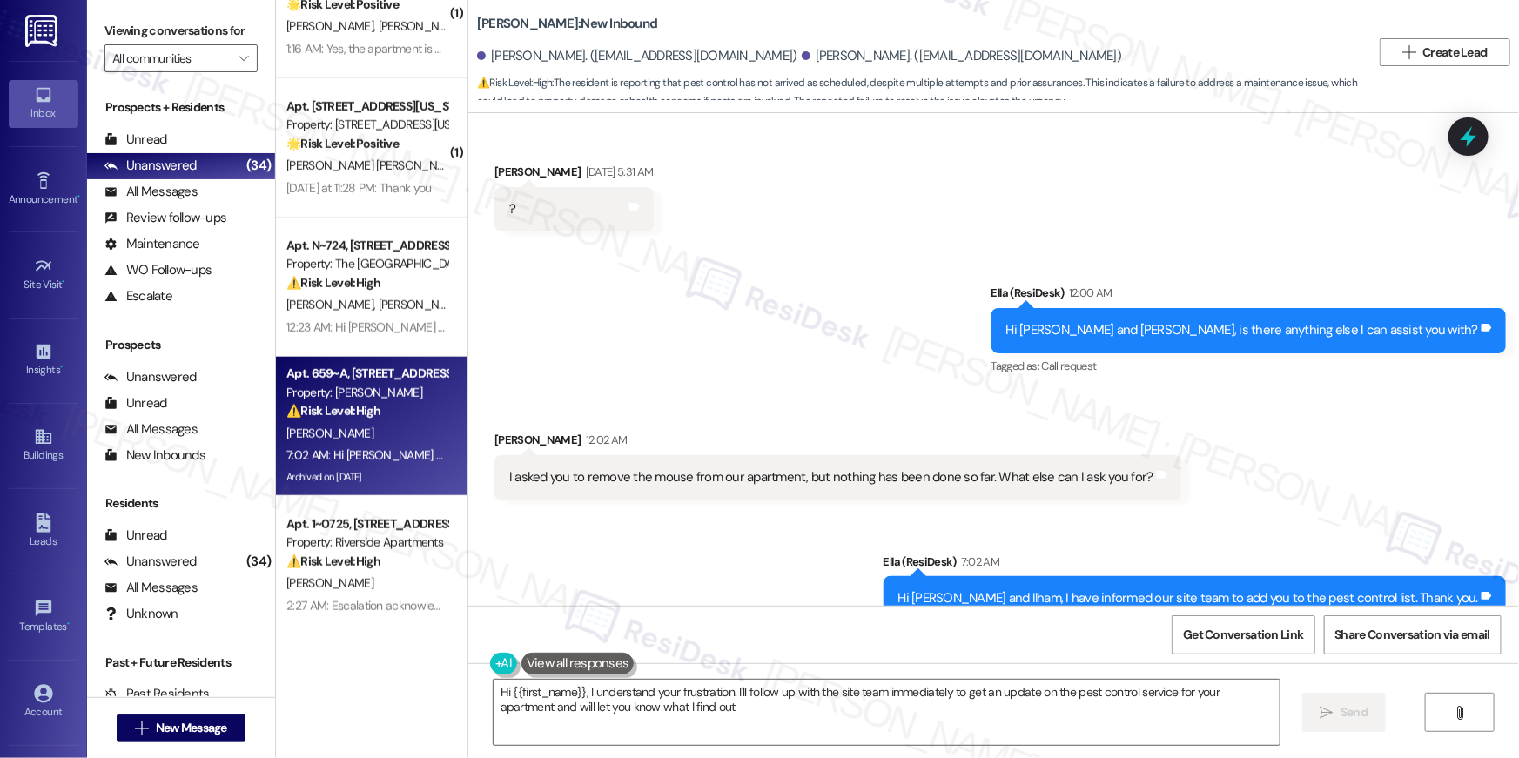
type textarea "Hi {{first_name}}, I understand your frustration. I'll follow up with the site …"
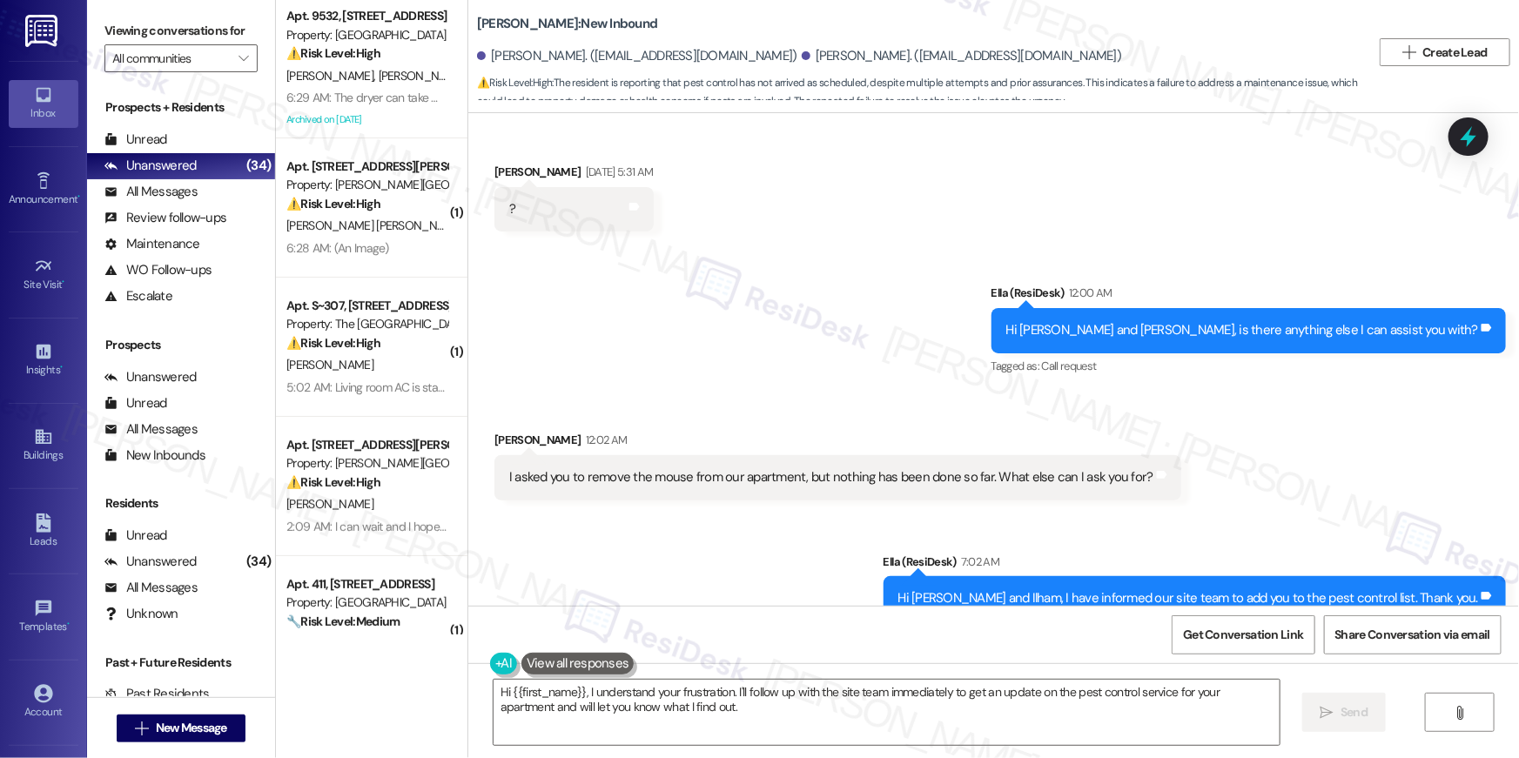
scroll to position [0, 0]
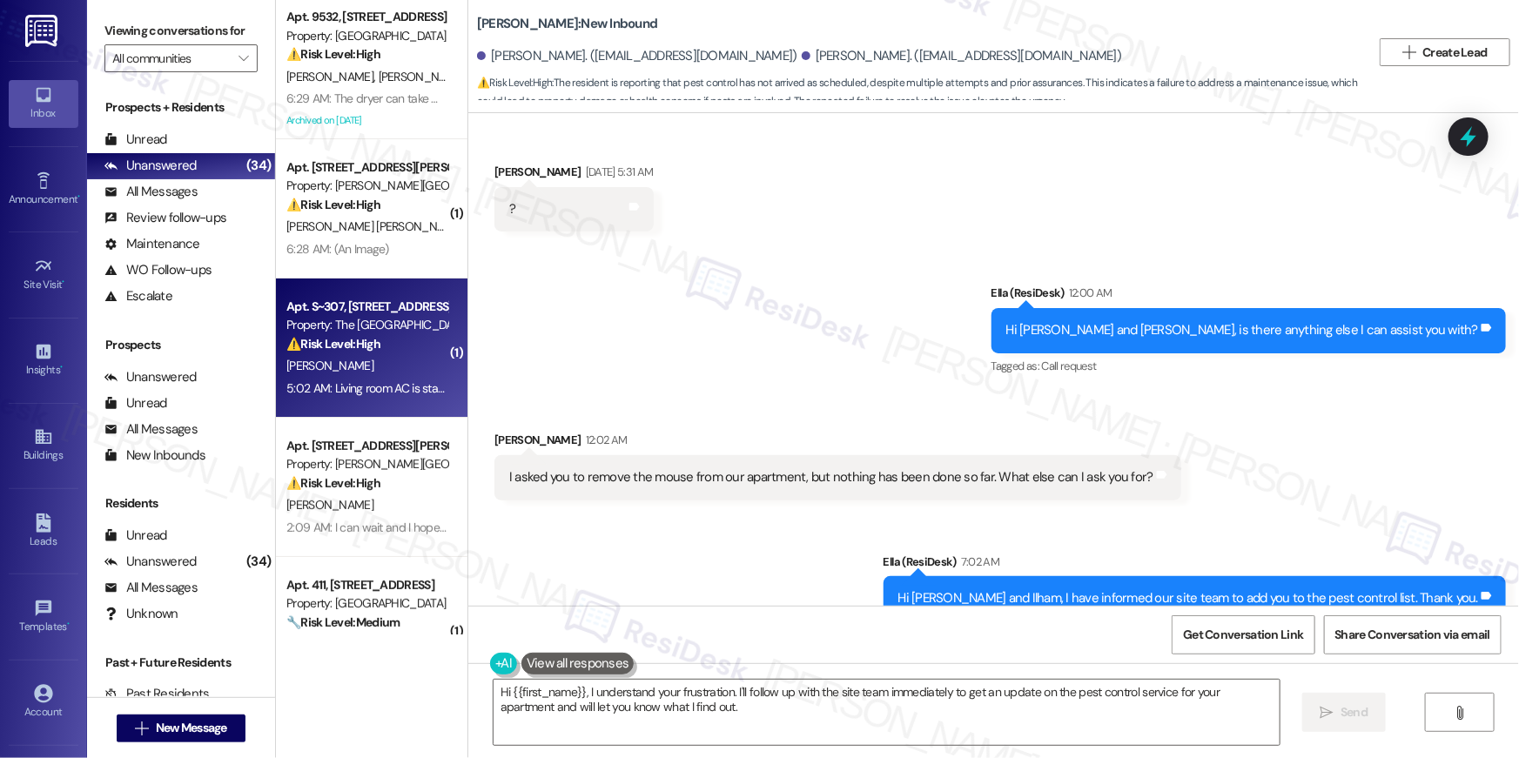
click at [391, 338] on div "⚠️ Risk Level: High The resident reports that the bedroom AC is still not cooli…" at bounding box center [366, 344] width 161 height 18
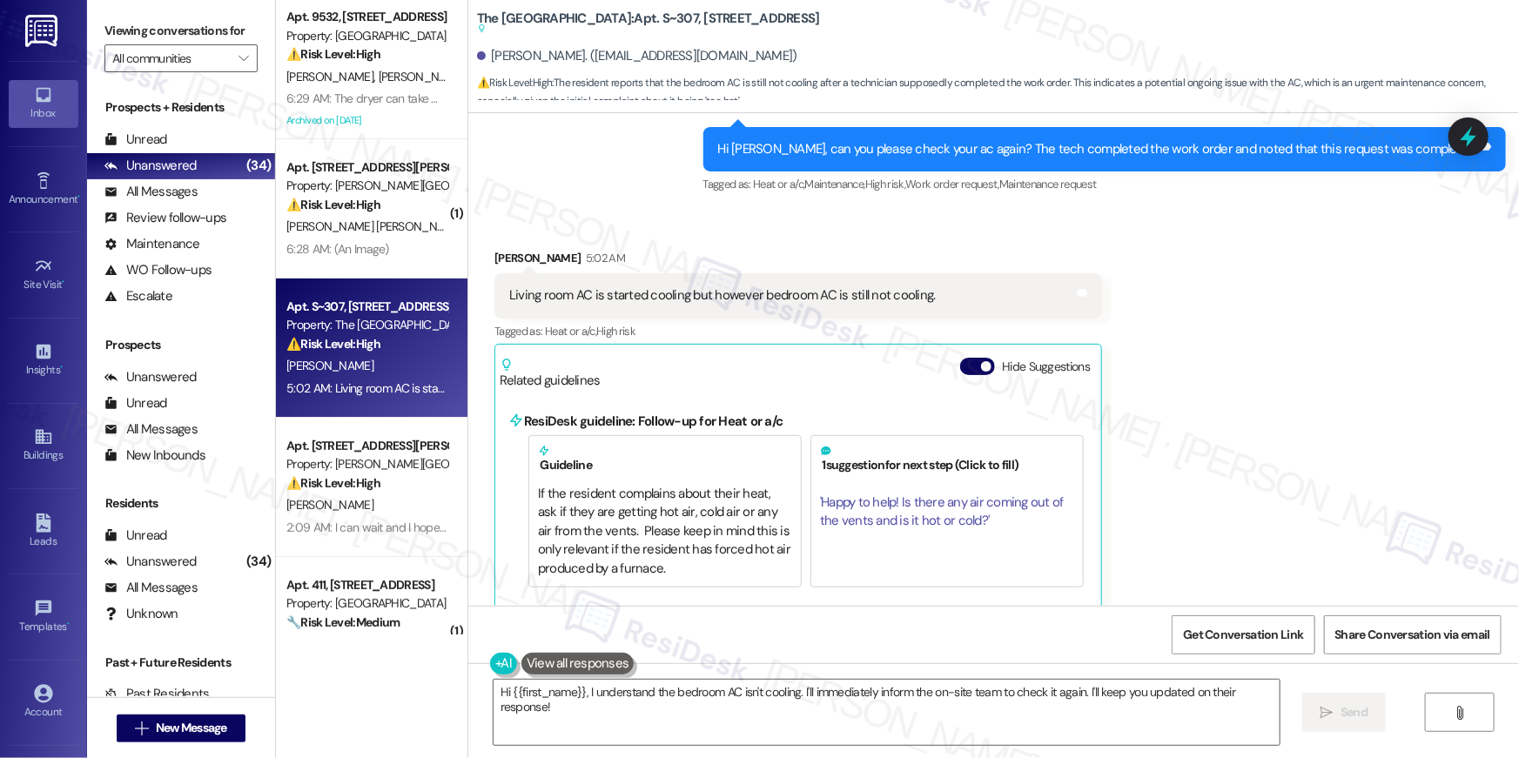
scroll to position [7087, 0]
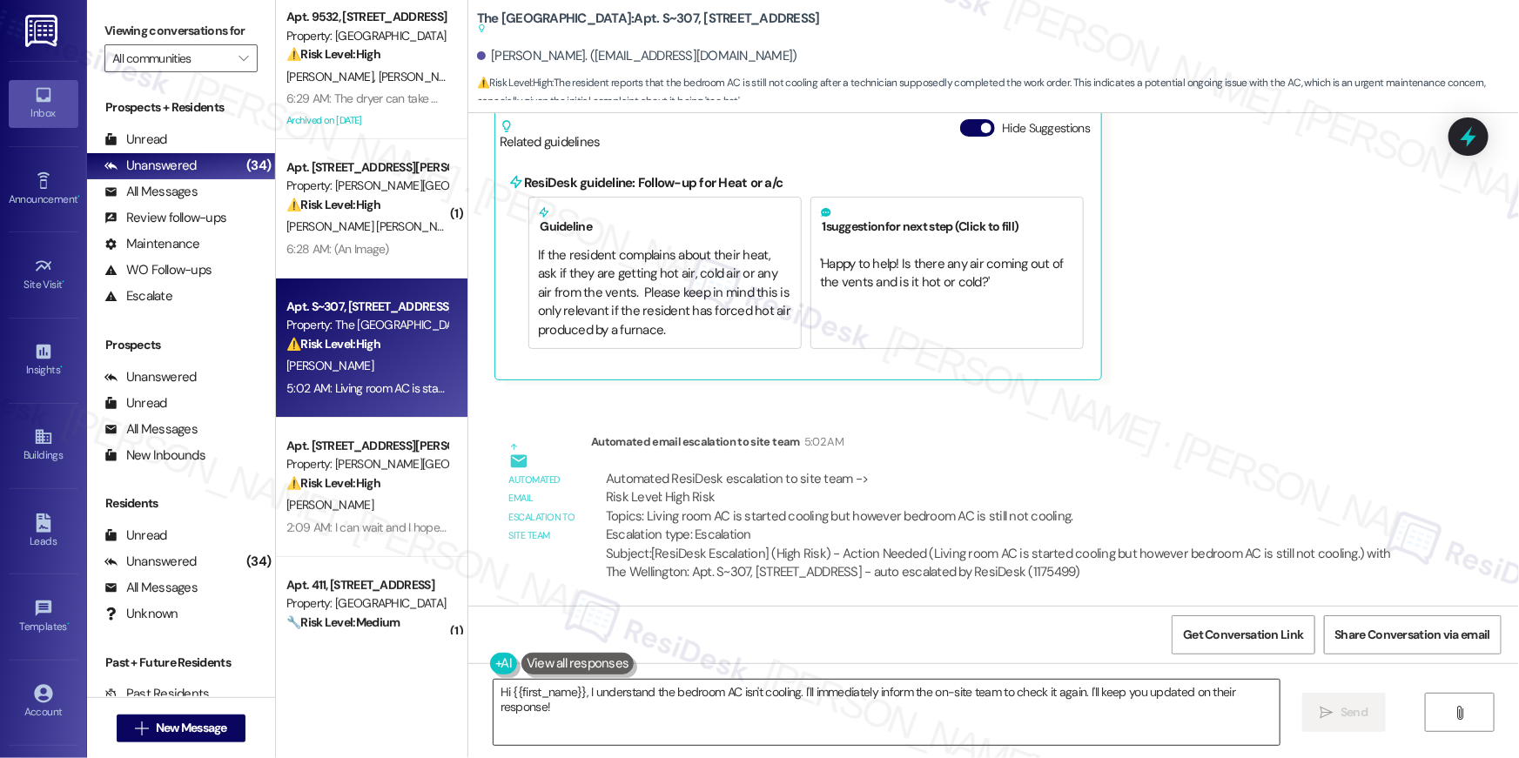
click at [644, 712] on textarea "Hi {{first_name}}, I understand the bedroom AC isn't cooling. I'll immediately …" at bounding box center [887, 712] width 786 height 65
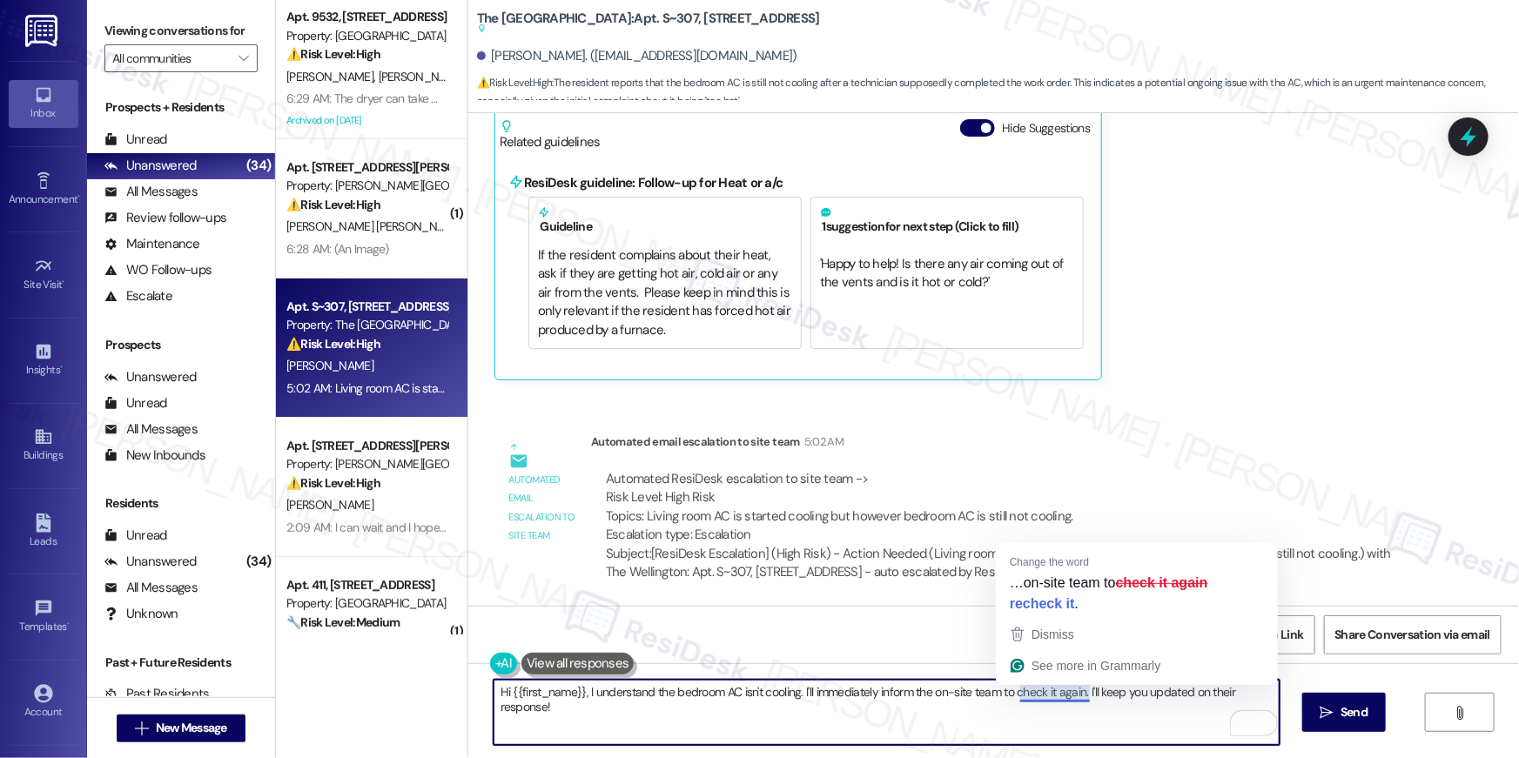
click at [685, 704] on textarea "Hi {{first_name}}, I understand the bedroom AC isn't cooling. I'll immediately …" at bounding box center [887, 712] width 786 height 65
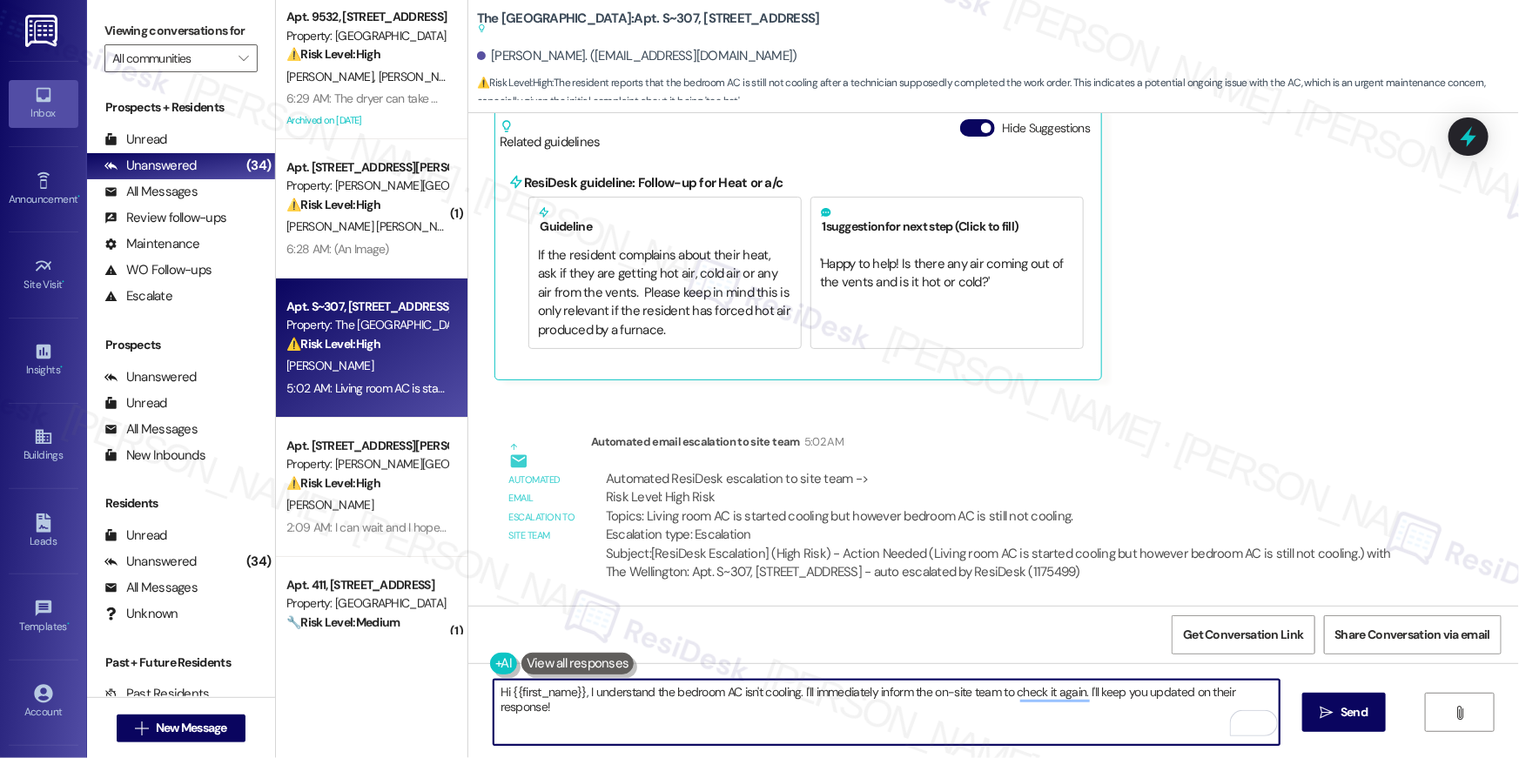
click at [830, 707] on textarea "Hi {{first_name}}, I understand the bedroom AC isn't cooling. I'll immediately …" at bounding box center [887, 712] width 786 height 65
drag, startPoint x: 1025, startPoint y: 710, endPoint x: 1082, endPoint y: 705, distance: 56.8
click at [1025, 710] on textarea "Hi {{first_name}}, I understand the bedroom AC isn't cooling. I'll immediately …" at bounding box center [887, 712] width 786 height 65
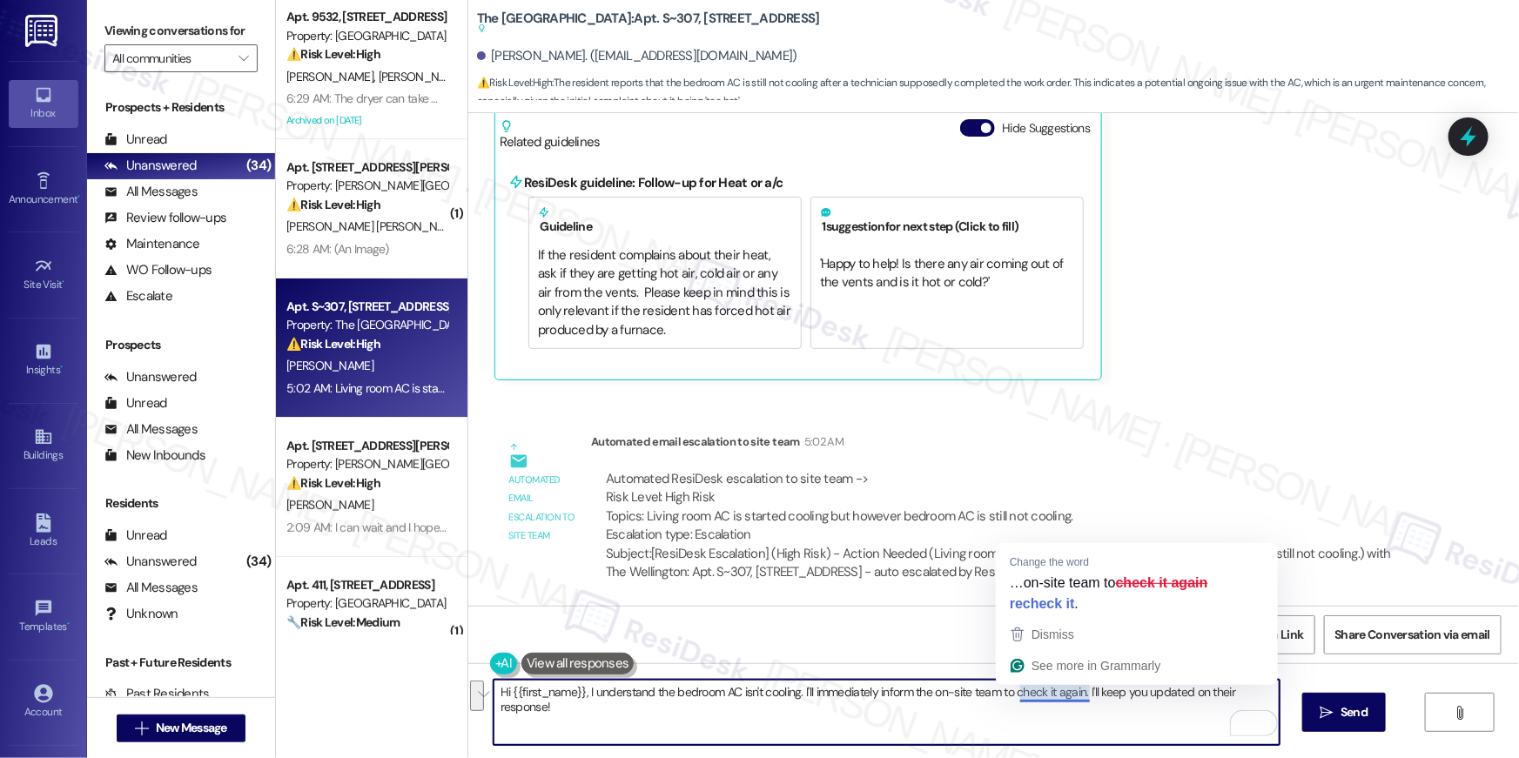
drag, startPoint x: 1078, startPoint y: 689, endPoint x: 1084, endPoint y: 724, distance: 36.2
click at [1084, 724] on textarea "Hi {{first_name}}, I understand the bedroom AC isn't cooling. I'll immediately …" at bounding box center [887, 712] width 786 height 65
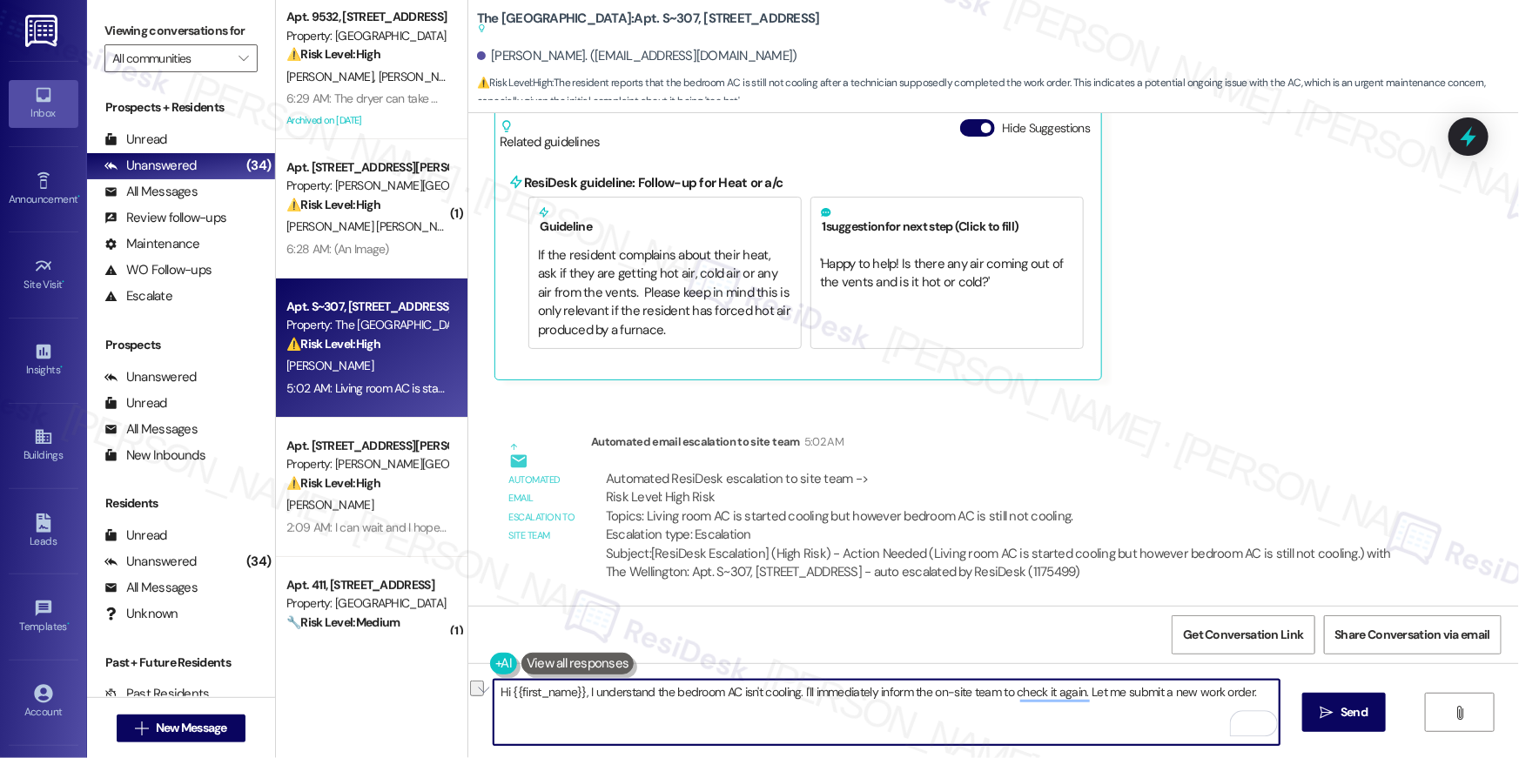
drag, startPoint x: 1085, startPoint y: 697, endPoint x: 1099, endPoint y: 737, distance: 42.4
click at [1099, 737] on textarea "Hi {{first_name}}, I understand the bedroom AC isn't cooling. I'll immediately …" at bounding box center [887, 712] width 786 height 65
type textarea "Hi {{first_name}}, I understand the bedroom AC isn't cooling. I'll immediately …"
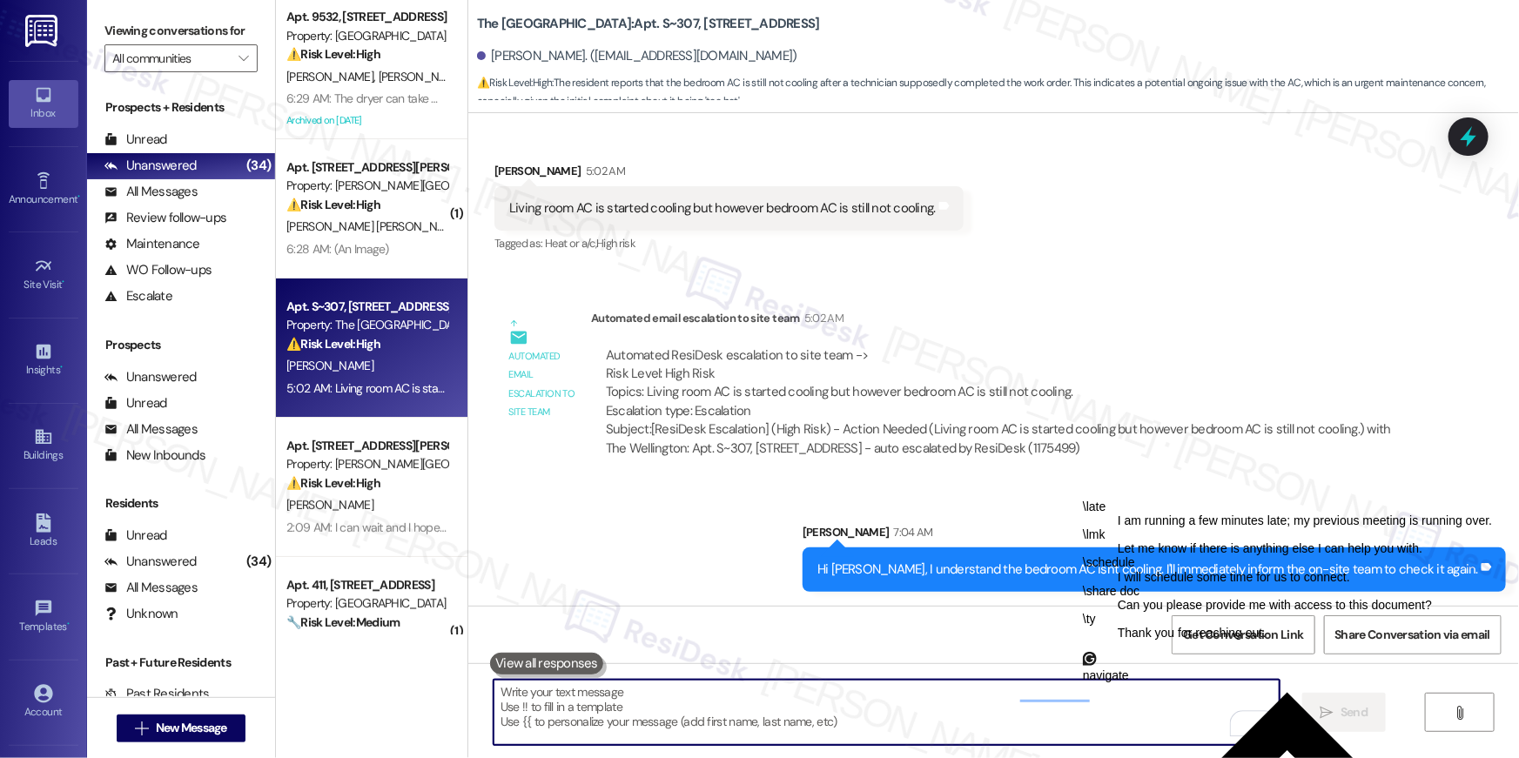
scroll to position [6882, 0]
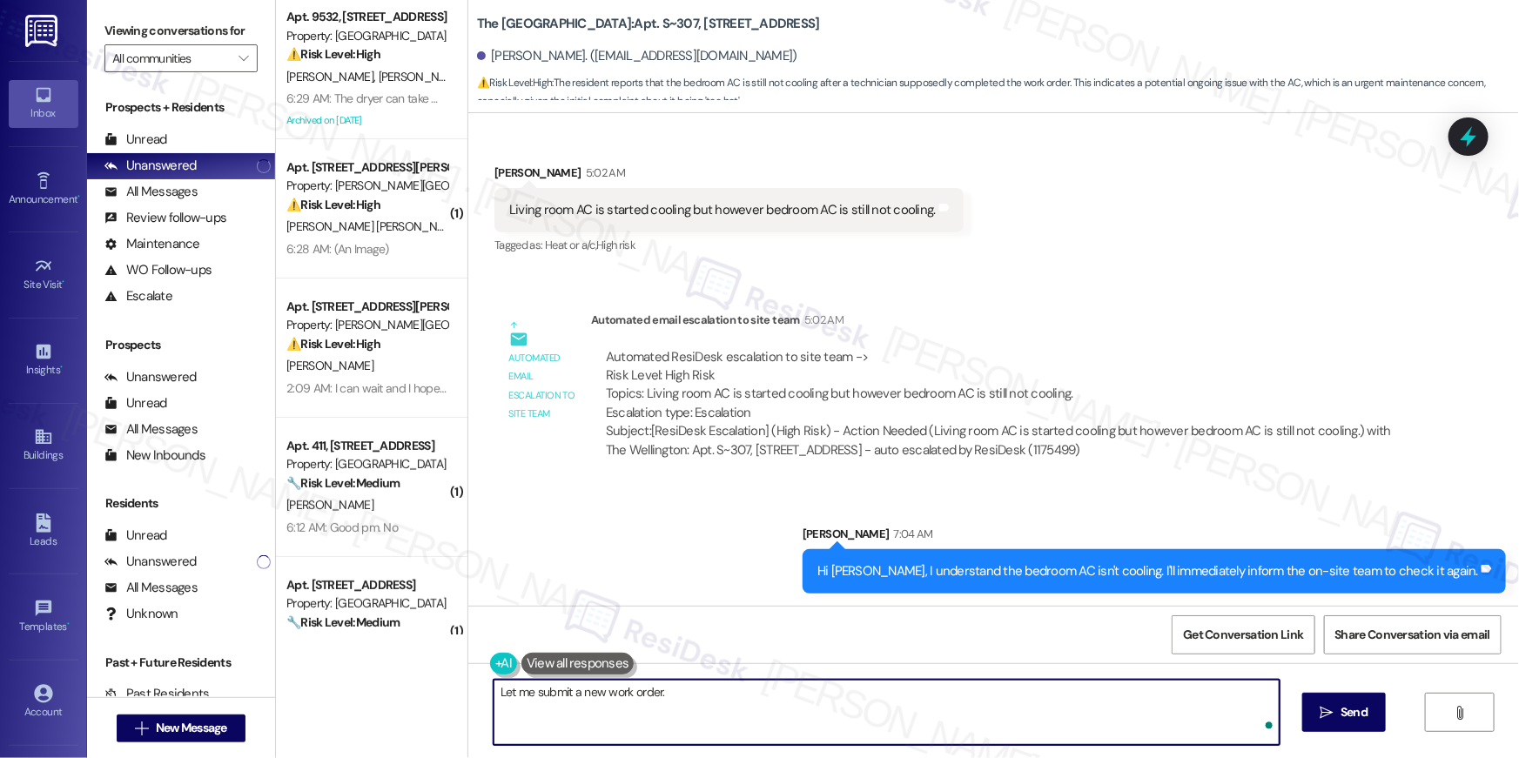
type textarea "Let me submit a new work order. D"
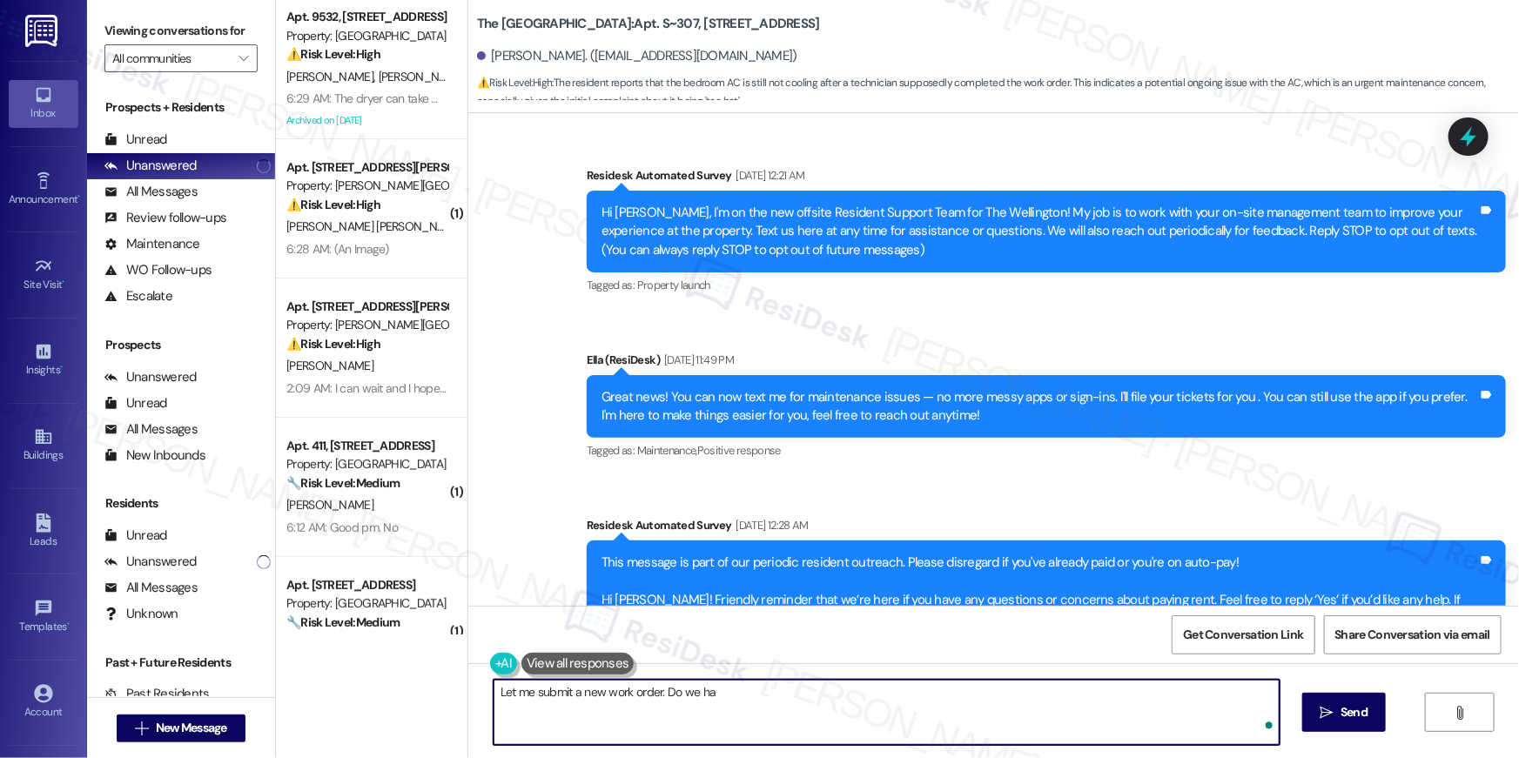
scroll to position [6882, 0]
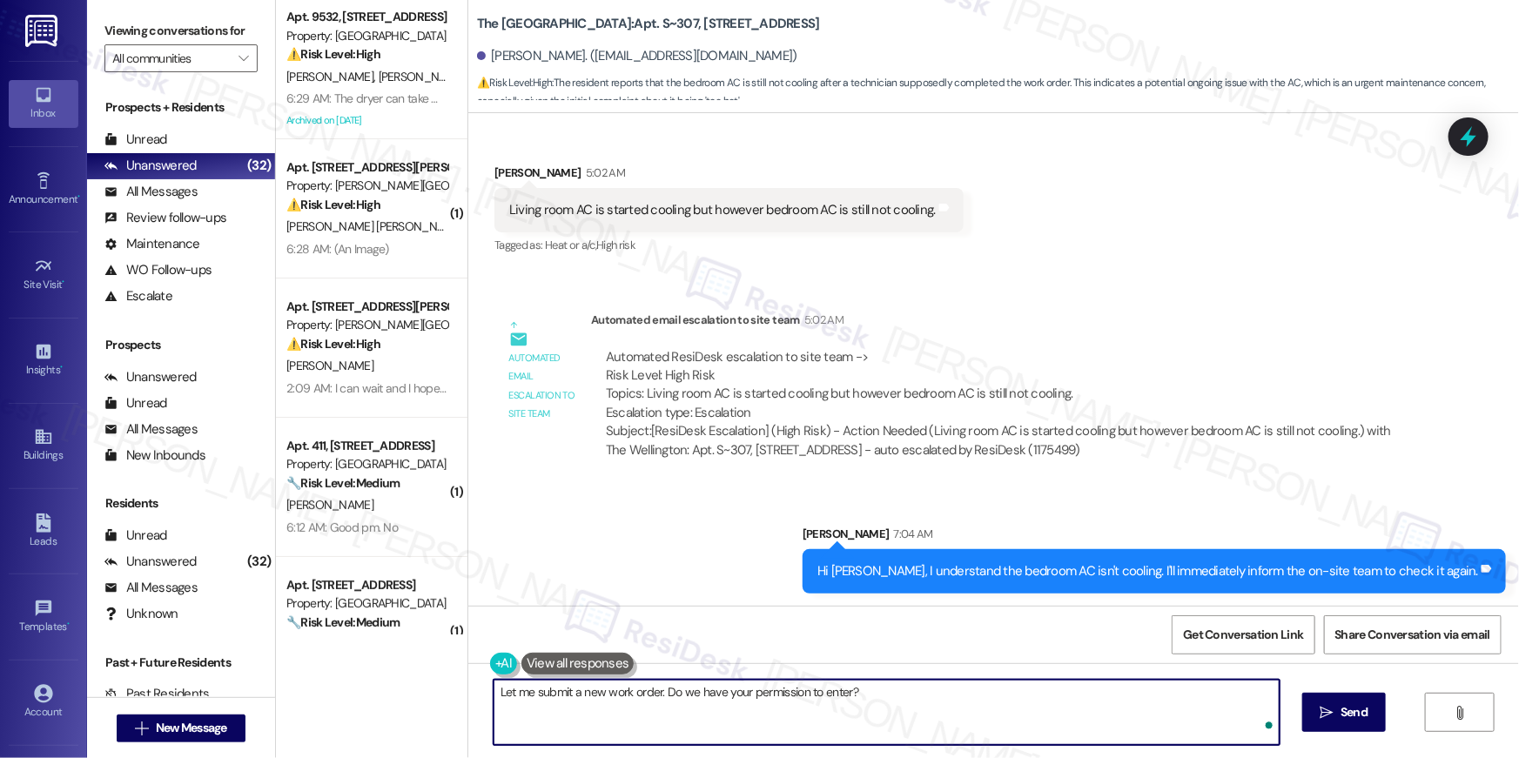
type textarea "Let me submit a new work order. Do we have your permission to enter?"
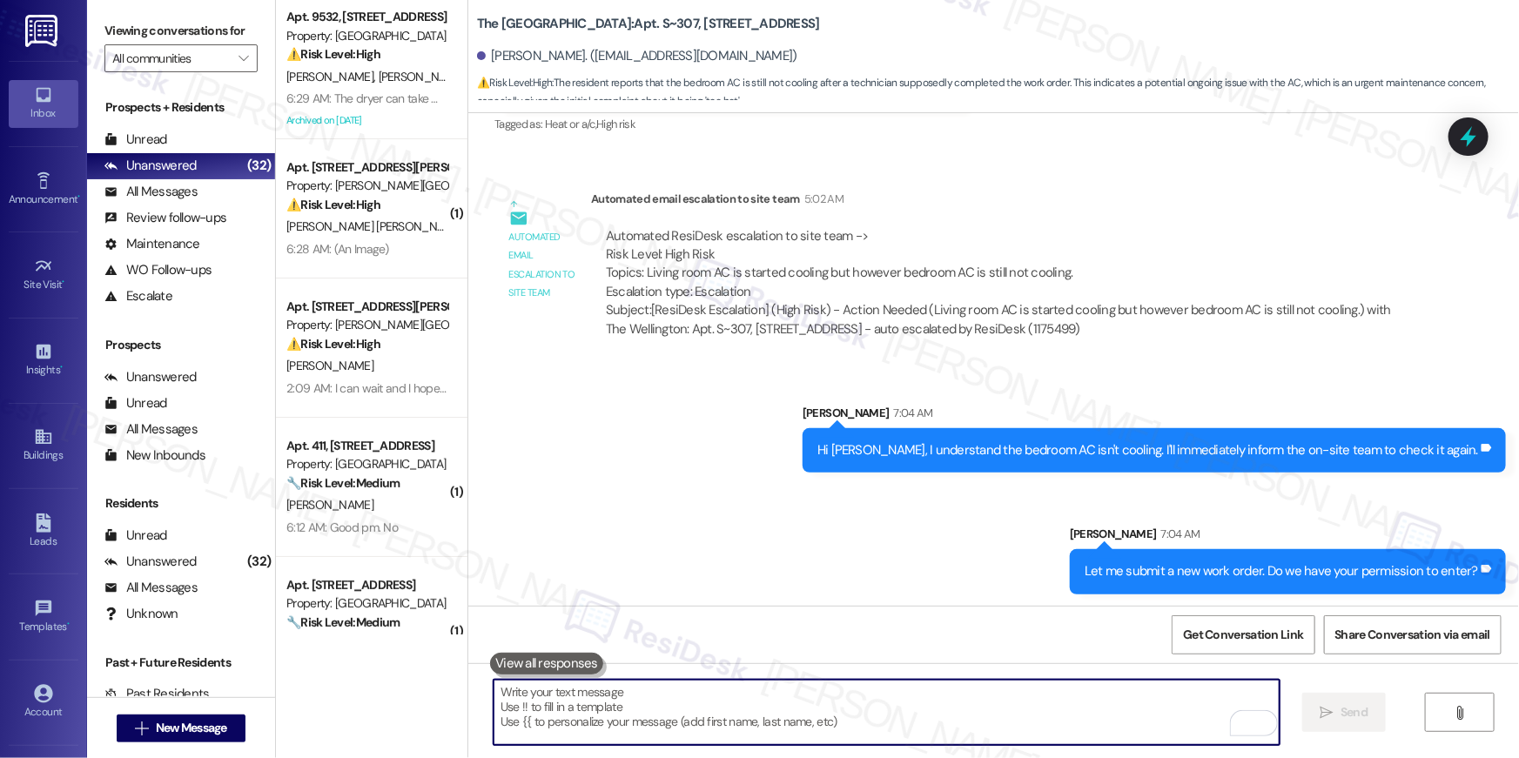
click at [994, 699] on textarea "To enrich screen reader interactions, please activate Accessibility in Grammarl…" at bounding box center [887, 712] width 786 height 65
click at [994, 697] on textarea "To enrich screen reader interactions, please activate Accessibility in Grammarl…" at bounding box center [887, 712] width 786 height 65
click at [998, 696] on textarea "To enrich screen reader interactions, please activate Accessibility in Grammarl…" at bounding box center [887, 712] width 786 height 65
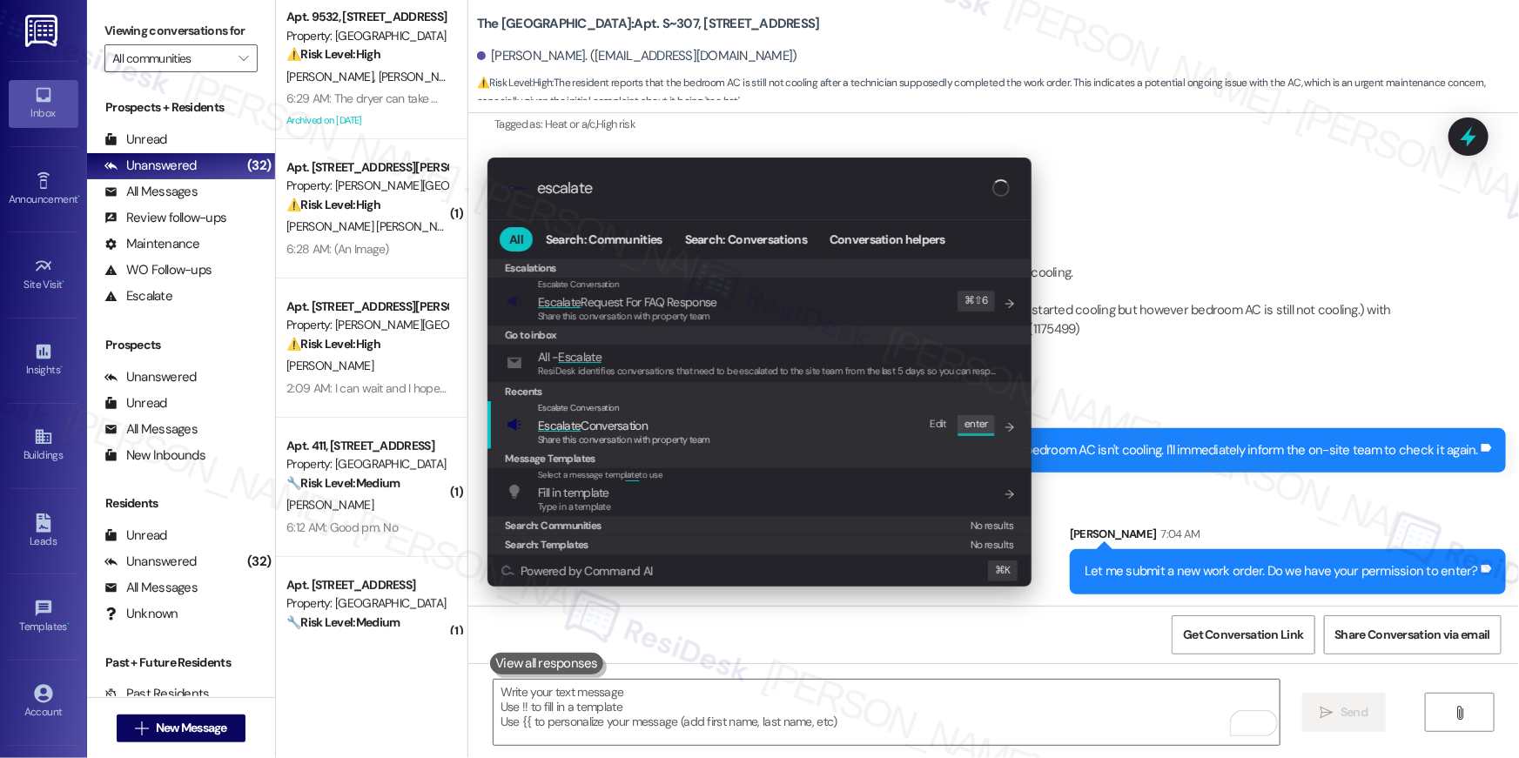
type input "escalate"
click at [738, 429] on div "Escalate Conversation Escalate Conversation Share this conversation with proper…" at bounding box center [761, 424] width 509 height 47
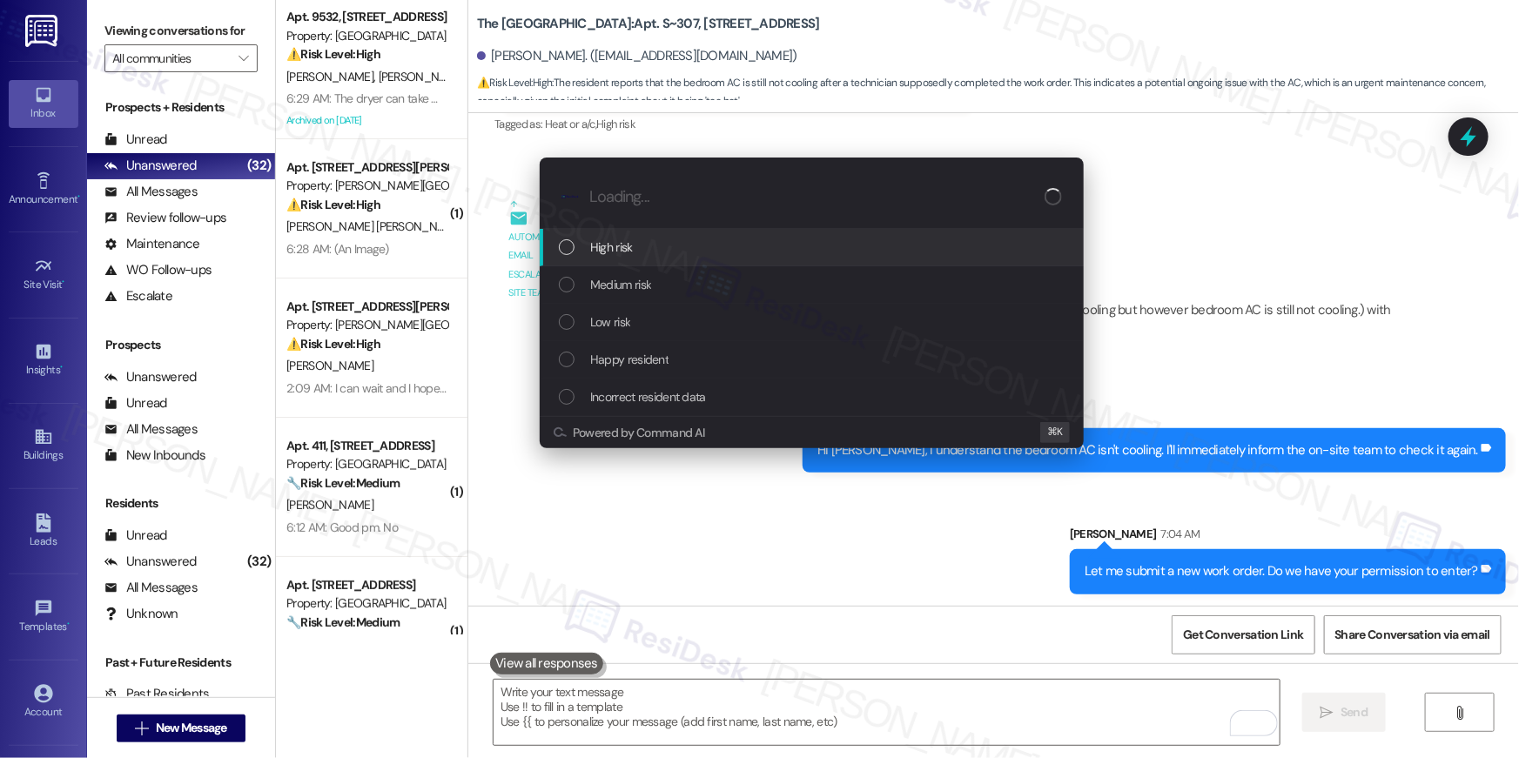
drag, startPoint x: 652, startPoint y: 269, endPoint x: 655, endPoint y: 255, distance: 14.2
click at [655, 255] on div "High risk Medium risk Low risk Happy resident Incorrect resident data" at bounding box center [812, 322] width 544 height 187
click at [654, 256] on div "High risk" at bounding box center [813, 247] width 509 height 19
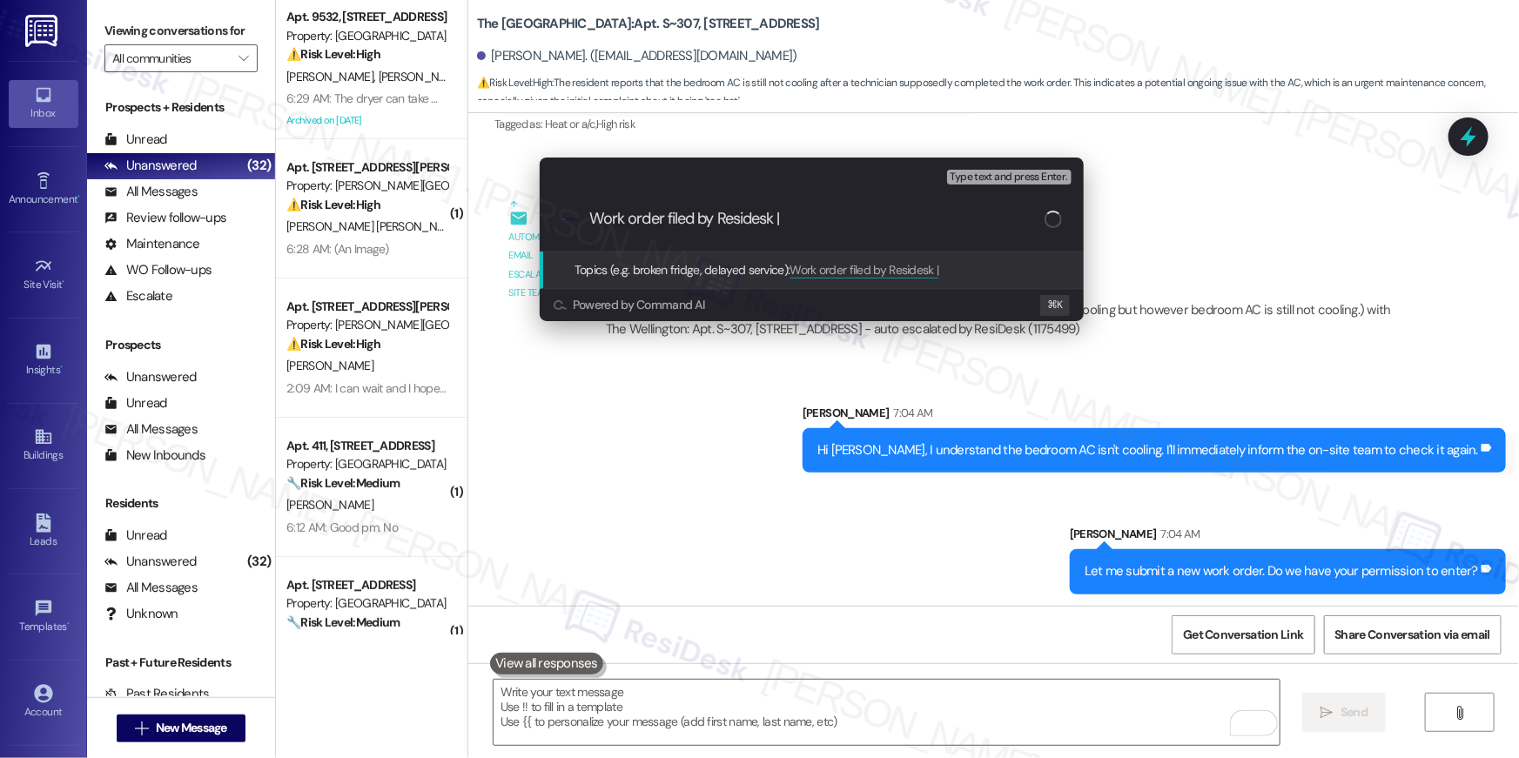
paste input "Work Order # 389469 Bedroom AC not cooling"
type input "Work order filed by Residesk | Work Order # 389469 Bedroom AC not cooling"
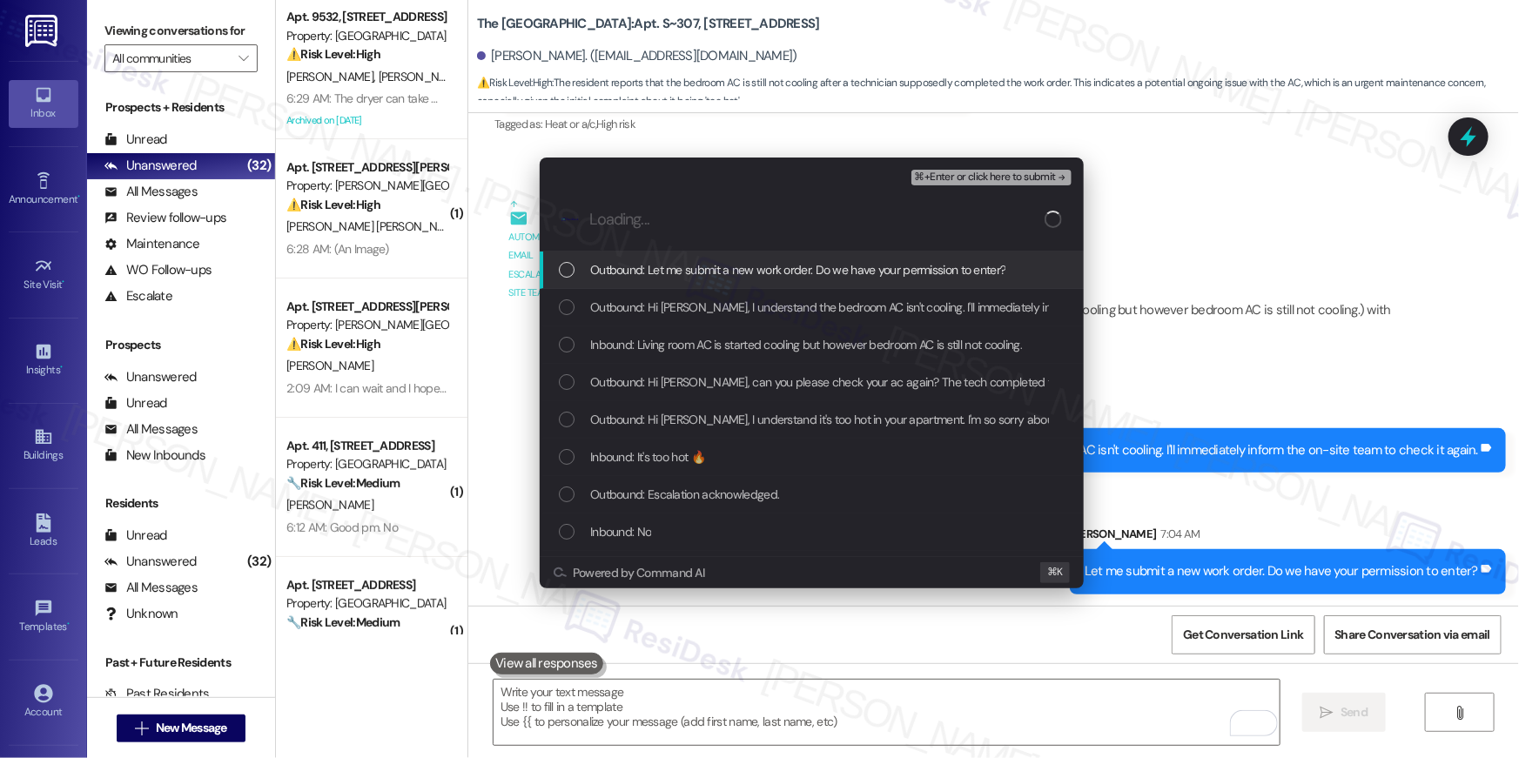
click at [669, 266] on span "Outbound: Let me submit a new work order. Do we have your permission to enter?" at bounding box center [797, 269] width 415 height 19
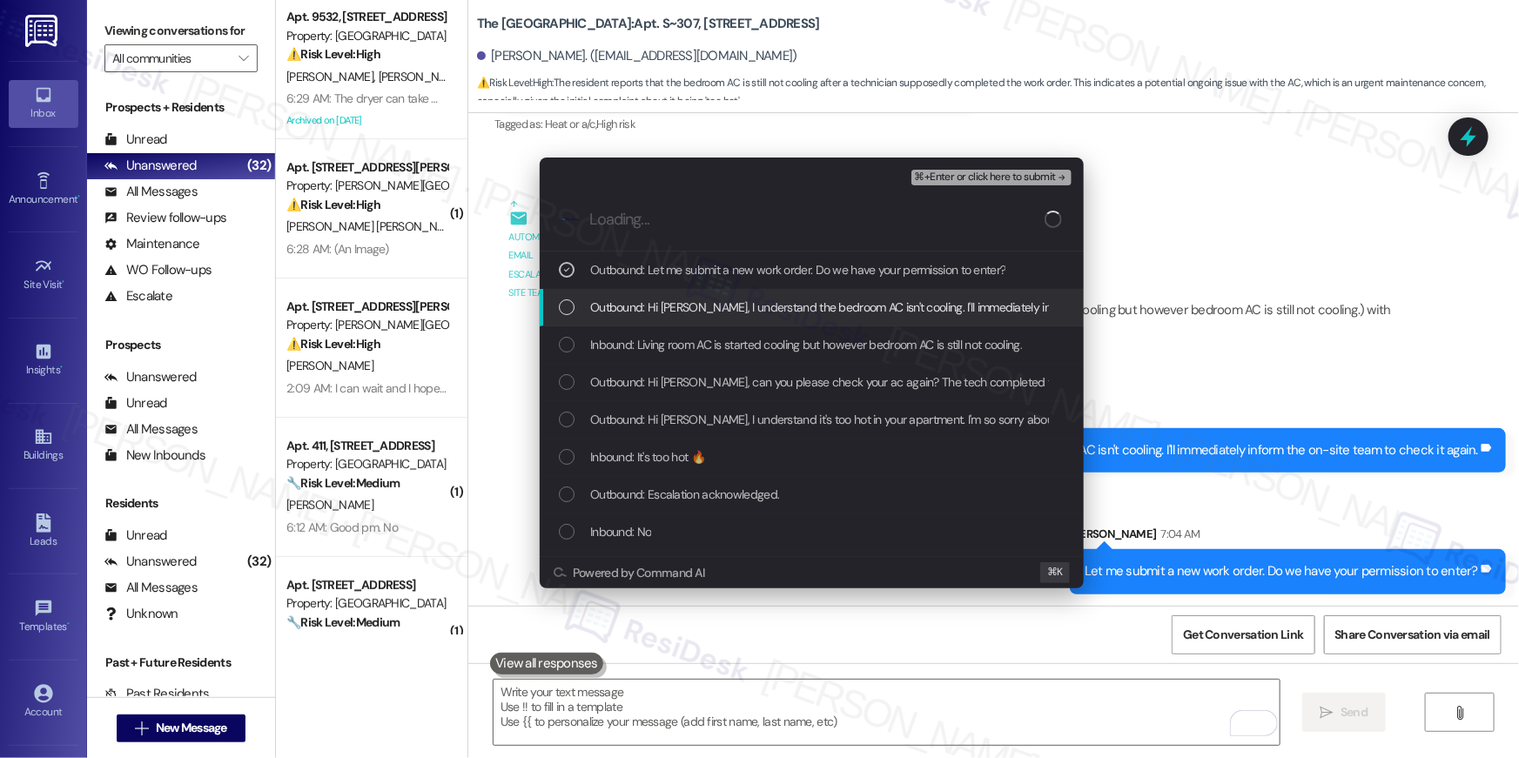
click at [661, 296] on div "Outbound: Hi Ruchi, I understand the bedroom AC isn't cooling. I'll immediately…" at bounding box center [812, 307] width 544 height 37
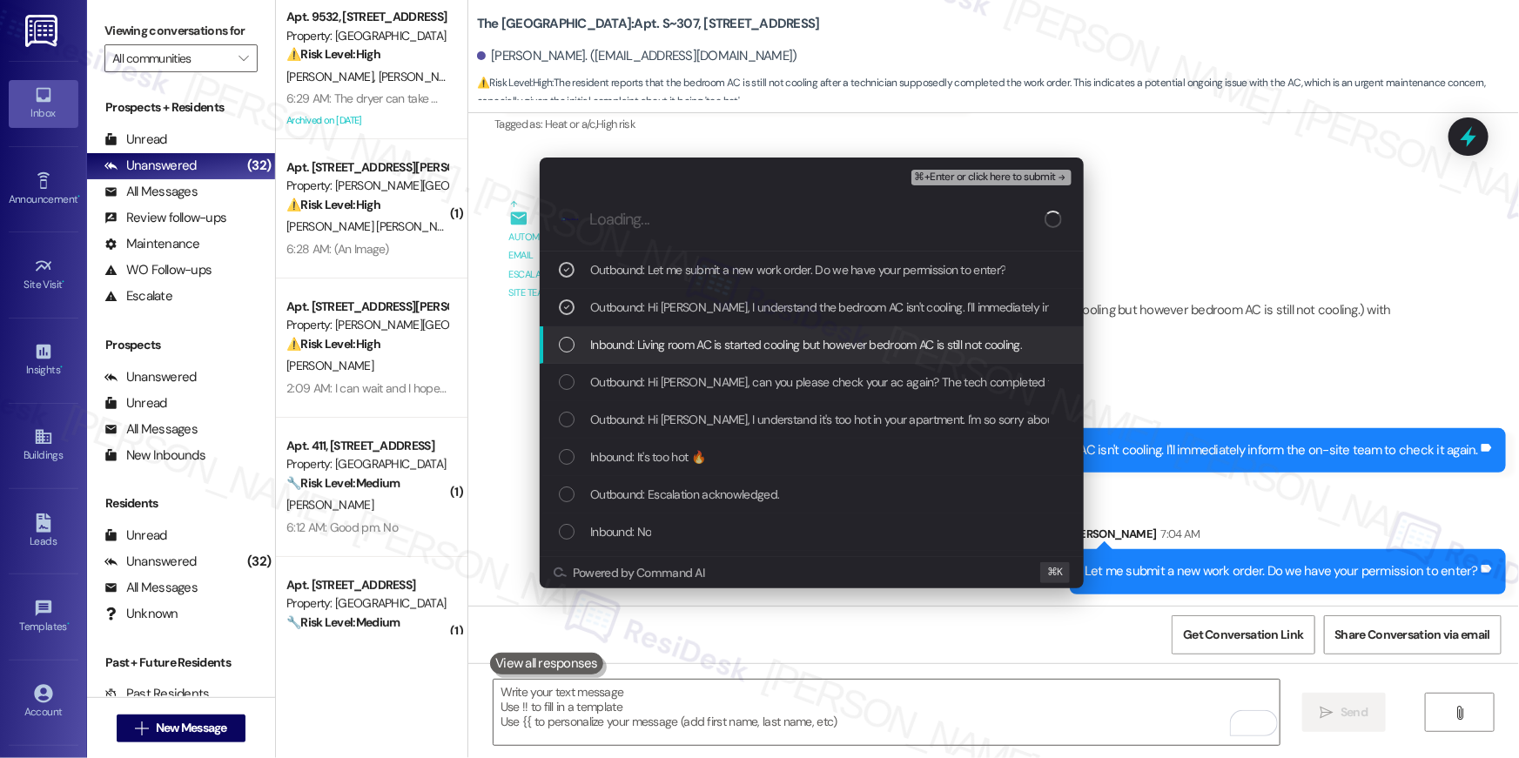
click at [662, 330] on div "Inbound: Living room AC is started cooling but however bedroom AC is still not …" at bounding box center [812, 344] width 544 height 37
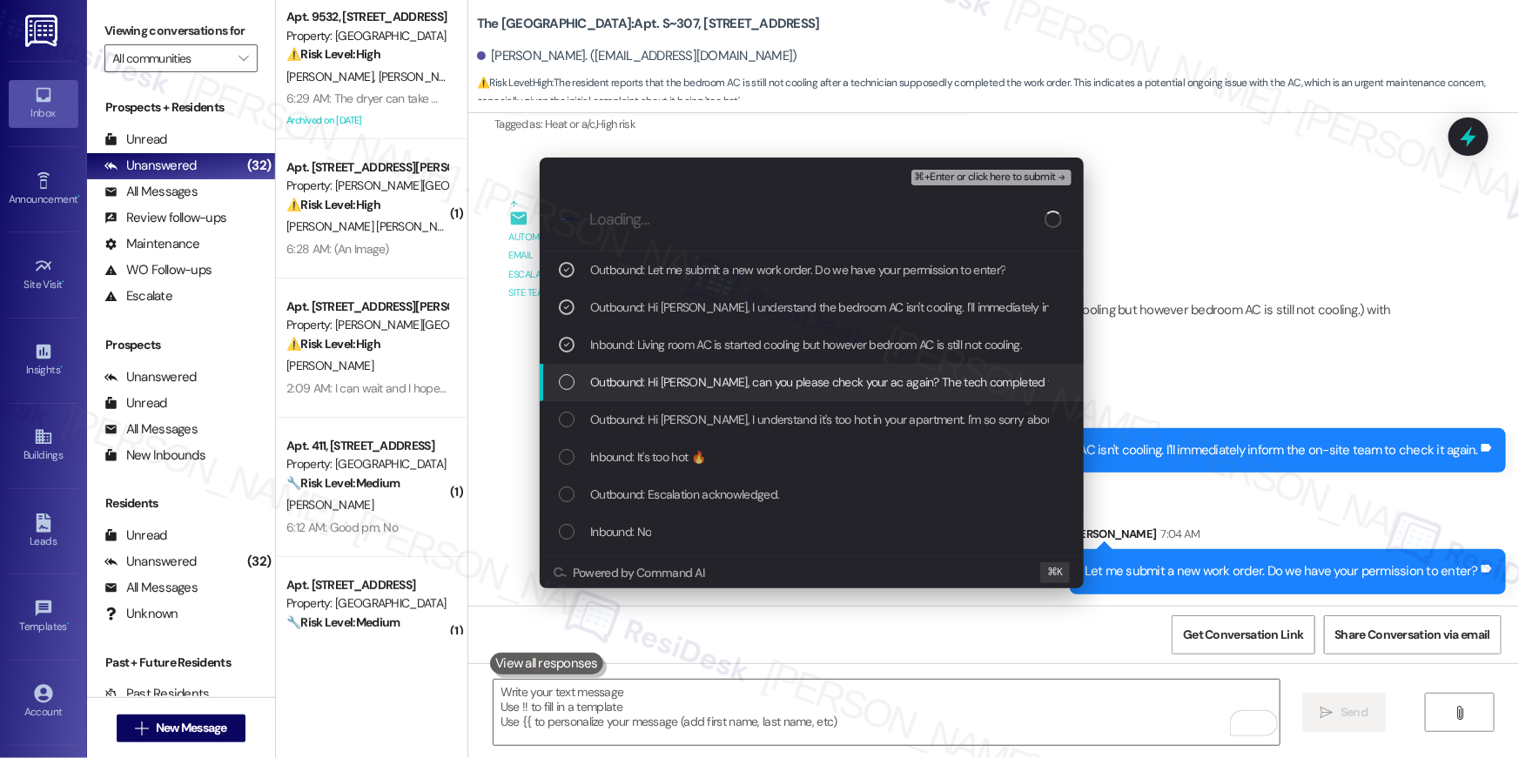
click at [675, 373] on span "Outbound: Hi Ruchi, can you please check your ac again? The tech completed the …" at bounding box center [968, 382] width 757 height 19
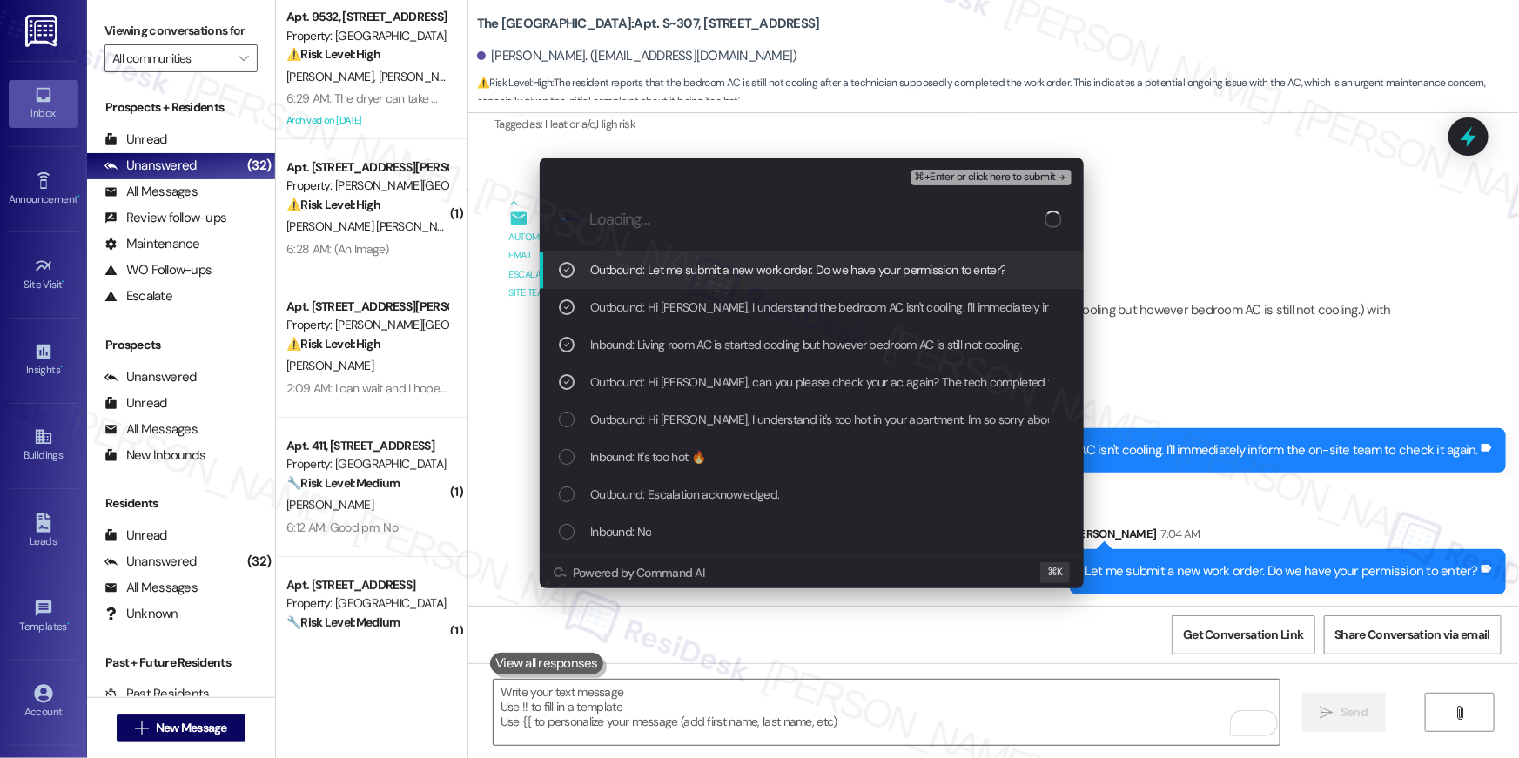
click at [1022, 171] on span "⌘+Enter or click here to submit" at bounding box center [985, 177] width 141 height 12
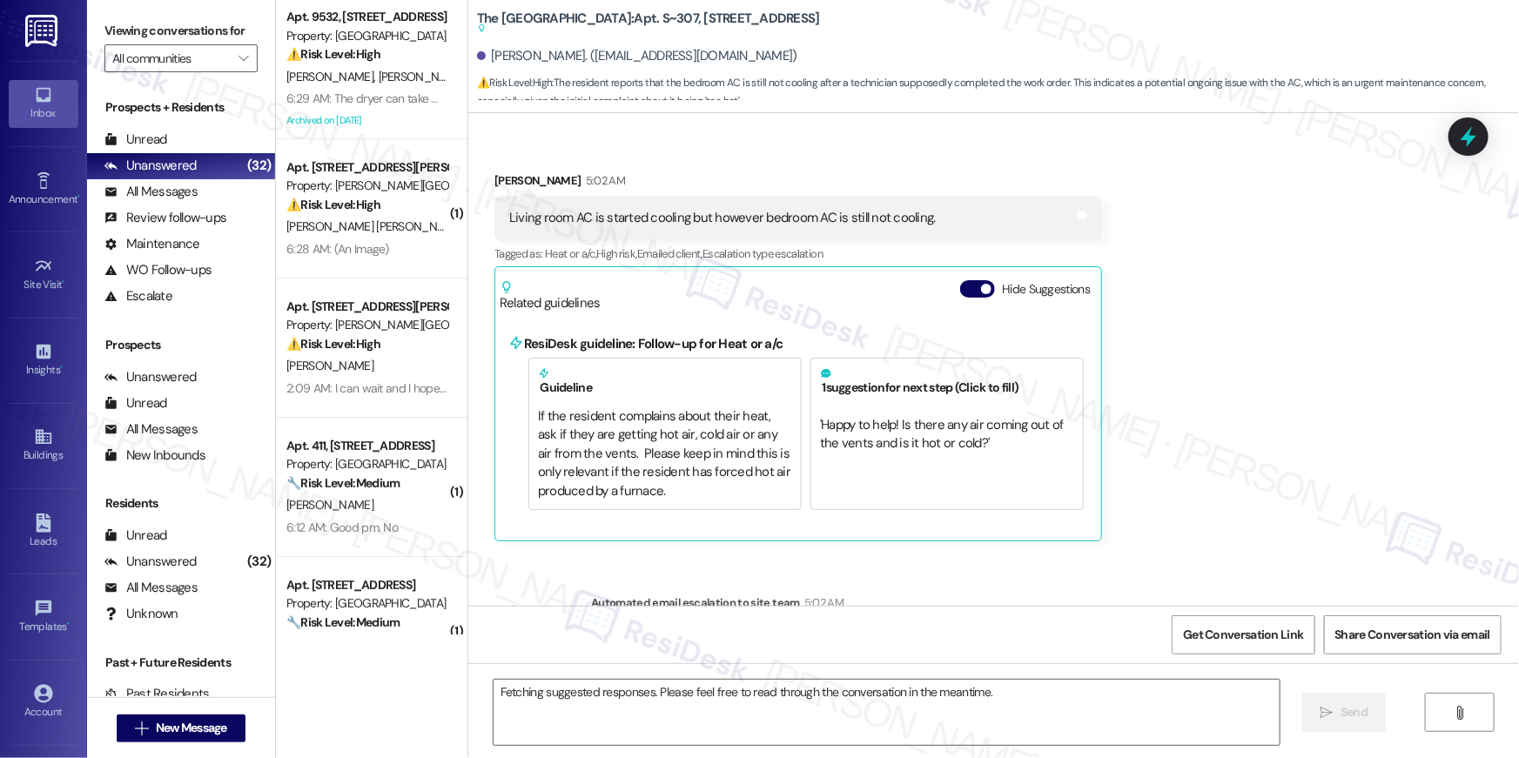
scroll to position [6872, 0]
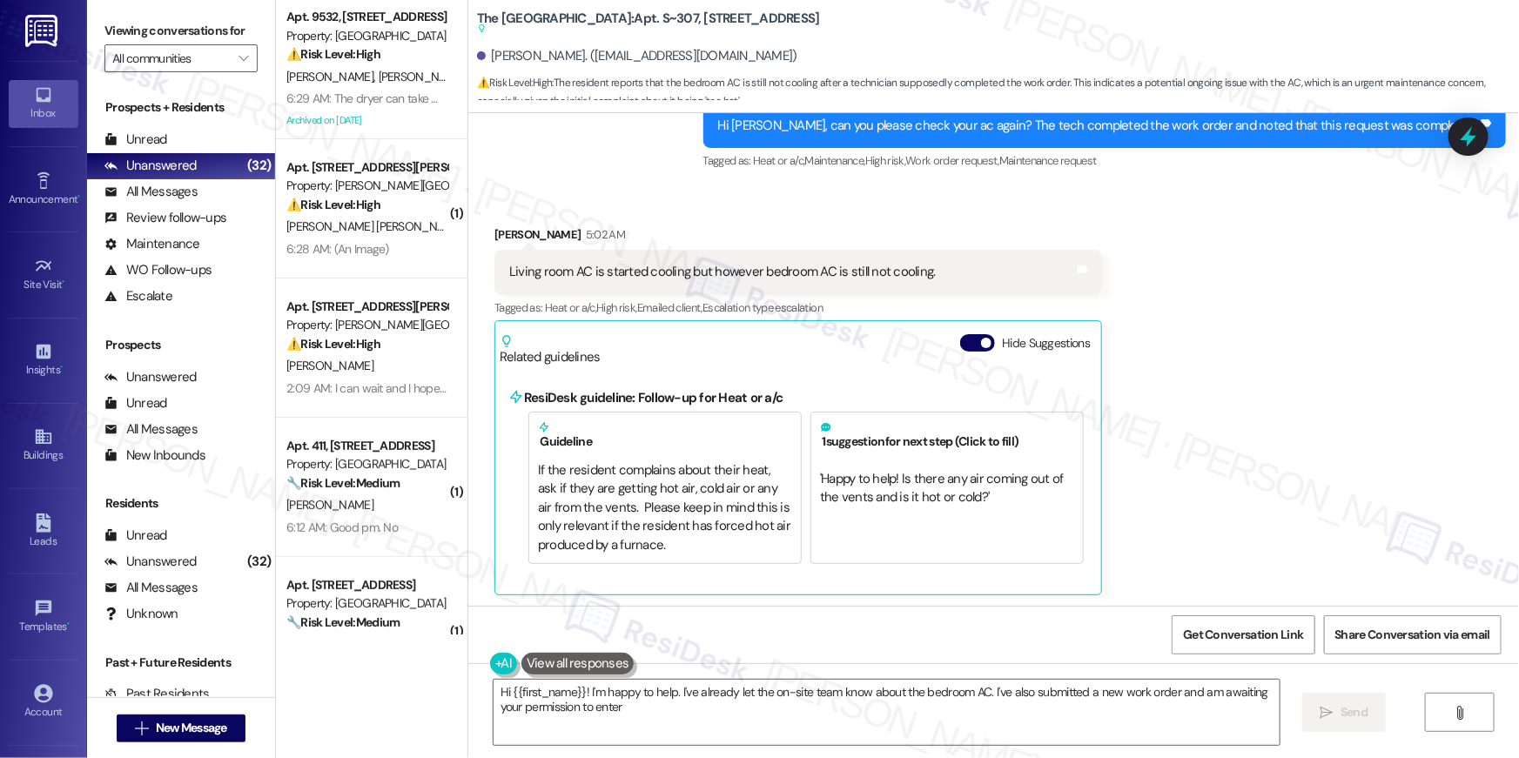
type textarea "Hi {{first_name}}! I'm happy to help. I've already let the on-site team know ab…"
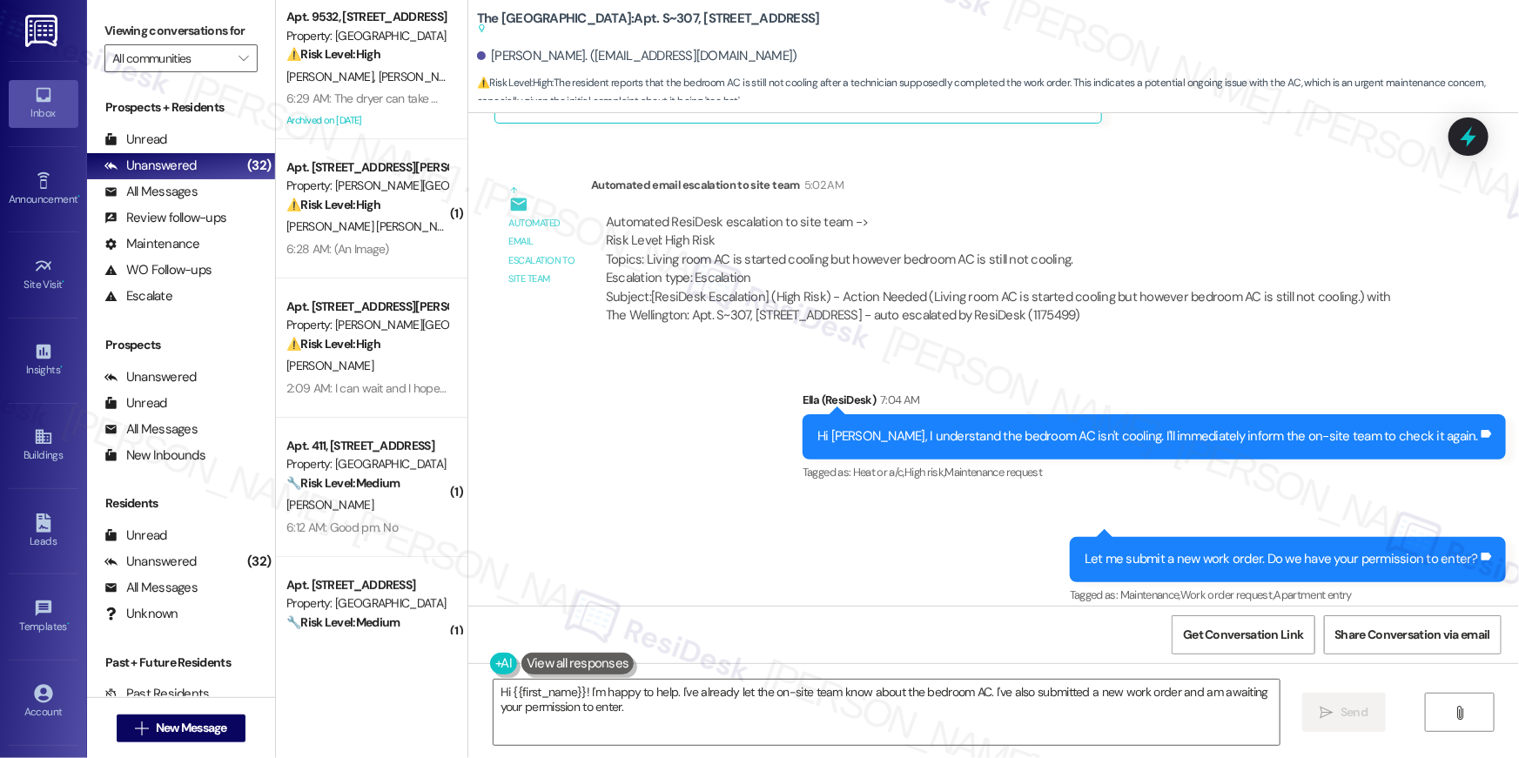
scroll to position [7356, 0]
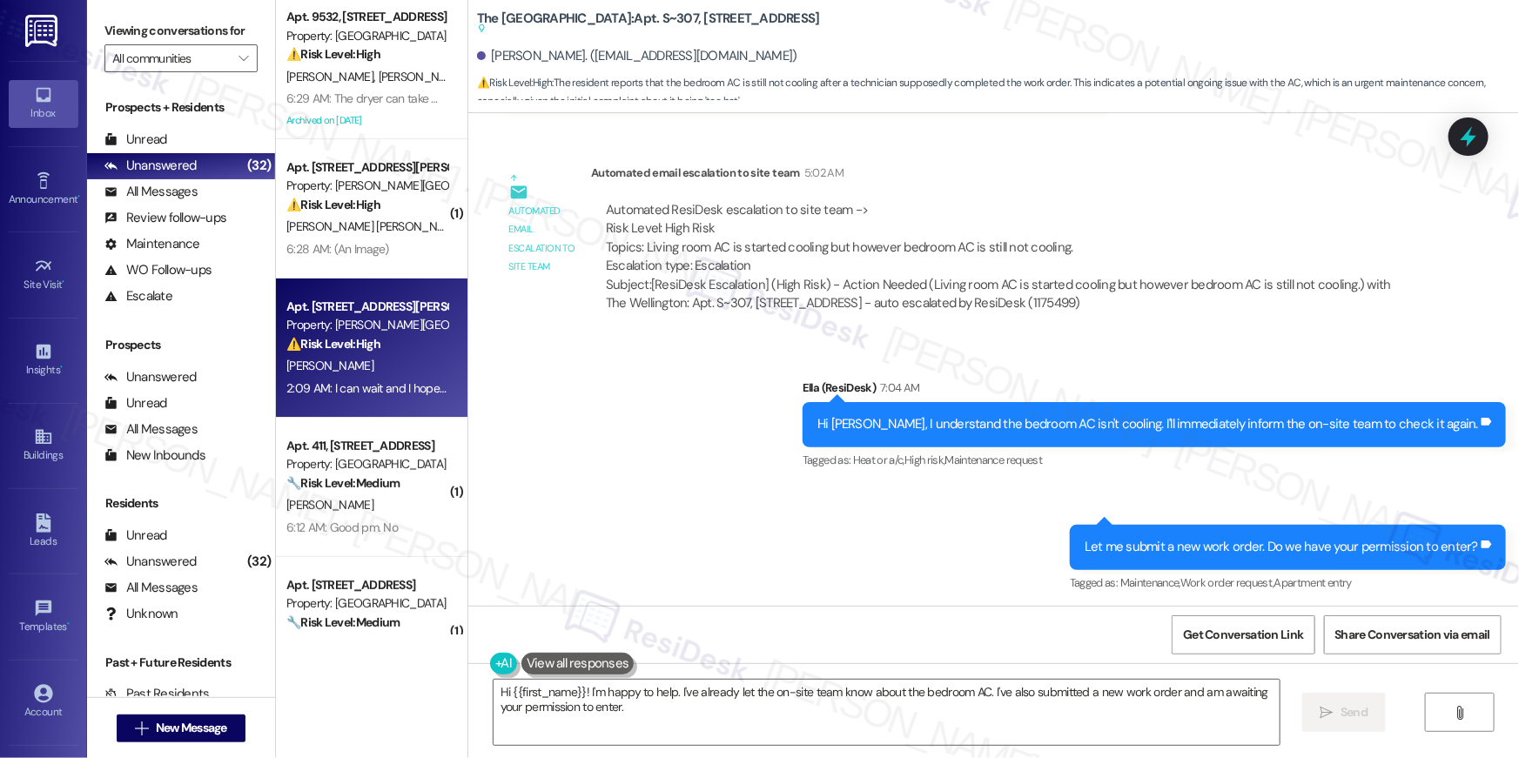
click at [400, 369] on div "A. Mustapha" at bounding box center [367, 366] width 165 height 22
type textarea "Fetching suggested responses. Please feel free to read through the conversation…"
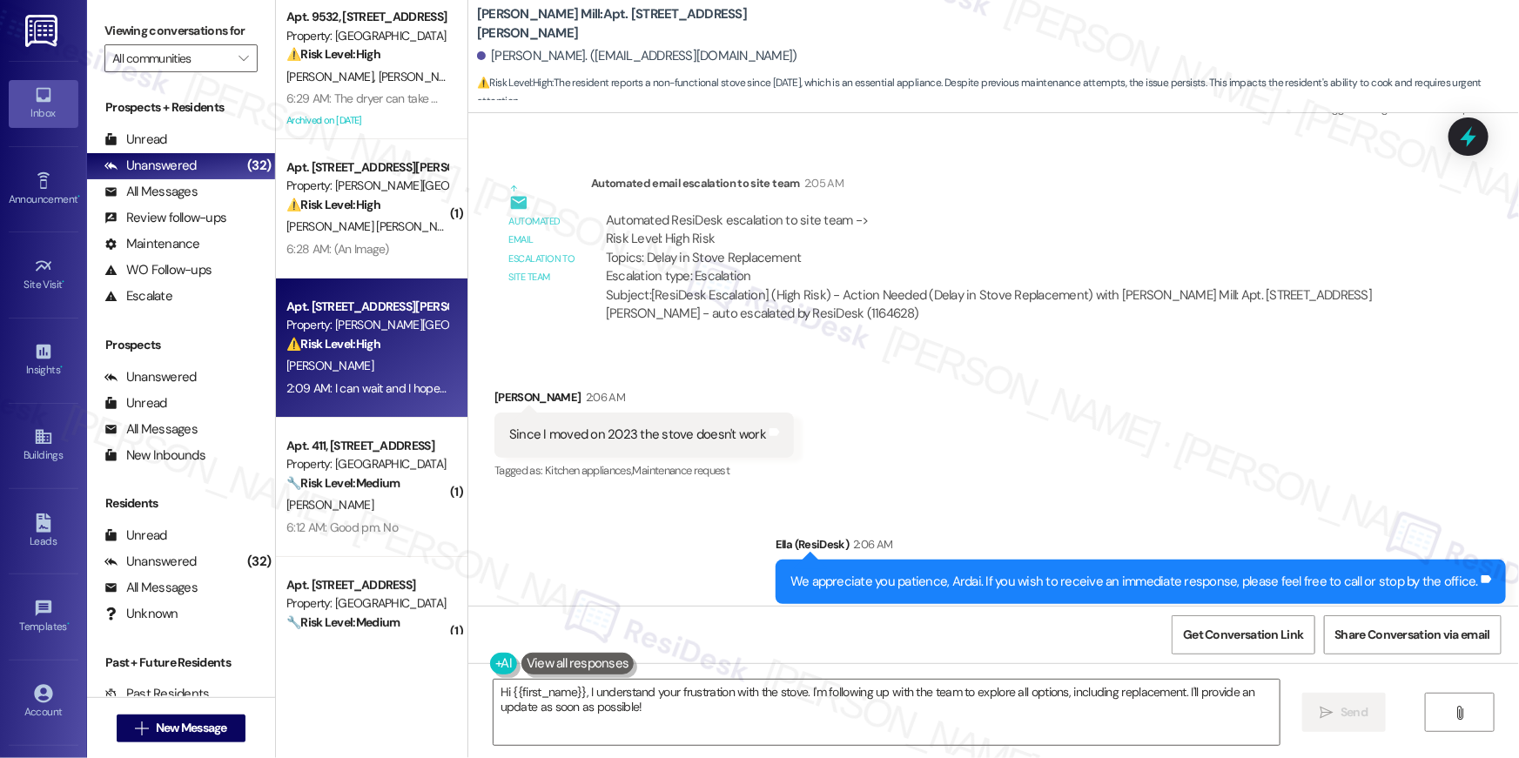
scroll to position [21225, 0]
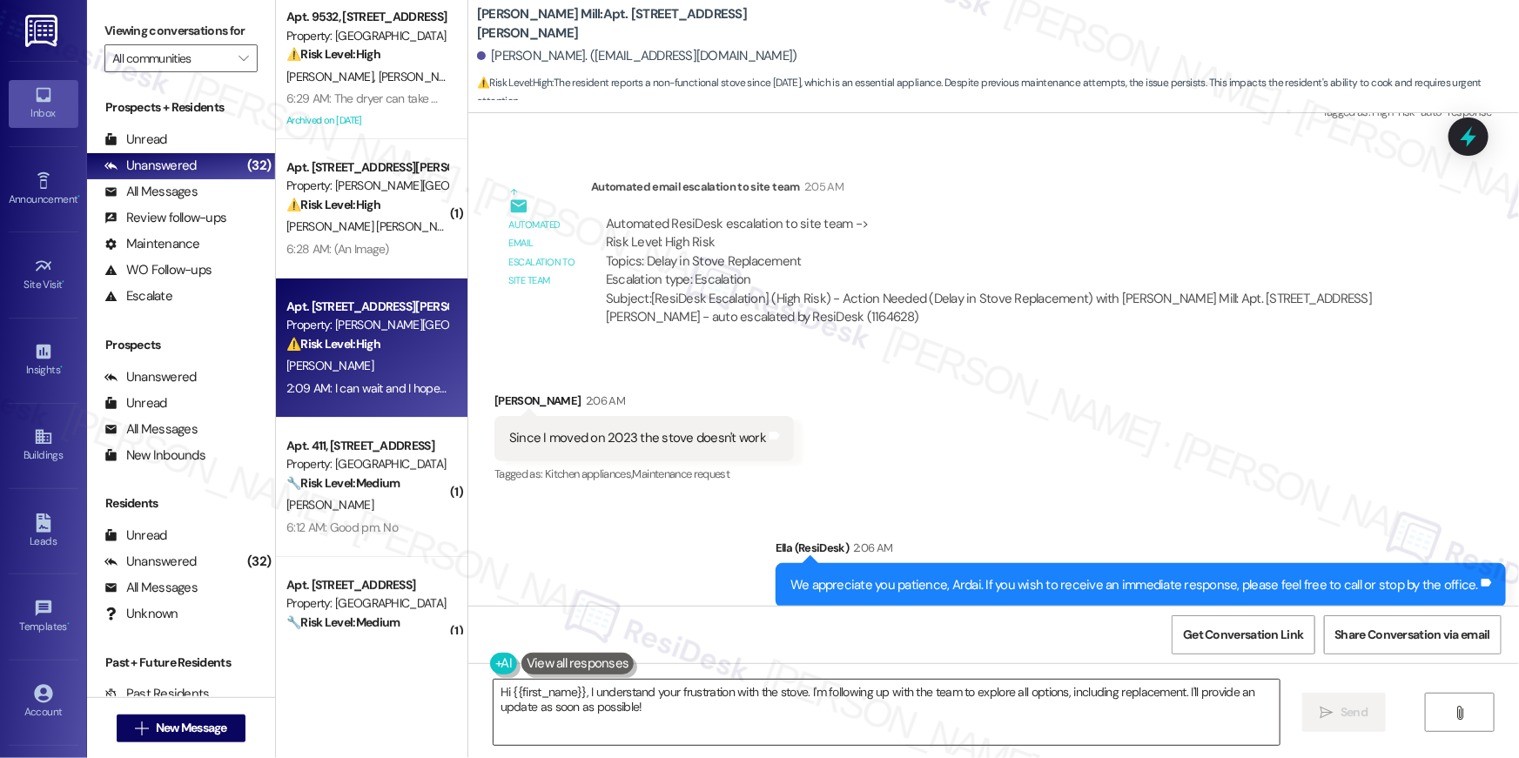
click at [715, 711] on textarea "Hi {{first_name}}, I understand your frustration with the stove. I'm following …" at bounding box center [887, 712] width 786 height 65
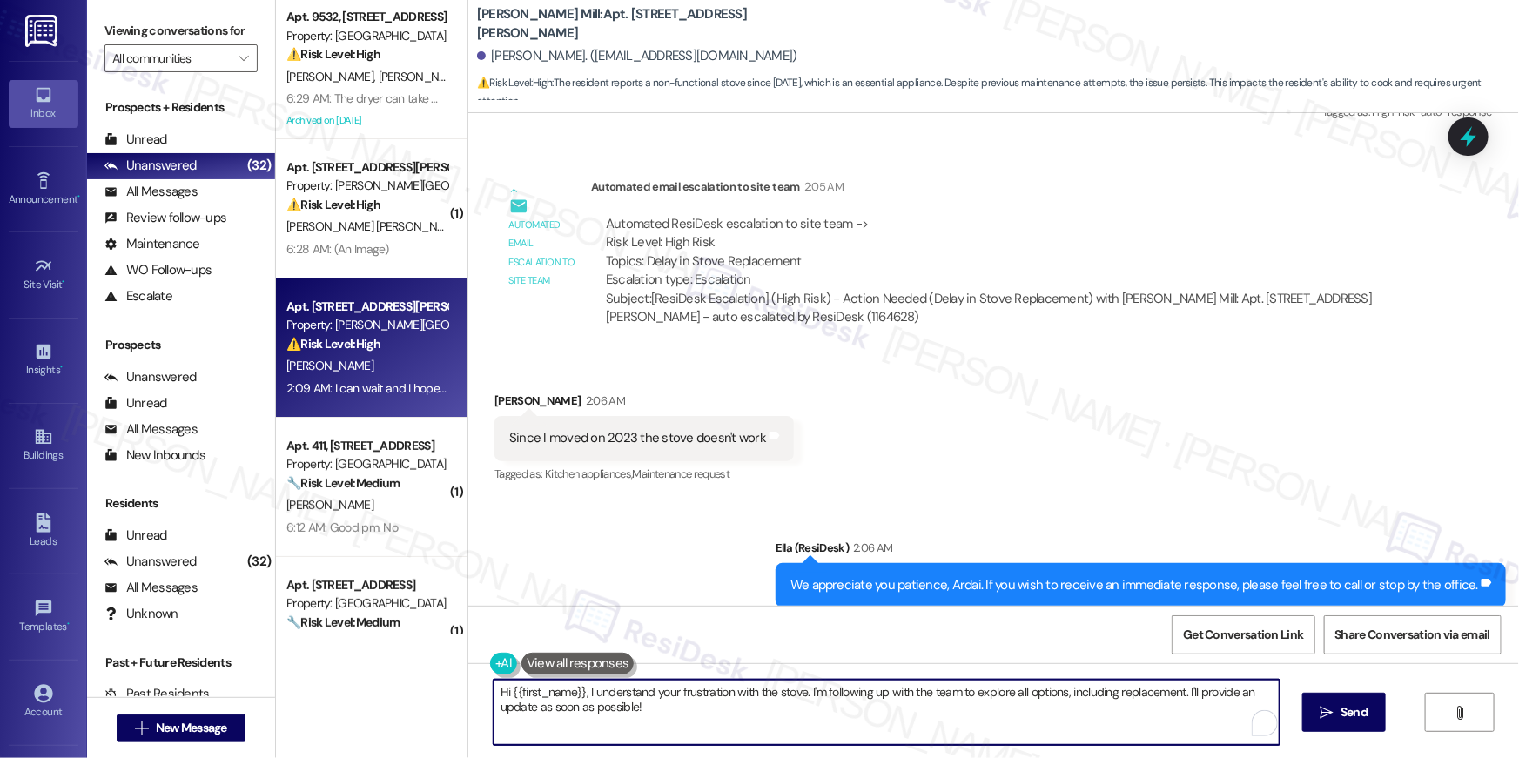
click at [715, 711] on textarea "Hi {{first_name}}, I understand your frustration with the stove. I'm following …" at bounding box center [887, 712] width 786 height 65
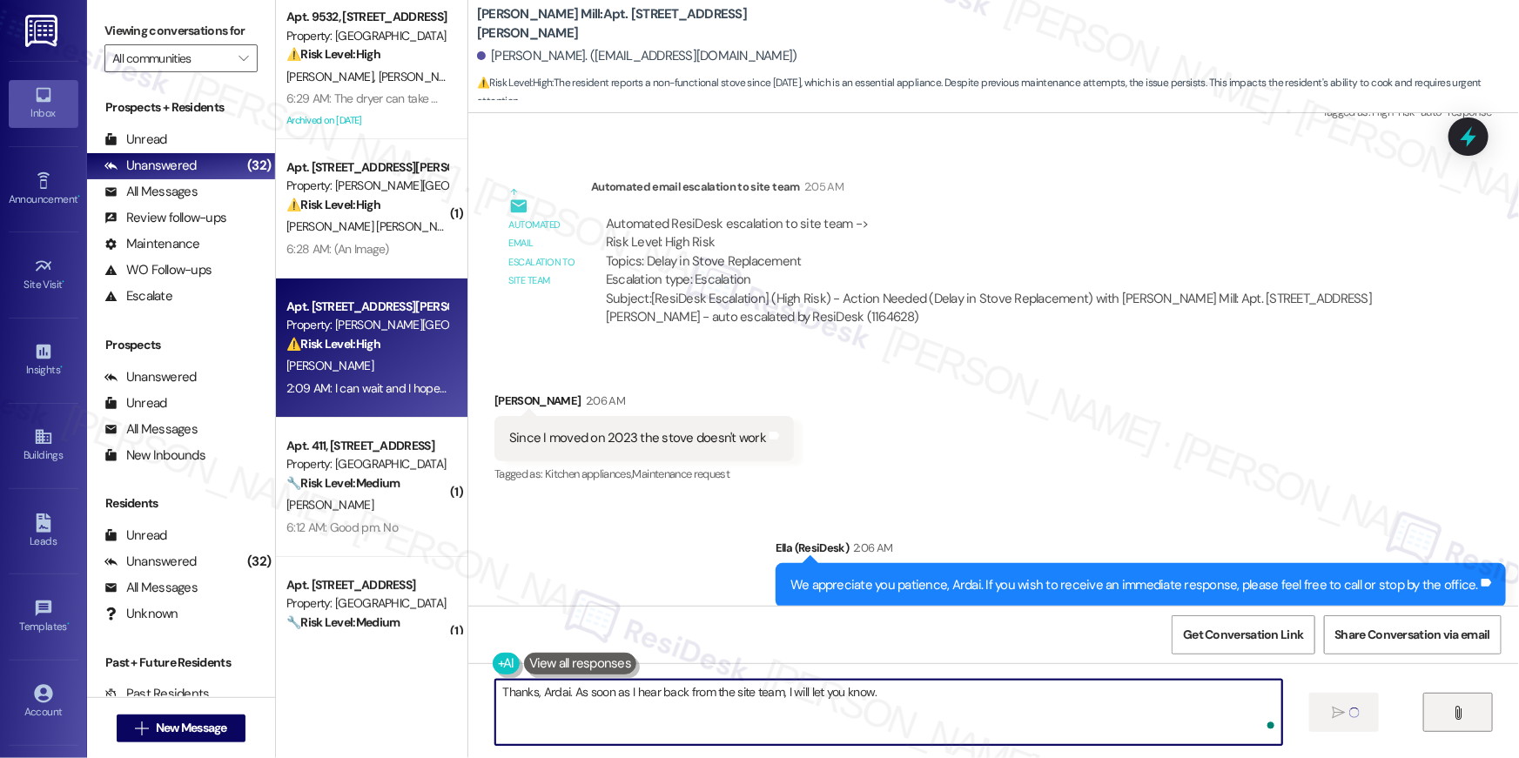
type textarea "Thanks, Ardai. As soon as I hear back from the site team, I will let you know."
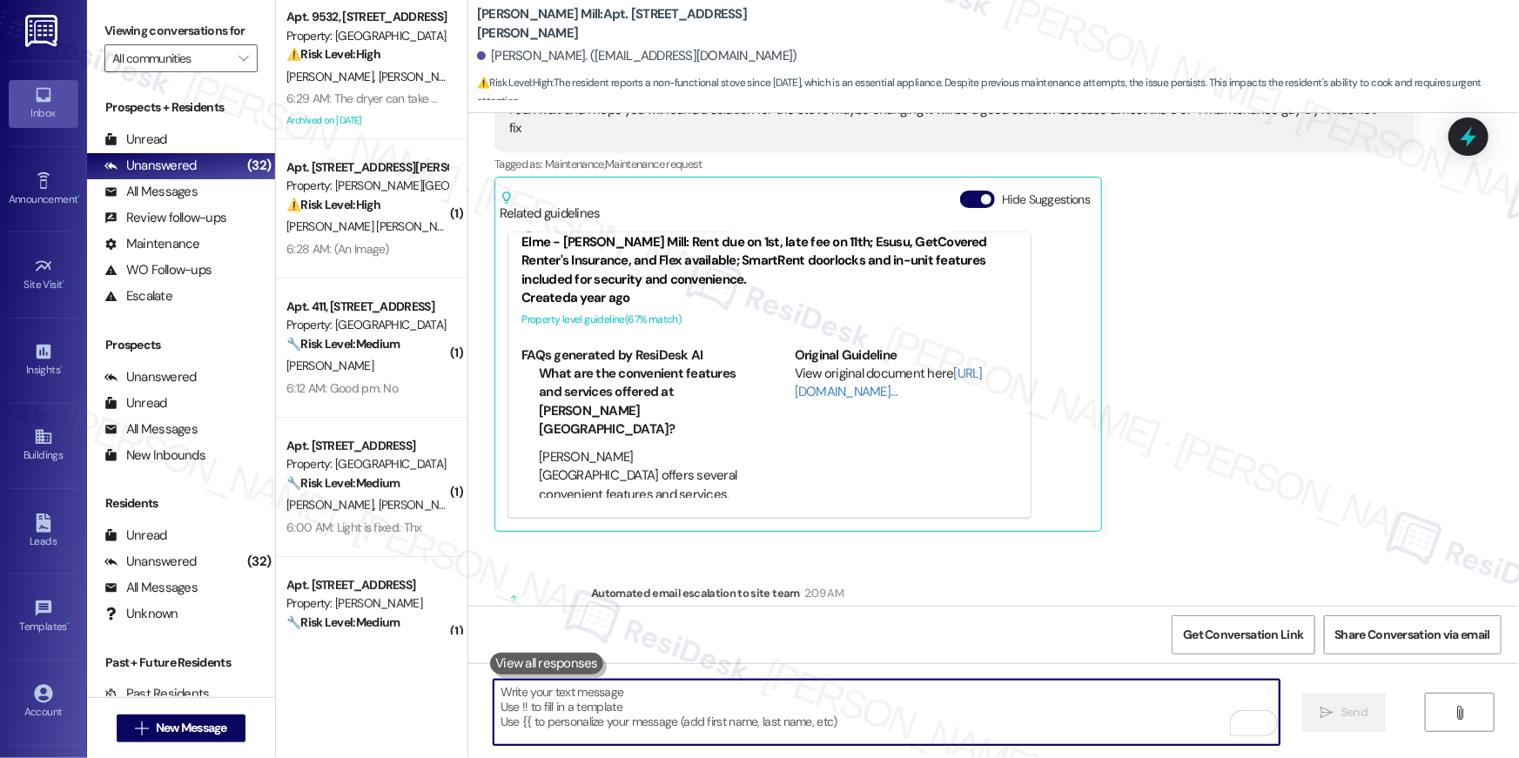
scroll to position [22035, 0]
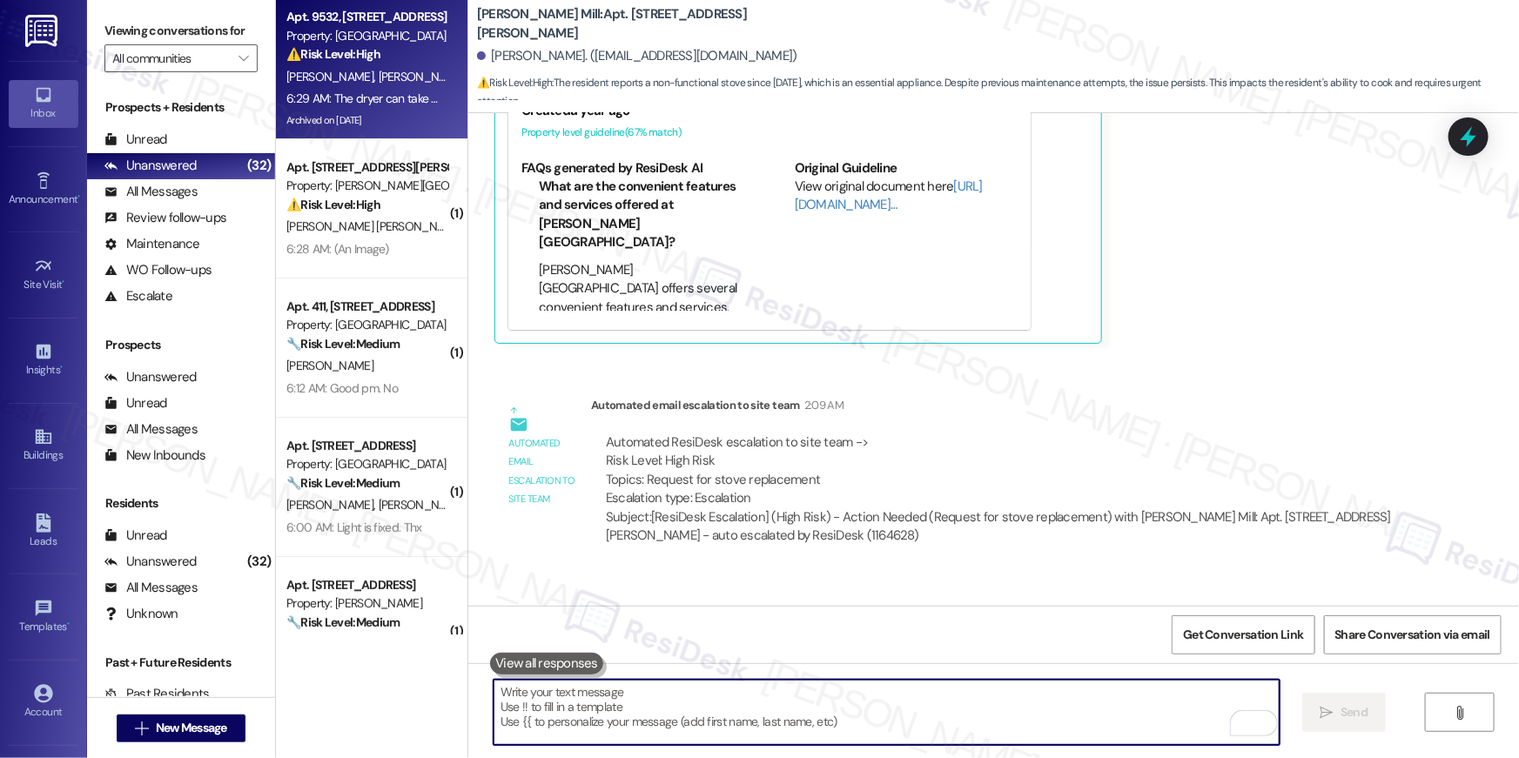
click at [375, 110] on div "Archived on [DATE]" at bounding box center [367, 121] width 165 height 22
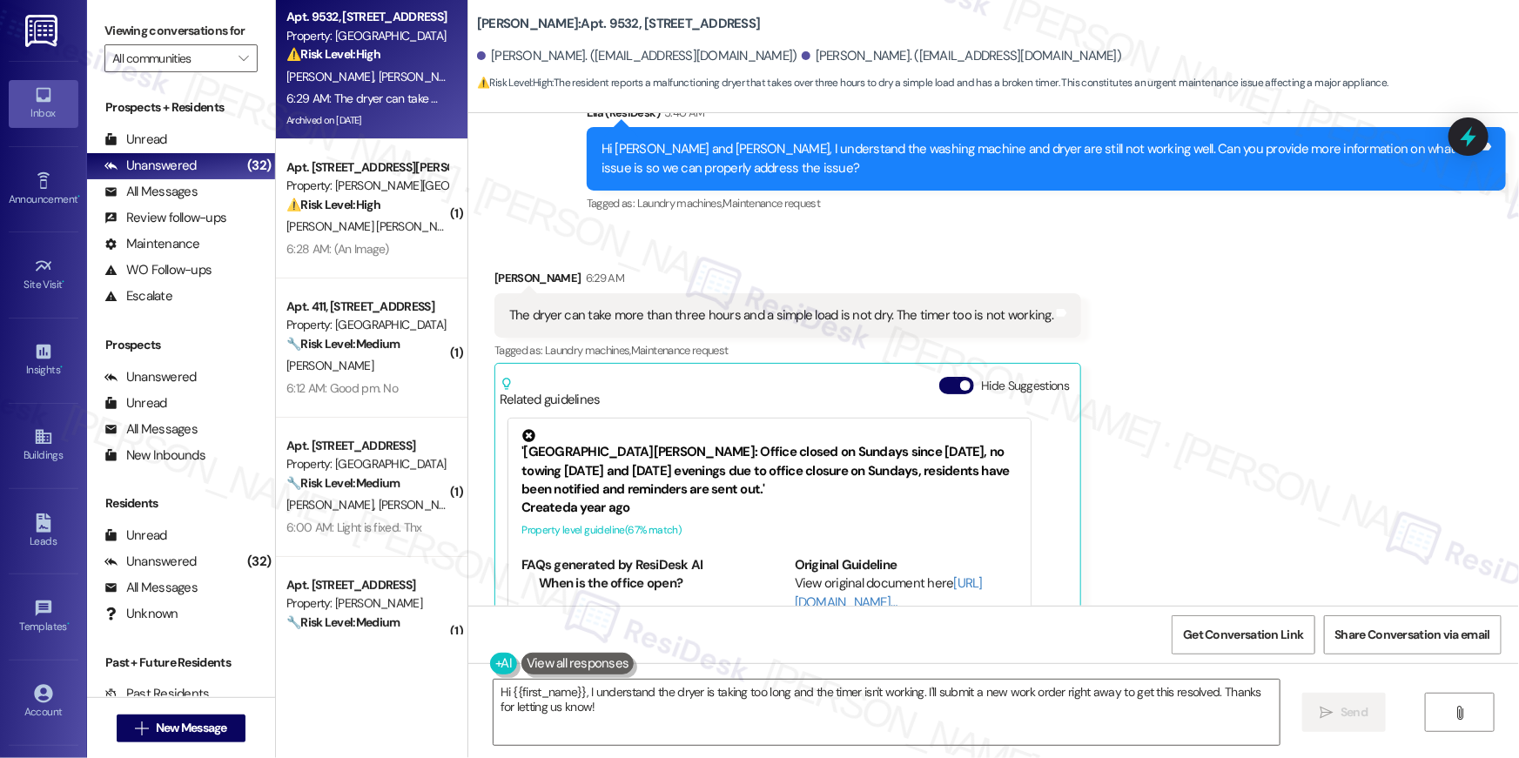
scroll to position [14111, 0]
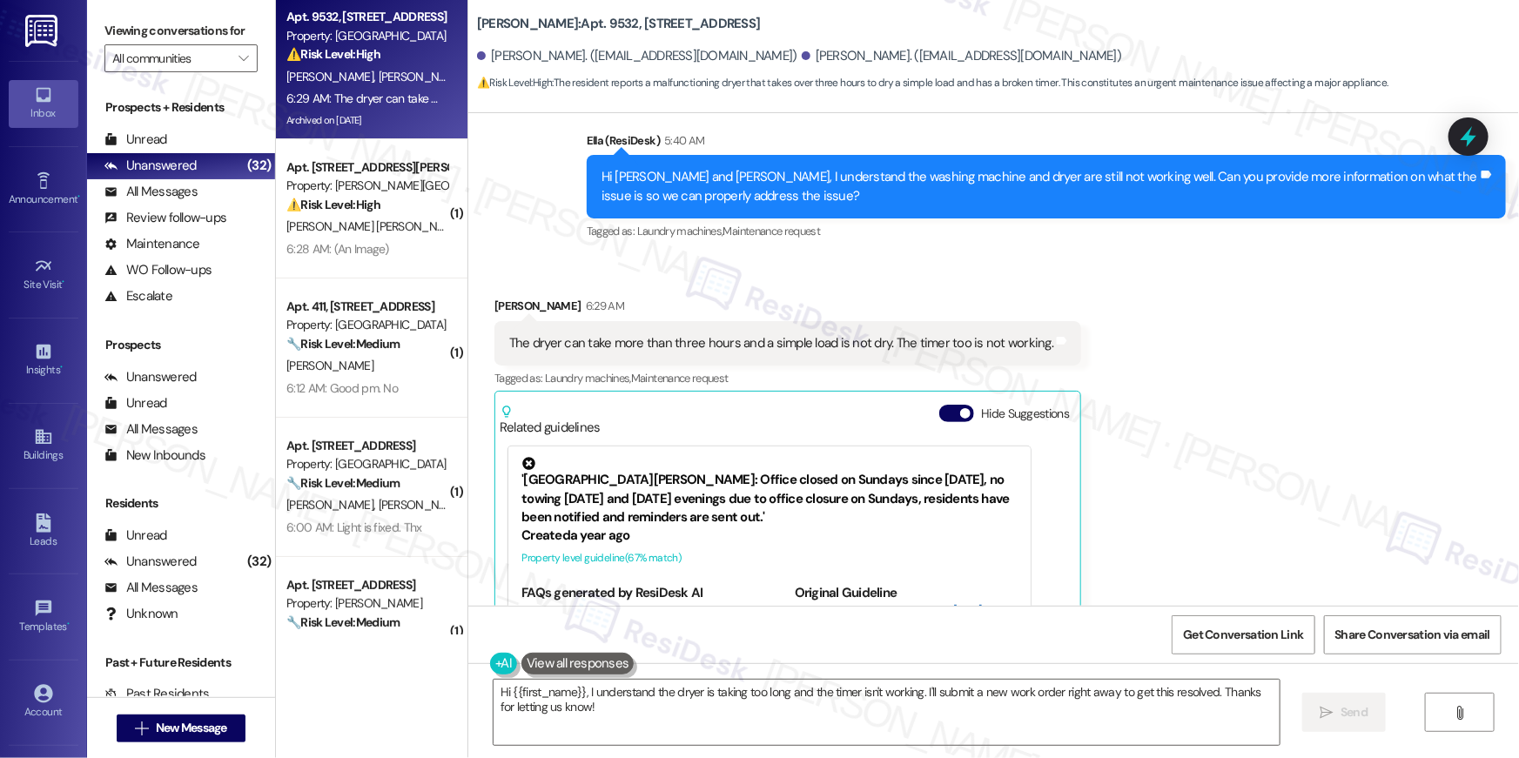
click at [792, 334] on div "The dryer can take more than three hours and a simple load is not dry. The time…" at bounding box center [781, 343] width 544 height 18
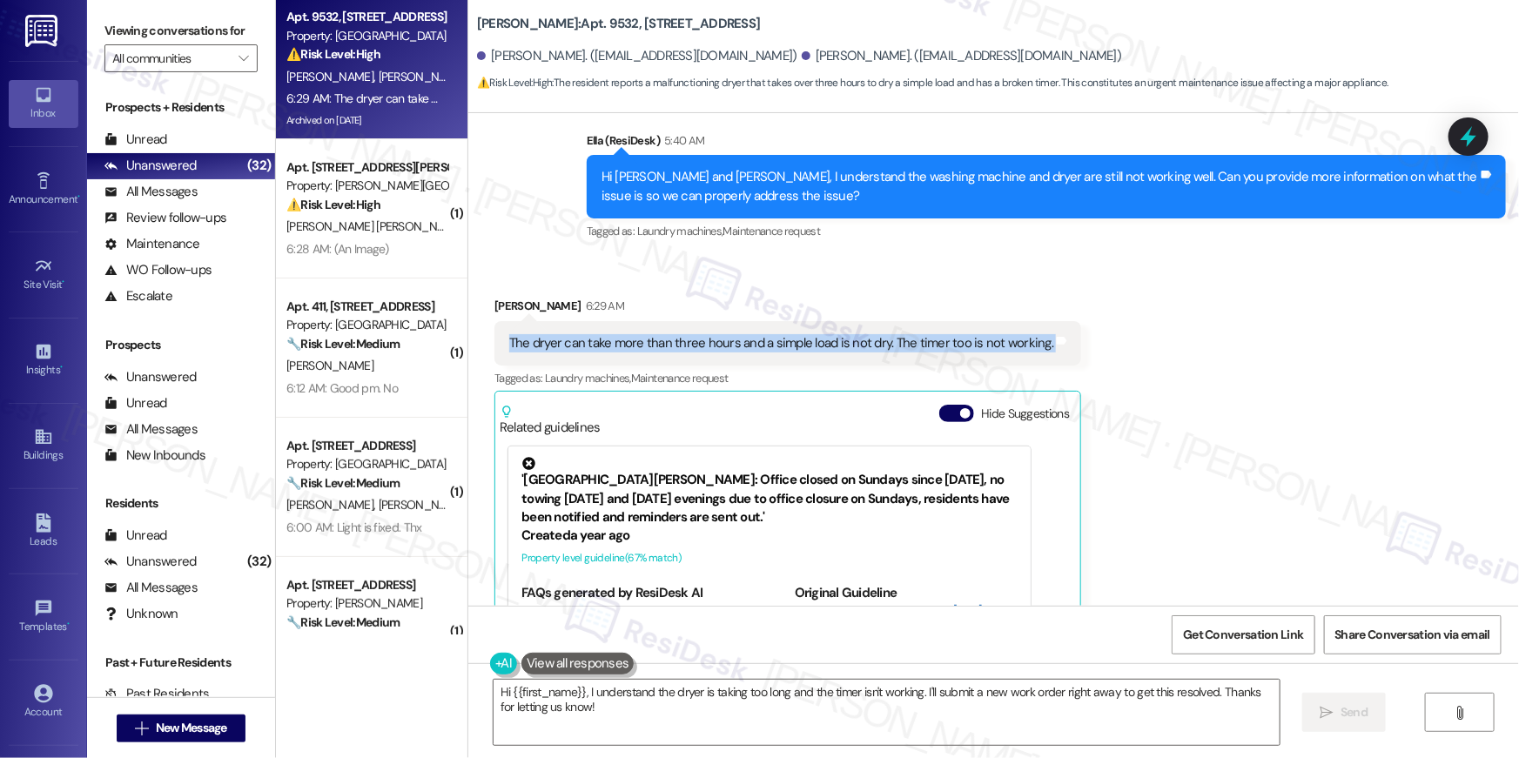
click at [792, 334] on div "The dryer can take more than three hours and a simple load is not dry. The time…" at bounding box center [781, 343] width 544 height 18
copy div "The dryer can take more than three hours and a simple load is not dry. The time…"
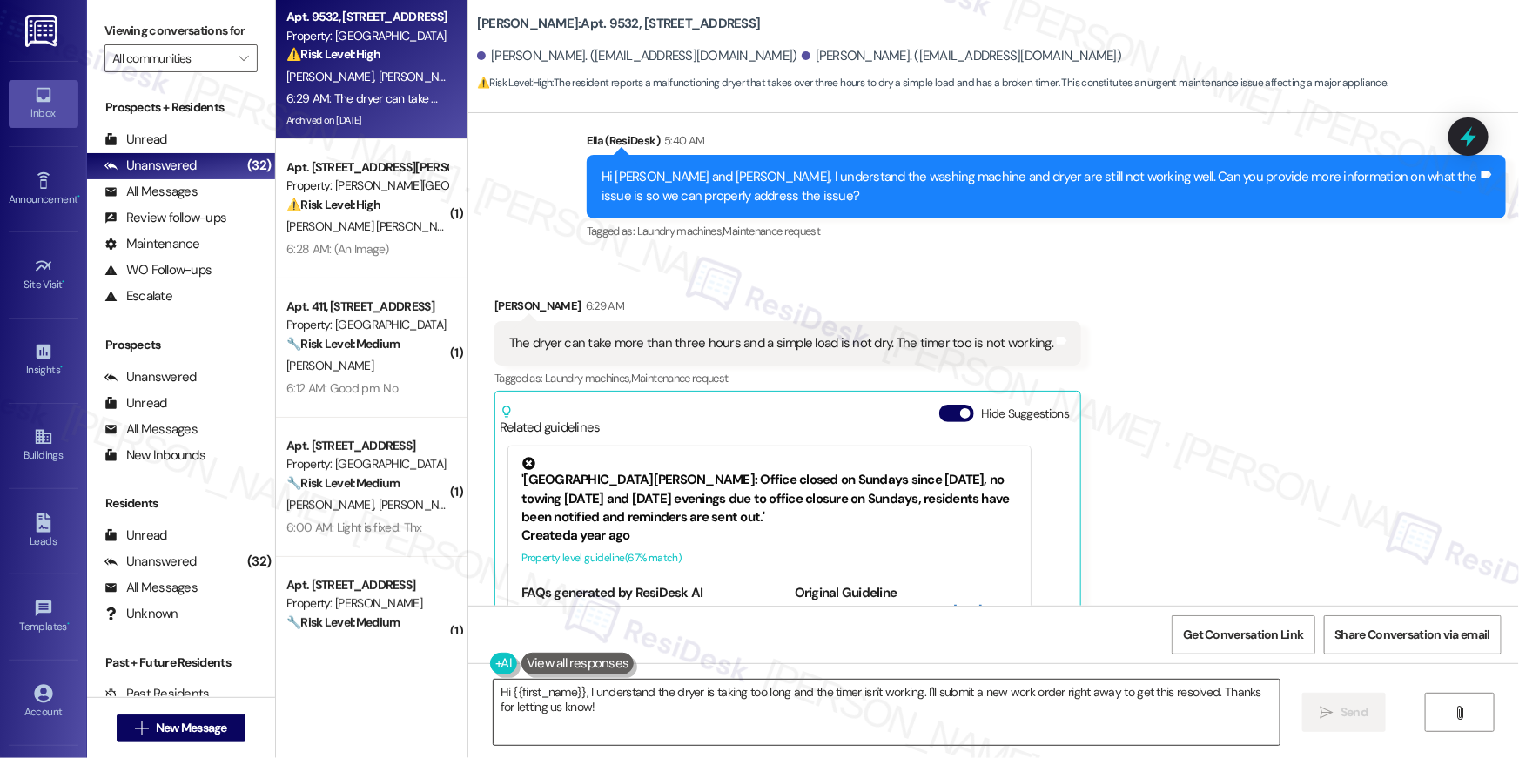
click at [591, 714] on textarea "Hi {{first_name}}, I understand the dryer is taking too long and the timer isn'…" at bounding box center [887, 712] width 786 height 65
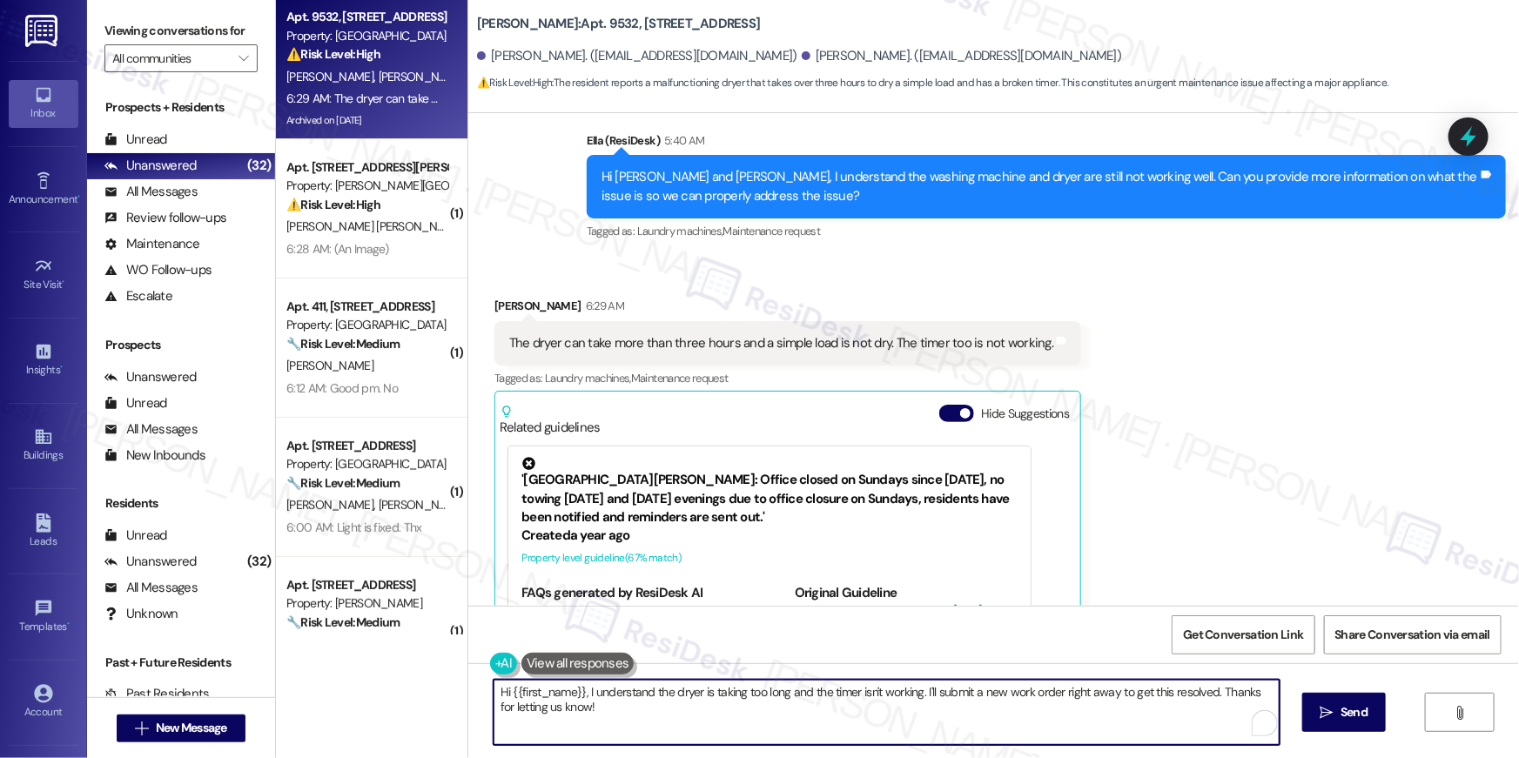
click at [590, 713] on textarea "Hi {{first_name}}, I understand the dryer is taking too long and the timer isn'…" at bounding box center [887, 712] width 786 height 65
click at [588, 713] on textarea "Hi {{first_name}}, I understand the dryer is taking too long and the timer isn'…" at bounding box center [887, 712] width 786 height 65
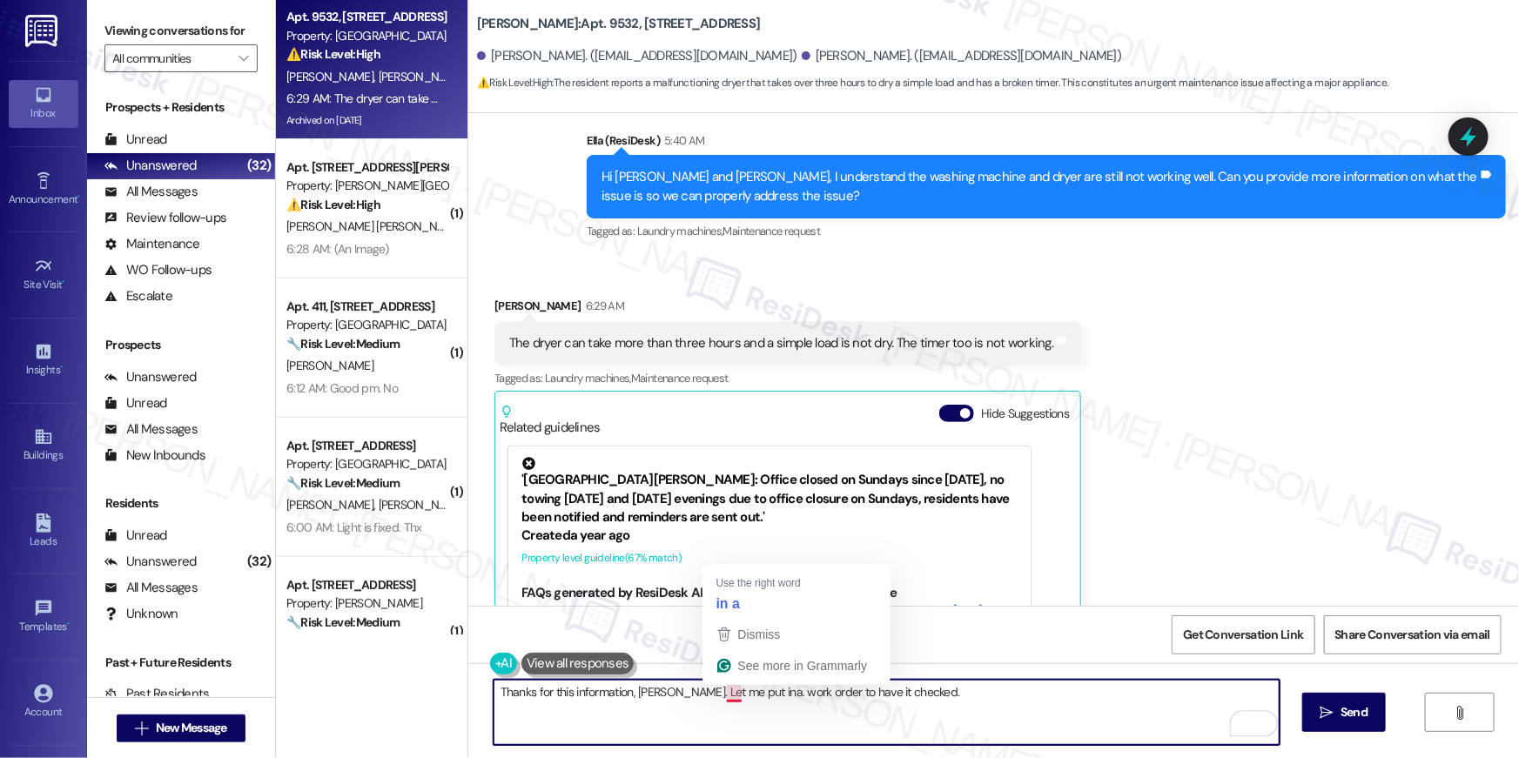
click at [730, 696] on textarea "Thanks for this information, Peter. Let me put ina. work order to have it check…" at bounding box center [887, 712] width 786 height 65
type textarea "Thanks for this information, Peter. Let me put in a work order to have it check…"
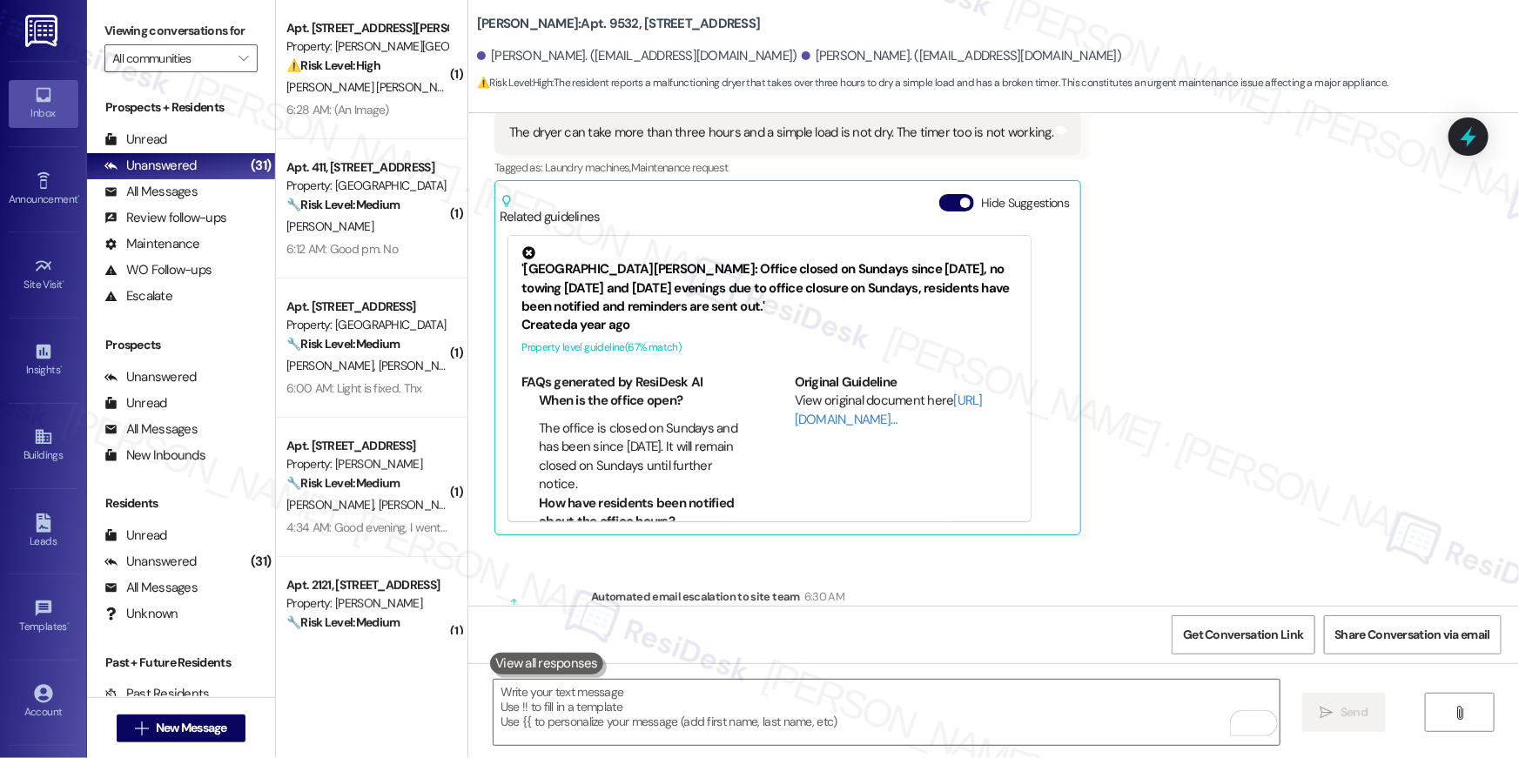
scroll to position [14301, 0]
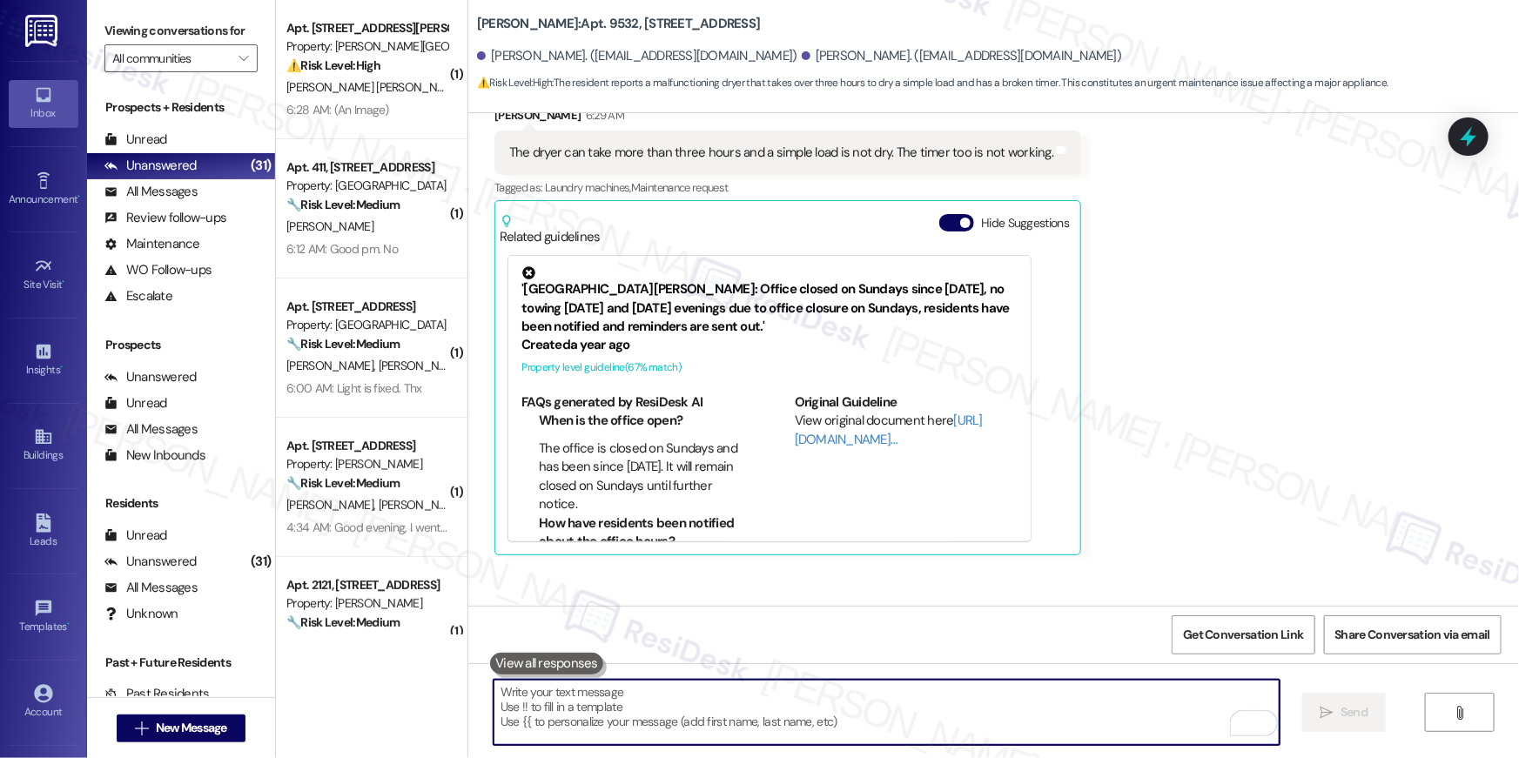
click at [783, 704] on textarea "To enrich screen reader interactions, please activate Accessibility in Grammarl…" at bounding box center [887, 712] width 786 height 65
click at [784, 703] on textarea "To enrich screen reader interactions, please activate Accessibility in Grammarl…" at bounding box center [887, 712] width 786 height 65
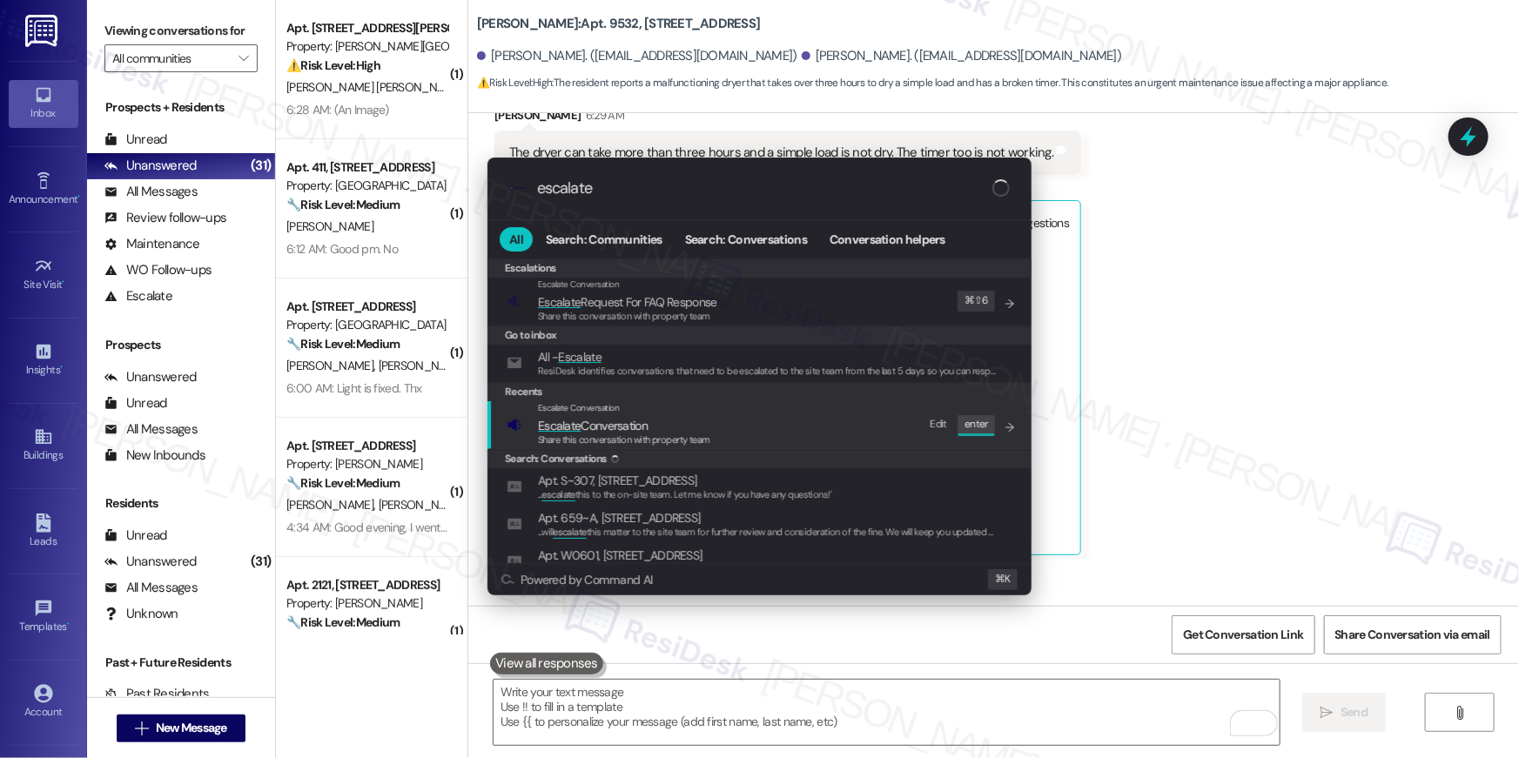
type input "escalate"
drag, startPoint x: 573, startPoint y: 422, endPoint x: 581, endPoint y: 418, distance: 9.0
click at [574, 425] on span "Escalate" at bounding box center [559, 426] width 43 height 16
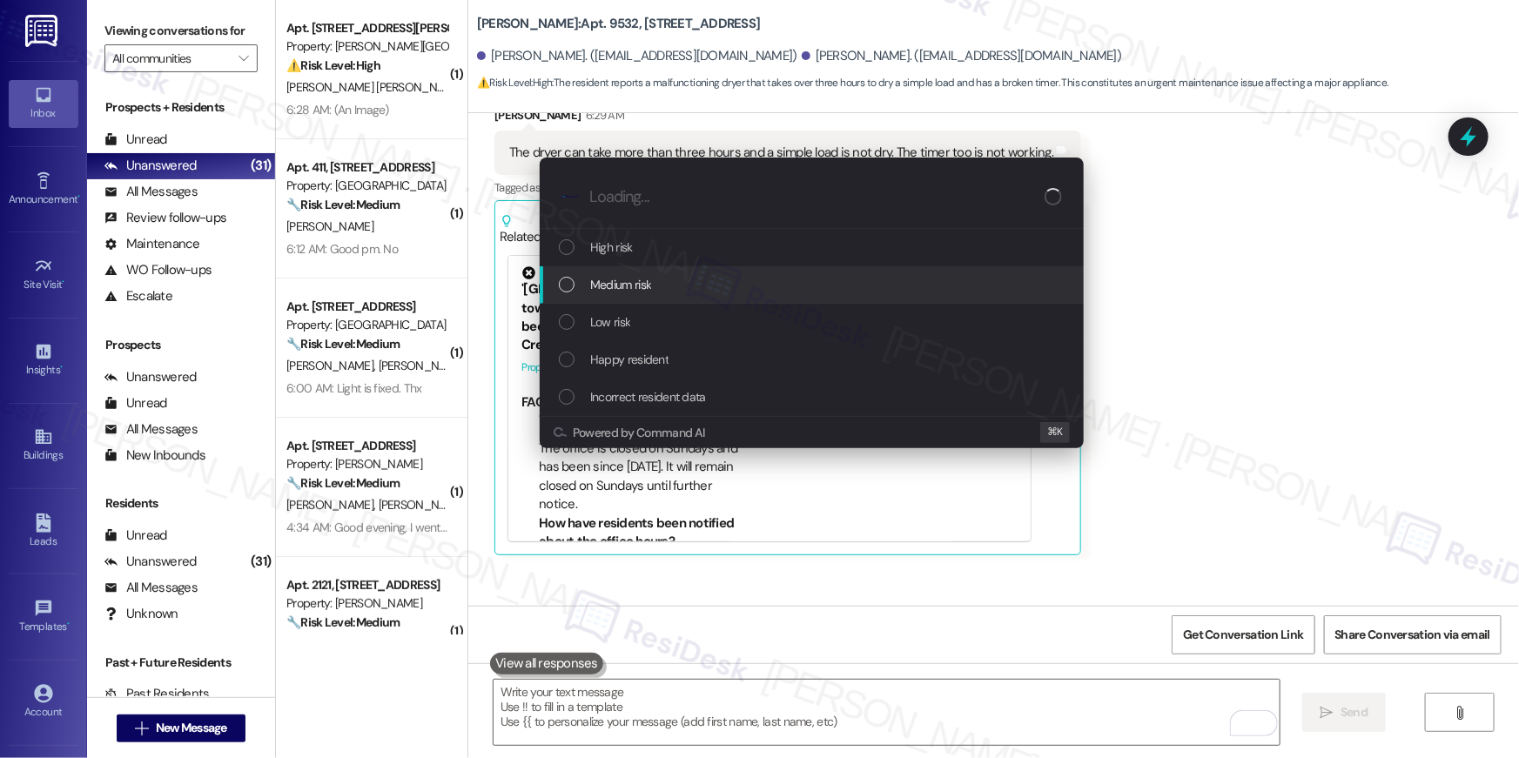
click at [623, 281] on span "Medium risk" at bounding box center [620, 284] width 61 height 19
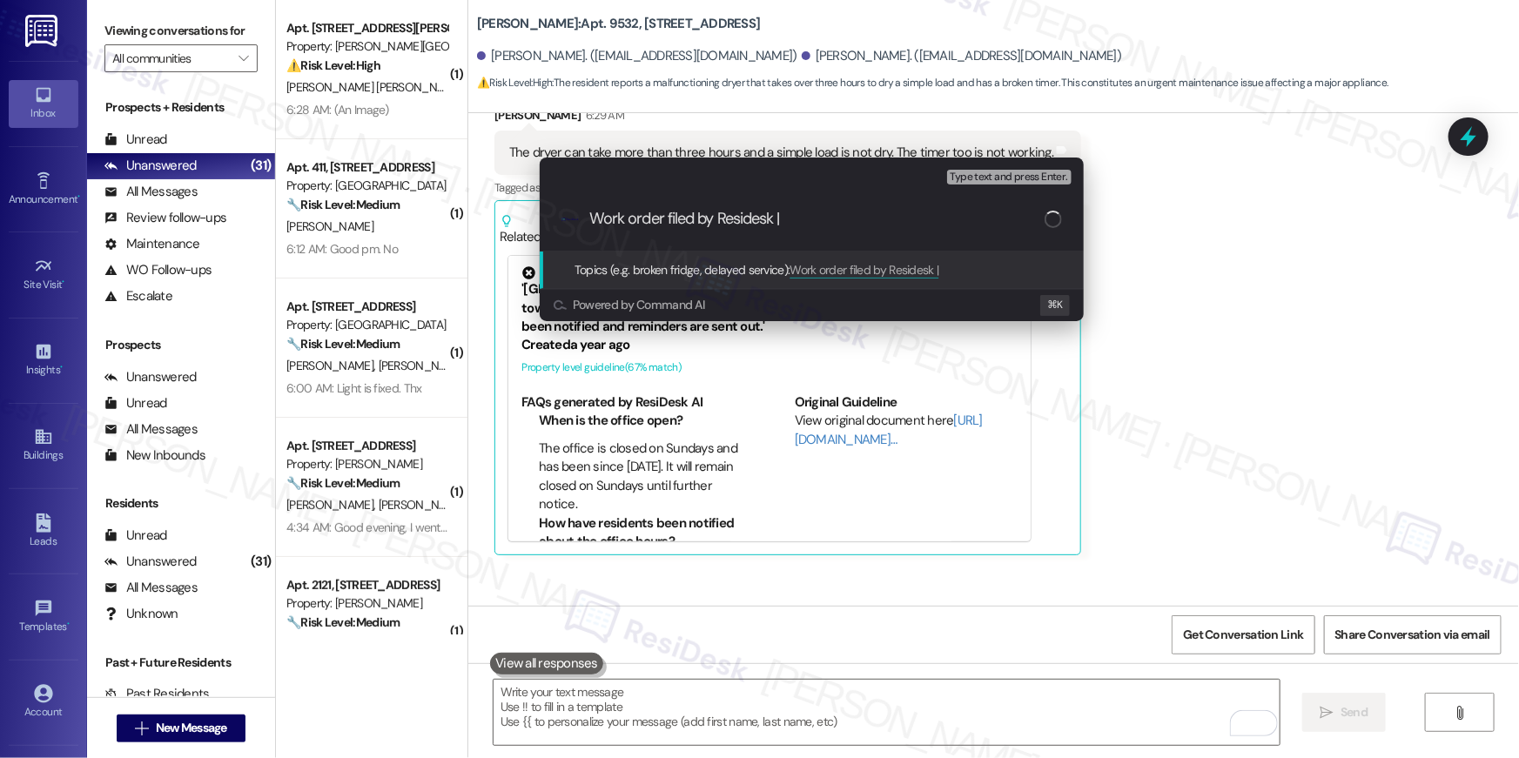
paste input "Work Order # 389470 Dryer"
type input "Work order filed by Residesk | Work Order # 389470 Dryer"
click at [726, 219] on input "Work order filed by Residesk | Work Order # 389470 Dryer" at bounding box center [816, 219] width 455 height 18
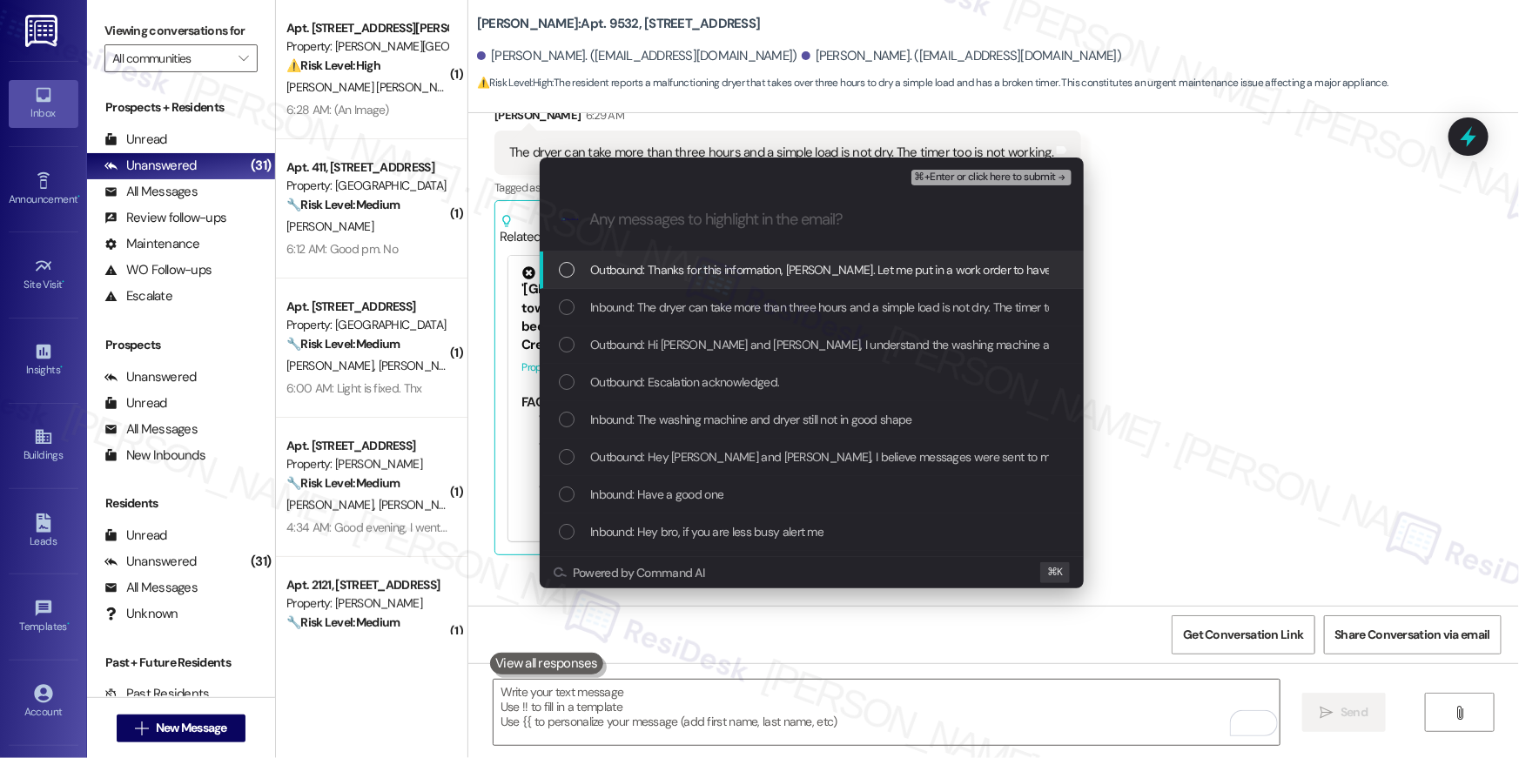
drag, startPoint x: 656, startPoint y: 276, endPoint x: 657, endPoint y: 302, distance: 26.2
click at [656, 276] on span "Outbound: Thanks for this information, Peter. Let me put in a work order to hav…" at bounding box center [849, 269] width 518 height 19
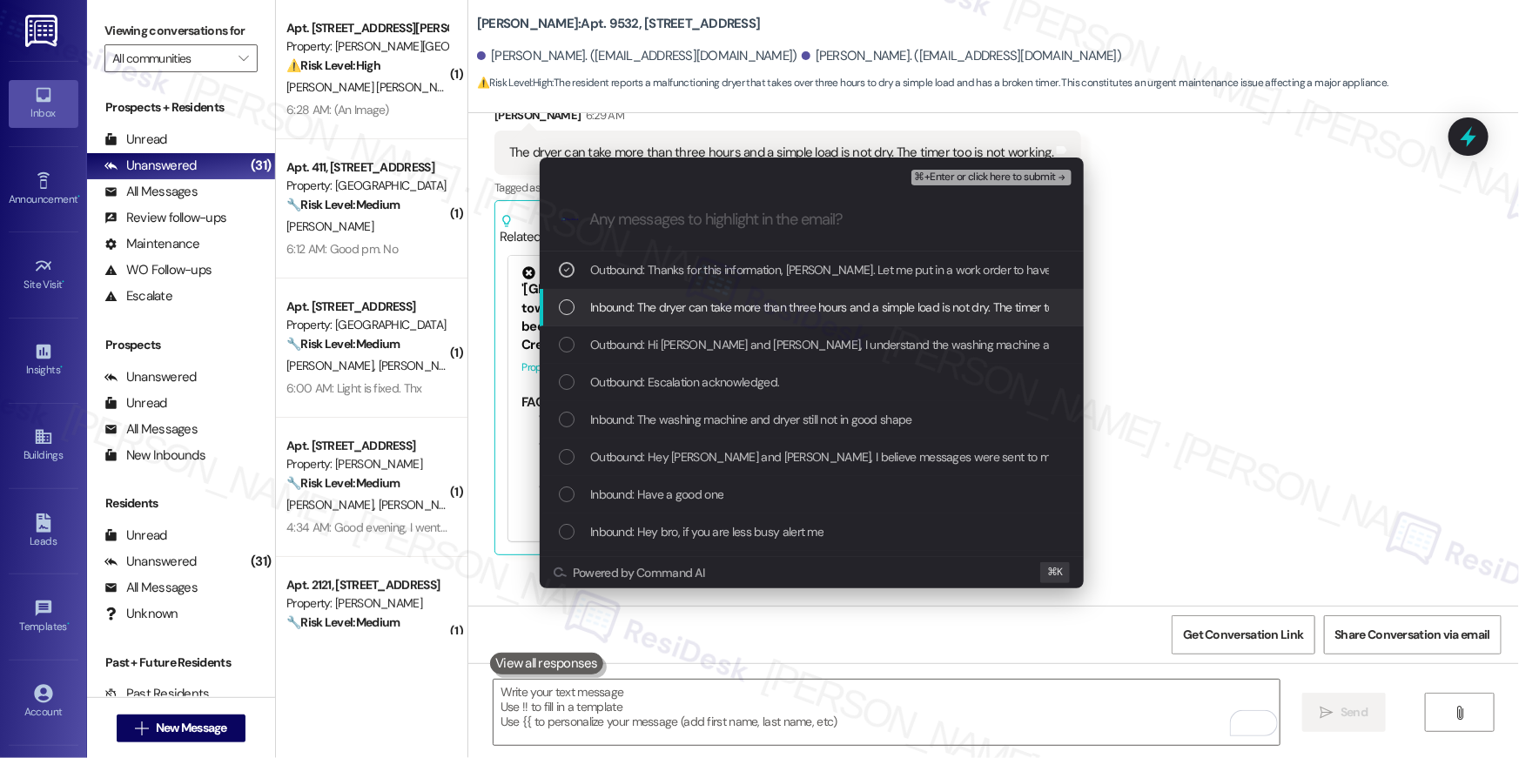
drag, startPoint x: 658, startPoint y: 305, endPoint x: 667, endPoint y: 330, distance: 26.7
click at [658, 306] on span "Inbound: The dryer can take more than three hours and a simple load is not dry.…" at bounding box center [862, 307] width 544 height 19
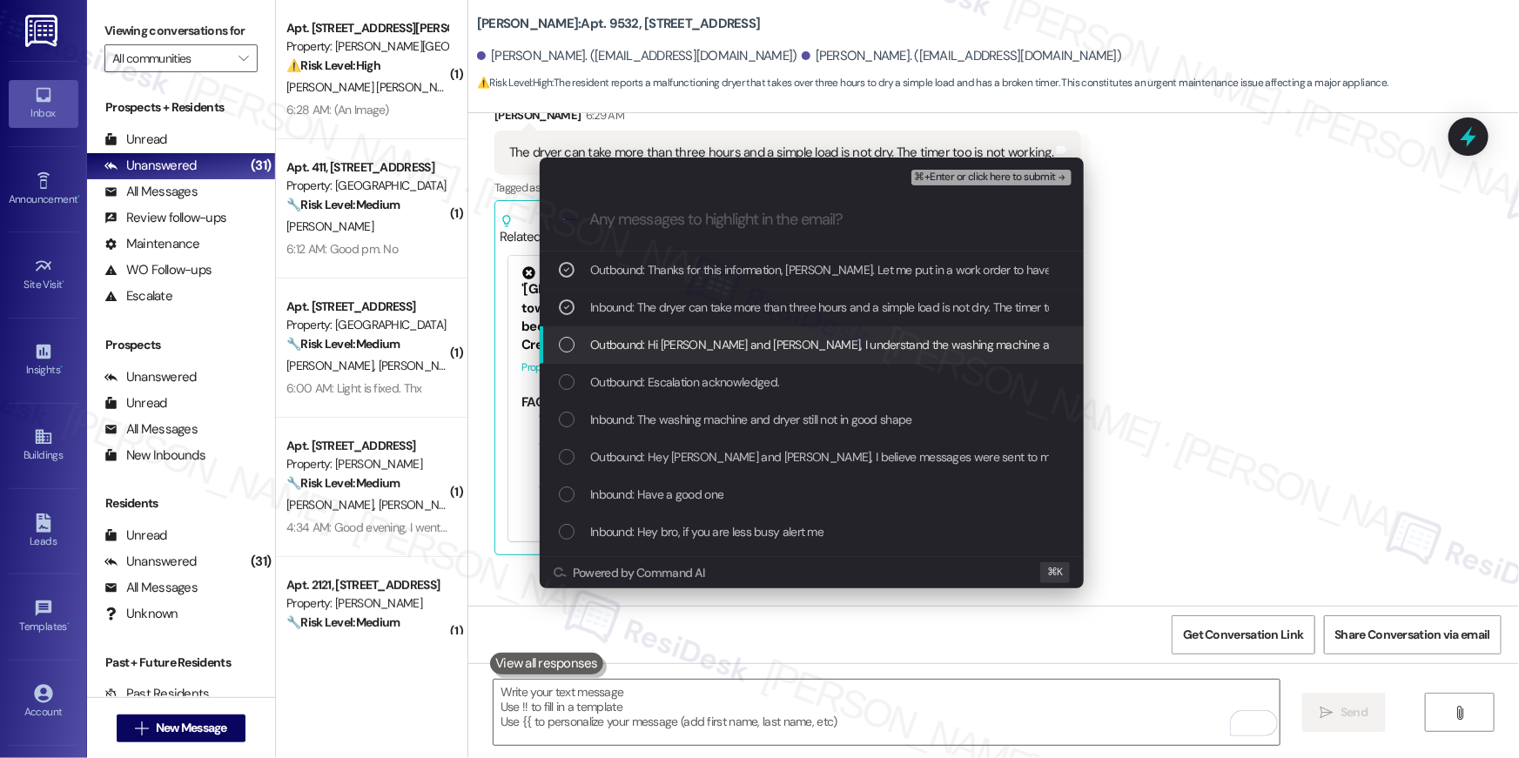
click at [667, 344] on span "Outbound: Hi Peter and Phinehas, I understand the washing machine and dryer are…" at bounding box center [1140, 344] width 1100 height 19
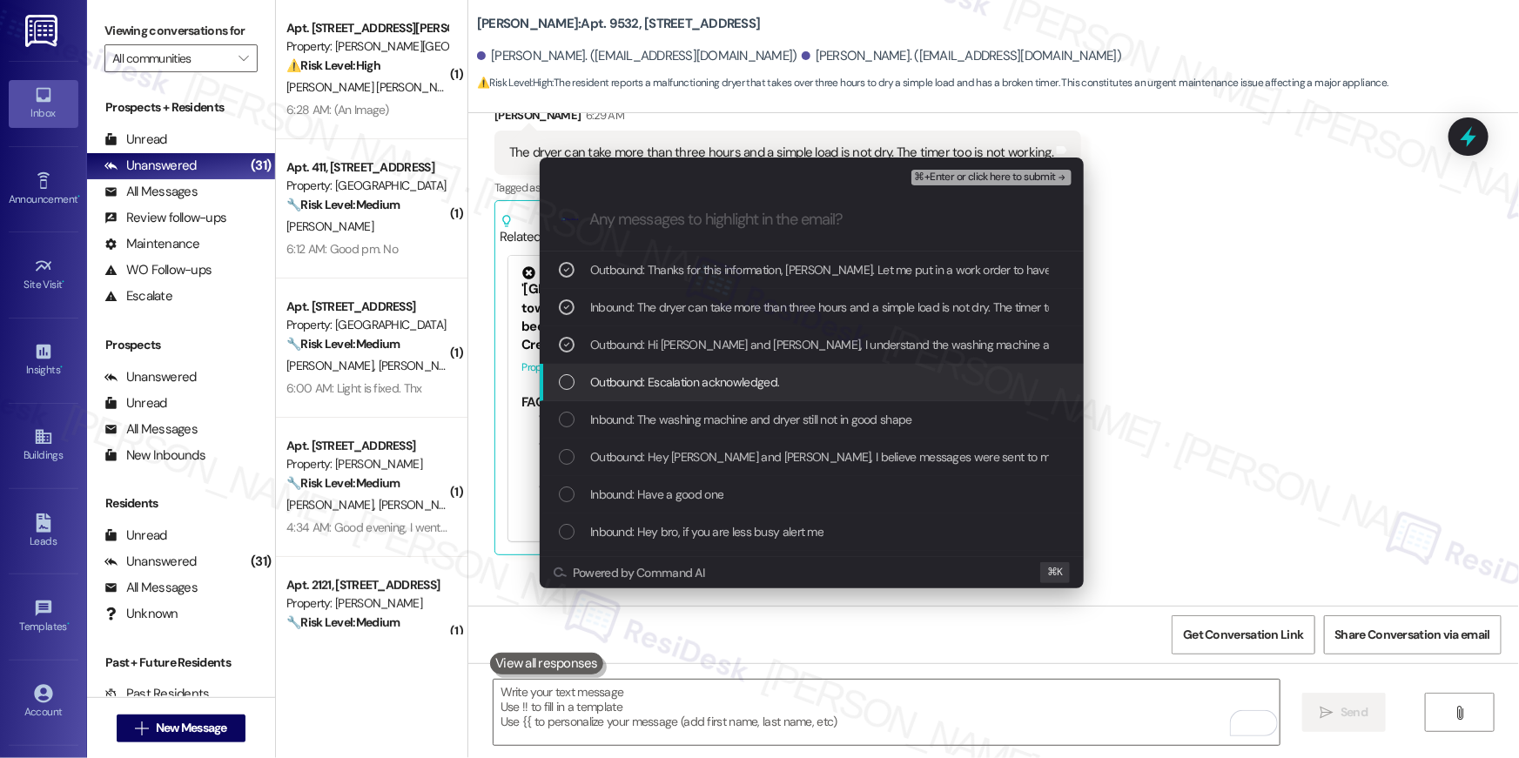
click at [678, 371] on div "Outbound: Escalation acknowledged." at bounding box center [812, 382] width 544 height 37
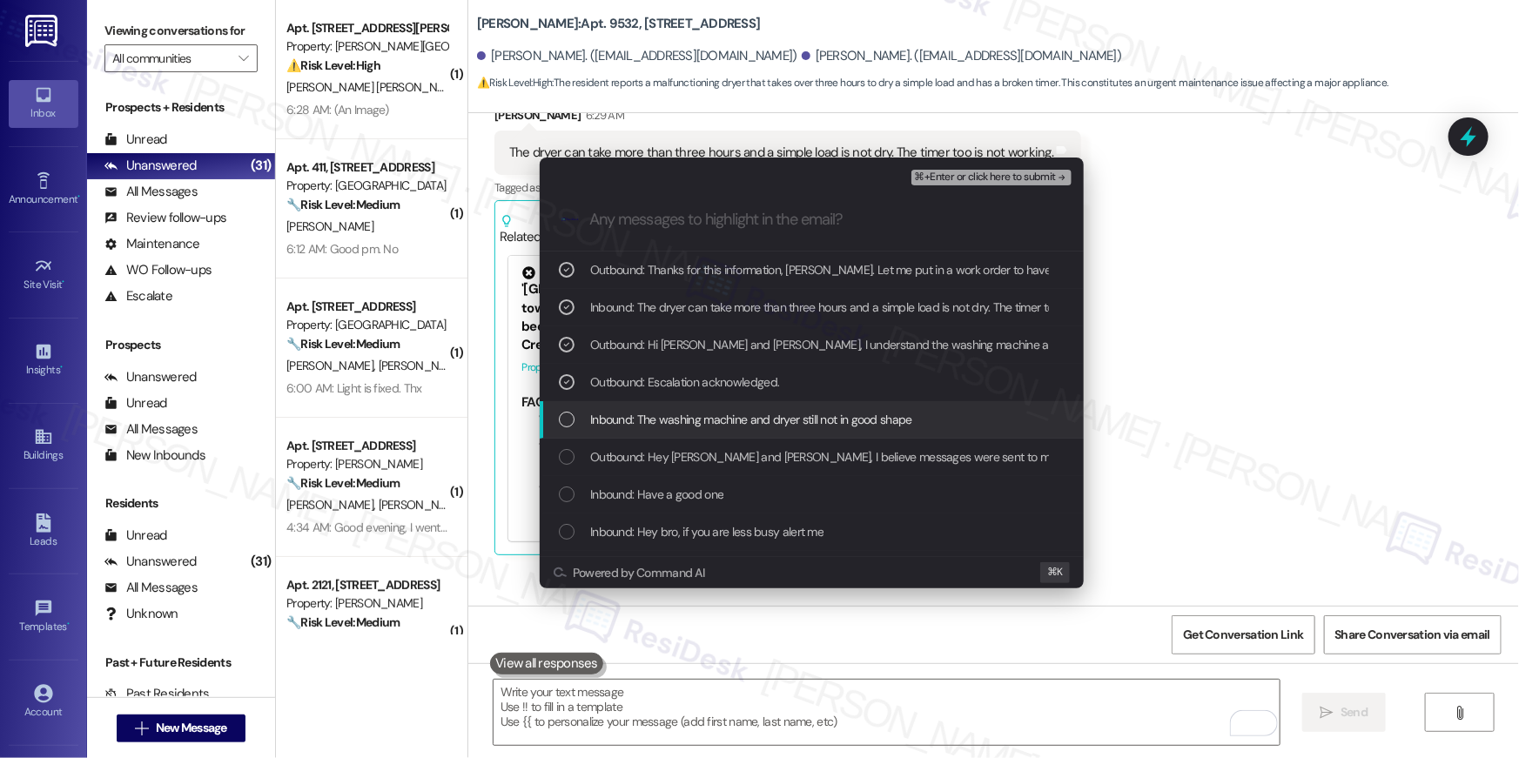
click at [698, 415] on span "Inbound: The washing machine and dryer still not in good shape" at bounding box center [751, 419] width 322 height 19
click at [813, 402] on div "Inbound: The washing machine and dryer still not in good shape" at bounding box center [812, 419] width 544 height 37
click at [812, 411] on span "Inbound: The washing machine and dryer still not in good shape" at bounding box center [751, 419] width 322 height 19
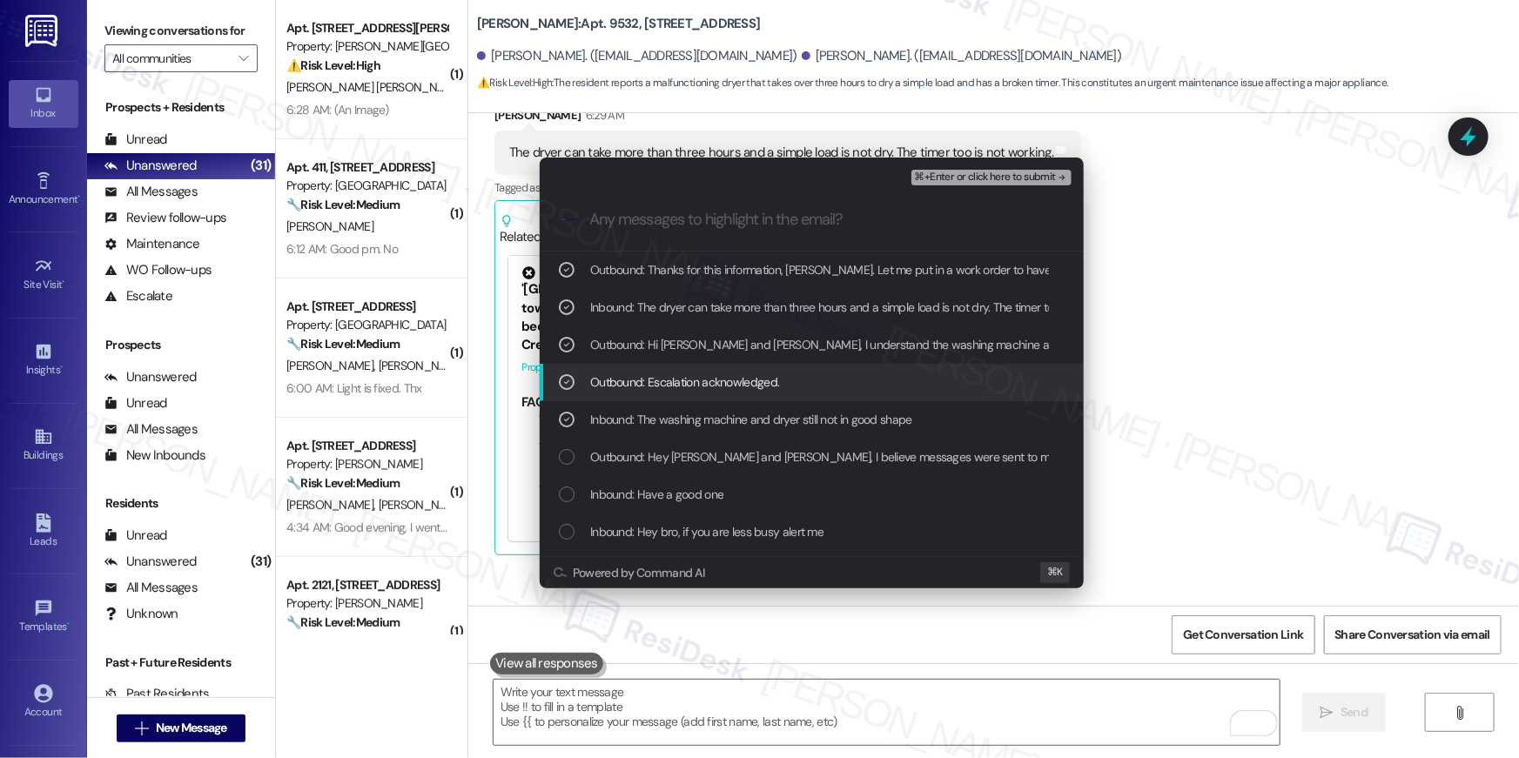
click at [761, 381] on span "Outbound: Escalation acknowledged." at bounding box center [684, 382] width 189 height 19
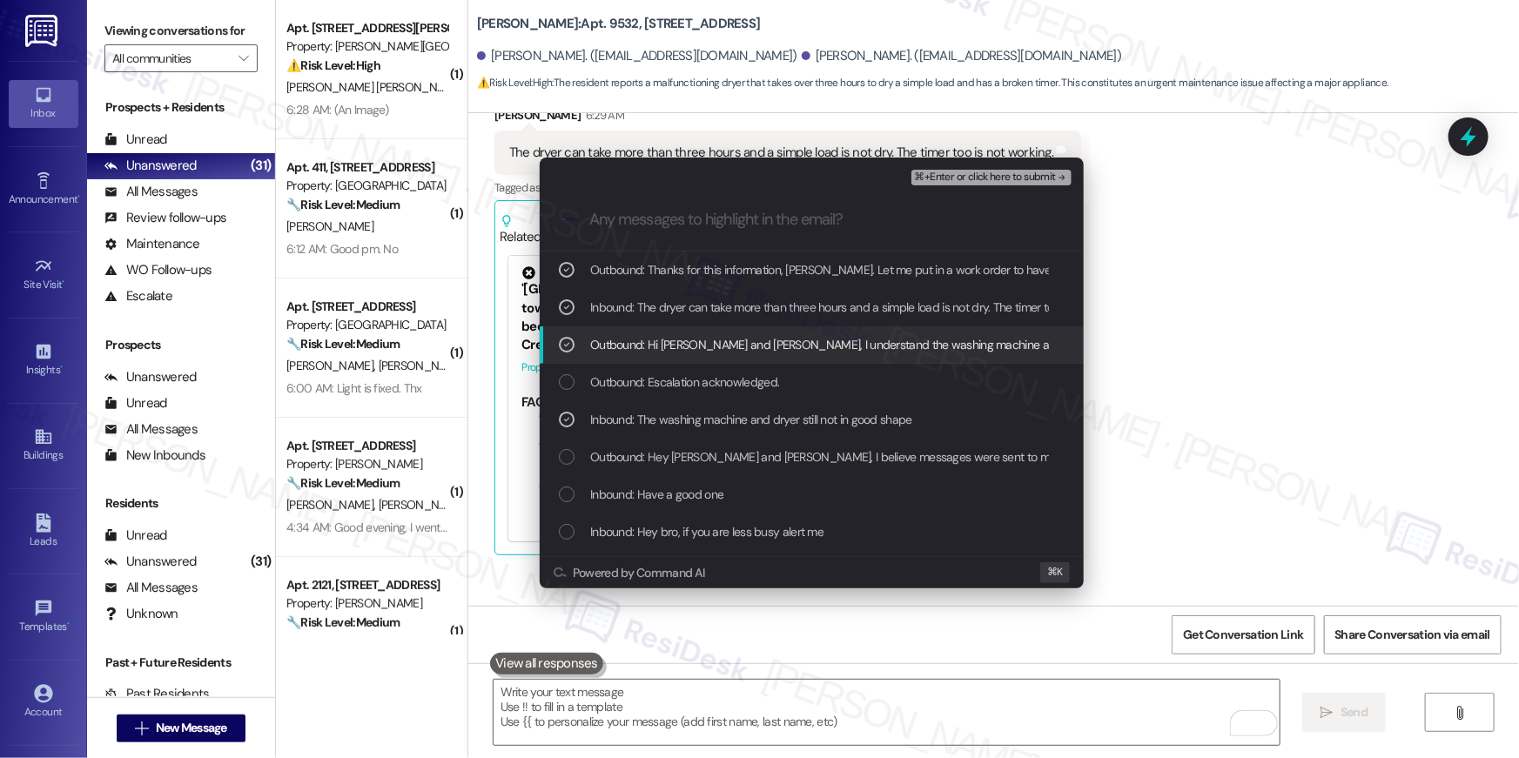
click at [777, 351] on span "Outbound: Hi Peter and Phinehas, I understand the washing machine and dryer are…" at bounding box center [1140, 344] width 1100 height 19
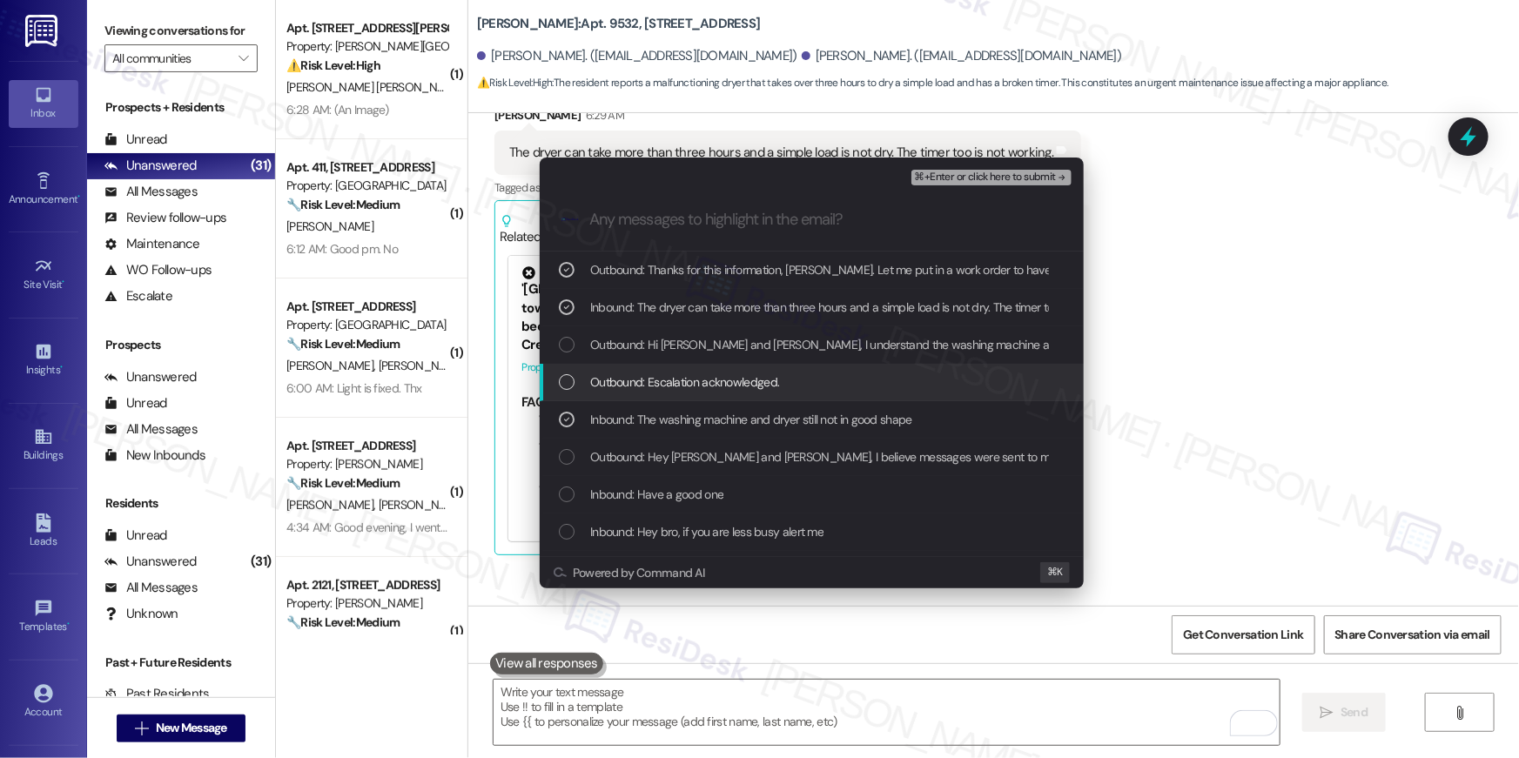
click at [750, 373] on span "Outbound: Escalation acknowledged." at bounding box center [684, 382] width 189 height 19
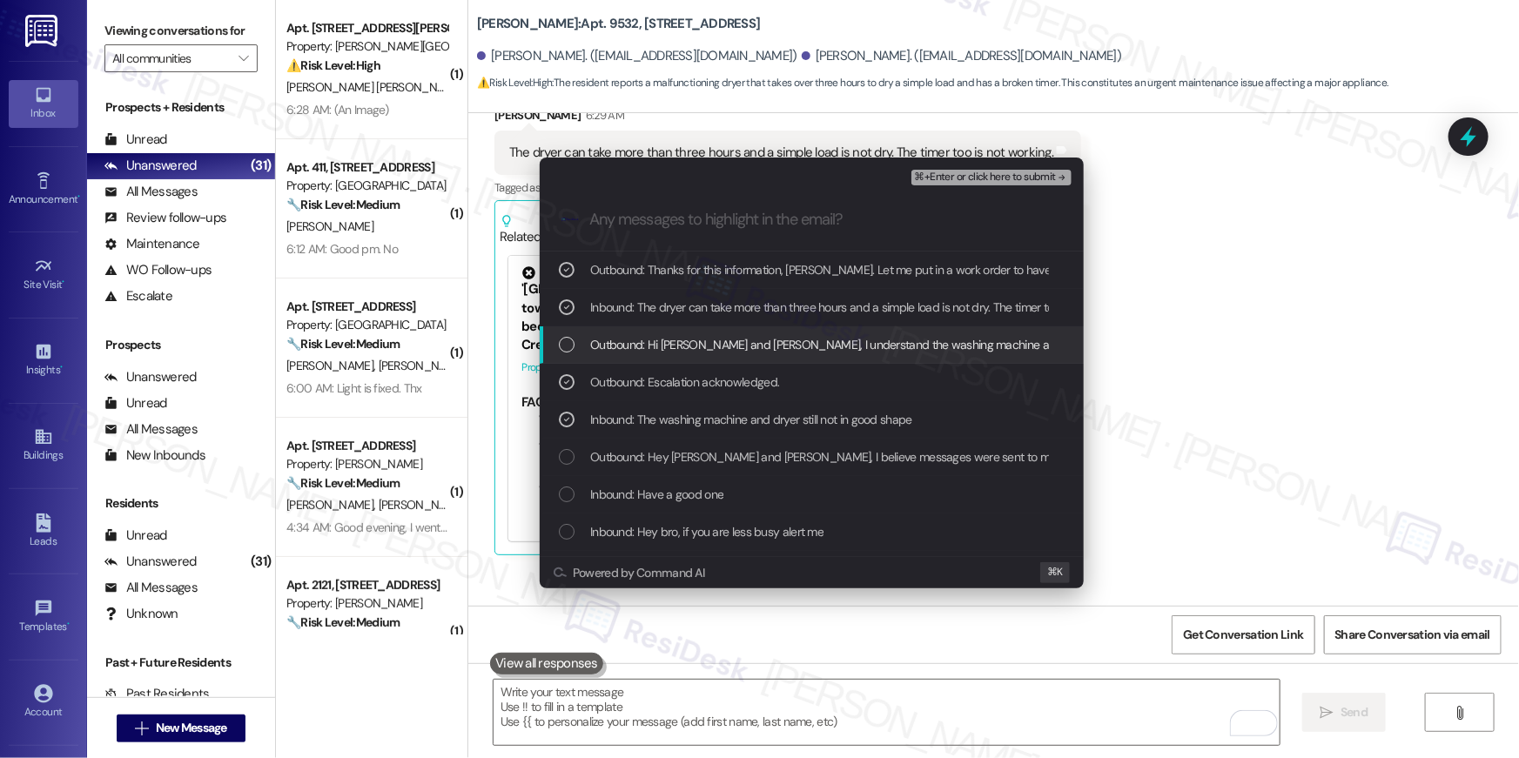
click at [737, 338] on span "Outbound: Hi Peter and Phinehas, I understand the washing machine and dryer are…" at bounding box center [1140, 344] width 1100 height 19
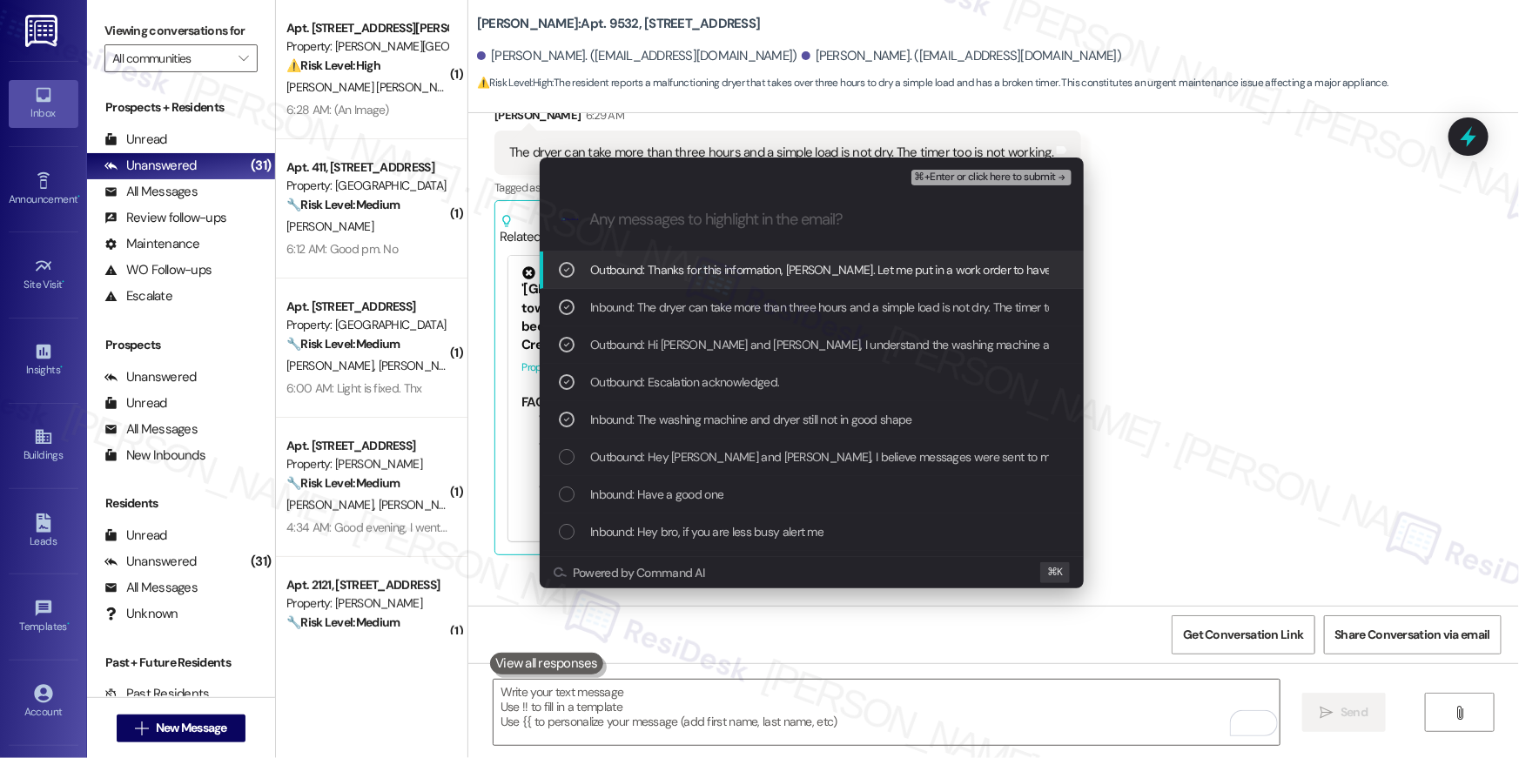
click at [1020, 183] on span "⌘+Enter or click here to submit" at bounding box center [985, 177] width 141 height 12
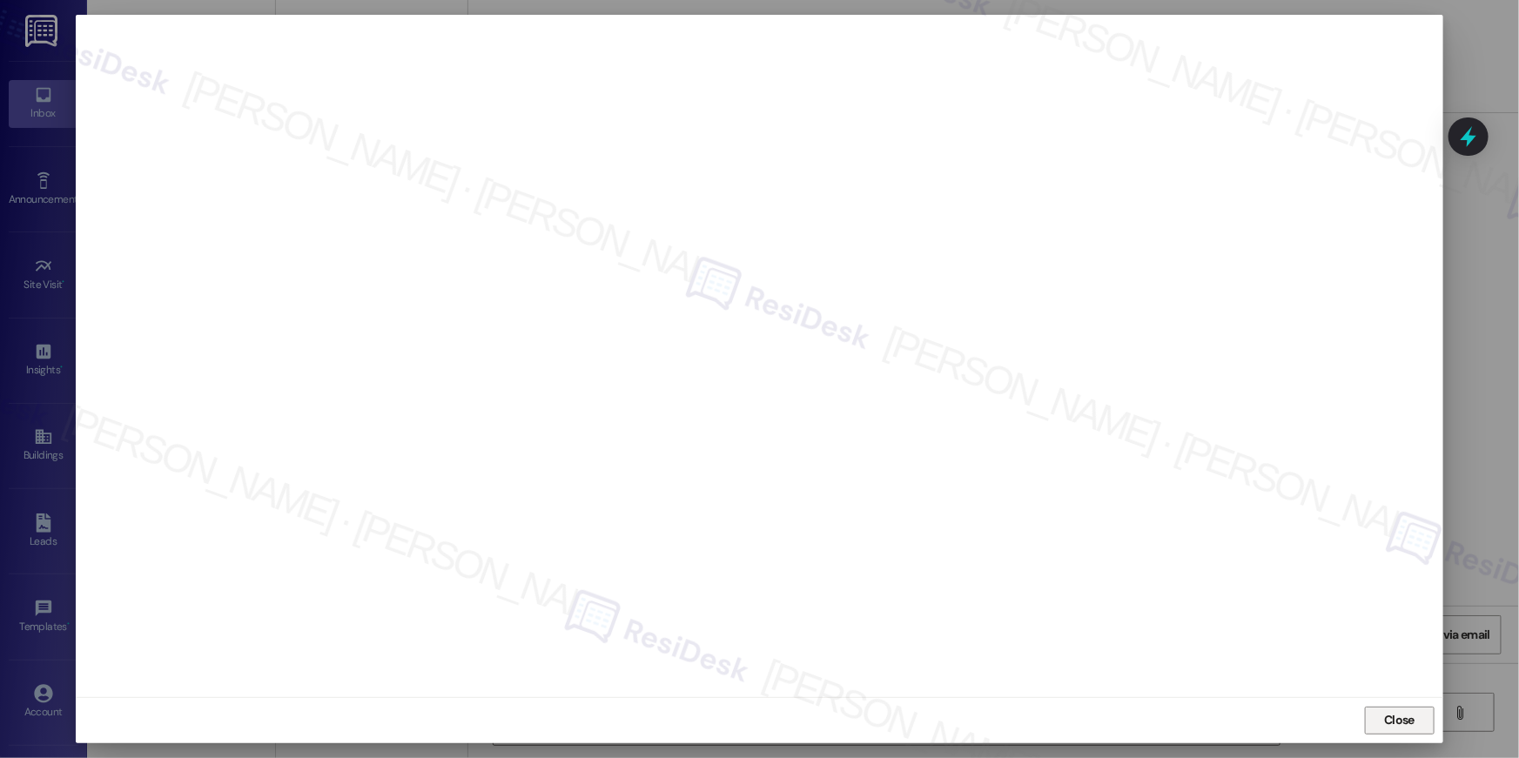
click at [1409, 726] on span "Close" at bounding box center [1399, 720] width 30 height 18
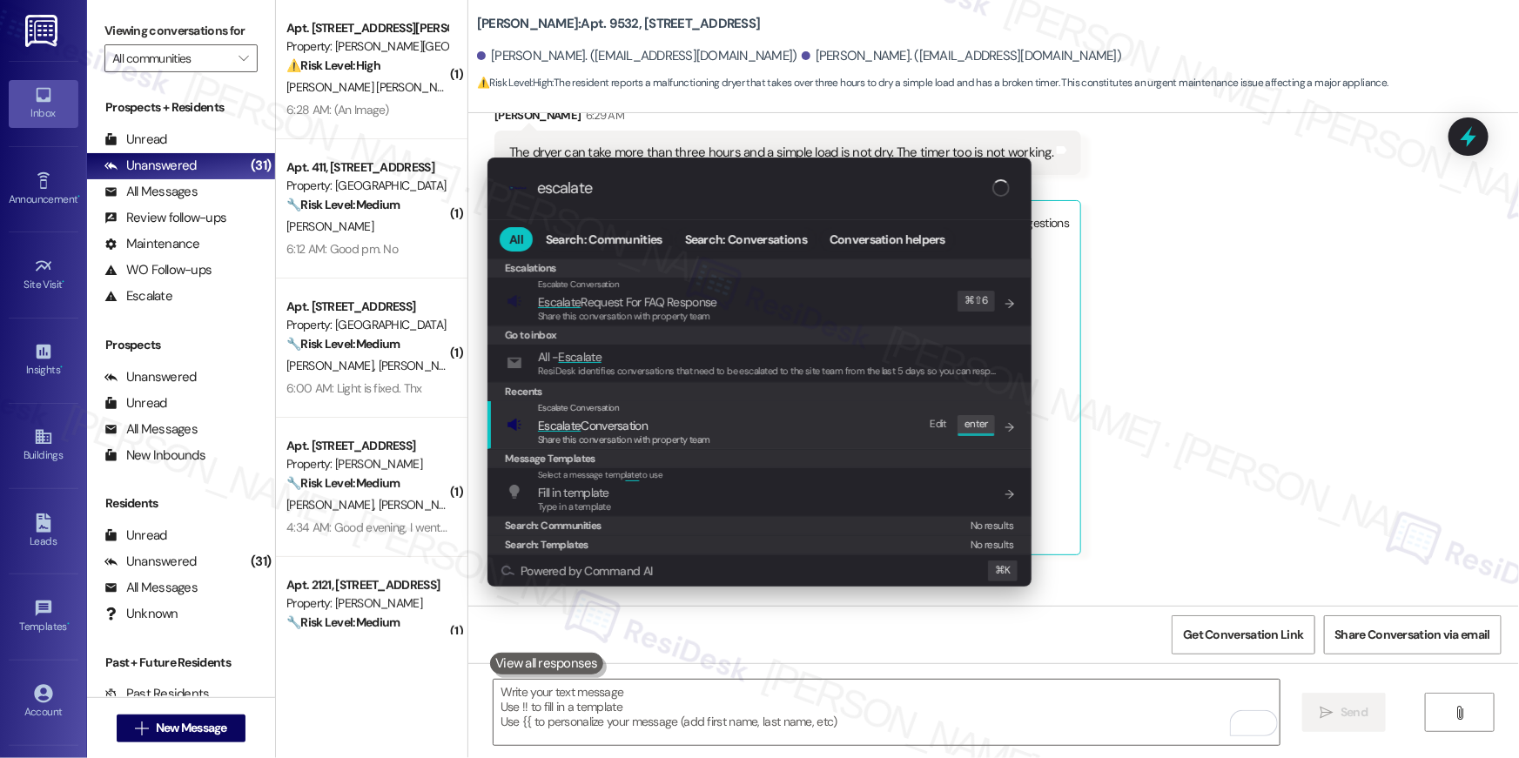
type input "escalate"
click at [715, 440] on div "Escalate Conversation Escalate Conversation Share this conversation with proper…" at bounding box center [761, 424] width 509 height 47
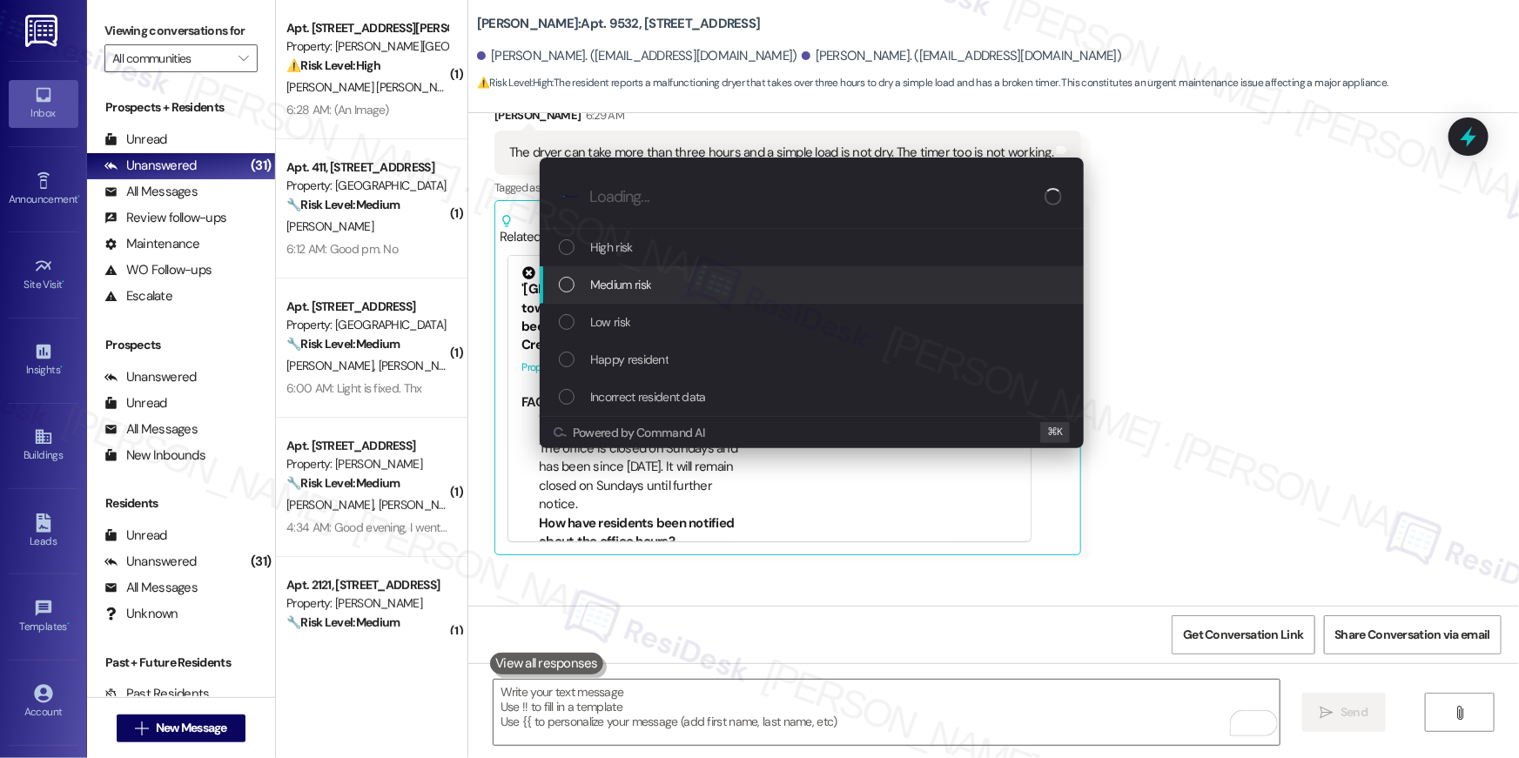
click at [684, 291] on div "Medium risk" at bounding box center [813, 284] width 509 height 19
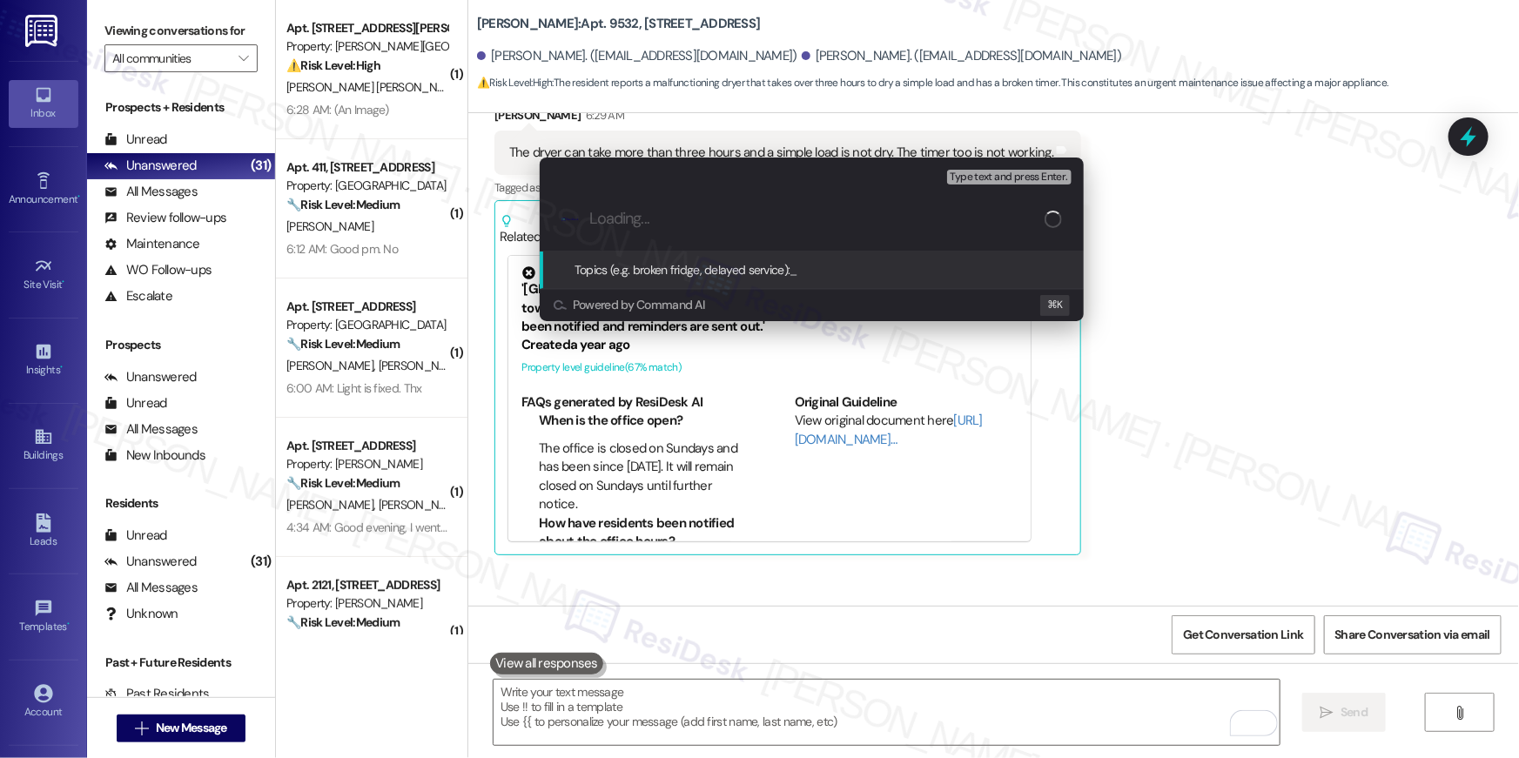
paste input "Work order filed by Residesk | Work Order # 389470 Dryer"
type input "Work order filed by Residesk | Work Order # 389470 Dryer"
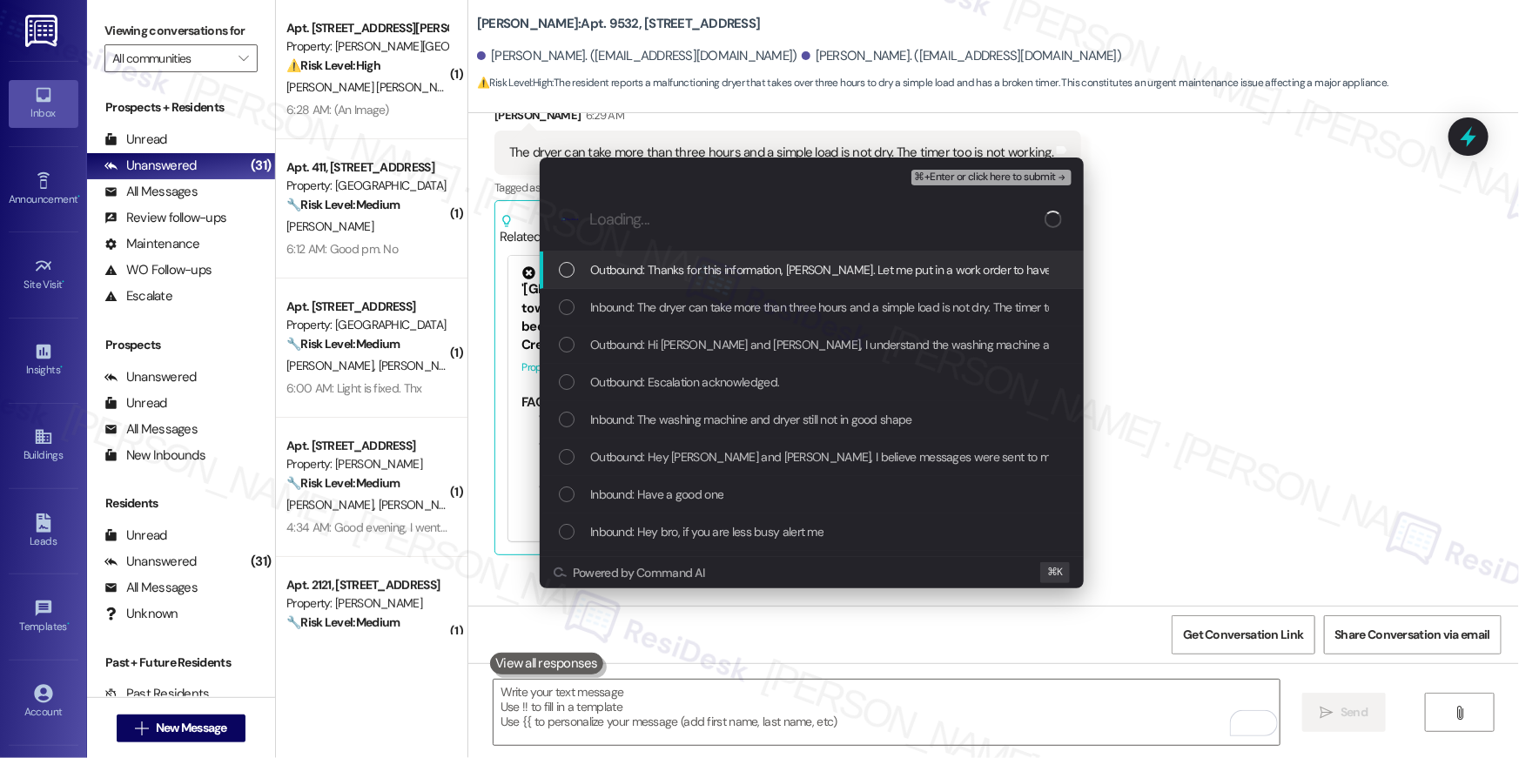
click at [696, 273] on span "Outbound: Thanks for this information, Peter. Let me put in a work order to hav…" at bounding box center [849, 269] width 518 height 19
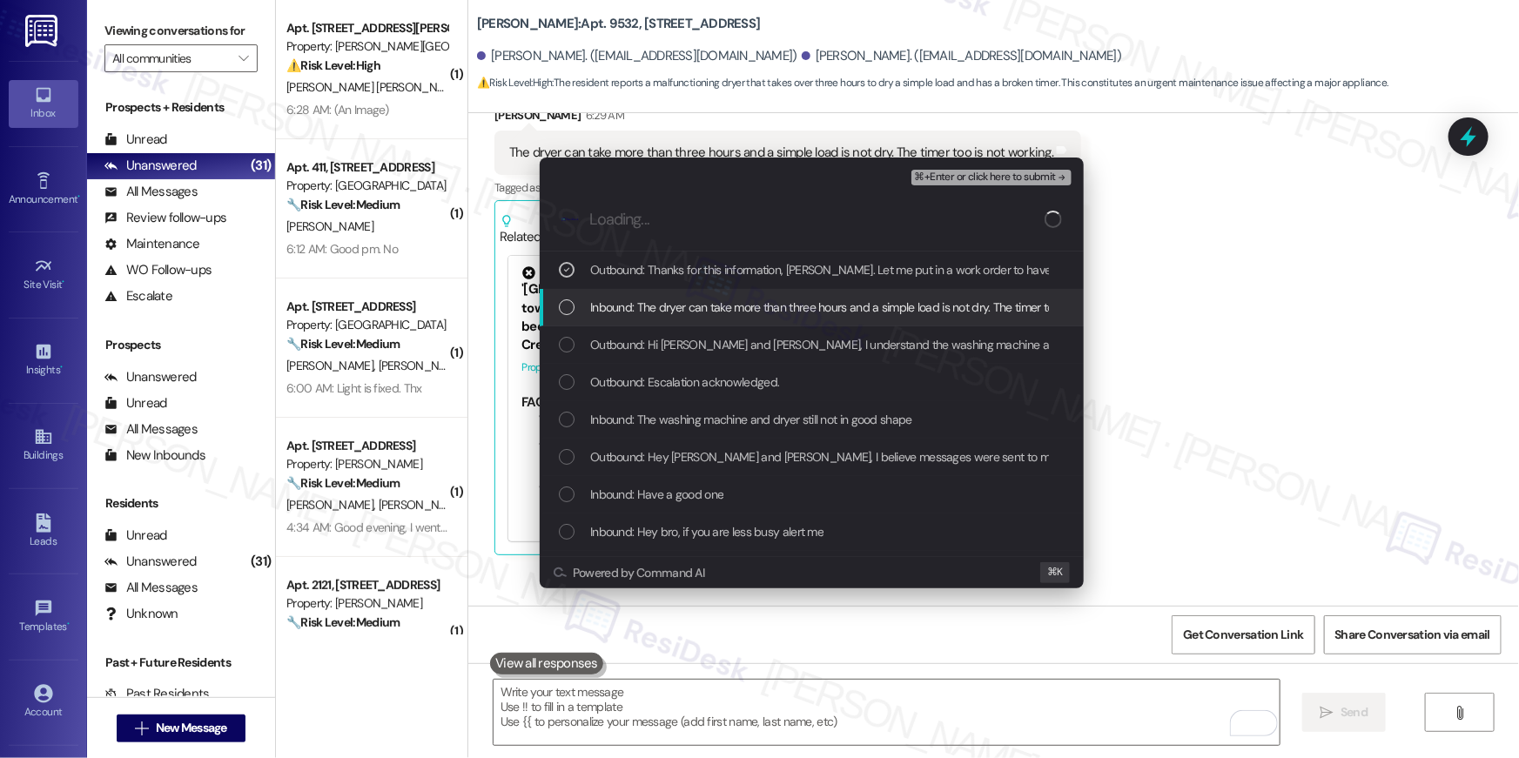
drag, startPoint x: 694, startPoint y: 310, endPoint x: 693, endPoint y: 323, distance: 13.1
click at [694, 310] on span "Inbound: The dryer can take more than three hours and a simple load is not dry.…" at bounding box center [862, 307] width 544 height 19
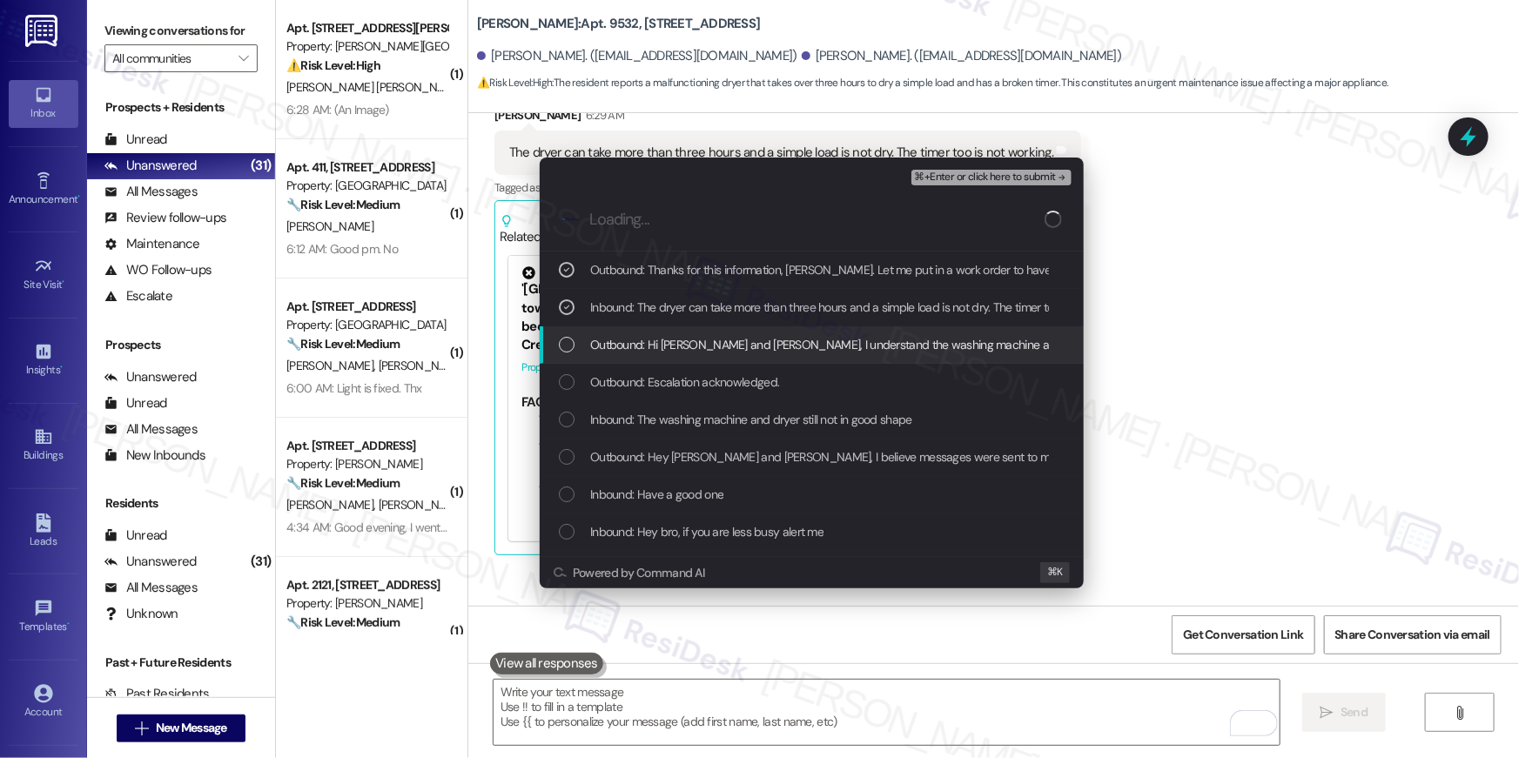
click at [688, 348] on span "Outbound: Hi Peter and Phinehas, I understand the washing machine and dryer are…" at bounding box center [1140, 344] width 1100 height 19
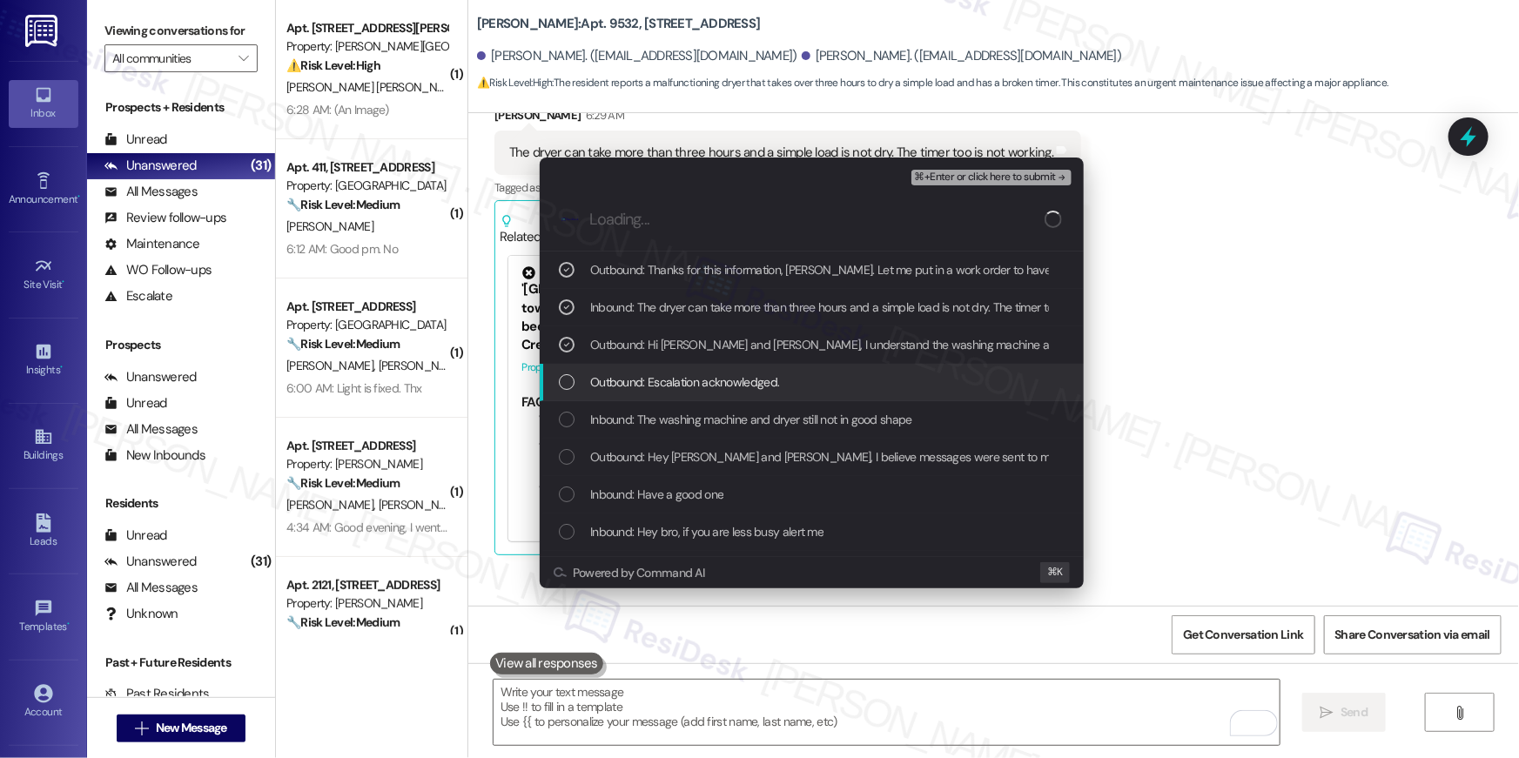
click at [687, 382] on span "Outbound: Escalation acknowledged." at bounding box center [684, 382] width 189 height 19
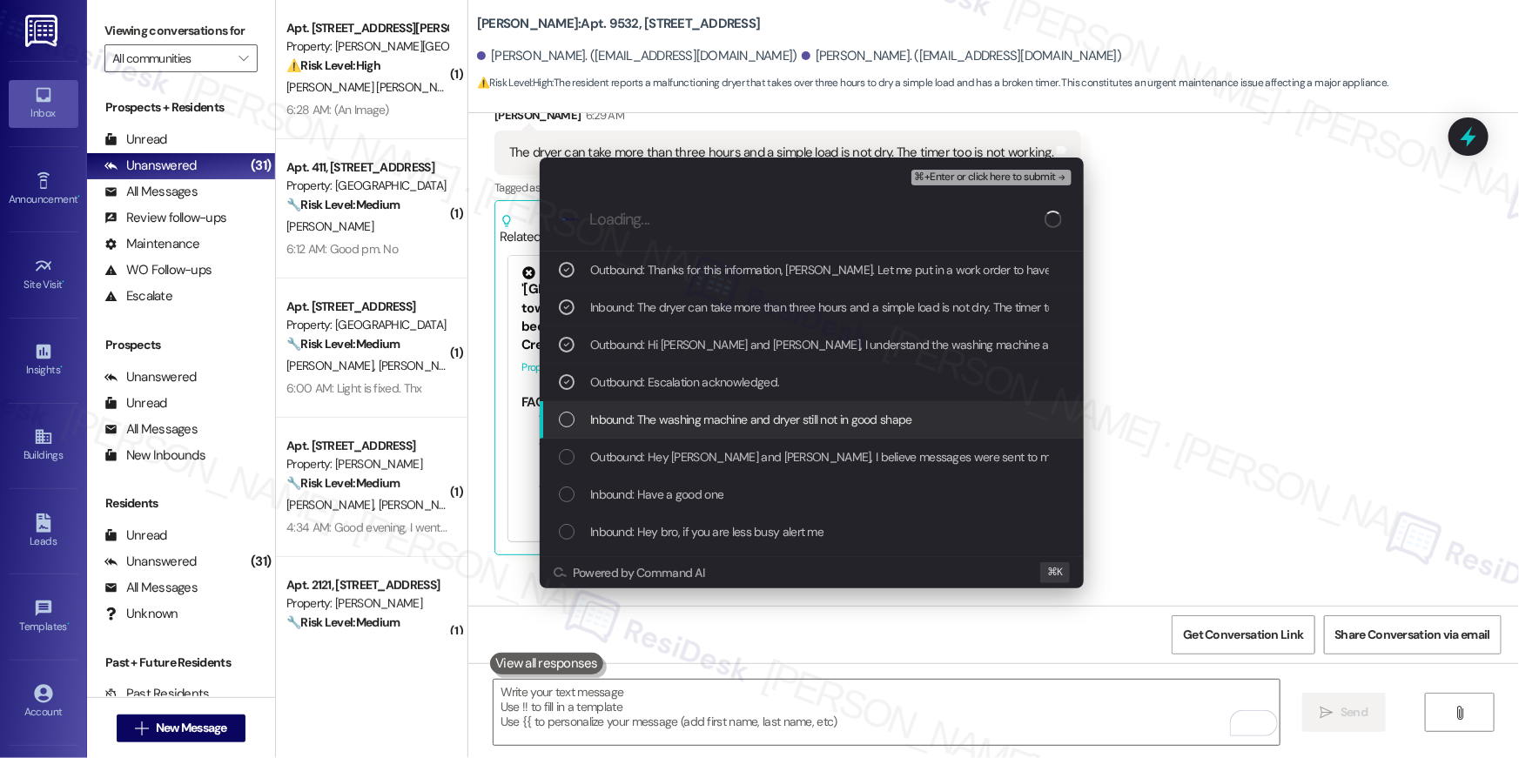
click at [689, 434] on div "Inbound: The washing machine and dryer still not in good shape" at bounding box center [812, 419] width 544 height 37
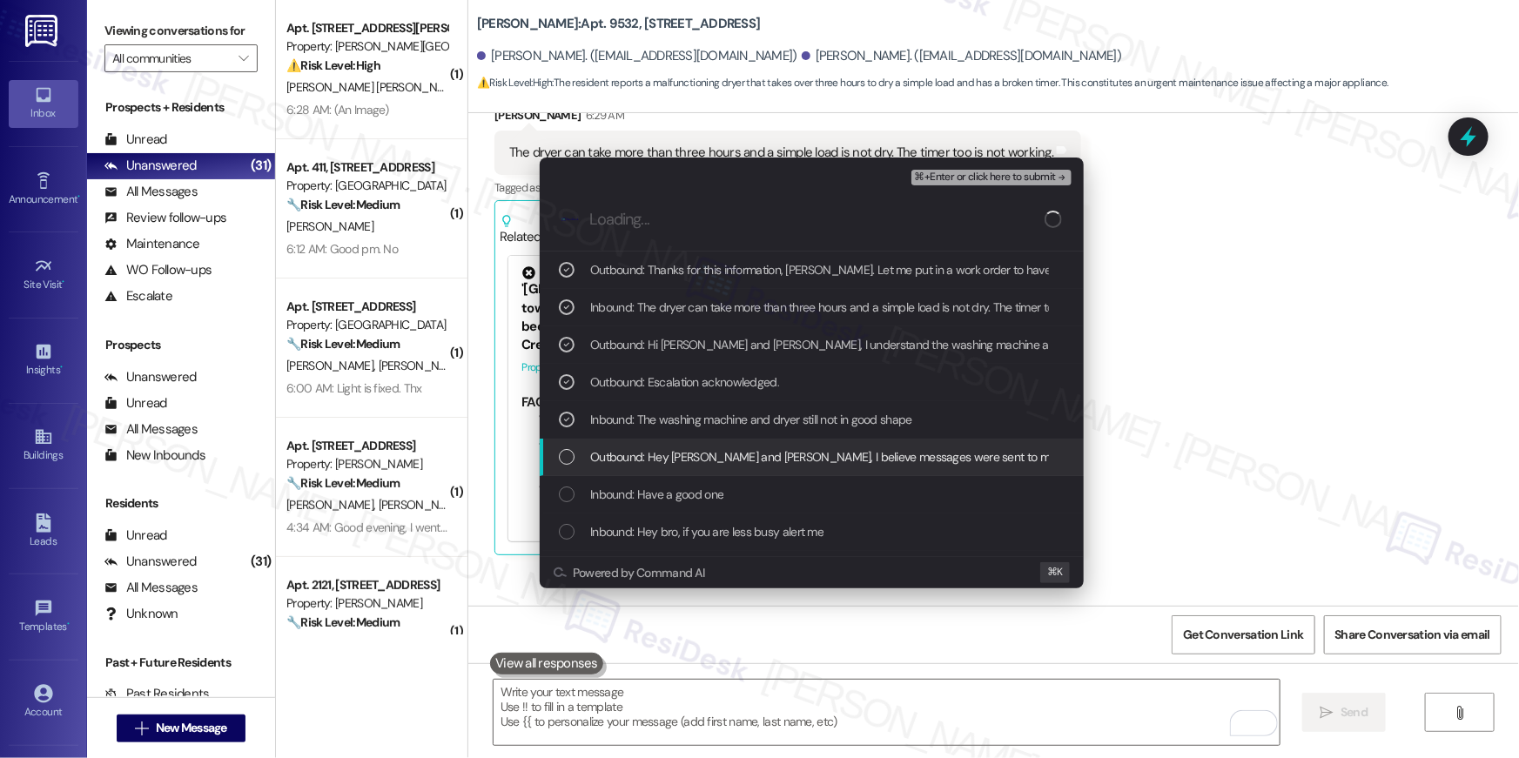
click at [695, 465] on span "Outbound: Hey Peter and Phinehas, I believe messages were sent to me by mistake…" at bounding box center [973, 456] width 767 height 19
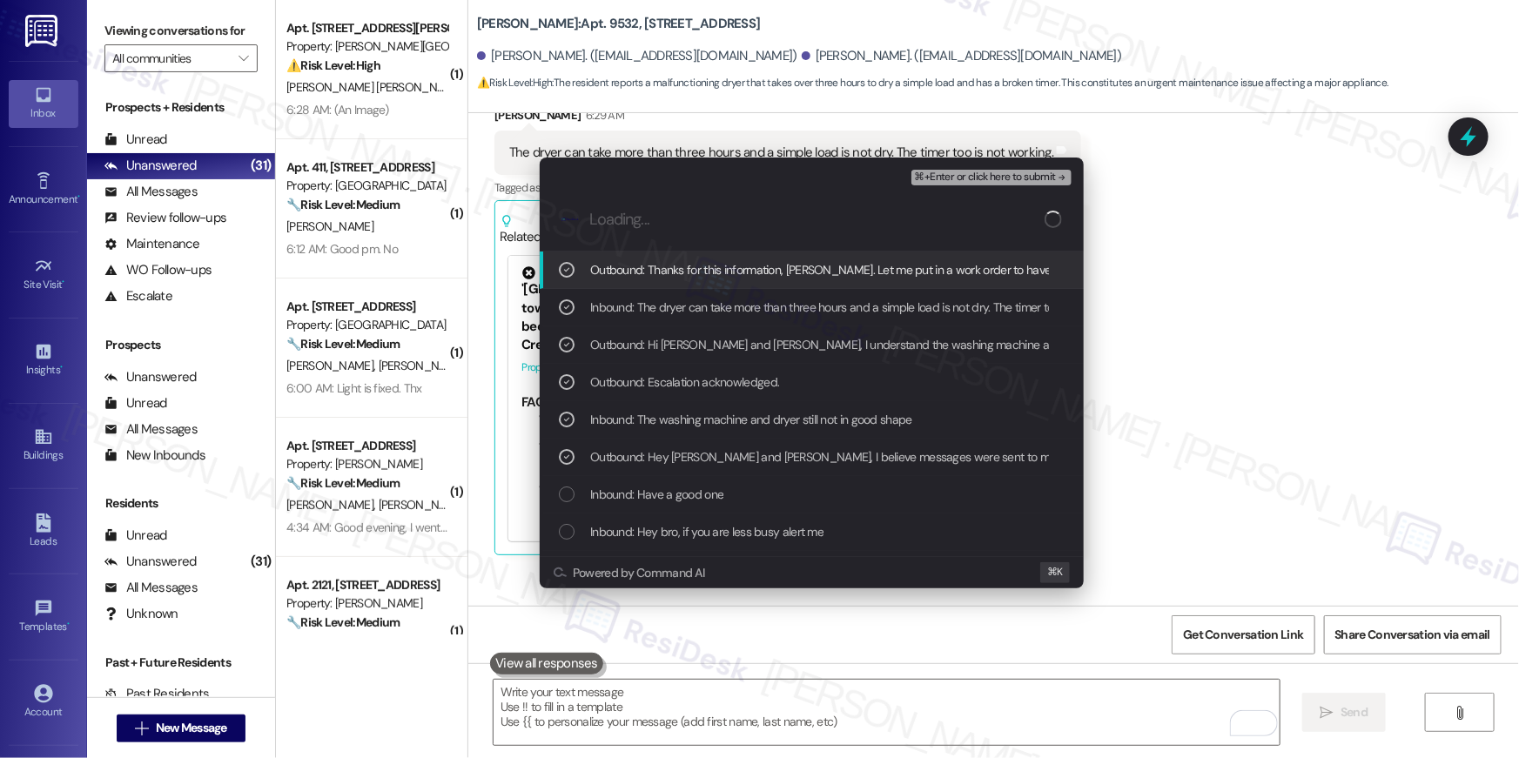
click at [951, 178] on span "⌘+Enter or click here to submit" at bounding box center [985, 177] width 141 height 12
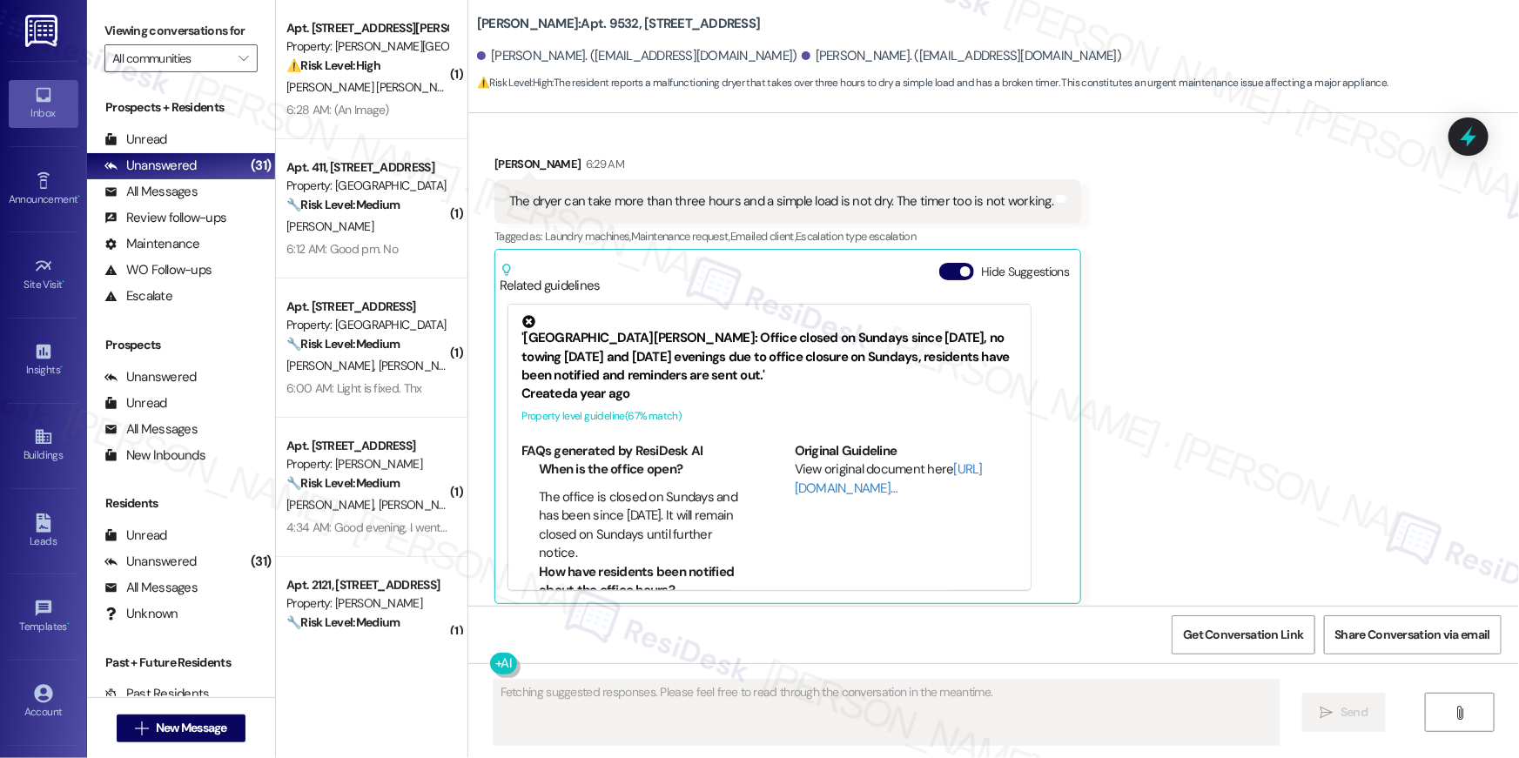
scroll to position [14223, 0]
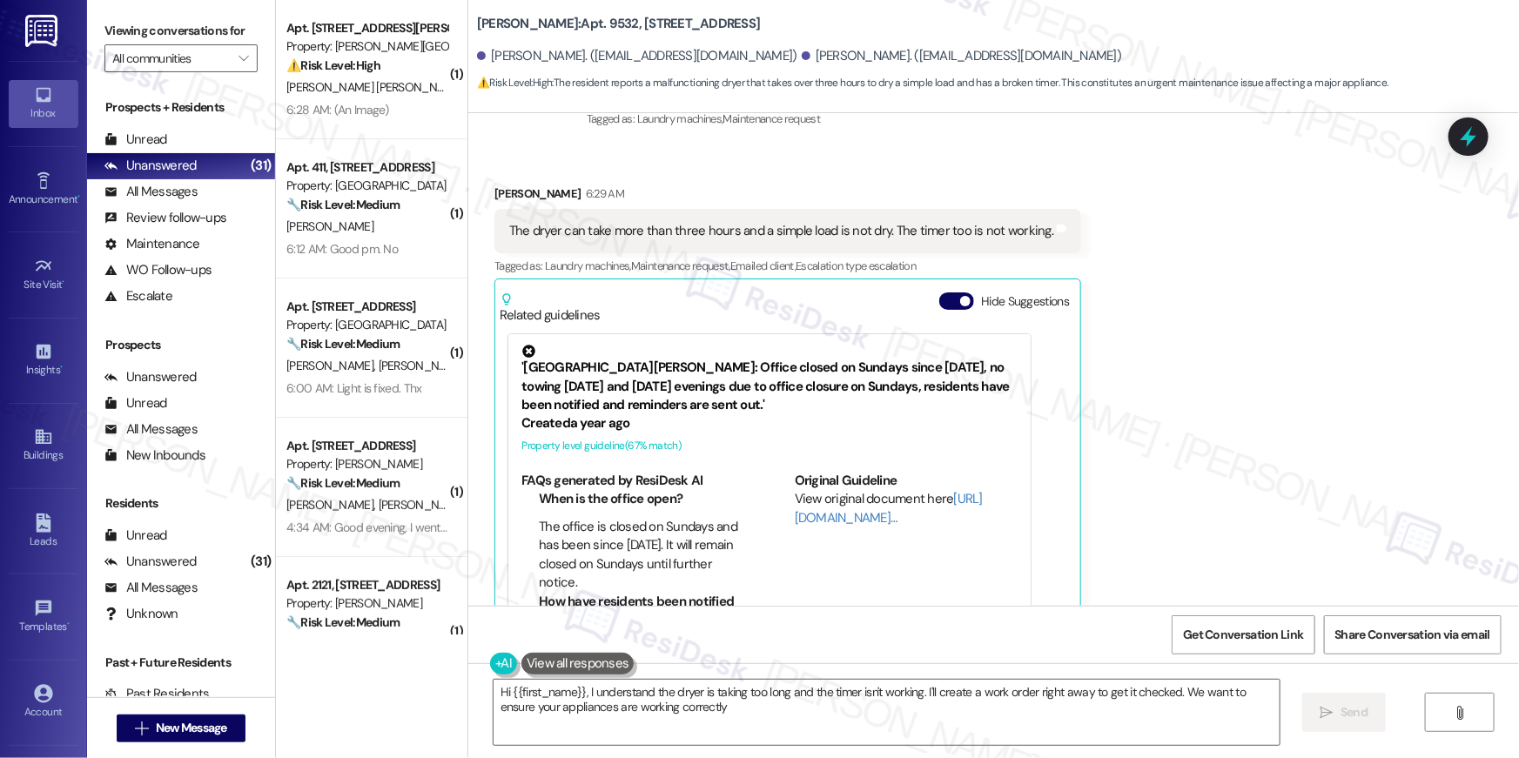
type textarea "Hi {{first_name}}, I understand the dryer is taking too long and the timer isn'…"
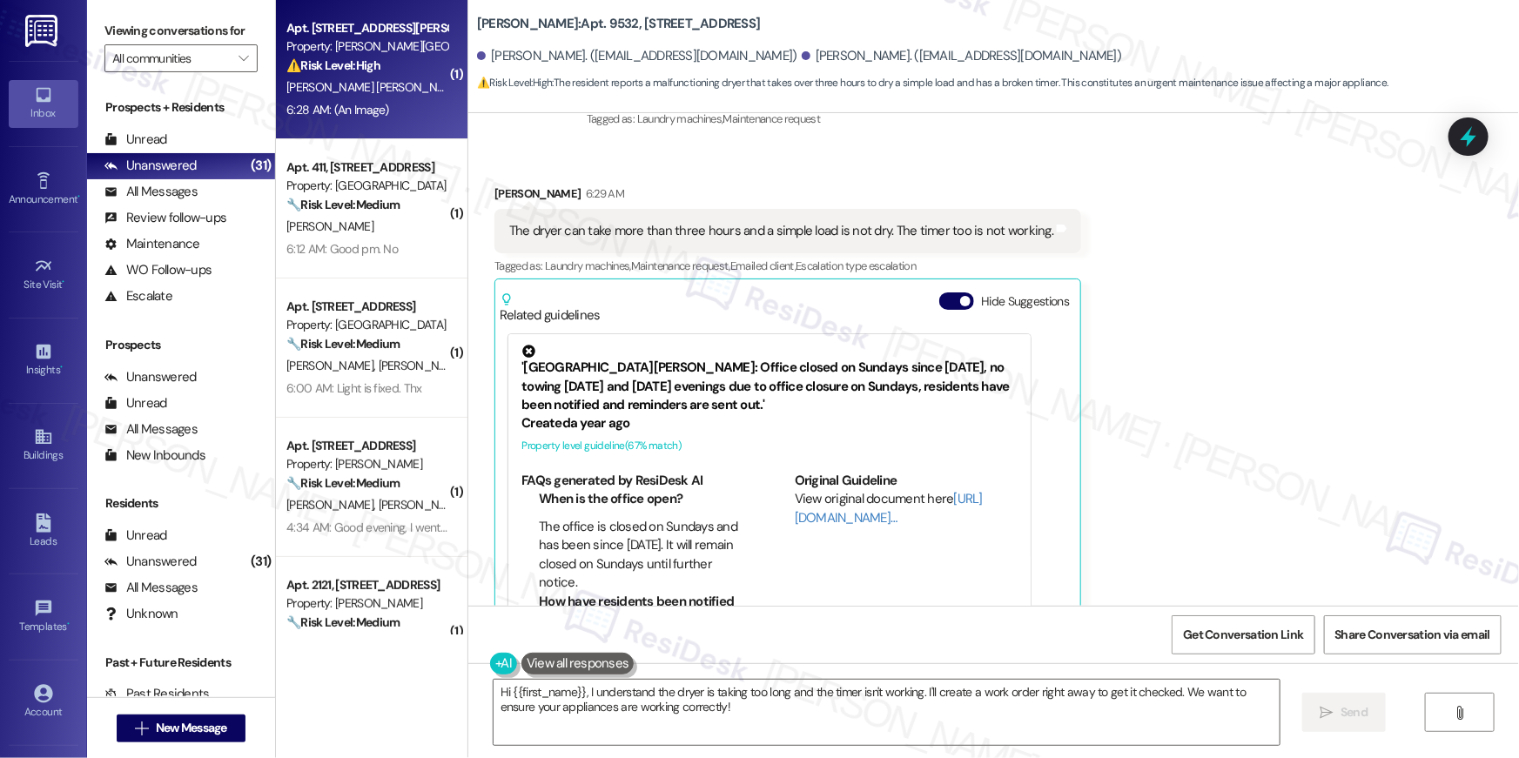
click at [365, 112] on div "6:28 AM: (An Image) 6:28 AM: (An Image)" at bounding box center [337, 110] width 103 height 16
type textarea "Fetching suggested responses. Please feel free to read through the conversation…"
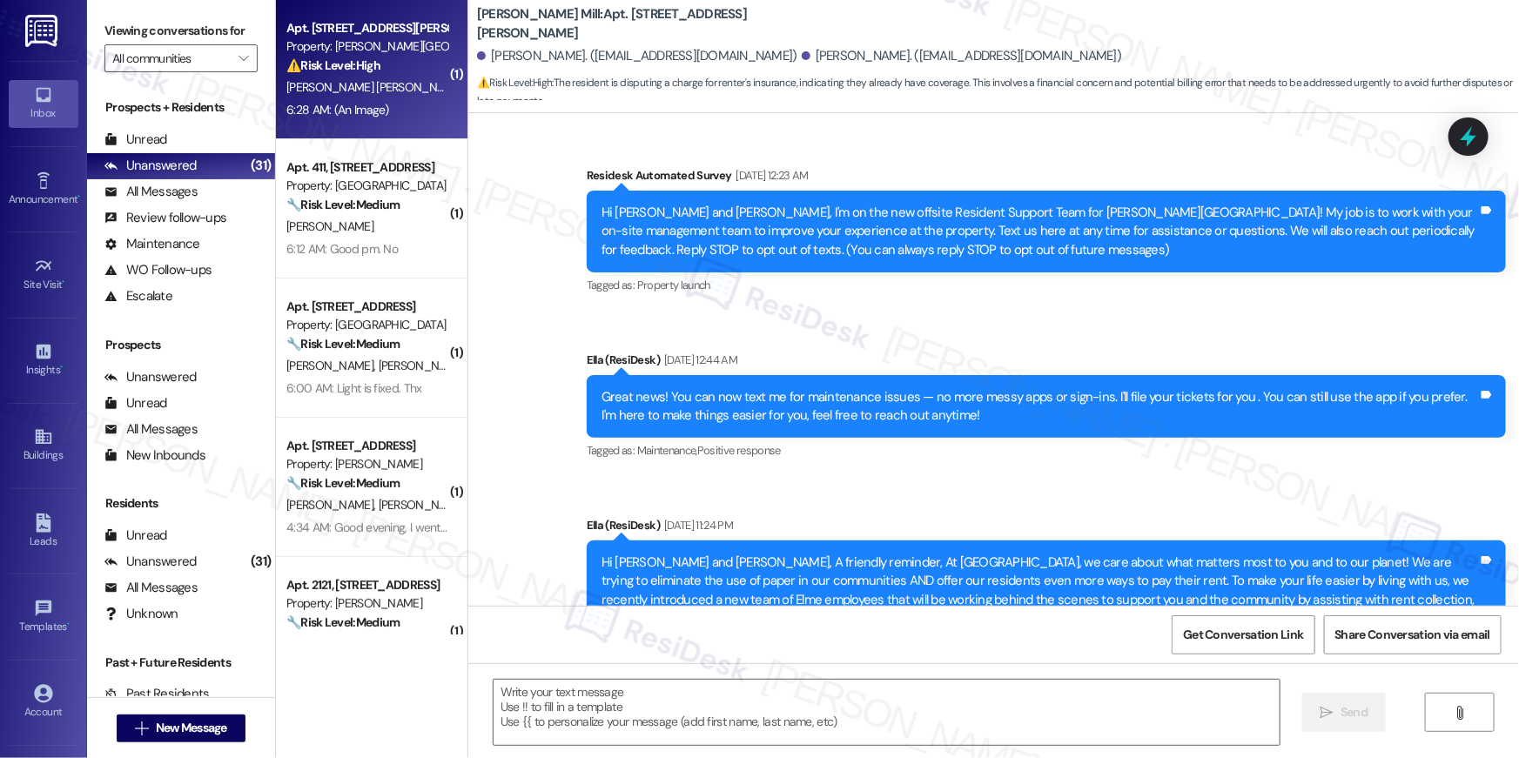
type textarea "Fetching suggested responses. Please feel free to read through the conversation…"
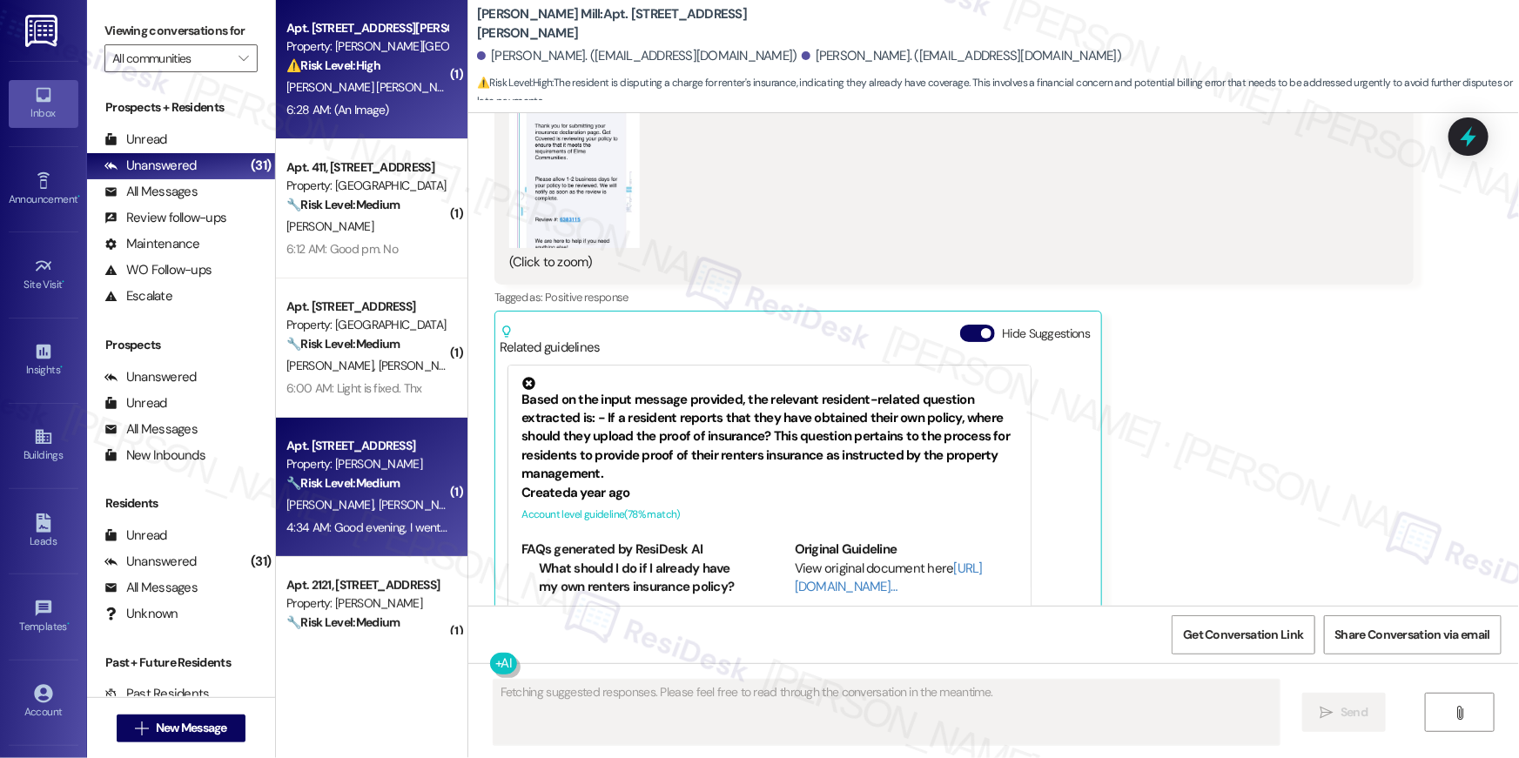
click at [378, 478] on strong "🔧 Risk Level: Medium" at bounding box center [342, 483] width 113 height 16
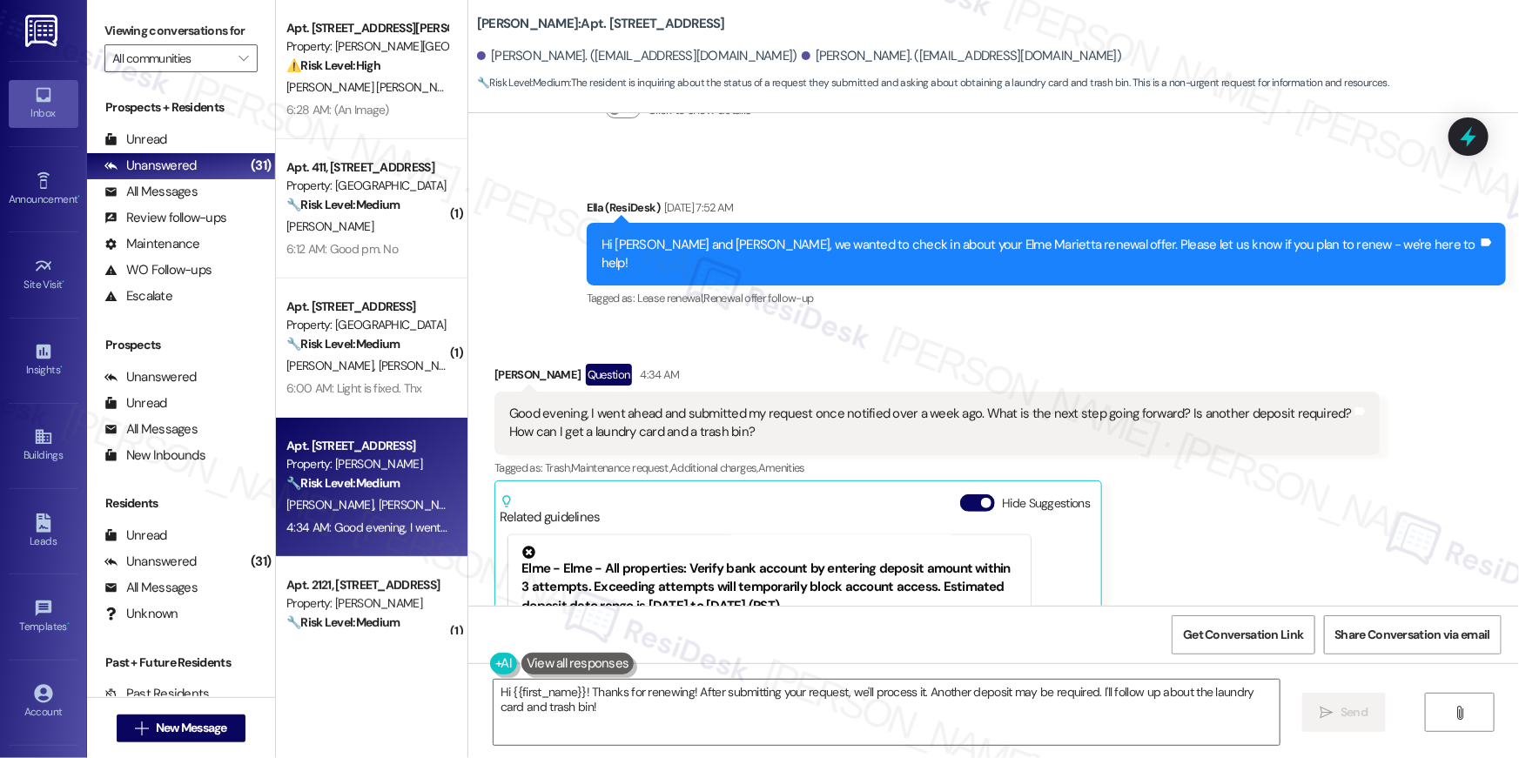
scroll to position [11543, 0]
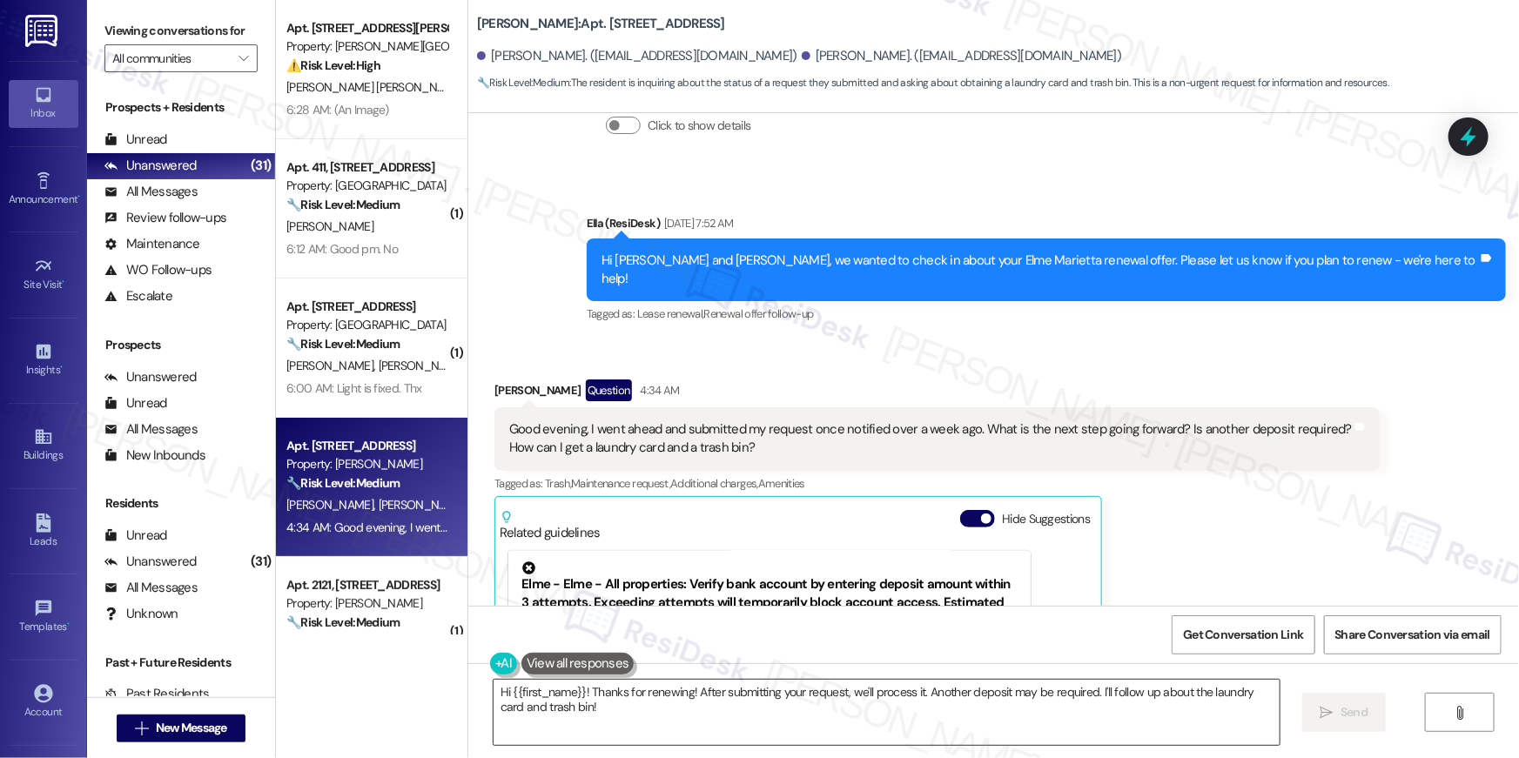
click at [703, 710] on textarea "Hi {{first_name}}! Thanks for renewing! After submitting your request, we'll pr…" at bounding box center [887, 712] width 786 height 65
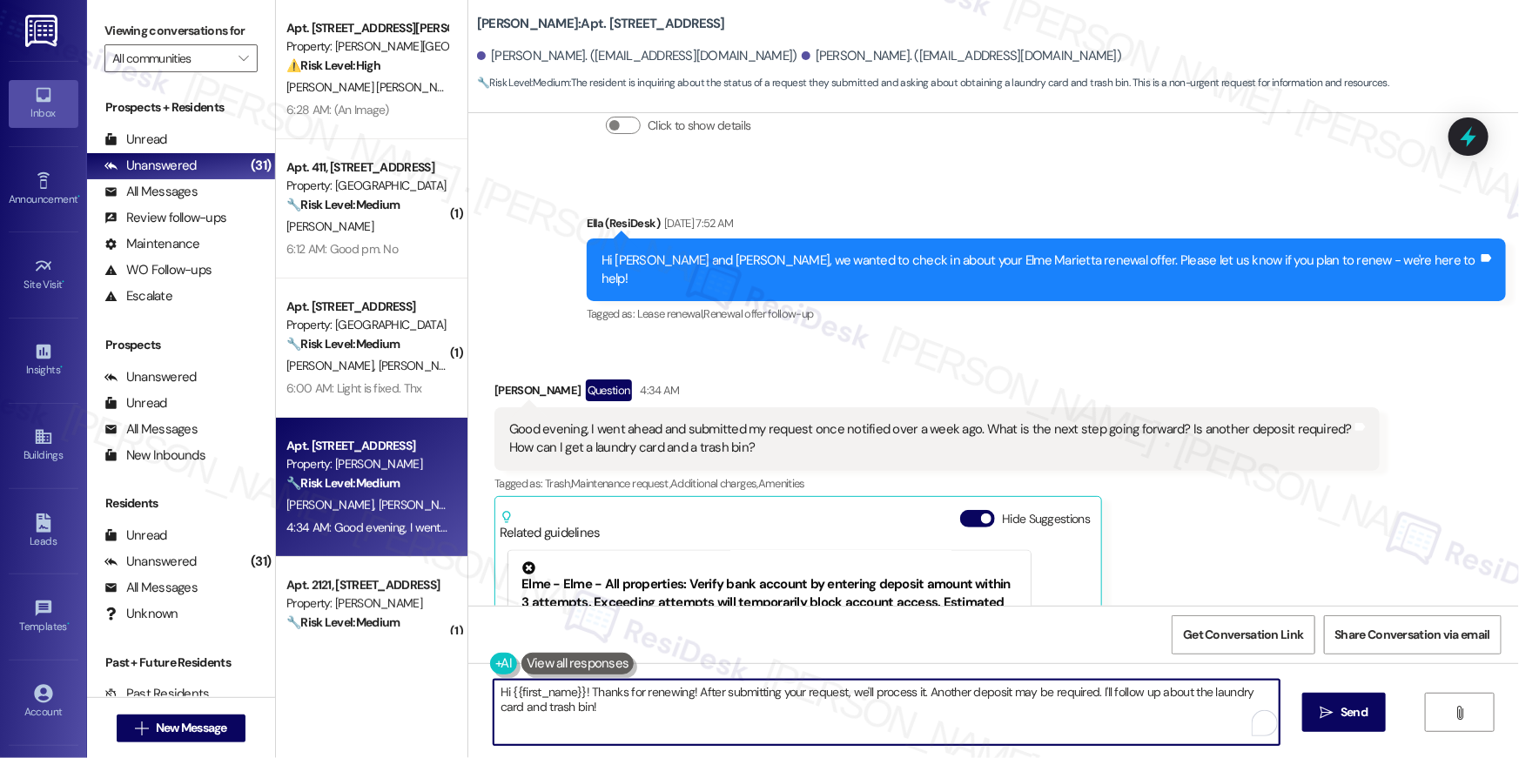
click at [703, 710] on textarea "Hi {{first_name}}! Thanks for renewing! After submitting your request, we'll pr…" at bounding box center [887, 712] width 786 height 65
type textarea "Hi Elisee, thanks for letting me know about your renewal status. You don't need…"
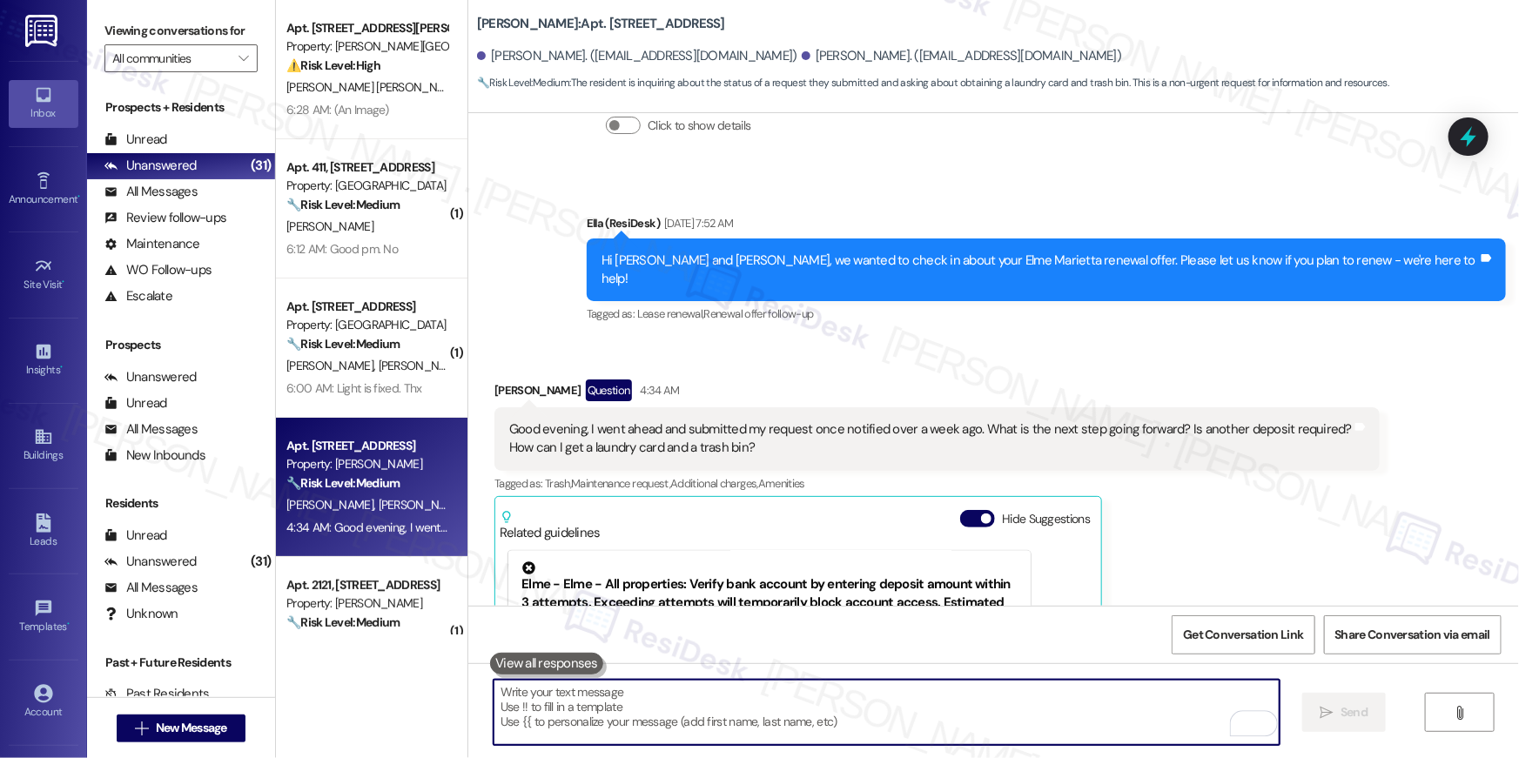
scroll to position [11740, 0]
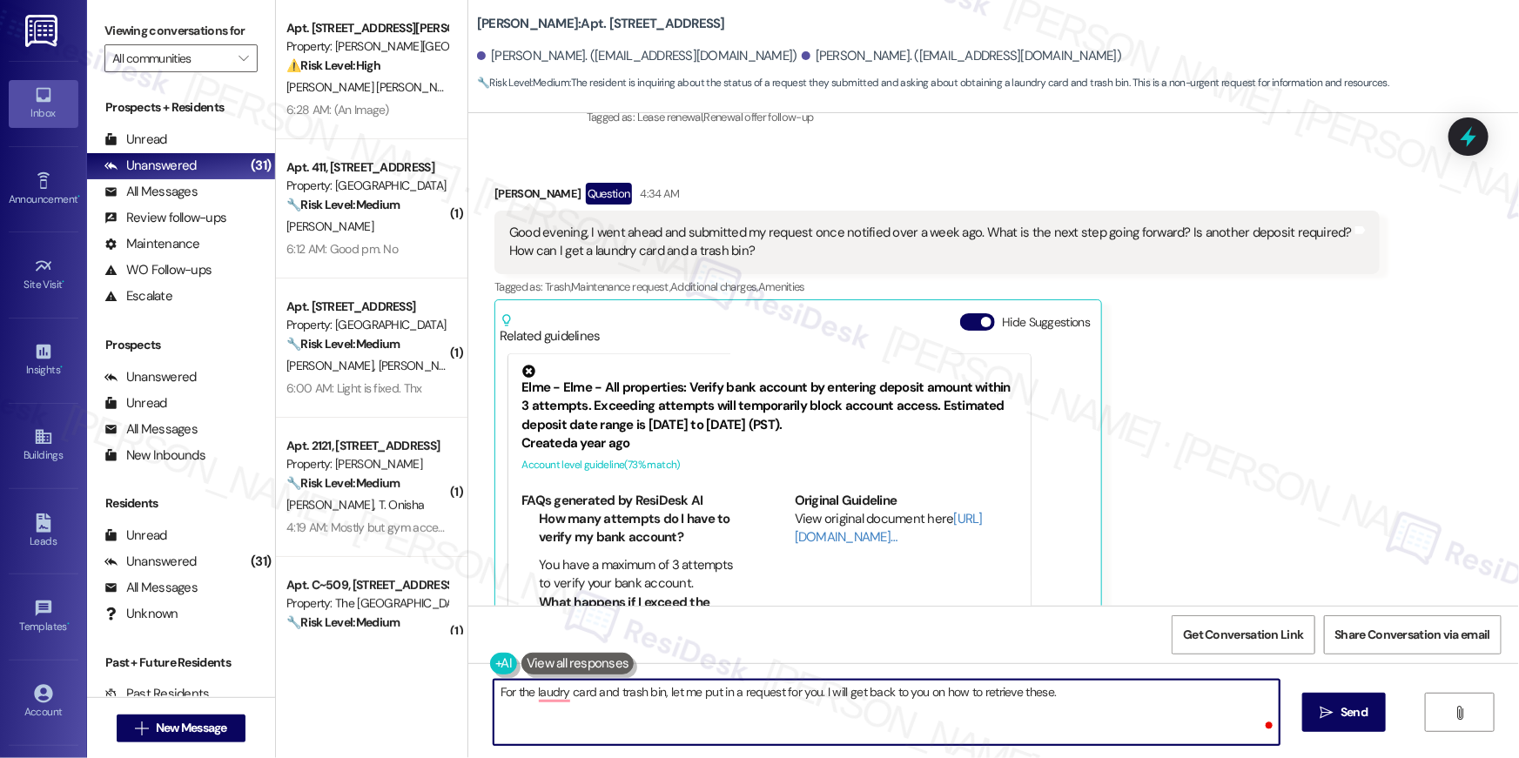
type textarea "For the laudry card and trash bin, let me put in a request for you. I will get …"
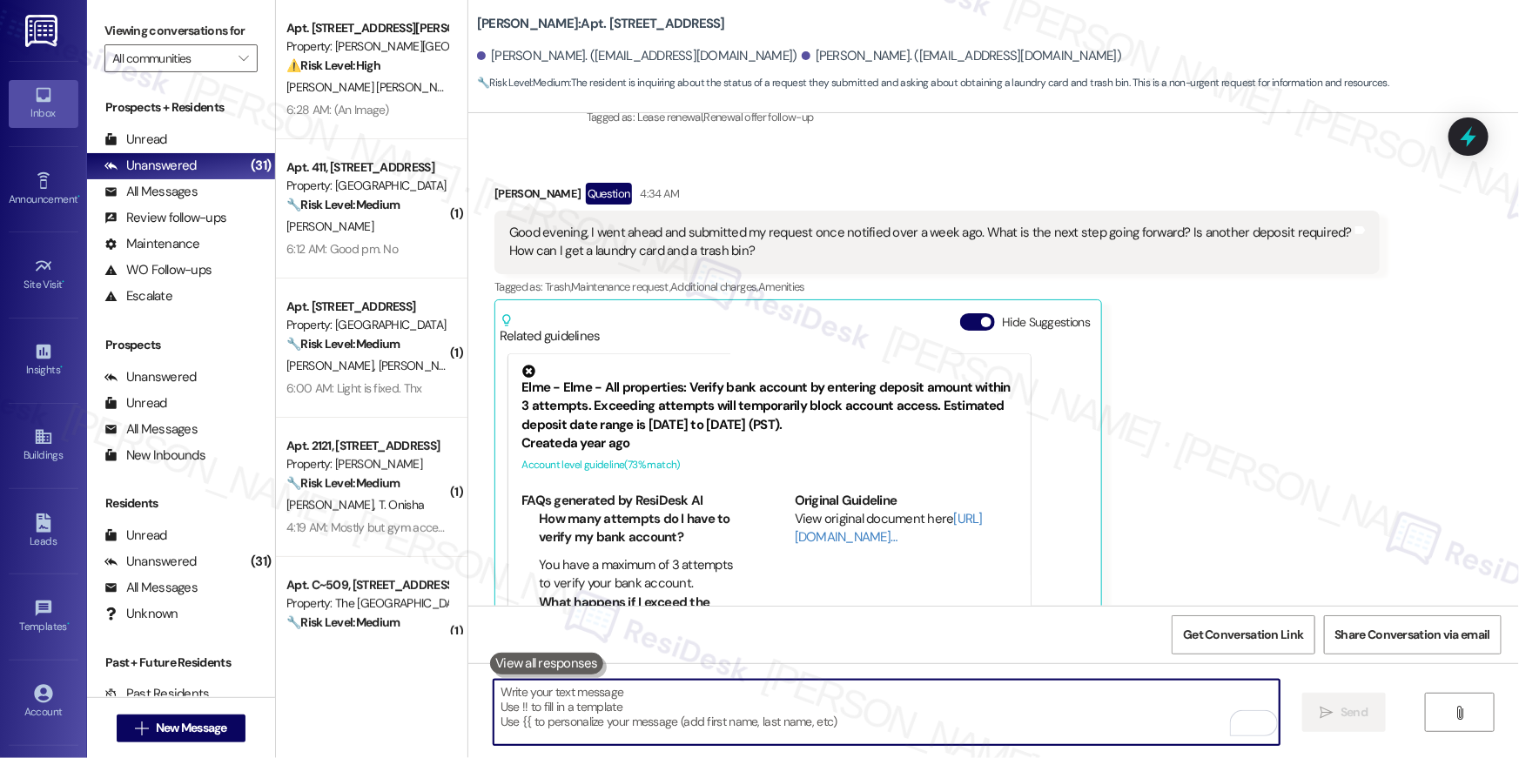
click at [1157, 702] on textarea "To enrich screen reader interactions, please activate Accessibility in Grammarl…" at bounding box center [887, 712] width 786 height 65
click at [1156, 703] on textarea "To enrich screen reader interactions, please activate Accessibility in Grammarl…" at bounding box center [887, 712] width 786 height 65
paste textarea "In the meantime, if there's anything else I can assist you with, let me know."
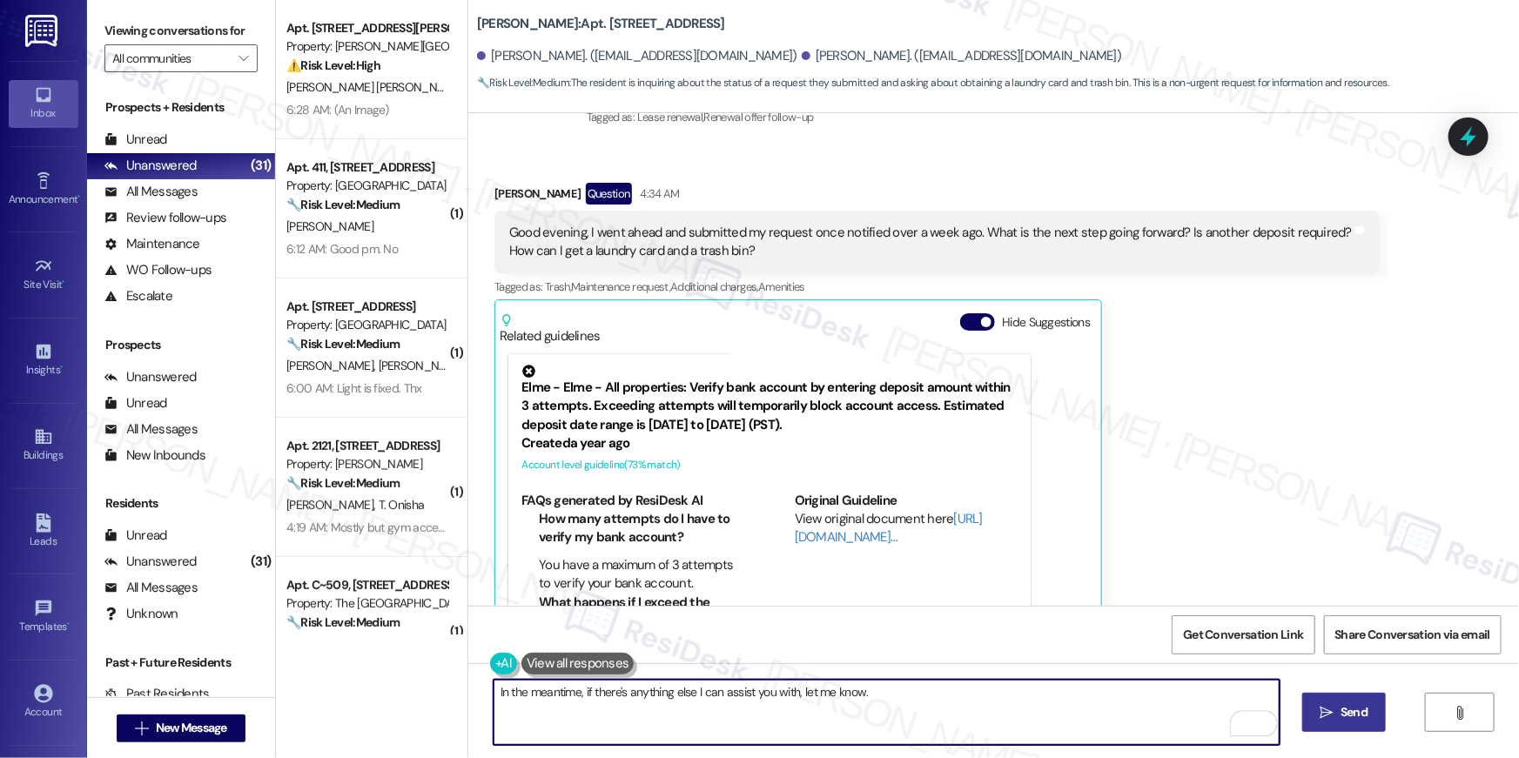
type textarea "In the meantime, if there's anything else I can assist you with, let me know."
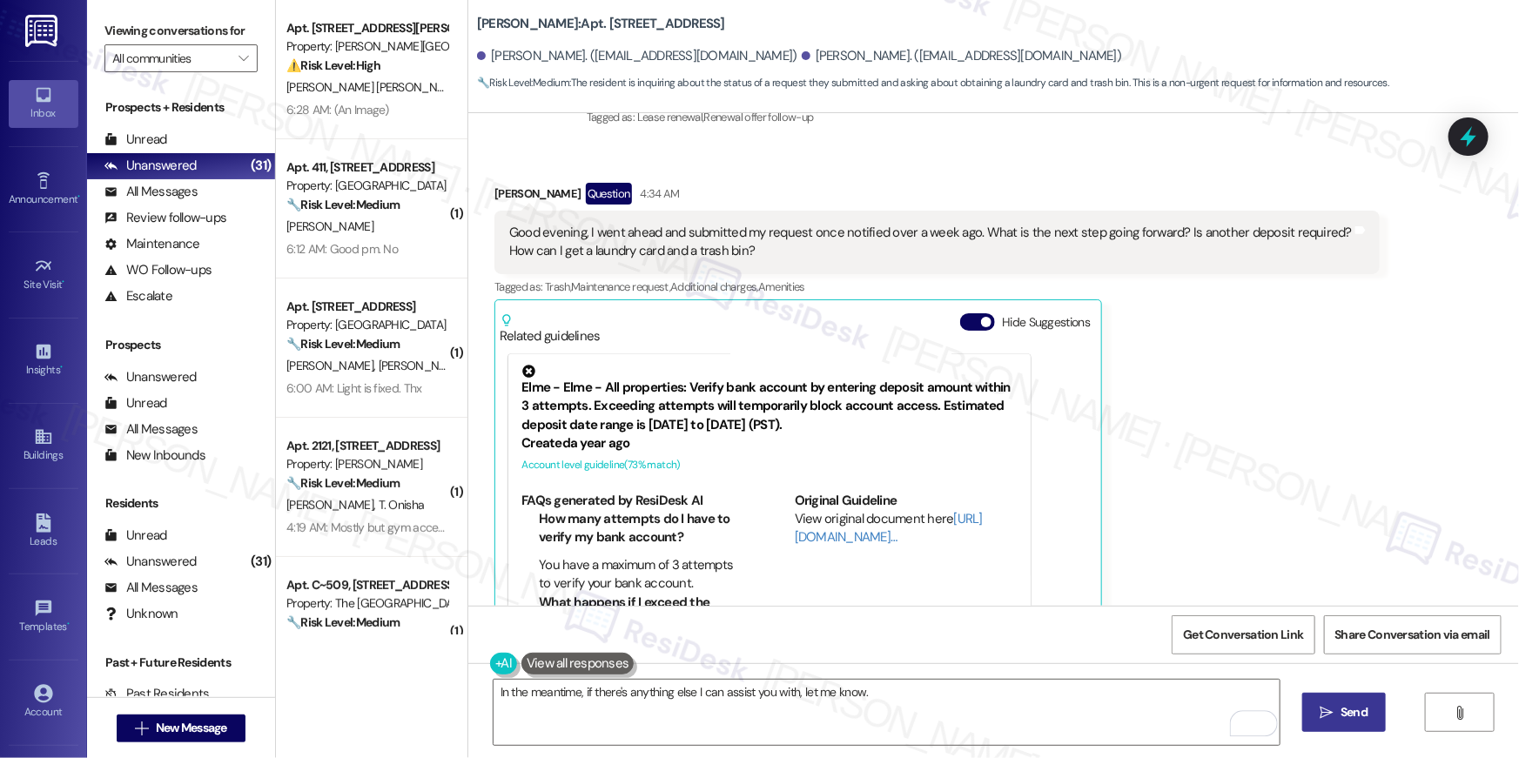
click at [1368, 724] on button " Send" at bounding box center [1344, 712] width 84 height 39
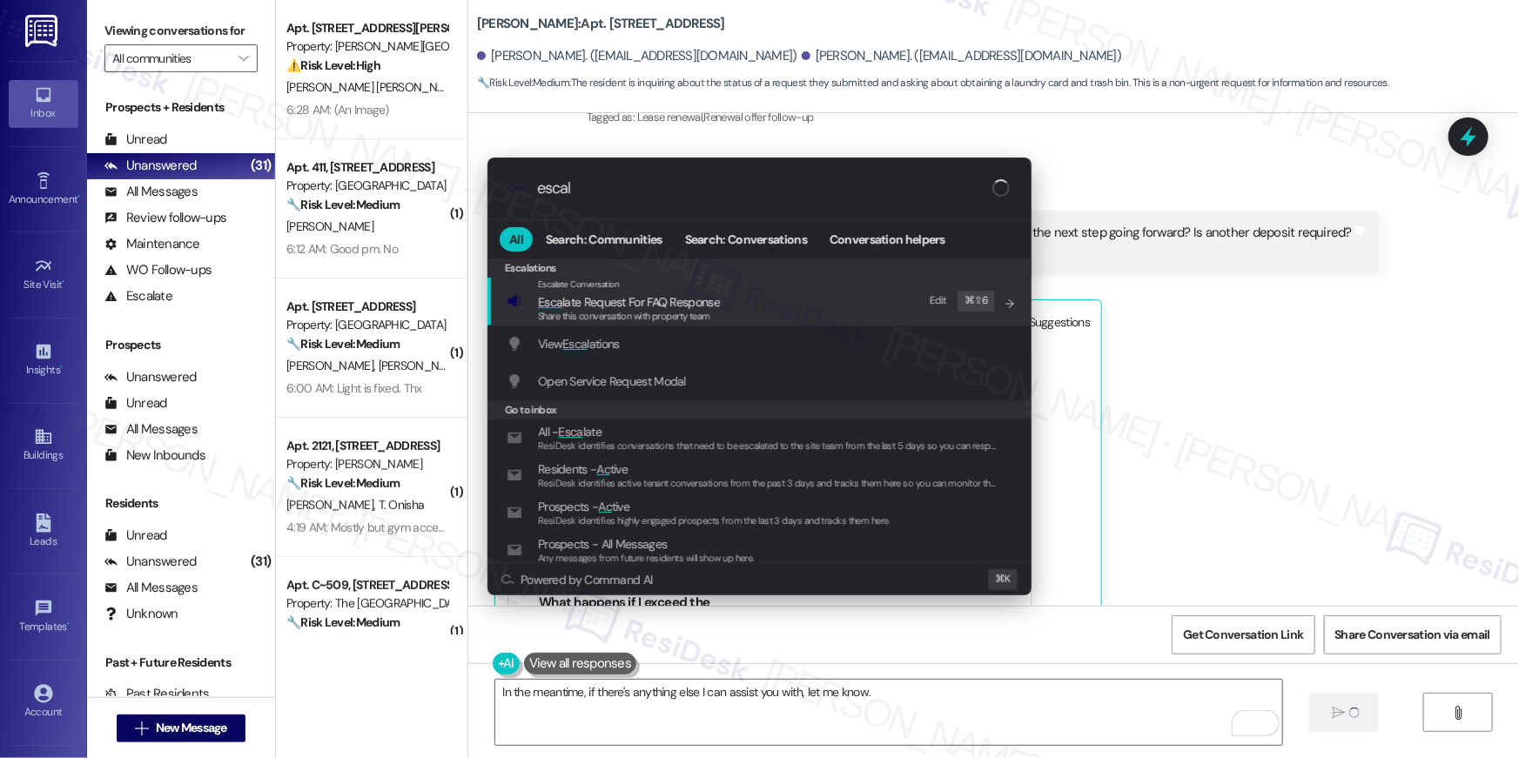
type input "escala"
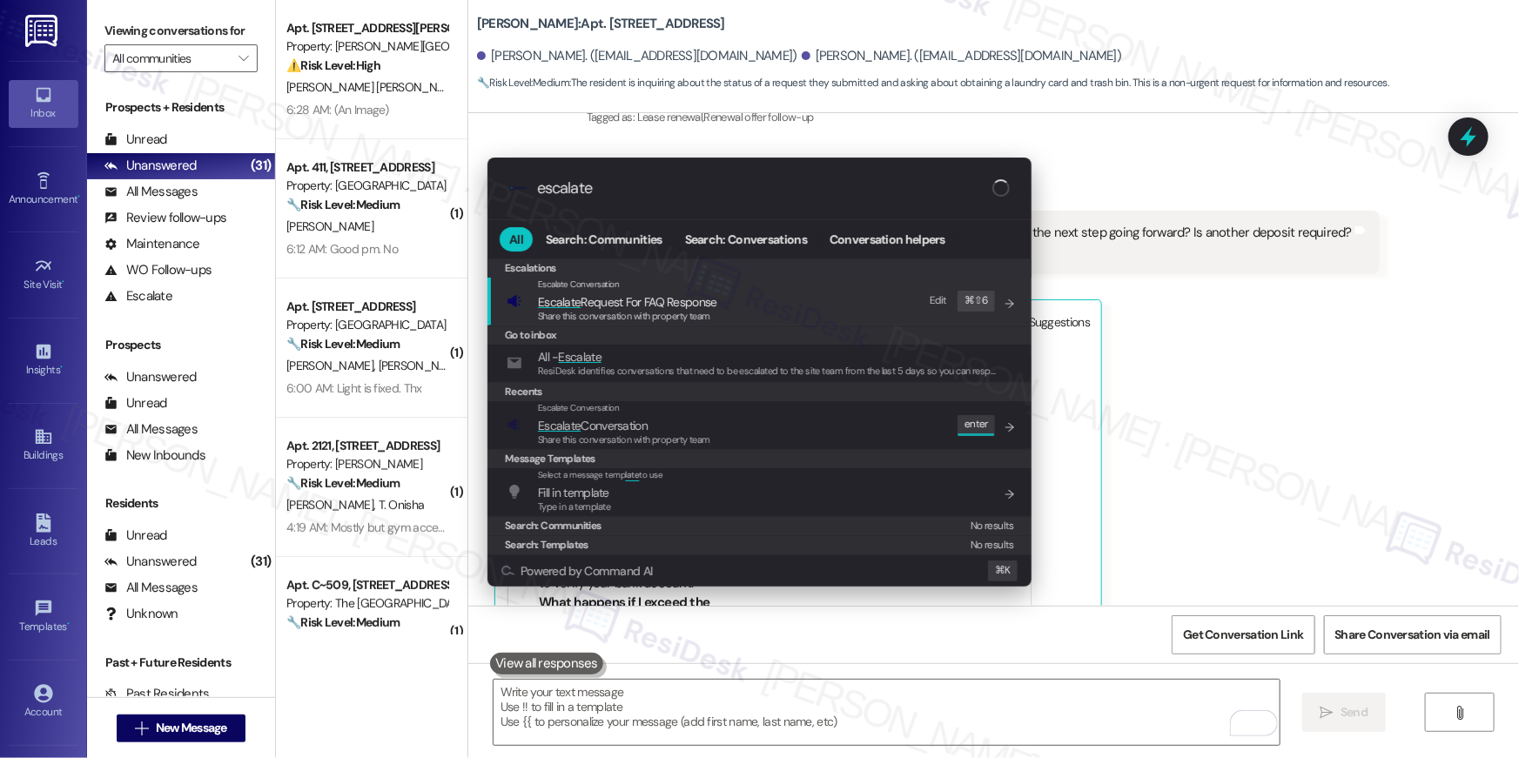
type input "escalate"
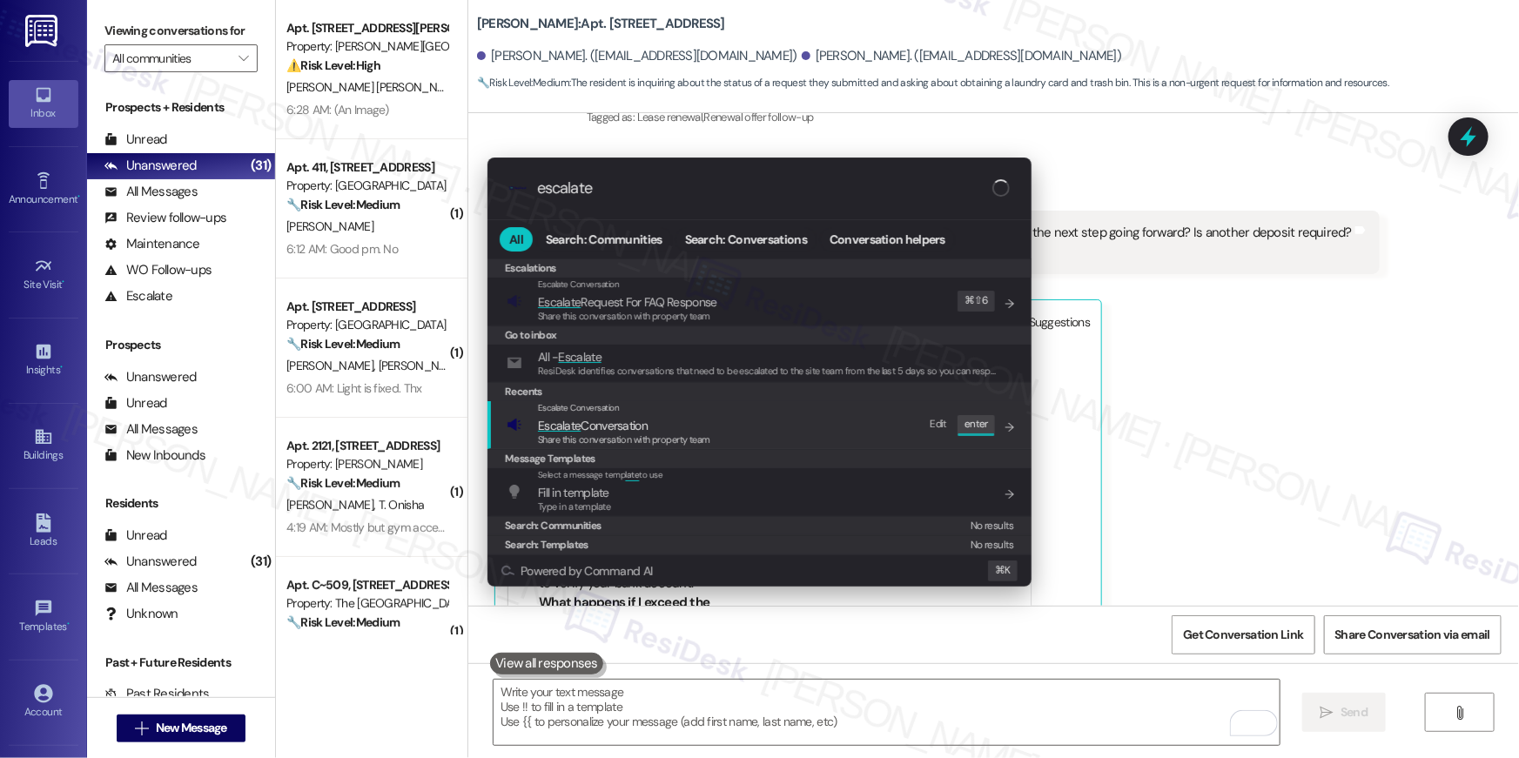
click at [712, 429] on div "Escalate Conversation Escalate Conversation Share this conversation with proper…" at bounding box center [761, 424] width 509 height 47
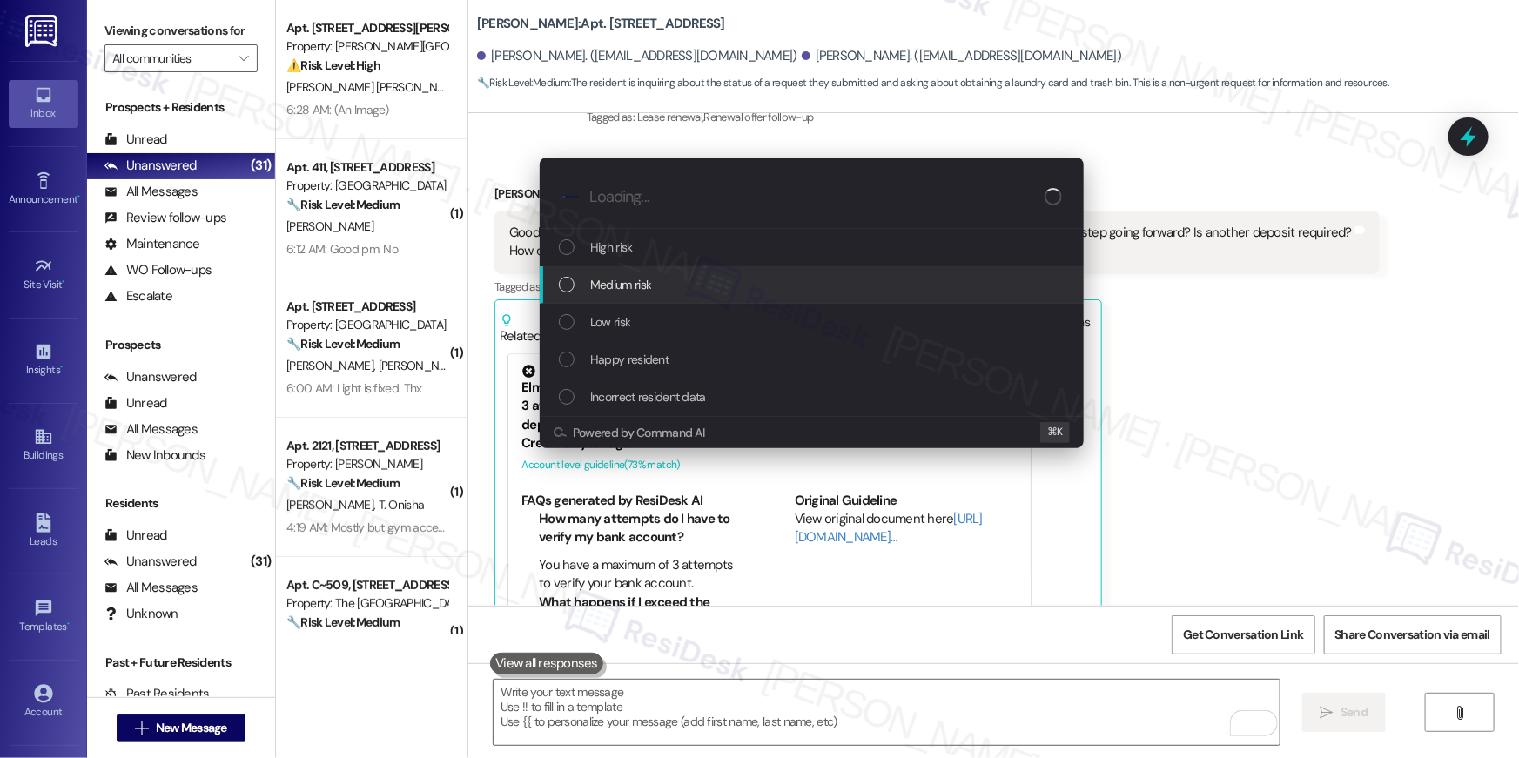
click at [632, 286] on span "Medium risk" at bounding box center [620, 284] width 61 height 19
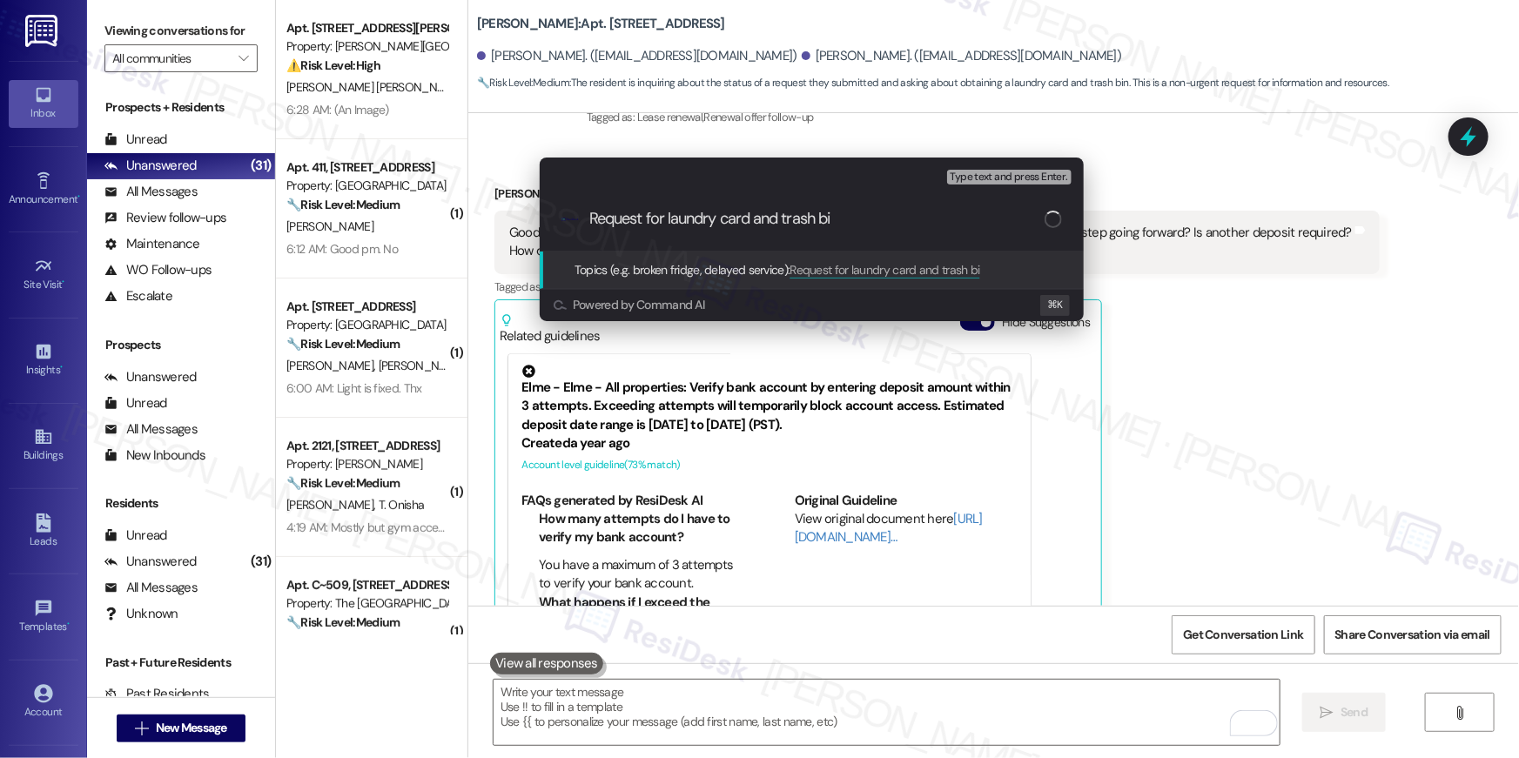
type input "Request for laundry card and trash bin"
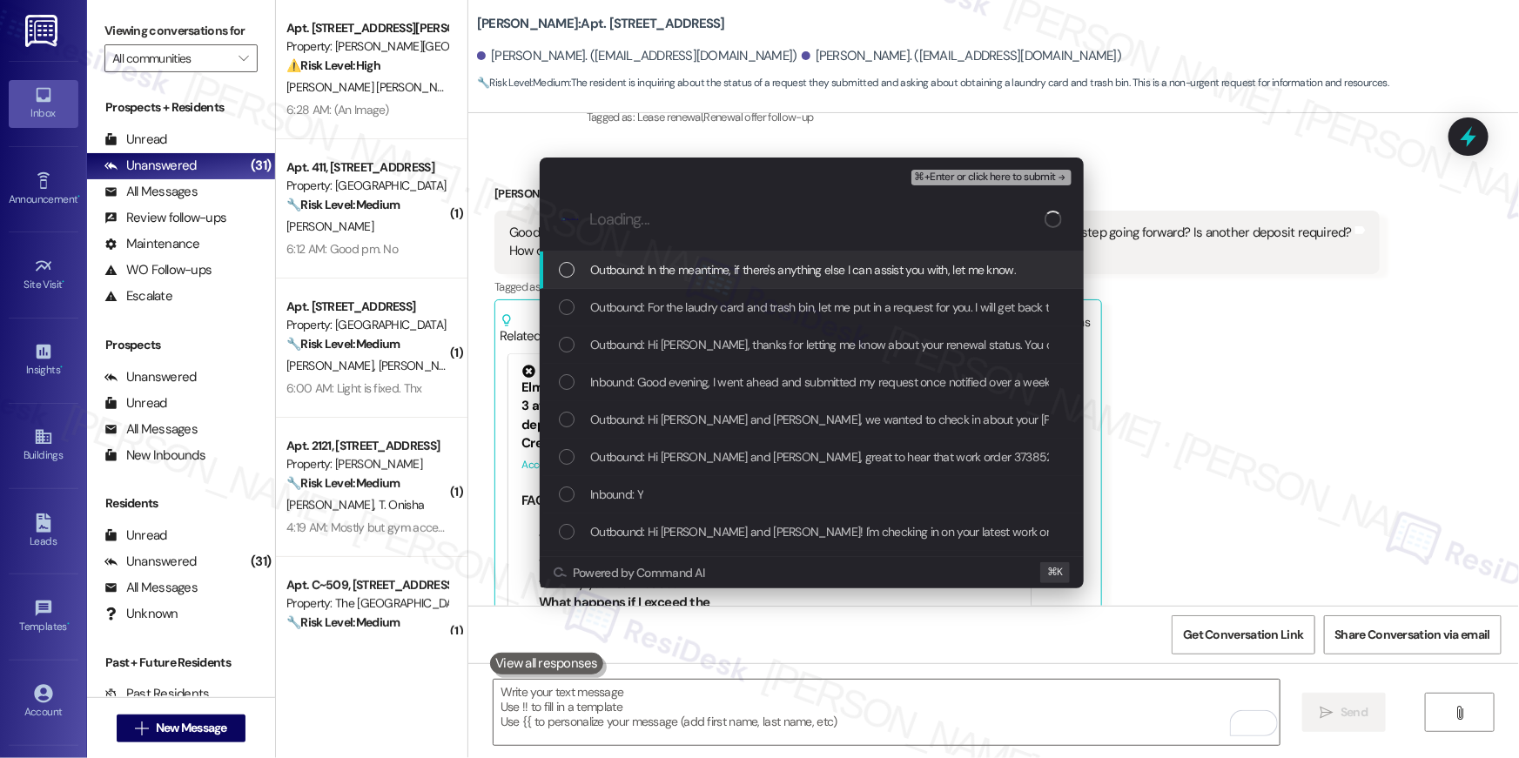
click at [716, 274] on span "Outbound: In the meantime, if there's anything else I can assist you with, let …" at bounding box center [803, 269] width 426 height 19
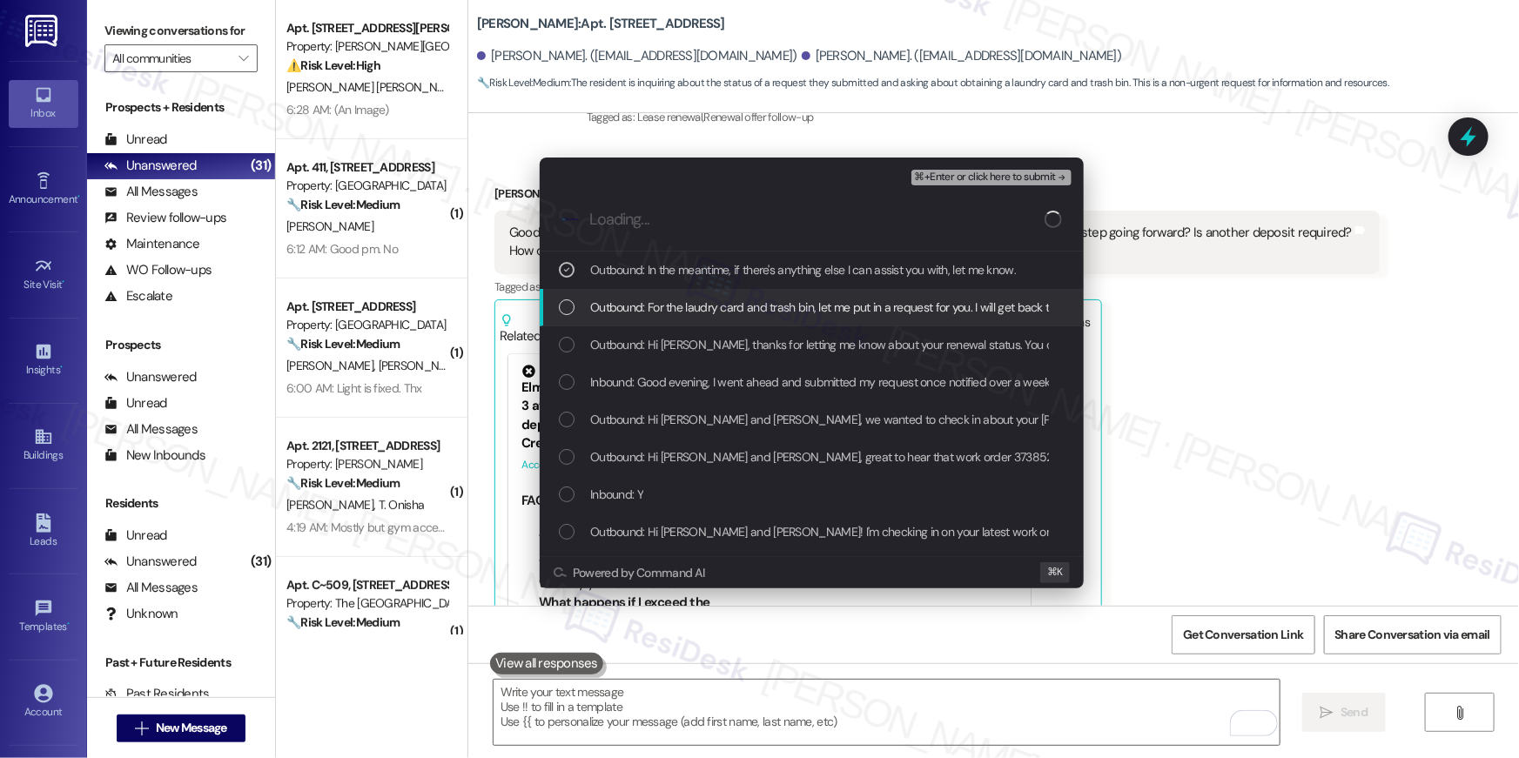
click at [706, 300] on span "Outbound: For the laudry card and trash bin, let me put in a request for you. I…" at bounding box center [897, 307] width 614 height 19
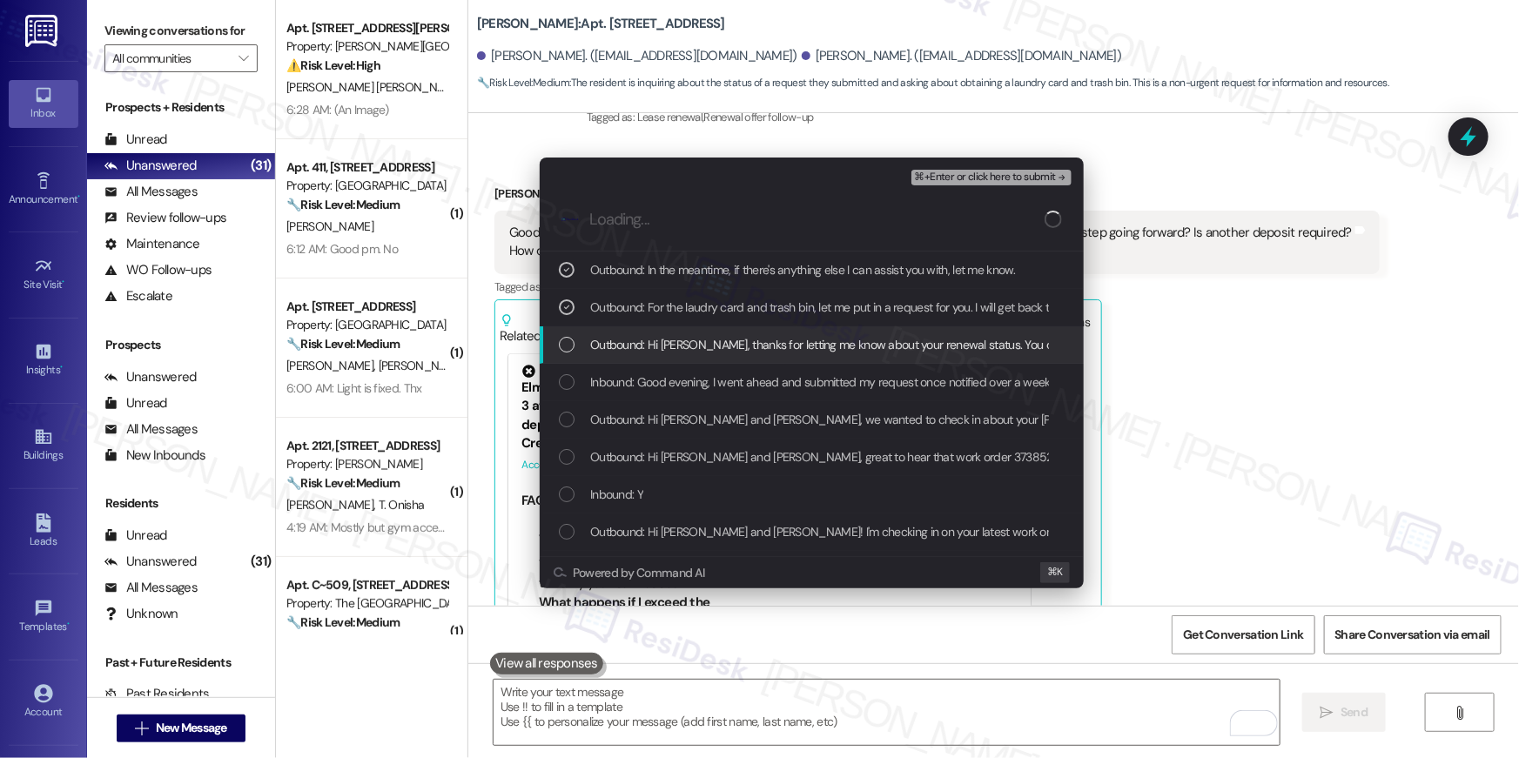
click at [703, 352] on span "Outbound: Hi Elisee, thanks for letting me know about your renewal status. You …" at bounding box center [905, 344] width 630 height 19
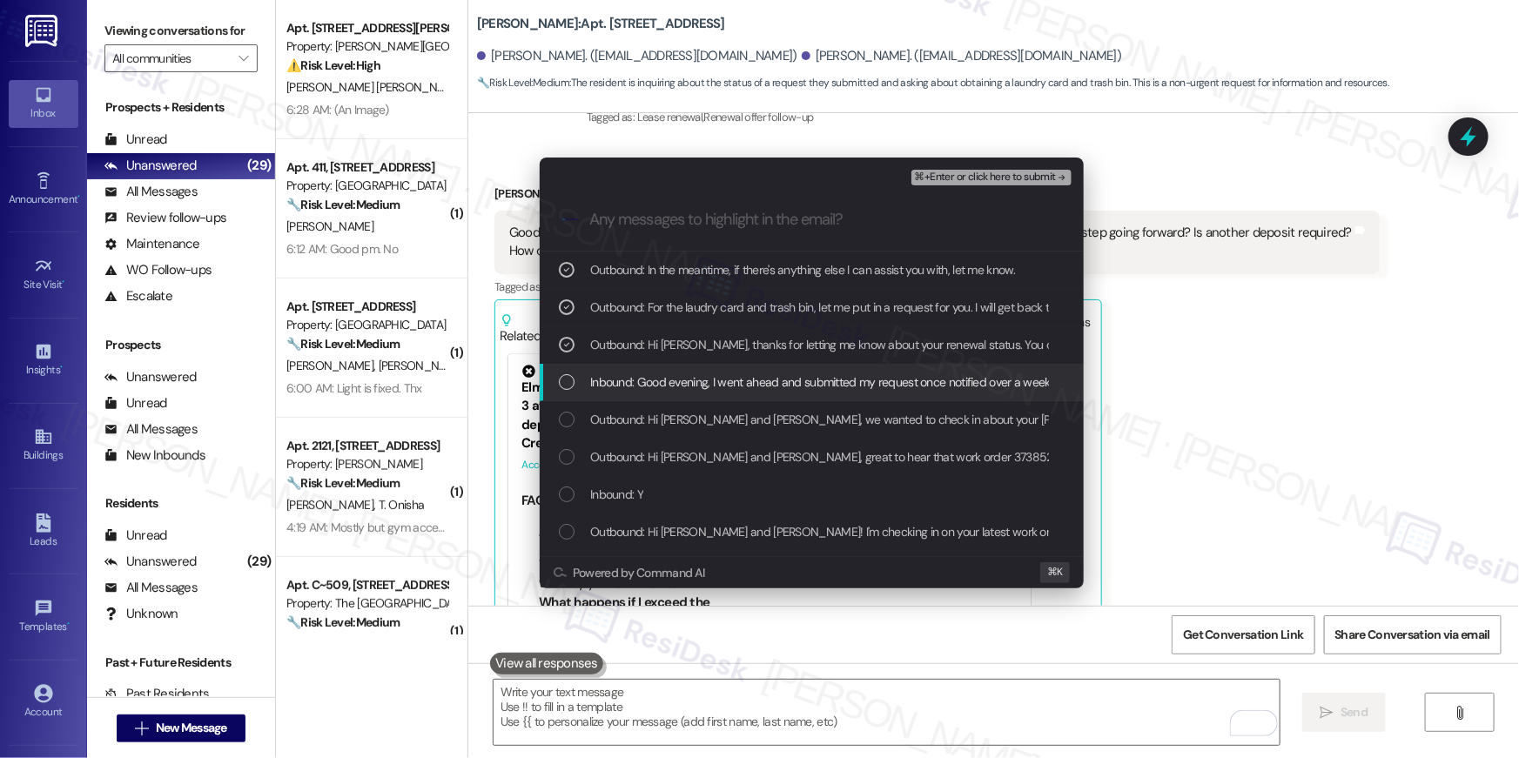
click at [721, 385] on span "Inbound: Good evening, I went ahead and submitted my request once notified over…" at bounding box center [1116, 382] width 1053 height 19
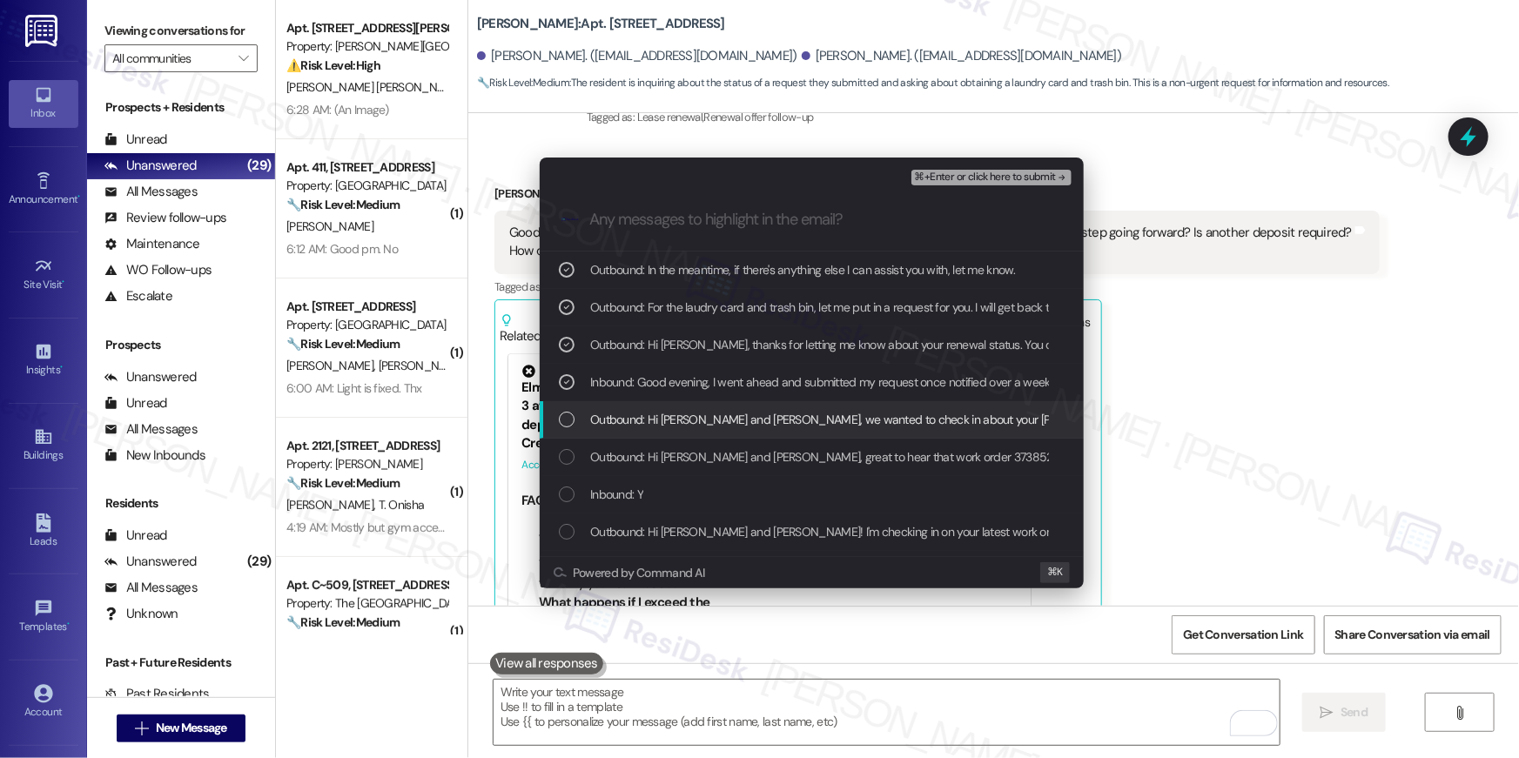
click at [725, 416] on span "Outbound: Hi Elisee and Cyncere, we wanted to check in about your Elme Marietta…" at bounding box center [1045, 419] width 911 height 19
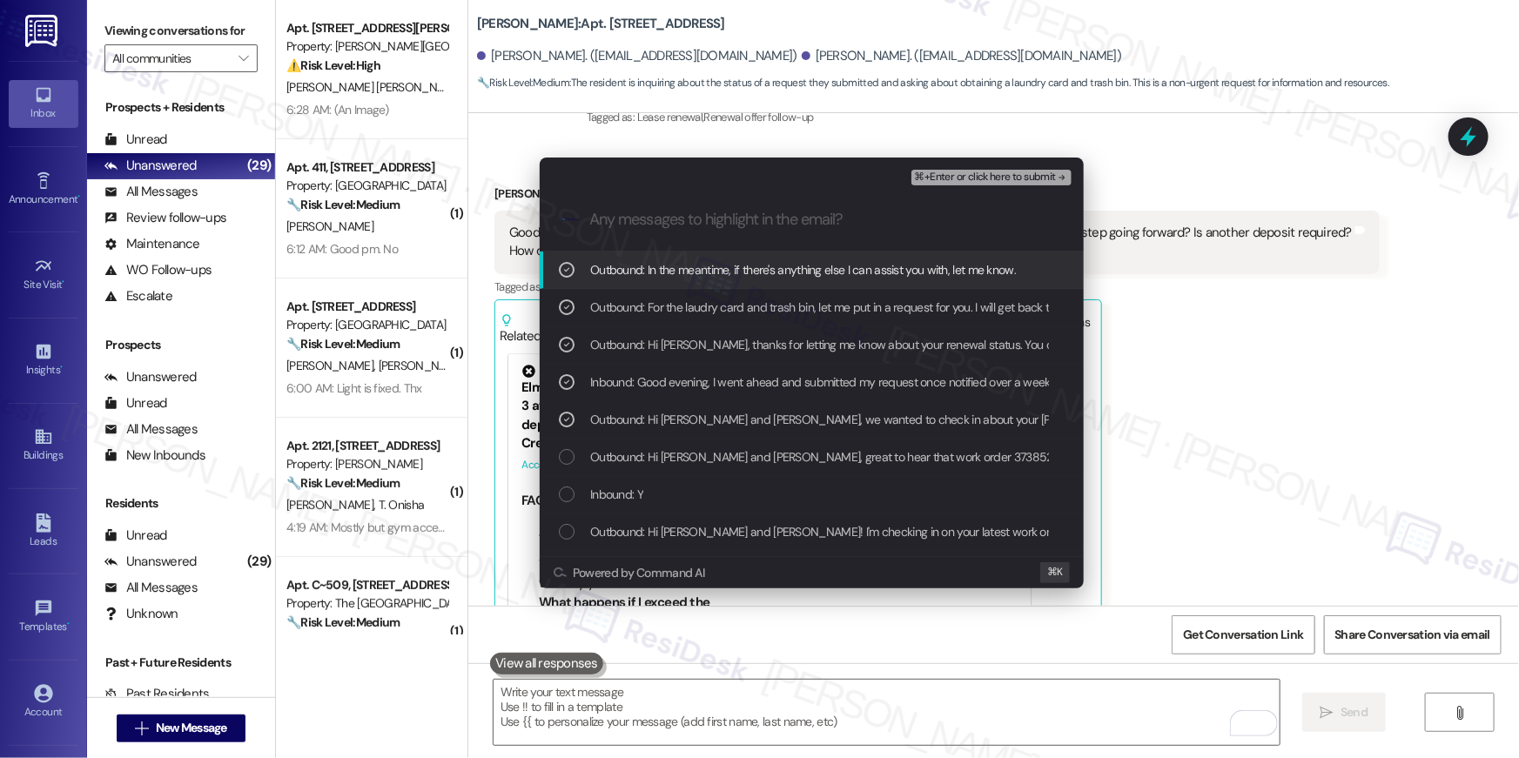
click at [981, 166] on div "⌘+Enter or click here to submit" at bounding box center [993, 177] width 164 height 23
click at [977, 183] on span "⌘+Enter or click here to submit" at bounding box center [985, 177] width 141 height 12
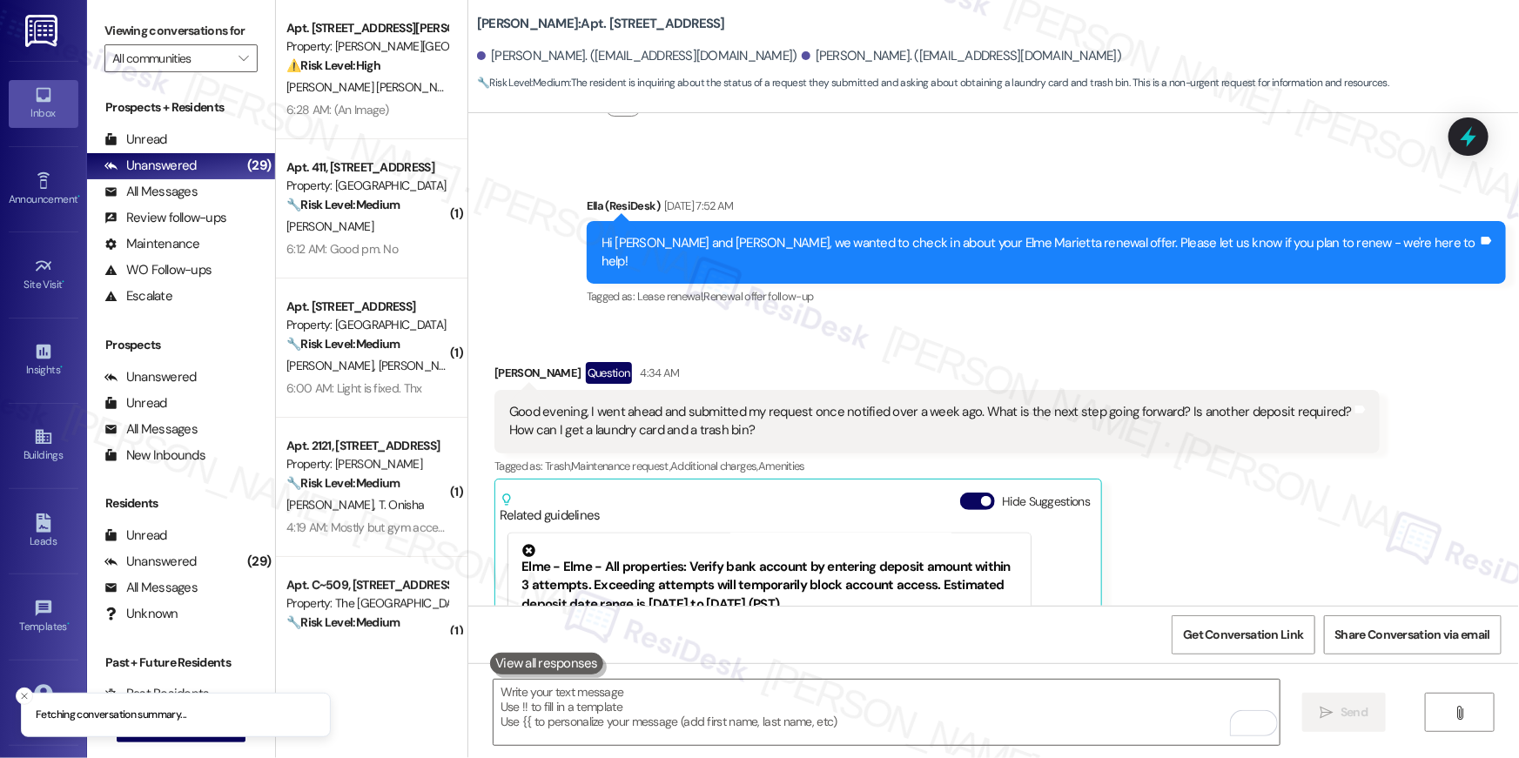
scroll to position [11459, 0]
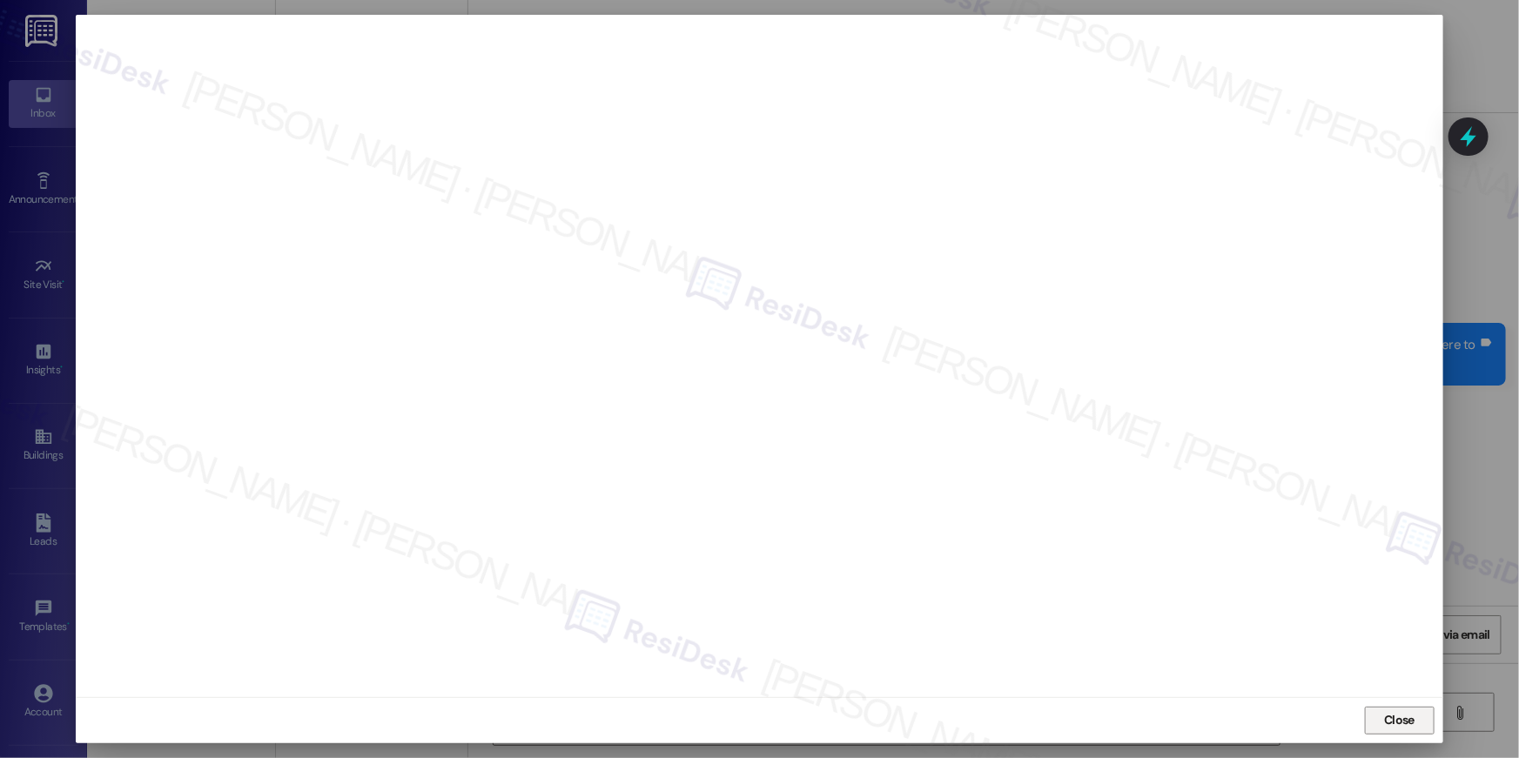
click at [1423, 729] on button "Close" at bounding box center [1400, 721] width 70 height 28
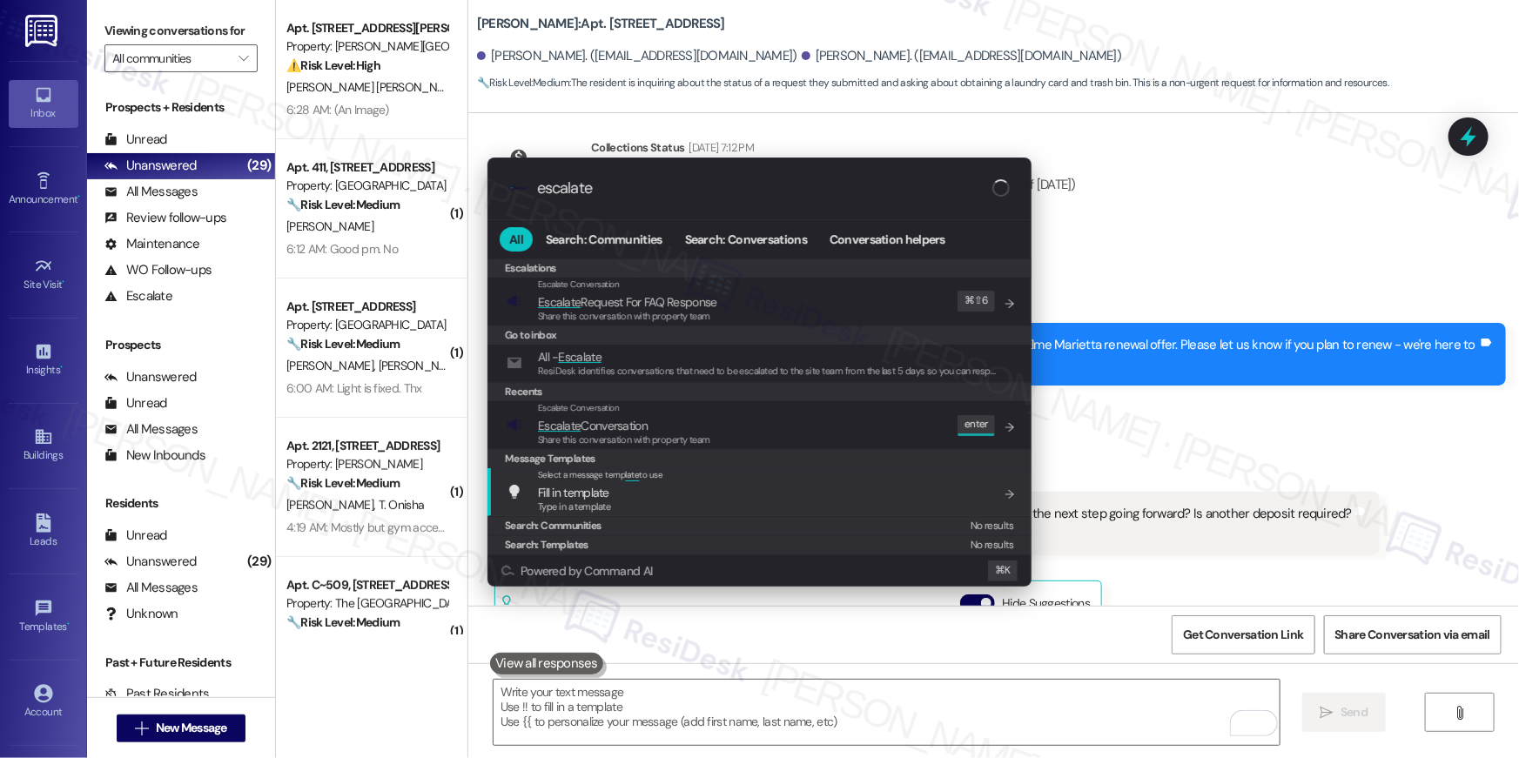
type input "escalate"
click at [784, 449] on div "Message Templates" at bounding box center [760, 458] width 544 height 19
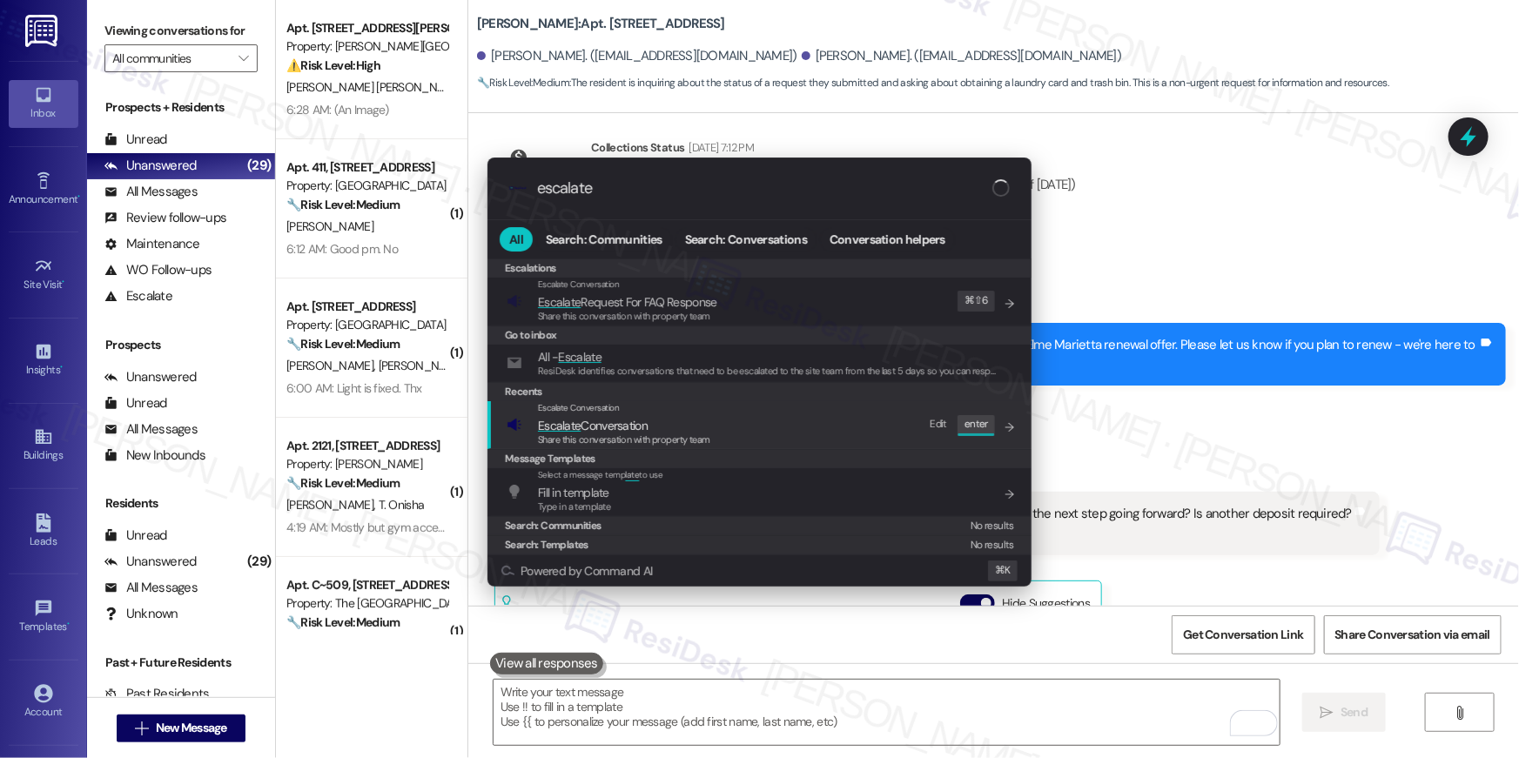
click at [770, 422] on div "Escalate Conversation Escalate Conversation Share this conversation with proper…" at bounding box center [761, 424] width 509 height 47
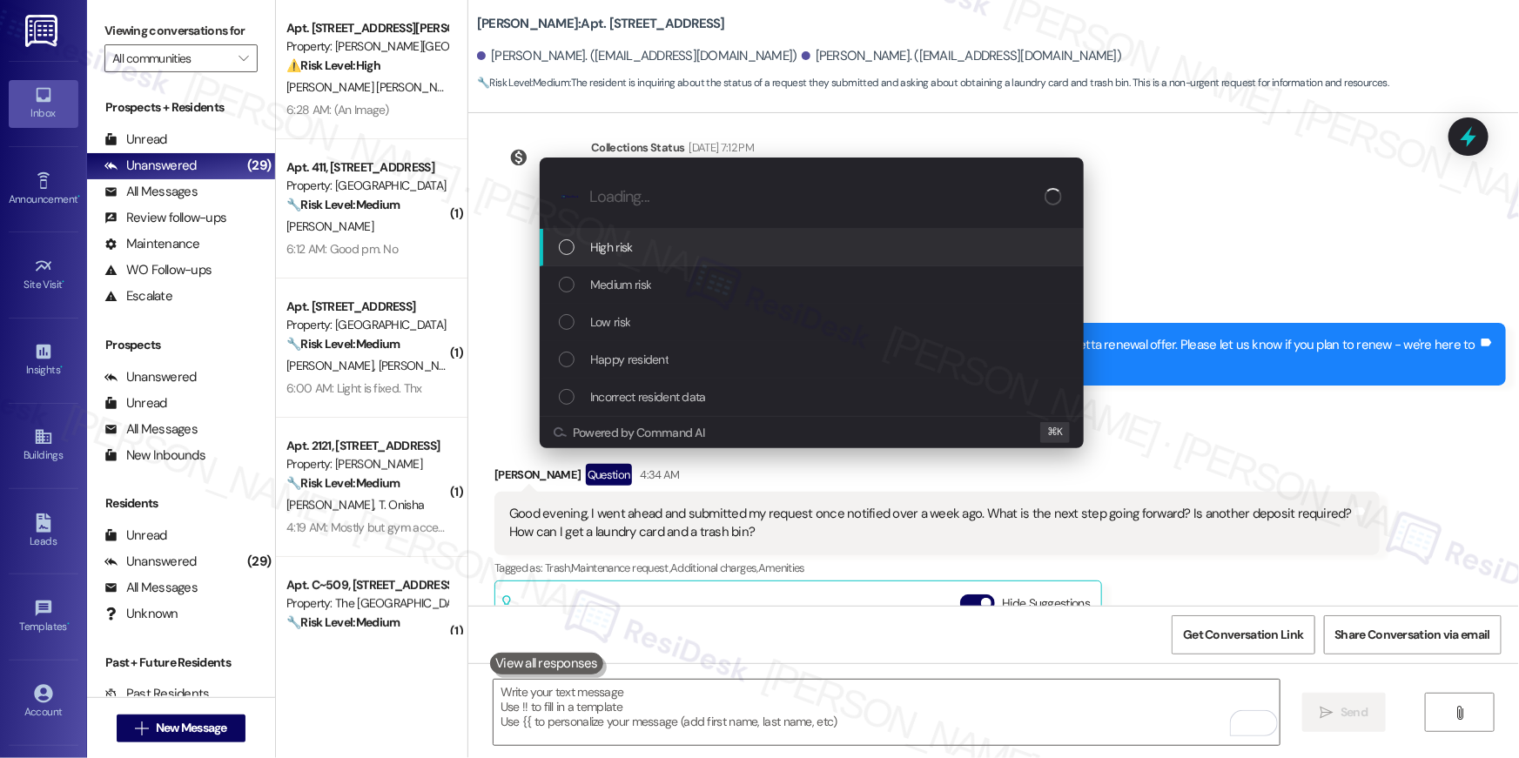
click at [676, 260] on div "High risk" at bounding box center [812, 247] width 544 height 37
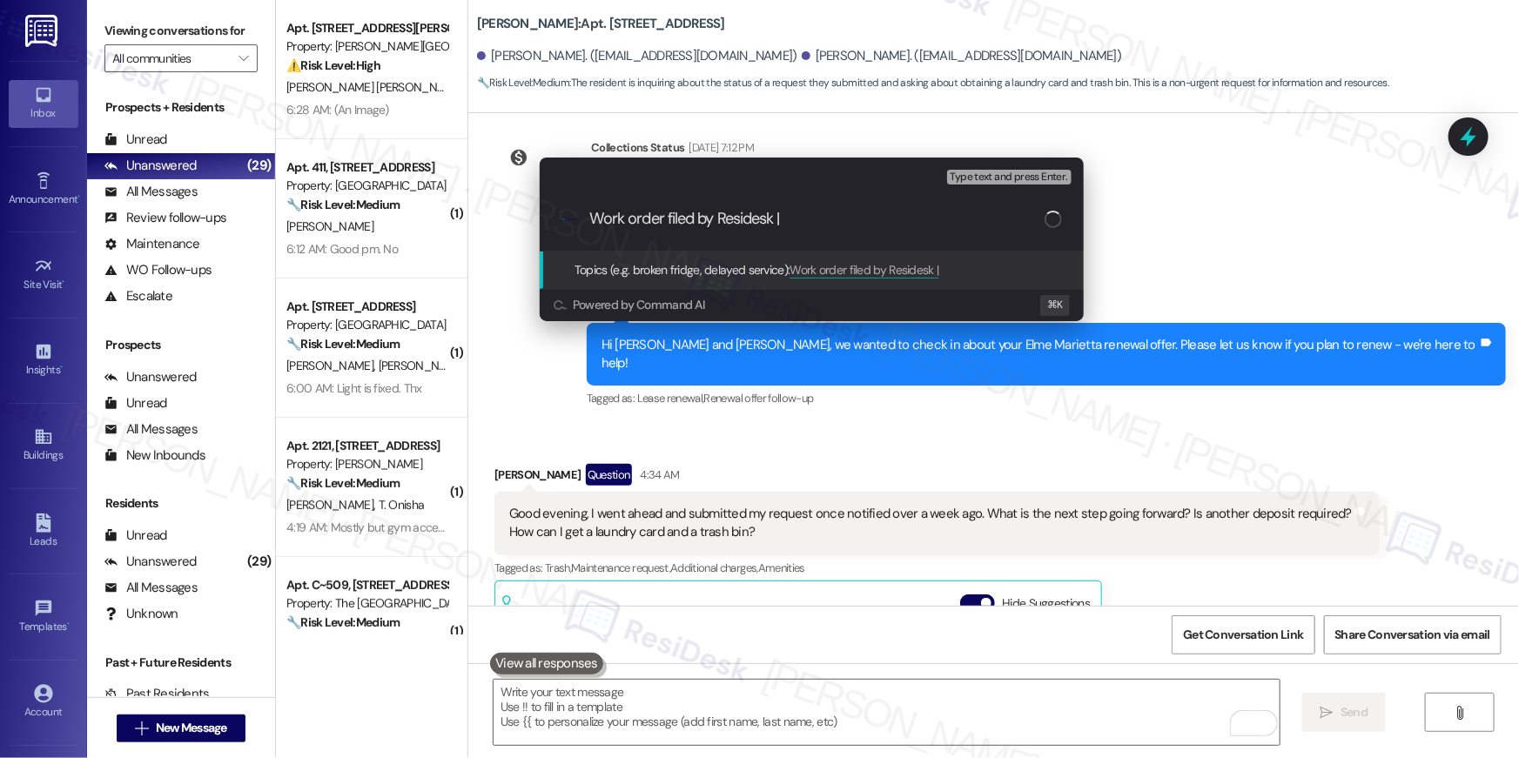
paste input "Request for laundry card and trash bin"
type input "Work order filed by Residesk | Request for laundry card and trash bin"
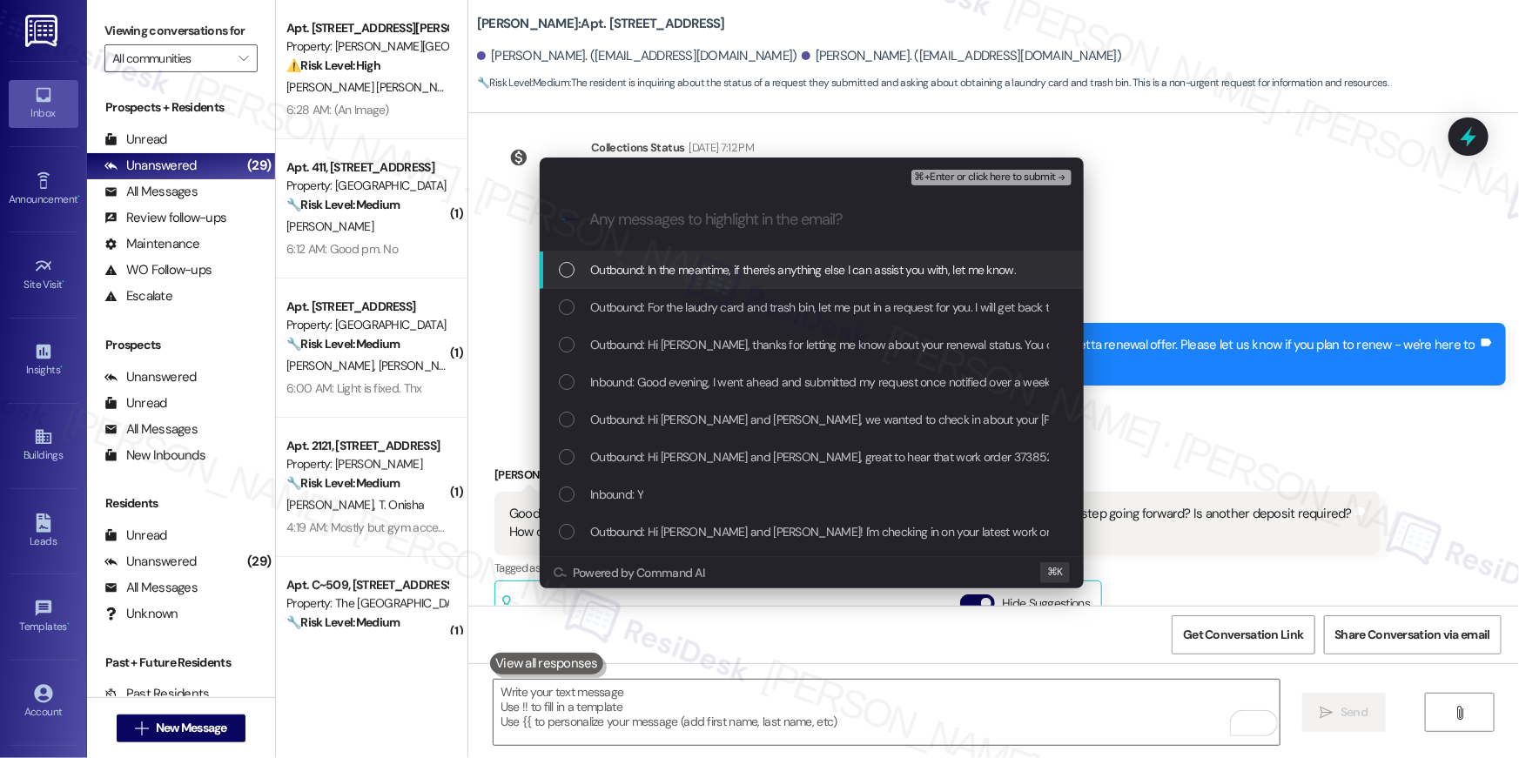
click at [561, 275] on div "List of options" at bounding box center [567, 270] width 16 height 16
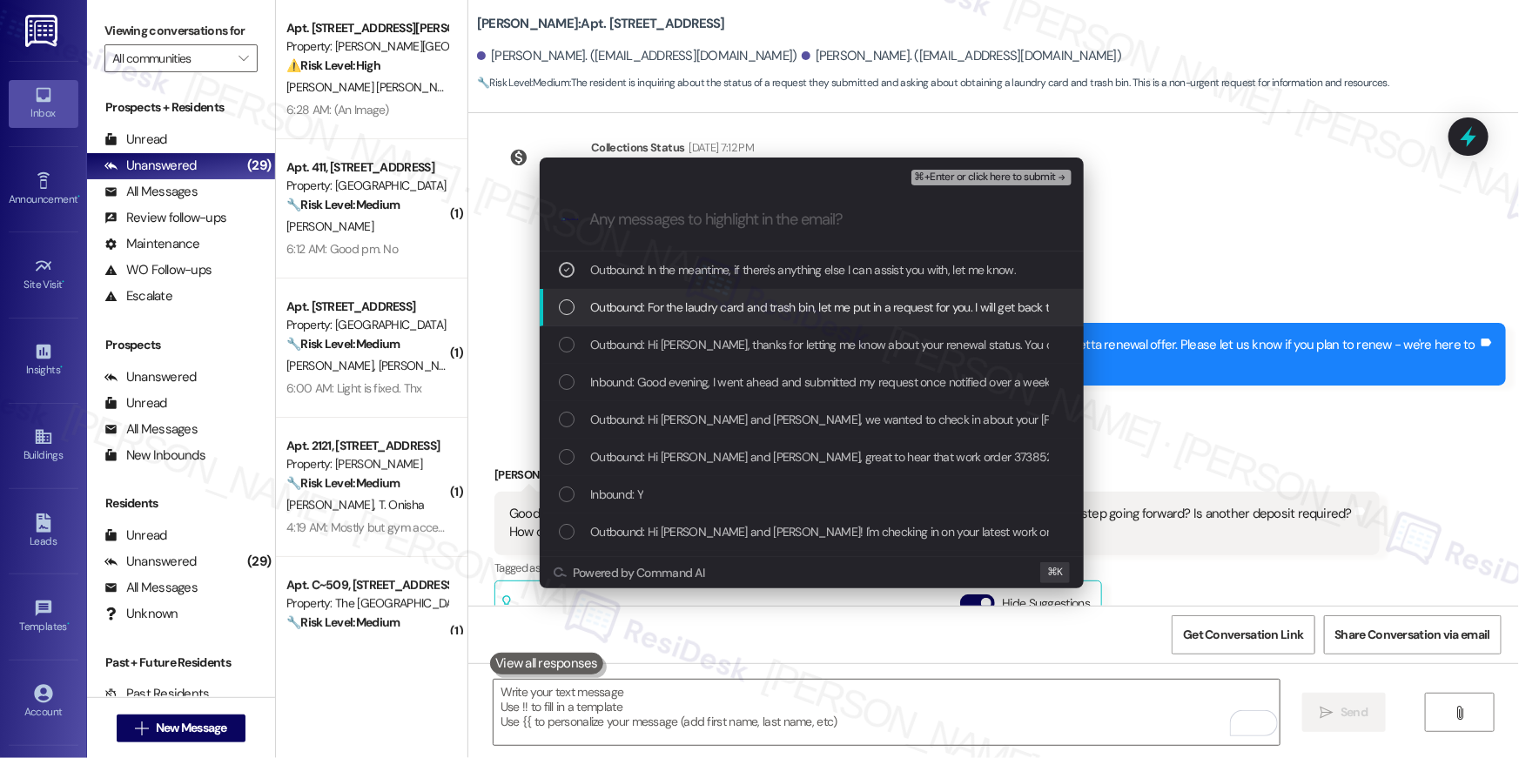
click at [569, 316] on div "Outbound: For the laudry card and trash bin, let me put in a request for you. I…" at bounding box center [813, 307] width 509 height 19
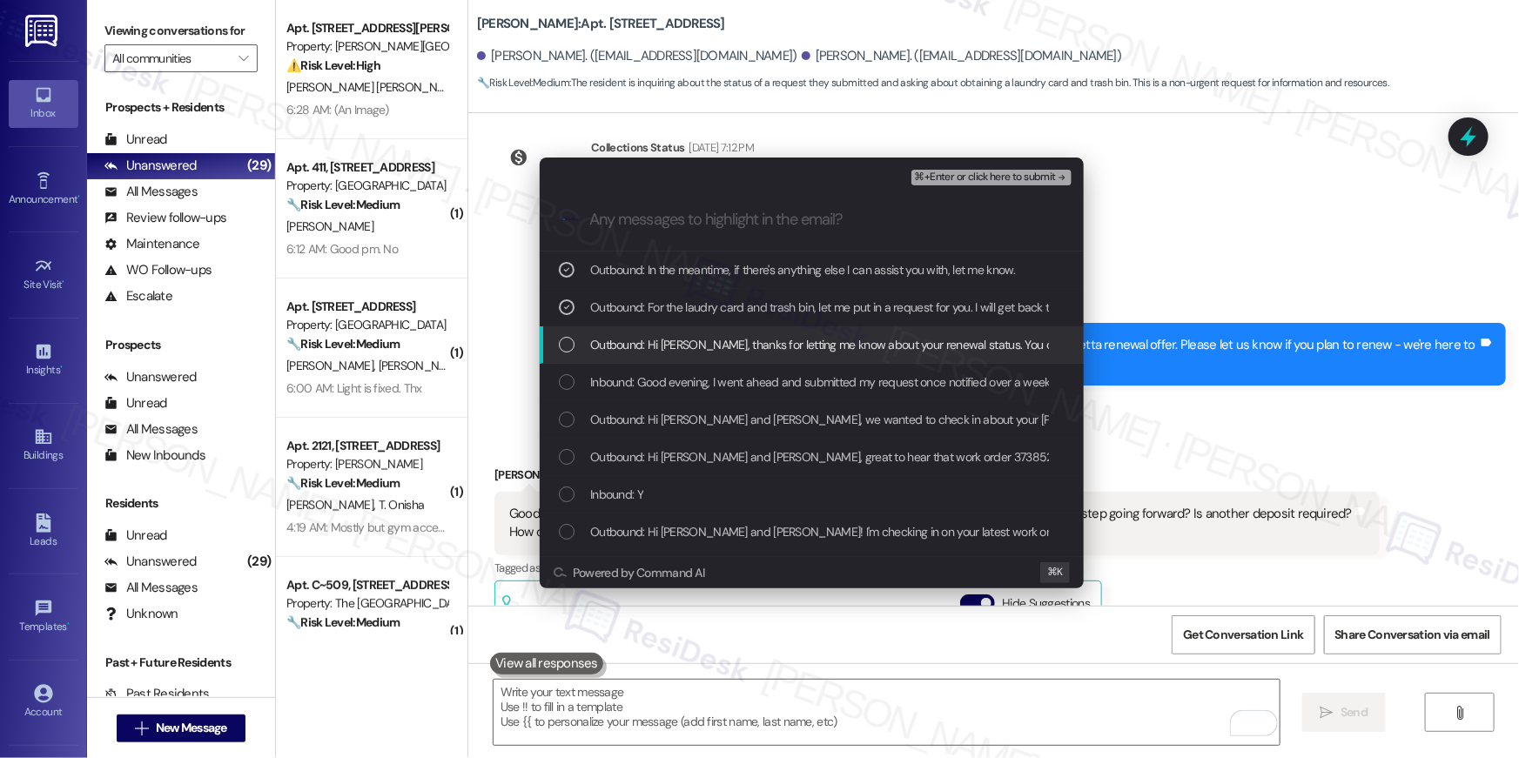
click at [569, 348] on div "List of options" at bounding box center [567, 345] width 16 height 16
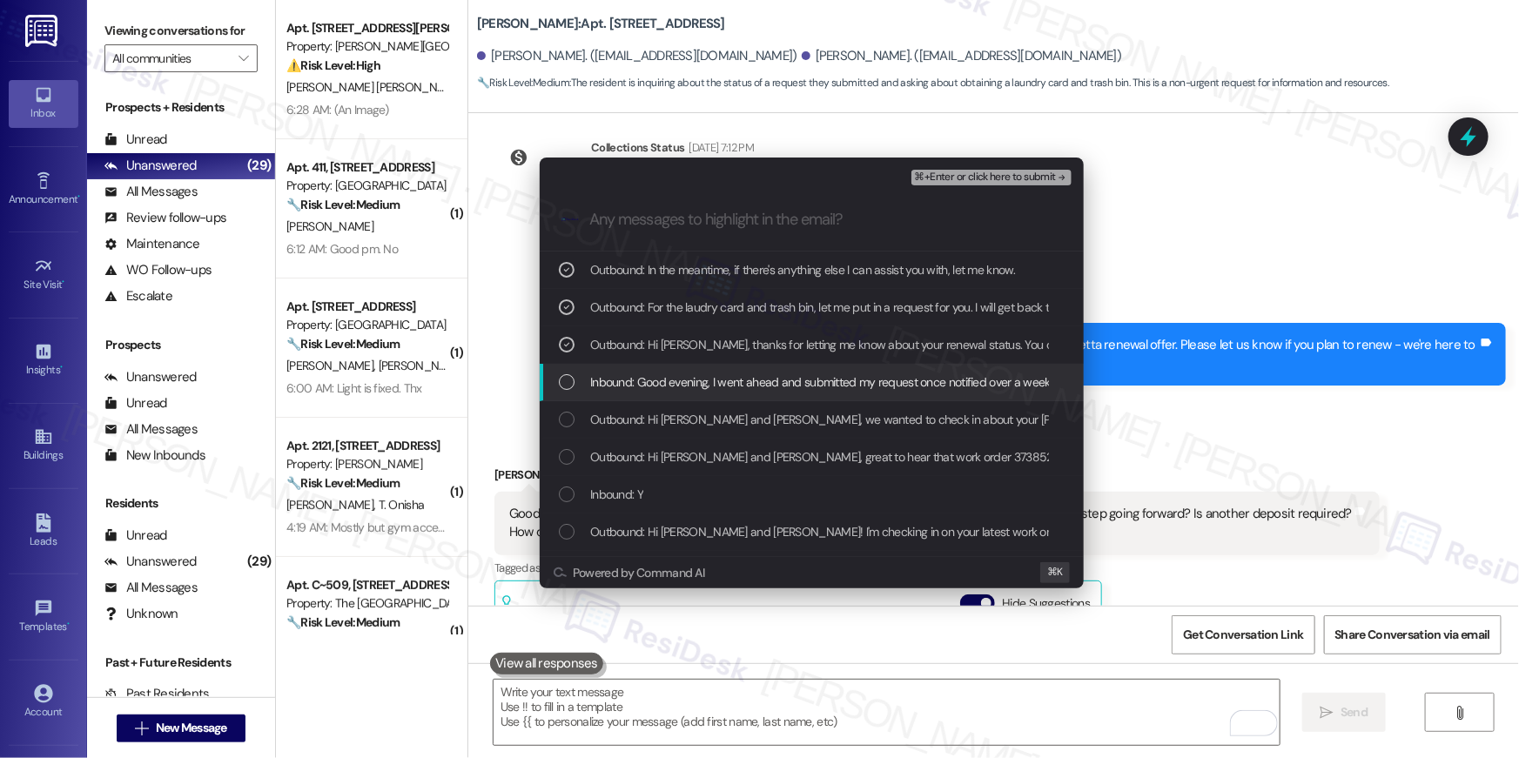
click at [559, 394] on div "Inbound: Good evening, I went ahead and submitted my request once notified over…" at bounding box center [812, 382] width 544 height 37
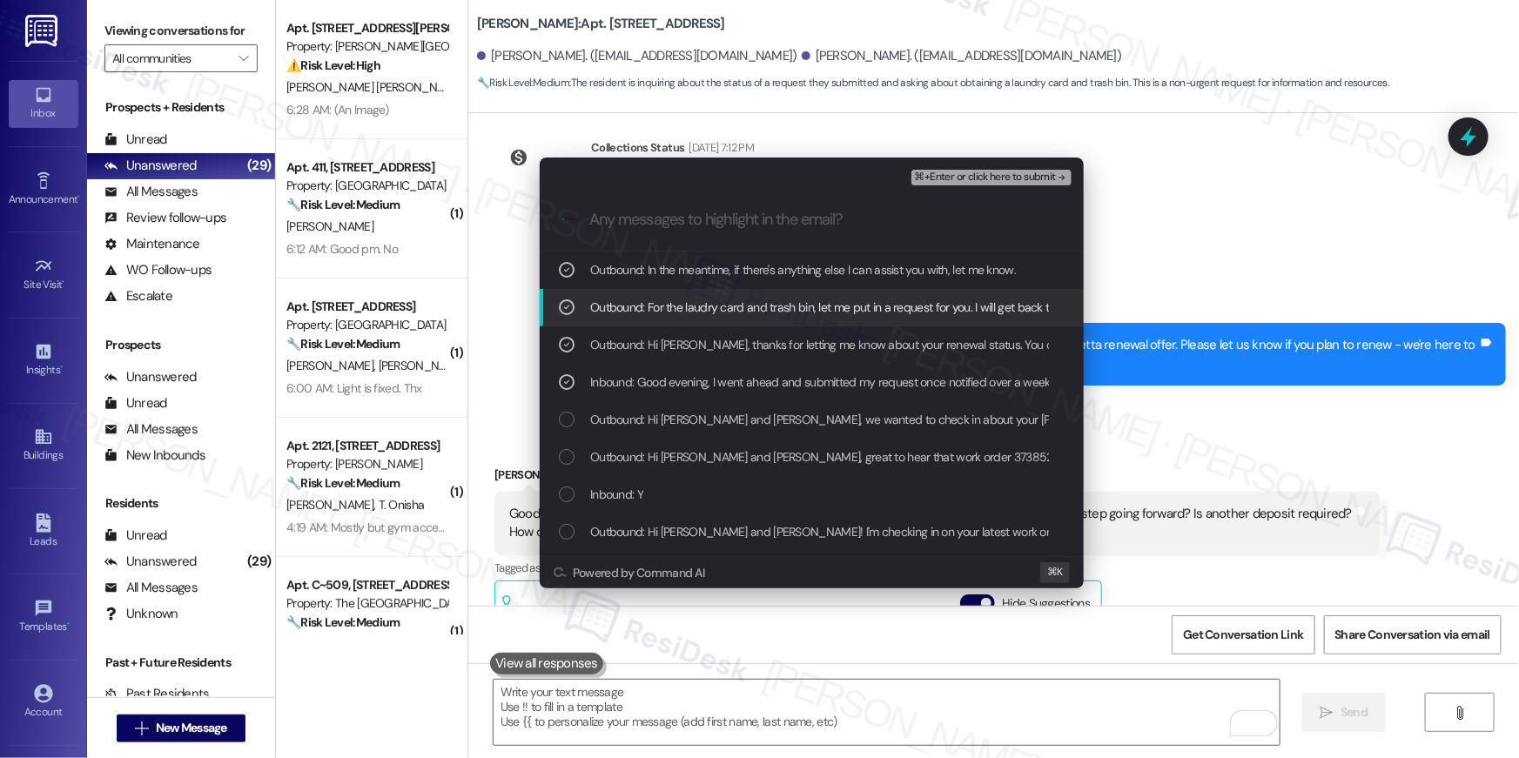
click at [1004, 173] on span "⌘+Enter or click here to submit" at bounding box center [985, 177] width 141 height 12
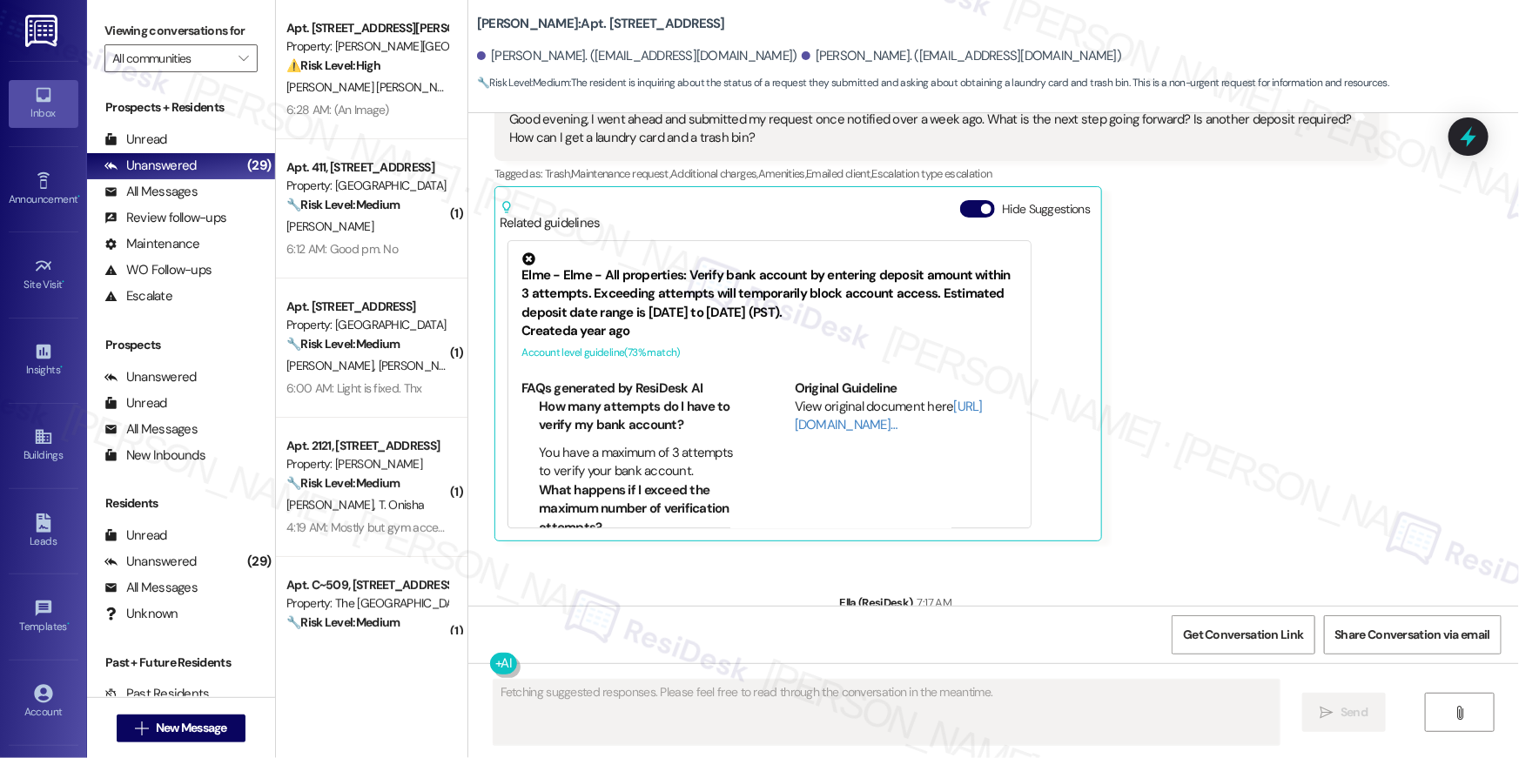
scroll to position [11740, 0]
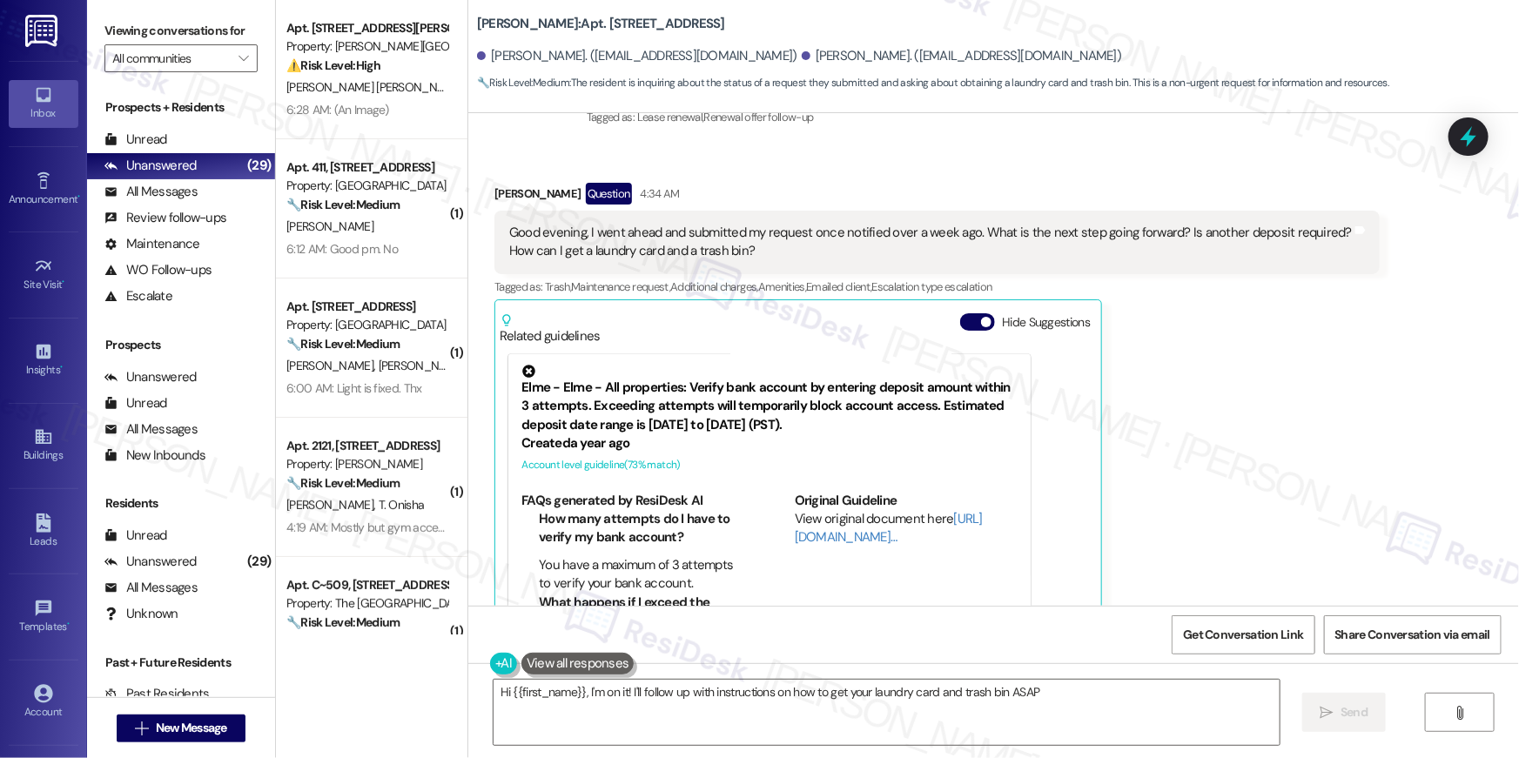
type textarea "Hi {{first_name}}, I'm on it! I'll follow up with instructions on how to get yo…"
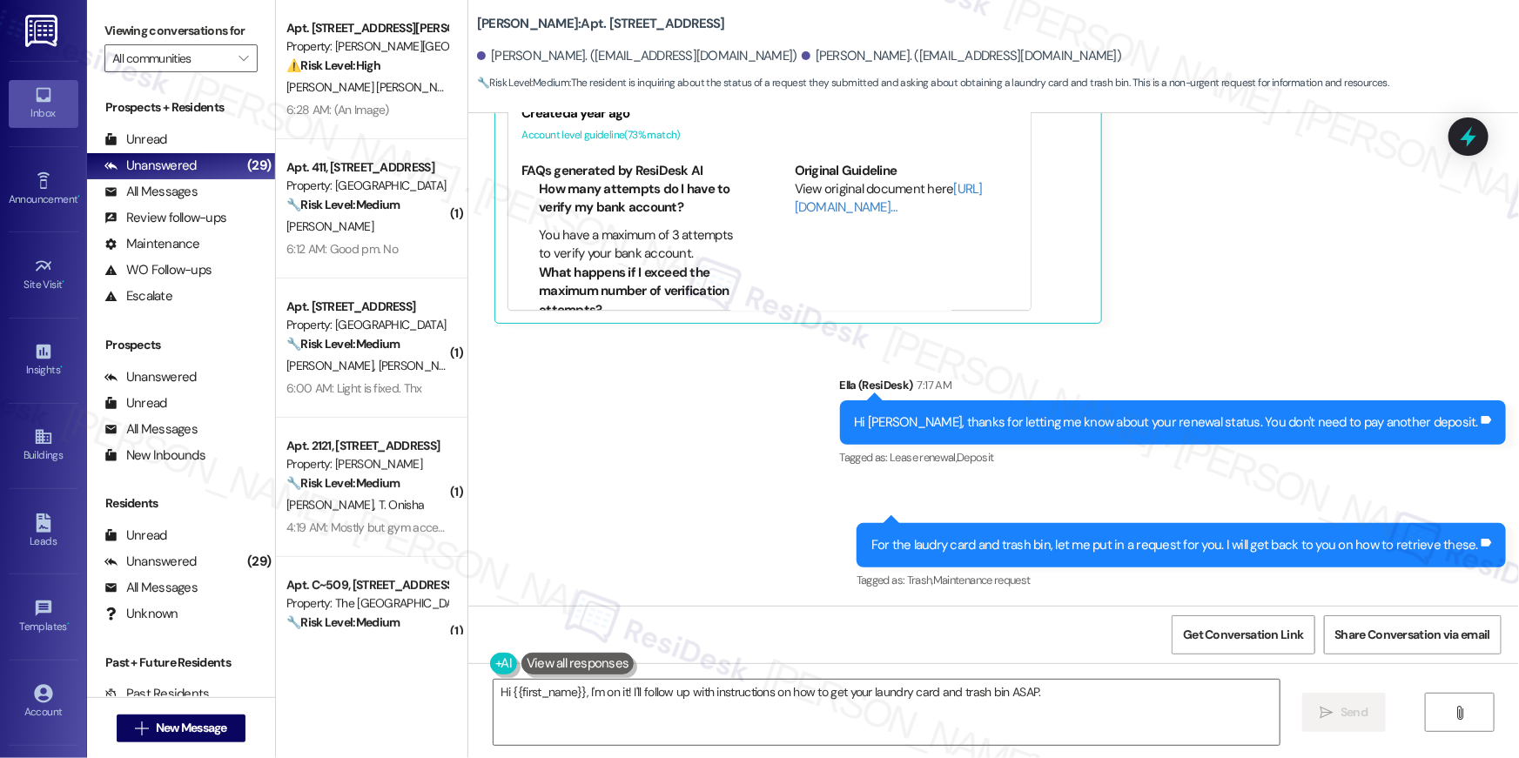
scroll to position [12133, 0]
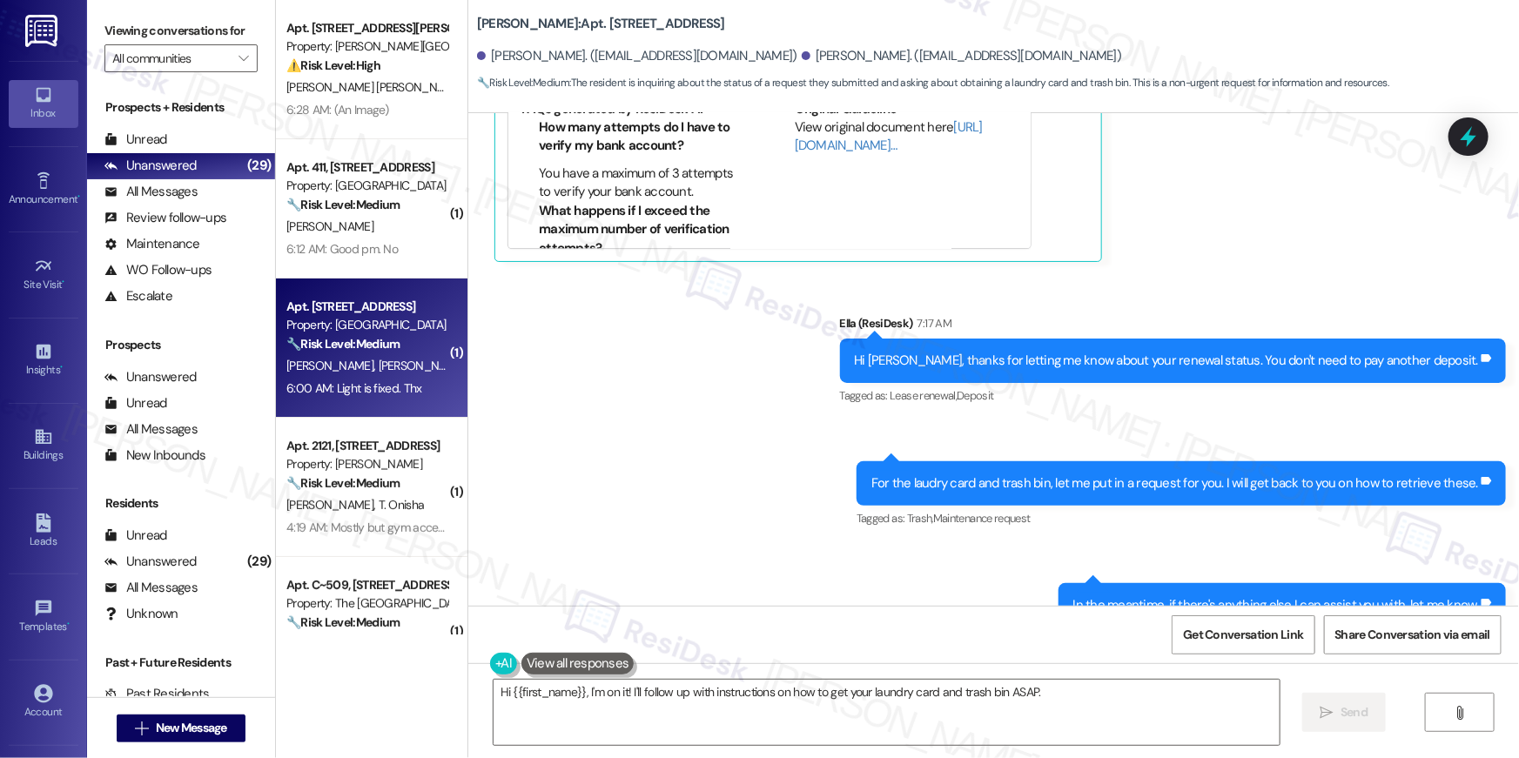
click at [404, 371] on div "C. Wesley H. Wesley" at bounding box center [367, 366] width 165 height 22
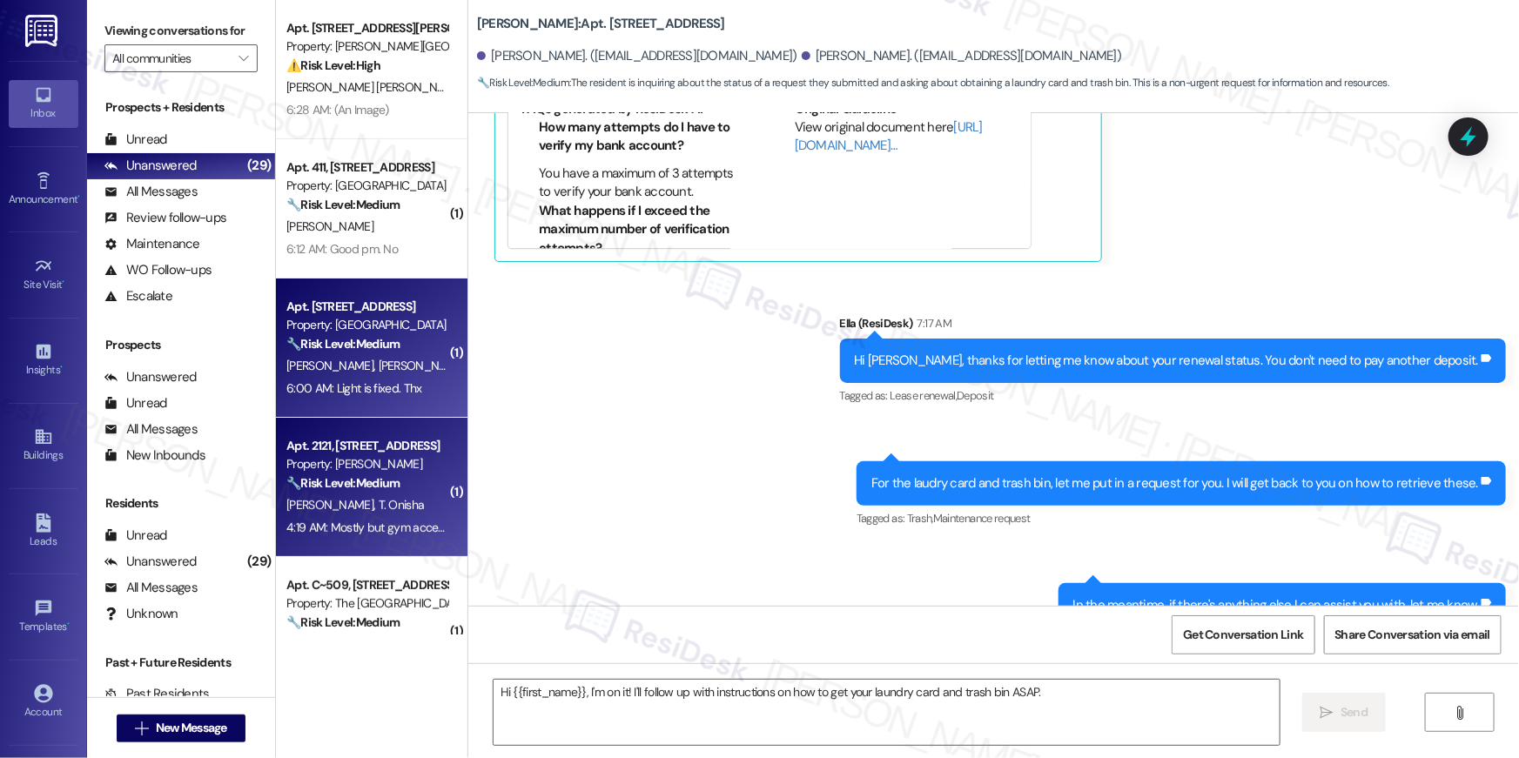
click at [373, 464] on div "Property: Elme Marietta" at bounding box center [366, 464] width 161 height 18
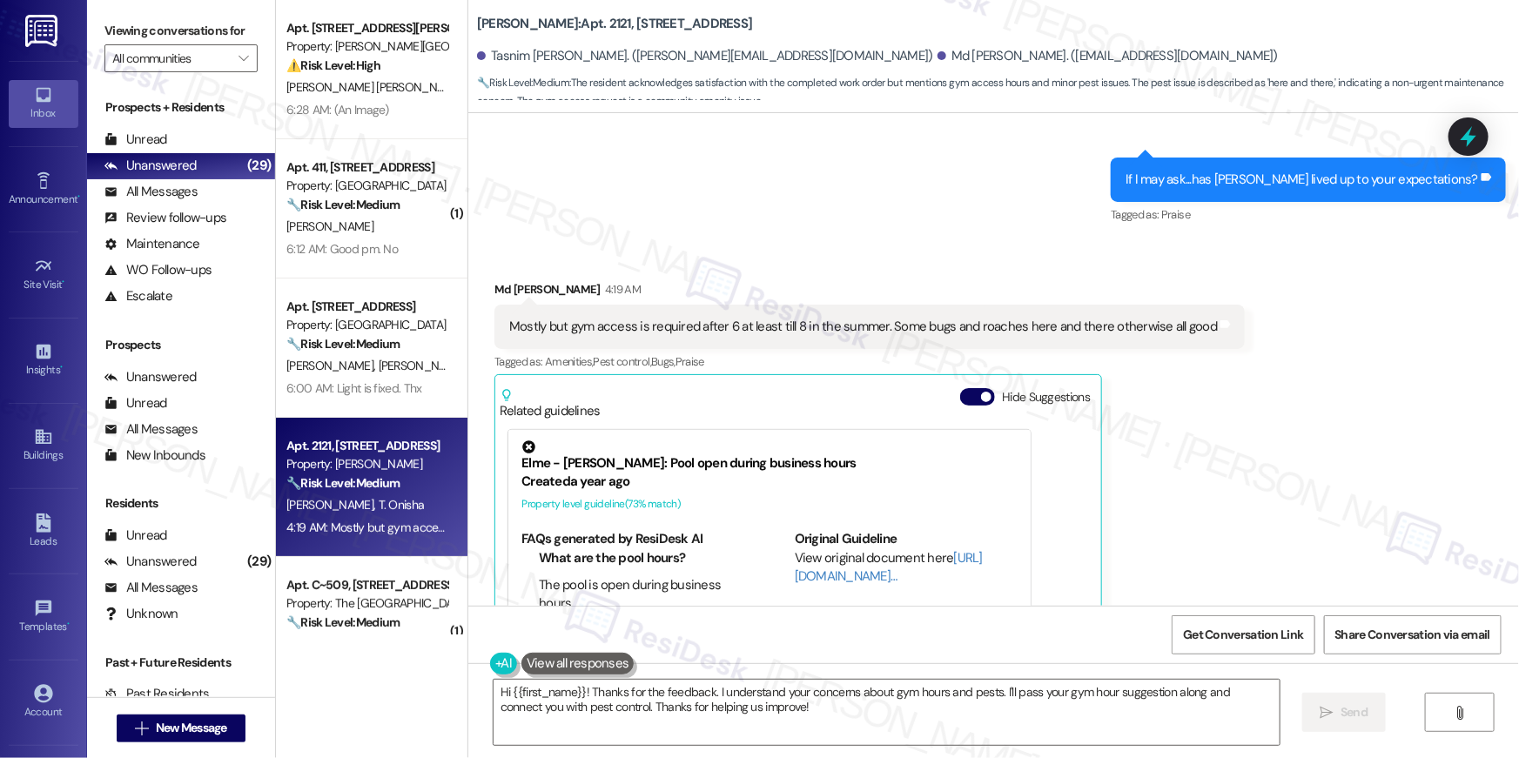
scroll to position [1076, 0]
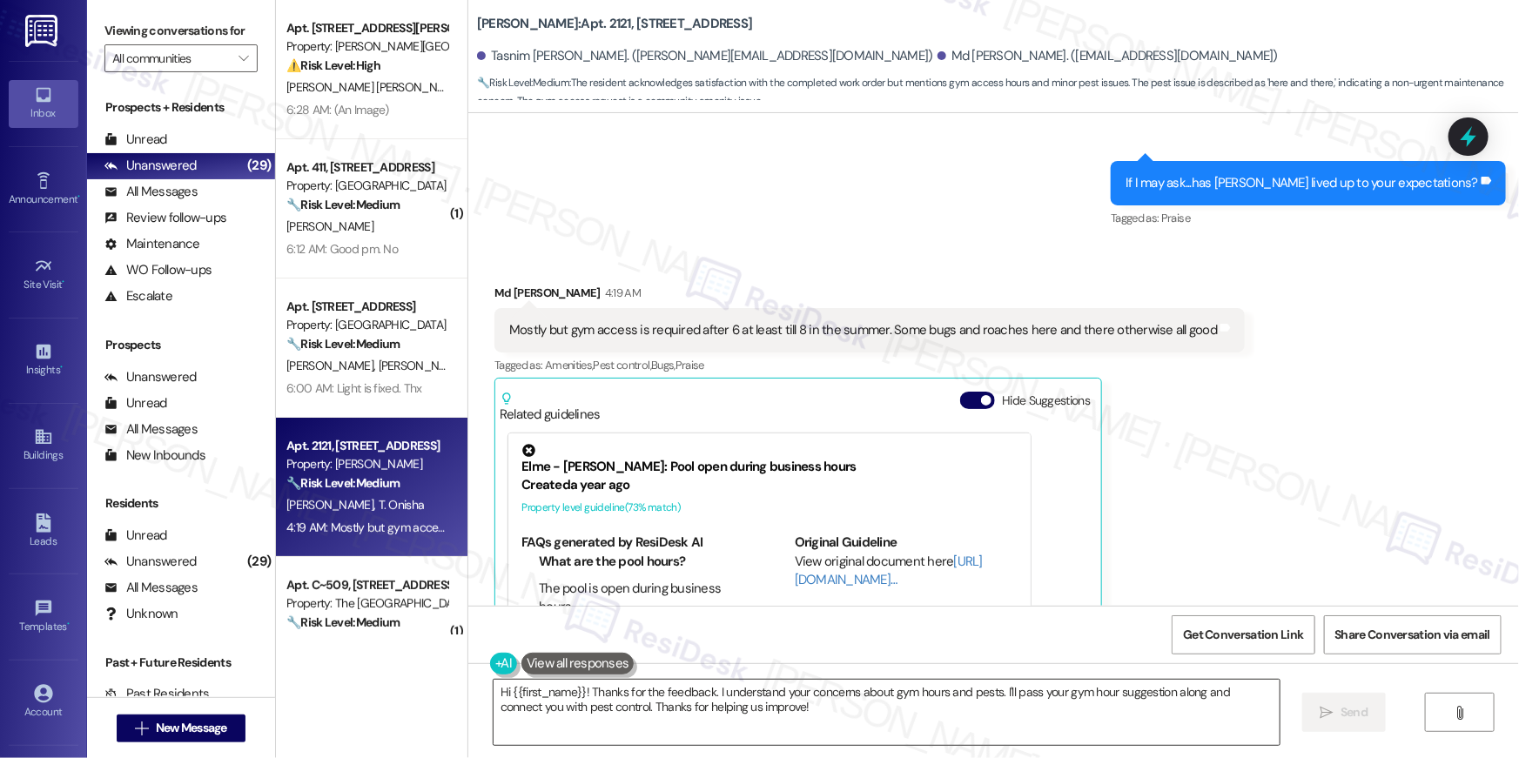
click at [713, 711] on textarea "Hi {{first_name}}! Thanks for the feedback. I understand your concerns about gy…" at bounding box center [887, 712] width 786 height 65
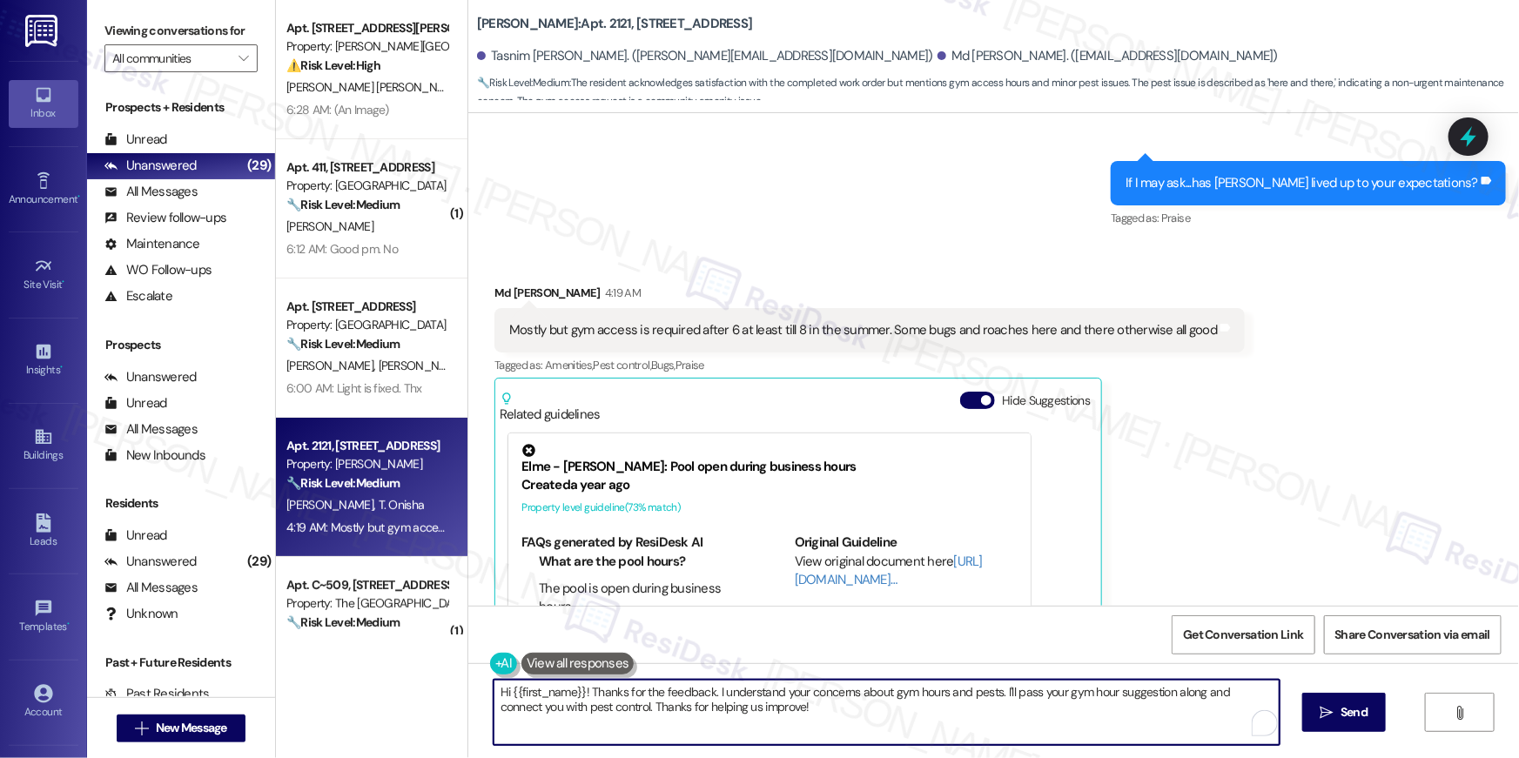
click at [783, 709] on textarea "Hi {{first_name}}! Thanks for the feedback. I understand your concerns about gy…" at bounding box center [887, 712] width 786 height 65
click at [930, 709] on textarea "Hi {{first_name}}! Thanks for the feedback. I understand your concerns about gy…" at bounding box center [887, 712] width 786 height 65
click at [1052, 705] on textarea "Hi {{first_name}}! Thanks for the feedback. I understand your concerns about gy…" at bounding box center [887, 712] width 786 height 65
click at [1117, 716] on textarea "Hi {{first_name}}! Thanks for the feedback. I understand your concerns about gy…" at bounding box center [887, 712] width 786 height 65
drag, startPoint x: 1194, startPoint y: 693, endPoint x: 594, endPoint y: 707, distance: 600.0
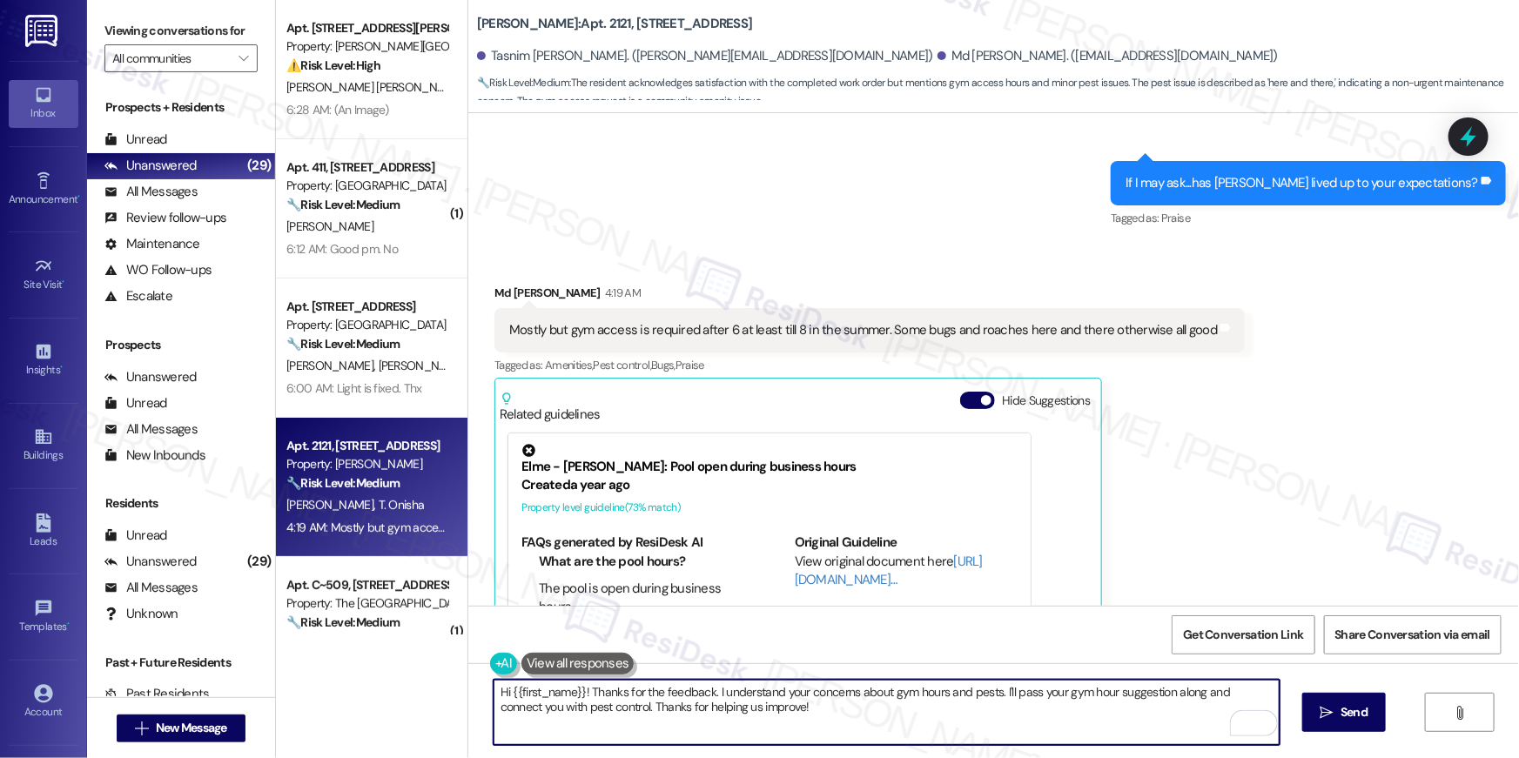
click at [593, 707] on textarea "Hi {{first_name}}! Thanks for the feedback. I understand your concerns about gy…" at bounding box center [887, 712] width 786 height 65
drag, startPoint x: 595, startPoint y: 707, endPoint x: 1207, endPoint y: 702, distance: 611.1
click at [1191, 696] on textarea "Hi {{first_name}}! Thanks for the feedback. I understand your concerns about gy…" at bounding box center [887, 712] width 786 height 65
type textarea "Hi {{first_name}}! Thanks for the feedback. I understand your concerns about gy…"
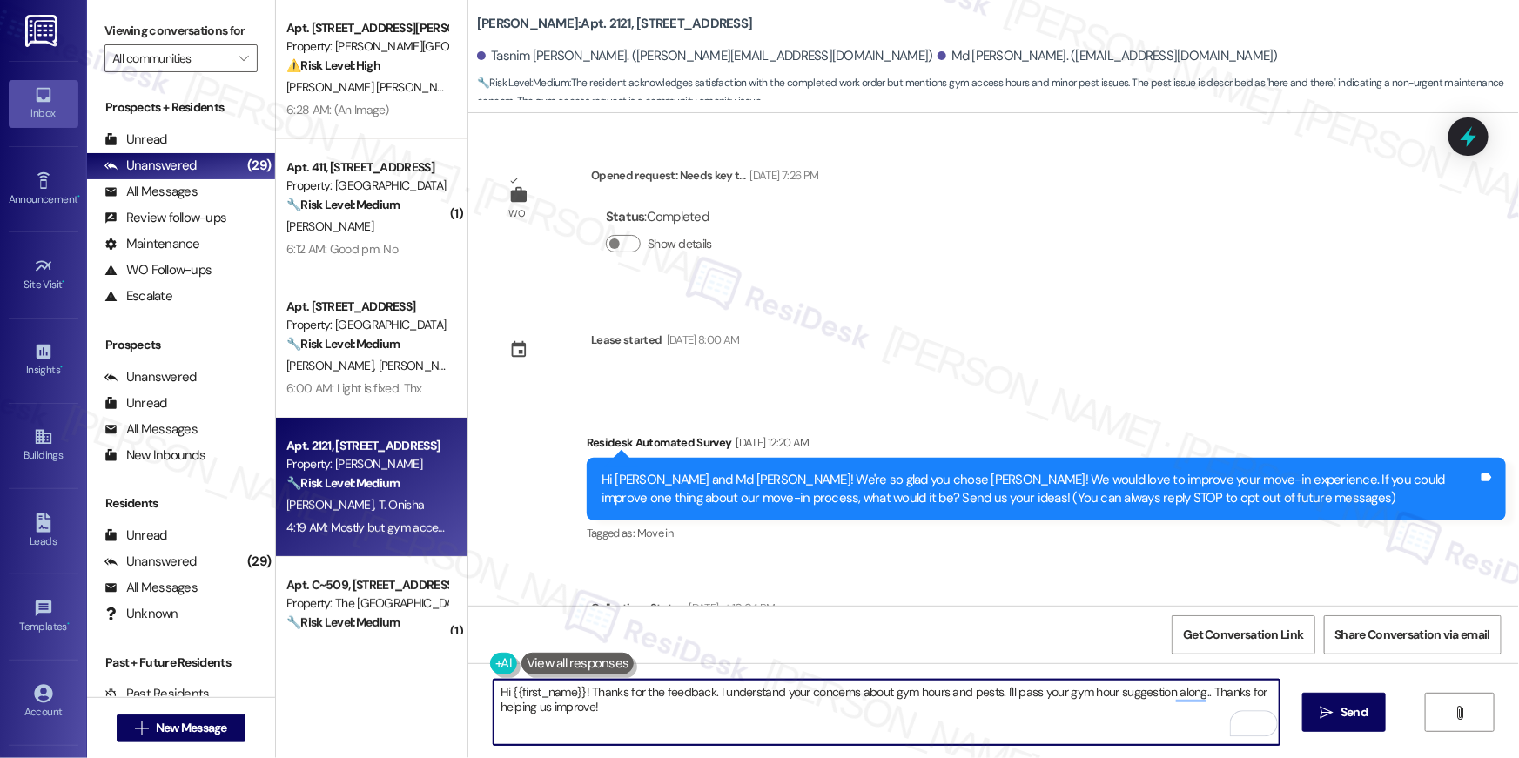
scroll to position [1076, 0]
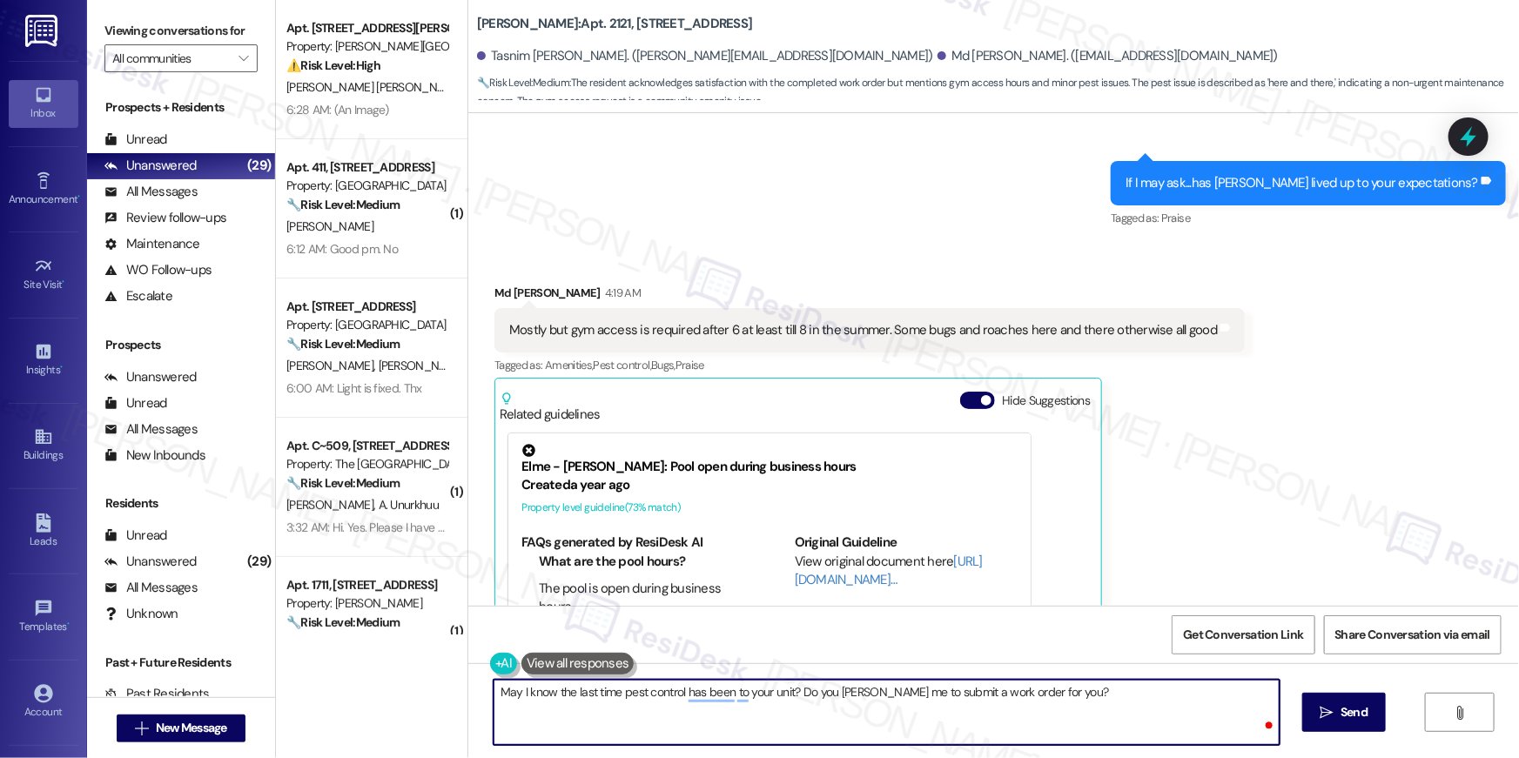
type textarea "May I know the last time pest control has been to your unit? Do you [PERSON_NAM…"
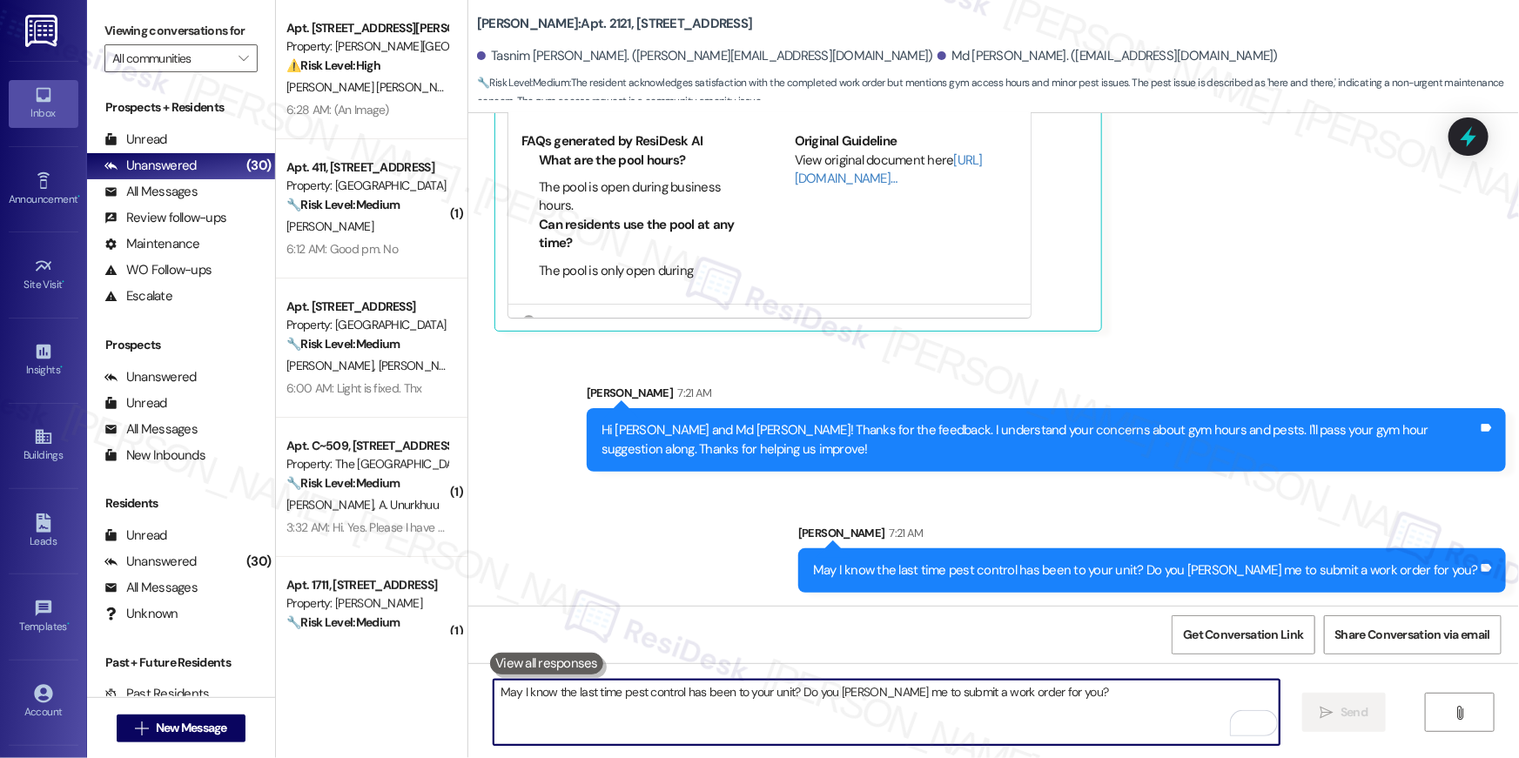
scroll to position [48, 0]
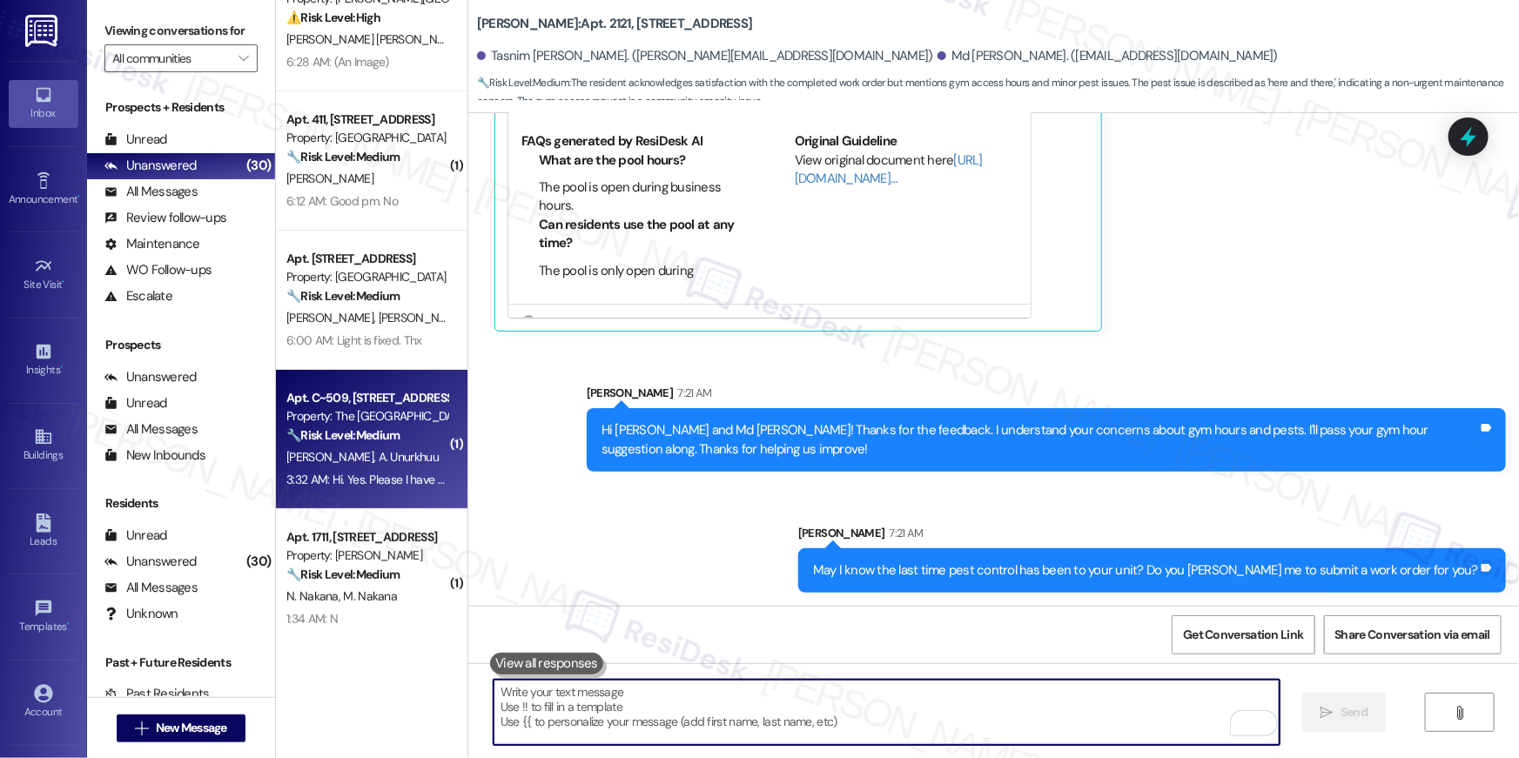
click at [380, 440] on strong "🔧 Risk Level: Medium" at bounding box center [342, 435] width 113 height 16
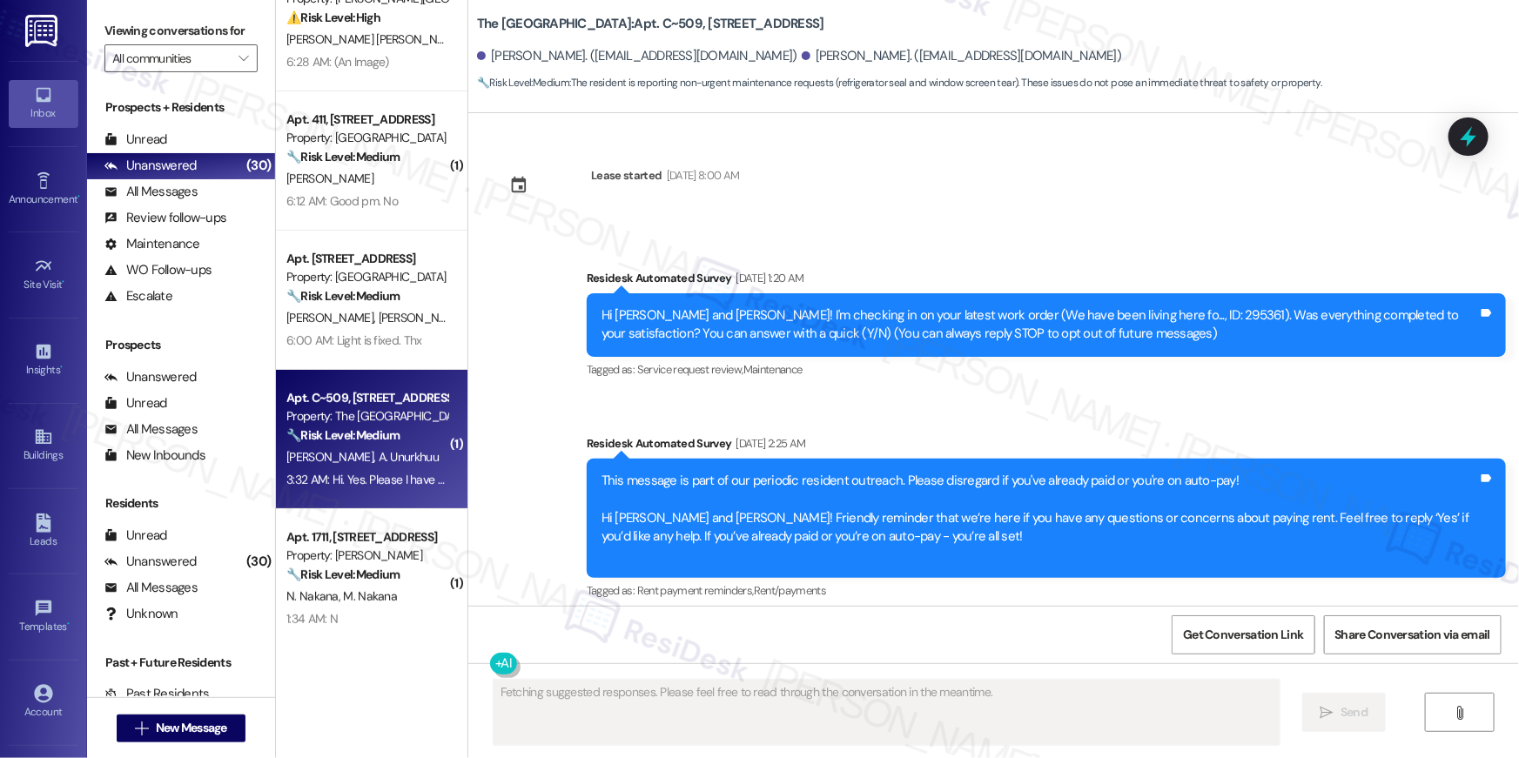
scroll to position [13040, 0]
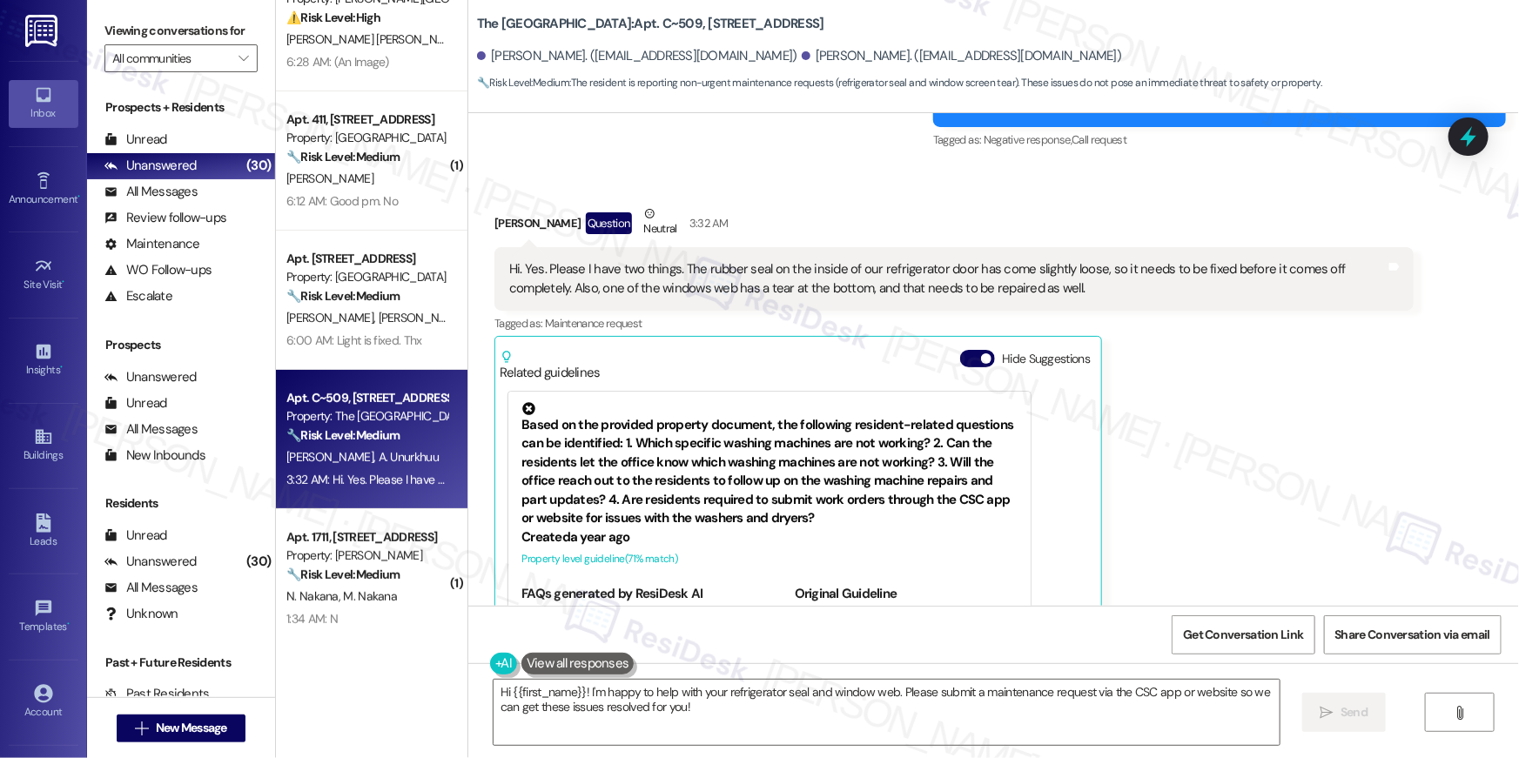
click at [1014, 260] on div "Hi. Yes. Please I have two things. The rubber seal on the inside of our refrige…" at bounding box center [947, 278] width 877 height 37
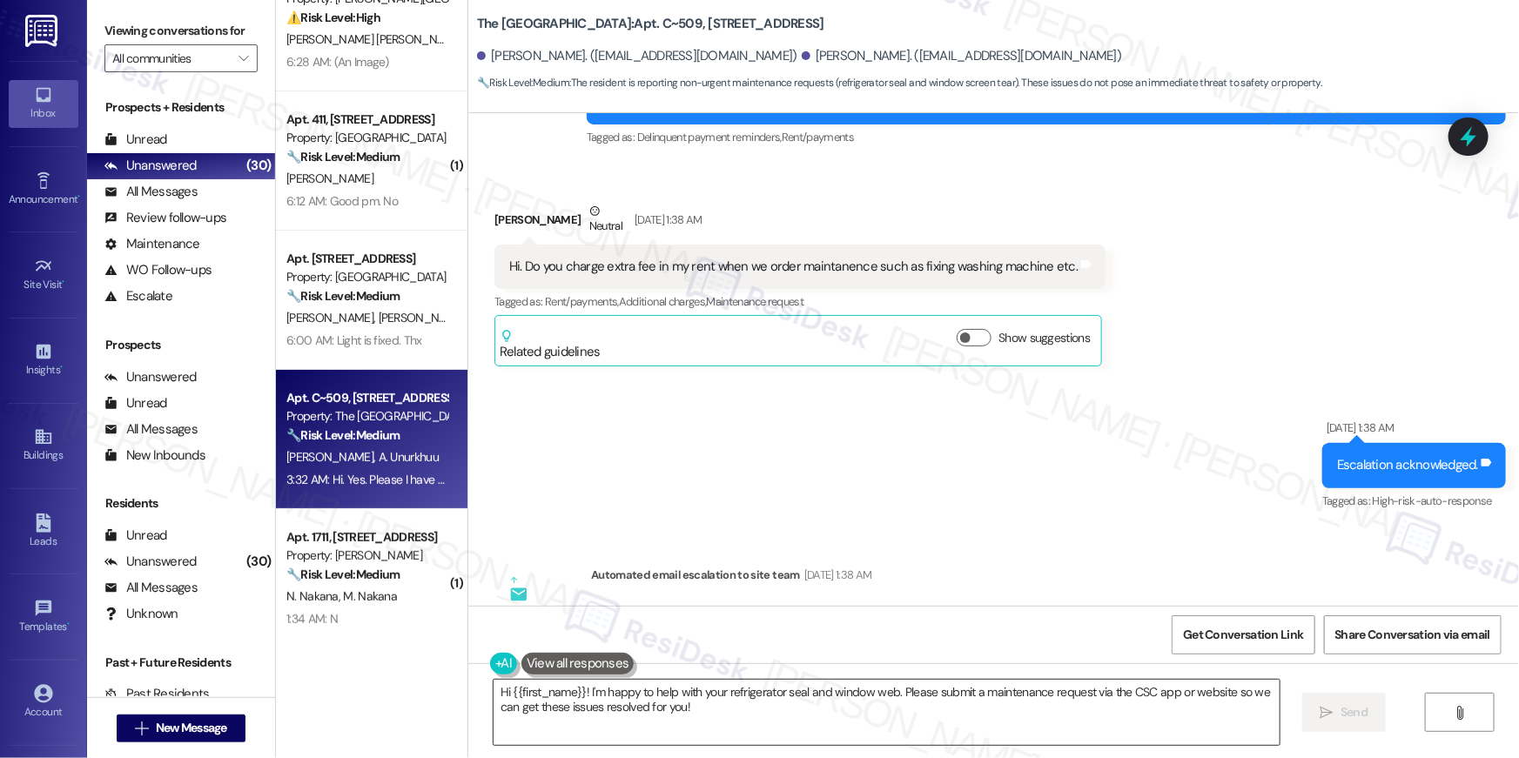
drag, startPoint x: 716, startPoint y: 728, endPoint x: 728, endPoint y: 724, distance: 11.8
click at [716, 728] on textarea "Hi {{first_name}}! I'm happy to help with your refrigerator seal and window web…" at bounding box center [887, 712] width 786 height 65
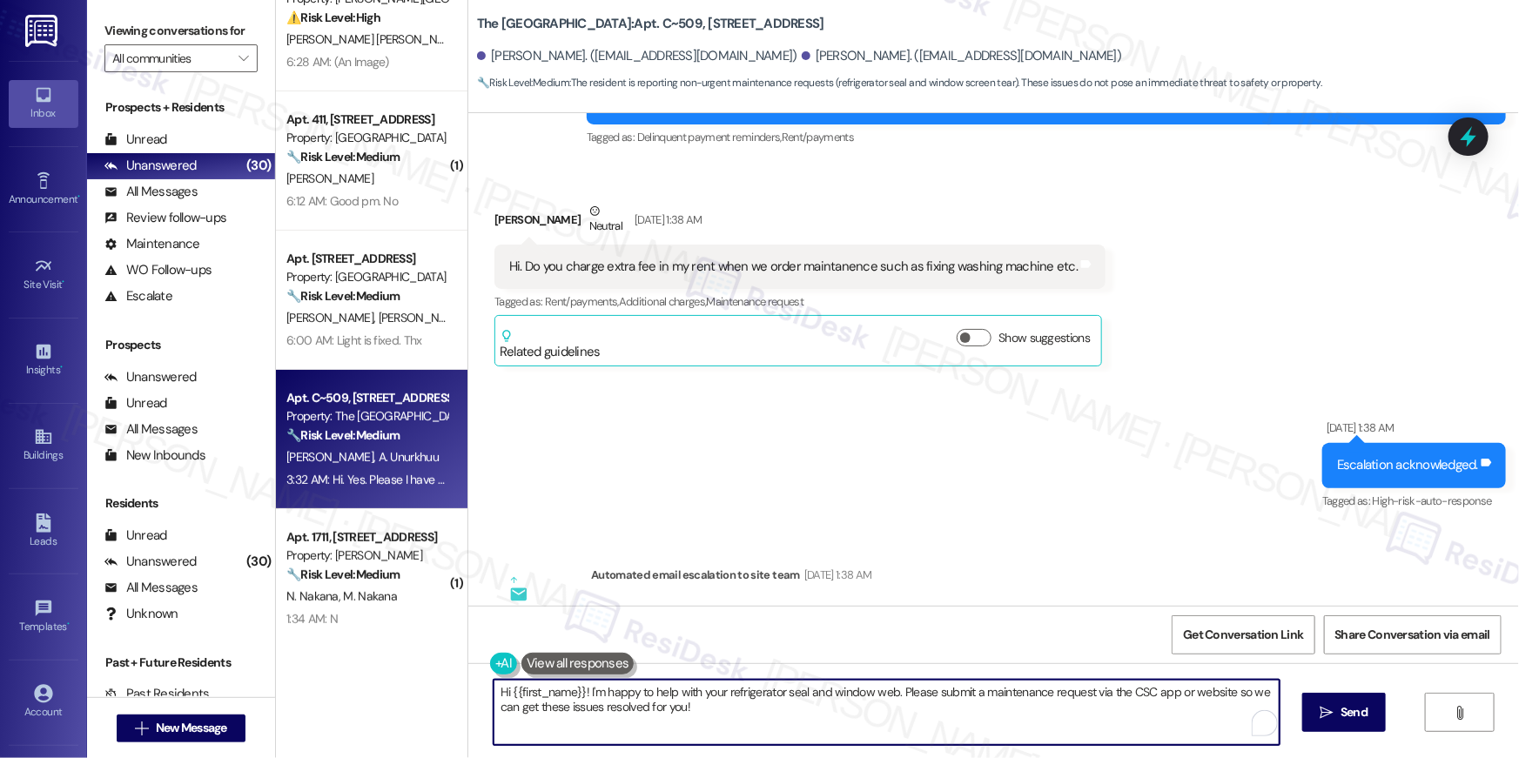
click at [734, 720] on textarea "Hi {{first_name}}! I'm happy to help with your refrigerator seal and window web…" at bounding box center [887, 712] width 786 height 65
drag, startPoint x: 881, startPoint y: 717, endPoint x: 890, endPoint y: 695, distance: 24.3
click at [890, 695] on textarea "Hi {{first_name}}! I'm happy to help with your refrigerator seal and window web…" at bounding box center [887, 712] width 786 height 65
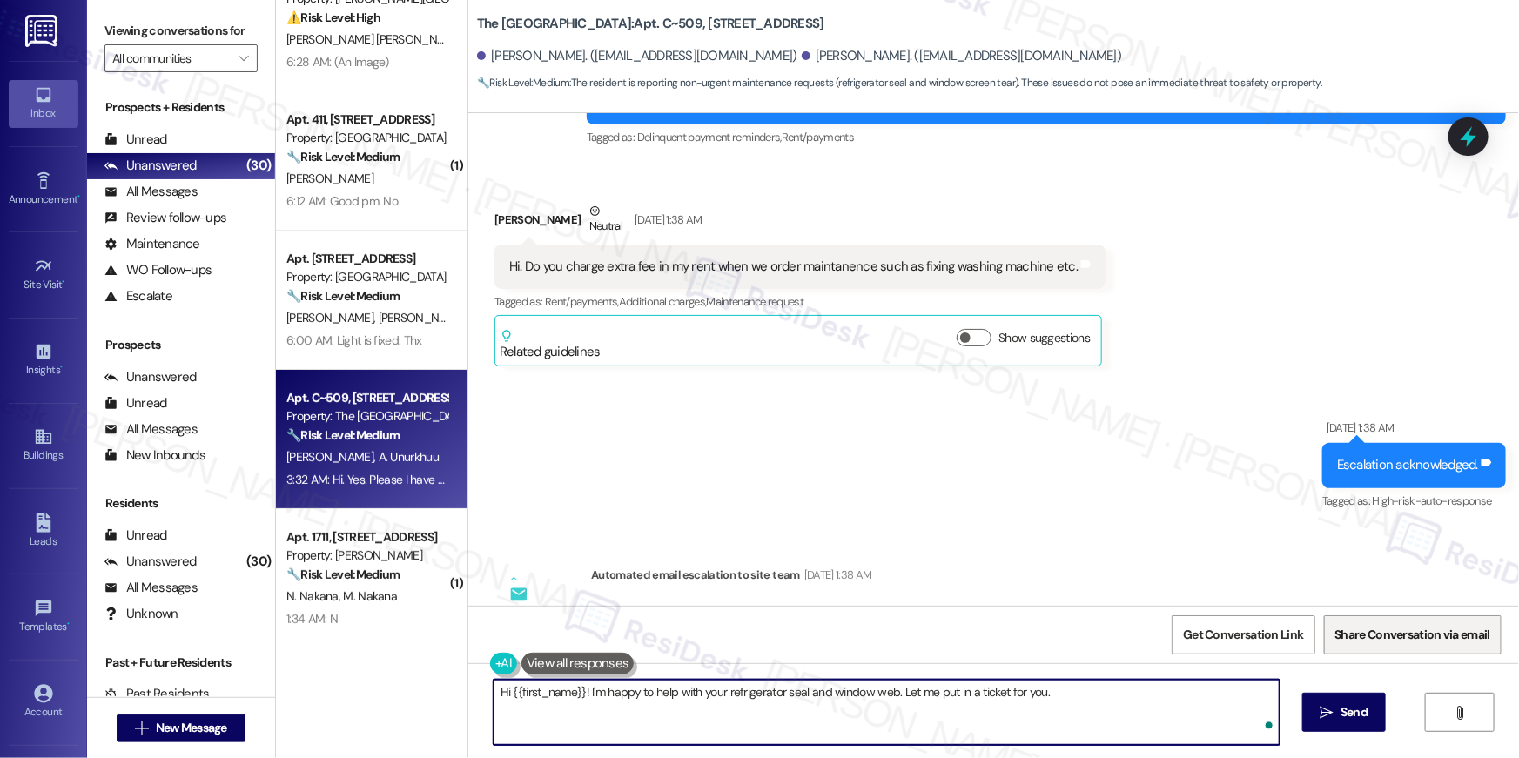
type textarea "Hi {{first_name}}! I'm happy to help with your refrigerator seal and window web…"
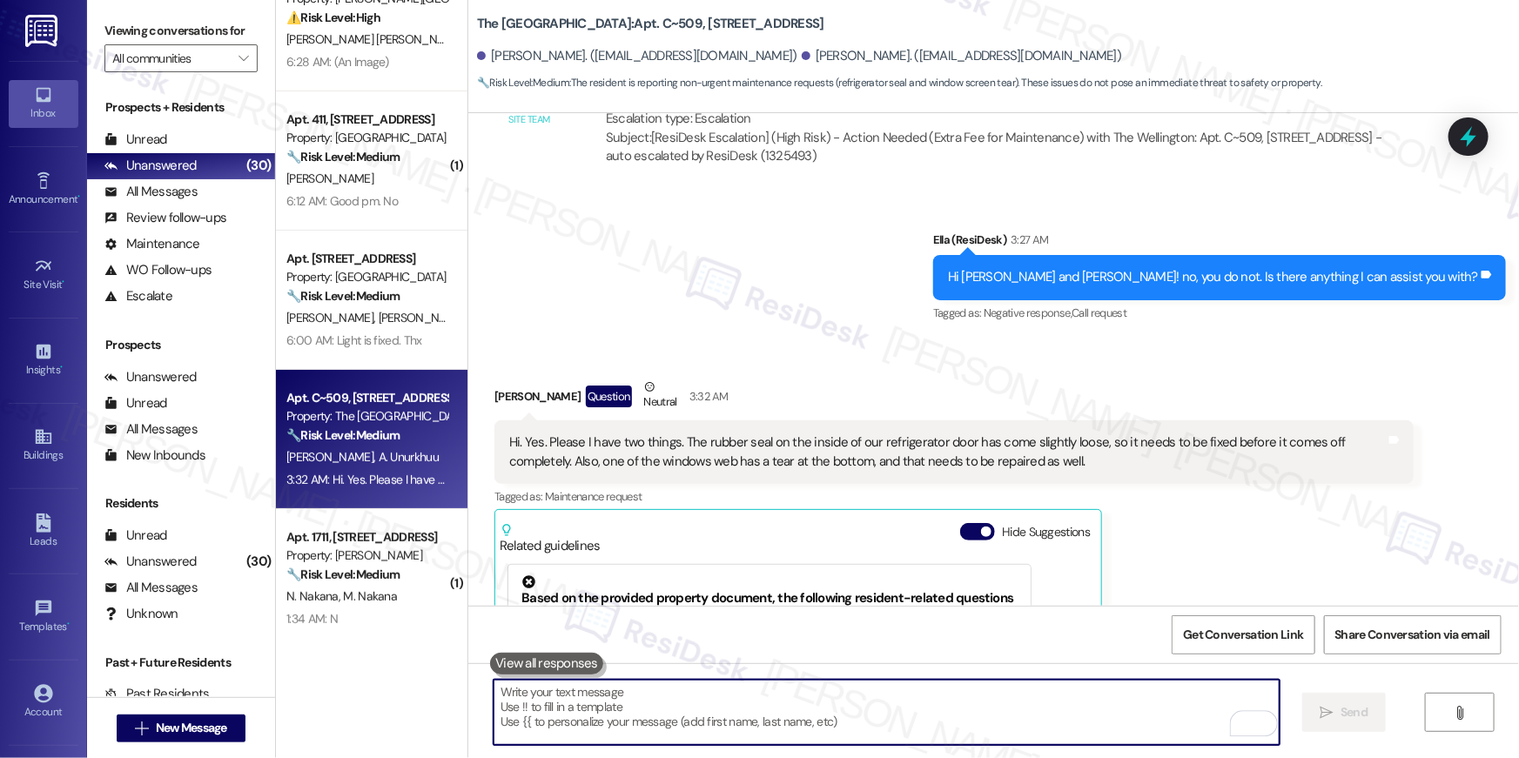
scroll to position [13039, 0]
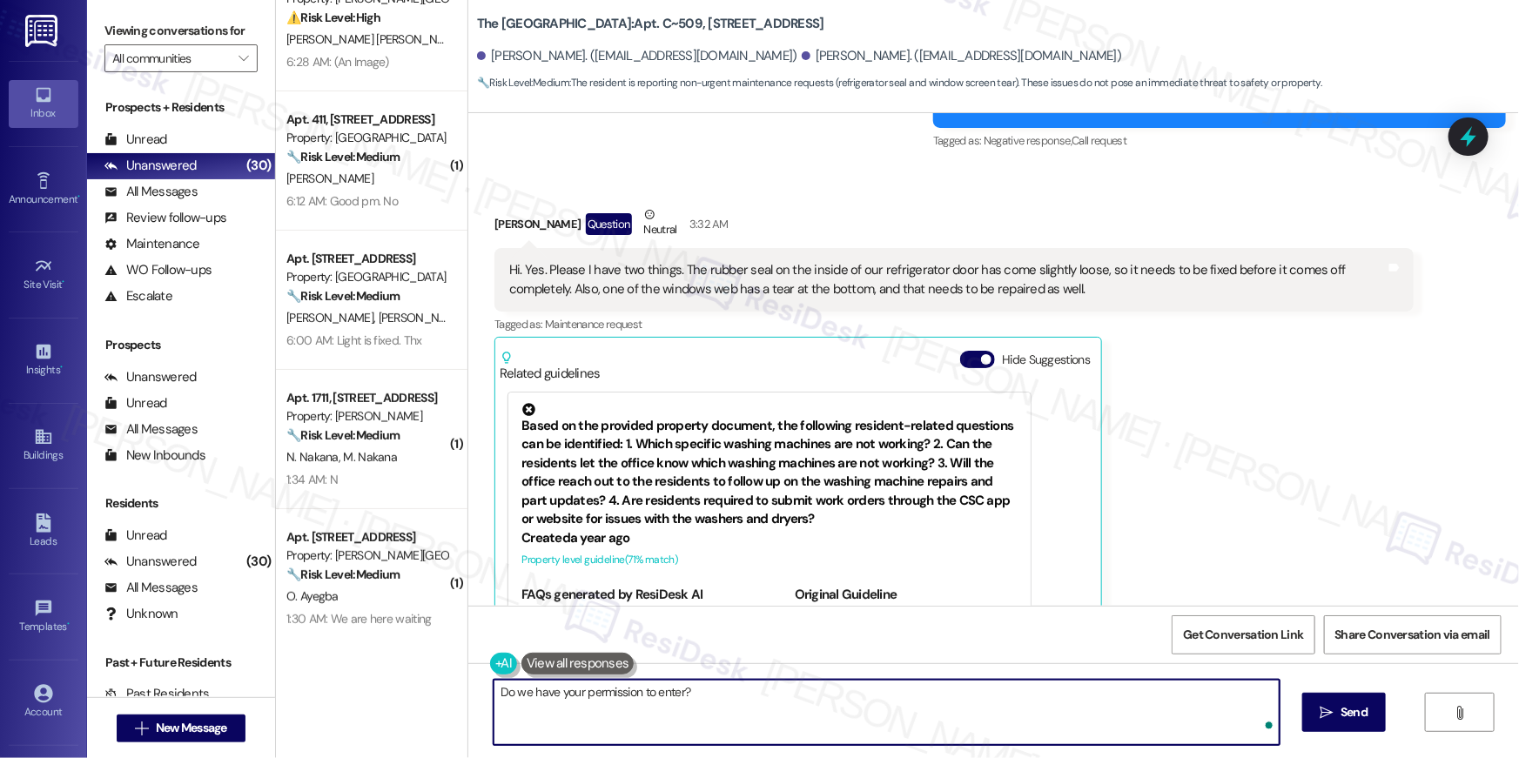
type textarea "Do we have your permission to enter?"
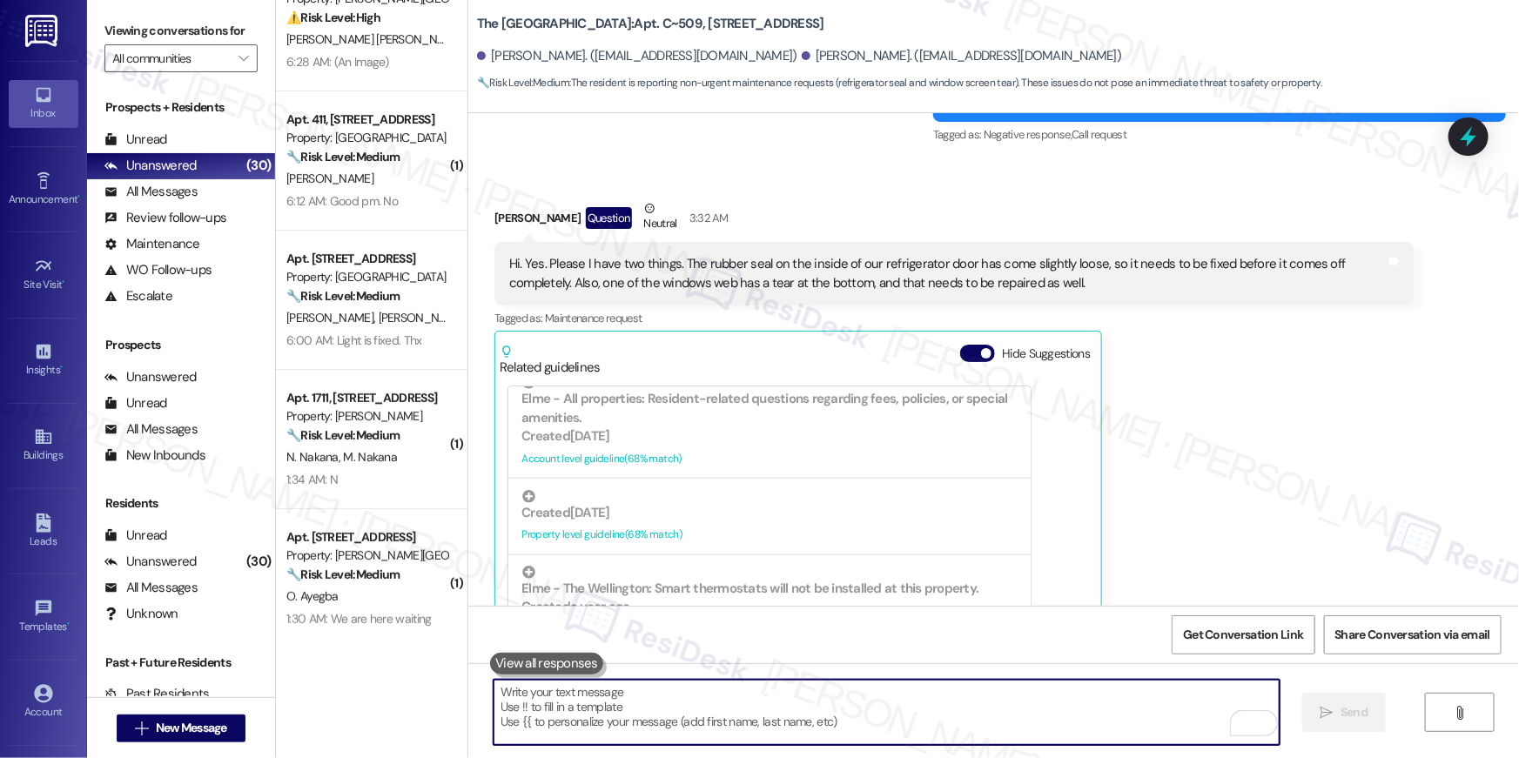
scroll to position [13008, 0]
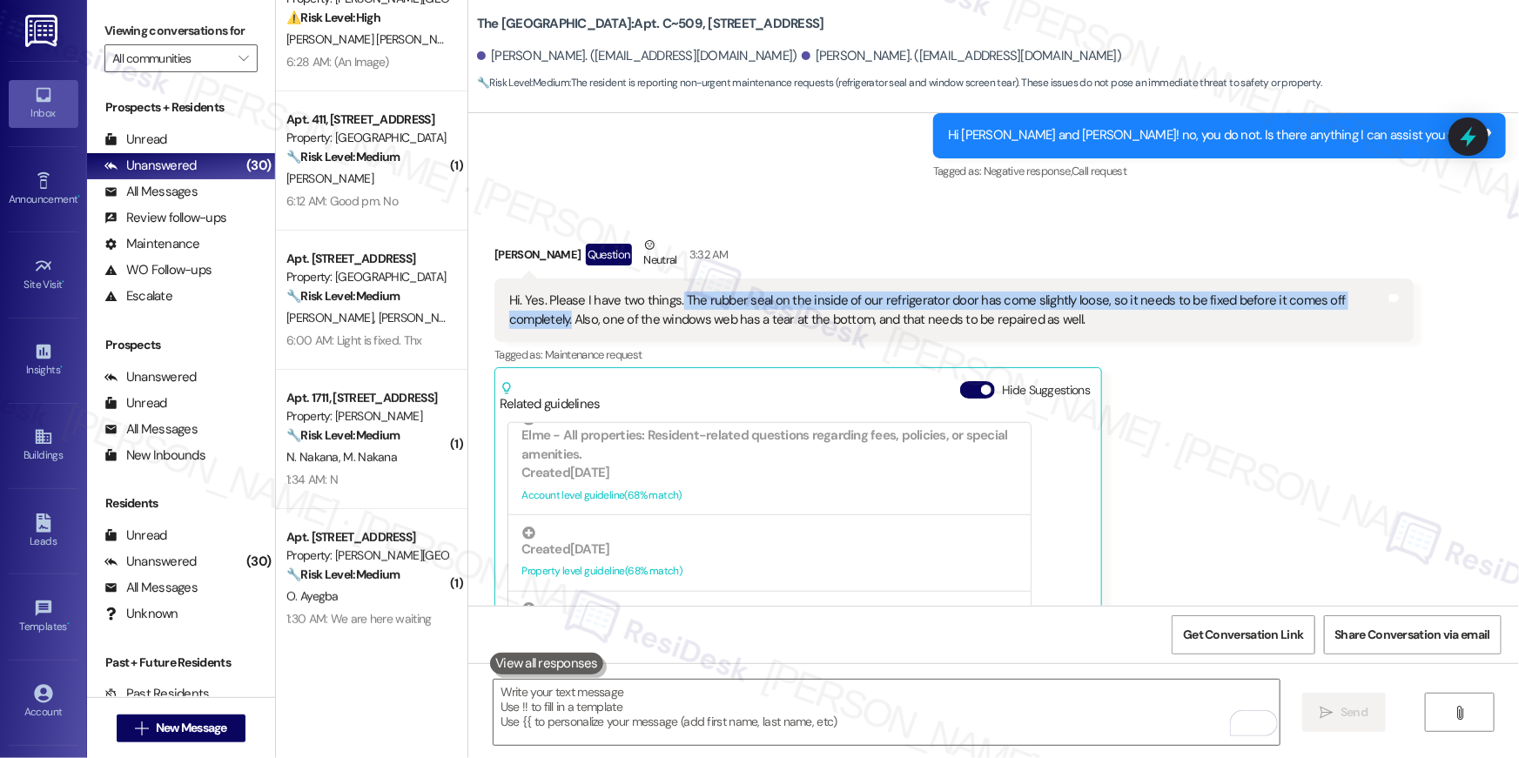
drag, startPoint x: 832, startPoint y: 199, endPoint x: 1376, endPoint y: 201, distance: 544.1
click at [1376, 292] on div "Hi. Yes. Please I have two things. The rubber seal on the inside of our refrige…" at bounding box center [947, 310] width 877 height 37
copy div "The rubber seal on the inside of our refrigerator door has come slightly loose,…"
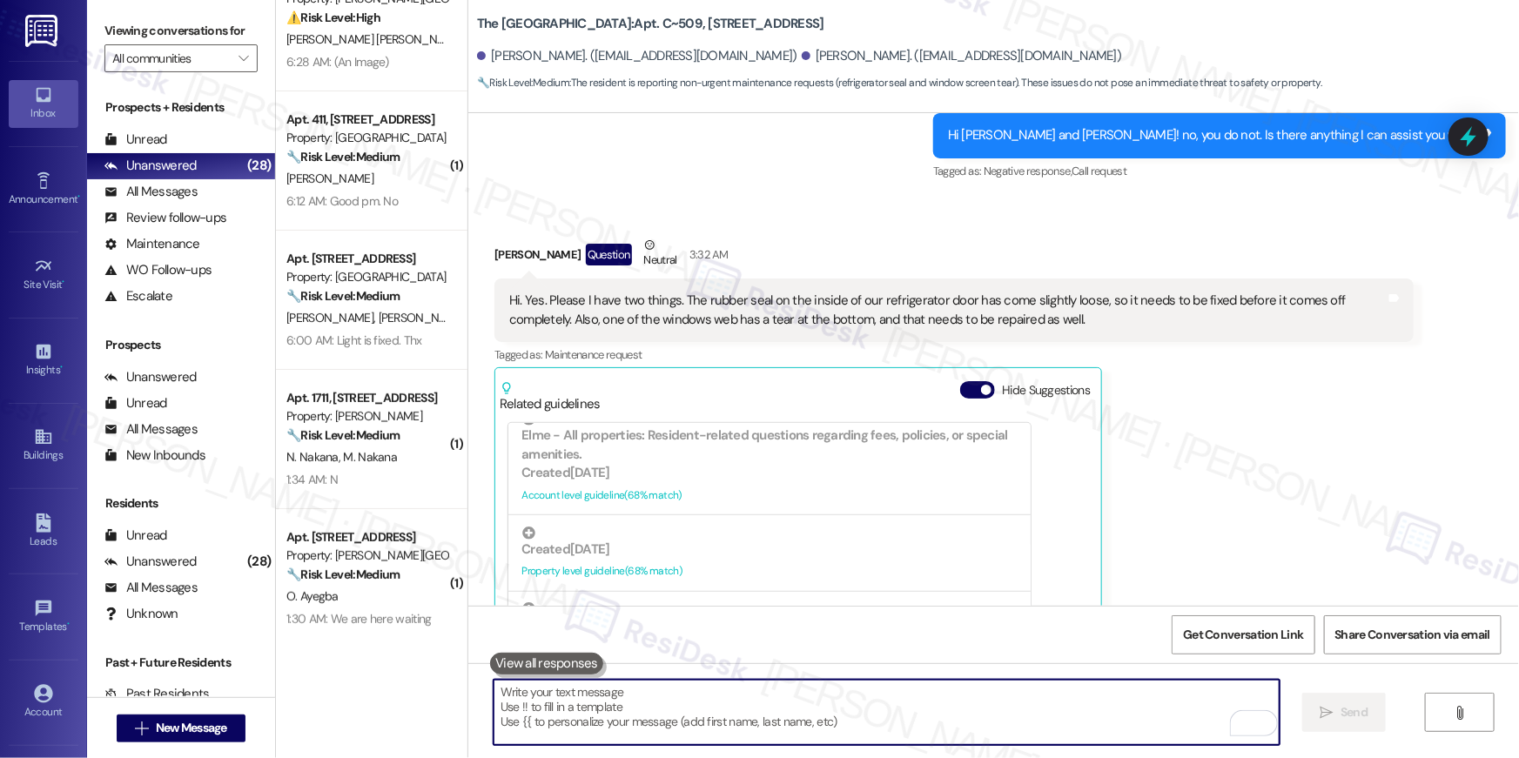
click at [1098, 708] on textarea "To enrich screen reader interactions, please activate Accessibility in Grammarl…" at bounding box center [887, 712] width 786 height 65
click at [1097, 709] on textarea "To enrich screen reader interactions, please activate Accessibility in Grammarl…" at bounding box center [887, 712] width 786 height 65
paste textarea "Work Order # 389471 Refrigerator"
click at [648, 690] on textarea "Work Order # 389471 Refrigerator" at bounding box center [887, 712] width 786 height 65
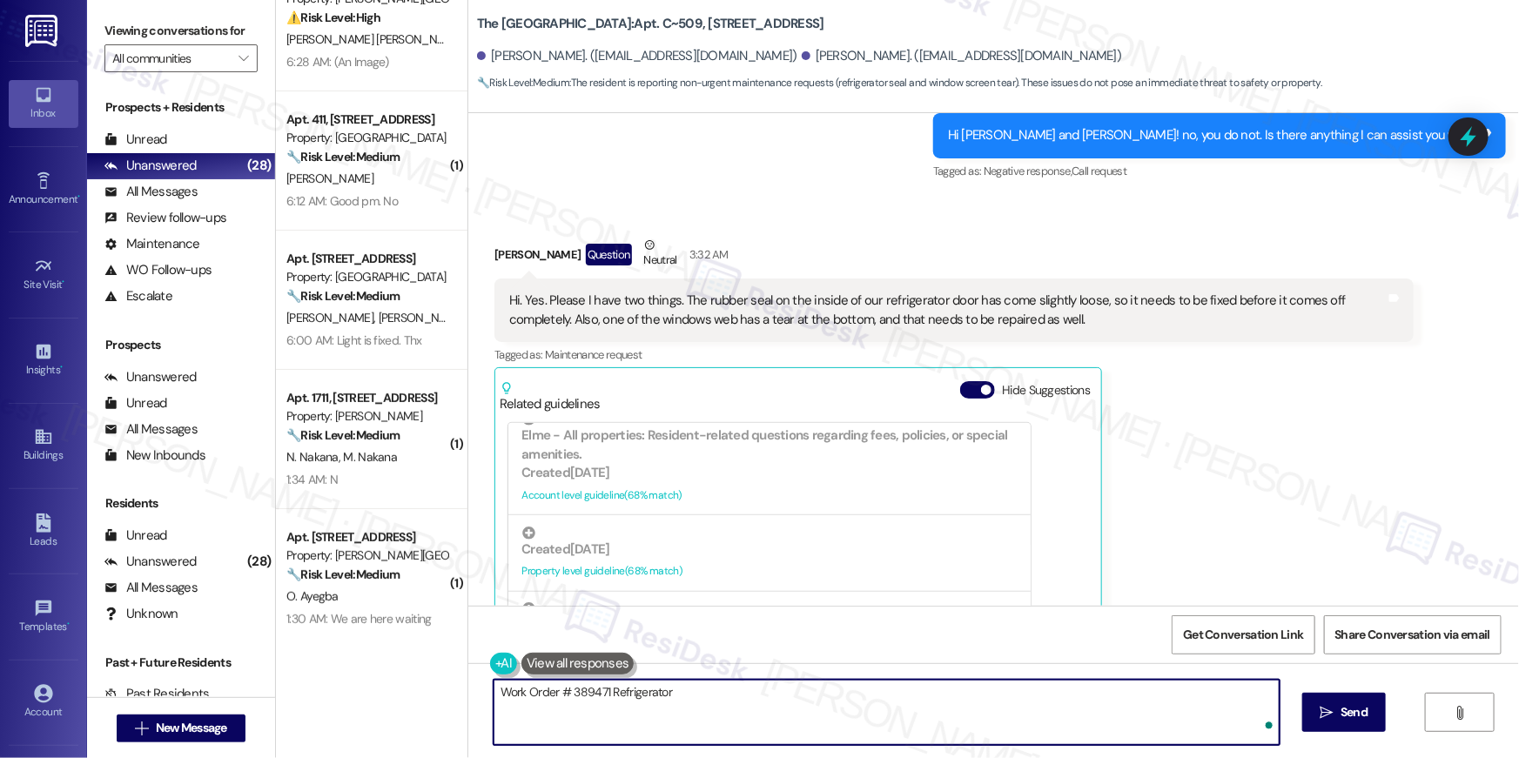
click at [691, 690] on textarea "Work Order # 389471 Refrigerator" at bounding box center [887, 712] width 786 height 65
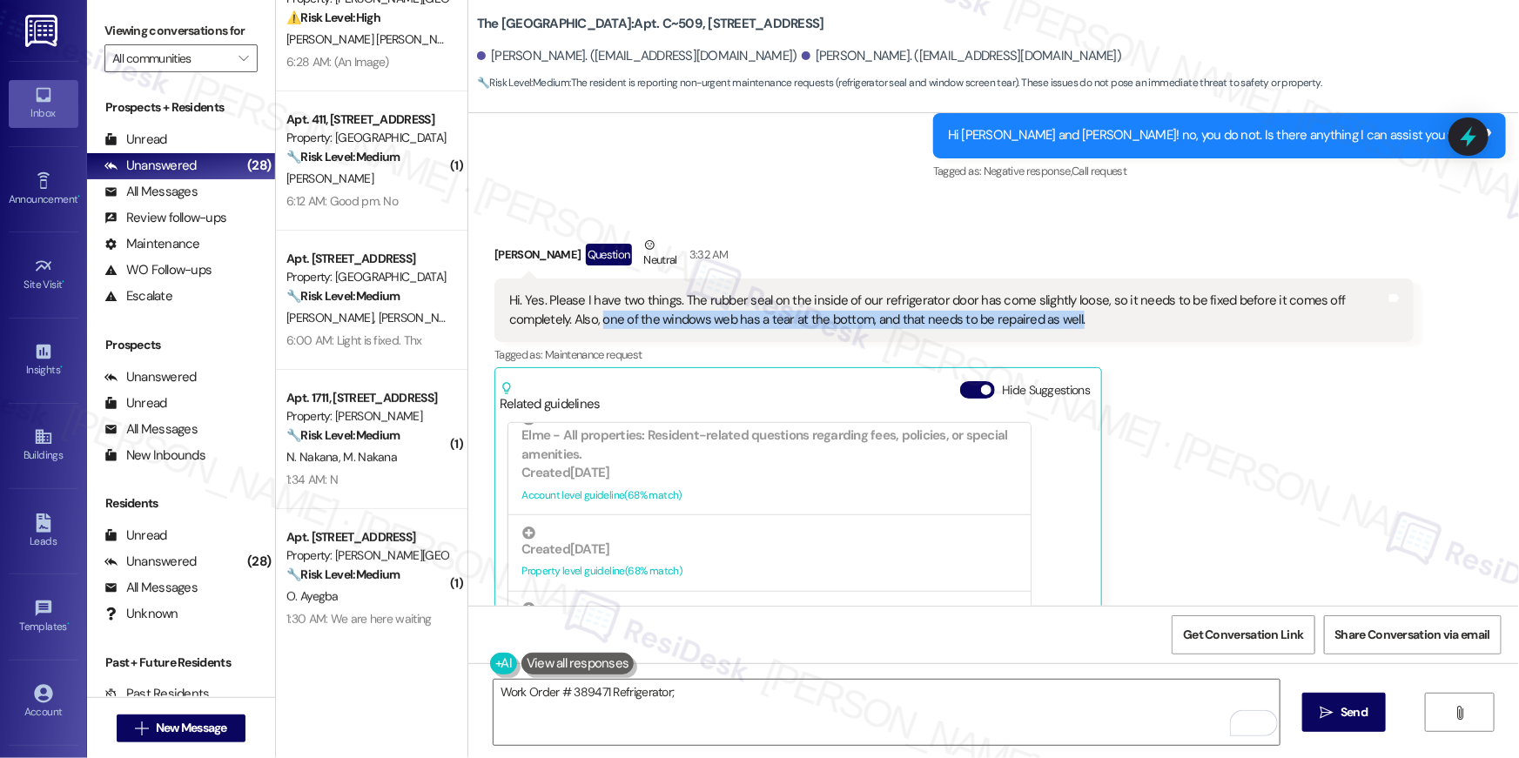
drag, startPoint x: 528, startPoint y: 220, endPoint x: 1011, endPoint y: 214, distance: 483.2
click at [1011, 292] on div "Hi. Yes. Please I have two things. The rubber seal on the inside of our refrige…" at bounding box center [947, 310] width 877 height 37
copy div "one of the windows web has a tear at the bottom, and that needs to be repaired …"
click at [711, 689] on textarea "Work Order # 389471 Refrigerator;" at bounding box center [887, 712] width 786 height 65
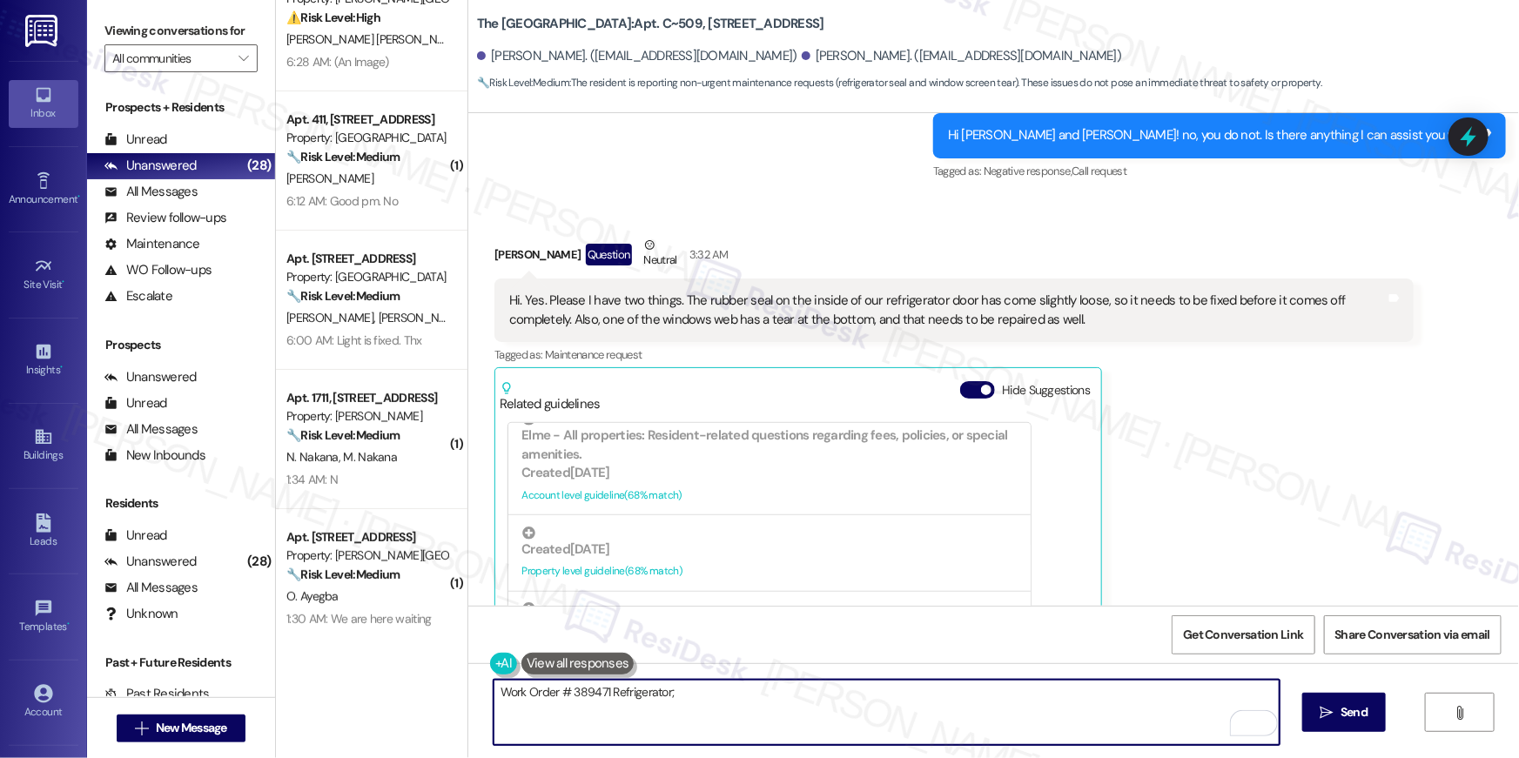
paste textarea "Work Order # 389474 Windows"
click at [807, 687] on textarea "Work Order # 389471 Refrigerator; Work Order # 389474 Windows" at bounding box center [887, 712] width 786 height 65
type textarea "Work Order # 389471 Refrigerator; Work Order # 389474 Windows"
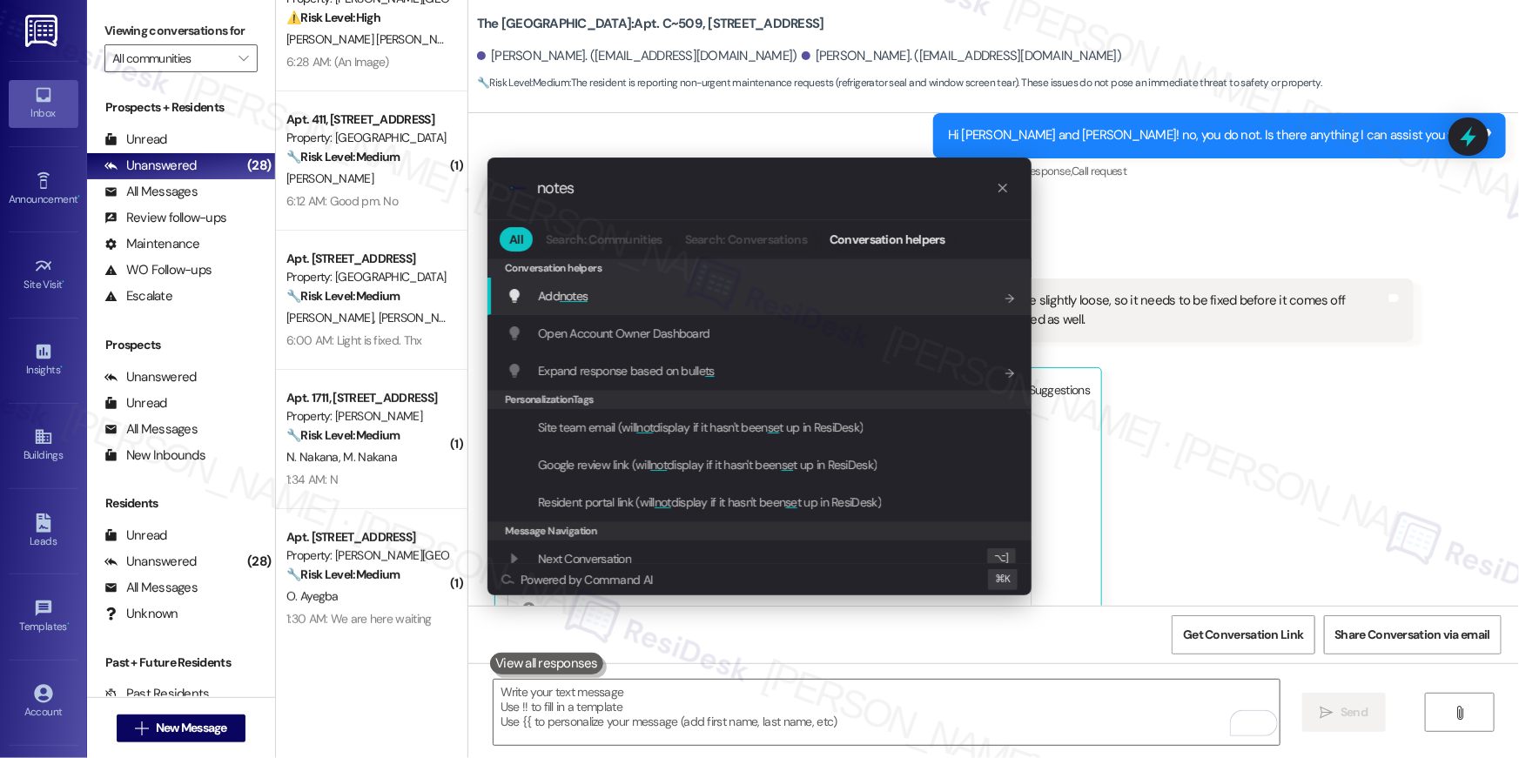
type input "notes"
click at [631, 293] on div "Add notes Add shortcut" at bounding box center [761, 295] width 509 height 19
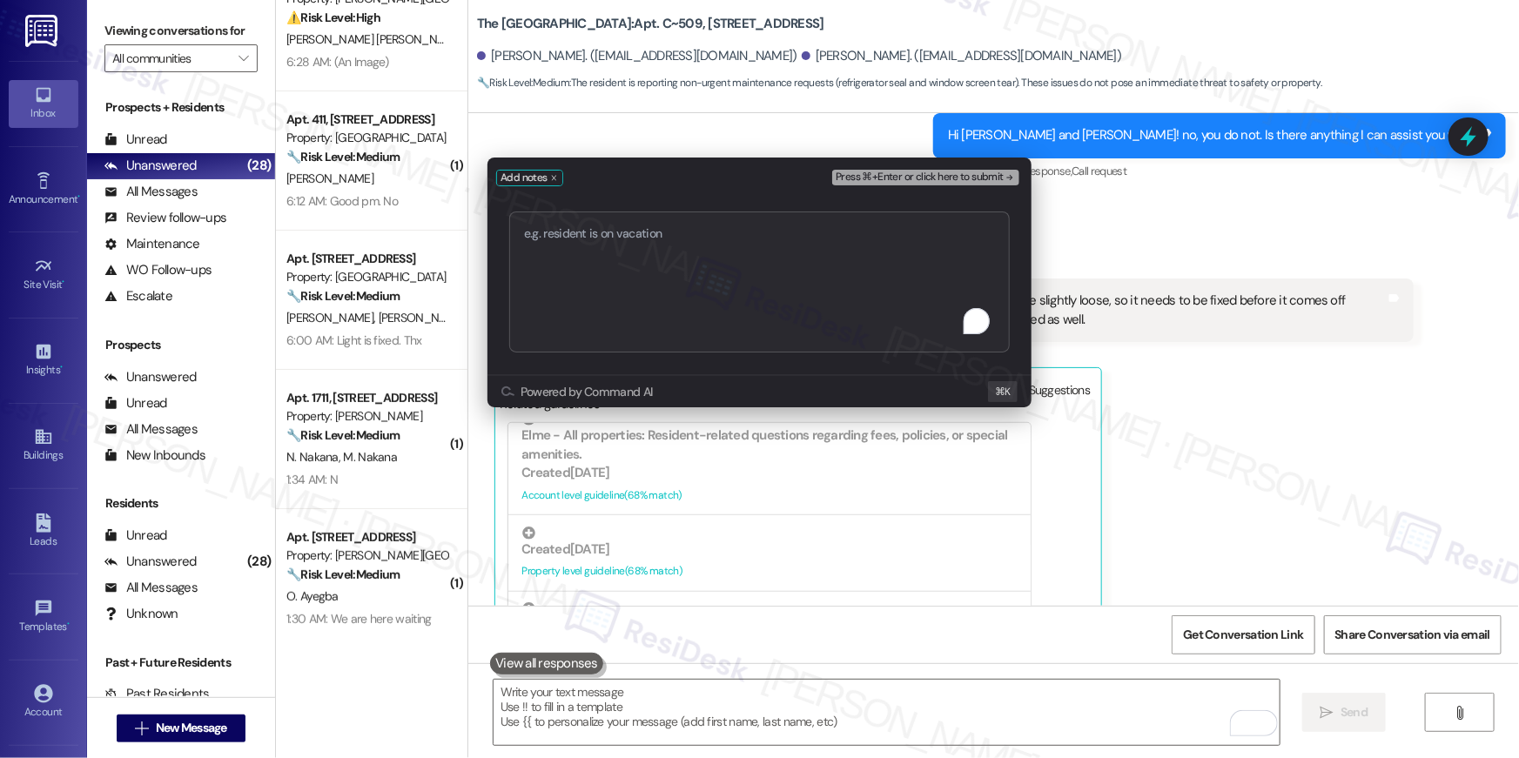
click at [639, 306] on textarea "To enrich screen reader interactions, please activate Accessibility in Grammarl…" at bounding box center [759, 282] width 501 height 141
type textarea "Work Order # 389471 Refrigerator; Work Order # 389474 Windows"
click at [904, 184] on button "Press ⌘+Enter or click here to submit" at bounding box center [925, 178] width 187 height 16
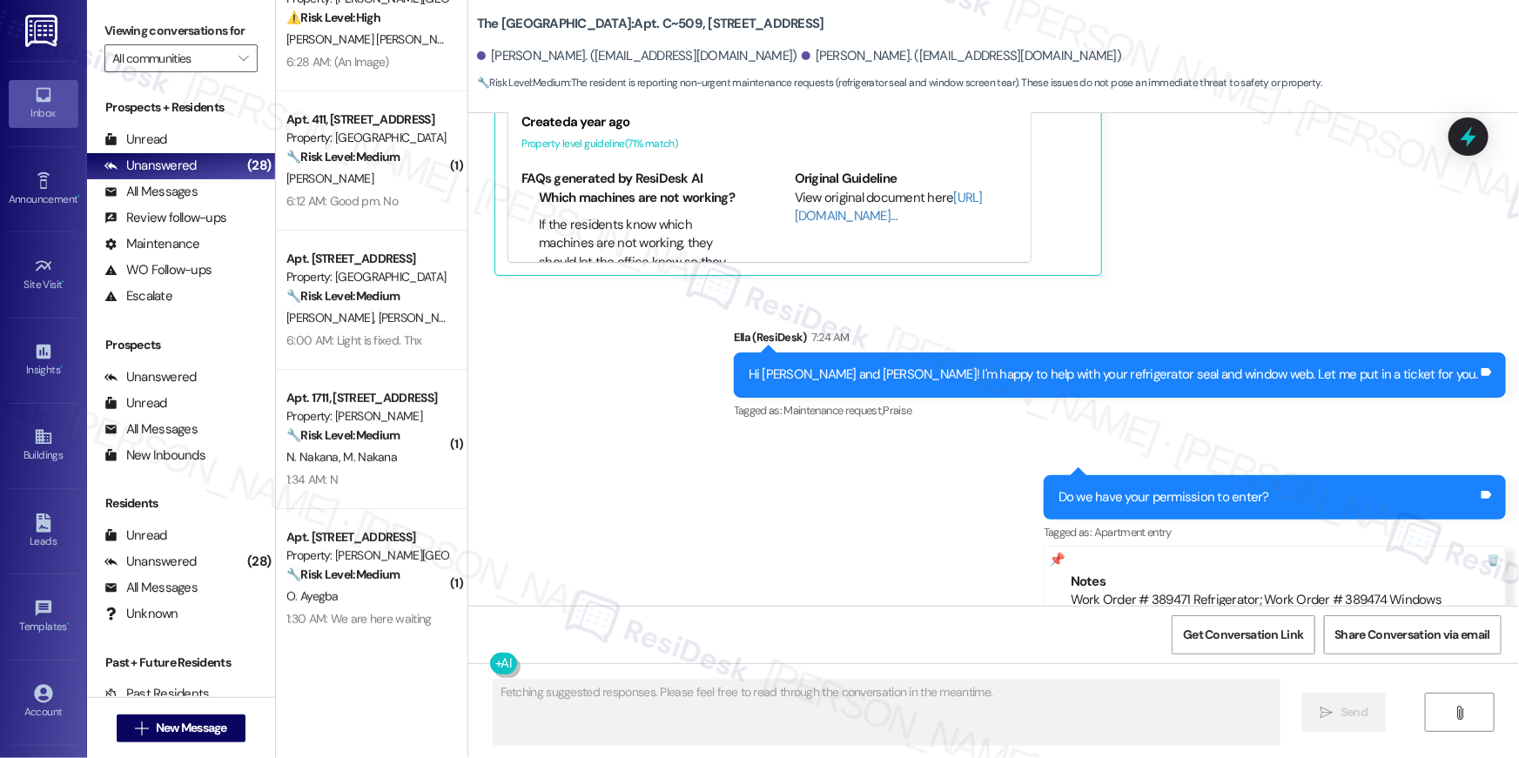
scroll to position [13456, 0]
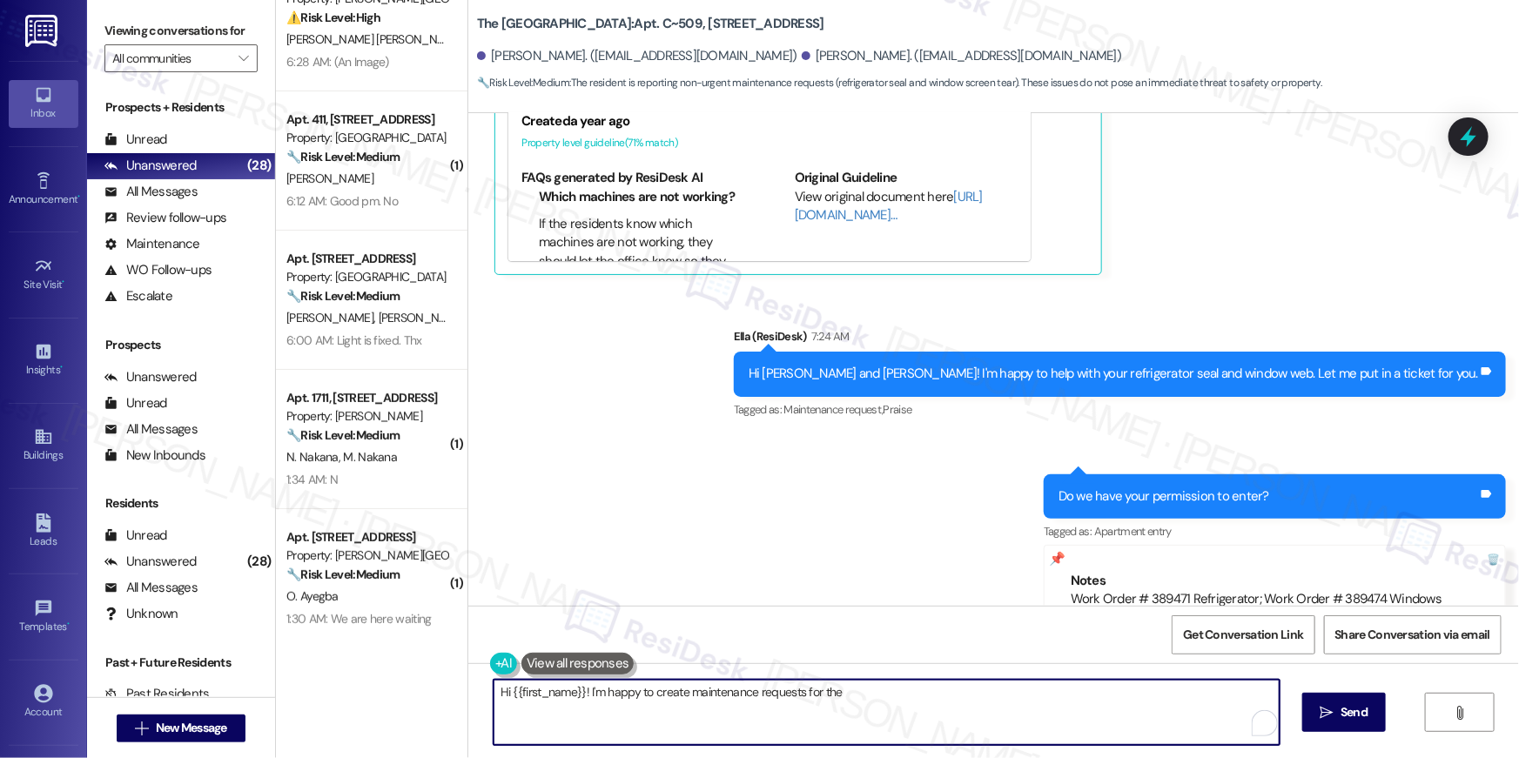
click at [942, 695] on textarea "Hi {{first_name}}! I'm happy to create maintenance requests for the" at bounding box center [887, 712] width 786 height 65
type textarea "Hi {{first_name}}! I'm happy to create maintenance requests for the refrigerato…"
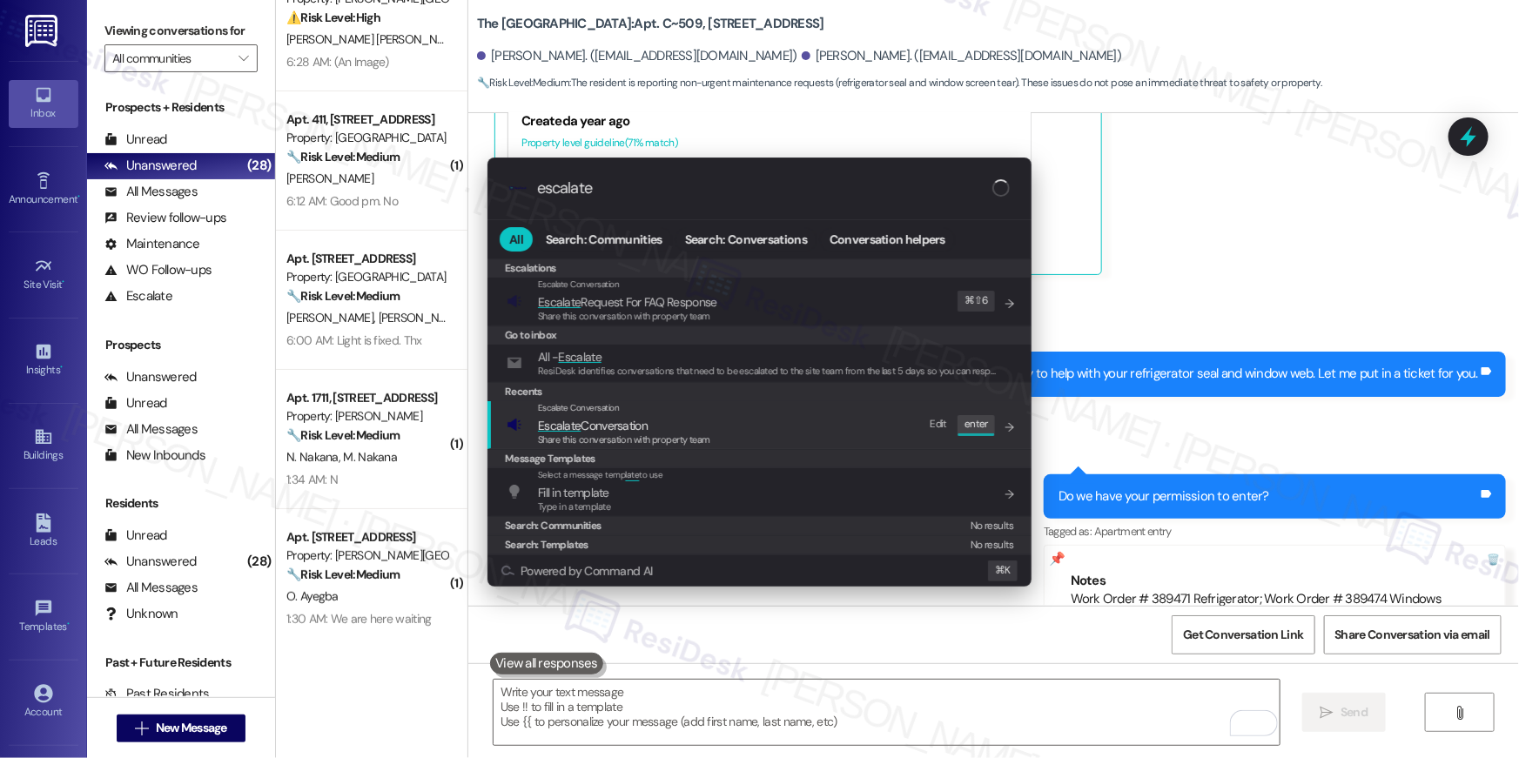
type input "escalate"
click at [650, 427] on span "Escalate Conversation" at bounding box center [624, 425] width 172 height 19
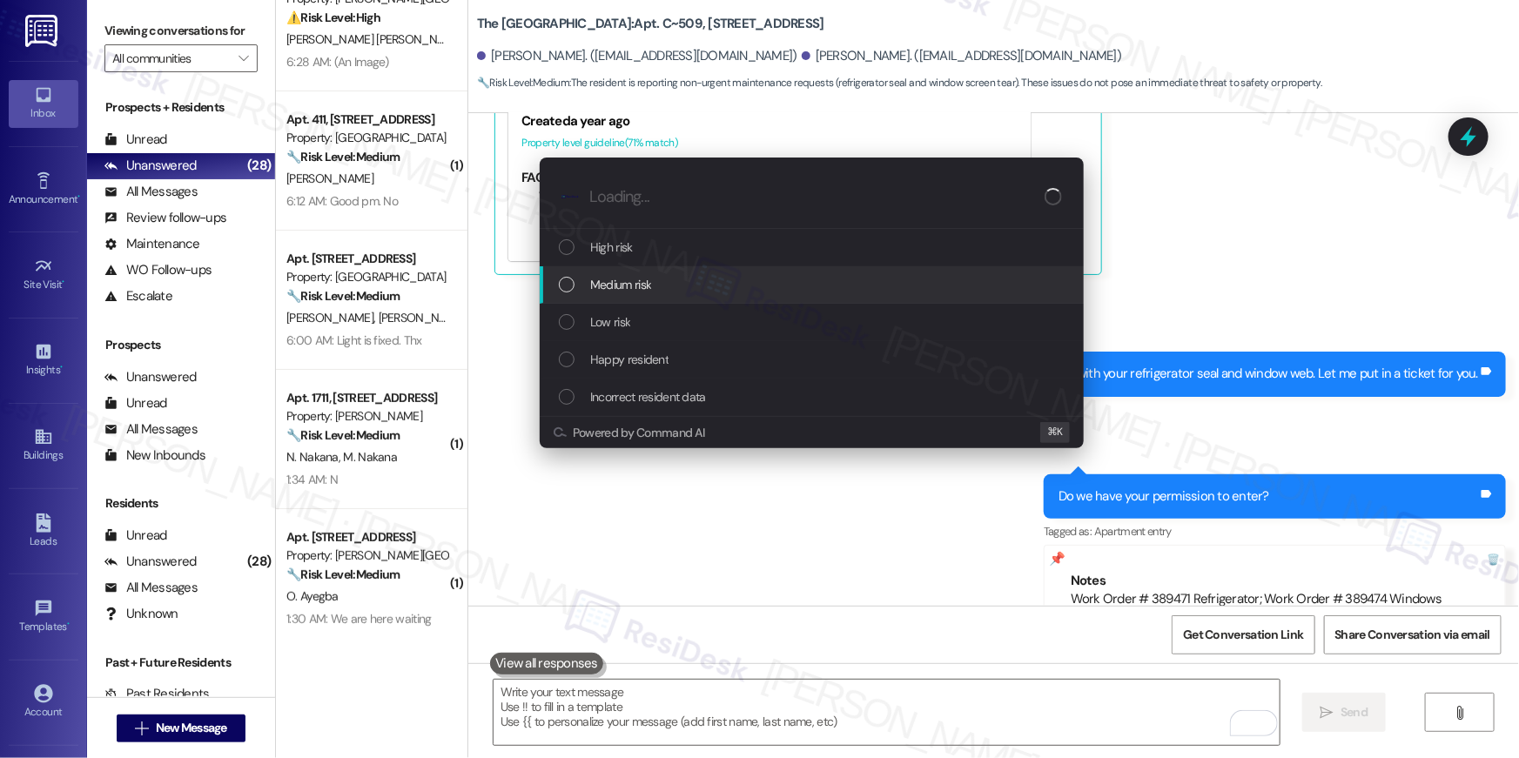
click at [653, 290] on div "Medium risk" at bounding box center [813, 284] width 509 height 19
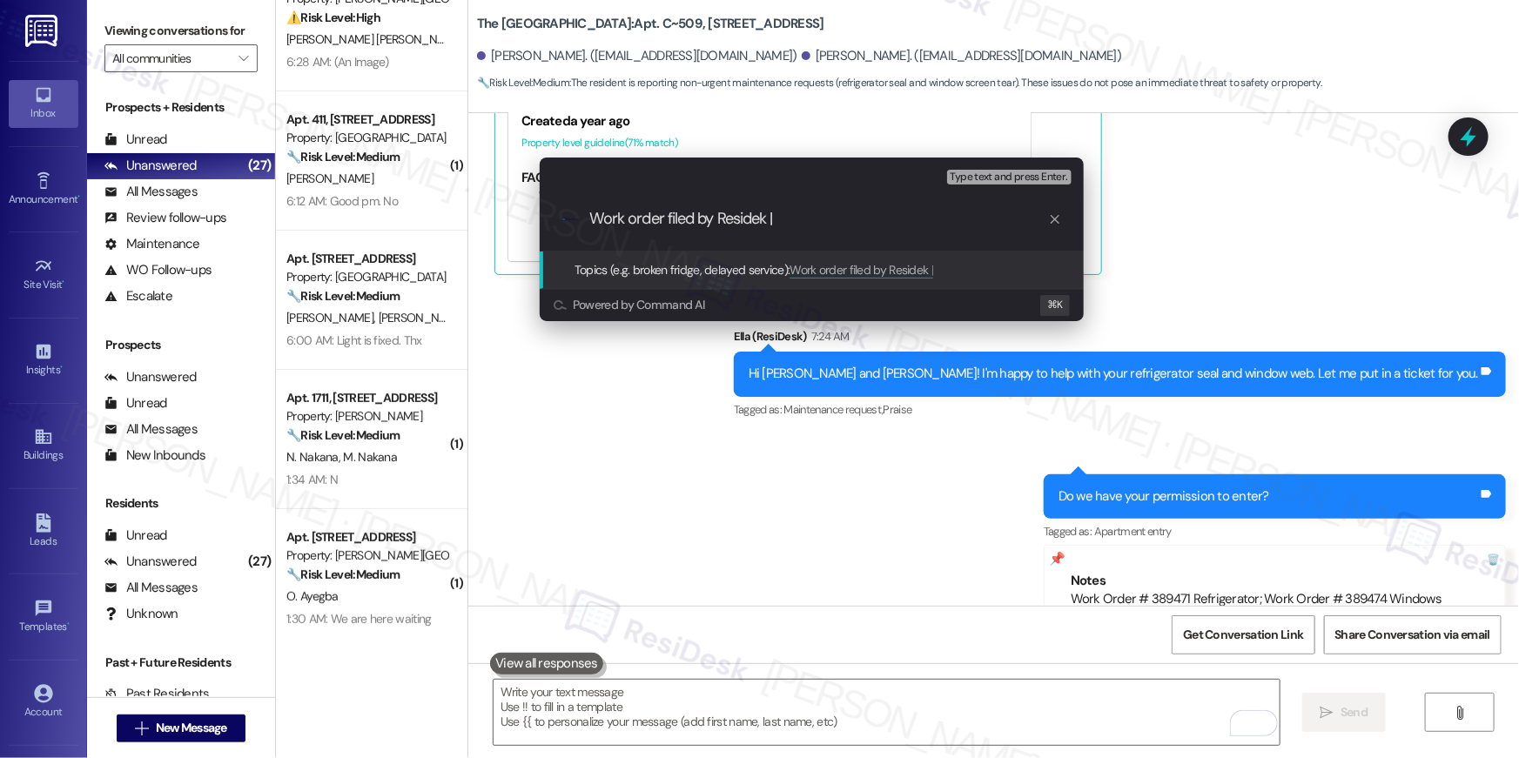
paste input "Work Order # 389471 Refrigerator; Work Order # 389474 Windows"
type input "Work order filed by Residek | Work Order # 389471 Refrigerator; Work Order # 38…"
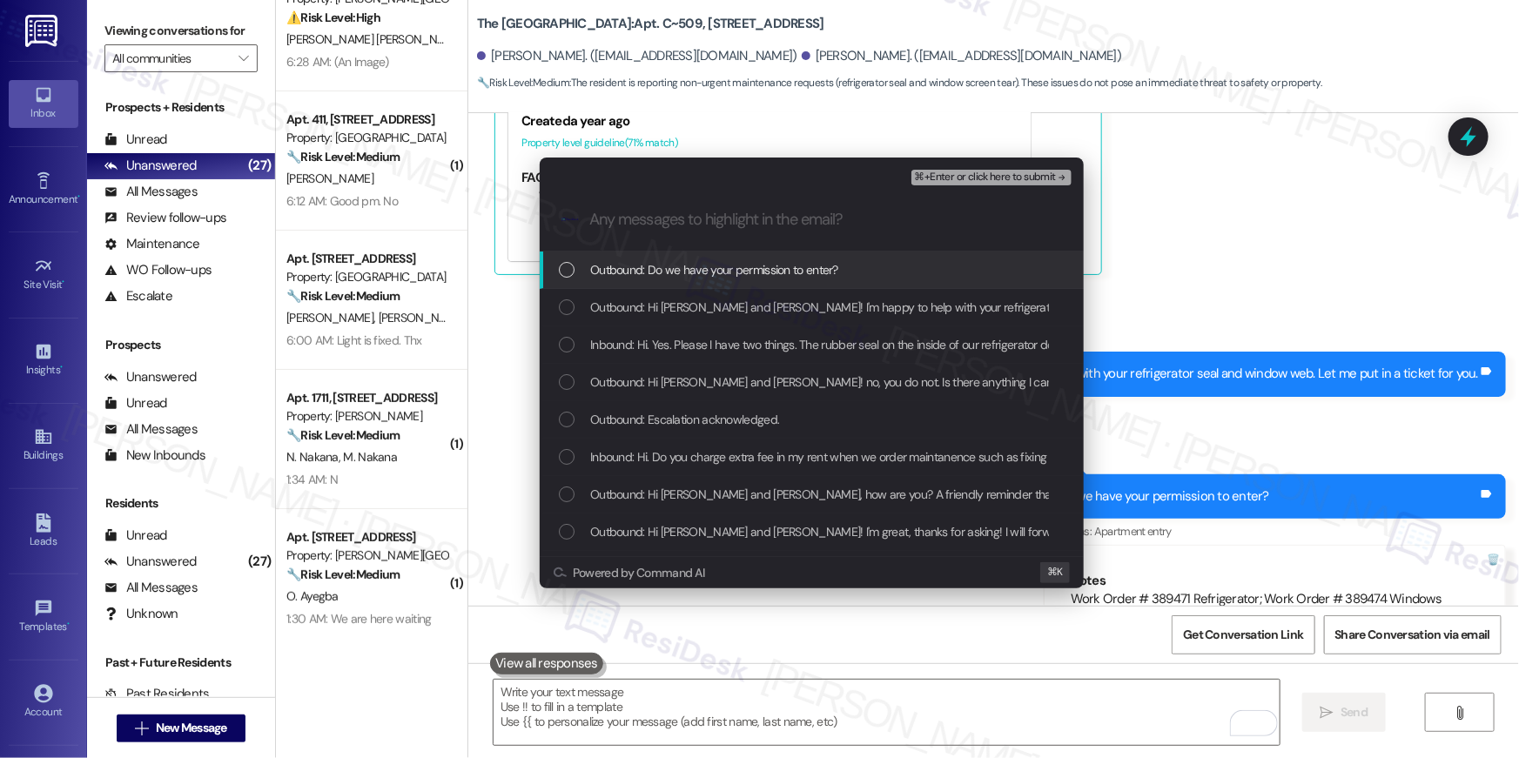
scroll to position [0, 0]
click at [758, 279] on div "Outbound: Do we have your permission to enter?" at bounding box center [812, 270] width 544 height 37
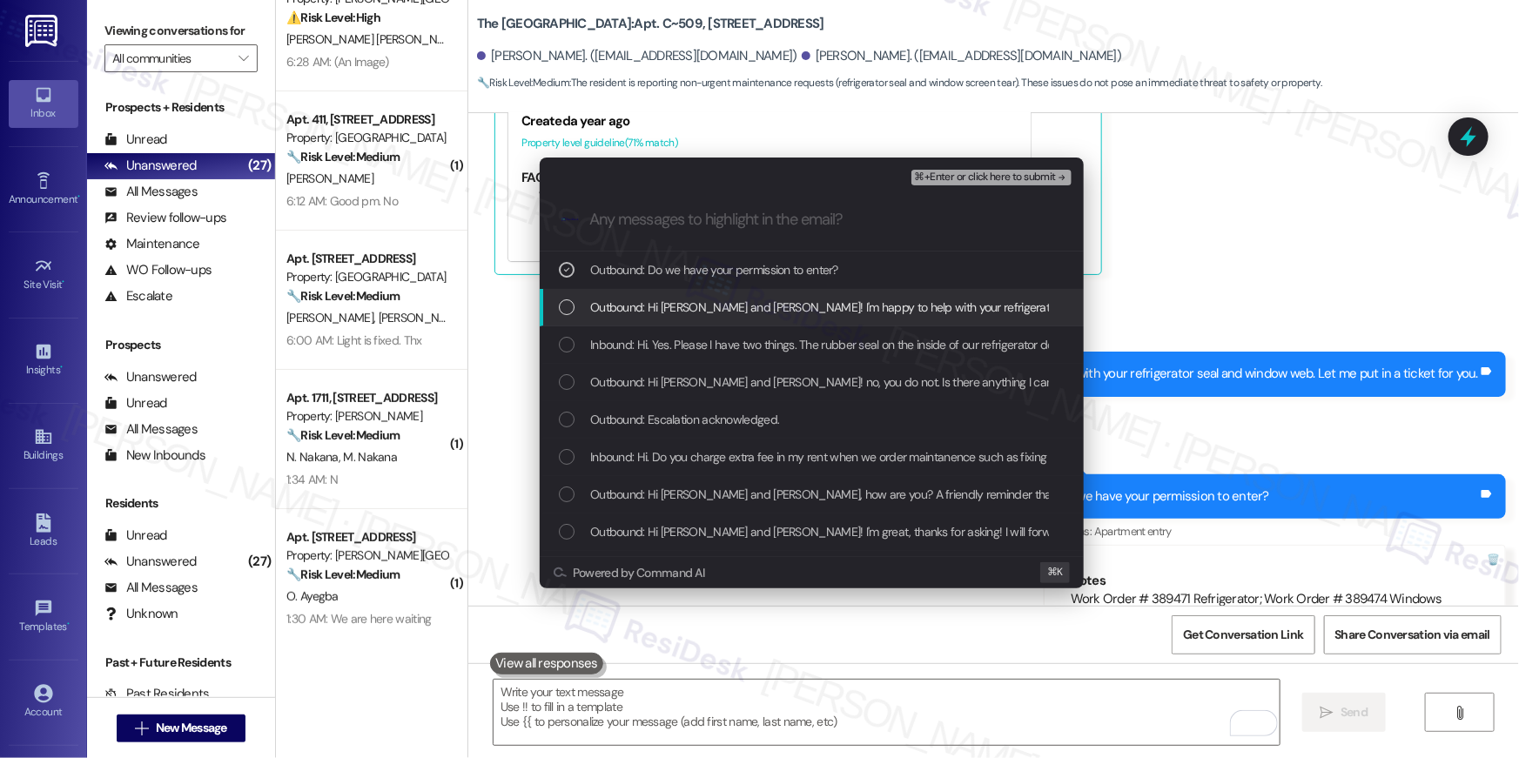
drag, startPoint x: 750, startPoint y: 308, endPoint x: 740, endPoint y: 334, distance: 27.8
click at [750, 309] on span "Outbound: Hi Ariunsanaa and Chingis! I'm happy to help with your refrigerator s…" at bounding box center [957, 307] width 734 height 19
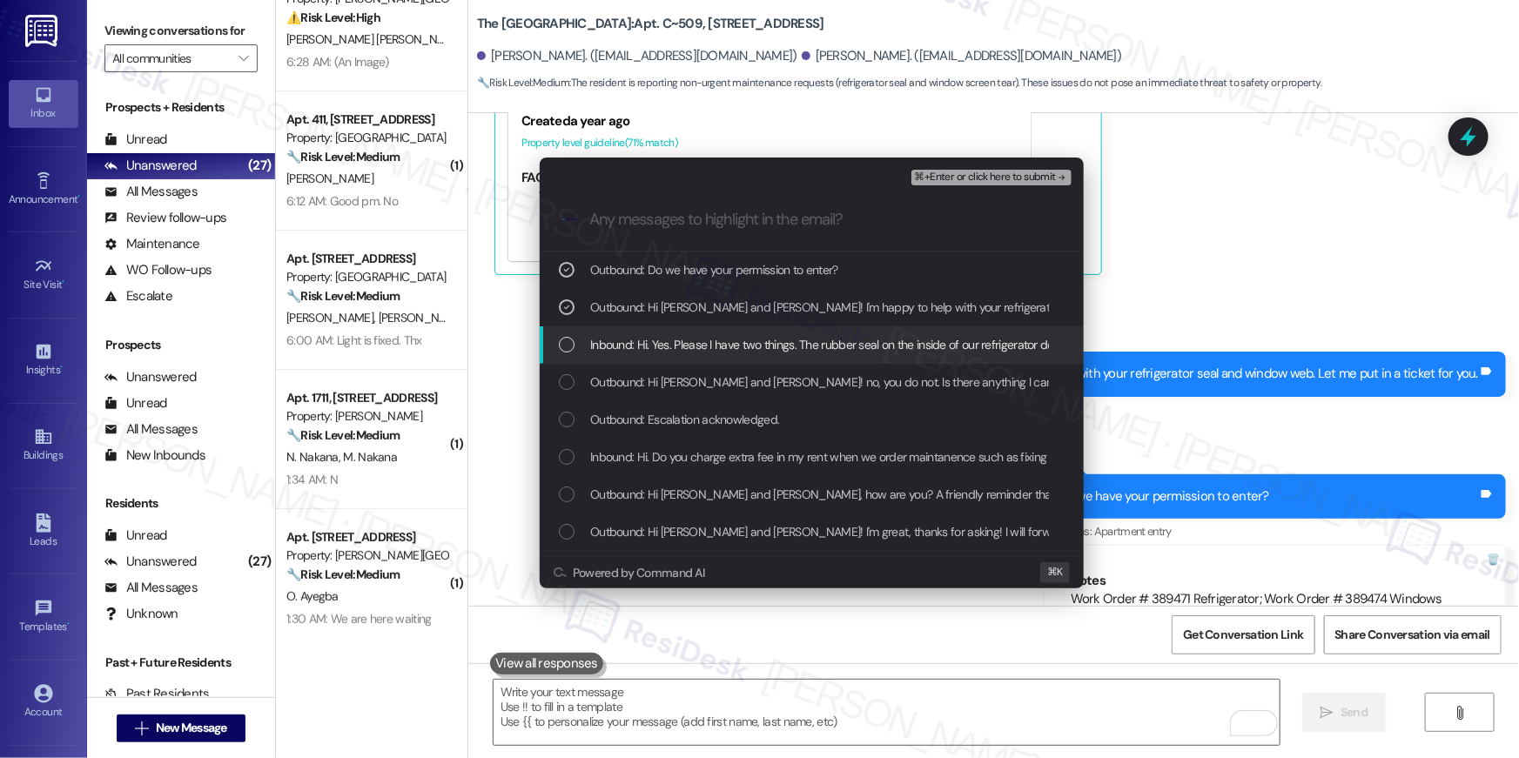
drag, startPoint x: 738, startPoint y: 339, endPoint x: 741, endPoint y: 372, distance: 33.2
click at [738, 346] on span "Inbound: Hi. Yes. Please I have two things. The rubber seal on the inside of ou…" at bounding box center [1263, 344] width 1347 height 19
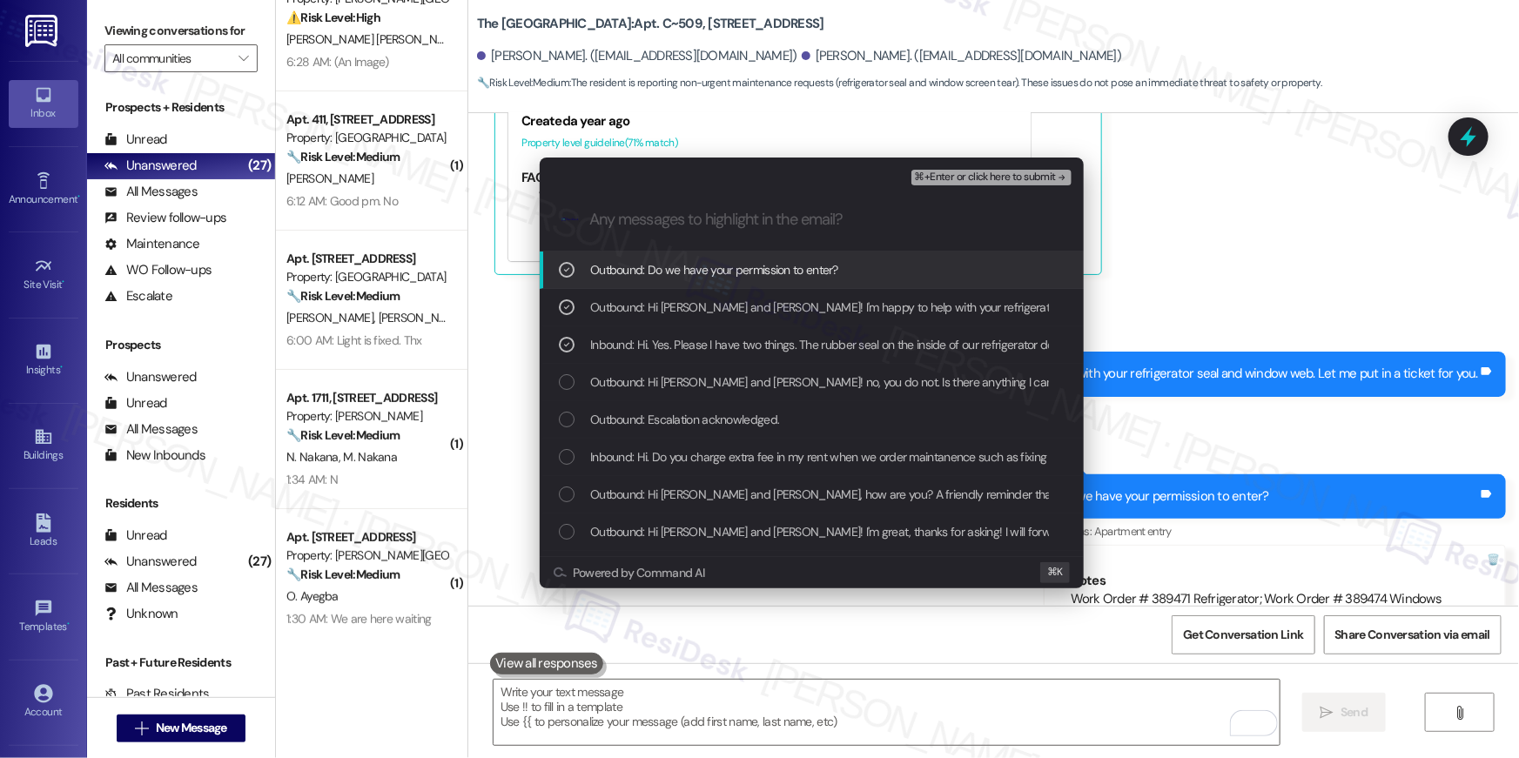
click at [1022, 171] on span "⌘+Enter or click here to submit" at bounding box center [985, 177] width 141 height 12
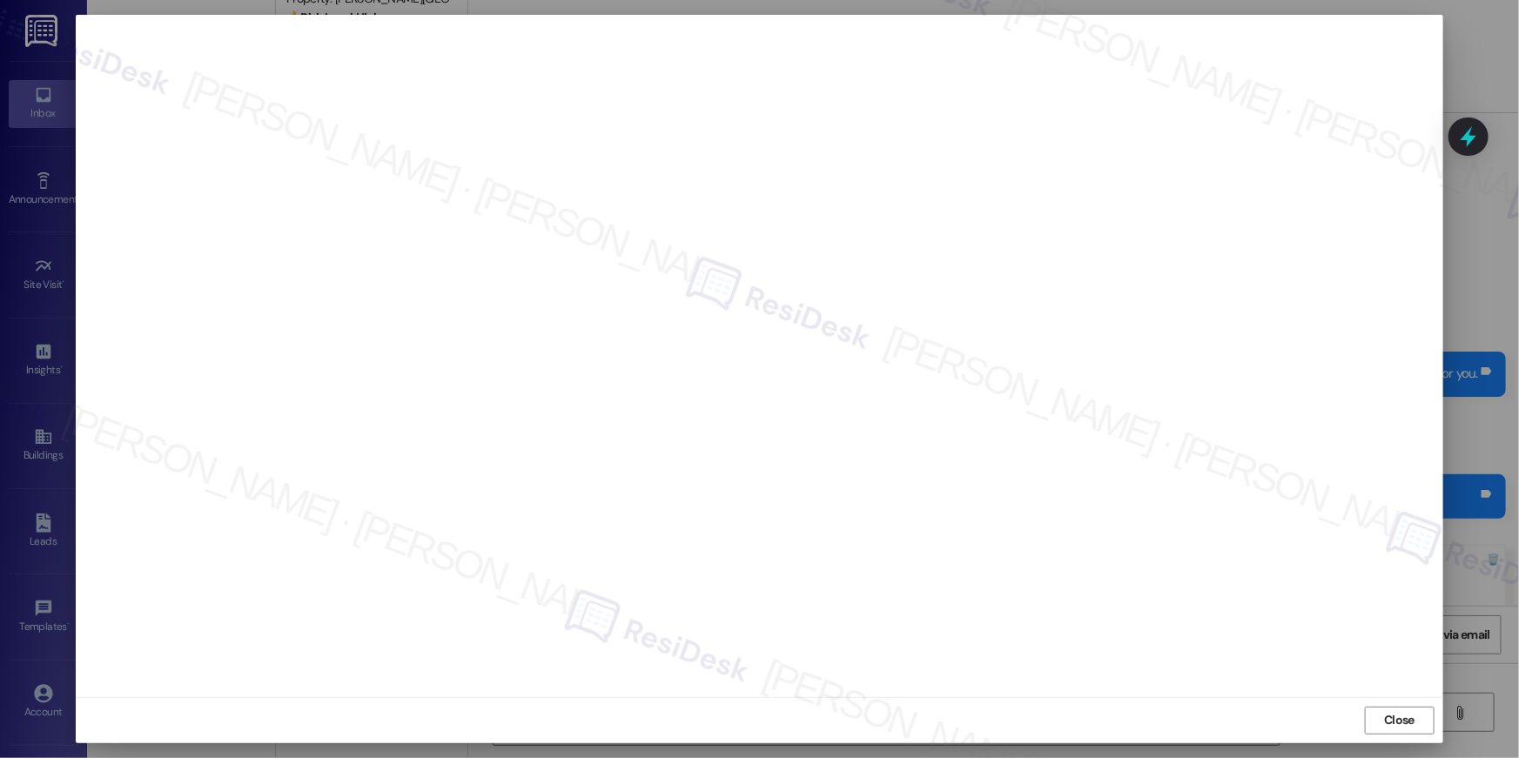
click at [1397, 725] on span "Close" at bounding box center [1399, 720] width 30 height 18
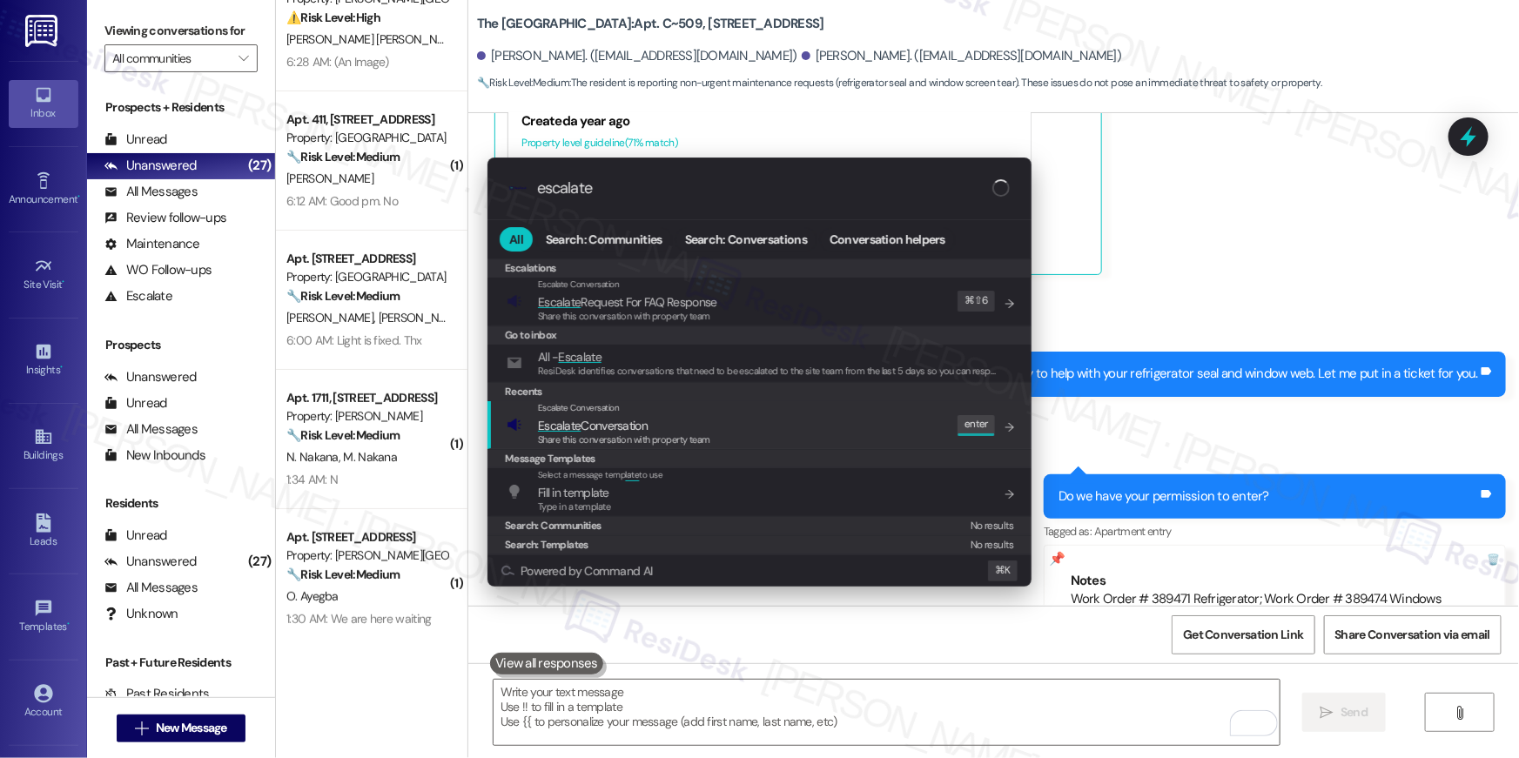
type input "escalate"
click at [828, 439] on div "Escalate Conversation Escalate Conversation Share this conversation with proper…" at bounding box center [761, 424] width 509 height 47
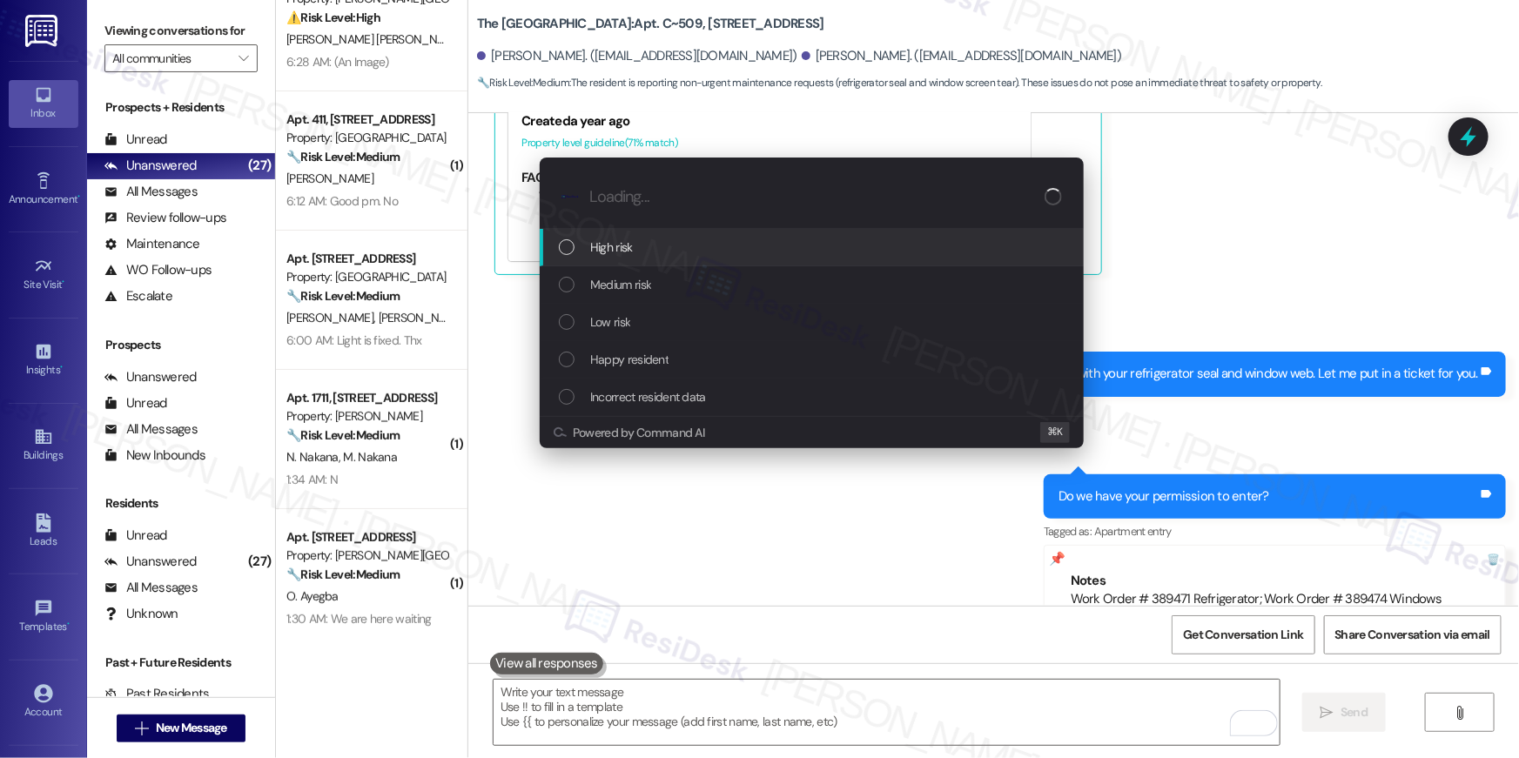
click at [602, 248] on span "High risk" at bounding box center [611, 247] width 43 height 19
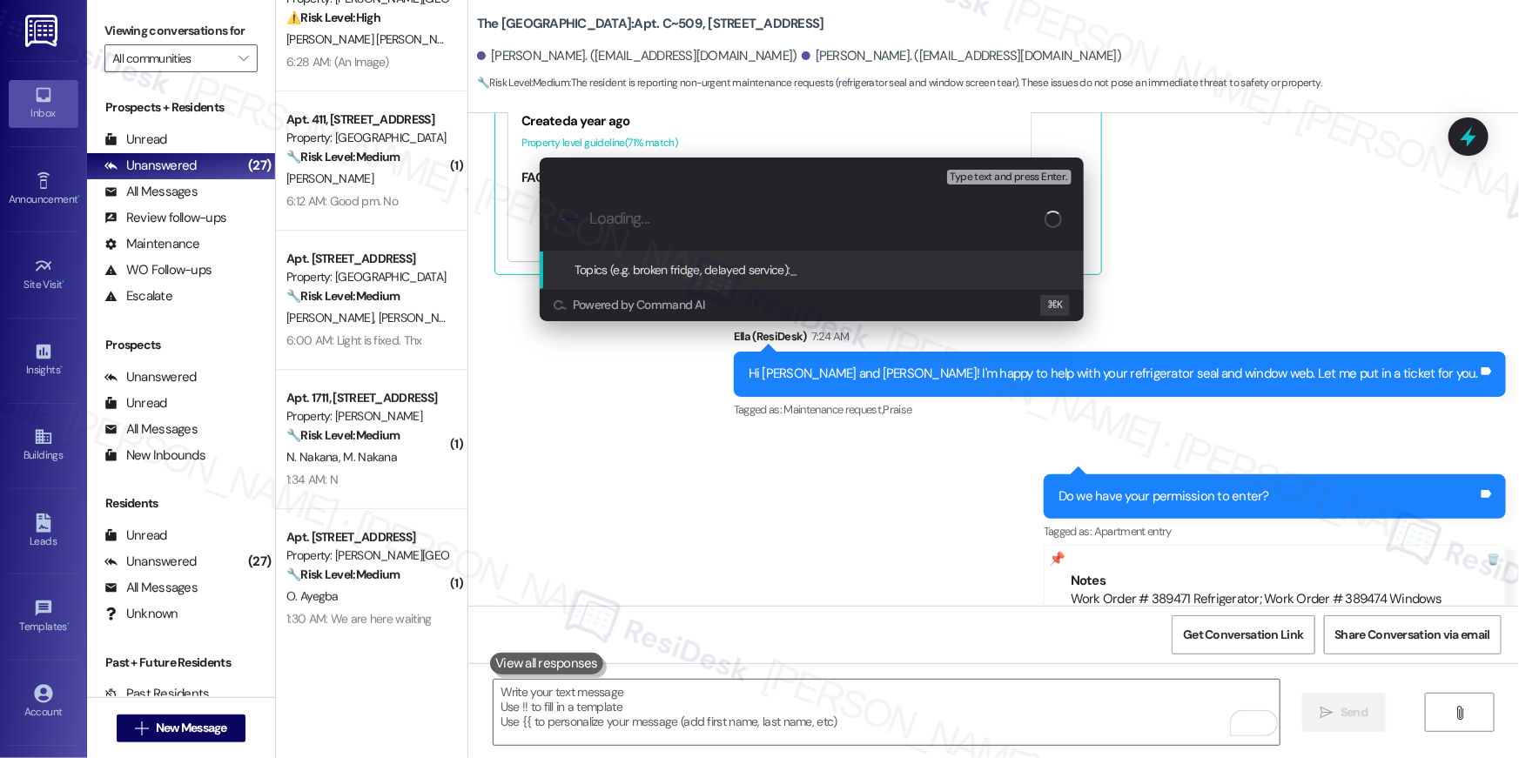
paste input "Work order filed by Residek | Work Order # 389471 Refrigerator; Work Order # 38…"
type input "Work order filed by Residek | Work Order # 389471 Refrigerator; Work Order # 38…"
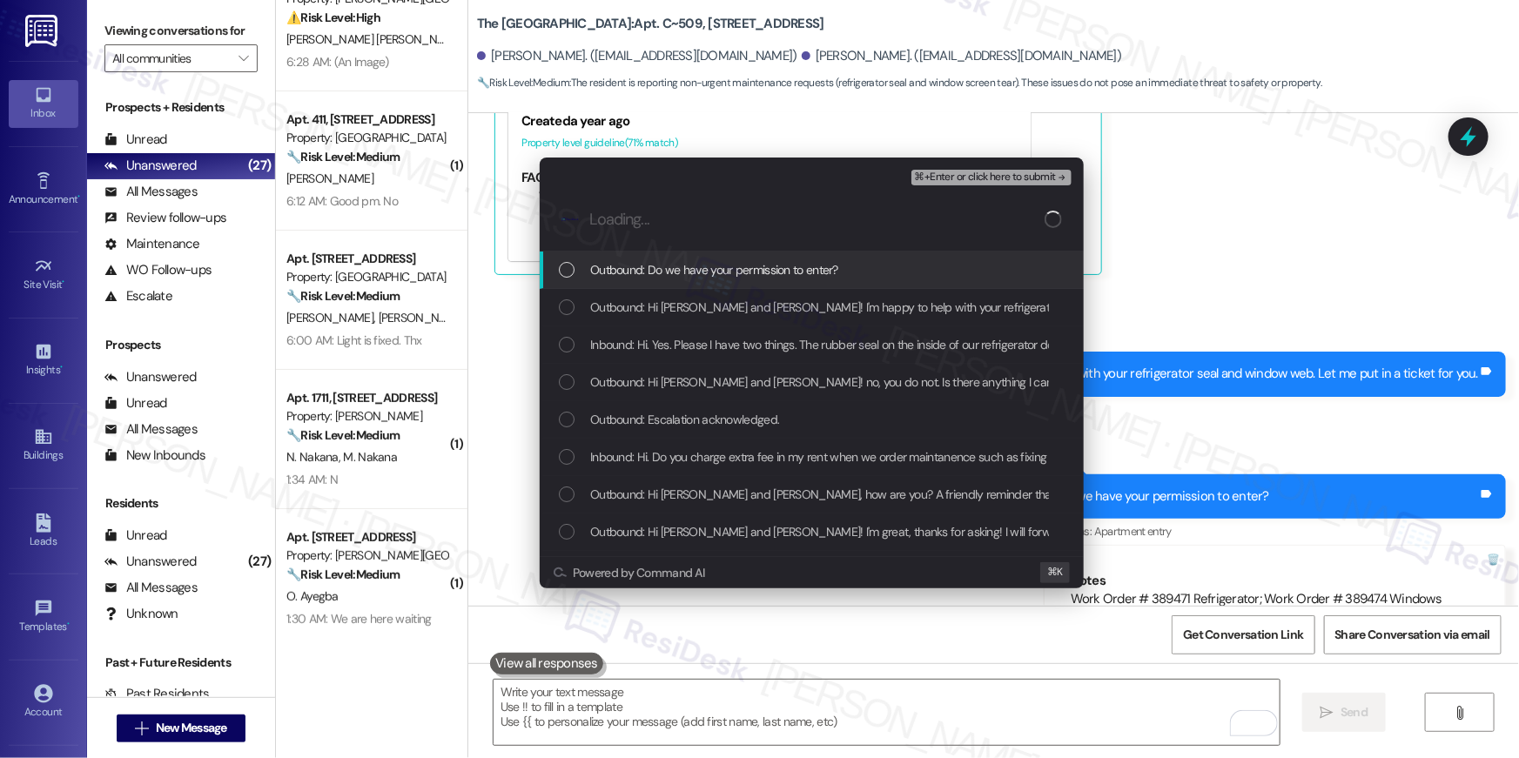
drag, startPoint x: 671, startPoint y: 266, endPoint x: 673, endPoint y: 307, distance: 41.8
click at [671, 266] on span "Outbound: Do we have your permission to enter?" at bounding box center [714, 269] width 248 height 19
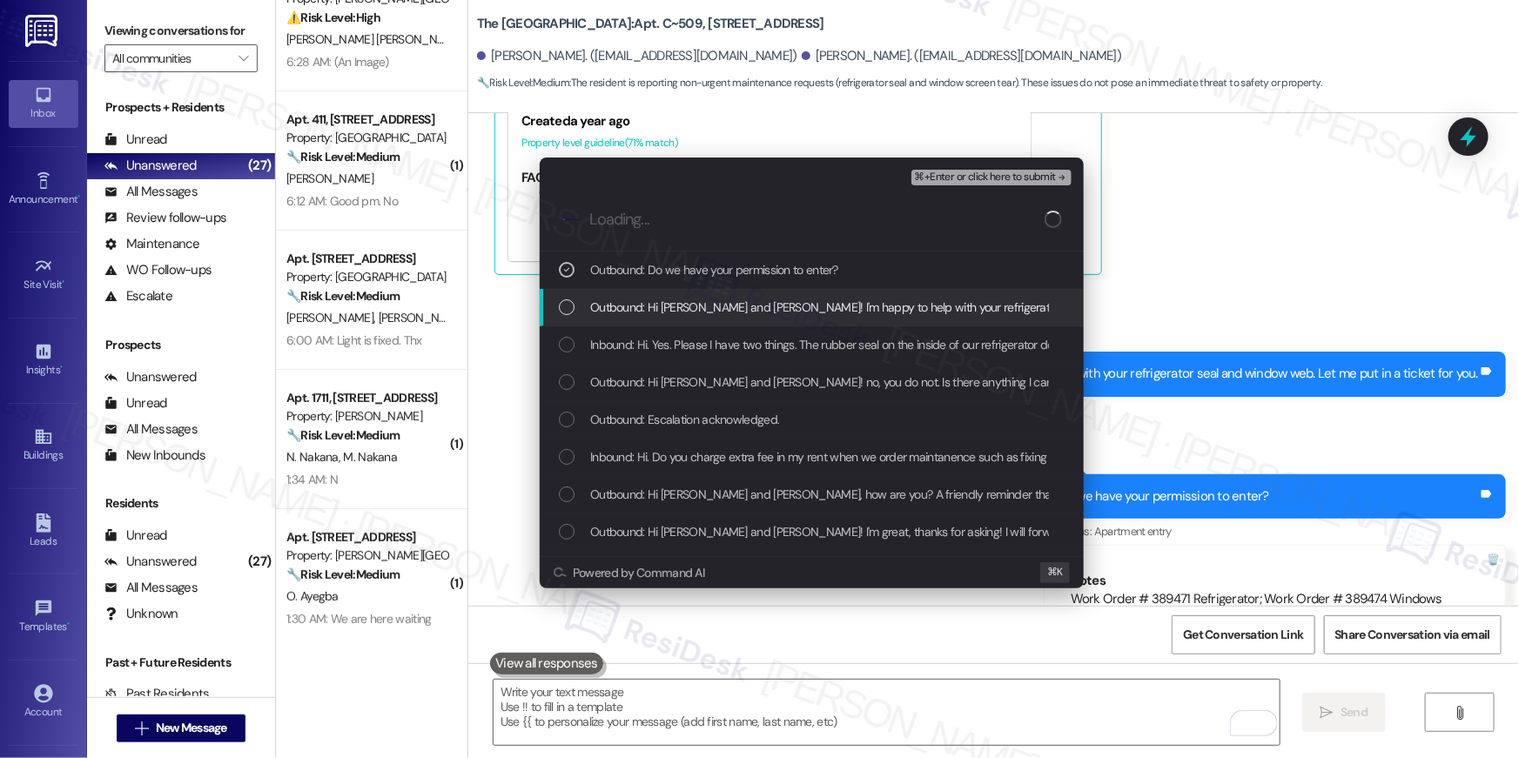
drag, startPoint x: 673, startPoint y: 308, endPoint x: 673, endPoint y: 321, distance: 13.1
click at [673, 309] on span "Outbound: Hi Ariunsanaa and Chingis! I'm happy to help with your refrigerator s…" at bounding box center [957, 307] width 734 height 19
click at [673, 354] on div "Inbound: Hi. Yes. Please I have two things. The rubber seal on the inside of ou…" at bounding box center [812, 344] width 544 height 37
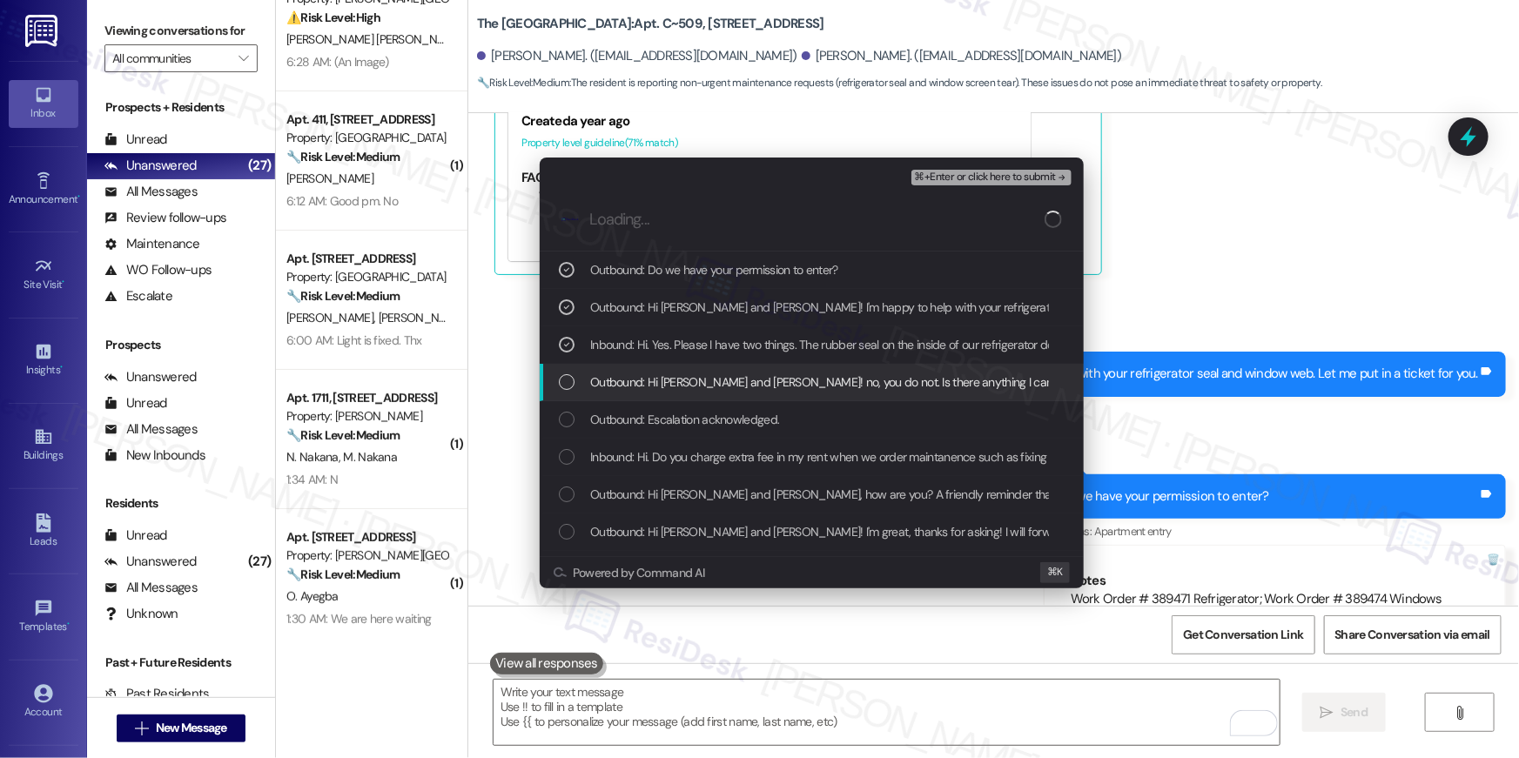
drag, startPoint x: 676, startPoint y: 384, endPoint x: 683, endPoint y: 393, distance: 11.1
click at [676, 385] on span "Outbound: Hi Ariunsanaa and Chingis! no, you do not. Is there anything I can as…" at bounding box center [862, 382] width 545 height 19
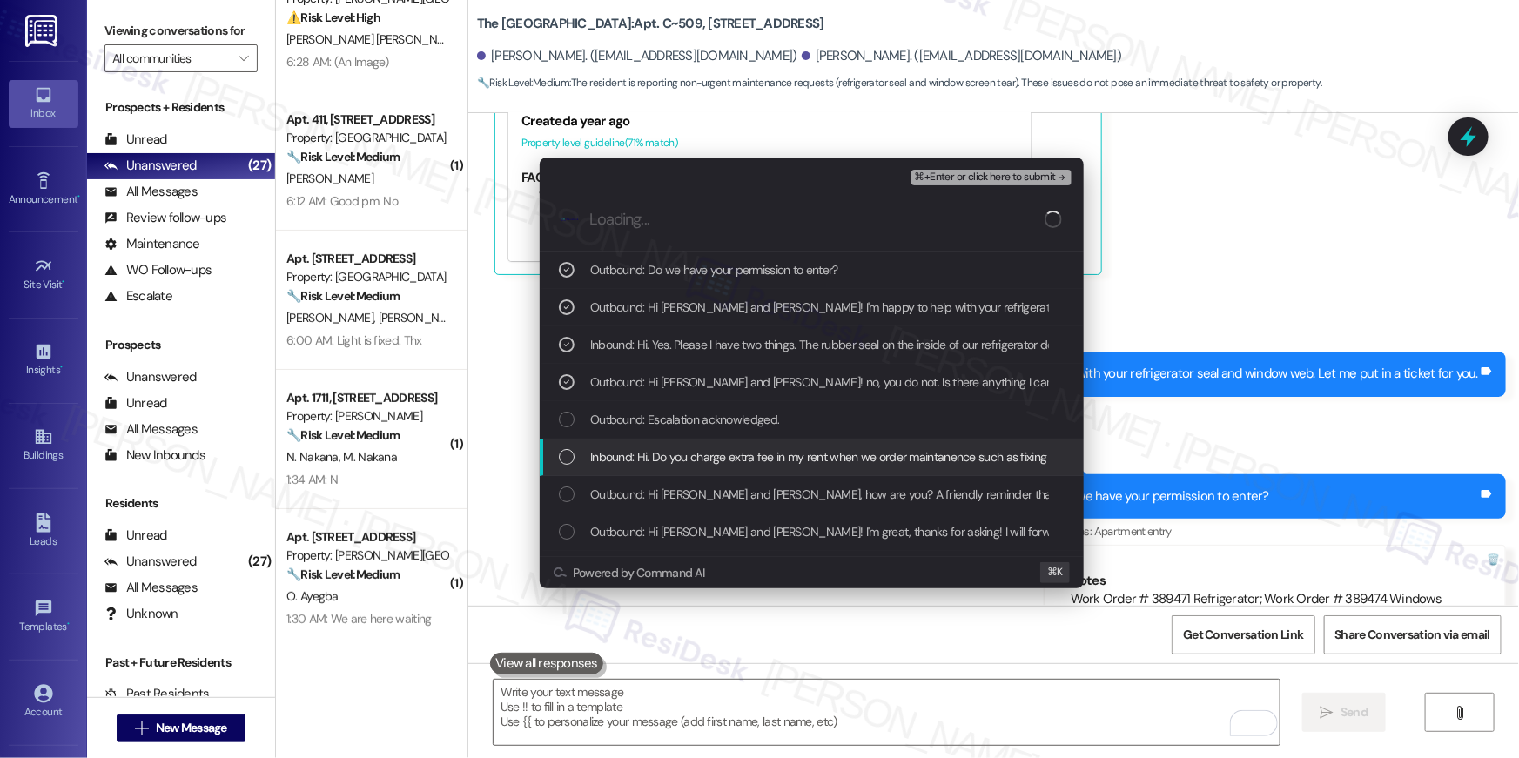
click at [707, 439] on div "Inbound: Hi. Do you charge extra fee in my rent when we order maintanence such …" at bounding box center [812, 457] width 544 height 37
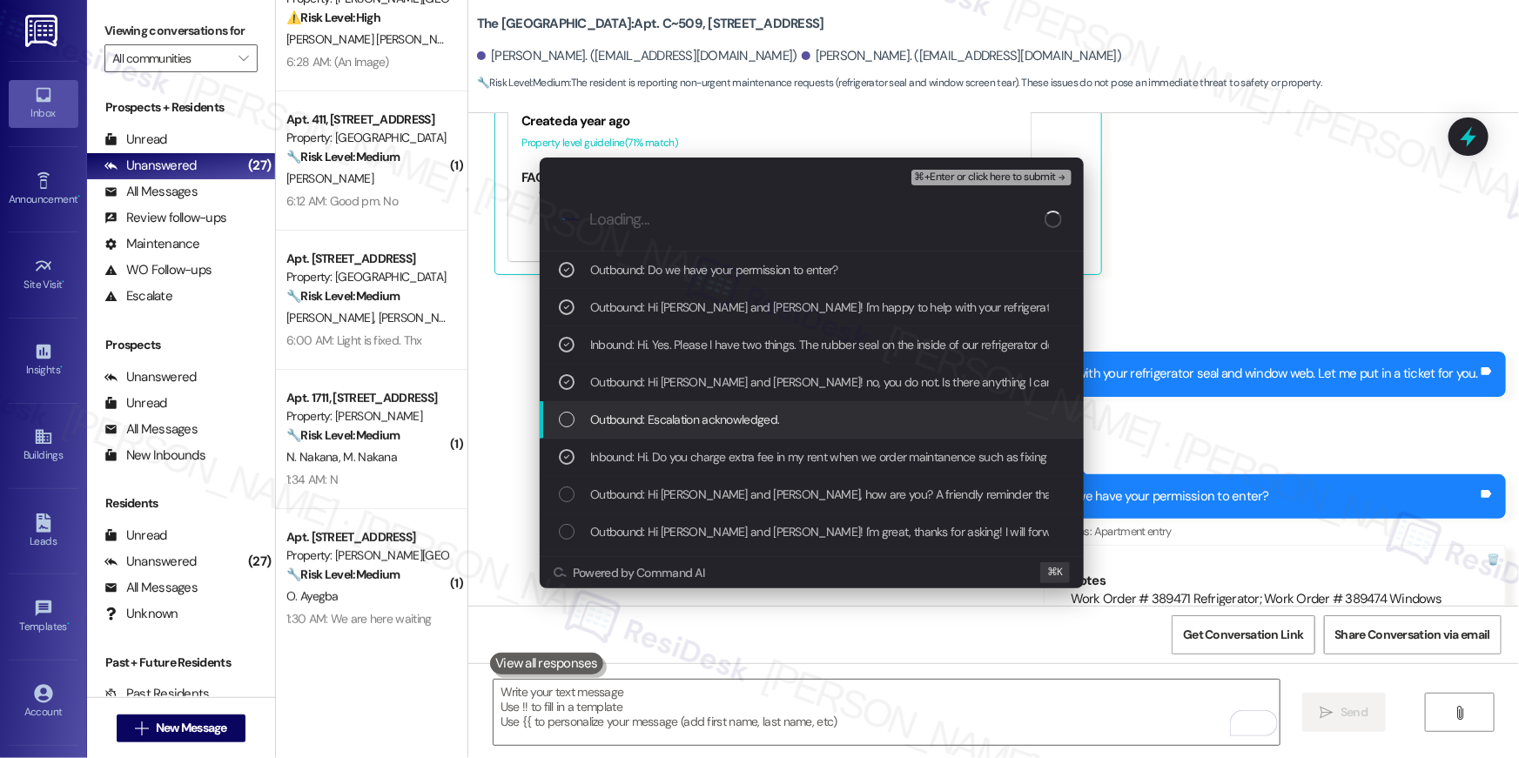
click at [713, 425] on span "Outbound: Escalation acknowledged." at bounding box center [684, 419] width 189 height 19
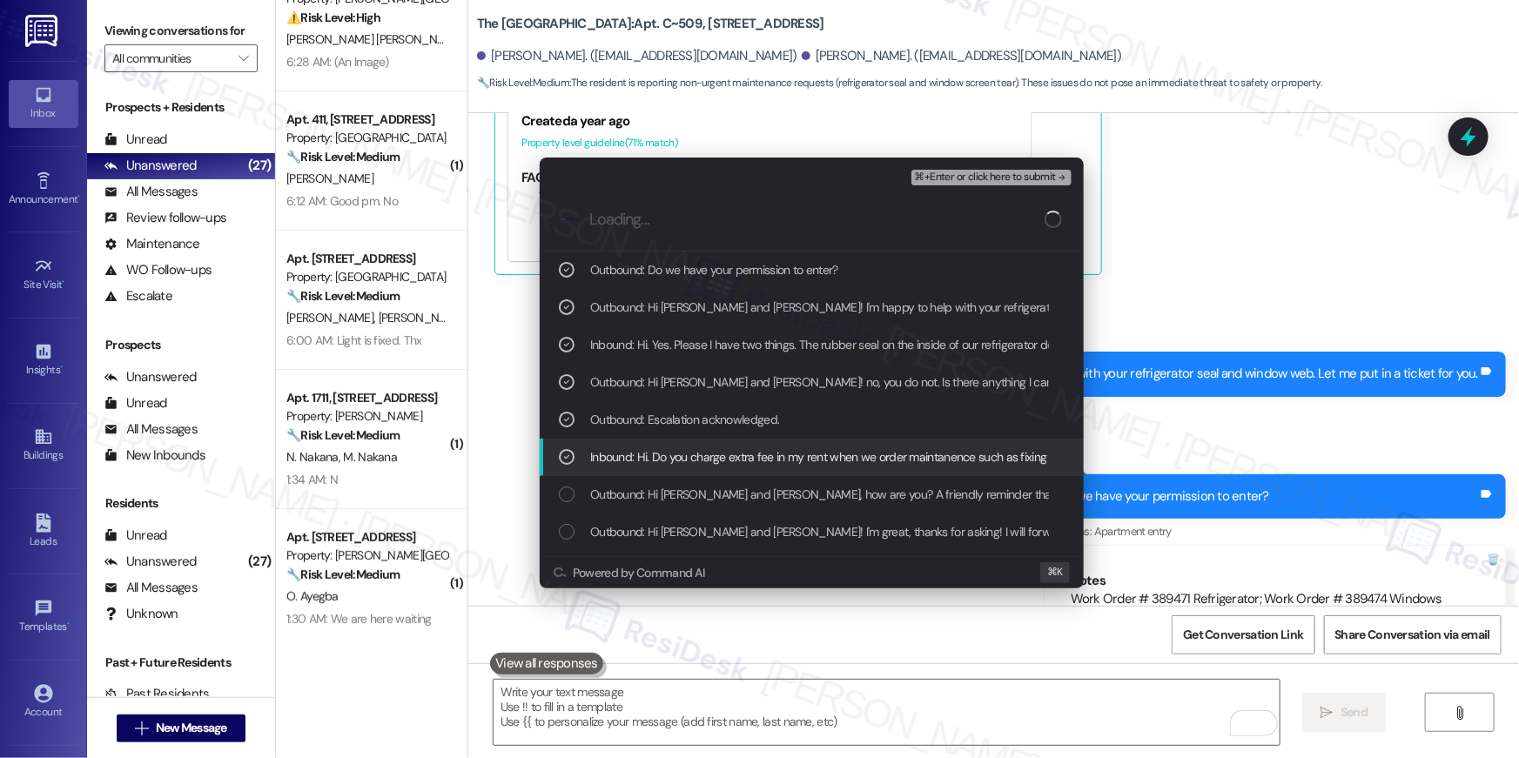
drag, startPoint x: 717, startPoint y: 451, endPoint x: 734, endPoint y: 454, distance: 16.9
click at [718, 452] on span "Inbound: Hi. Do you charge extra fee in my rent when we order maintanence such …" at bounding box center [874, 456] width 569 height 19
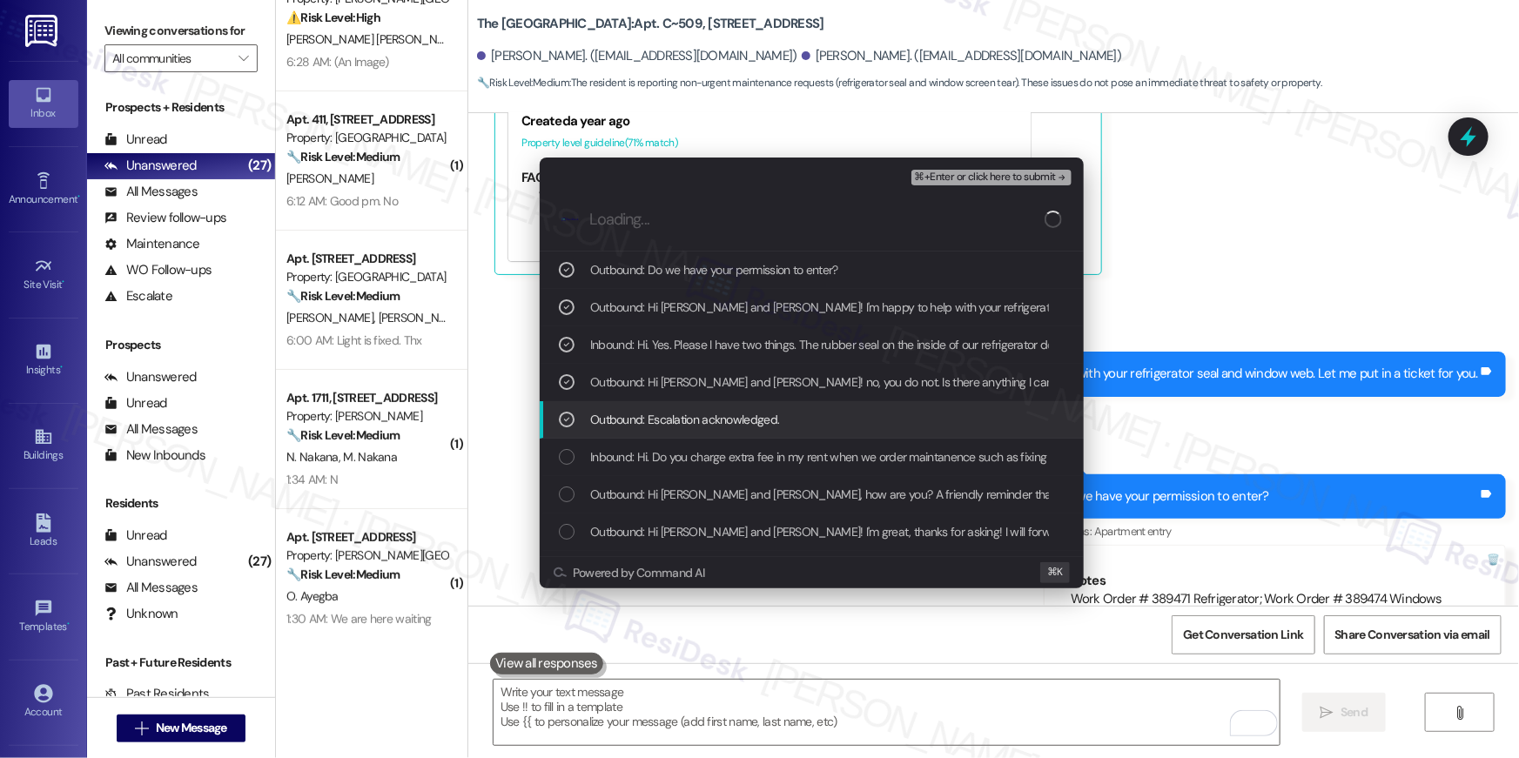
drag, startPoint x: 733, startPoint y: 420, endPoint x: 850, endPoint y: 311, distance: 160.1
click at [734, 420] on span "Outbound: Escalation acknowledged." at bounding box center [684, 419] width 189 height 19
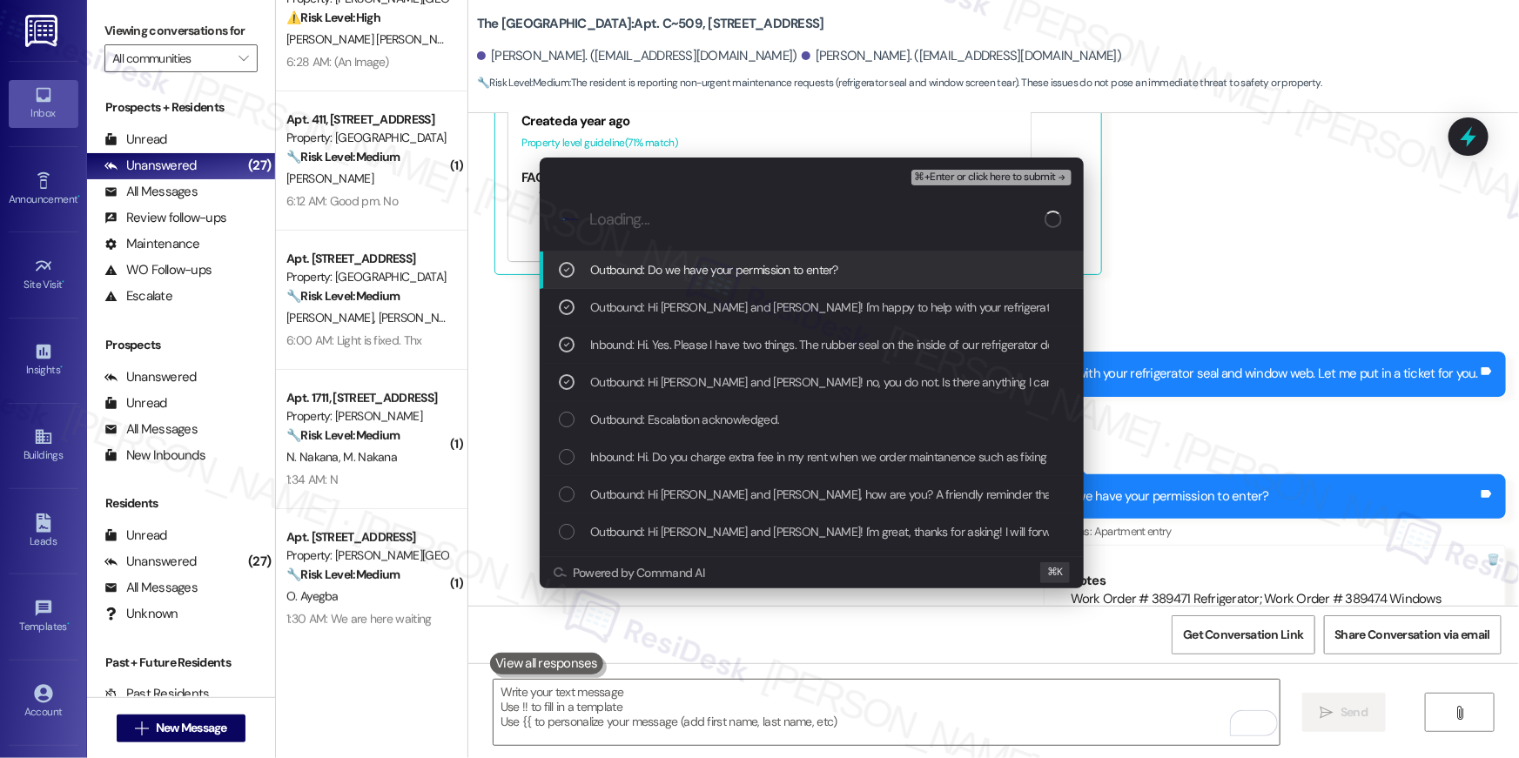
click at [976, 182] on span "⌘+Enter or click here to submit" at bounding box center [985, 177] width 141 height 12
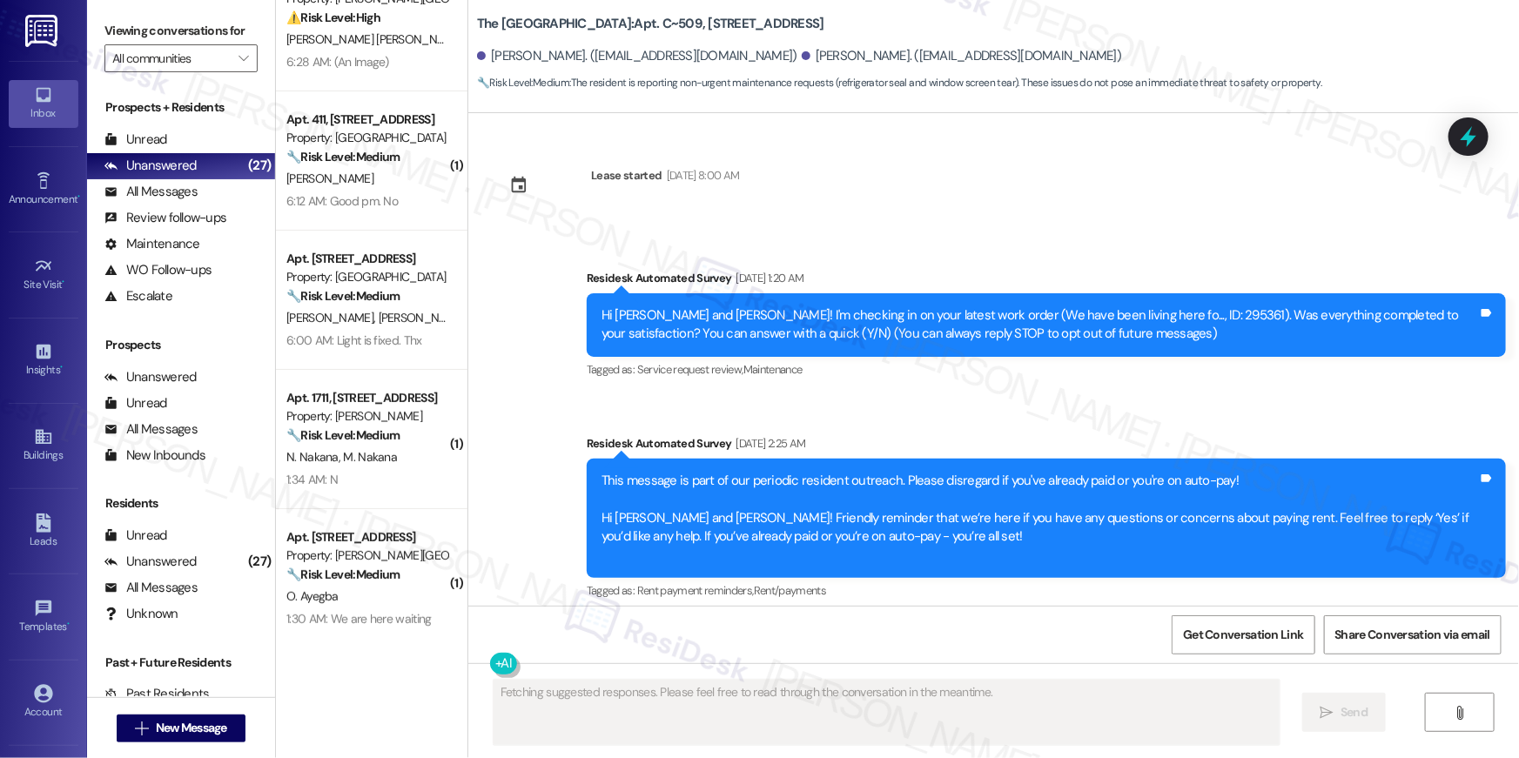
scroll to position [13039, 0]
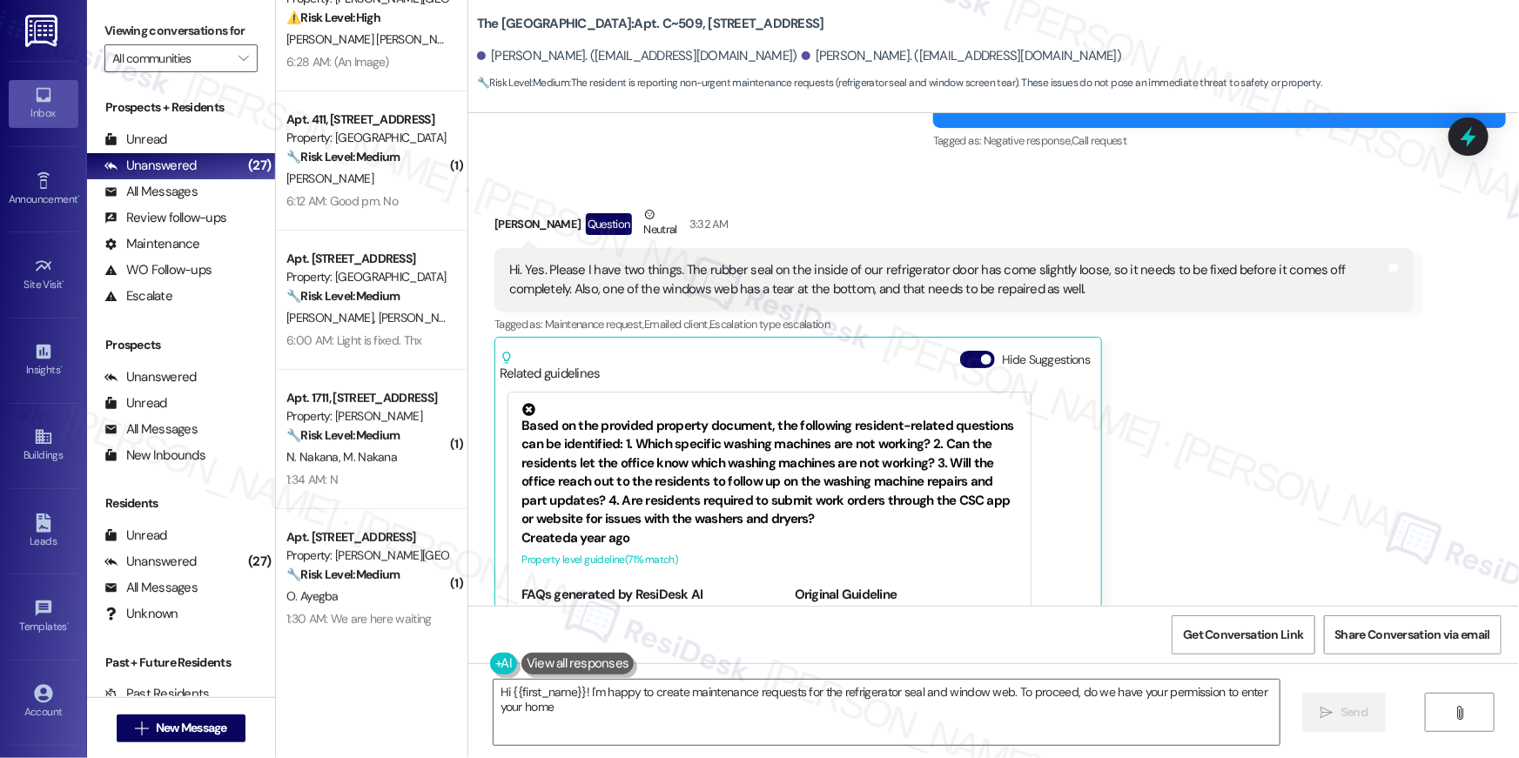
type textarea "Hi {{first_name}}! I'm happy to create maintenance requests for the refrigerato…"
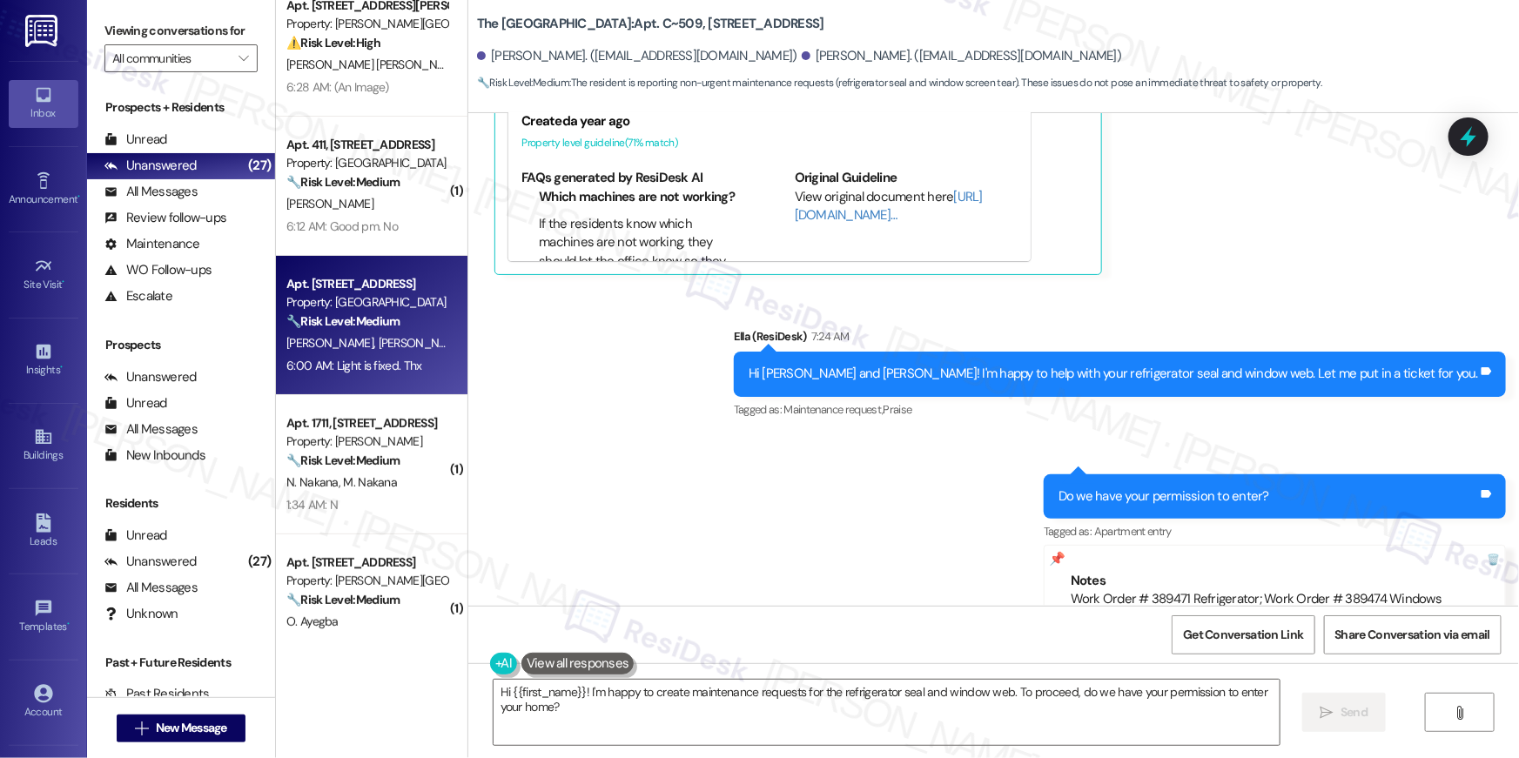
scroll to position [0, 0]
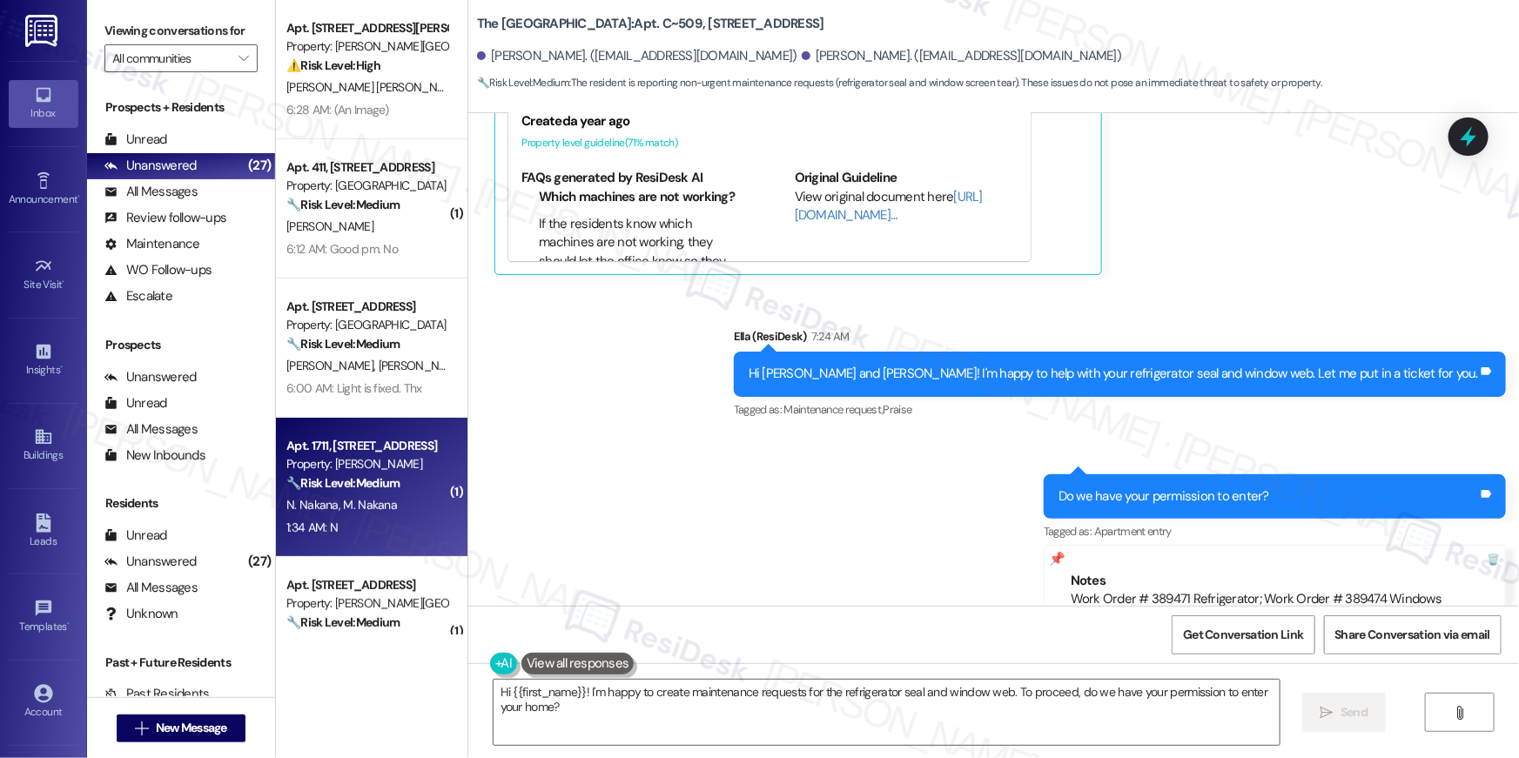
click at [372, 510] on span "M. Nakana" at bounding box center [370, 505] width 54 height 16
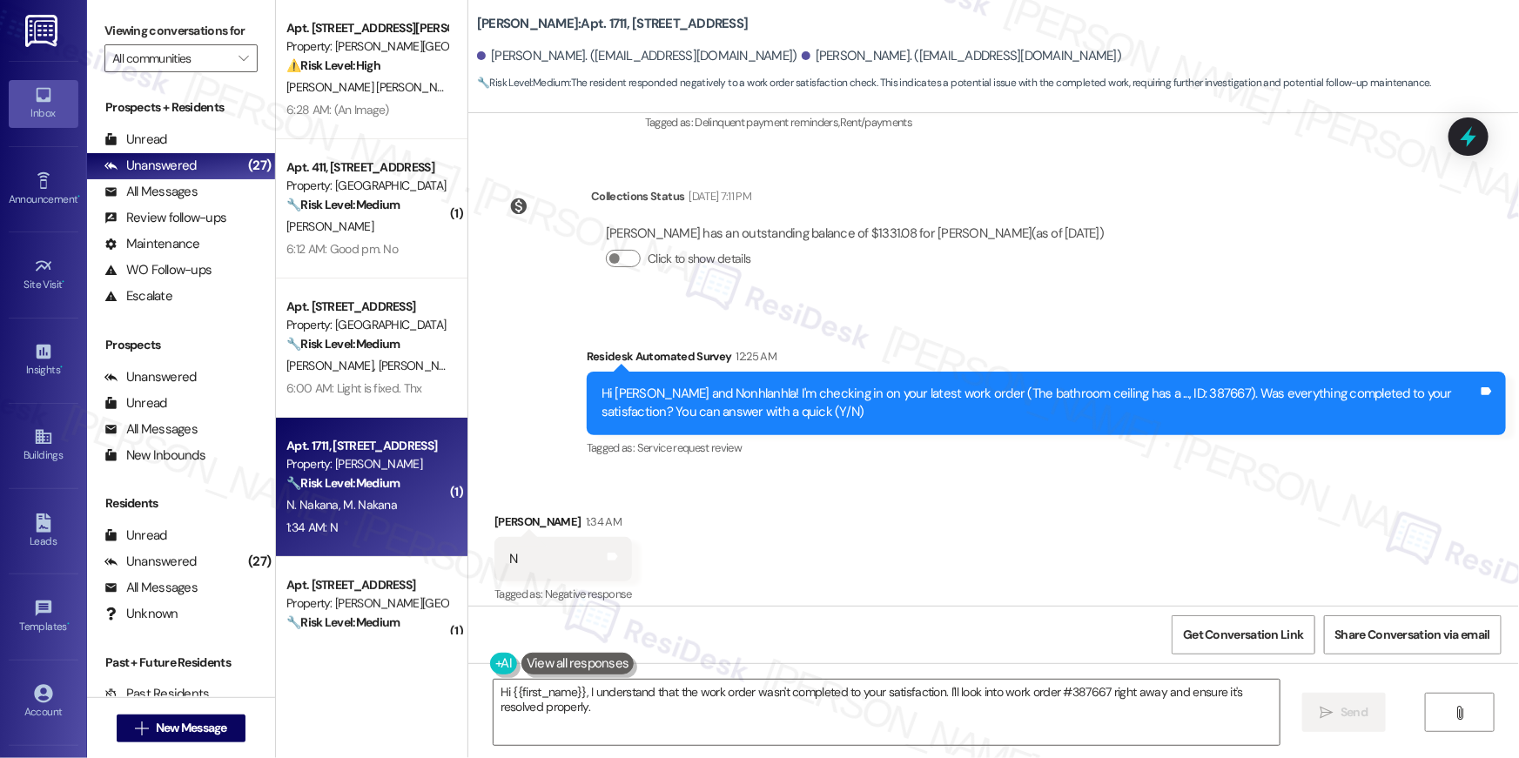
scroll to position [1268, 0]
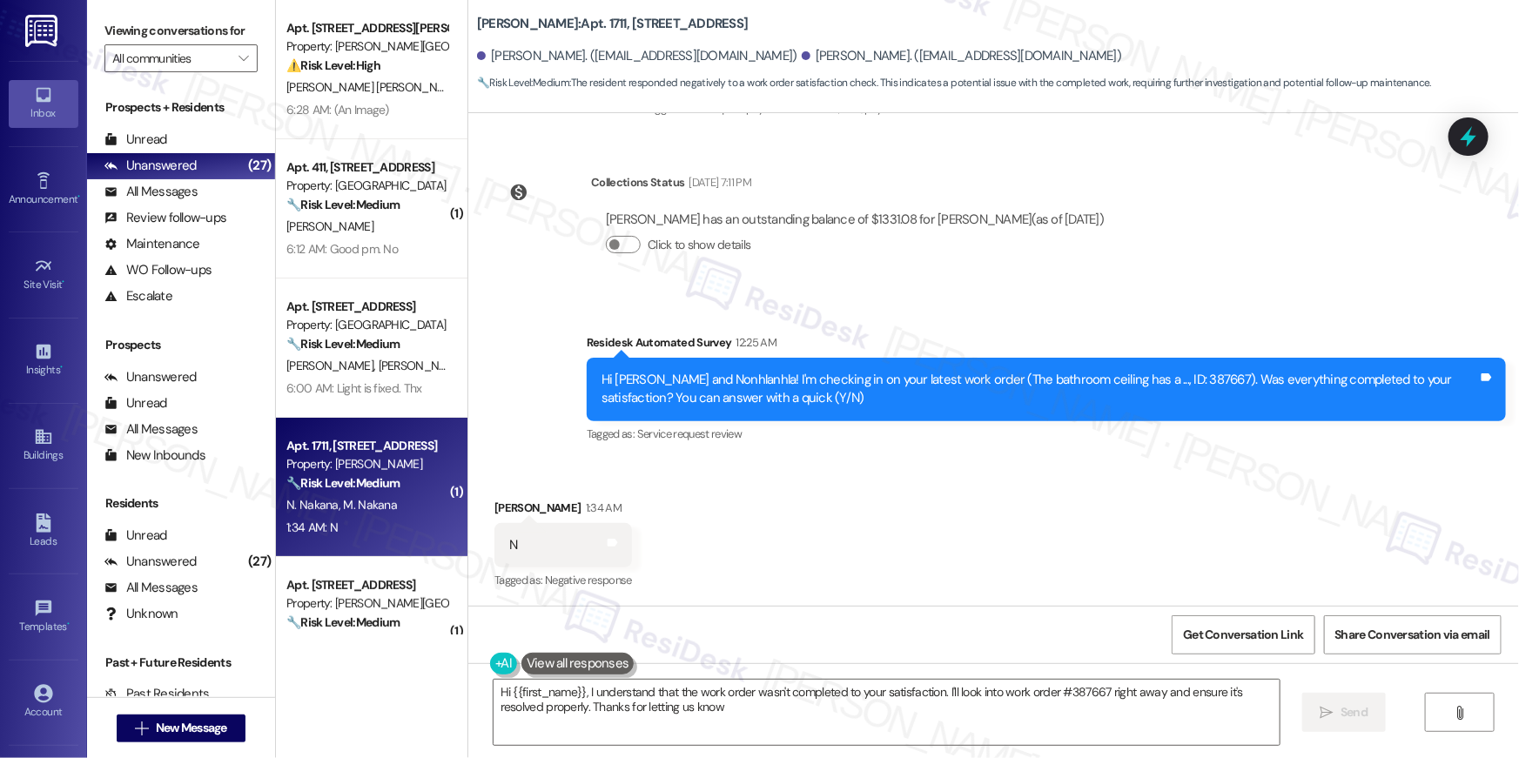
type textarea "Hi {{first_name}}, I understand that the work order wasn't completed to your sa…"
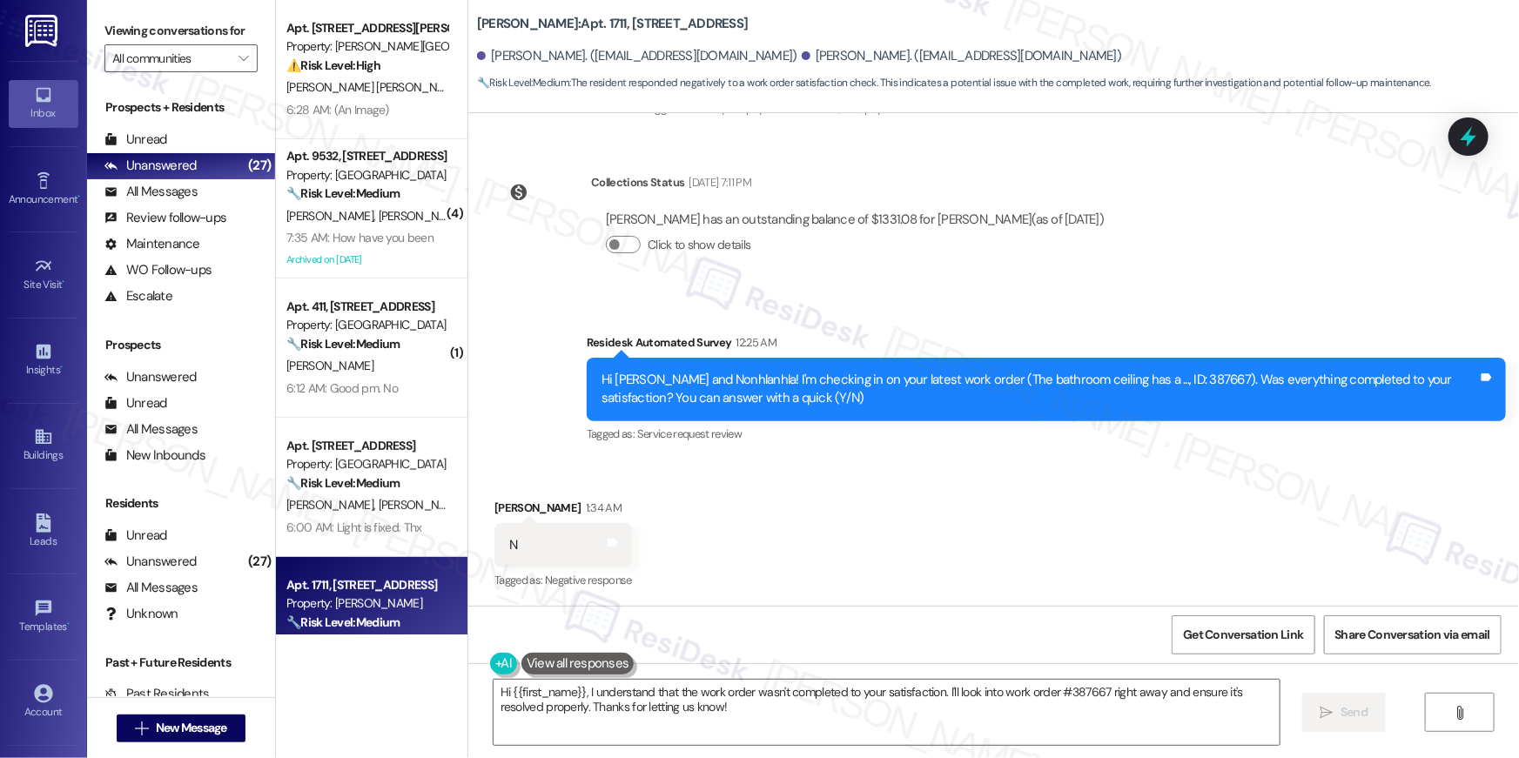
click at [1133, 381] on div "Hi Mohau and Nonhlanhla! I'm checking in on your latest work order (The bathroo…" at bounding box center [1040, 389] width 877 height 37
copy div "387667"
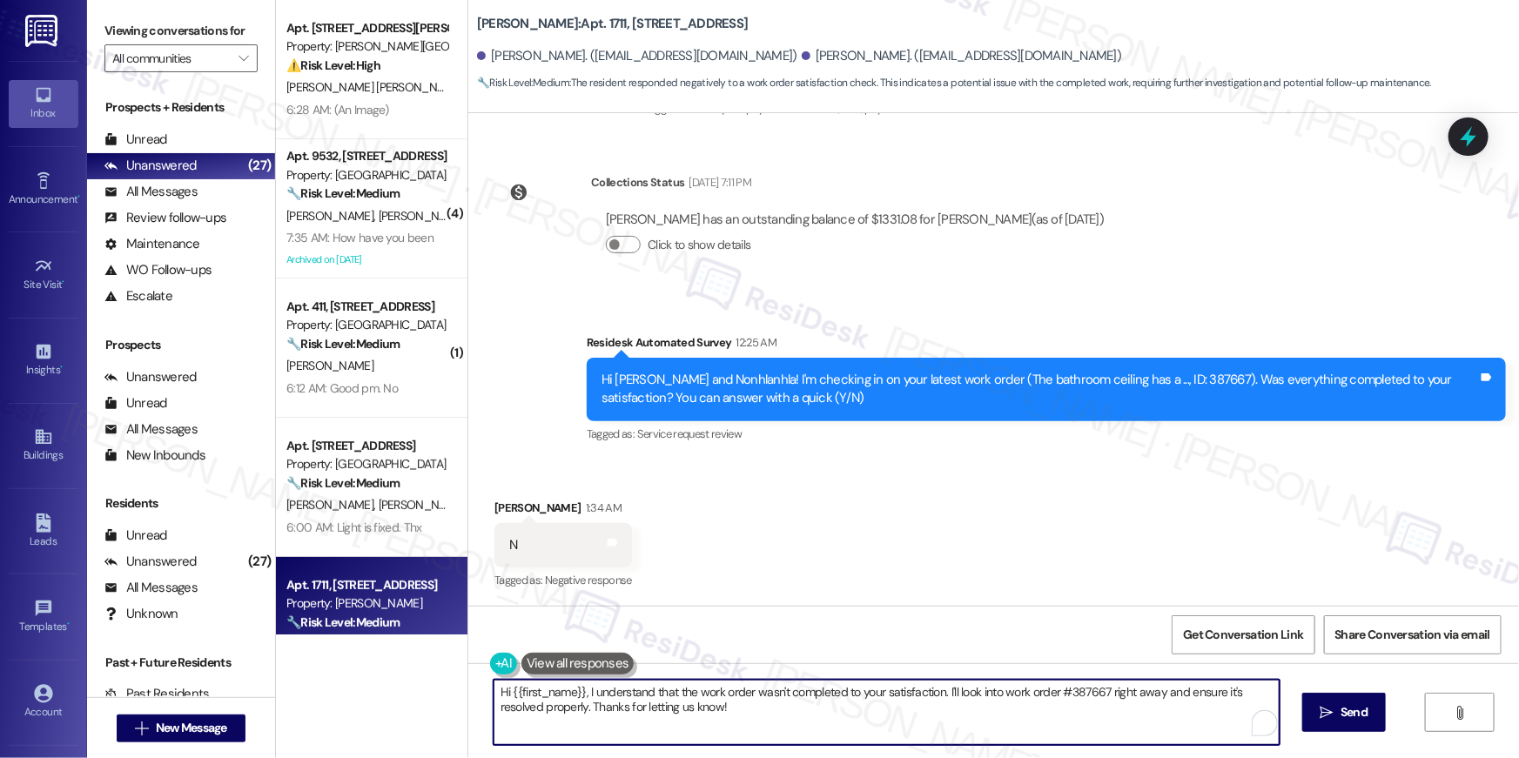
drag, startPoint x: 606, startPoint y: 680, endPoint x: 587, endPoint y: 682, distance: 19.2
click at [587, 682] on textarea "Hi {{first_name}}, I understand that the work order wasn't completed to your sa…" at bounding box center [887, 712] width 786 height 65
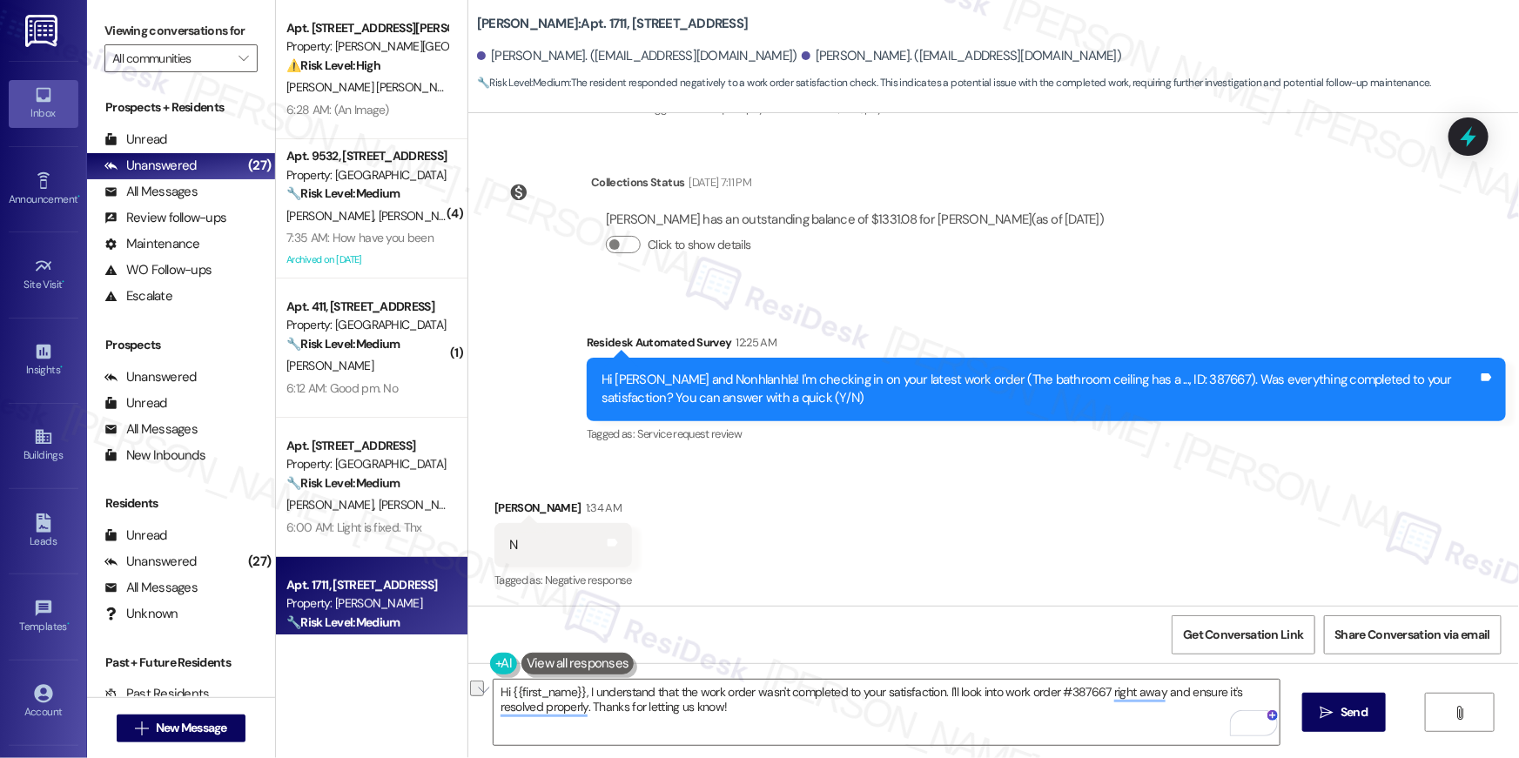
click at [792, 672] on div "Hi {{first_name}}, I understand that the work order wasn't completed to your sa…" at bounding box center [993, 728] width 1051 height 131
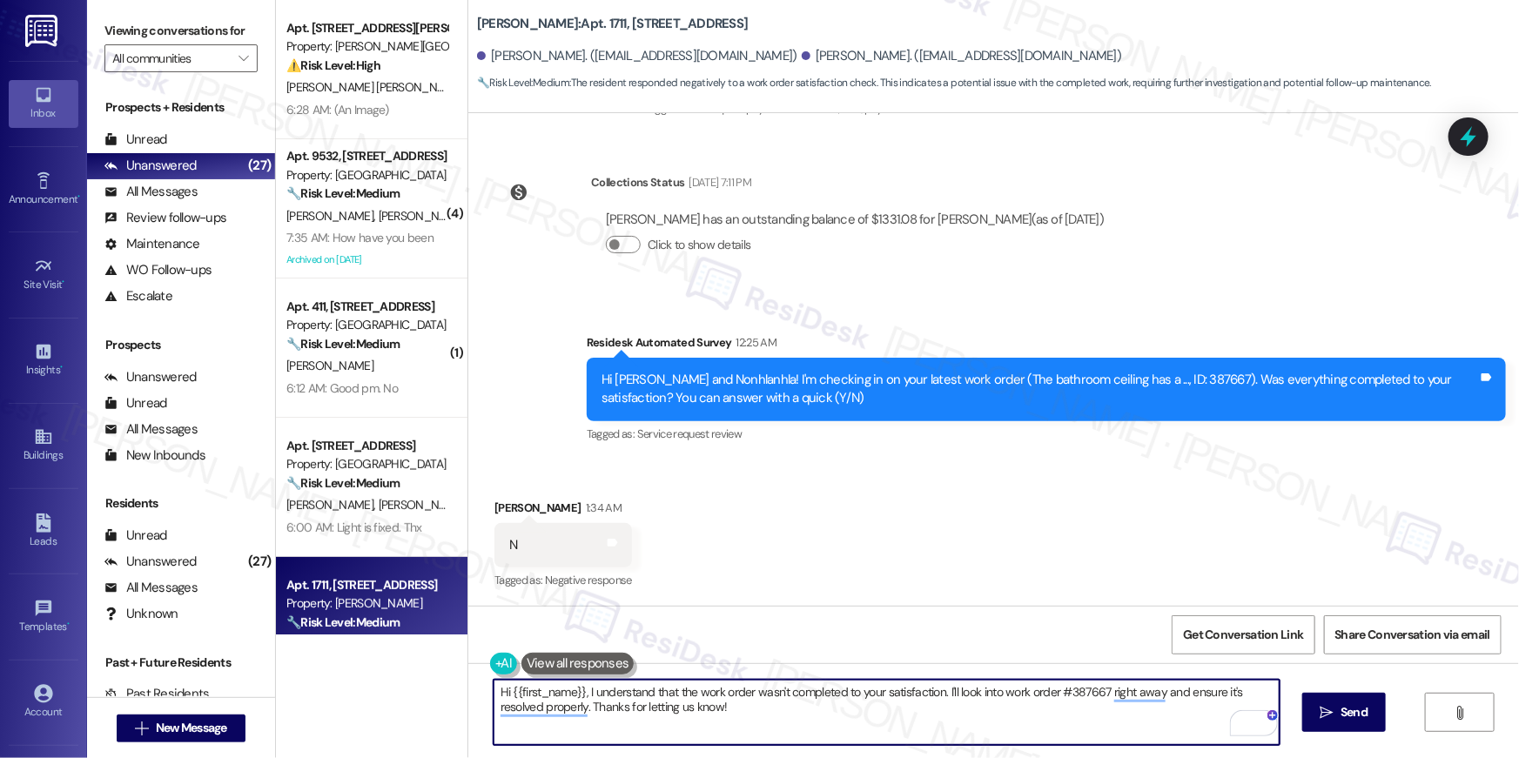
click at [774, 689] on textarea "Hi {{first_name}}, I understand that the work order wasn't completed to your sa…" at bounding box center [887, 712] width 786 height 65
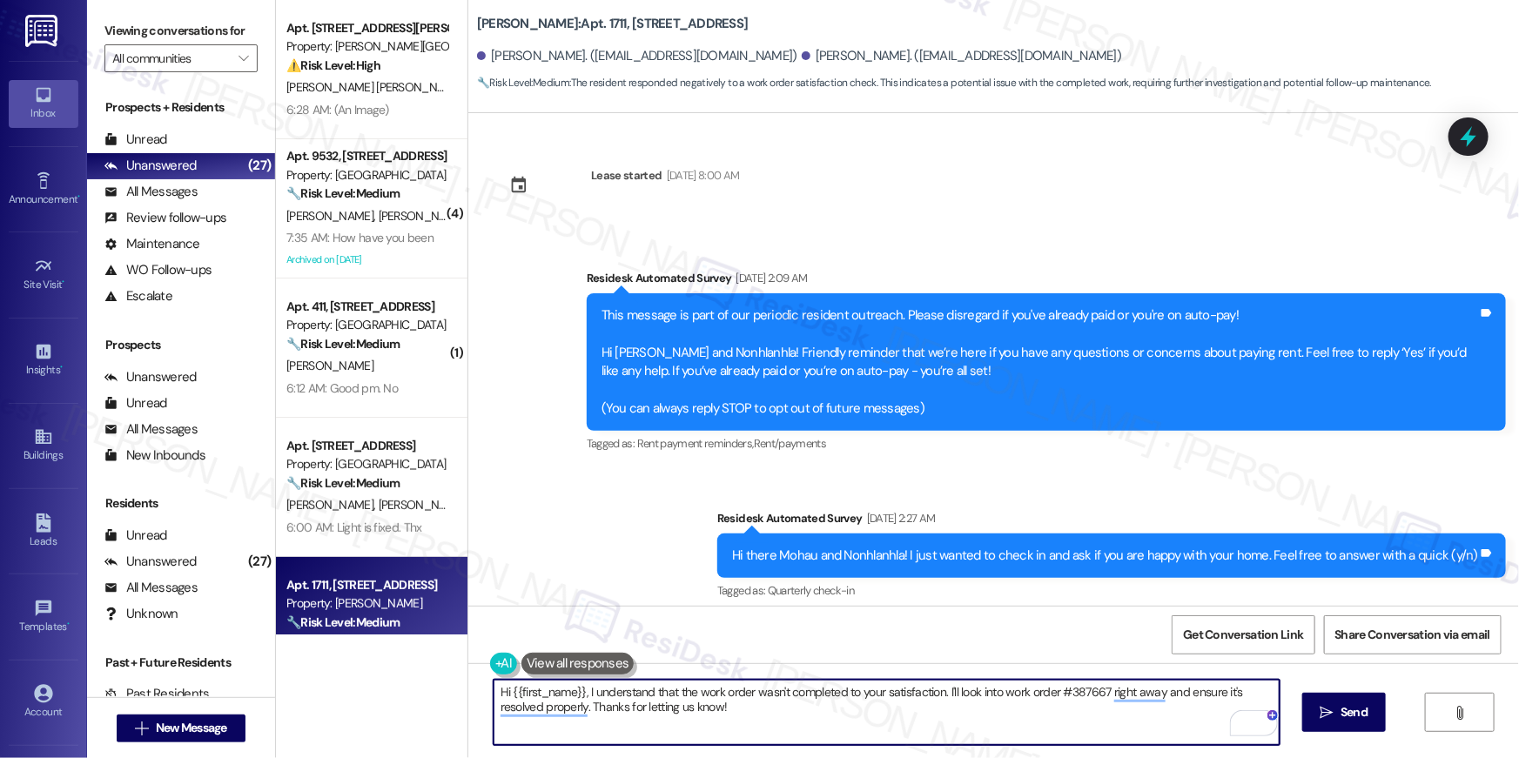
scroll to position [1268, 0]
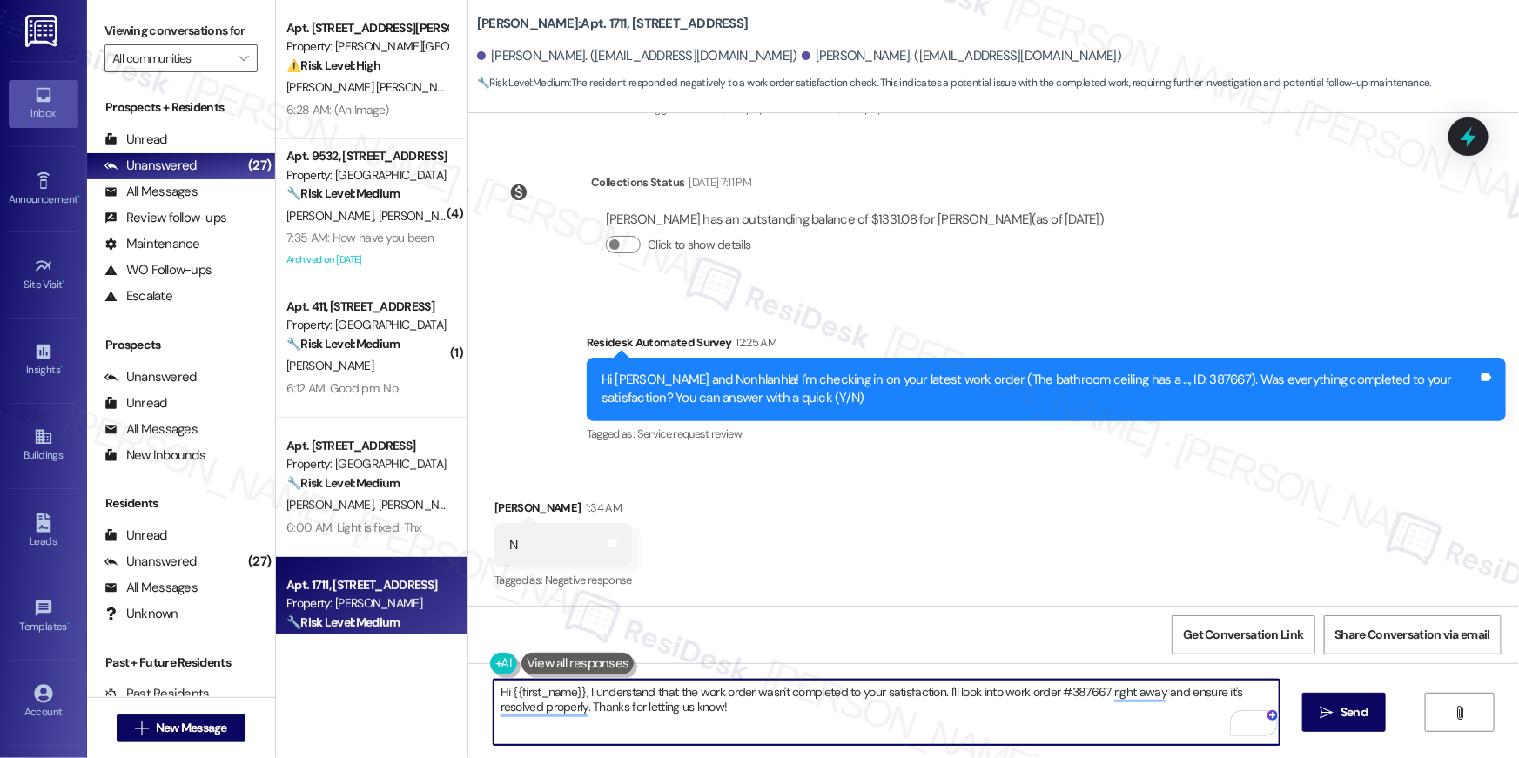
click at [834, 679] on div "Hi {{first_name}}, I understand that the work order wasn't completed to your sa…" at bounding box center [887, 712] width 788 height 67
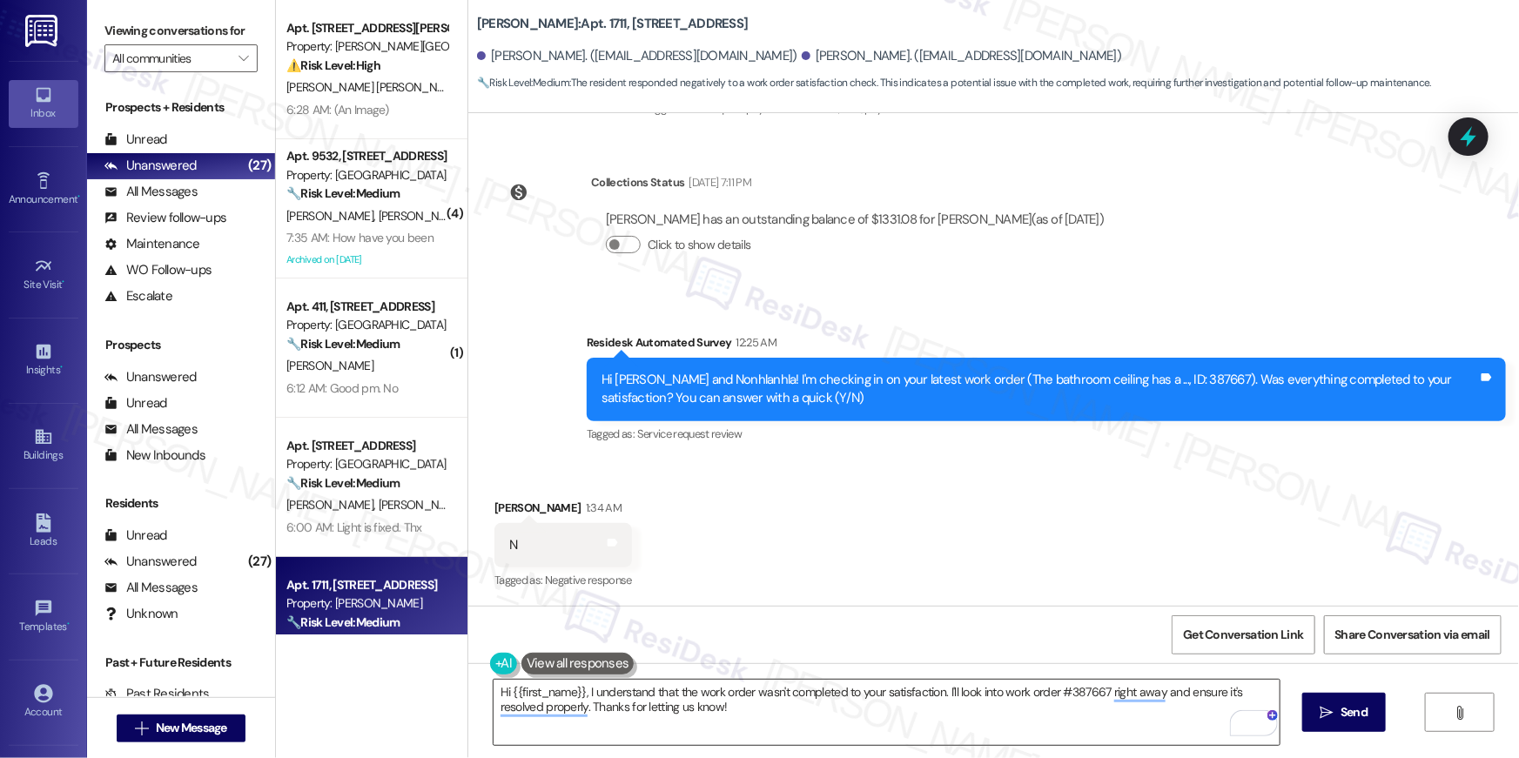
click at [837, 694] on textarea "Hi {{first_name}}, I understand that the work order wasn't completed to your sa…" at bounding box center [887, 712] width 786 height 65
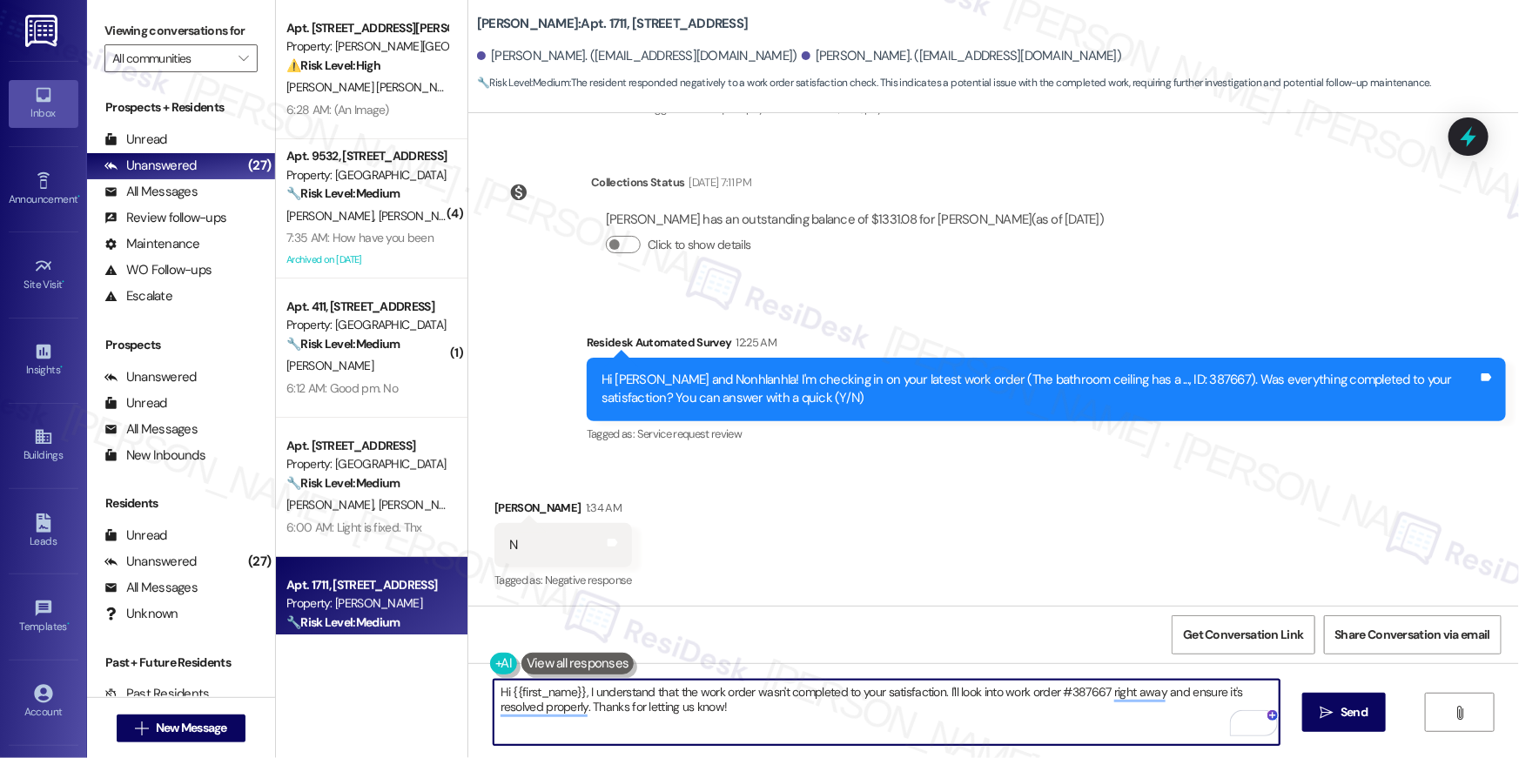
click at [1052, 707] on textarea "Hi {{first_name}}, I understand that the work order wasn't completed to your sa…" at bounding box center [887, 712] width 786 height 65
click at [692, 683] on textarea "Hi {{first_name}}, I understand that the work order wasn't completed to your sa…" at bounding box center [887, 712] width 786 height 65
click at [763, 702] on textarea "Hi {{first_name}}, I understand that the work order wasn't completed to your sa…" at bounding box center [887, 712] width 786 height 65
click at [882, 696] on textarea "Hi {{first_name}}, I understand that the work order wasn't completed to your sa…" at bounding box center [887, 712] width 786 height 65
click at [1031, 698] on textarea "Hi {{first_name}}, I understand that the work order wasn't completed to your sa…" at bounding box center [887, 712] width 786 height 65
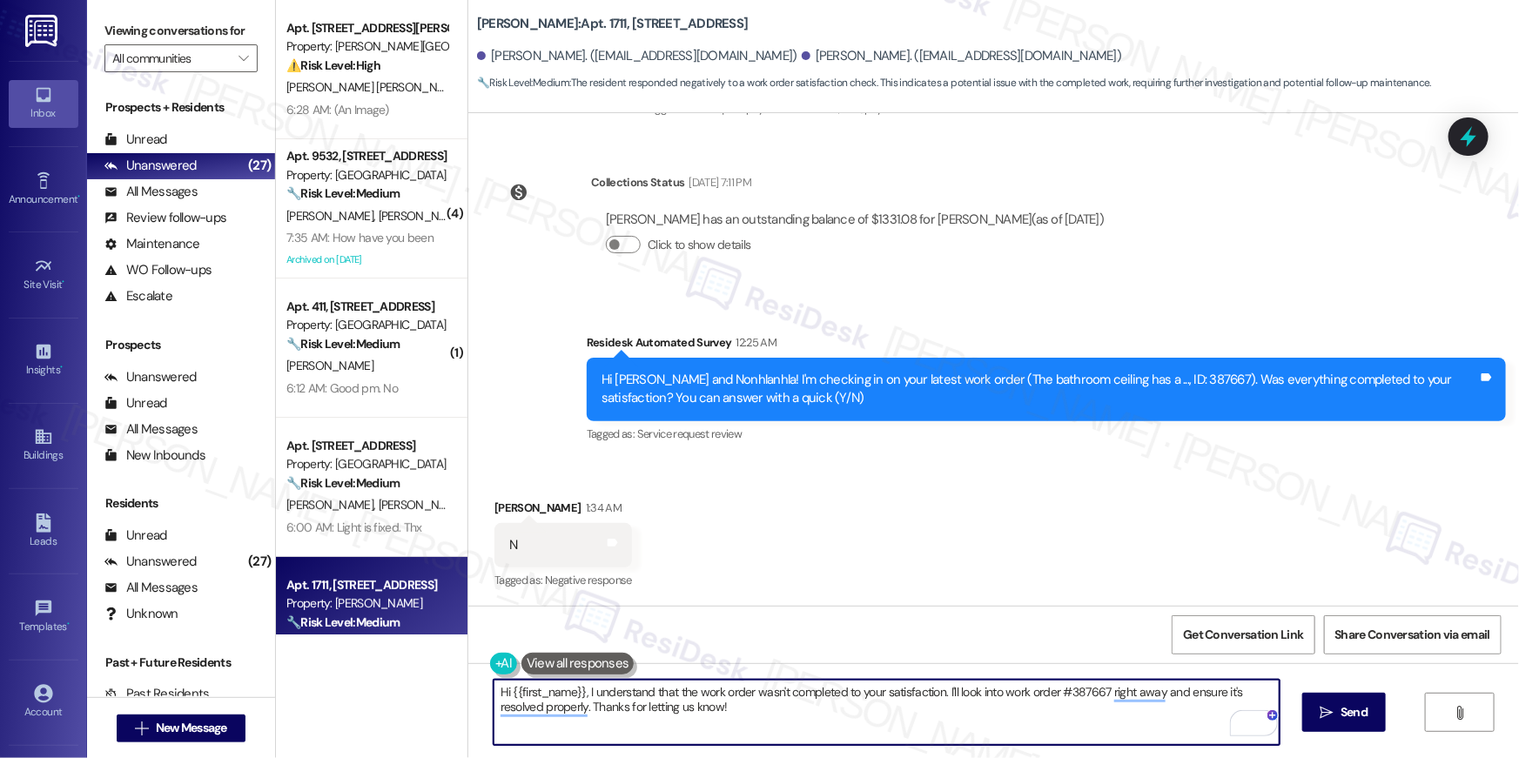
drag, startPoint x: 997, startPoint y: 690, endPoint x: 1047, endPoint y: 696, distance: 50.9
click at [998, 690] on textarea "Hi {{first_name}}, I understand that the work order wasn't completed to your sa…" at bounding box center [887, 712] width 786 height 65
drag, startPoint x: 1074, startPoint y: 686, endPoint x: 1094, endPoint y: 741, distance: 58.4
click at [1094, 741] on textarea "Hi {{first_name}}, I understand that the work order wasn't completed to your sa…" at bounding box center [887, 712] width 786 height 65
type textarea "Hi {{first_name}}, I understand that the work order wasn't completed to your sa…"
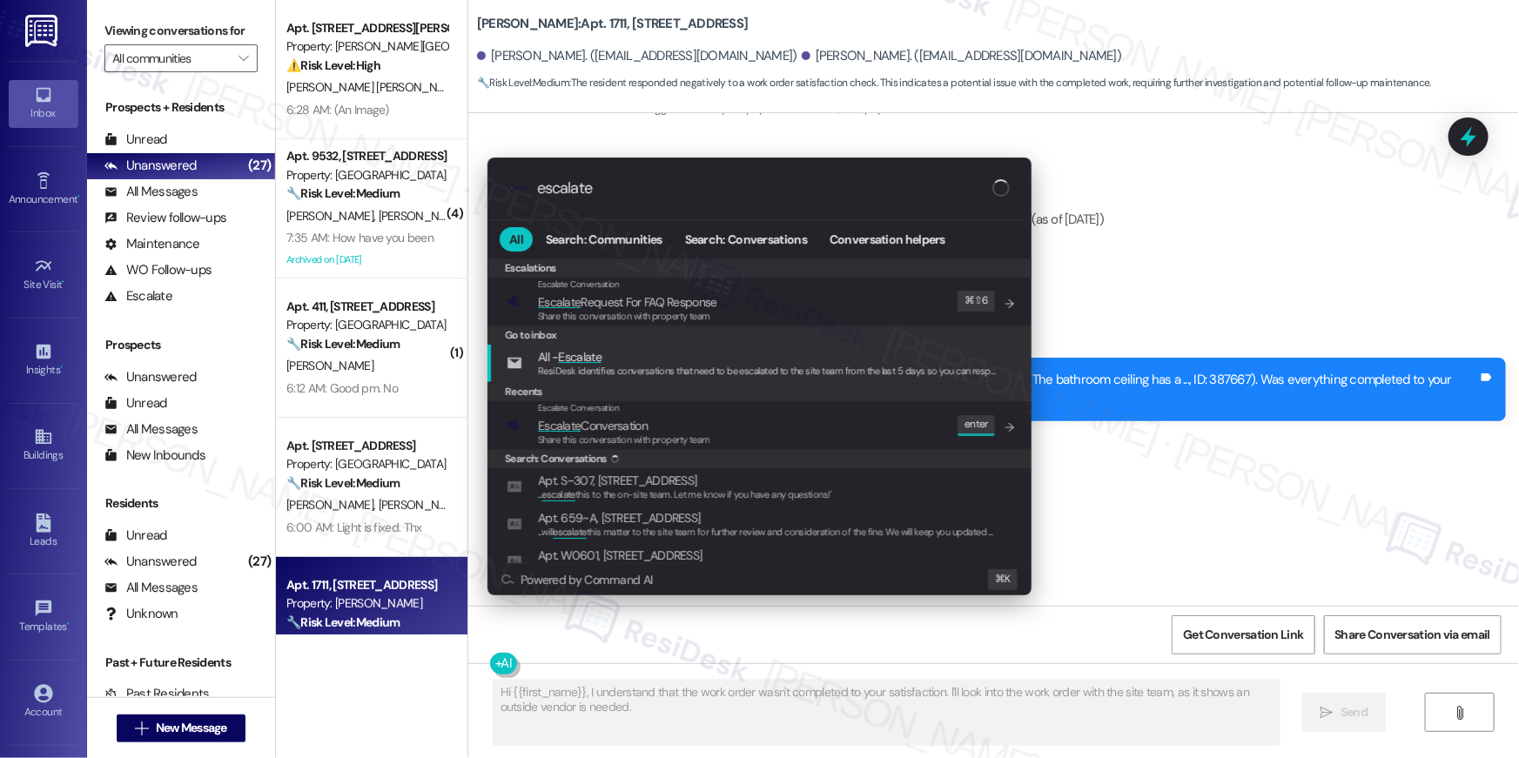
type input "escalate"
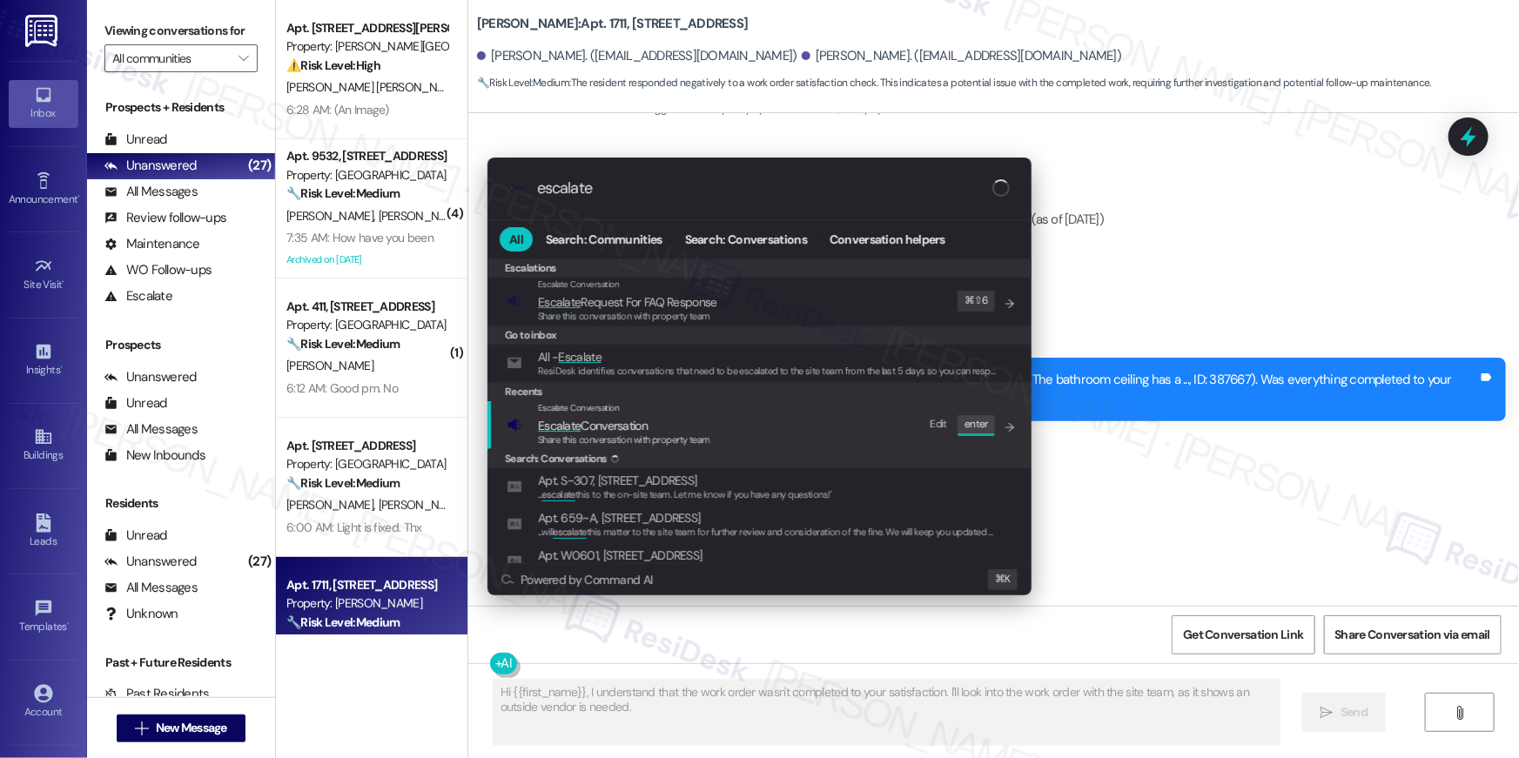
click at [689, 405] on div "Escalate Conversation" at bounding box center [624, 408] width 172 height 14
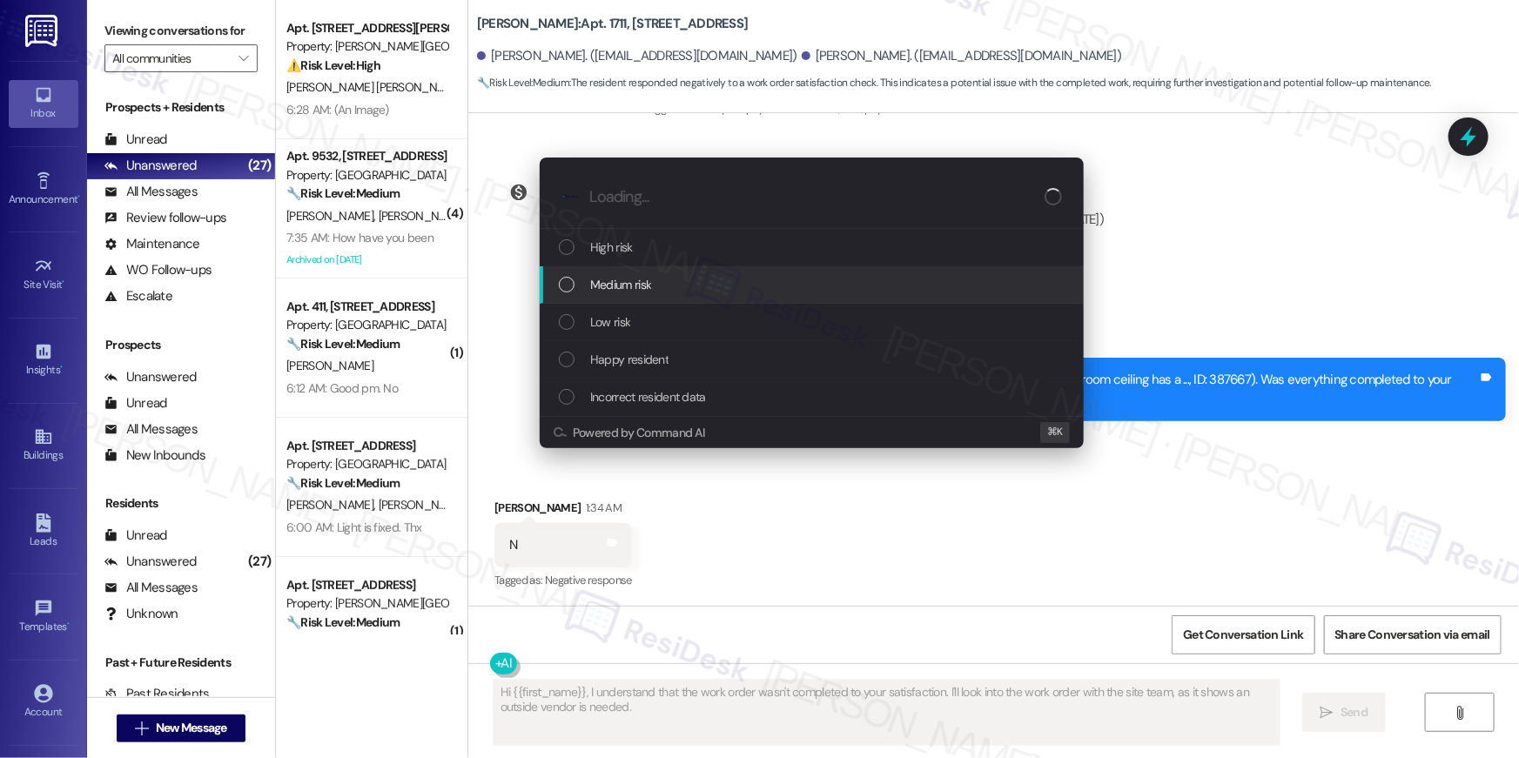
click at [662, 285] on div "Medium risk" at bounding box center [813, 284] width 509 height 19
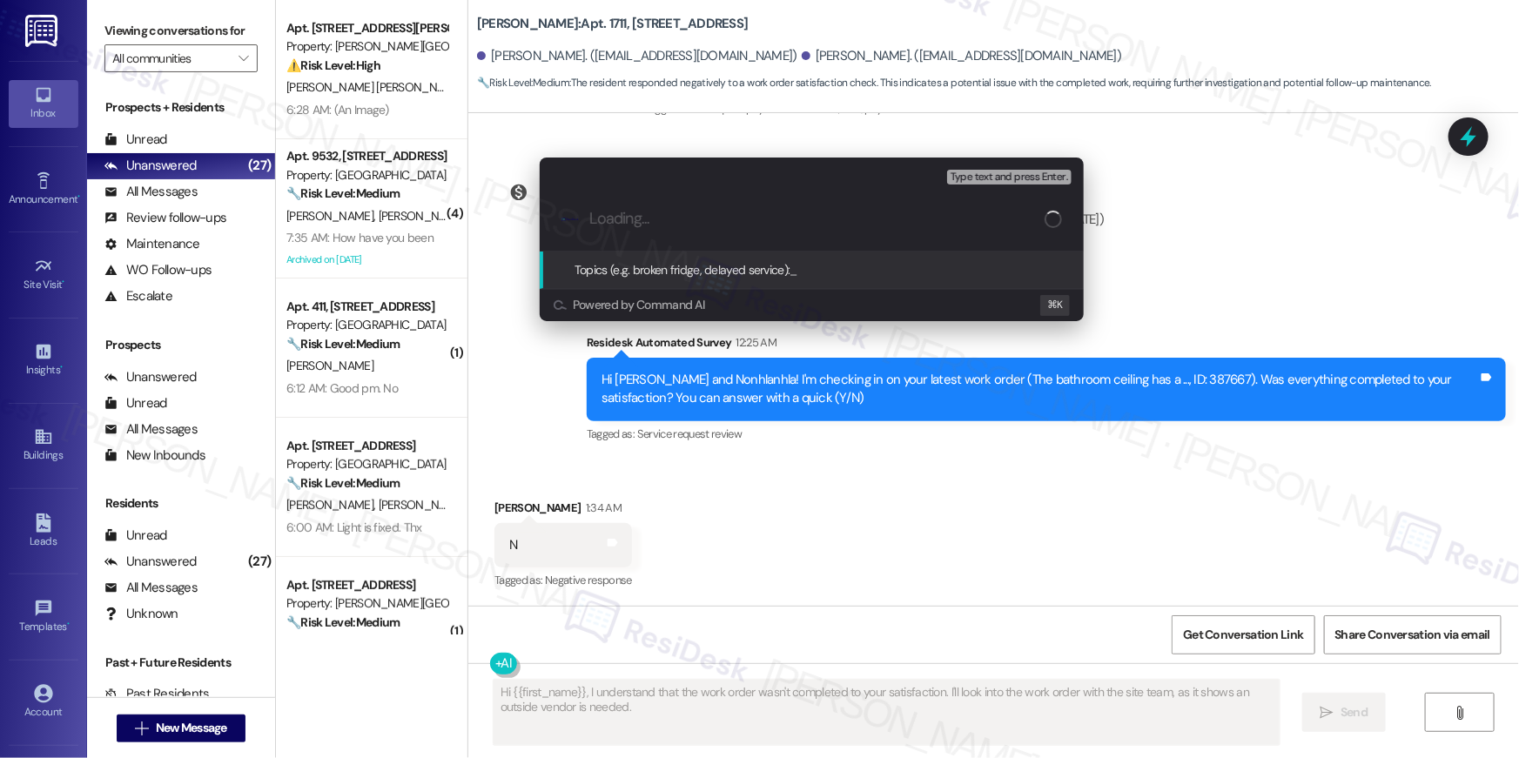
type input "r"
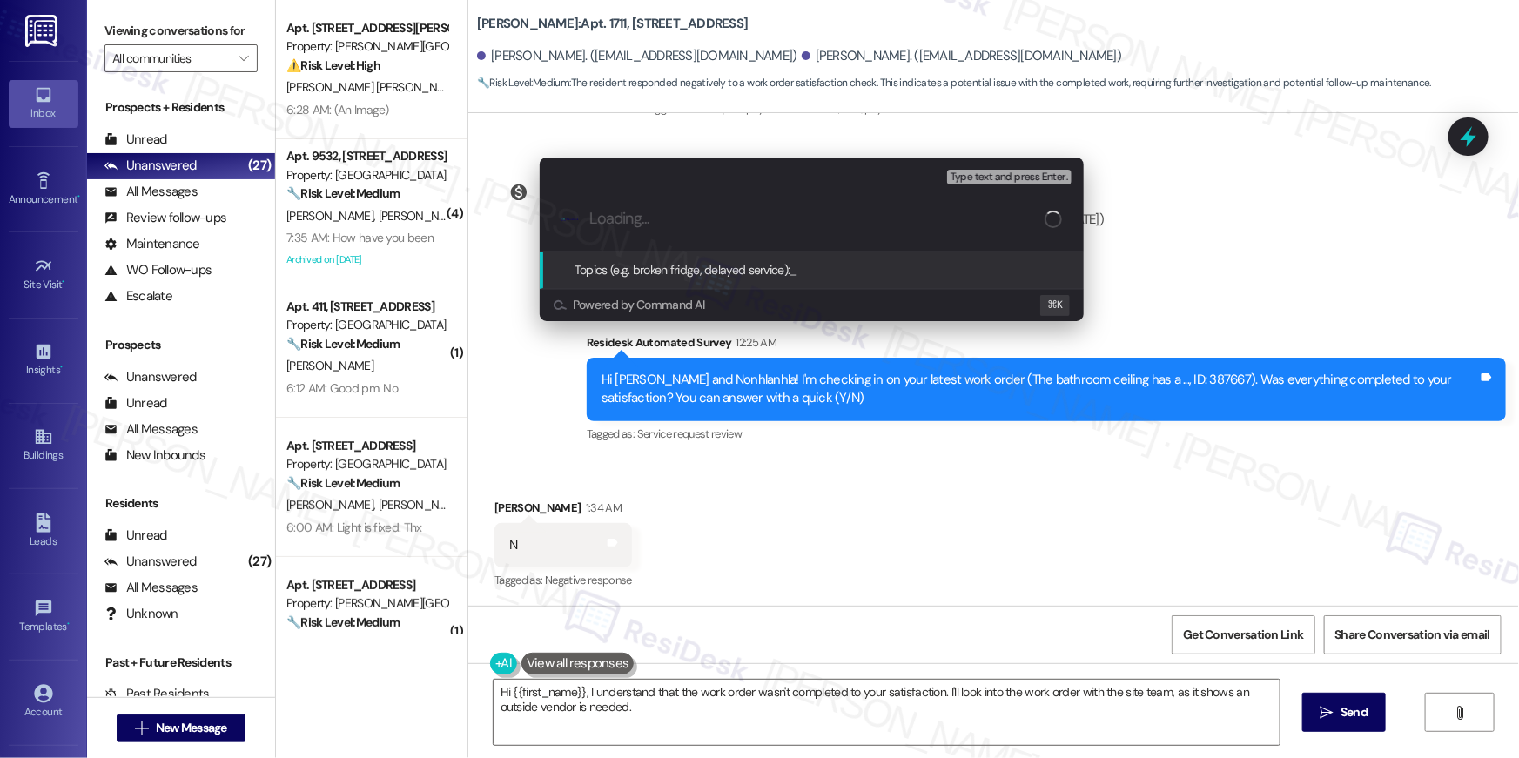
type input "R"
paste input "387667"
click at [798, 214] on input "Work order follow-up | 387667" at bounding box center [818, 219] width 459 height 18
click at [744, 223] on input "Work order follow-up | 387667" at bounding box center [818, 219] width 459 height 18
type input "Work order follow-up | WO #387667"
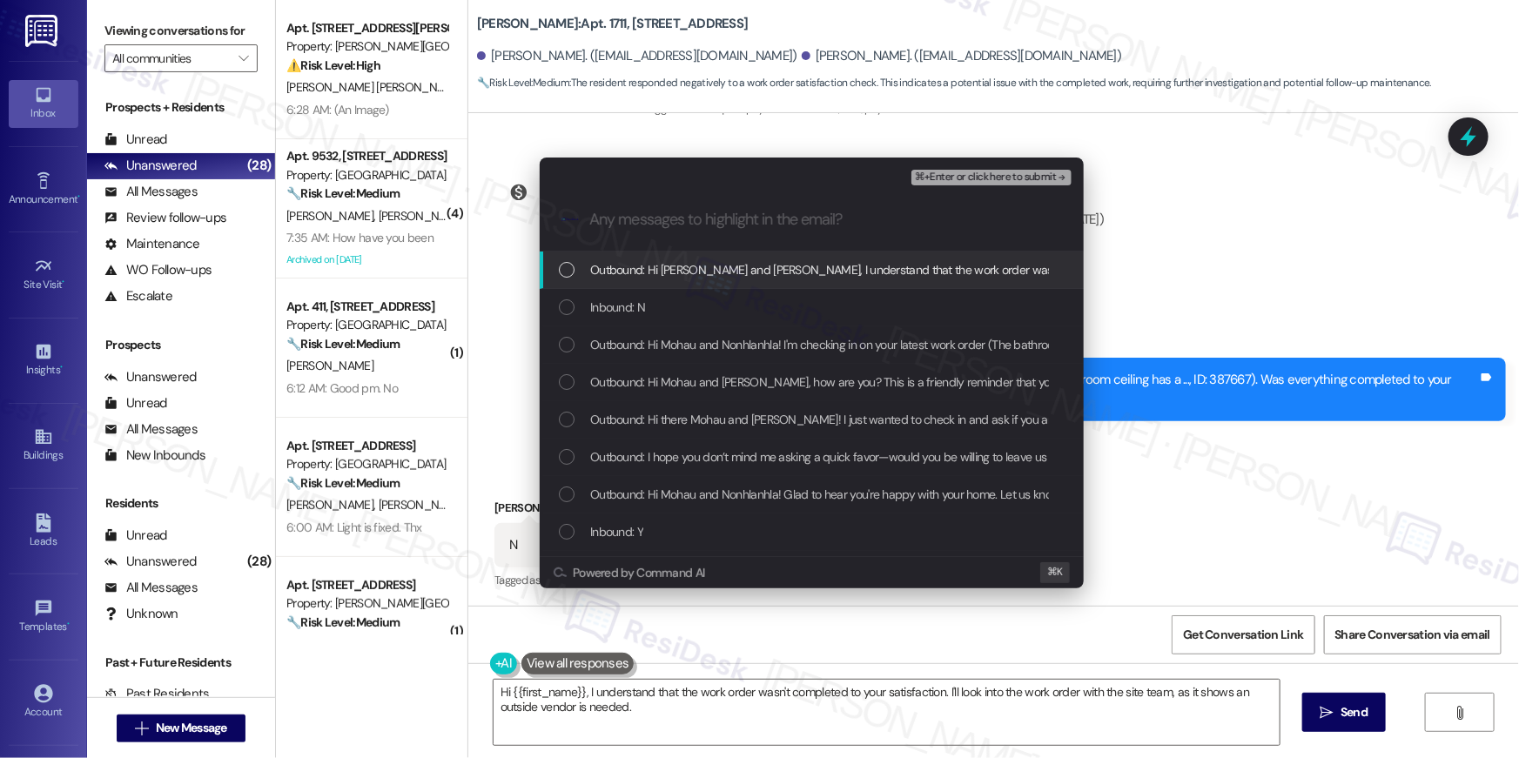
click at [741, 266] on span "Outbound: Hi Mohau and Nonhlanhla, I understand that the work order wasn't comp…" at bounding box center [1123, 269] width 1066 height 19
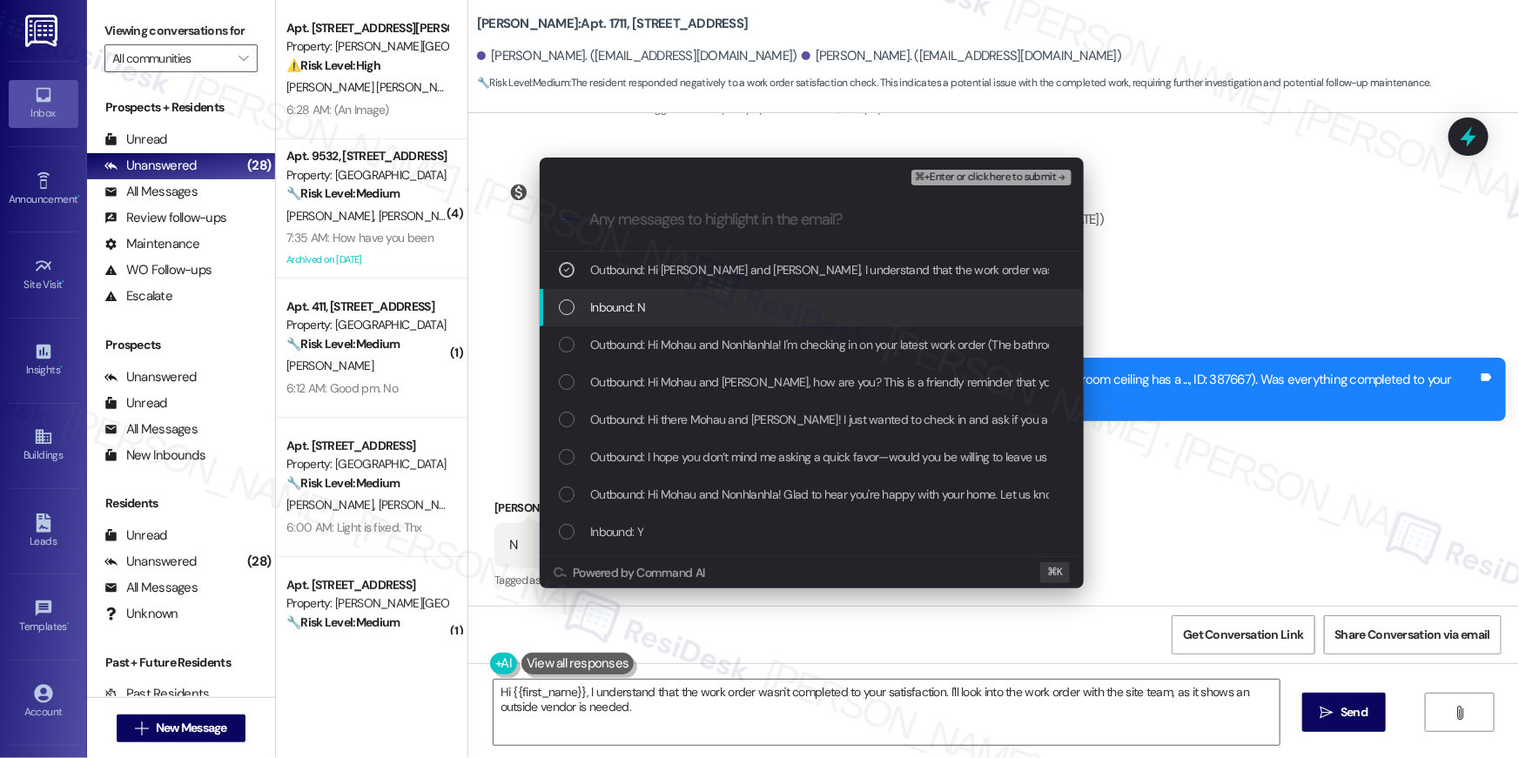
drag, startPoint x: 704, startPoint y: 299, endPoint x: 701, endPoint y: 331, distance: 32.4
click at [703, 300] on div "Inbound: N" at bounding box center [813, 307] width 509 height 19
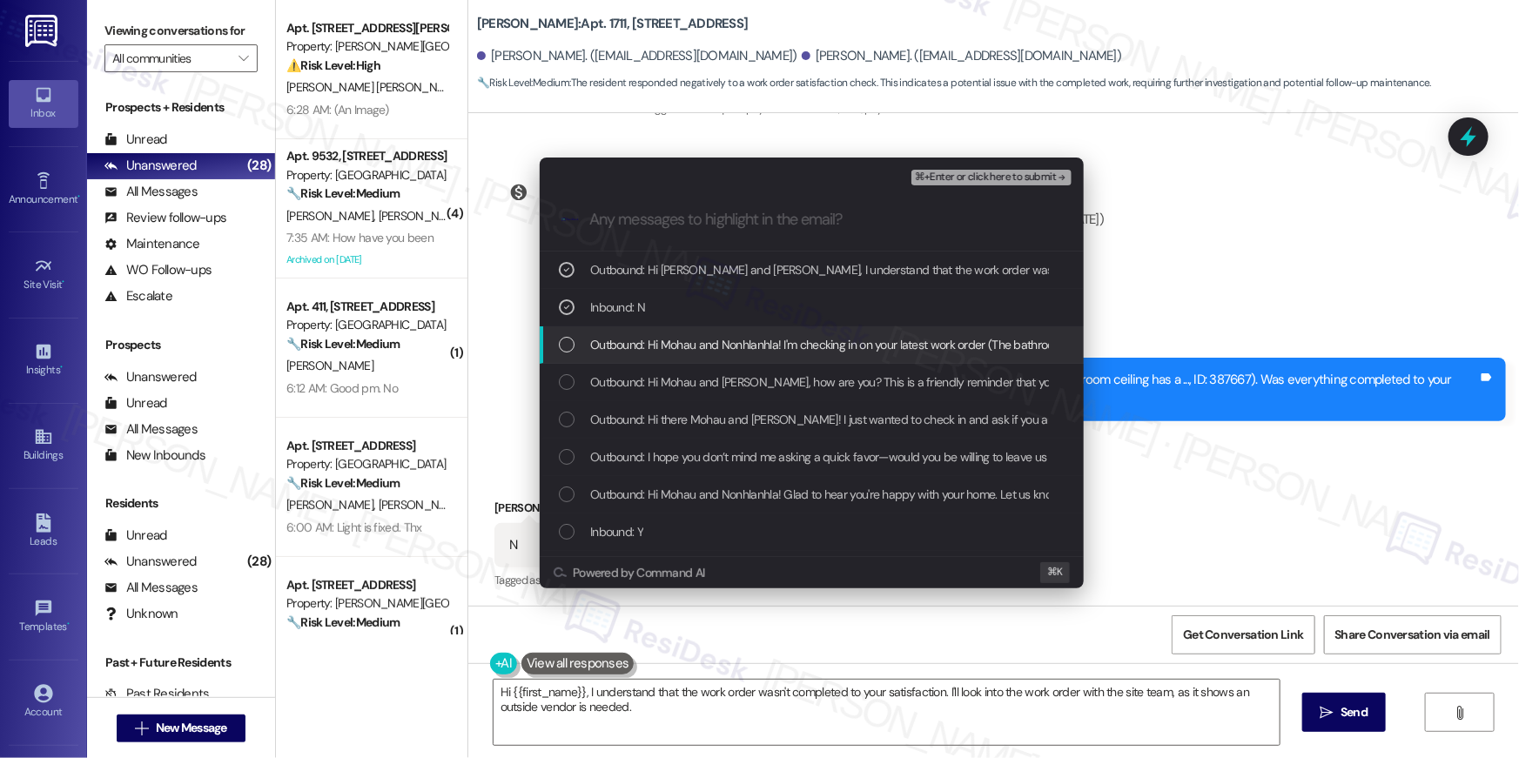
drag, startPoint x: 701, startPoint y: 334, endPoint x: 706, endPoint y: 367, distance: 33.5
click at [701, 335] on span "Outbound: Hi Mohau and Nonhlanhla! I'm checking in on your latest work order (T…" at bounding box center [1105, 344] width 1031 height 19
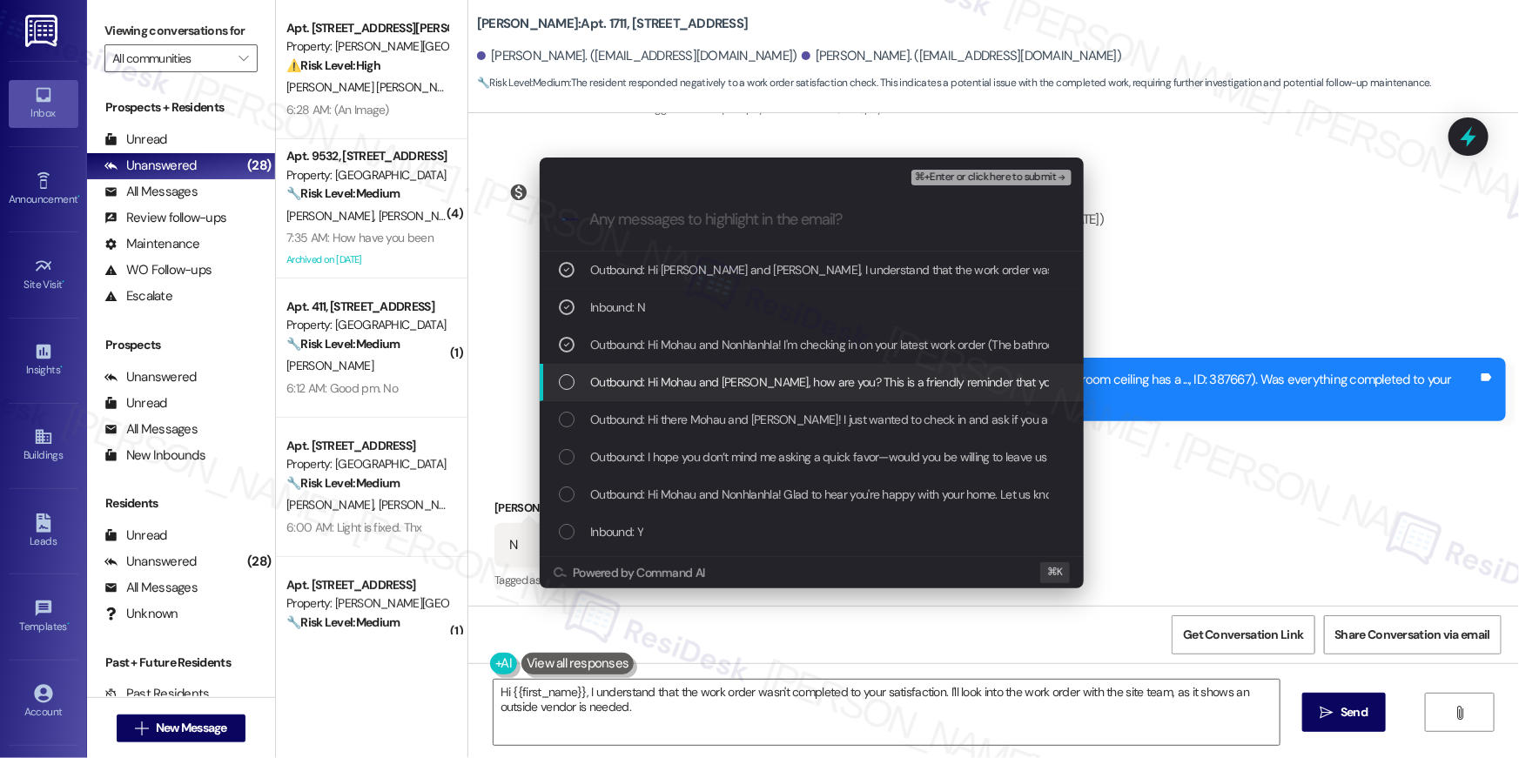
click at [707, 368] on div "Outbound: Hi Mohau and Nonhlanhla, how are you? This is a friendly reminder tha…" at bounding box center [812, 382] width 544 height 37
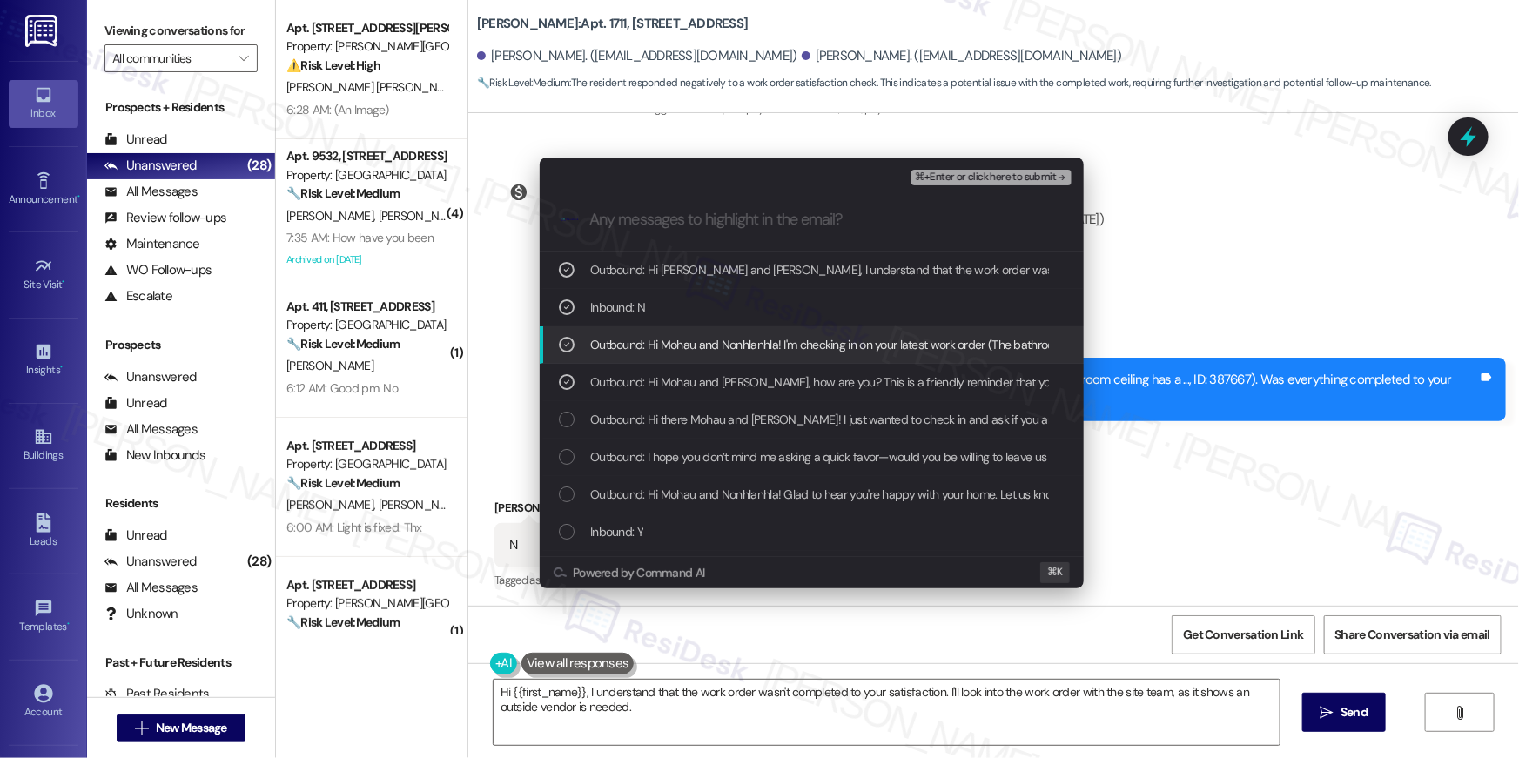
click at [721, 339] on span "Outbound: Hi Mohau and Nonhlanhla! I'm checking in on your latest work order (T…" at bounding box center [1105, 344] width 1031 height 19
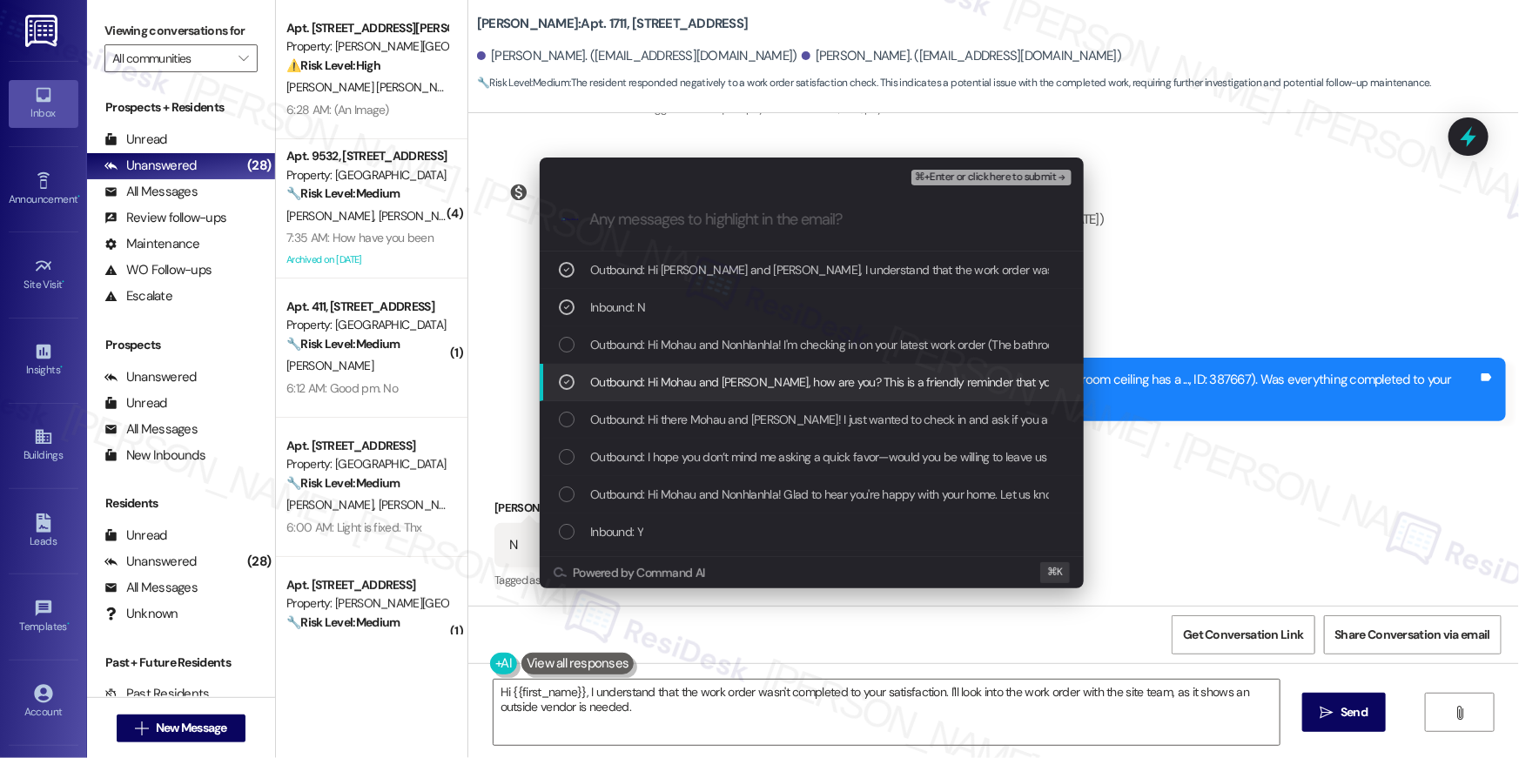
click at [729, 369] on div "Outbound: Hi Mohau and Nonhlanhla, how are you? This is a friendly reminder tha…" at bounding box center [812, 382] width 544 height 37
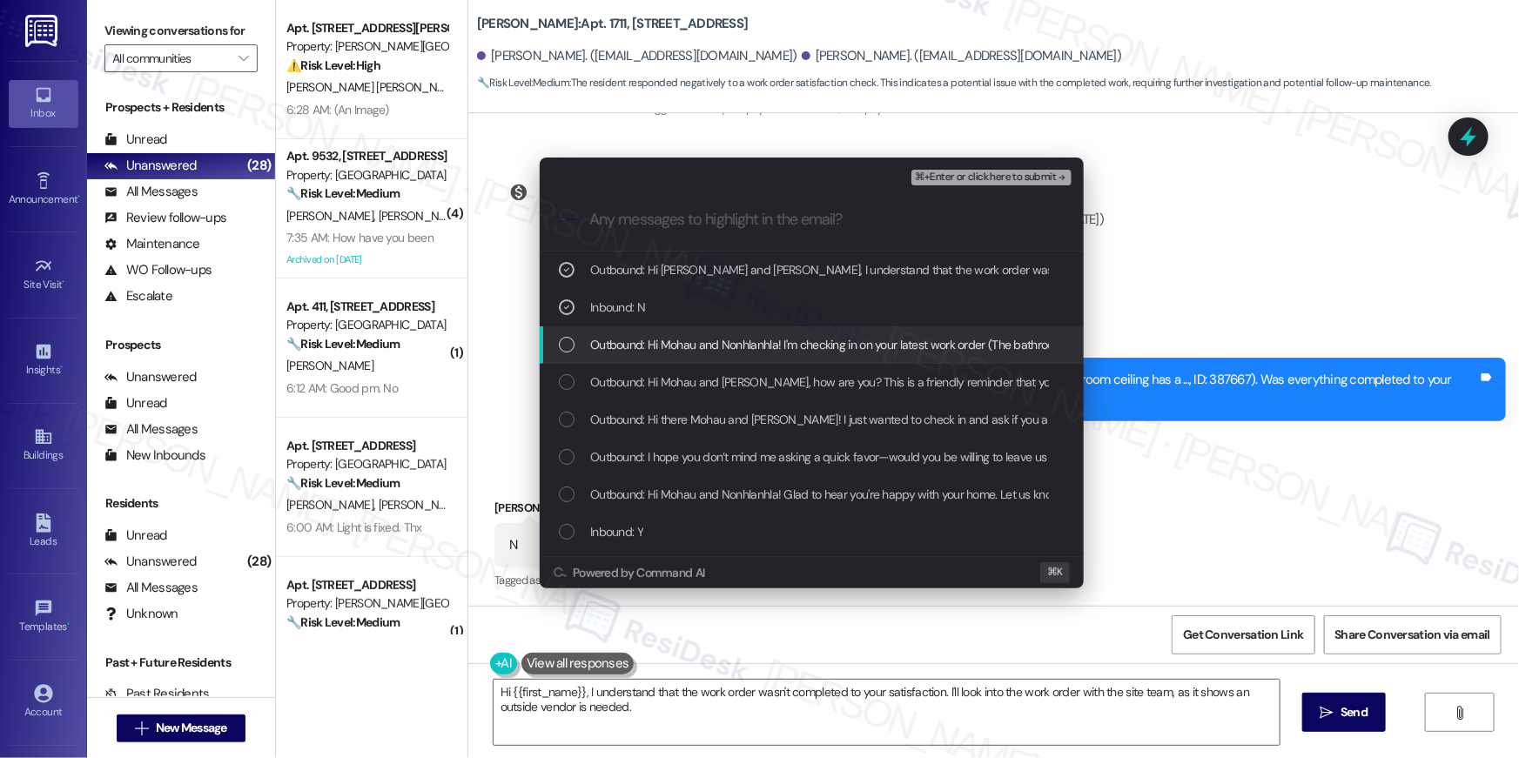
click at [741, 338] on span "Outbound: Hi Mohau and Nonhlanhla! I'm checking in on your latest work order (T…" at bounding box center [1105, 344] width 1031 height 19
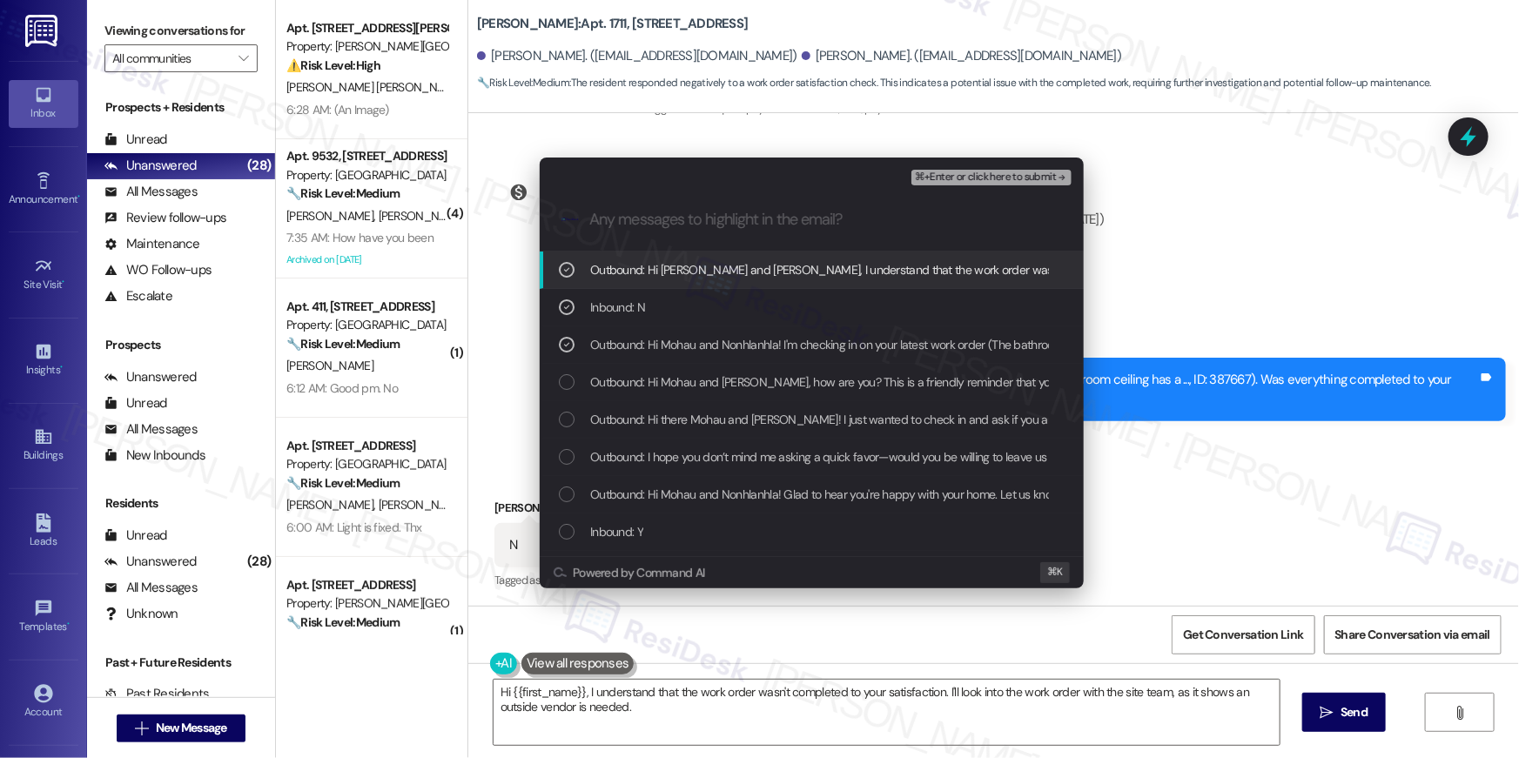
click at [1006, 174] on span "⌘+Enter or click here to submit" at bounding box center [985, 177] width 141 height 12
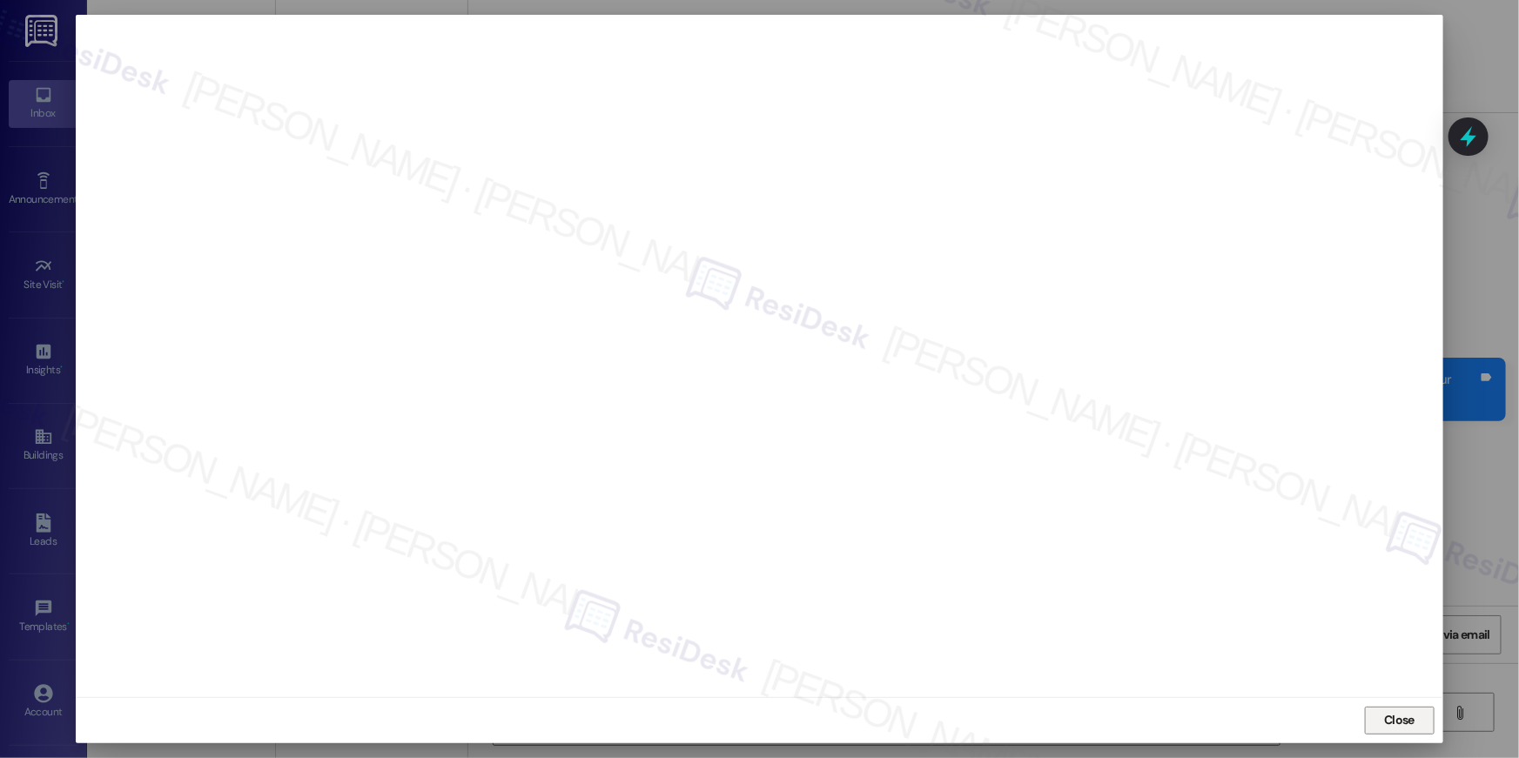
click at [1402, 709] on span "Close" at bounding box center [1399, 721] width 37 height 26
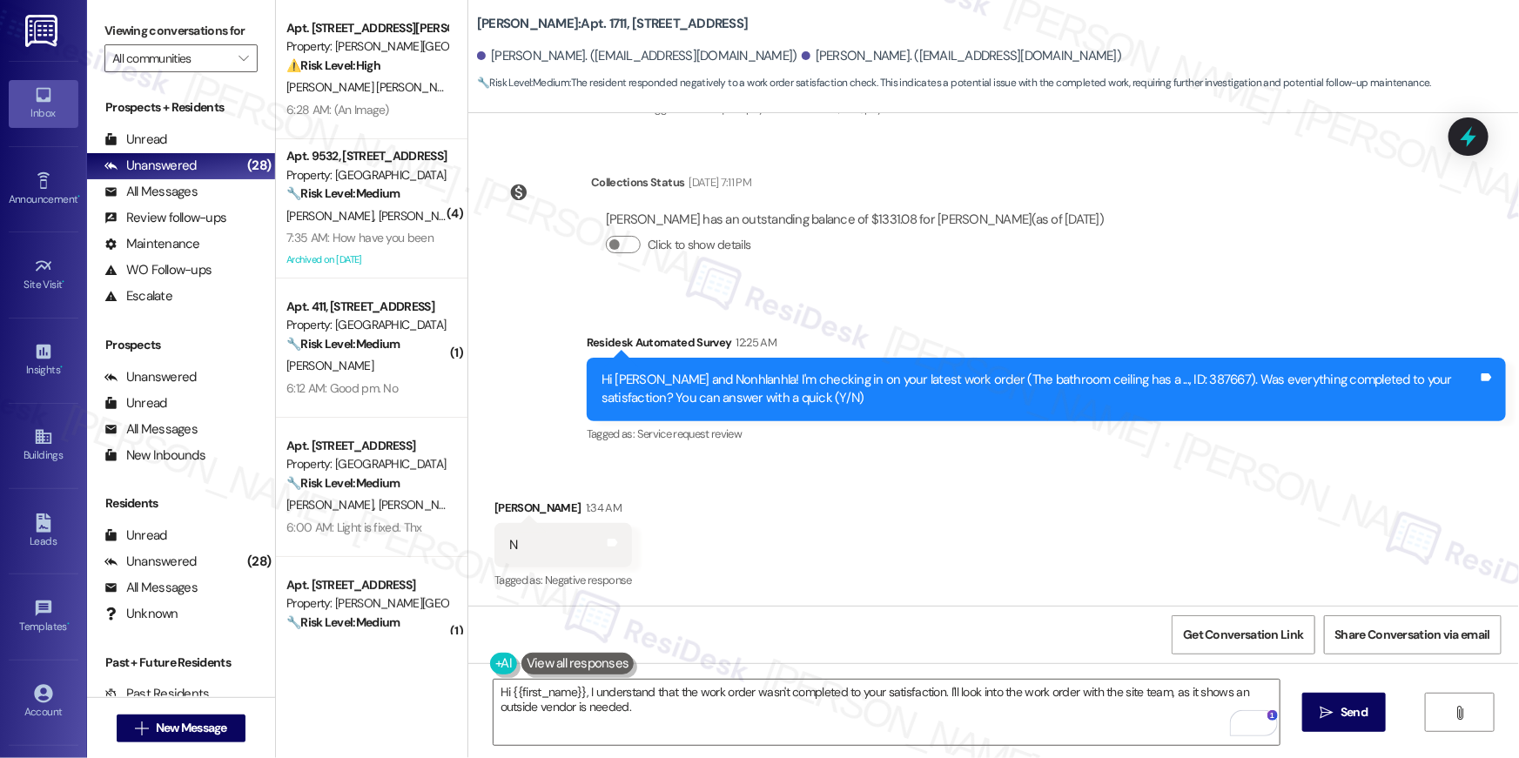
click at [1402, 718] on div "Hi {{first_name}}, I understand the work order wasn't completed to your satisfa…" at bounding box center [993, 728] width 1051 height 131
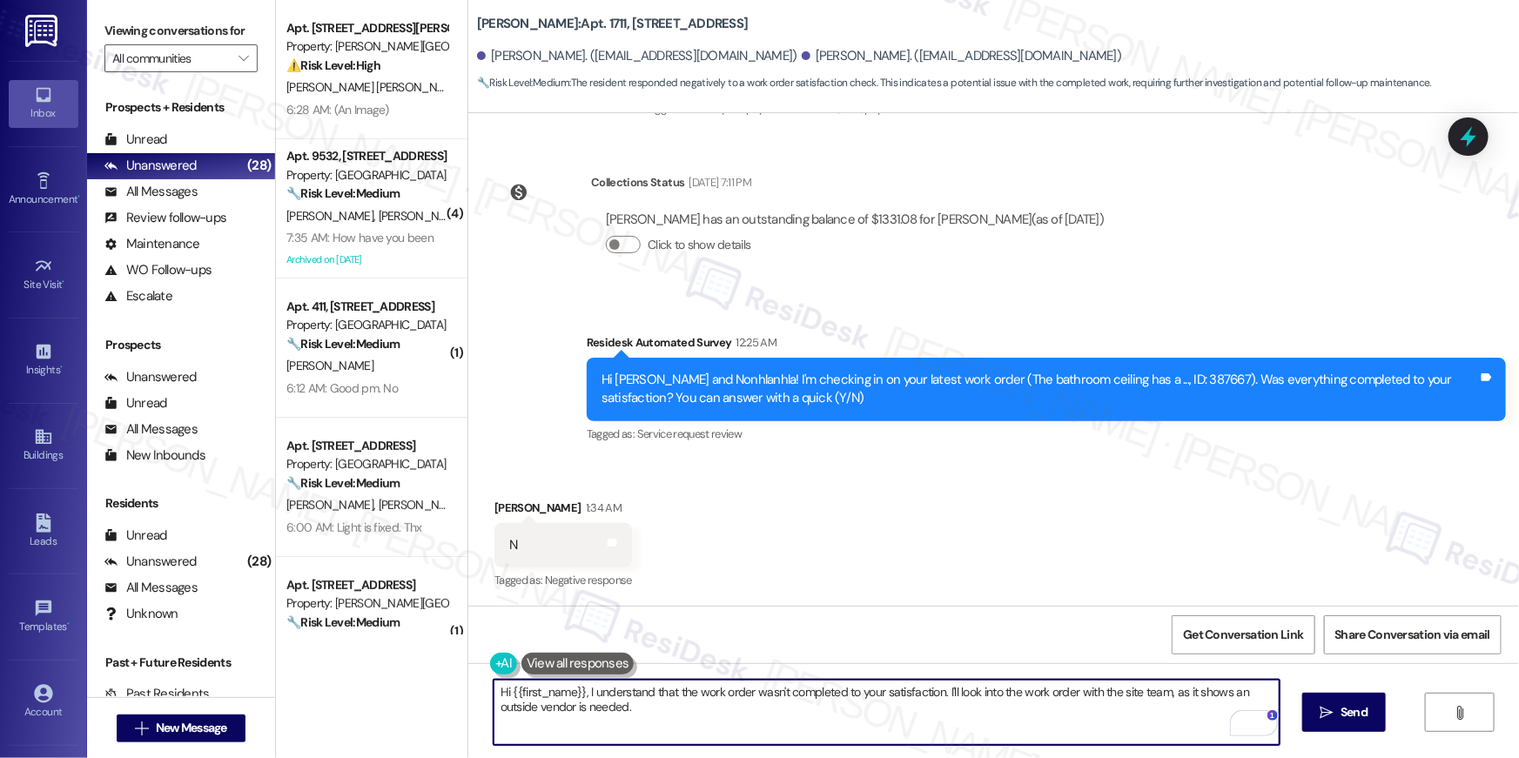
type textarea "Hi {{first_name}}, I understand the work order wasn't completed to your satisfa…"
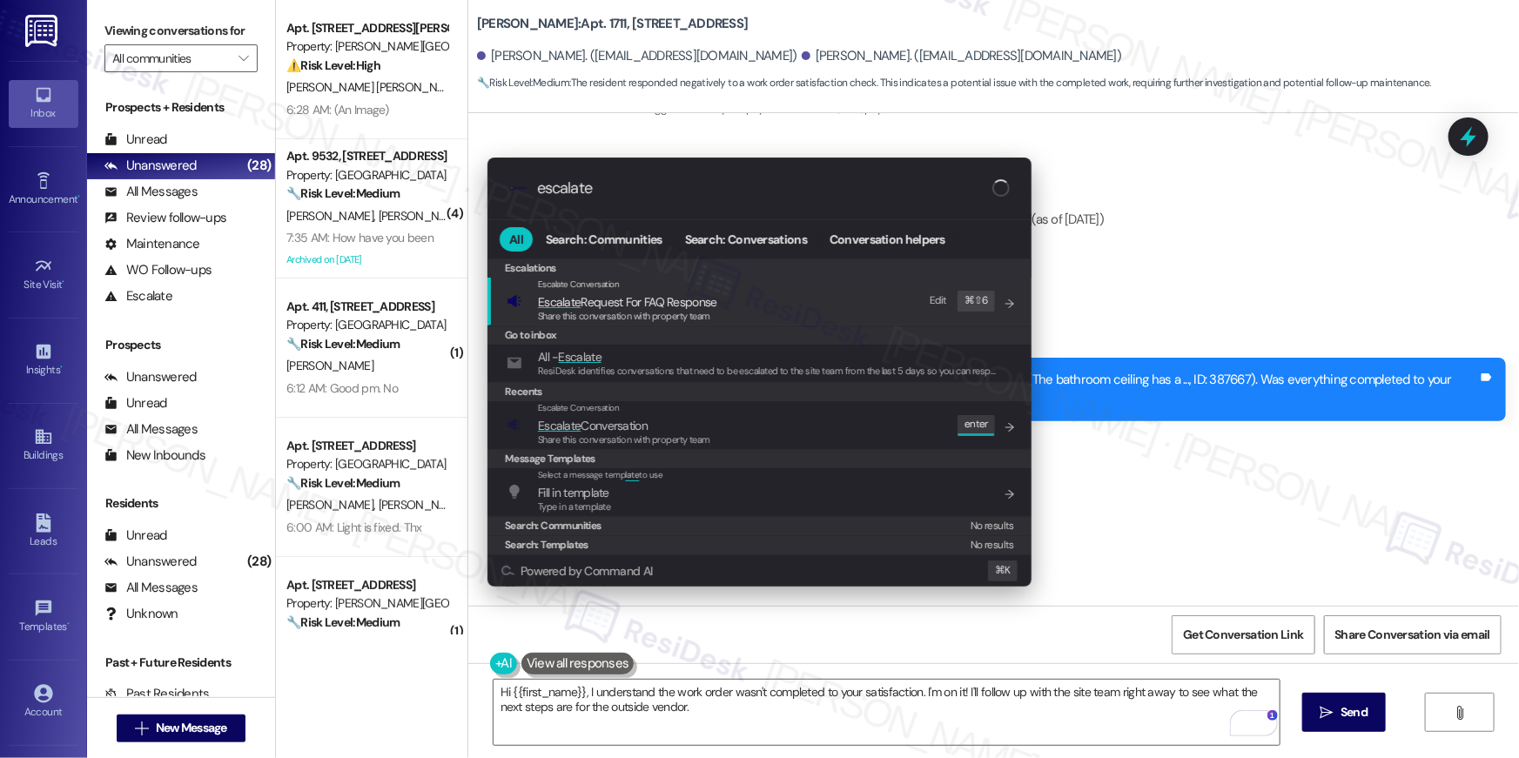
type input "escalate"
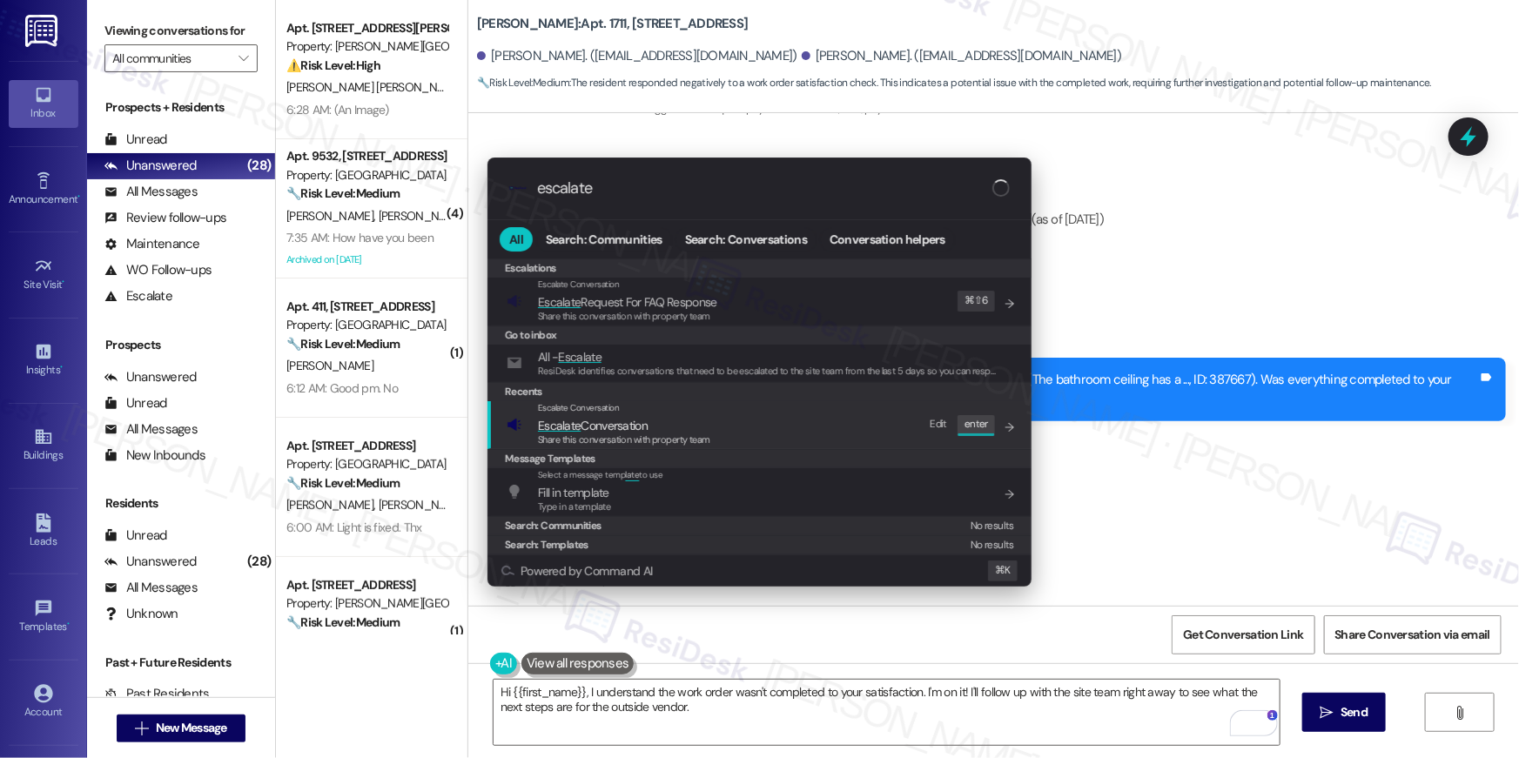
click at [643, 431] on span "Escalate Conversation" at bounding box center [593, 426] width 110 height 16
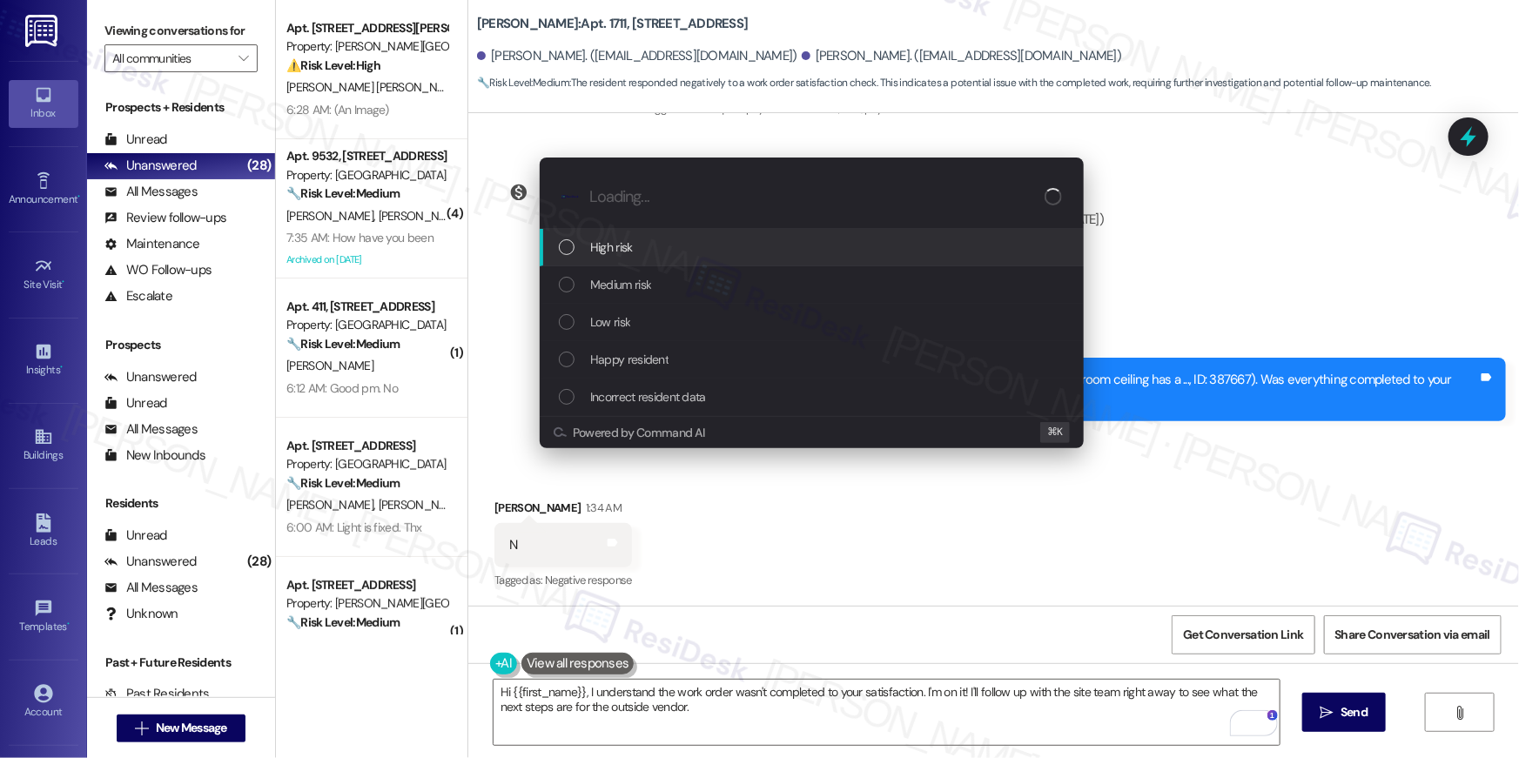
click at [661, 251] on div "High risk" at bounding box center [813, 247] width 509 height 19
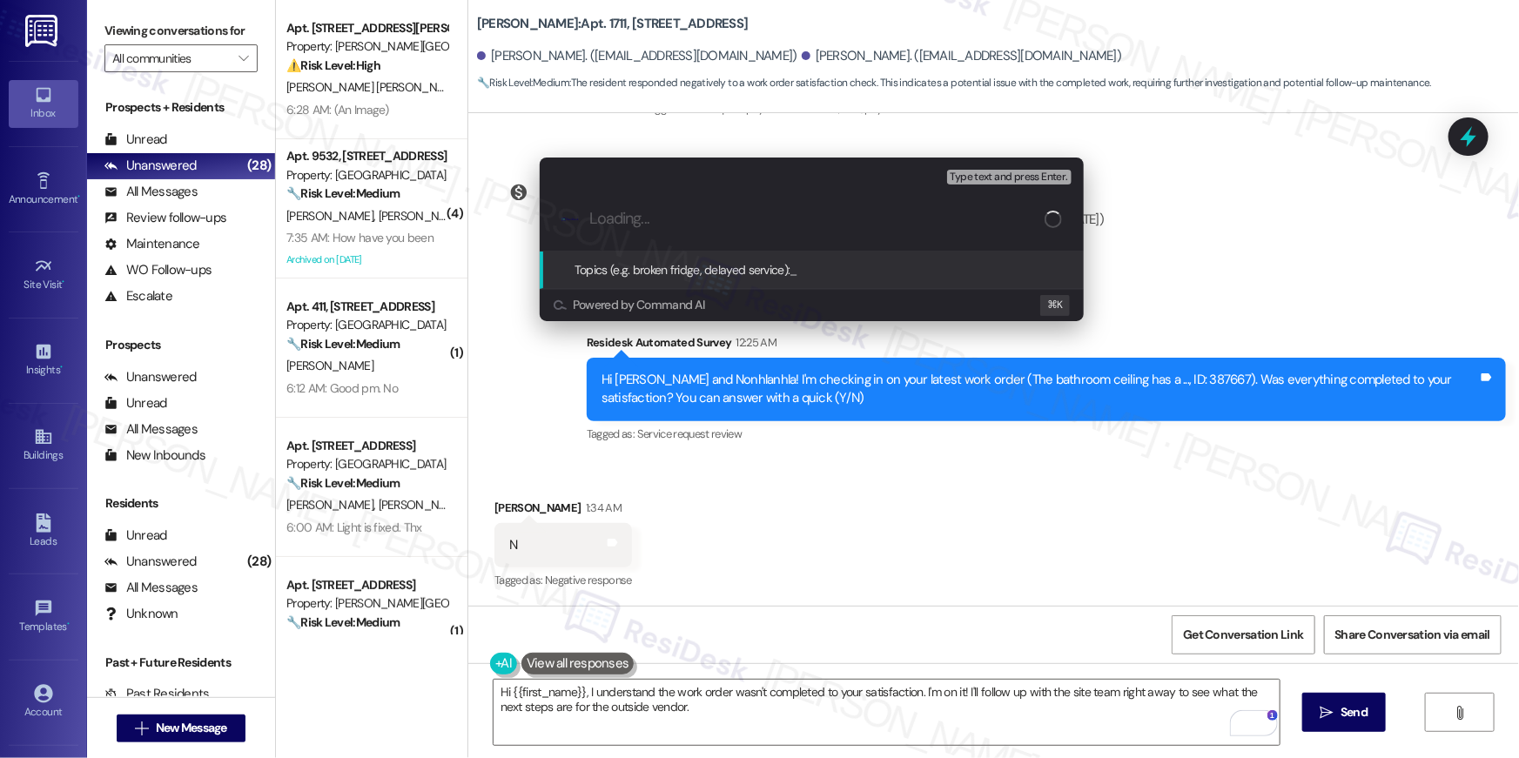
paste input "Work order follow-up | WO #387667"
type input "Work order follow-up | WO #387667"
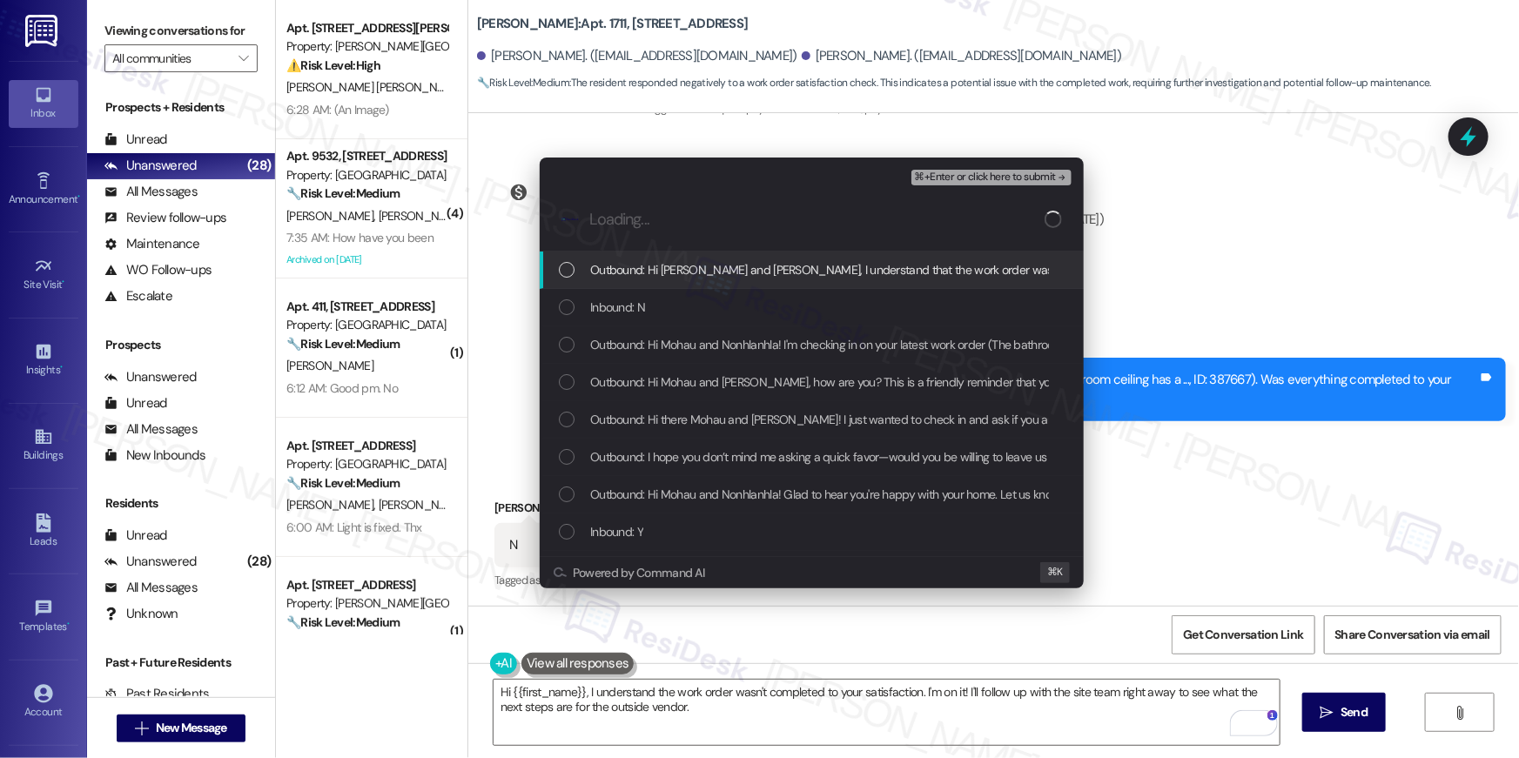
click at [665, 276] on span "Outbound: Hi Mohau and Nonhlanhla, I understand that the work order wasn't comp…" at bounding box center [1123, 269] width 1066 height 19
drag, startPoint x: 655, startPoint y: 307, endPoint x: 662, endPoint y: 324, distance: 18.3
click at [656, 307] on div "Inbound: N" at bounding box center [813, 307] width 509 height 19
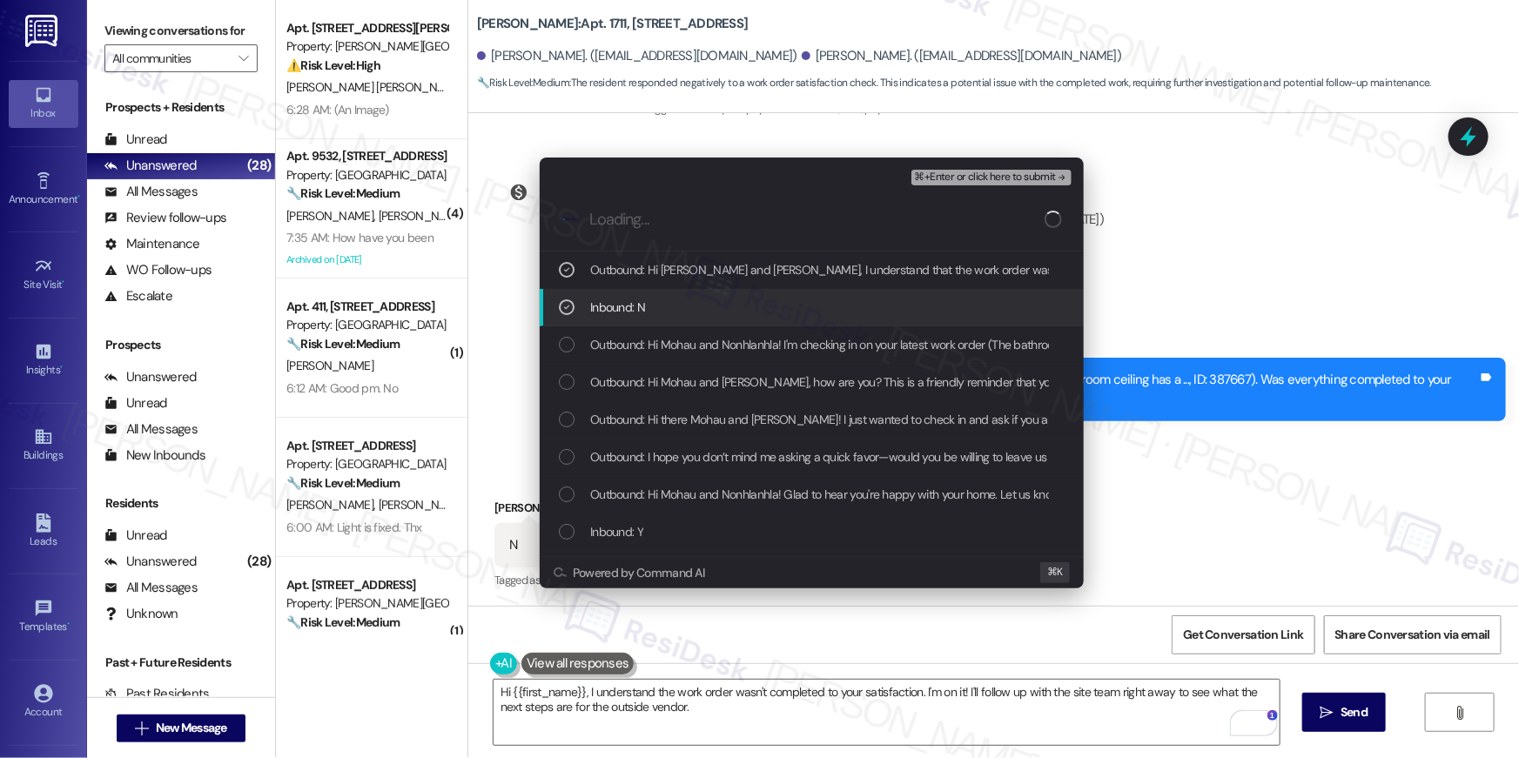
click at [669, 346] on span "Outbound: Hi Mohau and Nonhlanhla! I'm checking in on your latest work order (T…" at bounding box center [1105, 344] width 1031 height 19
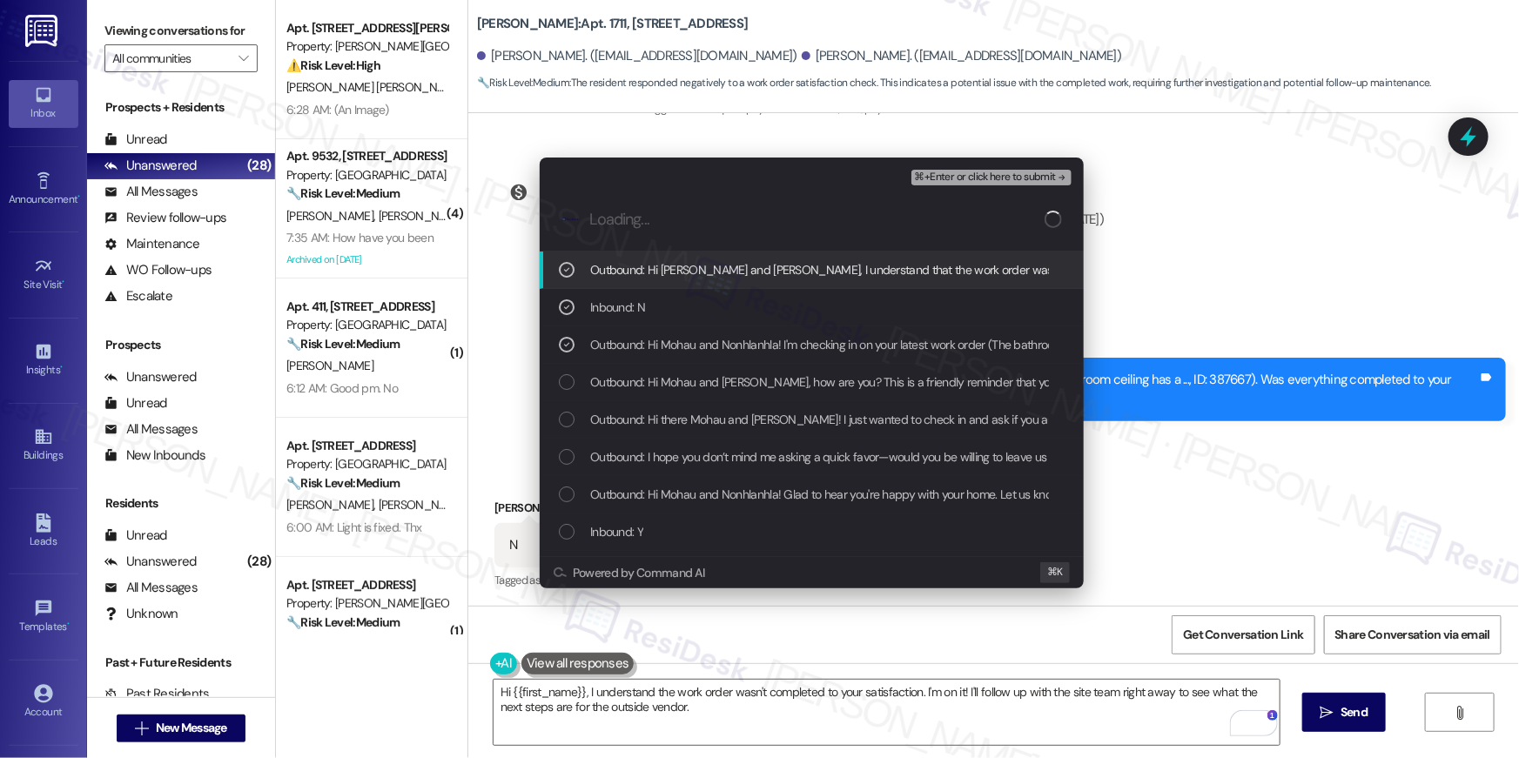
click at [959, 177] on span "⌘+Enter or click here to submit" at bounding box center [985, 177] width 141 height 12
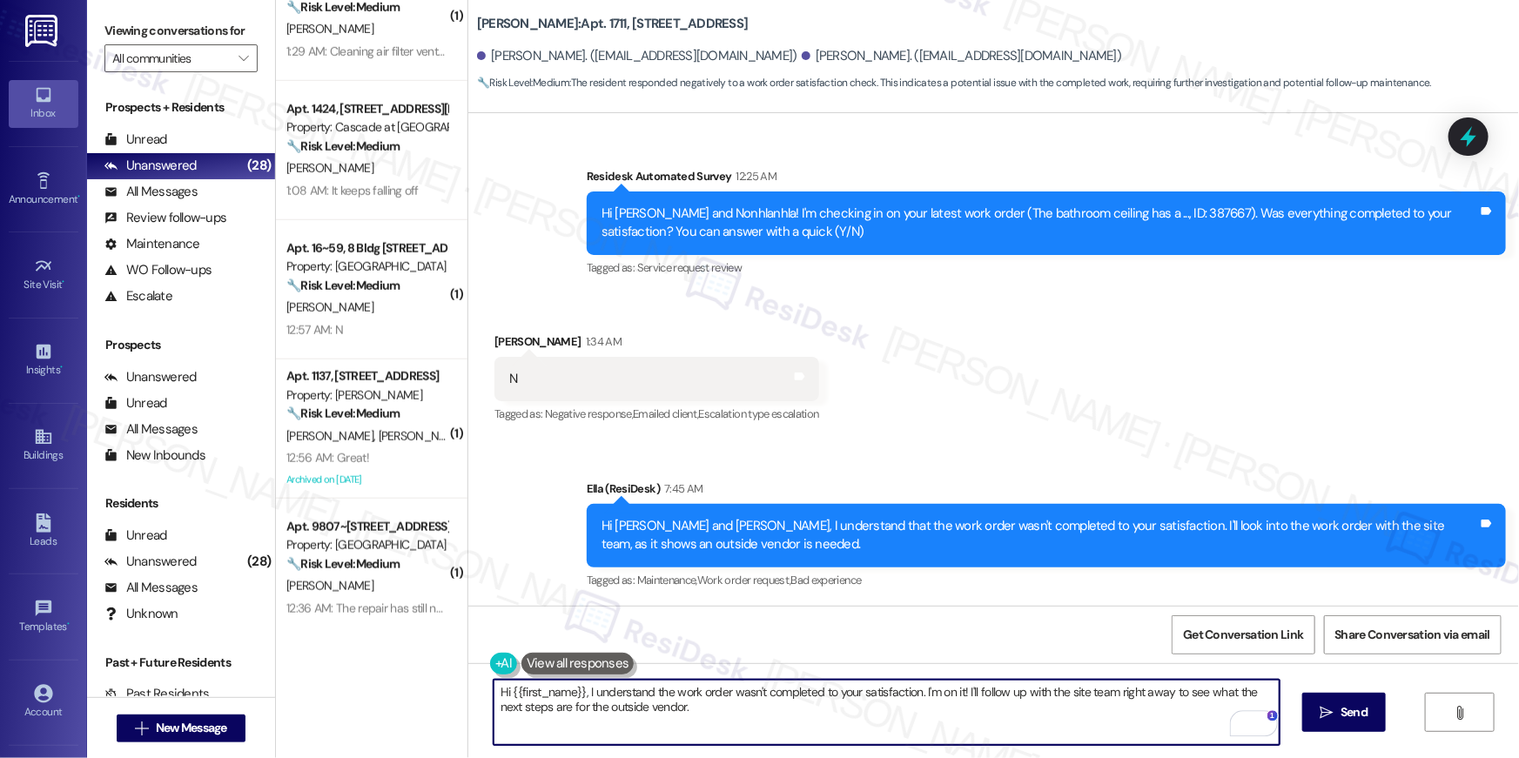
scroll to position [905, 0]
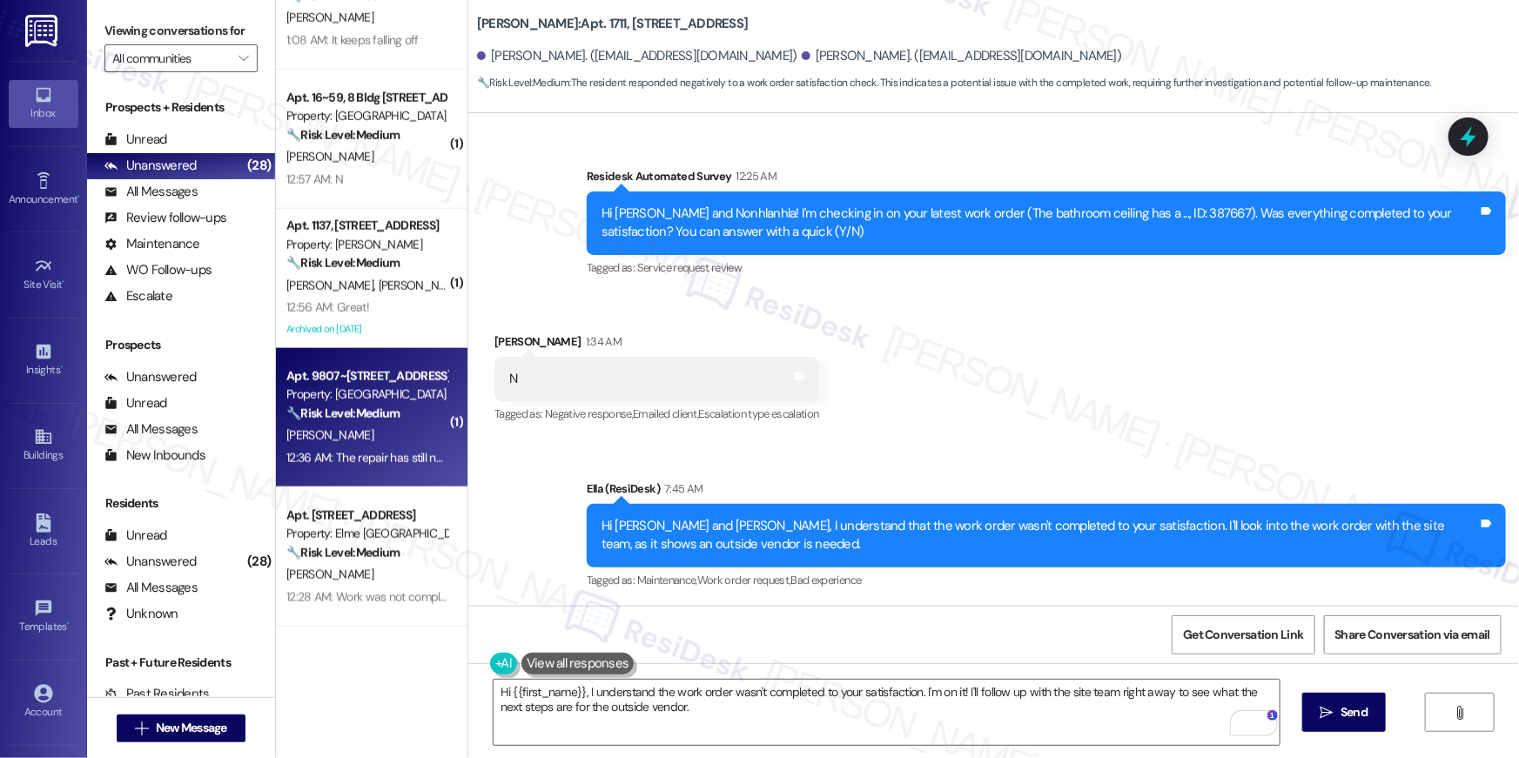
click at [381, 440] on div "[PERSON_NAME]" at bounding box center [367, 436] width 165 height 22
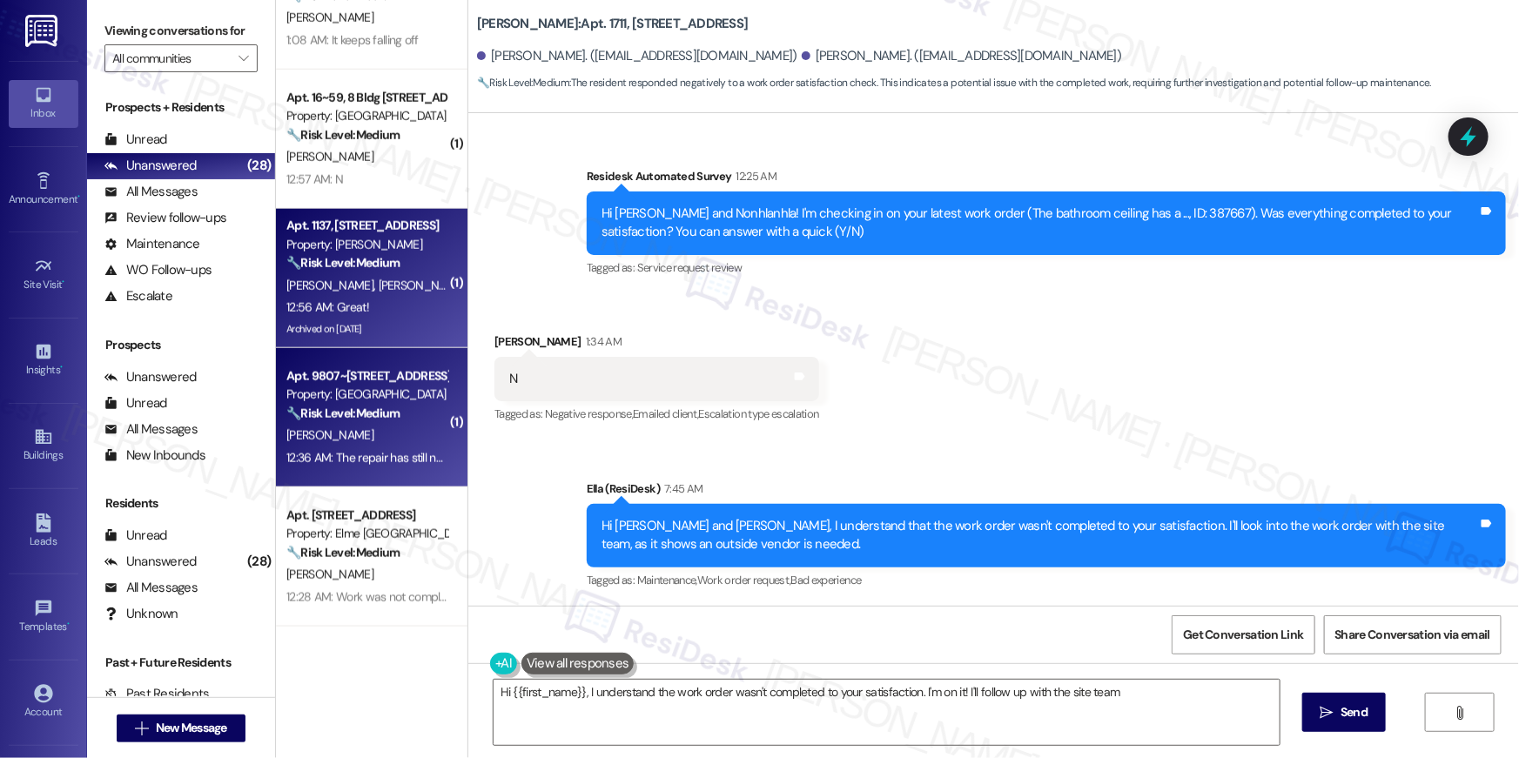
type textarea "Hi {{first_name}}, I understand the work order wasn't completed to your satisfa…"
click at [370, 260] on strong "🔧 Risk Level: Medium" at bounding box center [342, 263] width 113 height 16
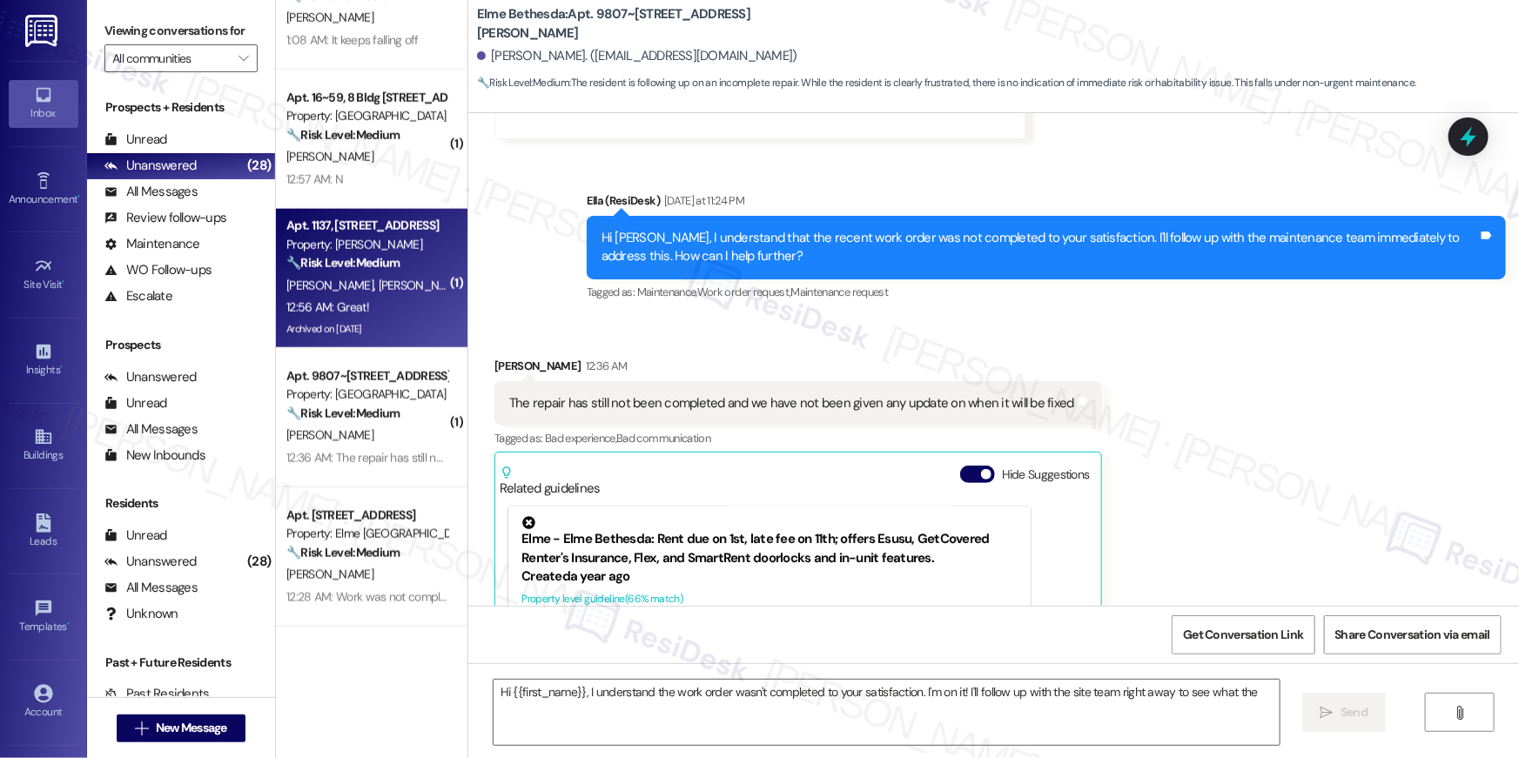
scroll to position [1831, 0]
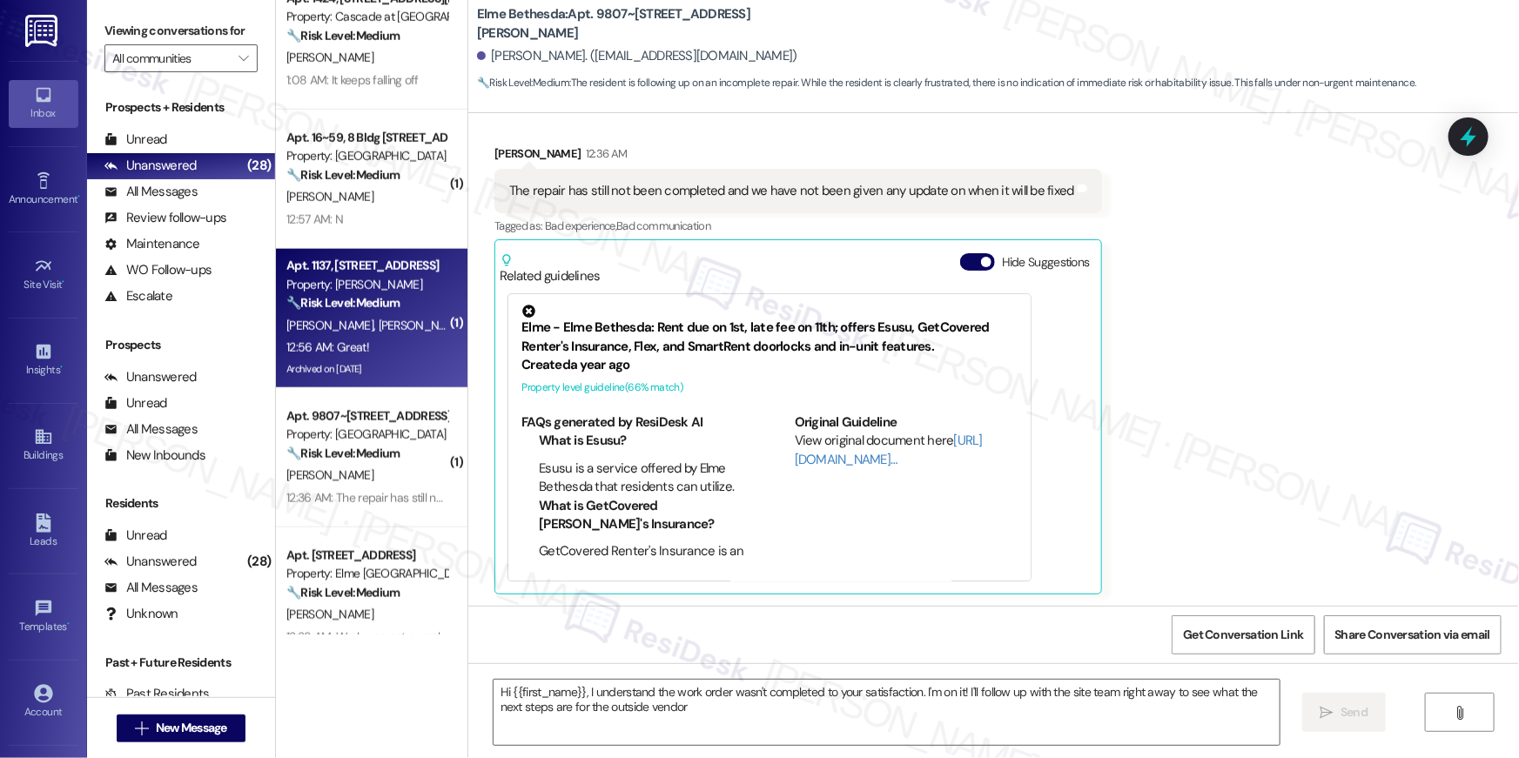
type textarea "Hi {{first_name}}, I understand the work order wasn't completed to your satisfa…"
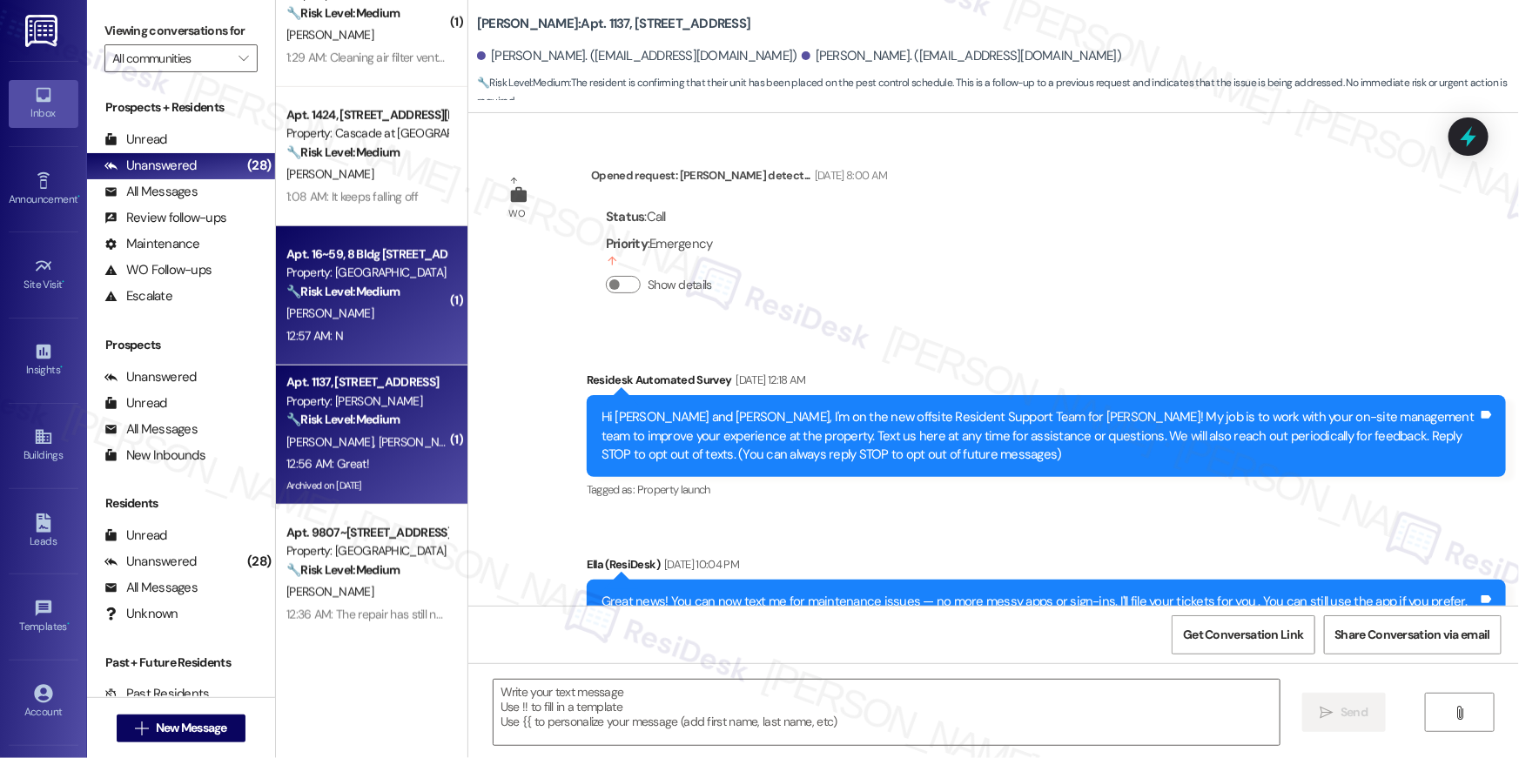
scroll to position [30060, 0]
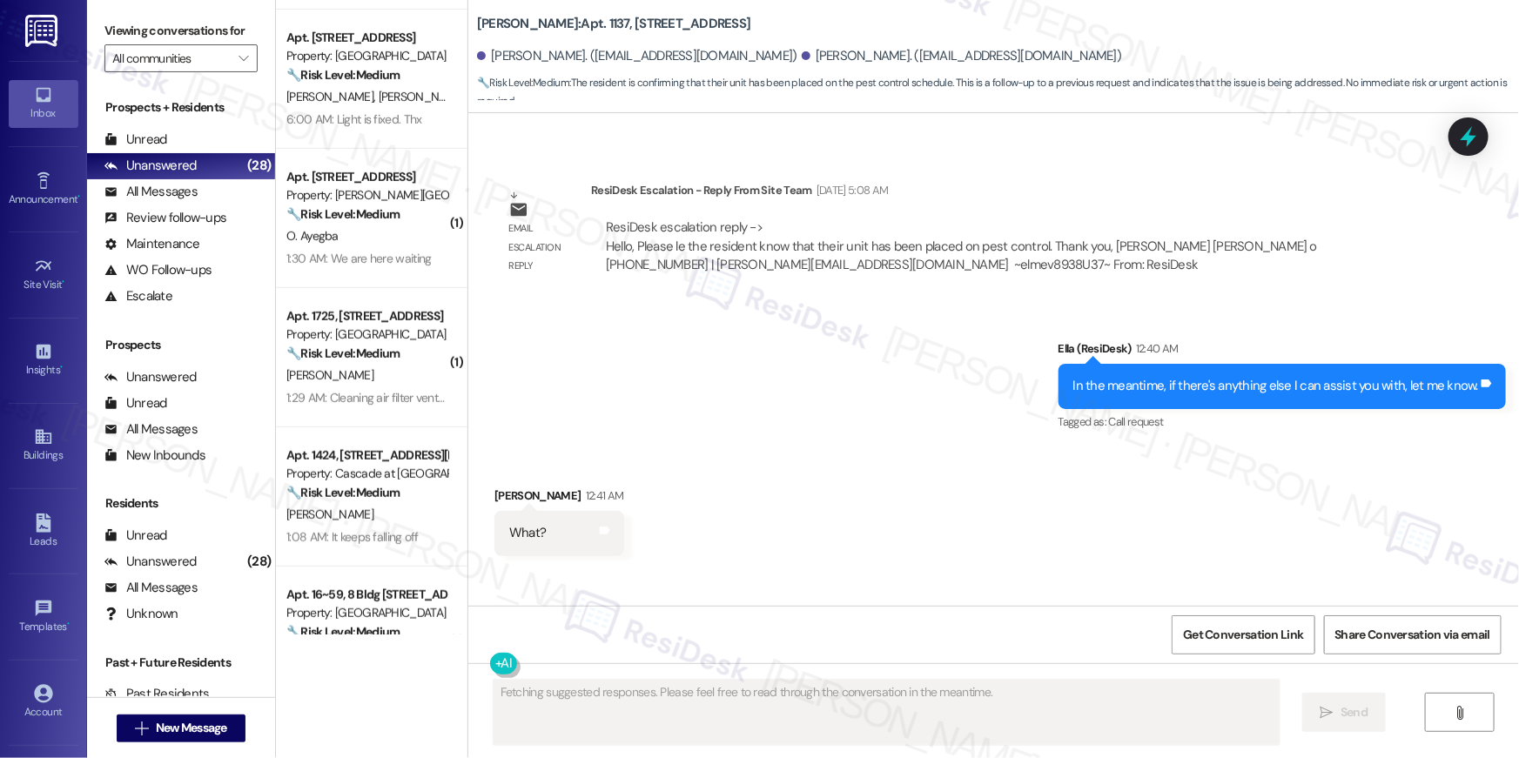
type textarea "Fetching suggested responses. Please feel free to read through the conversation…"
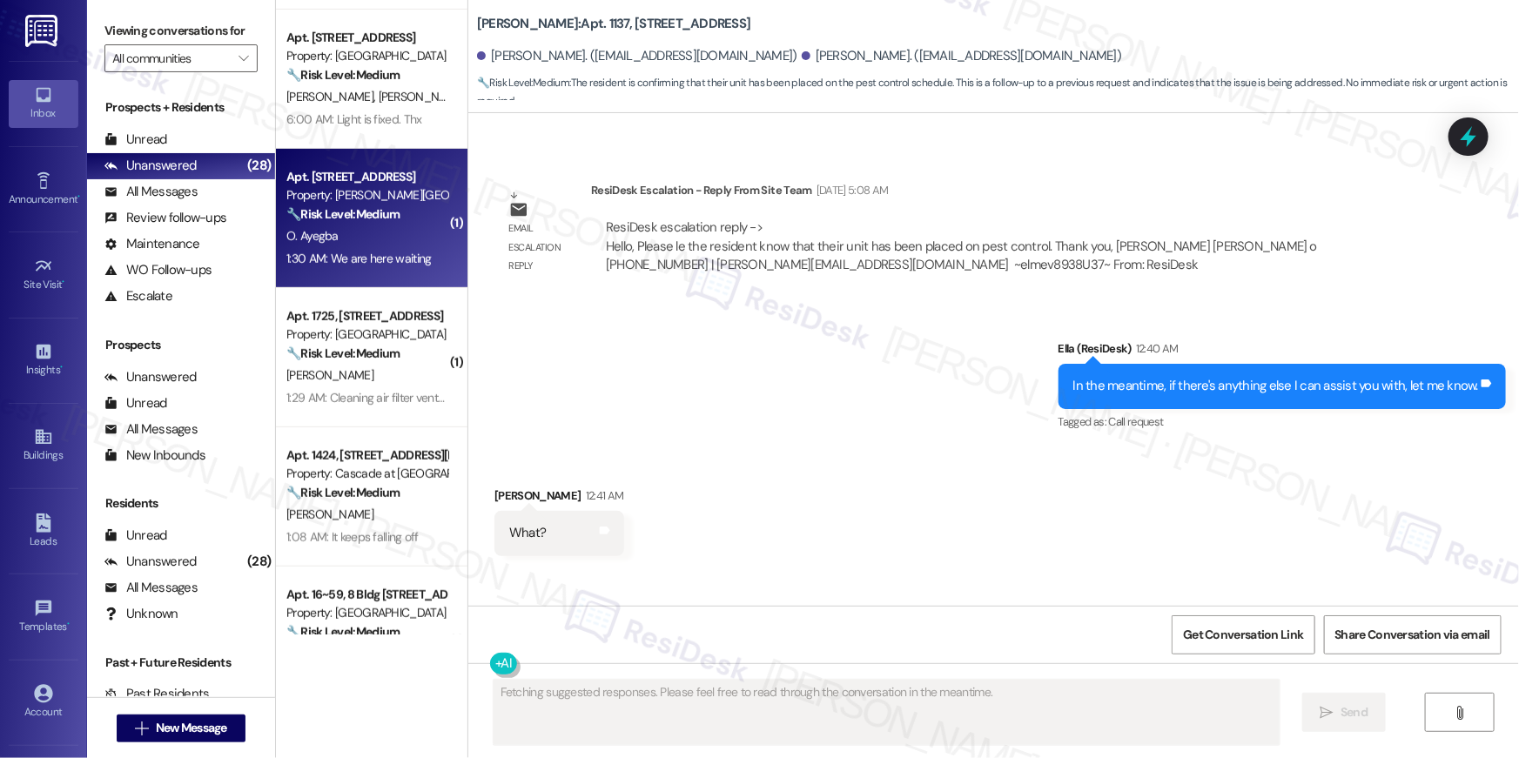
click at [353, 195] on div "Property: Elme Sandy Springs" at bounding box center [366, 195] width 161 height 18
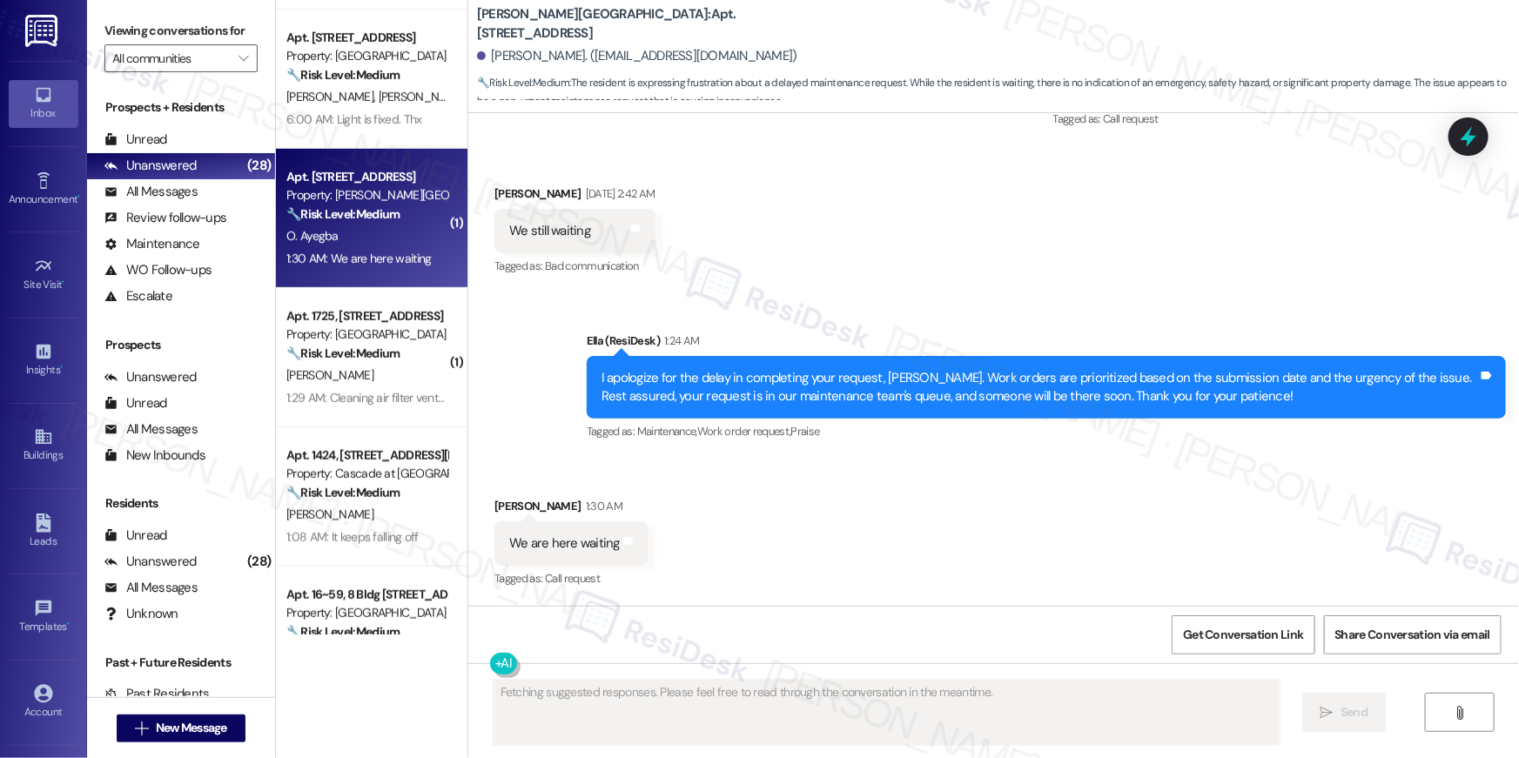
scroll to position [11694, 0]
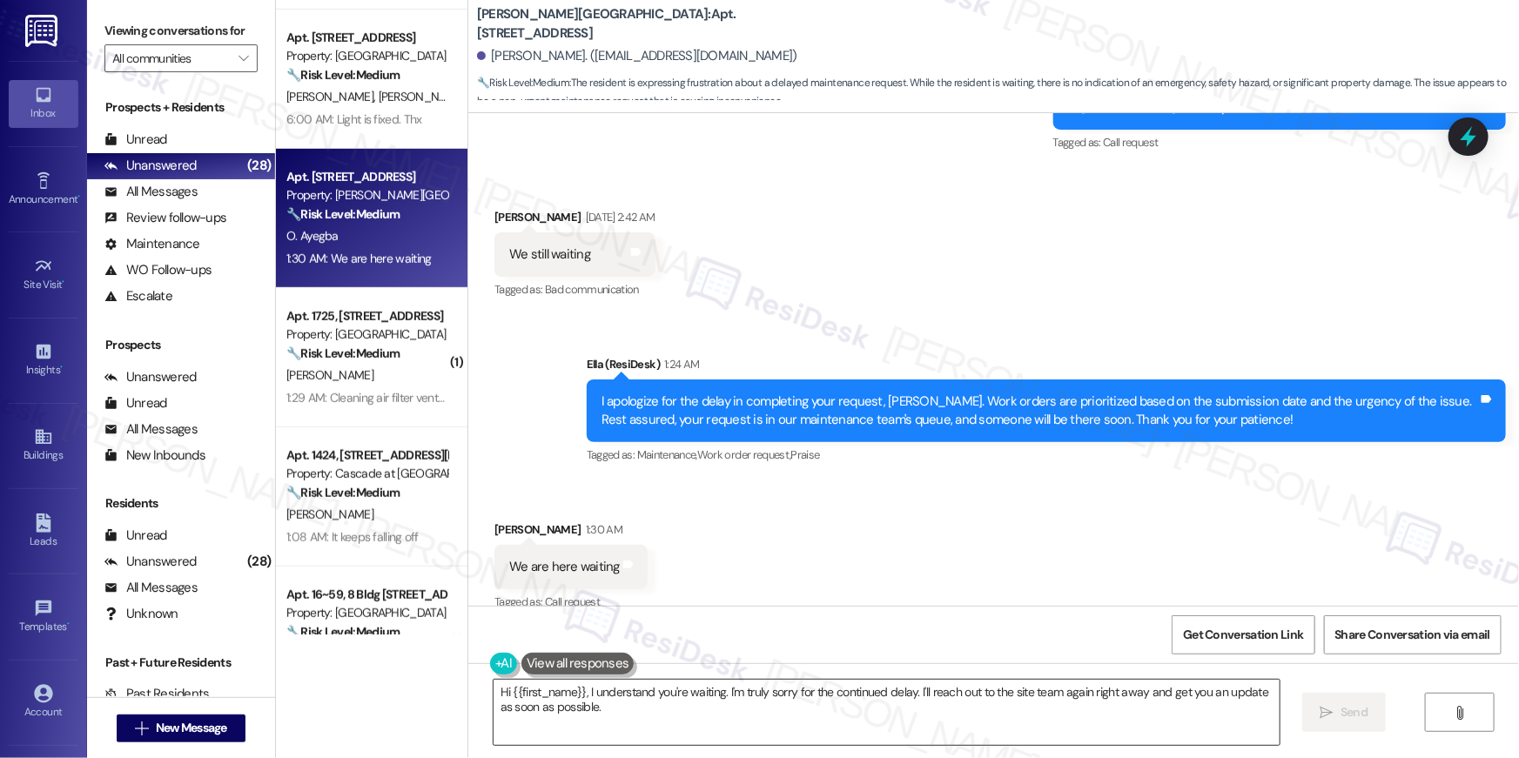
click at [775, 713] on textarea "Hi {{first_name}}, I understand you're waiting. I'm truly sorry for the continu…" at bounding box center [887, 712] width 786 height 65
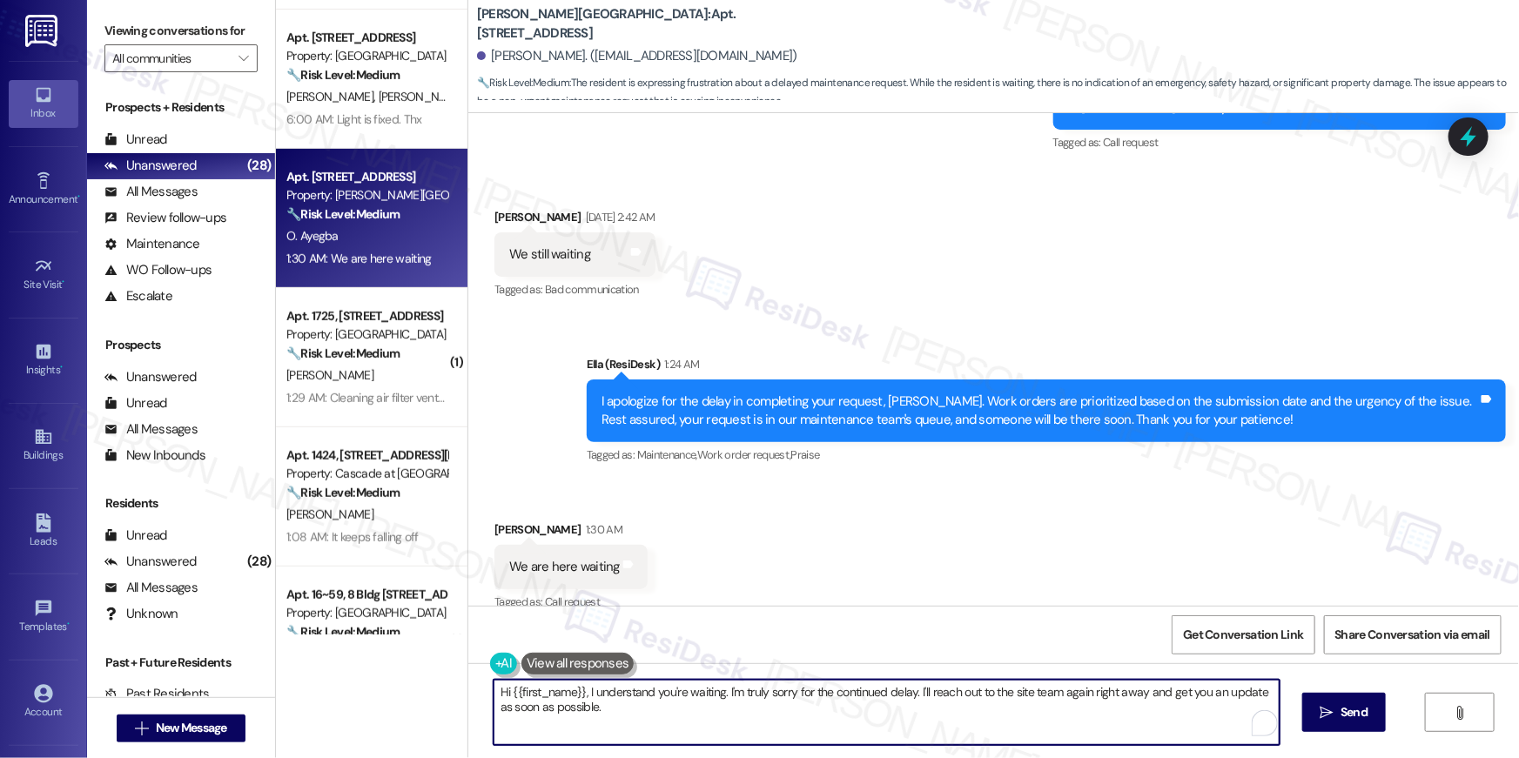
click at [775, 713] on textarea "Hi {{first_name}}, I understand you're waiting. I'm truly sorry for the continu…" at bounding box center [887, 712] width 786 height 65
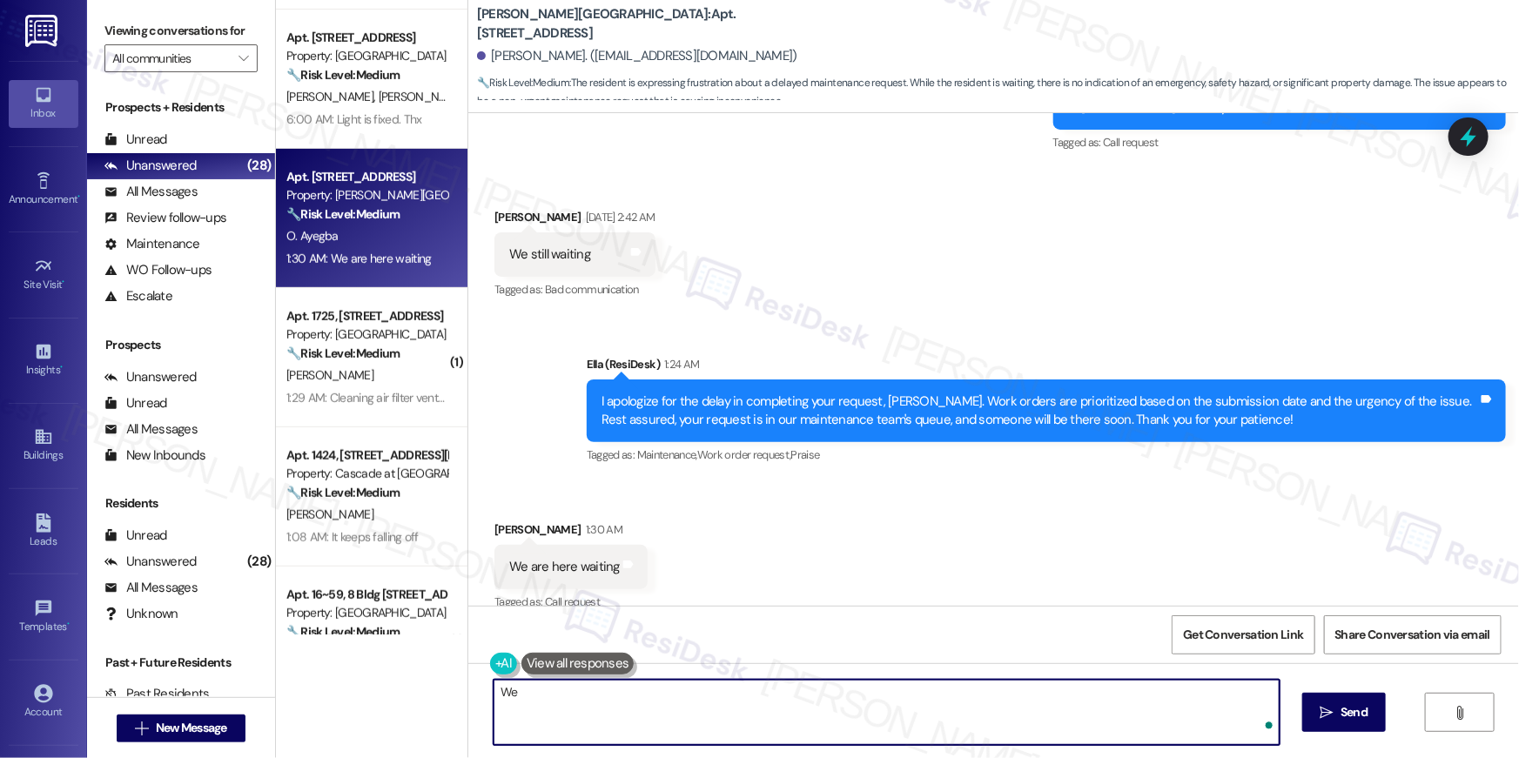
type textarea "W"
type textarea "Our maintenance team will be in touch soon. Thank you."
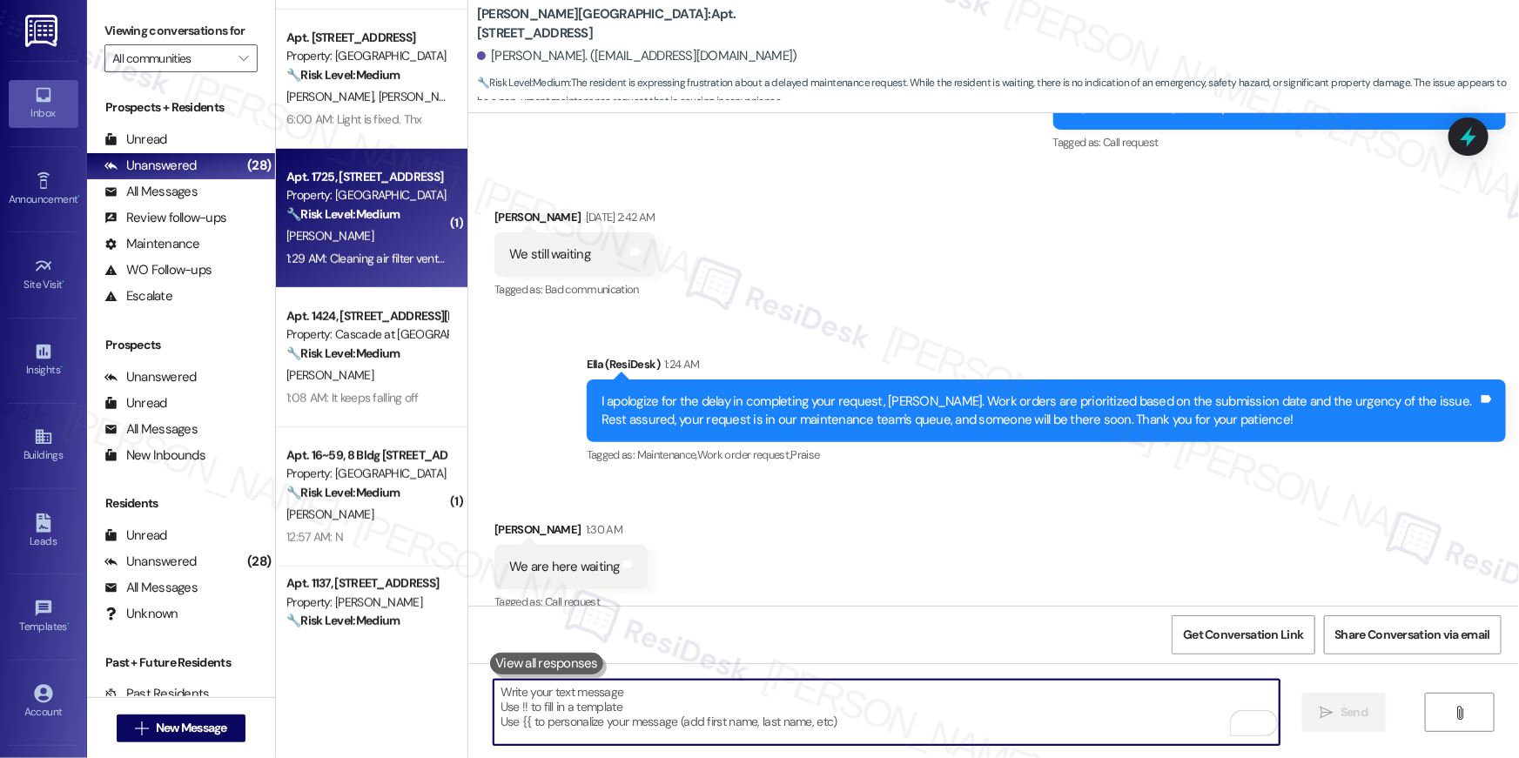
click at [348, 206] on strong "🔧 Risk Level: Medium" at bounding box center [342, 214] width 113 height 16
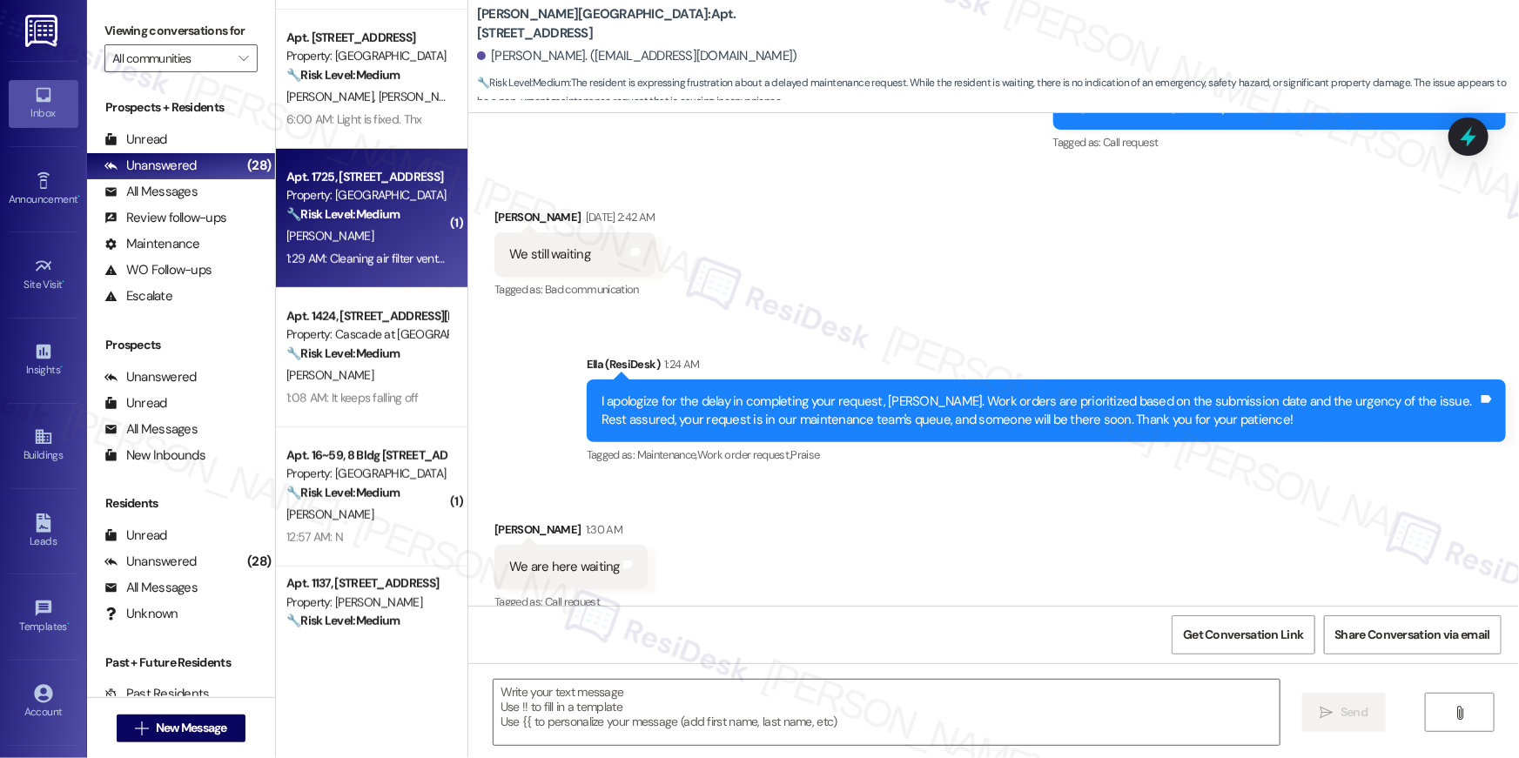
type textarea "Fetching suggested responses. Please feel free to read through the conversation…"
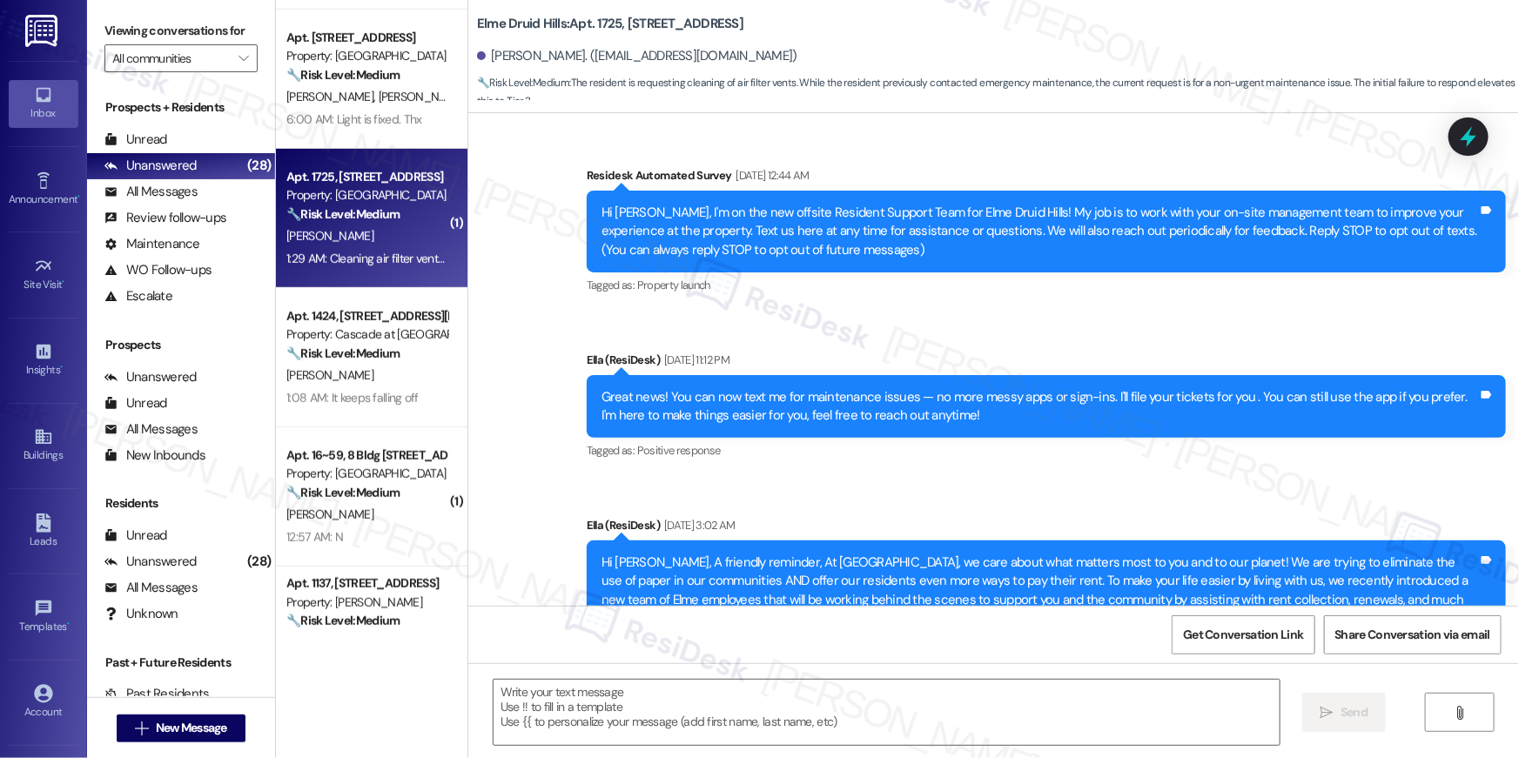
scroll to position [34856, 0]
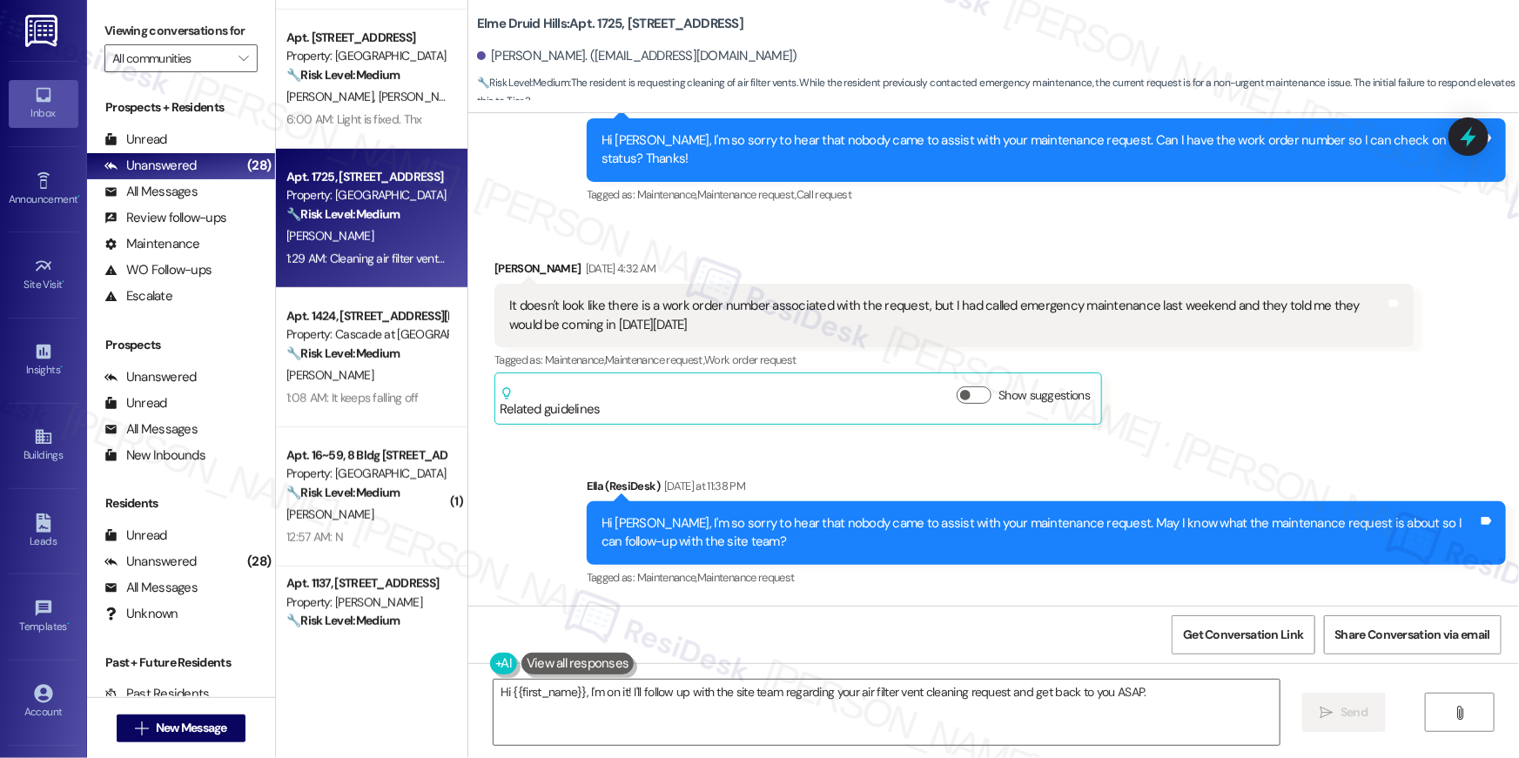
click at [751, 603] on div "Received via SMS Anisha Saddy 1:29 AM Cleaning air filter vents in apartment Ta…" at bounding box center [993, 676] width 1051 height 147
click at [675, 703] on textarea "Hi {{first_name}}, I'm on it! I'll follow up with the site team regarding your …" at bounding box center [887, 712] width 786 height 65
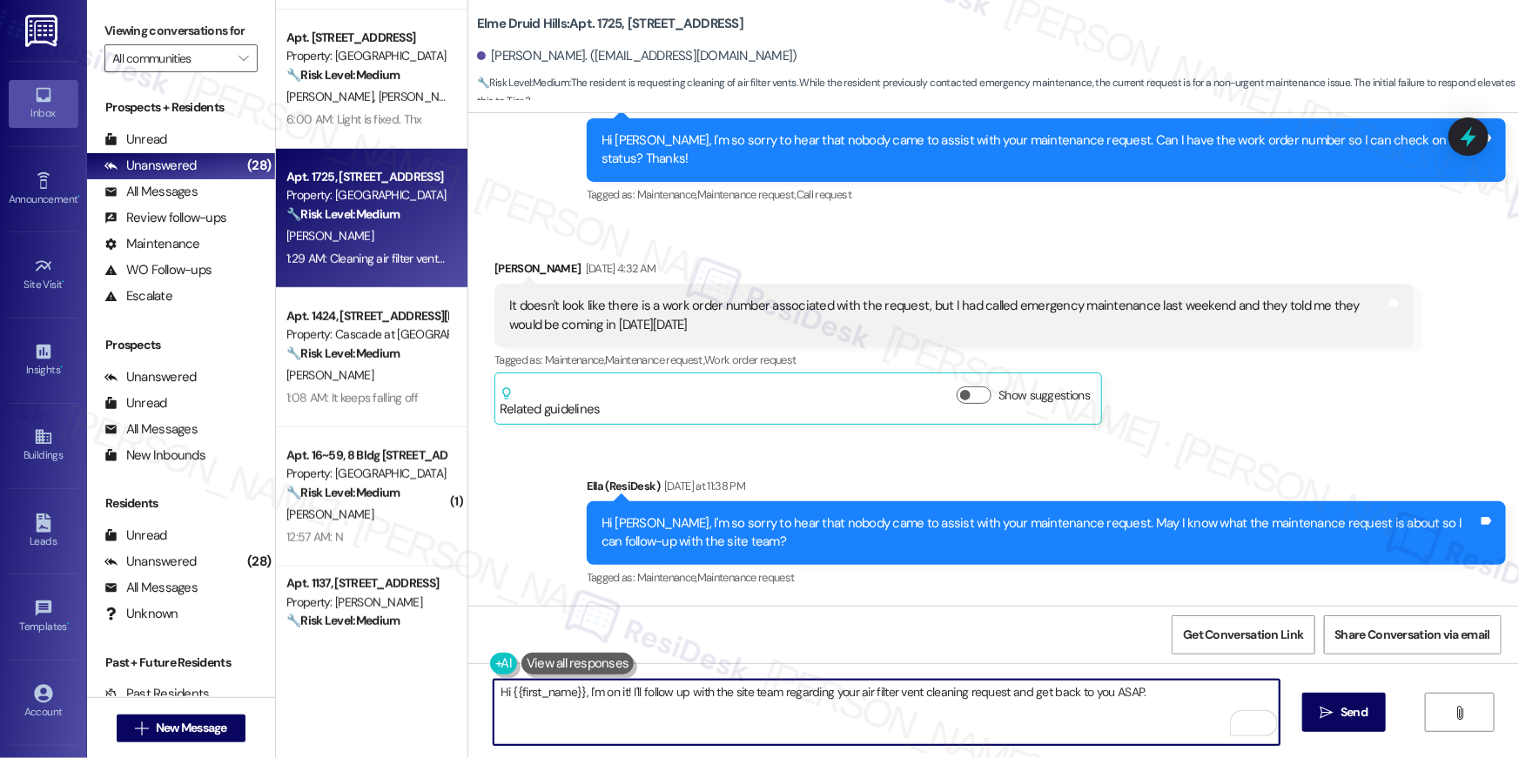
click at [610, 703] on textarea "Hi {{first_name}}, I'm on it! I'll follow up with the site team regarding your …" at bounding box center [887, 712] width 786 height 65
drag, startPoint x: 582, startPoint y: 687, endPoint x: 695, endPoint y: 753, distance: 131.1
click at [695, 753] on div "Hi {{first_name}}, I'm on it! I'll follow up with the site team regarding your …" at bounding box center [993, 728] width 1051 height 131
type textarea "Hi {{first_name}}, I do not see your request, so I'll submit a new work order o…"
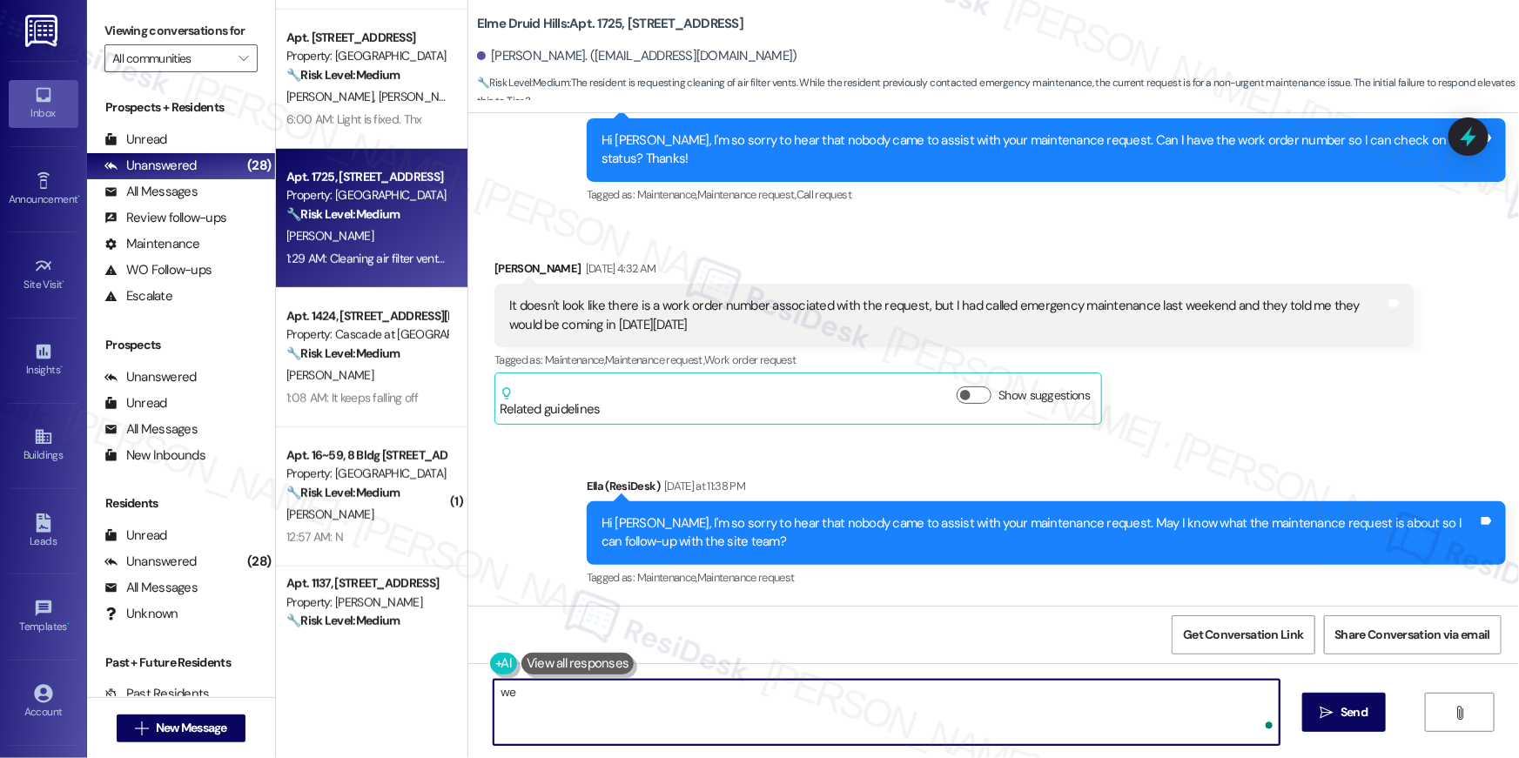
type textarea "w"
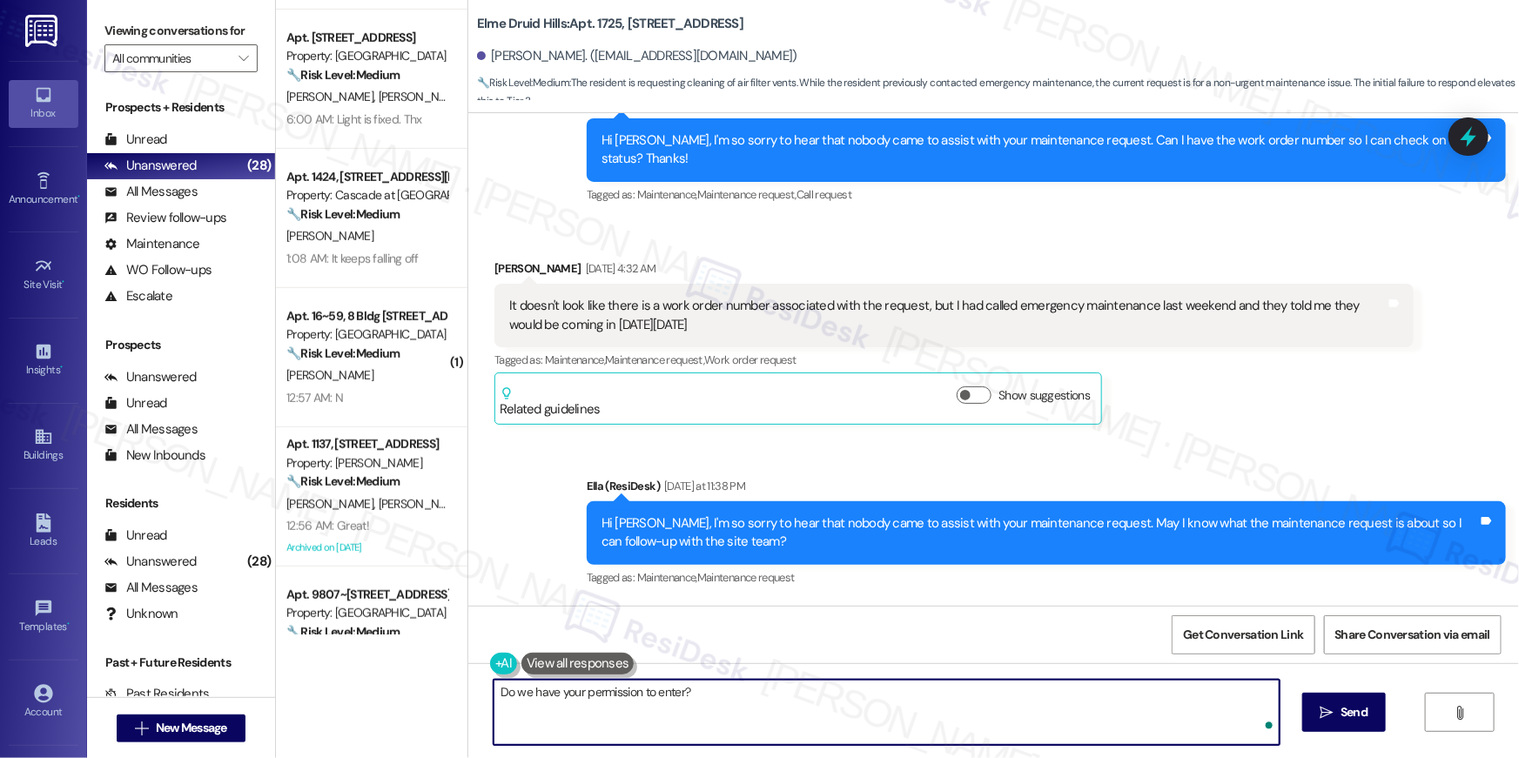
type textarea "Do we have your permission to enter?"
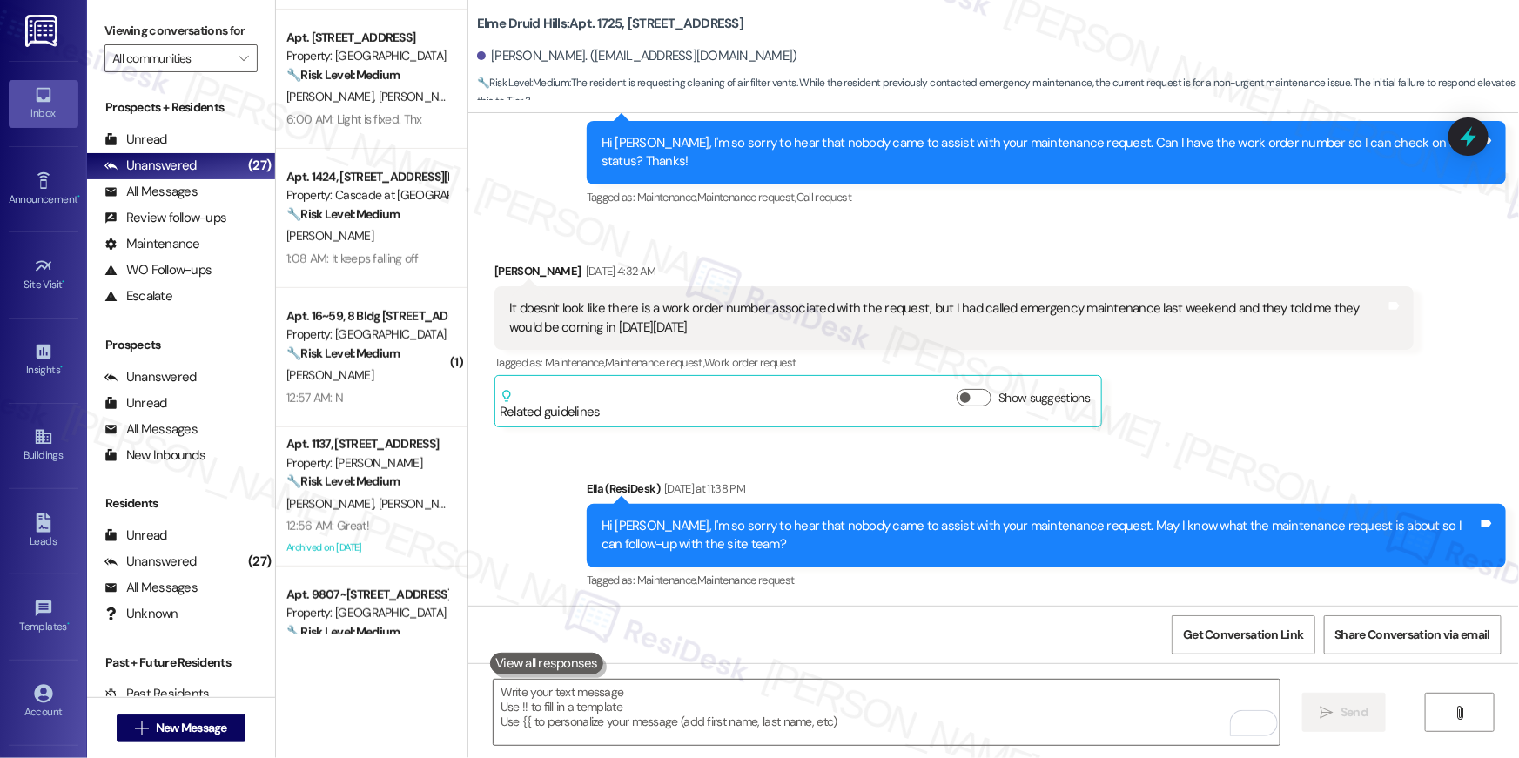
scroll to position [34814, 0]
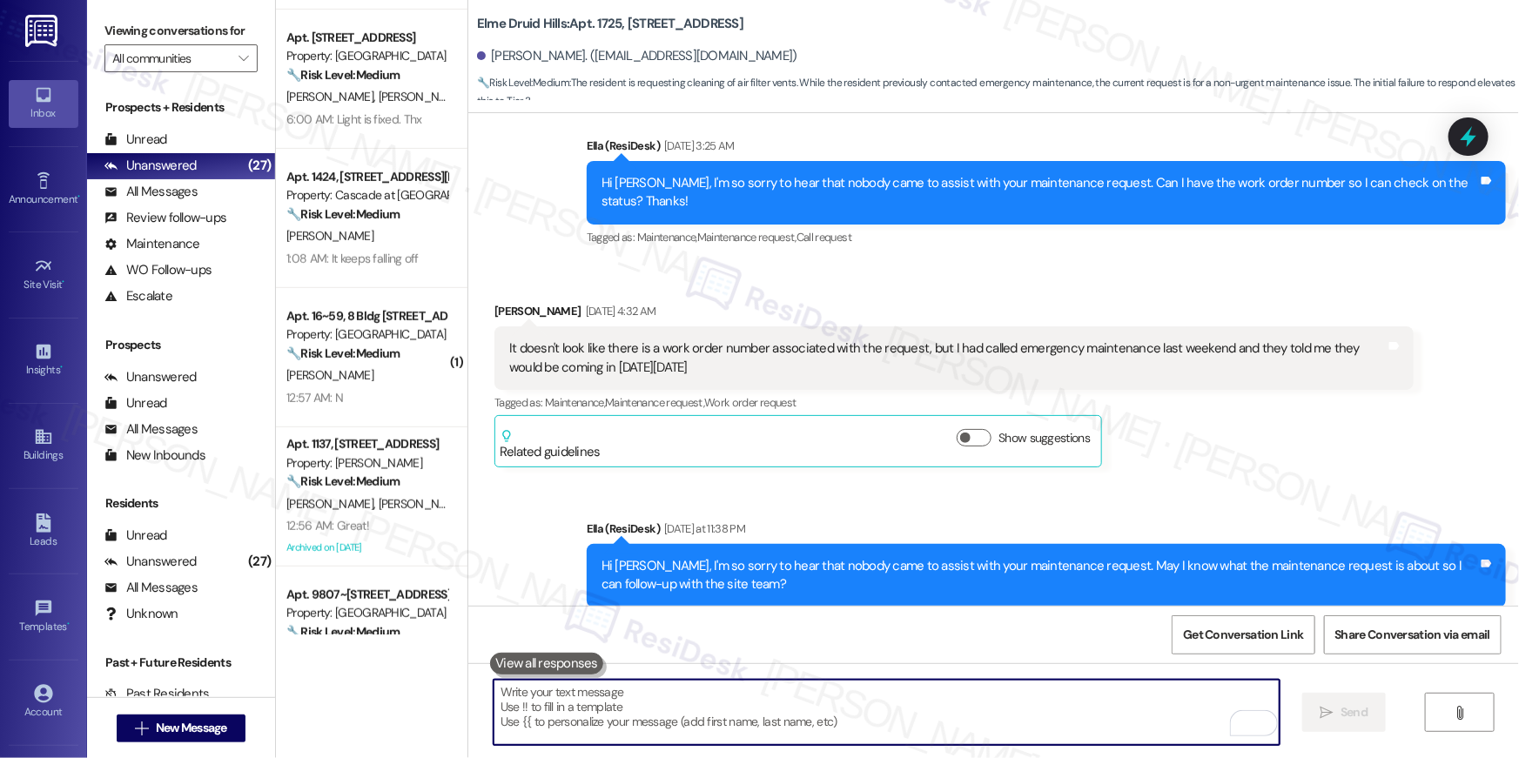
click at [642, 723] on div "Cleaning air filter vents in apartment" at bounding box center [609, 732] width 201 height 18
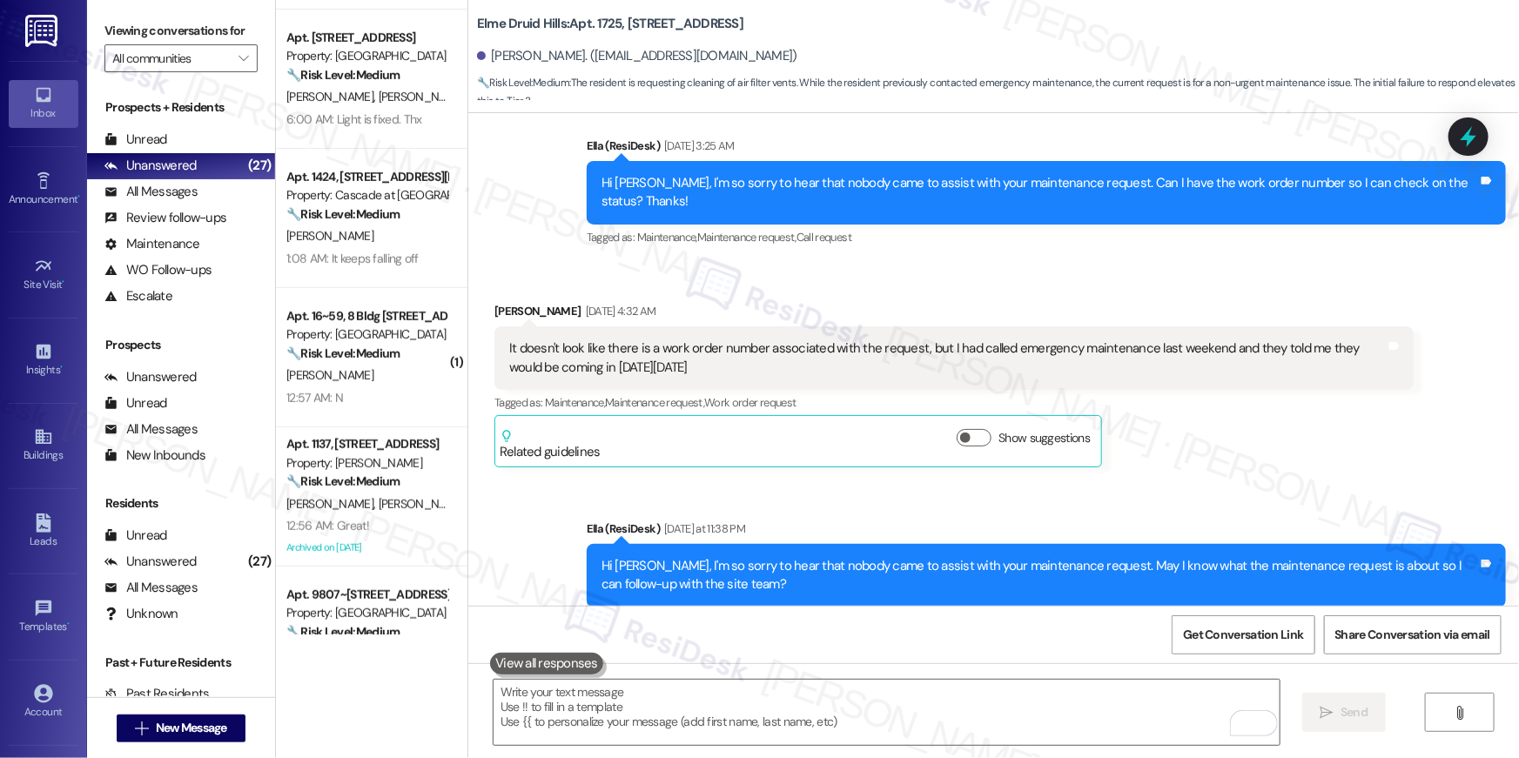
click at [643, 723] on div "Cleaning air filter vents in apartment" at bounding box center [609, 732] width 201 height 18
copy div "Cleaning air filter vents in apartment Tags and notes"
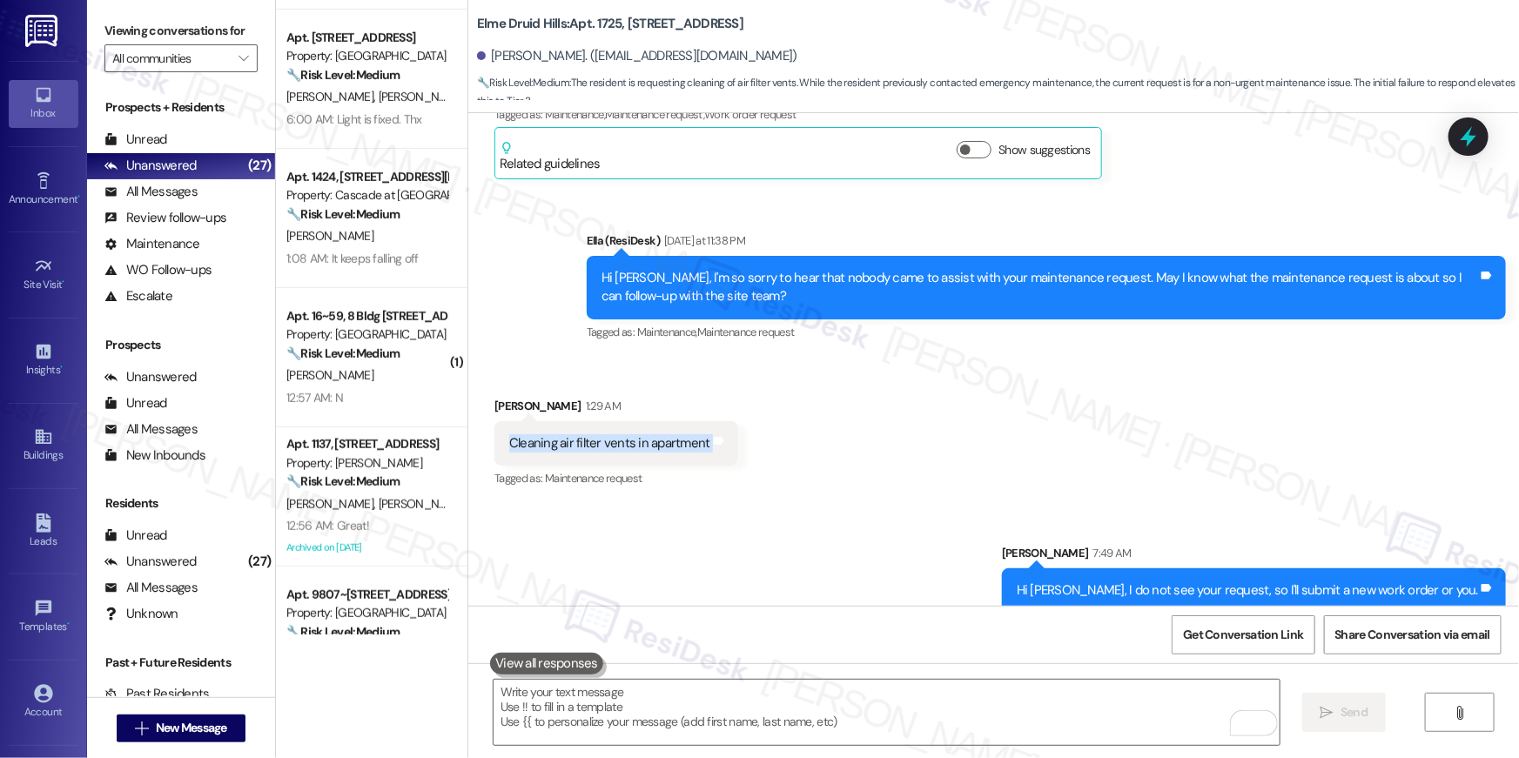
scroll to position [35221, 0]
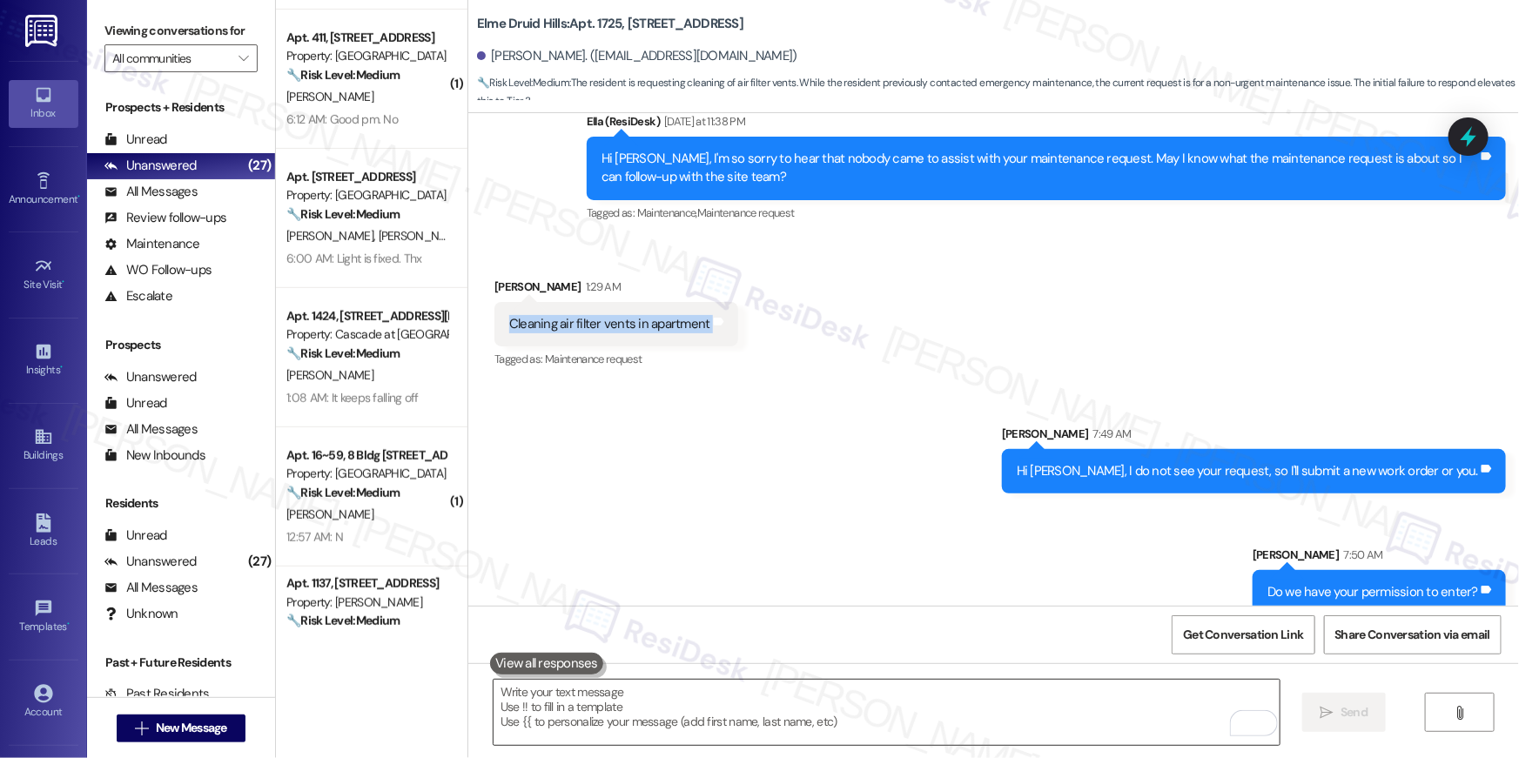
click at [759, 702] on textarea "To enrich screen reader interactions, please activate Accessibility in Grammarl…" at bounding box center [887, 712] width 786 height 65
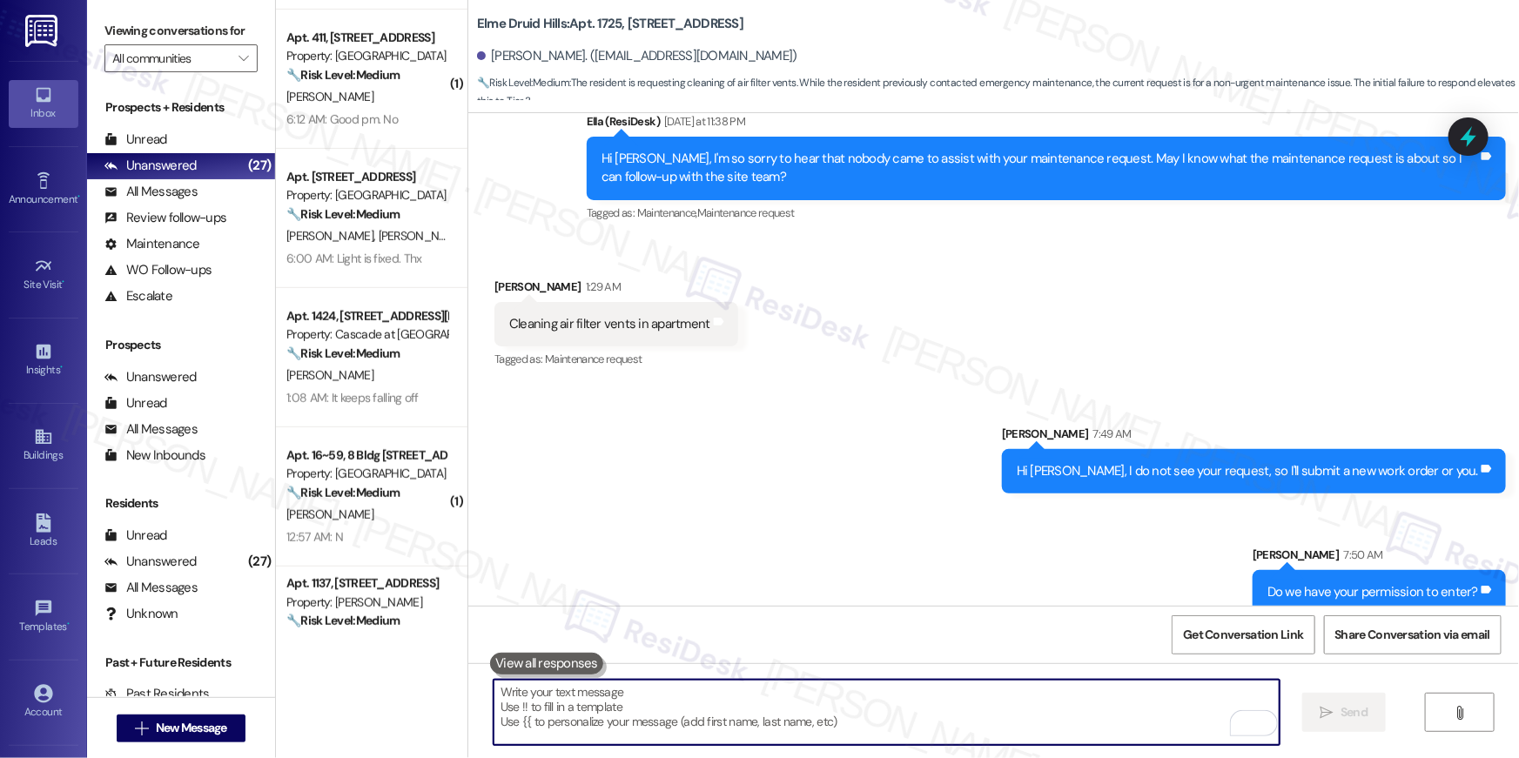
click at [759, 702] on textarea "To enrich screen reader interactions, please activate Accessibility in Grammarl…" at bounding box center [887, 712] width 786 height 65
click at [769, 689] on textarea "To enrich screen reader interactions, please activate Accessibility in Grammarl…" at bounding box center [887, 712] width 786 height 65
click at [782, 710] on textarea "To enrich screen reader interactions, please activate Accessibility in Grammarl…" at bounding box center [887, 712] width 786 height 65
drag, startPoint x: 782, startPoint y: 710, endPoint x: 836, endPoint y: 700, distance: 55.0
click at [788, 709] on textarea "To enrich screen reader interactions, please activate Accessibility in Grammarl…" at bounding box center [887, 712] width 786 height 65
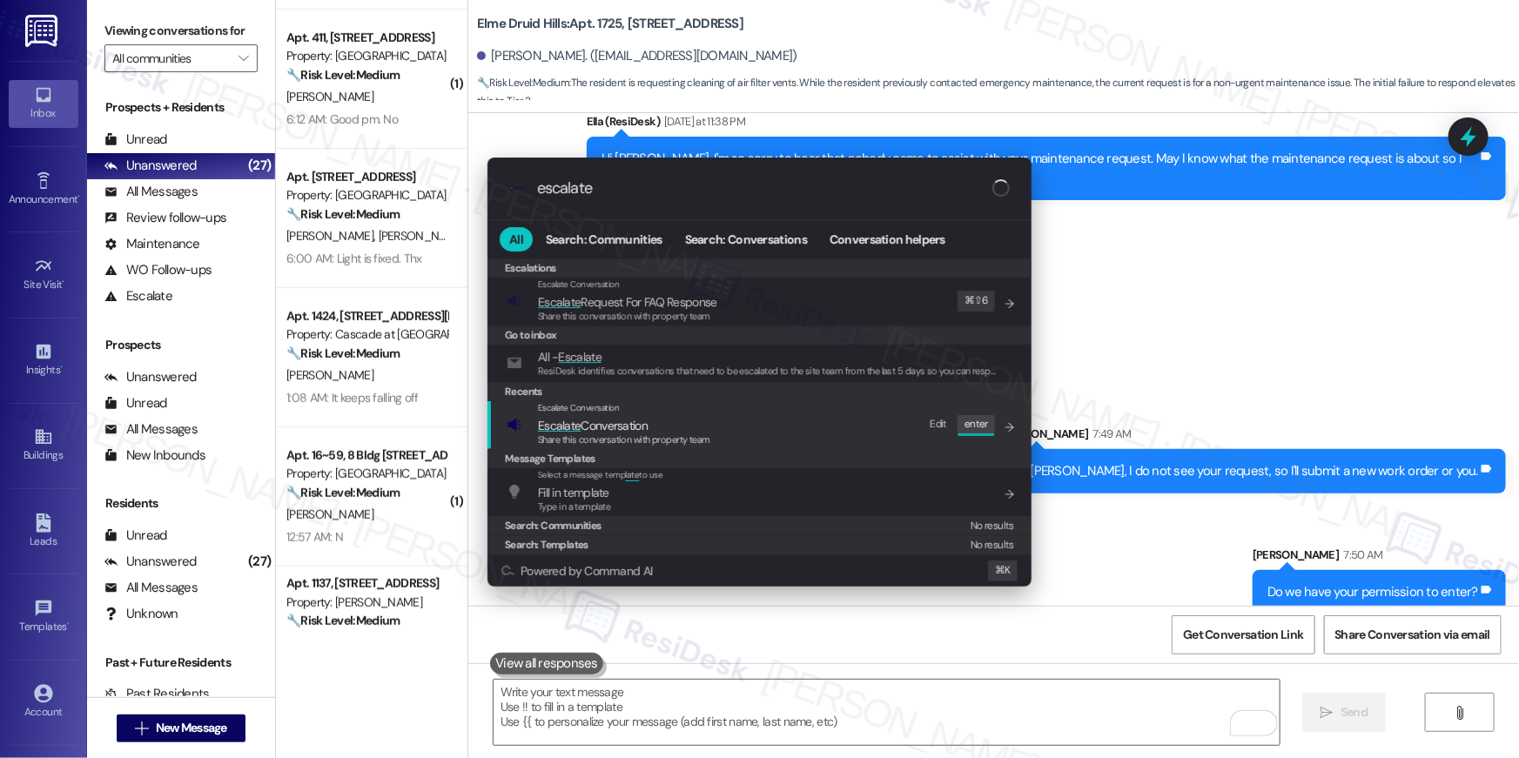
type input "escalate"
drag, startPoint x: 618, startPoint y: 428, endPoint x: 620, endPoint y: 420, distance: 8.9
click at [618, 428] on span "Escalate Conversation" at bounding box center [593, 426] width 110 height 16
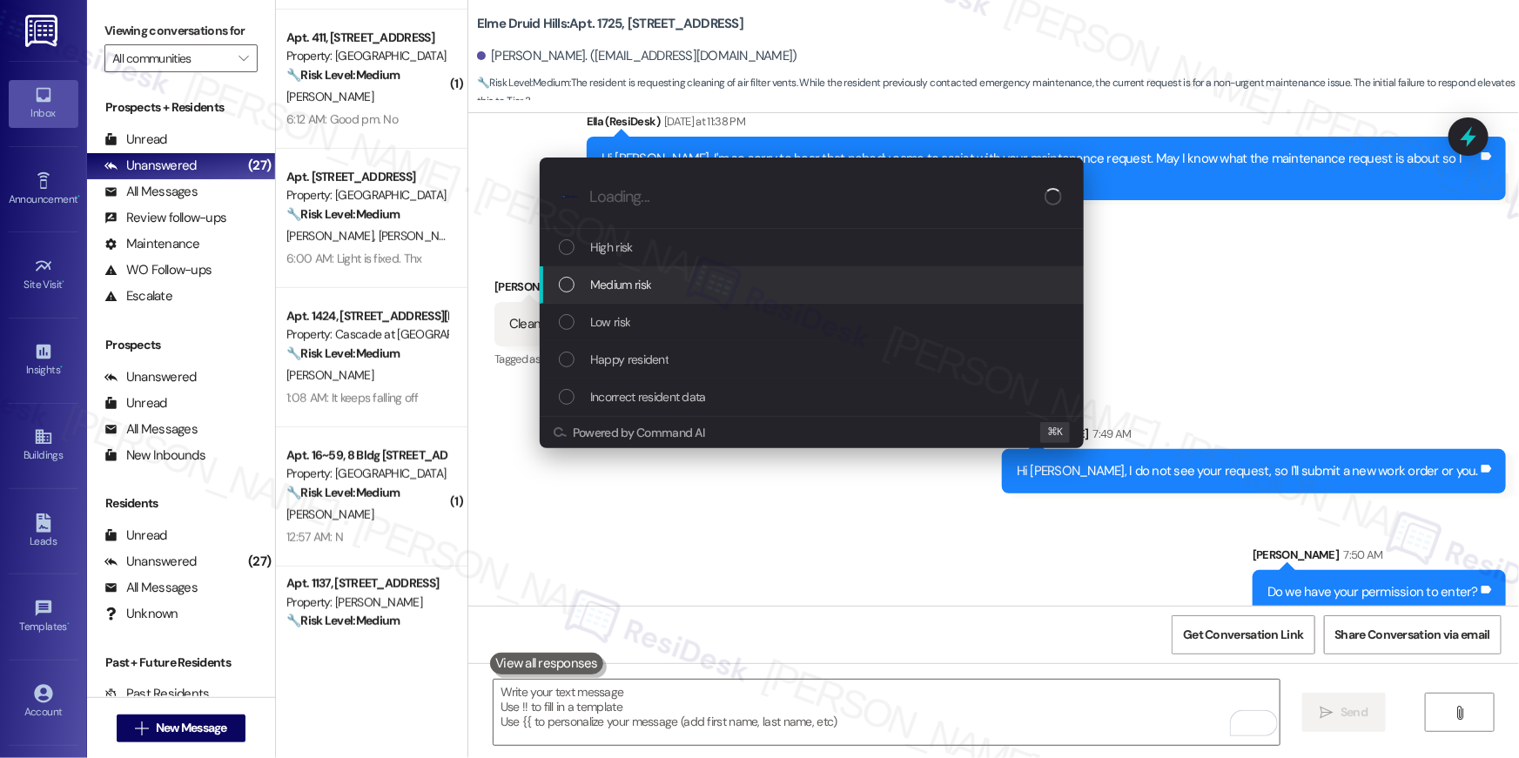
click at [625, 289] on span "Medium risk" at bounding box center [620, 284] width 61 height 19
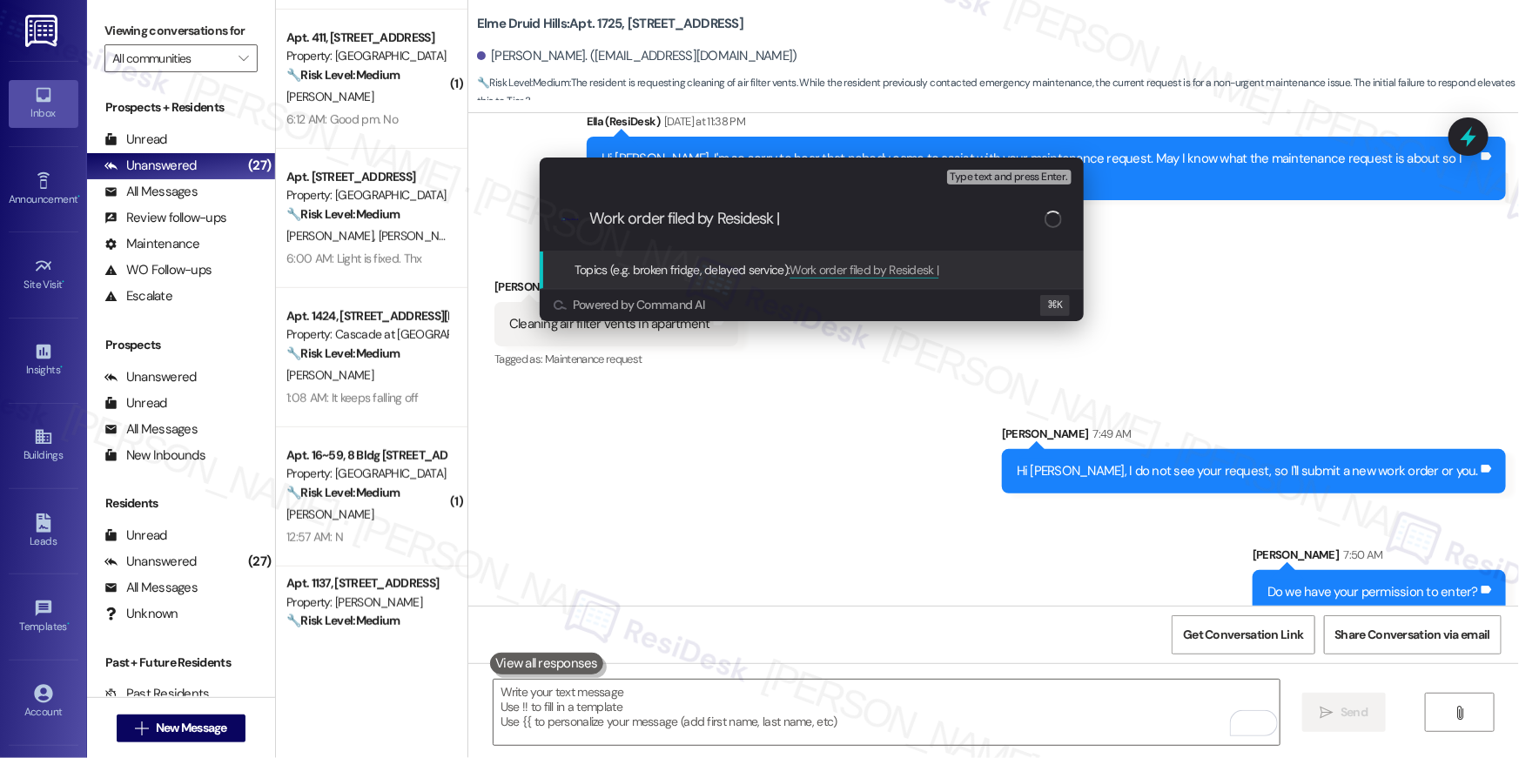
paste input "Work Order # 389481 Clean vents"
type input "Work order filed by Residesk | Work Order # 389481 Clean vents"
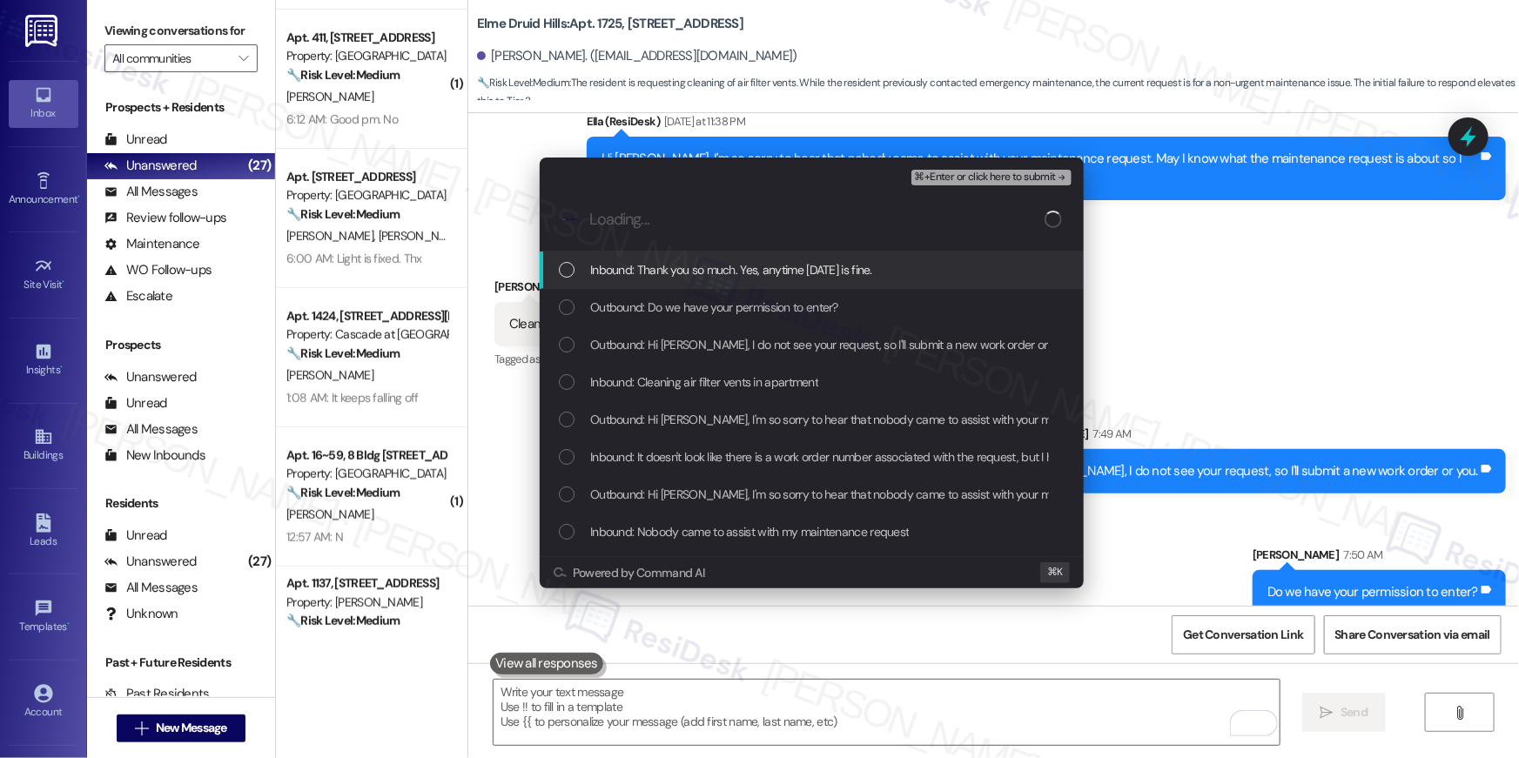
click at [649, 278] on span "Inbound: Thank you so much. Yes, anytime tomorrow is fine." at bounding box center [731, 269] width 282 height 19
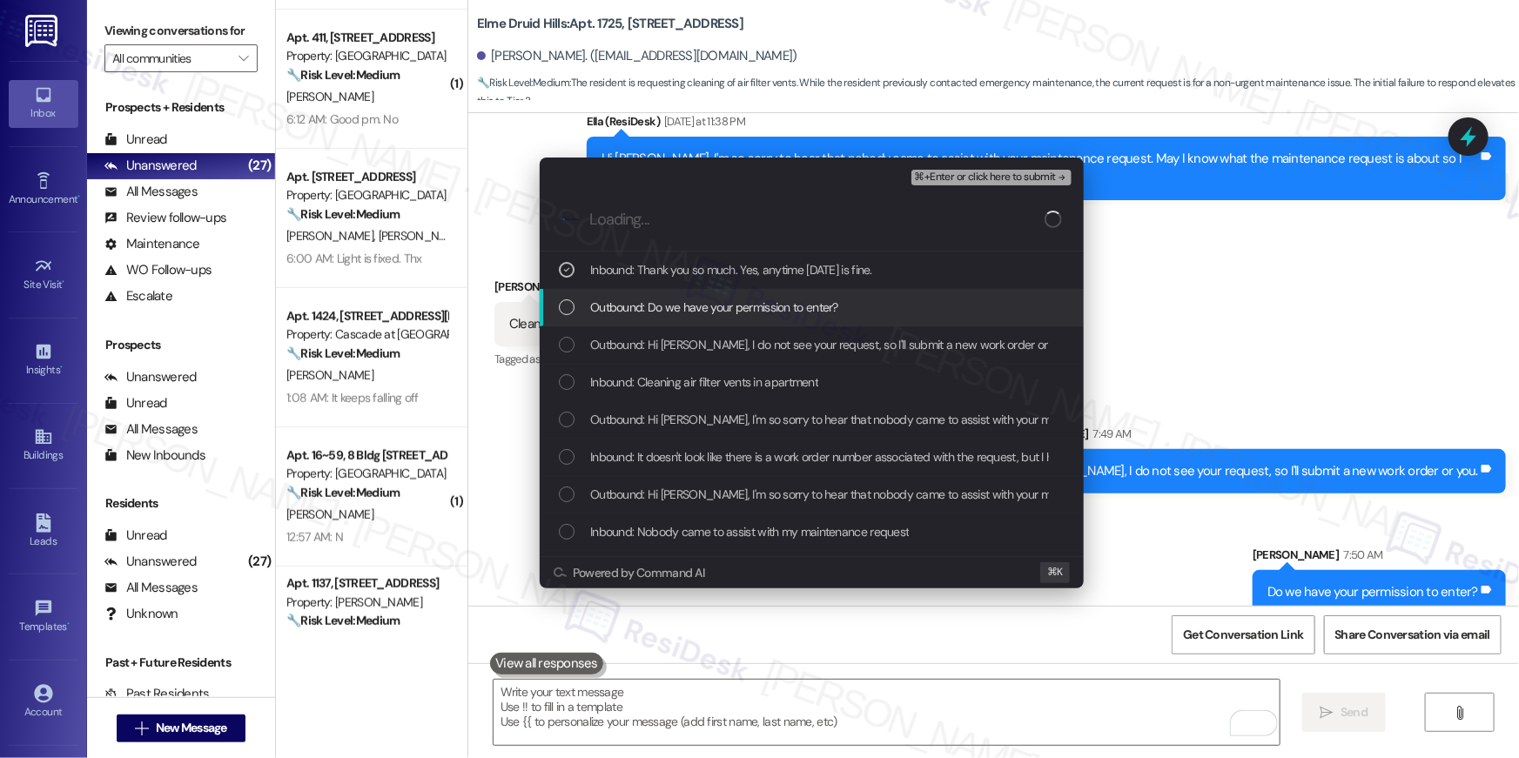
click at [638, 298] on span "Outbound: Do we have your permission to enter?" at bounding box center [714, 307] width 248 height 19
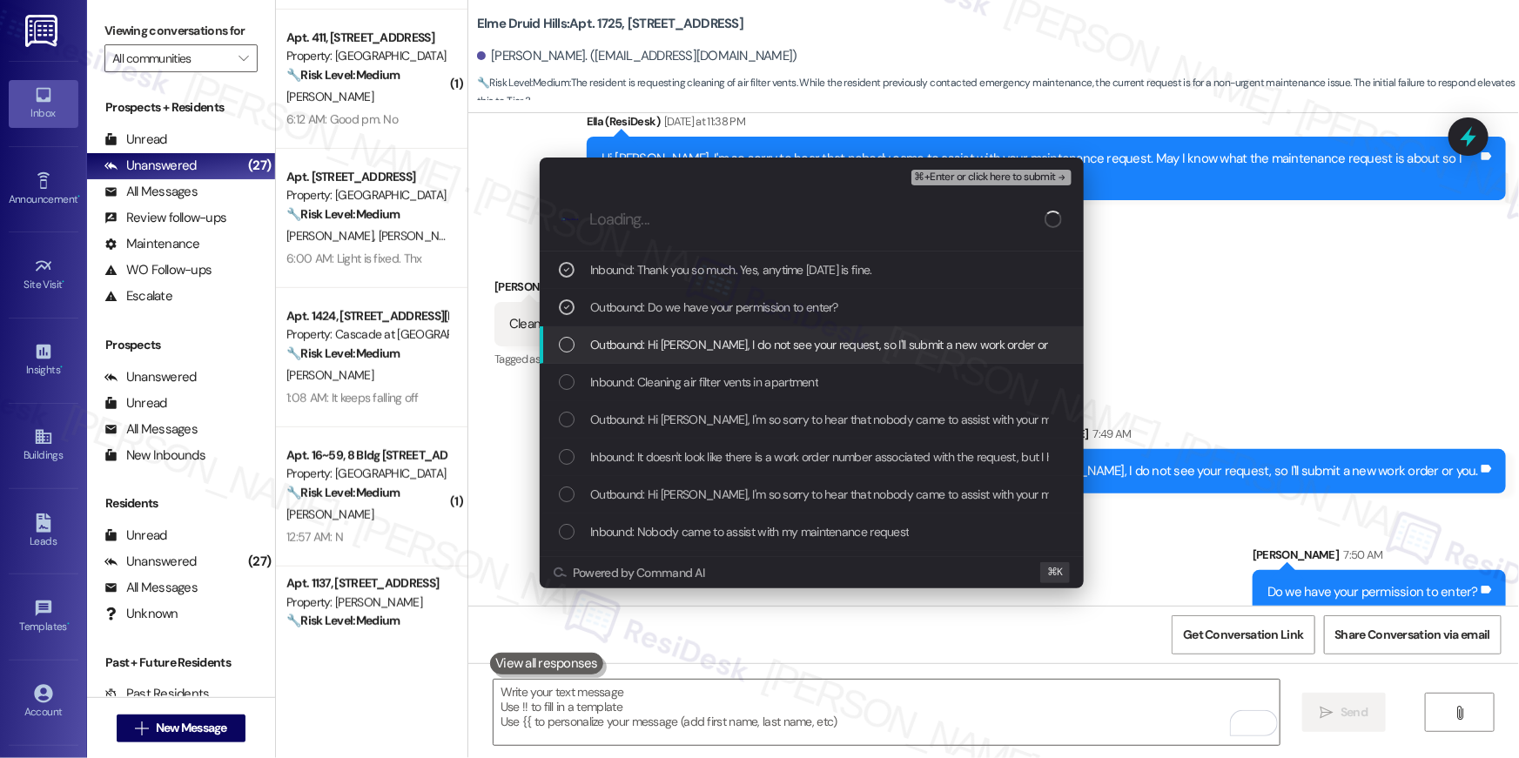
click at [641, 350] on span "Outbound: Hi Anisha, I do not see your request, so I'll submit a new work order…" at bounding box center [830, 344] width 481 height 19
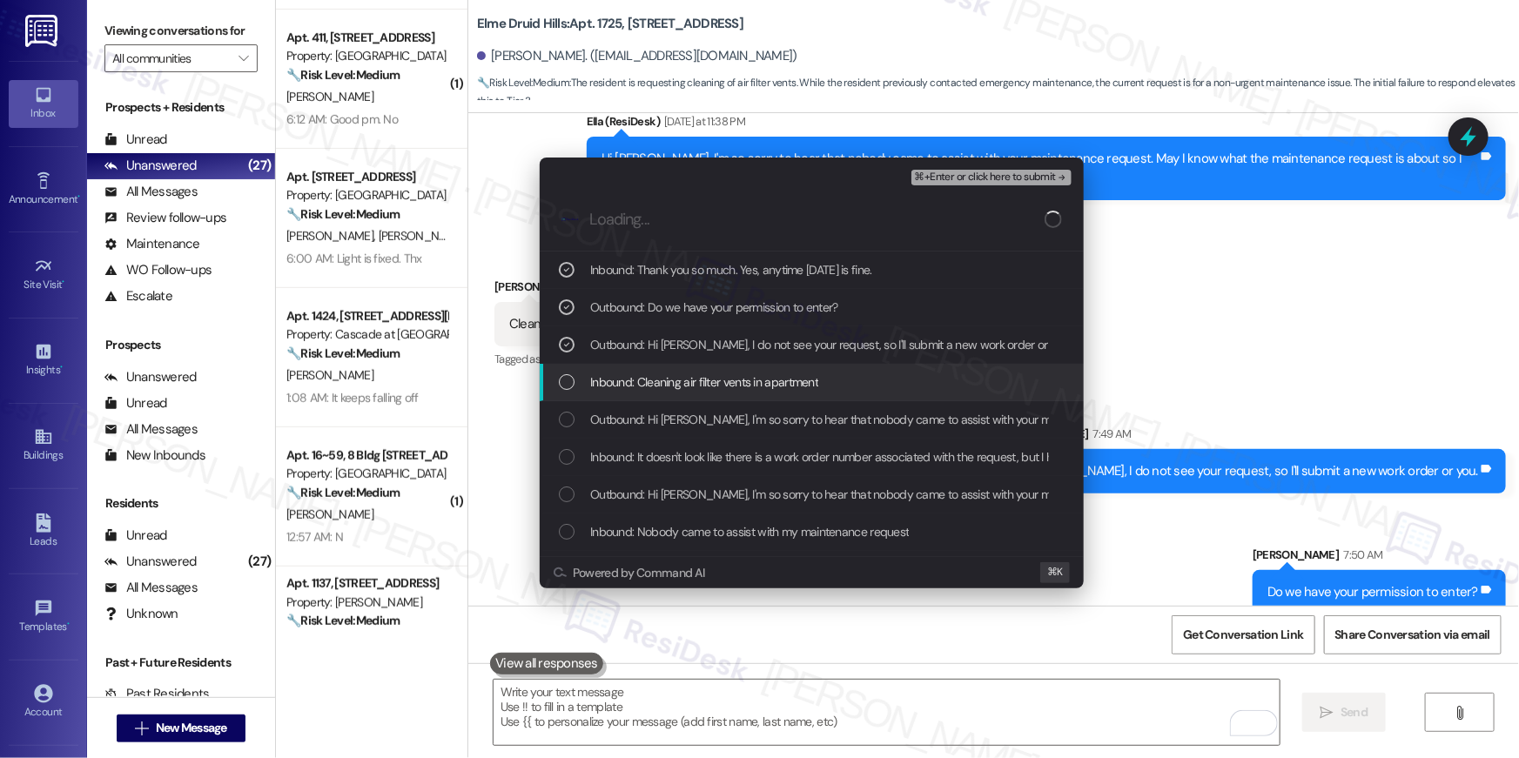
click at [663, 378] on span "Inbound: Cleaning air filter vents in apartment" at bounding box center [704, 382] width 228 height 19
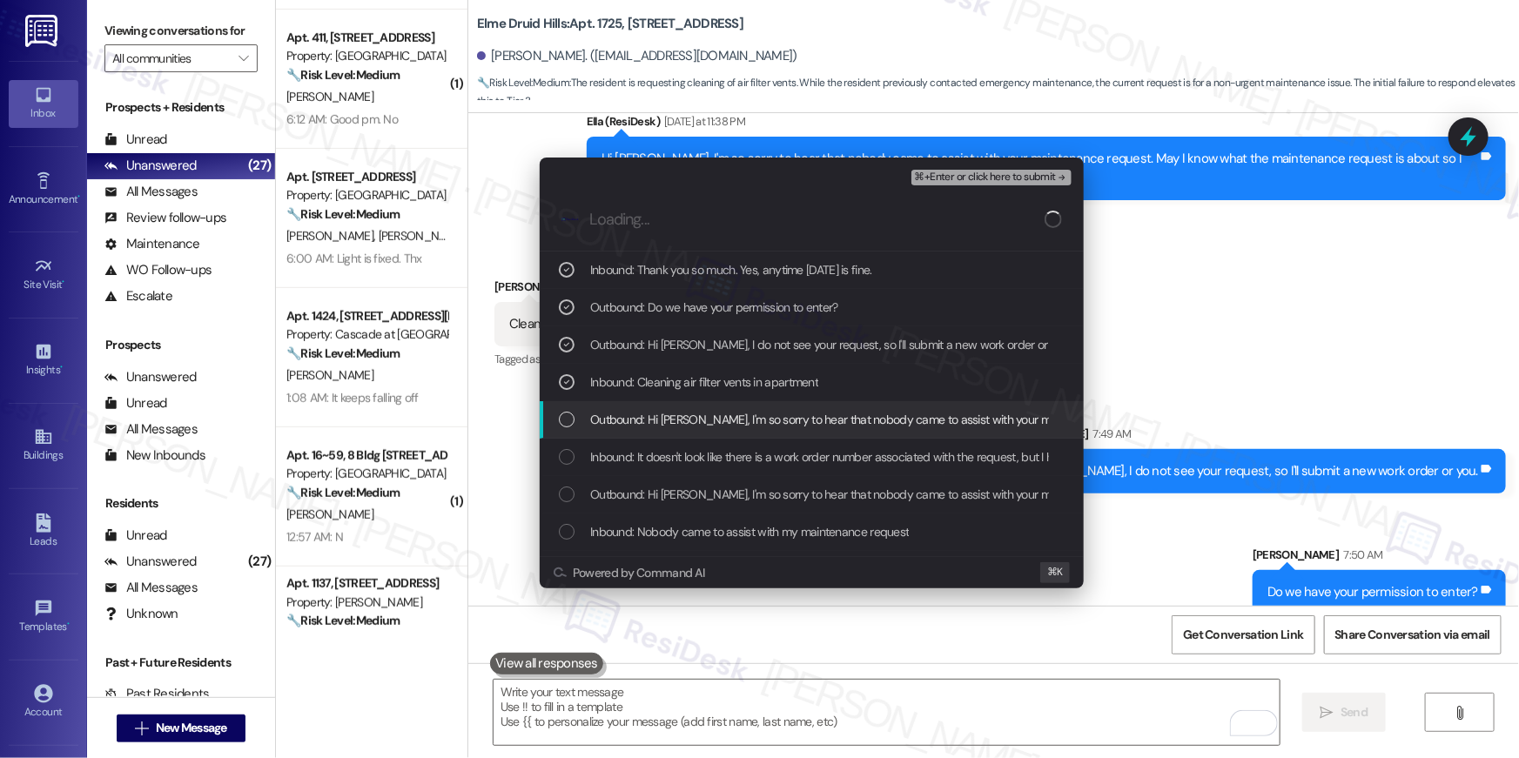
click at [677, 410] on span "Outbound: Hi Anisha, I'm so sorry to hear that nobody came to assist with your …" at bounding box center [1098, 419] width 1016 height 19
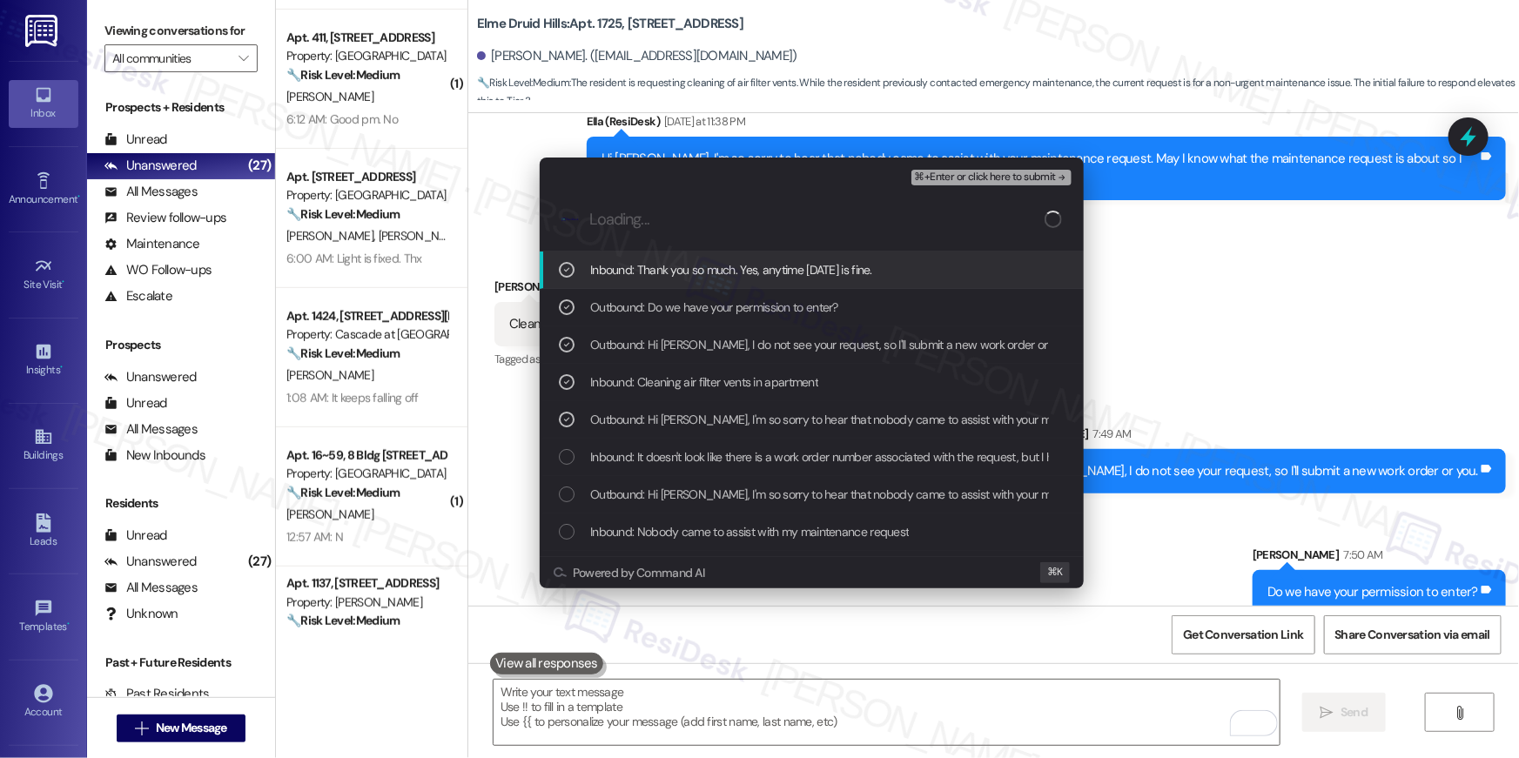
click at [1023, 173] on span "⌘+Enter or click here to submit" at bounding box center [985, 177] width 141 height 12
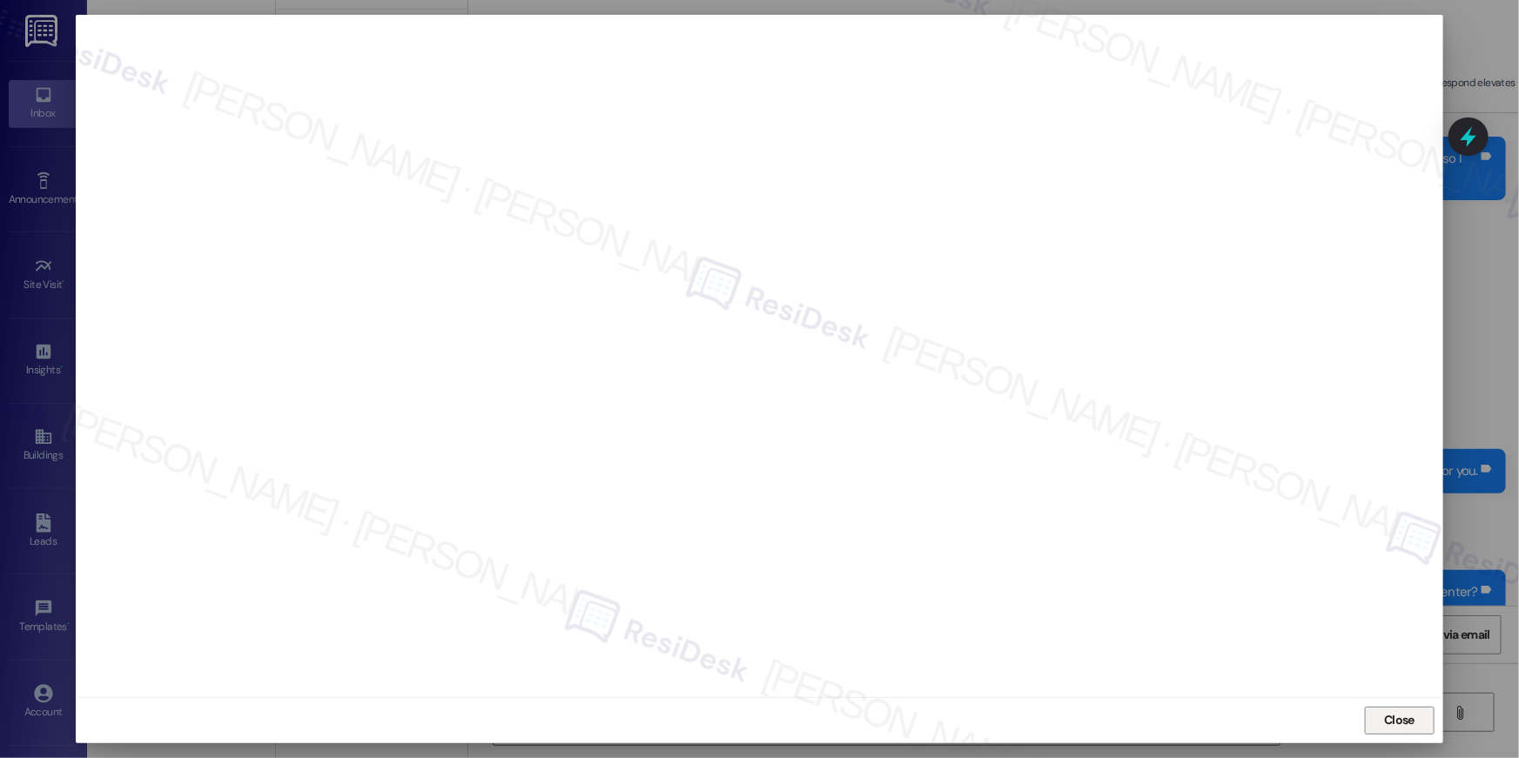
click at [1416, 711] on span "Close" at bounding box center [1399, 720] width 37 height 18
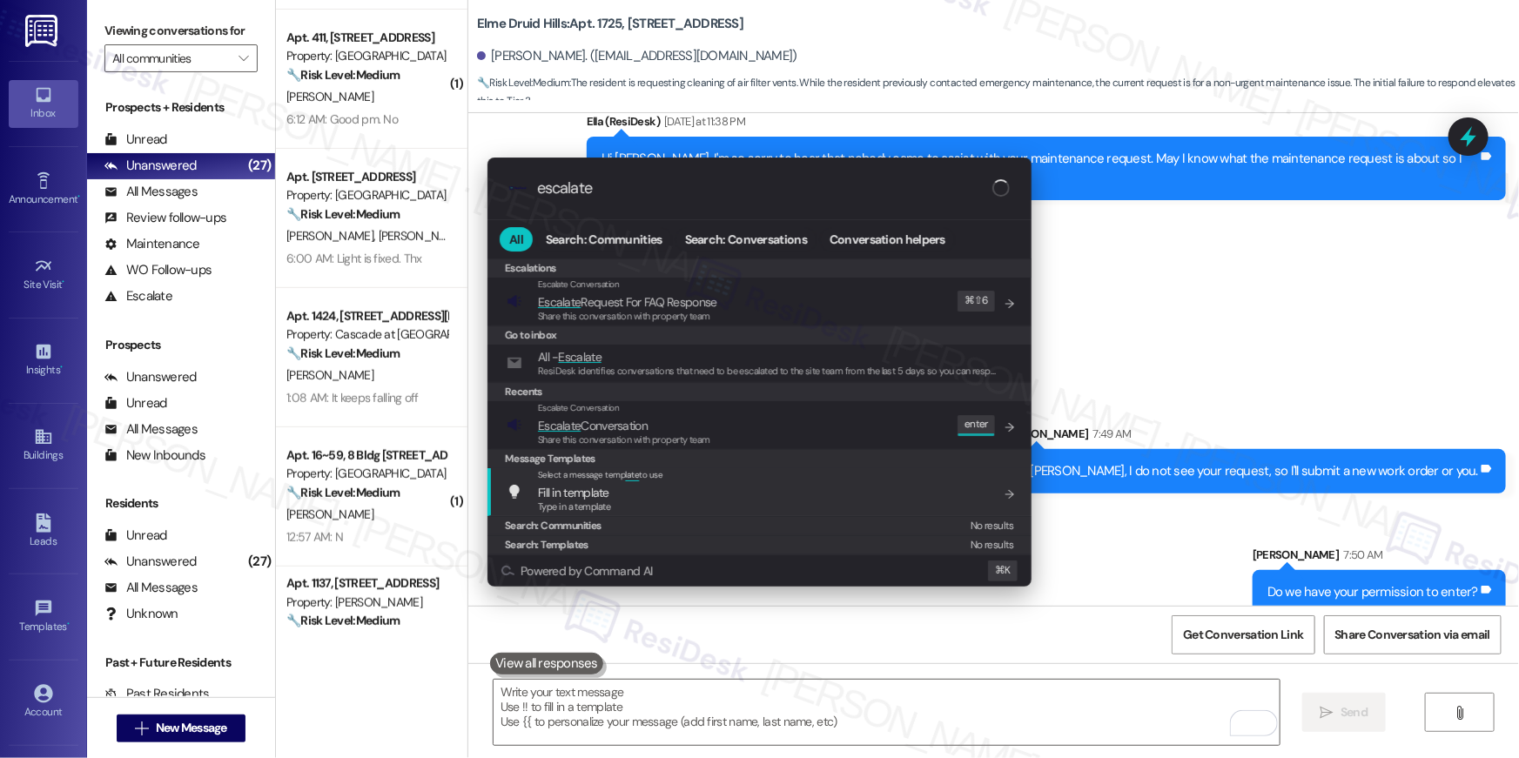
type input "escalate"
click at [689, 427] on span "Escalate Conversation" at bounding box center [624, 425] width 172 height 19
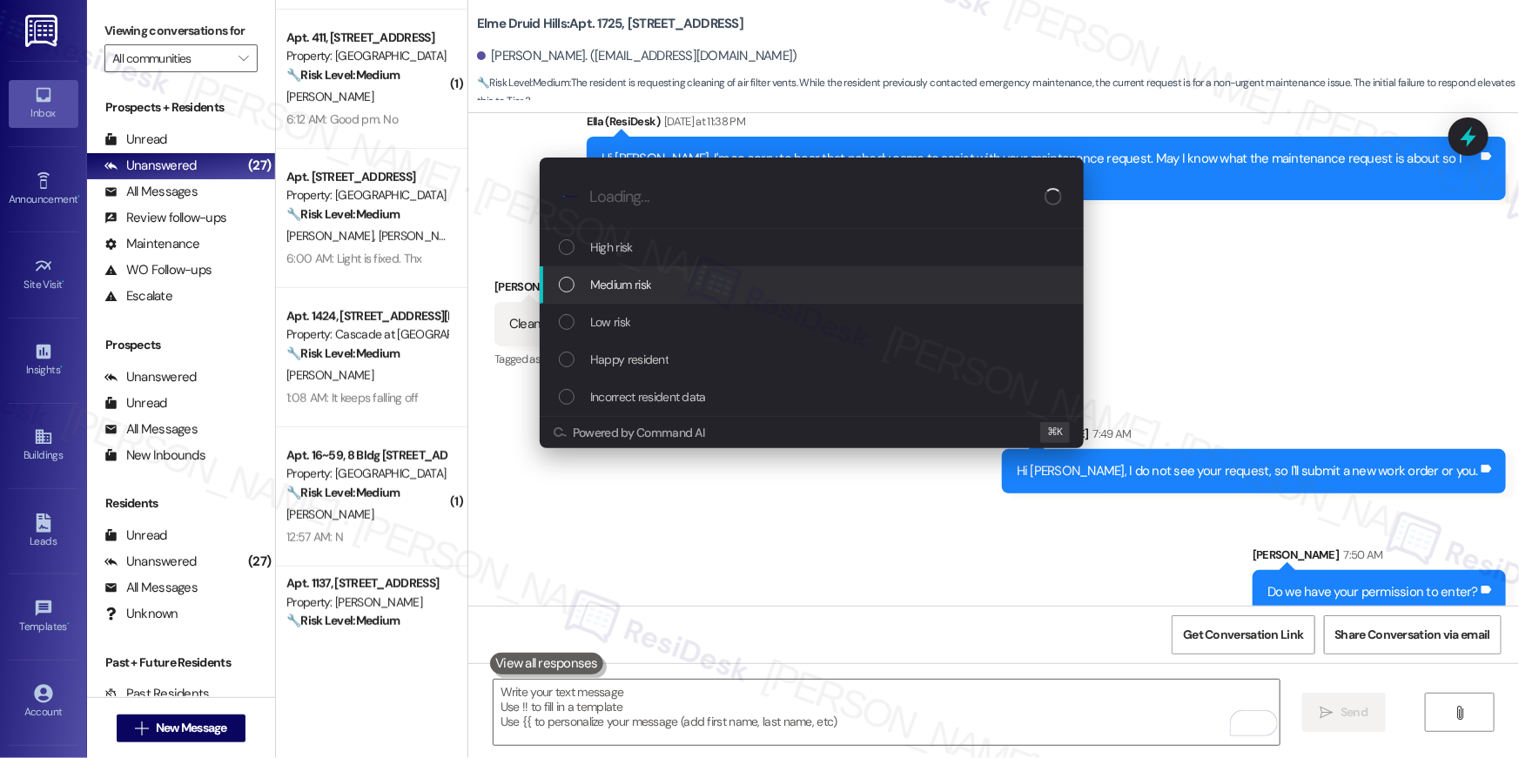
click at [642, 293] on span "Medium risk" at bounding box center [620, 284] width 61 height 19
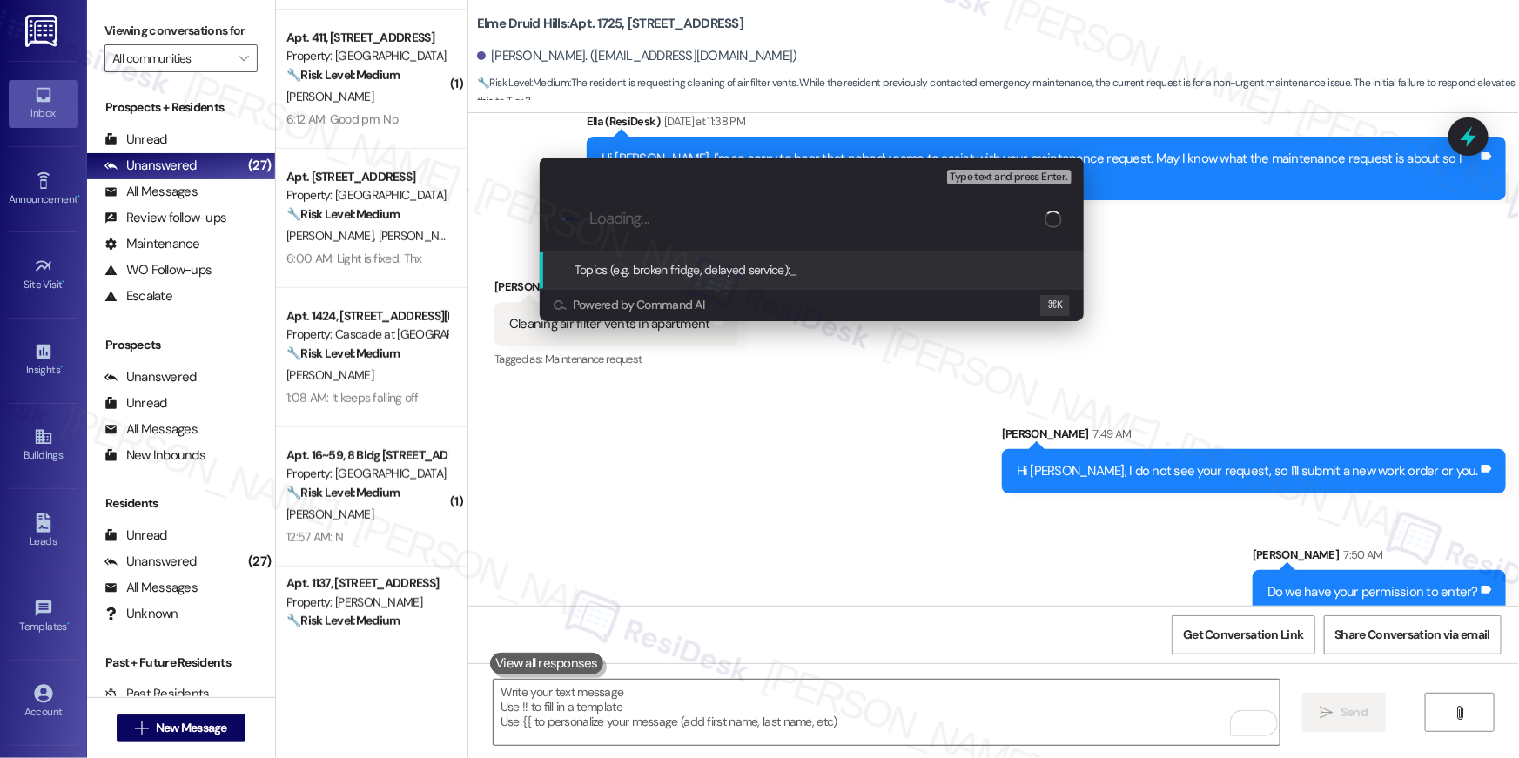
paste input "Work order filed by Residesk | Work Order # 389481 Clean vents"
type input "Work order filed by Residesk | Work Order # 389481 Clean vents"
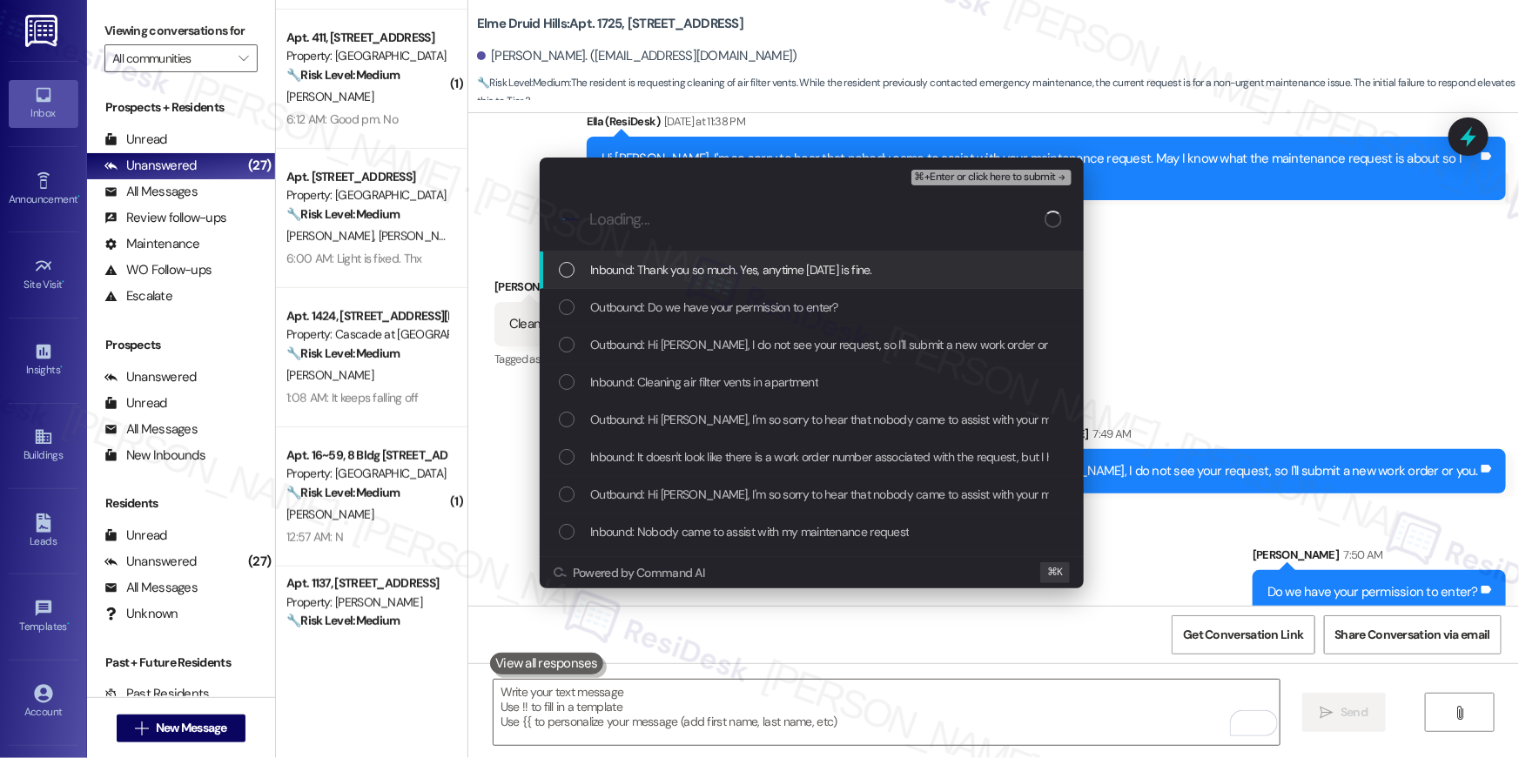
click at [678, 278] on span "Inbound: Thank you so much. Yes, anytime tomorrow is fine." at bounding box center [731, 269] width 282 height 19
drag, startPoint x: 677, startPoint y: 288, endPoint x: 676, endPoint y: 302, distance: 14.0
click at [677, 289] on div "Outbound: Do we have your permission to enter?" at bounding box center [812, 307] width 544 height 37
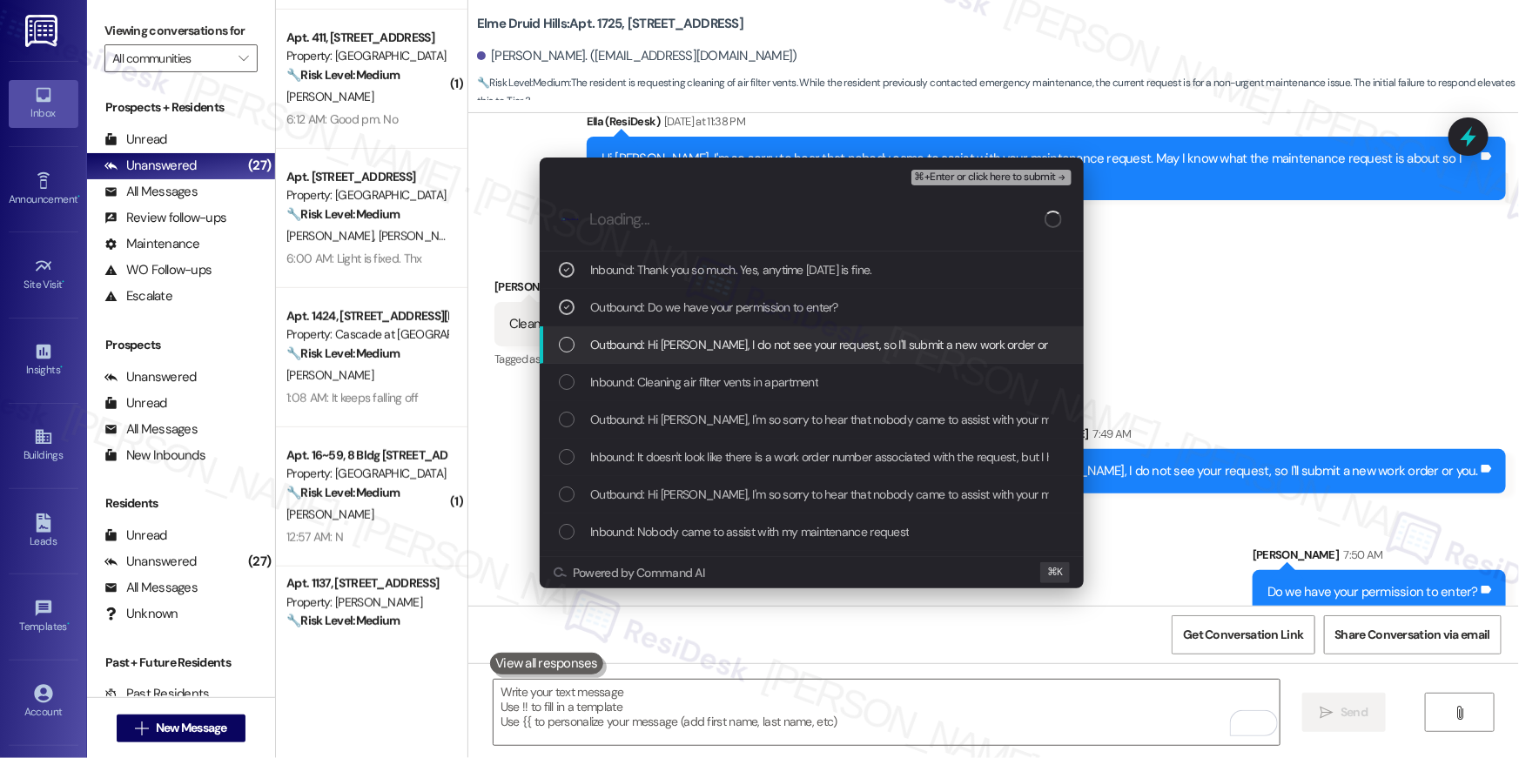
drag, startPoint x: 677, startPoint y: 346, endPoint x: 703, endPoint y: 389, distance: 50.8
click at [678, 346] on span "Outbound: Hi Anisha, I do not see your request, so I'll submit a new work order…" at bounding box center [830, 344] width 481 height 19
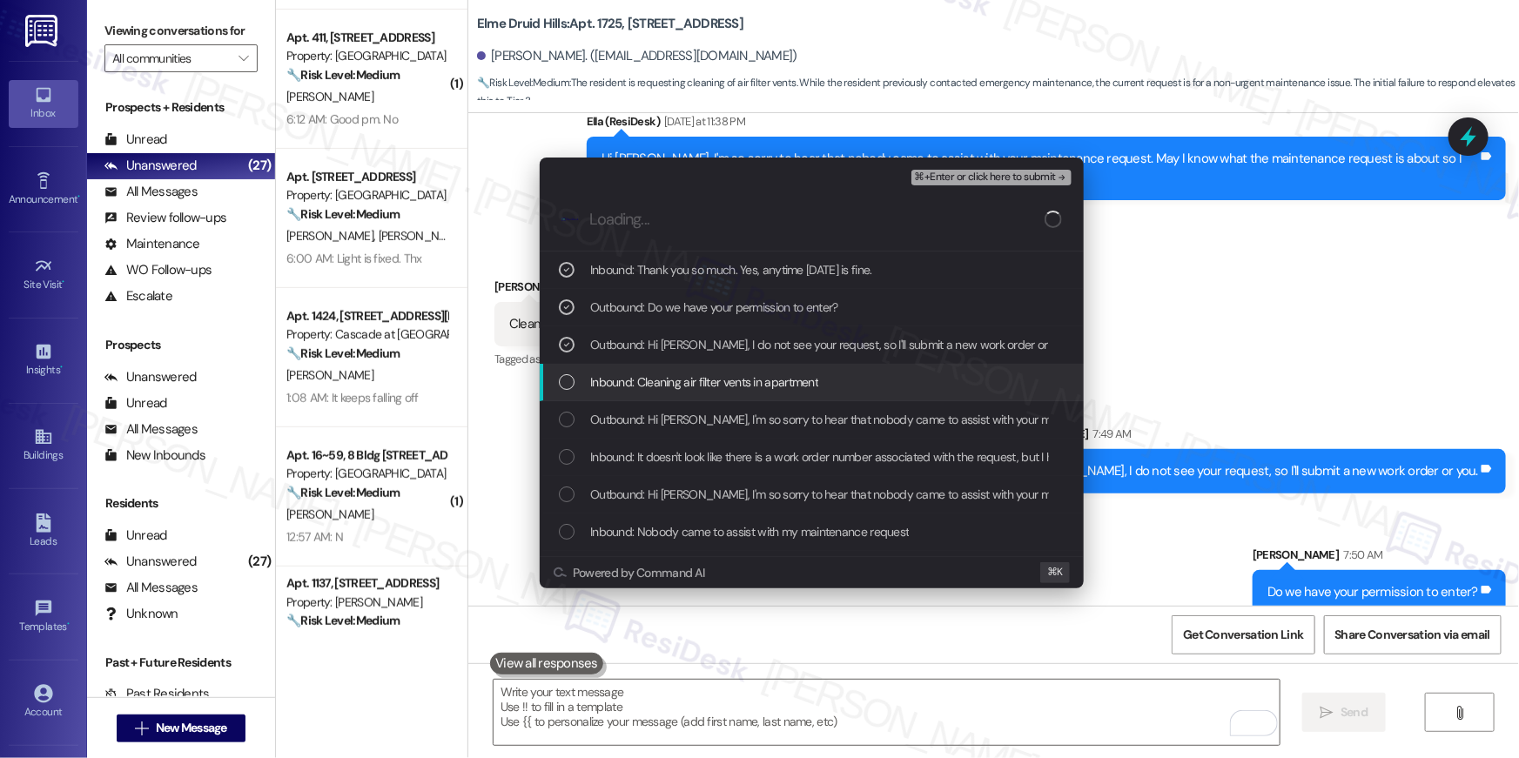
click at [706, 394] on div "Inbound: Cleaning air filter vents in apartment" at bounding box center [812, 382] width 544 height 37
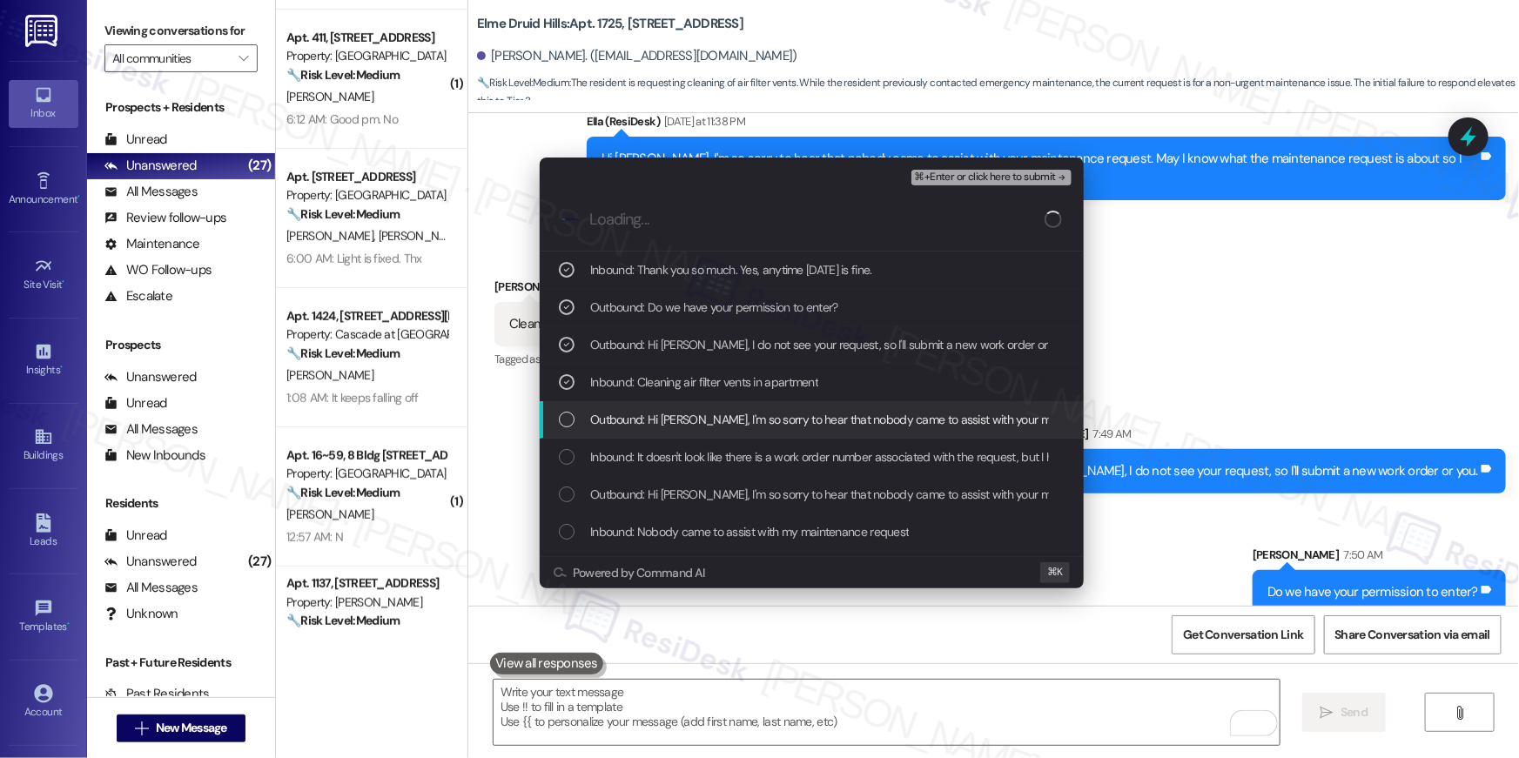
click at [719, 421] on span "Outbound: Hi Anisha, I'm so sorry to hear that nobody came to assist with your …" at bounding box center [1098, 419] width 1016 height 19
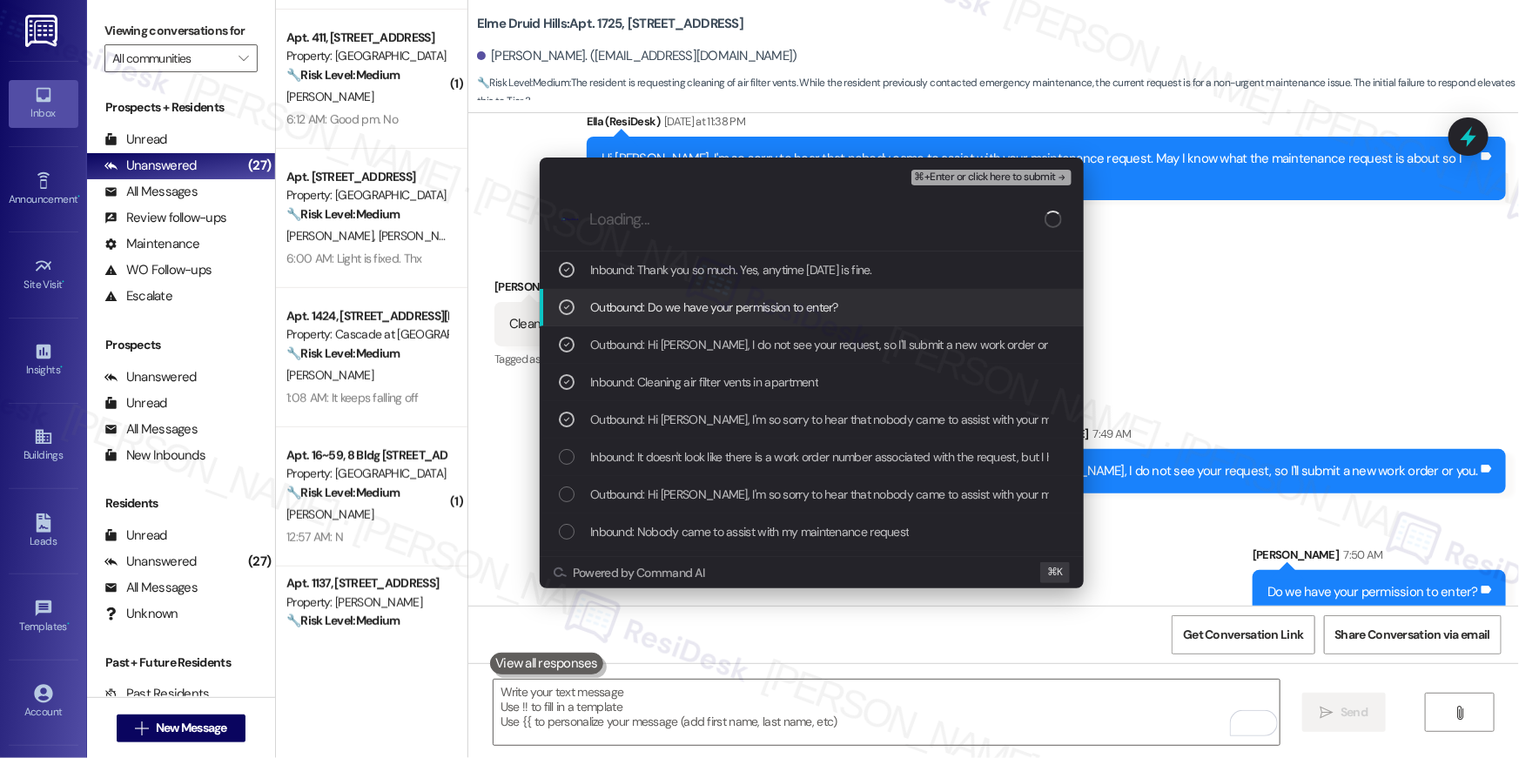
click at [985, 176] on span "⌘+Enter or click here to submit" at bounding box center [985, 177] width 141 height 12
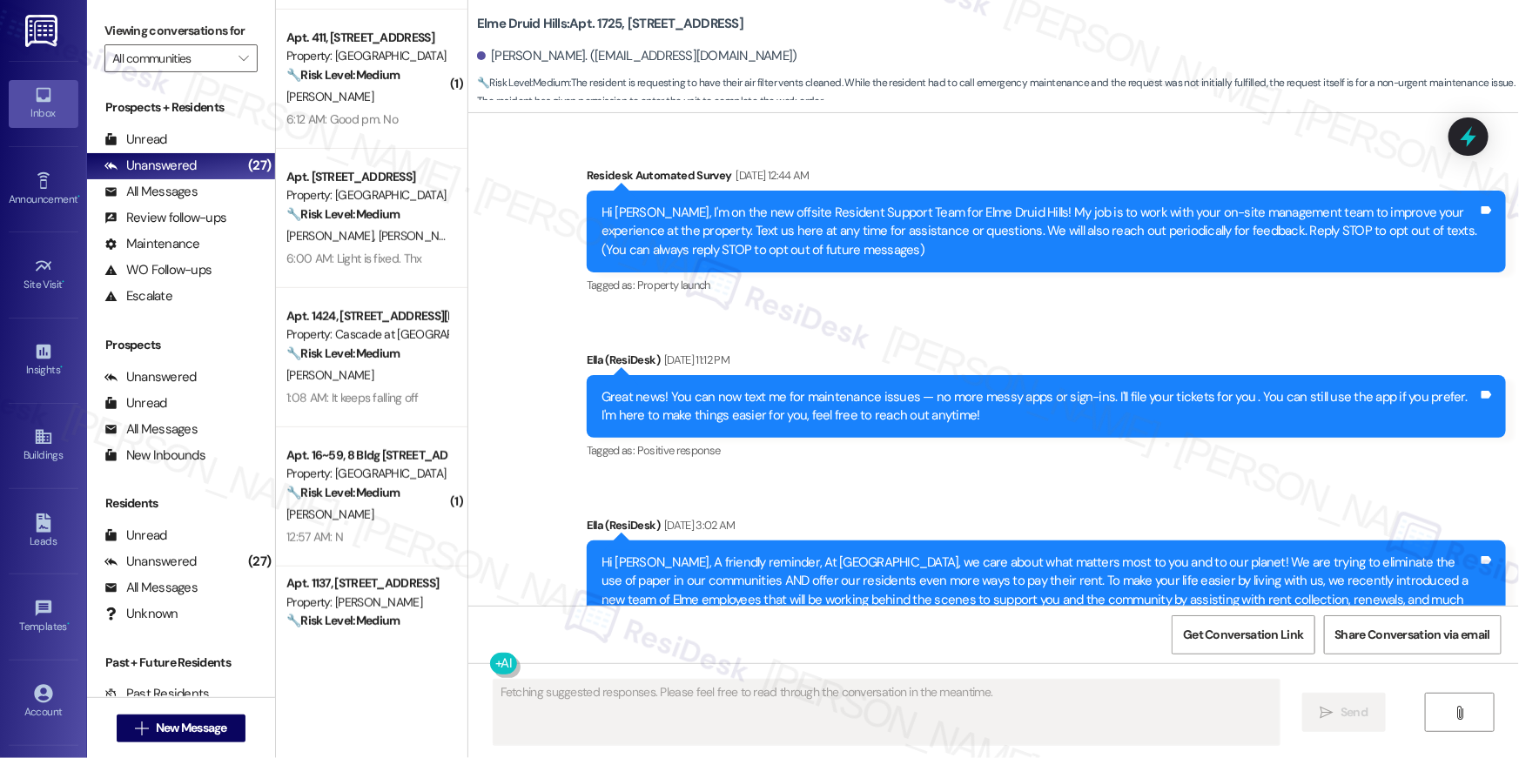
scroll to position [35273, 0]
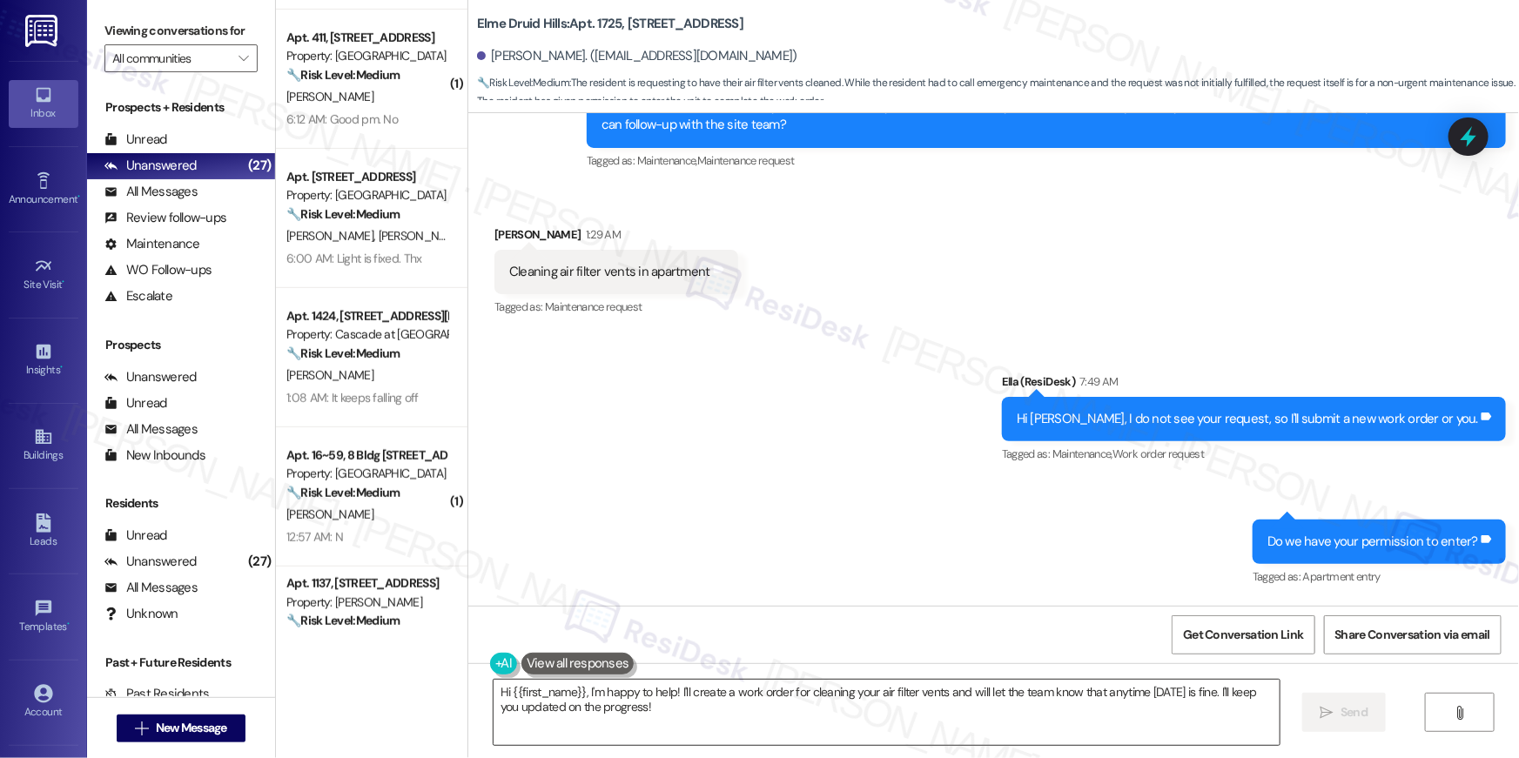
click at [880, 696] on textarea "Hi {{first_name}}, I'm happy to help! I'll create a work order for cleaning you…" at bounding box center [887, 712] width 786 height 65
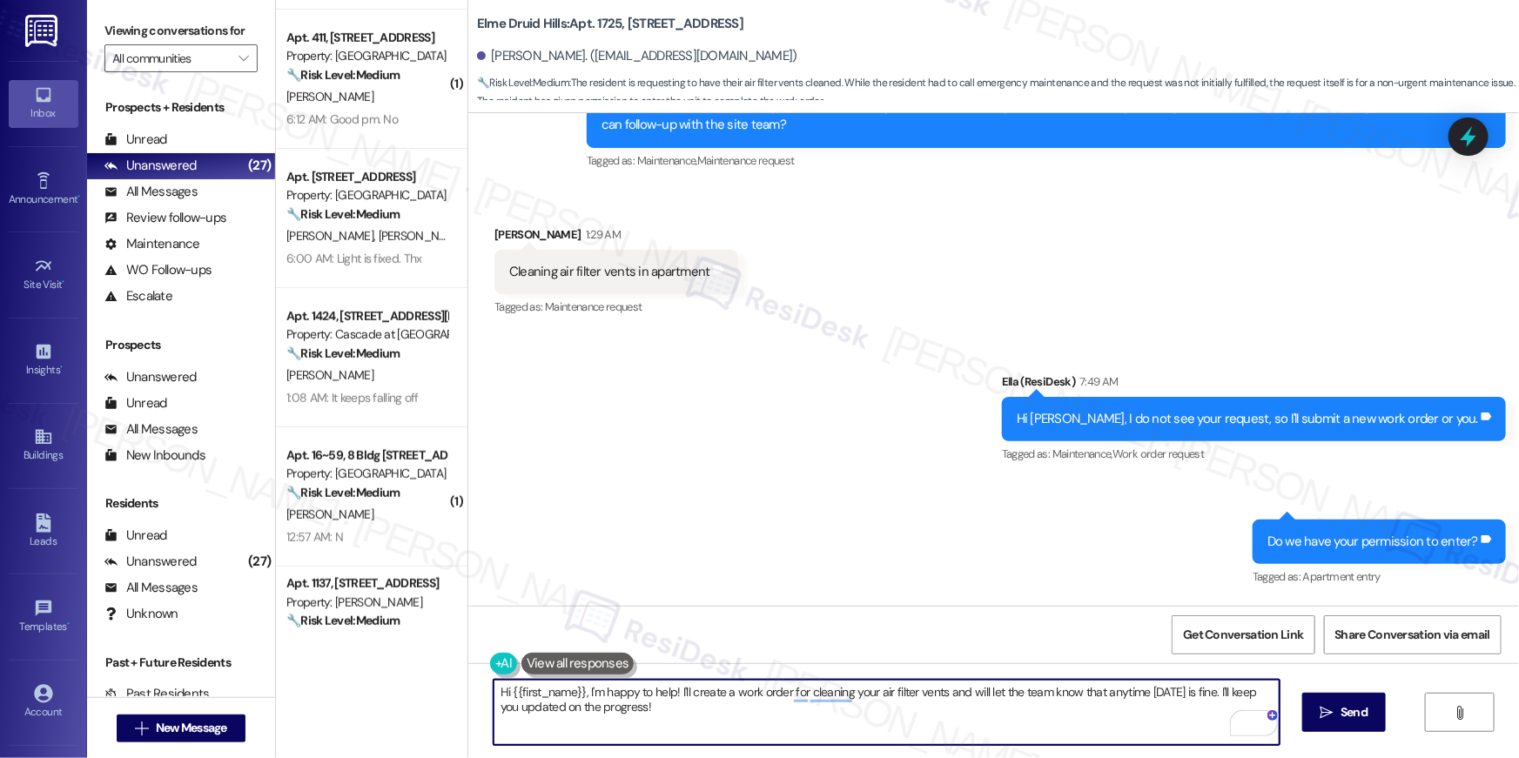
click at [999, 405] on div "Sent via SMS Ella (ResiDesk) 7:49 AM Hi Anisha, I do not see your request, so I…" at bounding box center [993, 468] width 1051 height 270
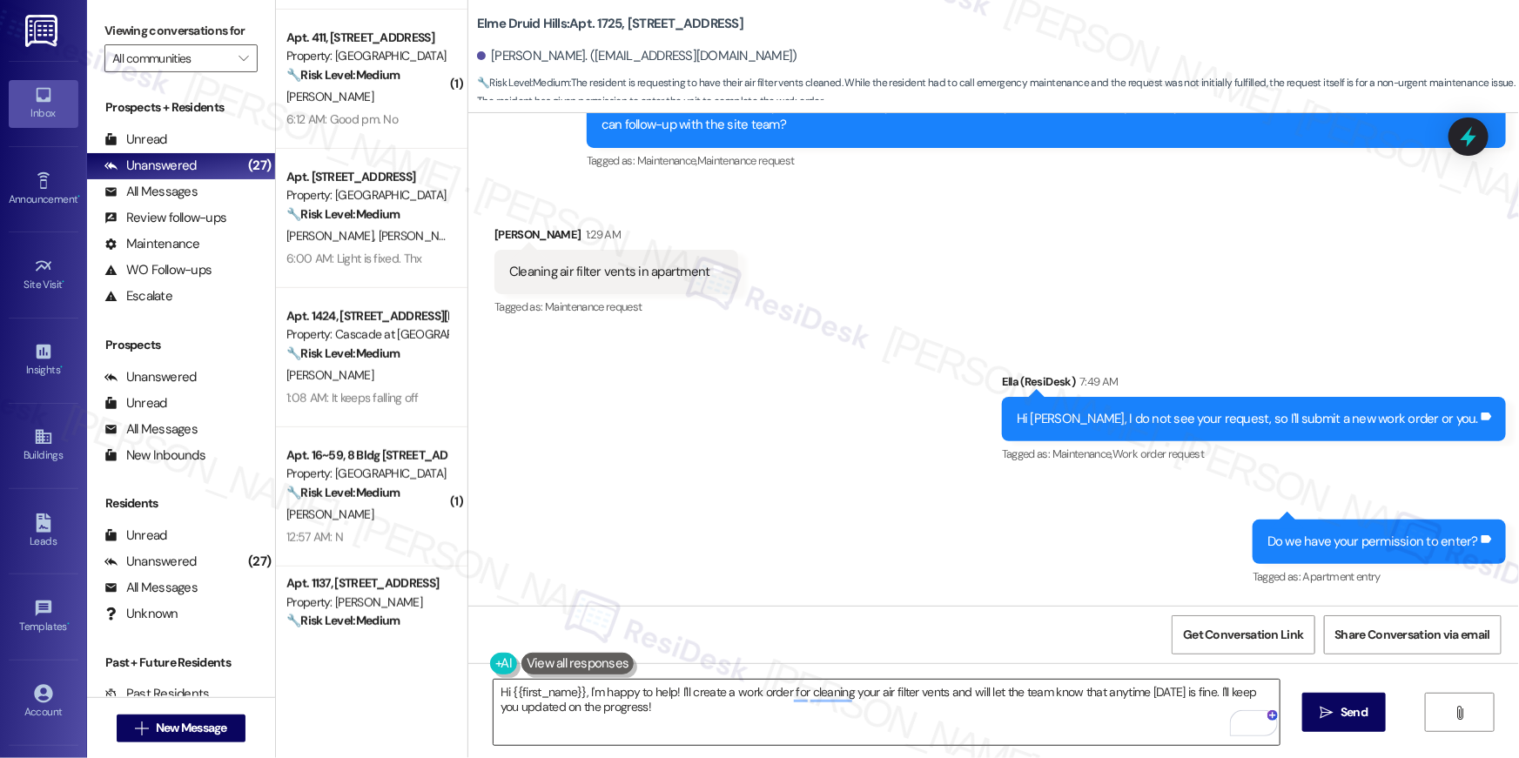
click at [882, 729] on textarea "Hi {{first_name}}, I'm happy to help! I'll create a work order for cleaning you…" at bounding box center [887, 712] width 786 height 65
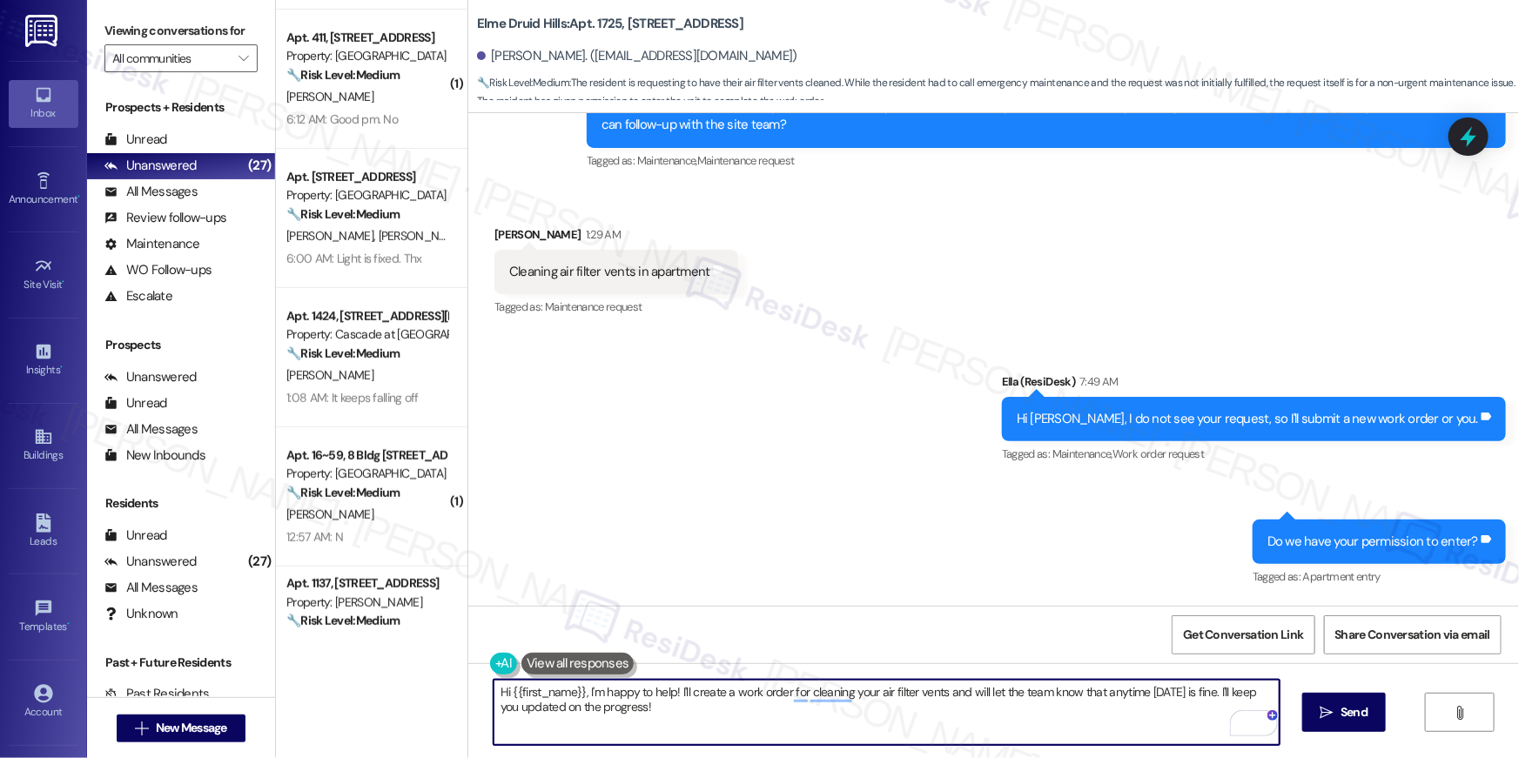
click at [844, 730] on textarea "Hi {{first_name}}, I'm happy to help! I'll create a work order for cleaning you…" at bounding box center [887, 712] width 786 height 65
click at [708, 696] on textarea "Hi {{first_name}}, I'm happy to help! I'll create a work order for cleaning you…" at bounding box center [887, 712] width 786 height 65
click at [653, 715] on textarea "Hi {{first_name}}, I'm happy to help! I'll create a work order for cleaning you…" at bounding box center [887, 712] width 786 height 65
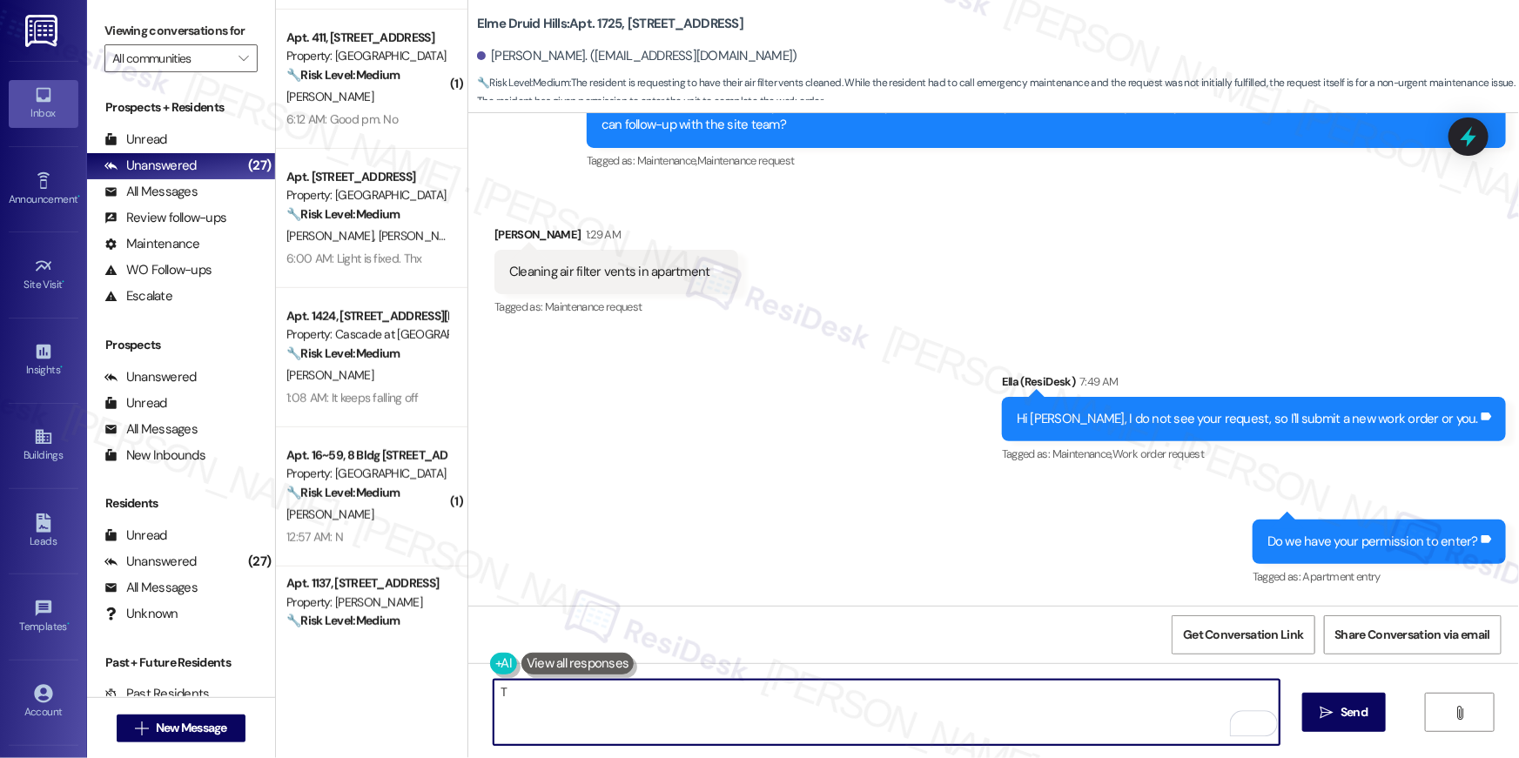
click at [838, 680] on textarea "T" at bounding box center [887, 712] width 786 height 65
paste textarea "hank you, {{first_name}}! I’ve submitted your request, and our maintenance team…"
type textarea "Thank you, {{first_name}}! I’ve submitted your request, and our maintenance tea…"
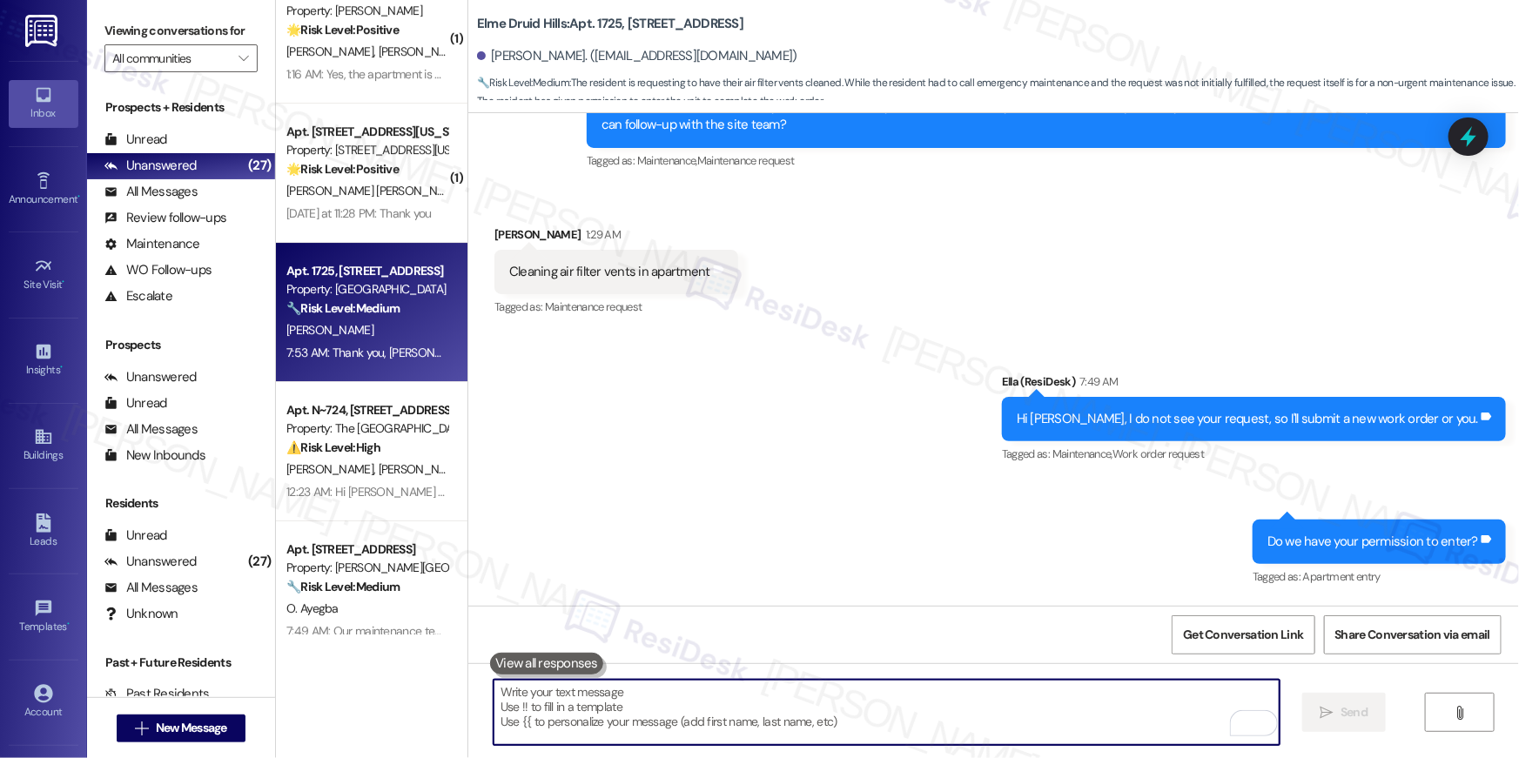
scroll to position [3125, 0]
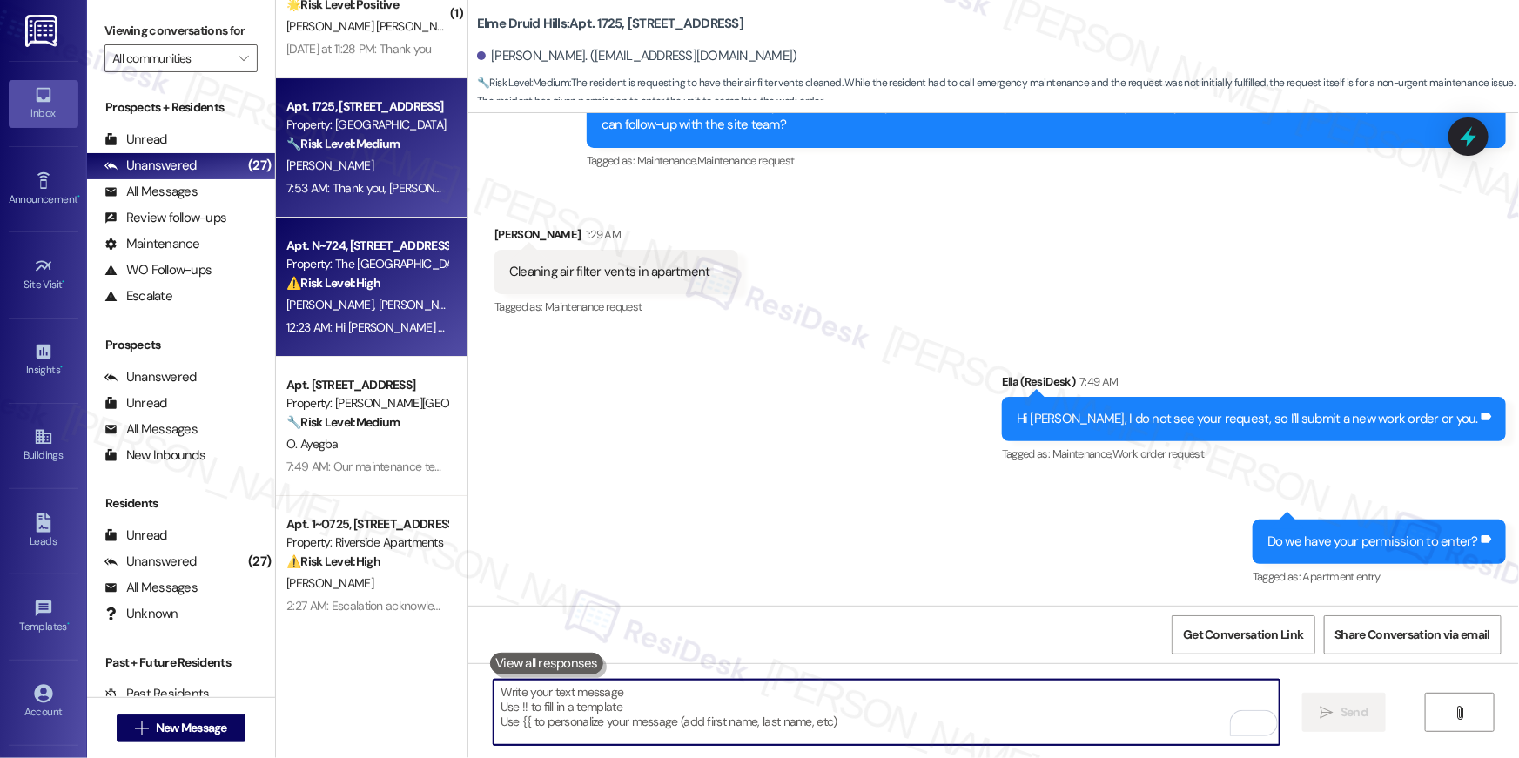
click at [379, 297] on span "V. Cunha Ciola" at bounding box center [467, 305] width 177 height 16
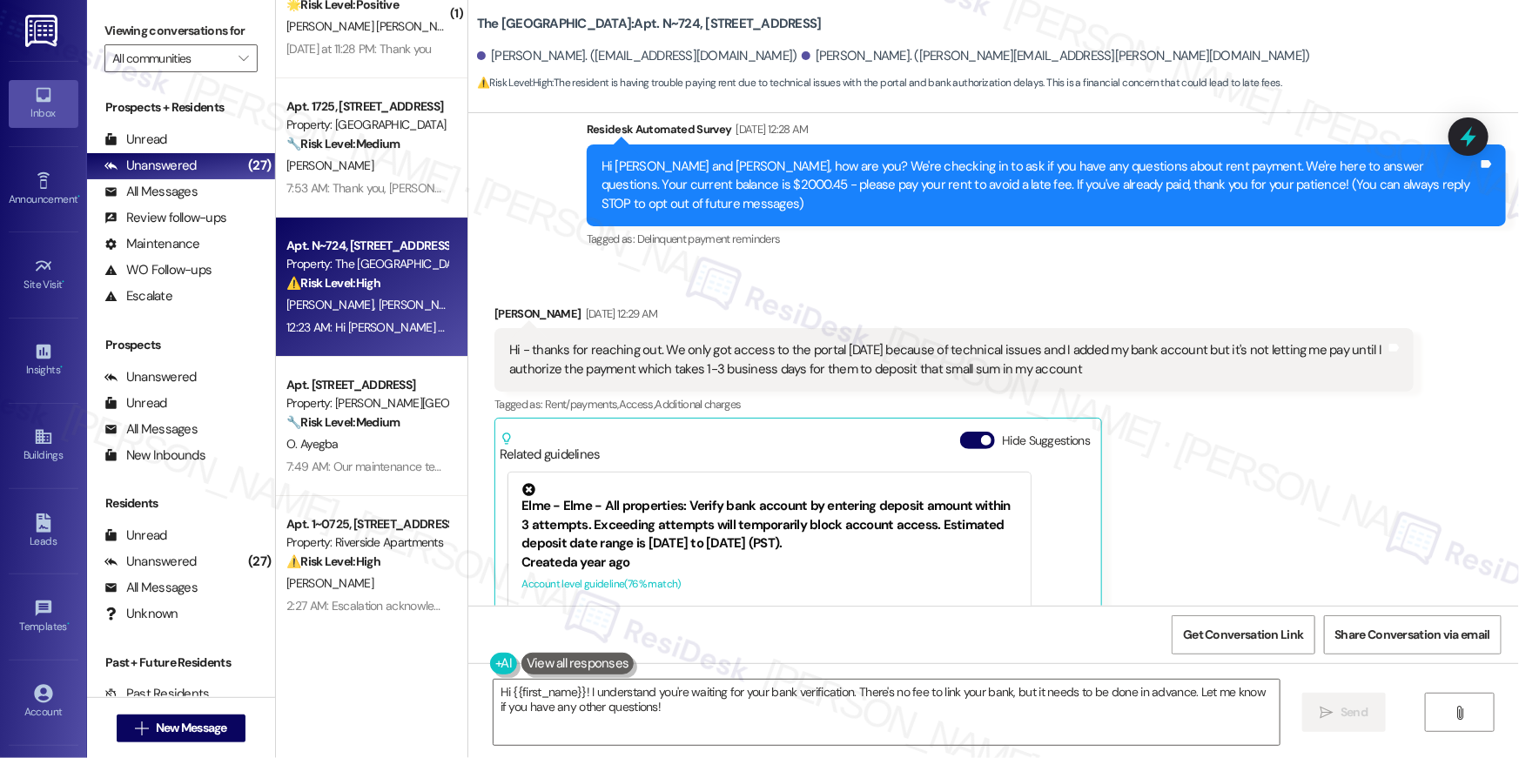
scroll to position [0, 0]
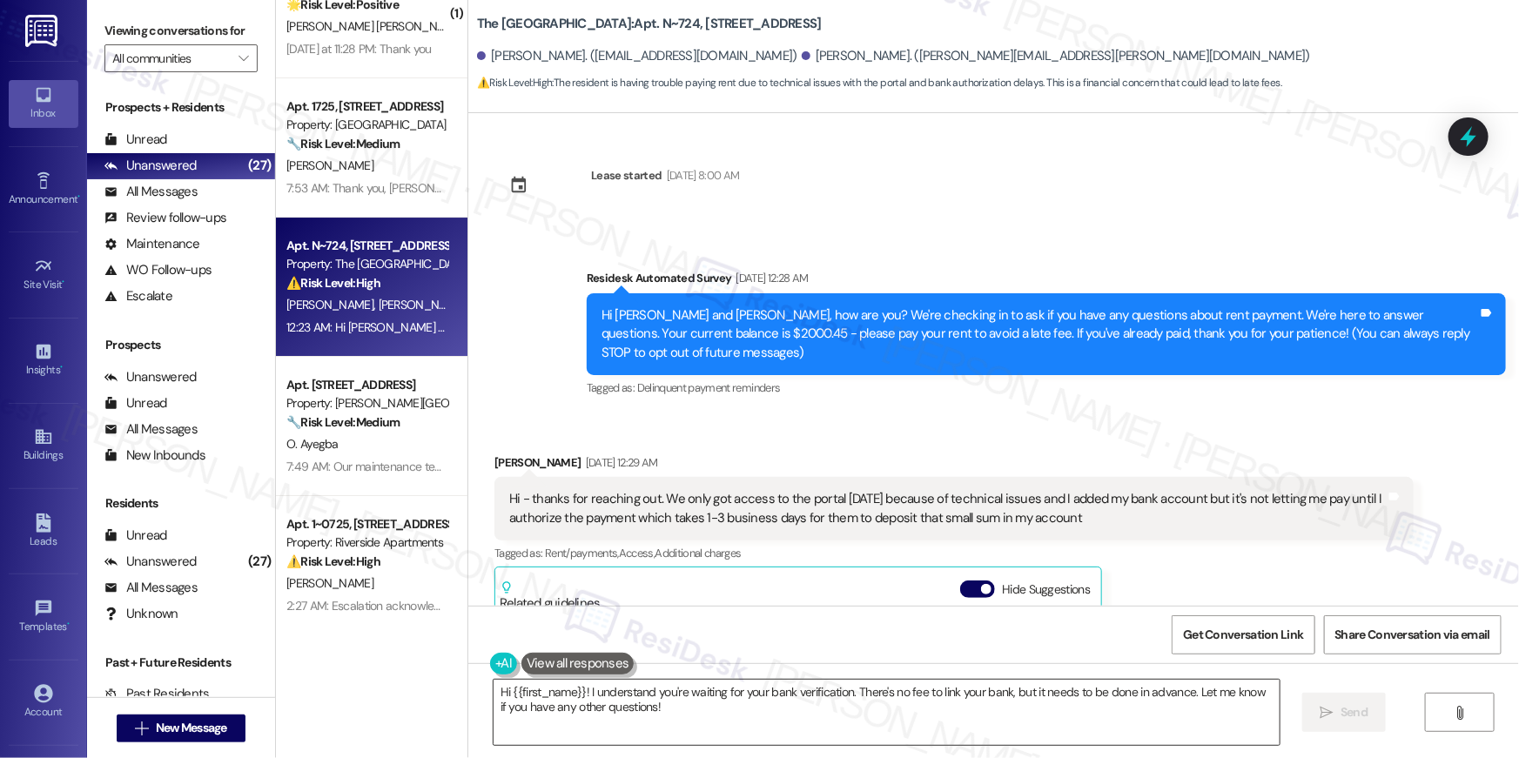
click at [954, 714] on textarea "Hi {{first_name}}! I understand you're waiting for your bank verification. Ther…" at bounding box center [887, 712] width 786 height 65
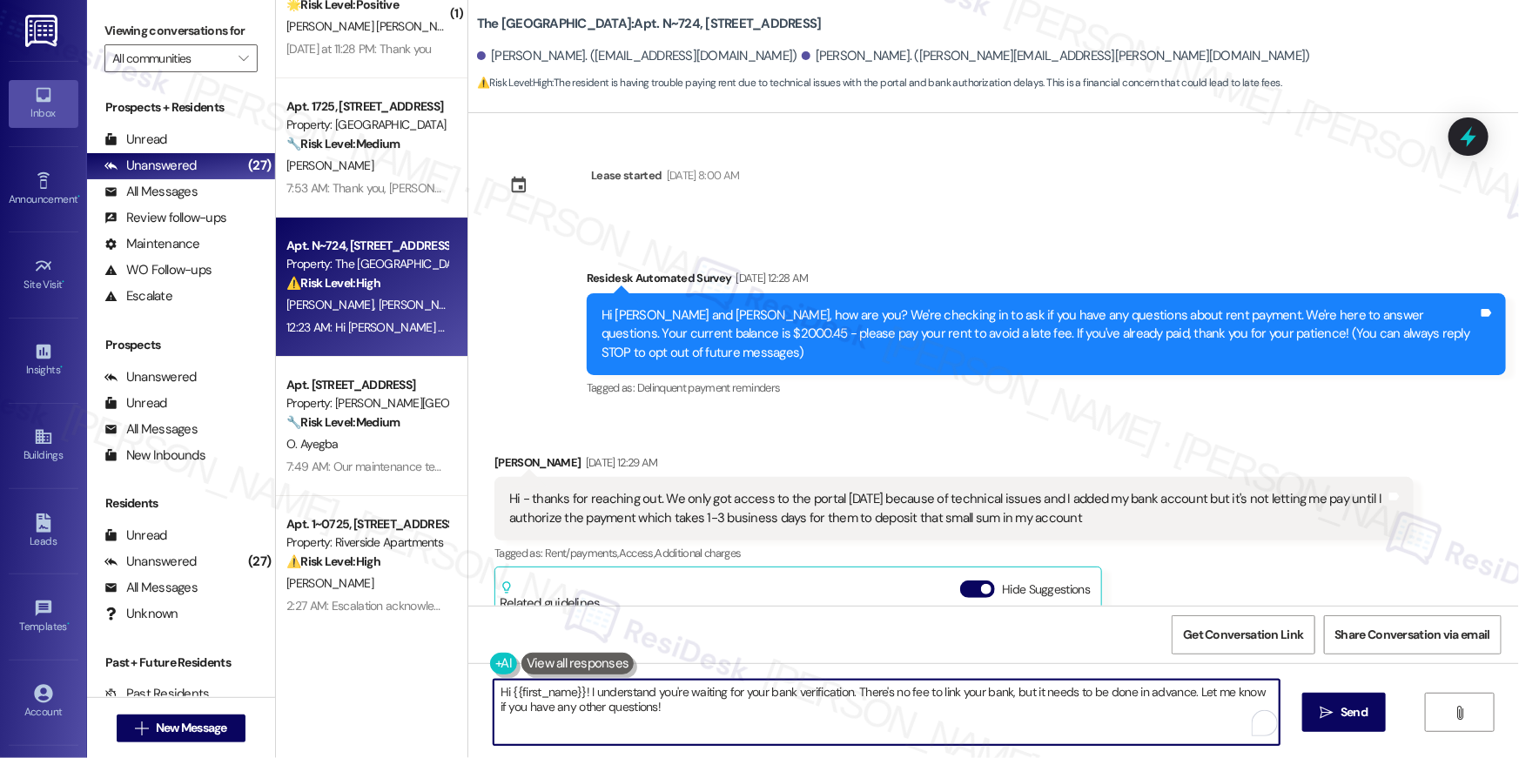
click at [954, 714] on textarea "Hi {{first_name}}! I understand you're waiting for your bank verification. Ther…" at bounding box center [887, 712] width 786 height 65
type textarea "Thanks for letting me know, Alyssa. Please keep me posted if you were able to p…"
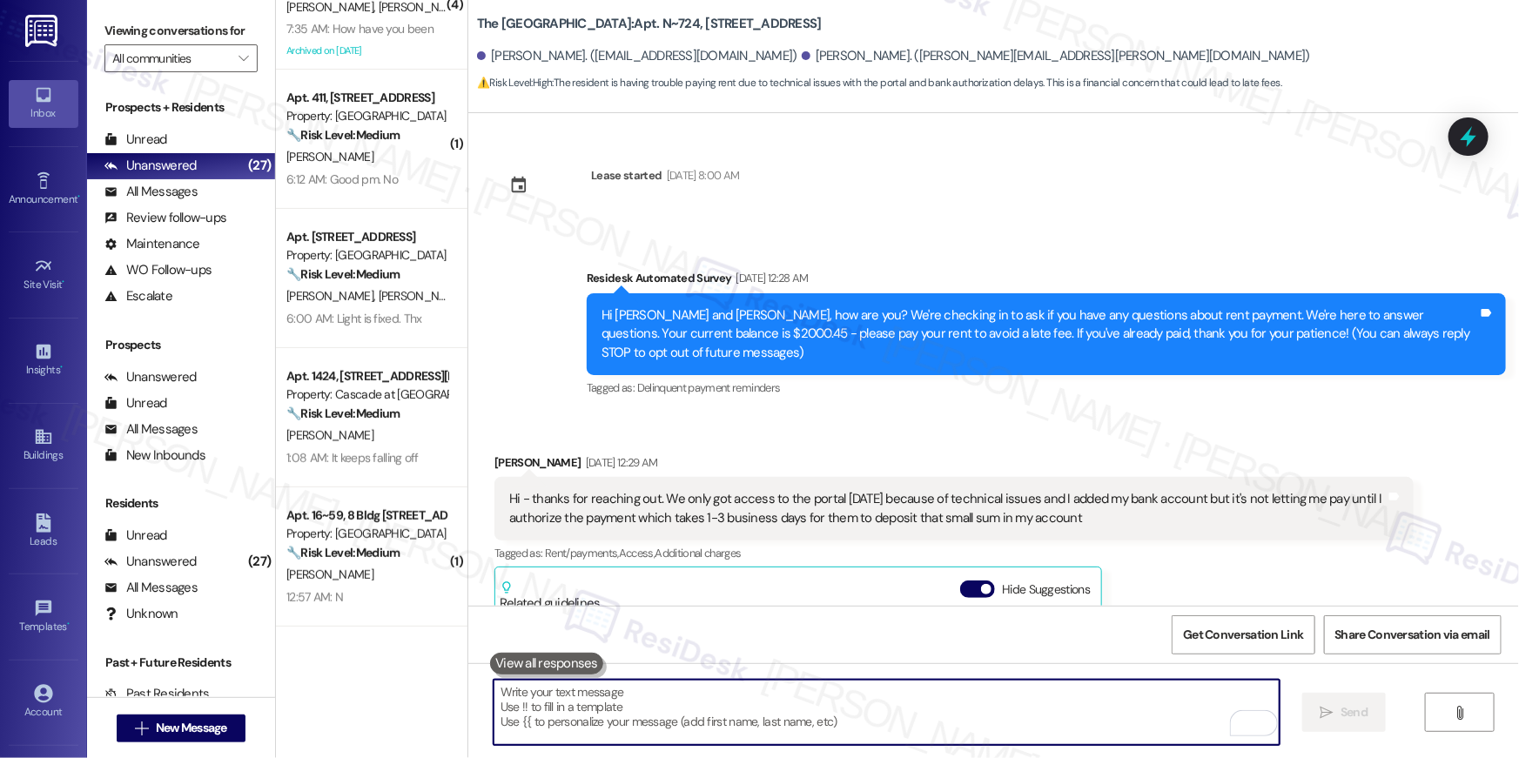
scroll to position [219, 0]
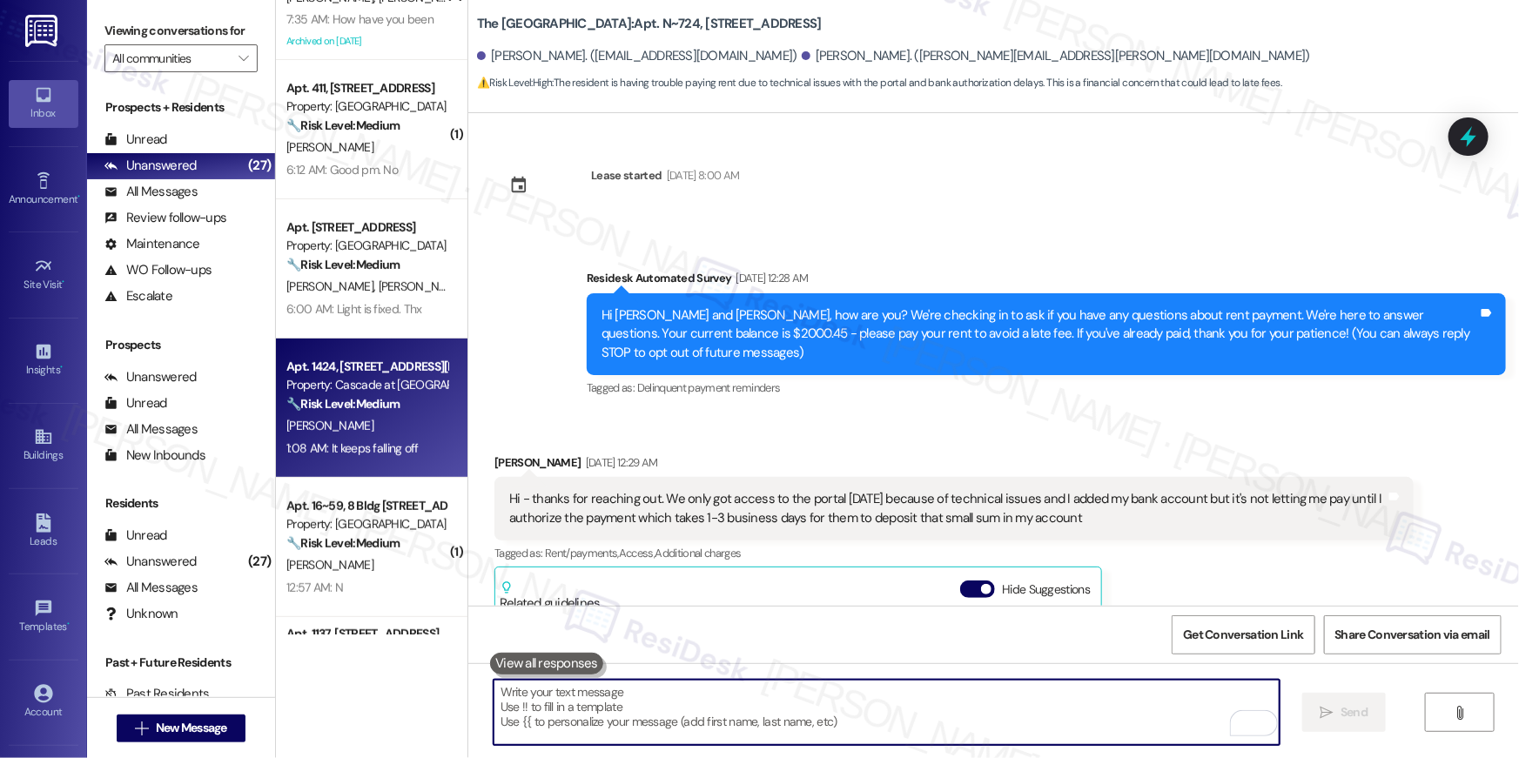
click at [359, 406] on strong "🔧 Risk Level: Medium" at bounding box center [342, 404] width 113 height 16
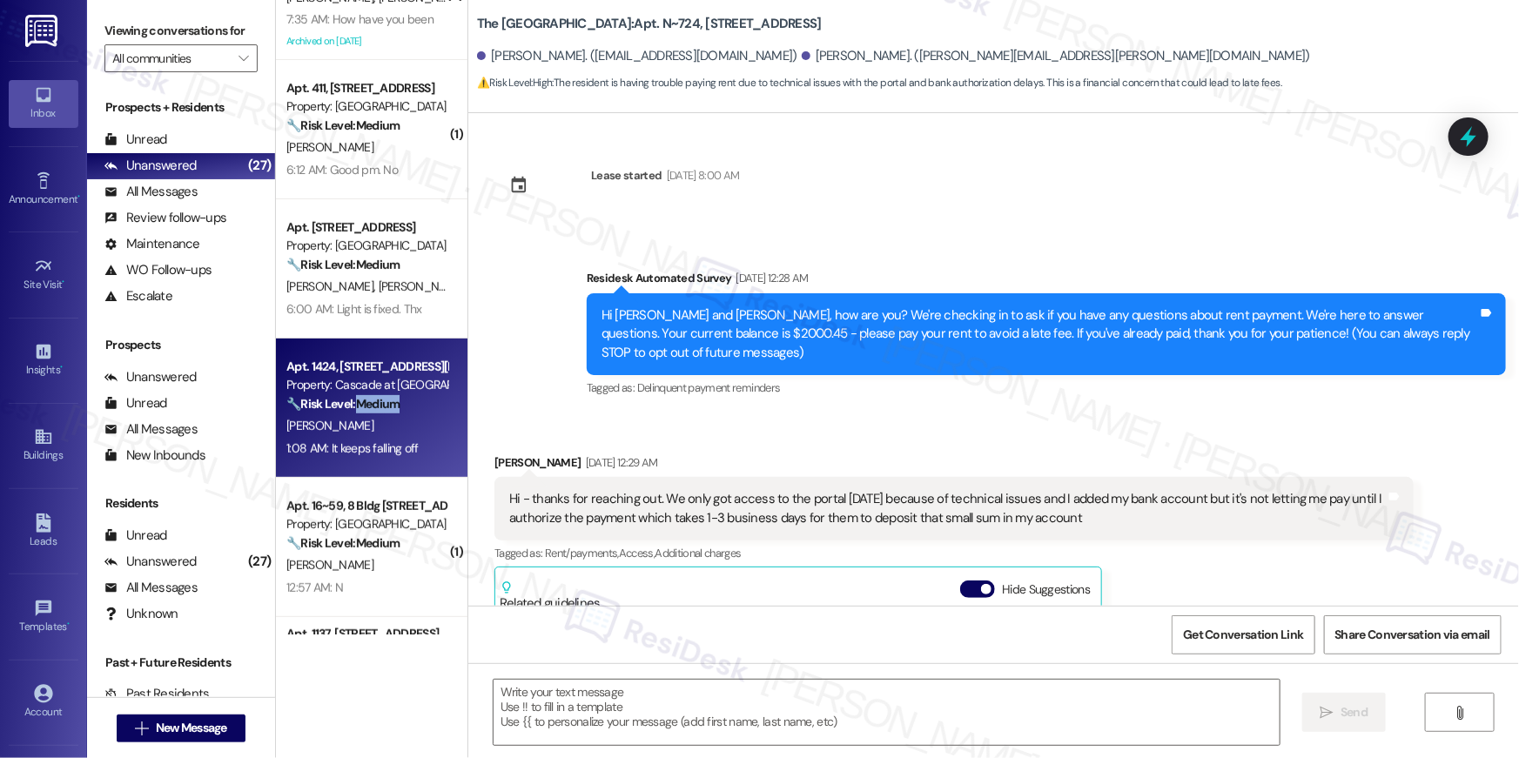
click at [359, 406] on strong "🔧 Risk Level: Medium" at bounding box center [342, 404] width 113 height 16
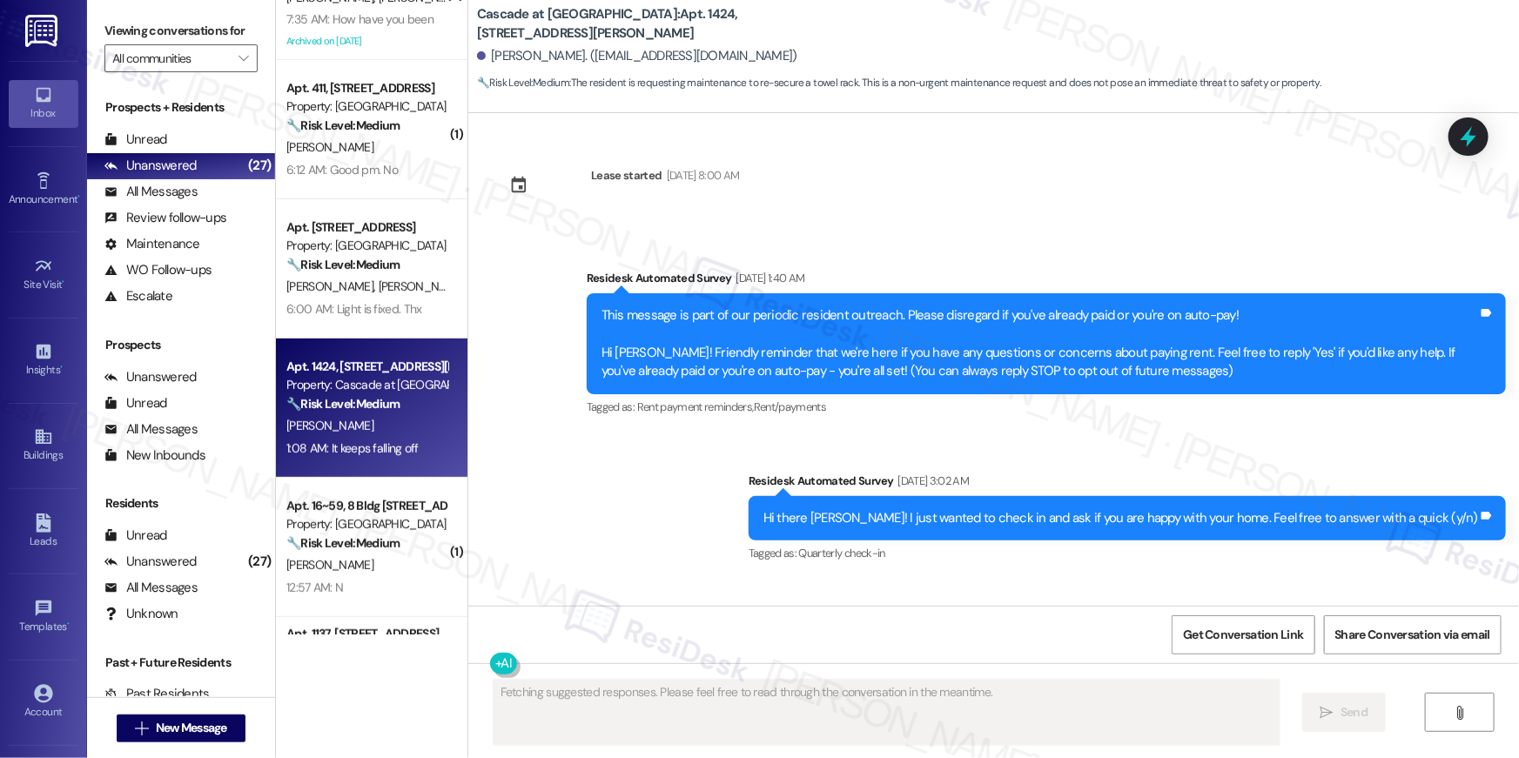
scroll to position [36267, 0]
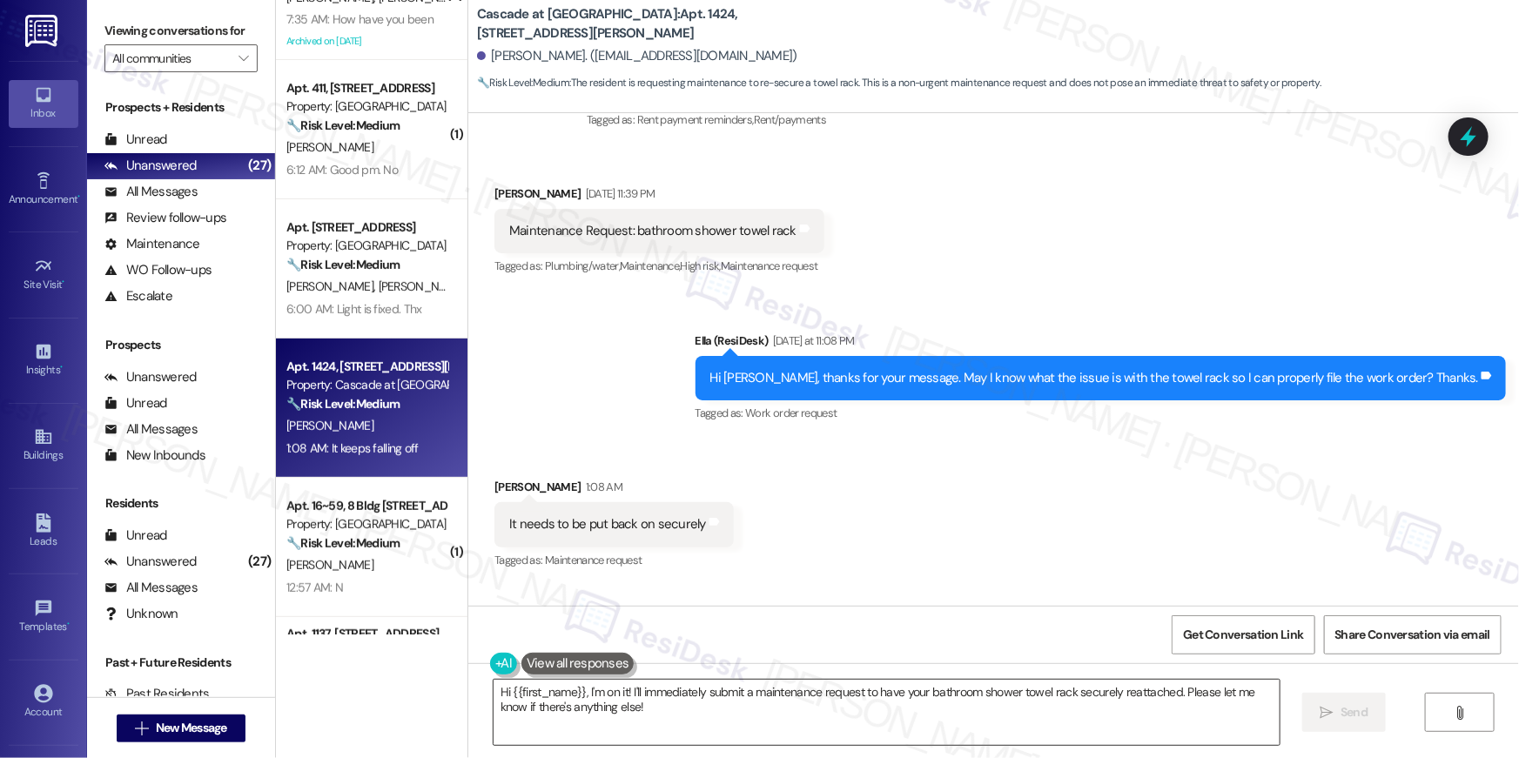
click at [1174, 708] on textarea "Hi {{first_name}}, I'm on it! I'll immediately submit a maintenance request to …" at bounding box center [887, 712] width 786 height 65
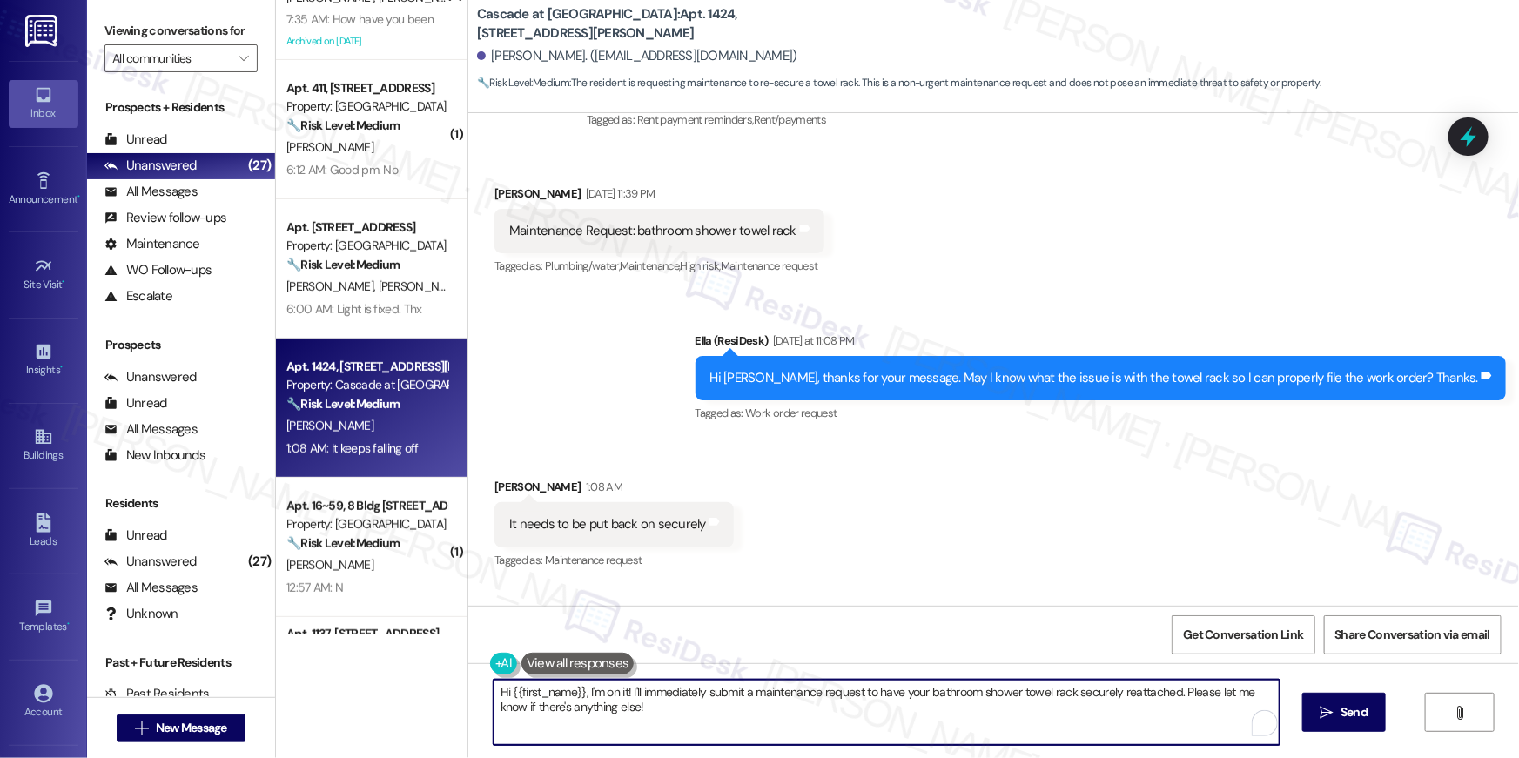
click at [1174, 708] on textarea "Hi {{first_name}}, I'm on it! I'll immediately submit a maintenance request to …" at bounding box center [887, 712] width 786 height 65
click at [1099, 699] on textarea "Hi {{first_name}}, I'm on it! I'll immediately submit a maintenance request to …" at bounding box center [887, 712] width 786 height 65
click at [981, 730] on textarea "Hi {{first_name}}, I'm on it! I'll immediately submit a maintenance request to …" at bounding box center [887, 712] width 786 height 65
click at [928, 703] on textarea "Hi {{first_name}}, I'm on it! I'll immediately submit a maintenance request to …" at bounding box center [887, 712] width 786 height 65
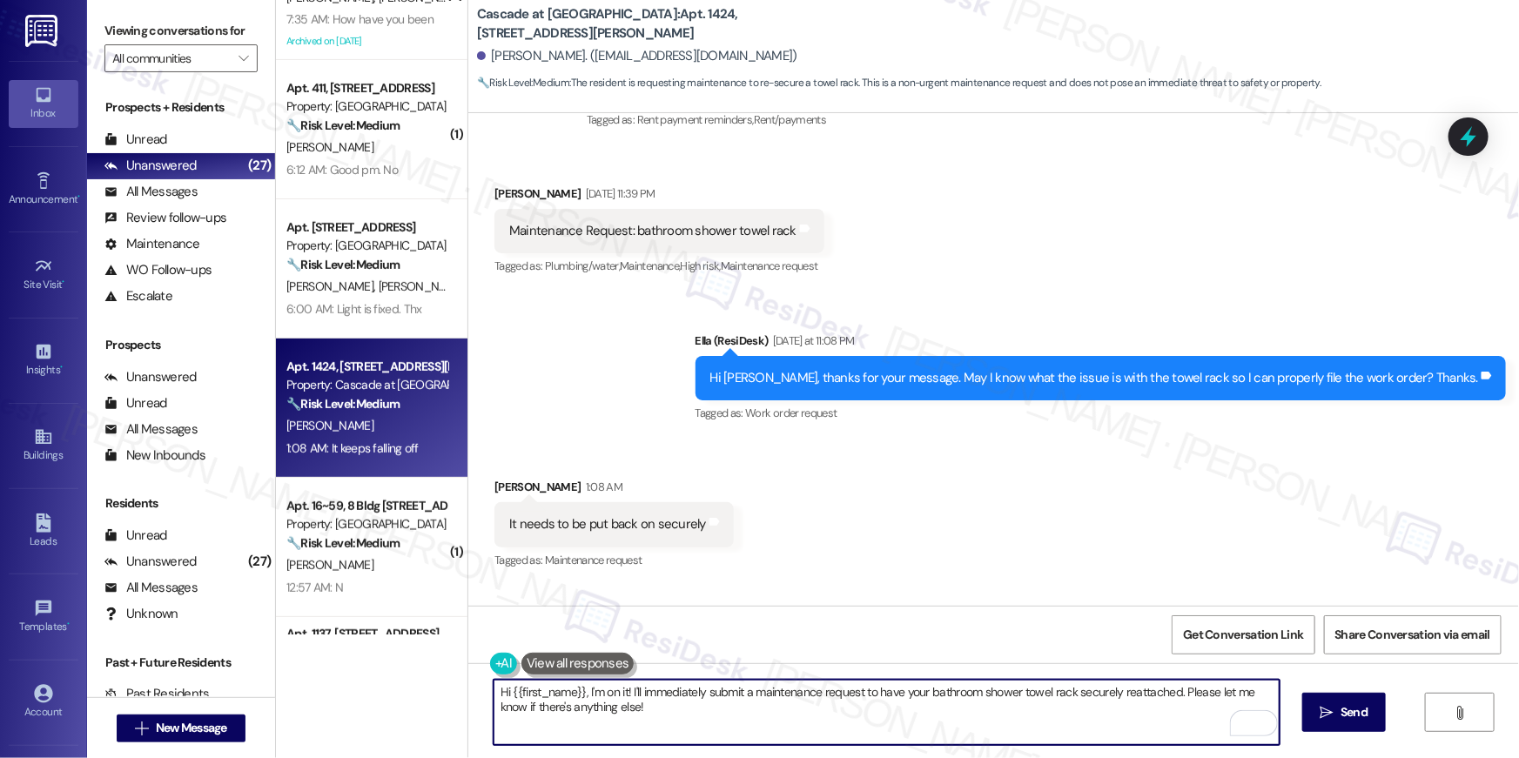
click at [812, 721] on textarea "Hi {{first_name}}, I'm on it! I'll immediately submit a maintenance request to …" at bounding box center [887, 712] width 786 height 65
drag, startPoint x: 1175, startPoint y: 692, endPoint x: 1193, endPoint y: 747, distance: 57.5
click at [1193, 747] on div "Hi {{first_name}}, I'm on it! I'll immediately submit a maintenance request to …" at bounding box center [993, 728] width 1051 height 131
type textarea "Hi {{first_name}}, I'm on it! I'll immediately submit a maintenance request to …"
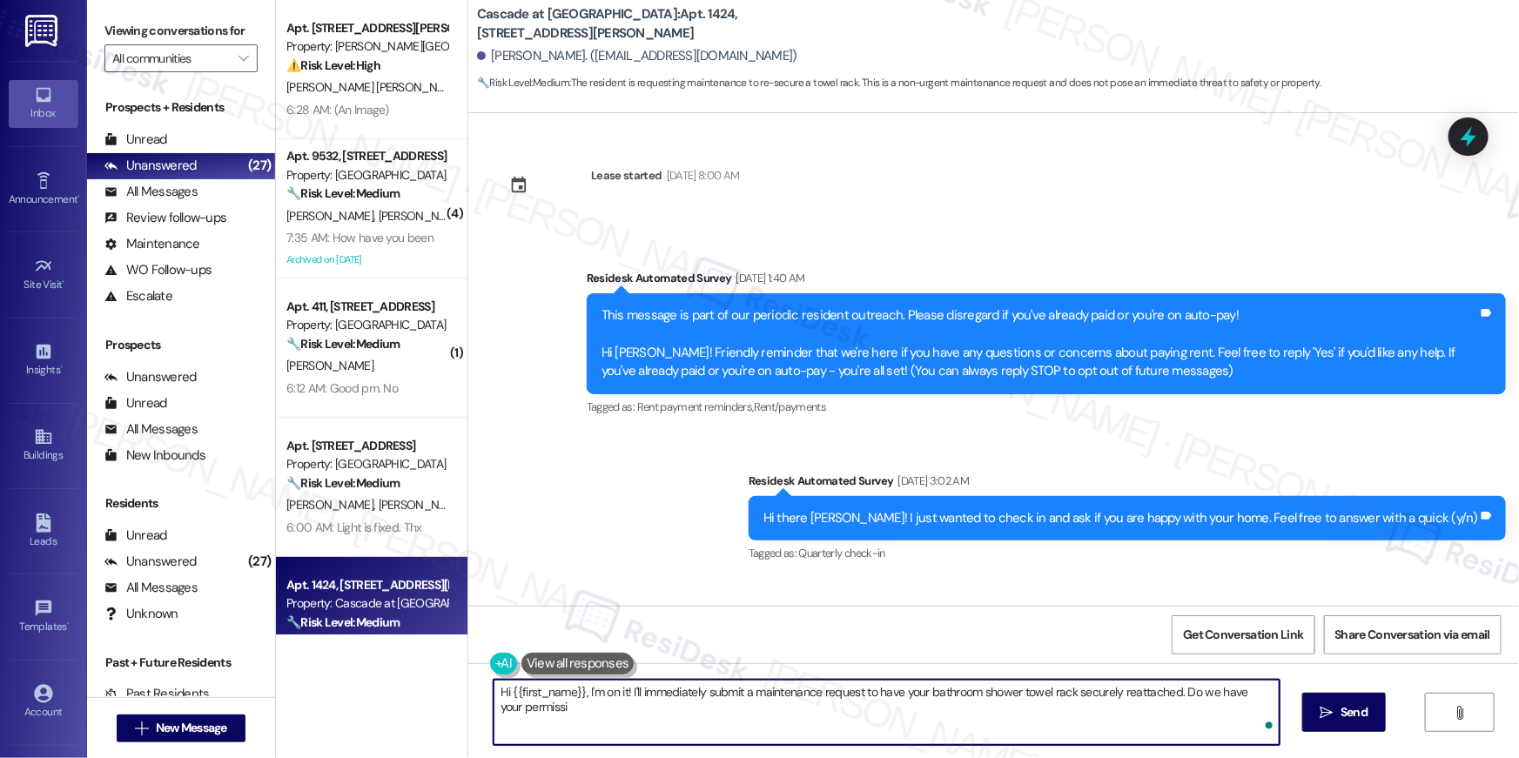
scroll to position [36267, 0]
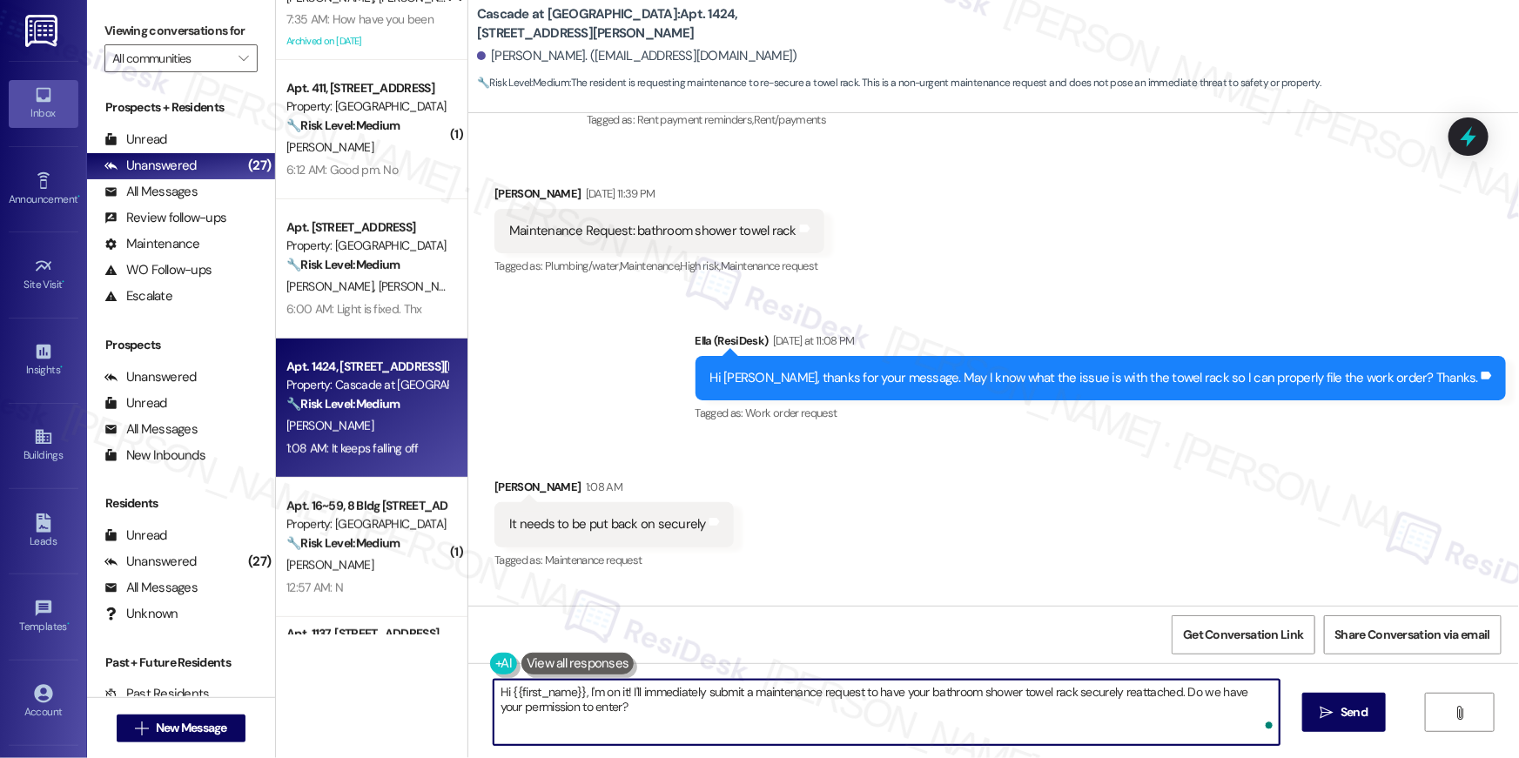
type textarea "Hi {{first_name}}, I'm on it! I'll immediately submit a maintenance request to …"
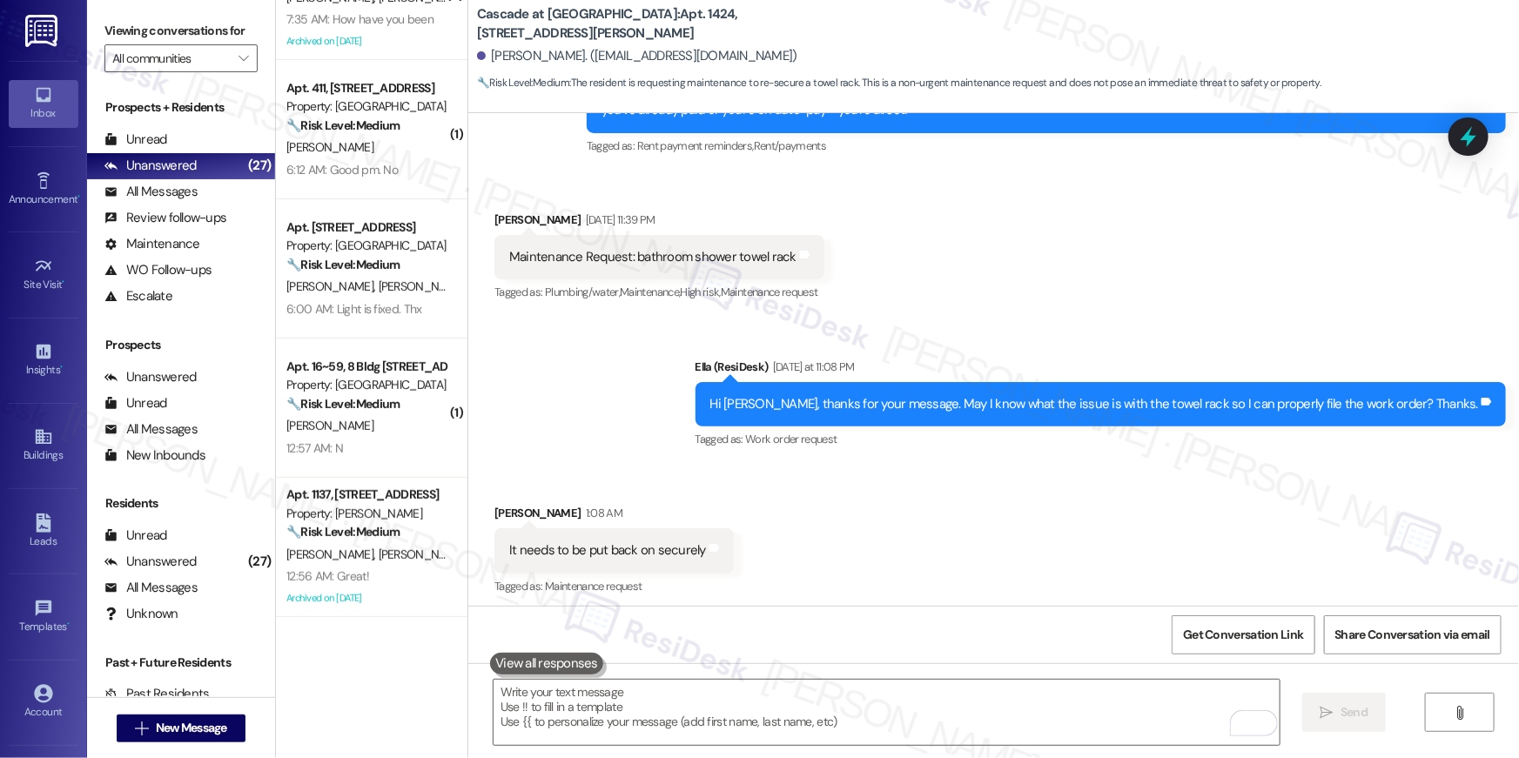
scroll to position [36207, 0]
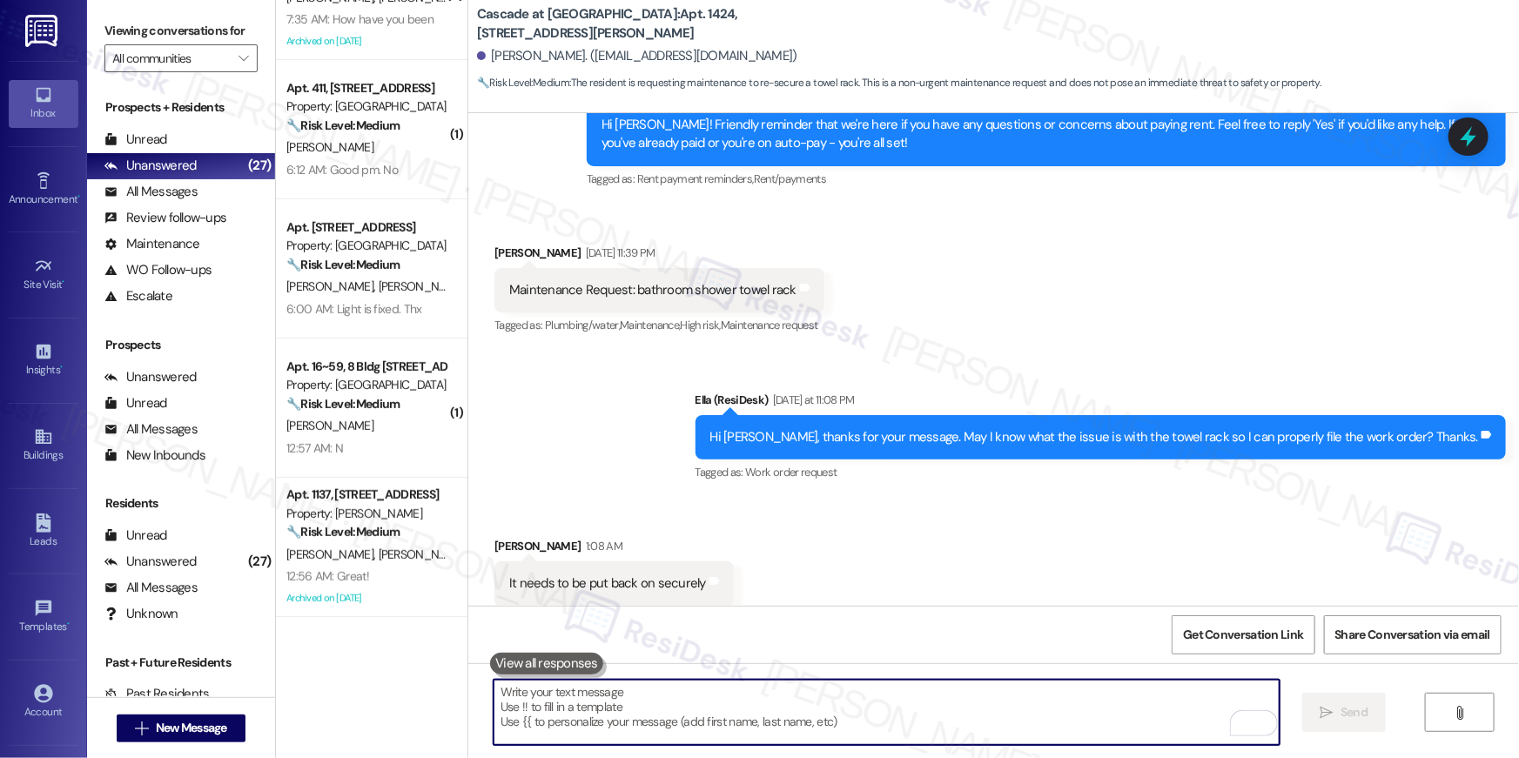
click at [629, 281] on div "Maintenance Request: bathroom shower towel rack" at bounding box center [652, 290] width 287 height 18
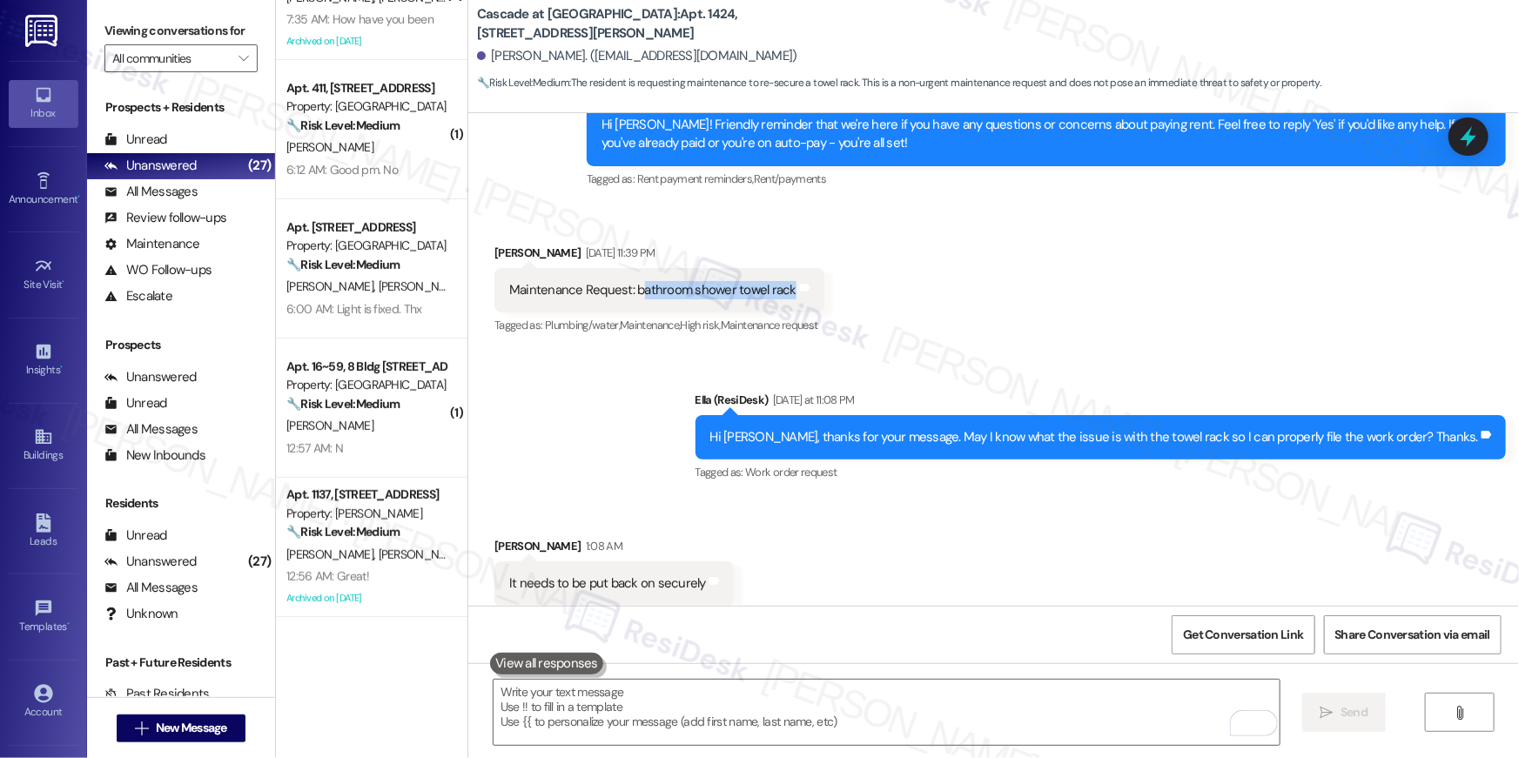
drag, startPoint x: 627, startPoint y: 185, endPoint x: 770, endPoint y: 190, distance: 142.8
click at [773, 281] on div "Maintenance Request: bathroom shower towel rack" at bounding box center [652, 290] width 287 height 18
click at [769, 281] on div "Maintenance Request: bathroom shower towel rack" at bounding box center [652, 290] width 287 height 18
drag, startPoint x: 777, startPoint y: 188, endPoint x: 622, endPoint y: 186, distance: 155.0
click at [622, 281] on div "Maintenance Request: bathroom shower towel rack" at bounding box center [653, 290] width 291 height 18
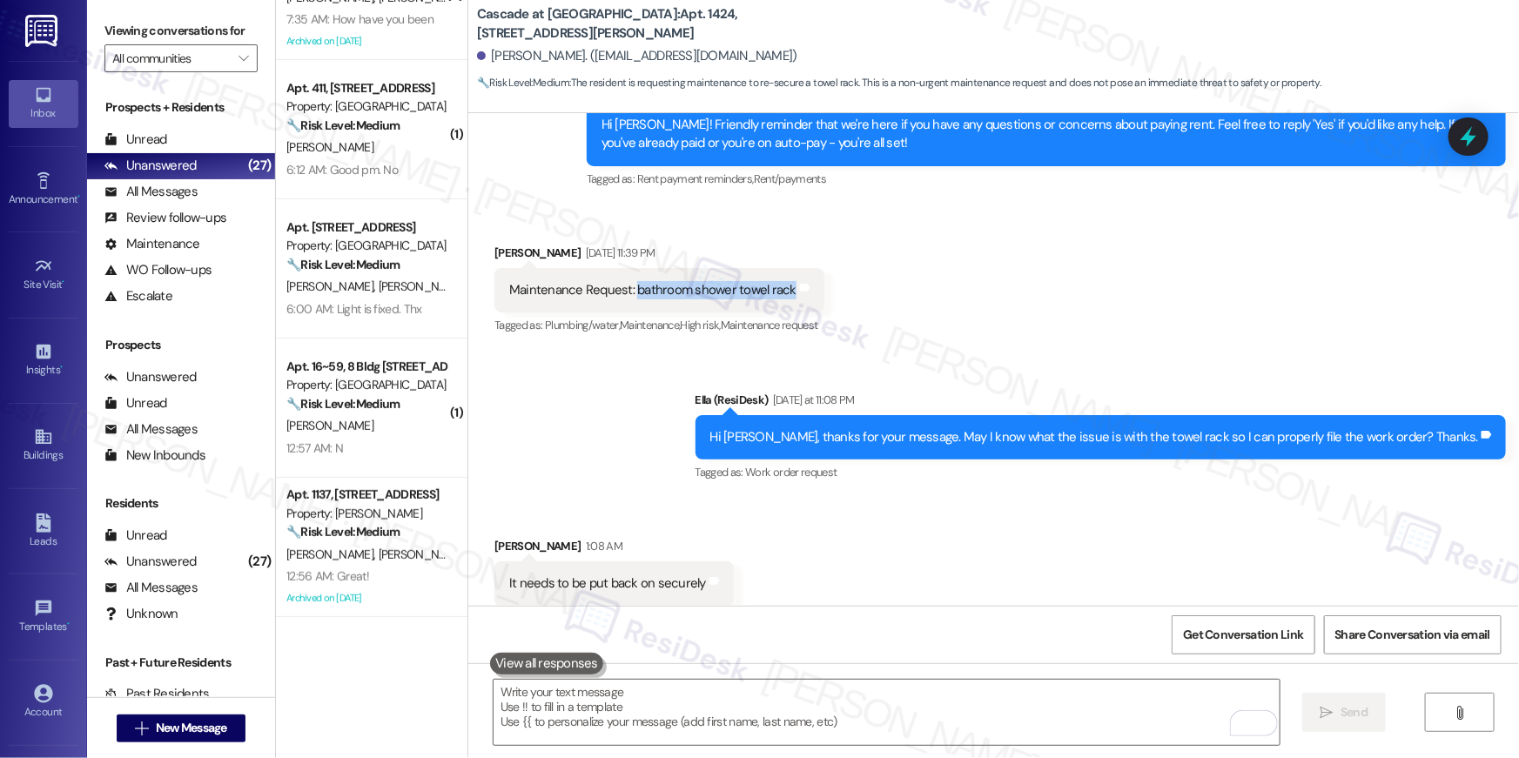
copy div "bathroom shower towel rack"
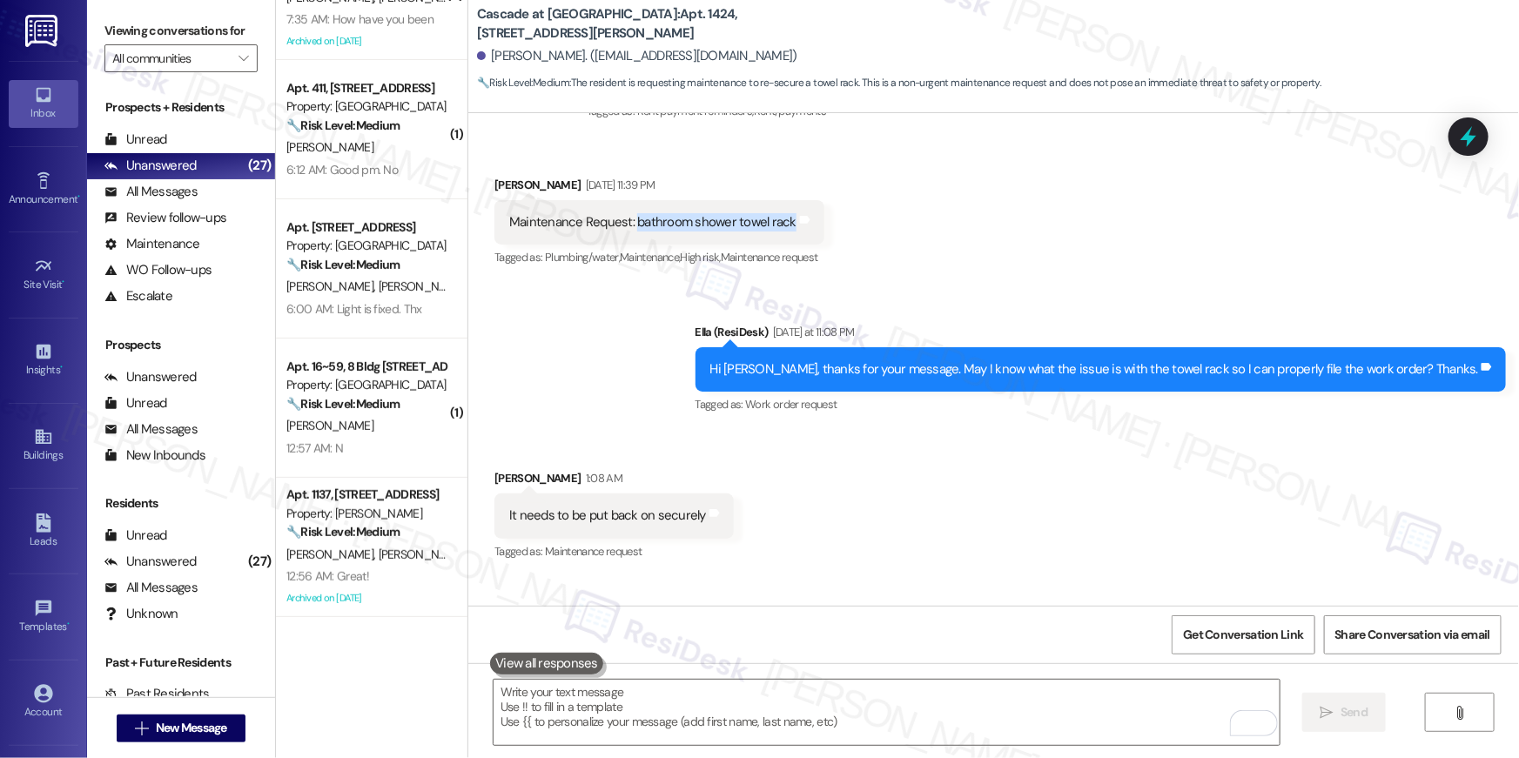
scroll to position [36279, 0]
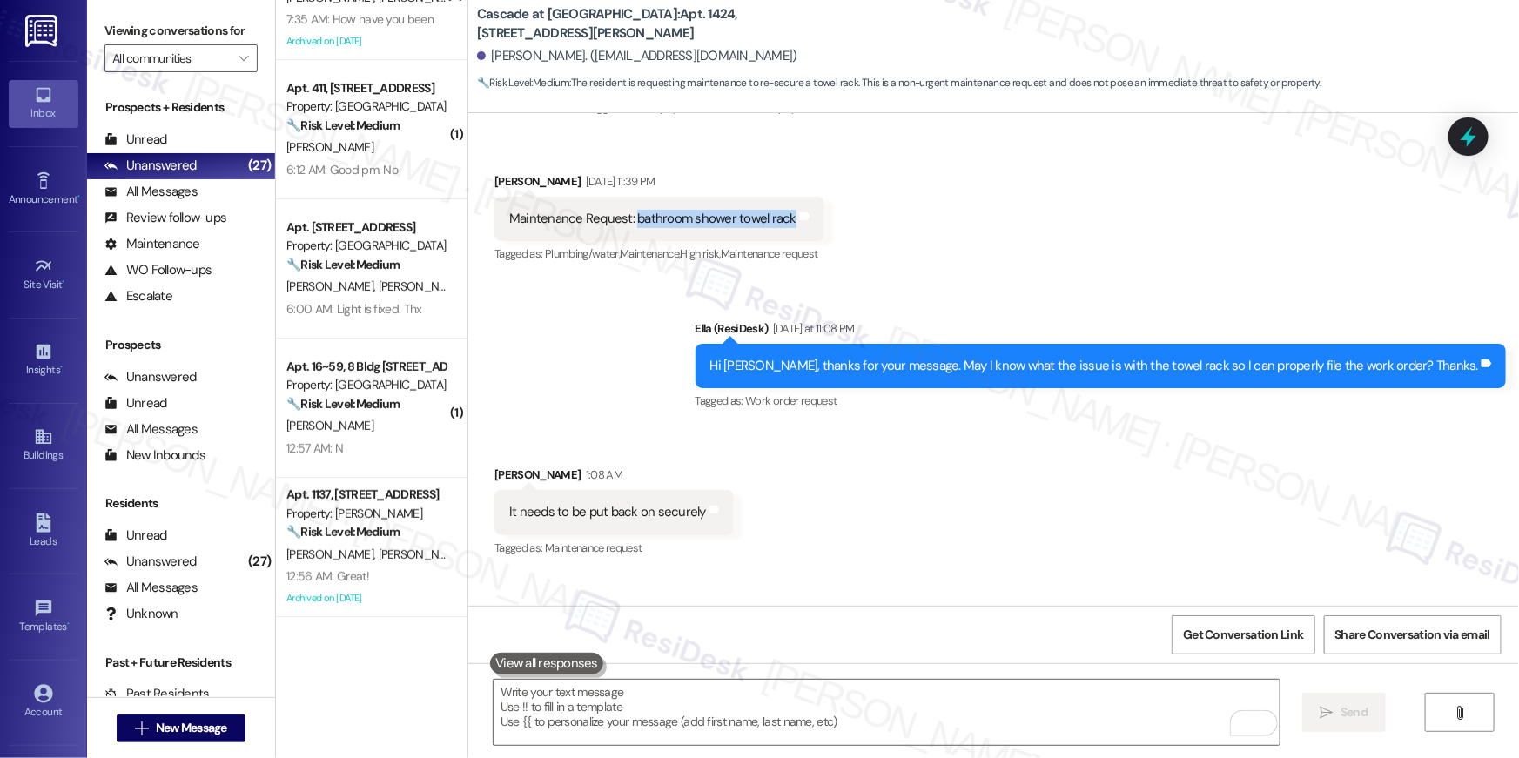
click at [588, 503] on div "It needs to be put back on securely" at bounding box center [607, 512] width 197 height 18
copy div "It needs to be put back on securely Tags and notes"
click at [533, 626] on div "It keeps falling off" at bounding box center [556, 635] width 94 height 18
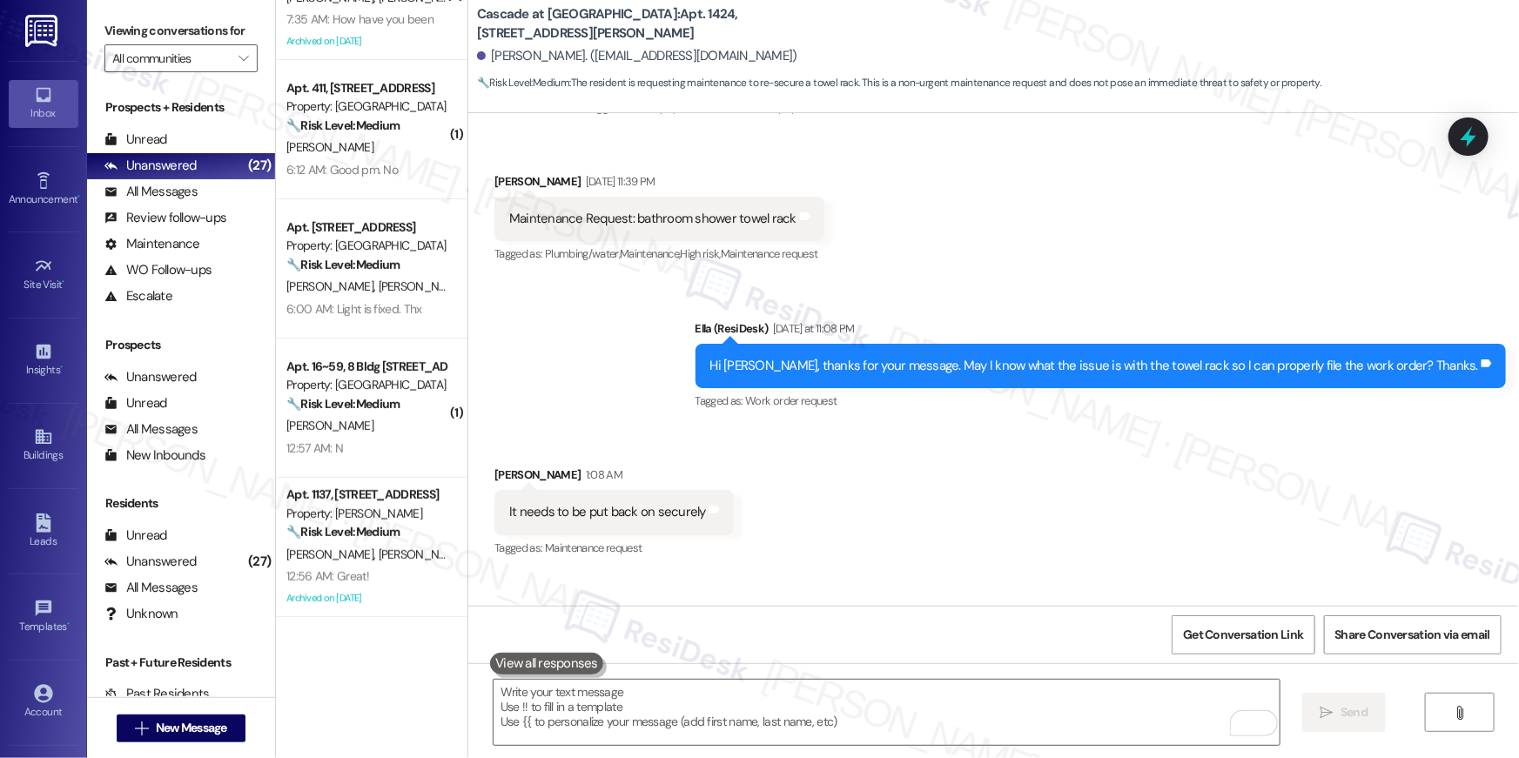
click at [533, 626] on div "It keeps falling off" at bounding box center [556, 635] width 94 height 18
copy div "It keeps falling off Tags and notes"
click at [864, 709] on textarea "To enrich screen reader interactions, please activate Accessibility in Grammarl…" at bounding box center [887, 712] width 786 height 65
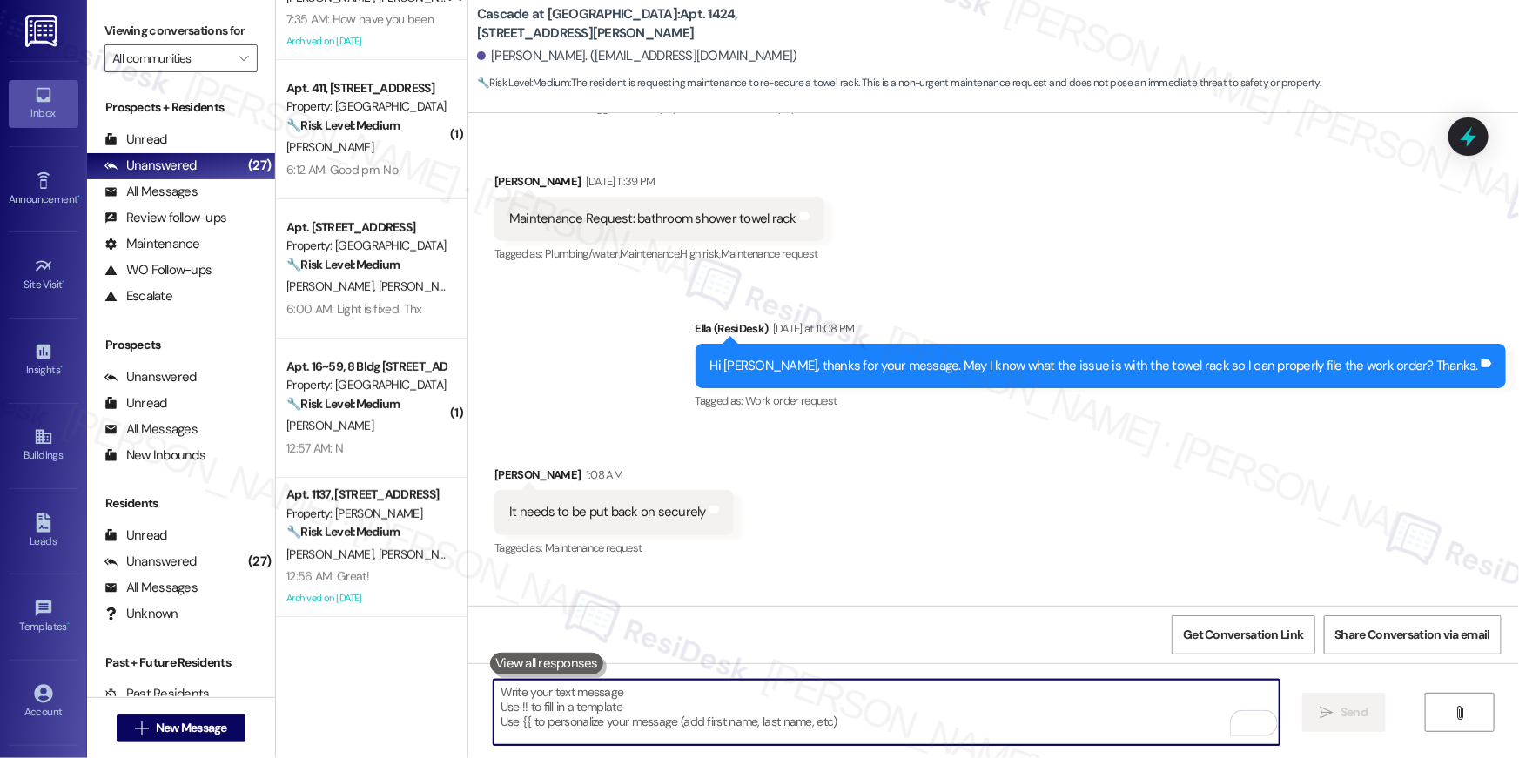
drag, startPoint x: 864, startPoint y: 709, endPoint x: 875, endPoint y: 696, distance: 16.1
click at [864, 708] on textarea "To enrich screen reader interactions, please activate Accessibility in Grammarl…" at bounding box center [887, 712] width 786 height 65
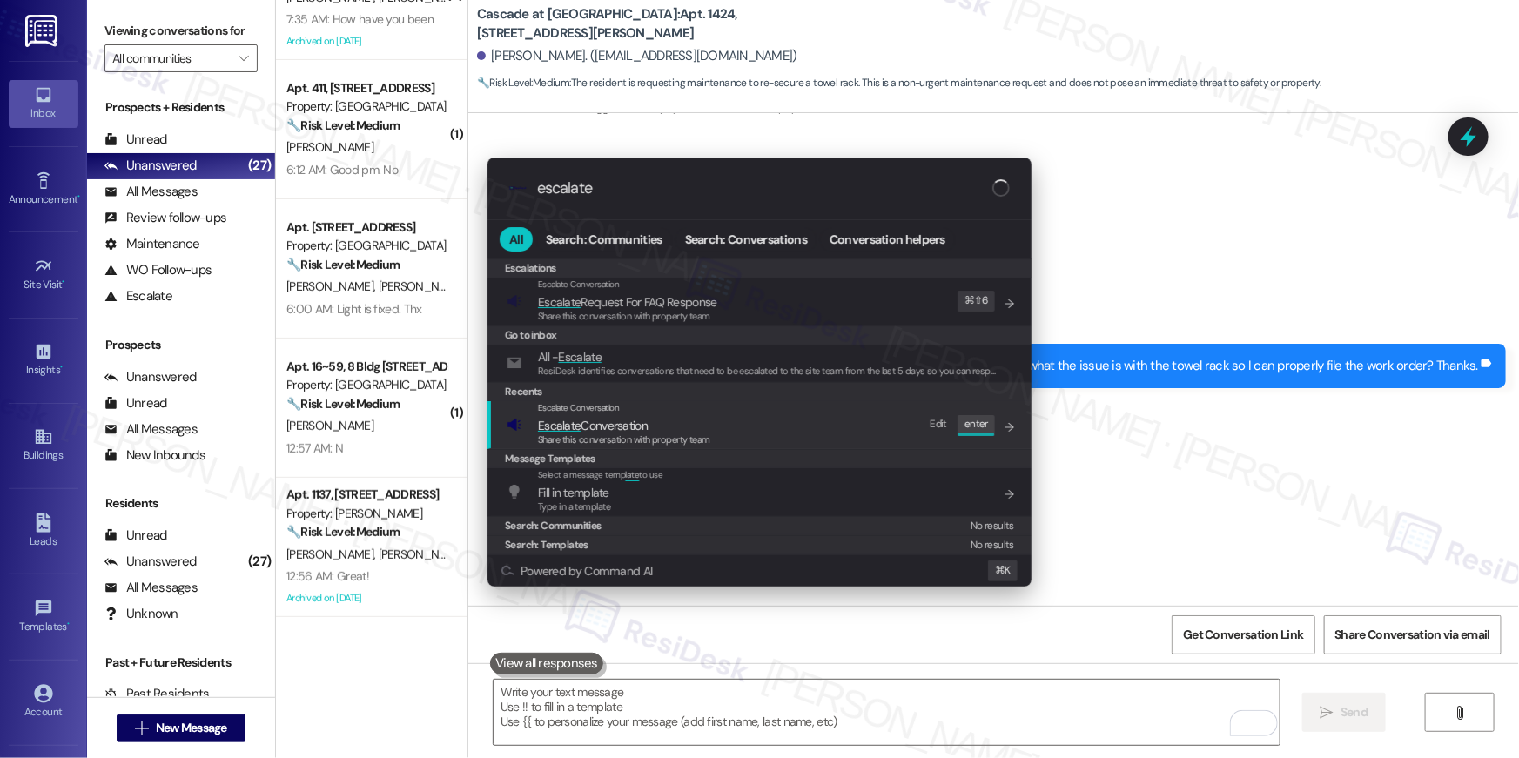
type input "escalate"
click at [609, 414] on div "Escalate Conversation" at bounding box center [624, 408] width 172 height 14
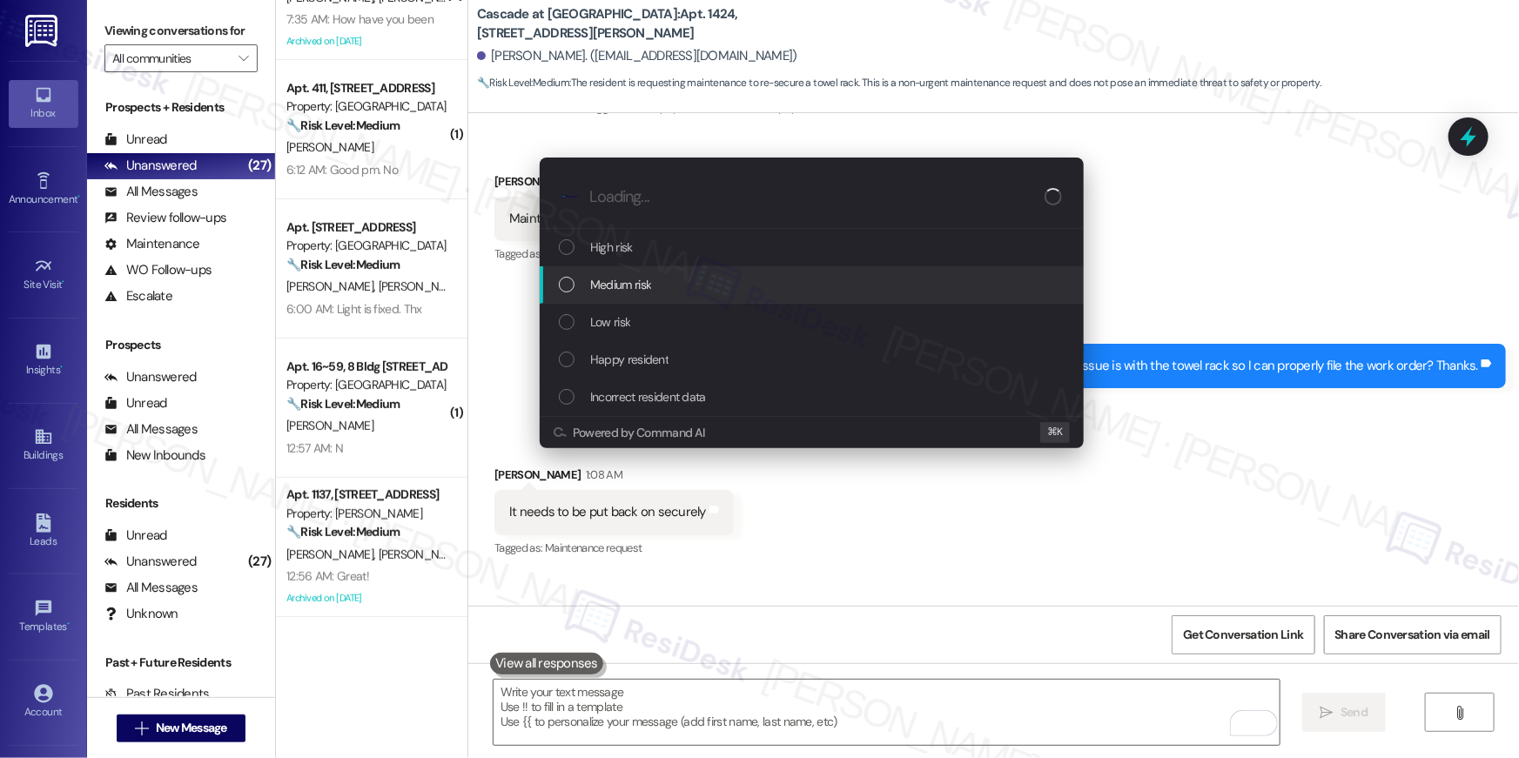
click at [641, 295] on div "Medium risk" at bounding box center [812, 284] width 544 height 37
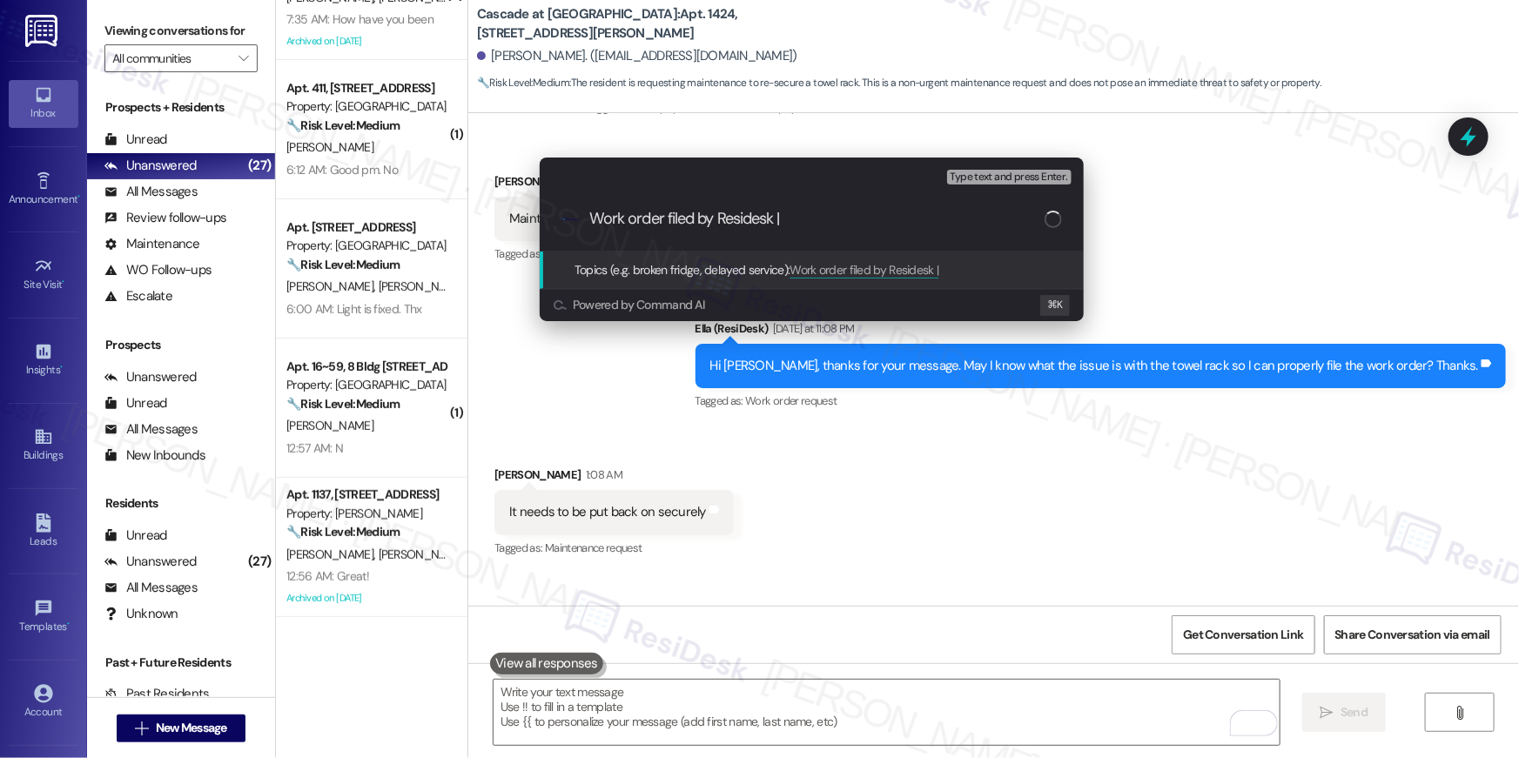
paste input "Work Order # 389482 bathroom shower towel rack"
type input "Work order filed by Residesk | Work Order # 389482 bathroom shower towel rack"
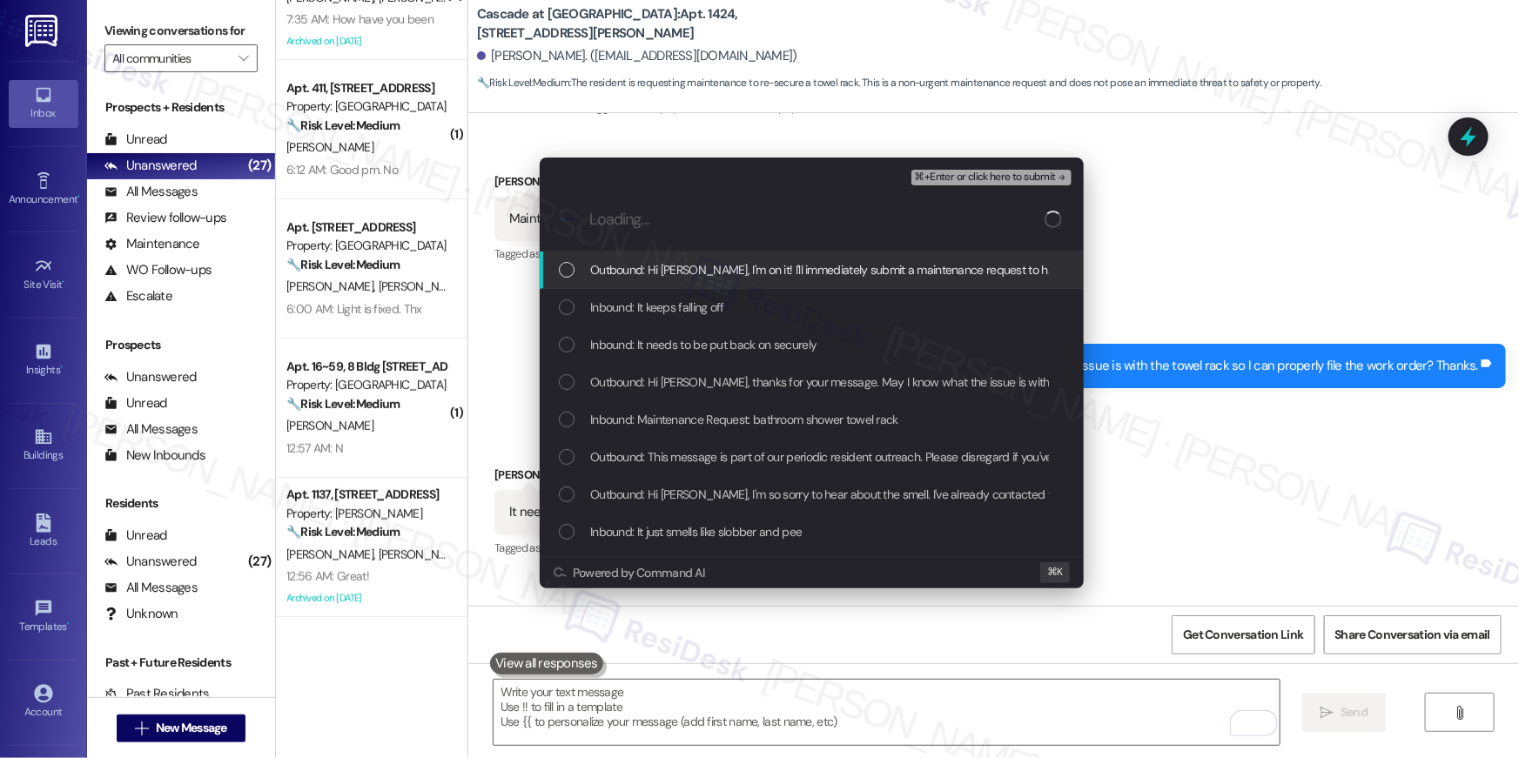
scroll to position [0, 0]
drag, startPoint x: 709, startPoint y: 273, endPoint x: 696, endPoint y: 298, distance: 27.7
click at [709, 273] on span "Outbound: Hi [PERSON_NAME], I'm on it! I'll immediately submit a maintenance re…" at bounding box center [1065, 269] width 950 height 19
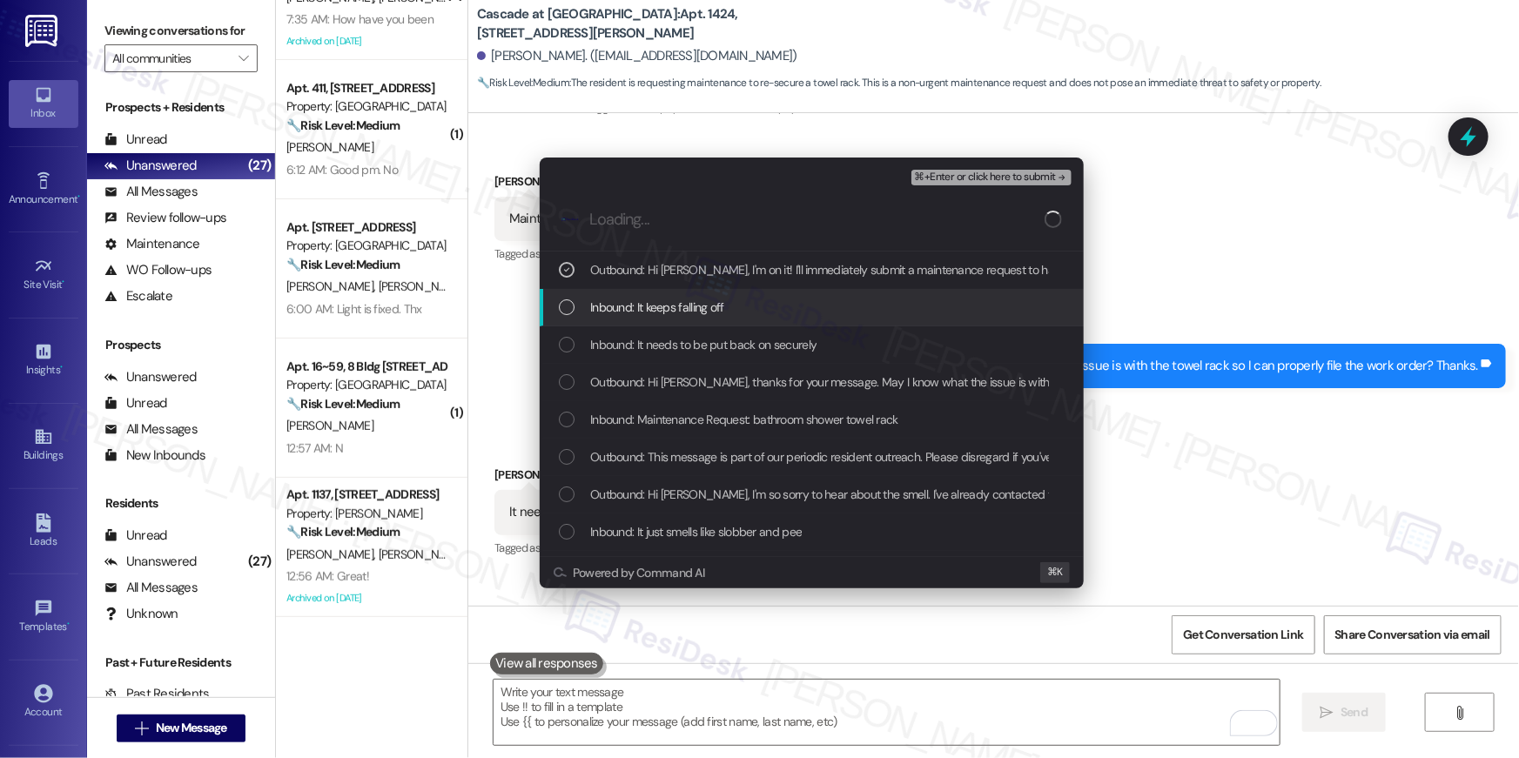
click at [695, 299] on span "Inbound: It keeps falling off" at bounding box center [657, 307] width 134 height 19
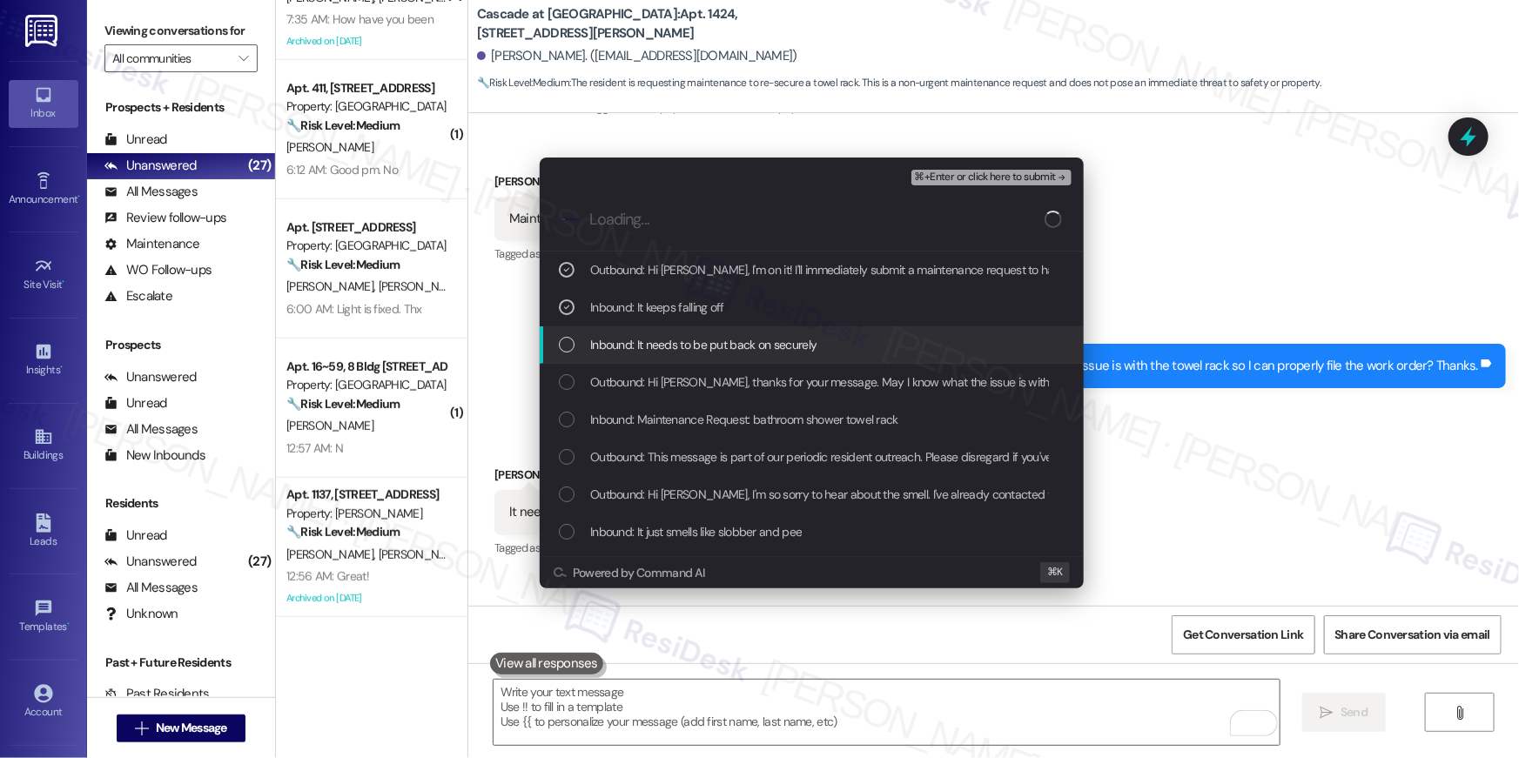
drag, startPoint x: 689, startPoint y: 332, endPoint x: 689, endPoint y: 371, distance: 39.2
click at [689, 333] on div "Inbound: It needs to be put back on securely" at bounding box center [812, 344] width 544 height 37
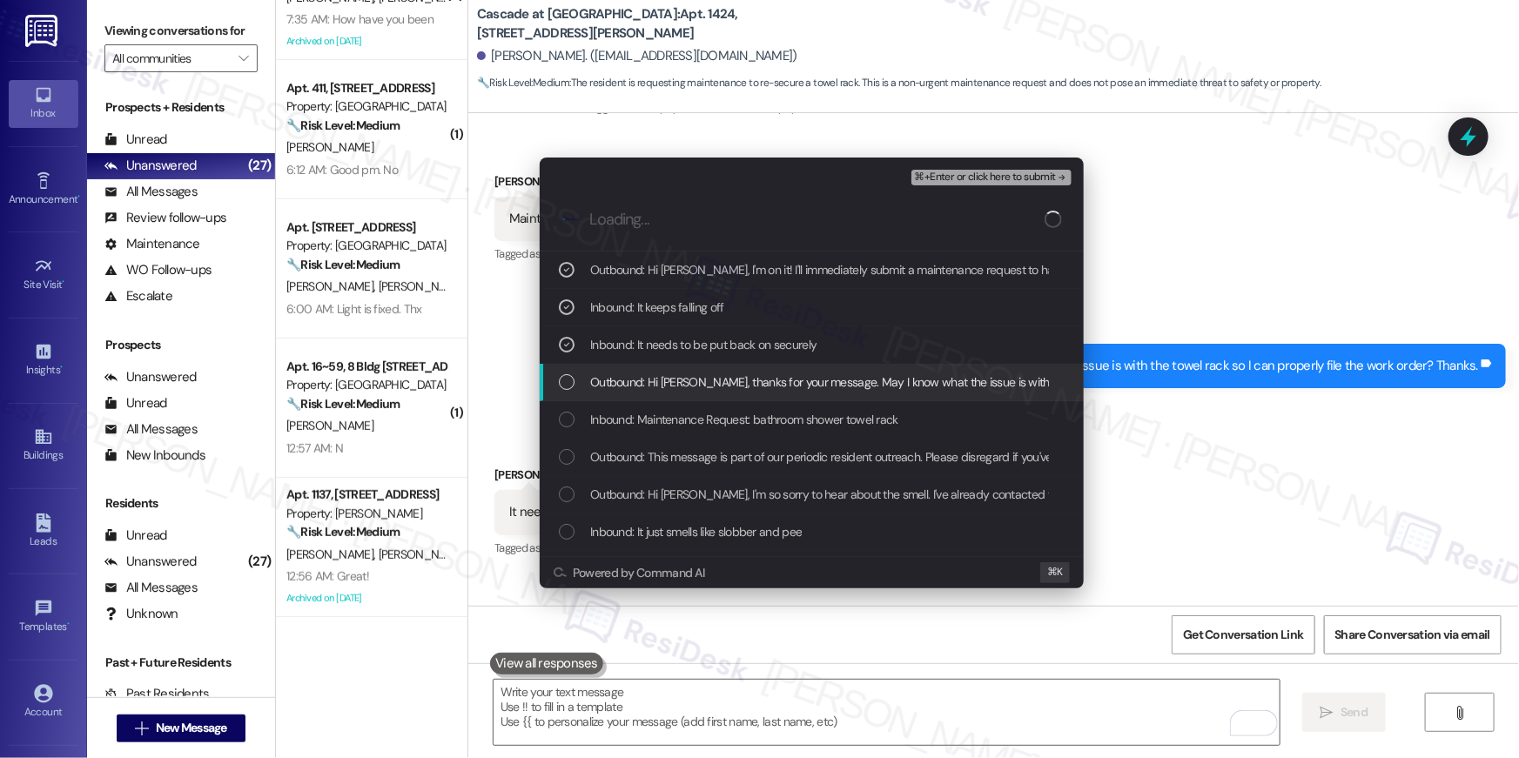
click at [687, 382] on span "Outbound: Hi [PERSON_NAME], thanks for your message. May I know what the issue …" at bounding box center [971, 382] width 762 height 19
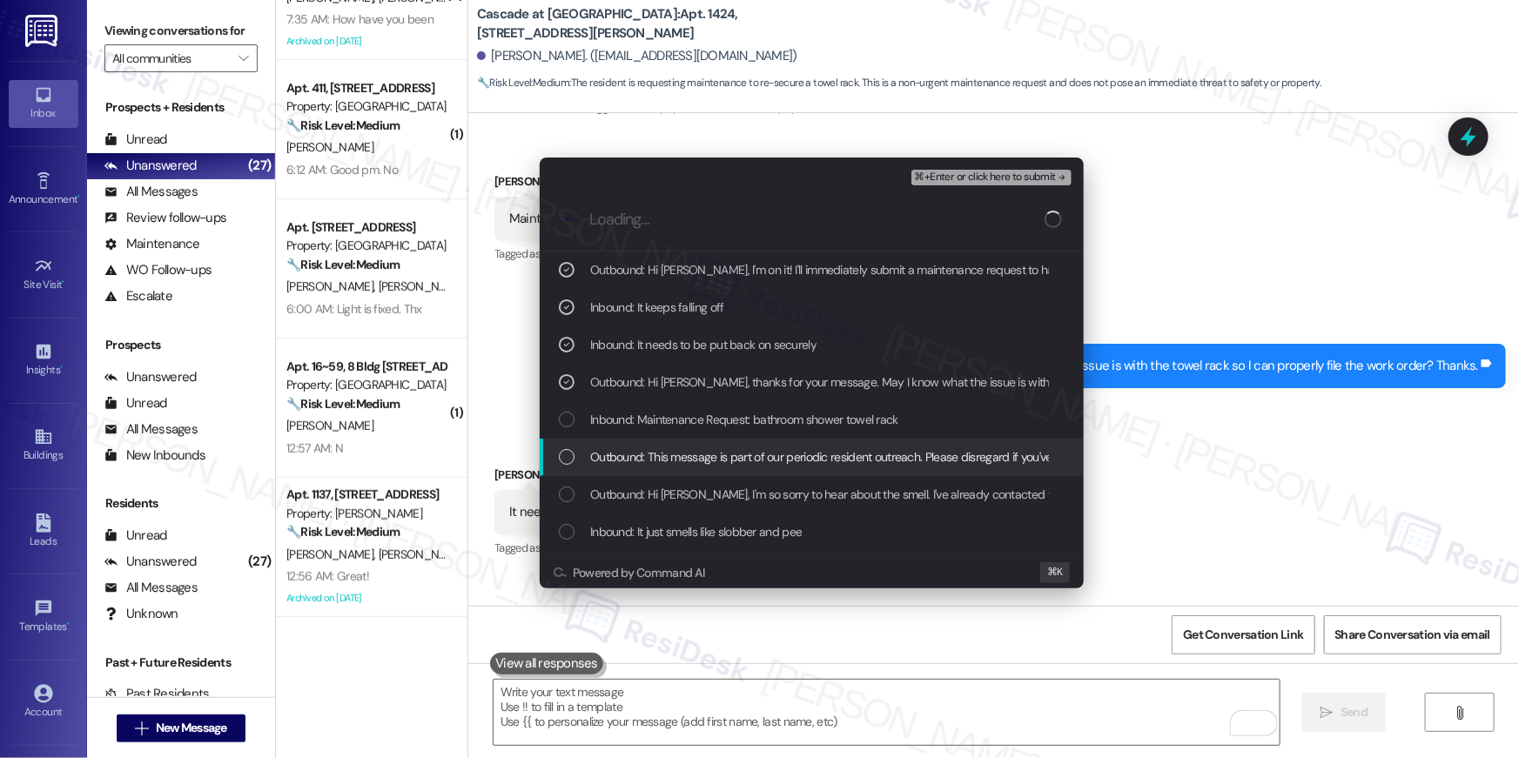
drag, startPoint x: 825, startPoint y: 444, endPoint x: 830, endPoint y: 429, distance: 15.4
click at [825, 444] on div "Outbound: This message is part of our periodic resident outreach. Please disreg…" at bounding box center [812, 457] width 544 height 37
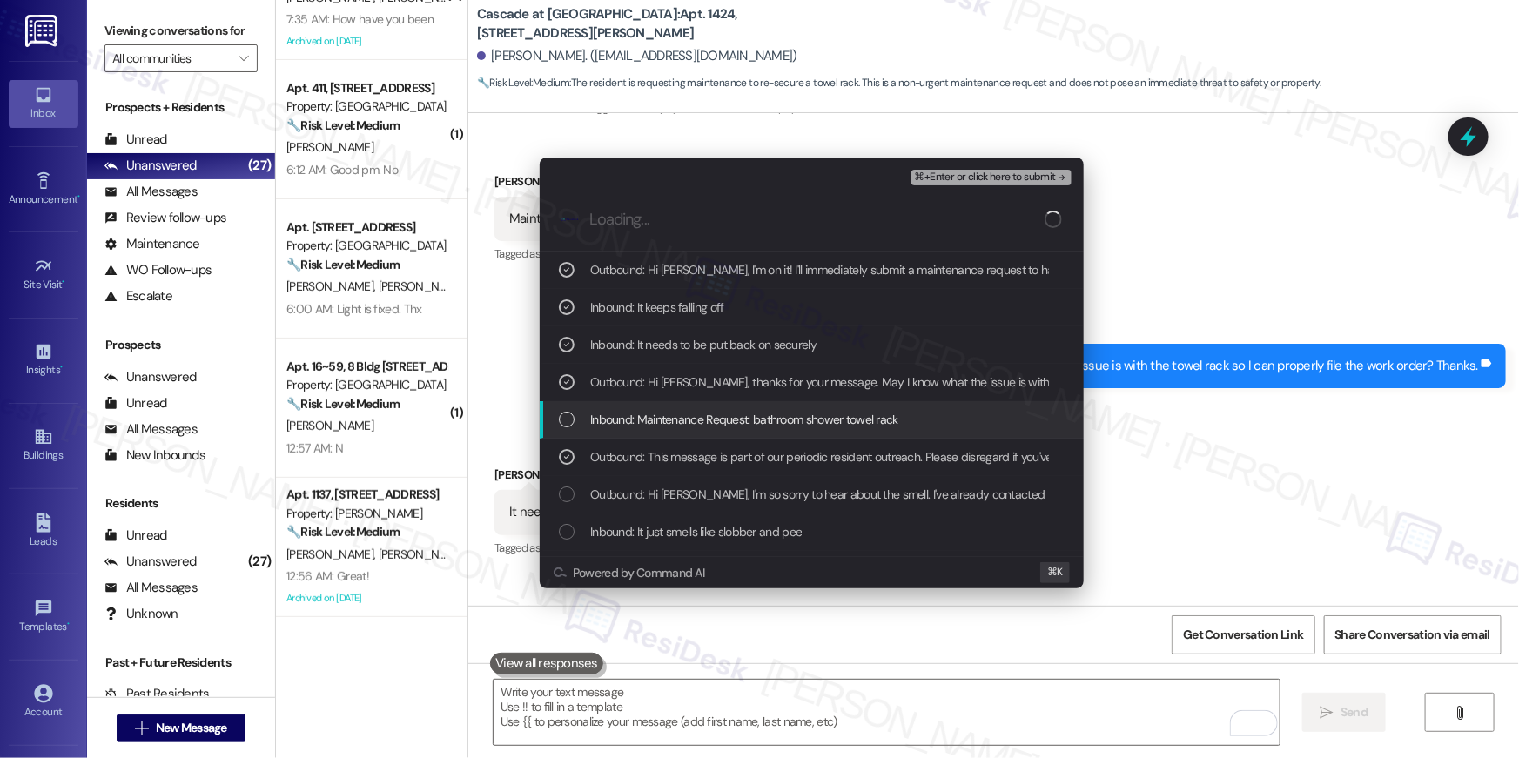
drag, startPoint x: 830, startPoint y: 427, endPoint x: 875, endPoint y: 368, distance: 74.5
click at [830, 427] on span "Inbound: Maintenance Request: bathroom shower towel rack" at bounding box center [744, 419] width 308 height 19
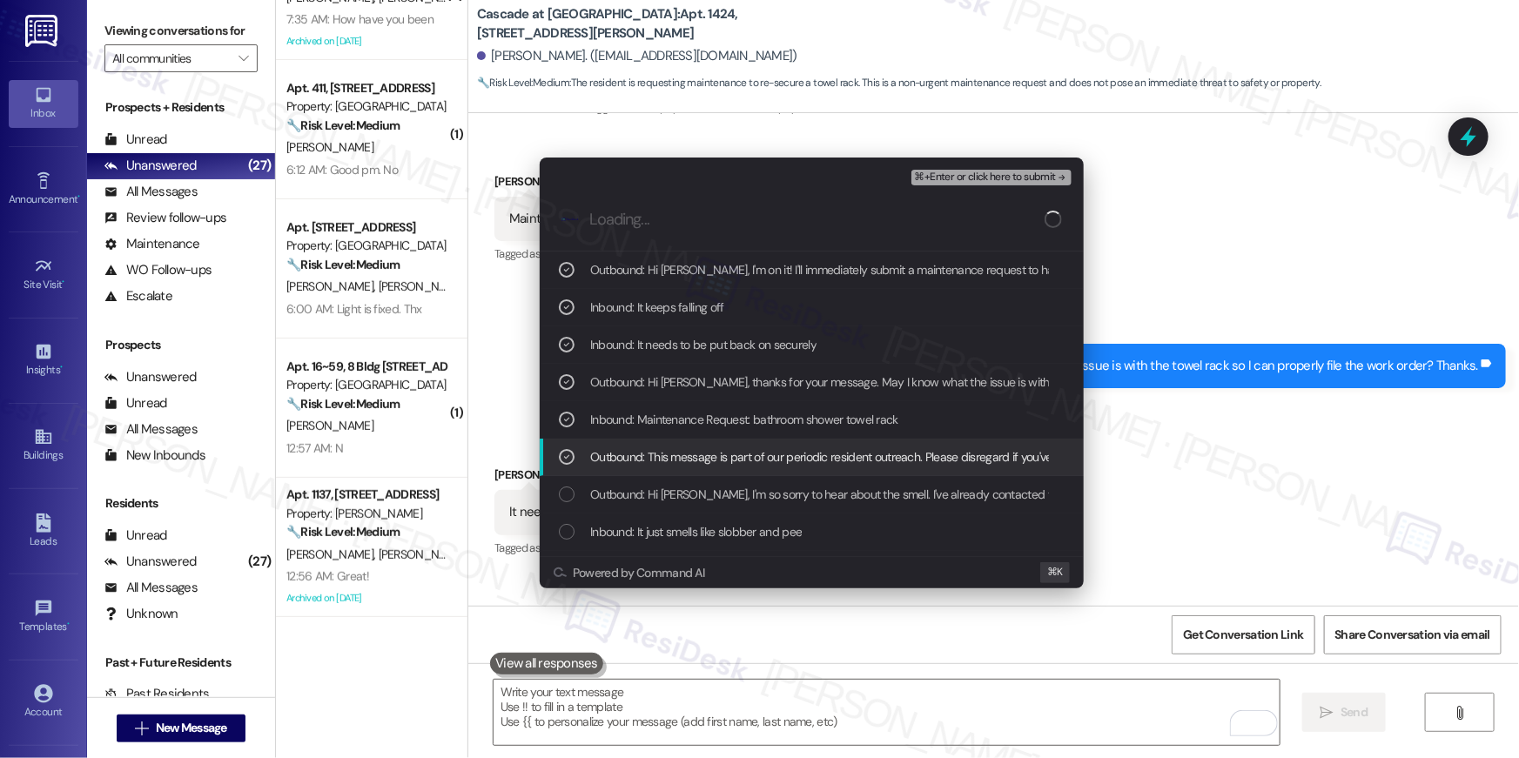
click at [845, 452] on span "Outbound: This message is part of our periodic resident outreach. Please disreg…" at bounding box center [1450, 456] width 1721 height 19
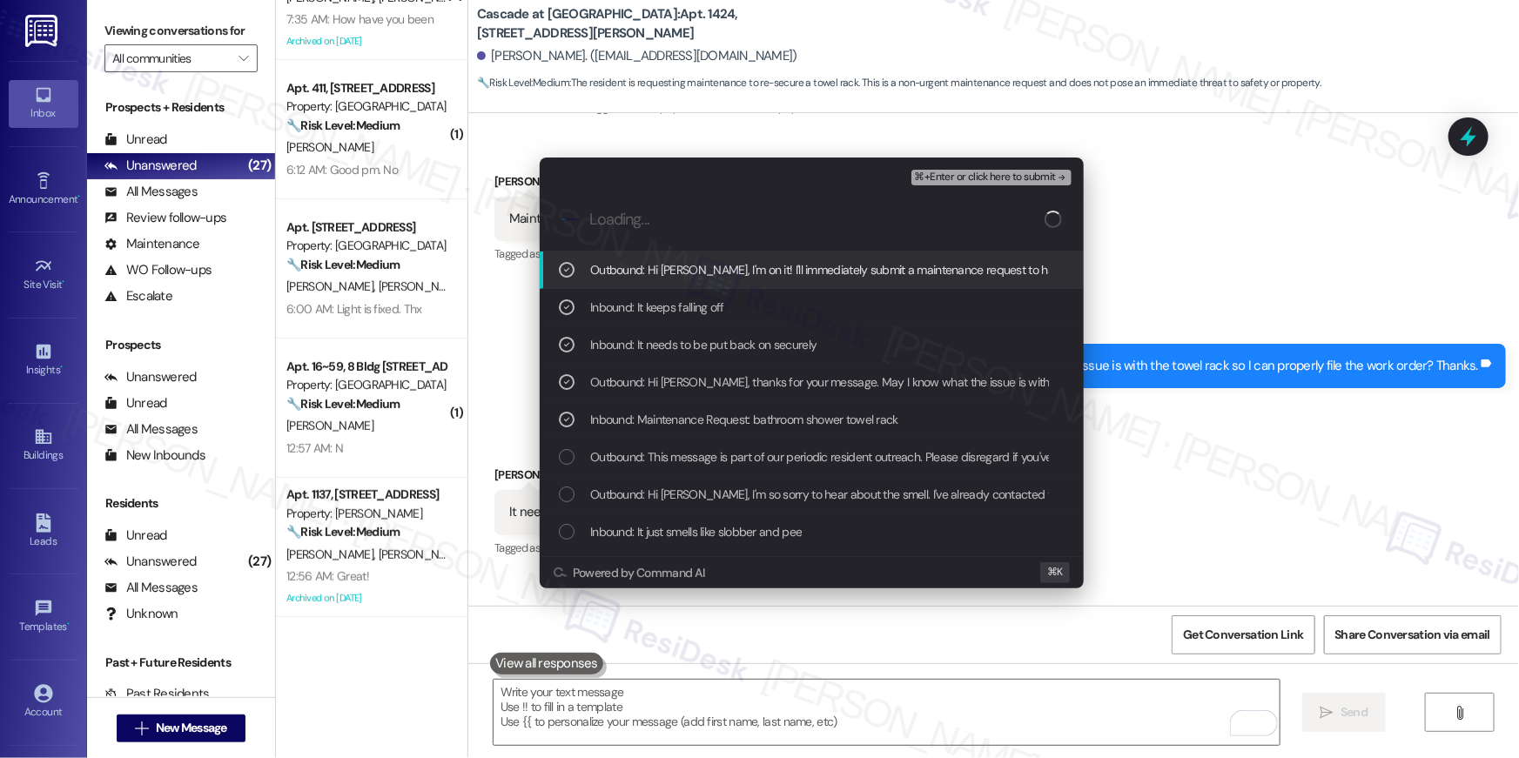
click at [992, 171] on span "⌘+Enter or click here to submit" at bounding box center [985, 177] width 141 height 12
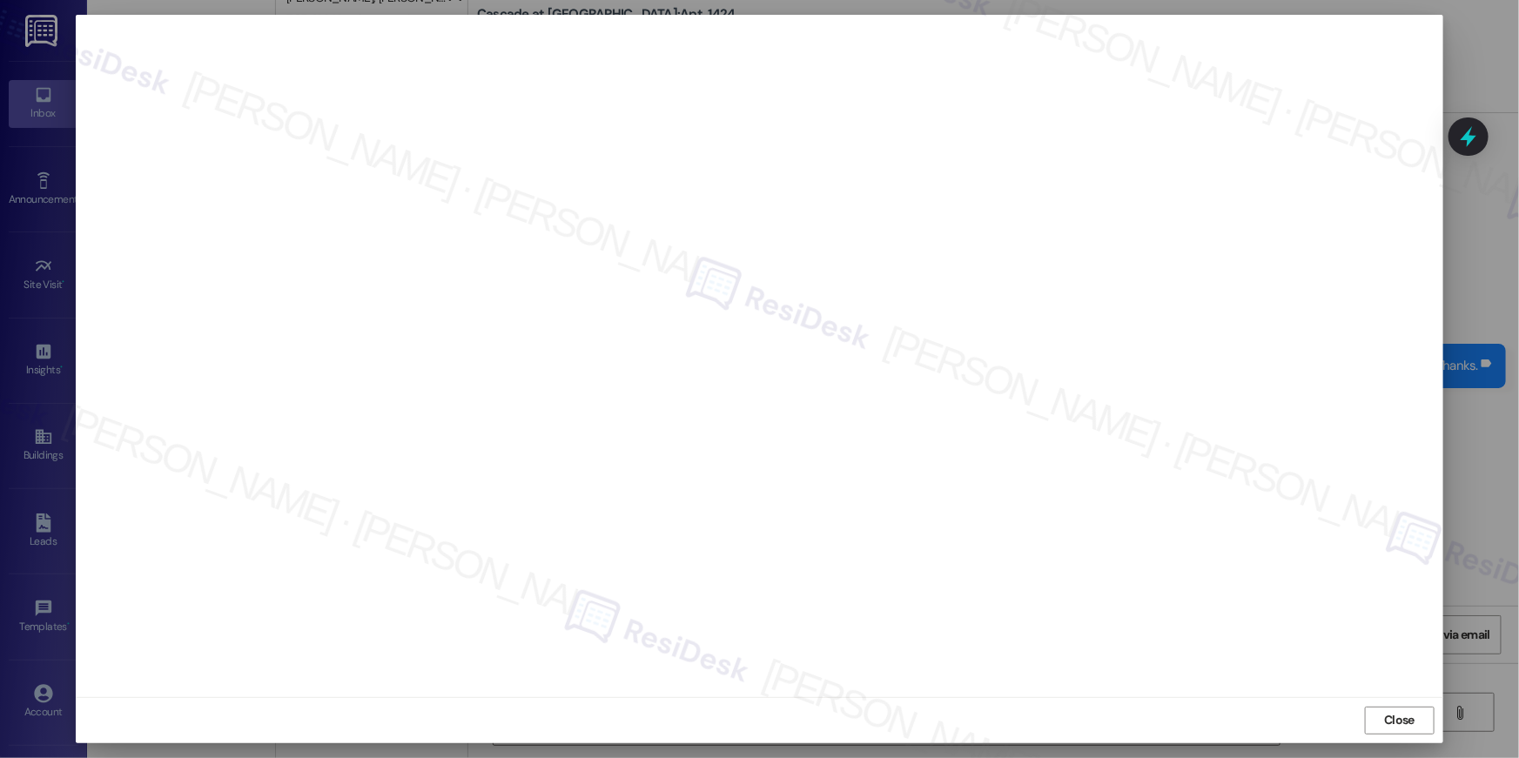
click at [1362, 714] on div "Close" at bounding box center [760, 720] width 1368 height 46
click at [1384, 720] on span "Close" at bounding box center [1399, 720] width 30 height 18
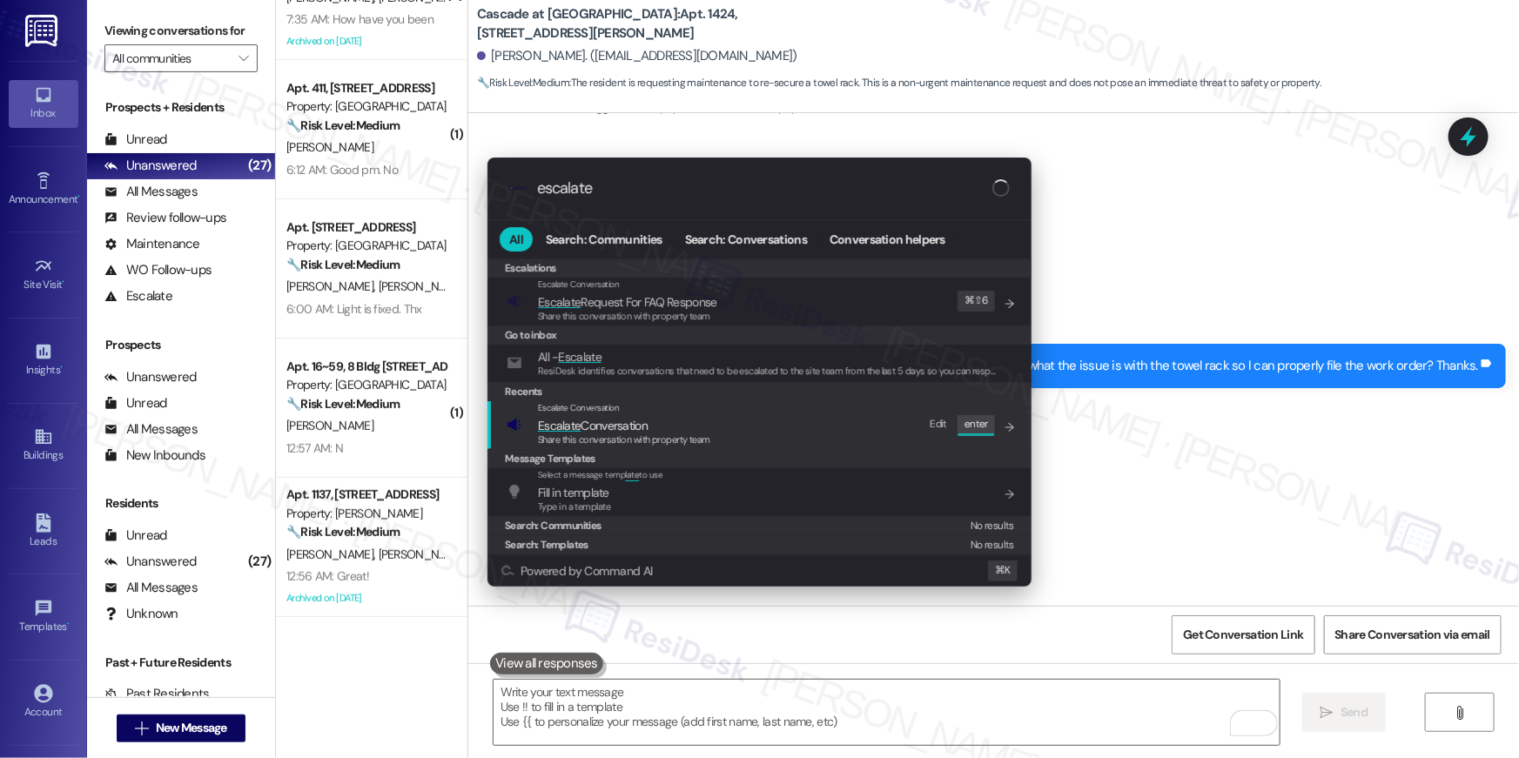
type input "escalate"
click at [658, 441] on span "Share this conversation with property team" at bounding box center [624, 440] width 172 height 12
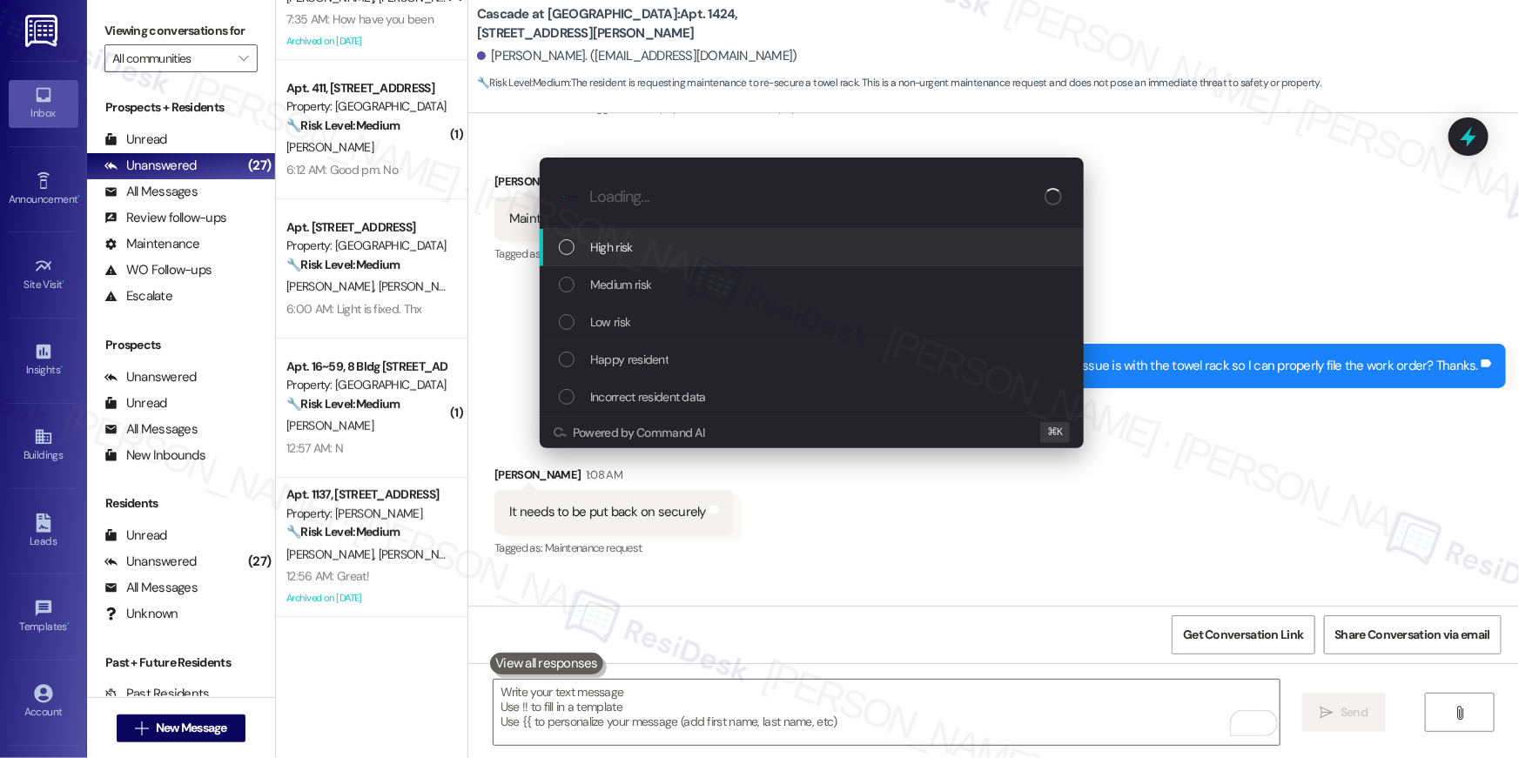
click at [678, 244] on div "High risk" at bounding box center [813, 247] width 509 height 19
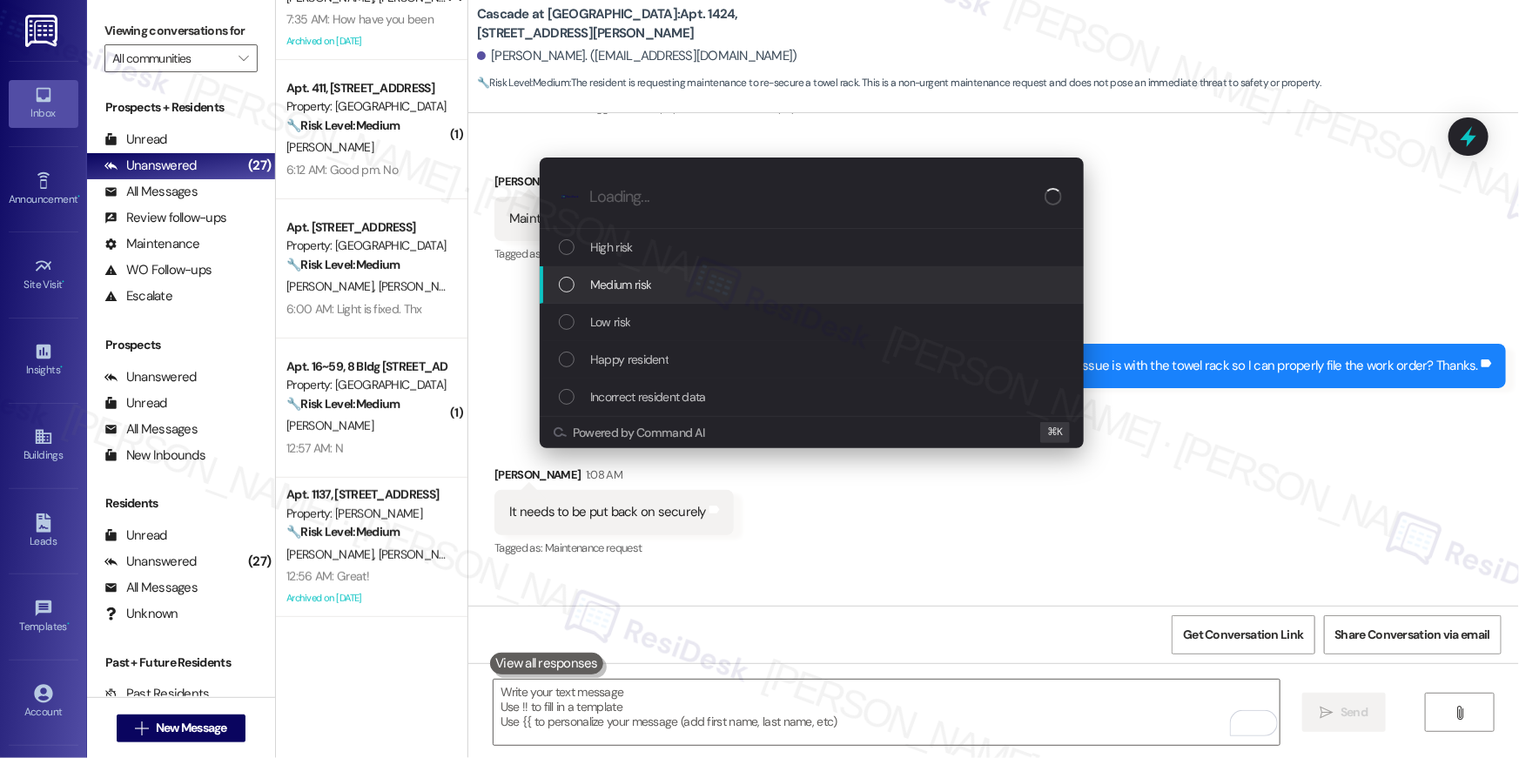
click at [640, 283] on span "Medium risk" at bounding box center [620, 284] width 61 height 19
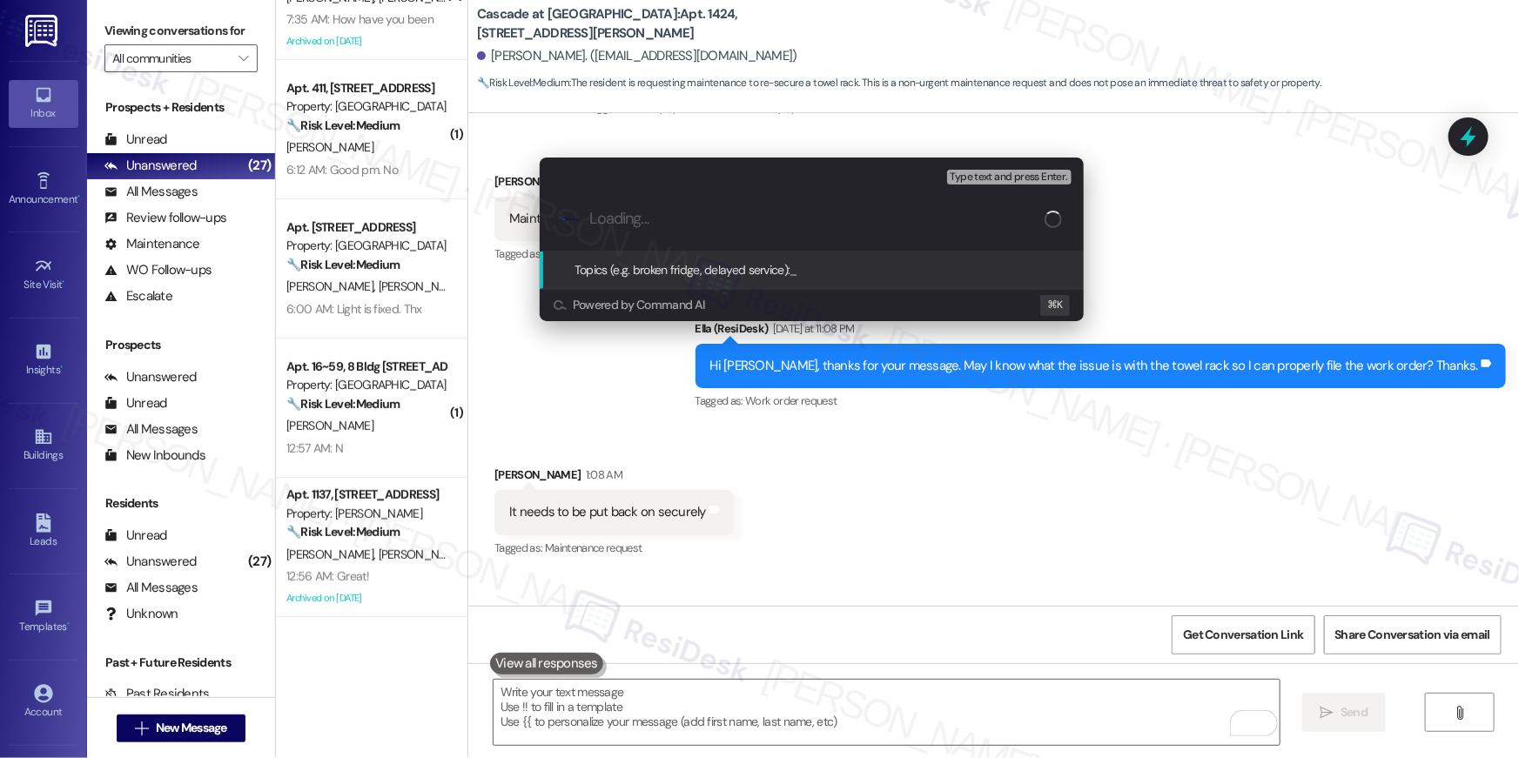
paste input "Work order filed by Residesk | Work Order # 389482 bathroom shower towel rack"
type input "Work order filed by Residesk | Work Order # 389482 bathroom shower towel rack"
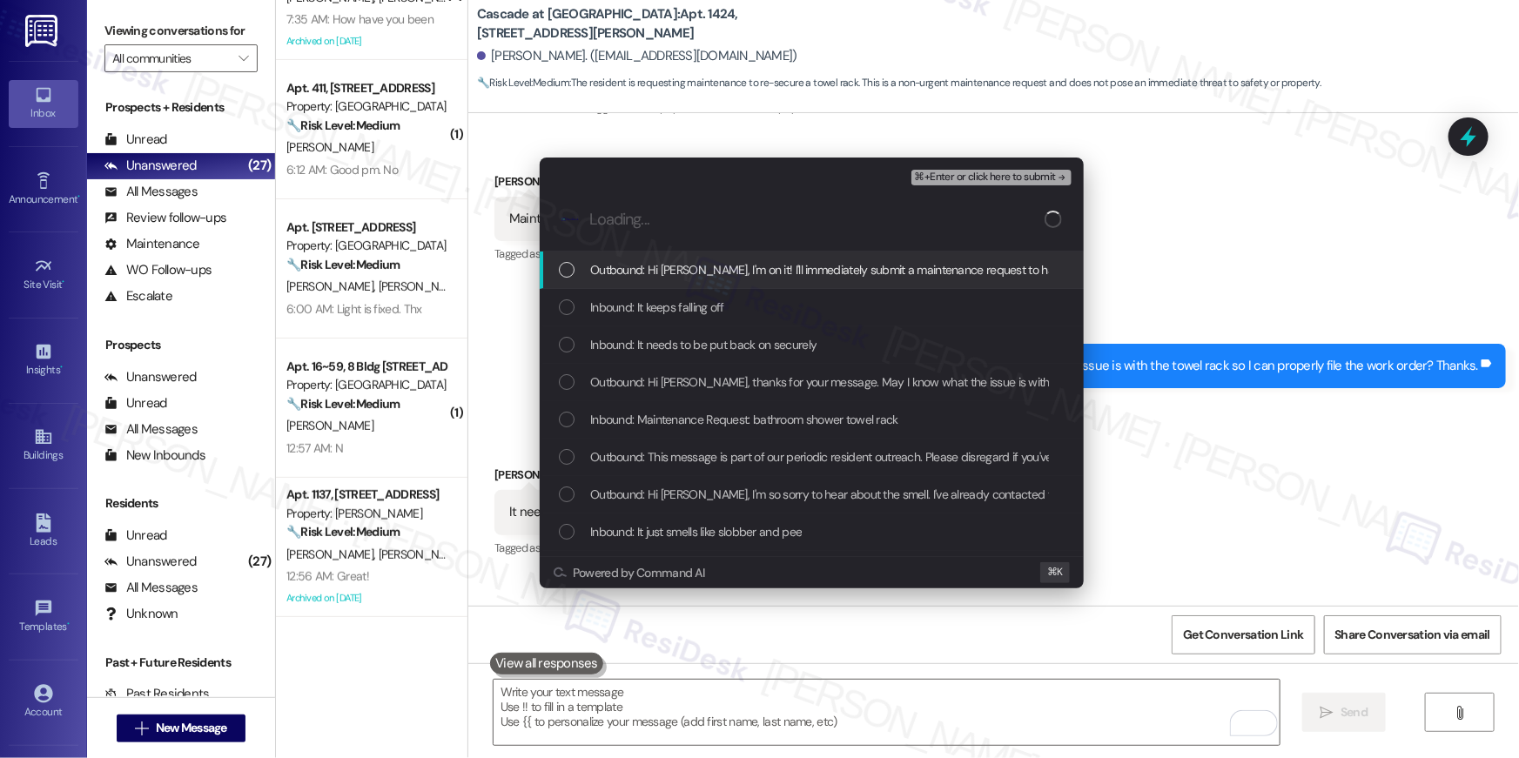
click at [676, 270] on span "Outbound: Hi [PERSON_NAME], I'm on it! I'll immediately submit a maintenance re…" at bounding box center [1065, 269] width 950 height 19
drag, startPoint x: 657, startPoint y: 320, endPoint x: 661, endPoint y: 350, distance: 29.8
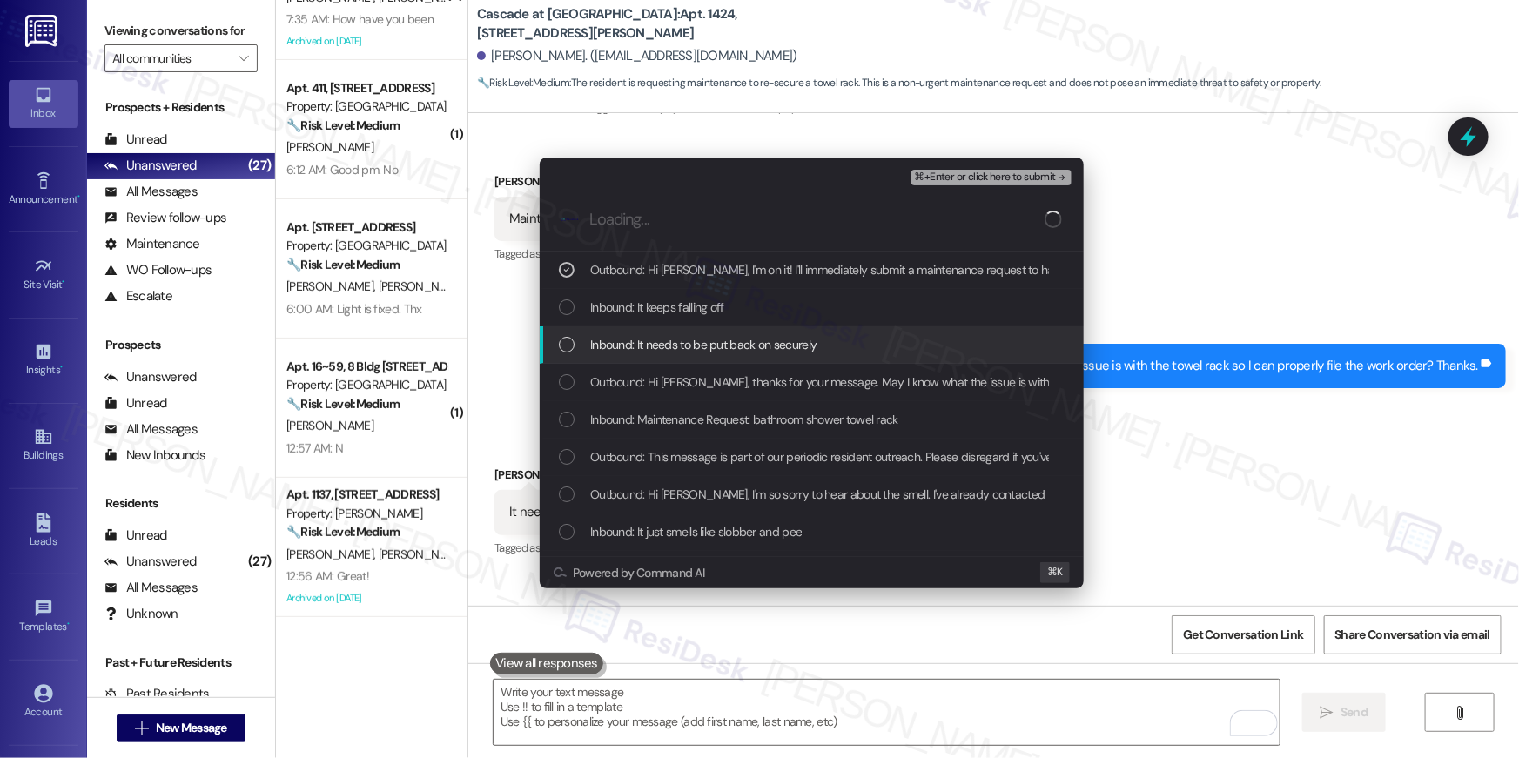
drag, startPoint x: 662, startPoint y: 353, endPoint x: 662, endPoint y: 384, distance: 31.3
click at [662, 353] on span "Inbound: It needs to be put back on securely" at bounding box center [703, 344] width 226 height 19
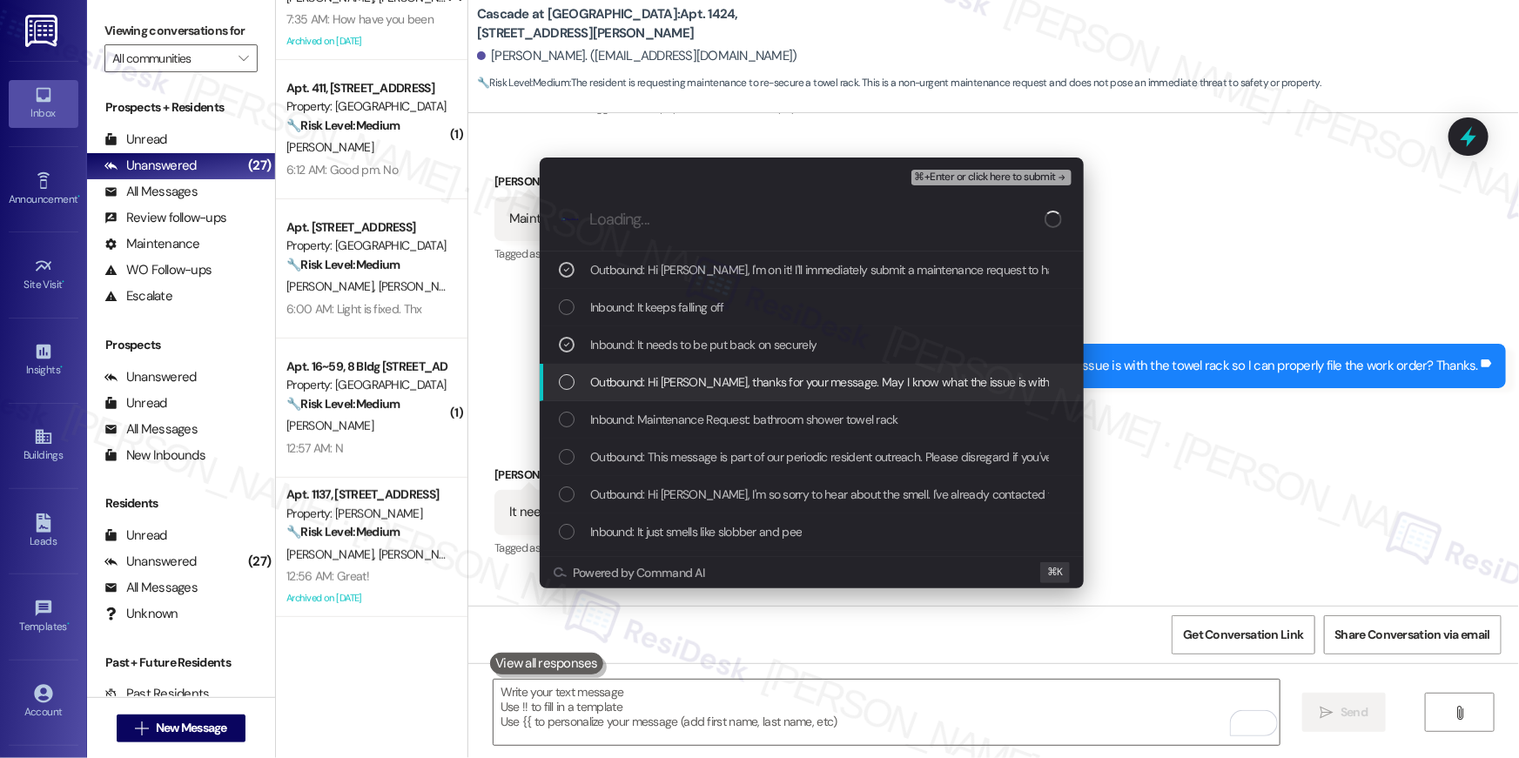
drag, startPoint x: 662, startPoint y: 384, endPoint x: 662, endPoint y: 396, distance: 12.2
click at [662, 385] on span "Outbound: Hi [PERSON_NAME], thanks for your message. May I know what the issue …" at bounding box center [971, 382] width 762 height 19
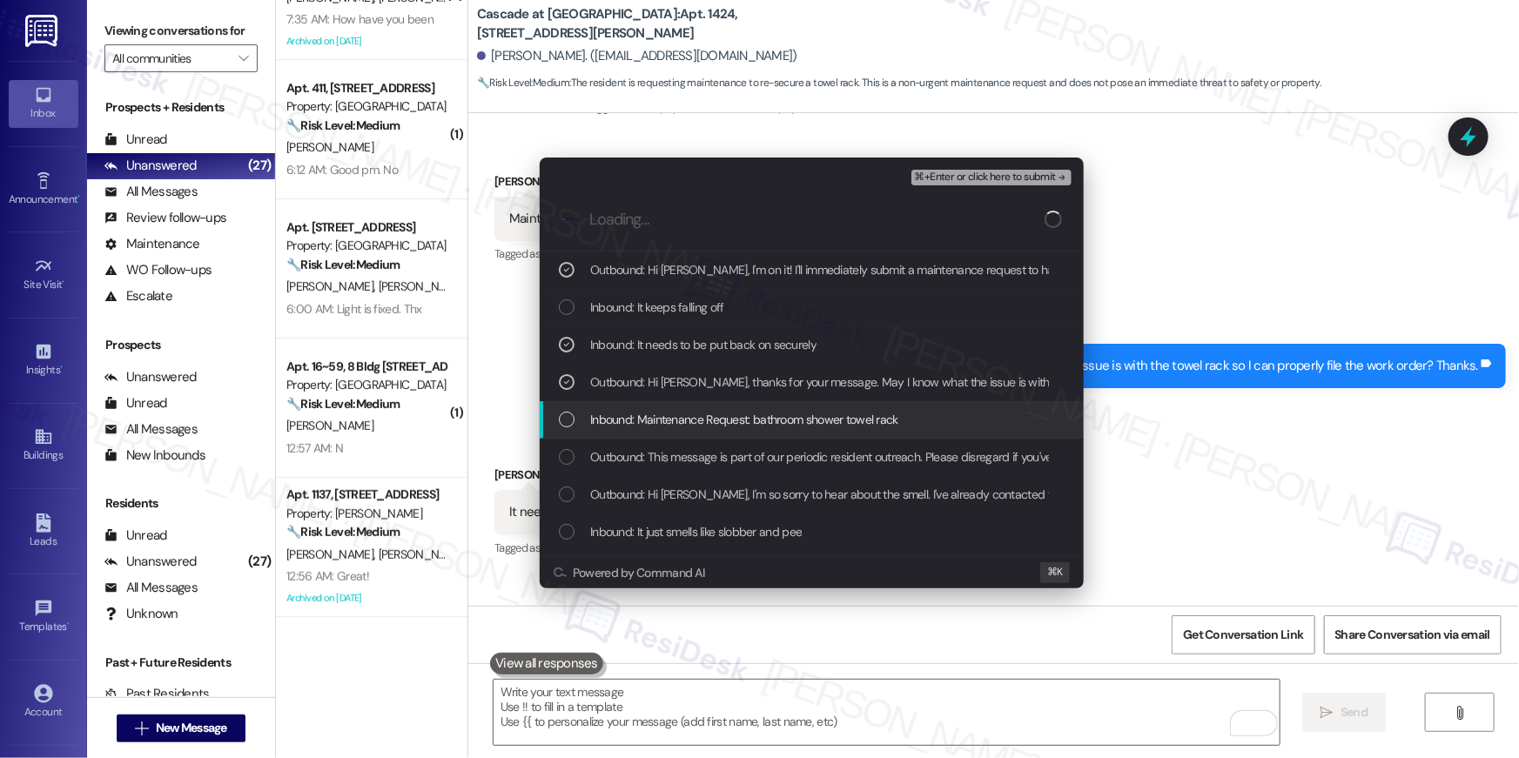
click at [664, 410] on span "Inbound: Maintenance Request: bathroom shower towel rack" at bounding box center [744, 419] width 308 height 19
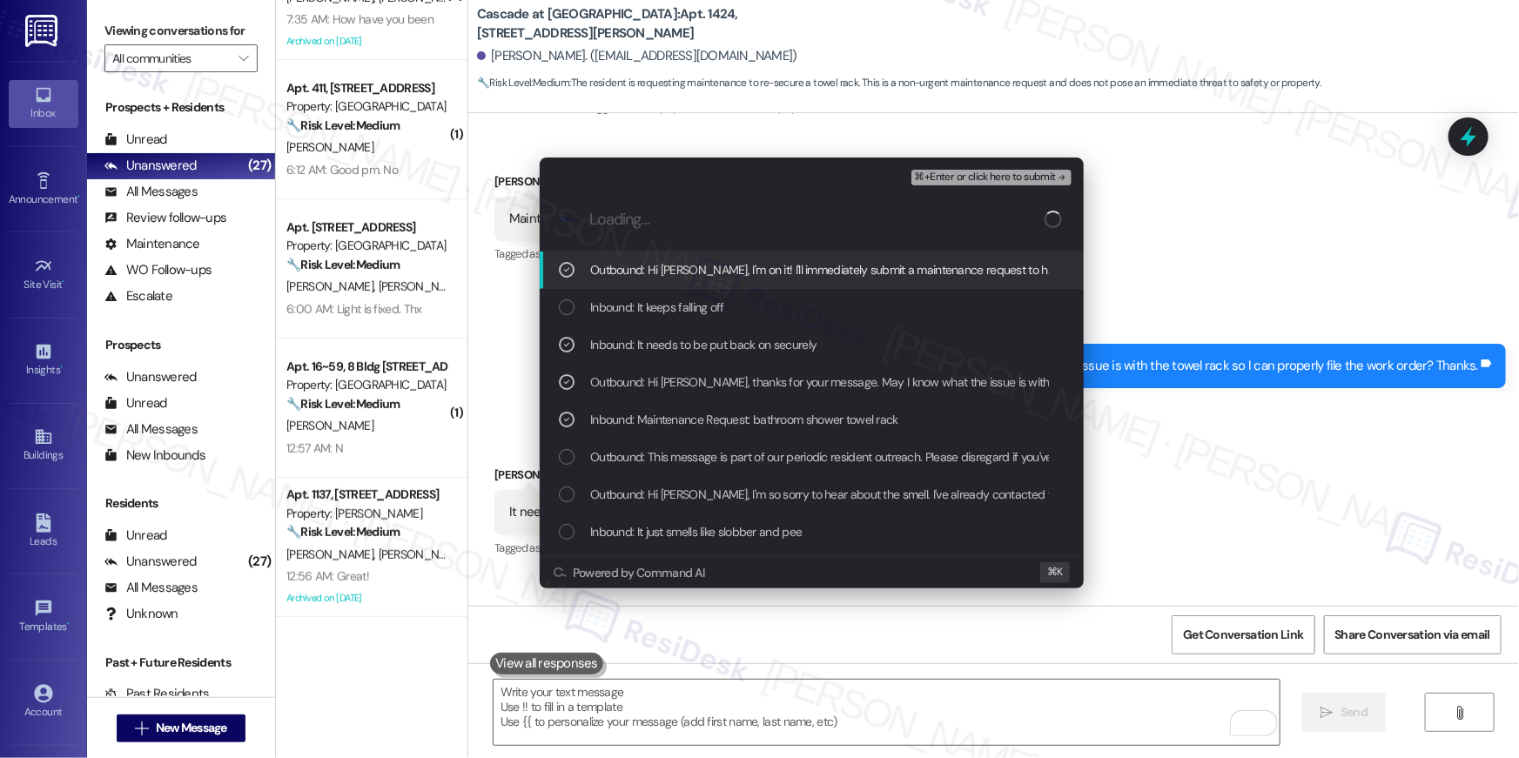
click at [982, 175] on span "⌘+Enter or click here to submit" at bounding box center [985, 177] width 141 height 12
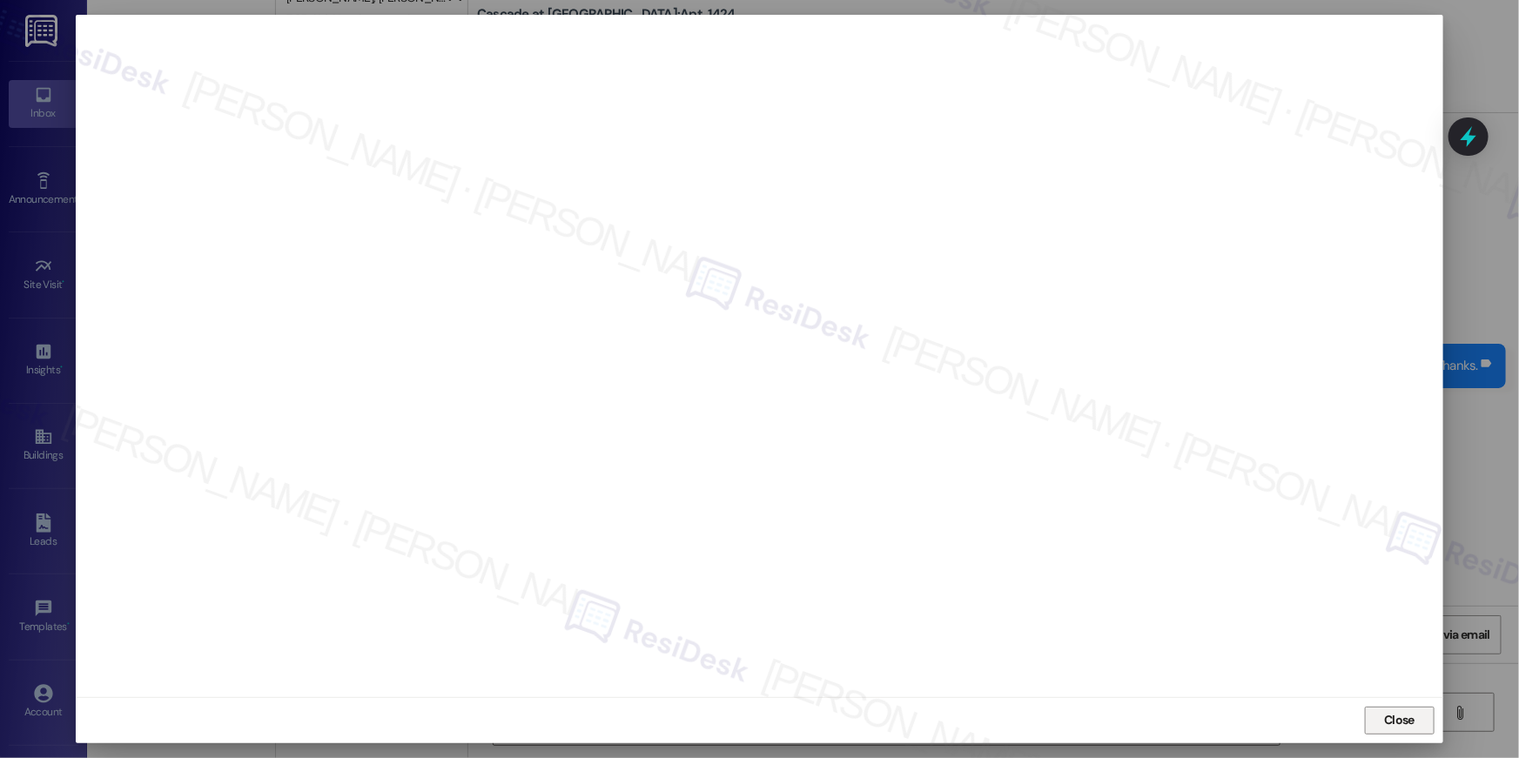
click at [1427, 724] on button "Close" at bounding box center [1400, 721] width 70 height 28
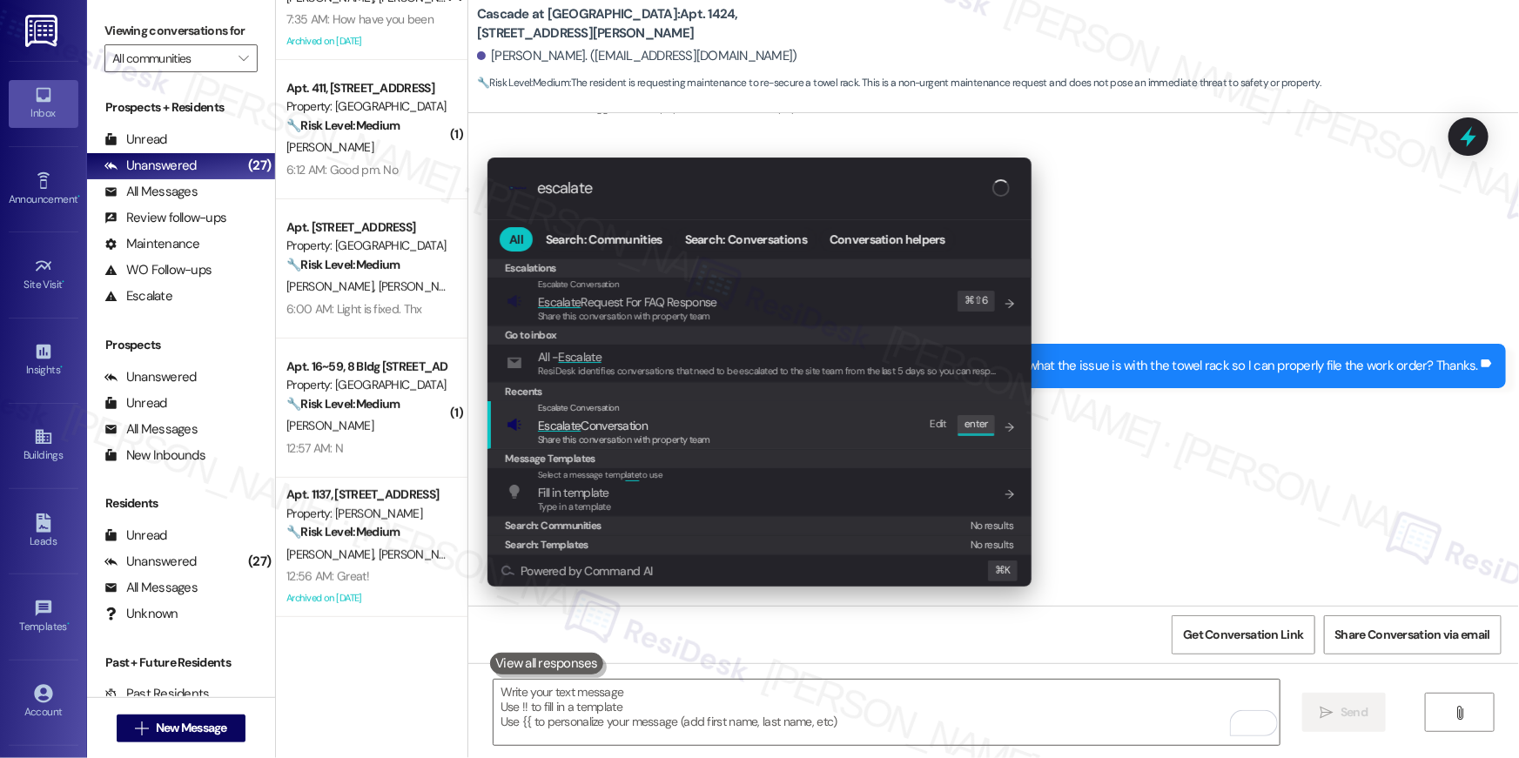
type input "escalate"
click at [639, 444] on span "Share this conversation with property team" at bounding box center [624, 440] width 172 height 12
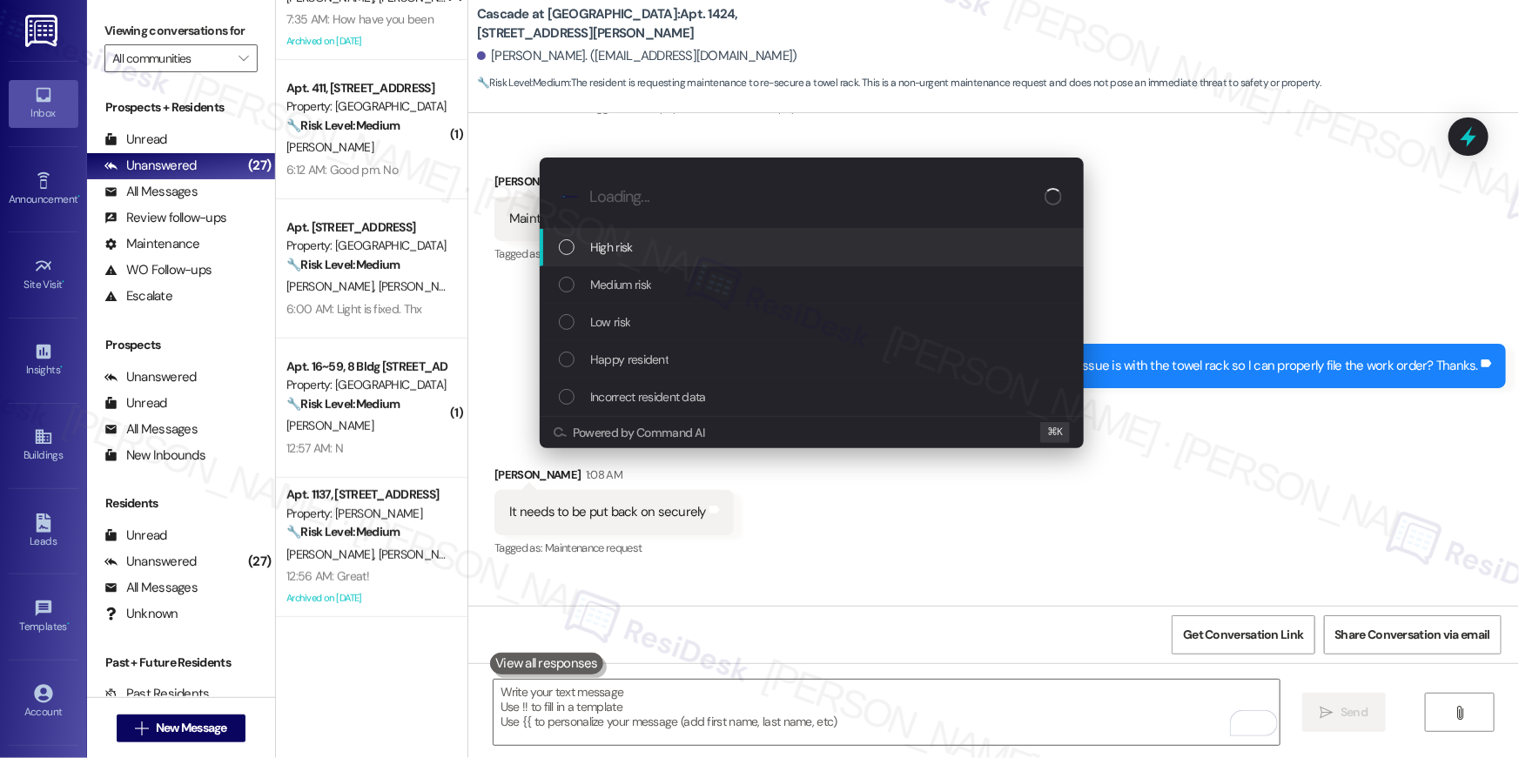
click at [632, 253] on span "High risk" at bounding box center [611, 247] width 43 height 19
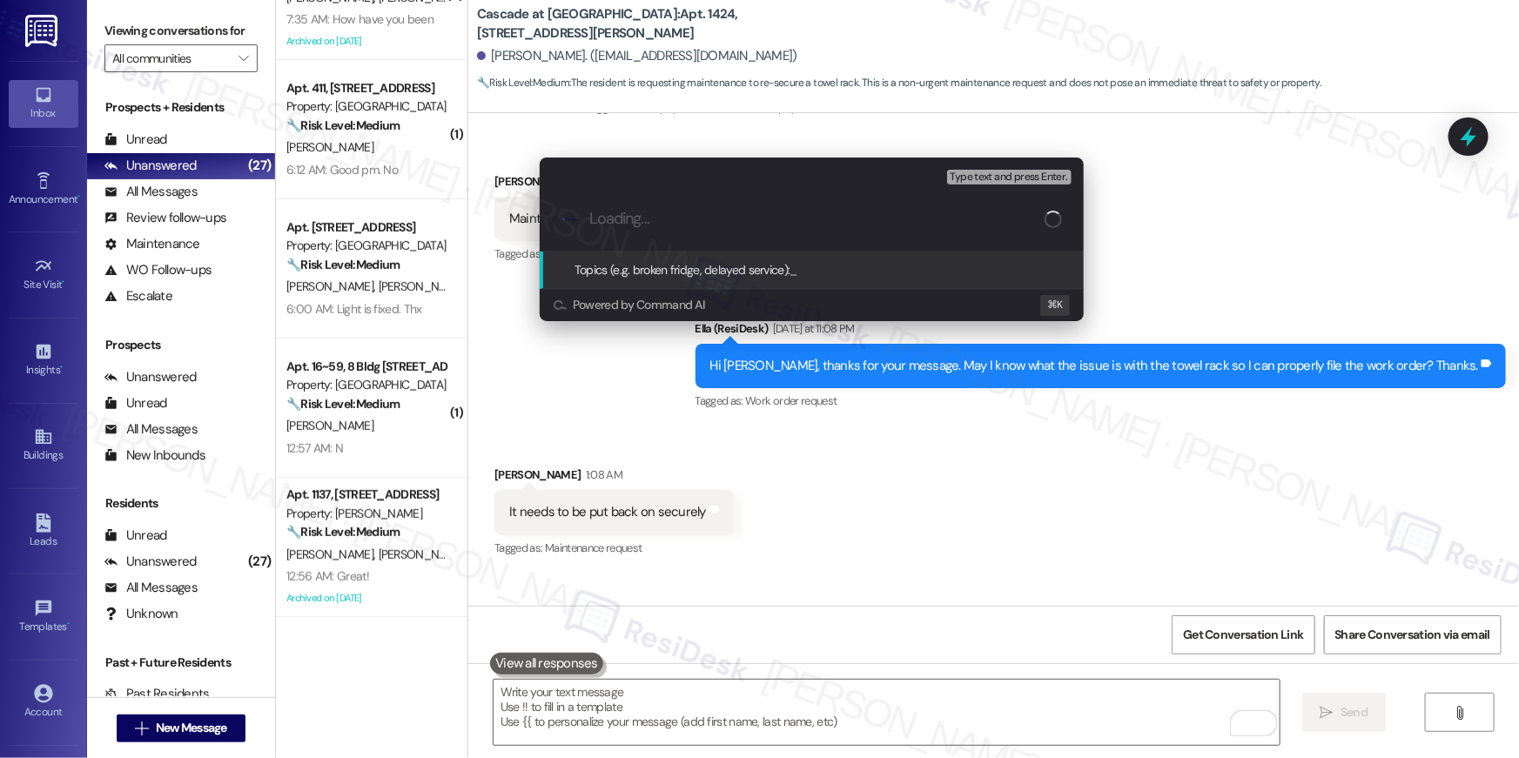
paste input "Work order filed by Residesk | Work Order # 389482 bathroom shower towel rack"
type input "Work order filed by Residesk | Work Order # 389482 bathroom shower towel rack"
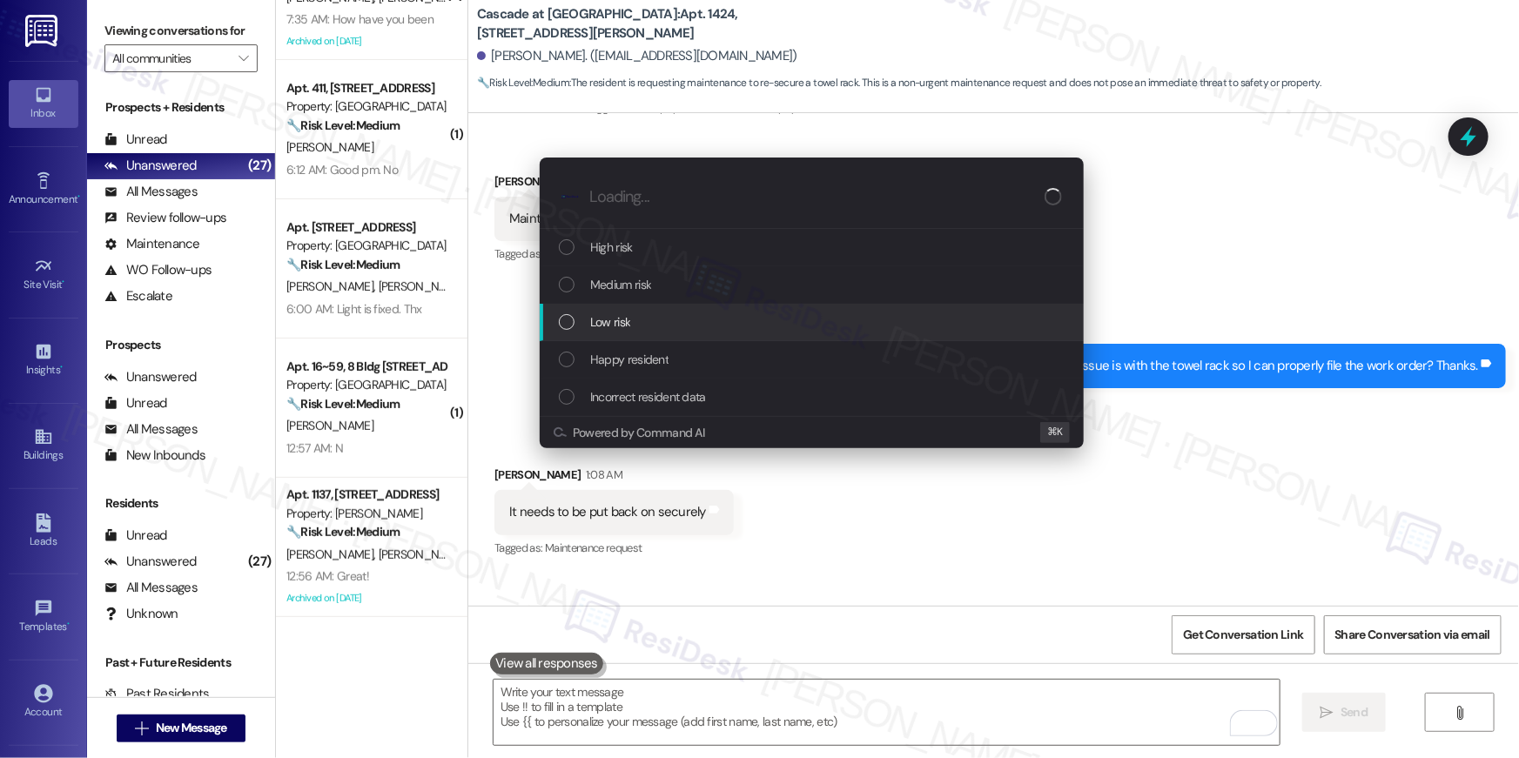
click at [624, 315] on span "Low risk" at bounding box center [610, 322] width 40 height 19
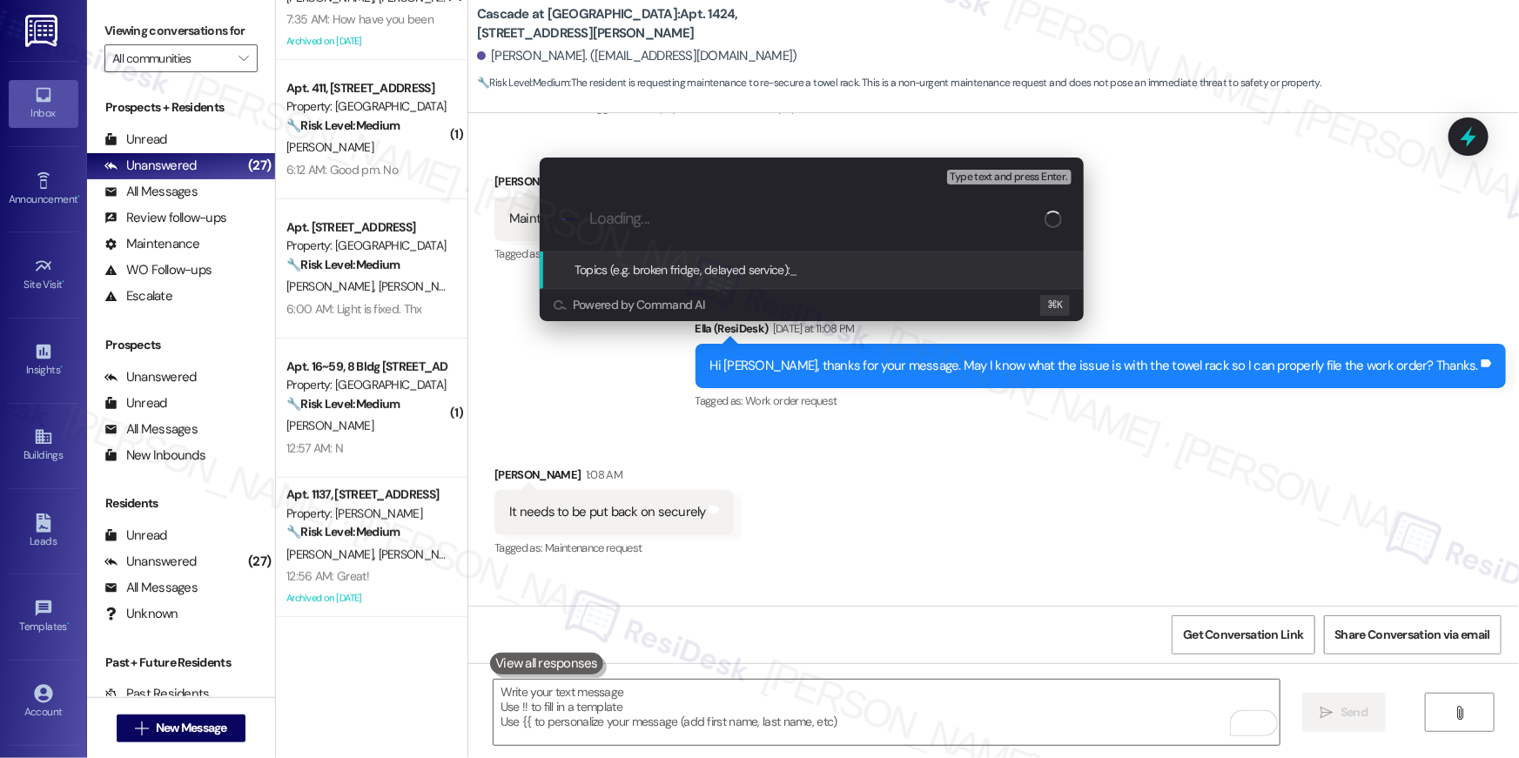
paste input "Work order filed by Residesk | Work Order # 389482 bathroom shower towel rack"
type input "Work order filed by Residesk | Work Order # 389482 bathroom shower towel rack"
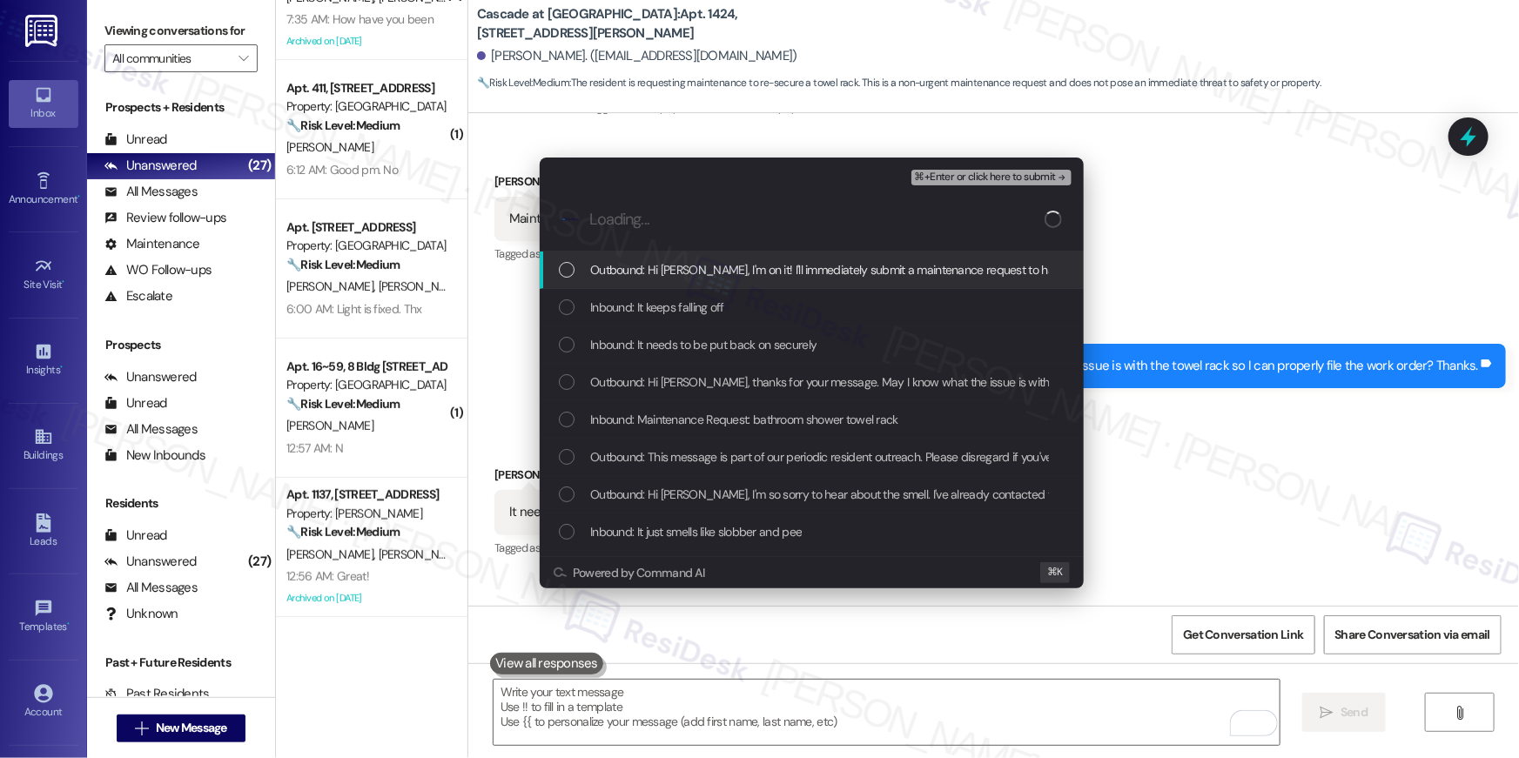
drag, startPoint x: 727, startPoint y: 240, endPoint x: 719, endPoint y: 272, distance: 33.1
click at [727, 240] on div ".cls-1{fill:#0a055f;}.cls-2{fill:#0cc4c4;} resideskLogoBlueOrange" at bounding box center [812, 220] width 544 height 62
click at [720, 272] on span "Outbound: Hi [PERSON_NAME], I'm on it! I'll immediately submit a maintenance re…" at bounding box center [1065, 269] width 950 height 19
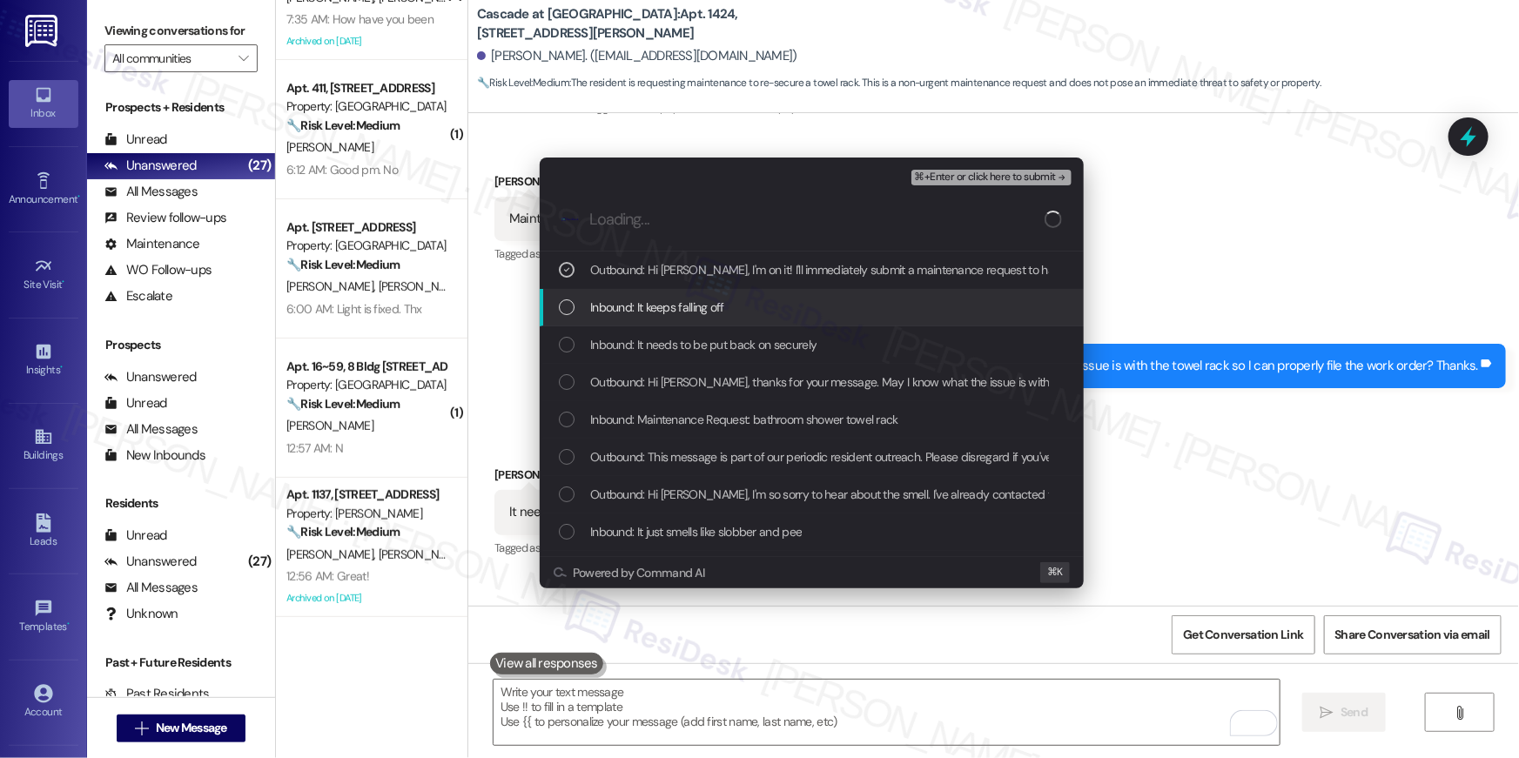
drag, startPoint x: 702, startPoint y: 312, endPoint x: 688, endPoint y: 345, distance: 35.9
click at [696, 320] on div "Inbound: It keeps falling off" at bounding box center [812, 307] width 544 height 37
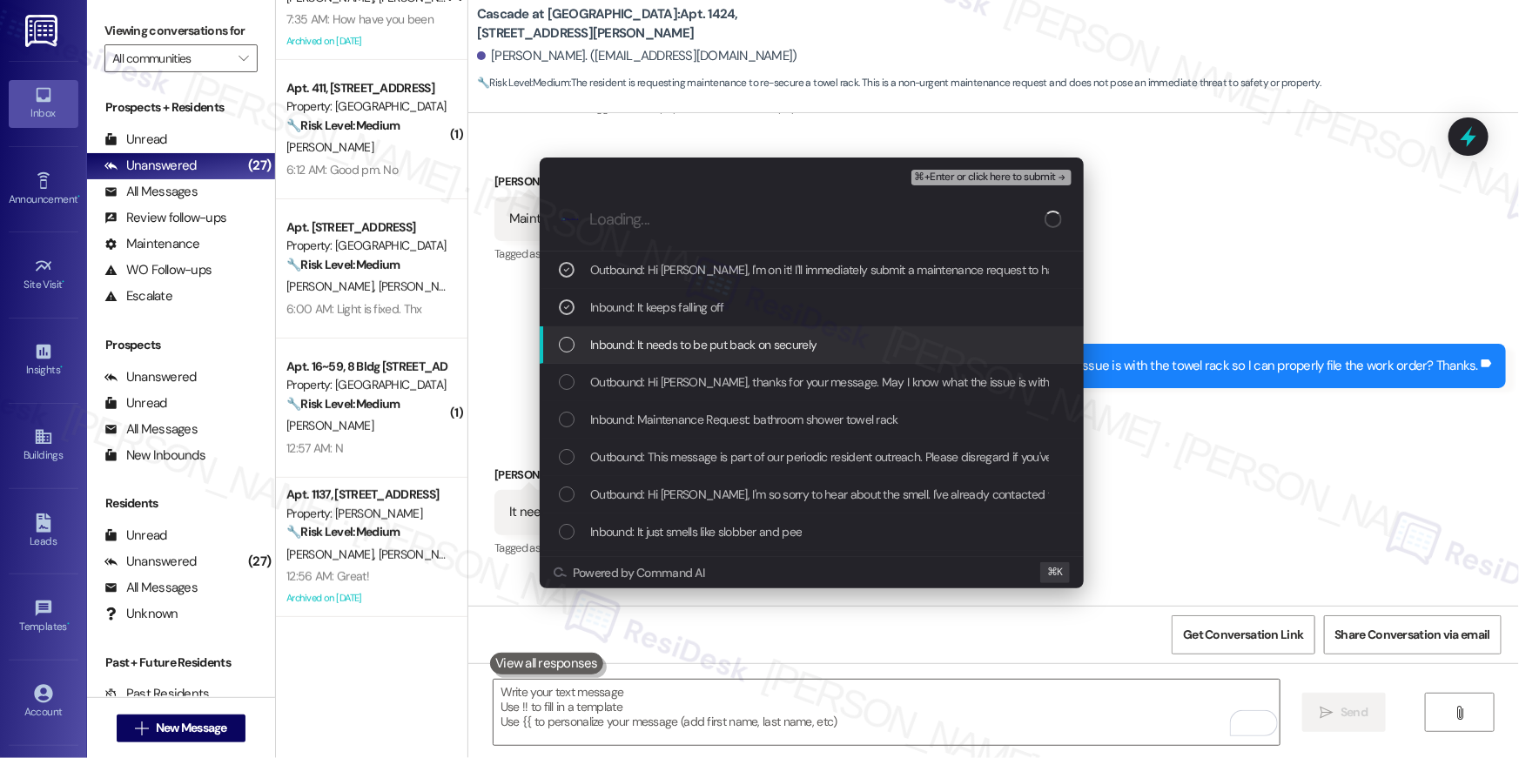
drag, startPoint x: 686, startPoint y: 348, endPoint x: 676, endPoint y: 373, distance: 26.5
click at [686, 349] on span "Inbound: It needs to be put back on securely" at bounding box center [703, 344] width 226 height 19
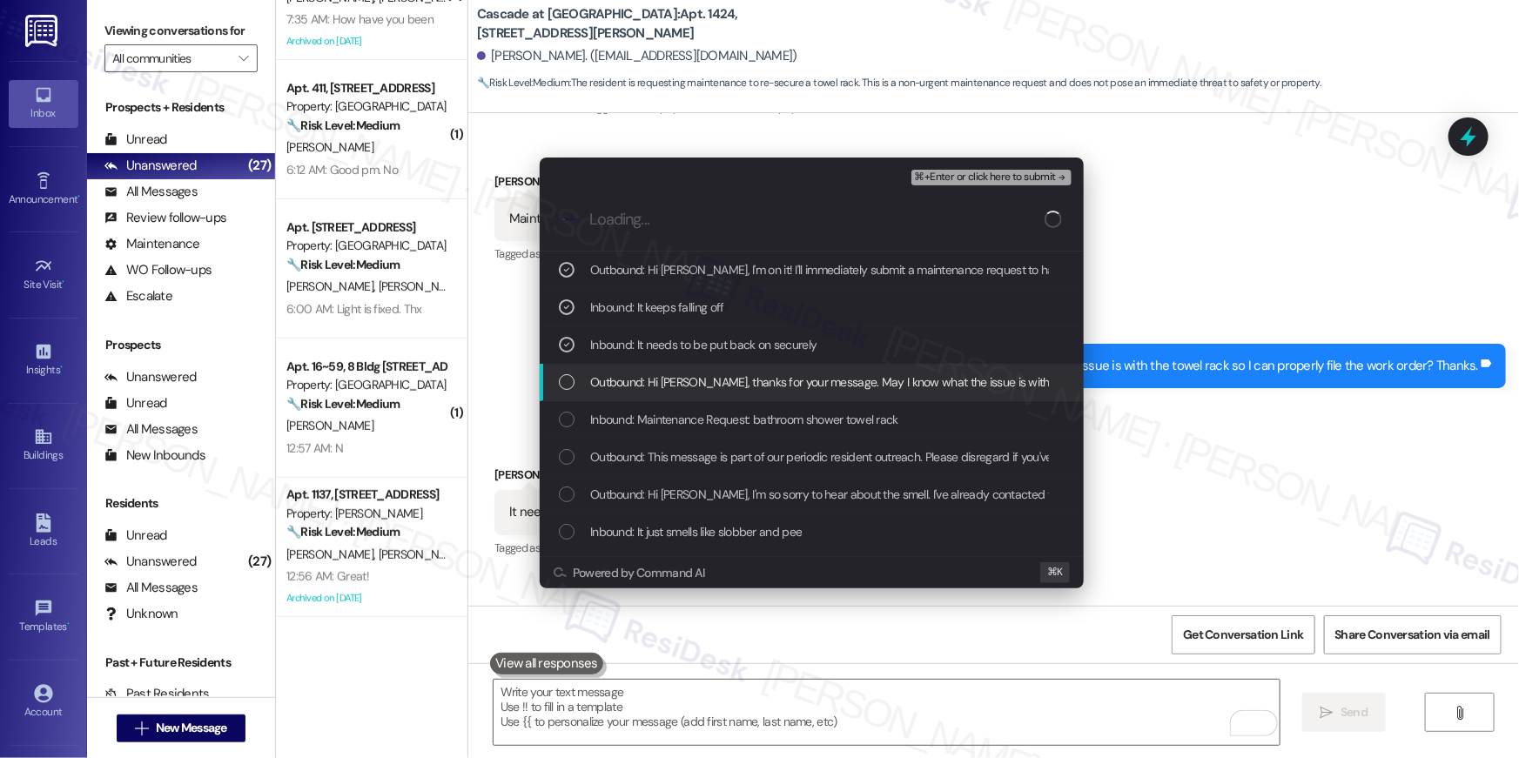
drag, startPoint x: 674, startPoint y: 380, endPoint x: 680, endPoint y: 390, distance: 12.1
click at [674, 380] on span "Outbound: Hi [PERSON_NAME], thanks for your message. May I know what the issue …" at bounding box center [971, 382] width 762 height 19
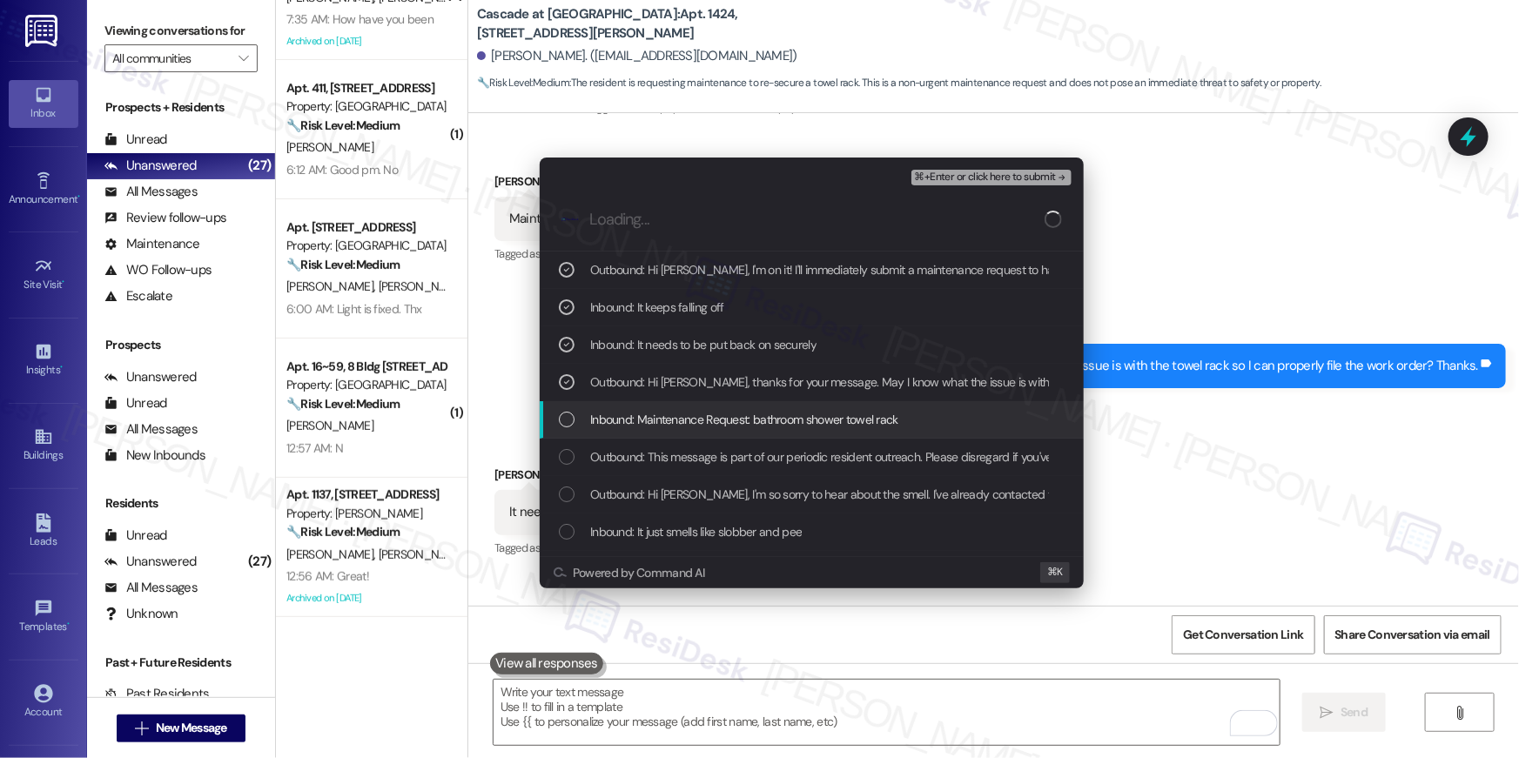
click at [692, 410] on span "Inbound: Maintenance Request: bathroom shower towel rack" at bounding box center [744, 419] width 308 height 19
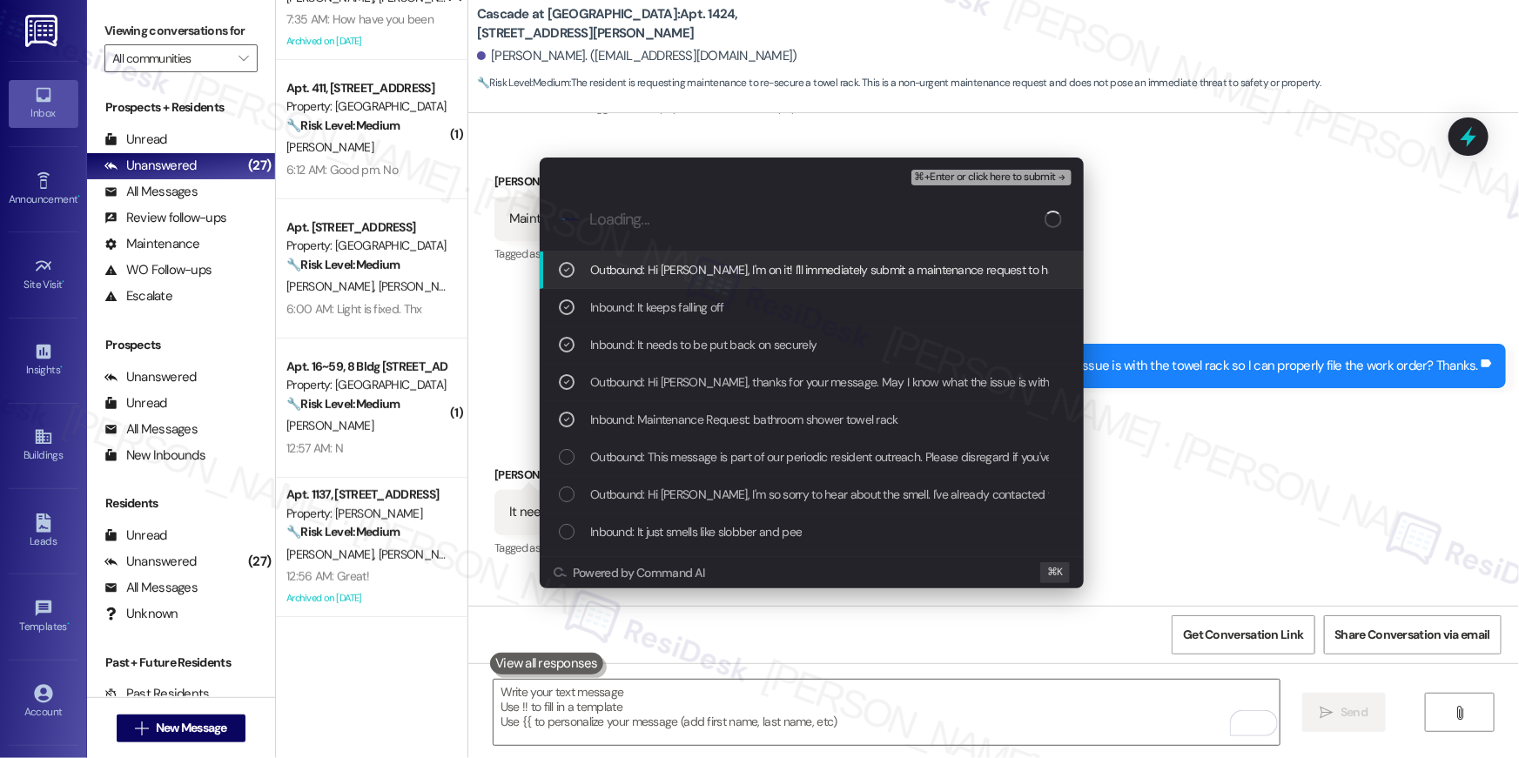
click at [948, 182] on span "⌘+Enter or click here to submit" at bounding box center [985, 177] width 141 height 12
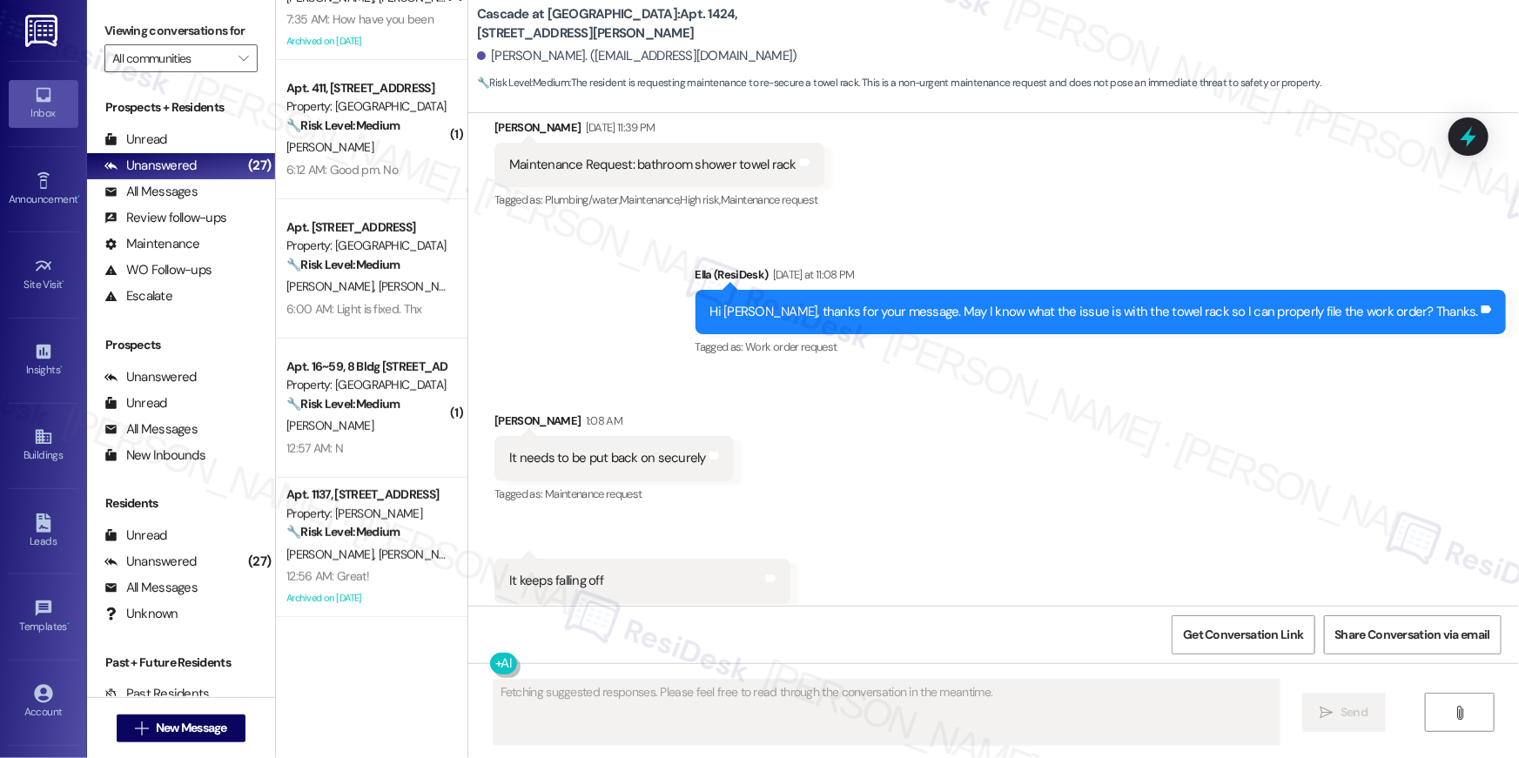
scroll to position [36267, 0]
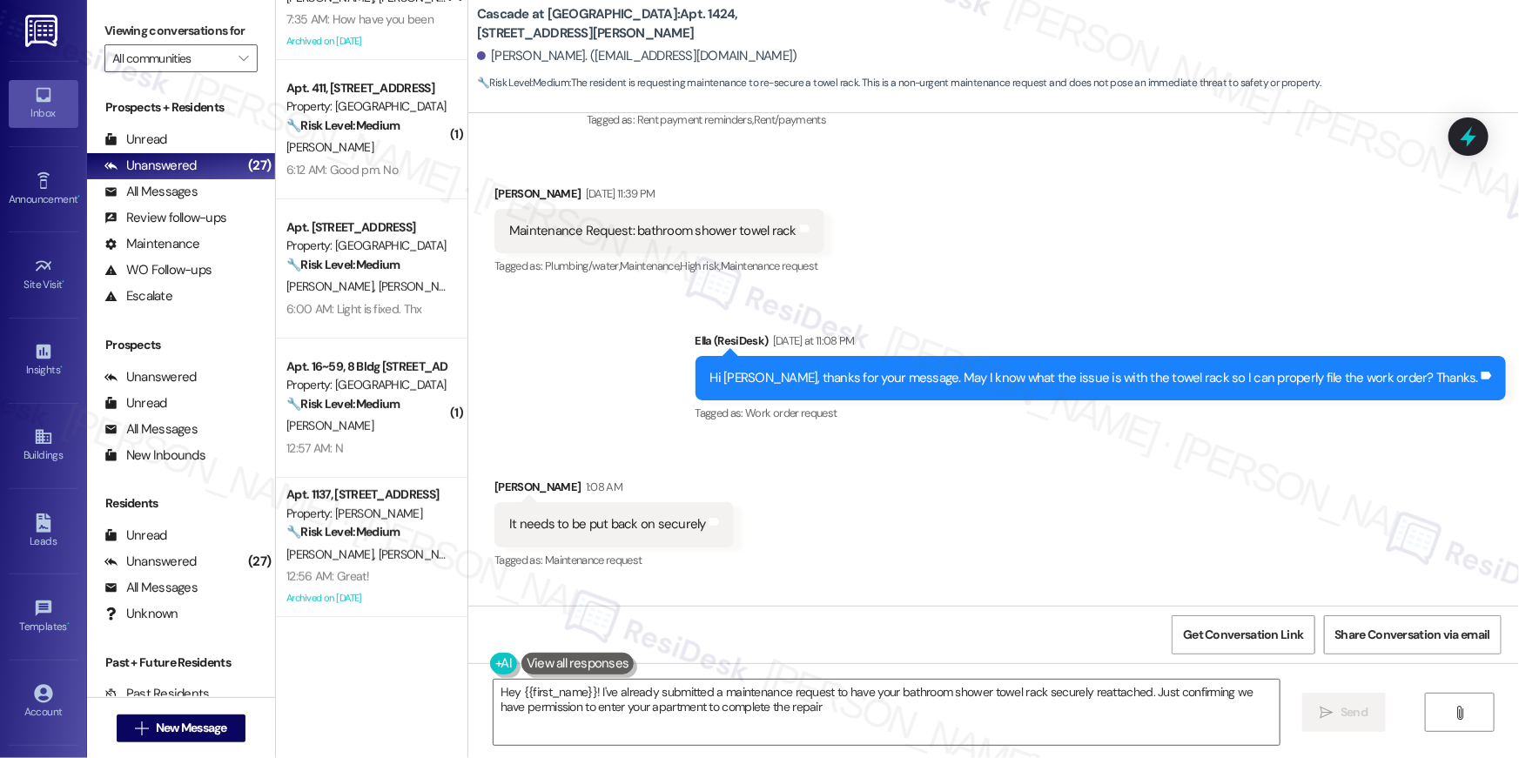
type textarea "Hey {{first_name}}! I've already submitted a maintenance request to have your b…"
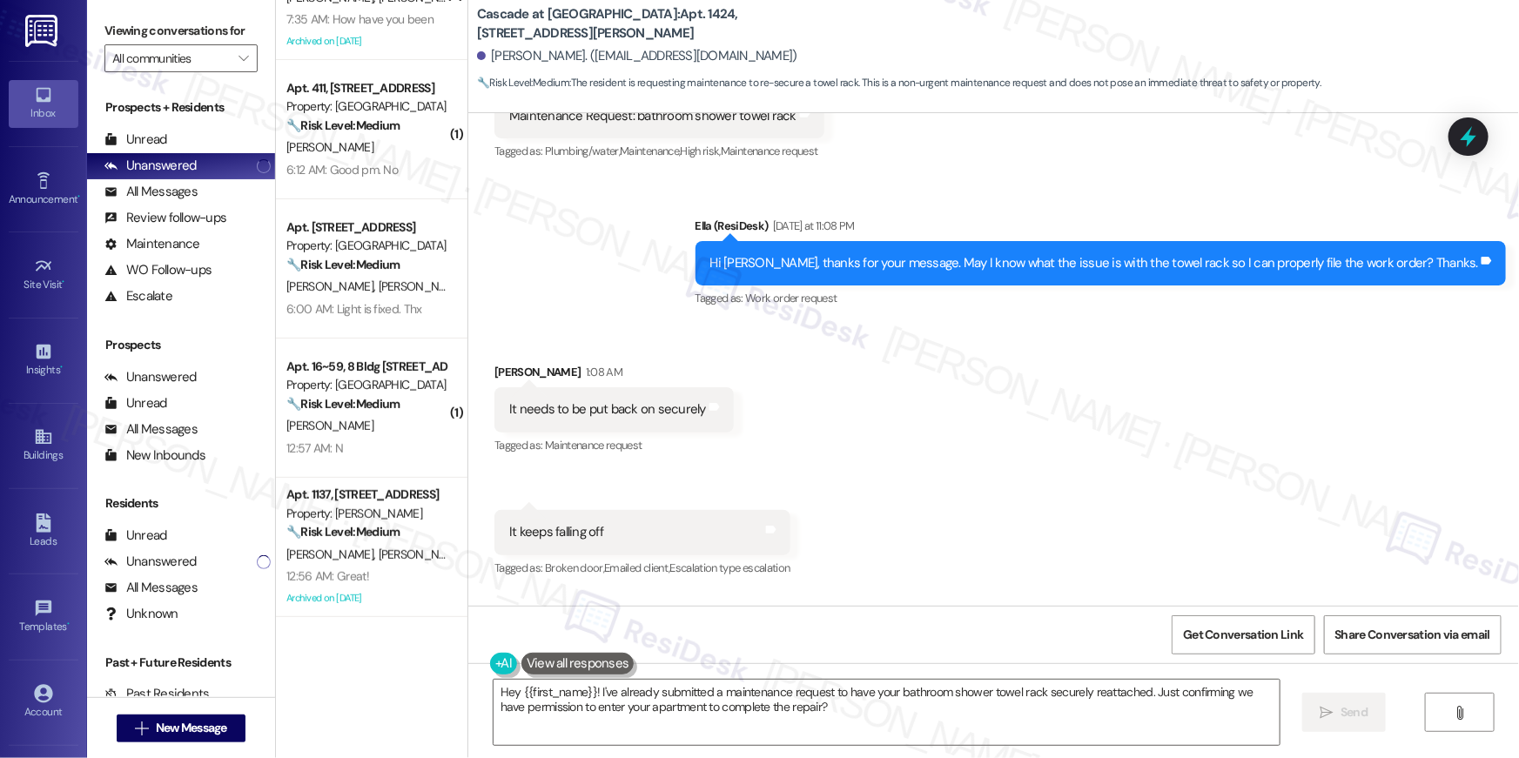
scroll to position [36432, 0]
